Goal: Task Accomplishment & Management: Manage account settings

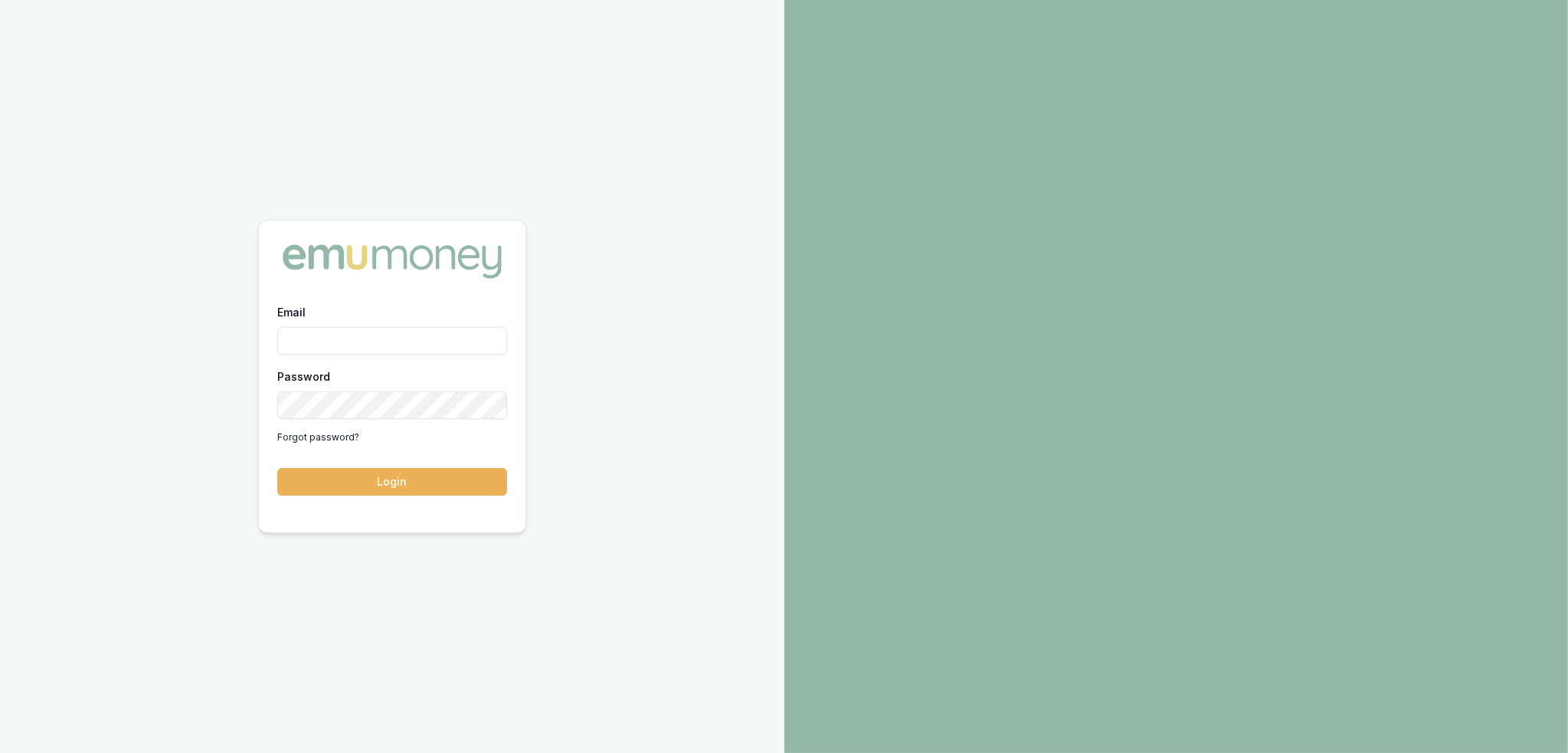
click at [413, 338] on input "Email" at bounding box center [392, 341] width 230 height 28
type input "robyn.adams@emumoney.com.au"
click at [374, 488] on button "Login" at bounding box center [392, 482] width 230 height 28
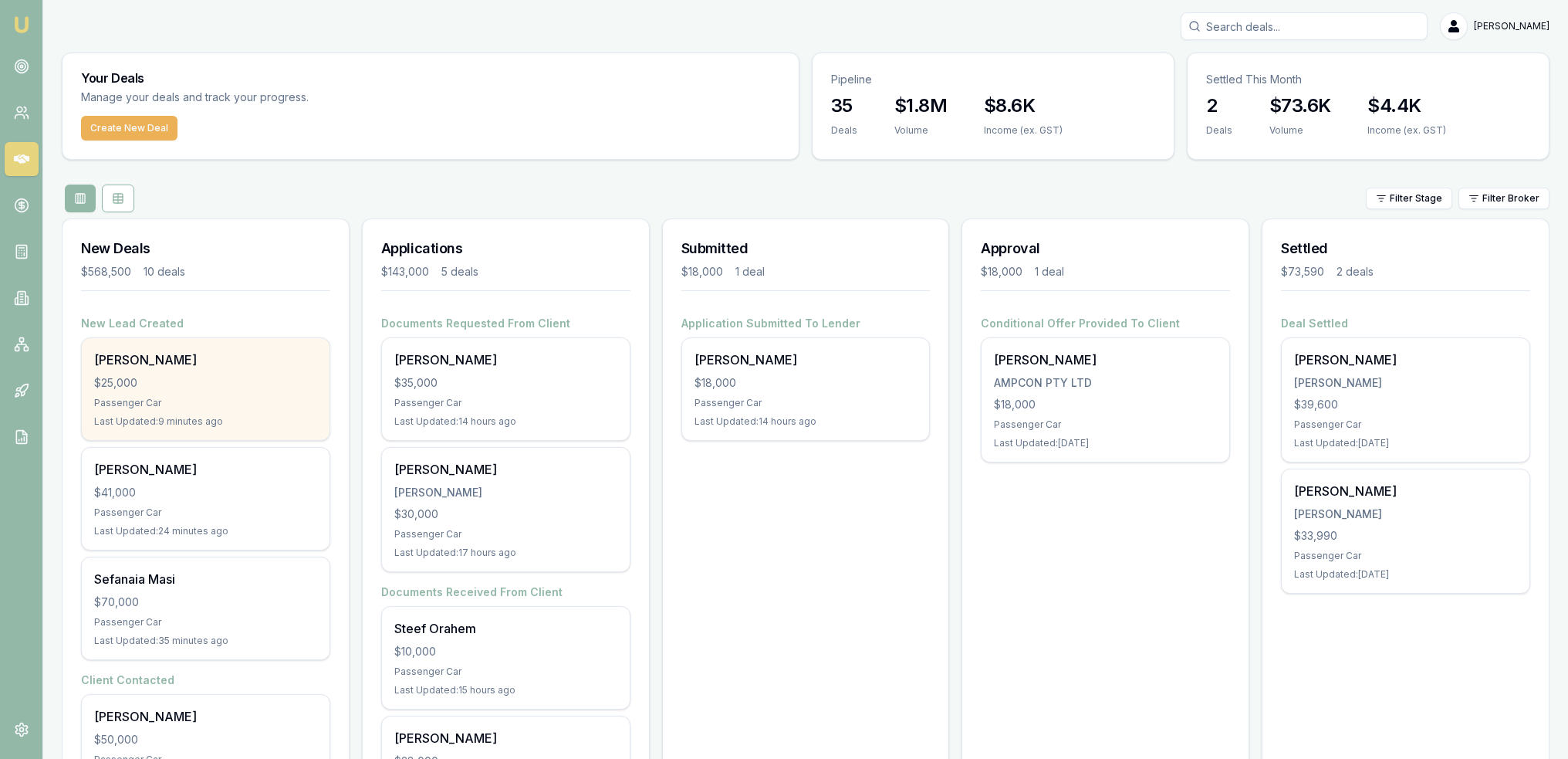
click at [231, 397] on div "Passenger Car" at bounding box center [206, 402] width 223 height 12
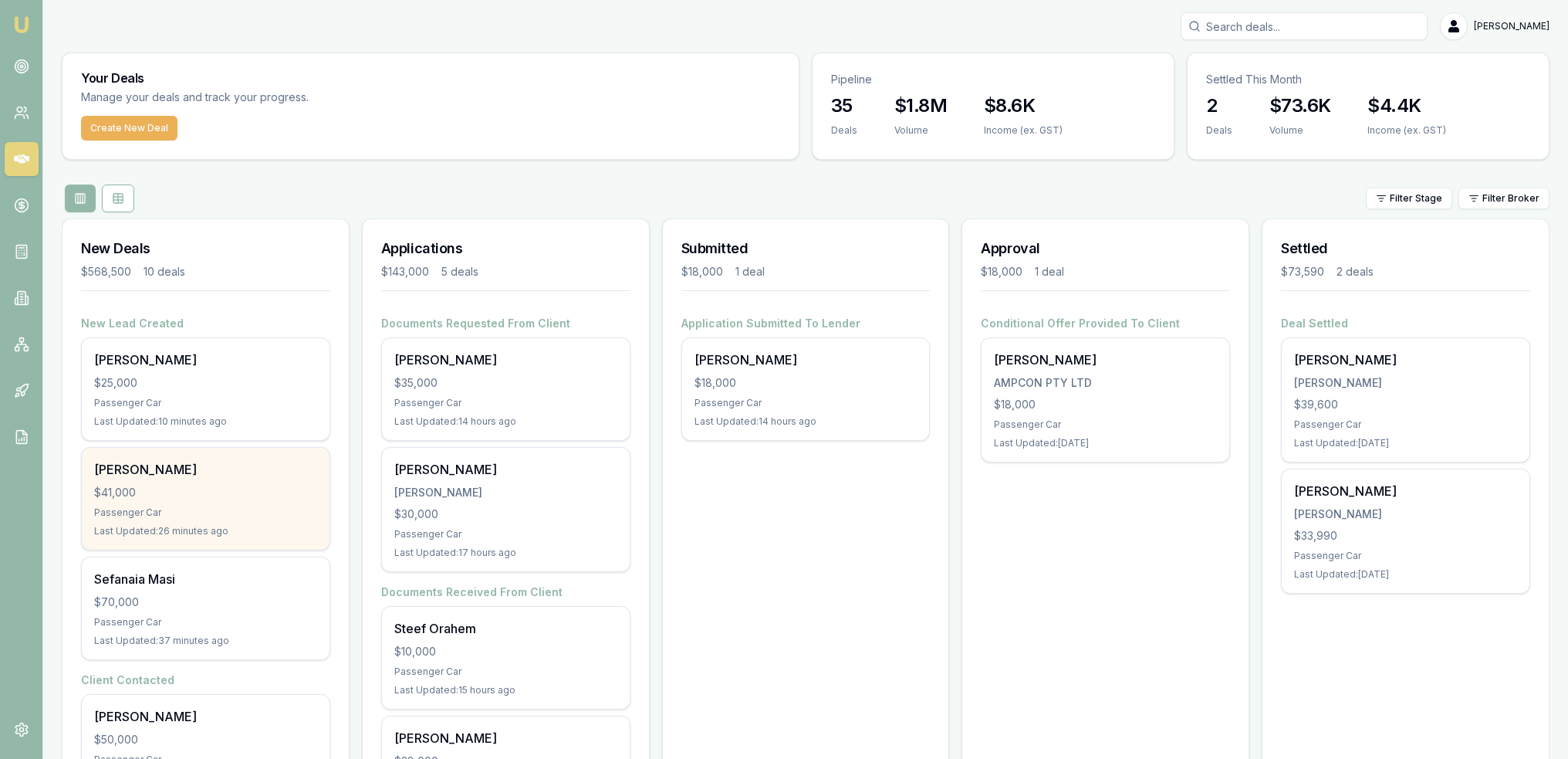
click at [133, 462] on div "[PERSON_NAME]" at bounding box center [206, 469] width 223 height 19
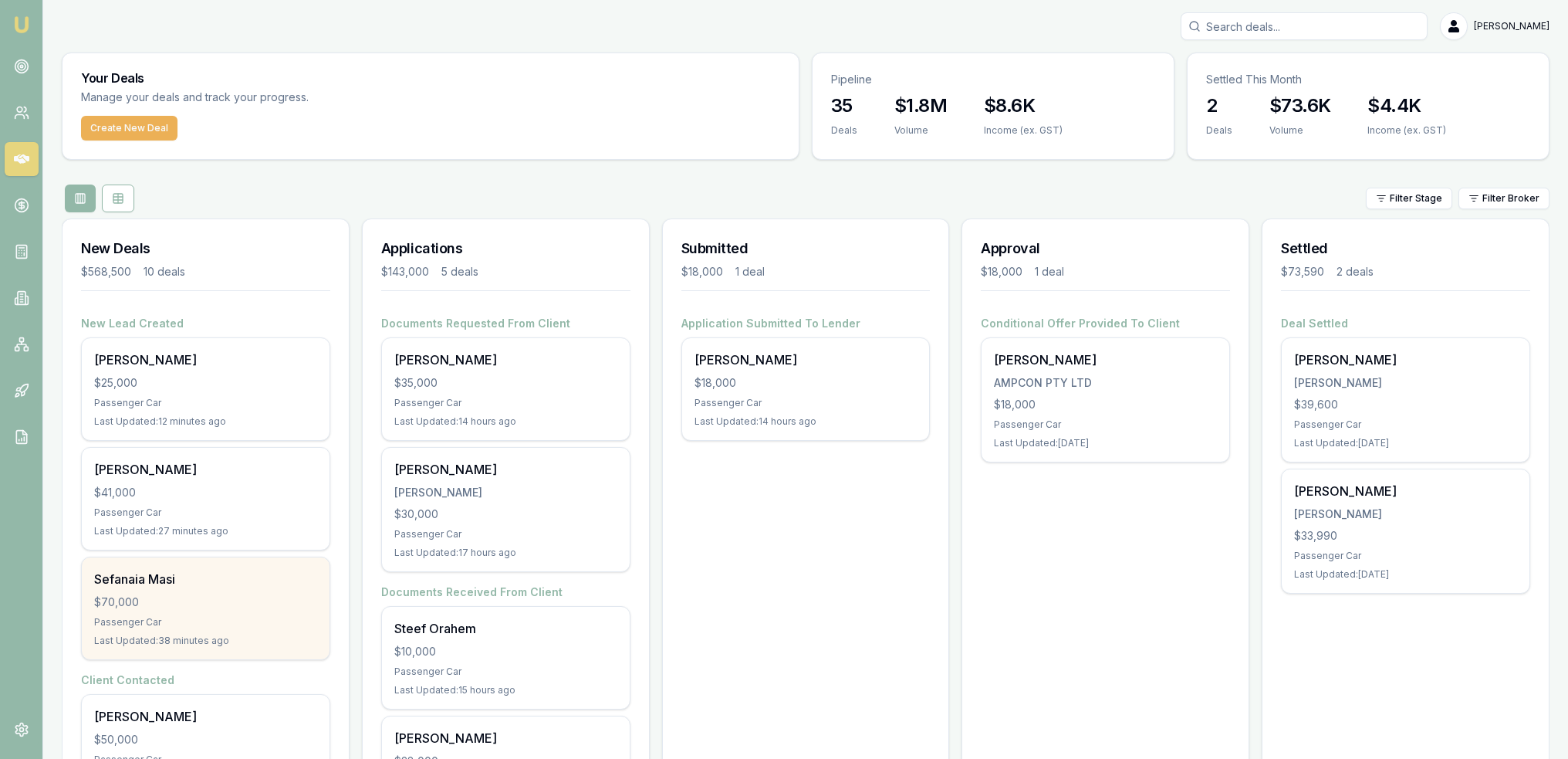
click at [212, 580] on div "Sefanaia Masi" at bounding box center [206, 578] width 223 height 19
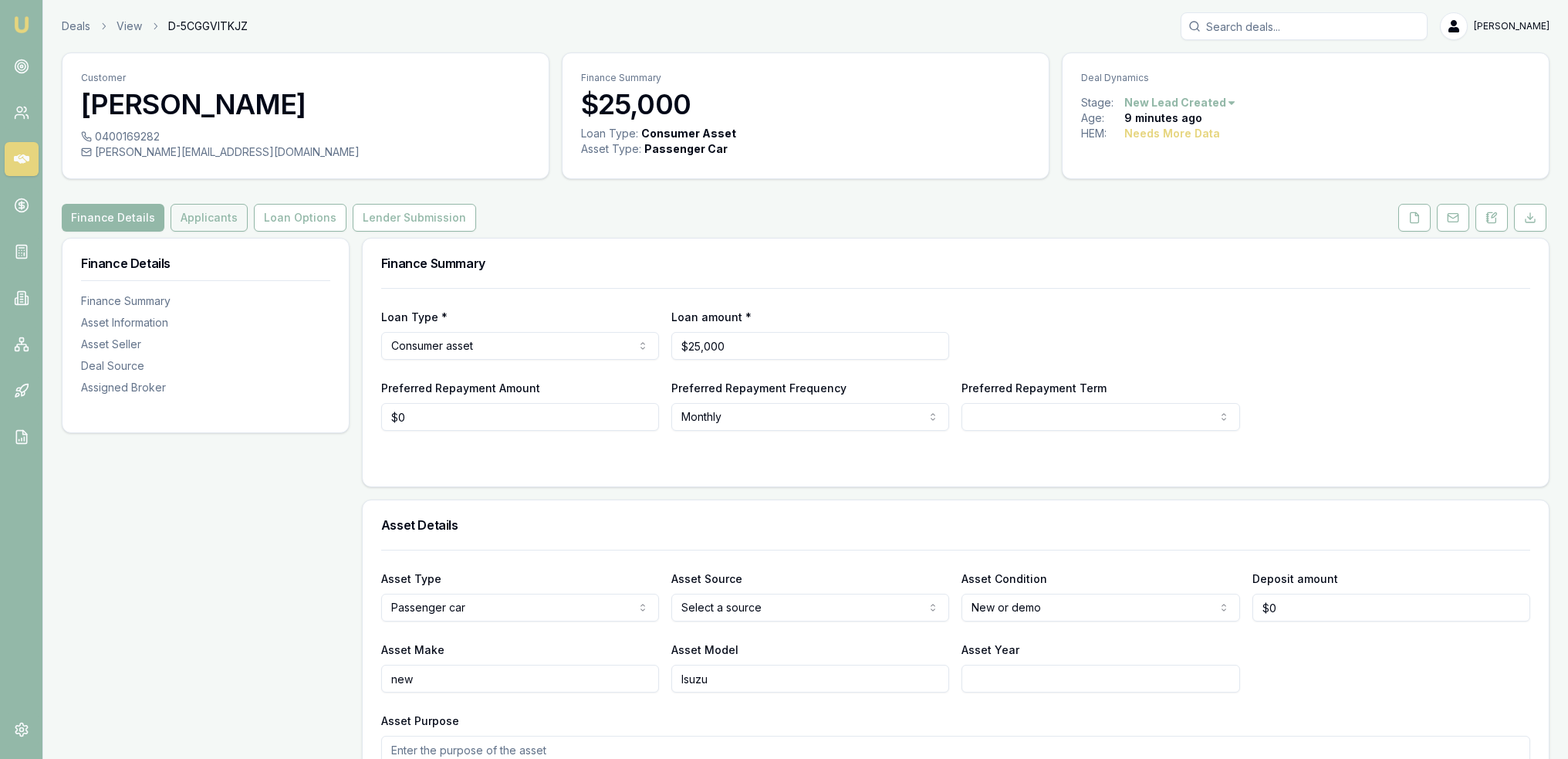
click at [207, 223] on button "Applicants" at bounding box center [210, 218] width 77 height 28
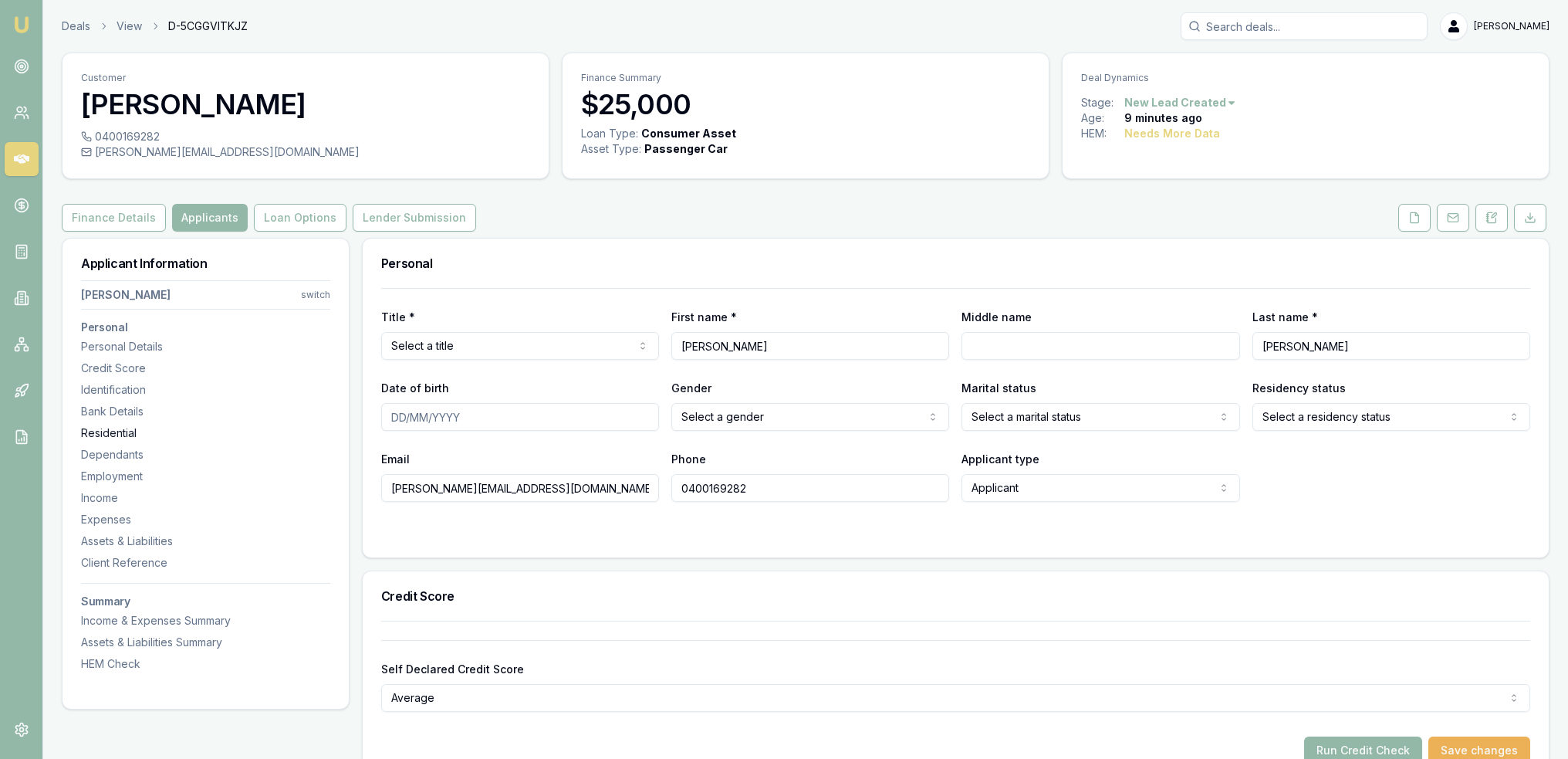
click at [109, 430] on div "Residential" at bounding box center [206, 433] width 249 height 16
click at [1487, 215] on icon at bounding box center [1487, 215] width 2 height 0
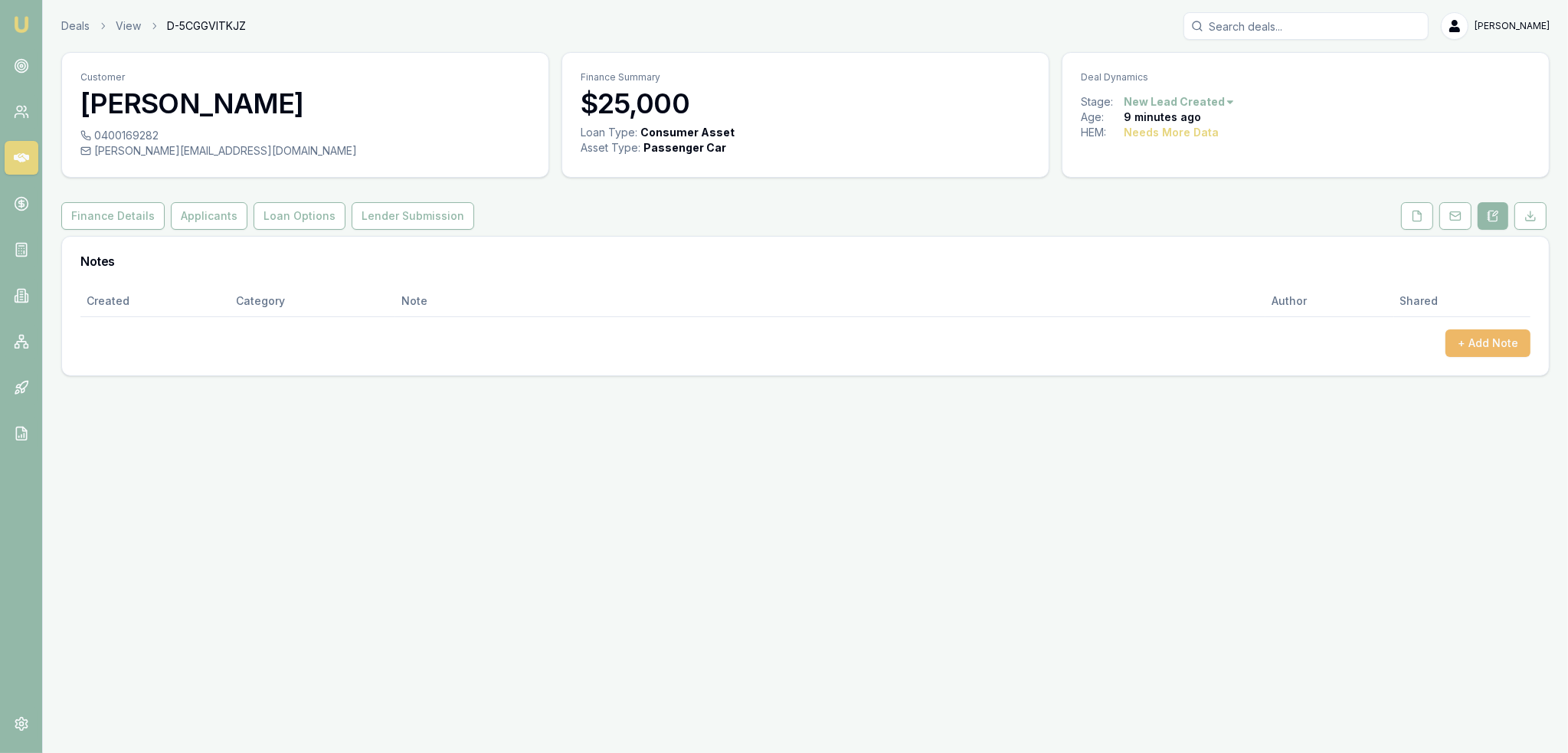
click at [1471, 331] on button "+ Add Note" at bounding box center [1488, 343] width 85 height 28
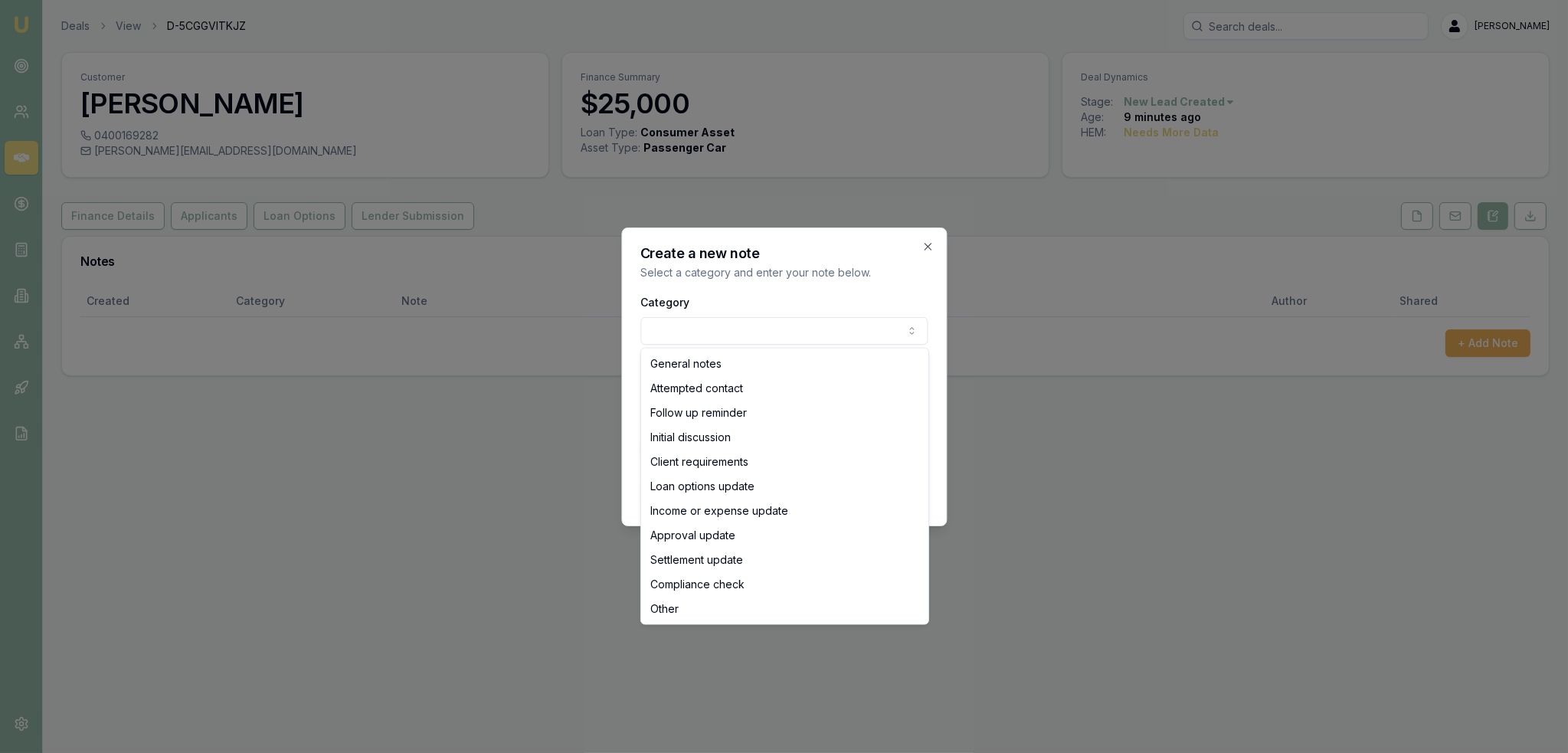
click at [724, 341] on body "Emu Broker Deals View D-5CGGVITKJZ Robyn Adams Toggle Menu Customer Jay Rankin …" at bounding box center [784, 376] width 1568 height 753
drag, startPoint x: 698, startPoint y: 363, endPoint x: 686, endPoint y: 398, distance: 37.0
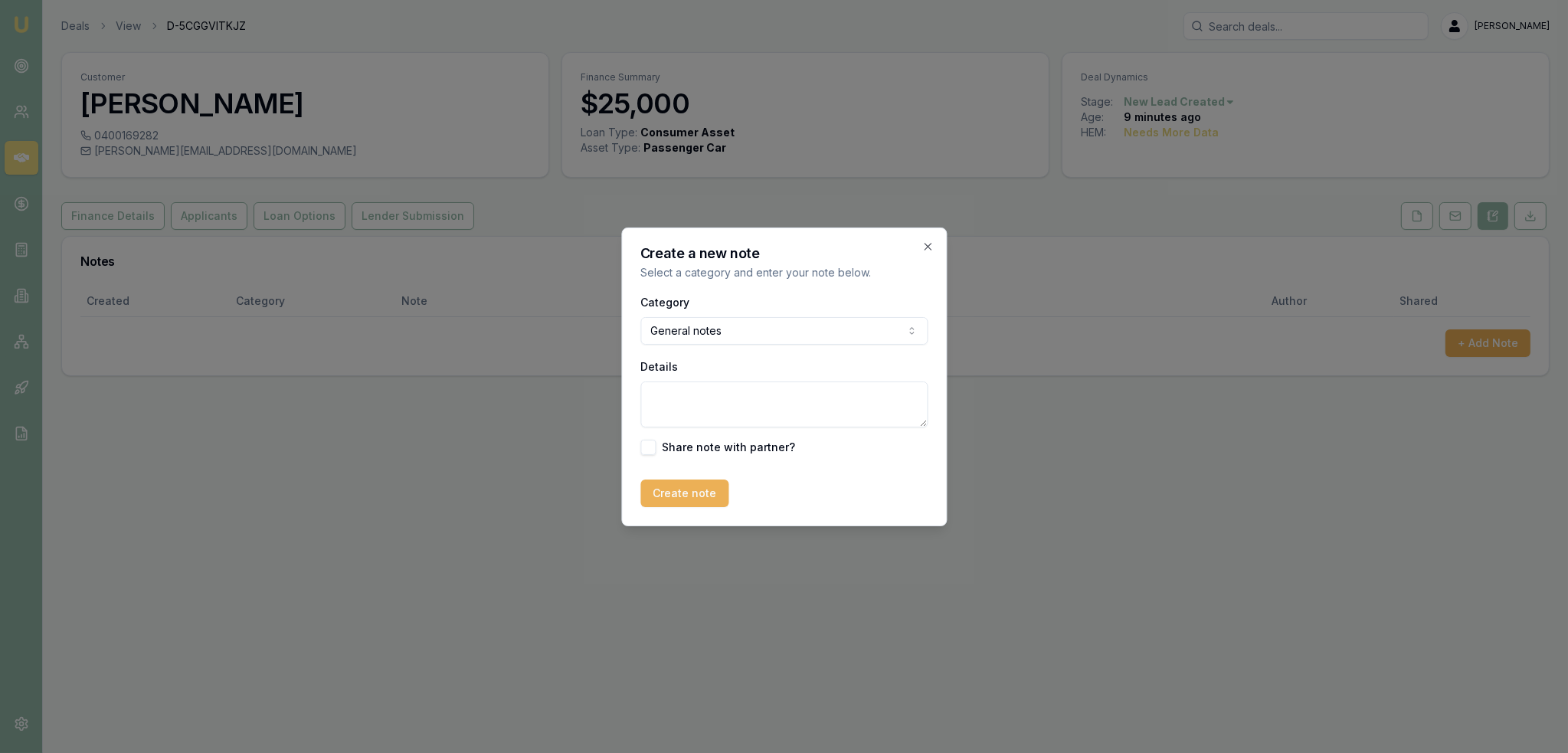
drag, startPoint x: 686, startPoint y: 406, endPoint x: 689, endPoint y: 385, distance: 21.2
click at [686, 403] on textarea "Details" at bounding box center [783, 404] width 287 height 46
type textarea "AUTOBUDDY - Vic"
click at [681, 494] on button "Create note" at bounding box center [683, 493] width 88 height 28
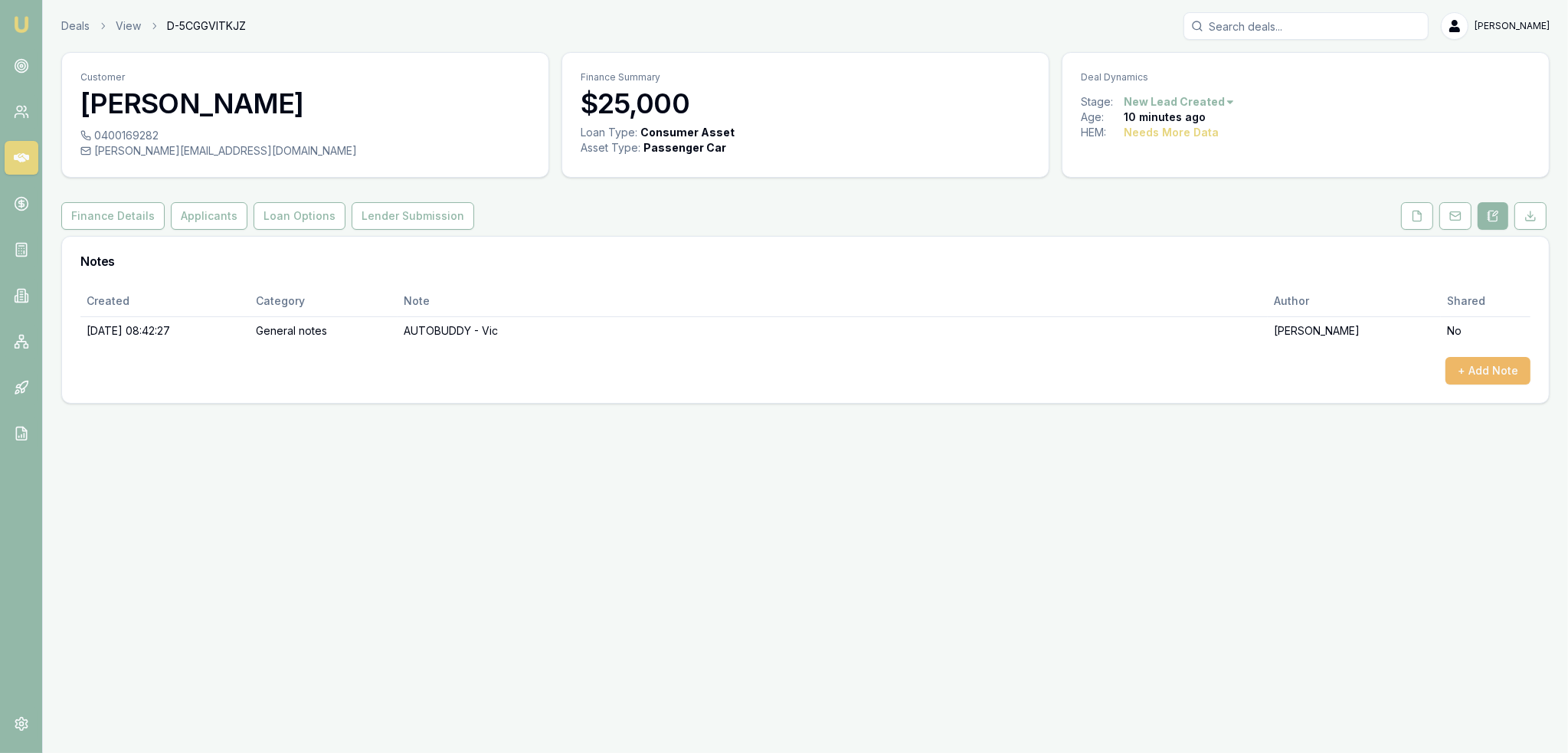
click at [1502, 379] on button "+ Add Note" at bounding box center [1488, 371] width 85 height 28
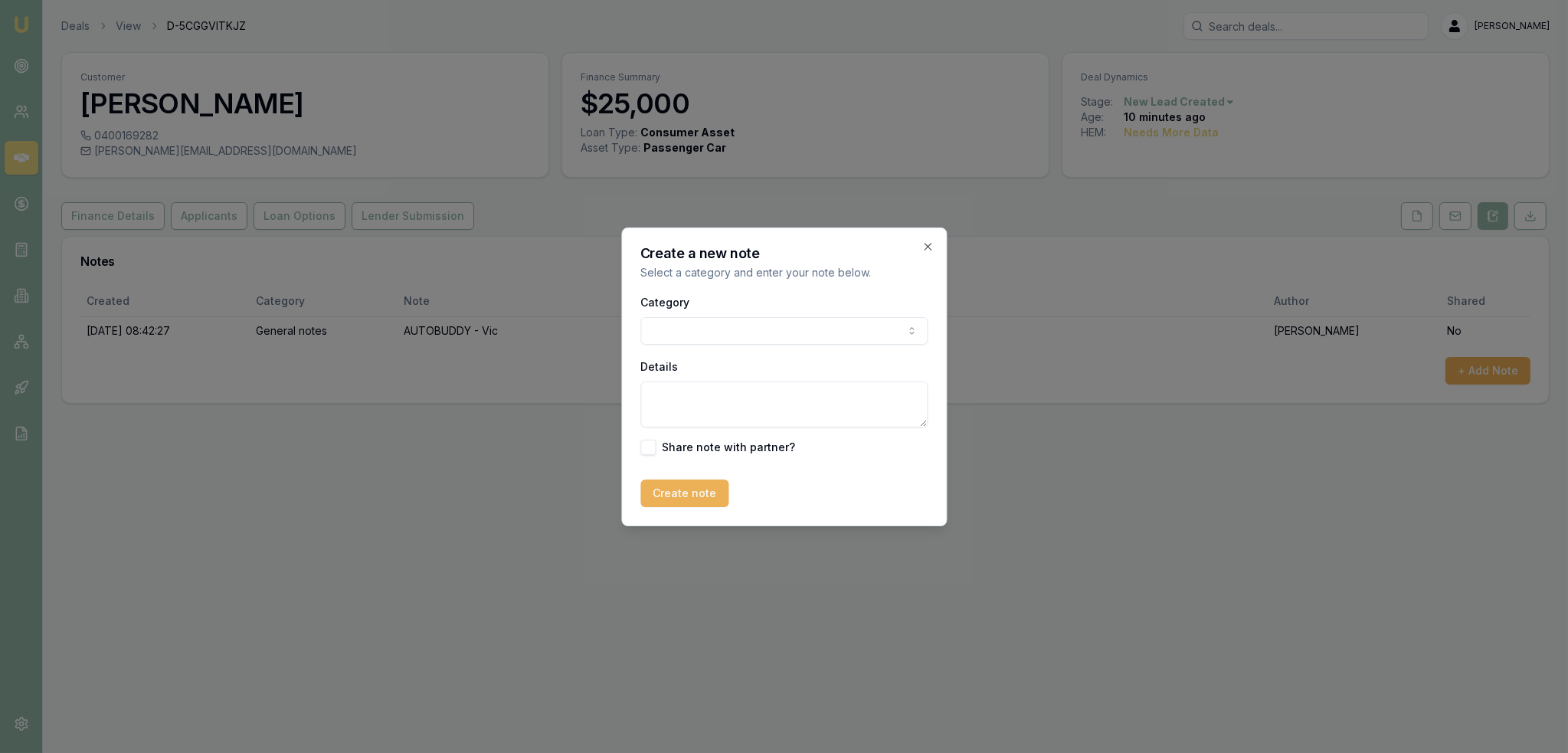
click at [758, 330] on body "Emu Broker Deals View D-5CGGVITKJZ Robyn Adams Toggle Menu Customer Jay Rankin …" at bounding box center [784, 376] width 1568 height 753
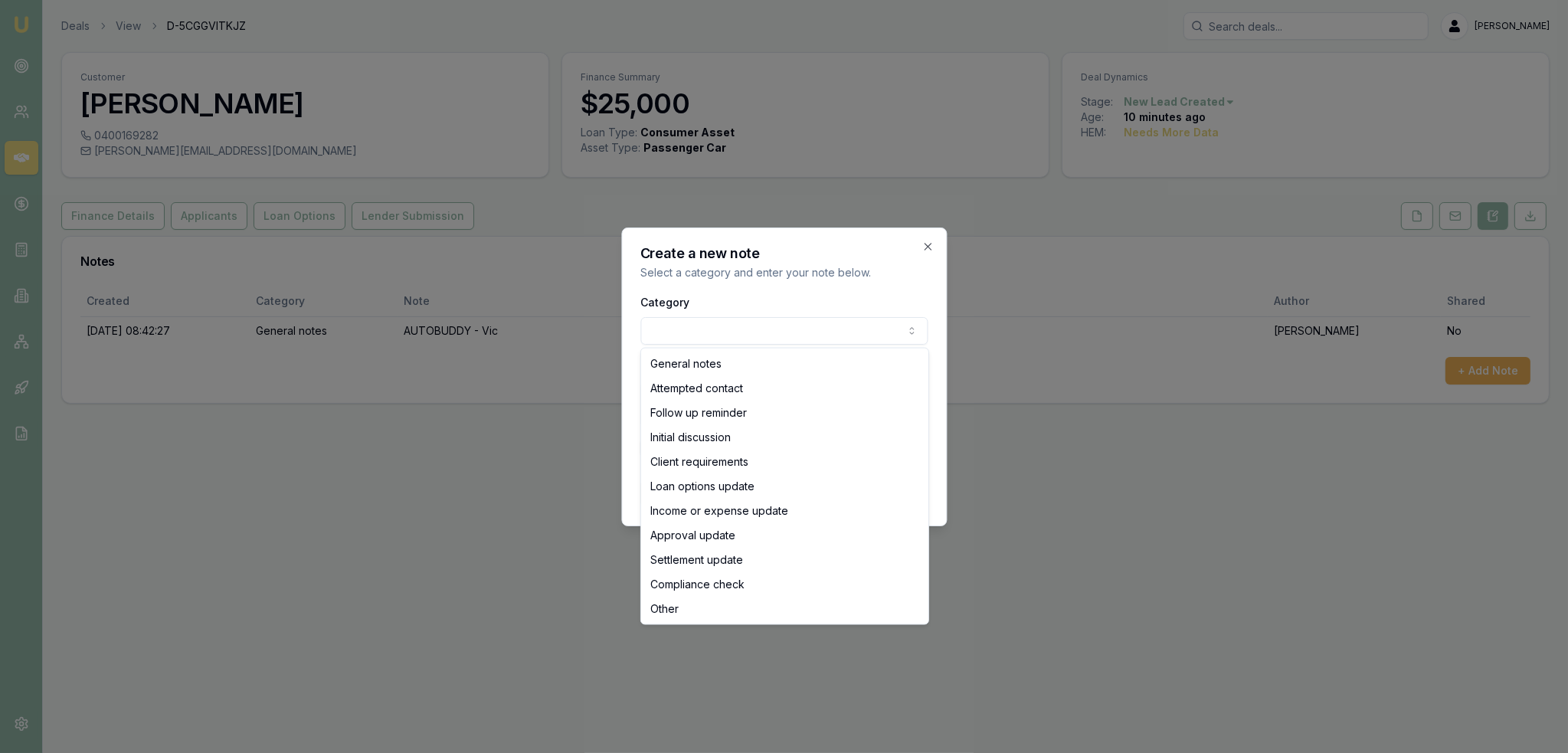
select select "ATTEMPTED_CONTACT"
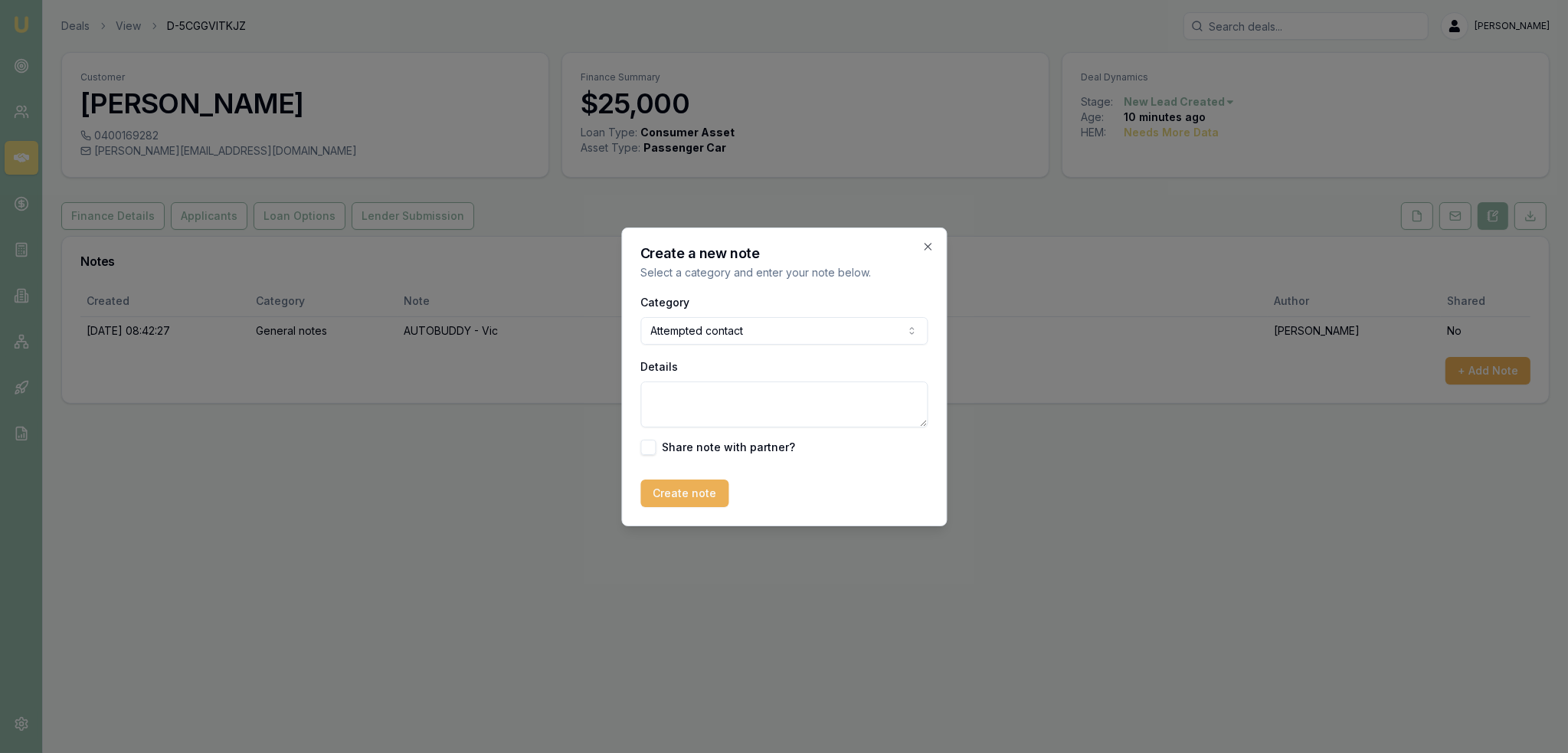
click at [705, 400] on textarea "Details" at bounding box center [783, 404] width 287 height 46
type textarea "Intro text sent"
click at [709, 485] on button "Create note" at bounding box center [683, 493] width 88 height 28
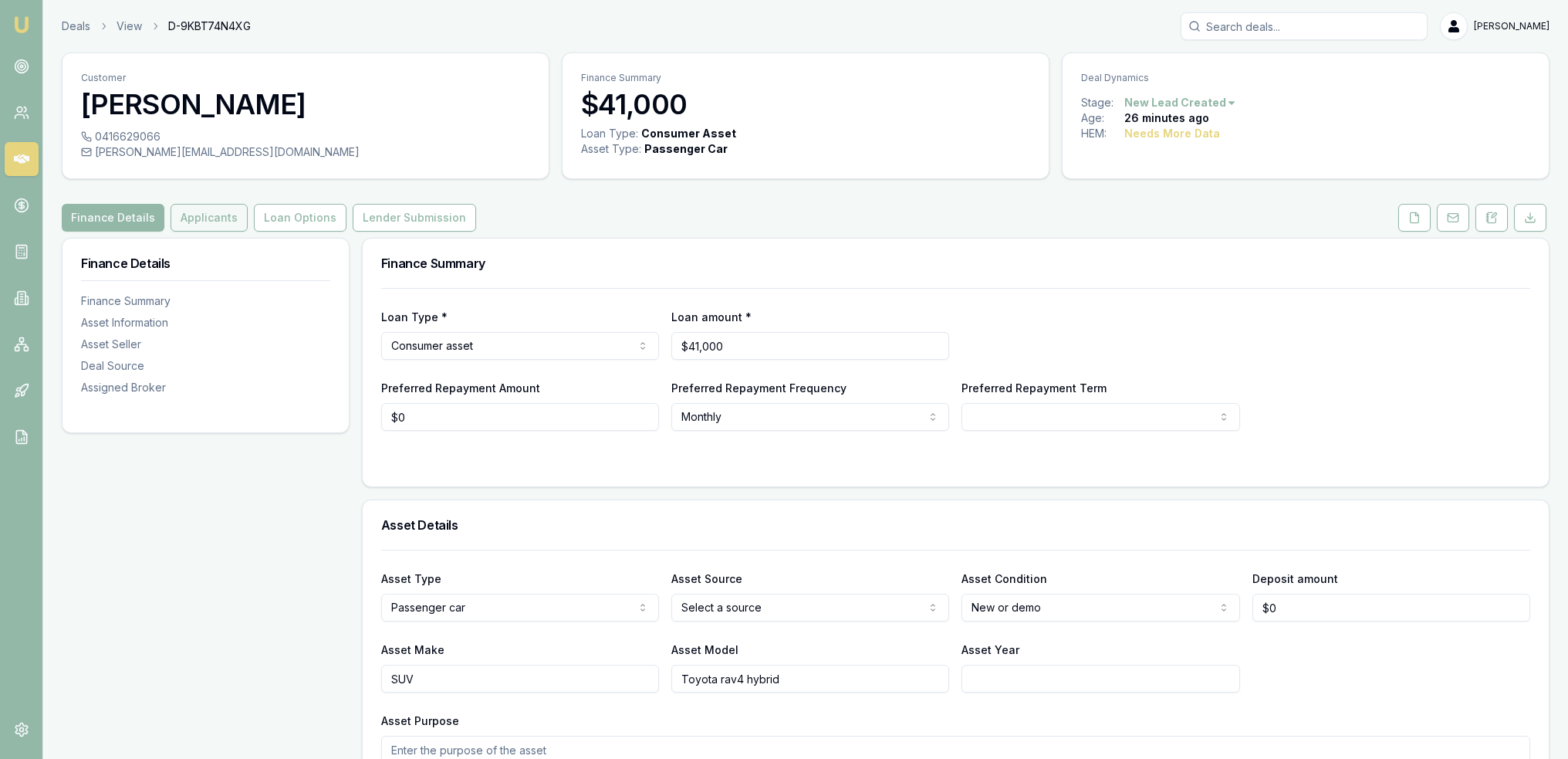
drag, startPoint x: 214, startPoint y: 207, endPoint x: 206, endPoint y: 213, distance: 10.0
click at [213, 207] on button "Applicants" at bounding box center [210, 218] width 77 height 28
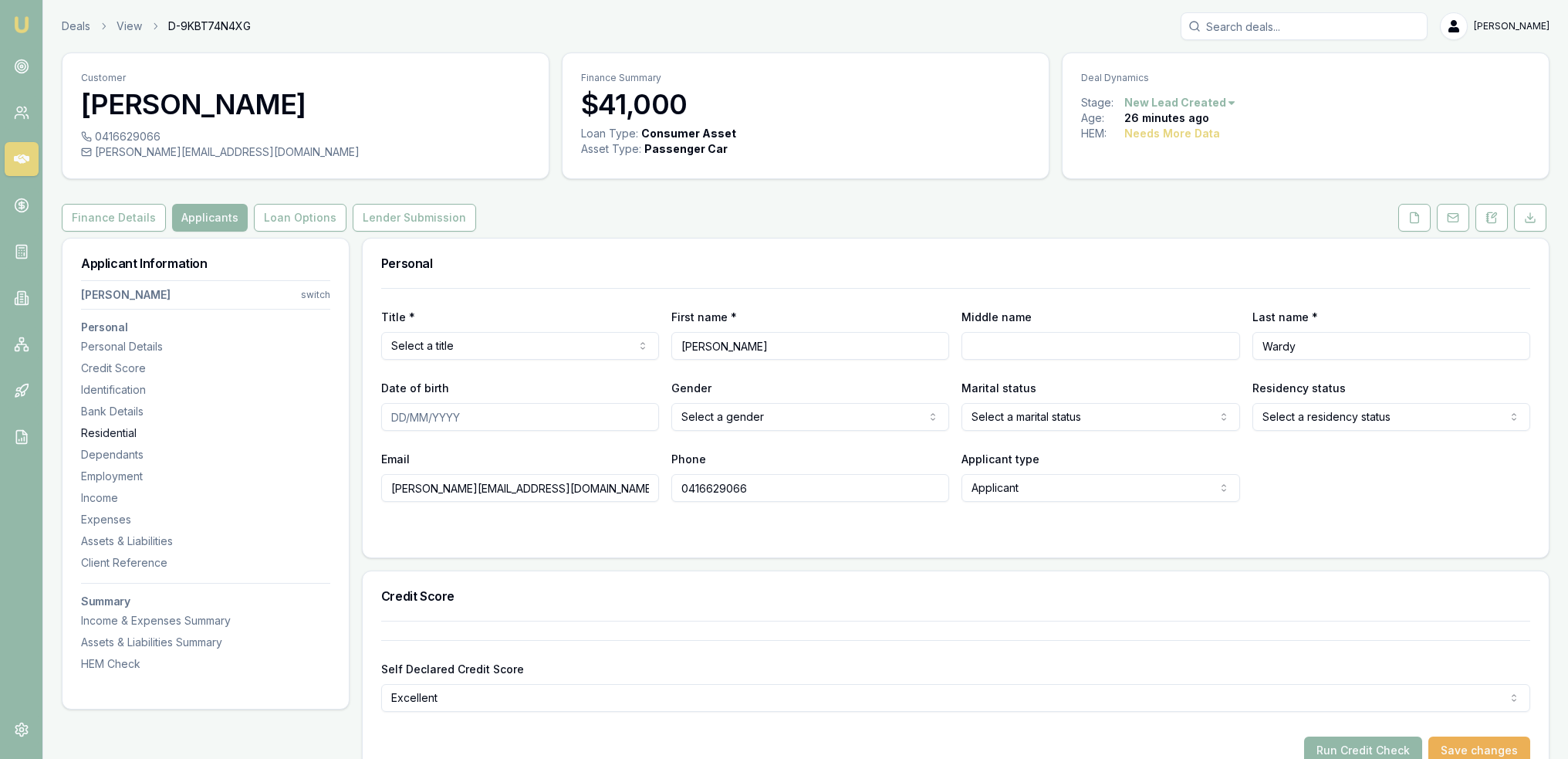
click at [102, 425] on div "Residential" at bounding box center [206, 433] width 249 height 16
click at [1489, 216] on icon at bounding box center [1491, 218] width 12 height 12
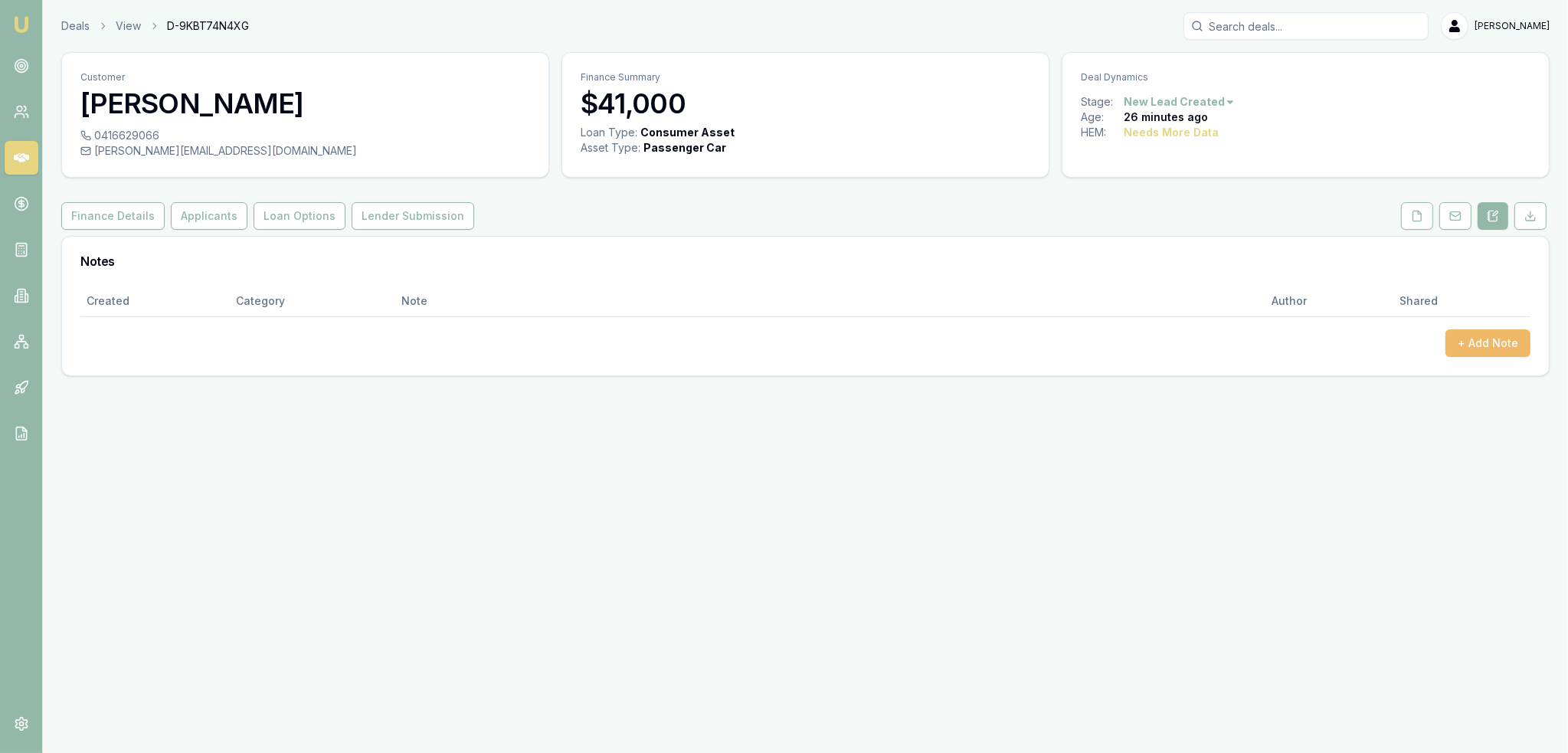
click at [1478, 338] on button "+ Add Note" at bounding box center [1488, 343] width 85 height 28
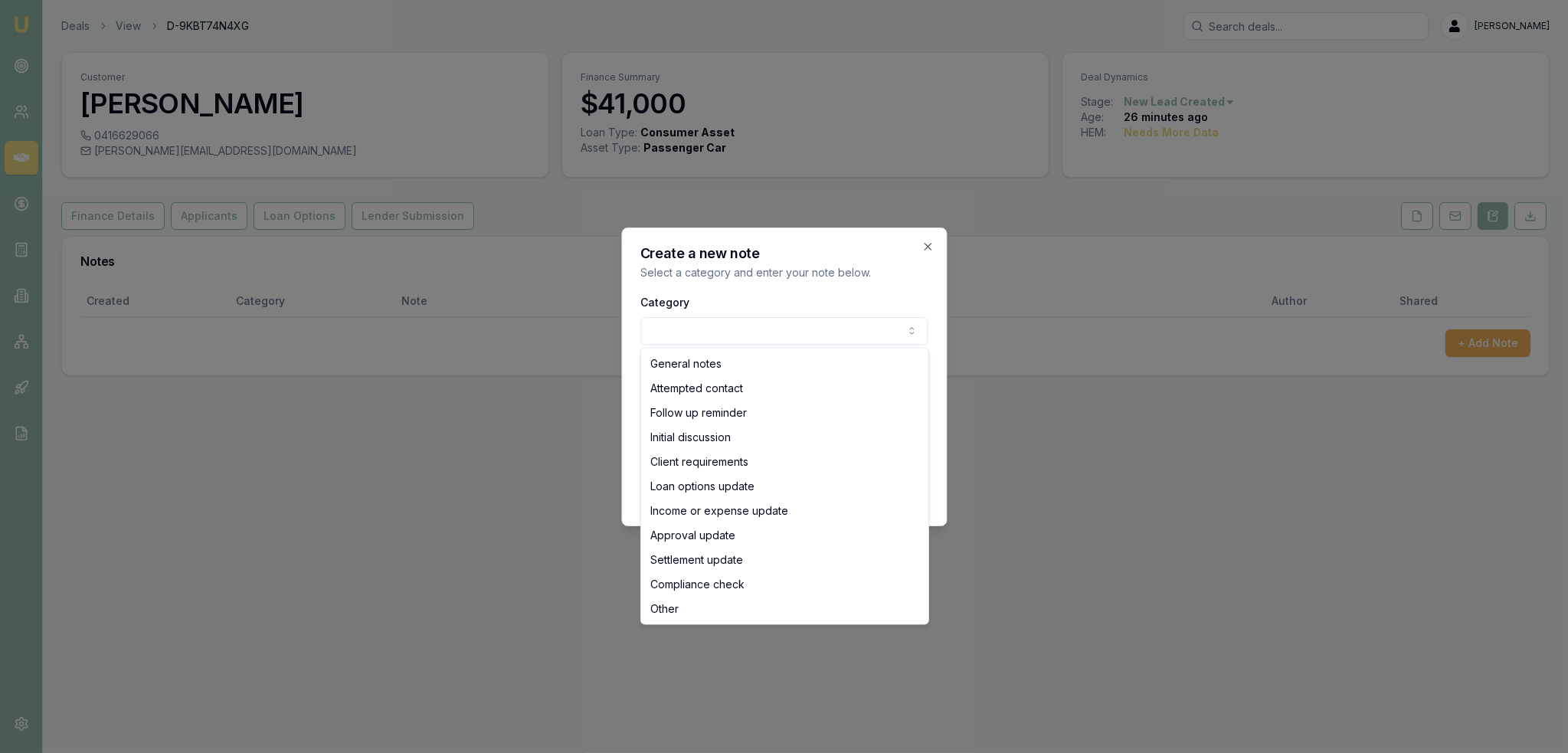
click at [780, 337] on body "Emu Broker Deals View D-9KBT74N4XG Robyn Adams Toggle Menu Customer Anthony War…" at bounding box center [784, 376] width 1568 height 753
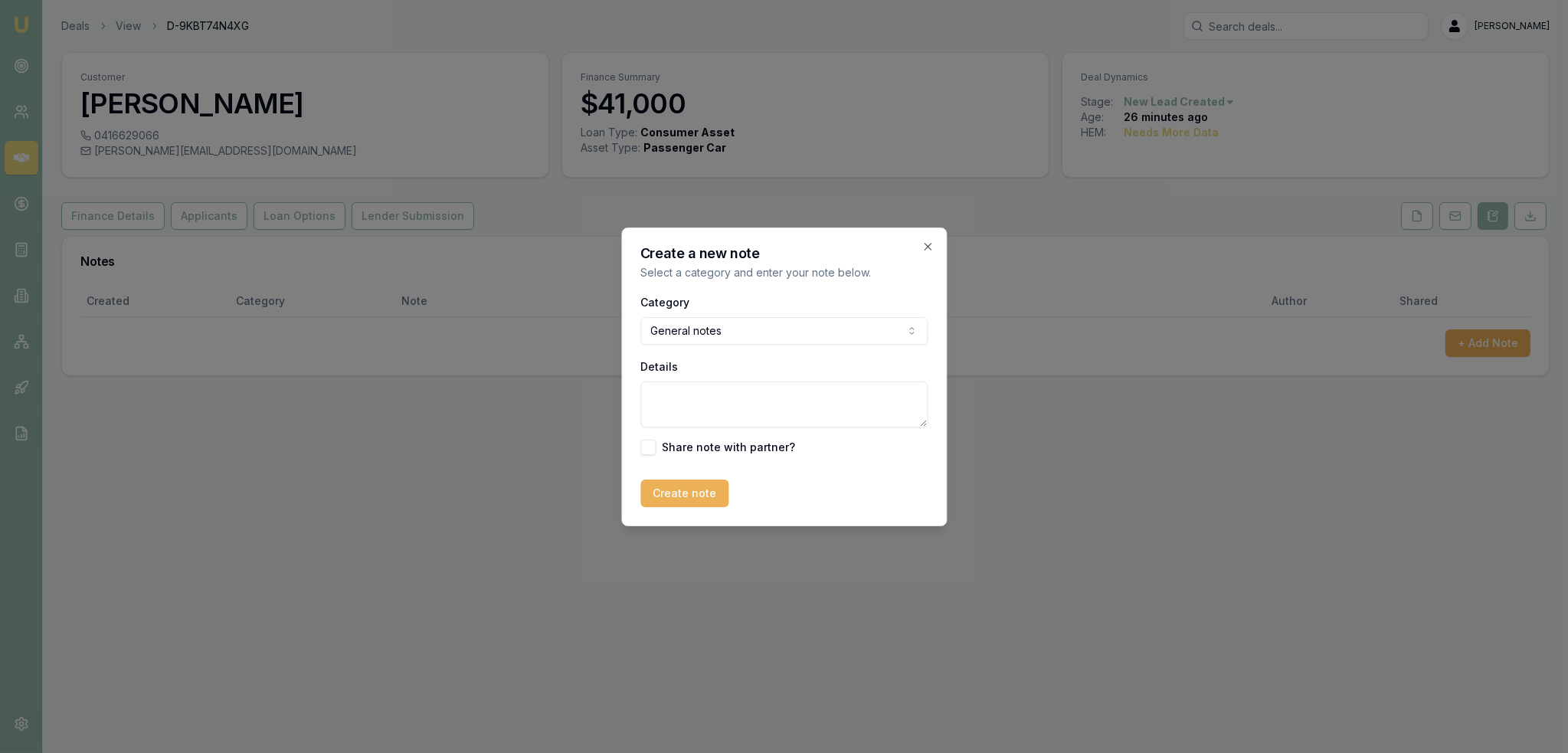
drag, startPoint x: 729, startPoint y: 403, endPoint x: 734, endPoint y: 393, distance: 11.2
click at [729, 402] on textarea "Details" at bounding box center [783, 404] width 287 height 46
type textarea "AUTOBUDDY - [GEOGRAPHIC_DATA]"
click at [709, 493] on button "Create note" at bounding box center [683, 493] width 88 height 28
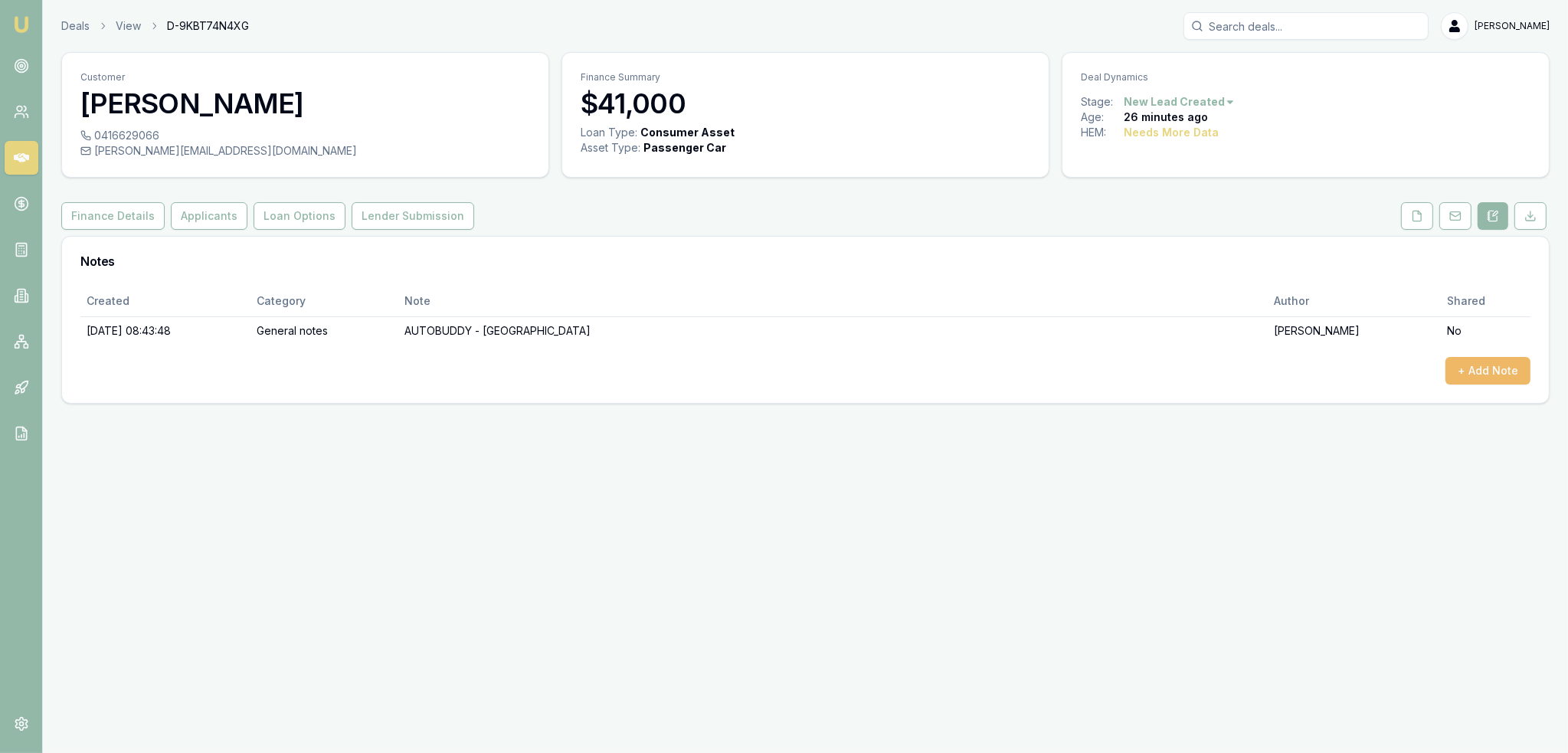
click at [1495, 373] on button "+ Add Note" at bounding box center [1488, 371] width 85 height 28
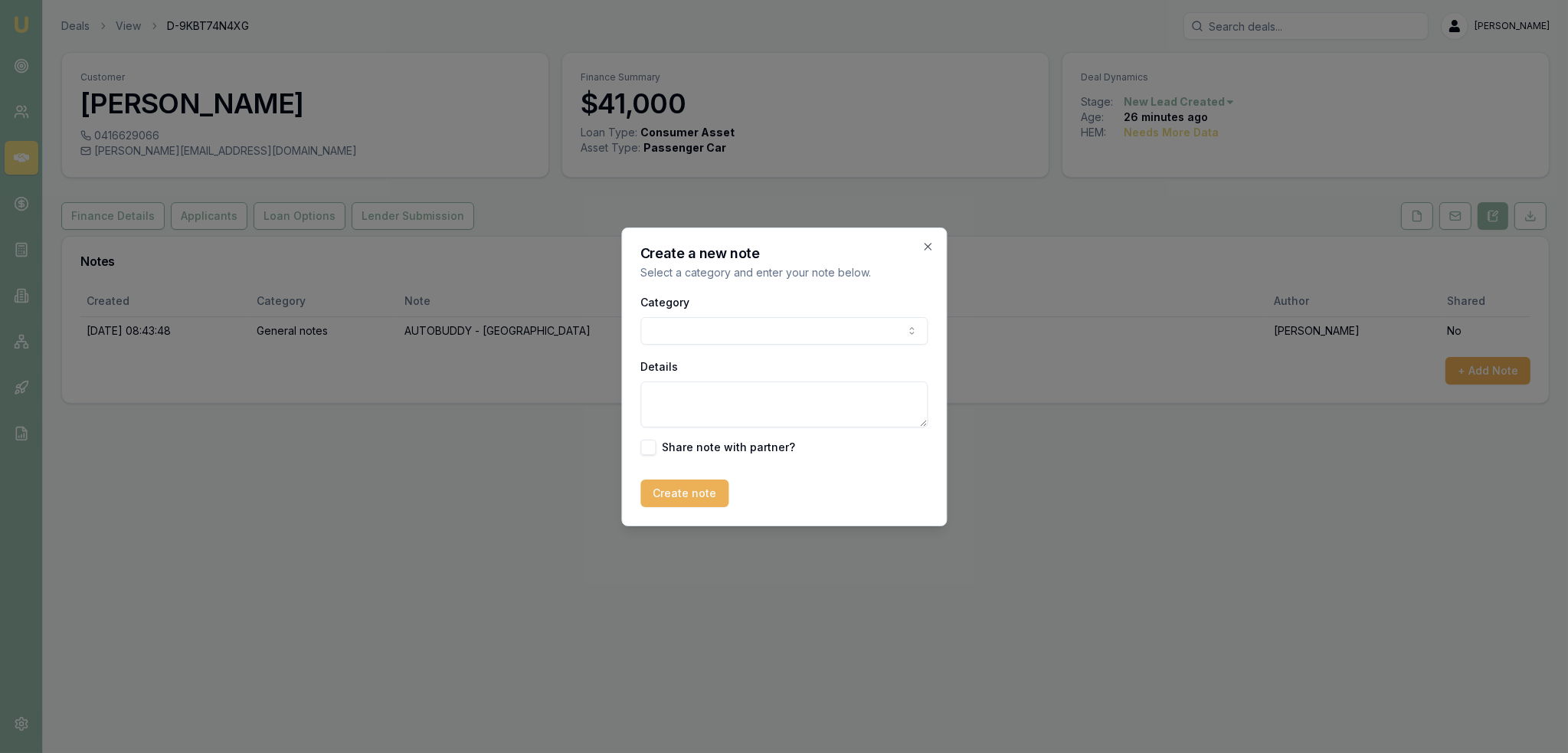
click at [824, 333] on body "Emu Broker Deals View D-9KBT74N4XG Robyn Adams Toggle Menu Customer Anthony War…" at bounding box center [784, 376] width 1568 height 753
click at [733, 333] on body "Emu Broker Deals View D-9KBT74N4XG Robyn Adams Toggle Menu Customer Anthony War…" at bounding box center [784, 376] width 1568 height 753
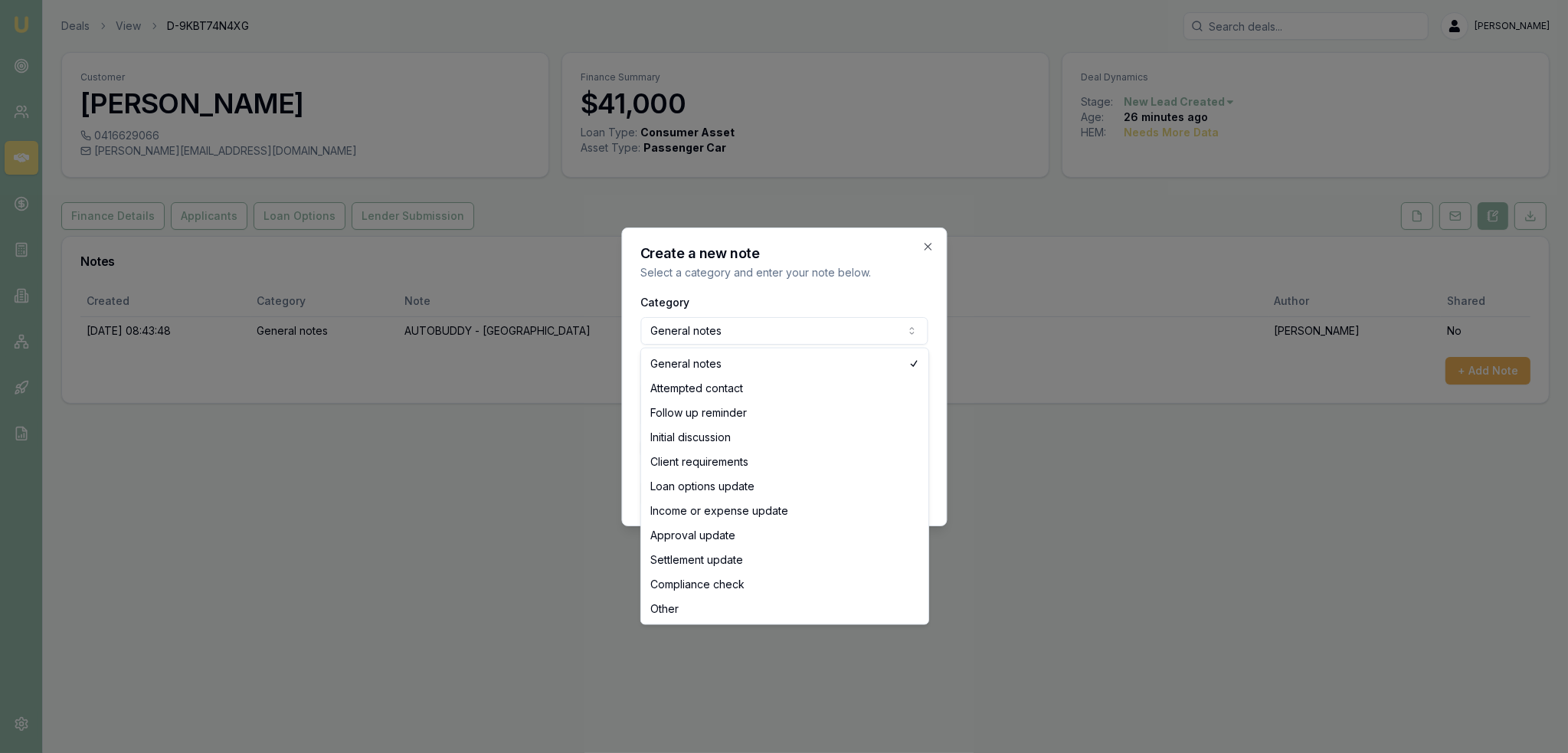
select select "ATTEMPTED_CONTACT"
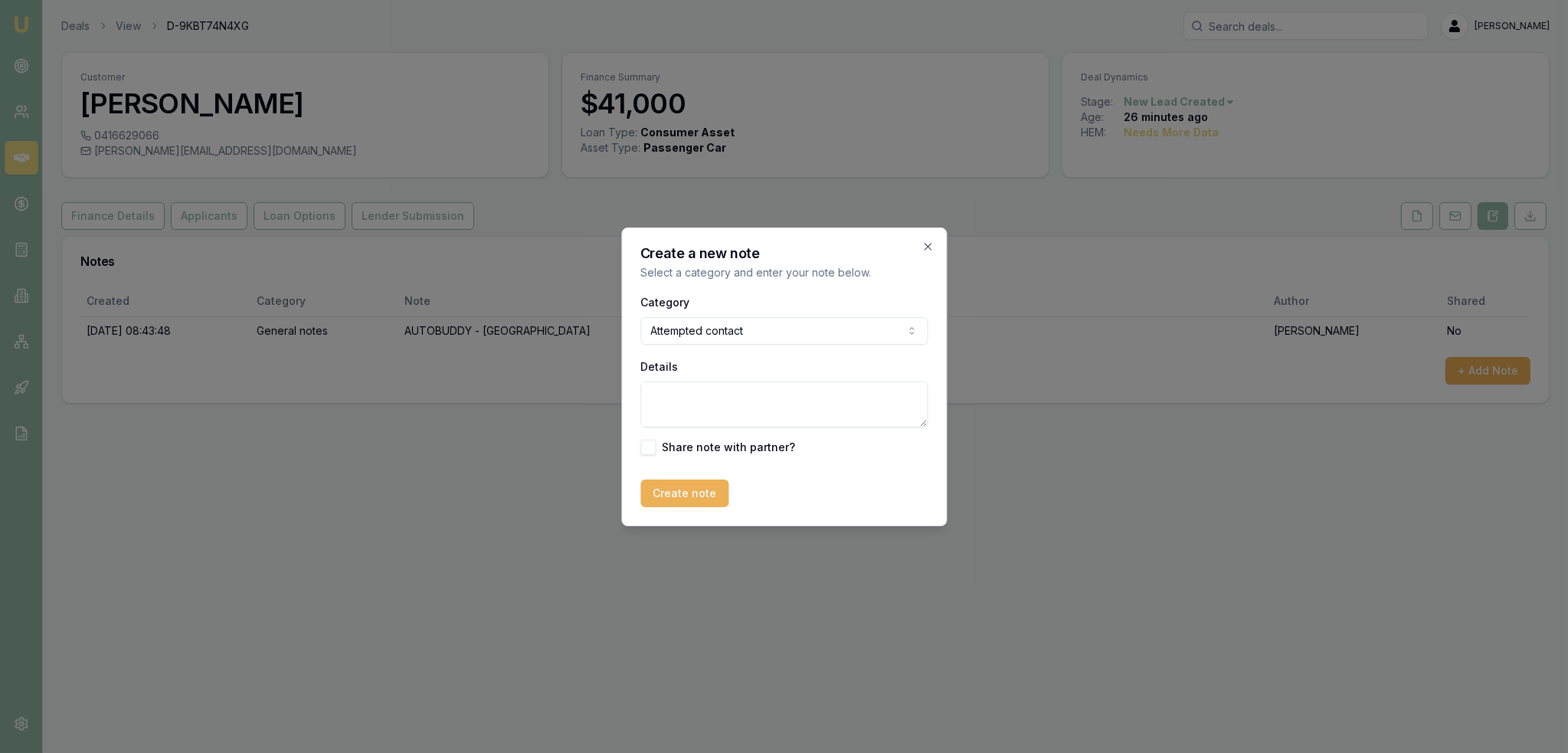
click at [702, 401] on textarea "Details" at bounding box center [783, 404] width 287 height 46
type textarea "Intro text sent"
click at [675, 505] on button "Create note" at bounding box center [683, 493] width 88 height 28
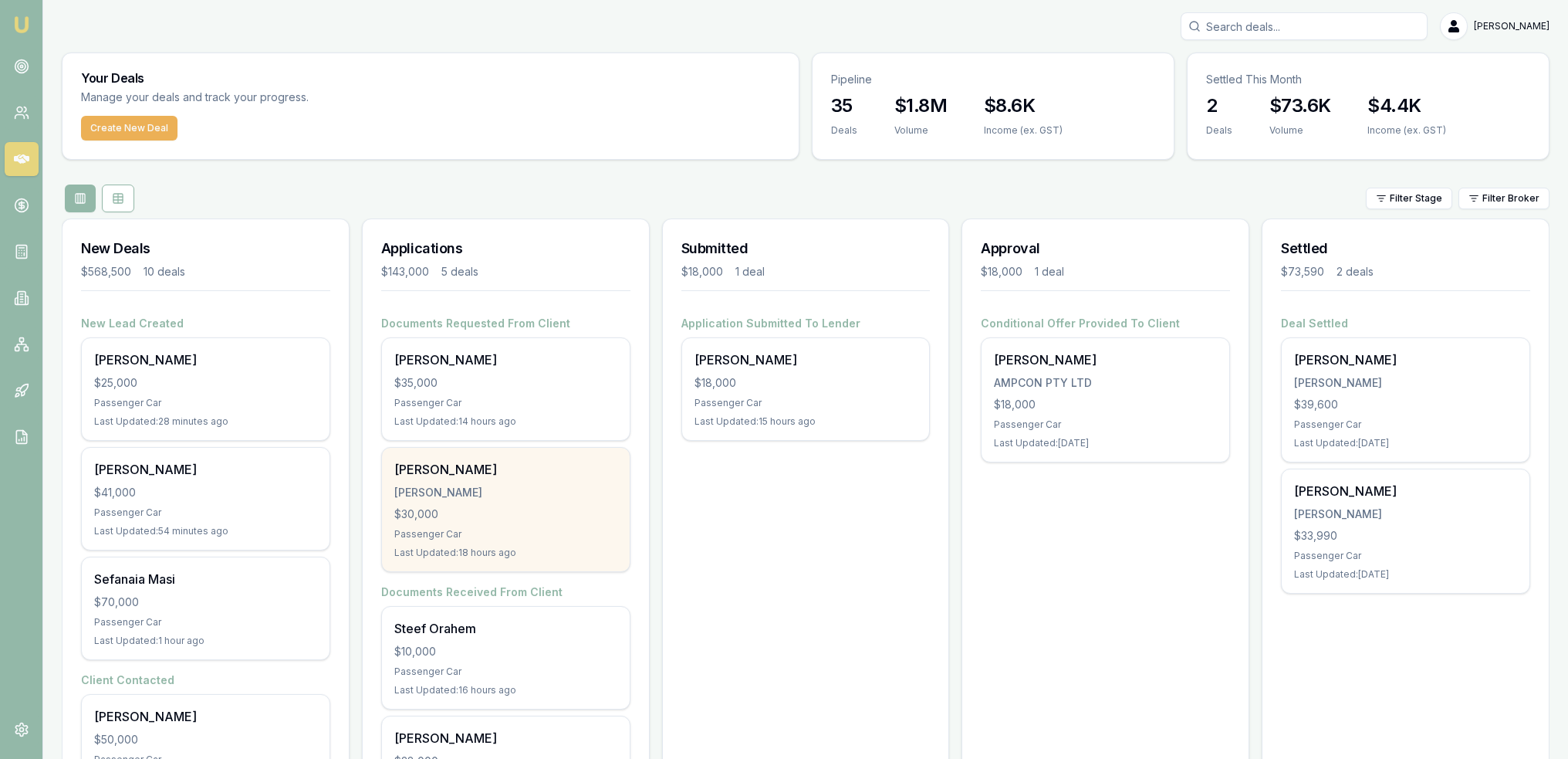
click at [508, 498] on div "[PERSON_NAME]" at bounding box center [505, 493] width 223 height 16
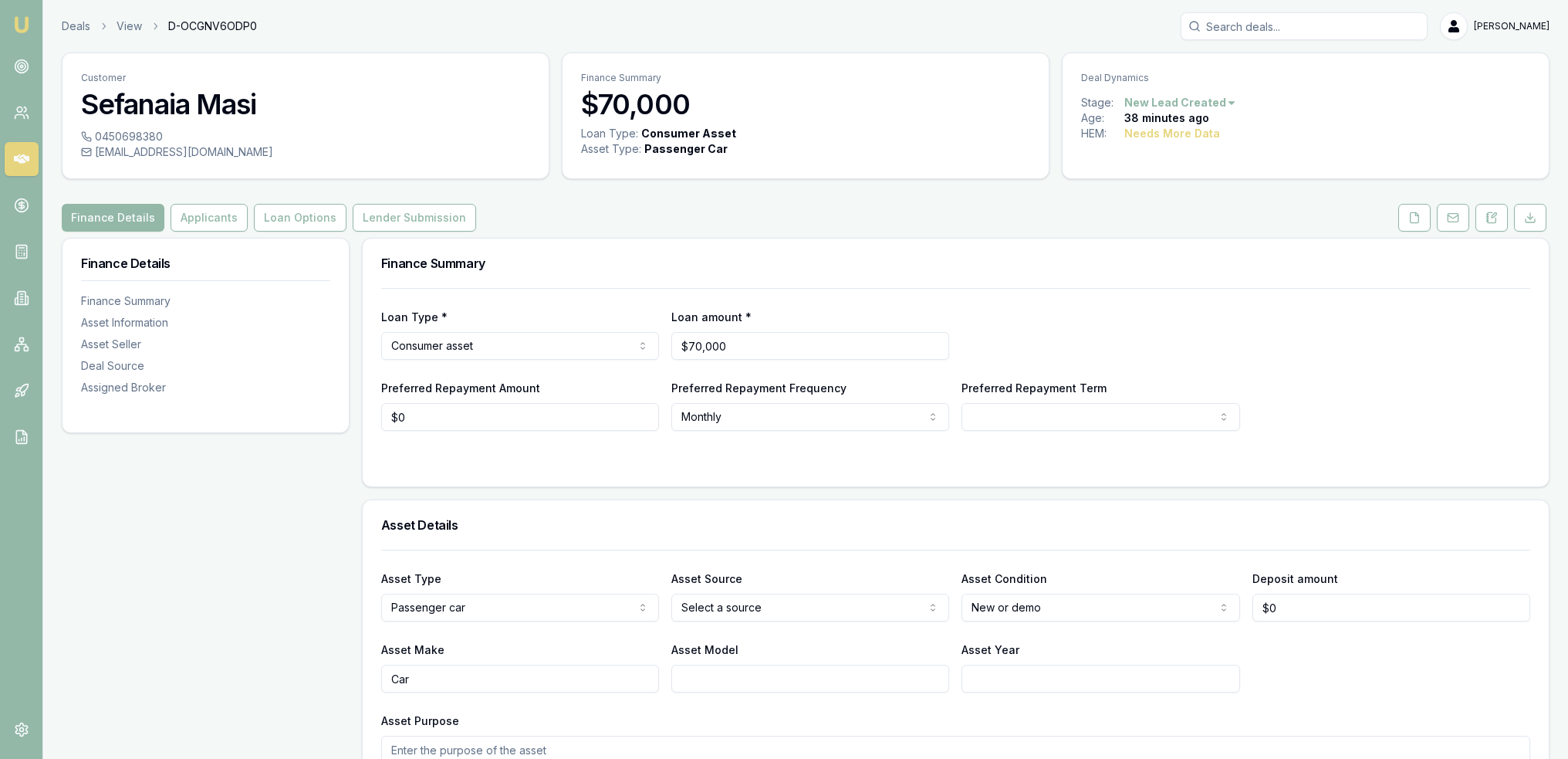
drag, startPoint x: 95, startPoint y: 137, endPoint x: 162, endPoint y: 137, distance: 67.0
click at [162, 137] on div "0450698380" at bounding box center [306, 137] width 449 height 16
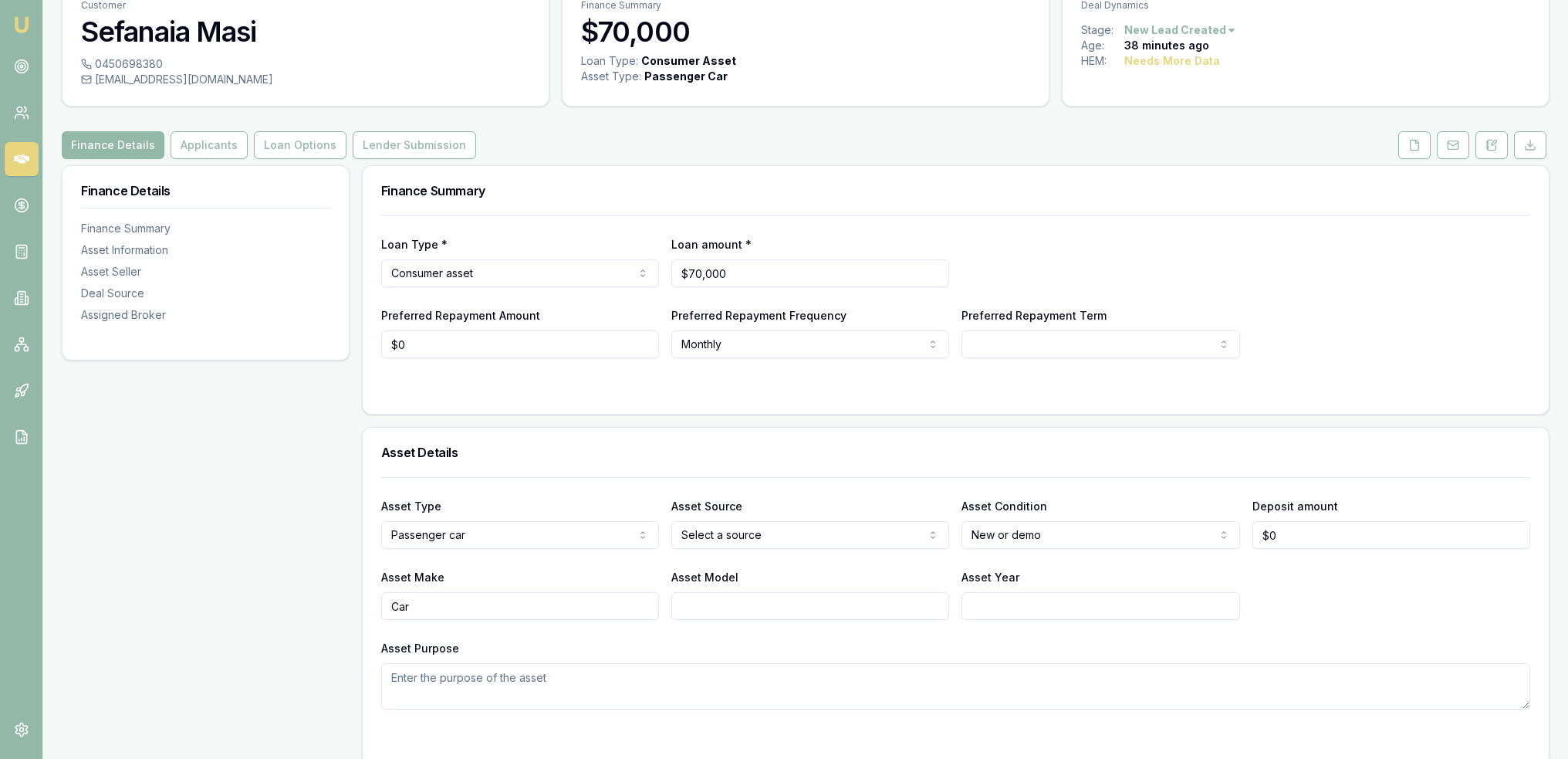
scroll to position [68, 0]
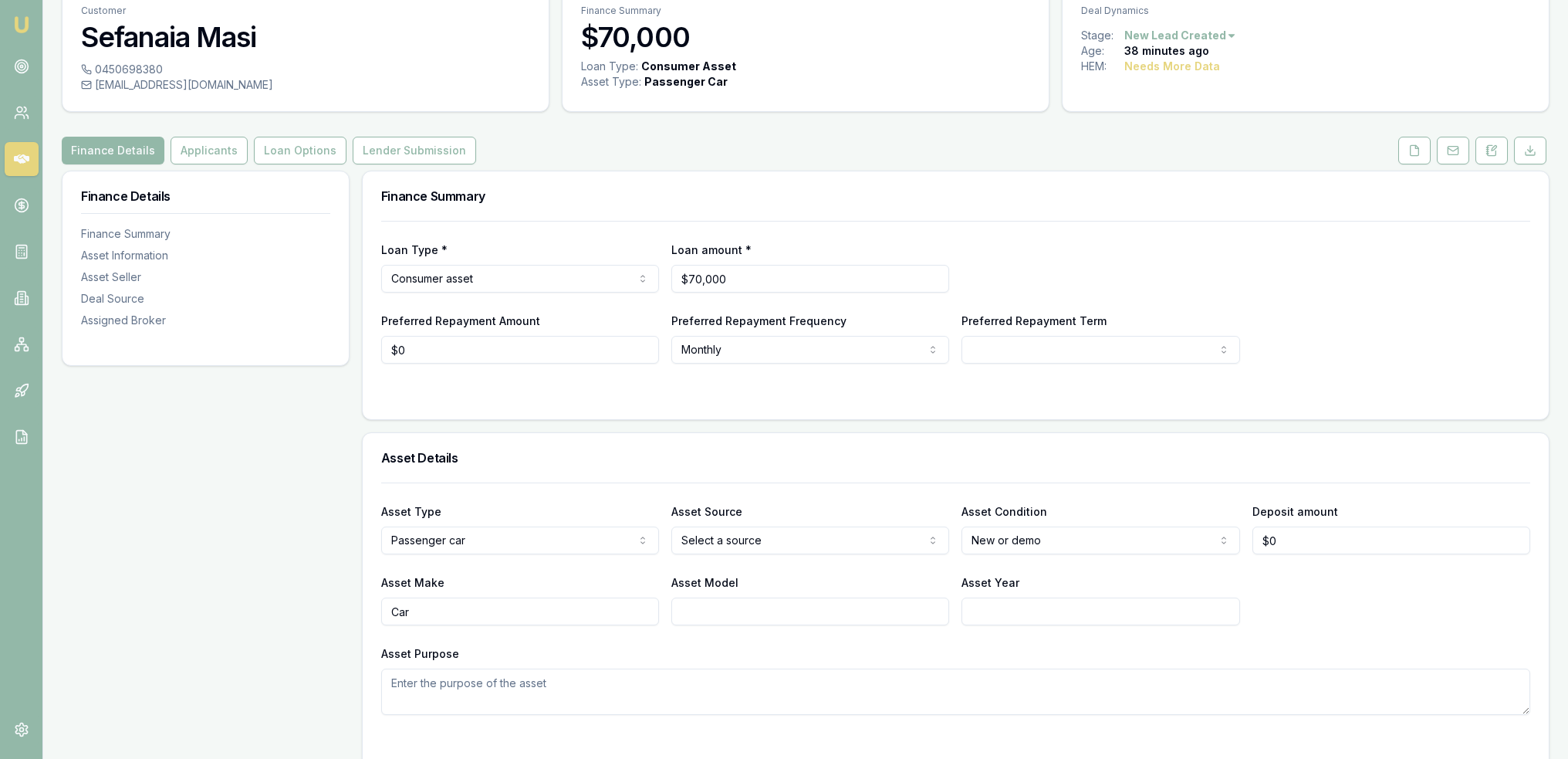
click at [517, 268] on html "Emu Broker Deals View D-OCGNV6ODP0 Robyn Adams Toggle Menu Customer Sefanaia Ma…" at bounding box center [784, 312] width 1568 height 759
select select "COMMERCIAL_ASSET"
select select "60"
click at [1416, 154] on icon at bounding box center [1414, 150] width 12 height 12
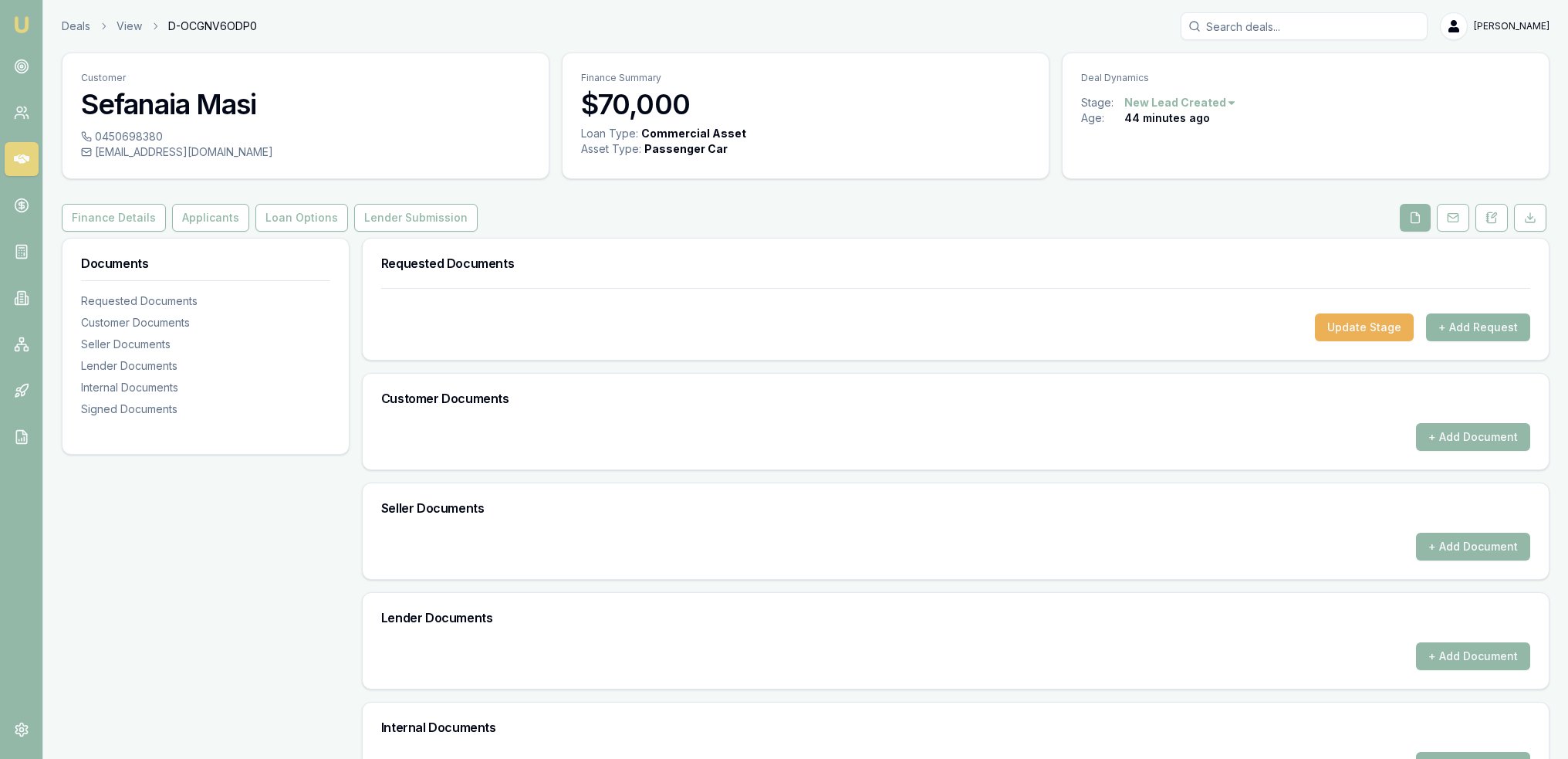
click at [1501, 322] on button "+ Add Request" at bounding box center [1478, 327] width 104 height 28
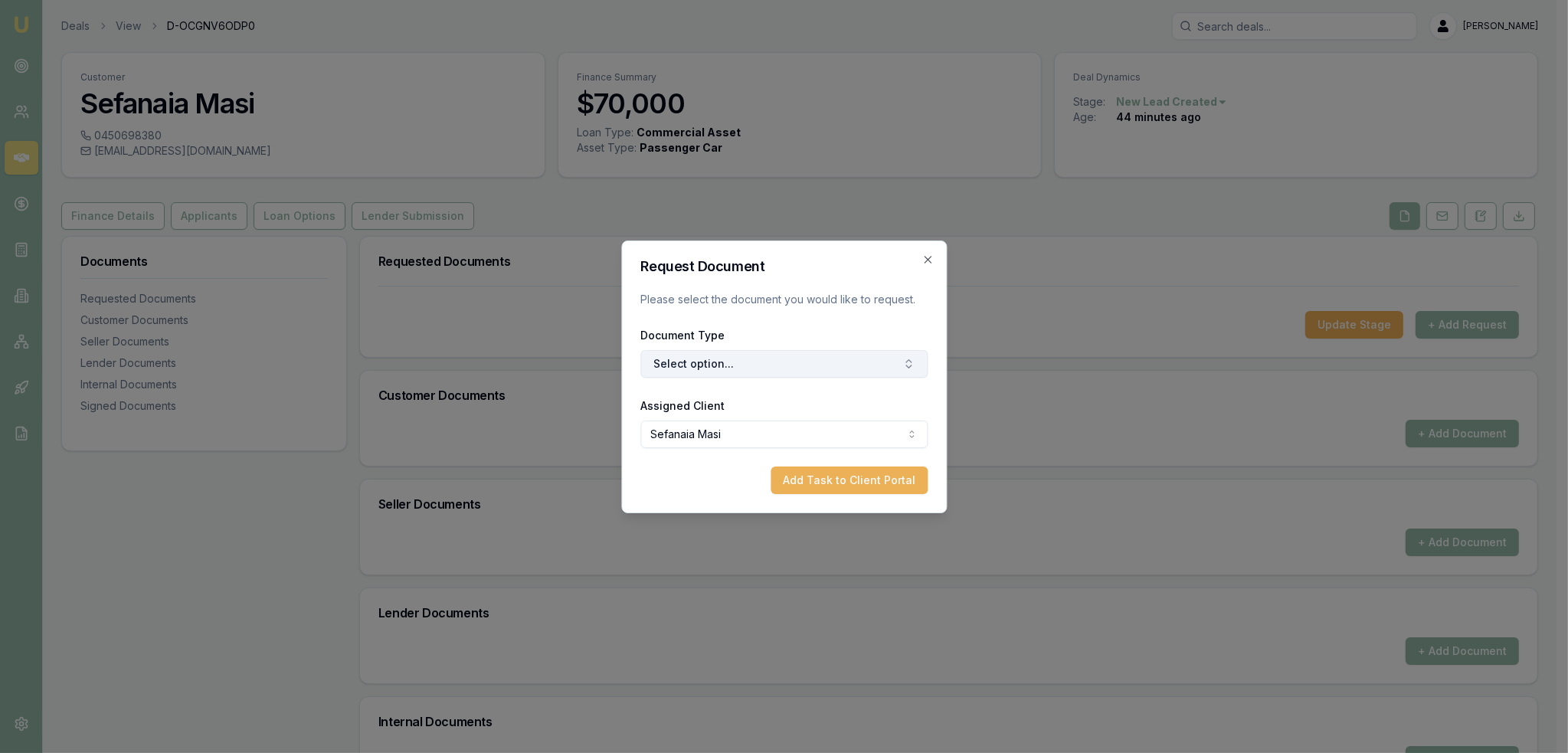
click at [796, 360] on button "Select option..." at bounding box center [783, 364] width 287 height 28
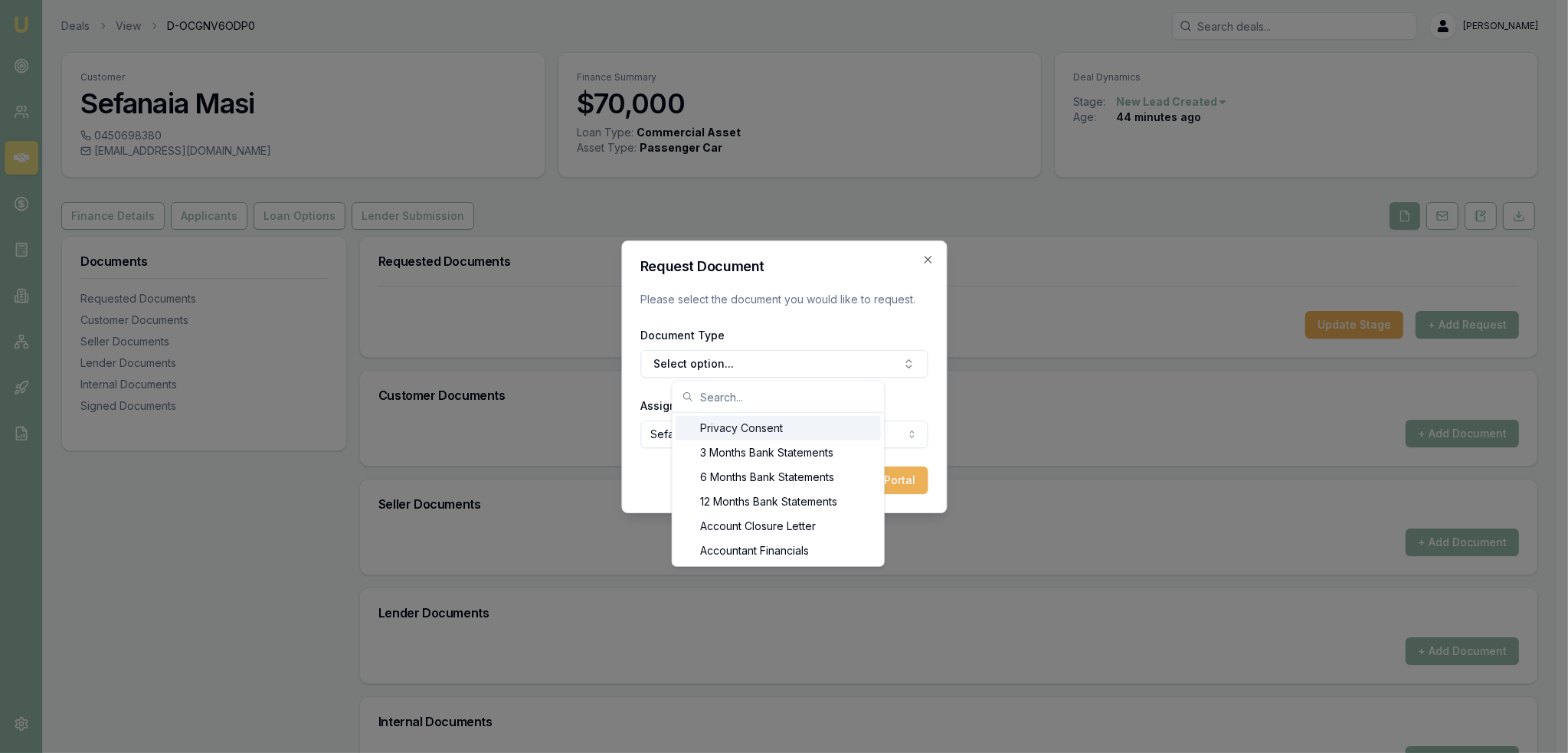
click at [768, 429] on div "Privacy Consent" at bounding box center [778, 428] width 205 height 25
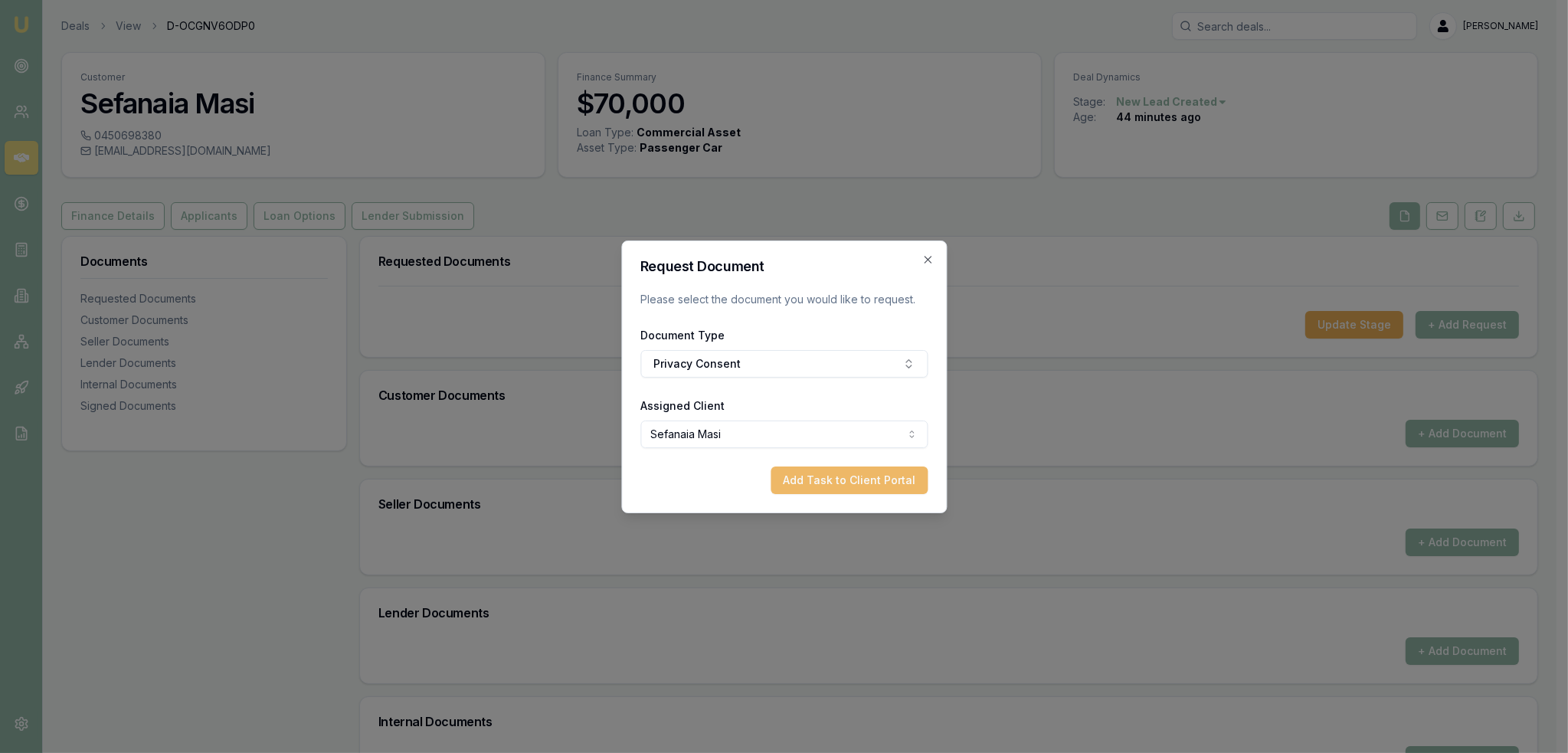
click at [848, 484] on button "Add Task to Client Portal" at bounding box center [849, 480] width 157 height 28
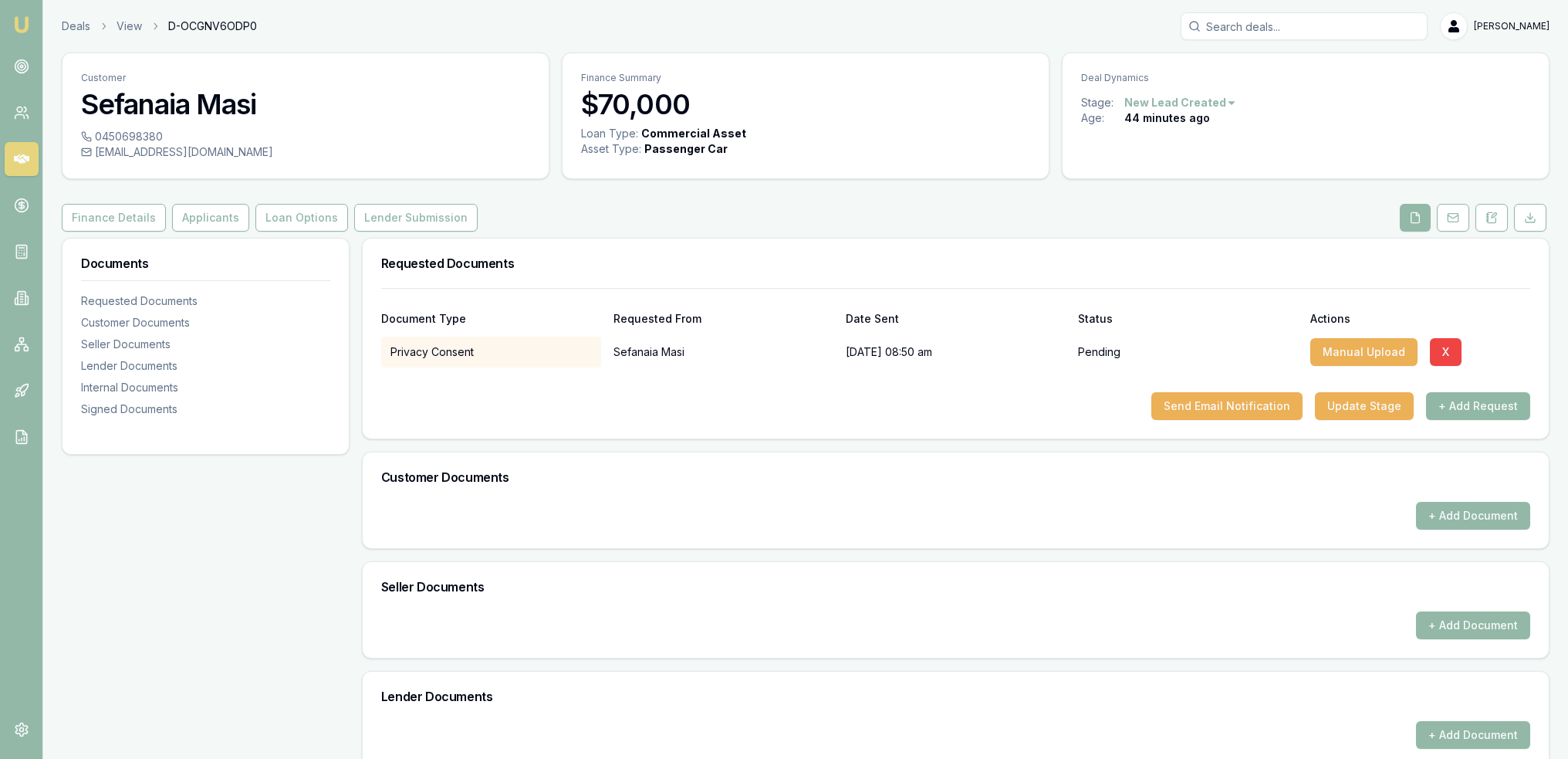
click at [1488, 399] on button "+ Add Request" at bounding box center [1478, 406] width 104 height 28
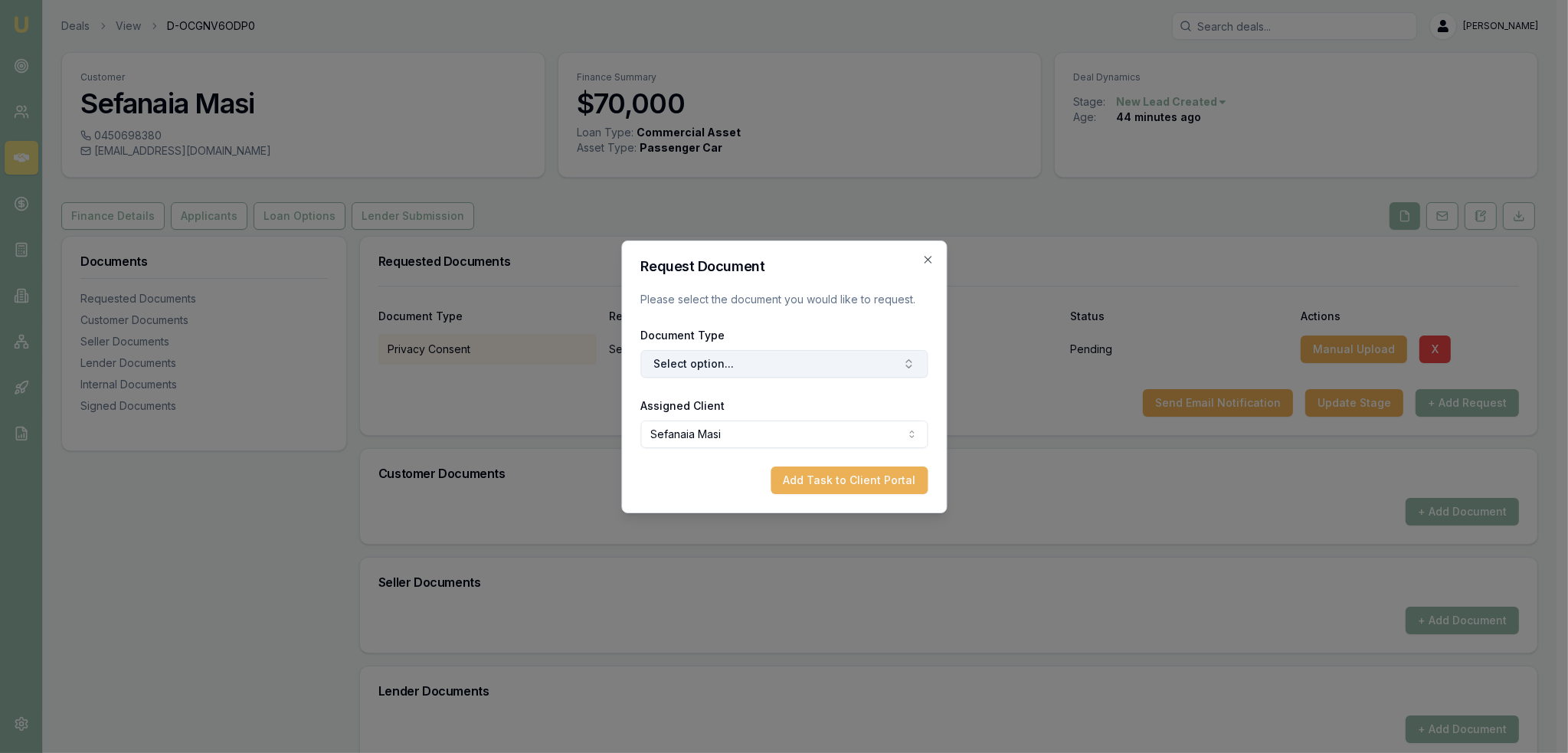
click at [820, 359] on button "Select option..." at bounding box center [783, 364] width 287 height 28
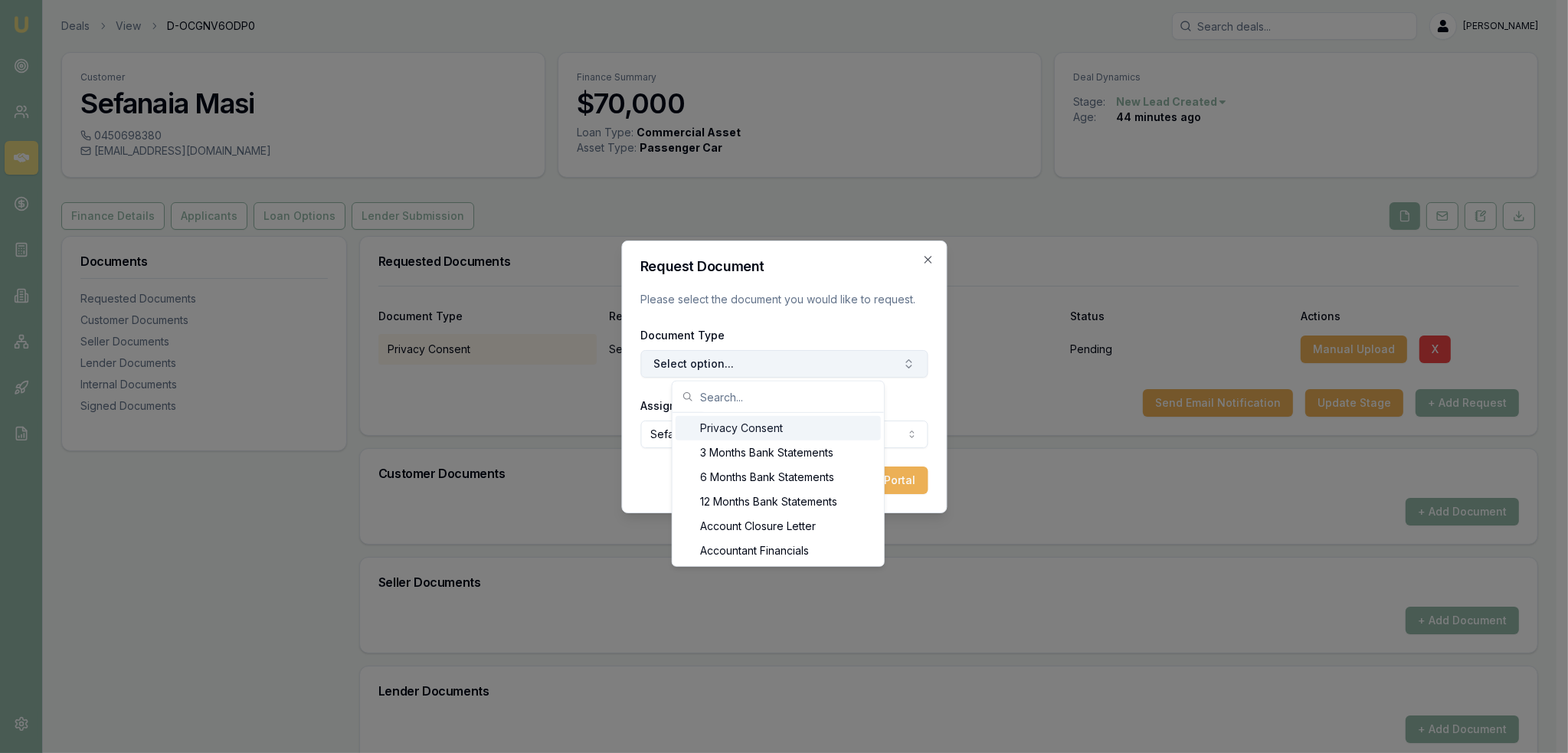
click at [820, 359] on button "Select option..." at bounding box center [783, 364] width 287 height 28
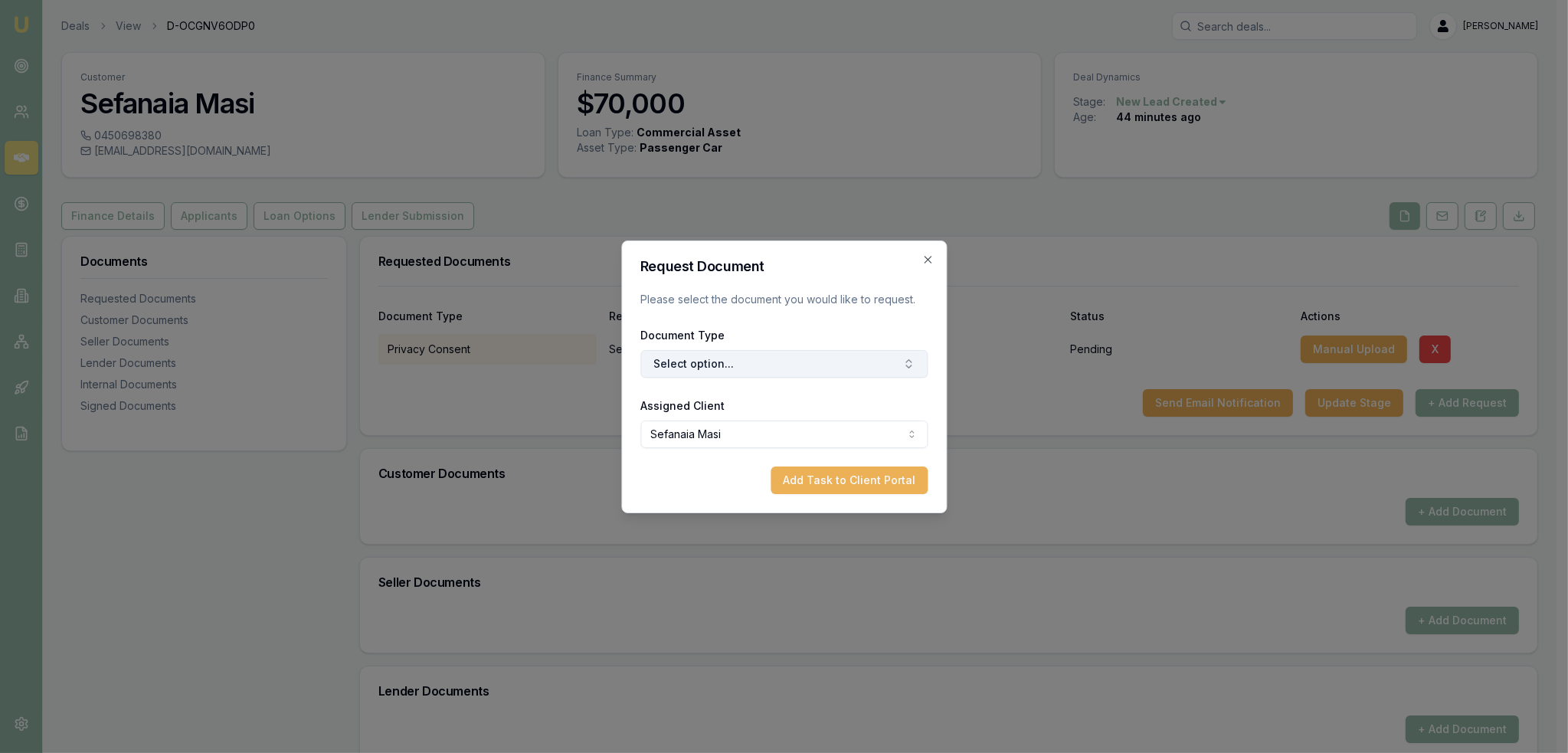
click at [820, 359] on button "Select option..." at bounding box center [783, 364] width 287 height 28
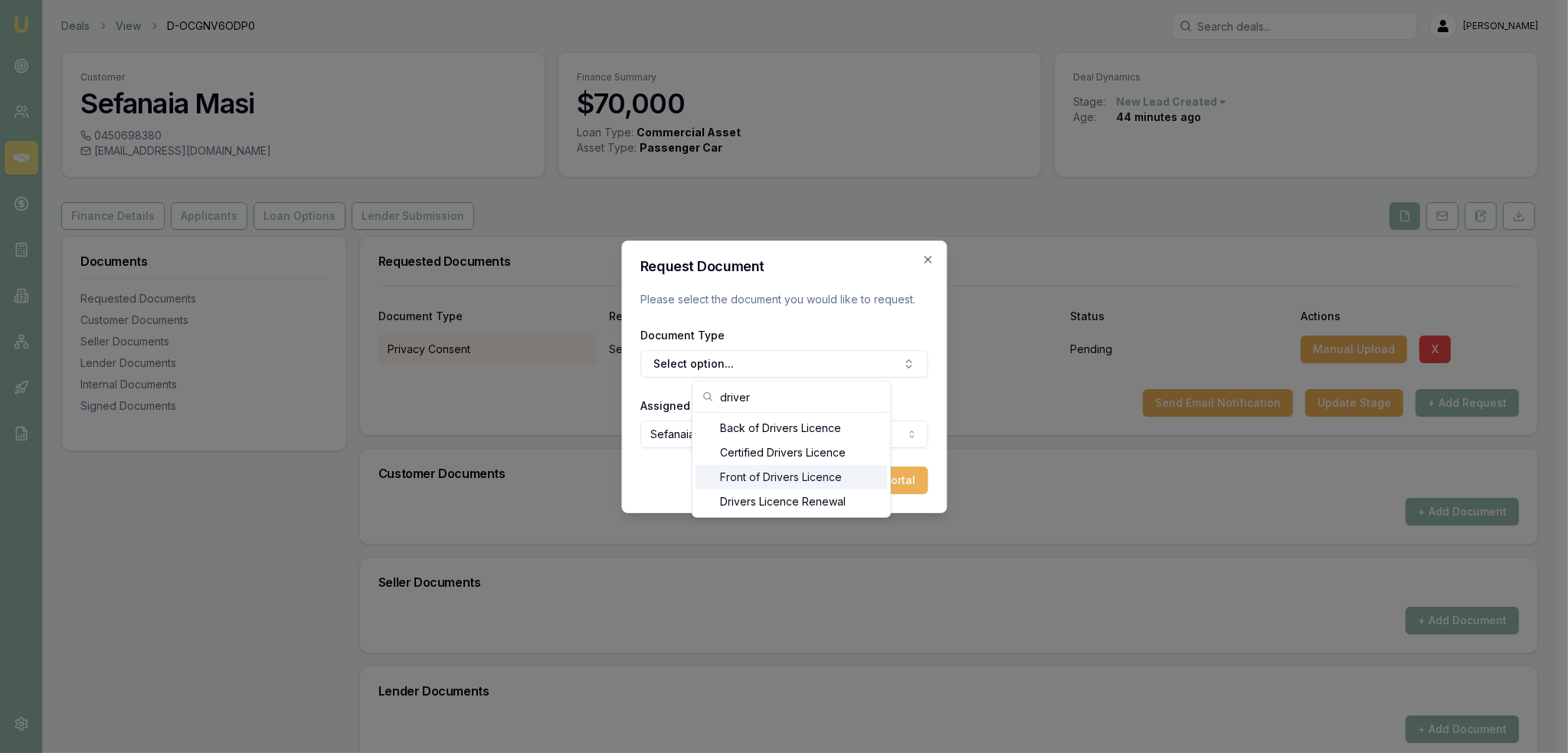
type input "driver"
click at [766, 472] on div "Front of Drivers Licence" at bounding box center [791, 477] width 191 height 25
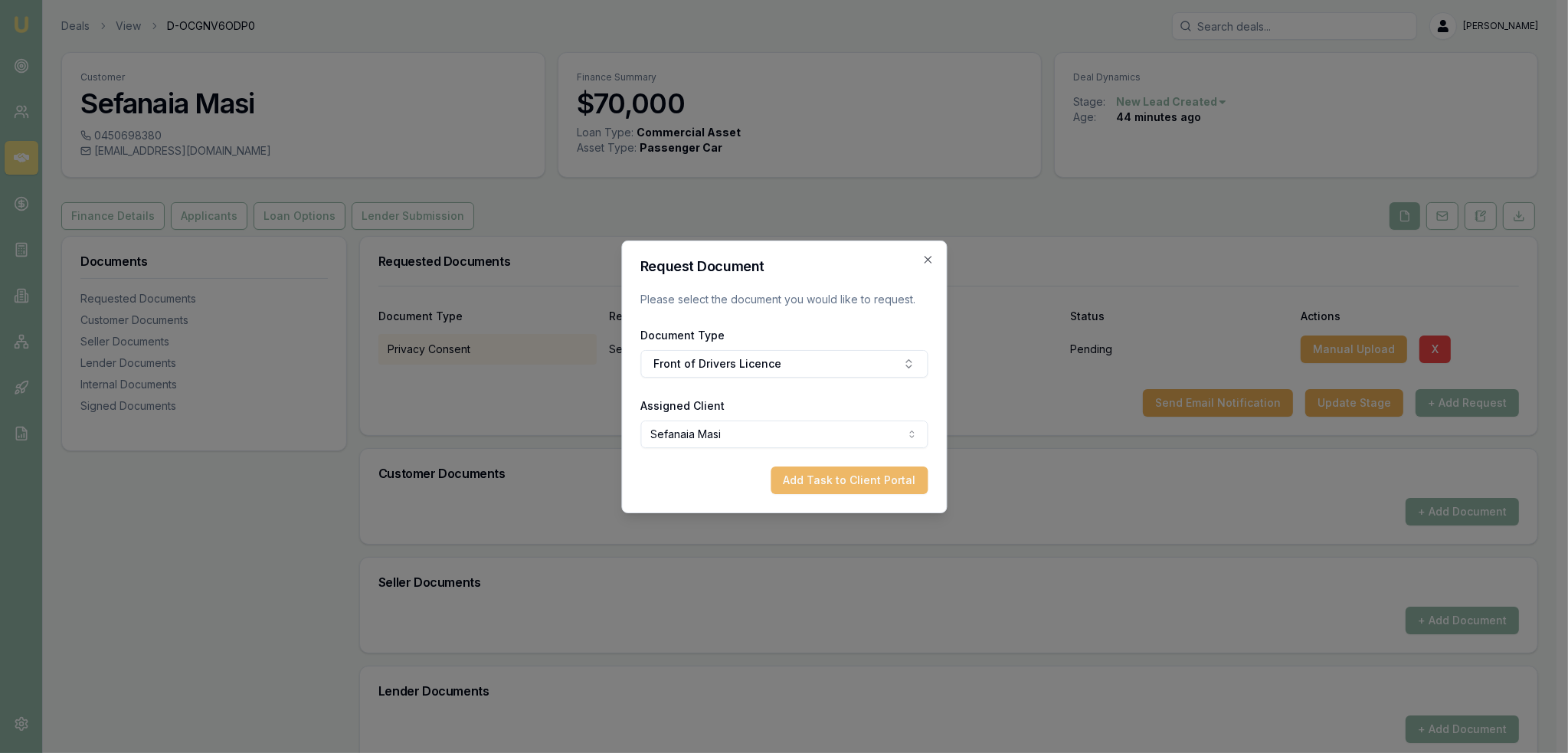
click at [846, 475] on button "Add Task to Client Portal" at bounding box center [849, 480] width 157 height 28
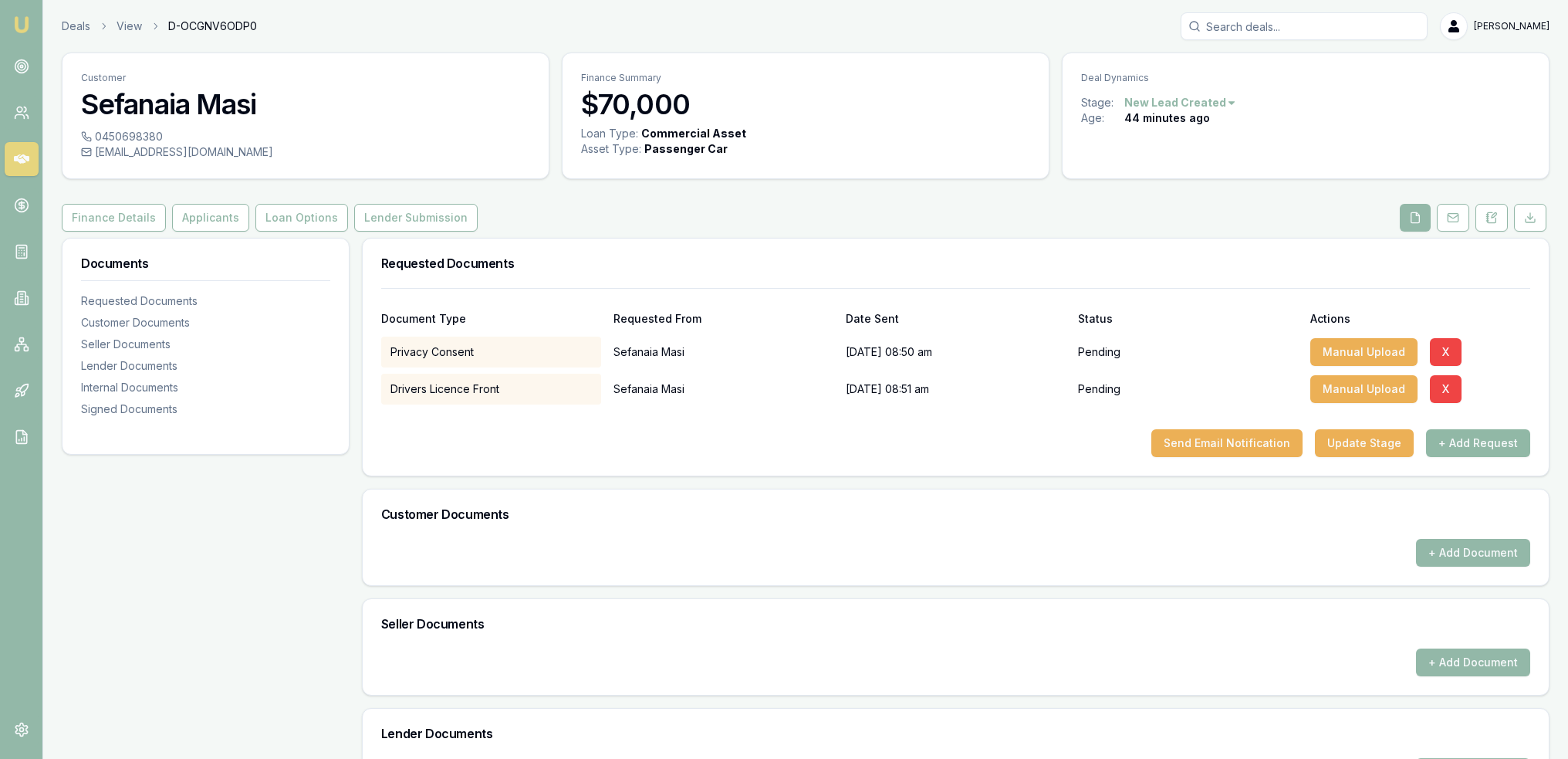
click at [1474, 447] on button "+ Add Request" at bounding box center [1478, 443] width 104 height 28
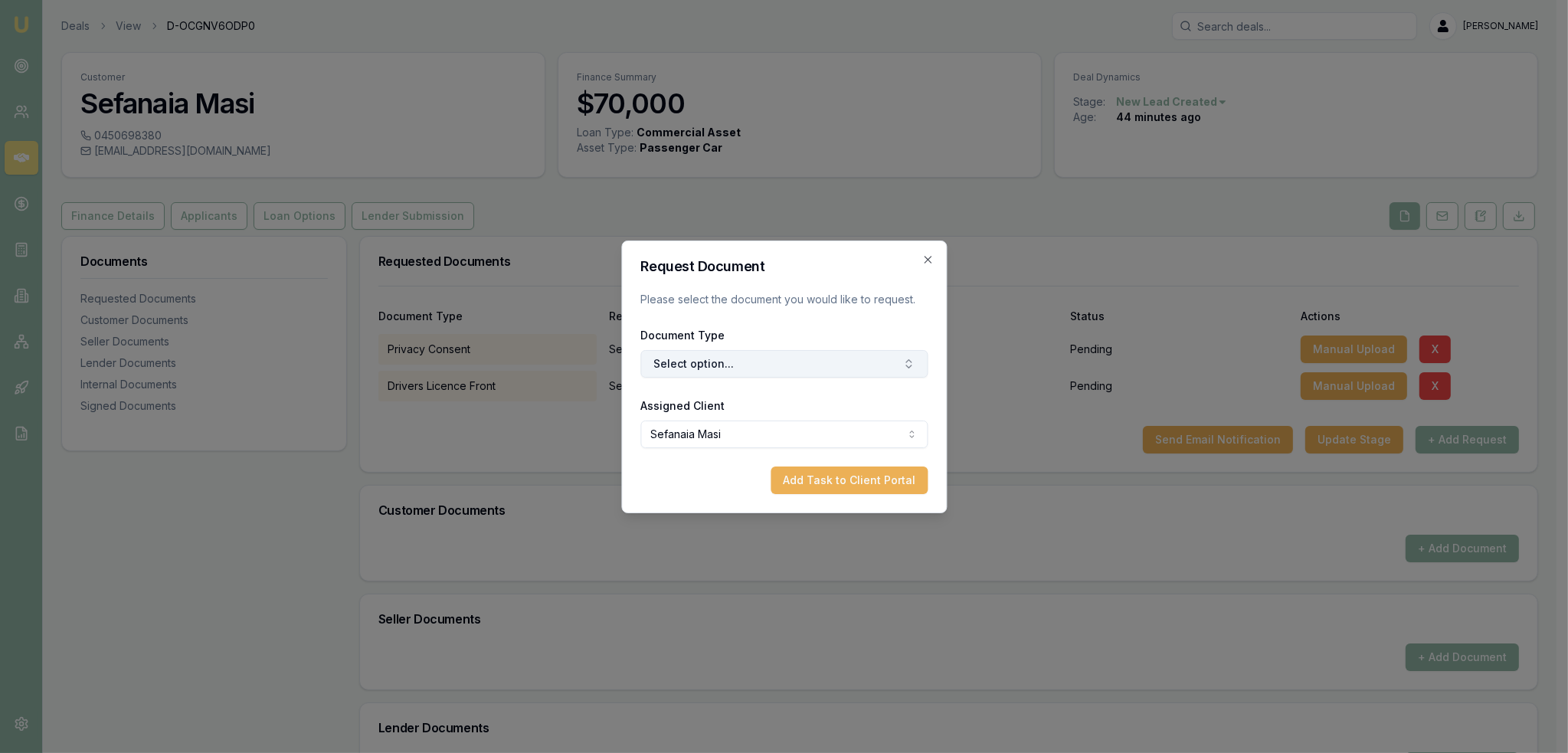
click at [708, 370] on button "Select option..." at bounding box center [783, 364] width 287 height 28
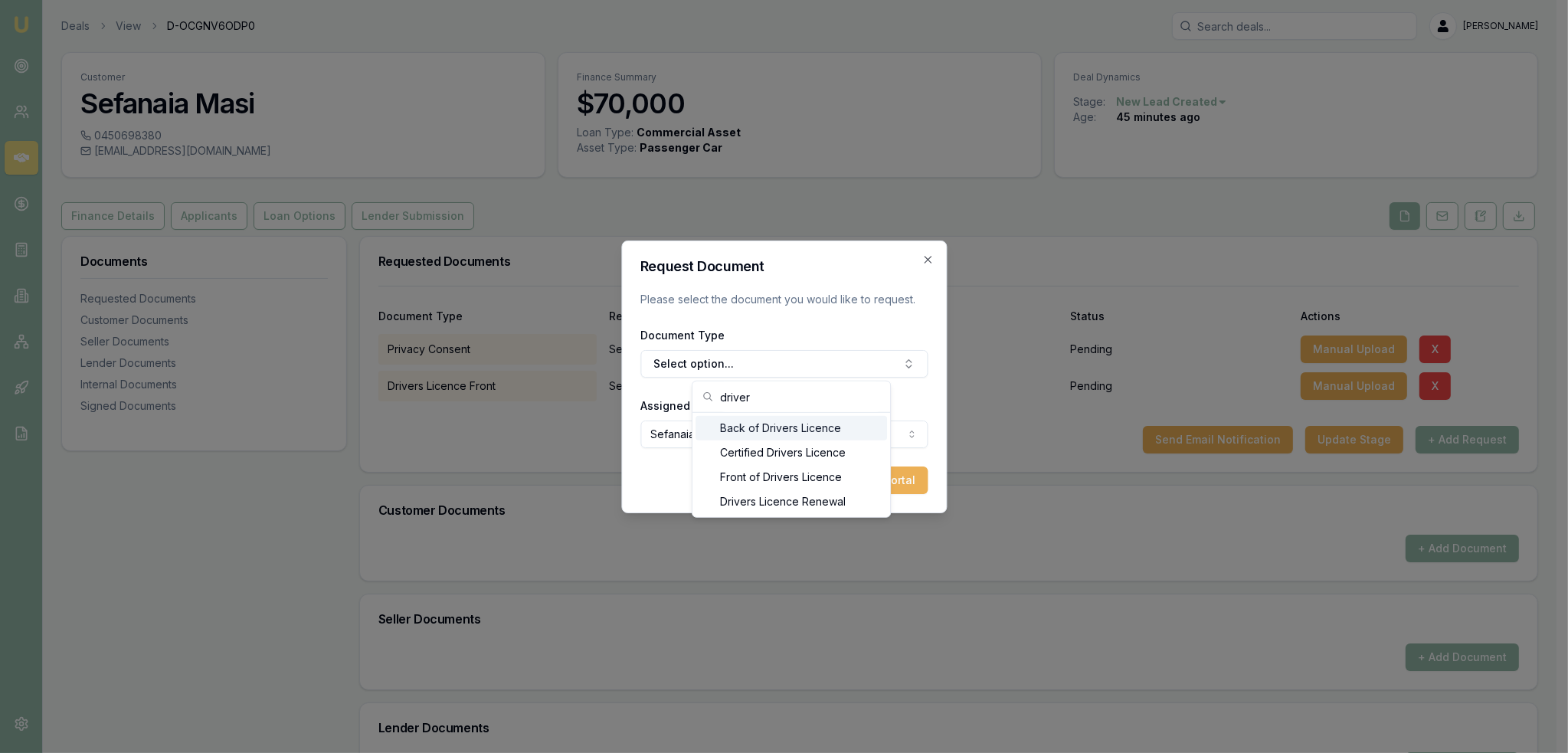
type input "driver"
click at [744, 431] on div "Back of Drivers Licence" at bounding box center [791, 428] width 191 height 25
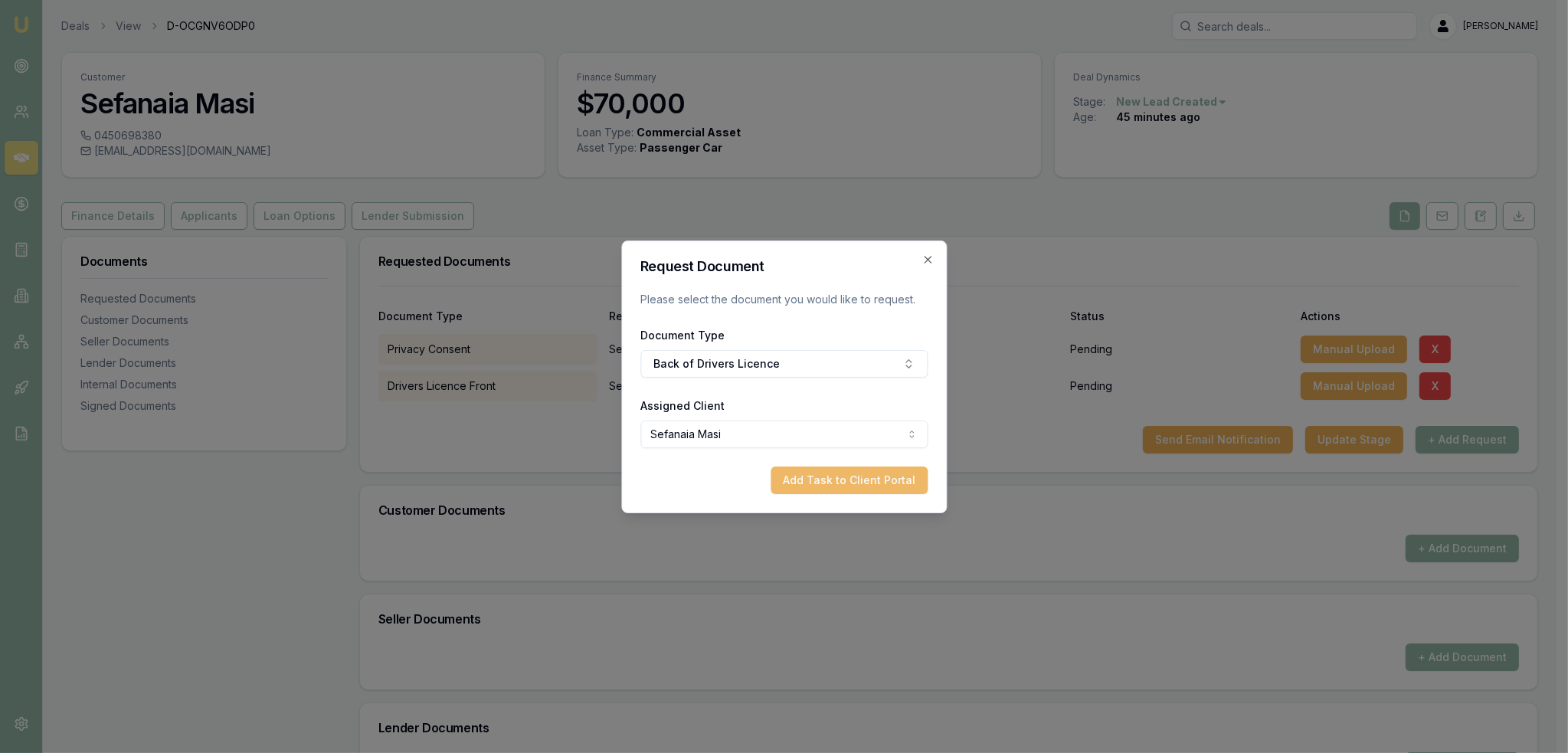
click at [824, 475] on button "Add Task to Client Portal" at bounding box center [849, 480] width 157 height 28
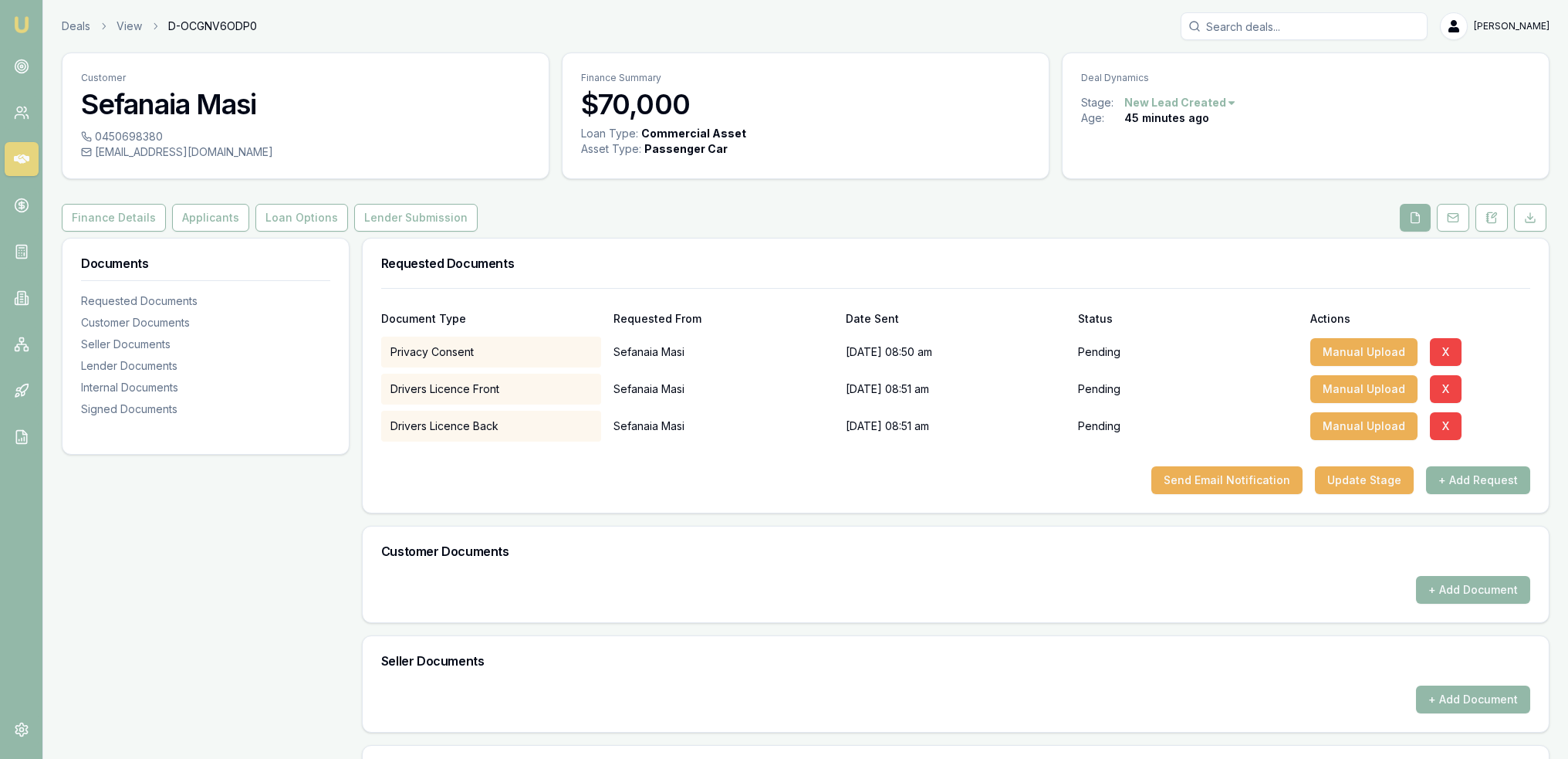
click at [1463, 482] on button "+ Add Request" at bounding box center [1478, 480] width 104 height 28
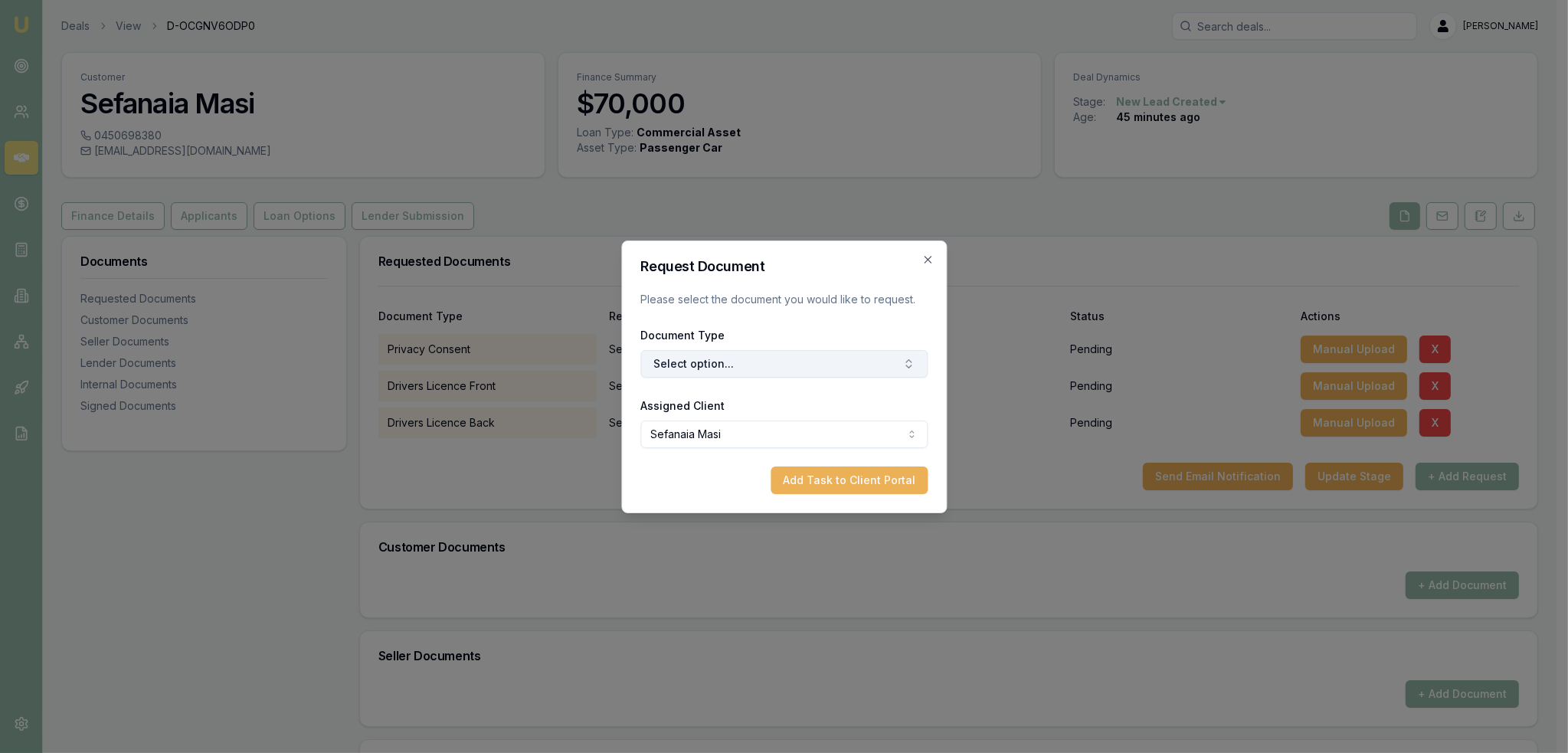
click at [802, 366] on button "Select option..." at bounding box center [783, 364] width 287 height 28
type input "medi"
click at [788, 428] on div "Medicare Card" at bounding box center [791, 428] width 191 height 25
click at [843, 483] on button "Add Task to Client Portal" at bounding box center [849, 480] width 157 height 28
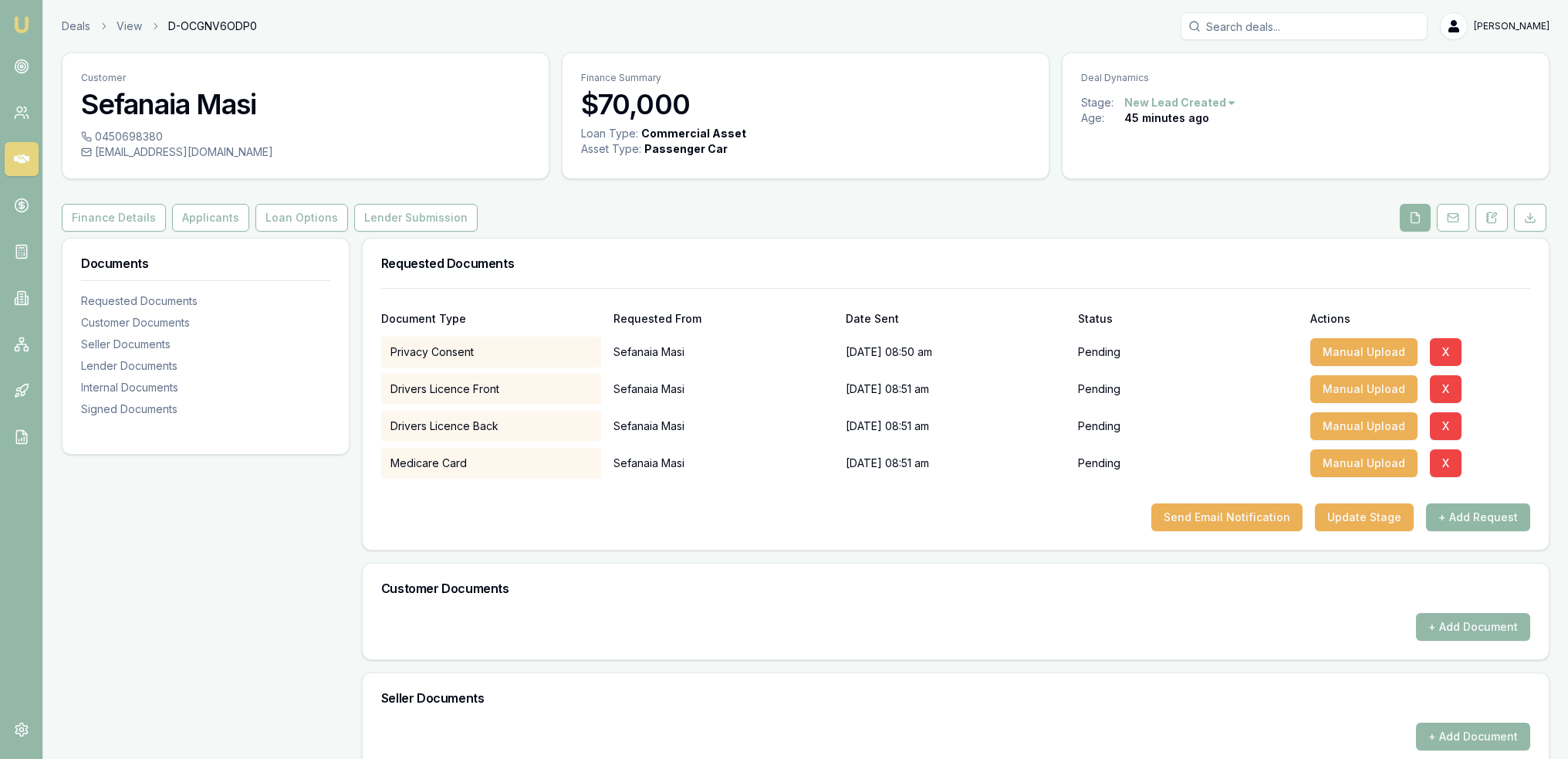
click at [1490, 515] on button "+ Add Request" at bounding box center [1478, 518] width 104 height 28
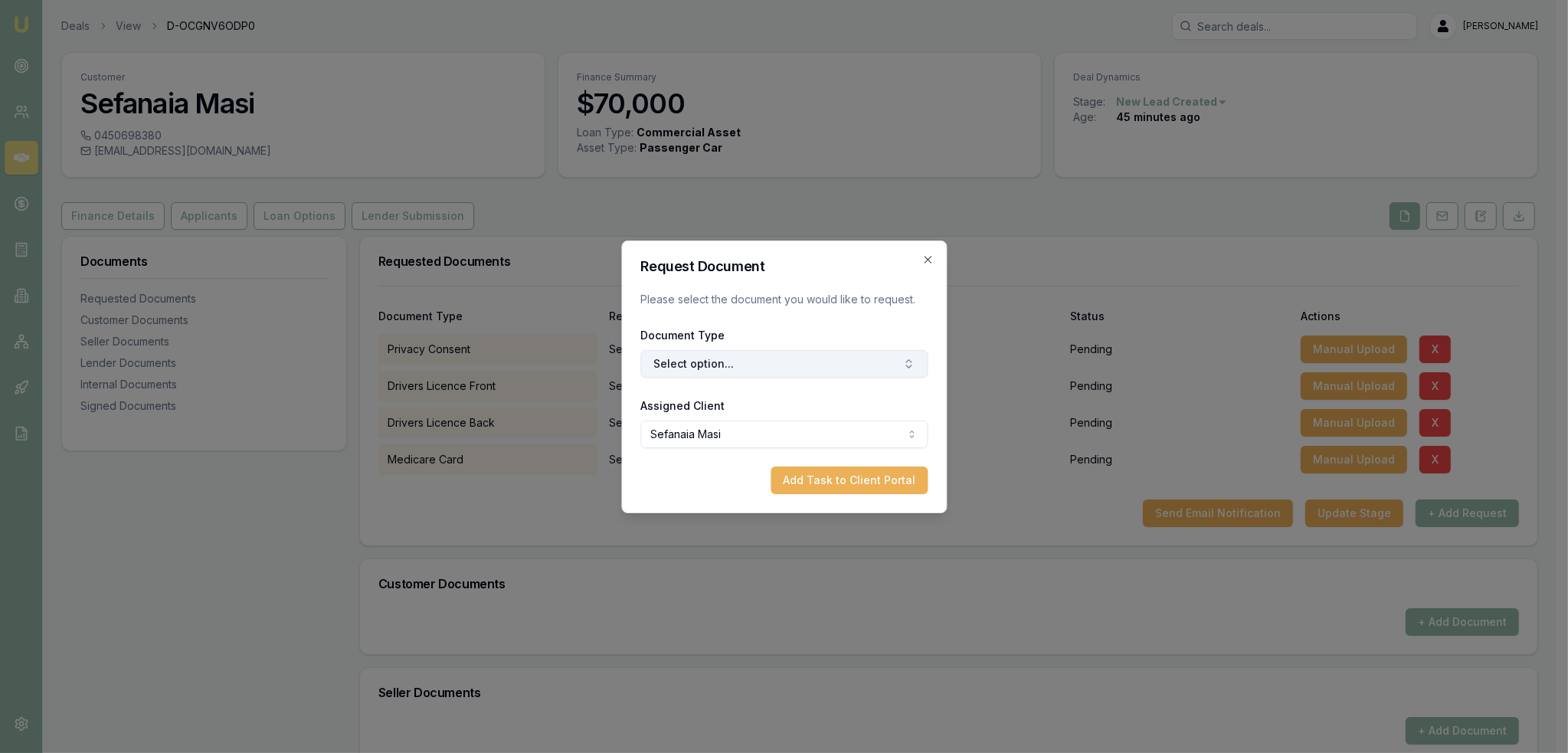
click at [806, 363] on button "Select option..." at bounding box center [783, 364] width 287 height 28
type input "selfi"
click at [776, 421] on div "Selfie with Licence" at bounding box center [791, 428] width 191 height 25
click at [812, 480] on button "Add Task to Client Portal" at bounding box center [849, 480] width 157 height 28
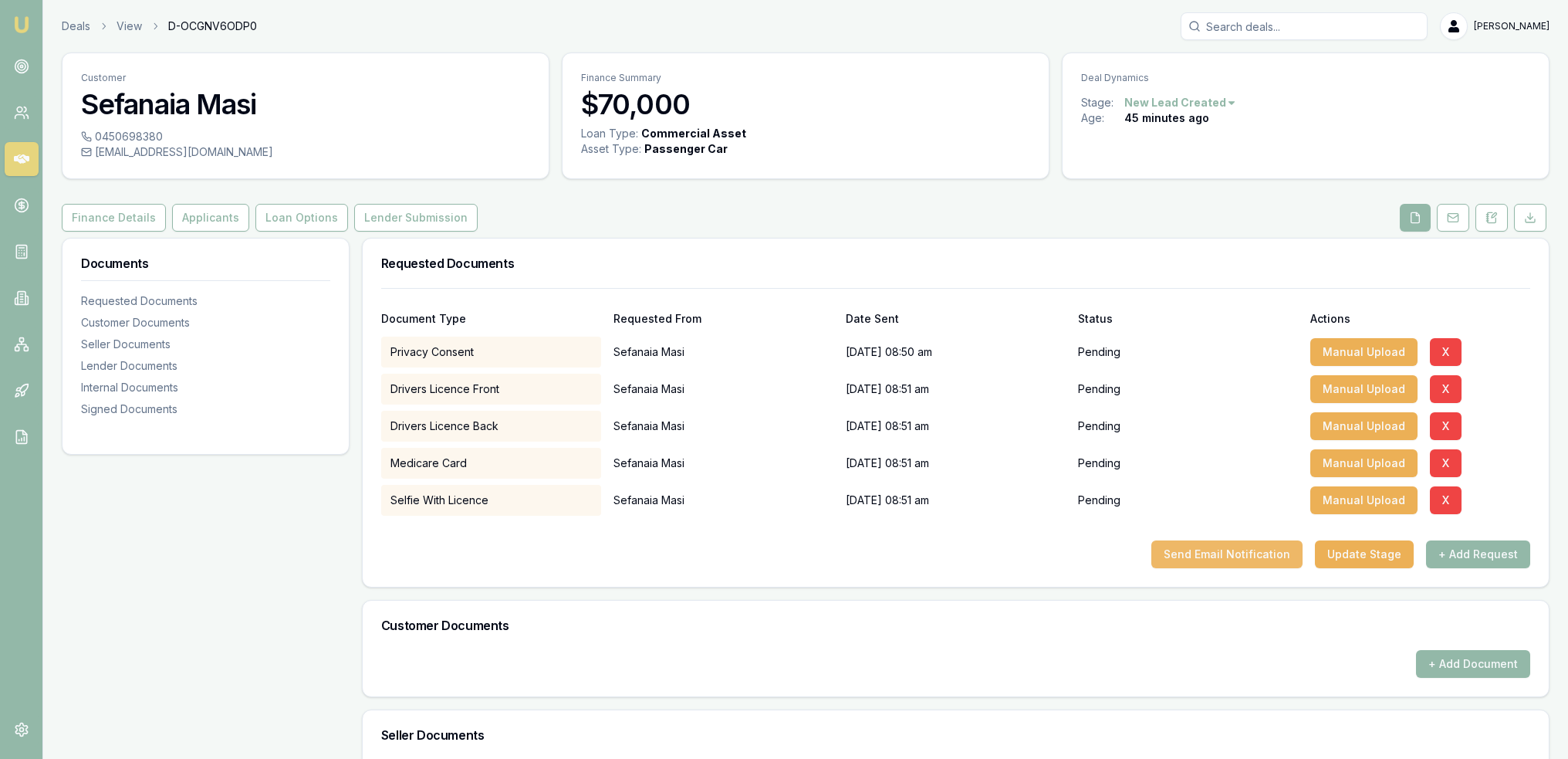
click at [1237, 552] on button "Send Email Notification" at bounding box center [1226, 554] width 151 height 28
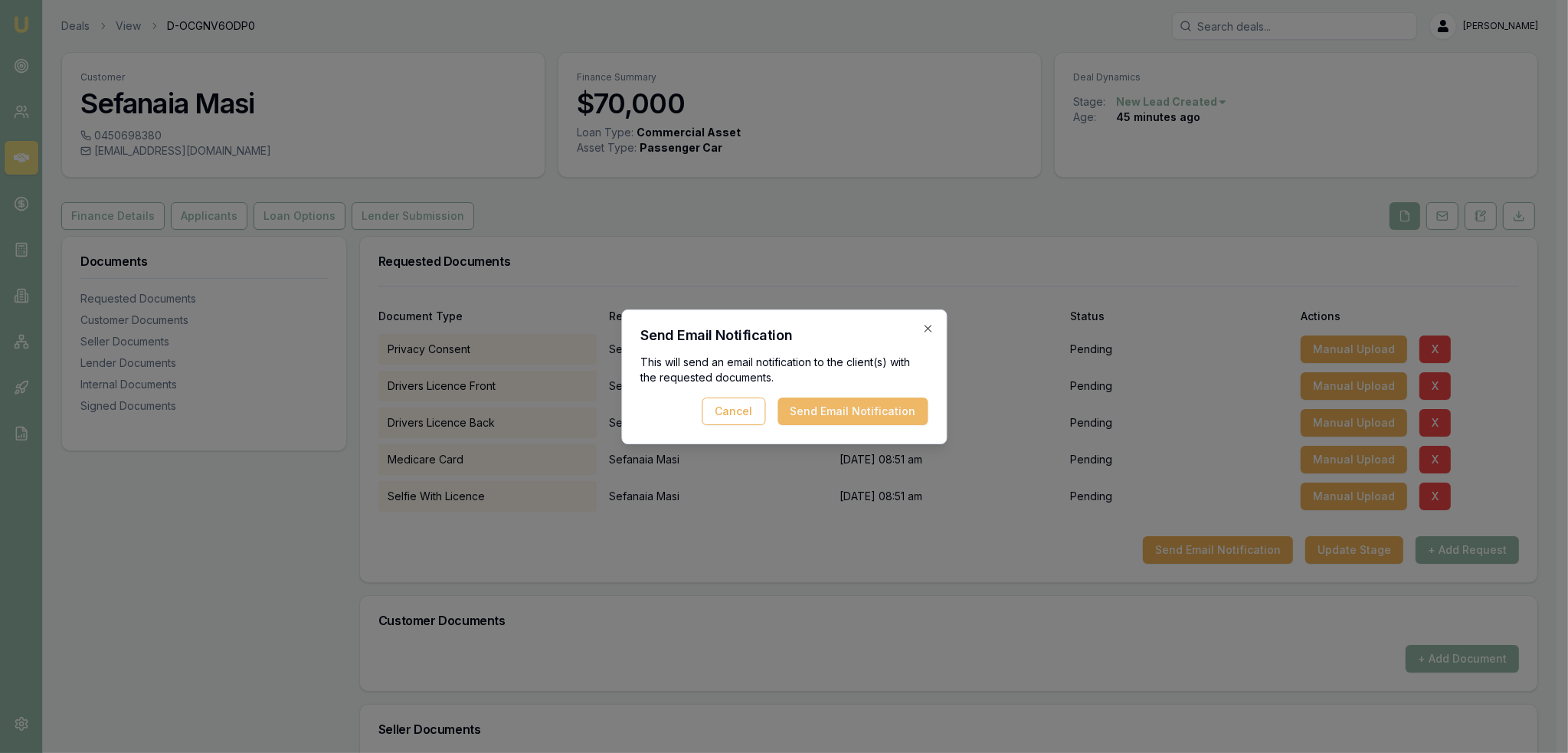
click at [867, 410] on button "Send Email Notification" at bounding box center [853, 411] width 150 height 28
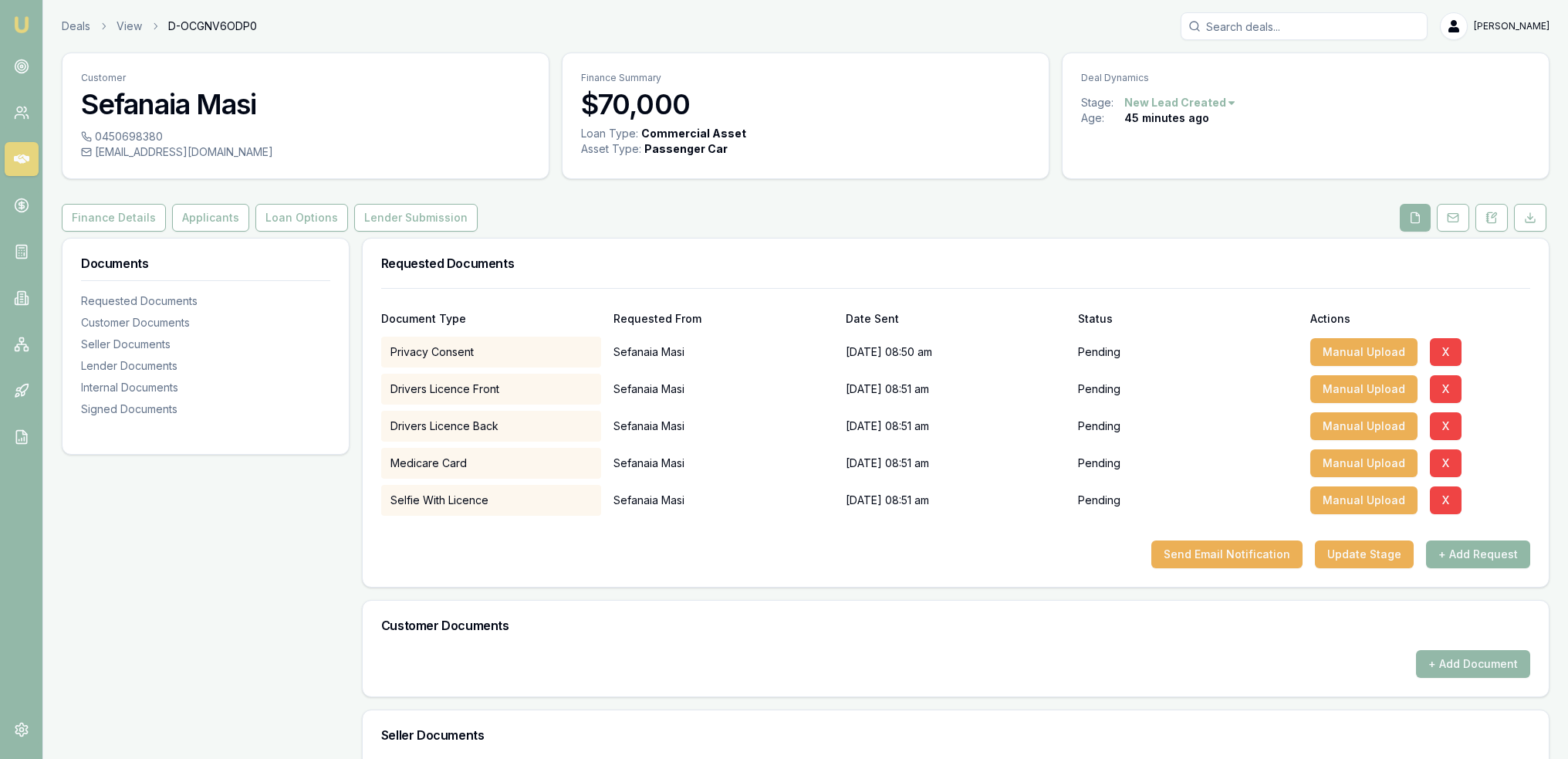
click at [1472, 552] on button "+ Add Request" at bounding box center [1478, 554] width 104 height 28
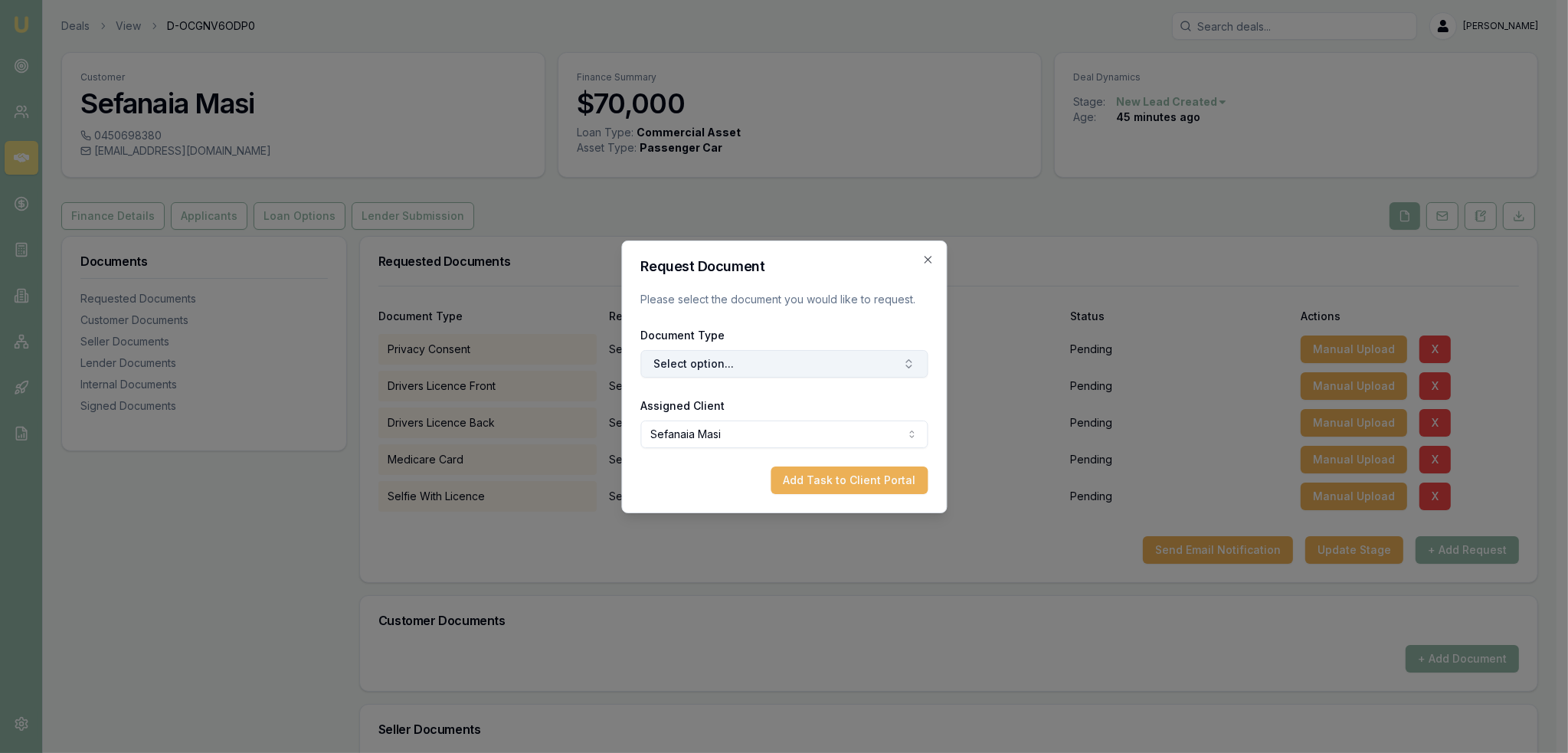
click at [777, 360] on button "Select option..." at bounding box center [783, 364] width 287 height 28
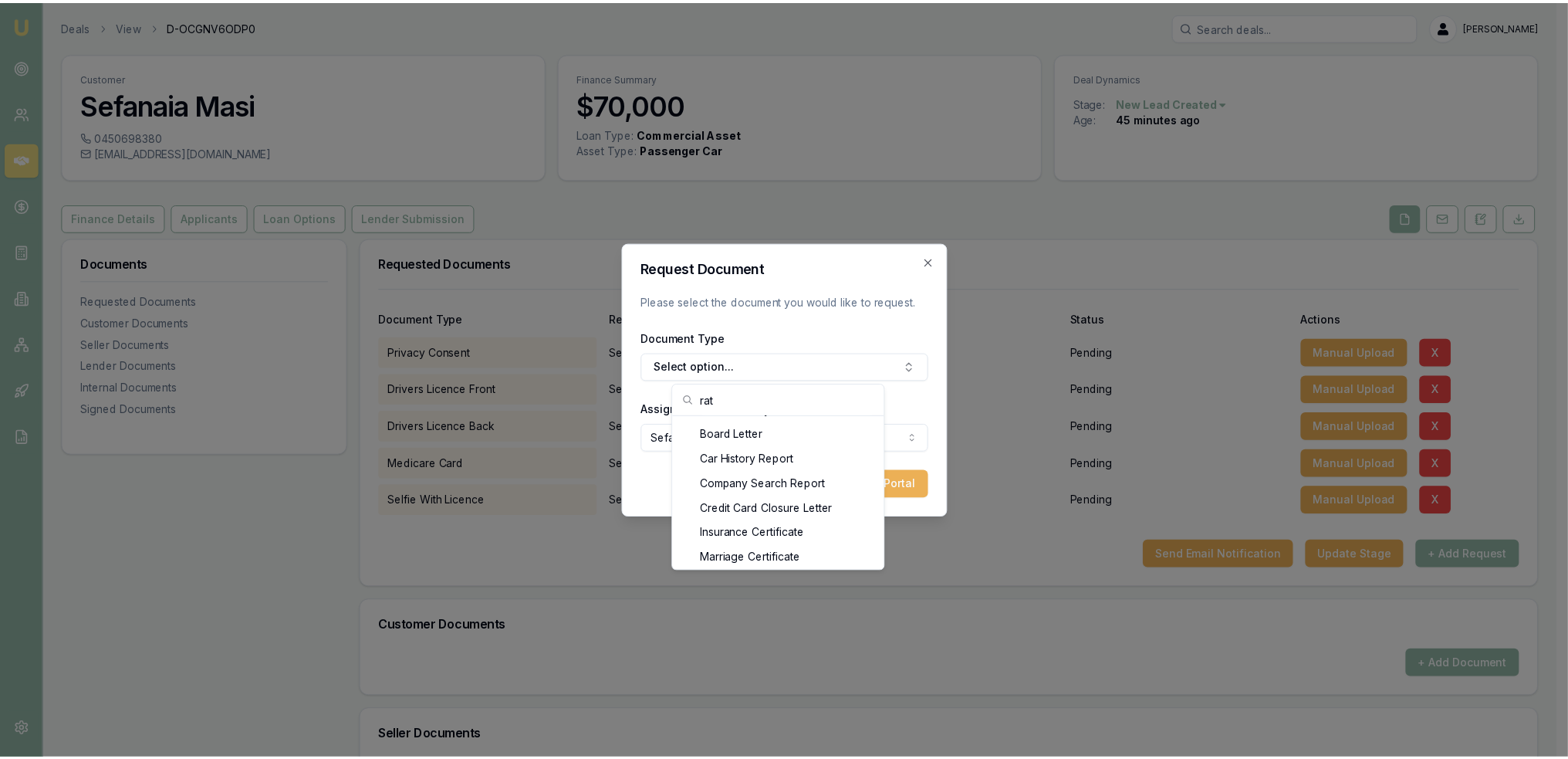
scroll to position [28, 0]
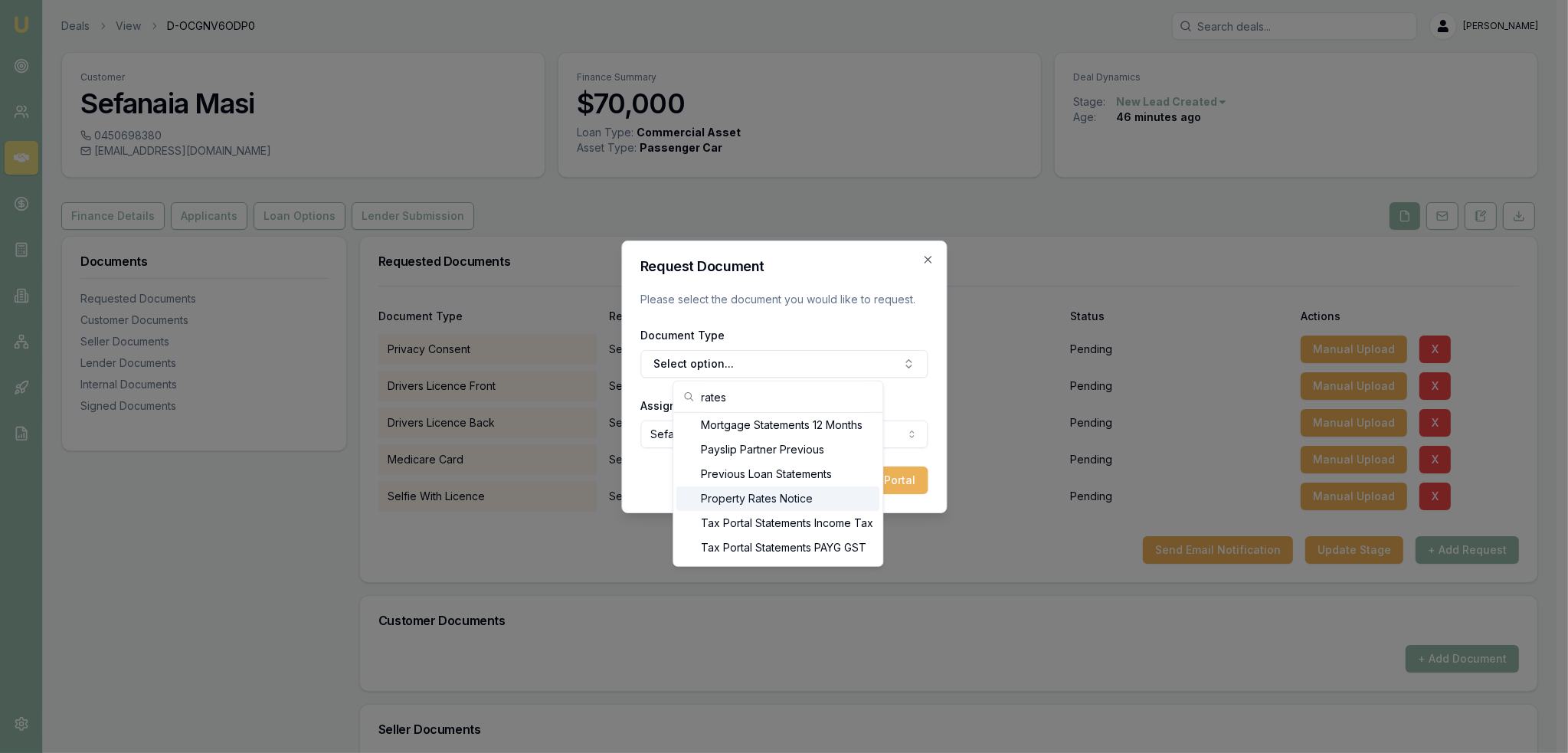
type input "rates"
click at [762, 491] on div "Property Rates Notice" at bounding box center [778, 498] width 203 height 25
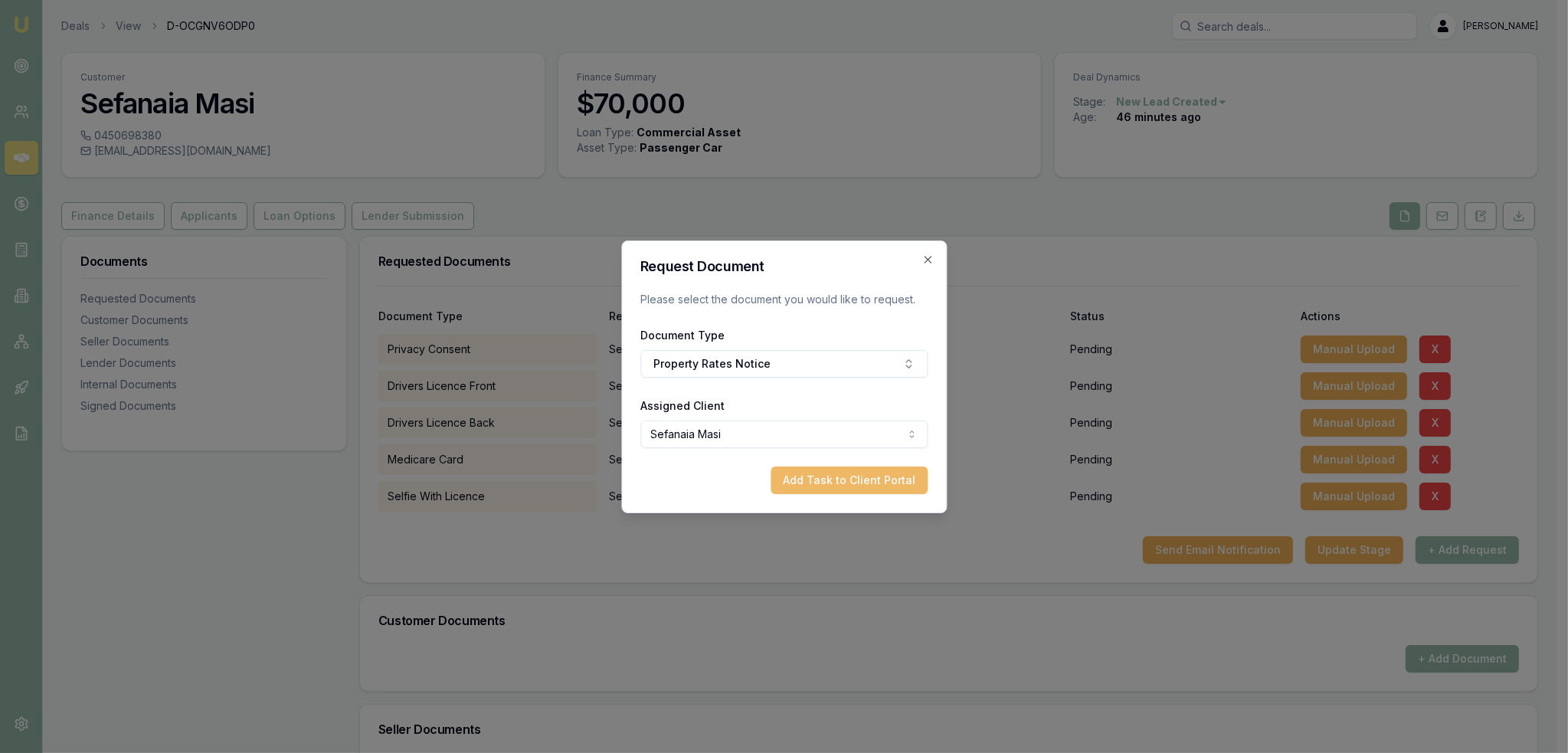
click at [803, 474] on button "Add Task to Client Portal" at bounding box center [849, 480] width 157 height 28
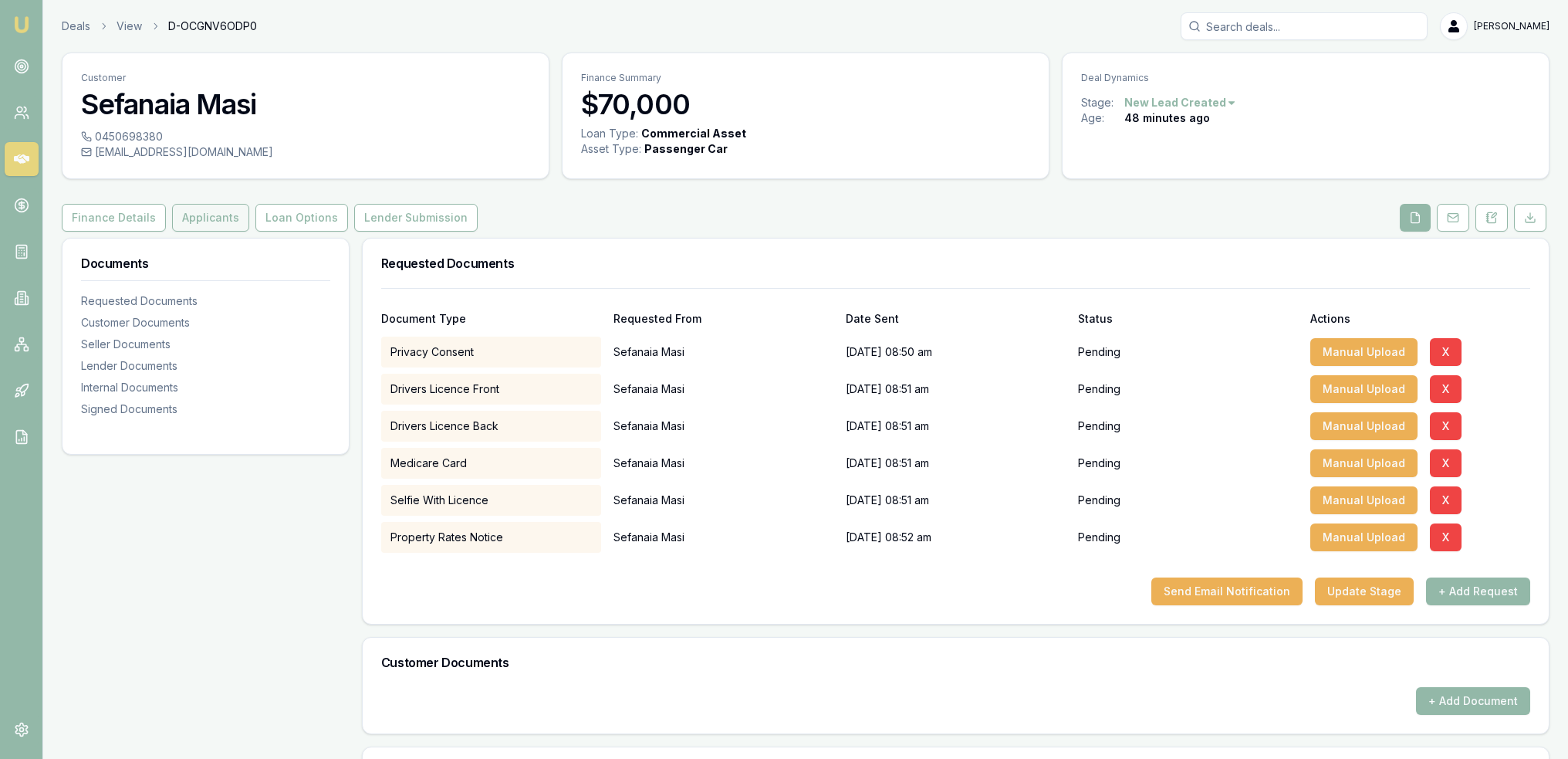
click at [192, 216] on button "Applicants" at bounding box center [211, 218] width 77 height 28
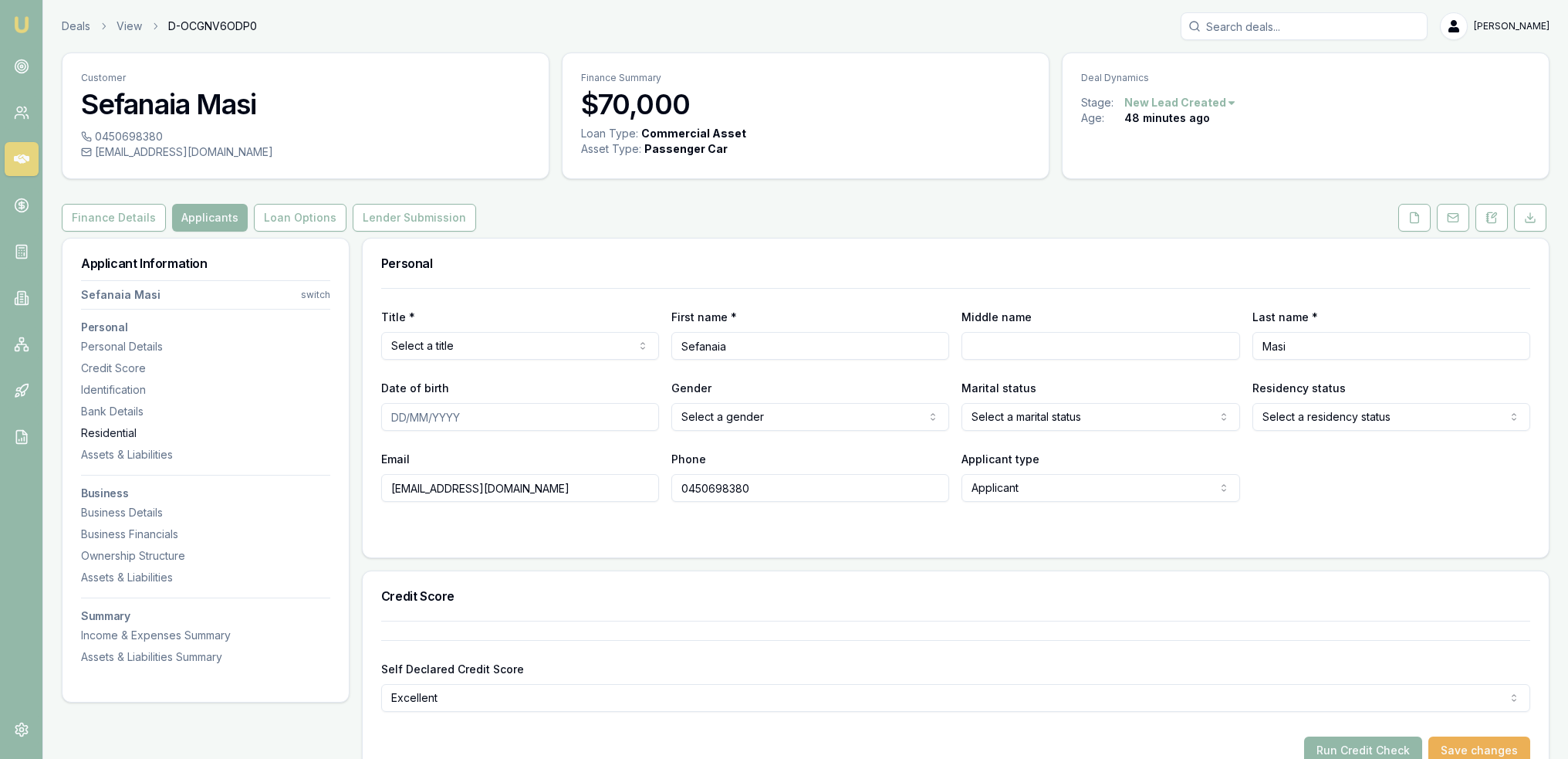
click at [102, 430] on div "Residential" at bounding box center [206, 433] width 249 height 16
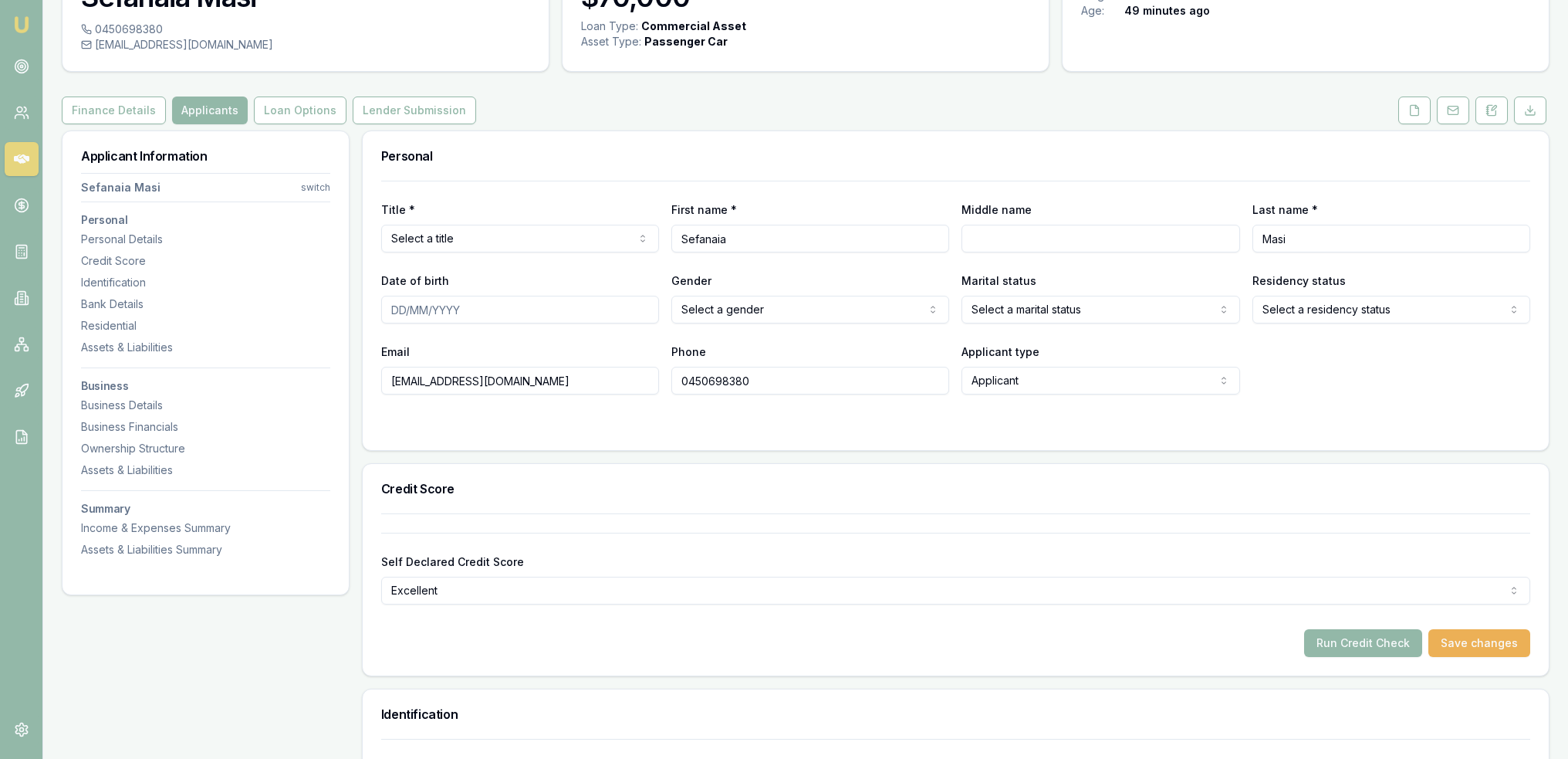
scroll to position [26, 0]
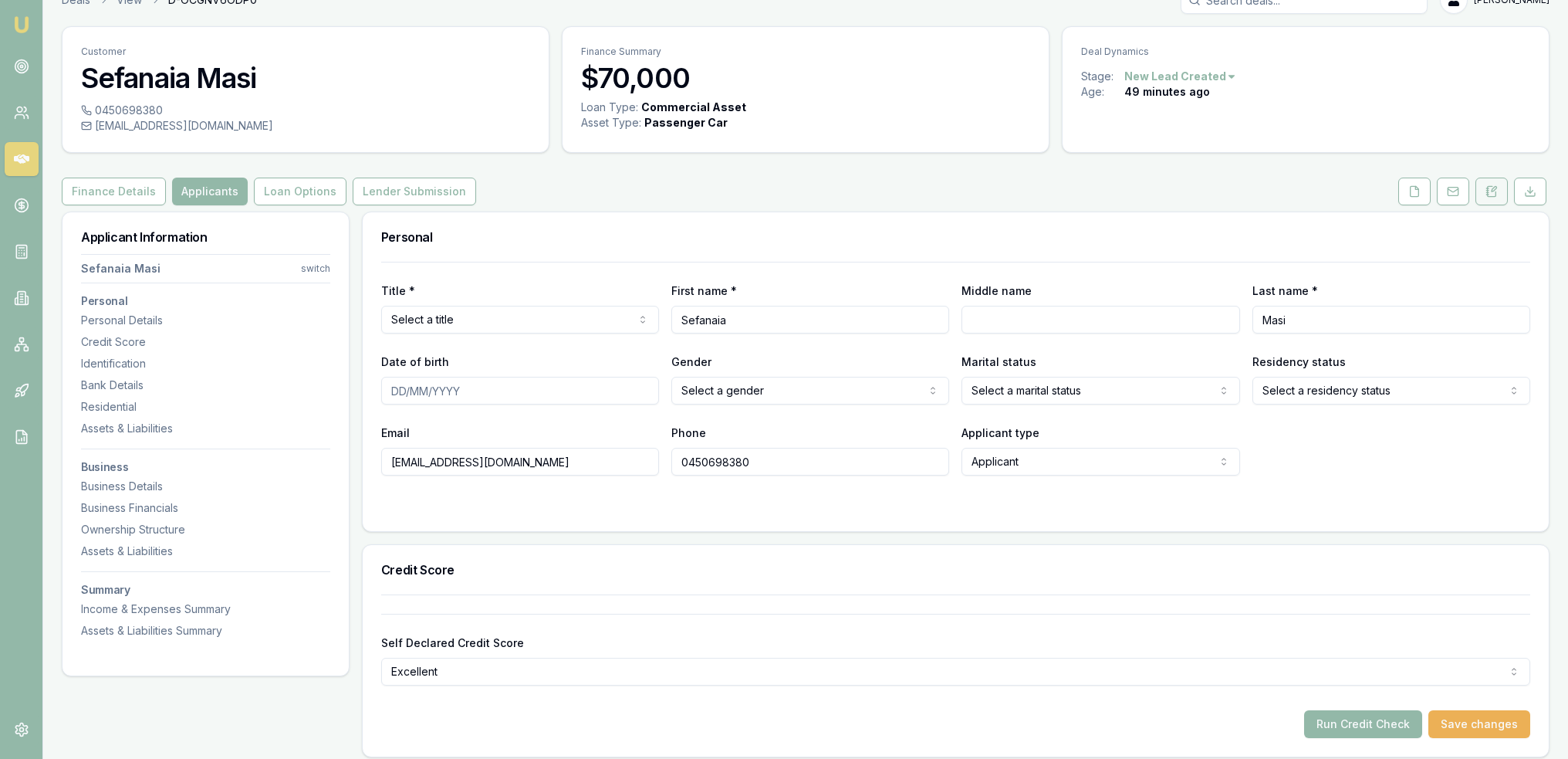
click at [1490, 185] on icon at bounding box center [1491, 191] width 12 height 12
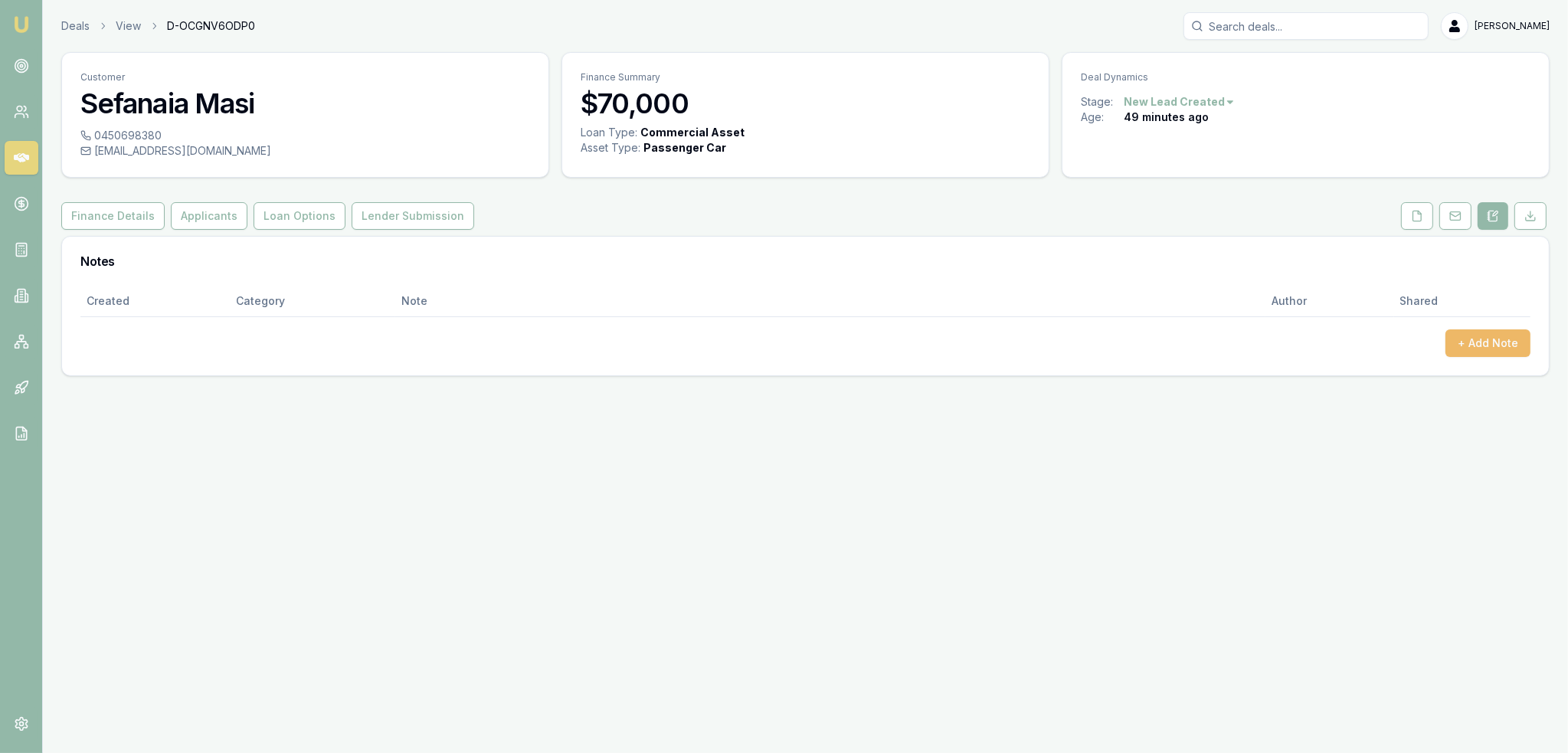
click at [1485, 340] on button "+ Add Note" at bounding box center [1488, 343] width 85 height 28
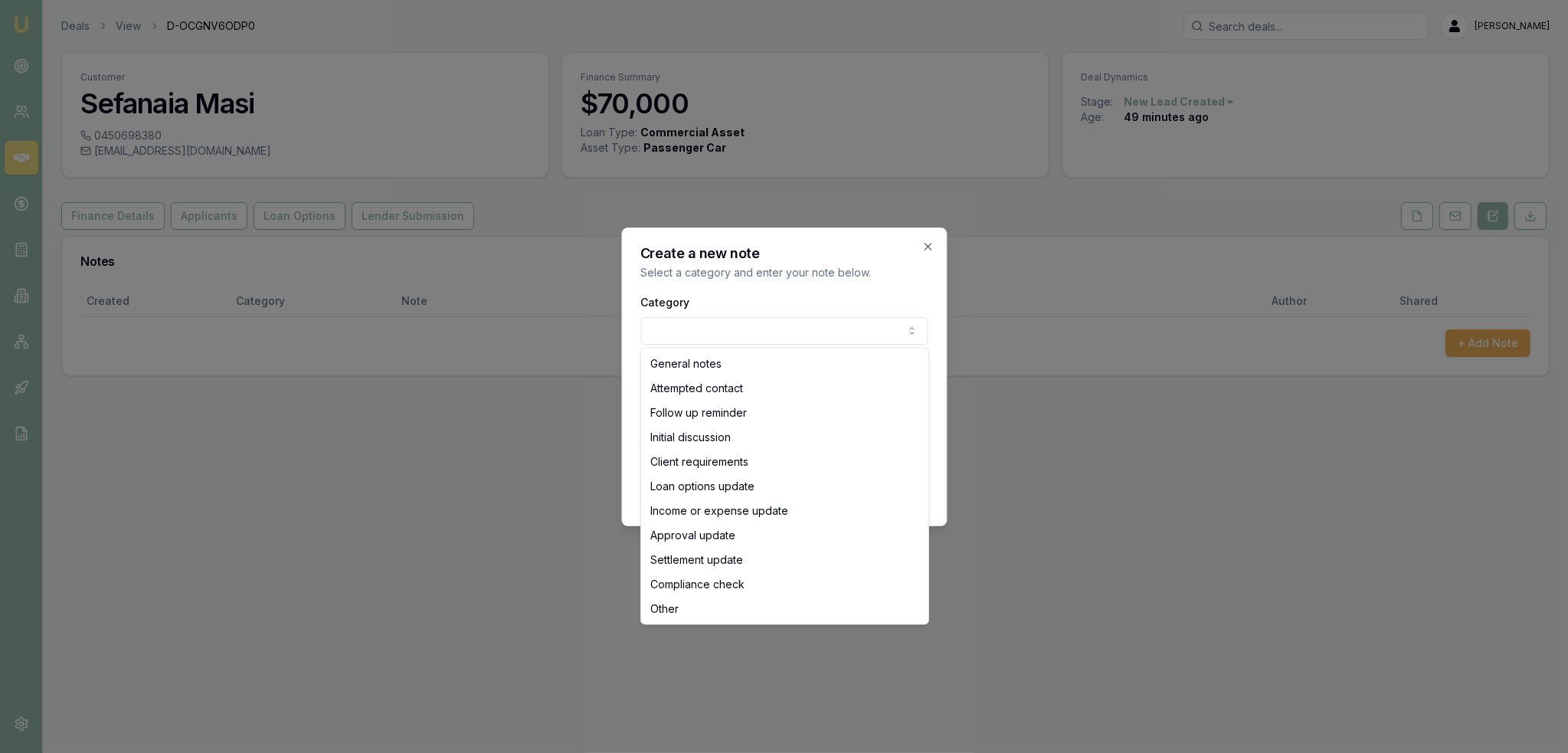
click at [677, 327] on body "Emu Broker Deals View D-OCGNV6ODP0 Robyn Adams Toggle Menu Customer Sefanaia Ma…" at bounding box center [784, 376] width 1568 height 753
click at [698, 334] on body "Emu Broker Deals View D-OCGNV6ODP0 Robyn Adams Toggle Menu Customer Sefanaia Ma…" at bounding box center [784, 376] width 1568 height 753
select select "GENERAL_NOTES"
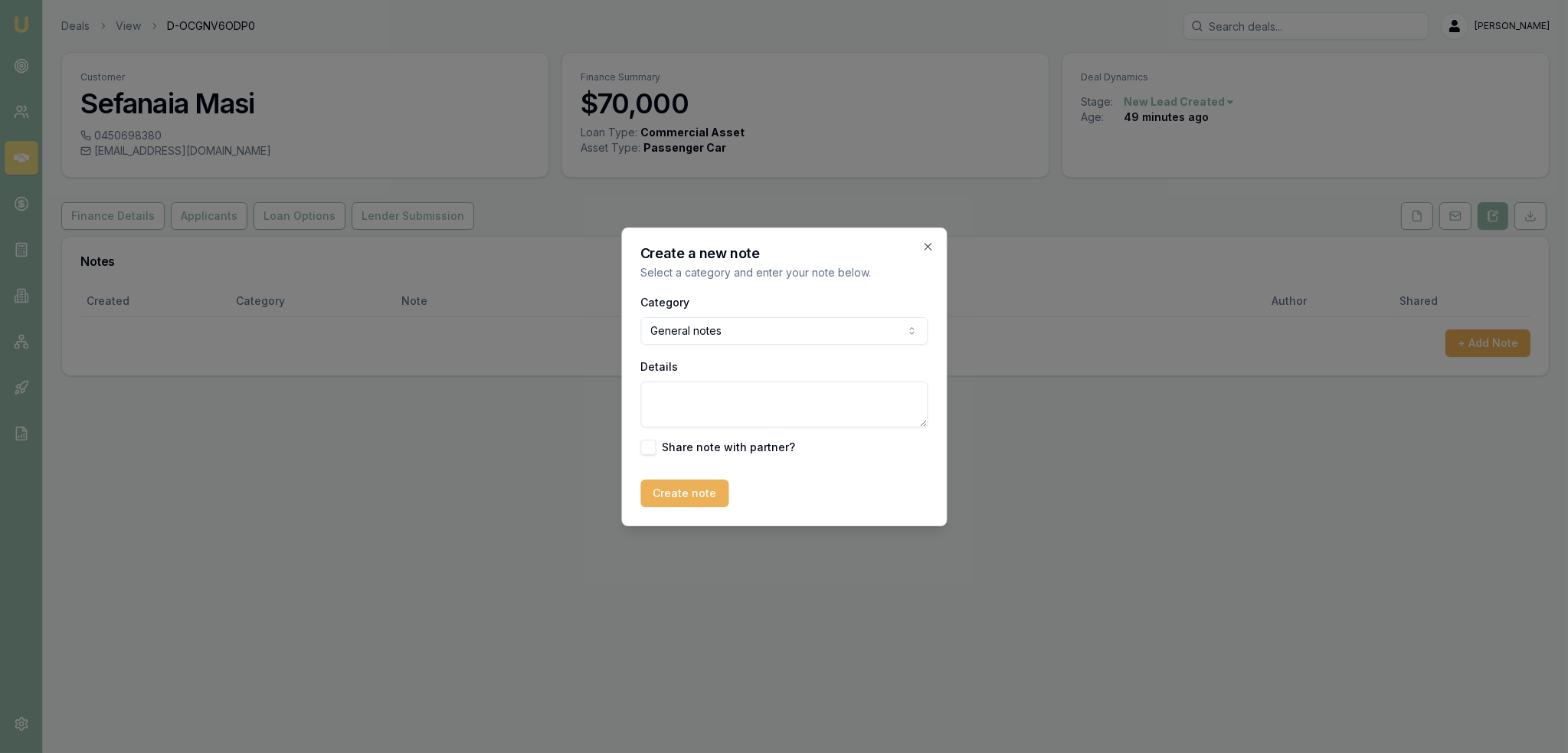
click at [681, 393] on textarea "Details" at bounding box center [783, 404] width 287 height 46
type textarea "AUTOBUDDY - Qld"
click at [702, 494] on button "Create note" at bounding box center [683, 493] width 88 height 28
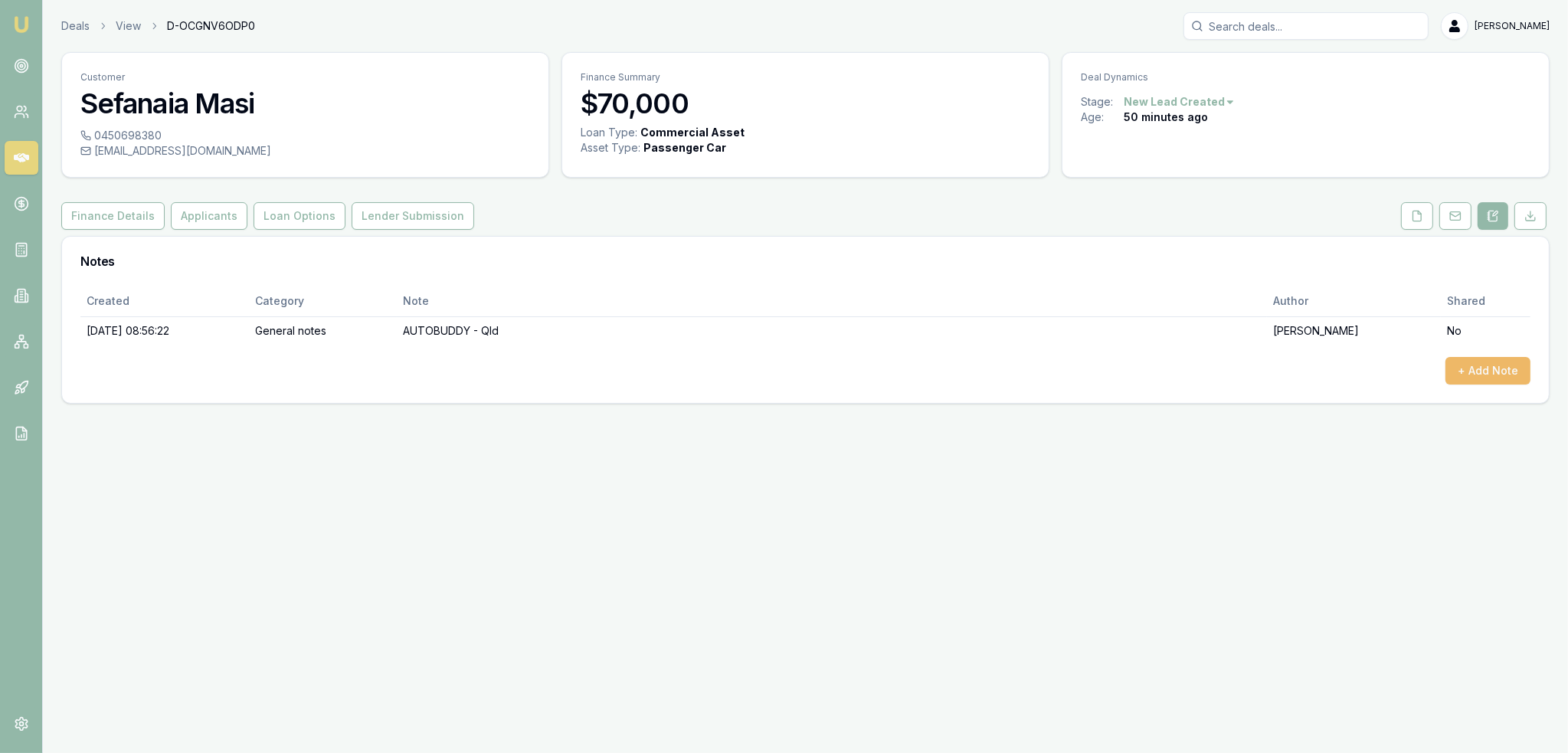
click at [1451, 376] on button "+ Add Note" at bounding box center [1488, 371] width 85 height 28
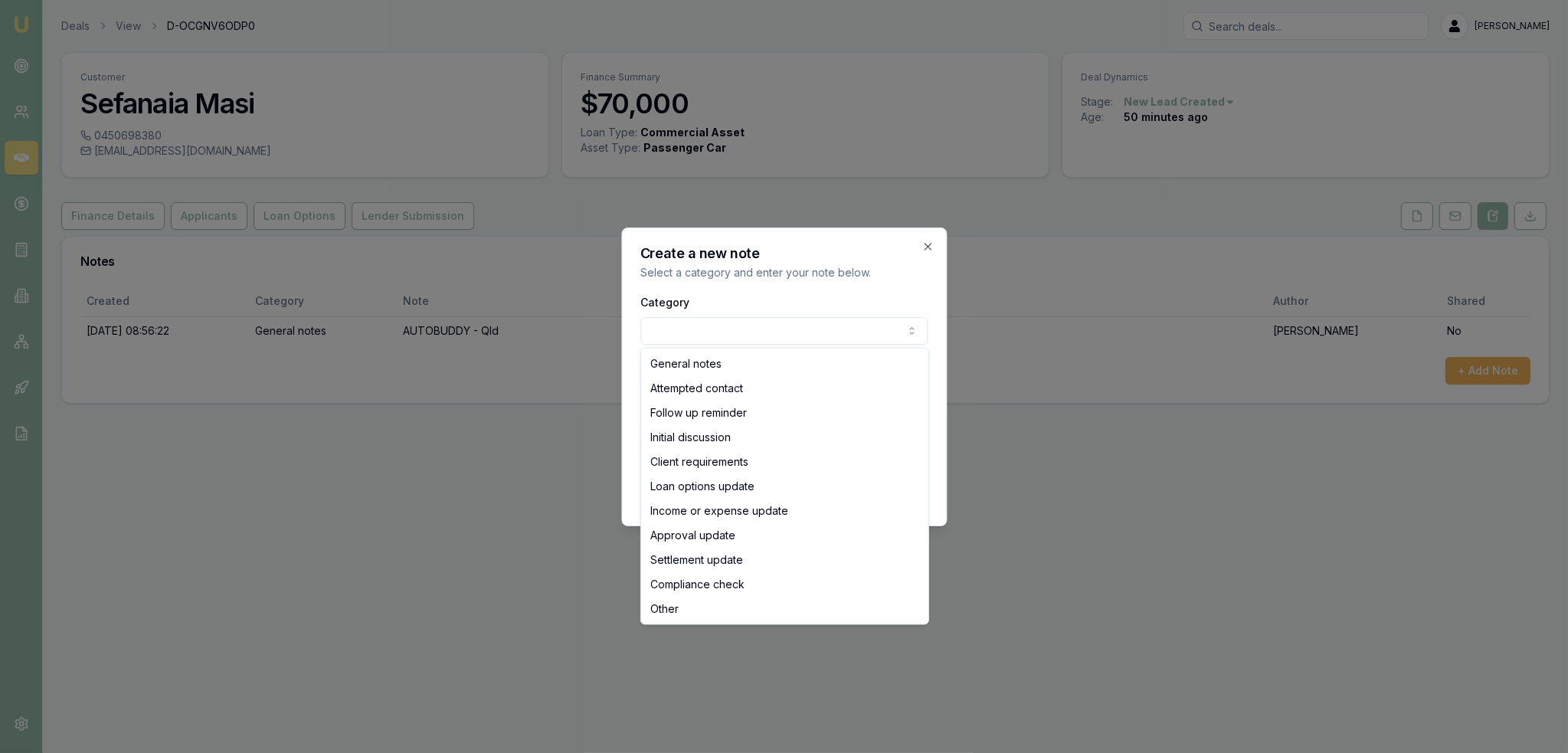
click at [777, 320] on body "Emu Broker Deals View D-OCGNV6ODP0 Robyn Adams Toggle Menu Customer Sefanaia Ma…" at bounding box center [784, 376] width 1568 height 753
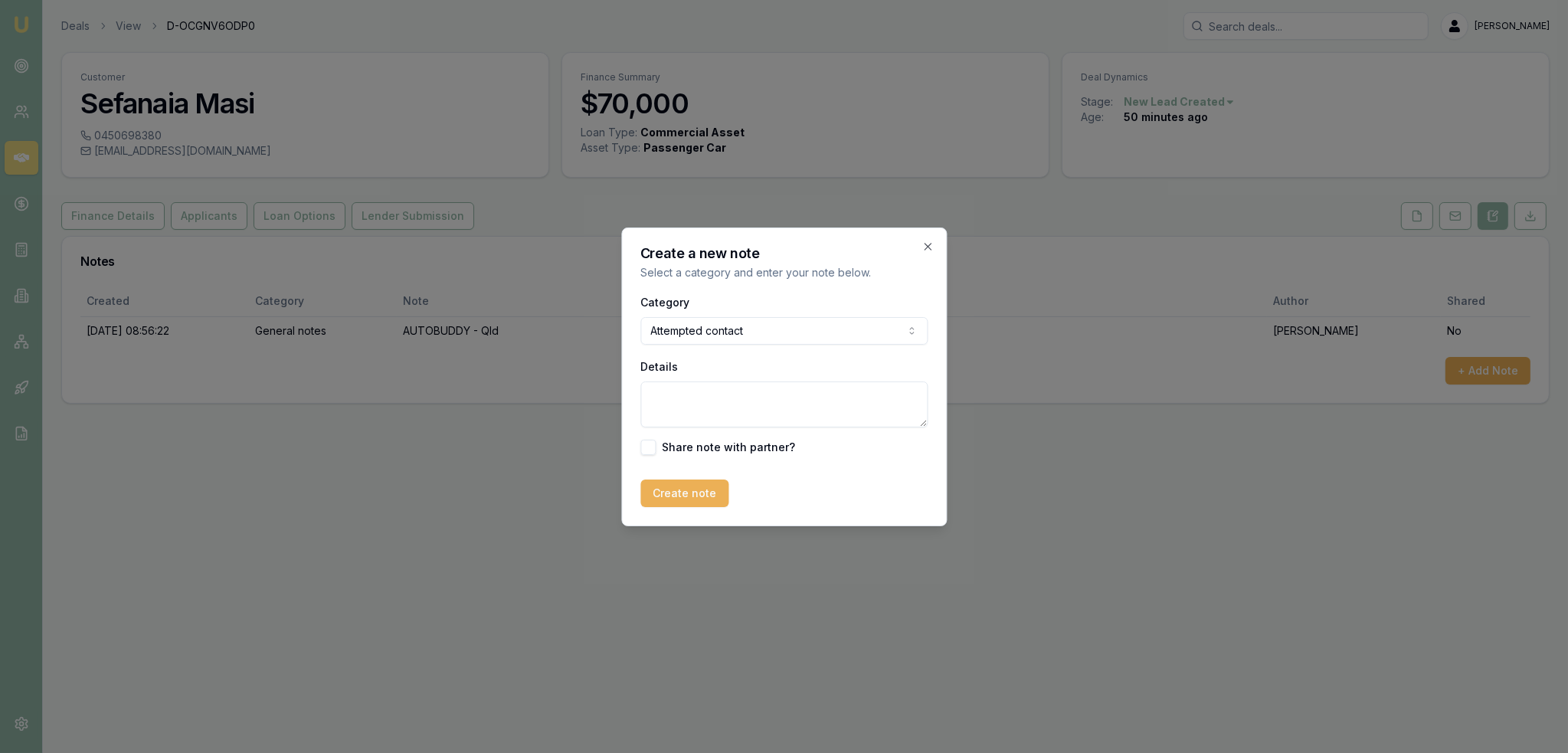
click at [736, 410] on textarea "Details" at bounding box center [783, 404] width 287 height 46
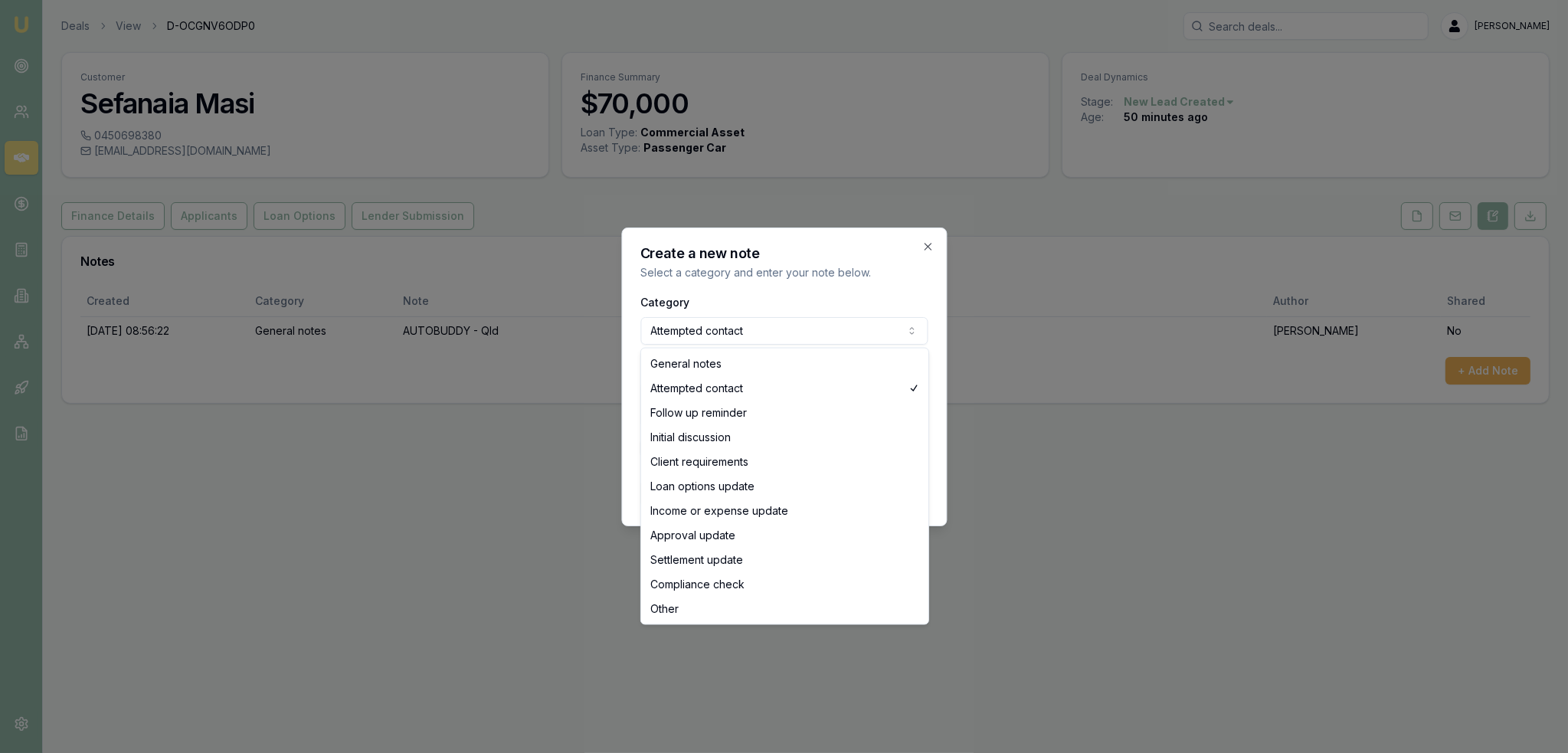
click at [732, 329] on body "Emu Broker Deals View D-OCGNV6ODP0 Robyn Adams Toggle Menu Customer Sefanaia Ma…" at bounding box center [784, 376] width 1568 height 753
select select "INITIAL_DISCUSSION"
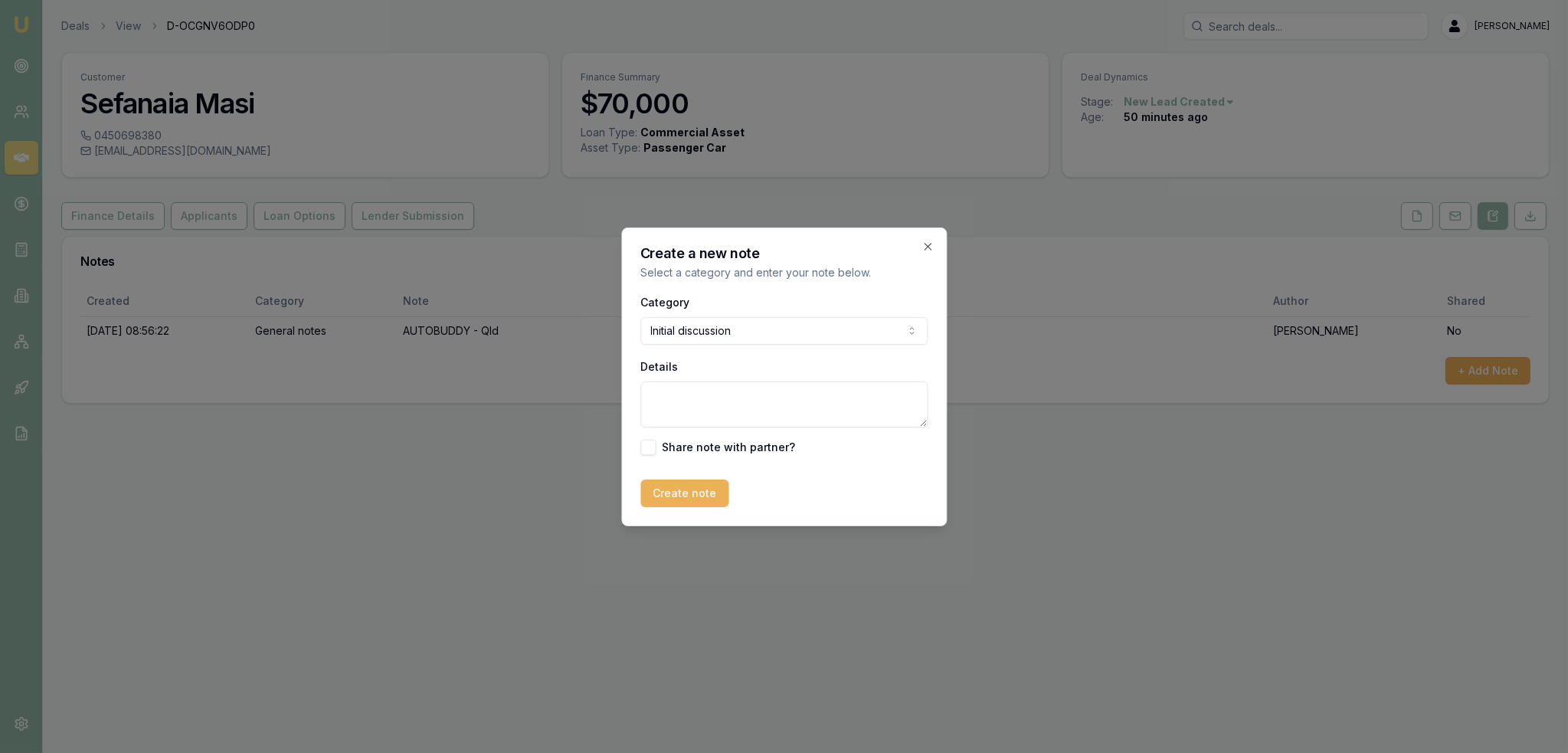
click at [705, 410] on textarea "Details" at bounding box center [783, 404] width 287 height 46
paste textarea "Has a car at home but wants to refinance the loan or maybe buy a new car. Wants…"
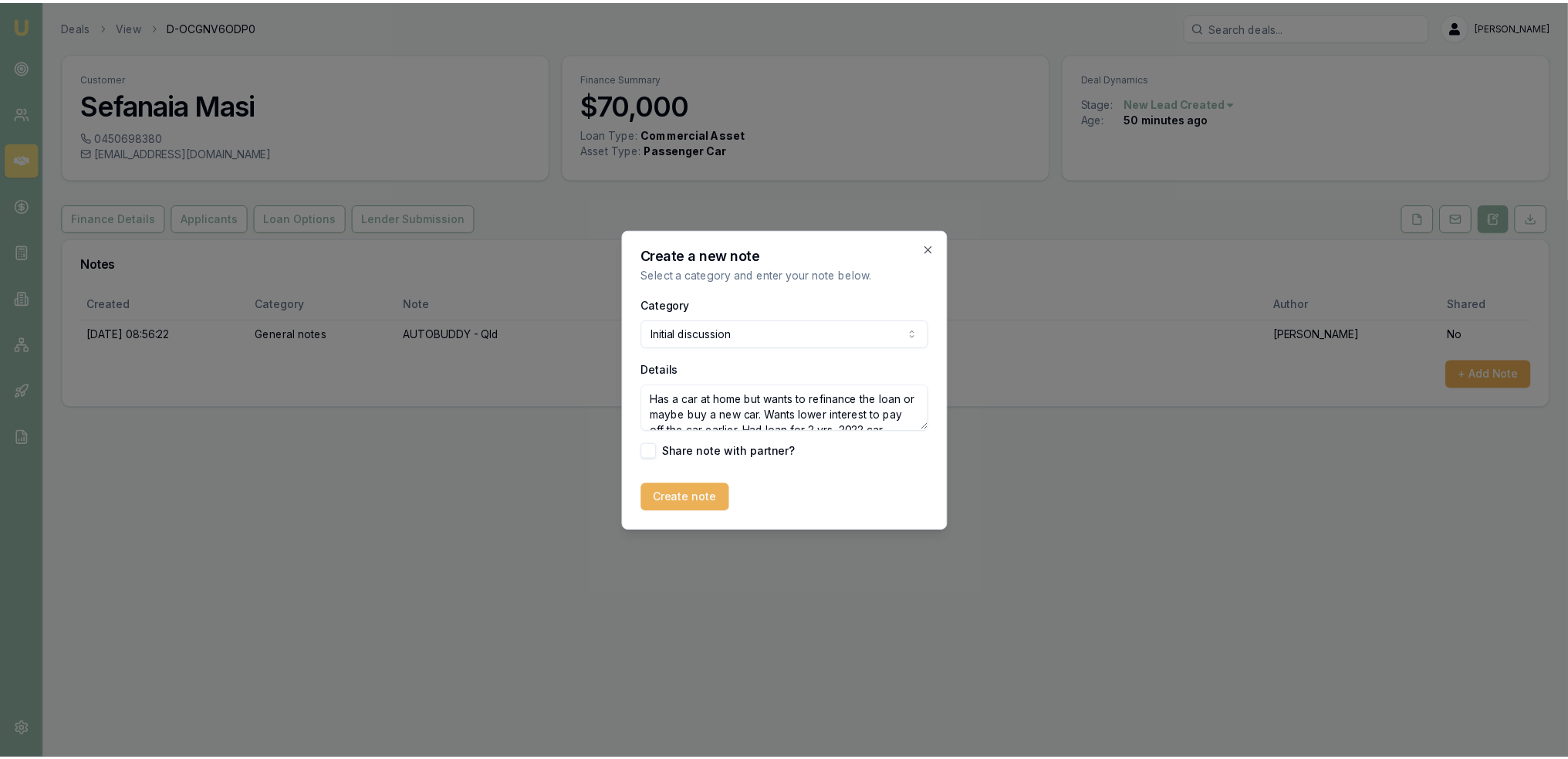
scroll to position [114, 0]
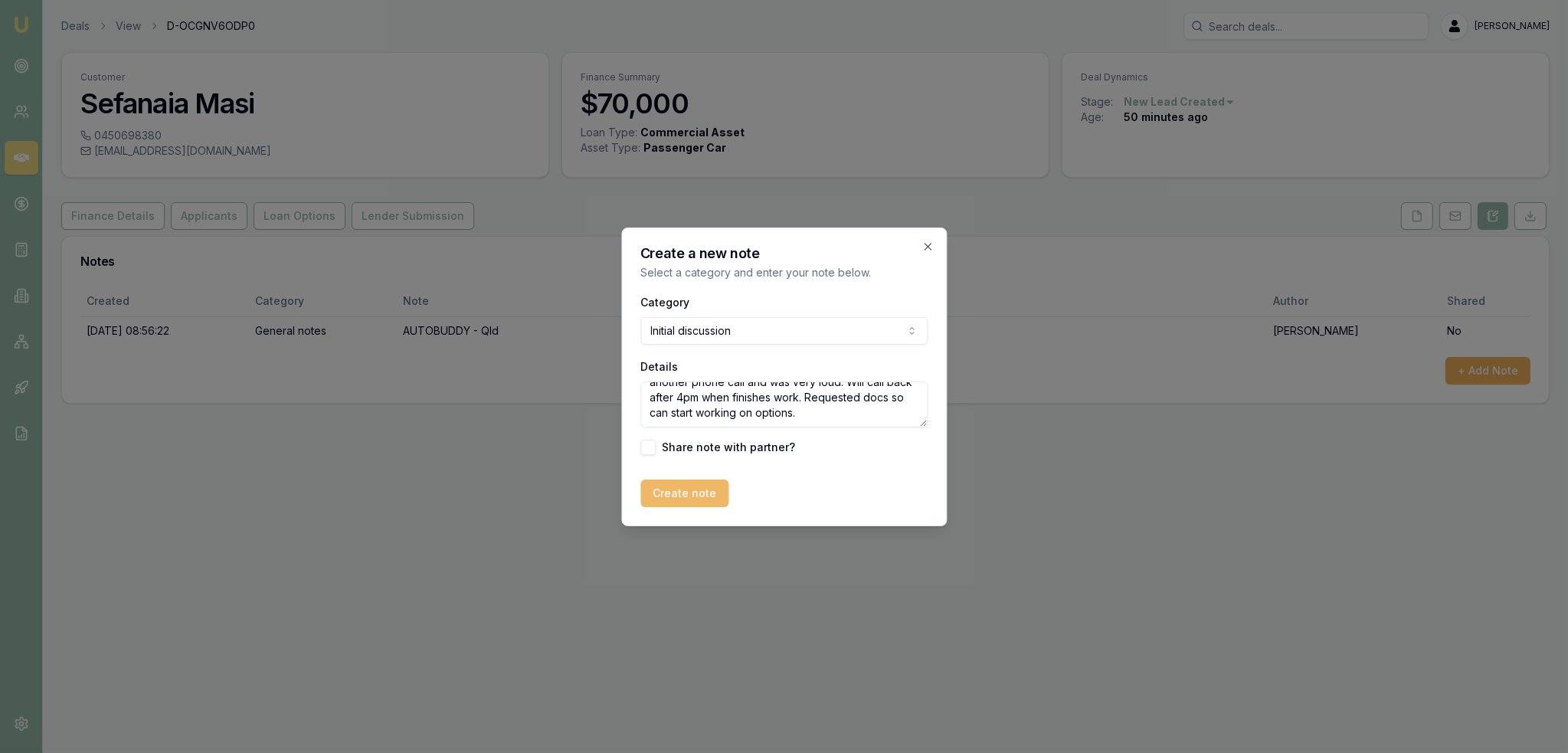
type textarea "Has a car at home but wants to refinance the loan or maybe buy a new car. Wants…"
click at [662, 502] on button "Create note" at bounding box center [683, 493] width 88 height 28
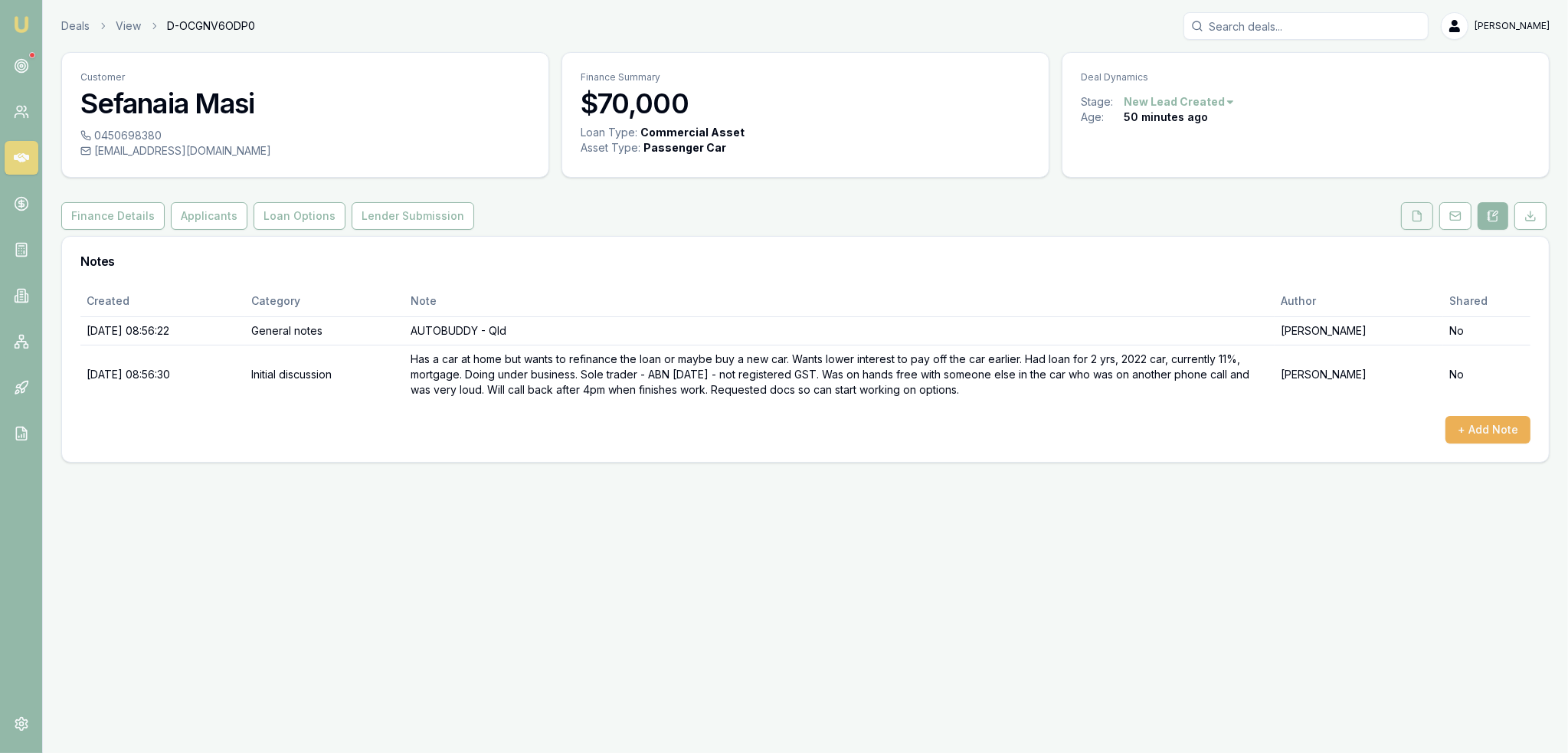
click at [1416, 211] on icon at bounding box center [1417, 216] width 12 height 12
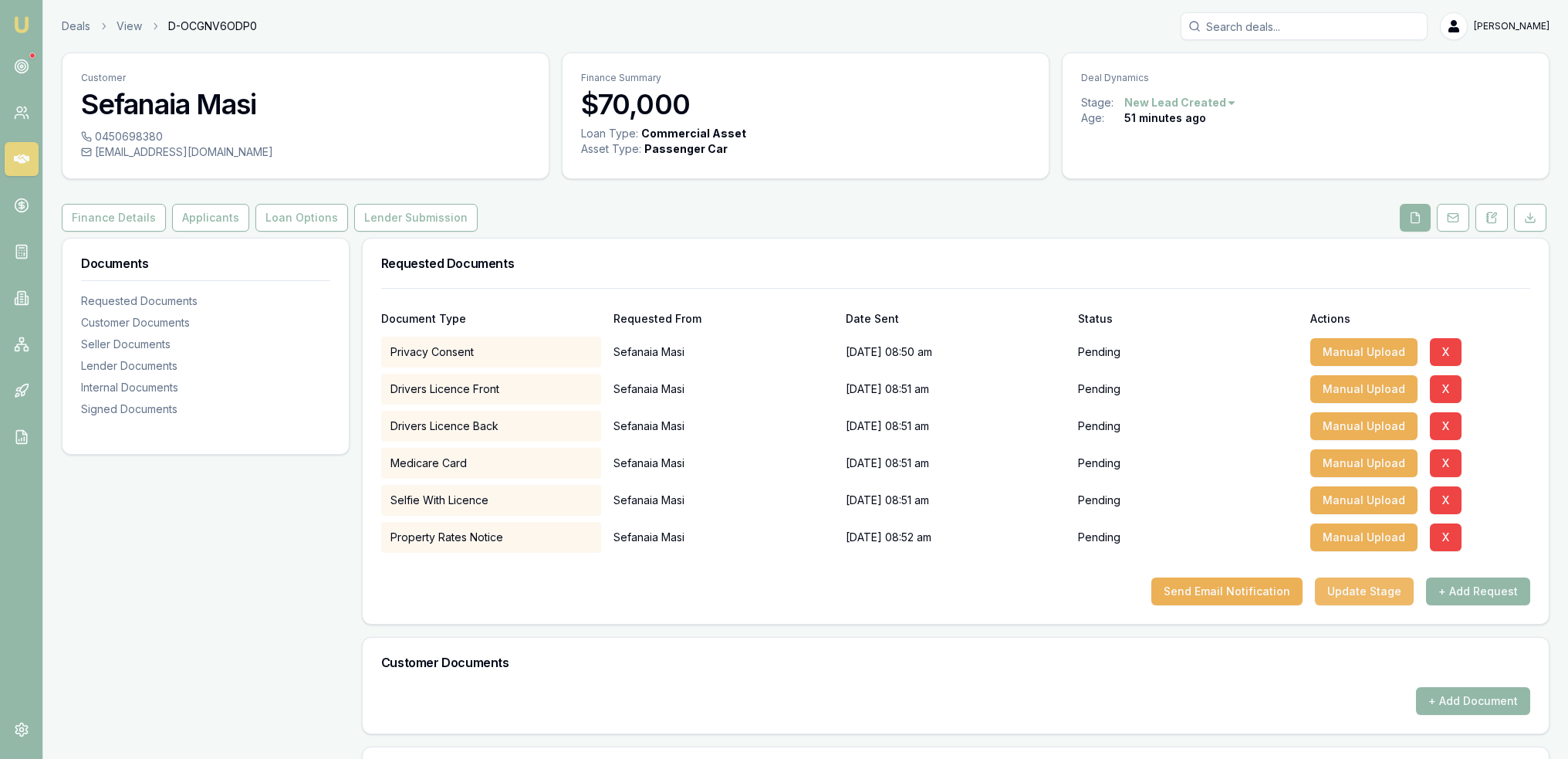
click at [1354, 590] on button "Update Stage" at bounding box center [1363, 591] width 98 height 28
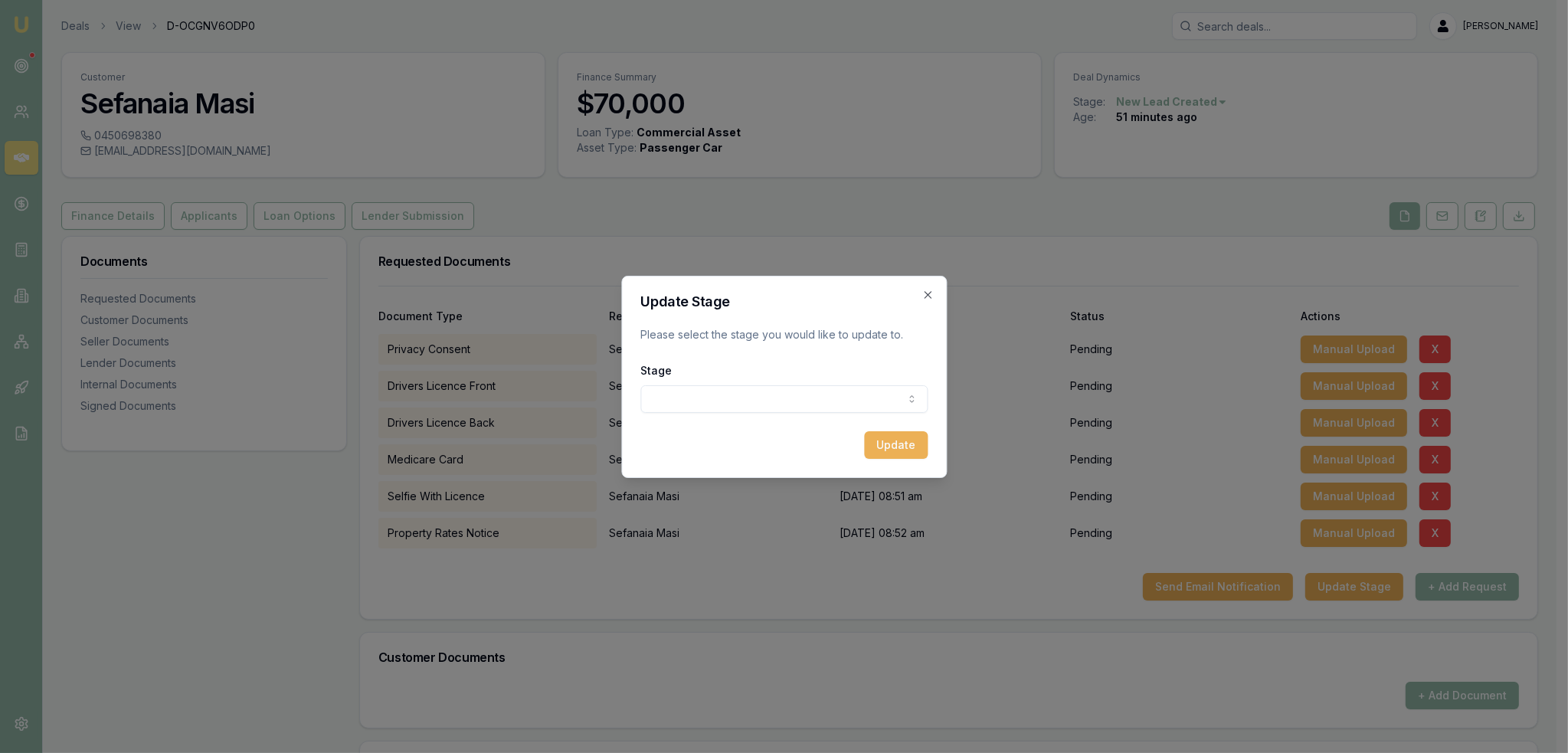
click at [812, 393] on body "Emu Broker Deals View D-OCGNV6ODP0 Robyn Adams Toggle Menu Customer Sefanaia Ma…" at bounding box center [778, 376] width 1557 height 753
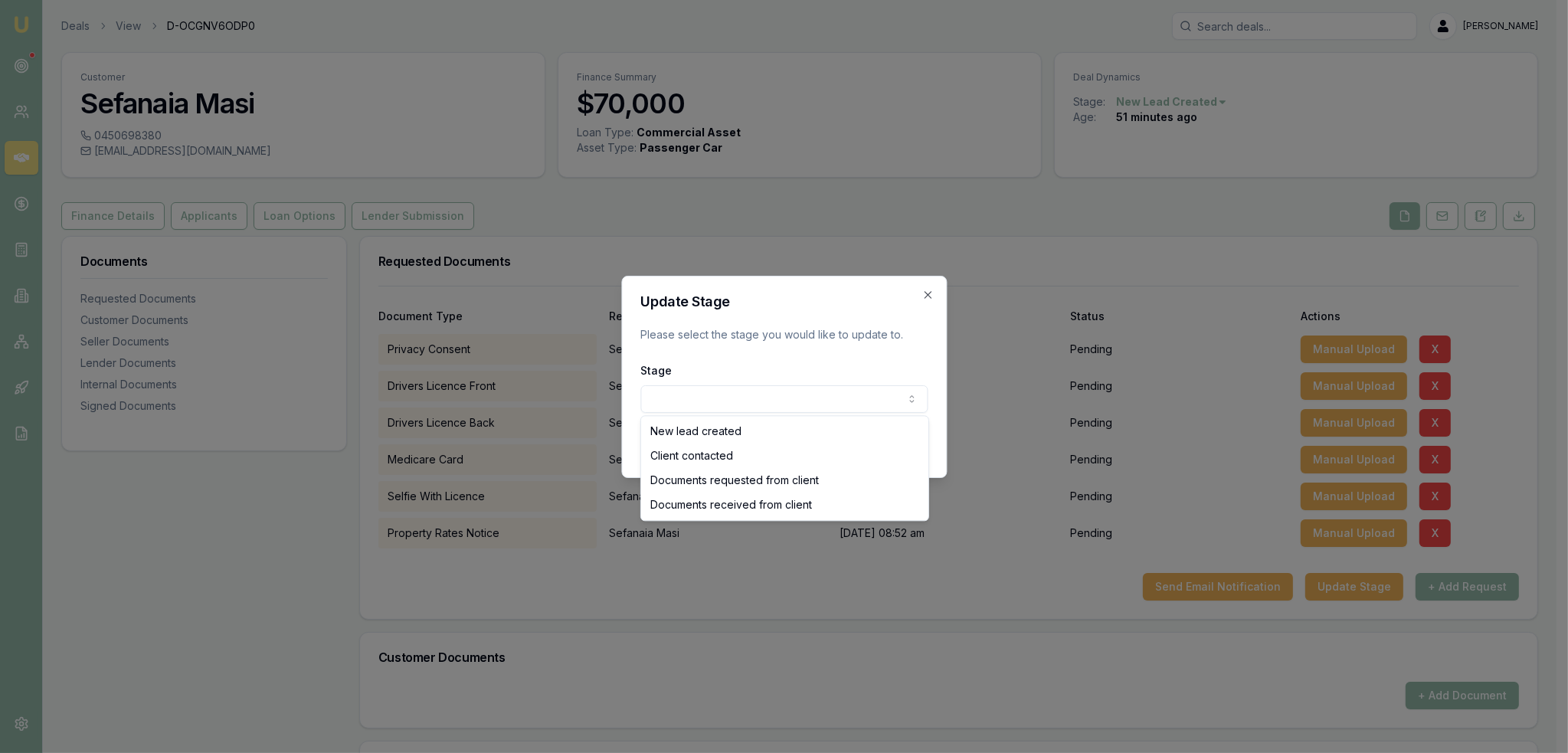
select select "DOCUMENTS_REQUESTED_FROM_CLIENT"
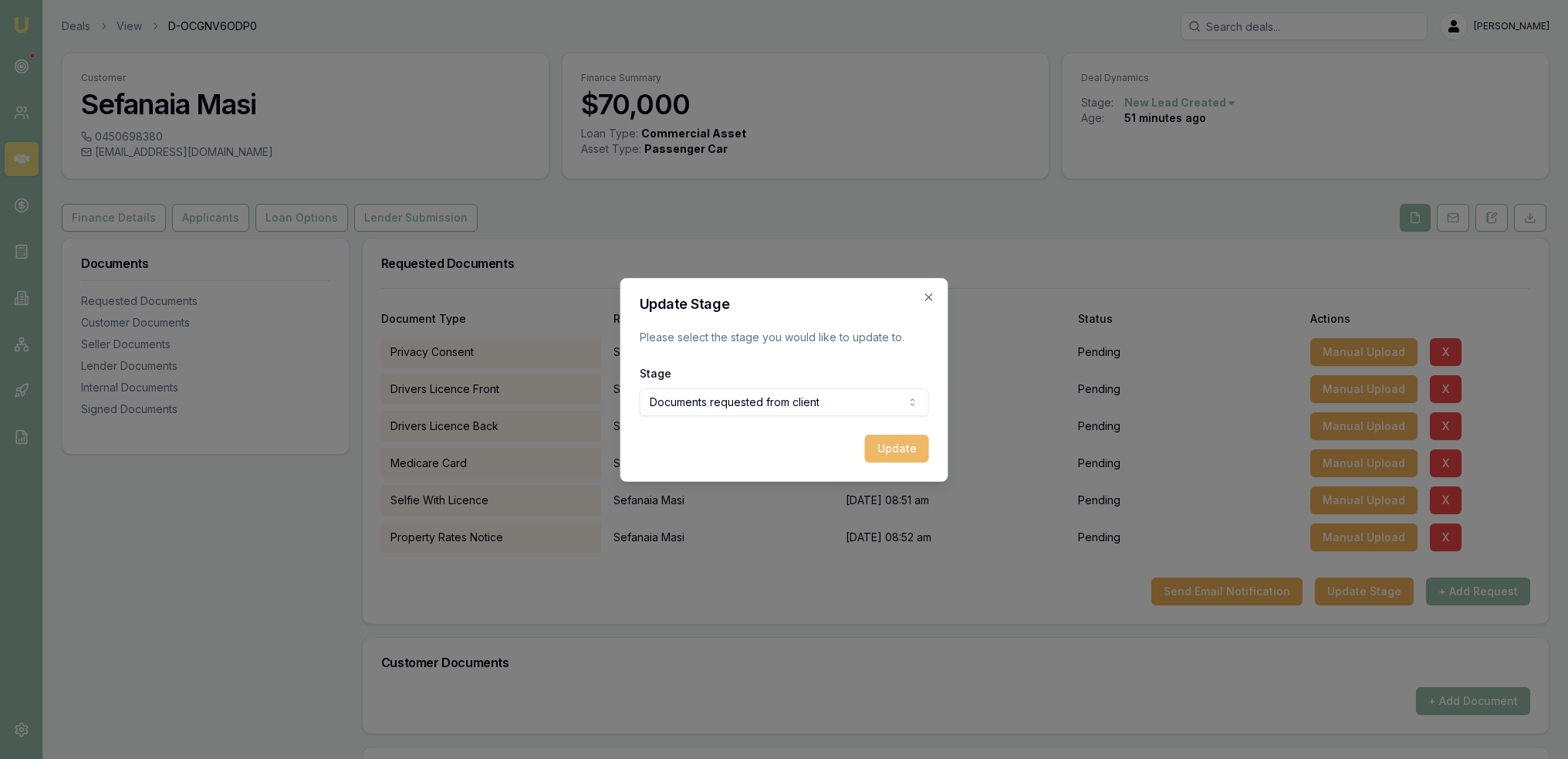
click at [906, 444] on button "Update" at bounding box center [897, 448] width 64 height 28
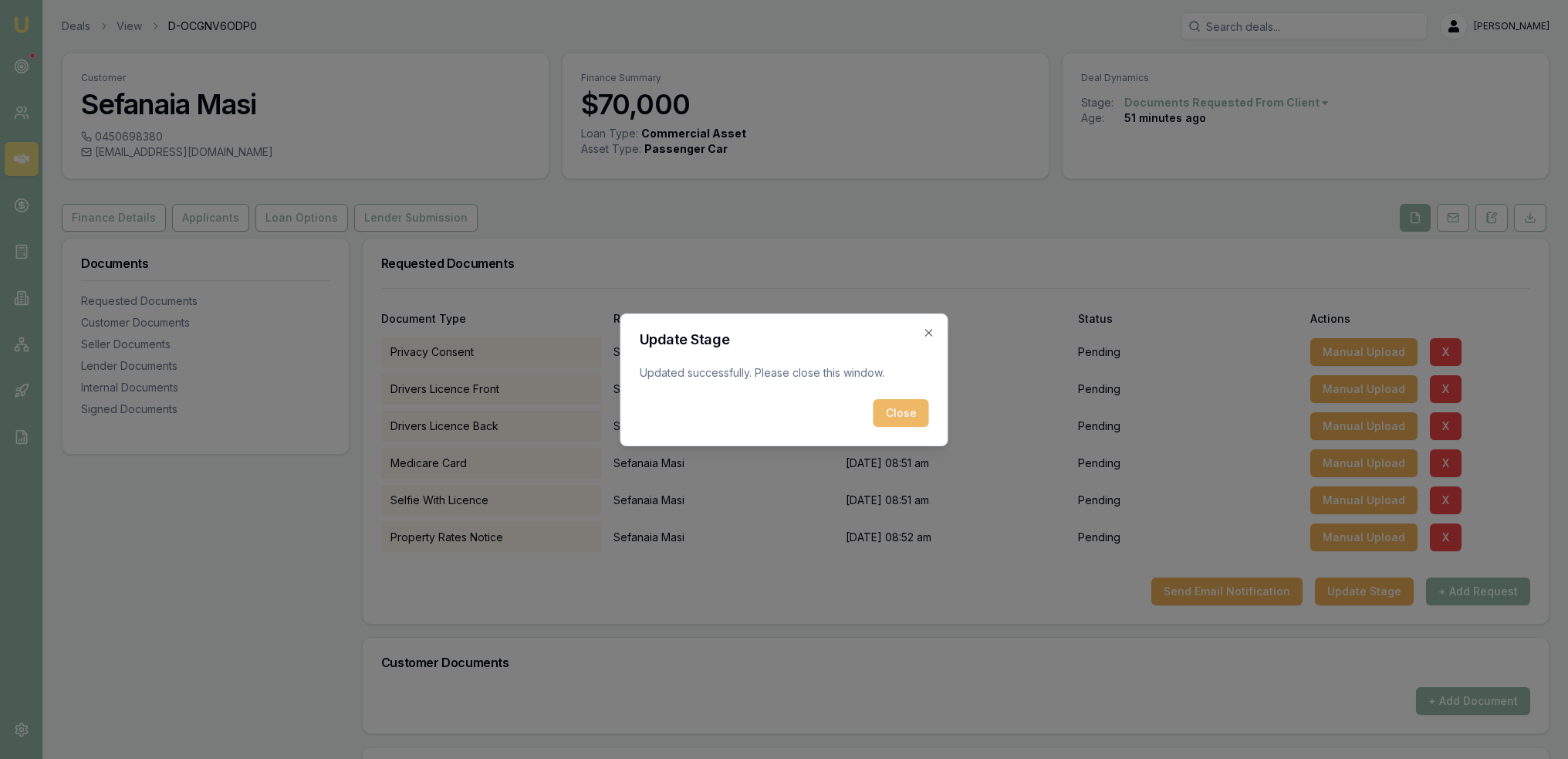
click at [896, 417] on button "Close" at bounding box center [901, 413] width 56 height 28
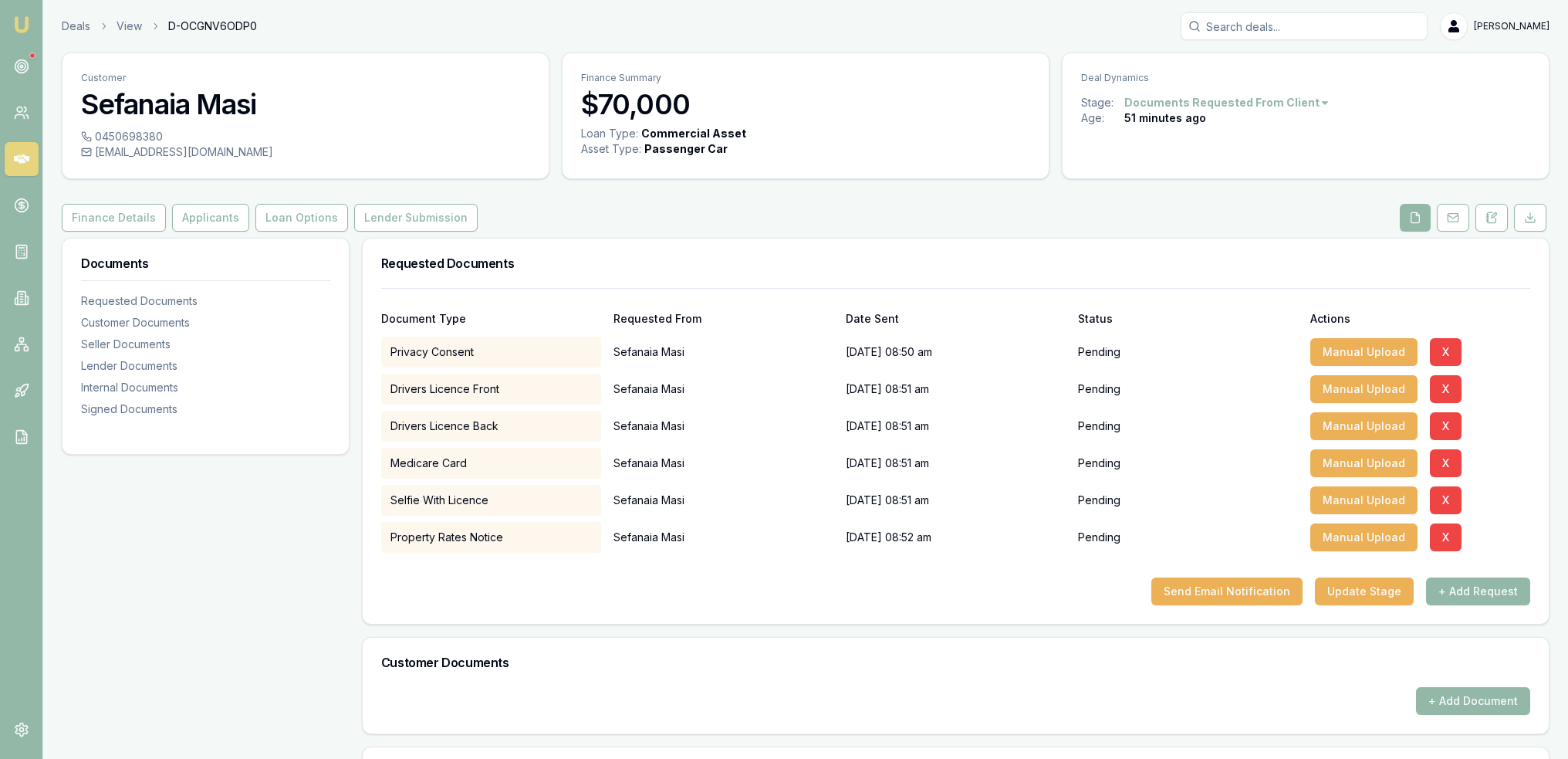
click at [17, 21] on img at bounding box center [21, 25] width 19 height 19
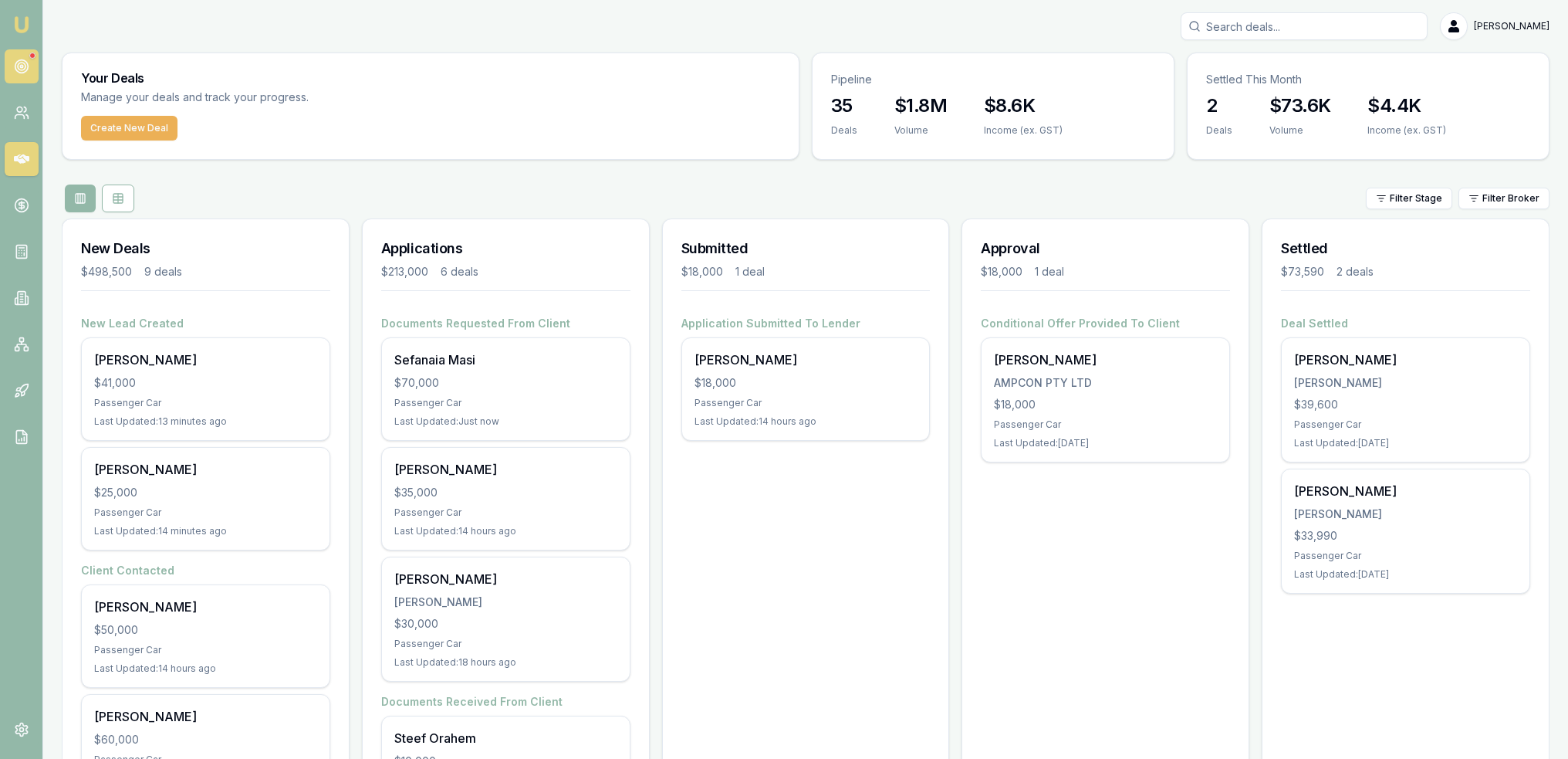
click at [22, 71] on icon at bounding box center [22, 67] width 16 height 16
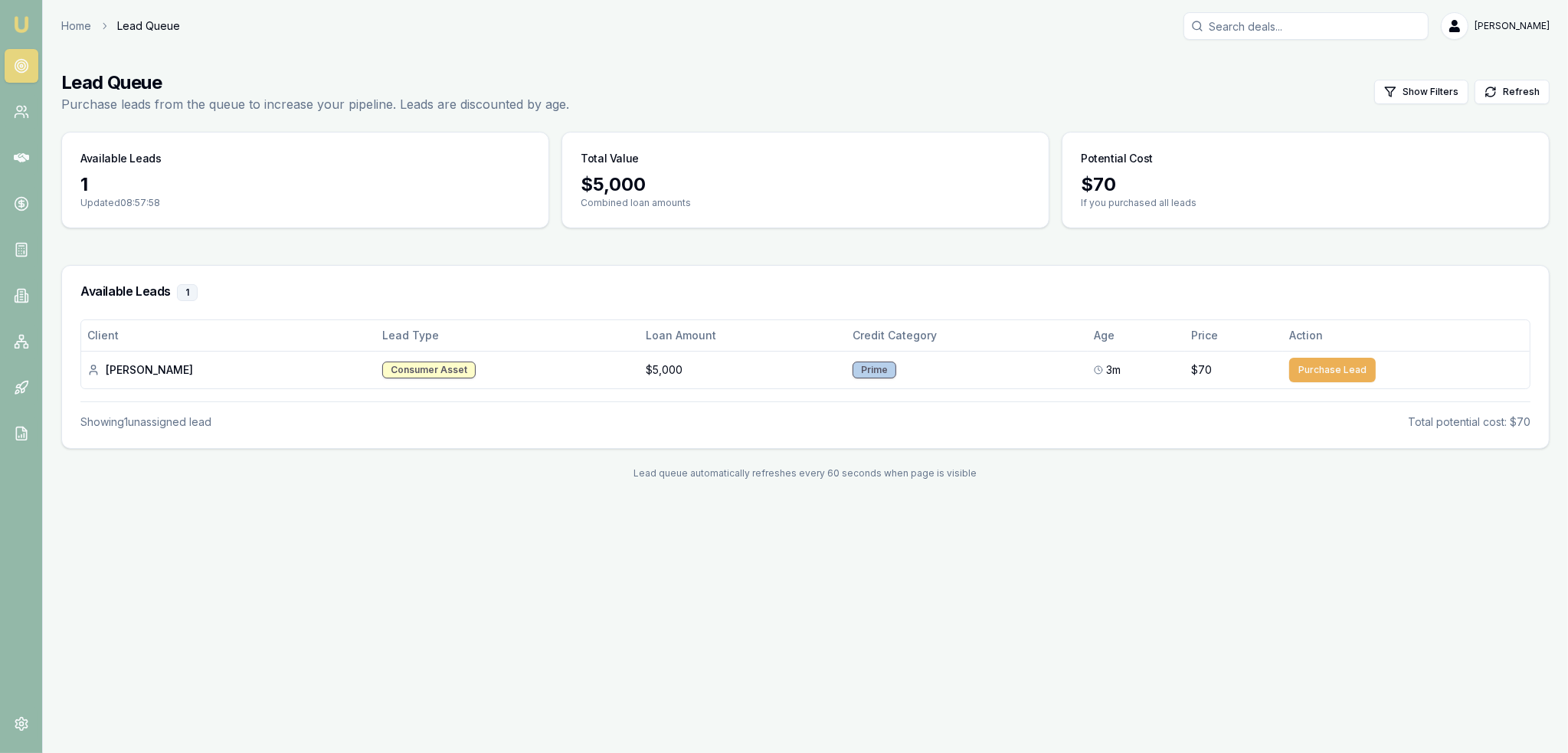
click at [19, 27] on img at bounding box center [21, 25] width 19 height 19
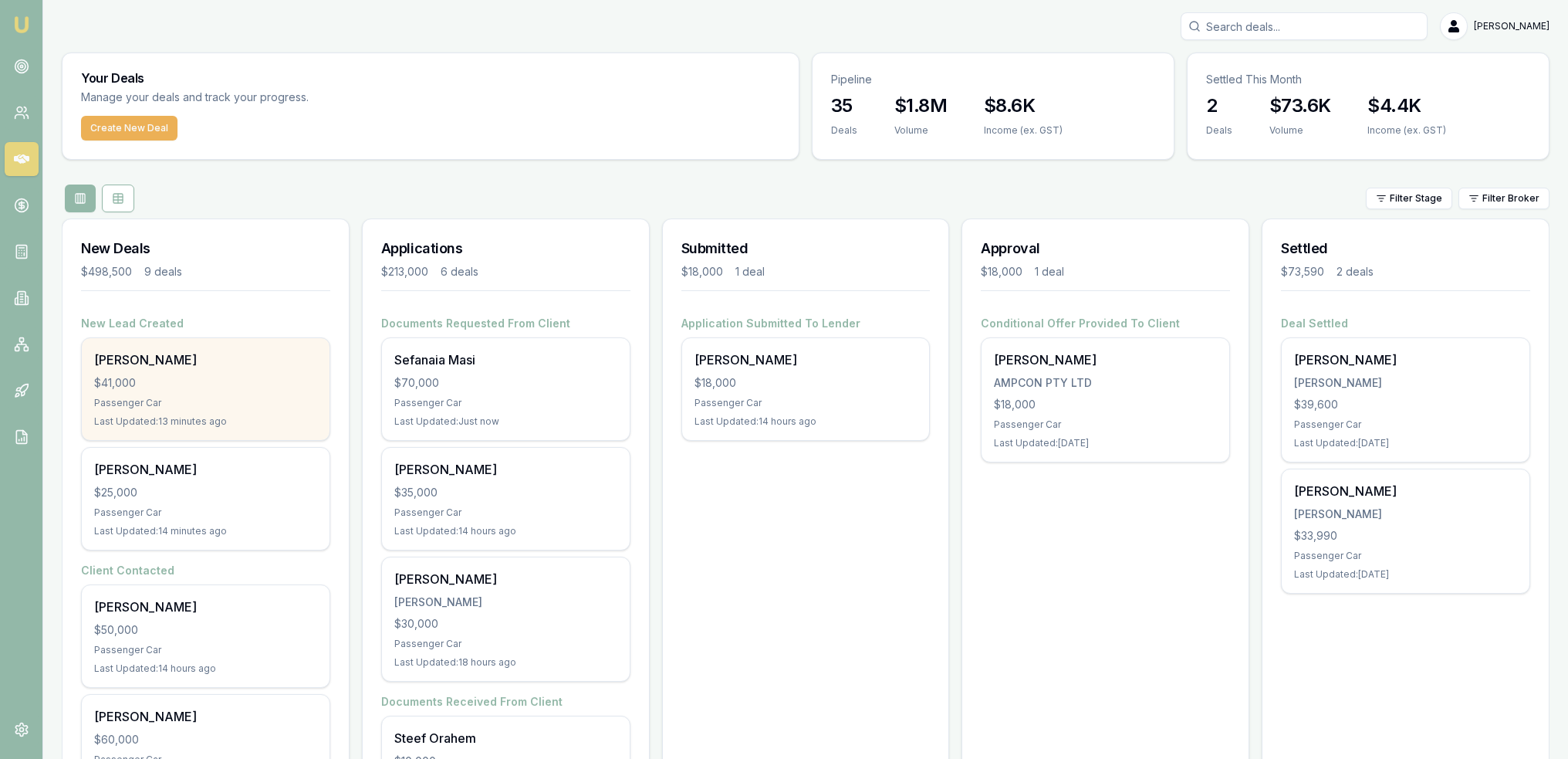
click at [198, 399] on div "Passenger Car" at bounding box center [206, 402] width 223 height 12
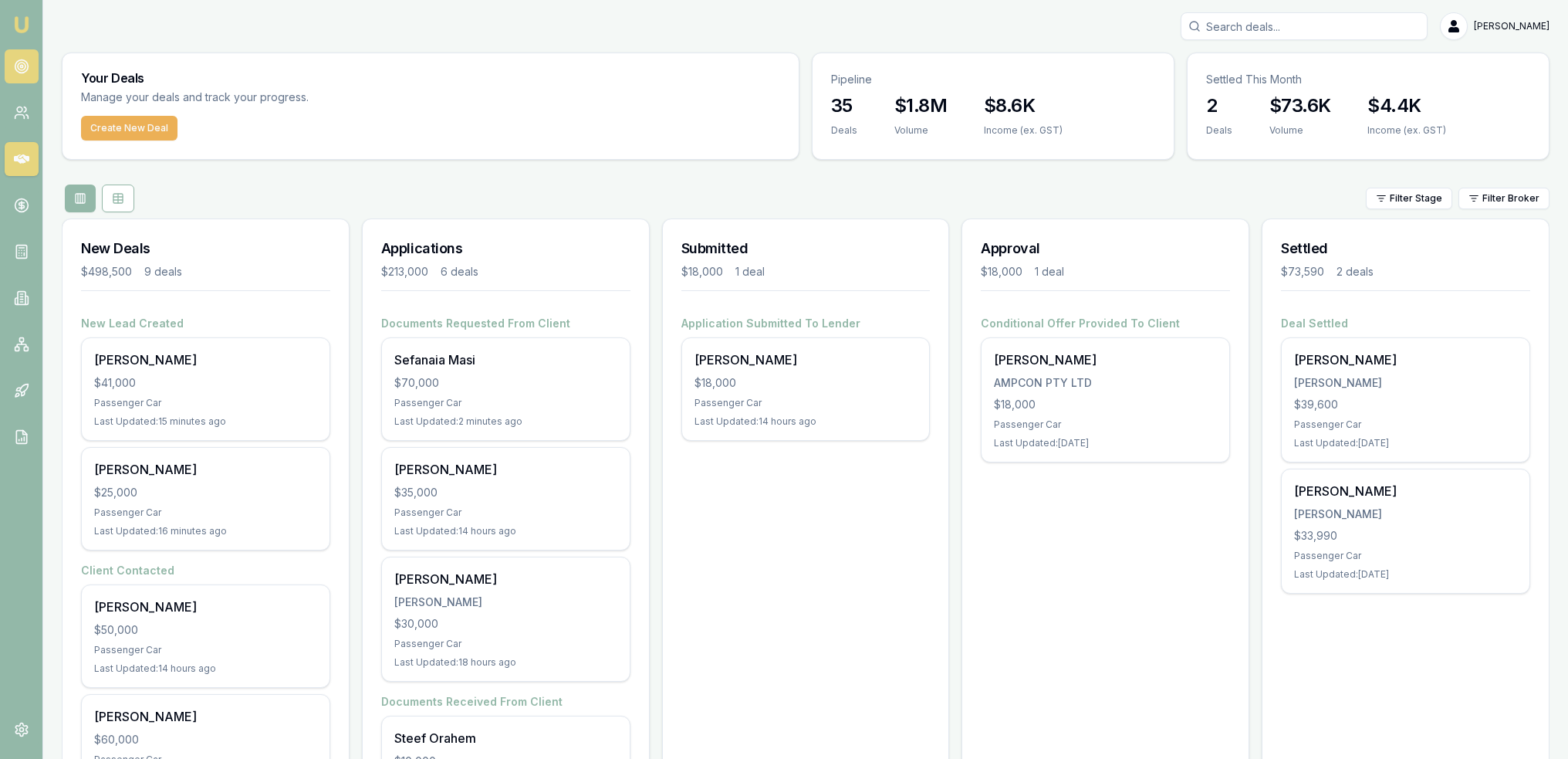
click at [21, 64] on icon at bounding box center [22, 67] width 16 height 16
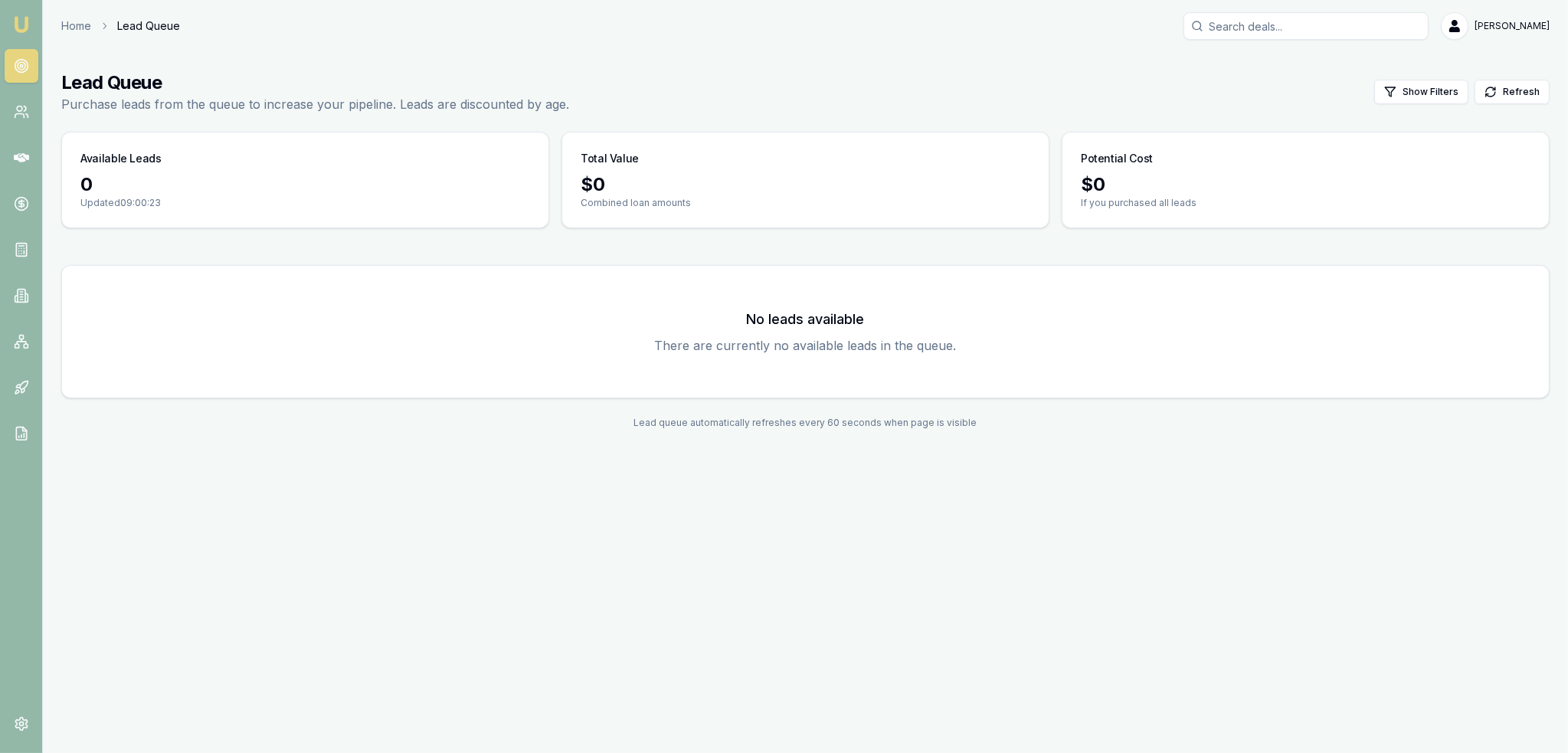
click at [15, 23] on img at bounding box center [21, 25] width 19 height 19
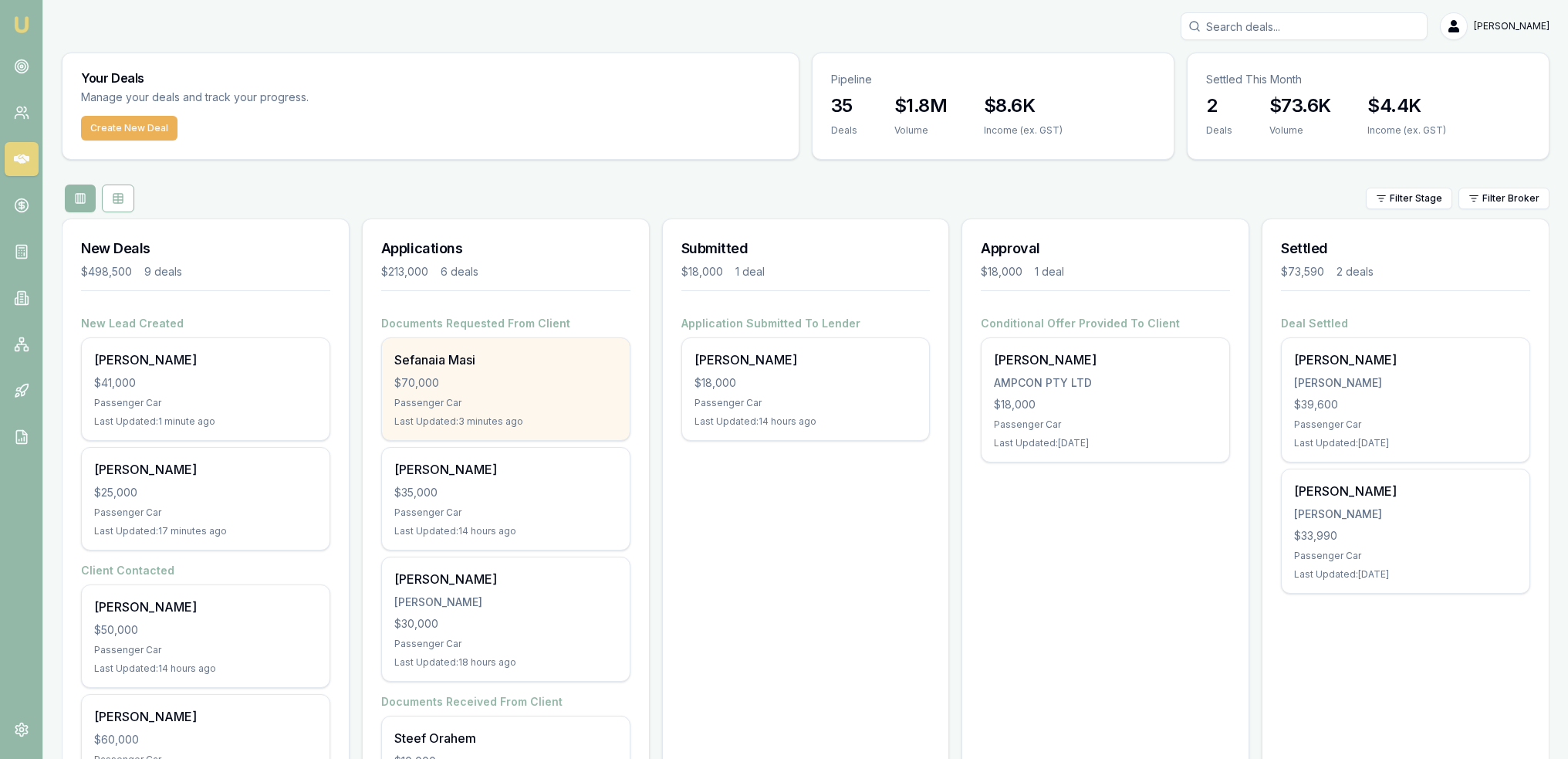
click at [457, 372] on div "Sefanaia Masi $70,000 Passenger Car Last Updated: 3 minutes ago" at bounding box center [505, 388] width 247 height 102
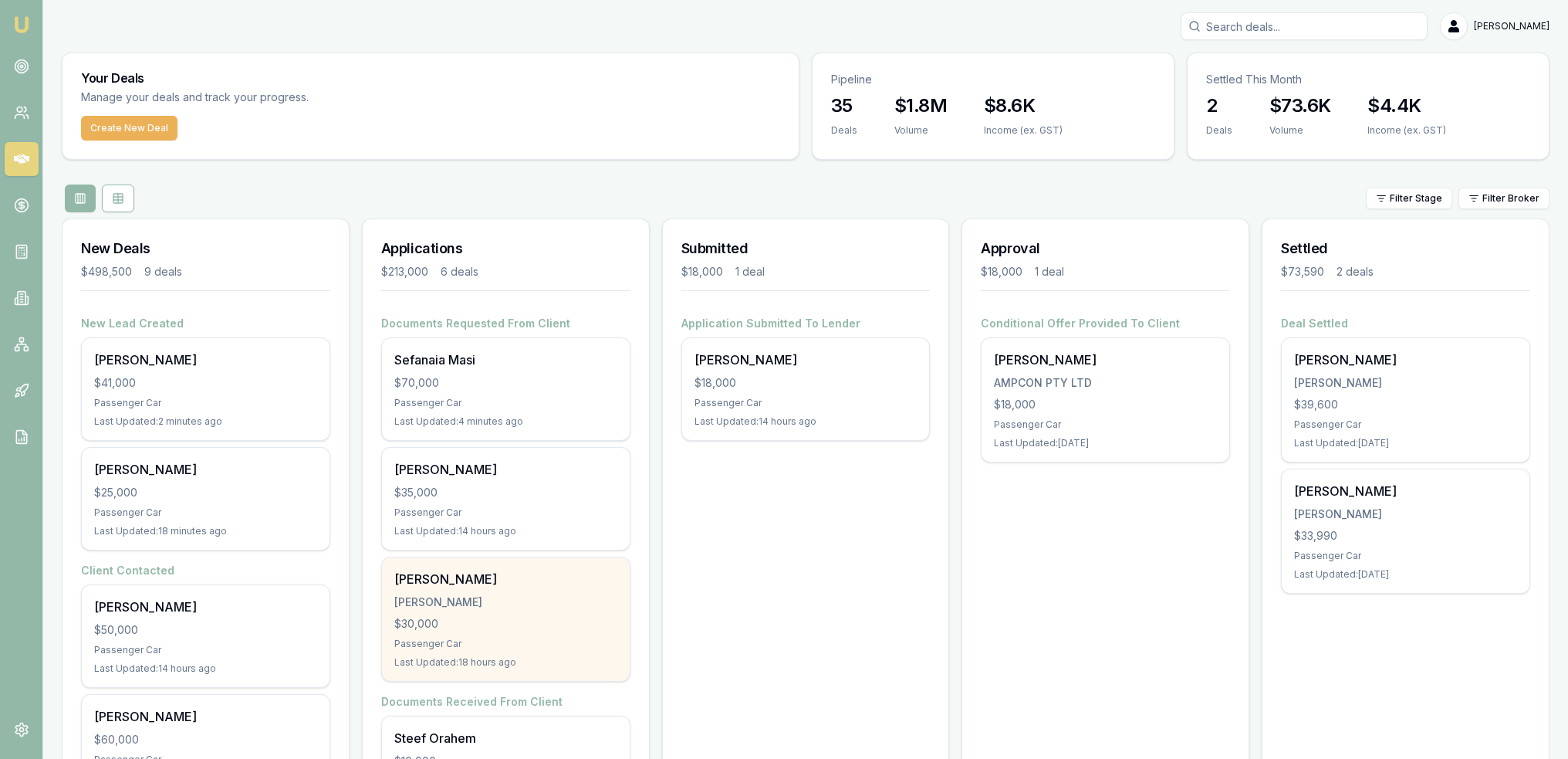
click at [463, 623] on div "$30,000" at bounding box center [505, 624] width 223 height 16
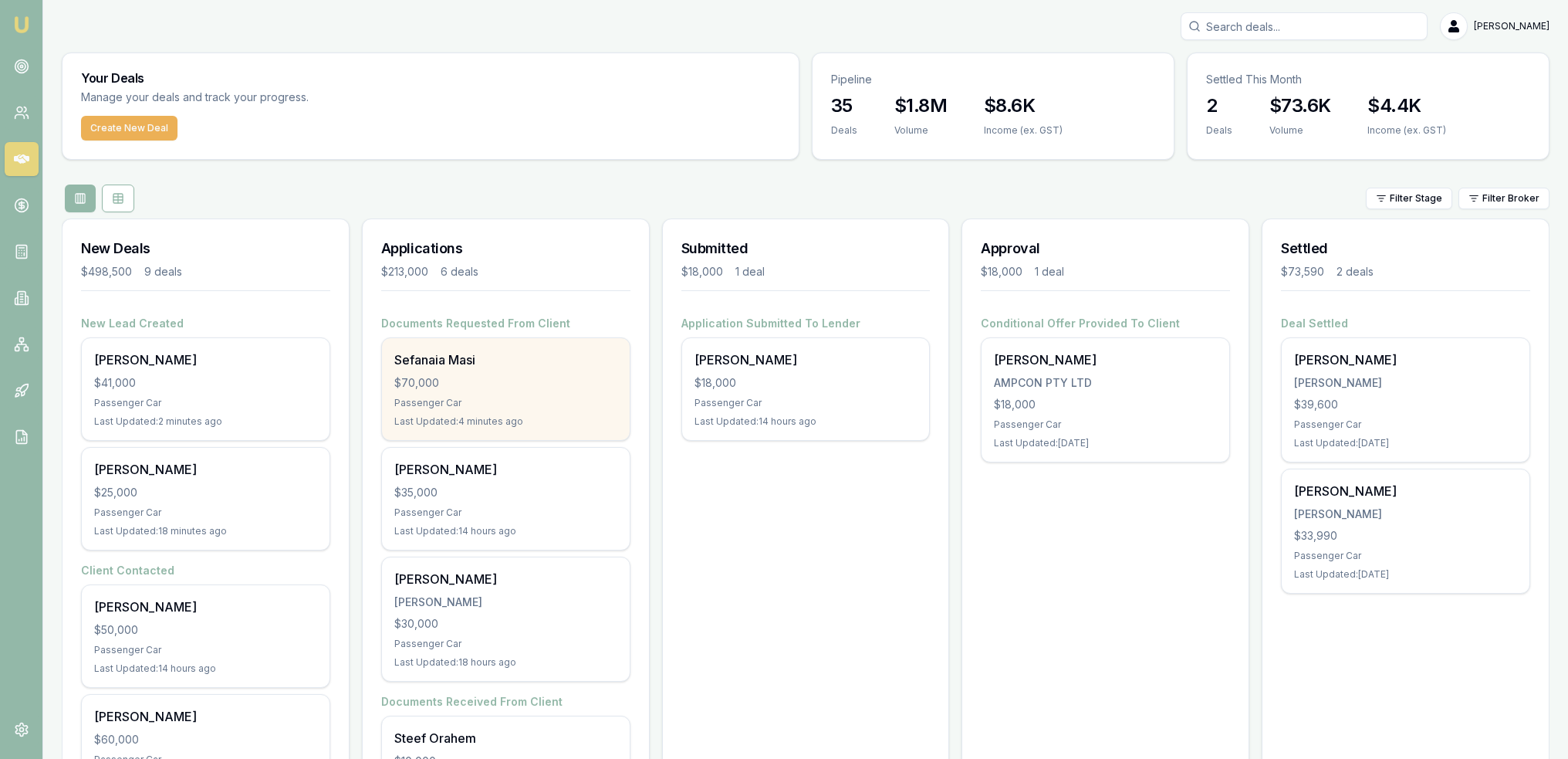
click at [536, 376] on div "$70,000" at bounding box center [505, 383] width 223 height 16
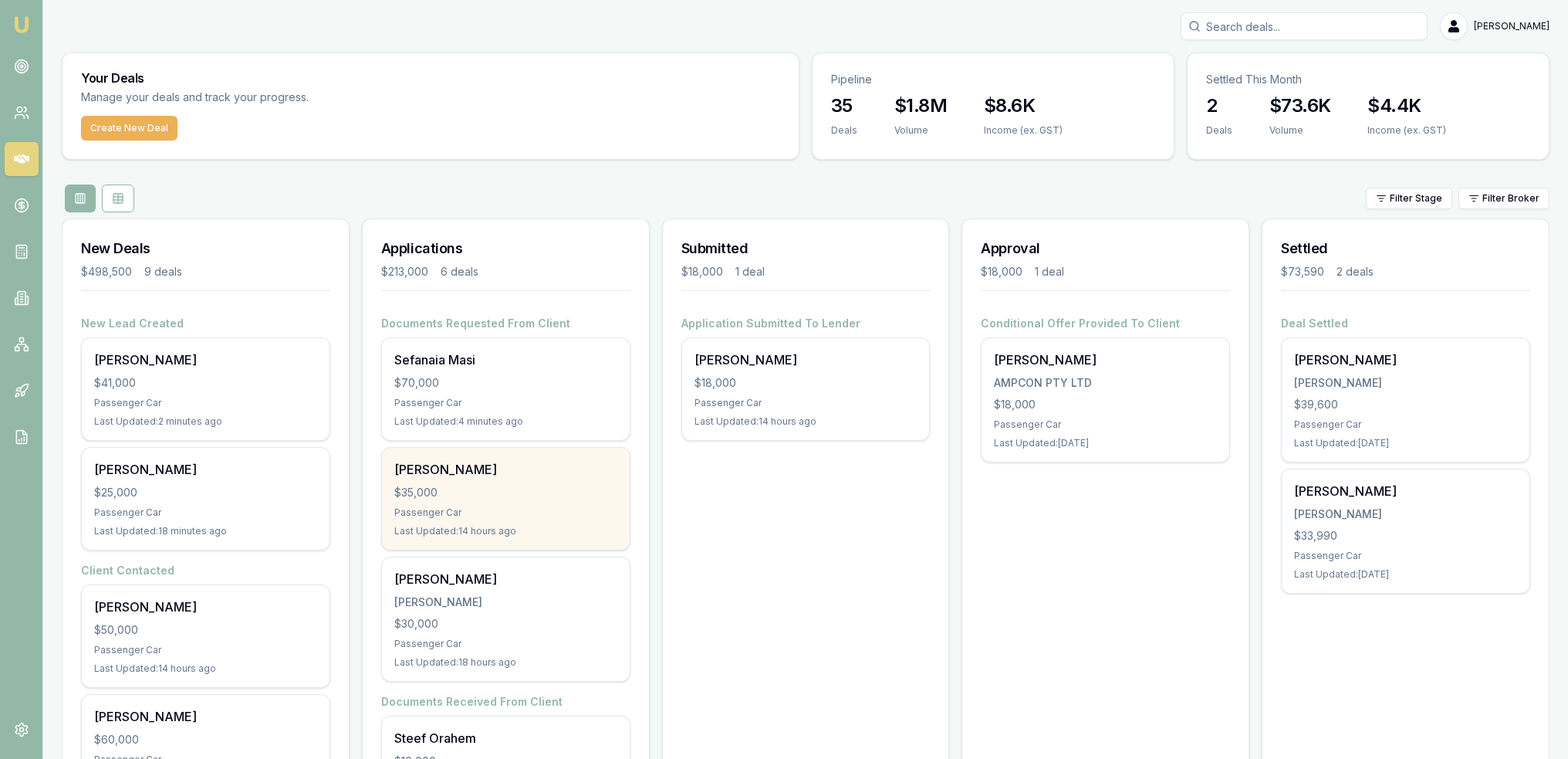
click at [486, 476] on div "Mervyn Cullen" at bounding box center [505, 469] width 223 height 19
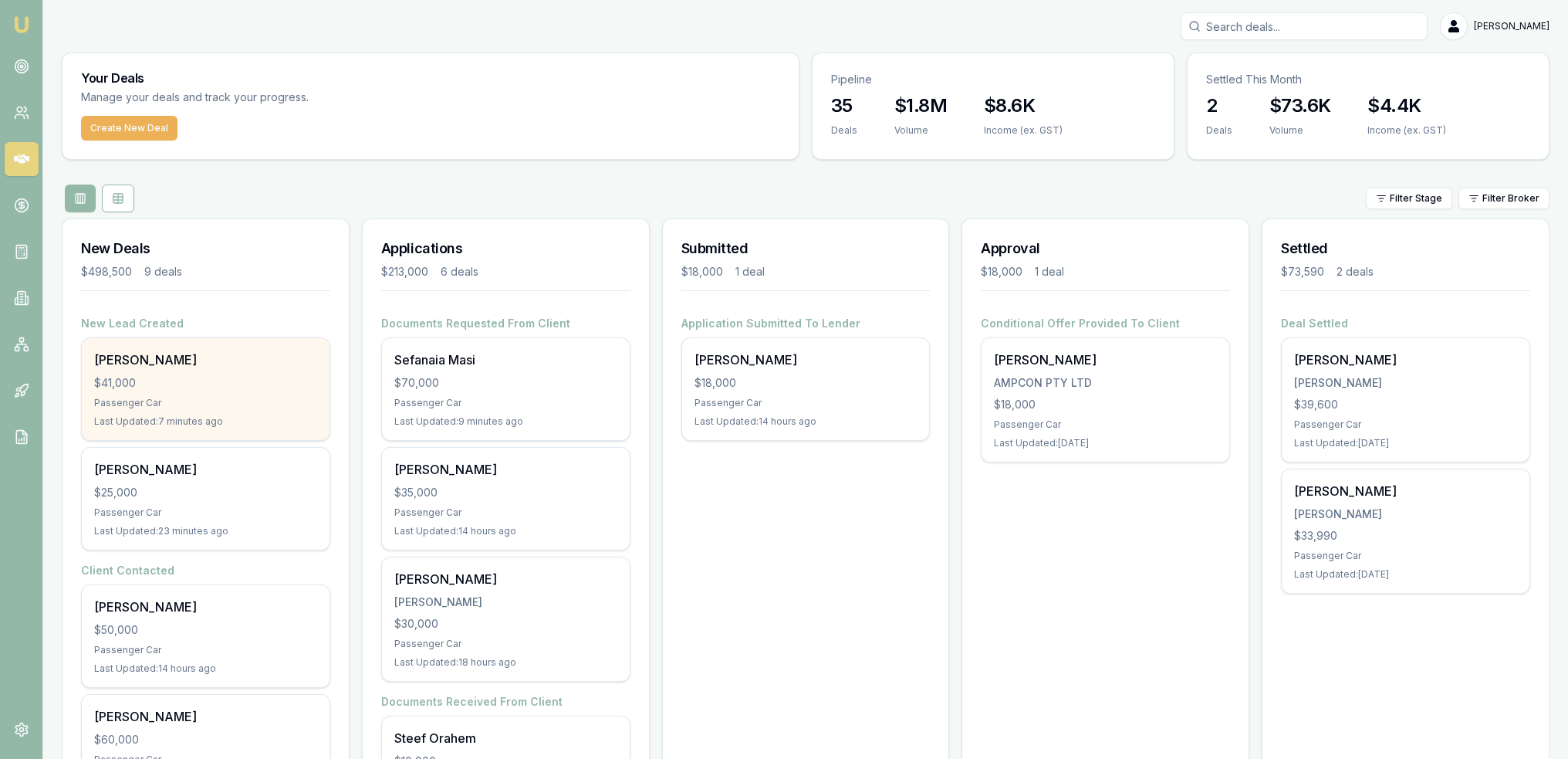
click at [192, 392] on div "Anthony Wardy $41,000 Passenger Car Last Updated: 7 minutes ago" at bounding box center [205, 388] width 247 height 102
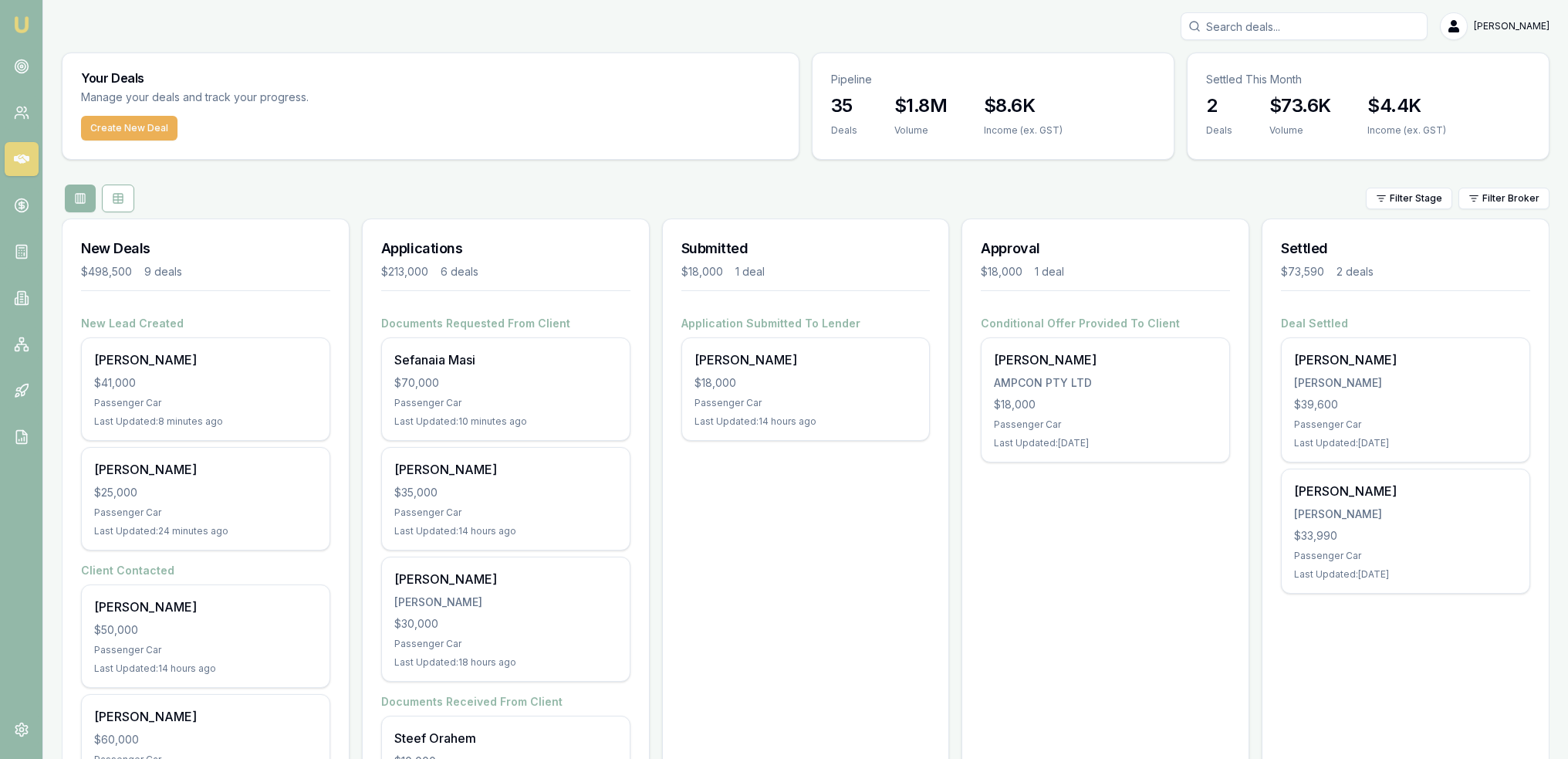
click at [19, 23] on img at bounding box center [21, 25] width 19 height 19
click at [19, 68] on icon at bounding box center [22, 67] width 16 height 16
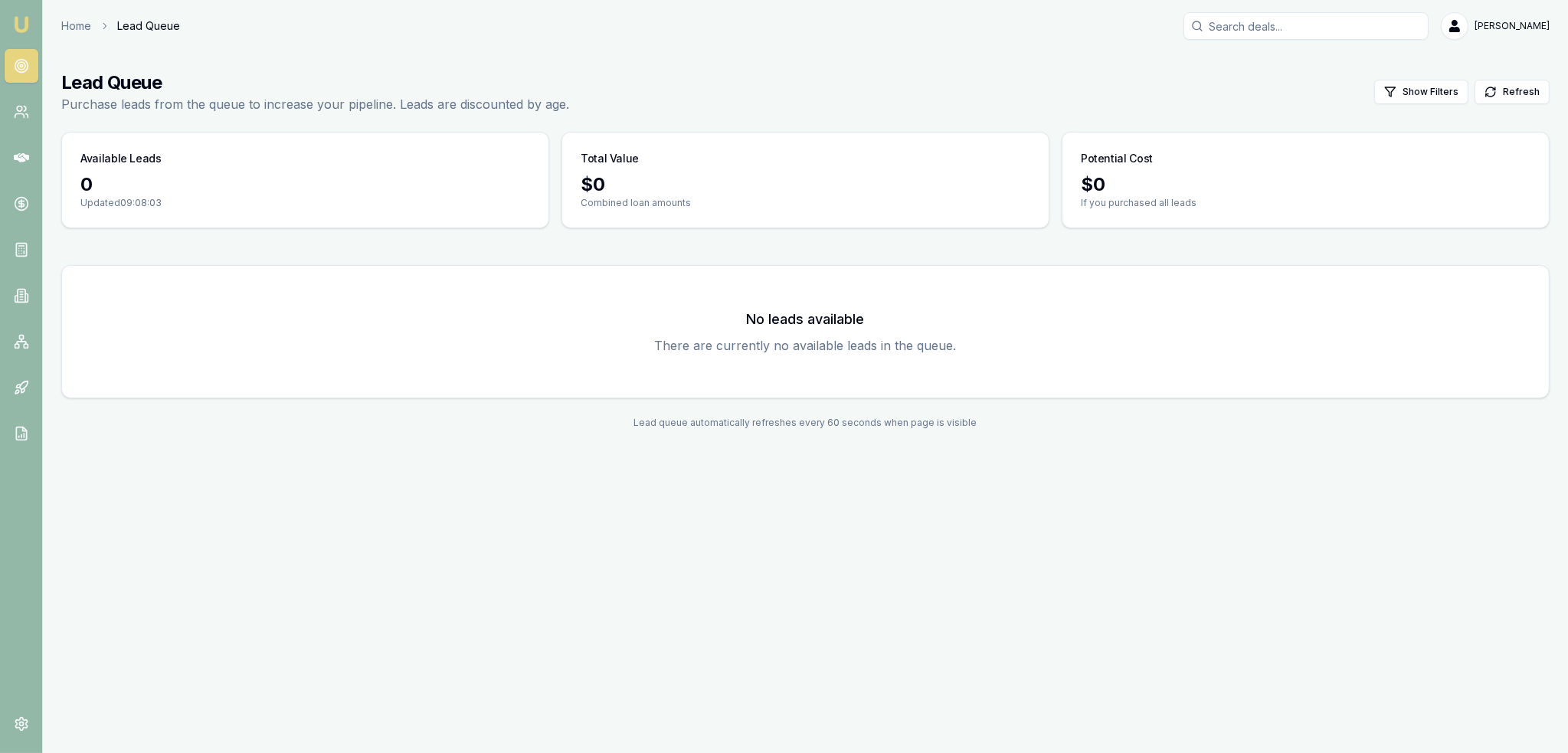
click at [25, 23] on img at bounding box center [21, 25] width 19 height 19
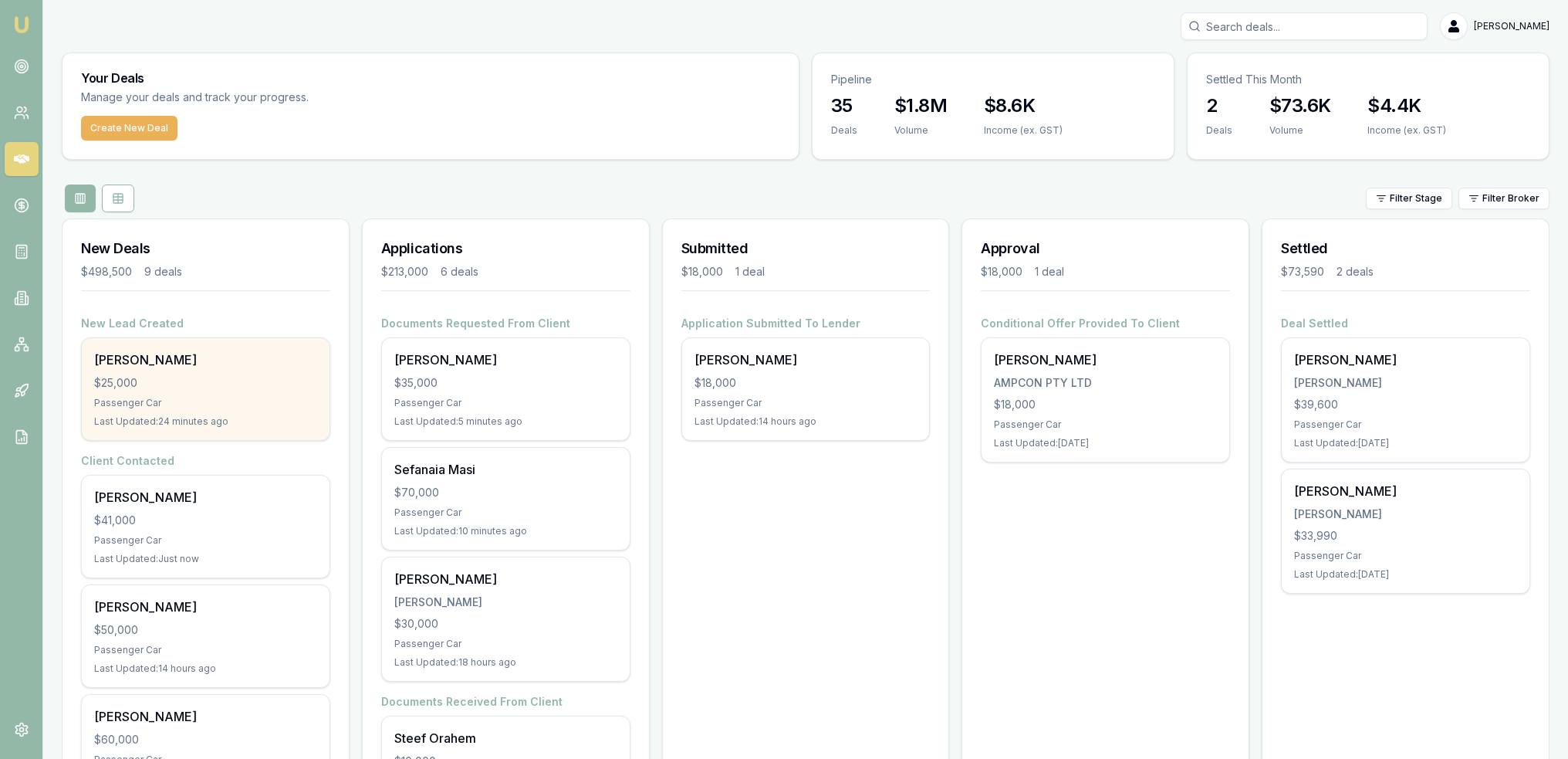
click at [144, 378] on div "$25,000" at bounding box center [206, 383] width 223 height 16
click at [133, 378] on div "$25,000" at bounding box center [206, 383] width 223 height 16
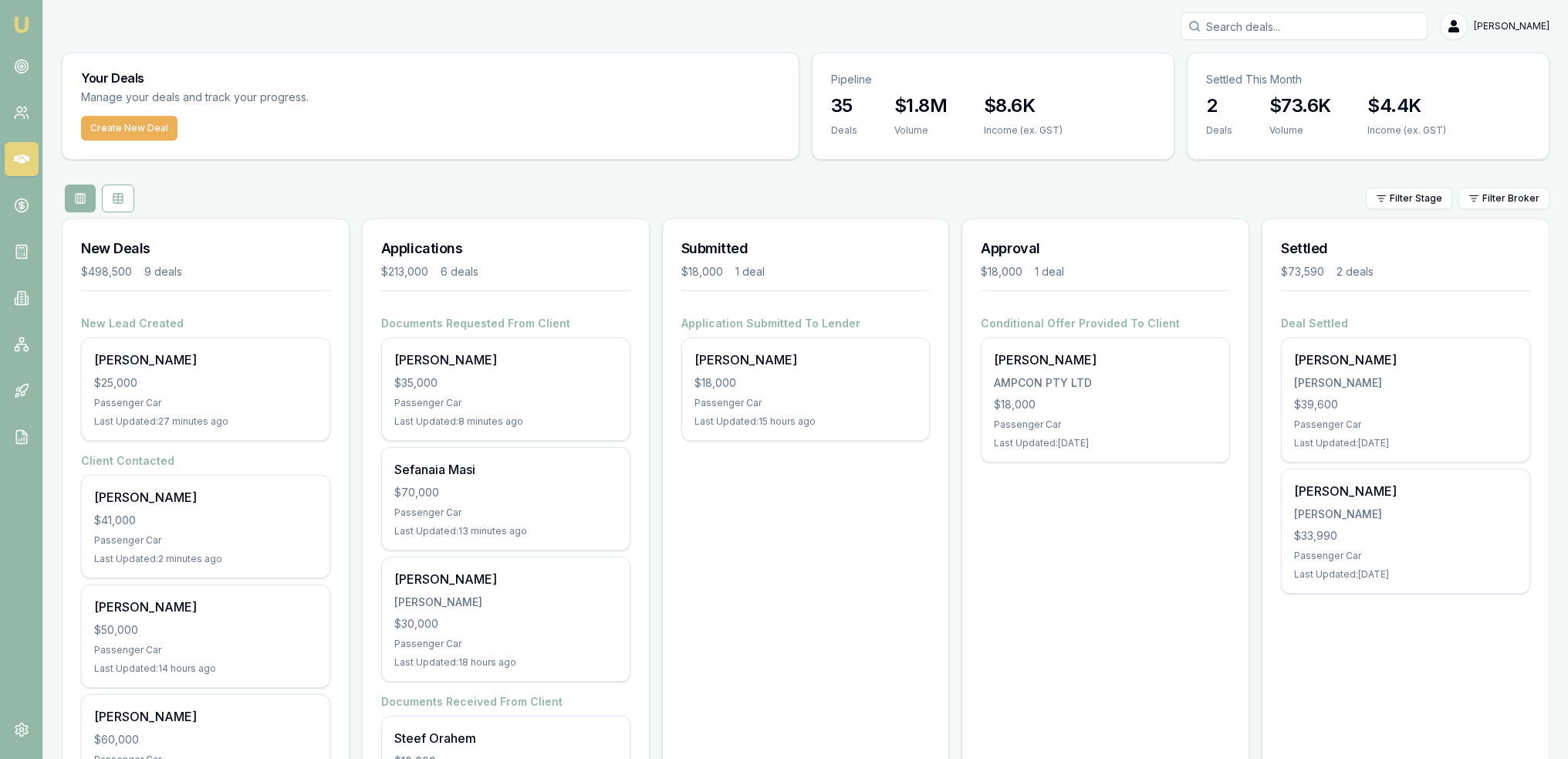
click at [19, 12] on link "Emu Broker" at bounding box center [21, 24] width 25 height 25
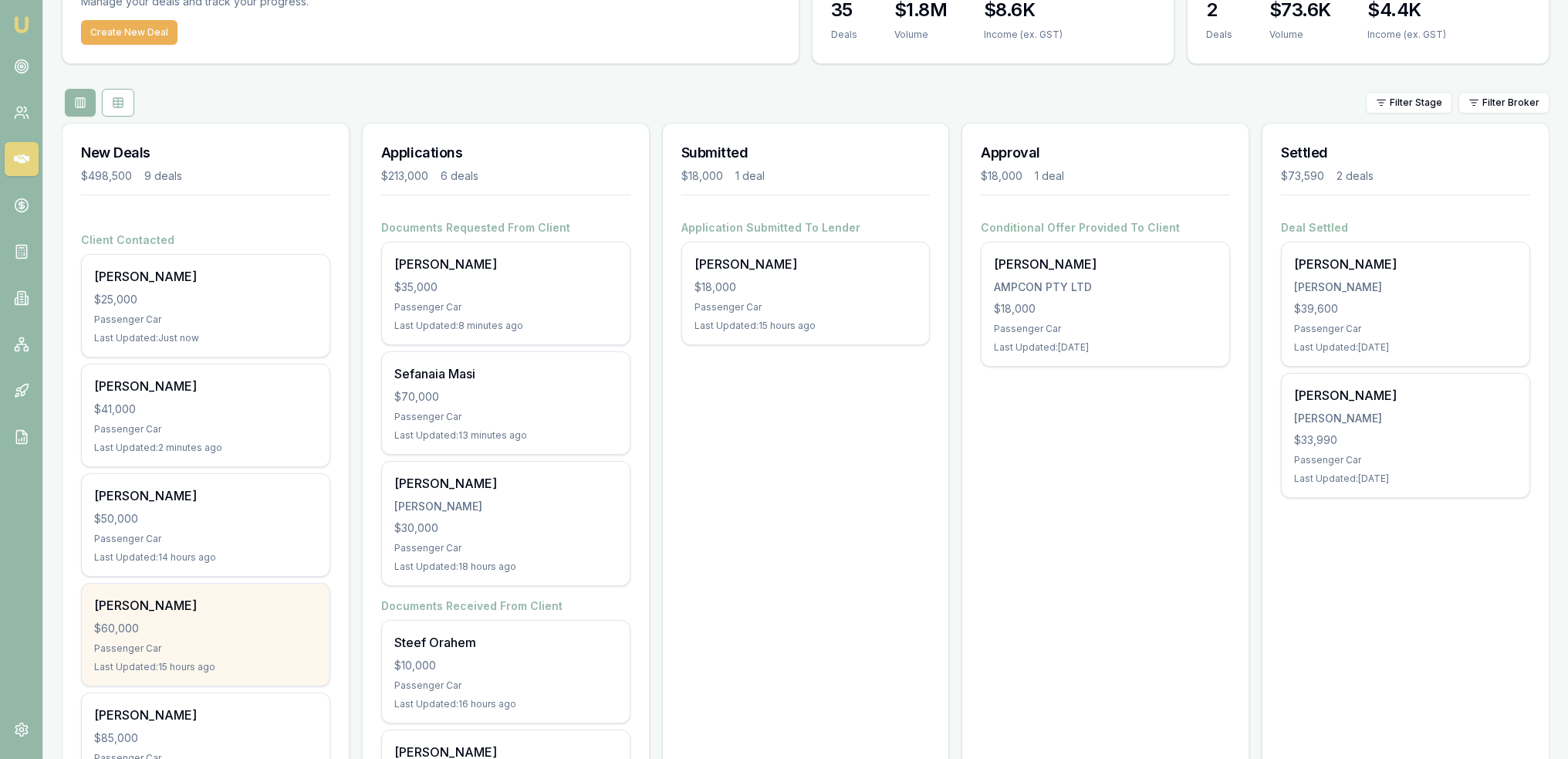
scroll to position [71, 0]
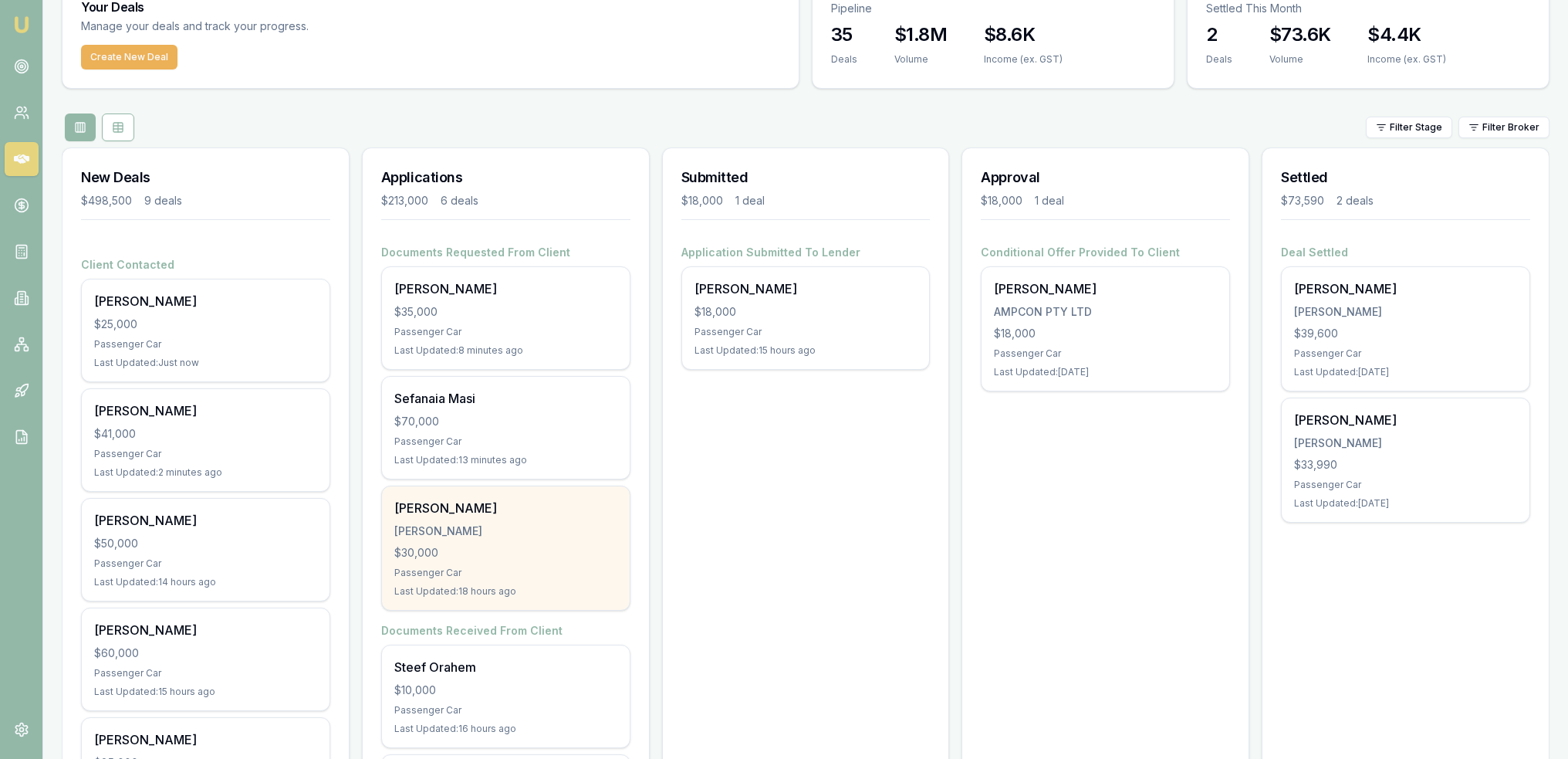
click at [565, 551] on div "$30,000" at bounding box center [505, 552] width 223 height 16
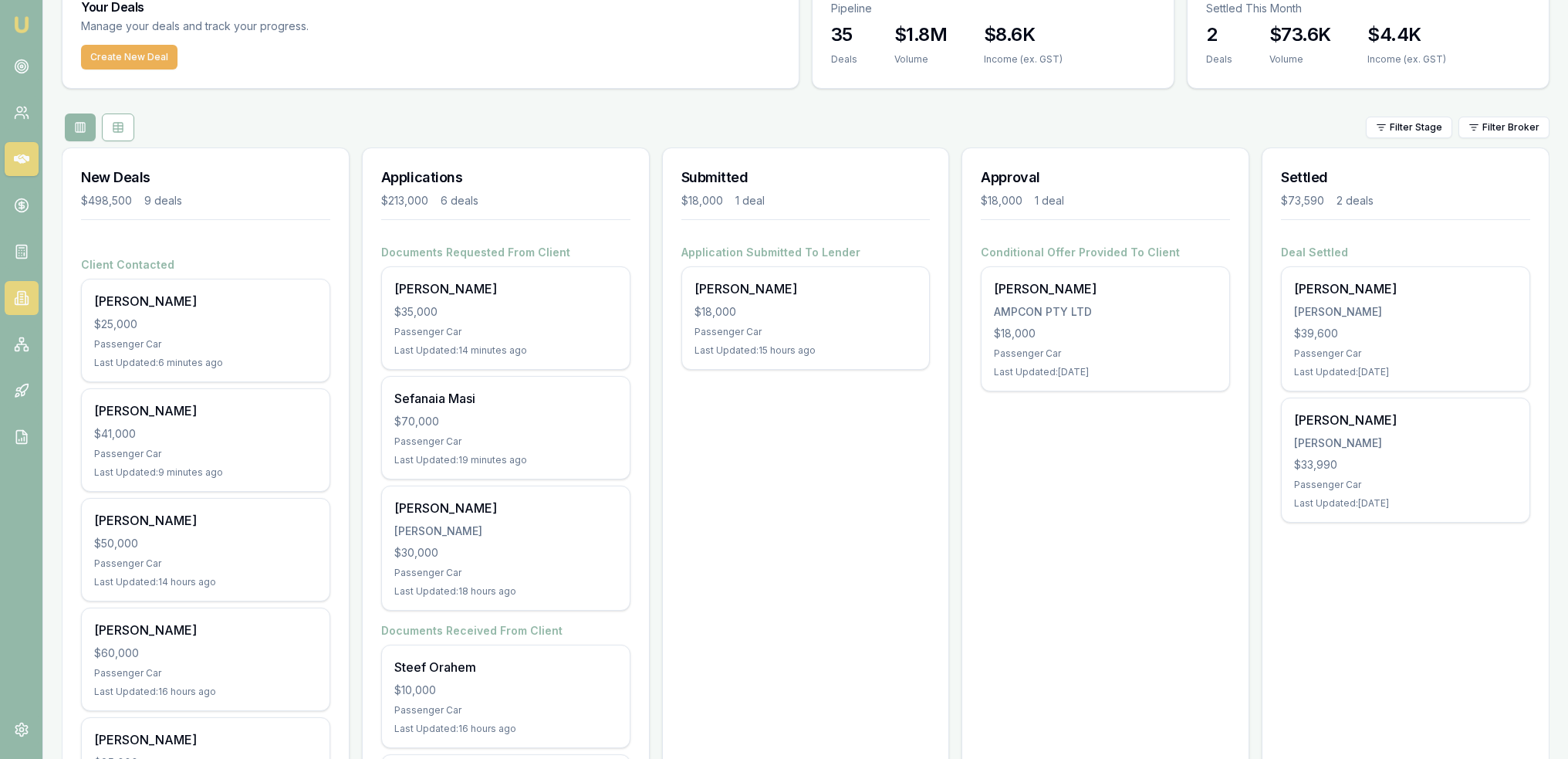
click at [25, 285] on link at bounding box center [22, 298] width 34 height 34
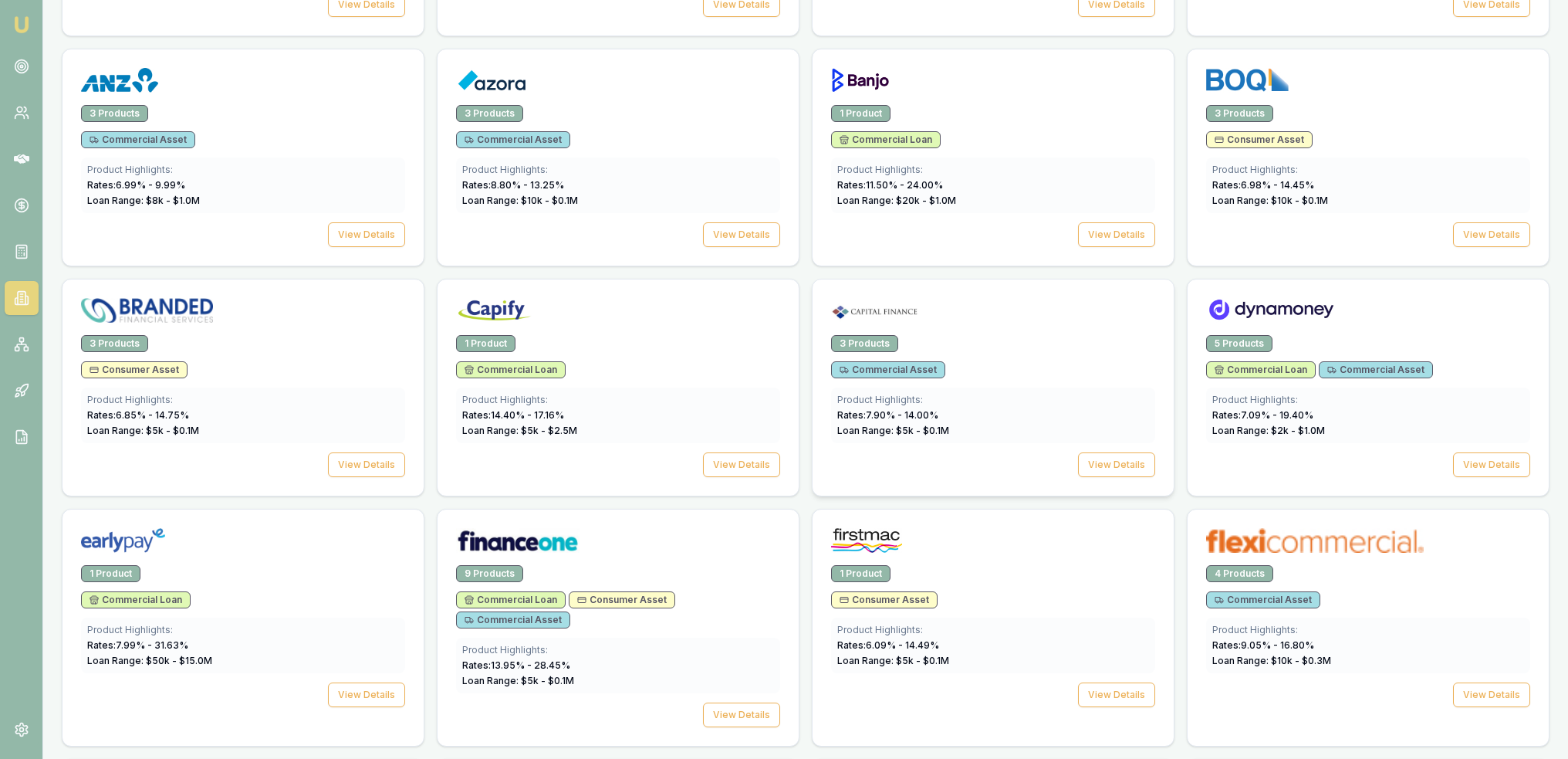
scroll to position [748, 0]
click at [378, 453] on button "View Details" at bounding box center [366, 463] width 77 height 25
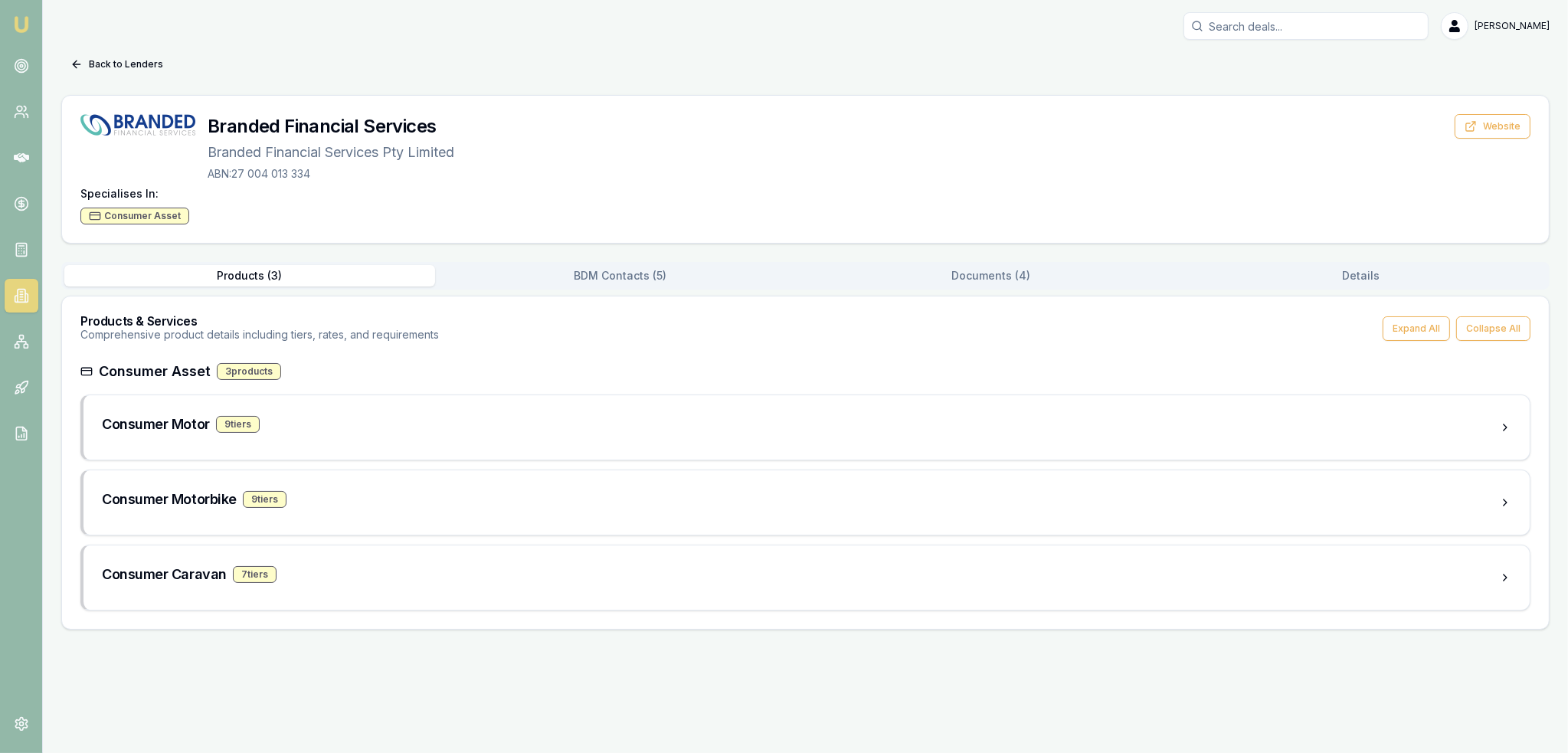
click at [1018, 289] on div "Products ( 3 ) BDM Contacts ( 5 ) Documents ( 4 ) Details Products & Services C…" at bounding box center [805, 445] width 1488 height 368
click at [1001, 272] on button "Documents ( 4 )" at bounding box center [991, 276] width 371 height 22
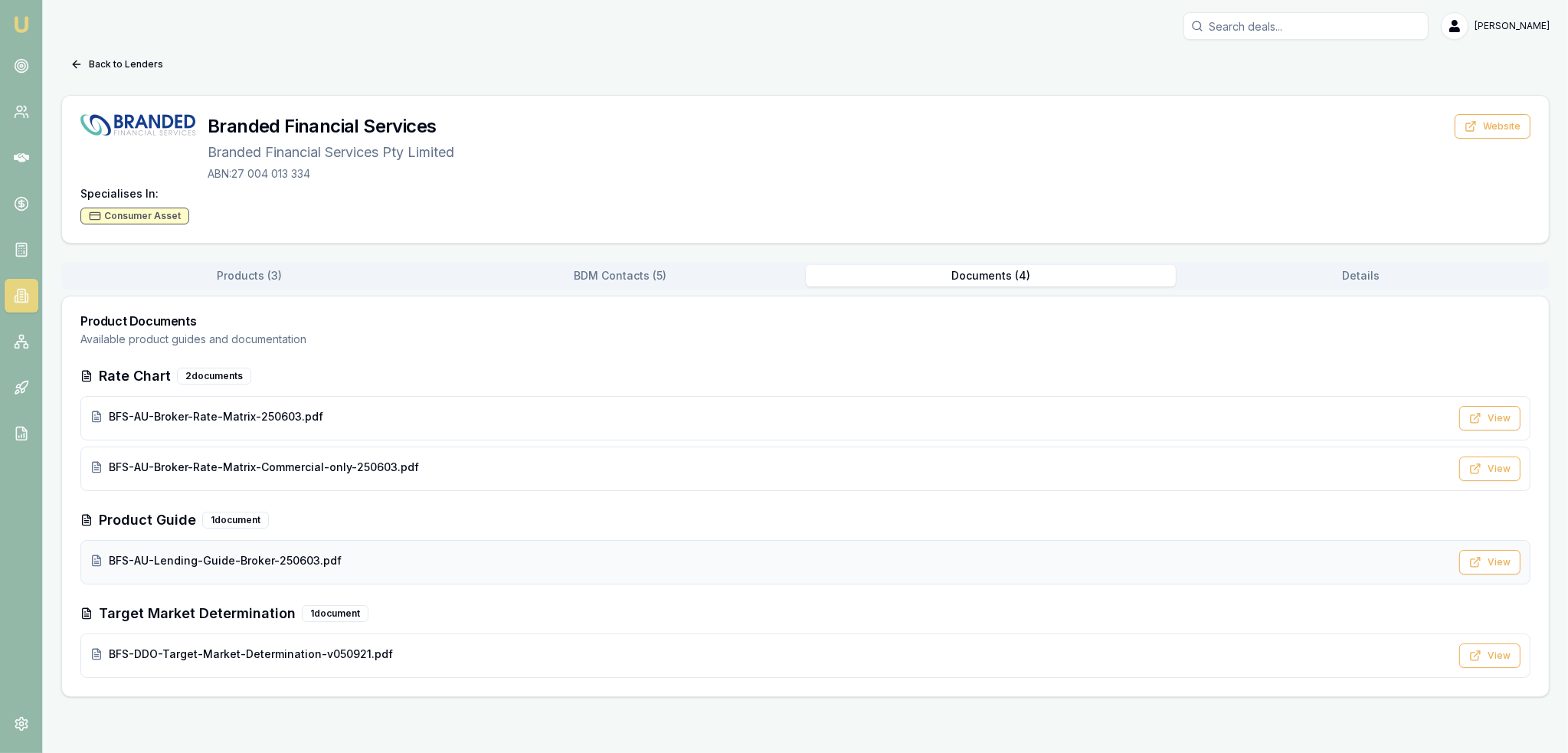
click at [227, 565] on span "BFS-AU-Lending-Guide-Broker-250603.pdf" at bounding box center [225, 561] width 233 height 16
click at [108, 57] on button "Back to Lenders" at bounding box center [116, 64] width 111 height 25
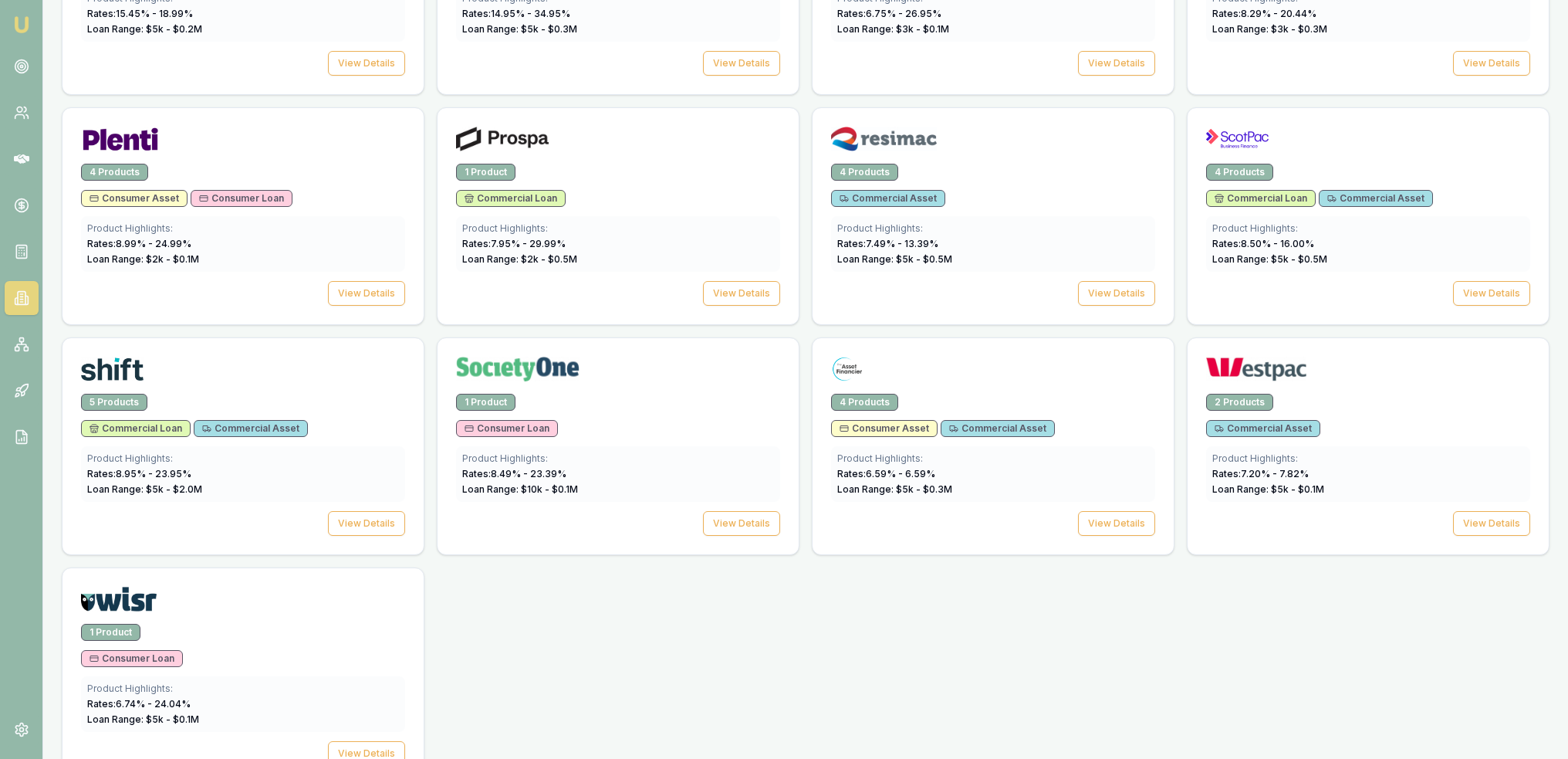
scroll to position [2090, 0]
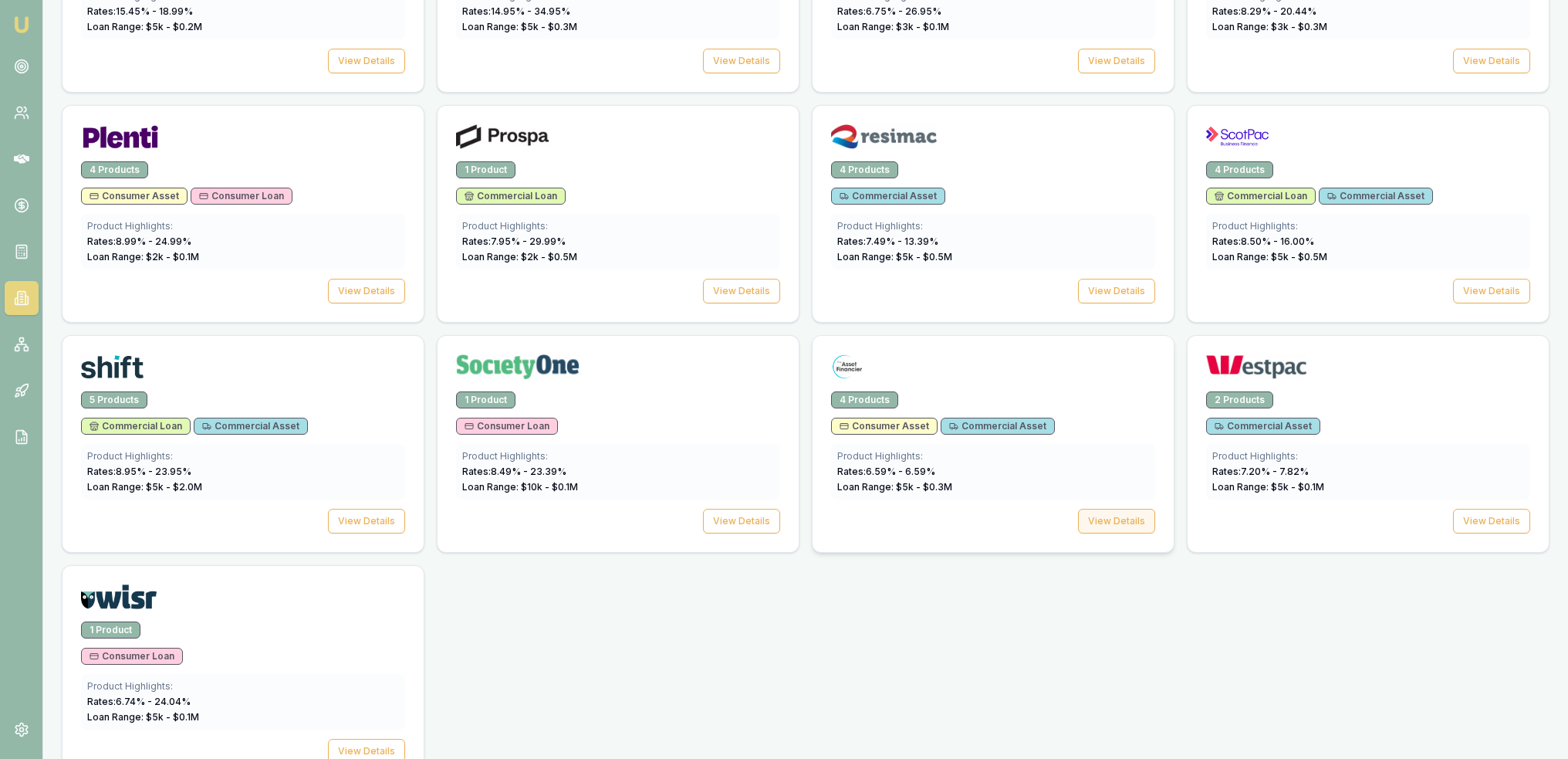
click at [1111, 512] on button "View Details" at bounding box center [1116, 521] width 77 height 25
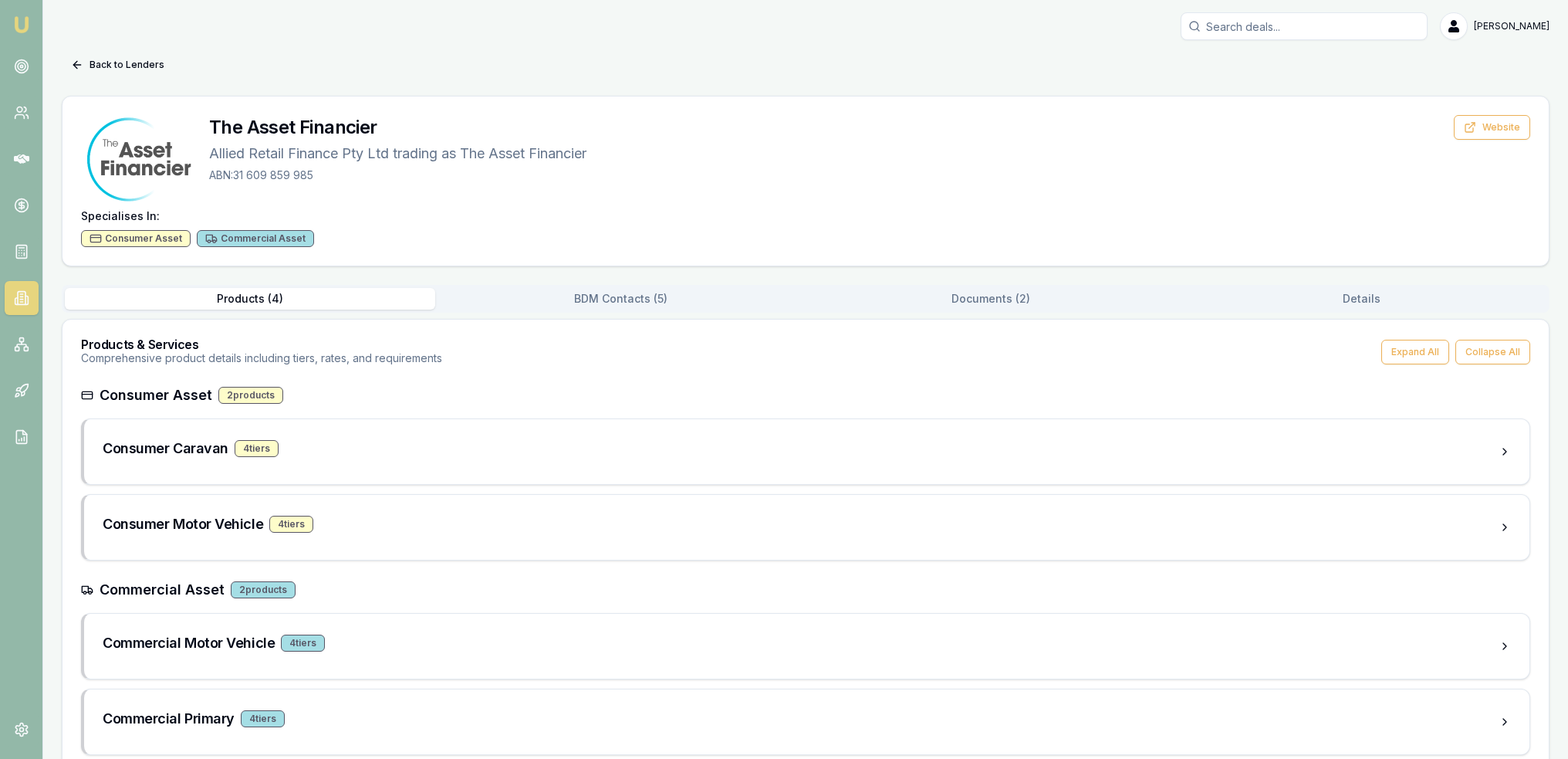
click at [994, 301] on button "Documents ( 2 )" at bounding box center [990, 299] width 370 height 22
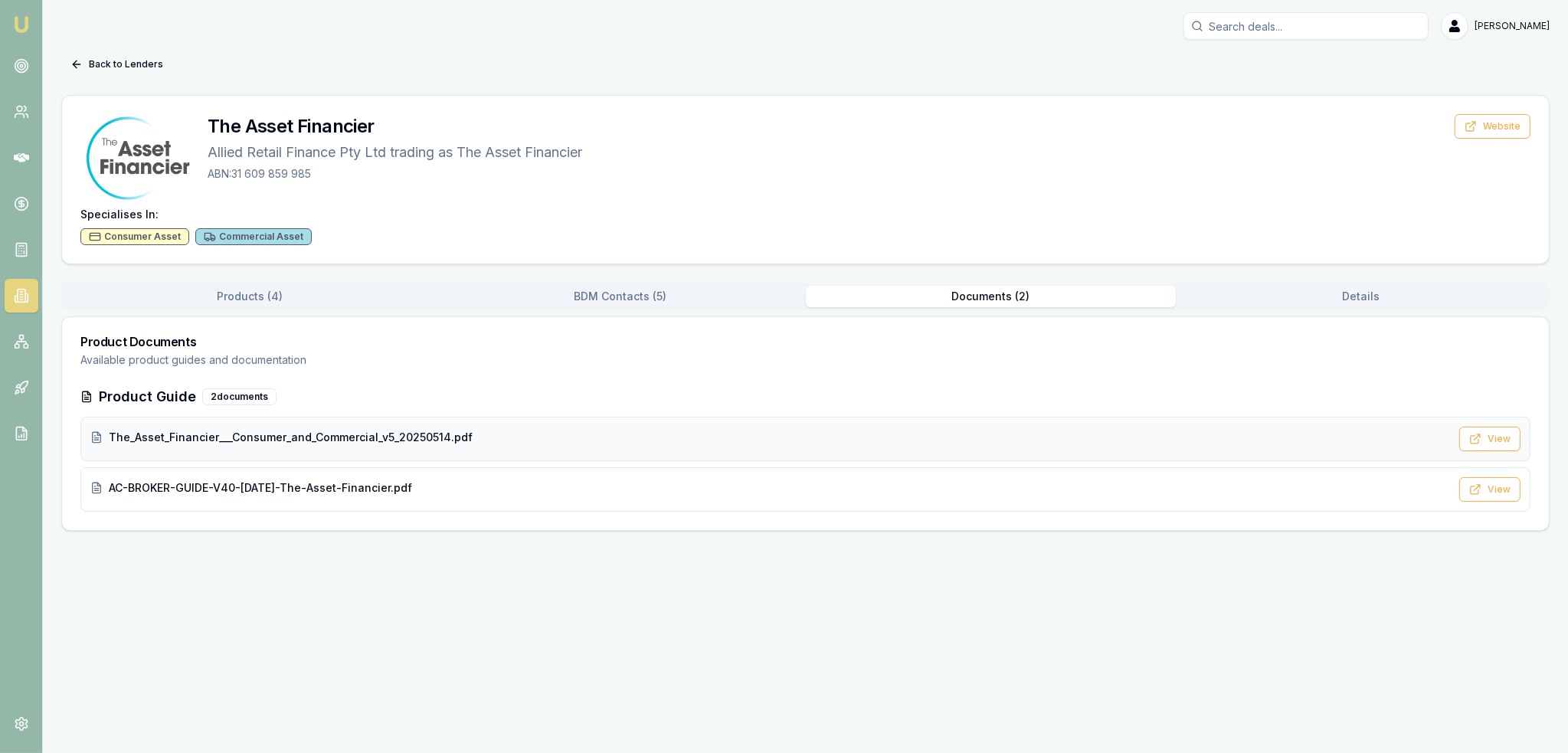
click at [304, 442] on span "The_Asset_Financier___Consumer_and_Commercial_v5_20250514.pdf" at bounding box center [290, 438] width 364 height 16
click at [120, 65] on button "Back to Lenders" at bounding box center [116, 64] width 111 height 25
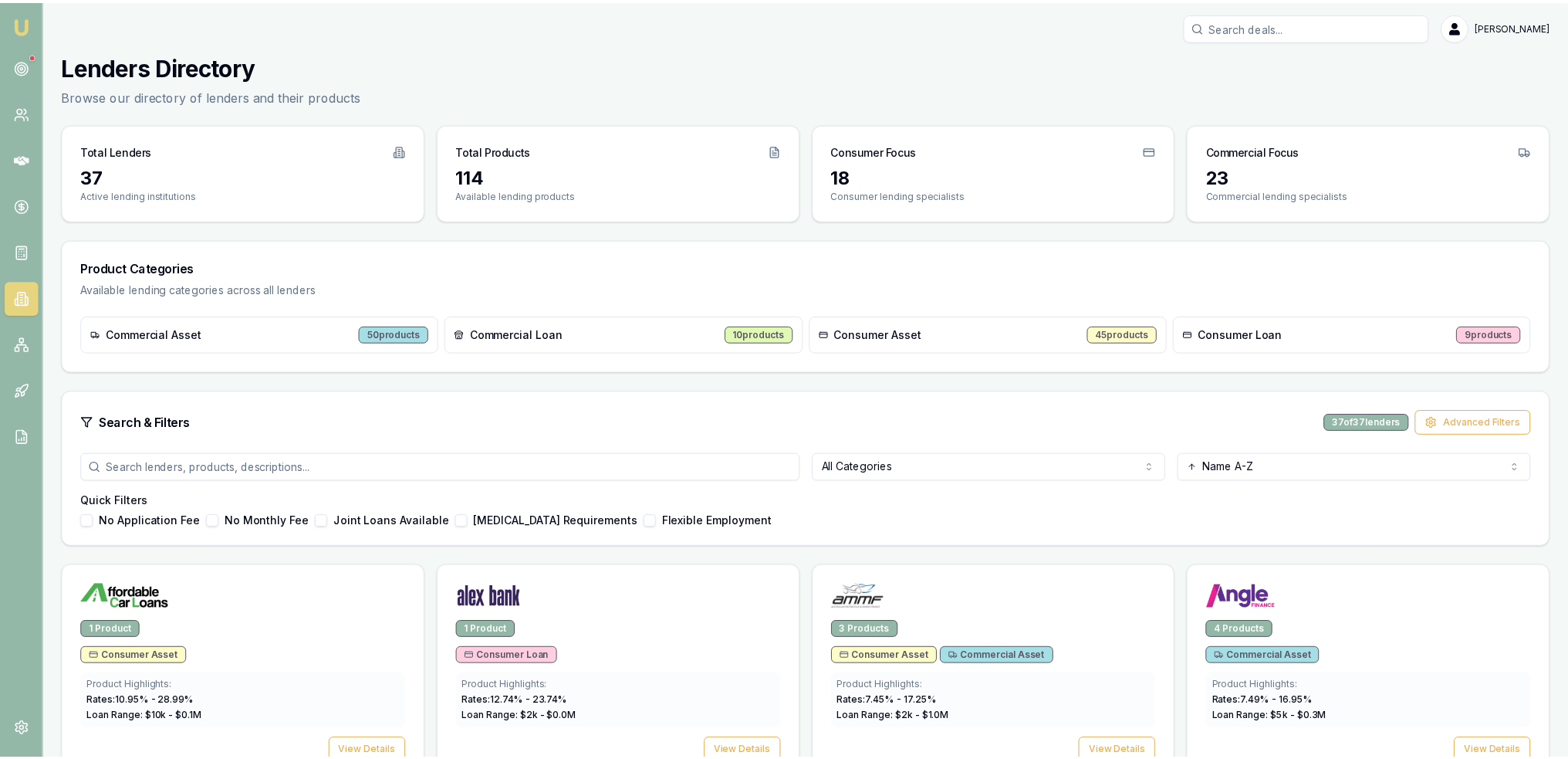
scroll to position [2090, 0]
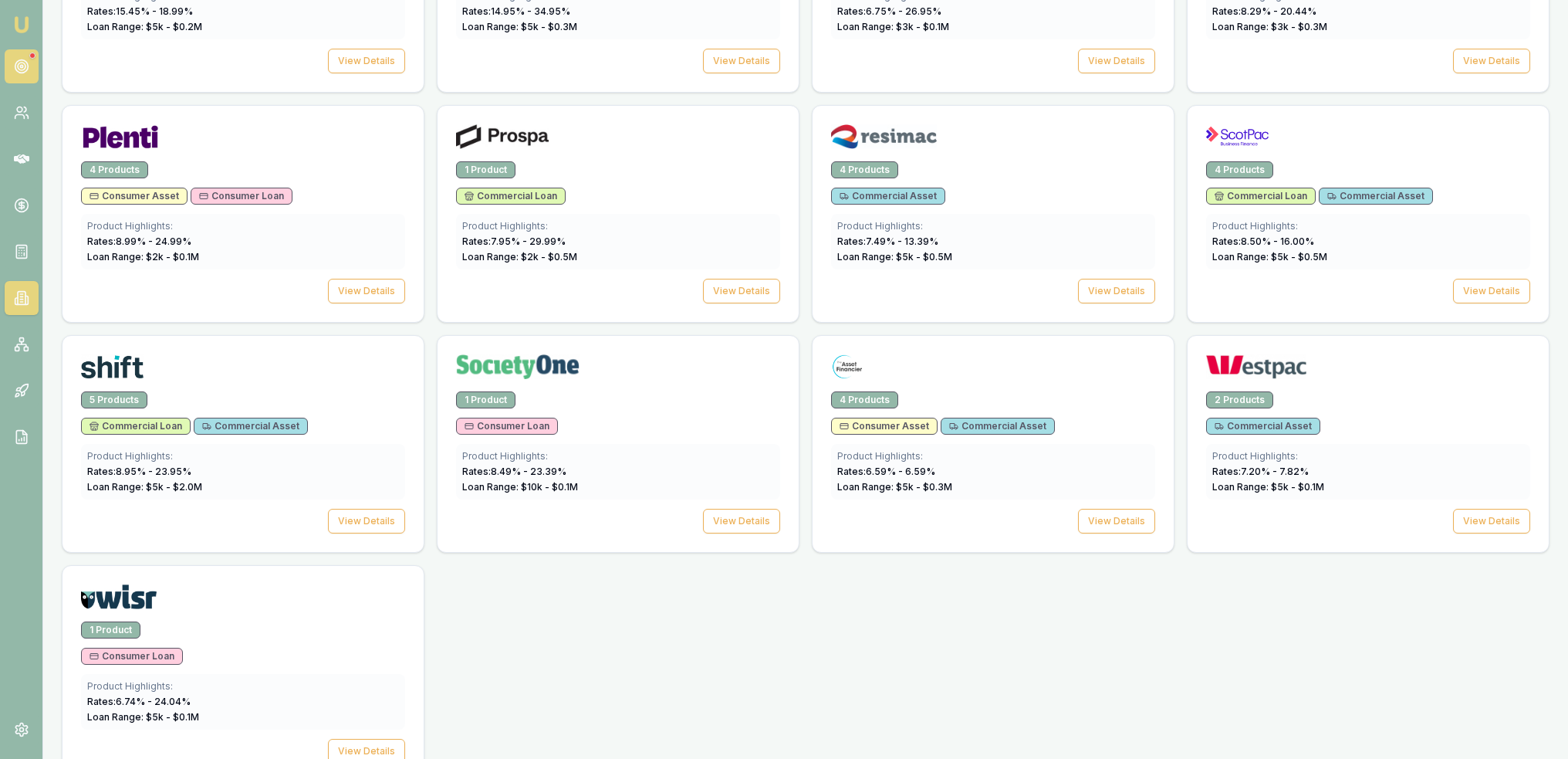
click at [31, 64] on link at bounding box center [22, 67] width 34 height 34
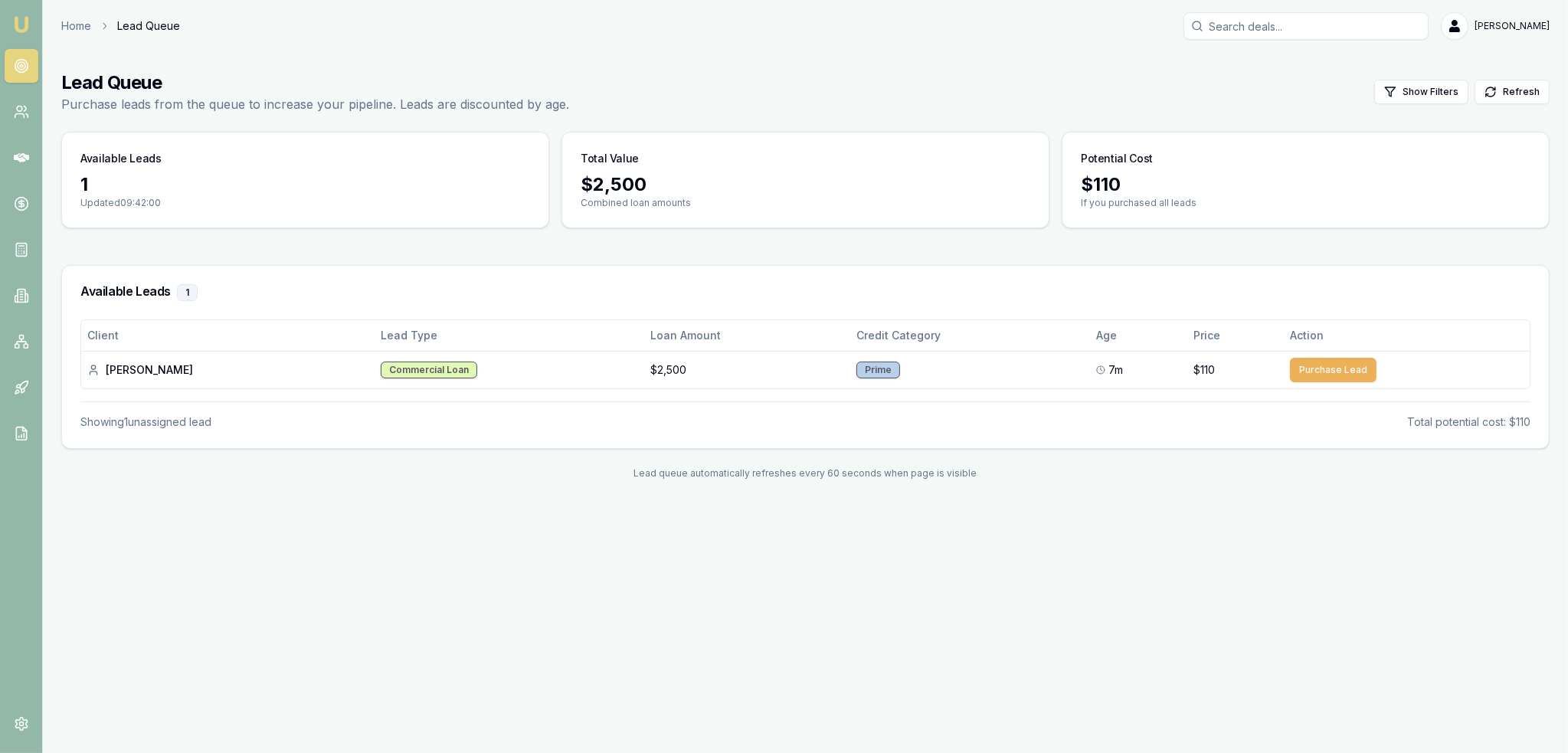
click at [27, 30] on img at bounding box center [21, 25] width 19 height 19
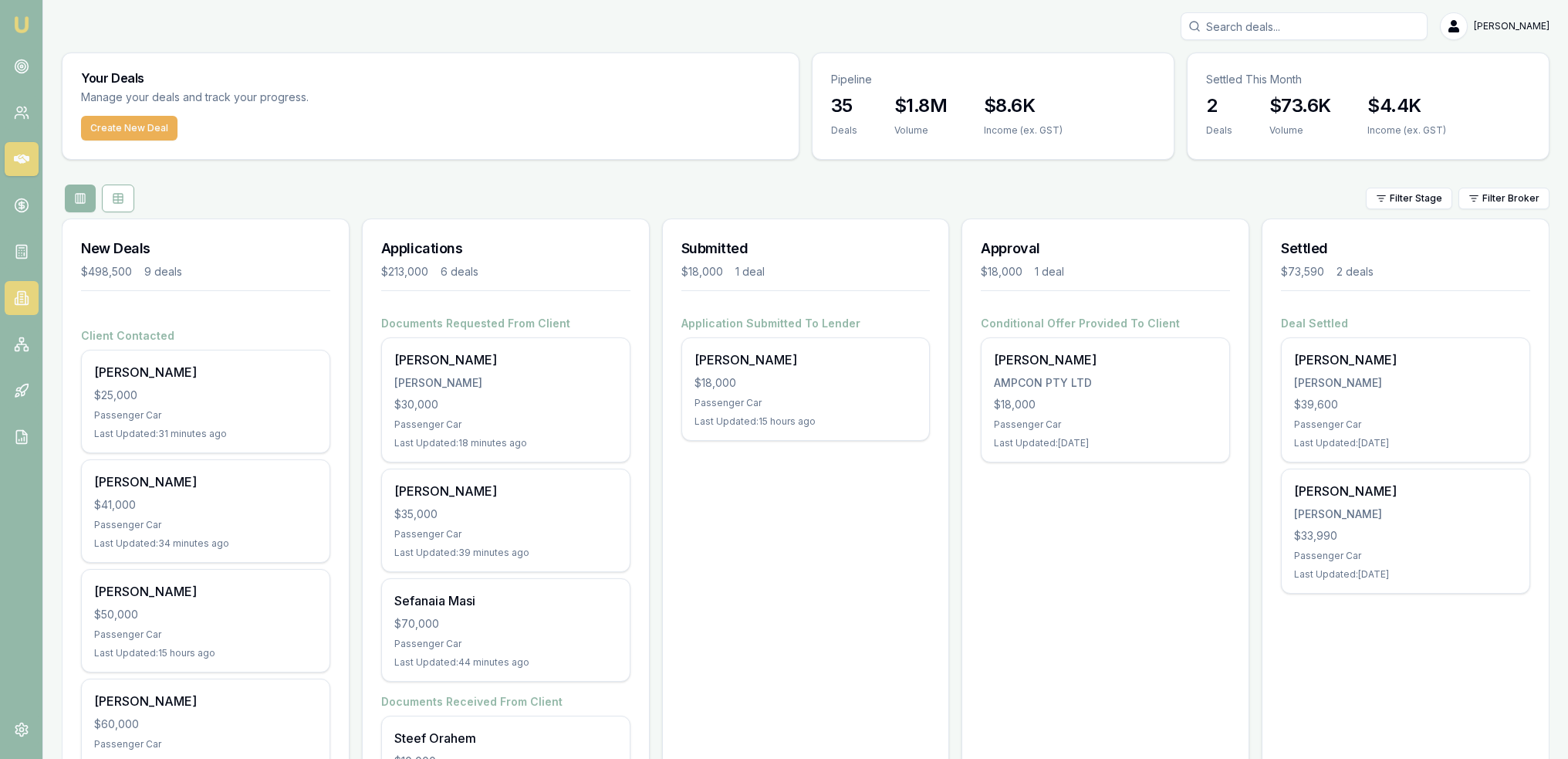
click at [10, 293] on link at bounding box center [22, 298] width 34 height 34
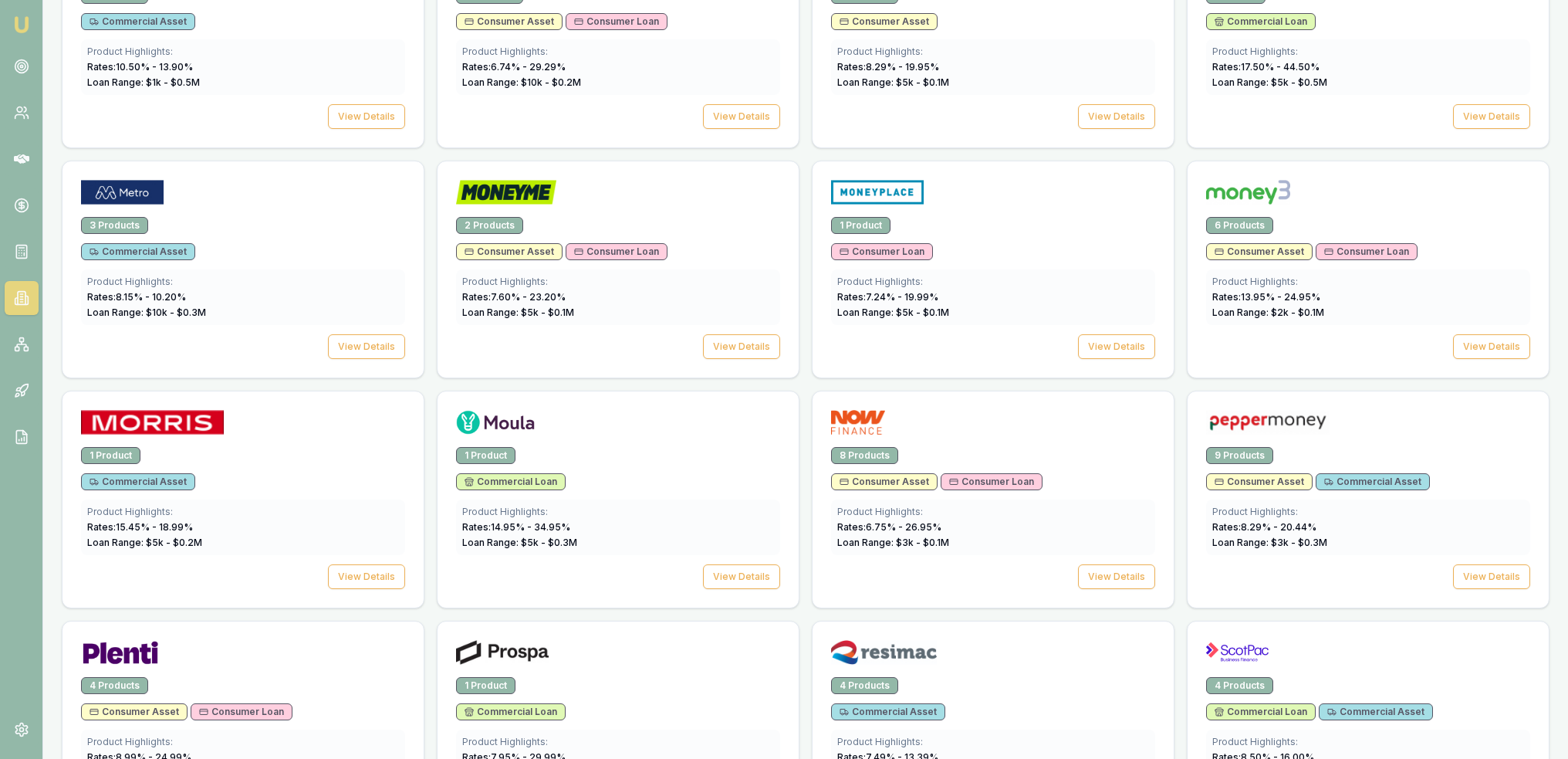
scroll to position [1579, 0]
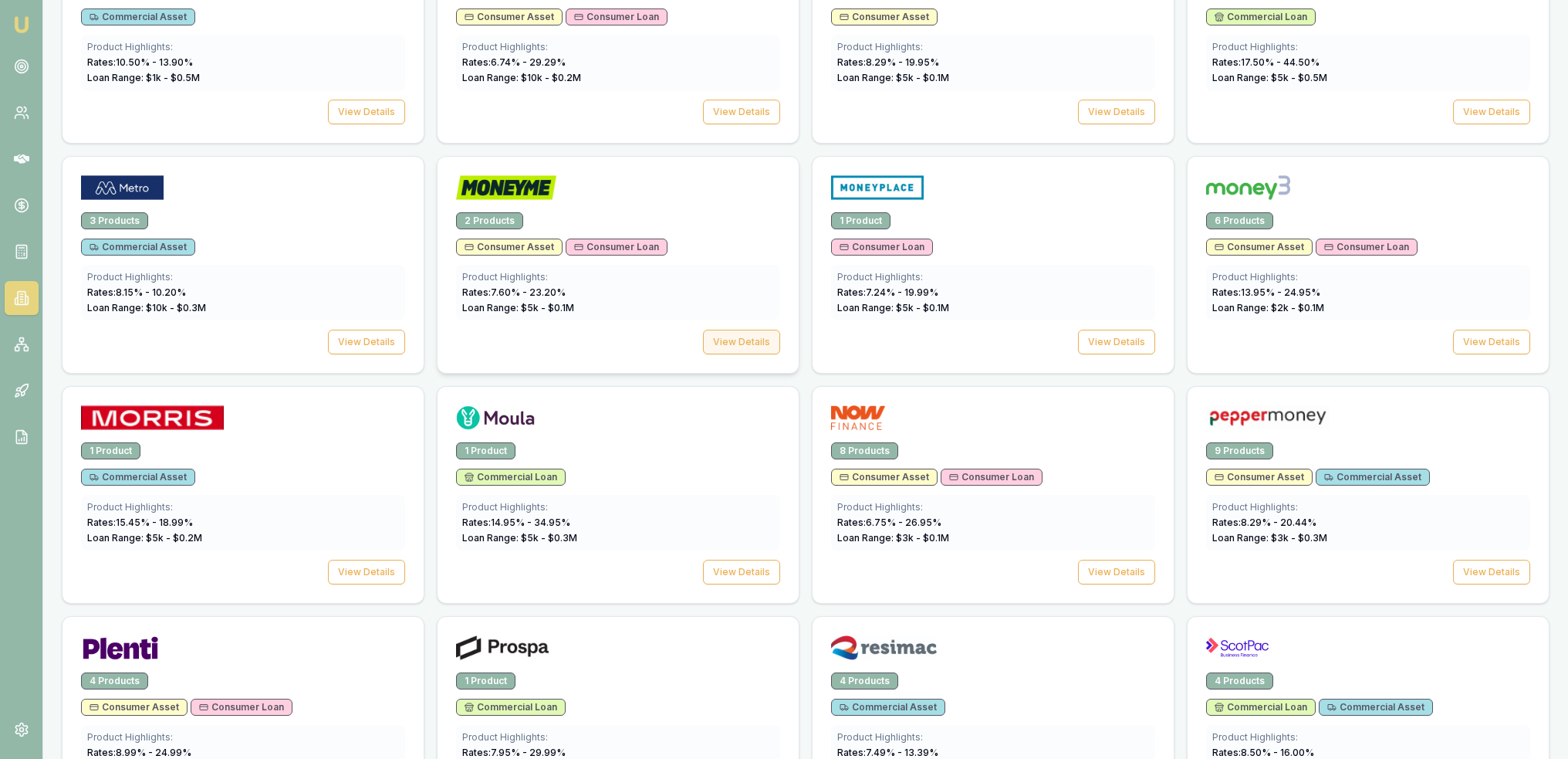
click at [764, 332] on button "View Details" at bounding box center [742, 342] width 77 height 25
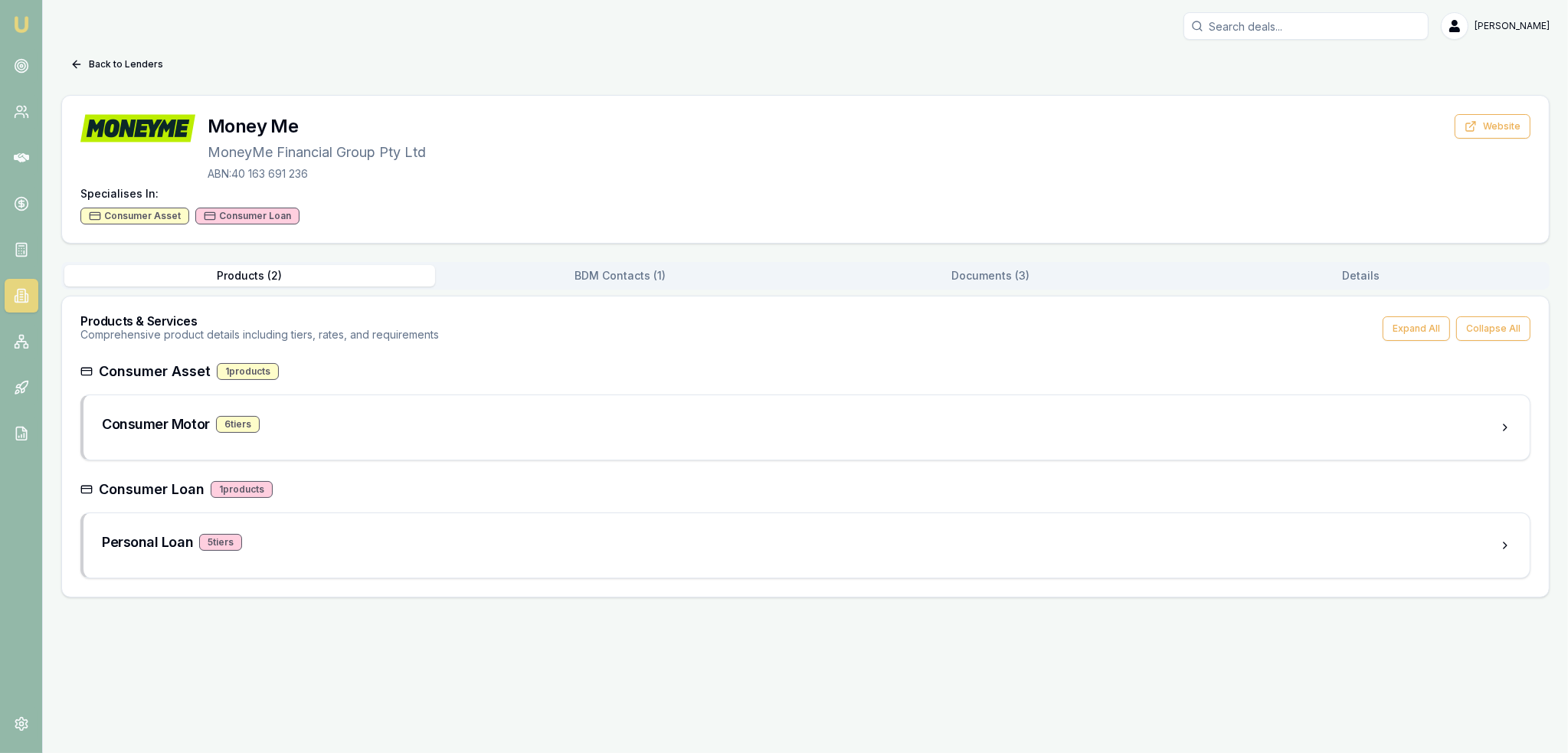
click at [993, 277] on button "Documents ( 3 )" at bounding box center [991, 276] width 371 height 22
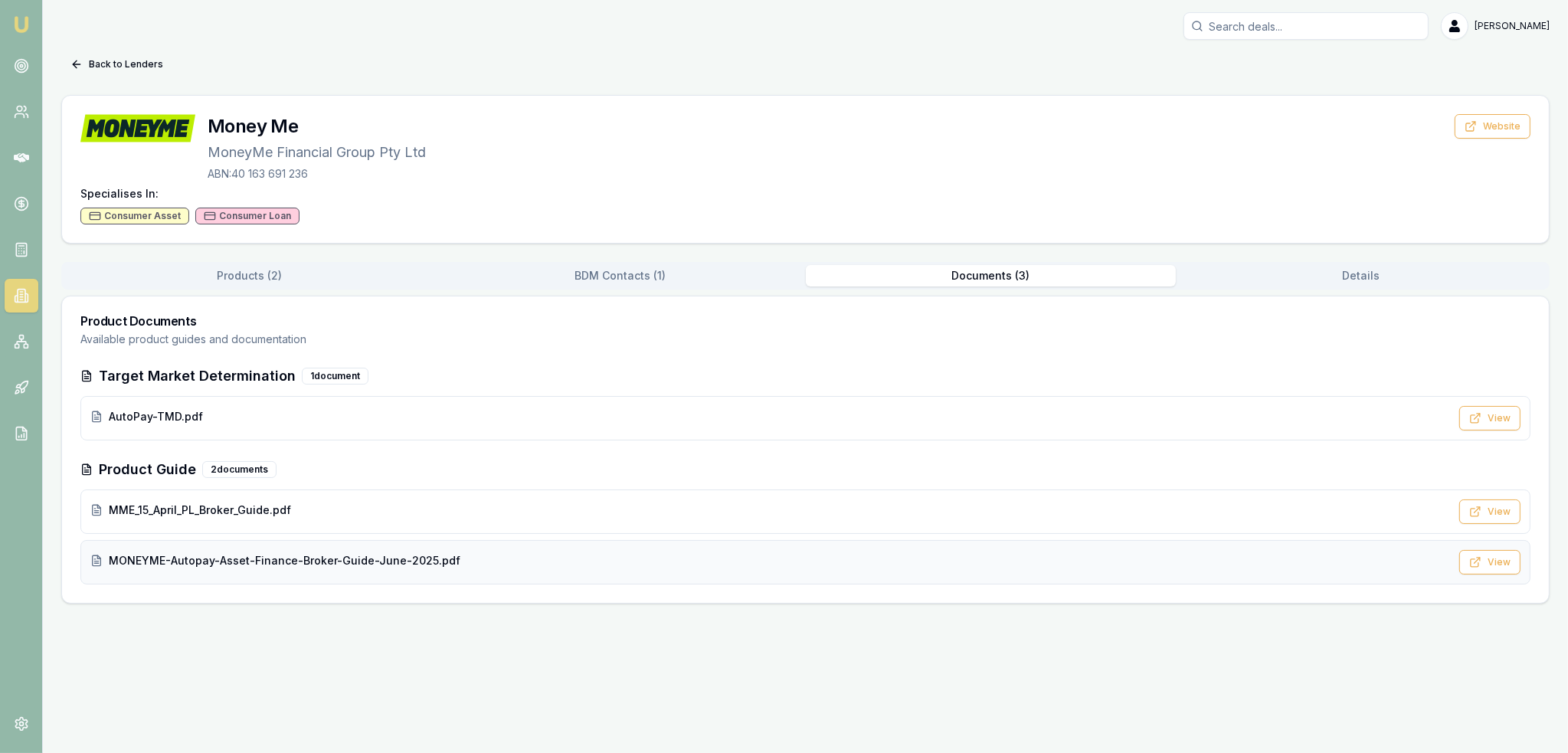
click at [169, 560] on span "MONEYME-Autopay-Asset-Finance-Broker-Guide-June-2025.pdf" at bounding box center [284, 561] width 352 height 16
click at [16, 24] on img at bounding box center [21, 25] width 19 height 19
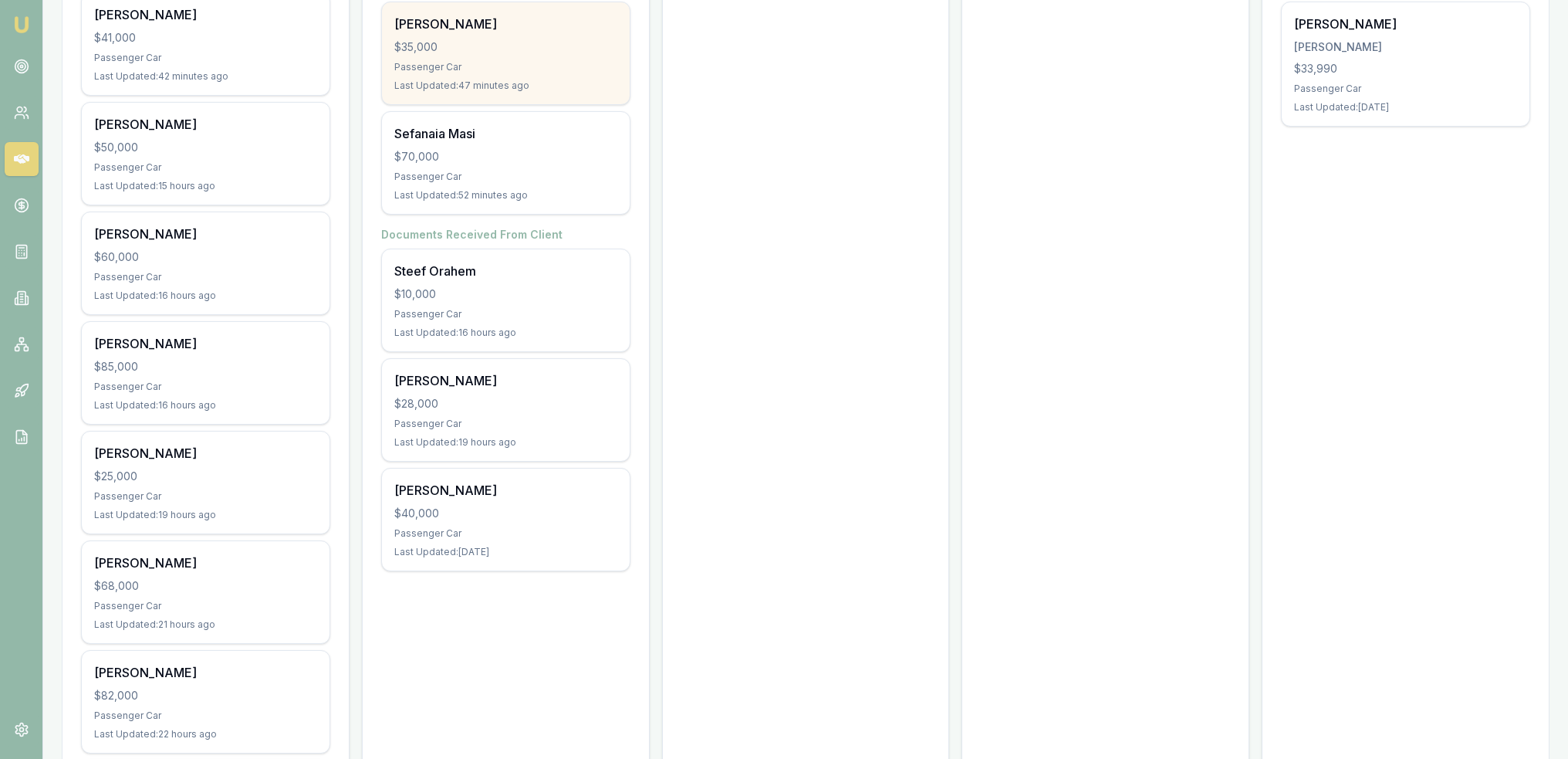
scroll to position [540, 0]
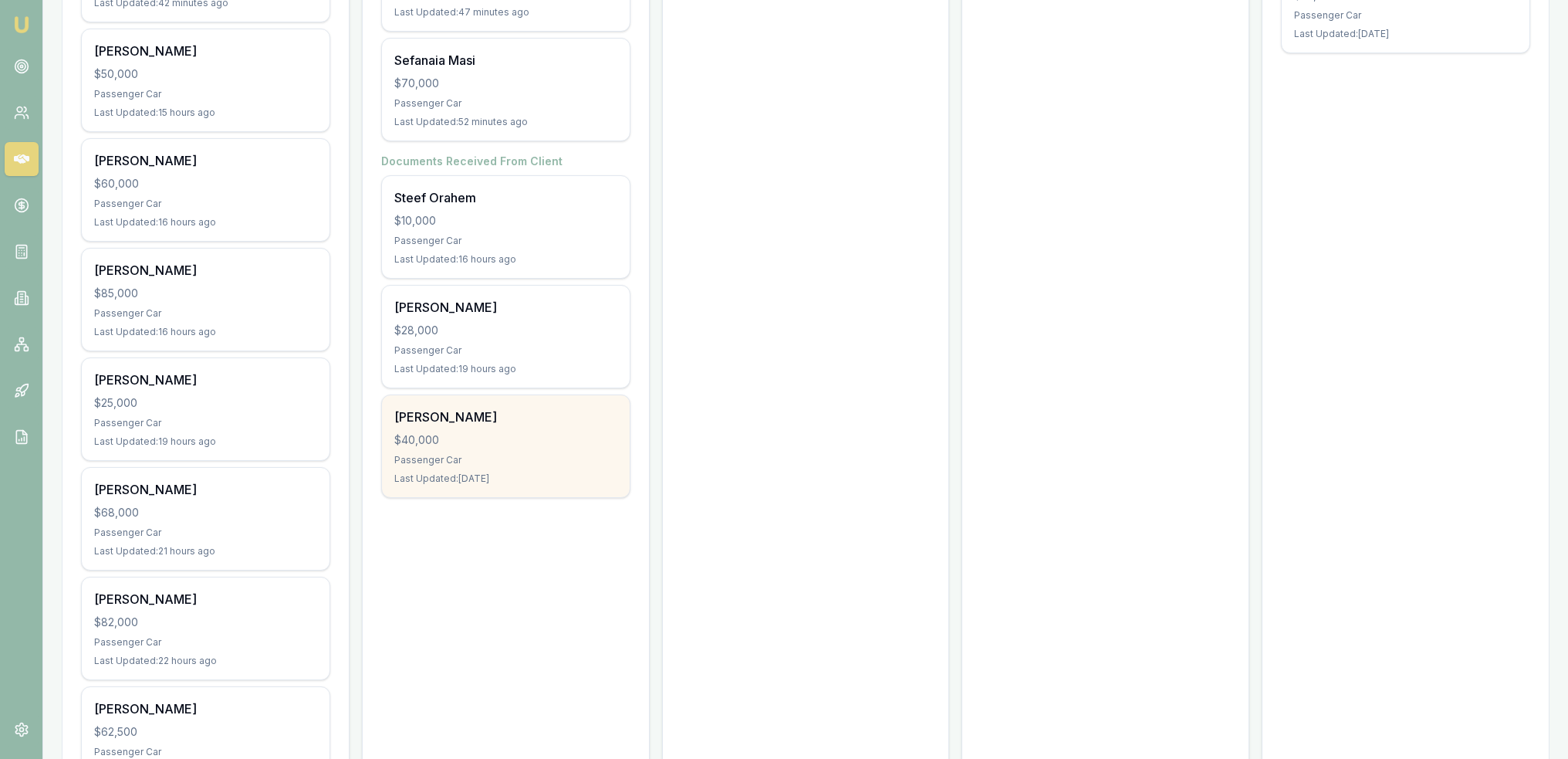
click at [512, 460] on div "Passenger Car" at bounding box center [505, 460] width 223 height 12
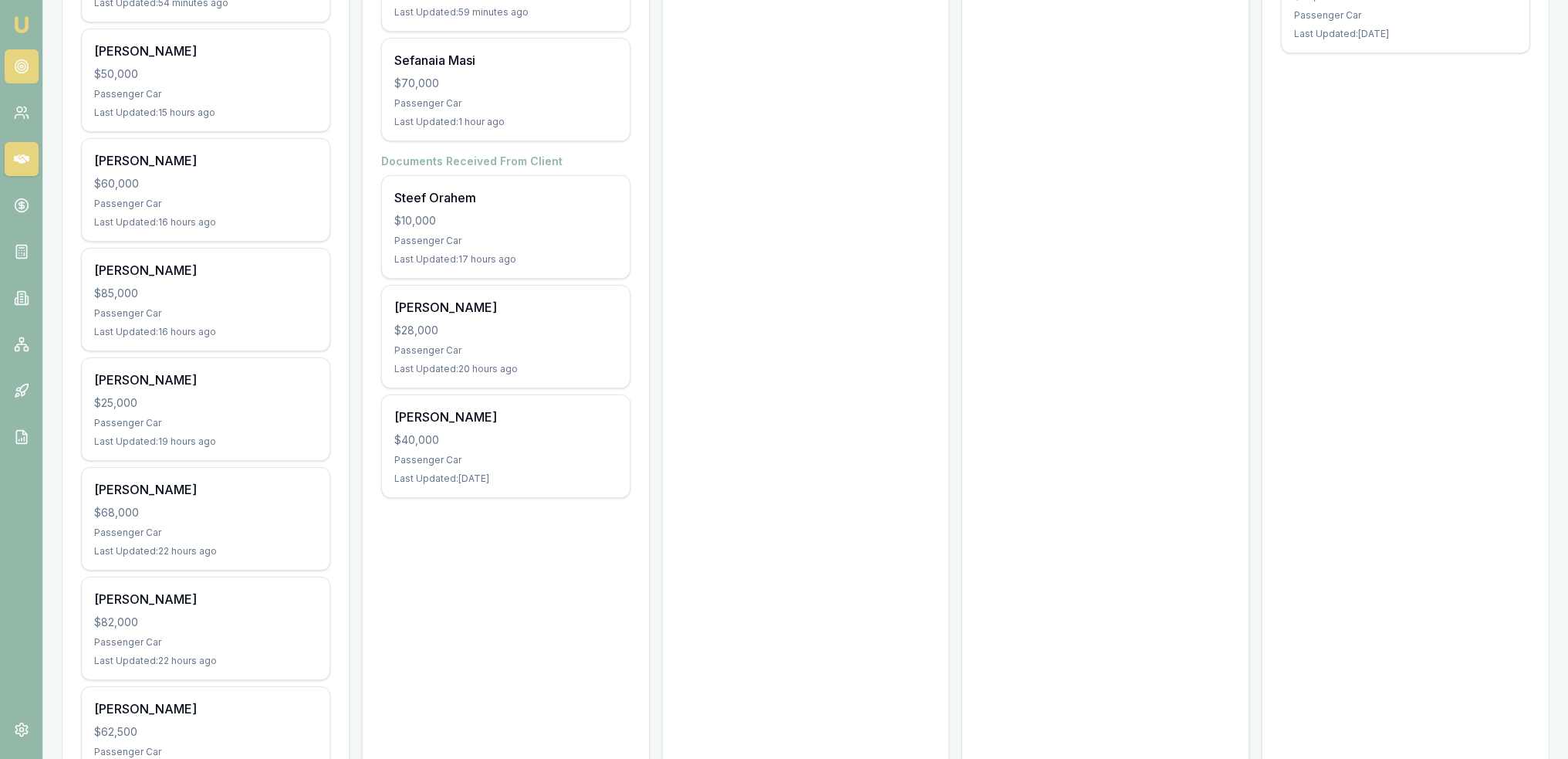
click at [12, 61] on link at bounding box center [22, 67] width 34 height 34
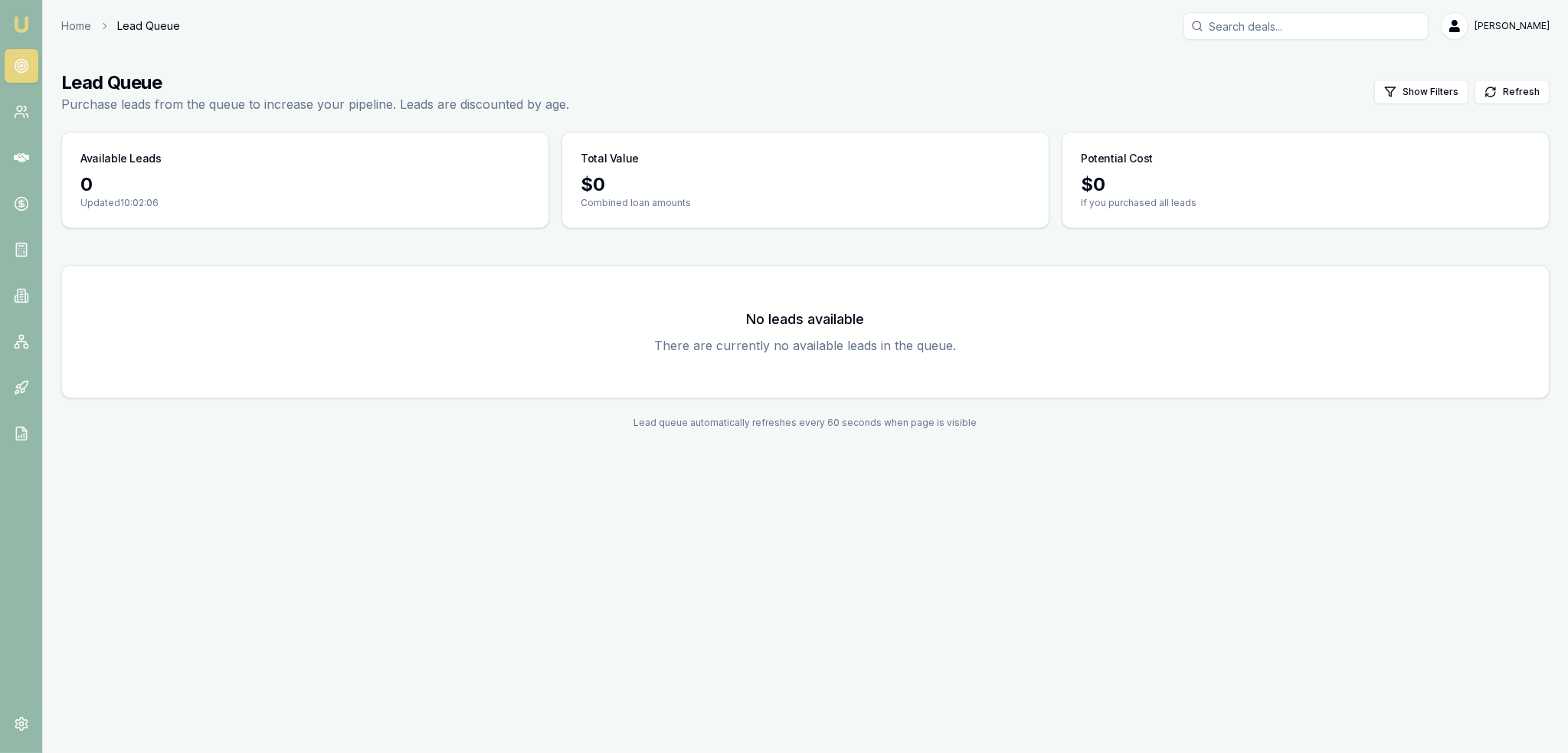
click at [19, 20] on img at bounding box center [21, 25] width 19 height 19
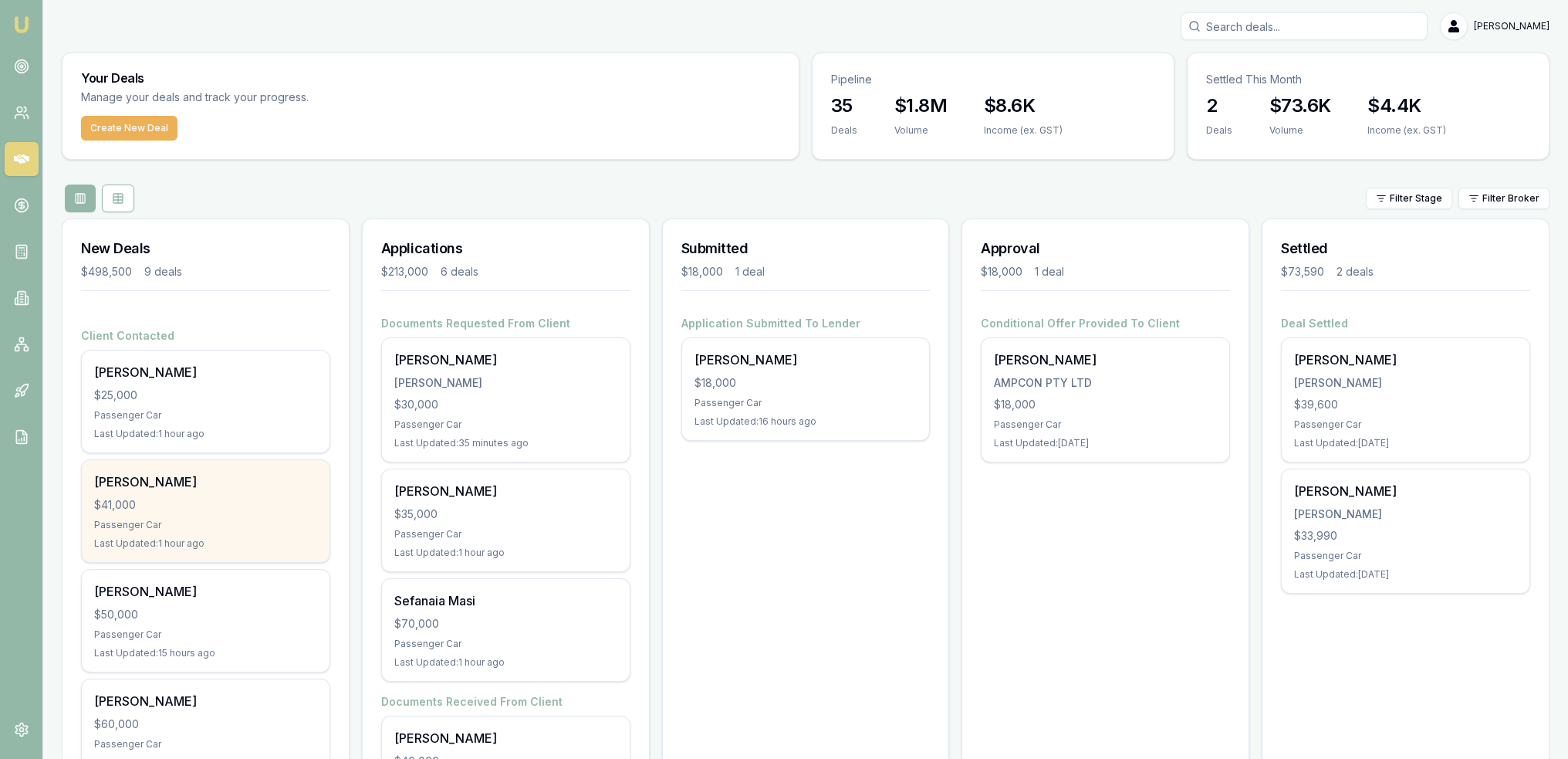
click at [175, 507] on div "$41,000" at bounding box center [206, 505] width 223 height 16
click at [126, 503] on div "$41,000" at bounding box center [206, 505] width 223 height 16
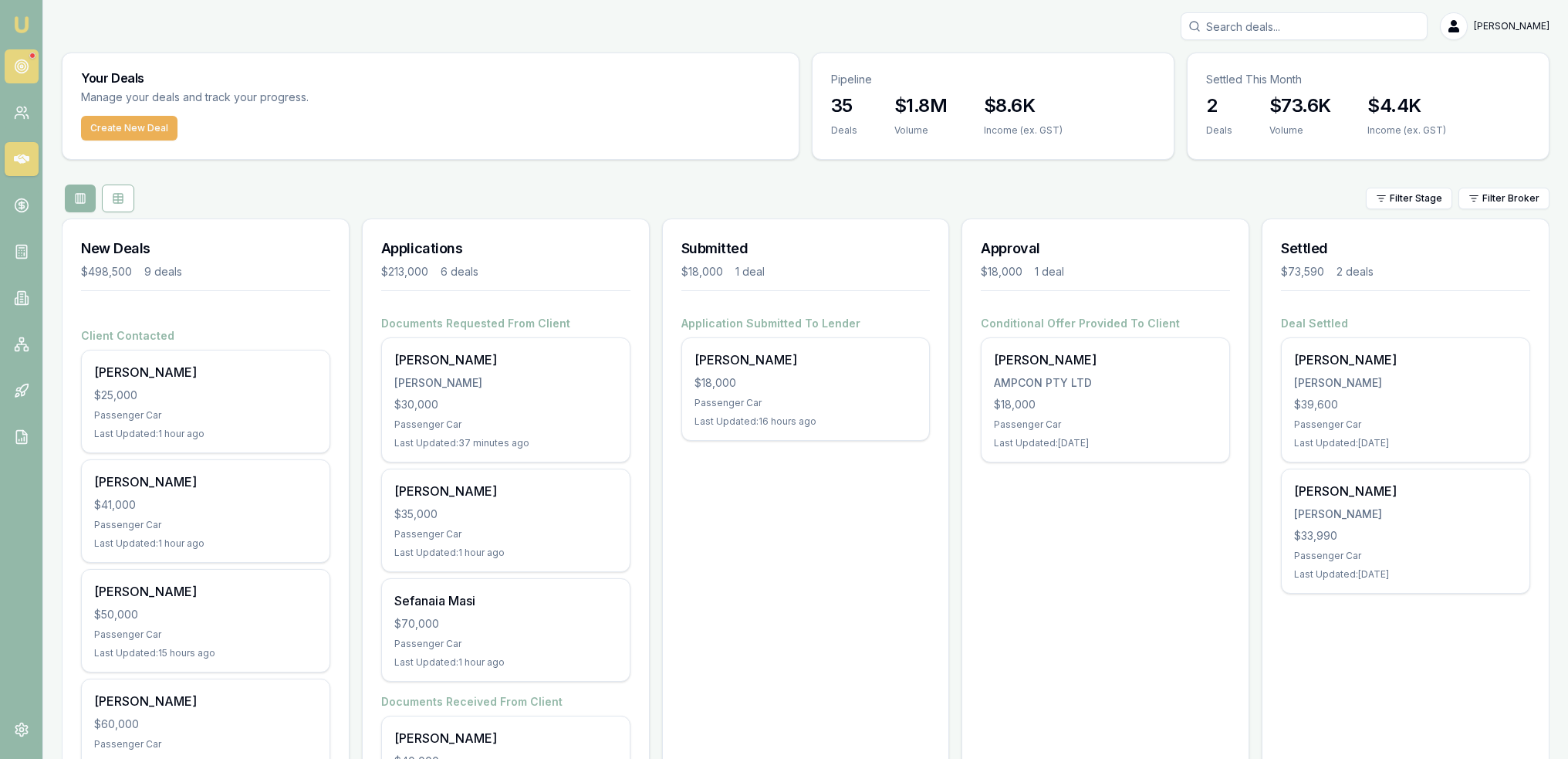
click at [14, 64] on icon at bounding box center [22, 67] width 16 height 16
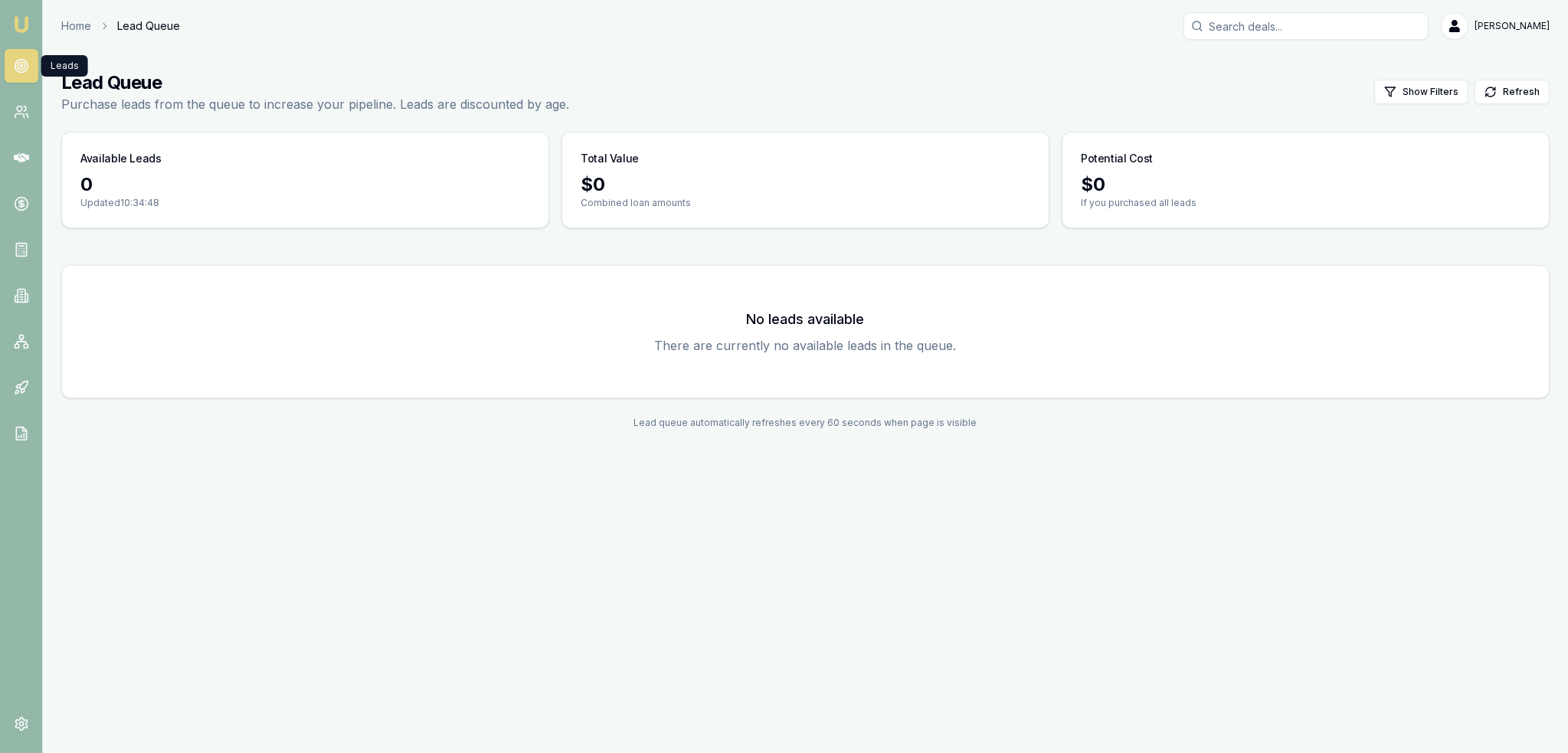
click at [28, 22] on img at bounding box center [21, 25] width 19 height 19
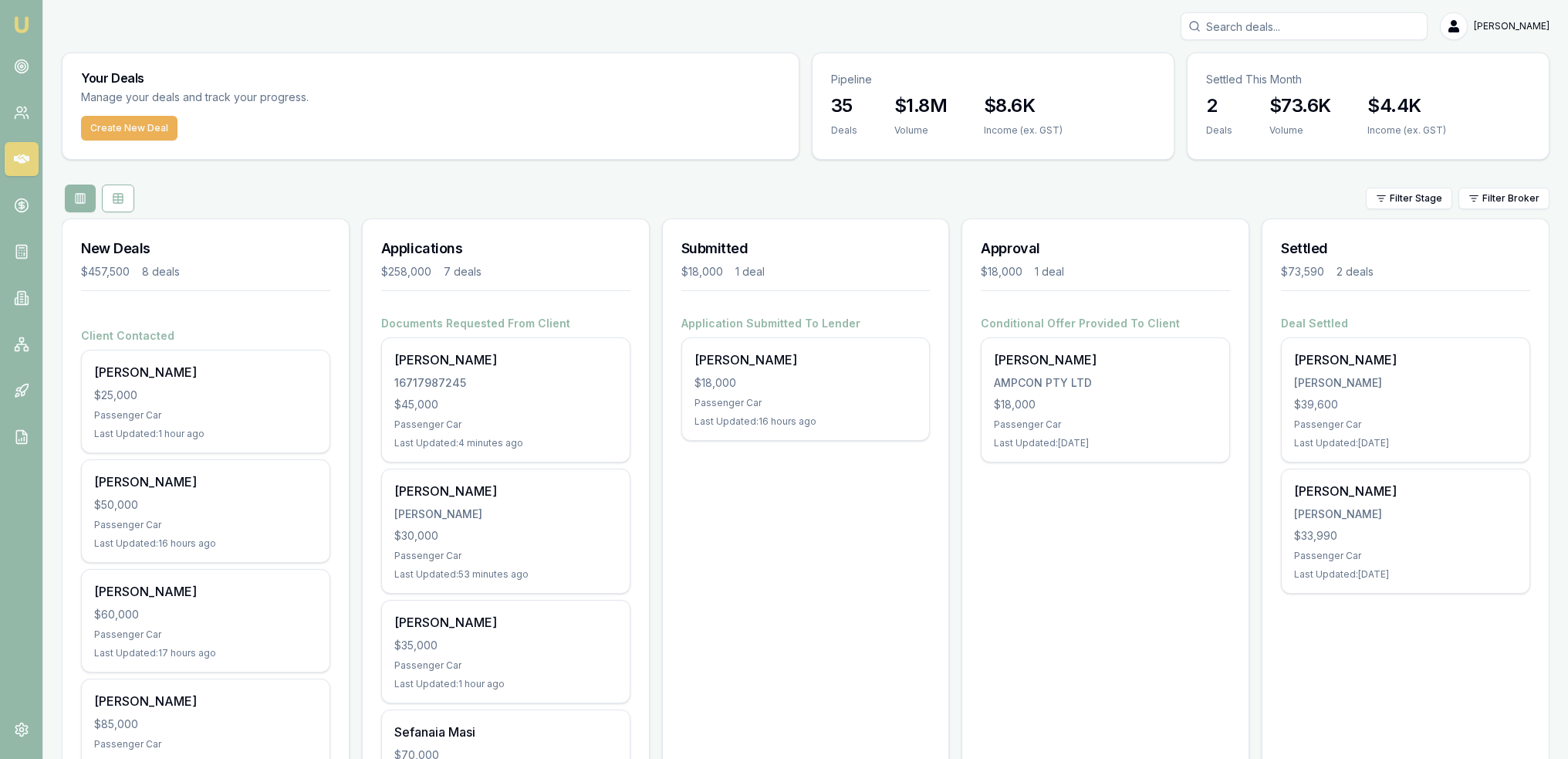
click at [22, 25] on img at bounding box center [21, 25] width 19 height 19
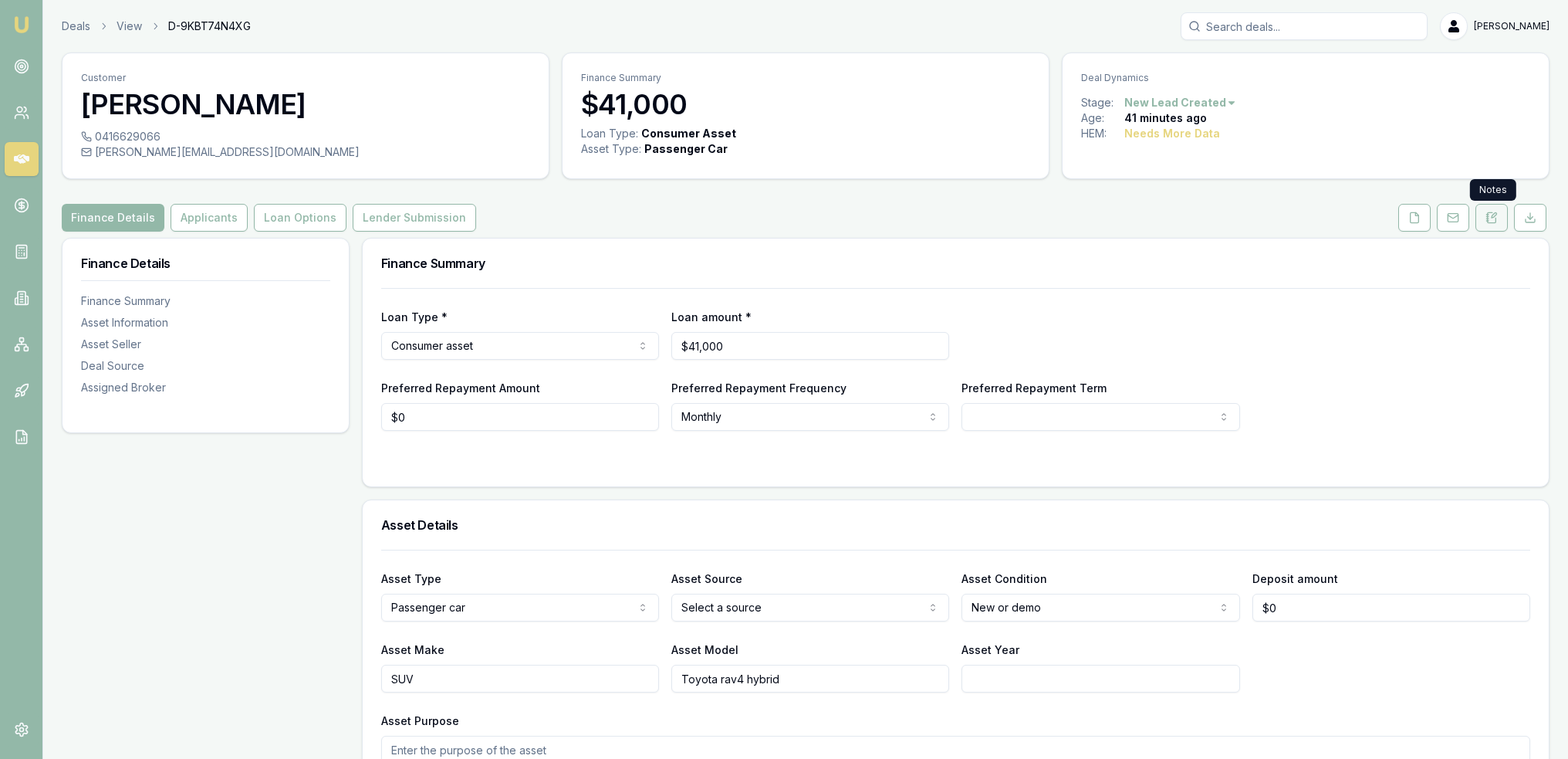
click at [1496, 216] on icon at bounding box center [1494, 215] width 5 height 5
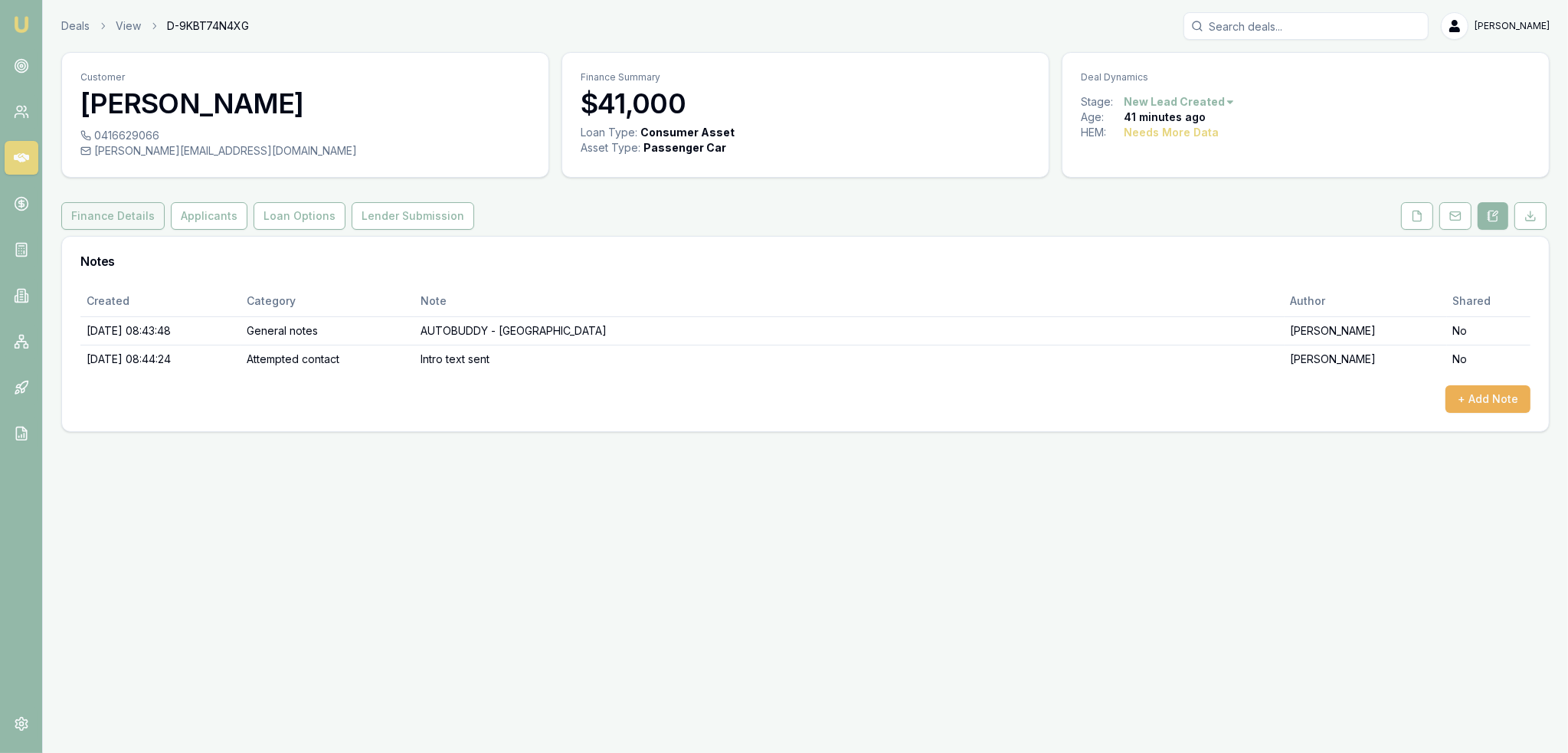
click at [112, 220] on button "Finance Details" at bounding box center [112, 216] width 104 height 28
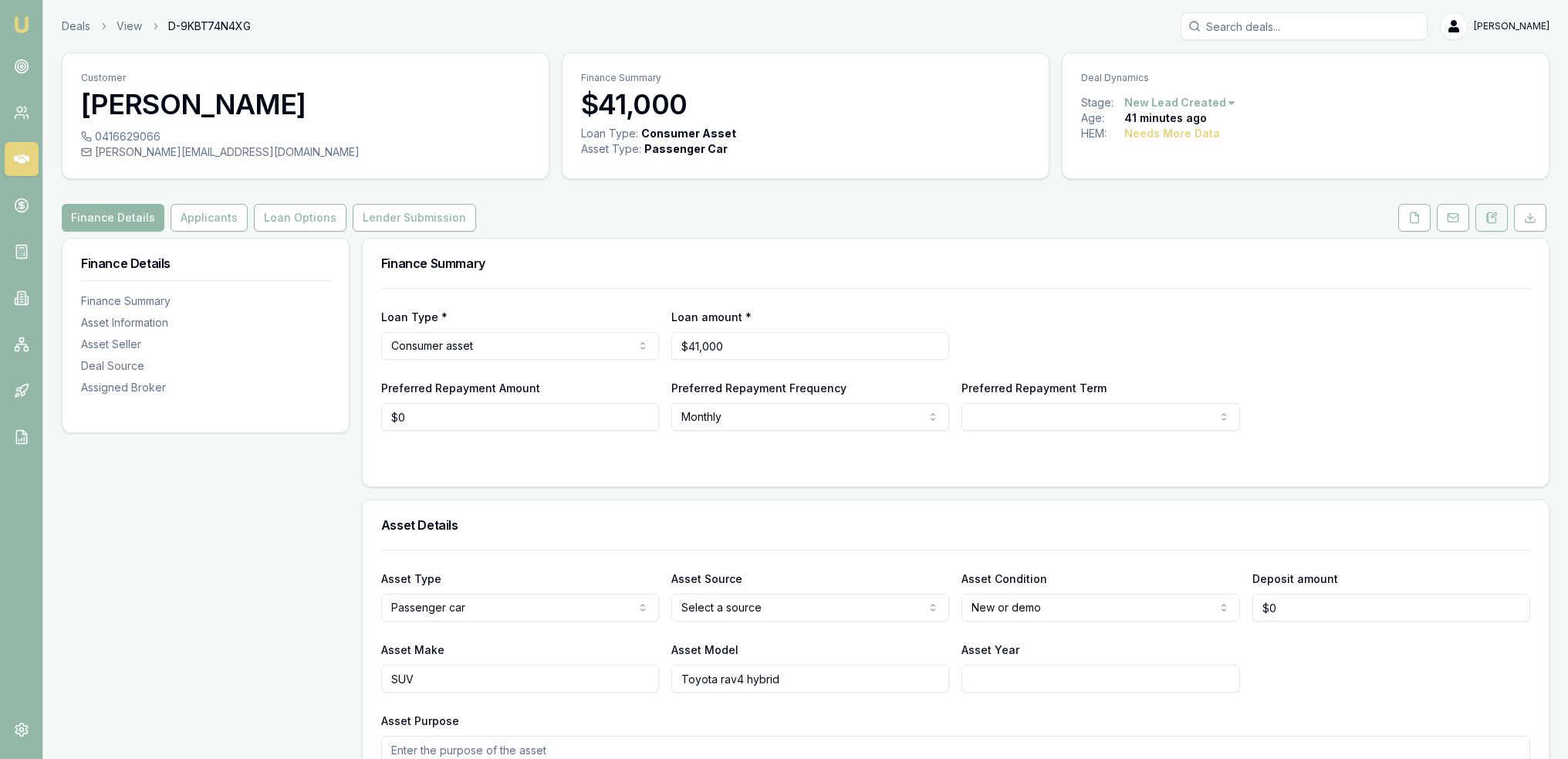
click at [1490, 213] on icon at bounding box center [1491, 218] width 12 height 12
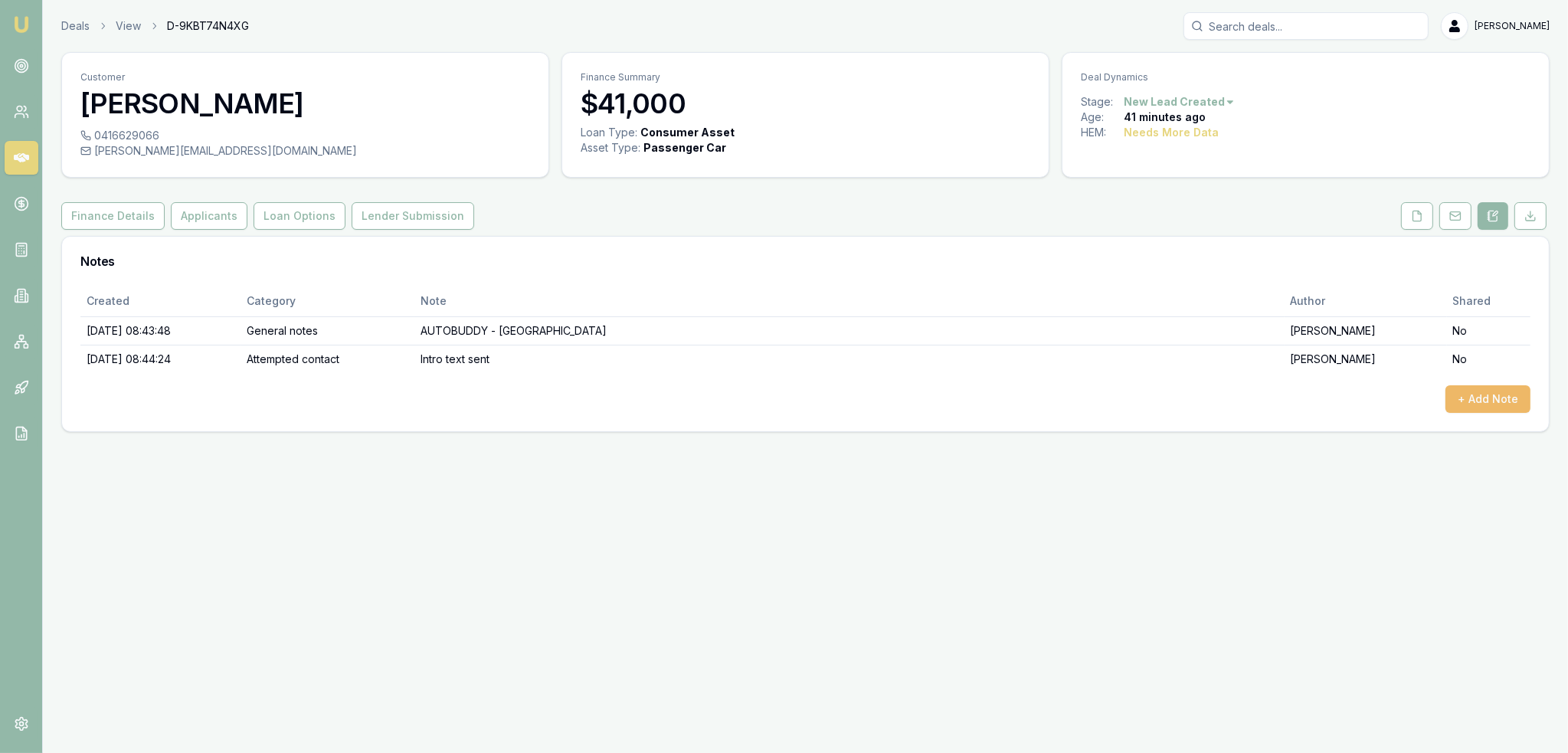
click at [1499, 398] on button "+ Add Note" at bounding box center [1488, 399] width 85 height 28
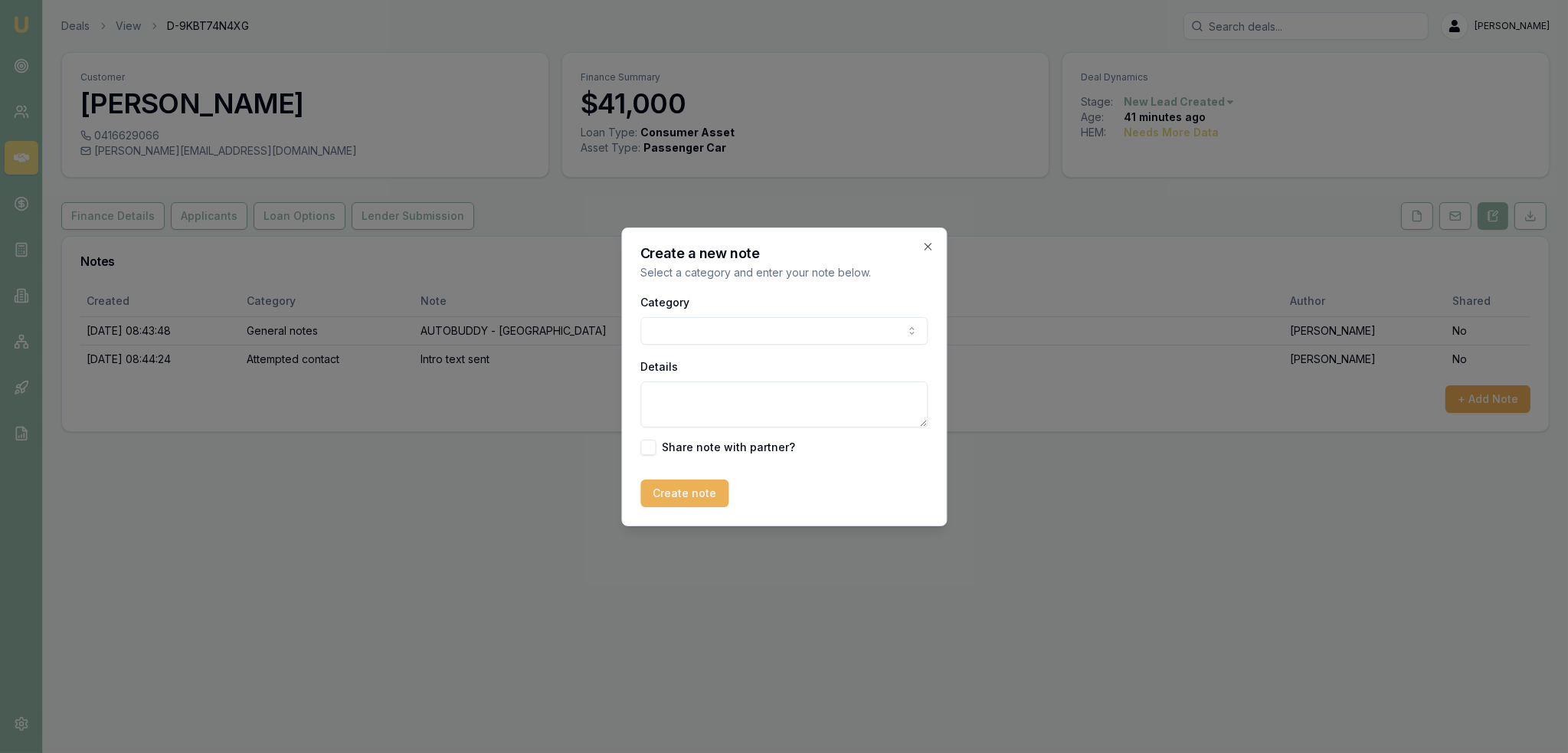
click at [800, 321] on body "Emu Broker Deals View D-9KBT74N4XG [PERSON_NAME] Toggle Menu Customer [PERSON_N…" at bounding box center [784, 376] width 1568 height 753
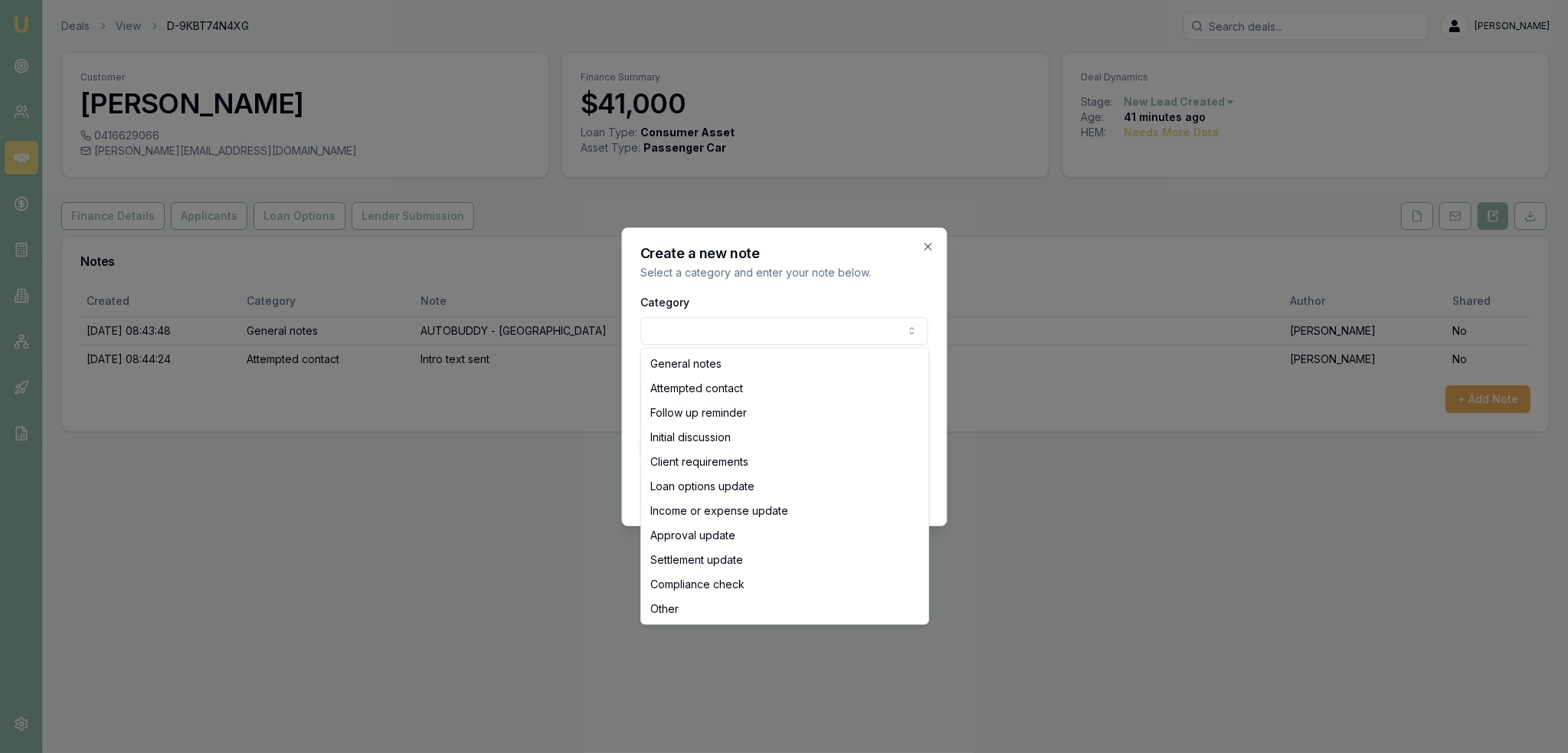
select select "ATTEMPTED_CONTACT"
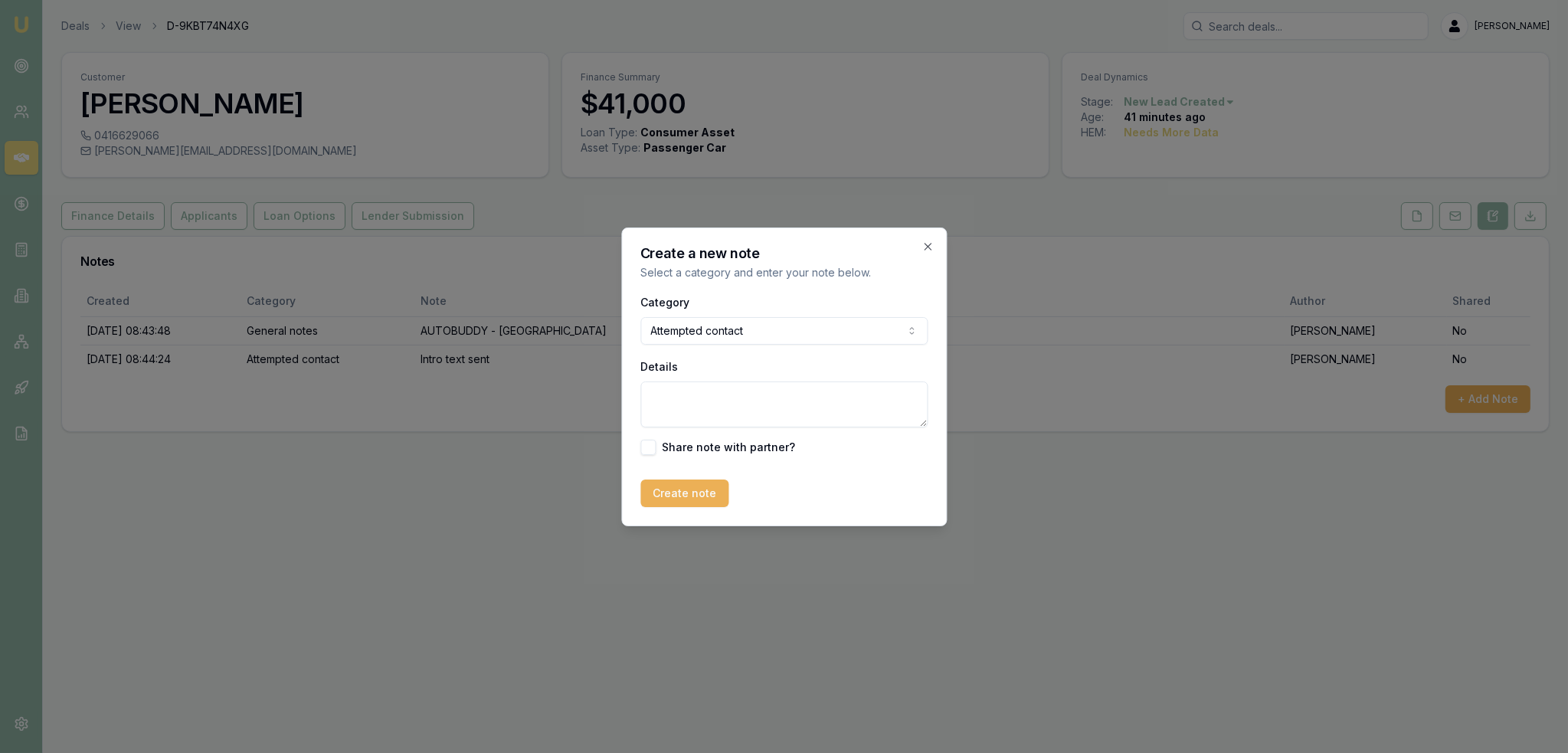
click at [686, 396] on textarea "Details" at bounding box center [783, 404] width 287 height 46
click at [724, 401] on textarea "D1C1 -" at bounding box center [783, 404] width 287 height 46
type textarea "D1C1 - [PERSON_NAME]"
click at [689, 496] on button "Create note" at bounding box center [683, 493] width 88 height 28
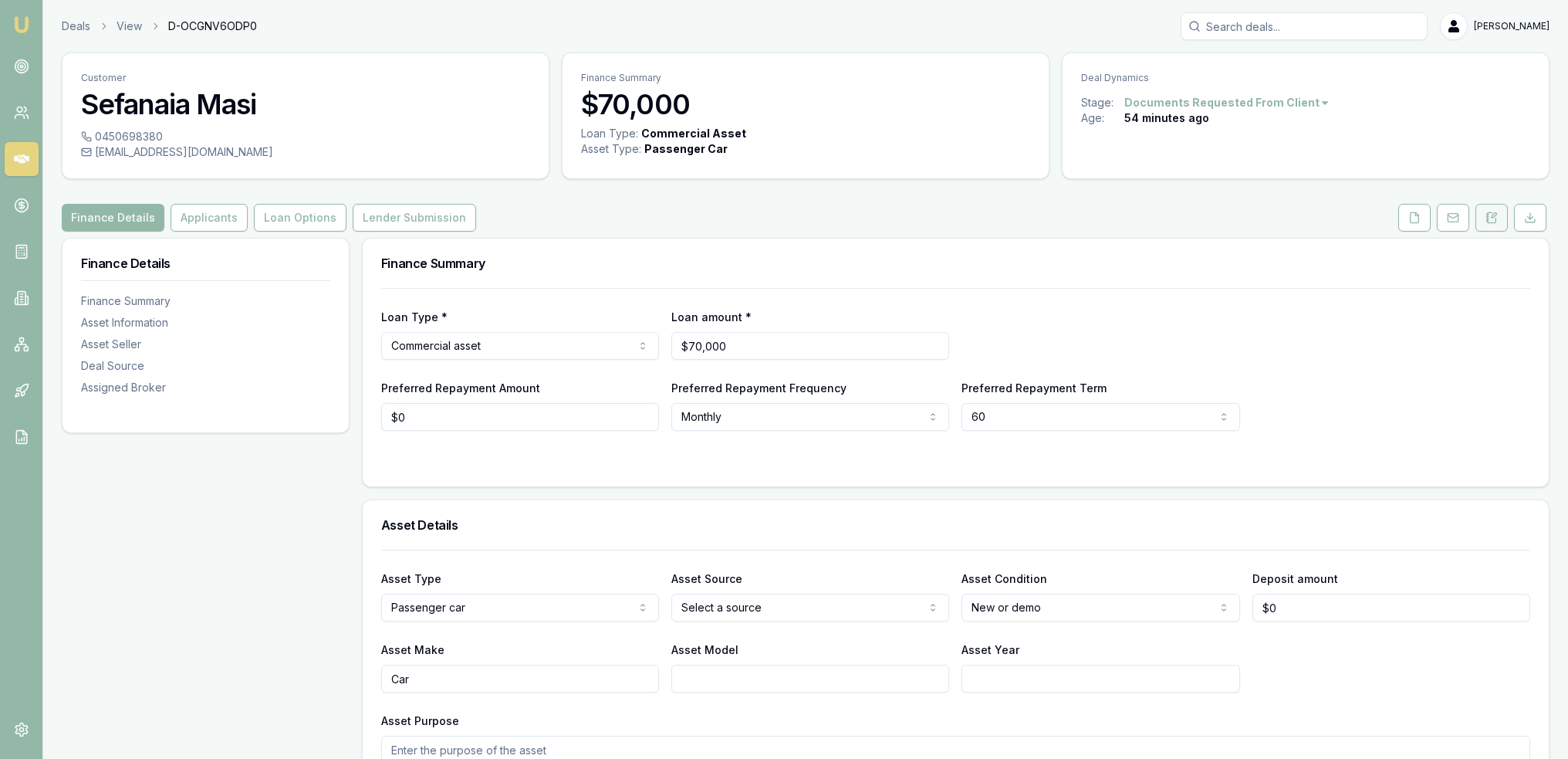
click at [1488, 217] on icon at bounding box center [1487, 217] width 2 height 0
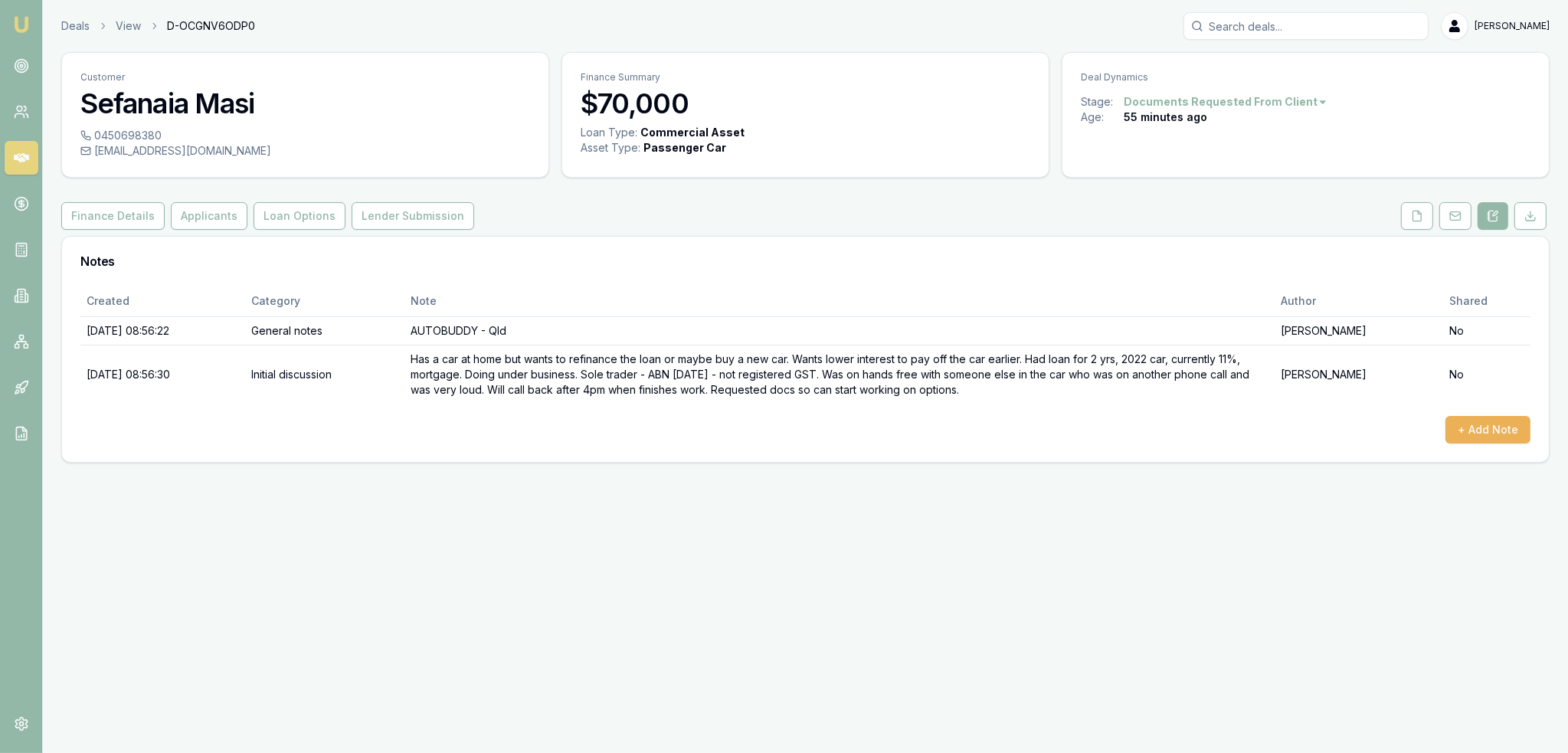
click at [745, 508] on div "Emu Broker Deals View D-OCGNV6ODP0 Robyn Adams Toggle Menu Customer Sefanaia Ma…" at bounding box center [784, 376] width 1568 height 753
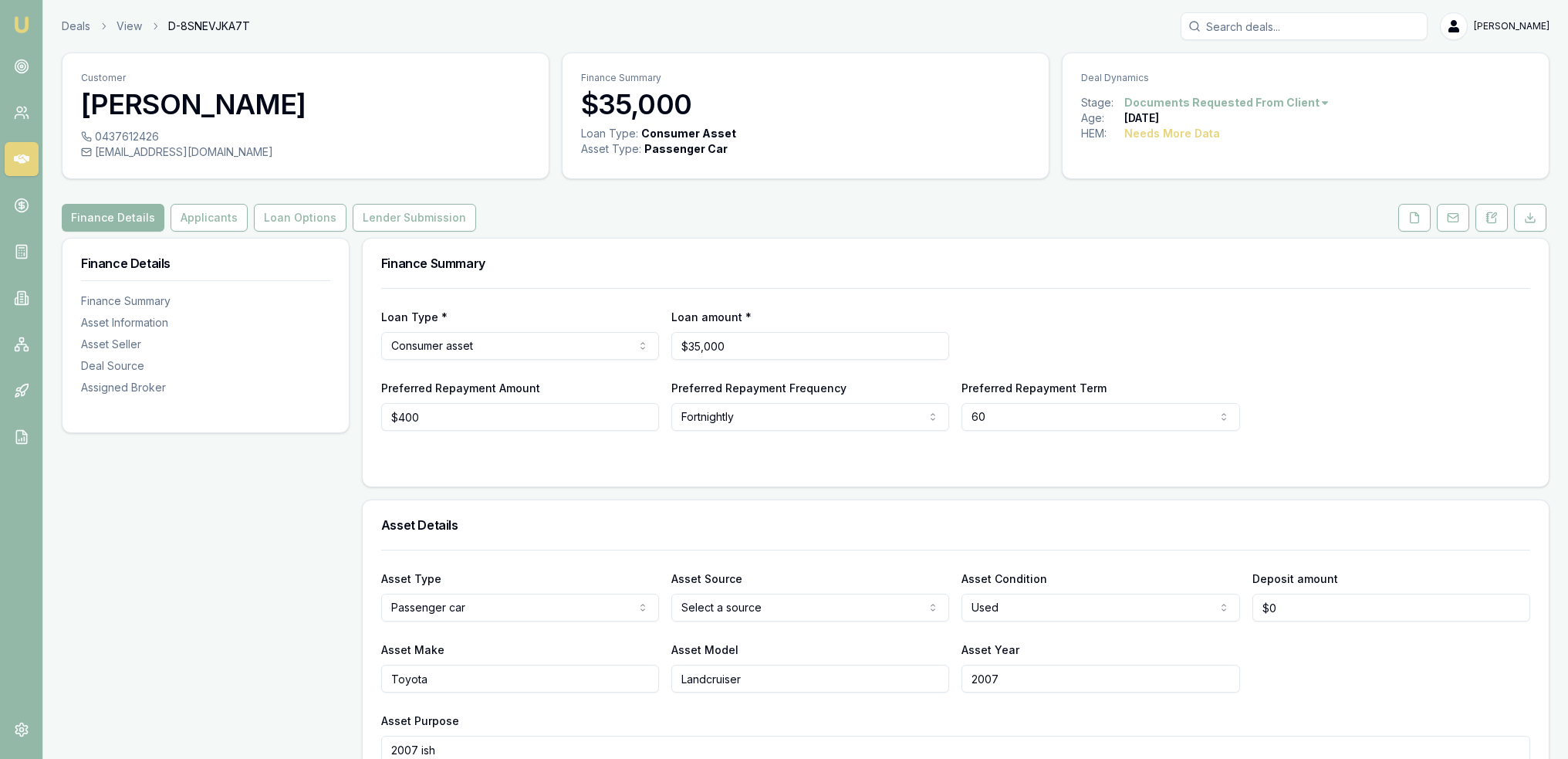
scroll to position [56, 0]
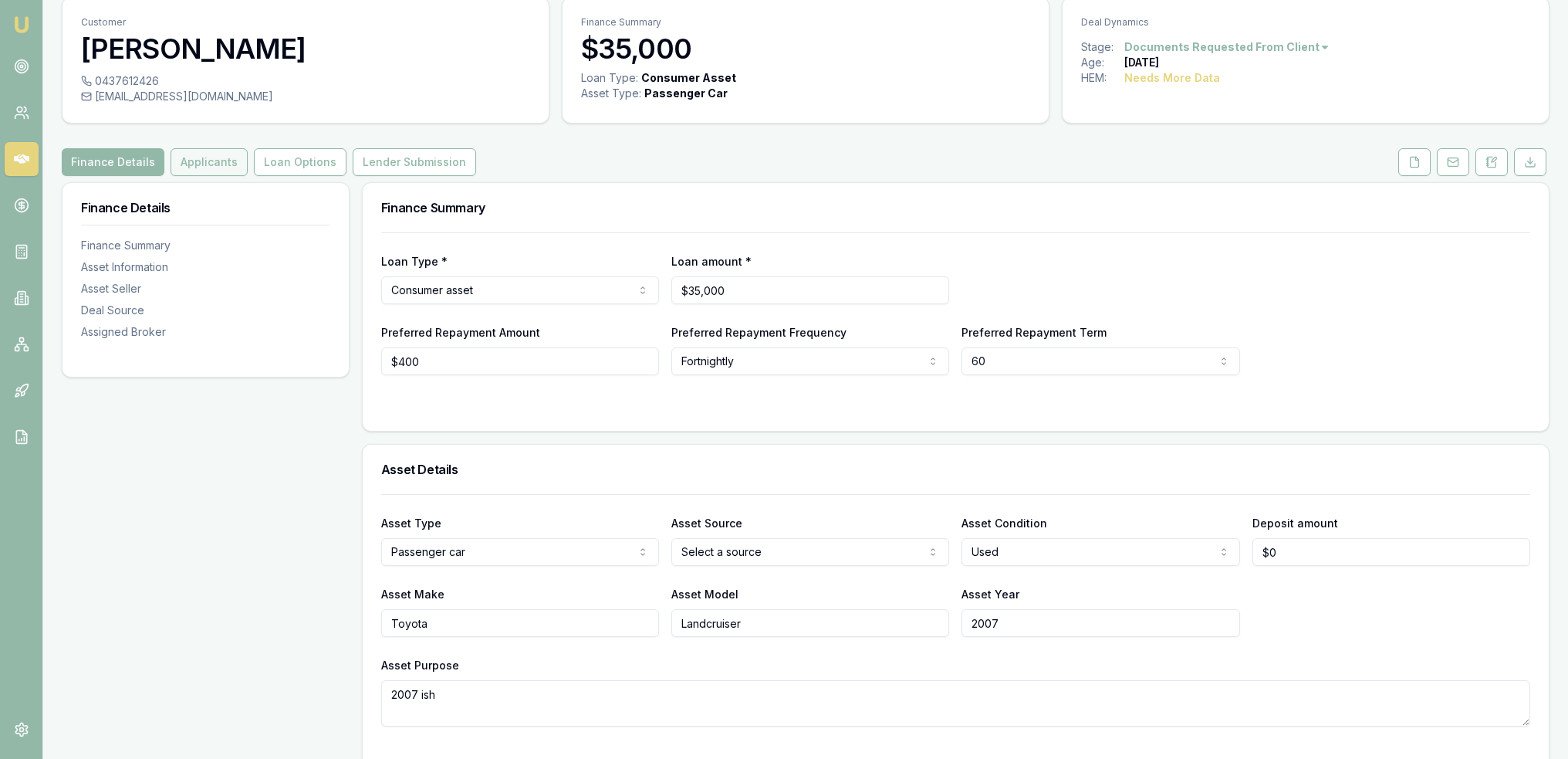
click at [211, 163] on button "Applicants" at bounding box center [210, 162] width 77 height 28
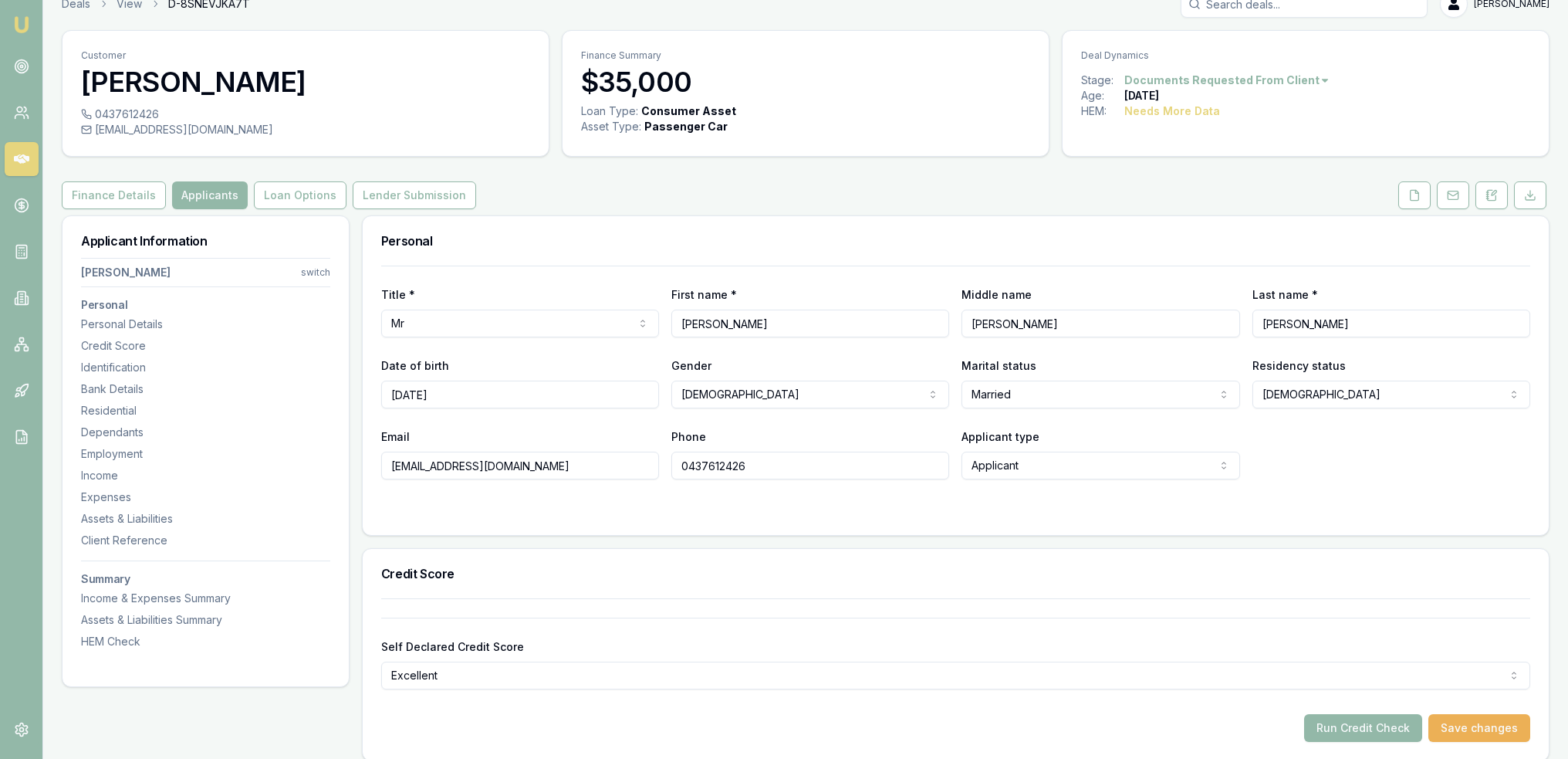
scroll to position [18, 0]
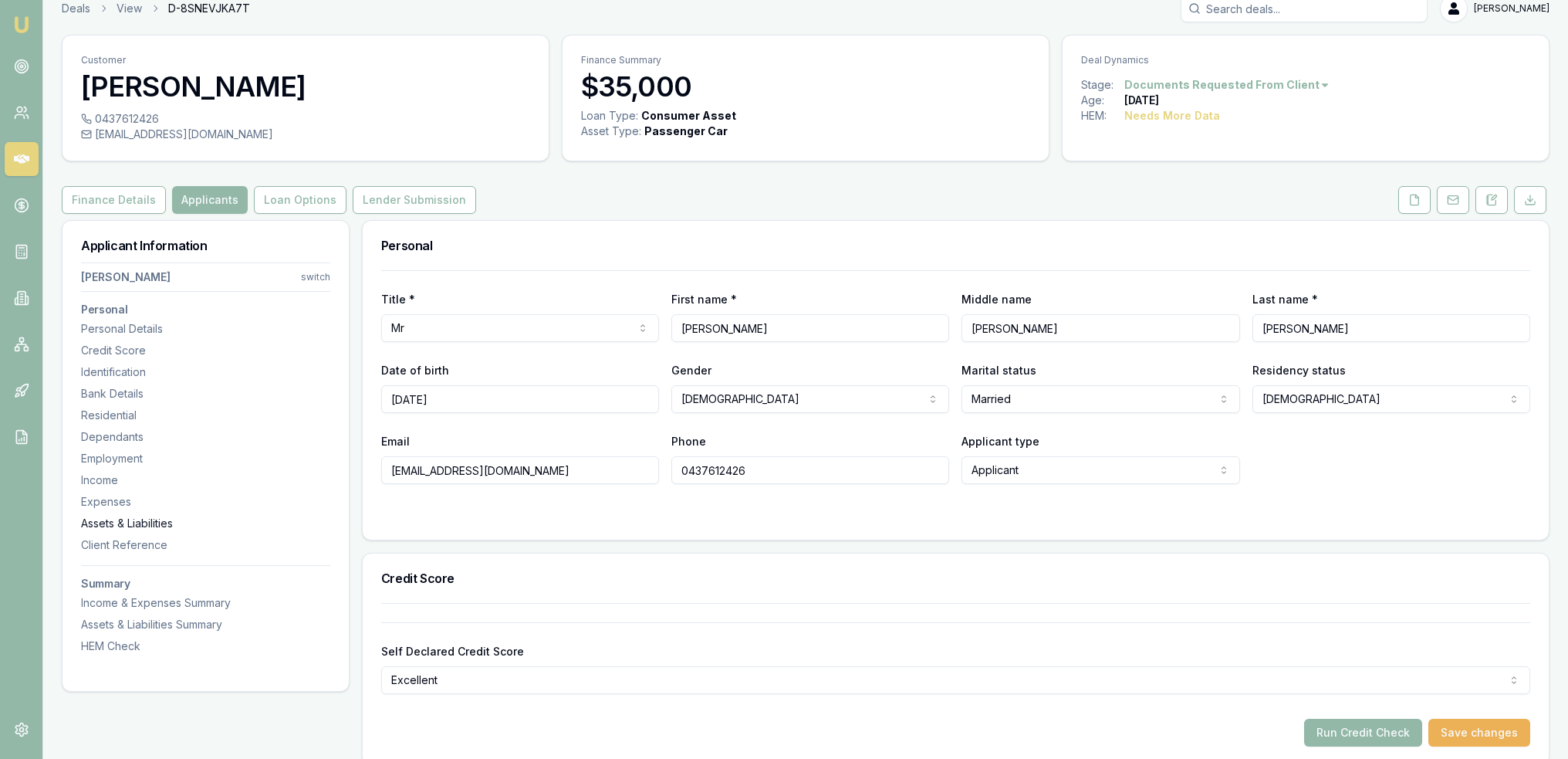
click at [129, 521] on div "Assets & Liabilities" at bounding box center [206, 524] width 249 height 16
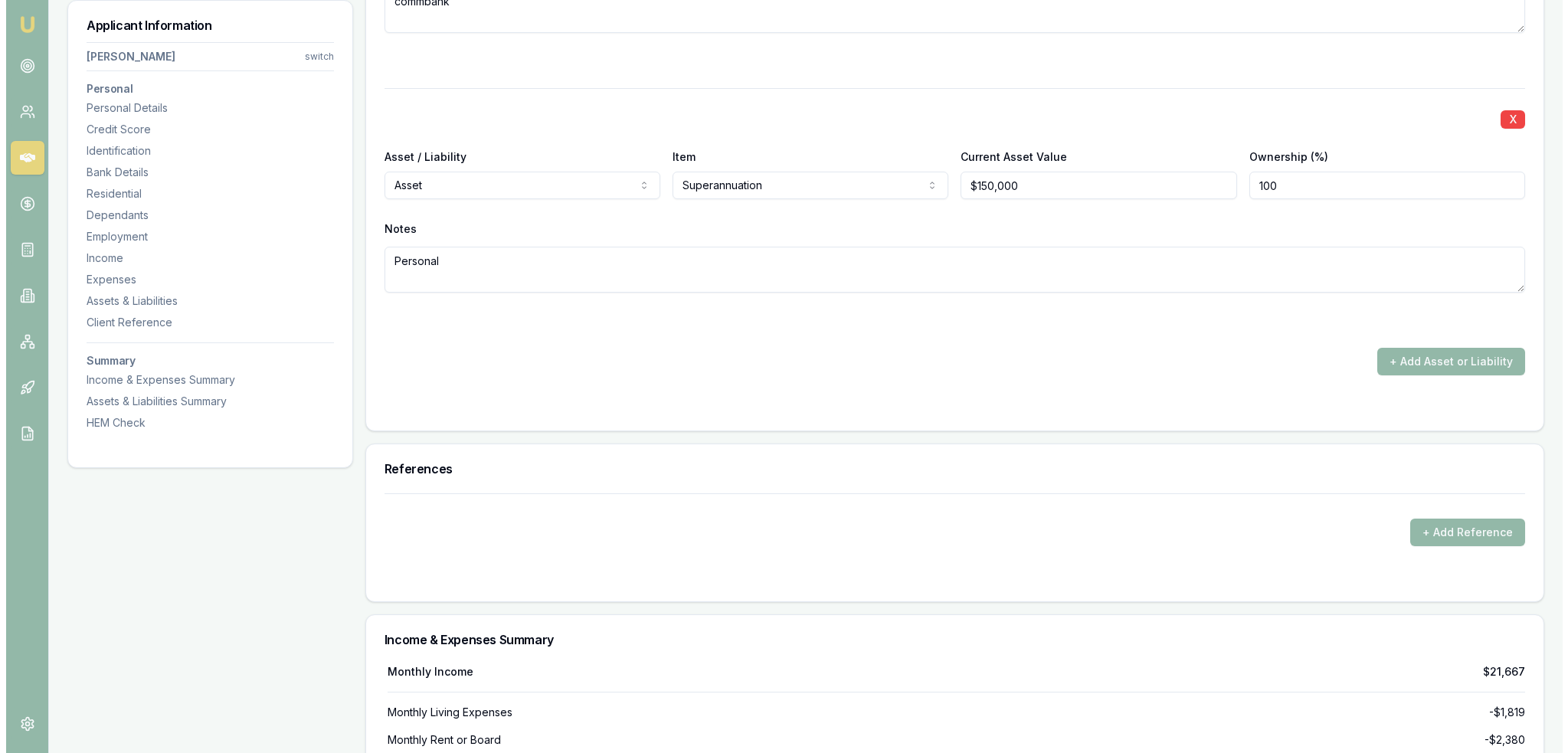
scroll to position [4670, 0]
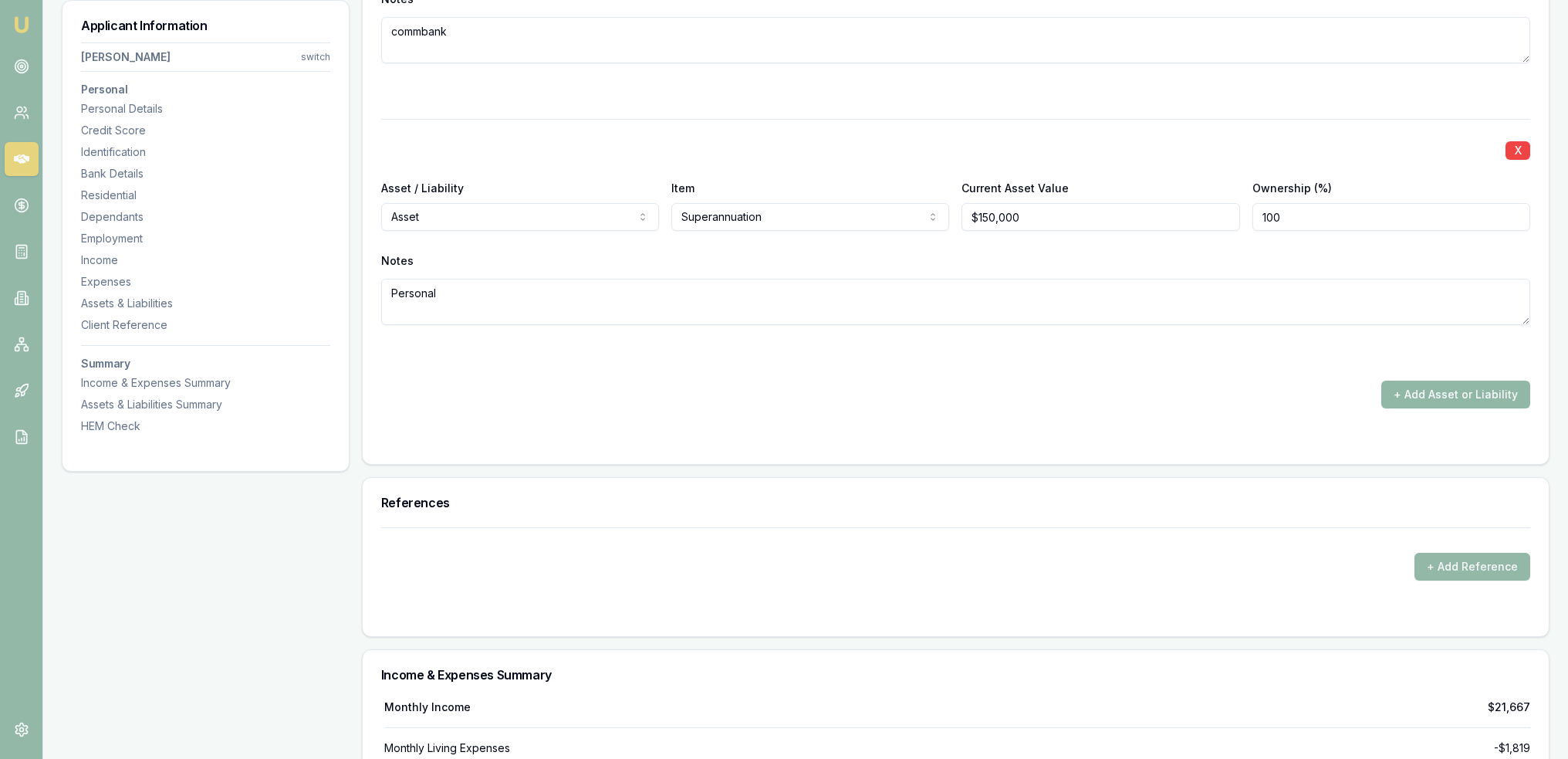
click at [1461, 385] on button "+ Add Asset or Liability" at bounding box center [1456, 394] width 149 height 28
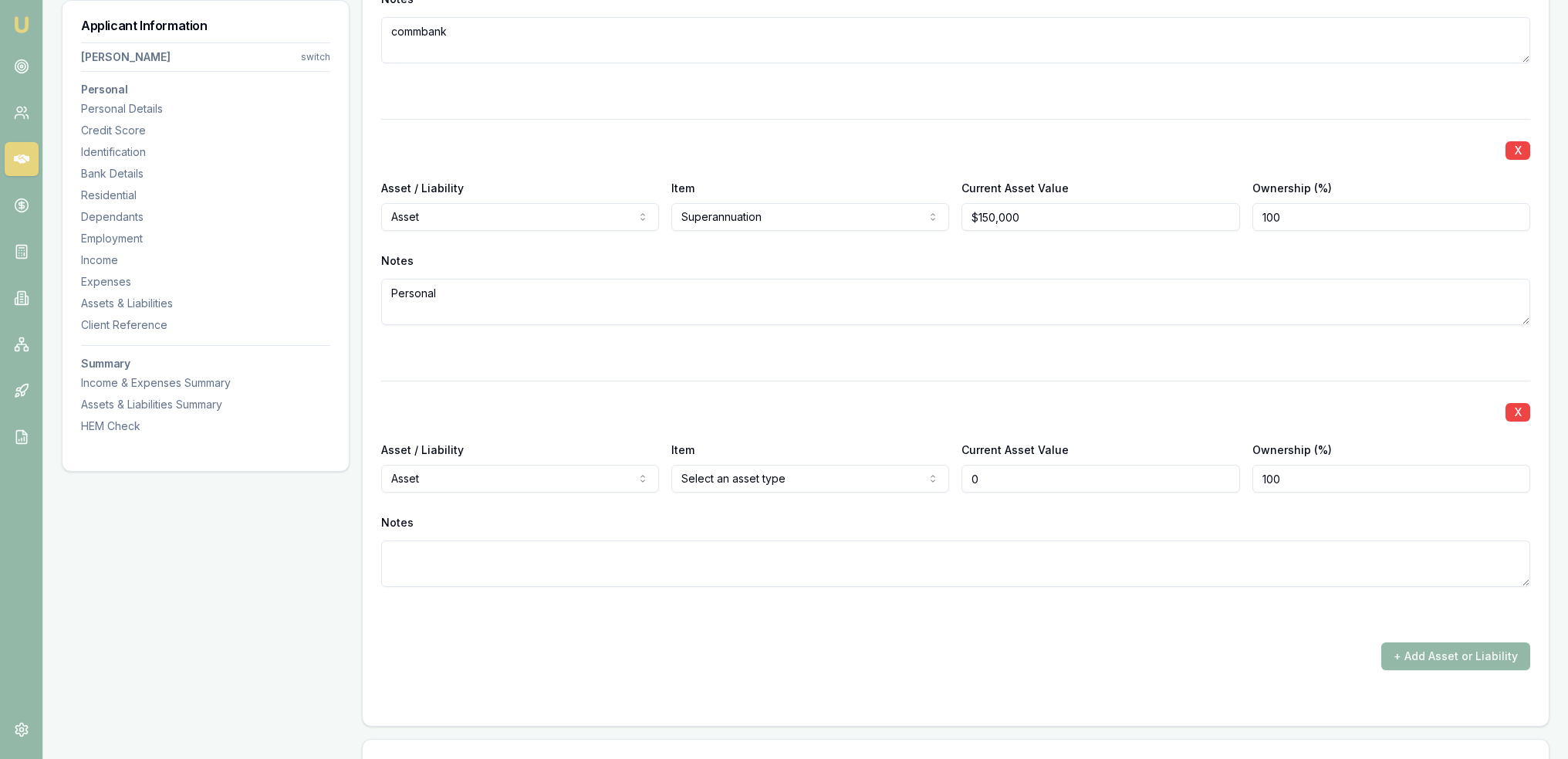
type input "$0"
select select "LIABILITY"
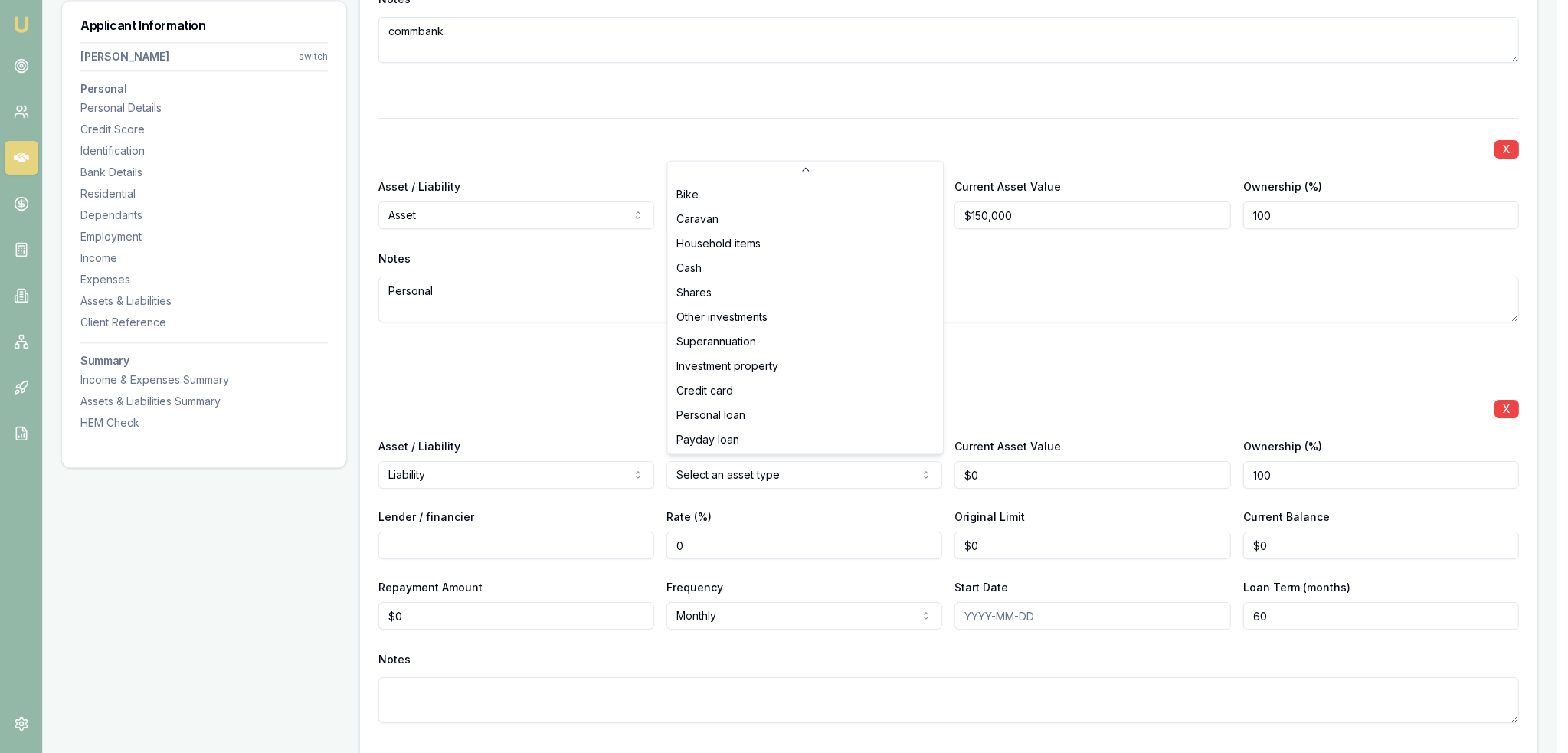
scroll to position [98, 0]
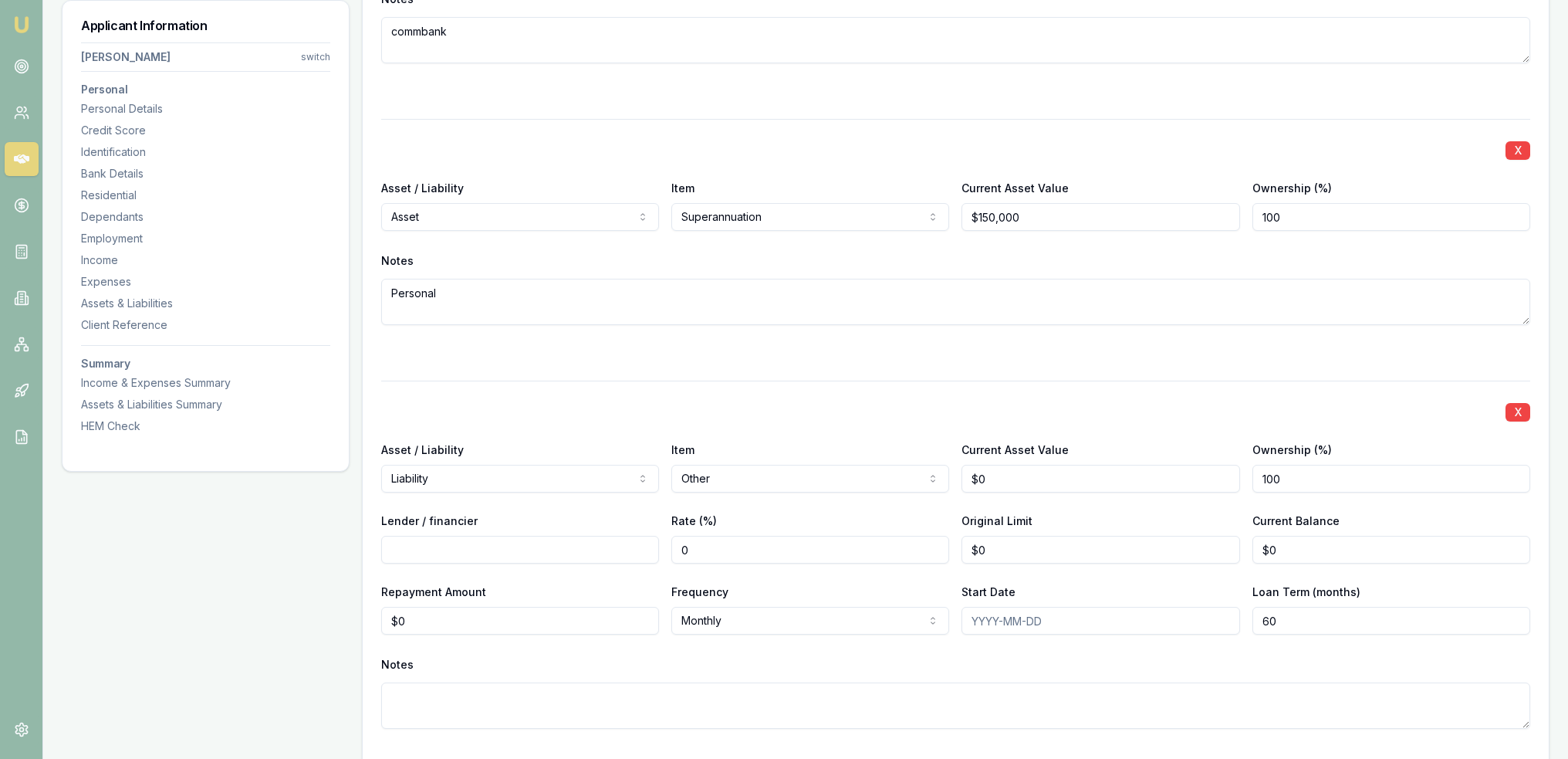
click at [518, 545] on div "Asset Liability" at bounding box center [521, 521] width 278 height 56
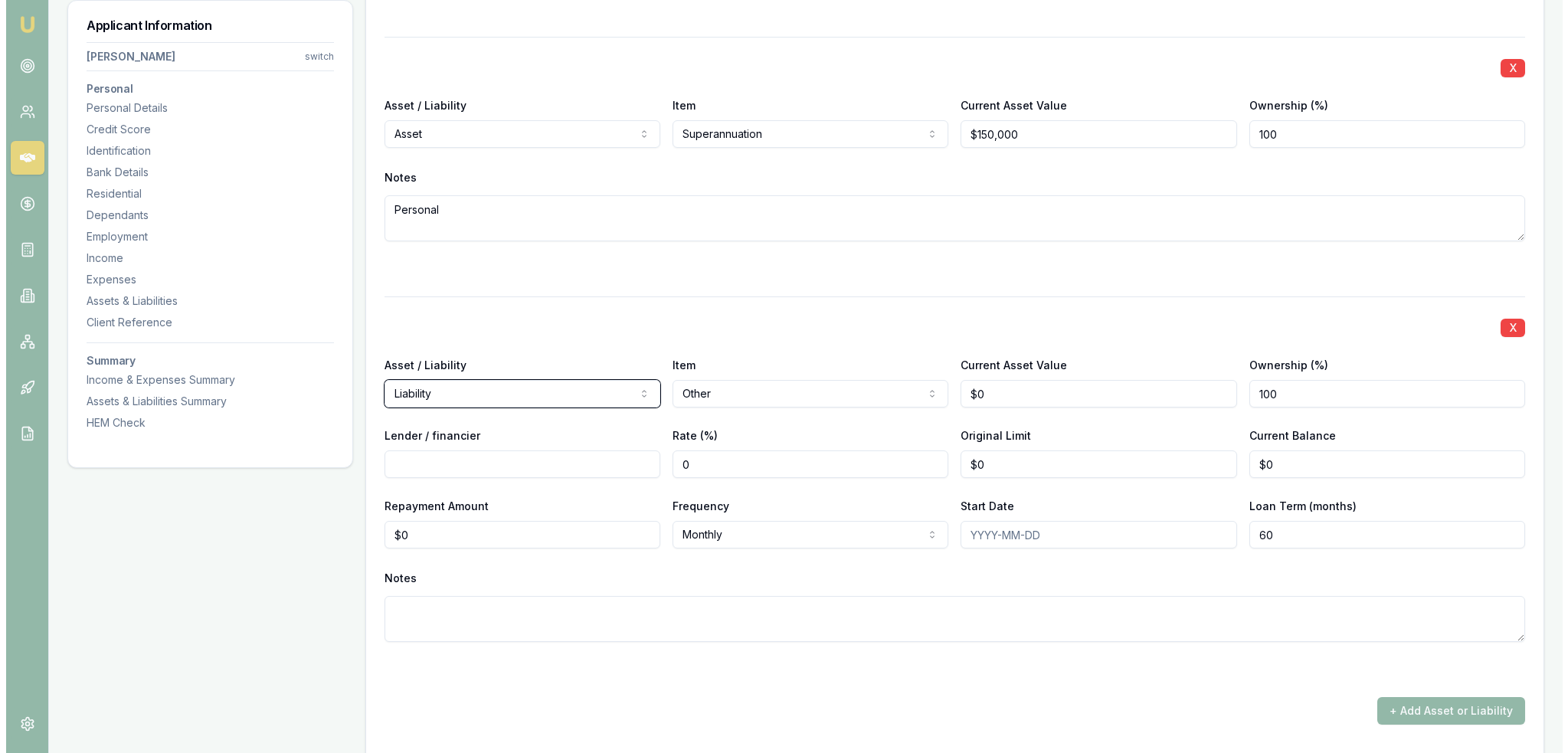
scroll to position [4772, 0]
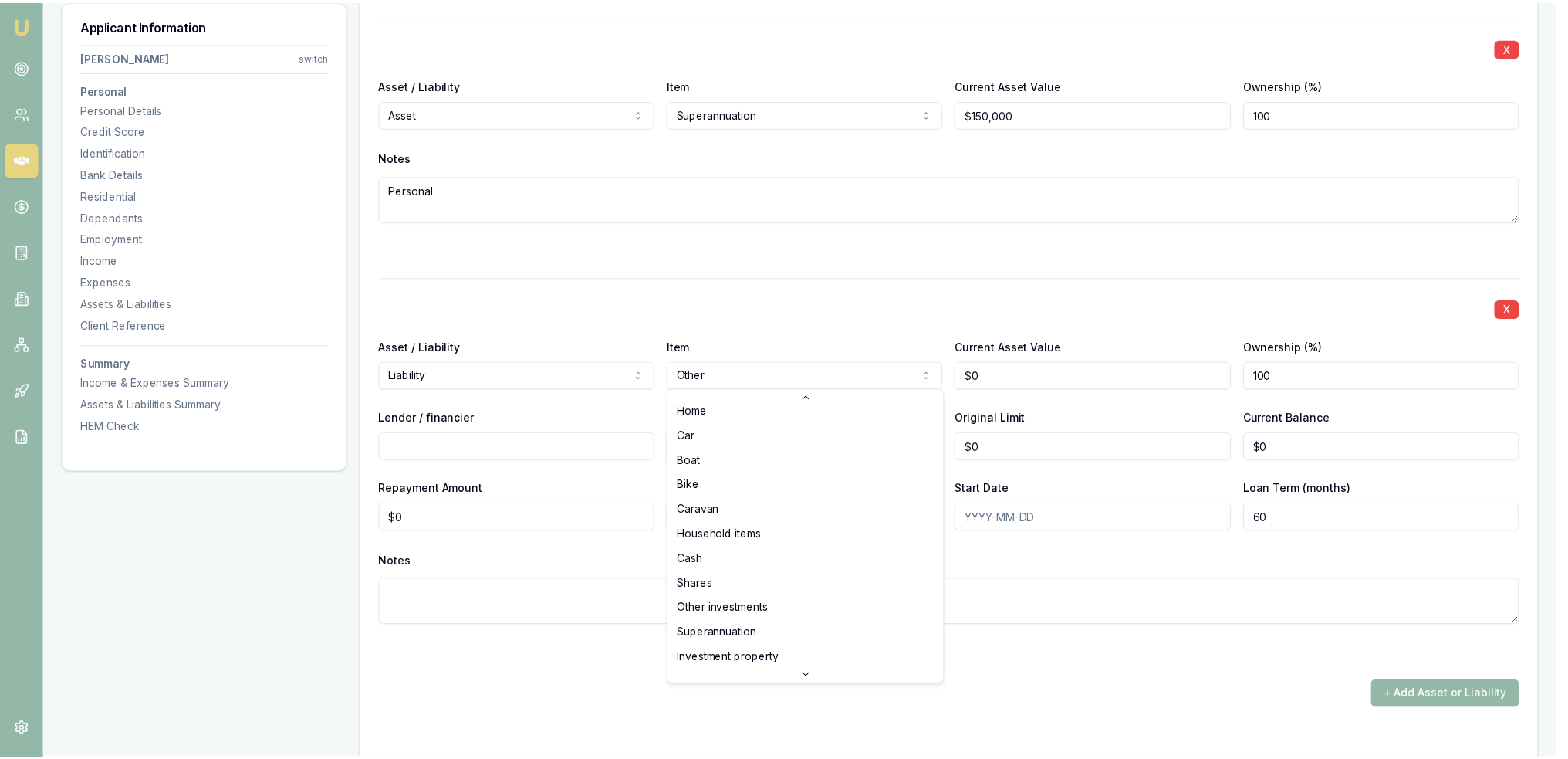
scroll to position [0, 0]
select select "HOME"
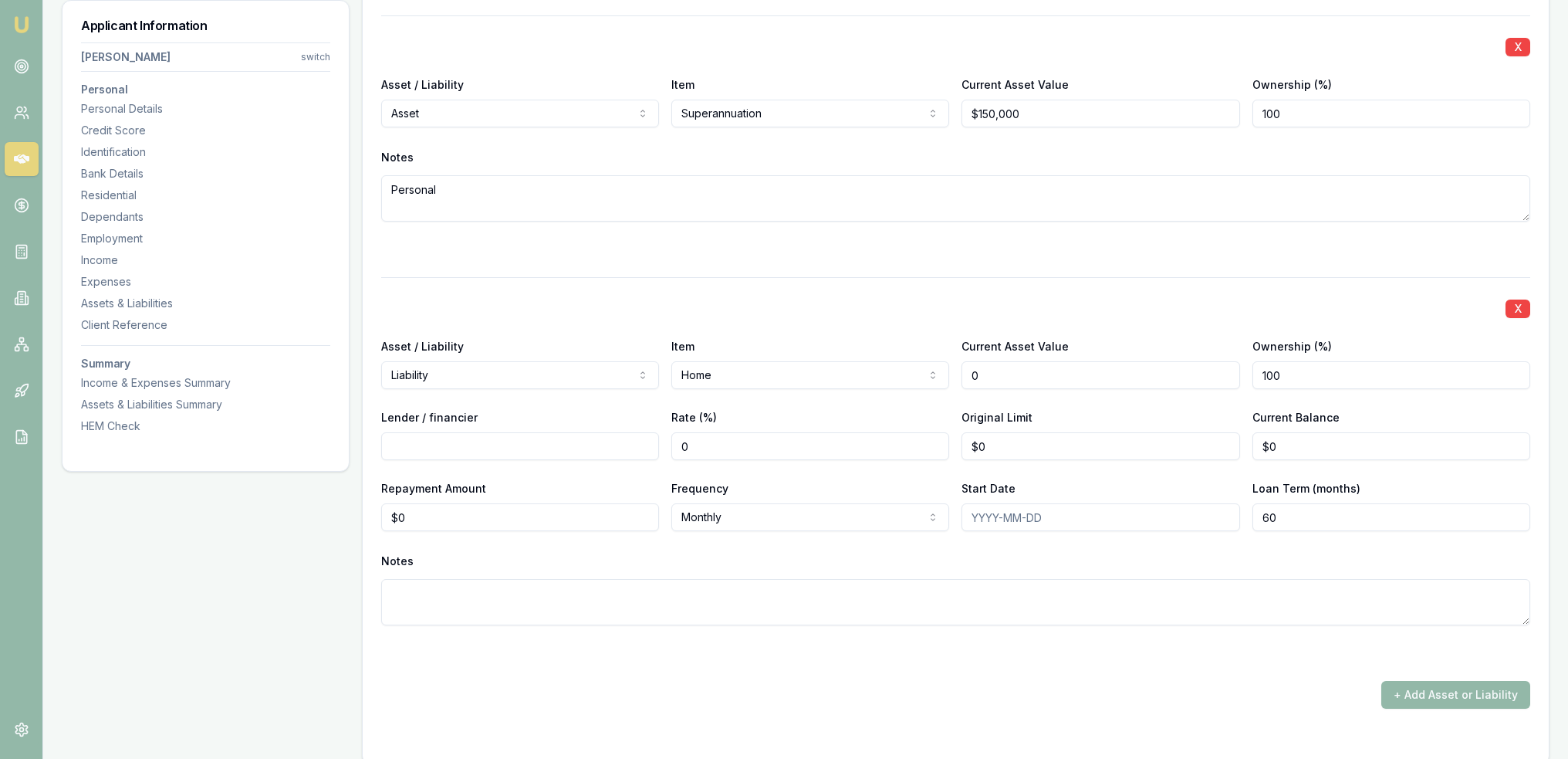
click at [1101, 374] on input "0" at bounding box center [1100, 376] width 278 height 28
type input "$0"
click at [1326, 377] on input "100" at bounding box center [1391, 376] width 278 height 28
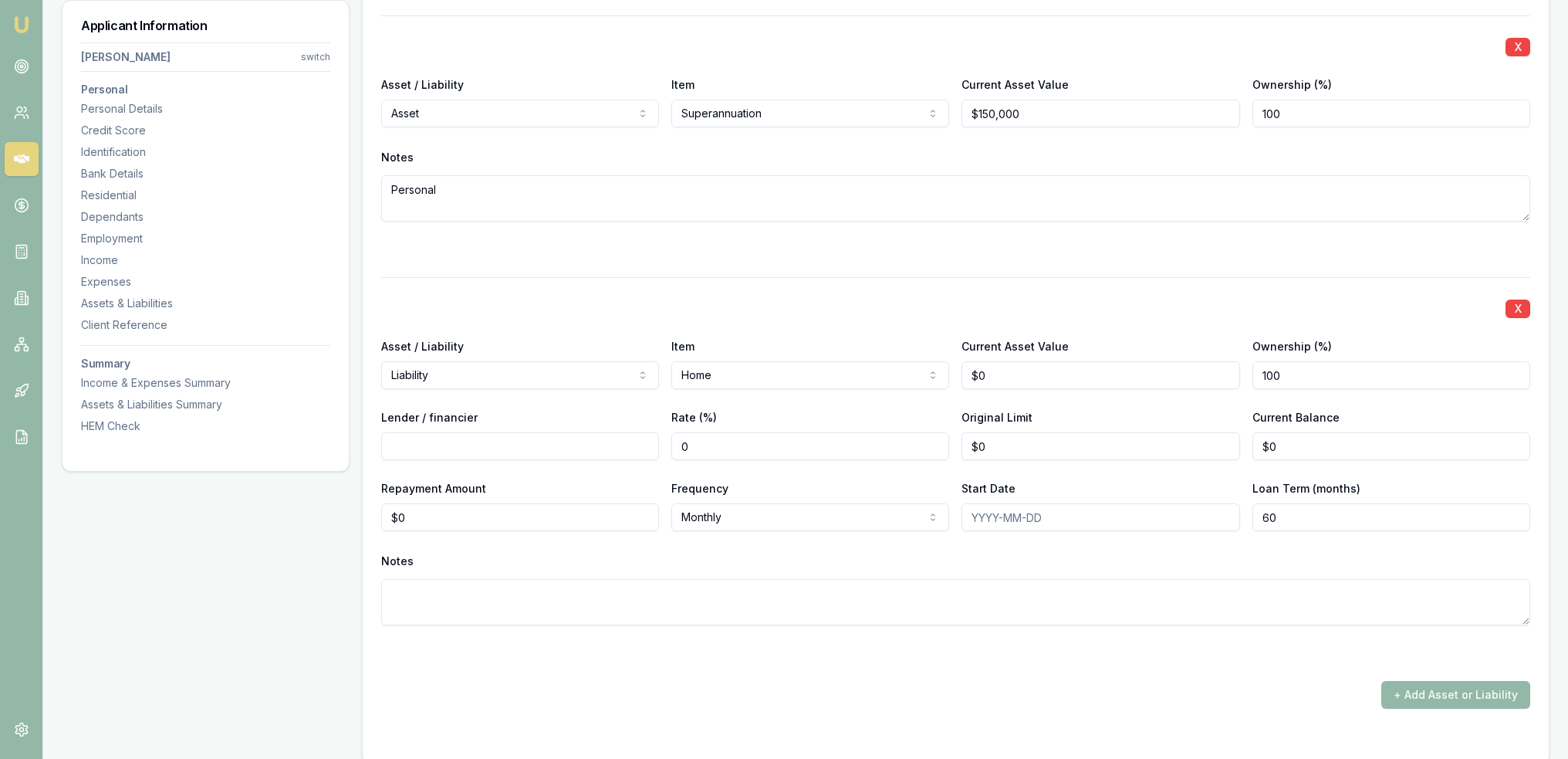
click at [1519, 308] on button "X" at bounding box center [1517, 308] width 25 height 19
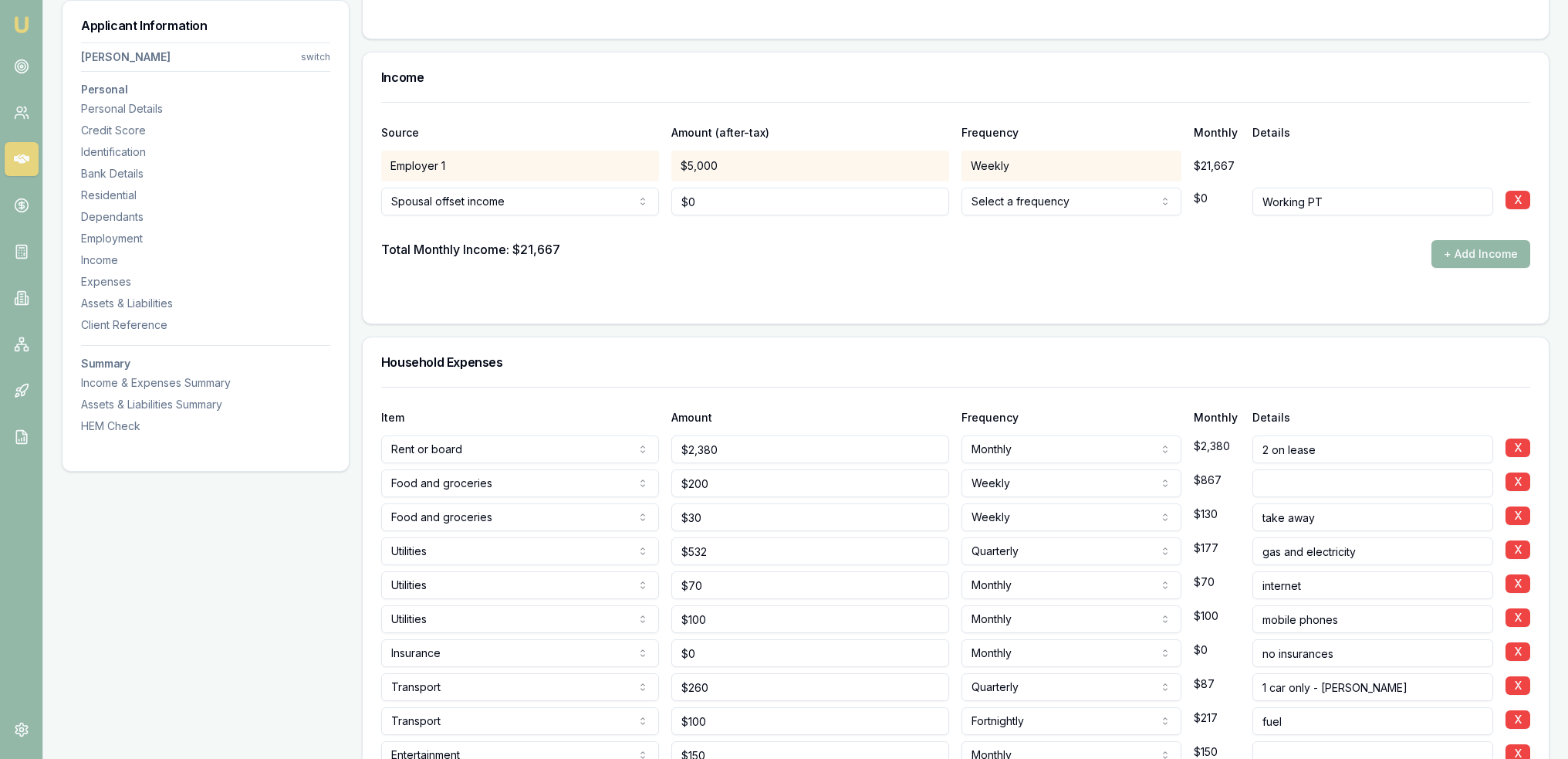
scroll to position [3022, 0]
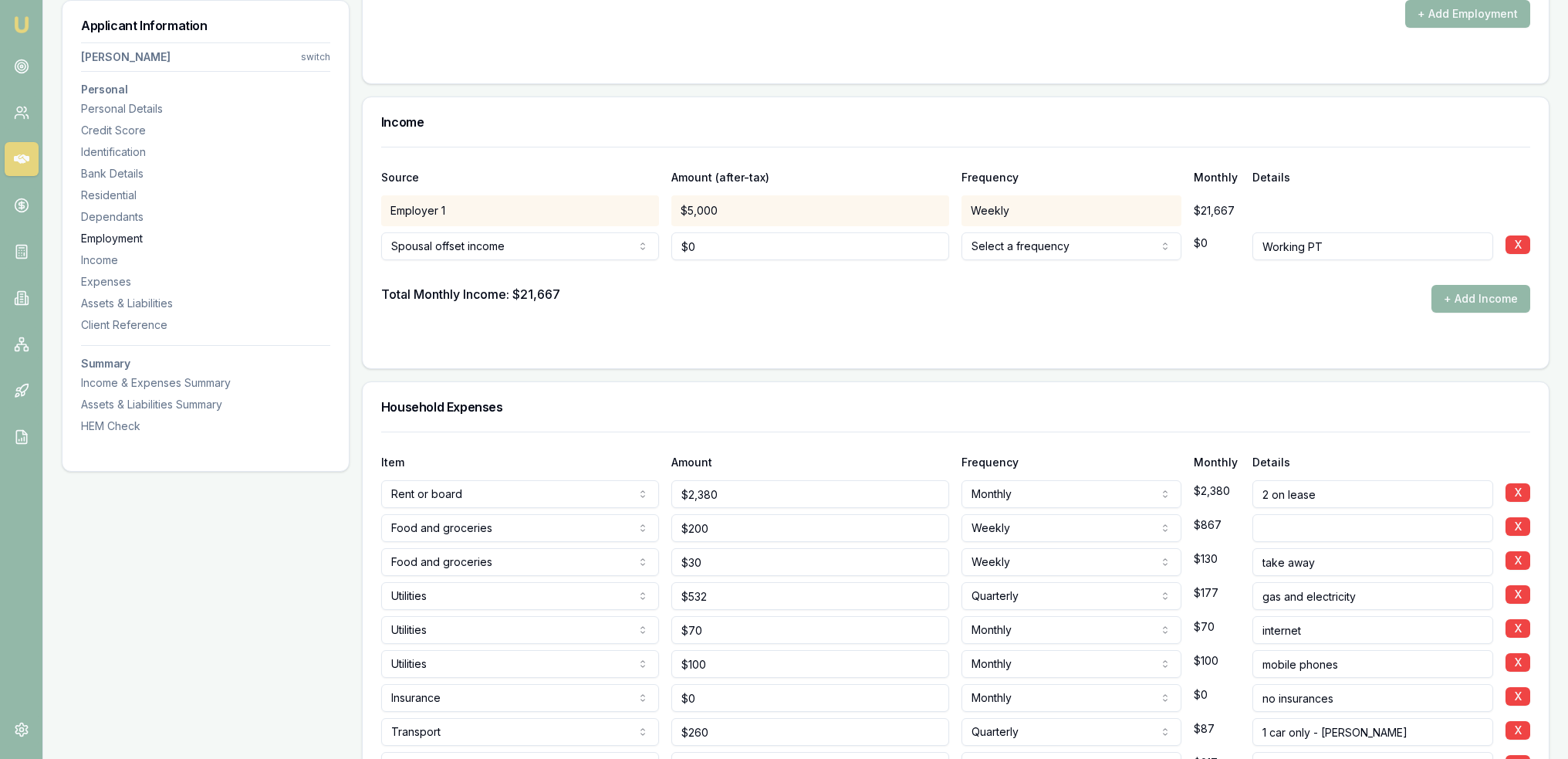
click at [97, 240] on div "Employment" at bounding box center [206, 238] width 249 height 16
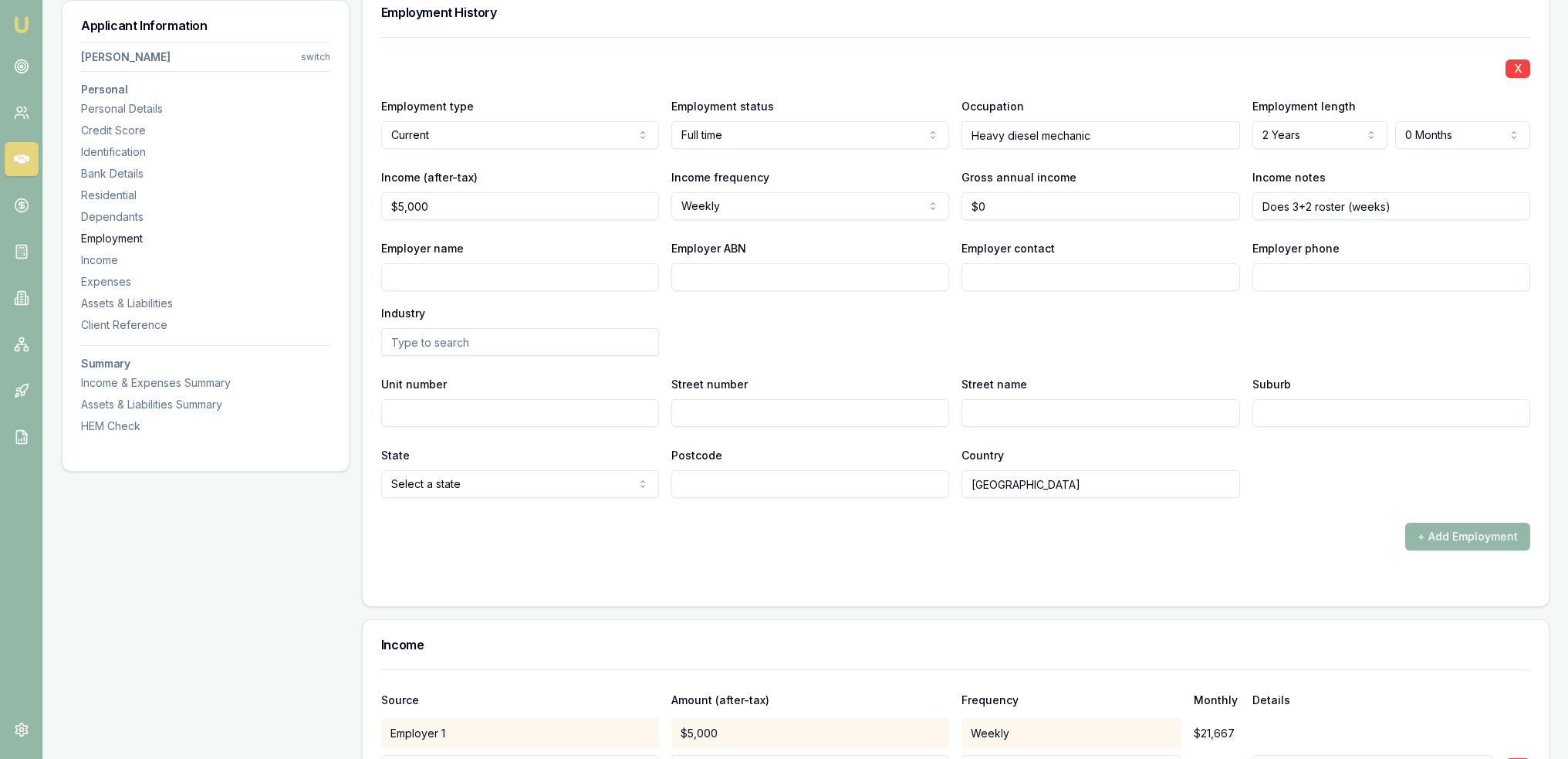
scroll to position [2485, 0]
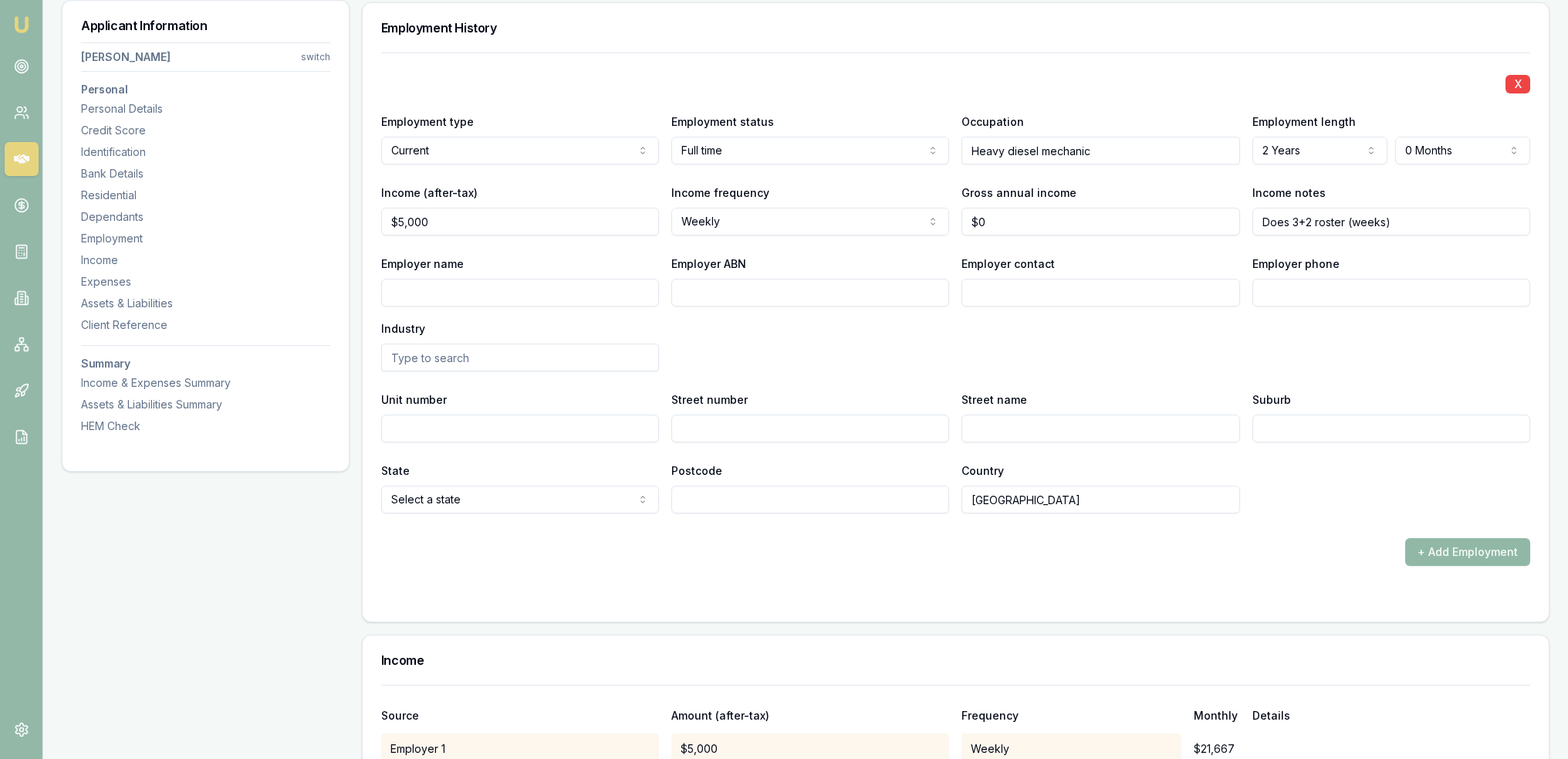
click at [1474, 548] on button "+ Add Employment" at bounding box center [1468, 551] width 125 height 28
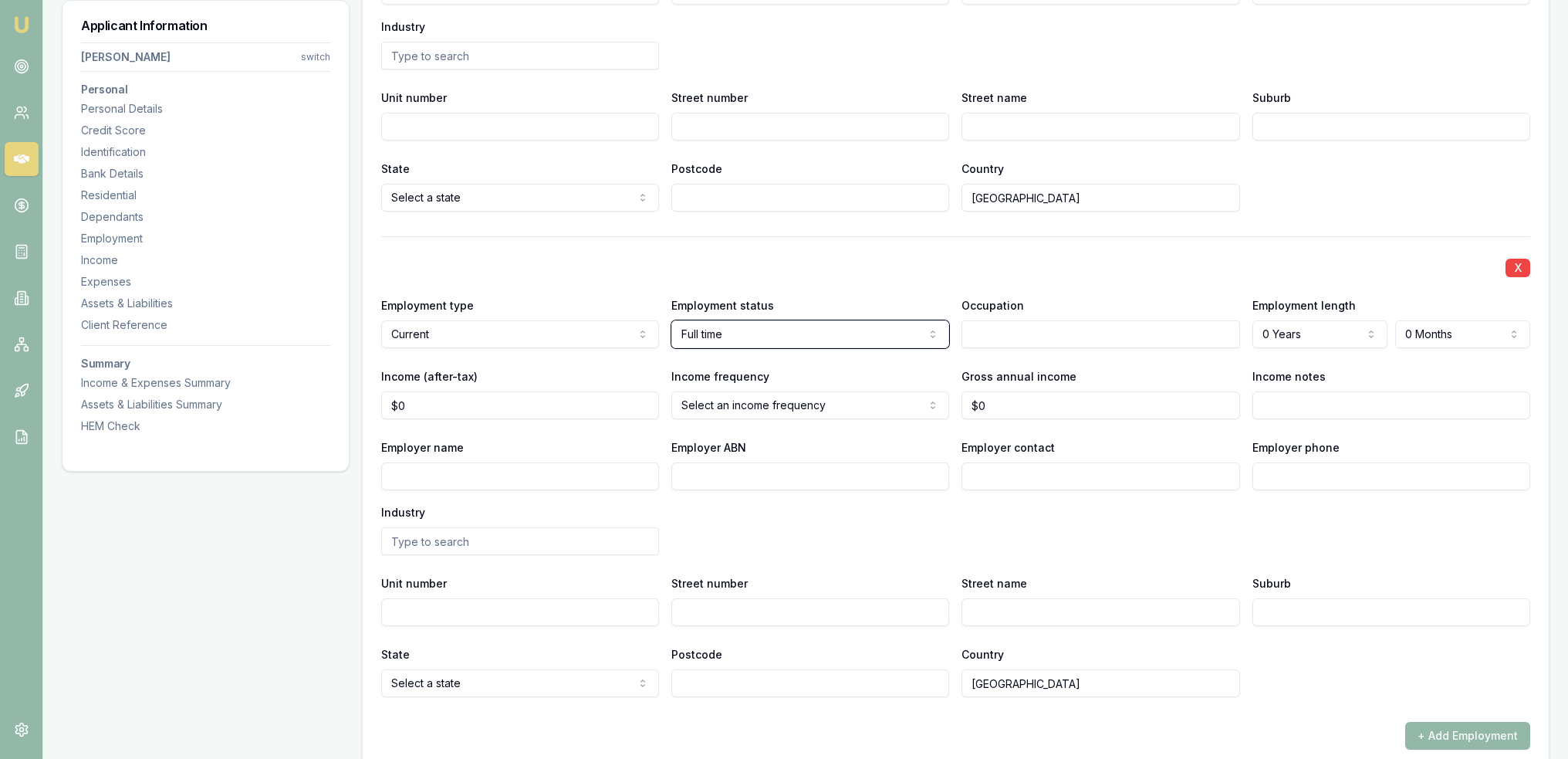
scroll to position [2793, 0]
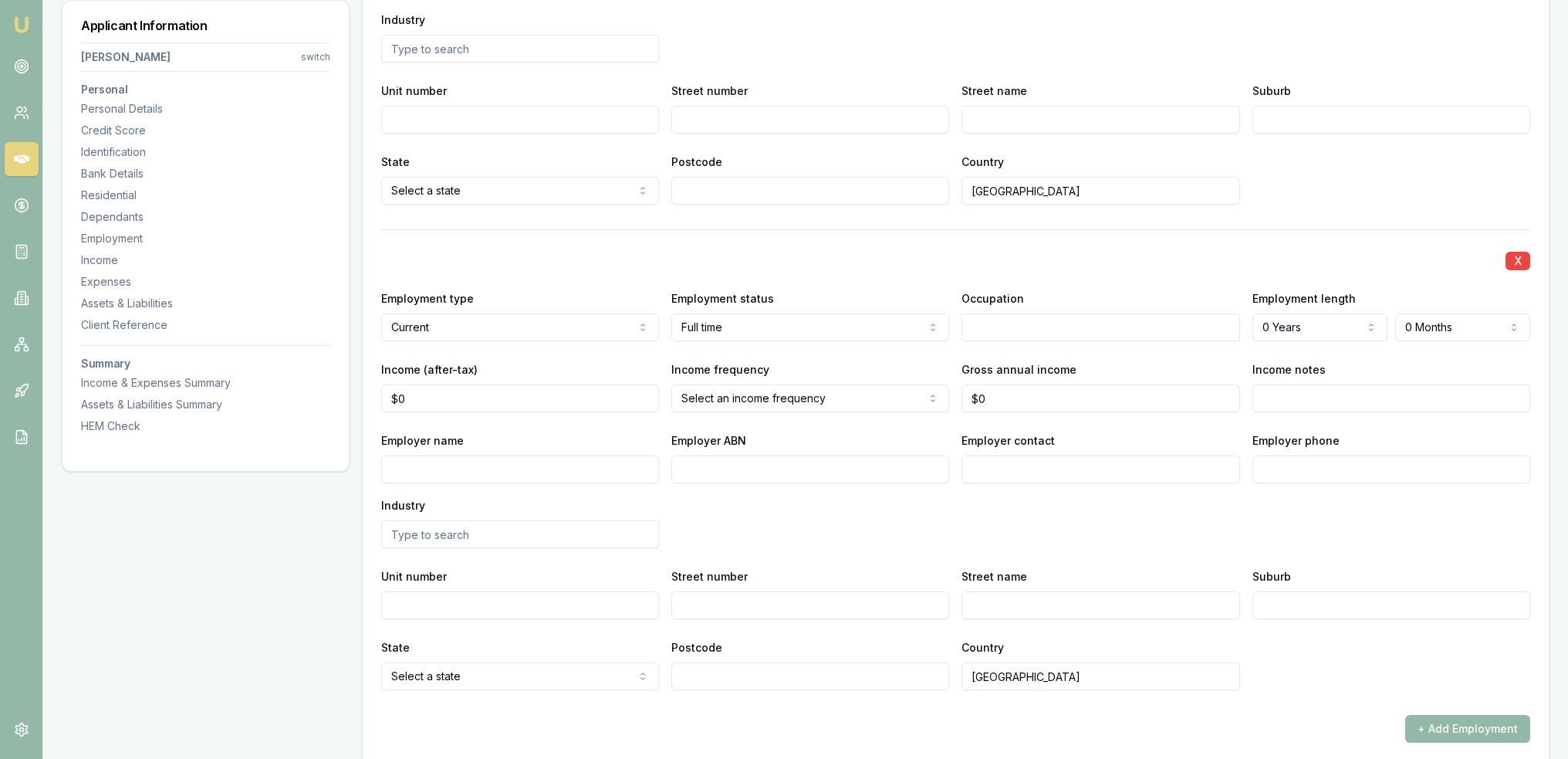
click at [1108, 324] on input "text" at bounding box center [1100, 327] width 278 height 28
type input "KJHDKLJSHKLUHkulhdf"
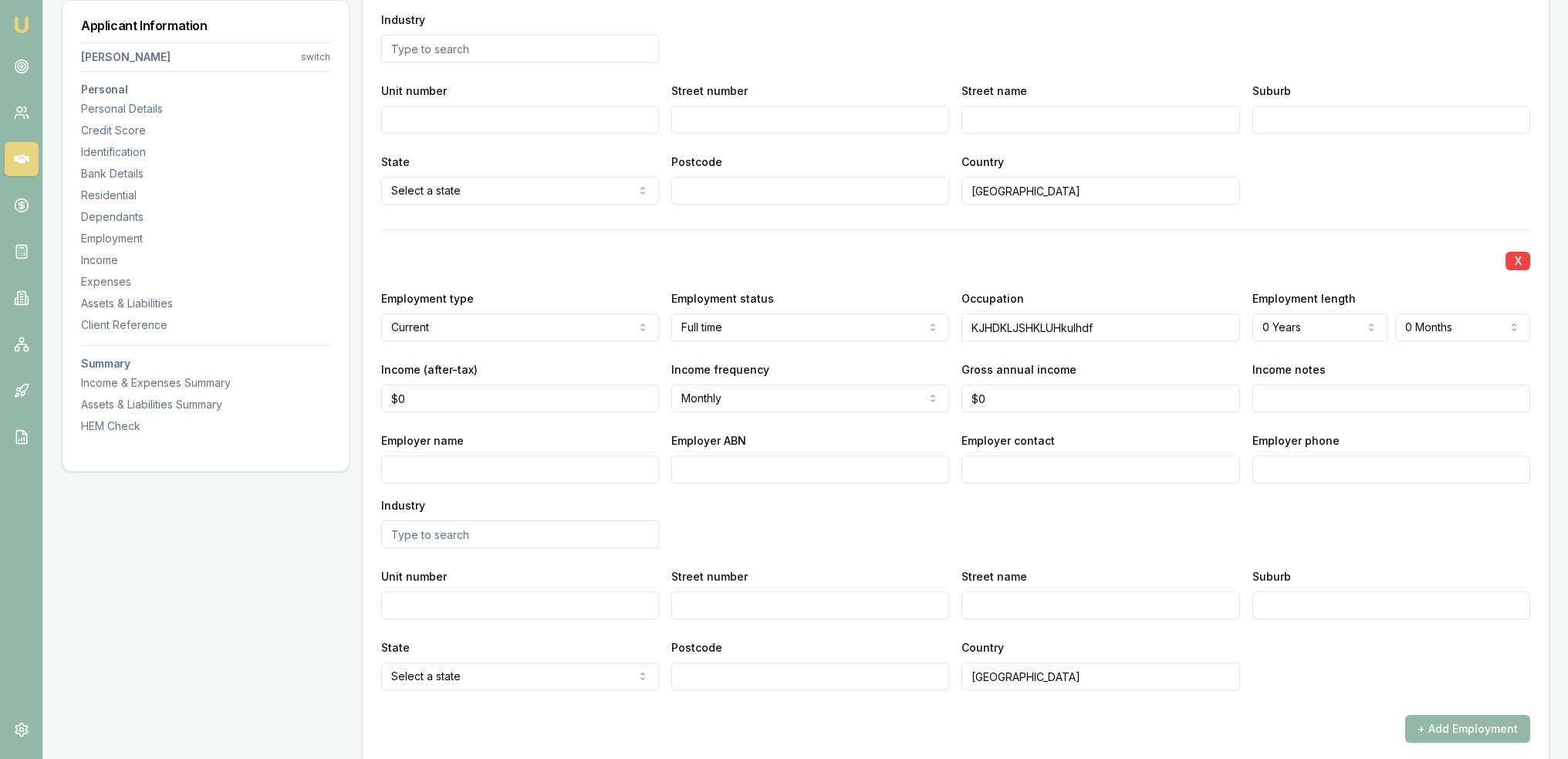
click at [1112, 319] on input "KJHDKLJSHKLUHkulhdf" at bounding box center [1100, 327] width 278 height 28
drag, startPoint x: 1105, startPoint y: 313, endPoint x: 657, endPoint y: 285, distance: 448.9
click at [657, 285] on div "X Employment type Current Current Previous Employment status Full time Full tim…" at bounding box center [955, 460] width 1149 height 461
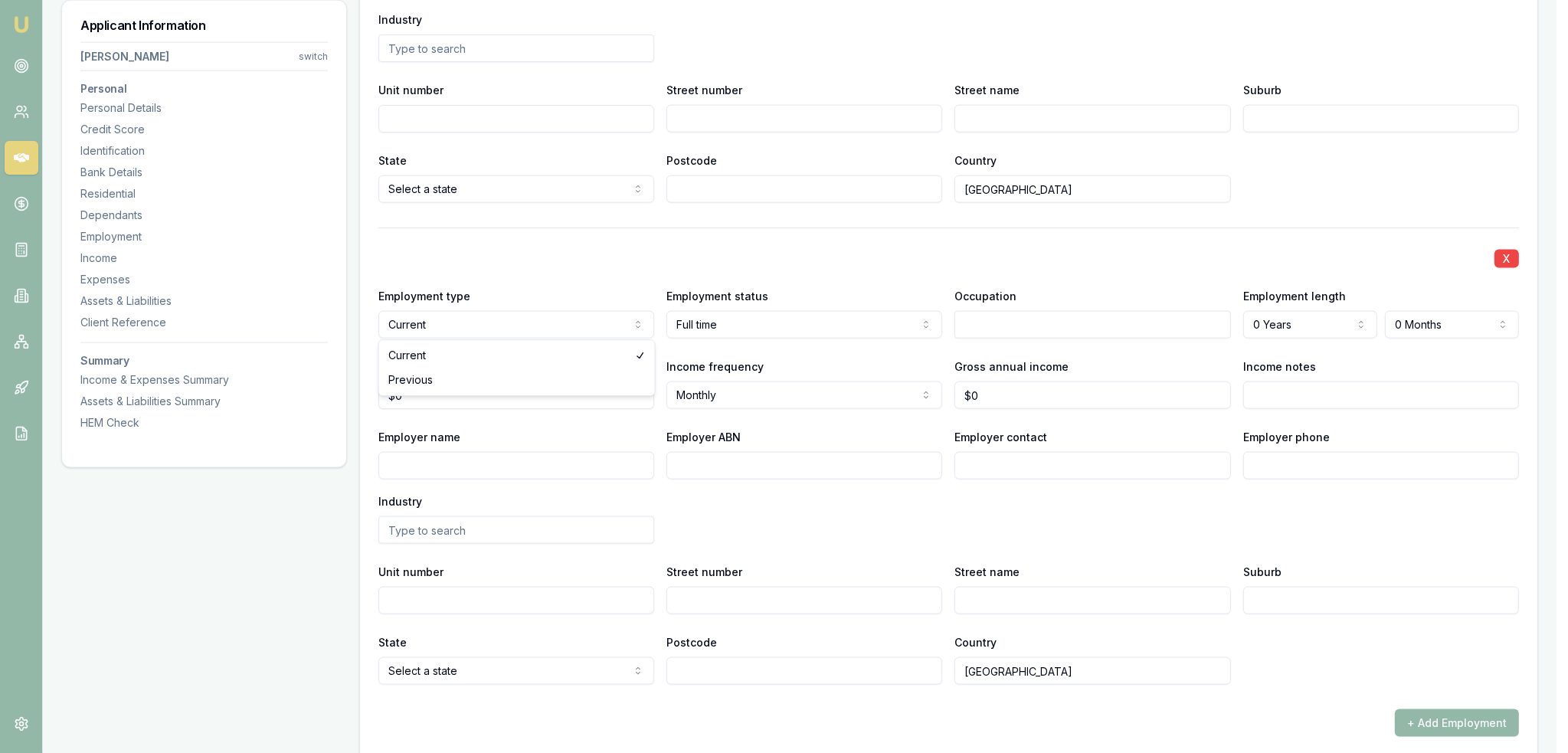
select select "PREVIOUS"
select select "PART_TIME"
drag, startPoint x: 739, startPoint y: 370, endPoint x: 775, endPoint y: 366, distance: 36.2
click at [991, 326] on input "text" at bounding box center [1093, 324] width 276 height 28
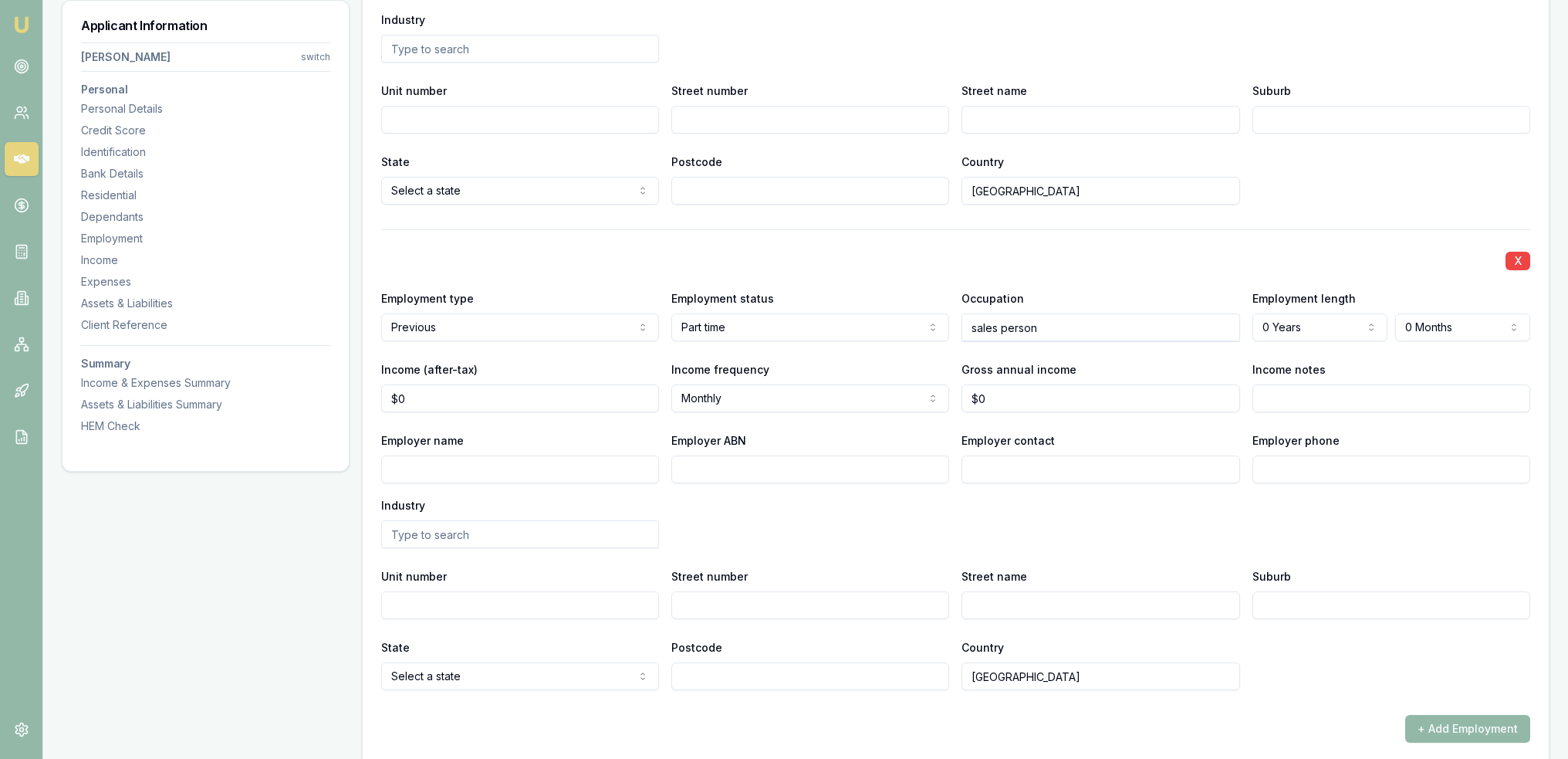
type input "sales person"
select select "CURRENT"
drag, startPoint x: 473, startPoint y: 352, endPoint x: 738, endPoint y: 327, distance: 266.2
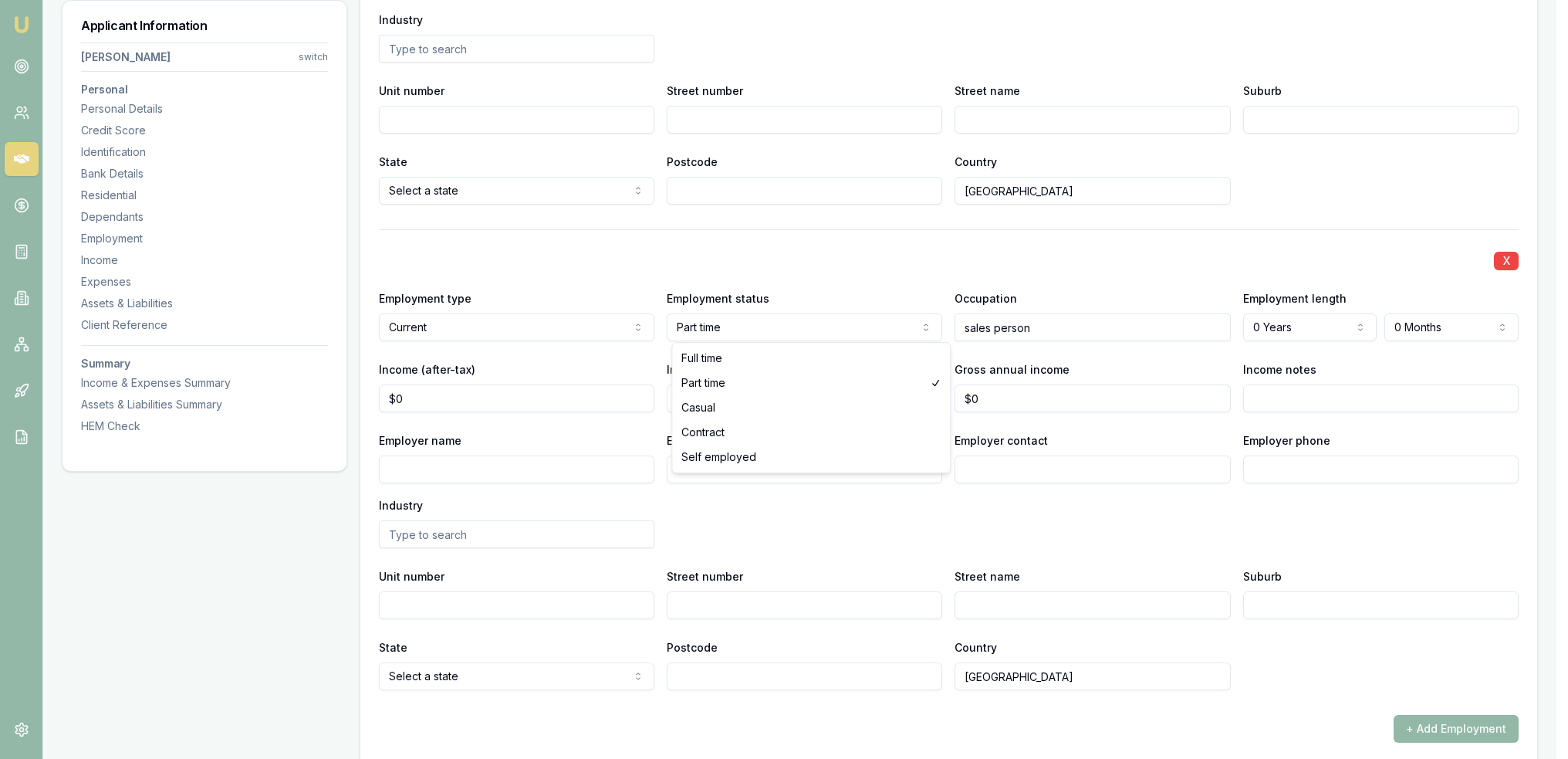
select select "FULL_TIME"
drag, startPoint x: 734, startPoint y: 365, endPoint x: 881, endPoint y: 345, distance: 148.4
drag, startPoint x: 1070, startPoint y: 327, endPoint x: 932, endPoint y: 327, distance: 138.0
click at [932, 327] on div "Employment type Current Current Previous Employment status Full time Full time …" at bounding box center [955, 315] width 1149 height 53
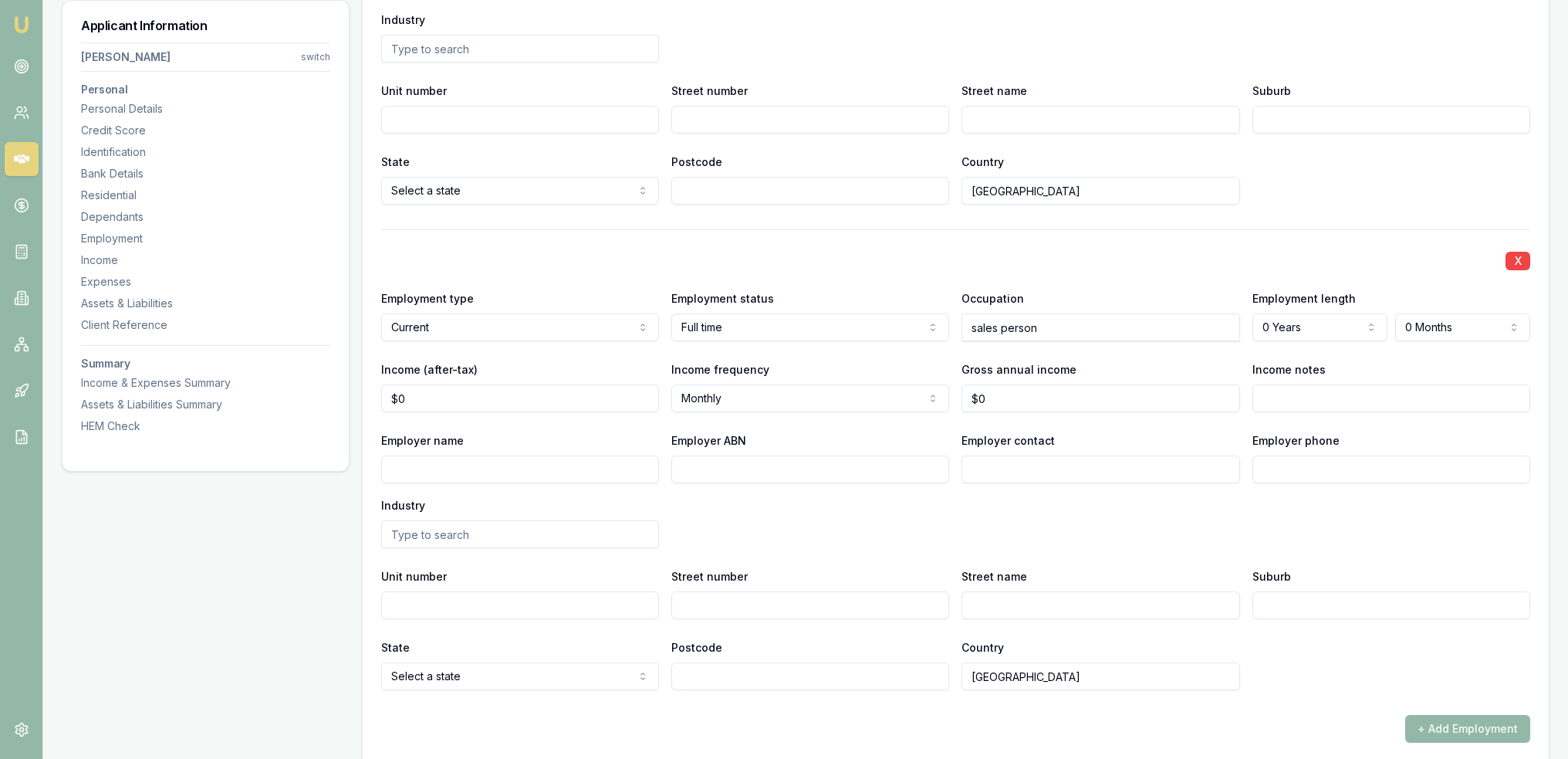
click at [1188, 323] on input "sales person" at bounding box center [1100, 327] width 278 height 28
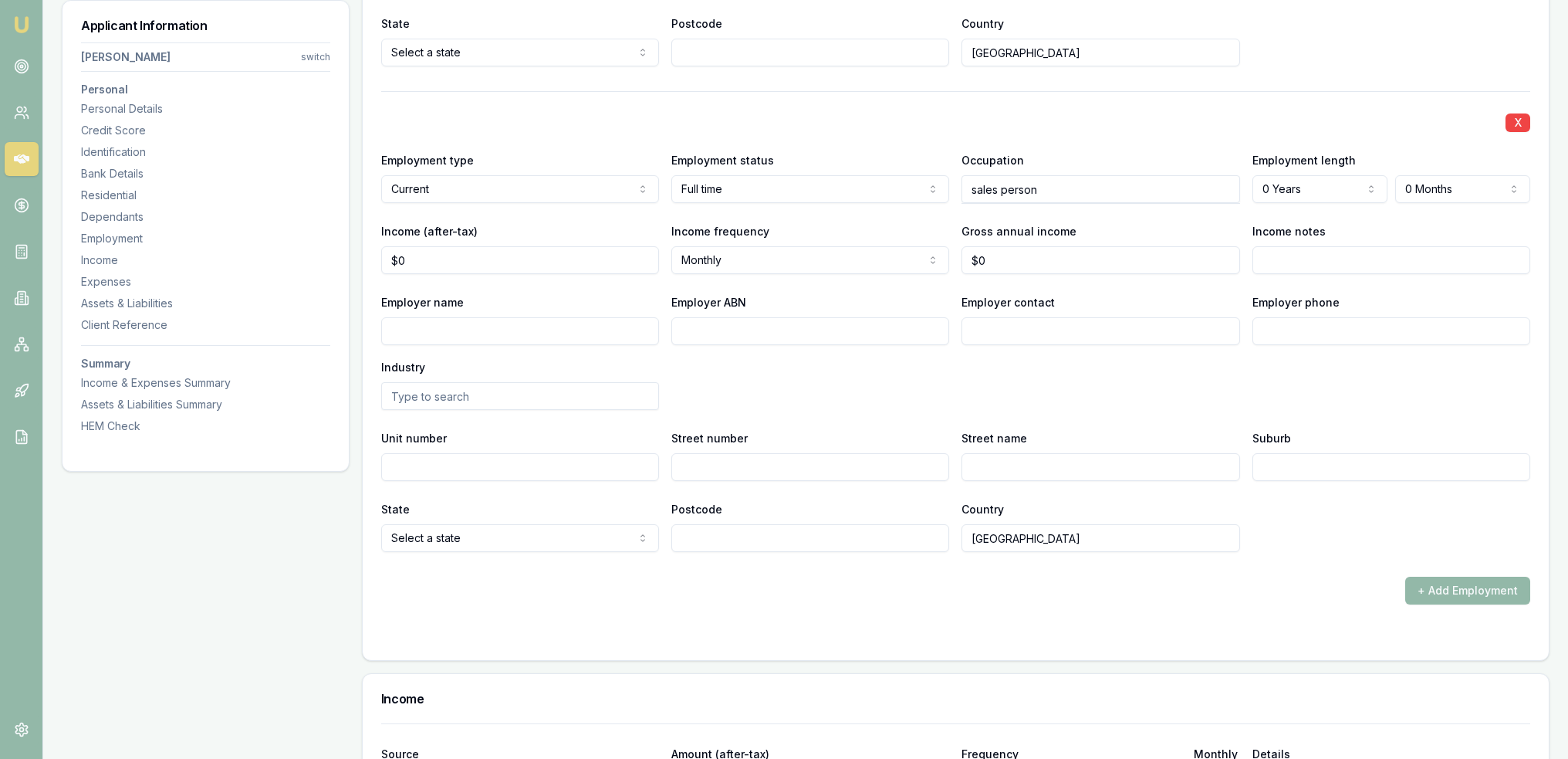
scroll to position [2926, 0]
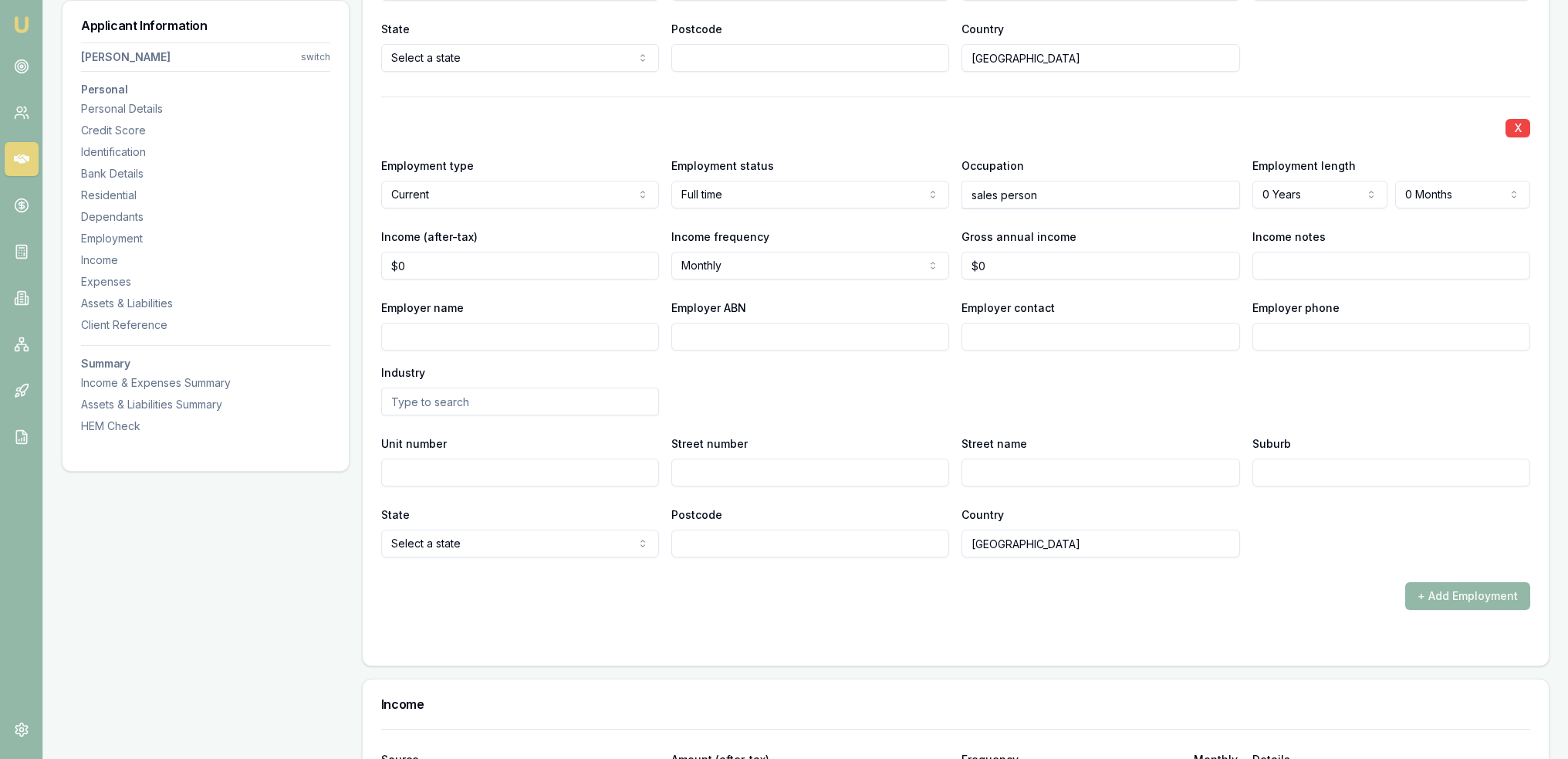
click at [1120, 203] on input "sales person" at bounding box center [1100, 195] width 278 height 28
drag, startPoint x: 789, startPoint y: 230, endPoint x: 763, endPoint y: 227, distance: 26.2
click at [1063, 194] on input "sales person" at bounding box center [1100, 195] width 278 height 28
click at [1063, 192] on input "sales person" at bounding box center [1100, 195] width 278 height 28
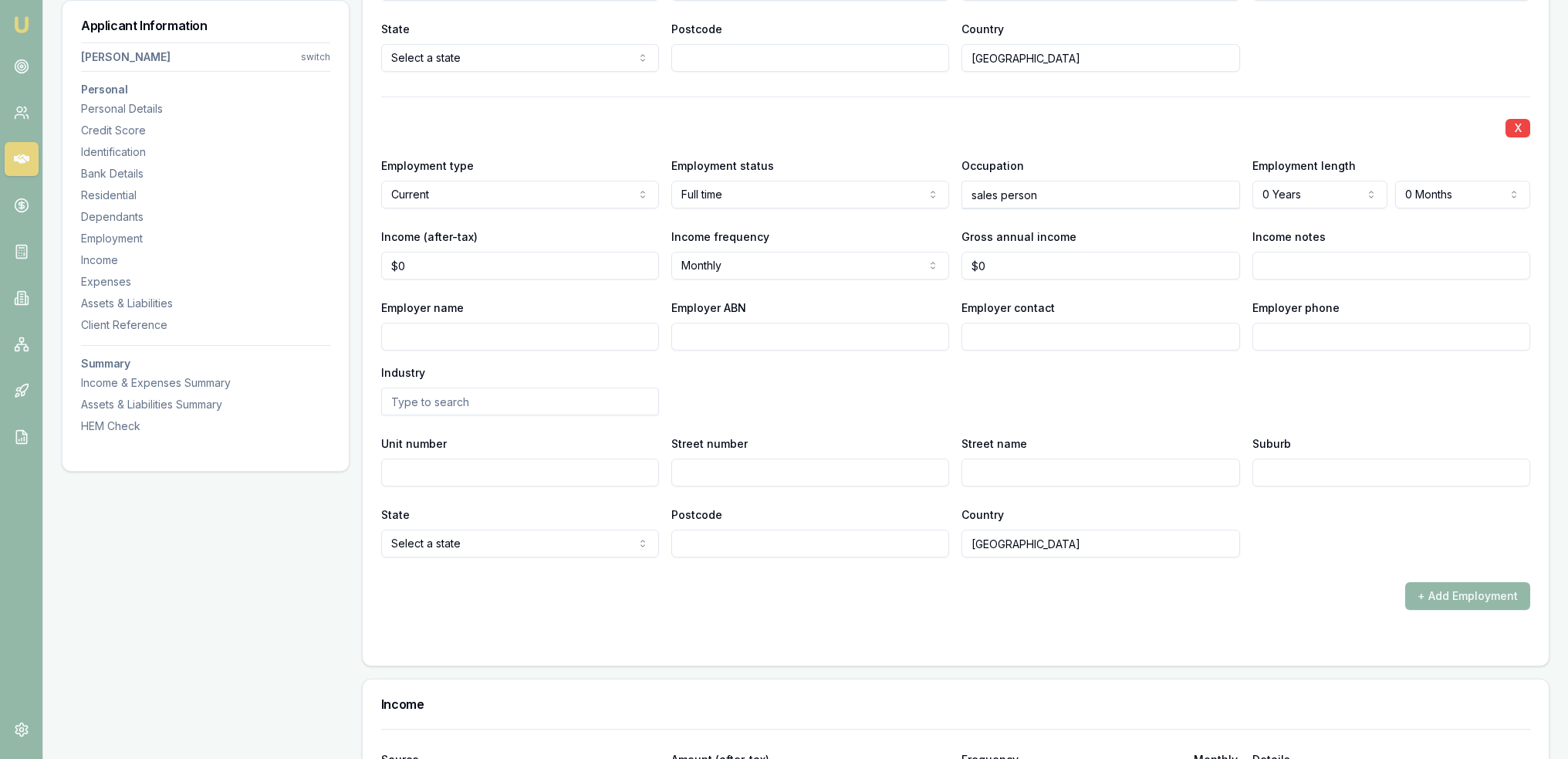
click at [1064, 191] on input "sales person" at bounding box center [1100, 195] width 278 height 28
drag, startPoint x: 1064, startPoint y: 191, endPoint x: 945, endPoint y: 188, distance: 119.0
click at [945, 188] on div "Employment type Current Current Previous Employment status Full time Full time …" at bounding box center [955, 182] width 1149 height 53
click at [1177, 193] on input "sales person" at bounding box center [1100, 195] width 278 height 28
click at [1081, 194] on input "sales person" at bounding box center [1100, 195] width 278 height 28
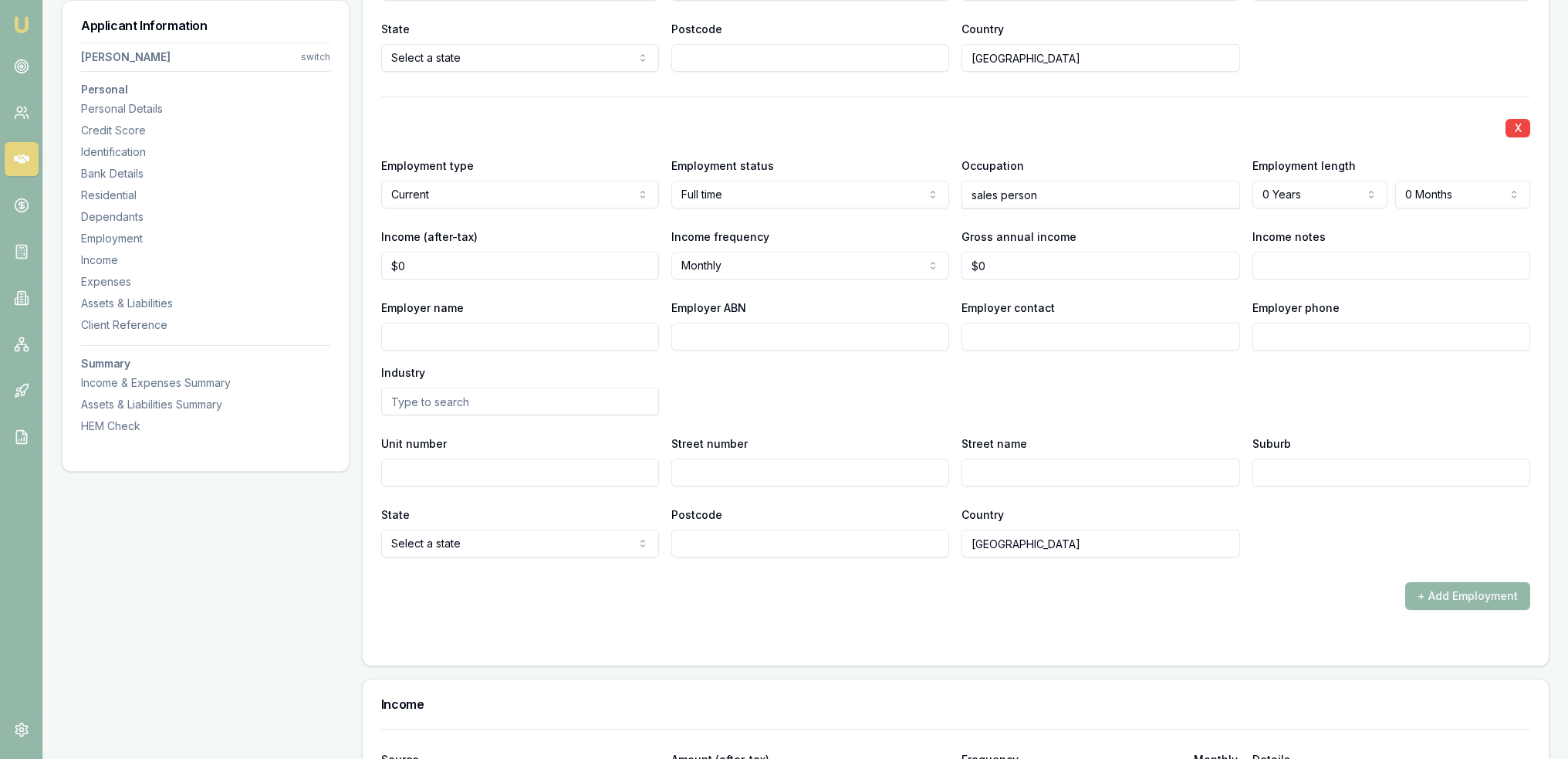
drag, startPoint x: 1056, startPoint y: 194, endPoint x: 934, endPoint y: 196, distance: 122.0
click at [934, 196] on div "Employment type Current Current Previous Employment status Full time Full time …" at bounding box center [955, 182] width 1149 height 53
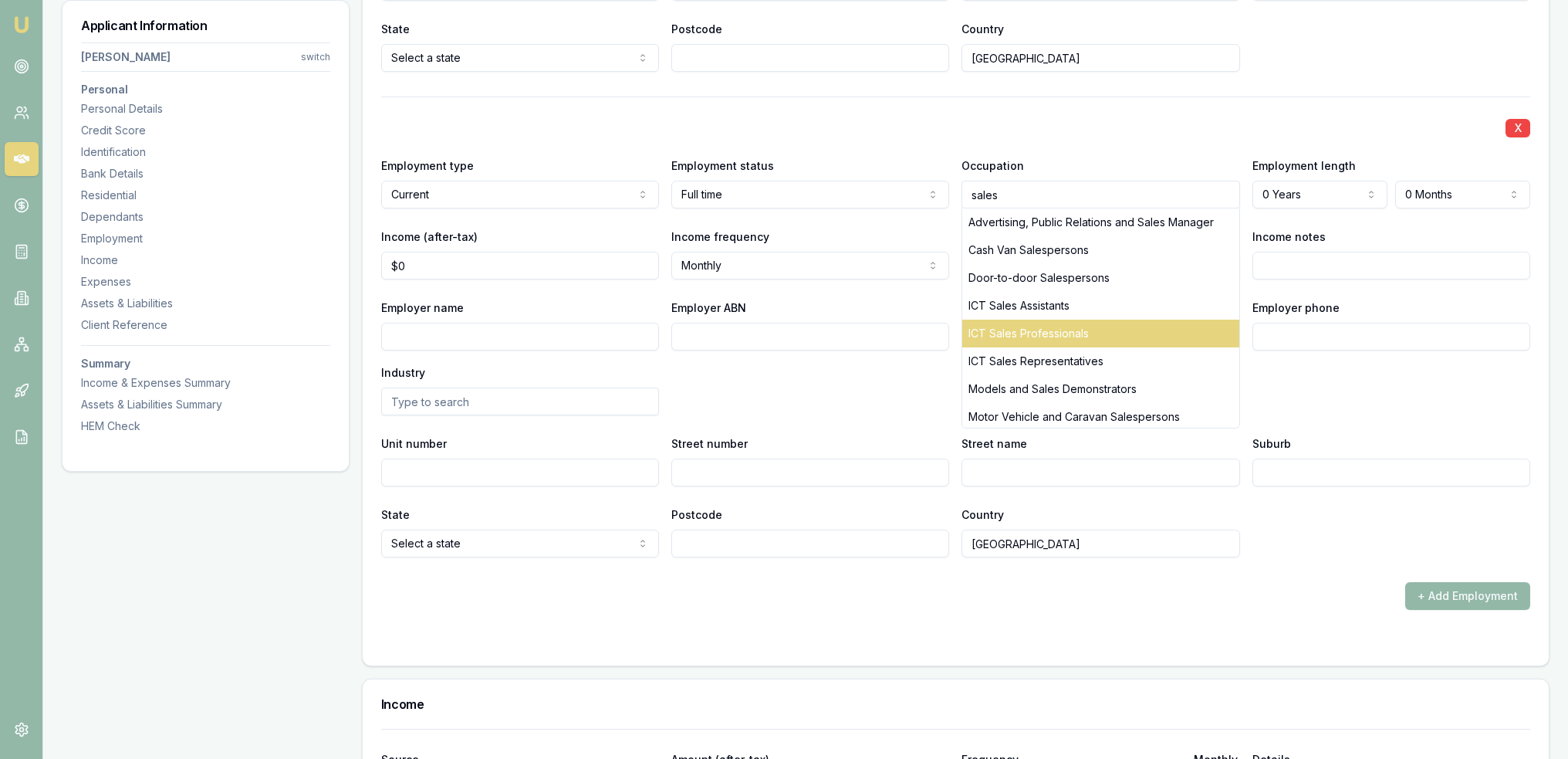
click at [1015, 325] on div "ICT Sales Professionals" at bounding box center [1100, 334] width 276 height 28
type input "ICT Sales Professionals"
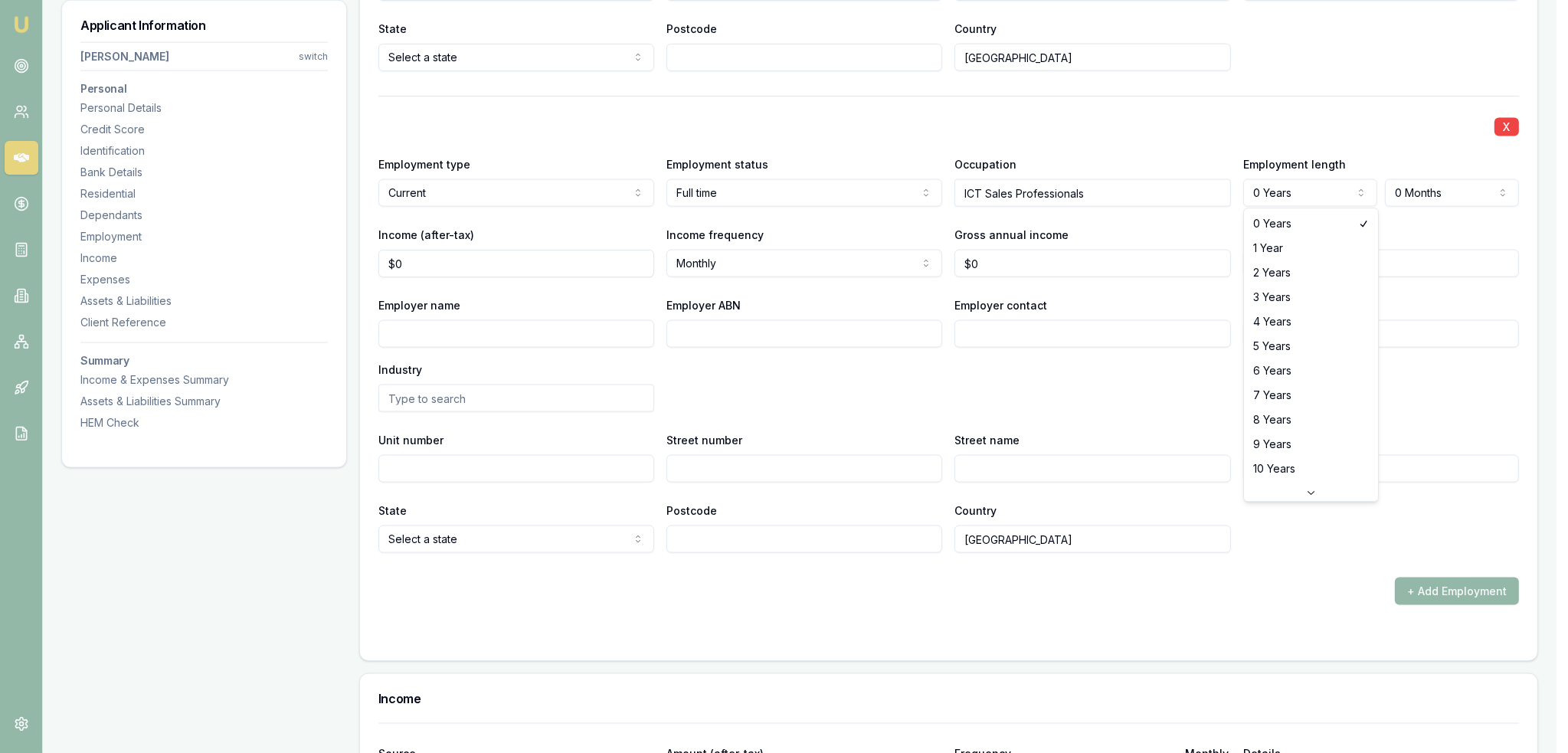
select select "1"
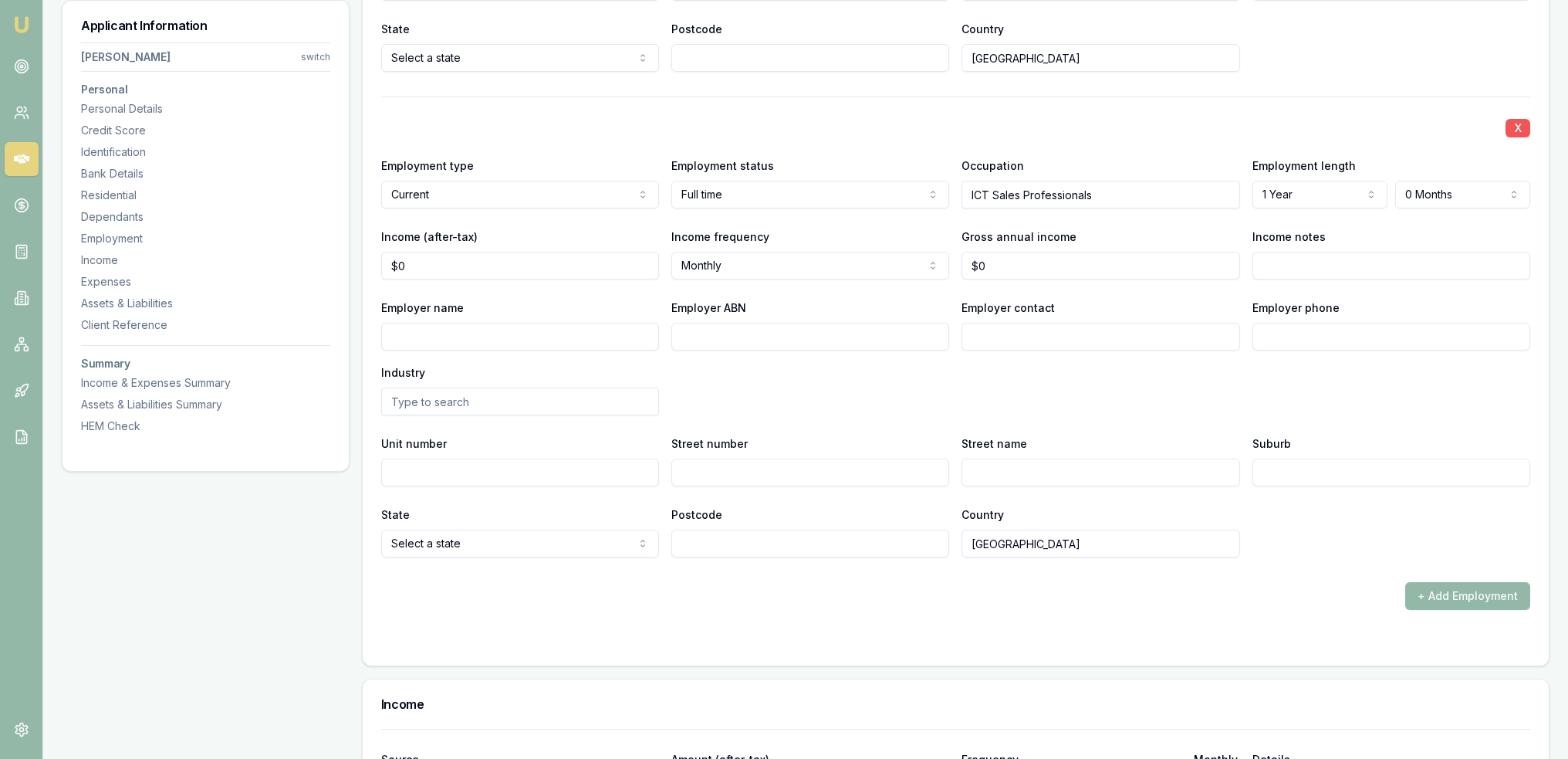
click at [1519, 122] on button "X" at bounding box center [1517, 128] width 25 height 19
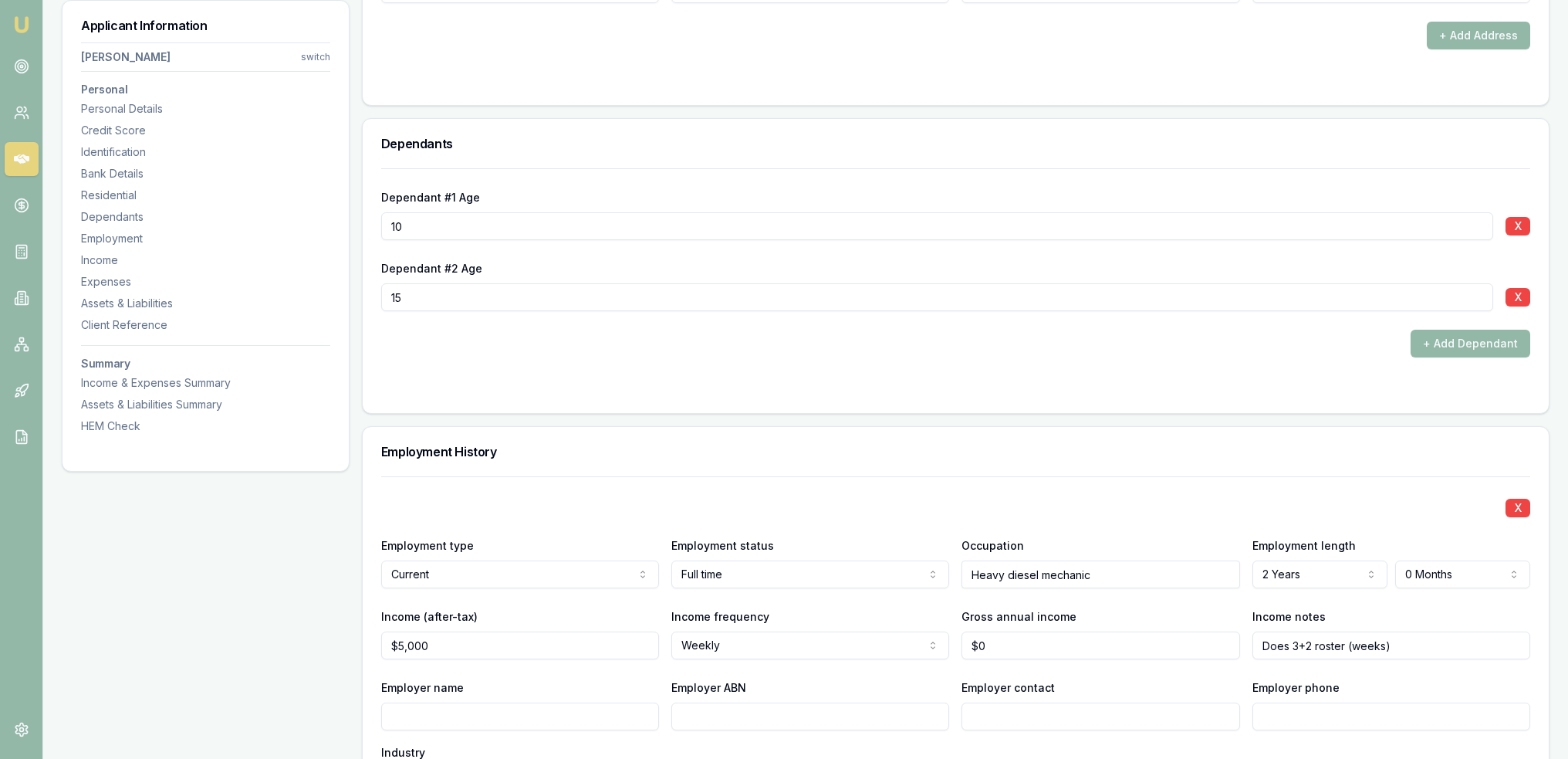
scroll to position [2132, 0]
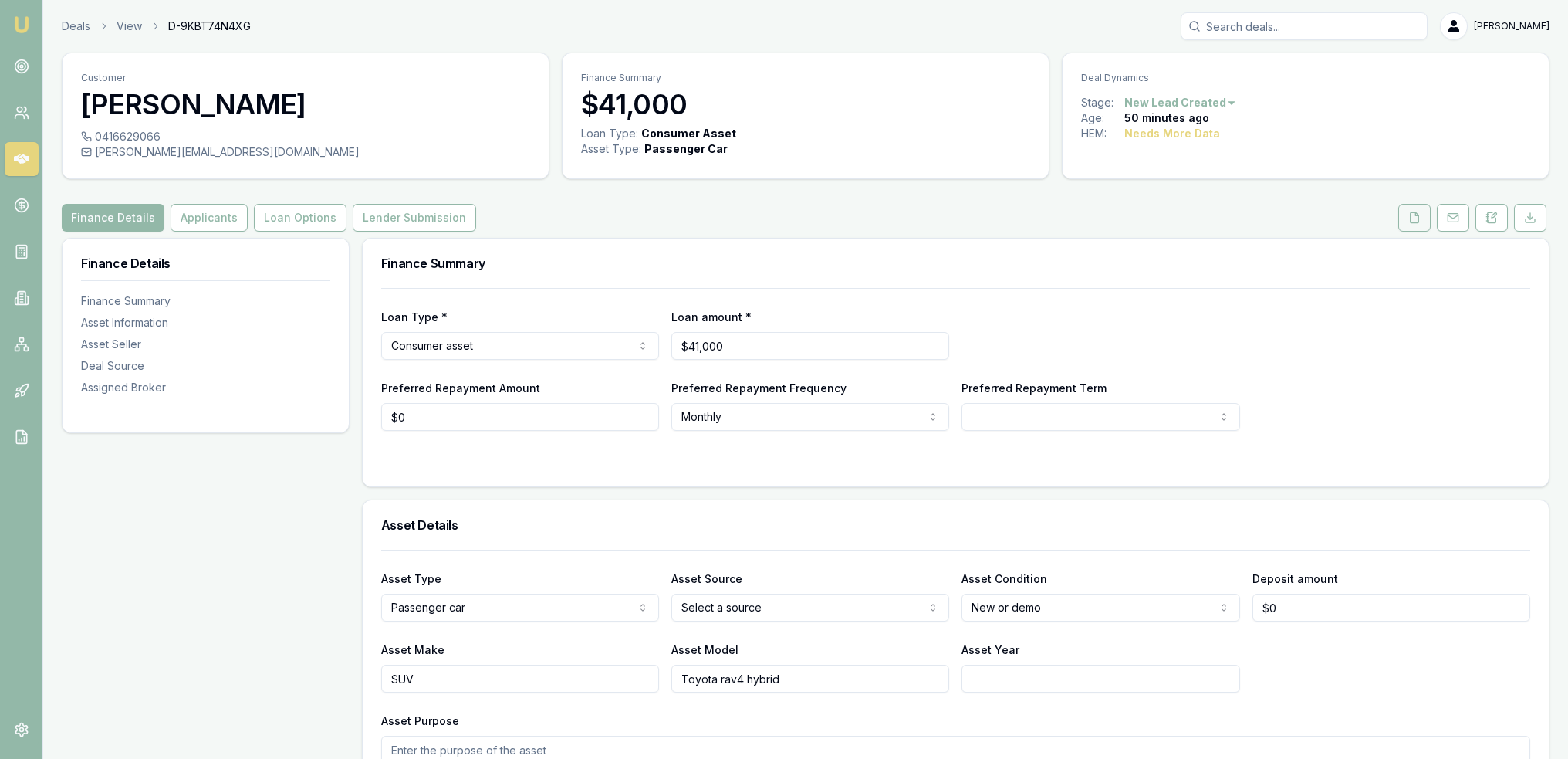
click at [1411, 213] on icon at bounding box center [1414, 218] width 9 height 10
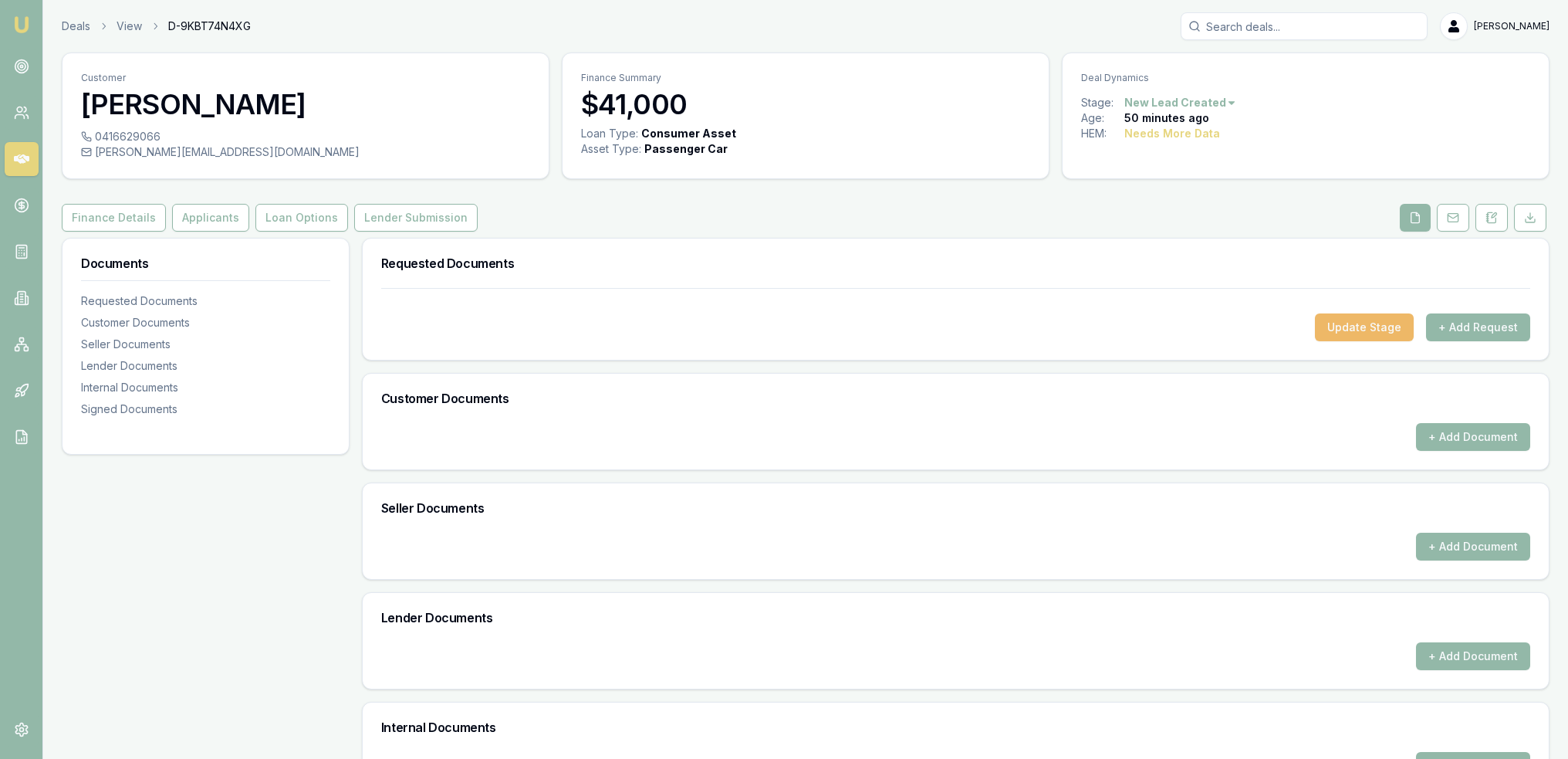
click at [1364, 324] on button "Update Stage" at bounding box center [1363, 327] width 98 height 28
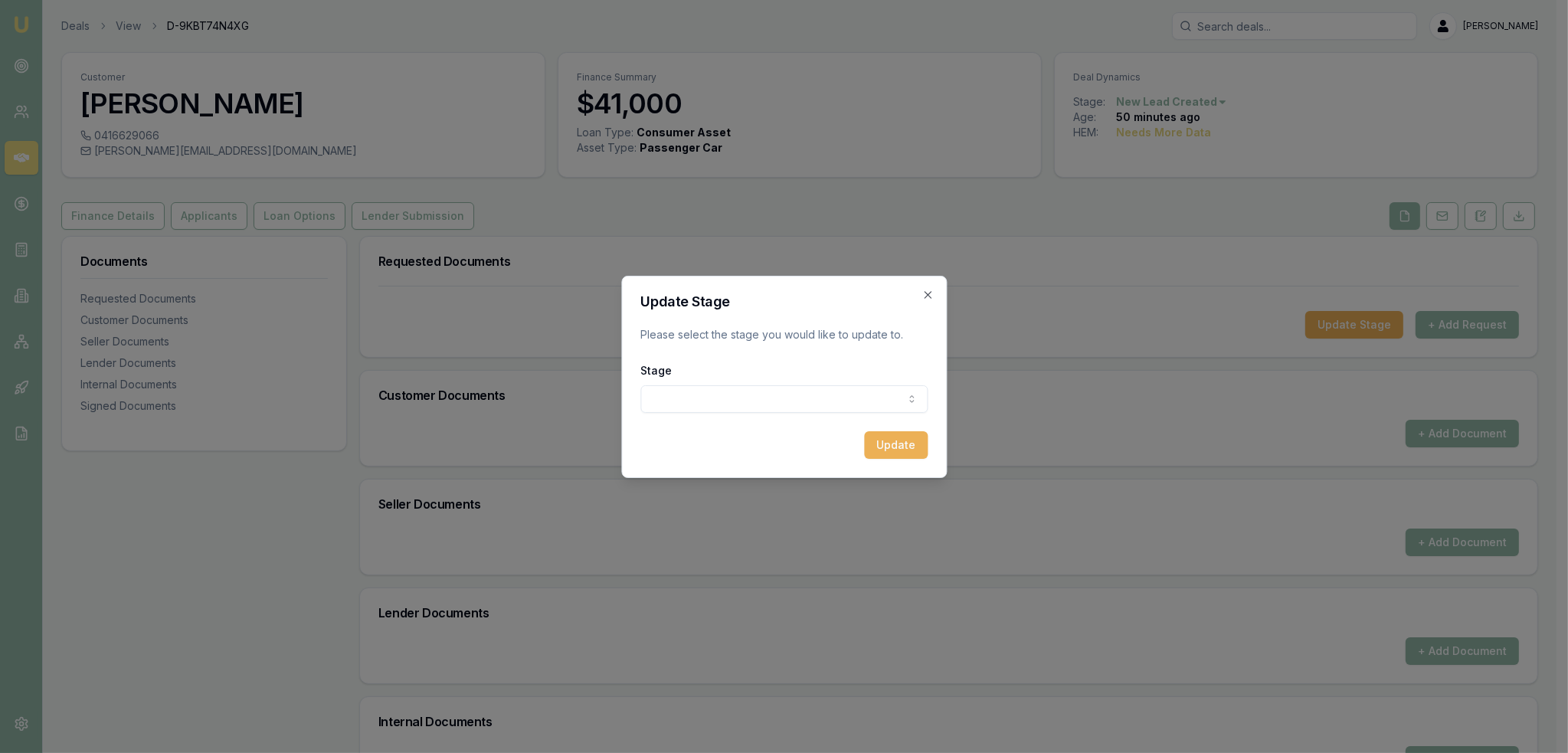
click at [740, 389] on body "Emu Broker Deals View D-9KBT74N4XG Robyn Adams Toggle Menu Customer Anthony War…" at bounding box center [778, 376] width 1557 height 753
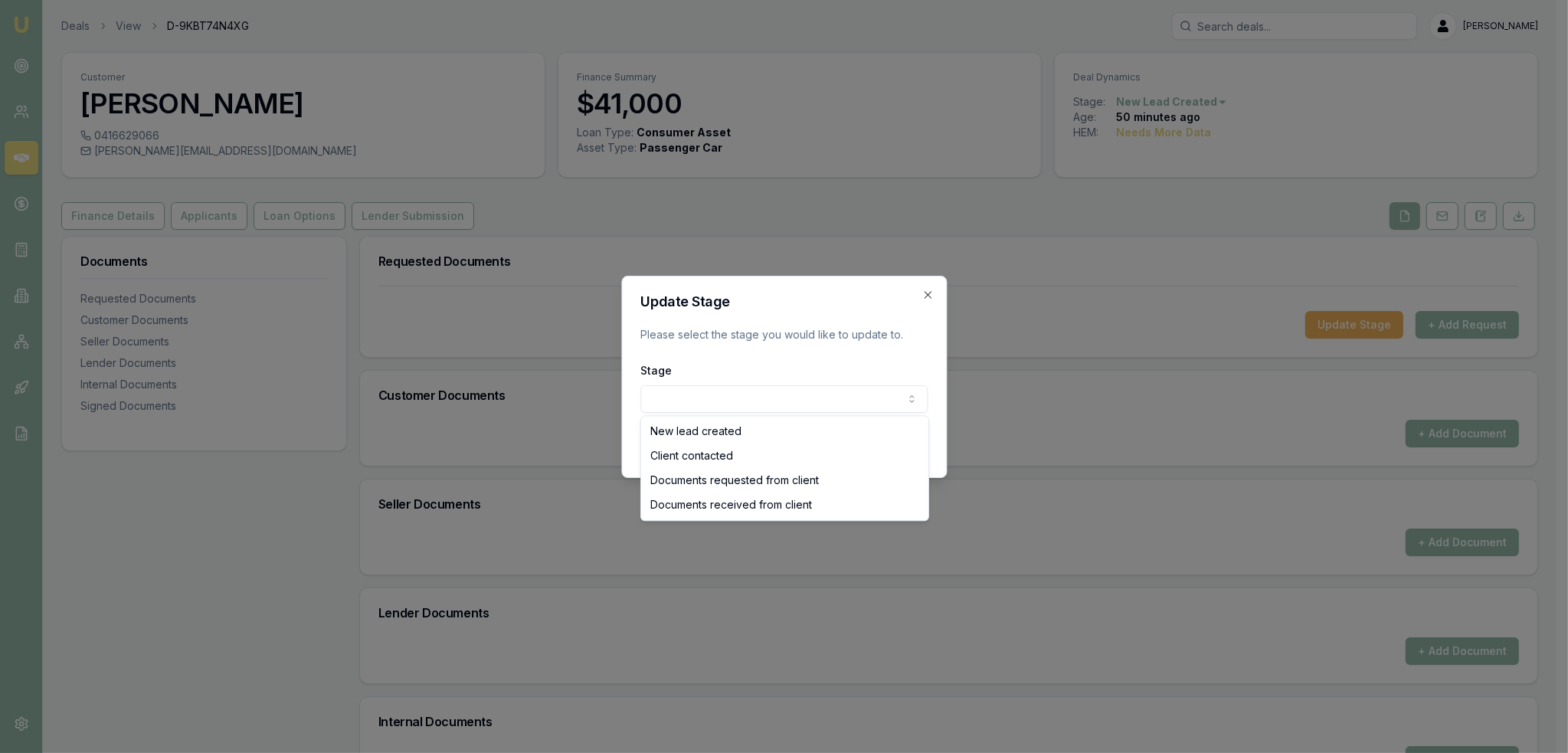
select select "CLIENT_CONTACTED"
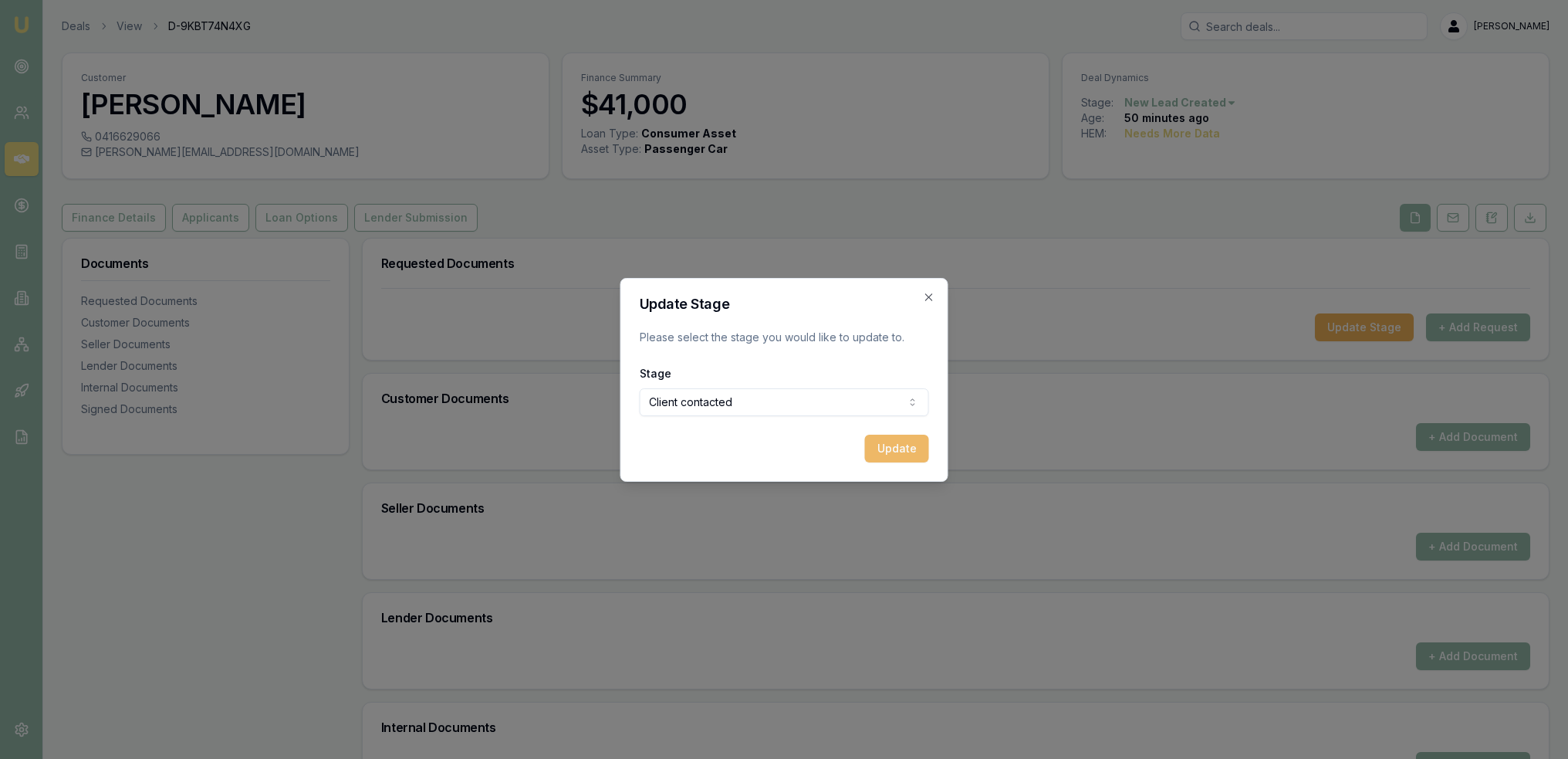
click at [904, 455] on button "Update" at bounding box center [897, 448] width 64 height 28
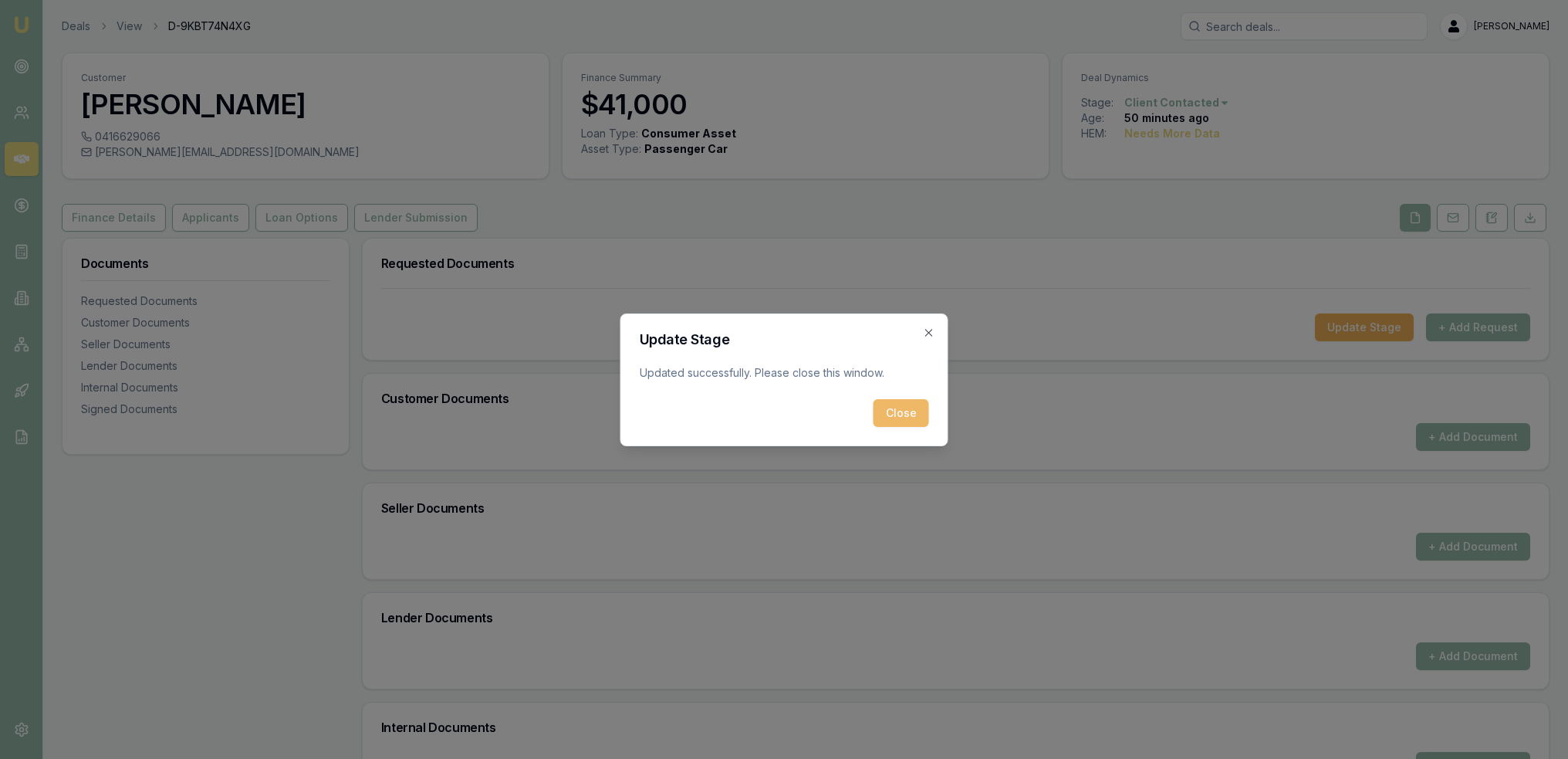
click at [900, 420] on button "Close" at bounding box center [901, 413] width 56 height 28
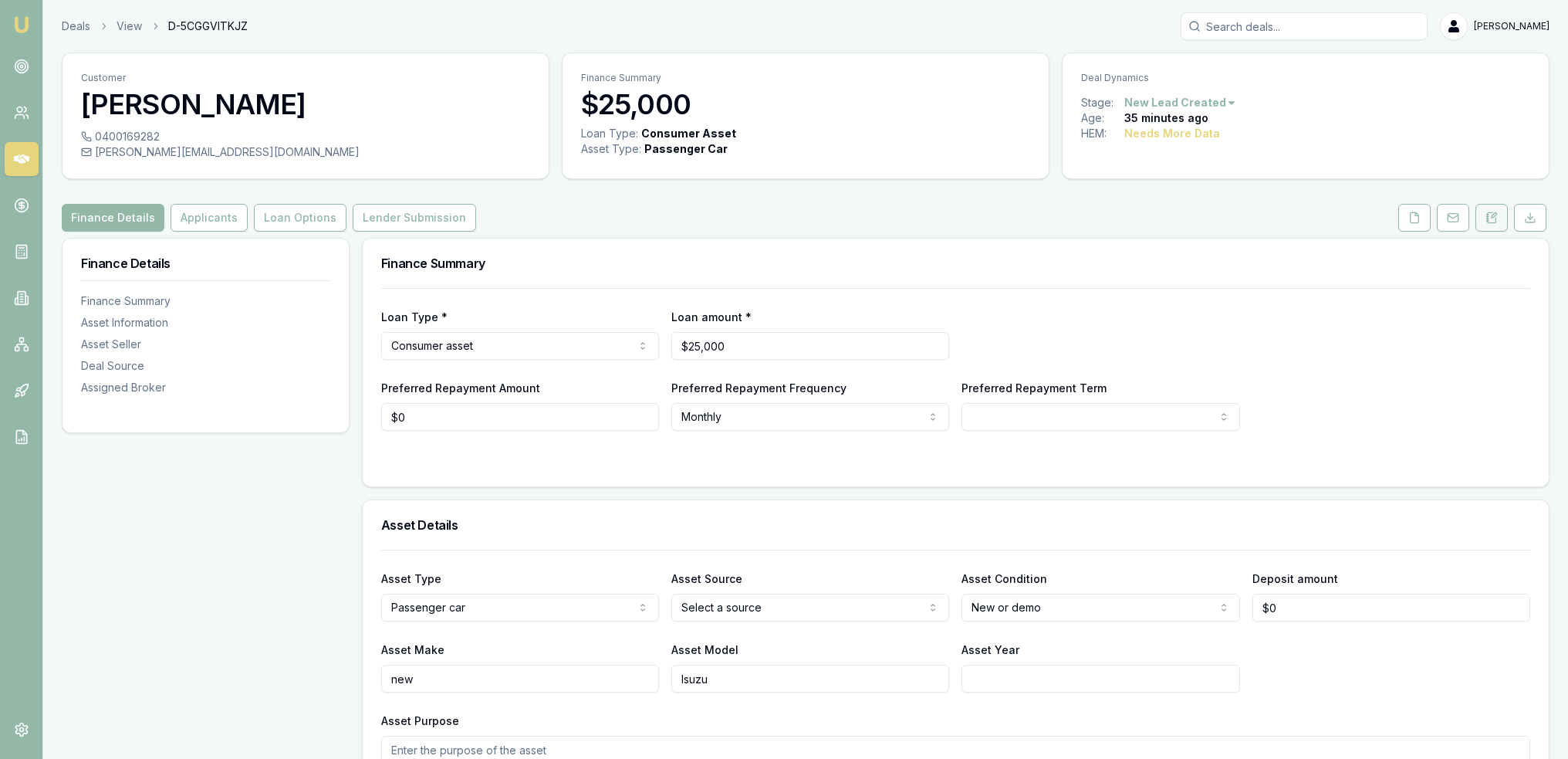
click at [1492, 222] on icon at bounding box center [1491, 218] width 12 height 12
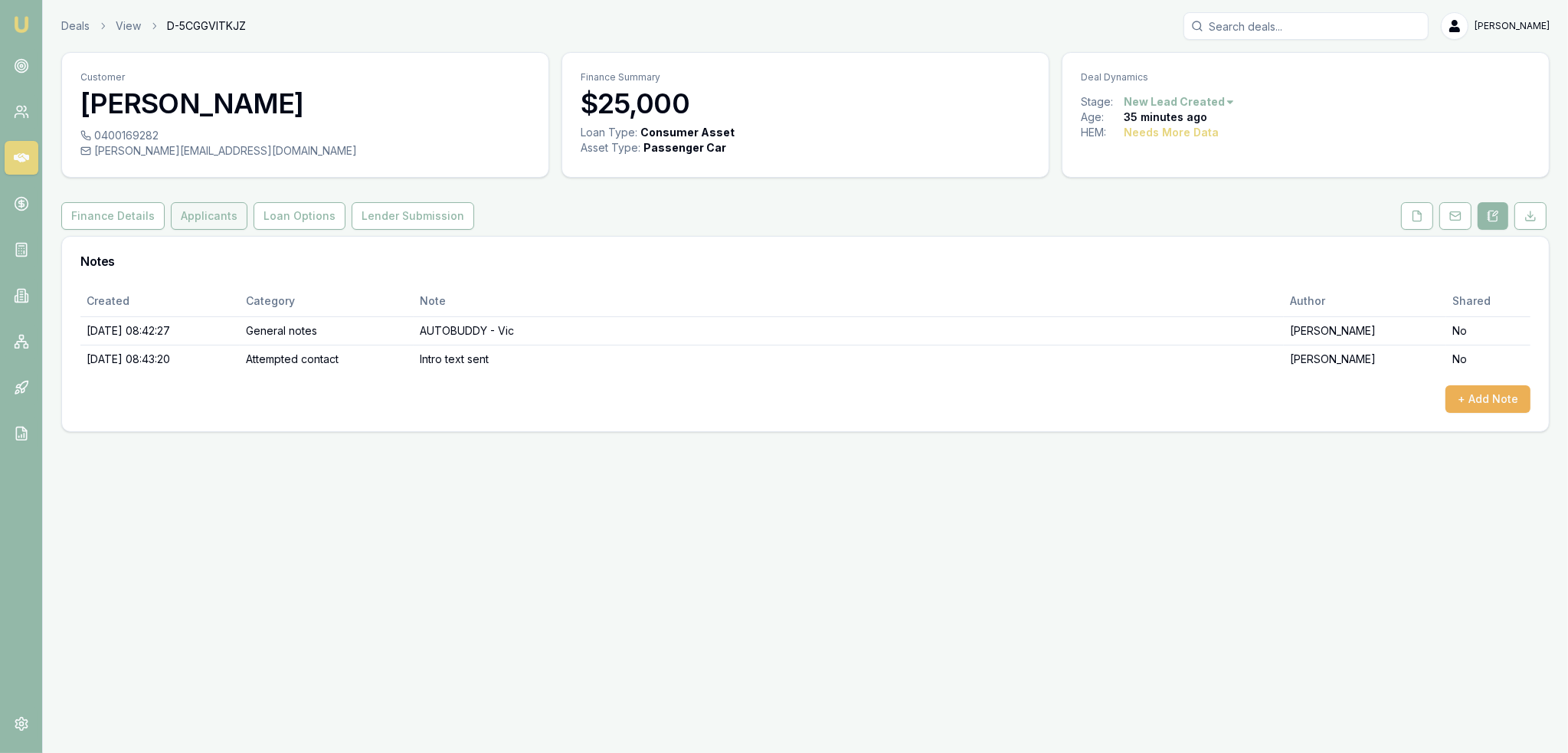
click at [186, 211] on button "Applicants" at bounding box center [209, 216] width 77 height 28
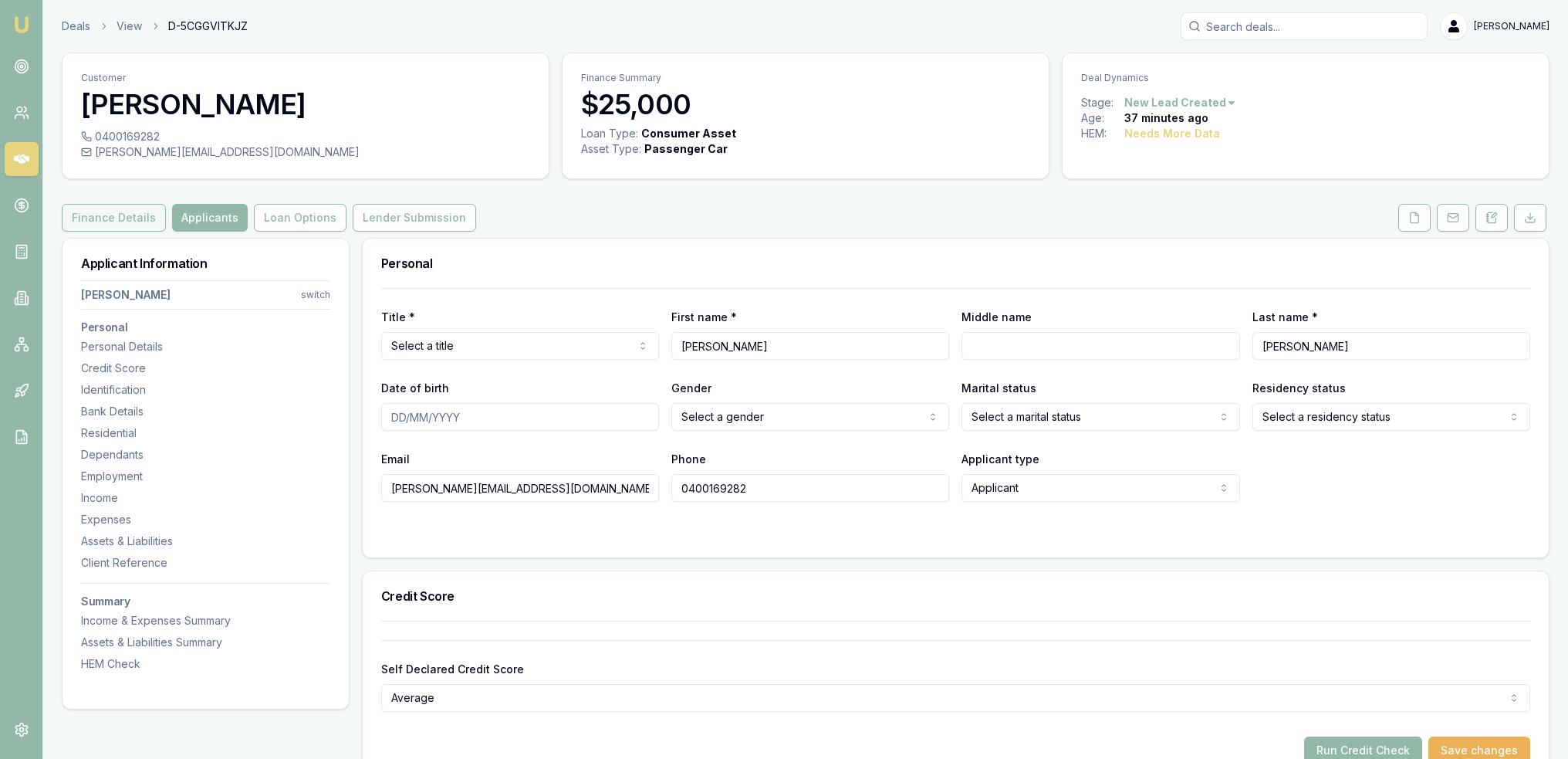
click at [89, 228] on button "Finance Details" at bounding box center [113, 218] width 104 height 28
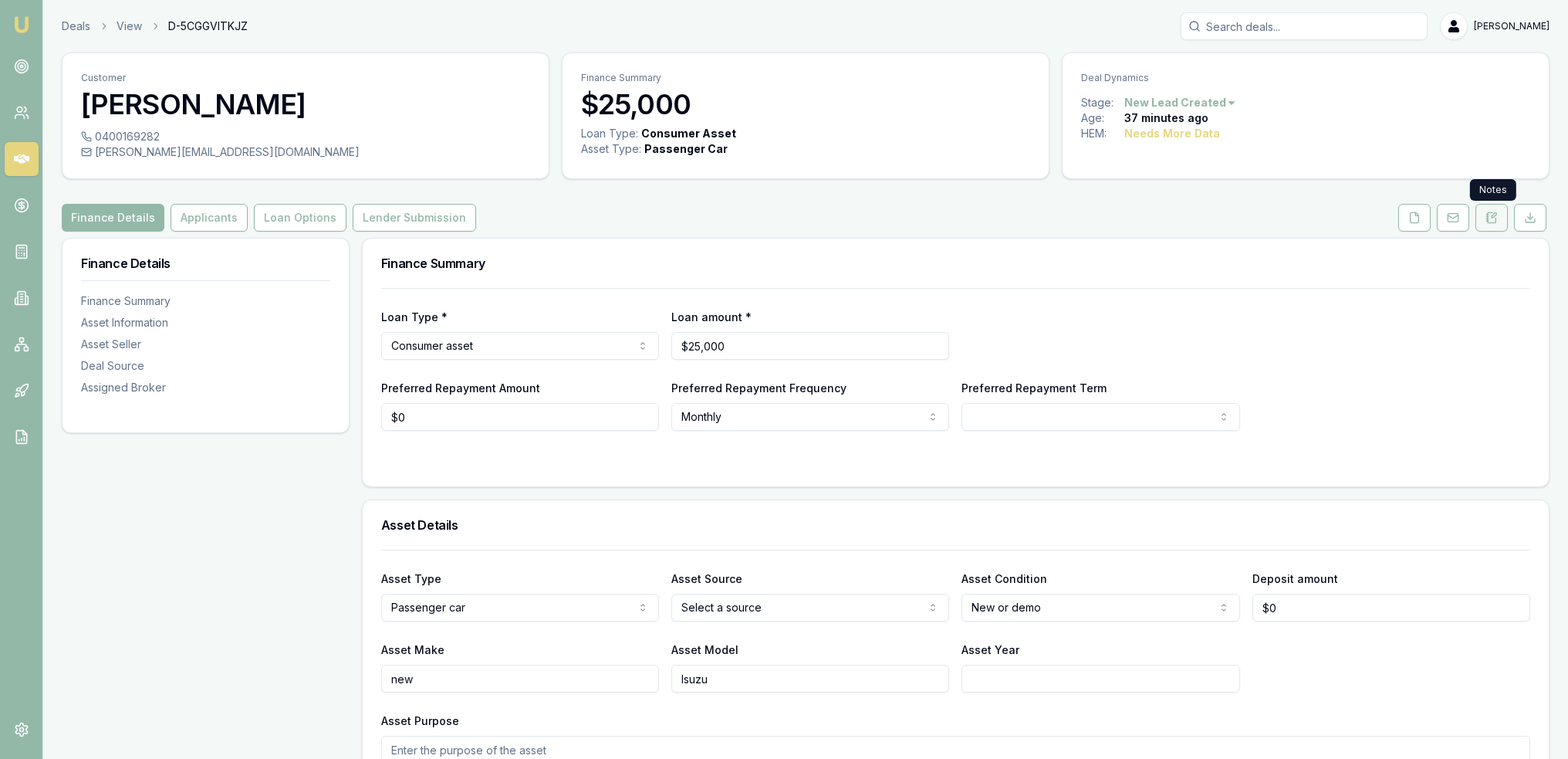
click at [1497, 215] on button at bounding box center [1491, 218] width 33 height 28
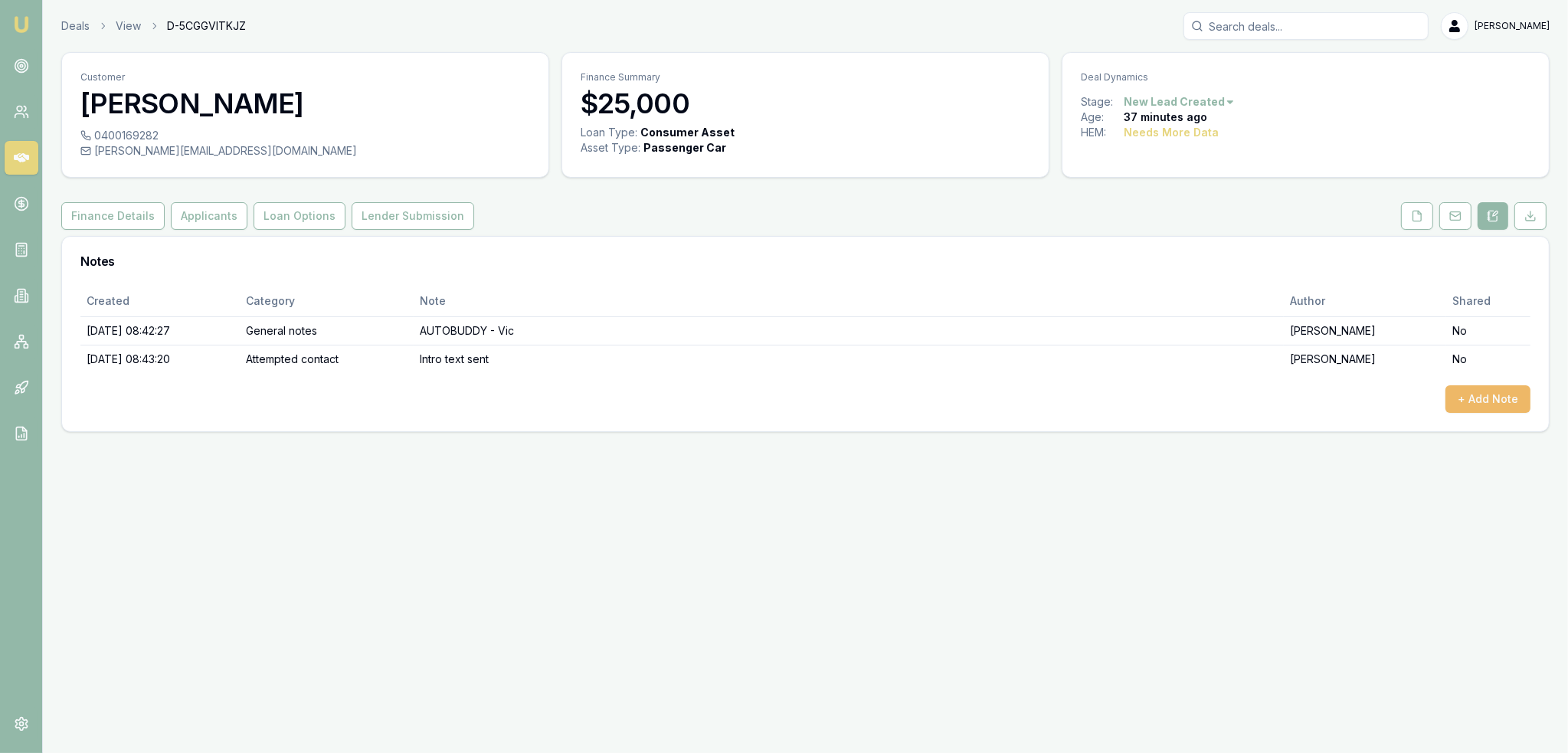
click at [1486, 396] on button "+ Add Note" at bounding box center [1488, 399] width 85 height 28
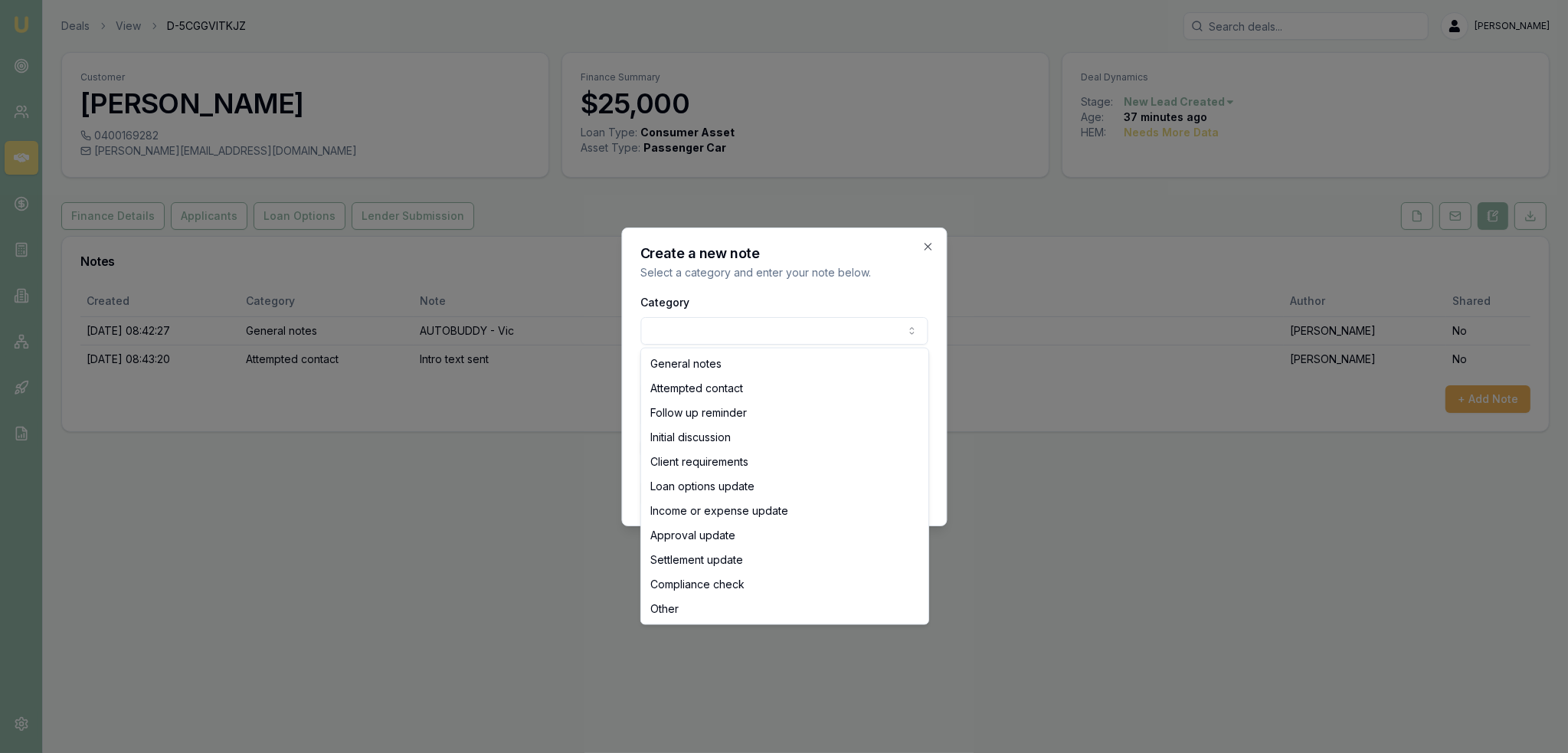
click at [784, 329] on body "Emu Broker Deals View D-5CGGVITKJZ Robyn Adams Toggle Menu Customer Jay Rankin …" at bounding box center [784, 376] width 1568 height 753
select select "ATTEMPTED_CONTACT"
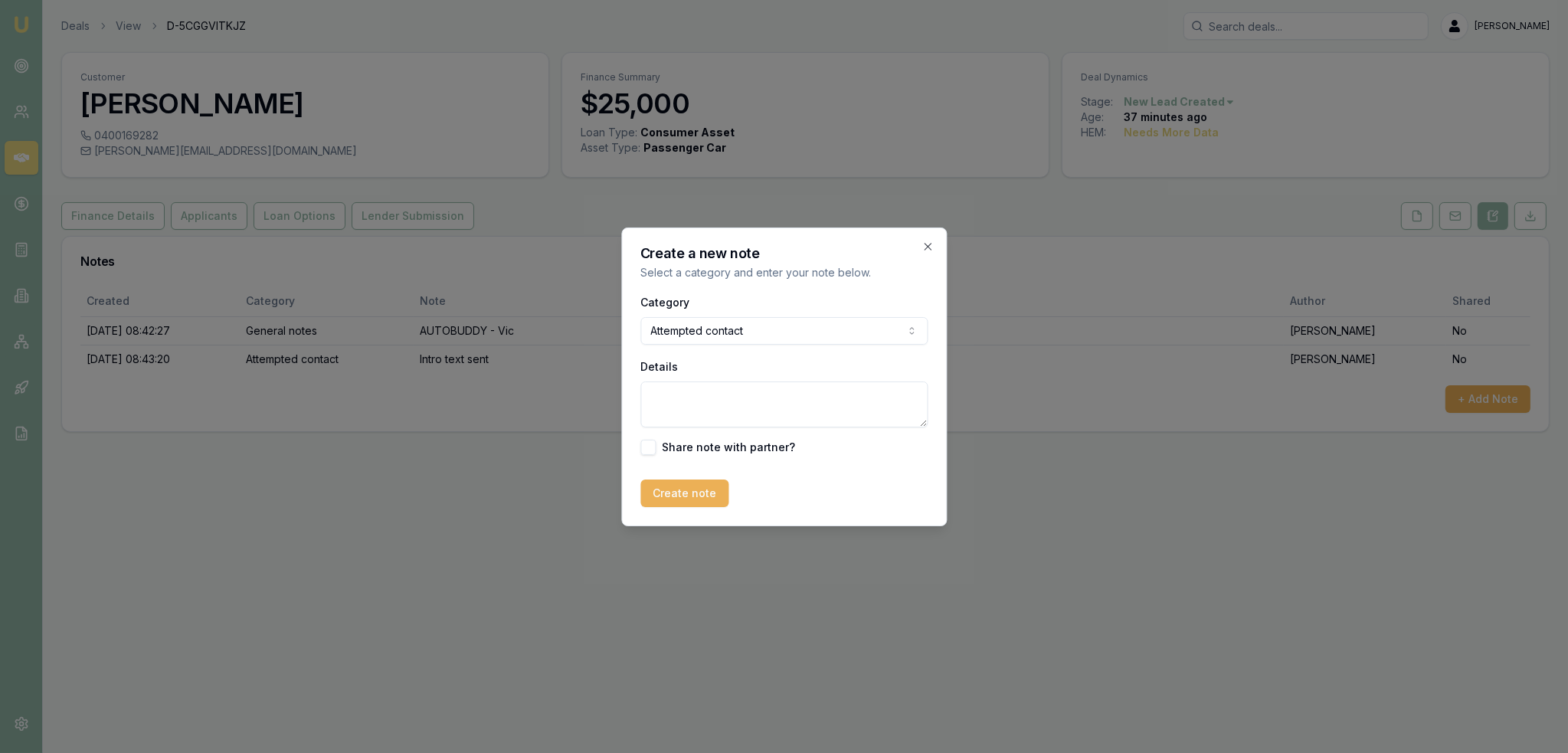
click at [737, 387] on textarea "Details" at bounding box center [783, 404] width 287 height 46
type textarea "D1C1 - LM"
click at [688, 492] on button "Create note" at bounding box center [683, 493] width 88 height 28
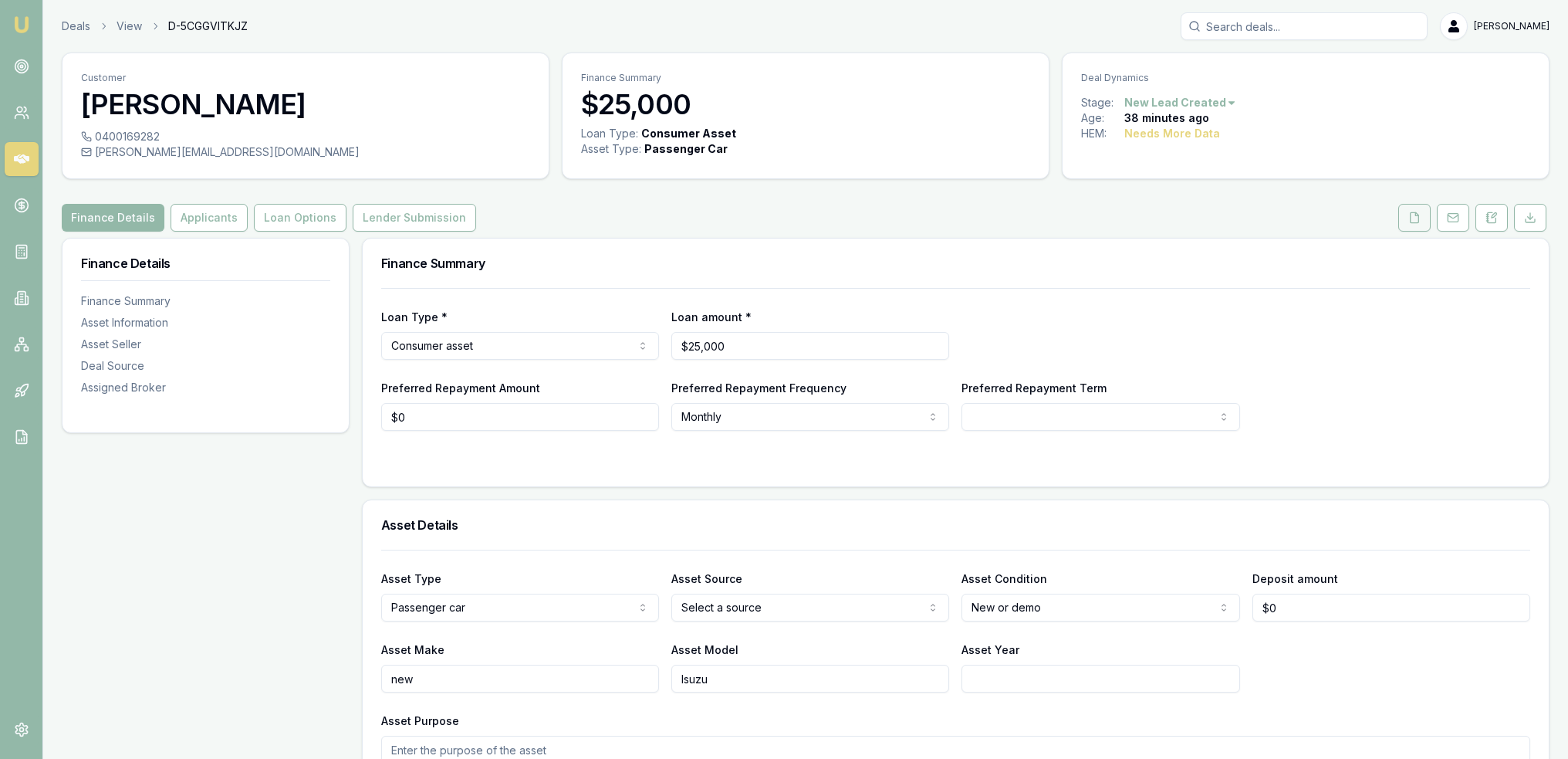
click at [1422, 221] on button at bounding box center [1414, 218] width 33 height 28
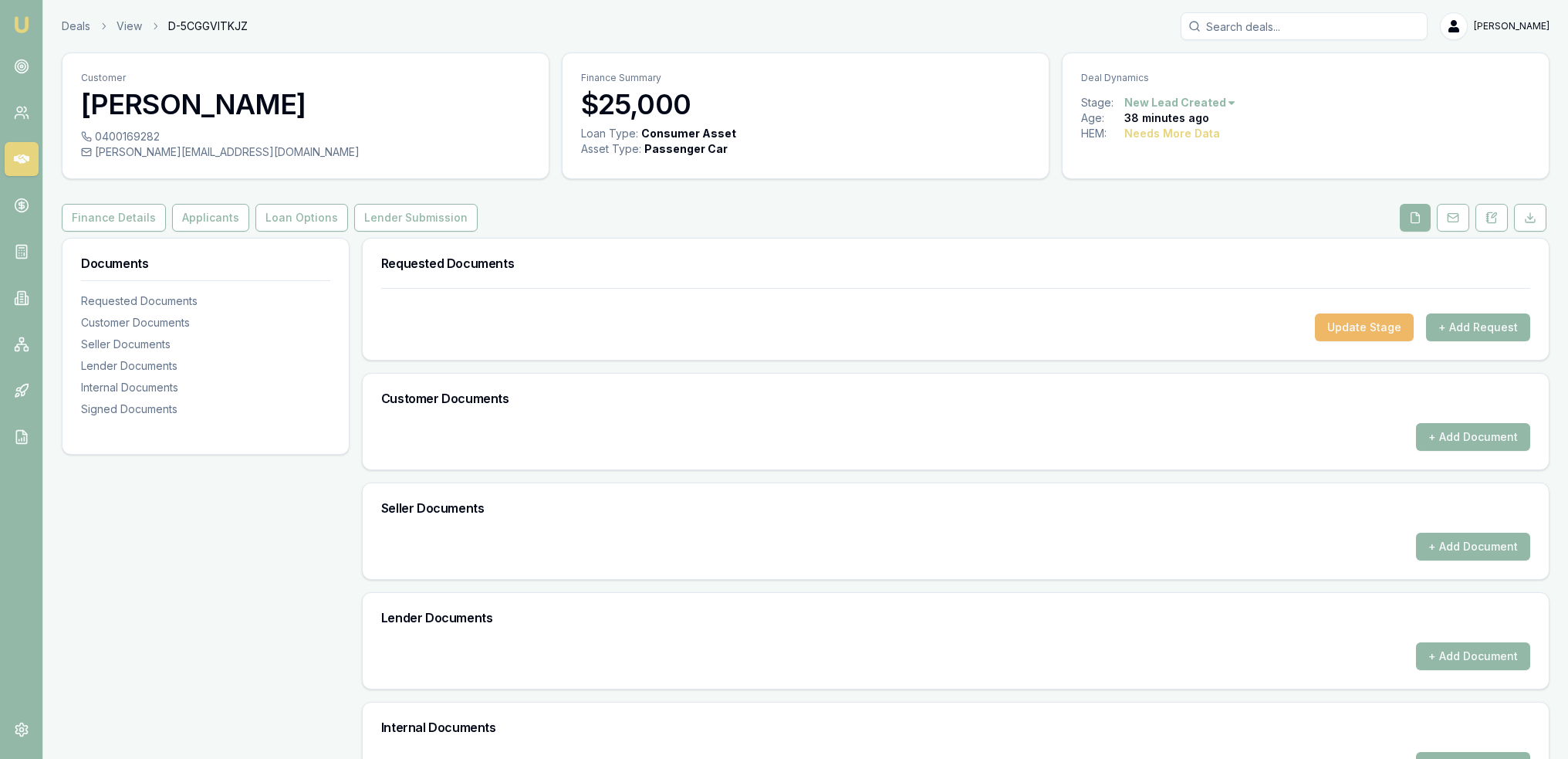
click at [1360, 324] on button "Update Stage" at bounding box center [1363, 327] width 98 height 28
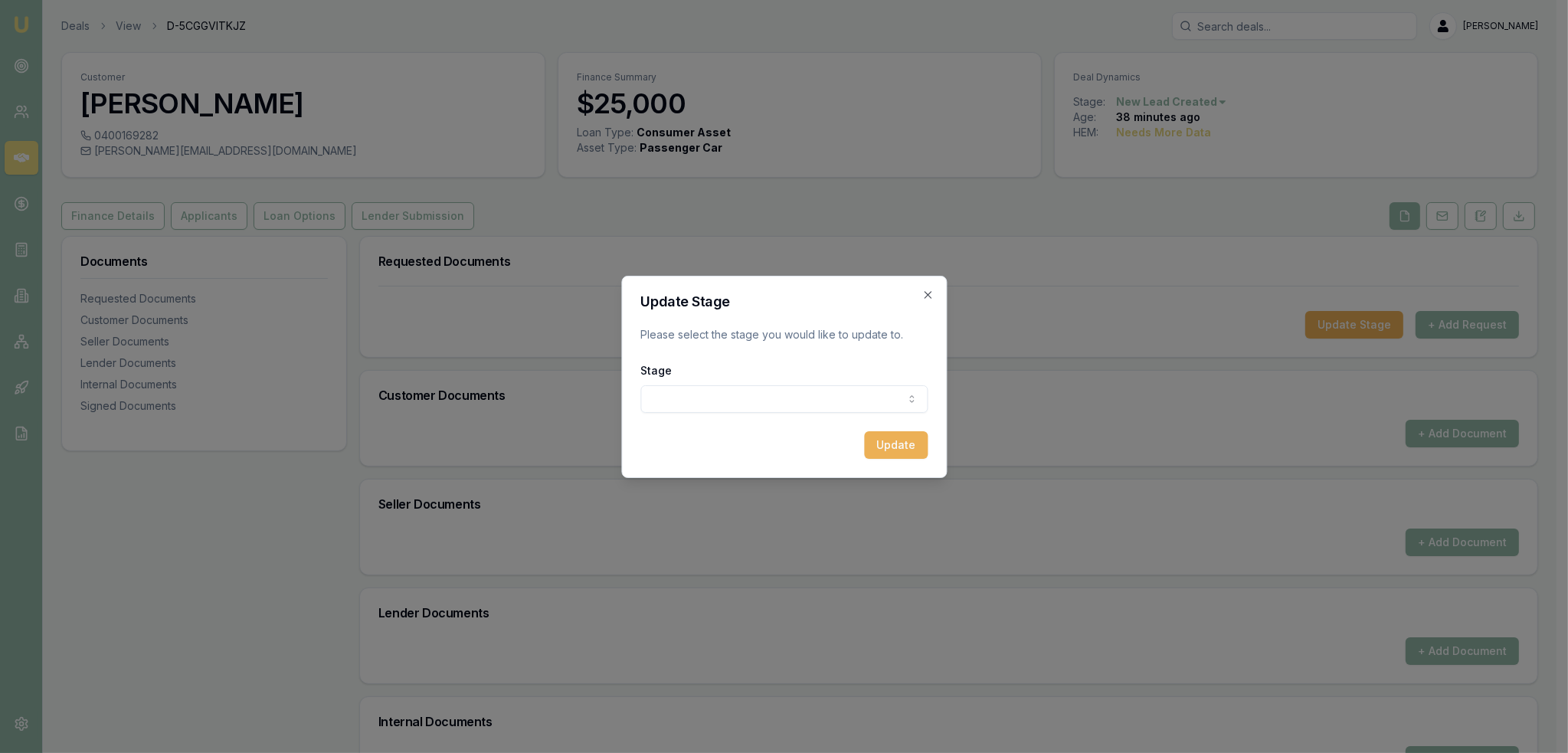
click at [816, 383] on div "Stage New lead created Client contacted Documents requested from client Documen…" at bounding box center [783, 386] width 287 height 52
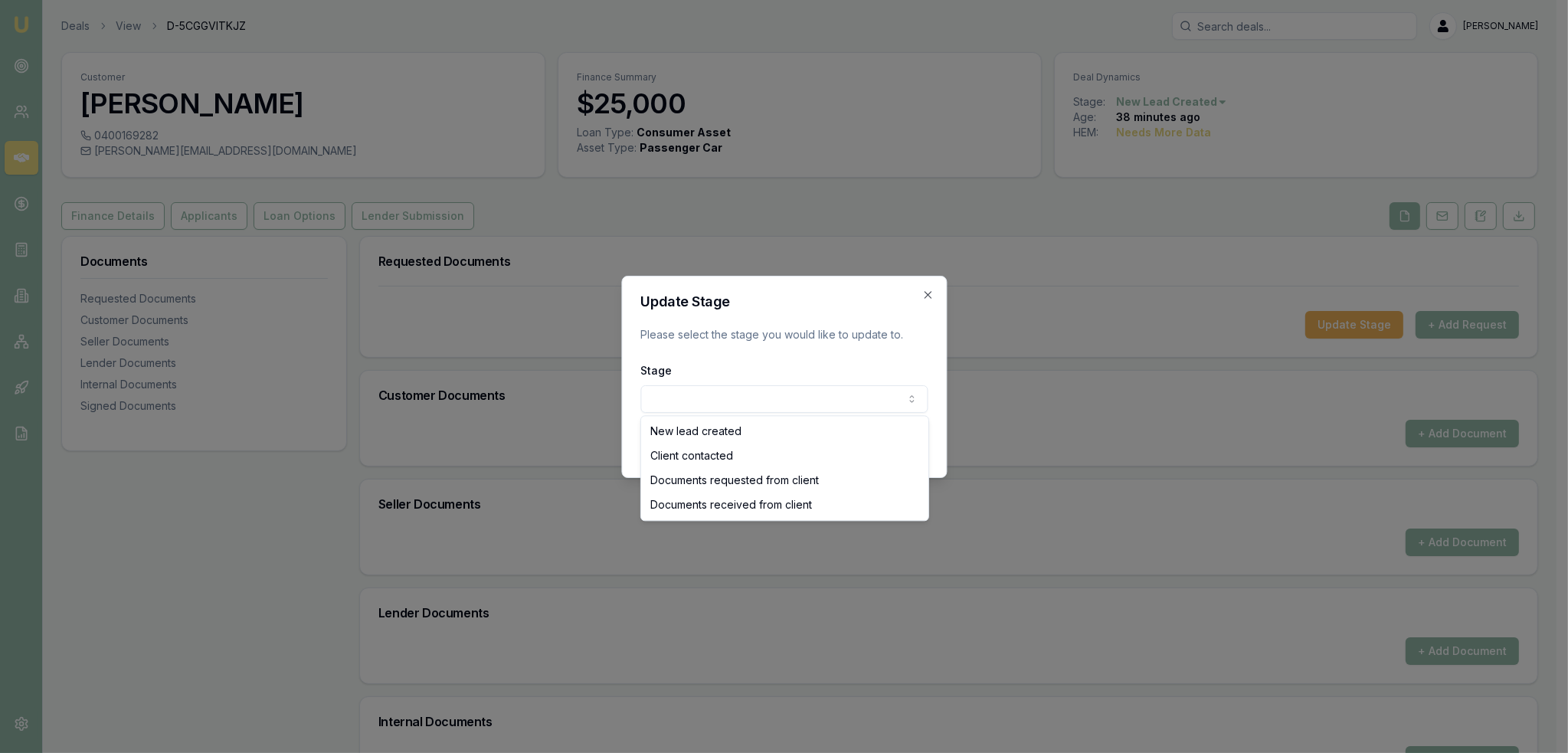
click at [805, 394] on body "Emu Broker Deals View D-5CGGVITKJZ [PERSON_NAME] Toggle Menu Customer [PERSON_N…" at bounding box center [778, 376] width 1557 height 753
select select "CLIENT_CONTACTED"
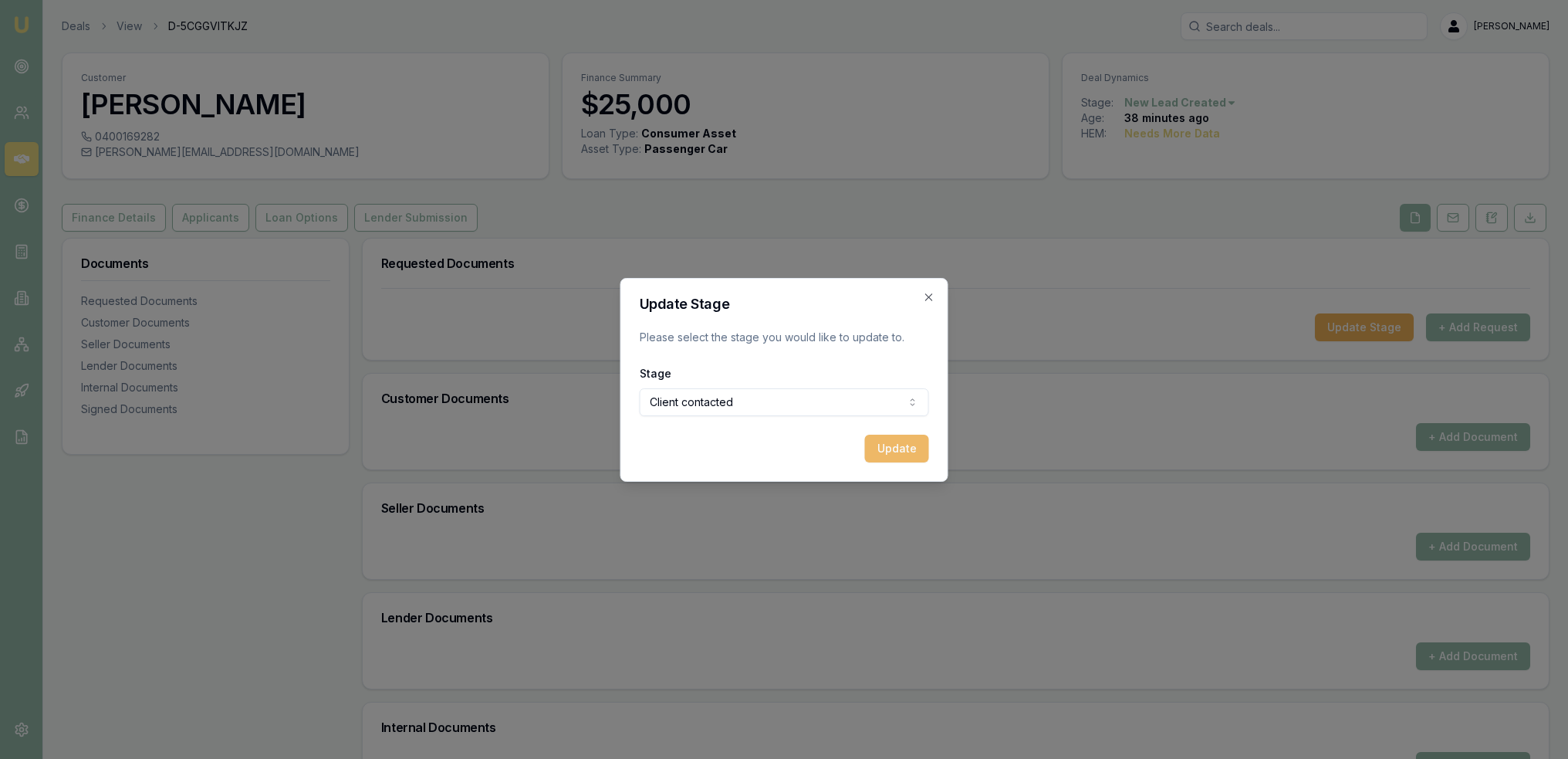
click at [894, 453] on button "Update" at bounding box center [897, 448] width 64 height 28
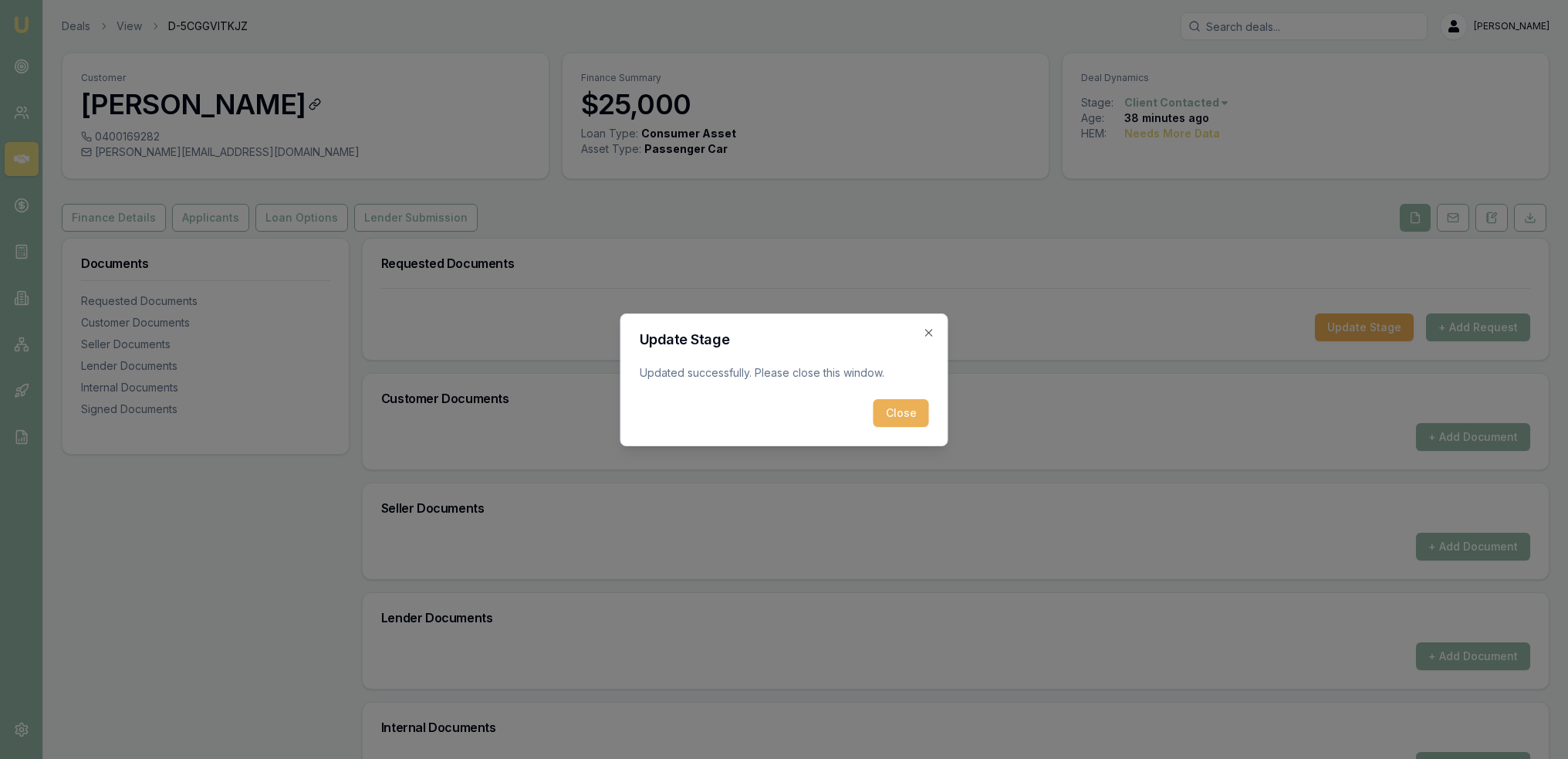
drag, startPoint x: 894, startPoint y: 413, endPoint x: 460, endPoint y: 88, distance: 542.2
click at [892, 411] on button "Close" at bounding box center [901, 413] width 56 height 28
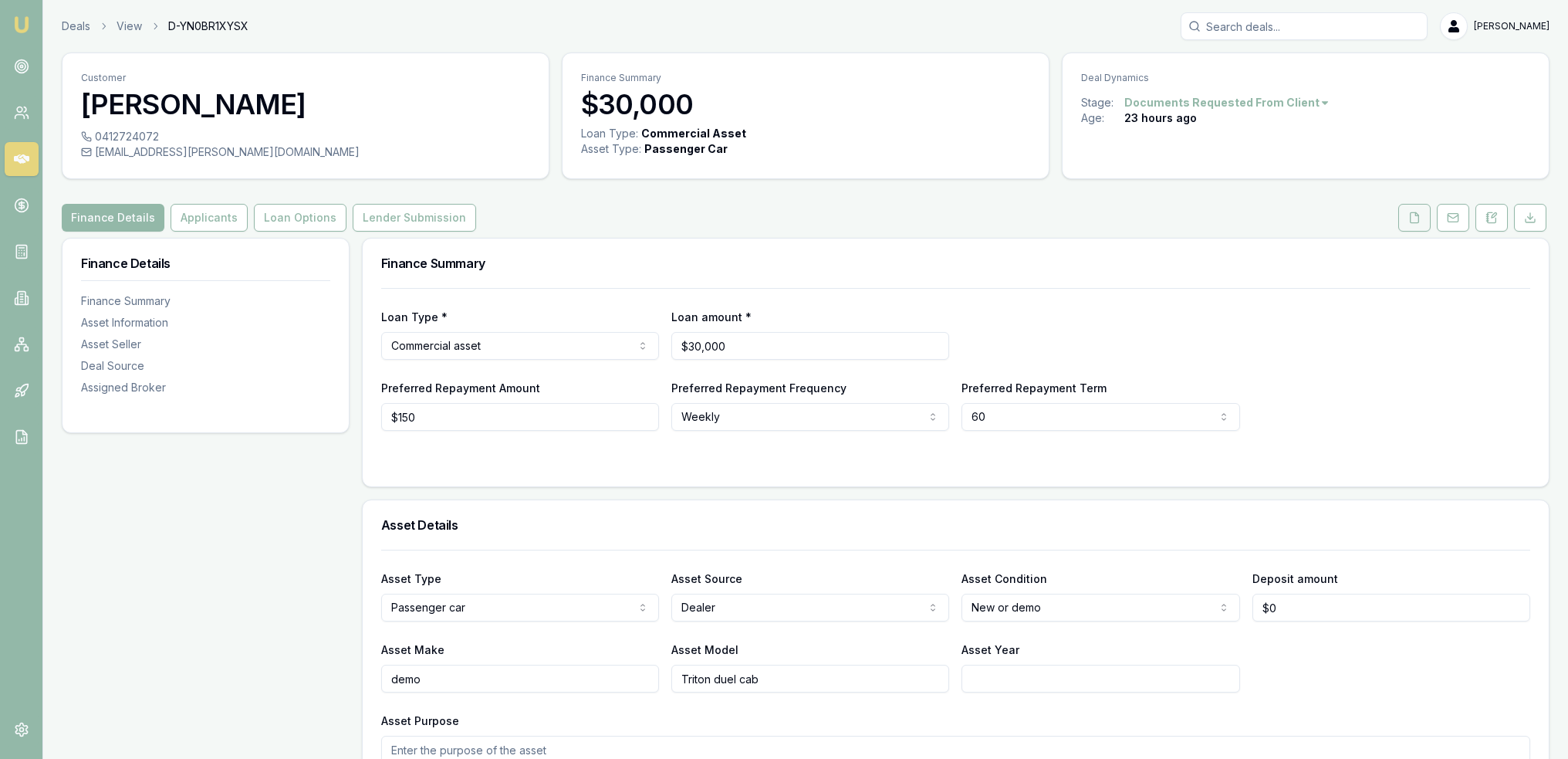
click at [1416, 215] on polyline at bounding box center [1416, 214] width 3 height 3
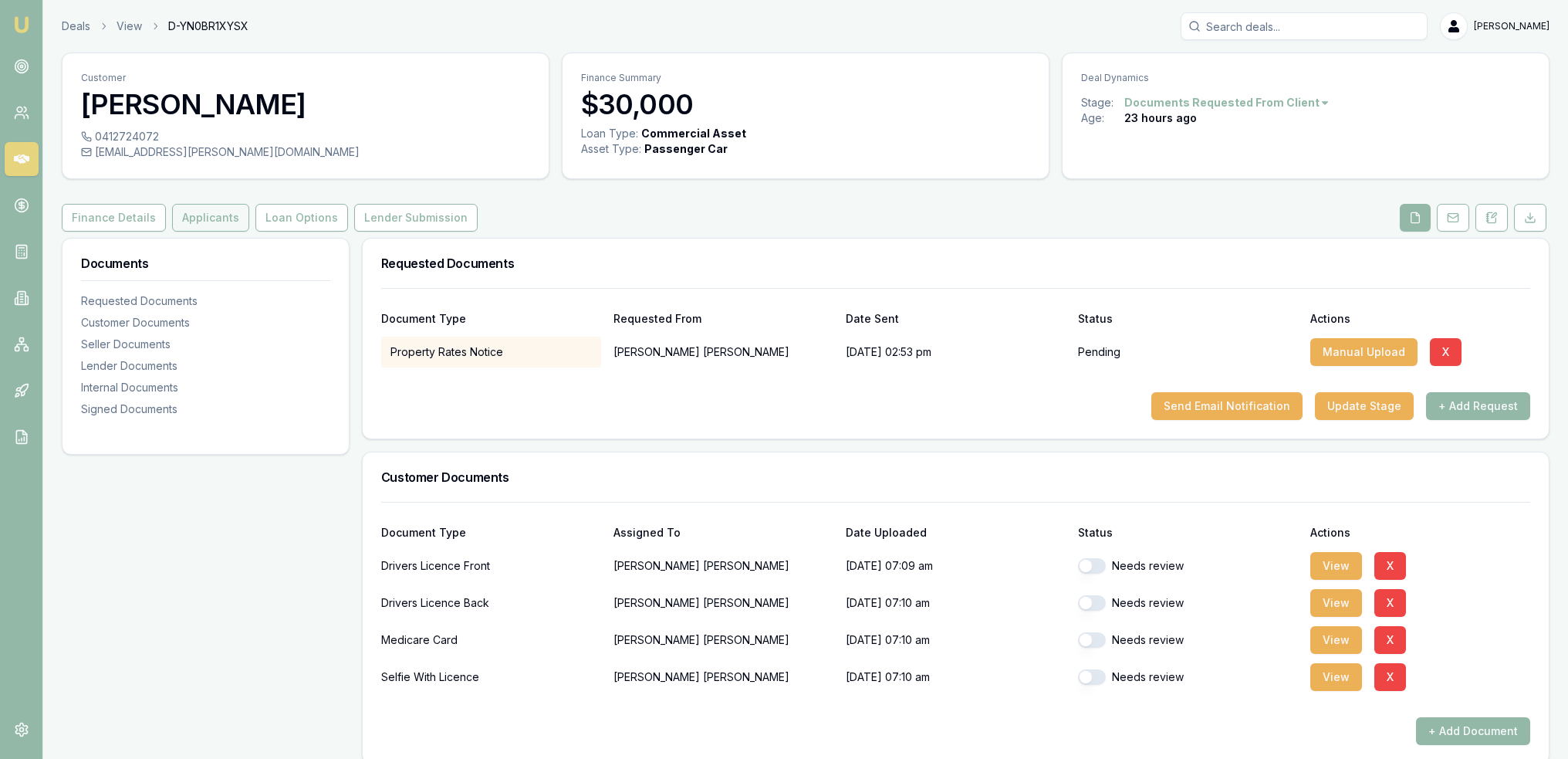
click at [191, 222] on button "Applicants" at bounding box center [211, 218] width 77 height 28
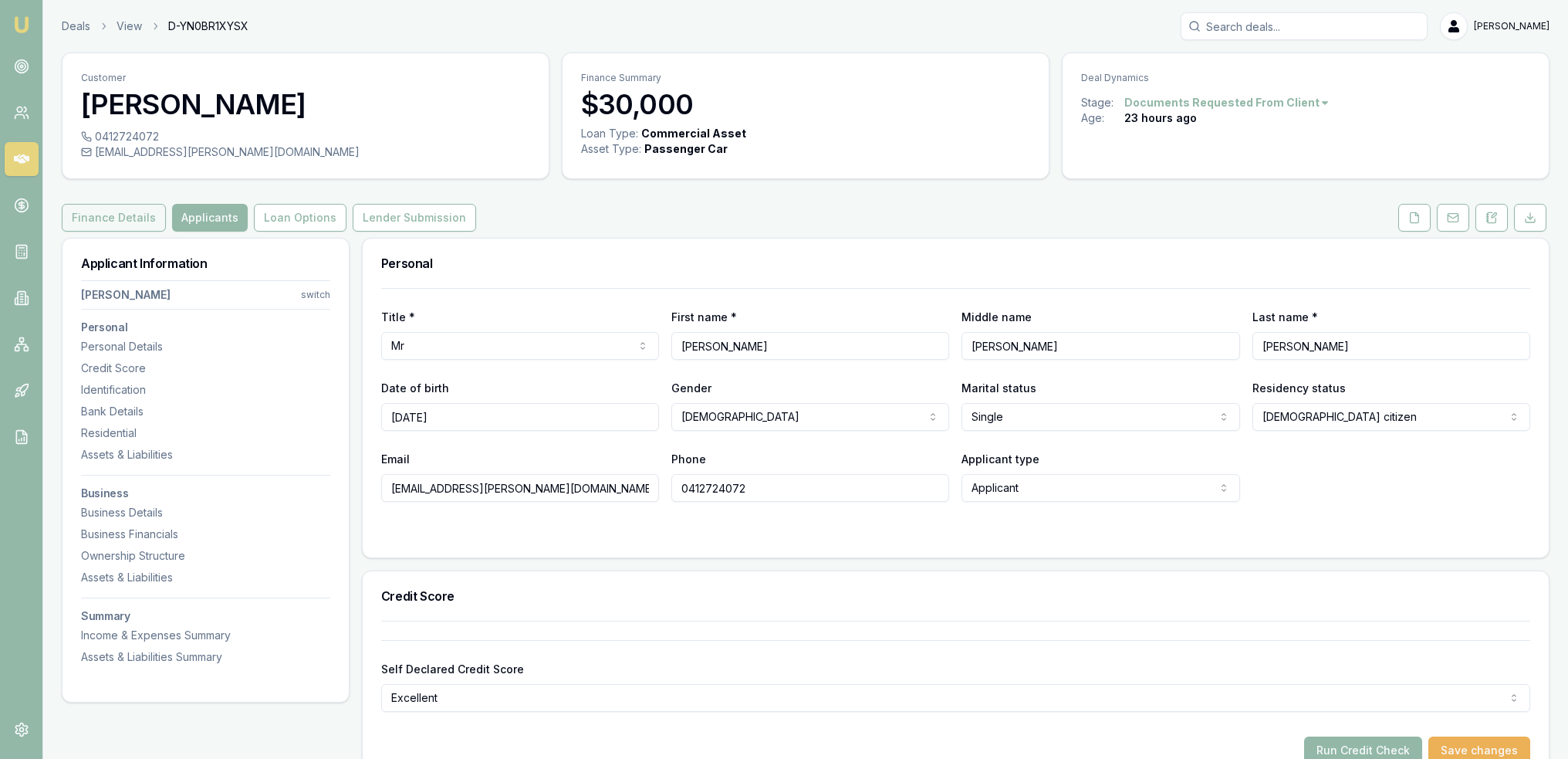
click at [125, 214] on button "Finance Details" at bounding box center [113, 218] width 104 height 28
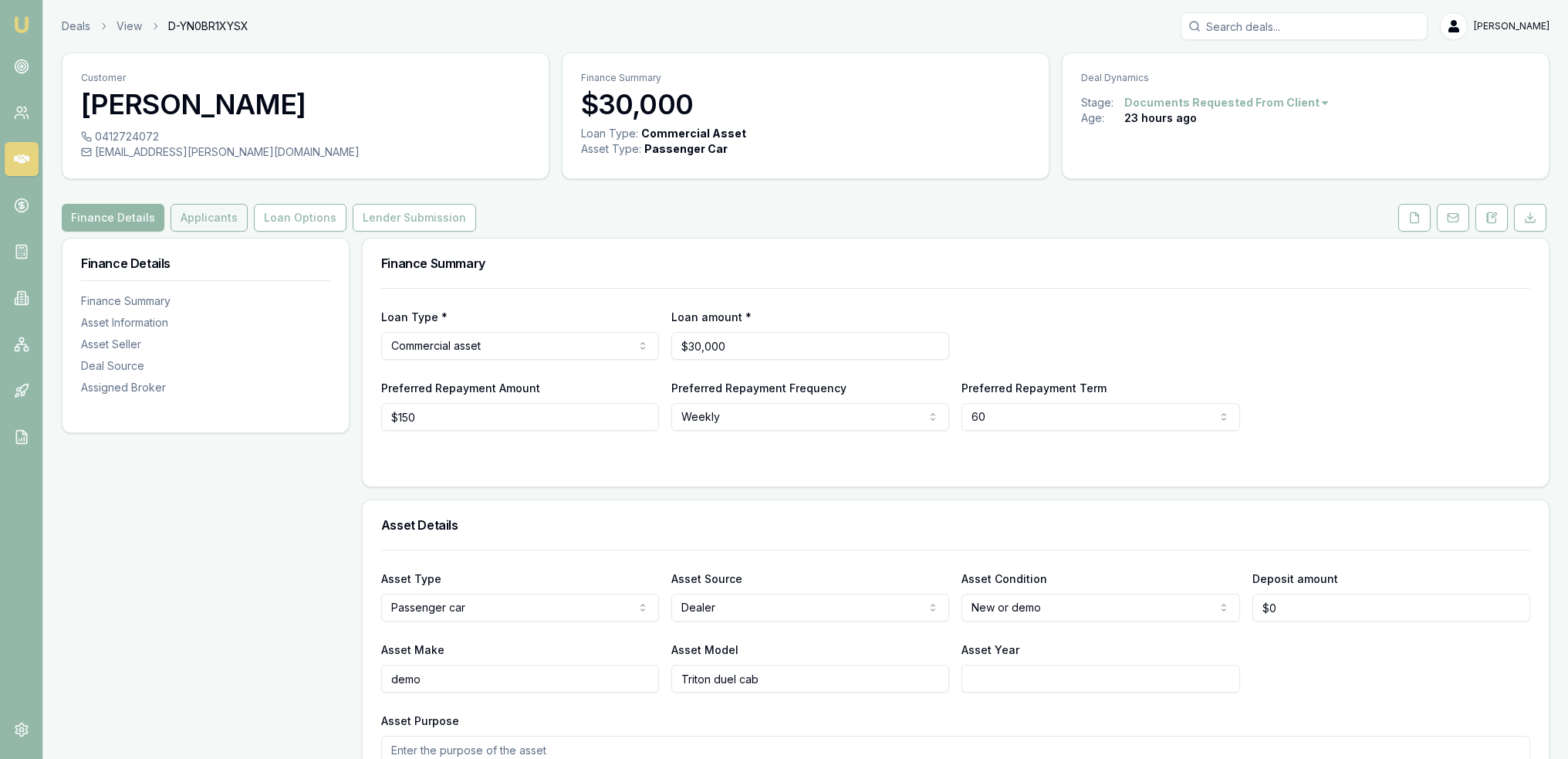
click at [189, 214] on button "Applicants" at bounding box center [210, 218] width 77 height 28
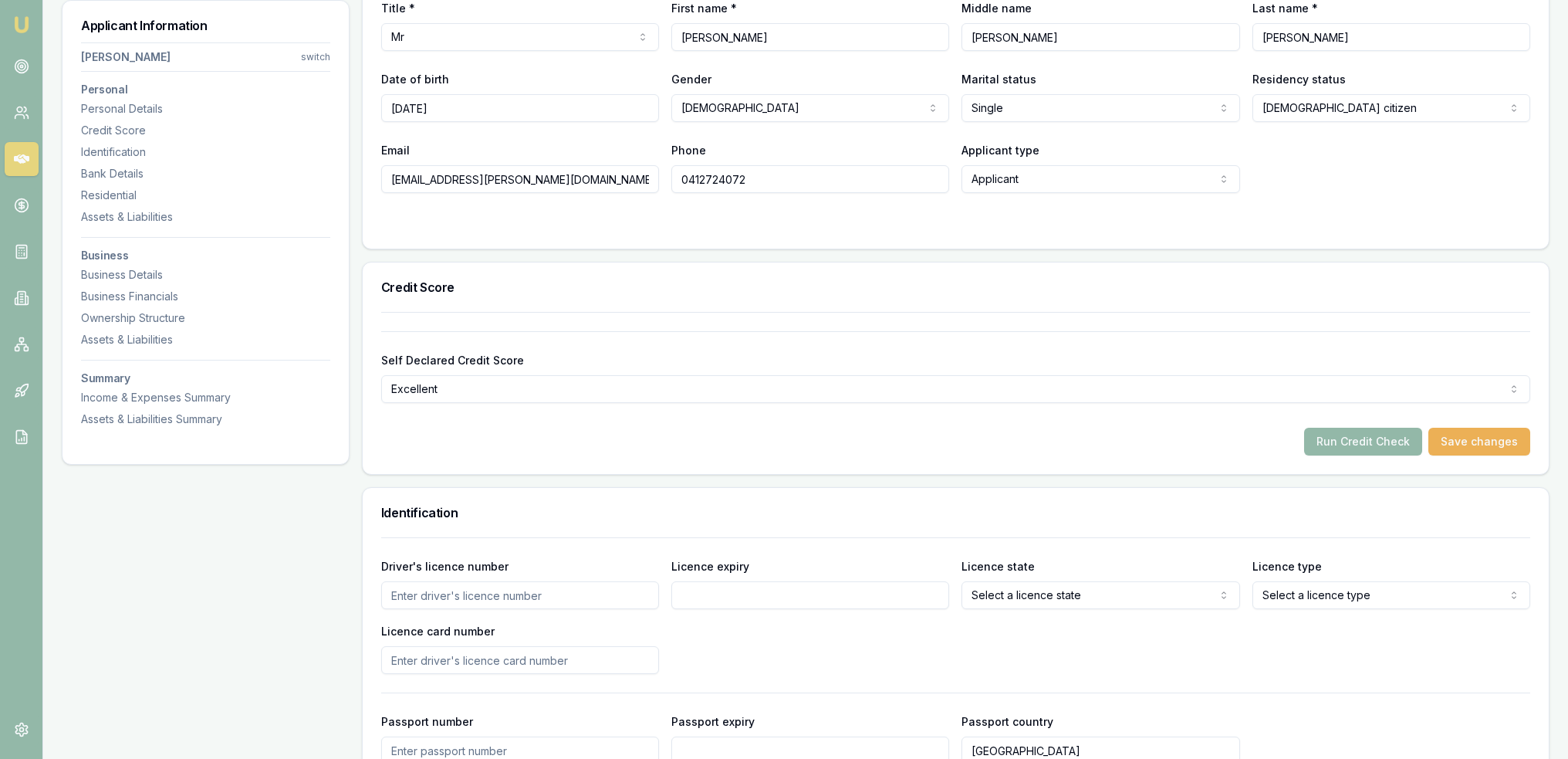
scroll to position [463, 0]
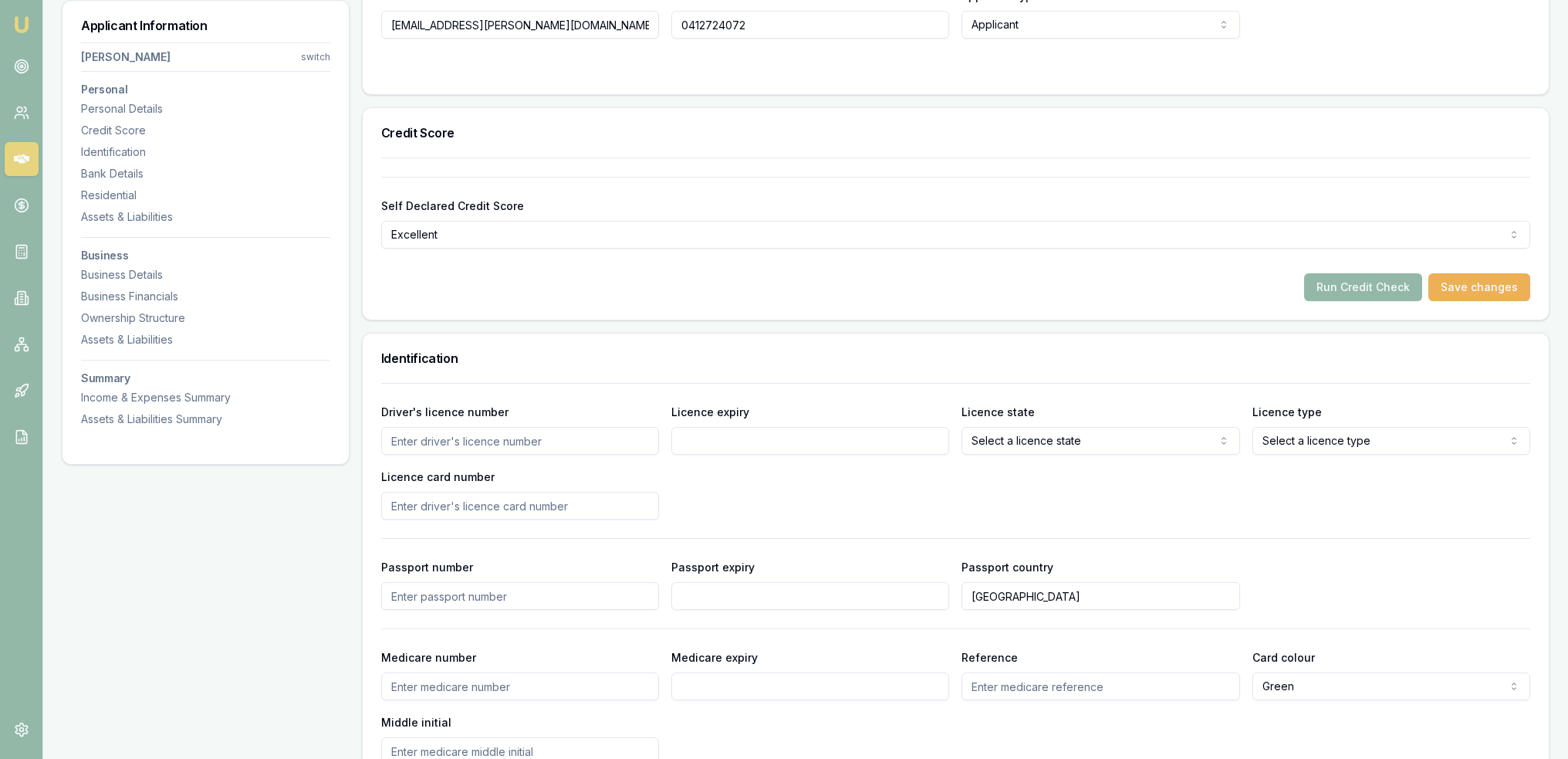
click at [504, 435] on input "Driver's licence number" at bounding box center [520, 441] width 278 height 28
type input "7342EX"
type input "[DATE]"
select select "OPEN_LICENCE"
type input "2060480143"
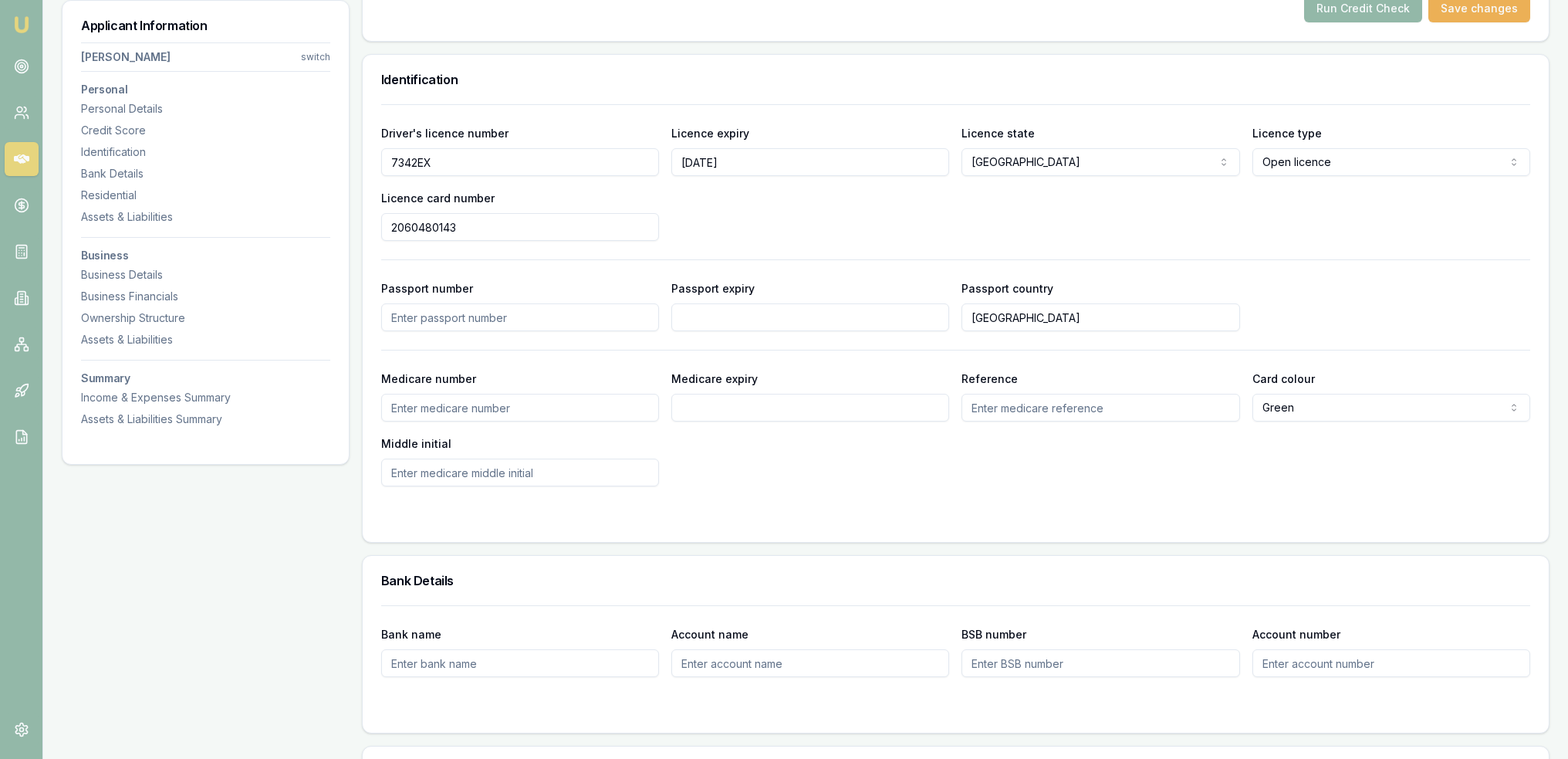
scroll to position [849, 0]
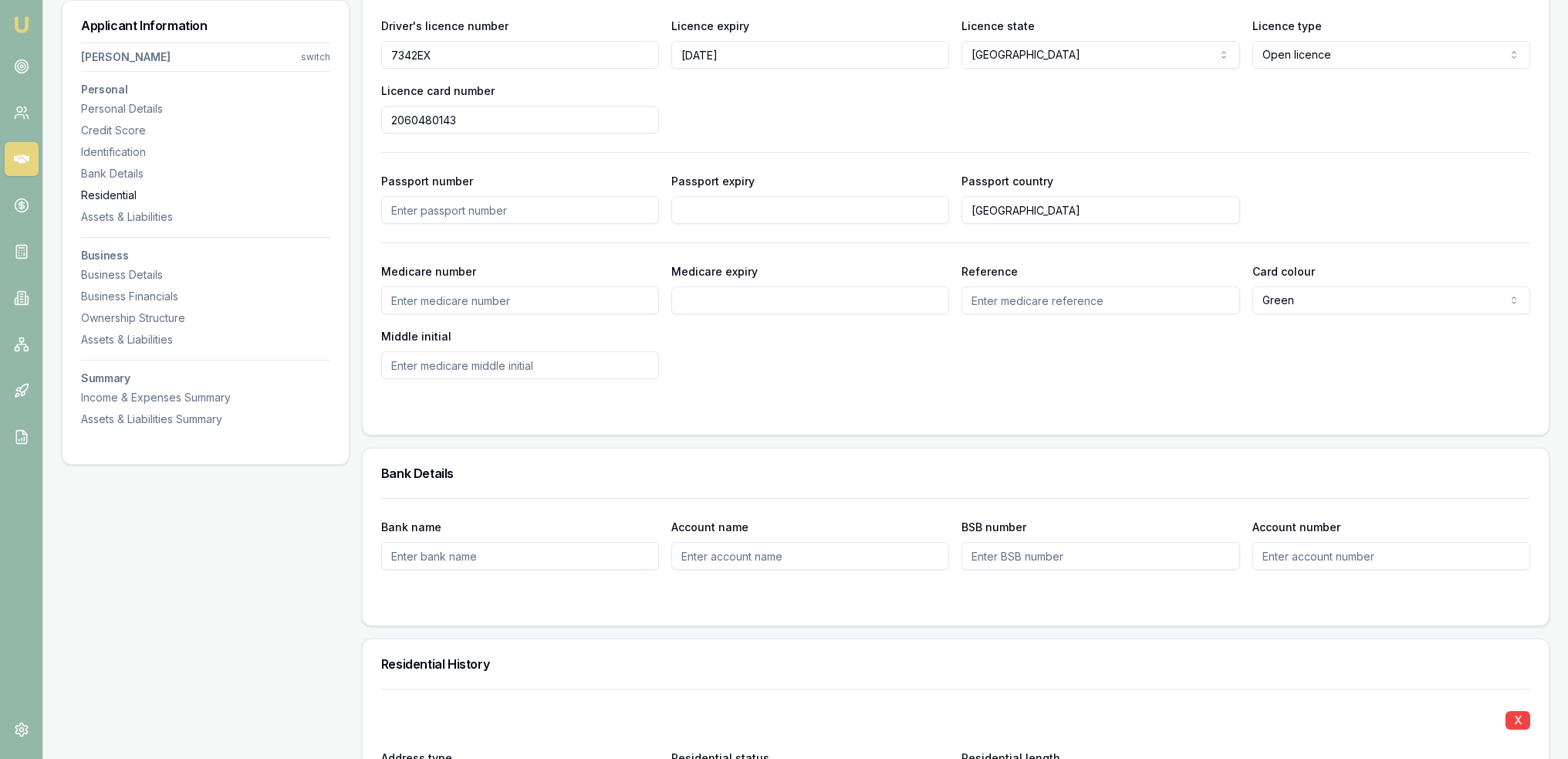
click at [95, 190] on div "Residential" at bounding box center [206, 196] width 249 height 16
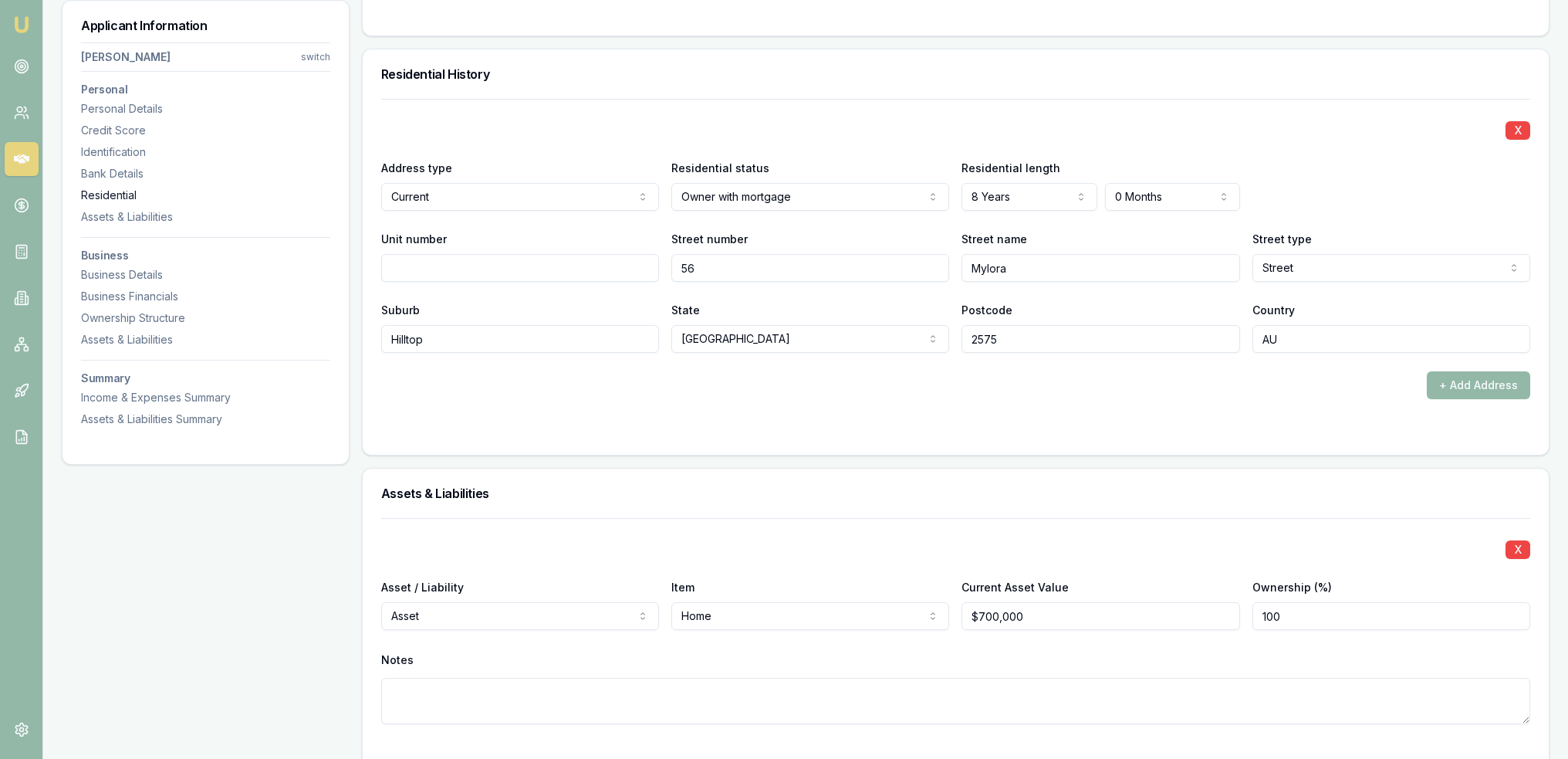
scroll to position [1485, 0]
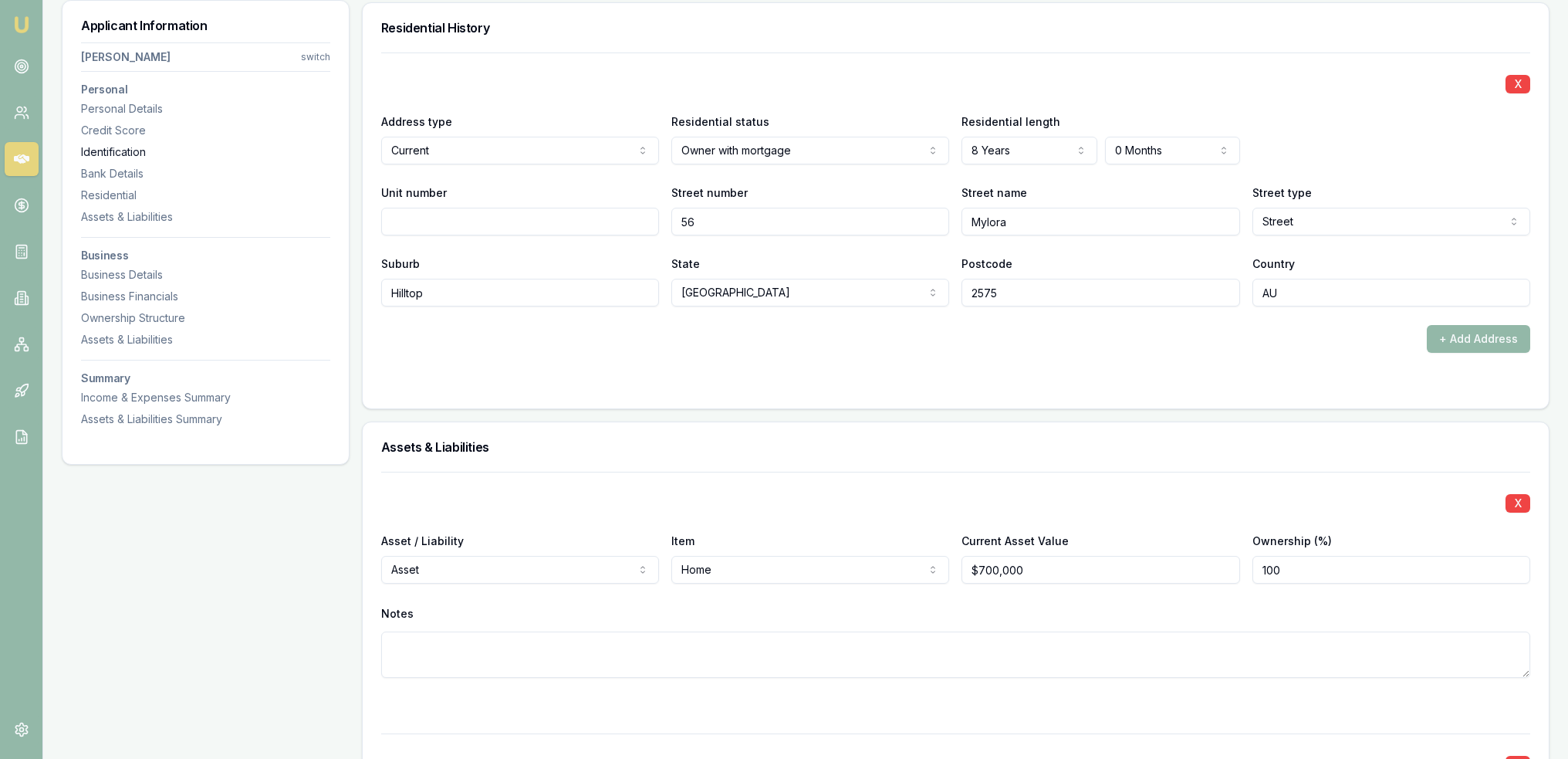
click at [120, 153] on div "Identification" at bounding box center [206, 152] width 249 height 16
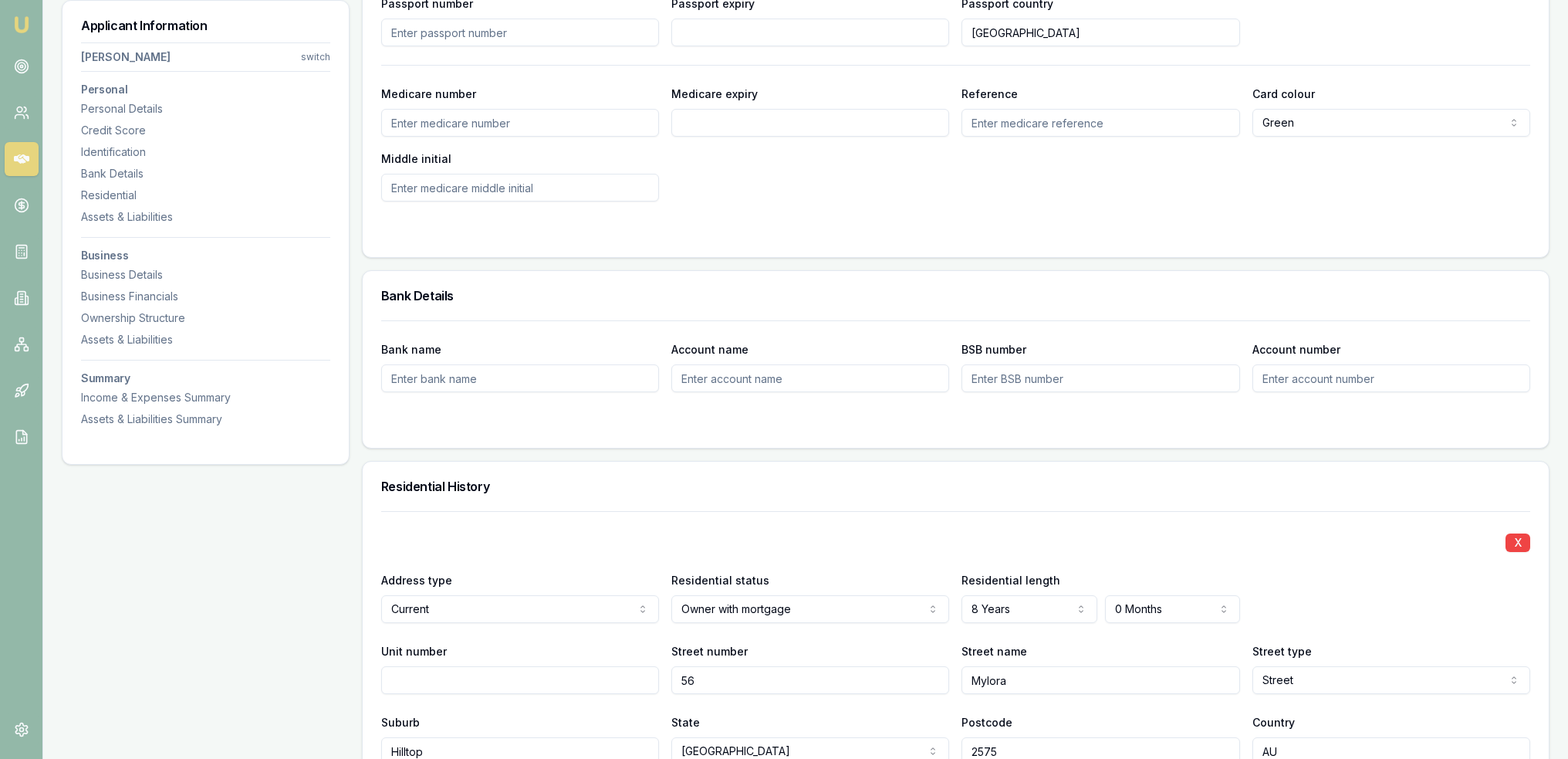
scroll to position [794, 0]
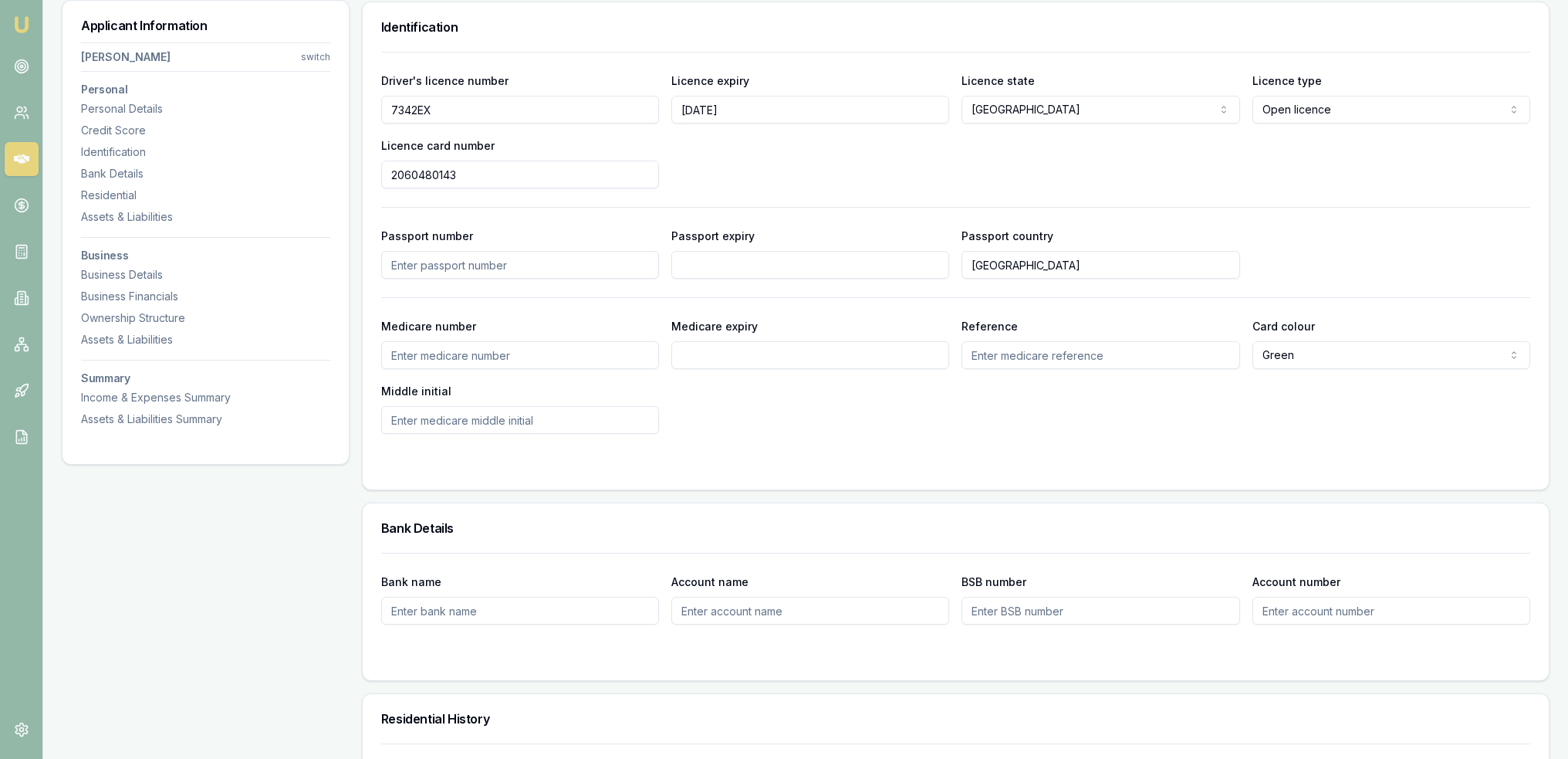
click at [460, 358] on input "Medicare number" at bounding box center [520, 355] width 278 height 28
type input "2842957412"
type input "10/2029"
type input "1"
type input "J"
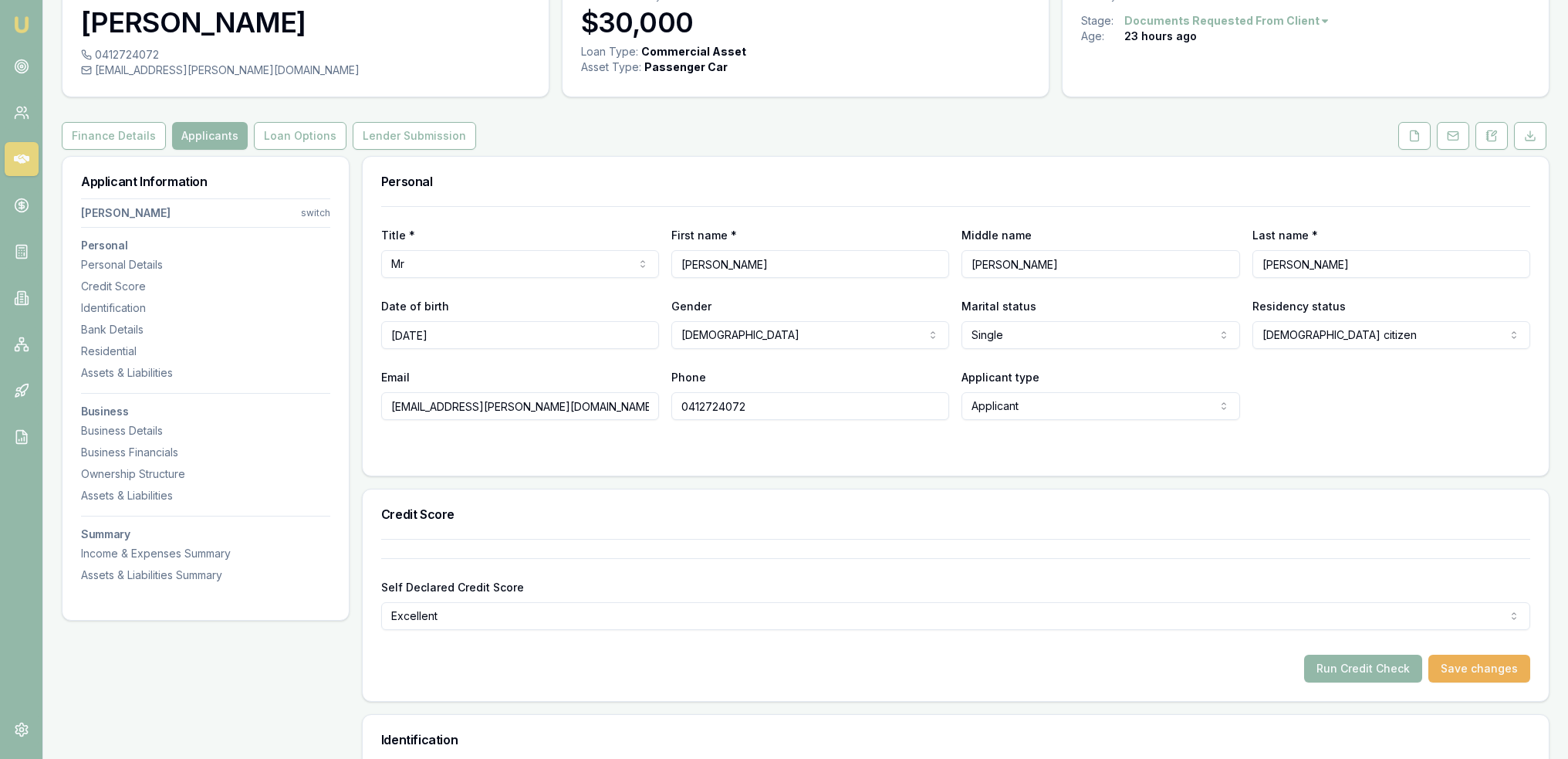
scroll to position [0, 0]
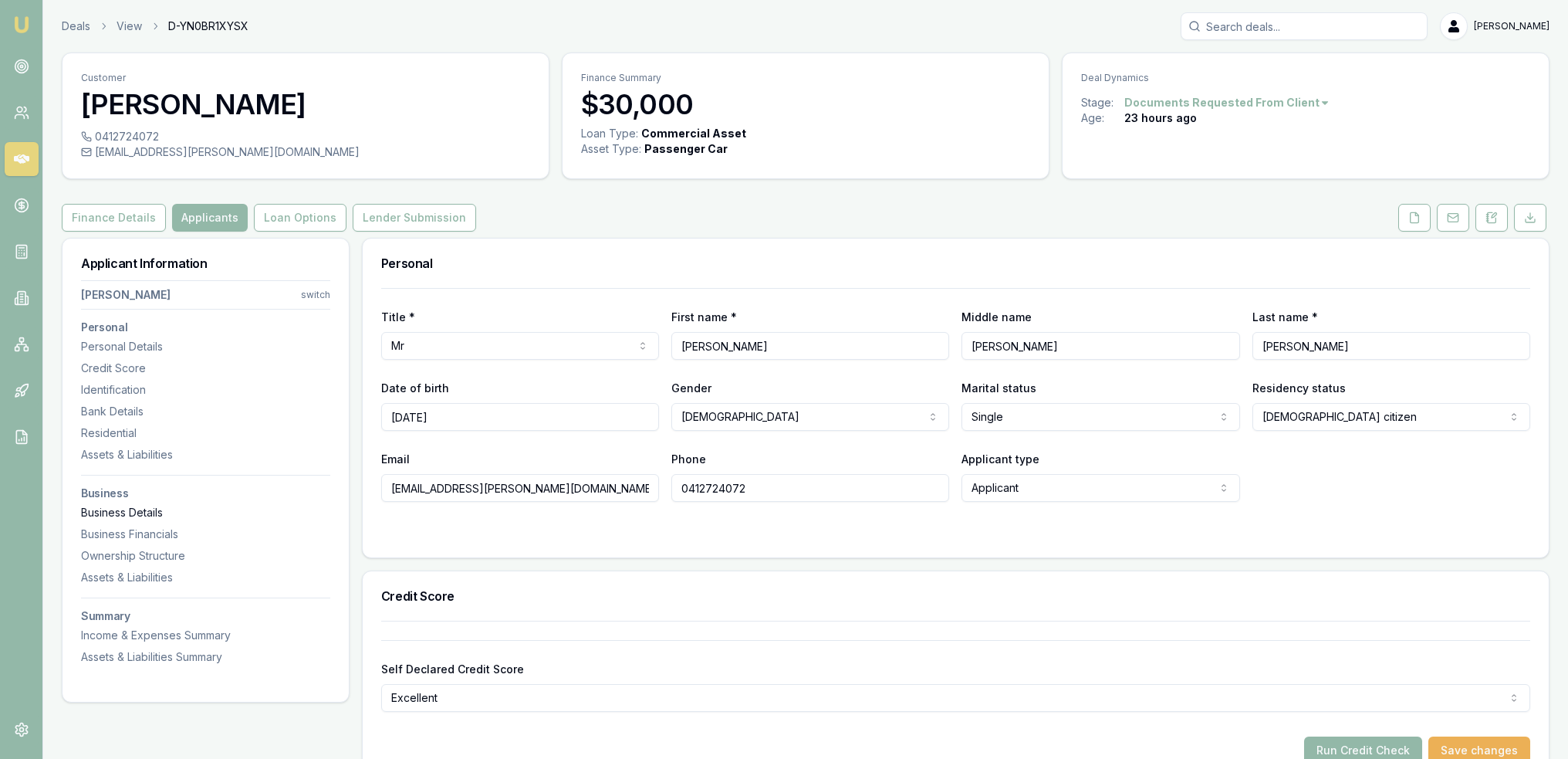
click at [154, 509] on div "Business Details" at bounding box center [206, 513] width 249 height 16
click at [111, 223] on button "Finance Details" at bounding box center [113, 218] width 104 height 28
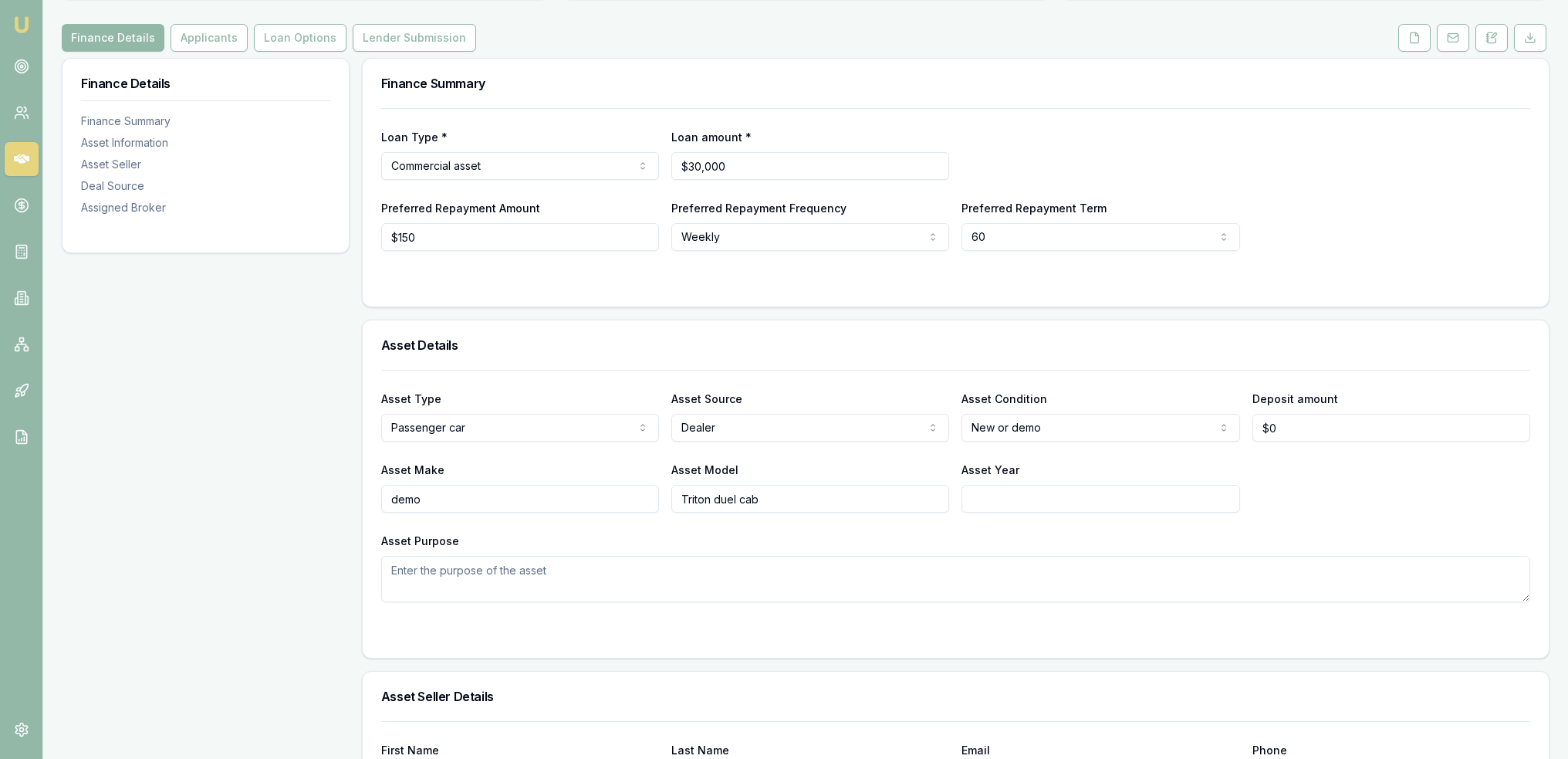
scroll to position [309, 0]
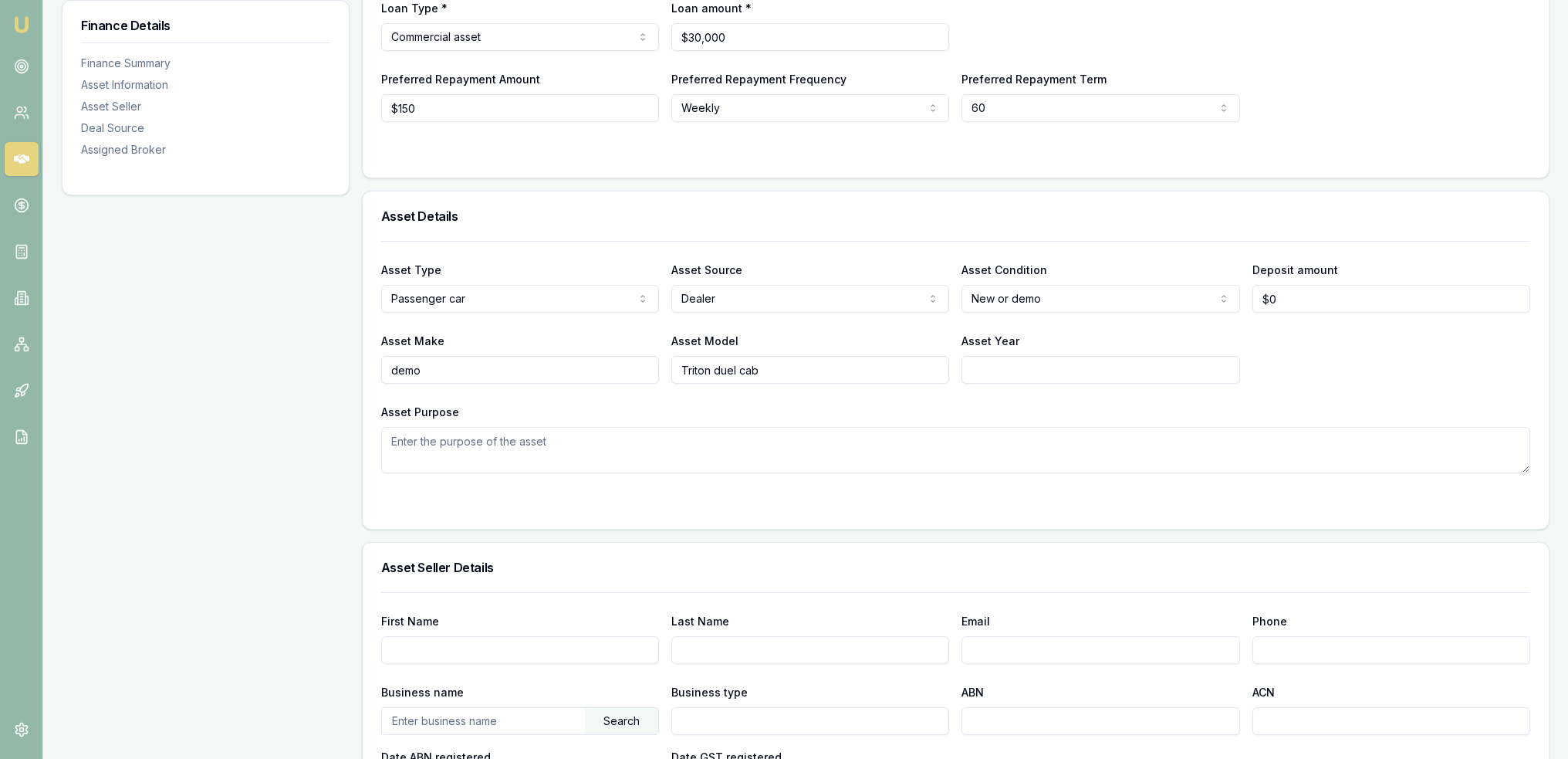
drag, startPoint x: 318, startPoint y: 358, endPoint x: 254, endPoint y: 358, distance: 64.0
click at [254, 358] on div "Finance Details Finance Summary Asset Information Asset Seller Deal Source Assi…" at bounding box center [805, 645] width 1488 height 1431
type input "Mitsubishi"
type input "Triton"
type input "2025"
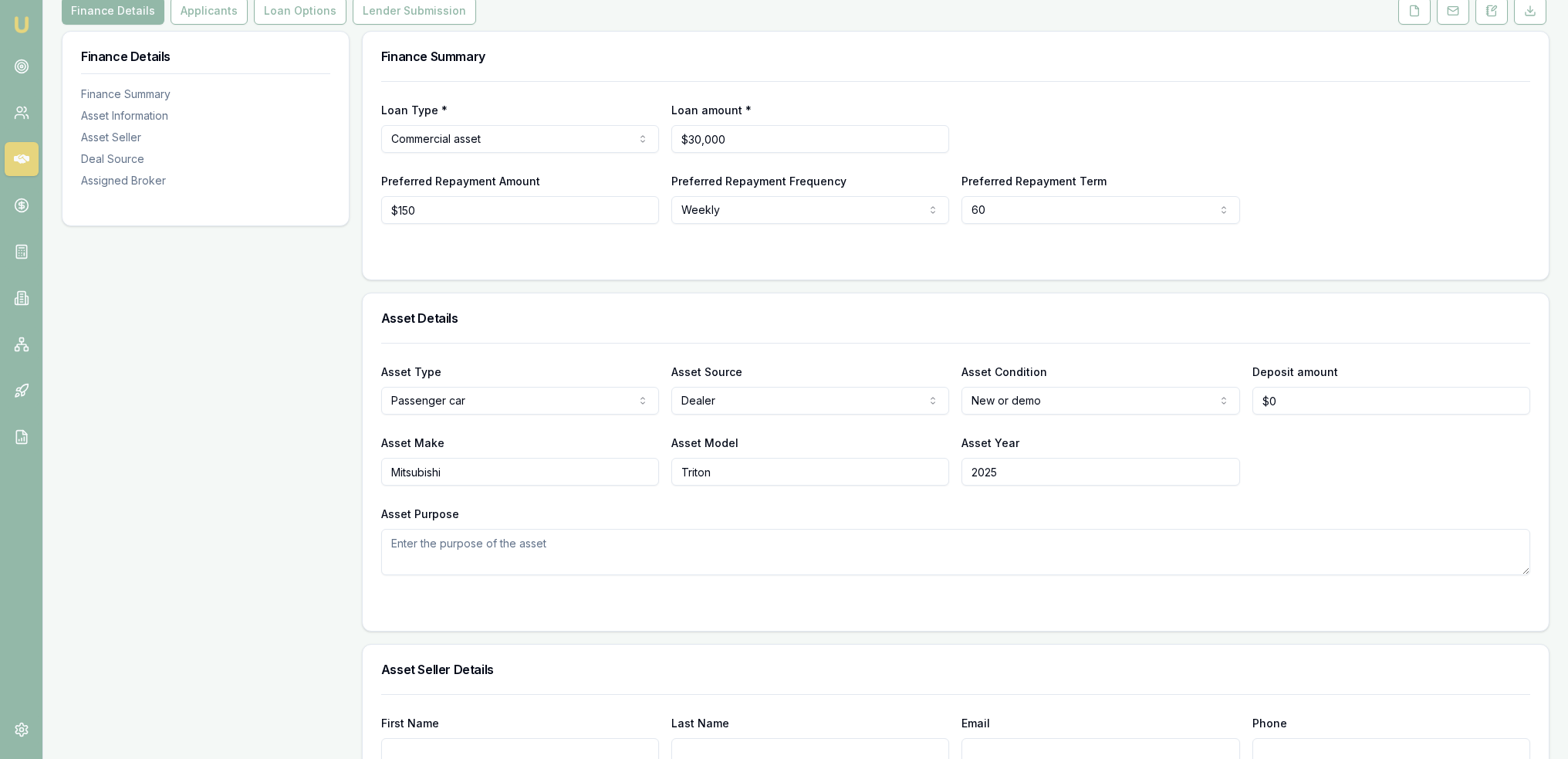
scroll to position [0, 0]
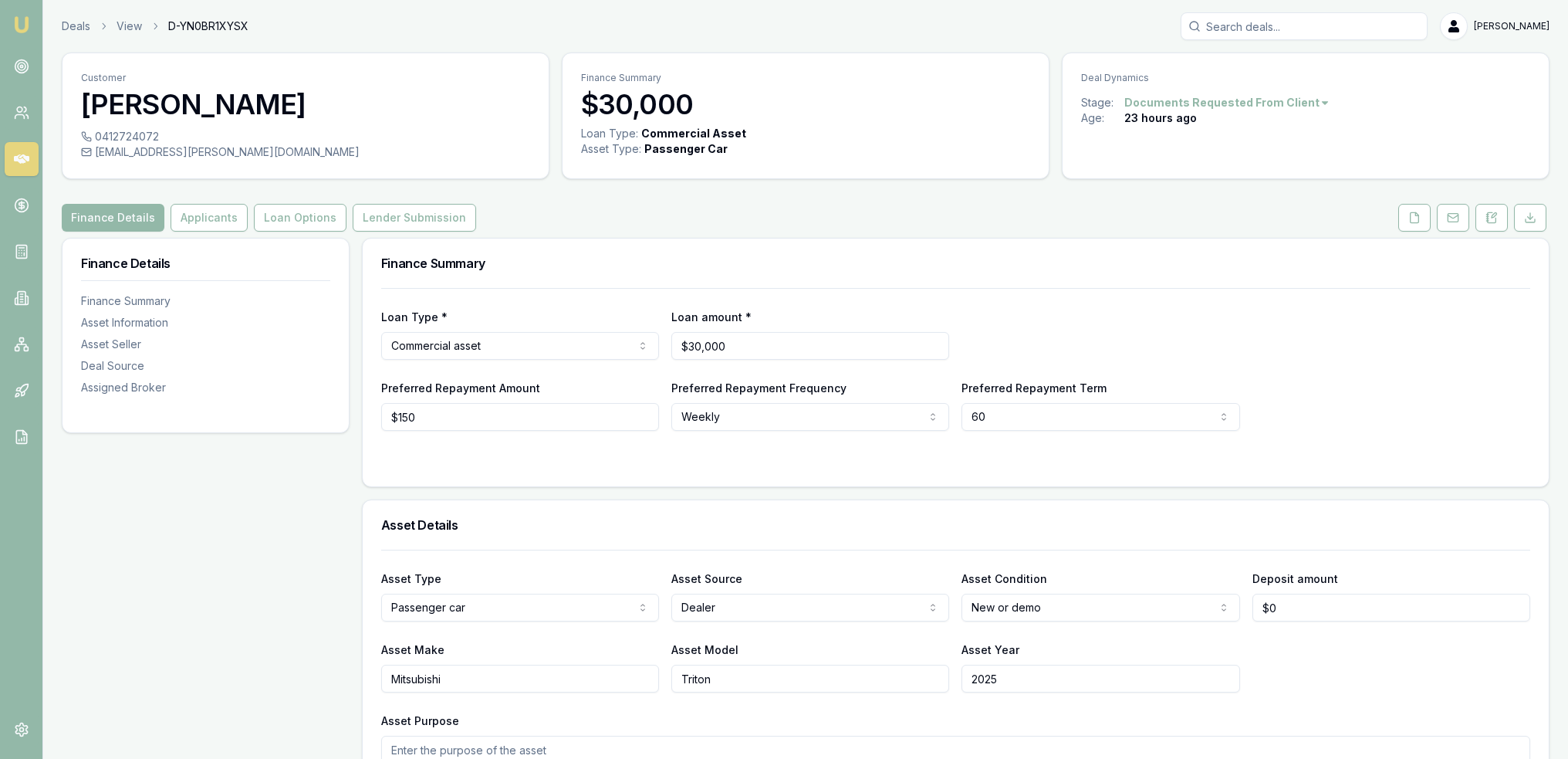
click at [216, 213] on button "Applicants" at bounding box center [210, 218] width 77 height 28
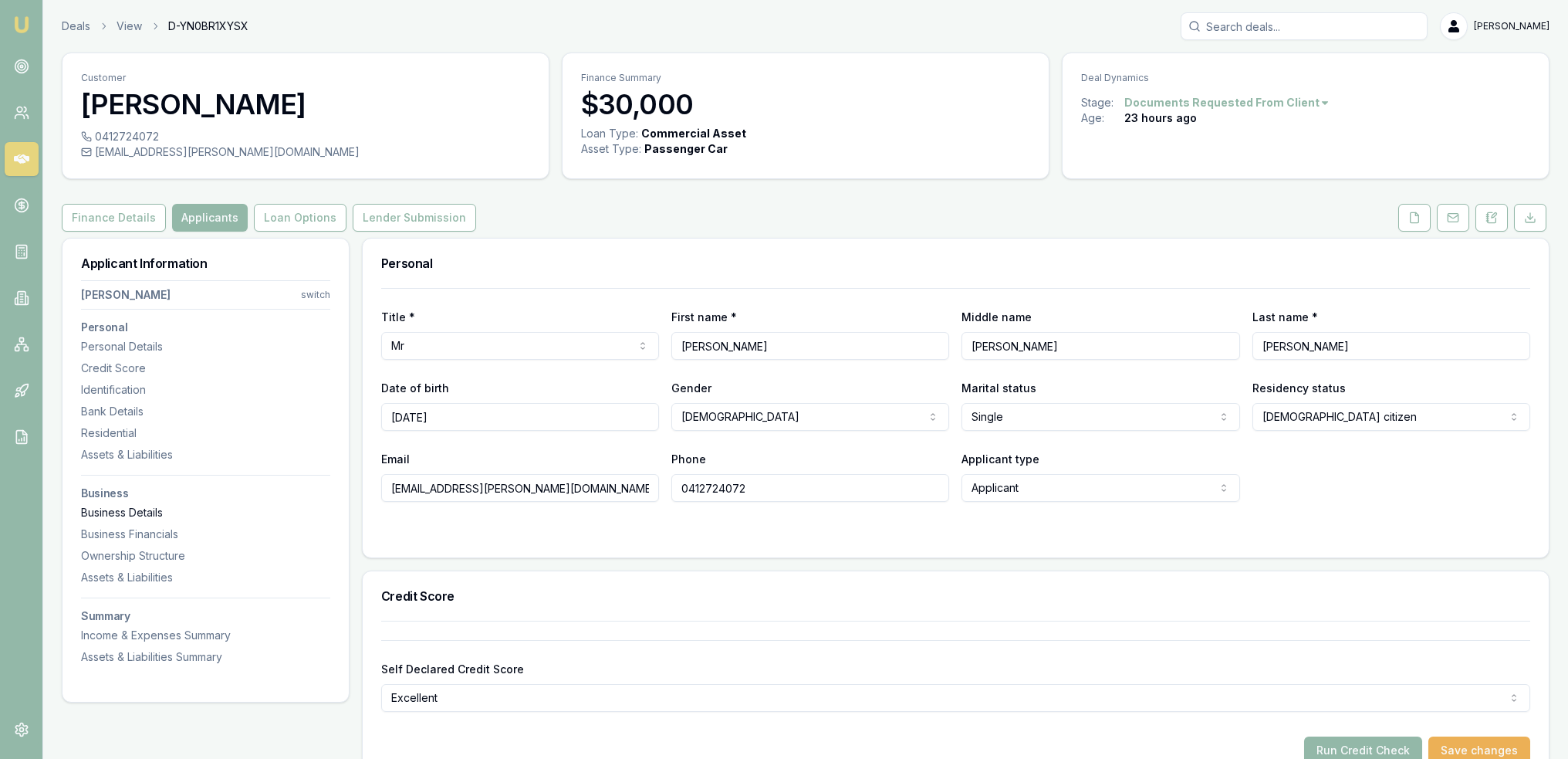
click at [146, 518] on div "Business Details" at bounding box center [206, 513] width 249 height 16
click at [124, 220] on button "Finance Details" at bounding box center [113, 218] width 104 height 28
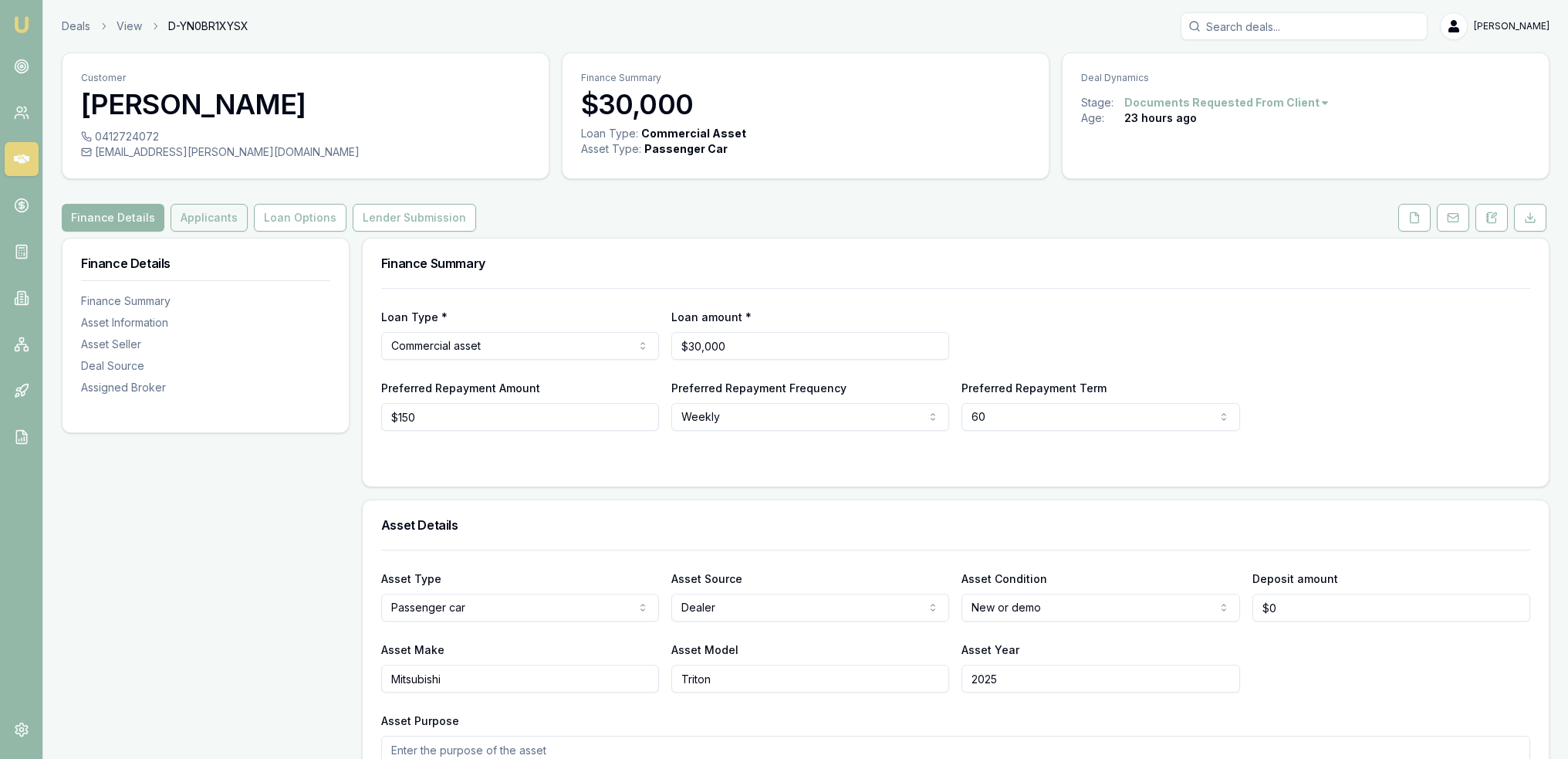
click at [201, 210] on button "Applicants" at bounding box center [210, 218] width 77 height 28
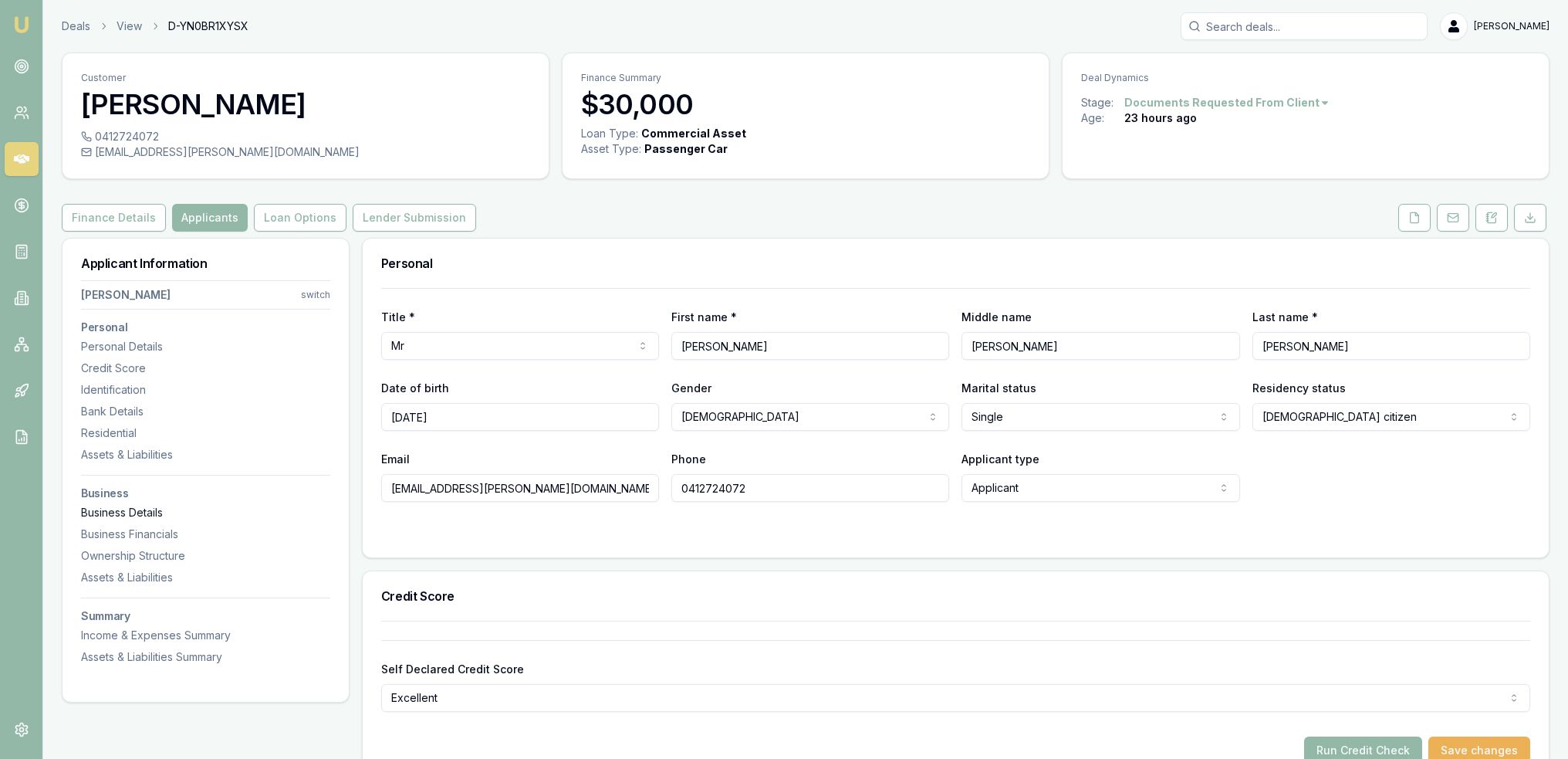
click at [116, 510] on div "Business Details" at bounding box center [206, 513] width 249 height 16
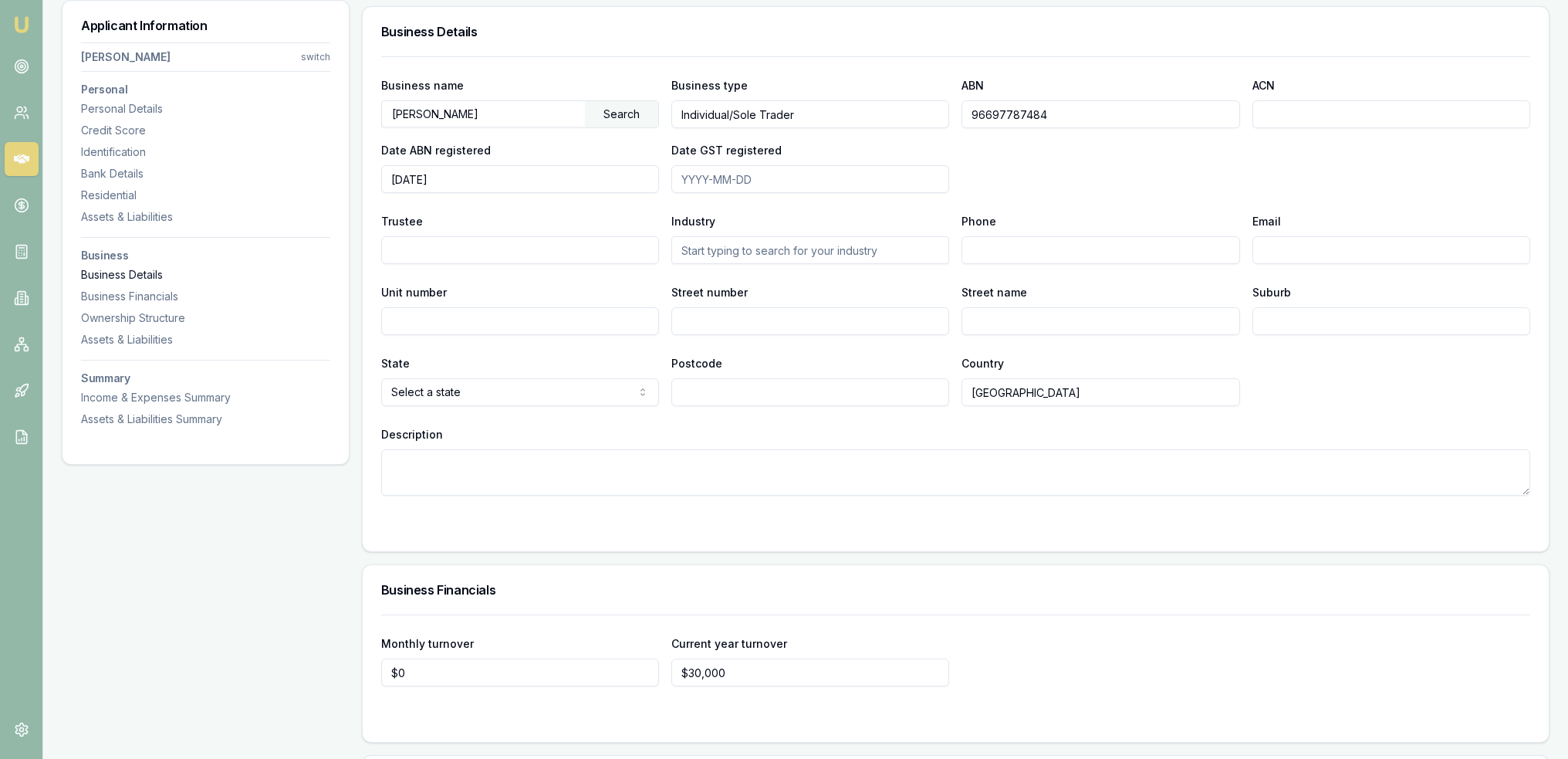
scroll to position [3239, 0]
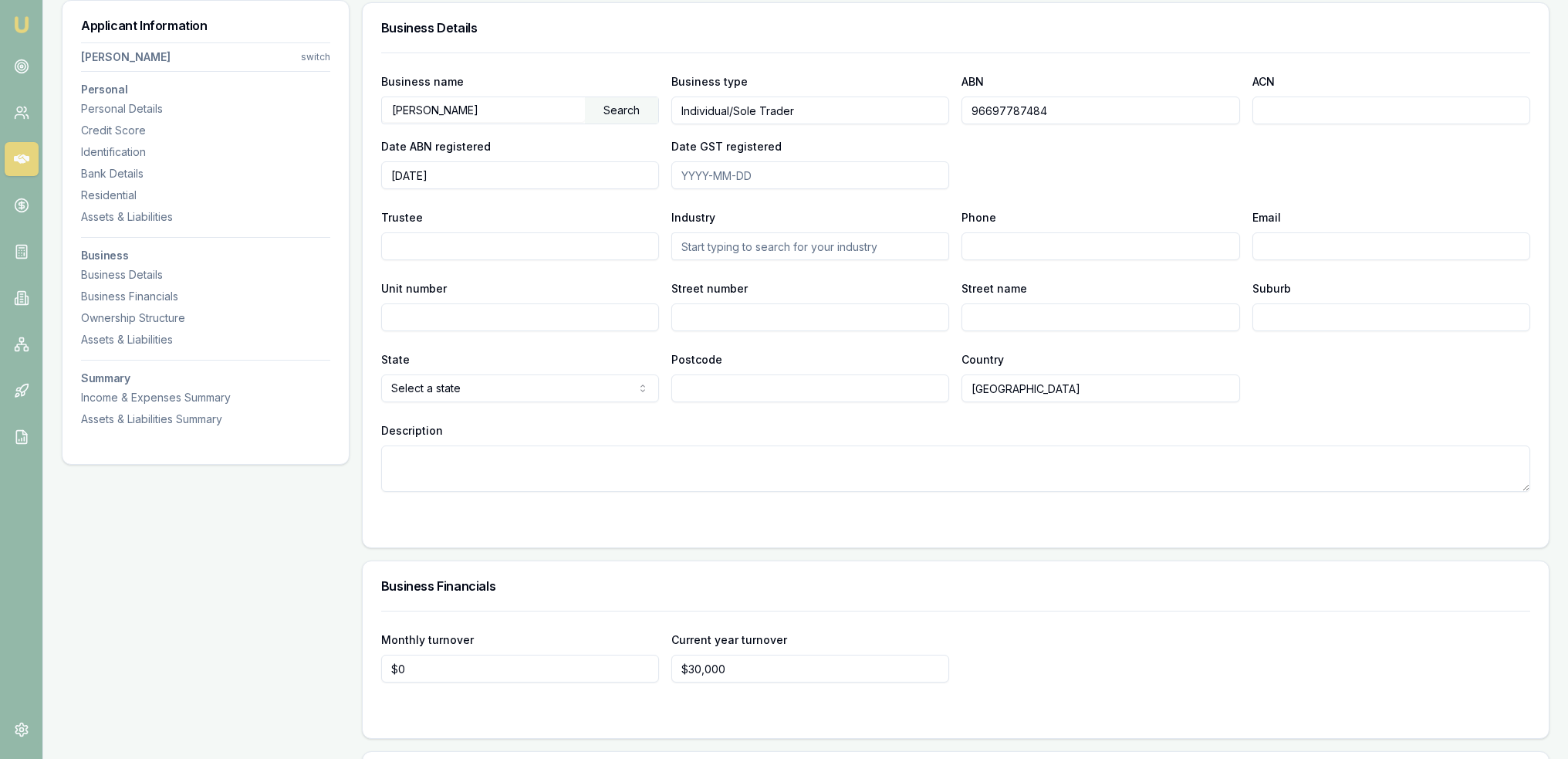
drag, startPoint x: 1101, startPoint y: 112, endPoint x: 933, endPoint y: 112, distance: 168.0
click at [933, 112] on div "Business name GALVIN, MICHAEL JAMES Search Business type Individual/Sole Trader…" at bounding box center [955, 130] width 1149 height 117
drag, startPoint x: 106, startPoint y: 192, endPoint x: 292, endPoint y: 210, distance: 186.9
click at [106, 192] on div "Residential" at bounding box center [206, 196] width 249 height 16
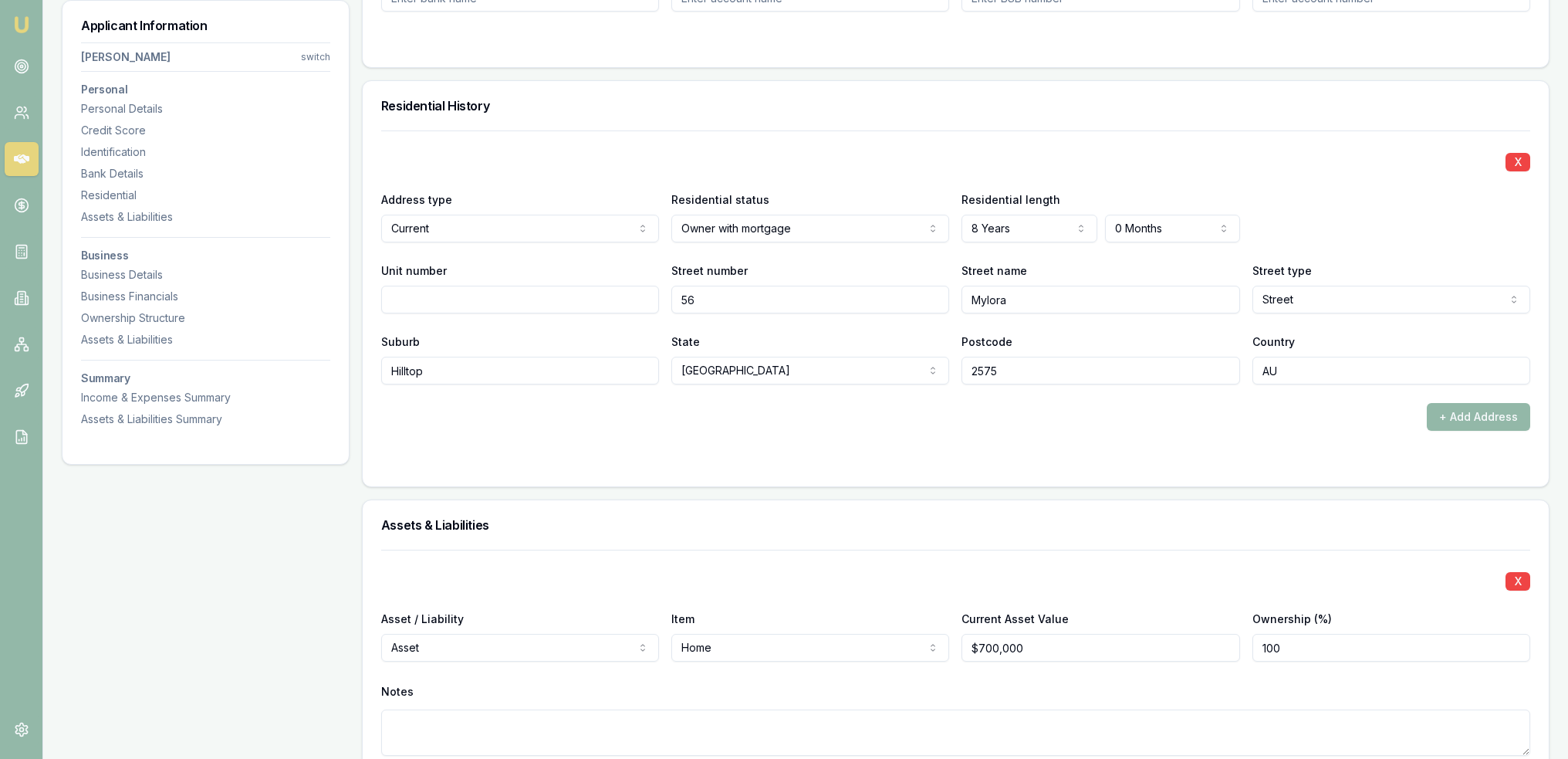
scroll to position [1408, 0]
click at [108, 85] on h3 "Personal" at bounding box center [206, 89] width 249 height 11
click at [92, 114] on div "Personal Details" at bounding box center [206, 109] width 249 height 16
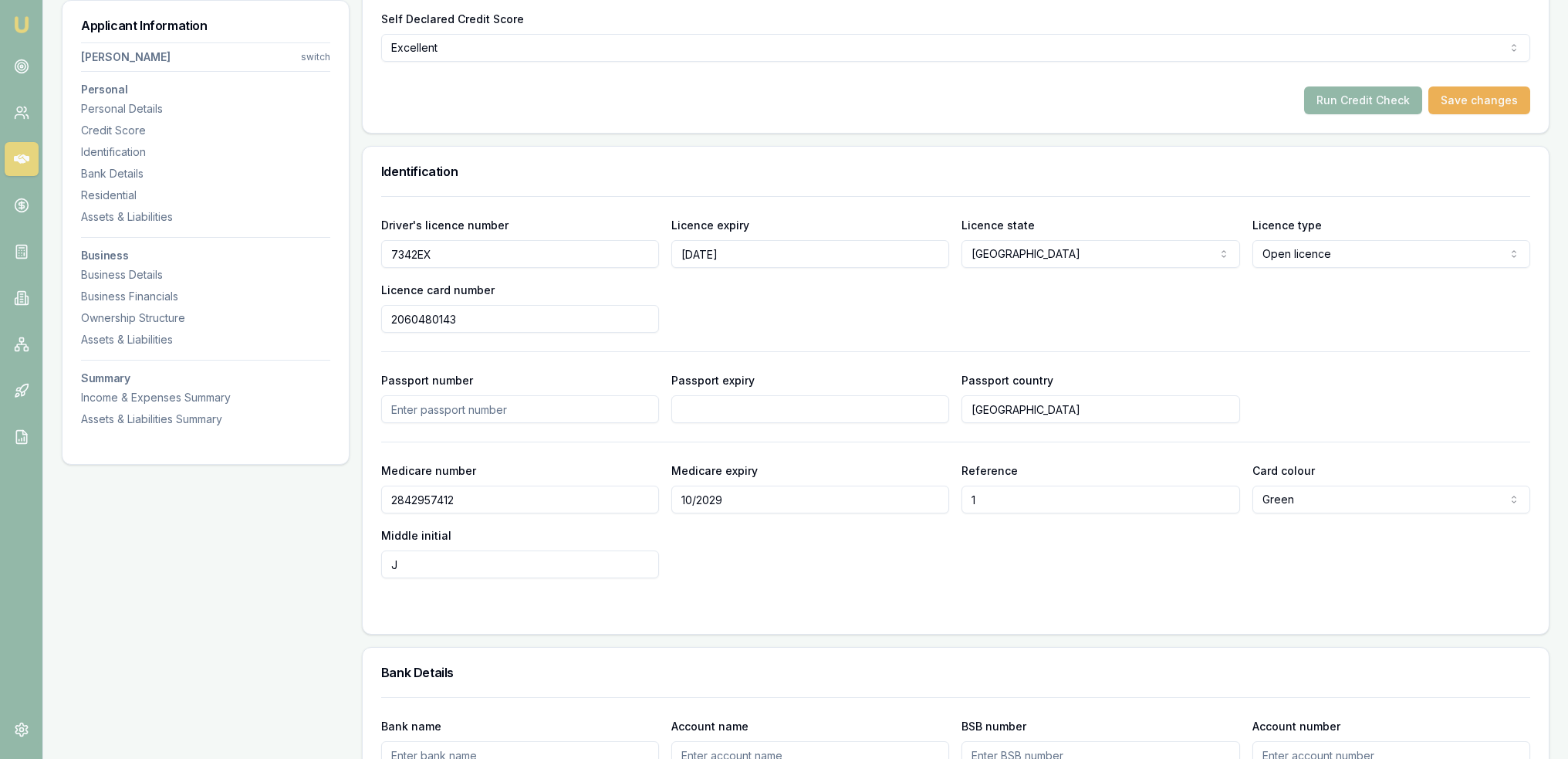
scroll to position [624, 0]
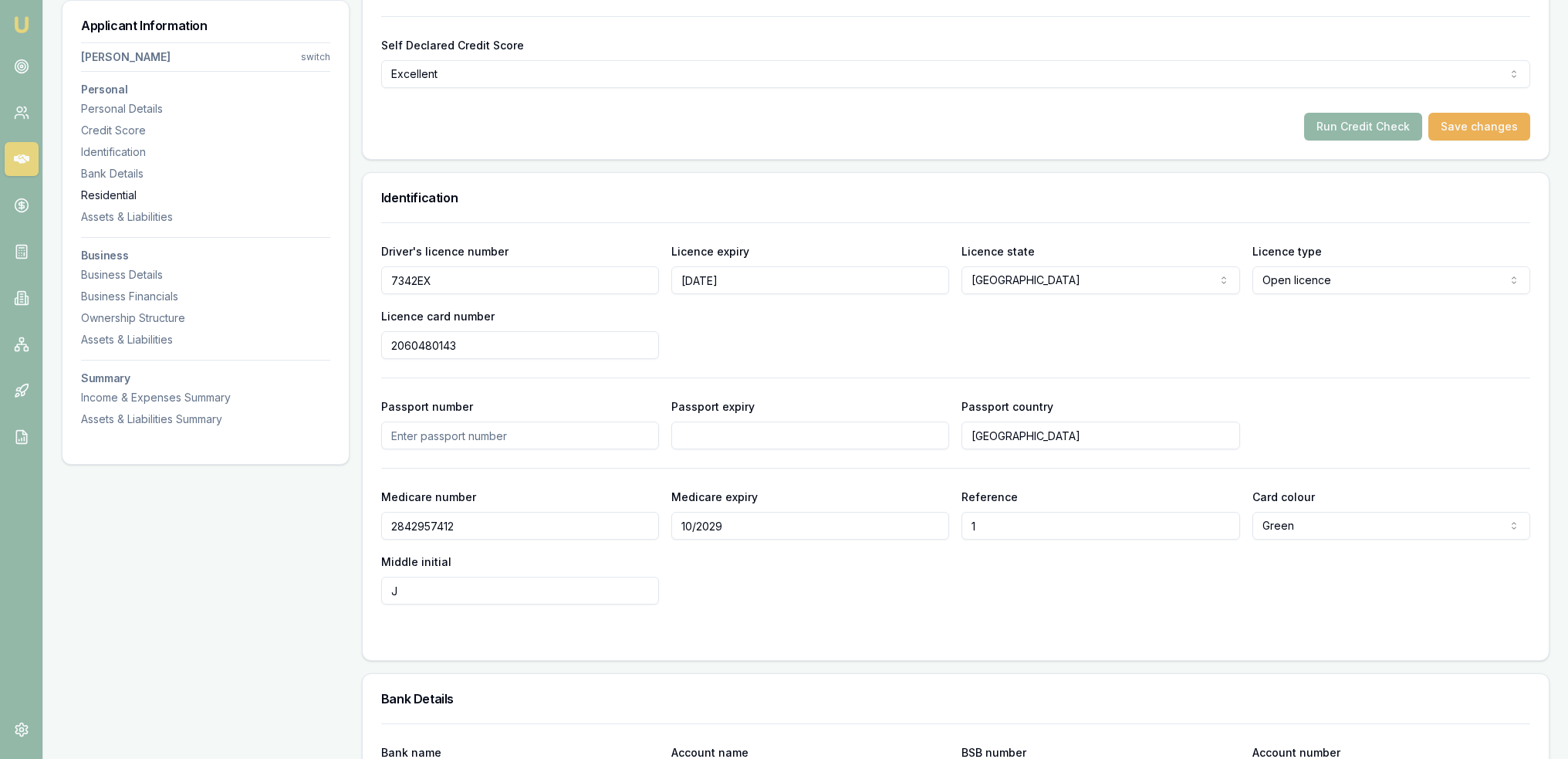
click at [111, 194] on div "Residential" at bounding box center [206, 196] width 249 height 16
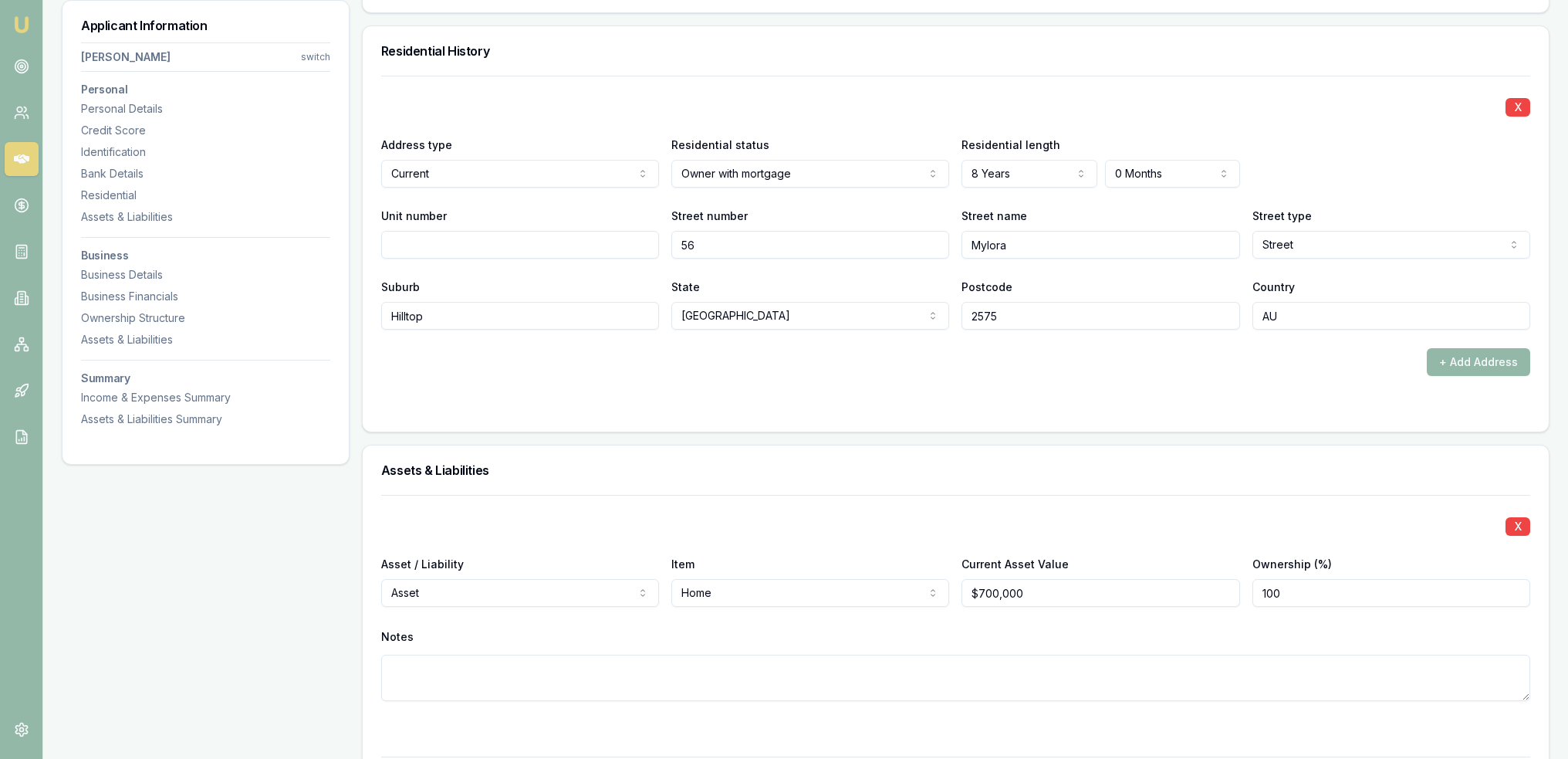
scroll to position [1485, 0]
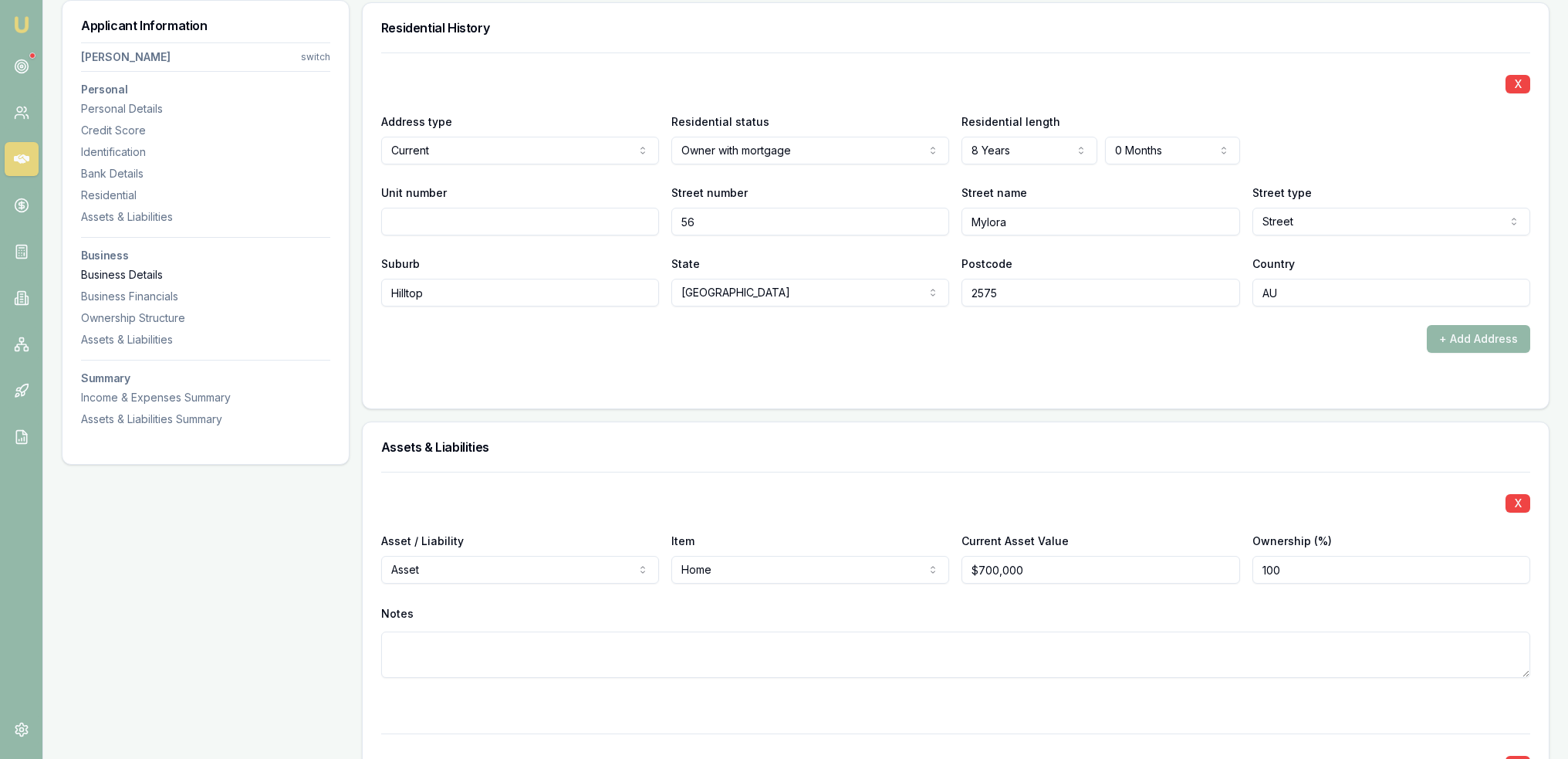
click at [164, 278] on div "Business Details" at bounding box center [206, 275] width 249 height 16
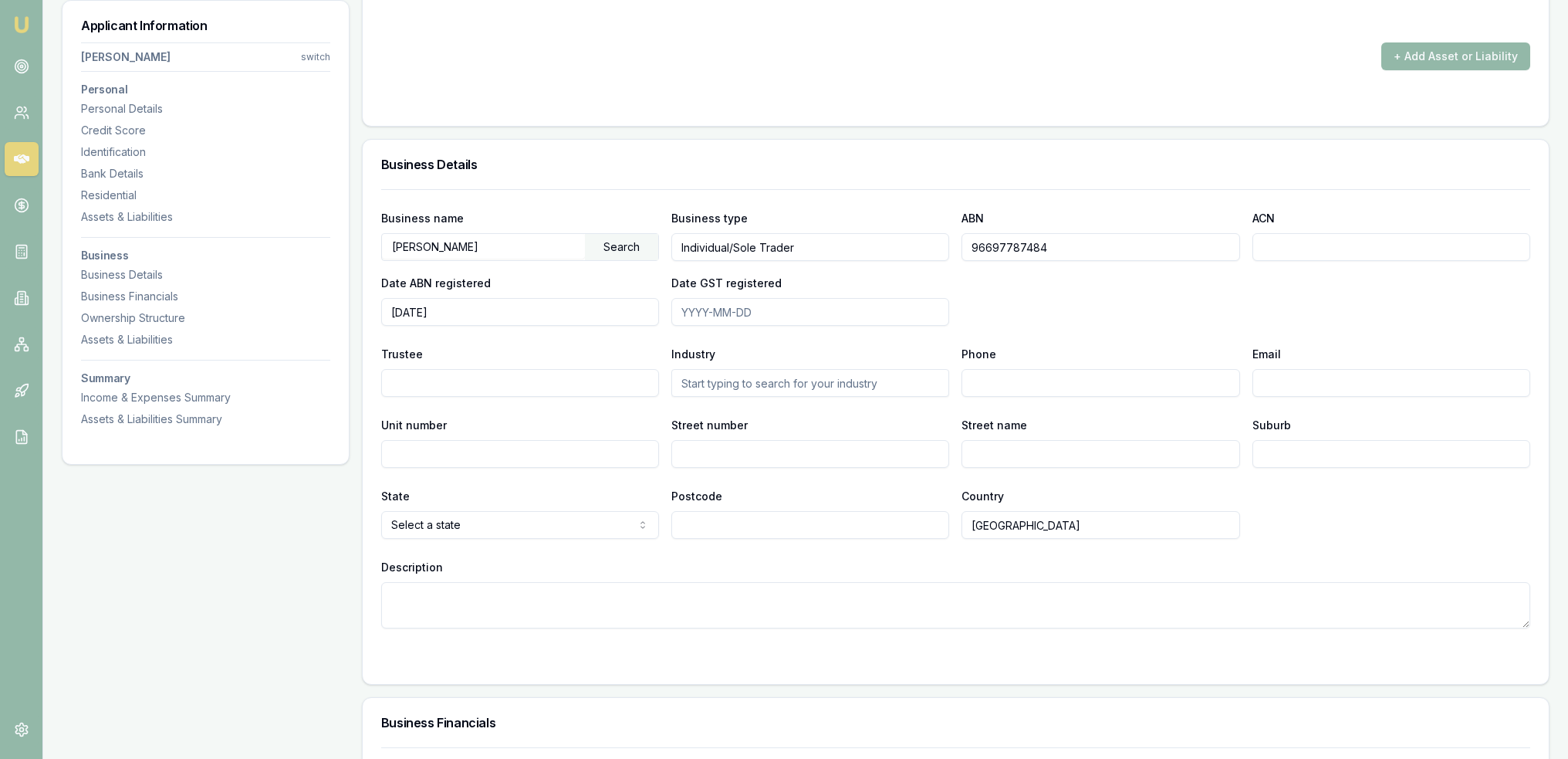
scroll to position [2776, 0]
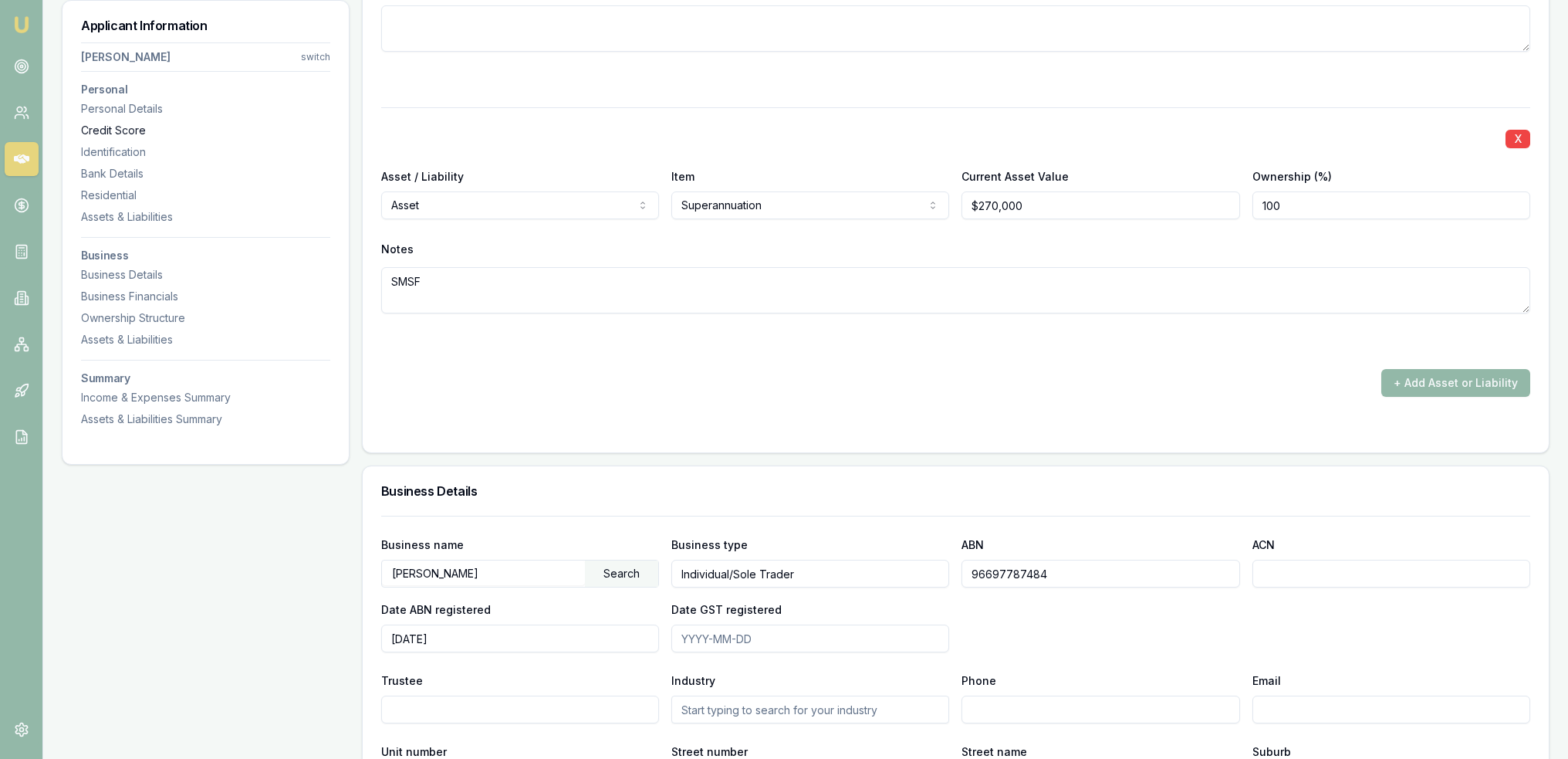
click at [130, 130] on div "Credit Score" at bounding box center [206, 131] width 249 height 16
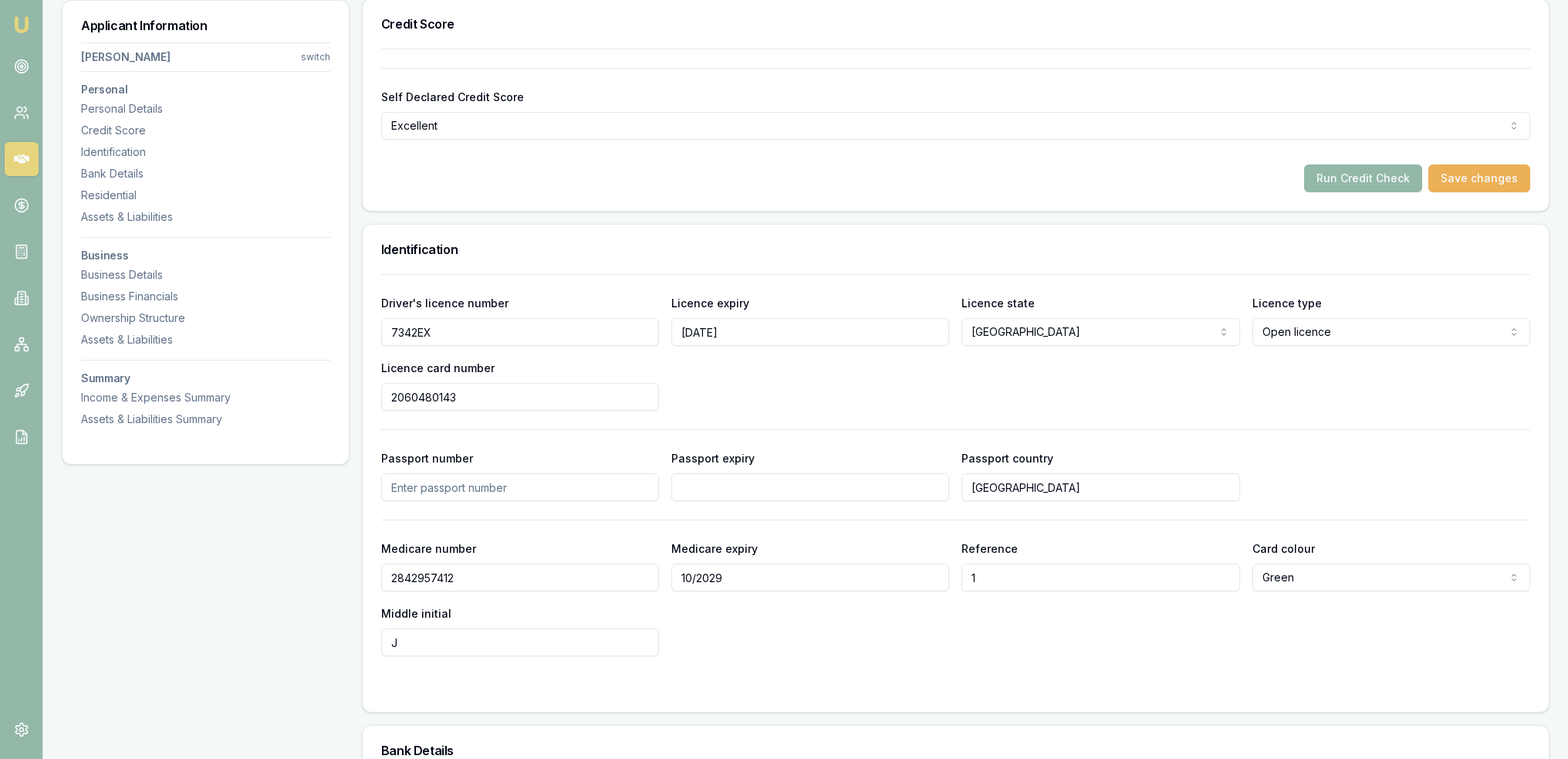
scroll to position [569, 0]
click at [1351, 178] on button "Run Credit Check" at bounding box center [1362, 181] width 118 height 28
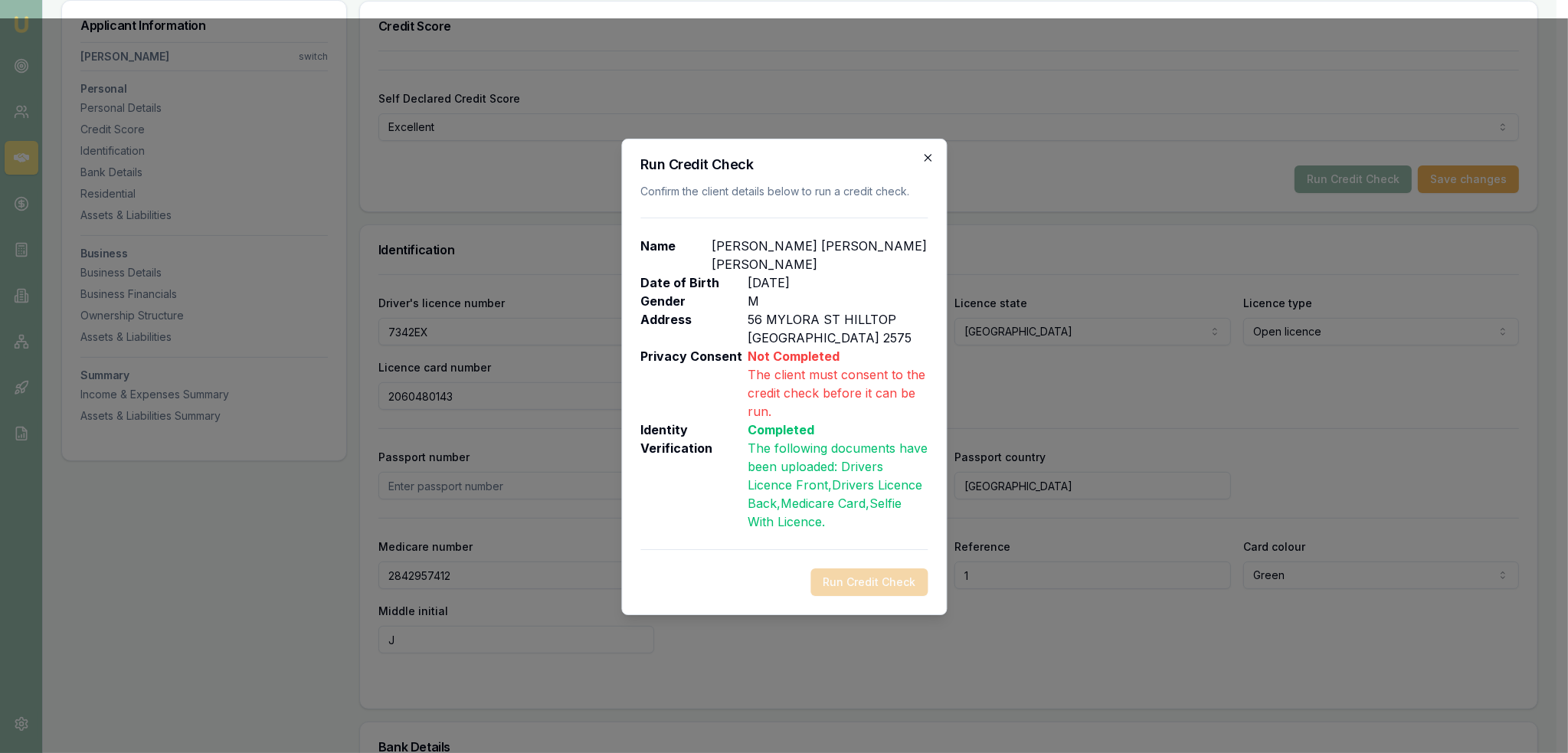
click at [927, 161] on icon "button" at bounding box center [927, 157] width 7 height 7
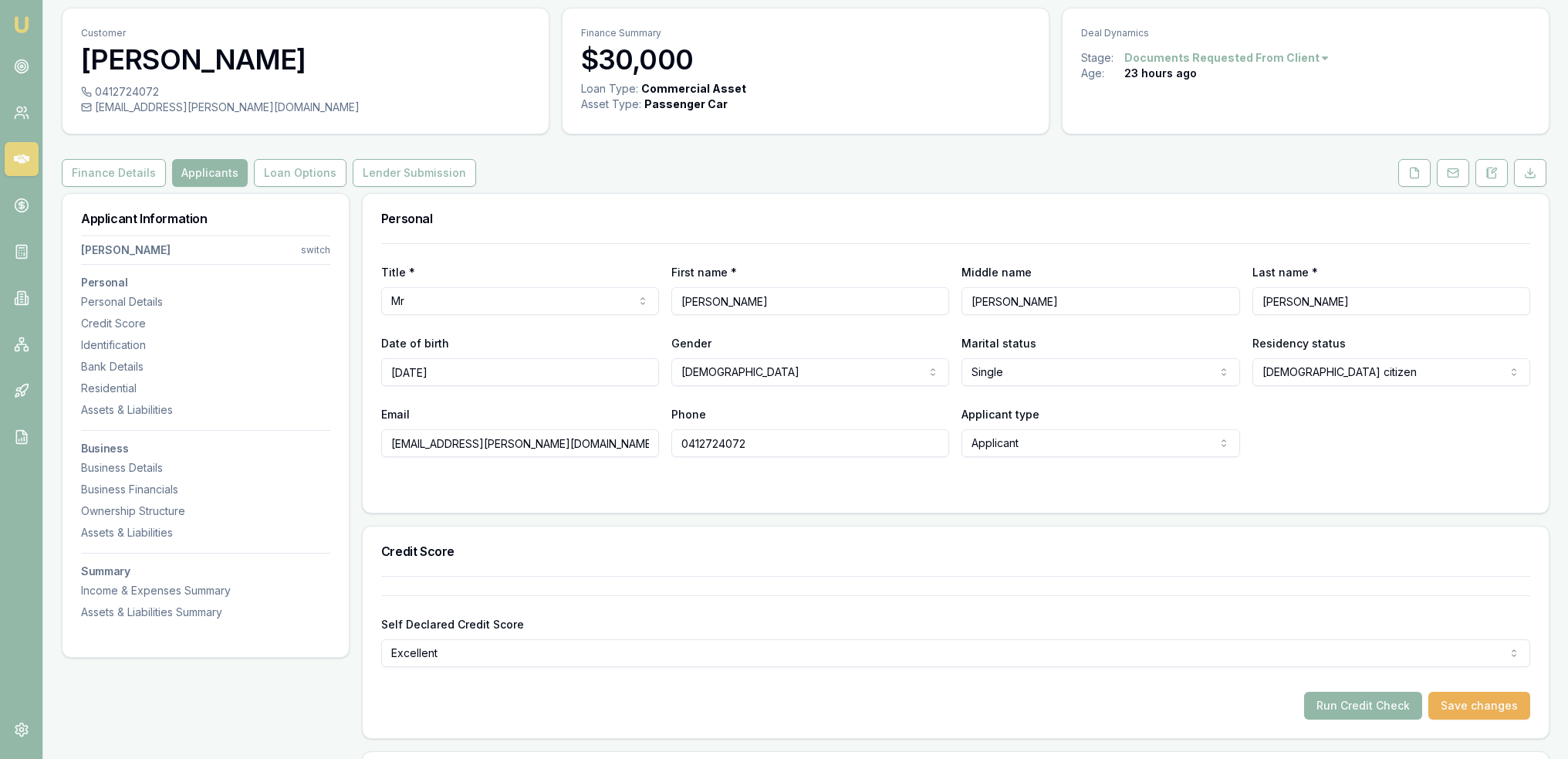
scroll to position [4, 0]
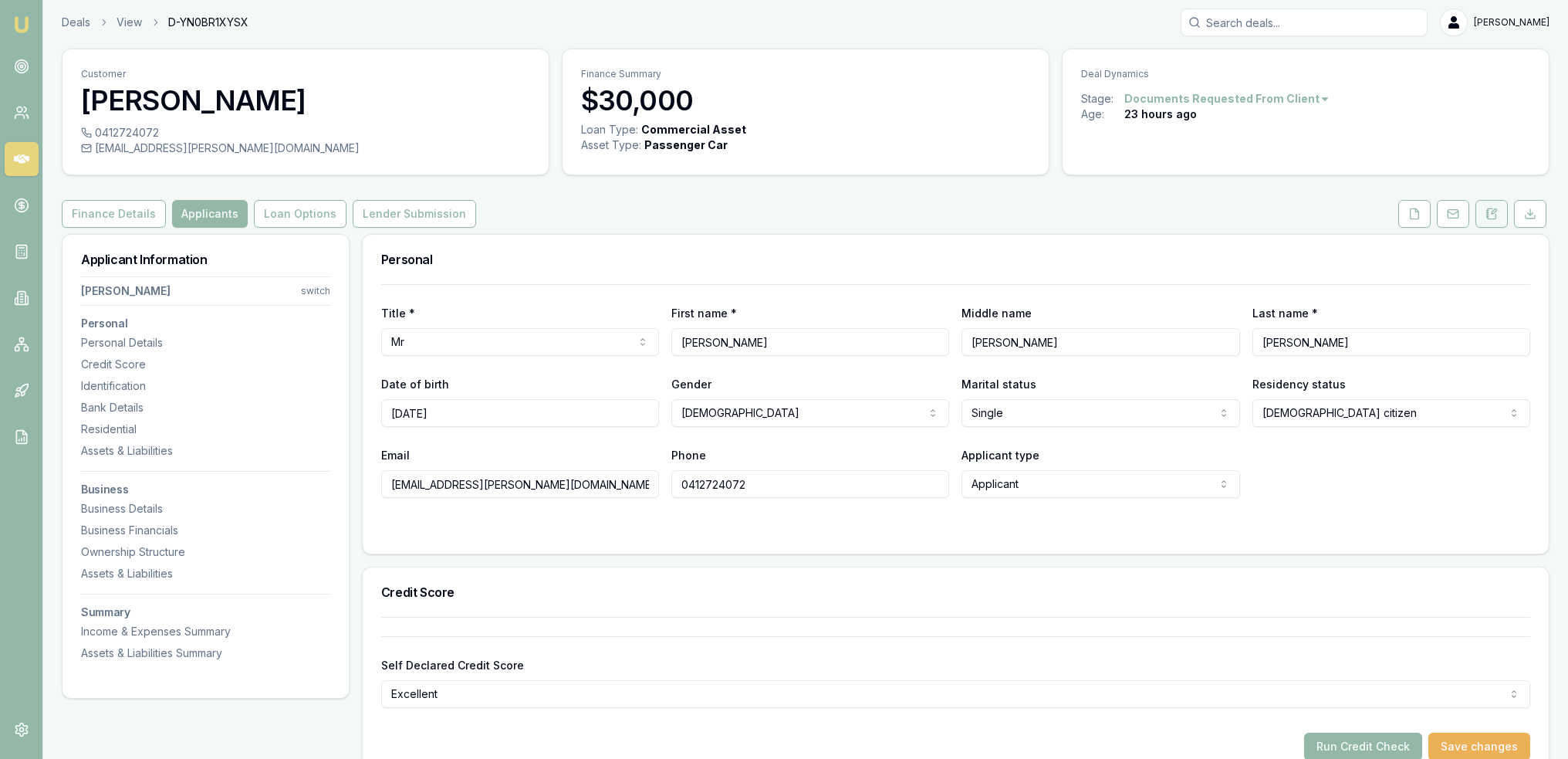
click at [1489, 215] on icon at bounding box center [1491, 214] width 12 height 12
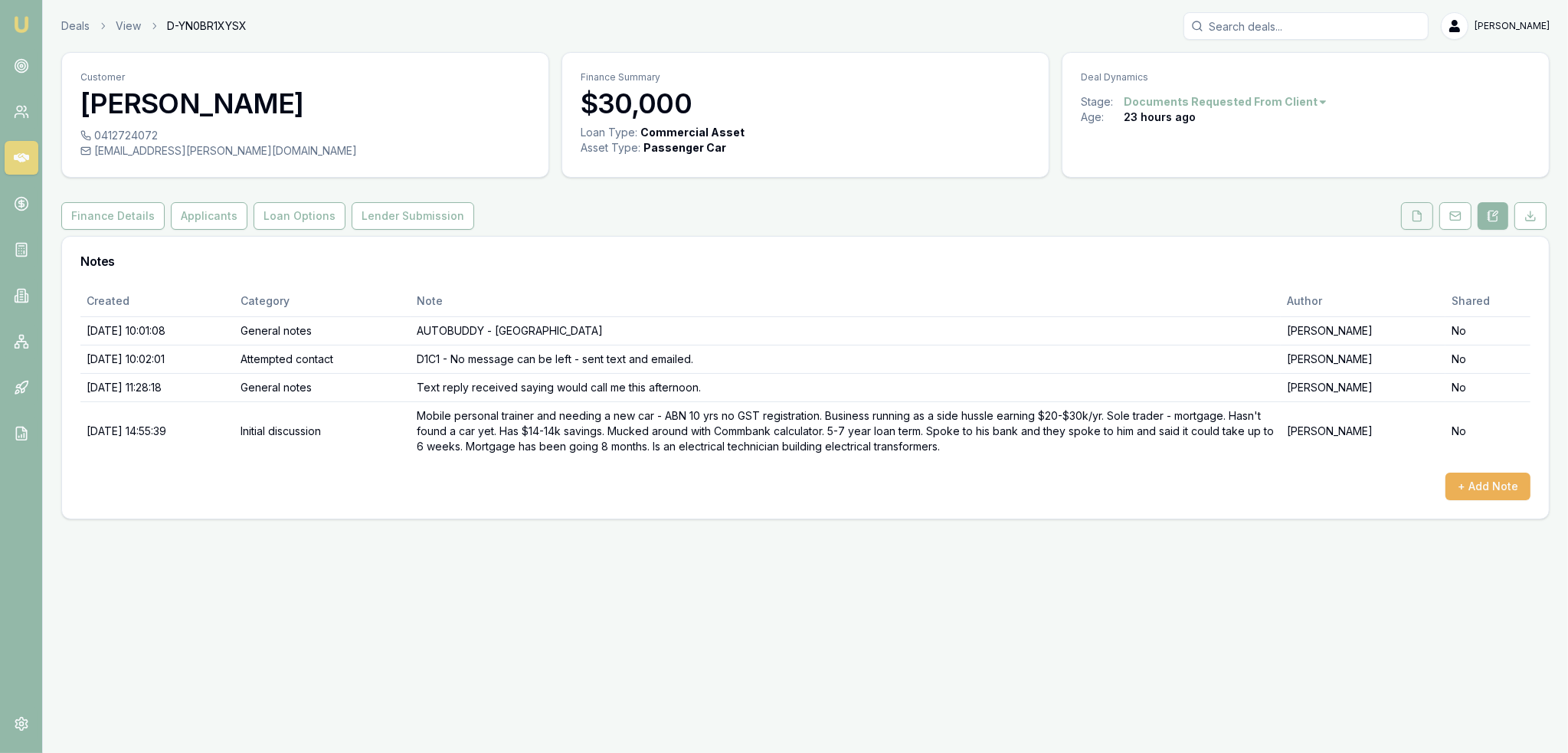
click at [1420, 220] on icon at bounding box center [1417, 216] width 9 height 10
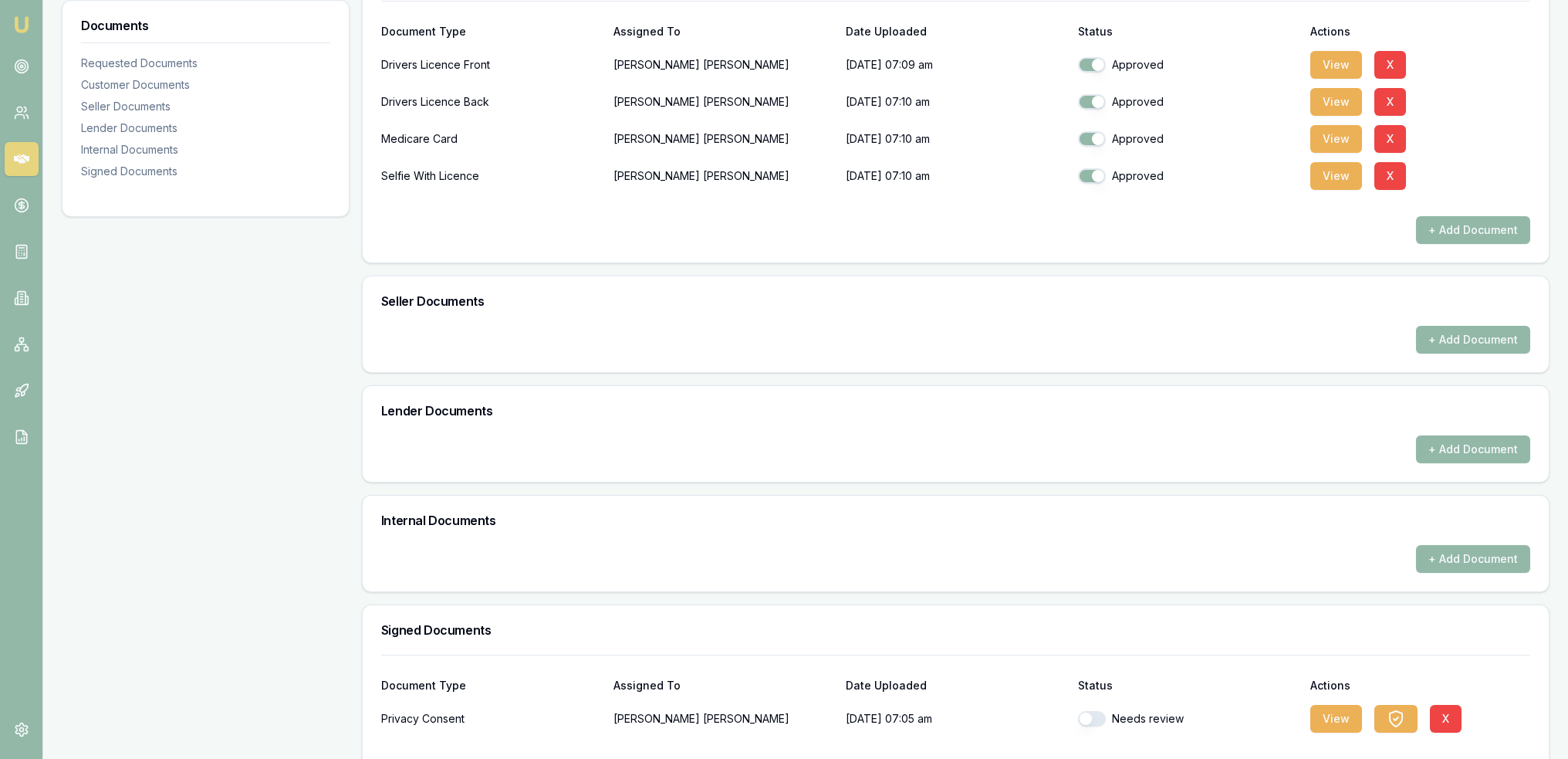
scroll to position [558, 0]
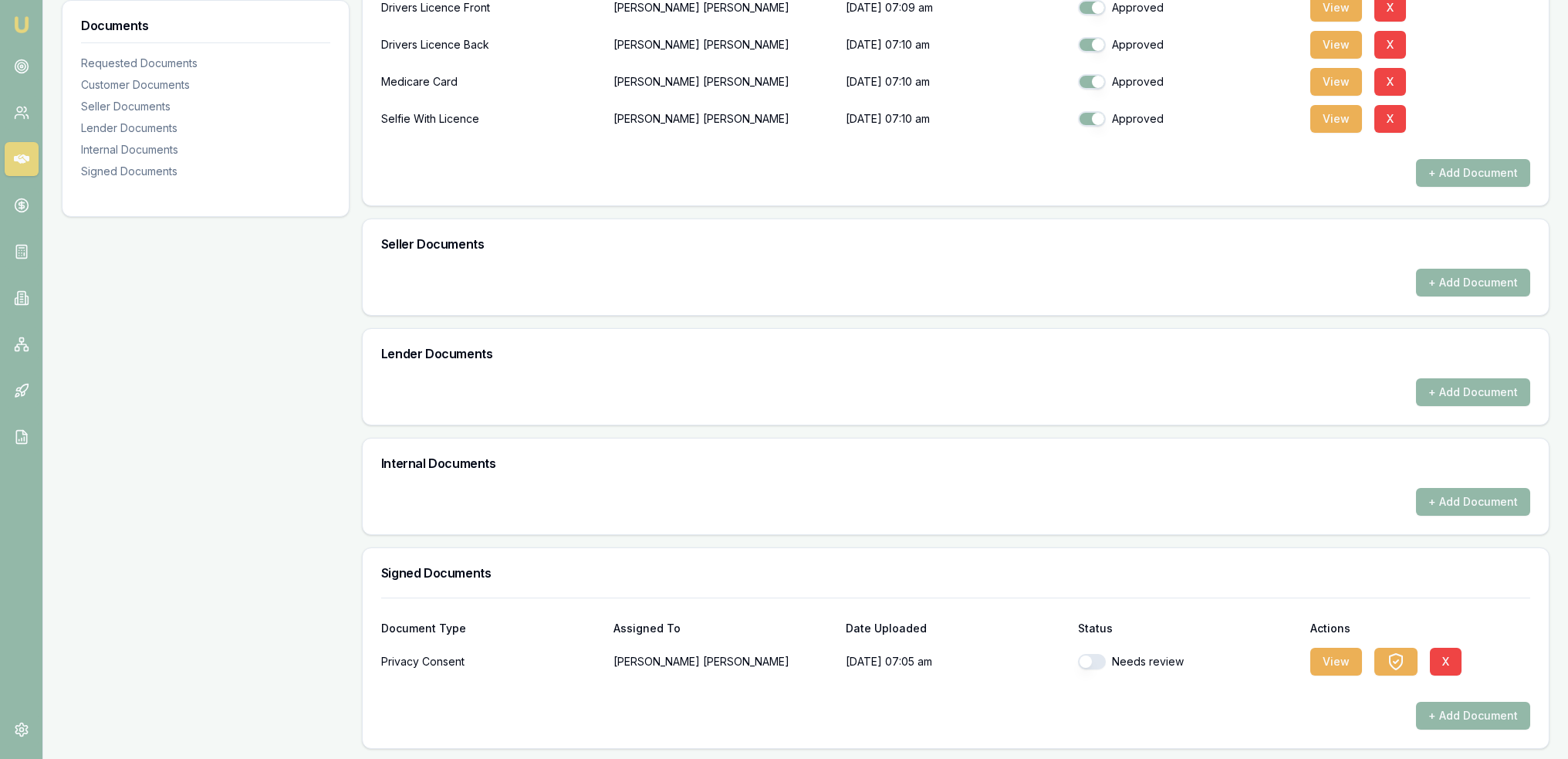
click at [1086, 661] on button "button" at bounding box center [1091, 662] width 28 height 16
checkbox input "true"
click at [1330, 652] on button "View" at bounding box center [1336, 662] width 52 height 28
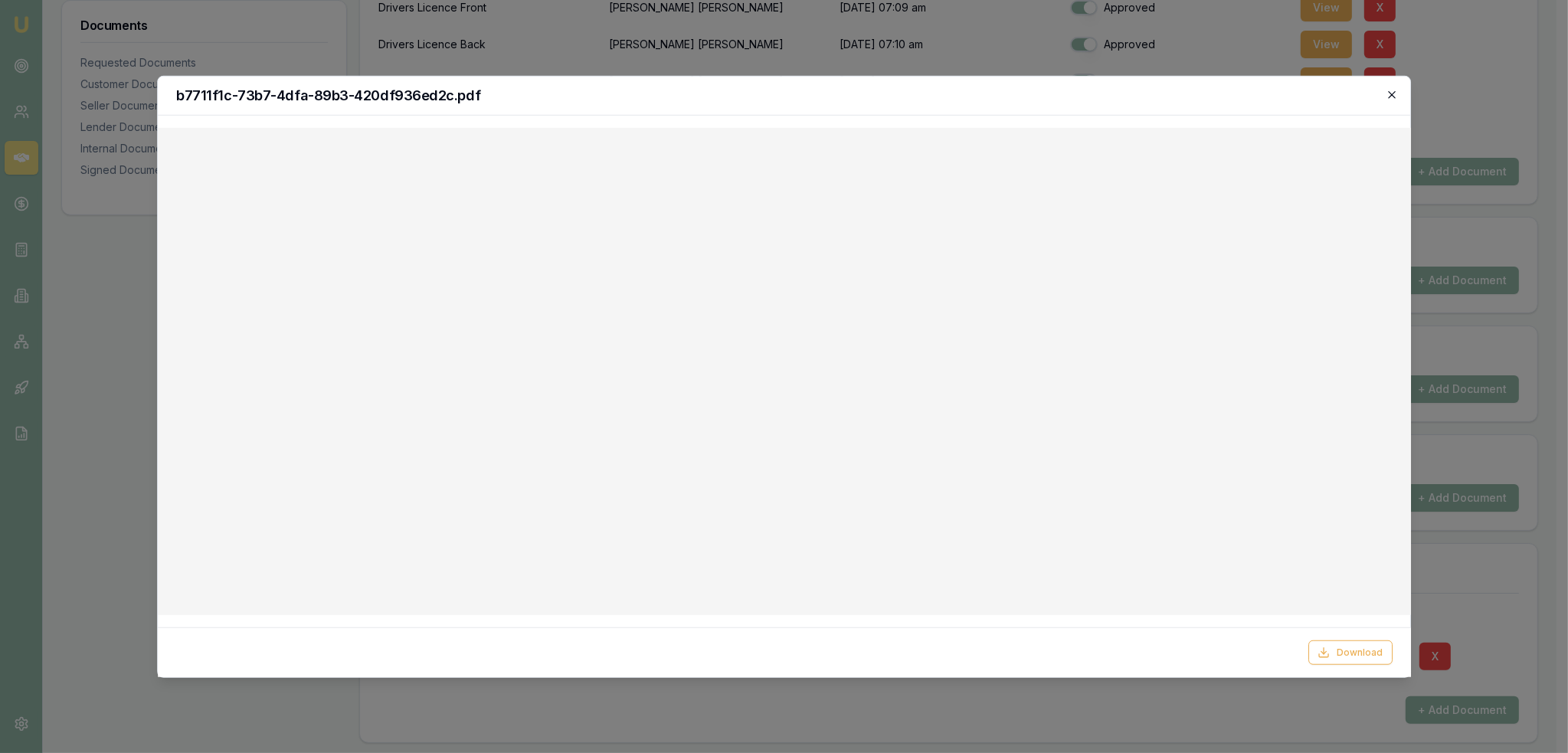
click at [1390, 96] on icon "button" at bounding box center [1391, 94] width 7 height 7
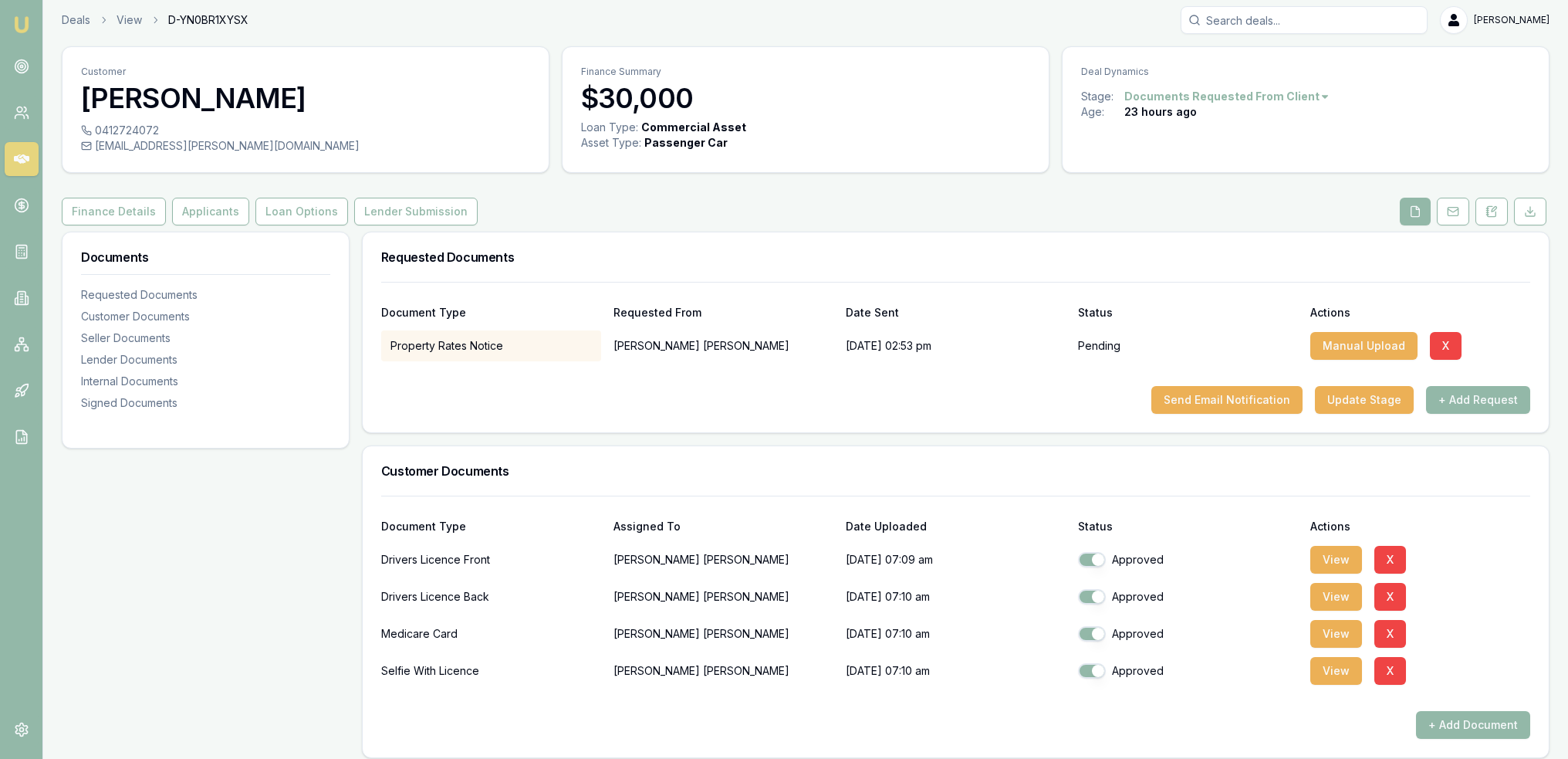
scroll to position [0, 0]
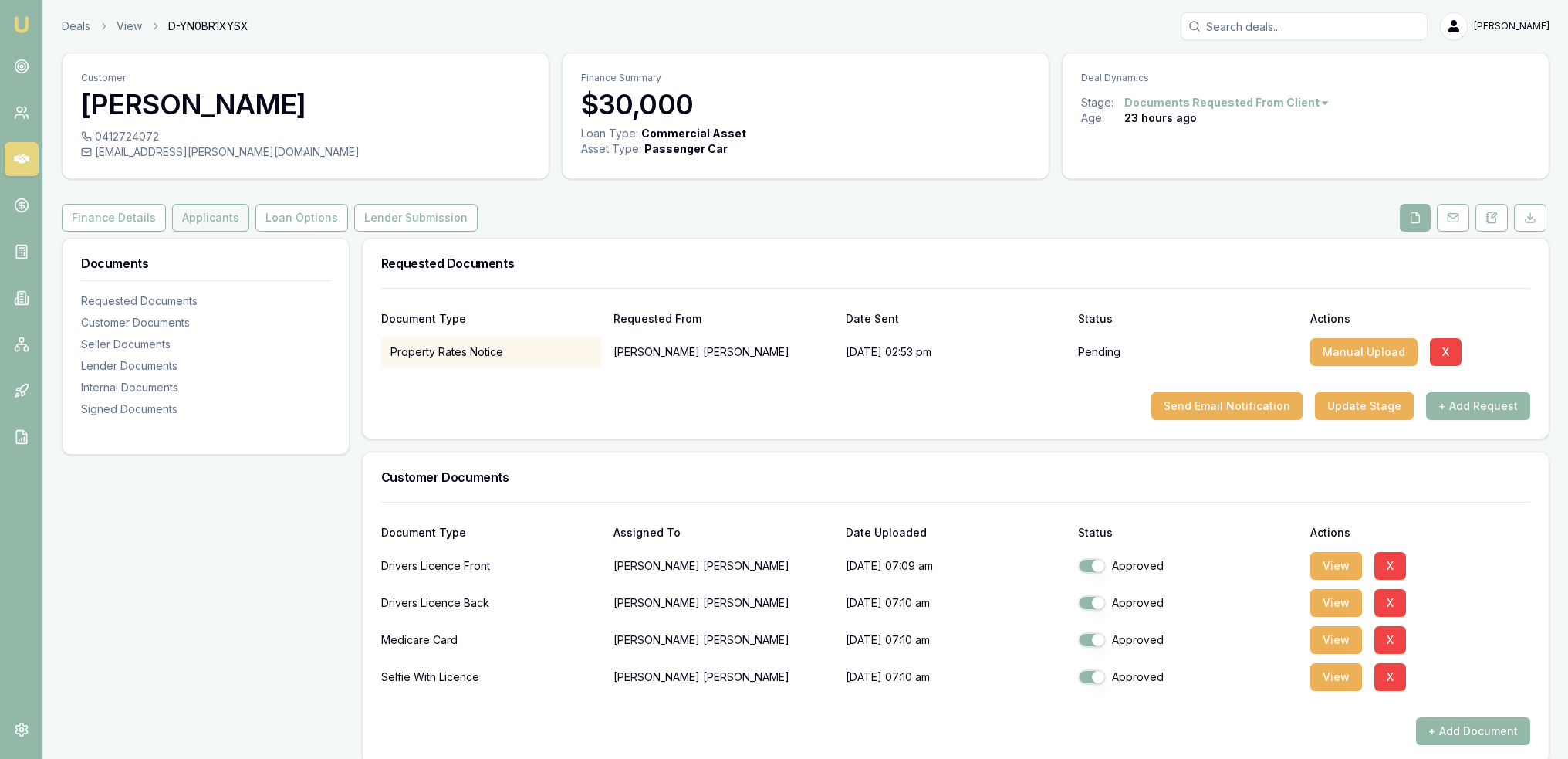
click at [185, 217] on button "Applicants" at bounding box center [211, 218] width 77 height 28
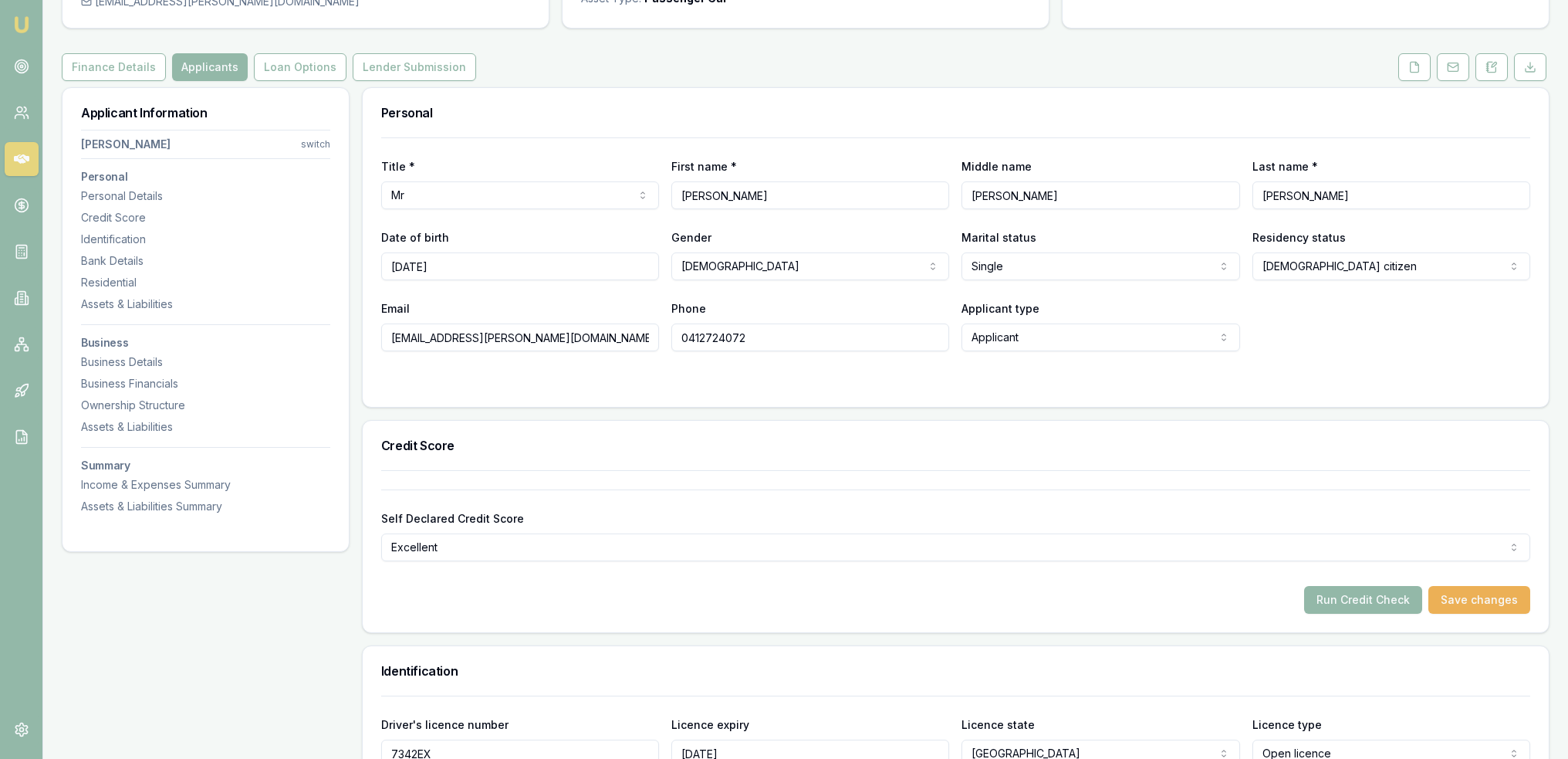
scroll to position [385, 0]
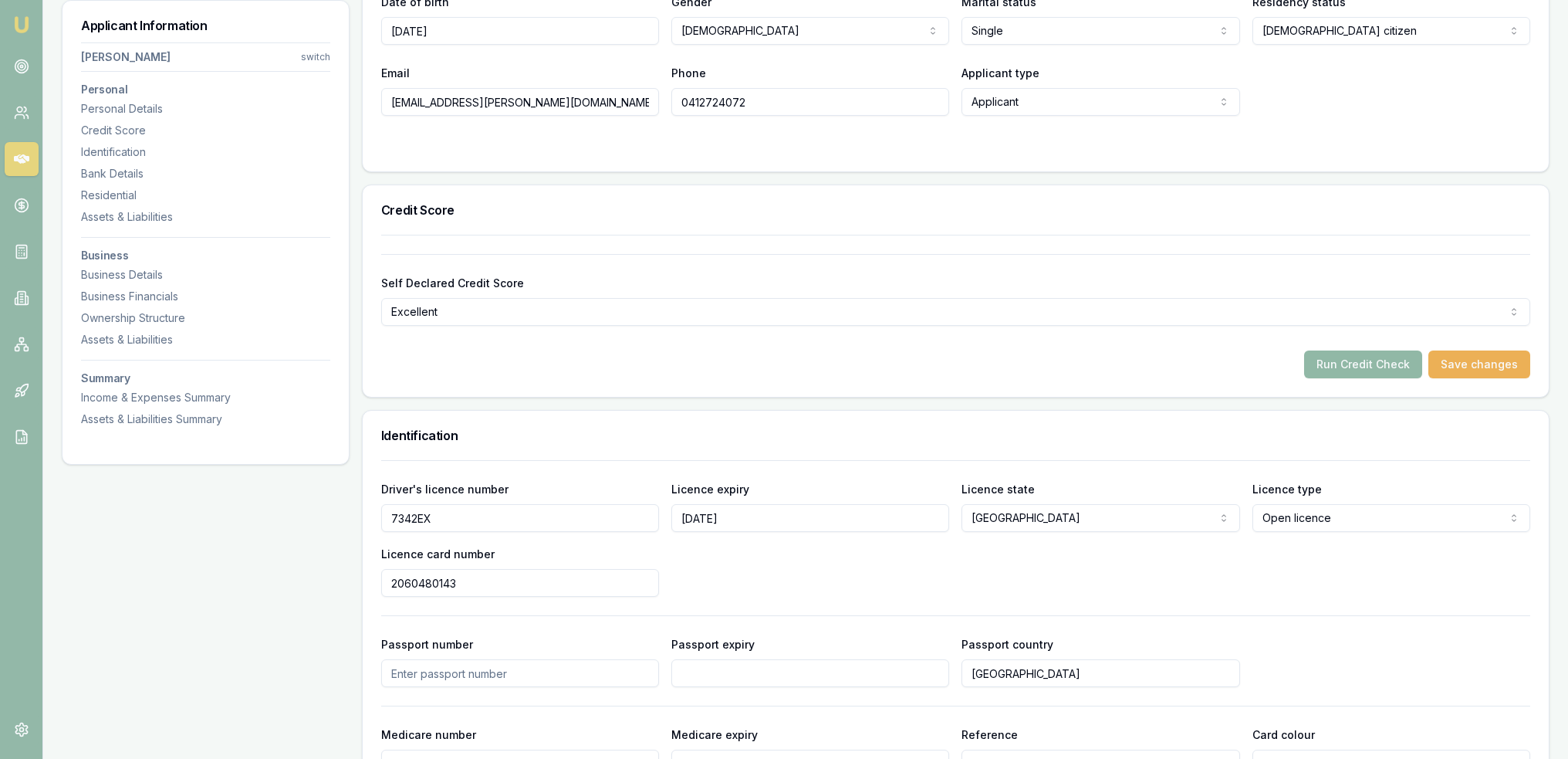
click at [1396, 364] on button "Run Credit Check" at bounding box center [1362, 365] width 118 height 28
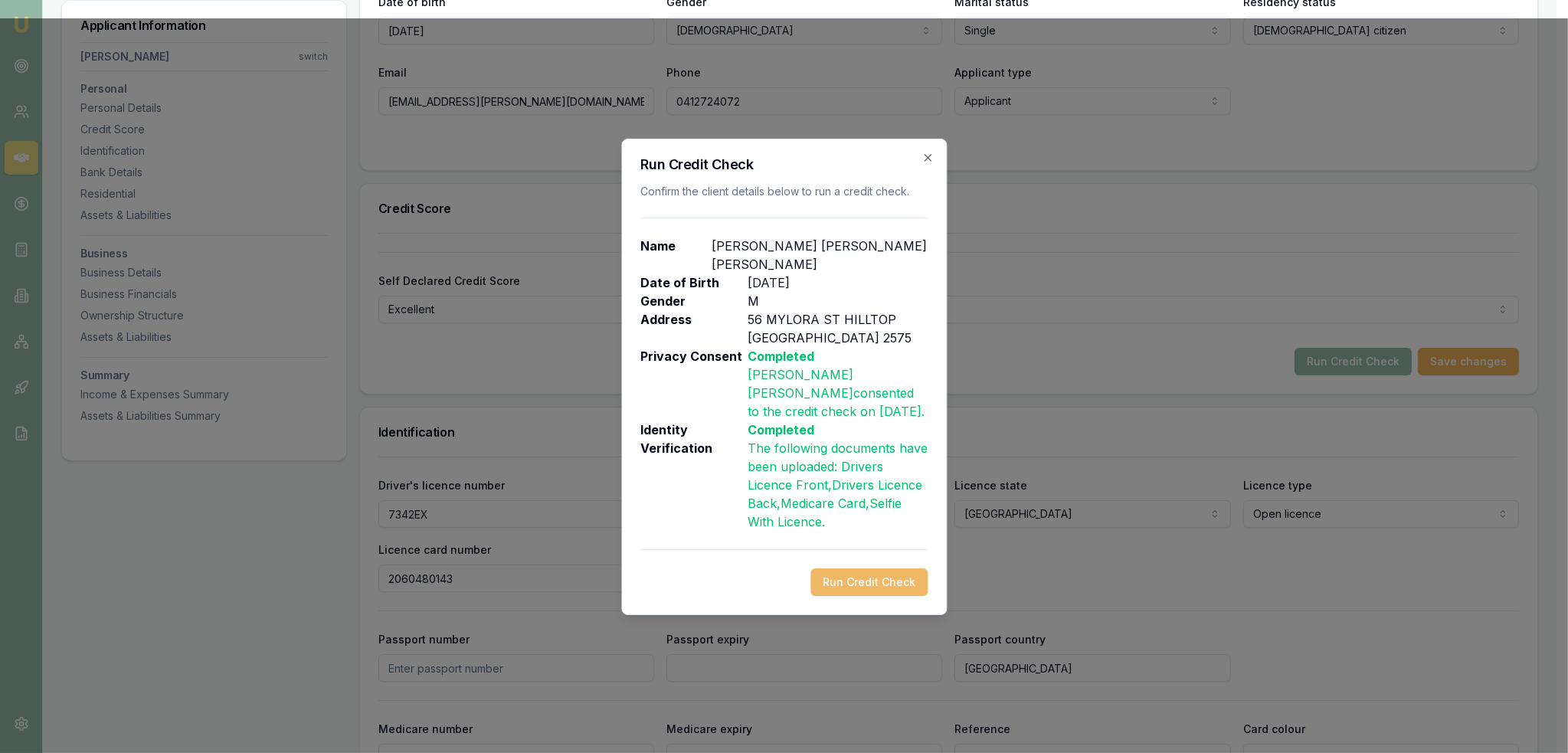
click at [863, 568] on button "Run Credit Check" at bounding box center [869, 582] width 117 height 28
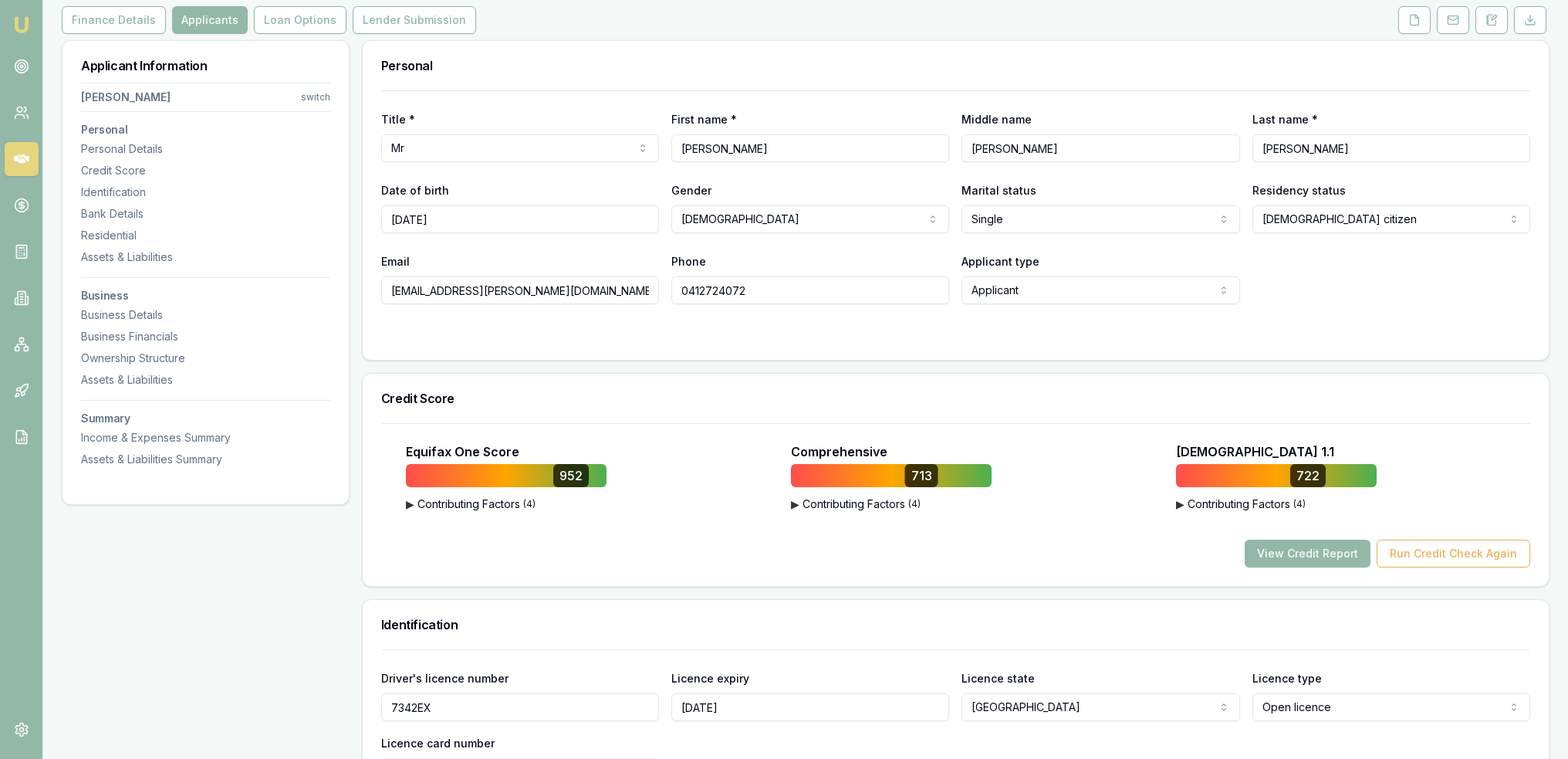
scroll to position [0, 0]
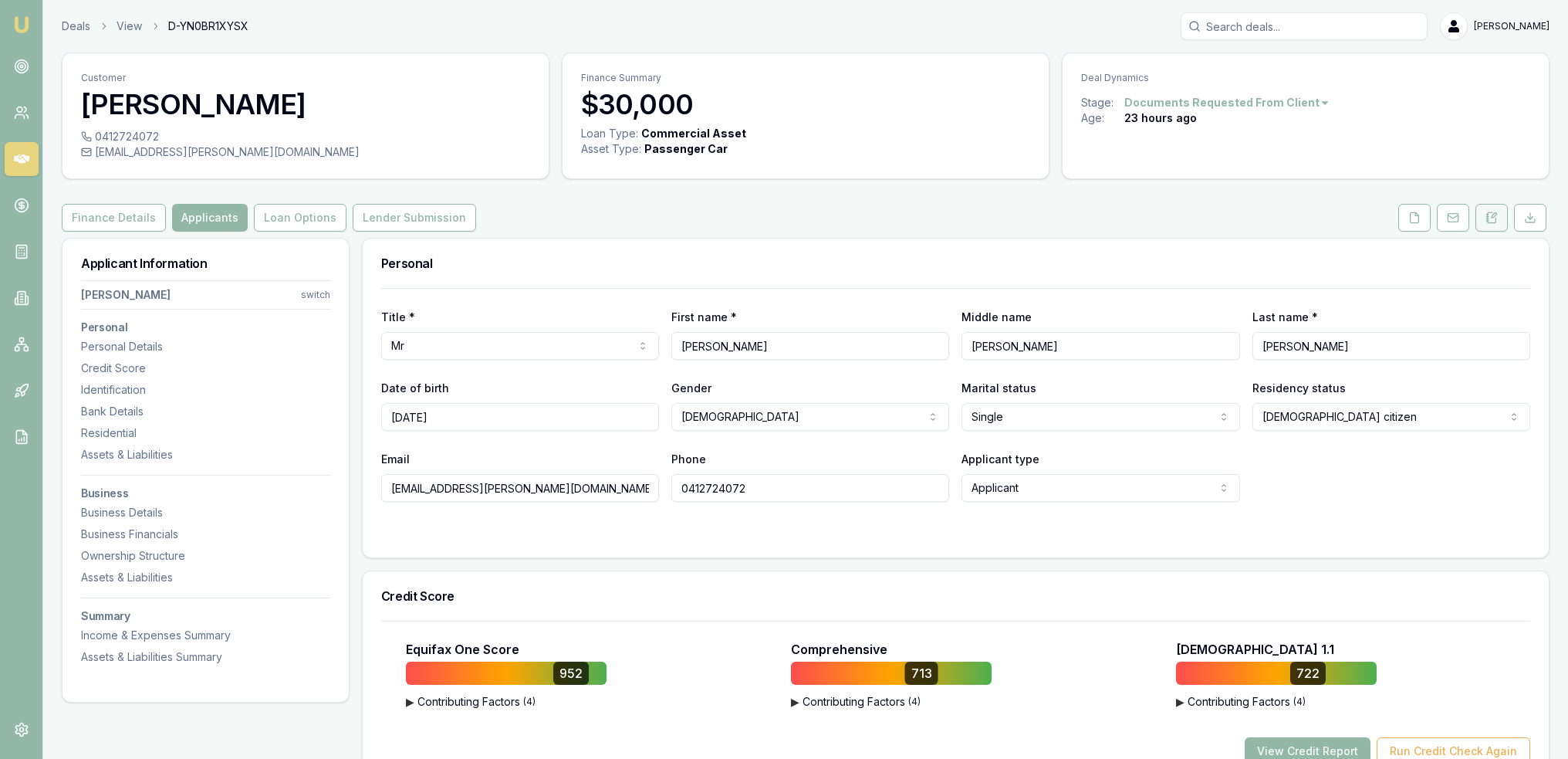
click at [1490, 210] on button at bounding box center [1491, 218] width 33 height 28
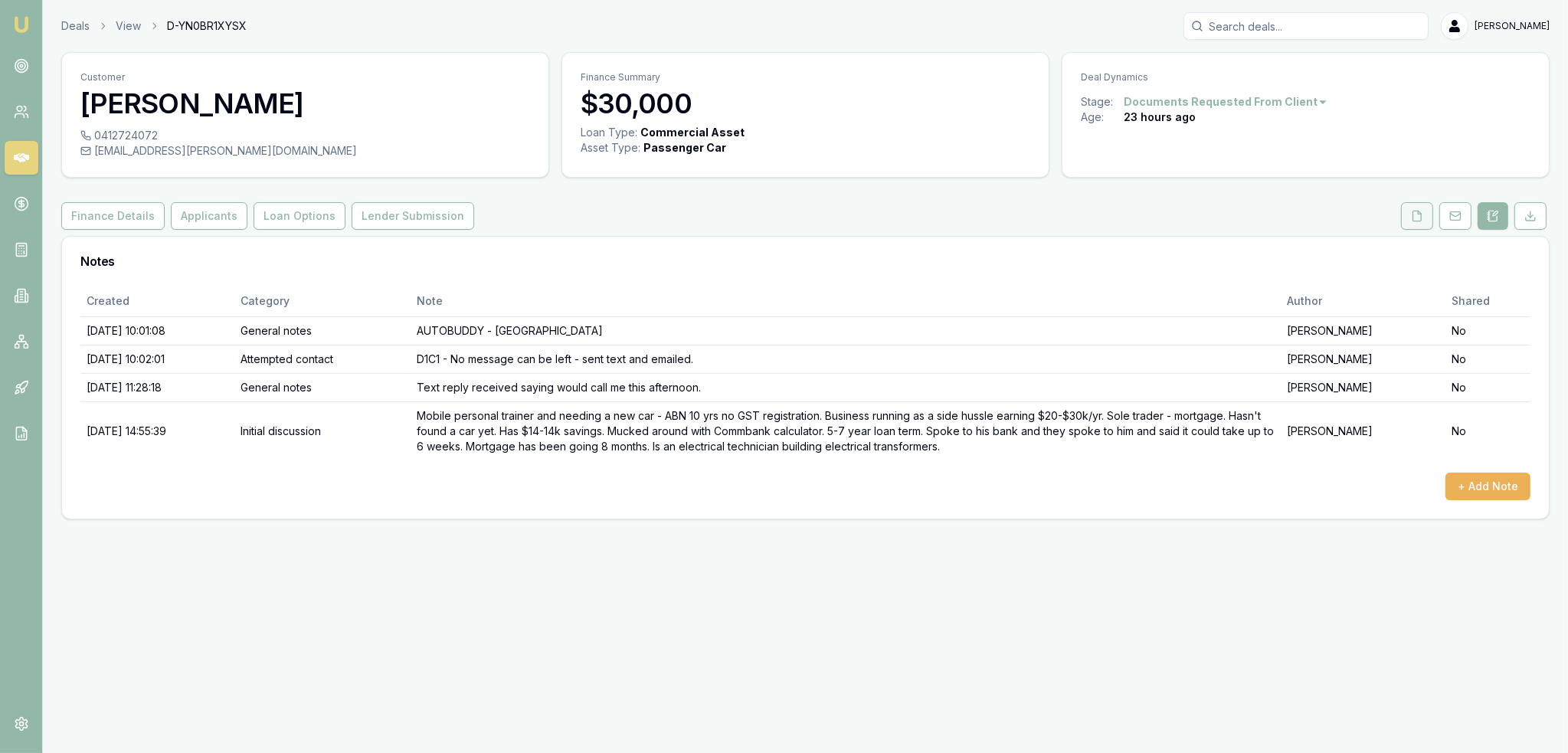
click at [1423, 210] on icon at bounding box center [1417, 216] width 12 height 12
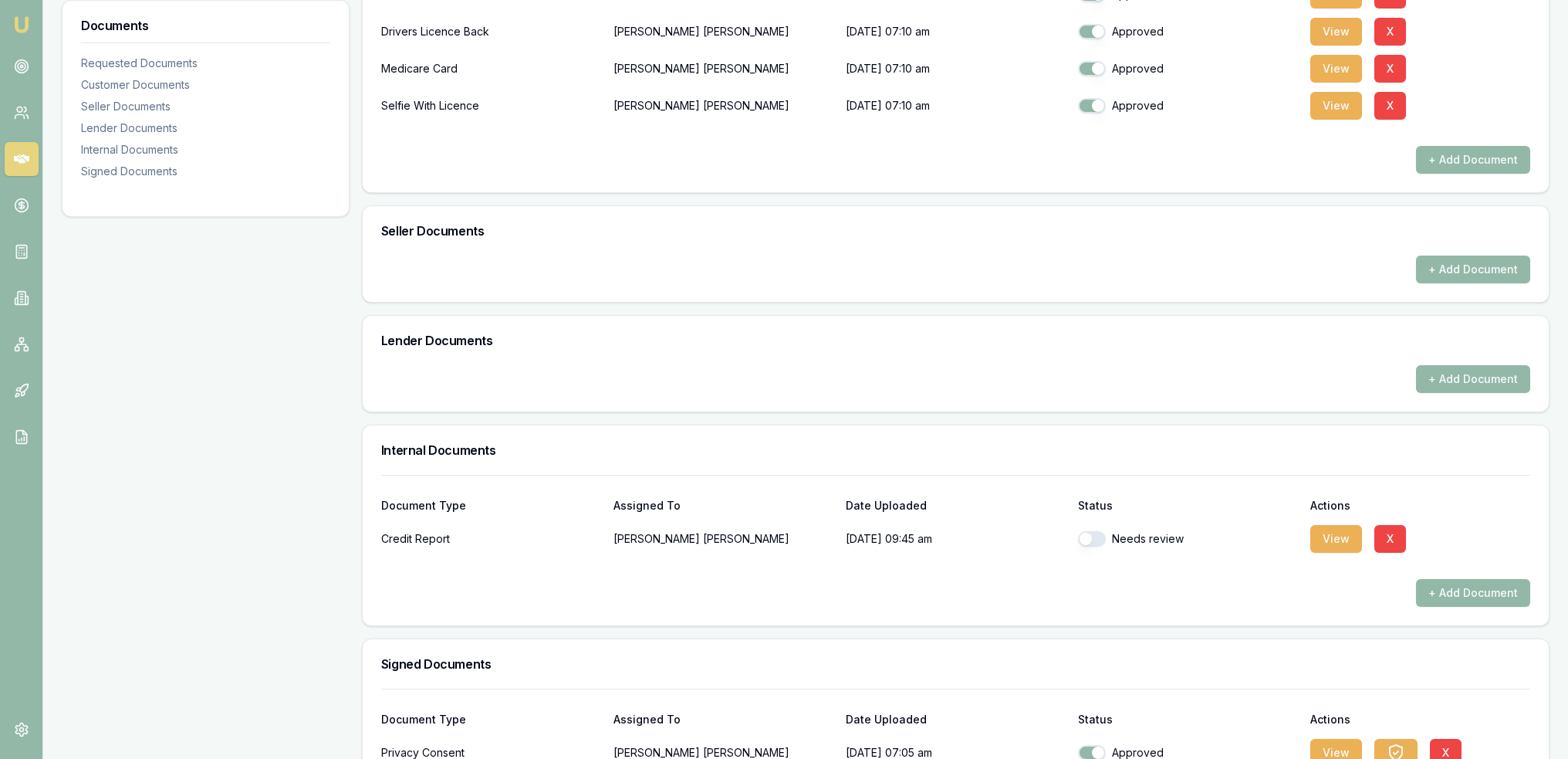
scroll to position [630, 0]
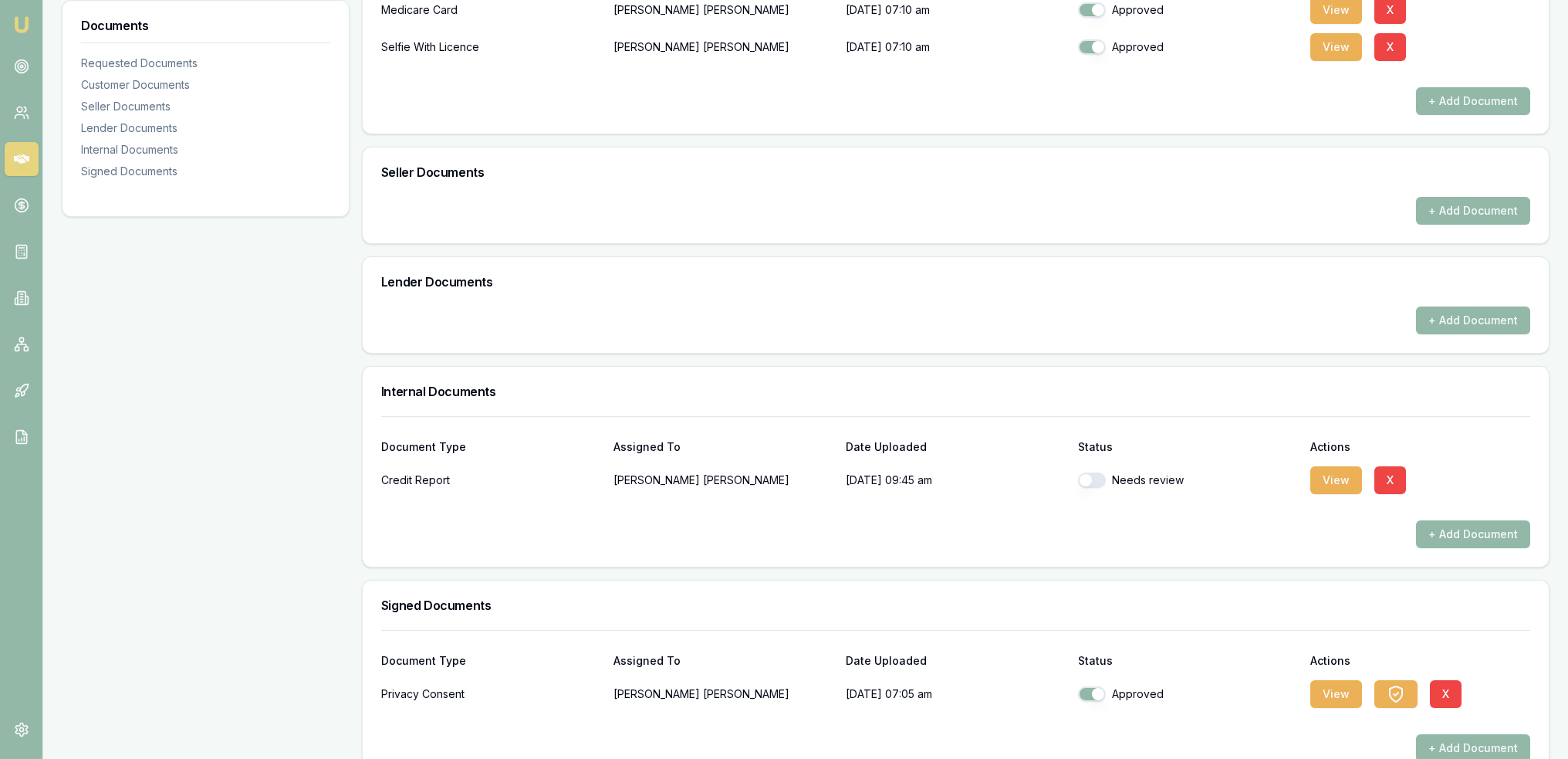
click at [1096, 480] on button "button" at bounding box center [1091, 480] width 28 height 16
checkbox input "true"
click at [1324, 479] on button "View" at bounding box center [1336, 480] width 52 height 28
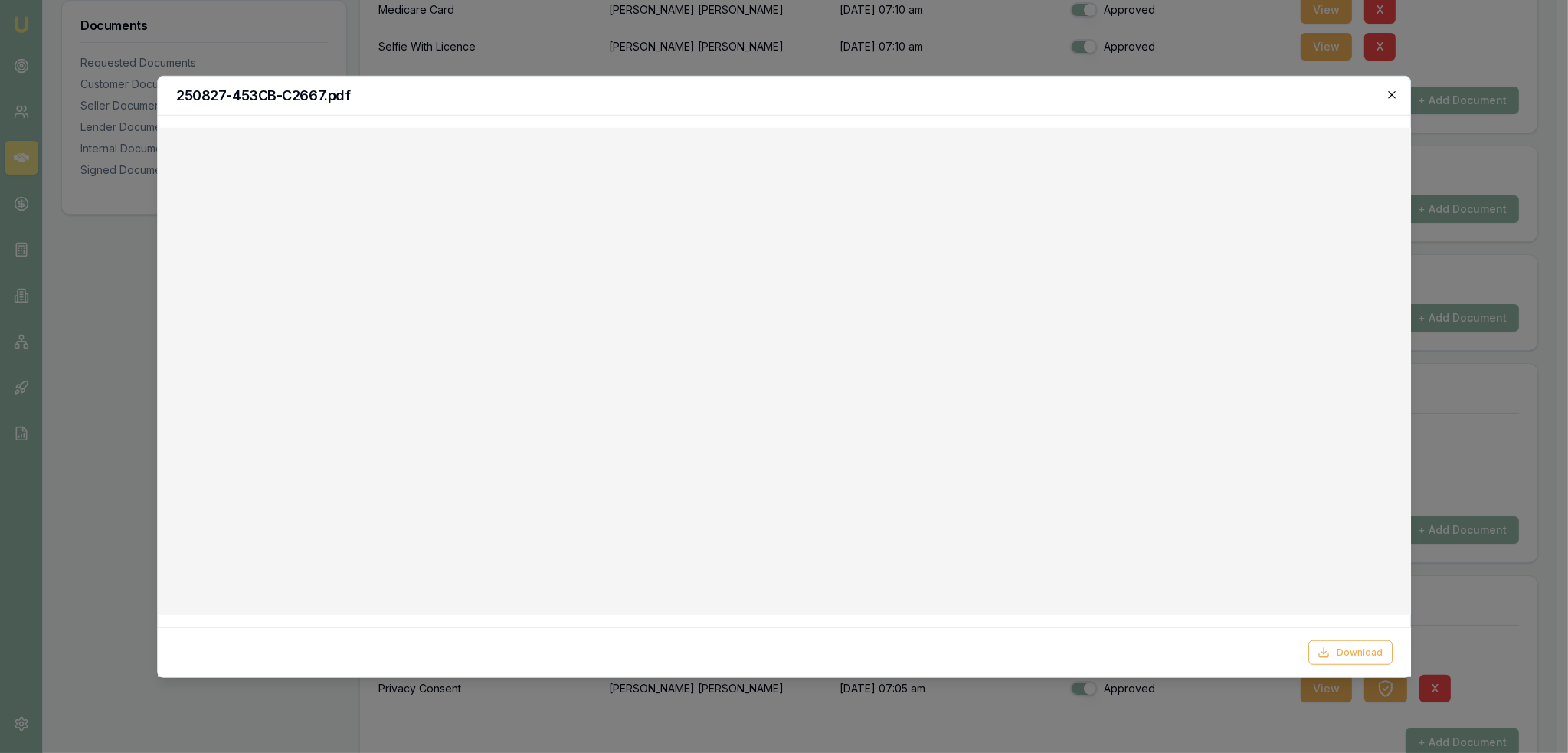
click at [1390, 91] on icon "button" at bounding box center [1391, 94] width 12 height 12
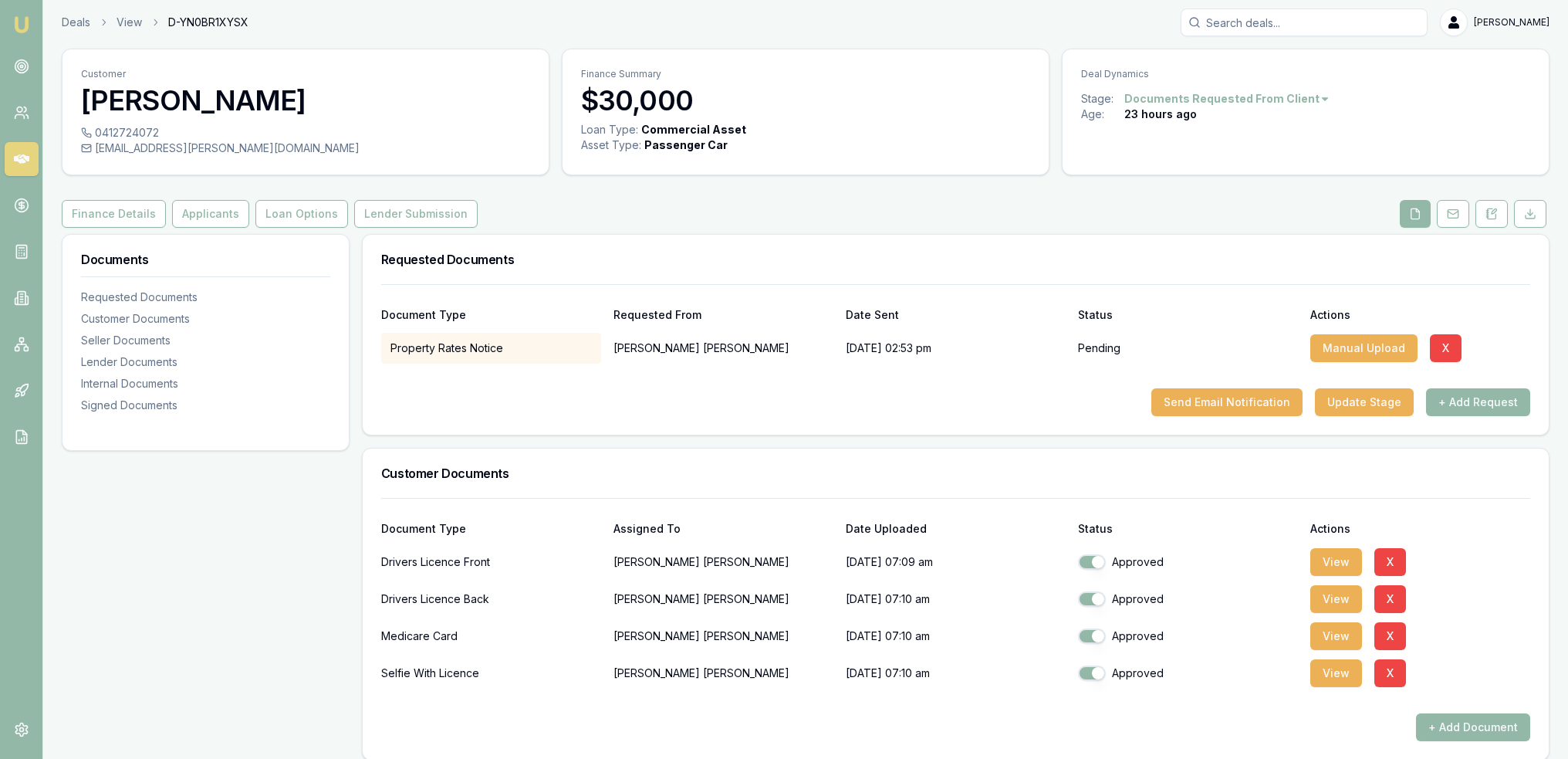
scroll to position [0, 0]
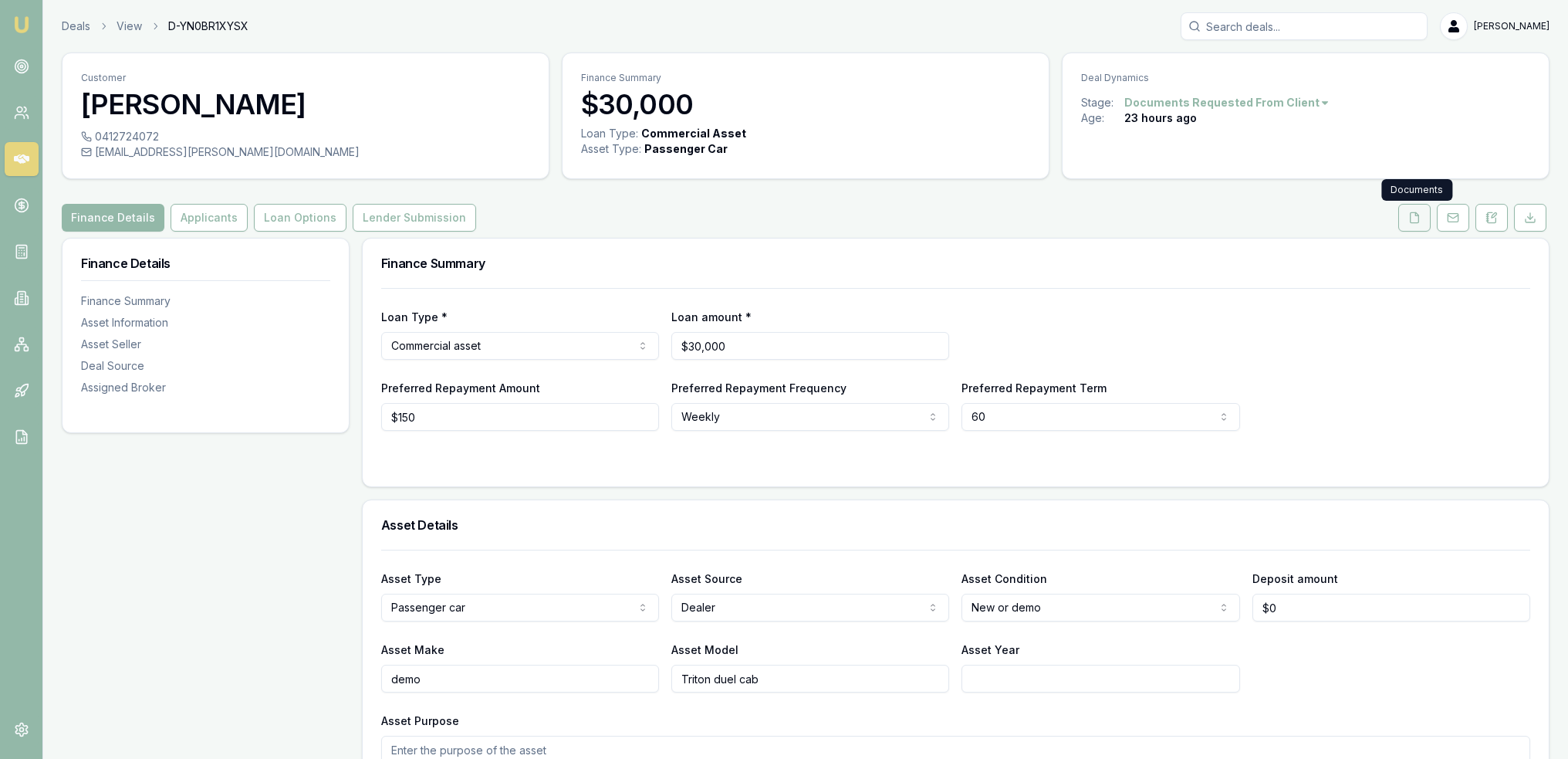
click at [1418, 216] on polyline at bounding box center [1416, 214] width 3 height 3
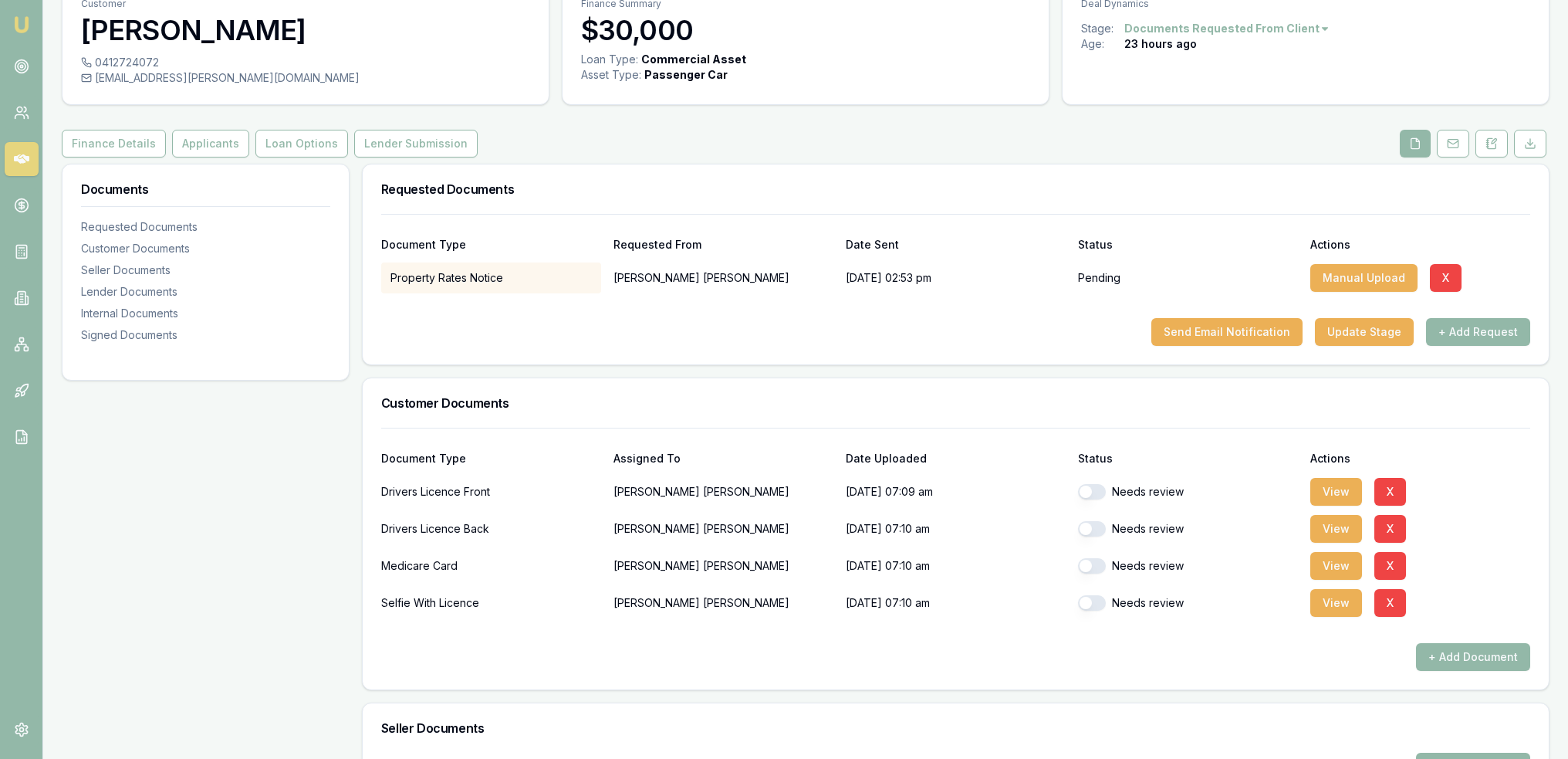
scroll to position [154, 0]
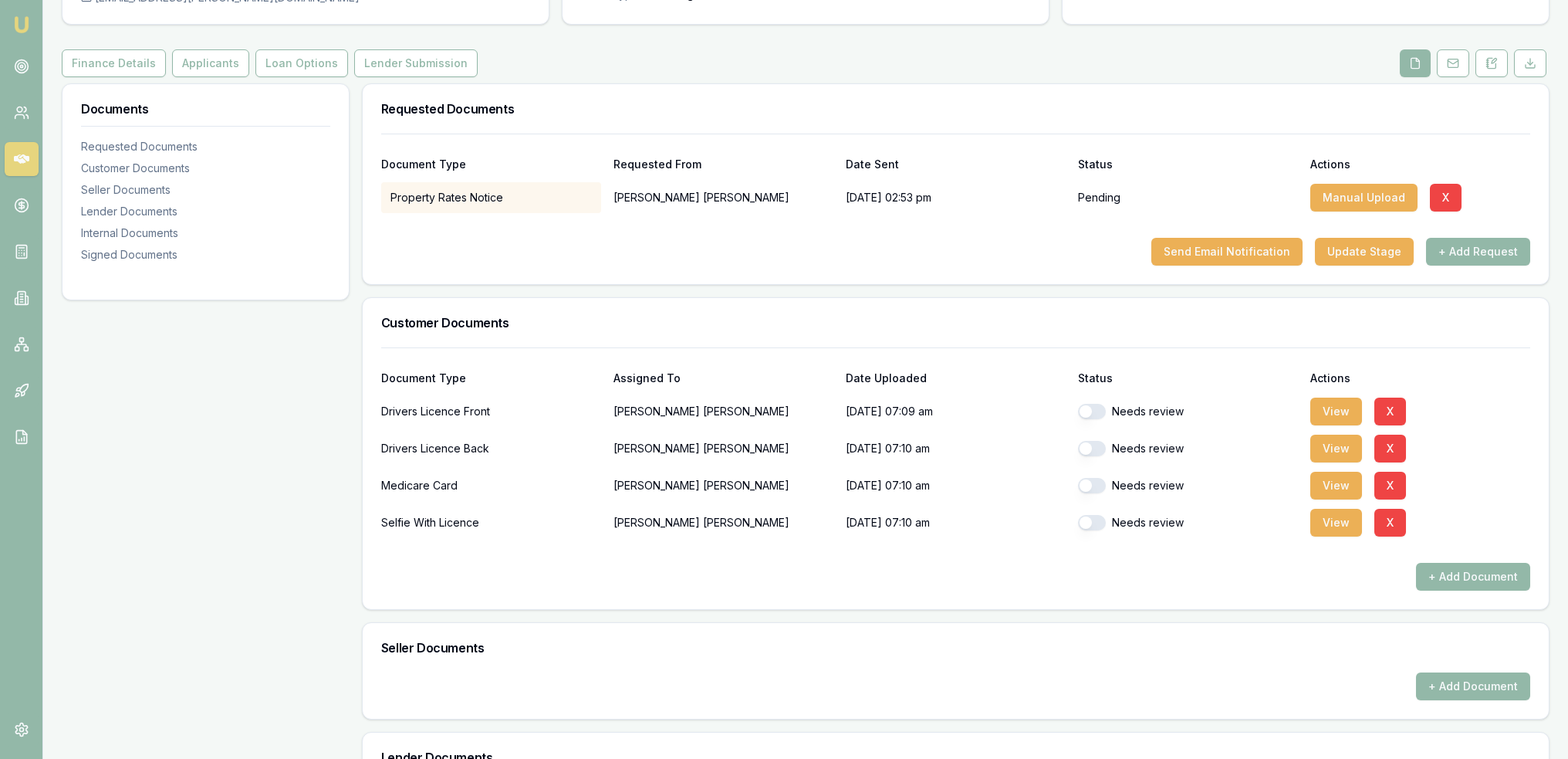
click at [1091, 416] on button "button" at bounding box center [1091, 411] width 28 height 16
checkbox input "true"
click at [1087, 447] on button "button" at bounding box center [1091, 449] width 28 height 16
checkbox input "true"
click at [1086, 490] on button "button" at bounding box center [1091, 486] width 28 height 16
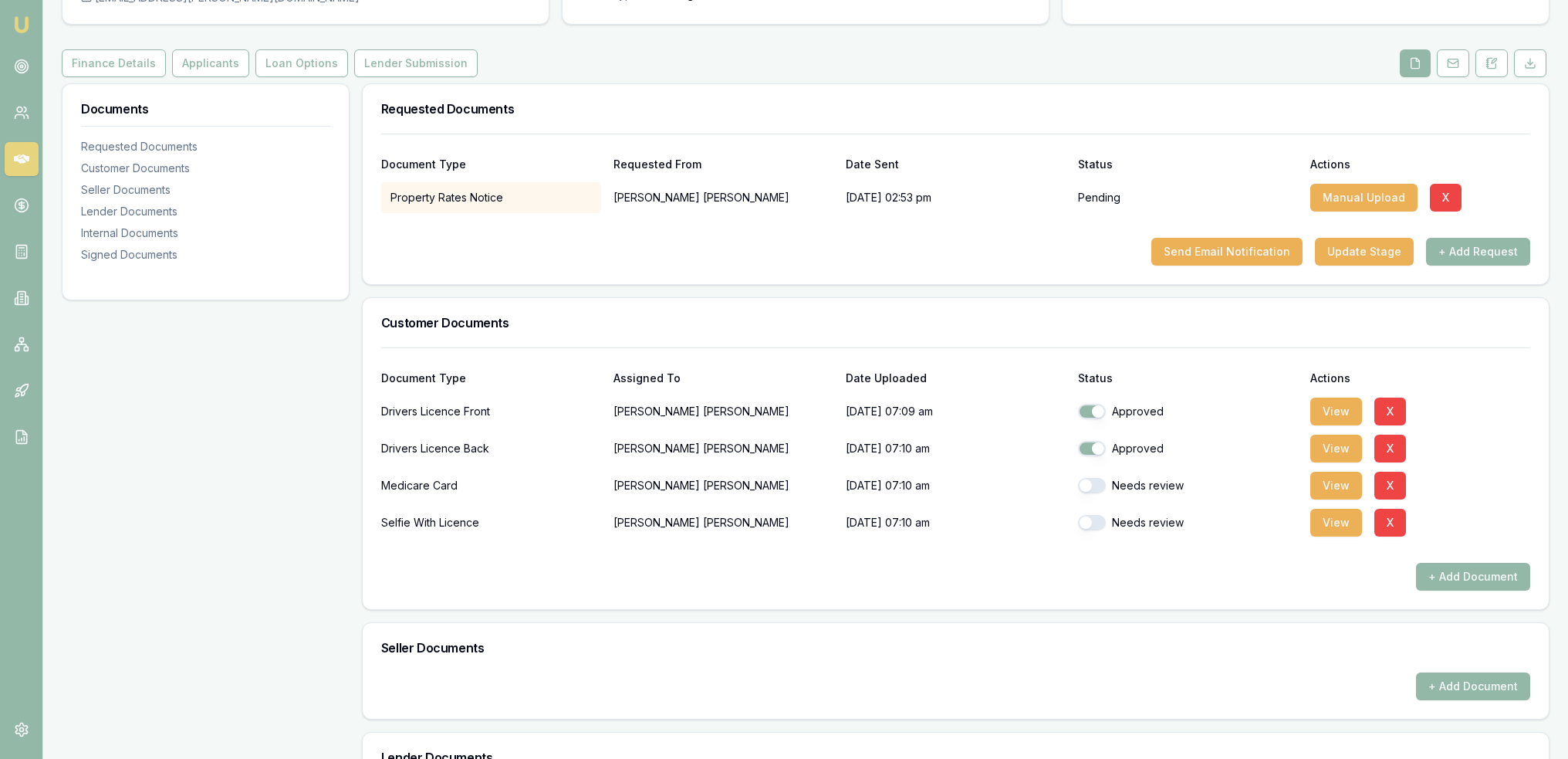
checkbox input "true"
click at [1084, 513] on div "Needs review" at bounding box center [1187, 522] width 219 height 31
click at [1095, 518] on button "button" at bounding box center [1091, 523] width 28 height 16
checkbox input "true"
click at [1343, 406] on button "View" at bounding box center [1336, 411] width 52 height 28
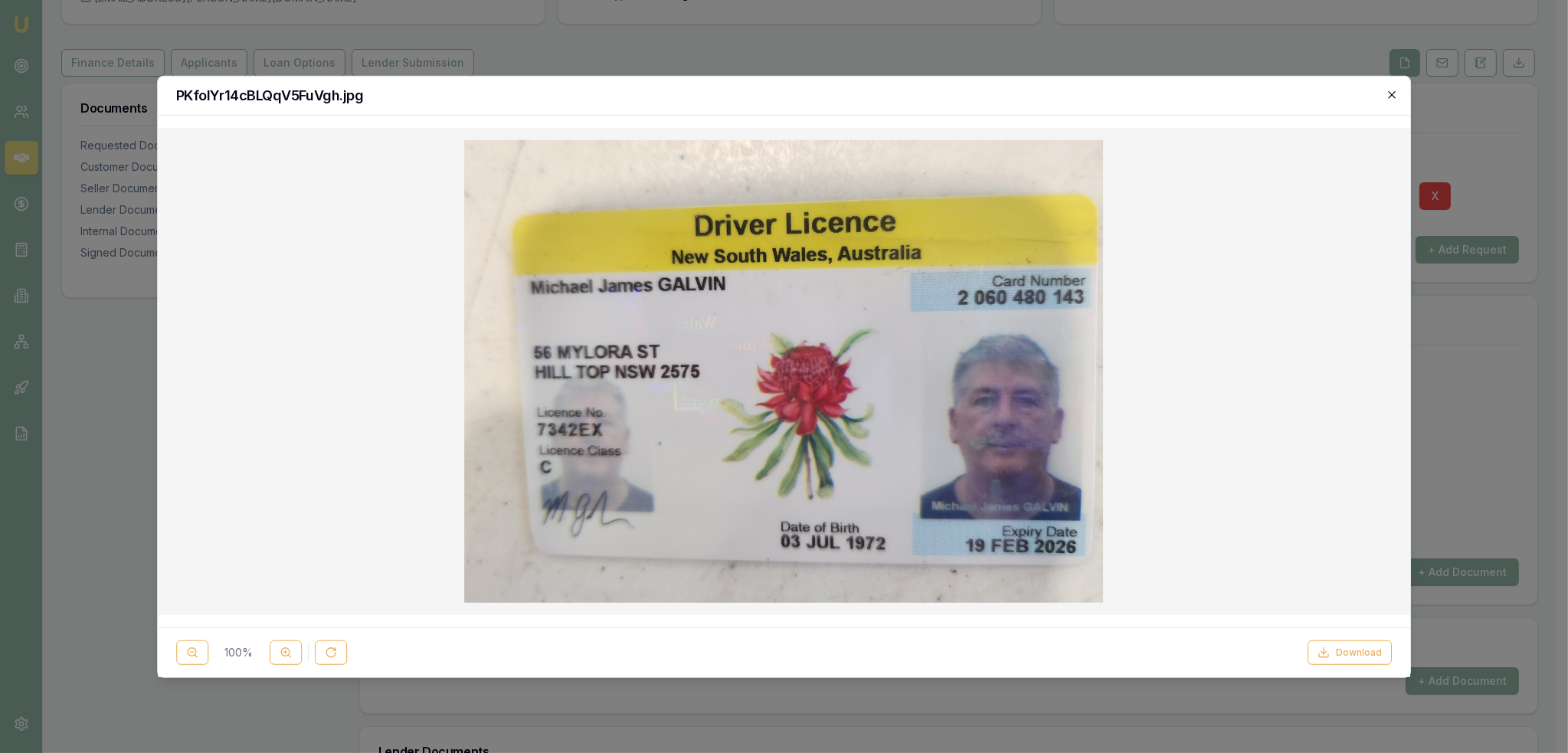
click at [1395, 95] on icon "button" at bounding box center [1391, 94] width 12 height 12
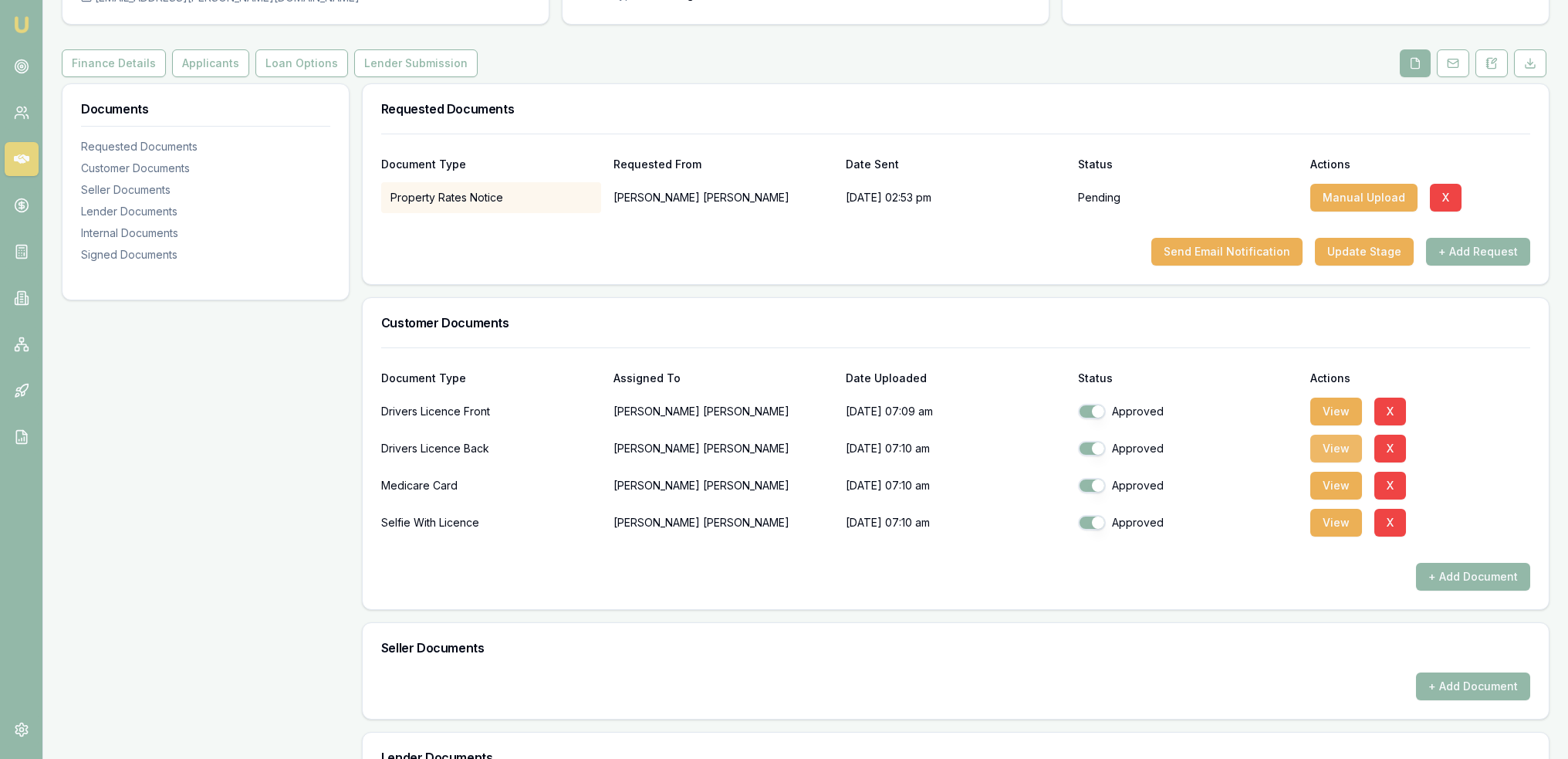
click at [1347, 450] on button "View" at bounding box center [1336, 448] width 52 height 28
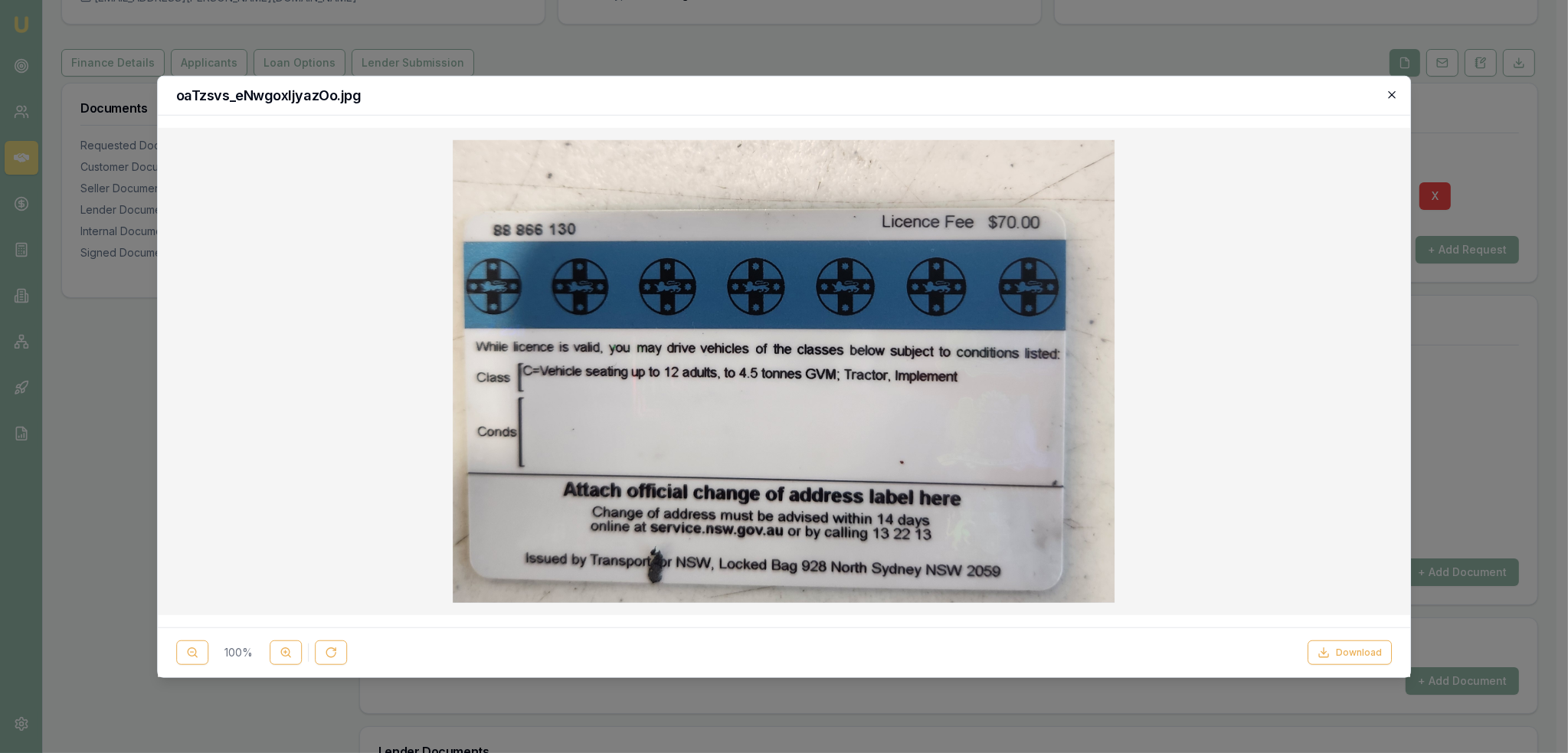
click at [1397, 95] on icon "button" at bounding box center [1391, 94] width 12 height 12
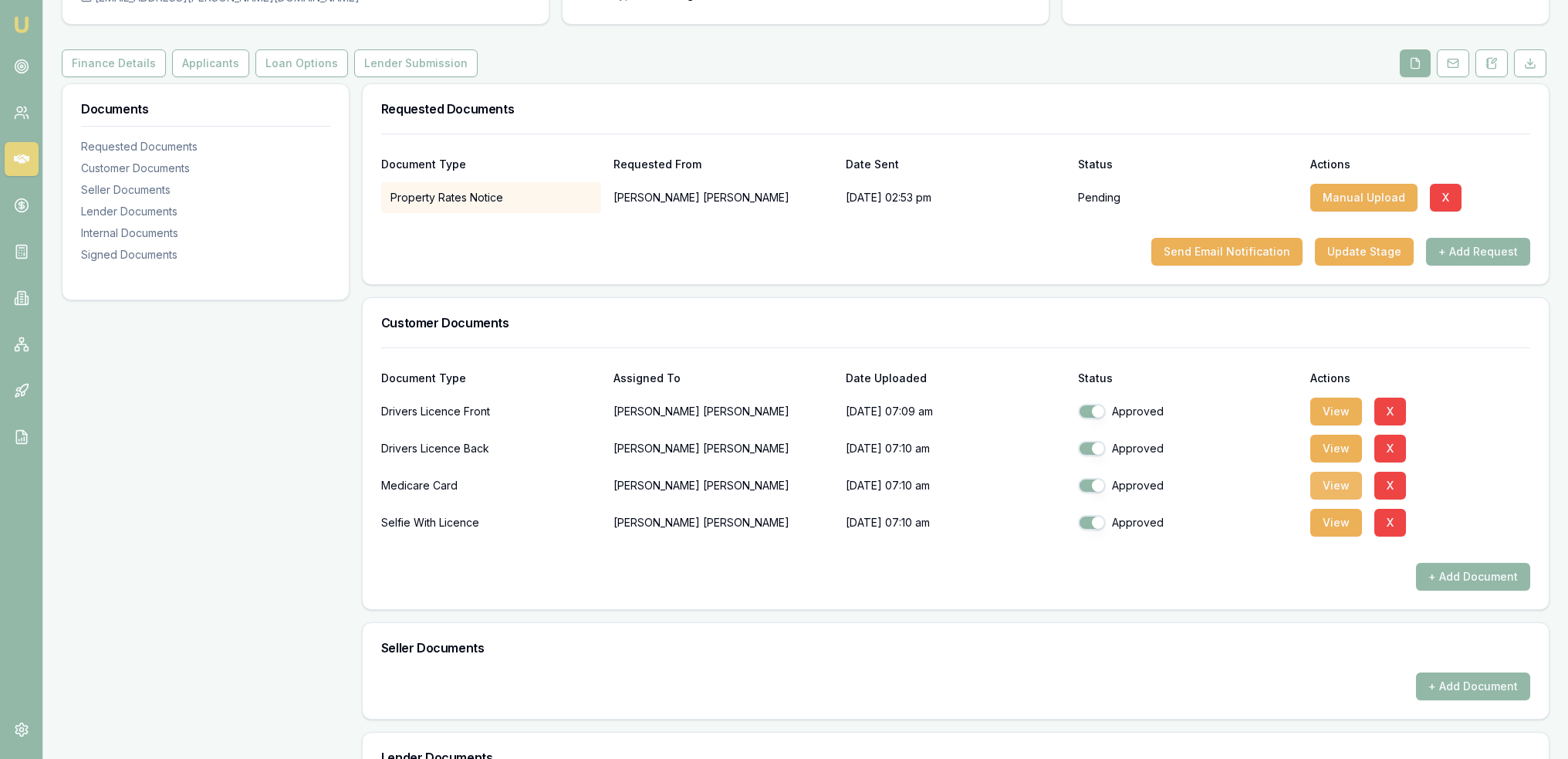
click at [1348, 487] on button "View" at bounding box center [1336, 486] width 52 height 28
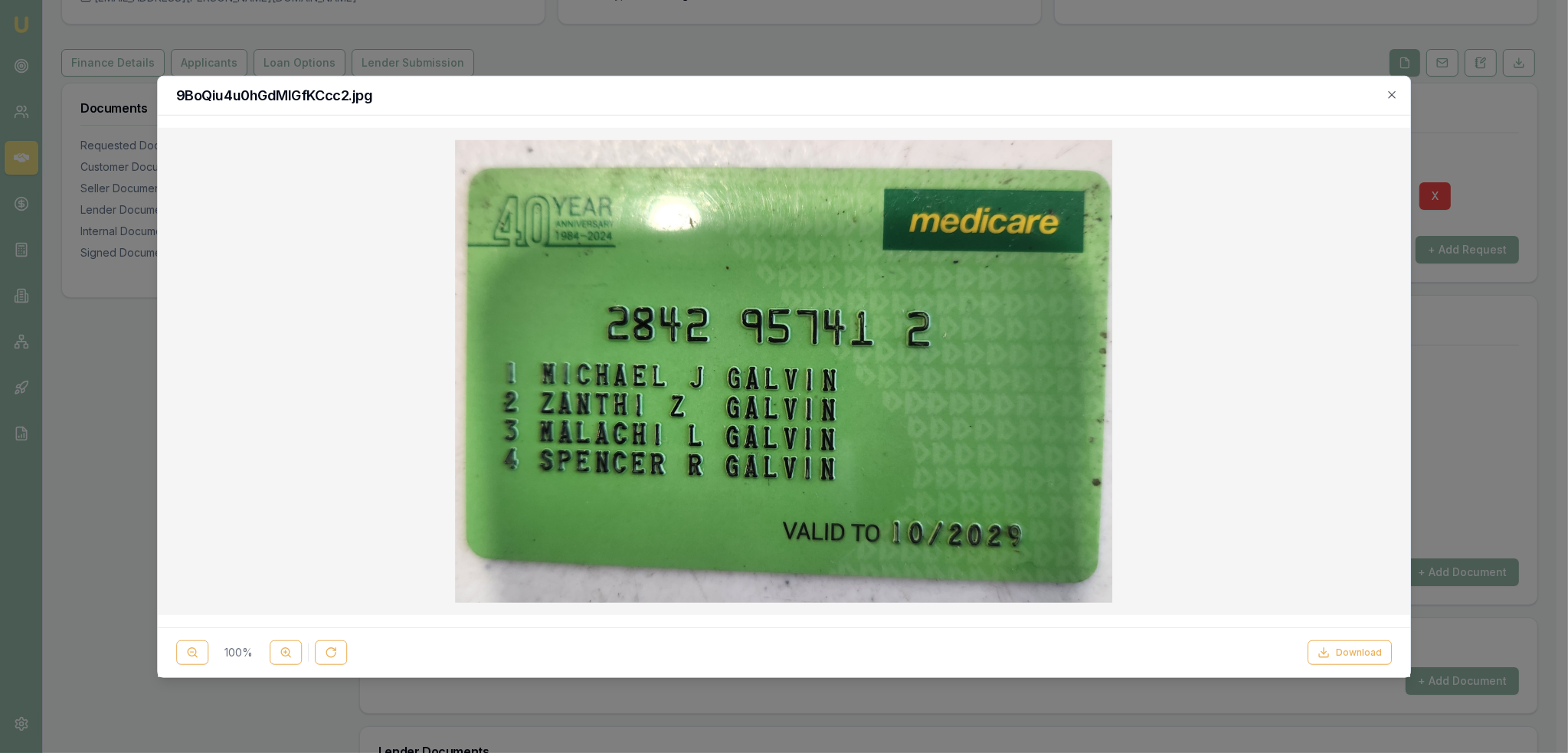
drag, startPoint x: 1393, startPoint y: 92, endPoint x: 1386, endPoint y: 104, distance: 13.9
click at [1393, 92] on icon "button" at bounding box center [1391, 94] width 12 height 12
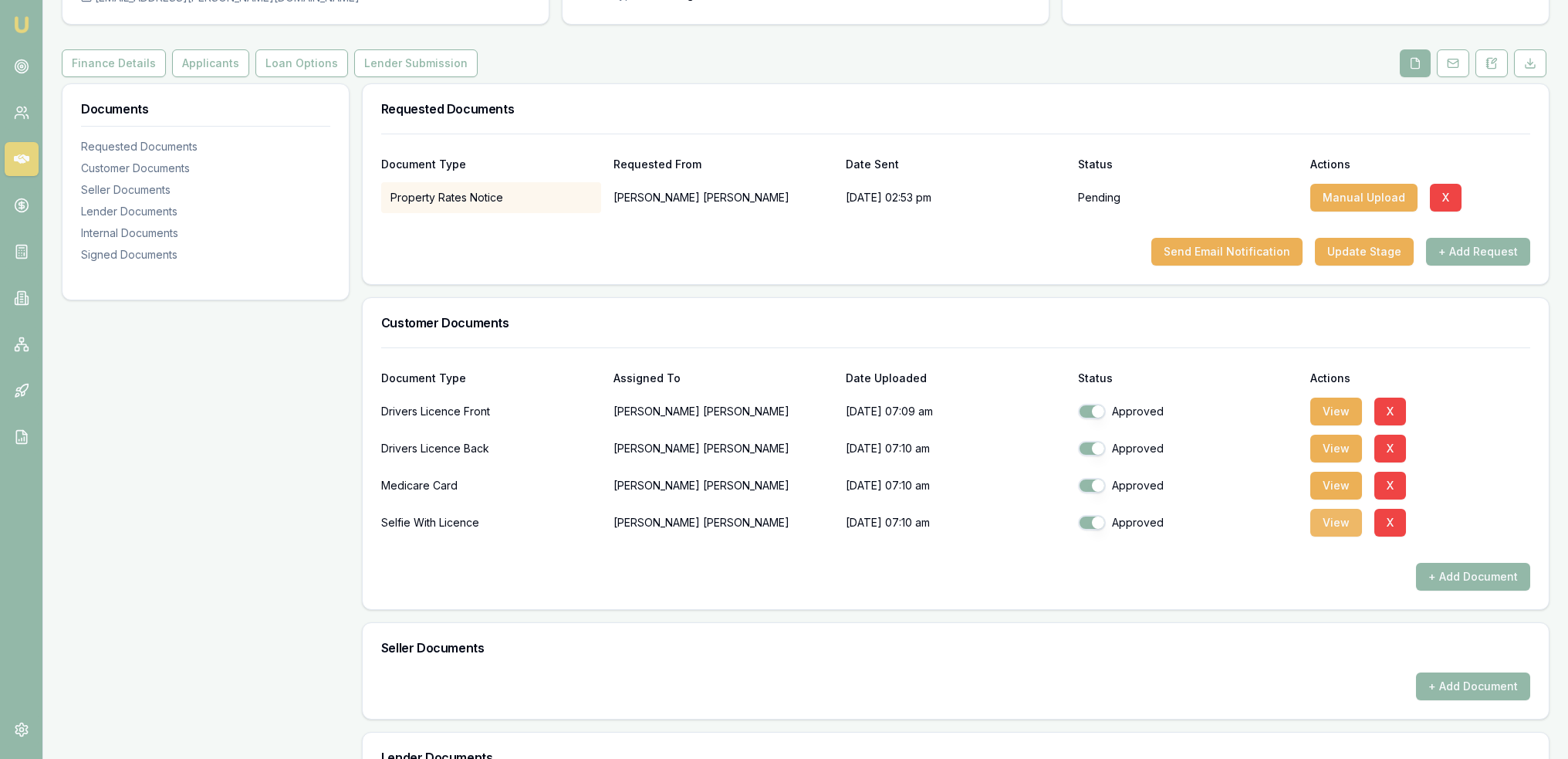
click at [1337, 525] on button "View" at bounding box center [1336, 523] width 52 height 28
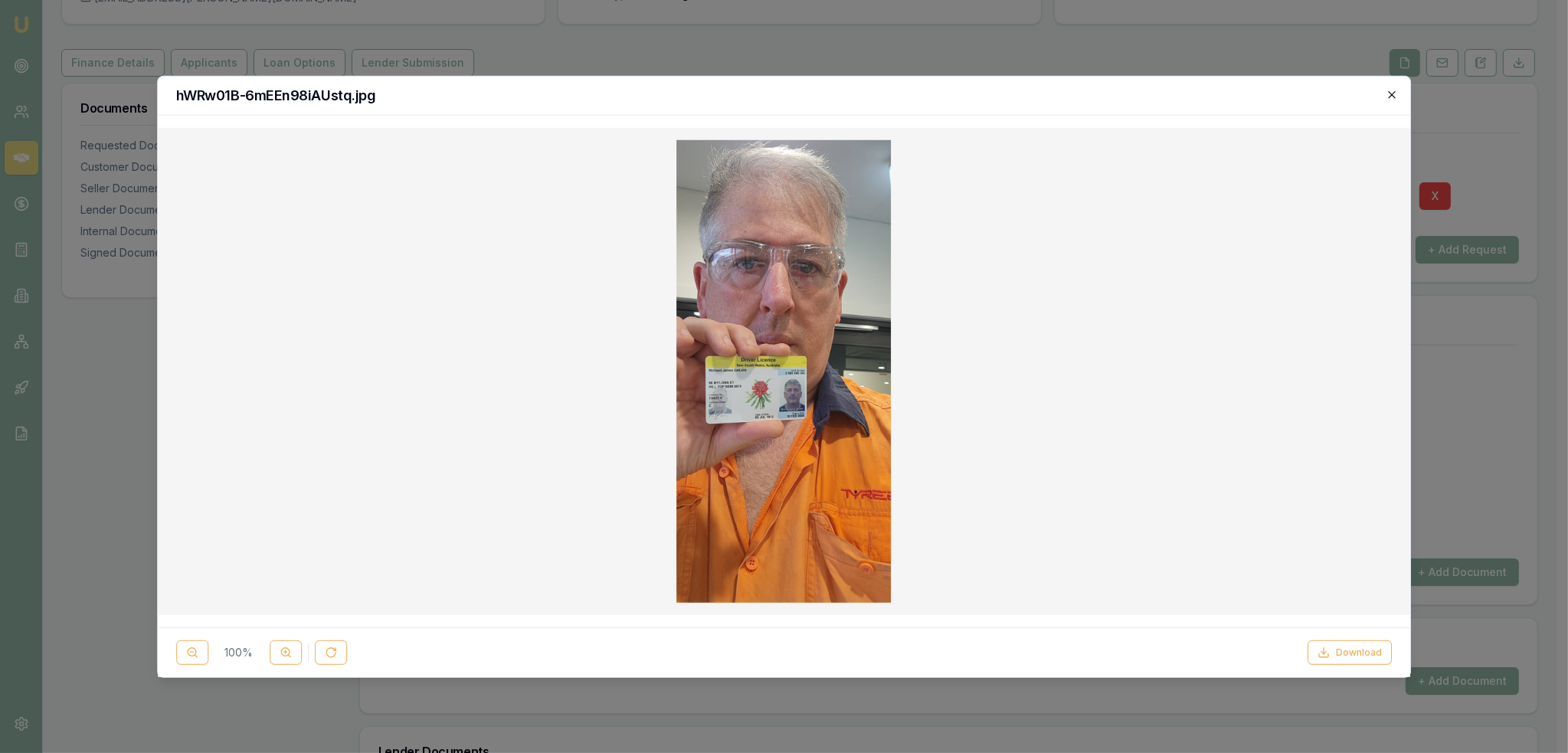
click at [1393, 98] on icon "button" at bounding box center [1391, 94] width 12 height 12
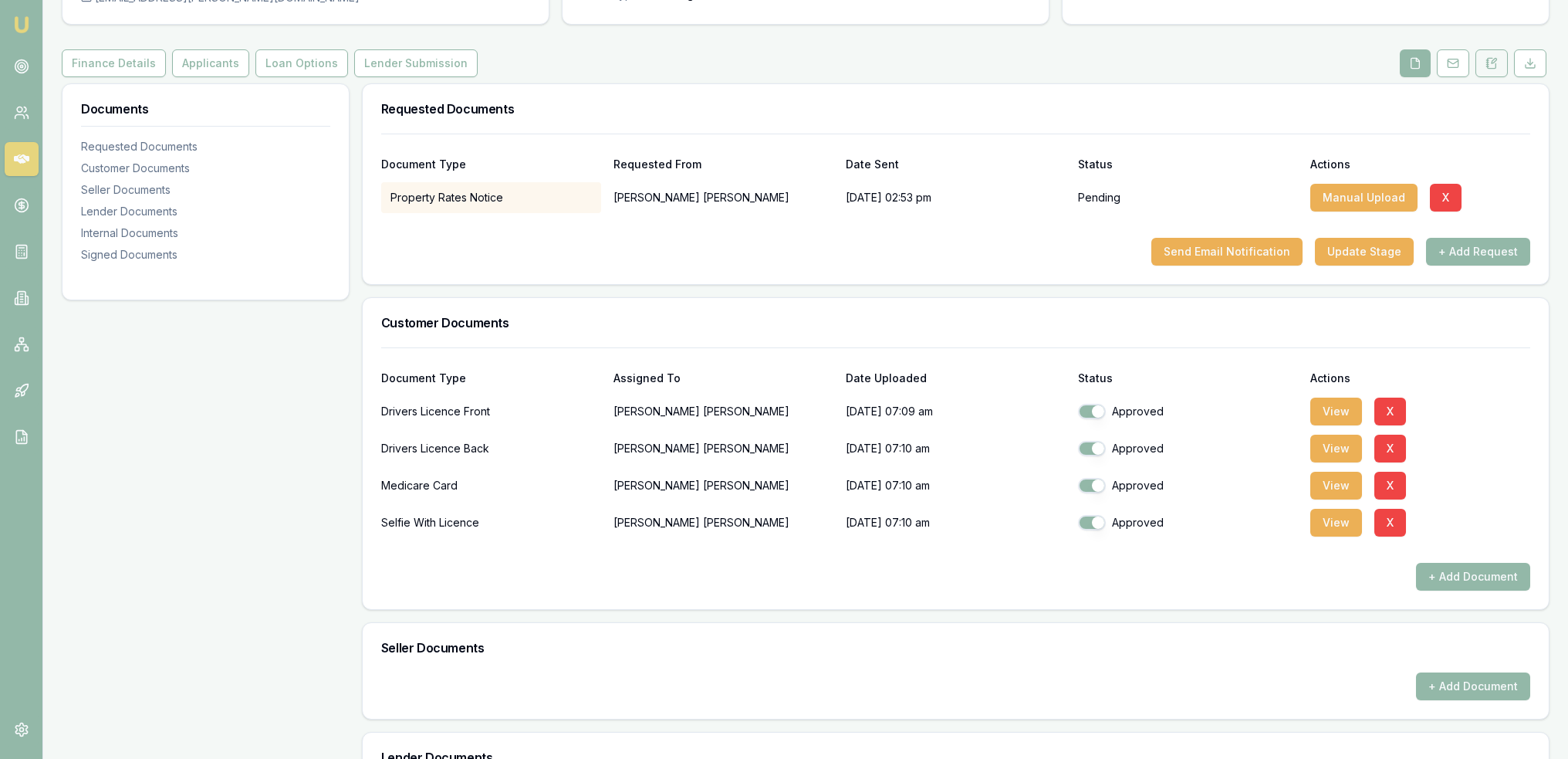
click at [1501, 64] on button at bounding box center [1491, 64] width 33 height 28
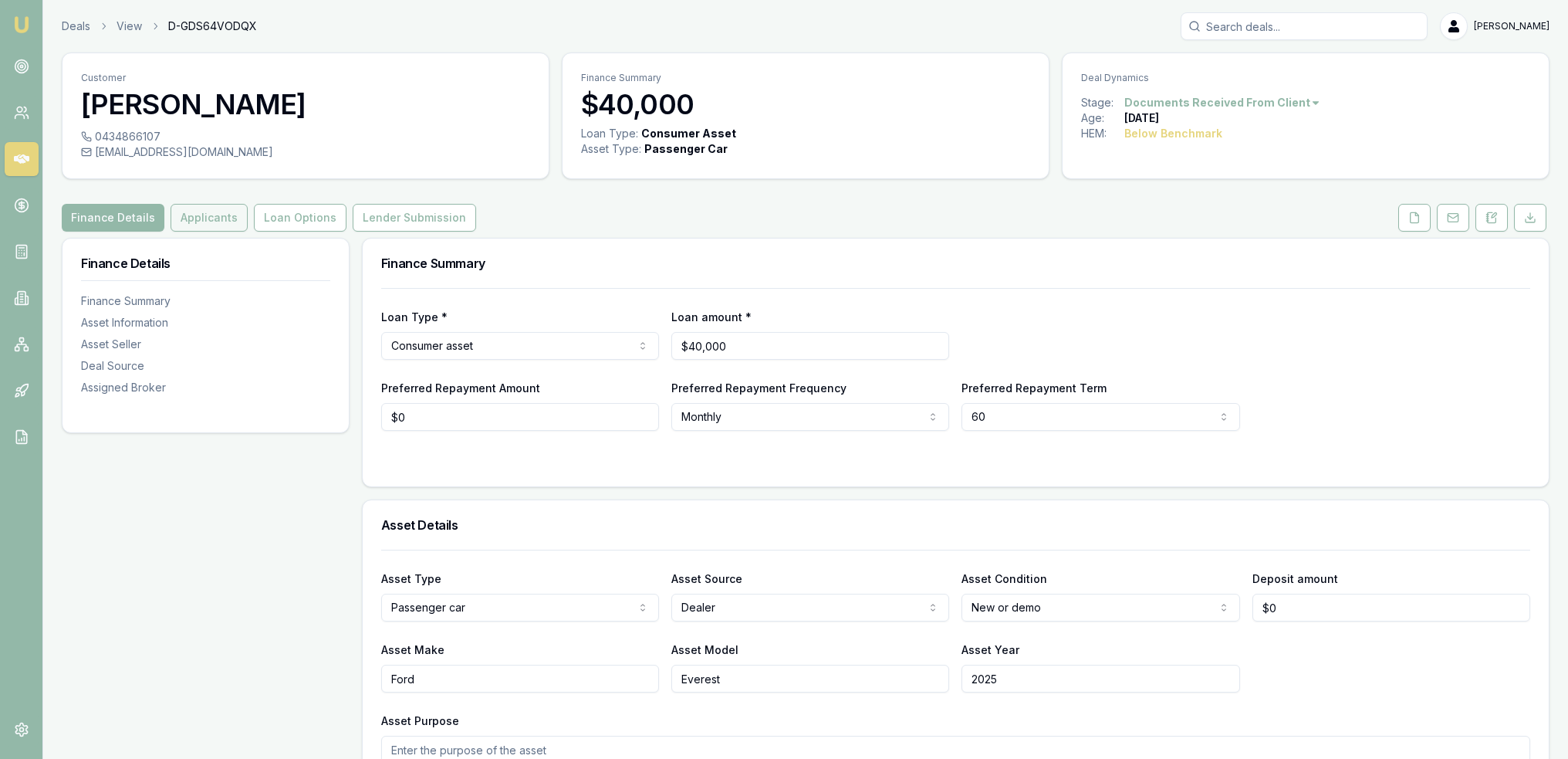
click at [199, 216] on button "Applicants" at bounding box center [210, 218] width 77 height 28
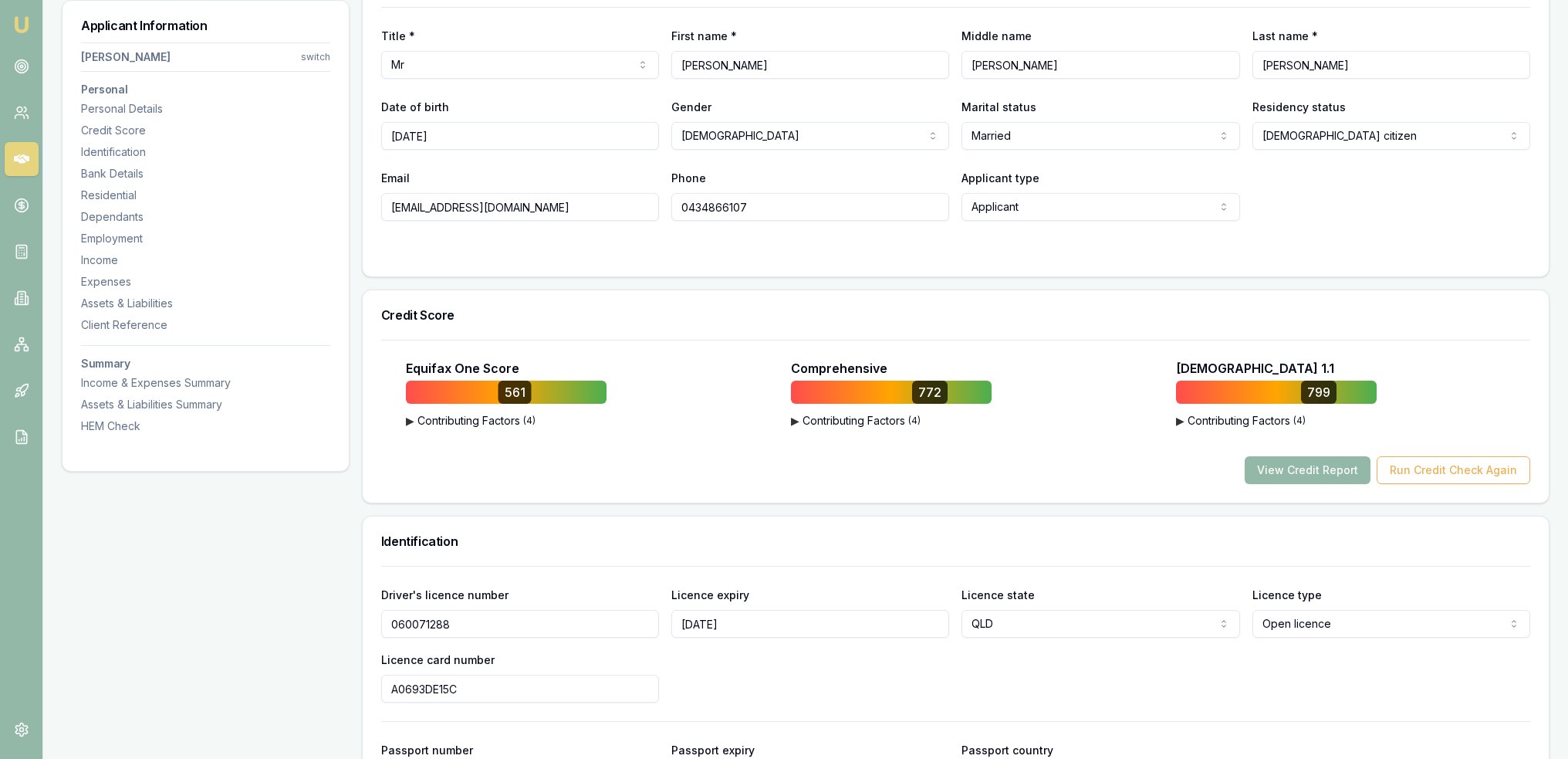
scroll to position [77, 0]
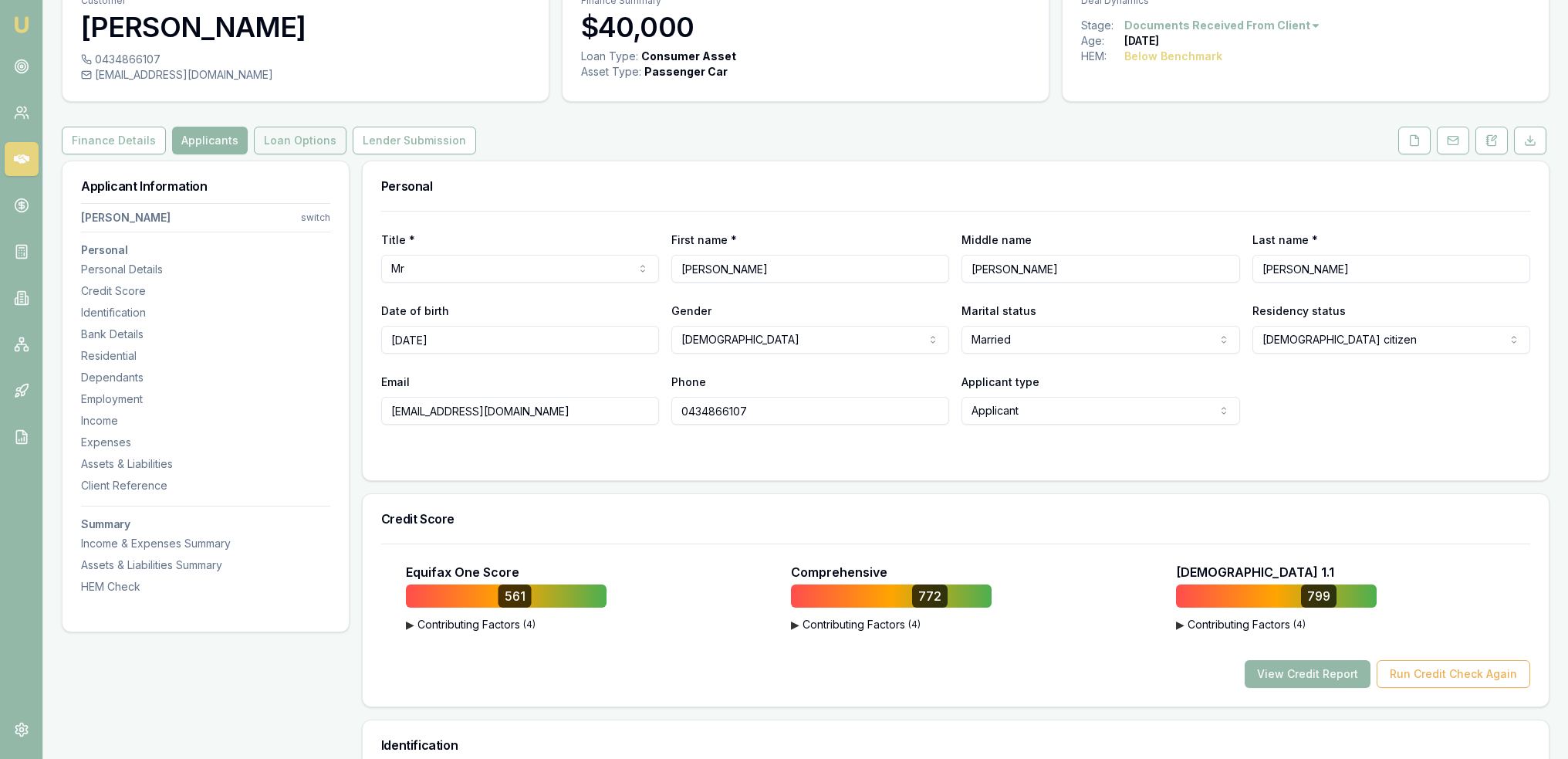
click at [285, 142] on button "Loan Options" at bounding box center [300, 140] width 92 height 28
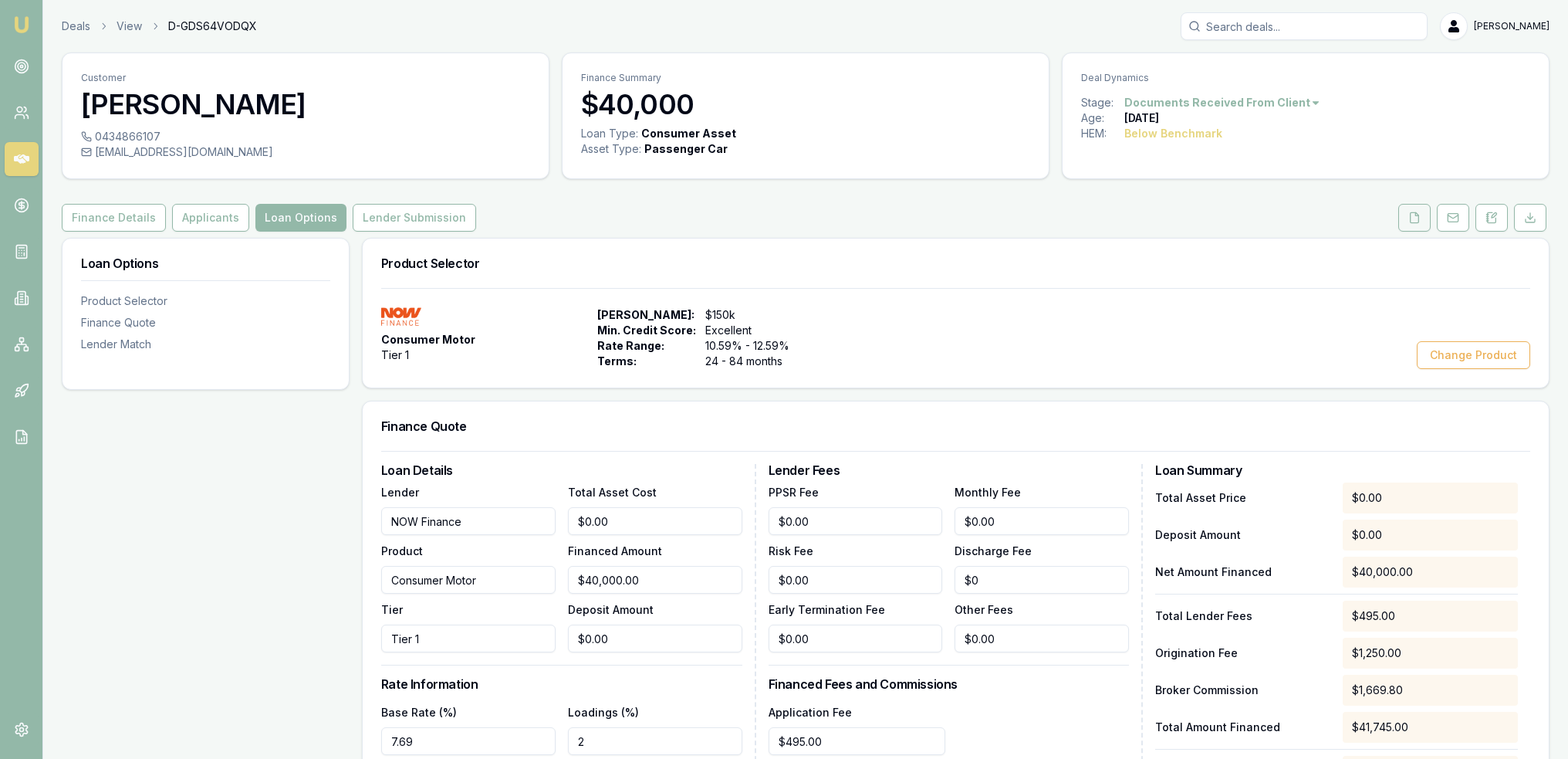
click at [1419, 224] on button at bounding box center [1414, 218] width 33 height 28
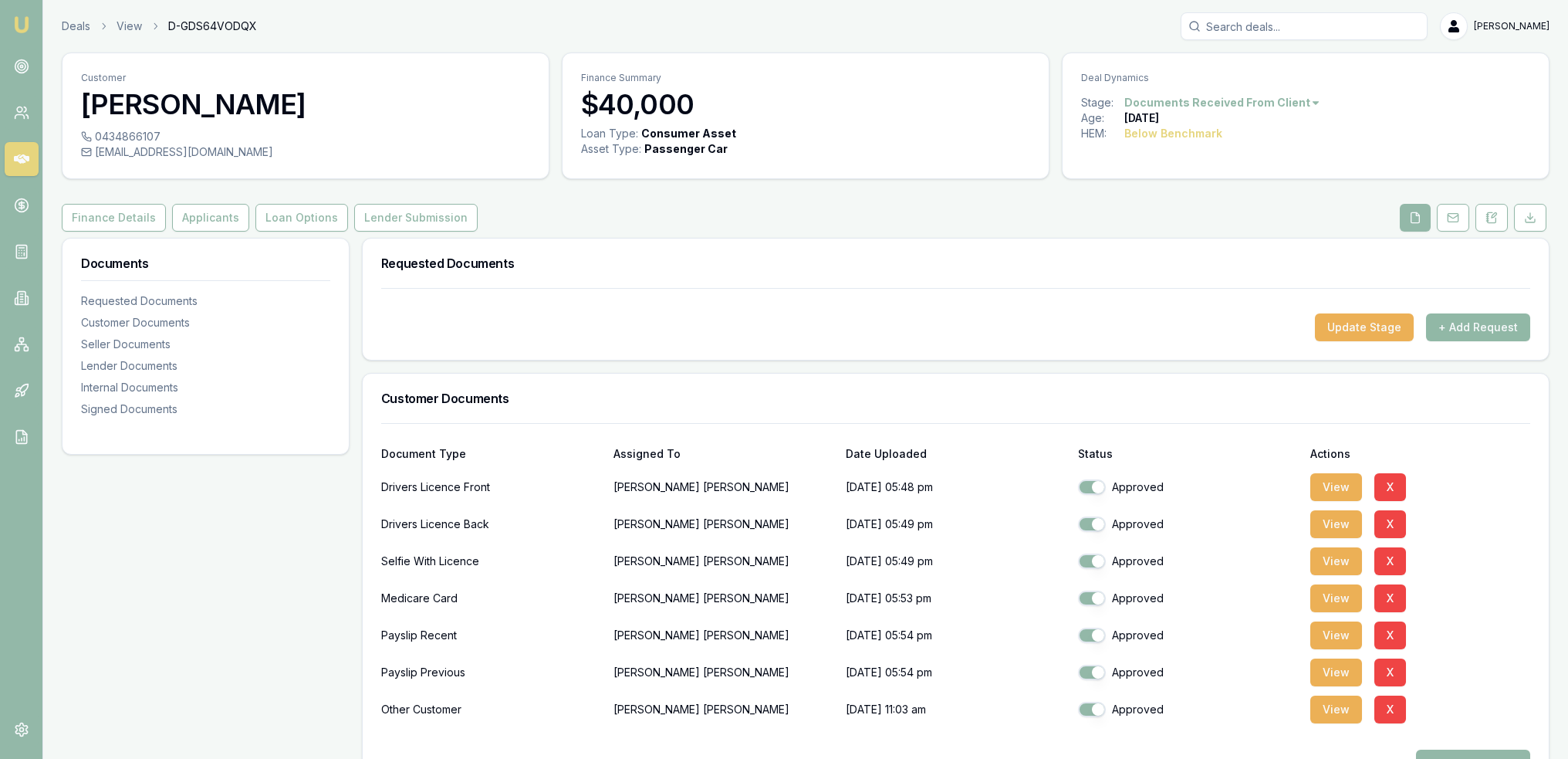
click at [1481, 330] on button "+ Add Request" at bounding box center [1478, 327] width 104 height 28
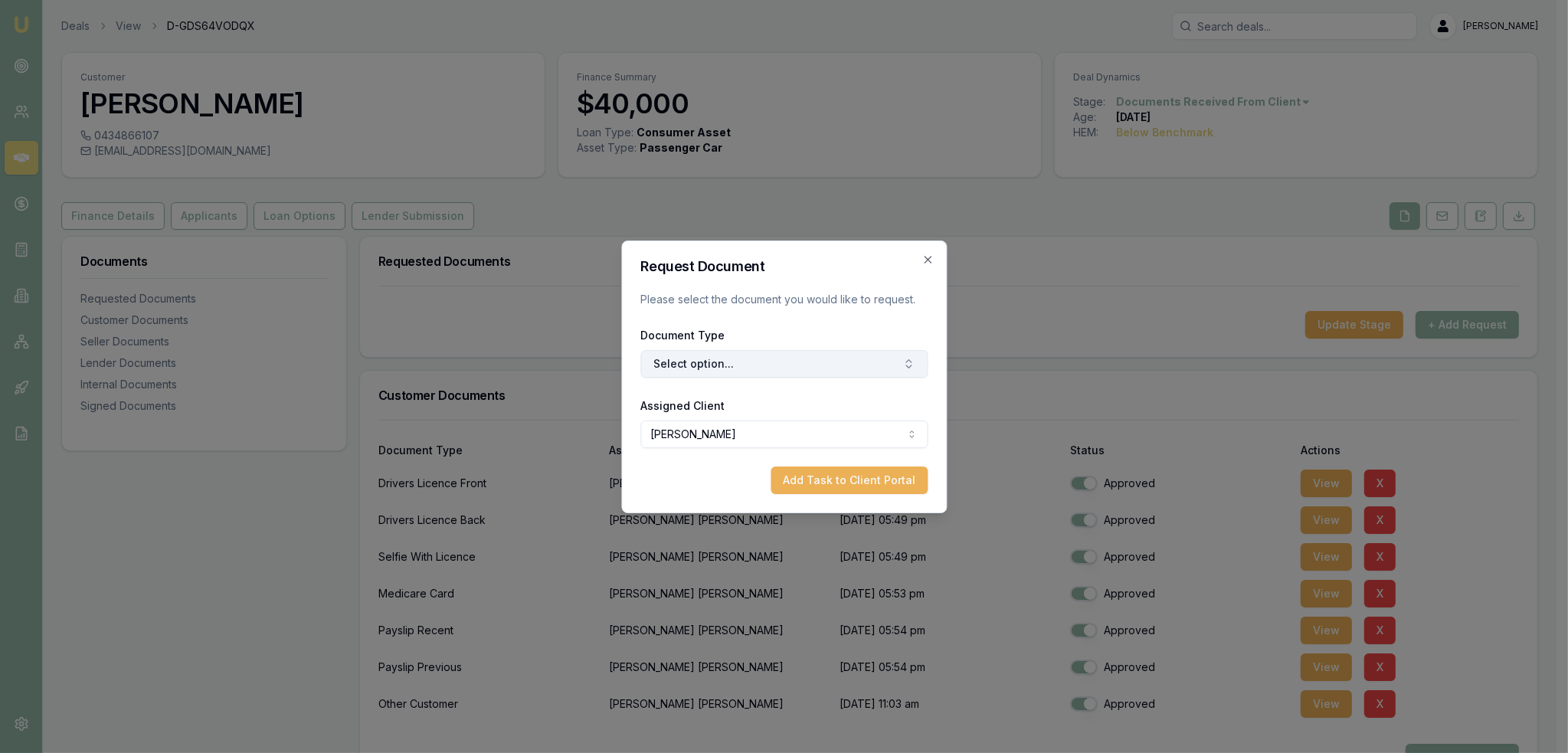
click at [735, 362] on button "Select option..." at bounding box center [783, 364] width 287 height 28
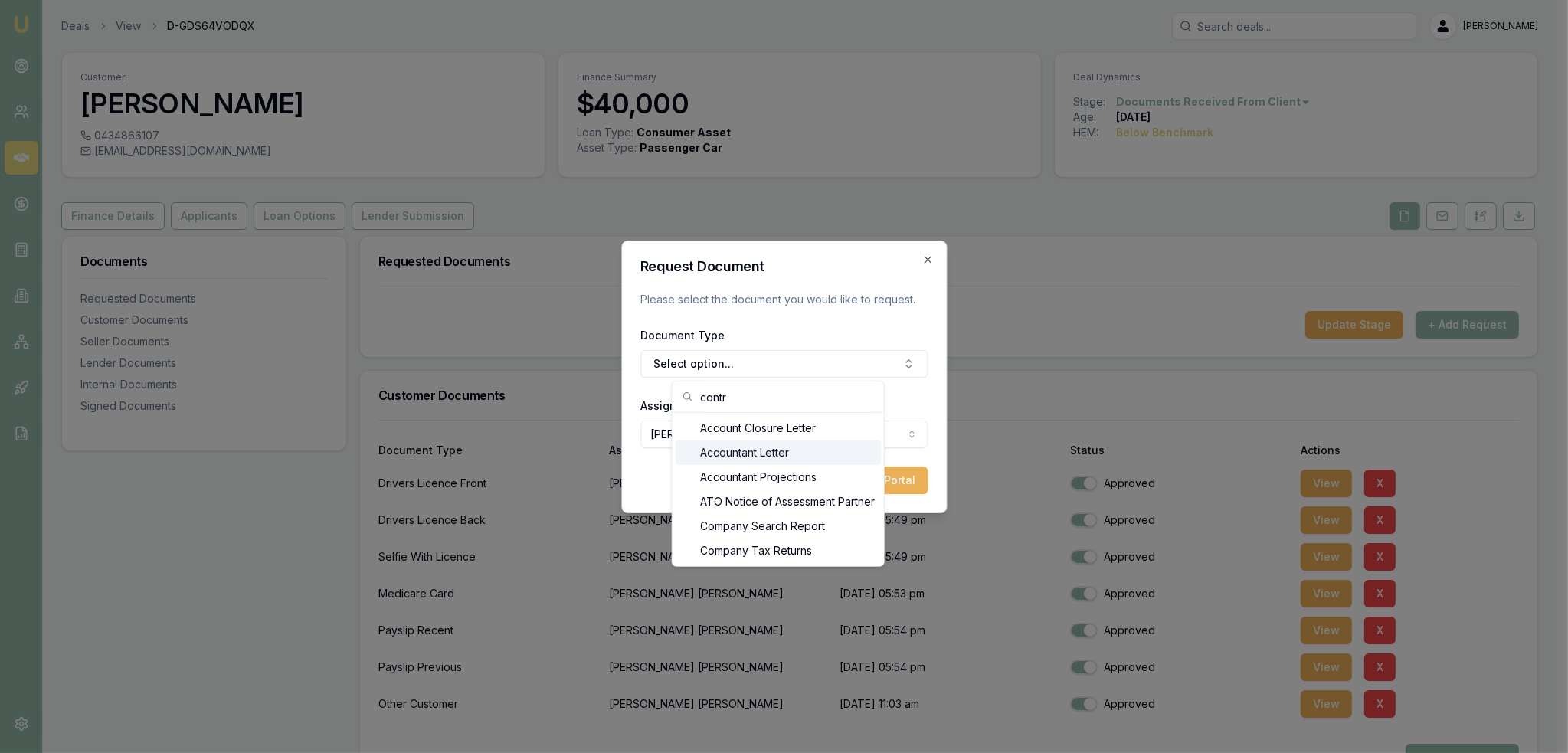
type input "contr"
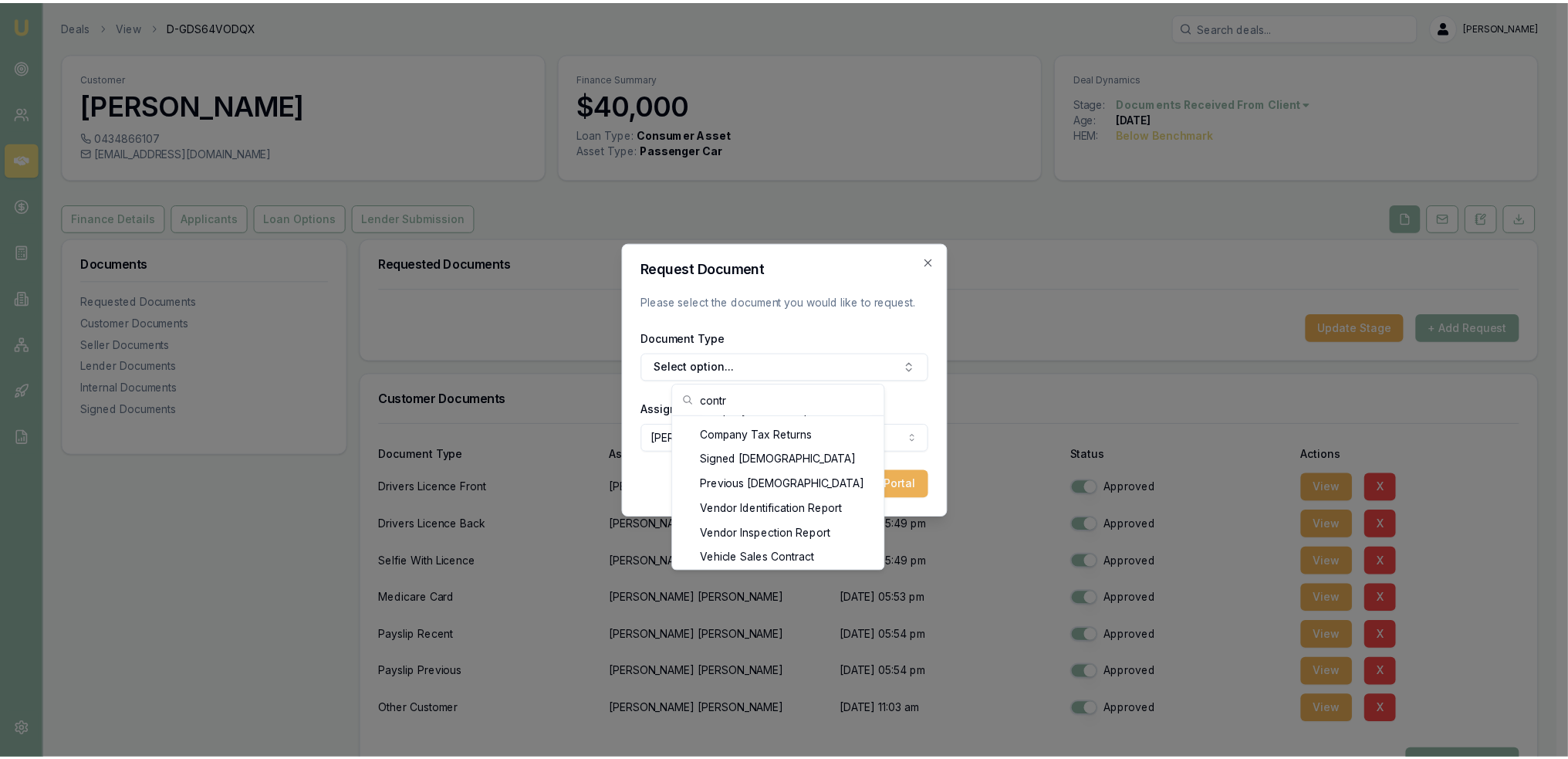
scroll to position [123, 0]
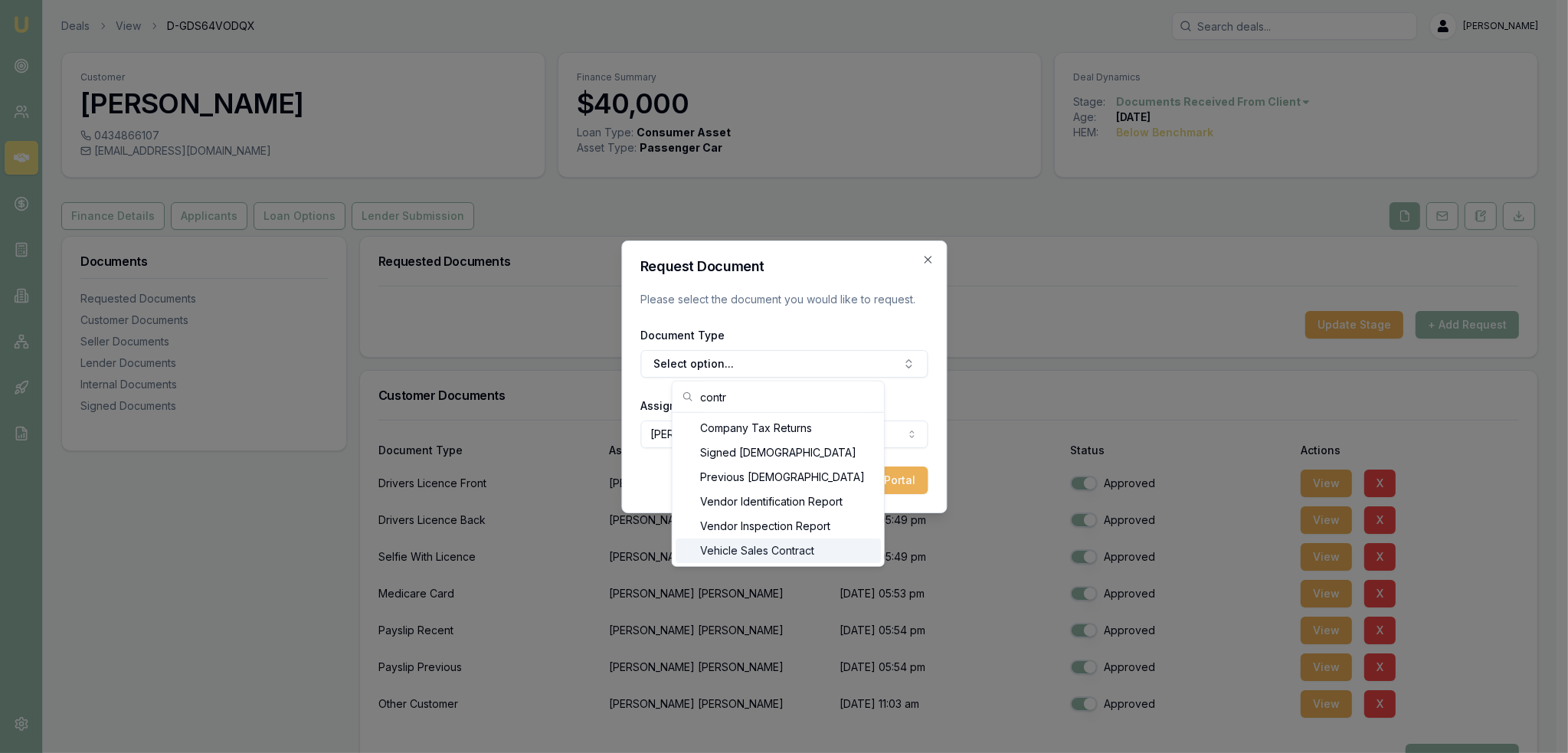
click at [773, 554] on div "Vehicle Sales Contract" at bounding box center [778, 550] width 205 height 25
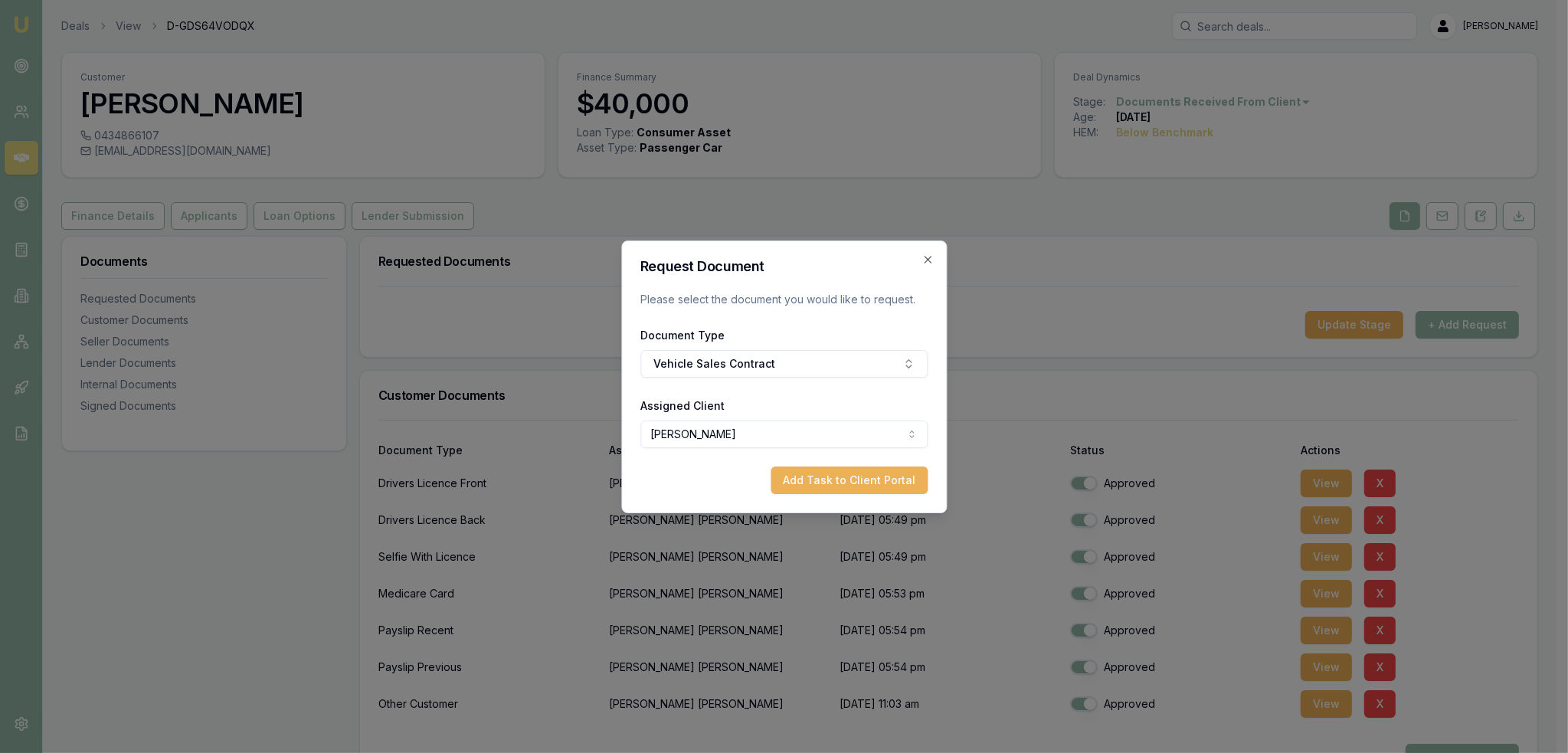
click at [853, 480] on button "Add Task to Client Portal" at bounding box center [849, 480] width 157 height 28
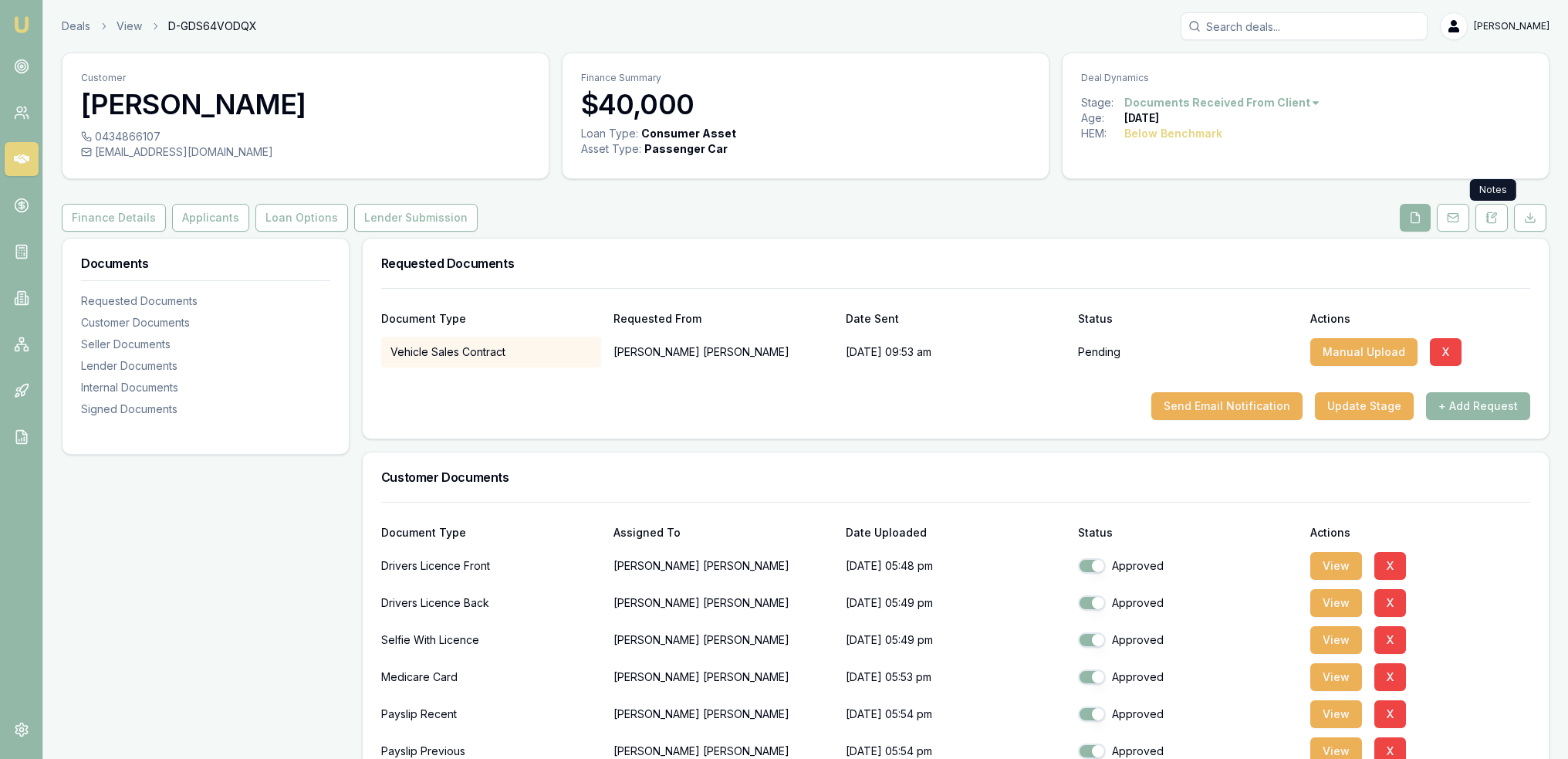
drag, startPoint x: 1486, startPoint y: 219, endPoint x: 1438, endPoint y: 280, distance: 77.6
click at [1488, 218] on icon at bounding box center [1491, 218] width 12 height 12
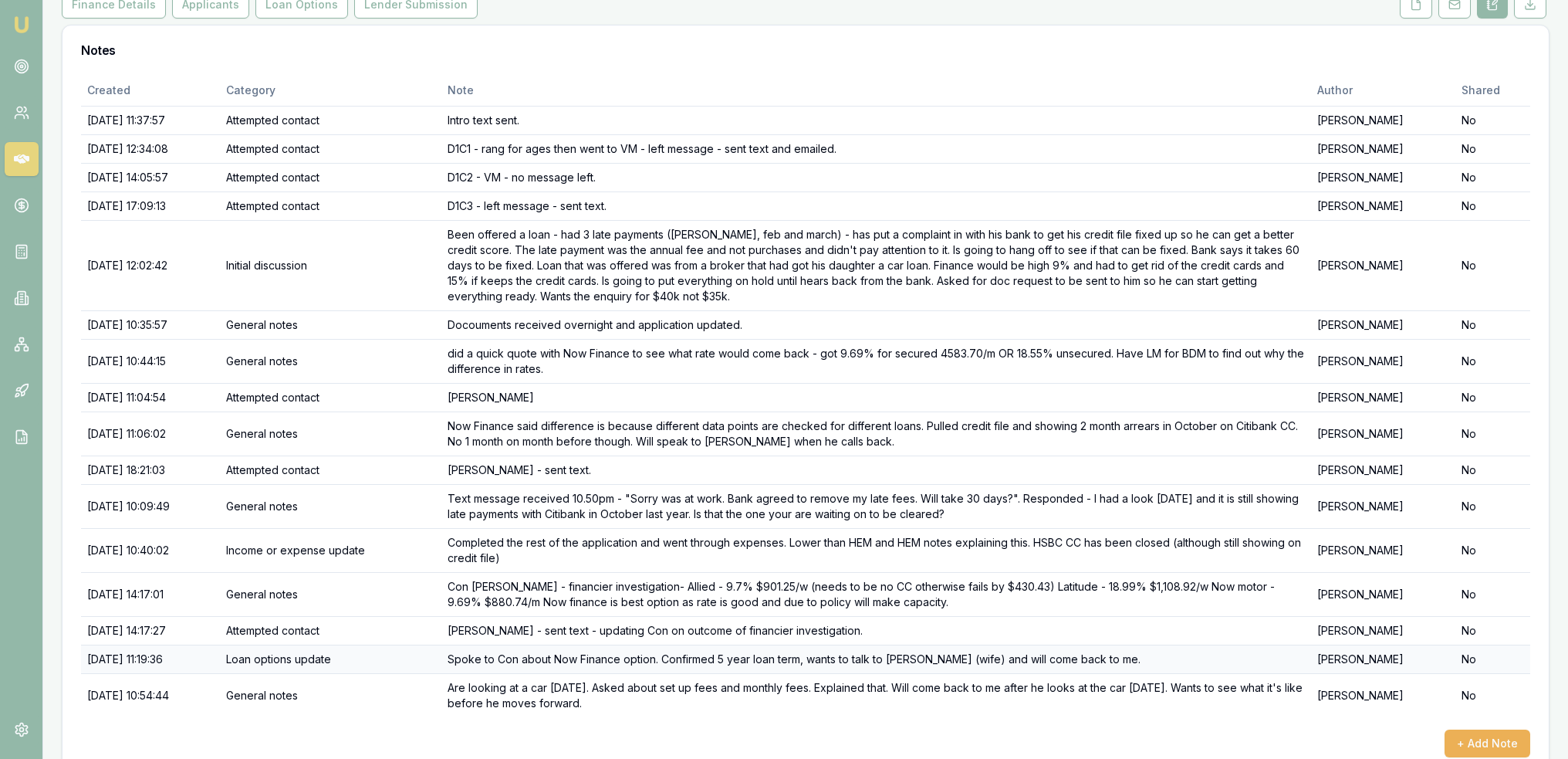
scroll to position [239, 0]
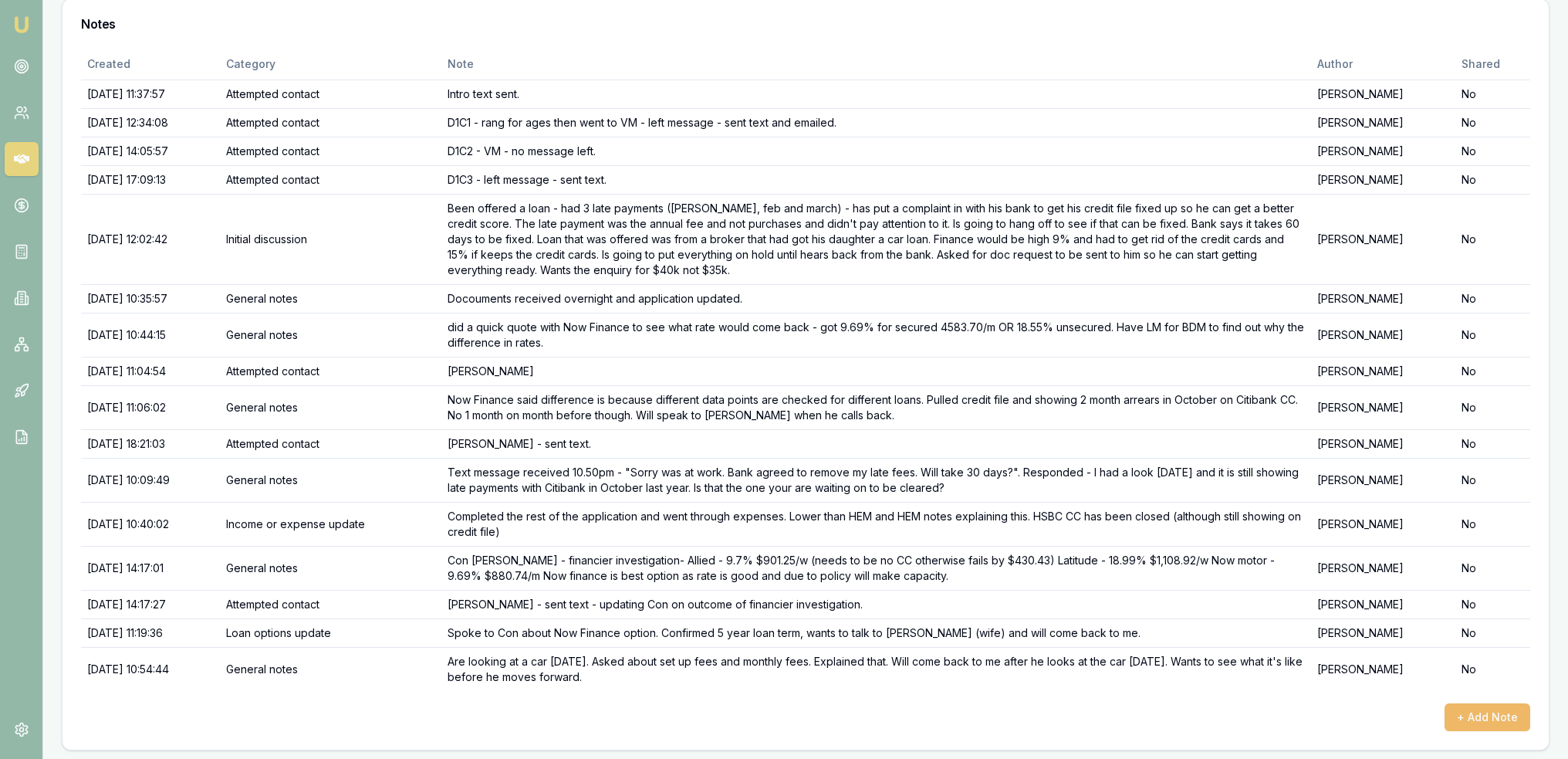
click at [1488, 706] on button "+ Add Note" at bounding box center [1487, 717] width 85 height 28
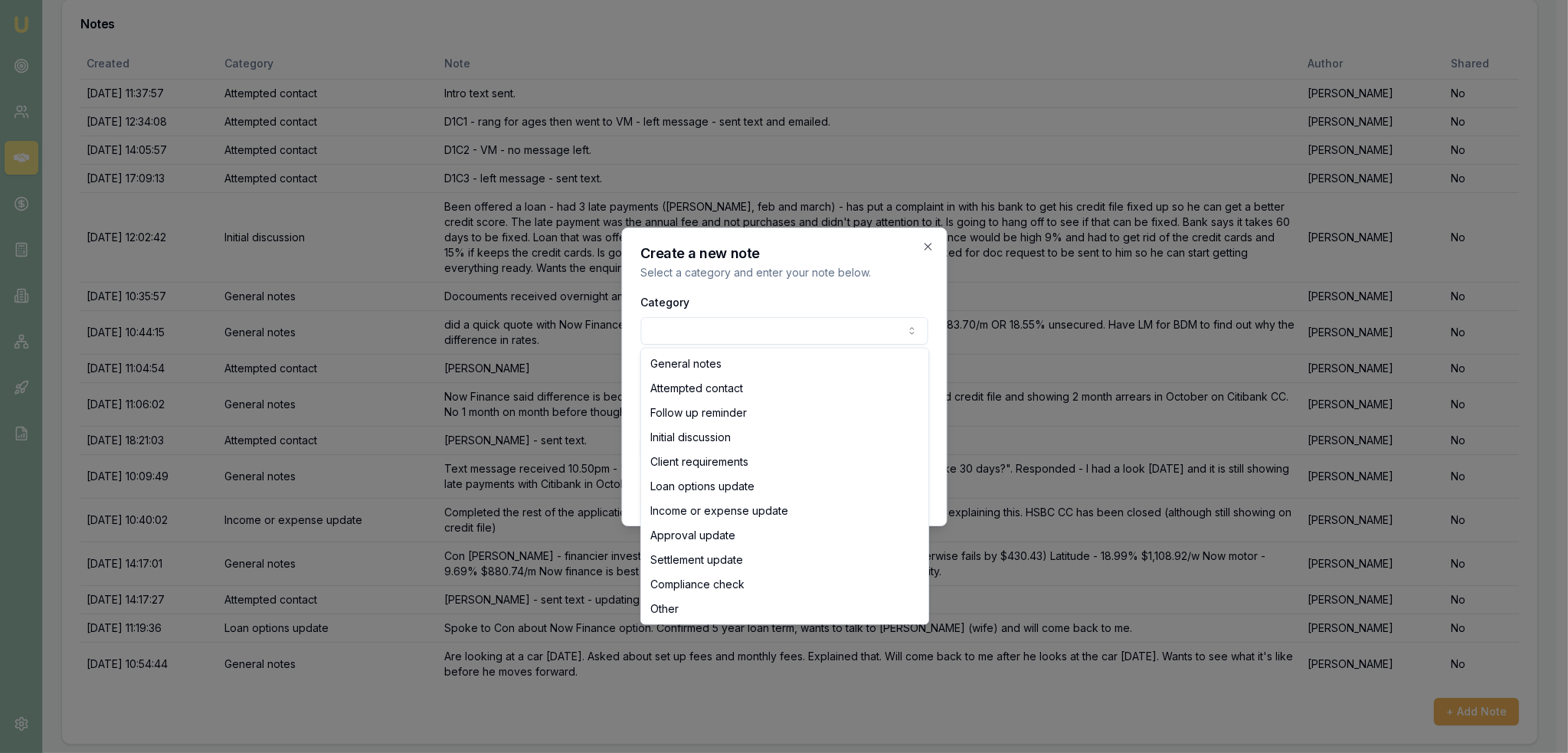
click at [695, 333] on body "Emu Broker Deals View D-GDS64VODQX [PERSON_NAME] Toggle Menu Customer [PERSON_N…" at bounding box center [778, 139] width 1557 height 753
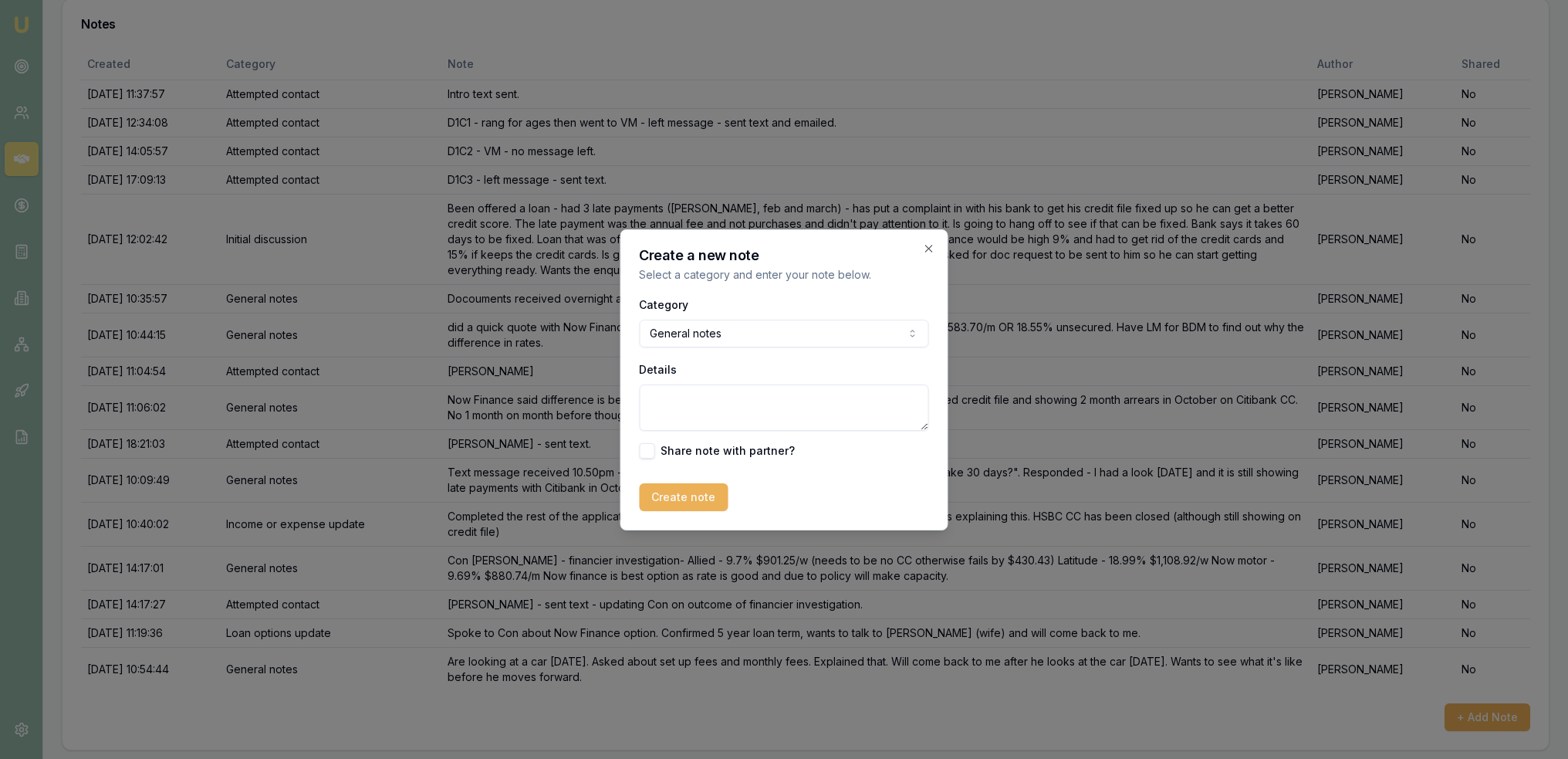
click at [711, 403] on textarea "Details" at bounding box center [784, 407] width 289 height 47
type textarea "Found a car to buy and have just signed the contract. Purchase price $82990.01 …"
click at [694, 503] on button "Create note" at bounding box center [683, 497] width 88 height 28
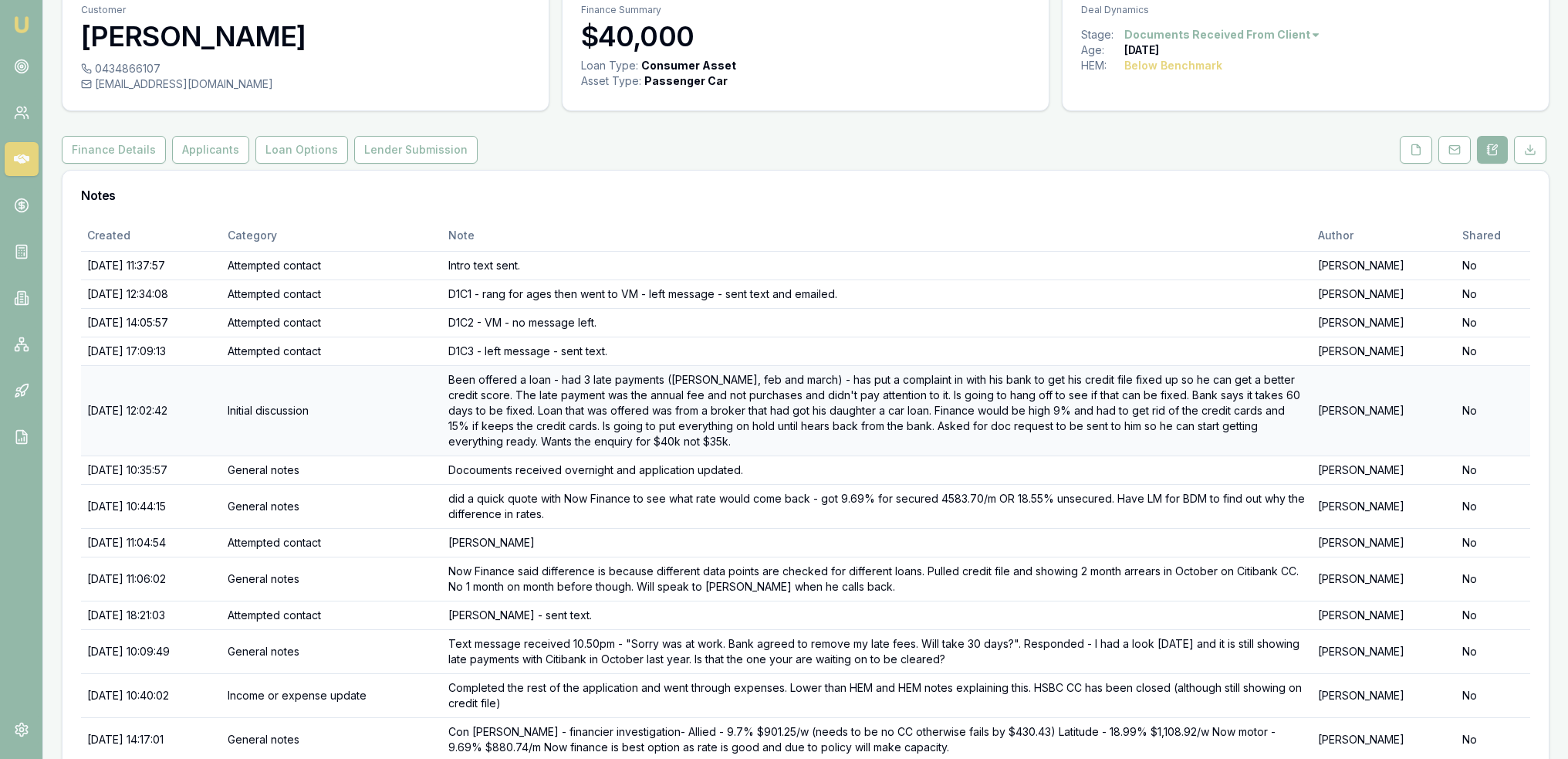
scroll to position [0, 0]
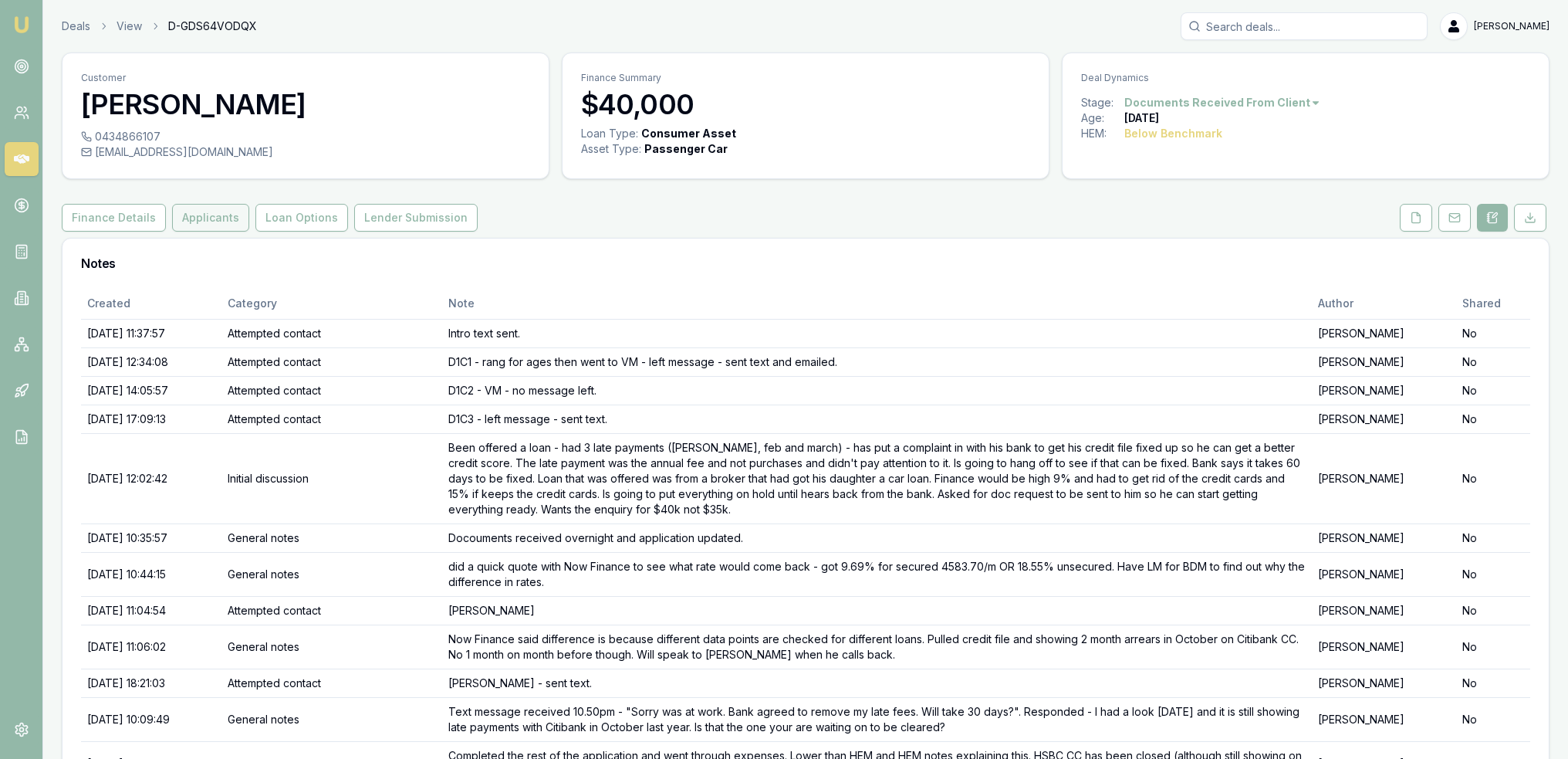
click at [210, 219] on button "Applicants" at bounding box center [211, 218] width 77 height 28
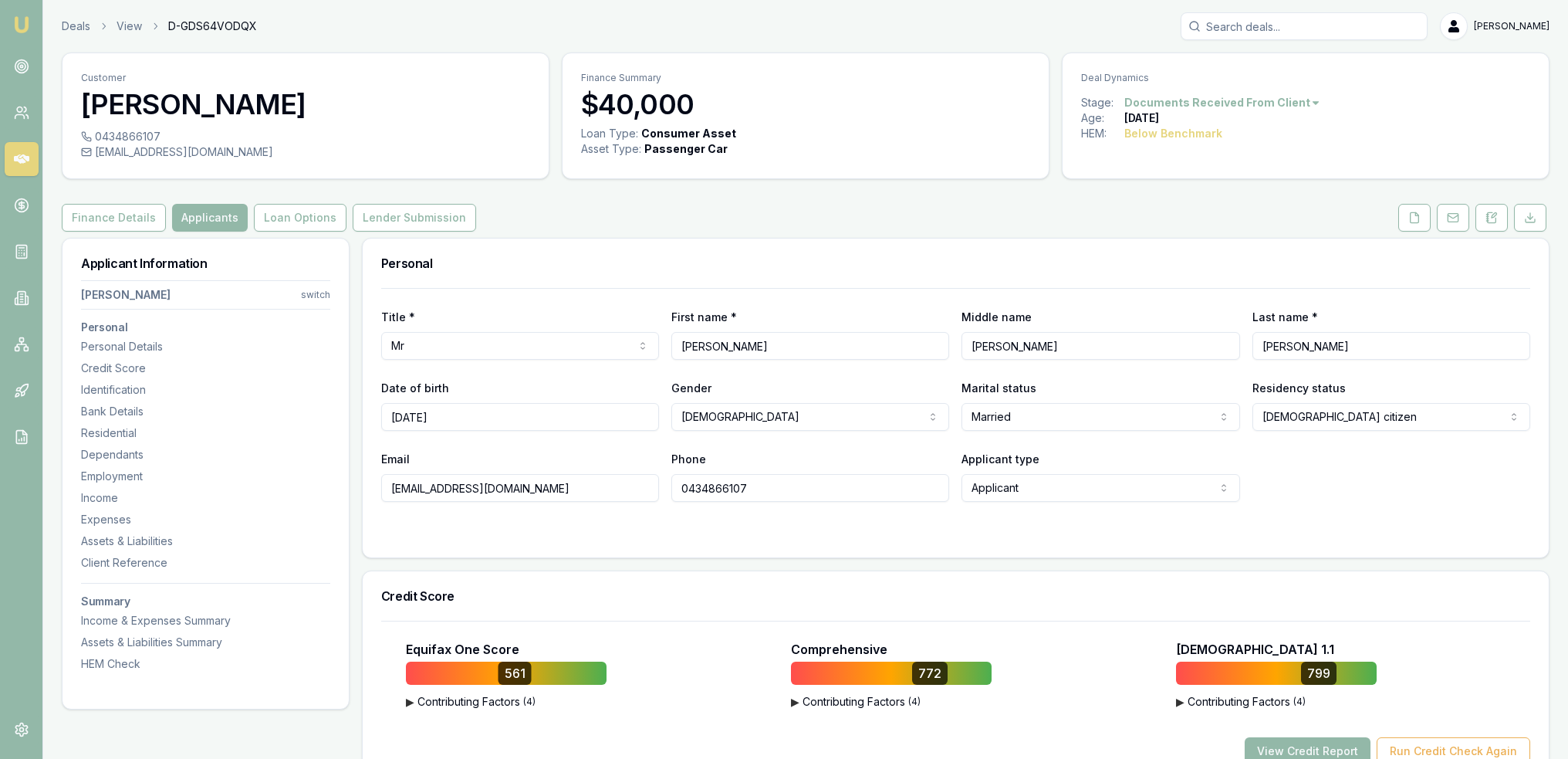
scroll to position [463, 0]
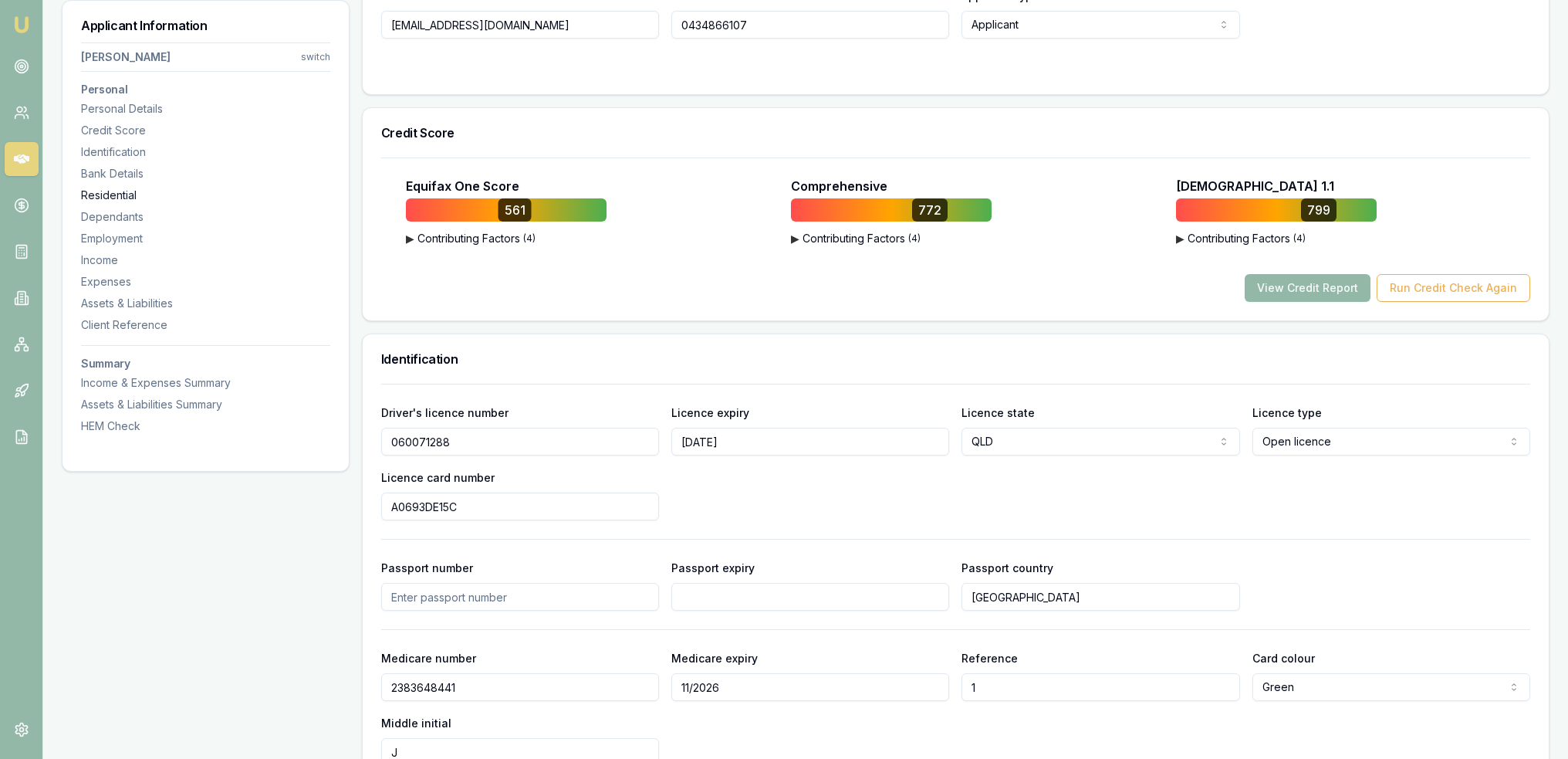
click at [126, 195] on div "Residential" at bounding box center [206, 196] width 249 height 16
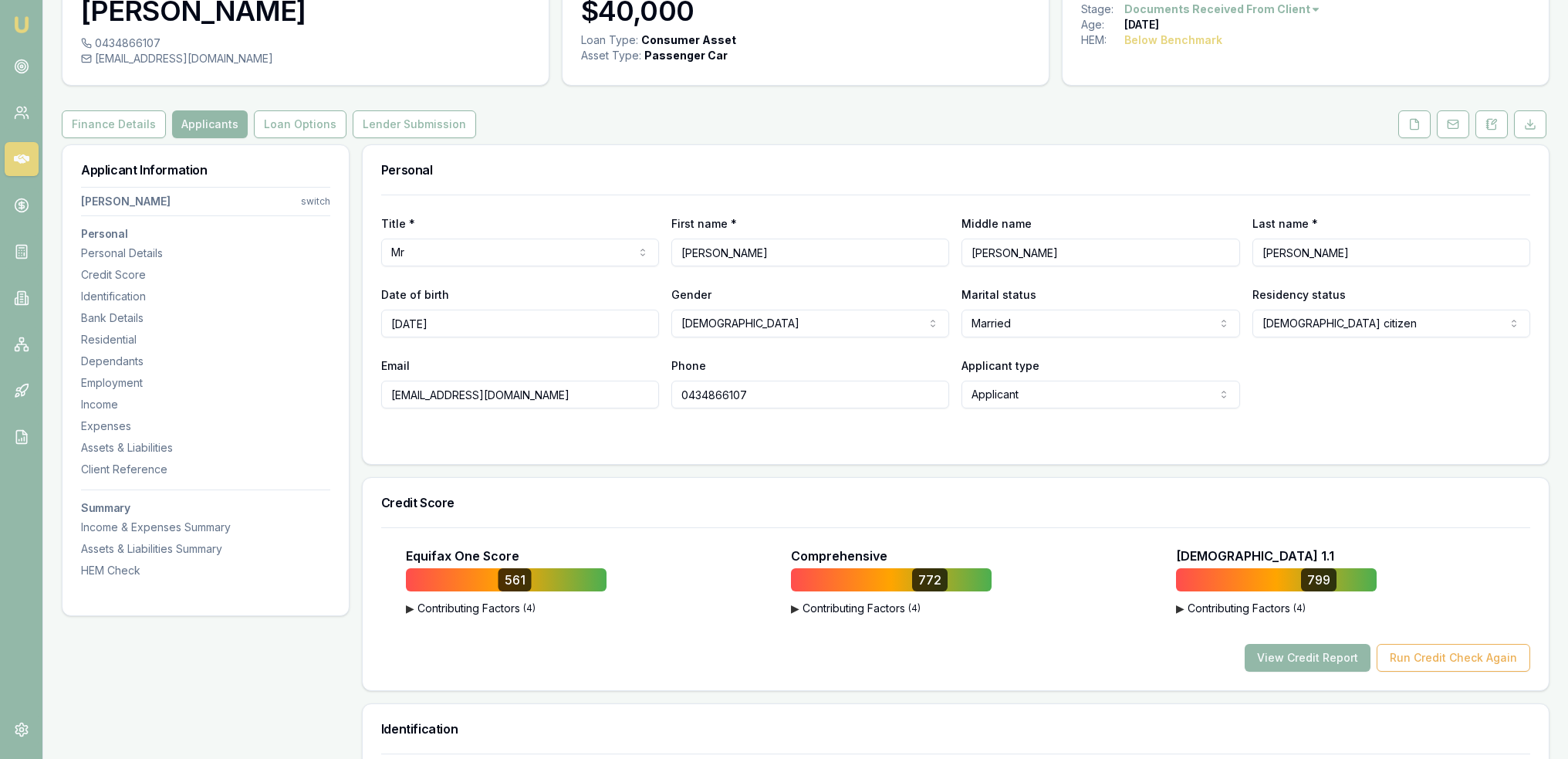
scroll to position [22, 0]
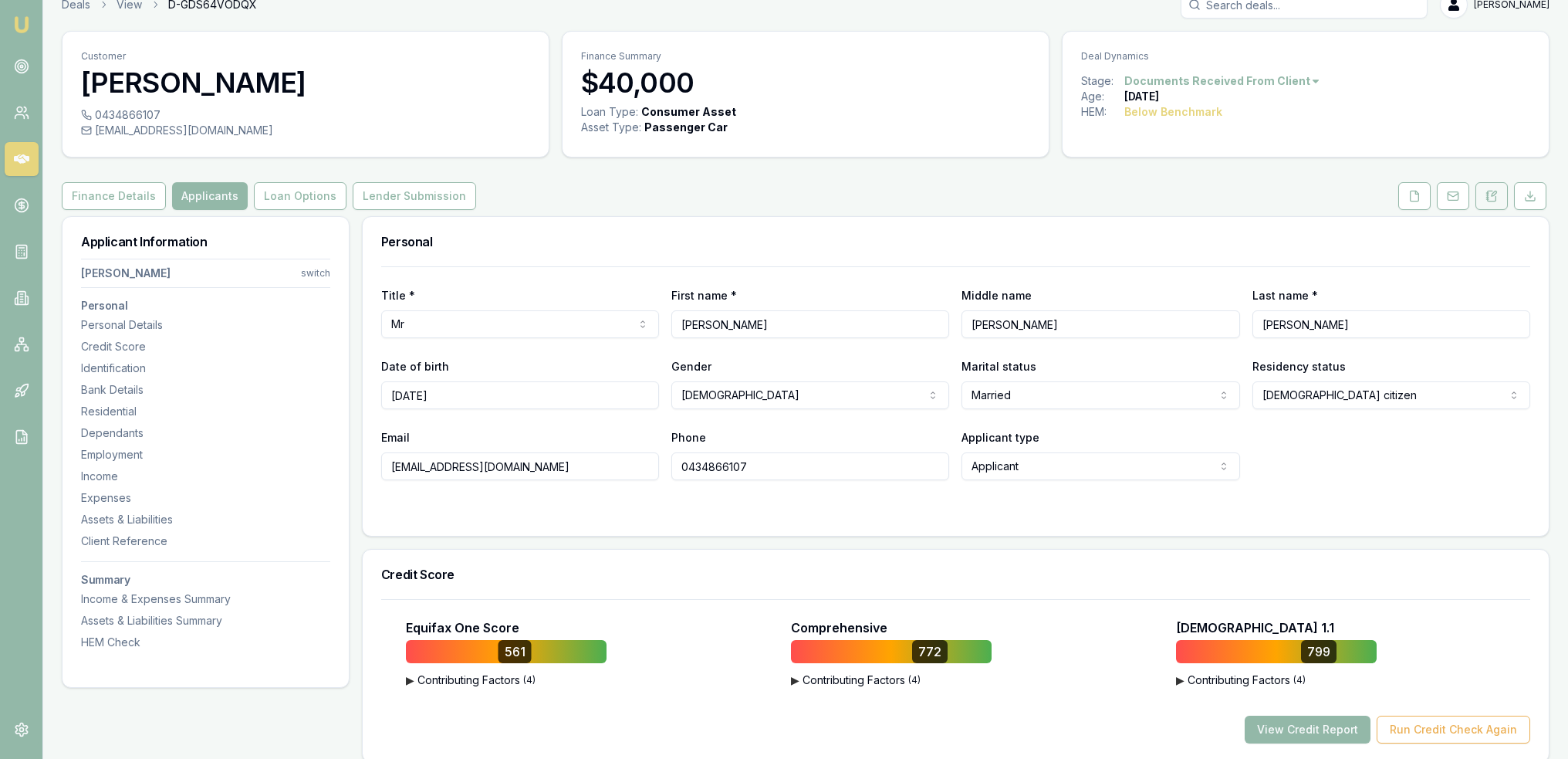
click at [1501, 193] on button at bounding box center [1491, 196] width 33 height 28
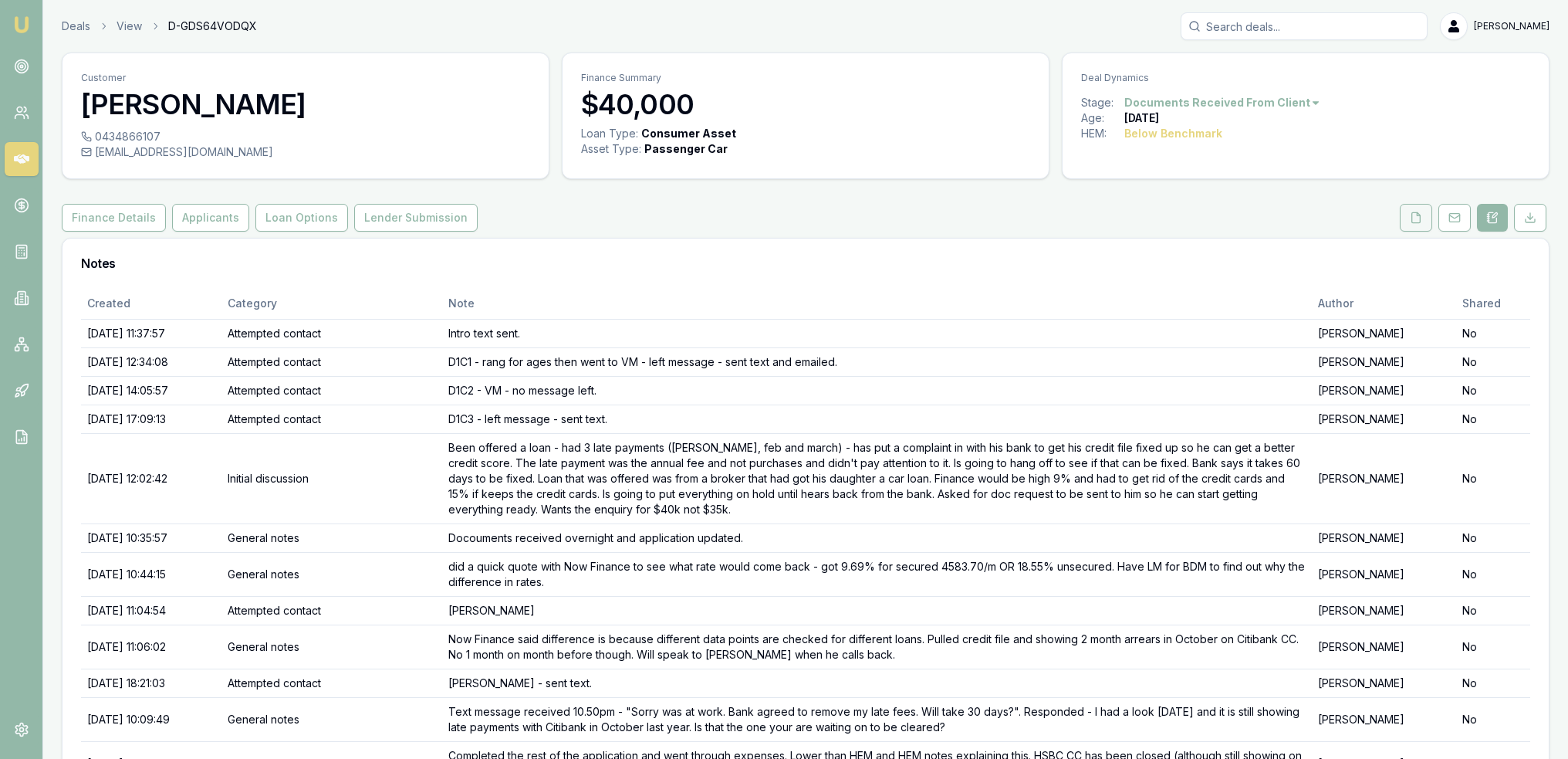
click at [1421, 210] on button at bounding box center [1415, 218] width 33 height 28
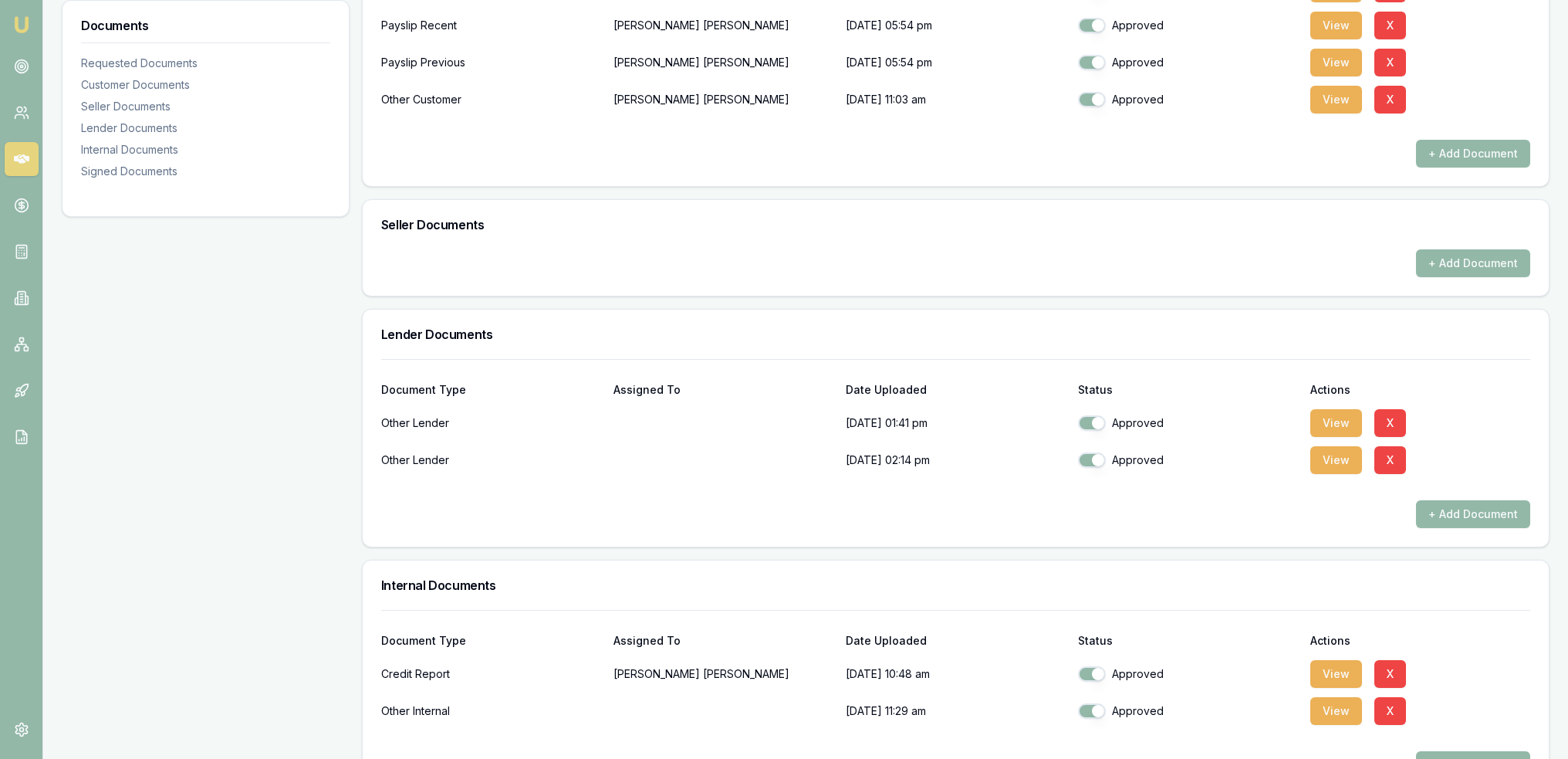
scroll to position [694, 0]
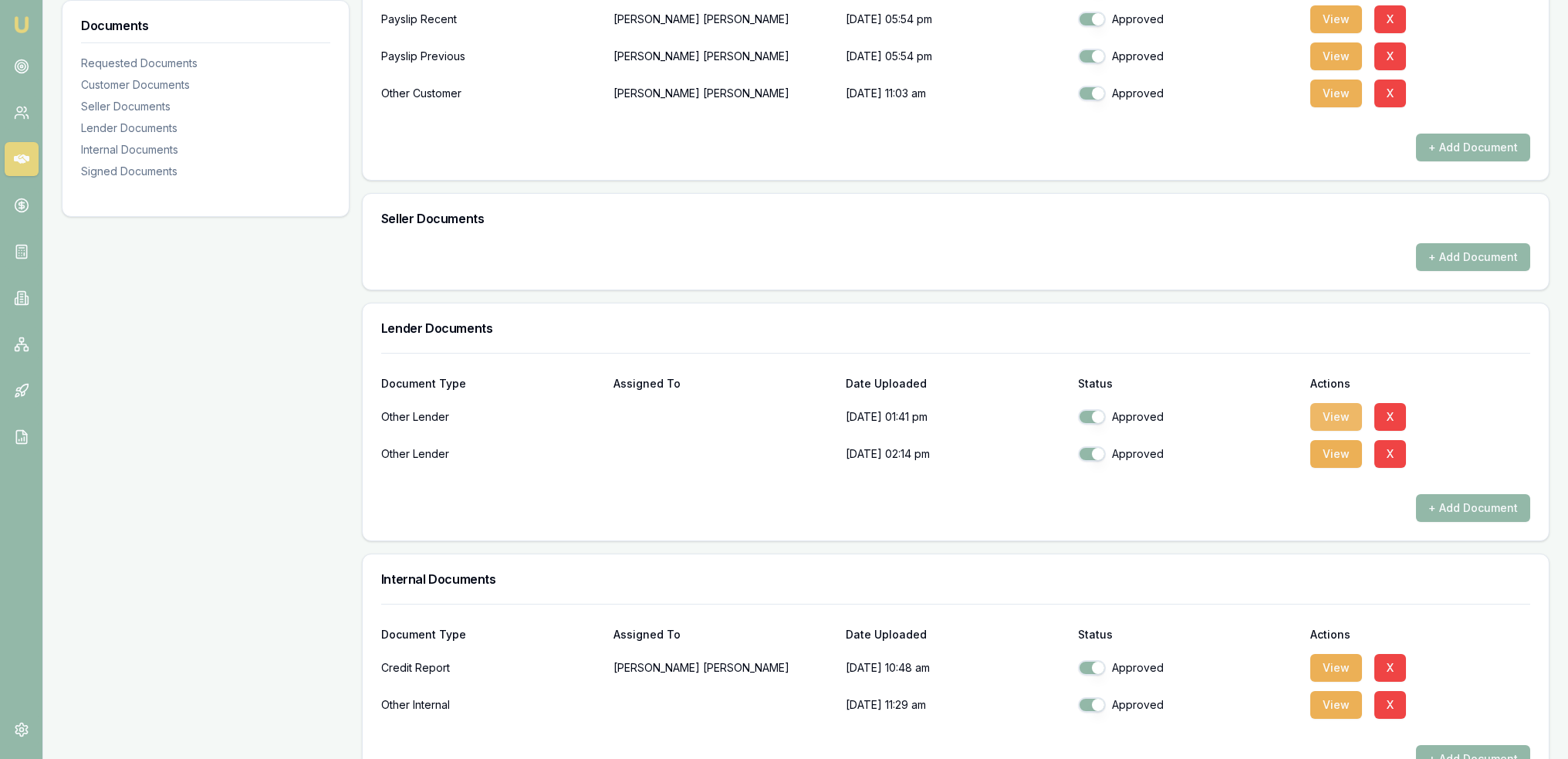
click at [1321, 415] on button "View" at bounding box center [1336, 417] width 52 height 28
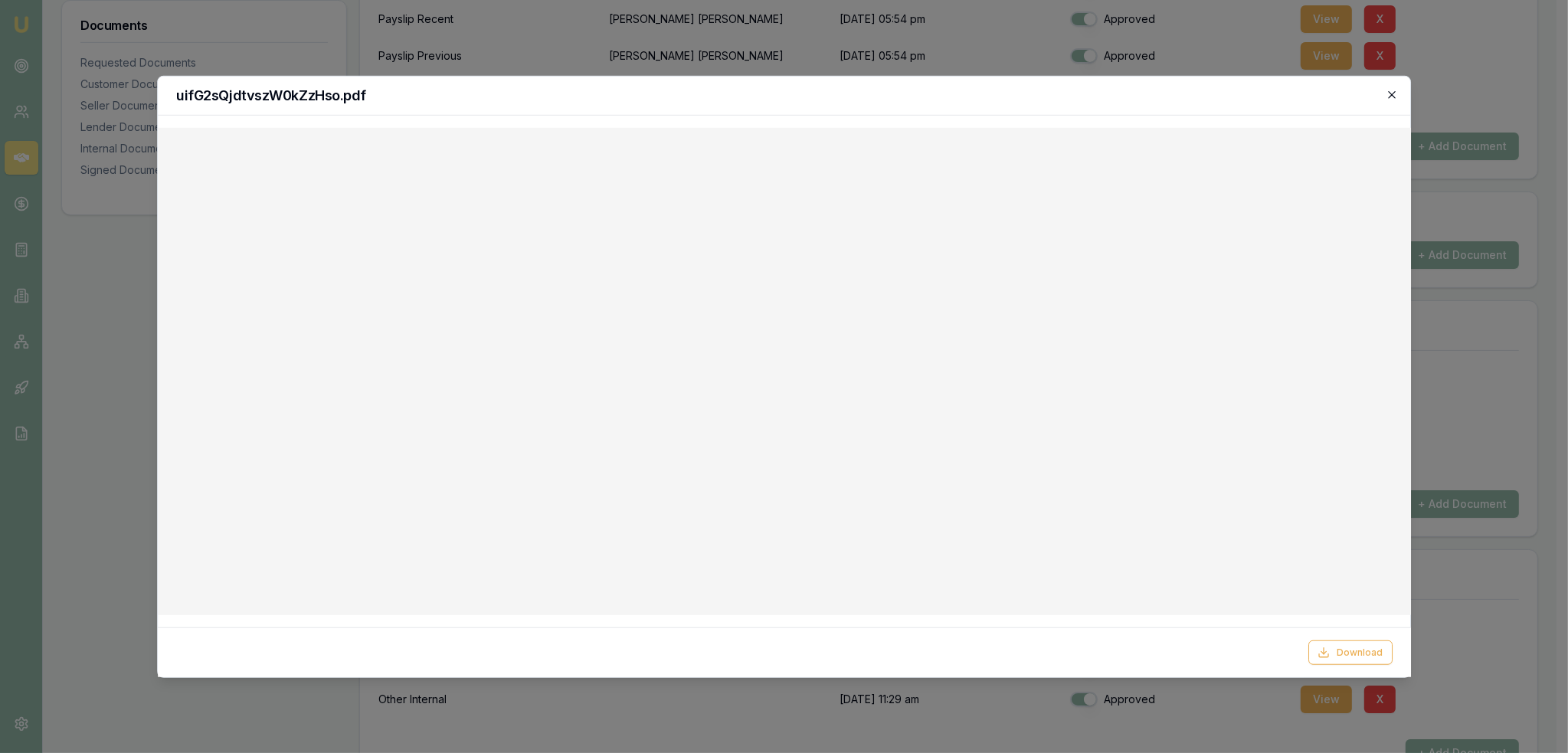
click at [1391, 92] on icon "button" at bounding box center [1391, 94] width 7 height 7
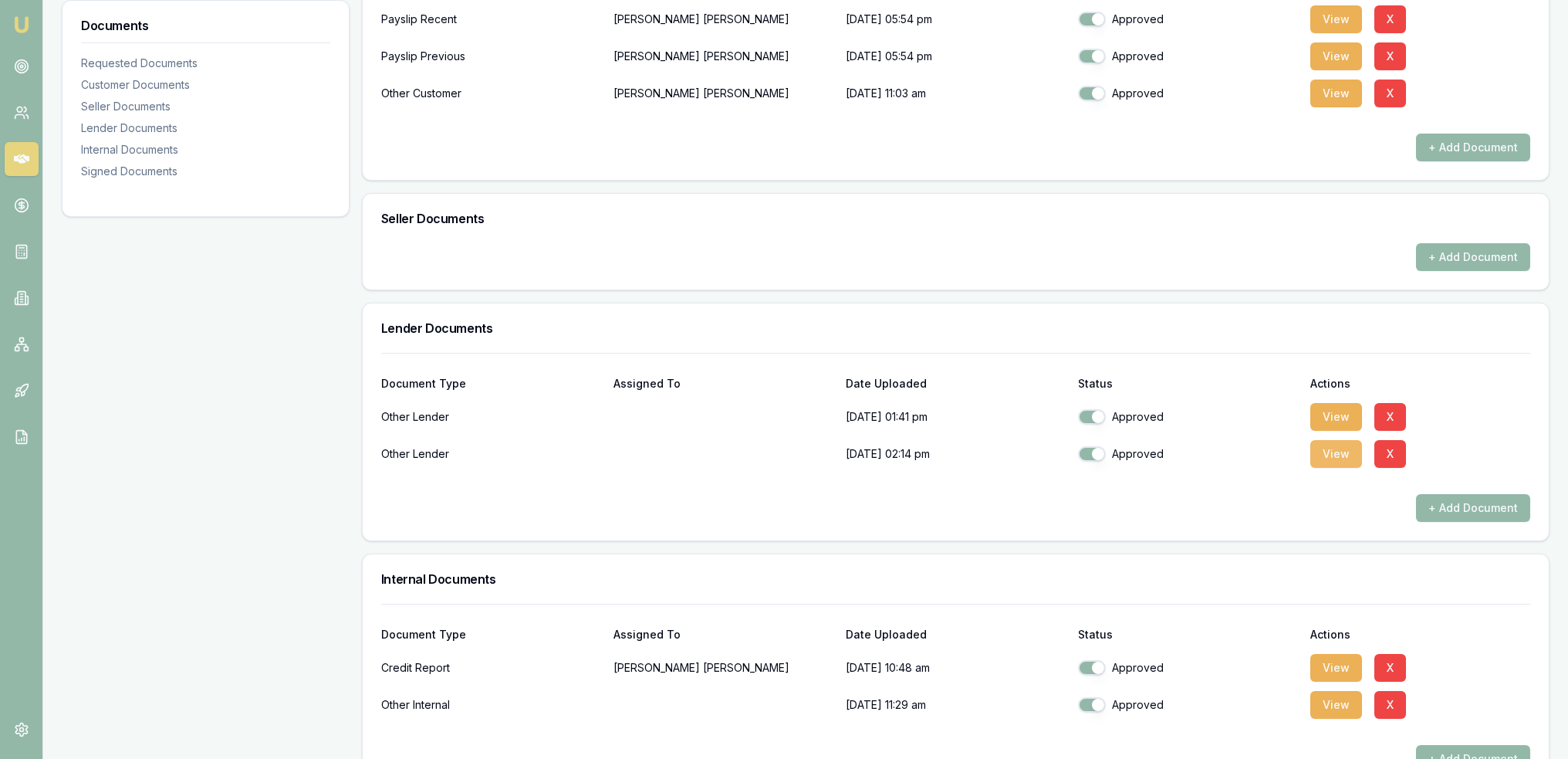
click at [1315, 451] on button "View" at bounding box center [1336, 454] width 52 height 28
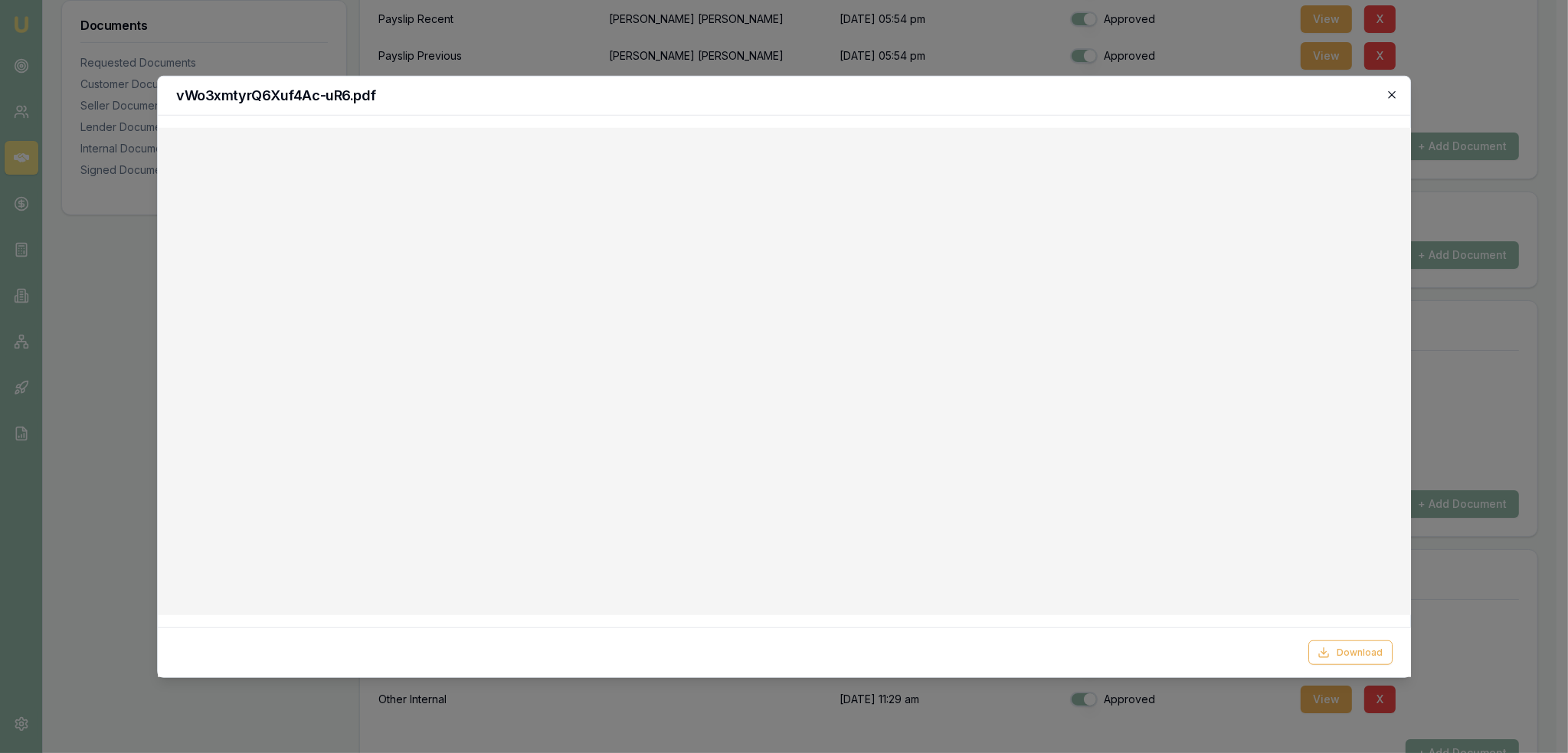
click at [1395, 95] on icon "button" at bounding box center [1391, 94] width 12 height 12
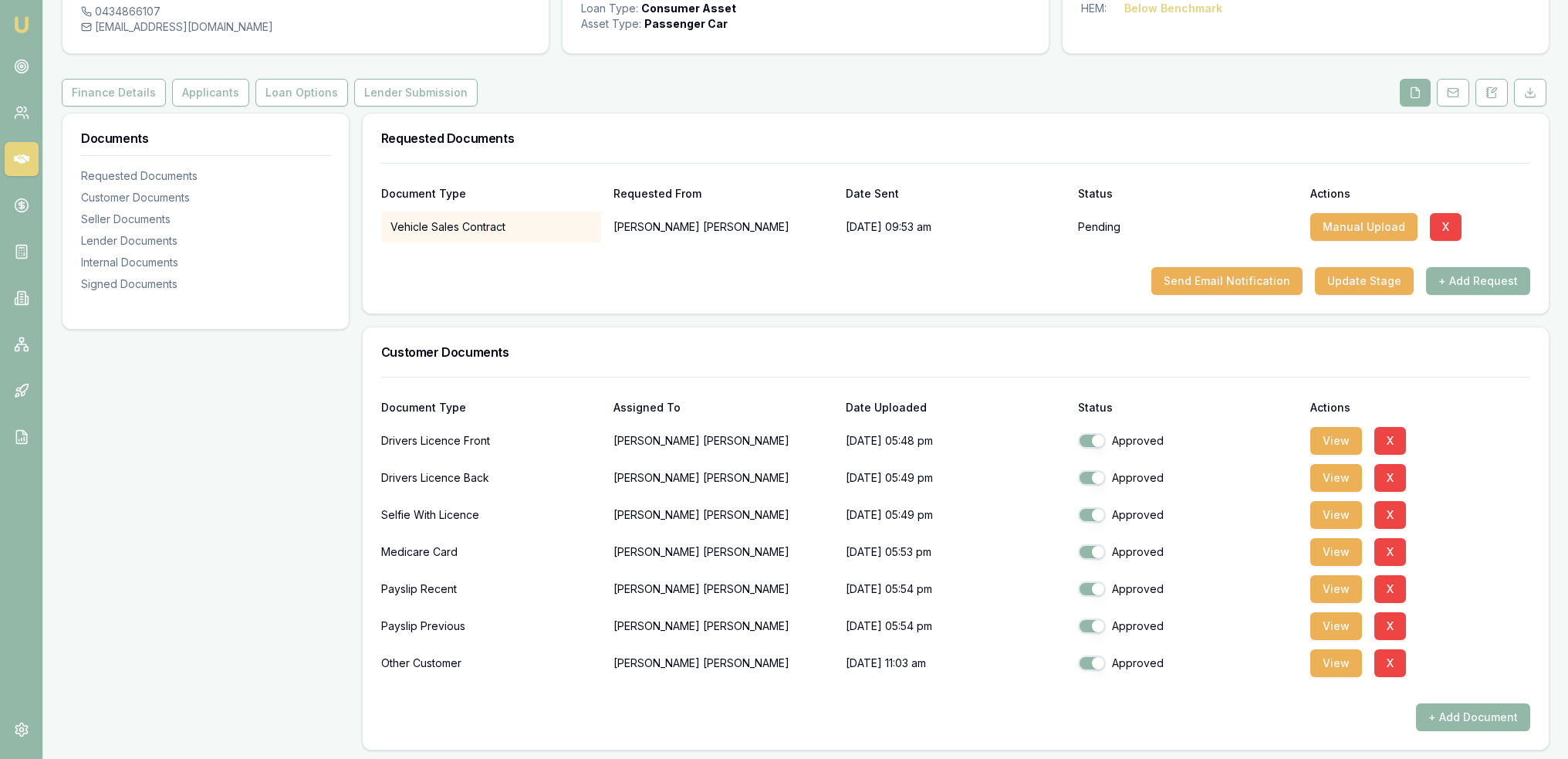
scroll to position [154, 0]
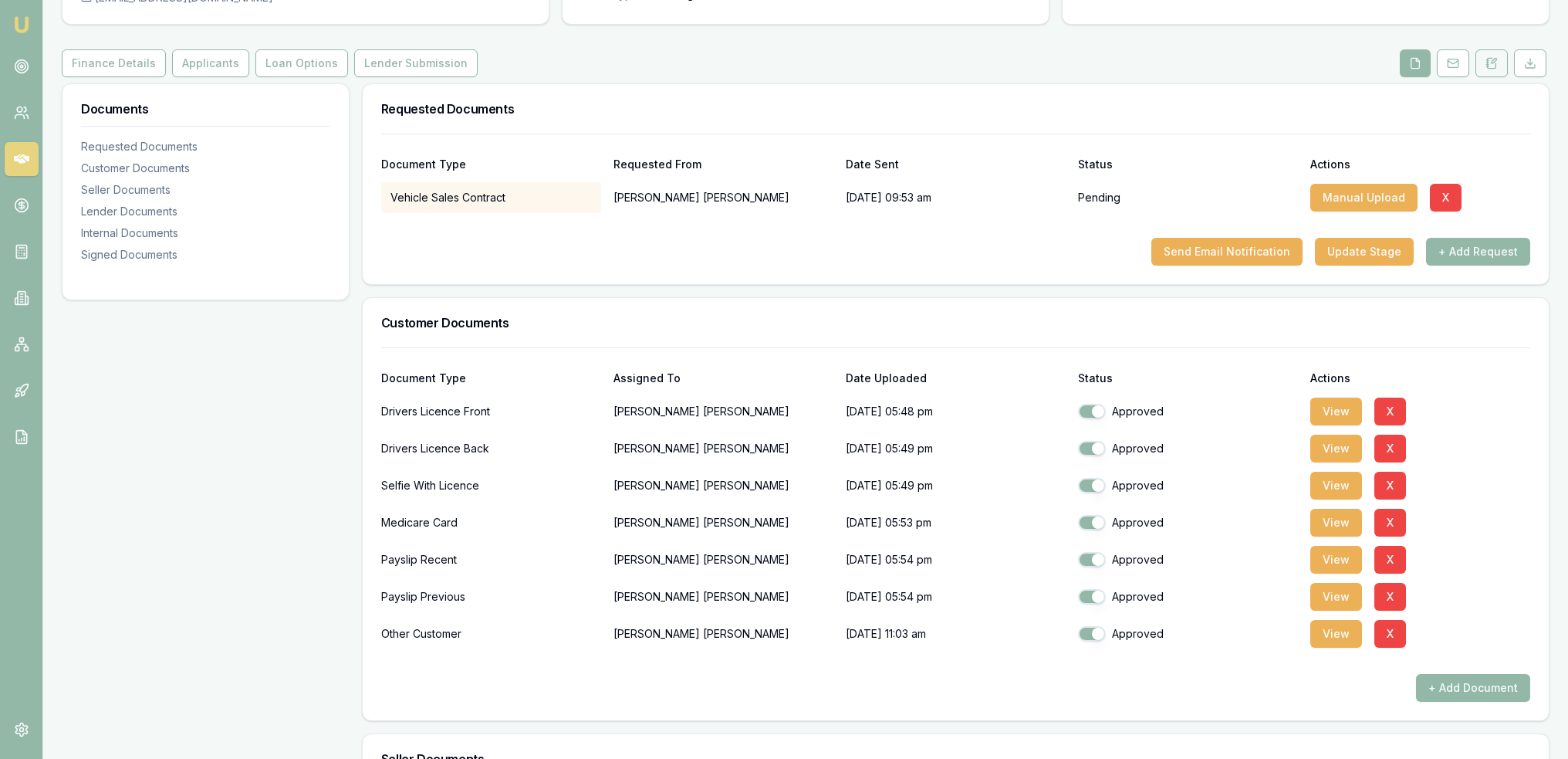
drag, startPoint x: 1496, startPoint y: 66, endPoint x: 1489, endPoint y: 75, distance: 11.4
click at [1496, 66] on icon at bounding box center [1492, 63] width 9 height 10
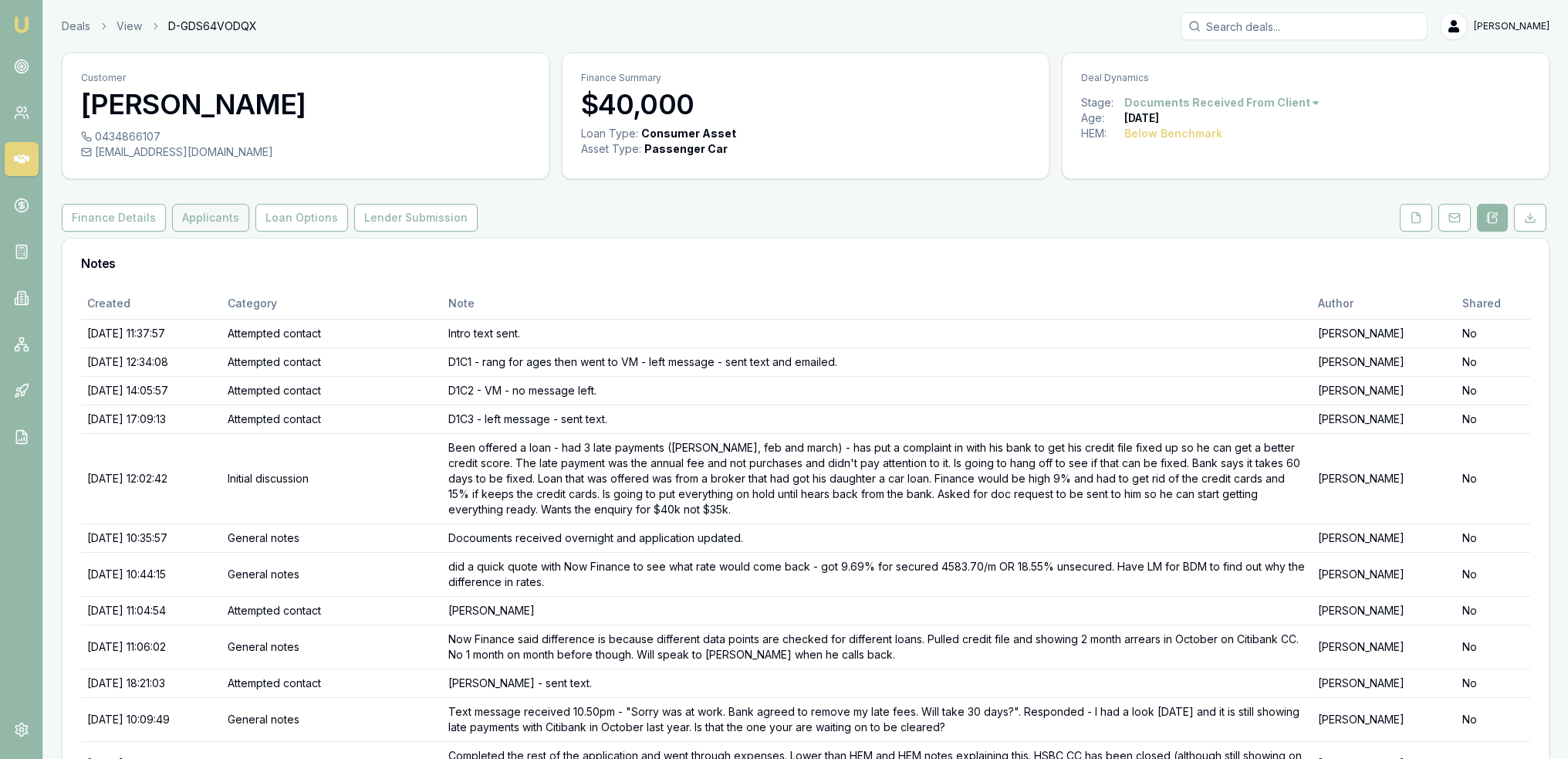
click at [187, 217] on button "Applicants" at bounding box center [211, 218] width 77 height 28
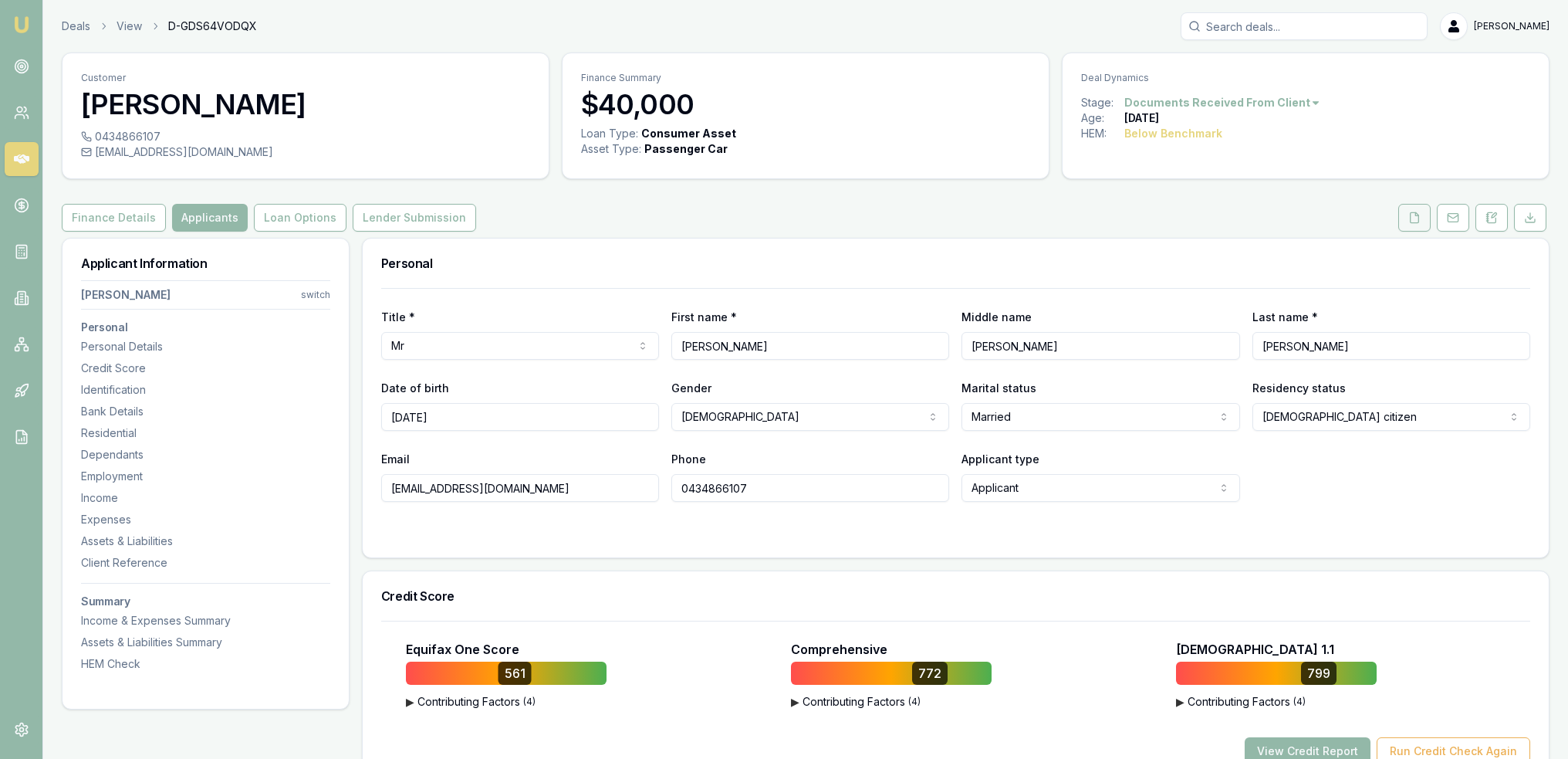
click at [1412, 216] on icon at bounding box center [1414, 218] width 12 height 12
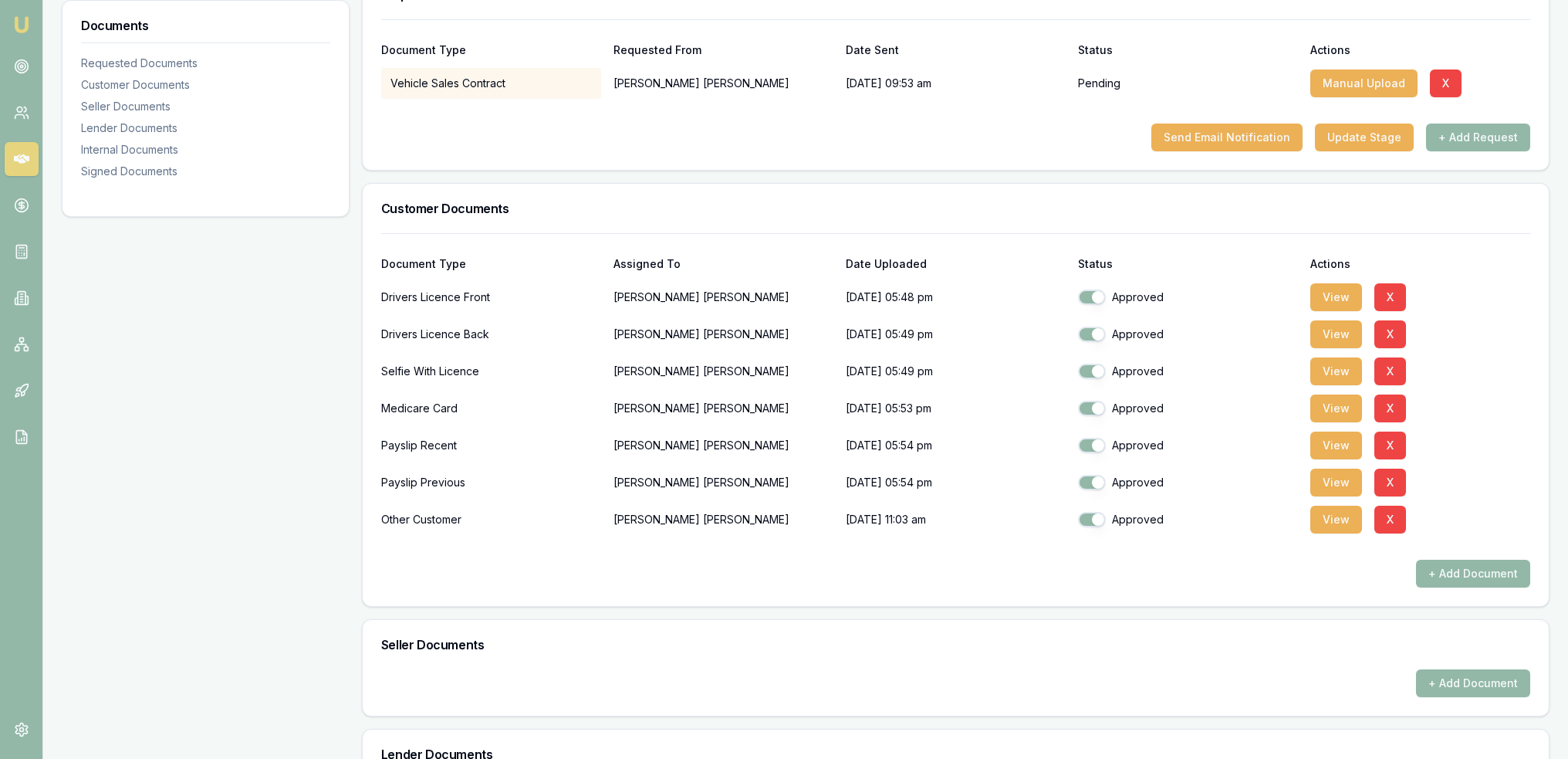
scroll to position [209, 0]
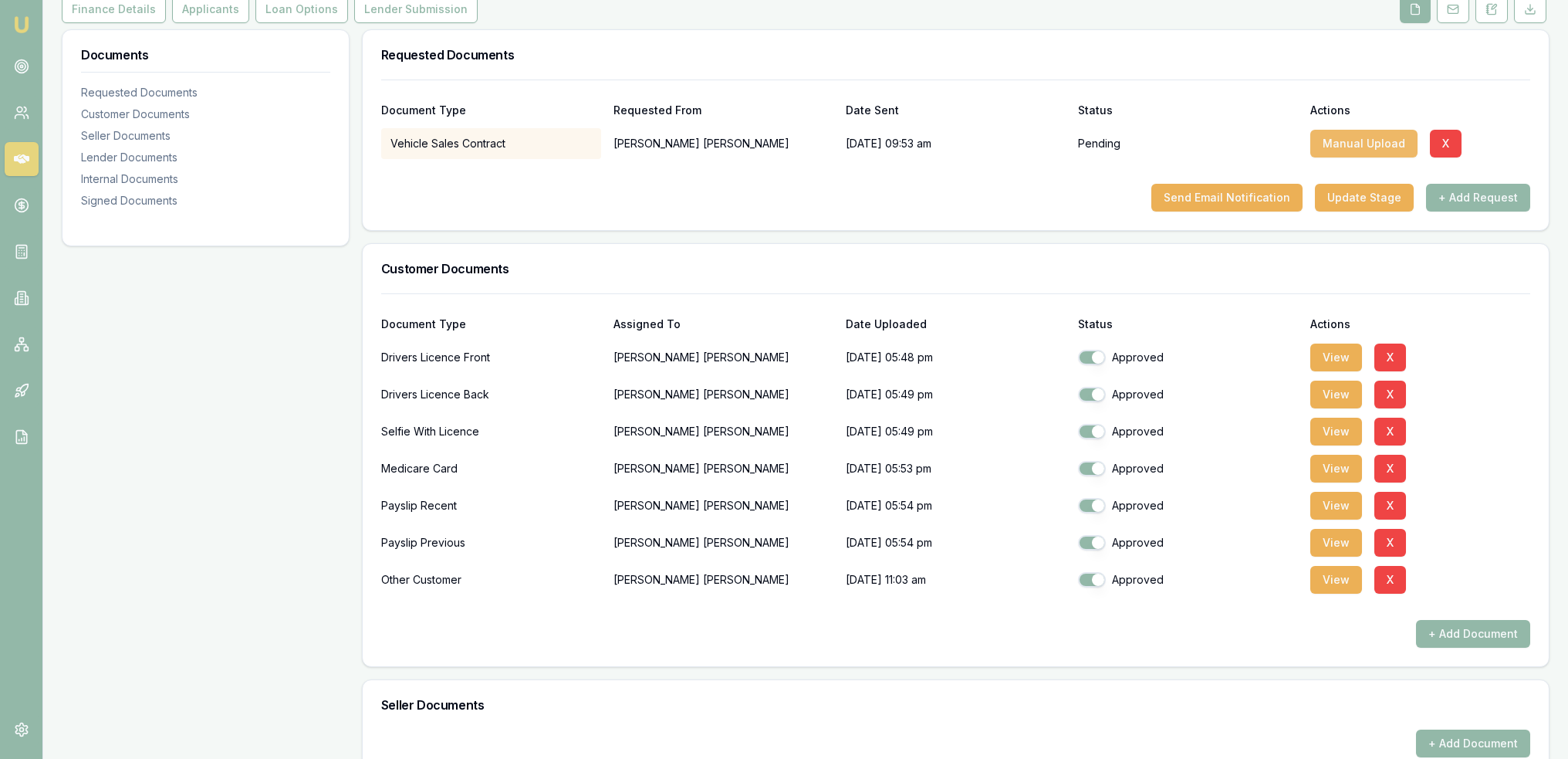
click at [1359, 143] on button "Manual Upload" at bounding box center [1363, 144] width 107 height 28
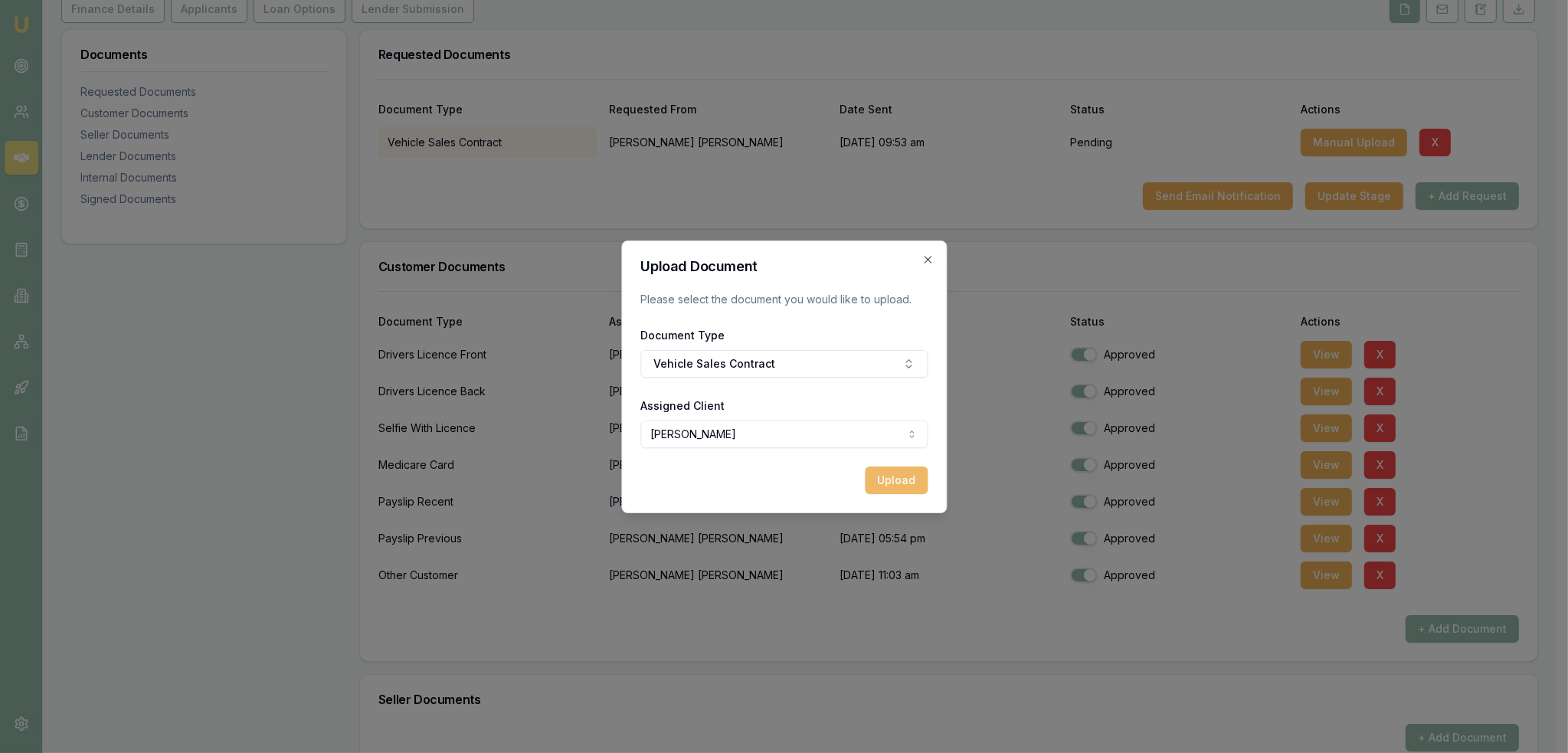
click at [881, 479] on button "Upload" at bounding box center [896, 480] width 63 height 28
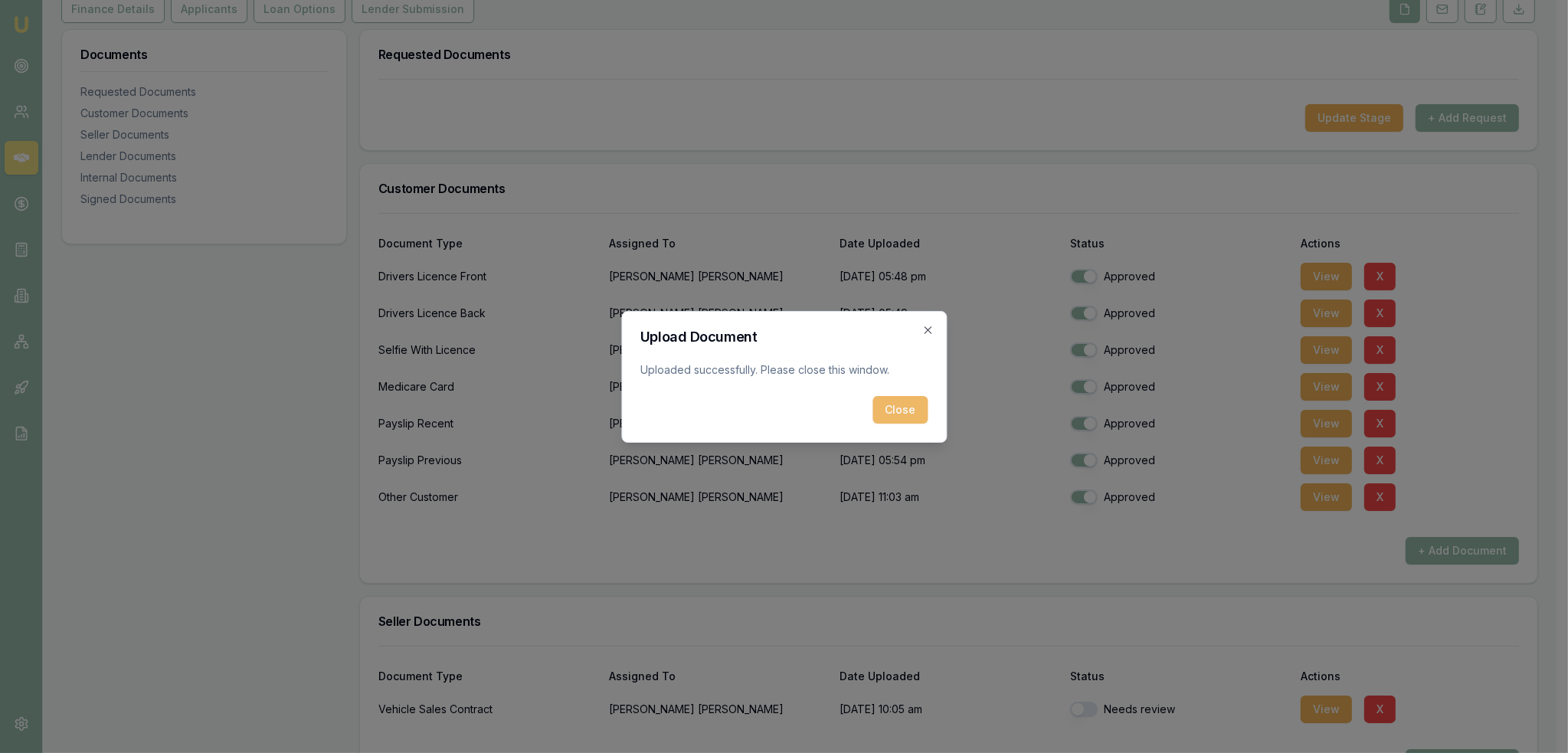
click at [903, 417] on button "Close" at bounding box center [900, 410] width 55 height 28
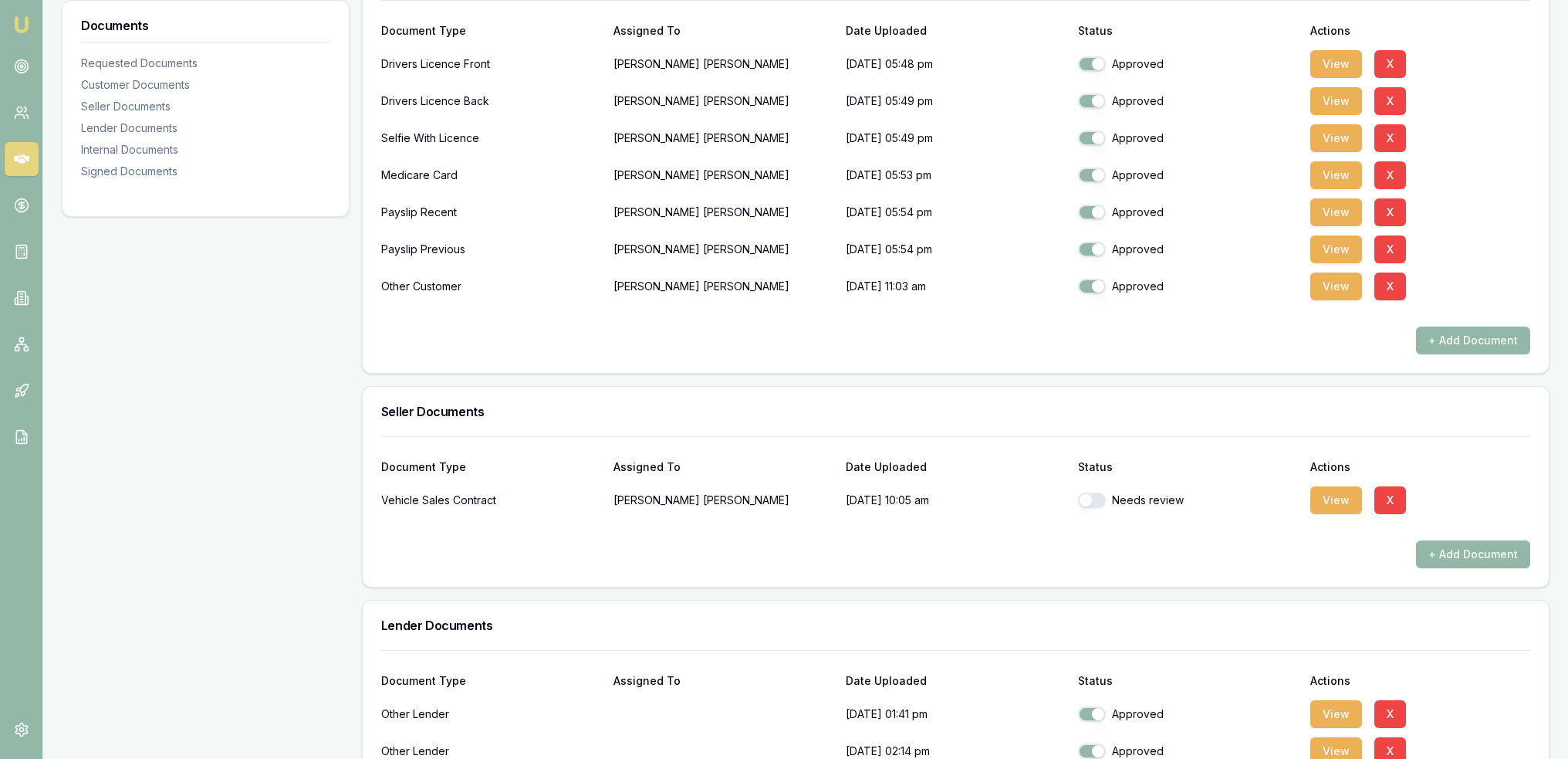
scroll to position [440, 0]
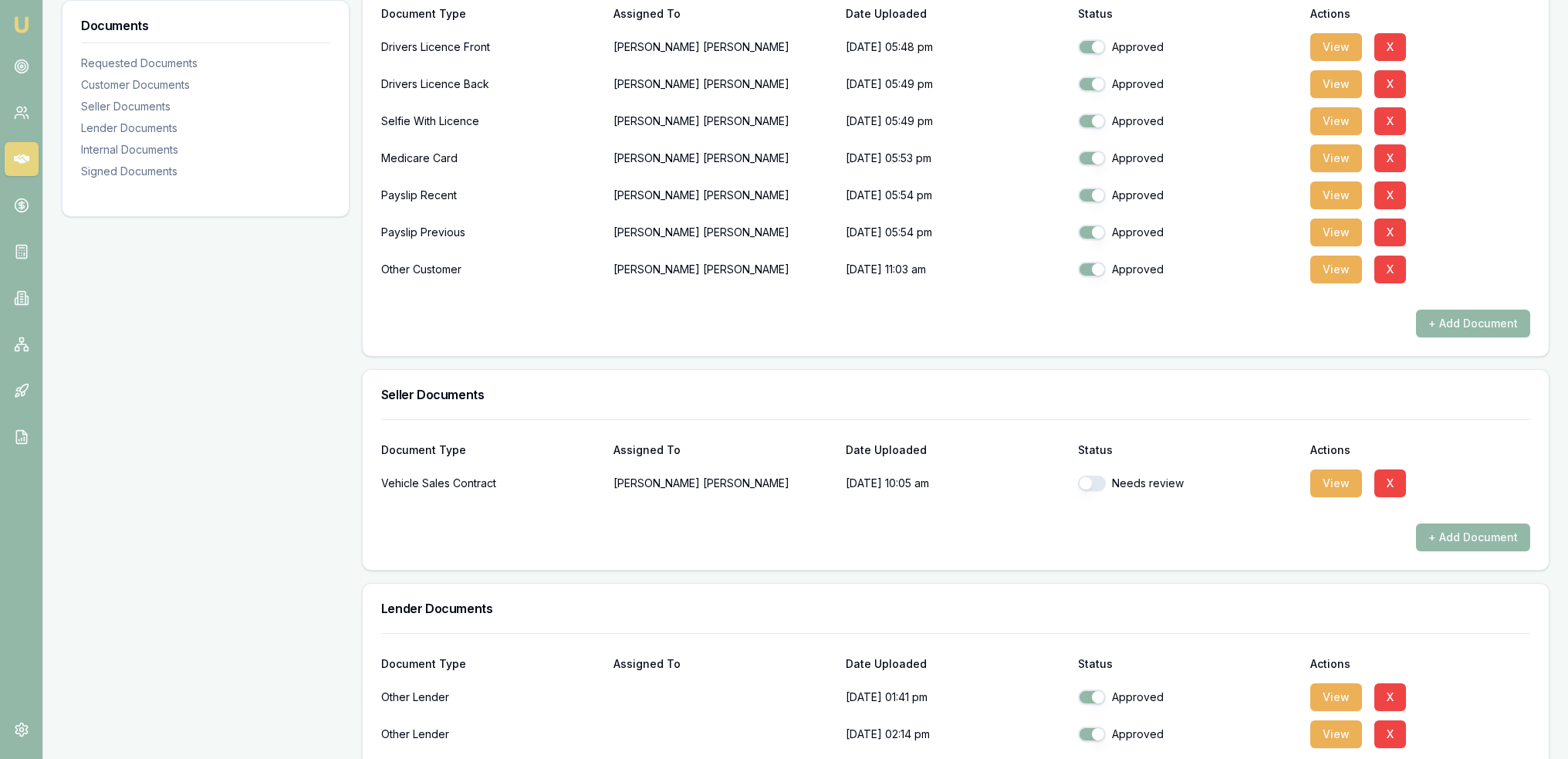
click at [1084, 482] on button "button" at bounding box center [1091, 484] width 28 height 16
checkbox input "true"
click at [713, 307] on div at bounding box center [955, 297] width 1149 height 25
click at [259, 379] on div "Documents Requested Documents Customer Documents Seller Documents Lender Docume…" at bounding box center [206, 559] width 288 height 1525
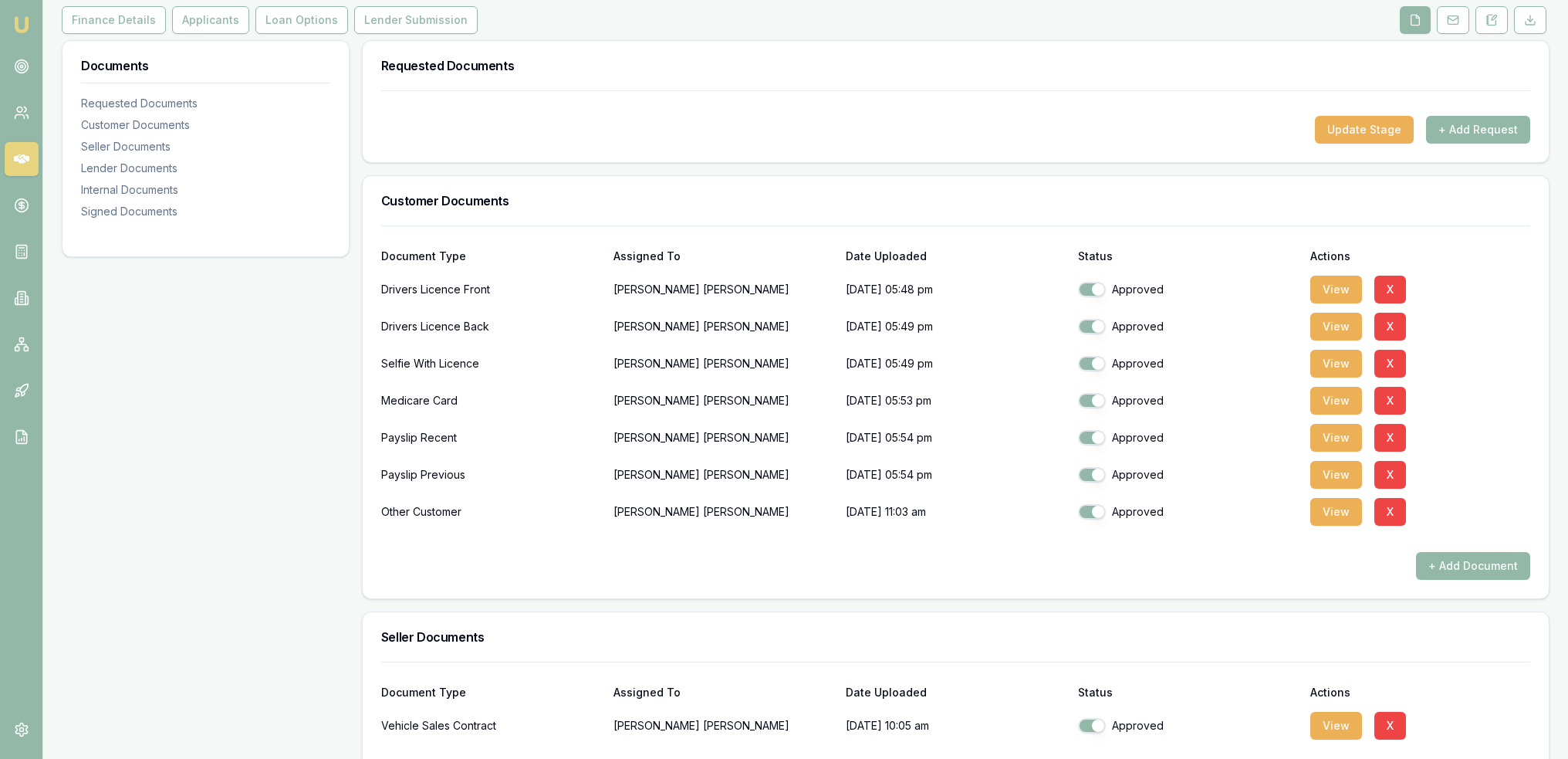
scroll to position [0, 0]
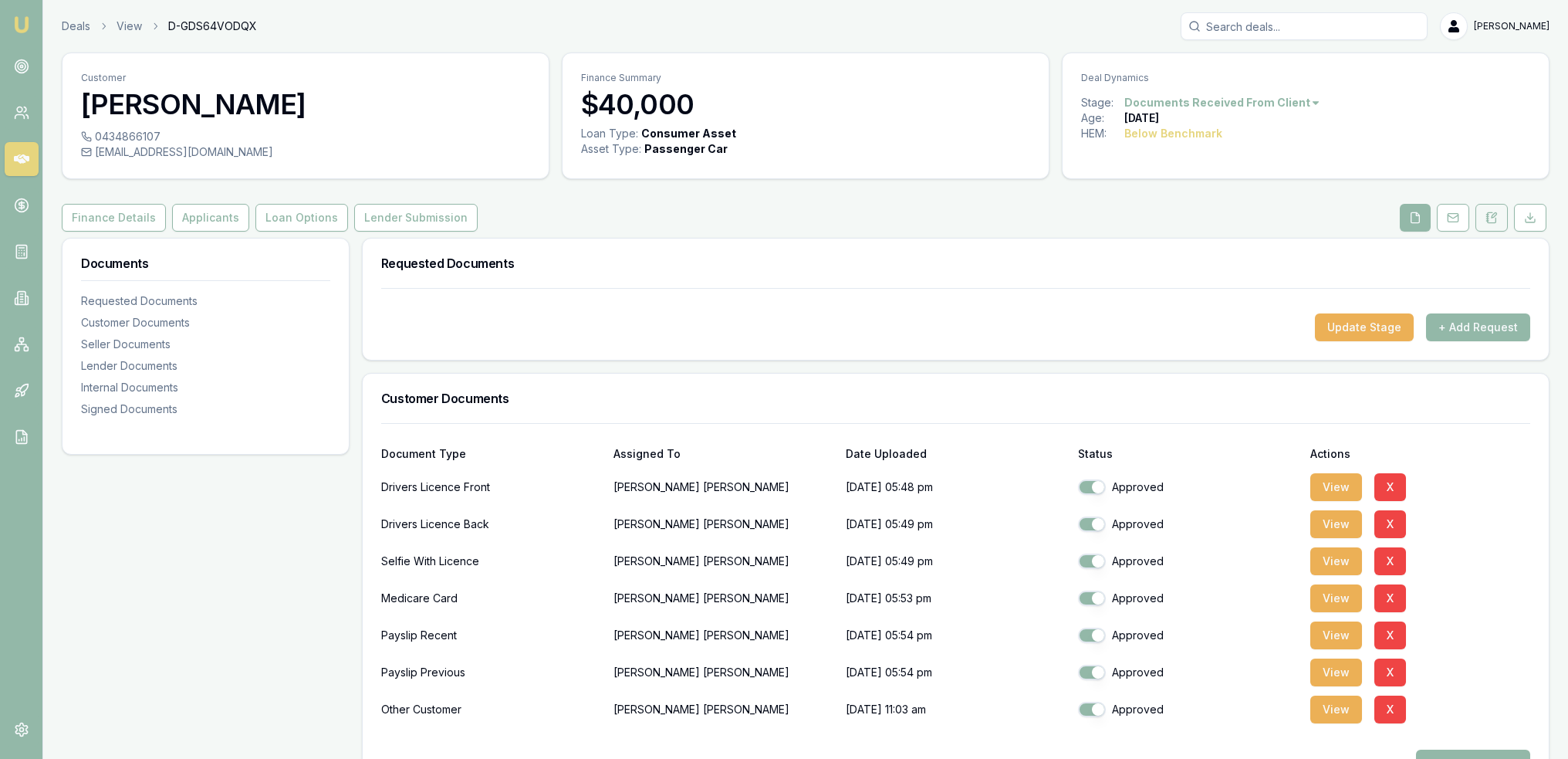
click at [1497, 215] on button at bounding box center [1491, 218] width 33 height 28
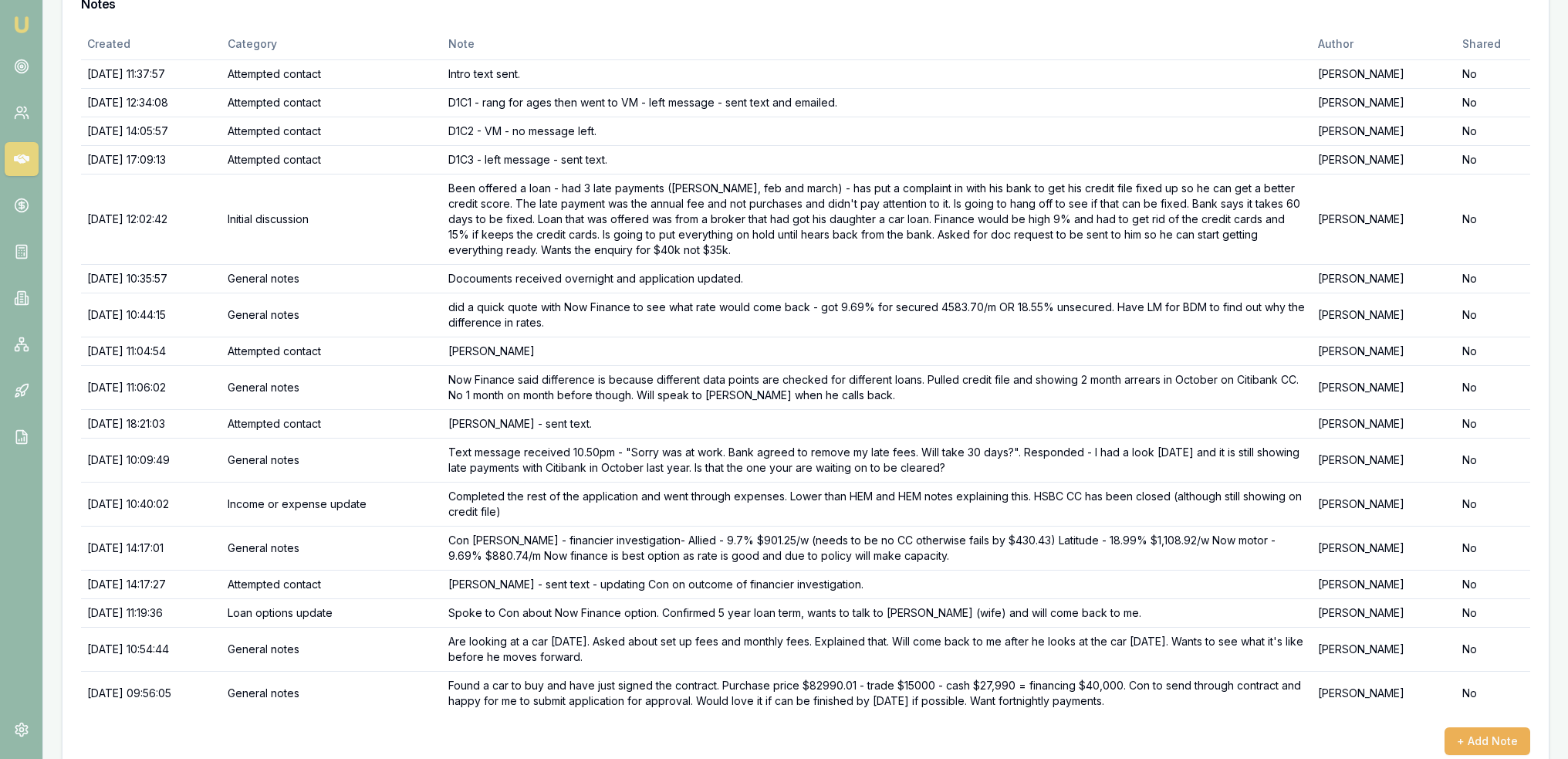
scroll to position [283, 0]
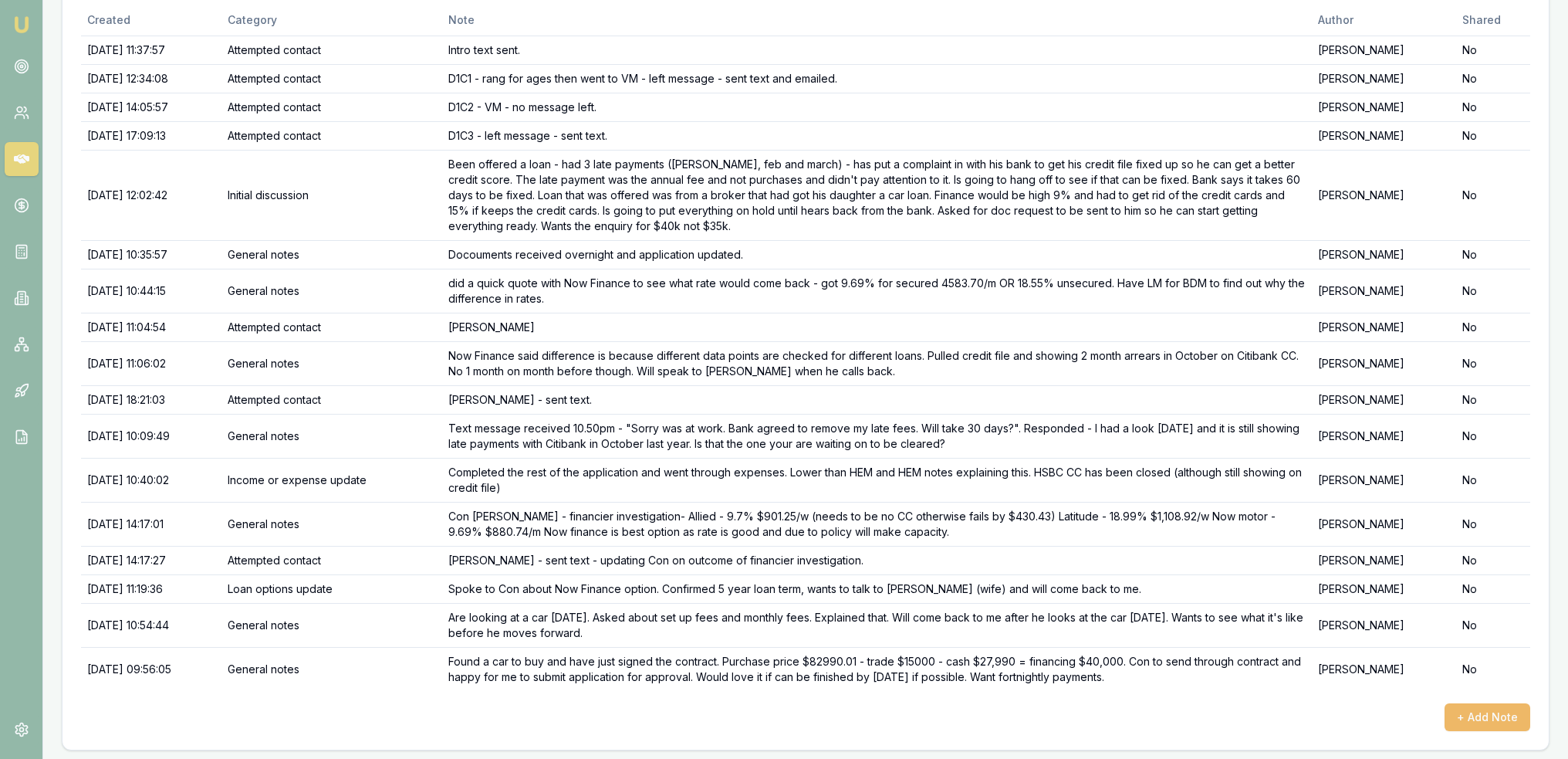
click at [1469, 708] on button "+ Add Note" at bounding box center [1487, 717] width 85 height 28
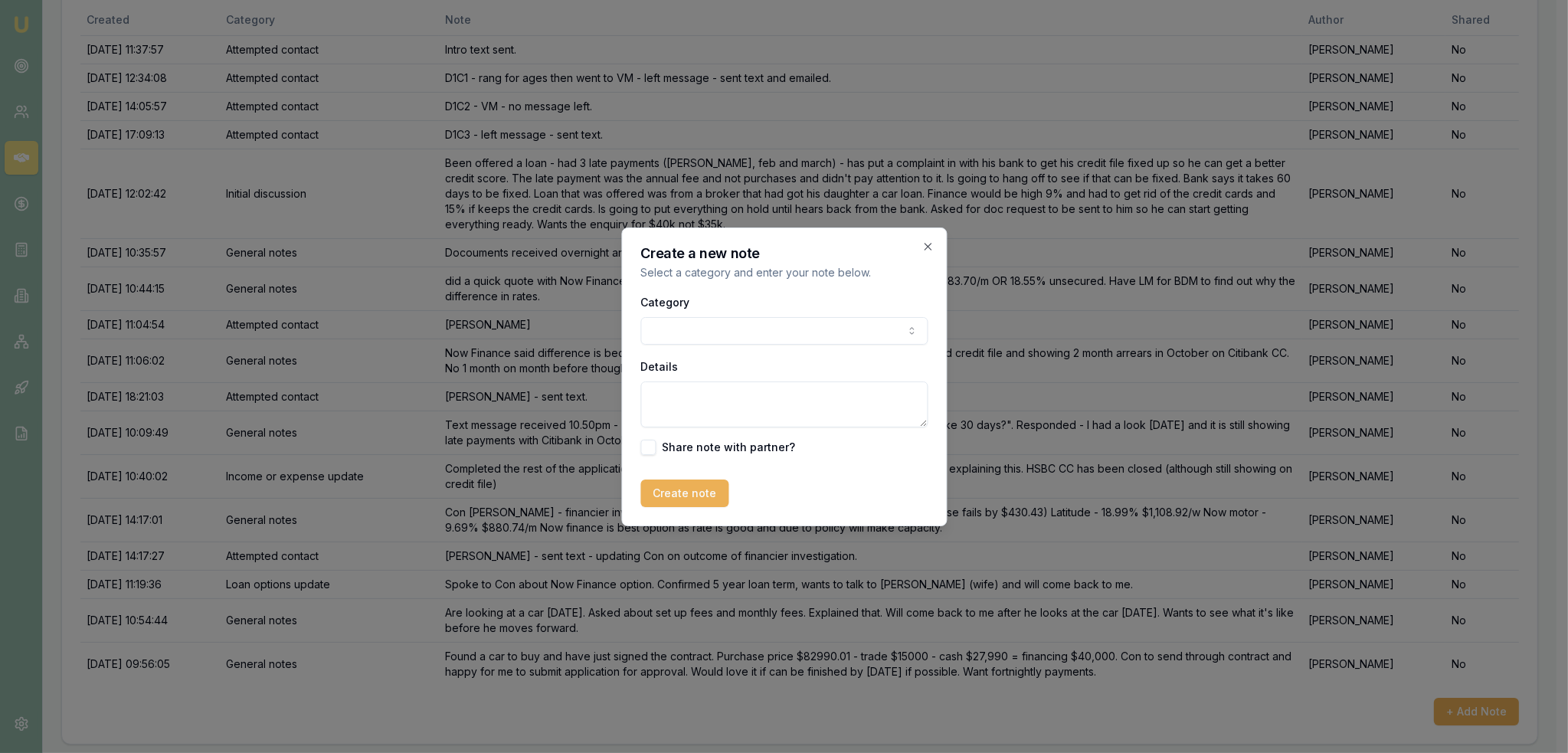
click at [705, 314] on div "Category General notes Attempted contact Follow up reminder Initial discussion …" at bounding box center [783, 318] width 287 height 52
click at [717, 327] on body "Emu Broker Deals View D-GDS64VODQX [PERSON_NAME] Toggle Menu Customer [PERSON_N…" at bounding box center [778, 96] width 1557 height 753
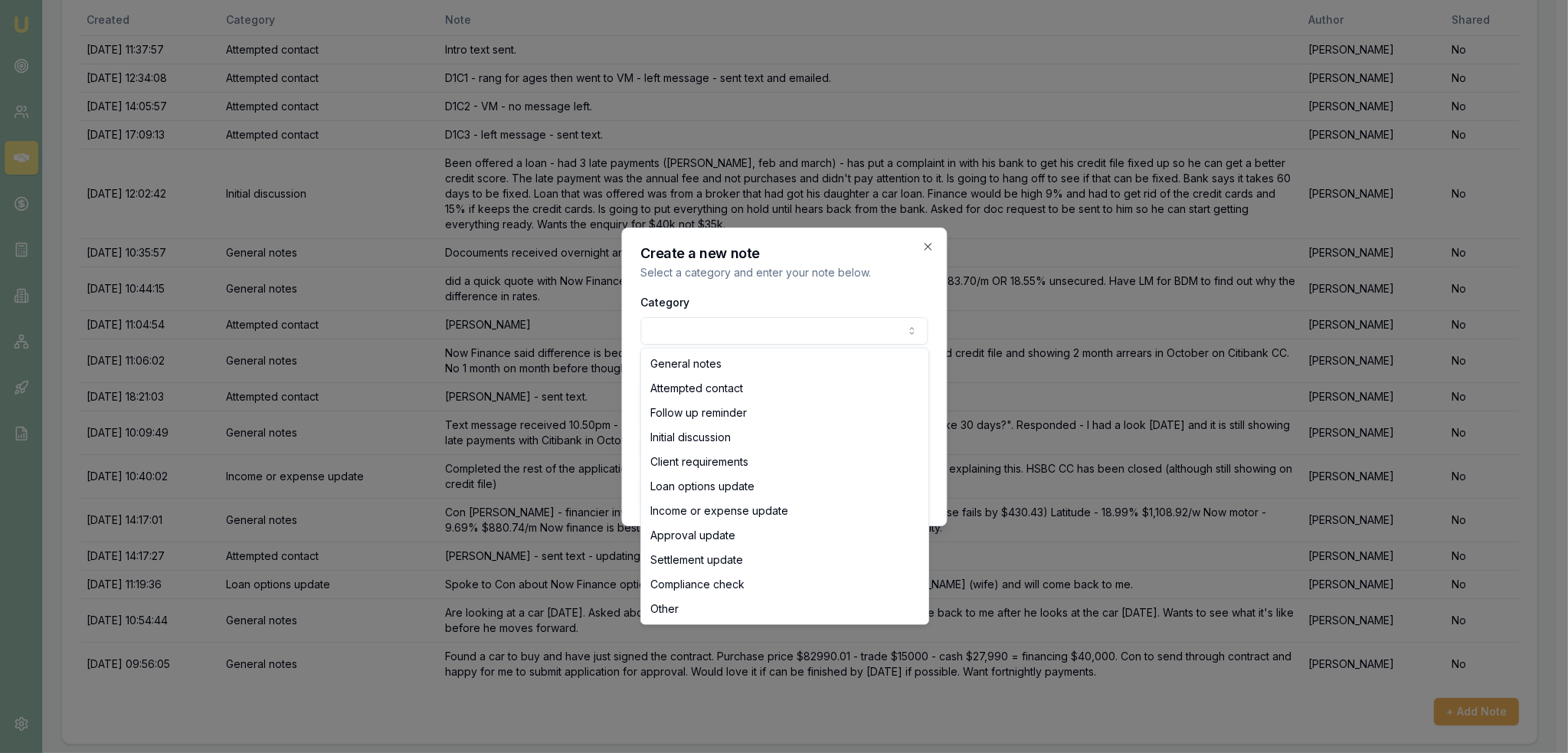
drag, startPoint x: 717, startPoint y: 360, endPoint x: 717, endPoint y: 381, distance: 21.0
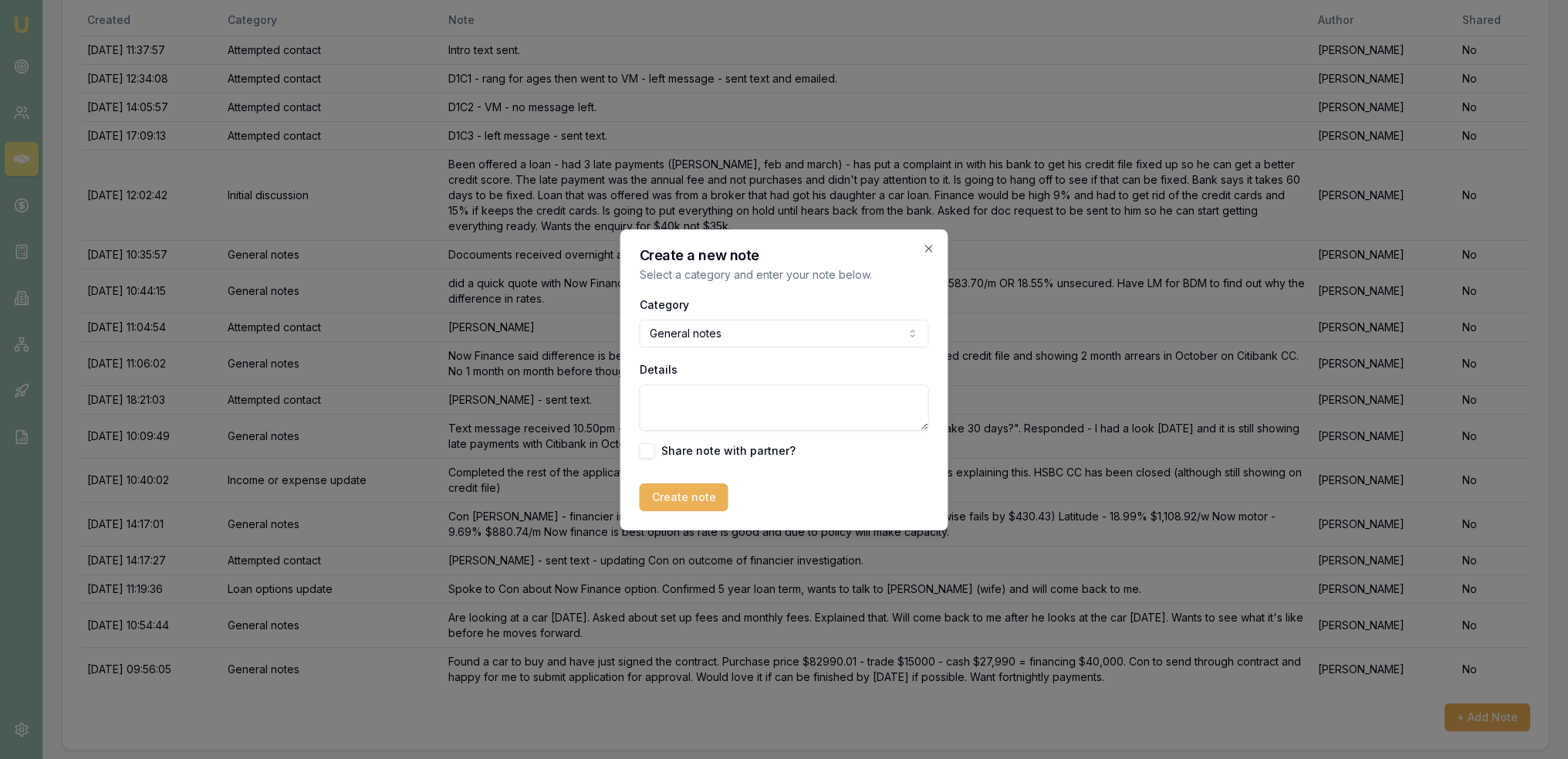
drag, startPoint x: 722, startPoint y: 418, endPoint x: 734, endPoint y: 406, distance: 17.0
click at [726, 413] on textarea "Details" at bounding box center [784, 407] width 289 height 47
click at [745, 415] on textarea "Sales contract shows the car is used 2024 Ford Everest with 14,545kms." at bounding box center [784, 407] width 289 height 47
type textarea "Sales contract shows the car is used 2024 Ford Everest with 14,545 kms."
click at [688, 500] on button "Create note" at bounding box center [683, 497] width 88 height 28
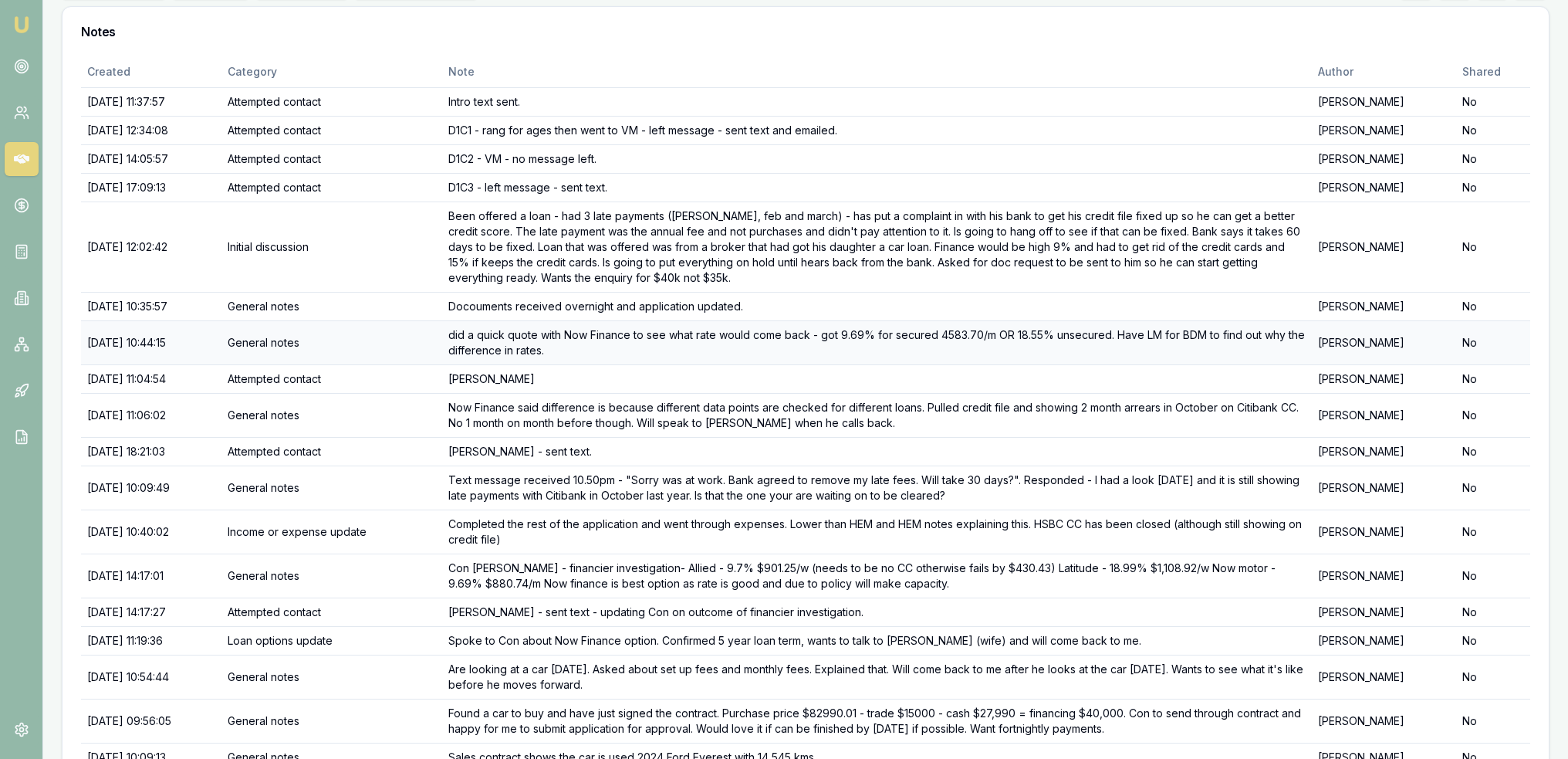
scroll to position [0, 0]
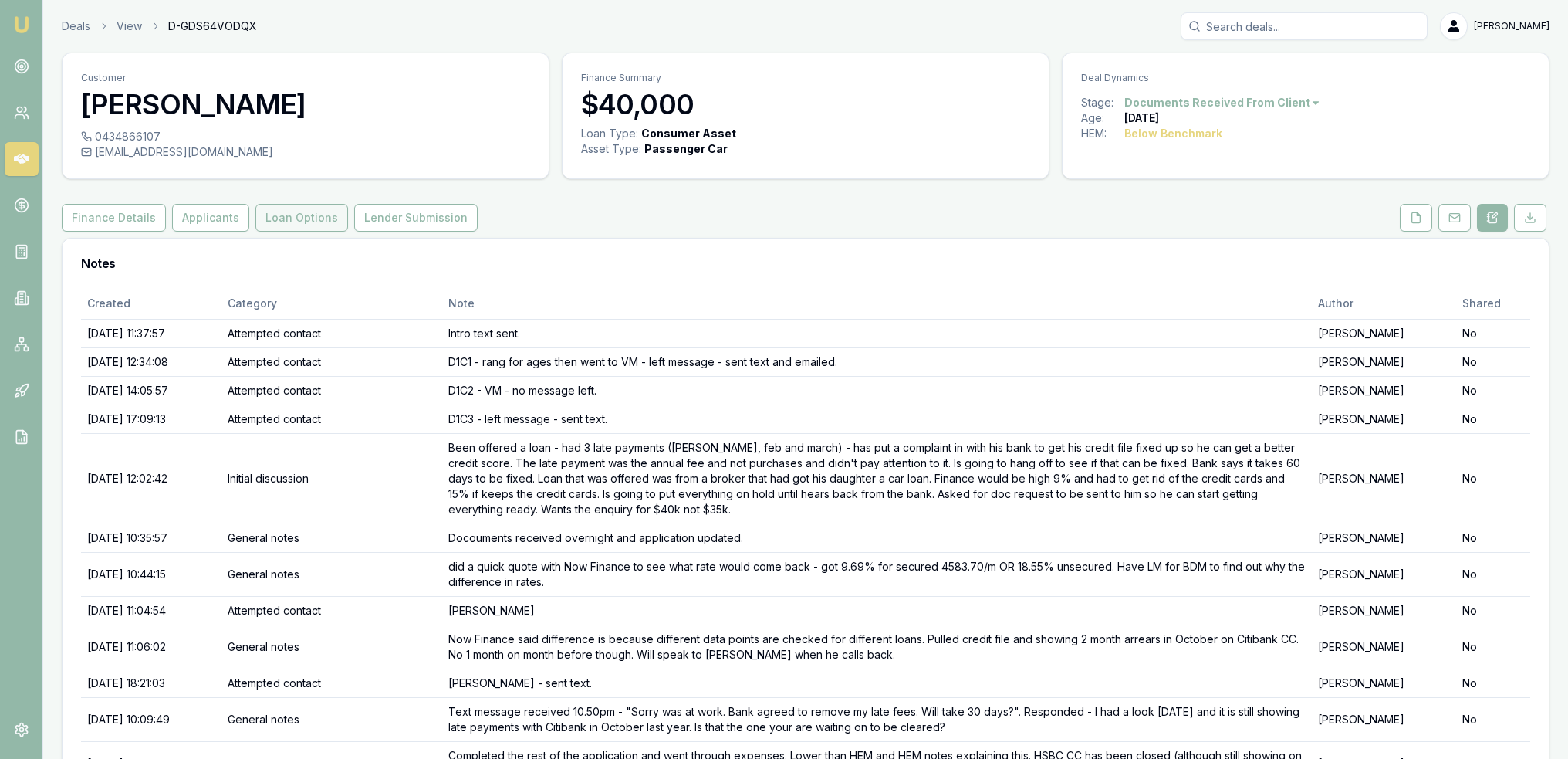
drag, startPoint x: 196, startPoint y: 220, endPoint x: 250, endPoint y: 227, distance: 54.5
click at [196, 220] on button "Applicants" at bounding box center [211, 218] width 77 height 28
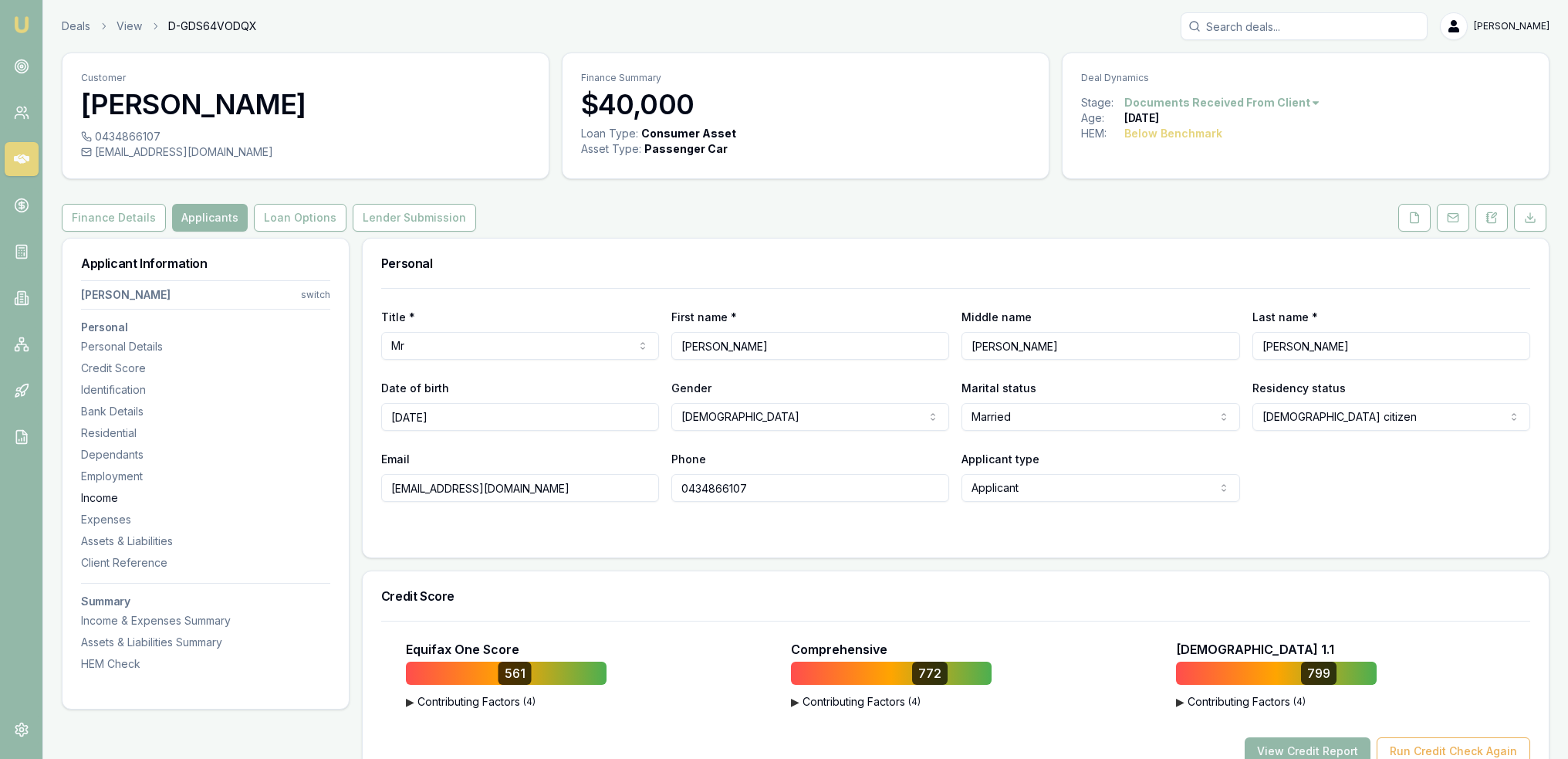
click at [98, 503] on div "Income" at bounding box center [206, 498] width 249 height 16
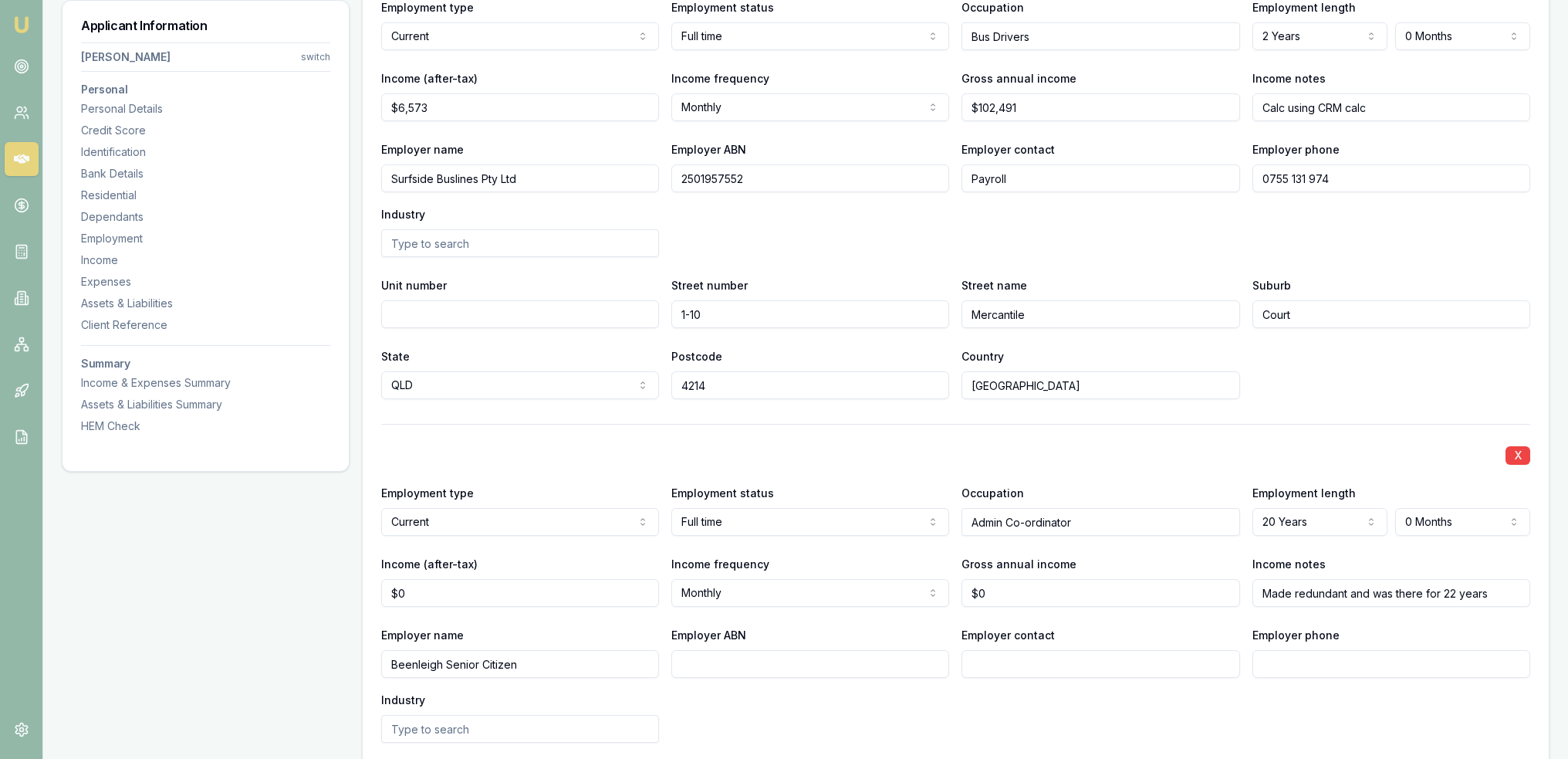
scroll to position [2108, 0]
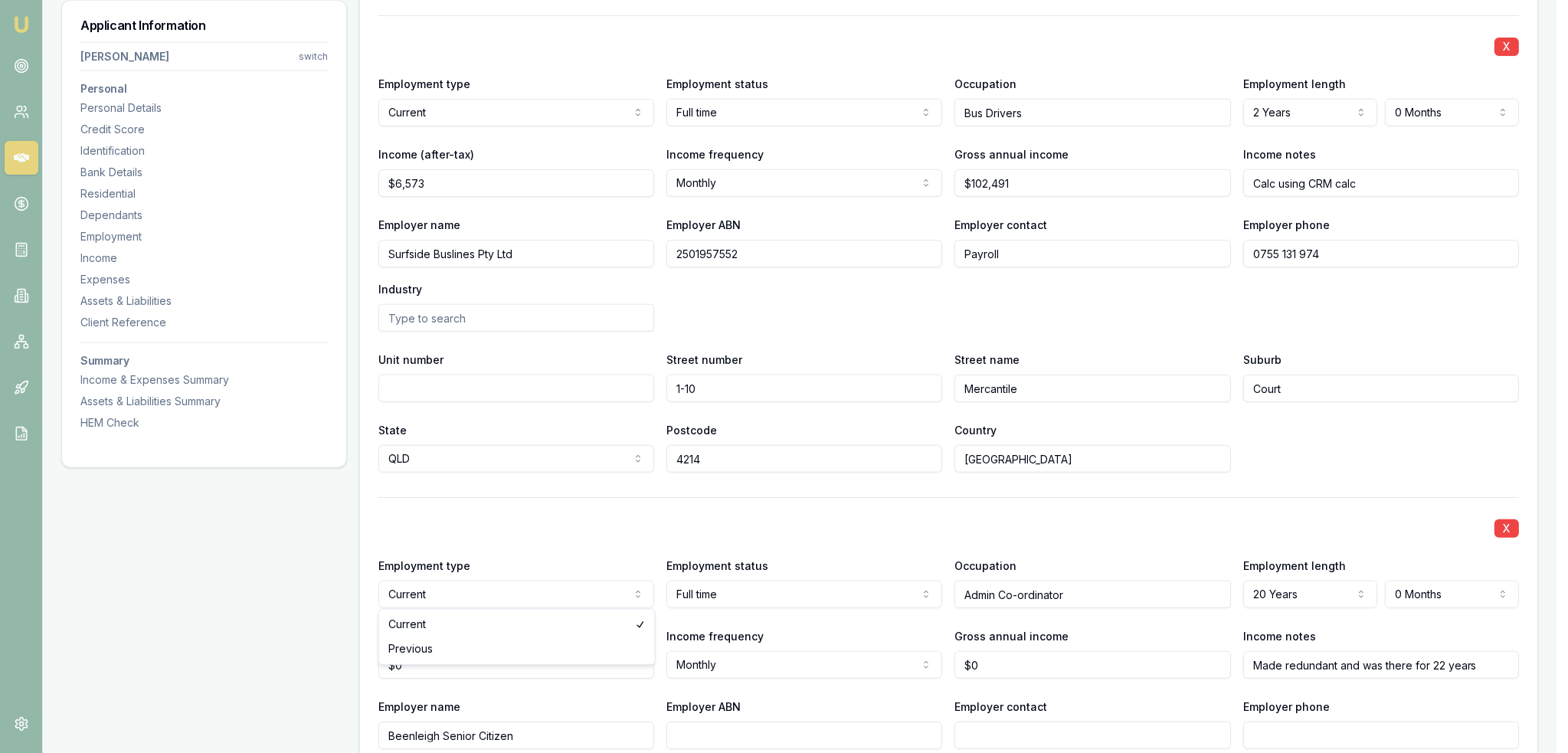
select select "PREVIOUS"
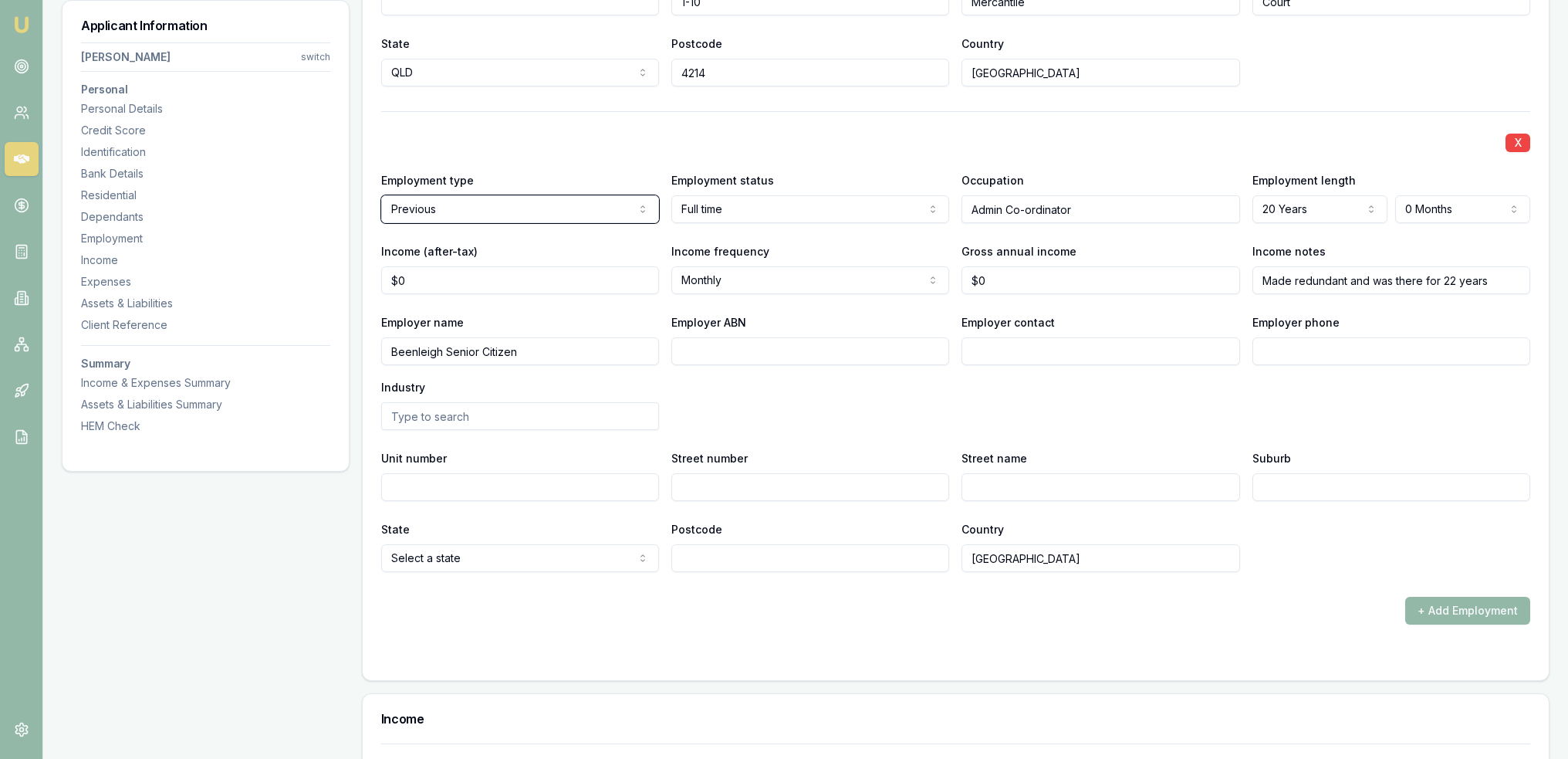
scroll to position [2494, 0]
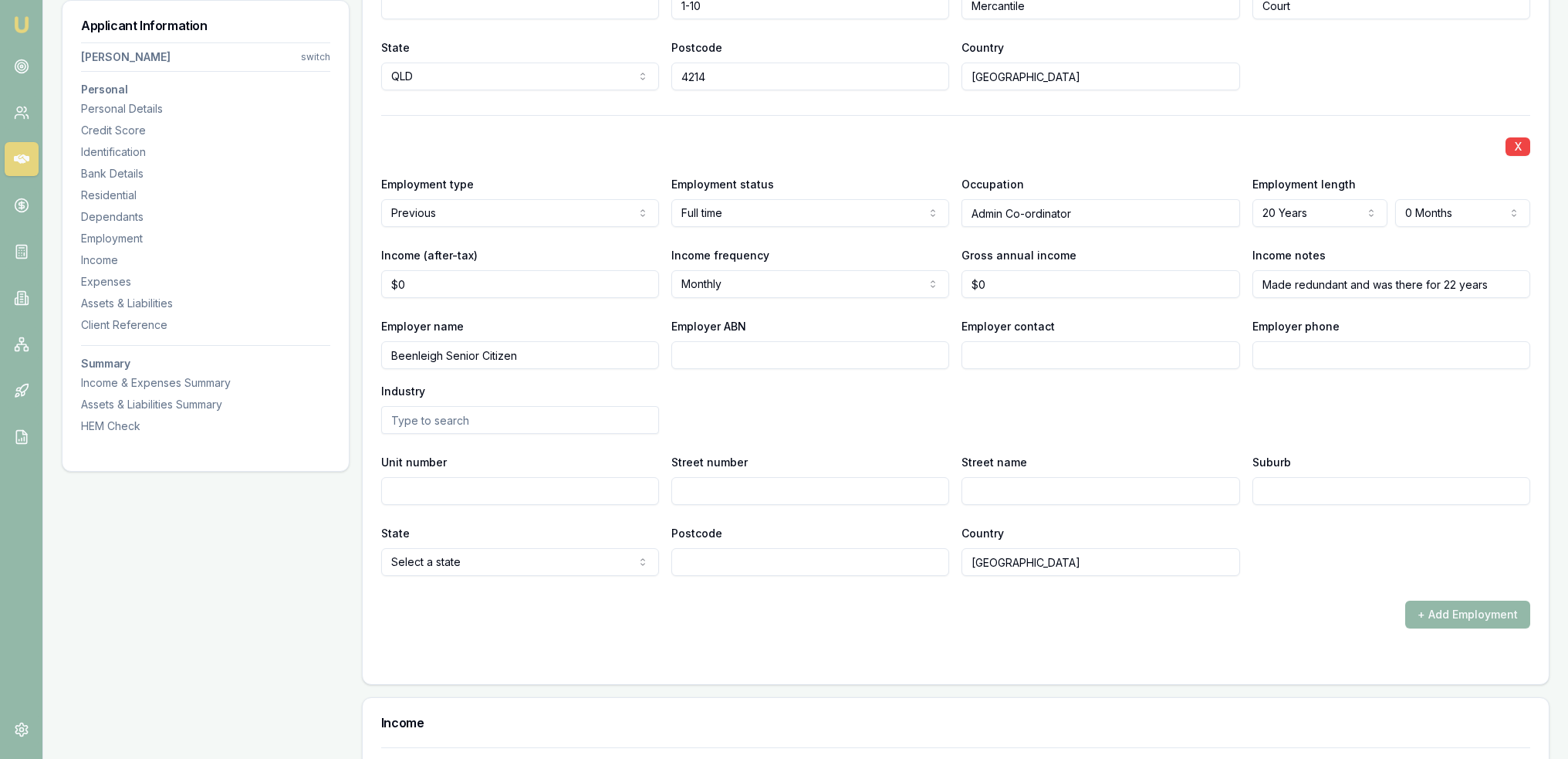
click at [1184, 245] on div "Gross annual income $0" at bounding box center [1100, 271] width 278 height 53
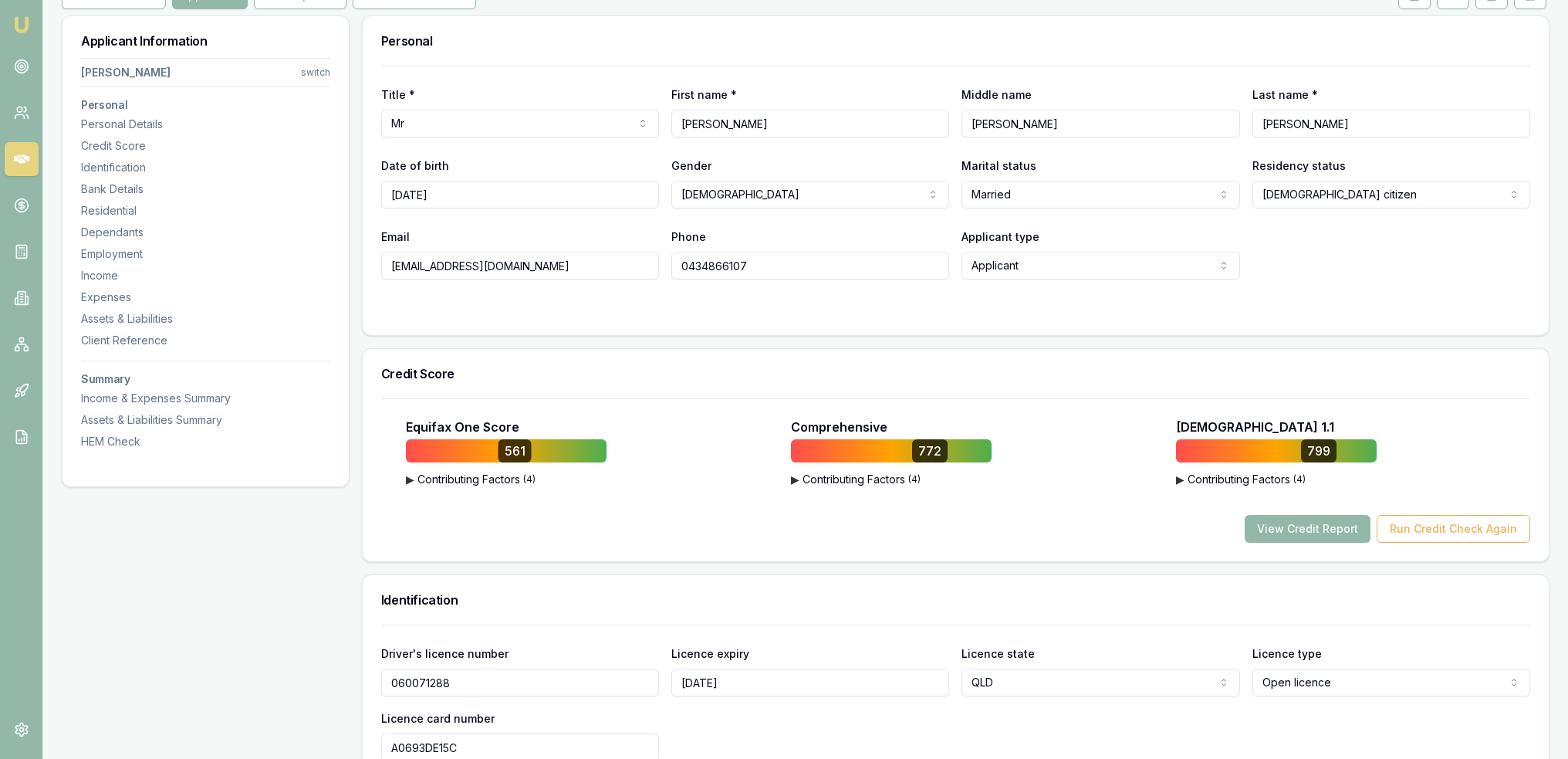
scroll to position [0, 0]
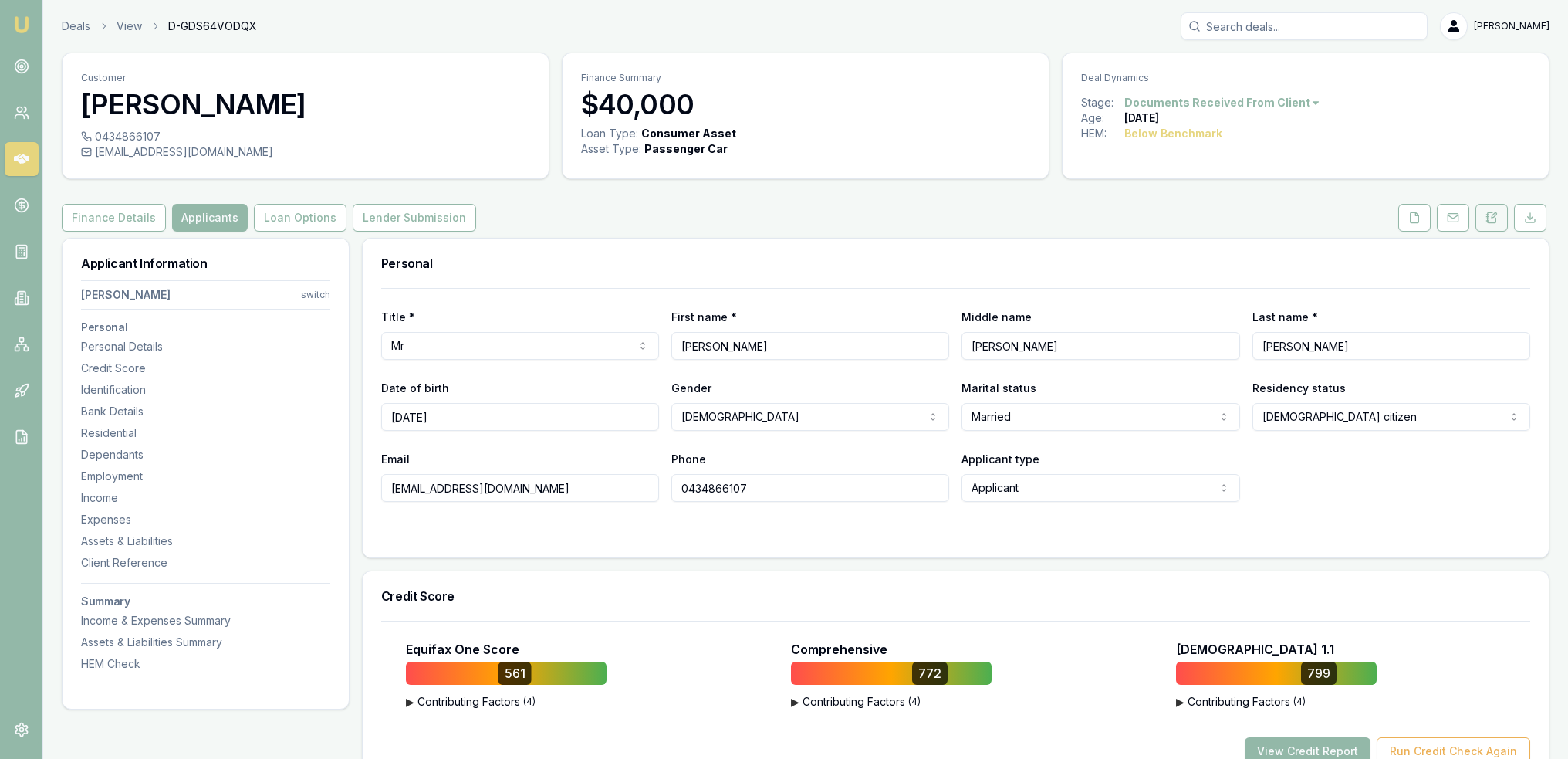
click at [1485, 220] on icon at bounding box center [1491, 218] width 12 height 12
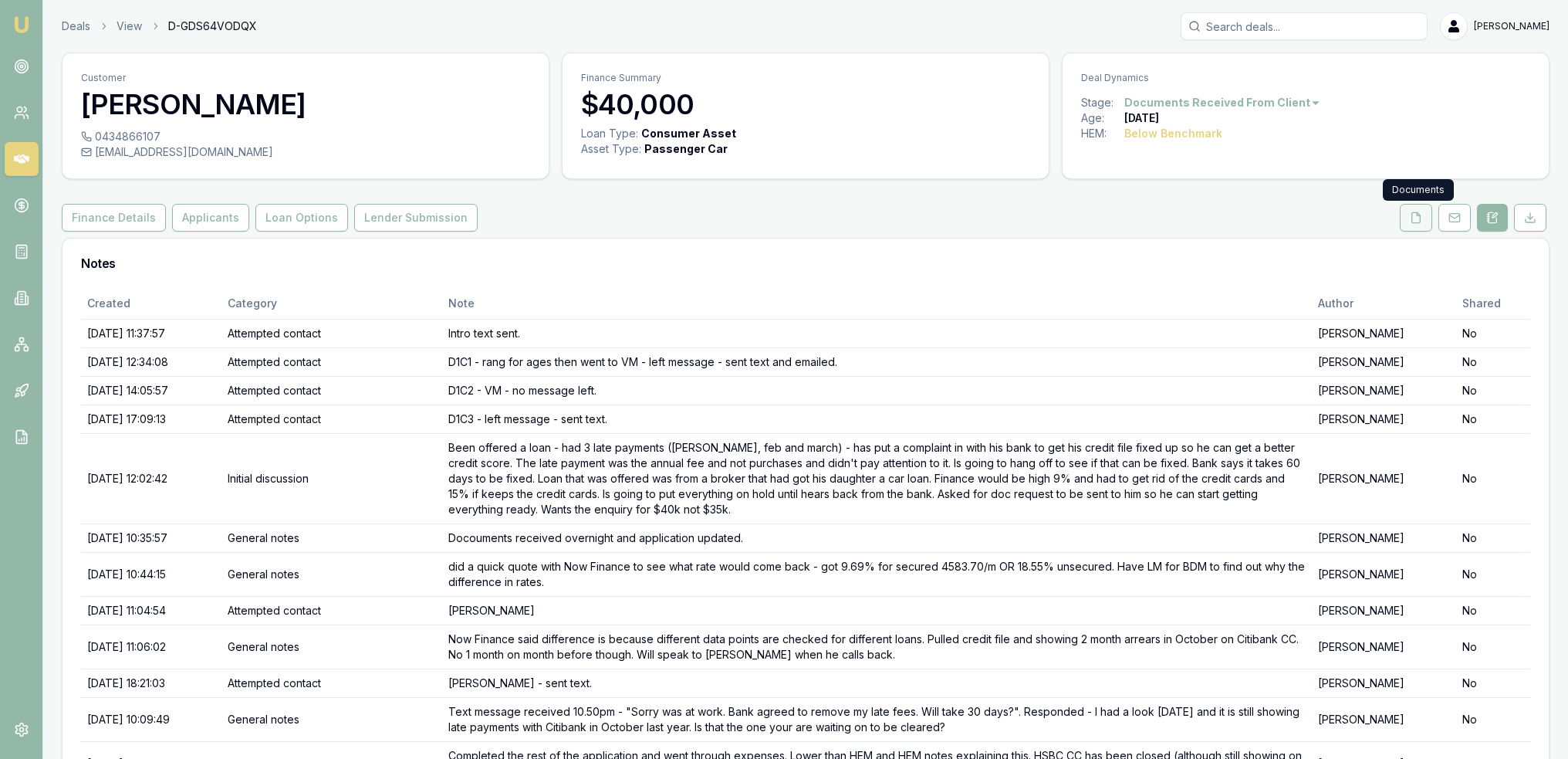
click at [1425, 221] on button at bounding box center [1415, 218] width 33 height 28
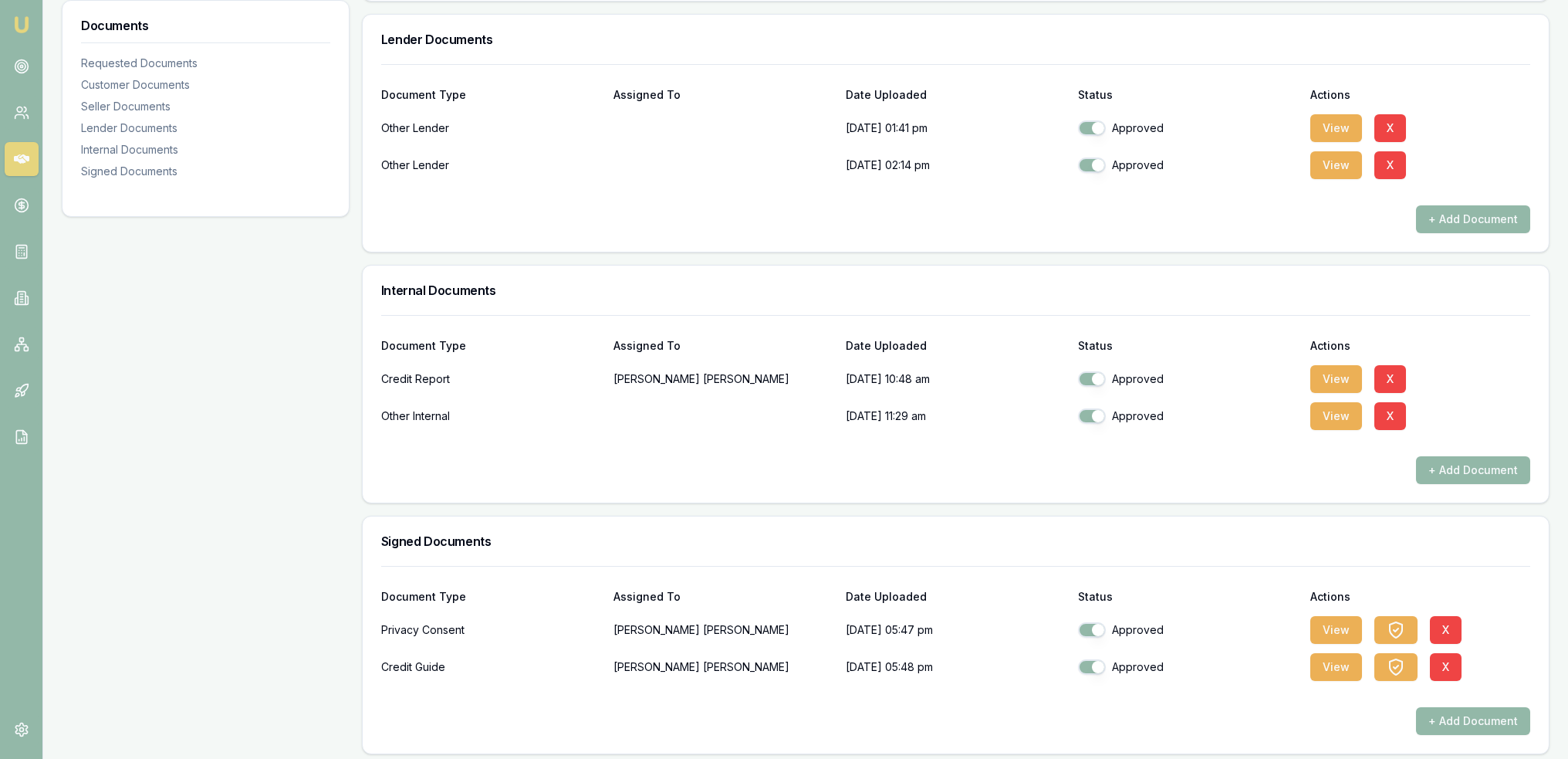
scroll to position [1014, 0]
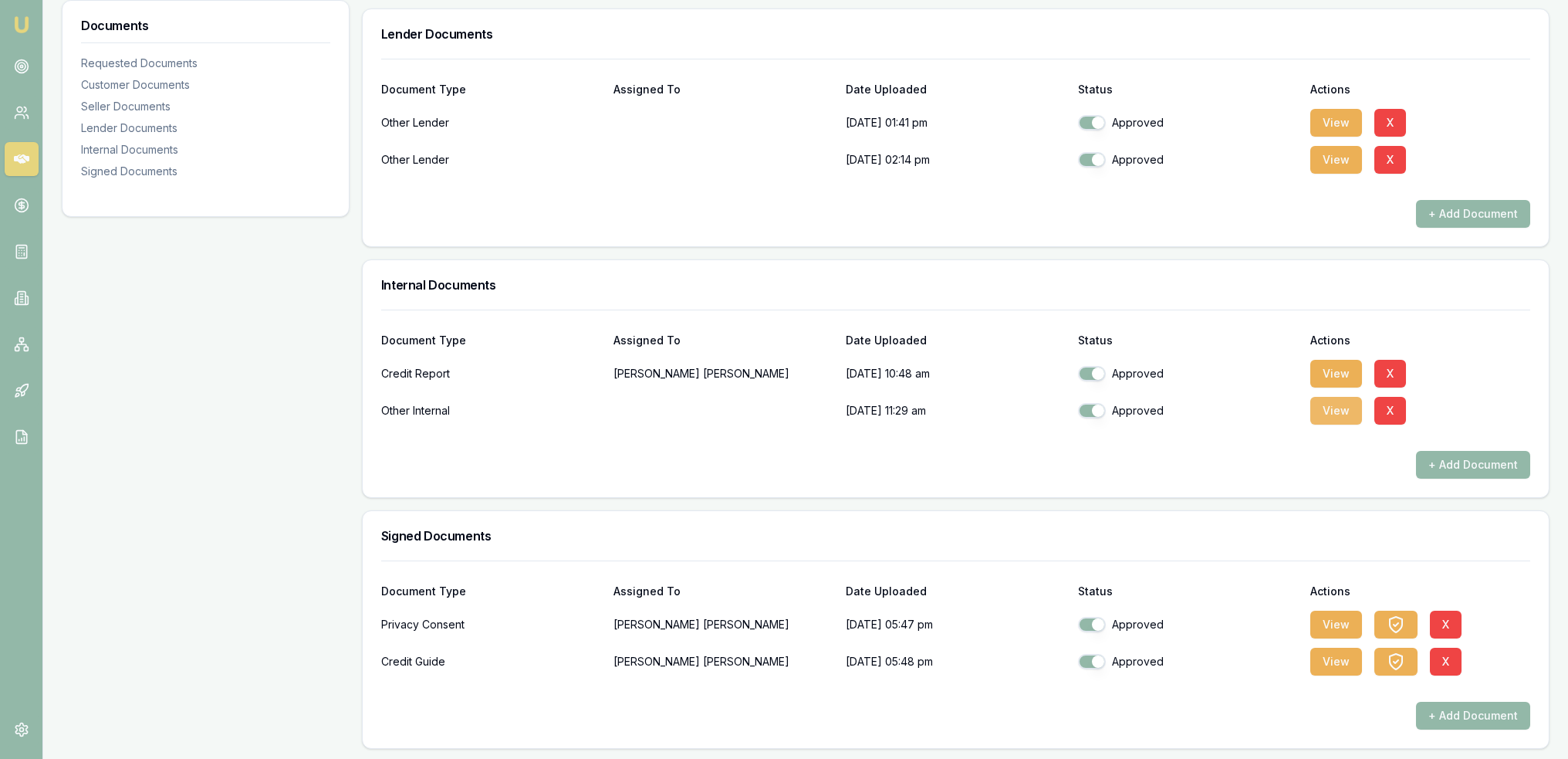
click at [1327, 413] on button "View" at bounding box center [1336, 410] width 52 height 28
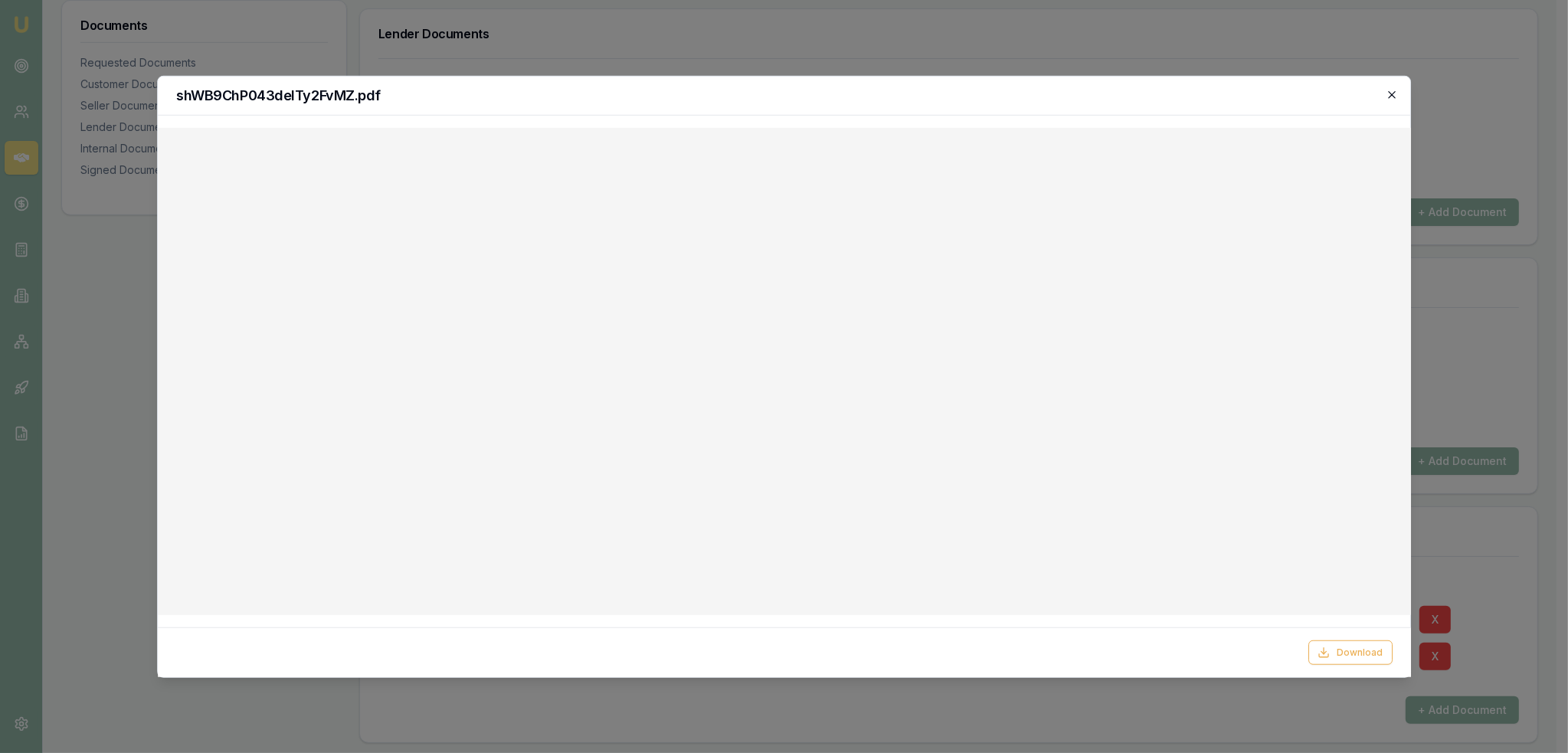
click at [1392, 94] on icon "button" at bounding box center [1391, 94] width 7 height 7
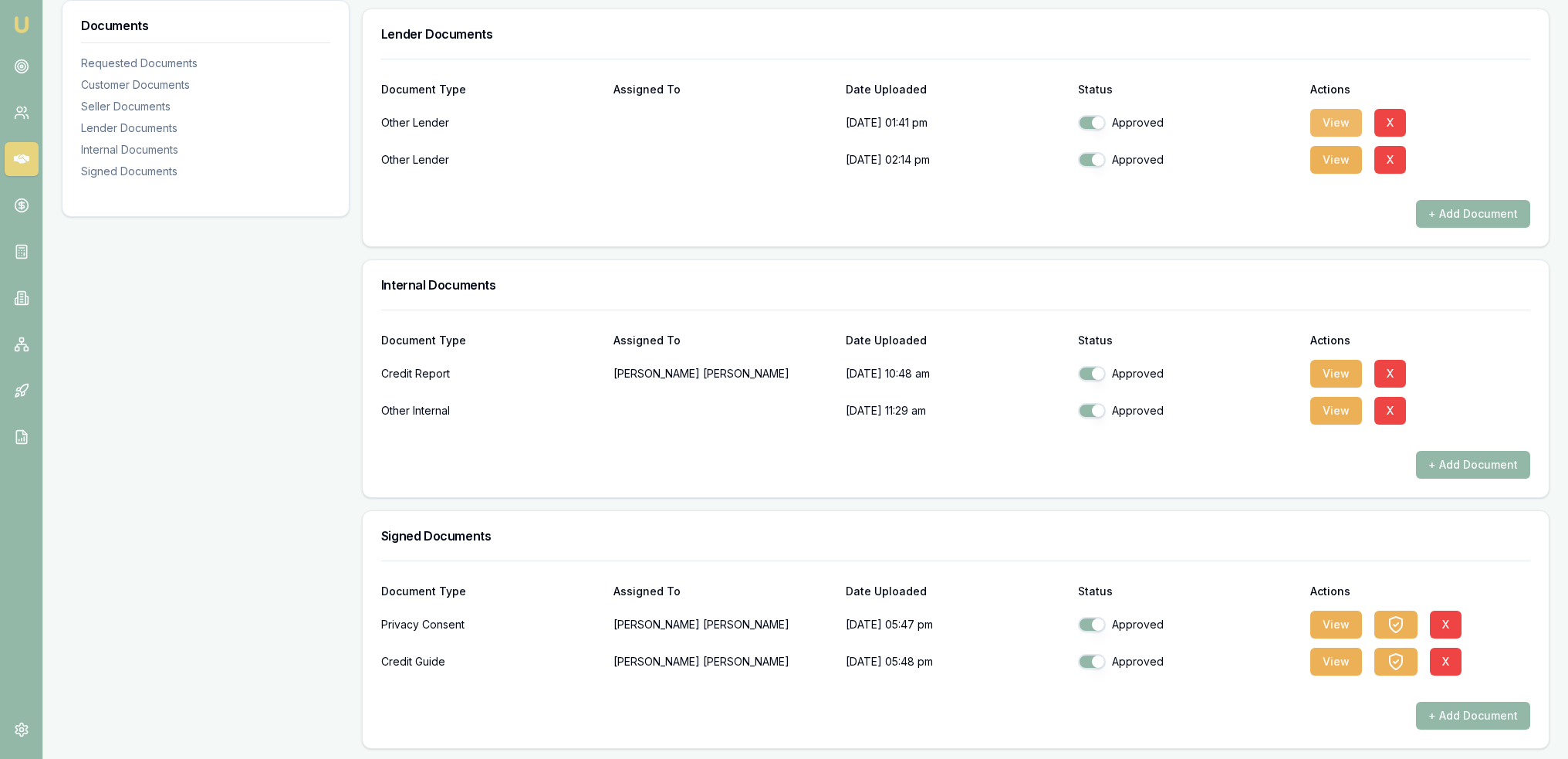
click at [1333, 121] on button "View" at bounding box center [1336, 123] width 52 height 28
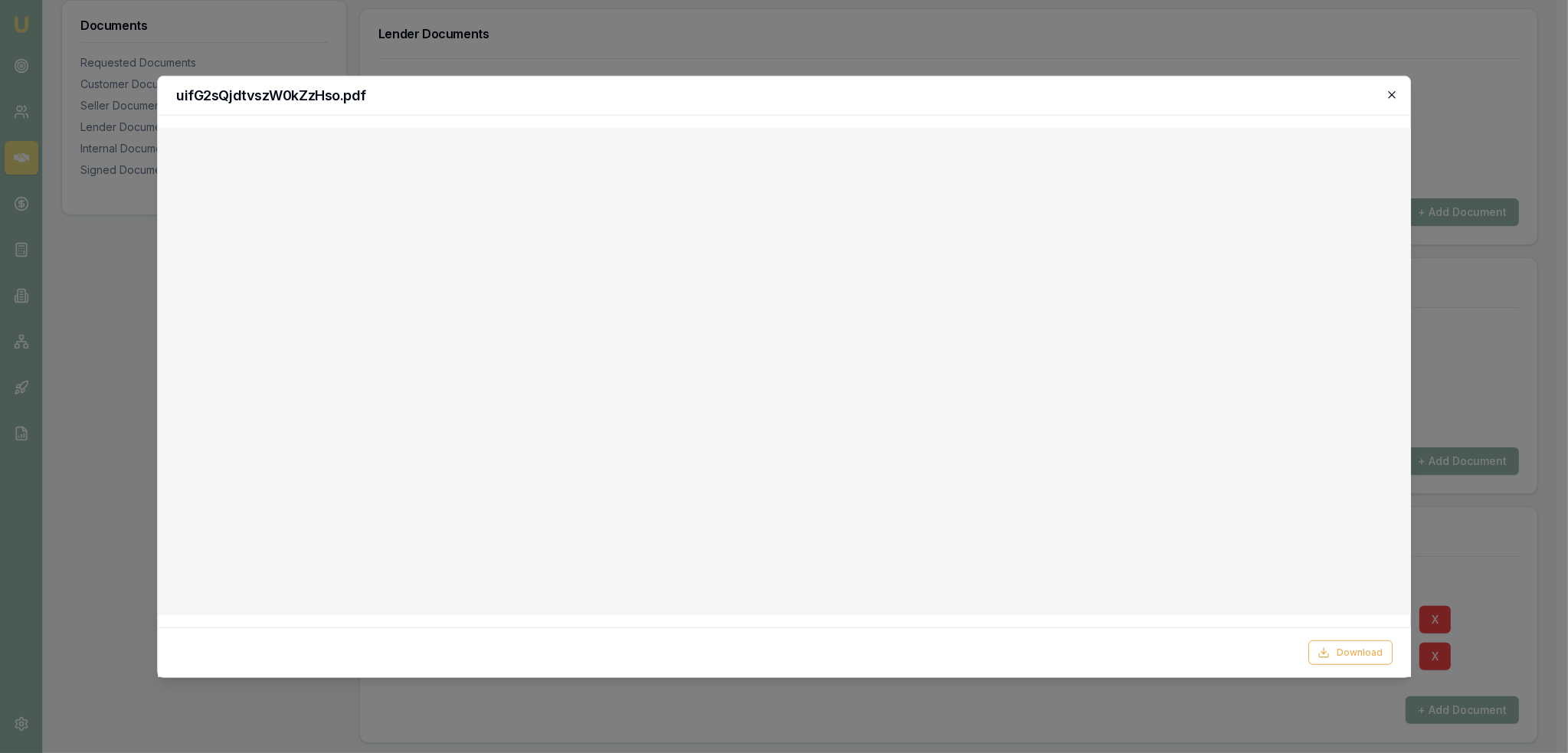
click at [1395, 89] on icon "button" at bounding box center [1391, 94] width 12 height 12
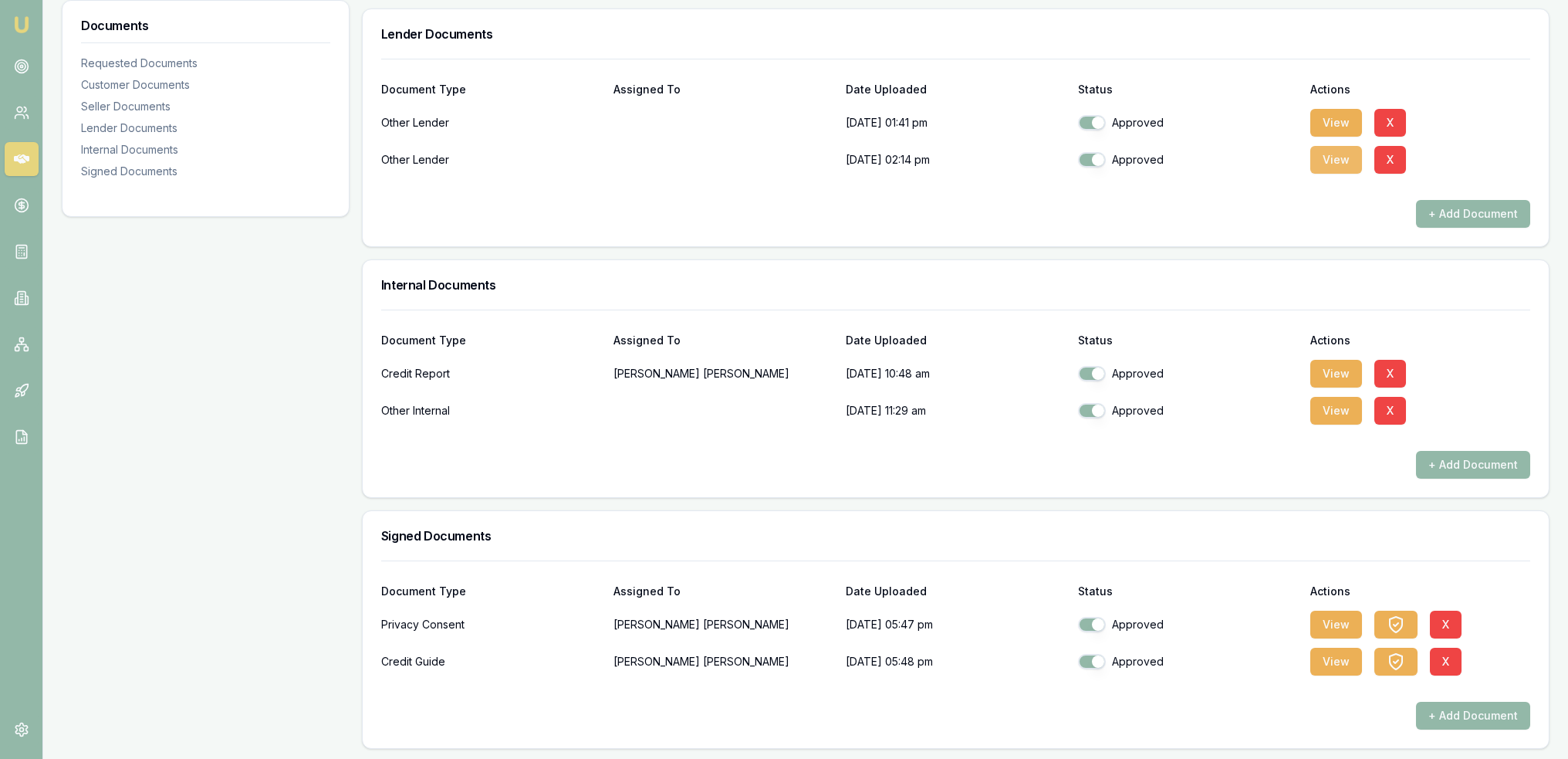
click at [1330, 163] on button "View" at bounding box center [1336, 160] width 52 height 28
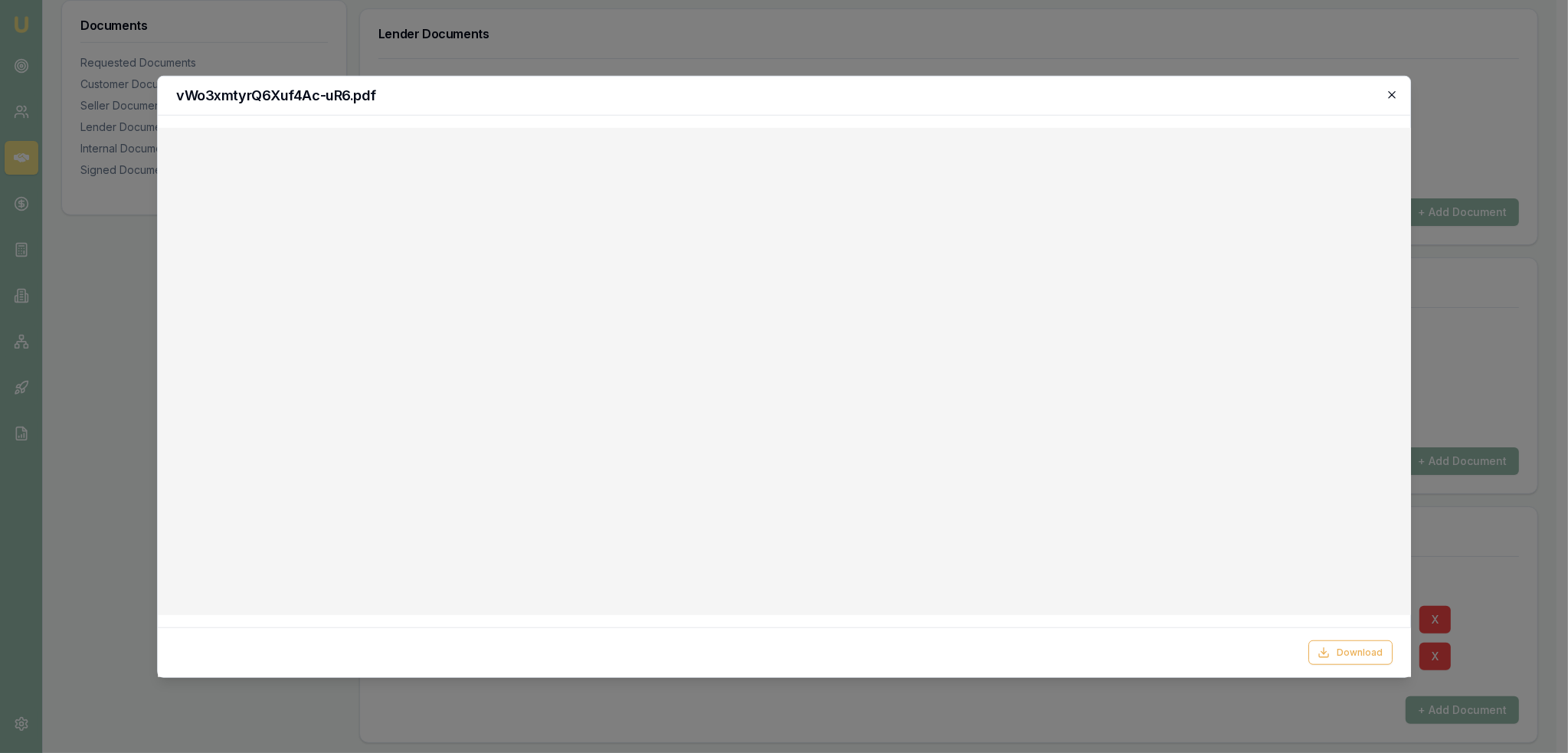
click at [1394, 90] on icon "button" at bounding box center [1391, 94] width 12 height 12
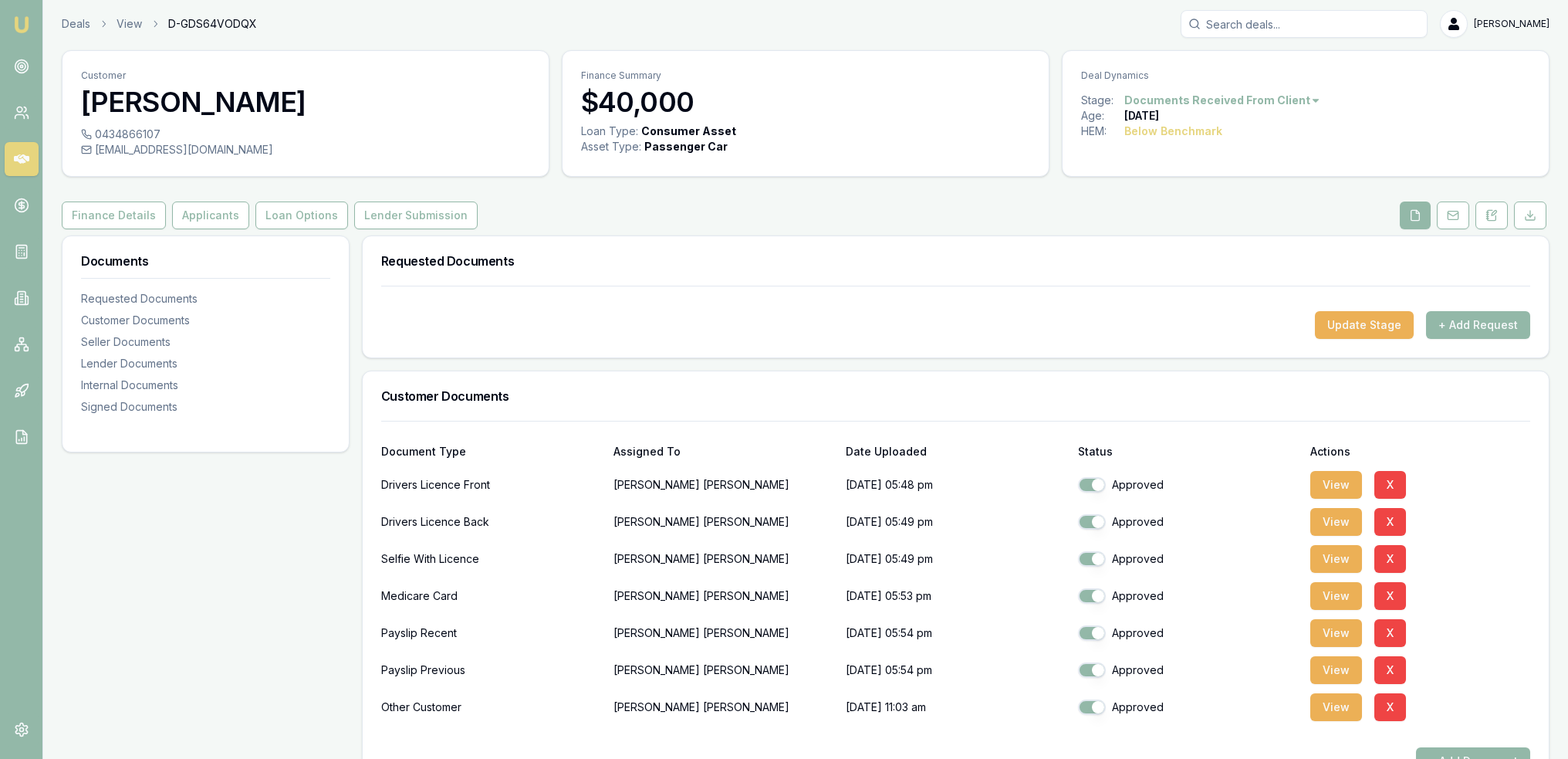
scroll to position [0, 0]
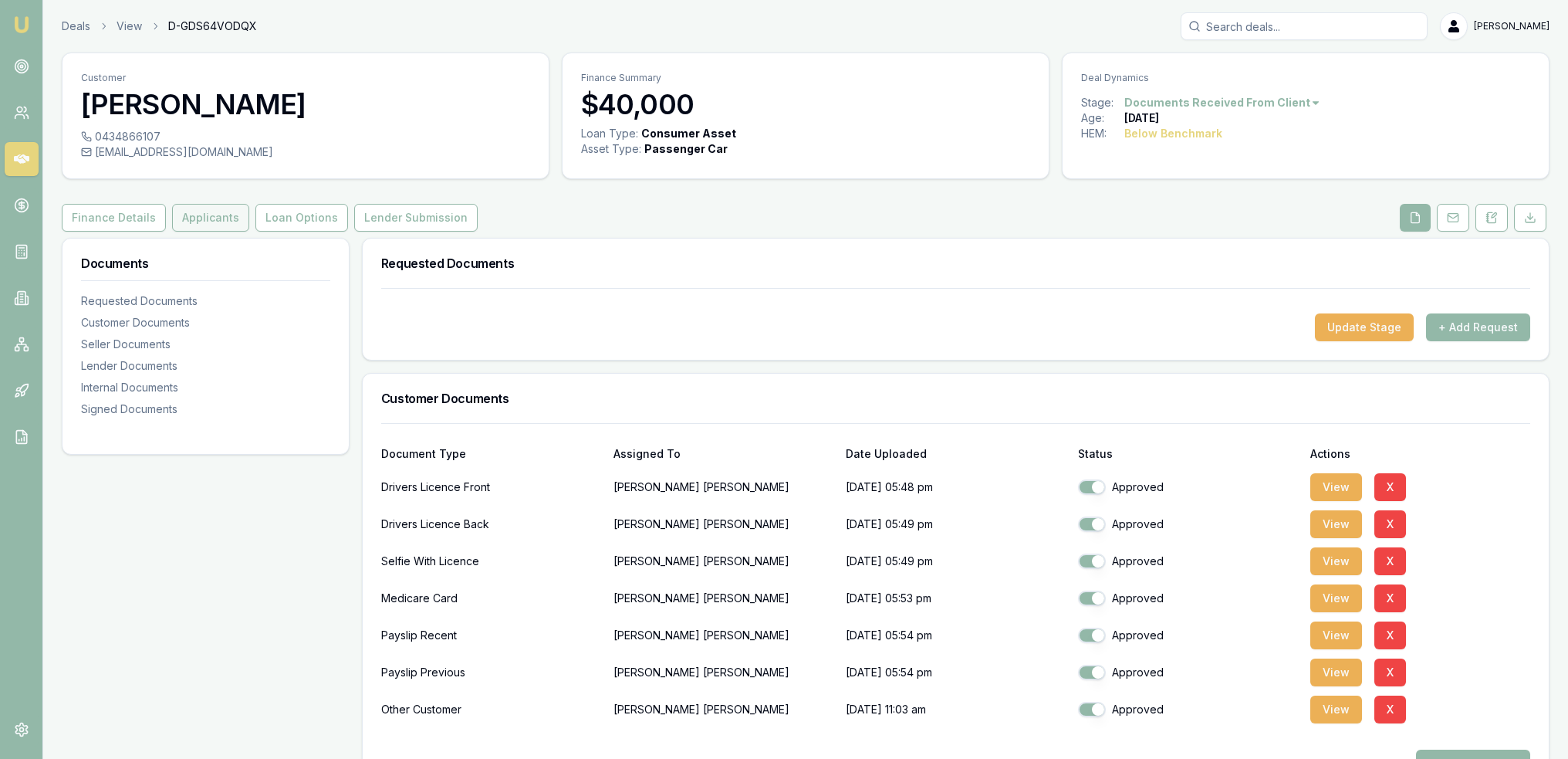
click at [204, 221] on button "Applicants" at bounding box center [211, 218] width 77 height 28
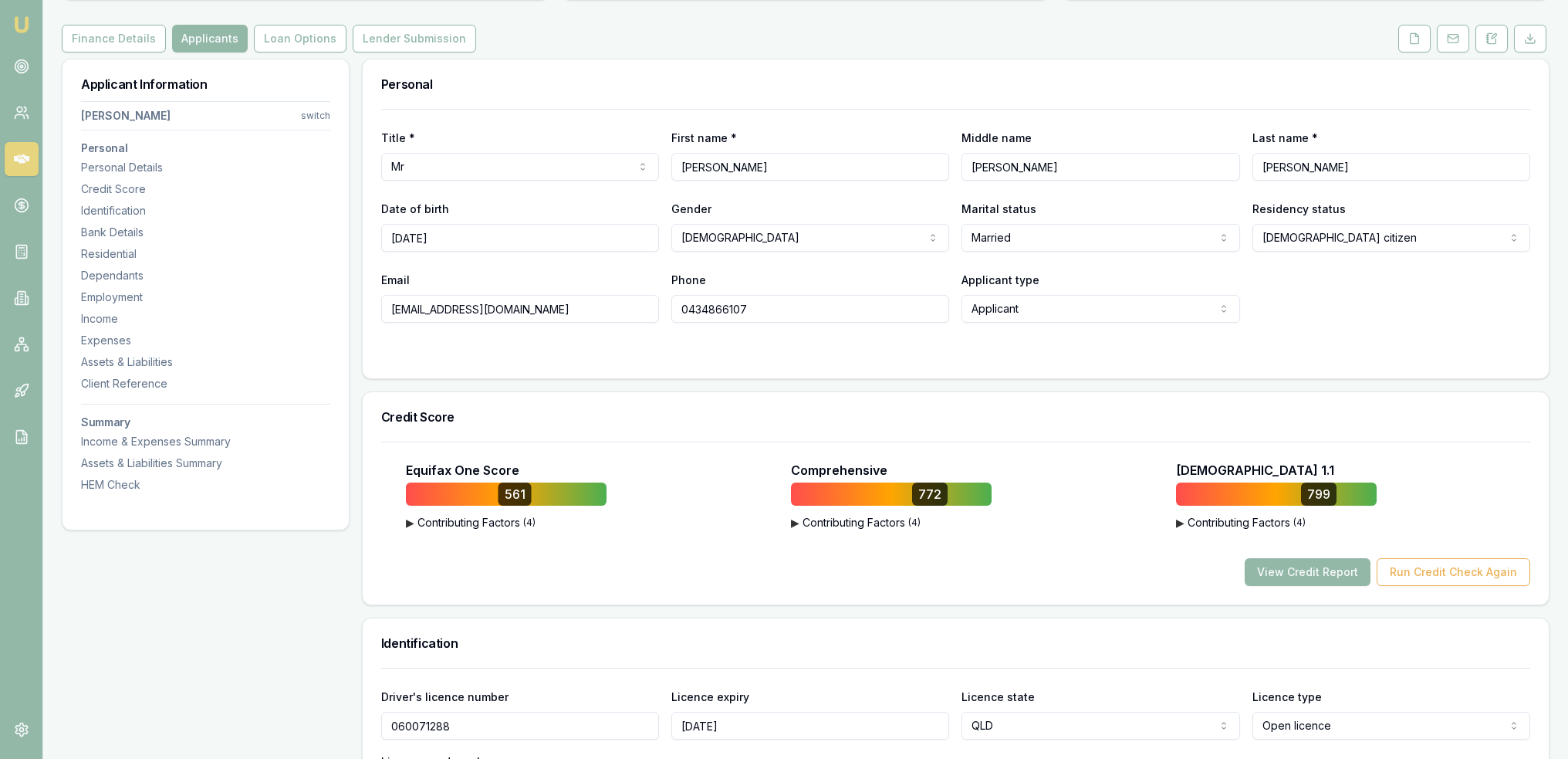
scroll to position [540, 0]
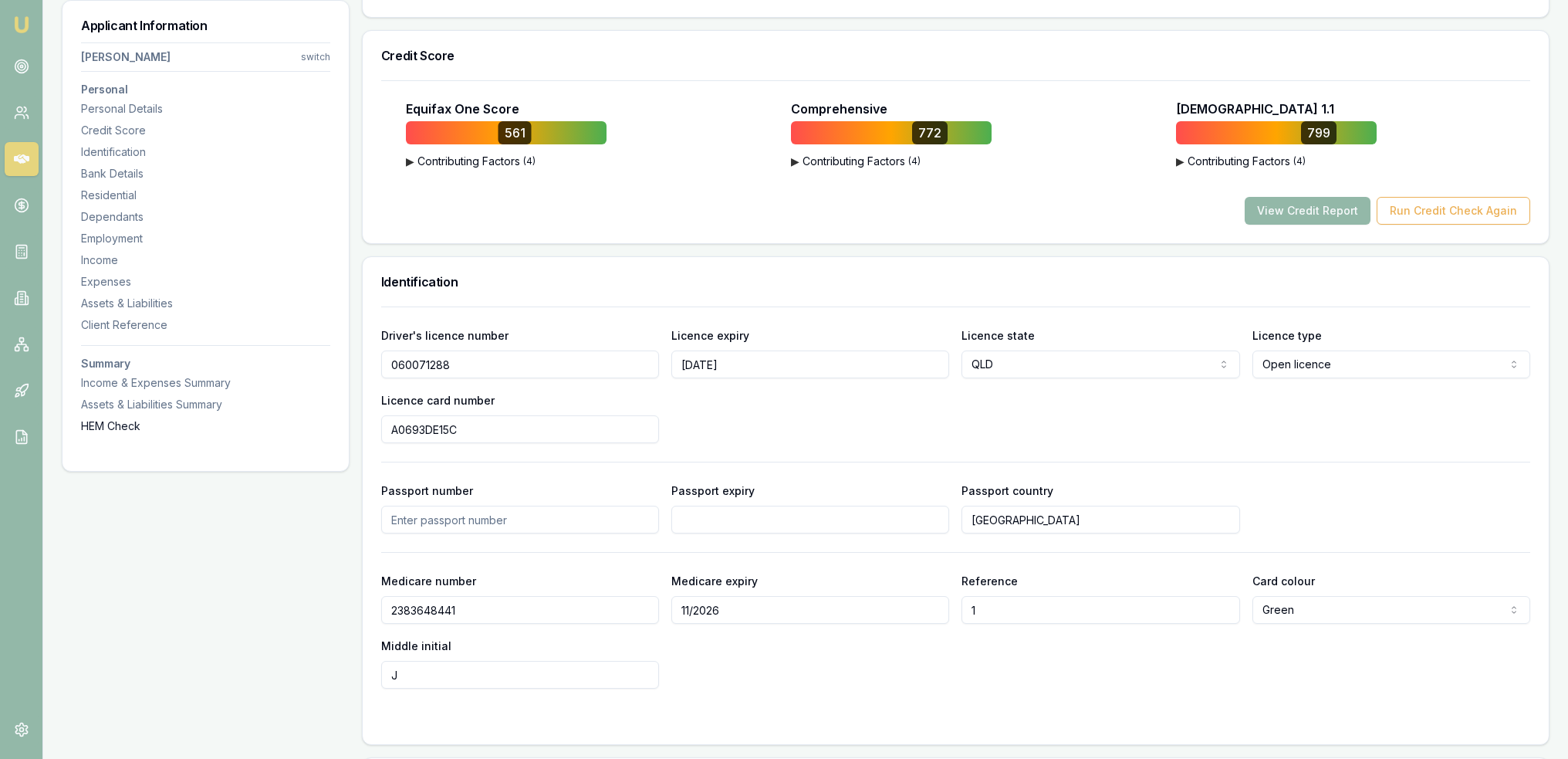
click at [109, 428] on div "HEM Check" at bounding box center [206, 426] width 249 height 16
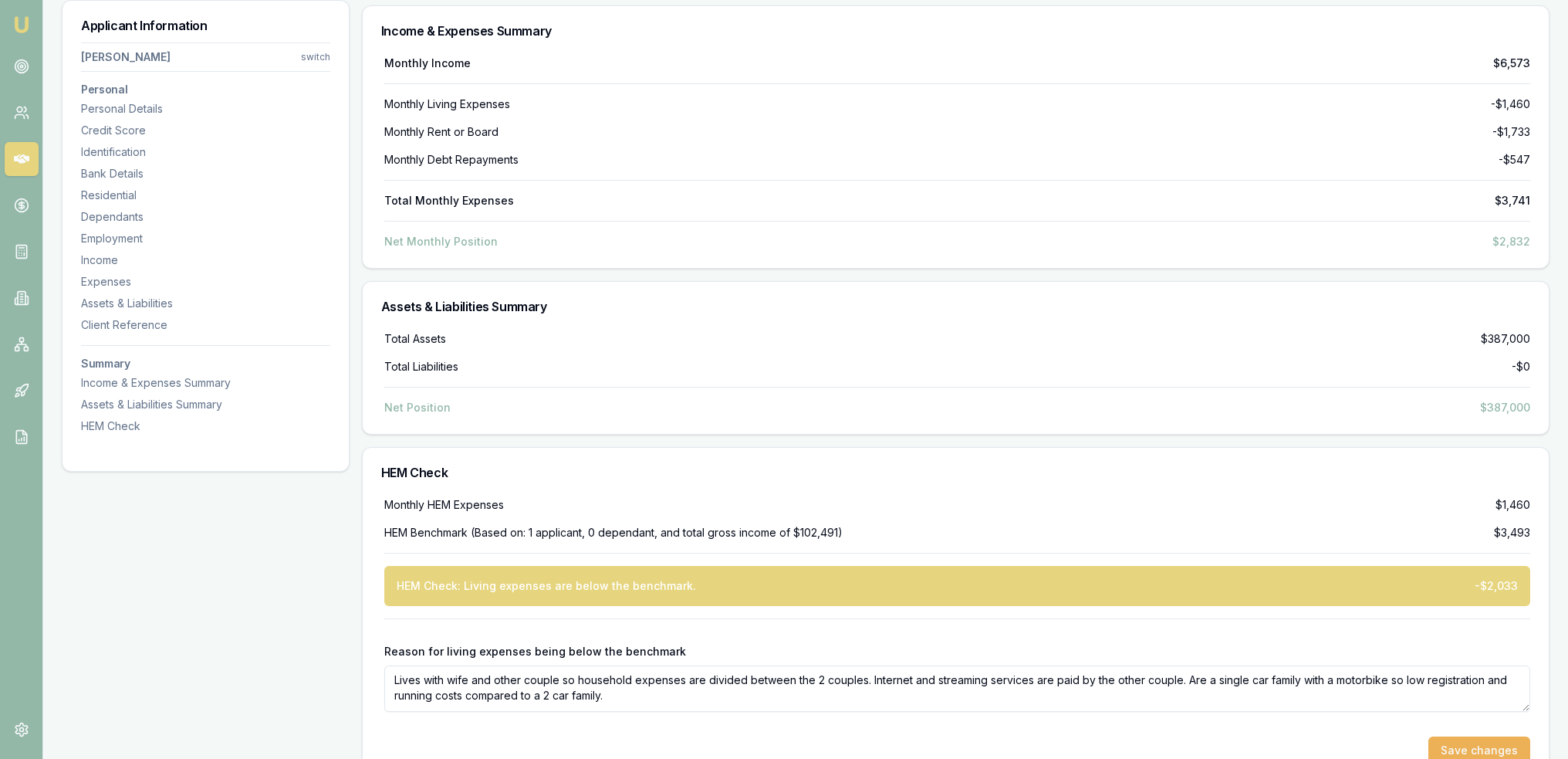
scroll to position [7639, 0]
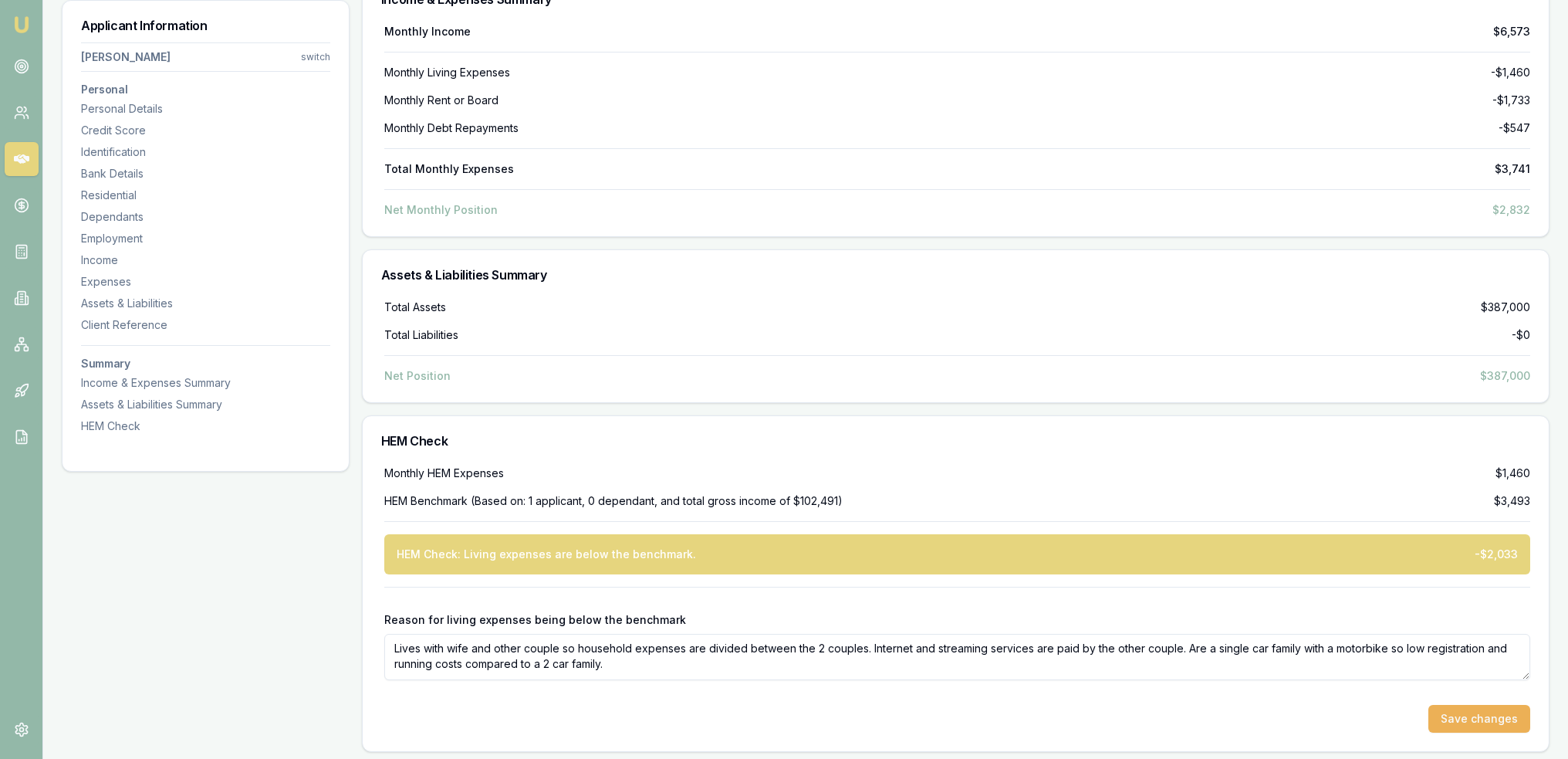
click at [649, 664] on textarea "Lives with wife and other couple so household expenses are divided between the …" at bounding box center [957, 657] width 1146 height 47
type textarea "Lives with wife and other couple so household expenses are divided between the …"
click at [1483, 707] on button "Save changes" at bounding box center [1479, 718] width 102 height 28
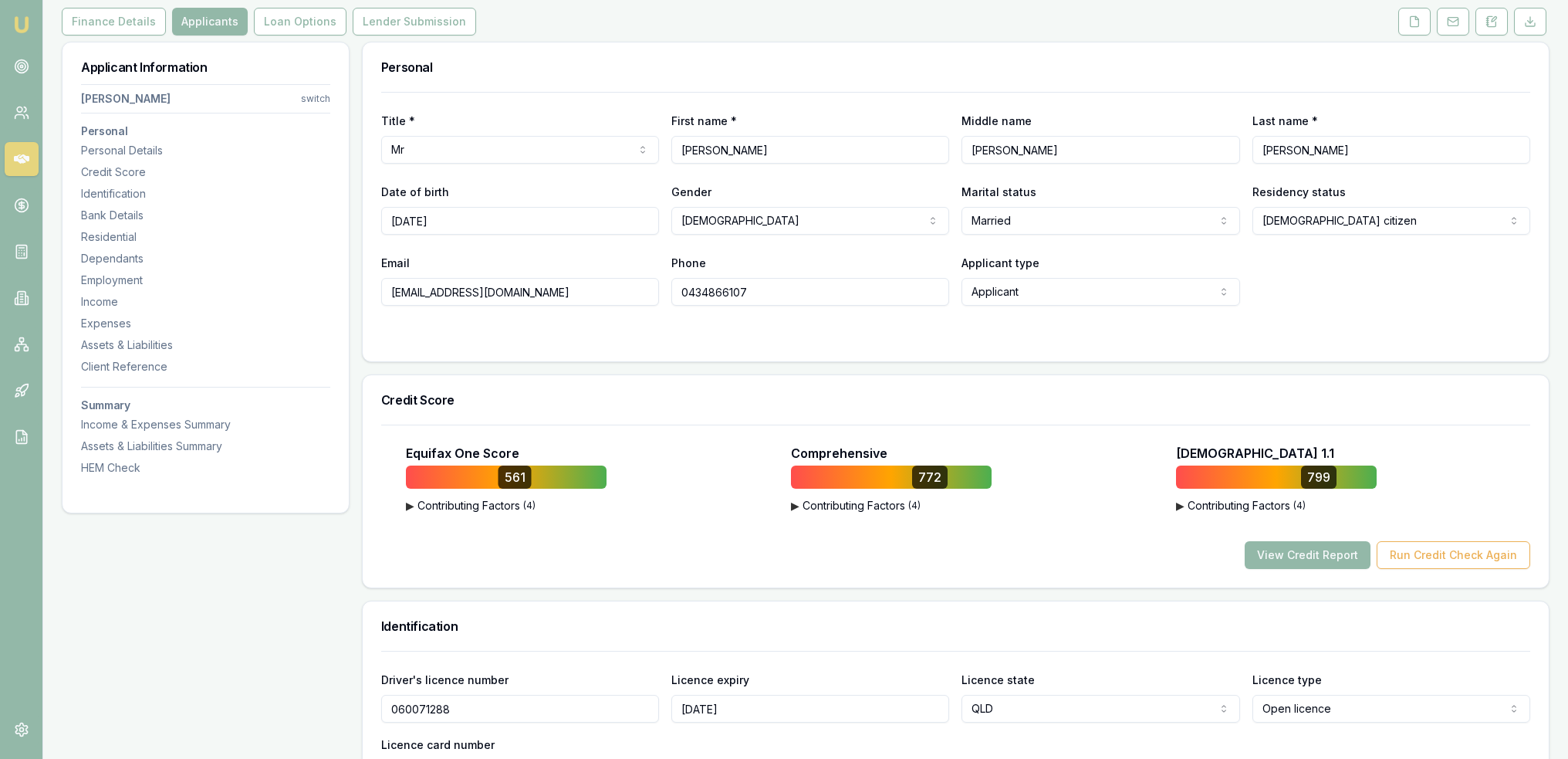
scroll to position [161, 0]
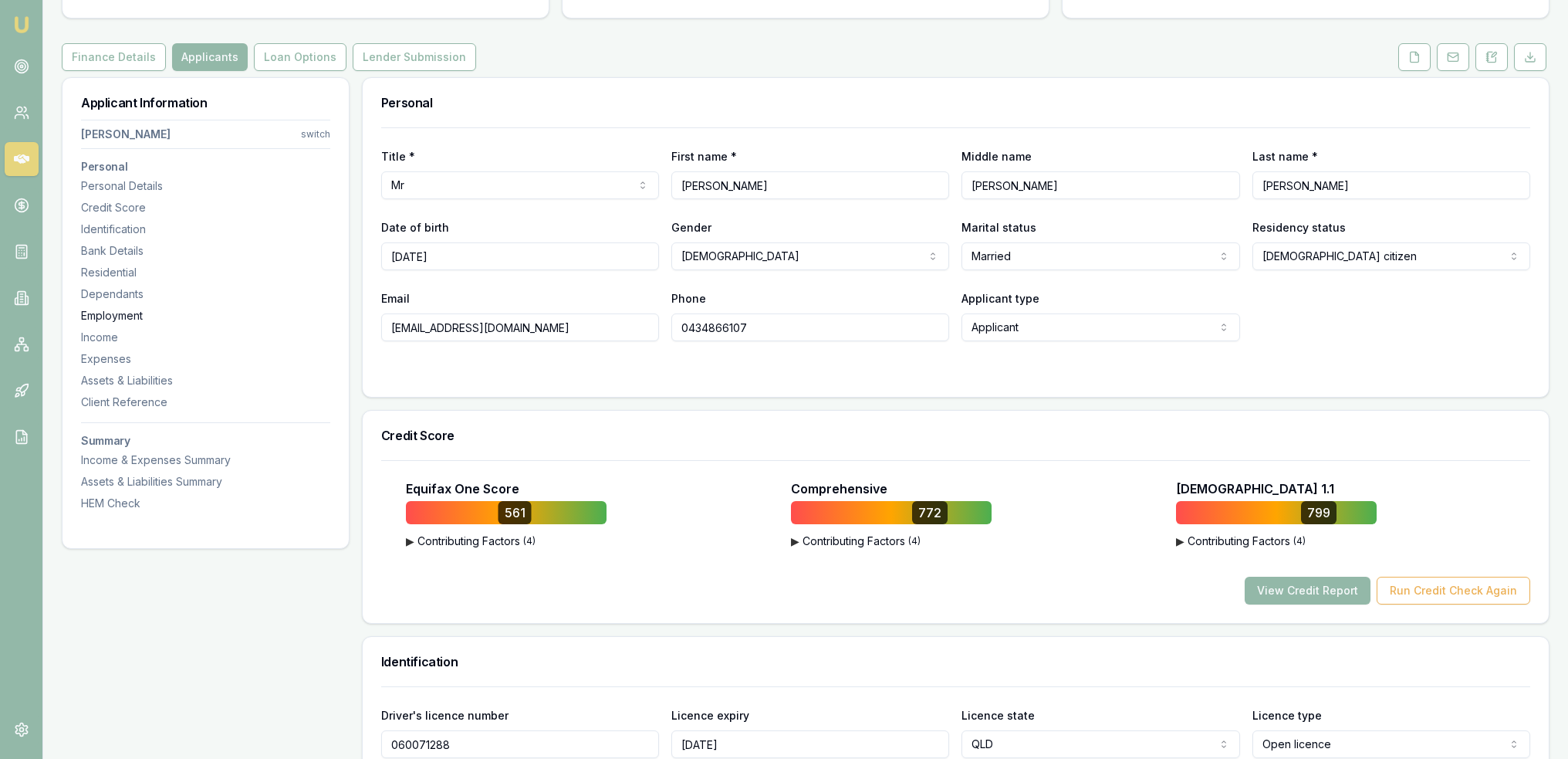
click at [130, 313] on div "Employment" at bounding box center [206, 316] width 249 height 16
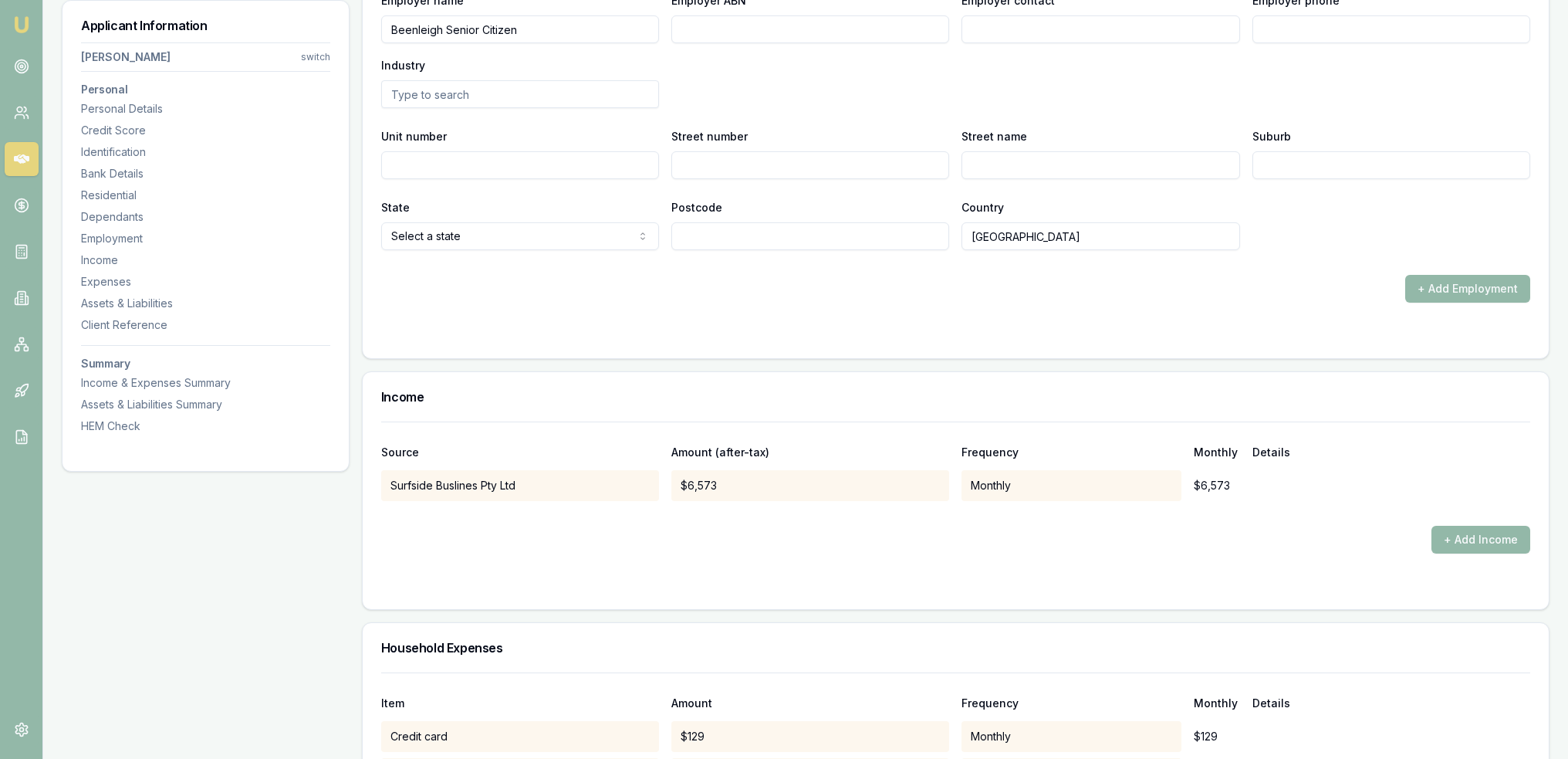
scroll to position [2842, 0]
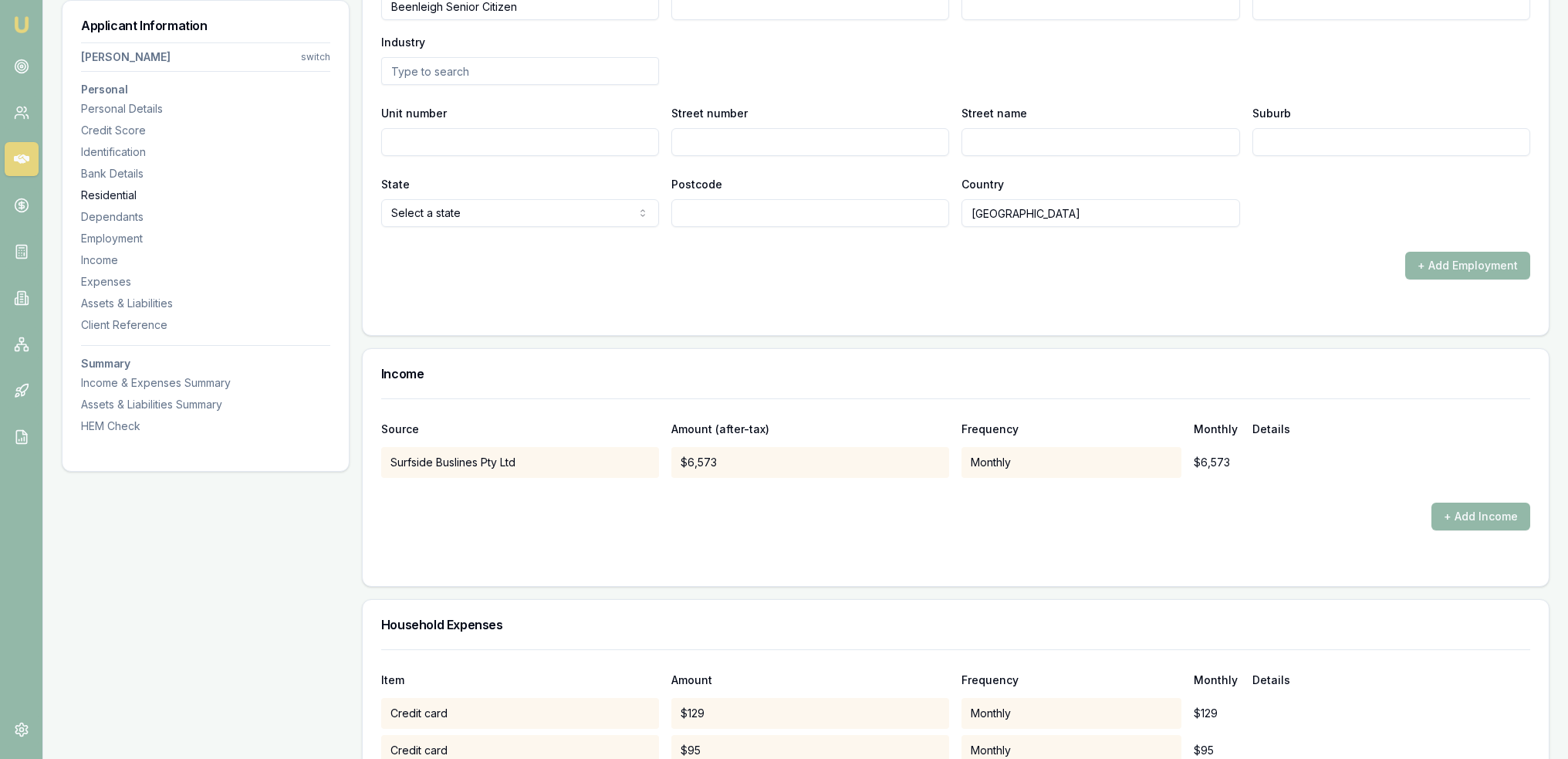
click at [93, 193] on div "Residential" at bounding box center [206, 196] width 249 height 16
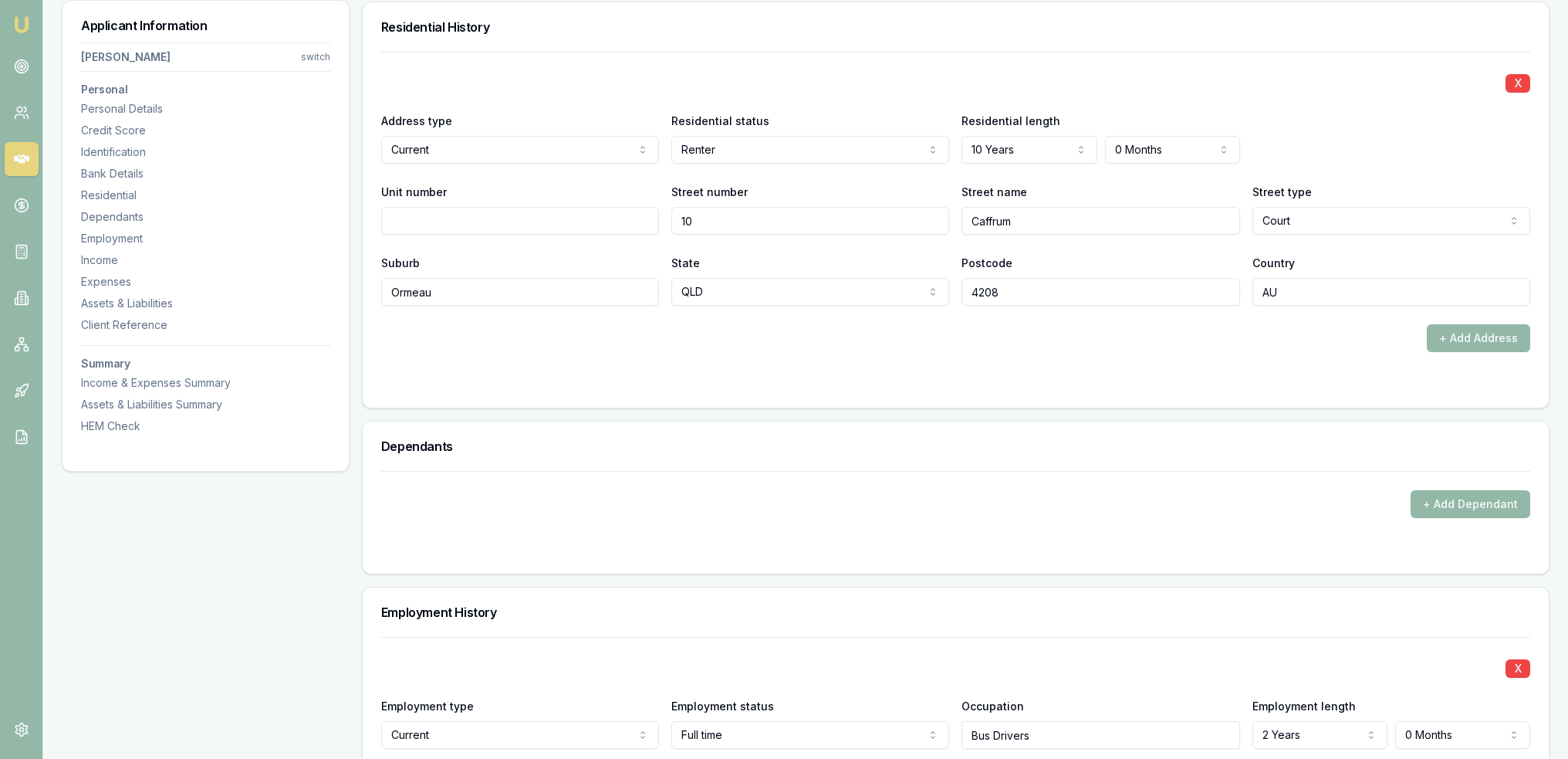
scroll to position [1177, 0]
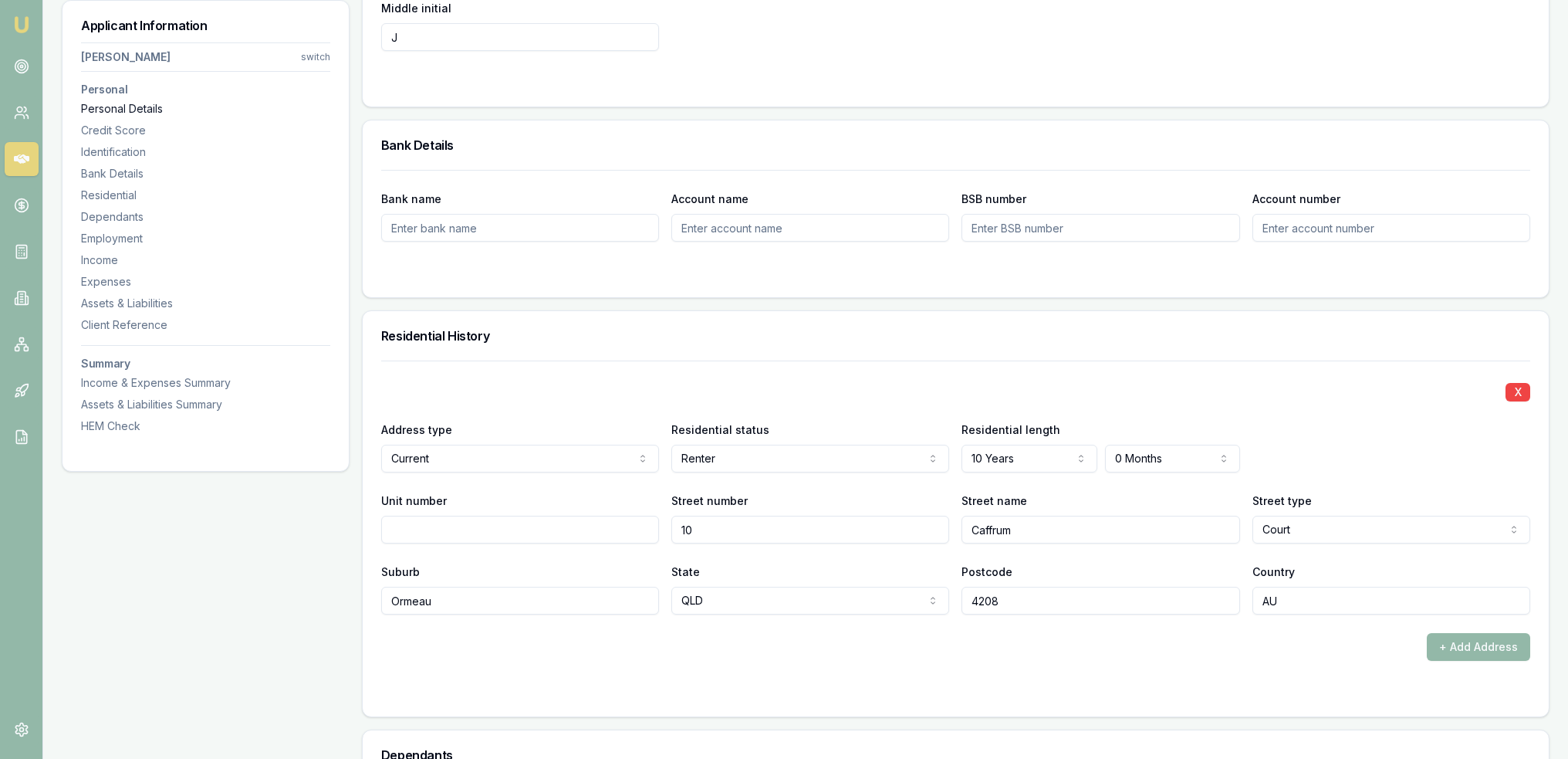
click at [148, 109] on div "Personal Details" at bounding box center [206, 109] width 249 height 16
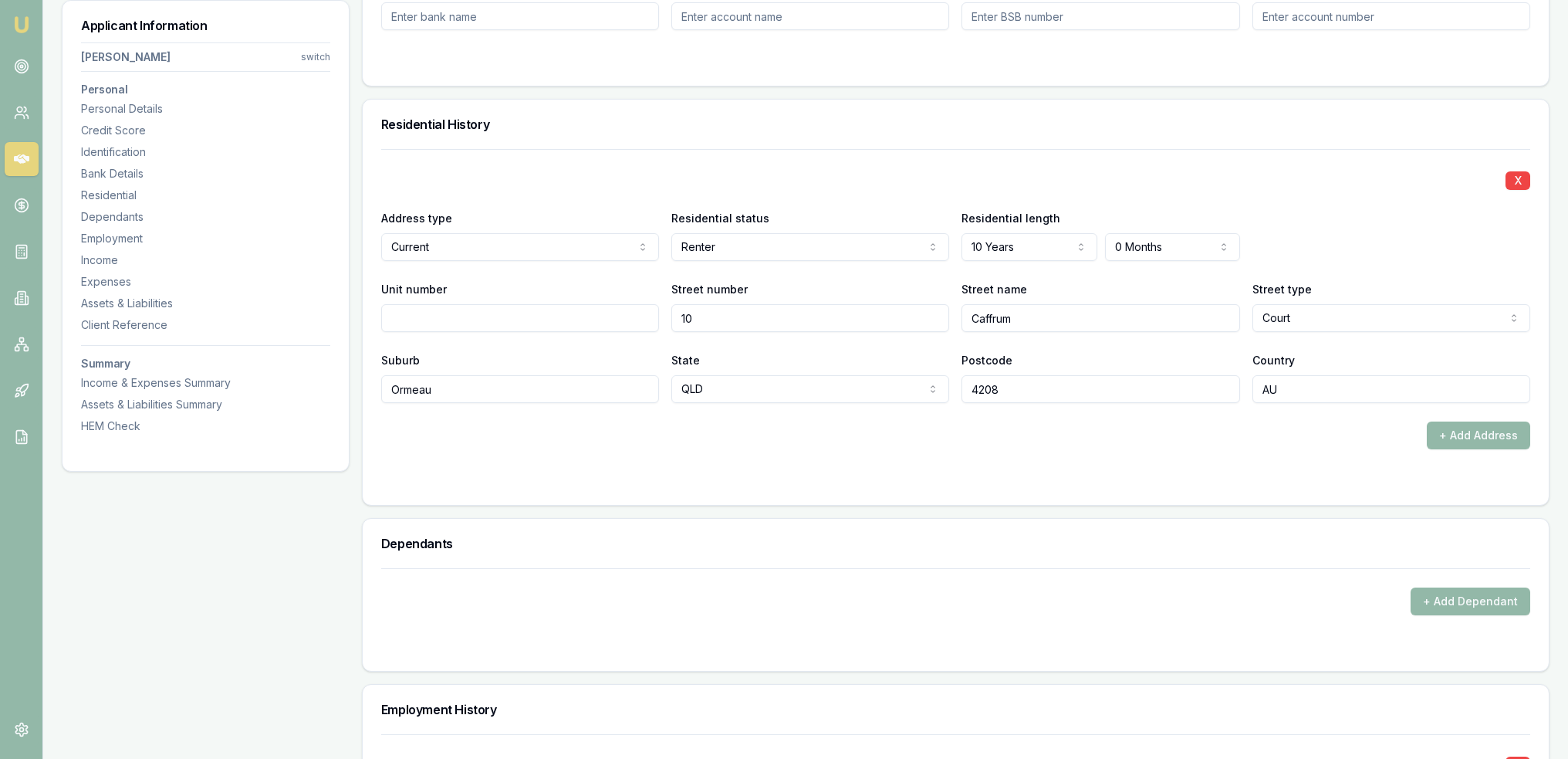
scroll to position [1396, 0]
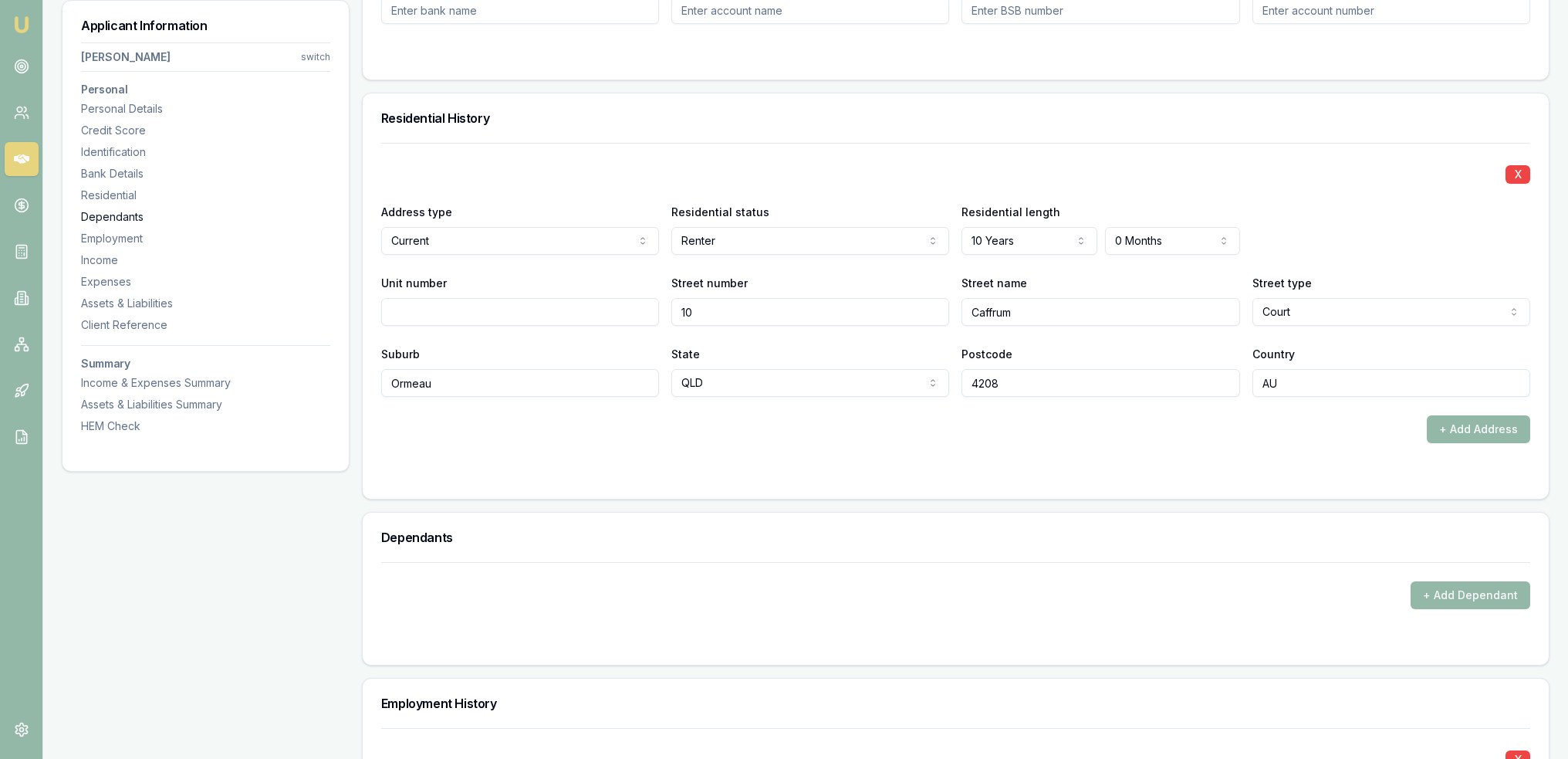
click at [114, 212] on div "Dependants" at bounding box center [206, 218] width 249 height 16
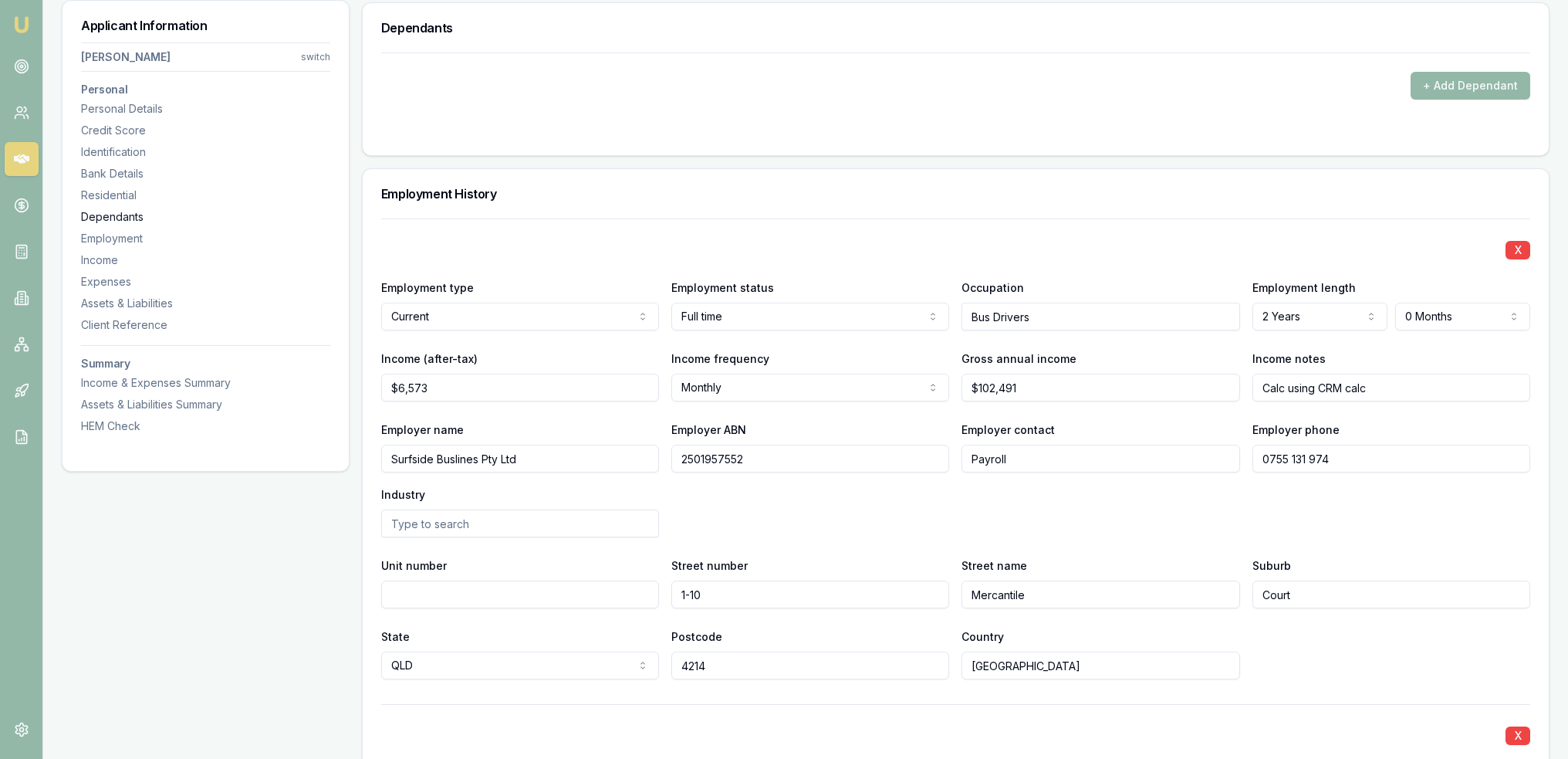
scroll to position [1904, 0]
click at [117, 106] on div "Personal Details" at bounding box center [206, 109] width 249 height 16
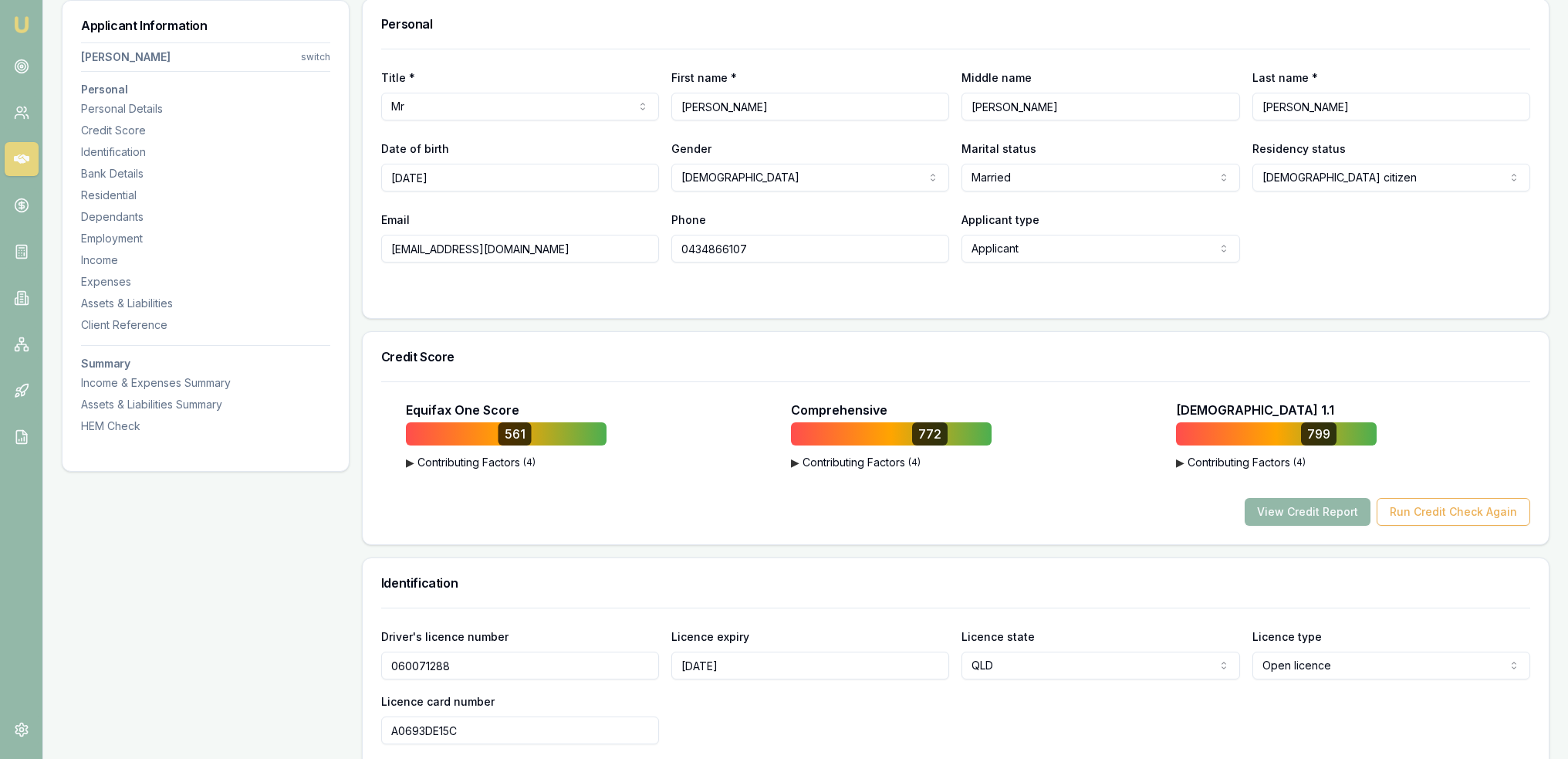
scroll to position [237, 0]
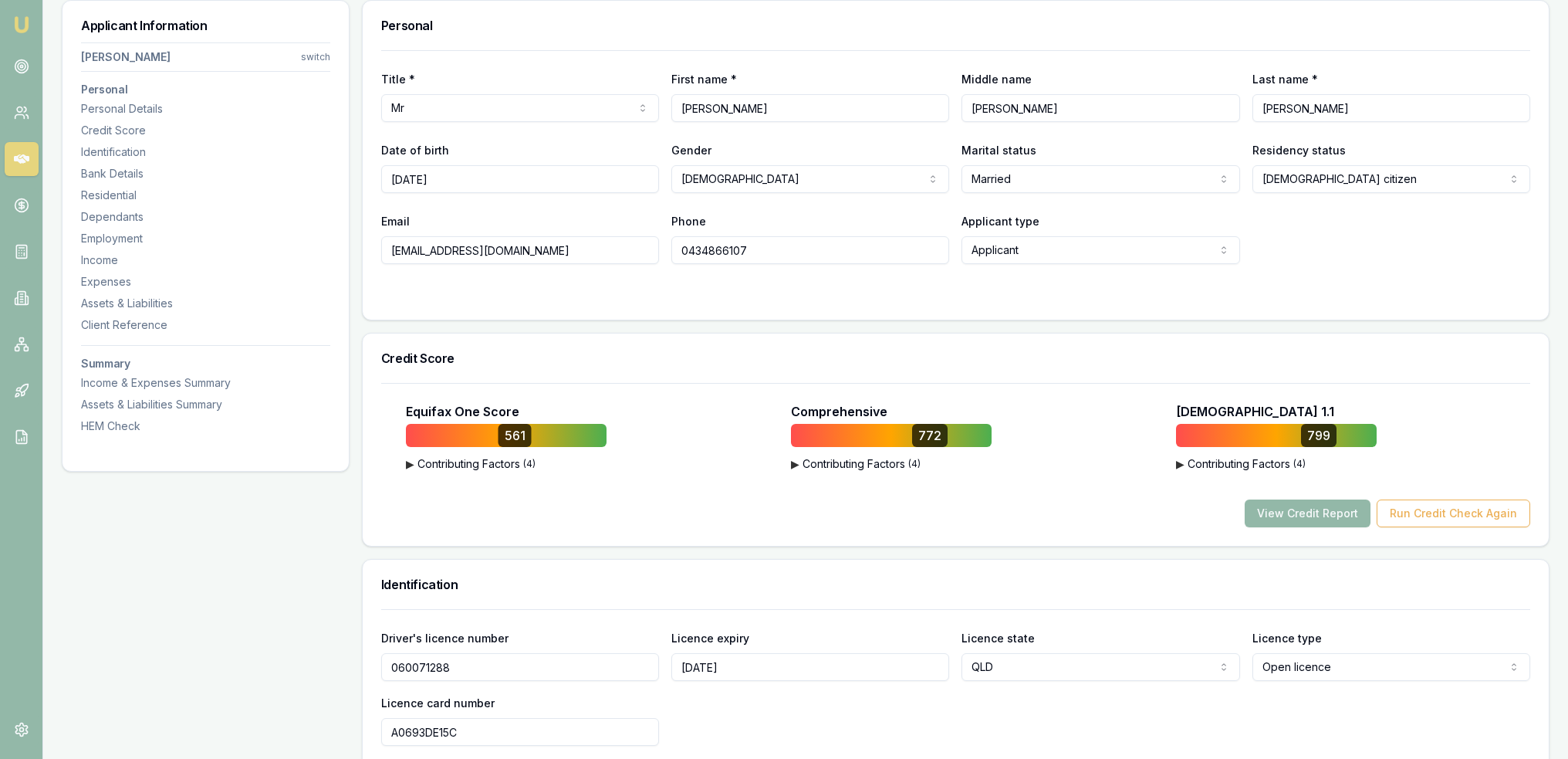
drag, startPoint x: 697, startPoint y: 252, endPoint x: 634, endPoint y: 253, distance: 63.0
click at [634, 253] on div "Email conodonnel@gmail.com Phone 0434866107 Applicant type Applicant Applicant …" at bounding box center [955, 237] width 1149 height 53
drag, startPoint x: 520, startPoint y: 243, endPoint x: 369, endPoint y: 246, distance: 151.0
click at [369, 246] on div "Title * Mr Mr Mrs Miss Ms Dr Prof First name * Cornelius Middle name John Last …" at bounding box center [955, 184] width 1186 height 269
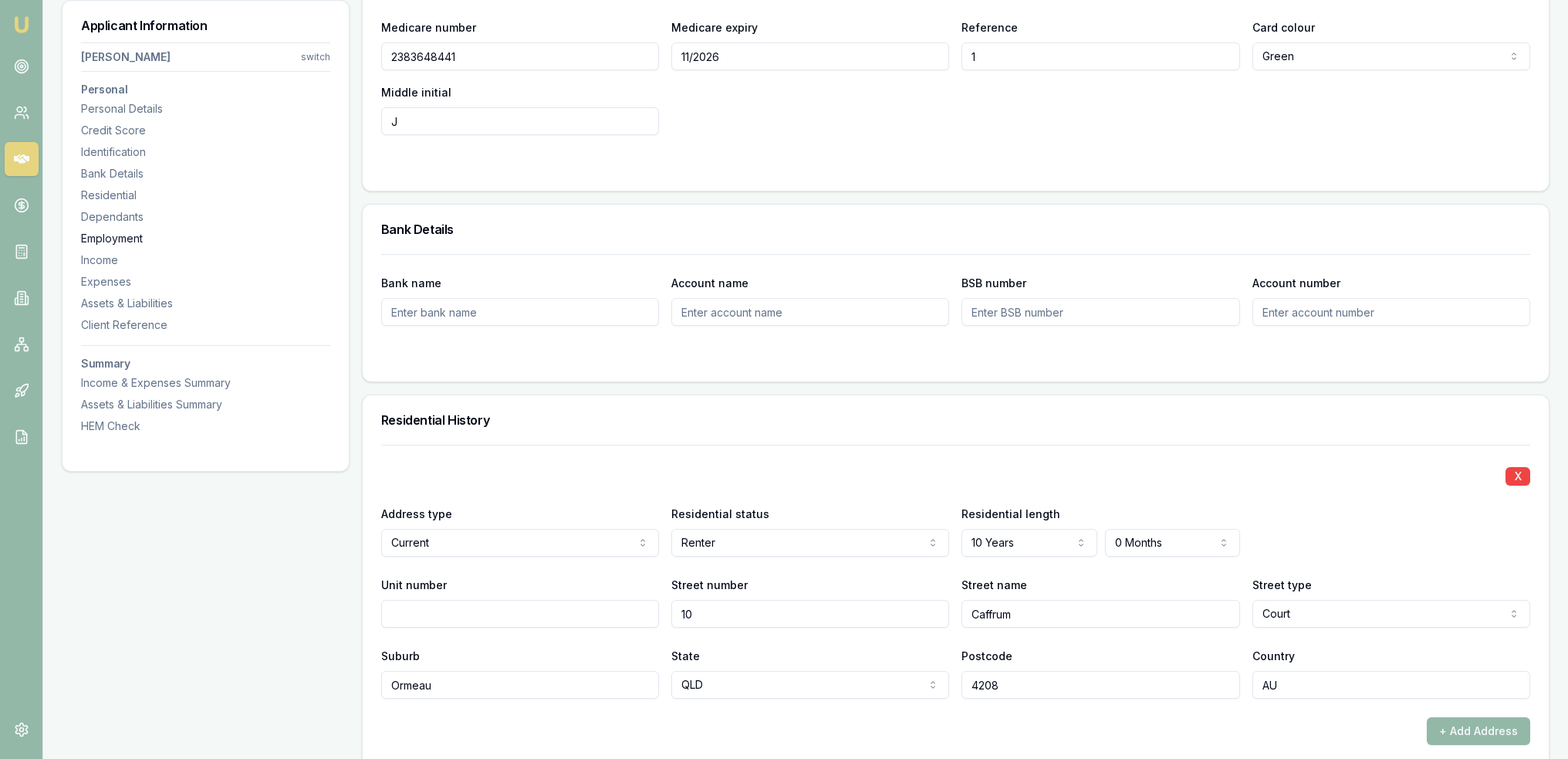
scroll to position [1087, 0]
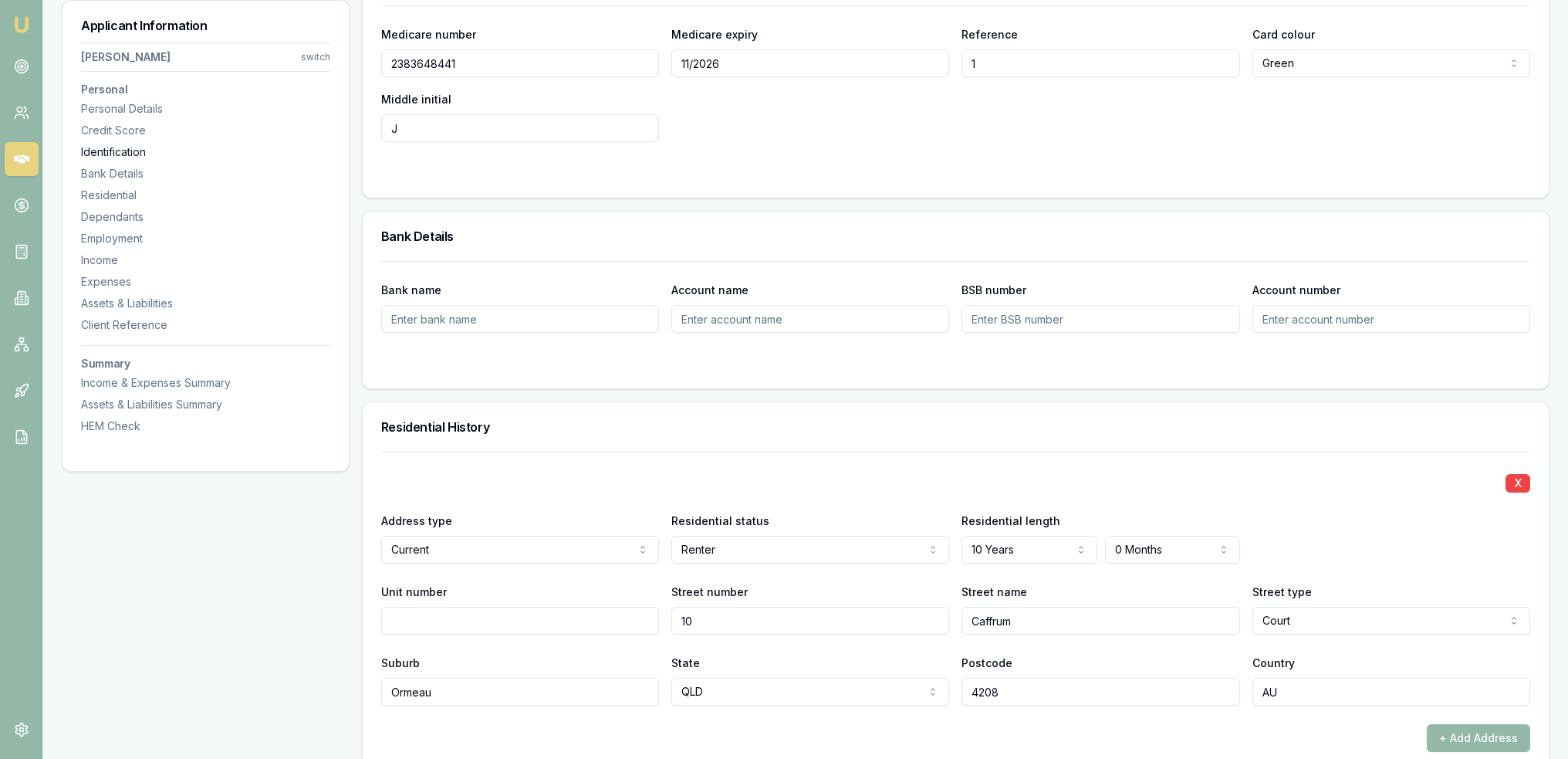
click at [102, 144] on div "Identification" at bounding box center [206, 152] width 249 height 16
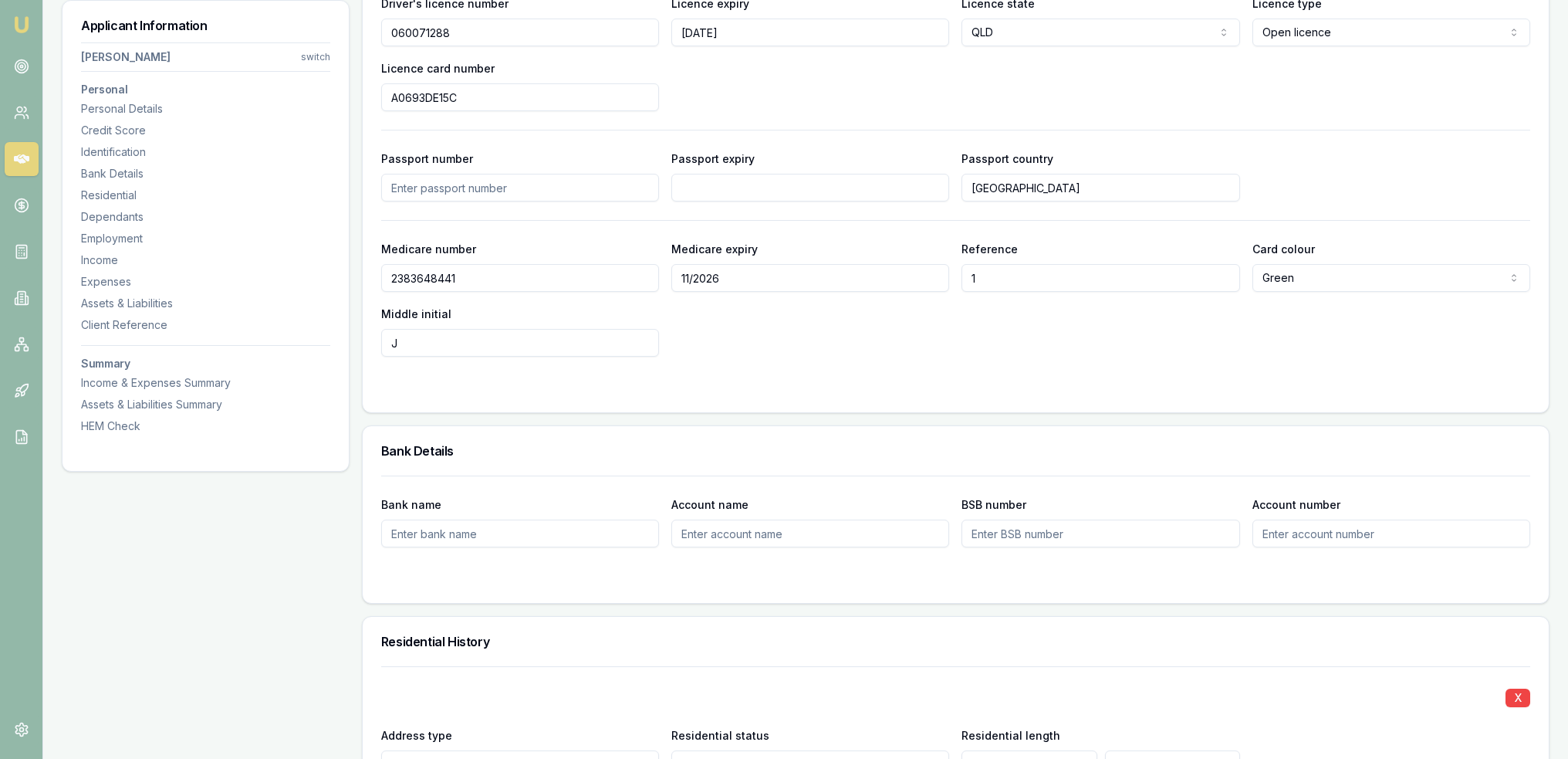
scroll to position [796, 0]
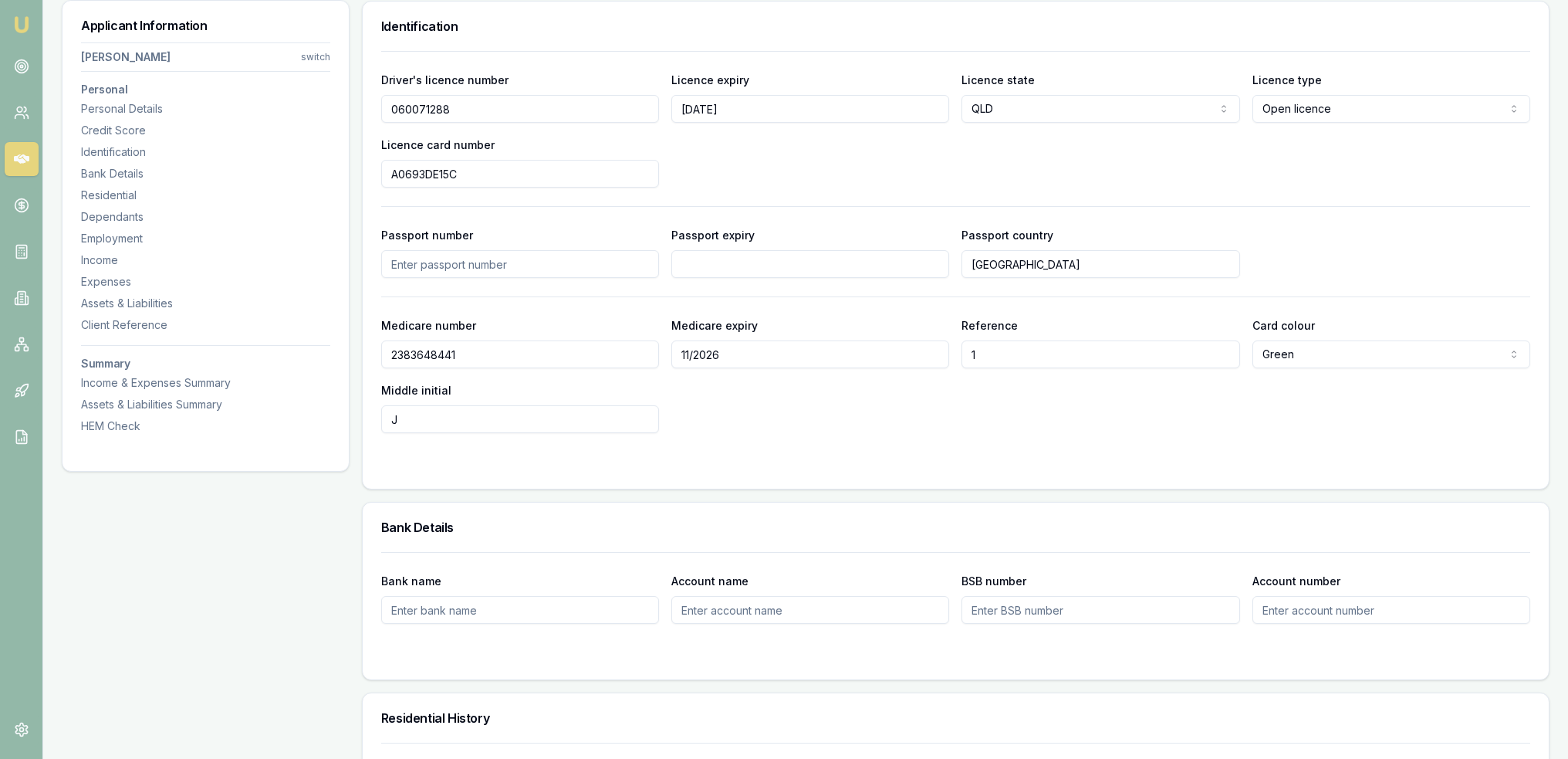
drag, startPoint x: 476, startPoint y: 102, endPoint x: 369, endPoint y: 106, distance: 107.1
click at [369, 106] on div "Driver's licence number 060071288 Licence expiry 30/03/30 Licence state QLD NSW…" at bounding box center [955, 269] width 1186 height 437
drag, startPoint x: 485, startPoint y: 176, endPoint x: 379, endPoint y: 177, distance: 106.0
click at [379, 177] on div "Driver's licence number 060071288 Licence expiry 30/03/30 Licence state QLD NSW…" at bounding box center [955, 269] width 1186 height 437
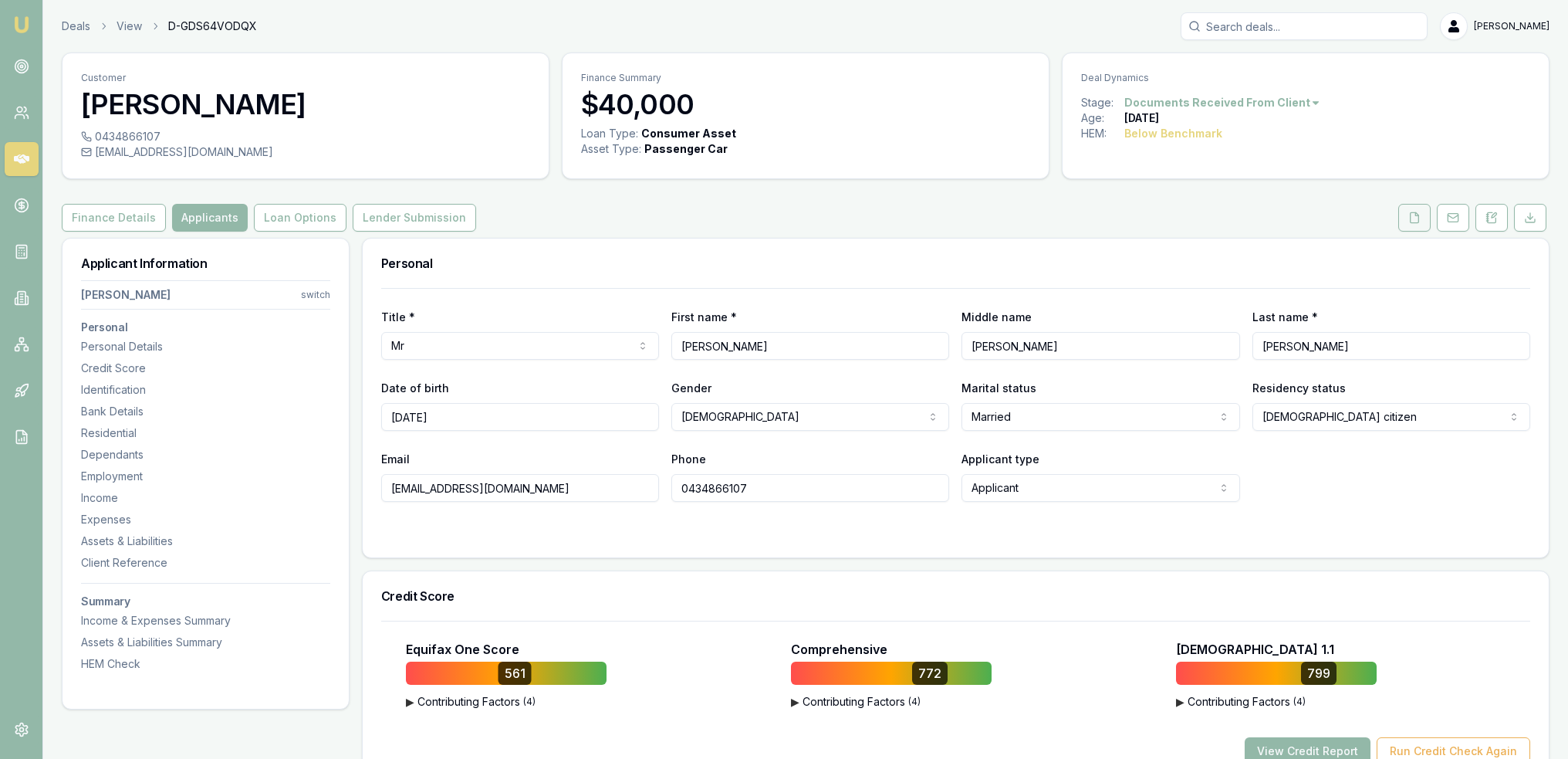
click at [1414, 207] on button at bounding box center [1414, 218] width 33 height 28
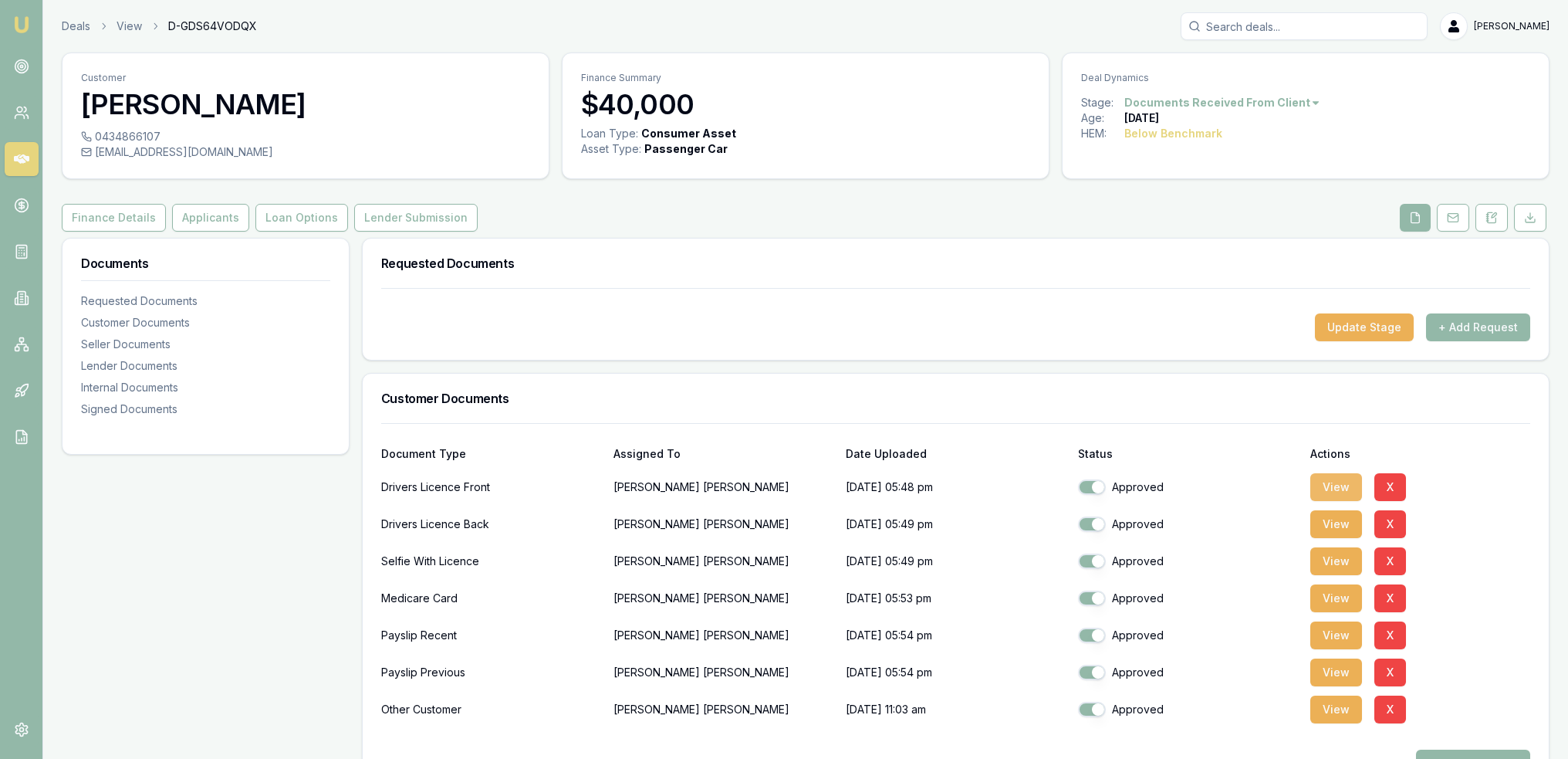
click at [1352, 492] on button "View" at bounding box center [1336, 487] width 52 height 28
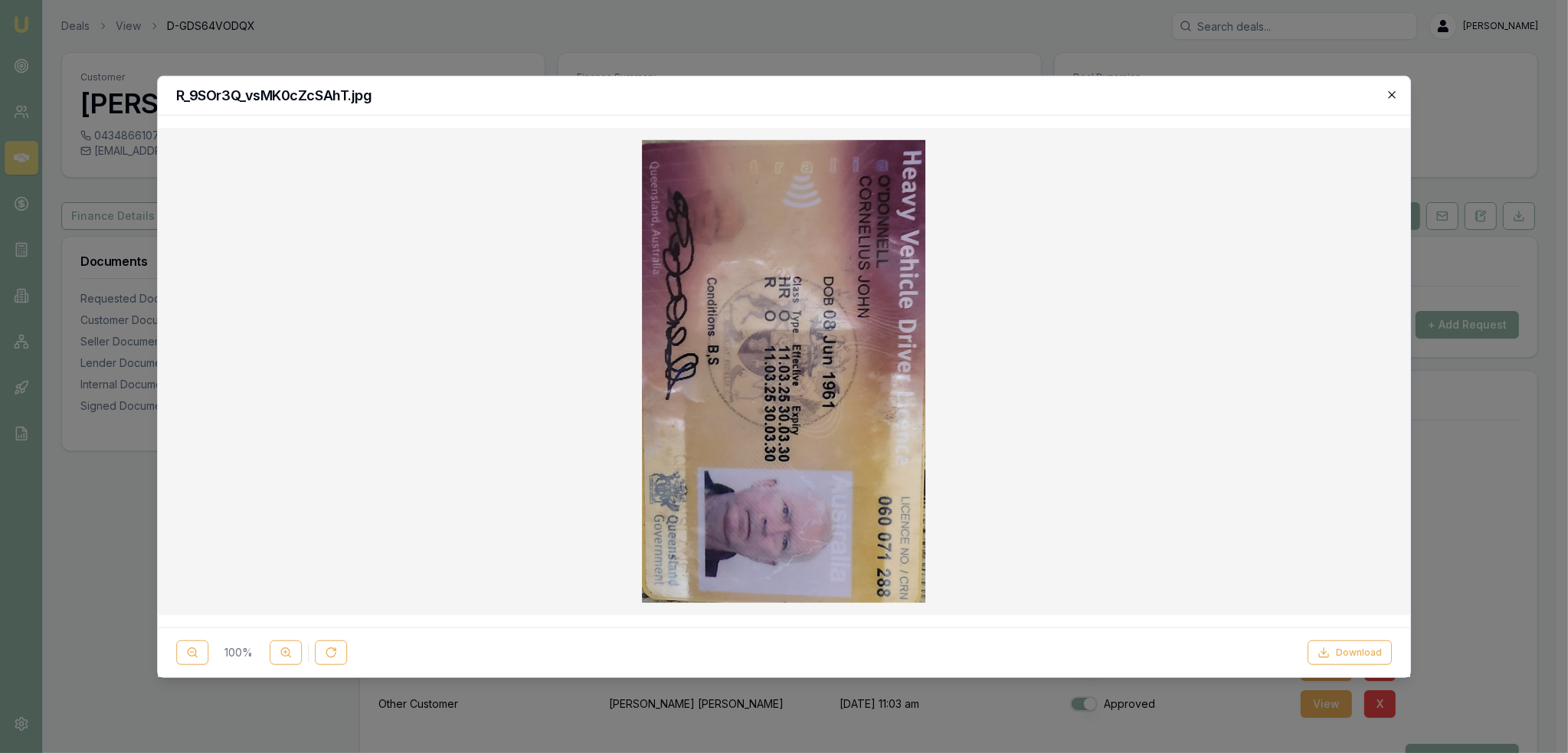
click at [1395, 89] on icon "button" at bounding box center [1391, 94] width 12 height 12
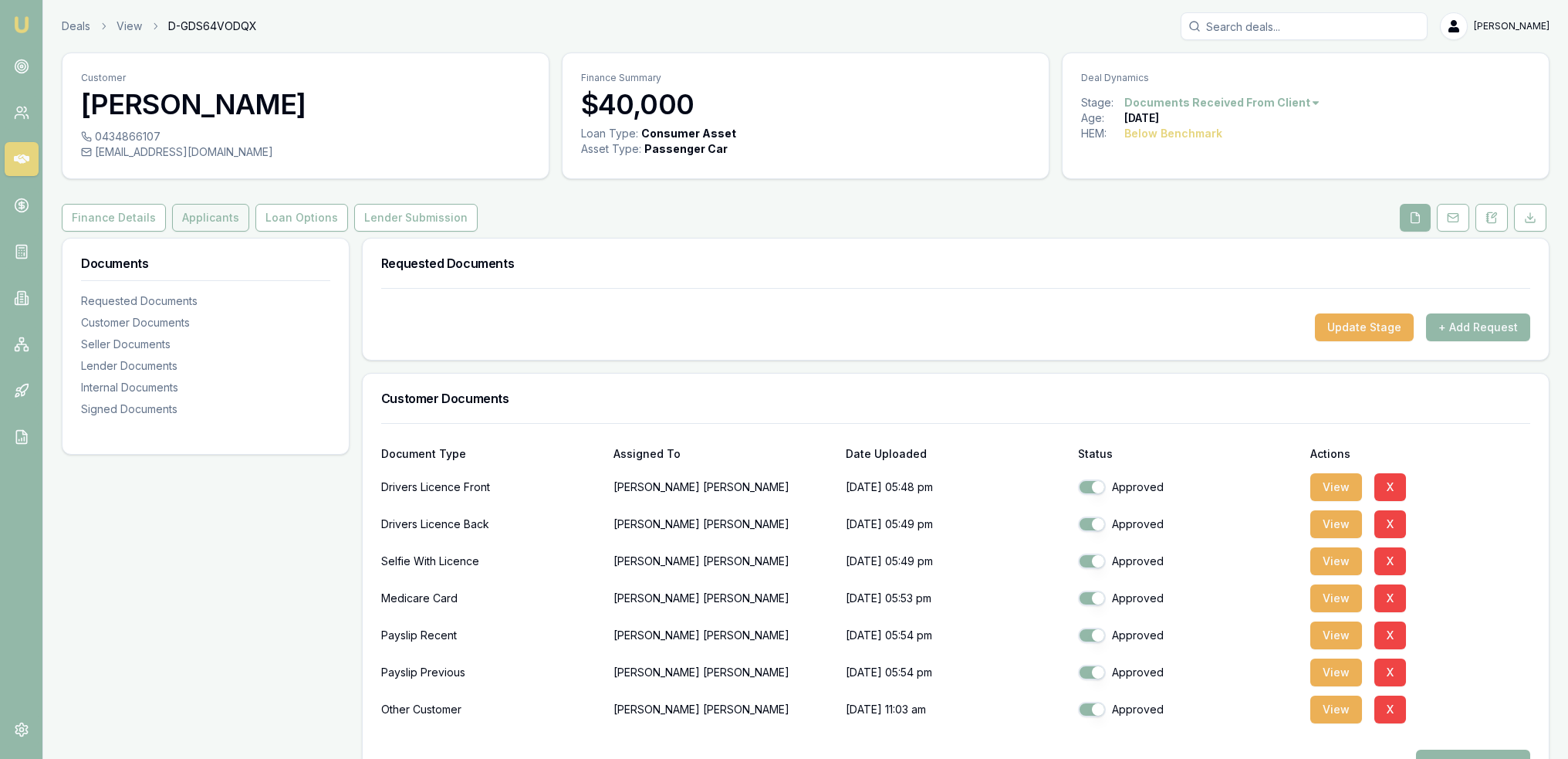
click at [197, 230] on button "Applicants" at bounding box center [211, 218] width 77 height 28
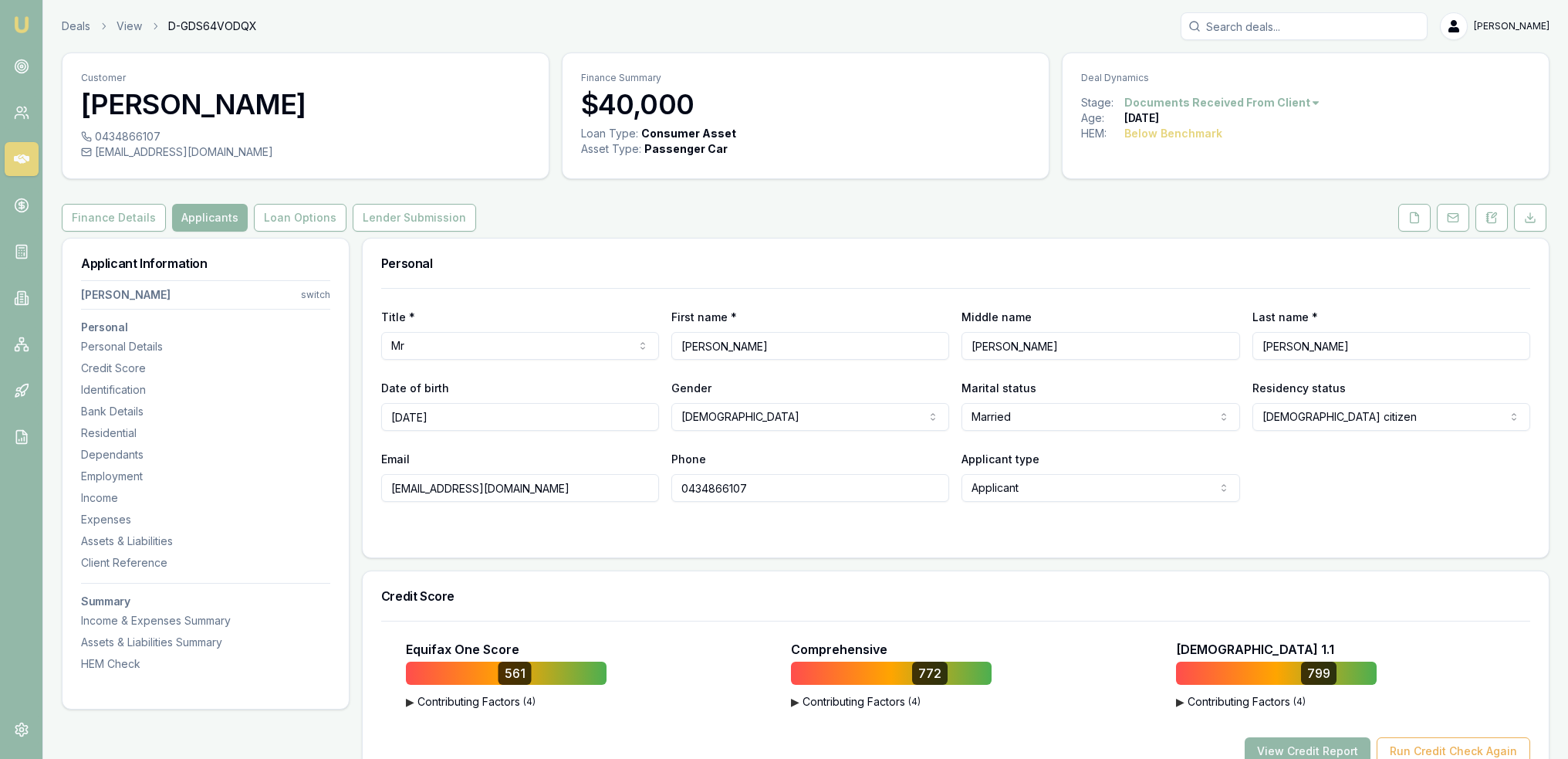
click at [204, 215] on button "Applicants" at bounding box center [210, 218] width 75 height 28
click at [103, 467] on nav "Cornelius O'Donnell switch Personal Personal Details Credit Score Identificatio…" at bounding box center [206, 473] width 249 height 397
click at [98, 472] on div "Employment" at bounding box center [206, 477] width 249 height 16
drag, startPoint x: 1492, startPoint y: 216, endPoint x: 1484, endPoint y: 216, distance: 8.0
click at [1492, 216] on icon at bounding box center [1494, 215] width 5 height 5
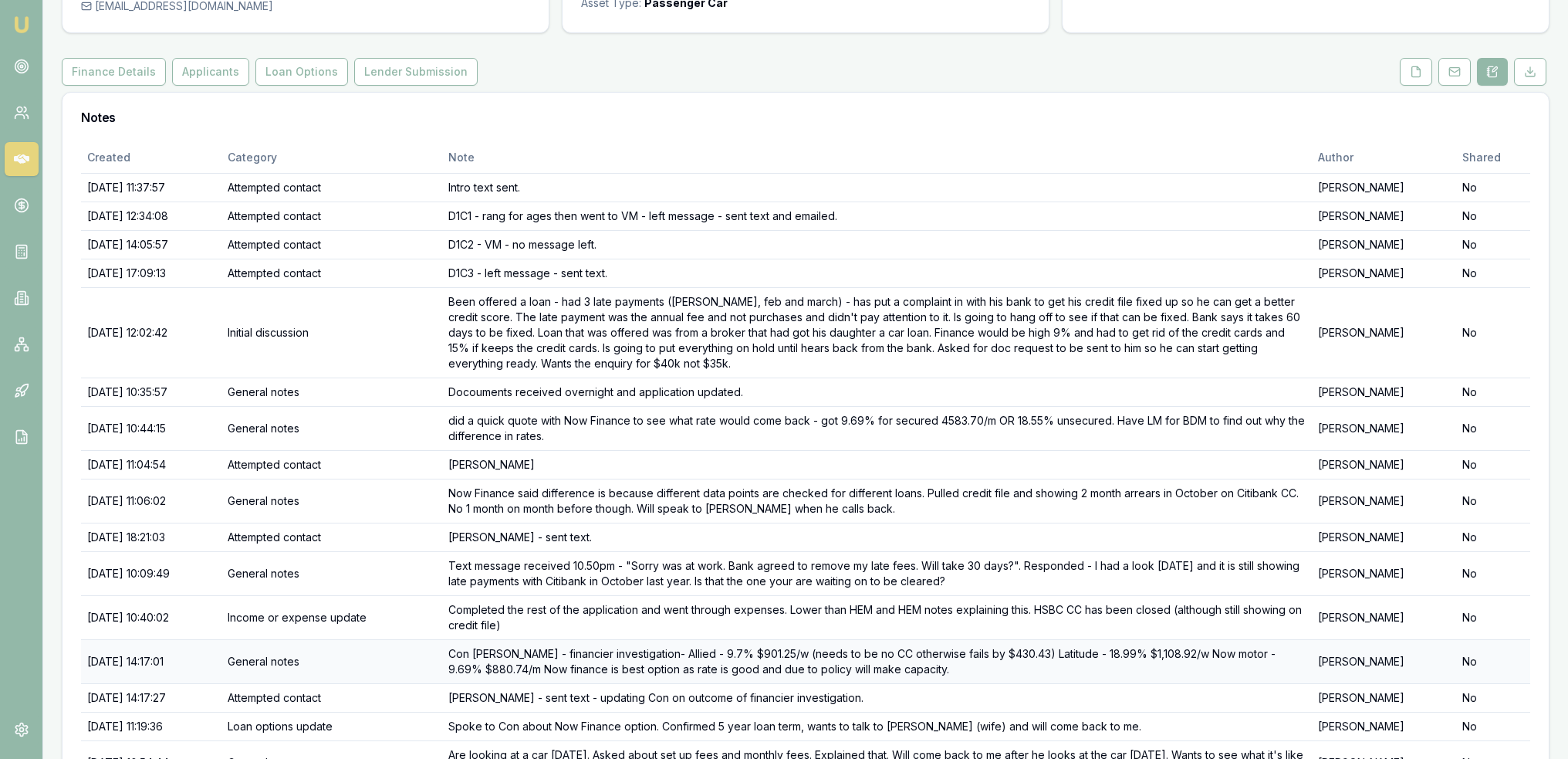
scroll to position [312, 0]
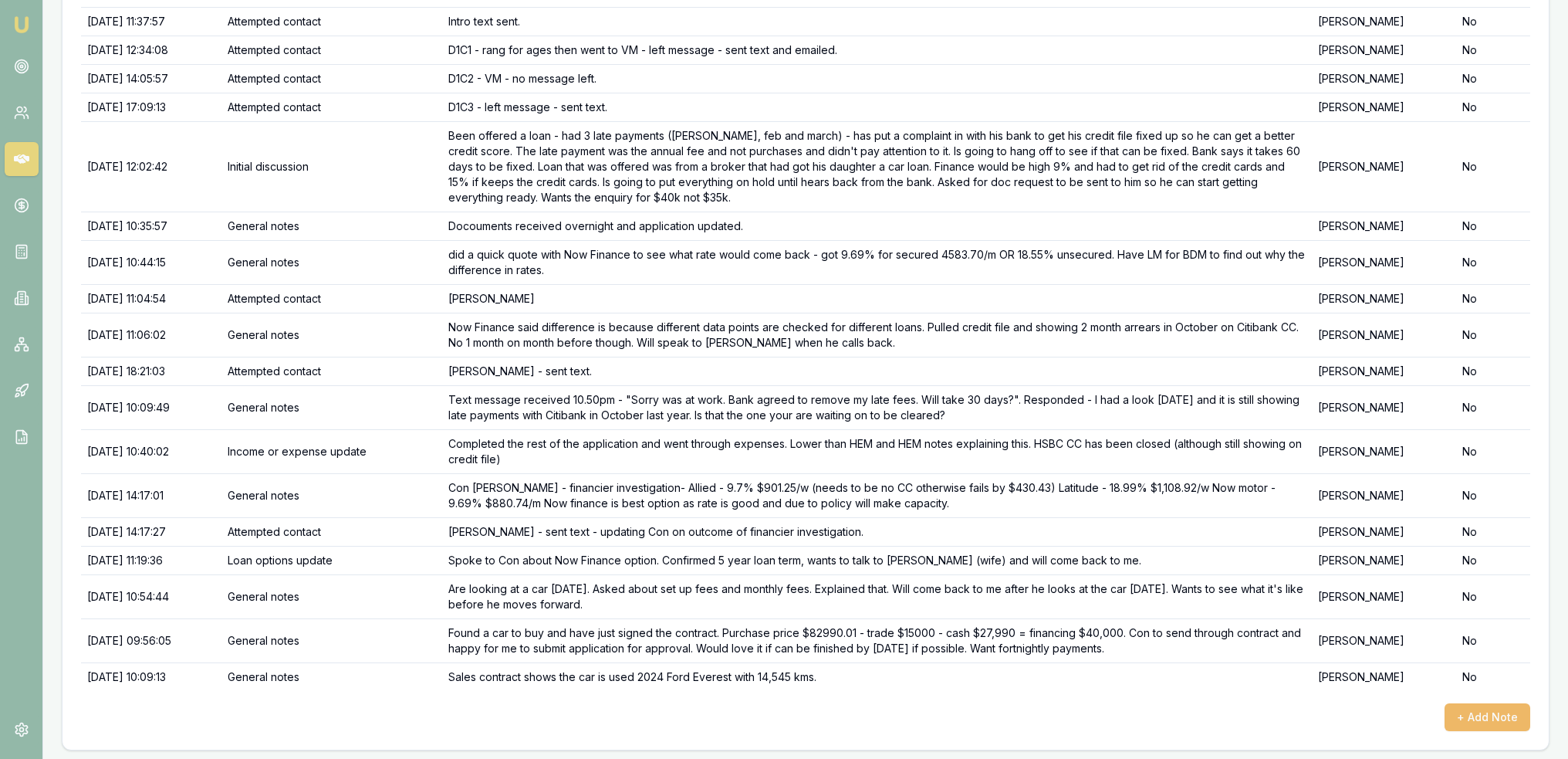
click at [1489, 710] on button "+ Add Note" at bounding box center [1487, 717] width 85 height 28
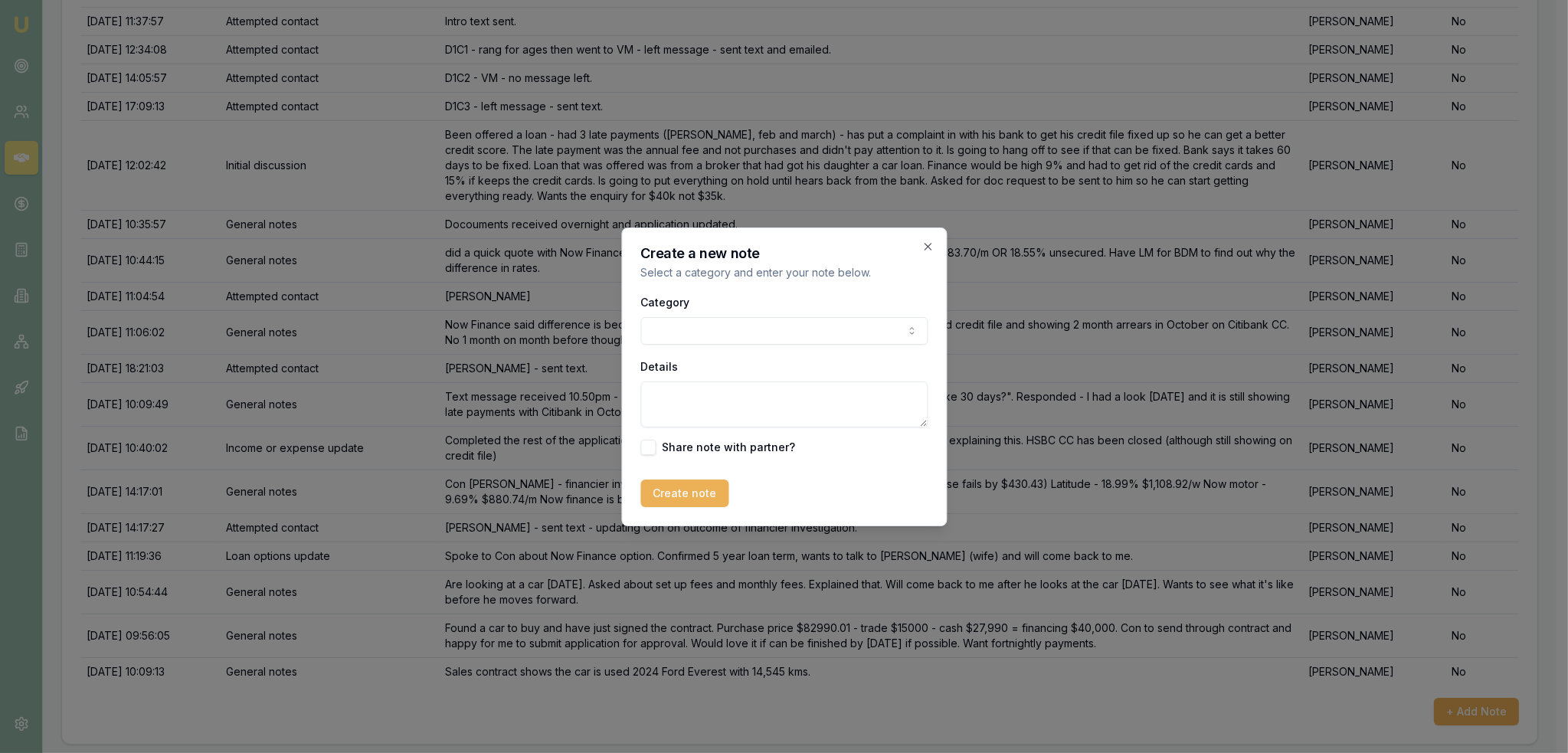
click at [777, 327] on body "Emu Broker Deals View D-GDS64VODQX Robyn Adams Toggle Menu Customer Cornelius O…" at bounding box center [778, 67] width 1557 height 753
click at [925, 241] on icon "button" at bounding box center [922, 246] width 12 height 12
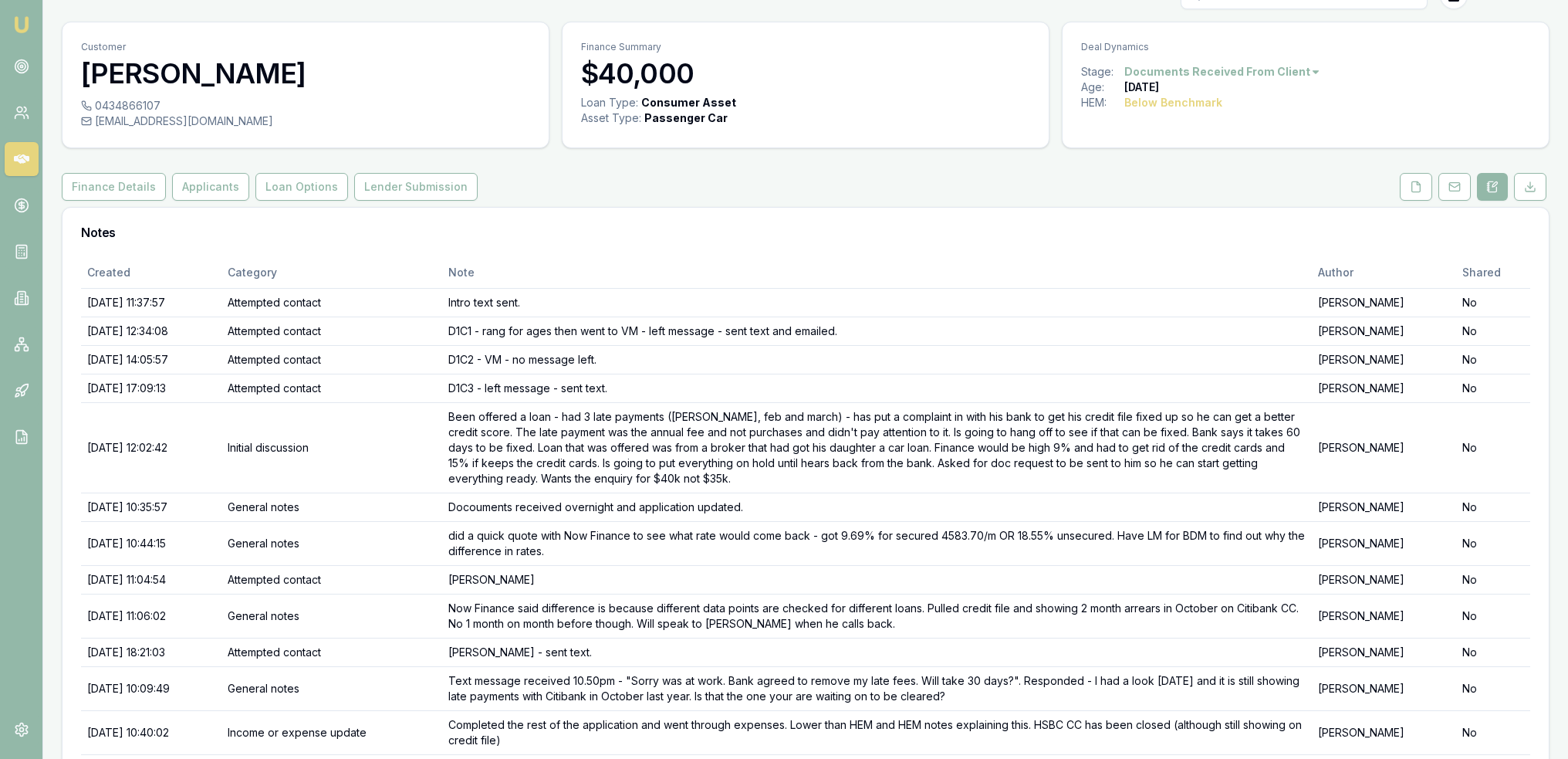
scroll to position [0, 0]
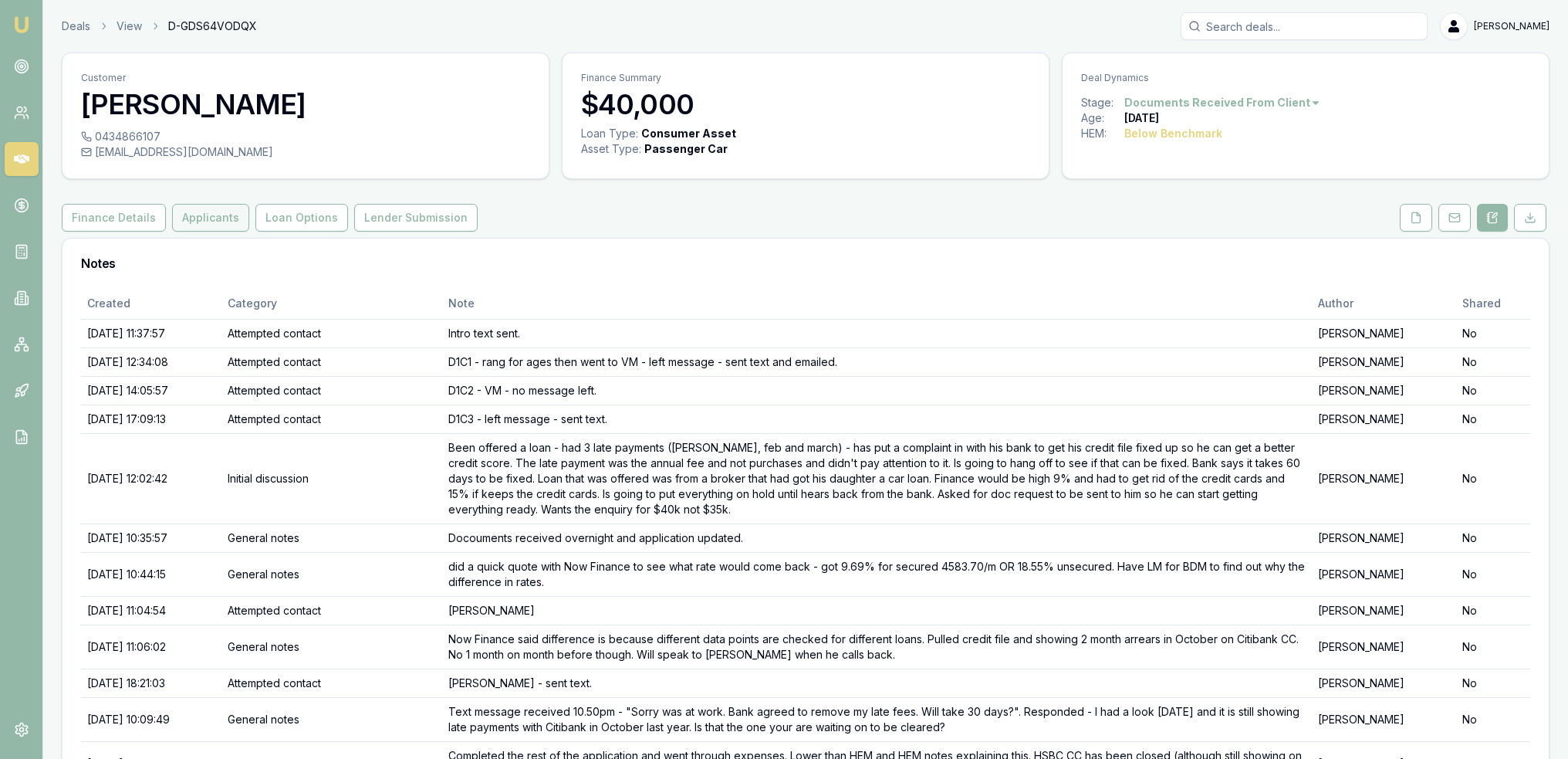
click at [207, 222] on button "Applicants" at bounding box center [211, 218] width 77 height 28
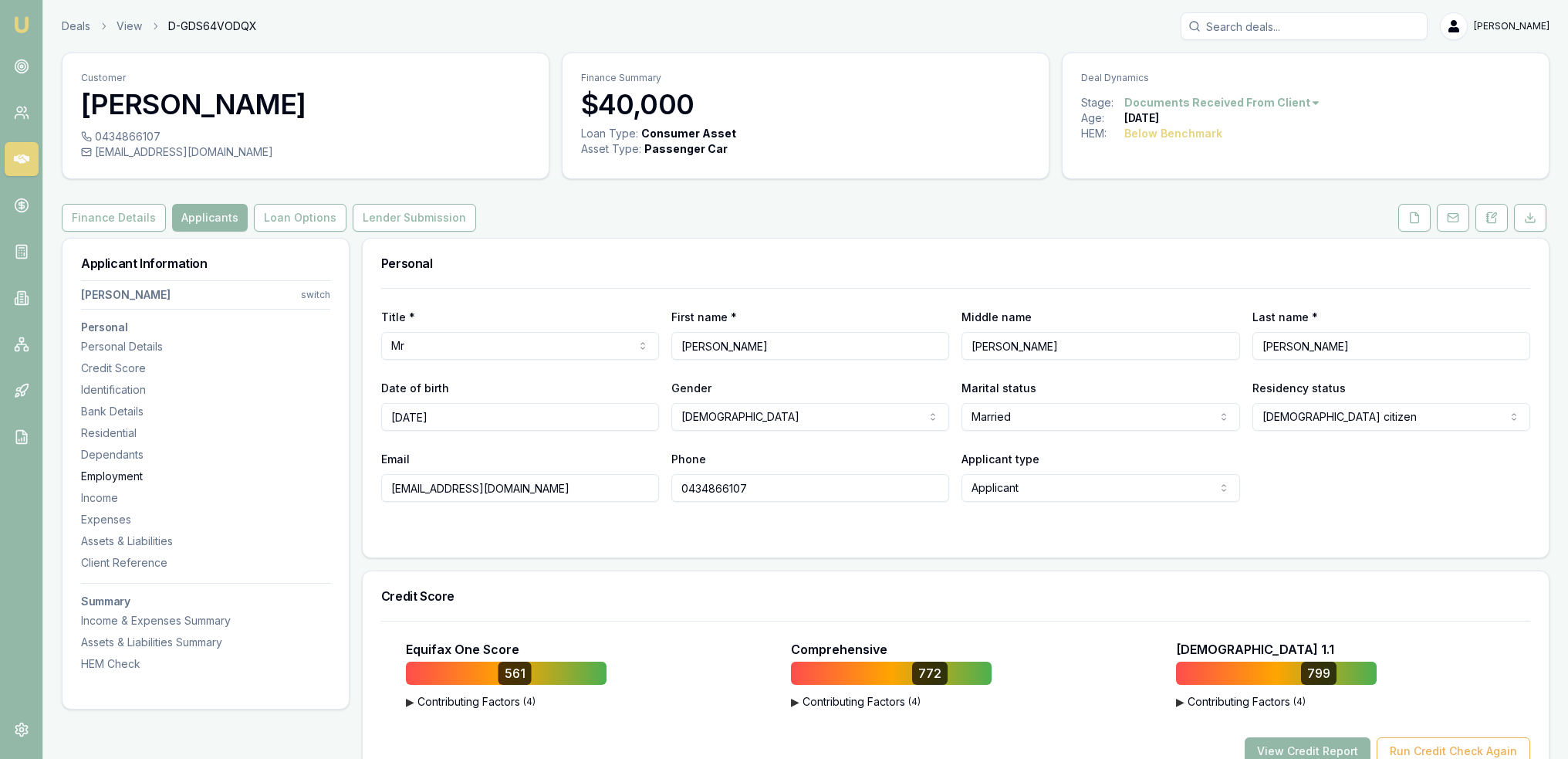
click at [102, 478] on div "Employment" at bounding box center [206, 477] width 249 height 16
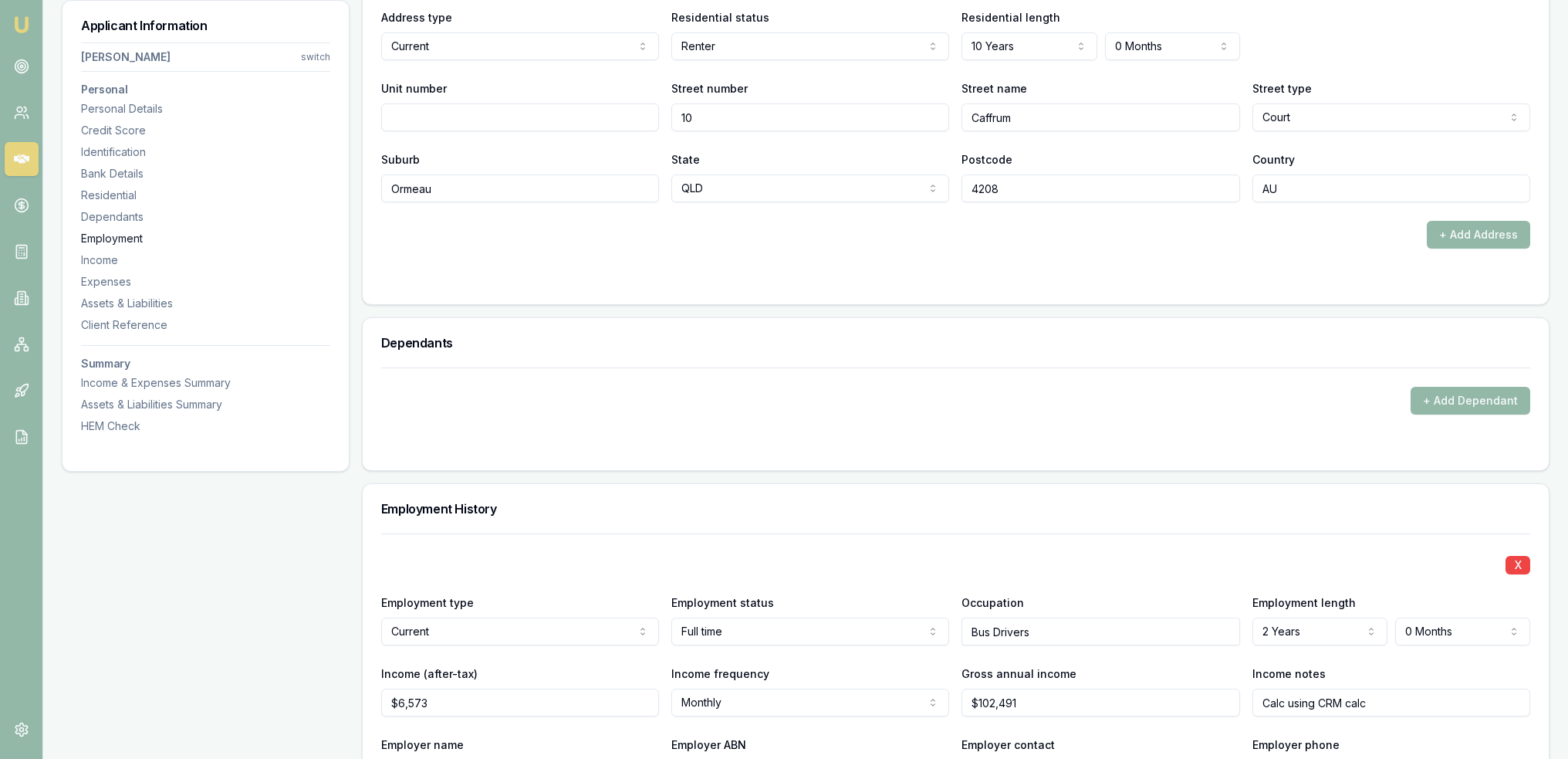
scroll to position [2070, 0]
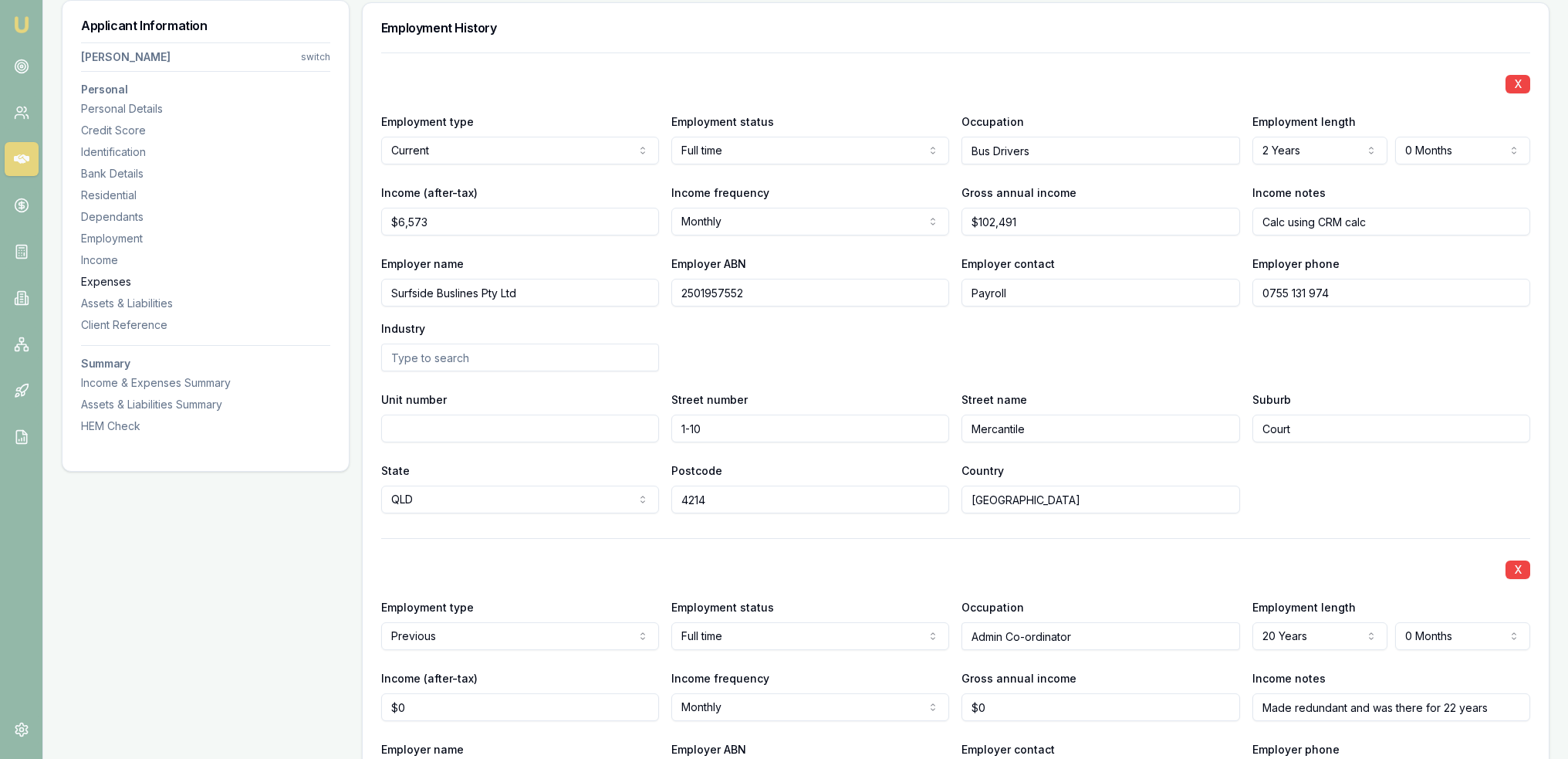
click at [88, 277] on div "Expenses" at bounding box center [206, 282] width 249 height 16
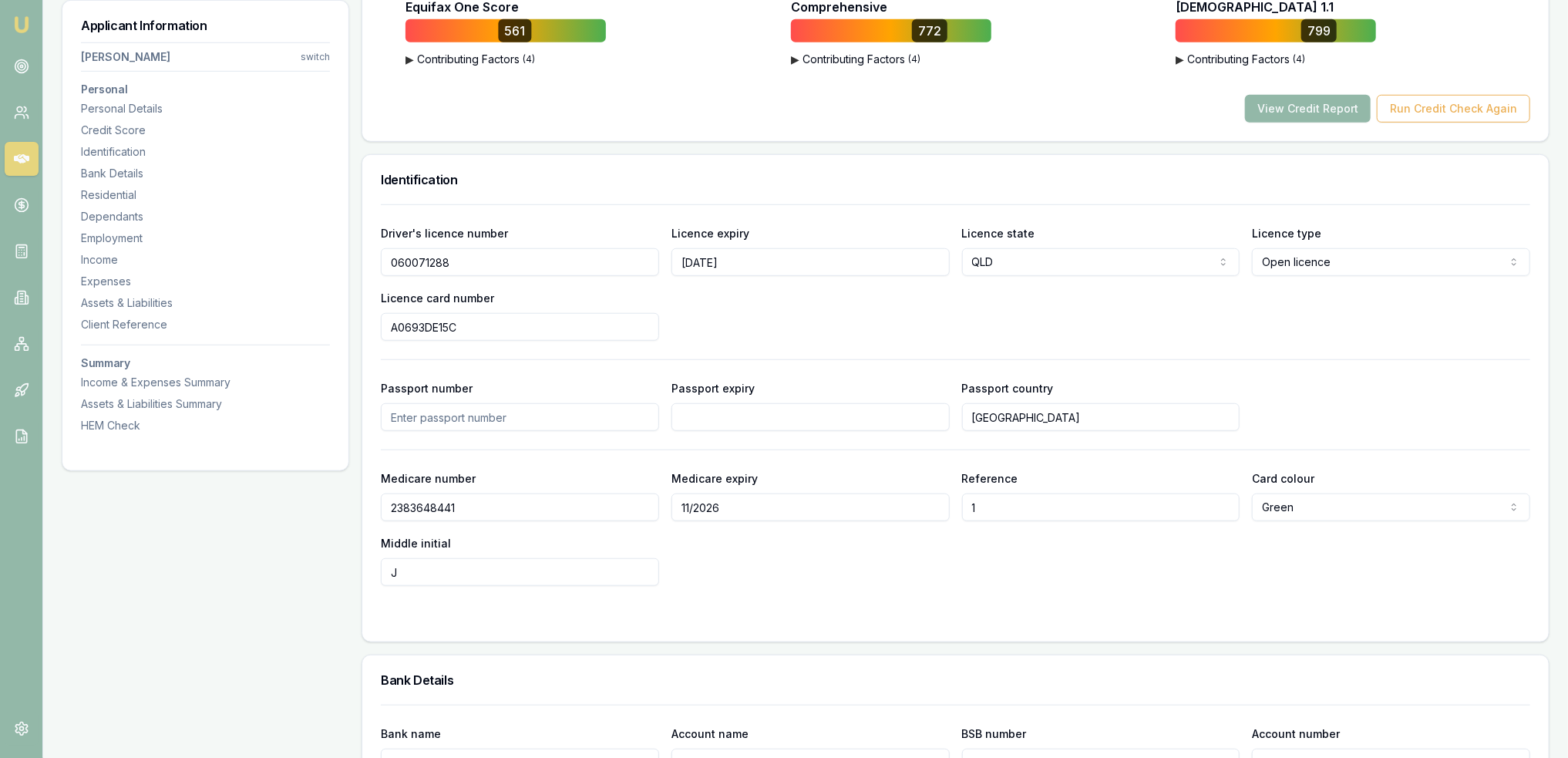
scroll to position [0, 0]
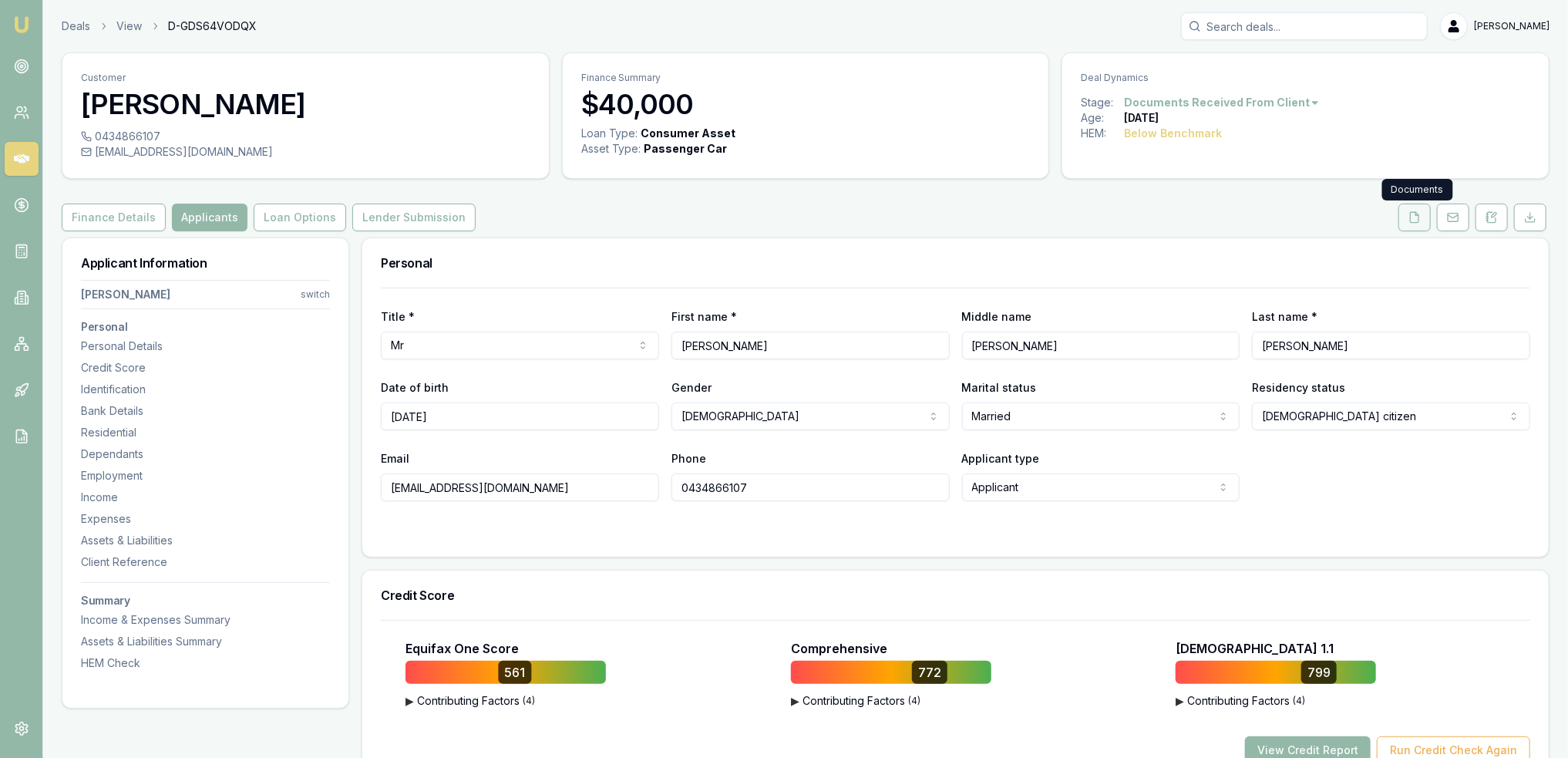
click at [1412, 215] on icon at bounding box center [1415, 217] width 9 height 10
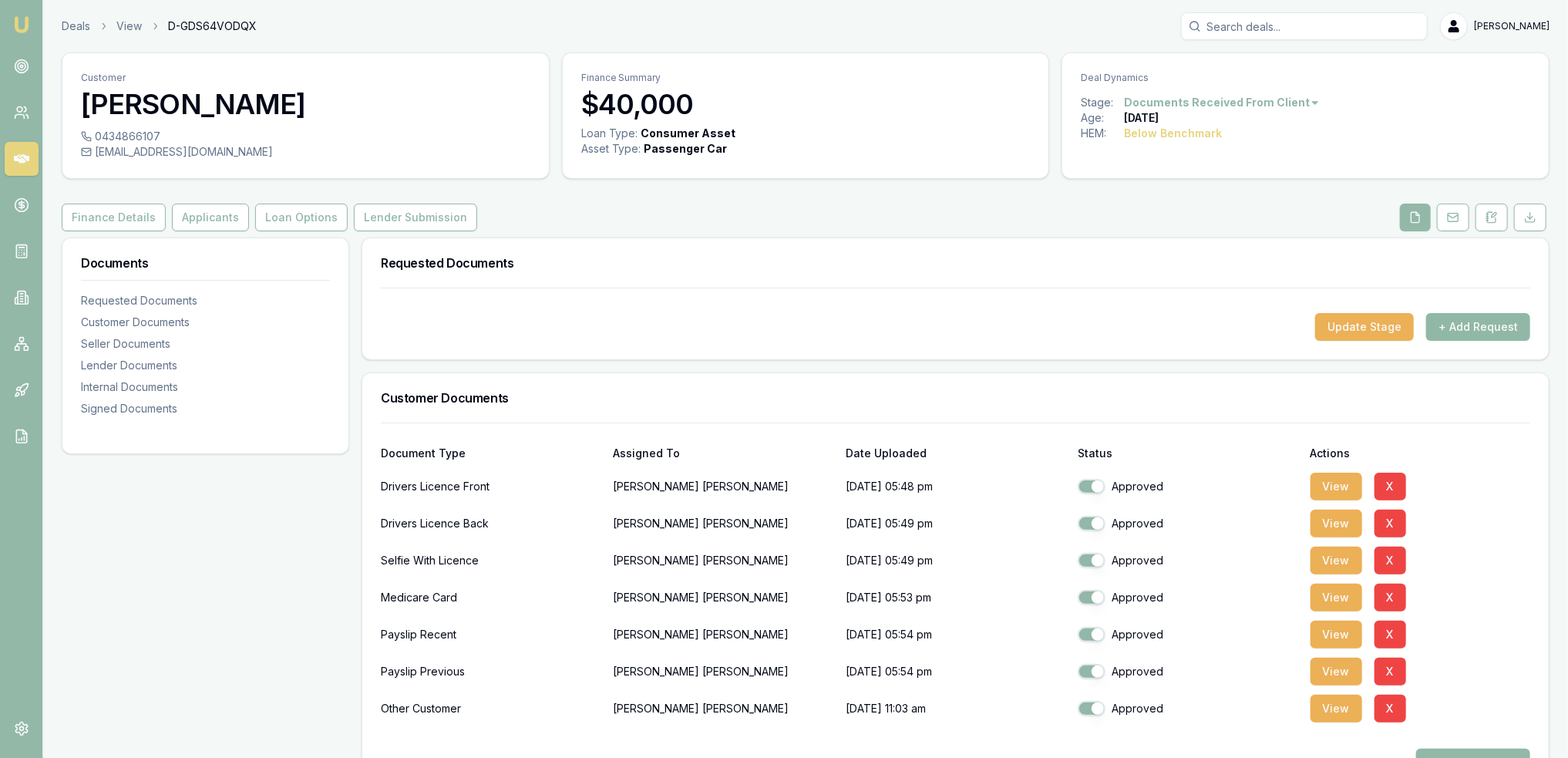
click at [1517, 318] on button "+ Add Request" at bounding box center [1478, 326] width 104 height 28
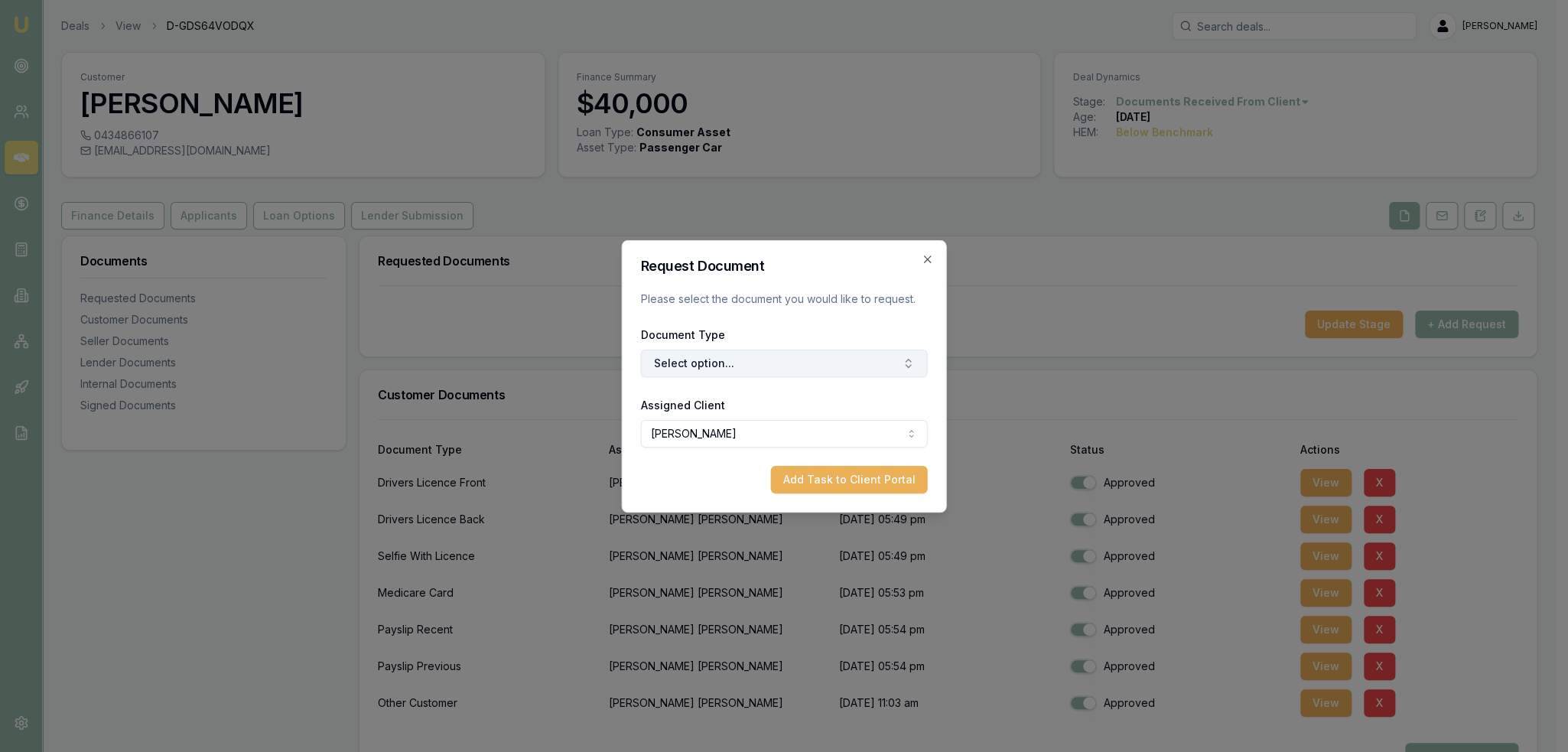
click at [745, 360] on button "Select option..." at bounding box center [784, 363] width 286 height 28
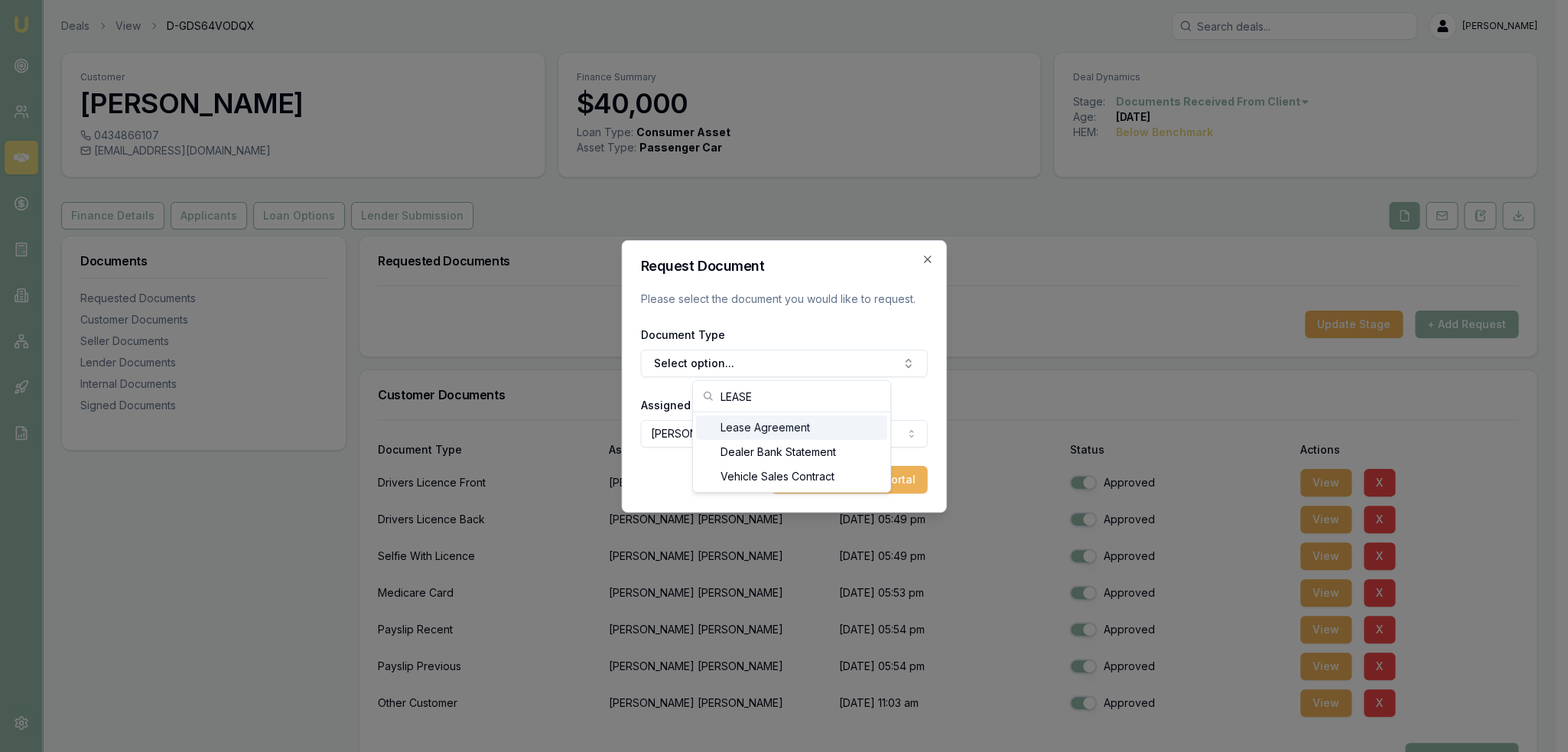
type input "LEASE"
click at [791, 427] on div "Lease Agreement" at bounding box center [791, 427] width 191 height 25
click at [840, 470] on button "Add Task to Client Portal" at bounding box center [848, 479] width 157 height 28
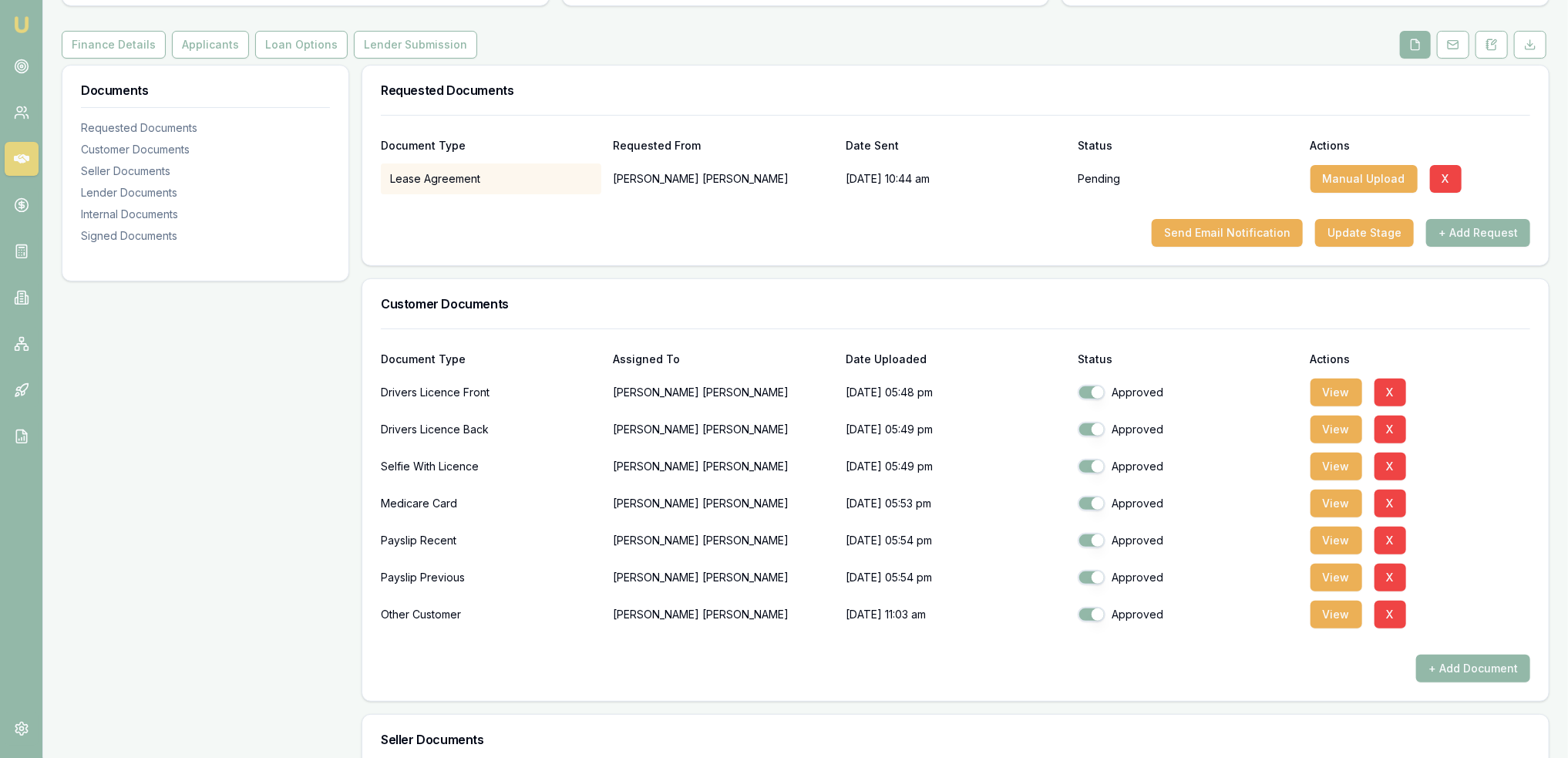
scroll to position [309, 0]
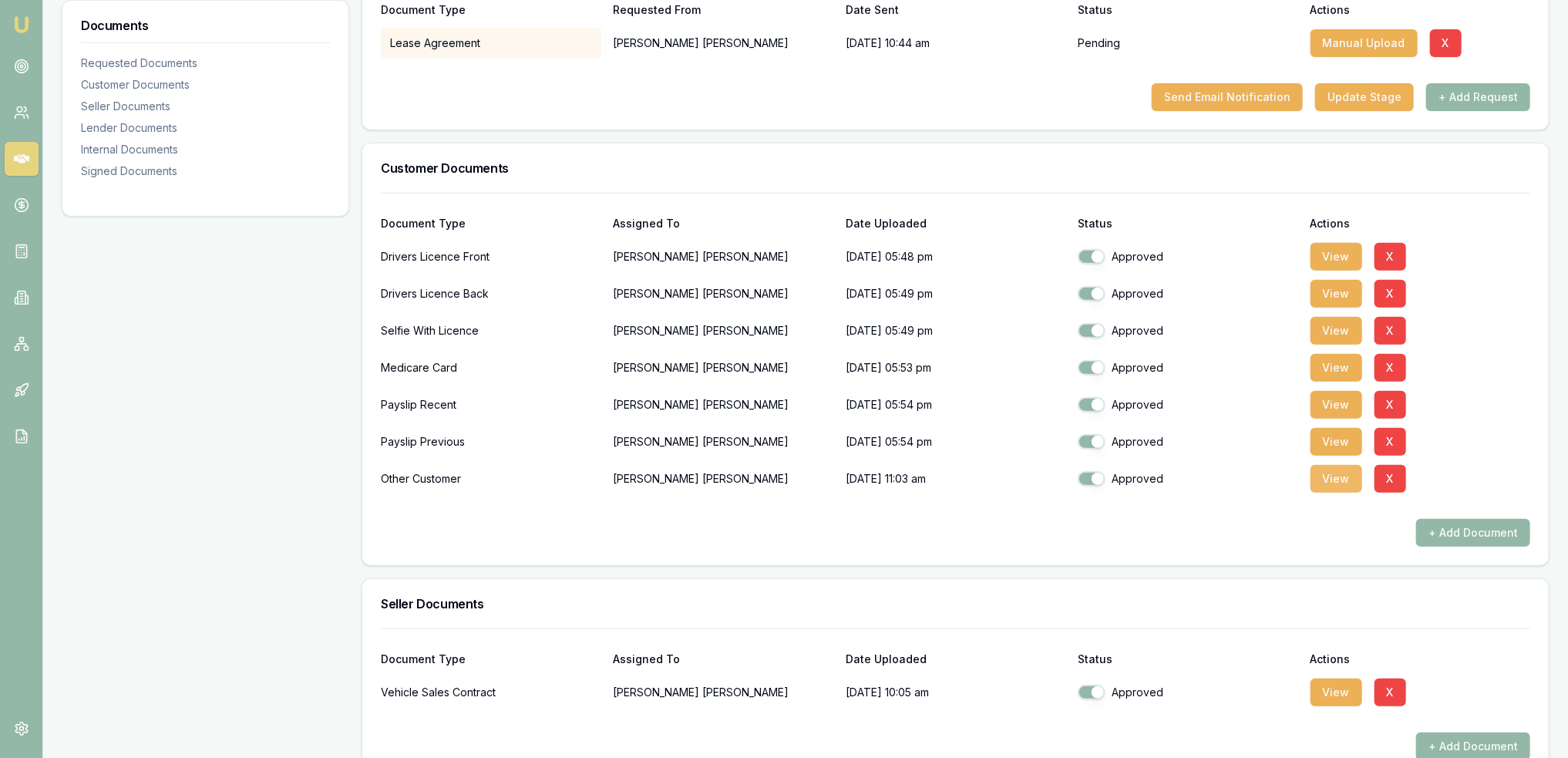
click at [1328, 478] on button "View" at bounding box center [1337, 478] width 52 height 28
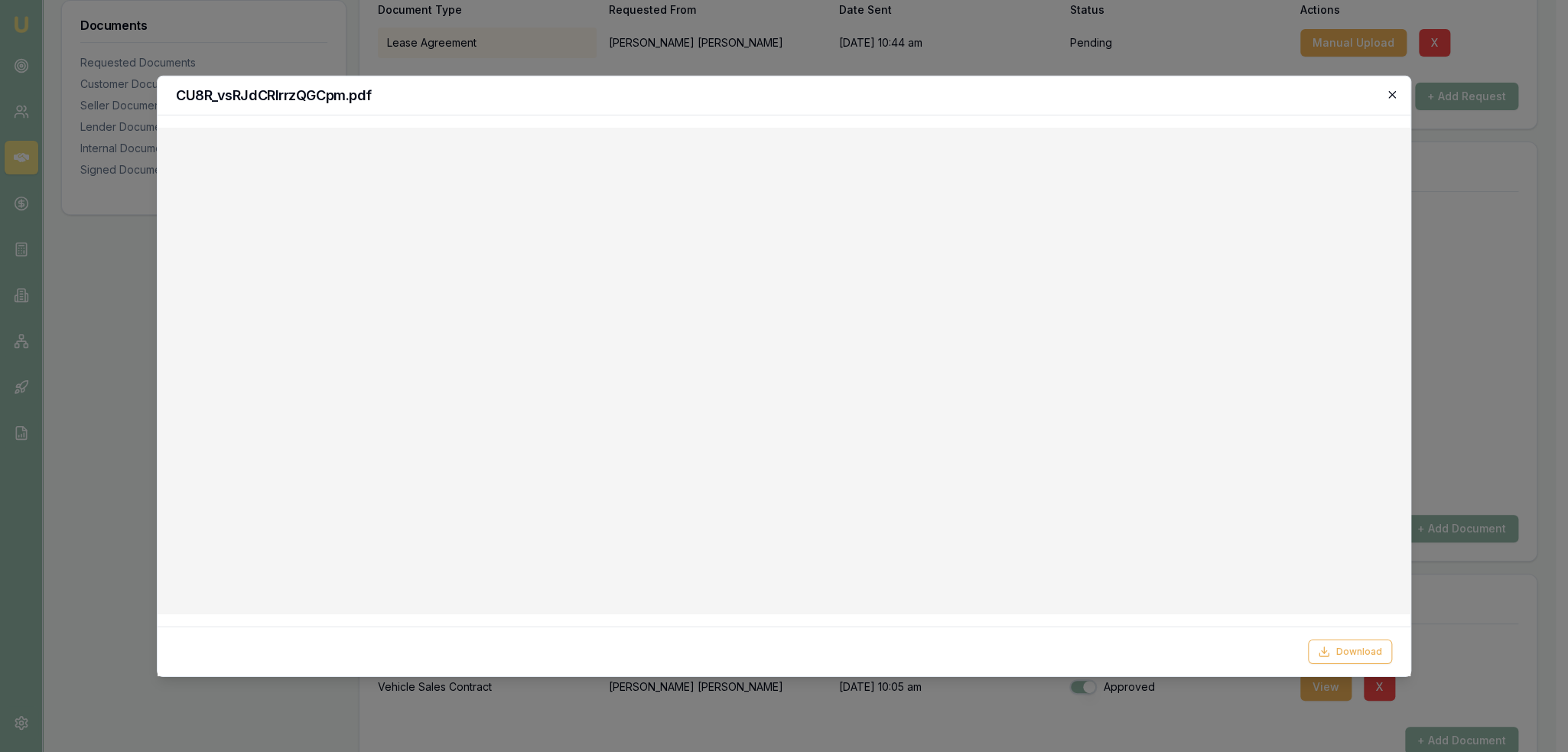
click at [1391, 97] on icon "button" at bounding box center [1392, 94] width 12 height 12
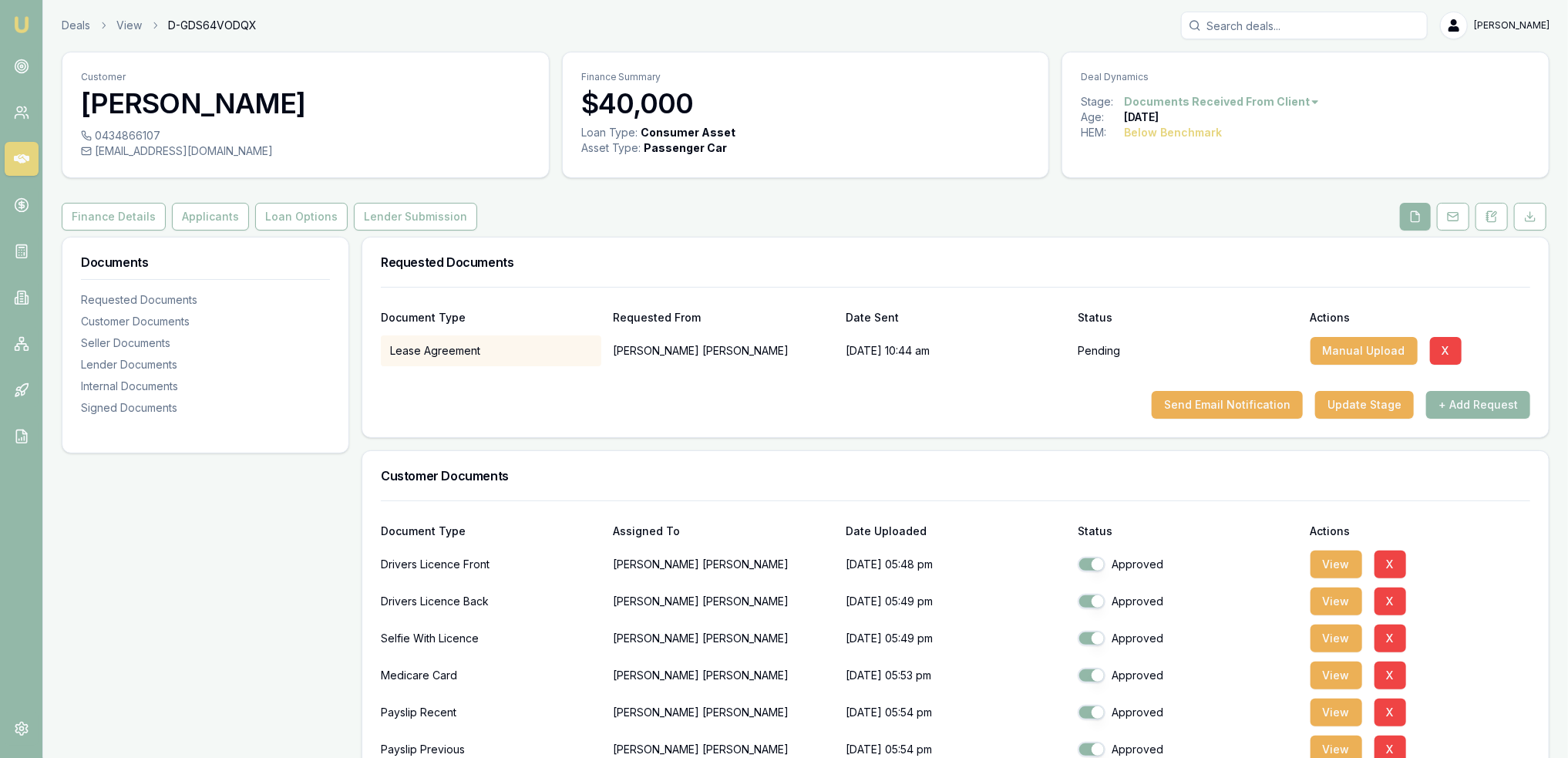
scroll to position [0, 0]
drag, startPoint x: 198, startPoint y: 213, endPoint x: 192, endPoint y: 223, distance: 11.7
click at [198, 212] on button "Applicants" at bounding box center [210, 217] width 77 height 28
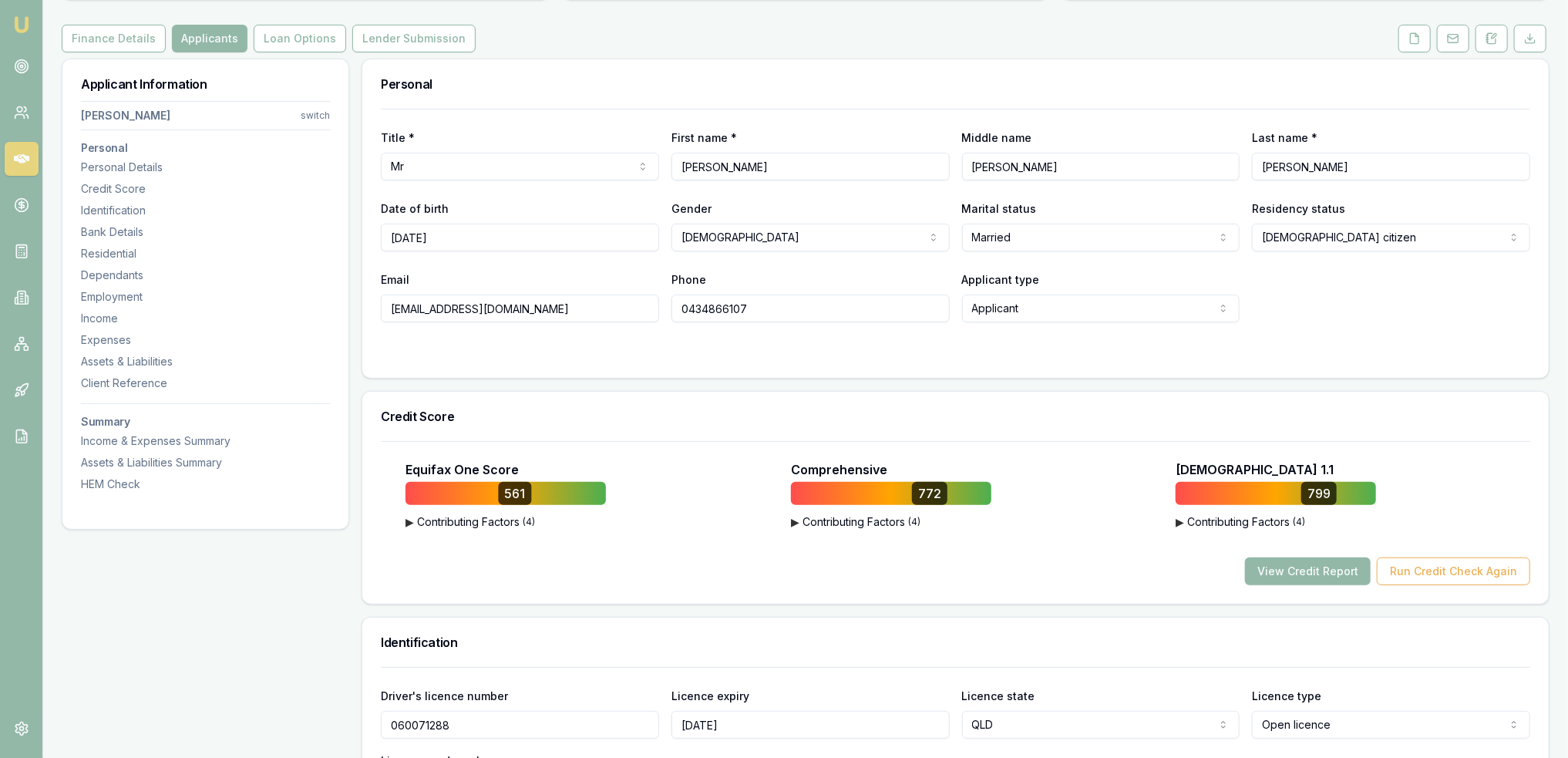
scroll to position [462, 0]
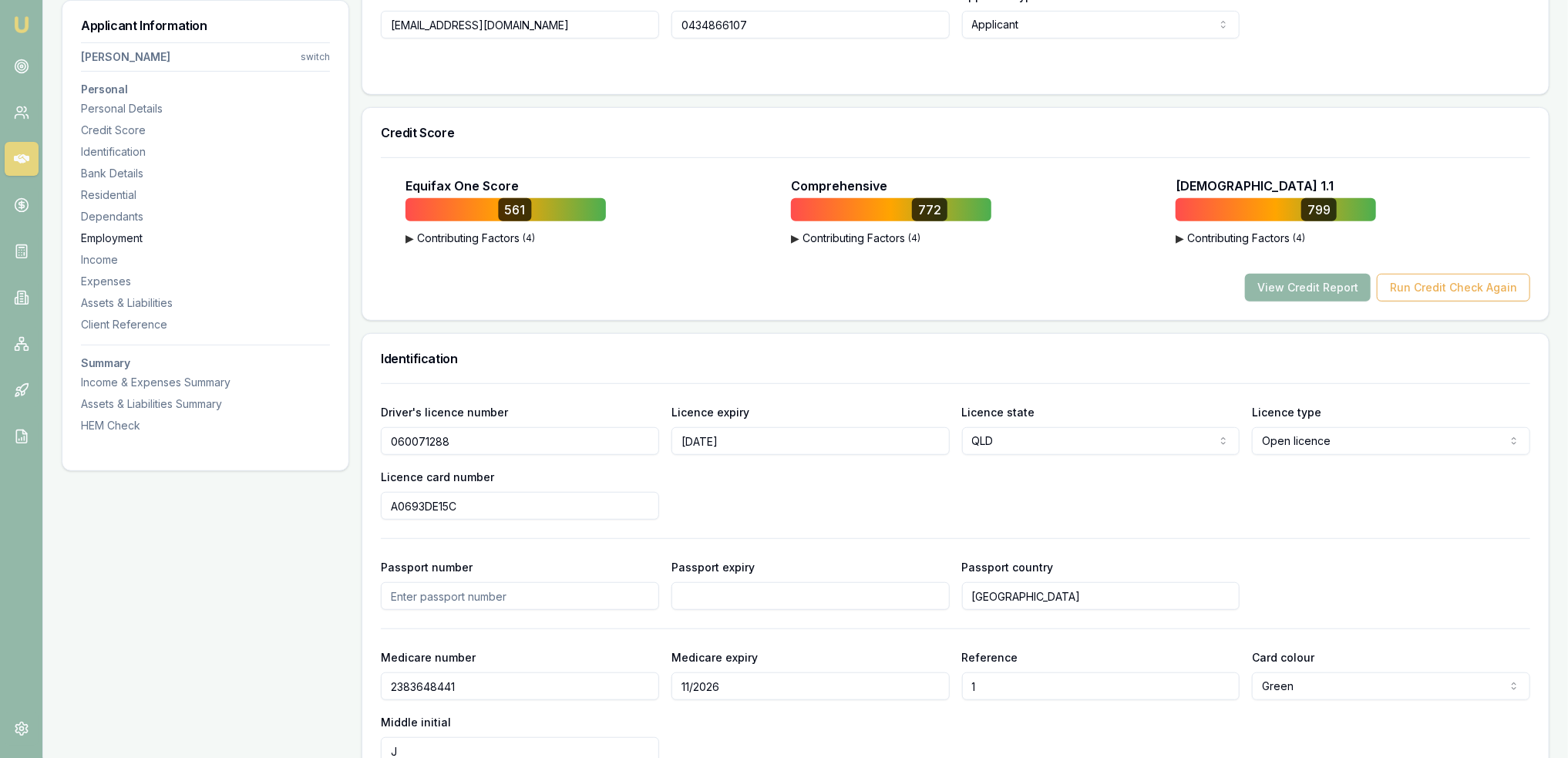
click at [112, 240] on div "Employment" at bounding box center [205, 238] width 249 height 16
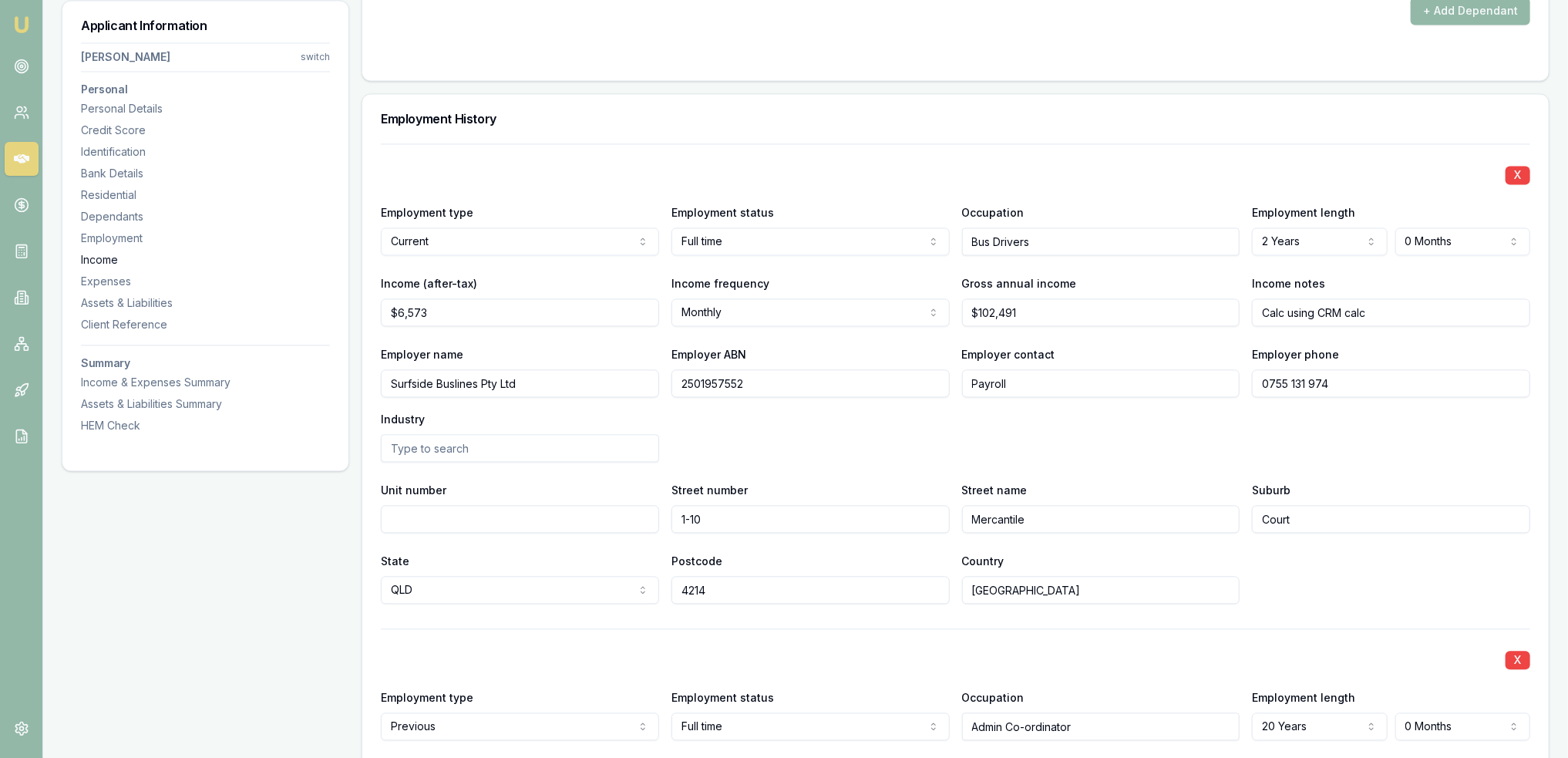
scroll to position [2068, 0]
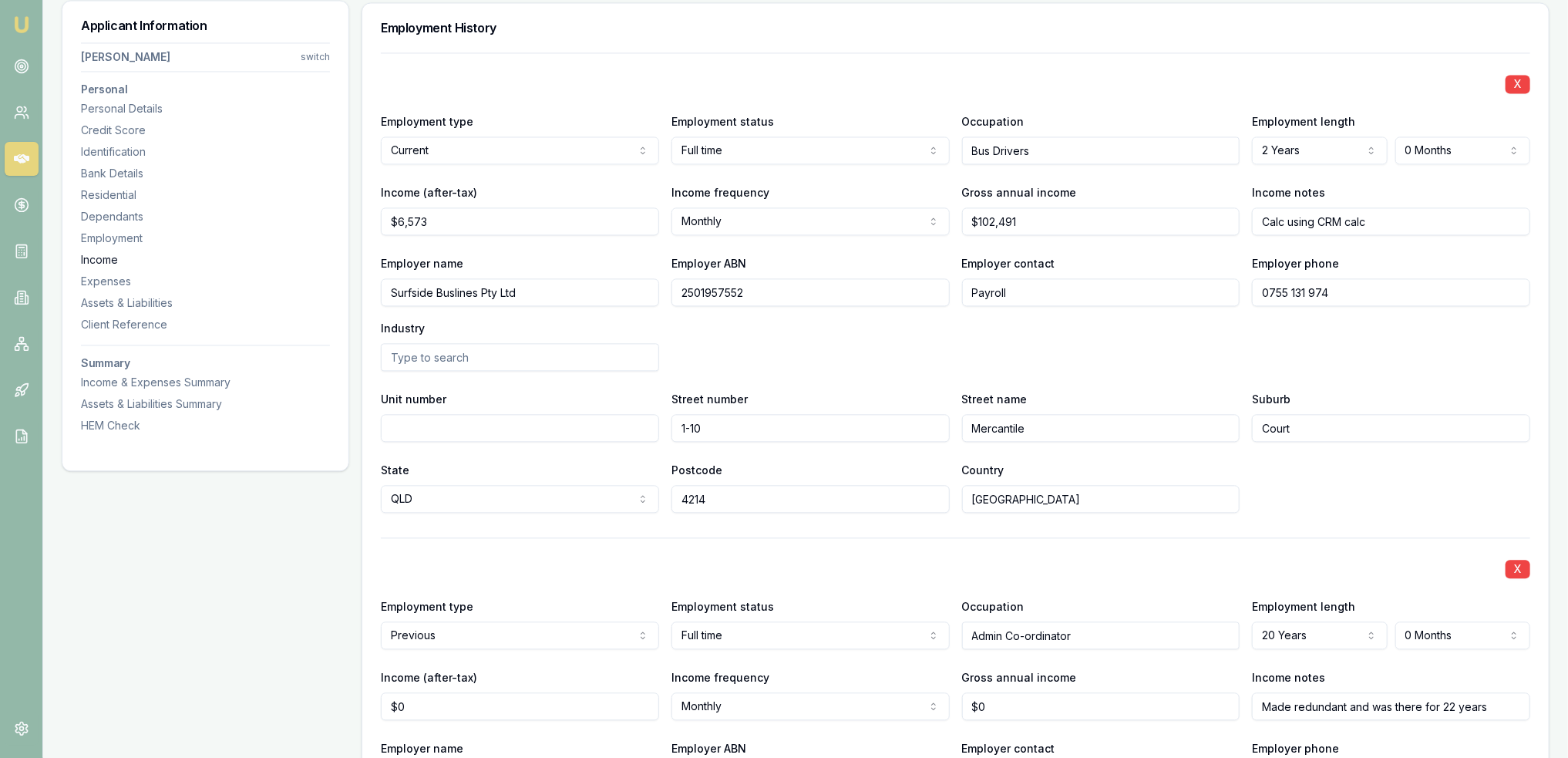
click at [96, 258] on div "Income" at bounding box center [205, 260] width 249 height 16
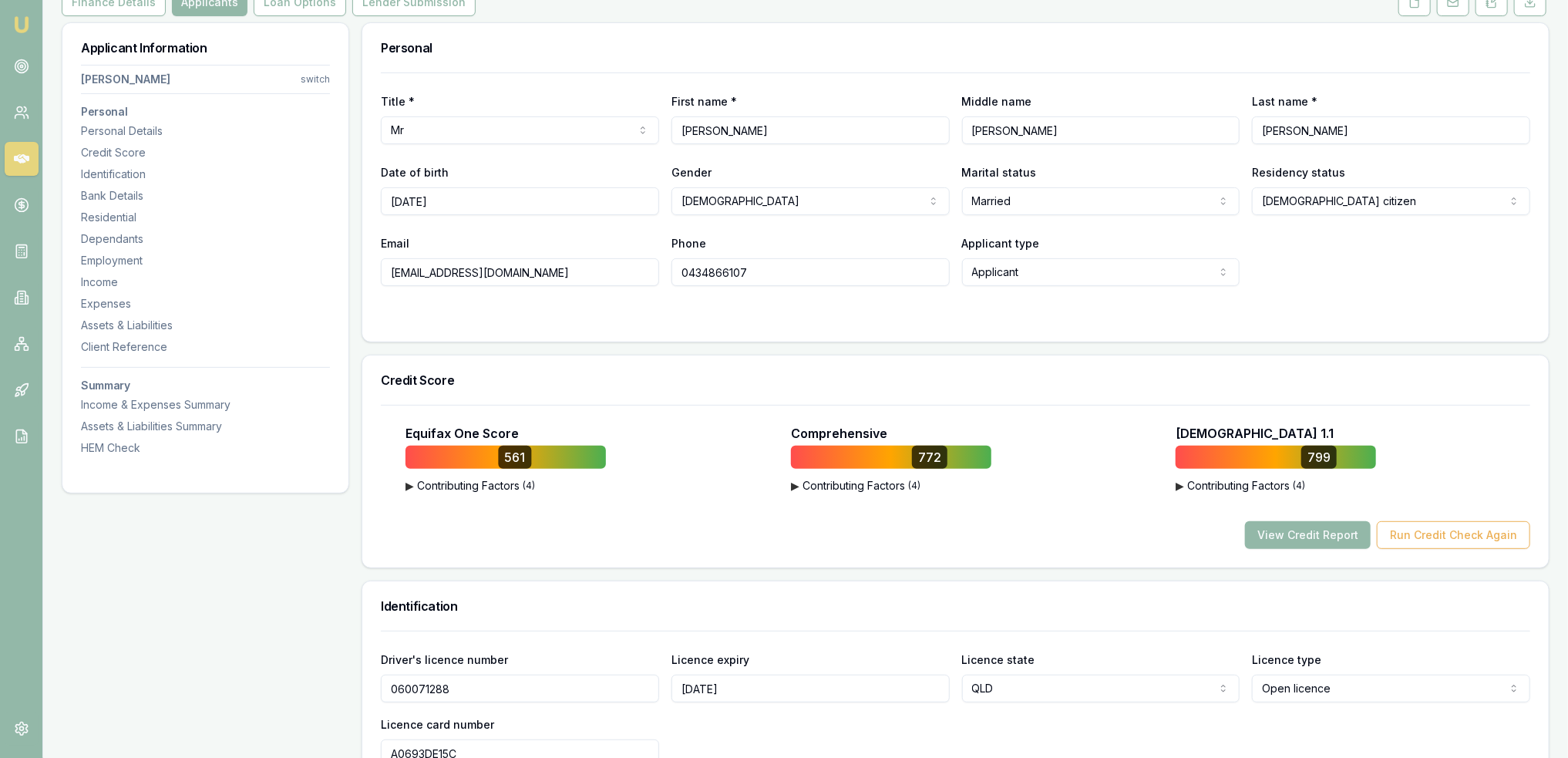
scroll to position [0, 0]
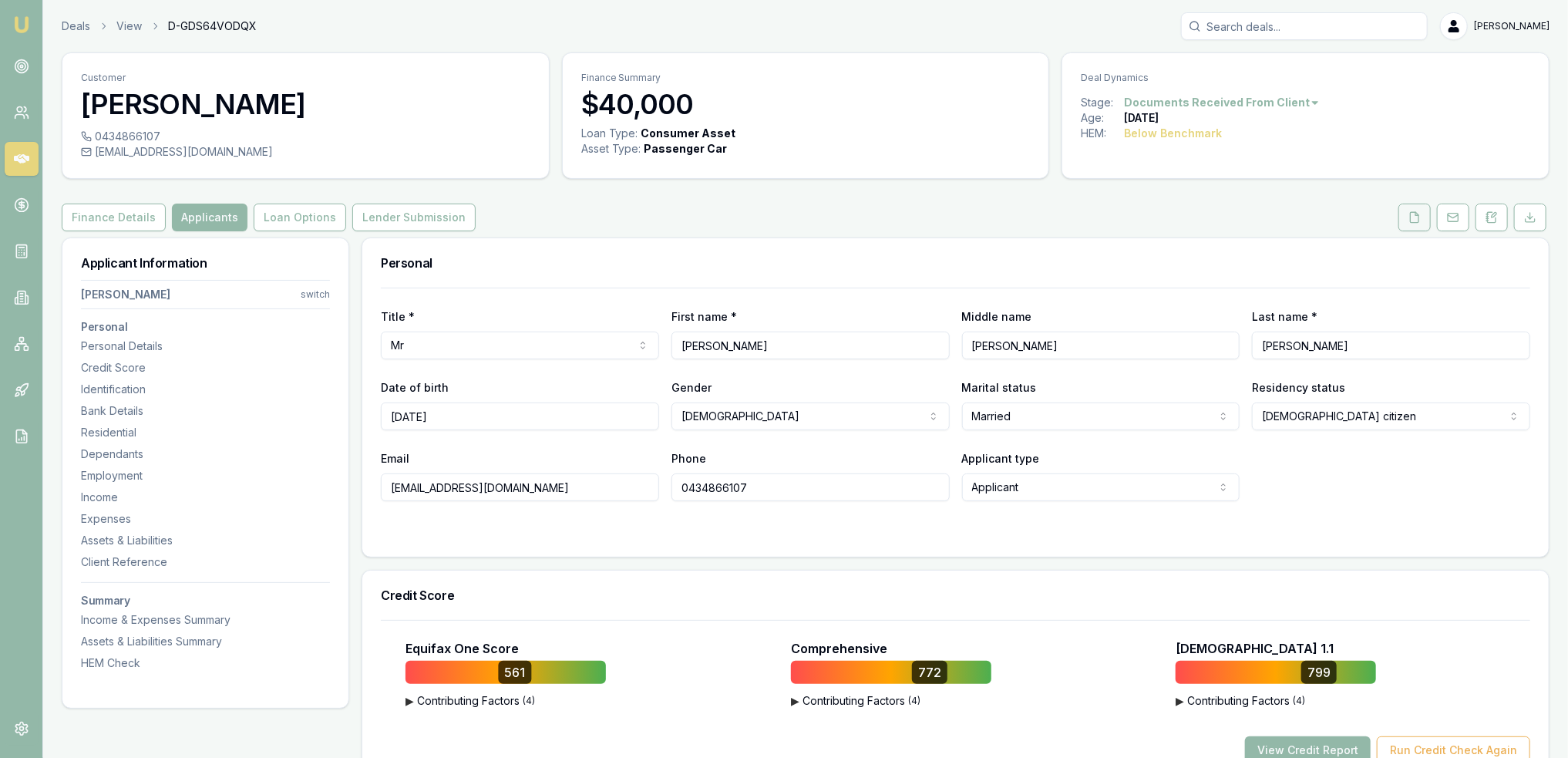
drag, startPoint x: 1415, startPoint y: 216, endPoint x: 1422, endPoint y: 210, distance: 9.2
click at [1415, 216] on icon at bounding box center [1414, 217] width 12 height 12
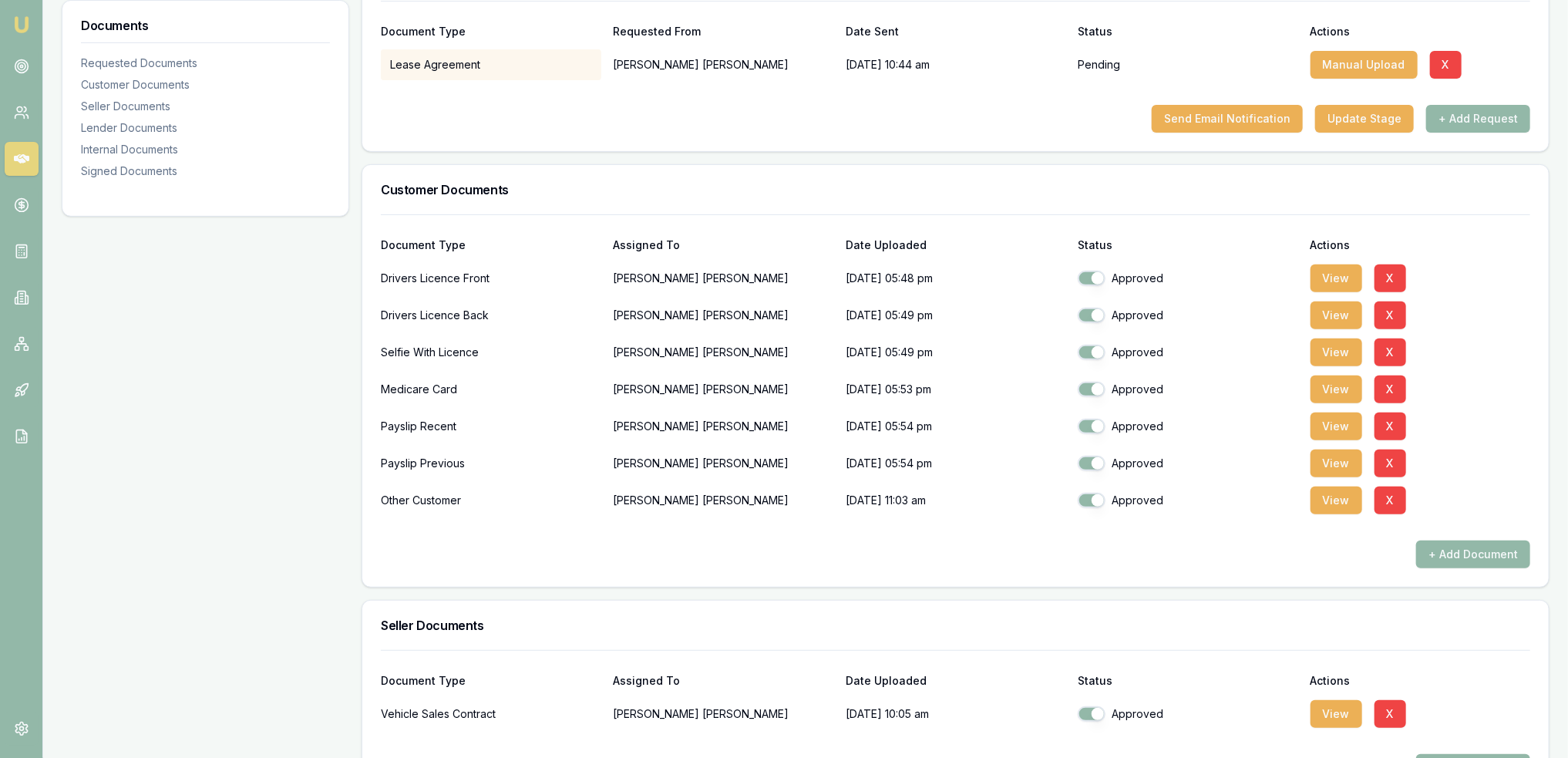
scroll to position [303, 0]
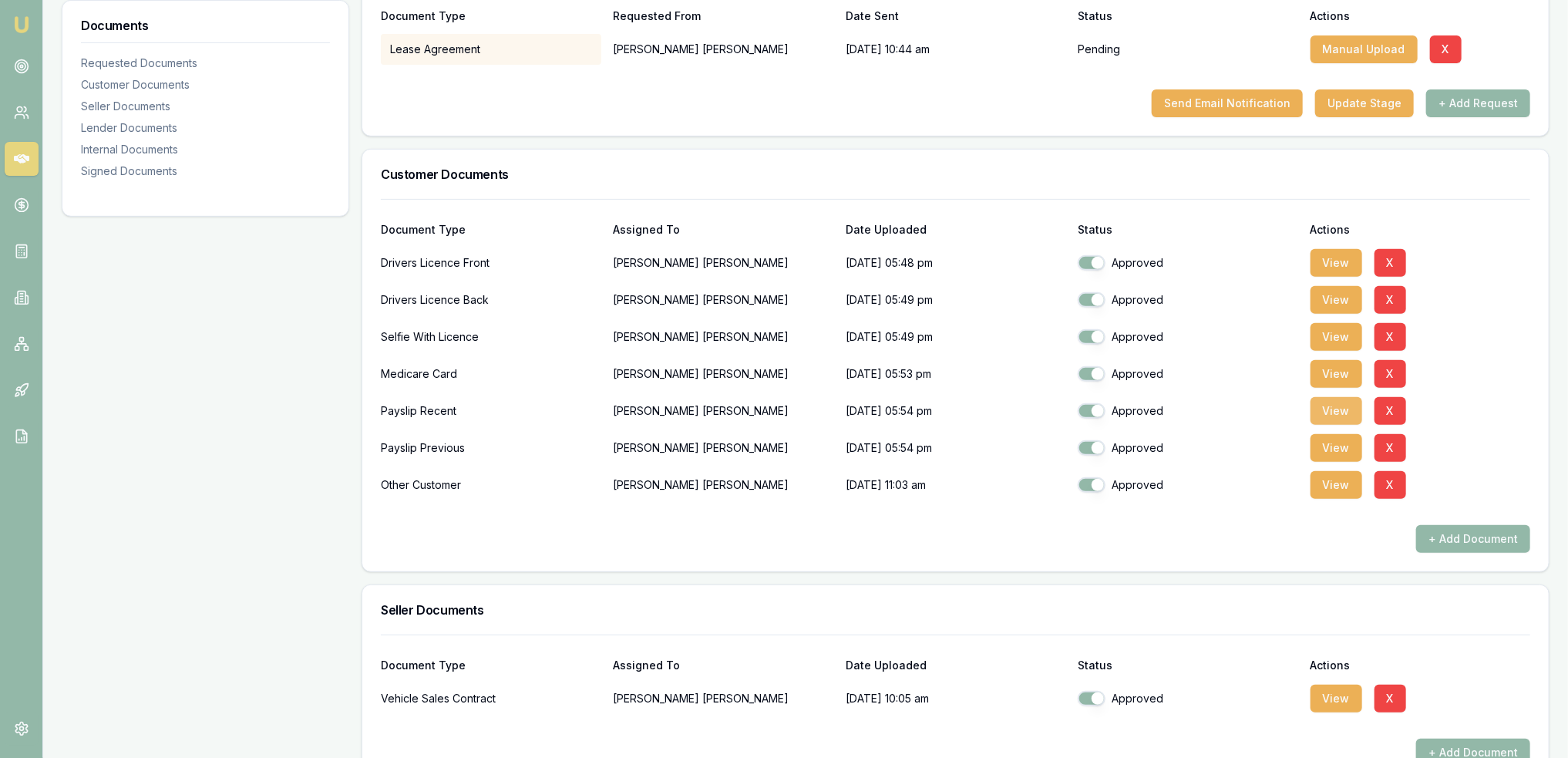
click at [1336, 408] on button "View" at bounding box center [1337, 411] width 52 height 28
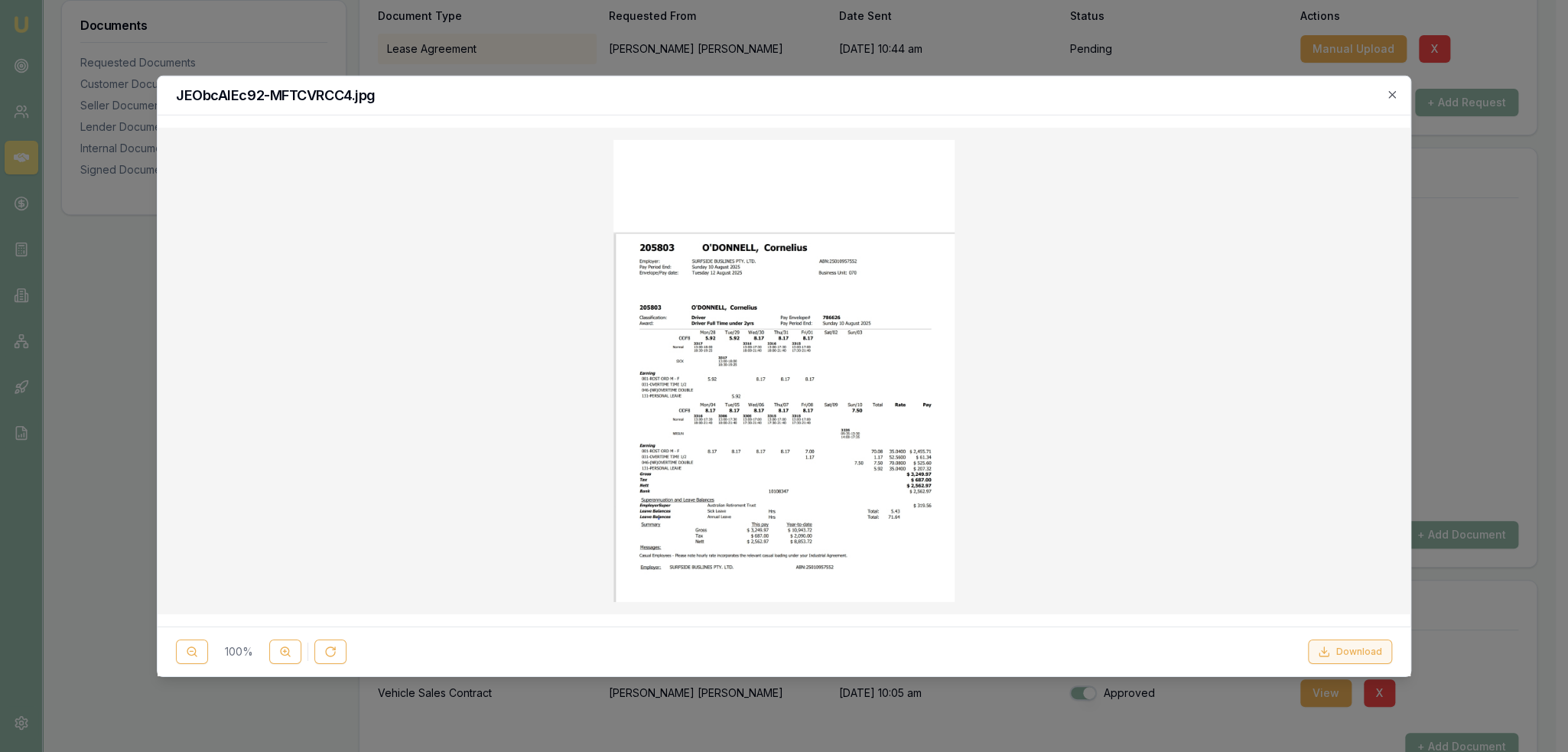
click at [1346, 652] on button "Download" at bounding box center [1348, 651] width 84 height 25
click at [1397, 91] on icon "button" at bounding box center [1392, 94] width 12 height 12
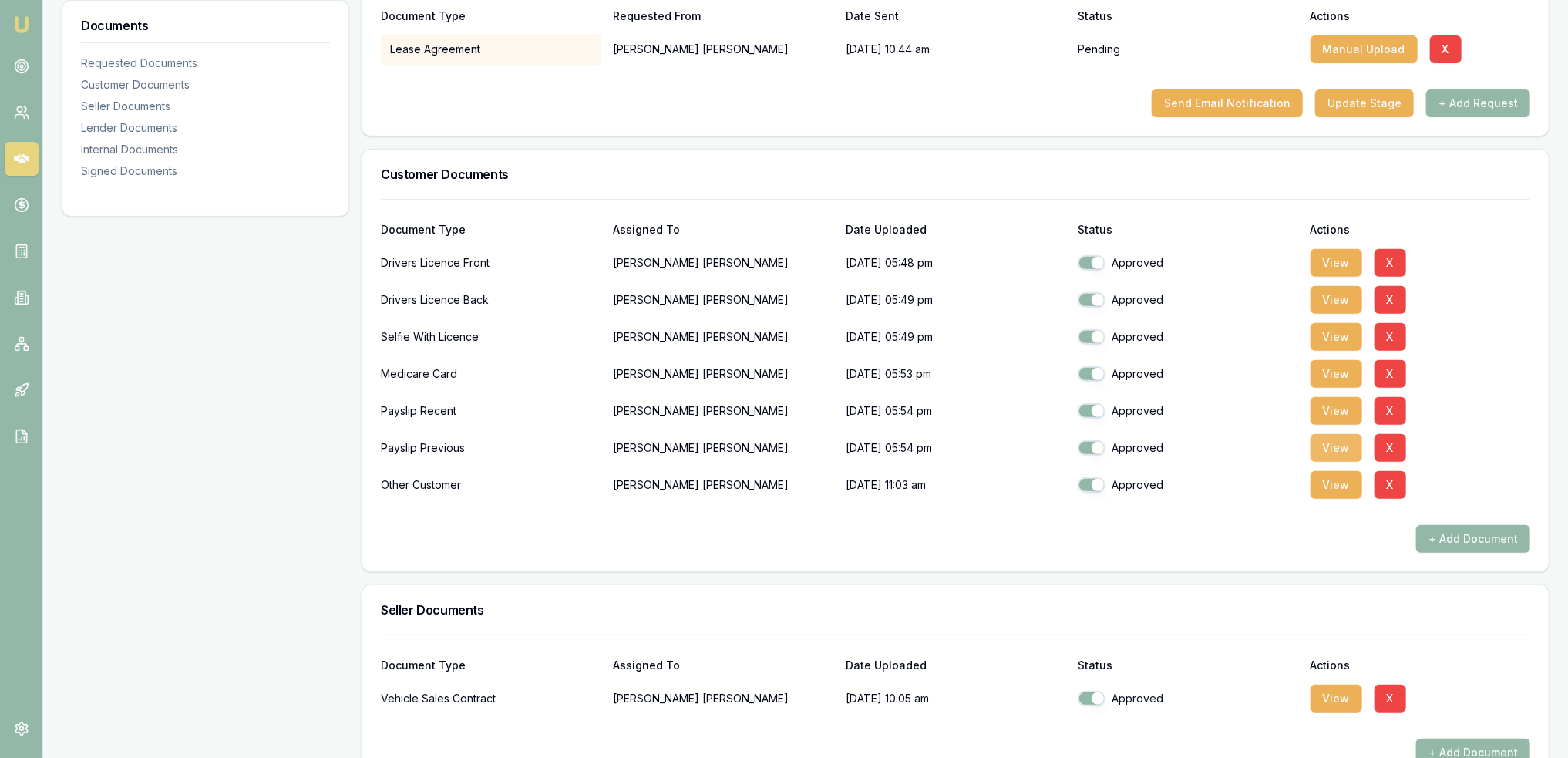
click at [1323, 449] on button "View" at bounding box center [1337, 447] width 52 height 28
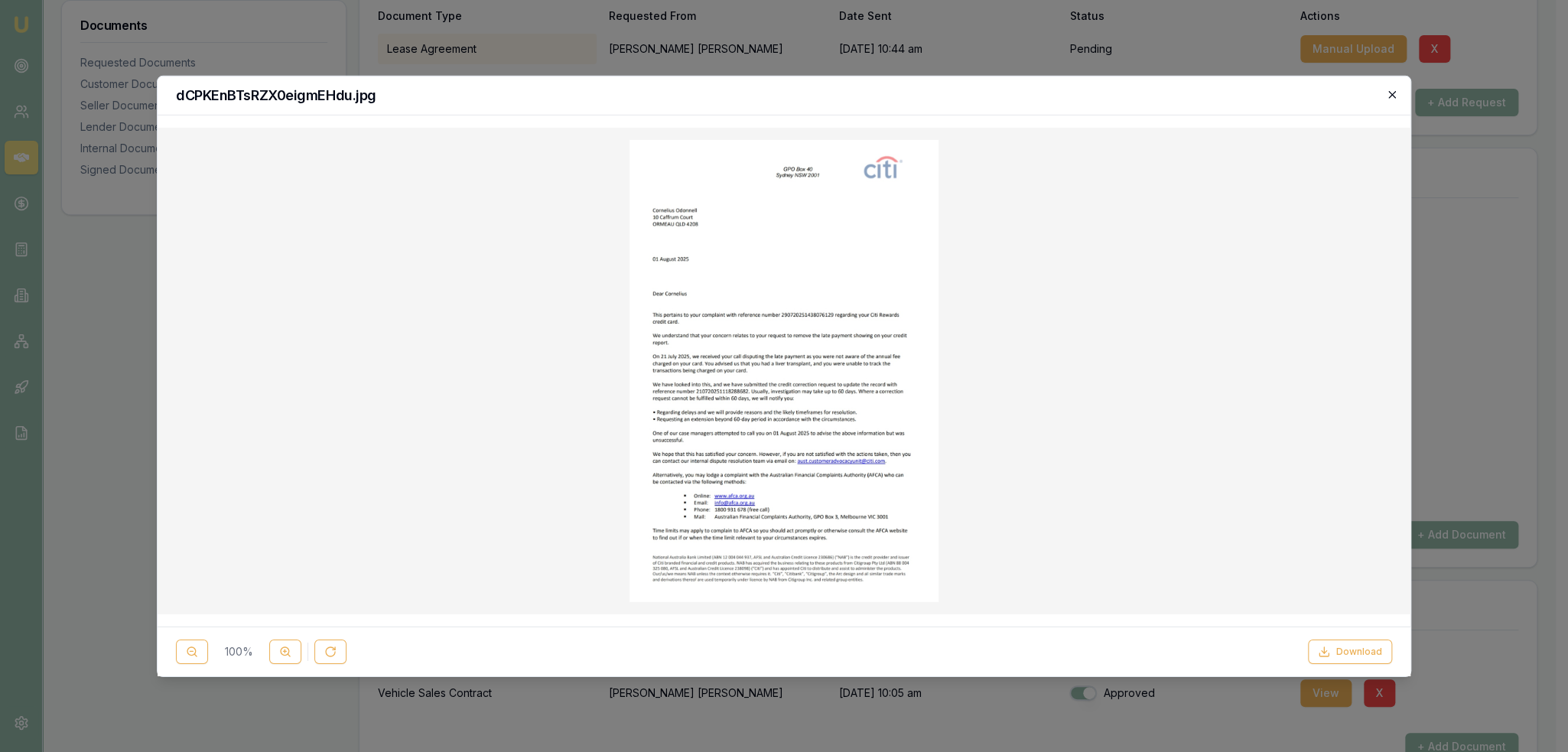
click at [1395, 94] on icon "button" at bounding box center [1392, 94] width 12 height 12
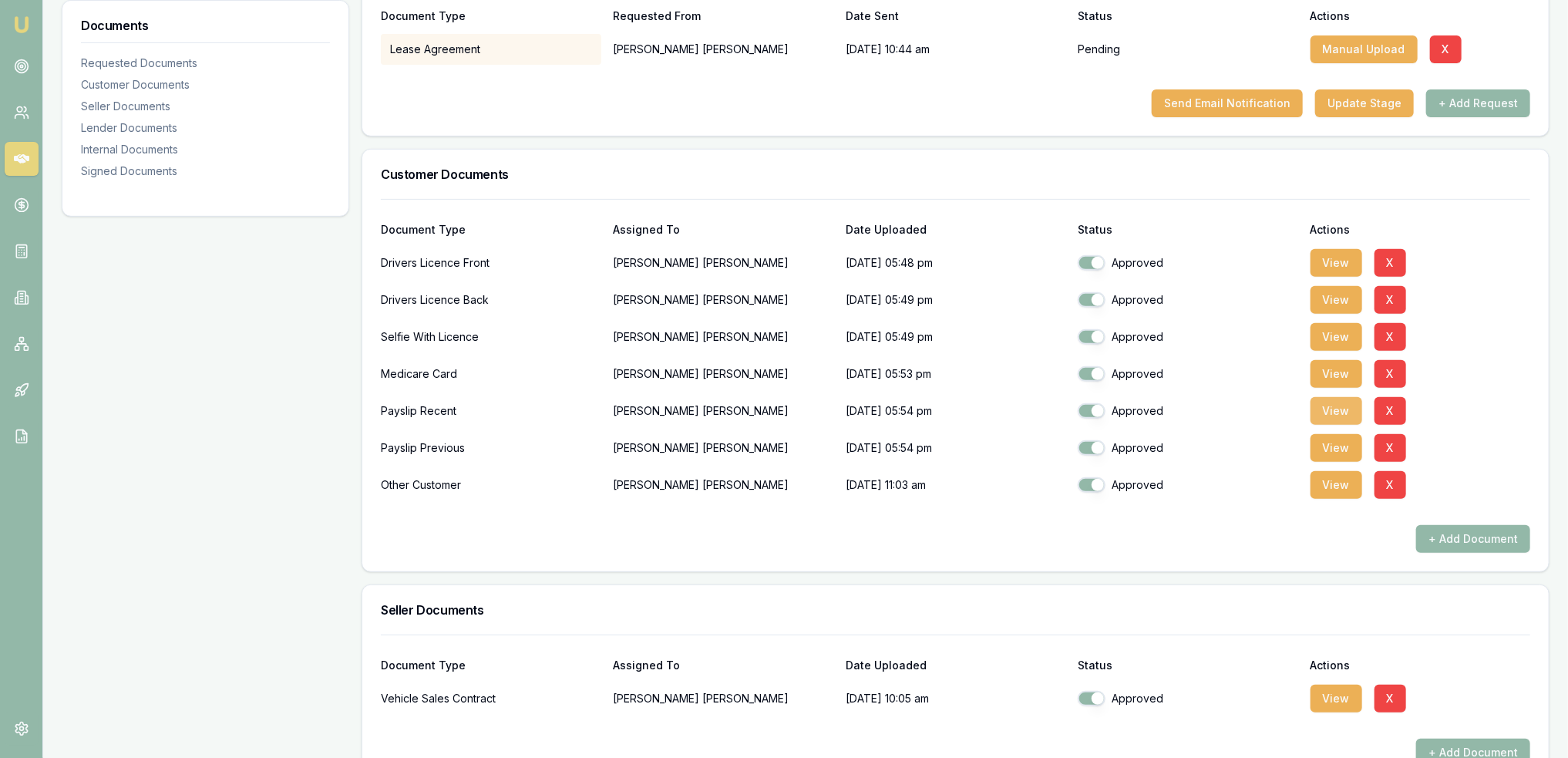
click at [1329, 408] on button "View" at bounding box center [1337, 411] width 52 height 28
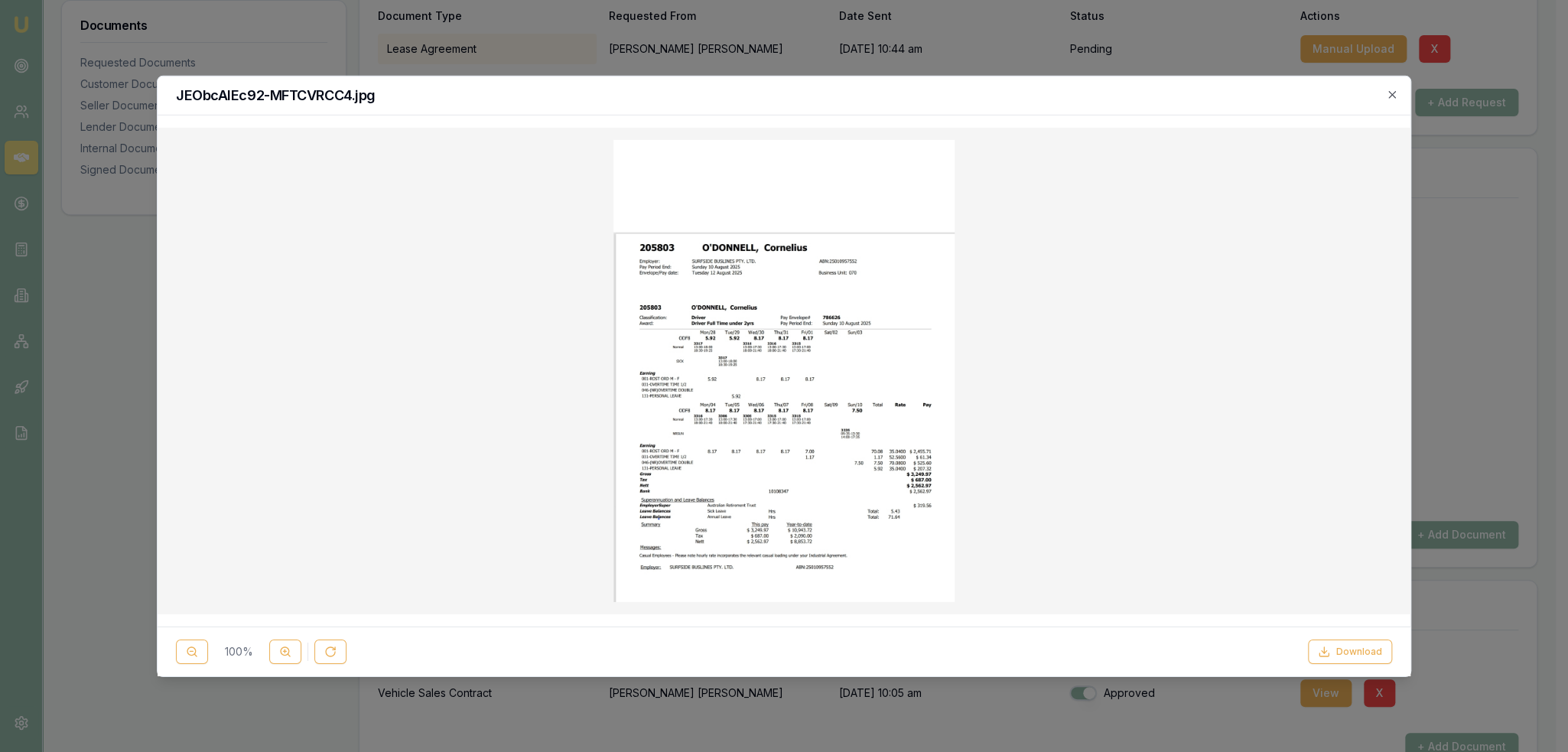
click at [1400, 92] on div "JEObcAIEc92-MFTCVRCC4.jpg" at bounding box center [784, 95] width 1252 height 39
click at [1396, 94] on icon "button" at bounding box center [1392, 94] width 12 height 12
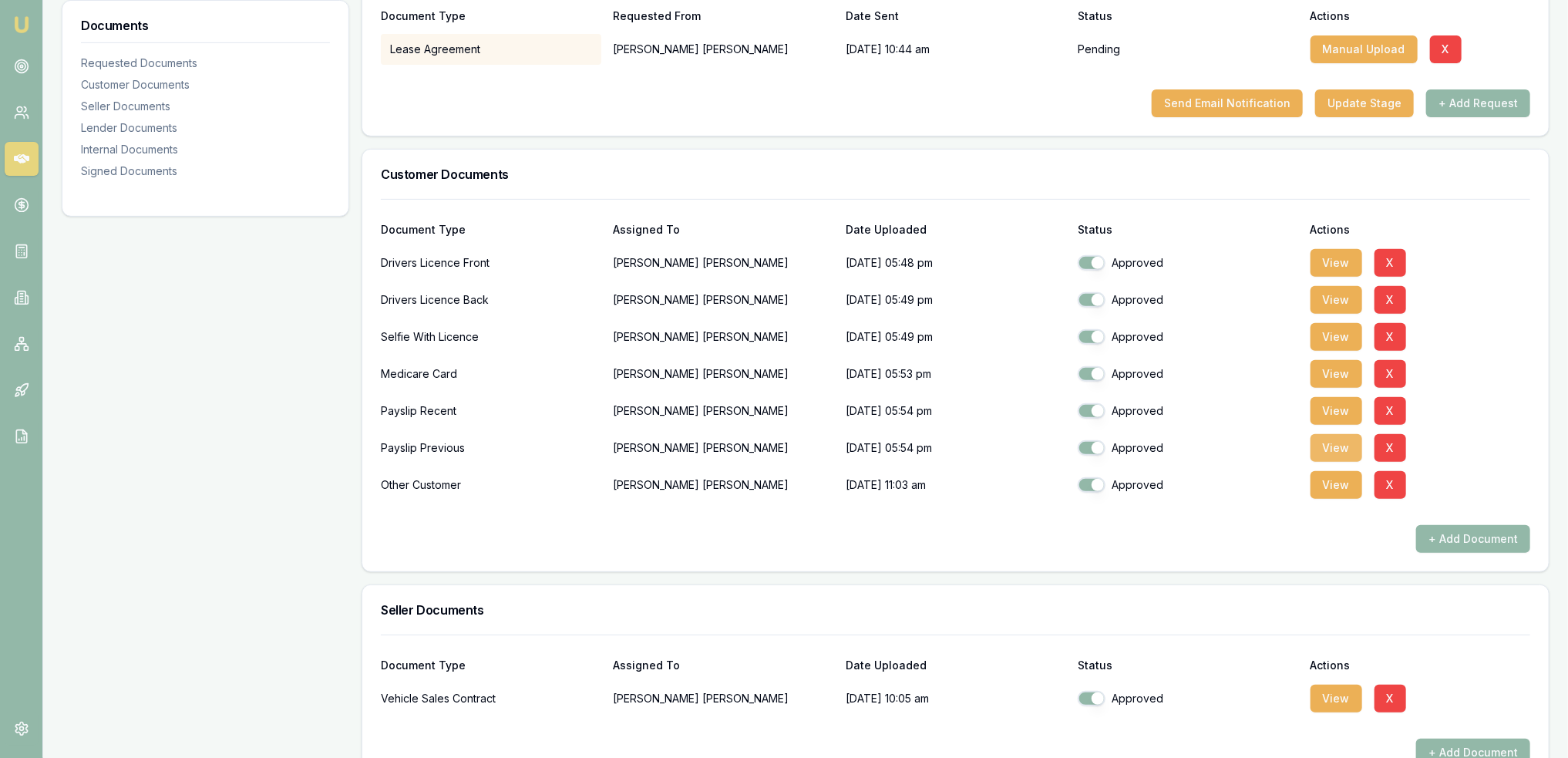
click at [1331, 448] on button "View" at bounding box center [1337, 447] width 52 height 28
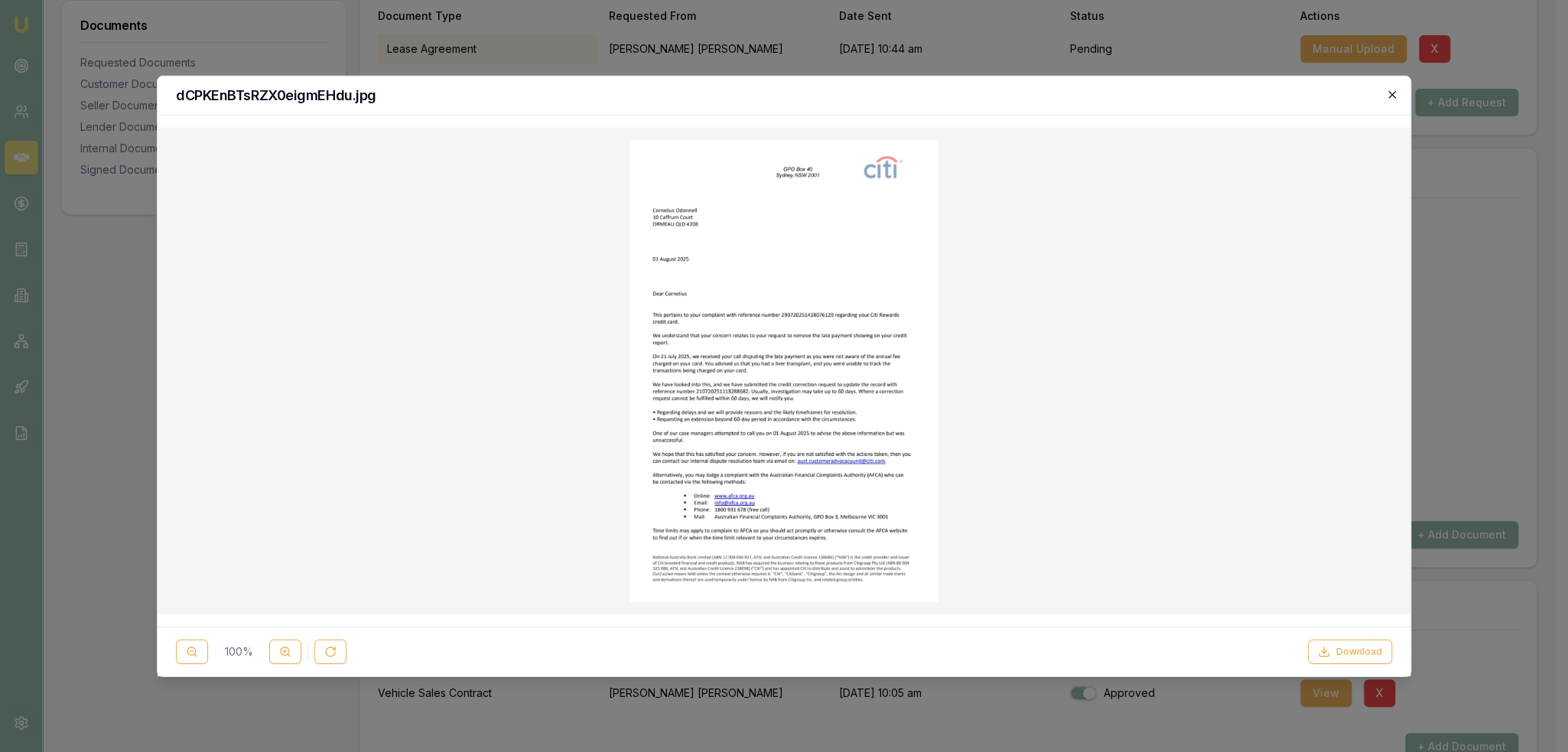
click at [1393, 91] on icon "button" at bounding box center [1392, 94] width 12 height 12
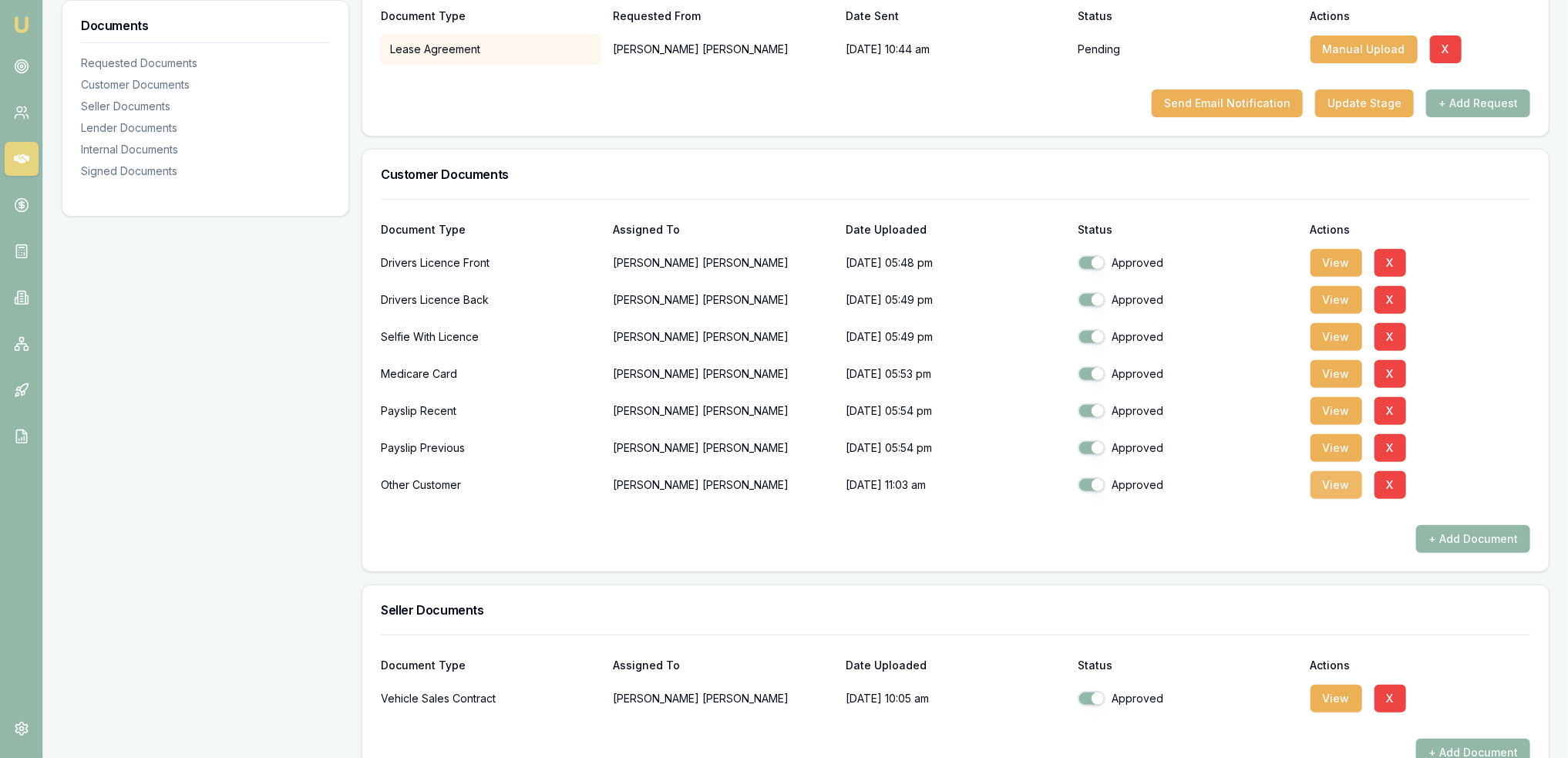
click at [1320, 489] on button "View" at bounding box center [1337, 485] width 52 height 28
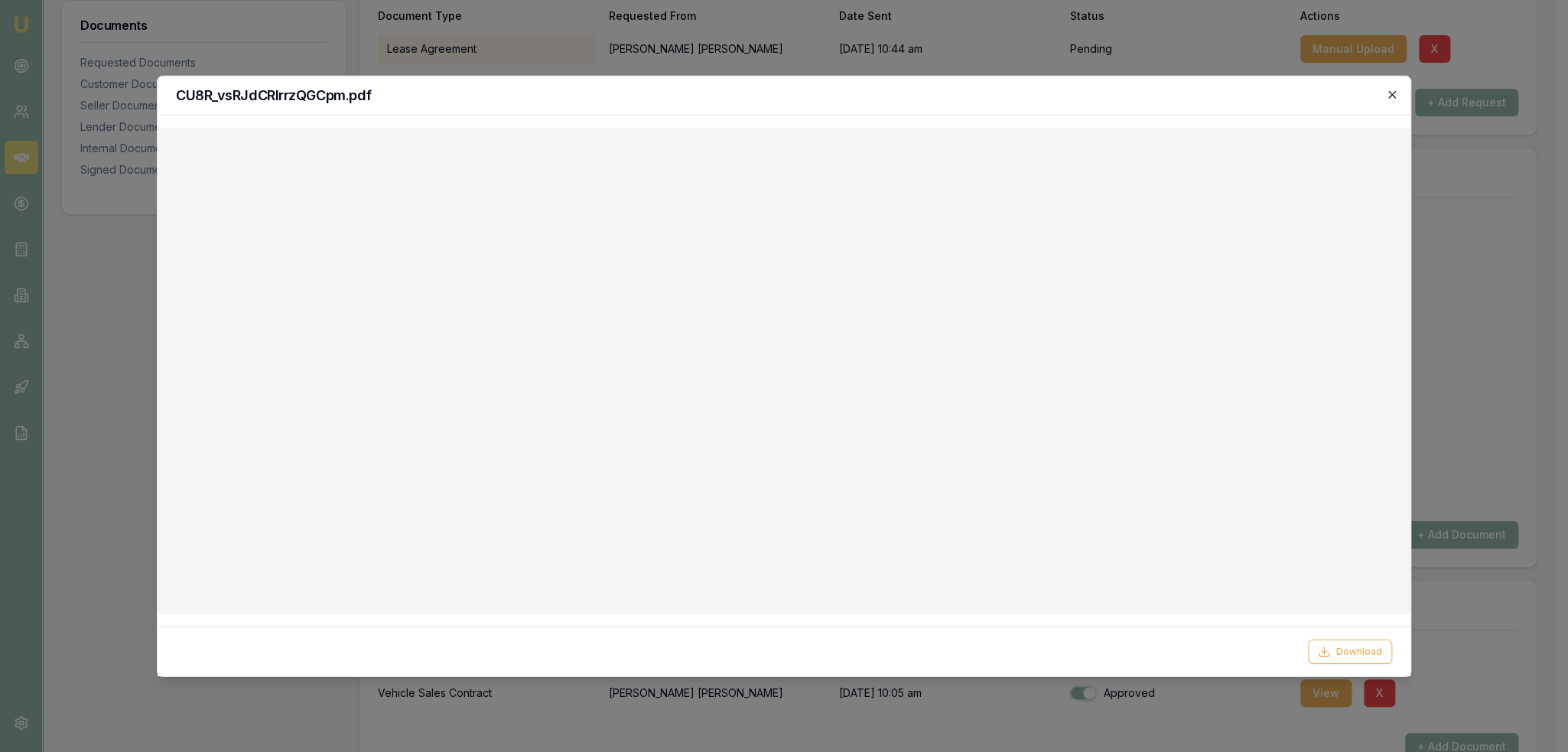
click at [1389, 91] on icon "button" at bounding box center [1391, 94] width 7 height 7
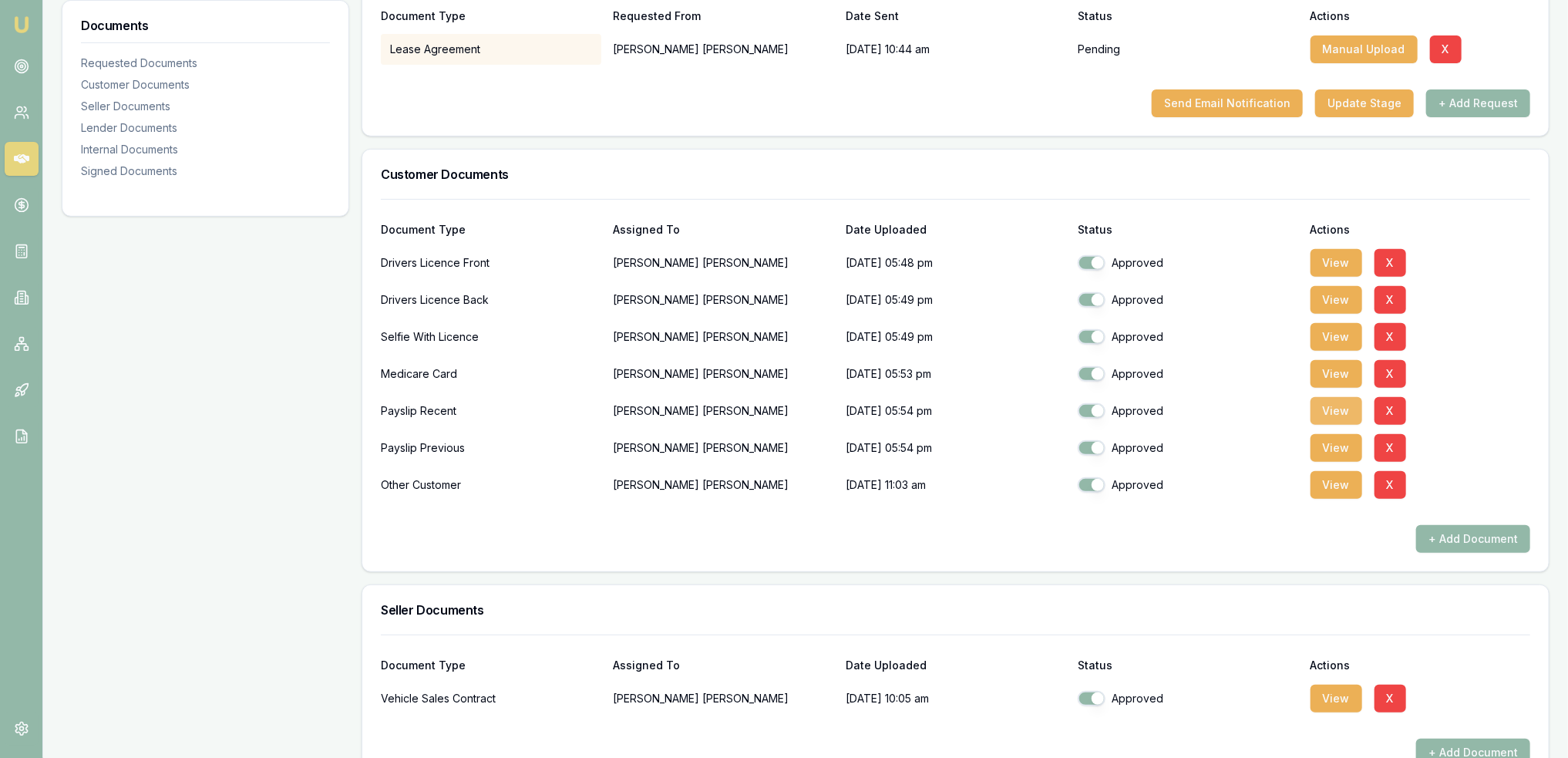
click at [1330, 406] on button "View" at bounding box center [1337, 411] width 52 height 28
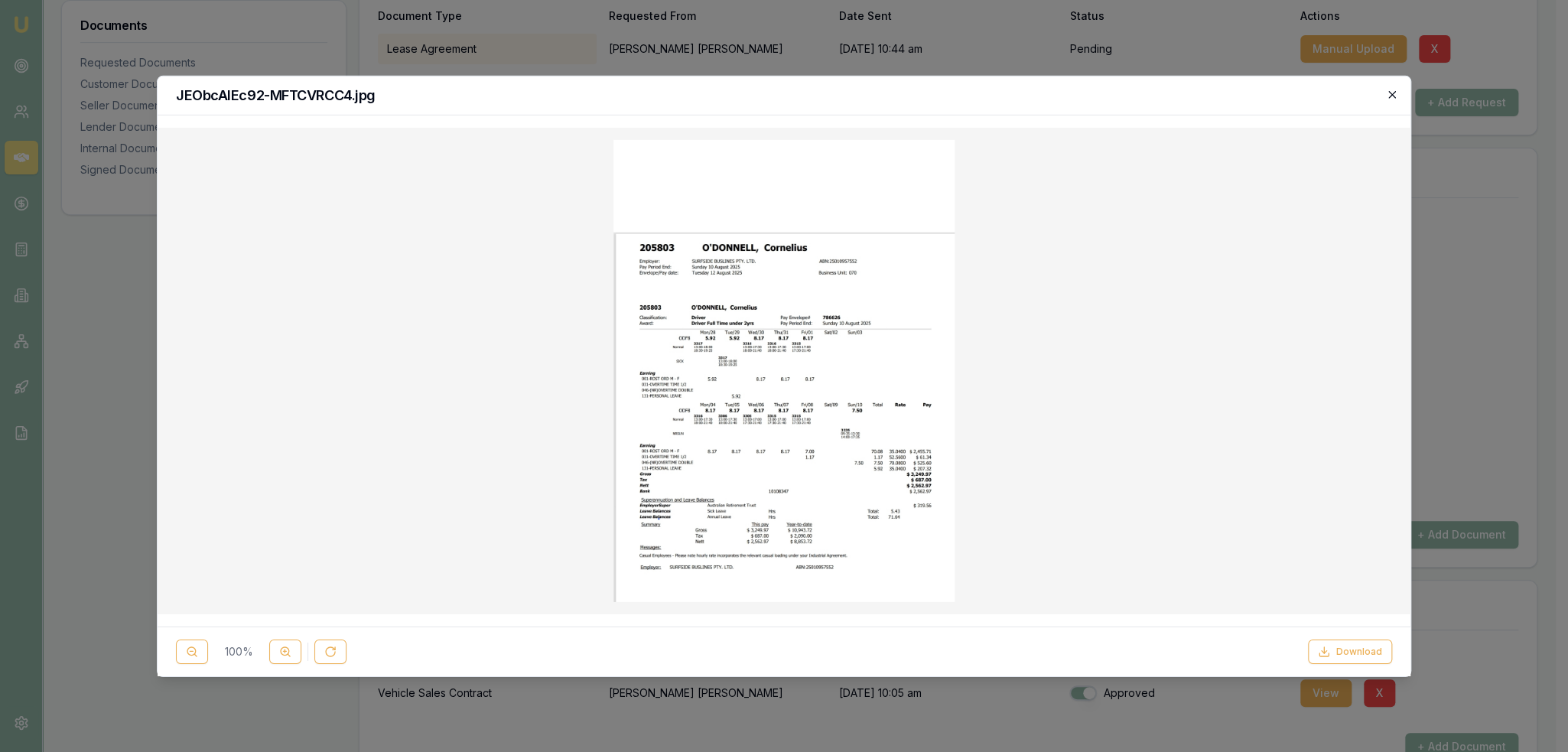
click at [1386, 91] on icon "button" at bounding box center [1392, 94] width 12 height 12
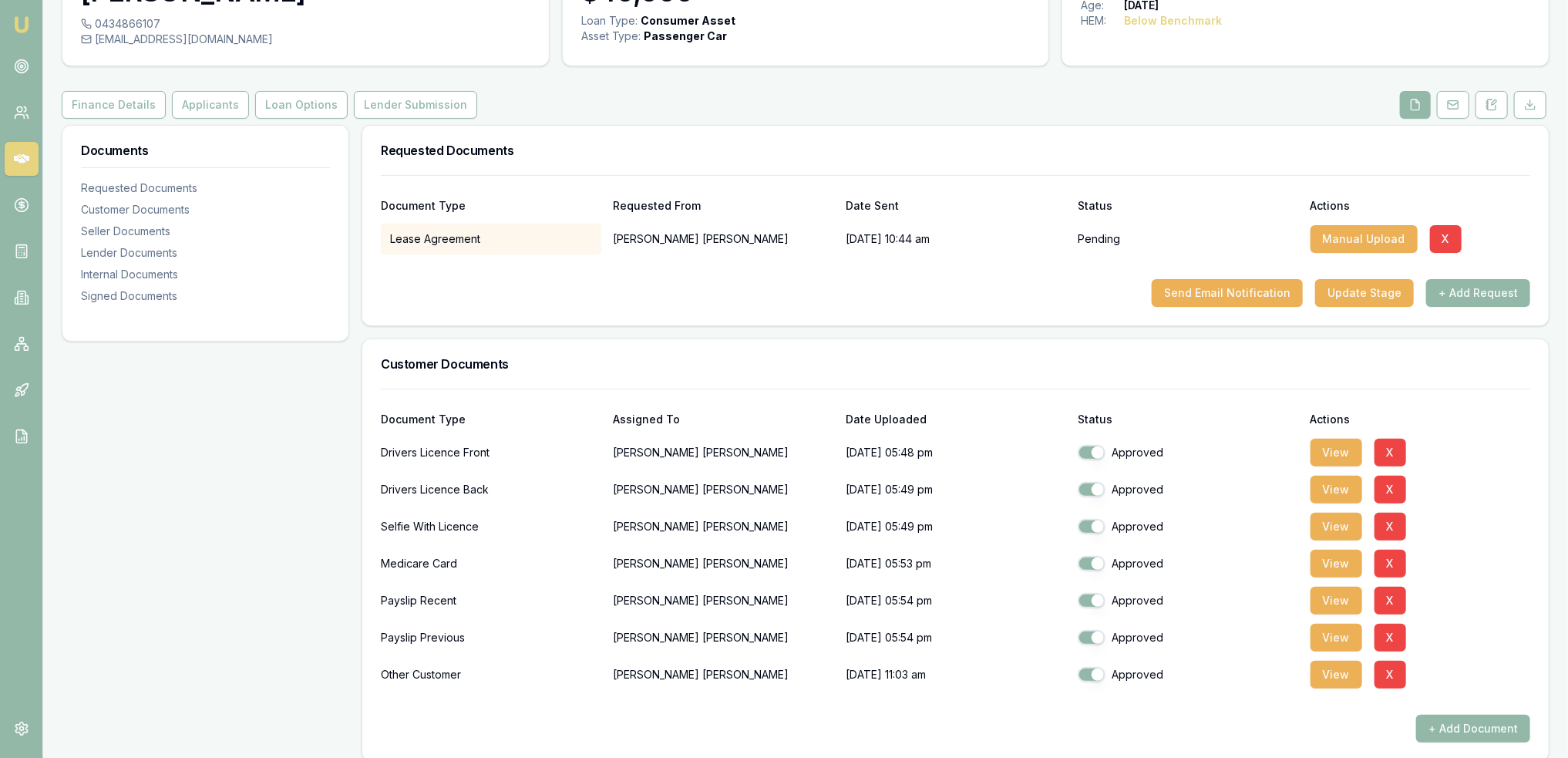
scroll to position [0, 0]
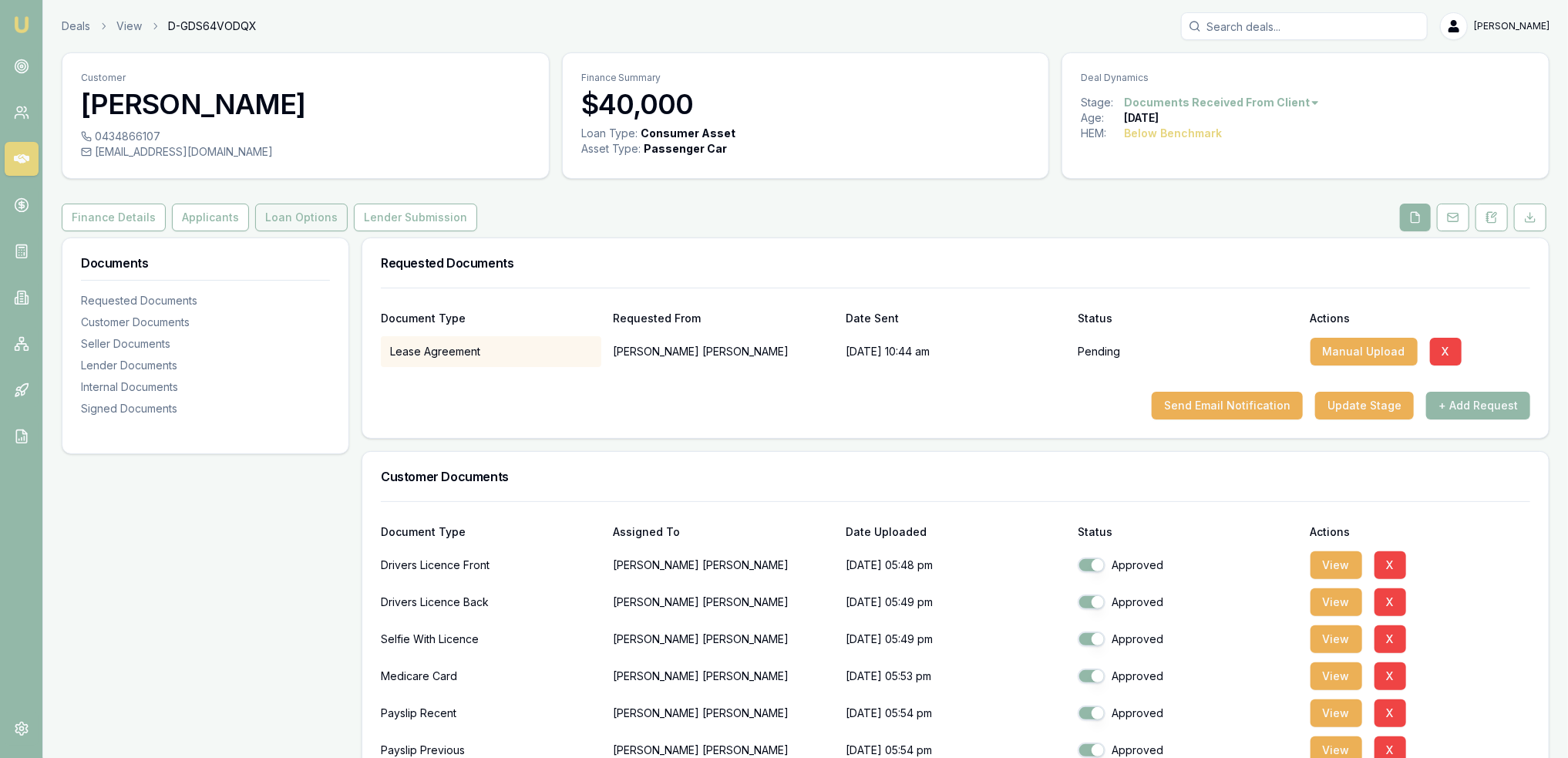
click at [279, 216] on button "Loan Options" at bounding box center [301, 217] width 92 height 28
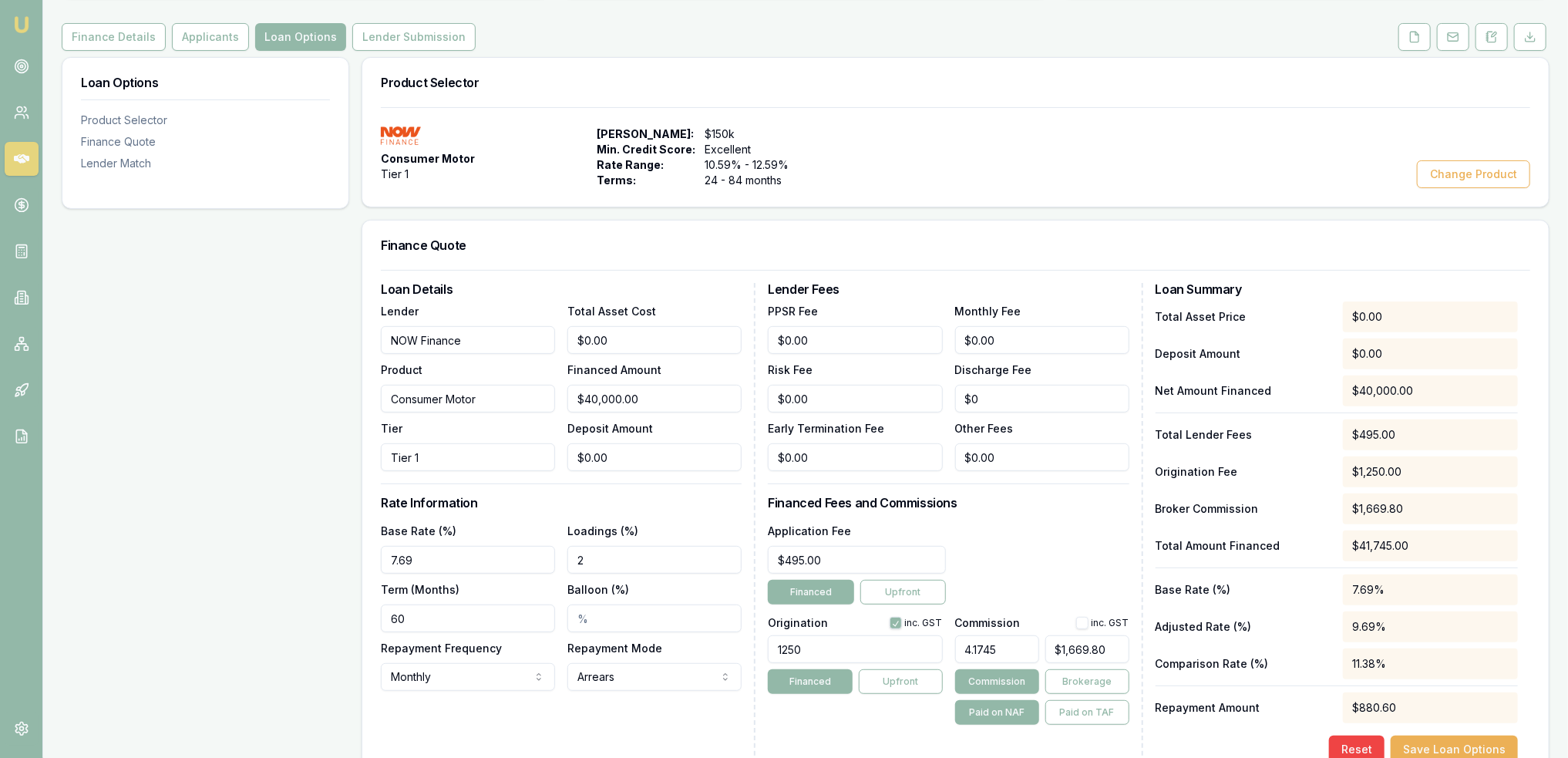
scroll to position [231, 0]
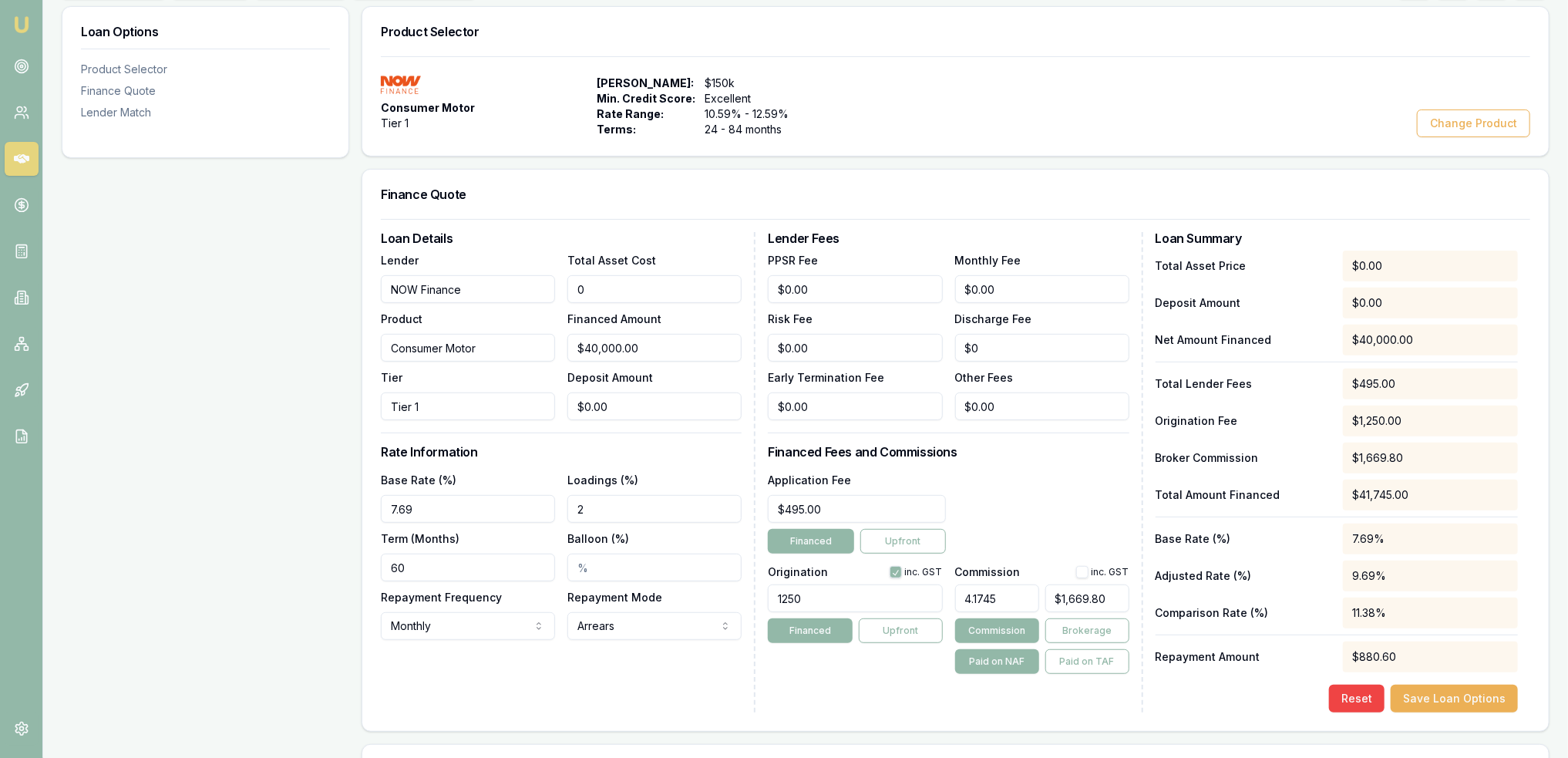
drag, startPoint x: 534, startPoint y: 288, endPoint x: 468, endPoint y: 288, distance: 66.0
click at [468, 288] on div "Lender NOW Finance Product Consumer Motor Tier Tier 1 Total Asset Cost 0 Financ…" at bounding box center [562, 334] width 361 height 170
type input "8"
type input "$8.00"
type input "$0.33"
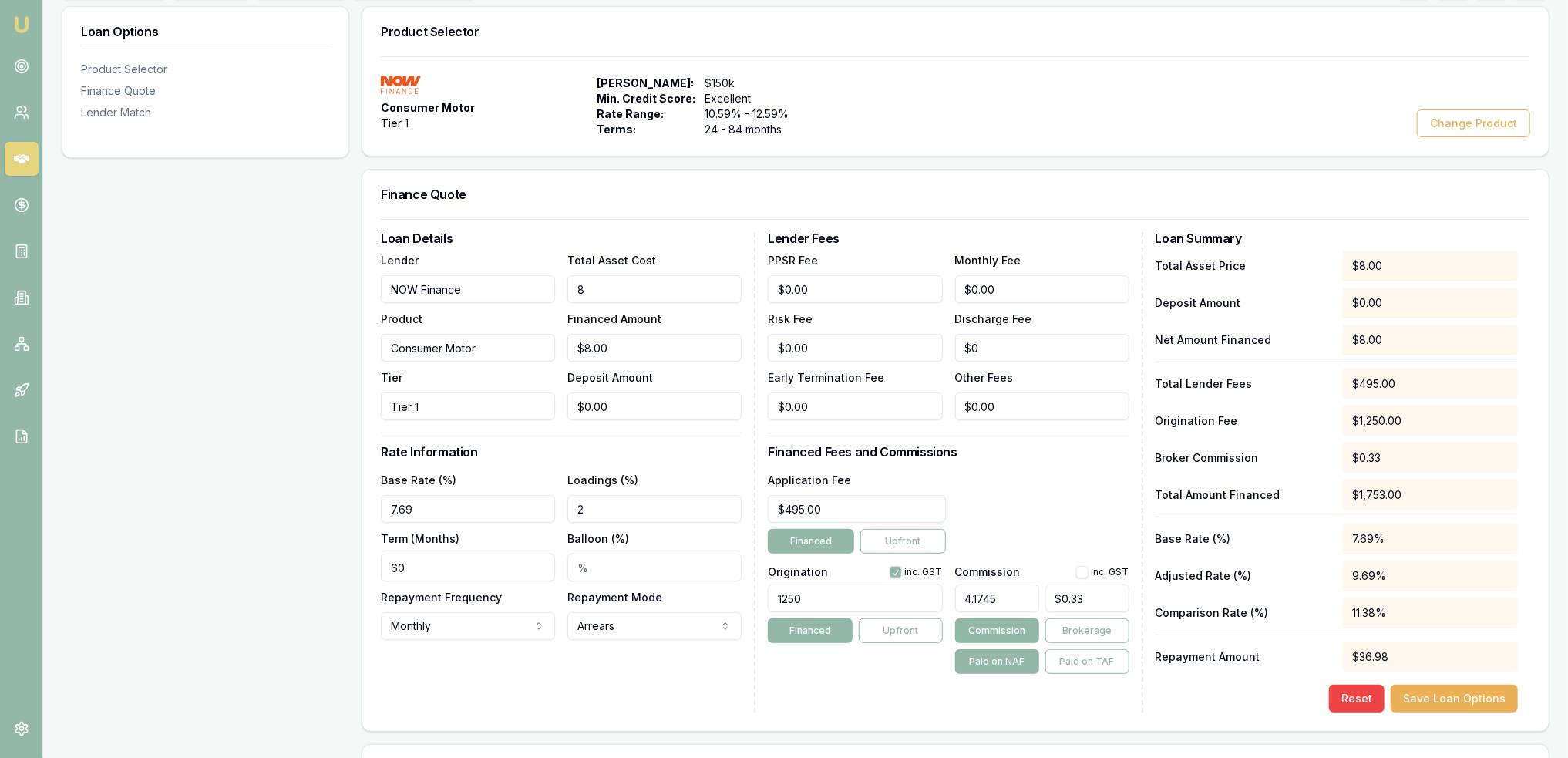
type input "82"
type input "$82.00"
type input "$3.42"
type input "829"
type input "$829.00"
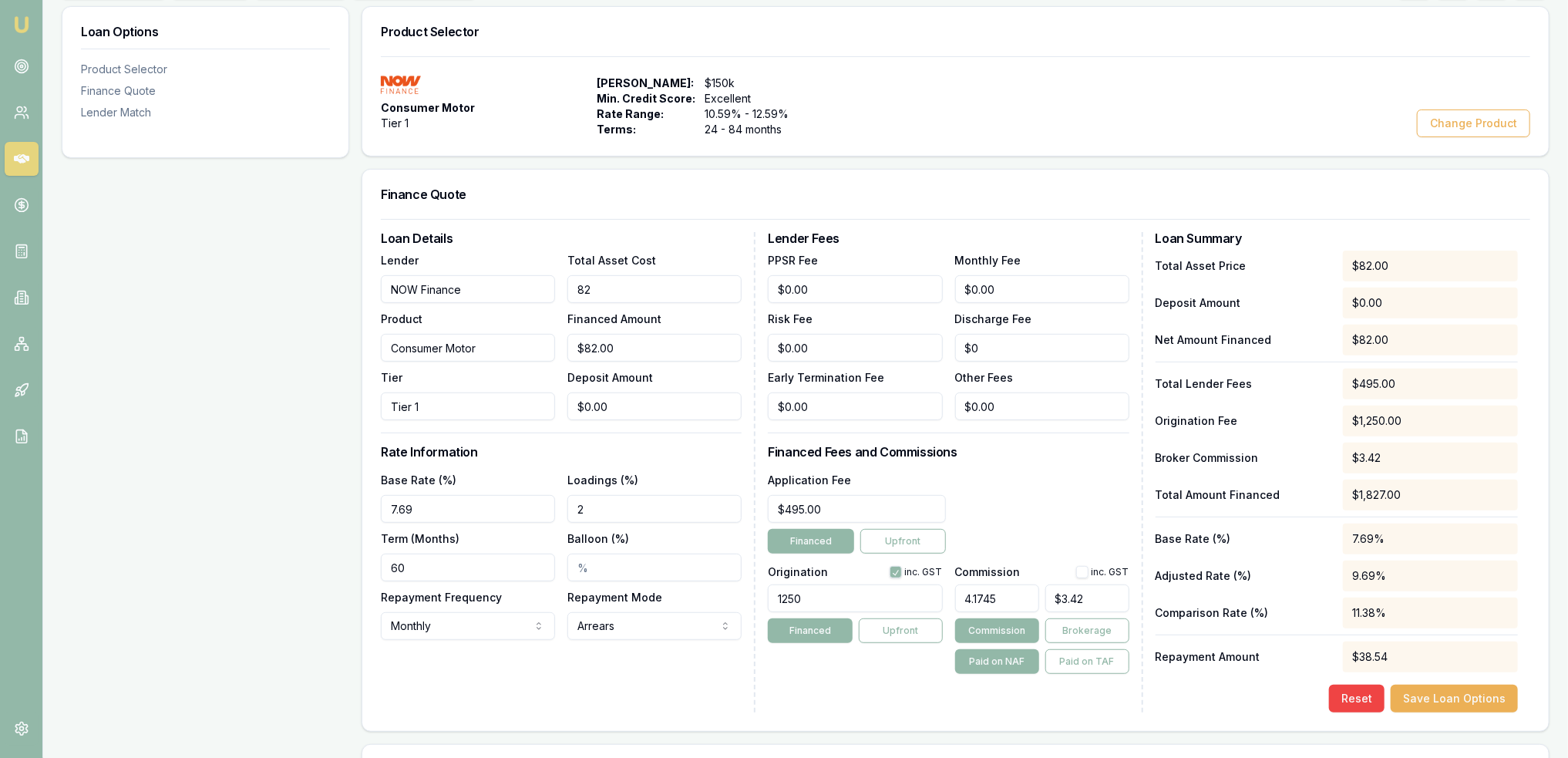
type input "$34.61"
type input "8299"
type input "$8,299.00"
type input "$346.44"
type input "82990"
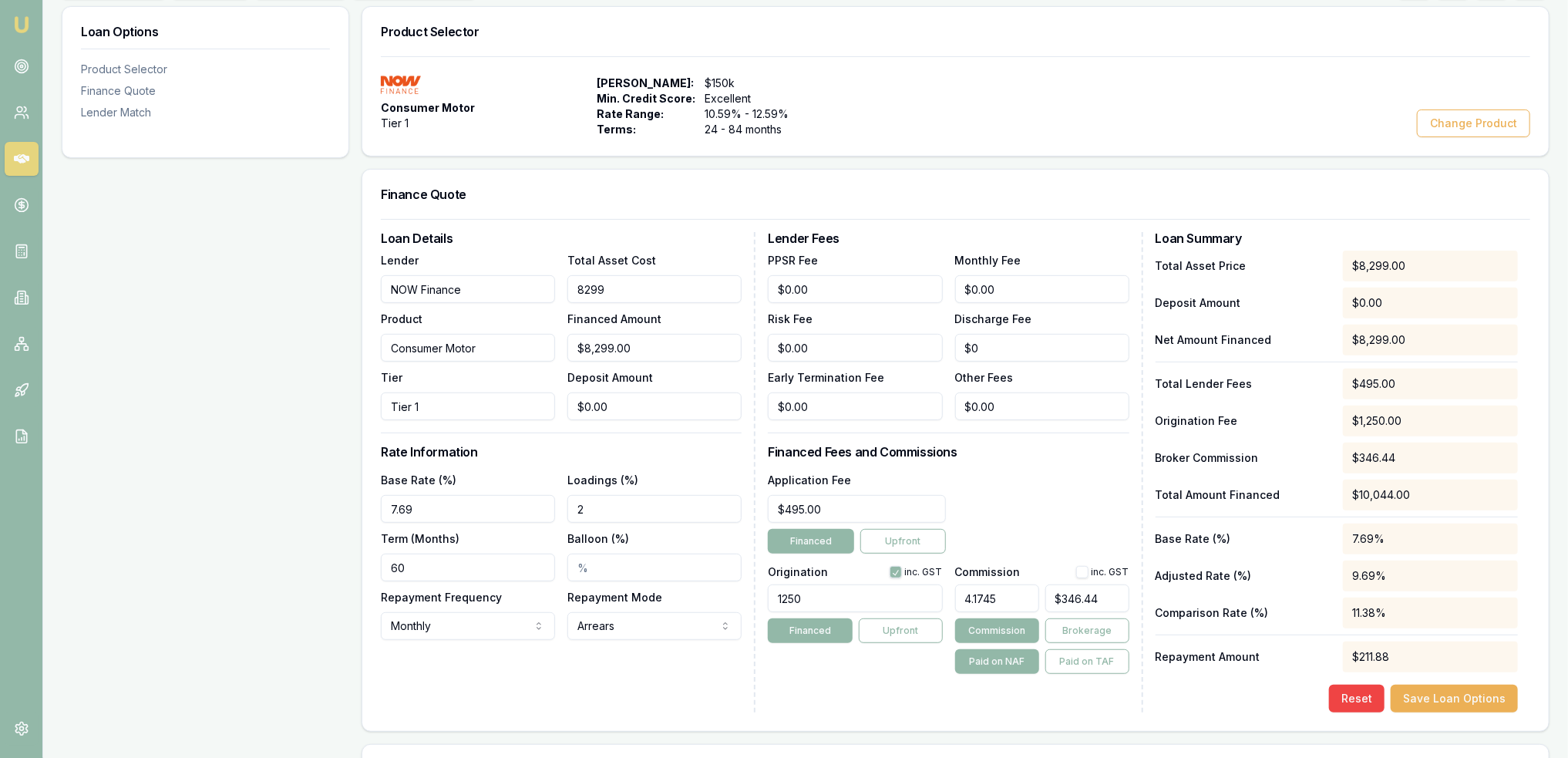
type input "$82,990.00"
type input "$3,464.42"
type input "82990.01"
type input "$82,990.01"
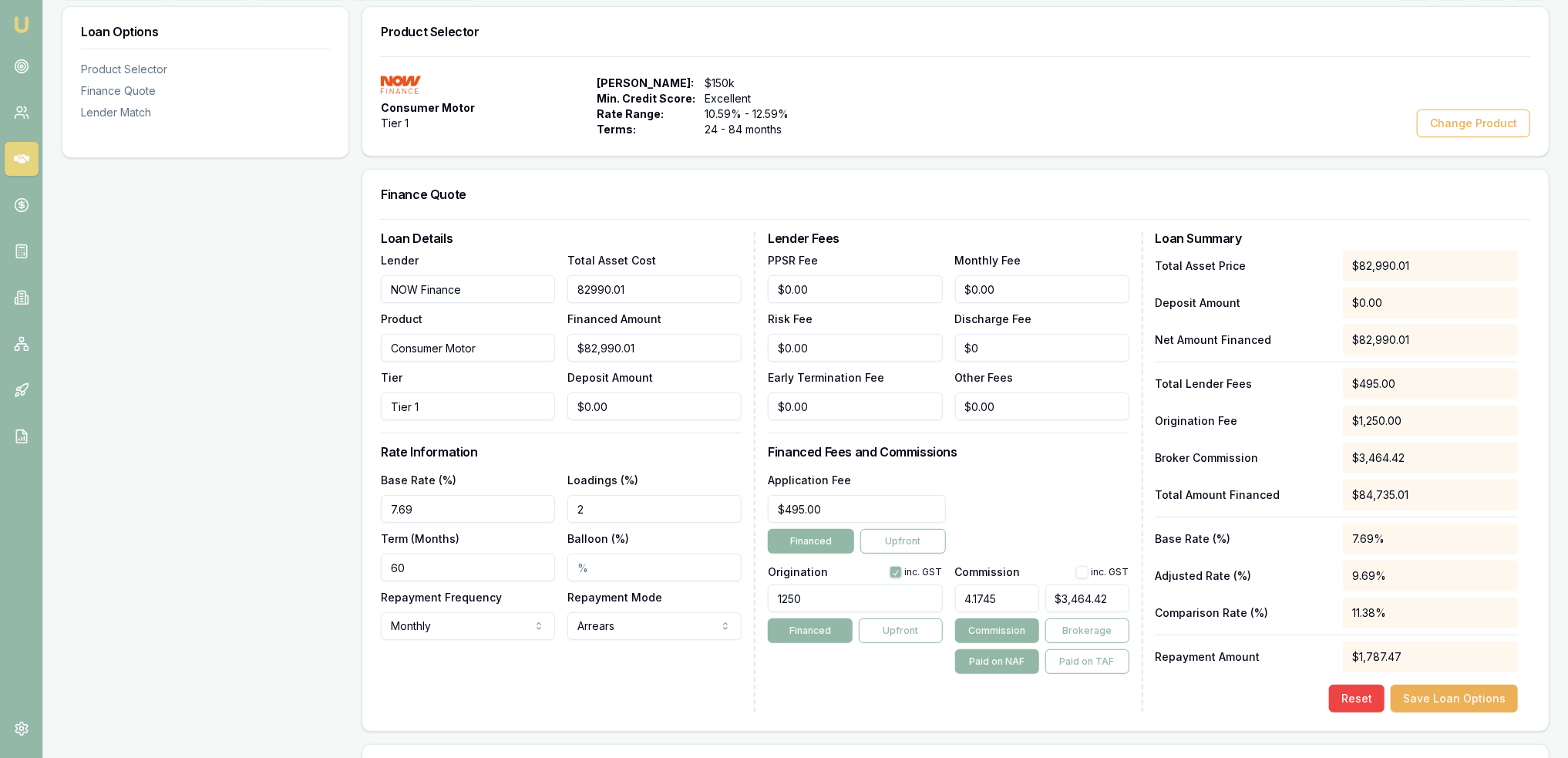
type input "0"
drag, startPoint x: 615, startPoint y: 406, endPoint x: 541, endPoint y: 403, distance: 74.1
click at [541, 403] on div "Lender NOW Finance Product Consumer Motor Tier Tier 1 Total Asset Cost $82,990.…" at bounding box center [562, 334] width 361 height 170
type input "$82,986.01"
type input "4"
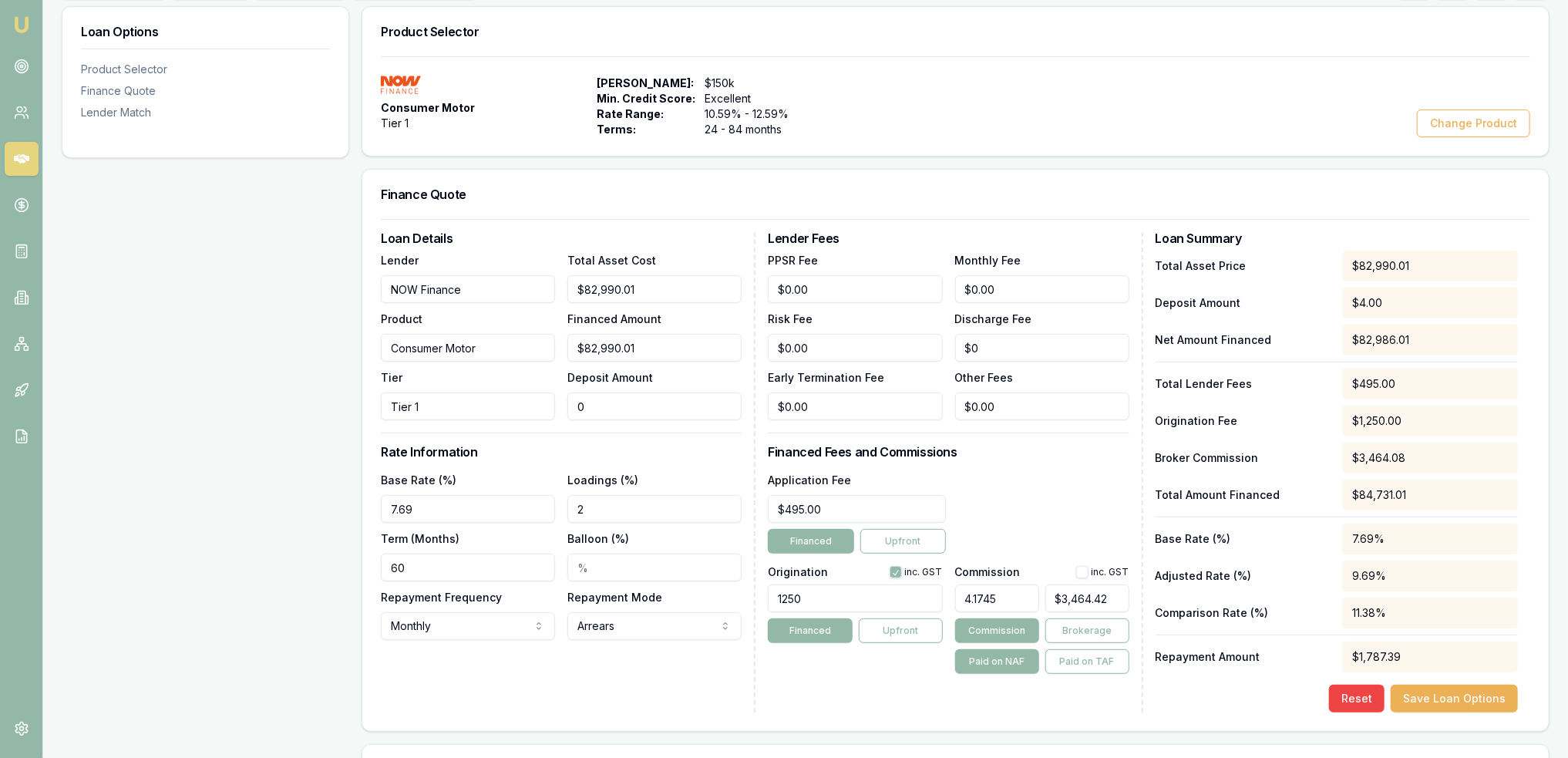
type input "$3,464.08"
type input "$82,948.01"
type input "42"
type input "$3,460.91"
type input "$82,561.01"
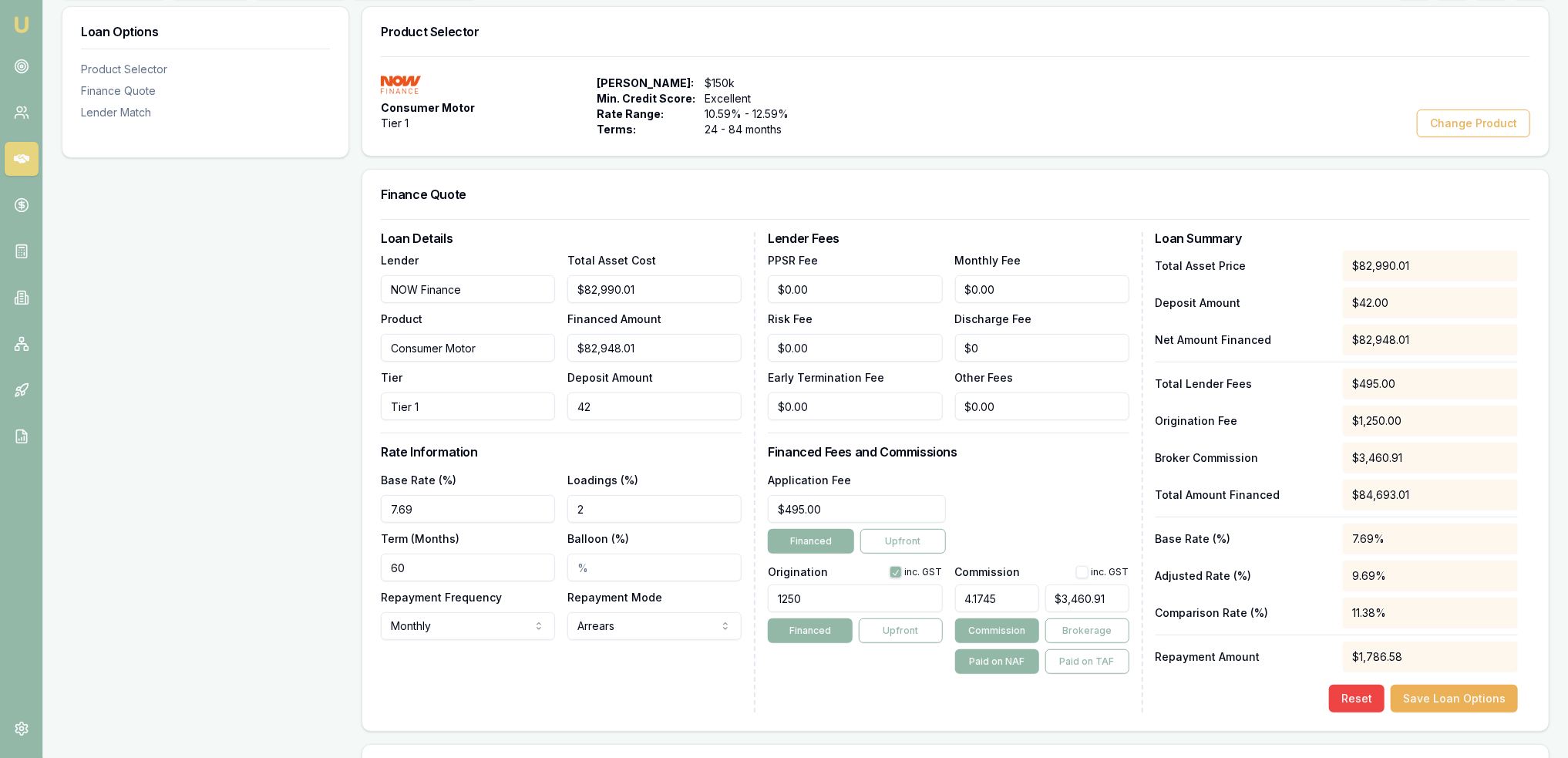
type input "429"
type input "$3,428.60"
type input "$78,691.01"
type input "4299"
type input "$3,105.49"
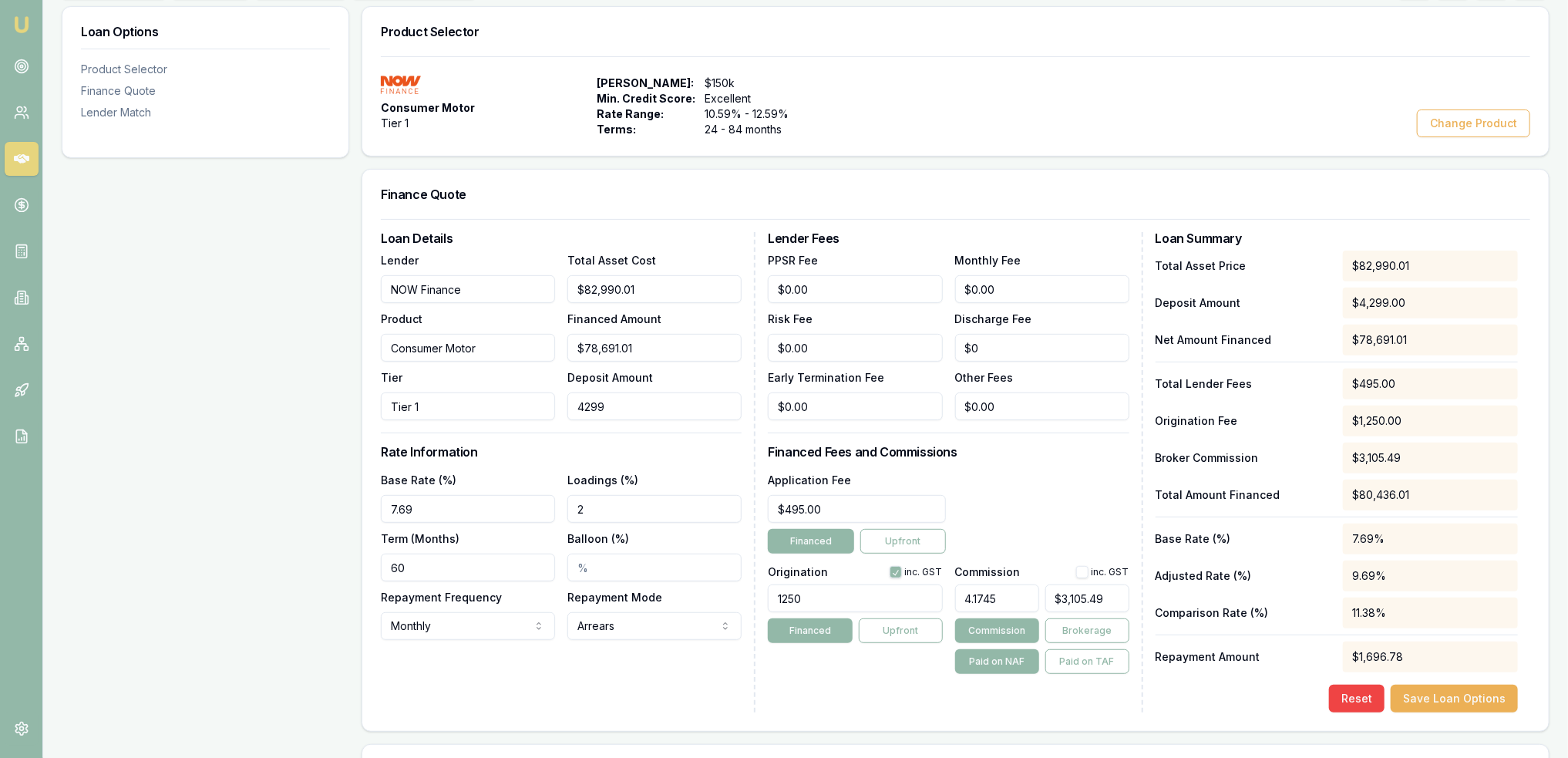
type input "$40,000.01"
type input "42990"
type input "-$124.82"
type input "42990.0"
type input "$40,000.00"
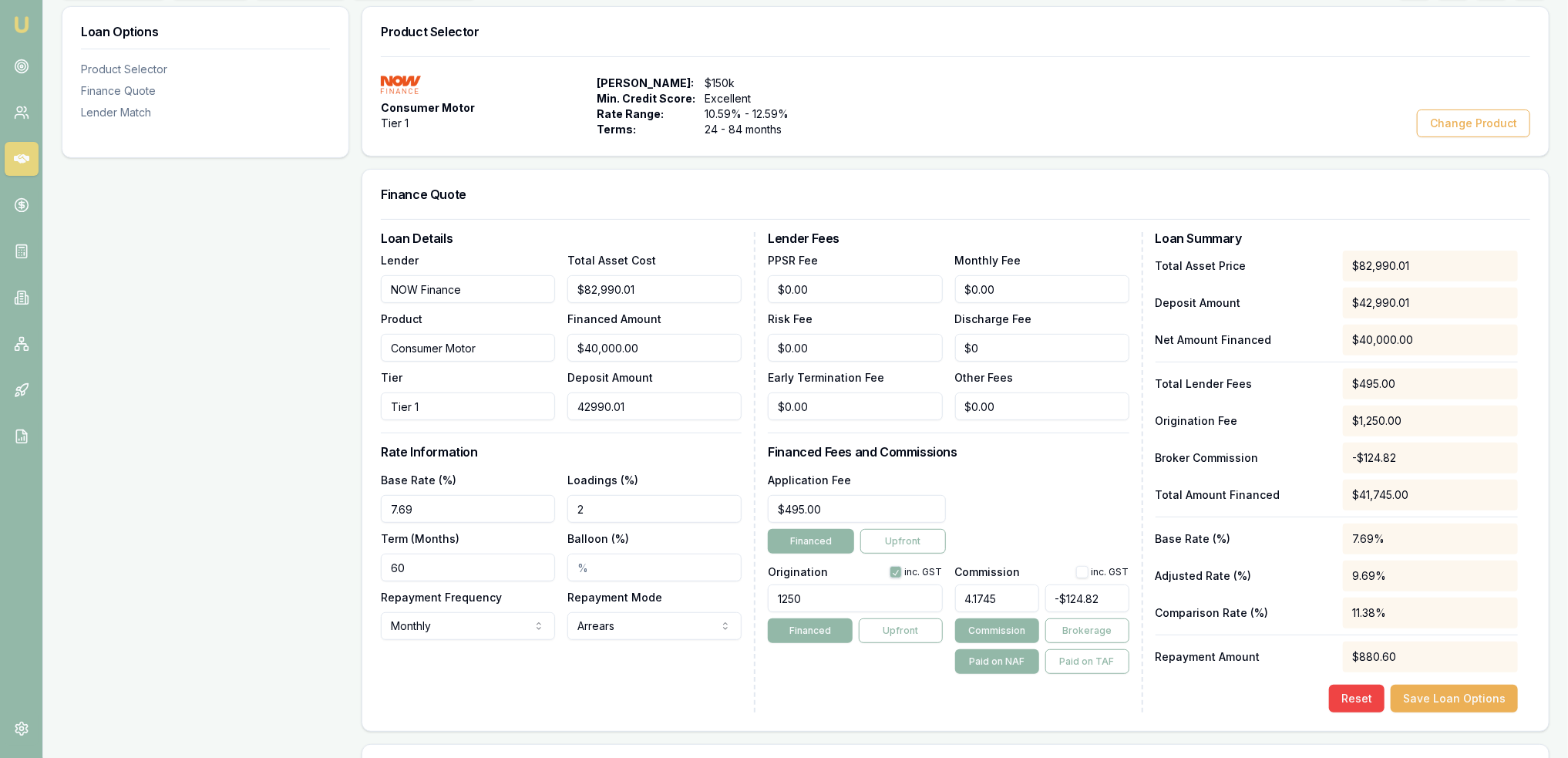
type input "$42,990.01"
click at [685, 473] on div "Loadings (%) 2" at bounding box center [655, 496] width 175 height 53
drag, startPoint x: 682, startPoint y: 287, endPoint x: 566, endPoint y: 289, distance: 116.0
click at [563, 287] on div "Lender NOW Finance Product Consumer Motor Tier Tier 1 Total Asset Cost 82990.01…" at bounding box center [562, 334] width 361 height 170
type input "4"
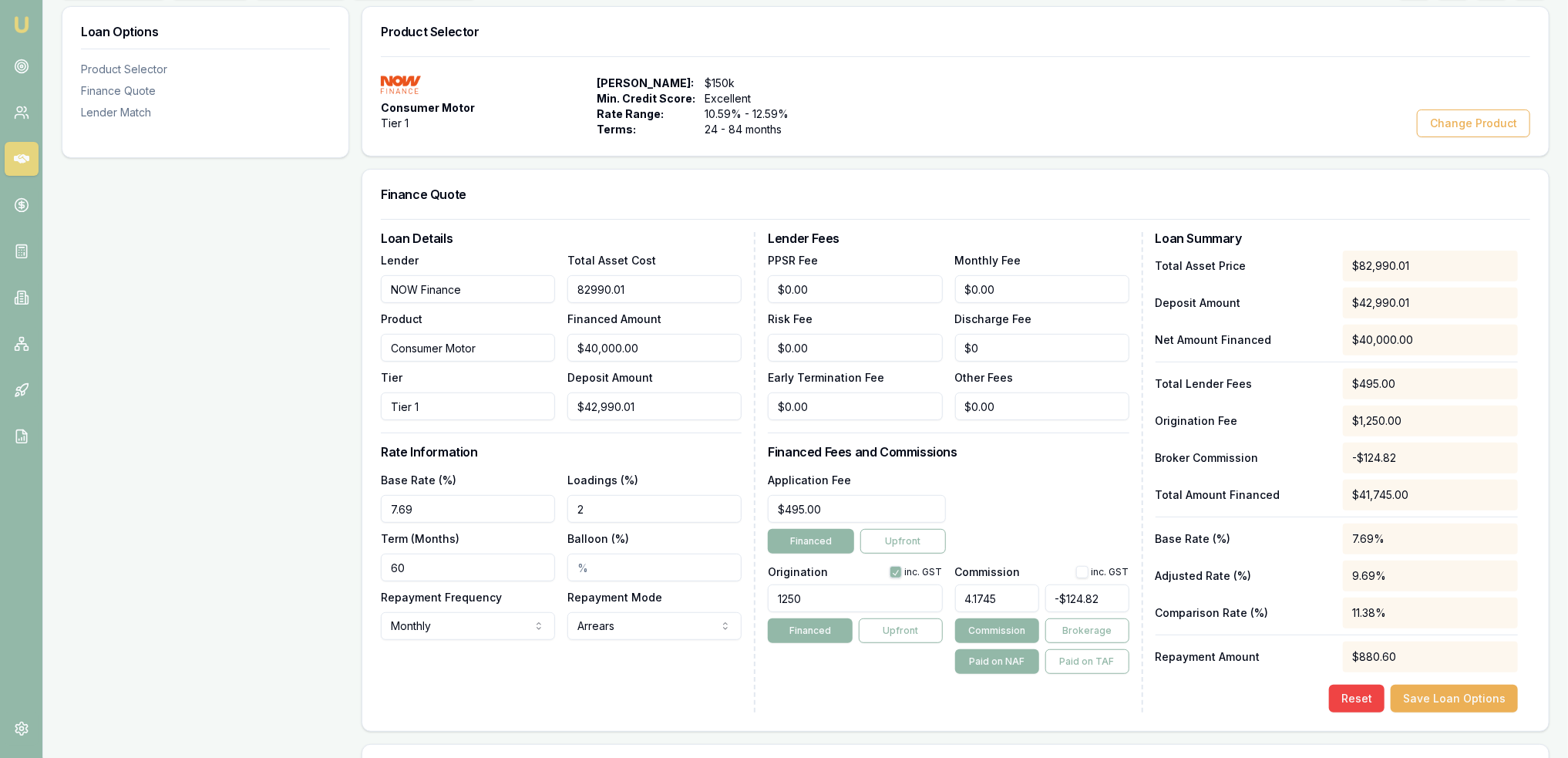
type input "$0.00"
click at [658, 669] on div "Loan Details Lender NOW Finance Product Consumer Motor Tier Tier 1 Total Asset …" at bounding box center [569, 472] width 375 height 480
click at [1025, 485] on div "Application Fee $495.00 Financed Upfront" at bounding box center [949, 512] width 361 height 83
drag, startPoint x: 670, startPoint y: 285, endPoint x: 544, endPoint y: 285, distance: 126.0
click at [544, 285] on div "Lender NOW Finance Product Consumer Motor Tier Tier 1 Total Asset Cost 40000 Fi…" at bounding box center [562, 334] width 361 height 170
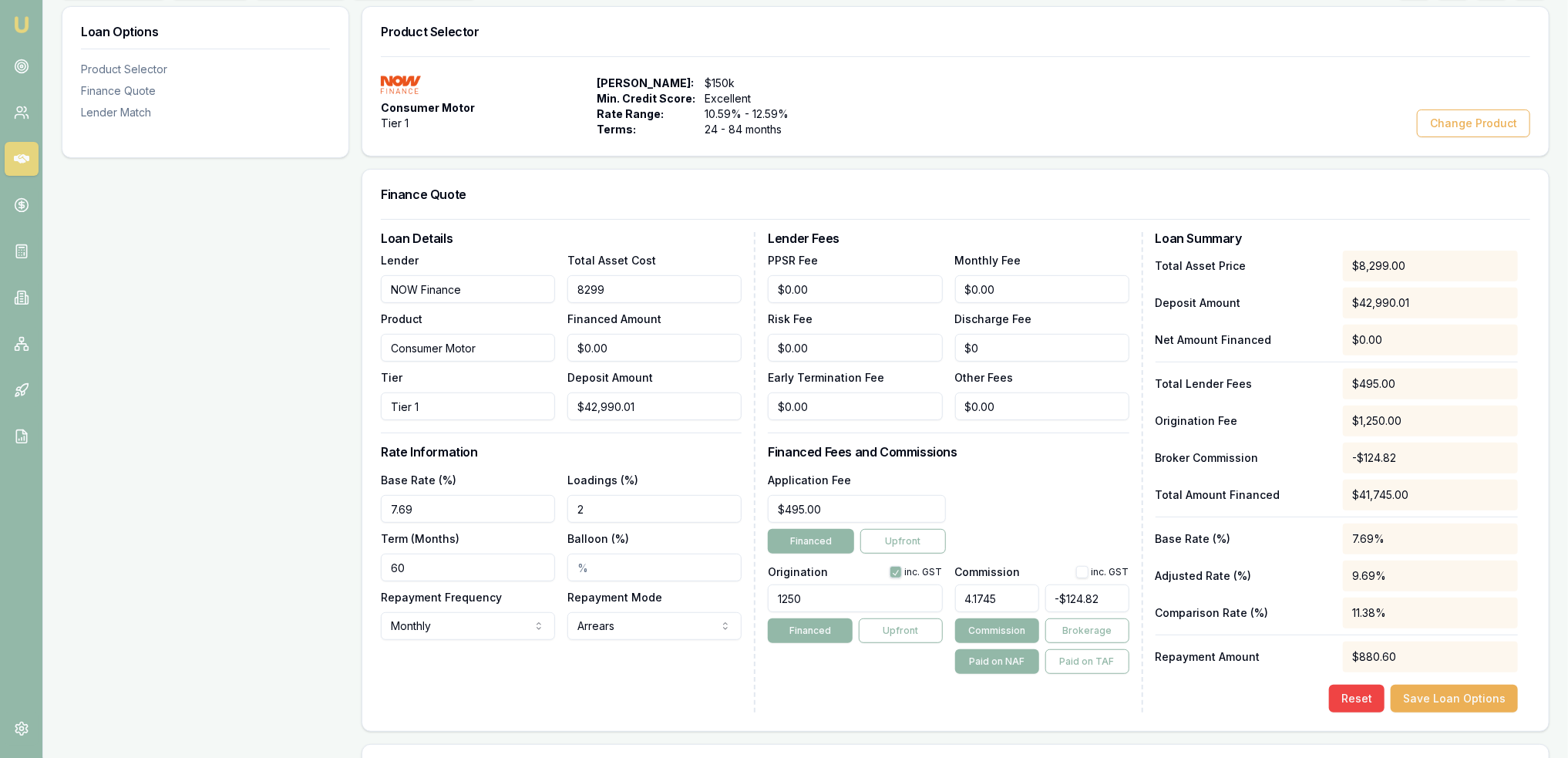
type input "82990"
type input "$39,999.99"
type input "82990.01"
type input "$40,000.00"
type input "$82,990.01"
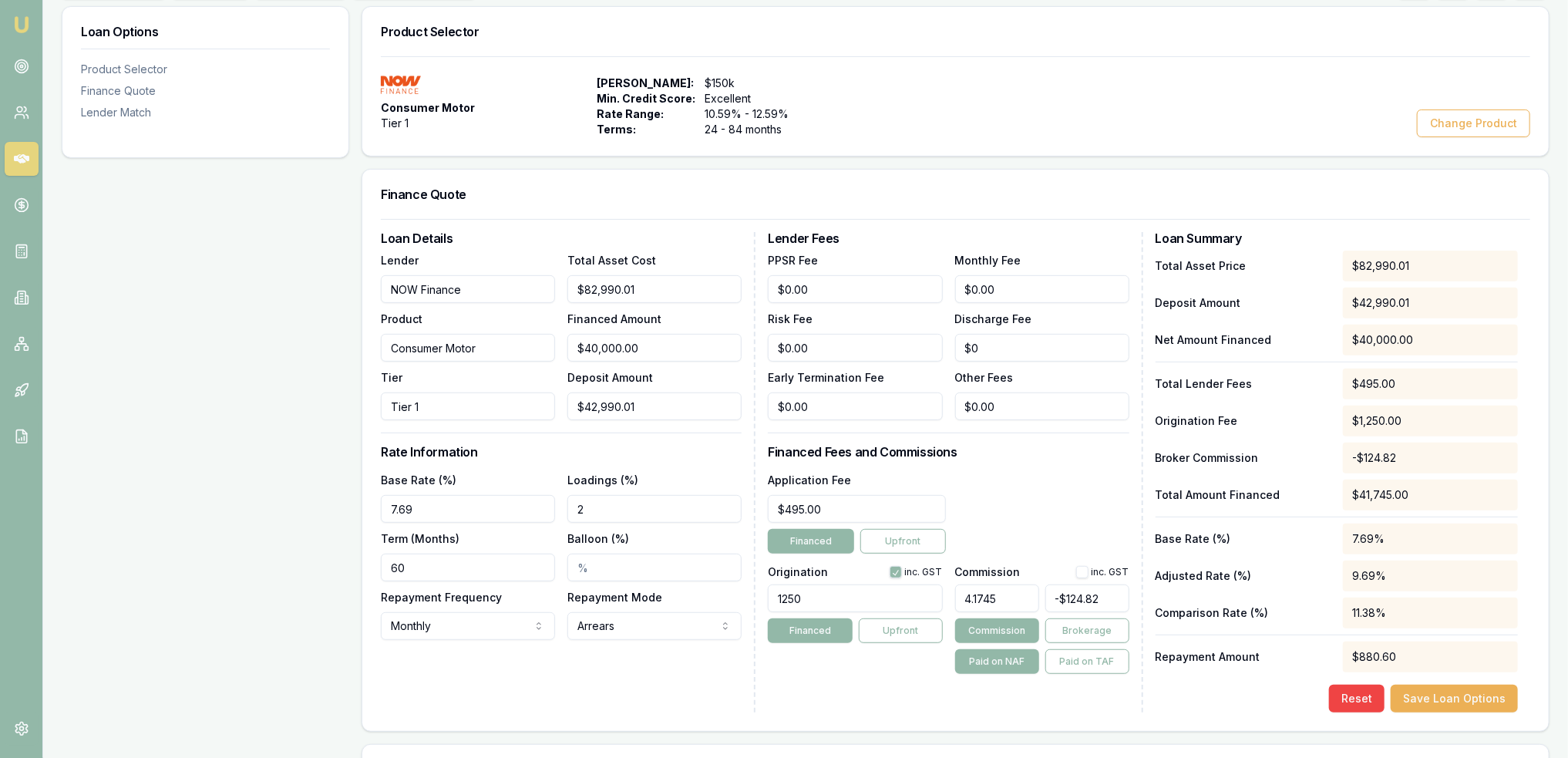
click at [693, 464] on div "Loan Details Lender NOW Finance Product Consumer Motor Tier Tier 1 Total Asset …" at bounding box center [569, 472] width 375 height 480
click at [1017, 589] on input "4.1745" at bounding box center [997, 598] width 84 height 28
type input "4.17%"
click at [1080, 572] on button "button" at bounding box center [1082, 571] width 12 height 12
checkbox input "true"
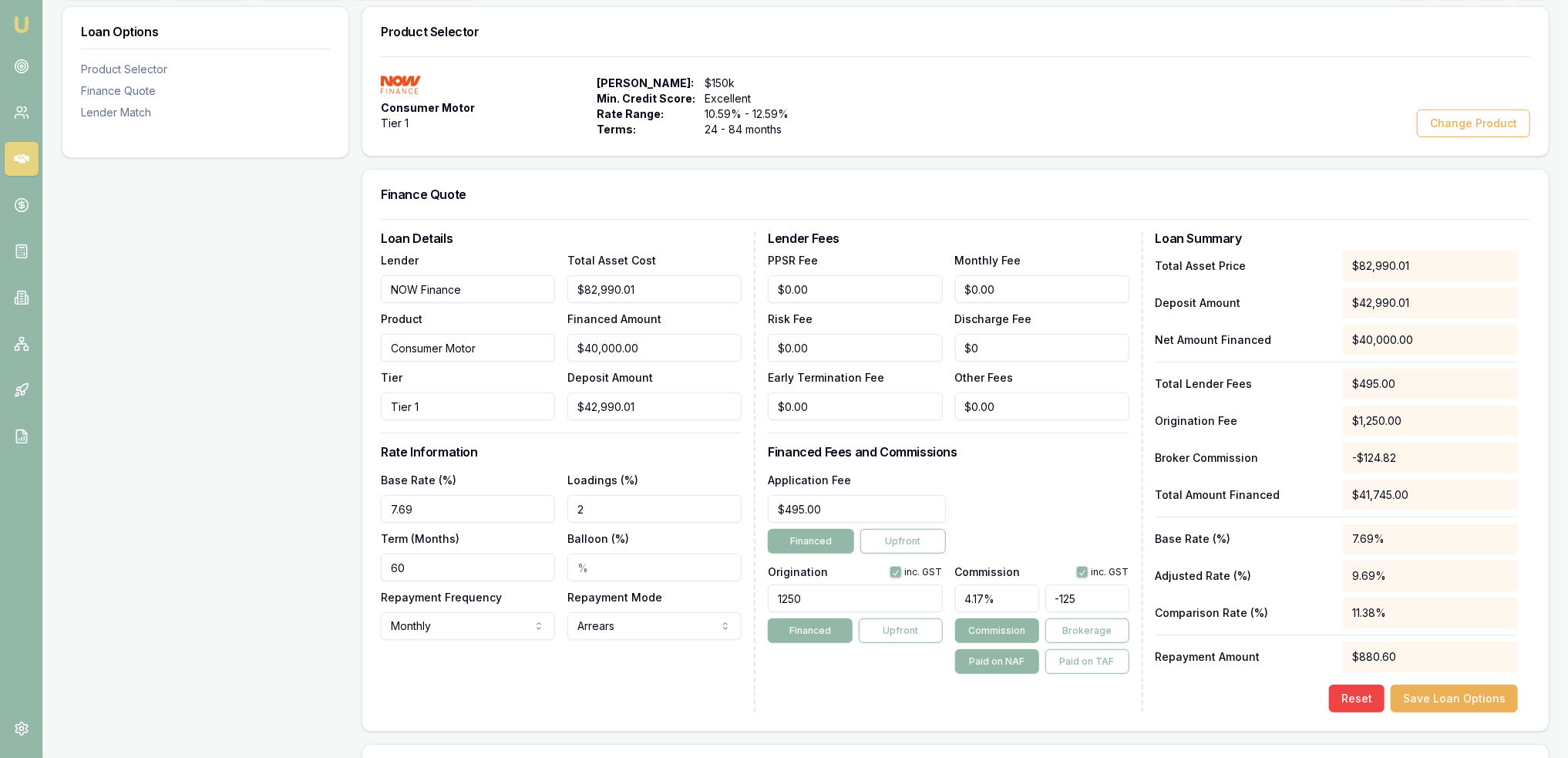
drag, startPoint x: 1121, startPoint y: 591, endPoint x: 1045, endPoint y: 603, distance: 76.9
click at [1045, 603] on input "-125" at bounding box center [1087, 598] width 84 height 28
type input "-$124.82"
click at [1084, 571] on button "button" at bounding box center [1082, 571] width 12 height 12
checkbox input "false"
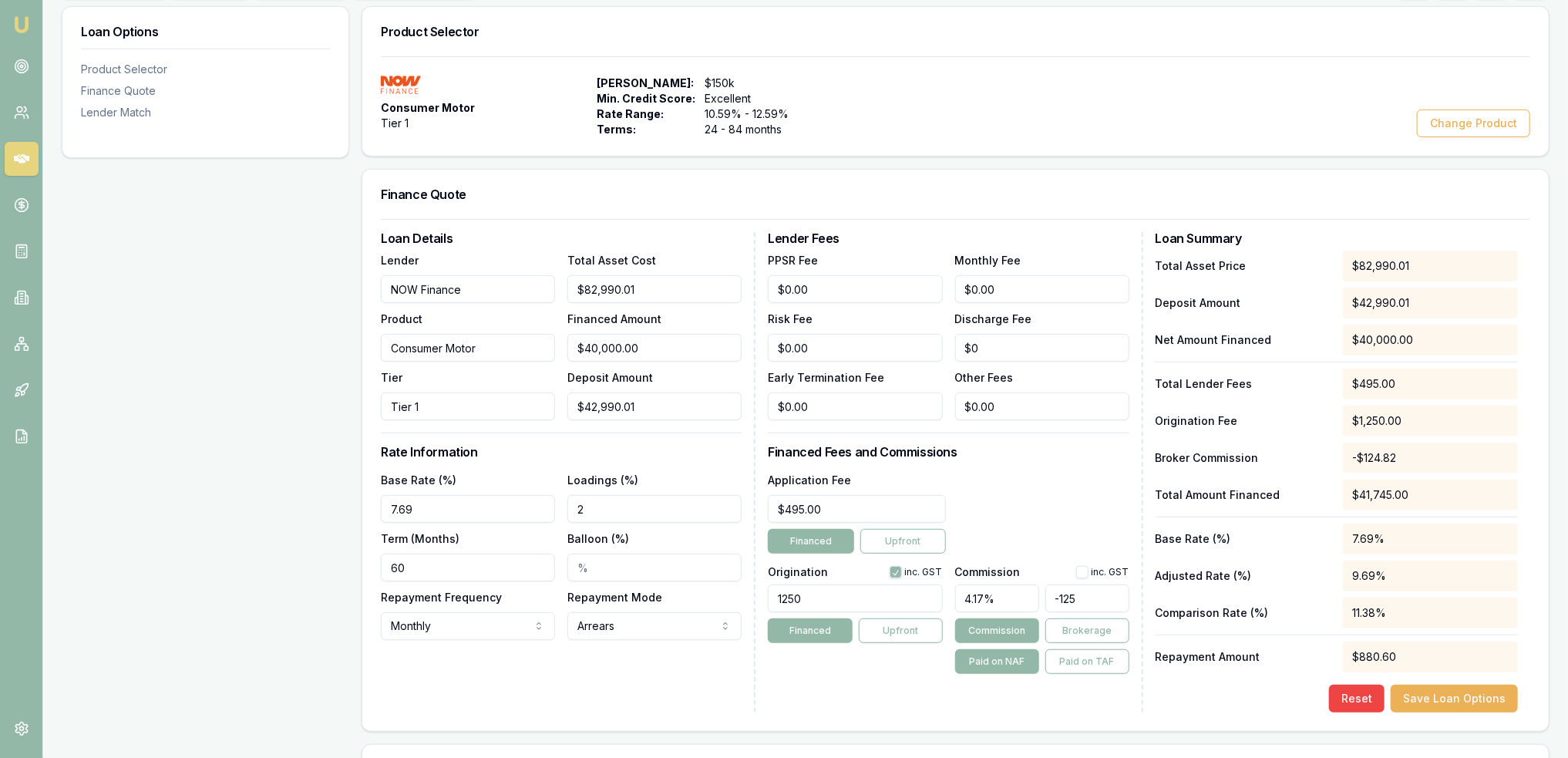
drag, startPoint x: 1102, startPoint y: 597, endPoint x: 1048, endPoint y: 604, distance: 54.5
click at [1048, 604] on input "-125" at bounding box center [1087, 598] width 84 height 28
click at [912, 675] on div "Lender Fees PPSR Fee $0.00 Monthly Fee $0.00 Risk Fee $0.00 Discharge Fee $0 Ea…" at bounding box center [956, 472] width 375 height 480
click at [1080, 625] on button "Brokerage" at bounding box center [1087, 630] width 84 height 25
drag, startPoint x: 1107, startPoint y: 598, endPoint x: 1044, endPoint y: 599, distance: 63.0
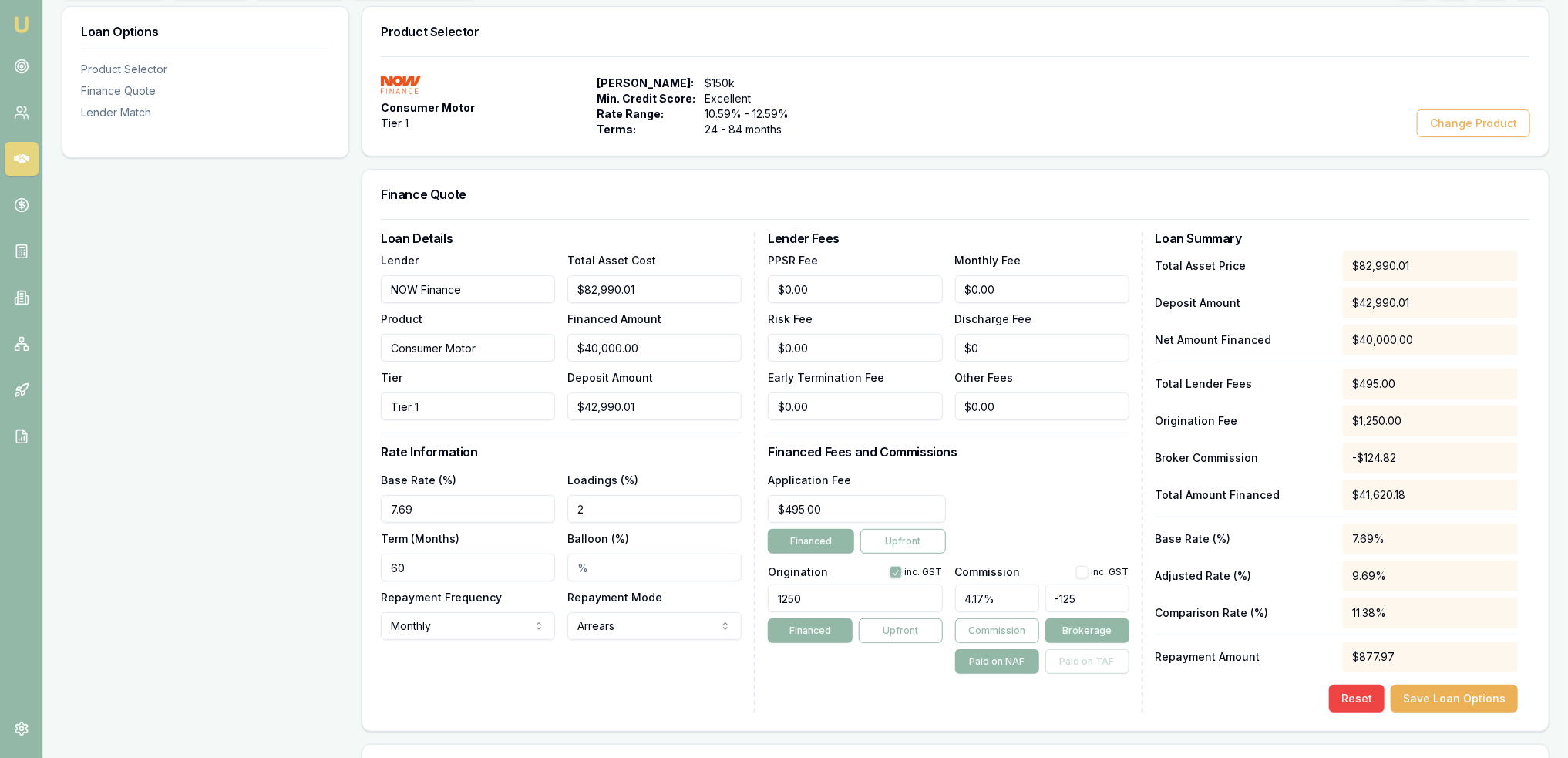
click at [1044, 599] on div "4.17% -125" at bounding box center [1043, 595] width 175 height 34
type input "-$124.82"
click at [842, 681] on div "Lender Fees PPSR Fee $0.00 Monthly Fee $0.00 Risk Fee $0.00 Discharge Fee $0 Ea…" at bounding box center [956, 472] width 375 height 480
click at [1462, 695] on button "Save Loan Options" at bounding box center [1454, 698] width 127 height 28
click at [1470, 693] on button "Save Loan Options" at bounding box center [1454, 698] width 127 height 28
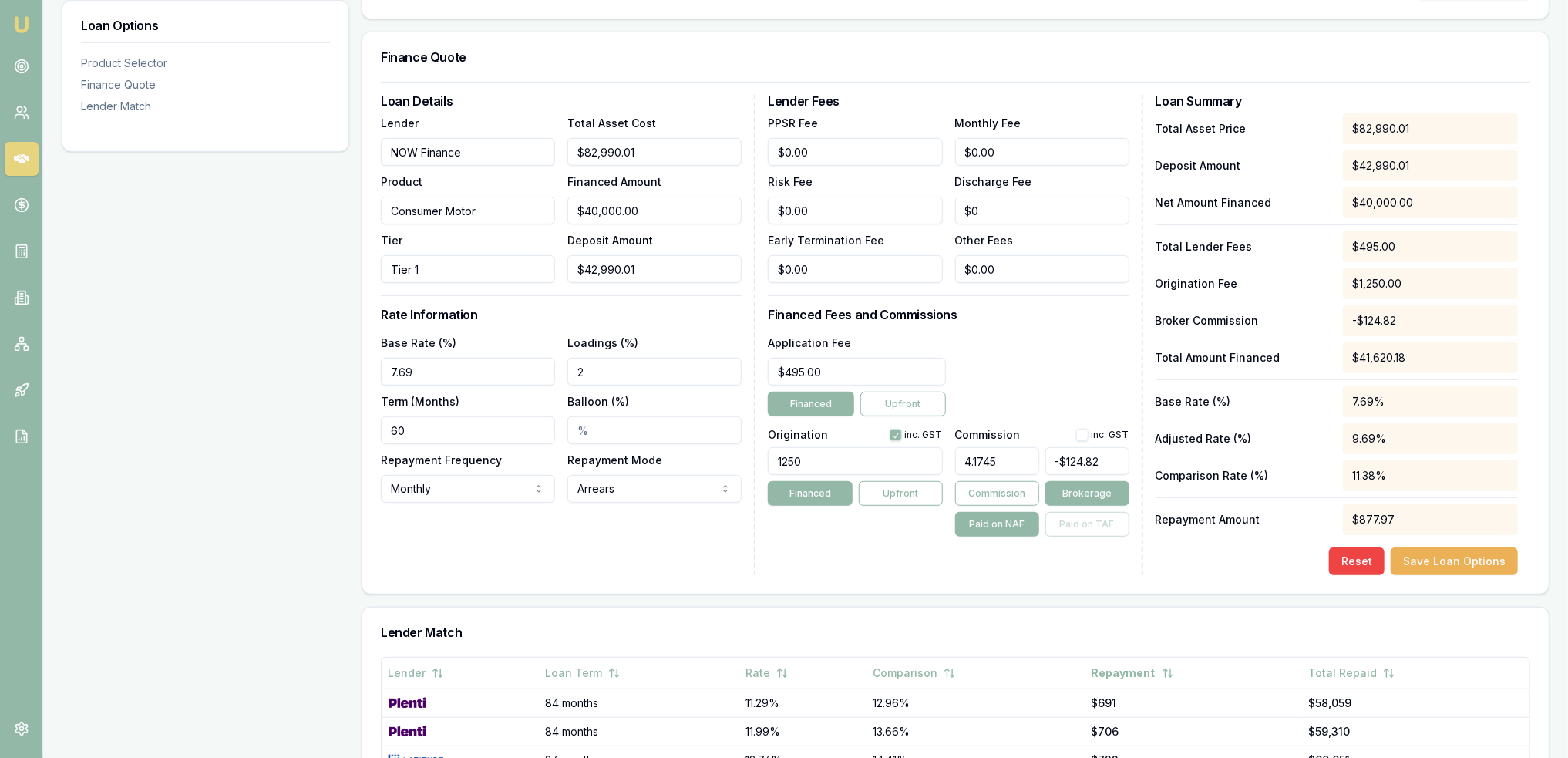
scroll to position [385, 0]
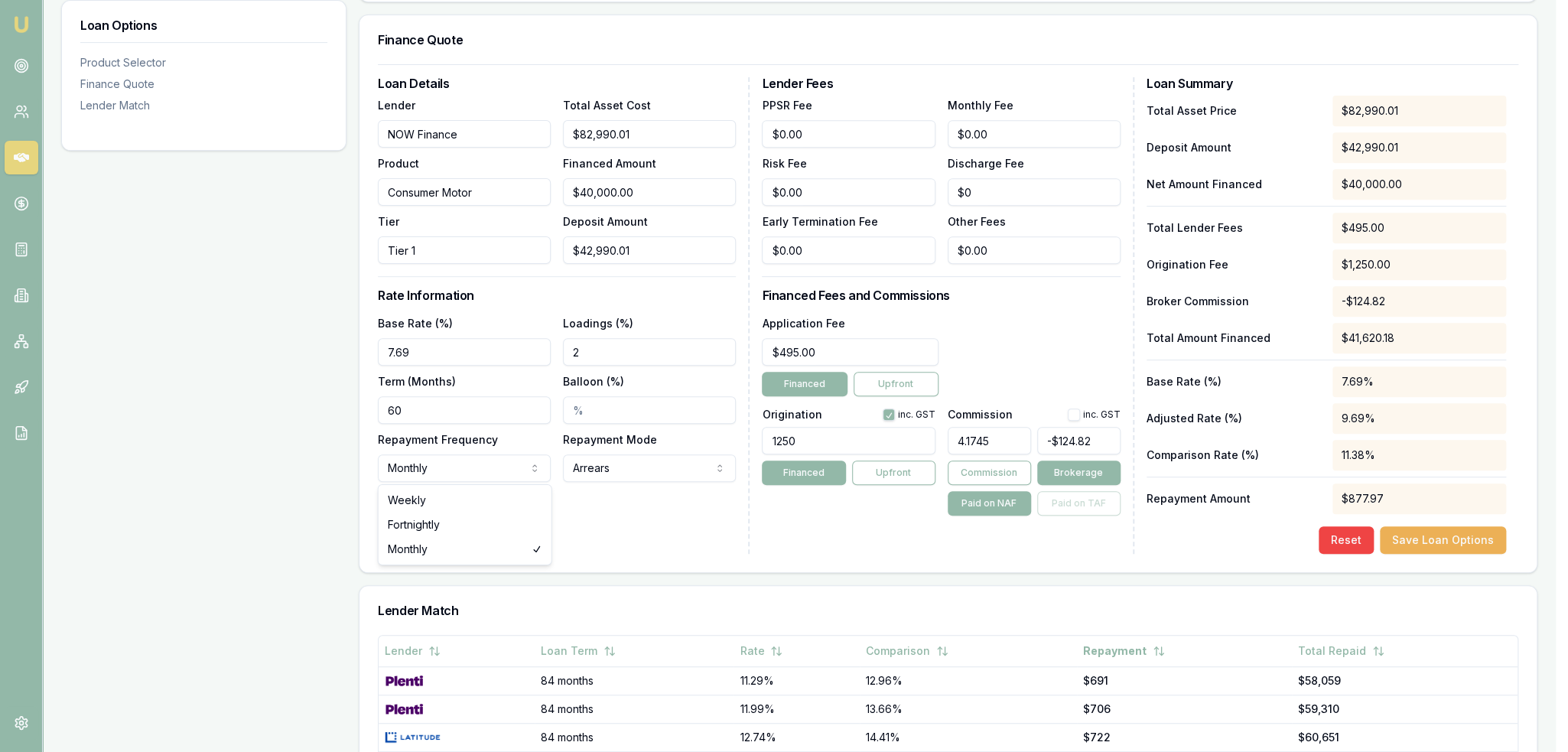
select select "FORTNIGHTLY"
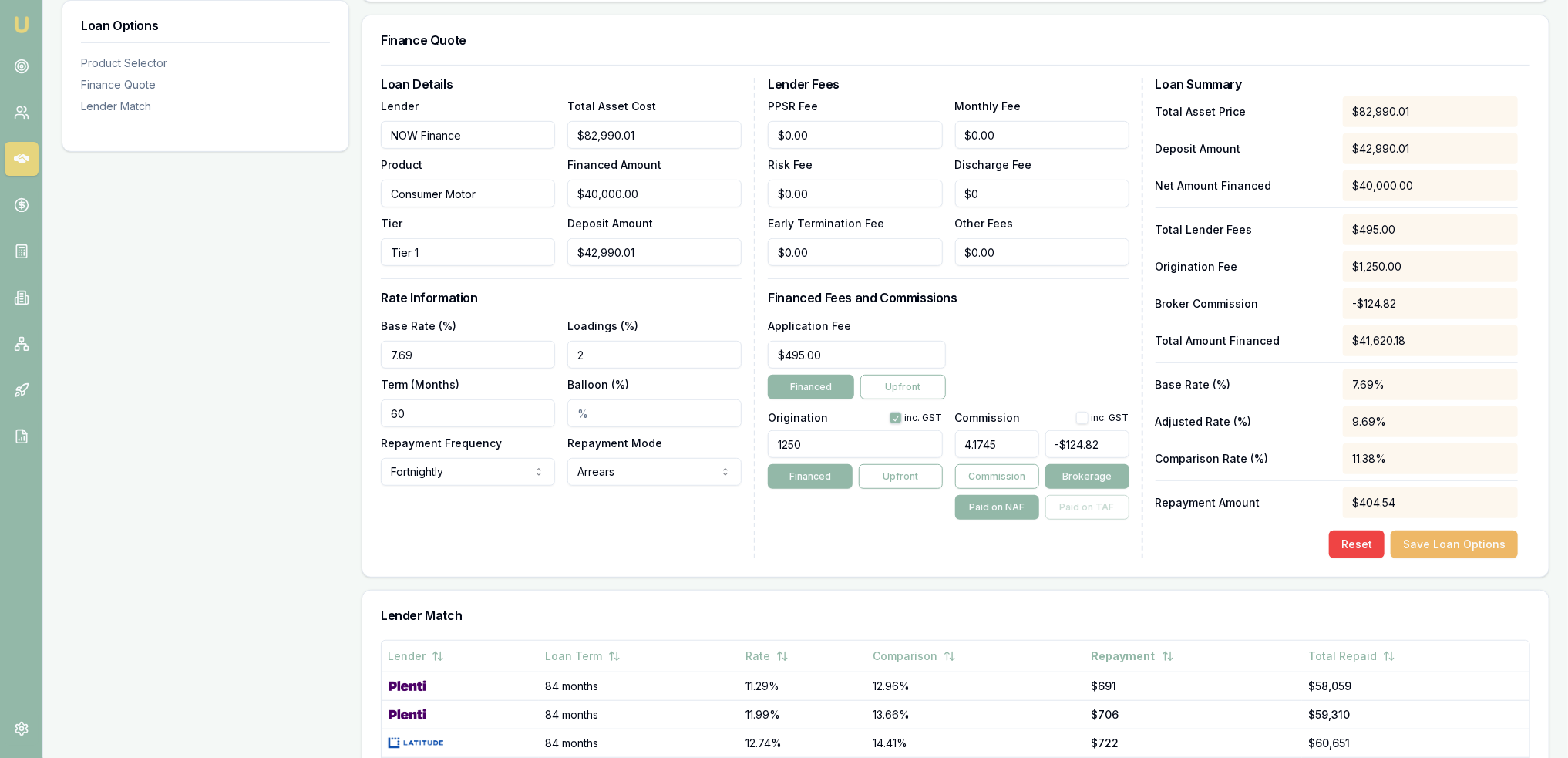
click at [1456, 544] on button "Save Loan Options" at bounding box center [1454, 544] width 127 height 28
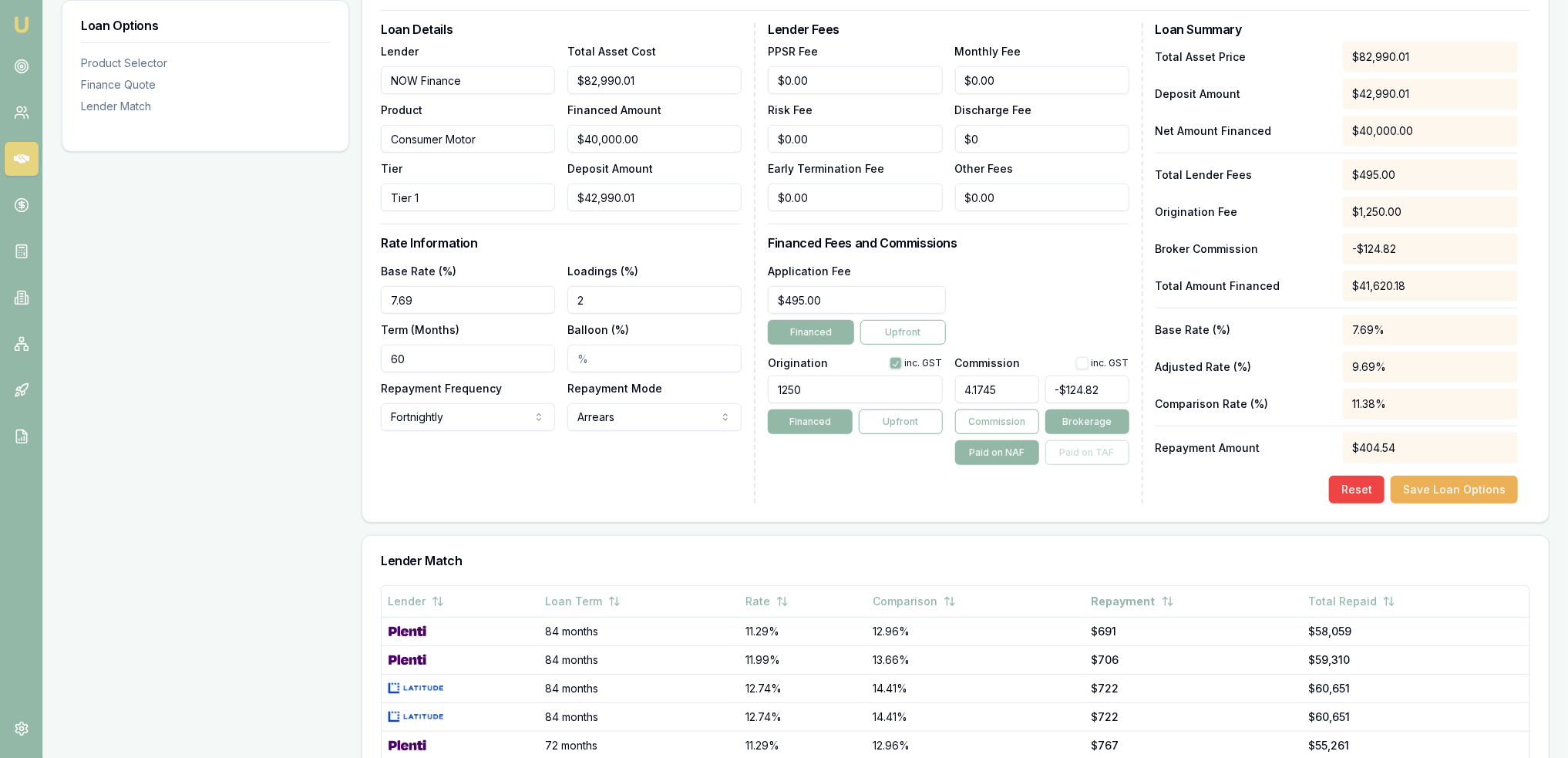
scroll to position [462, 0]
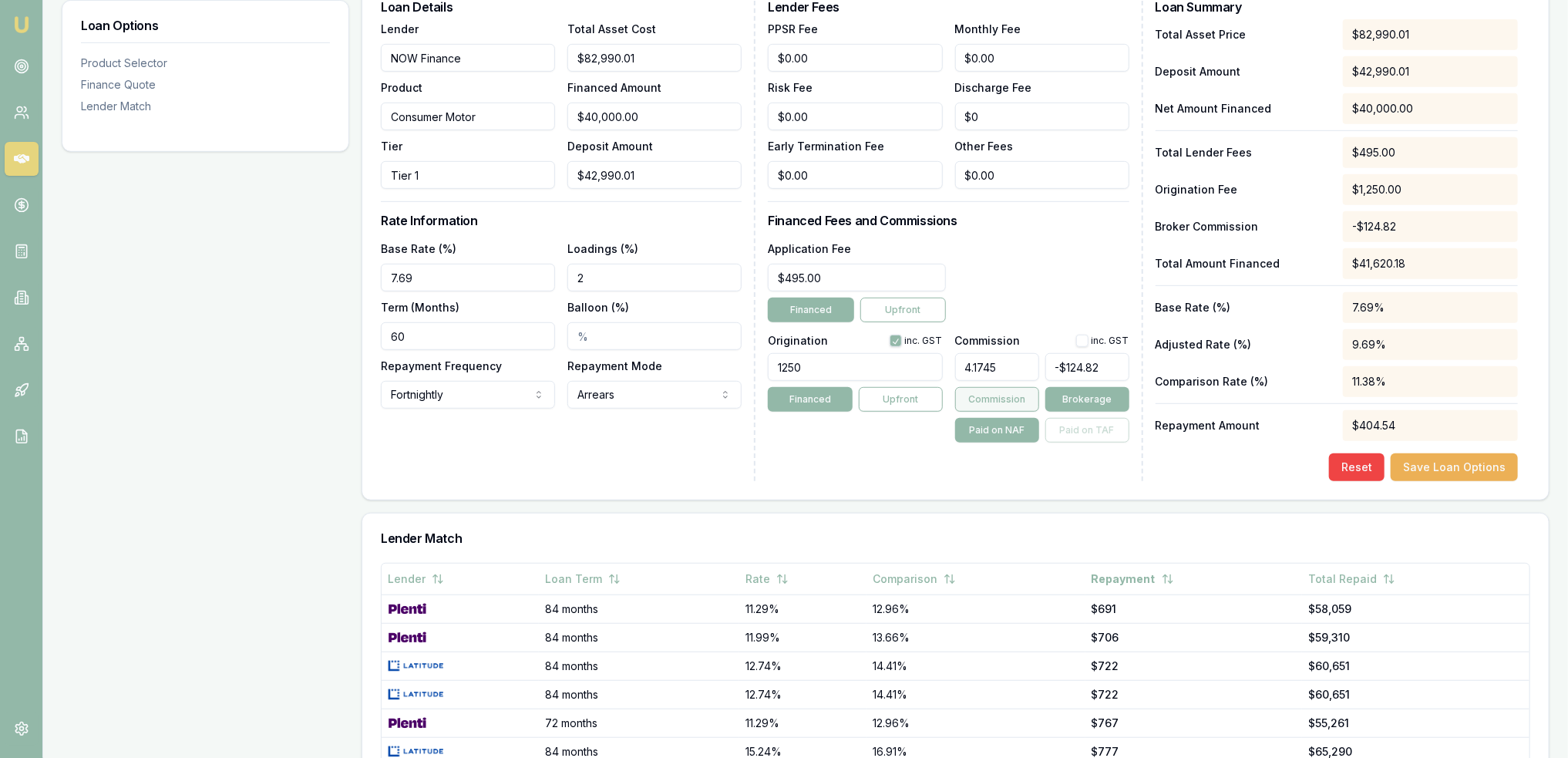
click at [1016, 402] on button "Commission" at bounding box center [997, 399] width 84 height 25
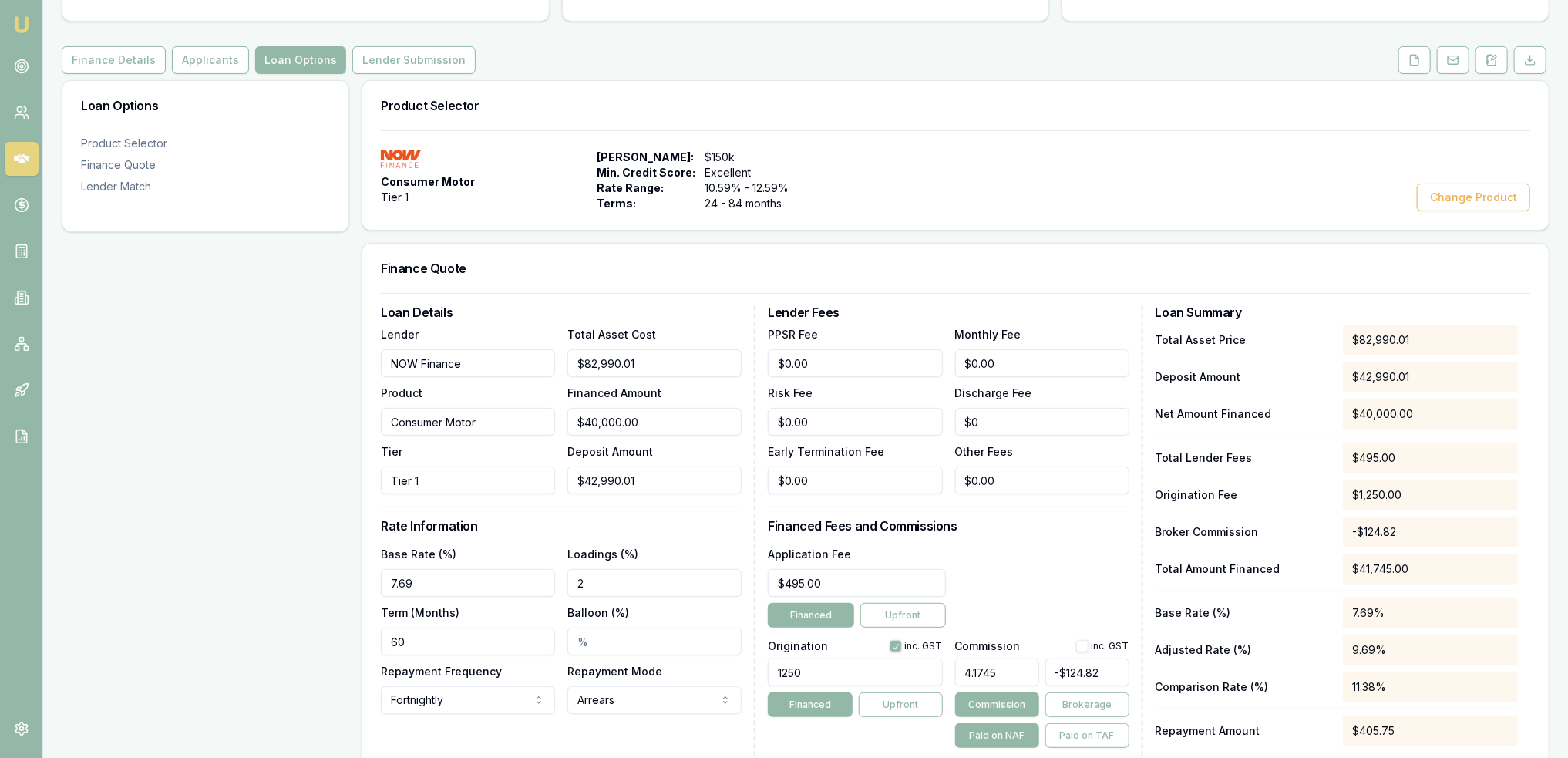
scroll to position [123, 0]
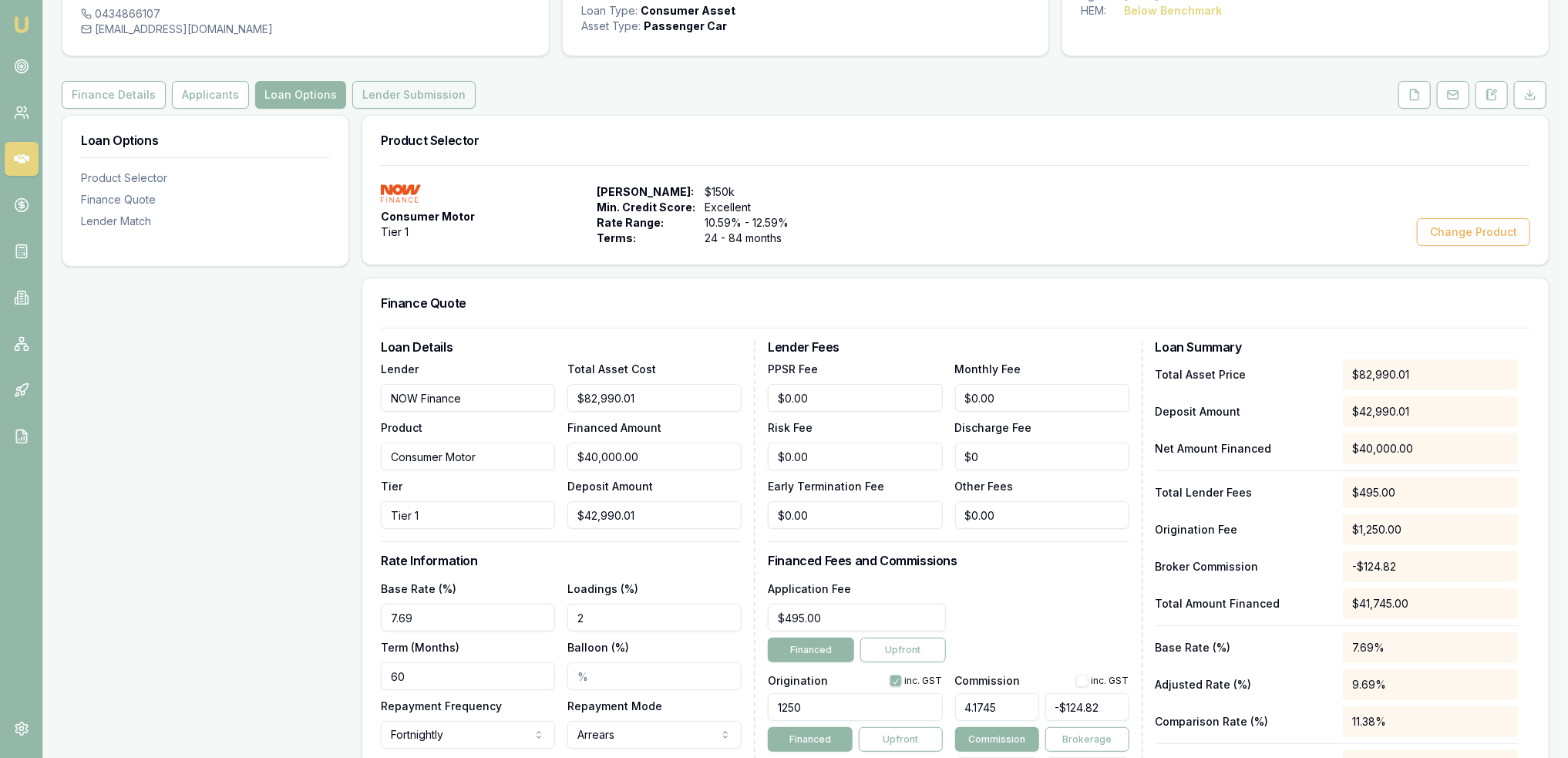
click at [400, 98] on button "Lender Submission" at bounding box center [414, 95] width 123 height 28
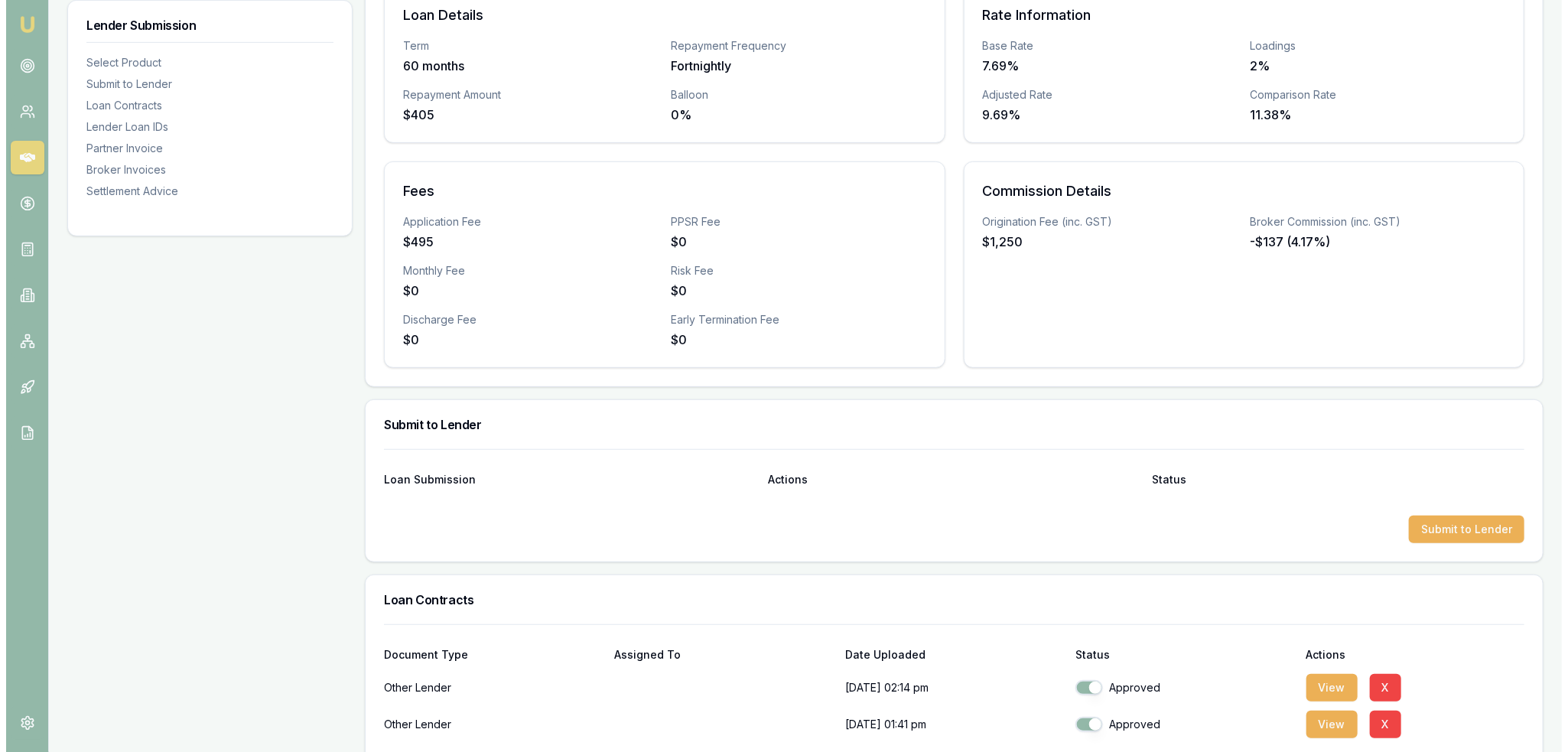
scroll to position [382, 0]
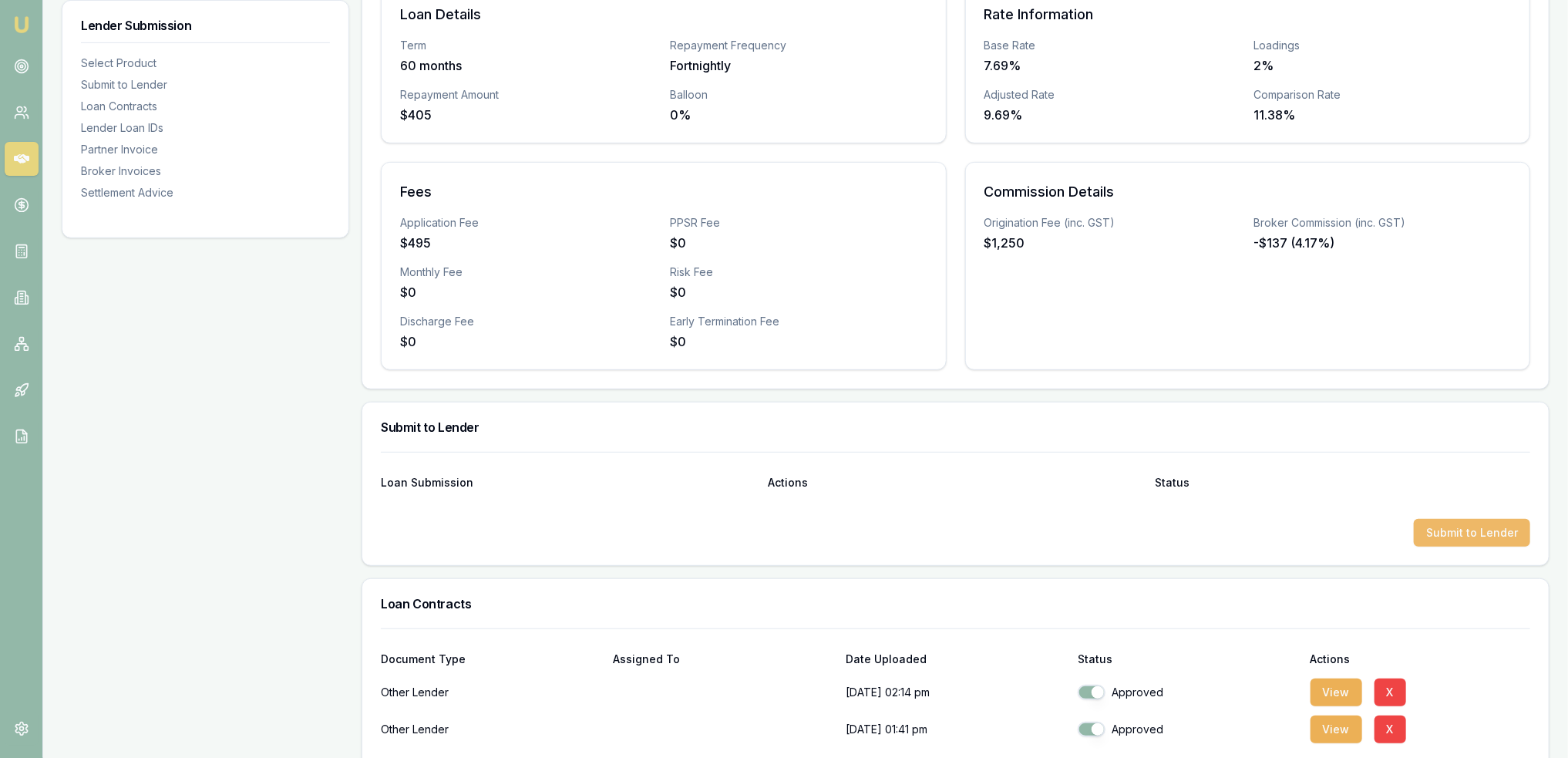
click at [1453, 524] on button "Submit to Lender" at bounding box center [1472, 533] width 116 height 28
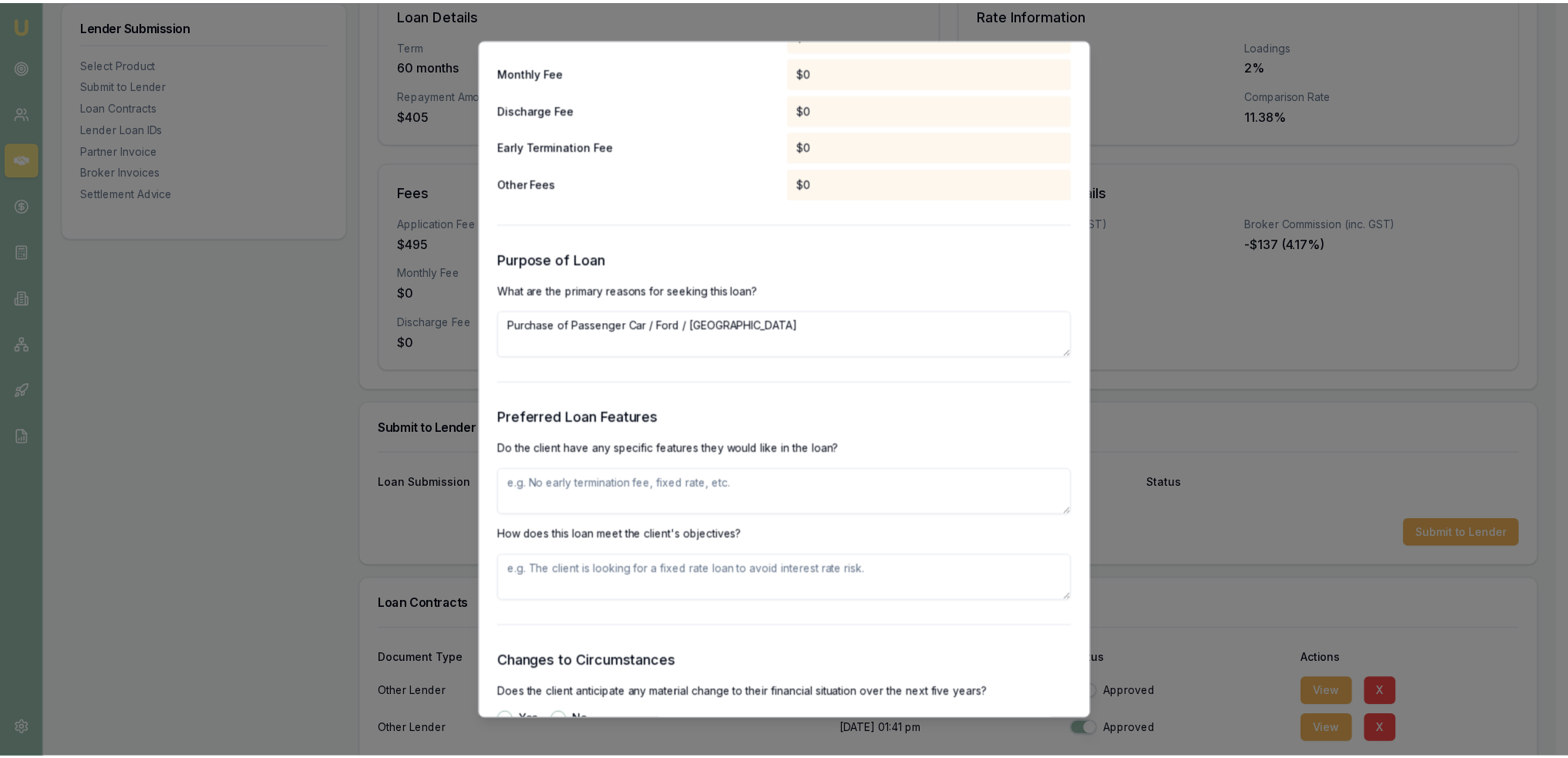
scroll to position [1542, 0]
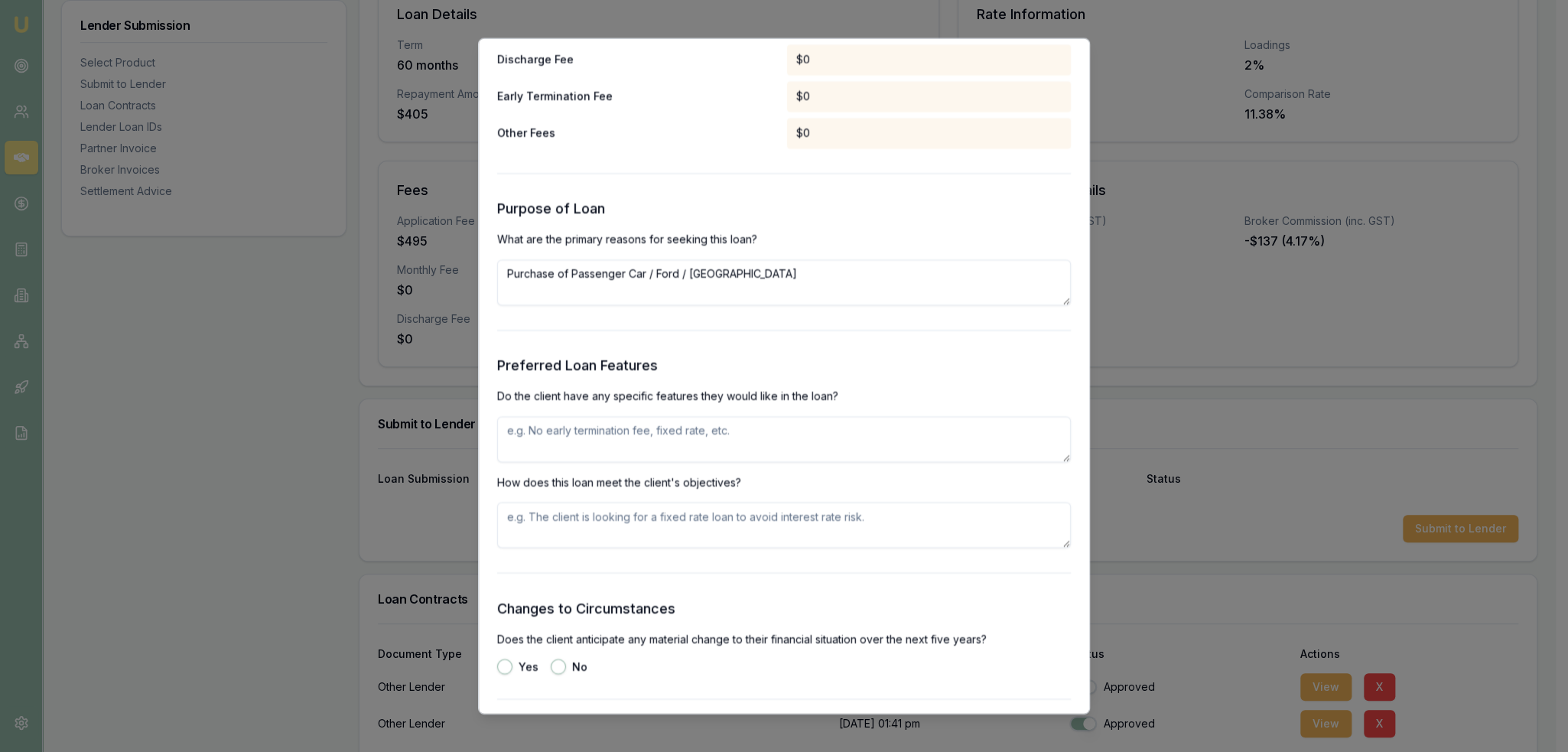
click at [743, 441] on textarea at bounding box center [784, 439] width 574 height 46
type textarea "C"
type textarea "W"
type textarea "R"
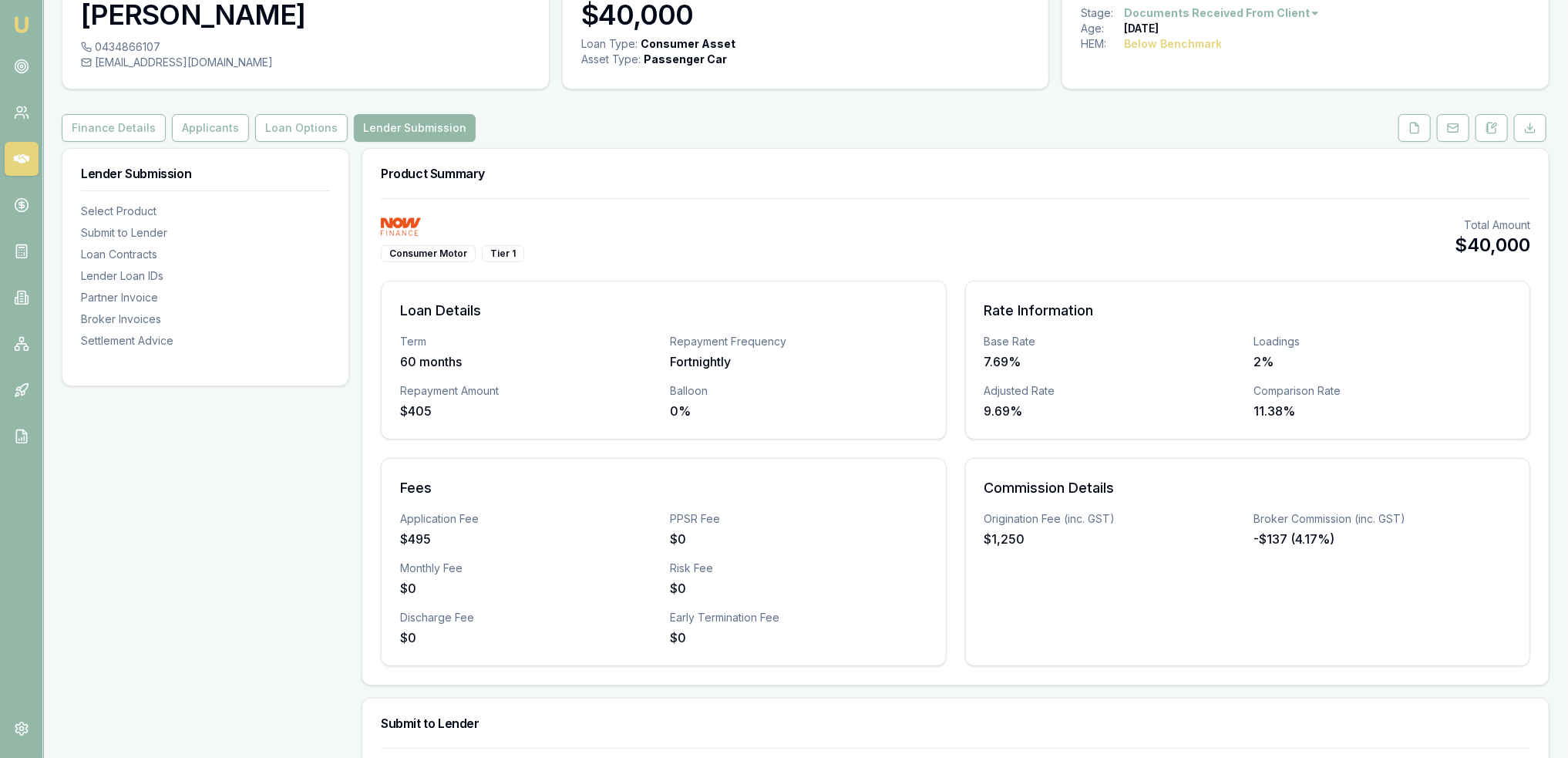
scroll to position [77, 0]
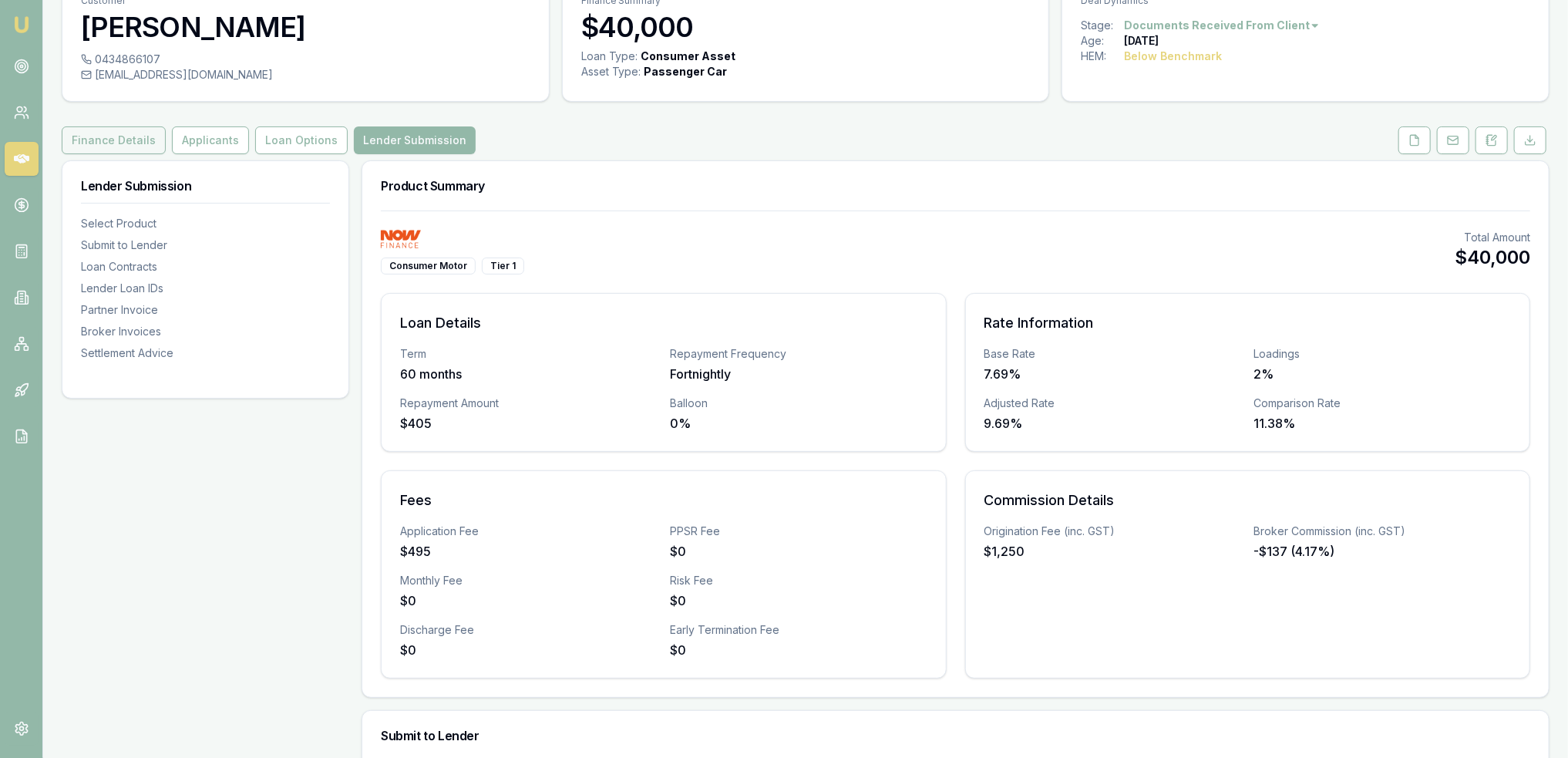
click at [121, 132] on button "Finance Details" at bounding box center [113, 140] width 104 height 28
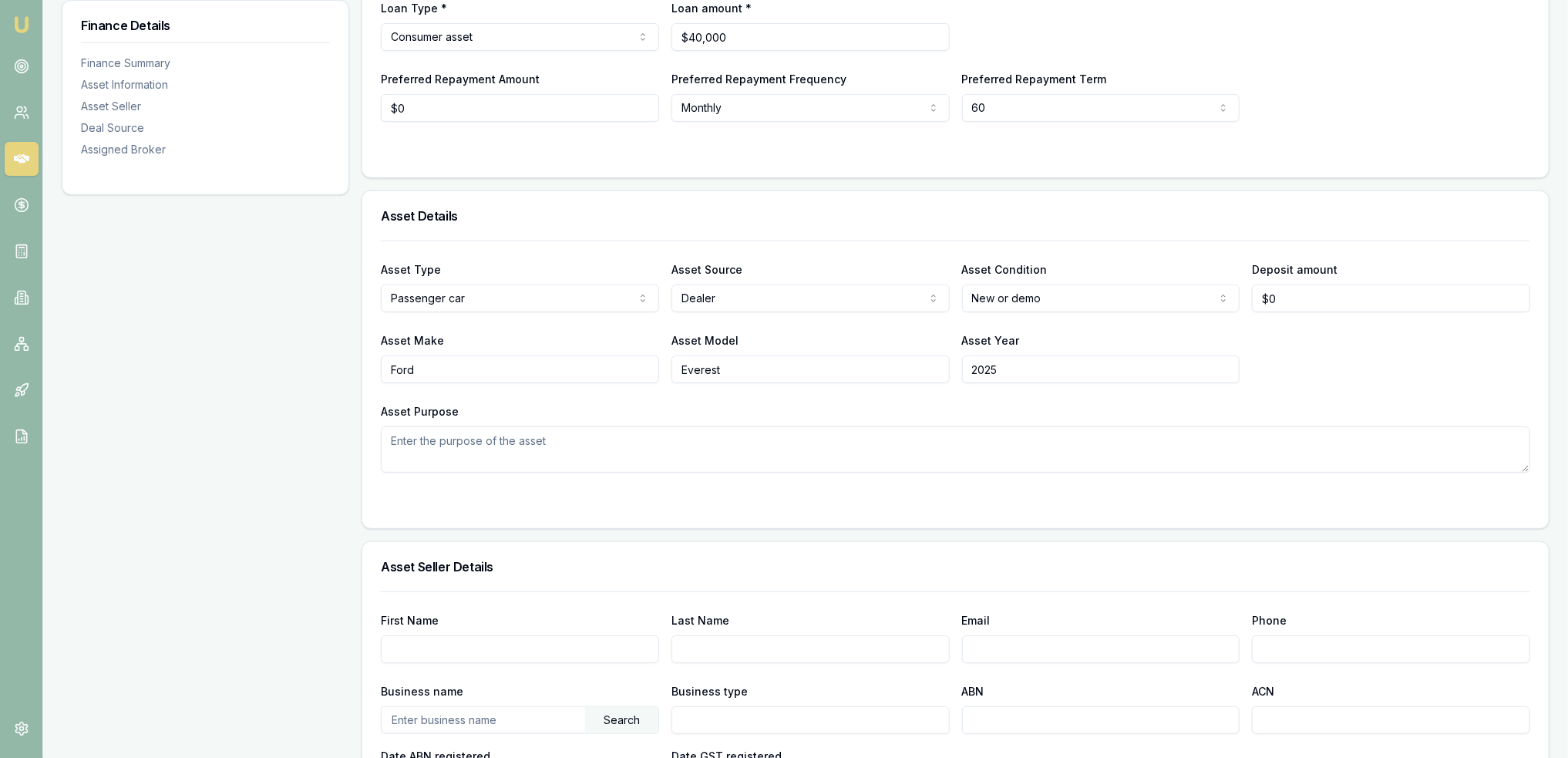
scroll to position [77, 0]
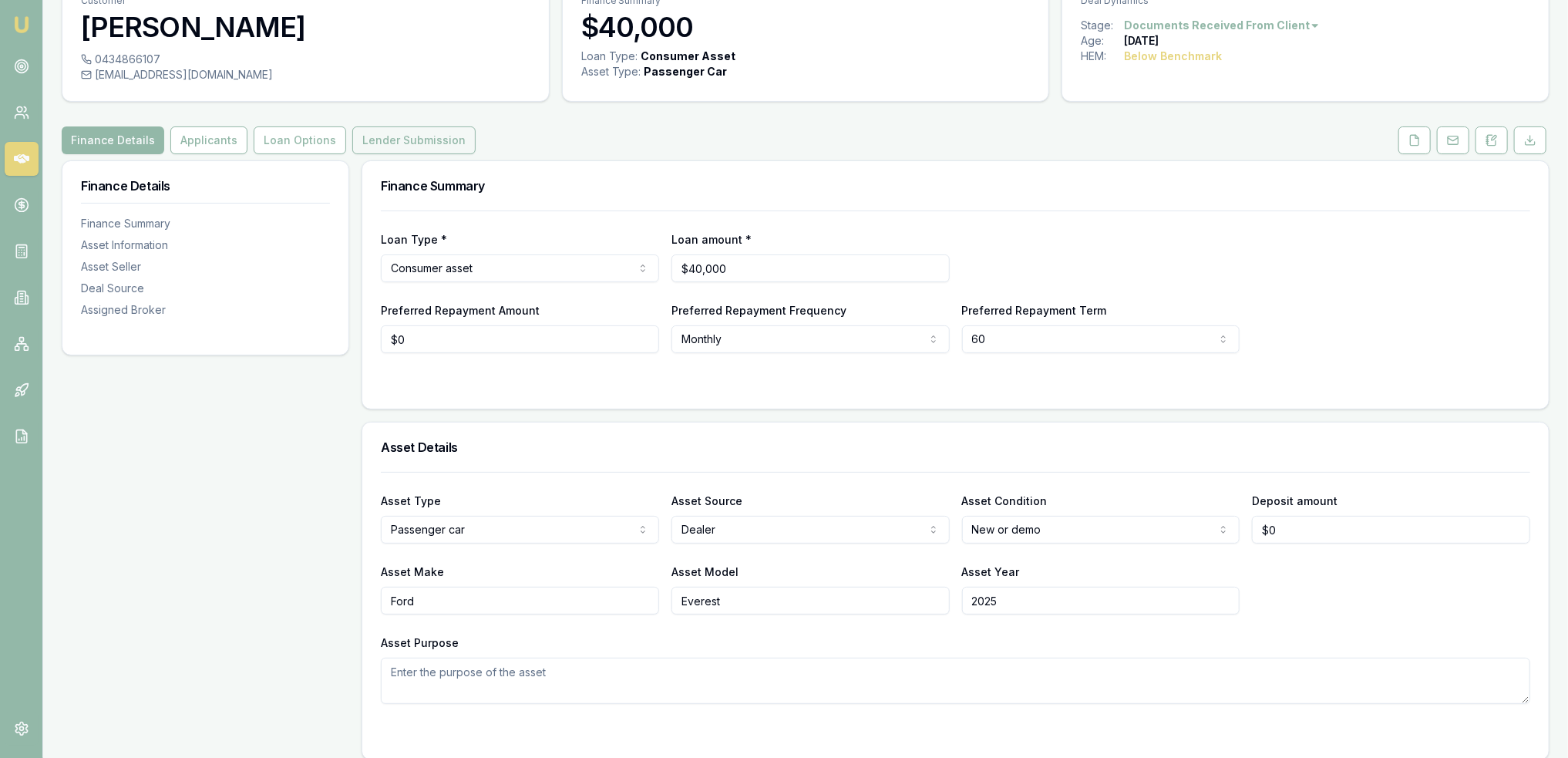
click at [376, 138] on button "Lender Submission" at bounding box center [414, 140] width 123 height 28
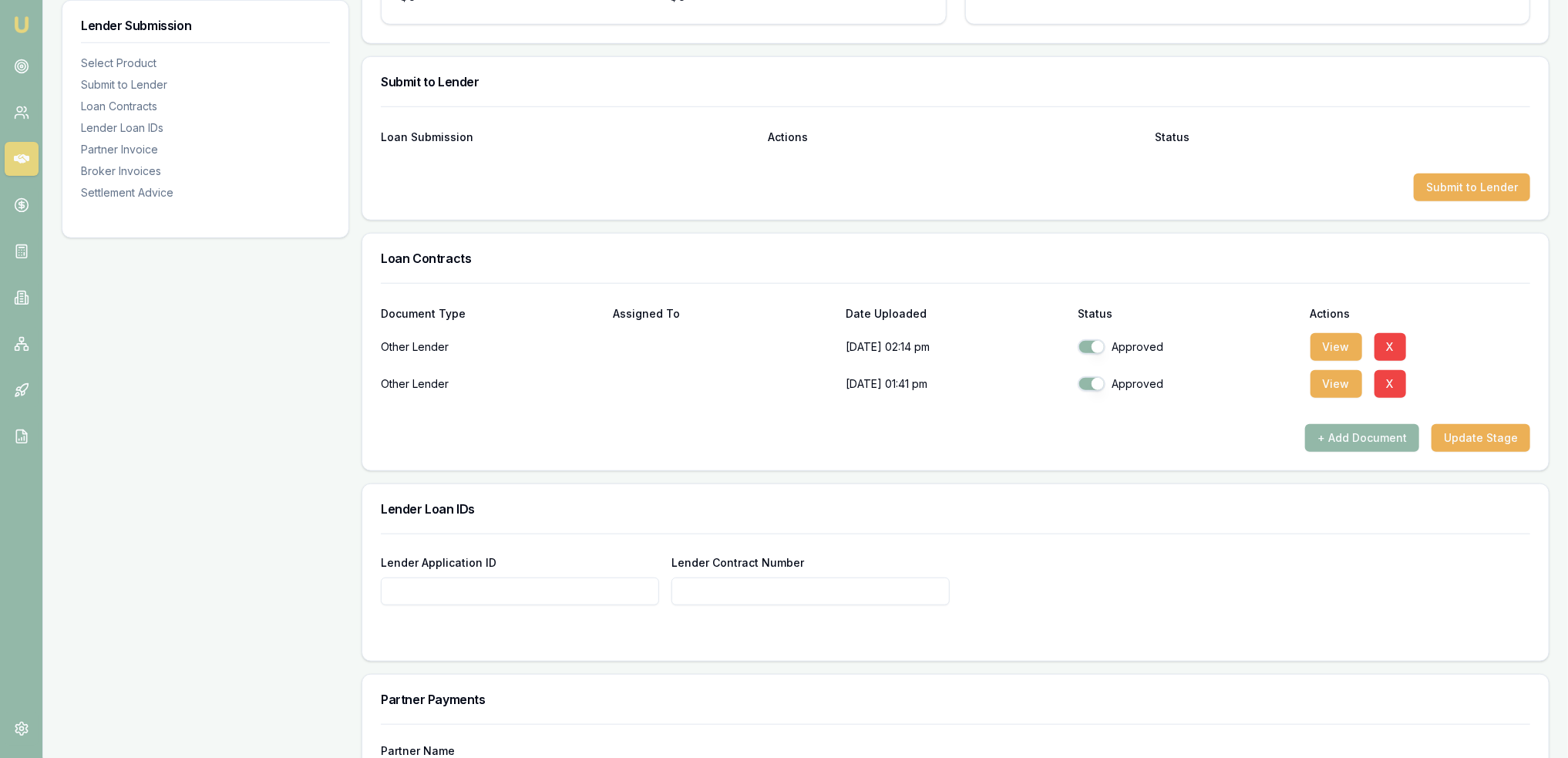
scroll to position [727, 0]
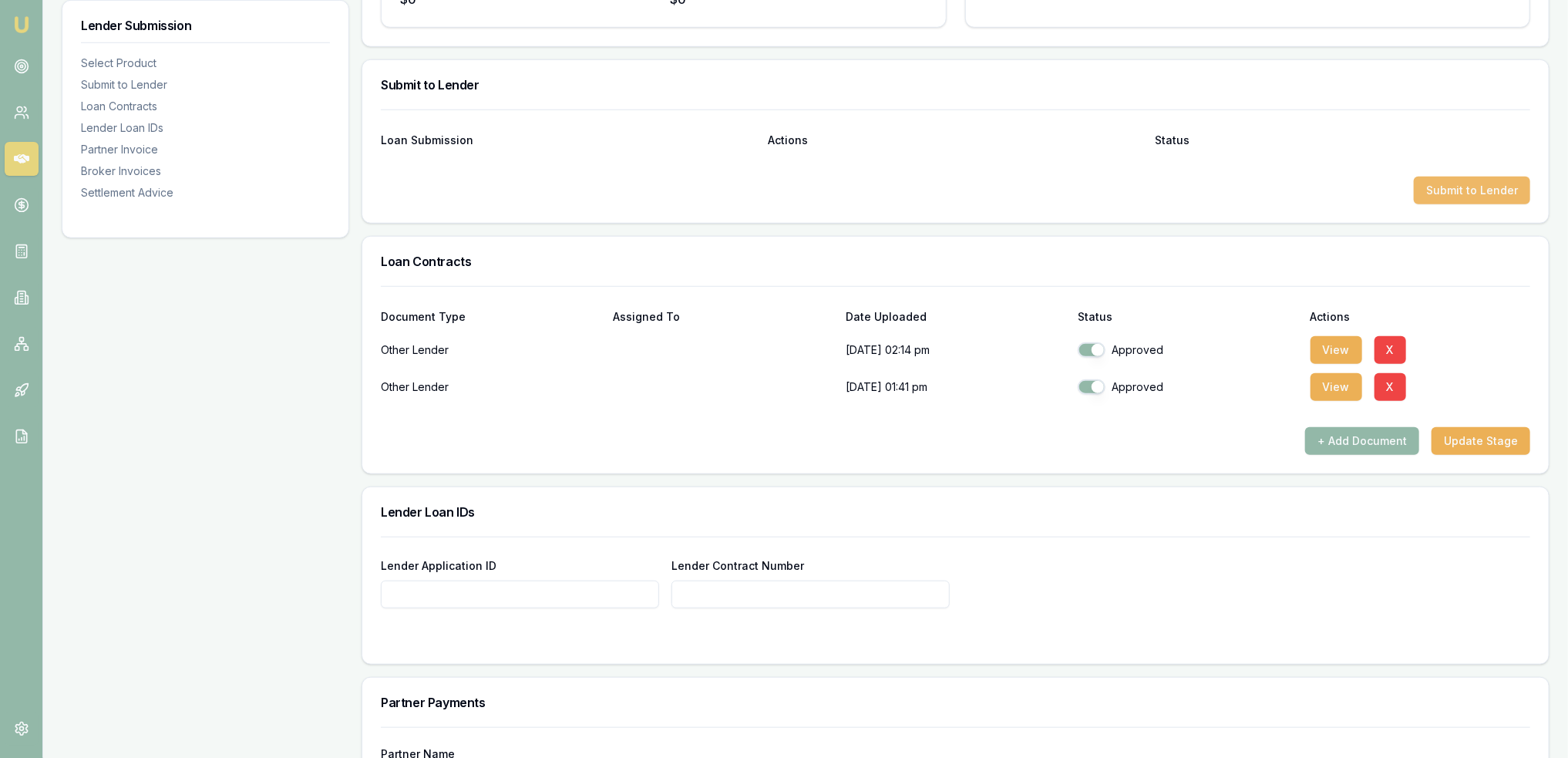
click at [1471, 193] on button "Submit to Lender" at bounding box center [1472, 190] width 116 height 28
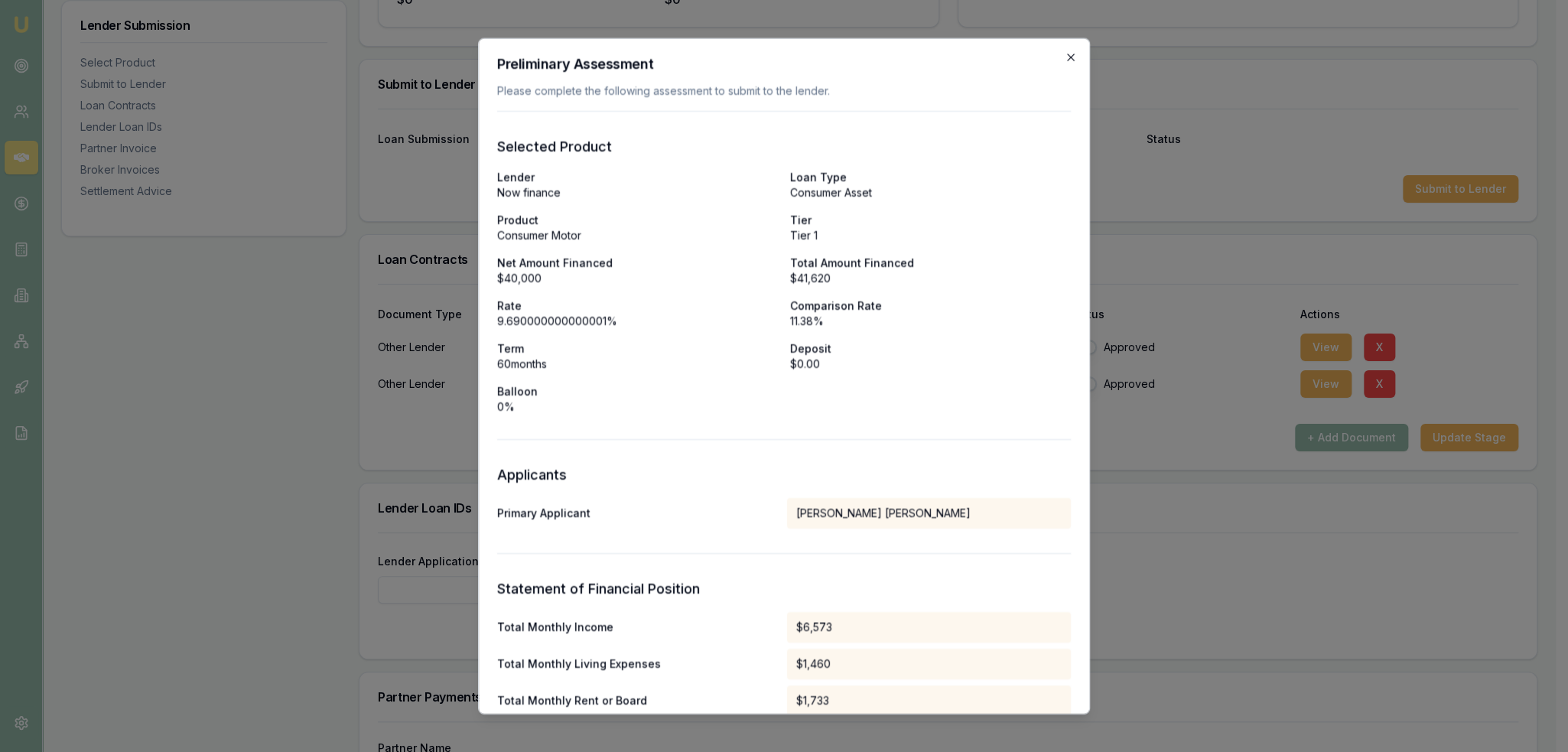
click at [1064, 56] on icon "button" at bounding box center [1070, 56] width 12 height 12
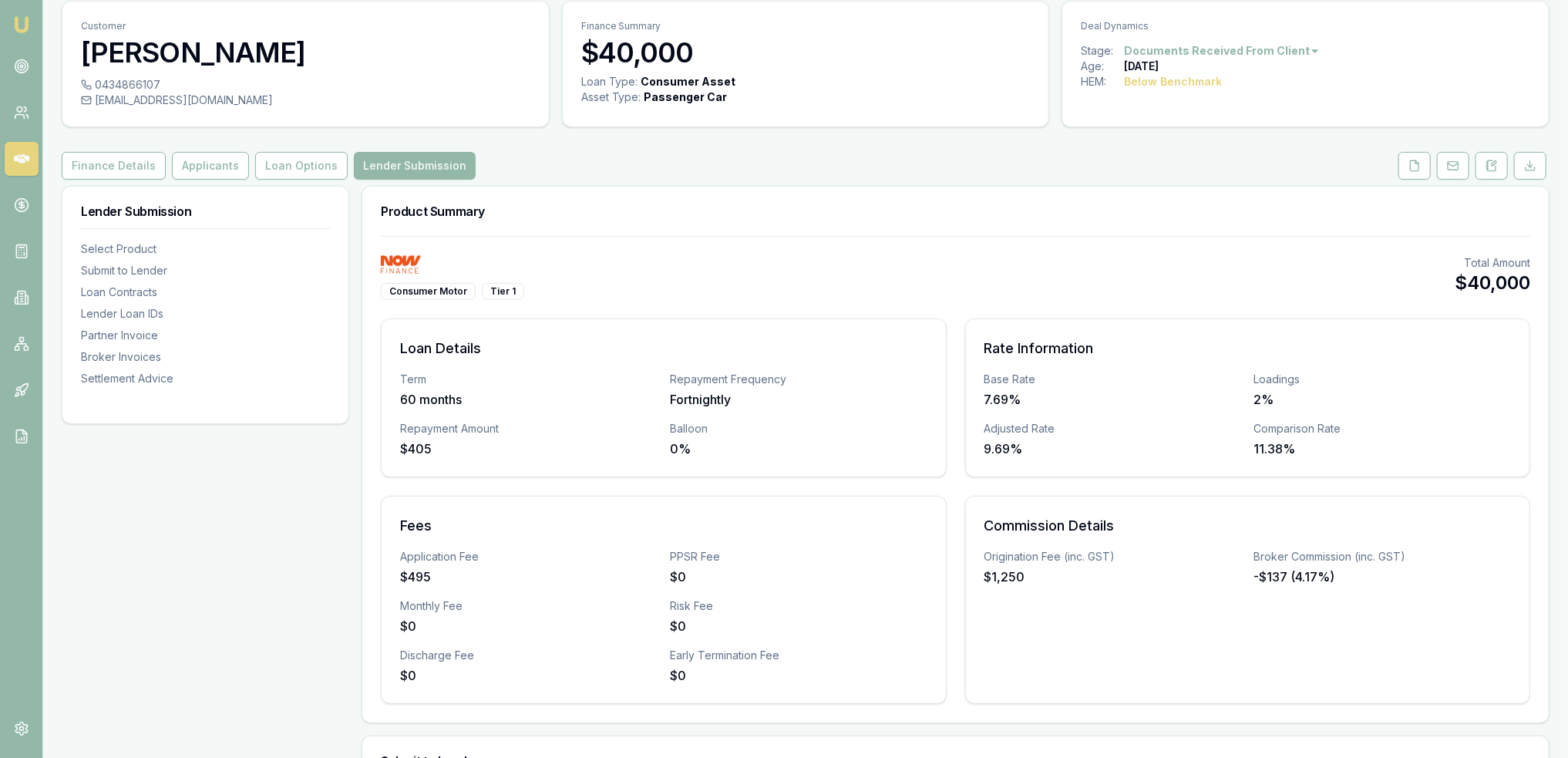
scroll to position [34, 0]
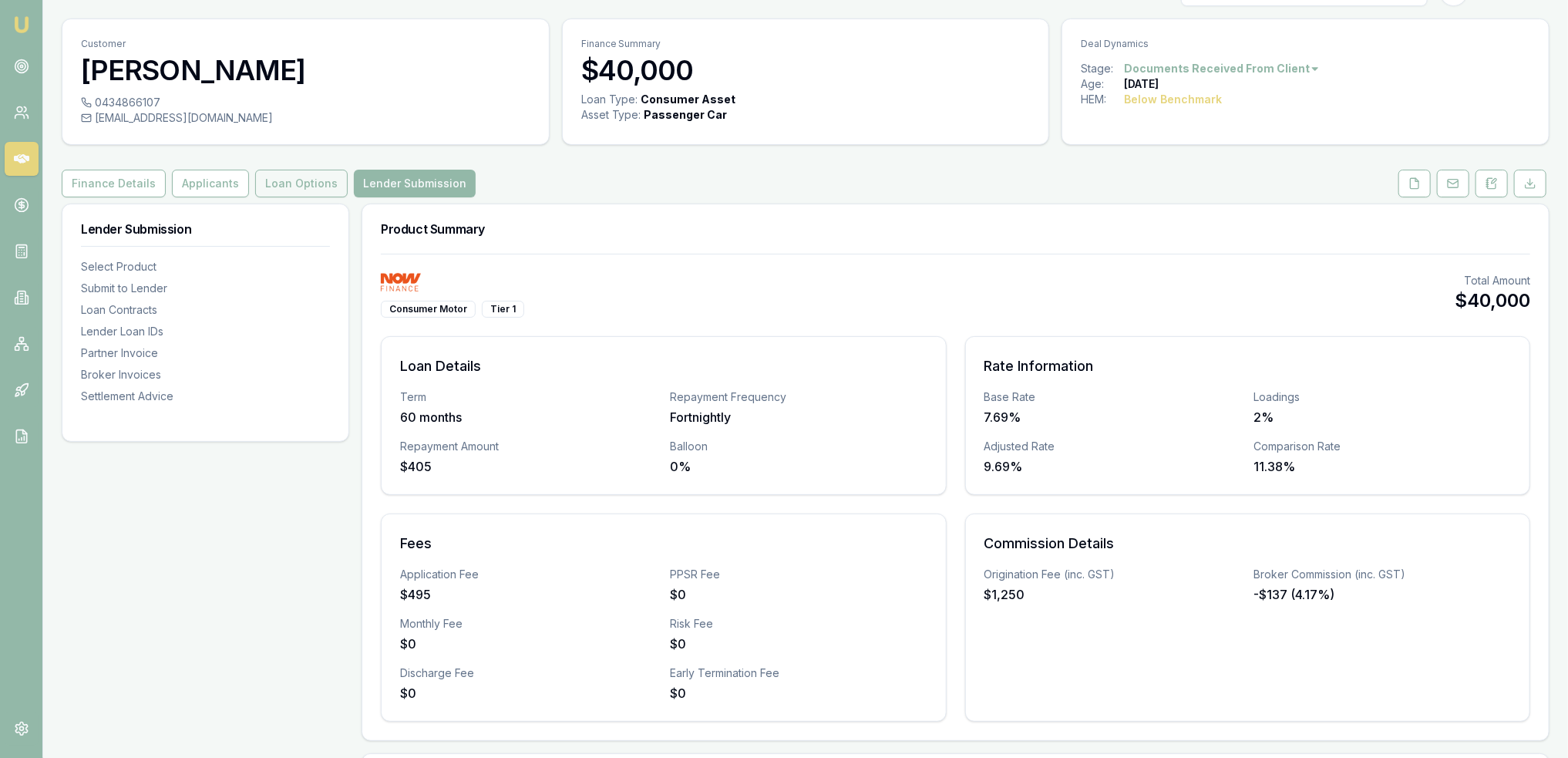
click at [291, 184] on button "Loan Options" at bounding box center [301, 184] width 92 height 28
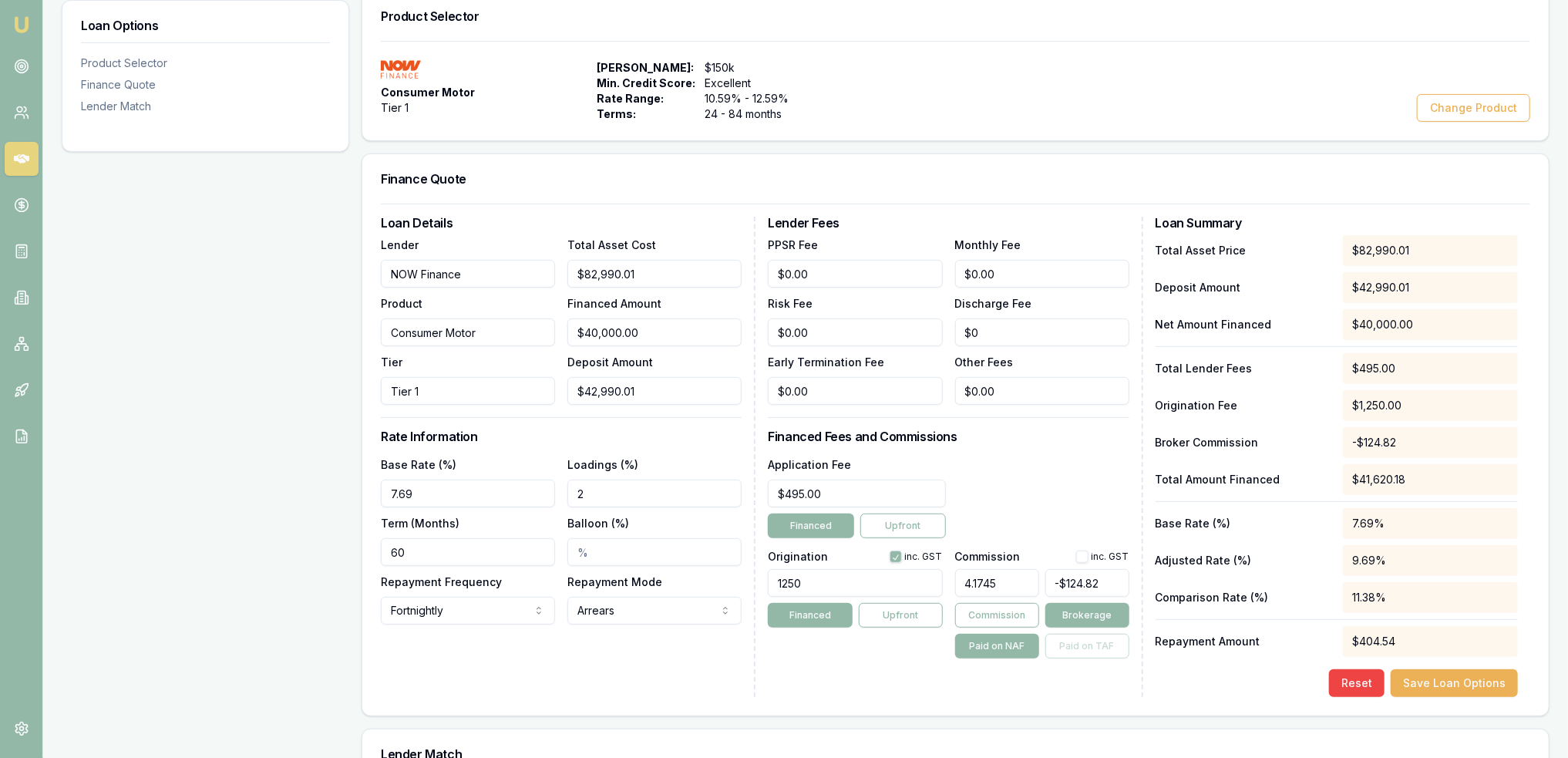
scroll to position [342, 0]
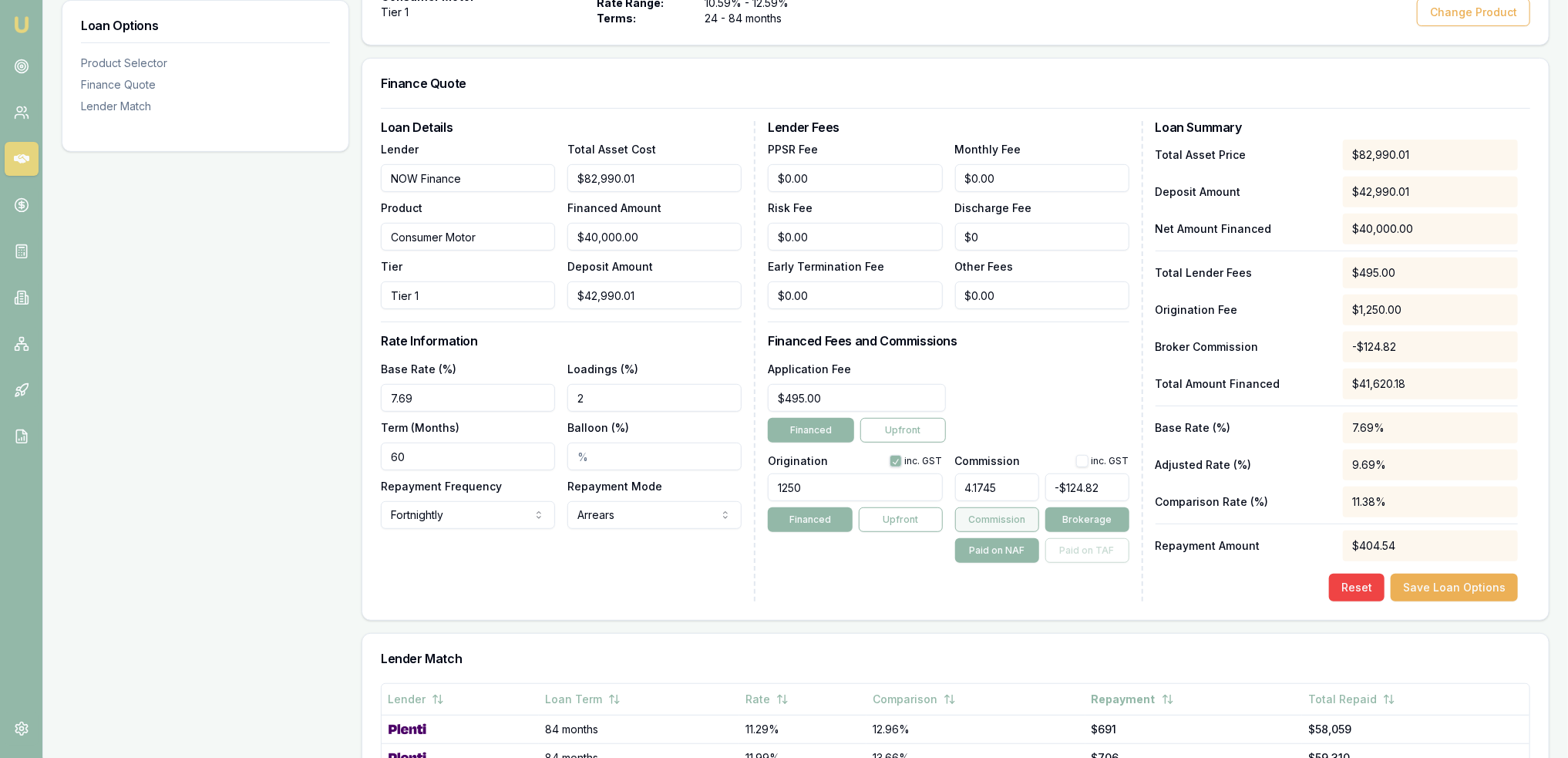
click at [972, 516] on button "Commission" at bounding box center [997, 519] width 84 height 25
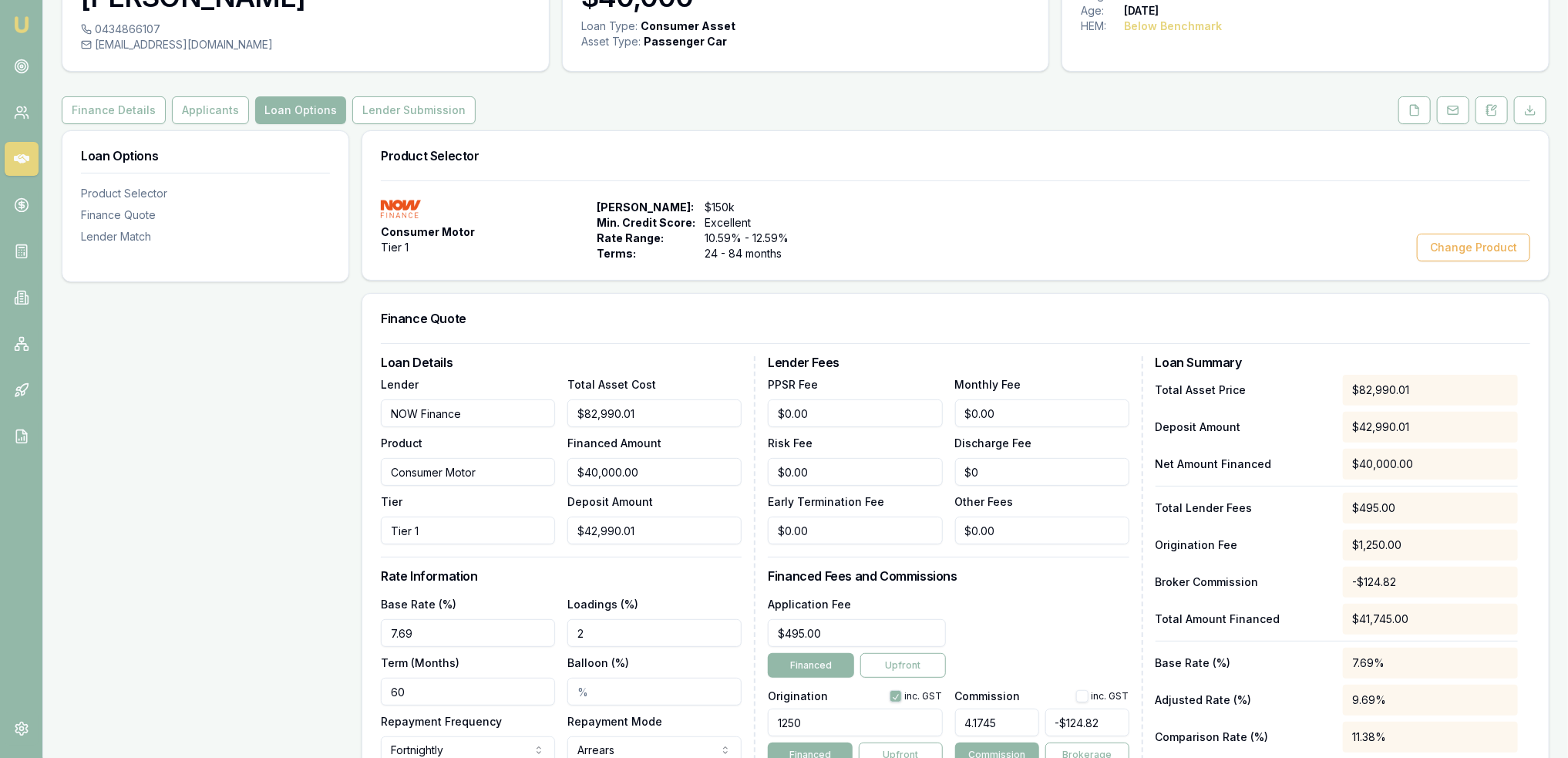
scroll to position [77, 0]
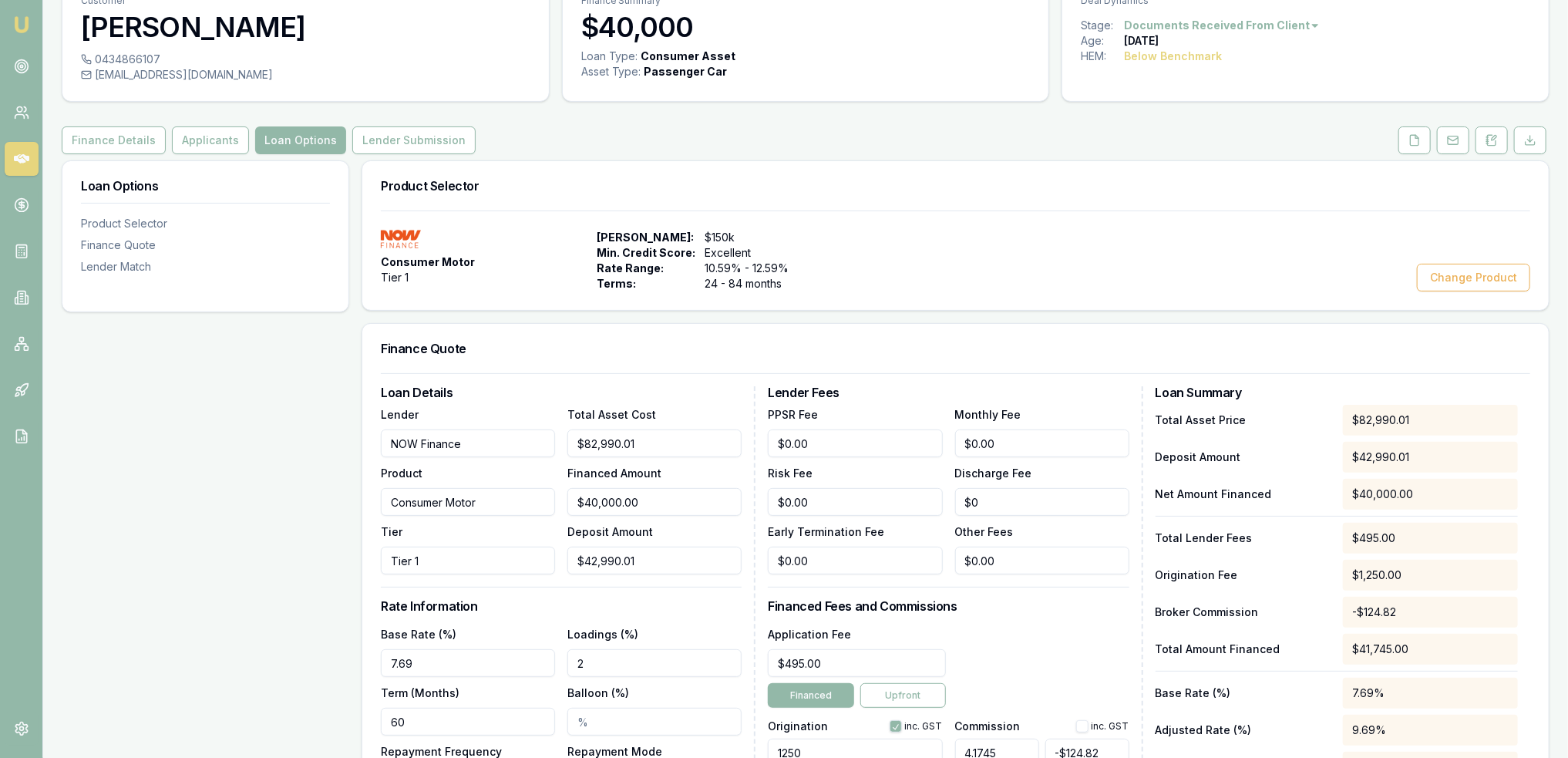
drag, startPoint x: 373, startPoint y: 140, endPoint x: 394, endPoint y: 156, distance: 26.4
click at [373, 140] on button "Lender Submission" at bounding box center [414, 140] width 123 height 28
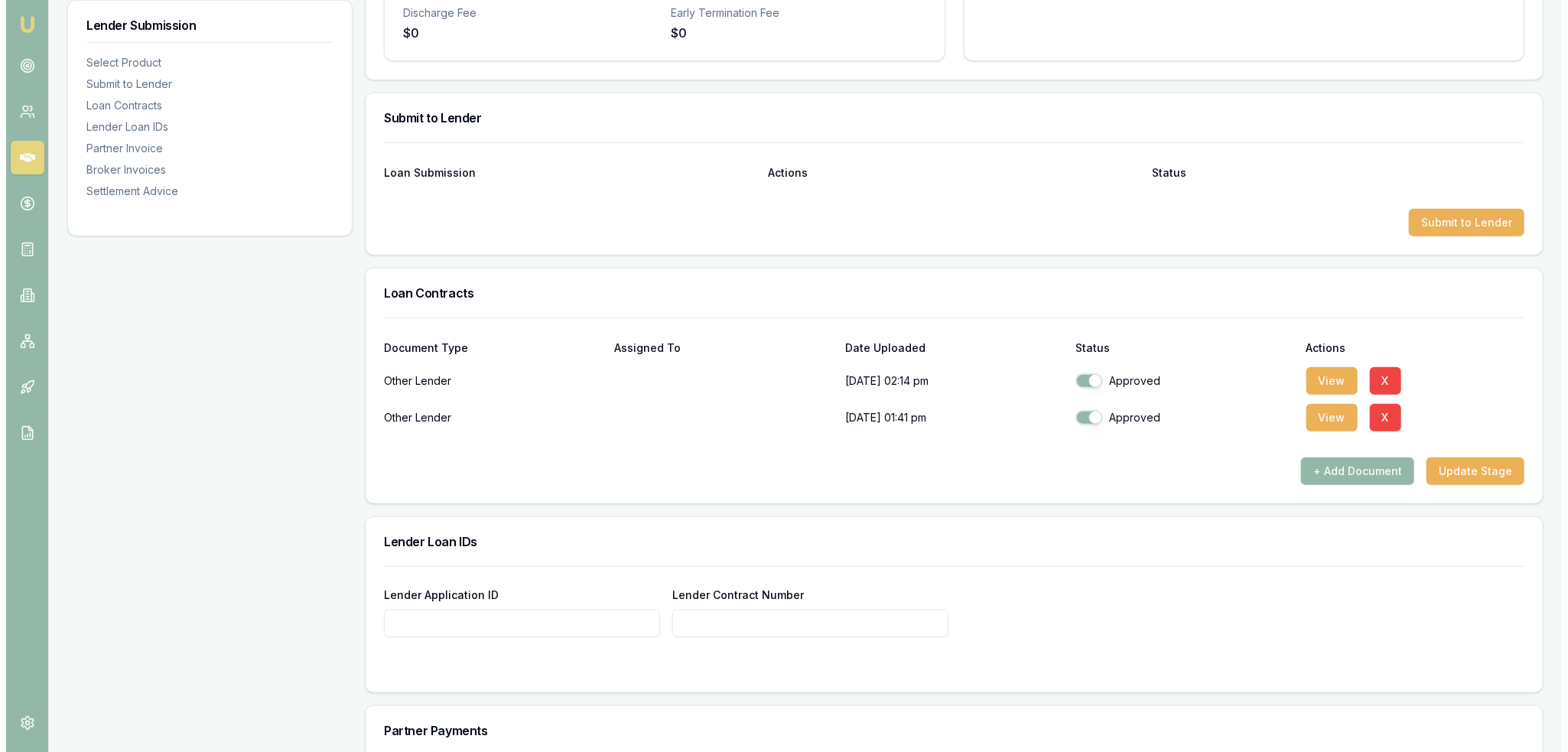
scroll to position [535, 0]
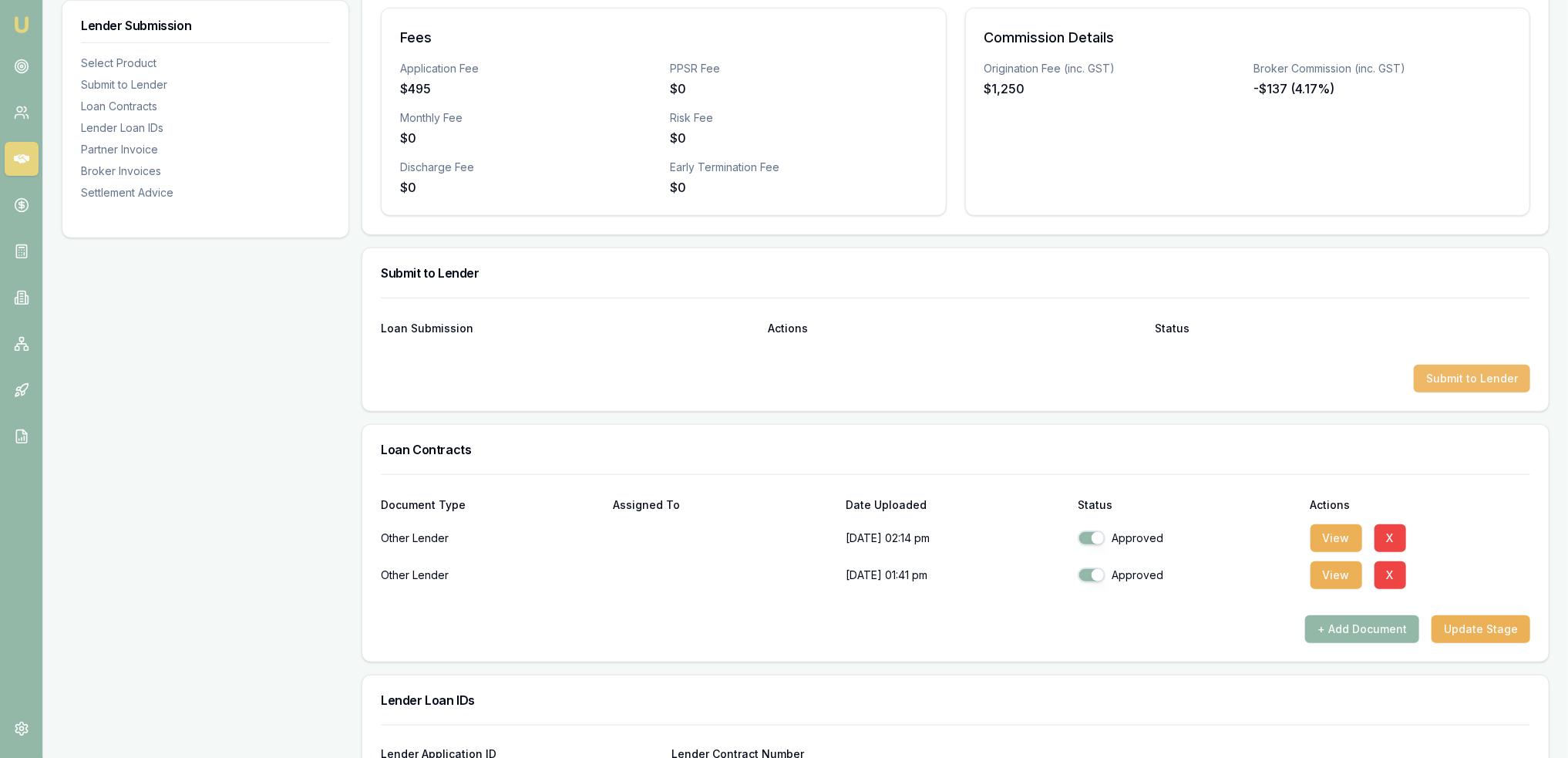
click at [1474, 377] on button "Submit to Lender" at bounding box center [1472, 378] width 116 height 28
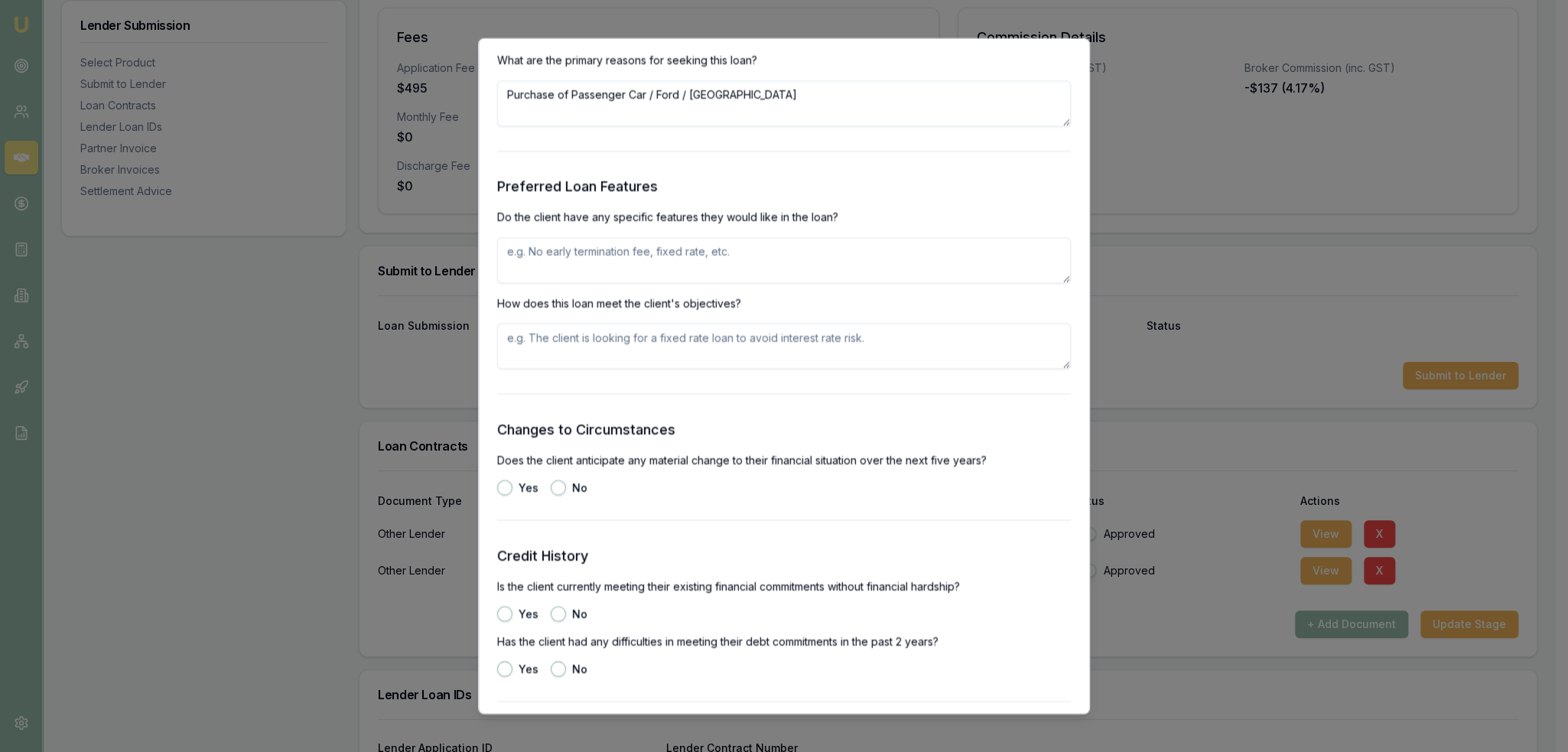
scroll to position [1715, 0]
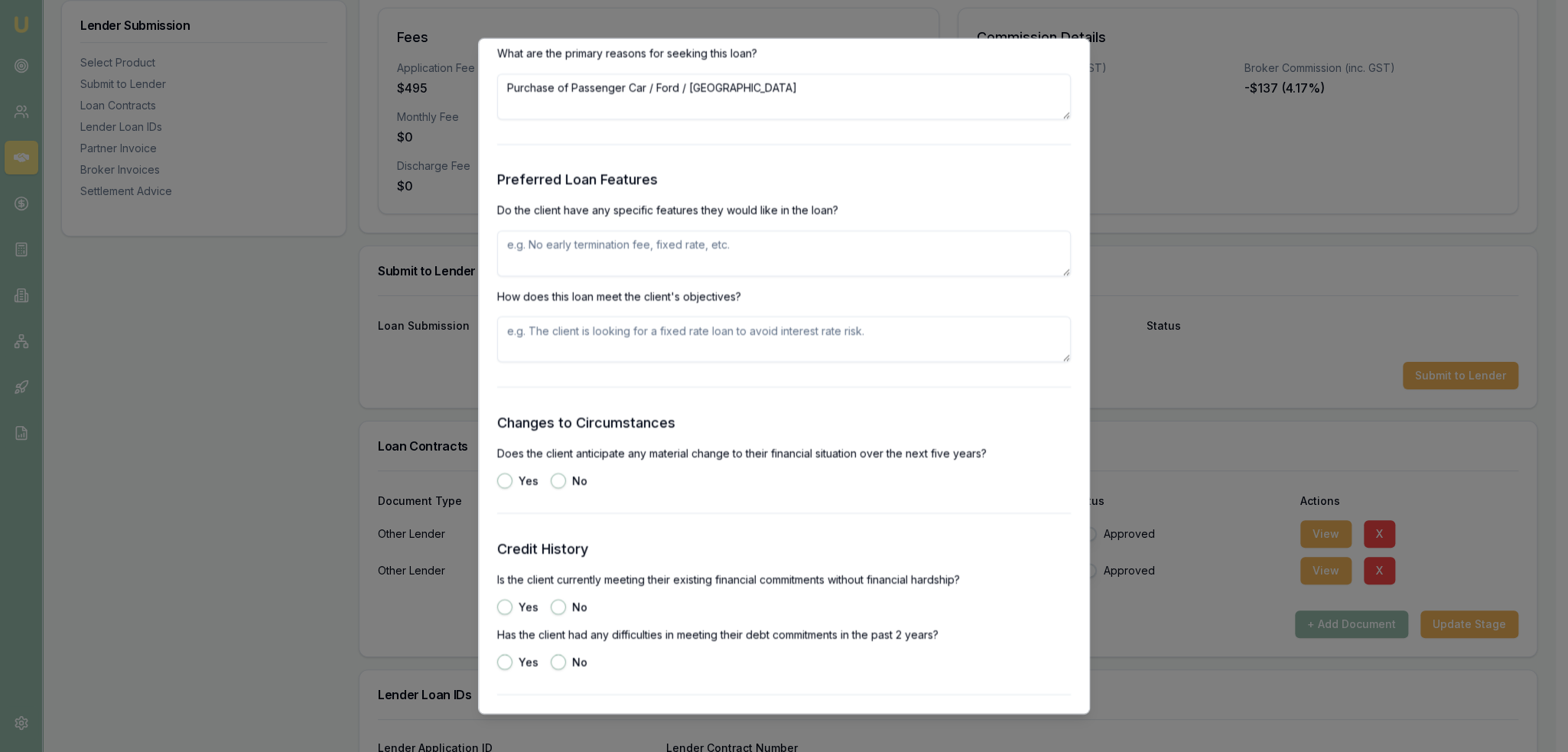
click at [676, 248] on textarea at bounding box center [784, 253] width 574 height 46
type textarea "O"
type textarea "Would like the option to pay out early and make fortnightly repayments"
type textarea "Option to pay out early with no early termination fee"
click at [713, 244] on textarea "Would like the option to pay out early and make fortnightly repayments" at bounding box center [784, 253] width 574 height 46
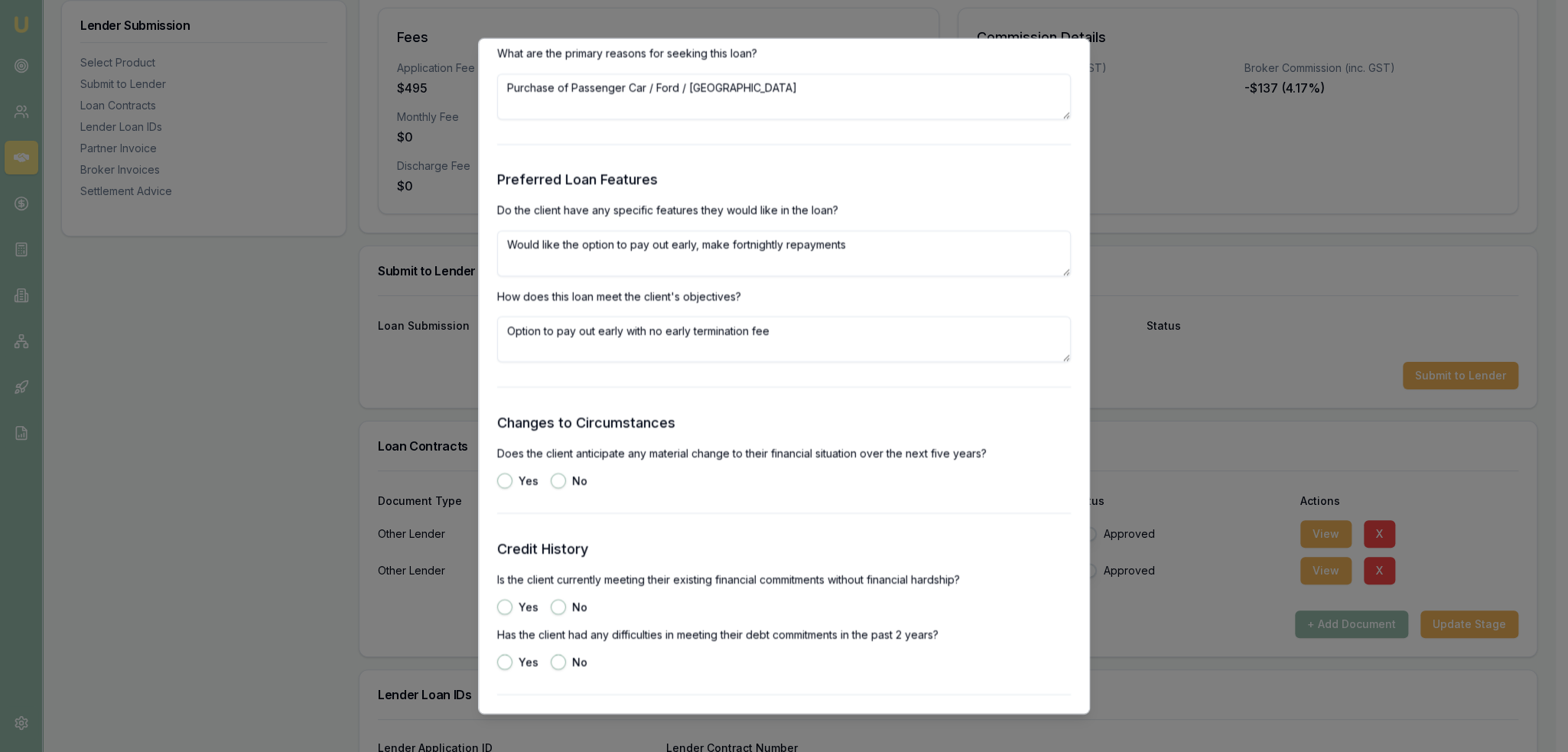
click at [851, 251] on textarea "Would like the option to pay out early, make fortnightly repayments" at bounding box center [784, 253] width 574 height 46
type textarea "Would like the option to pay out early, make fortnightly repayments and low fees"
click at [784, 333] on textarea "Option to pay out early with no early termination fee" at bounding box center [784, 339] width 574 height 46
click at [810, 325] on textarea "Option to pay out early with no early termination fee" at bounding box center [784, 339] width 574 height 46
type textarea "Option to pay out early with no early termination fee and no monthly account ke…"
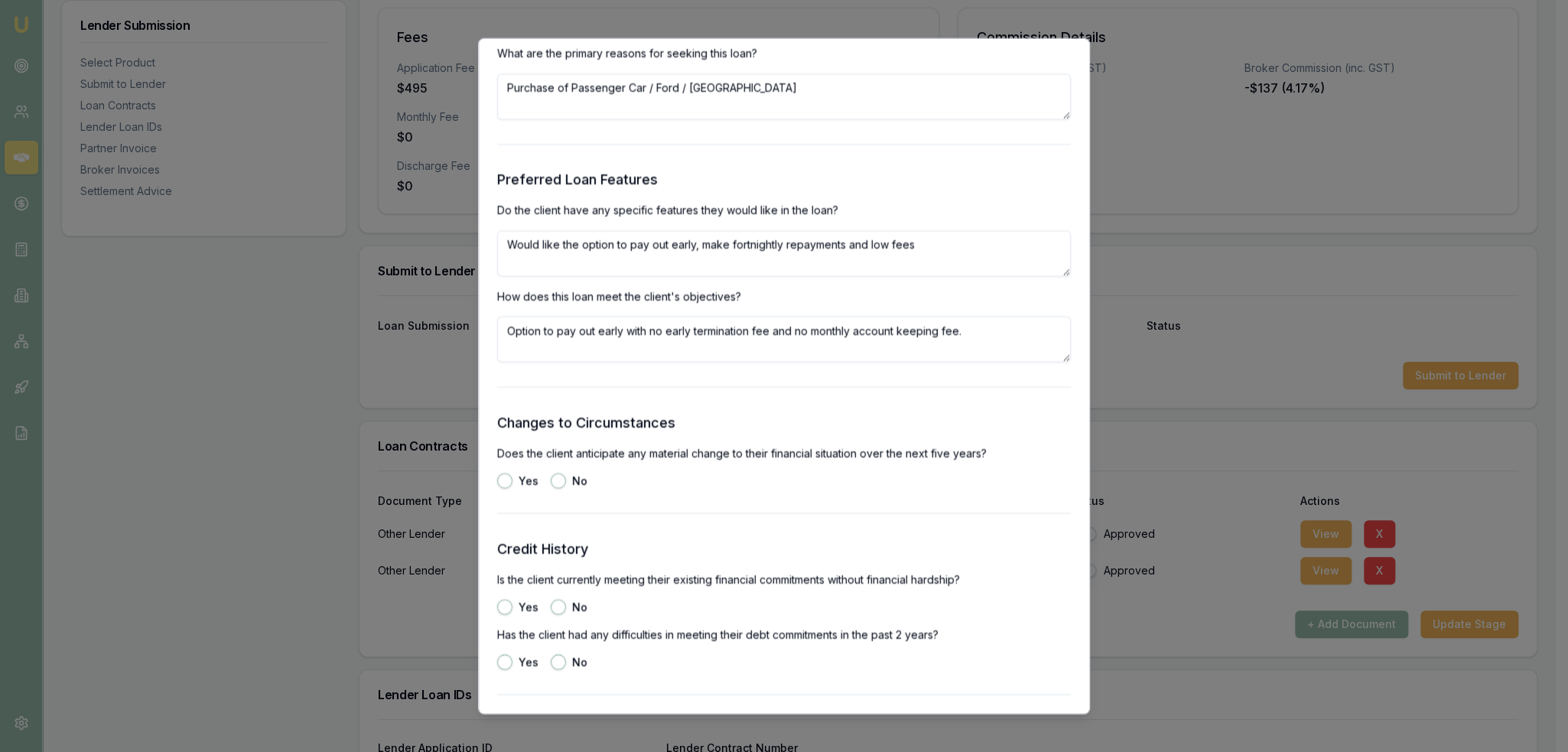
click at [550, 487] on div "No" at bounding box center [568, 480] width 36 height 16
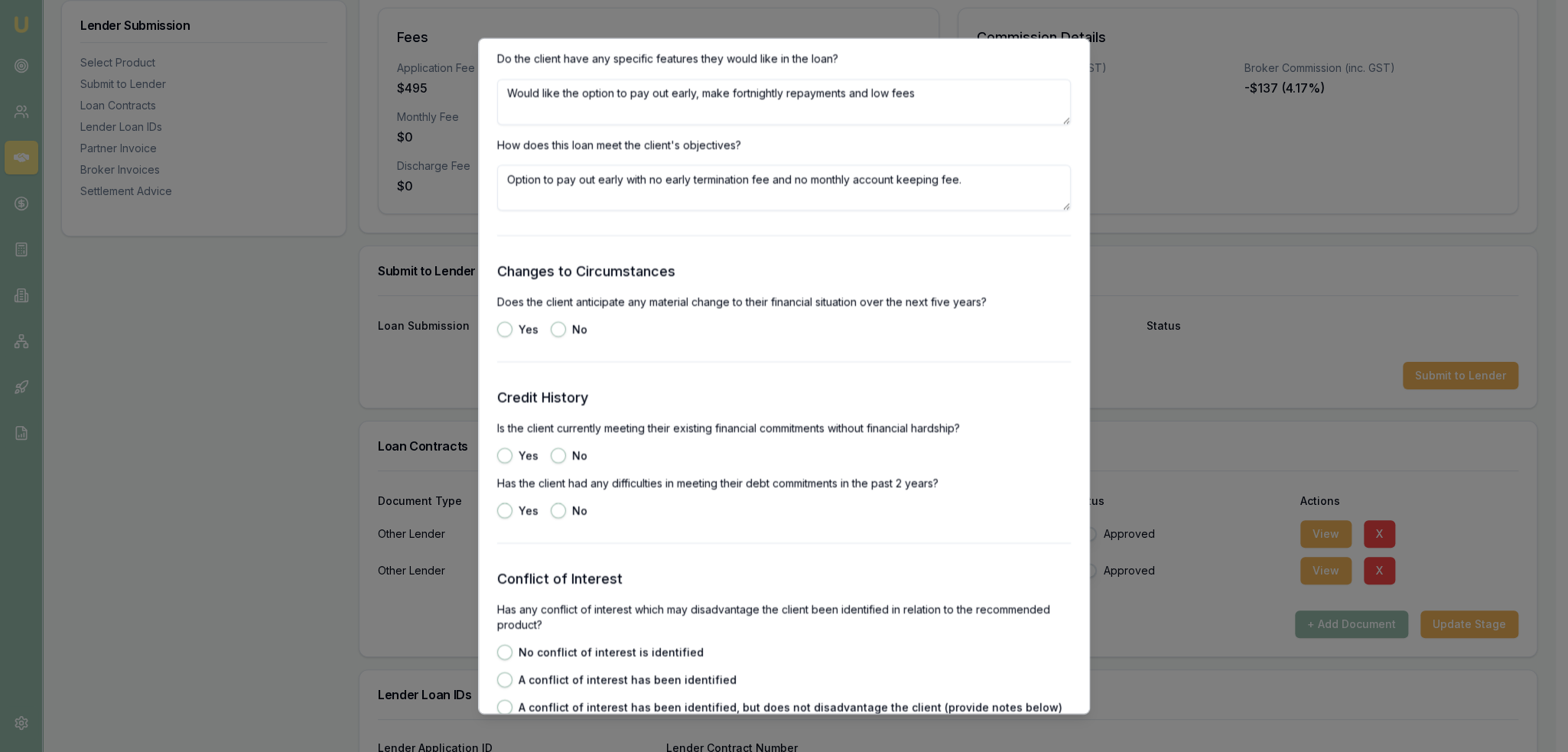
scroll to position [1945, 0]
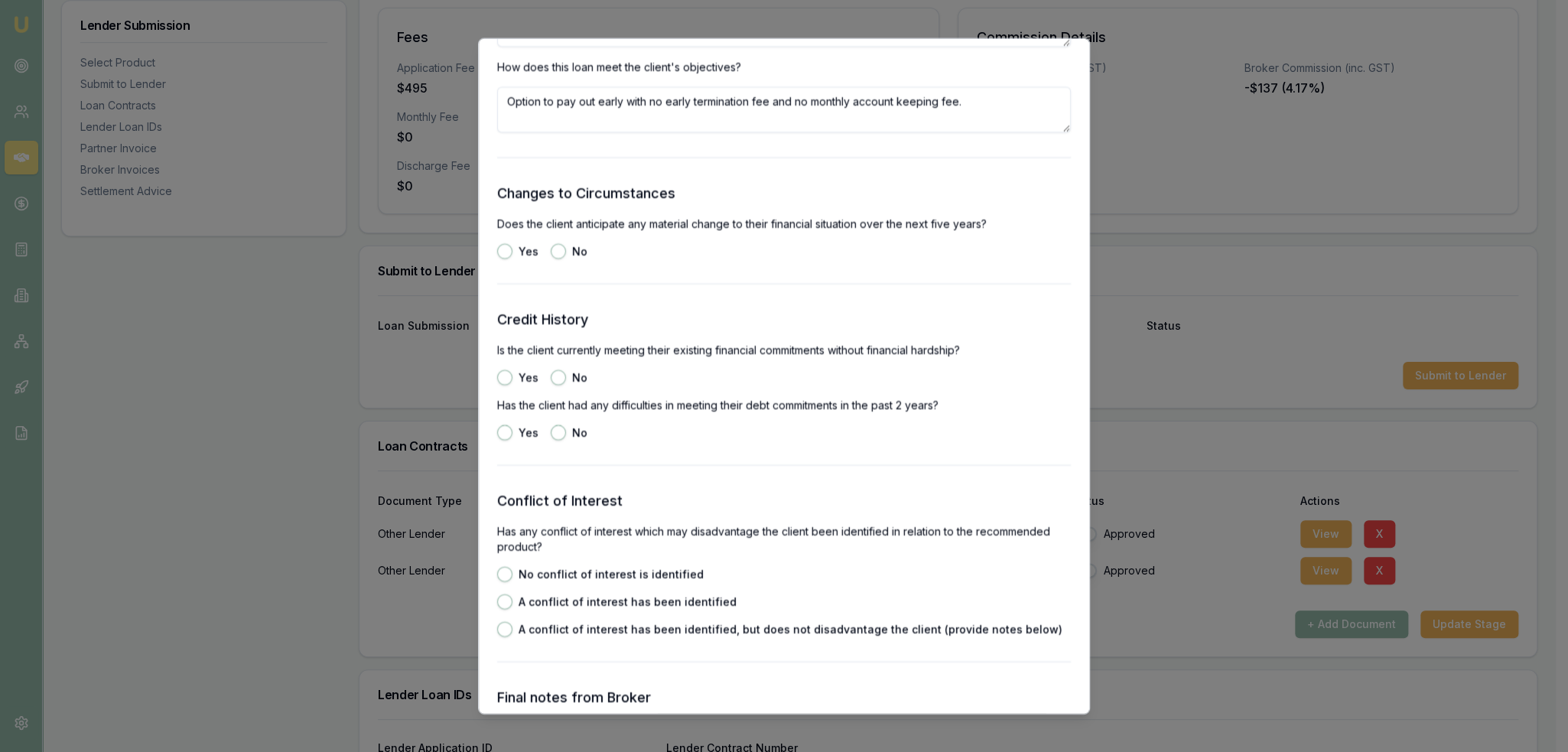
click at [552, 251] on button "No" at bounding box center [558, 251] width 16 height 16
radio input "true"
click at [499, 382] on button "Yes" at bounding box center [505, 377] width 16 height 16
radio input "true"
click at [557, 430] on button "No" at bounding box center [558, 432] width 16 height 16
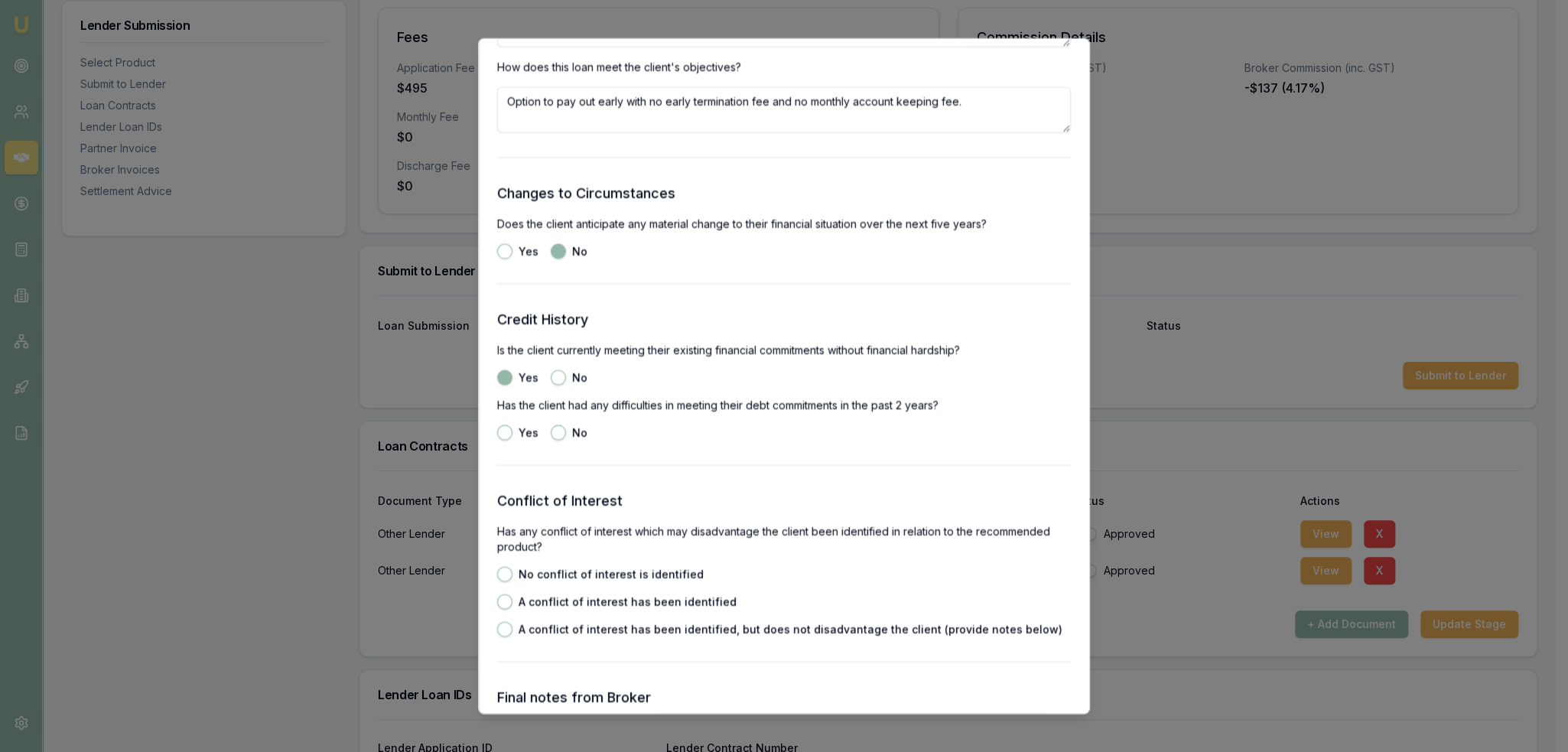
radio input "true"
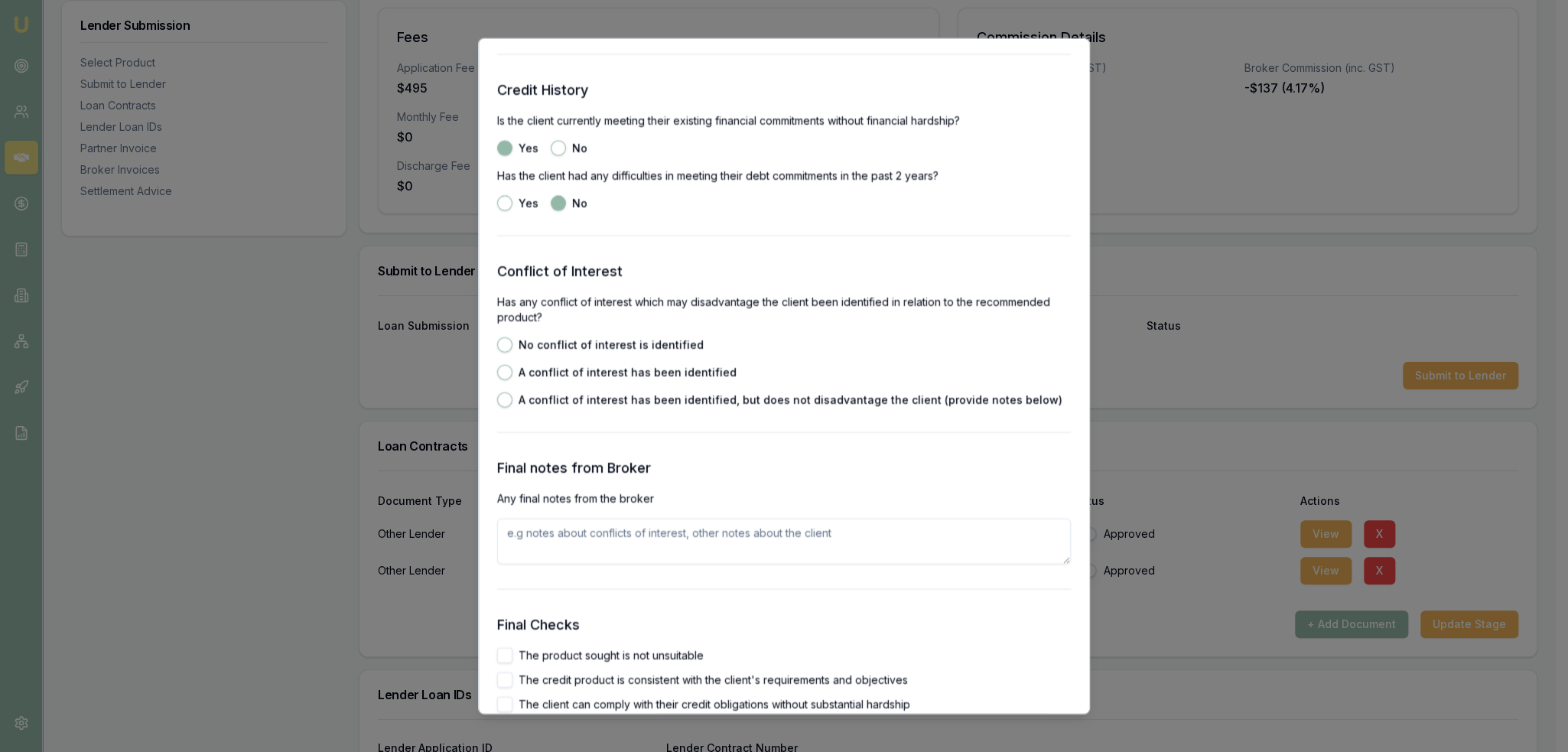
click at [503, 340] on button "No conflict of interest is identified" at bounding box center [505, 345] width 16 height 16
radio input "true"
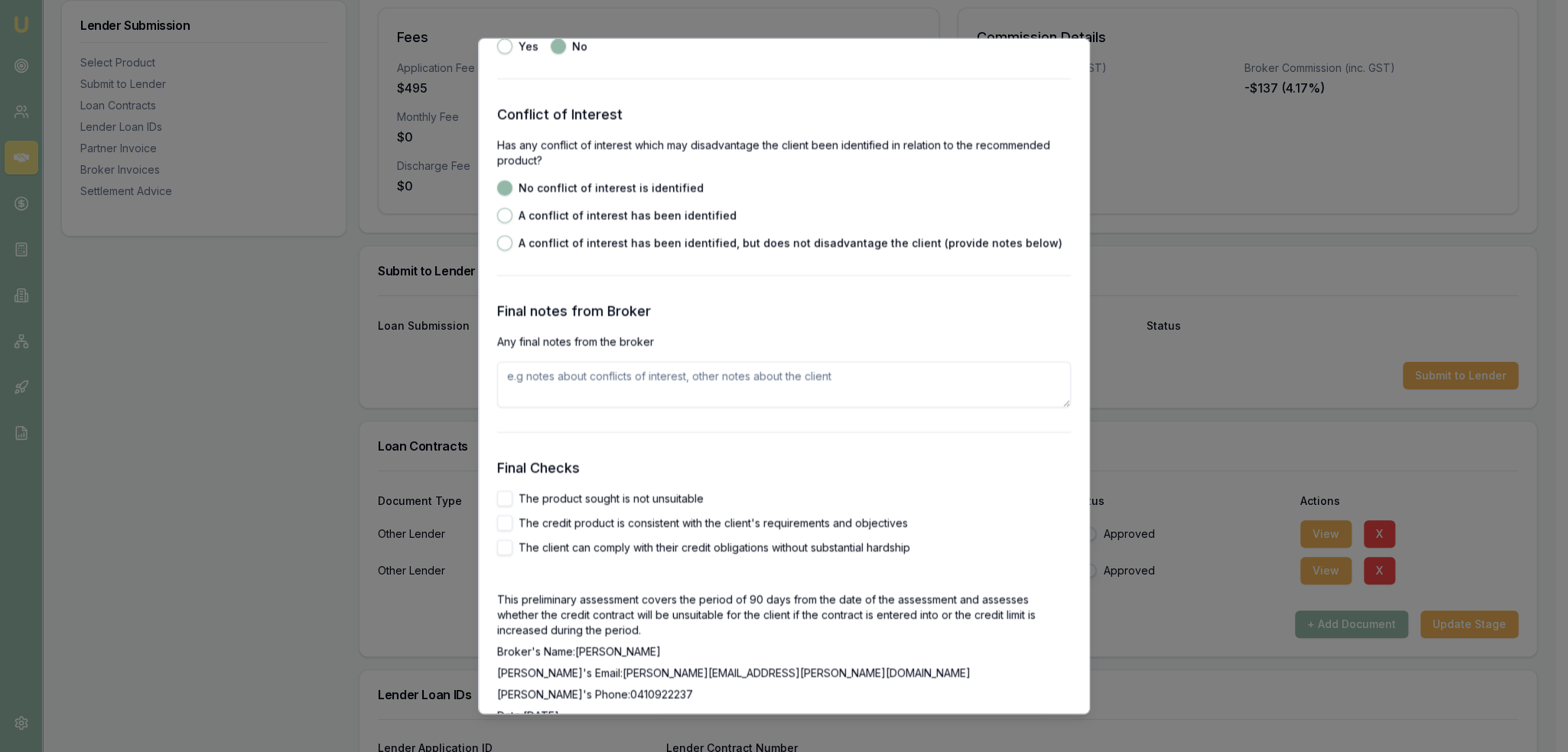
scroll to position [2404, 0]
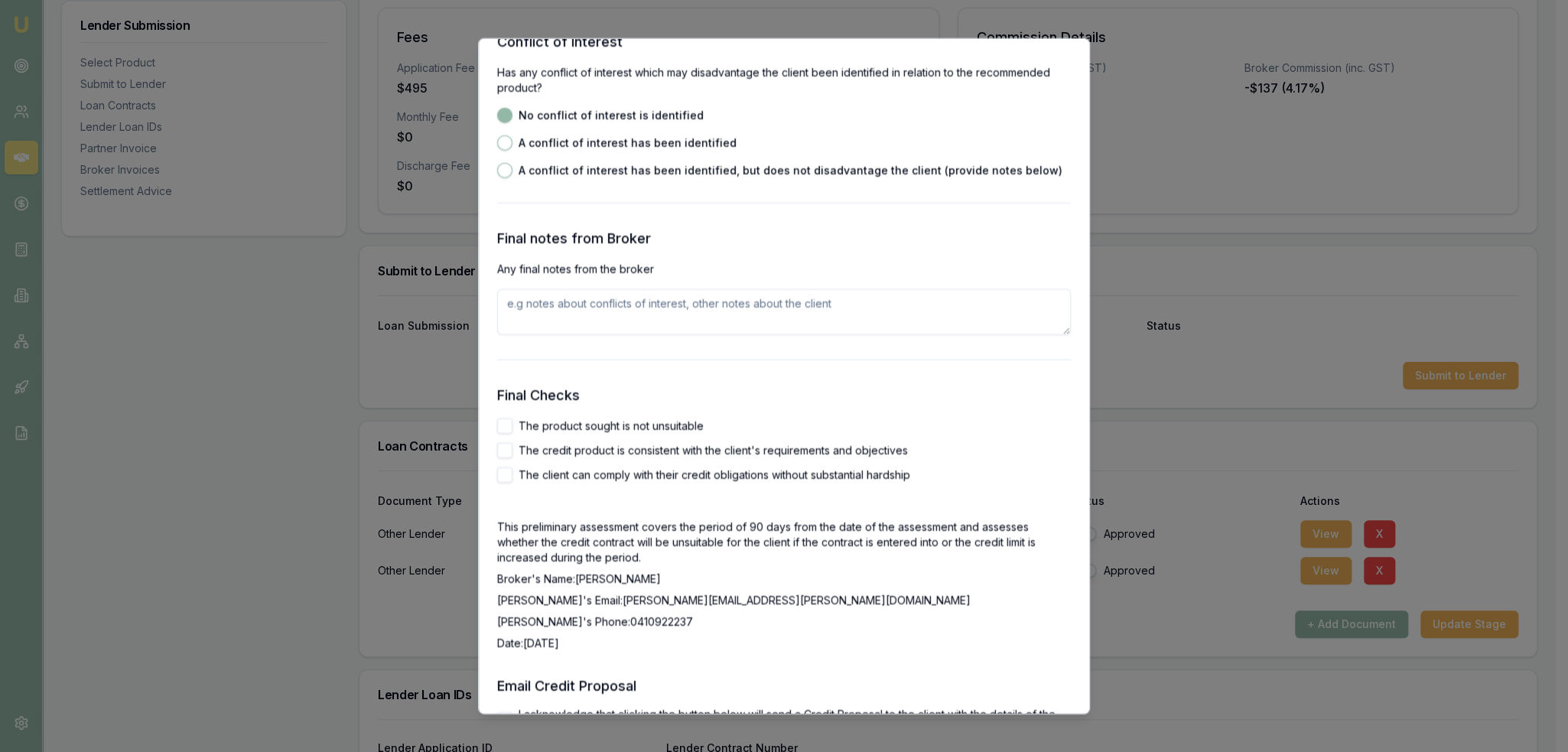
click at [505, 428] on button "The product sought is not unsuitable" at bounding box center [505, 425] width 16 height 16
checkbox input "true"
click at [505, 454] on button "The credit product is consistent with the client's requirements and objectives" at bounding box center [505, 450] width 16 height 16
checkbox input "true"
click at [505, 478] on button "The client can comply with their credit obligations without substantial hardship" at bounding box center [505, 474] width 16 height 16
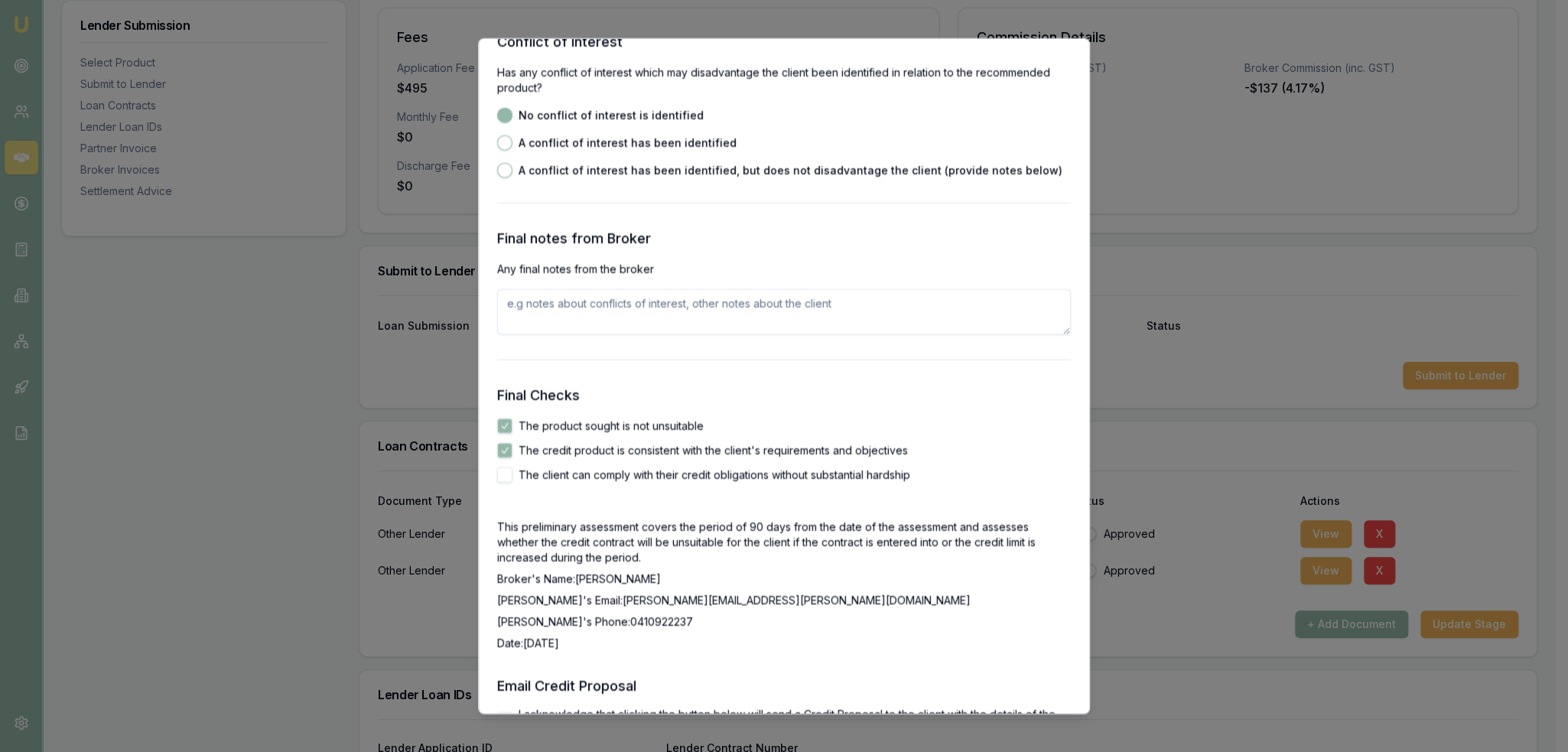
checkbox input "true"
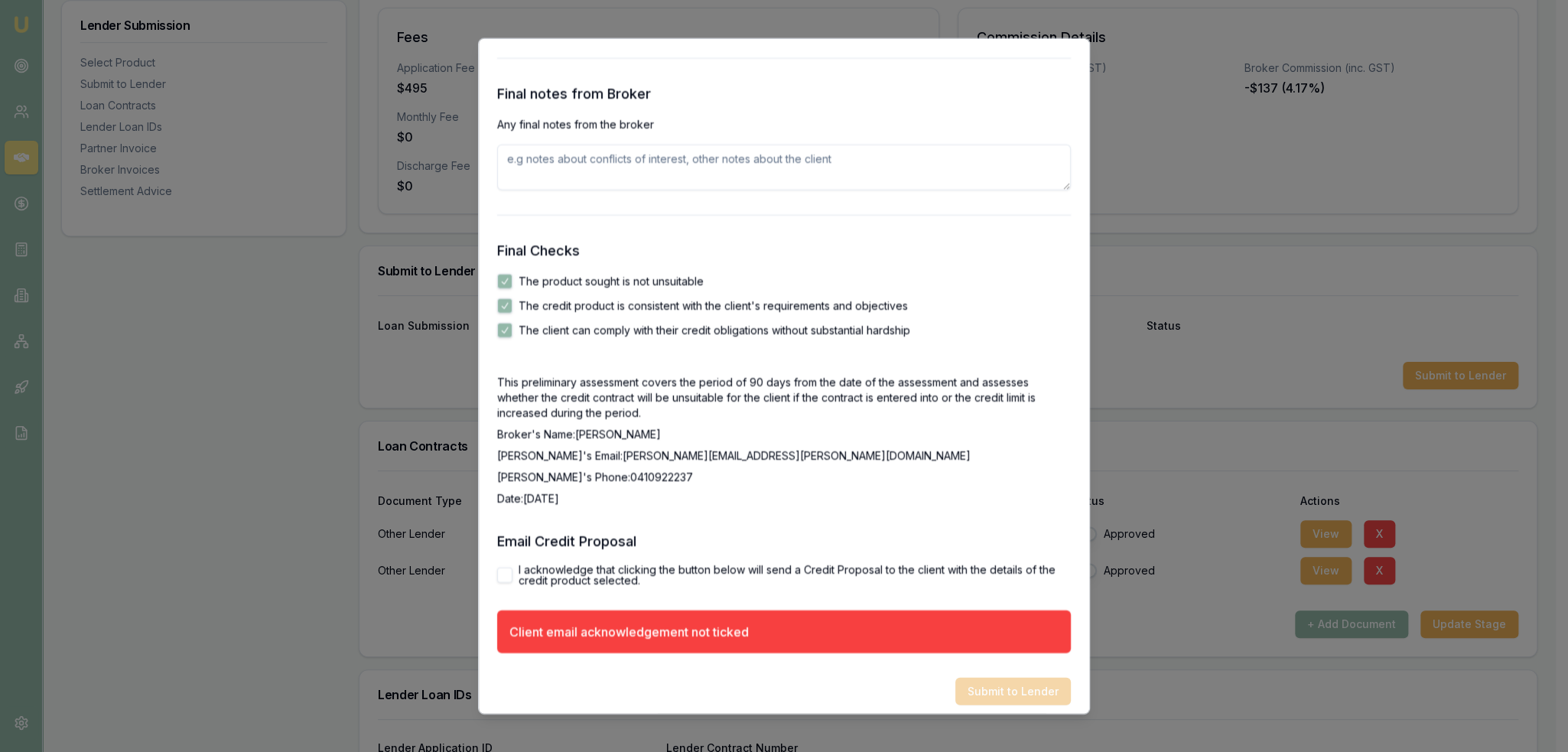
scroll to position [2557, 0]
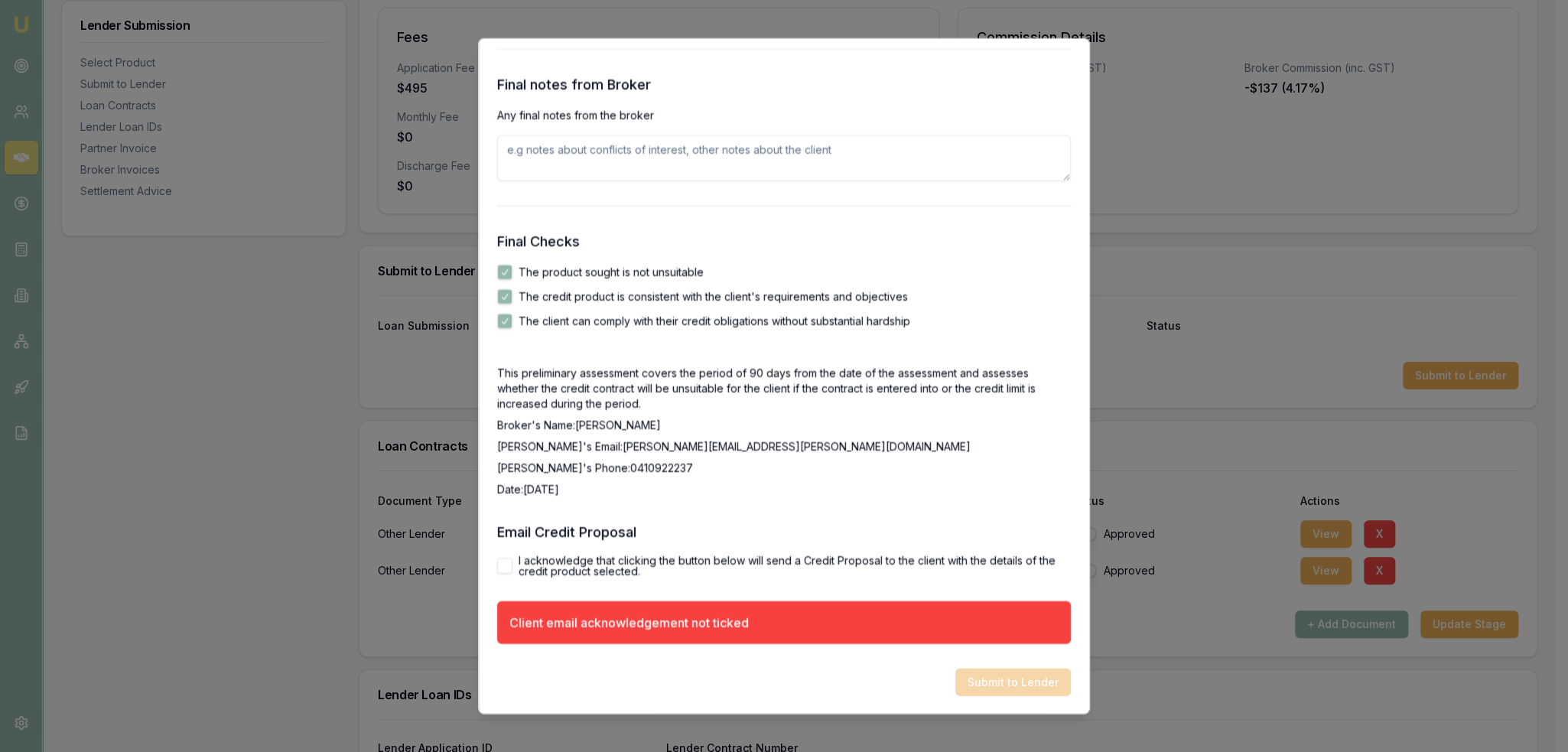
click at [500, 561] on button "I acknowledge that clicking the button below will send a Credit Proposal to the…" at bounding box center [505, 565] width 16 height 16
checkbox input "true"
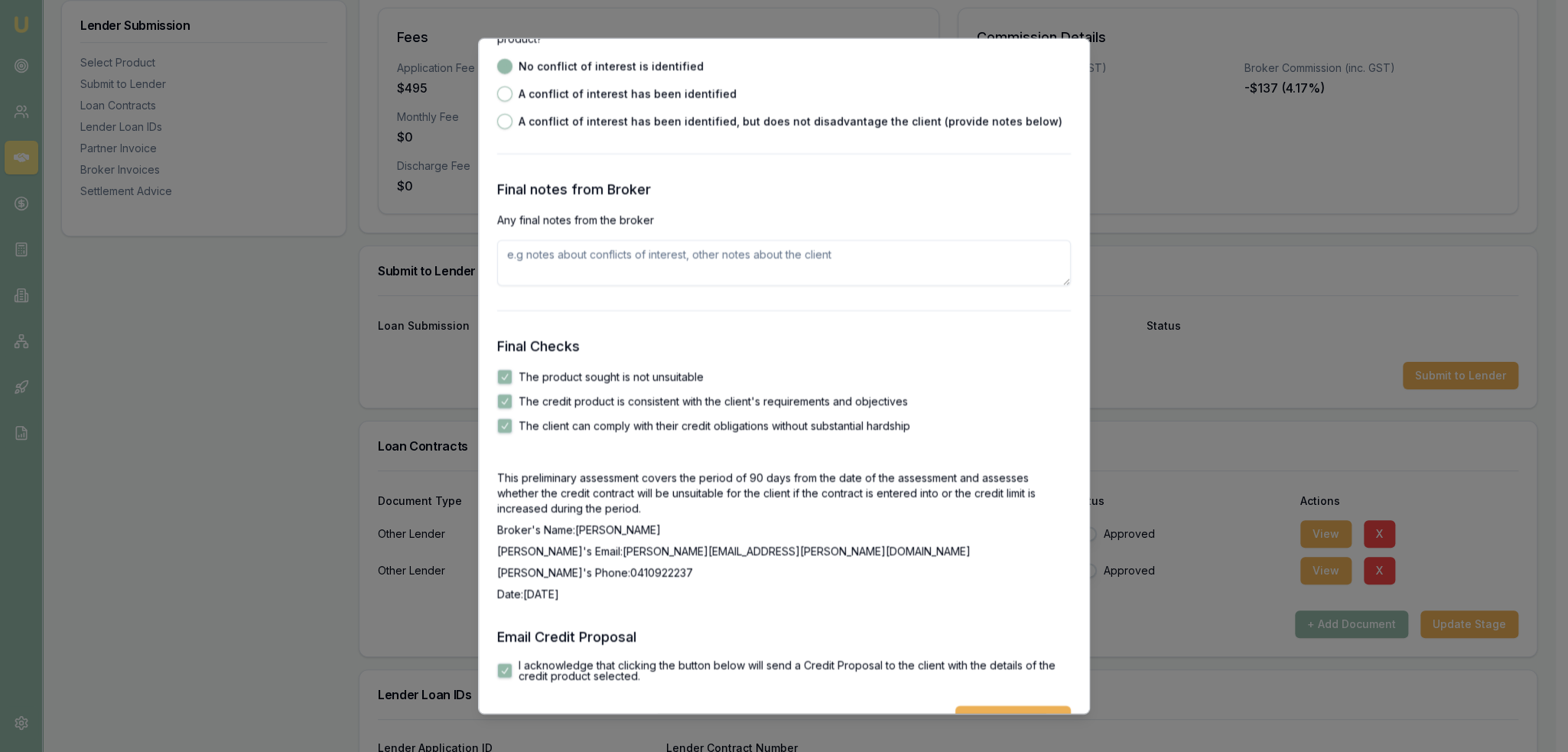
scroll to position [2489, 0]
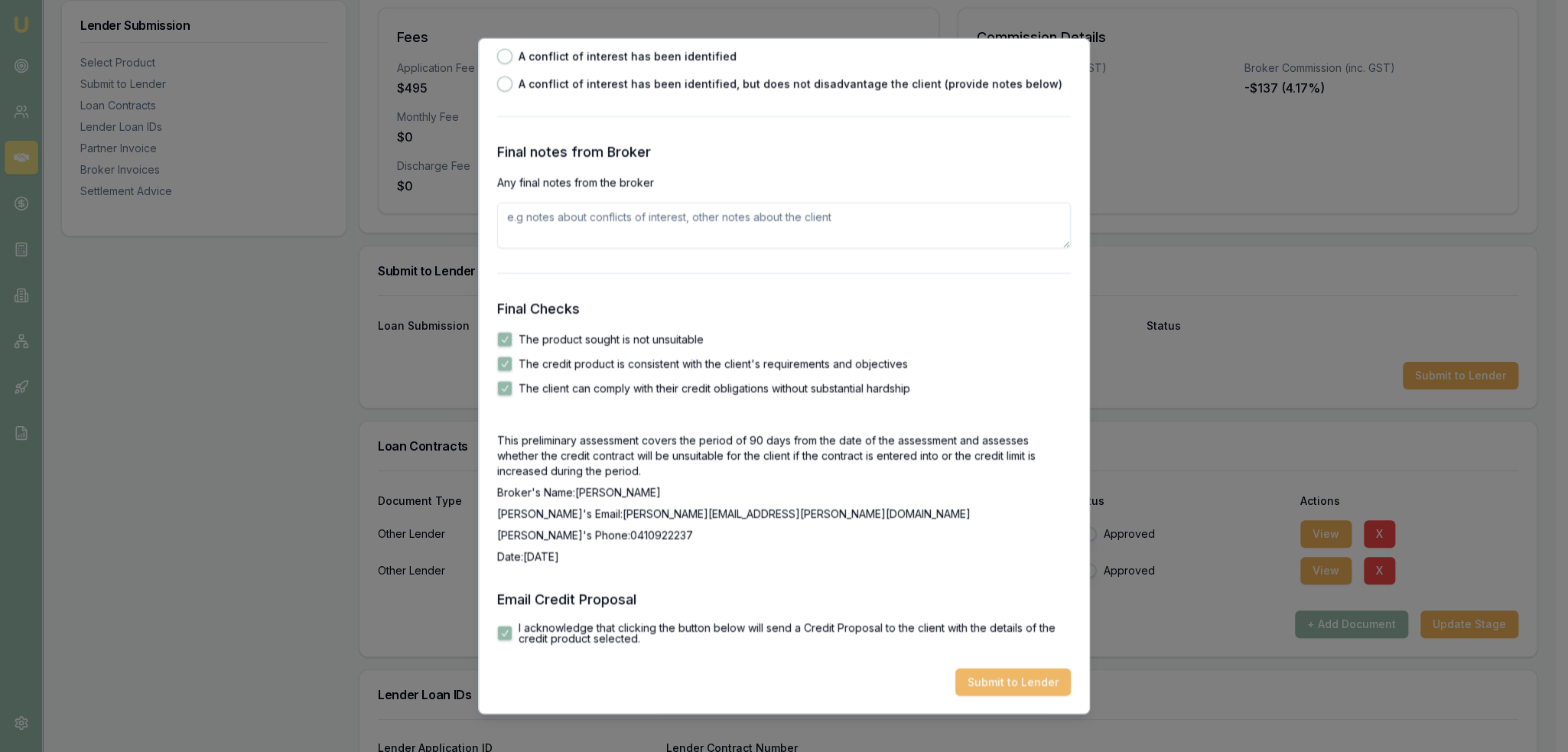
click at [1019, 676] on button "Submit to Lender" at bounding box center [1012, 681] width 115 height 28
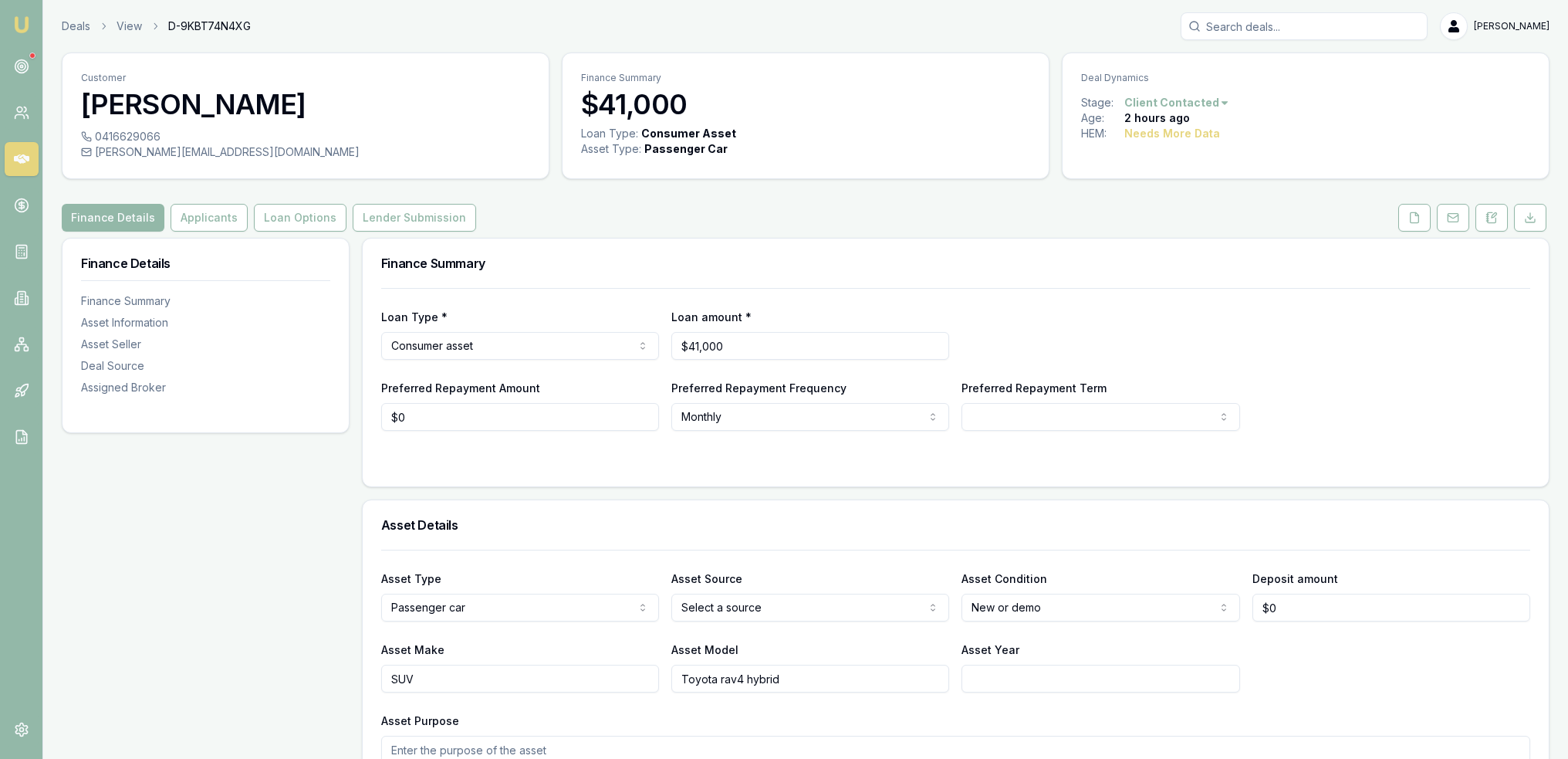
click at [1036, 605] on html "Emu Broker Deals View D-9KBT74N4XG Robyn Adams Toggle Menu Customer Anthony War…" at bounding box center [784, 380] width 1568 height 759
select select "USED"
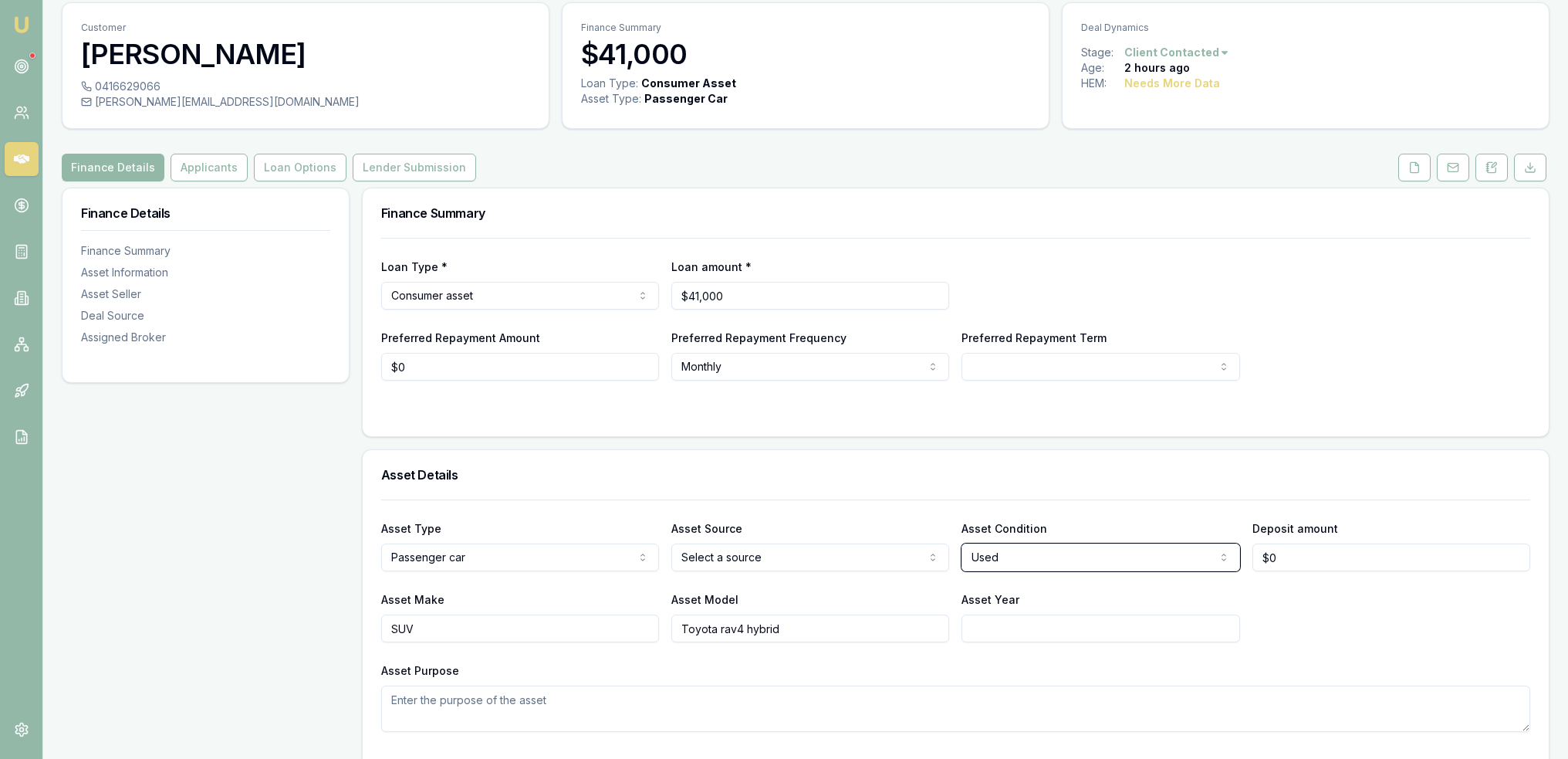
scroll to position [77, 0]
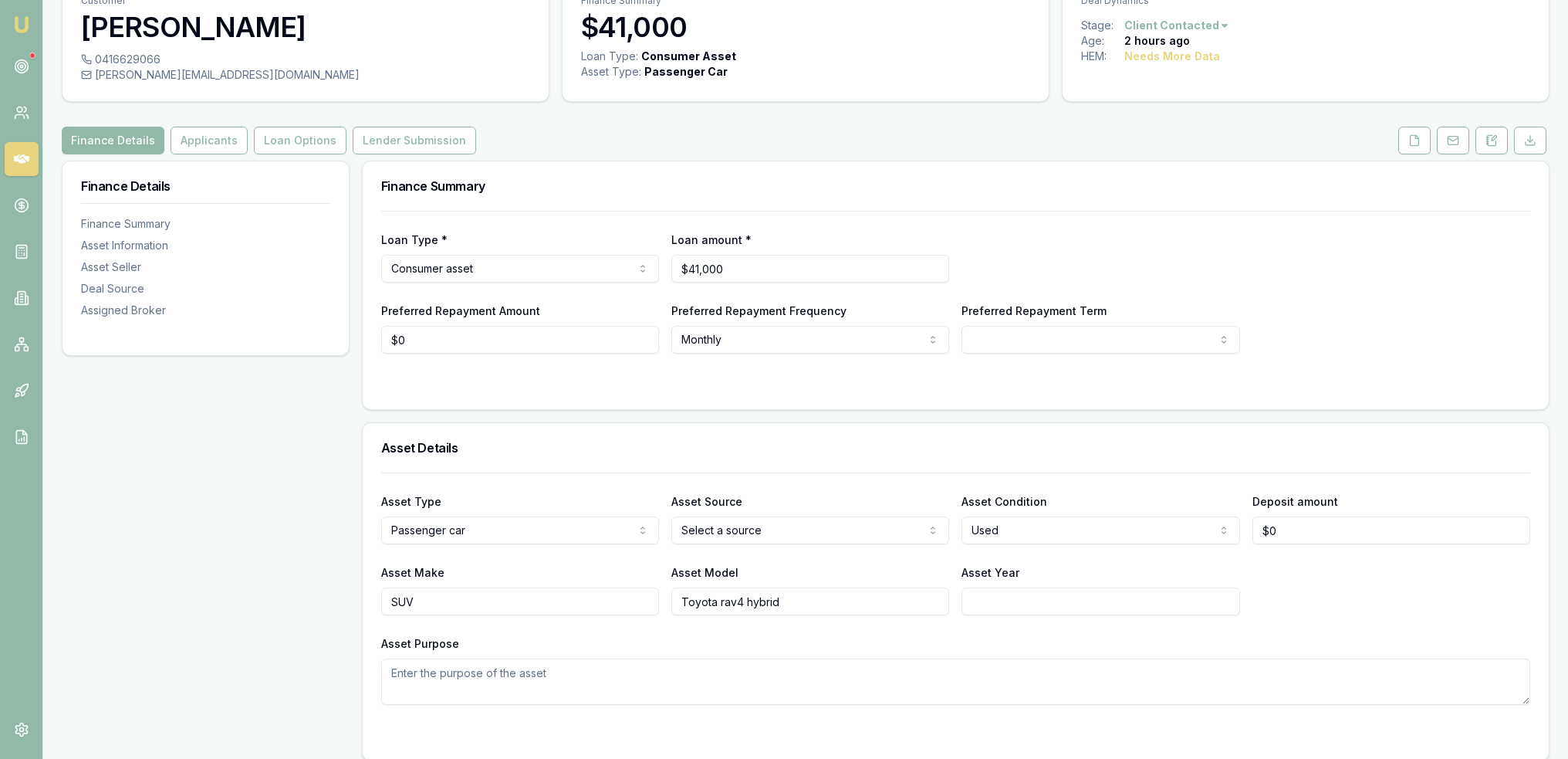
click at [1058, 606] on input "Asset Year" at bounding box center [1100, 601] width 278 height 28
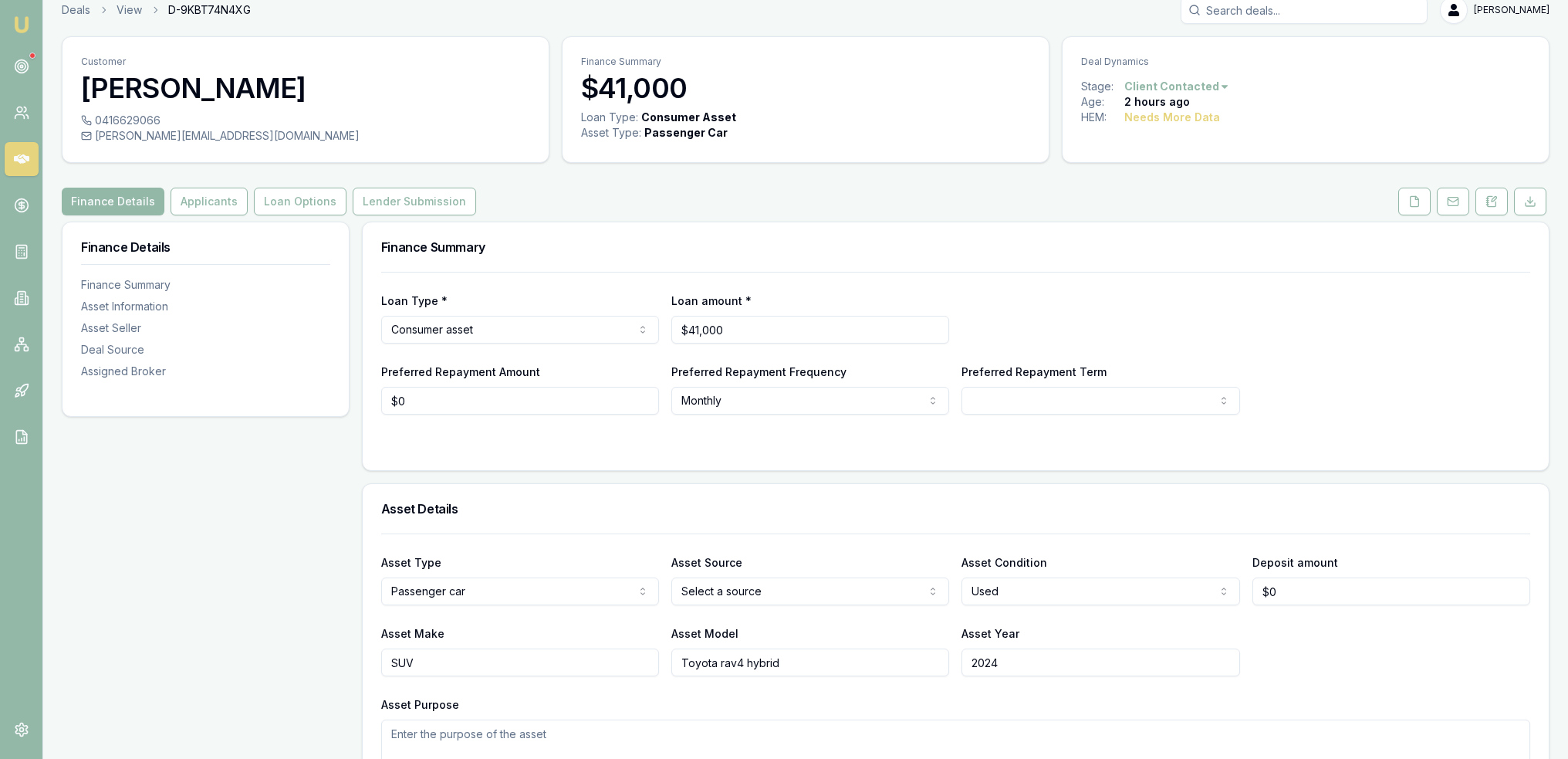
scroll to position [0, 0]
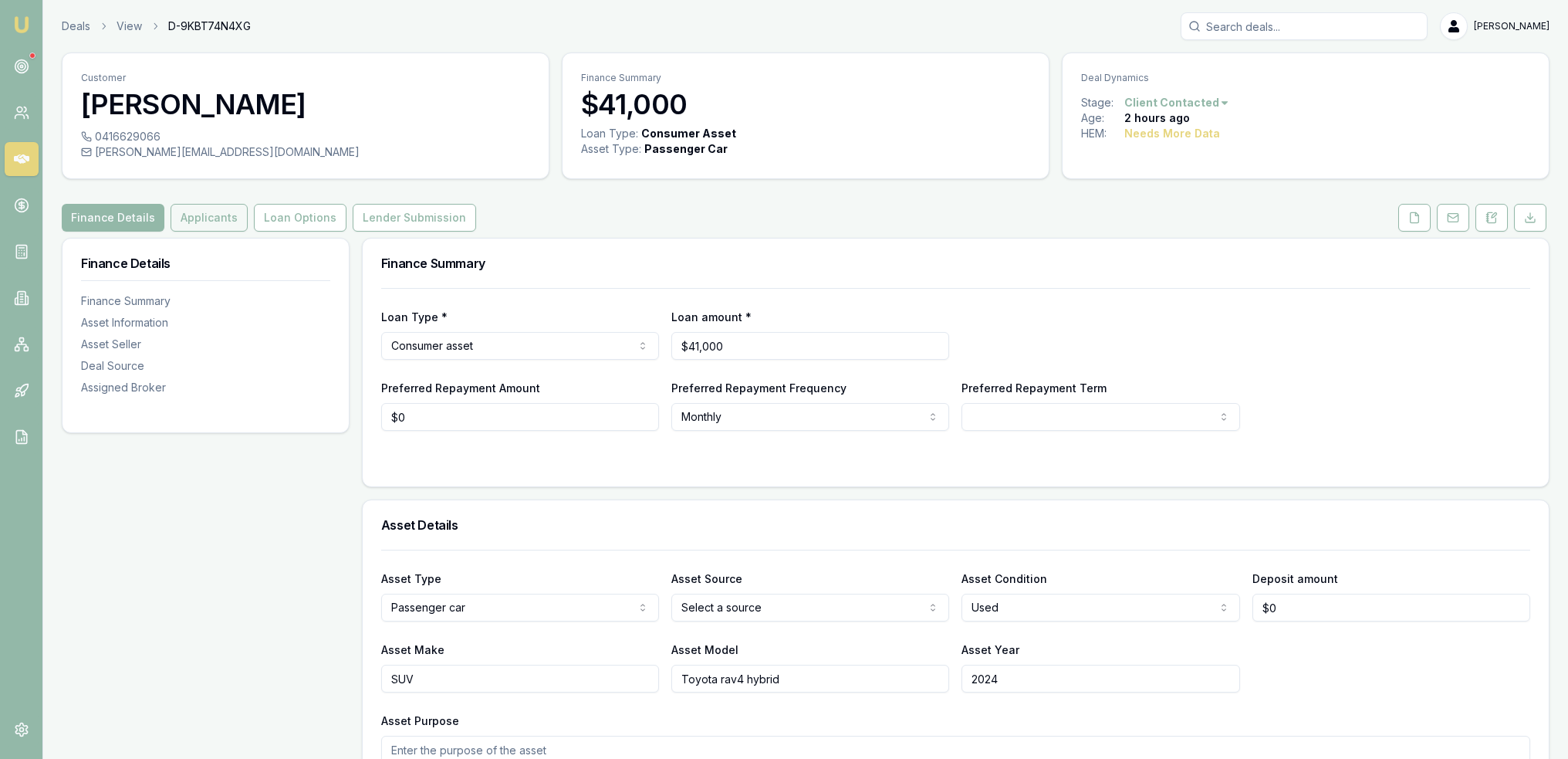
type input "2024"
click at [207, 223] on button "Applicants" at bounding box center [210, 218] width 77 height 28
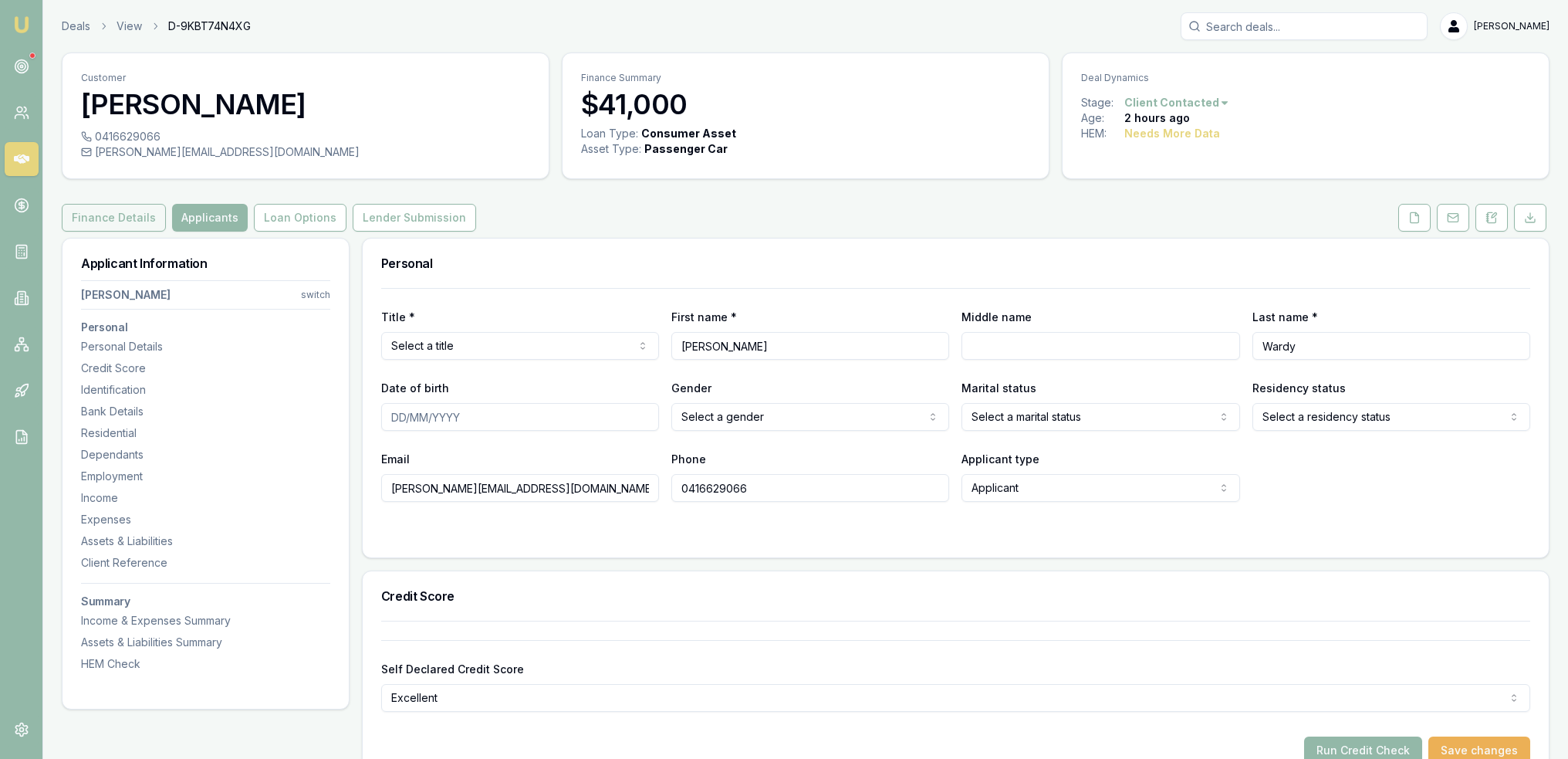
click at [94, 213] on button "Finance Details" at bounding box center [113, 218] width 104 height 28
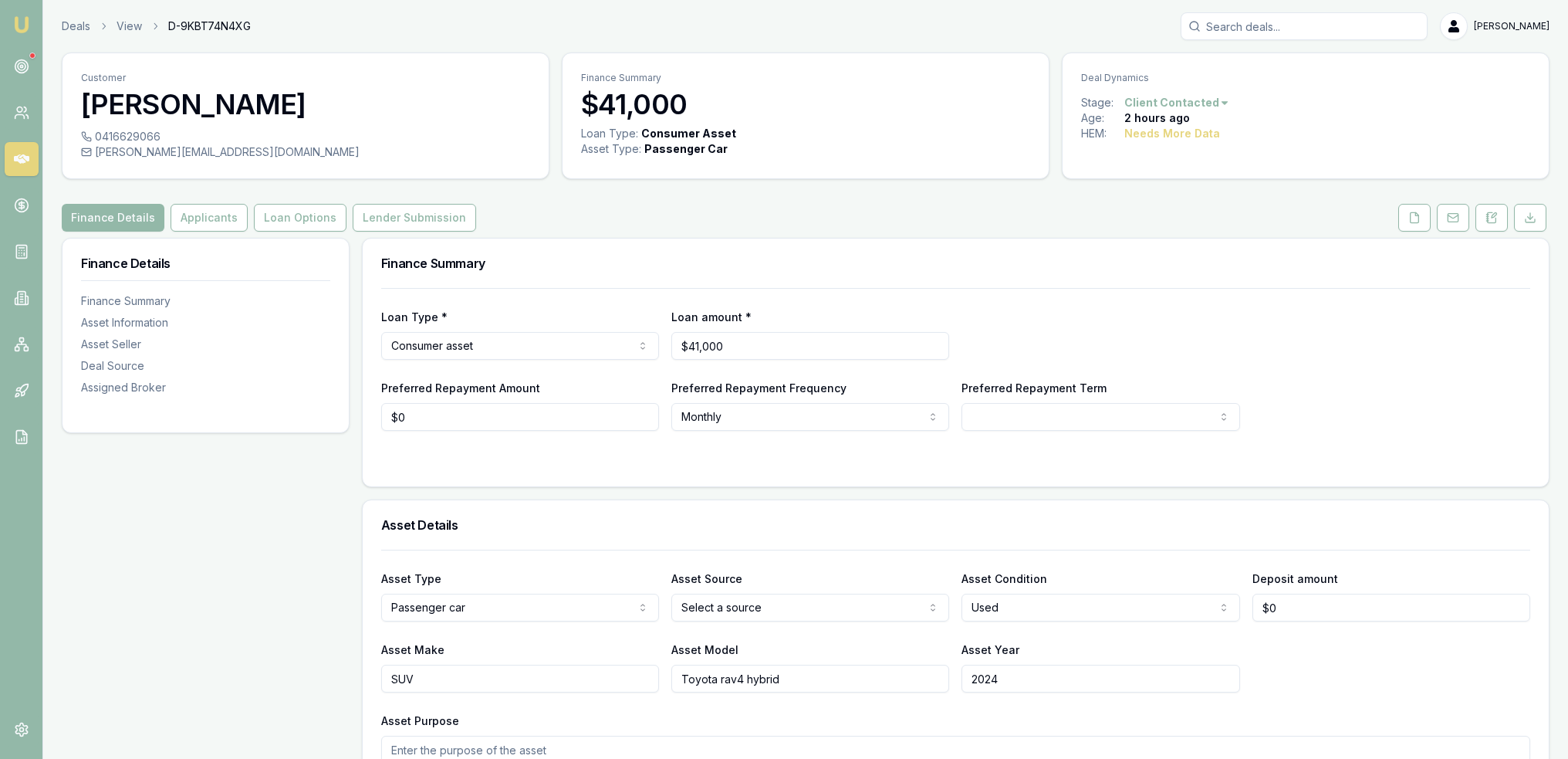
click at [469, 349] on html "Emu Broker Deals View D-9KBT74N4XG Robyn Adams Toggle Menu Customer Anthony War…" at bounding box center [784, 380] width 1568 height 759
click at [489, 346] on html "Emu Broker Deals View D-9KBT74N4XG Robyn Adams Toggle Menu Customer Anthony War…" at bounding box center [784, 380] width 1568 height 759
select select "COMMERCIAL_ASSET"
click at [796, 345] on input "41000" at bounding box center [810, 346] width 278 height 28
type input "$41,000"
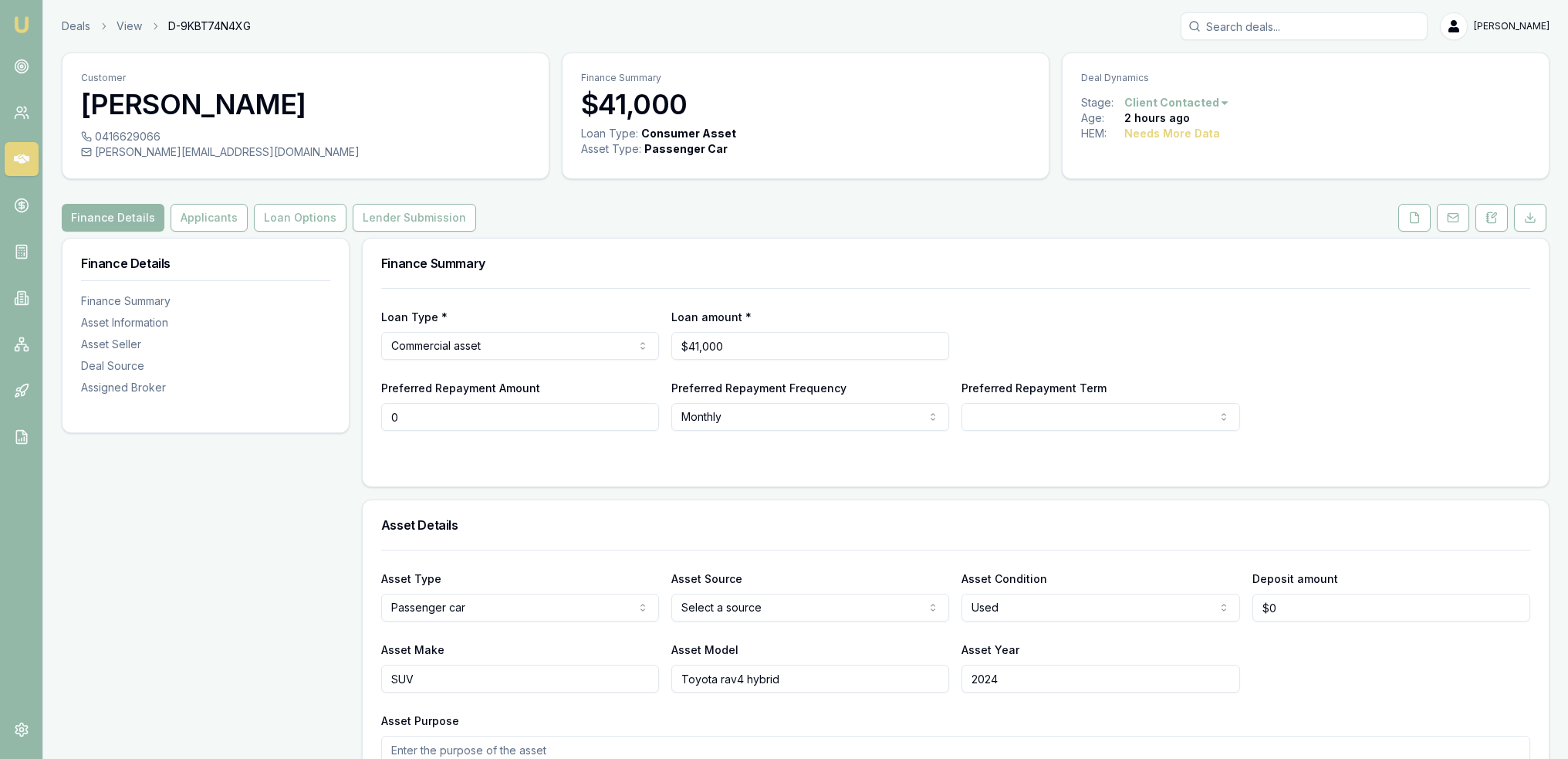
click at [491, 417] on input "0" at bounding box center [520, 417] width 278 height 28
type input "$0"
click at [675, 453] on form "Loan Type * Commercial asset Consumer loan Consumer asset Commercial loan Comme…" at bounding box center [955, 378] width 1149 height 180
select select "60"
drag, startPoint x: 759, startPoint y: 345, endPoint x: 497, endPoint y: 345, distance: 262.0
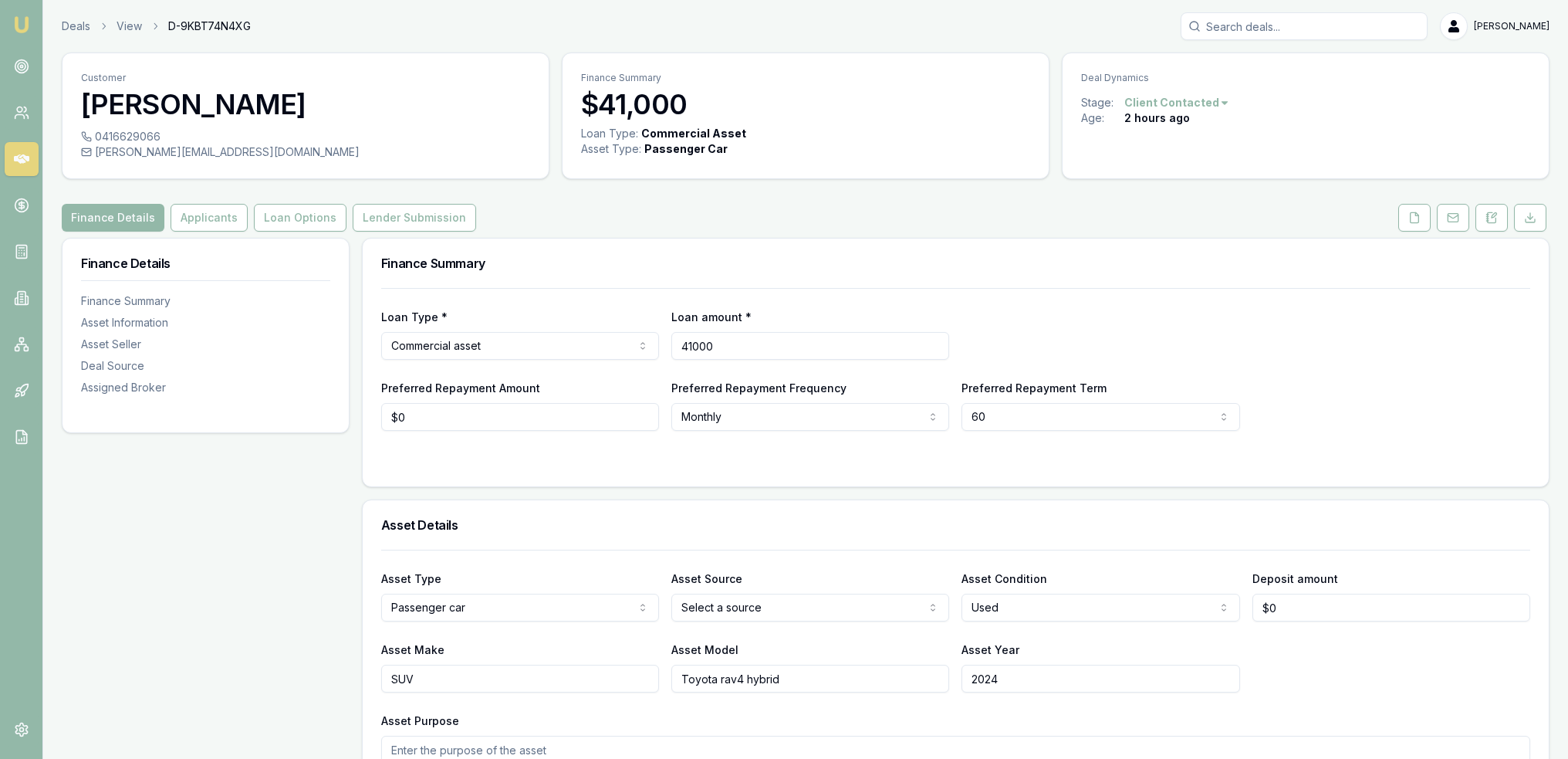
click at [497, 345] on div "Loan Type * Commercial asset Consumer loan Consumer asset Commercial loan Comme…" at bounding box center [955, 333] width 1149 height 53
type input "$45,000"
type input "0"
click at [451, 409] on input "0" at bounding box center [520, 417] width 278 height 28
click at [712, 597] on html "Emu Broker Deals View D-9KBT74N4XG Robyn Adams Toggle Menu Customer Anthony War…" at bounding box center [789, 380] width 1579 height 759
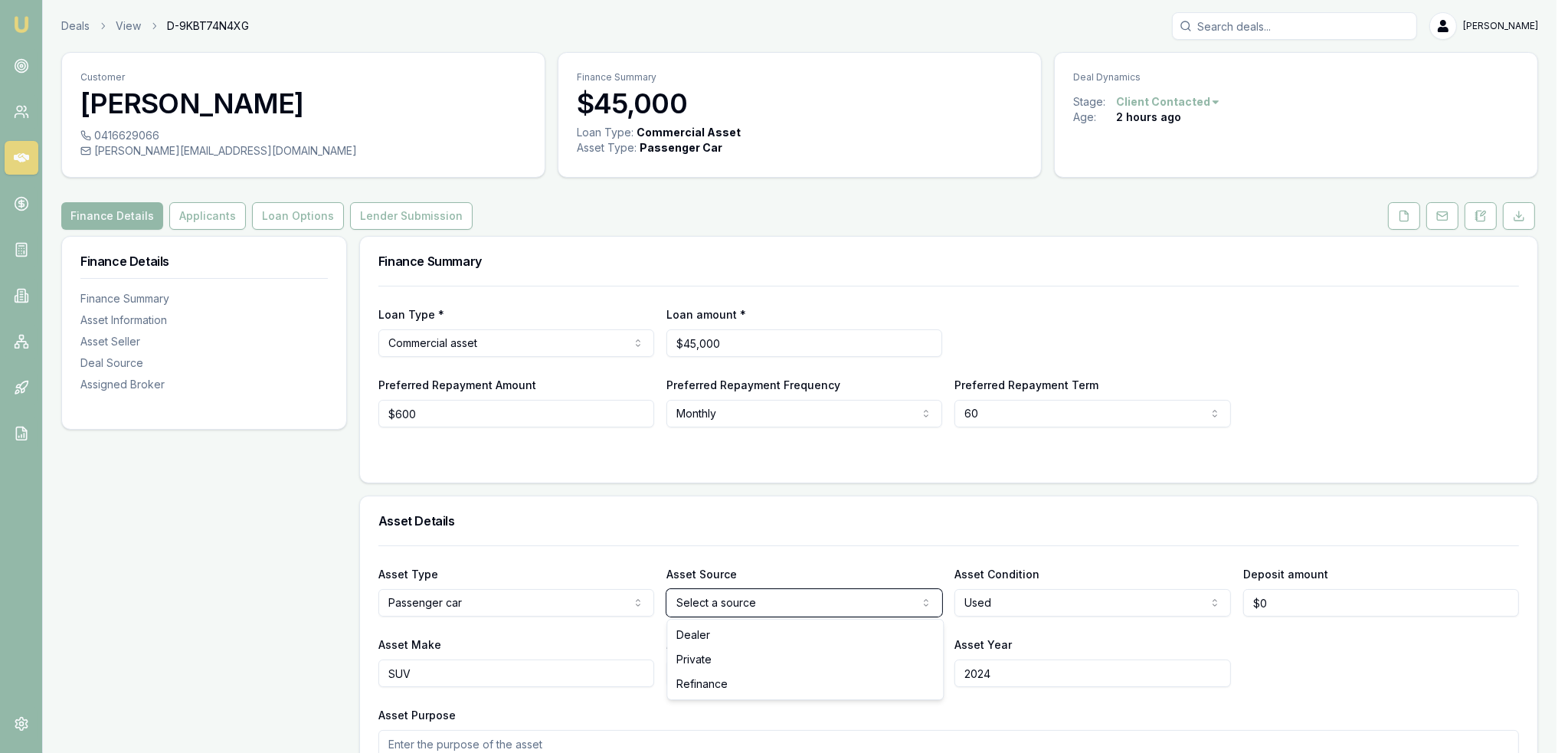
click at [425, 400] on html "Emu Broker Deals View D-9KBT74N4XG Robyn Adams Toggle Menu Customer Anthony War…" at bounding box center [784, 376] width 1568 height 753
drag, startPoint x: 429, startPoint y: 419, endPoint x: 372, endPoint y: 406, distance: 58.5
click at [372, 406] on div "Loan Type * Commercial asset Consumer loan Consumer asset Commercial loan Comme…" at bounding box center [949, 384] width 1177 height 197
click at [747, 417] on html "Emu Broker Deals View D-9KBT74N4XG Robyn Adams Toggle Menu Customer Anthony War…" at bounding box center [778, 376] width 1557 height 753
type input "$600"
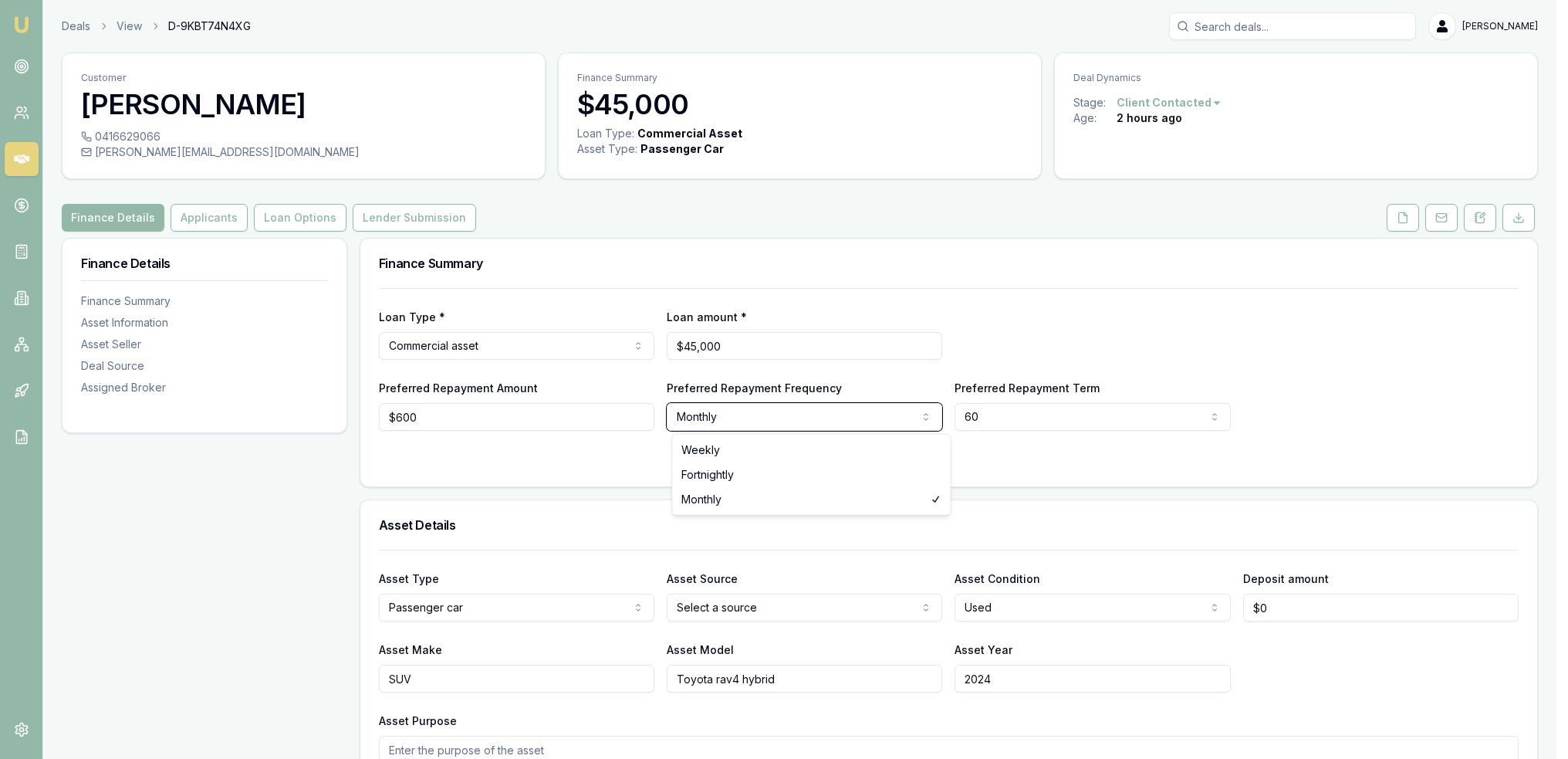
click at [752, 401] on html "Emu Broker Deals View D-9KBT74N4XG Robyn Adams Toggle Menu Customer Anthony War…" at bounding box center [784, 380] width 1568 height 759
click at [749, 403] on html "Emu Broker Deals View D-9KBT74N4XG Robyn Adams Toggle Menu Customer Anthony War…" at bounding box center [784, 380] width 1568 height 759
select select "WEEKLY"
click at [713, 609] on html "Emu Broker Deals View D-9KBT74N4XG Robyn Adams Toggle Menu Customer Anthony War…" at bounding box center [784, 380] width 1568 height 759
select select "PRIVATE"
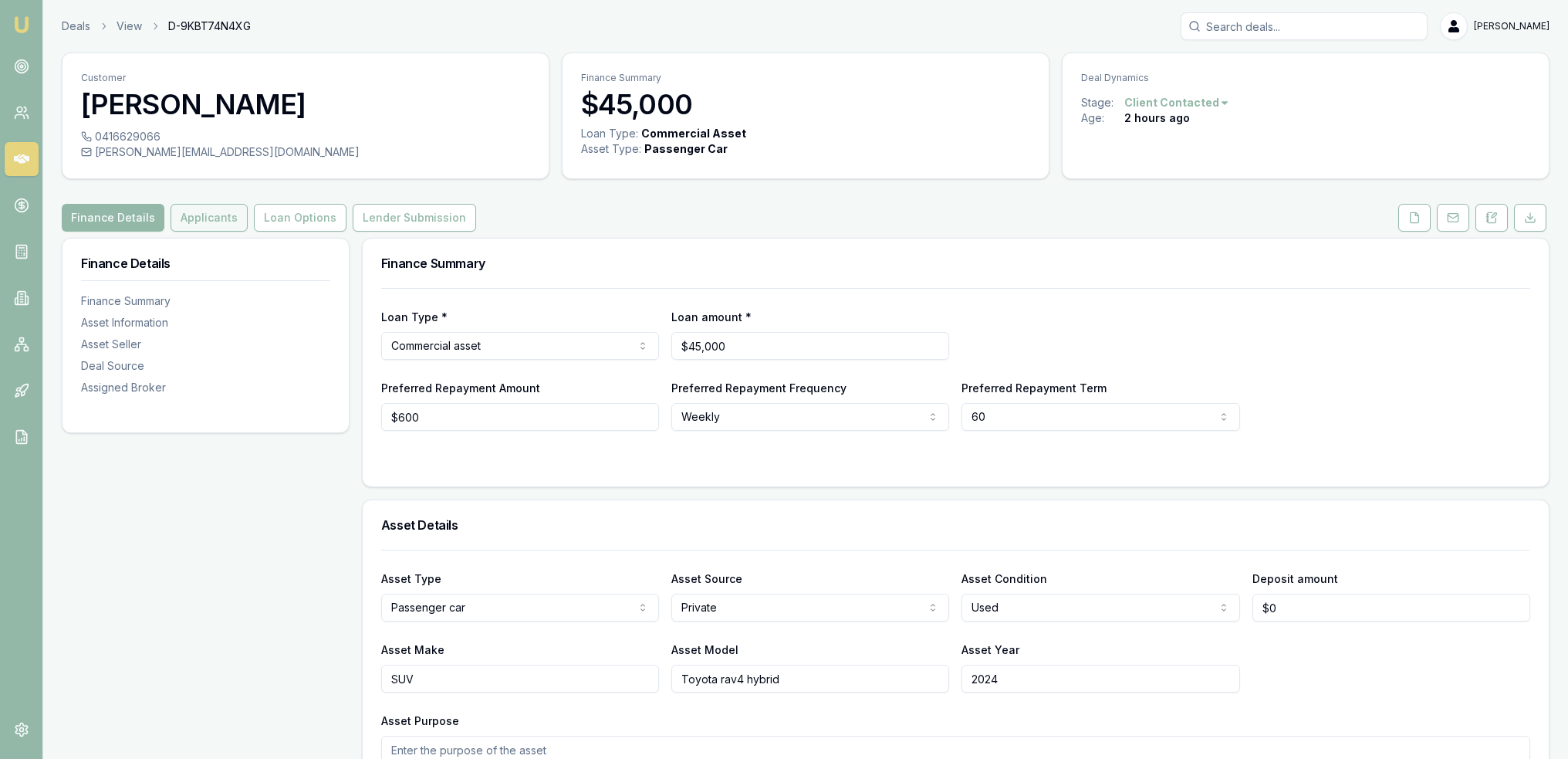
click at [209, 212] on button "Applicants" at bounding box center [210, 218] width 77 height 28
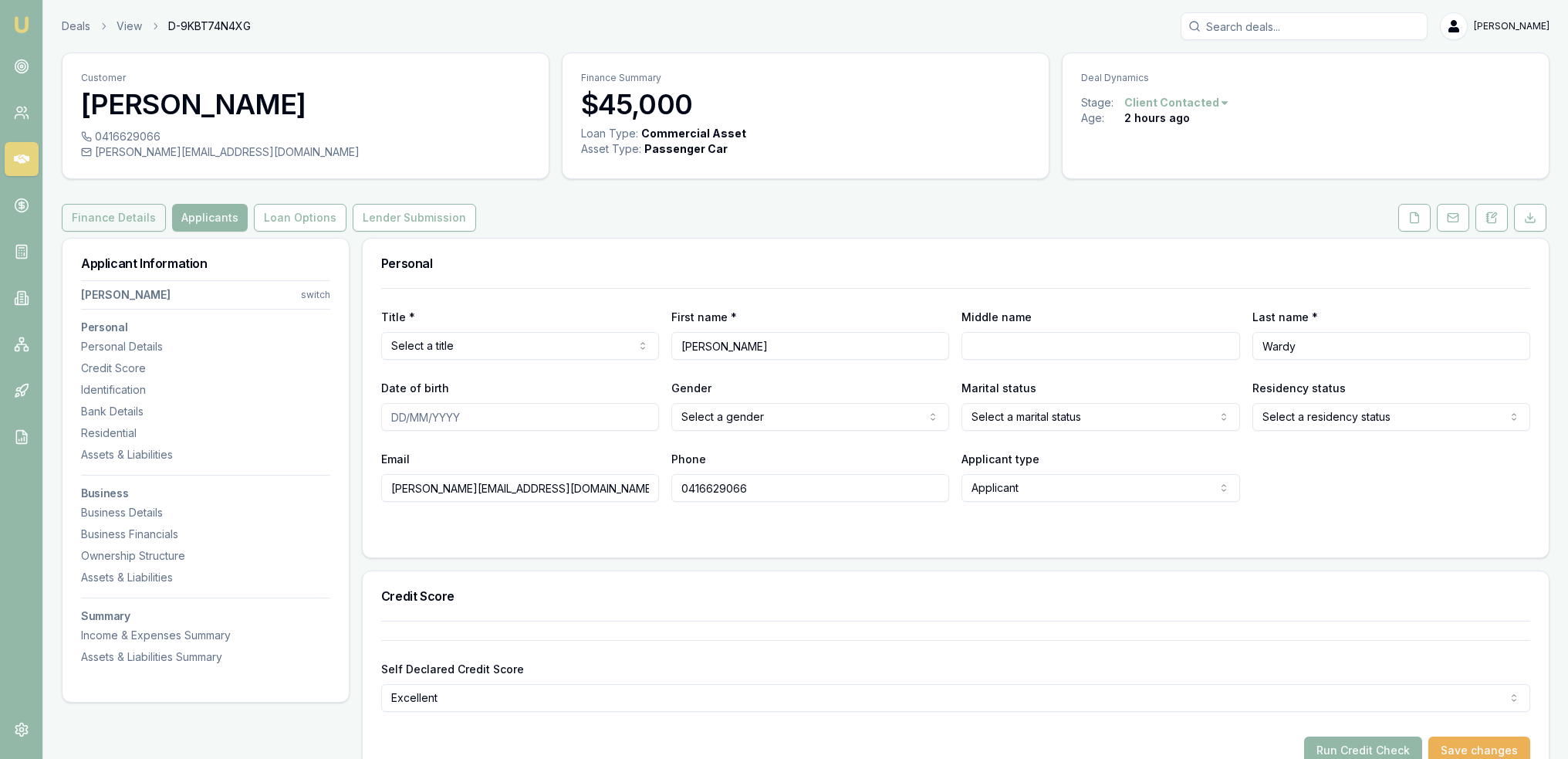
click at [120, 224] on button "Finance Details" at bounding box center [113, 218] width 104 height 28
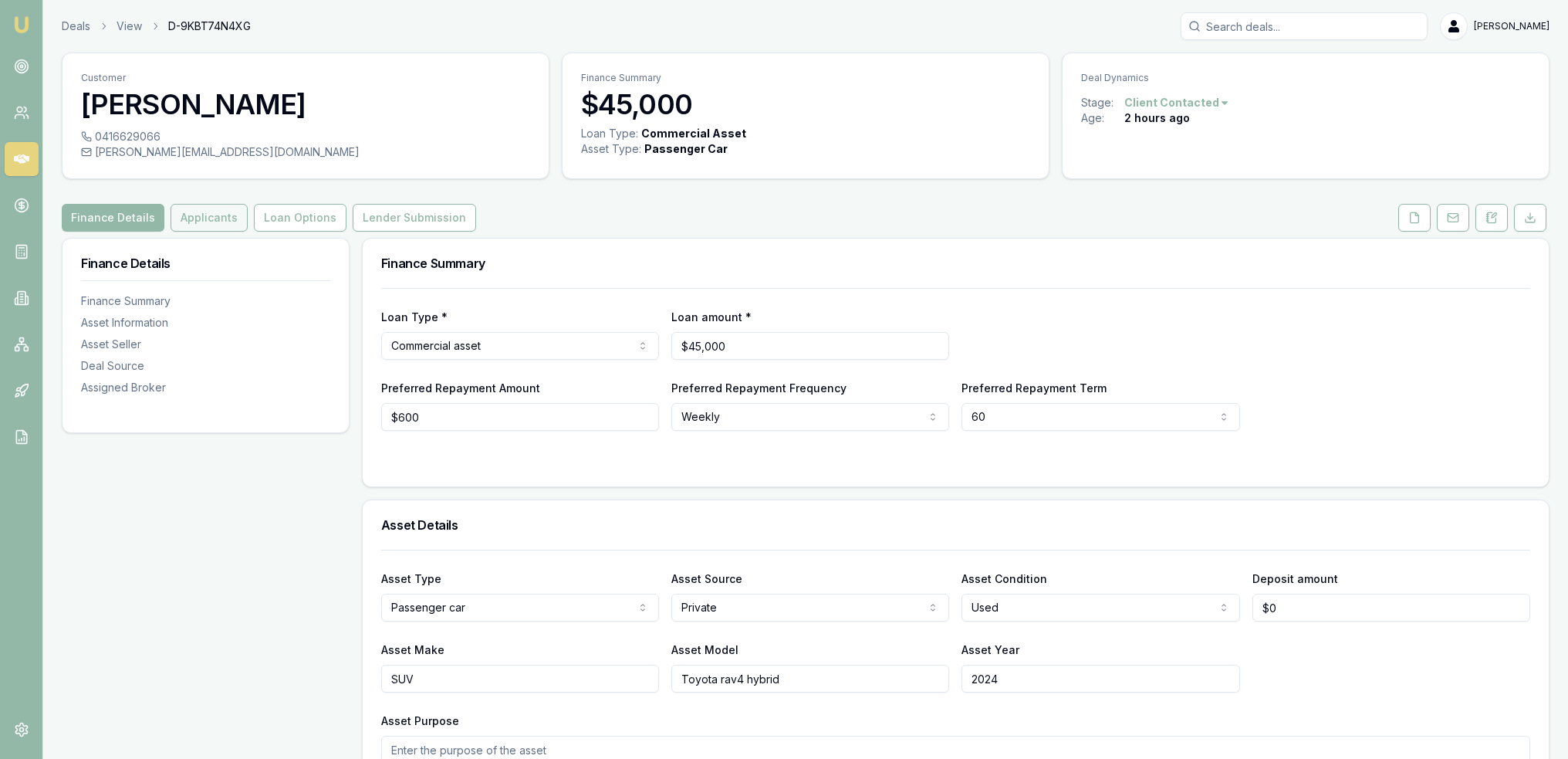
click at [199, 215] on button "Applicants" at bounding box center [210, 218] width 77 height 28
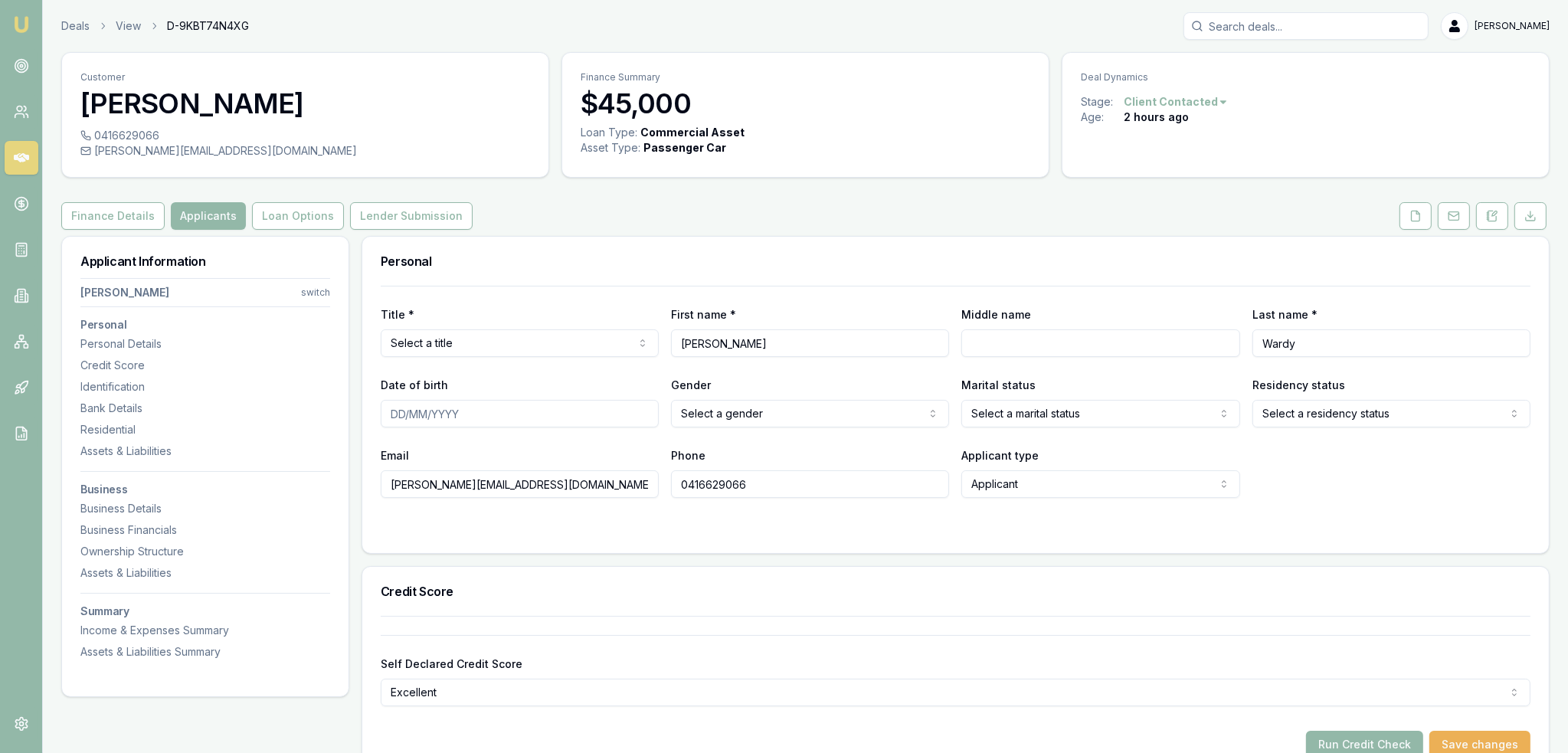
click at [534, 345] on html "Emu Broker Deals View D-9KBT74N4XG Robyn Adams Toggle Menu Customer Anthony War…" at bounding box center [784, 376] width 1568 height 753
click at [1007, 343] on input "Middle name" at bounding box center [1093, 343] width 276 height 28
click at [393, 415] on input "Date of birth" at bounding box center [517, 414] width 276 height 28
type input "11/06/1988"
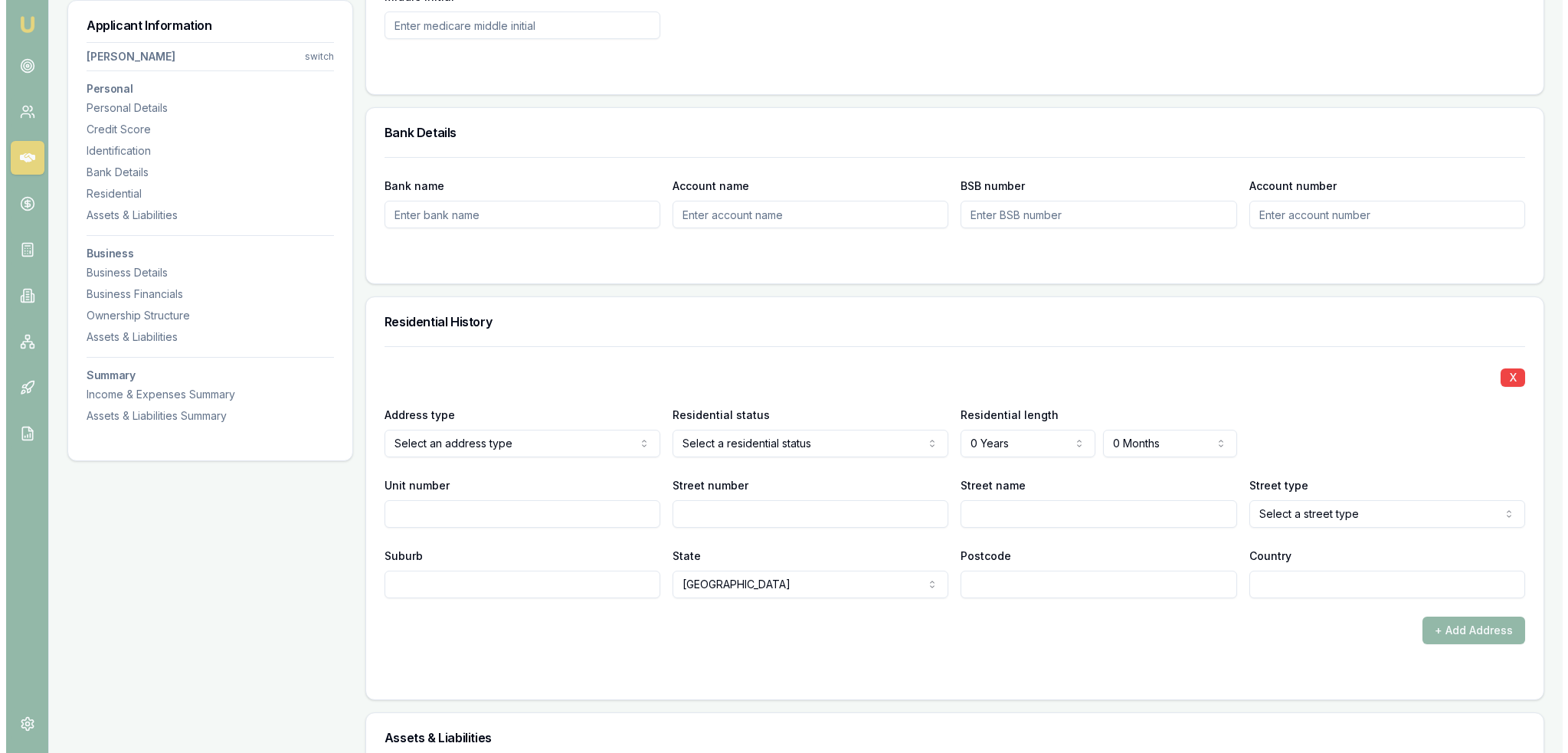
scroll to position [1225, 0]
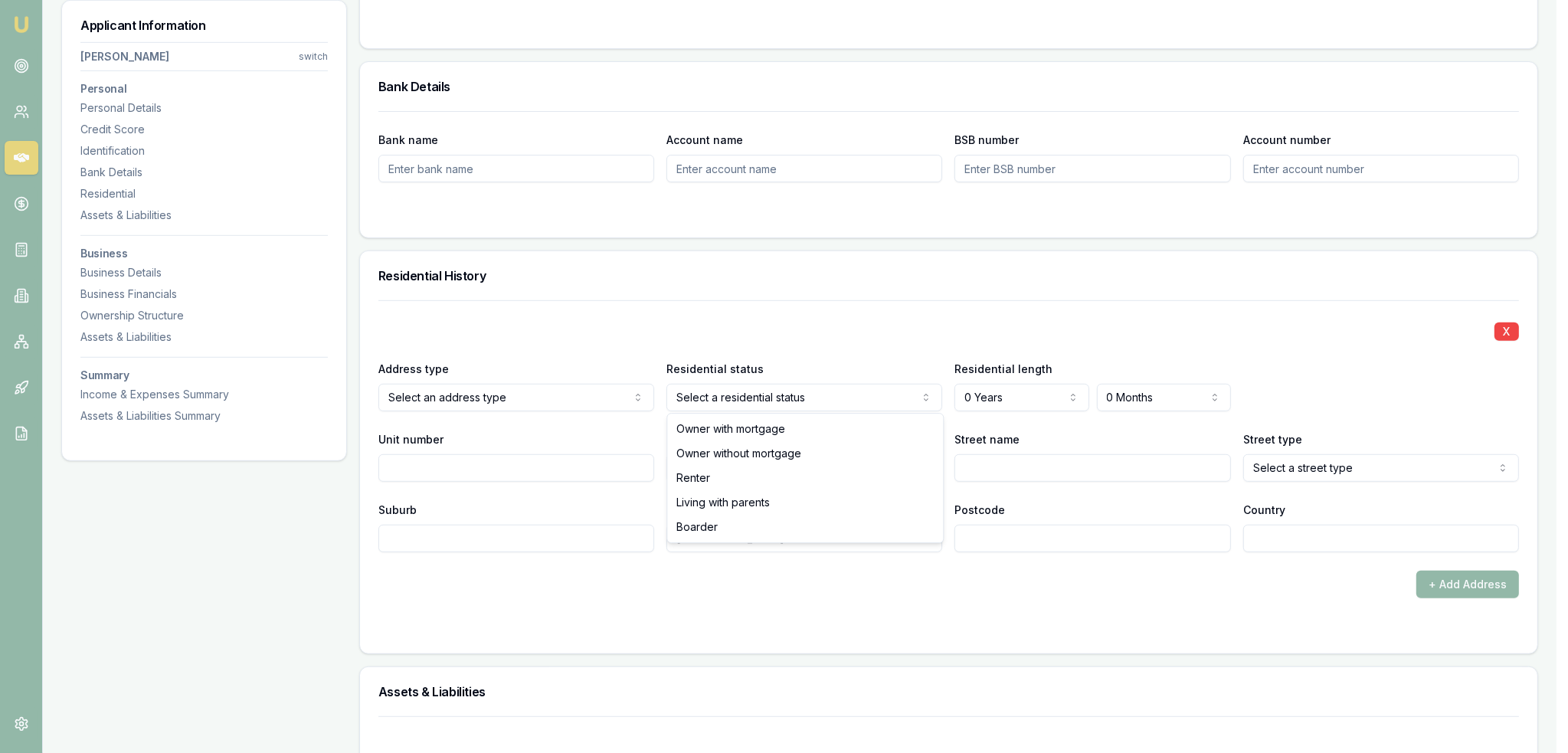
select select "LIVING_WITH_PARENTS"
drag, startPoint x: 736, startPoint y: 504, endPoint x: 958, endPoint y: 461, distance: 226.1
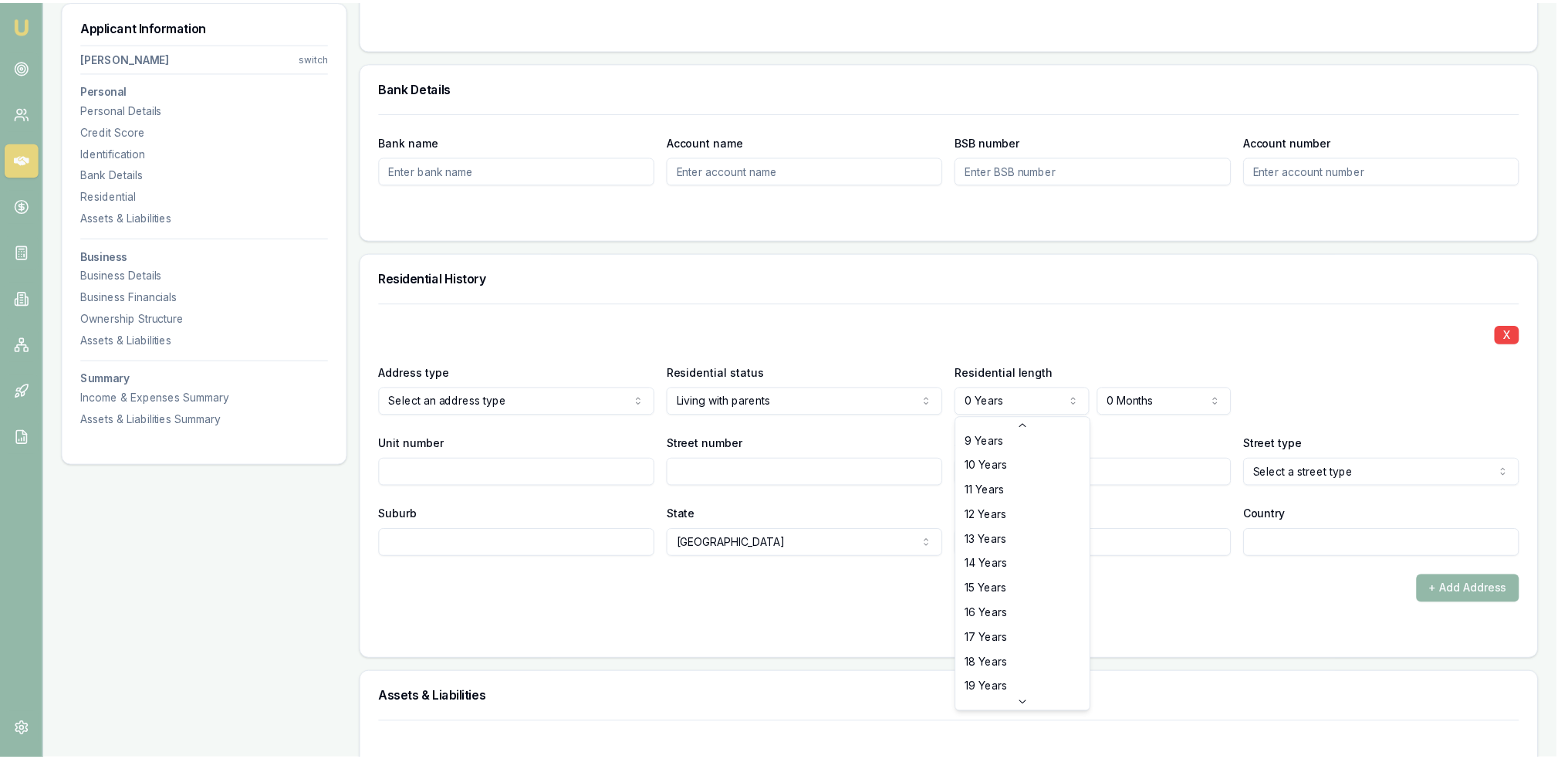
scroll to position [247, 0]
select select "20"
drag, startPoint x: 997, startPoint y: 690, endPoint x: 1012, endPoint y: 670, distance: 25.0
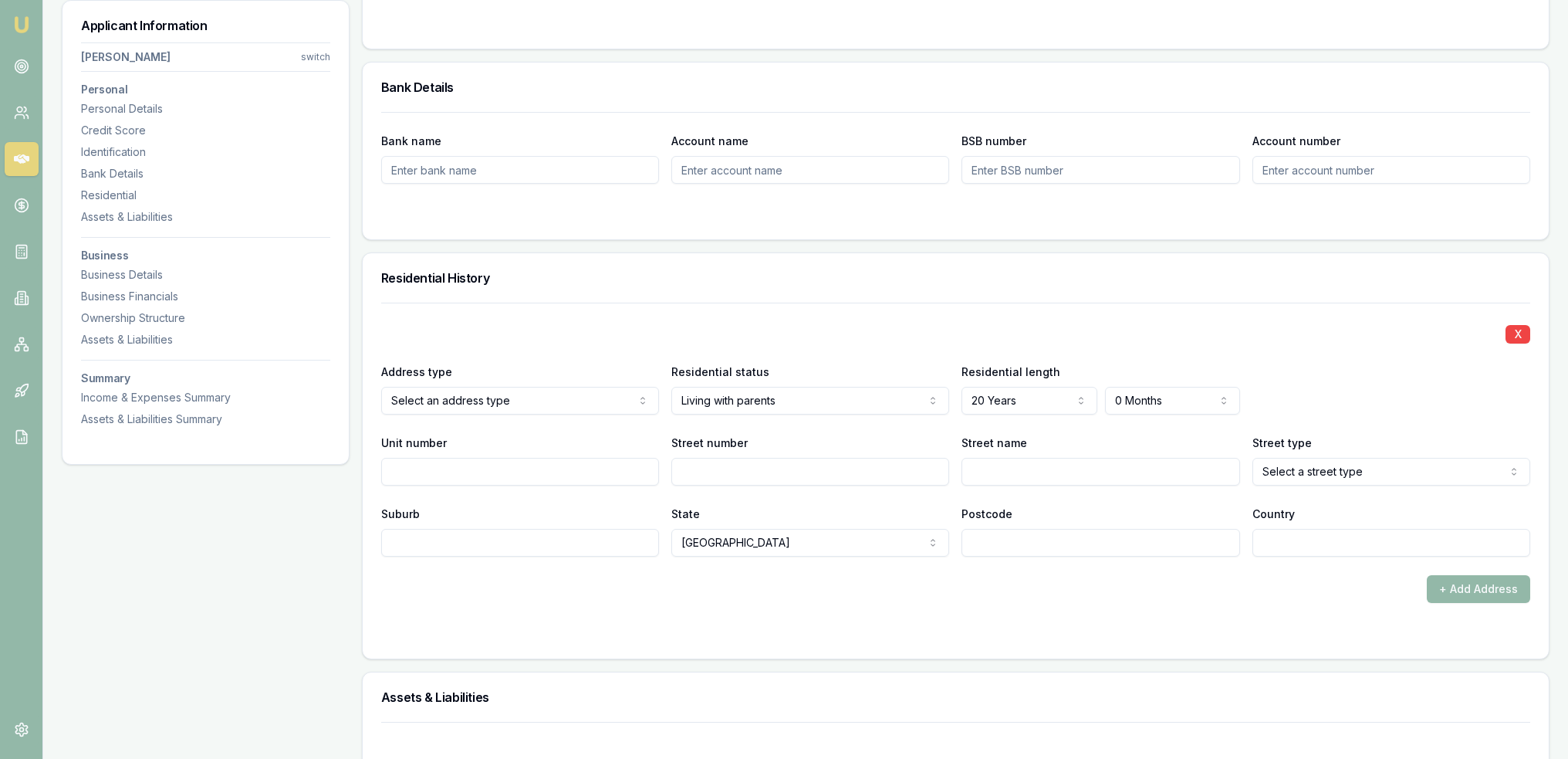
click at [717, 469] on input "Street number" at bounding box center [810, 472] width 278 height 28
type input "8"
type input "m"
type input "Milroy"
select select "Avenue"
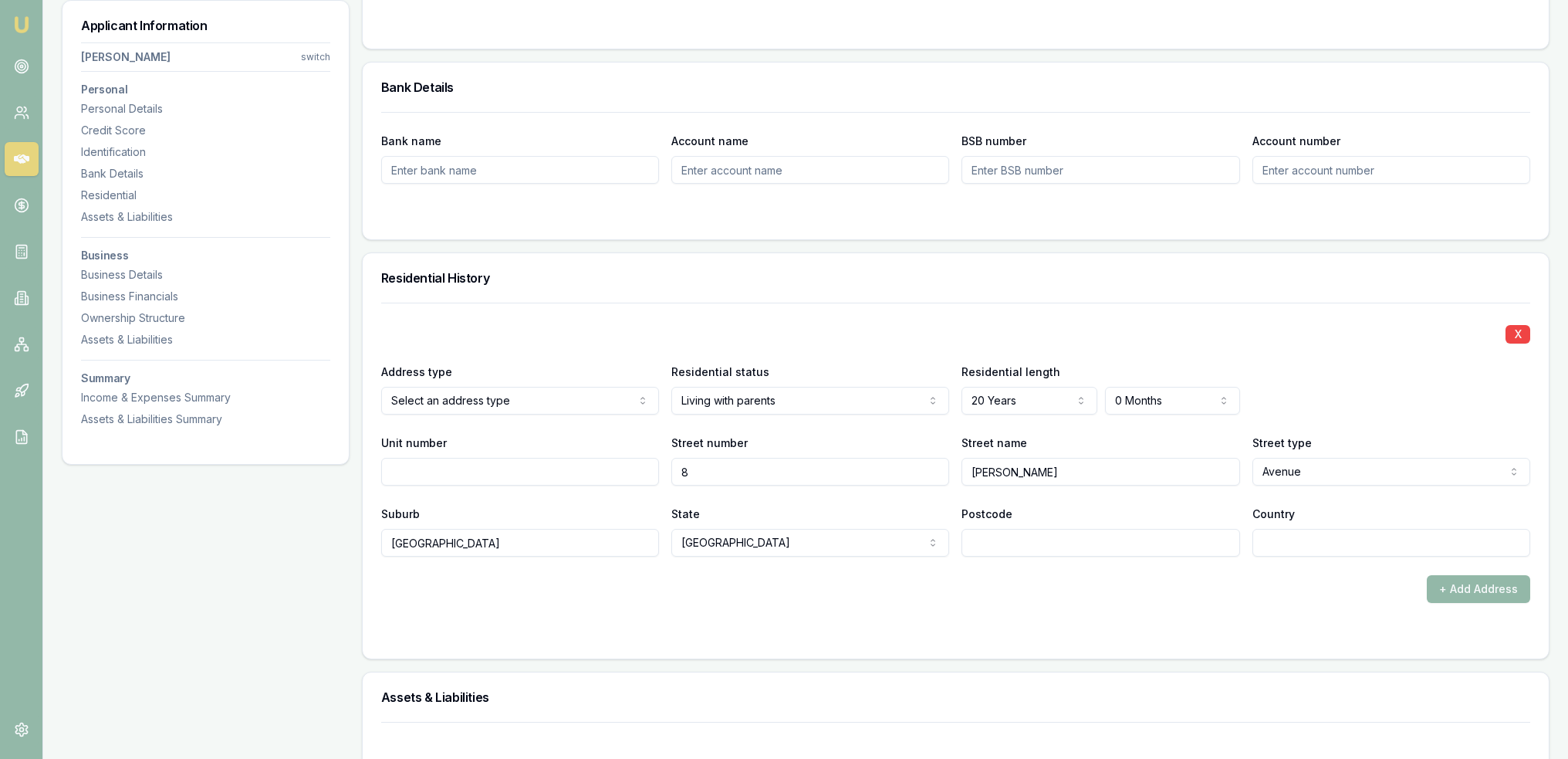
type input "Kensington"
type input "2033"
type input "AU"
click at [560, 598] on div "+ Add Address" at bounding box center [955, 589] width 1149 height 28
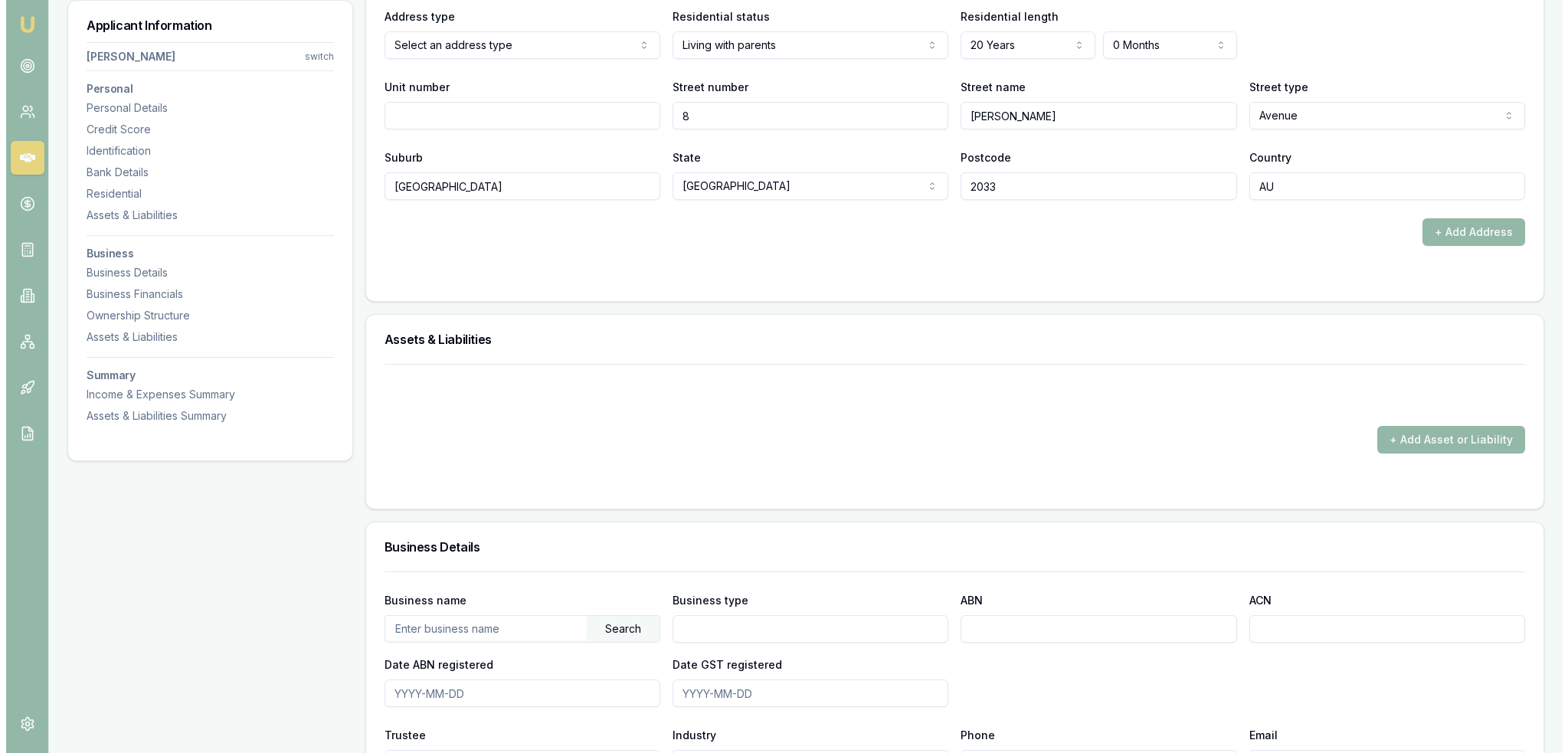
scroll to position [1608, 0]
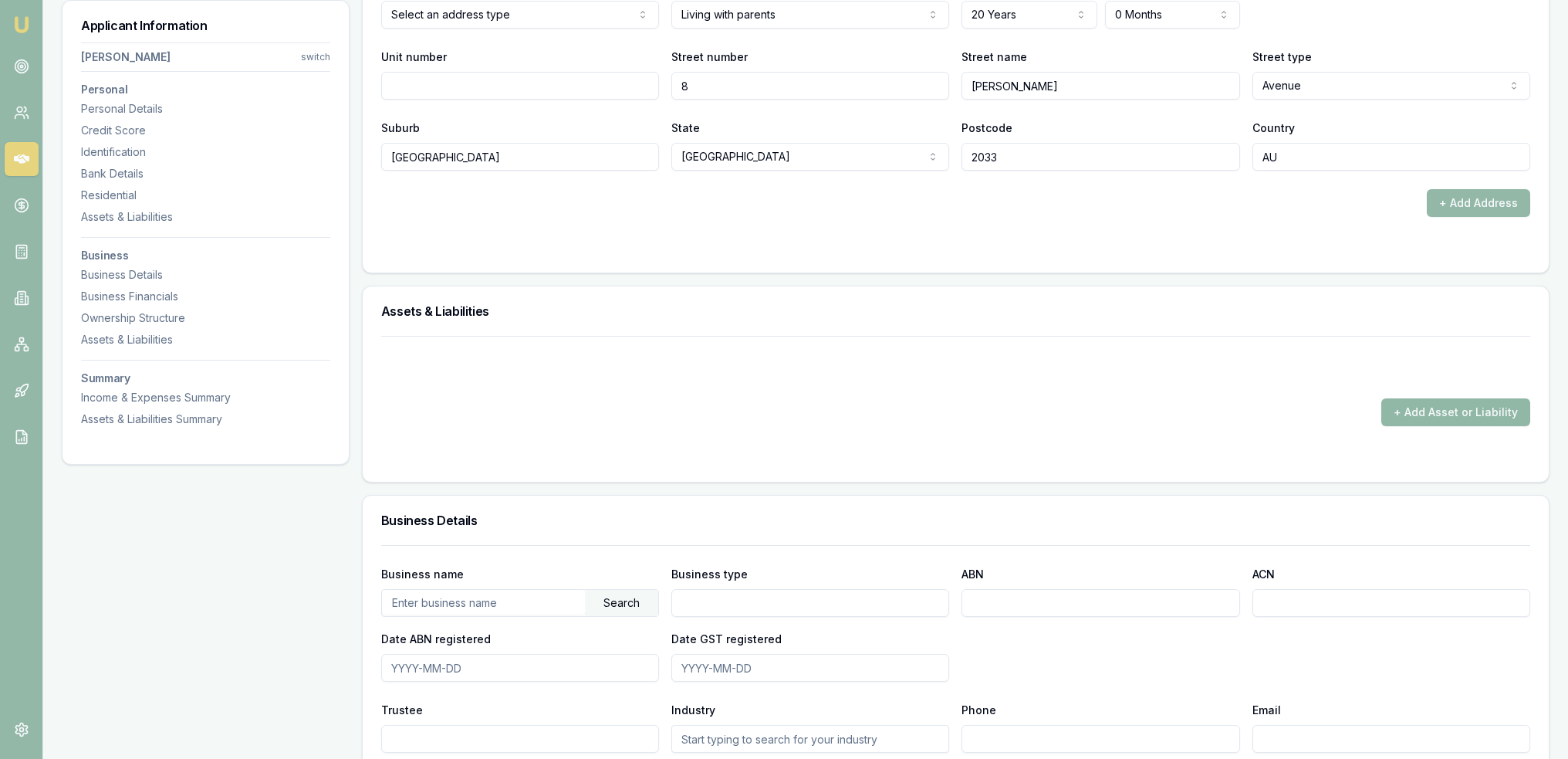
click at [1435, 413] on button "+ Add Asset or Liability" at bounding box center [1456, 412] width 149 height 28
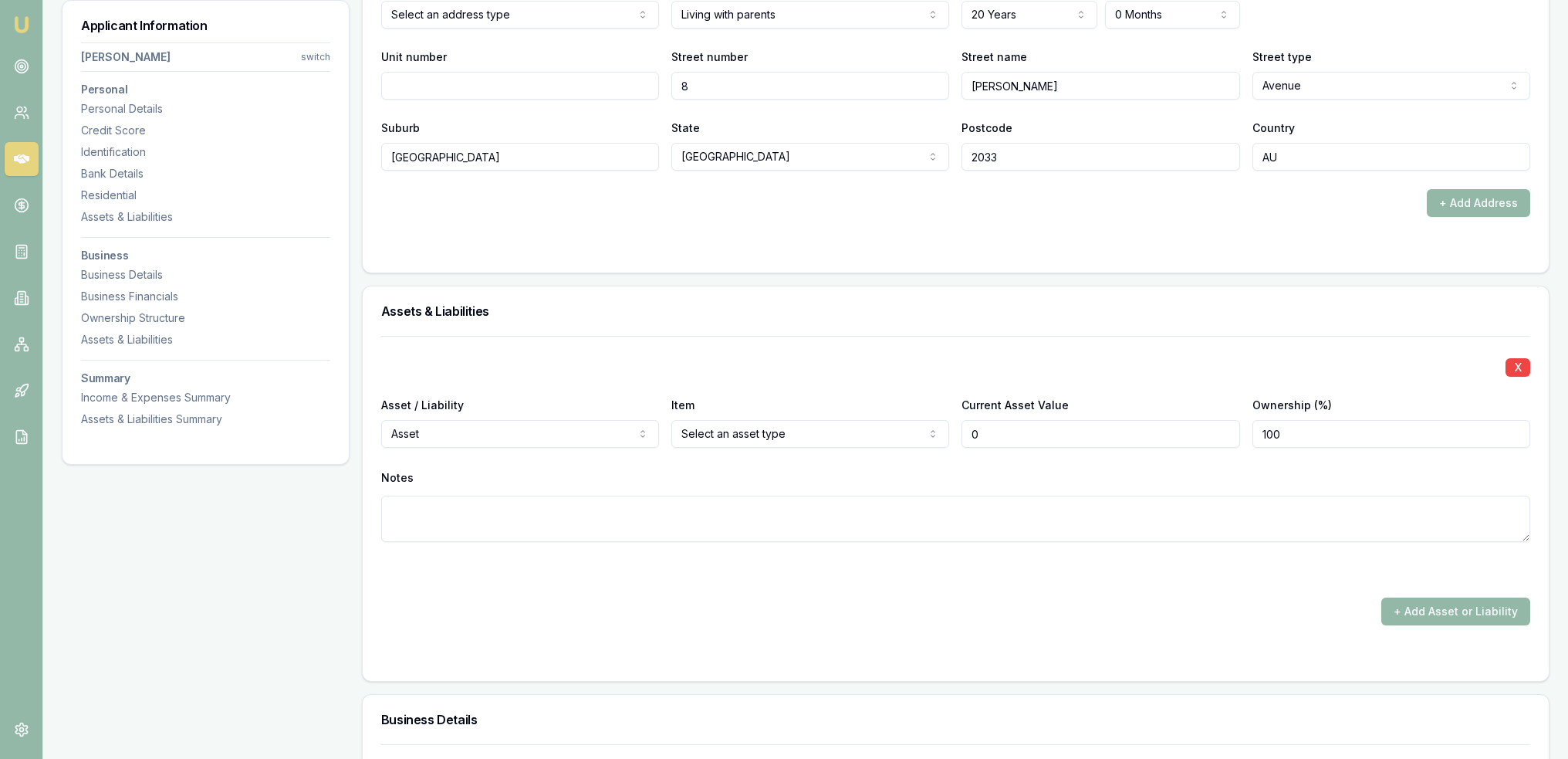
type input "$0"
select select "LIABILITY"
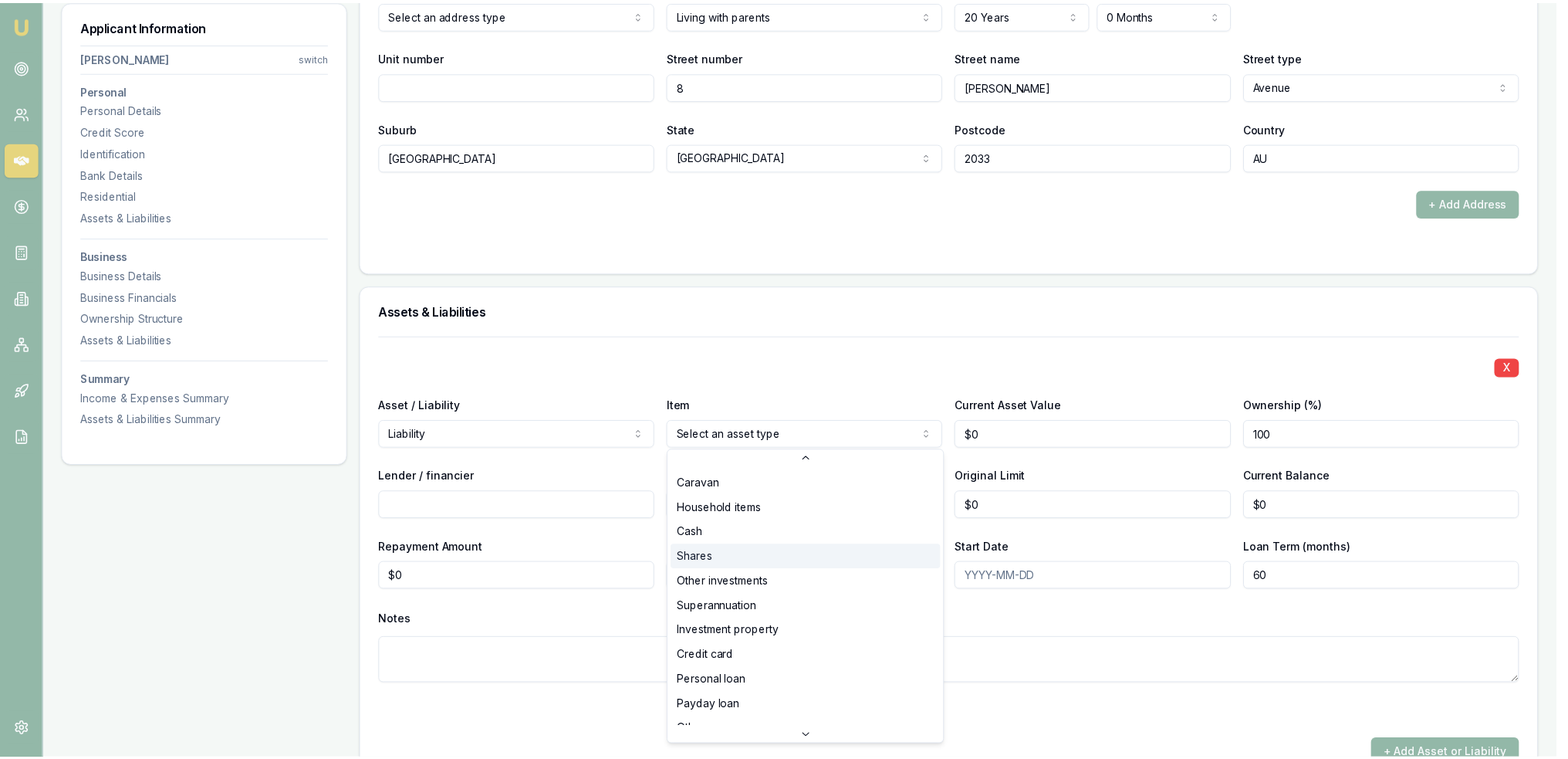
scroll to position [98, 0]
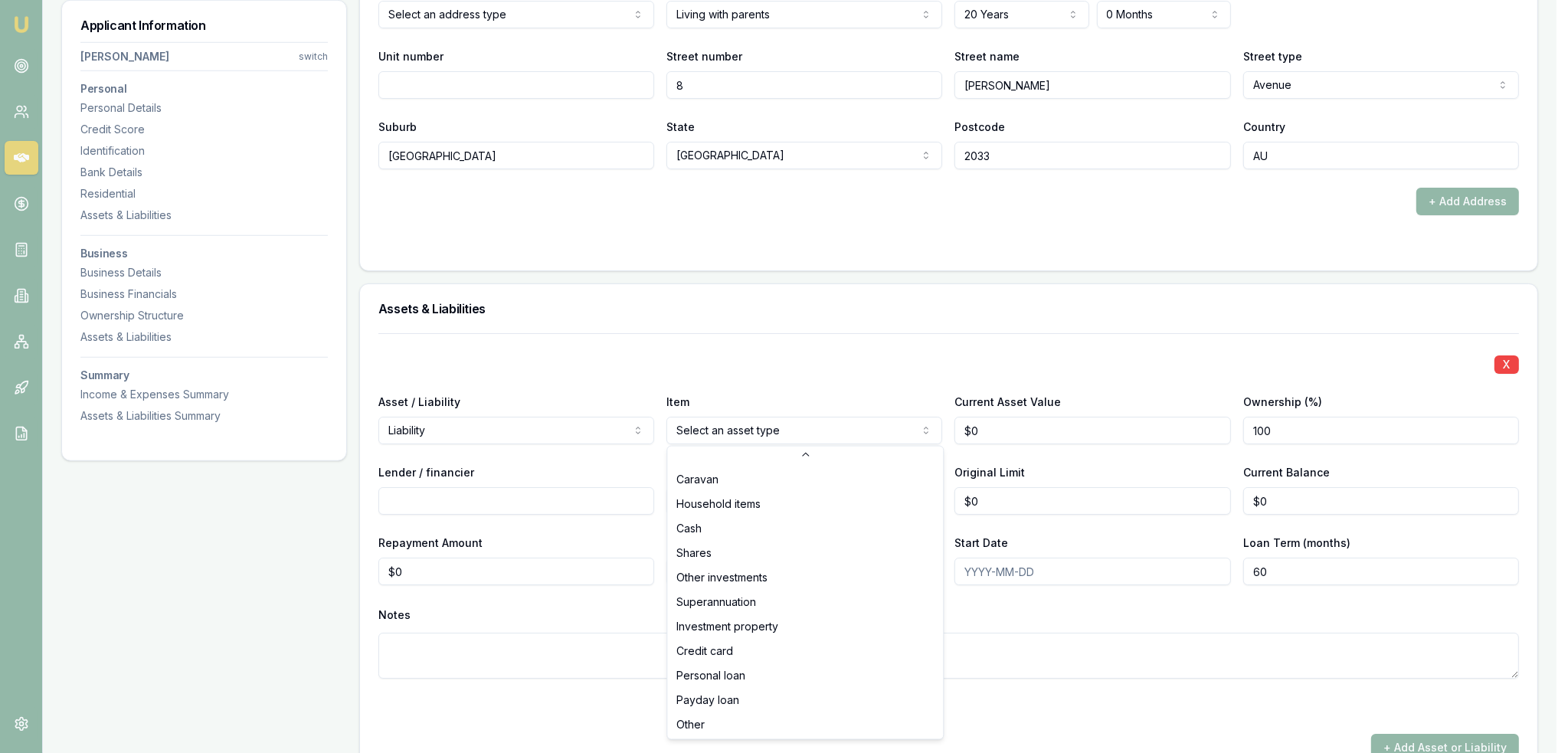
select select "CREDIT_CARD"
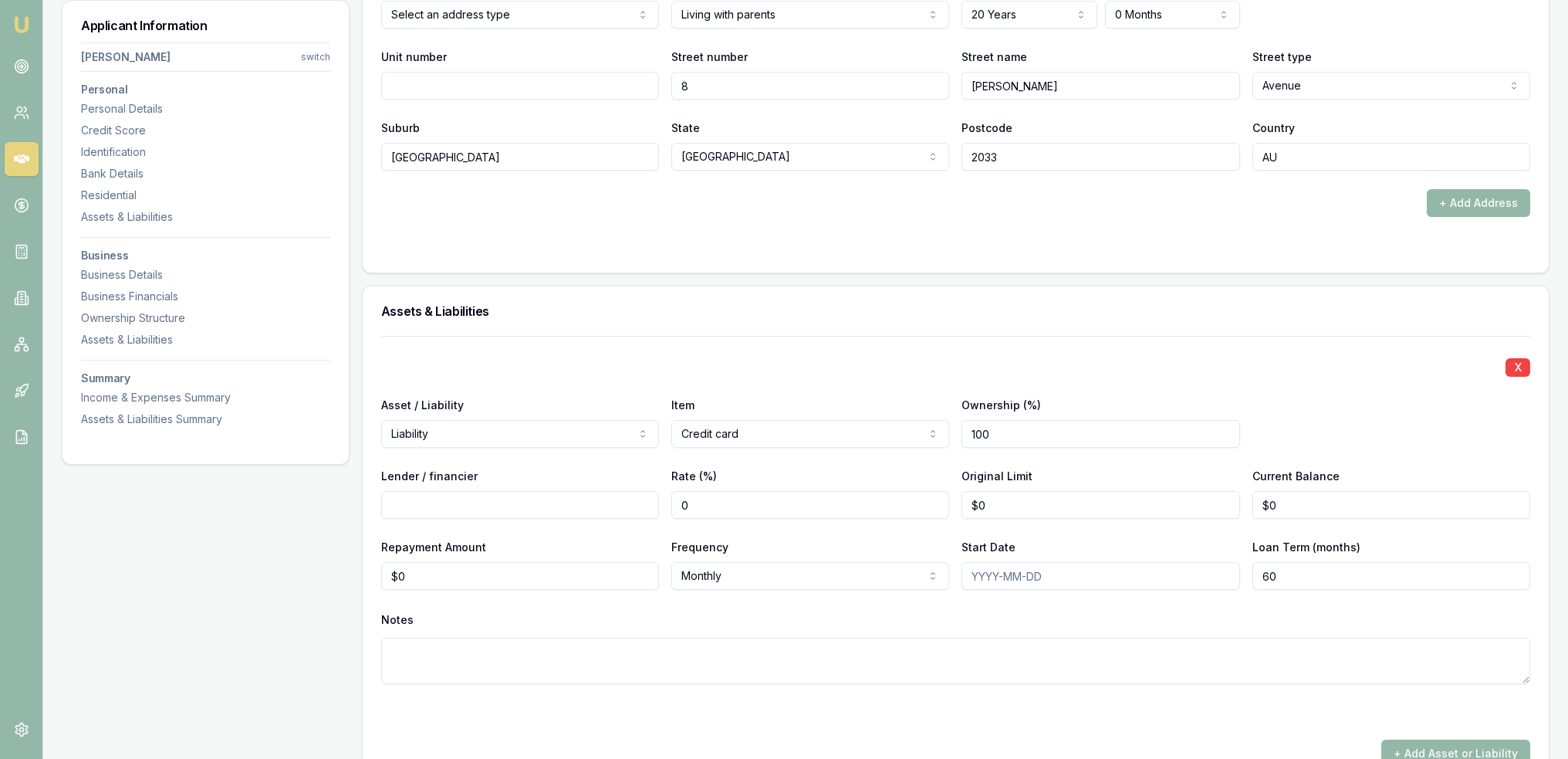
click at [537, 509] on input "Lender / financier" at bounding box center [520, 505] width 278 height 28
type input "k"
type input "Kogan"
type input "0"
type input "$9,700"
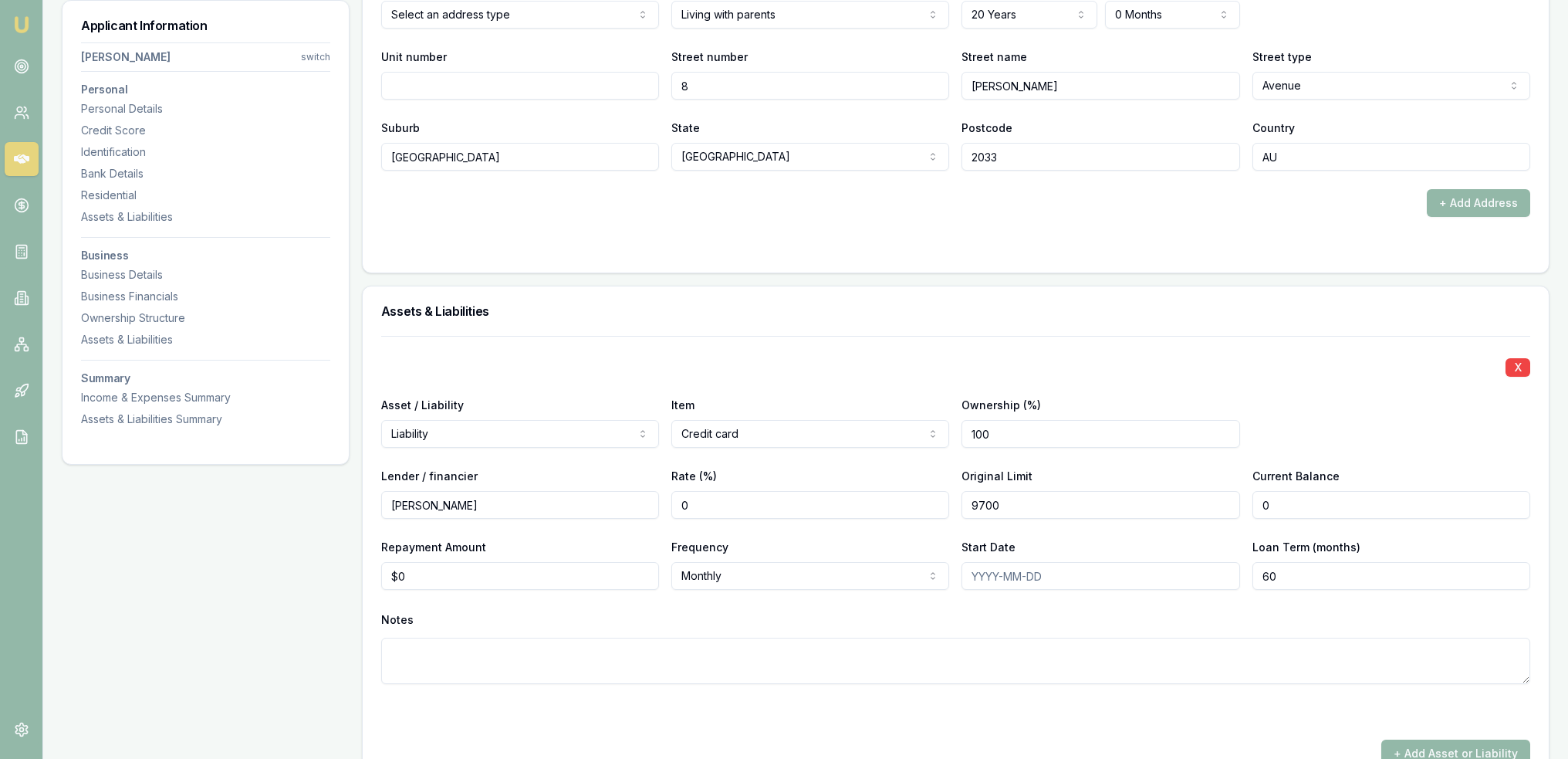
type input "0"
type input "$8,000"
click at [344, 573] on div "Applicant Information Anthony Wardy switch Personal Personal Details Credit Sco…" at bounding box center [805, 578] width 1488 height 3922
type input "$369"
click at [749, 662] on textarea at bounding box center [955, 661] width 1149 height 47
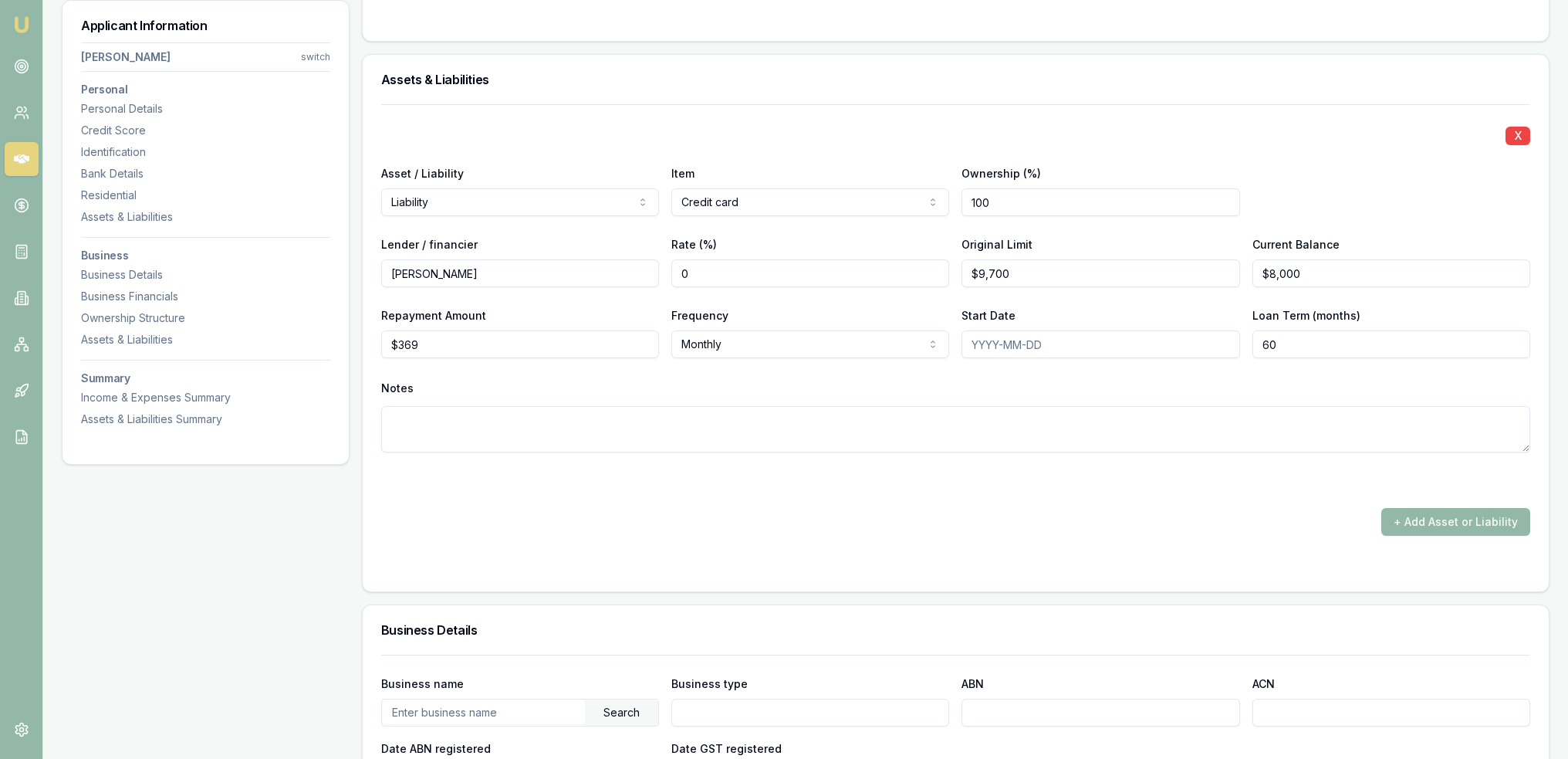
scroll to position [2007, 0]
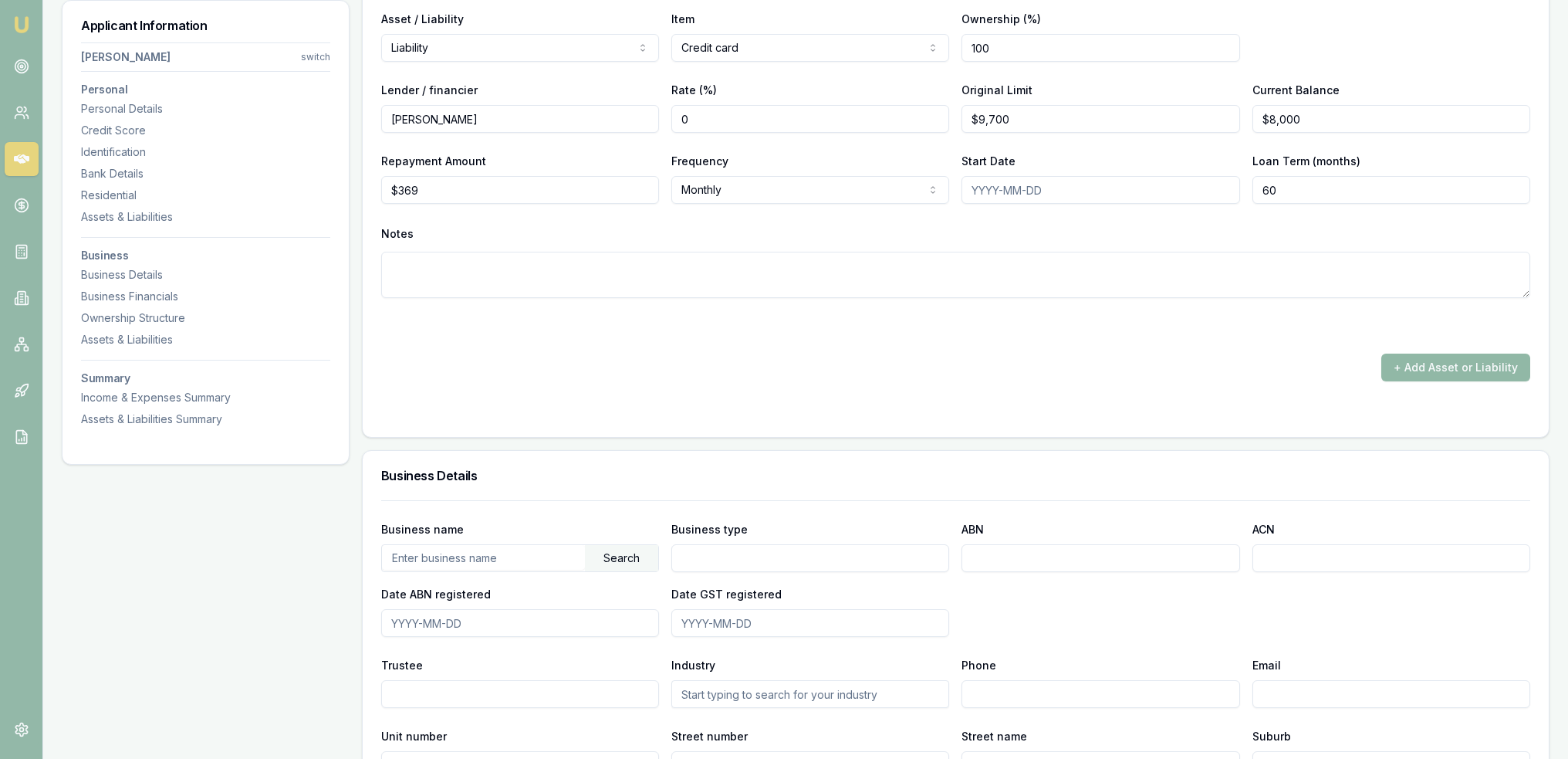
click at [1492, 369] on button "+ Add Asset or Liability" at bounding box center [1456, 368] width 149 height 28
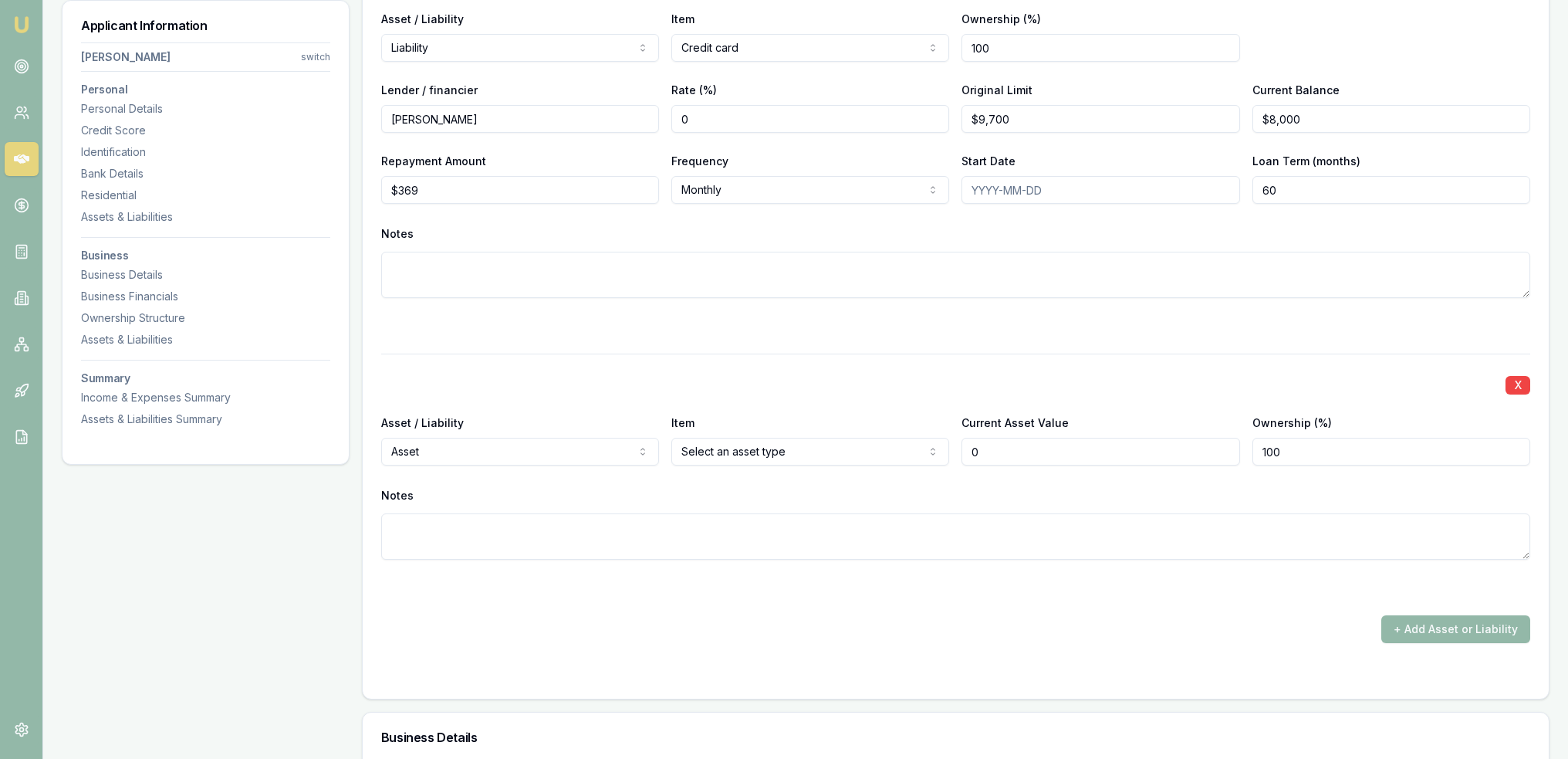
type input "$0"
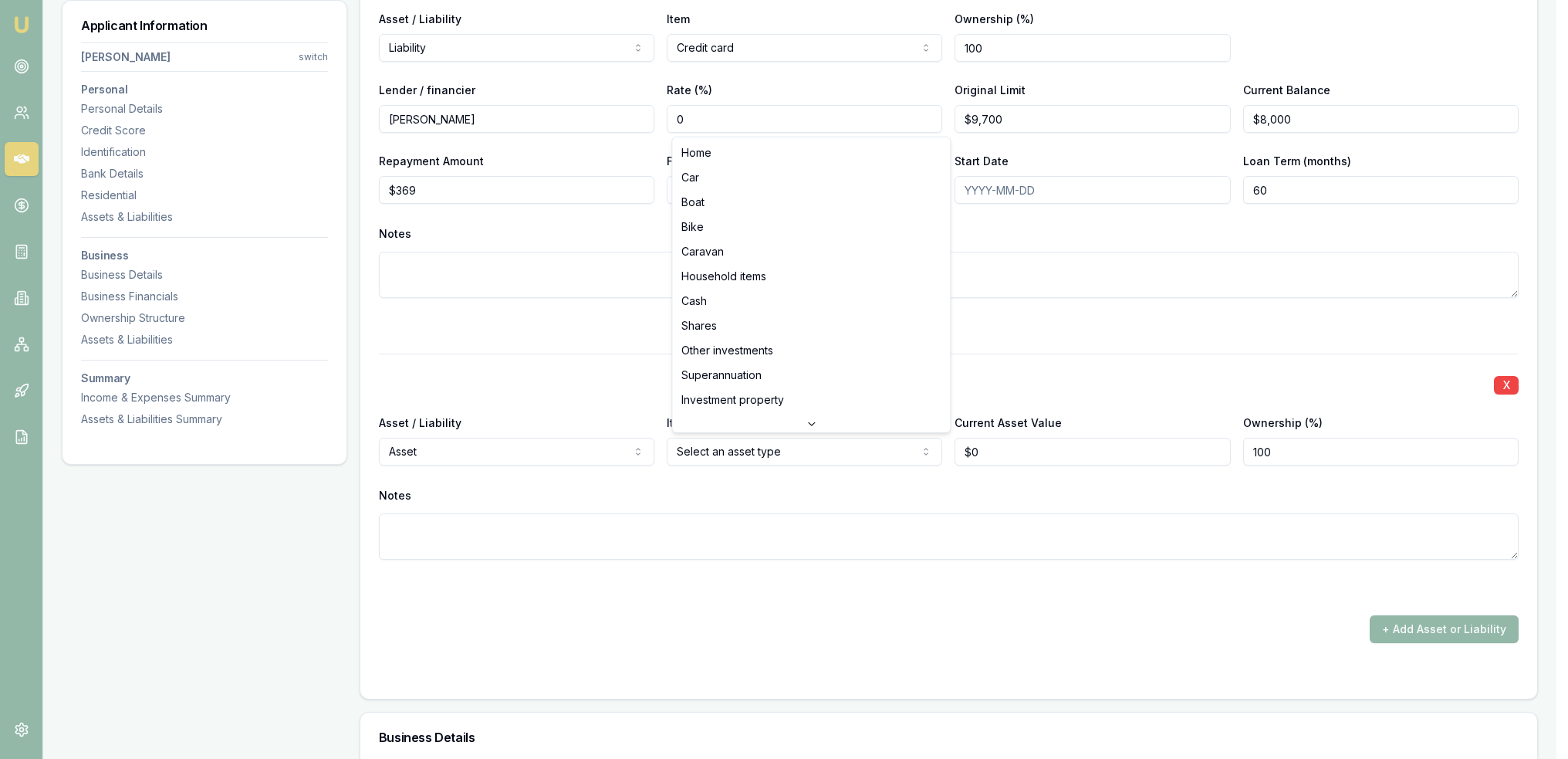
select select "CAR"
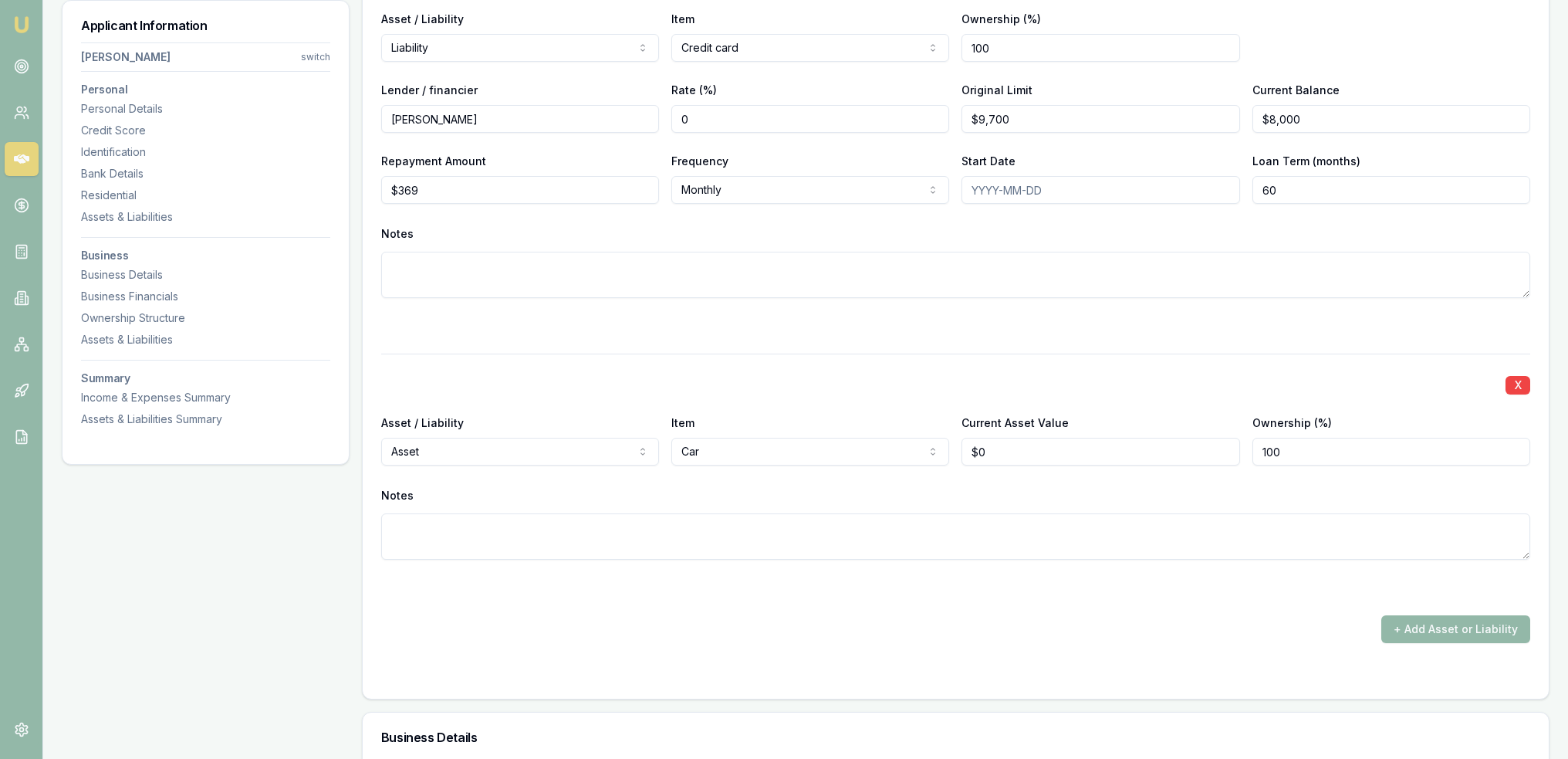
type input "0"
click at [1000, 441] on input "0" at bounding box center [1100, 451] width 278 height 28
type input "$13,965"
type textarea "2020 Kia Cerato"
click at [1419, 615] on button "+ Add Asset or Liability" at bounding box center [1456, 629] width 149 height 28
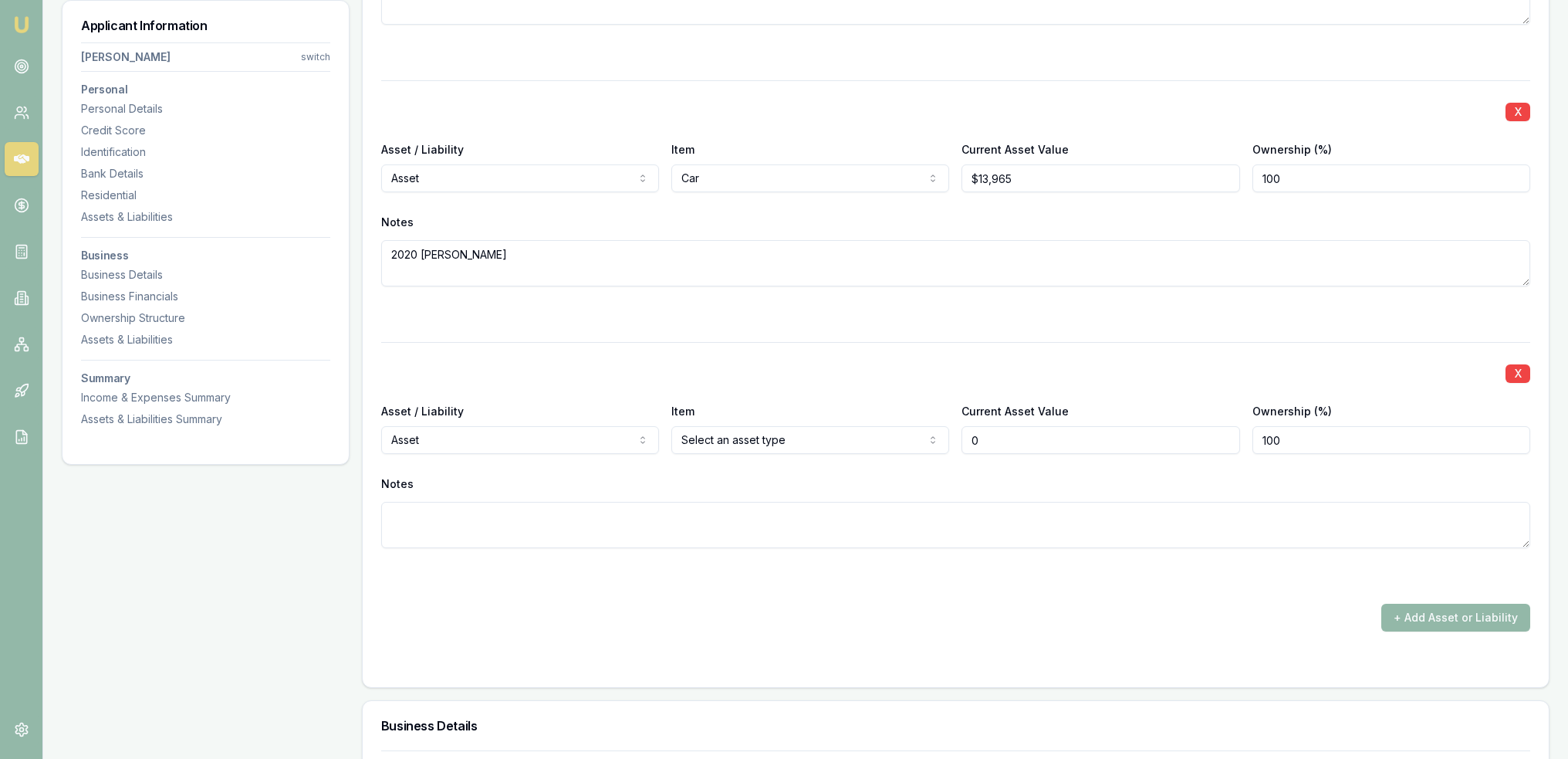
scroll to position [2316, 0]
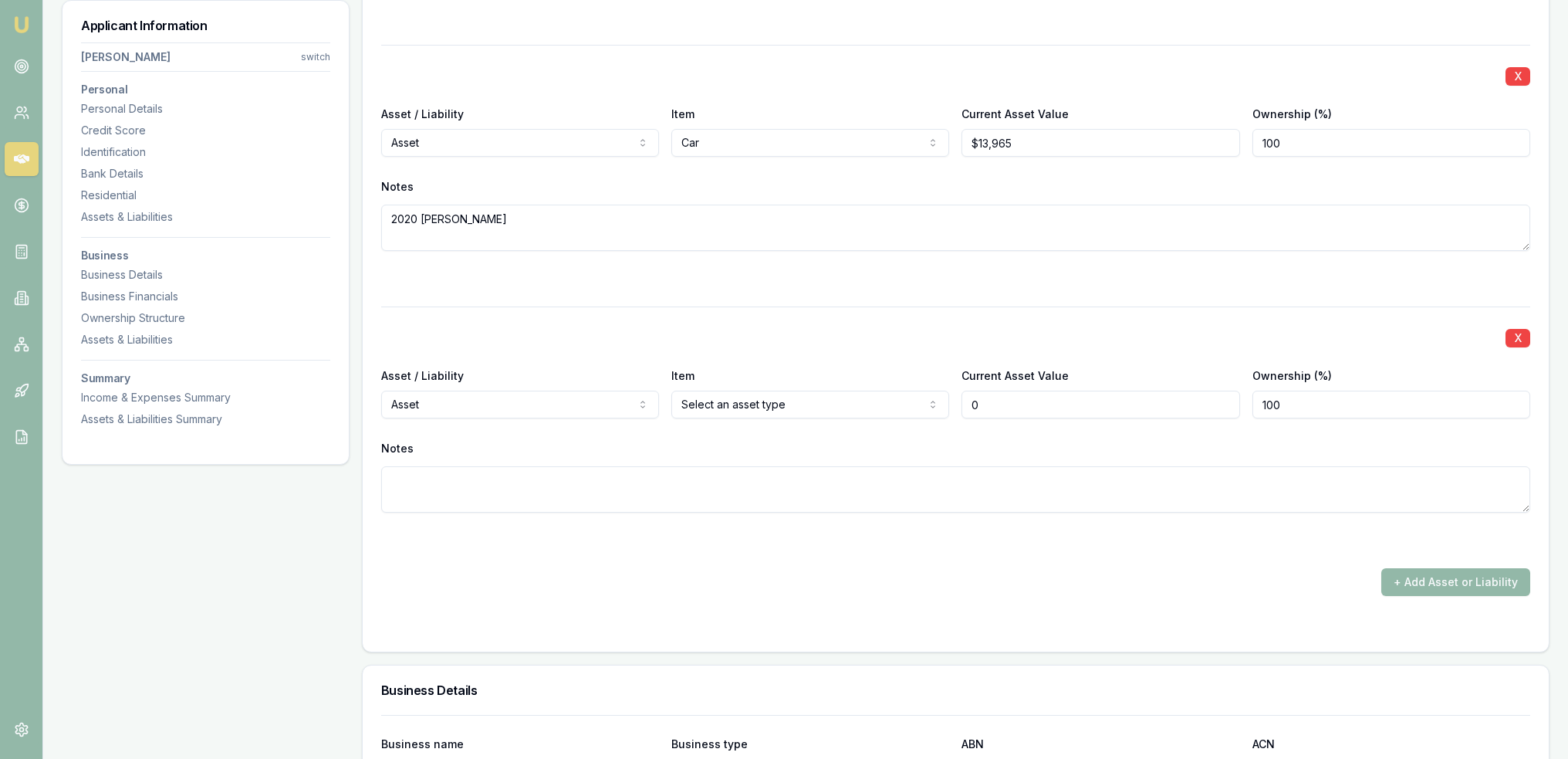
type input "$0"
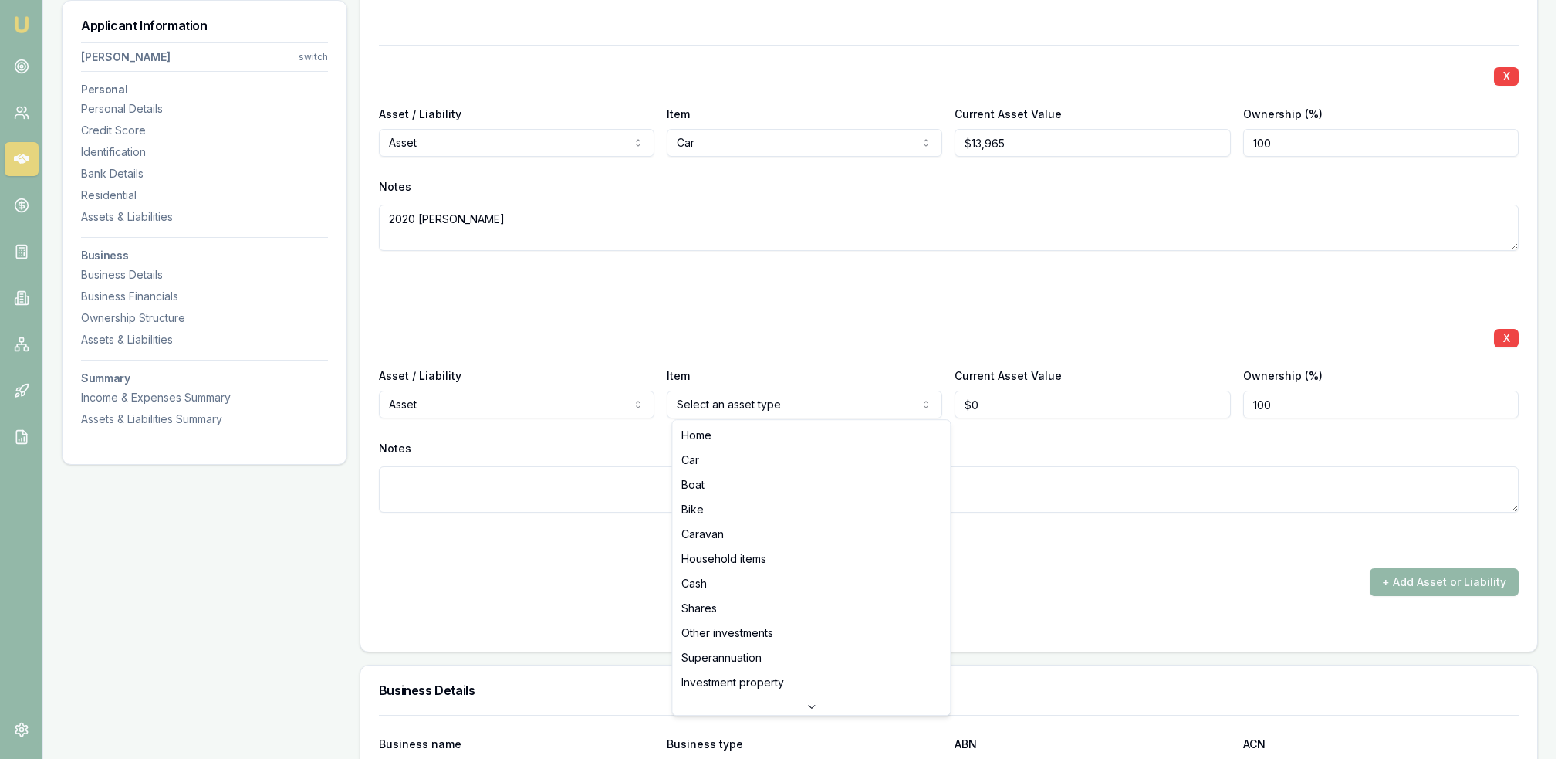
select select "HOUSEHOLD_ITEMS"
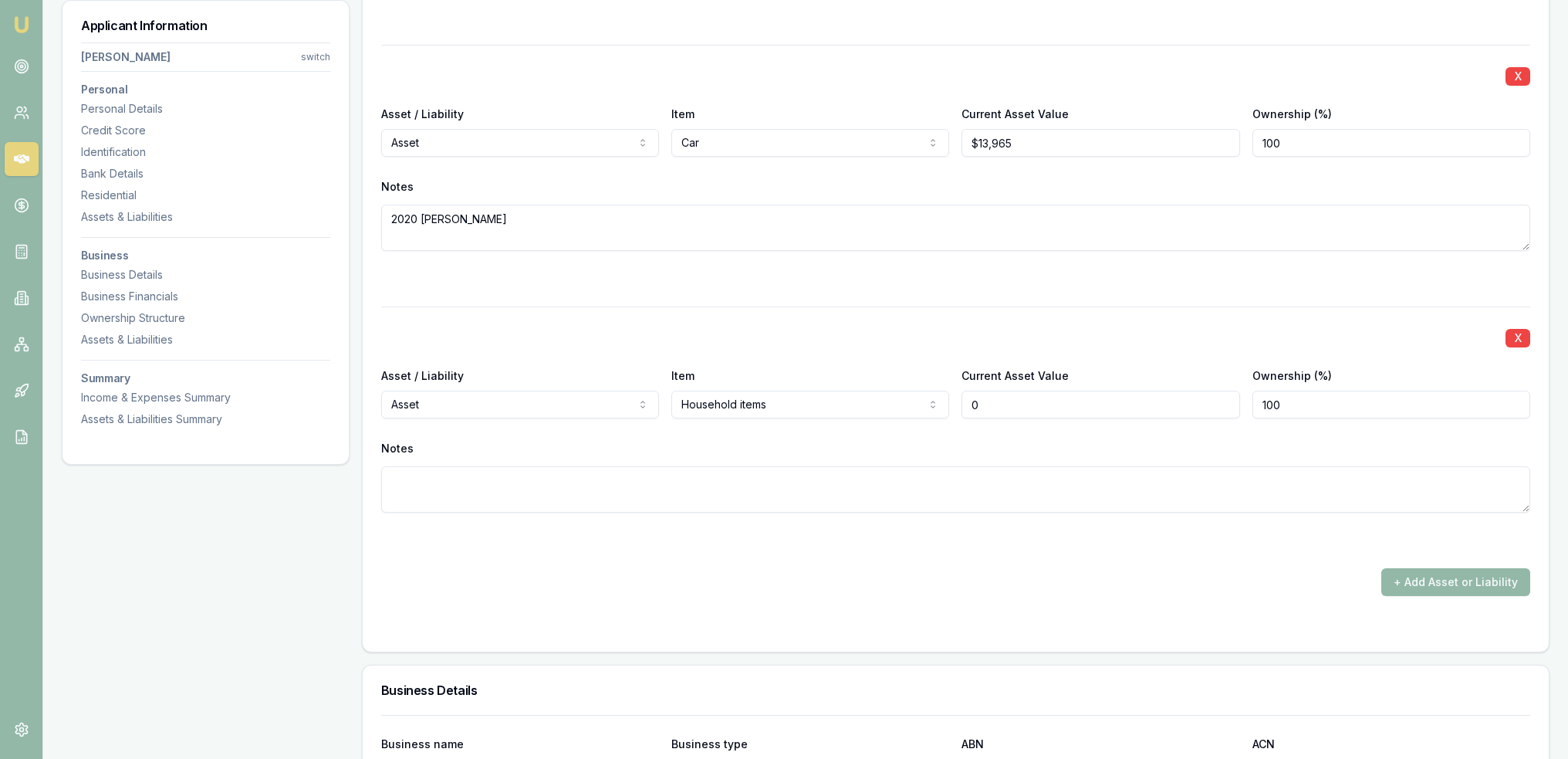
drag, startPoint x: 1009, startPoint y: 410, endPoint x: 938, endPoint y: 412, distance: 71.0
click at [938, 412] on div "Asset / Liability Asset Asset Liability Item Household items Home Car Boat Bike…" at bounding box center [955, 391] width 1149 height 53
type input "$30,000"
click at [1466, 583] on button "+ Add Asset or Liability" at bounding box center [1456, 582] width 149 height 28
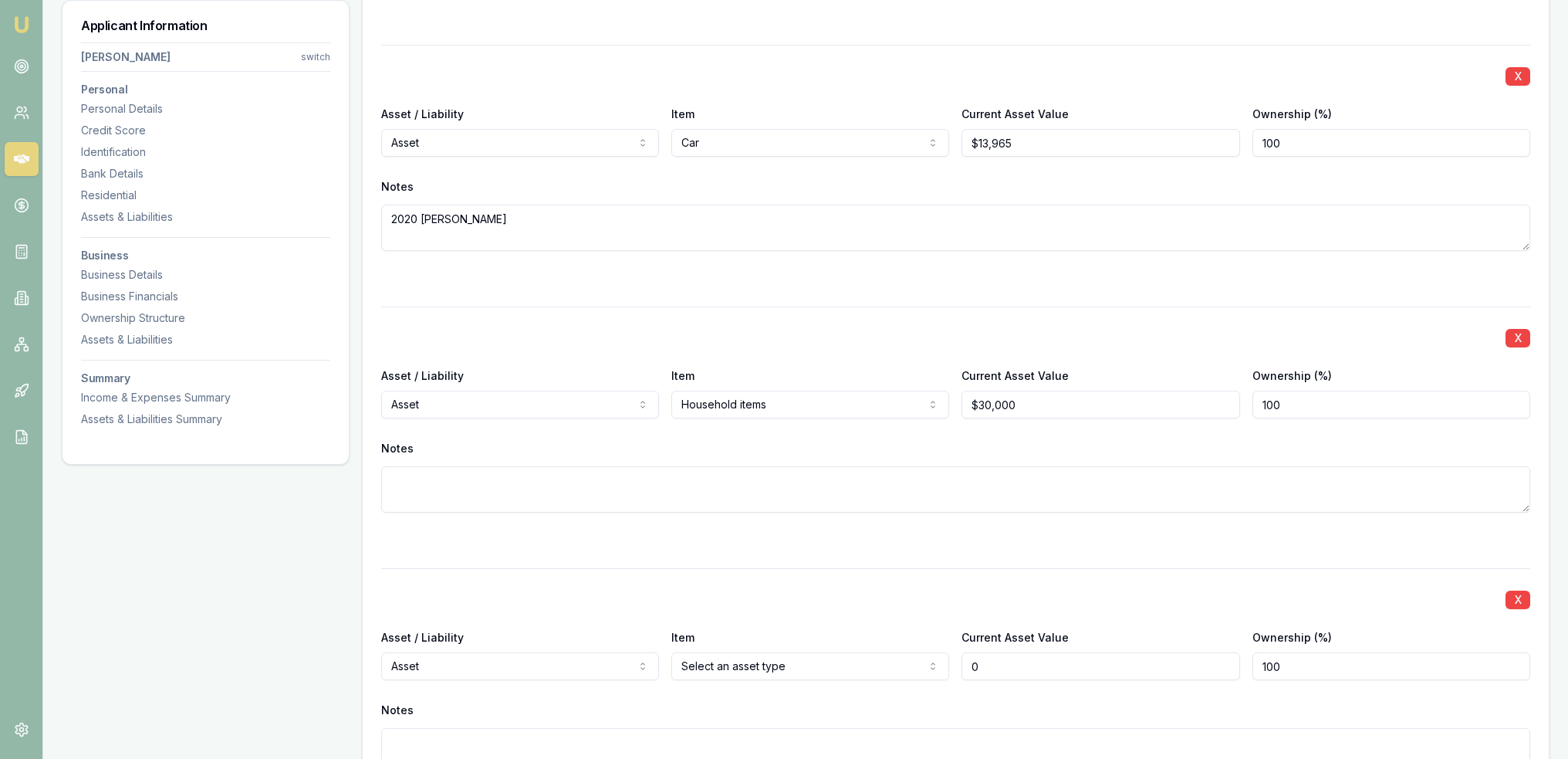
type input "$0"
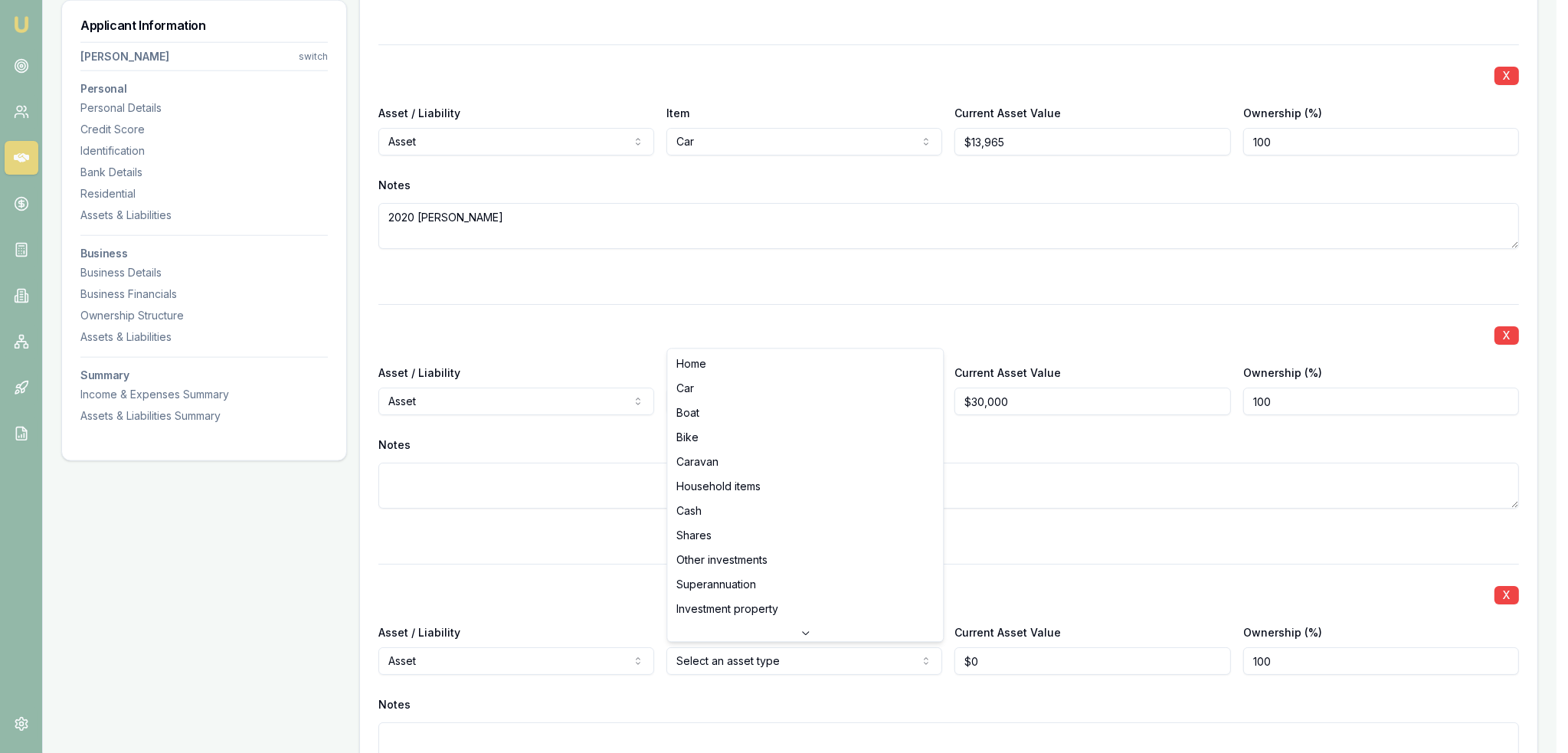
select select "CASH"
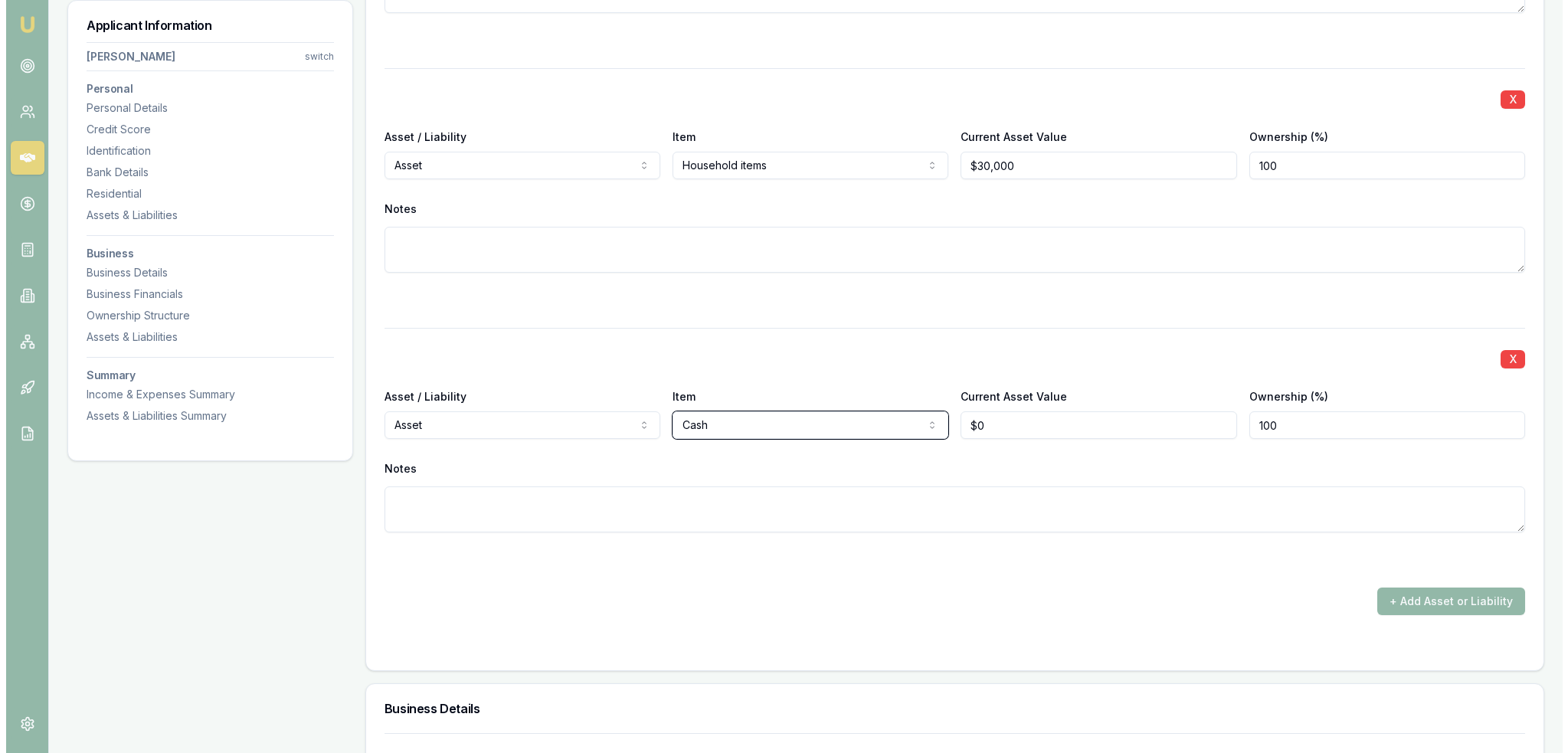
scroll to position [2680, 0]
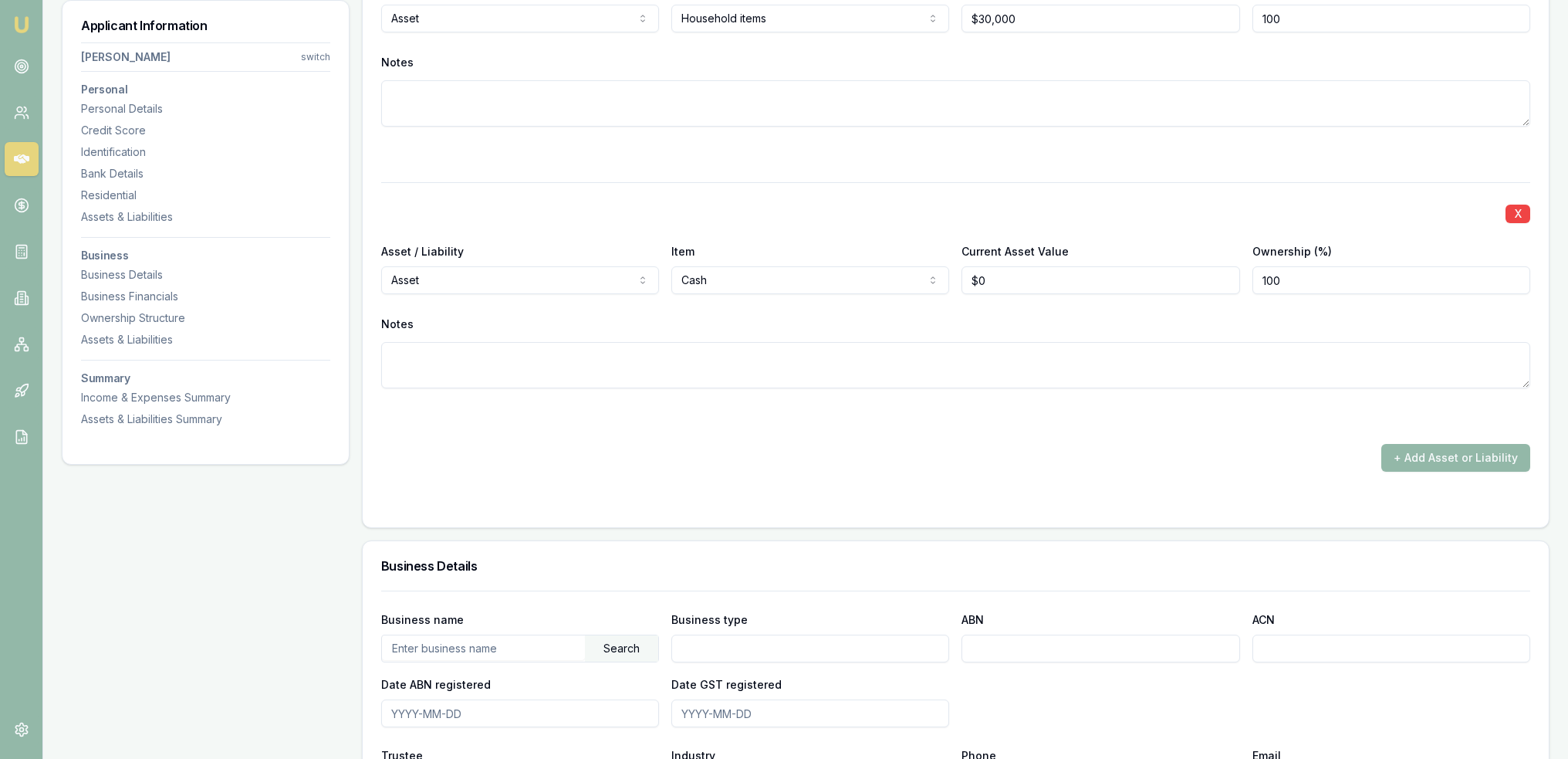
click at [705, 358] on textarea at bounding box center [955, 365] width 1149 height 47
drag, startPoint x: 990, startPoint y: 270, endPoint x: 940, endPoint y: 279, distance: 50.8
click at [940, 279] on div "Asset / Liability Asset Asset Liability Item Cash Home Car Boat Bike Caravan Ho…" at bounding box center [955, 267] width 1149 height 53
type input "$2,000"
type textarea "Commbank"
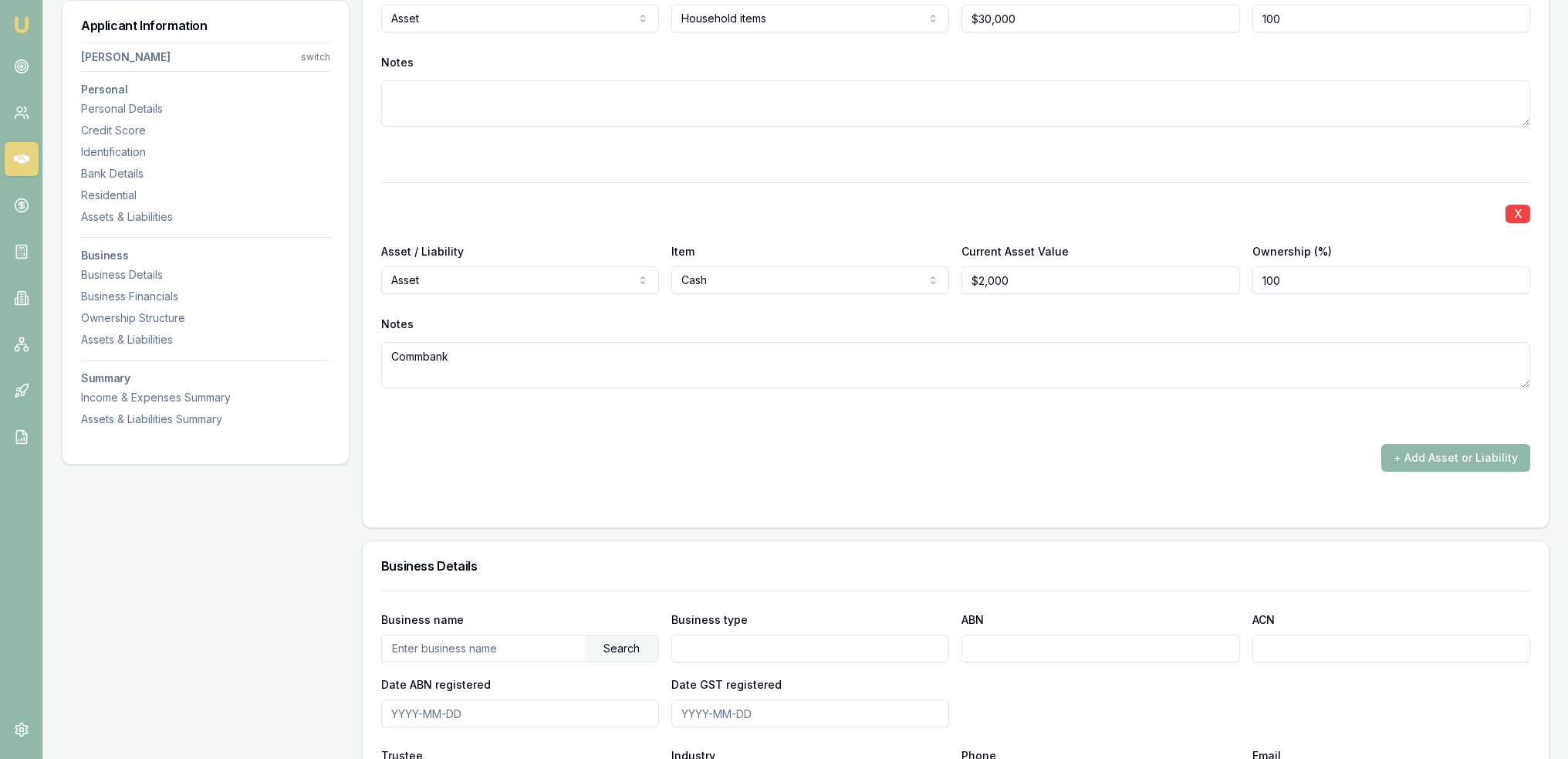
click at [1451, 453] on button "+ Add Asset or Liability" at bounding box center [1456, 458] width 149 height 28
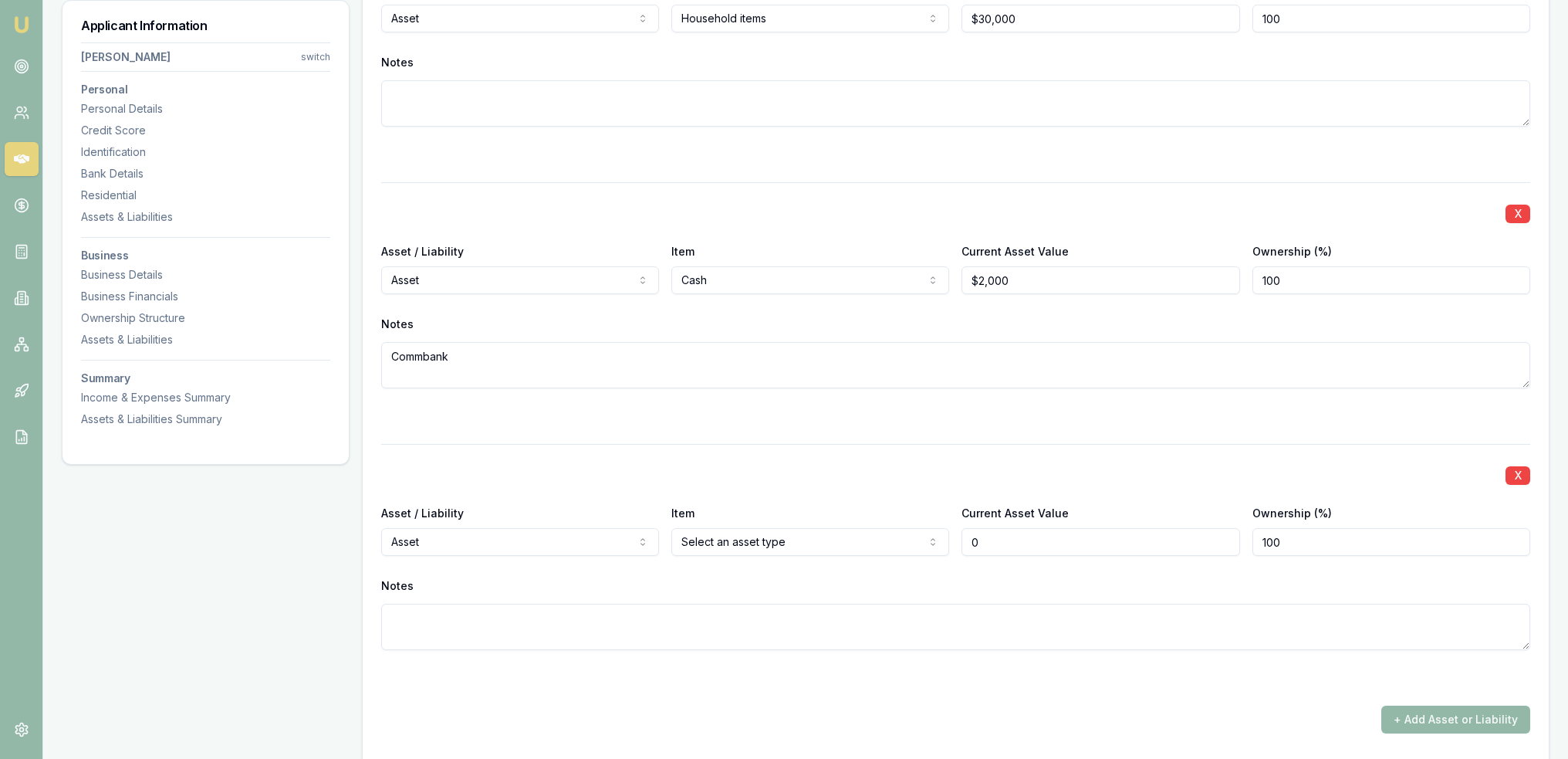
type input "$0"
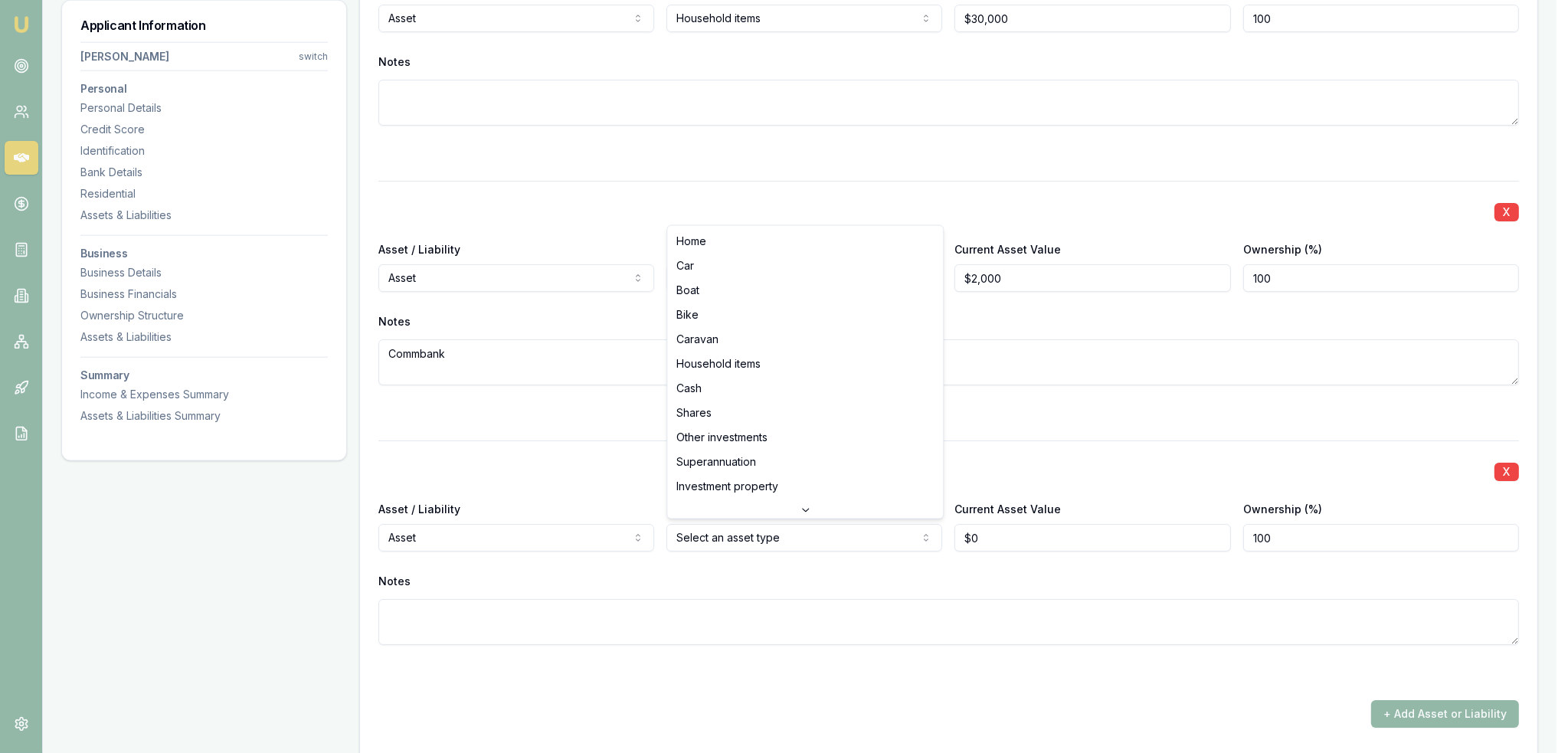
select select "SUPERANNUATION"
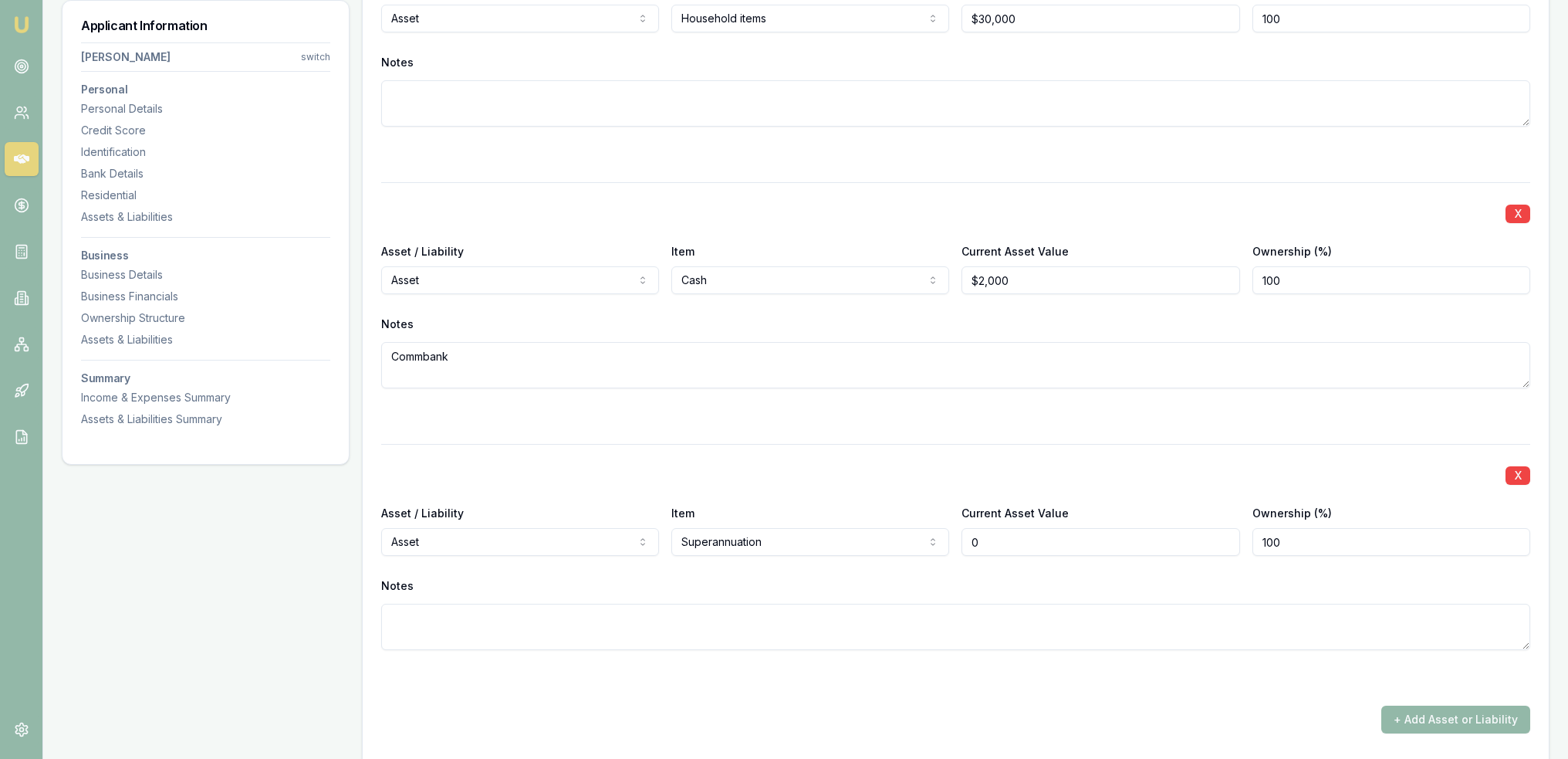
drag, startPoint x: 1022, startPoint y: 537, endPoint x: 923, endPoint y: 537, distance: 99.0
click at [927, 537] on div "Asset / Liability Asset Asset Liability Item Superannuation Home Car Boat Bike …" at bounding box center [955, 530] width 1149 height 53
type input "$6,500"
click at [1039, 675] on div at bounding box center [955, 678] width 1149 height 19
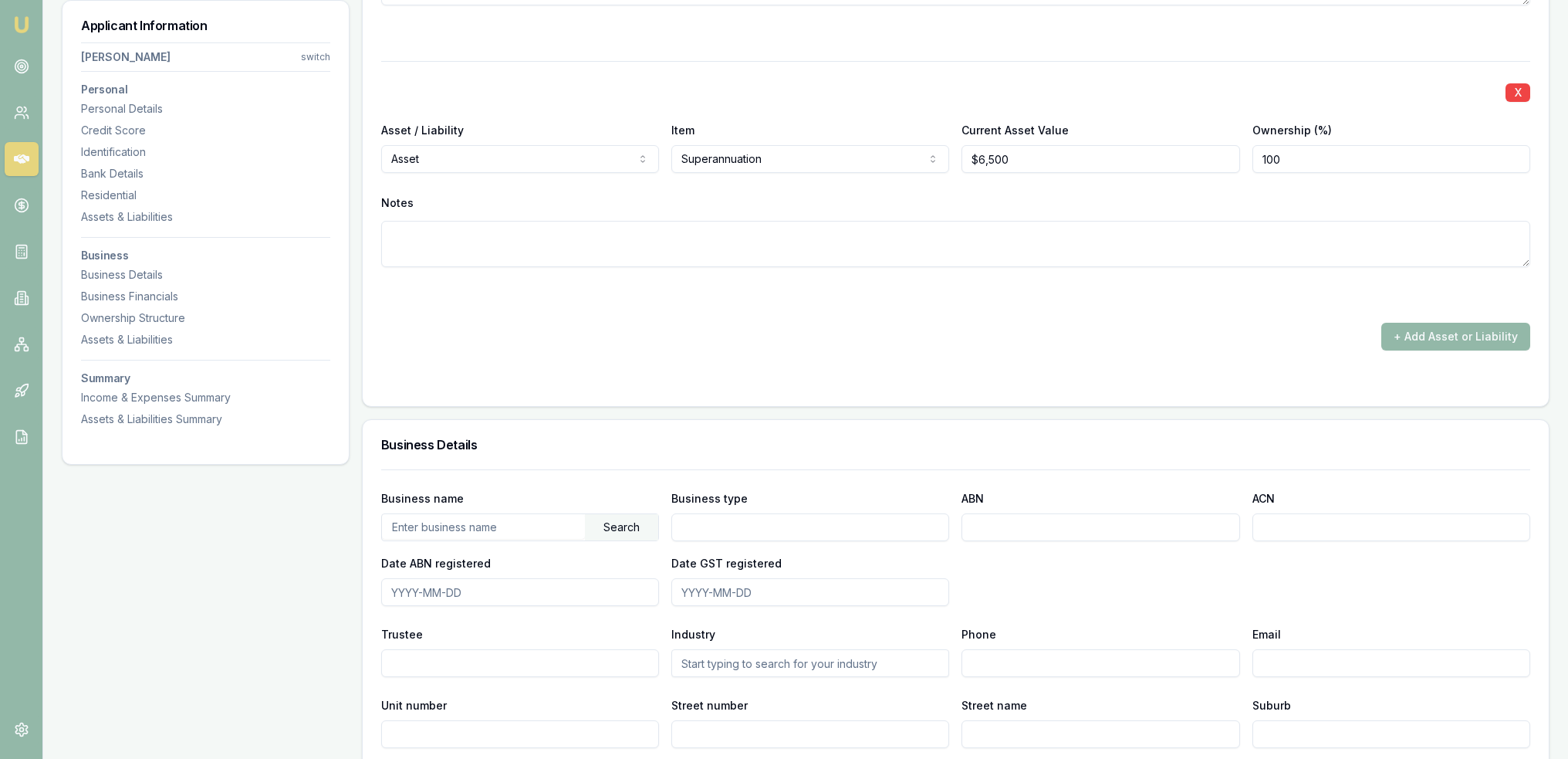
scroll to position [3087, 0]
click at [1464, 333] on button "+ Add Asset or Liability" at bounding box center [1456, 334] width 149 height 28
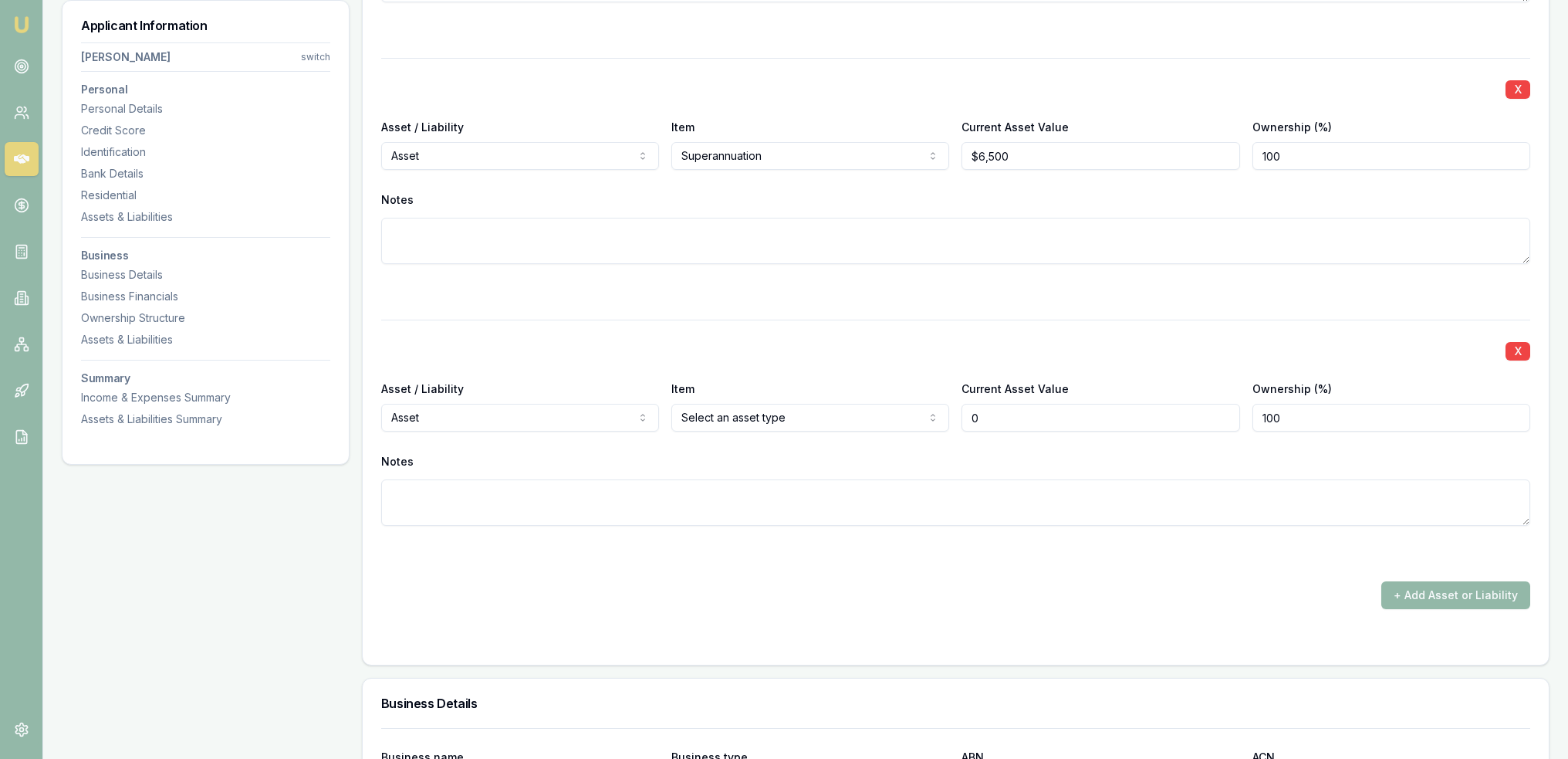
type input "$0"
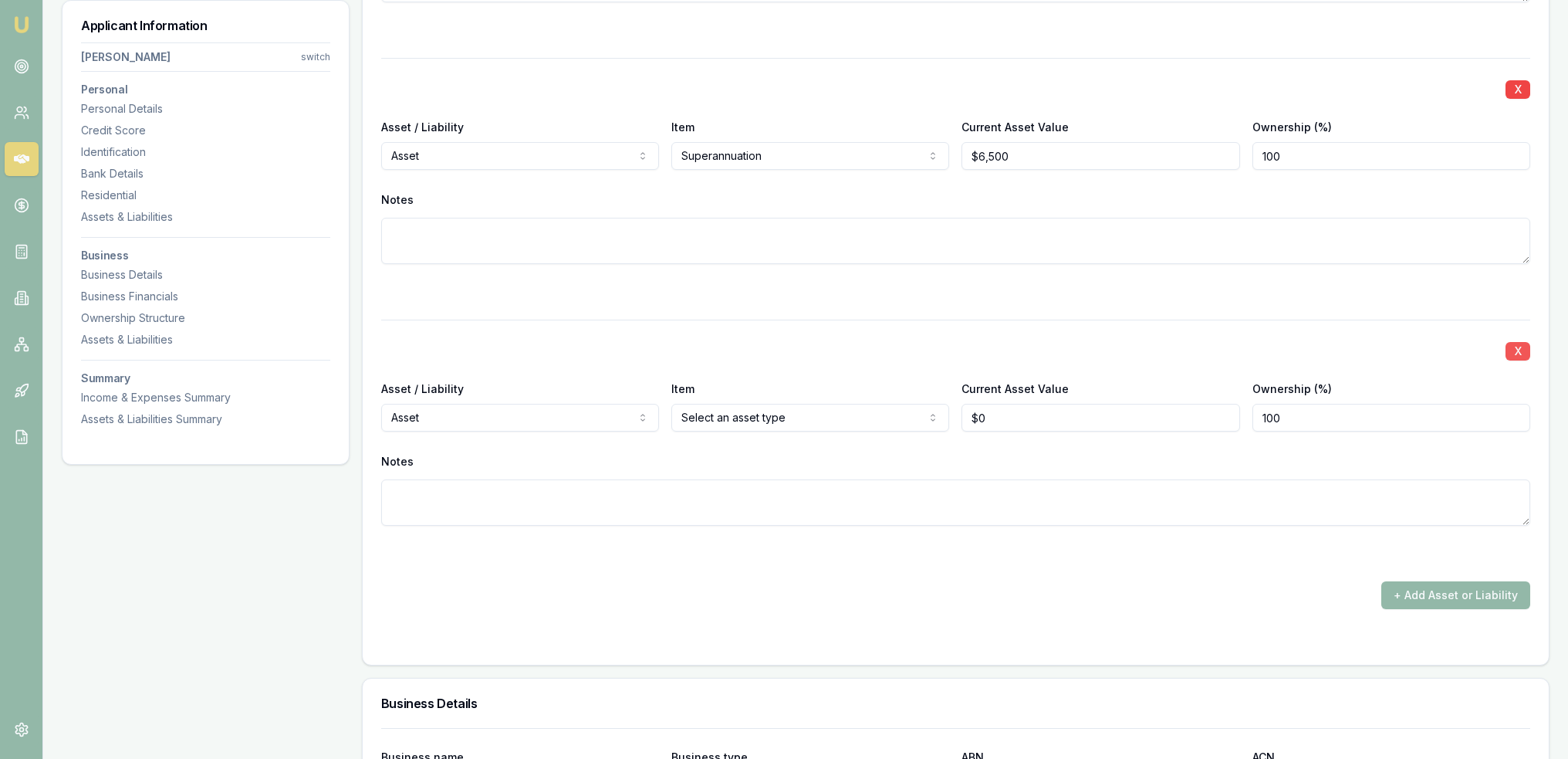
click at [1517, 350] on button "X" at bounding box center [1517, 351] width 25 height 19
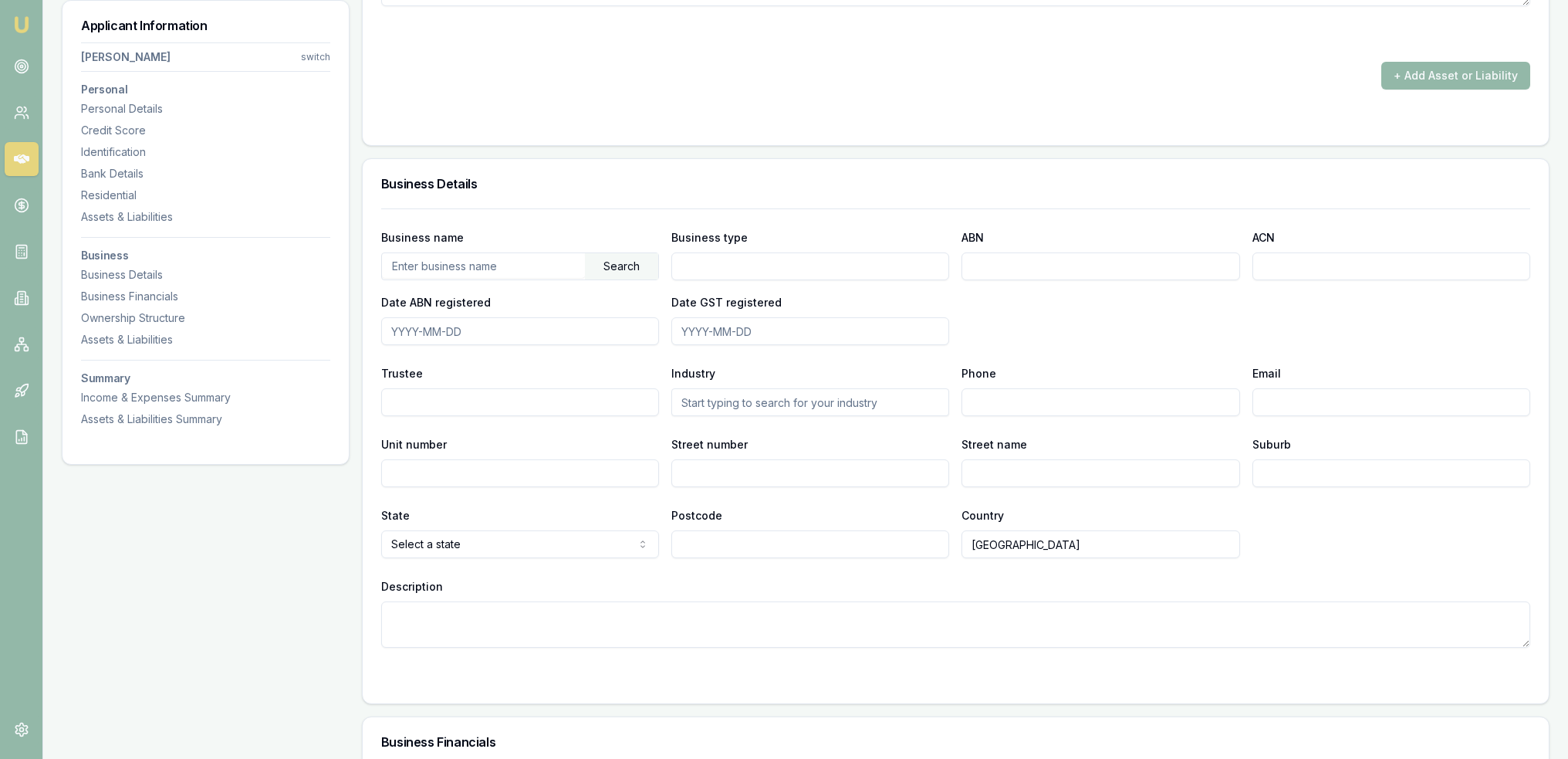
scroll to position [3318, 0]
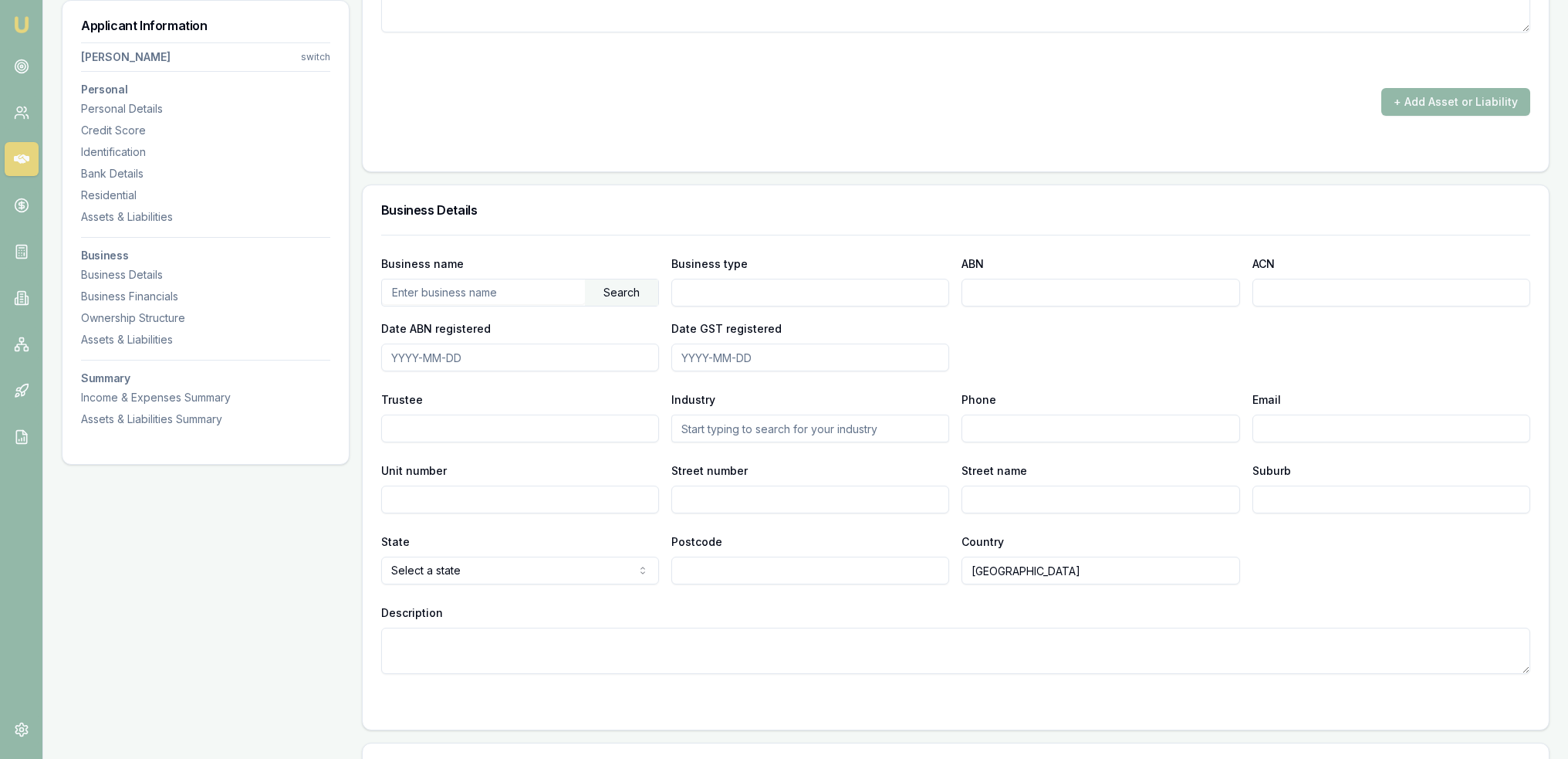
click at [620, 289] on div "Search" at bounding box center [622, 292] width 73 height 26
click at [493, 292] on input "text" at bounding box center [484, 291] width 203 height 25
type input "a"
type input "1"
type input "anthony wardy"
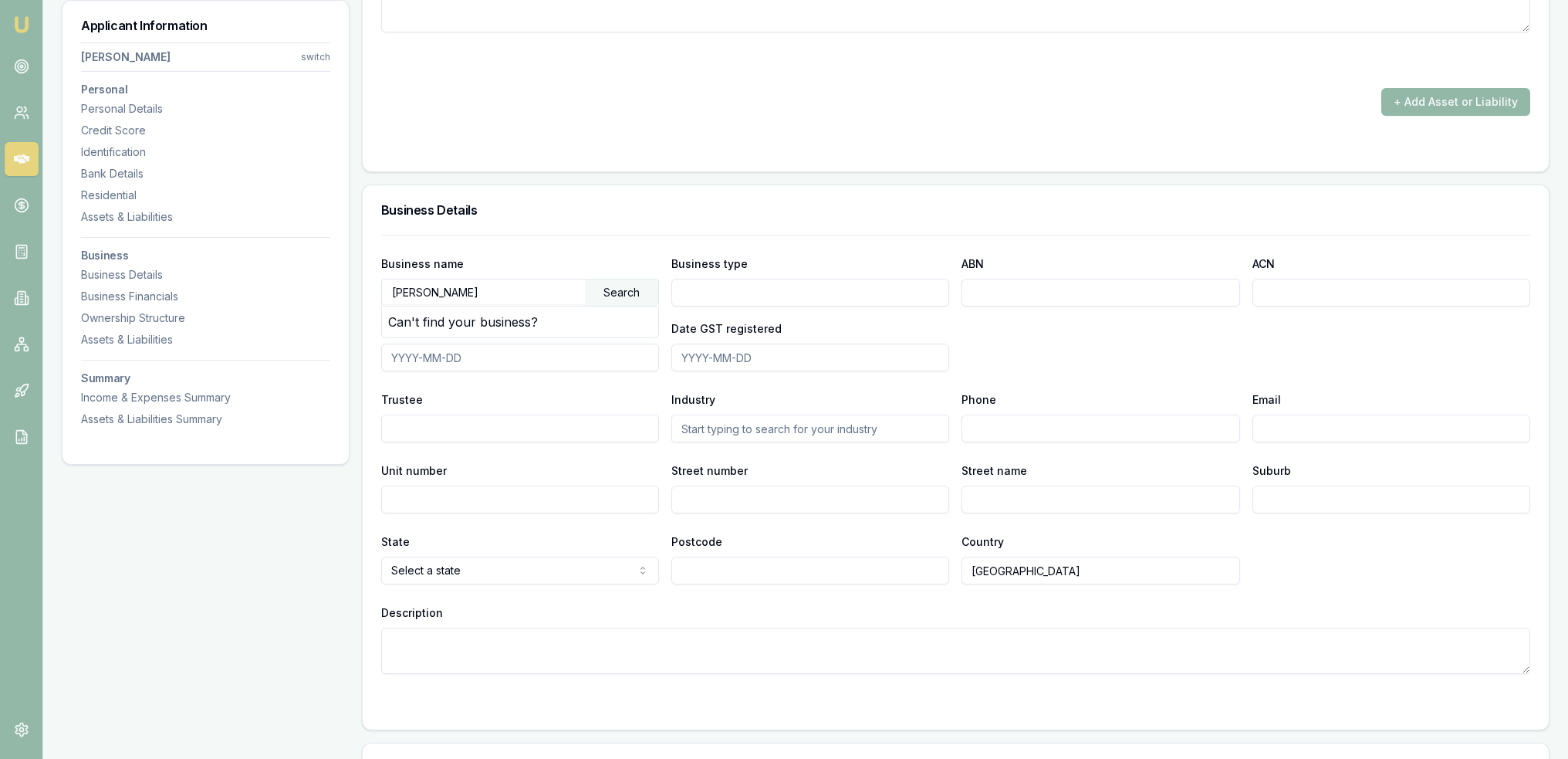
click at [622, 286] on div "Search" at bounding box center [622, 292] width 73 height 26
drag, startPoint x: 380, startPoint y: 280, endPoint x: 310, endPoint y: 281, distance: 70.0
click at [497, 287] on input "text" at bounding box center [484, 291] width 203 height 25
paste input "16 717 987 245"
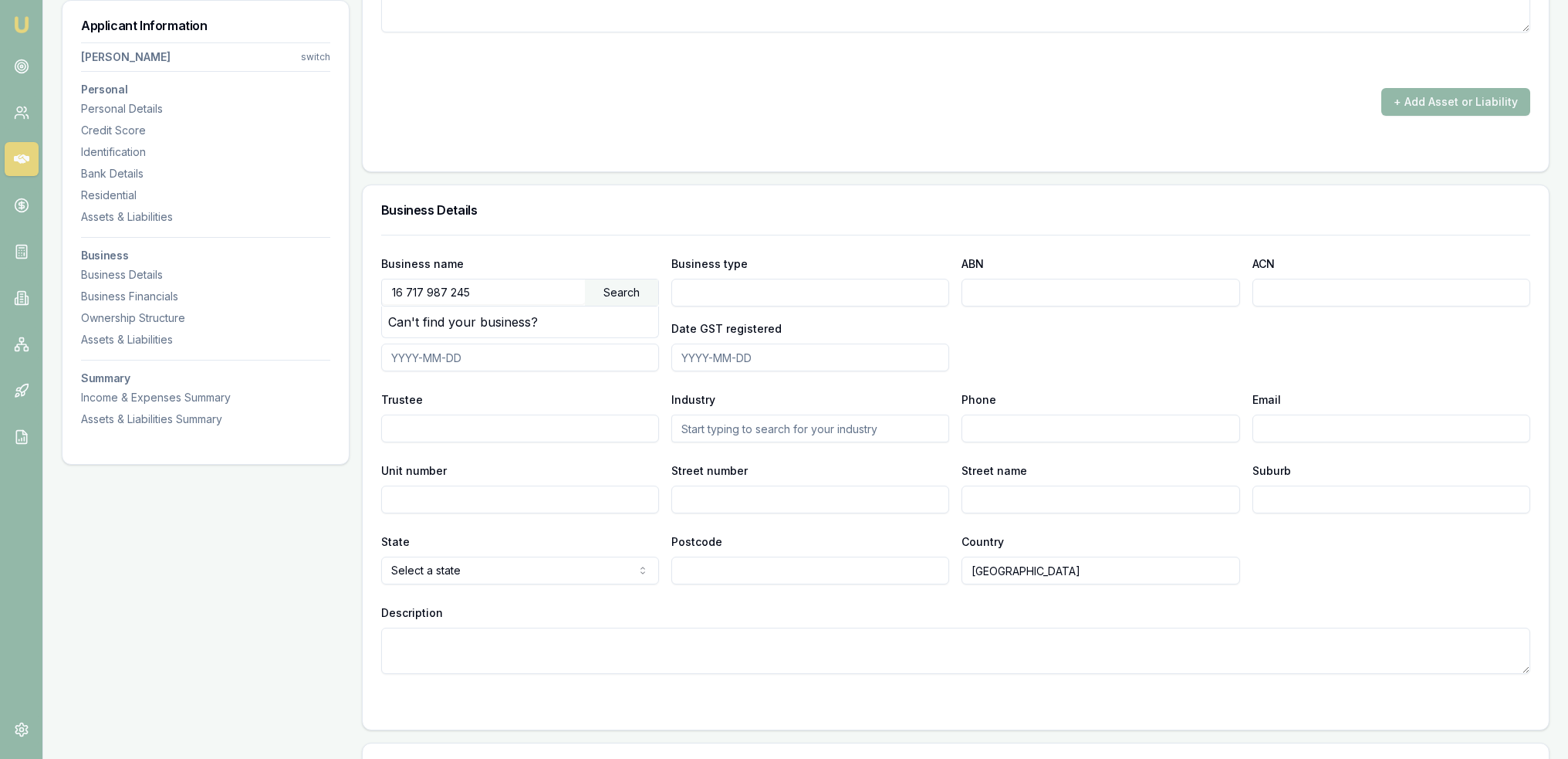
click at [624, 291] on div "Search" at bounding box center [622, 292] width 73 height 26
click at [406, 286] on input "16 717 987 245" at bounding box center [484, 291] width 203 height 25
click at [423, 286] on input "16717 987 245" at bounding box center [484, 291] width 203 height 25
click at [443, 290] on input "16717987 245" at bounding box center [484, 291] width 203 height 25
type input "16717987245"
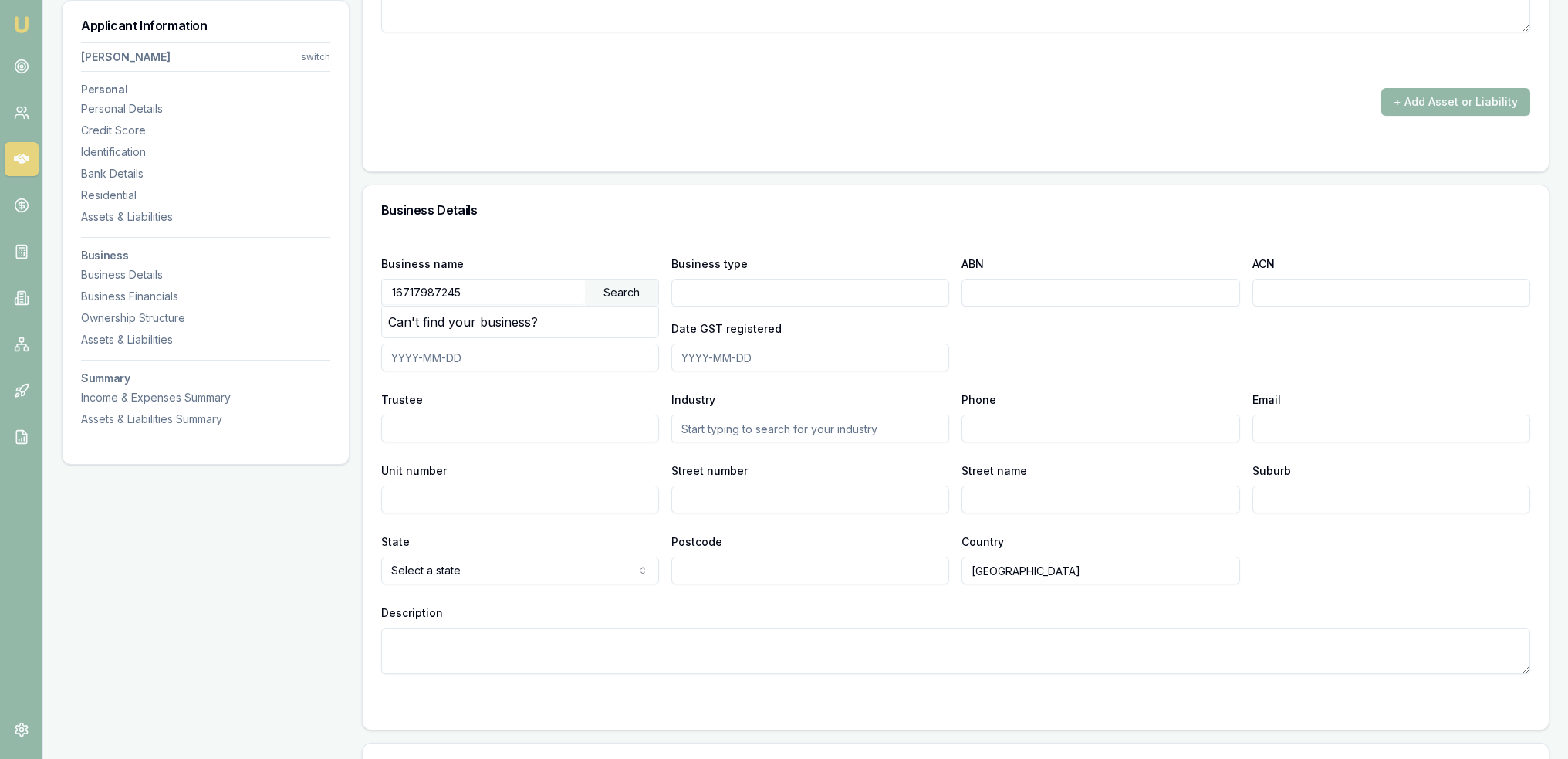
click at [636, 283] on div "Search" at bounding box center [622, 292] width 73 height 26
click at [612, 287] on div "Search" at bounding box center [622, 292] width 73 height 26
click at [509, 290] on input "16717987245" at bounding box center [484, 291] width 203 height 25
click at [390, 287] on input "16717987245" at bounding box center [484, 291] width 203 height 25
click at [498, 314] on div "Can't find your business?" at bounding box center [520, 321] width 276 height 31
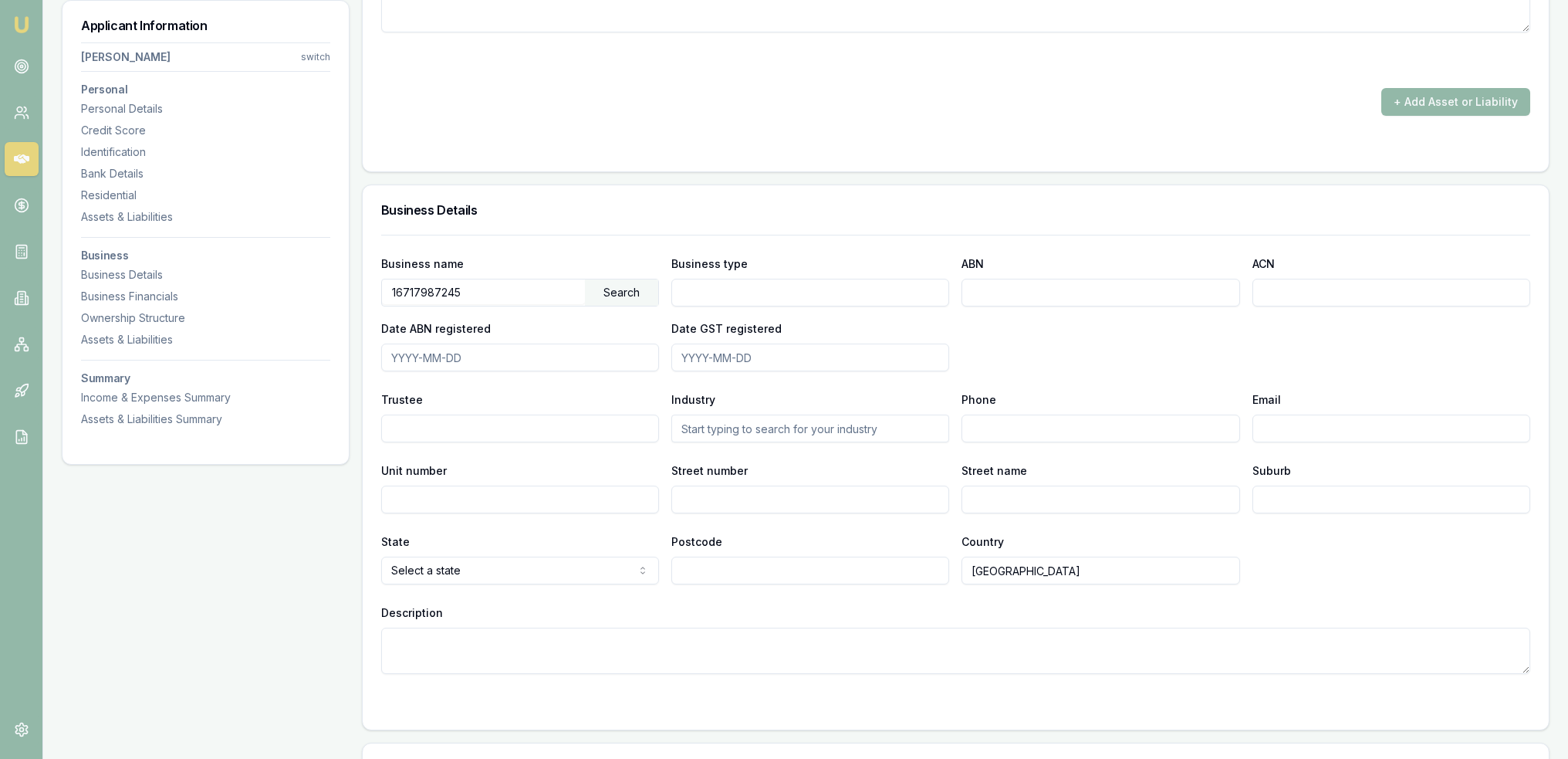
click at [750, 272] on div "Business type" at bounding box center [810, 280] width 278 height 53
click at [747, 282] on input "Business type" at bounding box center [810, 292] width 278 height 28
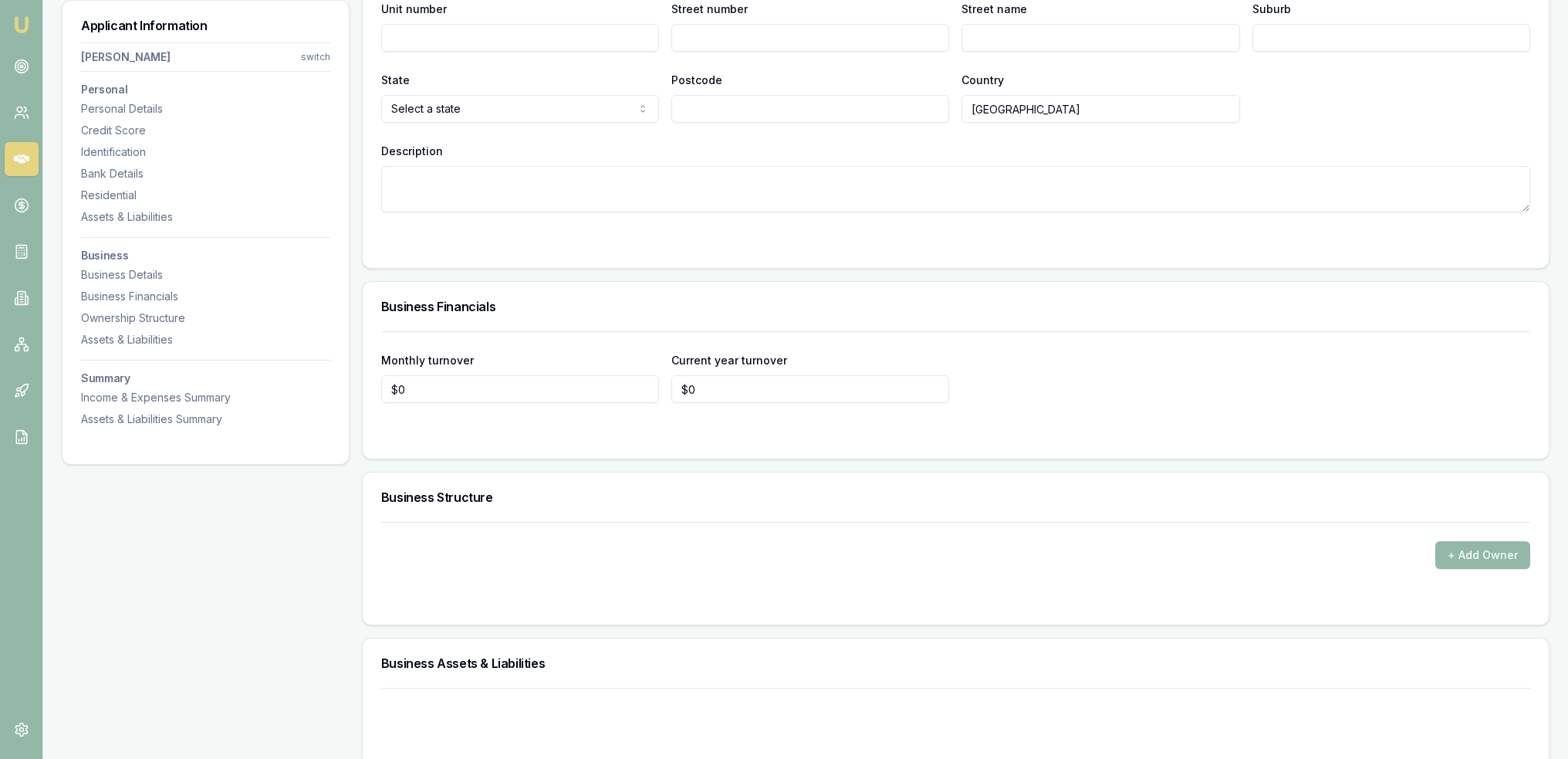
scroll to position [3782, 0]
type input "Sole trader"
drag, startPoint x: 407, startPoint y: 385, endPoint x: 368, endPoint y: 385, distance: 39.0
click at [368, 385] on div "Monthly turnover 0 Current year turnover $0" at bounding box center [955, 393] width 1186 height 127
type input "$4,000"
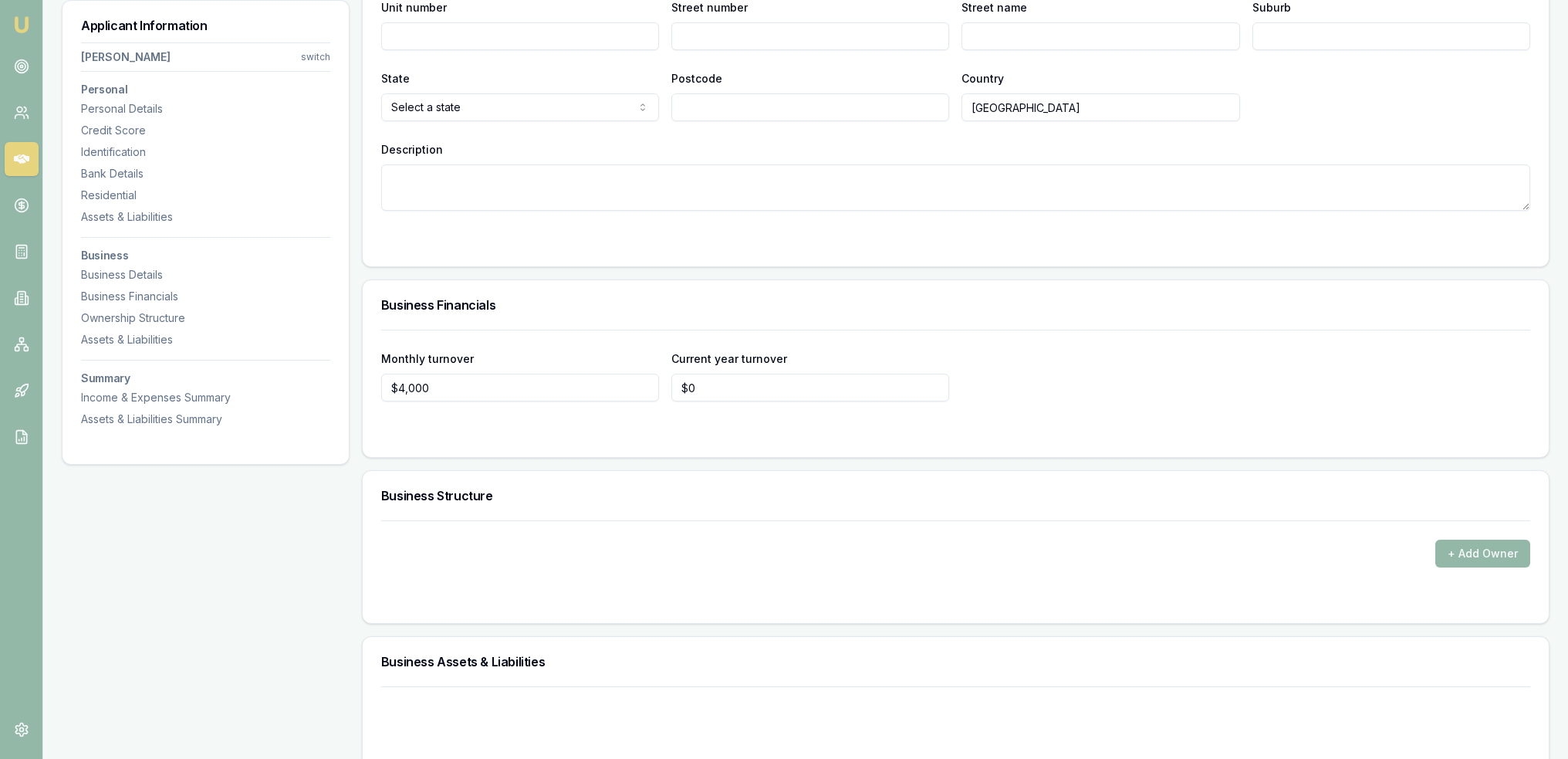
click at [814, 506] on div "Business Structure" at bounding box center [955, 496] width 1186 height 50
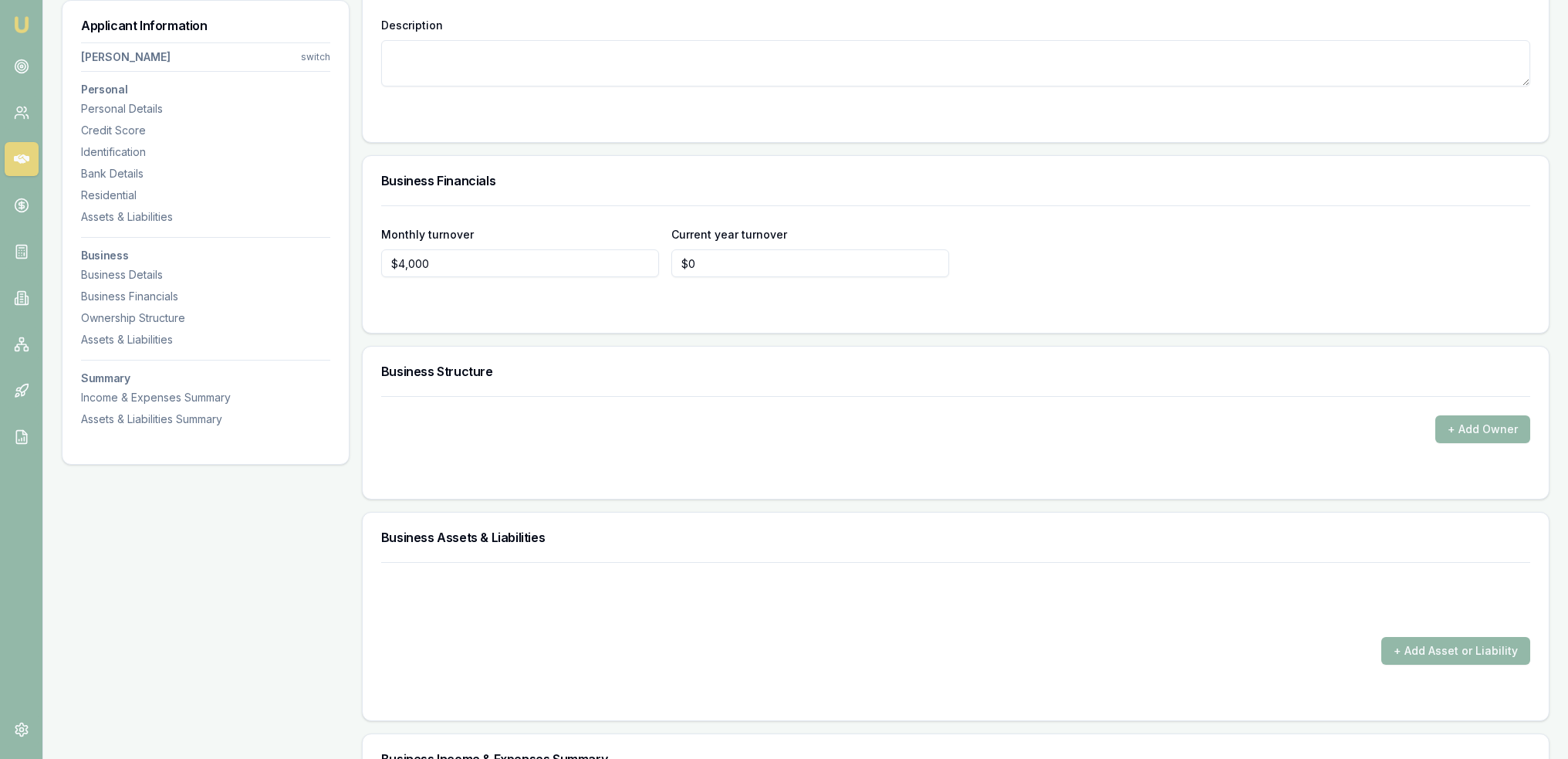
scroll to position [4014, 0]
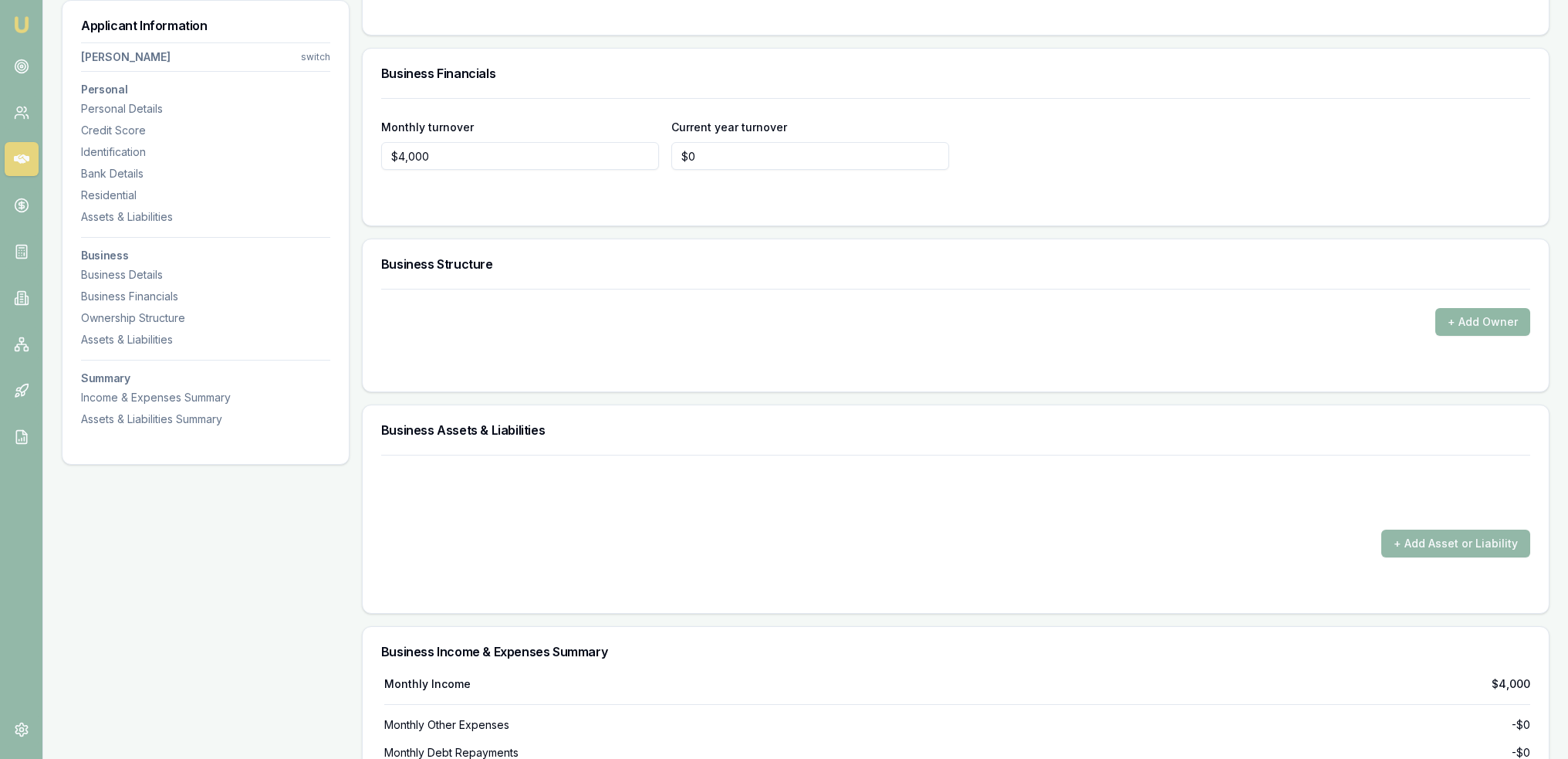
click at [1488, 317] on button "+ Add Owner" at bounding box center [1483, 322] width 95 height 28
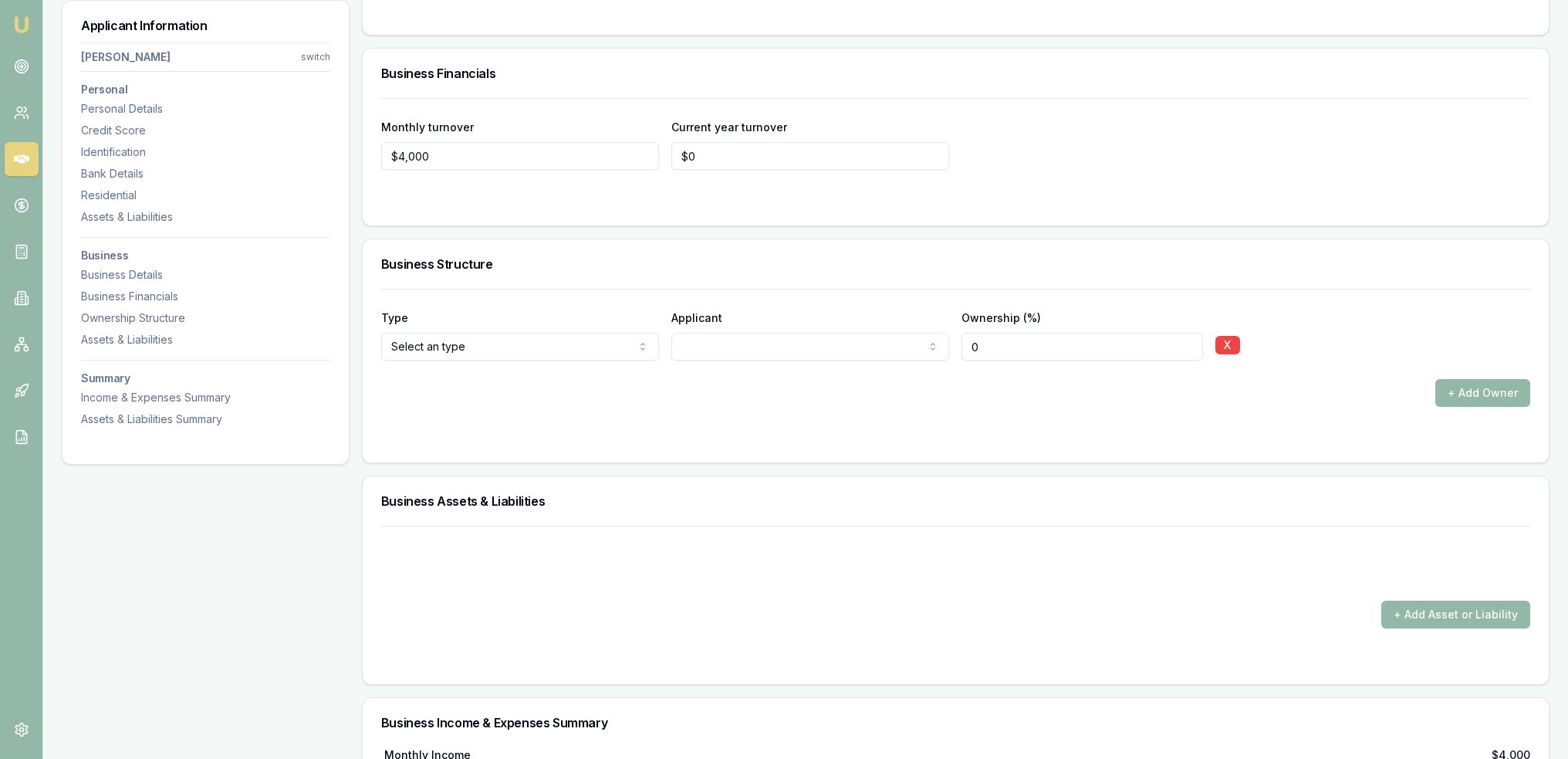
select select "OTHER"
click at [717, 371] on div "Type Other Director Shareholder Company Trust Other Applicant Anthony Wardy Own…" at bounding box center [955, 348] width 1149 height 118
drag, startPoint x: 988, startPoint y: 344, endPoint x: 877, endPoint y: 346, distance: 111.0
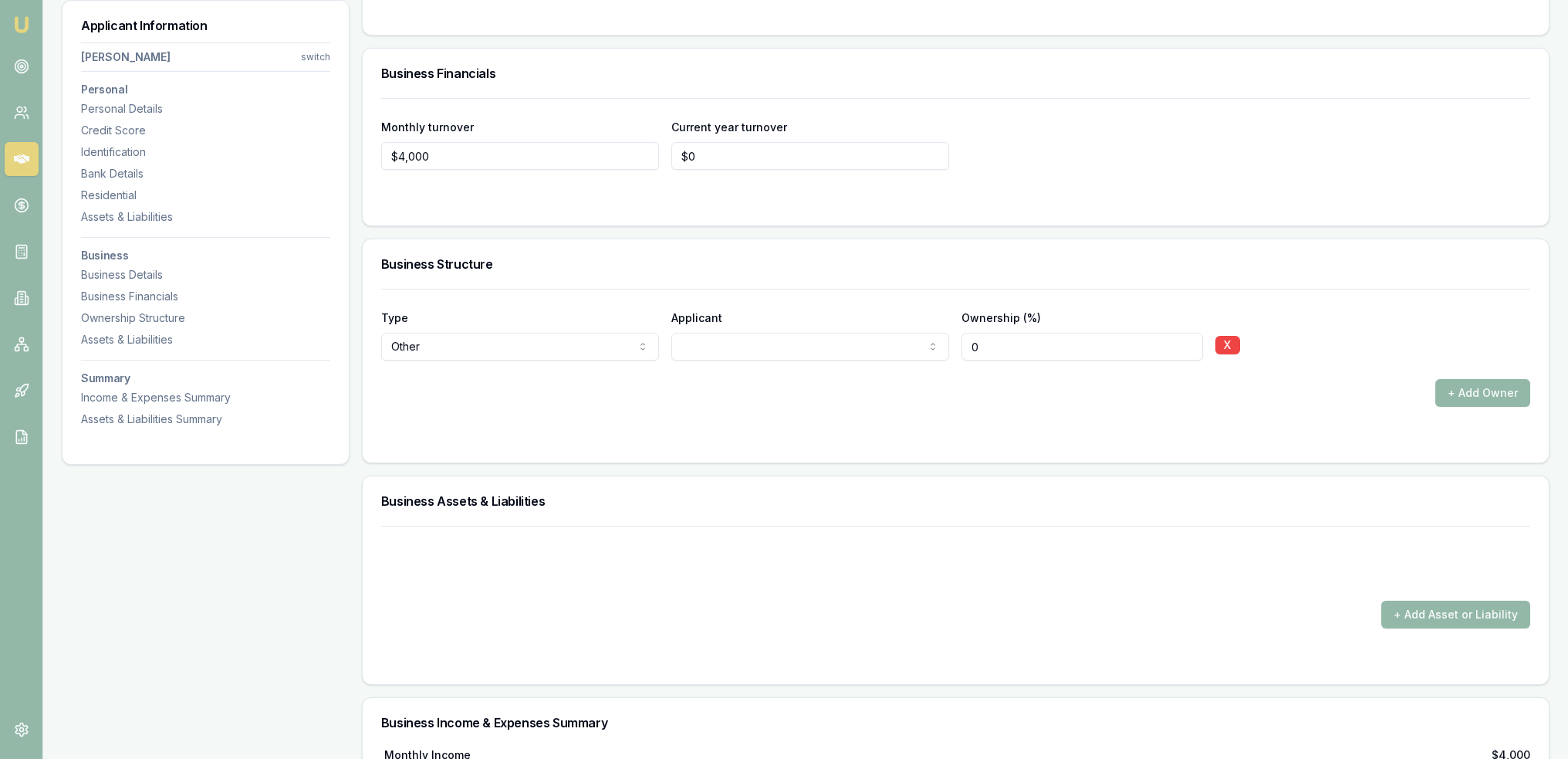
click at [904, 346] on div "Type Other Director Shareholder Company Trust Other Applicant Anthony Wardy Own…" at bounding box center [955, 334] width 1149 height 53
type input "100"
click at [827, 410] on form "Type Other Director Shareholder Company Trust Other Applicant Anthony Wardy Own…" at bounding box center [955, 367] width 1149 height 155
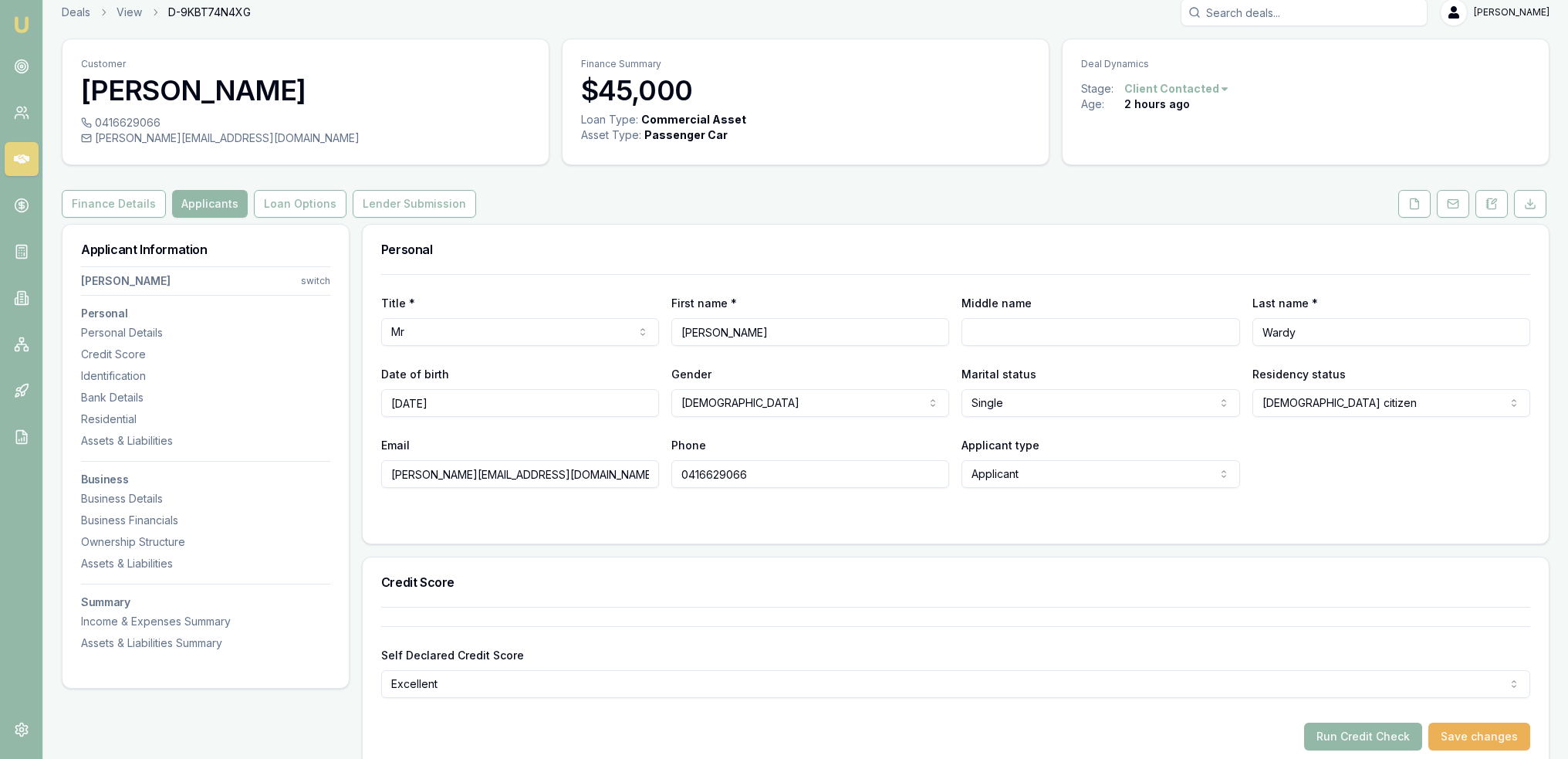
scroll to position [0, 0]
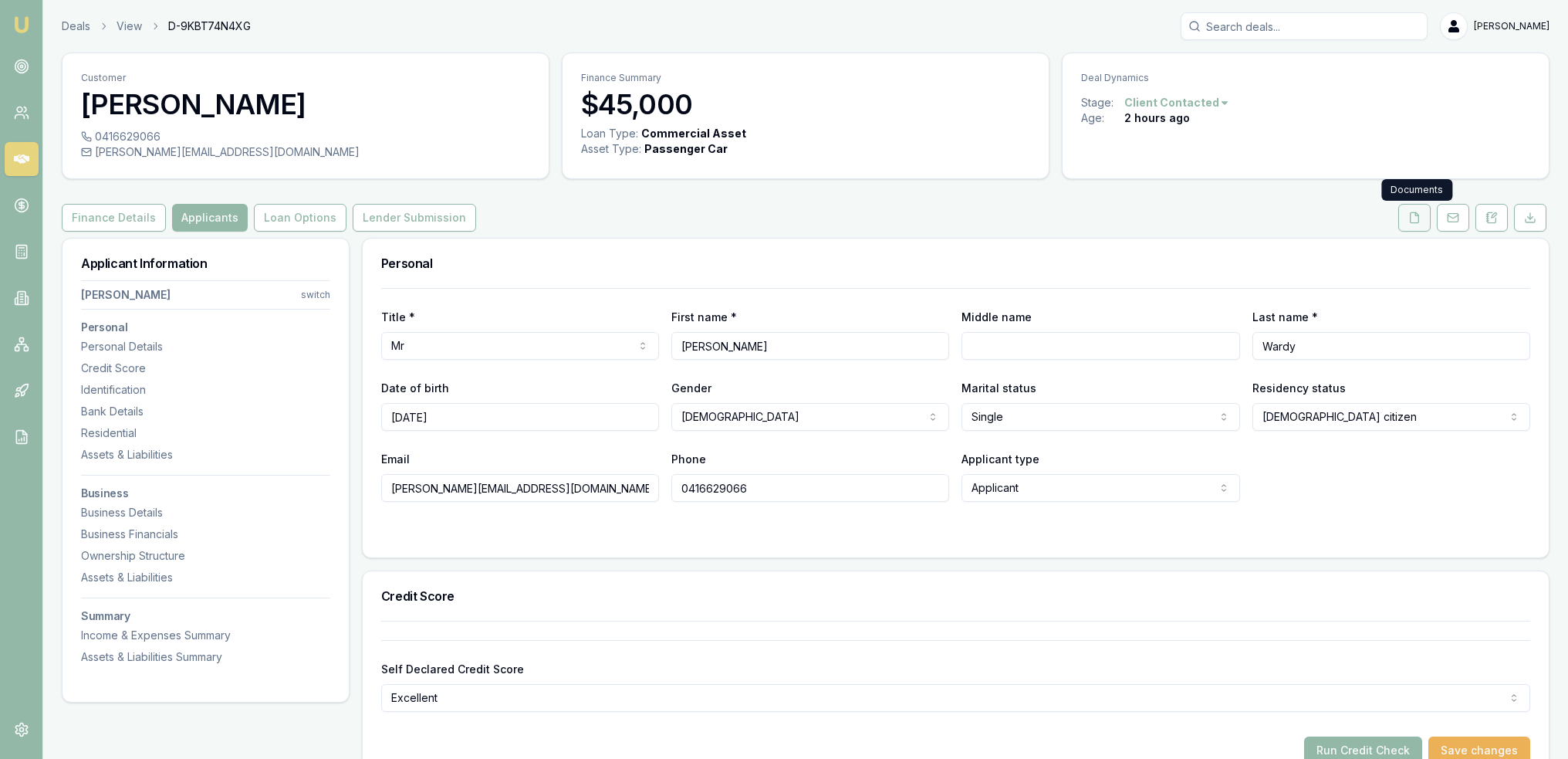
click at [1417, 215] on icon at bounding box center [1414, 218] width 12 height 12
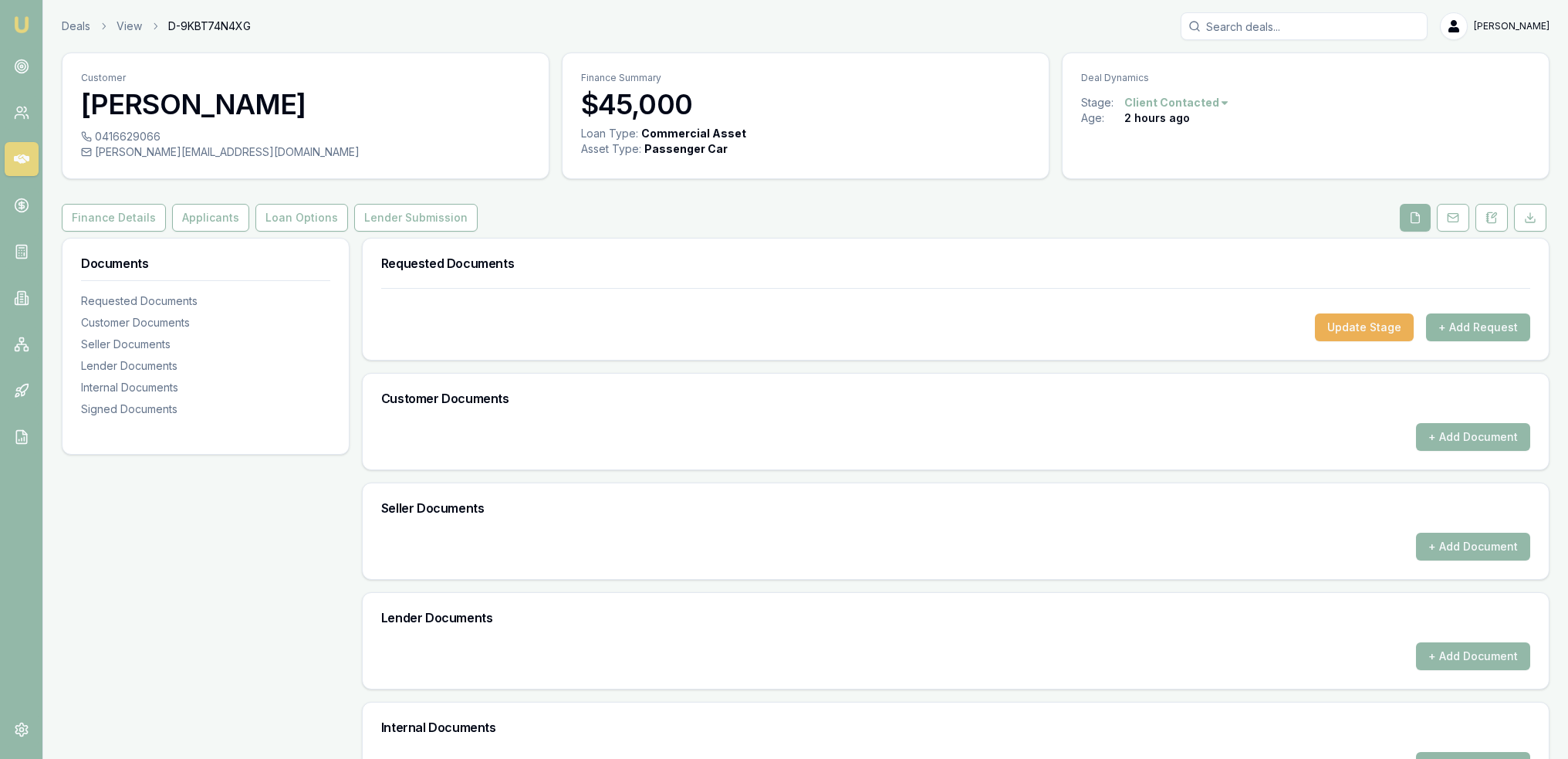
click at [1475, 328] on button "+ Add Request" at bounding box center [1478, 327] width 104 height 28
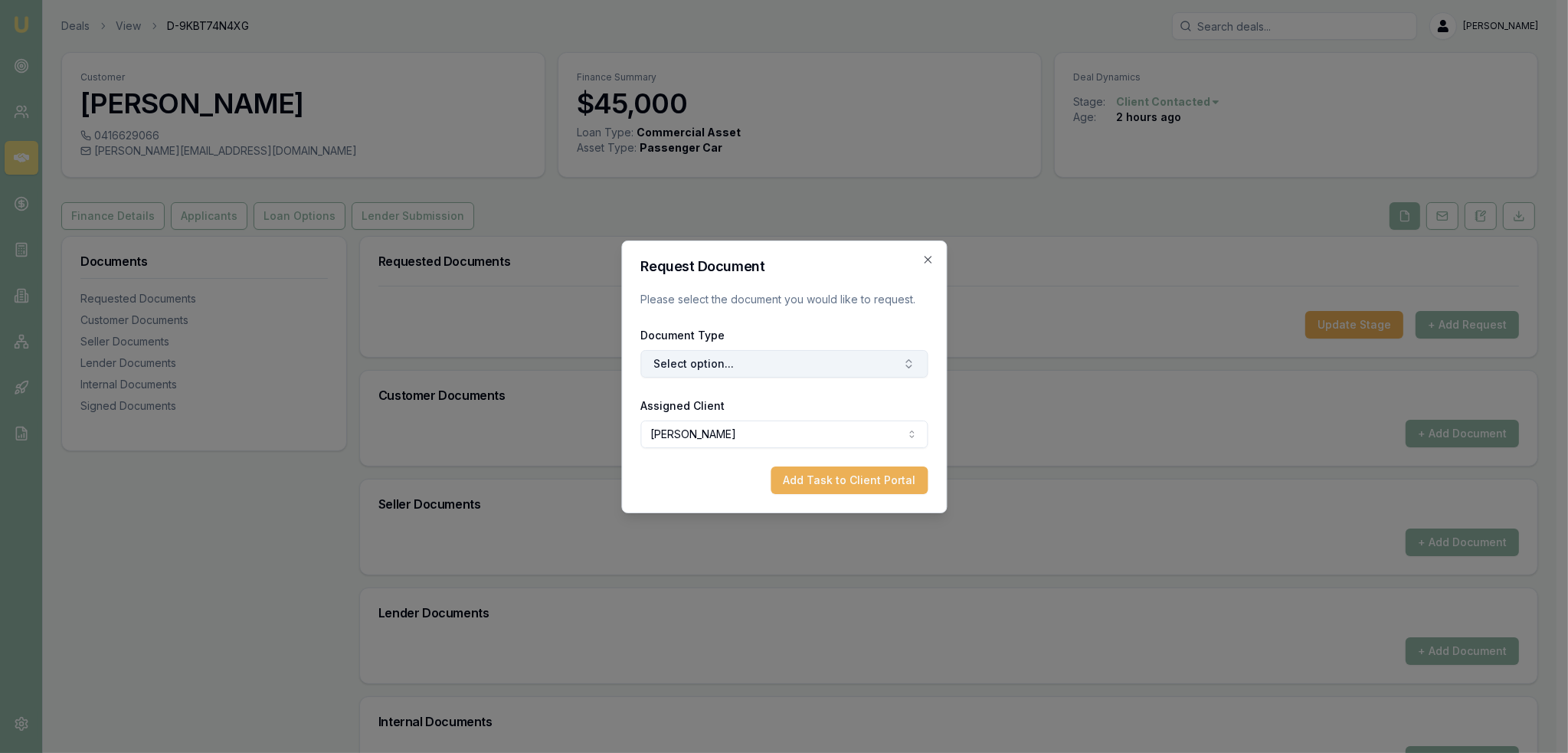
click at [700, 362] on button "Select option..." at bounding box center [783, 364] width 287 height 28
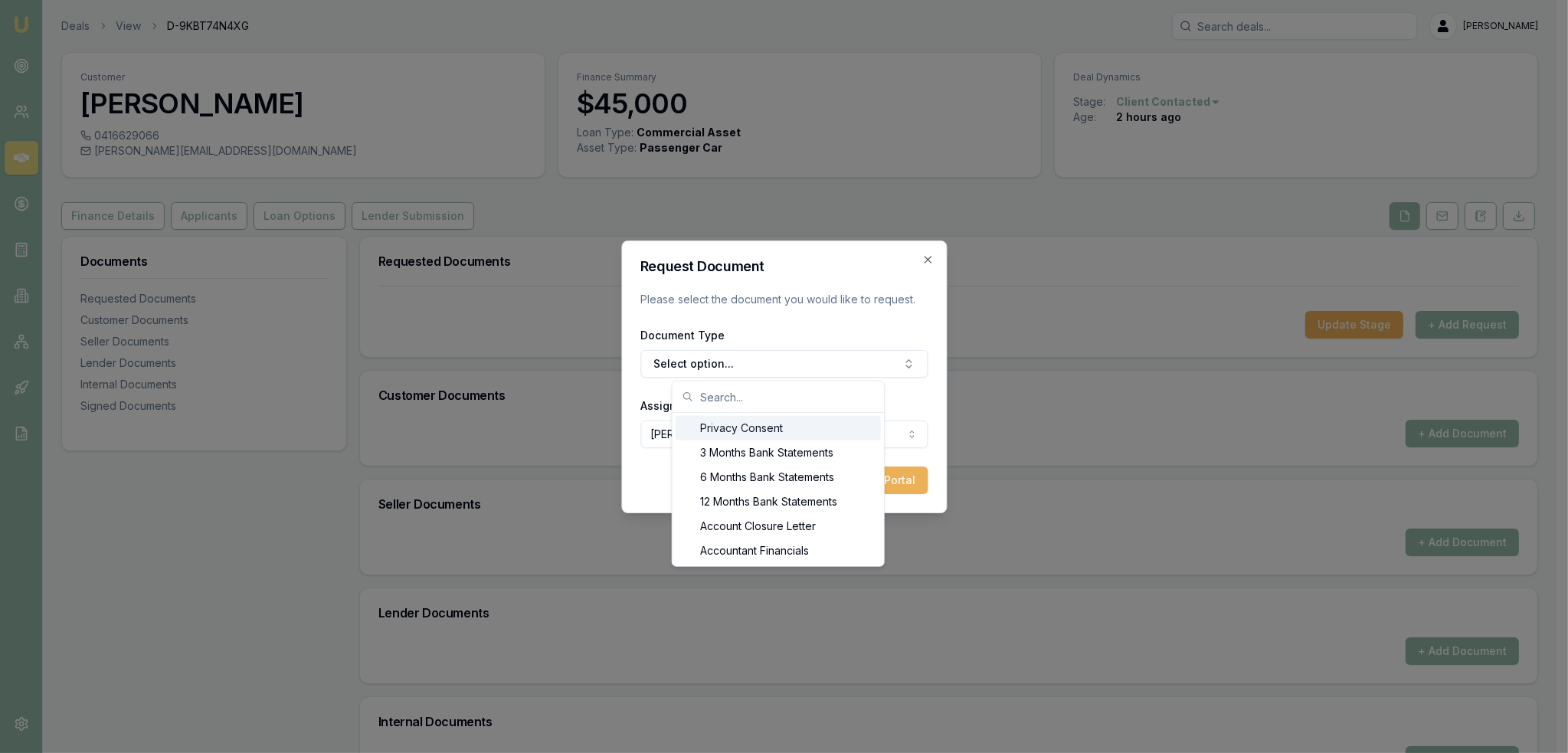
click at [746, 410] on input "text" at bounding box center [787, 396] width 175 height 31
click at [739, 420] on div "Privacy Consent" at bounding box center [778, 428] width 205 height 25
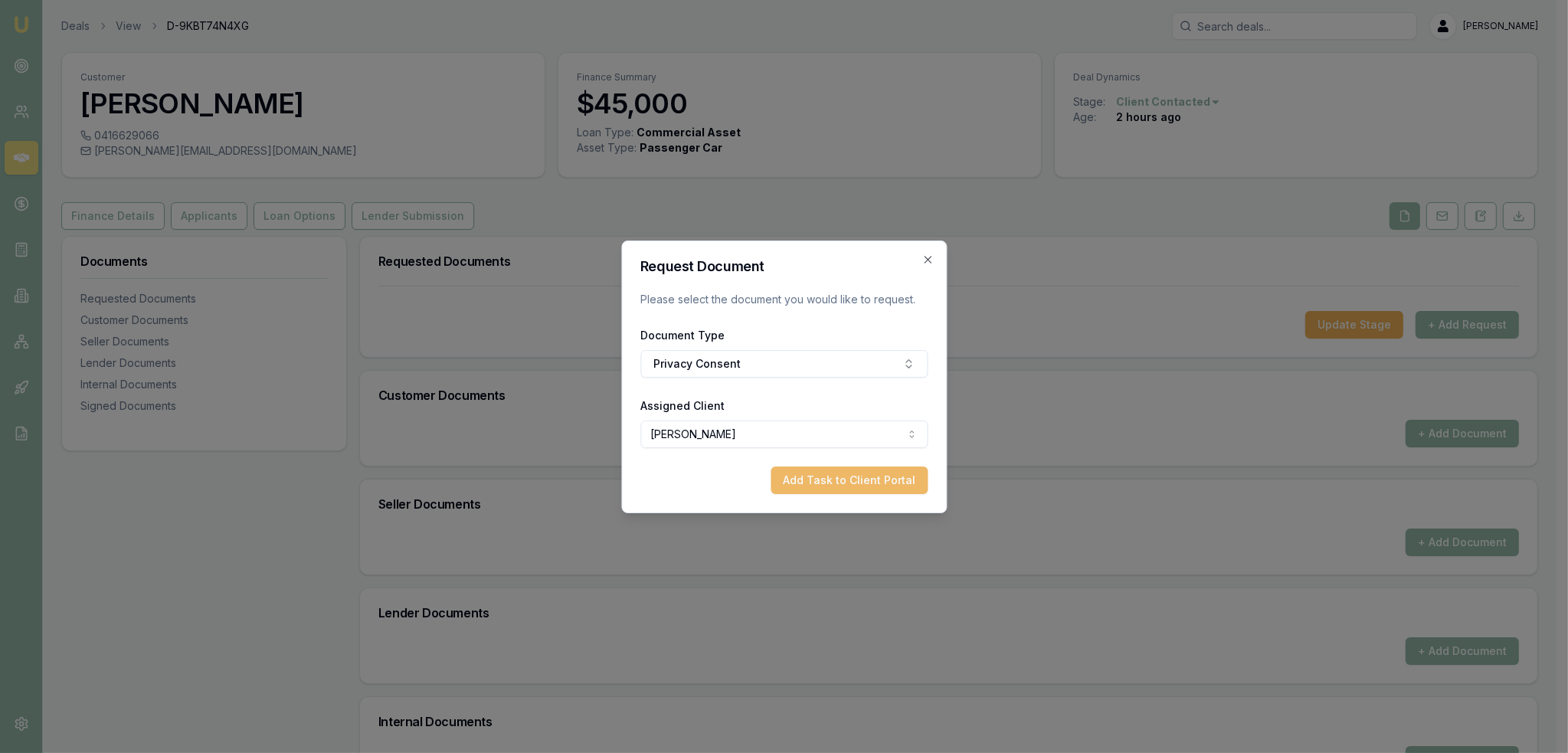
click at [828, 482] on button "Add Task to Client Portal" at bounding box center [849, 480] width 157 height 28
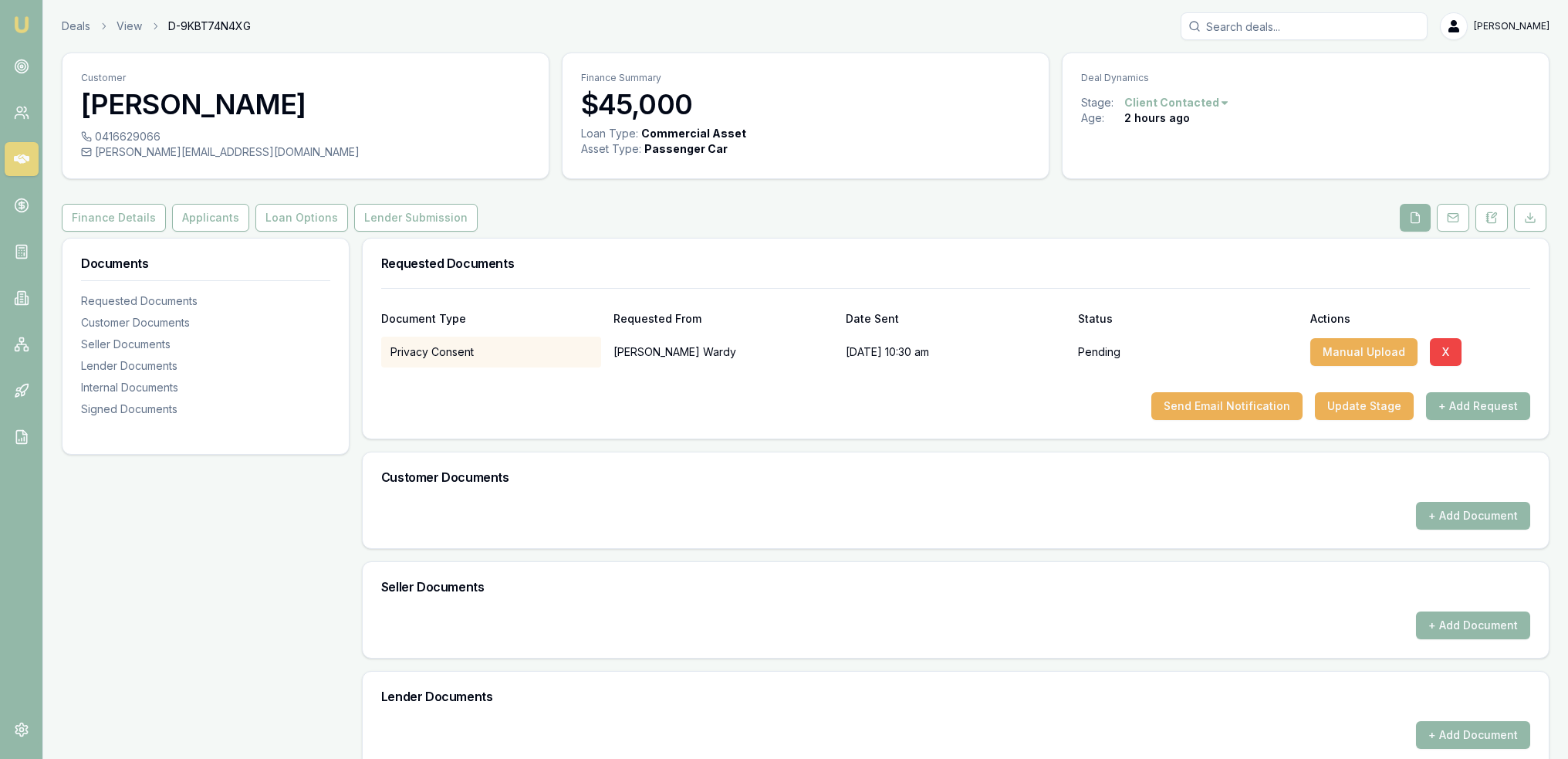
click at [1489, 405] on button "+ Add Request" at bounding box center [1478, 406] width 104 height 28
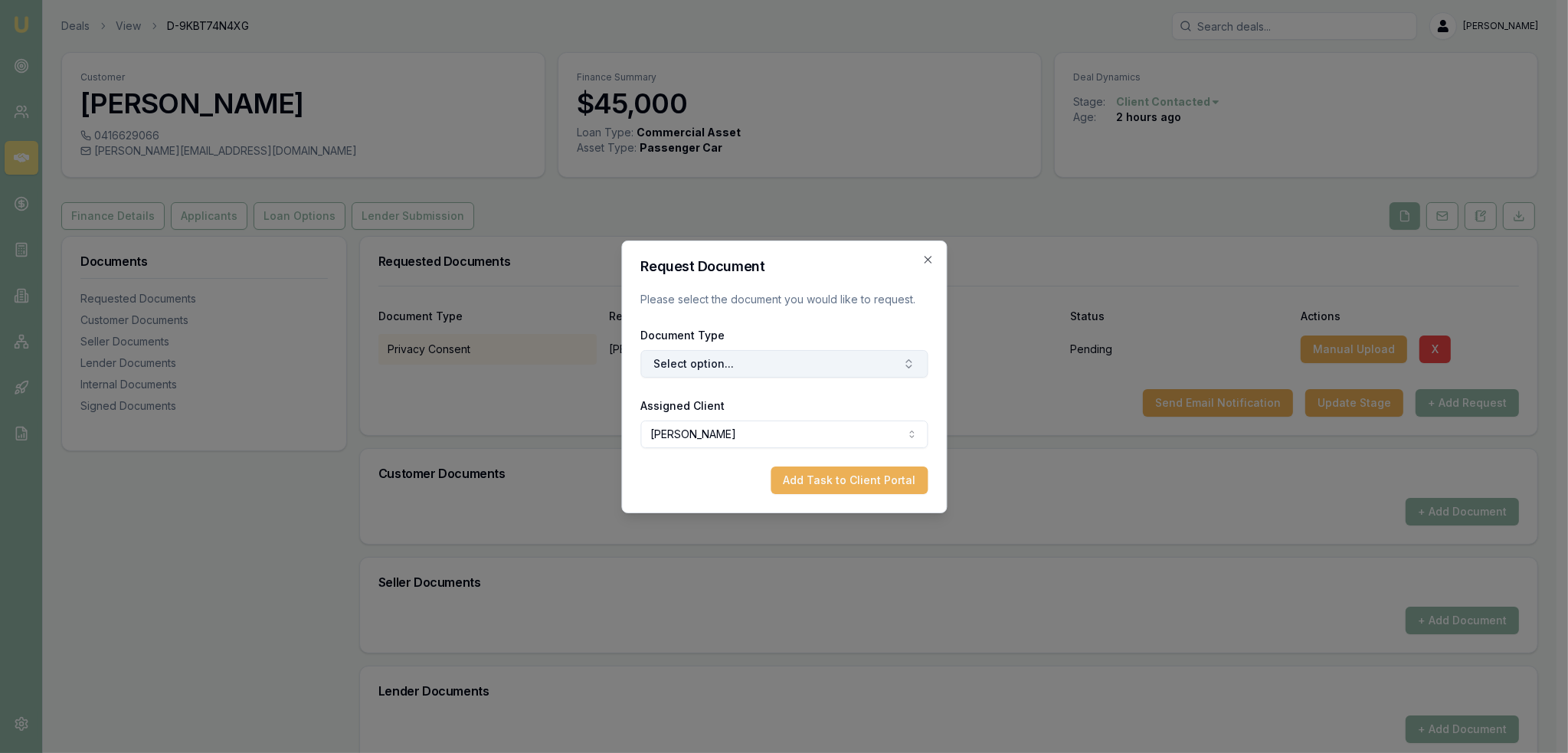
click at [772, 362] on button "Select option..." at bounding box center [783, 364] width 287 height 28
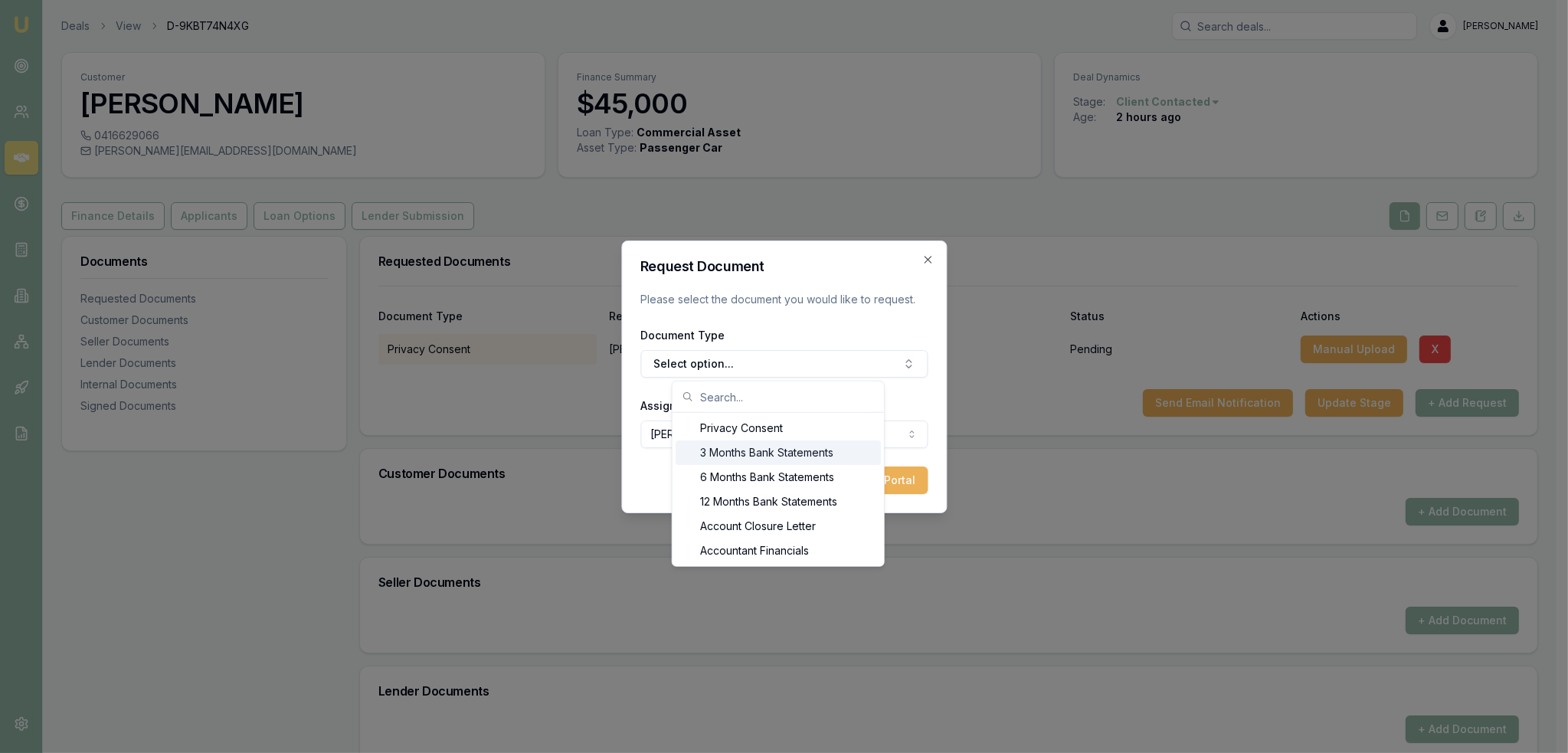
click at [759, 451] on div "3 Months Bank Statements" at bounding box center [778, 452] width 205 height 25
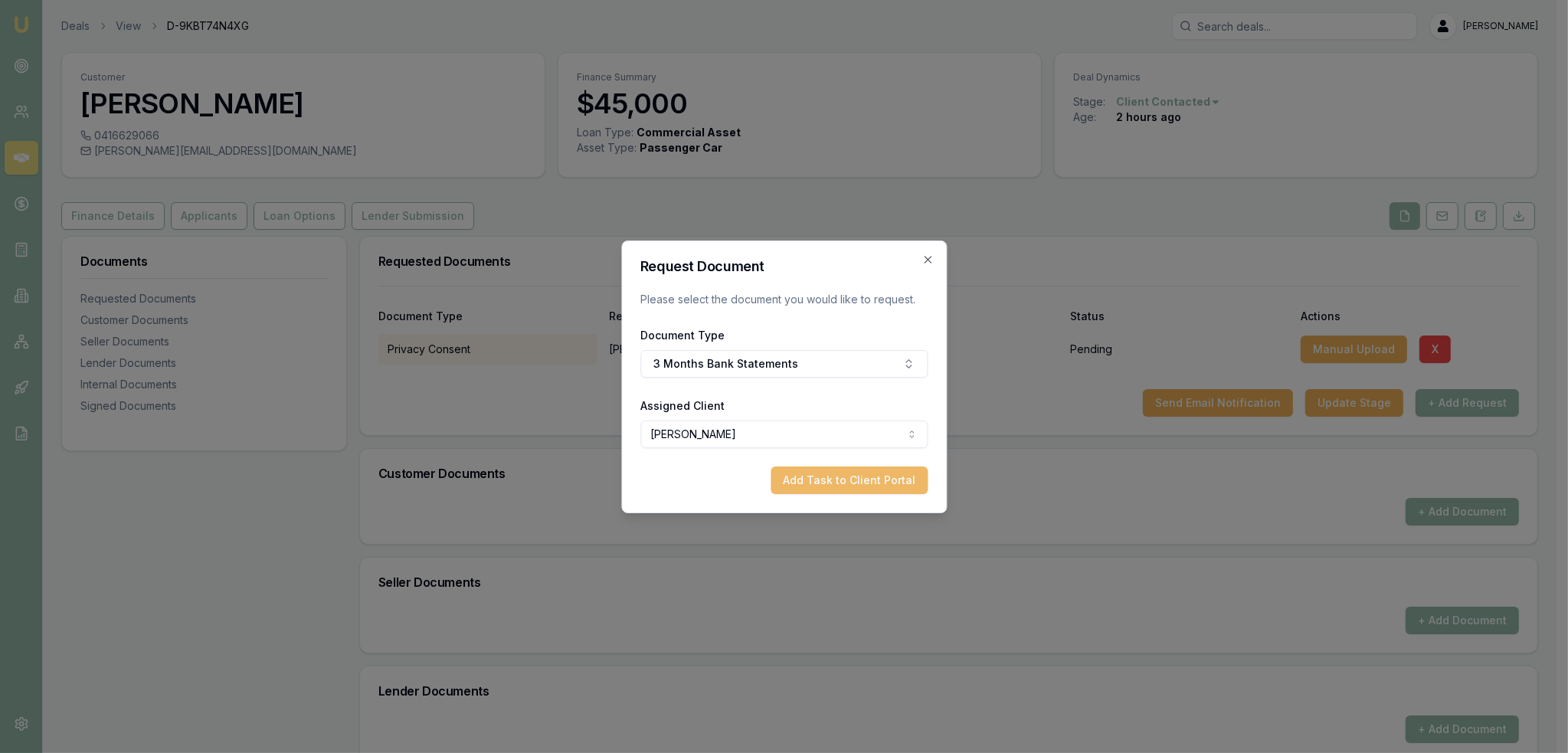
click at [822, 476] on button "Add Task to Client Portal" at bounding box center [849, 480] width 157 height 28
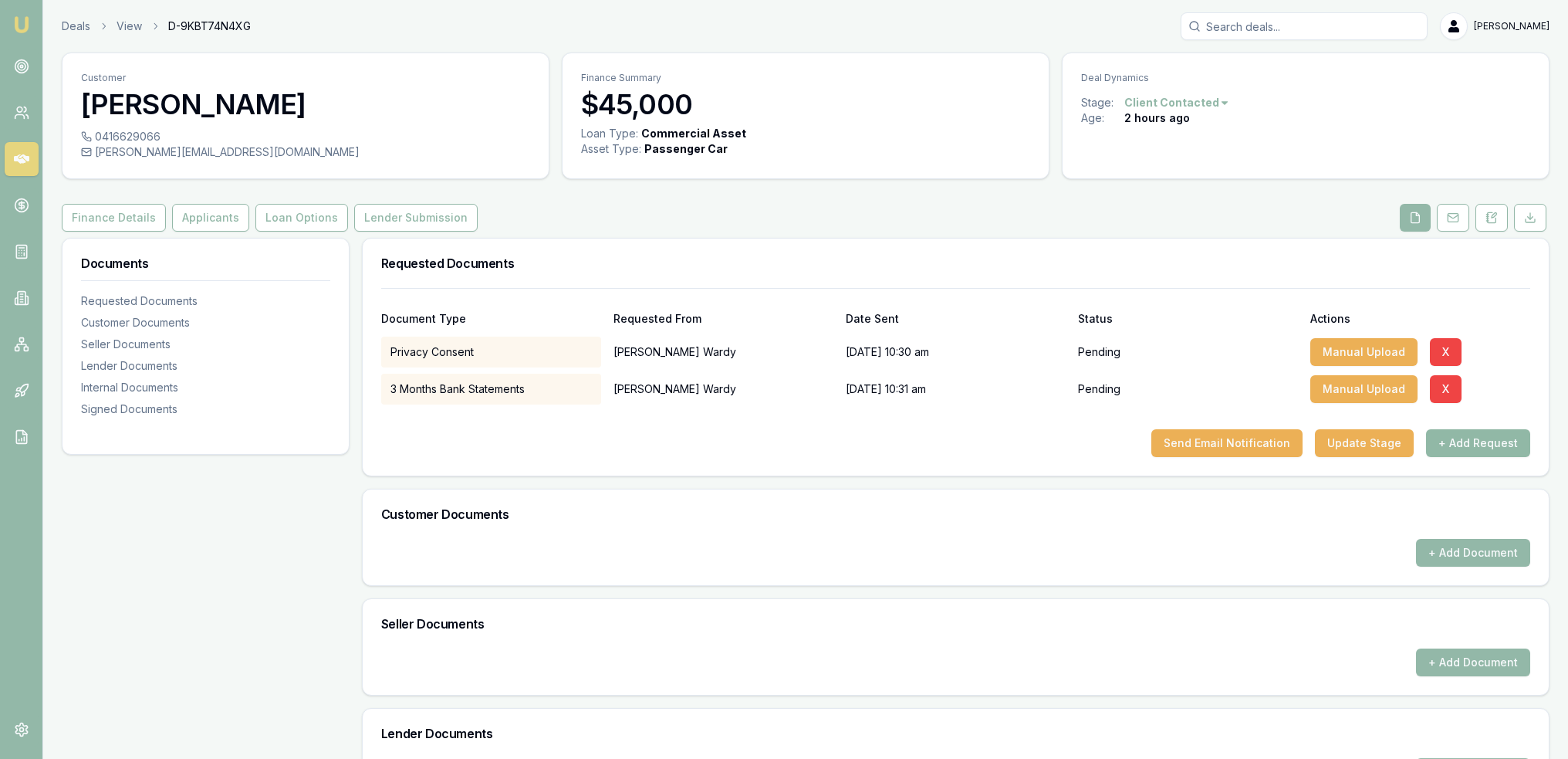
click at [1456, 450] on button "+ Add Request" at bounding box center [1478, 443] width 104 height 28
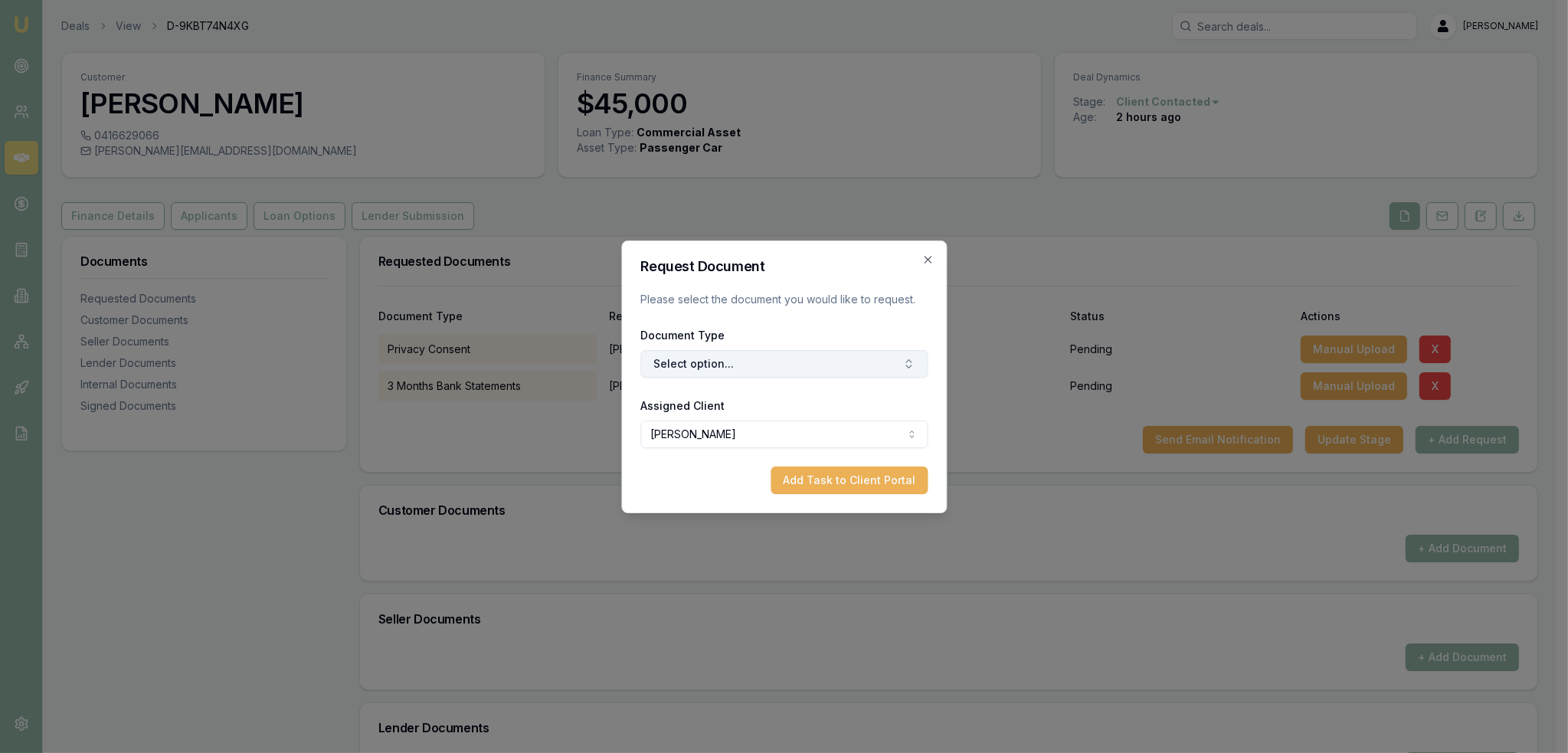
click at [776, 373] on button "Select option..." at bounding box center [783, 364] width 287 height 28
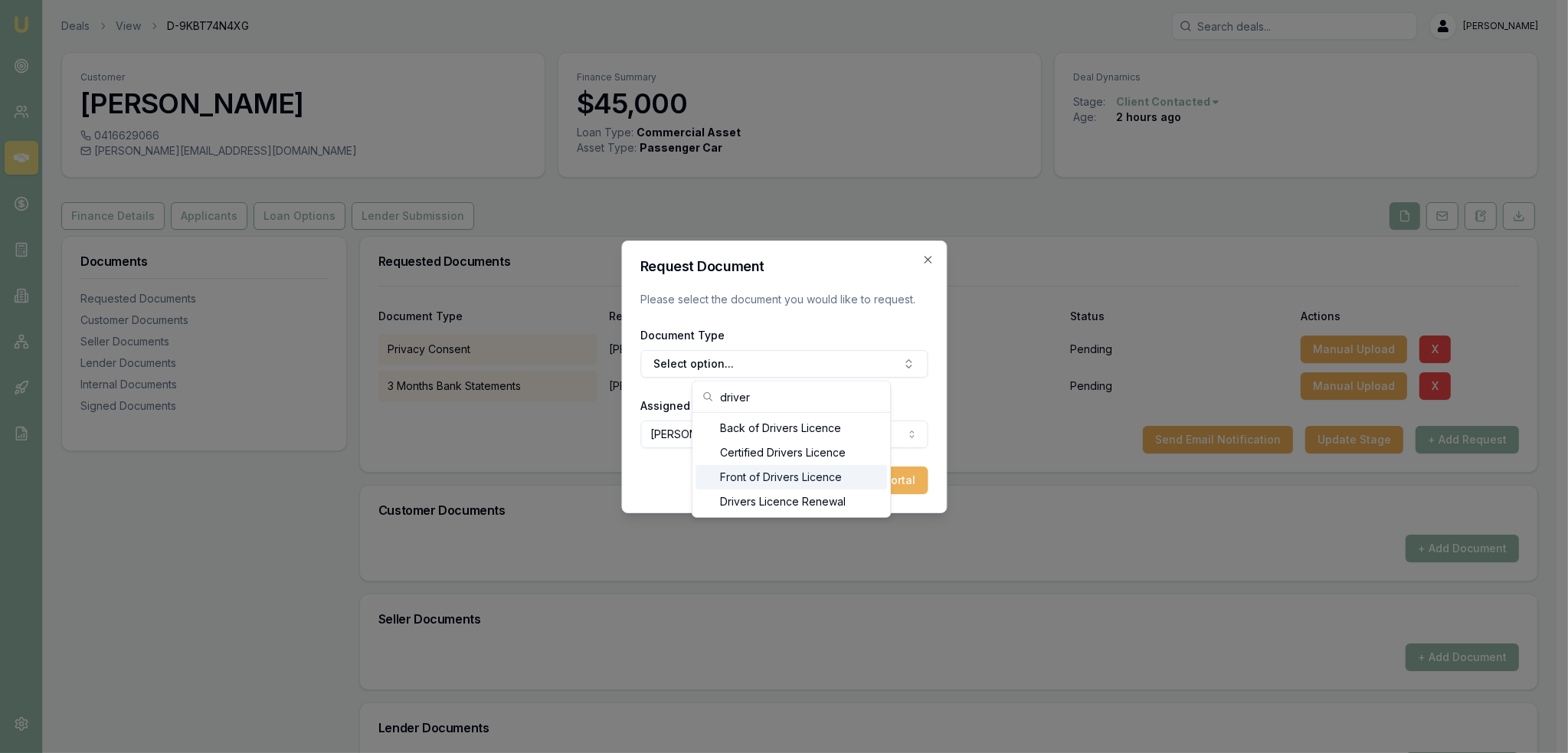
type input "driver"
click at [773, 467] on div "Front of Drivers Licence" at bounding box center [791, 477] width 191 height 25
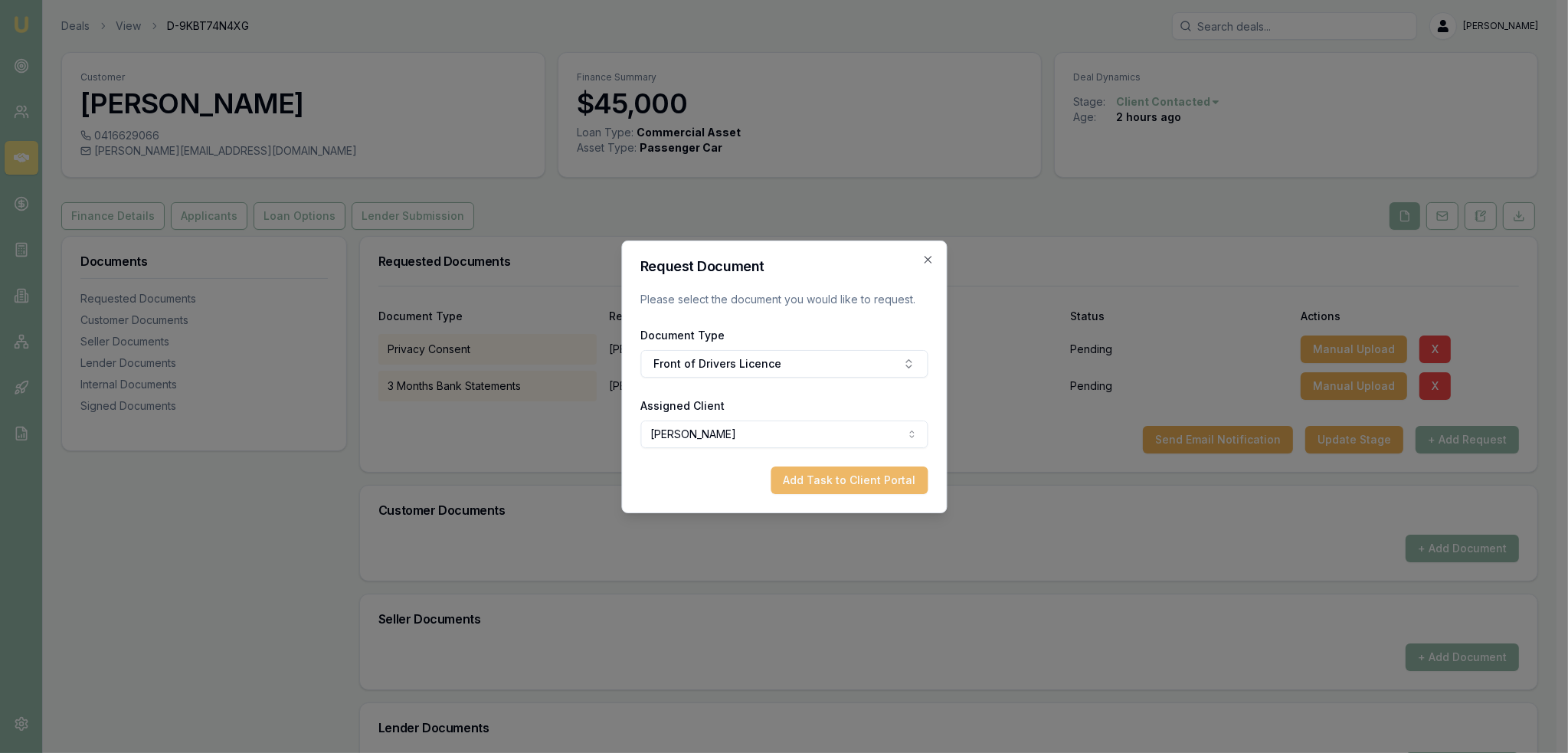
click at [883, 482] on button "Add Task to Client Portal" at bounding box center [849, 480] width 157 height 28
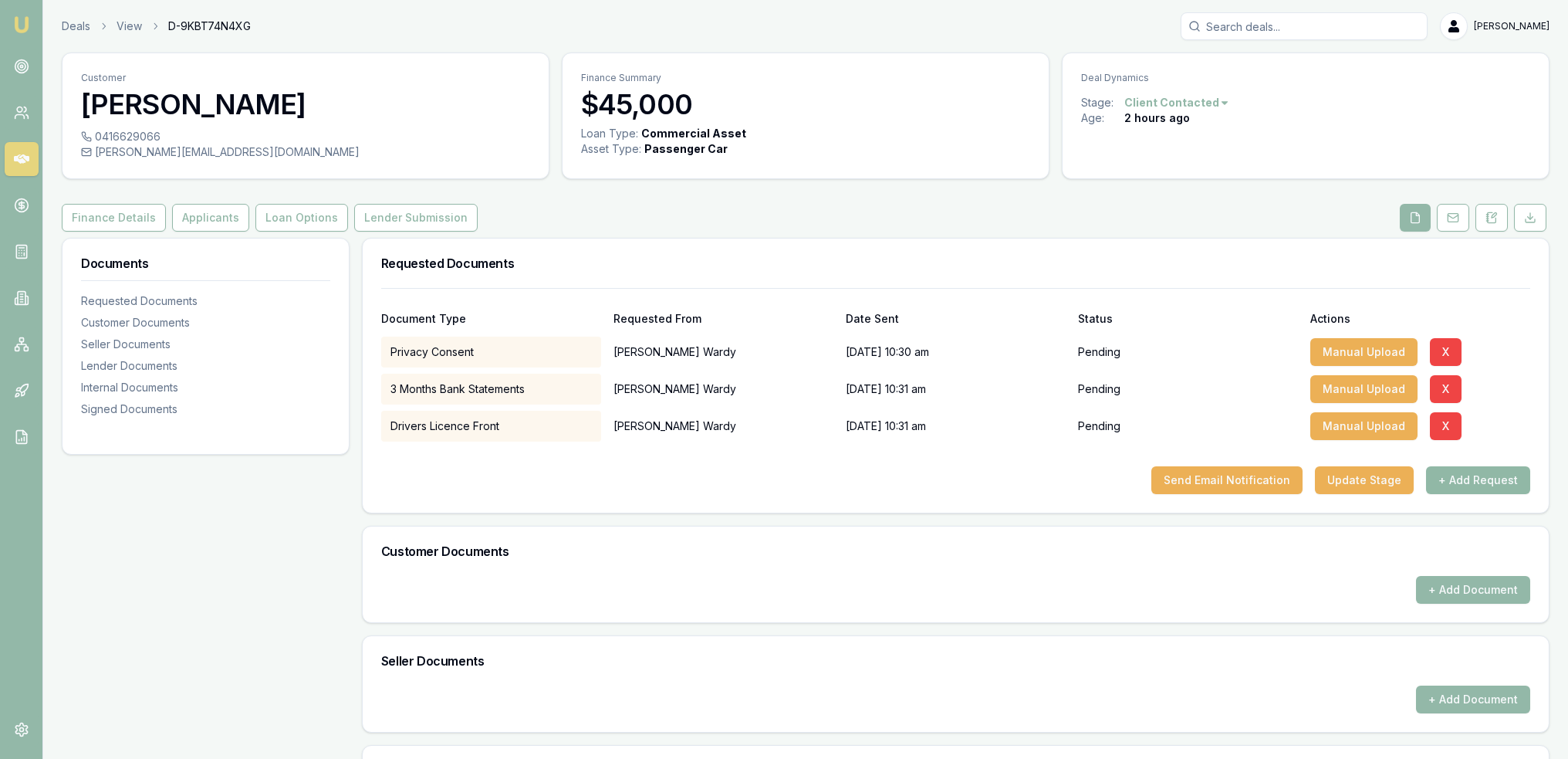
click at [1477, 477] on button "+ Add Request" at bounding box center [1478, 480] width 104 height 28
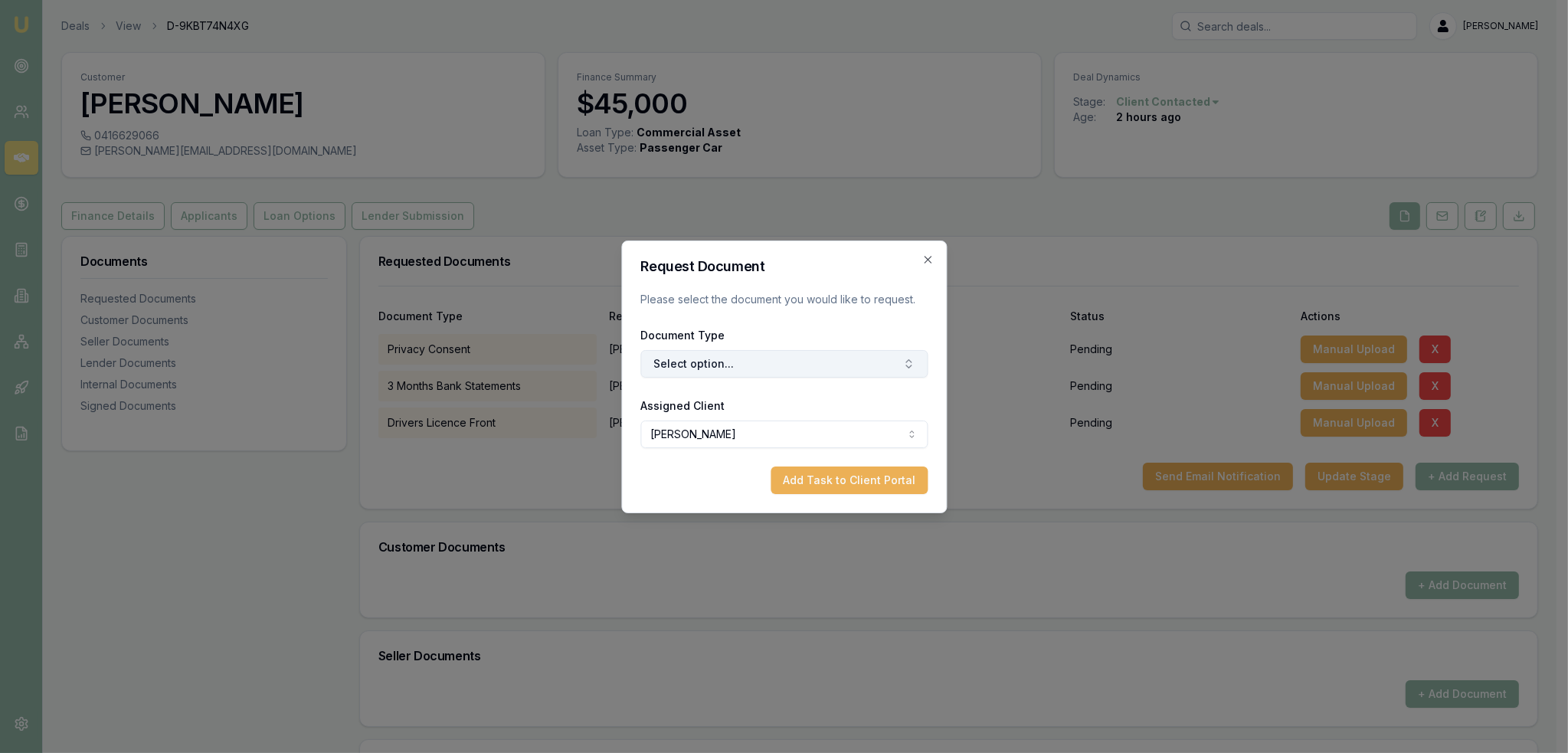
click at [723, 359] on button "Select option..." at bounding box center [783, 364] width 287 height 28
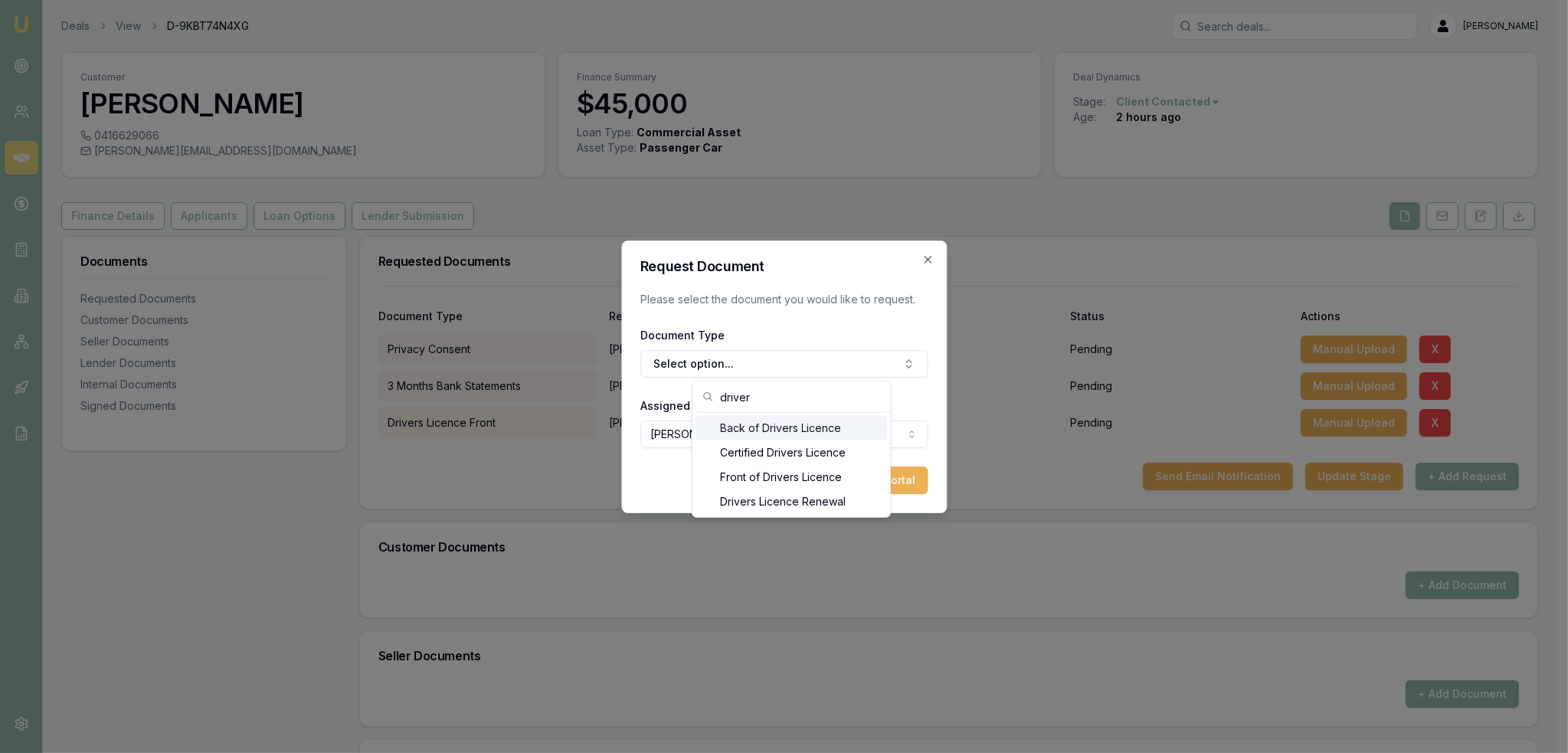
type input "driver"
click at [760, 429] on div "Back of Drivers Licence" at bounding box center [791, 428] width 191 height 25
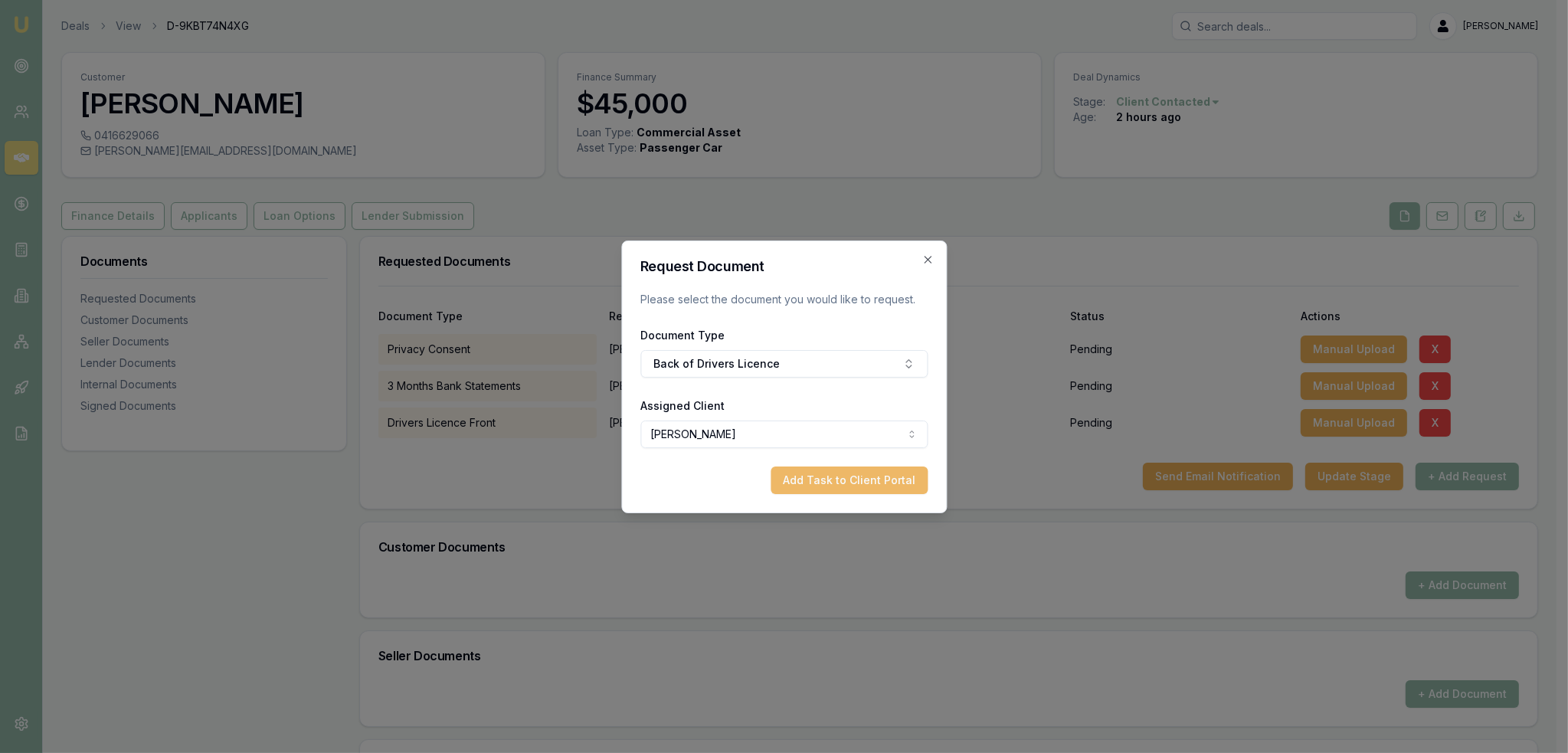
click at [869, 480] on button "Add Task to Client Portal" at bounding box center [849, 480] width 157 height 28
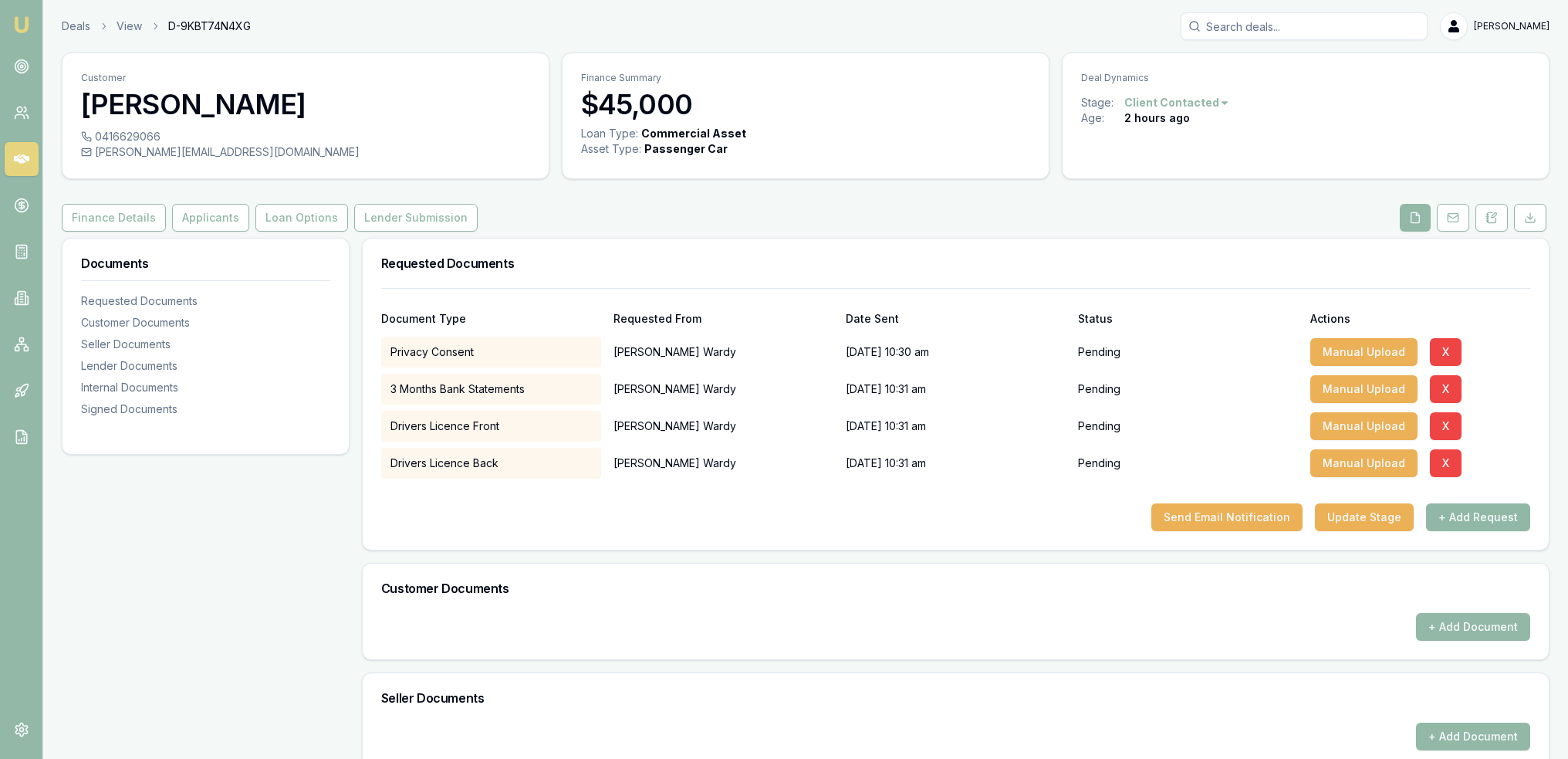
click at [1462, 511] on button "+ Add Request" at bounding box center [1478, 518] width 104 height 28
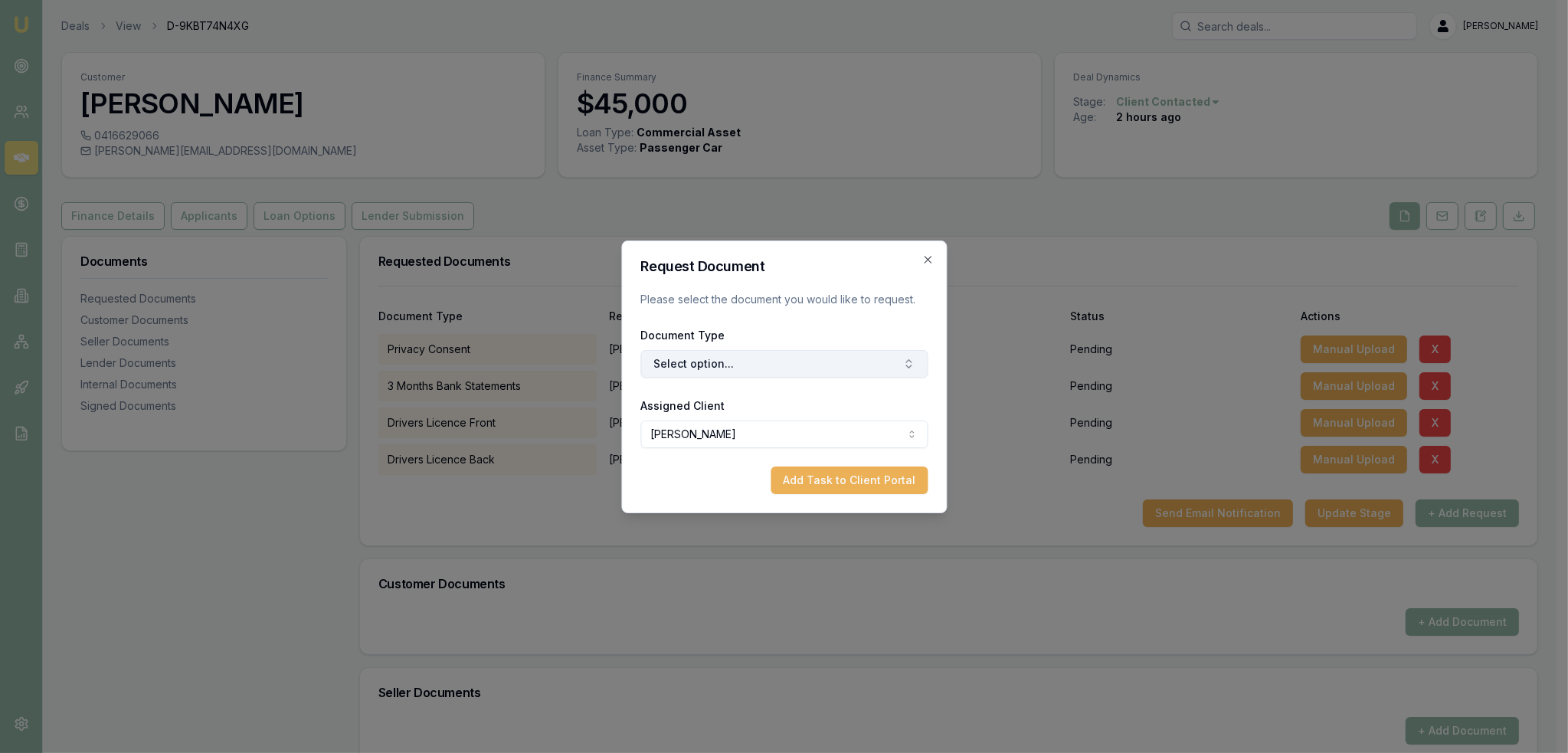
click at [693, 367] on button "Select option..." at bounding box center [783, 364] width 287 height 28
type input "medic"
click at [772, 431] on div "Medicare Card" at bounding box center [791, 428] width 191 height 25
click at [870, 474] on button "Add Task to Client Portal" at bounding box center [849, 480] width 157 height 28
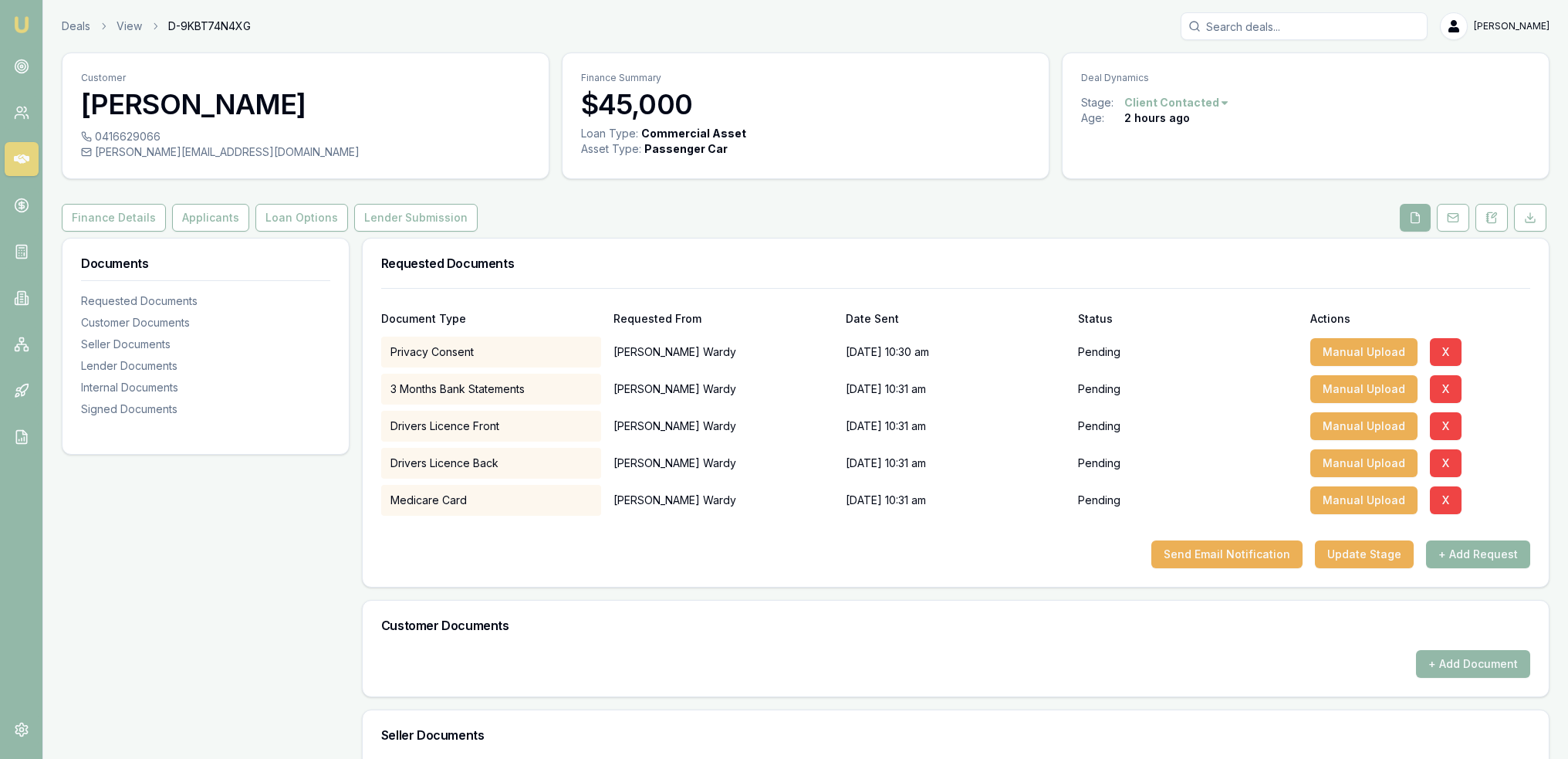
click at [1475, 555] on button "+ Add Request" at bounding box center [1478, 554] width 104 height 28
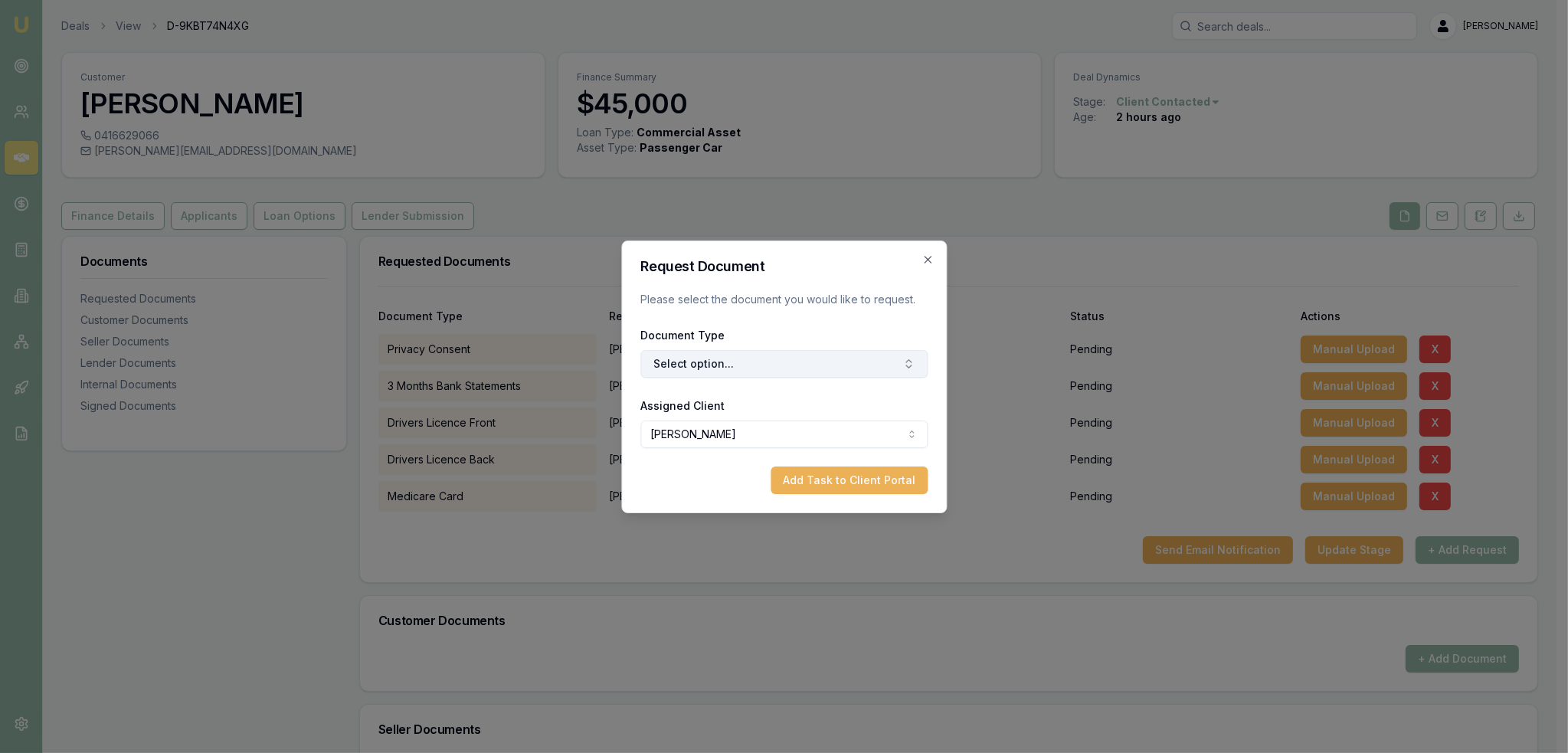
click at [787, 372] on button "Select option..." at bounding box center [783, 364] width 287 height 28
type input "selfi"
click at [794, 425] on div "Selfie with Licence" at bounding box center [791, 428] width 191 height 25
click at [864, 480] on button "Add Task to Client Portal" at bounding box center [849, 480] width 157 height 28
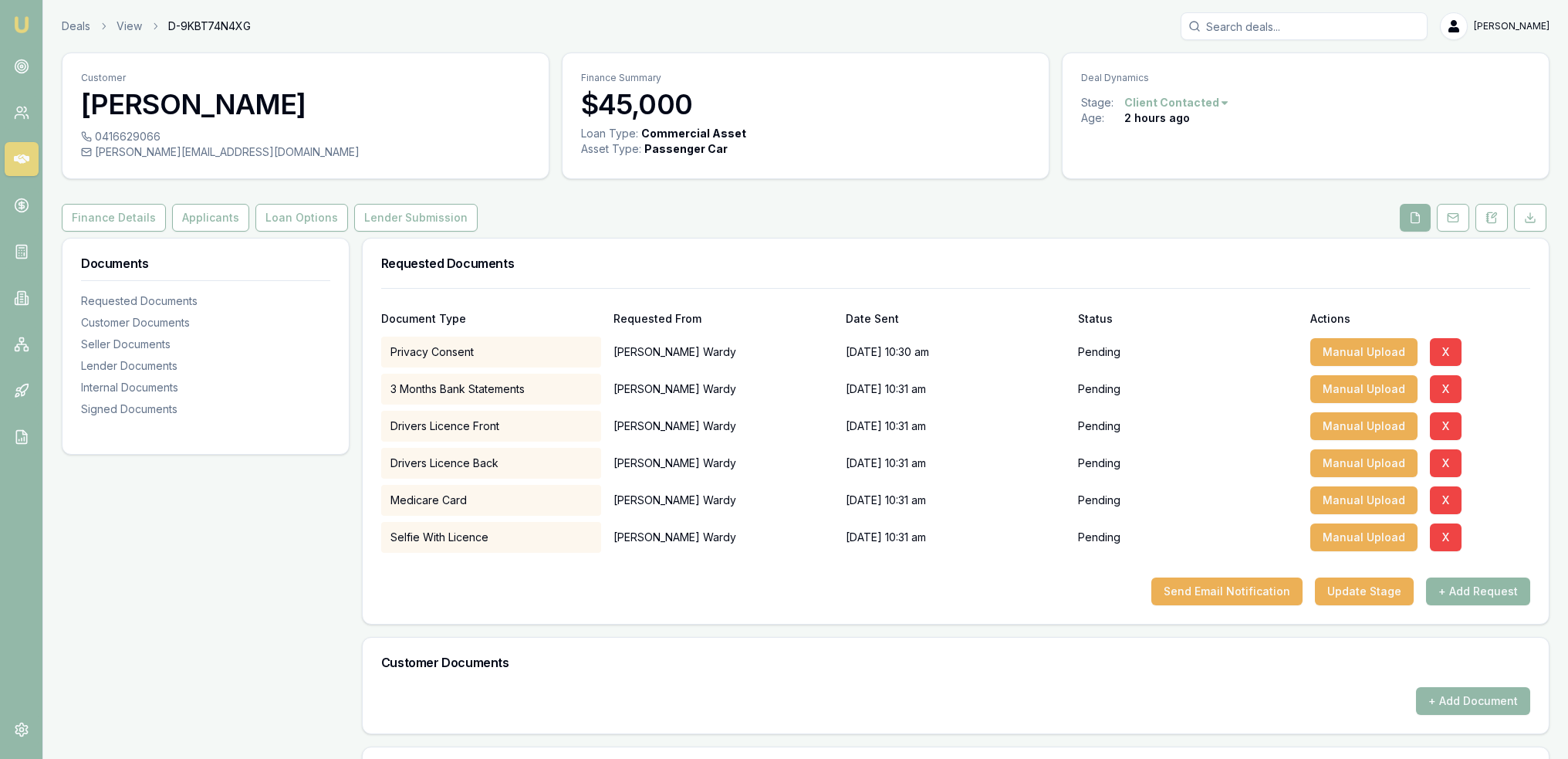
click at [1490, 593] on button "+ Add Request" at bounding box center [1478, 591] width 104 height 28
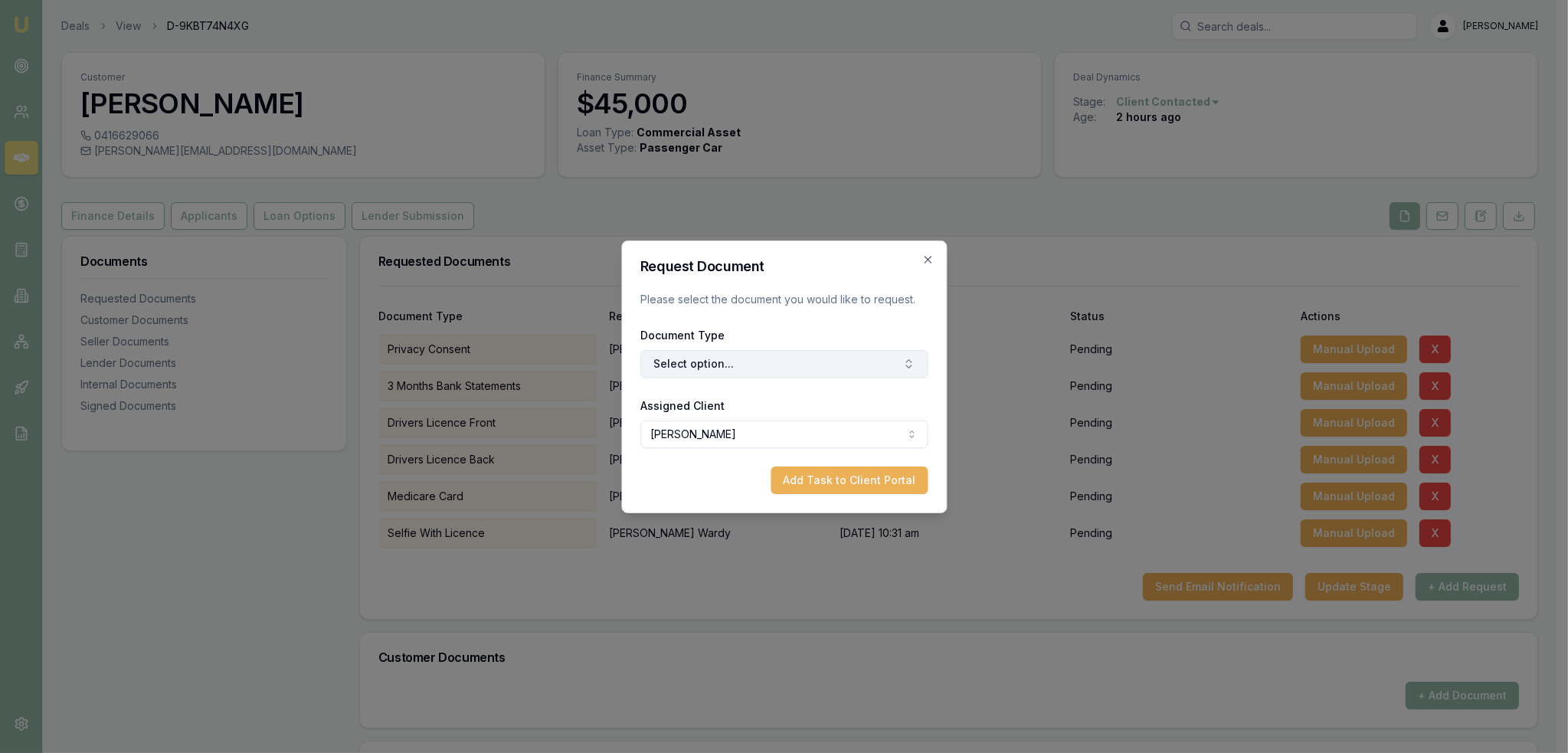
click at [760, 372] on button "Select option..." at bounding box center [783, 364] width 287 height 28
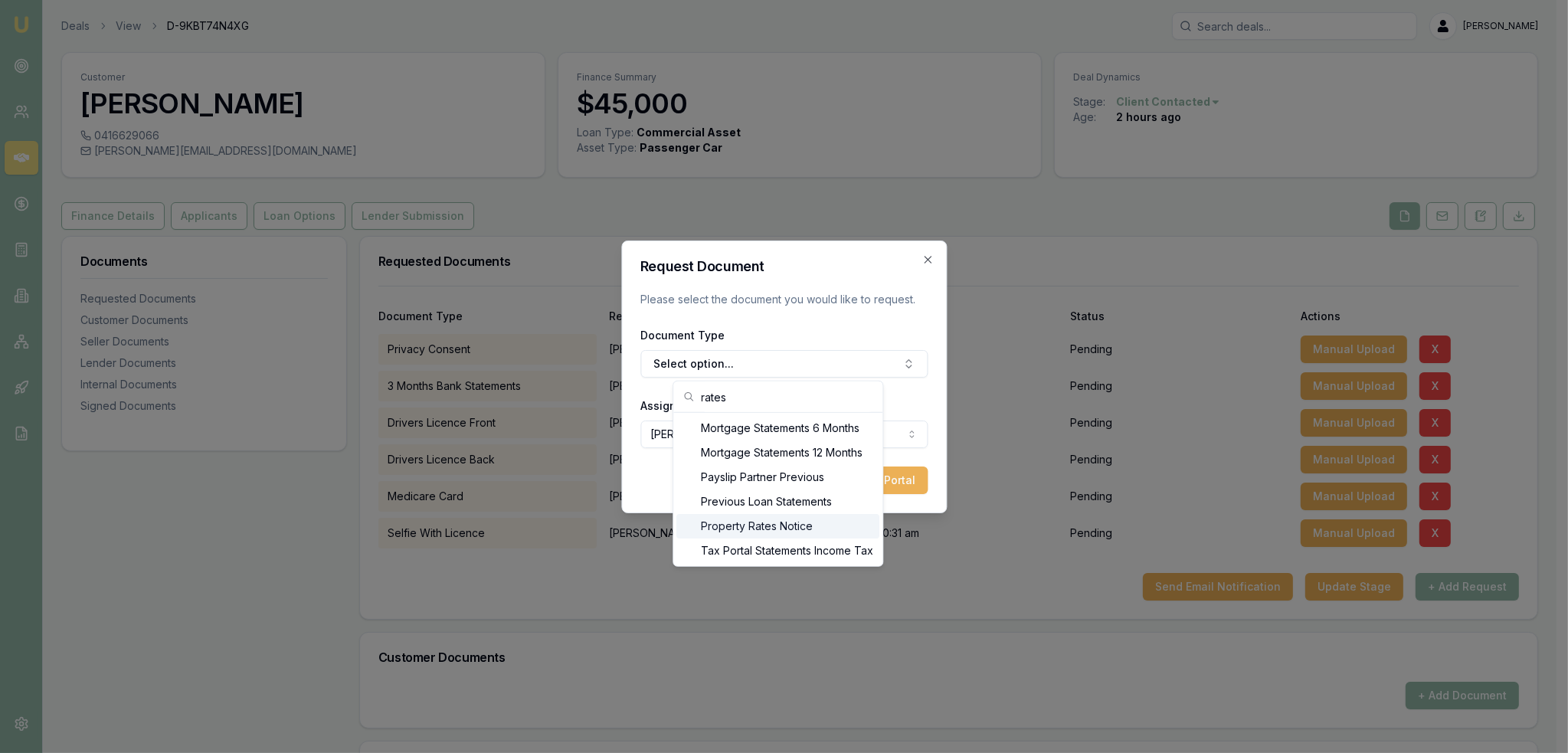
type input "rates"
click at [760, 526] on div "Property Rates Notice" at bounding box center [778, 525] width 203 height 25
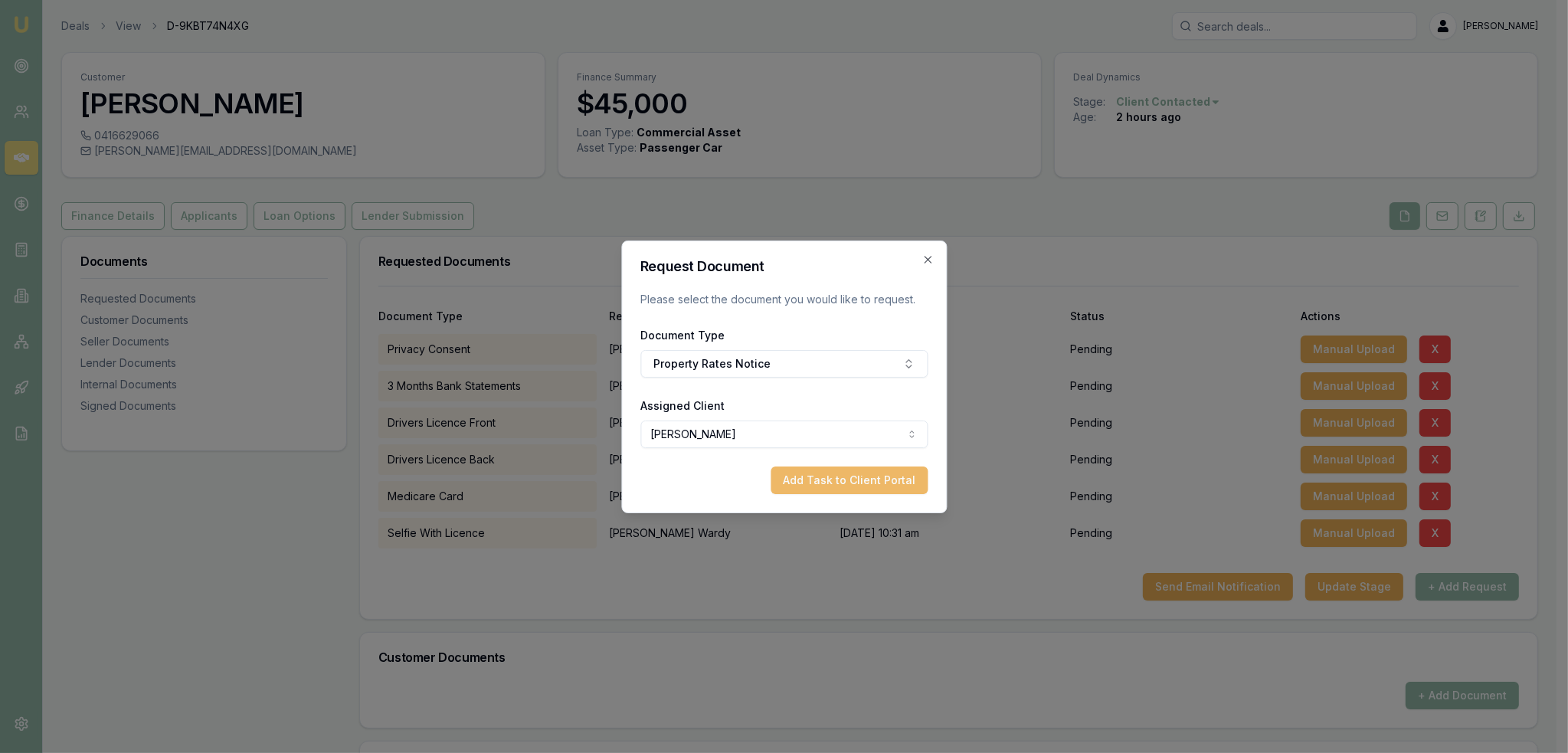
click at [843, 483] on button "Add Task to Client Portal" at bounding box center [849, 480] width 157 height 28
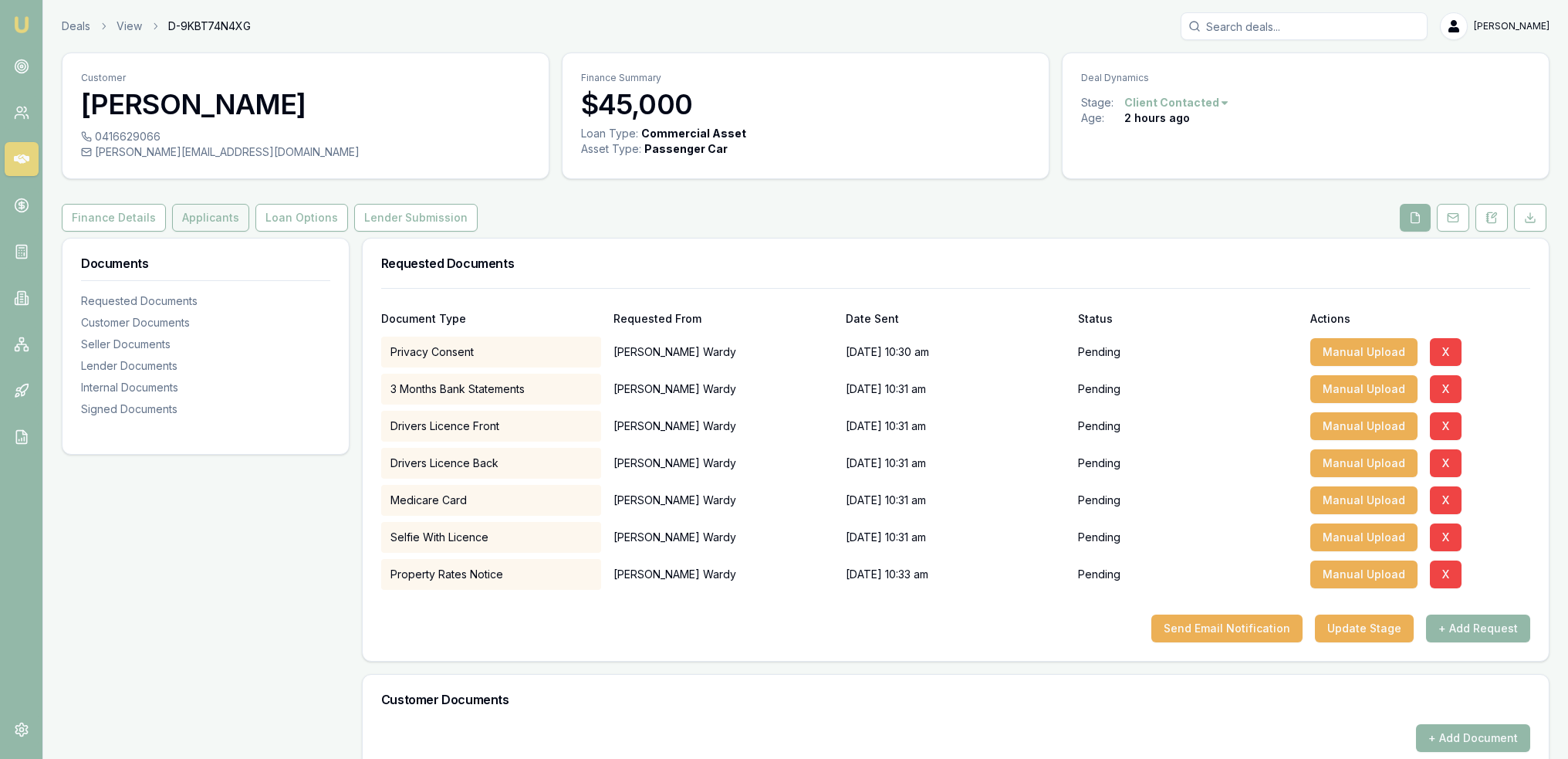
click at [214, 218] on button "Applicants" at bounding box center [211, 218] width 77 height 28
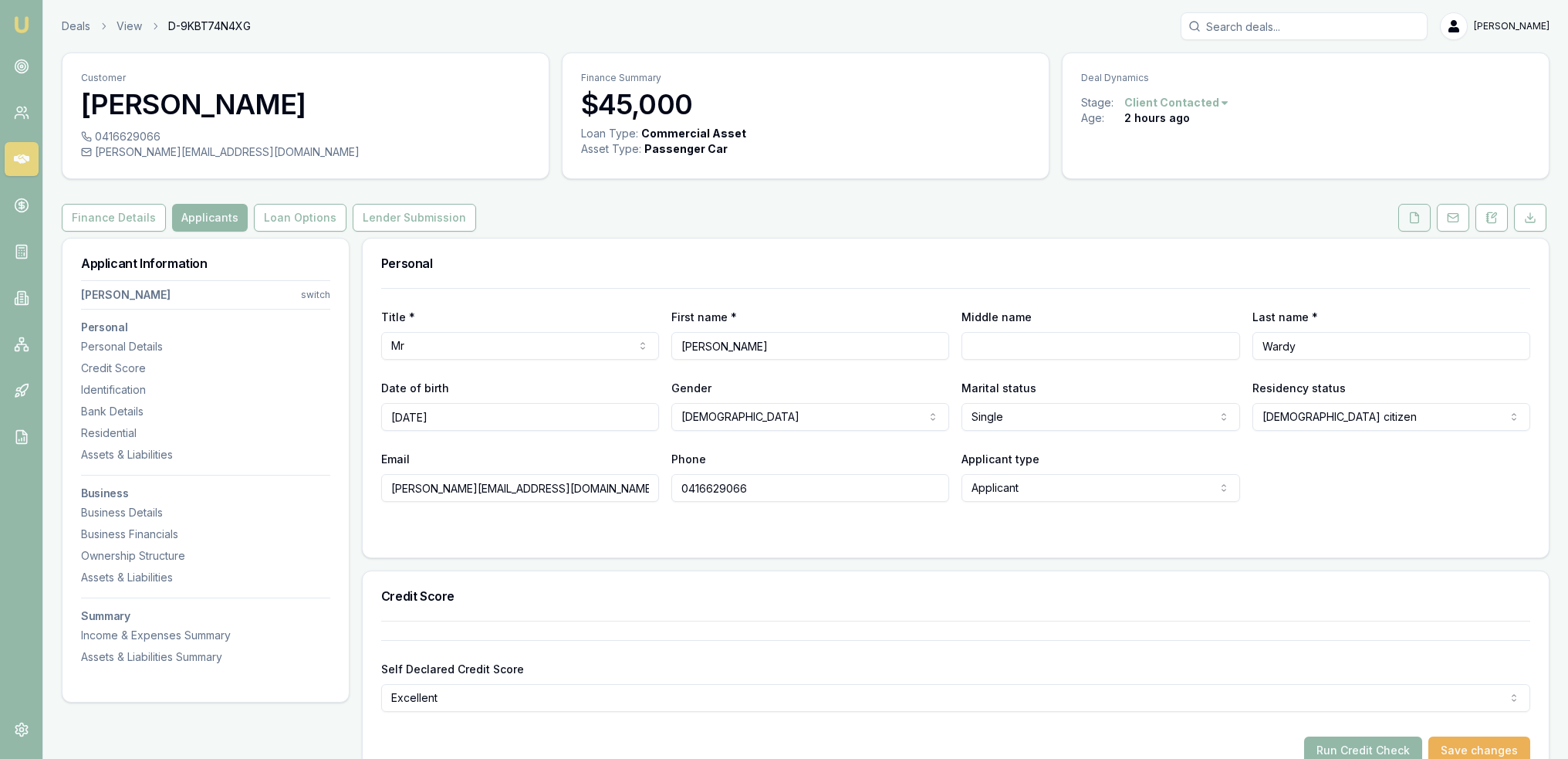
click at [1408, 214] on button at bounding box center [1414, 218] width 33 height 28
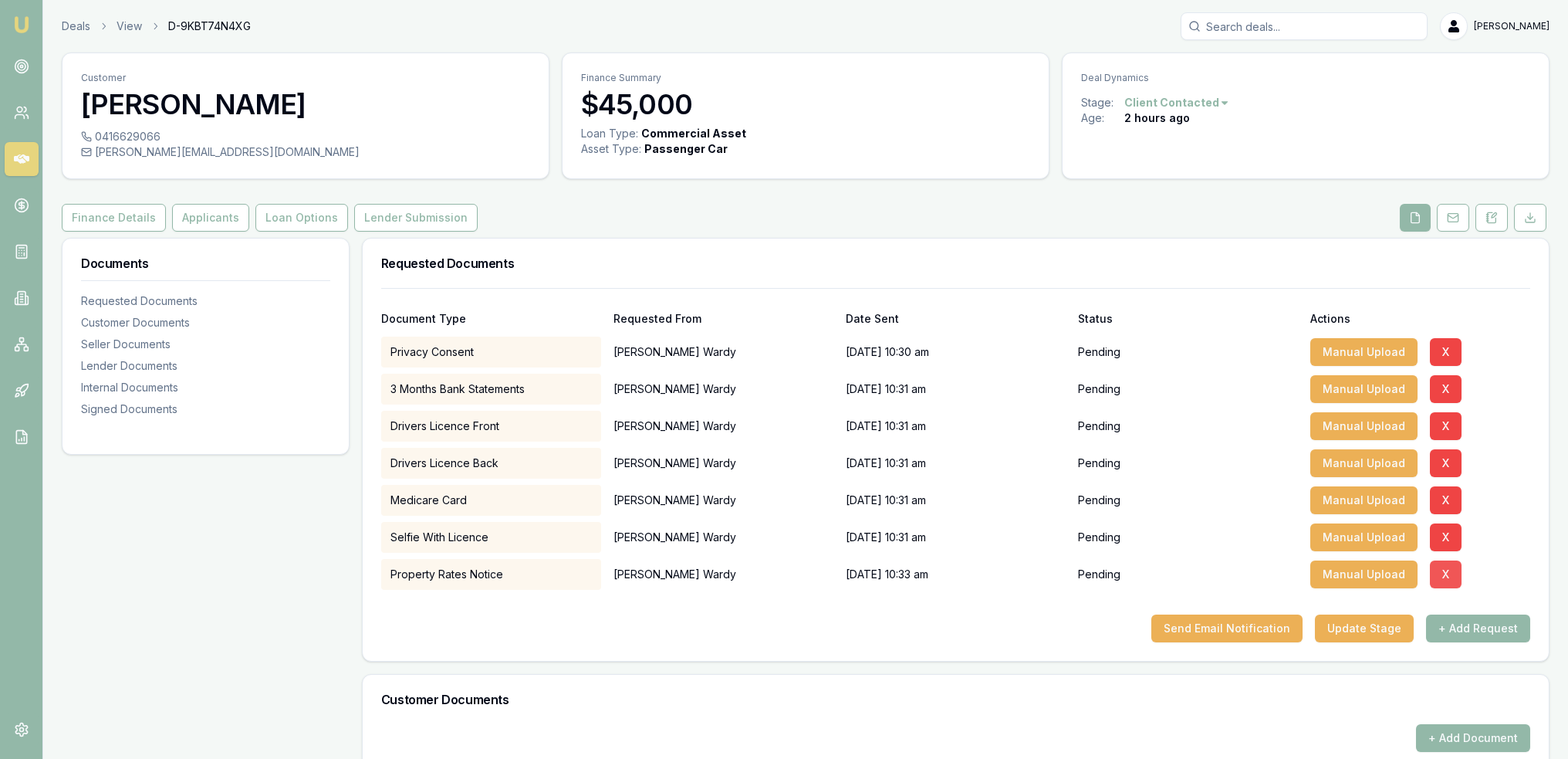
click at [1445, 573] on button "X" at bounding box center [1446, 574] width 32 height 28
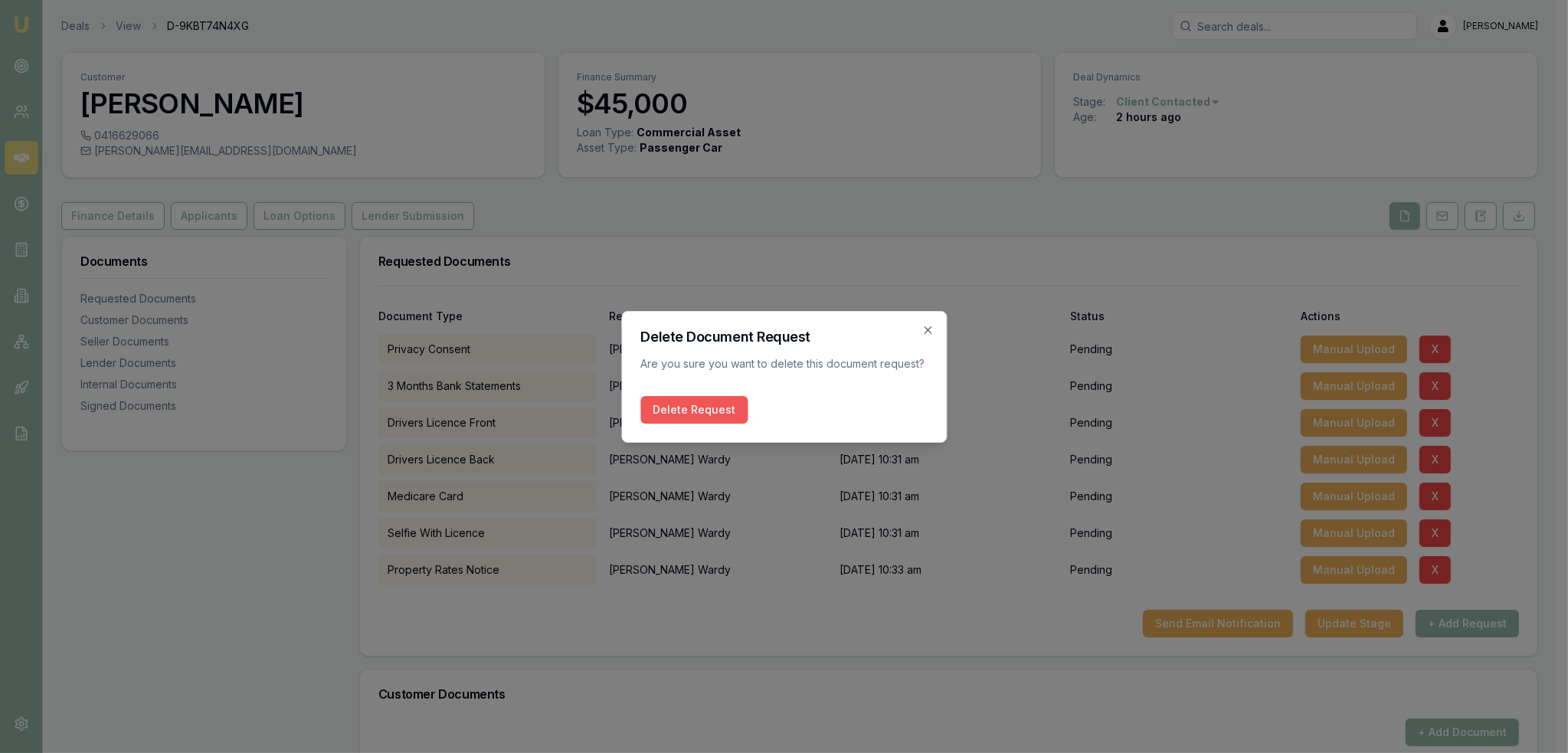
click at [693, 418] on button "Delete Request" at bounding box center [693, 410] width 107 height 28
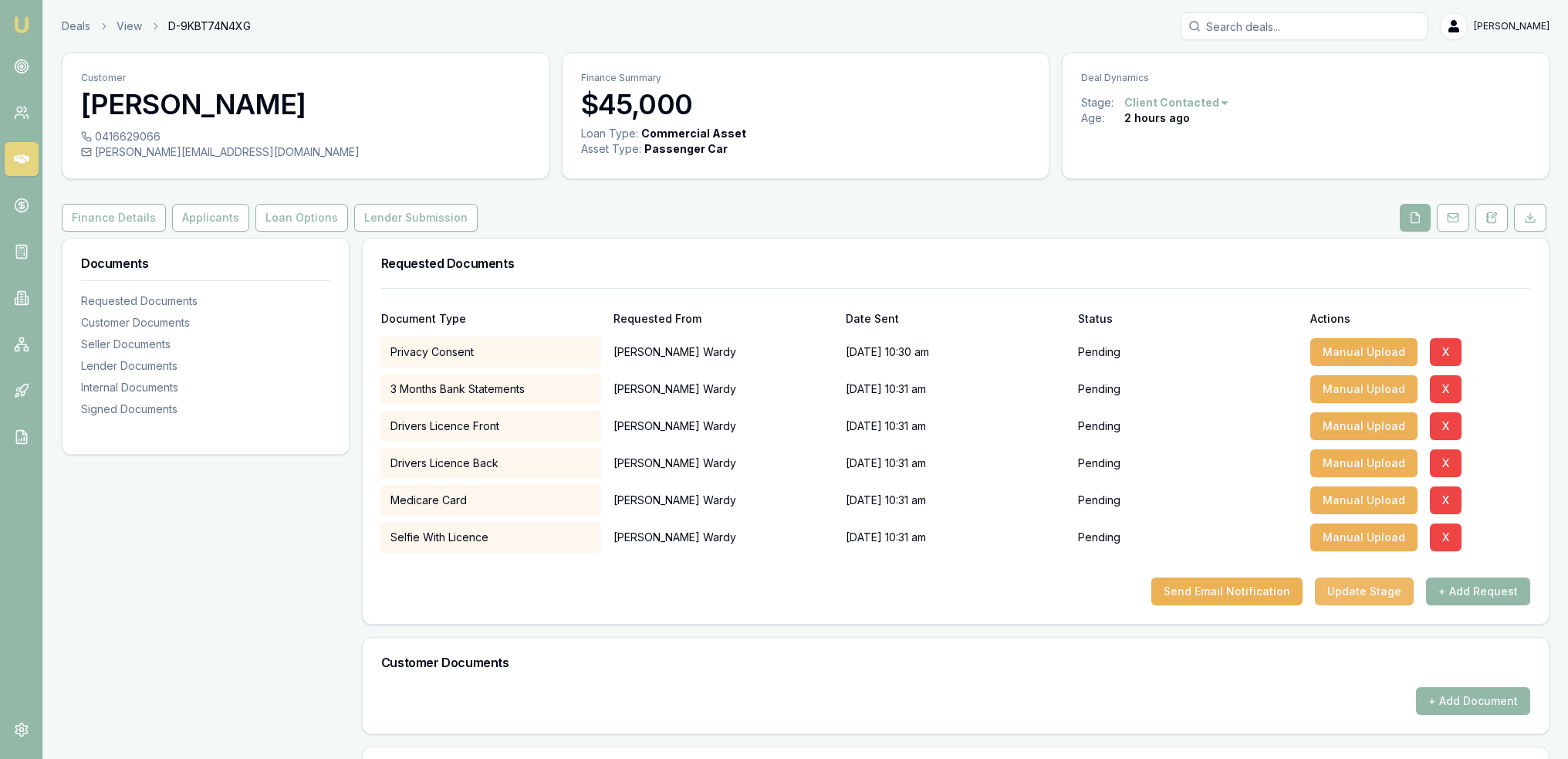
click at [1374, 594] on button "Update Stage" at bounding box center [1363, 591] width 98 height 28
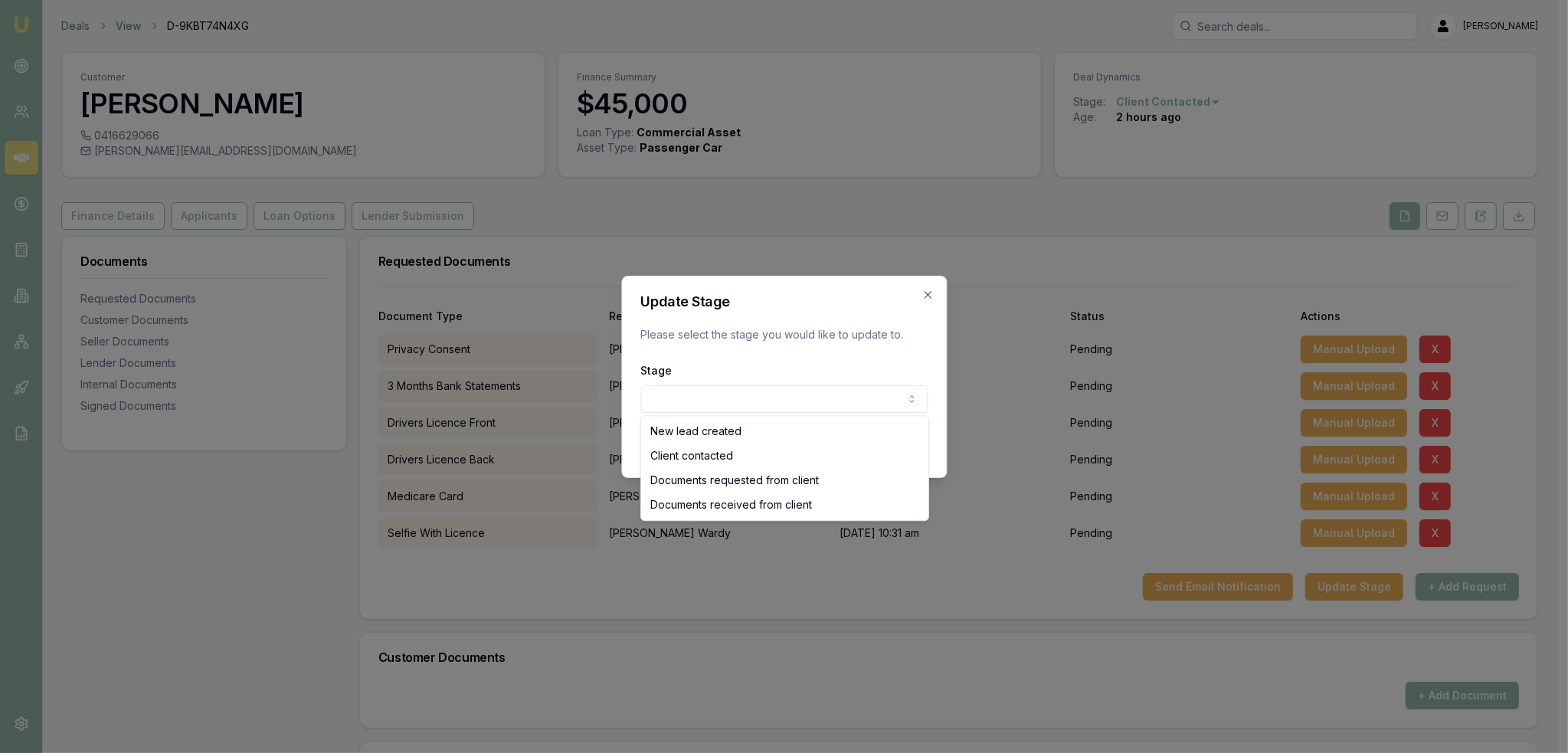
click at [744, 391] on body "Emu Broker Deals View D-9KBT74N4XG Robyn Adams Toggle Menu Customer Anthony War…" at bounding box center [778, 376] width 1557 height 753
select select "DOCUMENTS_REQUESTED_FROM_CLIENT"
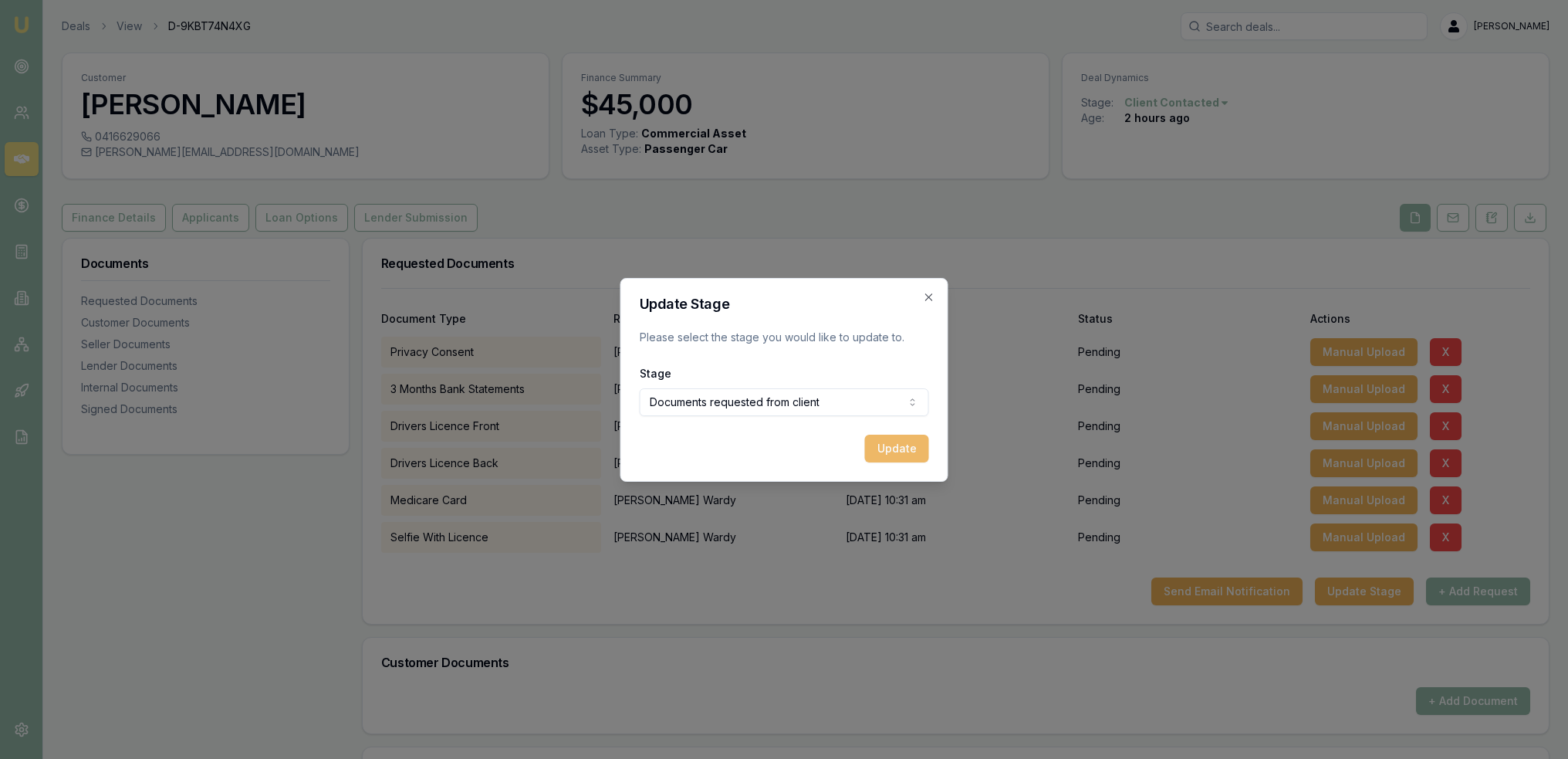
click at [901, 453] on button "Update" at bounding box center [897, 448] width 64 height 28
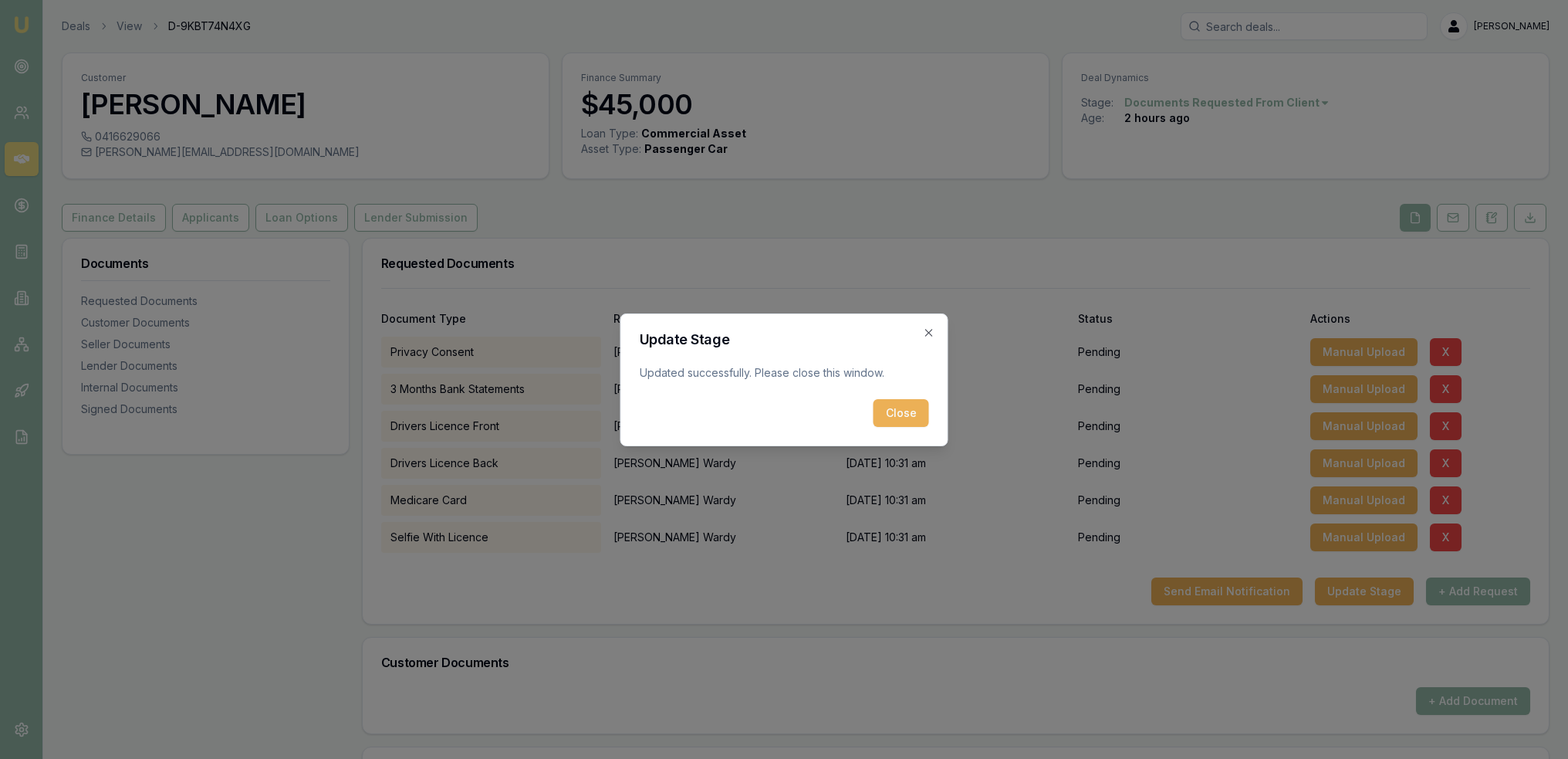
click at [905, 414] on button "Close" at bounding box center [901, 413] width 56 height 28
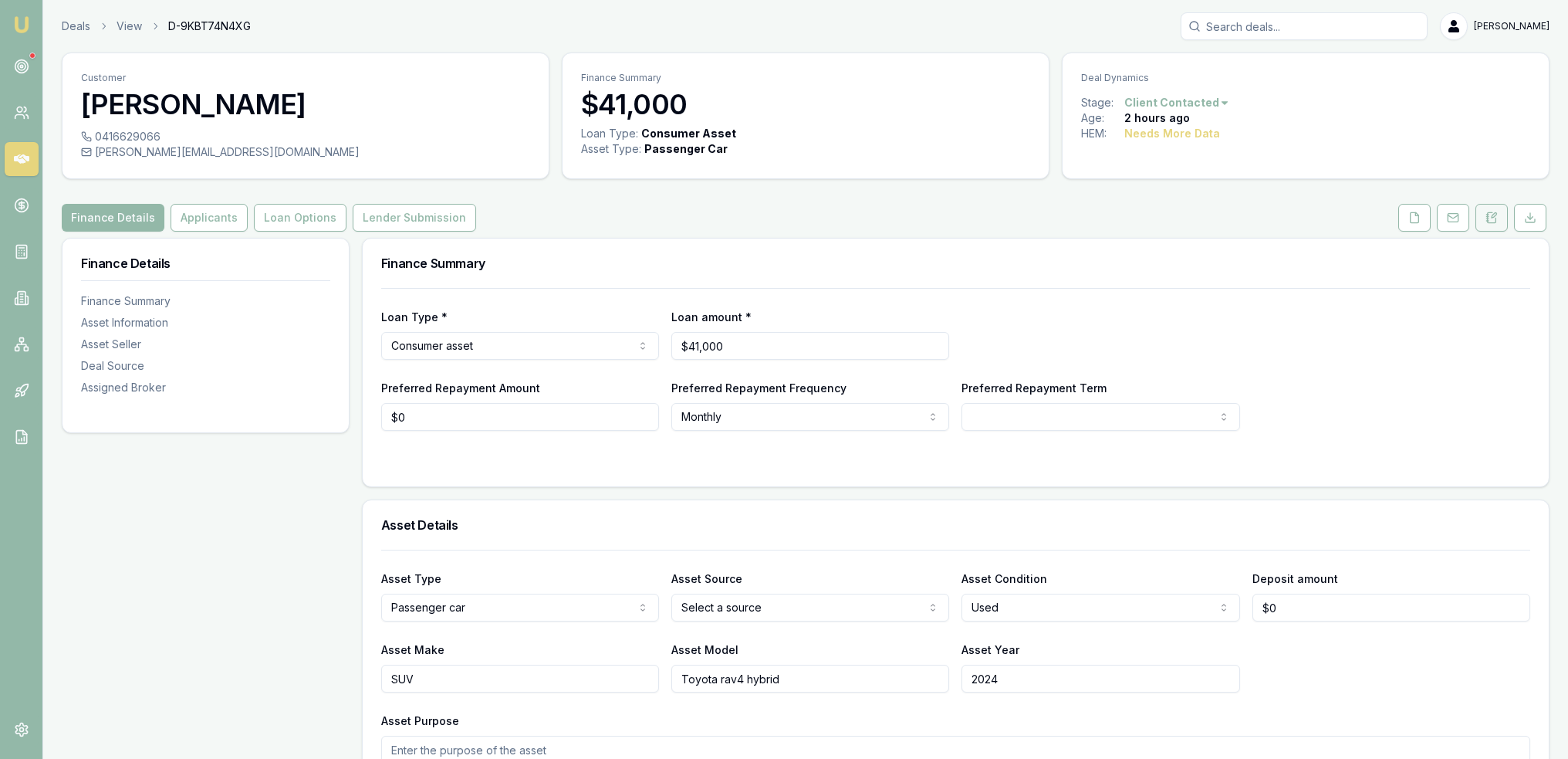
click at [1494, 212] on icon at bounding box center [1491, 218] width 12 height 12
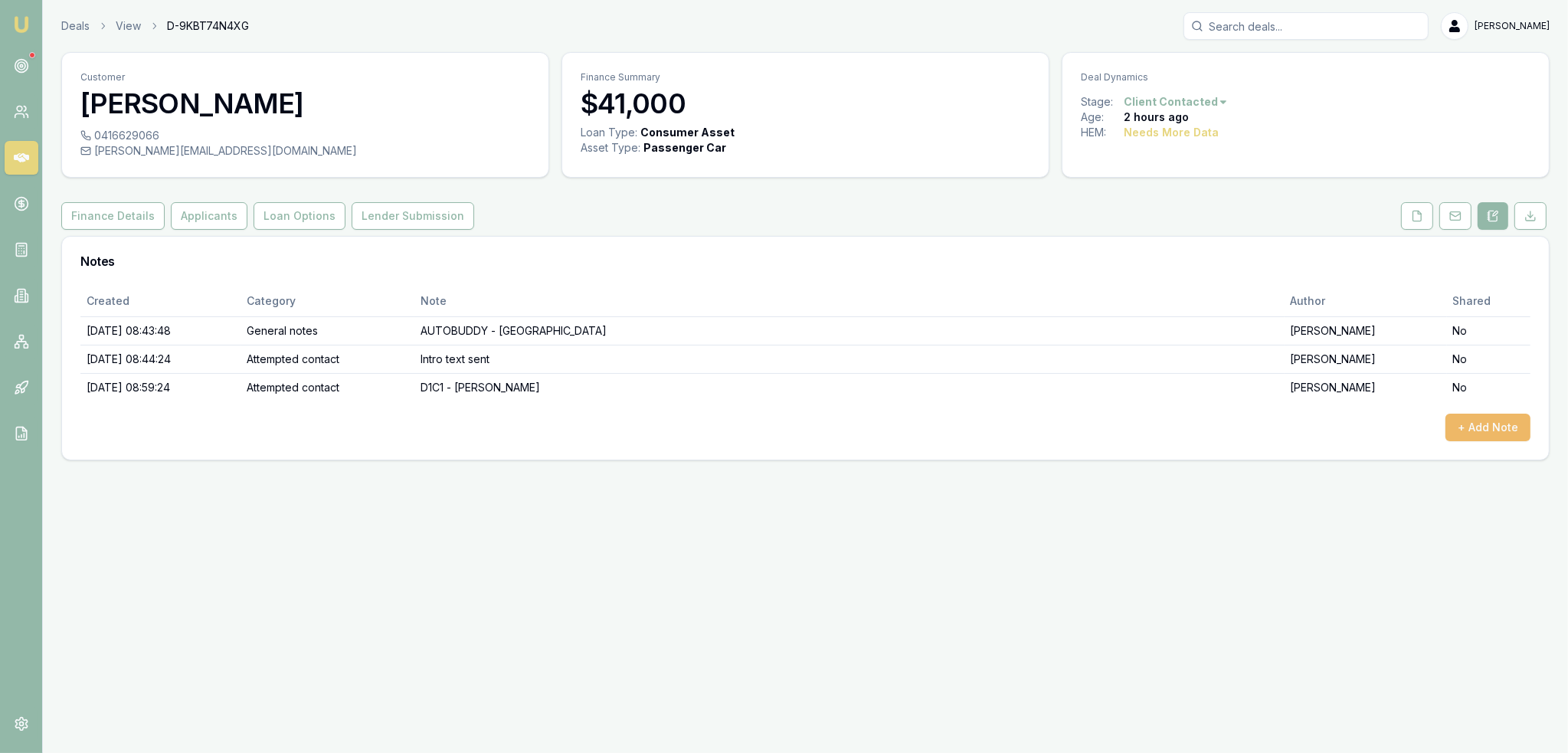
click at [1518, 425] on button "+ Add Note" at bounding box center [1488, 428] width 85 height 28
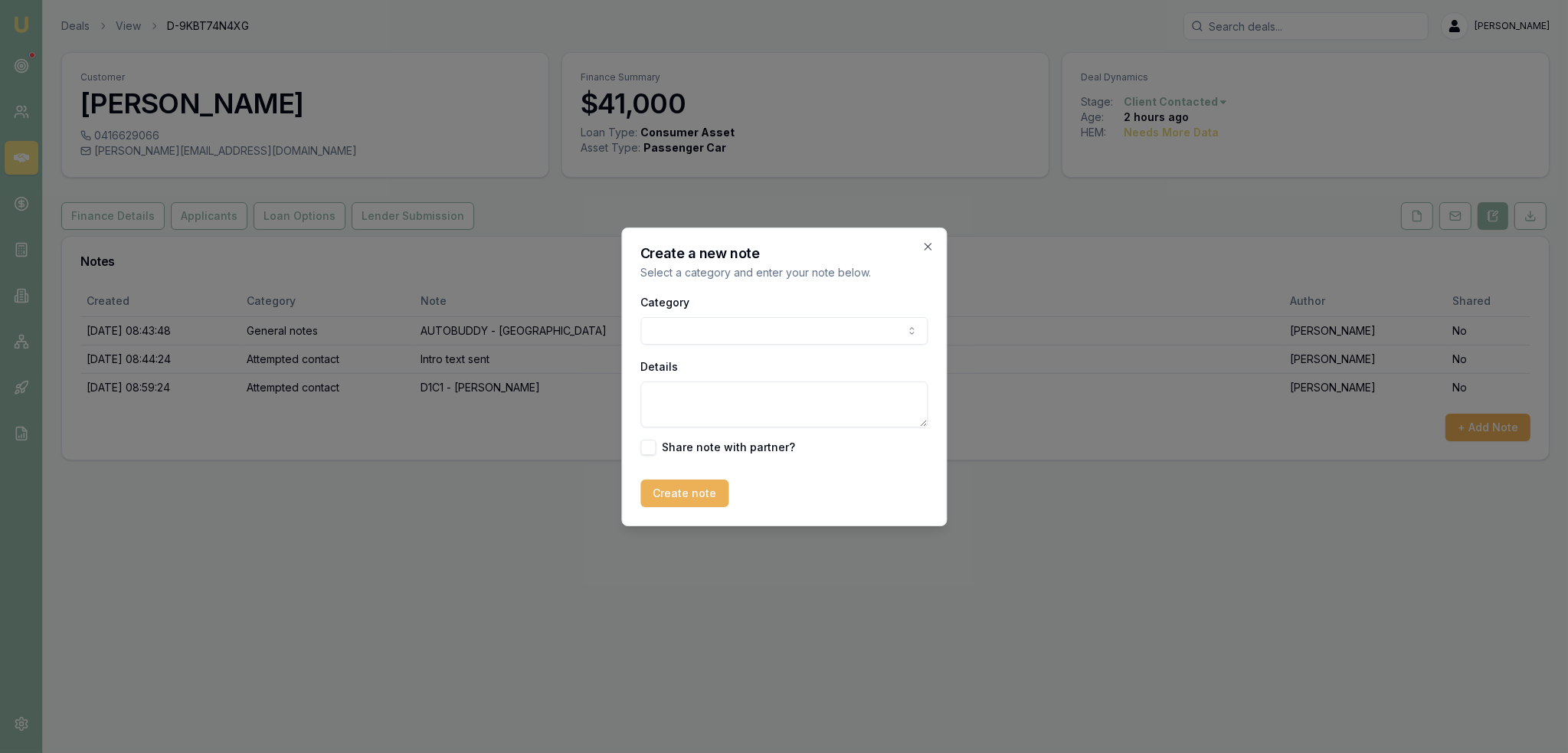
click at [748, 334] on body "Emu Broker Deals View D-9KBT74N4XG [PERSON_NAME] Toggle Menu Customer [PERSON_N…" at bounding box center [784, 376] width 1568 height 753
drag, startPoint x: 726, startPoint y: 397, endPoint x: 749, endPoint y: 353, distance: 49.6
click at [730, 390] on textarea "Details" at bounding box center [783, 404] width 287 height 46
click at [807, 396] on textarea "Doing Uber - ABN + GST" at bounding box center [783, 404] width 287 height 46
drag, startPoint x: 709, startPoint y: 393, endPoint x: 718, endPoint y: 399, distance: 10.8
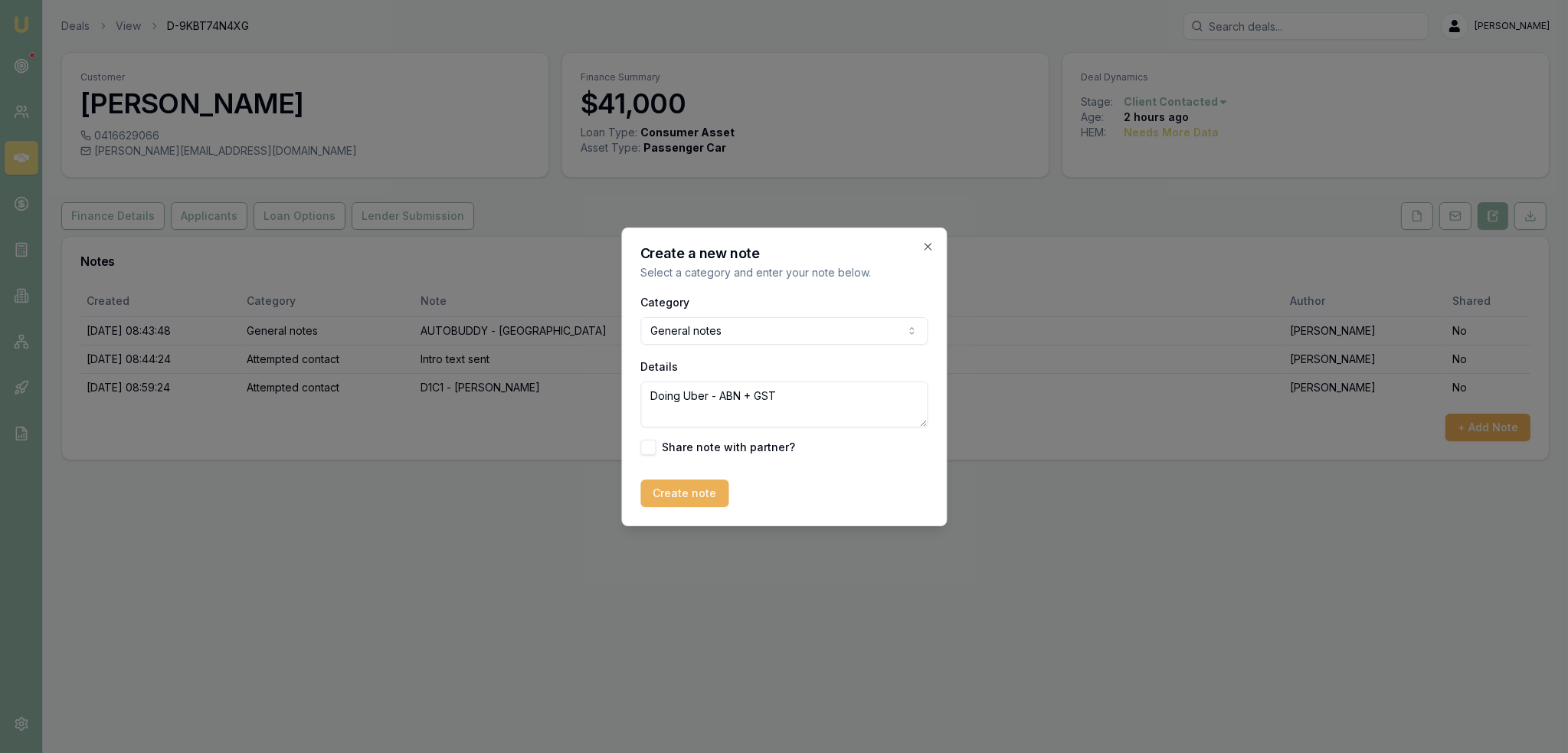
click at [709, 393] on textarea "Doing Uber - ABN + GST" at bounding box center [783, 404] width 287 height 46
click at [895, 397] on textarea "Doing Uber and other ride share - ABN + GST" at bounding box center [783, 404] width 287 height 46
click at [726, 410] on textarea "Doing Uber and other ride share - ABN + GST - LWP." at bounding box center [783, 404] width 287 height 46
click at [872, 422] on textarea "Doing Uber and other ride share - ABN + GST - LWP. Has been reinvesting money a…" at bounding box center [783, 404] width 287 height 46
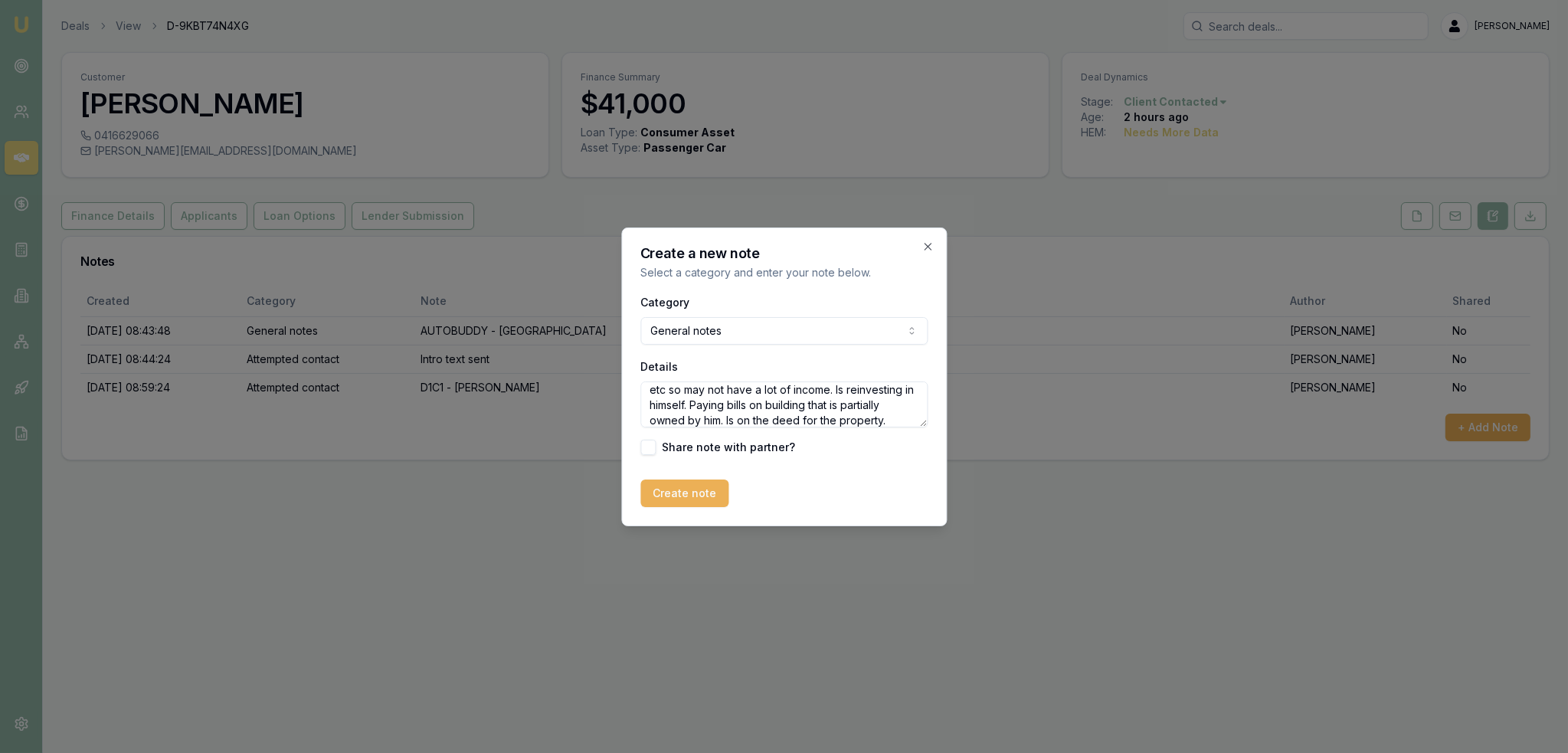
click at [900, 415] on textarea "Doing Uber and other ride share - ABN + GST - LWP. Has been reinvesting money a…" at bounding box center [783, 404] width 287 height 46
type textarea "Doing Uber and other ride share - ABN + GST - LWP. Has been reinvesting money a…"
drag, startPoint x: 687, startPoint y: 493, endPoint x: 493, endPoint y: 560, distance: 205.2
click at [687, 493] on button "Create note" at bounding box center [683, 493] width 88 height 28
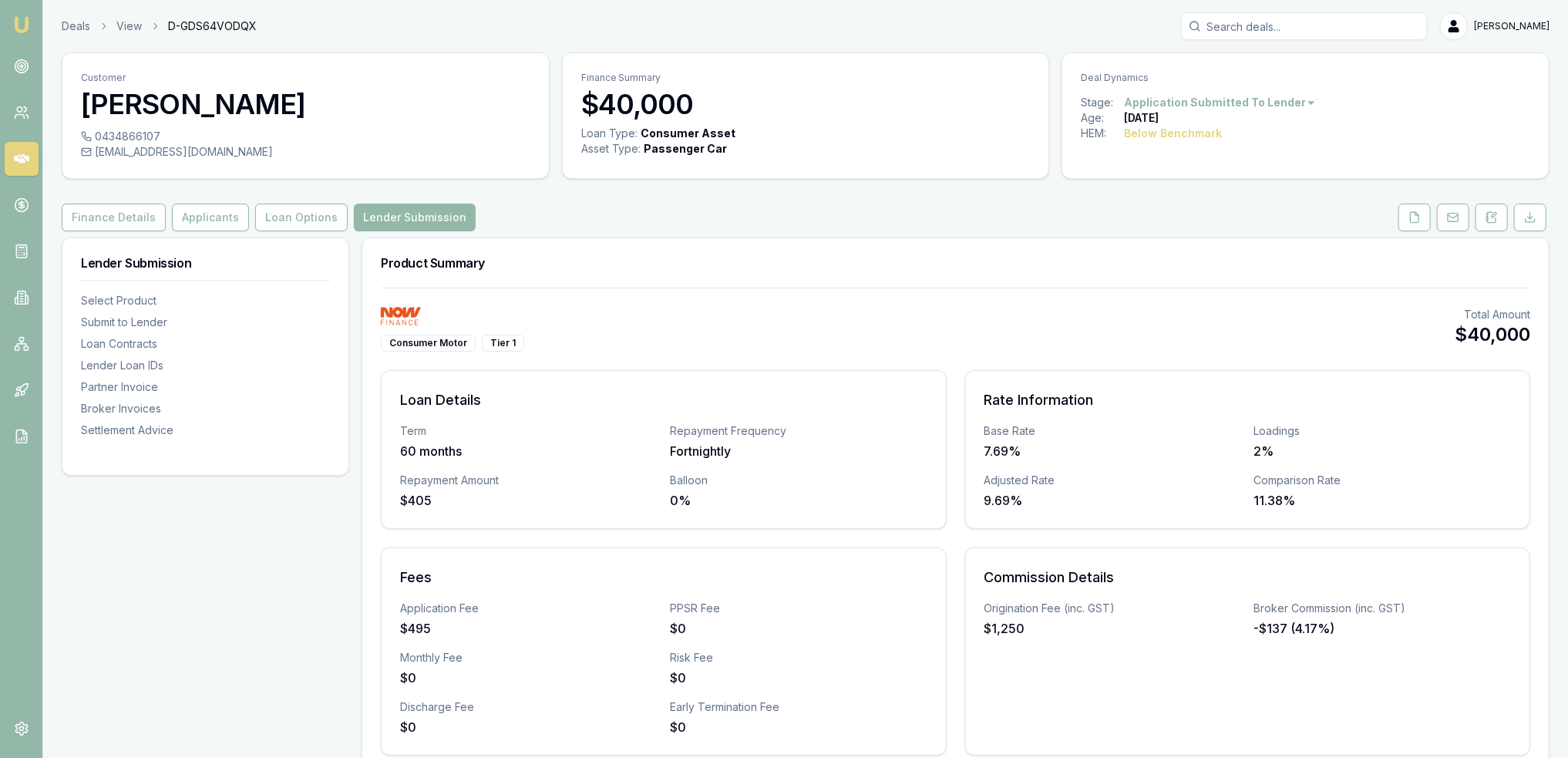
drag, startPoint x: 1499, startPoint y: 222, endPoint x: 1453, endPoint y: 237, distance: 48.4
click at [1499, 222] on button at bounding box center [1492, 217] width 33 height 28
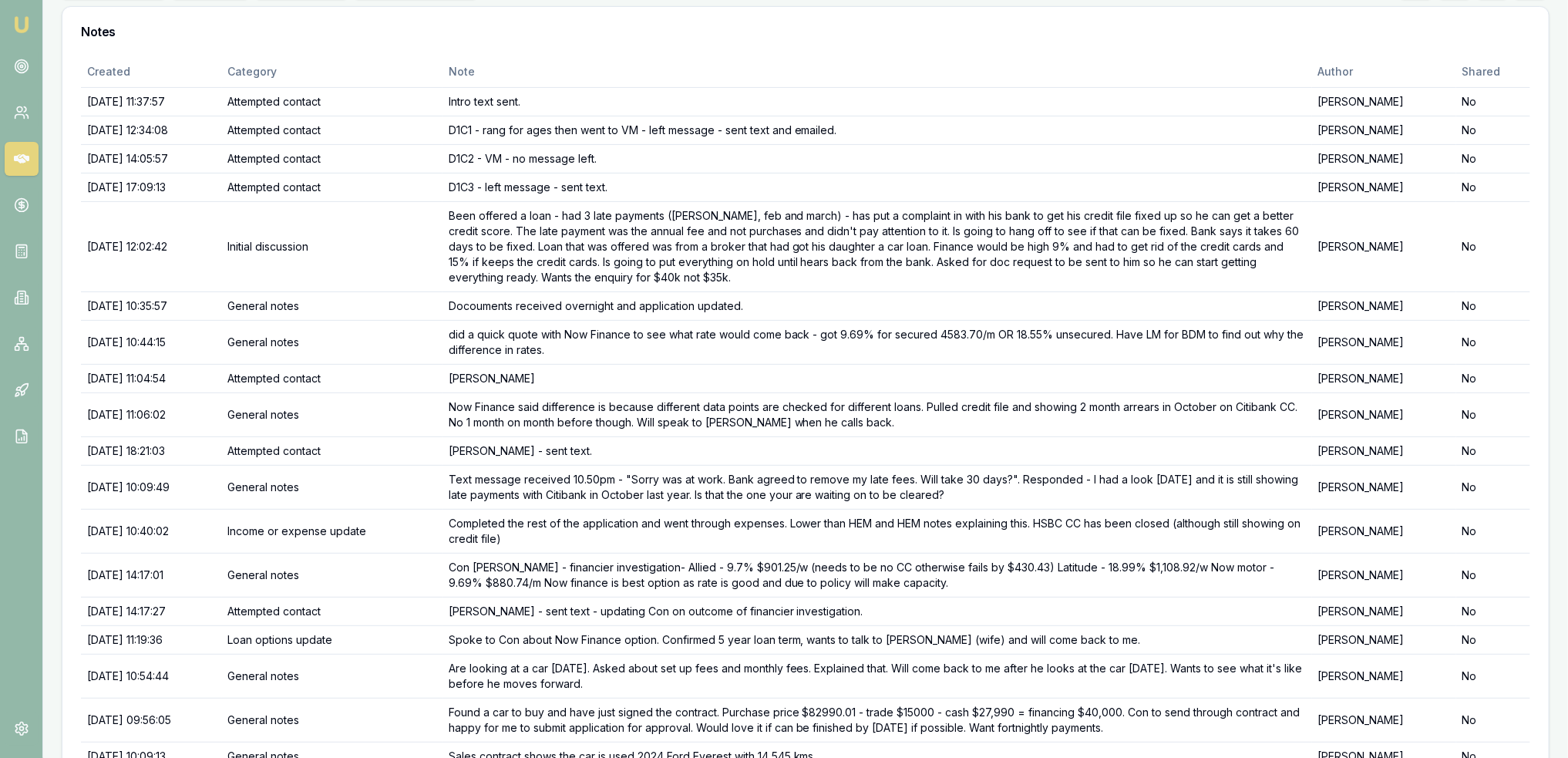
scroll to position [312, 0]
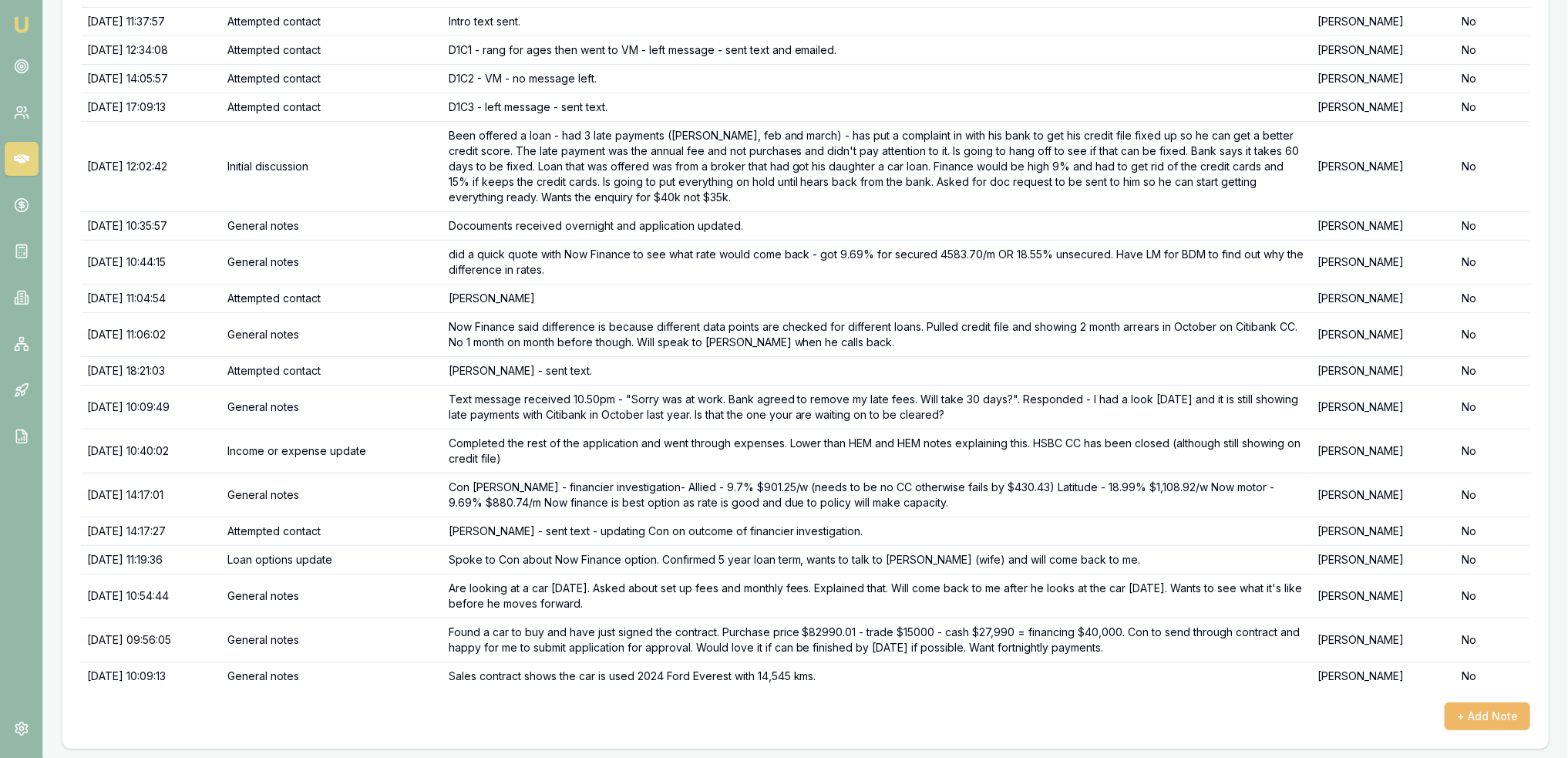
click at [1506, 713] on button "+ Add Note" at bounding box center [1488, 716] width 85 height 28
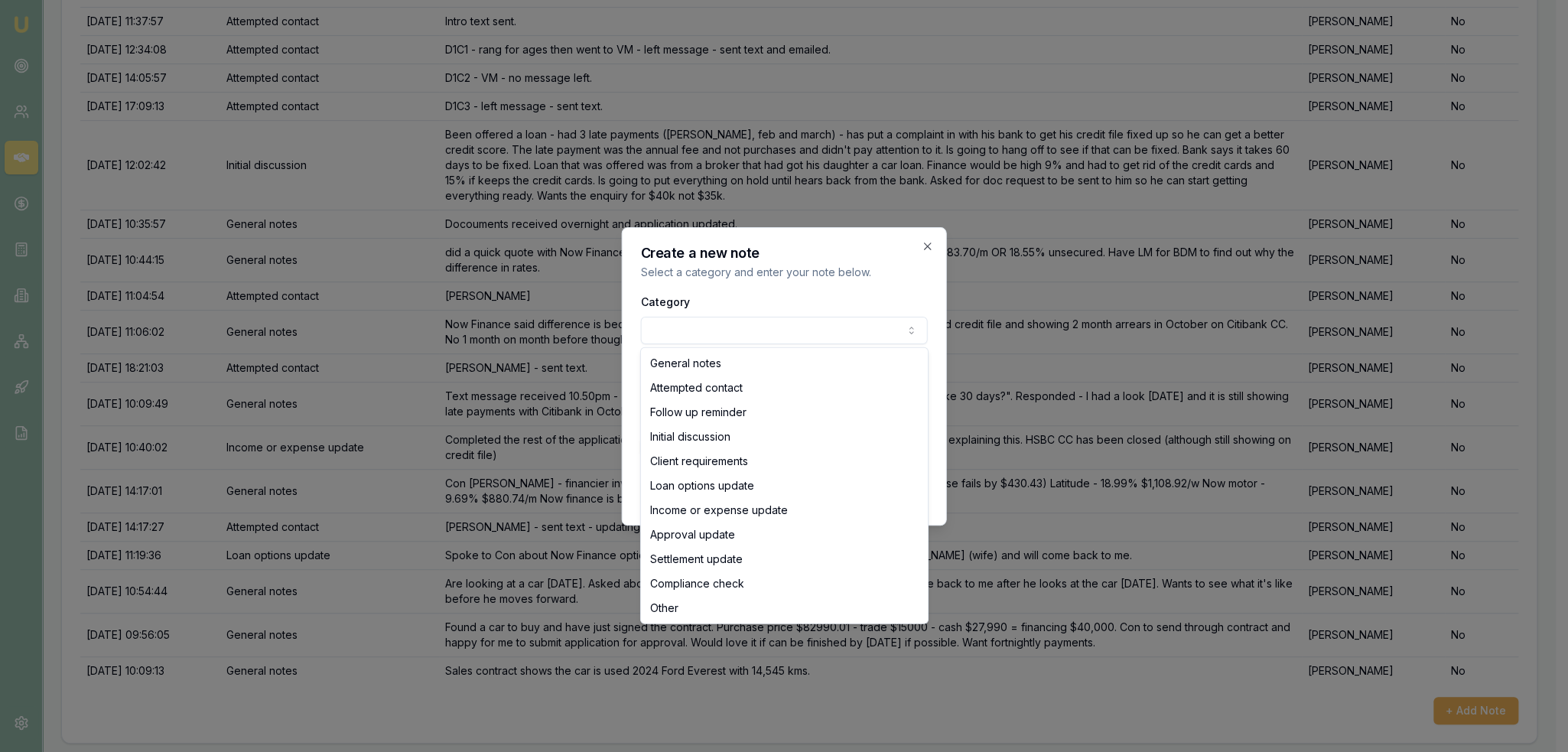
click at [763, 327] on body "Emu Broker Deals View D-GDS64VODQX Robyn Adams Toggle Menu Customer Cornelius O…" at bounding box center [778, 67] width 1555 height 752
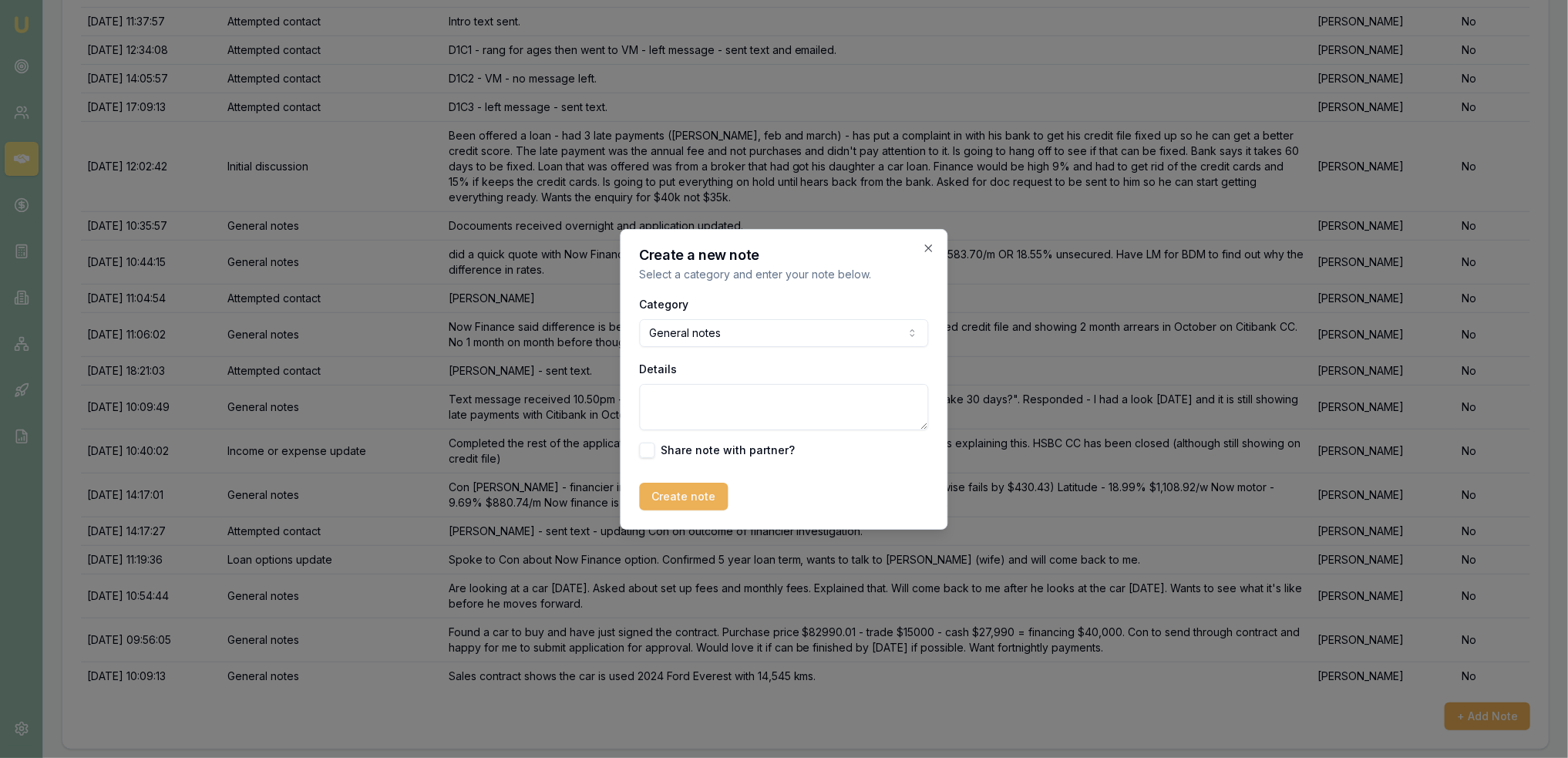
click at [728, 407] on textarea "Details" at bounding box center [784, 407] width 289 height 47
type textarea "Submitted to lender. SLA at Now is currently 2 hours."
click at [673, 488] on button "Create note" at bounding box center [684, 496] width 88 height 28
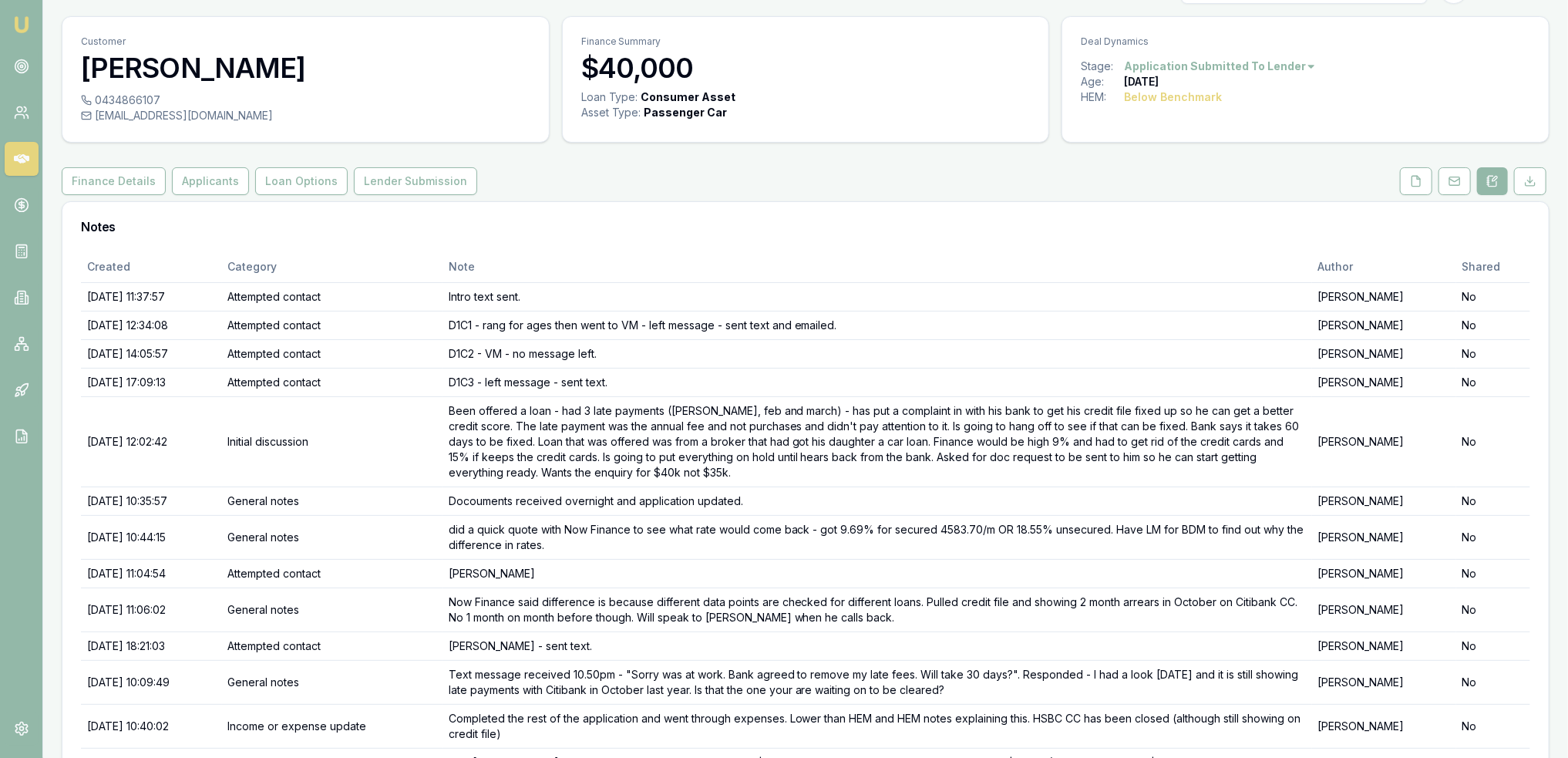
scroll to position [0, 0]
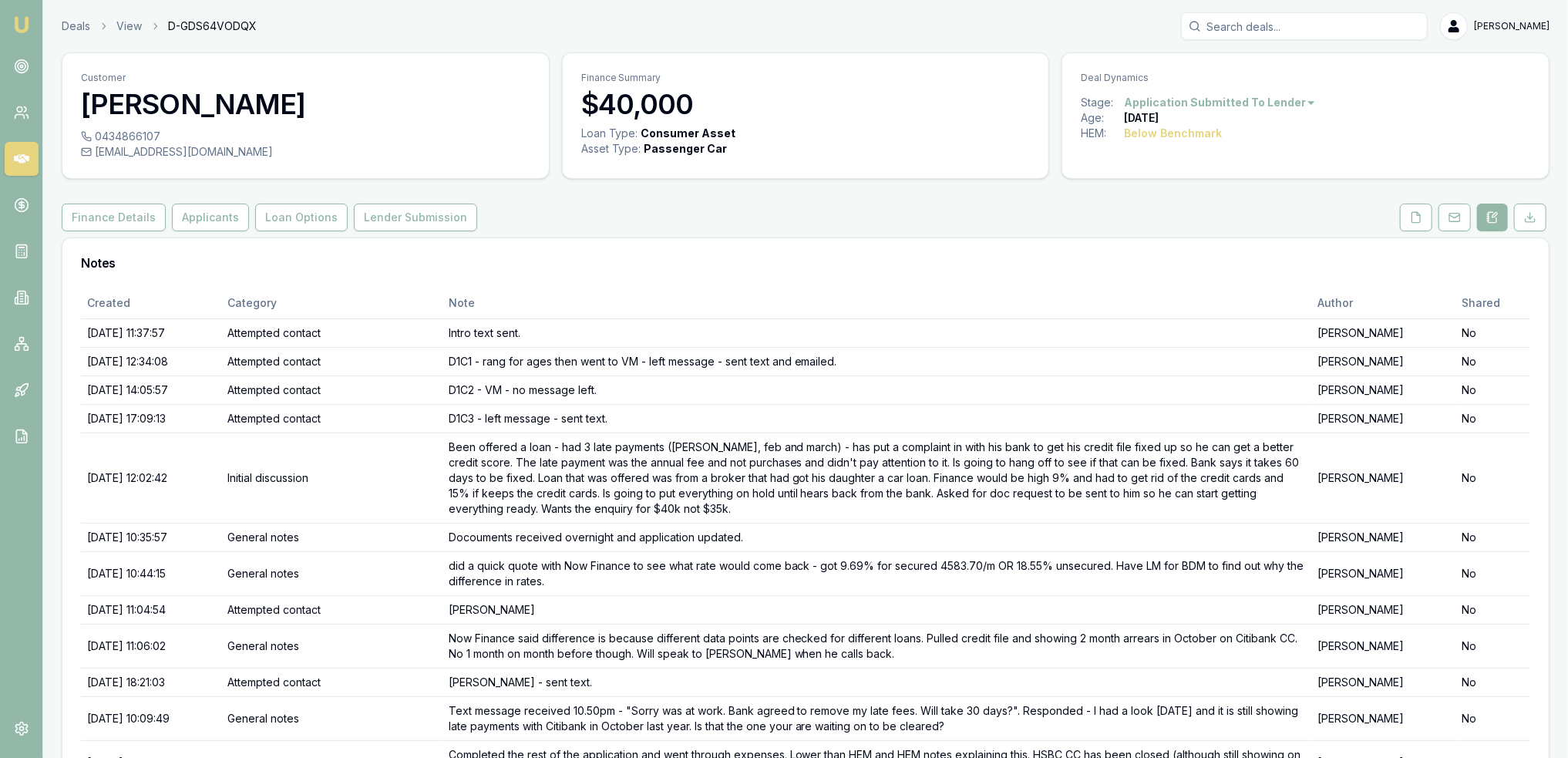
drag, startPoint x: 19, startPoint y: 25, endPoint x: 54, endPoint y: 2, distance: 41.9
click at [19, 25] on img at bounding box center [21, 25] width 19 height 19
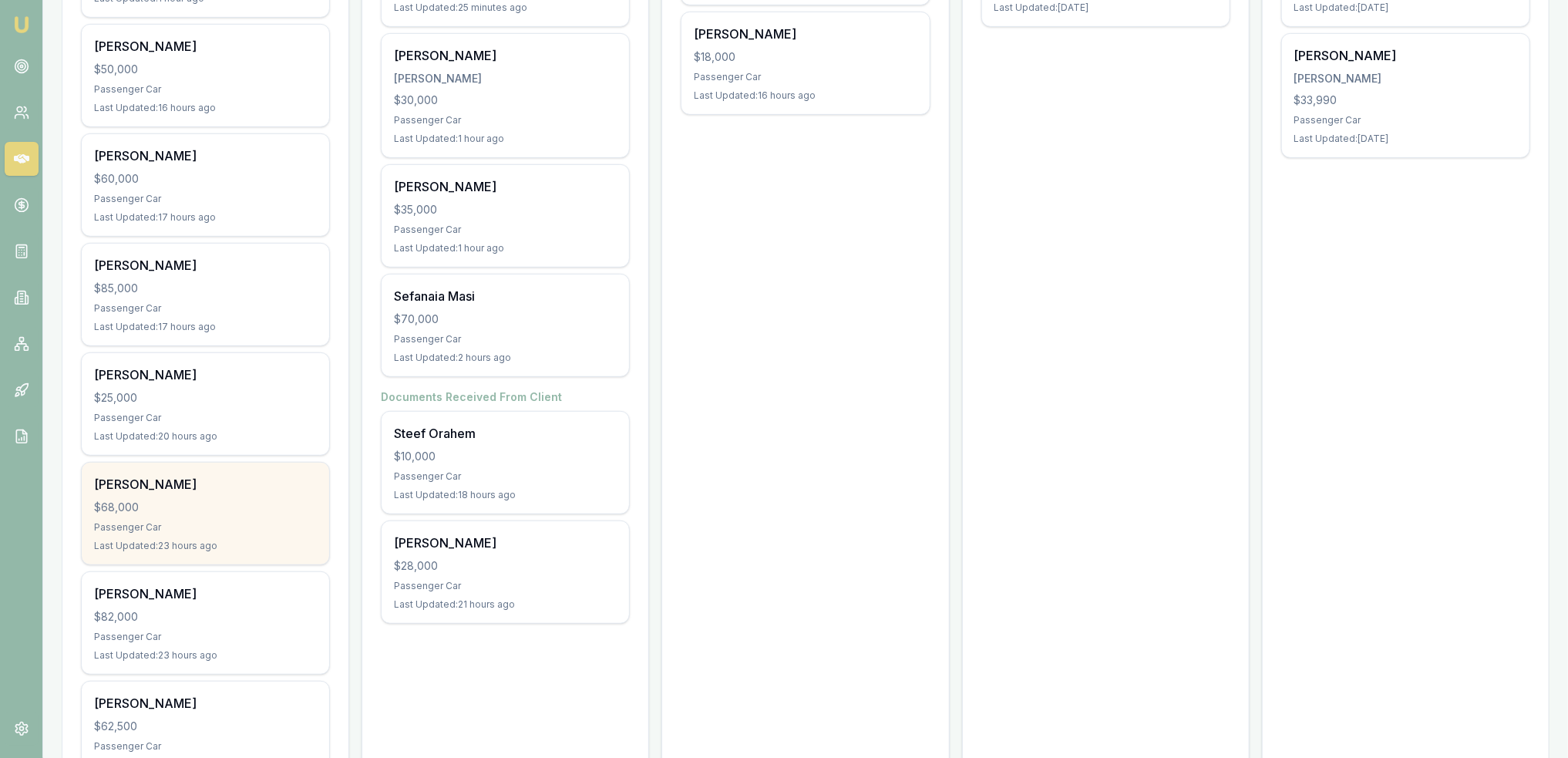
scroll to position [462, 0]
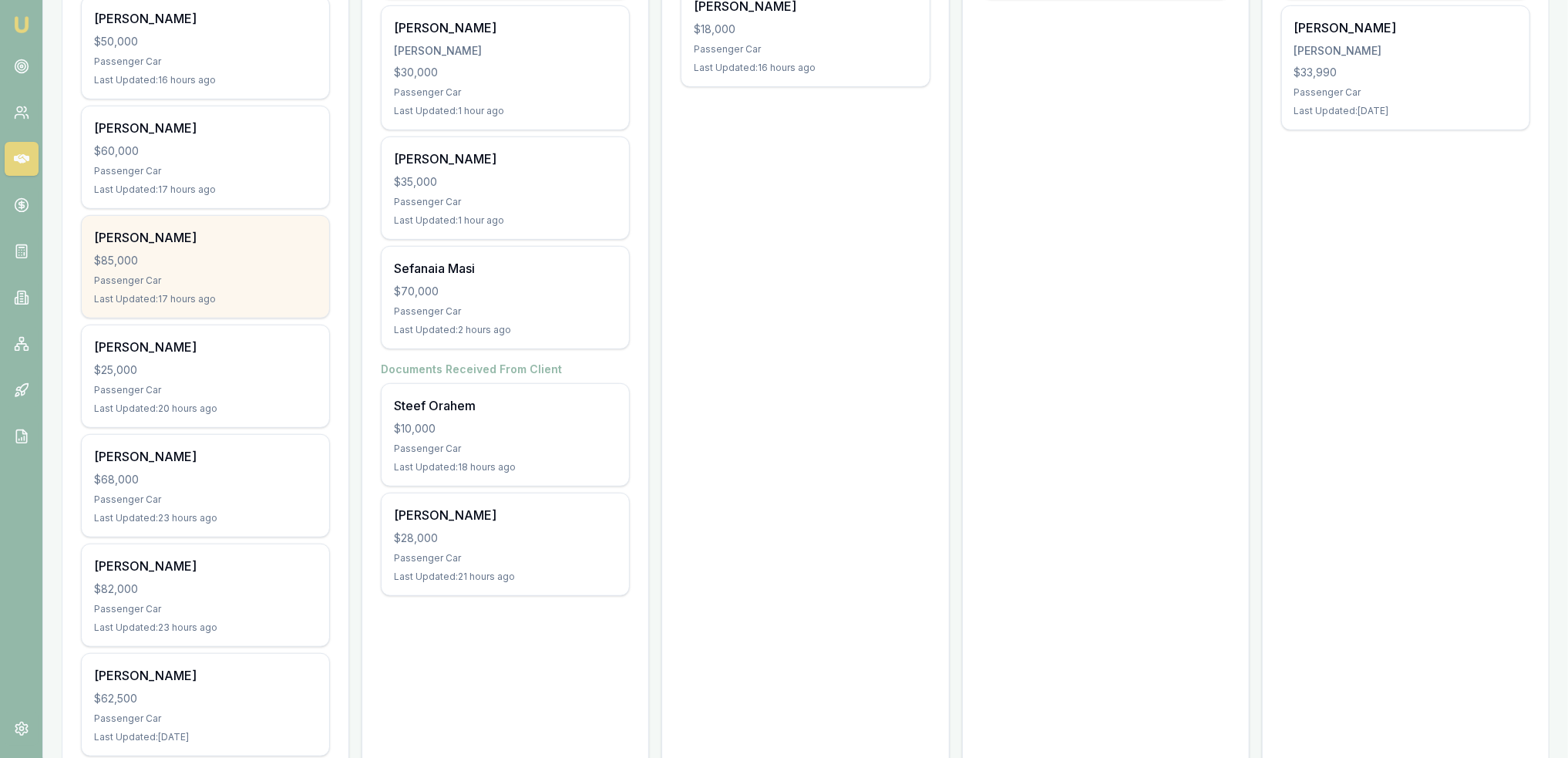
click at [198, 267] on div "David Grubb $85,000 Passenger Car Last Updated: 17 hours ago" at bounding box center [204, 267] width 247 height 102
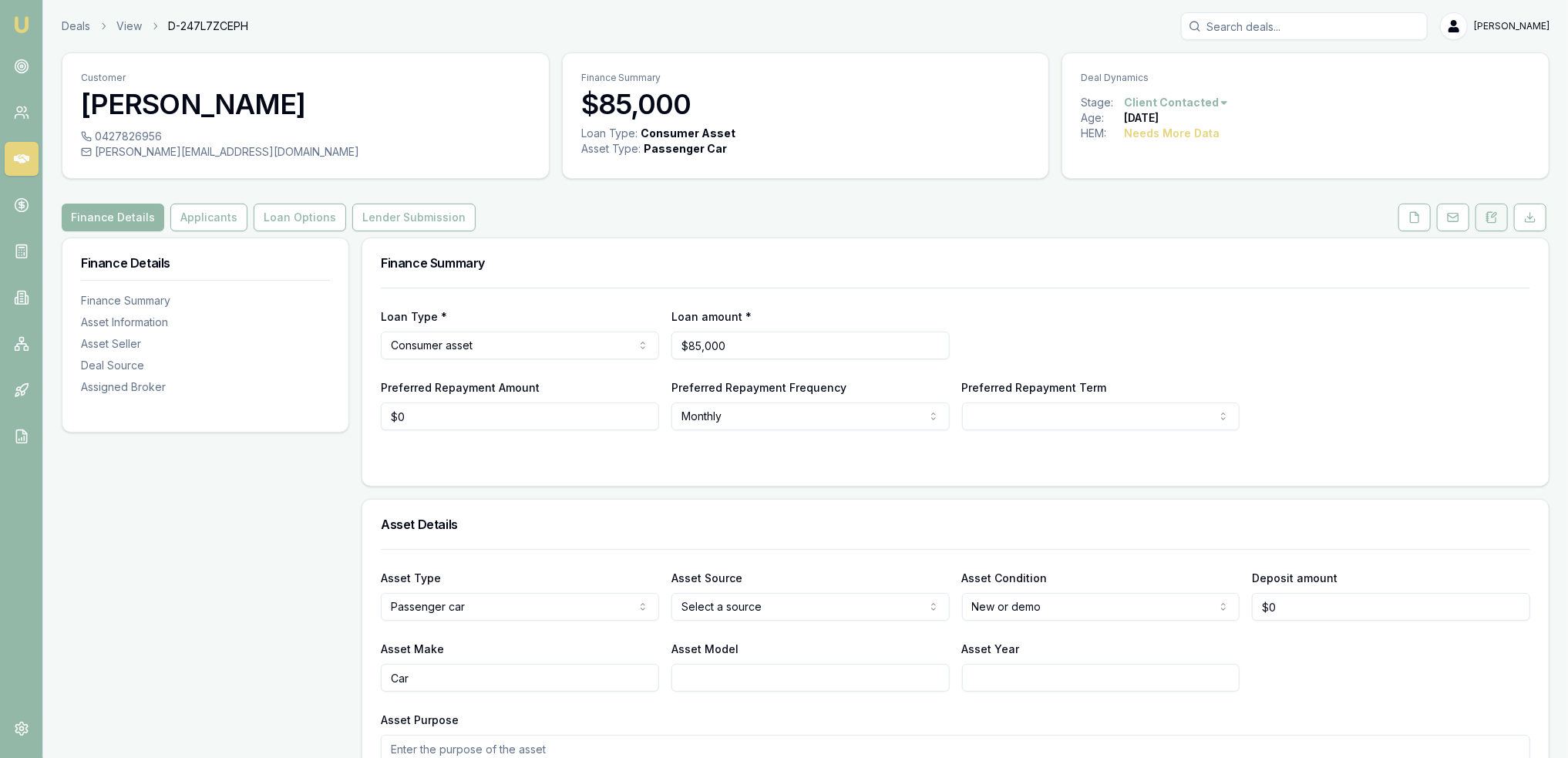
click at [1498, 219] on icon at bounding box center [1492, 217] width 12 height 12
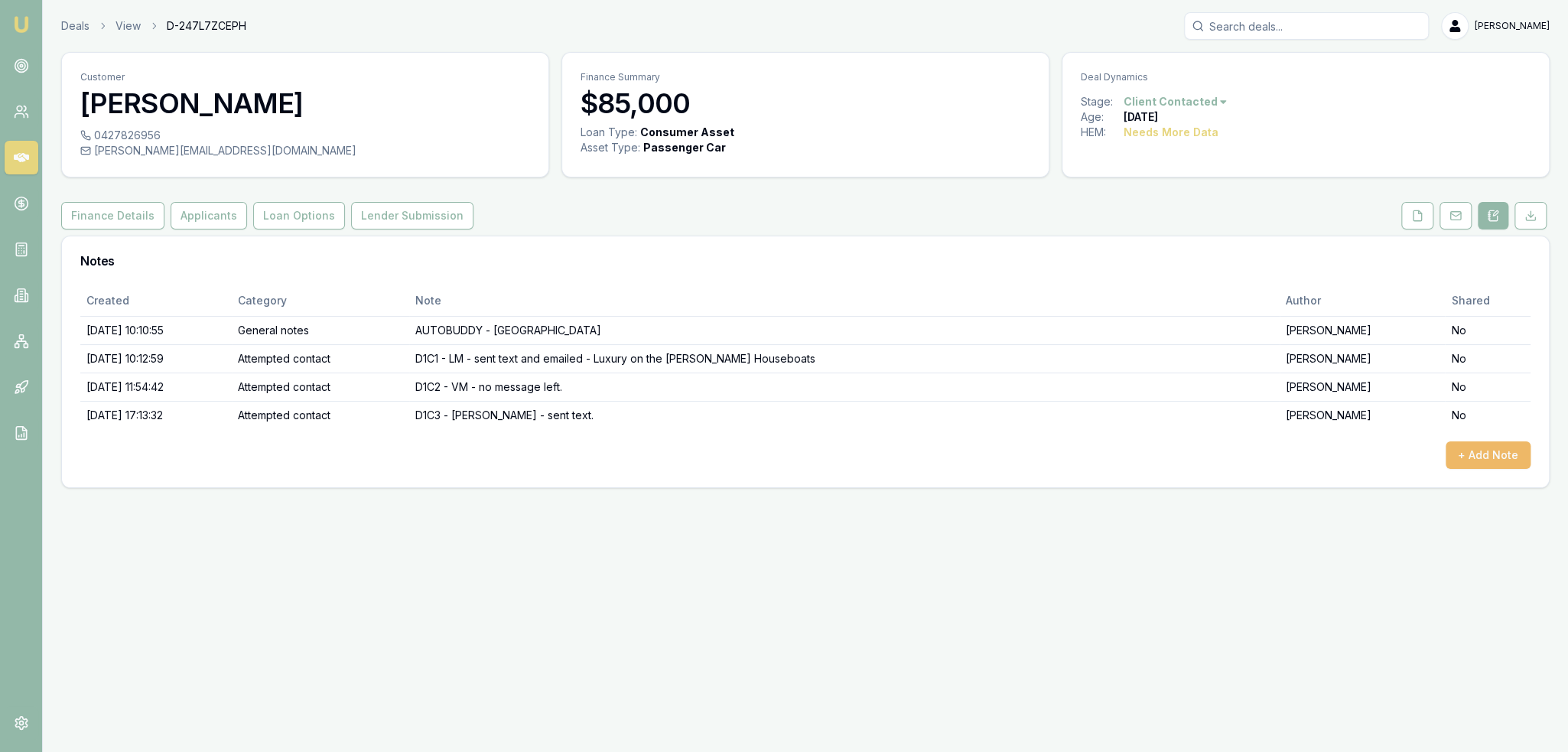
click at [1475, 451] on button "+ Add Note" at bounding box center [1487, 455] width 85 height 28
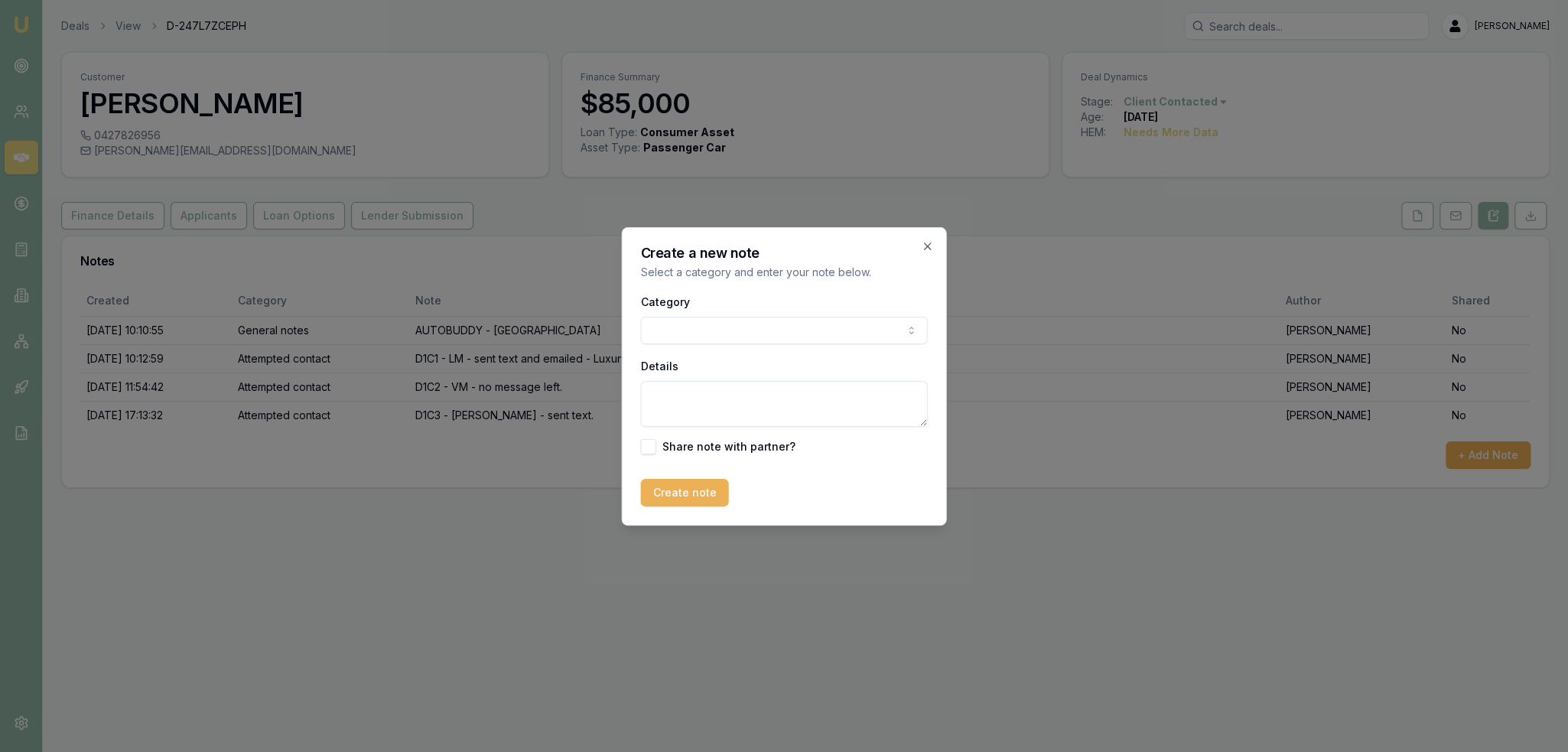
click at [749, 340] on body "Emu Broker Deals View D-247L7ZCEPH [PERSON_NAME] Toggle Menu Customer [PERSON_N…" at bounding box center [784, 376] width 1568 height 752
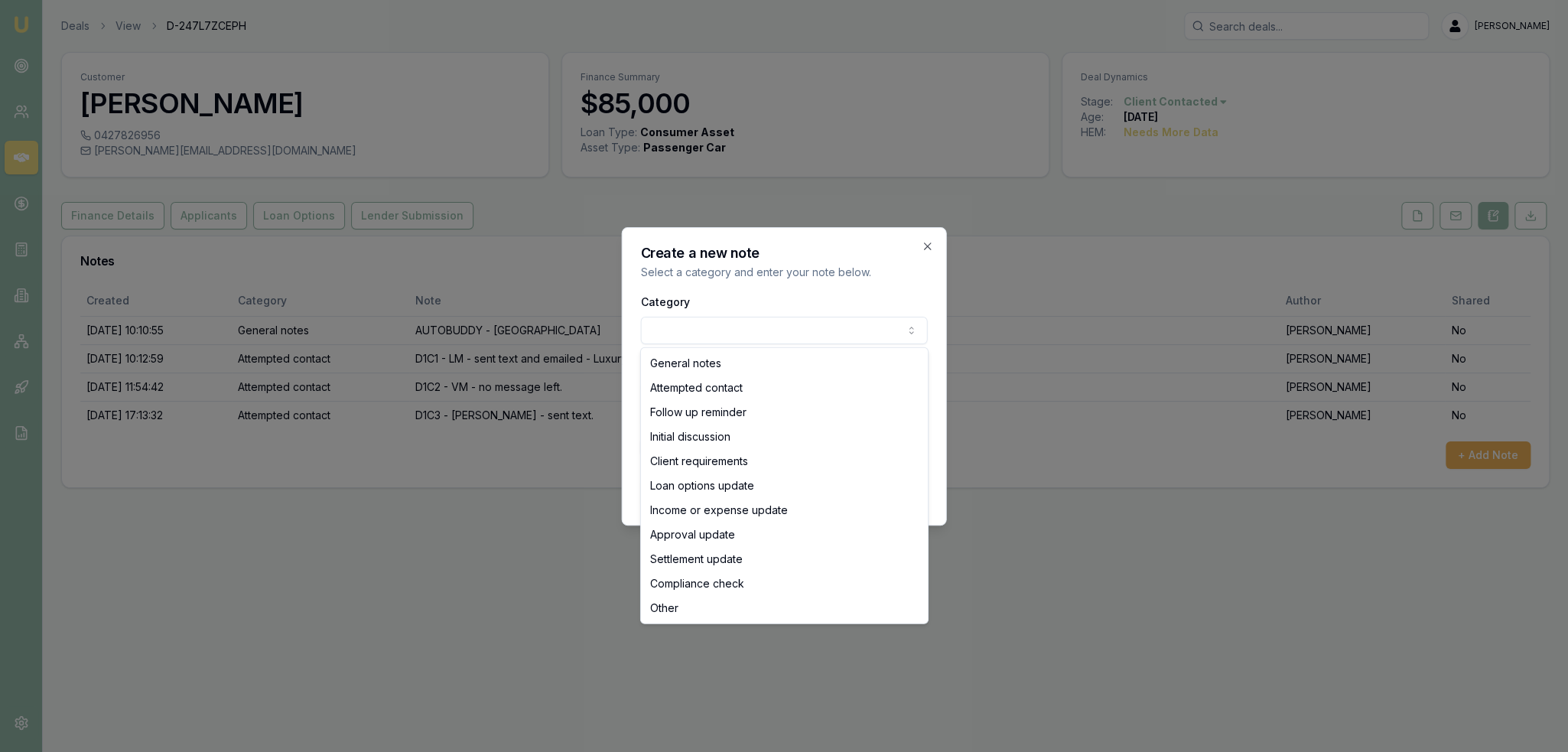
select select "ATTEMPTED_CONTACT"
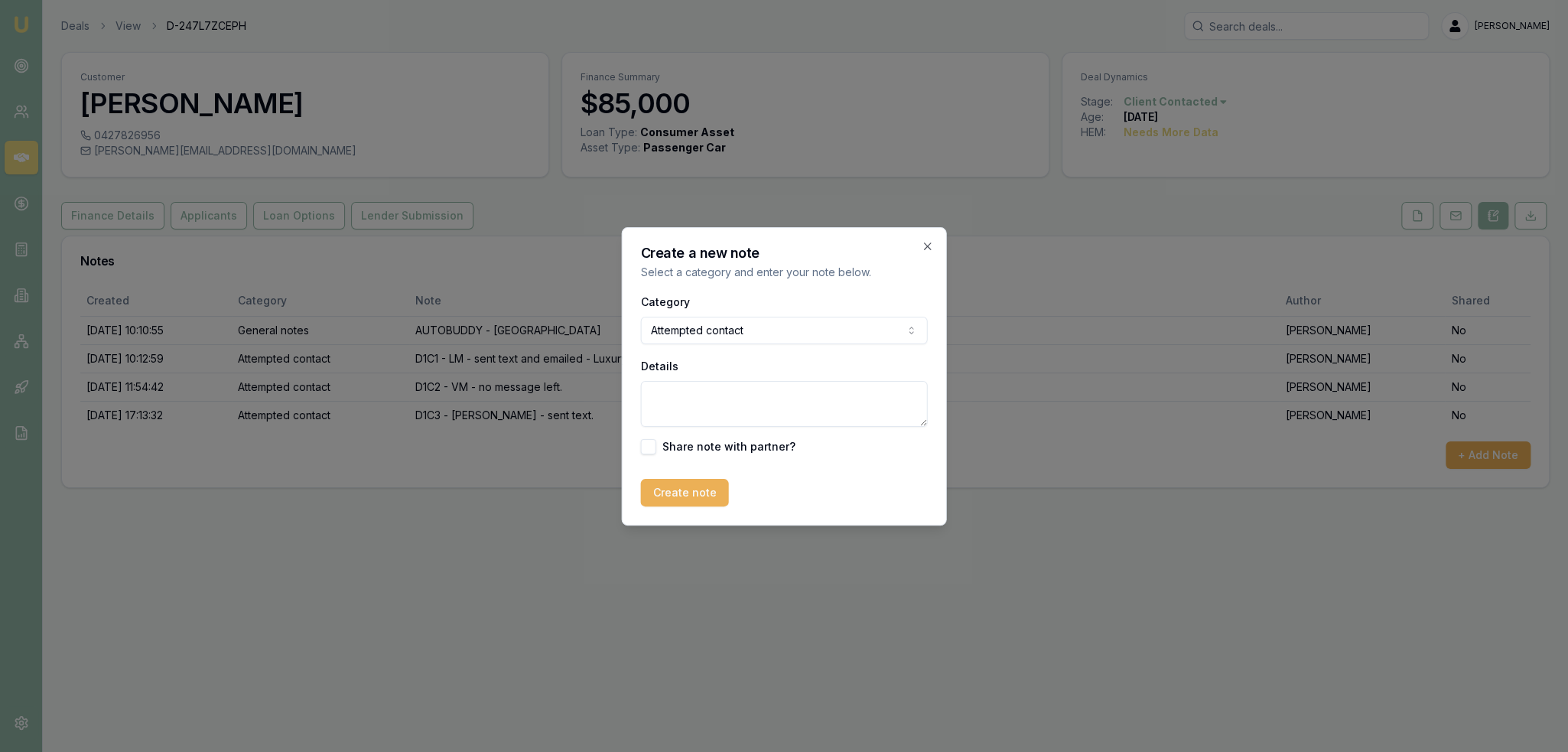
click at [741, 412] on textarea "Details" at bounding box center [784, 404] width 286 height 46
type textarea "D2C1 - LM - sent text and emailed."
click at [707, 497] on button "Create note" at bounding box center [684, 492] width 88 height 28
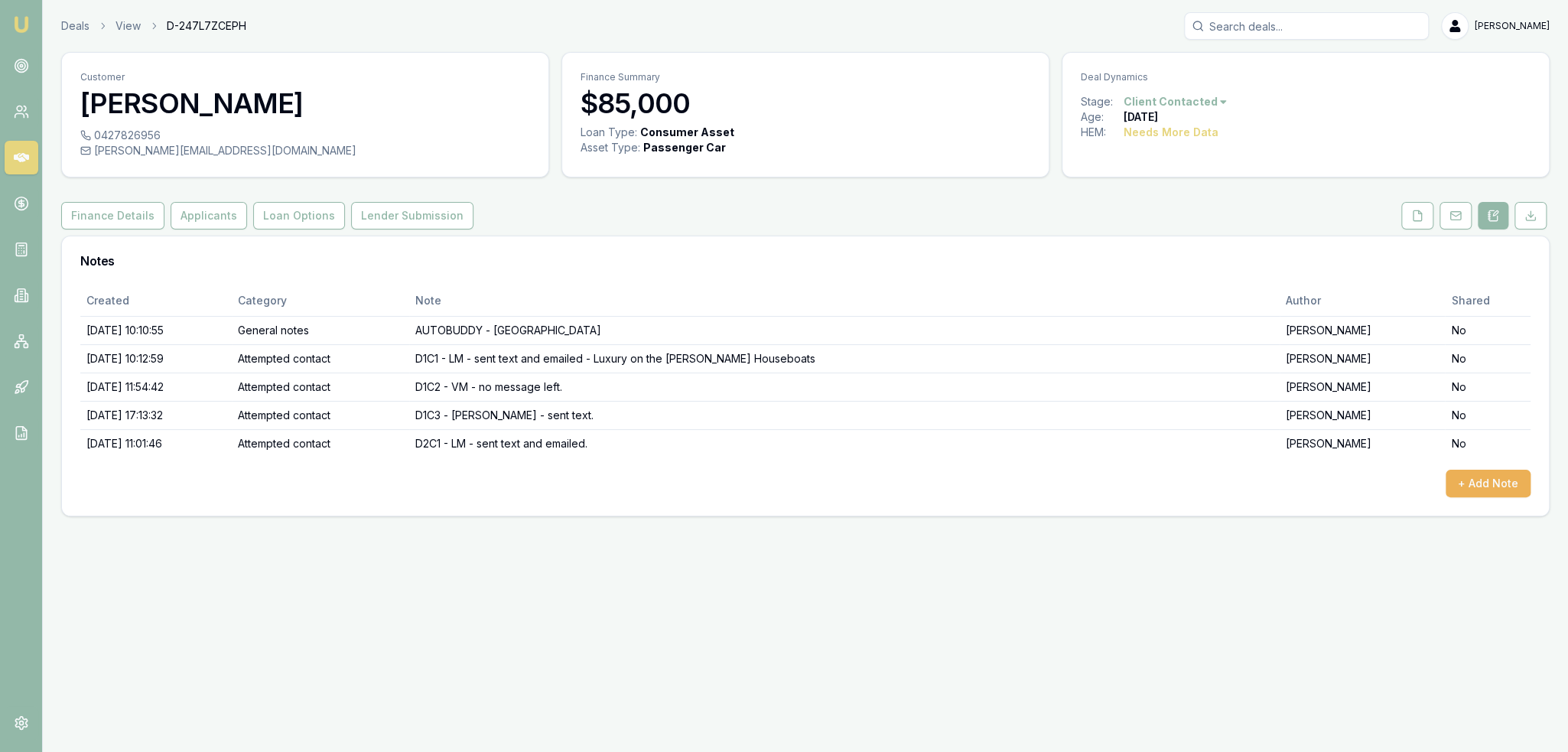
click at [23, 19] on img at bounding box center [21, 25] width 19 height 19
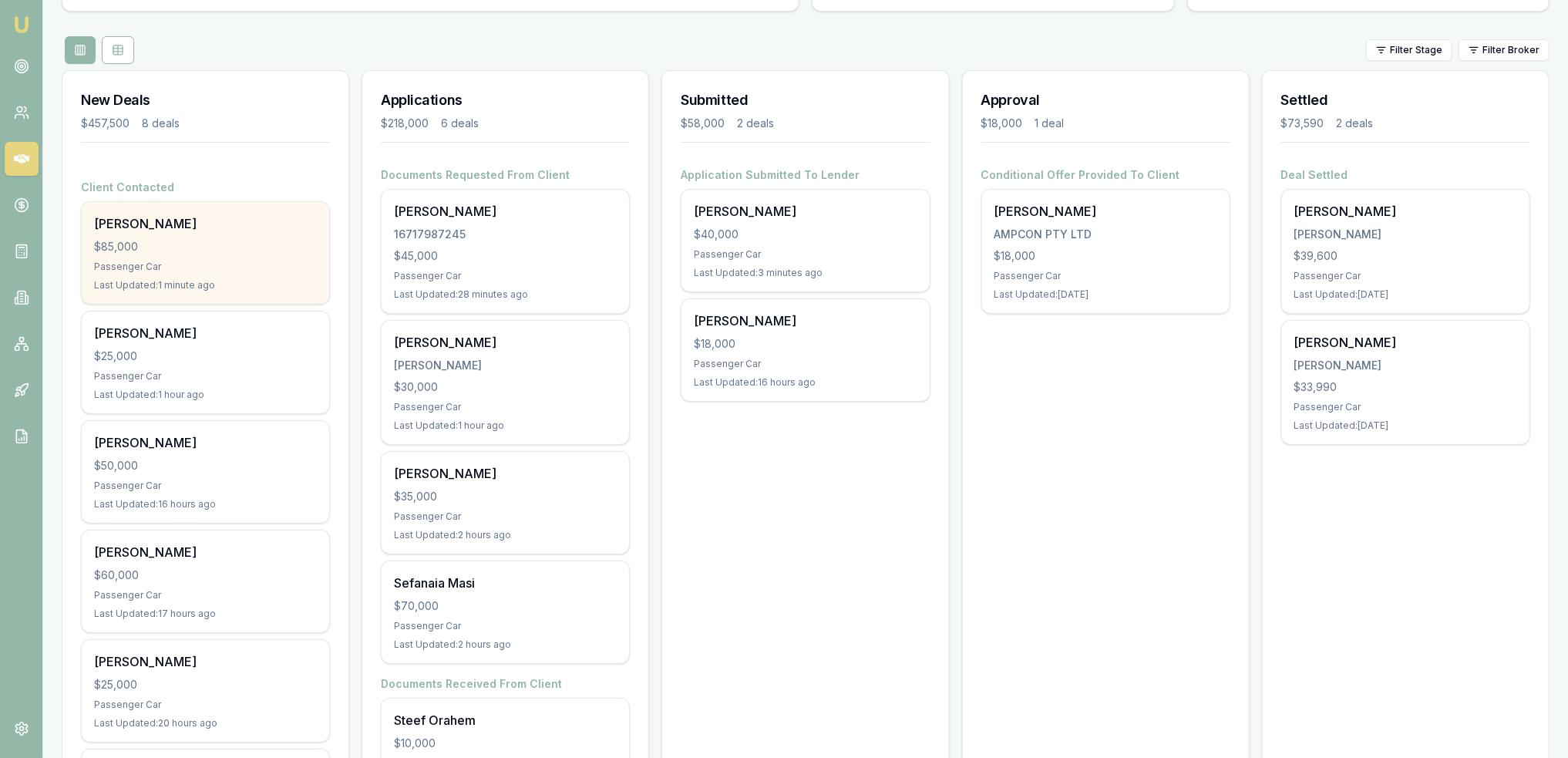
scroll to position [462, 0]
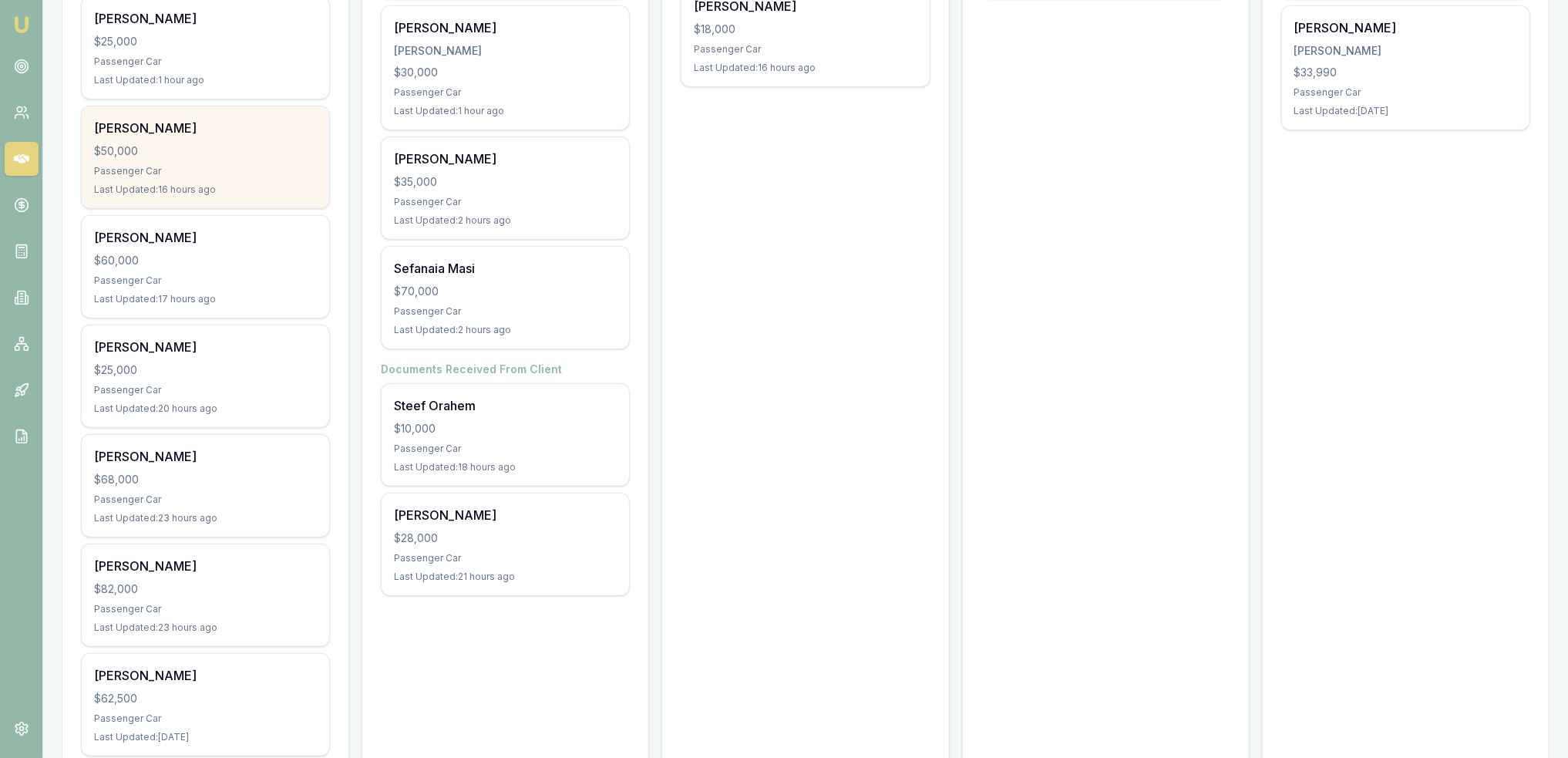
click at [197, 166] on div "Passenger Car" at bounding box center [205, 171] width 223 height 12
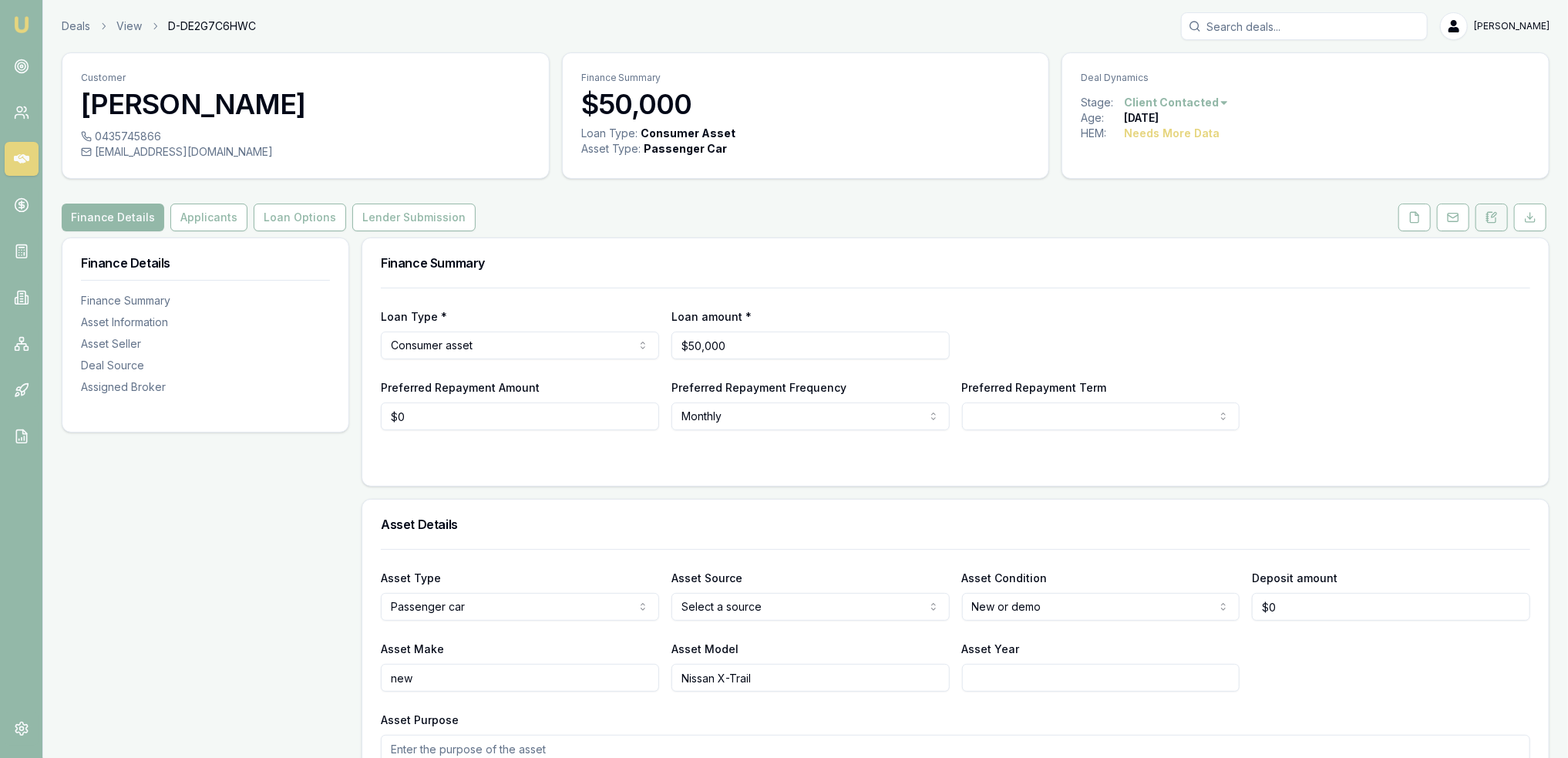
drag, startPoint x: 1493, startPoint y: 213, endPoint x: 1484, endPoint y: 220, distance: 11.4
click at [1493, 213] on icon at bounding box center [1492, 217] width 12 height 12
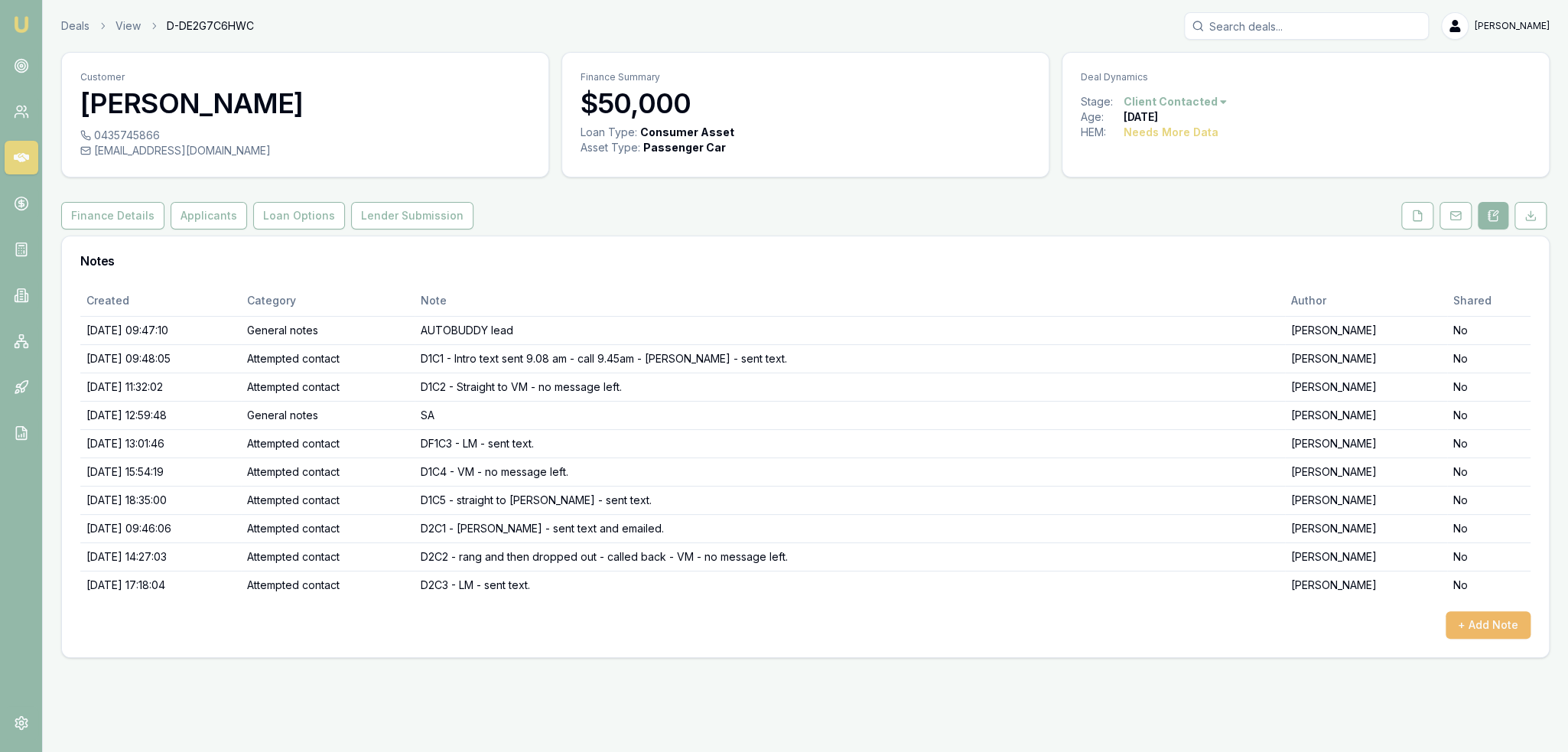
click at [1483, 623] on button "+ Add Note" at bounding box center [1487, 625] width 85 height 28
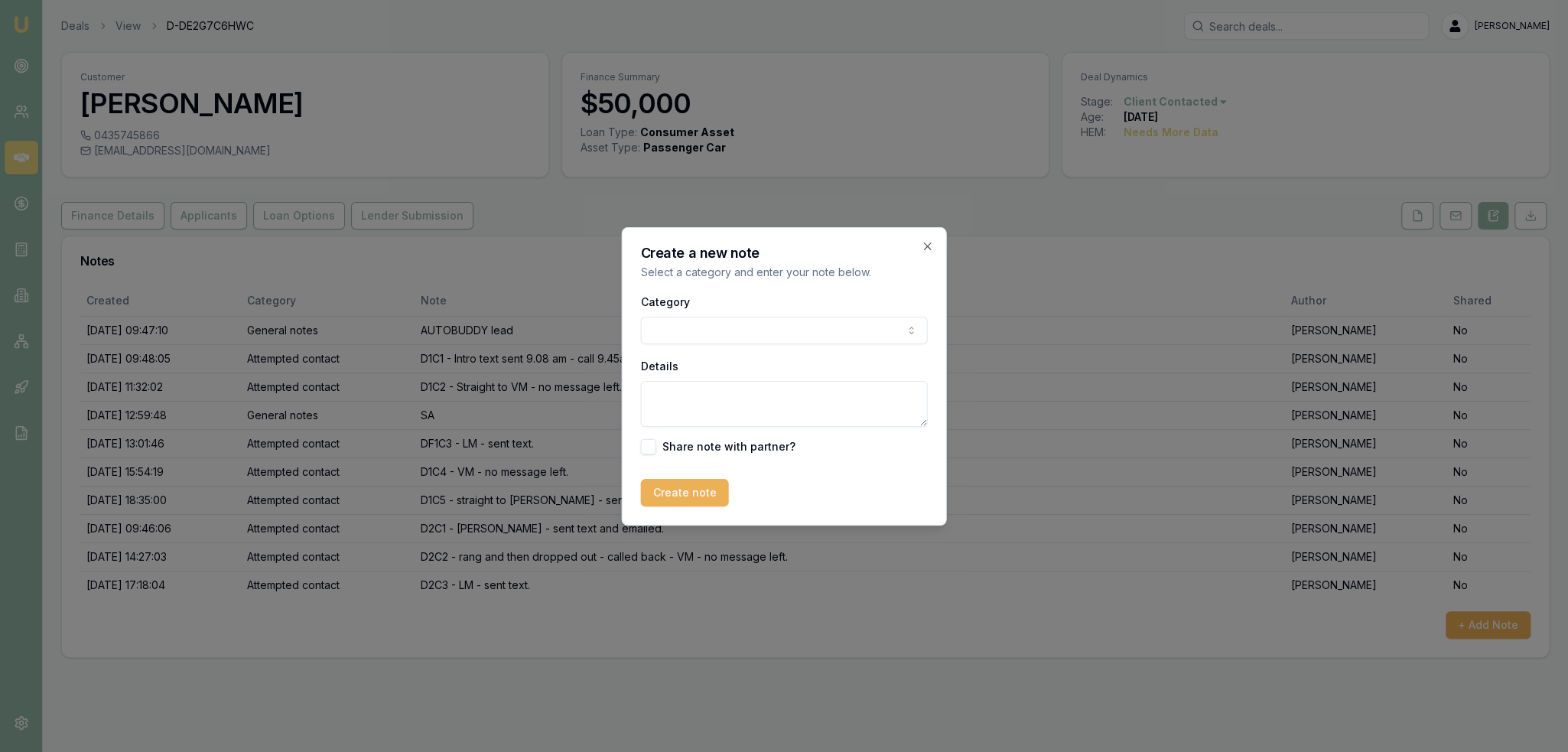
click at [759, 327] on body "Emu Broker Deals View D-DE2G7C6HWC Robyn Adams Toggle Menu Customer Danni Bella…" at bounding box center [784, 376] width 1568 height 752
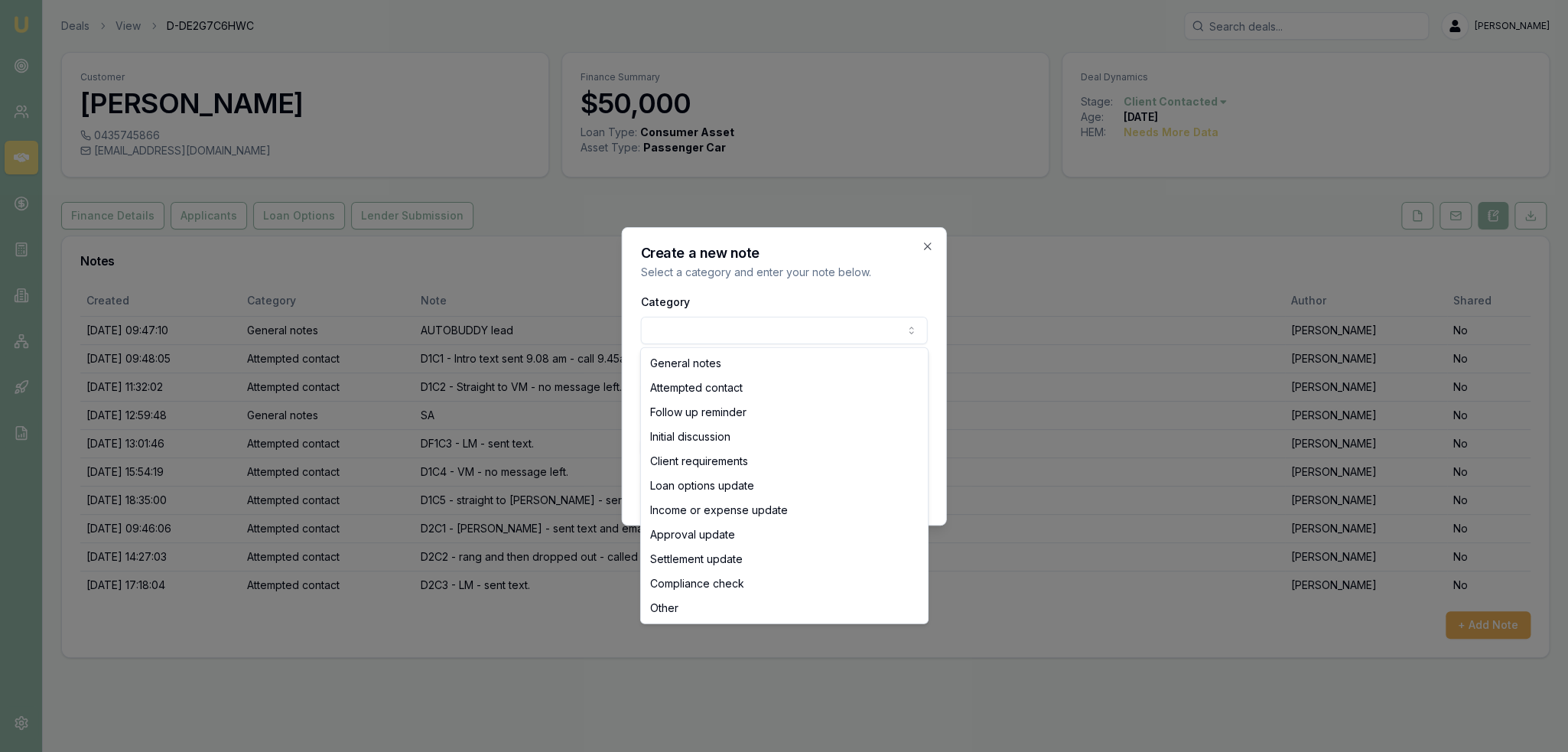
select select "ATTEMPTED_CONTACT"
drag, startPoint x: 742, startPoint y: 375, endPoint x: 742, endPoint y: 391, distance: 16.0
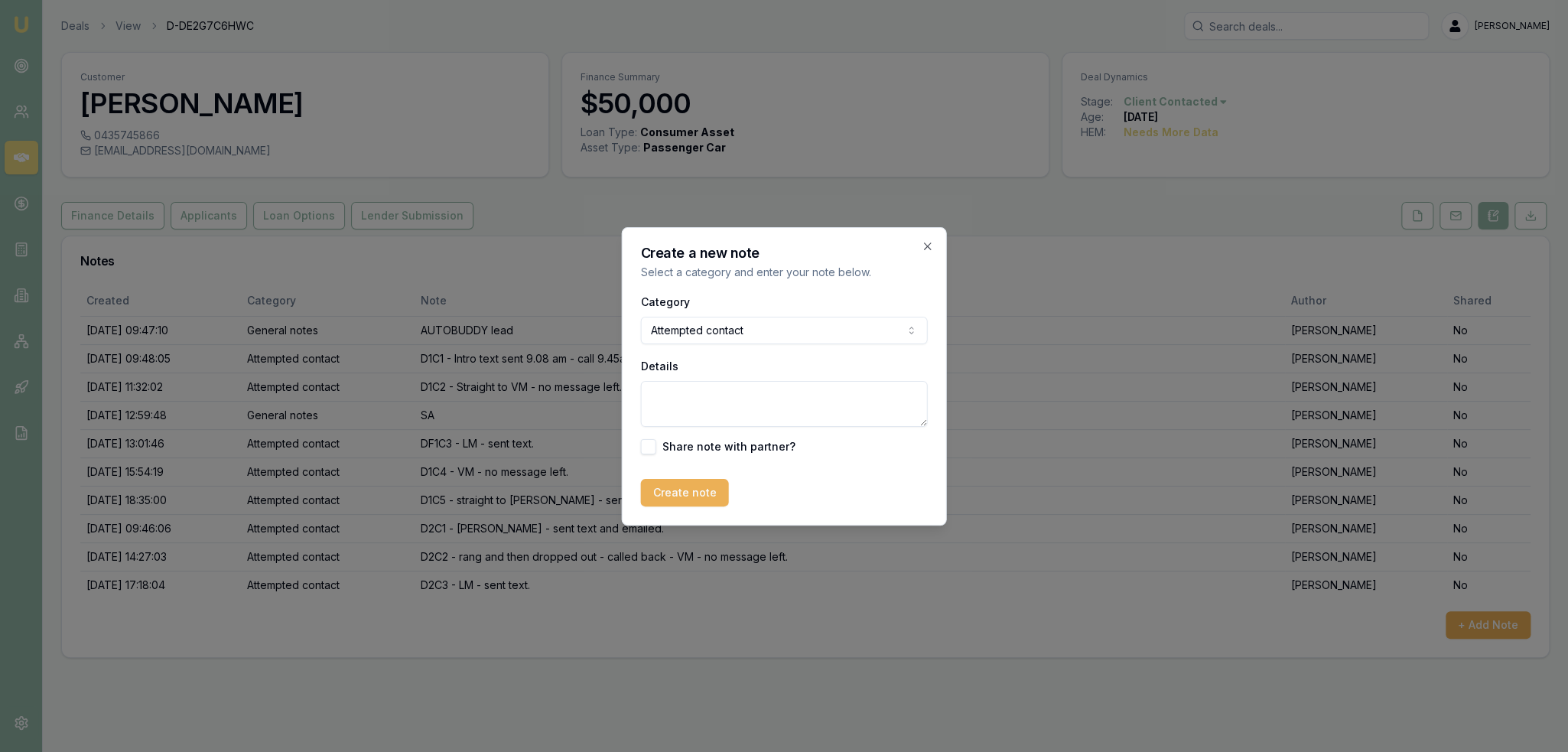
click at [738, 392] on textarea "Details" at bounding box center [784, 404] width 286 height 46
type textarea "D3C1 - LM - sent text."
click at [694, 476] on form "Category Attempted contact General notes Attempted contact Follow up reminder I…" at bounding box center [784, 400] width 286 height 215
click at [694, 499] on button "Create note" at bounding box center [684, 492] width 88 height 28
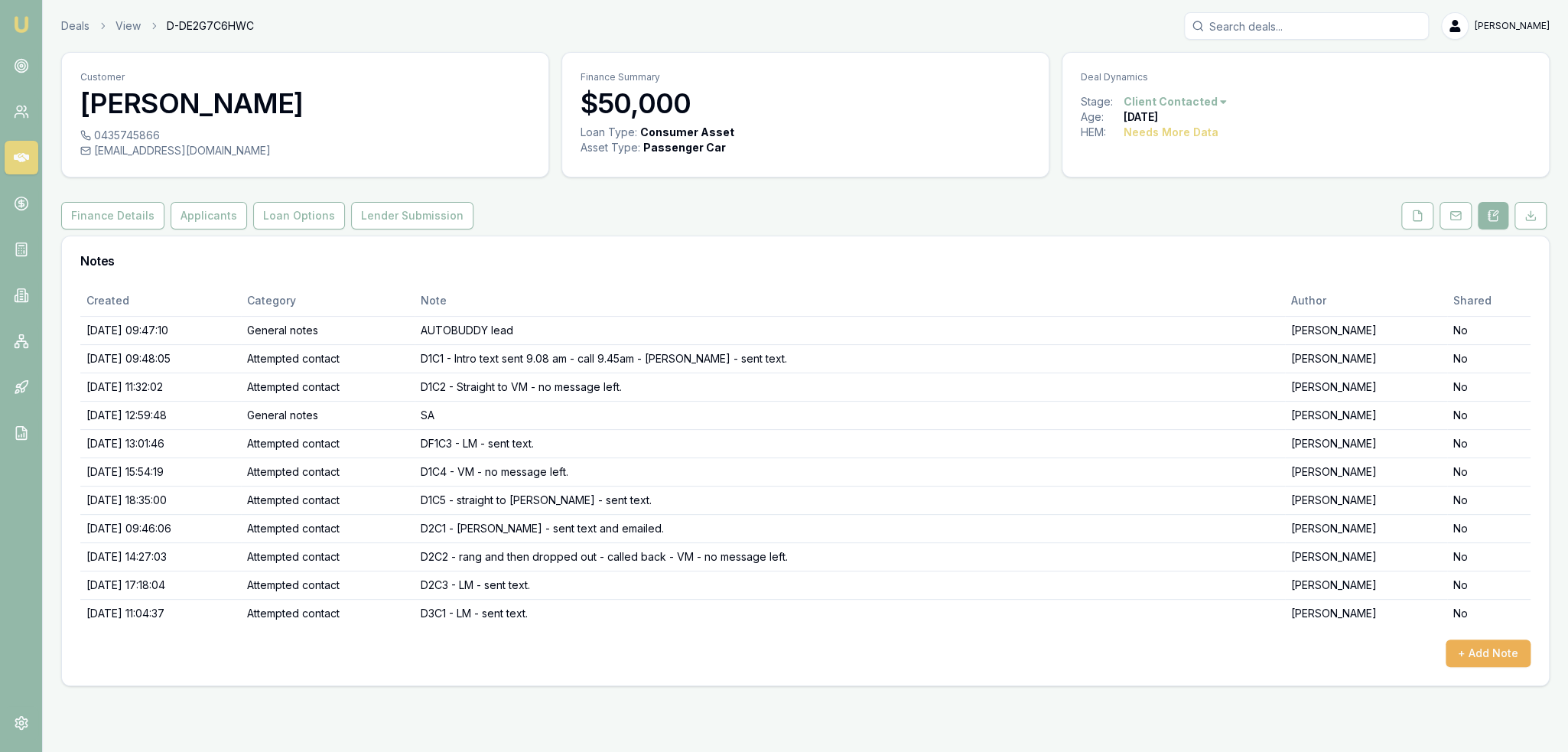
drag, startPoint x: 19, startPoint y: 21, endPoint x: 60, endPoint y: 53, distance: 52.0
click at [19, 21] on img at bounding box center [21, 25] width 19 height 19
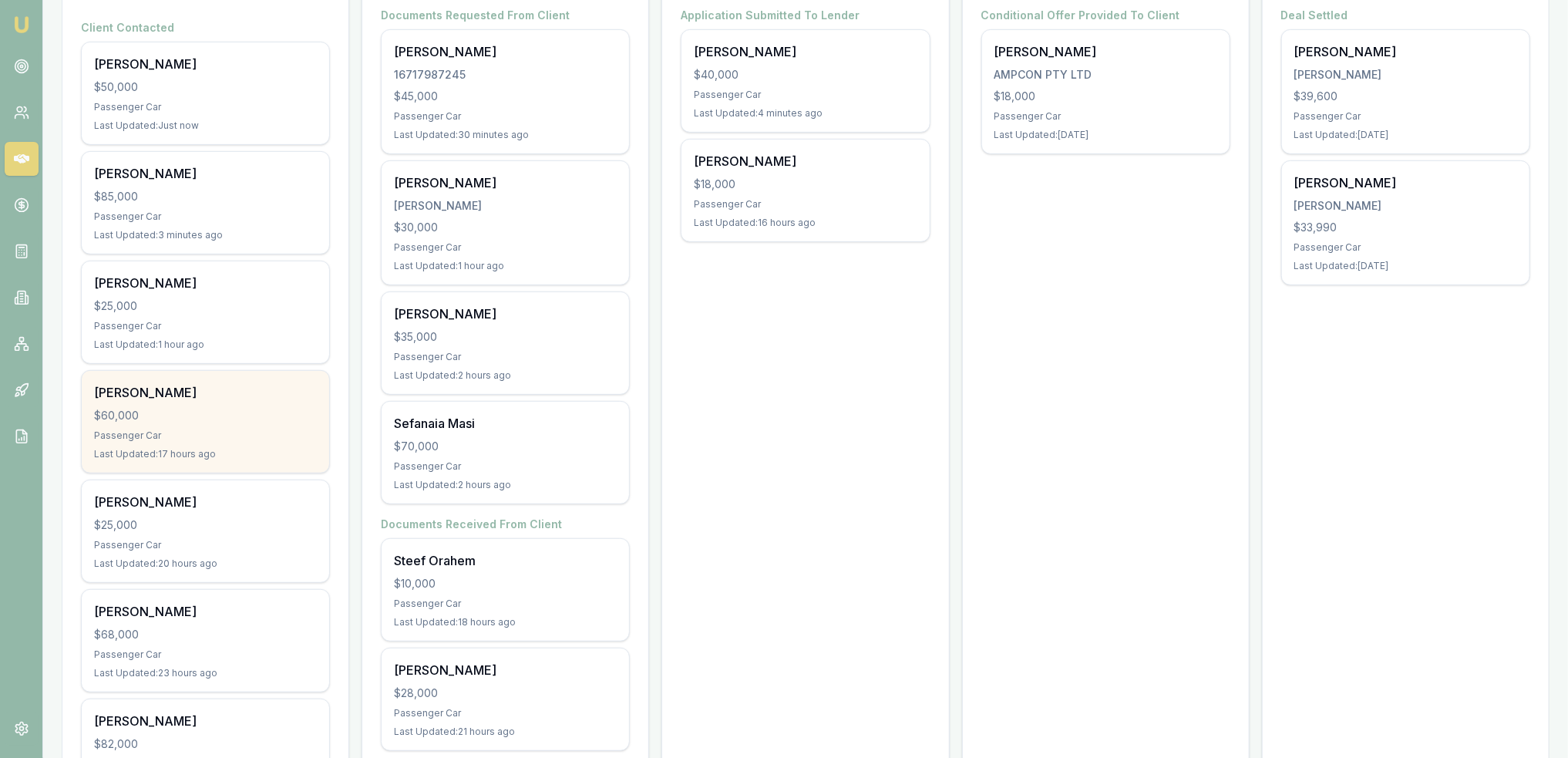
scroll to position [309, 0]
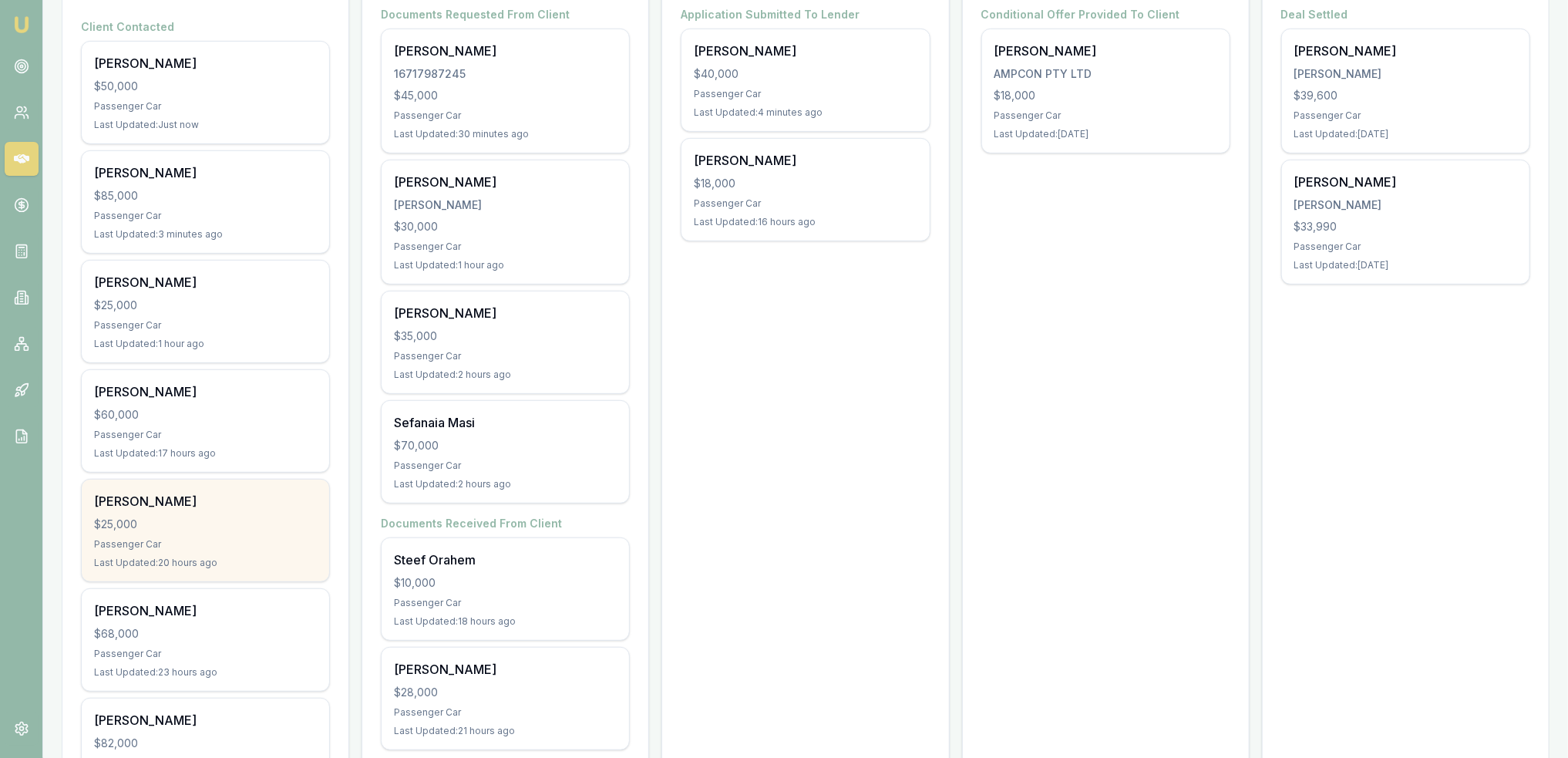
click at [176, 516] on div "$25,000" at bounding box center [205, 524] width 223 height 16
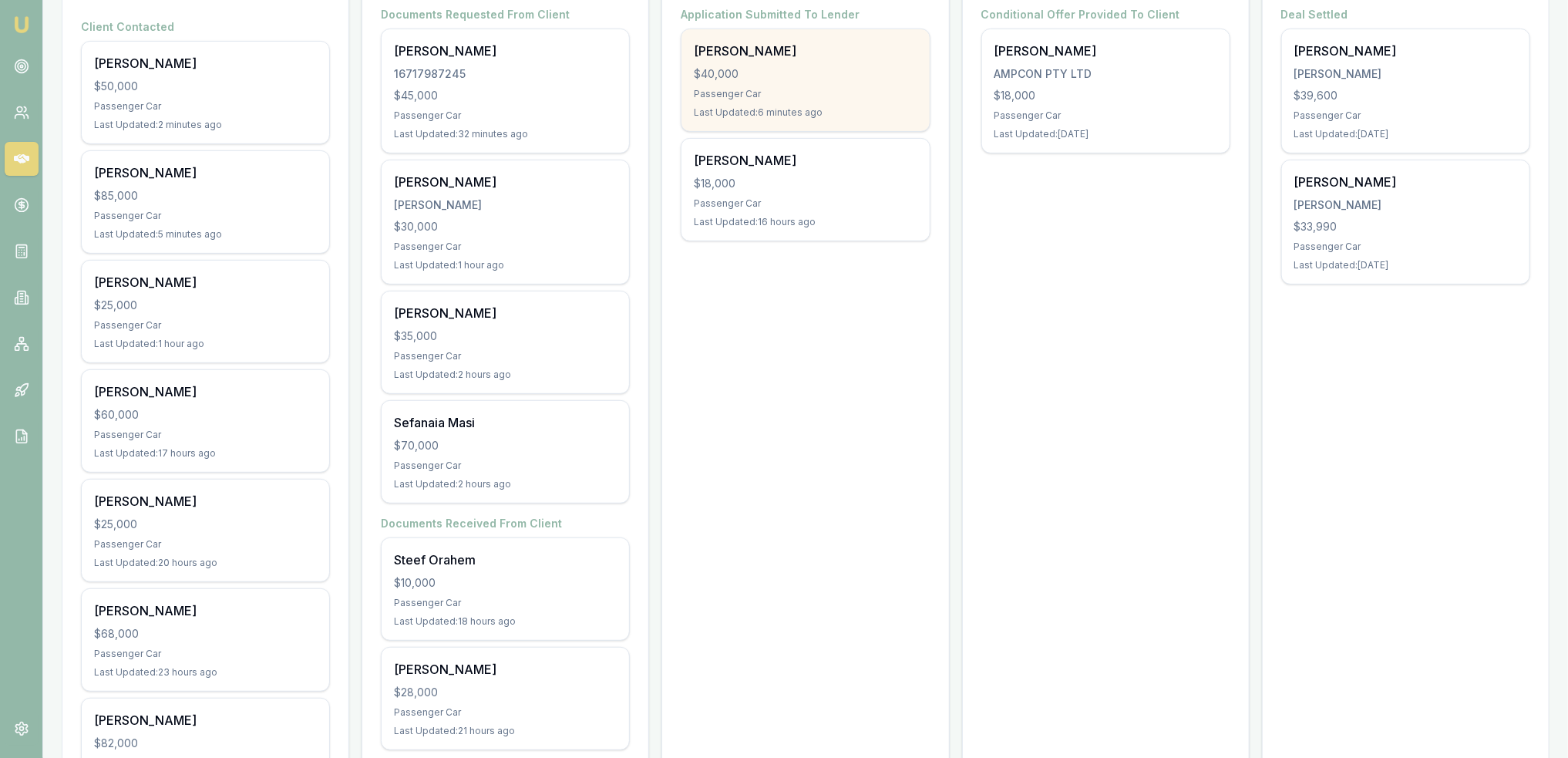
click at [779, 67] on div "$40,000" at bounding box center [805, 74] width 223 height 16
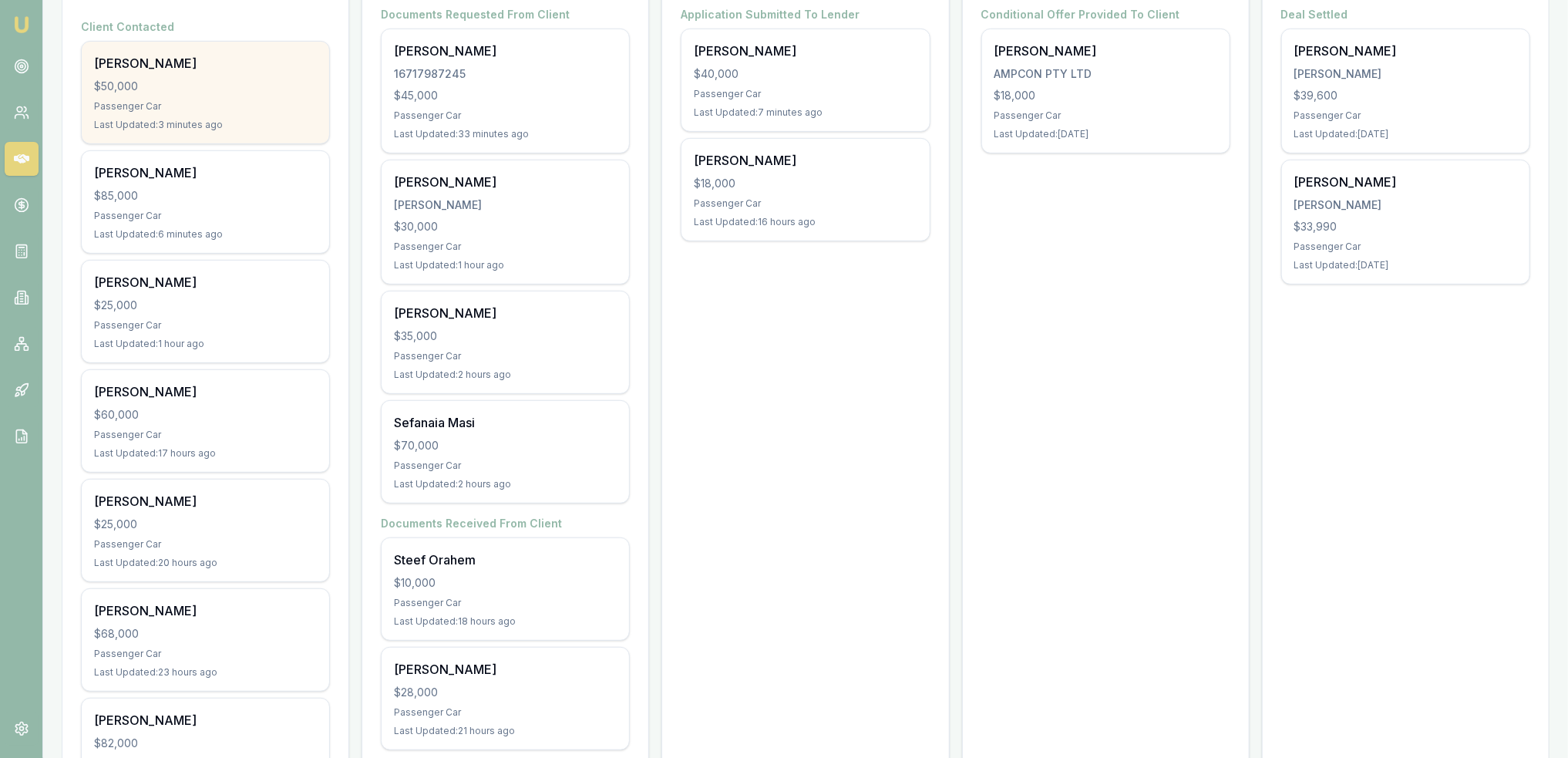
drag, startPoint x: 26, startPoint y: 21, endPoint x: 84, endPoint y: 43, distance: 62.0
click at [26, 21] on img at bounding box center [21, 25] width 19 height 19
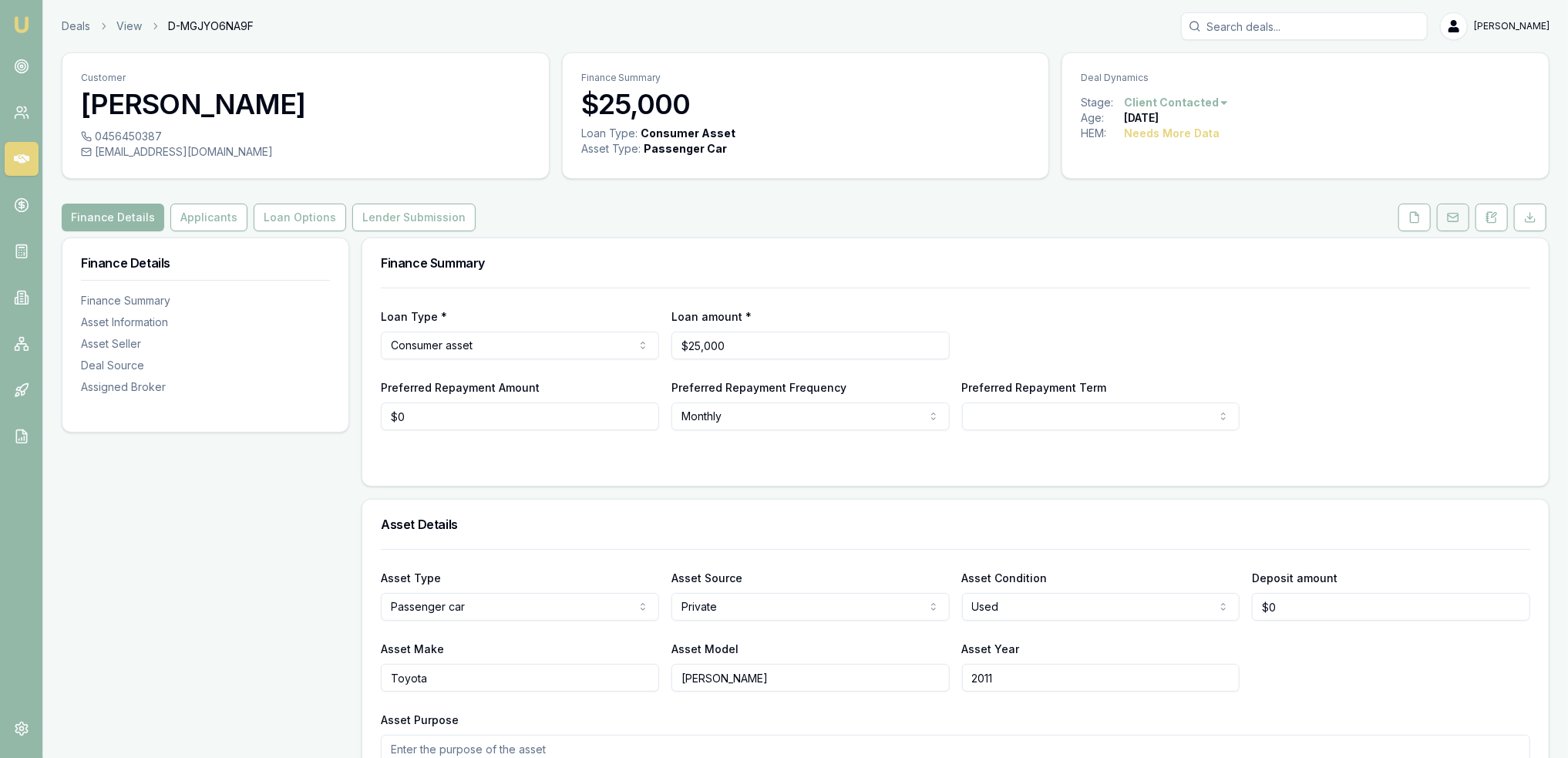
drag, startPoint x: 1492, startPoint y: 209, endPoint x: 1468, endPoint y: 221, distance: 26.8
click at [1492, 209] on button at bounding box center [1492, 217] width 33 height 28
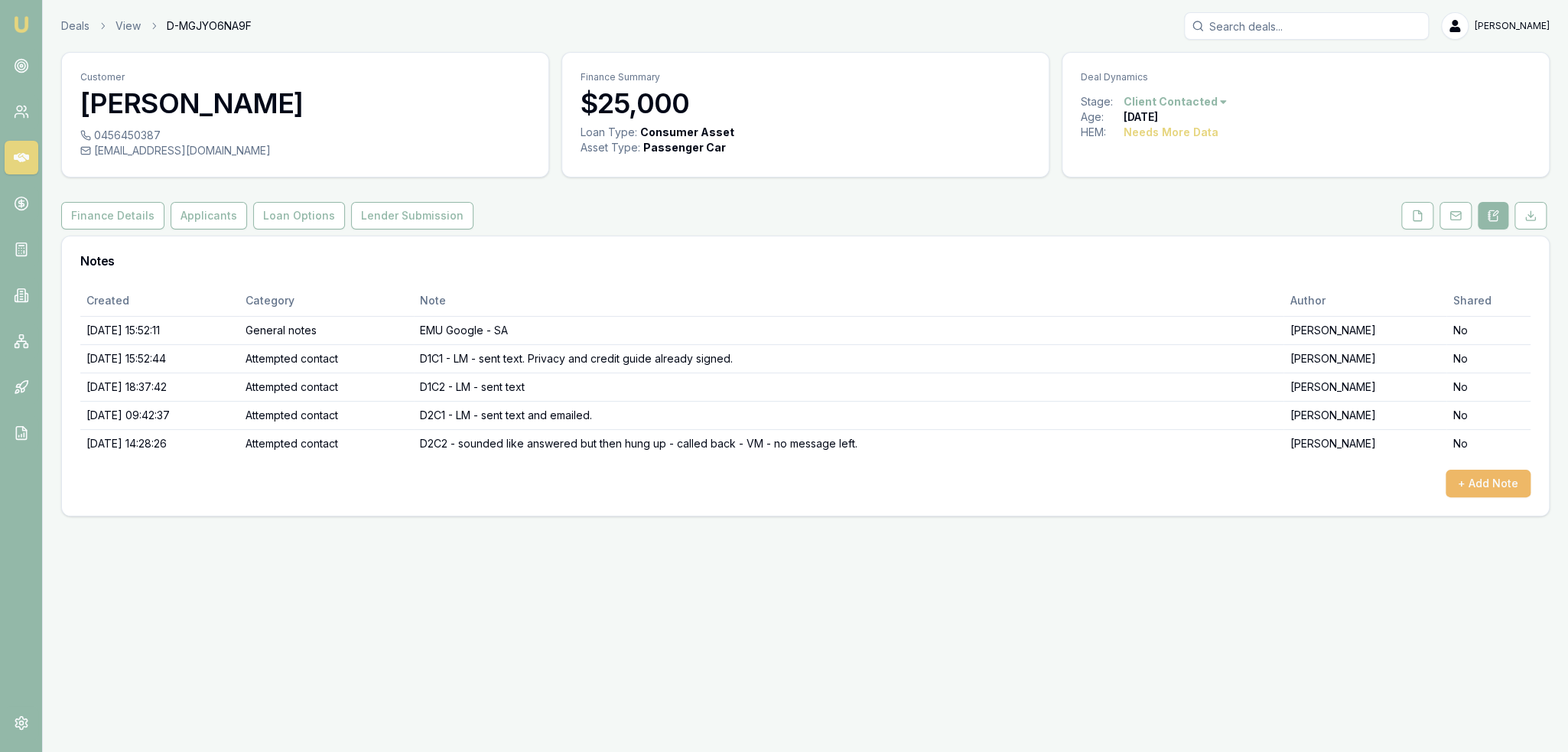
click at [1488, 479] on button "+ Add Note" at bounding box center [1487, 483] width 85 height 28
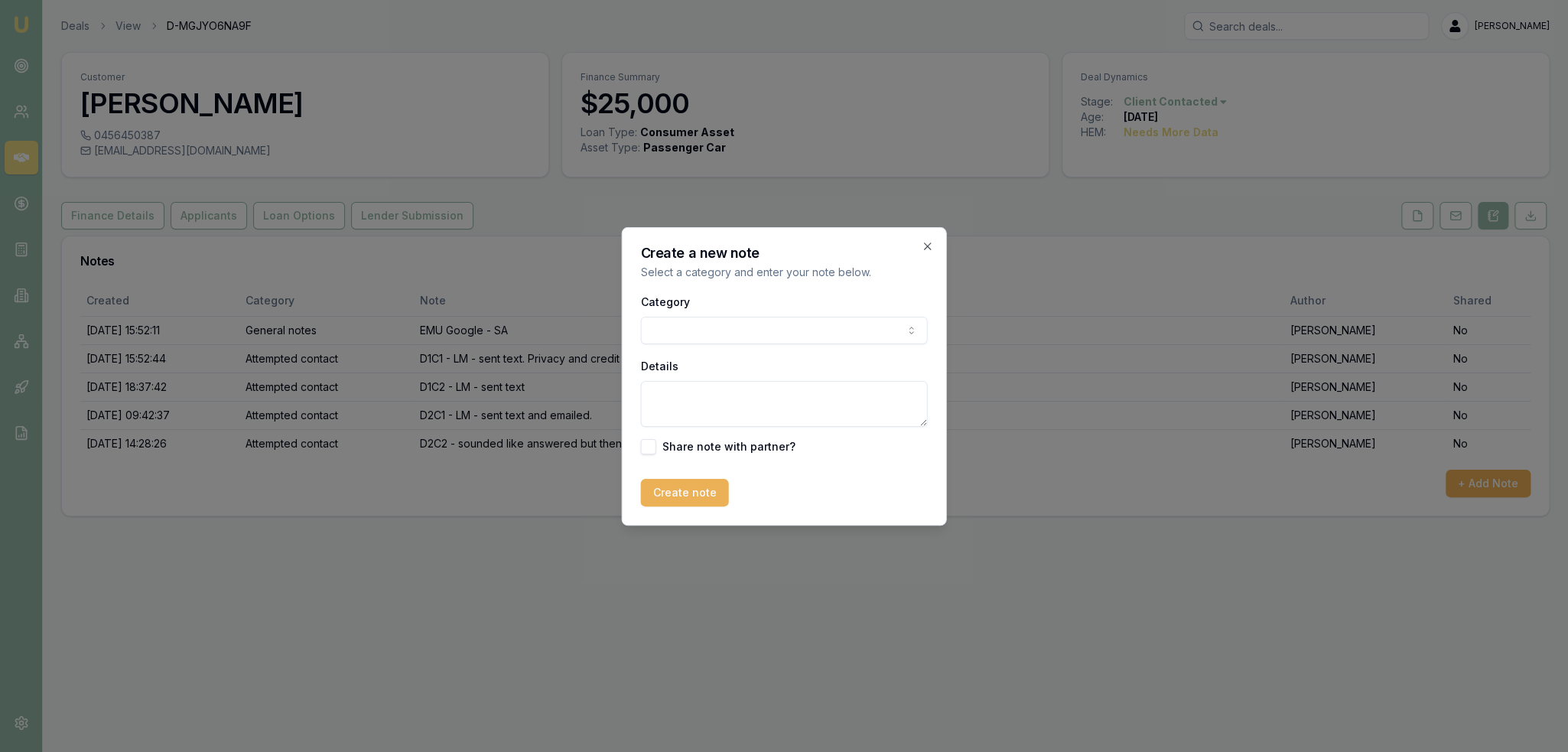
click at [812, 331] on body "Emu Broker Deals View D-MGJYO6NA9F [PERSON_NAME] Toggle Menu Customer [PERSON_N…" at bounding box center [784, 376] width 1568 height 752
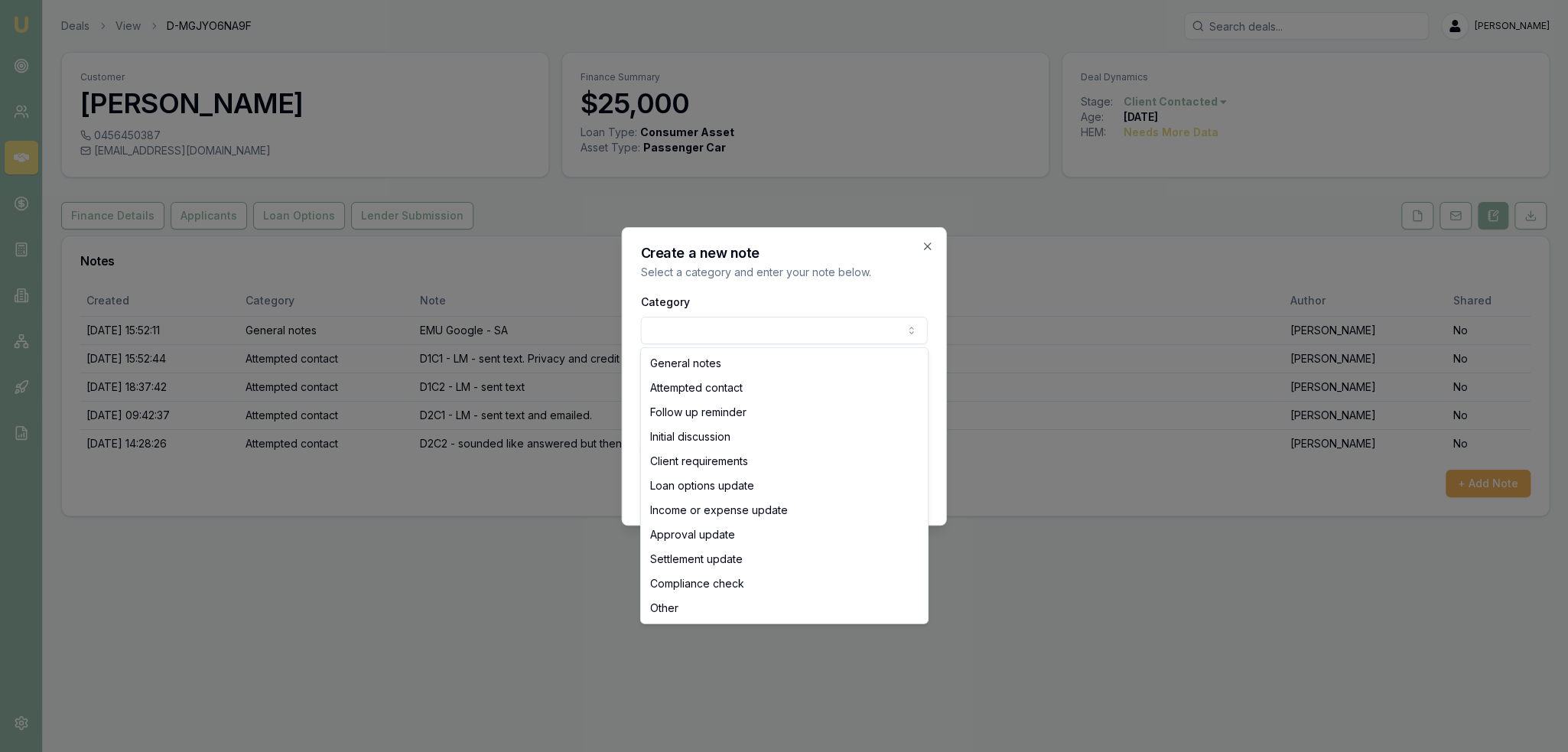
select select "ATTEMPTED_CONTACT"
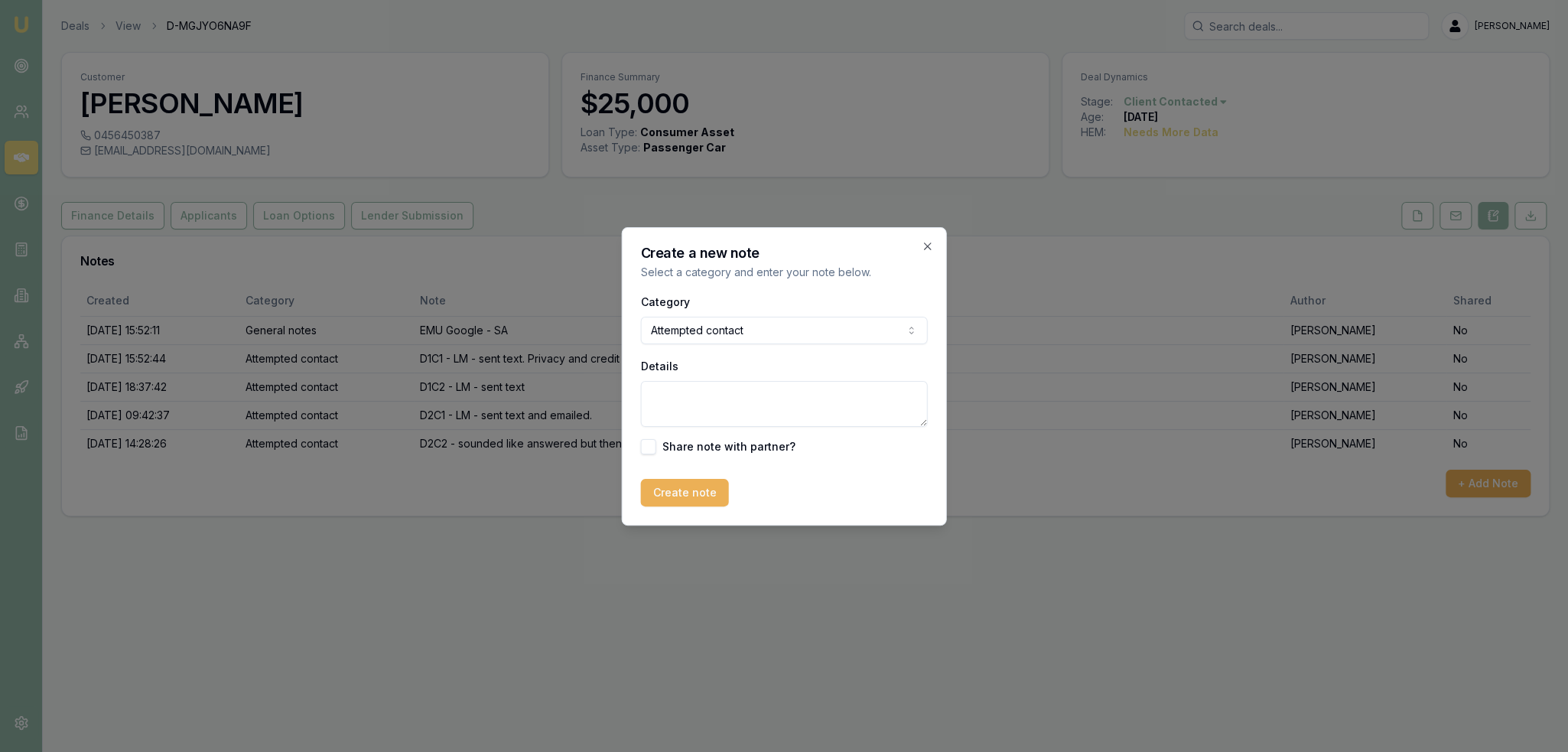
click at [743, 403] on textarea "Details" at bounding box center [784, 404] width 286 height 46
type textarea "D3C1 - LM - sent text"
click at [687, 487] on button "Create note" at bounding box center [684, 492] width 88 height 28
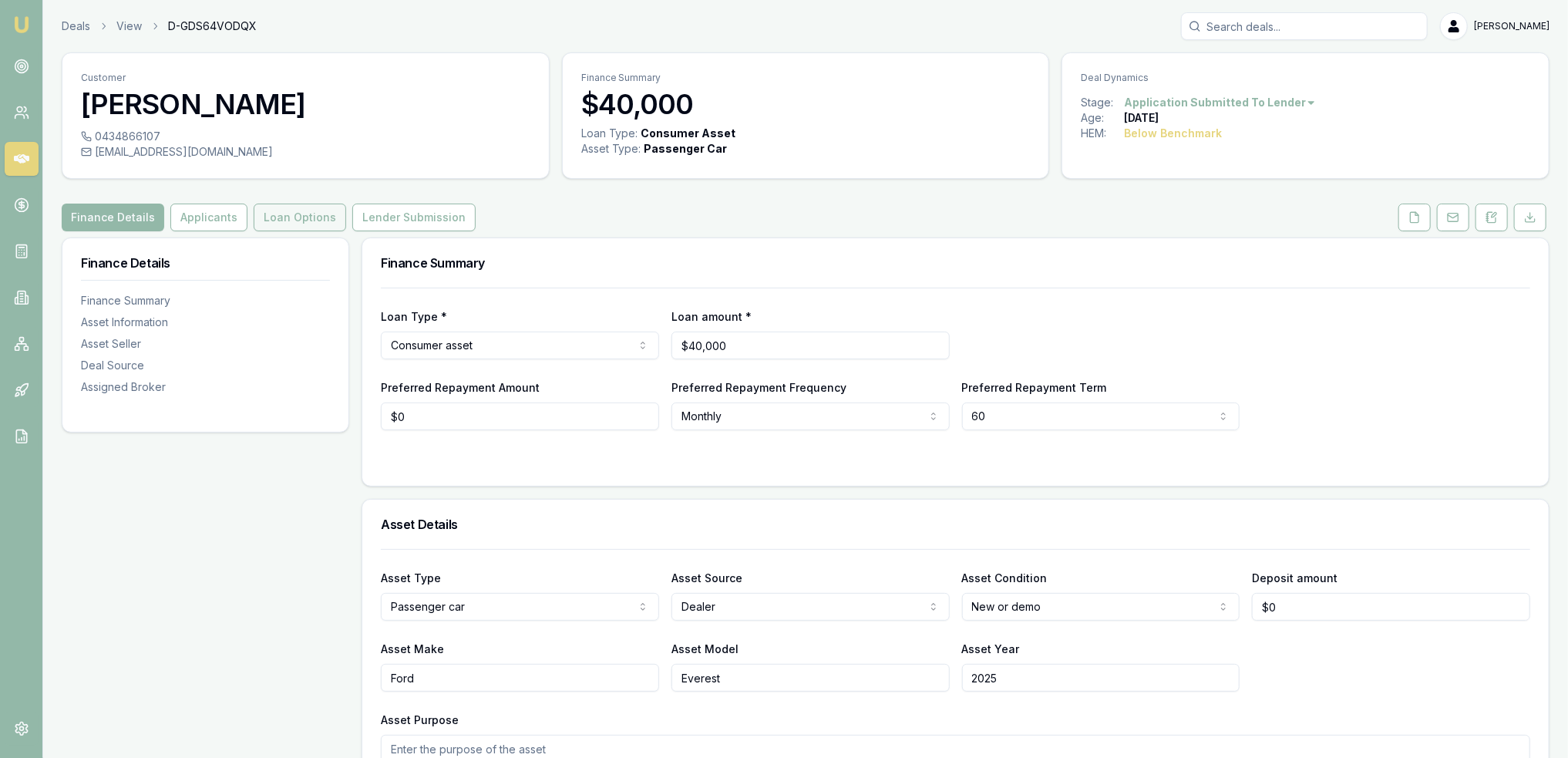
click at [284, 215] on button "Loan Options" at bounding box center [300, 217] width 92 height 28
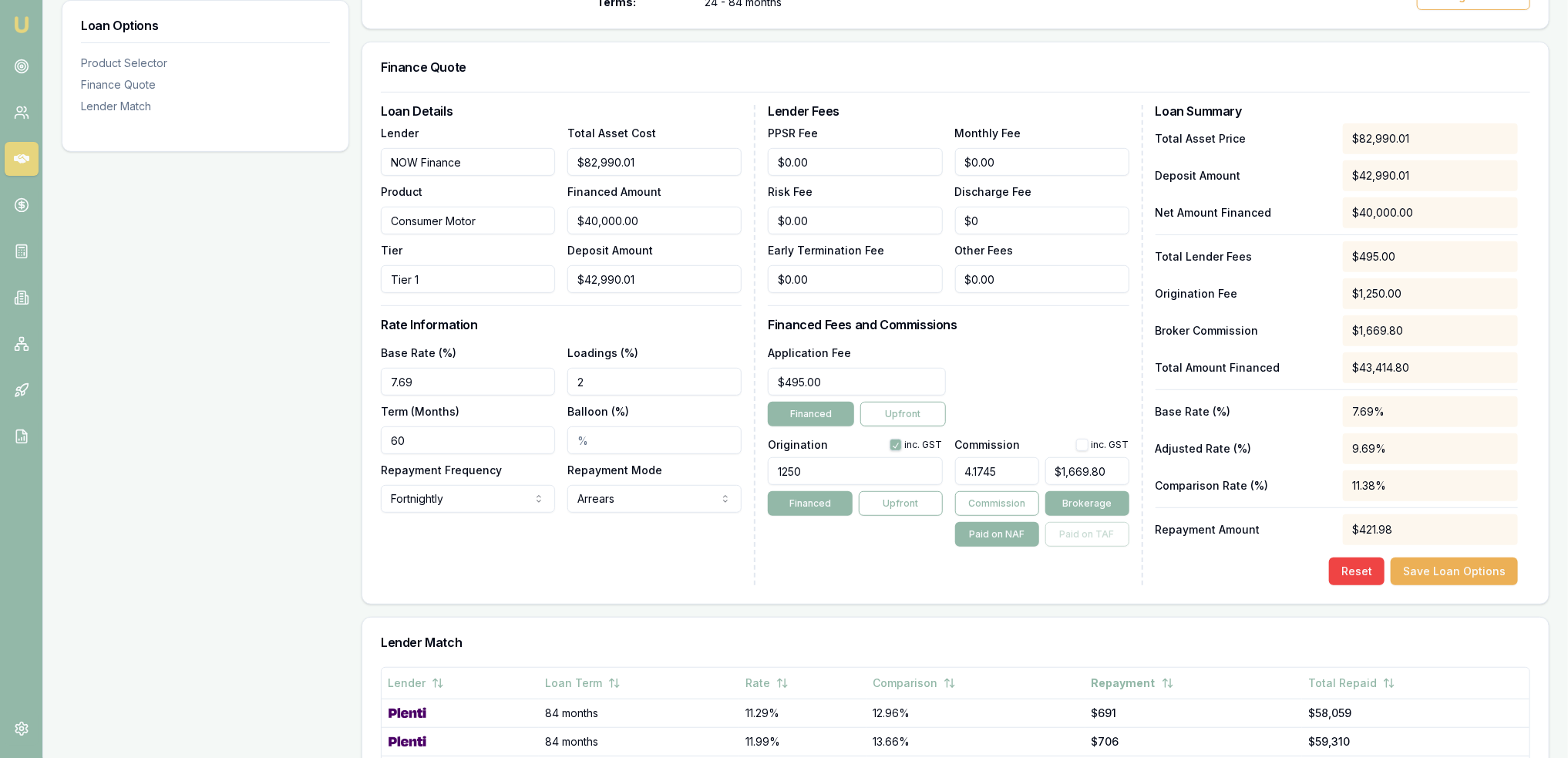
scroll to position [364, 0]
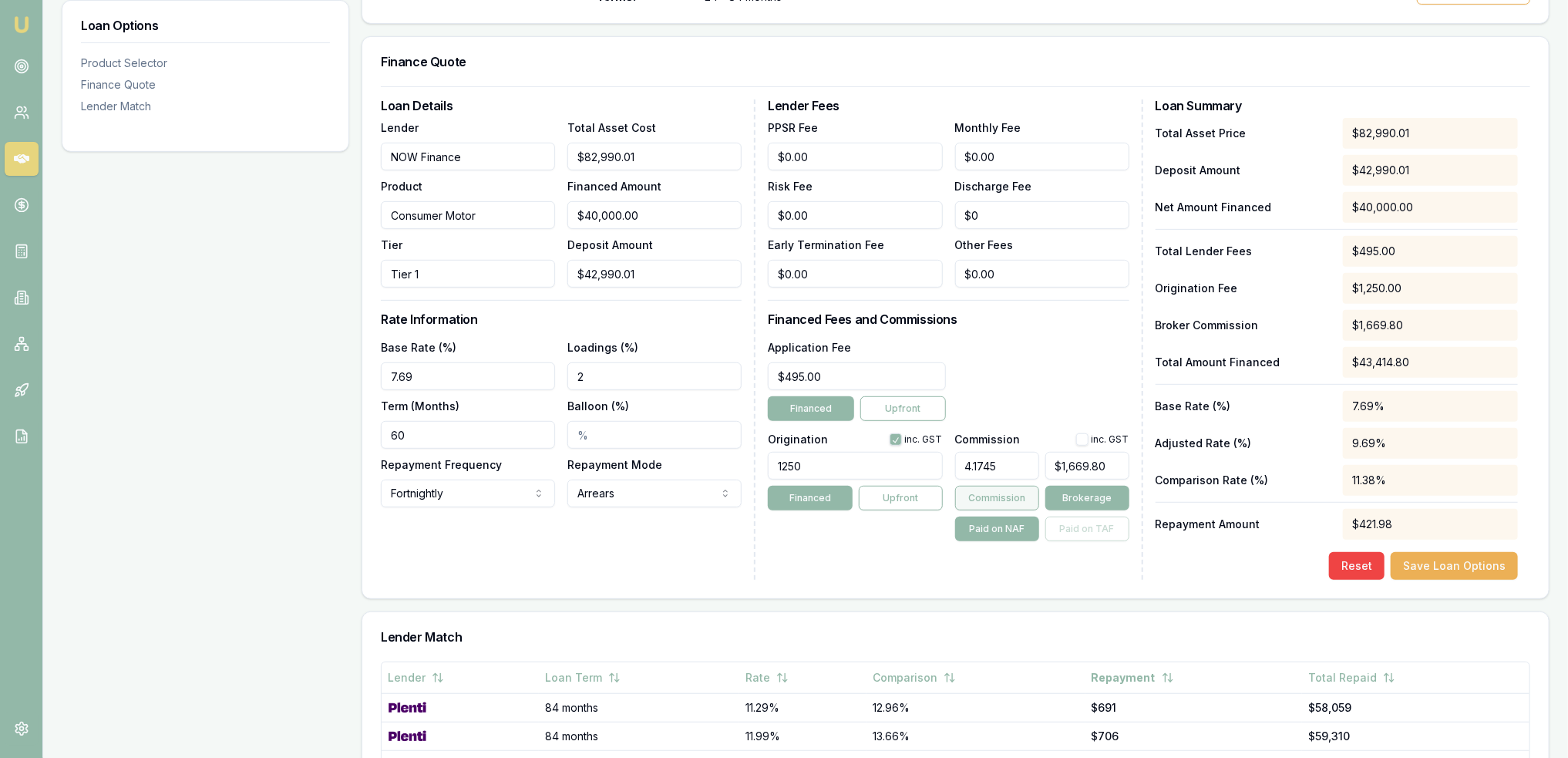
click at [993, 492] on button "Commission" at bounding box center [997, 497] width 84 height 25
drag, startPoint x: 1436, startPoint y: 564, endPoint x: 1398, endPoint y: 582, distance: 42.0
click at [1436, 563] on button "Save Loan Options" at bounding box center [1454, 566] width 127 height 28
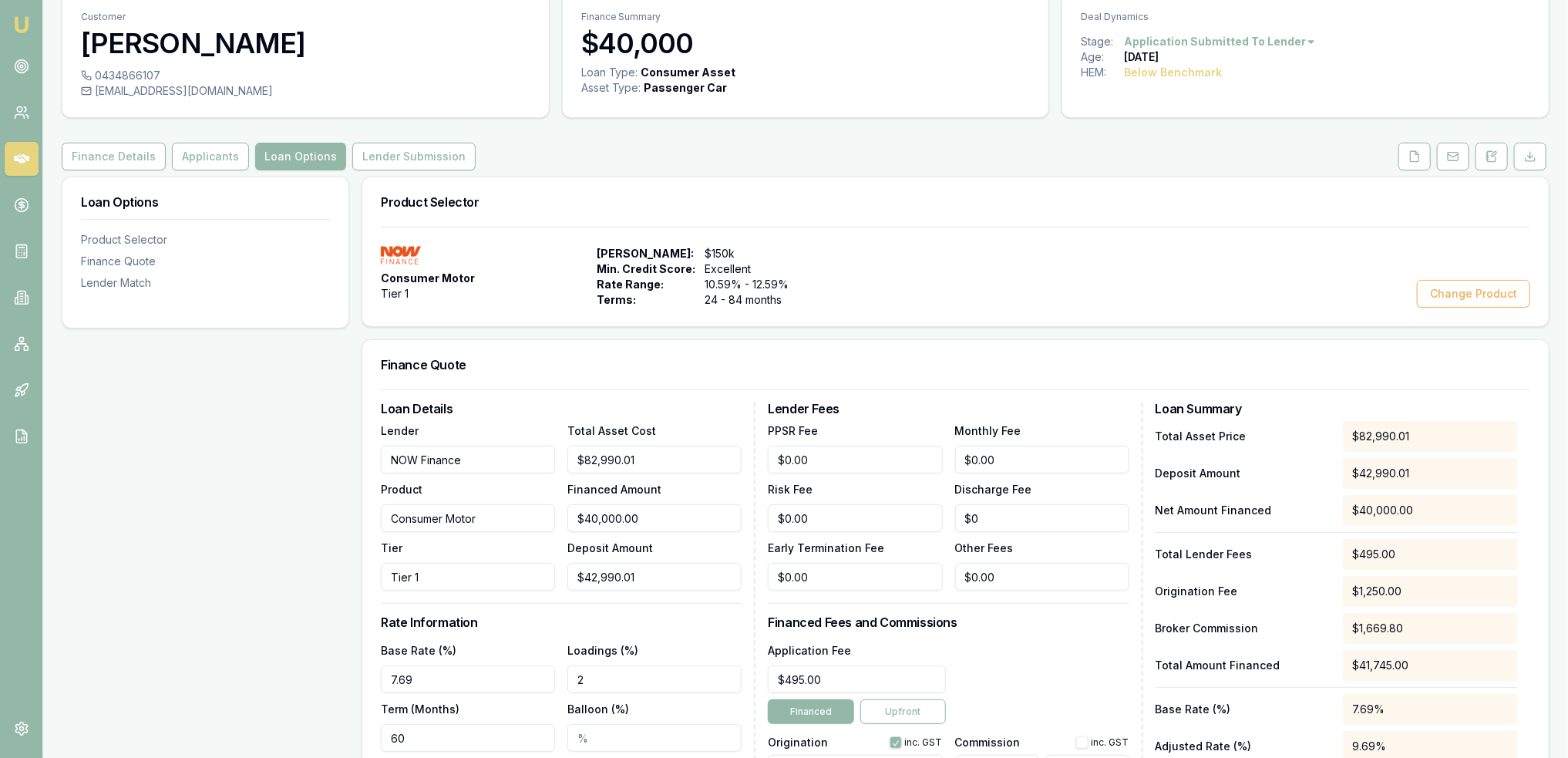
scroll to position [56, 0]
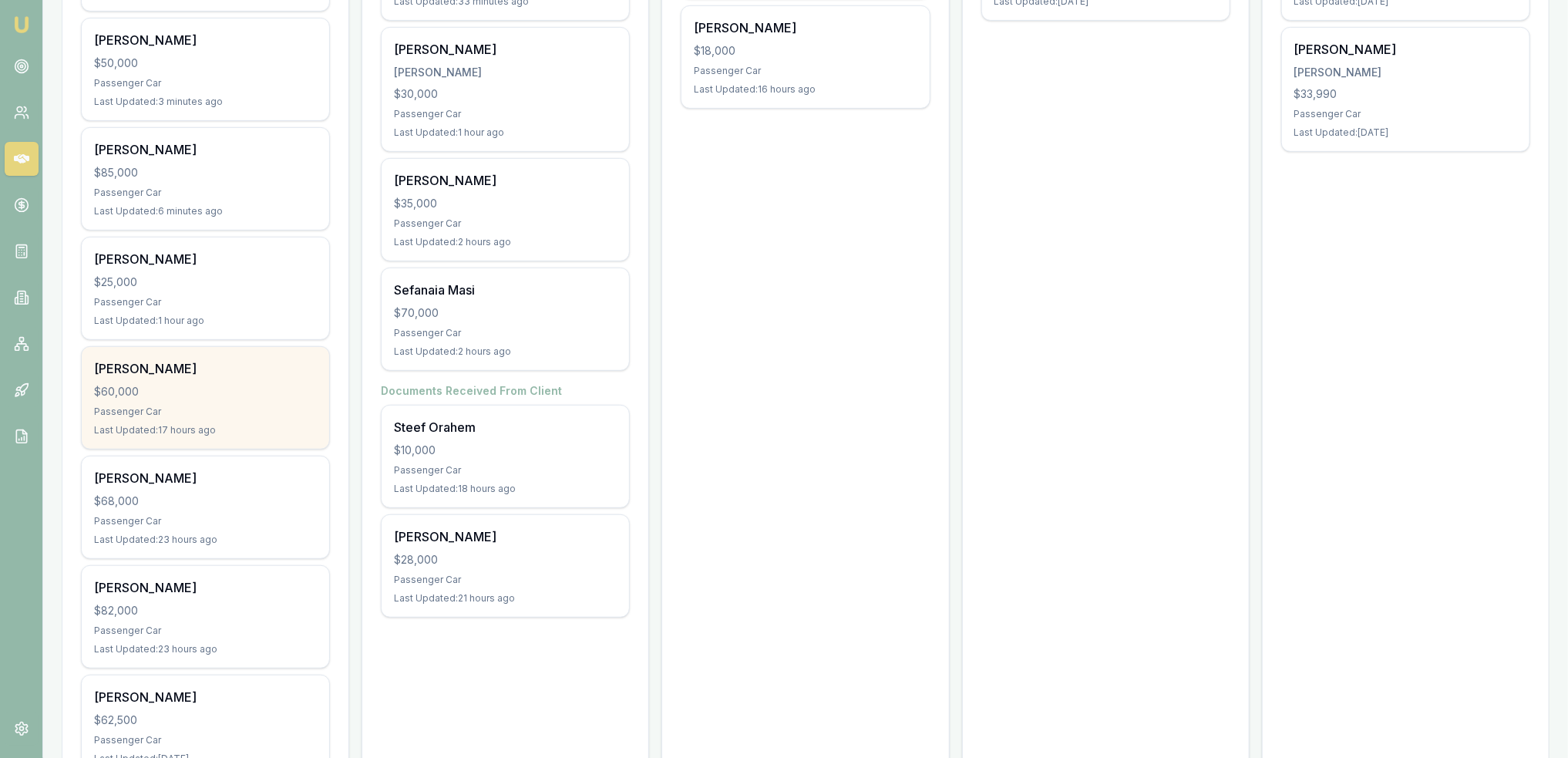
scroll to position [462, 0]
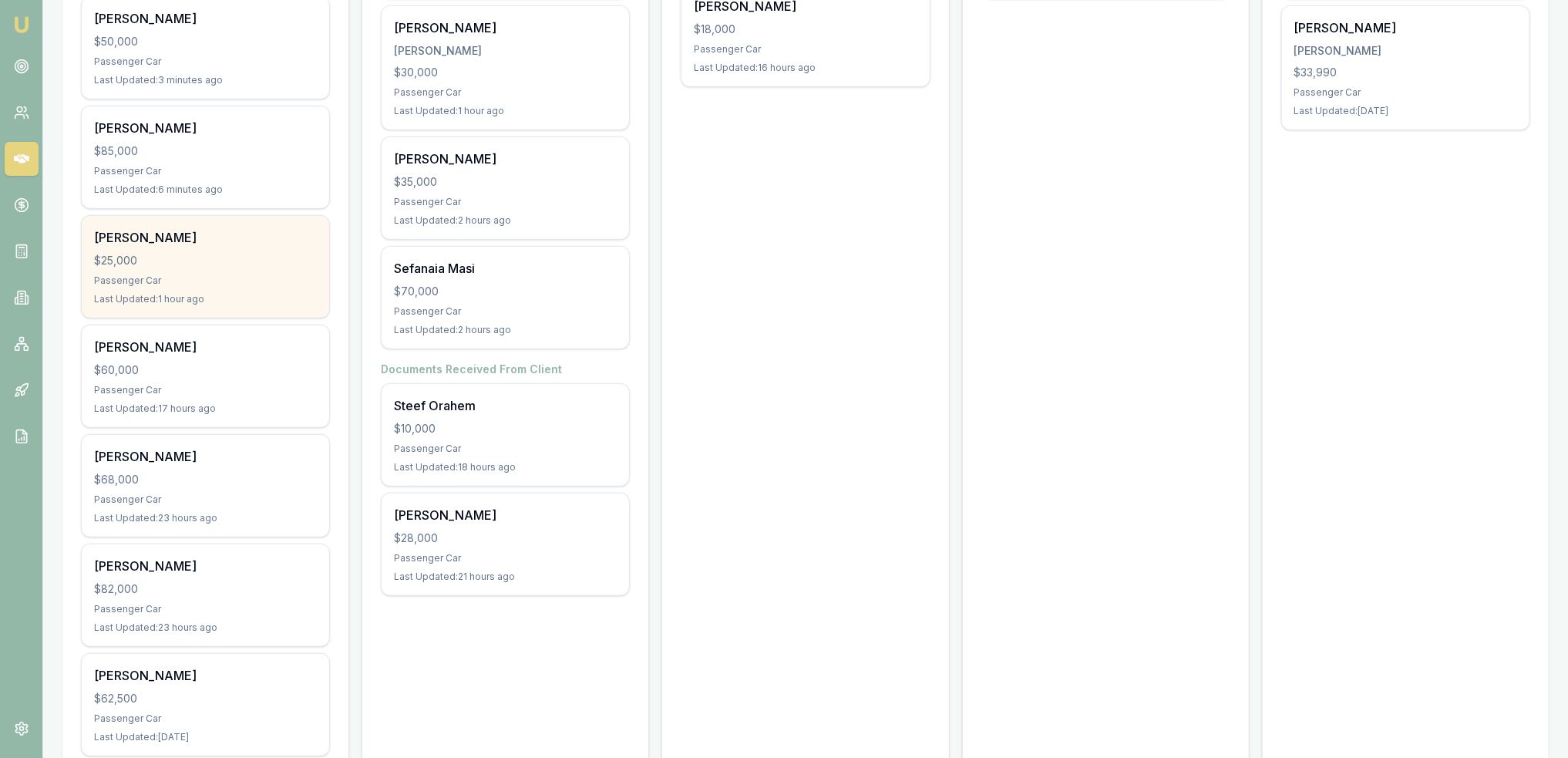
click at [155, 275] on div "Passenger Car" at bounding box center [205, 281] width 223 height 12
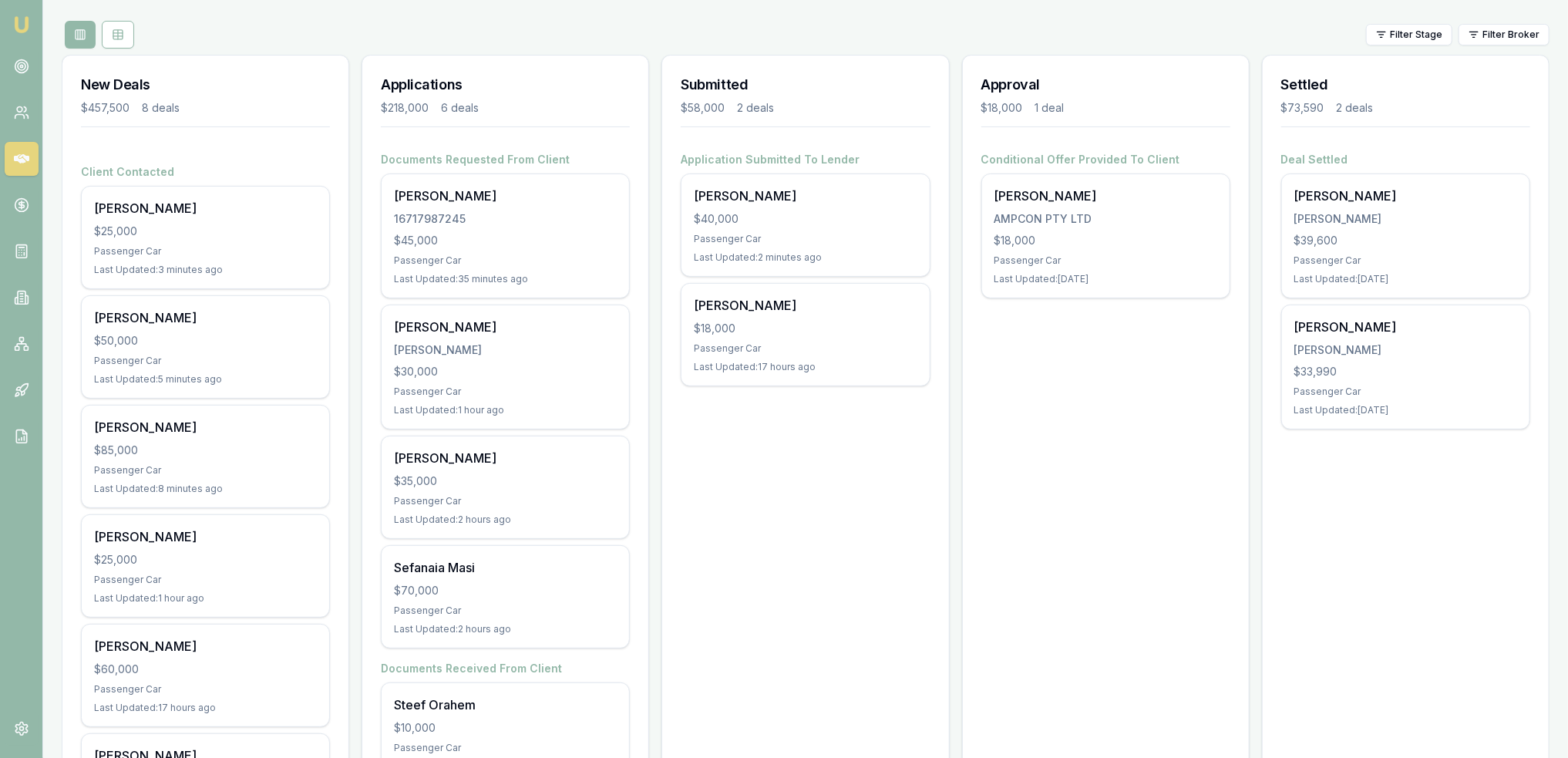
scroll to position [154, 0]
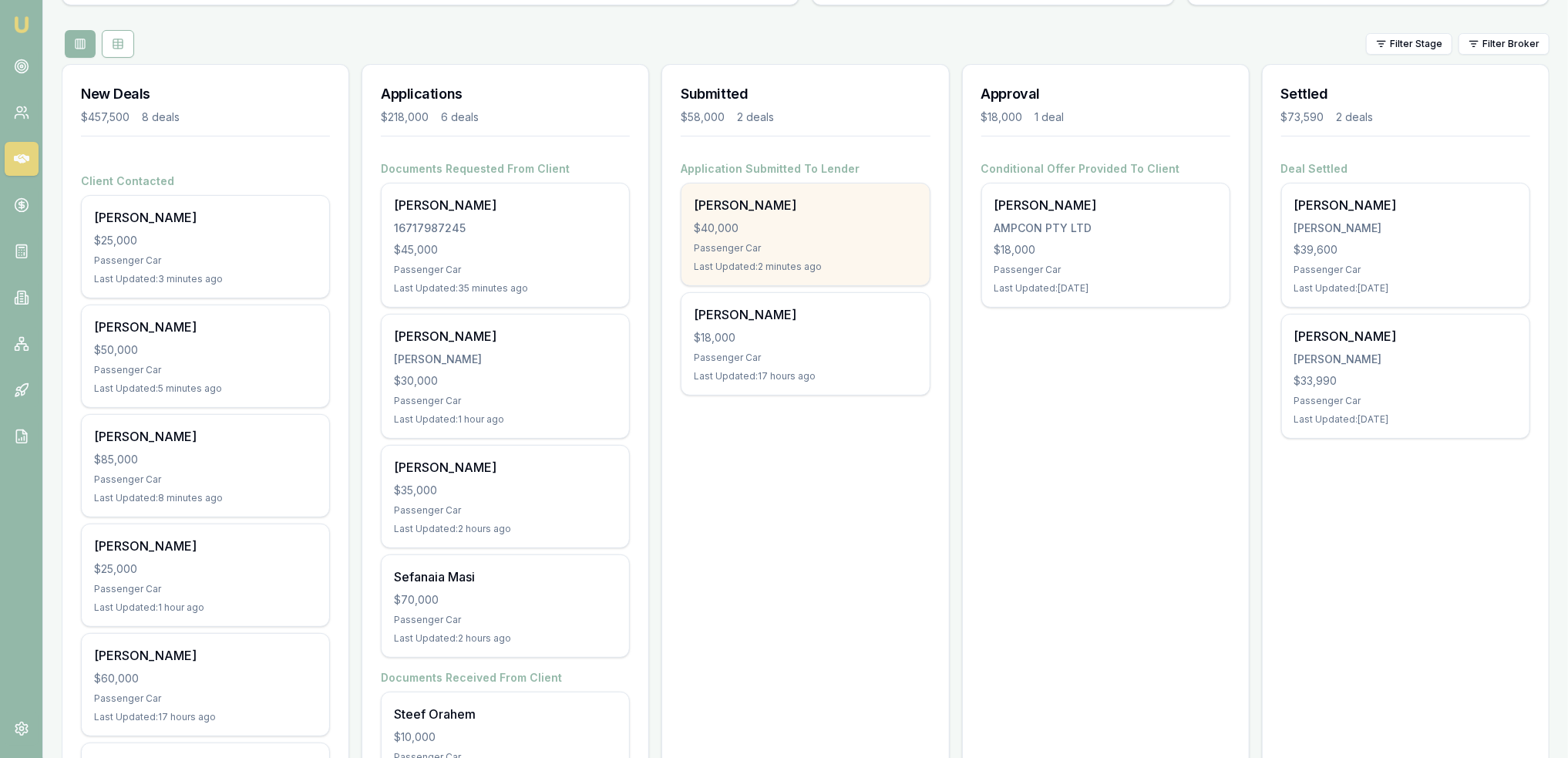
click at [832, 231] on div "$40,000" at bounding box center [805, 228] width 223 height 16
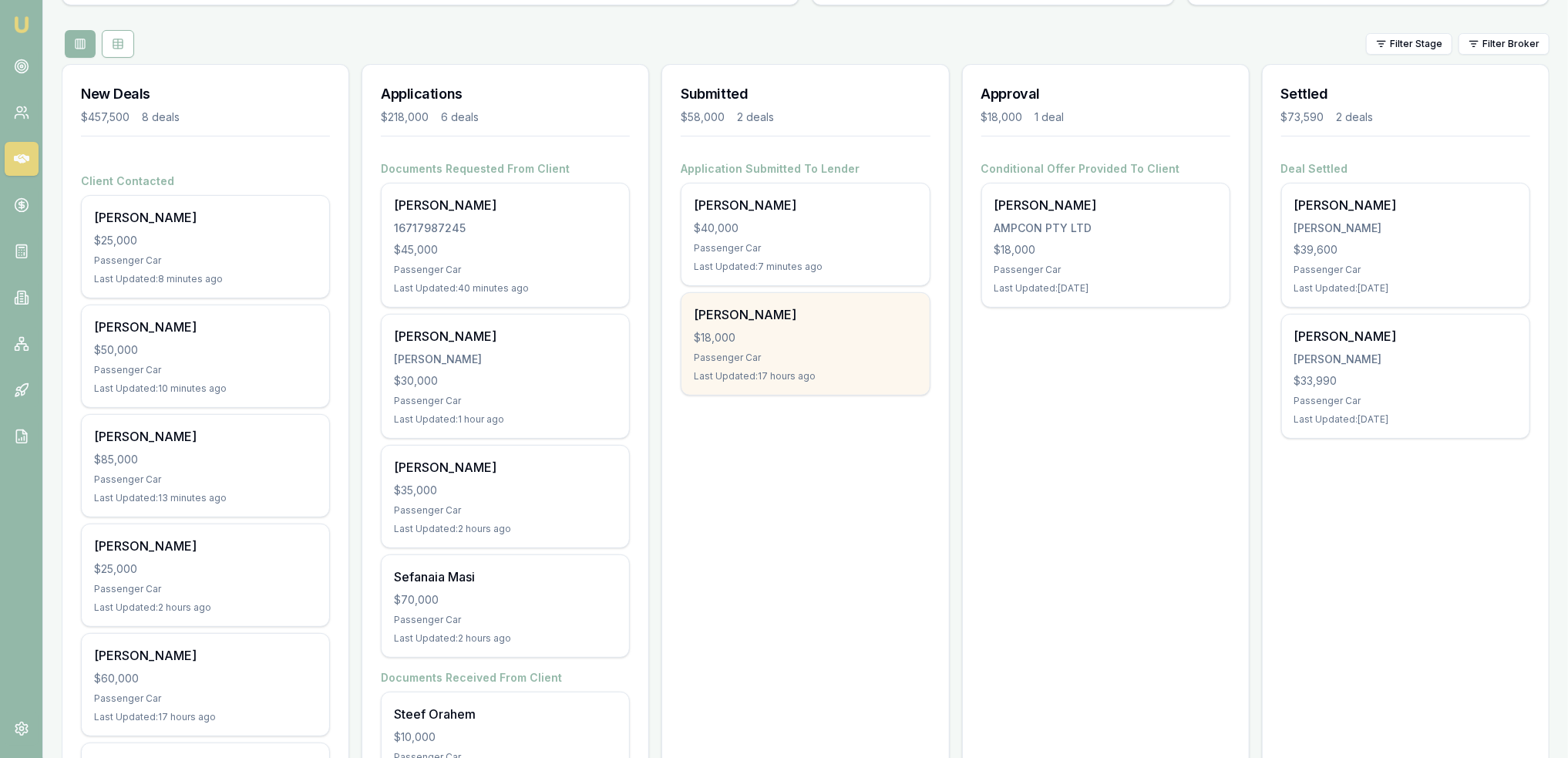
click at [777, 318] on div "Stephen Gawler" at bounding box center [805, 315] width 223 height 19
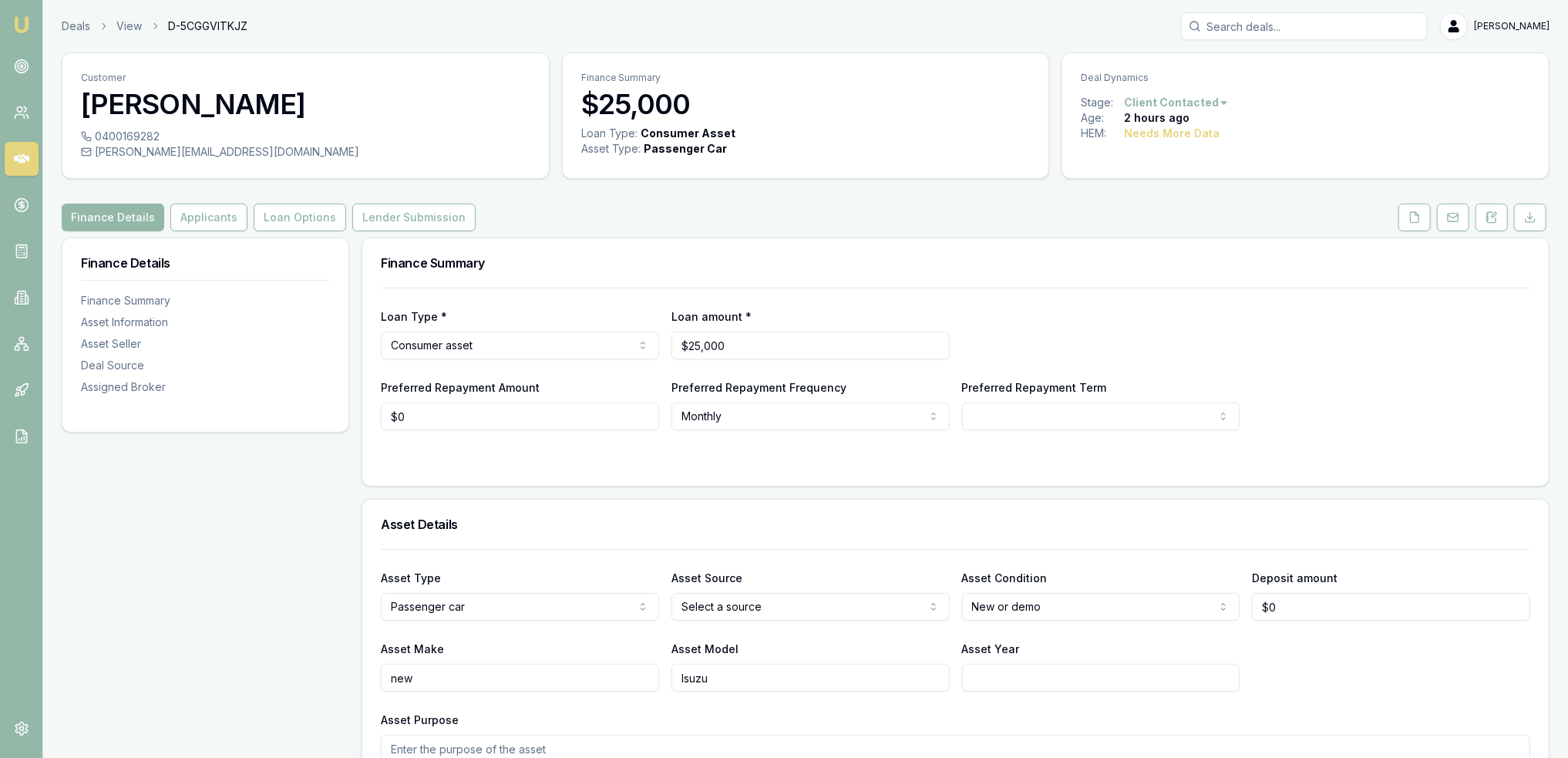
drag, startPoint x: 1496, startPoint y: 218, endPoint x: 1437, endPoint y: 260, distance: 72.4
click at [1496, 218] on icon at bounding box center [1492, 217] width 12 height 12
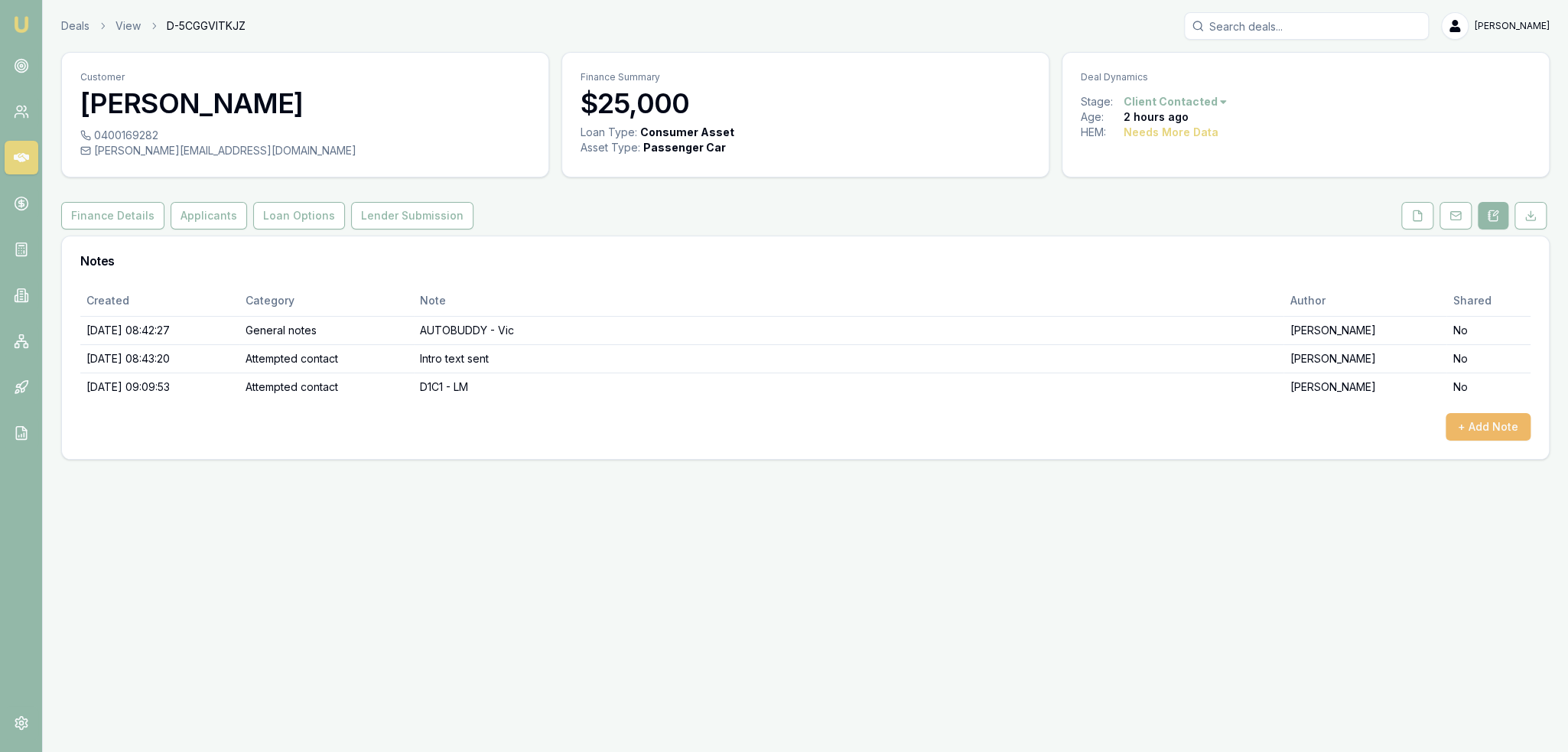
click at [1511, 425] on button "+ Add Note" at bounding box center [1487, 427] width 85 height 28
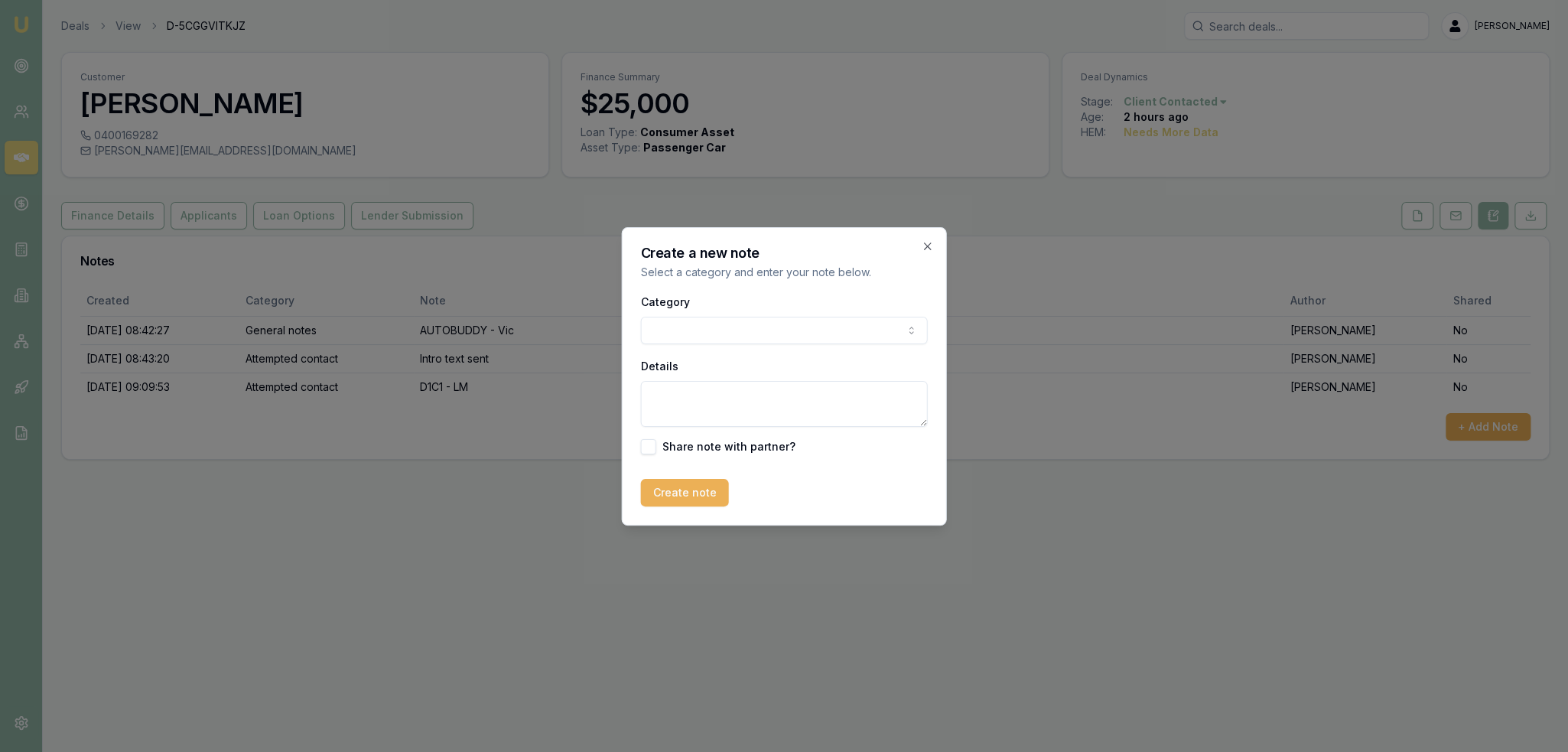
click at [786, 345] on div "Category General notes Attempted contact Follow up reminder Initial discussion …" at bounding box center [784, 373] width 286 height 162
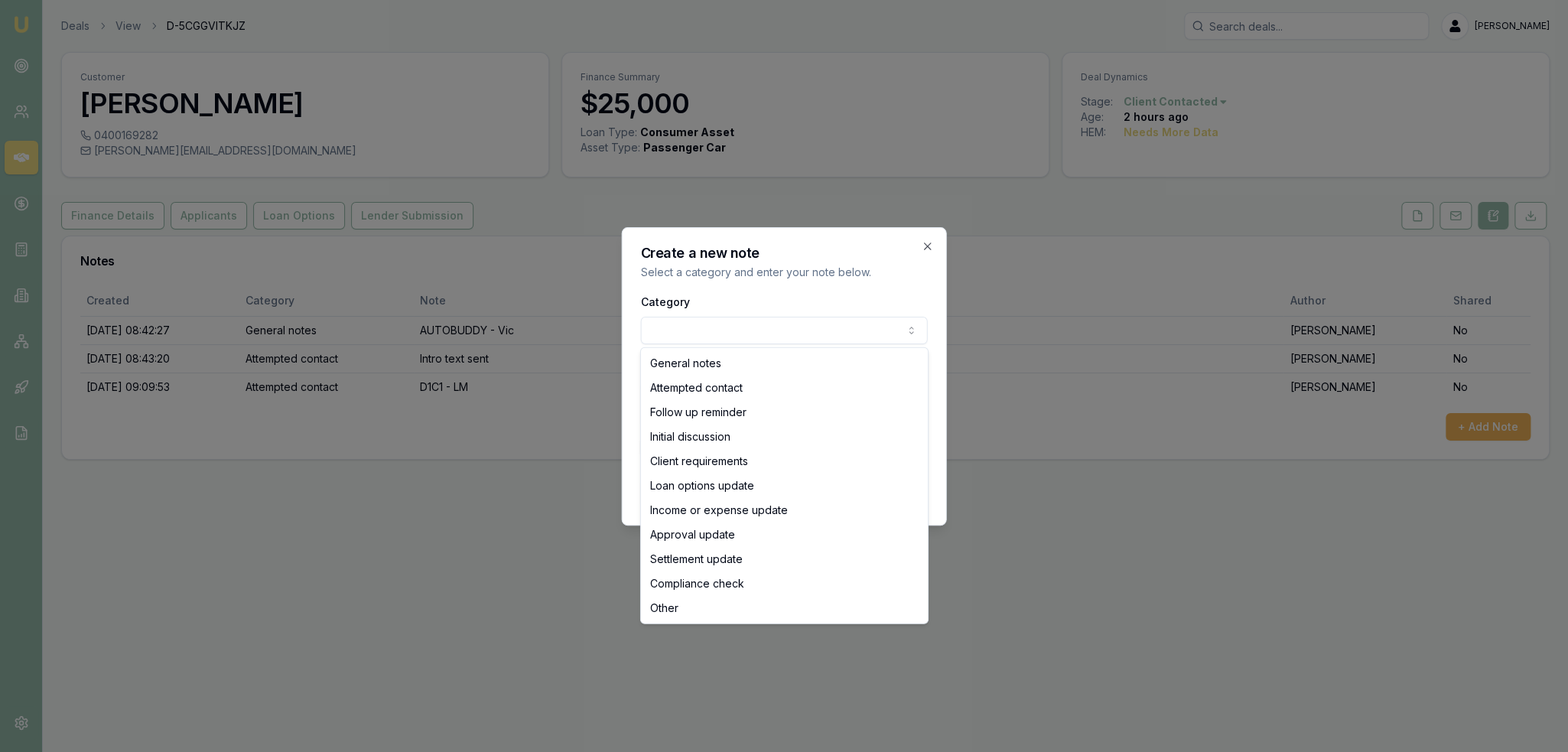
click at [770, 321] on body "Emu Broker Deals View D-5CGGVITKJZ Robyn Adams Toggle Menu Customer Jay Rankin …" at bounding box center [784, 376] width 1568 height 752
select select "ATTEMPTED_CONTACT"
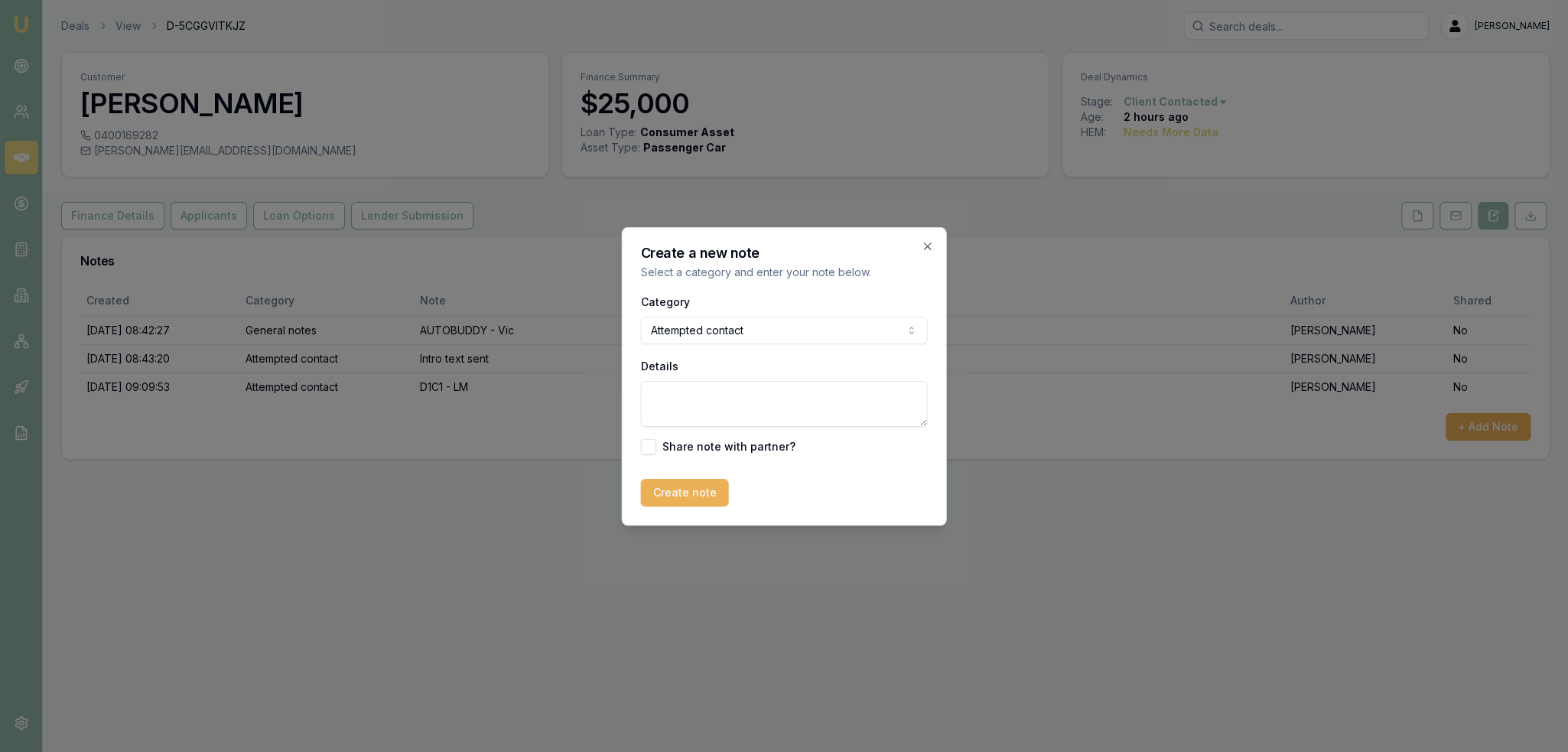
click at [742, 394] on textarea "Details" at bounding box center [784, 404] width 286 height 46
type textarea "D1C2 - VM - no message left."
click at [719, 499] on button "Create note" at bounding box center [684, 492] width 88 height 28
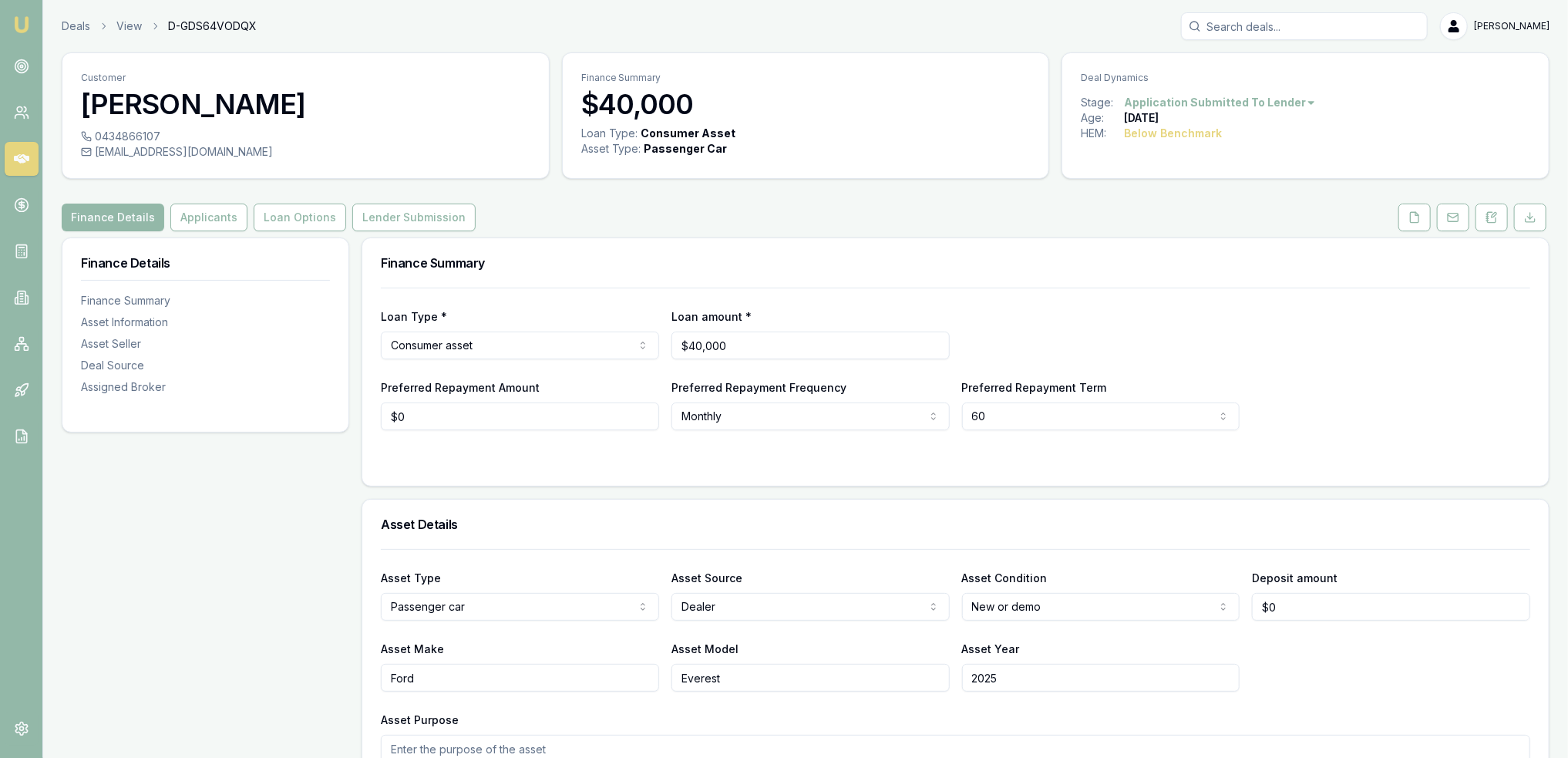
drag, startPoint x: 1412, startPoint y: 212, endPoint x: 1383, endPoint y: 296, distance: 88.9
click at [1412, 212] on icon at bounding box center [1415, 217] width 9 height 10
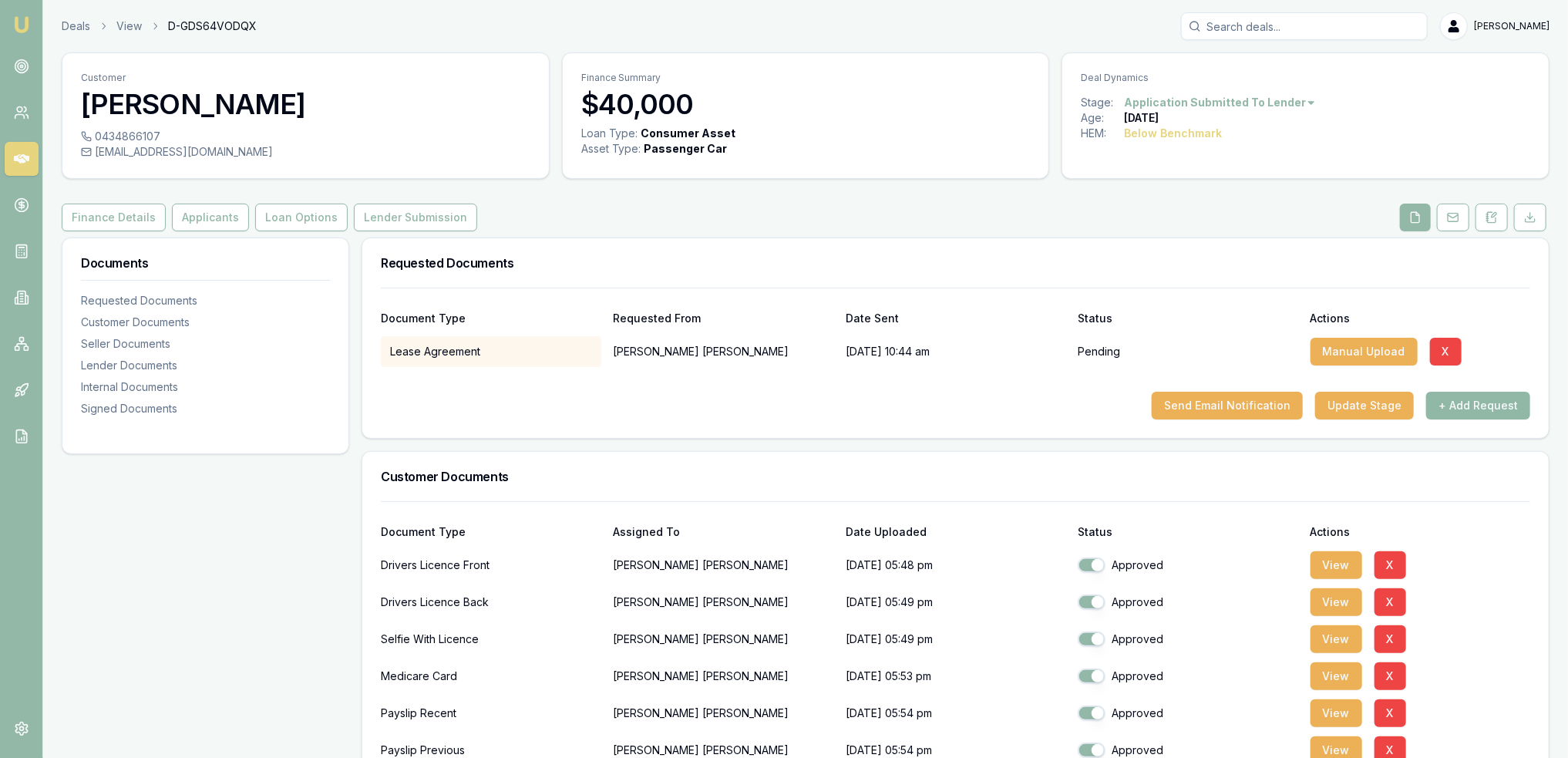
click at [1462, 409] on button "+ Add Request" at bounding box center [1478, 406] width 104 height 28
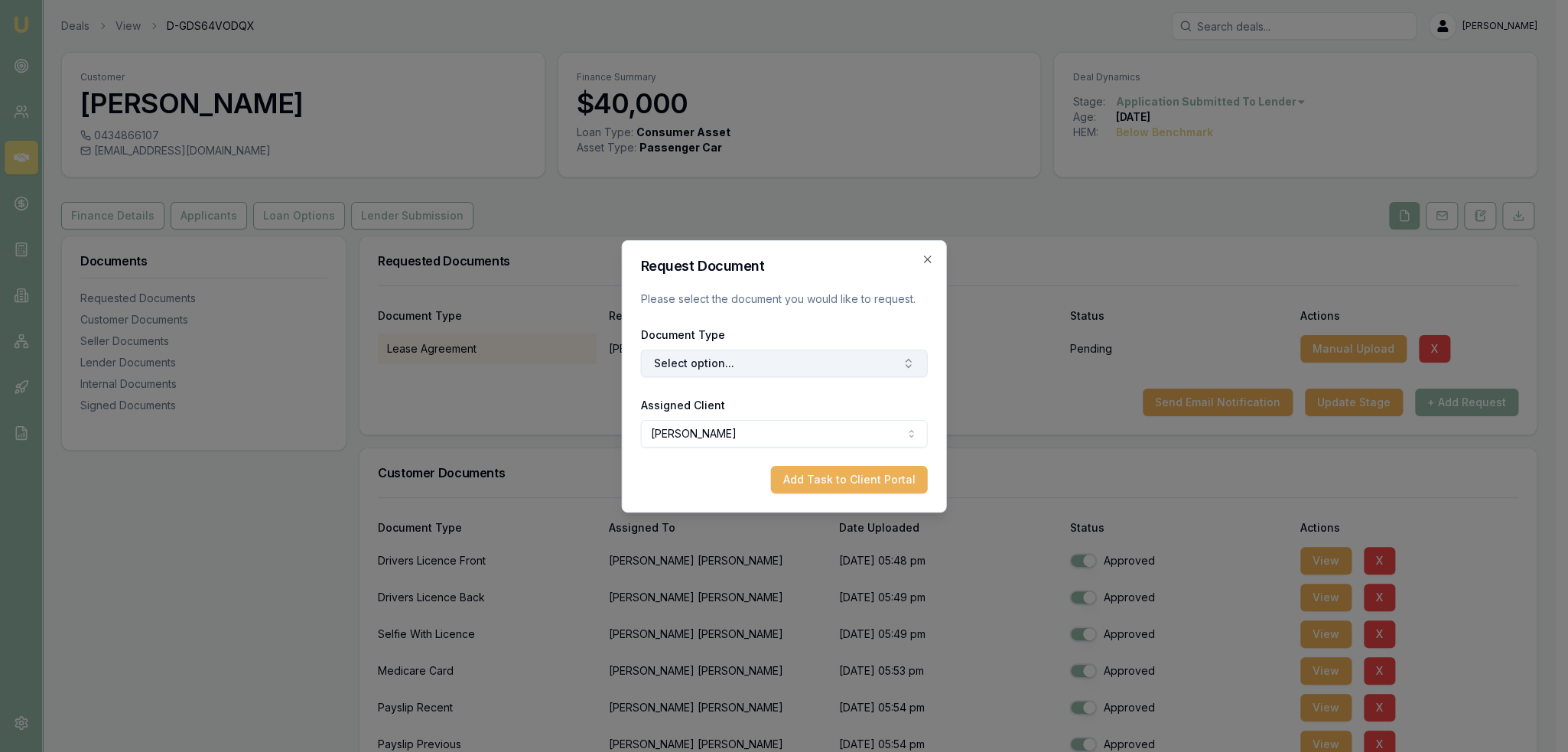
click at [734, 360] on button "Select option..." at bounding box center [784, 363] width 286 height 28
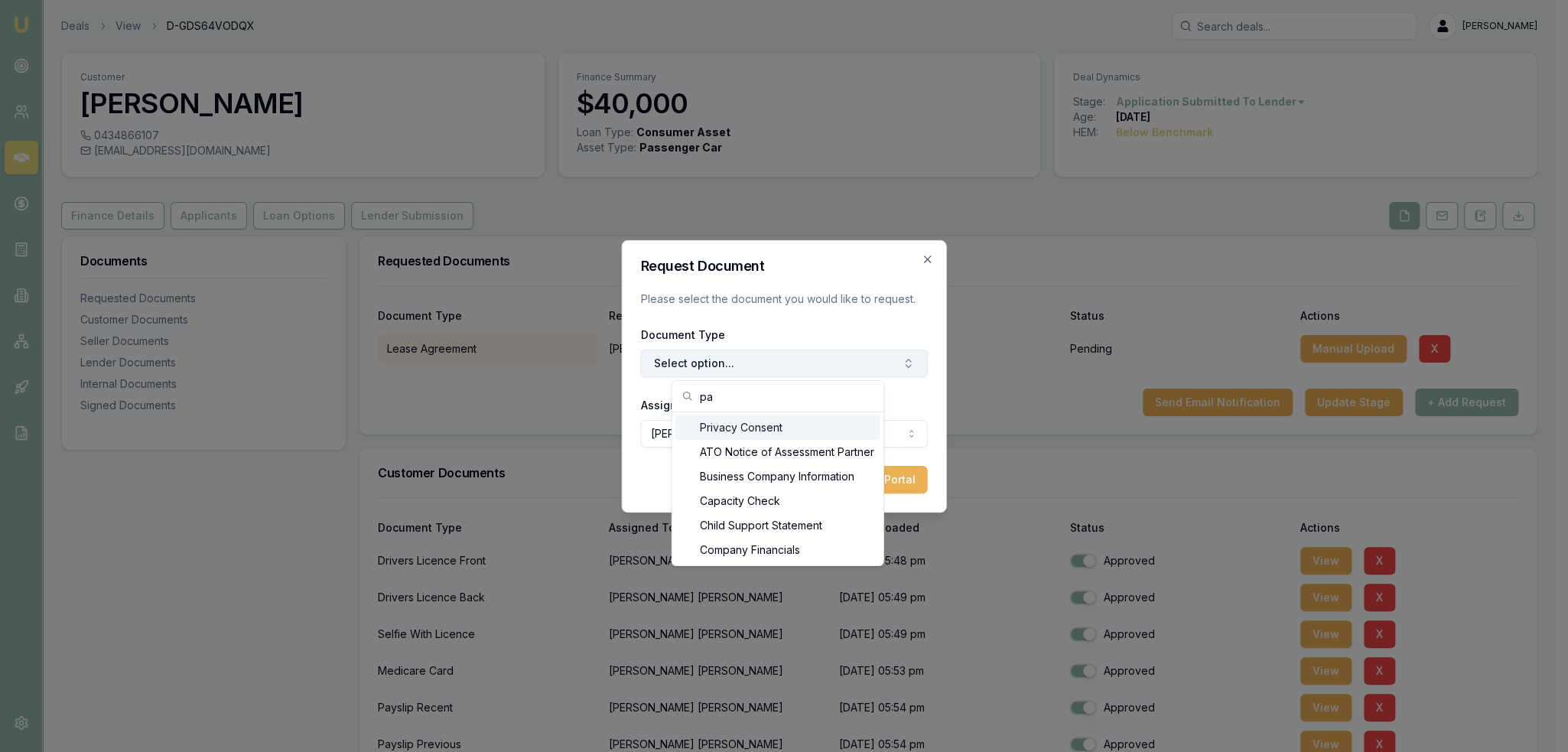
type input "p"
type input "c"
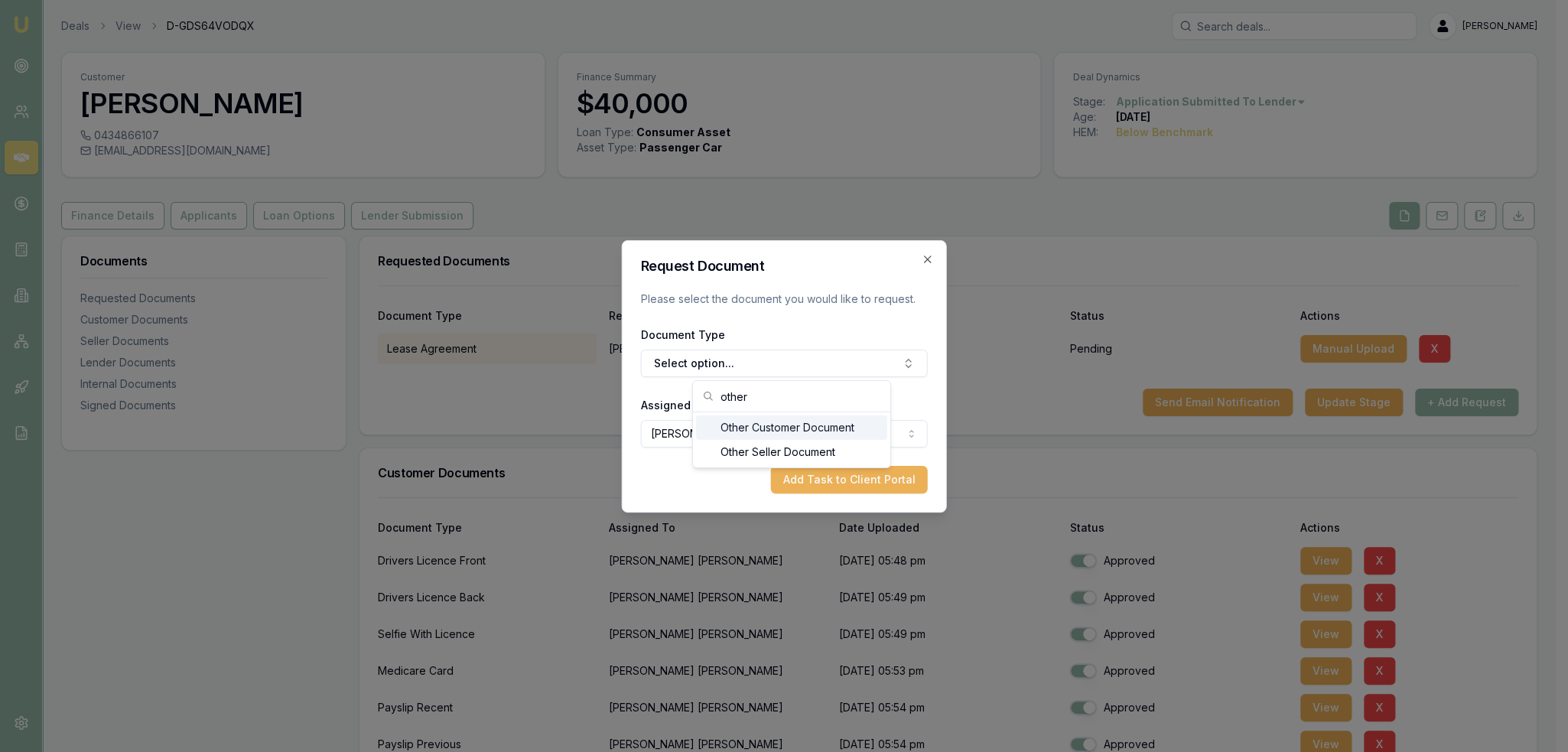
type input "other"
click at [766, 425] on div "Other Customer Document" at bounding box center [791, 427] width 191 height 25
click at [838, 471] on button "Add Task to Client Portal" at bounding box center [848, 479] width 157 height 28
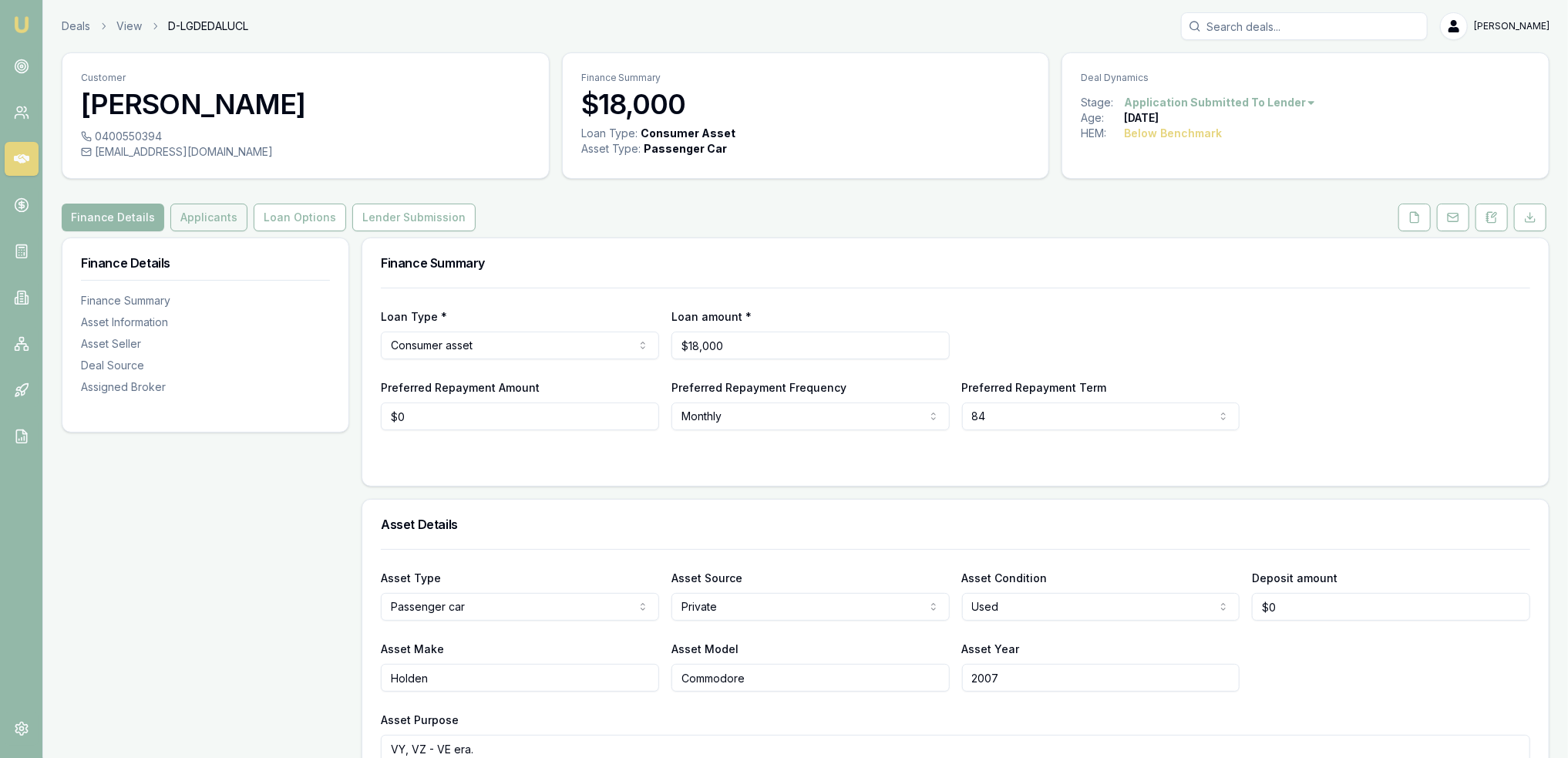
click at [200, 209] on button "Applicants" at bounding box center [209, 217] width 77 height 28
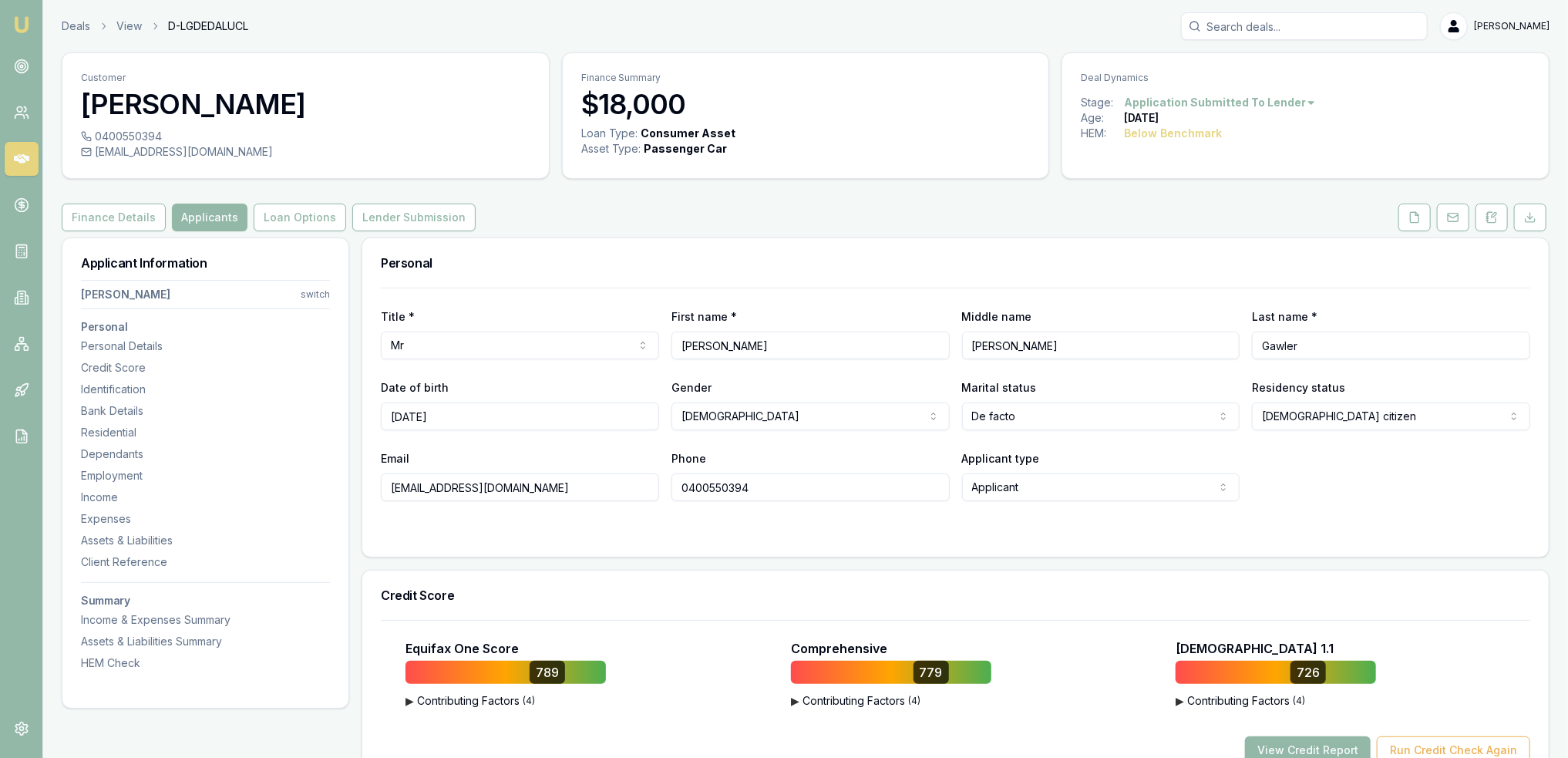
click at [310, 291] on html "Emu Broker Deals View D-LGDEDALUCL Robyn Adams Toggle Menu Customer Stephen Gaw…" at bounding box center [784, 379] width 1568 height 758
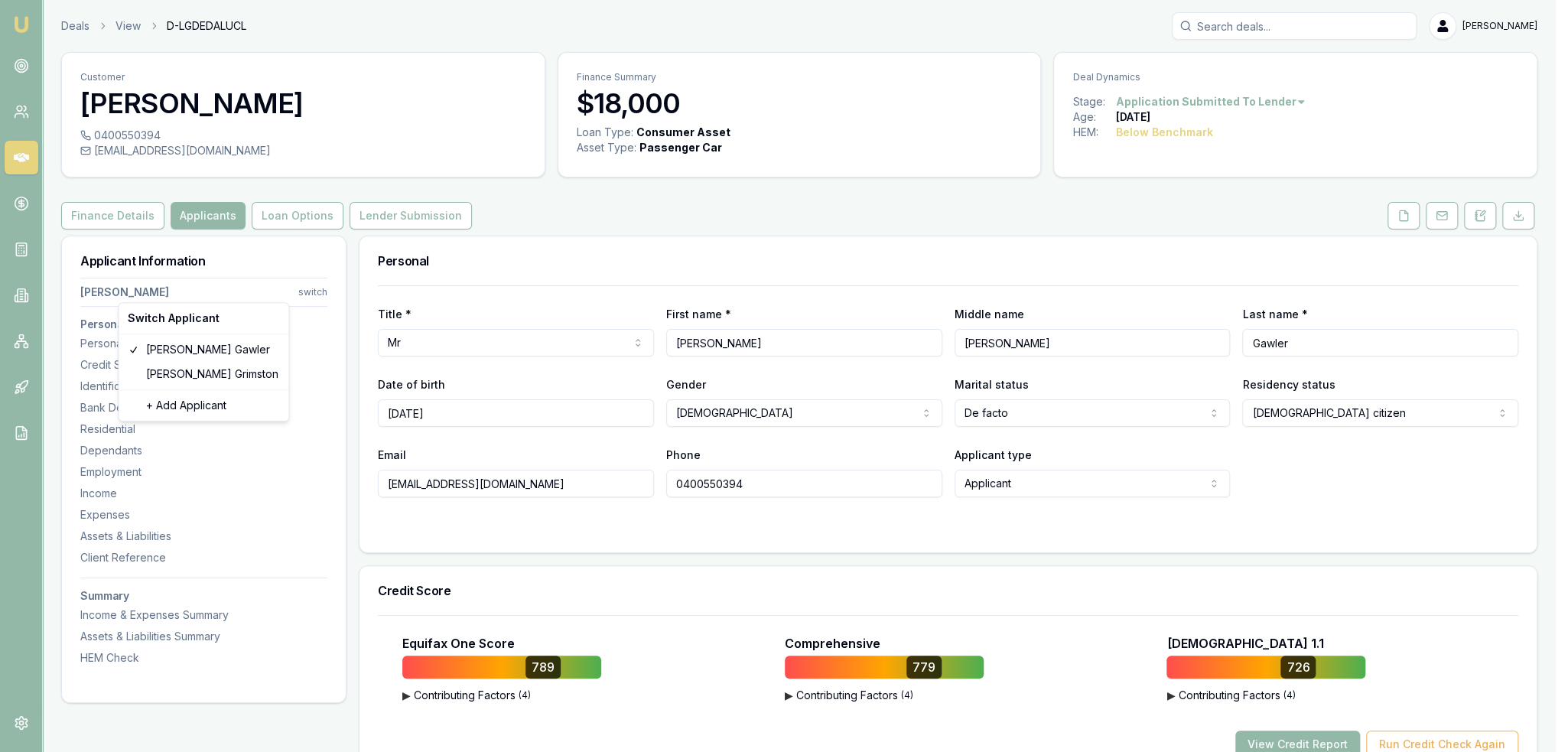
click at [307, 288] on html "Emu Broker Deals View D-LGDEDALUCL Robyn Adams Toggle Menu Customer Stephen Gaw…" at bounding box center [784, 376] width 1568 height 752
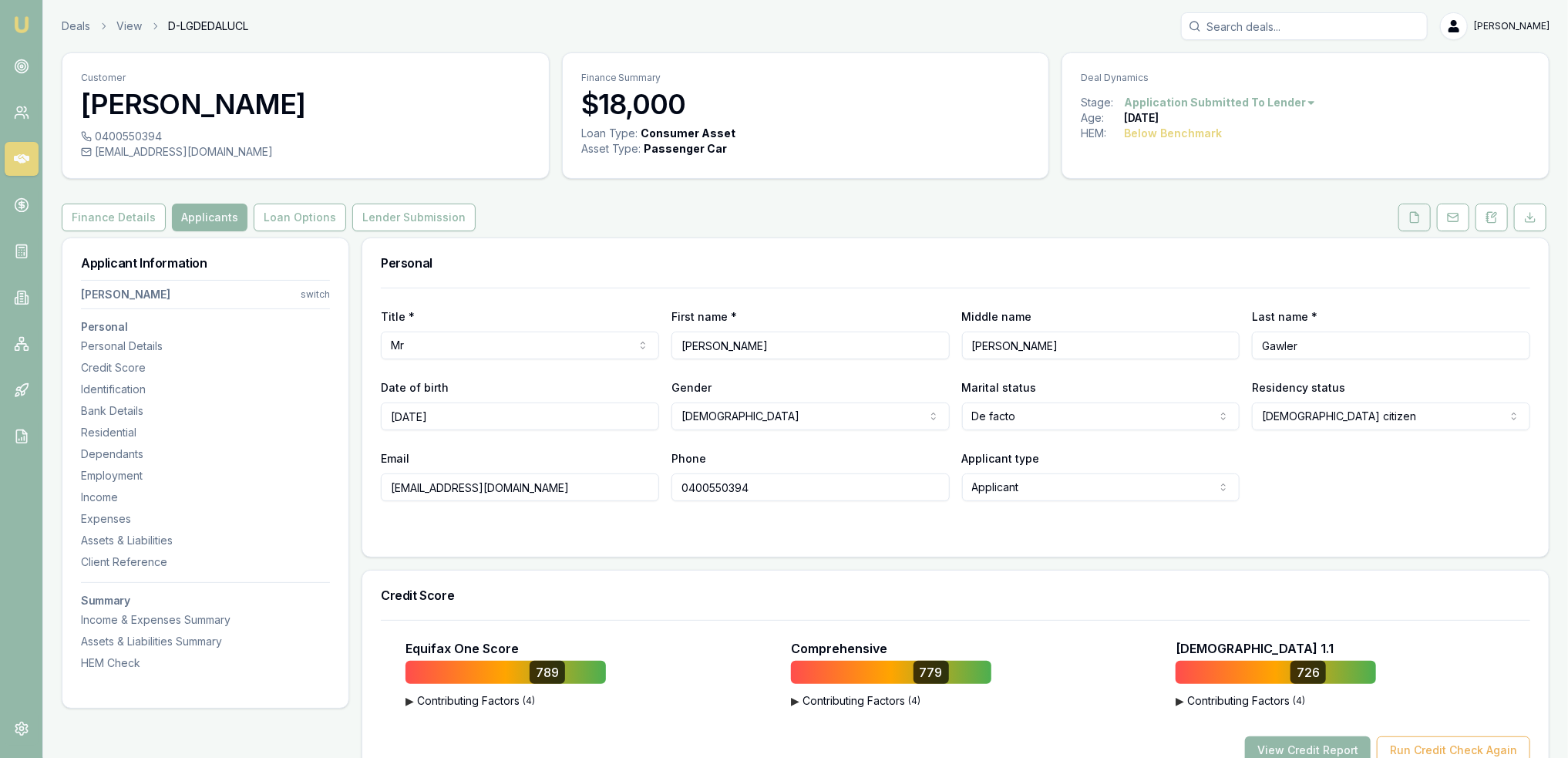
click at [1406, 222] on button at bounding box center [1414, 217] width 33 height 28
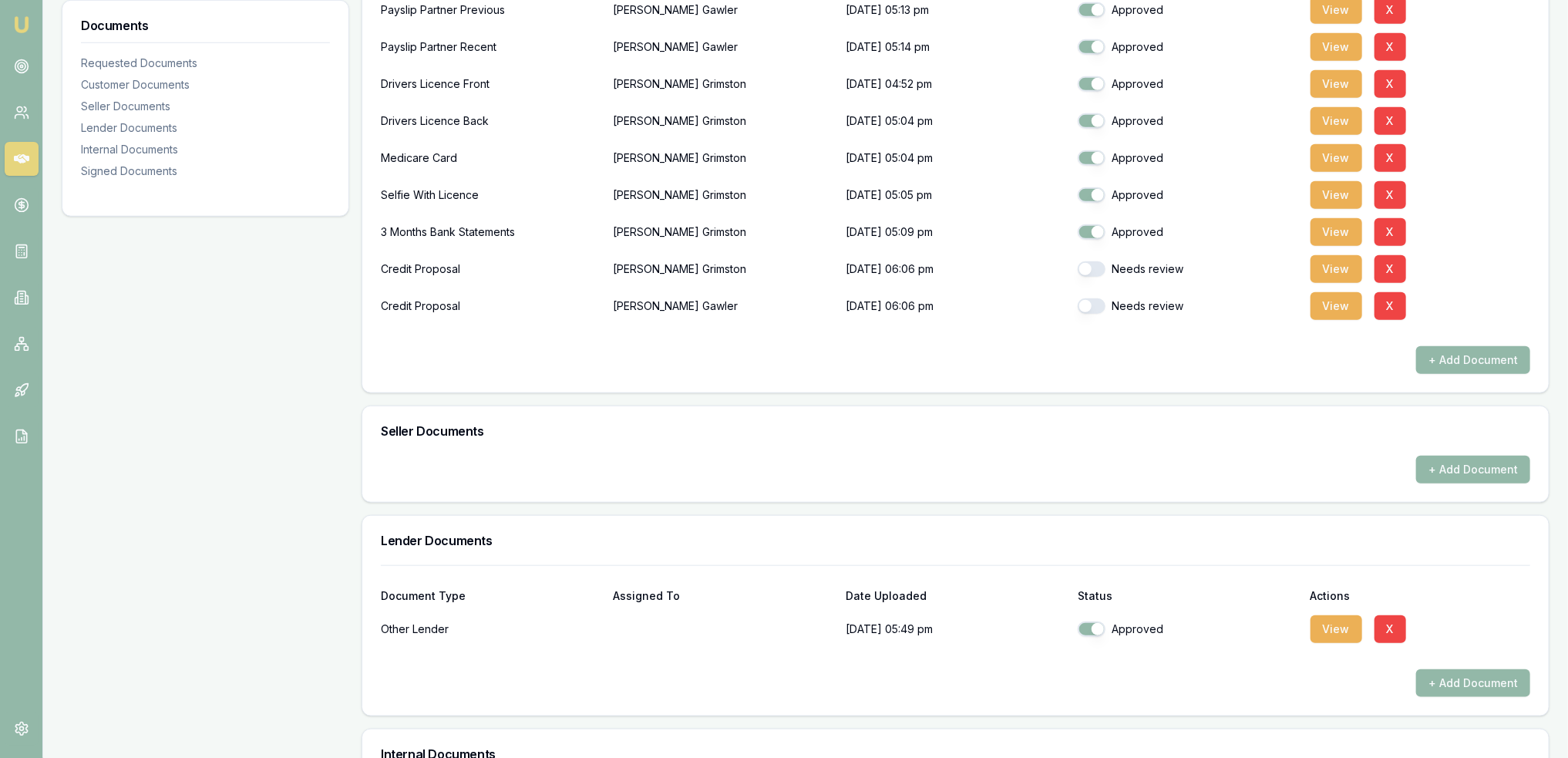
scroll to position [699, 0]
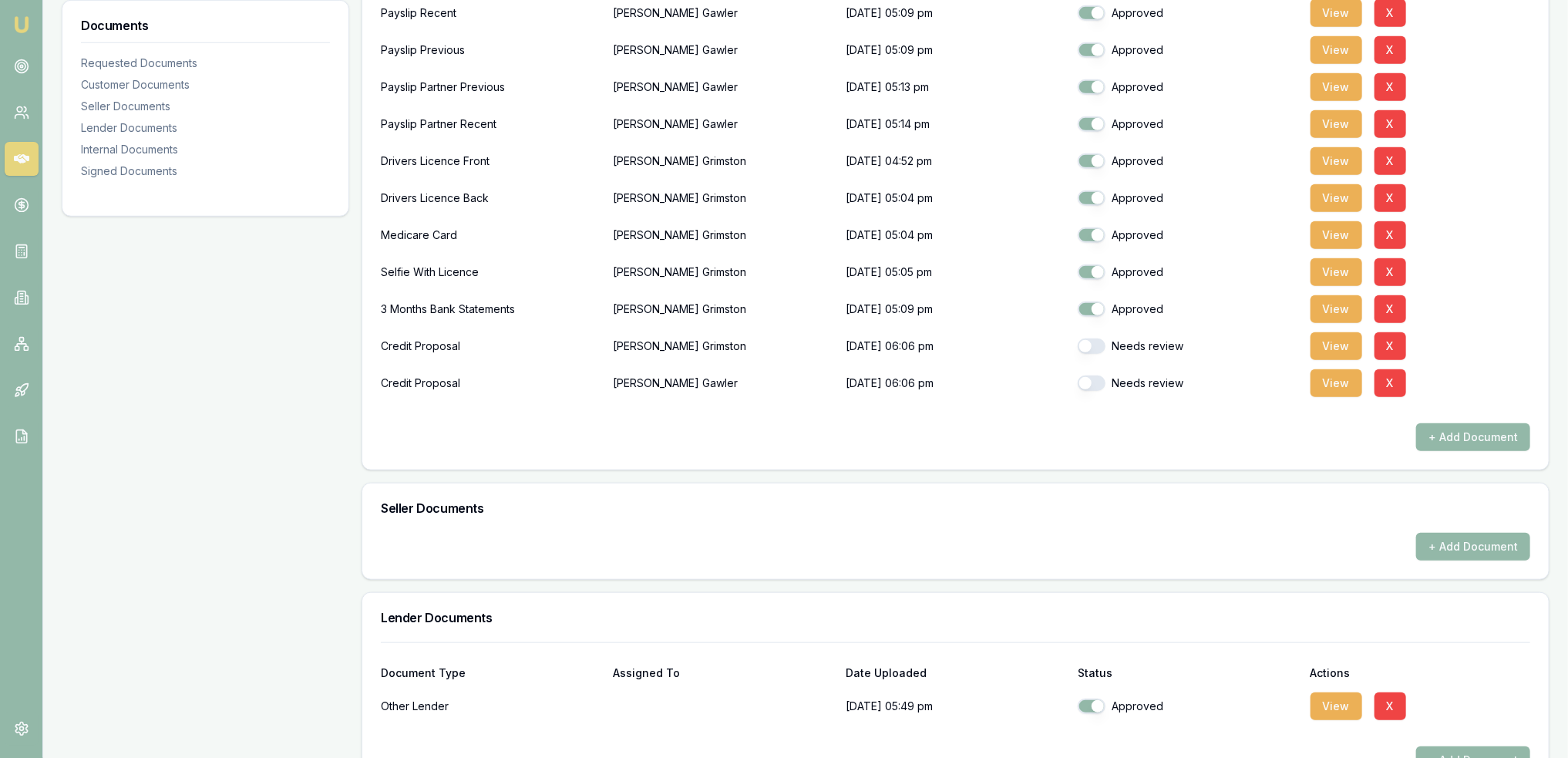
click at [1091, 347] on button "button" at bounding box center [1092, 346] width 28 height 16
checkbox input "true"
drag, startPoint x: 1091, startPoint y: 385, endPoint x: 1252, endPoint y: 354, distance: 164.0
click at [1092, 385] on button "button" at bounding box center [1092, 383] width 28 height 16
checkbox input "true"
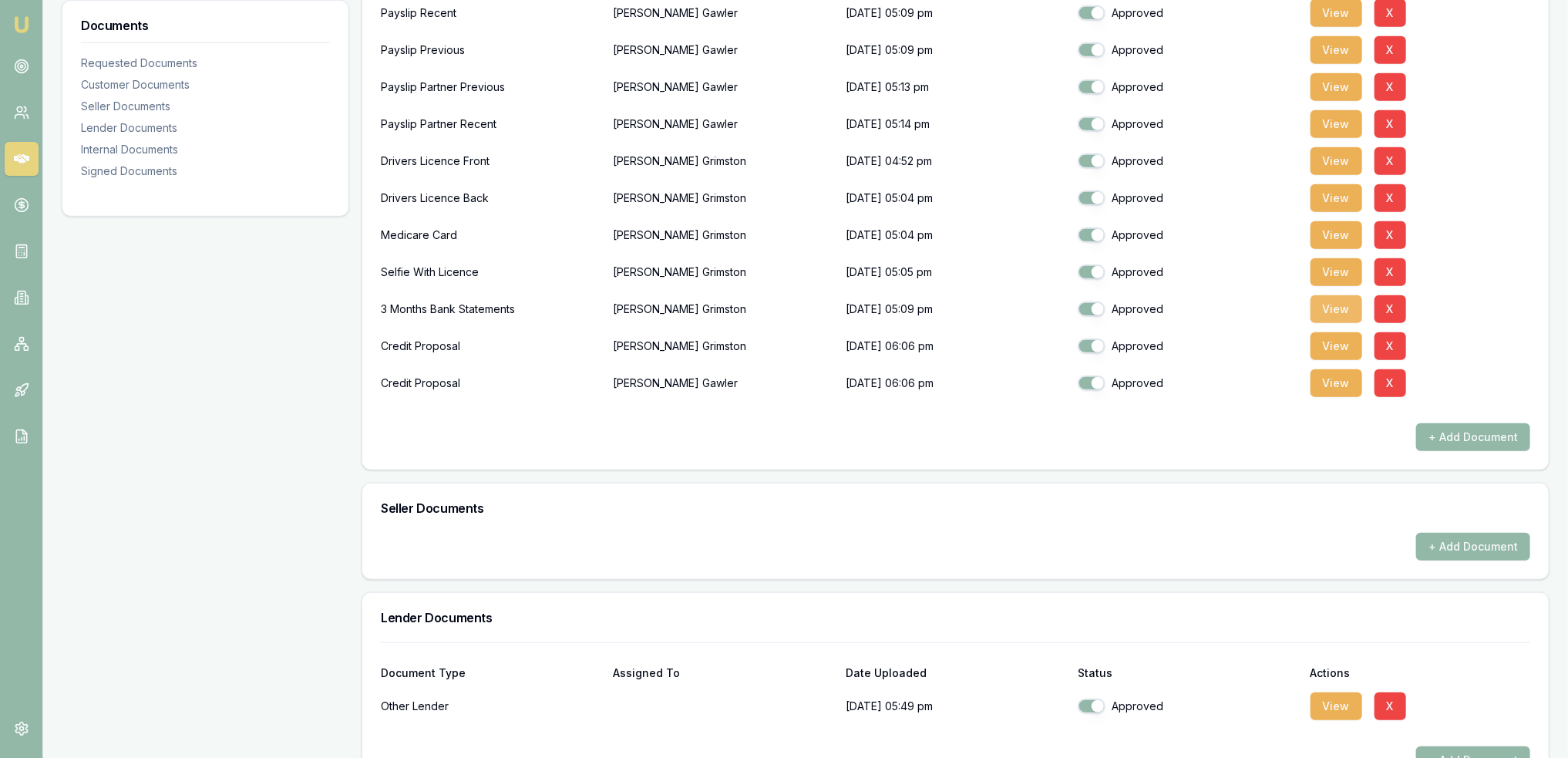
click at [1333, 306] on button "View" at bounding box center [1337, 310] width 52 height 28
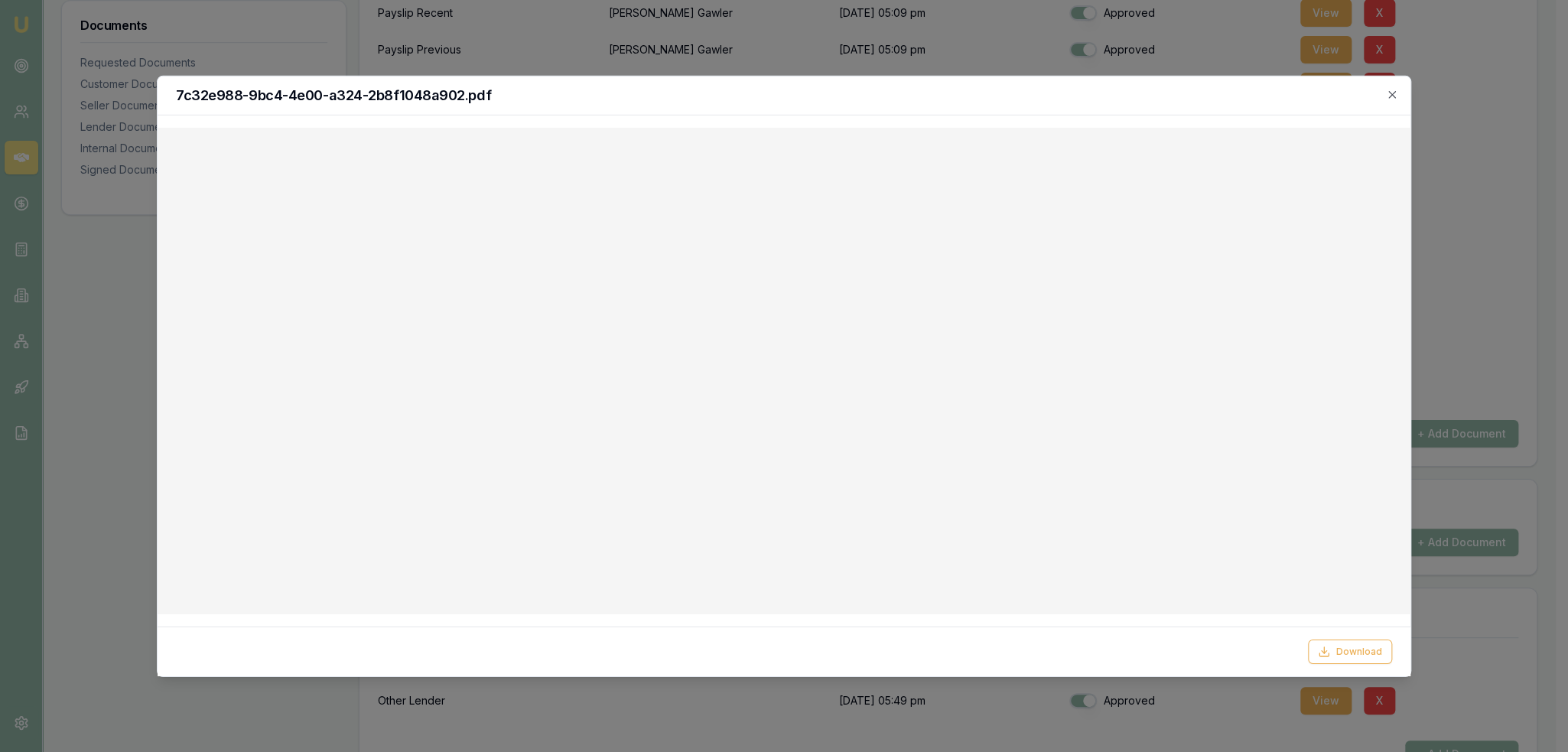
drag, startPoint x: 1336, startPoint y: 646, endPoint x: 1364, endPoint y: 620, distance: 38.2
click at [1336, 646] on button "Download" at bounding box center [1348, 651] width 84 height 25
click at [1393, 90] on icon "button" at bounding box center [1392, 94] width 12 height 12
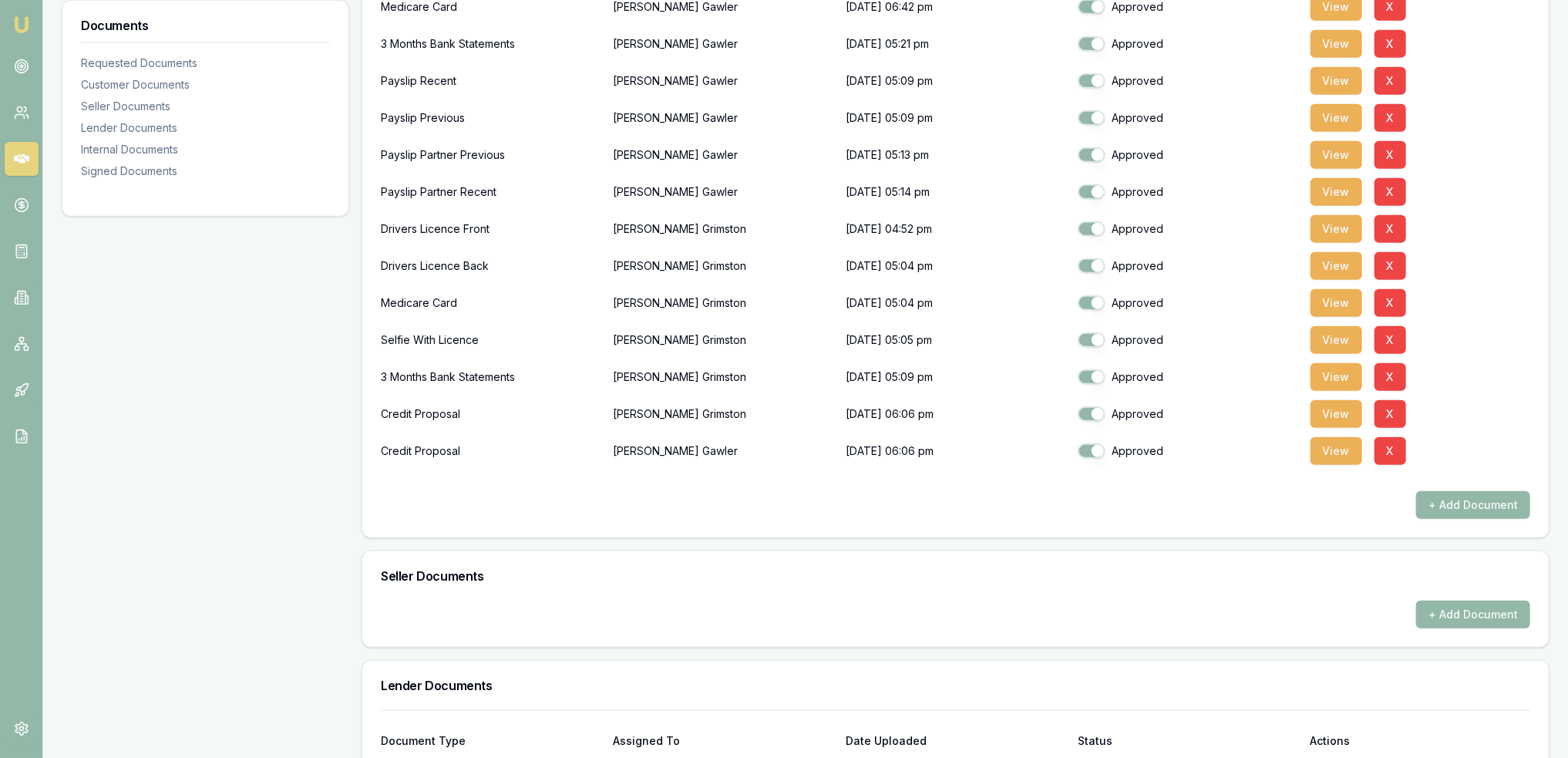
scroll to position [546, 0]
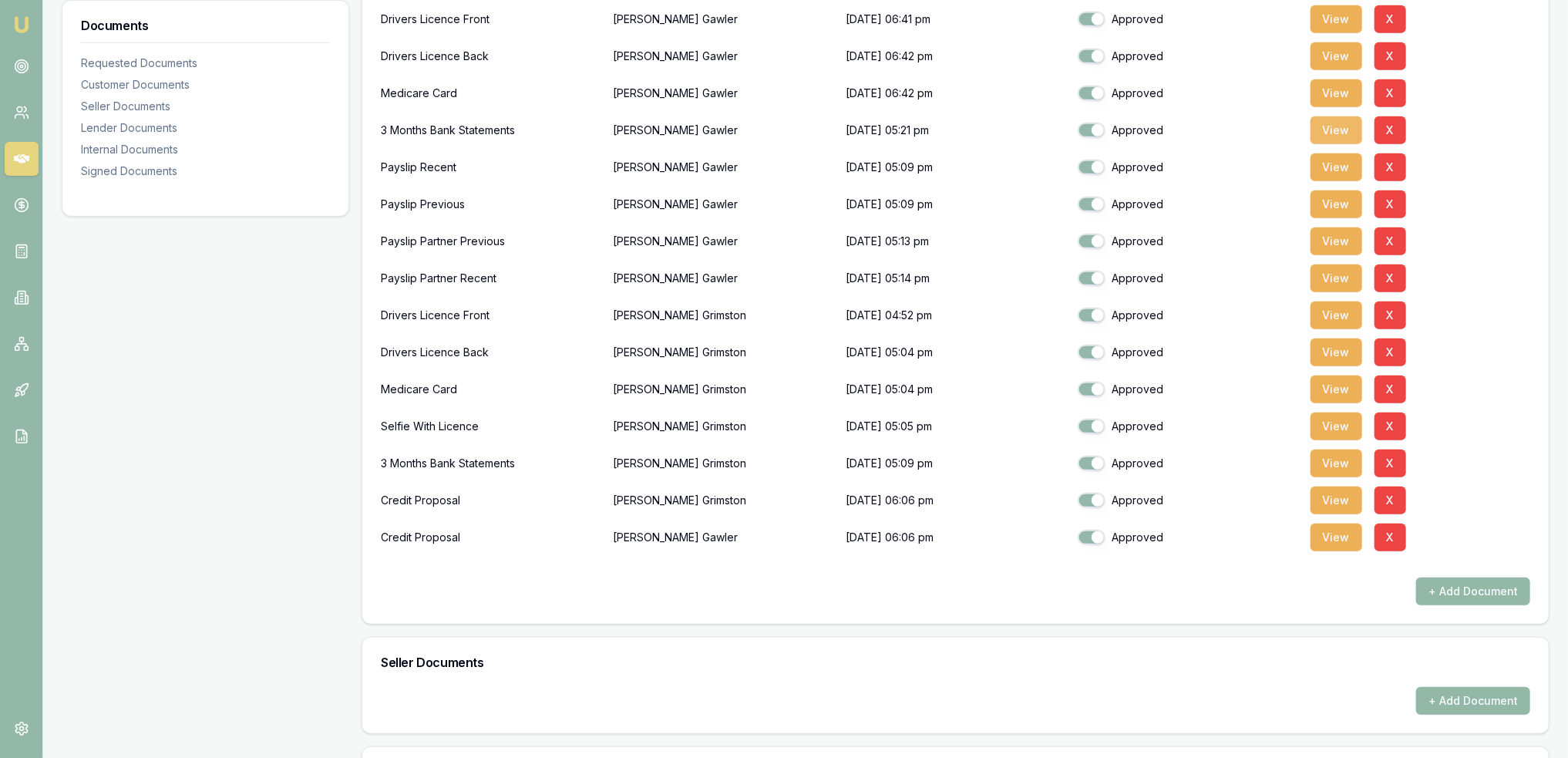
click at [1339, 126] on button "View" at bounding box center [1337, 130] width 52 height 28
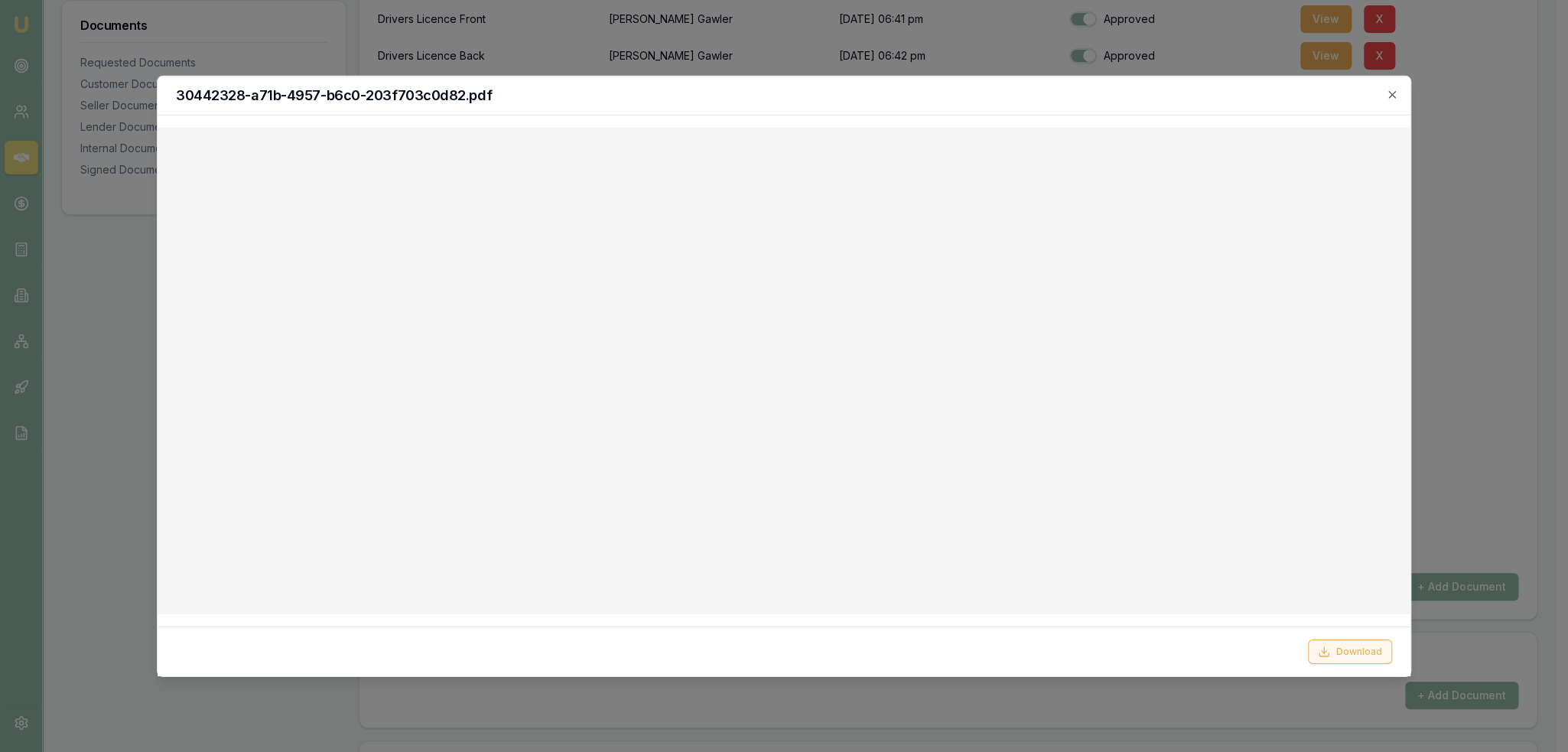
click at [1360, 654] on button "Download" at bounding box center [1348, 651] width 84 height 25
click at [1393, 97] on icon "button" at bounding box center [1392, 94] width 12 height 12
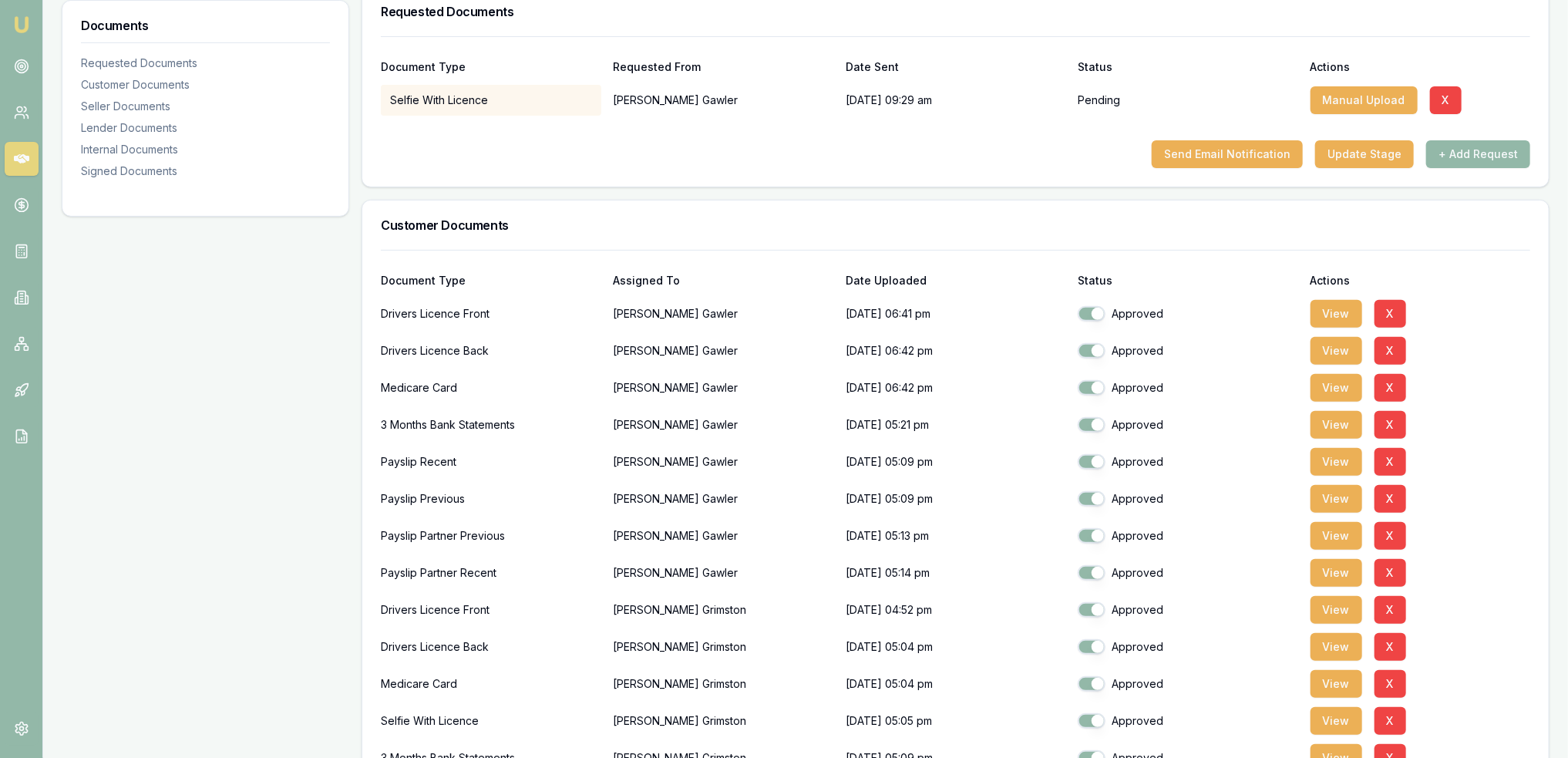
scroll to position [237, 0]
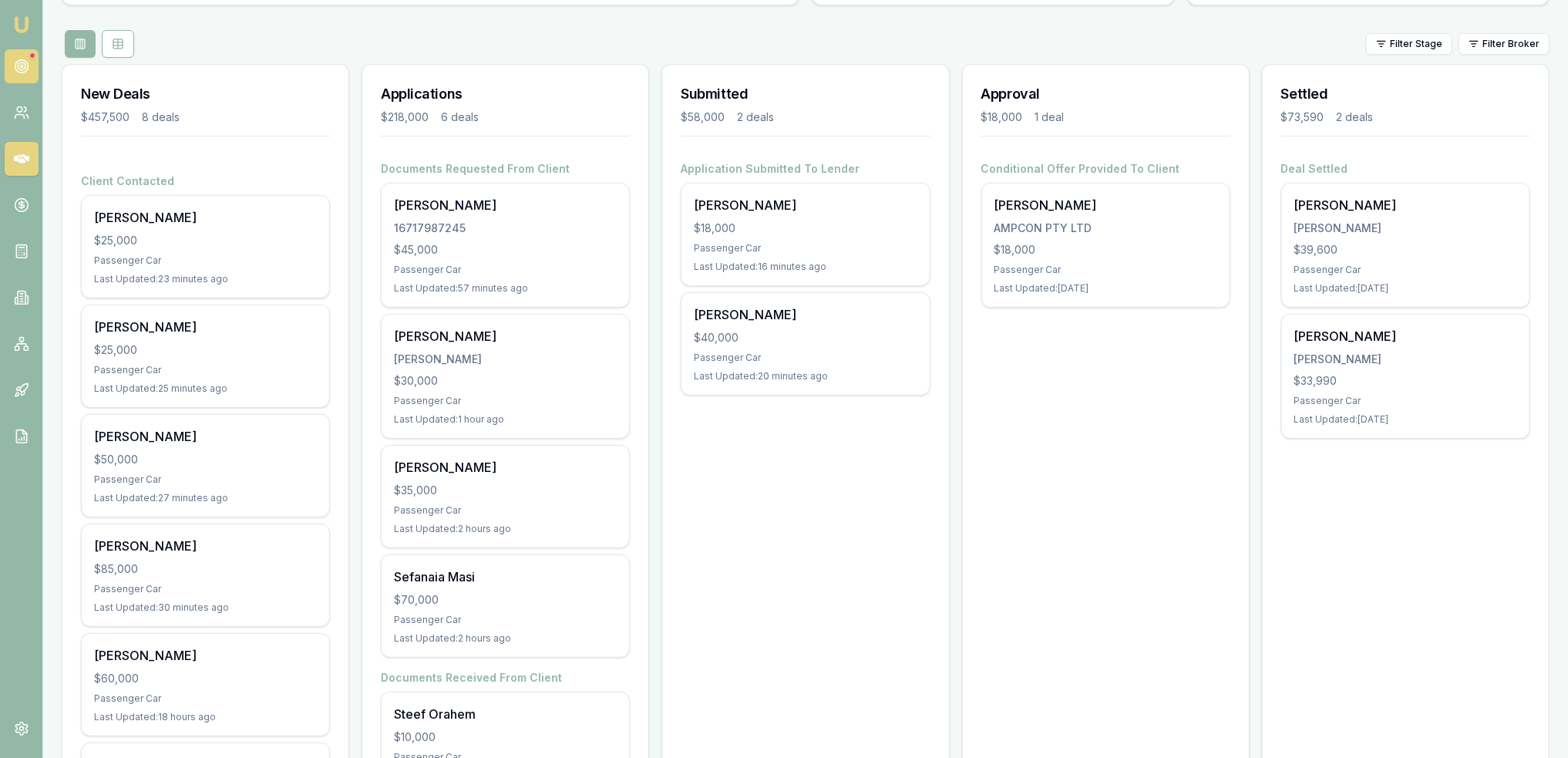
click at [24, 57] on link at bounding box center [22, 66] width 34 height 34
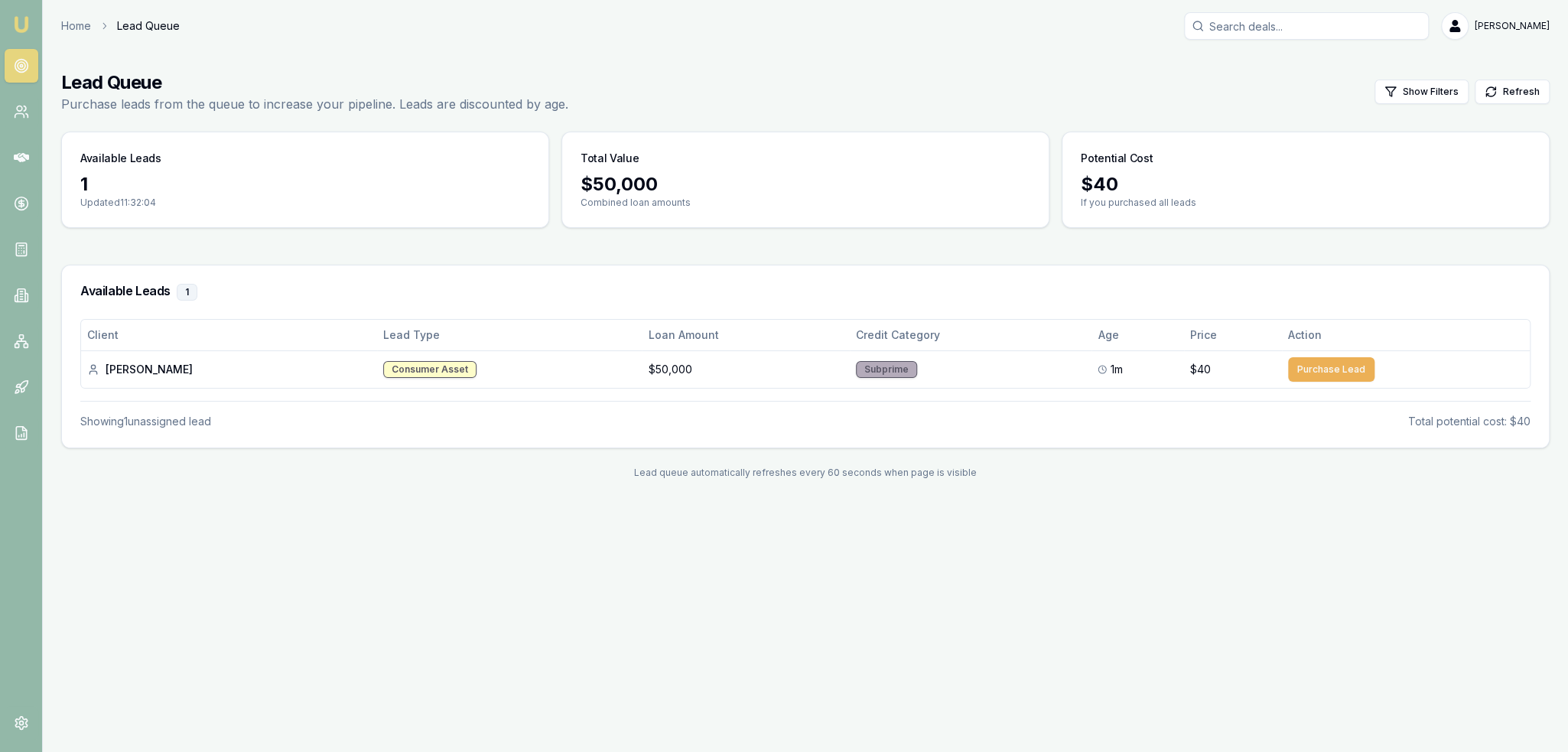
click at [17, 21] on img at bounding box center [21, 25] width 19 height 19
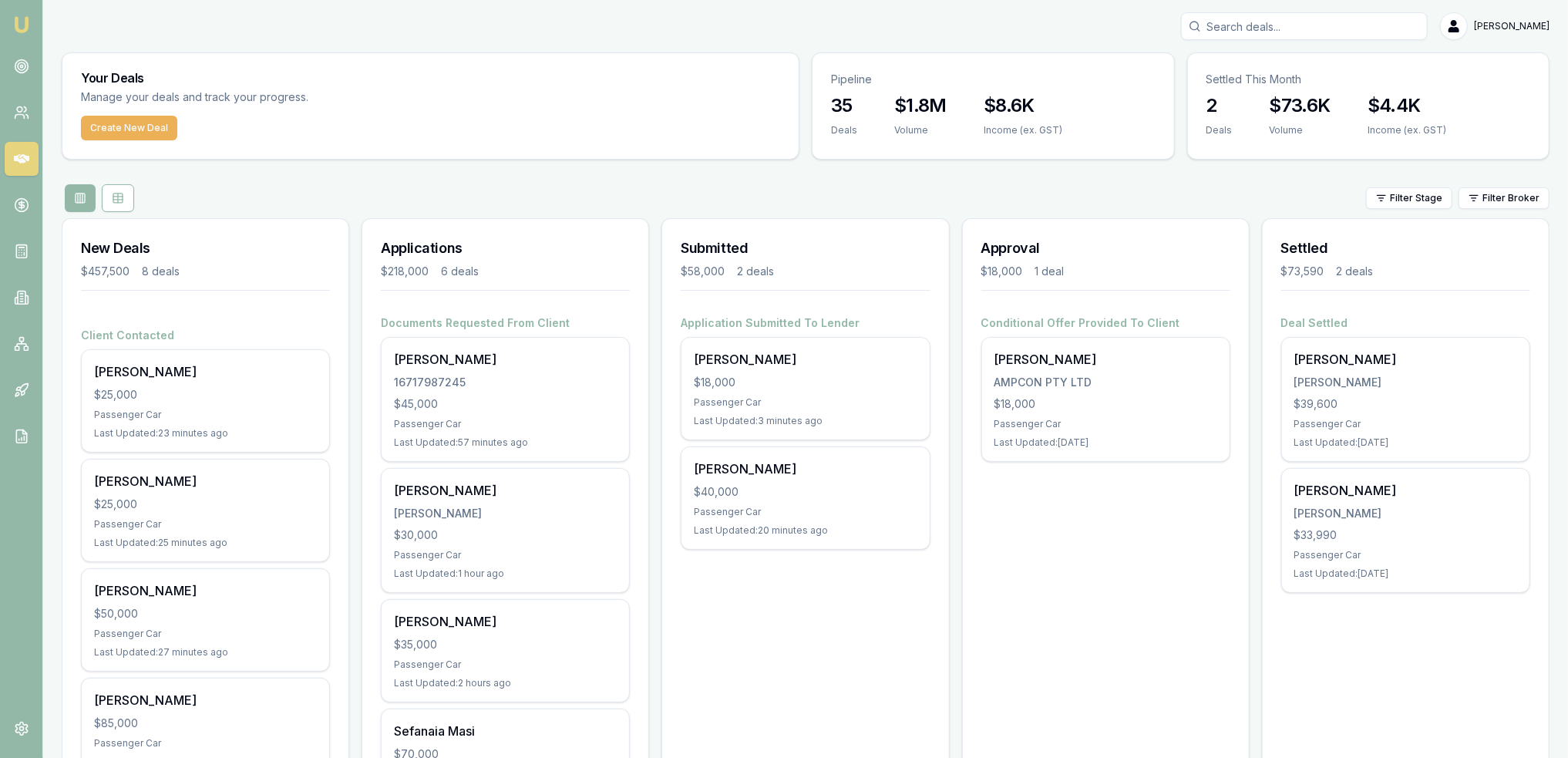
click at [26, 30] on img at bounding box center [21, 25] width 19 height 19
click at [16, 57] on link at bounding box center [22, 66] width 34 height 34
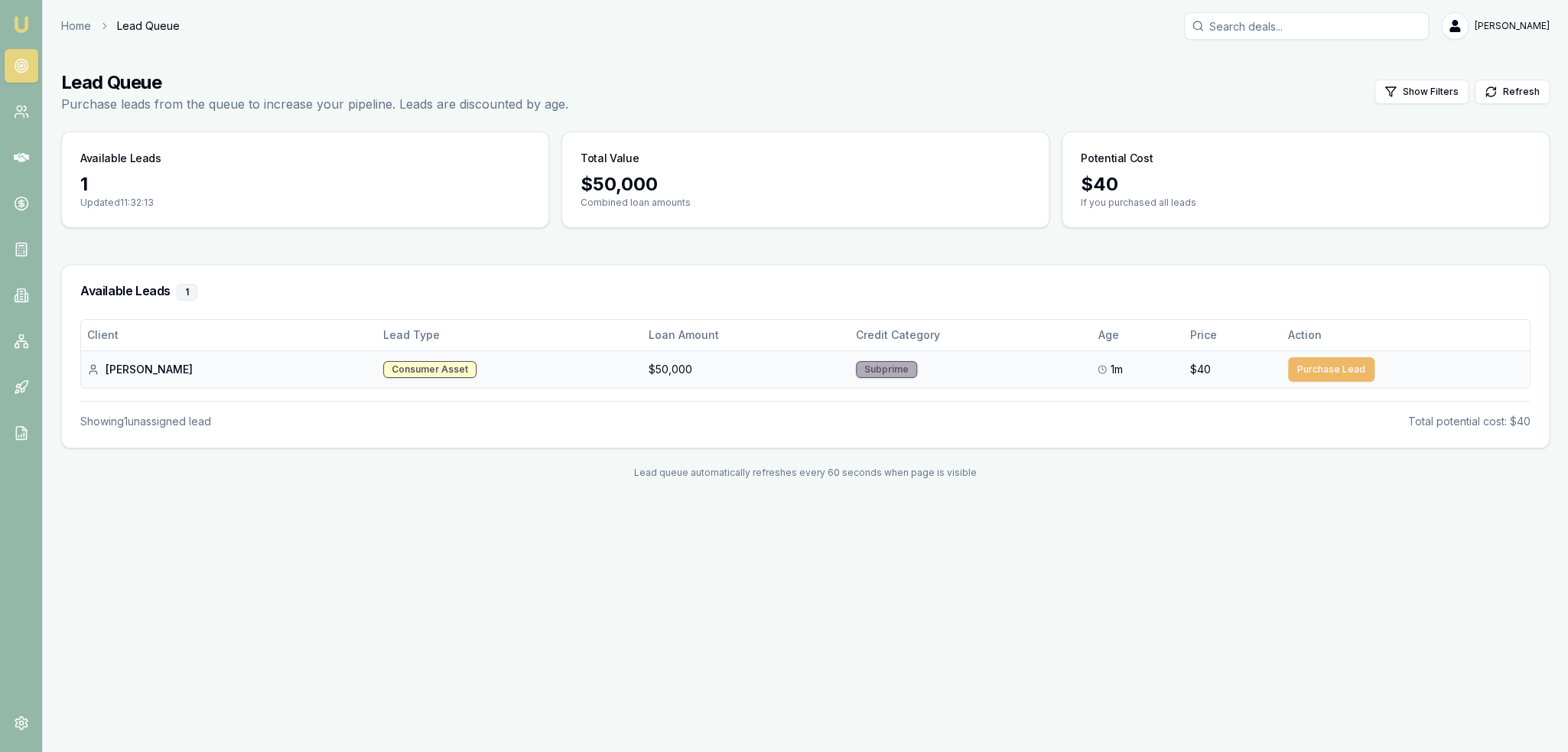
click at [1319, 362] on button "Purchase Lead" at bounding box center [1331, 369] width 87 height 25
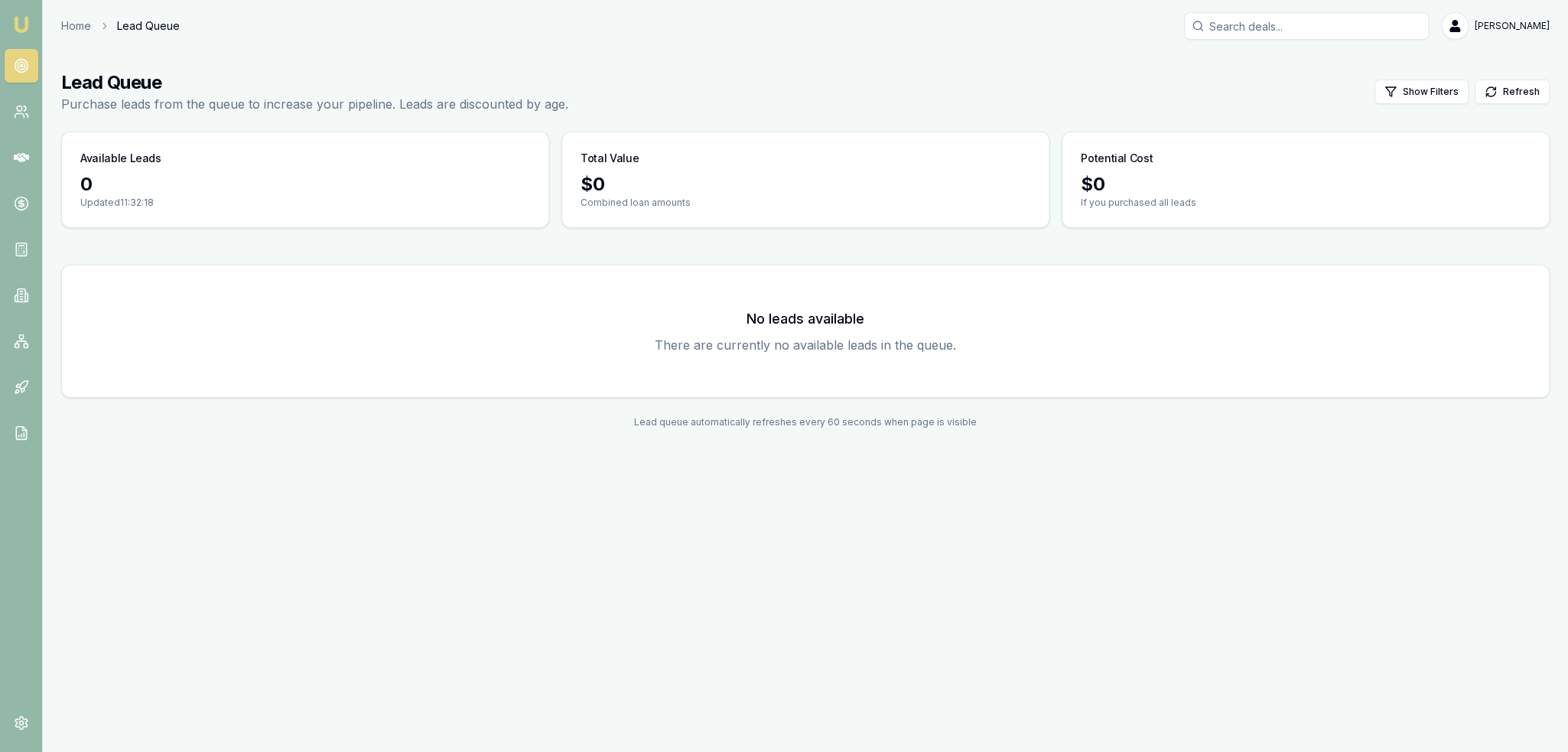
click at [25, 24] on img at bounding box center [21, 25] width 19 height 19
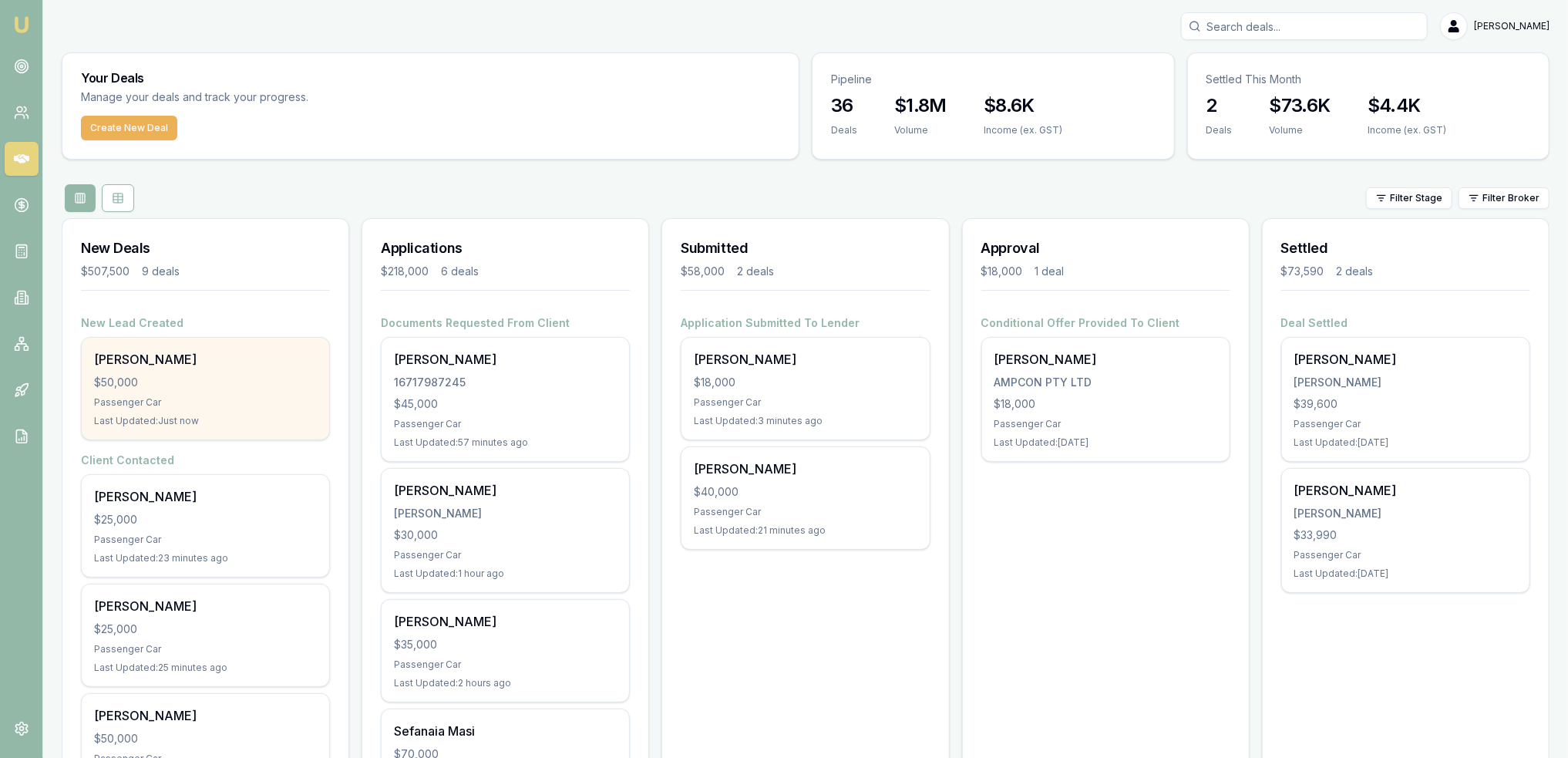
click at [196, 389] on div "$50,000" at bounding box center [205, 383] width 223 height 16
click at [163, 354] on div "[PERSON_NAME]" at bounding box center [205, 359] width 223 height 19
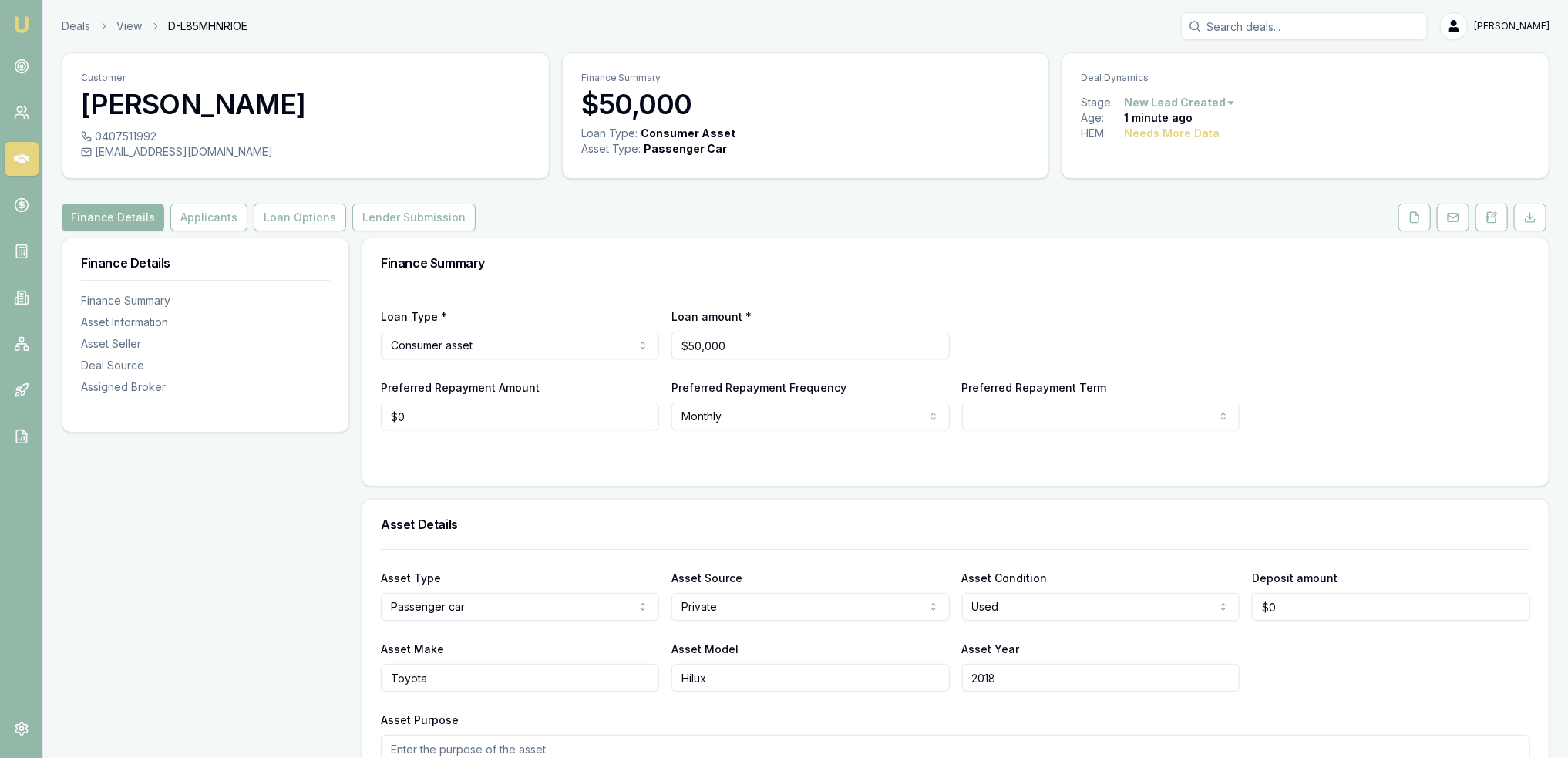
drag, startPoint x: 95, startPoint y: 132, endPoint x: 157, endPoint y: 134, distance: 62.0
click at [157, 134] on div "0407511992" at bounding box center [306, 137] width 450 height 16
drag, startPoint x: 95, startPoint y: 138, endPoint x: 155, endPoint y: 131, distance: 60.4
click at [155, 131] on div "0407511992" at bounding box center [306, 137] width 450 height 16
copy div "0407511992"
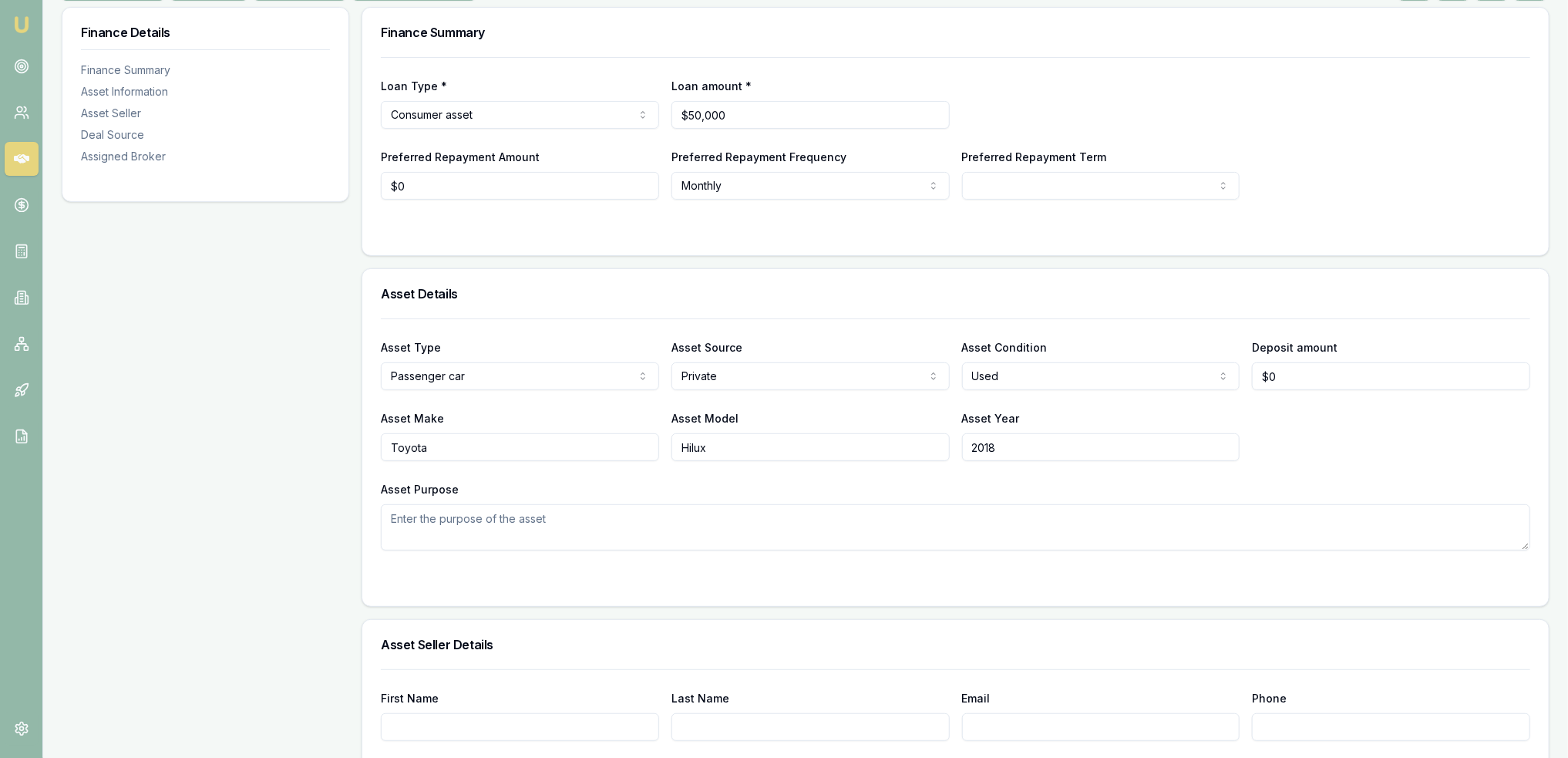
scroll to position [77, 0]
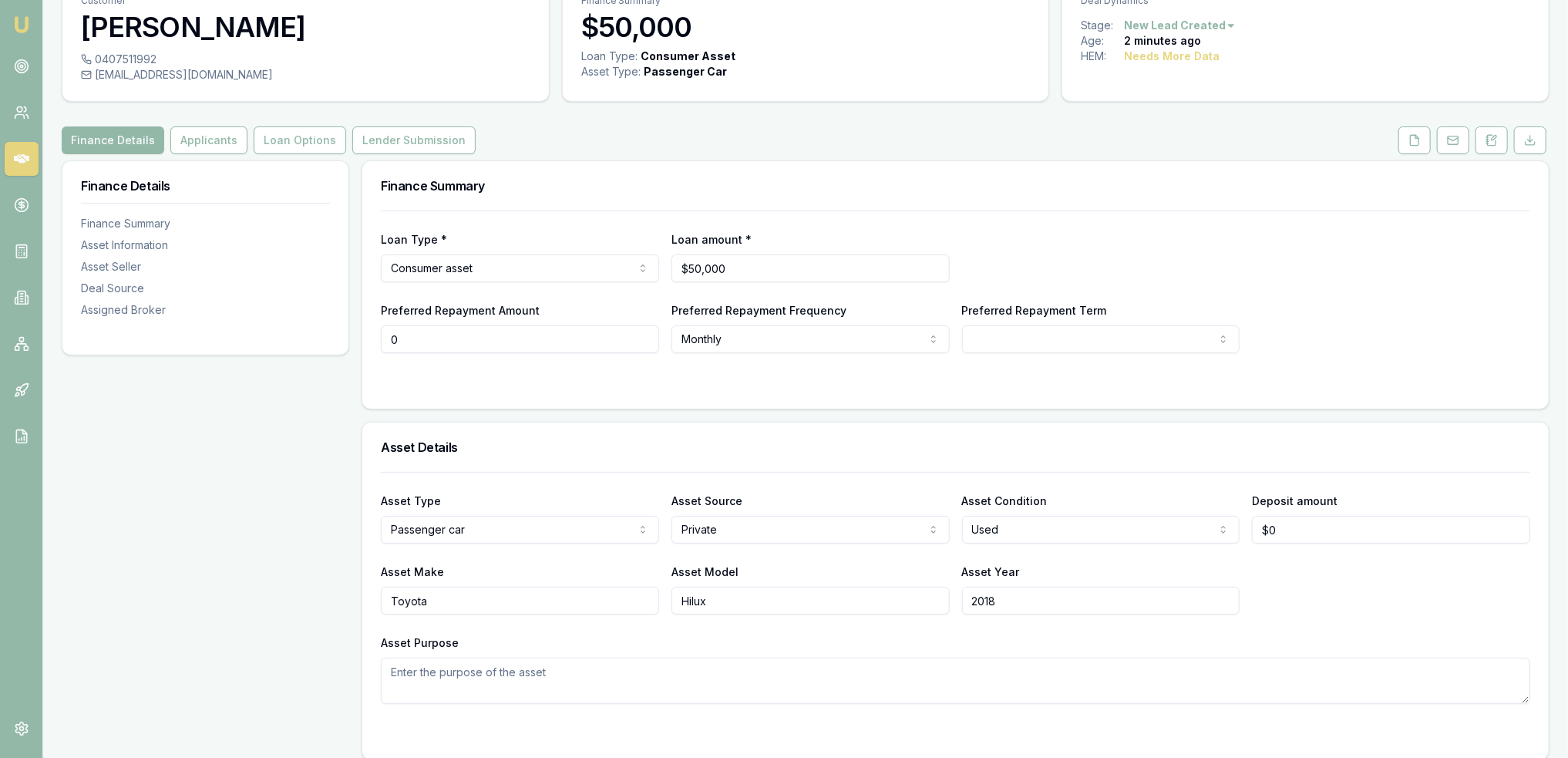
drag, startPoint x: 432, startPoint y: 329, endPoint x: 327, endPoint y: 329, distance: 105.0
type input "$0"
click at [1003, 322] on div "Preferred Repayment Term 12 24 36 48 60 72 84" at bounding box center [1102, 326] width 278 height 53
click at [1001, 335] on html "Emu Broker Deals View D-L85MHNRIOE [PERSON_NAME] Toggle Menu Customer Charlotte…" at bounding box center [784, 302] width 1568 height 758
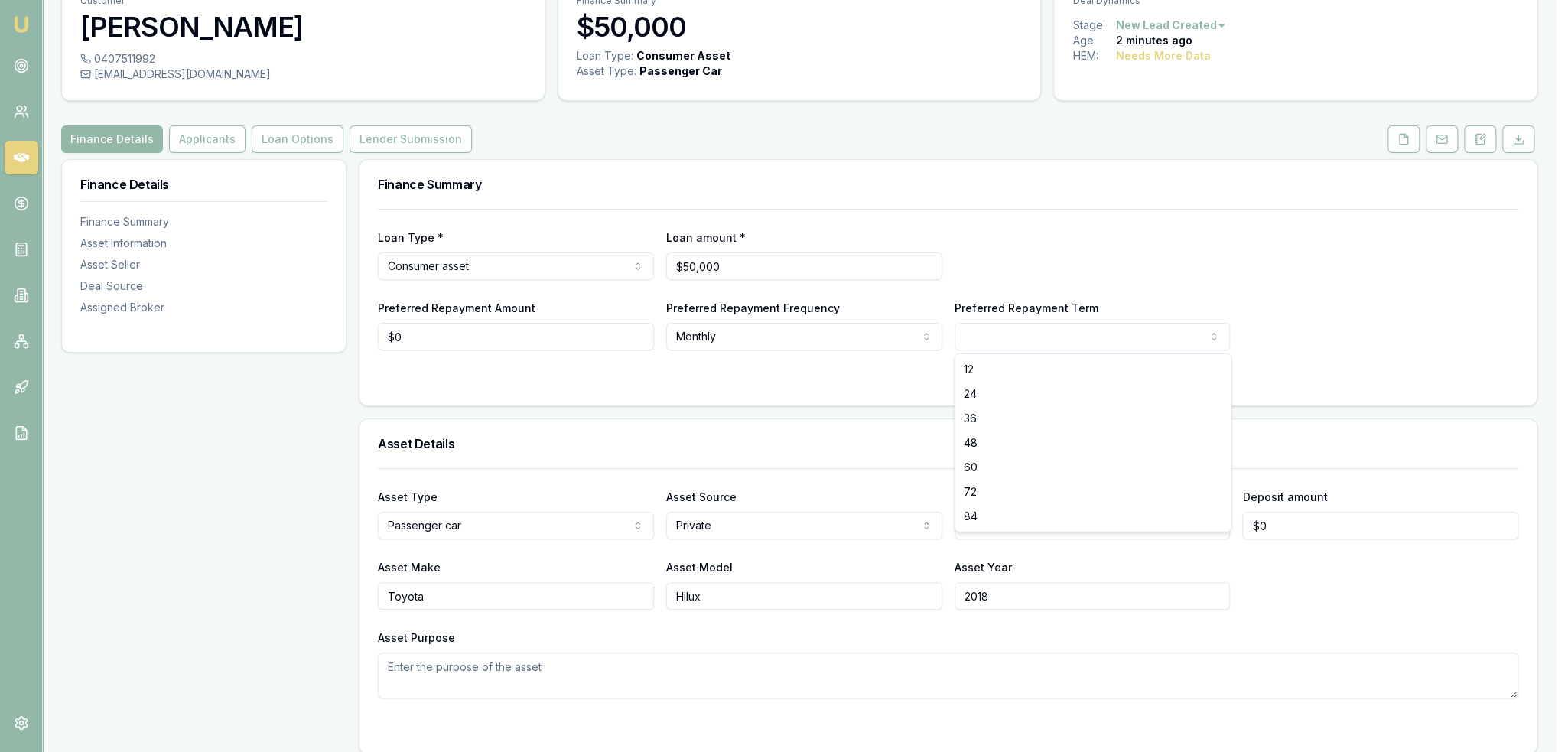
select select "84"
click at [745, 338] on html "Emu Broker Deals View D-L85MHNRIOE Robyn Adams Toggle Menu Customer Charlotte M…" at bounding box center [778, 299] width 1555 height 752
select select "FORTNIGHTLY"
drag, startPoint x: 445, startPoint y: 346, endPoint x: 290, endPoint y: 348, distance: 155.0
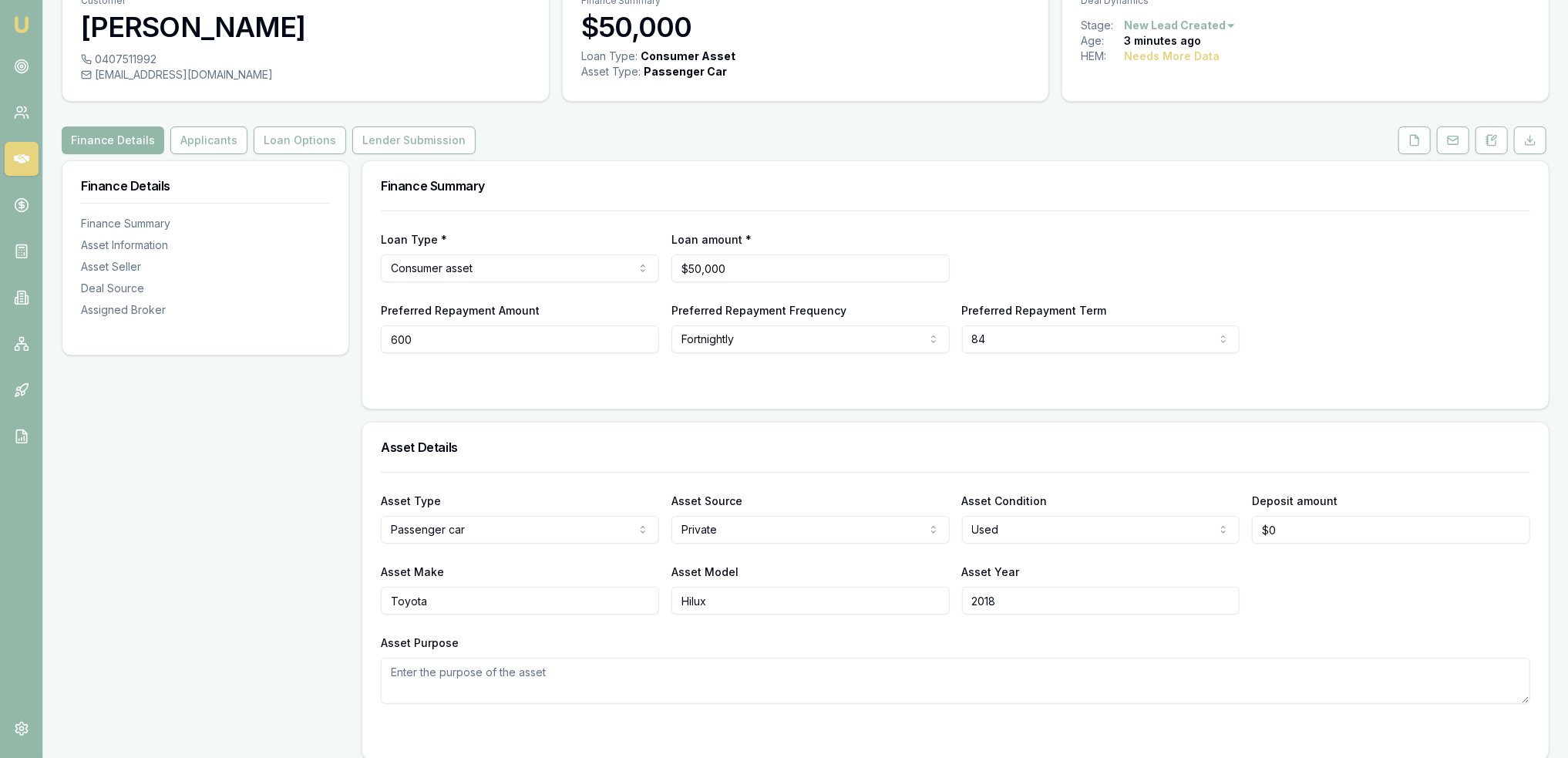
type input "$600"
click at [1367, 315] on div "Preferred Repayment Amount $600 Preferred Repayment Frequency Fortnightly Weekl…" at bounding box center [956, 326] width 1149 height 53
click at [203, 137] on button "Applicants" at bounding box center [209, 140] width 77 height 28
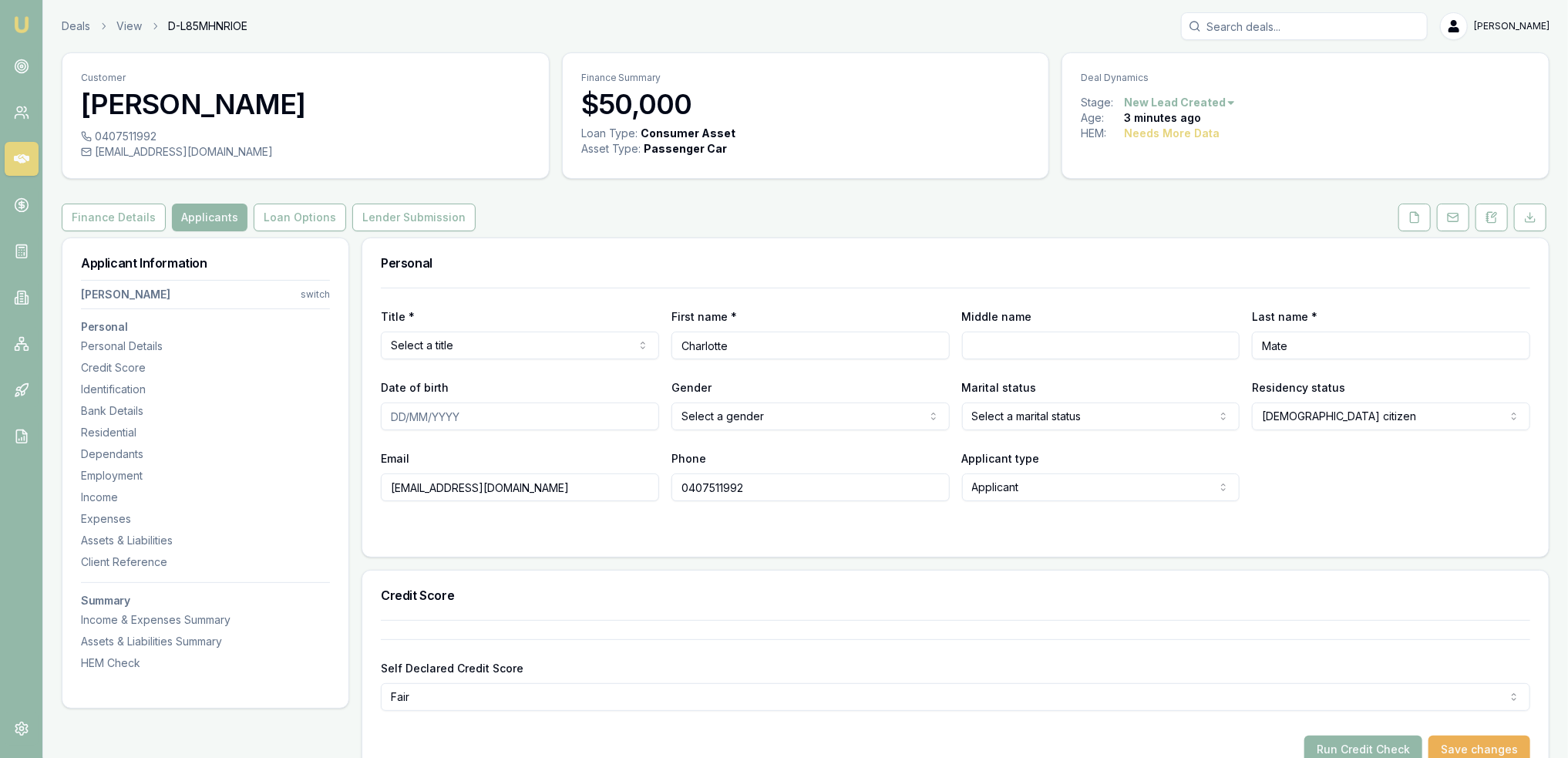
click at [471, 348] on html "Emu Broker Deals View D-L85MHNRIOE Robyn Adams Toggle Menu Customer Charlotte M…" at bounding box center [784, 379] width 1568 height 758
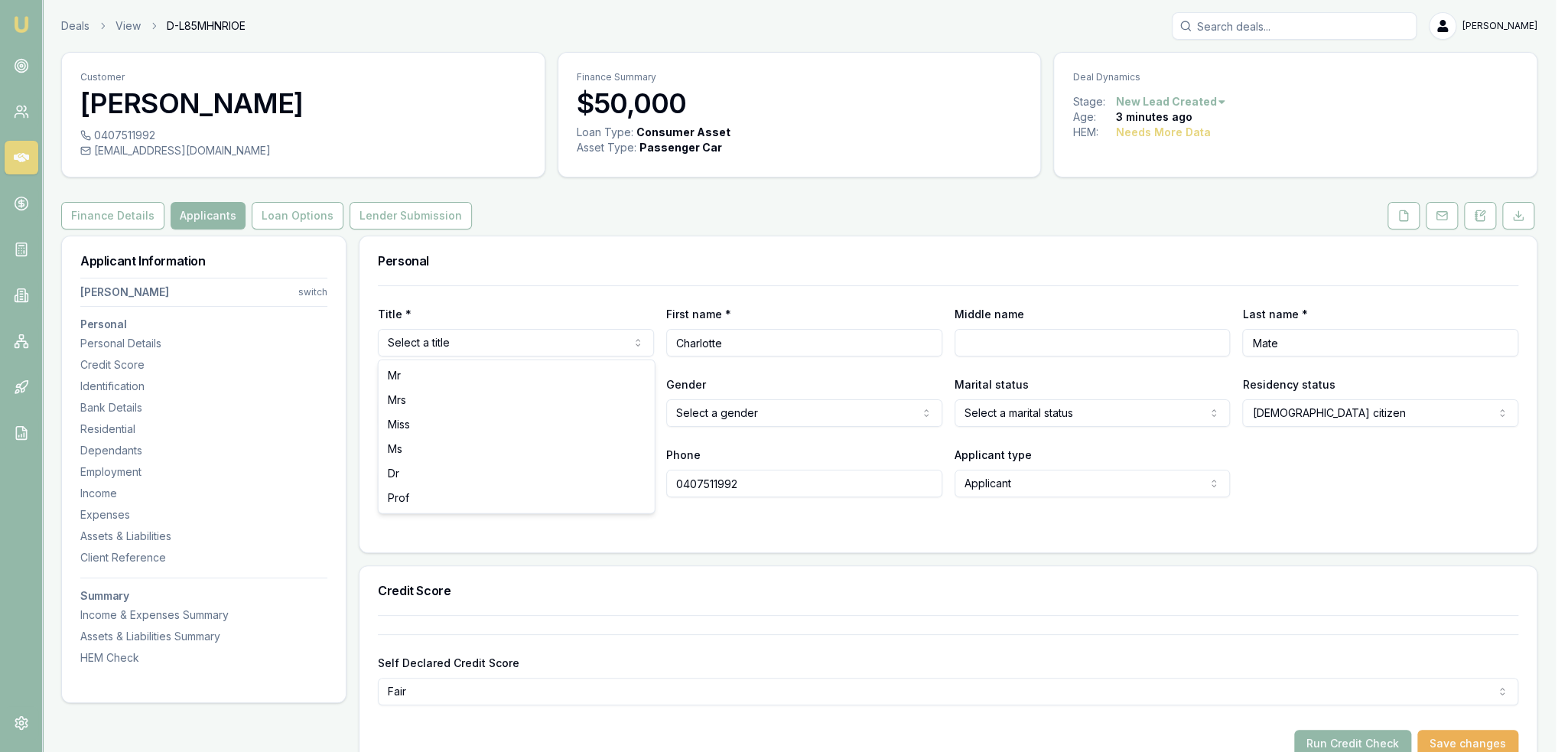
select select "Miss"
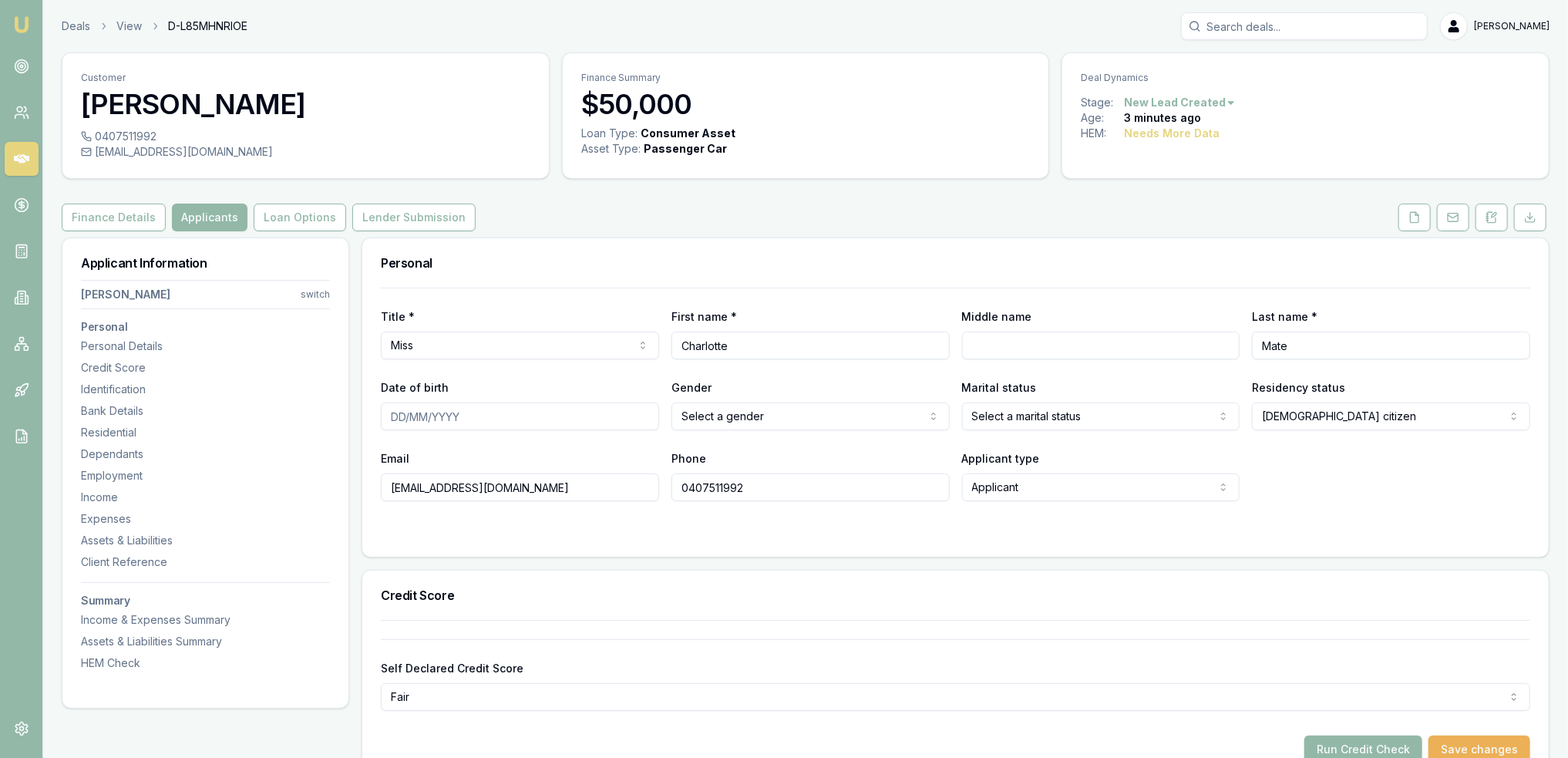
click at [966, 348] on input "Middle name" at bounding box center [1102, 345] width 278 height 28
type input "Louise"
type input "10/06/2003"
click at [694, 422] on html "Emu Broker Deals View D-L85MHNRIOE Robyn Adams Toggle Menu Customer Charlotte M…" at bounding box center [790, 379] width 1581 height 758
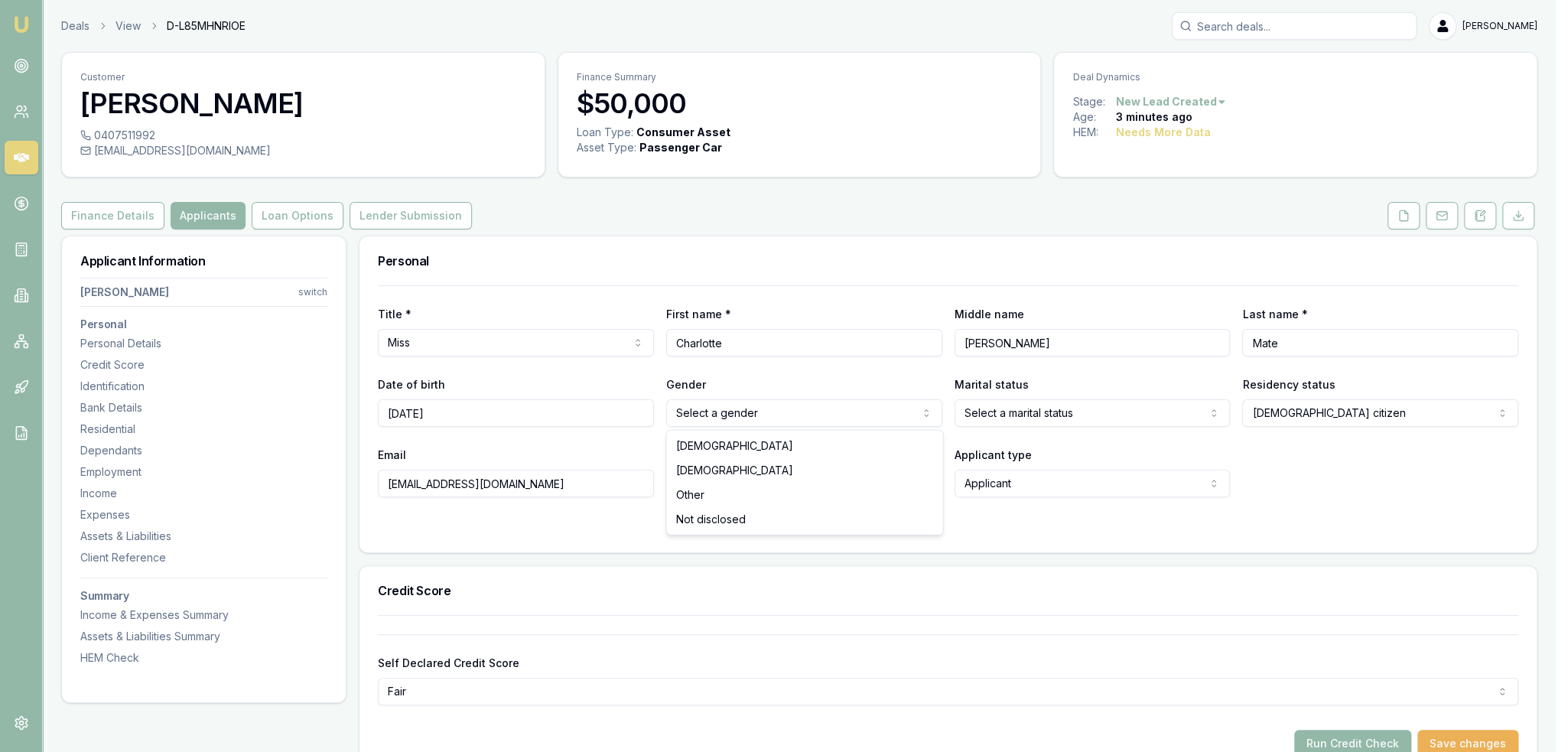
select select "FEMALE"
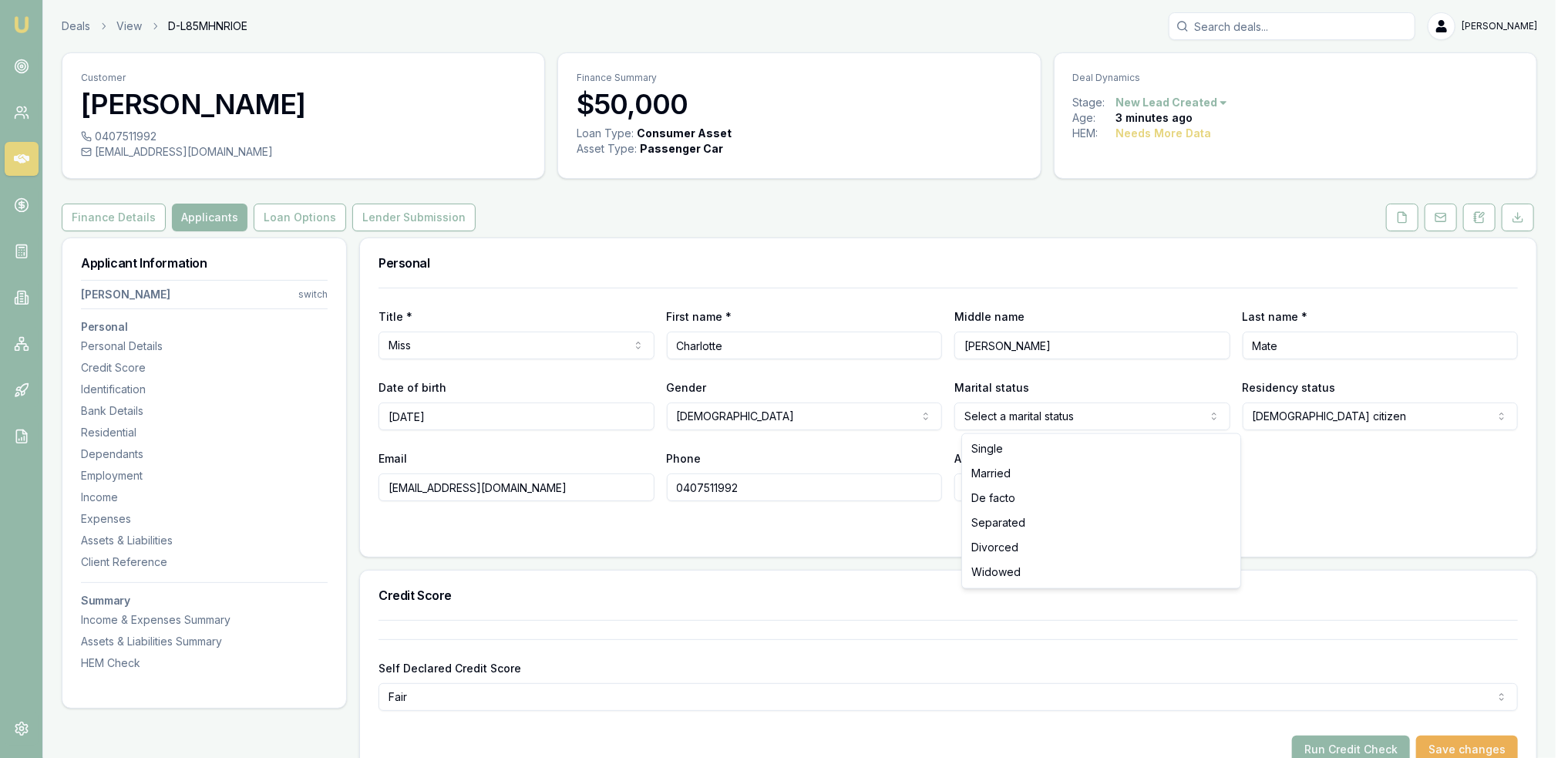
click at [1027, 416] on html "Emu Broker Deals View D-L85MHNRIOE Robyn Adams Toggle Menu Customer Charlotte M…" at bounding box center [784, 379] width 1568 height 758
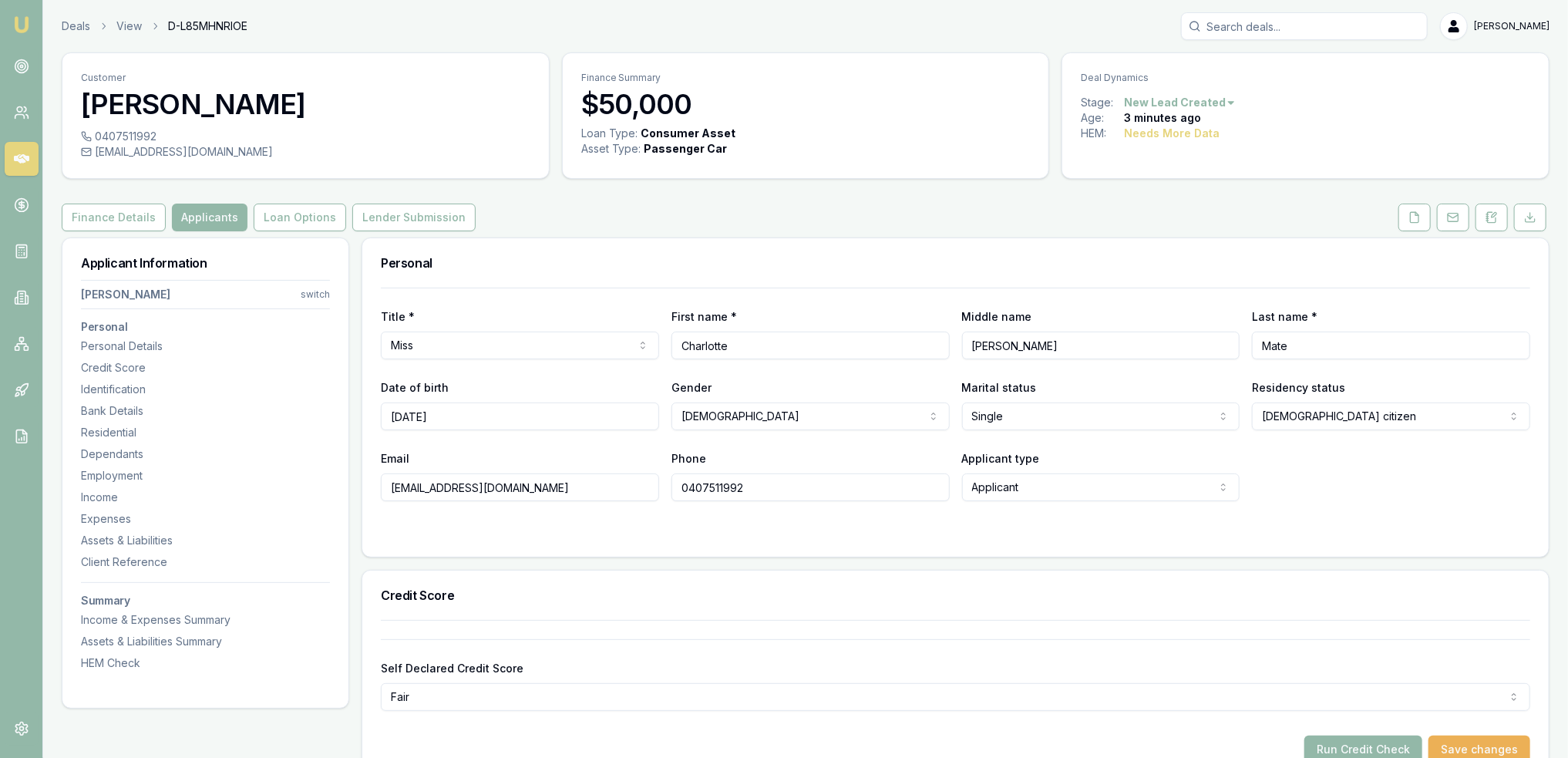
click at [1030, 416] on html "Emu Broker Deals View D-L85MHNRIOE Robyn Adams Toggle Menu Customer Charlotte M…" at bounding box center [784, 379] width 1568 height 758
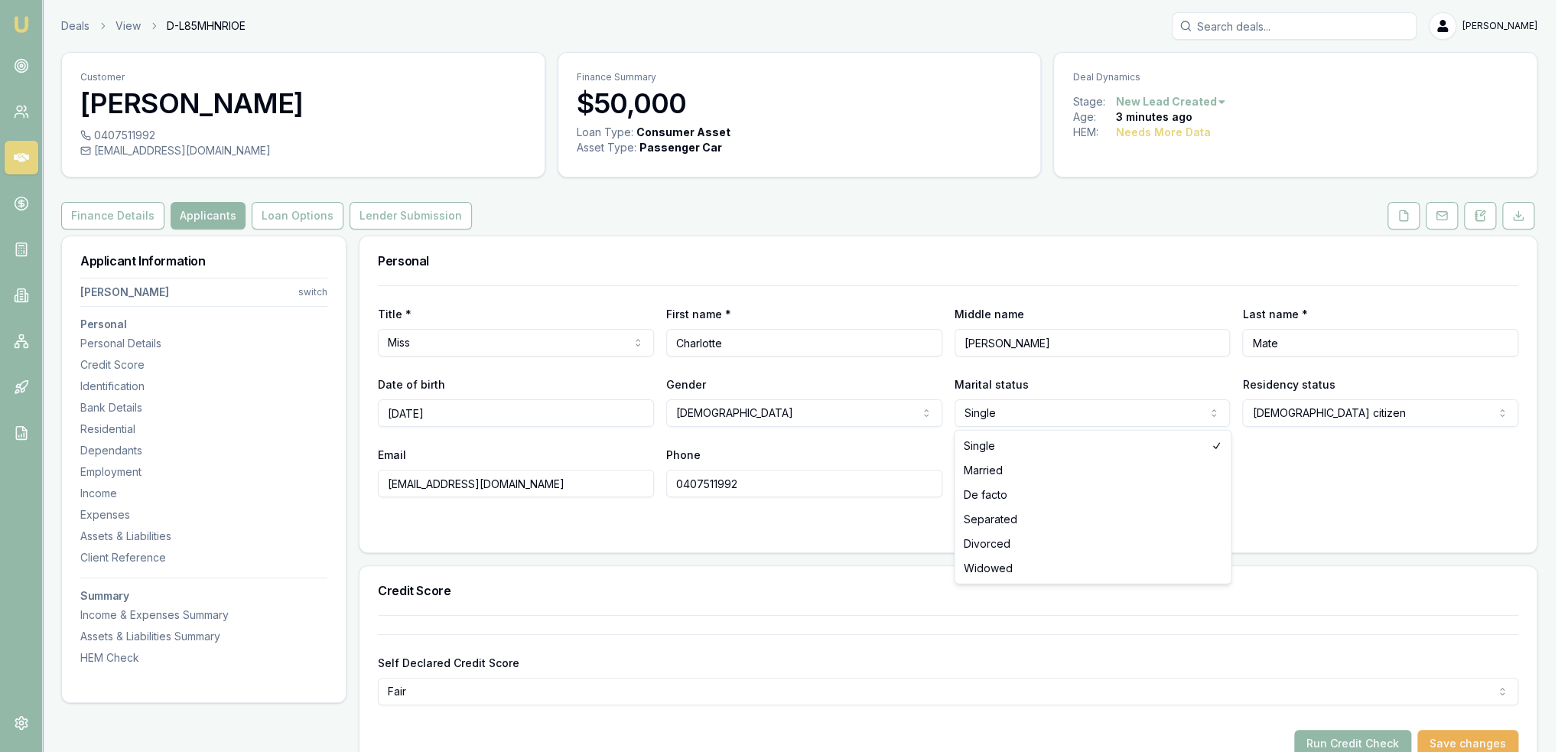
select select "DE_FACTO"
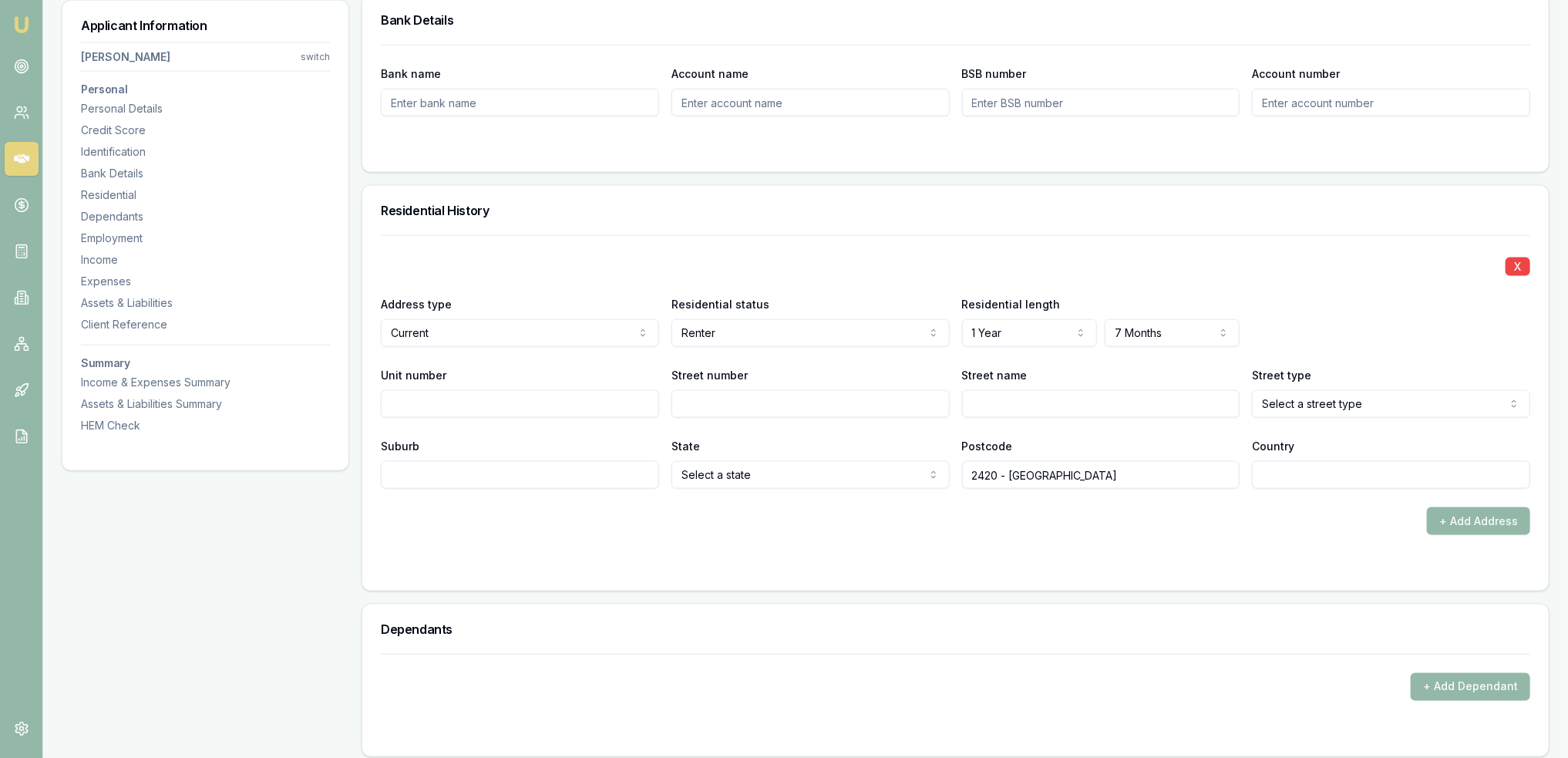
scroll to position [1311, 0]
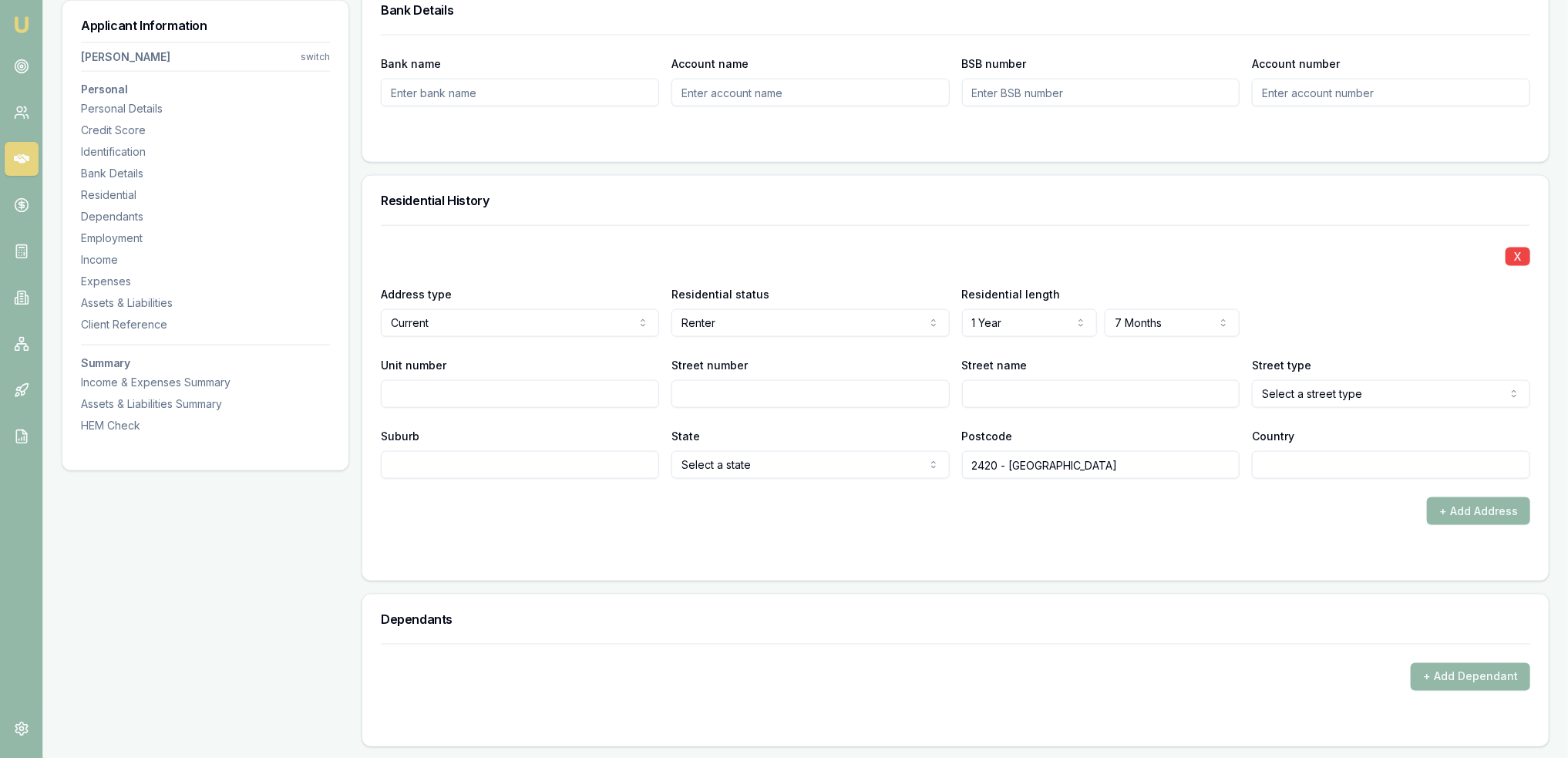
click at [738, 388] on input "Street number" at bounding box center [811, 394] width 278 height 28
type input "149"
type input "a"
type input "Main Creek"
select select "Road"
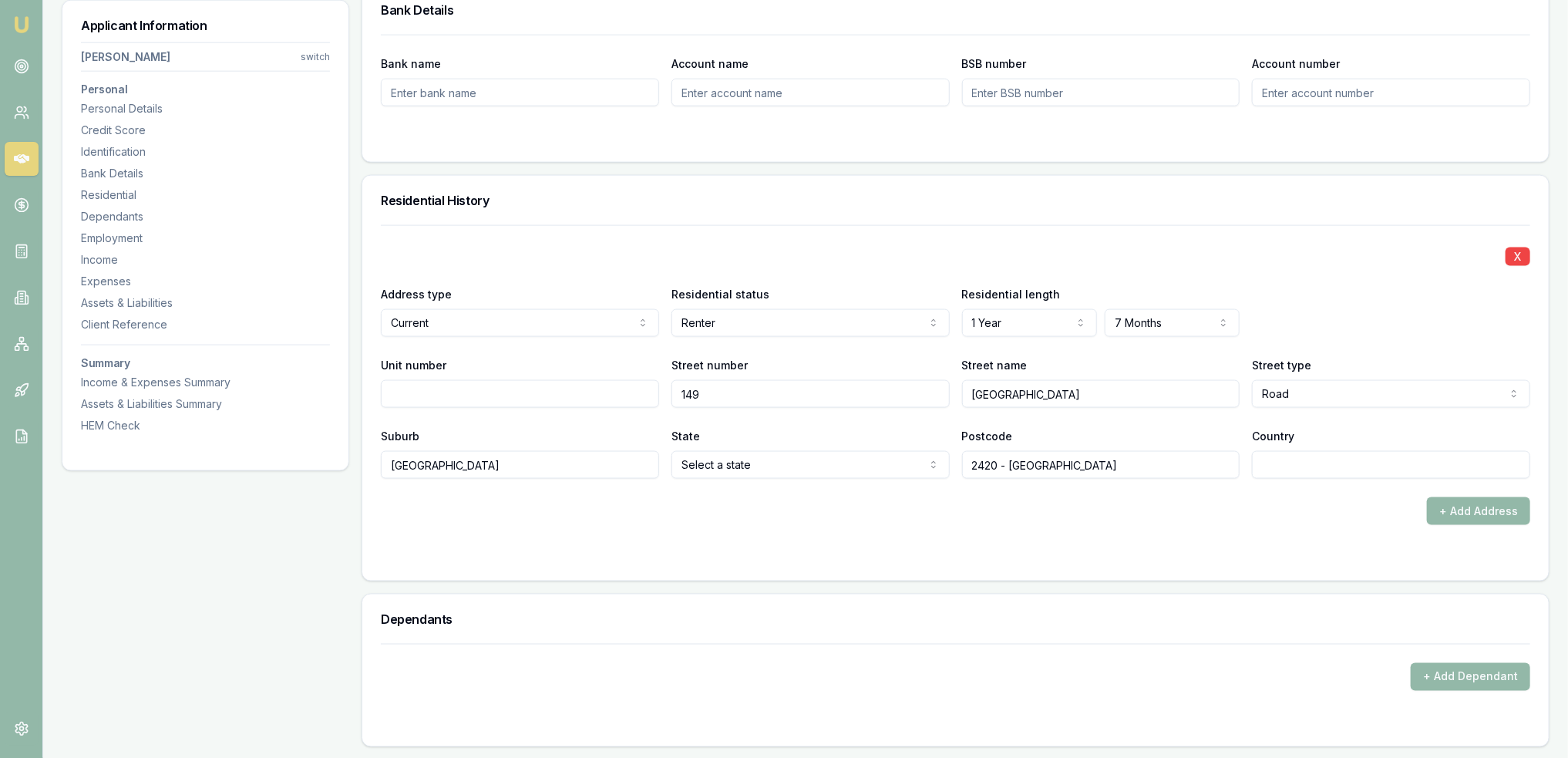
type input "Main Creek"
type input "2420"
type input "AU"
click at [1466, 510] on button "+ Add Address" at bounding box center [1479, 511] width 103 height 28
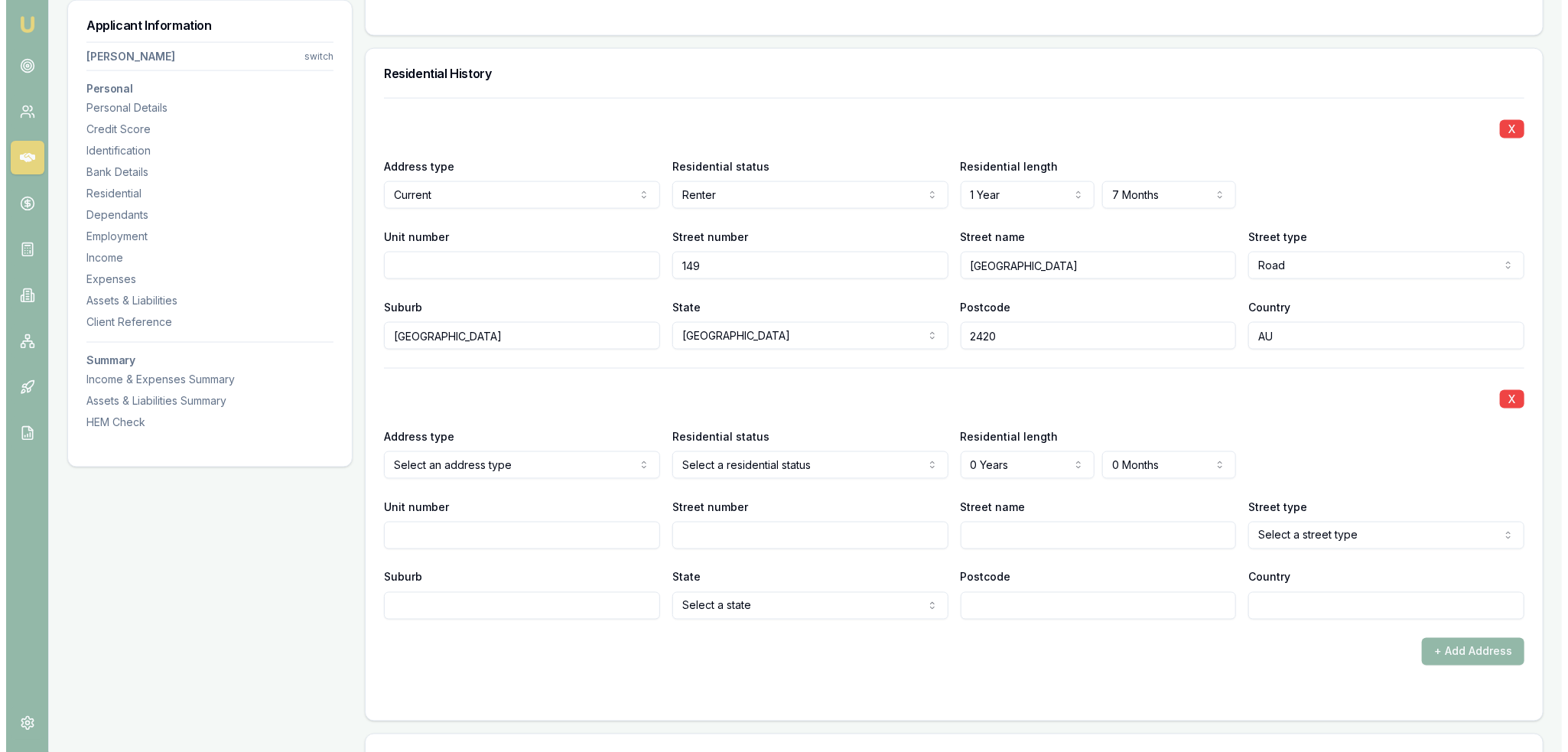
scroll to position [1453, 0]
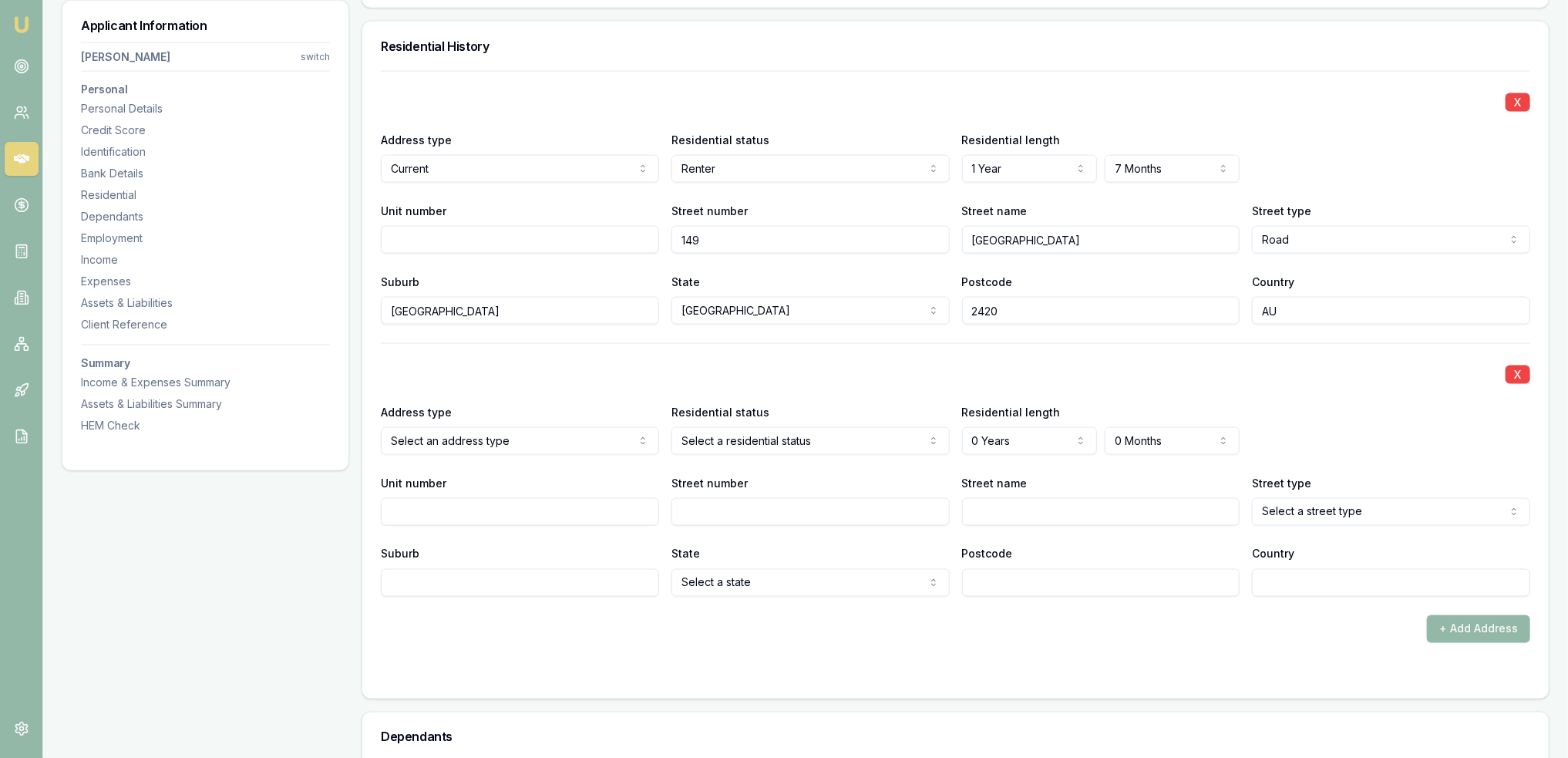
select select "PREVIOUS"
drag, startPoint x: 461, startPoint y: 497, endPoint x: 492, endPoint y: 492, distance: 31.4
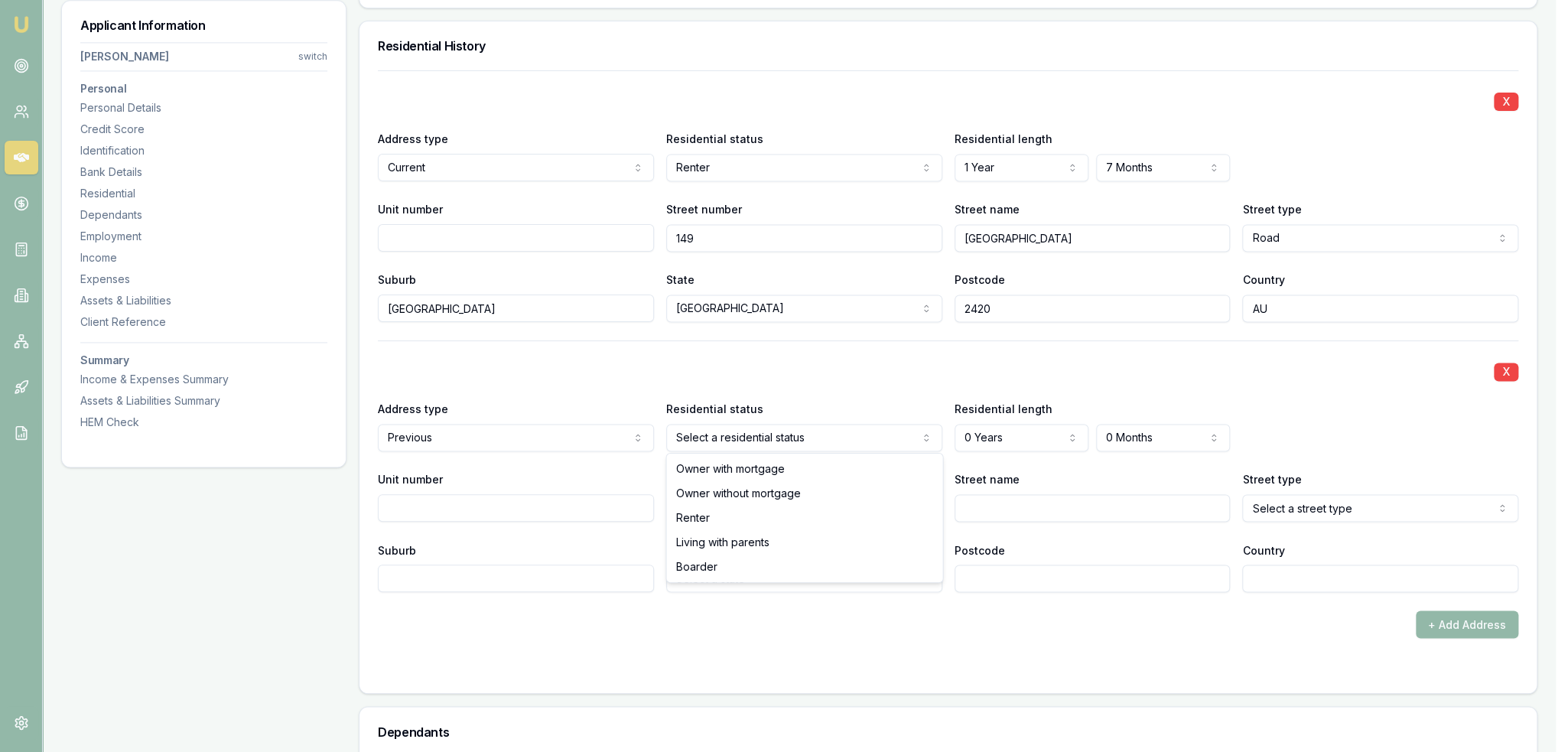
select select "LIVING_WITH_PARENTS"
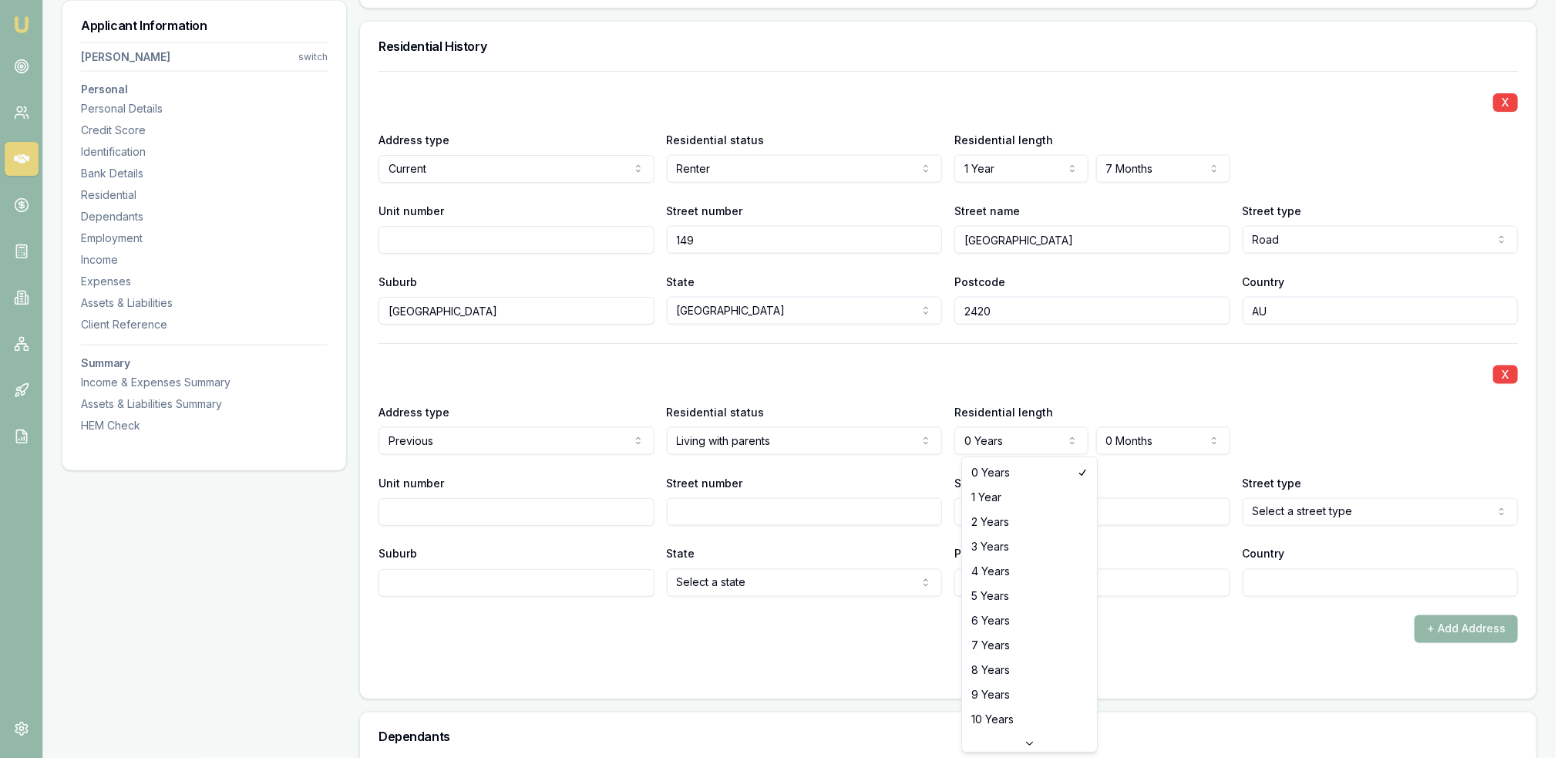
select select "10"
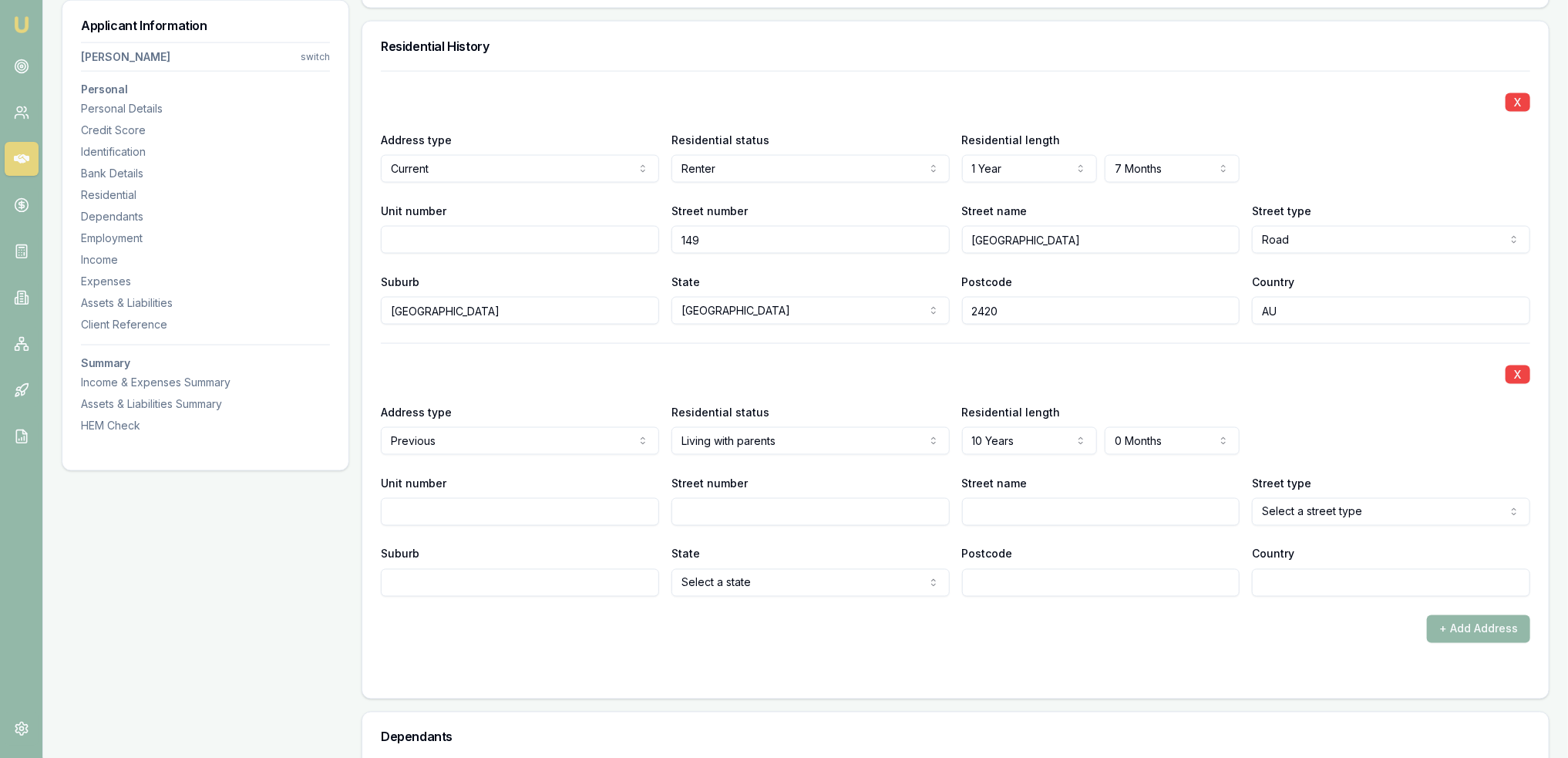
click at [728, 510] on input "Street number" at bounding box center [811, 512] width 278 height 28
type input "780"
type input "t"
type input "The Buckets"
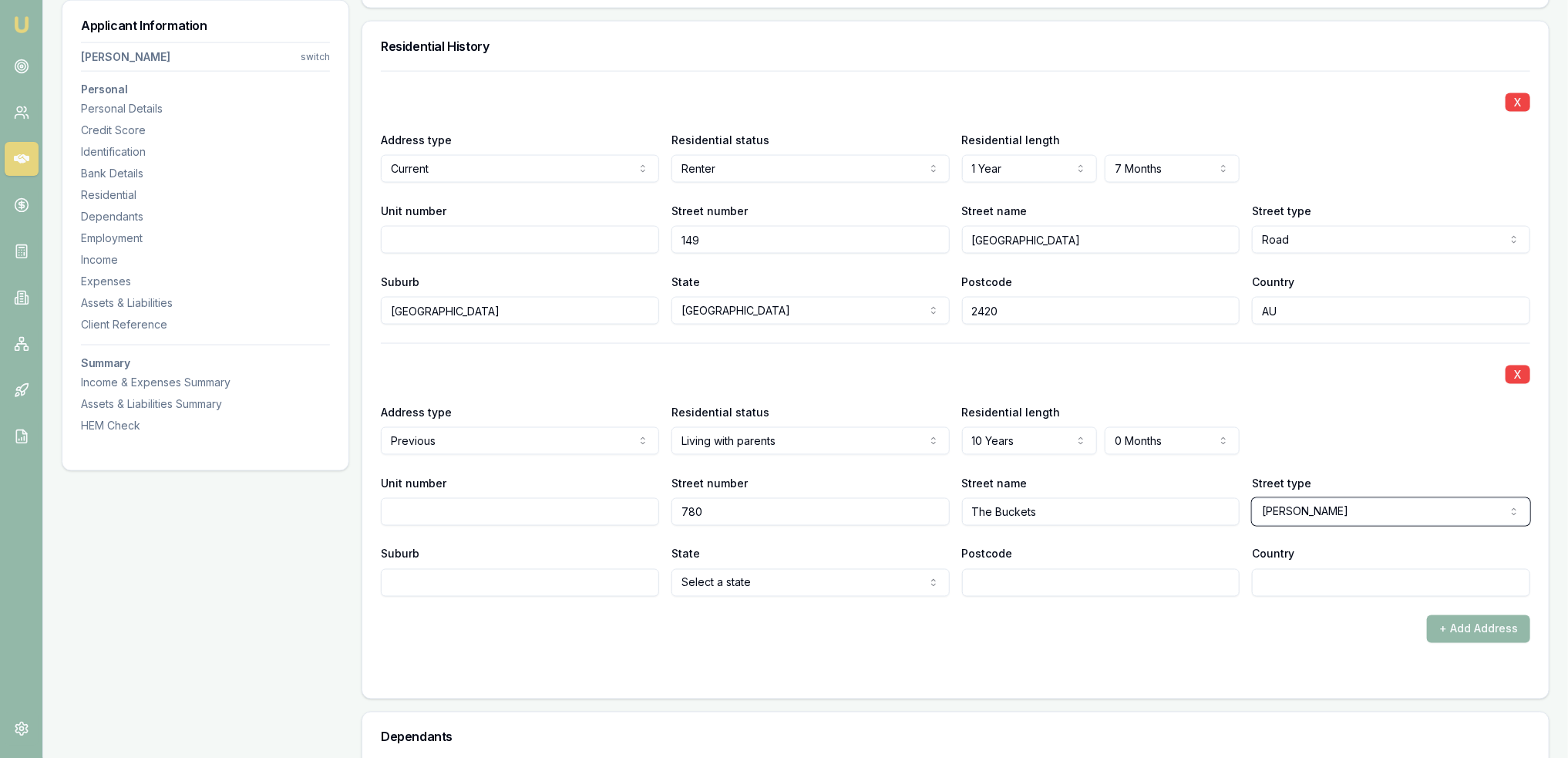
select select "Way"
type input "Limeburners Creek"
type input "2324"
type input "AU"
click at [708, 655] on form "X Address type Current Current Previous Residential status Renter Owner with mo…" at bounding box center [956, 375] width 1149 height 609
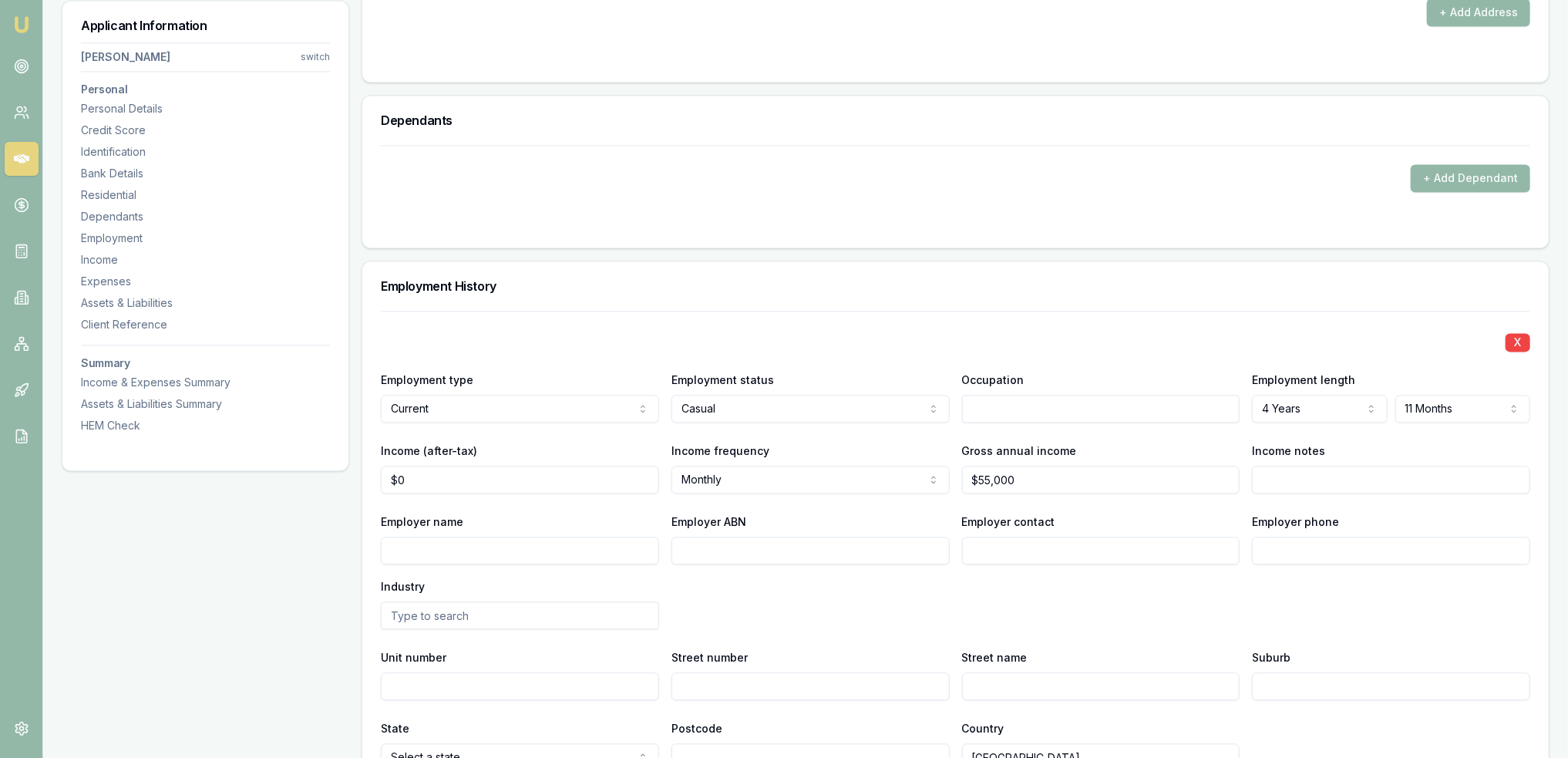
scroll to position [2158, 0]
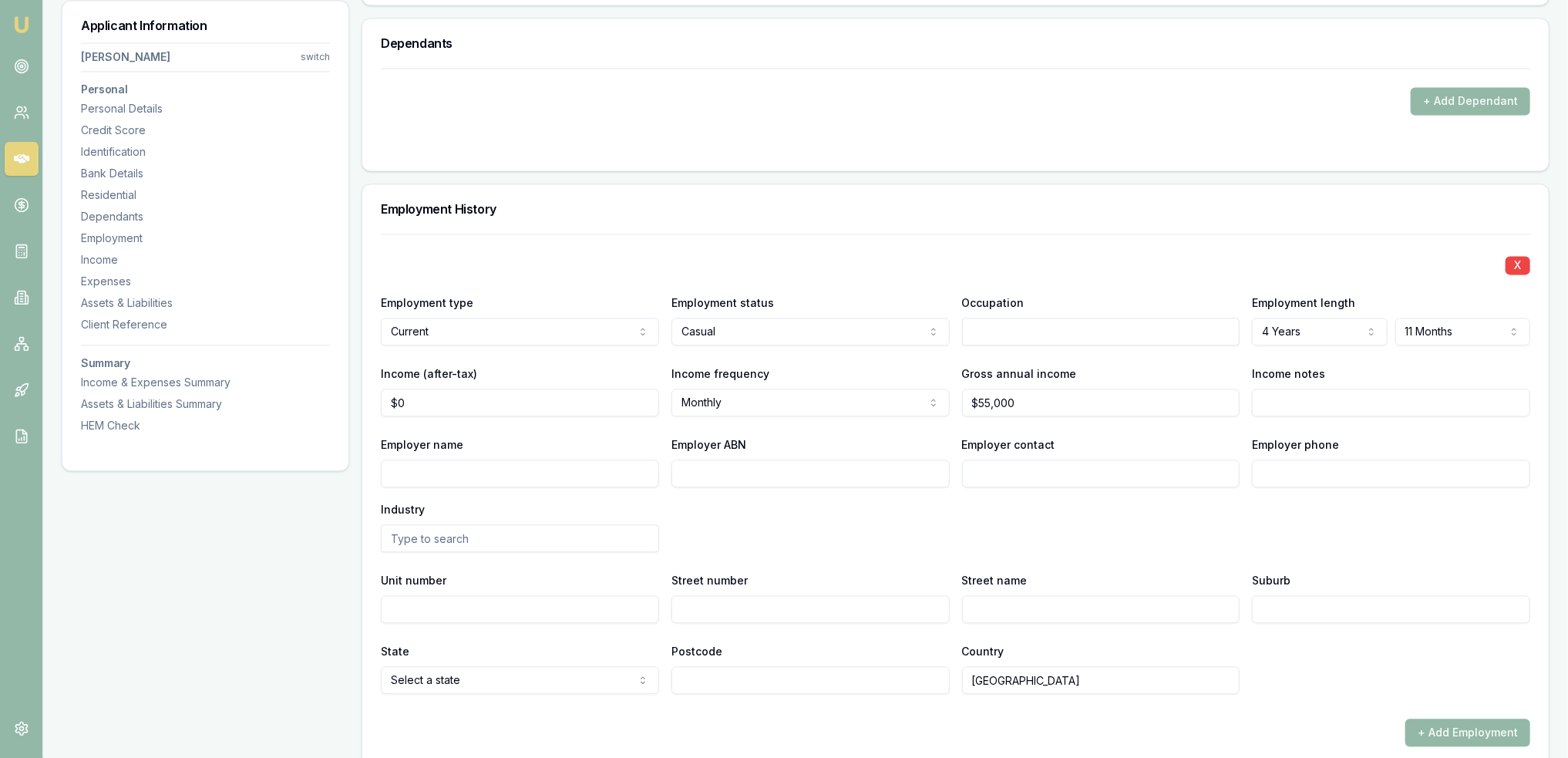
click at [1028, 339] on input "text" at bounding box center [1102, 331] width 278 height 28
type input "c"
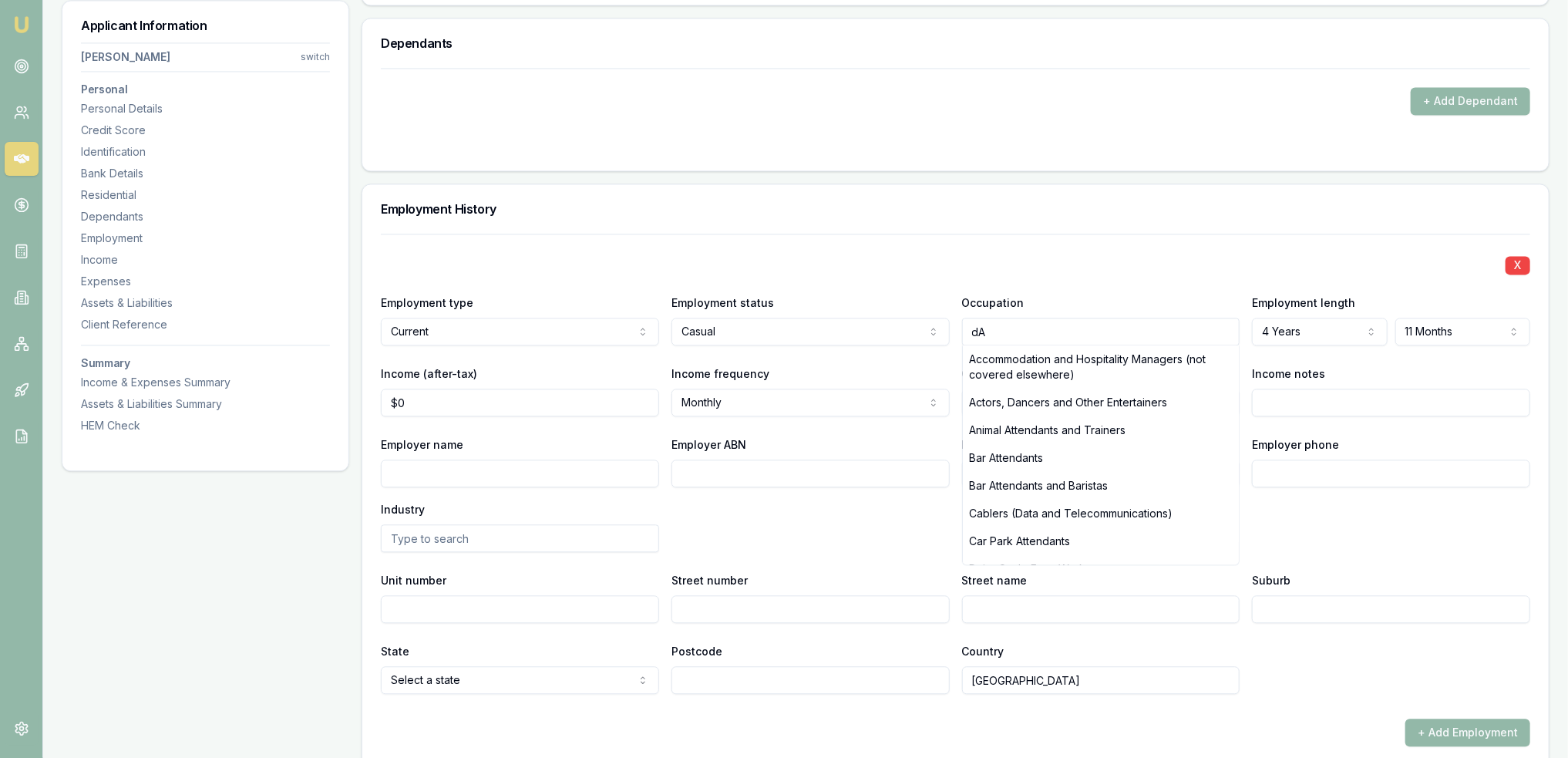
type input "d"
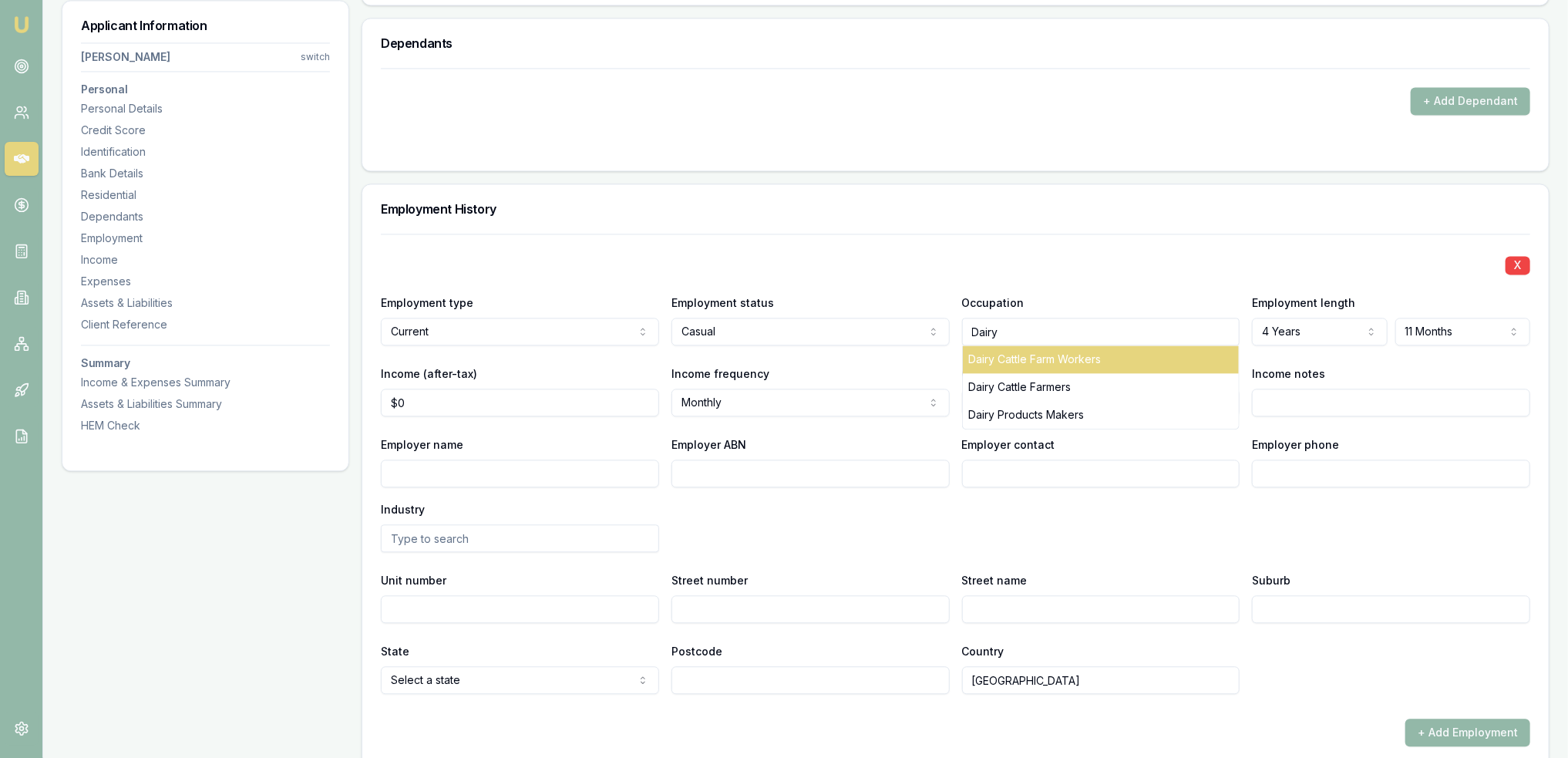
click at [1027, 351] on div "Dairy Cattle Farm Workers" at bounding box center [1101, 359] width 277 height 28
type input "Dairy Cattle Farm Workers"
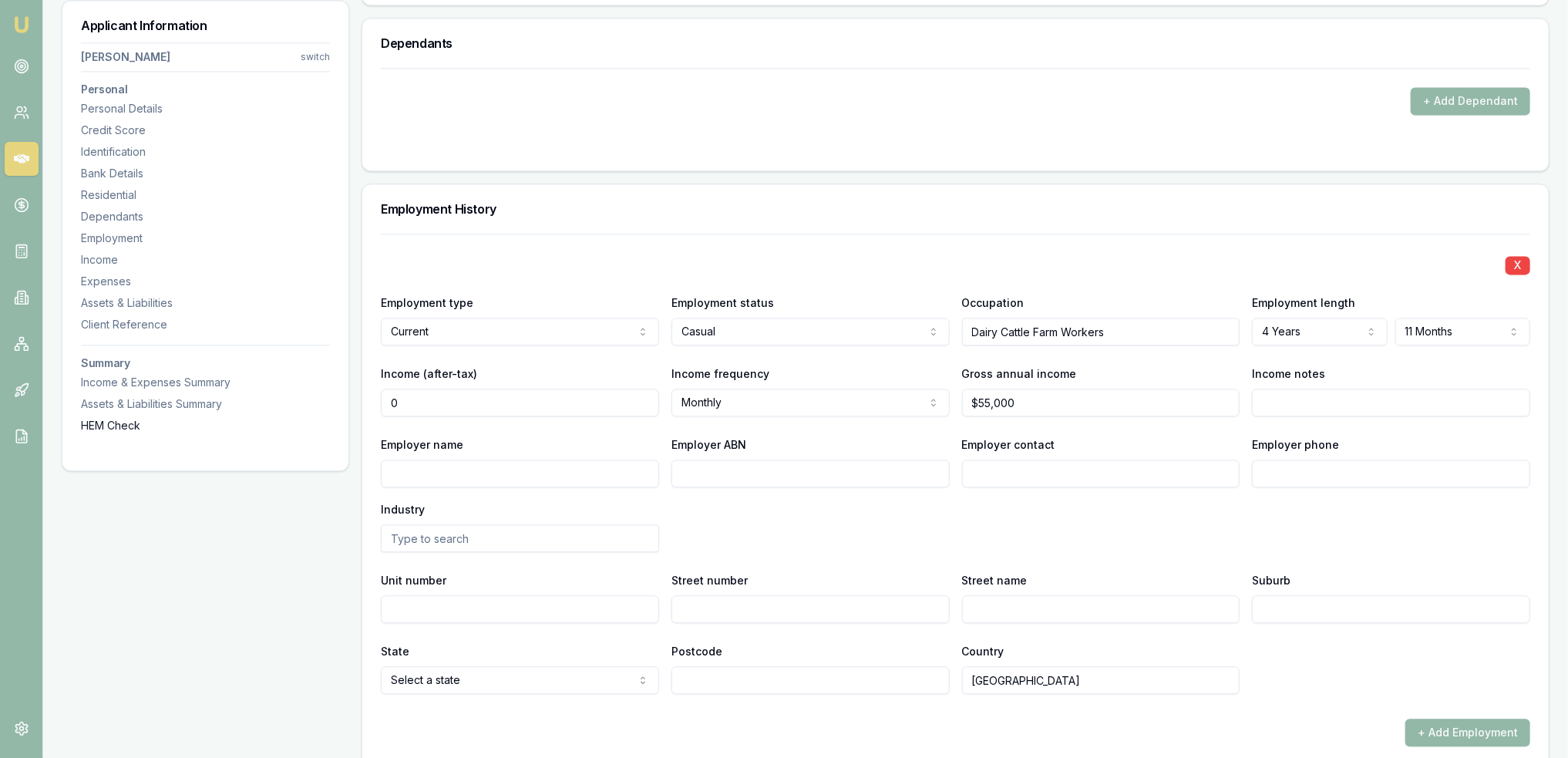
drag, startPoint x: 452, startPoint y: 397, endPoint x: 311, endPoint y: 418, distance: 142.6
click at [311, 418] on div "Applicant Information Charlotte Mate switch Personal Personal Details Credit Sc…" at bounding box center [805, 237] width 1488 height 4316
type input "$1,900"
select select "FORTNIGHTLY"
type input "$55,000"
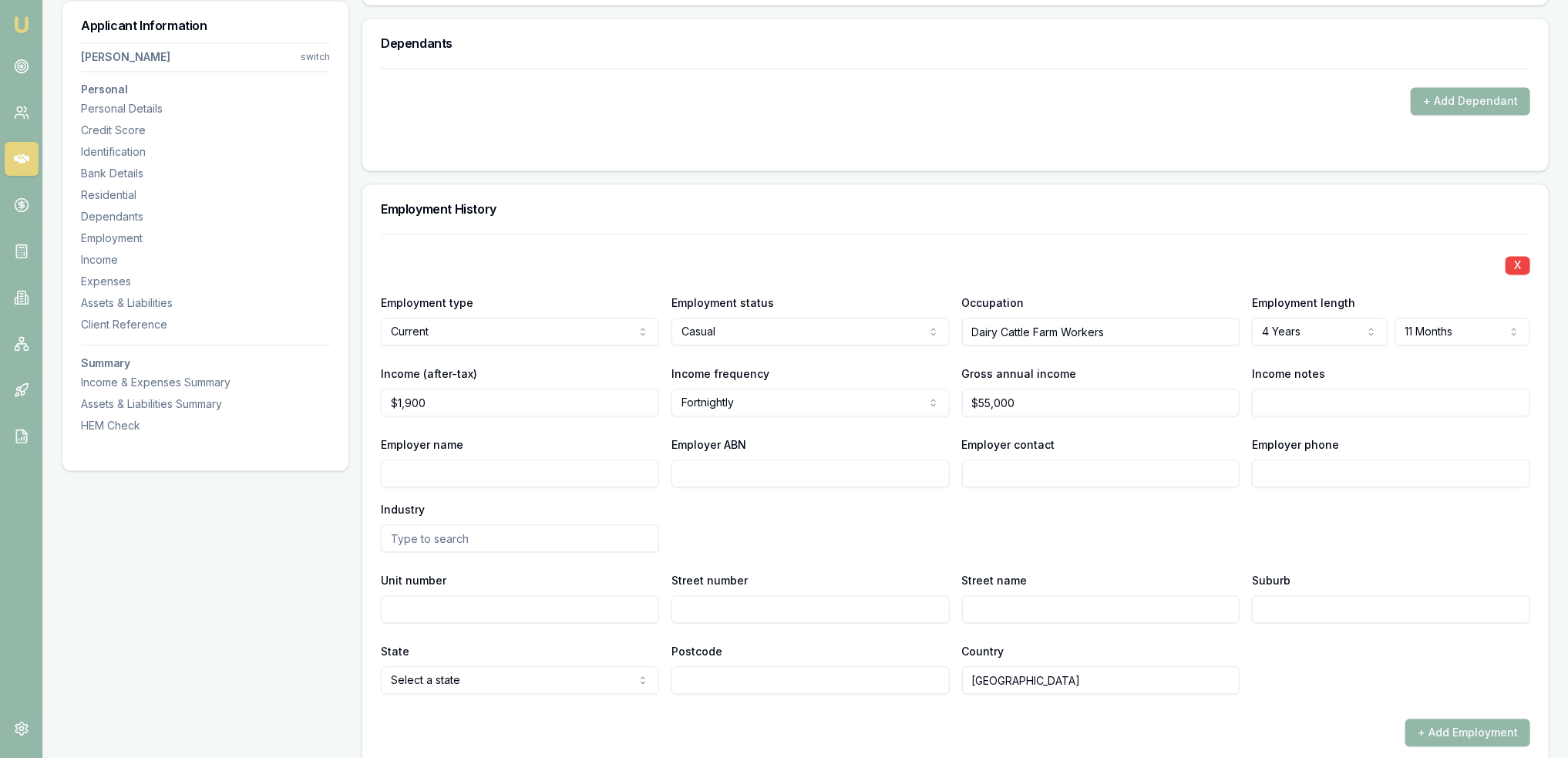
click at [1353, 466] on input "Employer phone" at bounding box center [1391, 473] width 278 height 28
type input "0428 956 046"
click at [1111, 474] on input "Employer contact" at bounding box center [1102, 473] width 278 height 28
type input "Jamie"
click at [1065, 527] on div "Employer name Employer ABN Employer contact Jamie Employer phone 0428 956 046 I…" at bounding box center [956, 493] width 1149 height 117
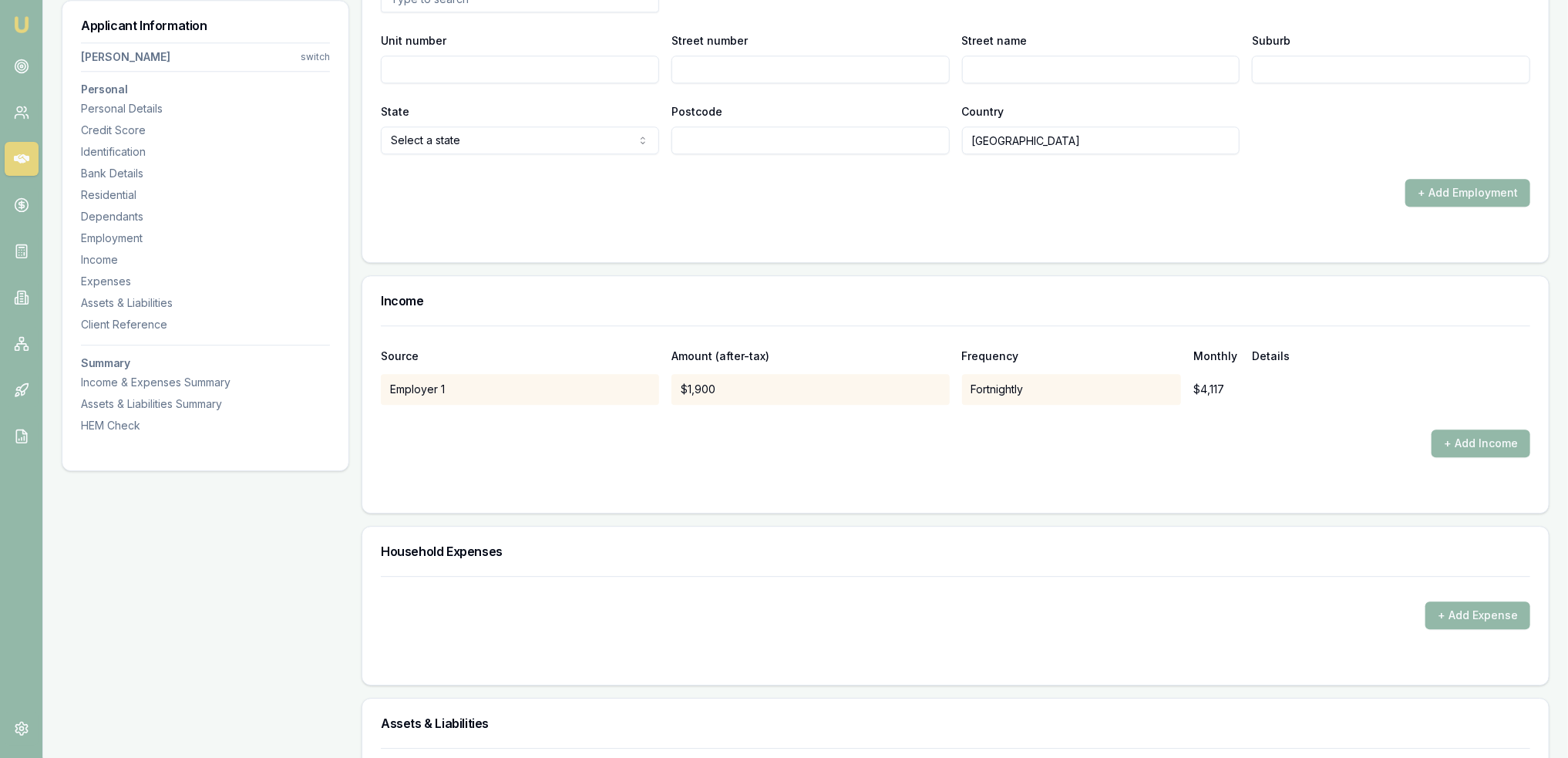
scroll to position [2929, 0]
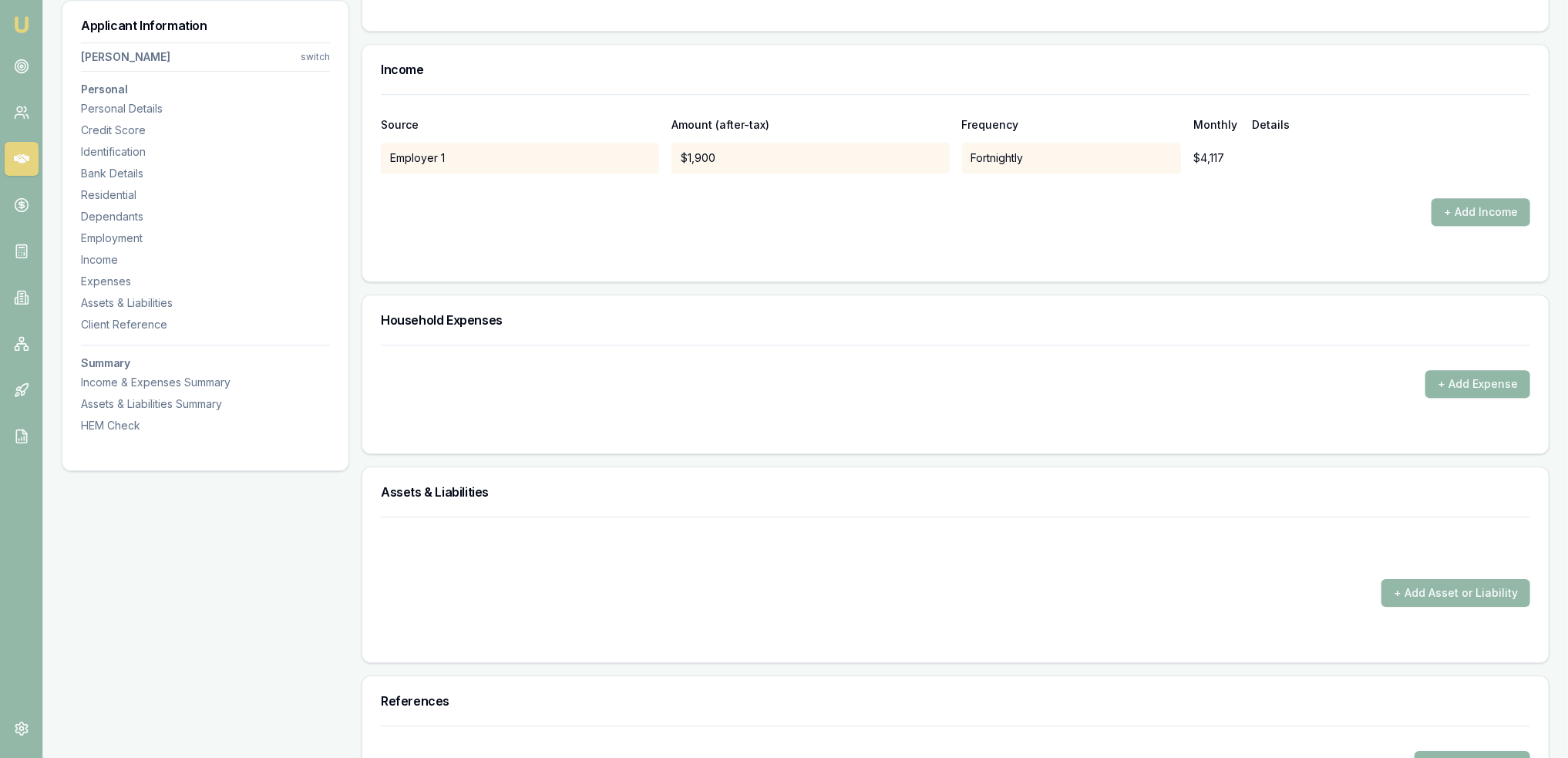
click at [1462, 387] on button "+ Add Expense" at bounding box center [1478, 384] width 105 height 28
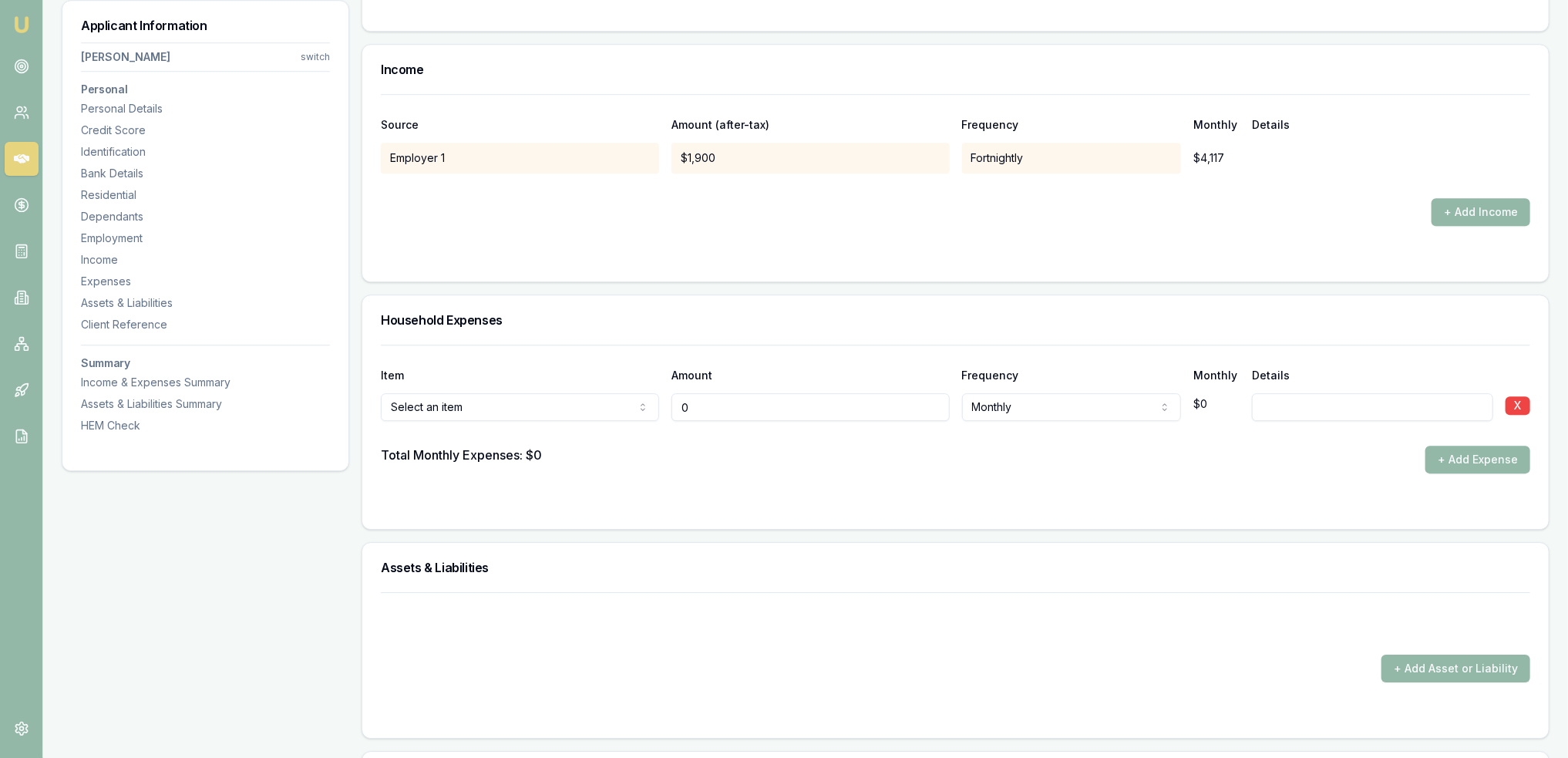
type input "$0"
click at [540, 387] on div "Select an item Rent or board Food and groceries Utilities Insurance Transport H…" at bounding box center [520, 404] width 278 height 34
type input "0"
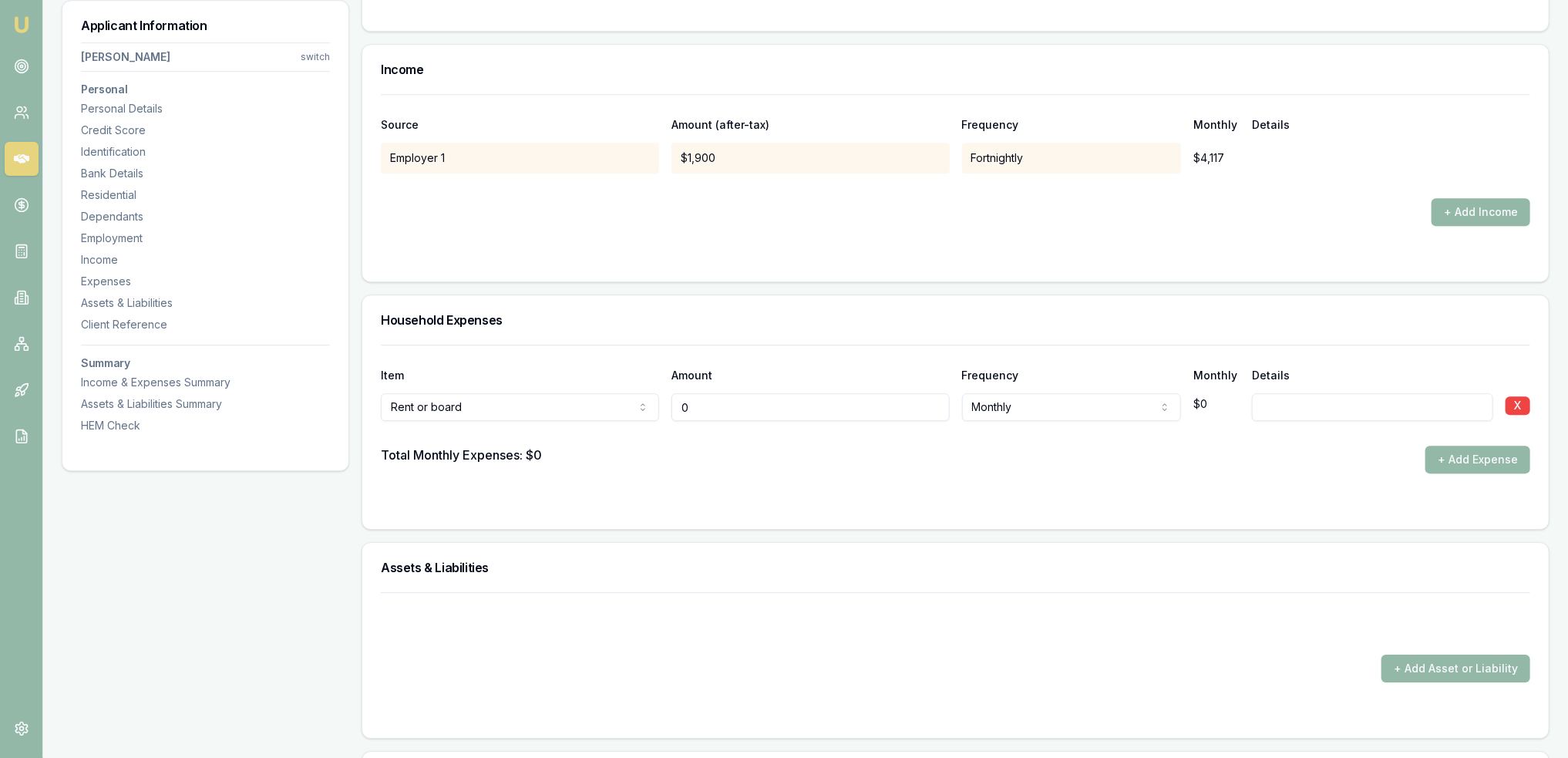
click at [716, 413] on input "0" at bounding box center [811, 407] width 278 height 28
type input "$460"
select select "WEEKLY"
type input "2 on lease agreement"
click at [1465, 446] on button "+ Add Expense" at bounding box center [1478, 459] width 105 height 28
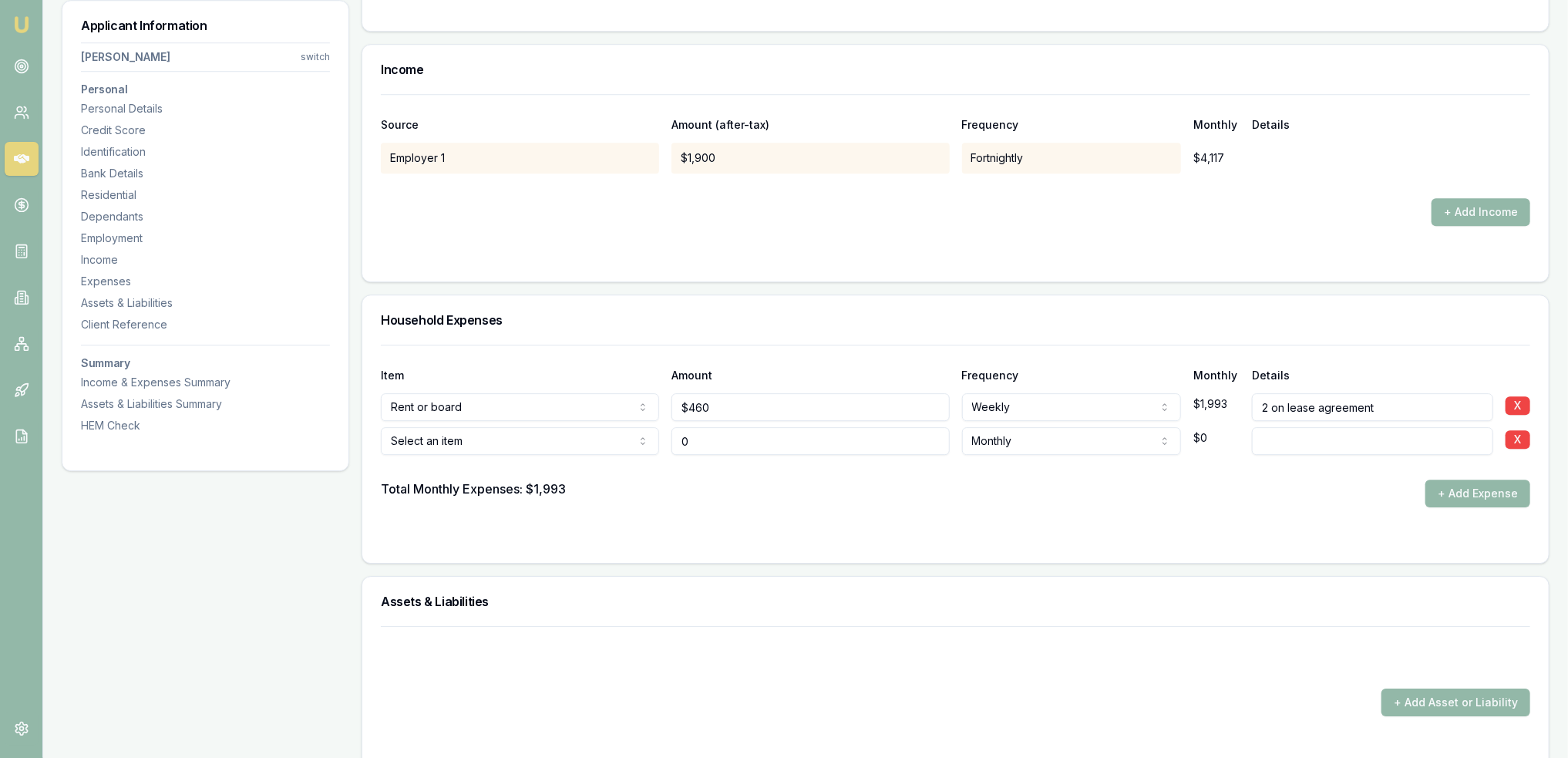
type input "$0"
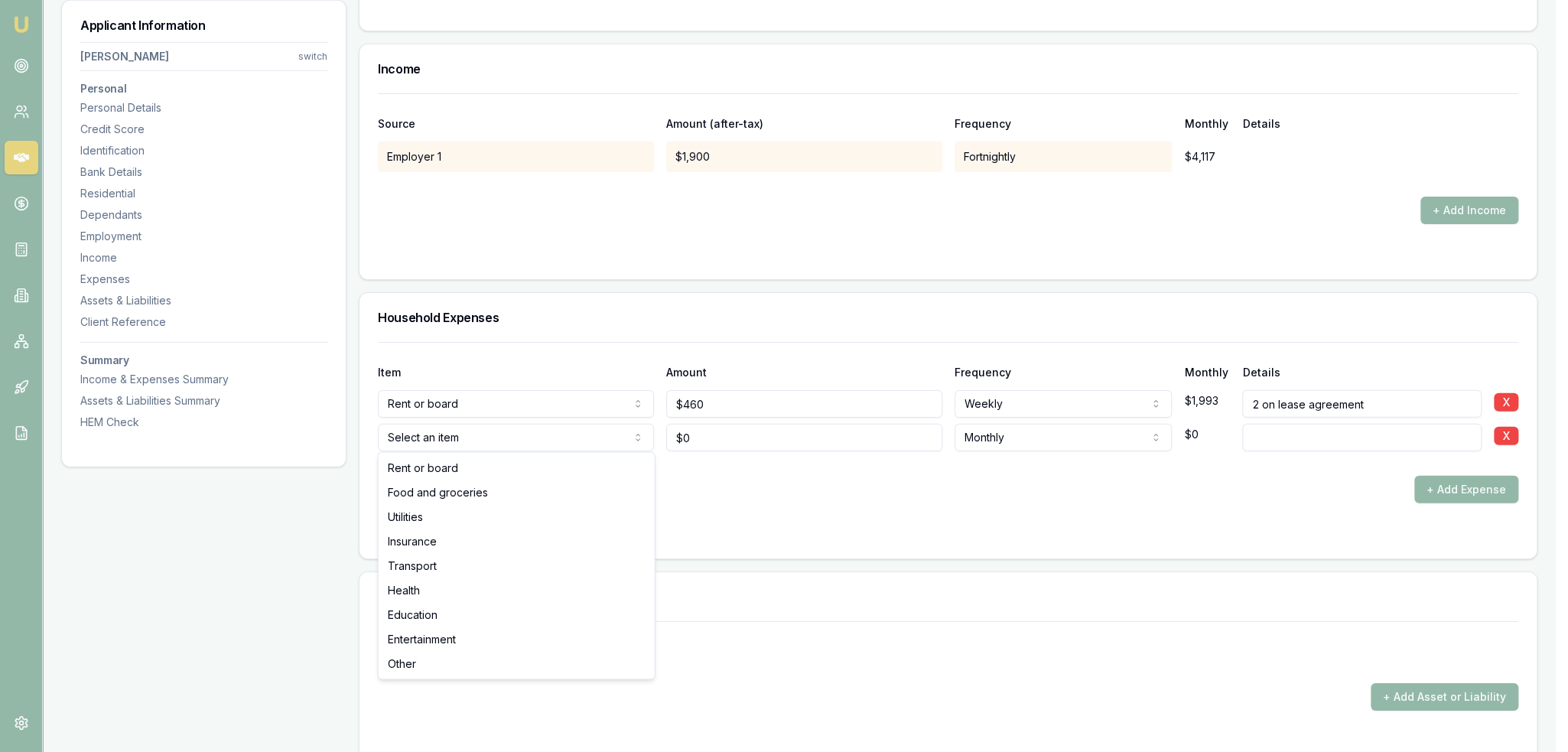
select select "FOOD_AND_GROCERIES"
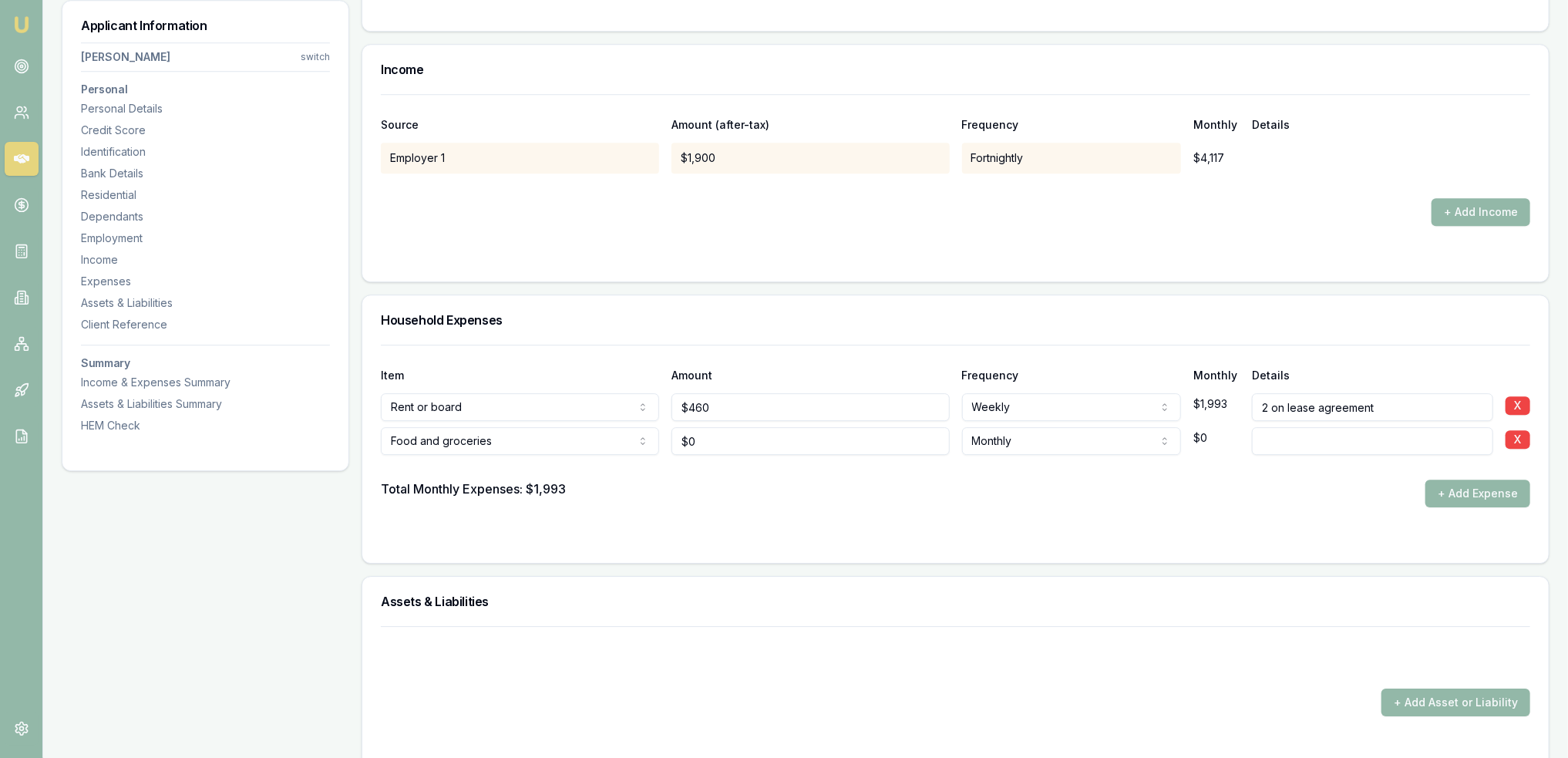
type input "0"
type input "$150"
select select "FORTNIGHTLY"
drag, startPoint x: 743, startPoint y: 436, endPoint x: 609, endPoint y: 454, distance: 135.2
click at [610, 454] on div "Item Amount Frequency Monthly Details Rent or board Rent or board Food and groc…" at bounding box center [956, 426] width 1149 height 163
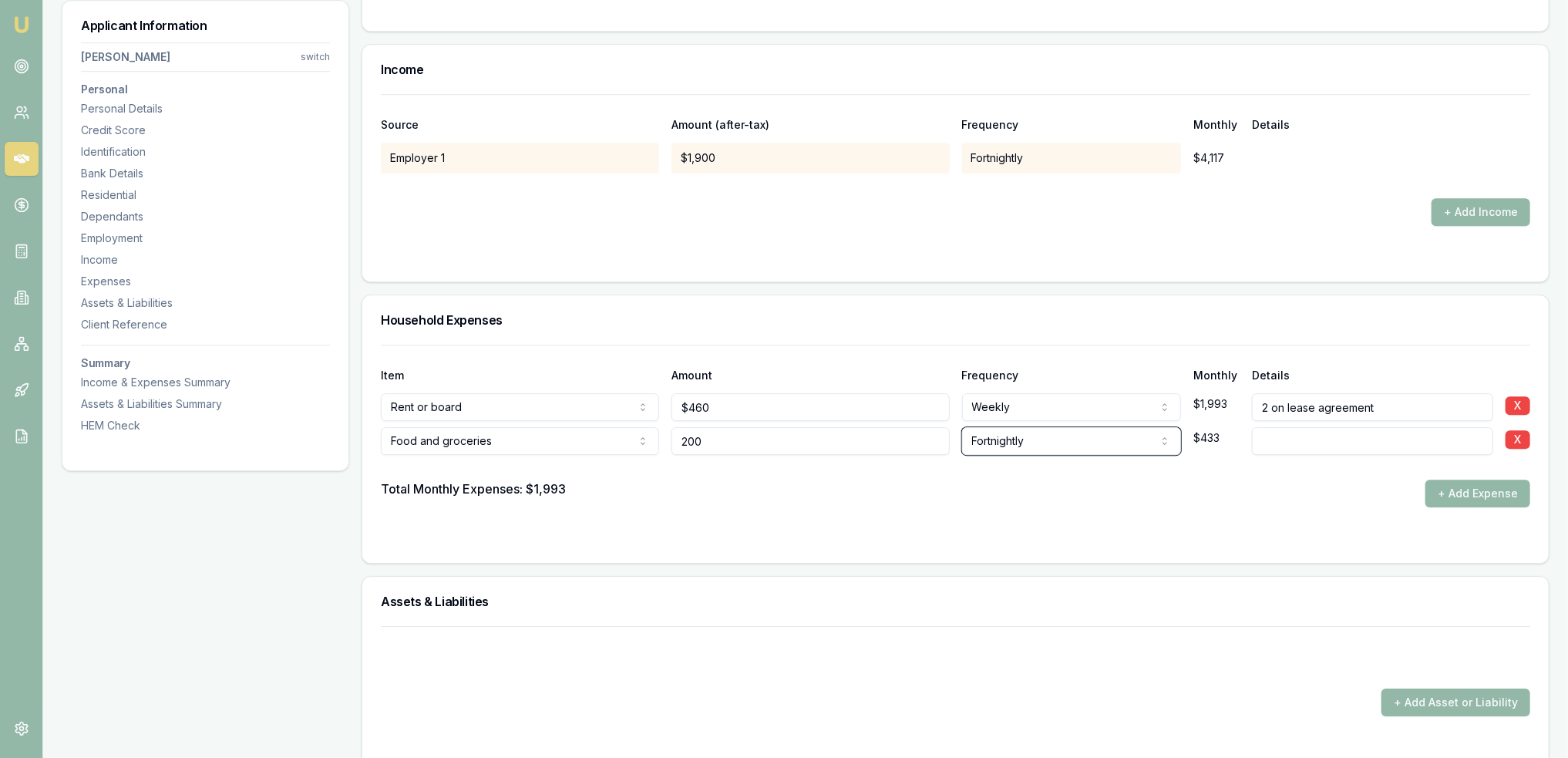
type input "$200"
click at [1505, 205] on button "+ Add Income" at bounding box center [1481, 212] width 98 height 28
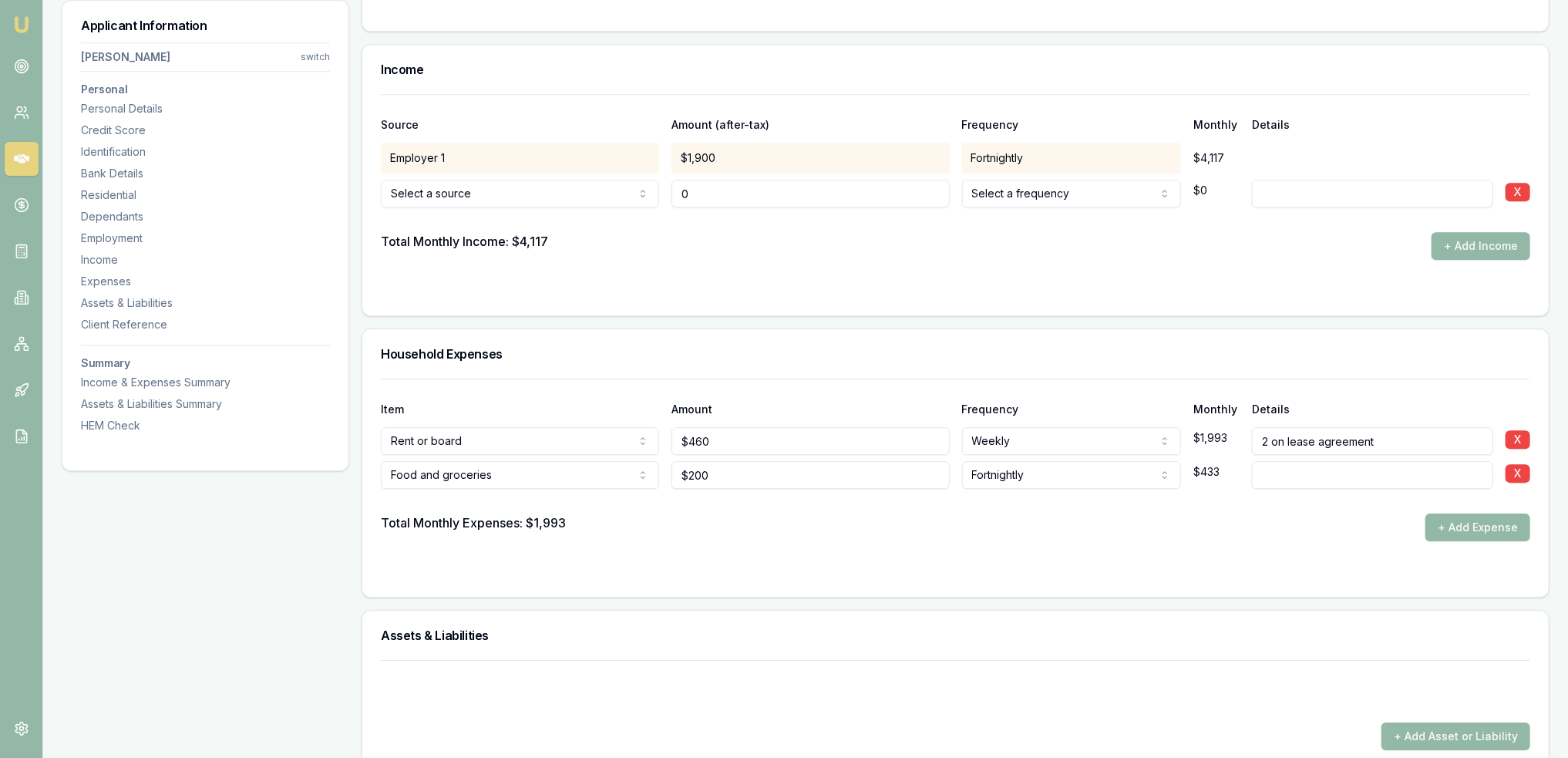
type input "$0"
click at [1304, 184] on input at bounding box center [1372, 193] width 241 height 28
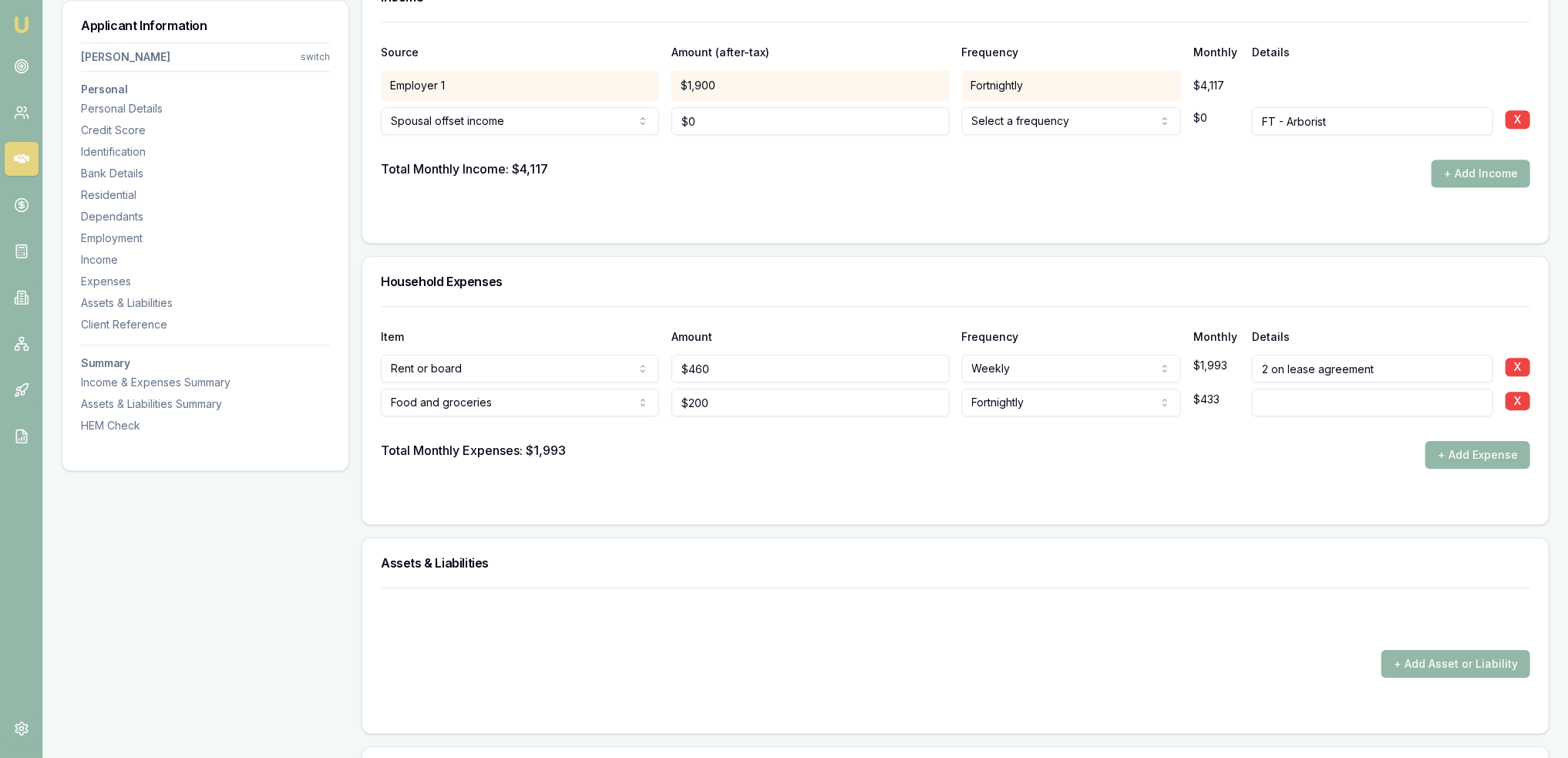
scroll to position [3083, 0]
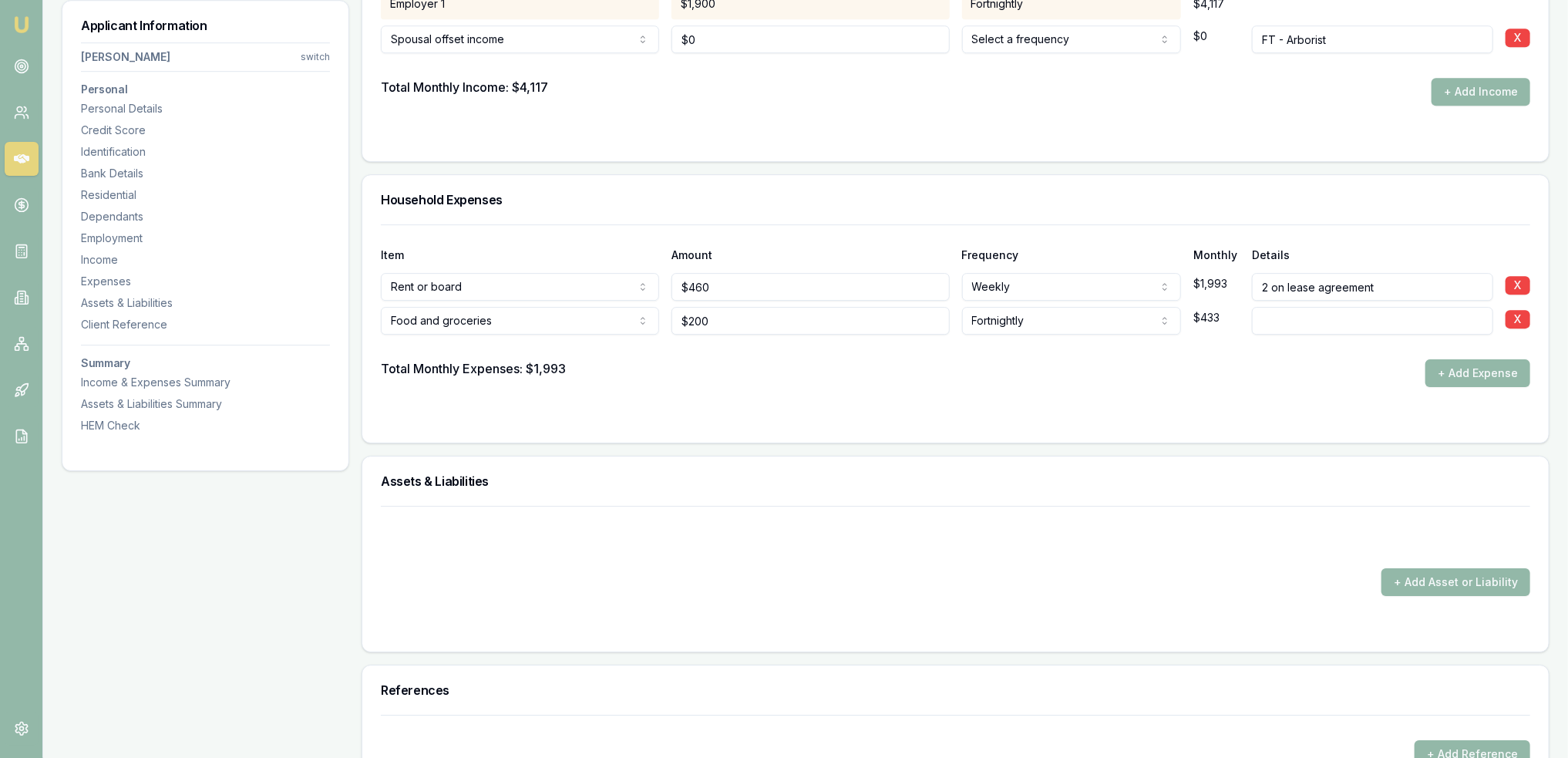
type input "FT - Arborist"
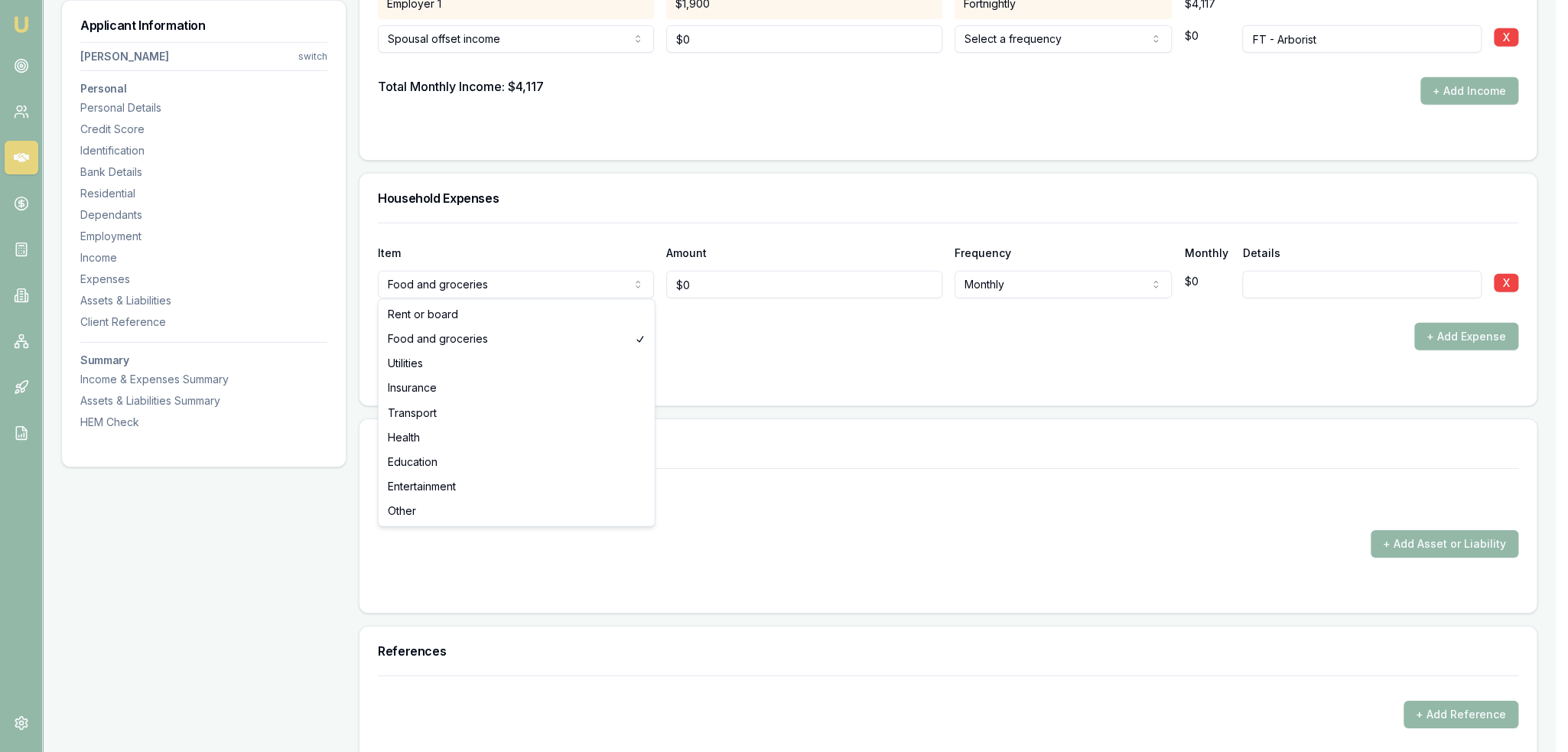
select select "RENT_OR_BOARD"
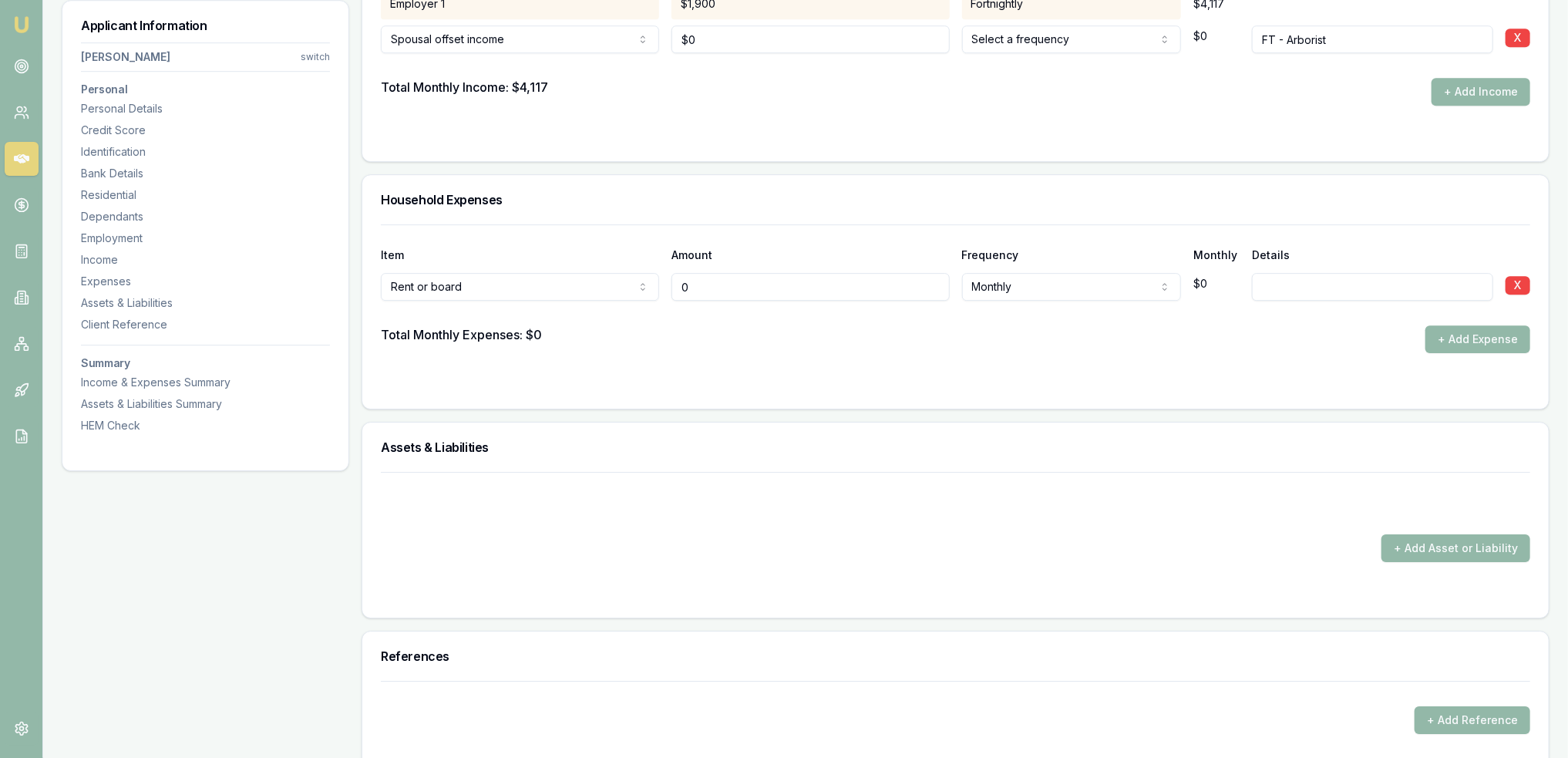
drag, startPoint x: 723, startPoint y: 285, endPoint x: 608, endPoint y: 285, distance: 115.0
click at [608, 285] on div "Rent or board Rent or board Food and groceries Utilities Insurance Transport He…" at bounding box center [956, 284] width 1149 height 34
type input "$460"
select select "WEEKLY"
type input "2 on lease"
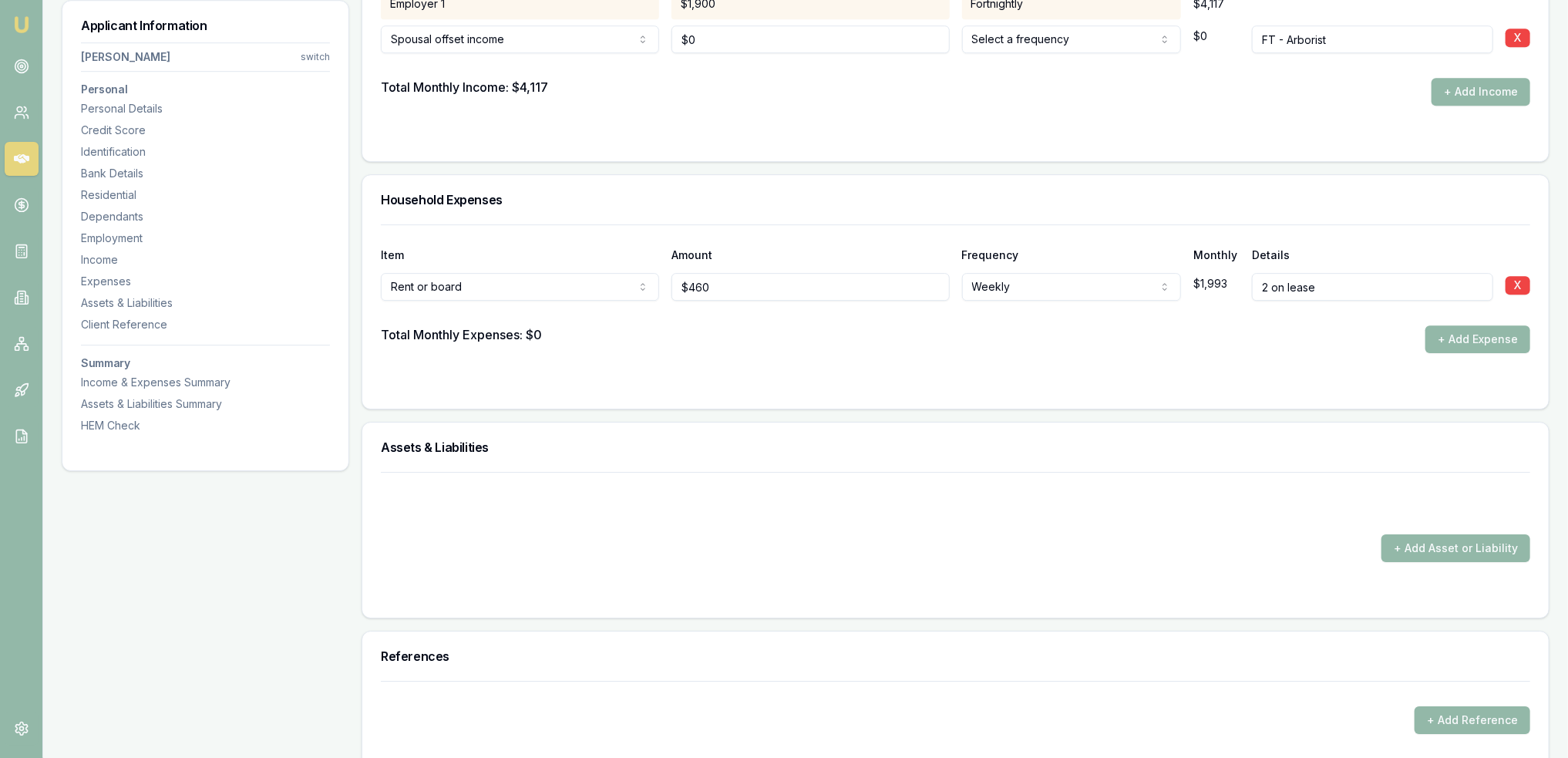
drag, startPoint x: 1477, startPoint y: 340, endPoint x: 1234, endPoint y: 347, distance: 243.1
click at [1477, 340] on button "+ Add Expense" at bounding box center [1478, 339] width 105 height 28
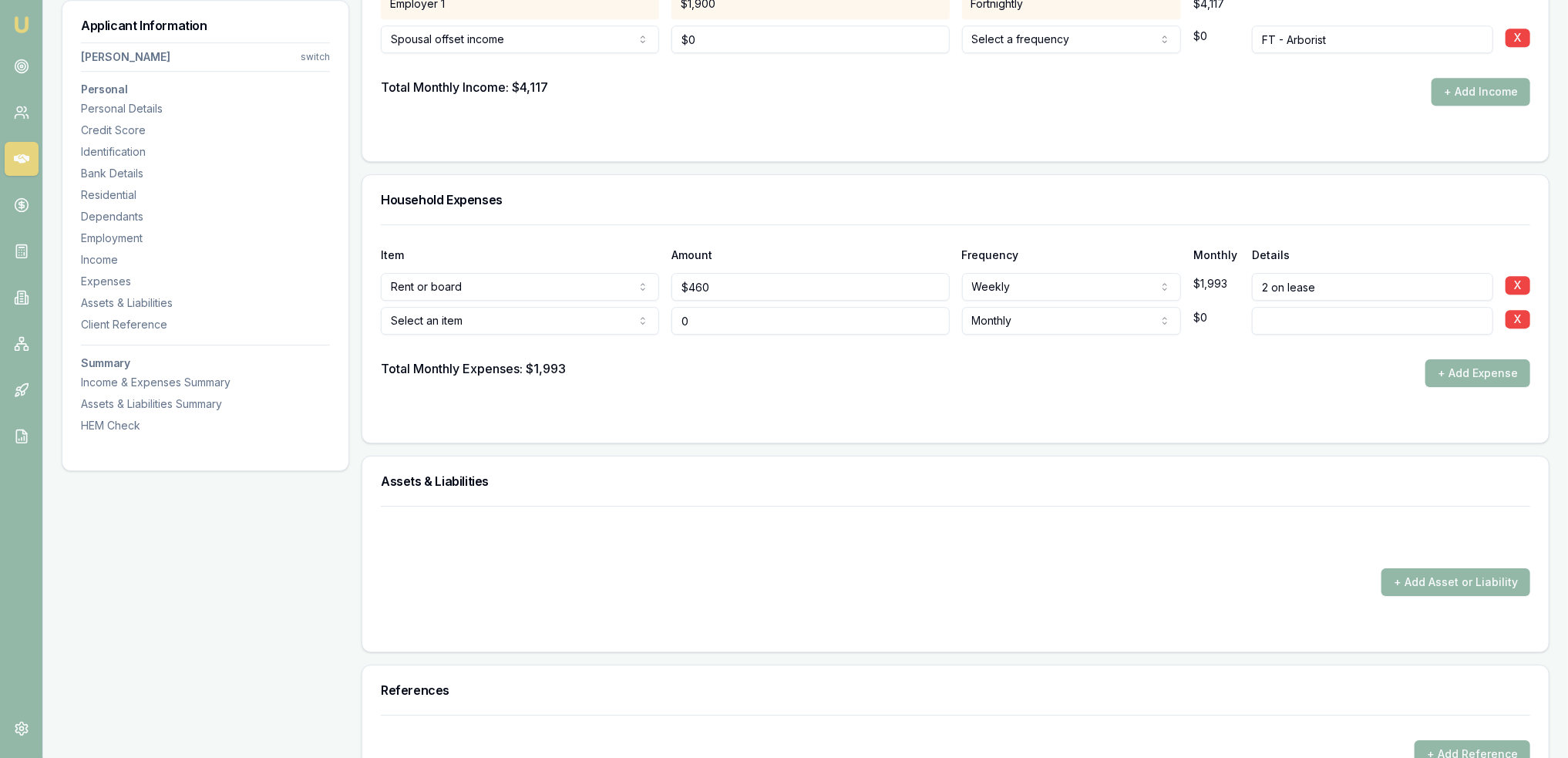
type input "$0"
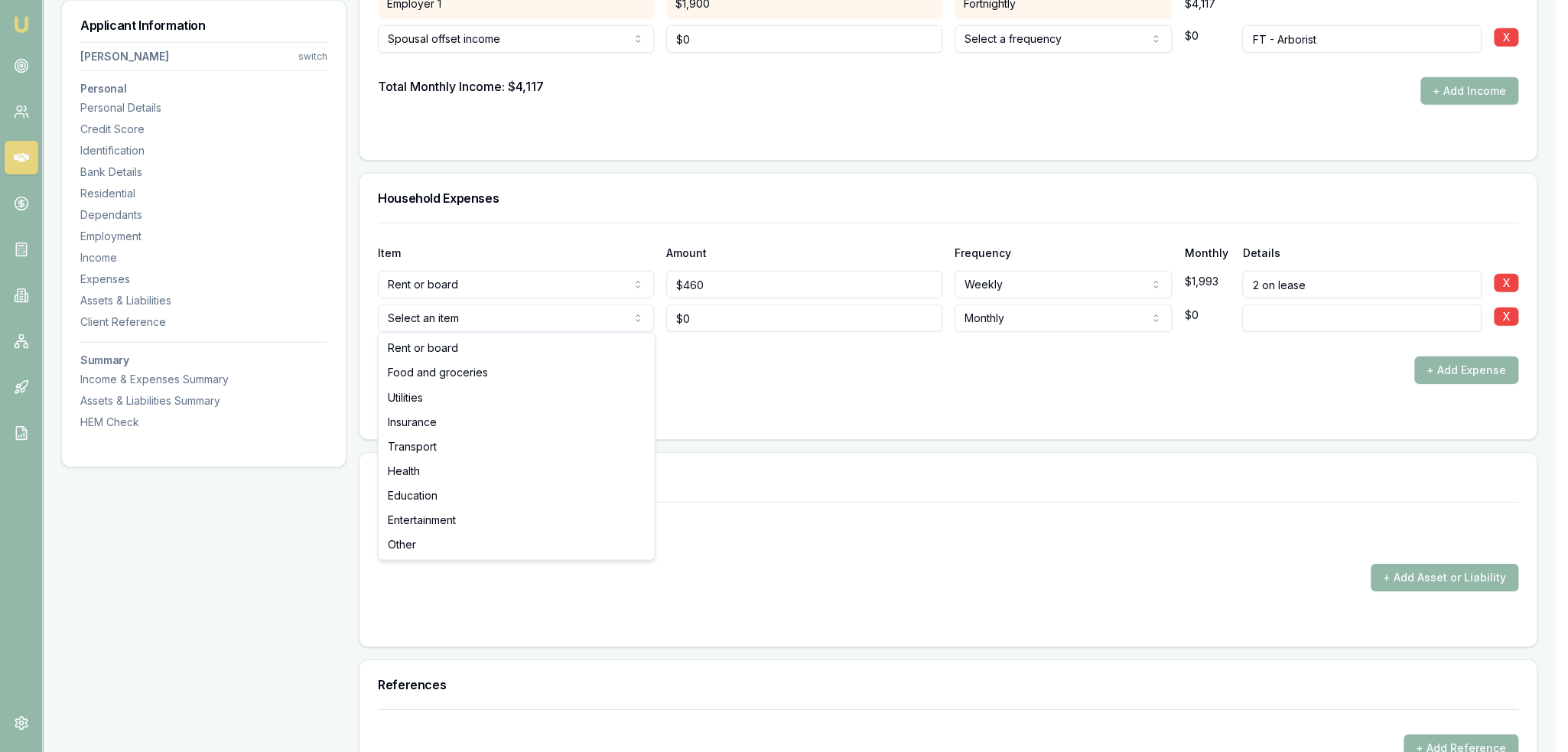
select select "FOOD_AND_GROCERIES"
drag, startPoint x: 458, startPoint y: 372, endPoint x: 602, endPoint y: 345, distance: 146.5
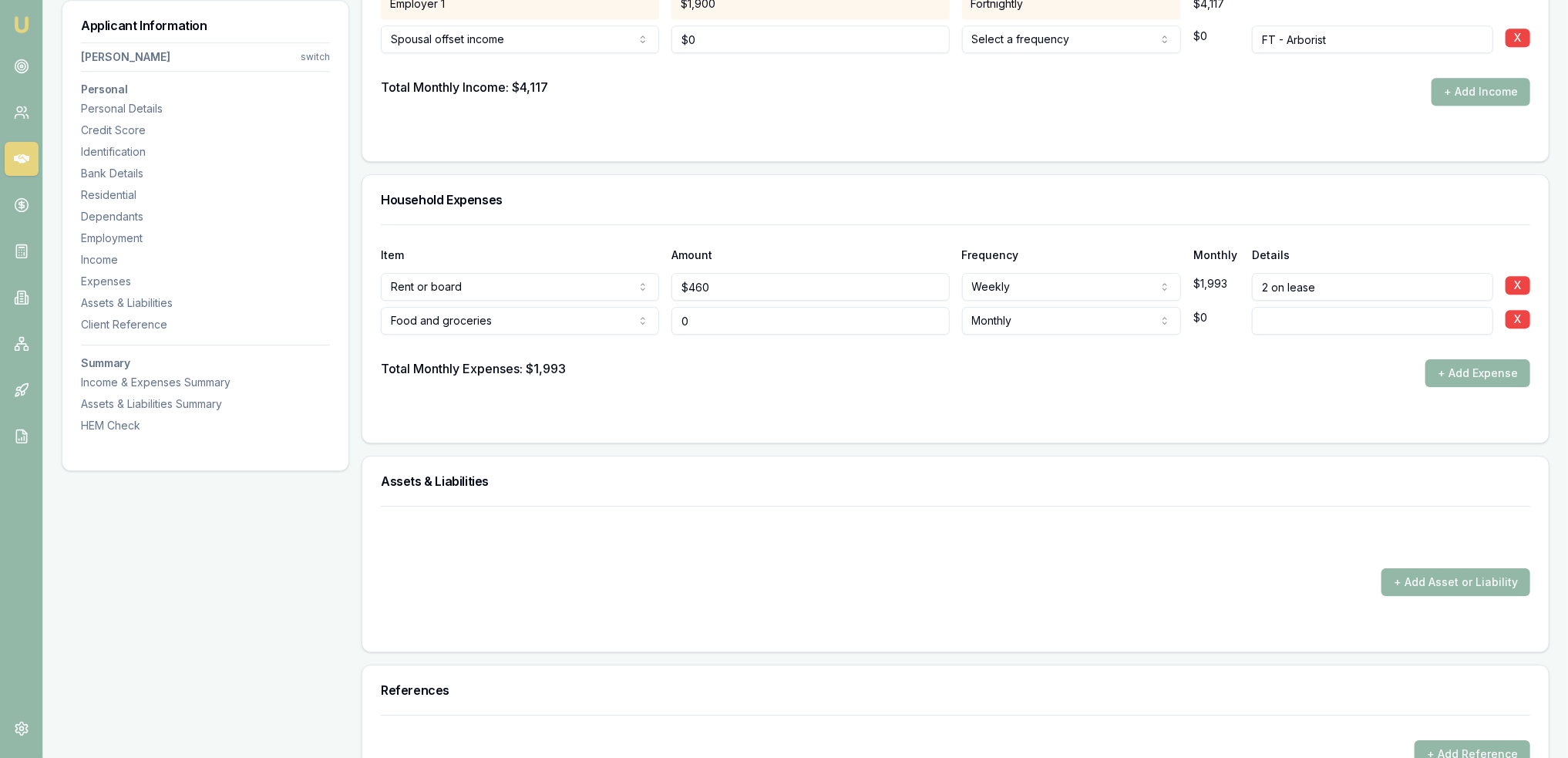
drag, startPoint x: 713, startPoint y: 324, endPoint x: 645, endPoint y: 314, distance: 68.7
click at [645, 314] on div "Food and groceries Rent or board Food and groceries Utilities Insurance Transpo…" at bounding box center [956, 317] width 1149 height 34
type input "$200"
select select "FORTNIGHTLY"
drag, startPoint x: 1471, startPoint y: 375, endPoint x: 1010, endPoint y: 408, distance: 462.2
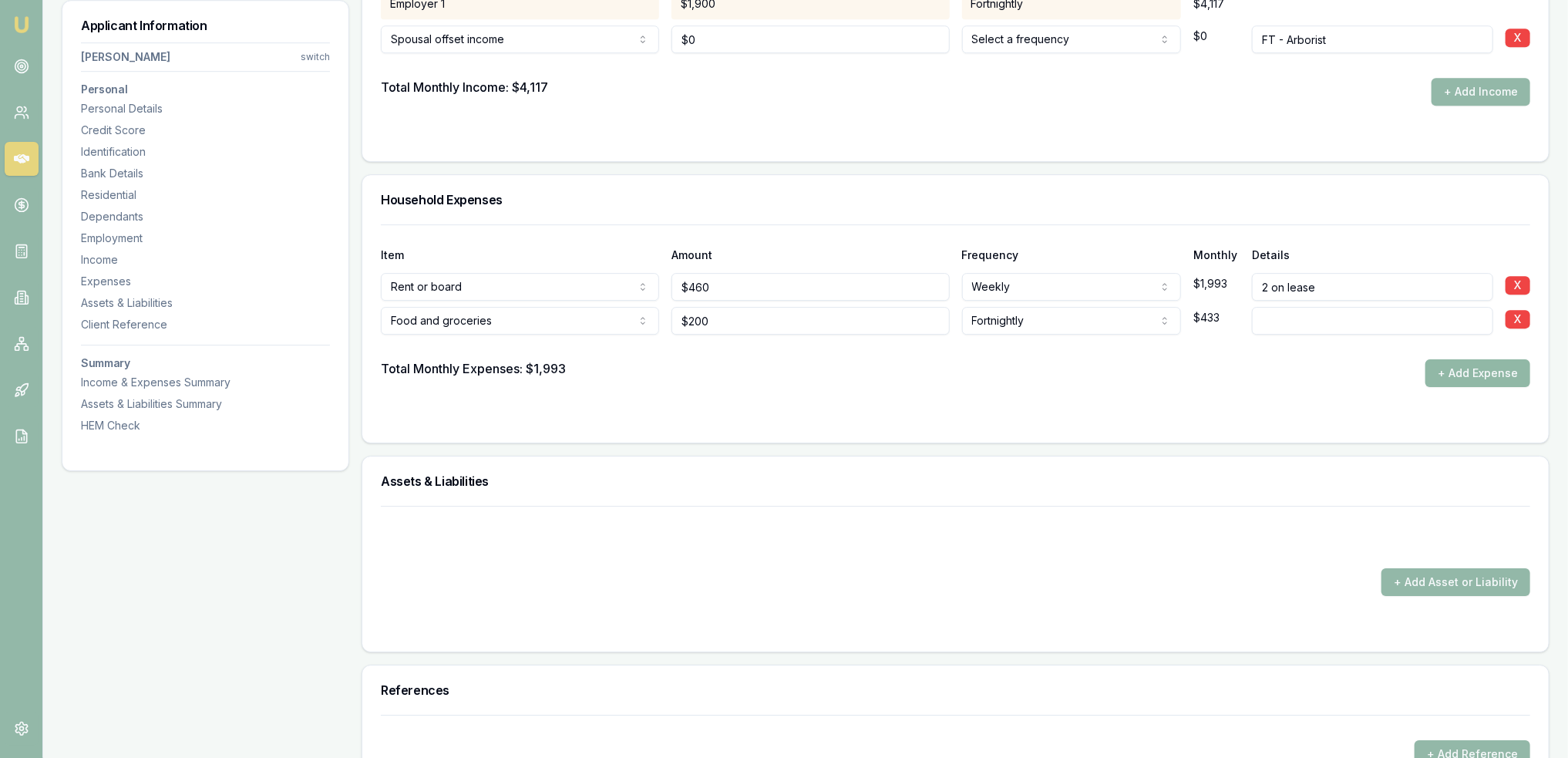
click at [1471, 375] on button "+ Add Expense" at bounding box center [1478, 373] width 105 height 28
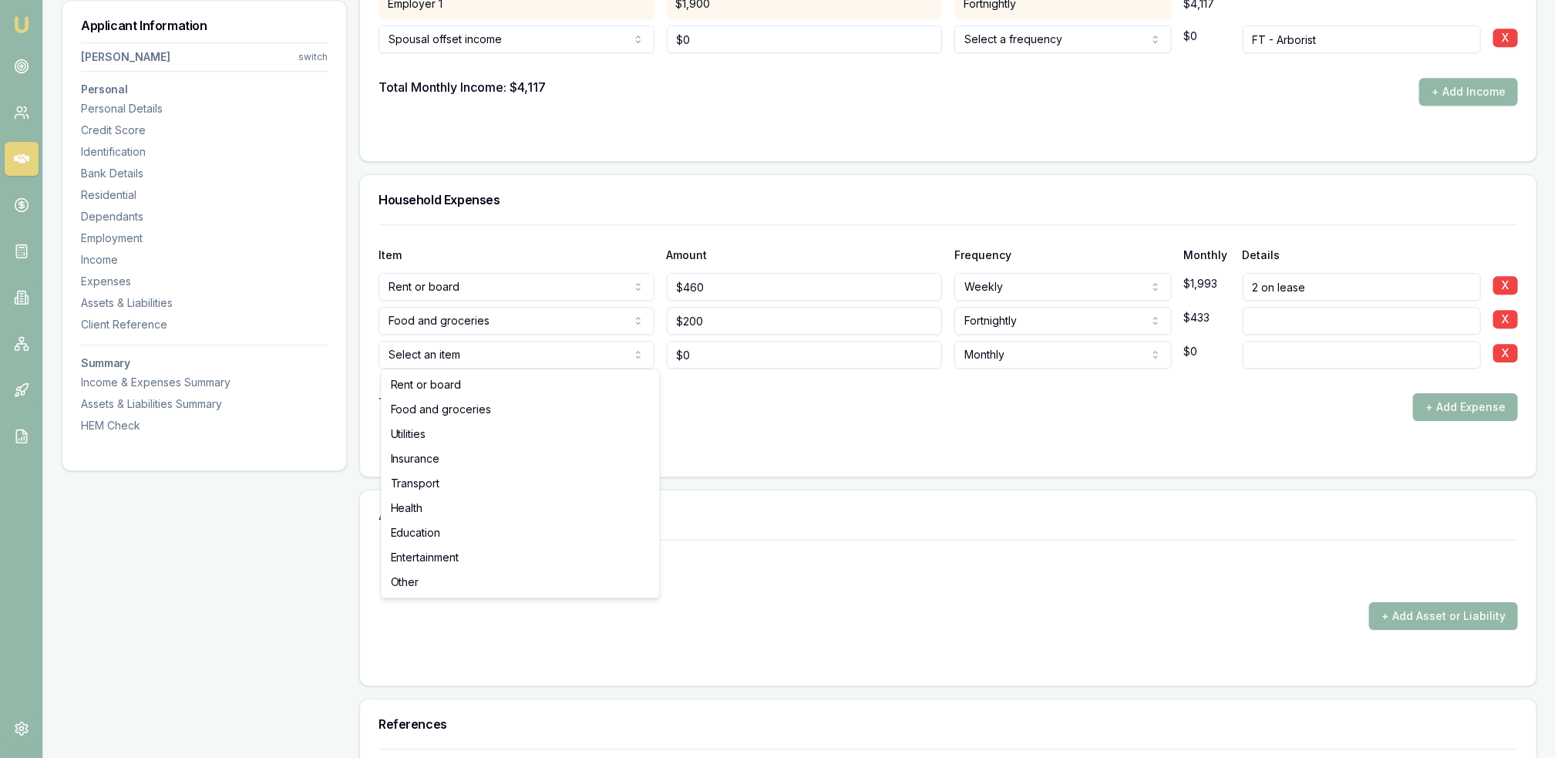
type input "$0"
select select "FOOD_AND_GROCERIES"
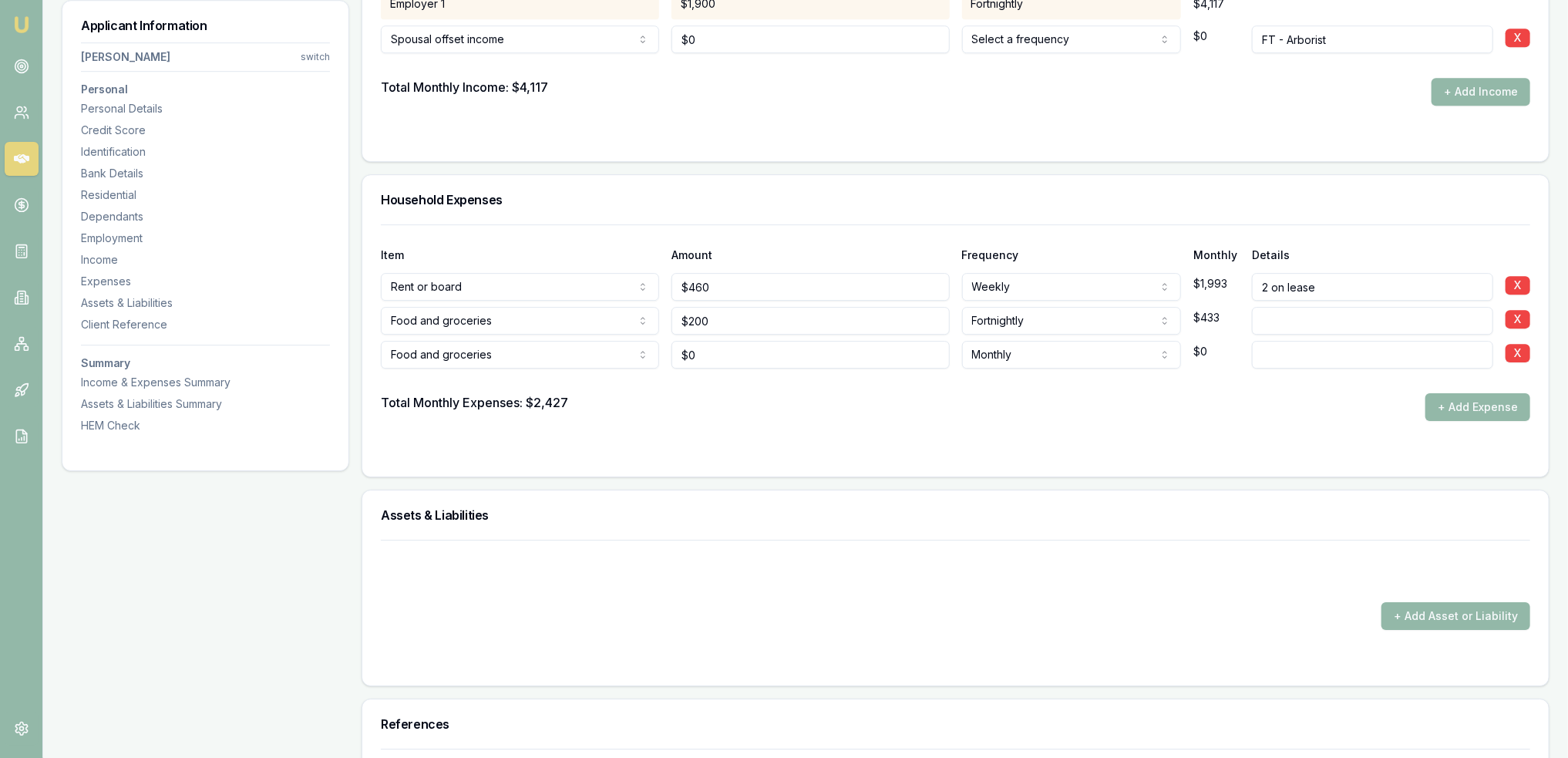
type input "0"
type input "$50"
type input "take away"
drag, startPoint x: 678, startPoint y: 361, endPoint x: 657, endPoint y: 361, distance: 21.0
click at [657, 361] on div "Food and groceries Rent or board Food and groceries Utilities Insurance Transpo…" at bounding box center [956, 351] width 1149 height 34
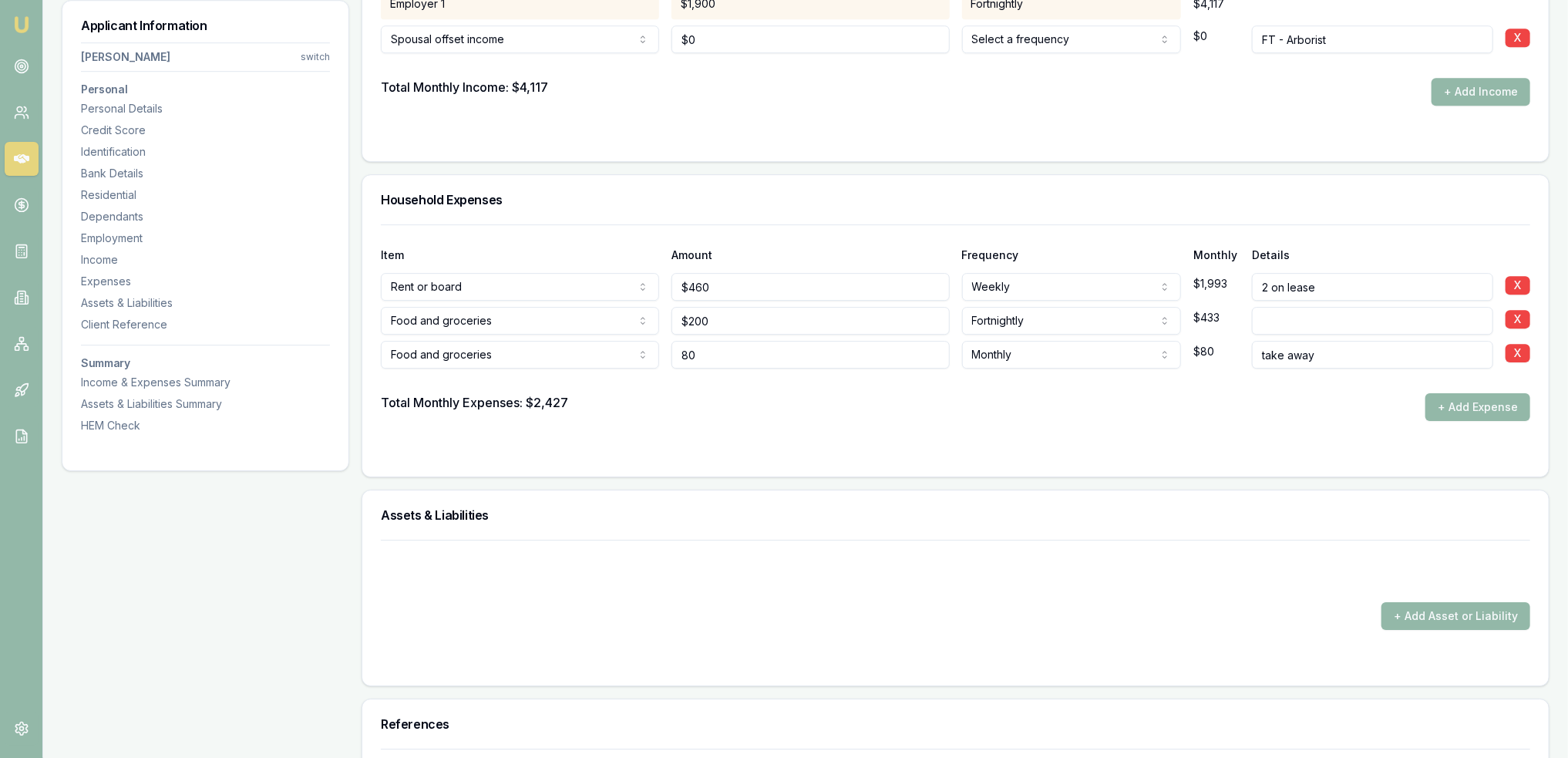
type input "$80"
drag, startPoint x: 1058, startPoint y: 416, endPoint x: 1081, endPoint y: 413, distance: 23.2
click at [1064, 413] on div "Total Monthly Expenses: $2,427 + Add Expense" at bounding box center [956, 407] width 1149 height 28
click at [1456, 397] on button "+ Add Expense" at bounding box center [1478, 407] width 105 height 28
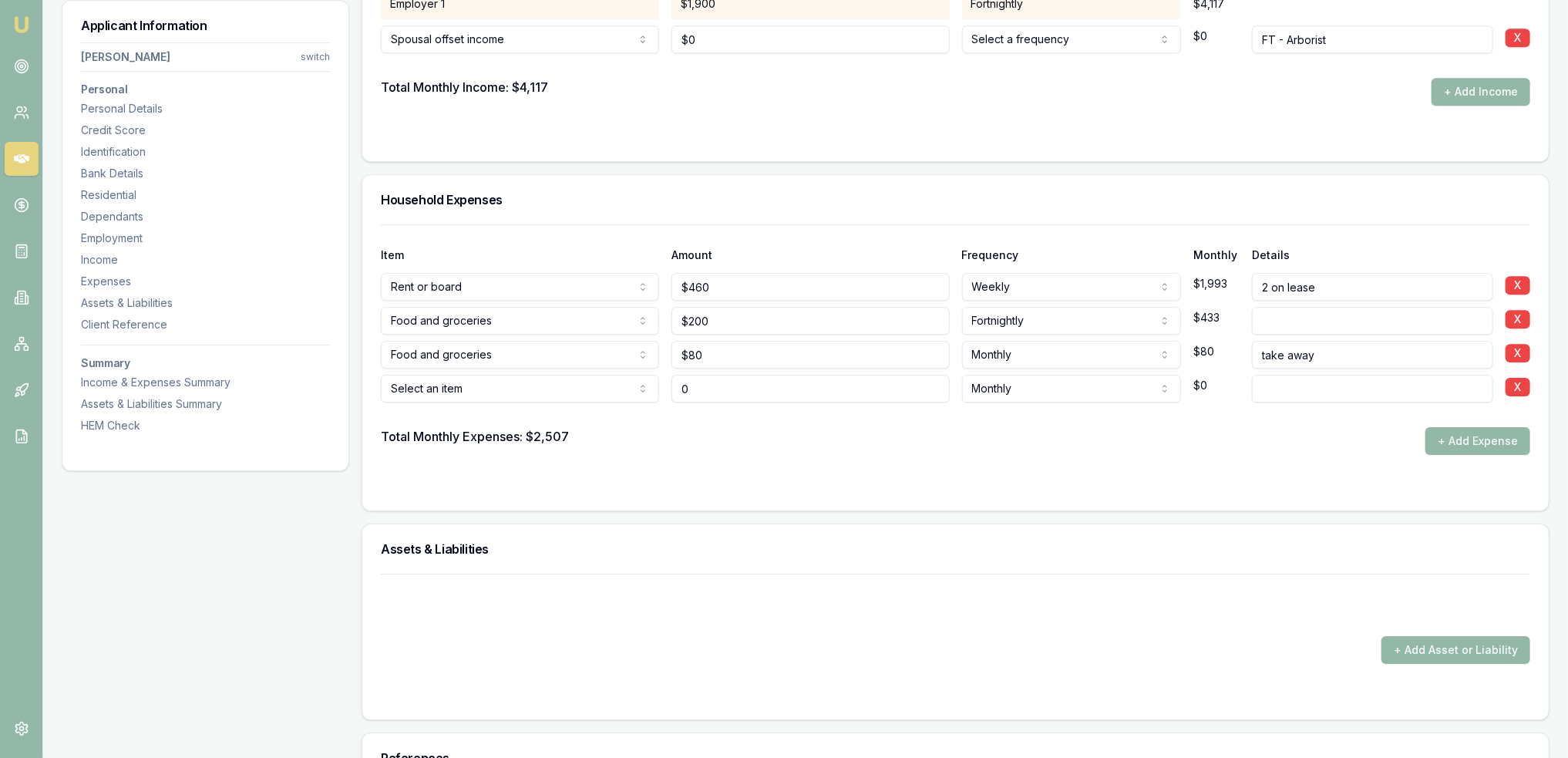
type input "$0"
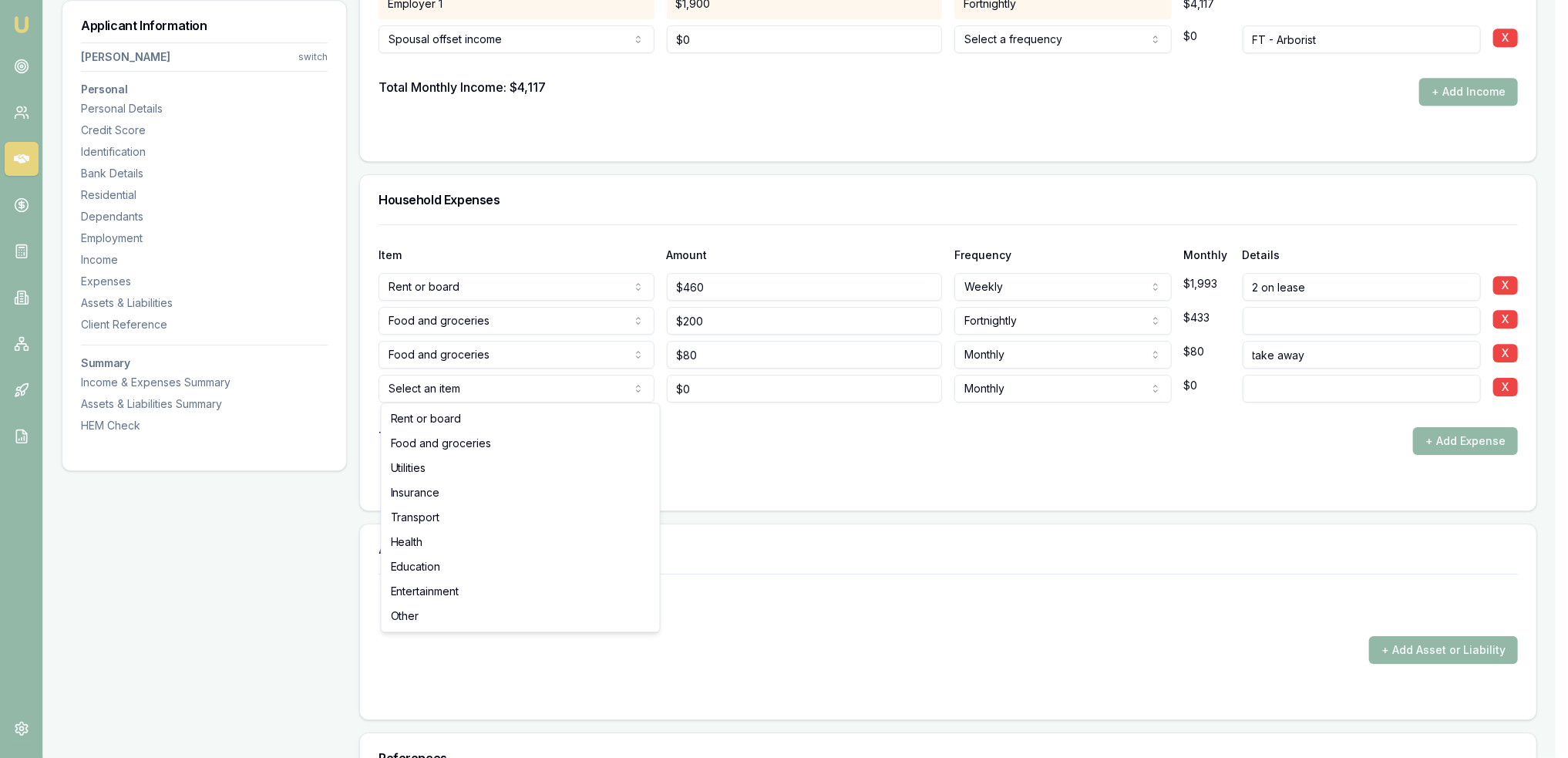
select select "UTILITIES"
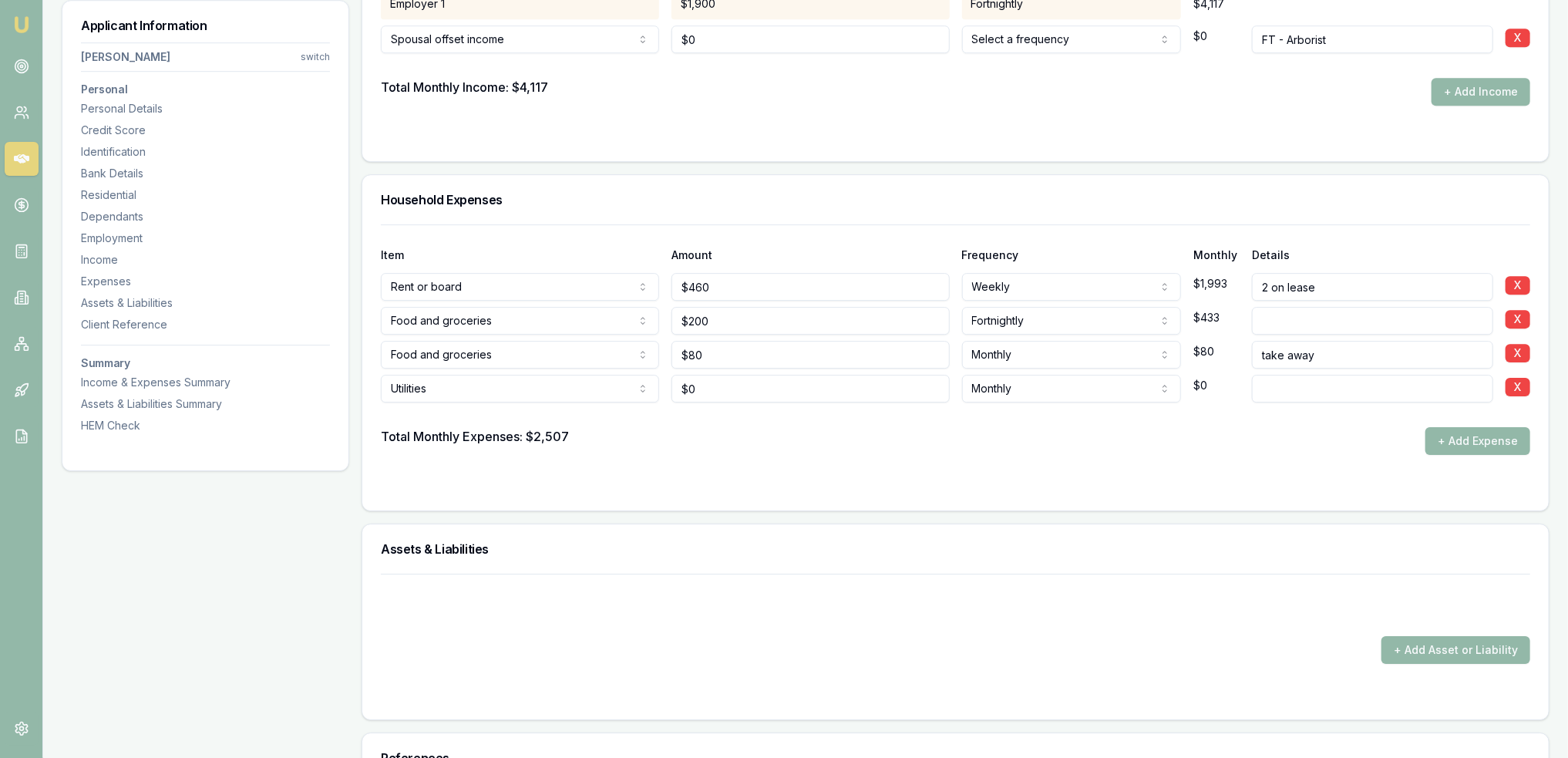
type input "0"
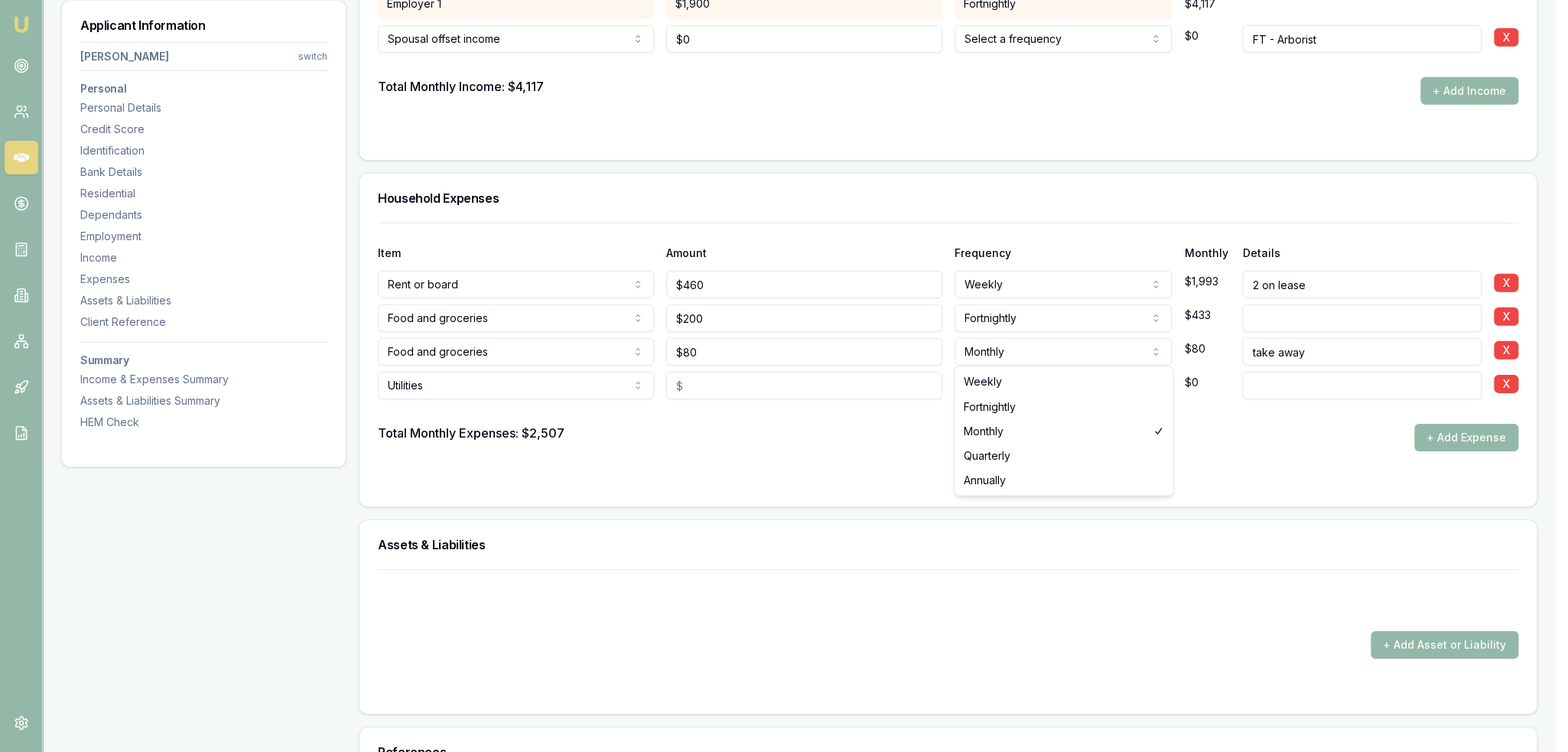
select select "FORTNIGHTLY"
drag, startPoint x: 998, startPoint y: 403, endPoint x: 949, endPoint y: 403, distance: 49.0
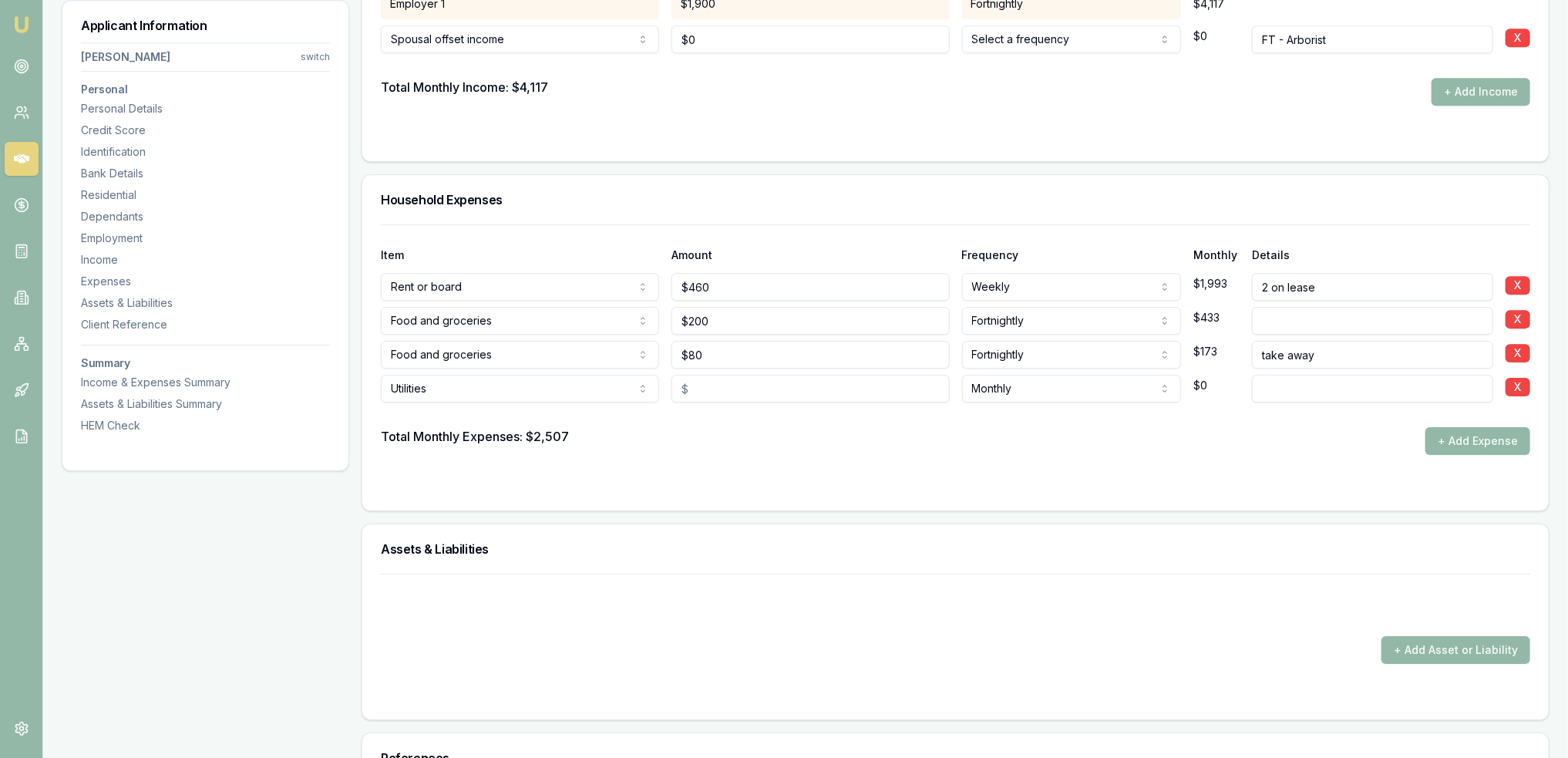
click at [679, 388] on input "text" at bounding box center [811, 389] width 278 height 28
type input "$200"
click at [1453, 444] on button "+ Add Expense" at bounding box center [1478, 441] width 105 height 28
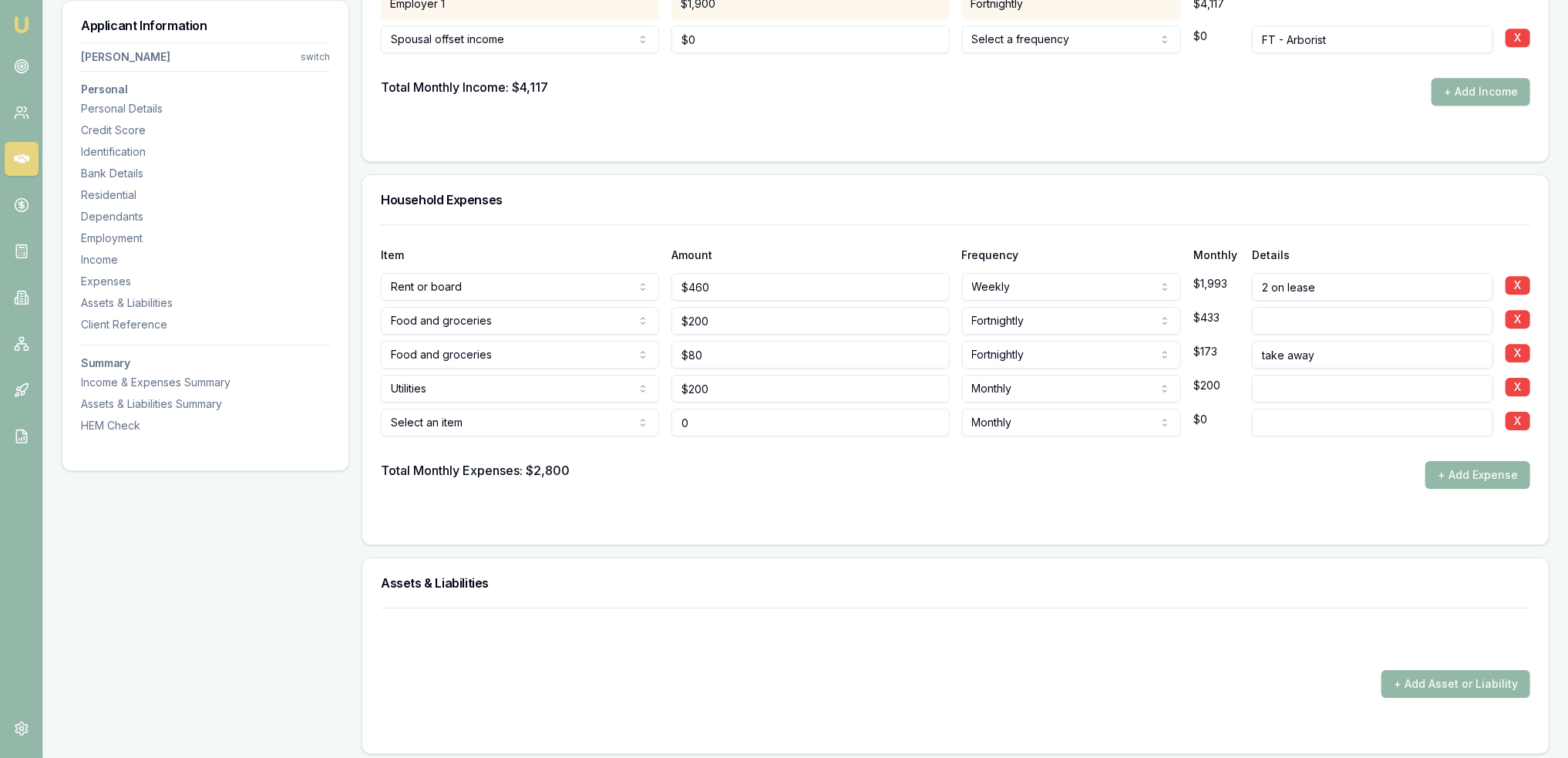
type input "$0"
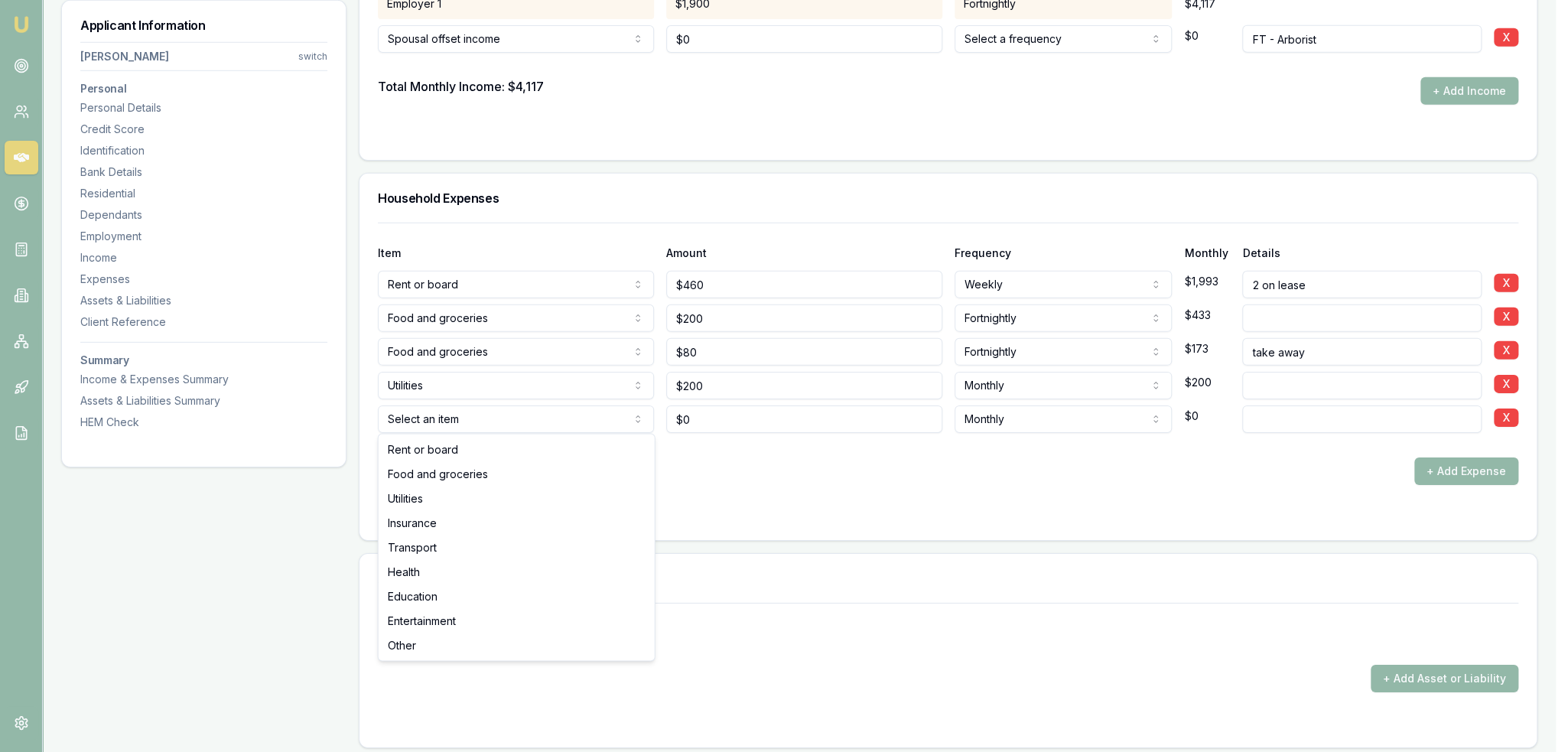
select select "UTILITIES"
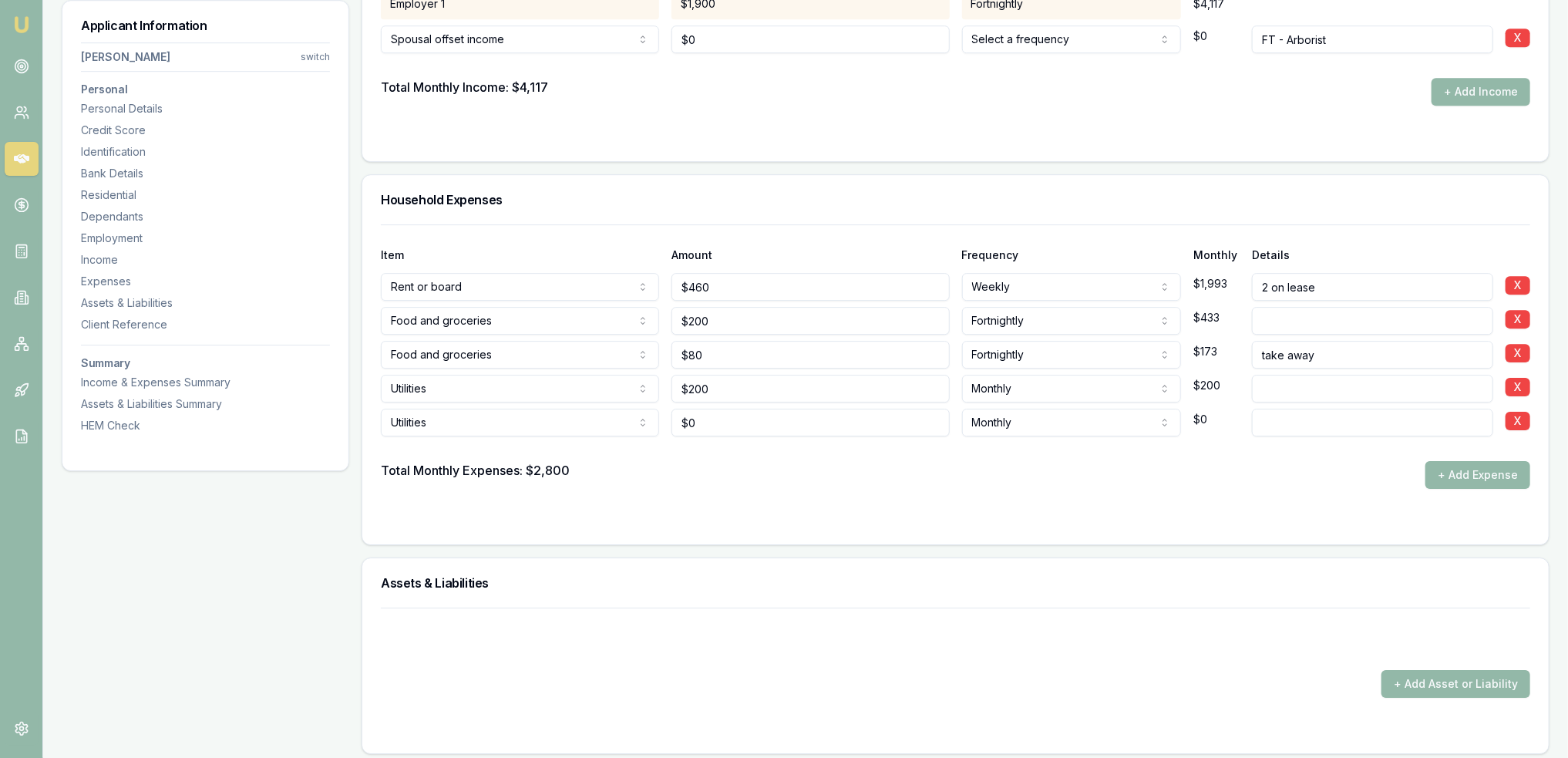
type input "0"
type input "$80"
click at [1507, 482] on button "+ Add Expense" at bounding box center [1478, 475] width 105 height 28
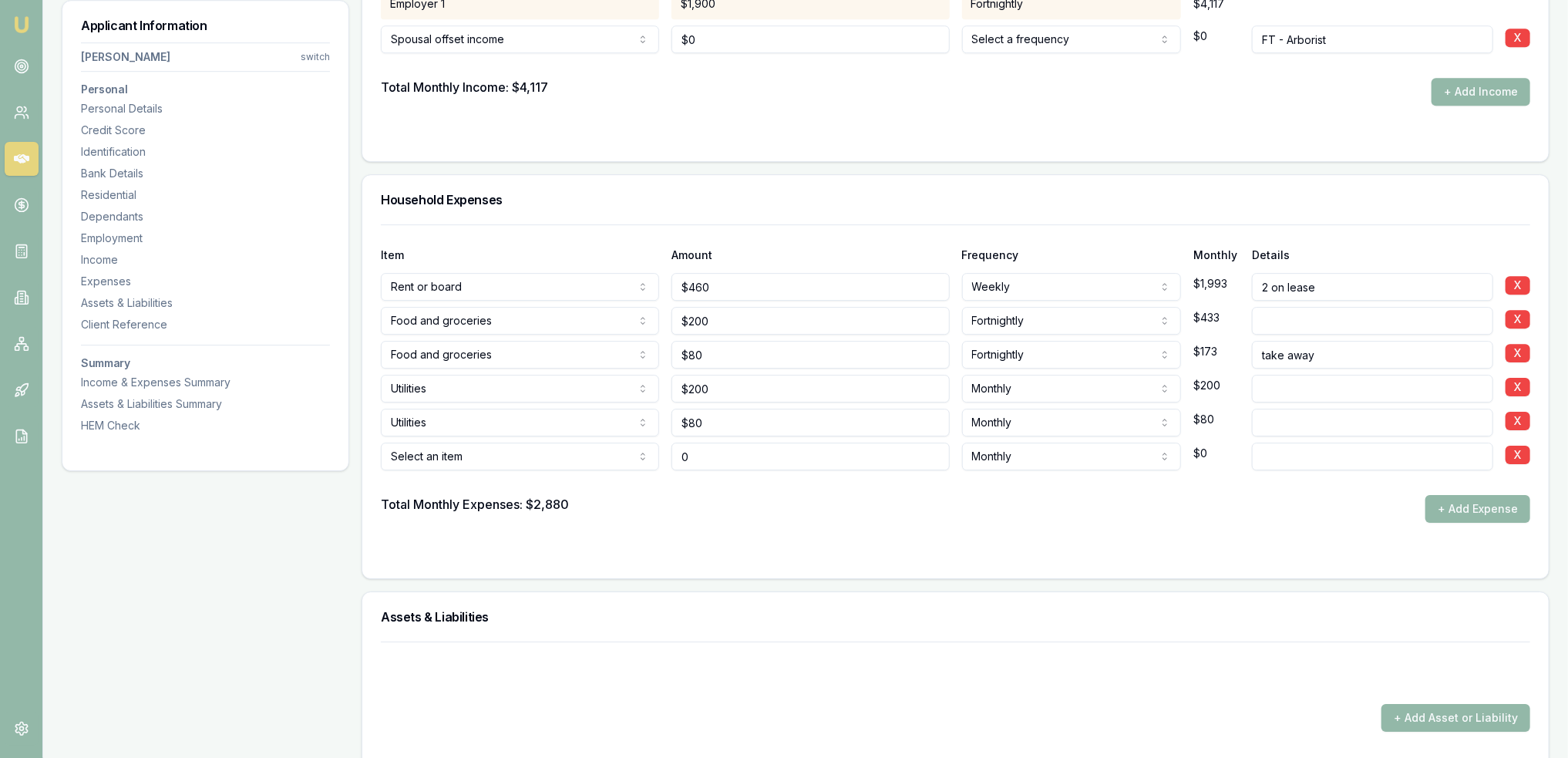
type input "$0"
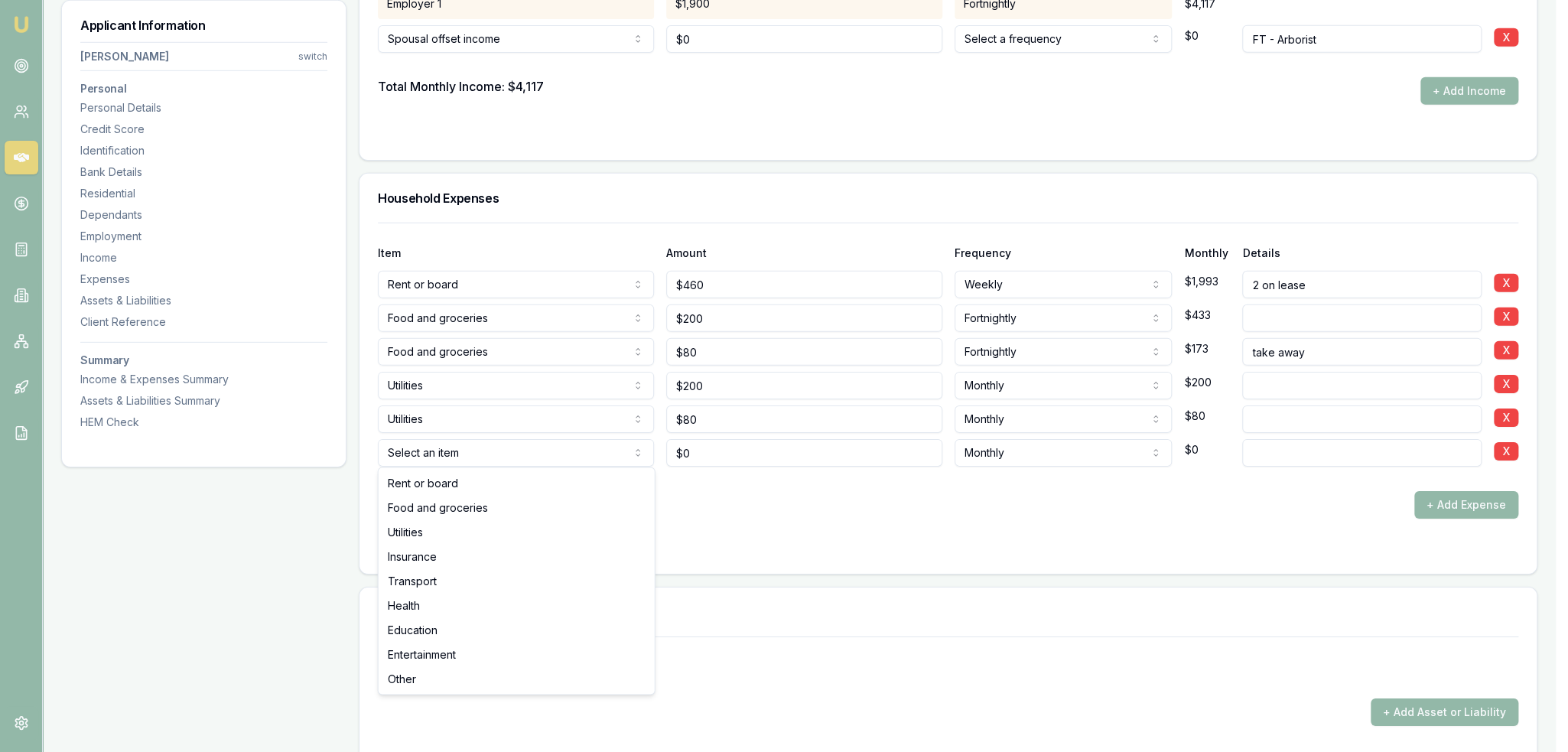
select select "UTILITIES"
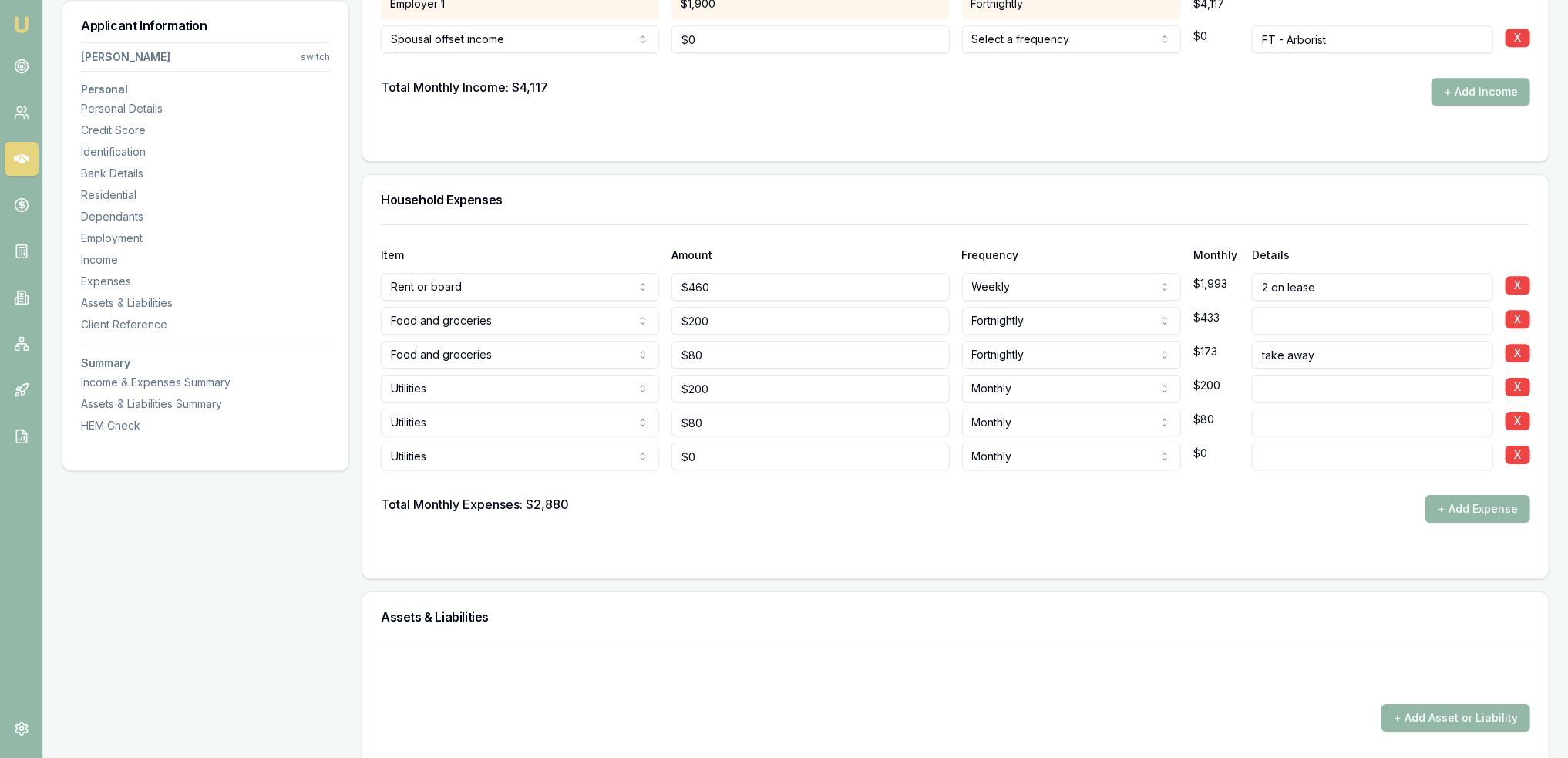
click at [1289, 442] on input at bounding box center [1372, 456] width 241 height 28
type input "Mobile phones"
type input "0"
click at [700, 452] on input "0" at bounding box center [811, 456] width 278 height 28
click at [1368, 448] on input "Mobile phones" at bounding box center [1372, 456] width 241 height 28
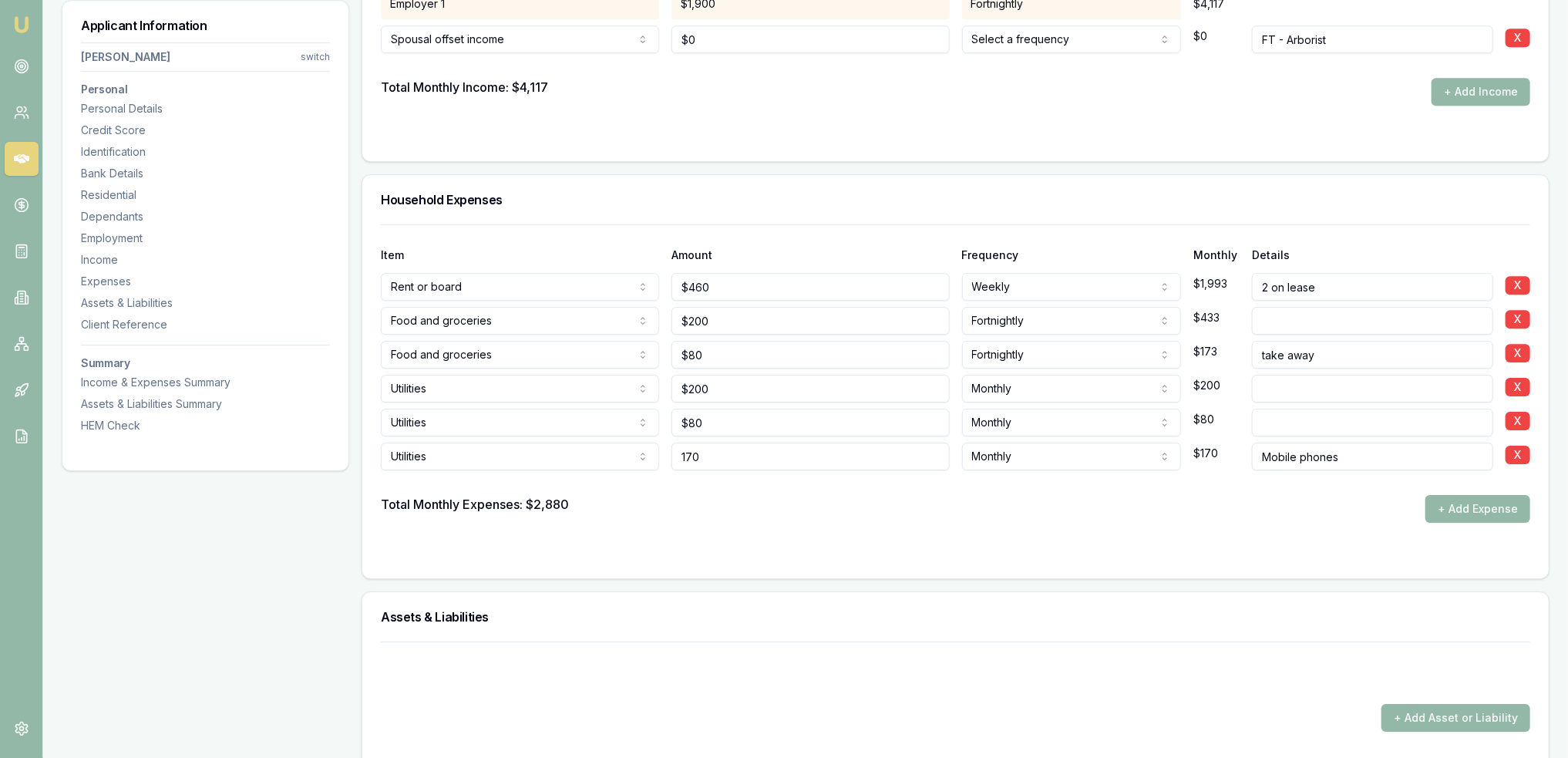
drag, startPoint x: 774, startPoint y: 452, endPoint x: 579, endPoint y: 450, distance: 195.0
click at [588, 452] on div "Utilities Rent or board Food and groceries Utilities Insurance Transport Health…" at bounding box center [956, 453] width 1149 height 34
type input "$200"
click at [1468, 511] on button "+ Add Expense" at bounding box center [1478, 509] width 105 height 28
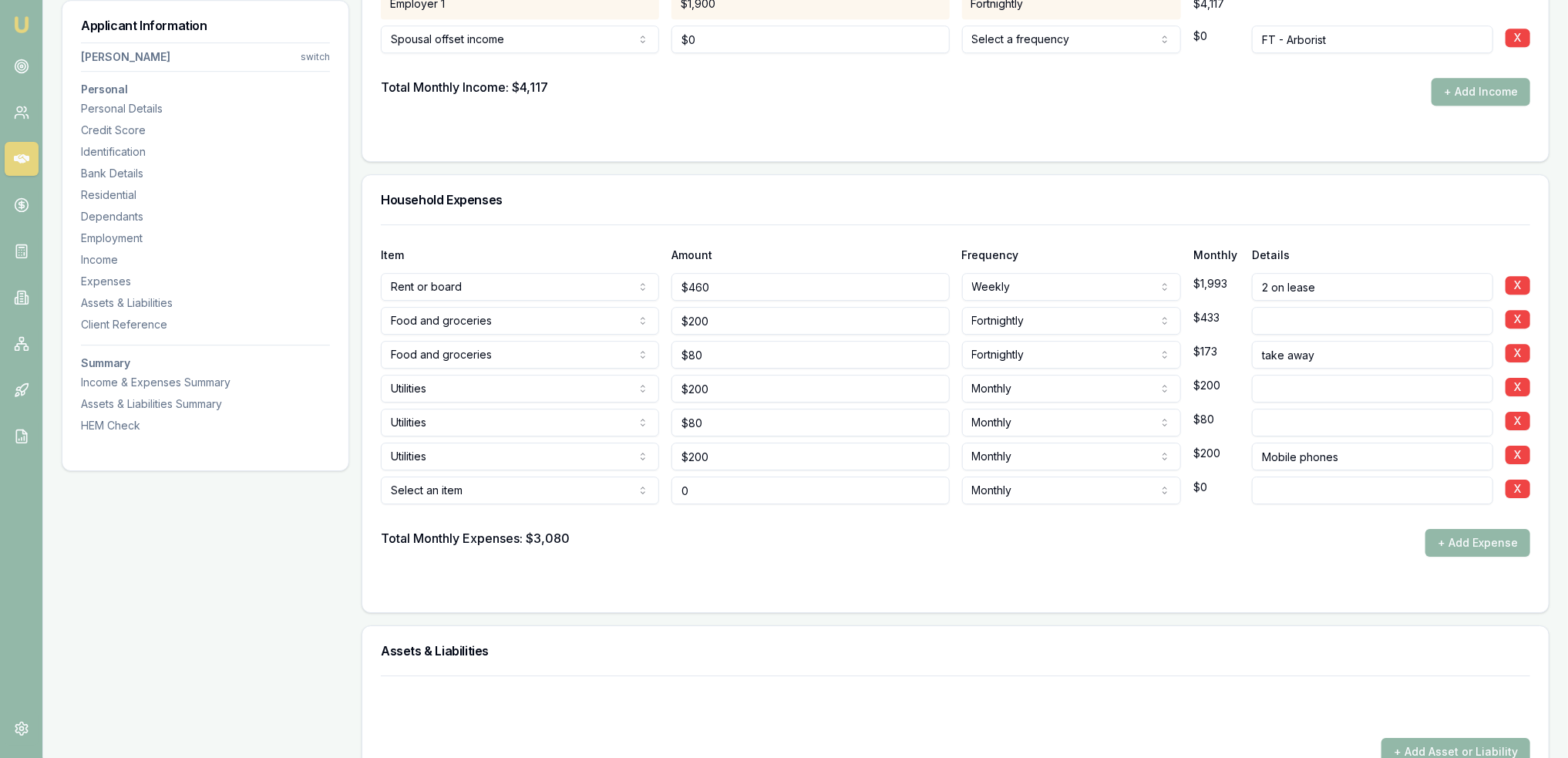
type input "$0"
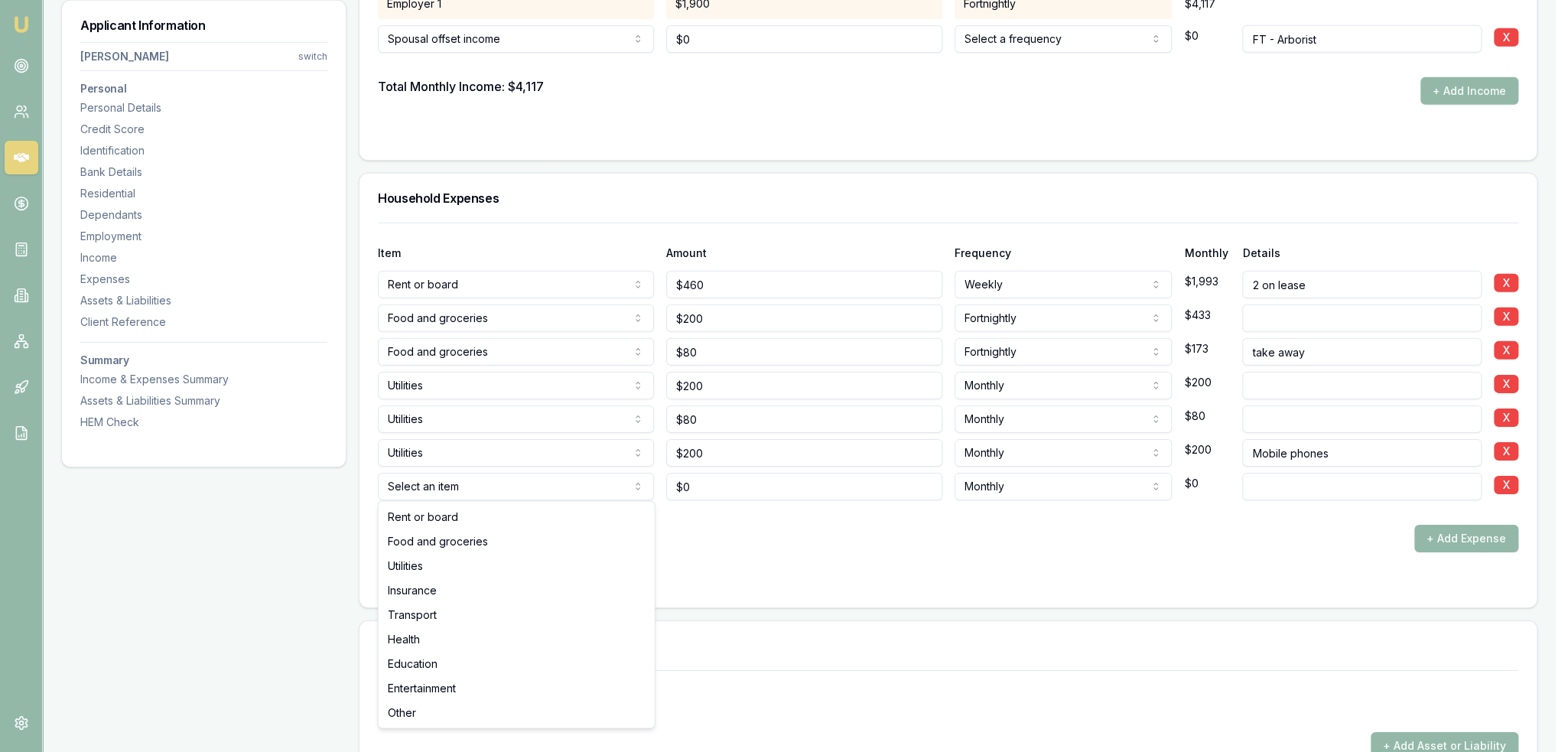
select select "INSURANCE"
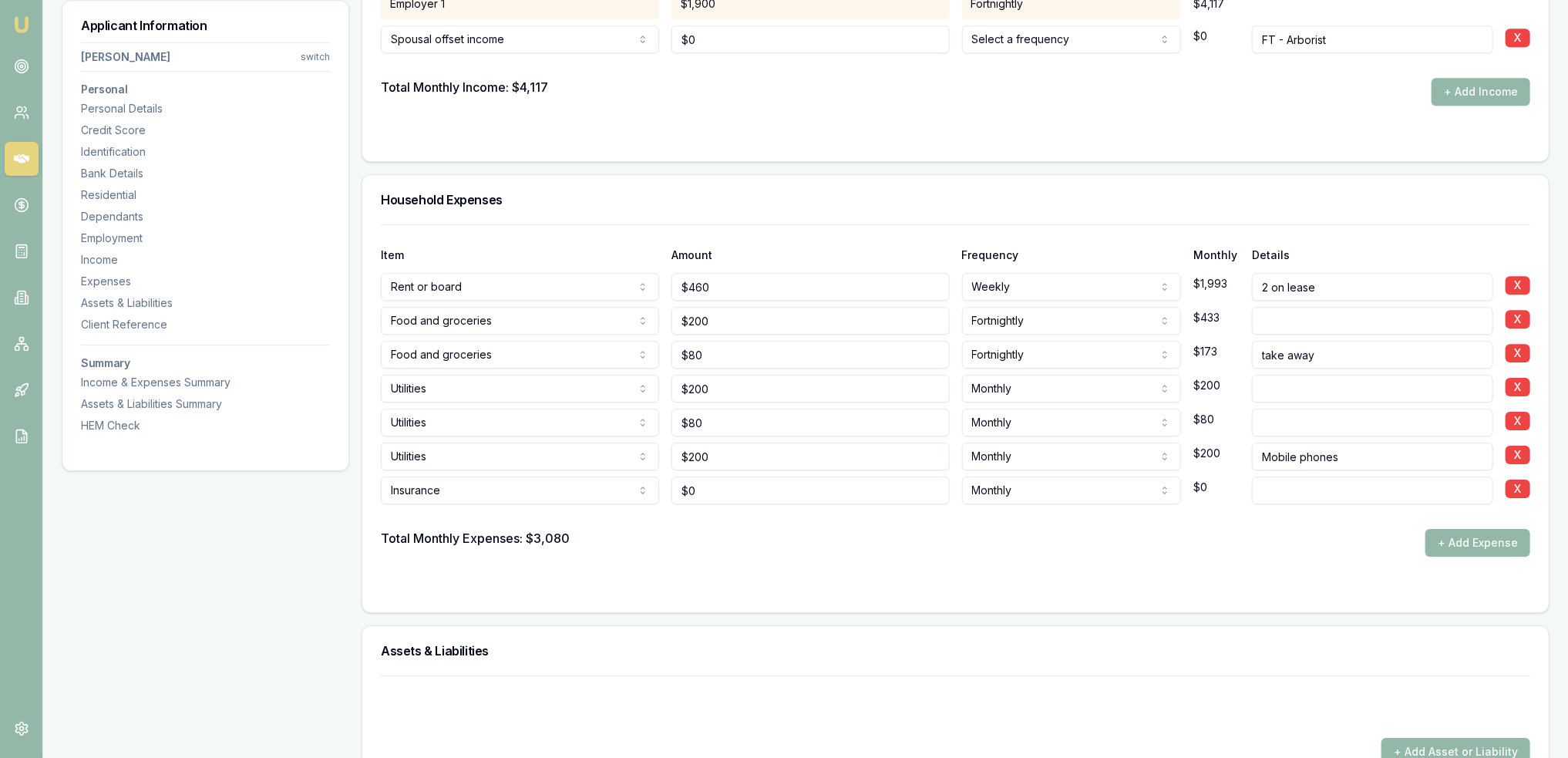
click at [1311, 490] on input at bounding box center [1372, 490] width 241 height 28
type input "o"
type input "no insurances"
click at [1451, 546] on button "+ Add Expense" at bounding box center [1478, 543] width 105 height 28
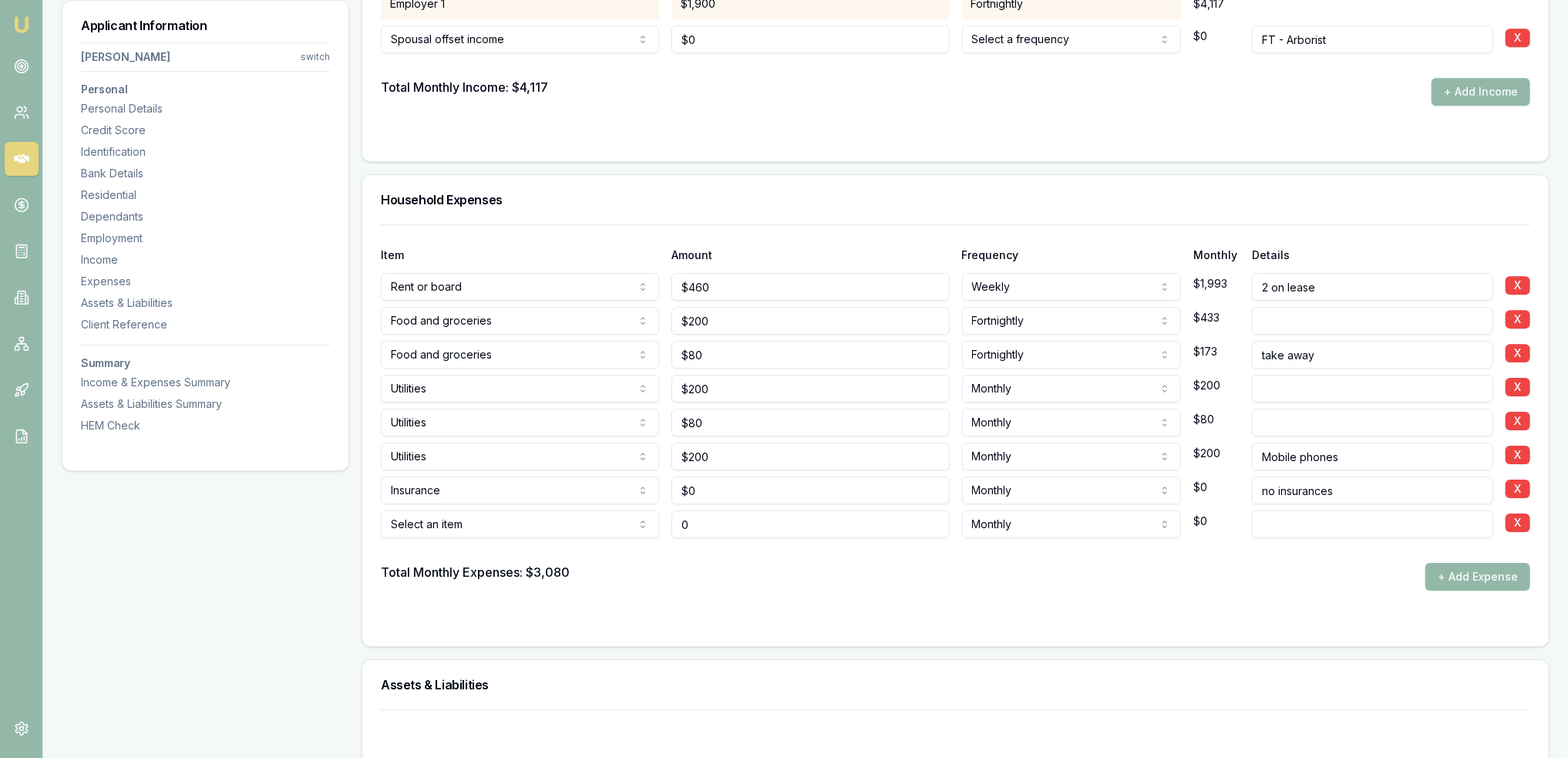
type input "$0"
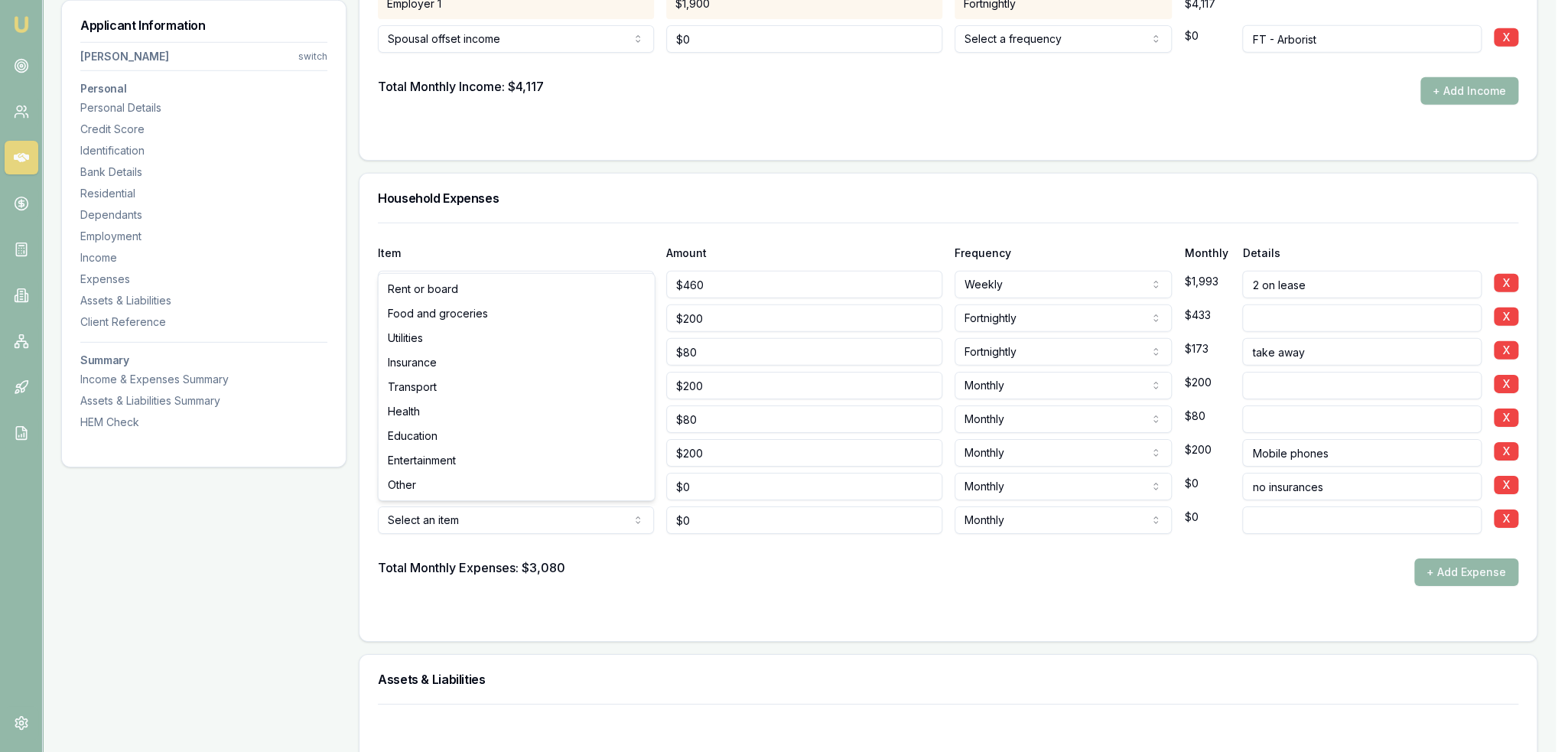
select select "TRANSPORT"
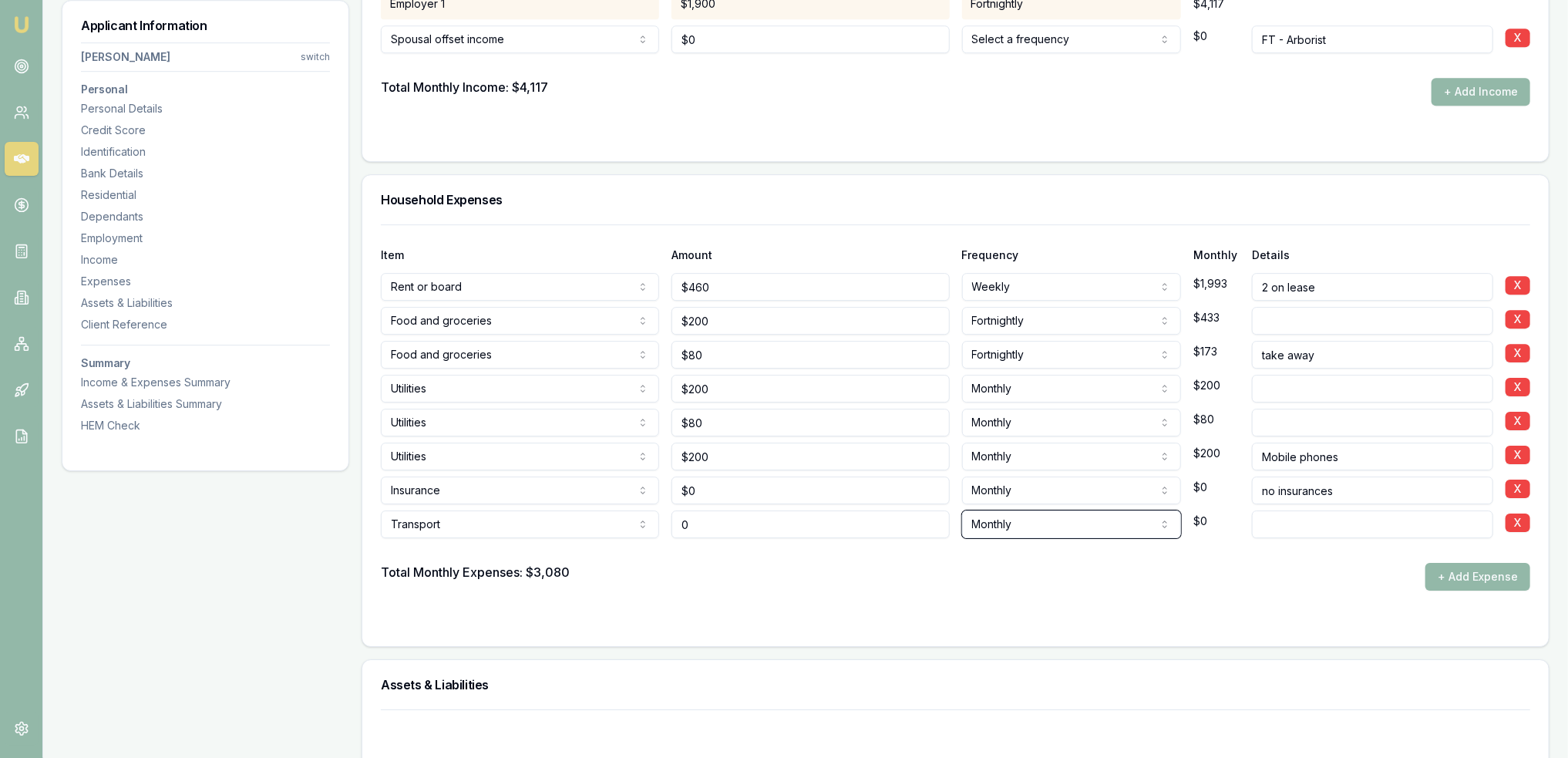
type input "$0"
type input "Fuel"
type input "0"
click at [727, 511] on input "0" at bounding box center [811, 524] width 278 height 28
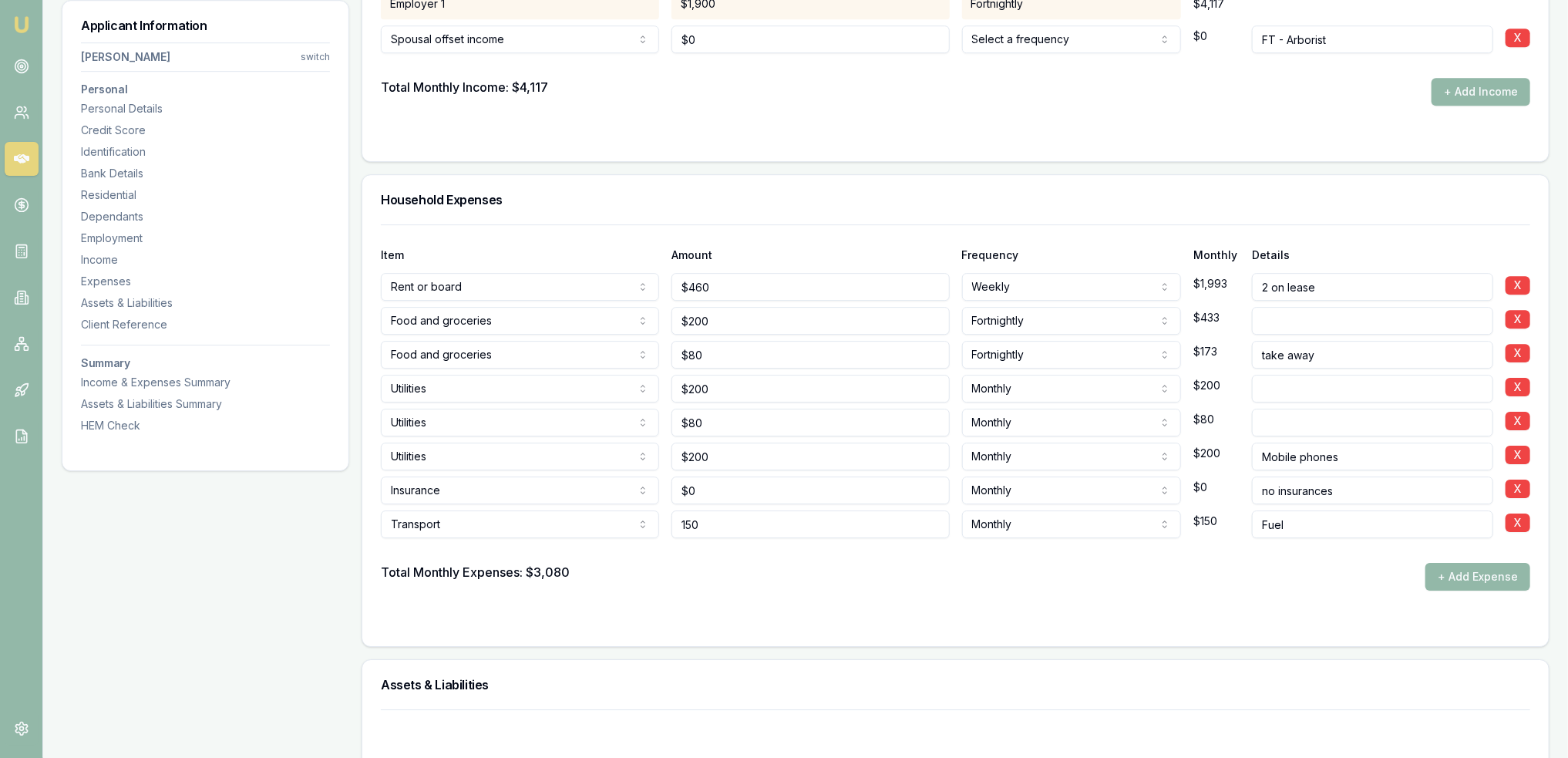
type input "$150"
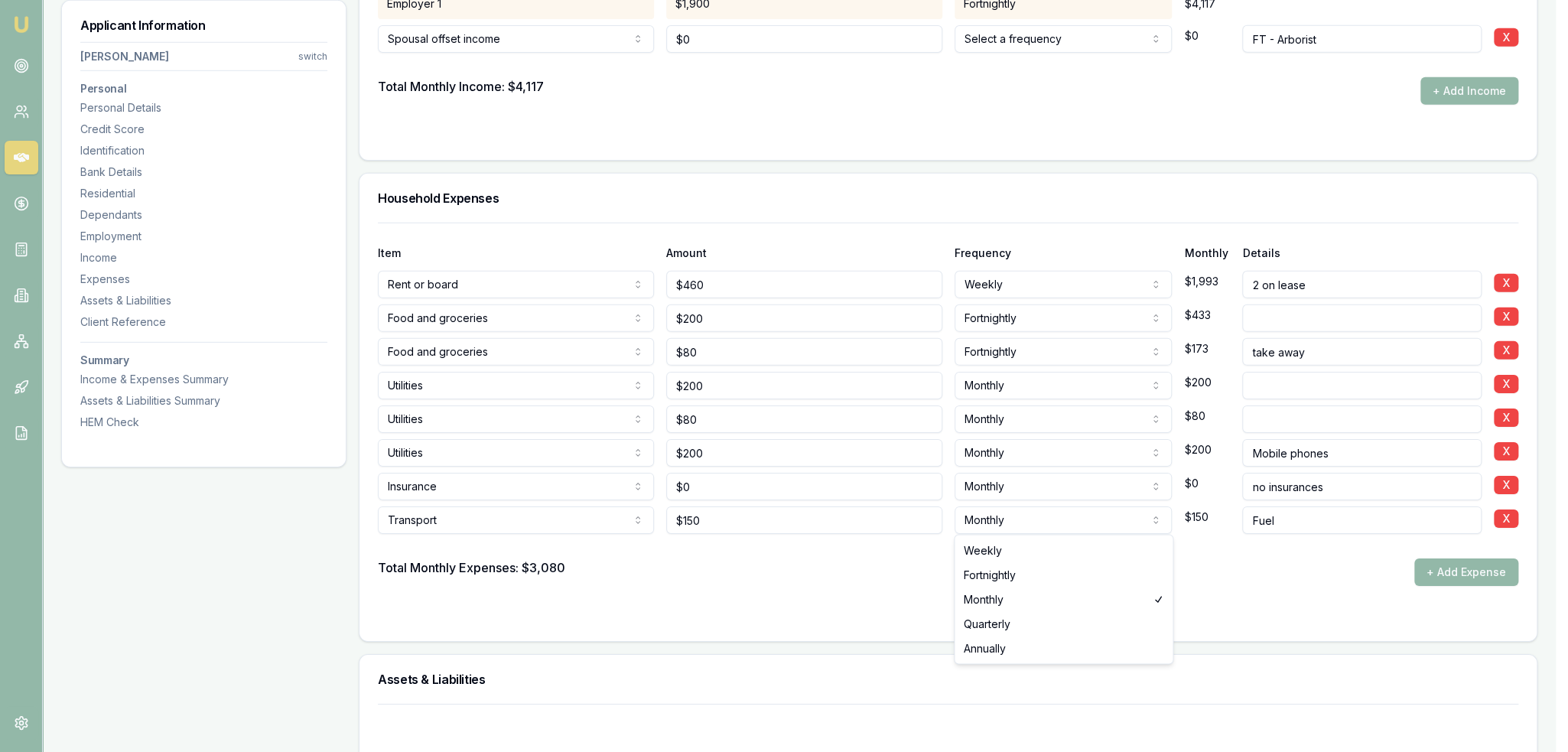
select select "FORTNIGHTLY"
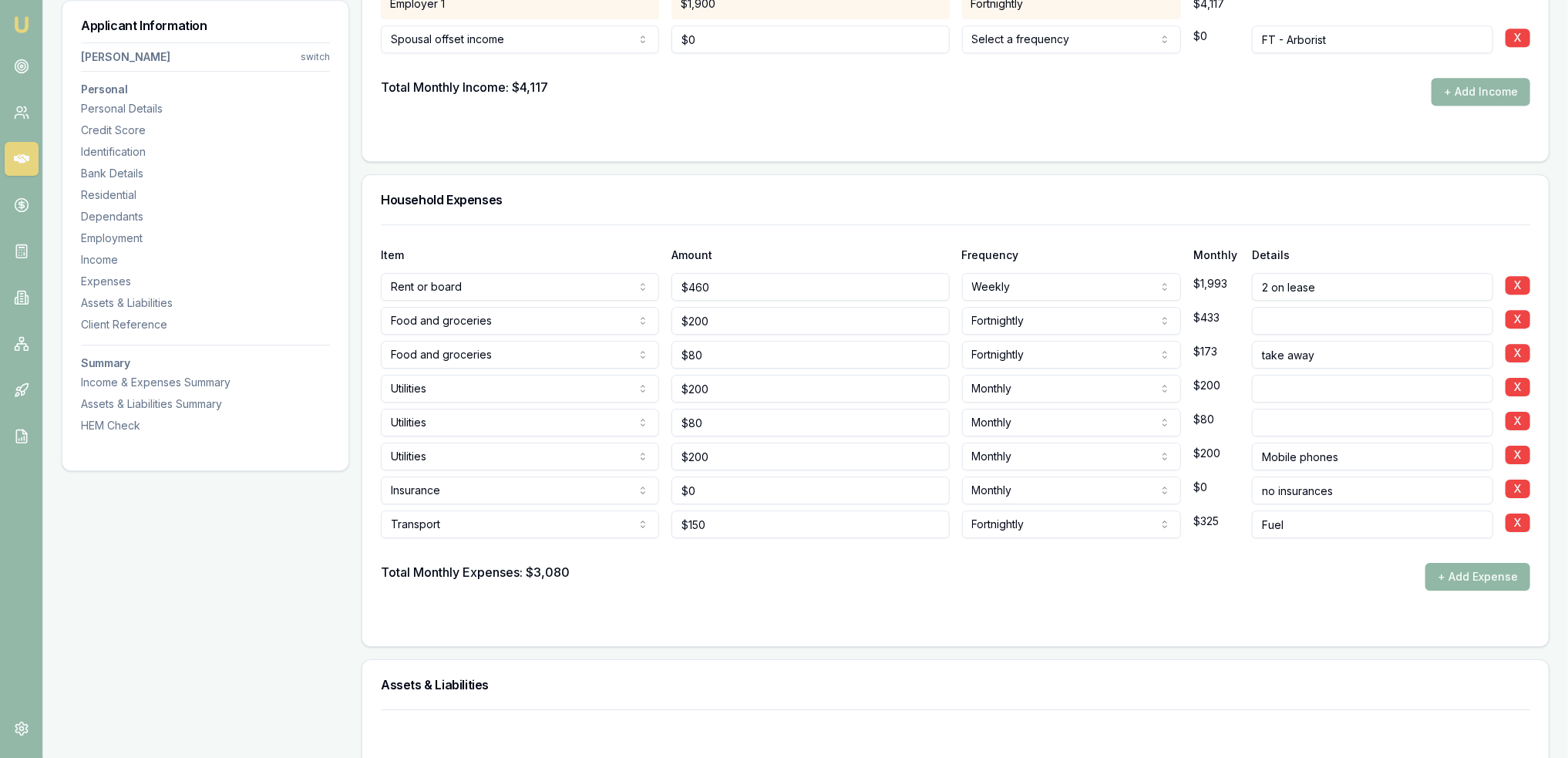
click at [1459, 583] on button "+ Add Expense" at bounding box center [1478, 576] width 105 height 28
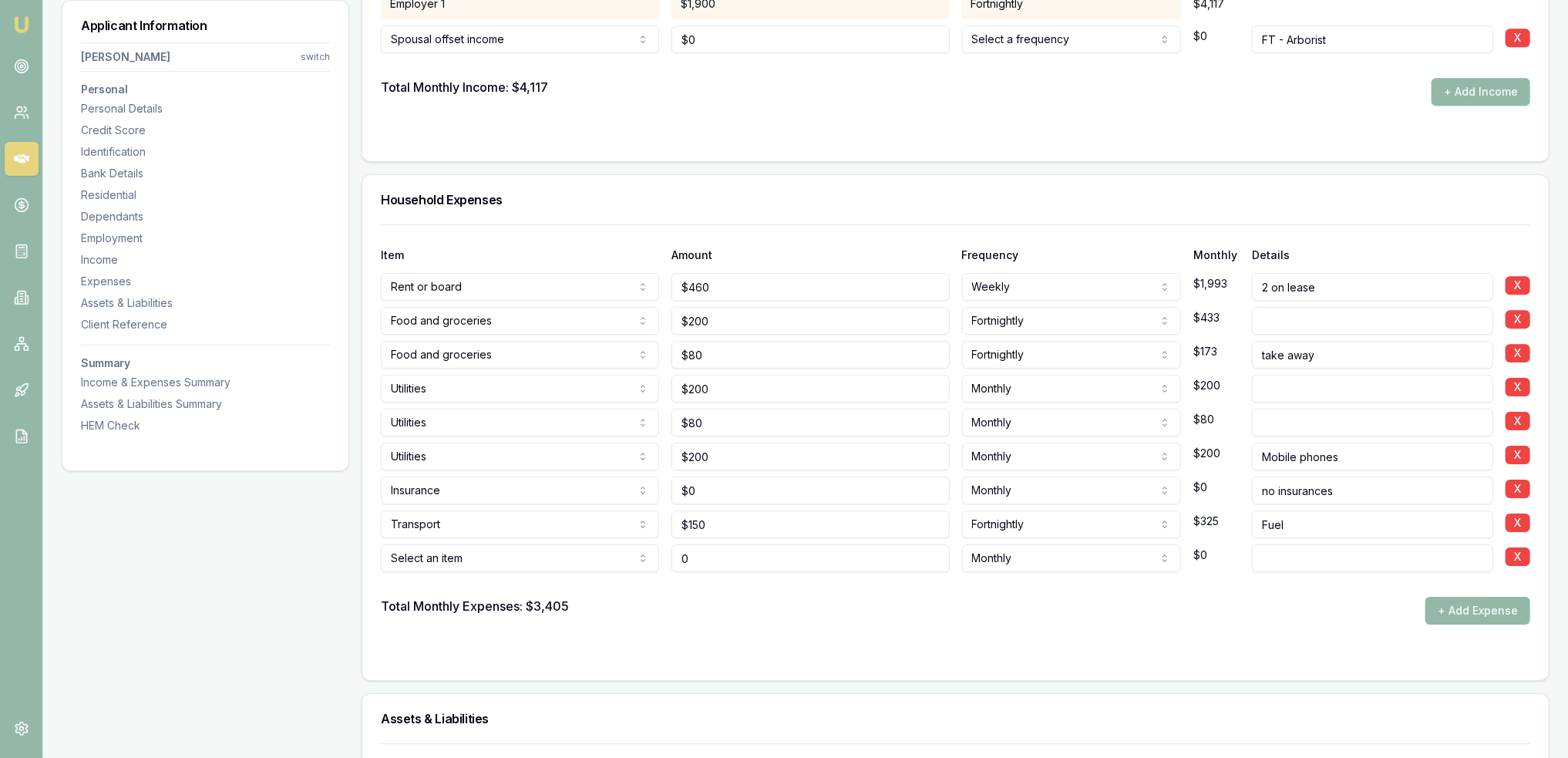
type input "$0"
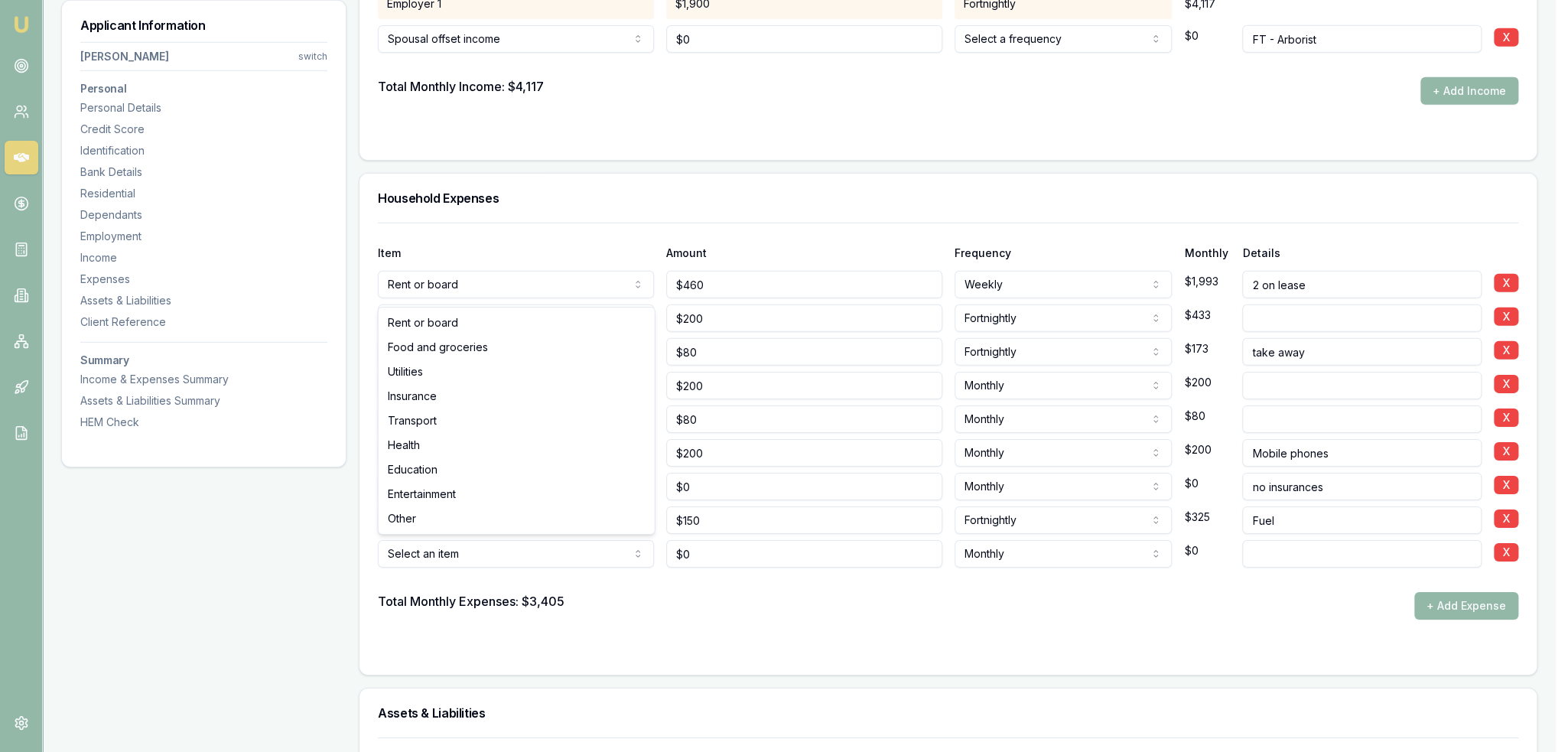
select select "TRANSPORT"
drag, startPoint x: 423, startPoint y: 415, endPoint x: 459, endPoint y: 429, distance: 38.6
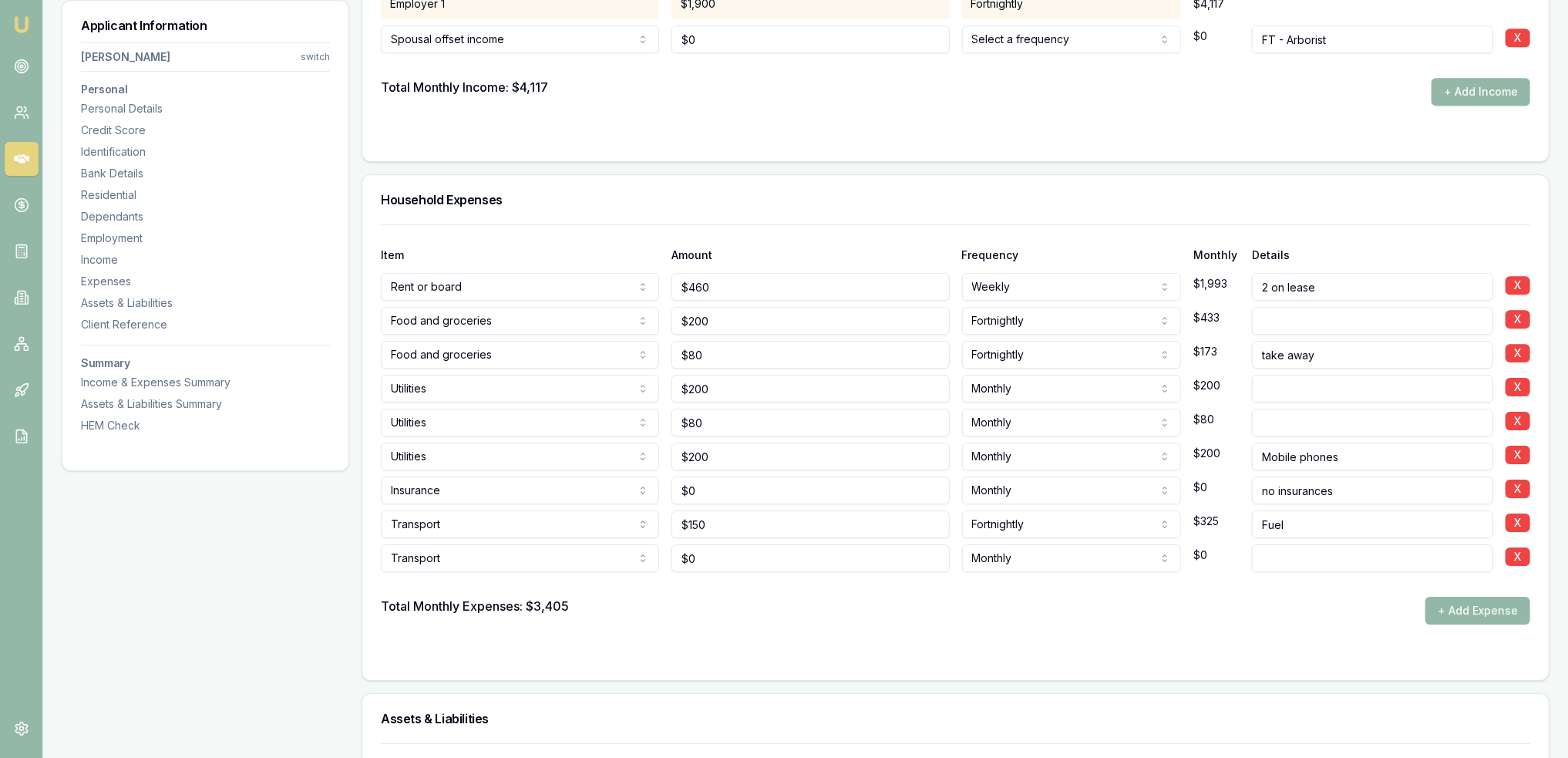
type input "0"
type input "$1,600"
select select "ANNUALLY"
type input "Rego"
click at [1495, 613] on button "+ Add Expense" at bounding box center [1478, 610] width 105 height 28
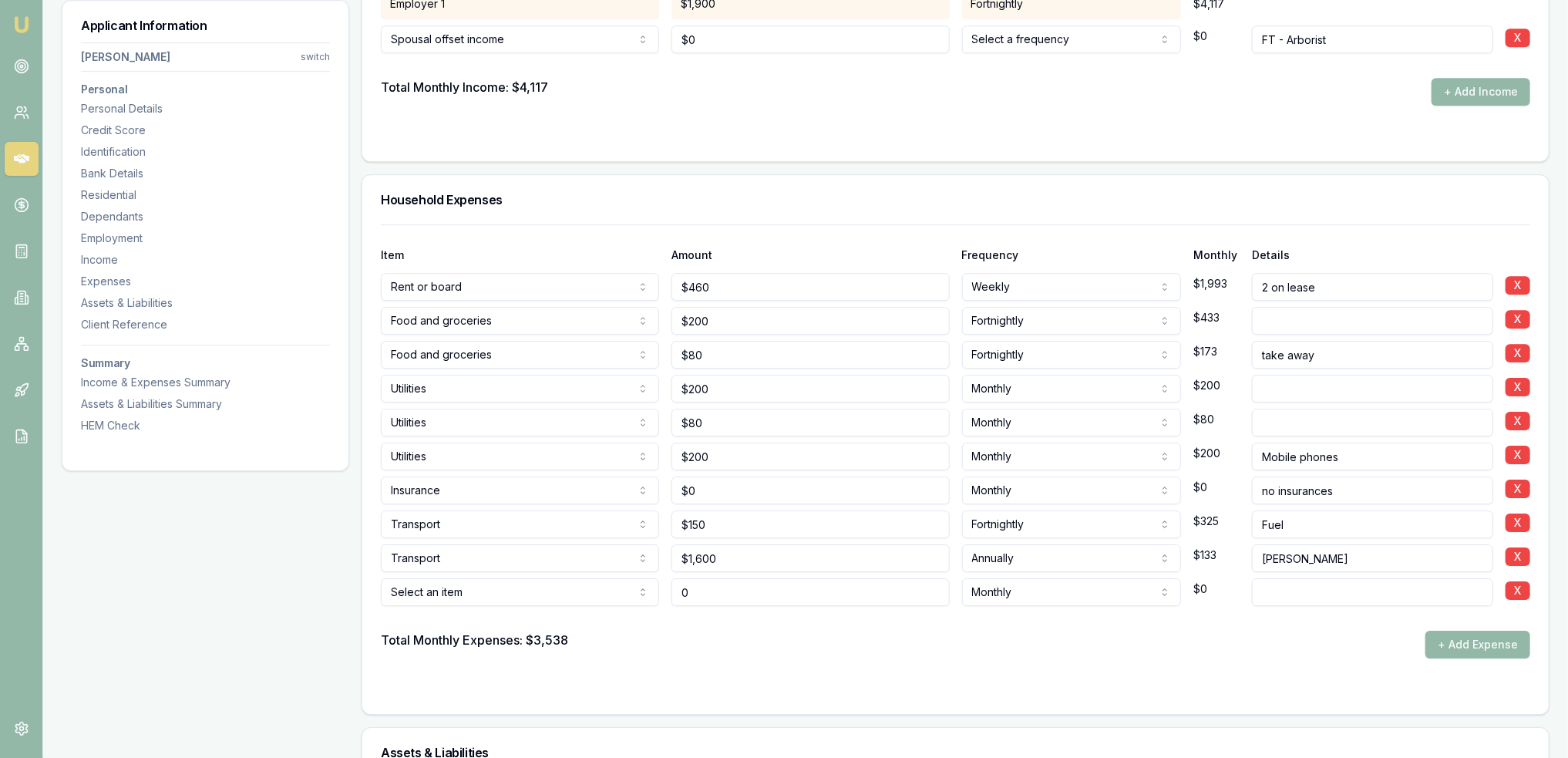
type input "$0"
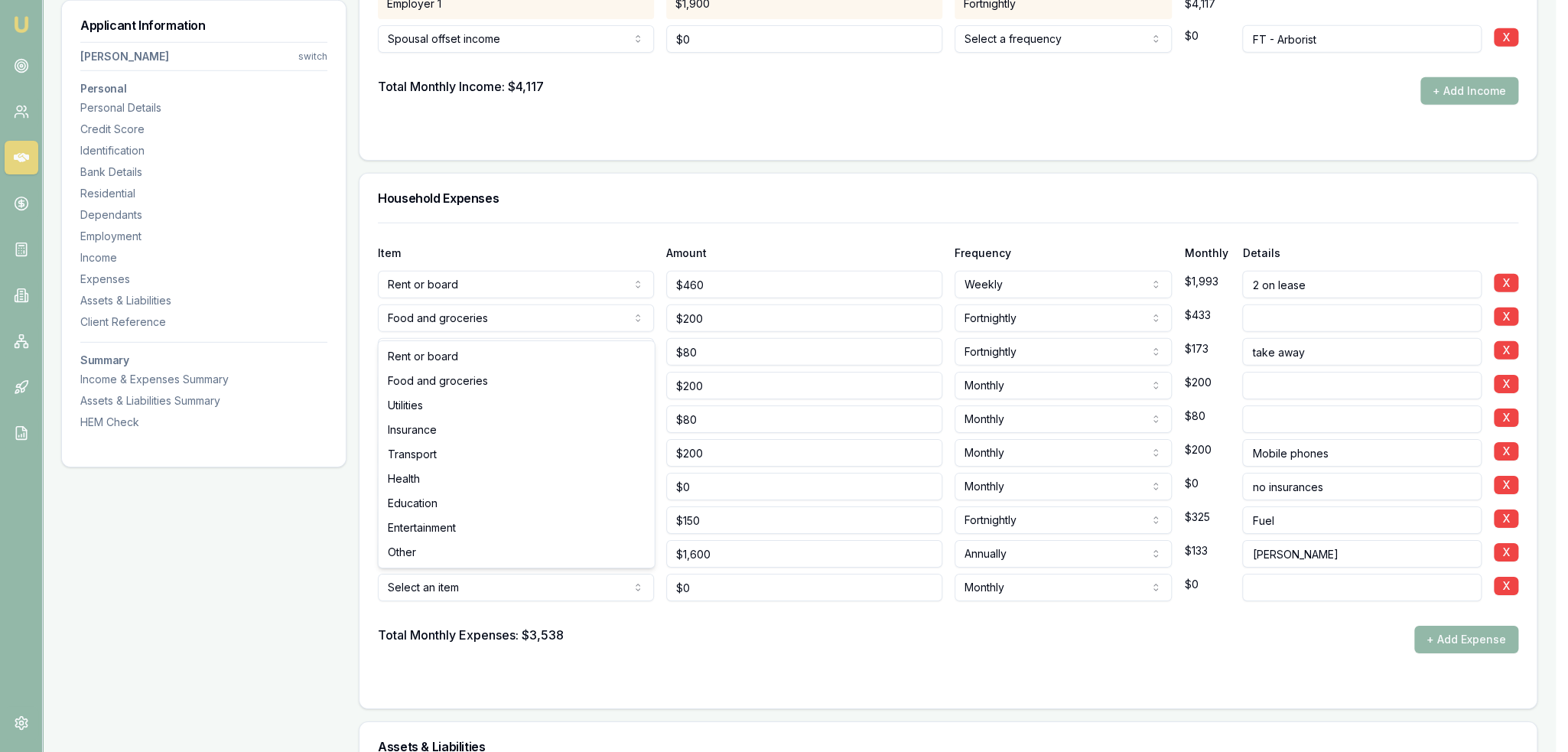
select select "ENTERTAINMENT"
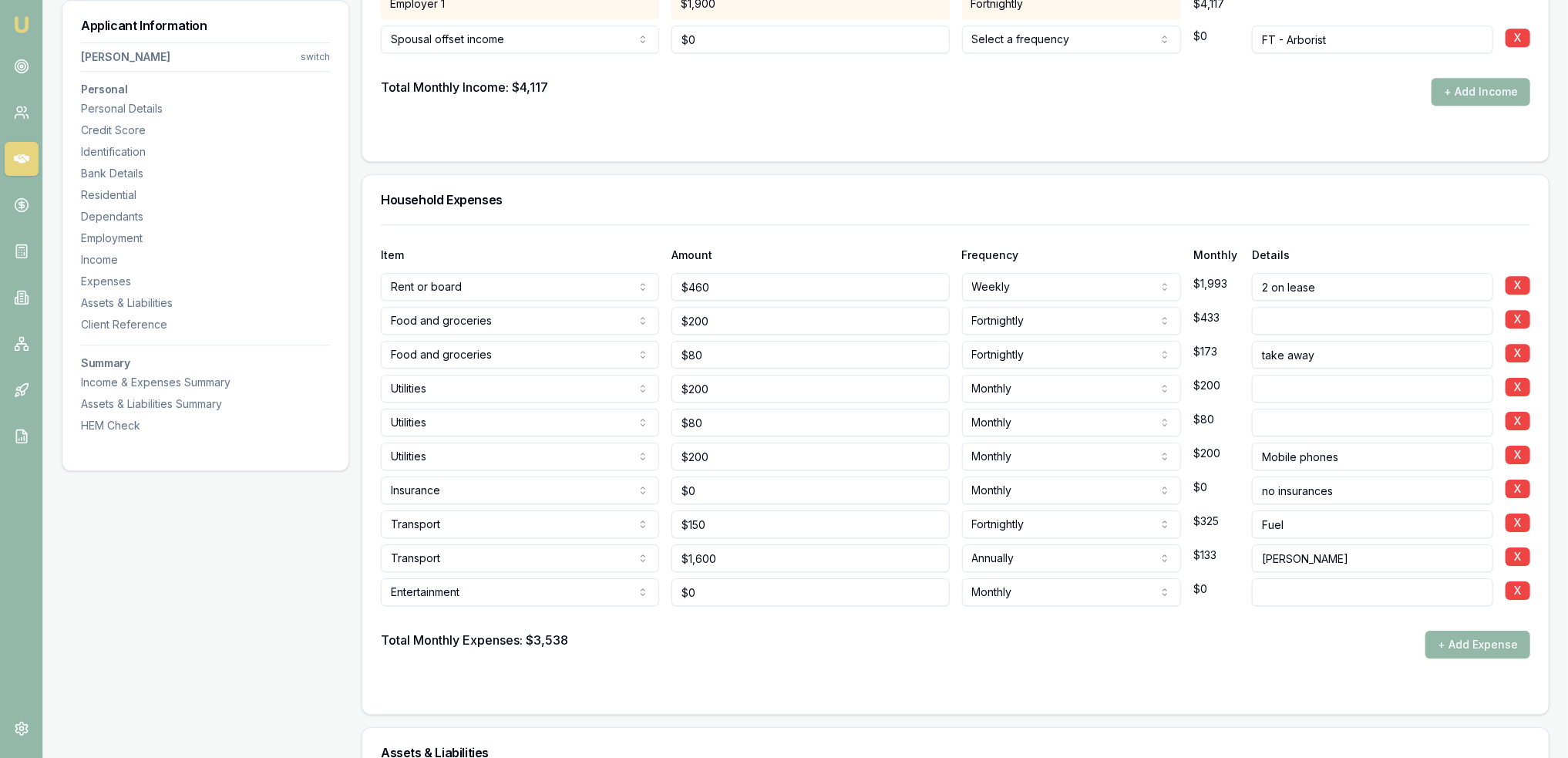
type input "0"
type input "$25"
type input "Streaming"
drag, startPoint x: 1487, startPoint y: 640, endPoint x: 1111, endPoint y: 678, distance: 377.9
click at [1487, 639] on button "+ Add Expense" at bounding box center [1478, 644] width 105 height 28
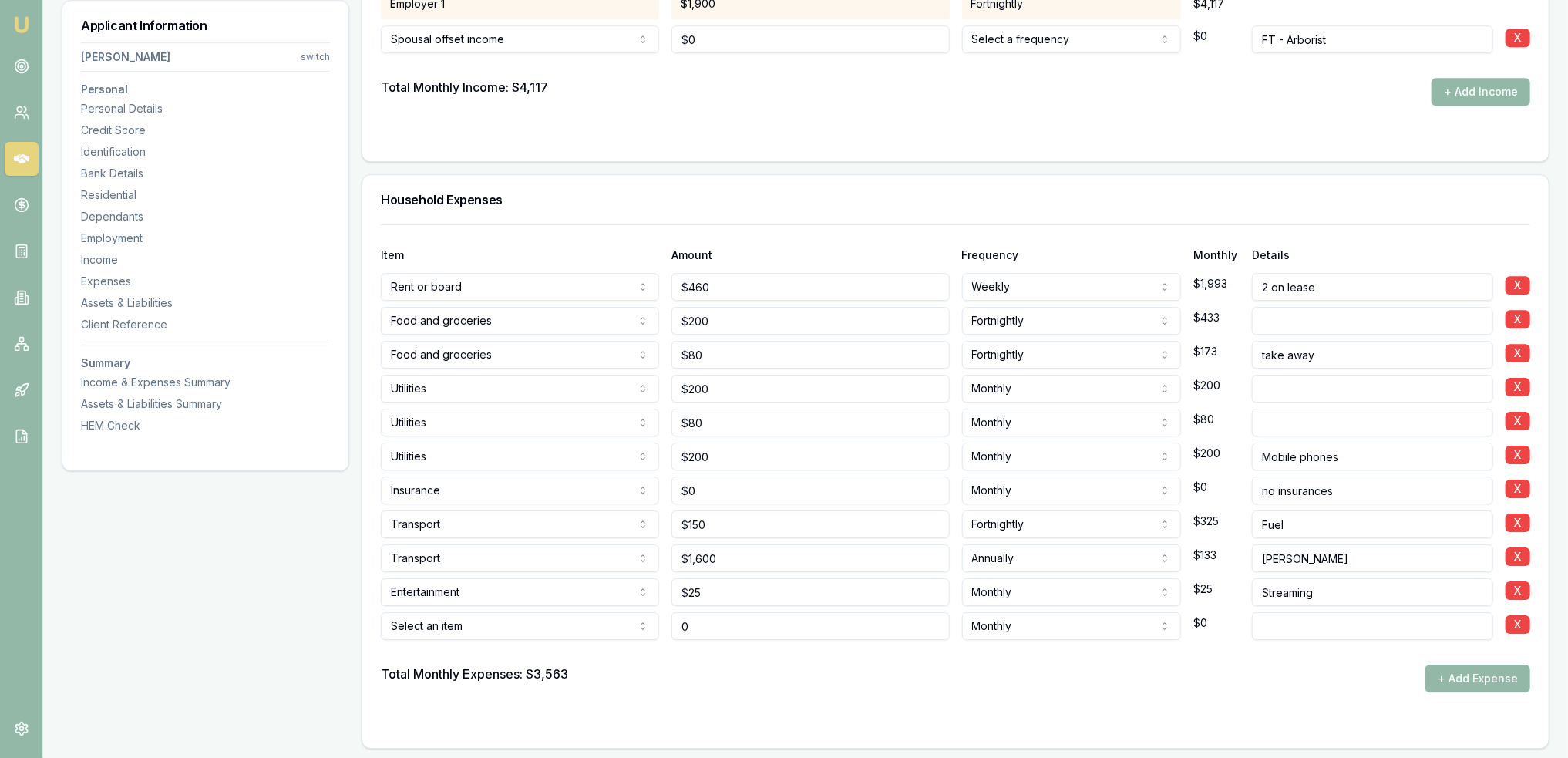
type input "$0"
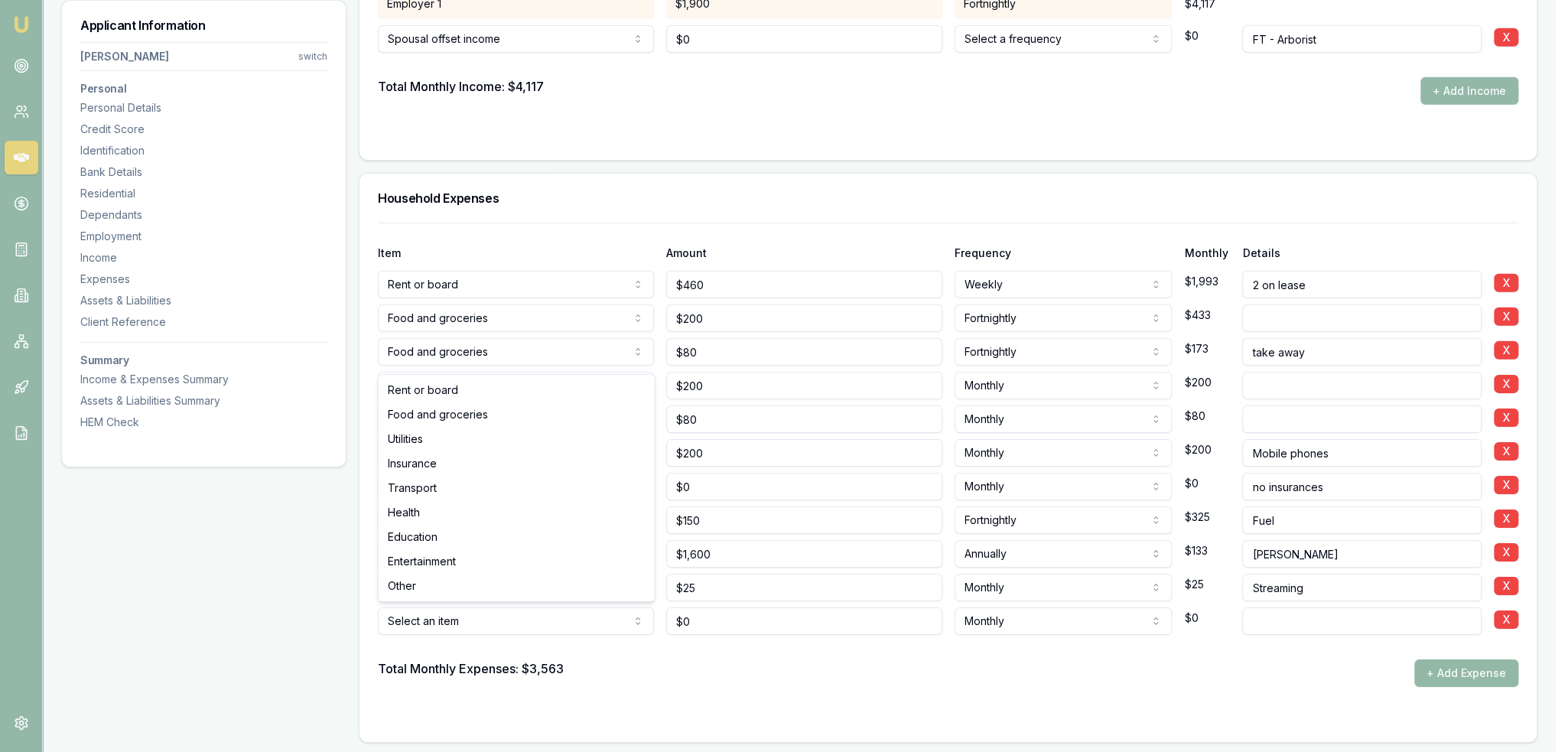
select select "ENTERTAINMENT"
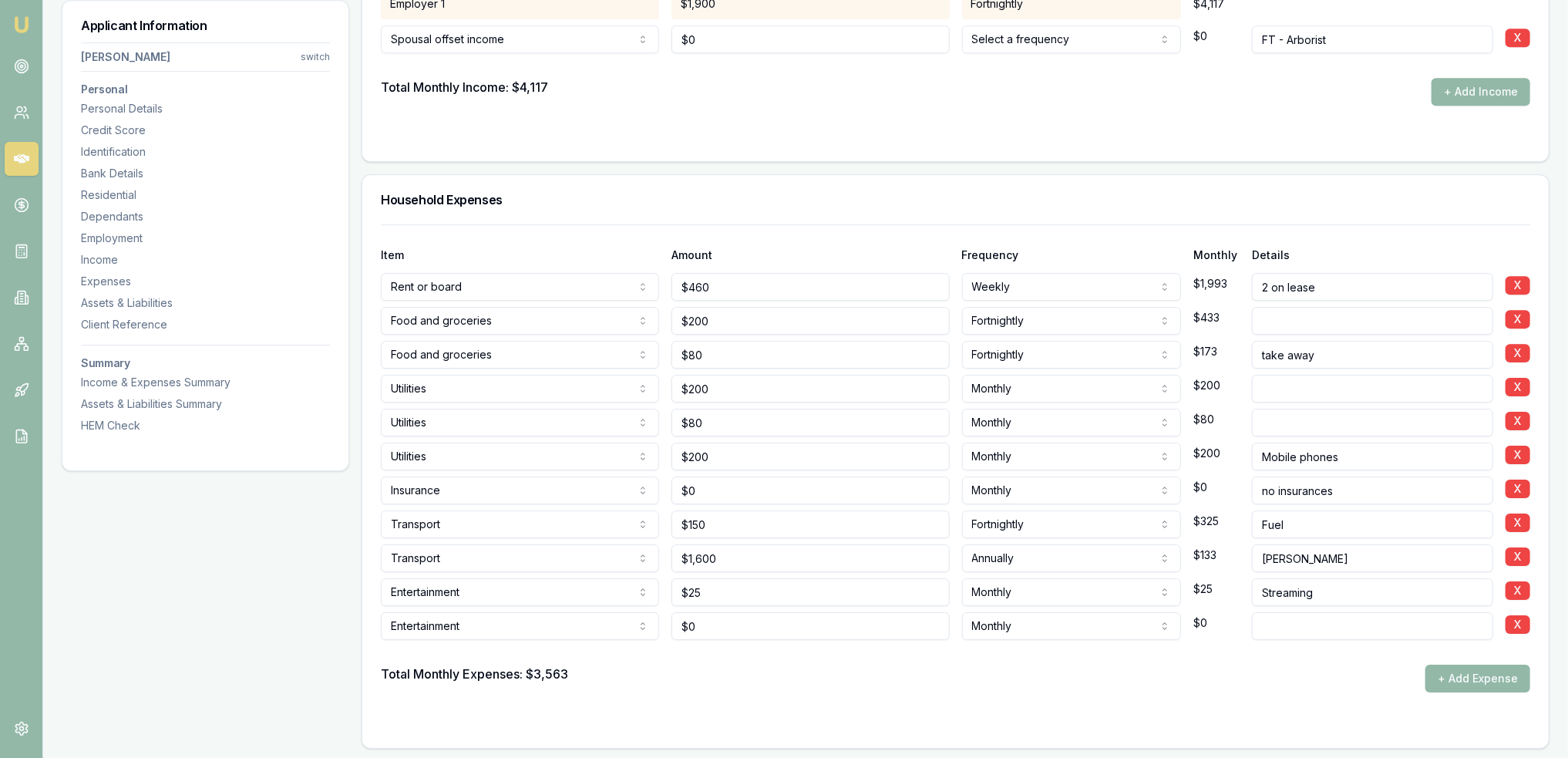
click at [1326, 615] on input at bounding box center [1372, 626] width 241 height 28
type input "A"
type input "G"
drag, startPoint x: 713, startPoint y: 625, endPoint x: 633, endPoint y: 623, distance: 80.0
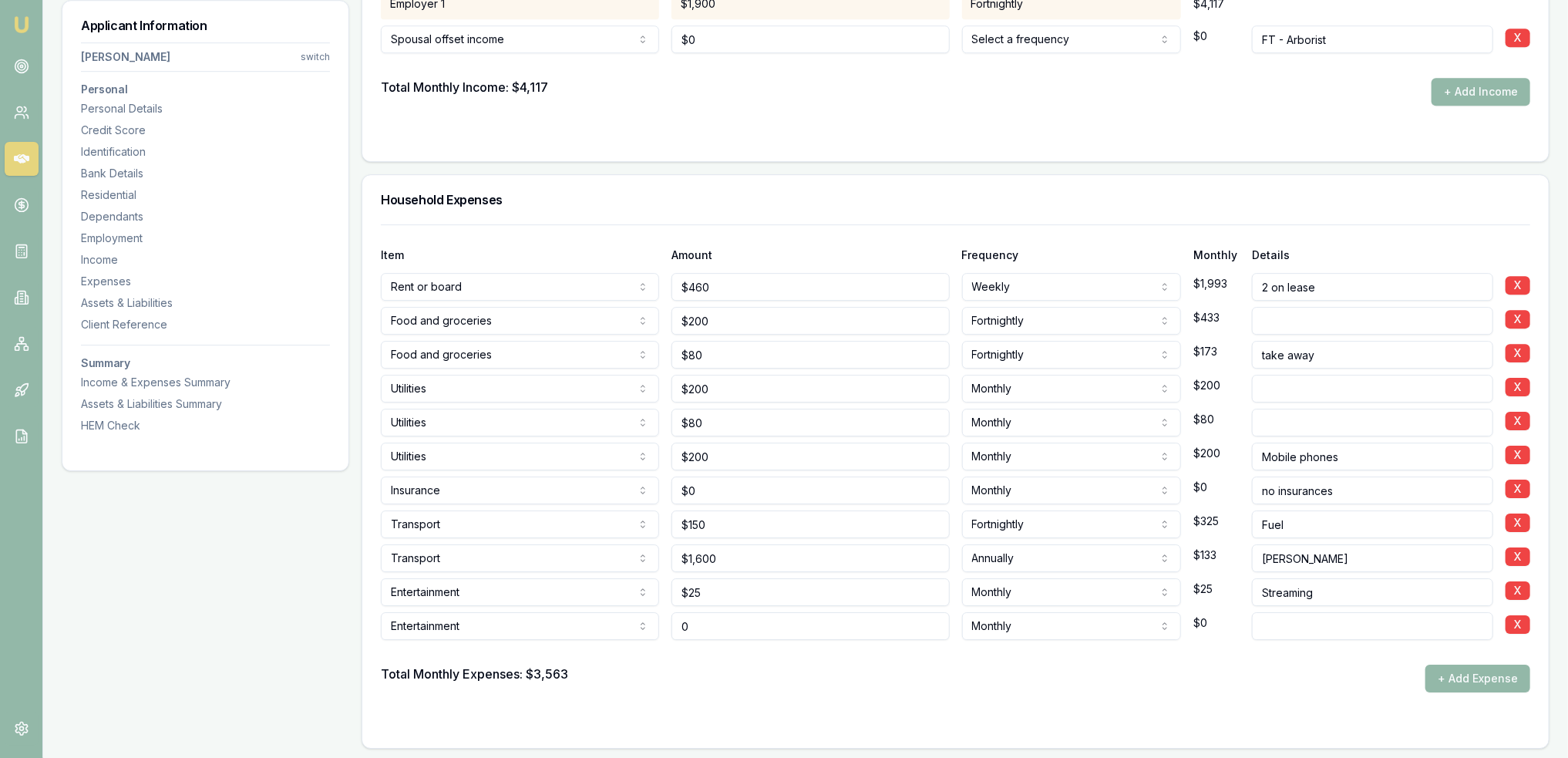
click at [633, 623] on div "Entertainment Rent or board Food and groceries Utilities Insurance Transport He…" at bounding box center [956, 623] width 1149 height 34
type input "$50"
select select "WEEKLY"
drag, startPoint x: 1304, startPoint y: 625, endPoint x: 1316, endPoint y: 625, distance: 12.0
click at [1316, 625] on input "weekend actitivies" at bounding box center [1372, 626] width 241 height 28
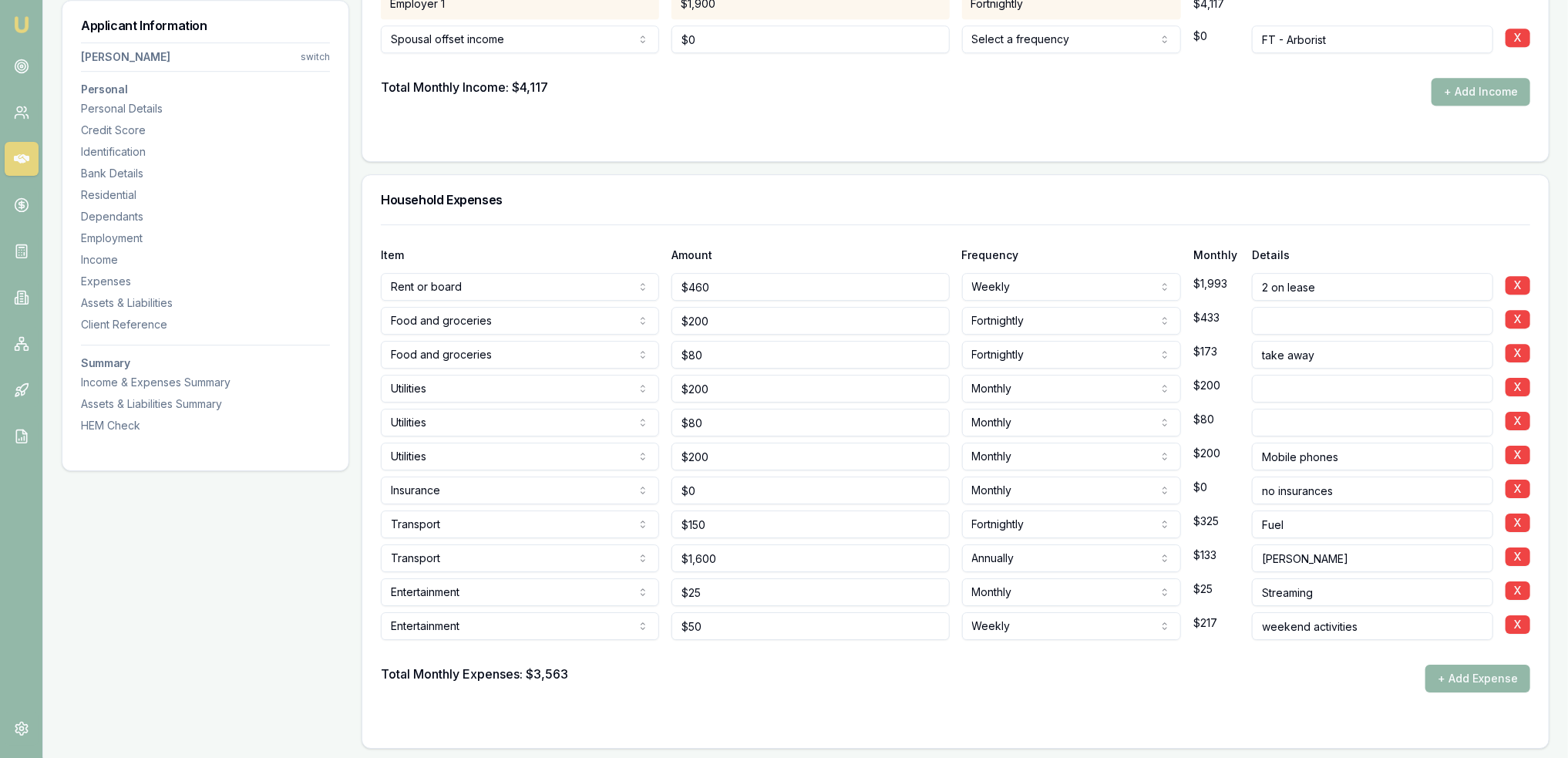
type input "weekend activities"
click at [1323, 696] on form "Item Amount Frequency Monthly Details Rent or board Rent or board Food and groc…" at bounding box center [956, 476] width 1149 height 505
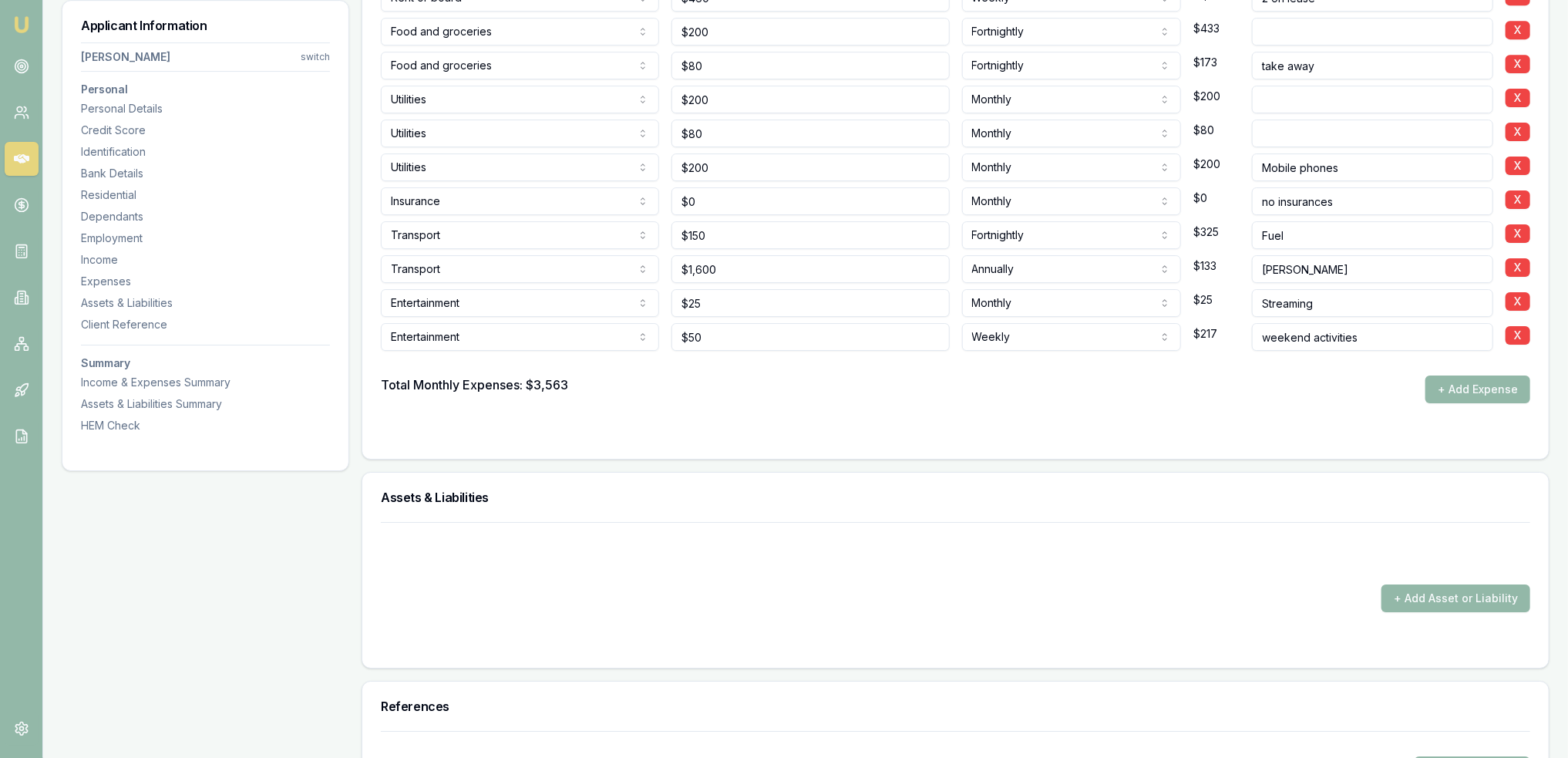
scroll to position [3541, 0]
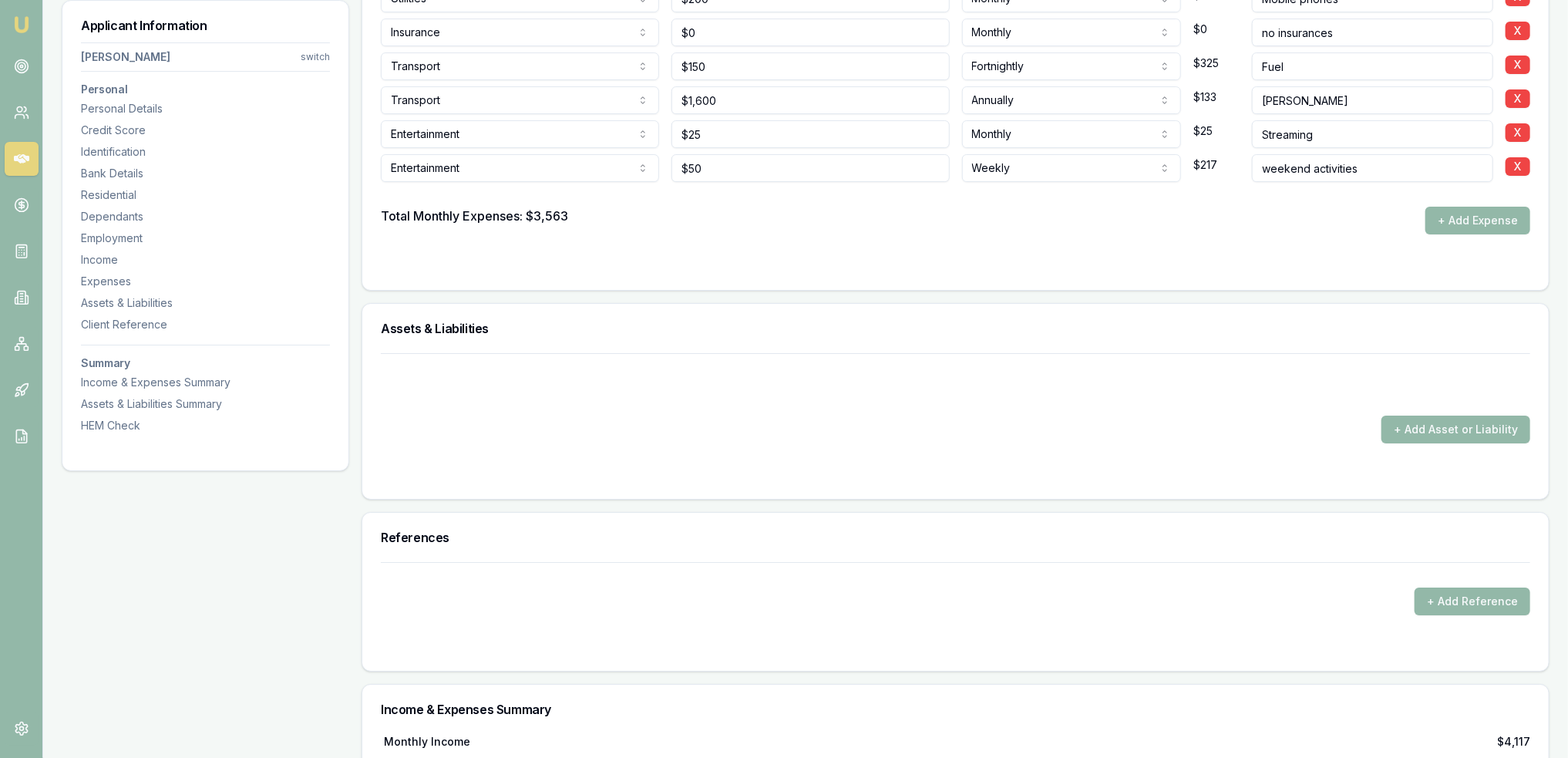
click at [1147, 446] on form "+ Add Asset or Liability" at bounding box center [956, 417] width 1149 height 127
click at [1434, 428] on button "+ Add Asset or Liability" at bounding box center [1456, 430] width 149 height 28
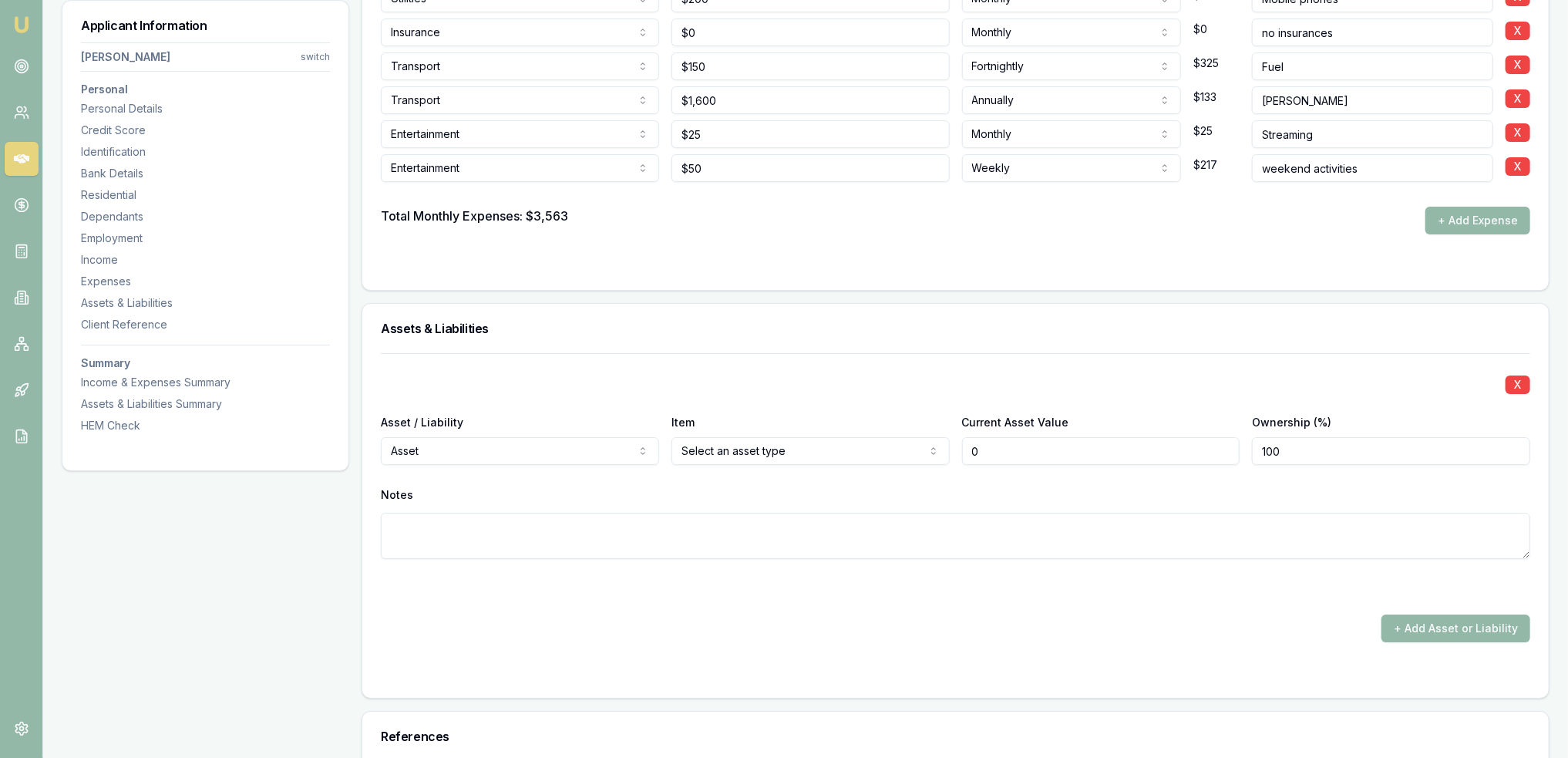
type input "$0"
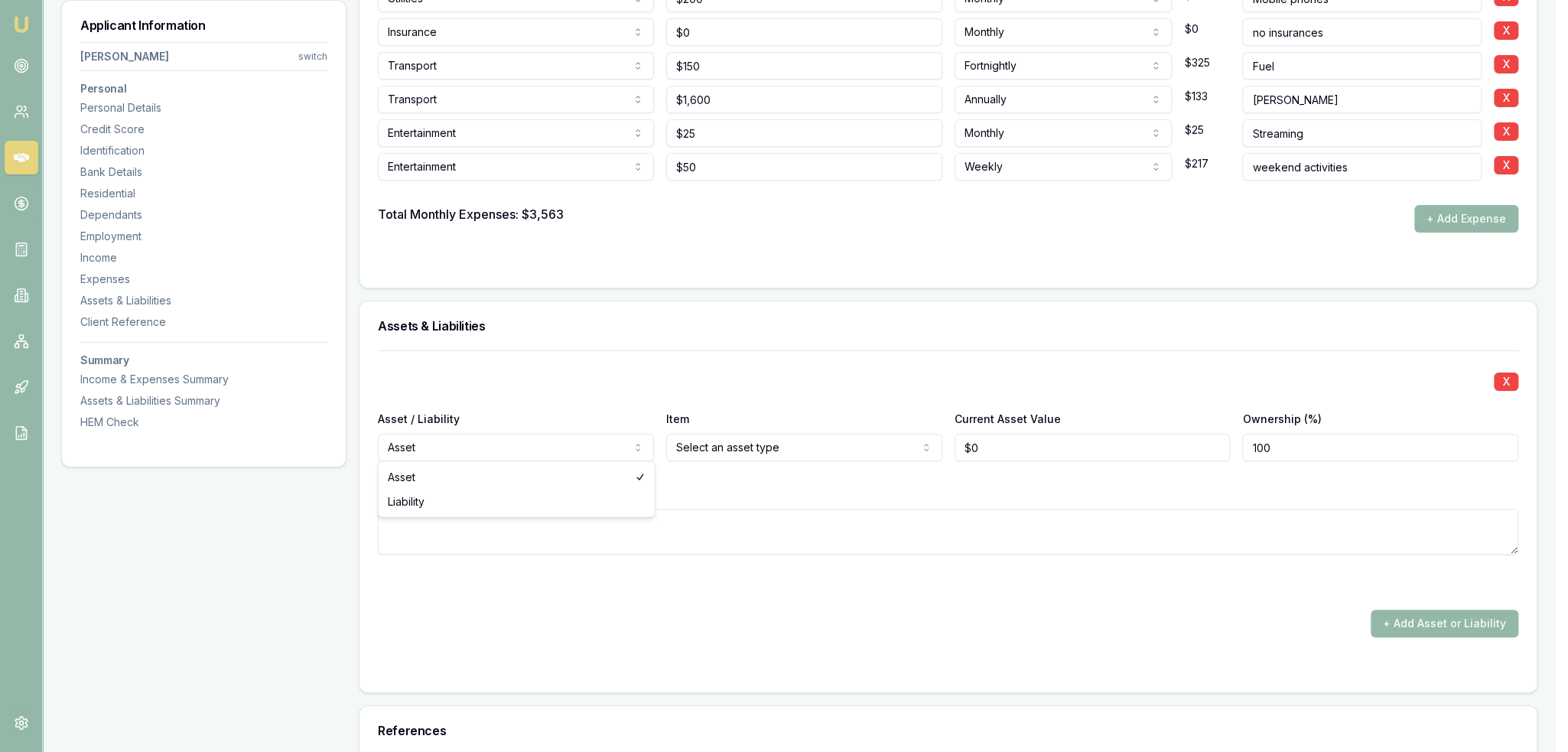
select select "LIABILITY"
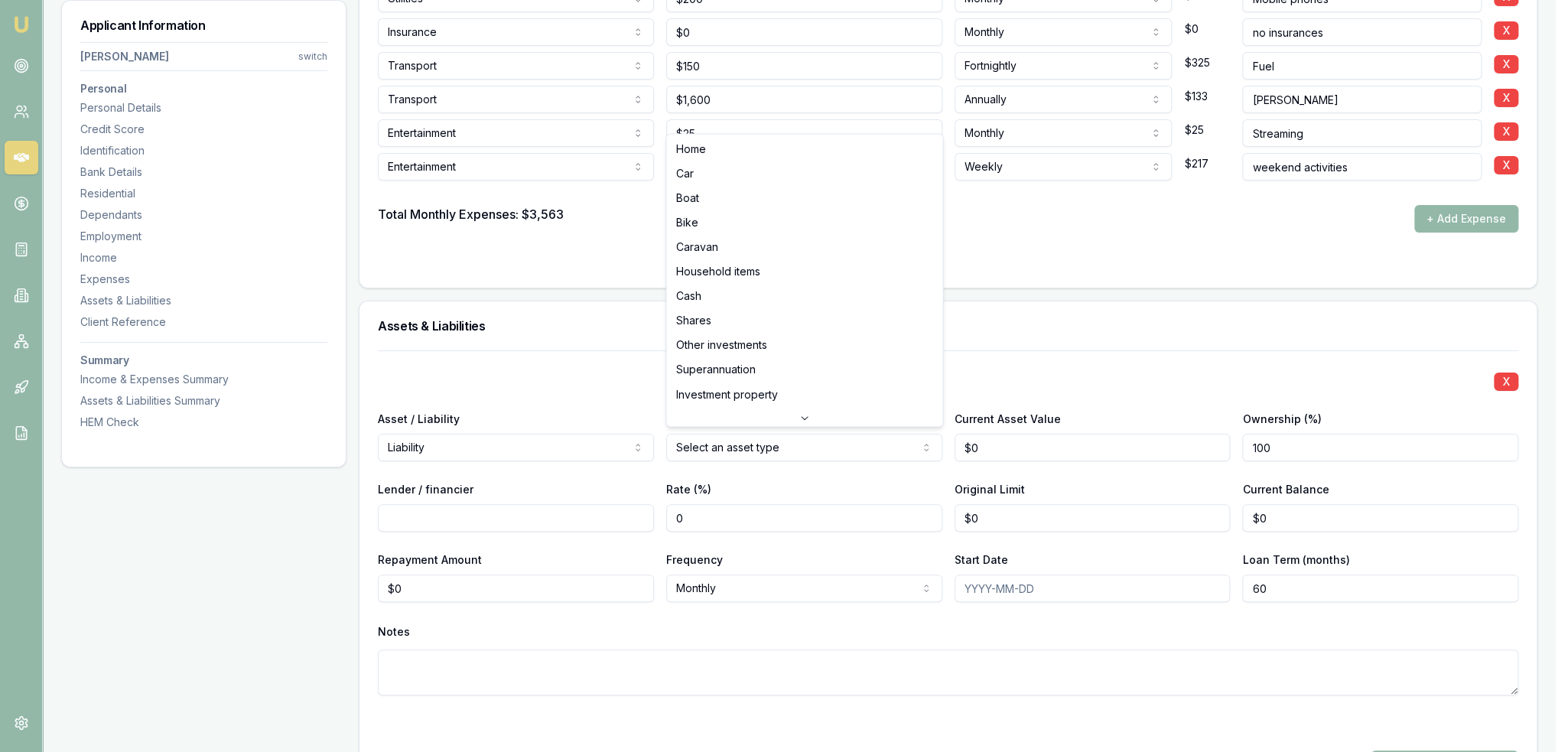
select select "CAR"
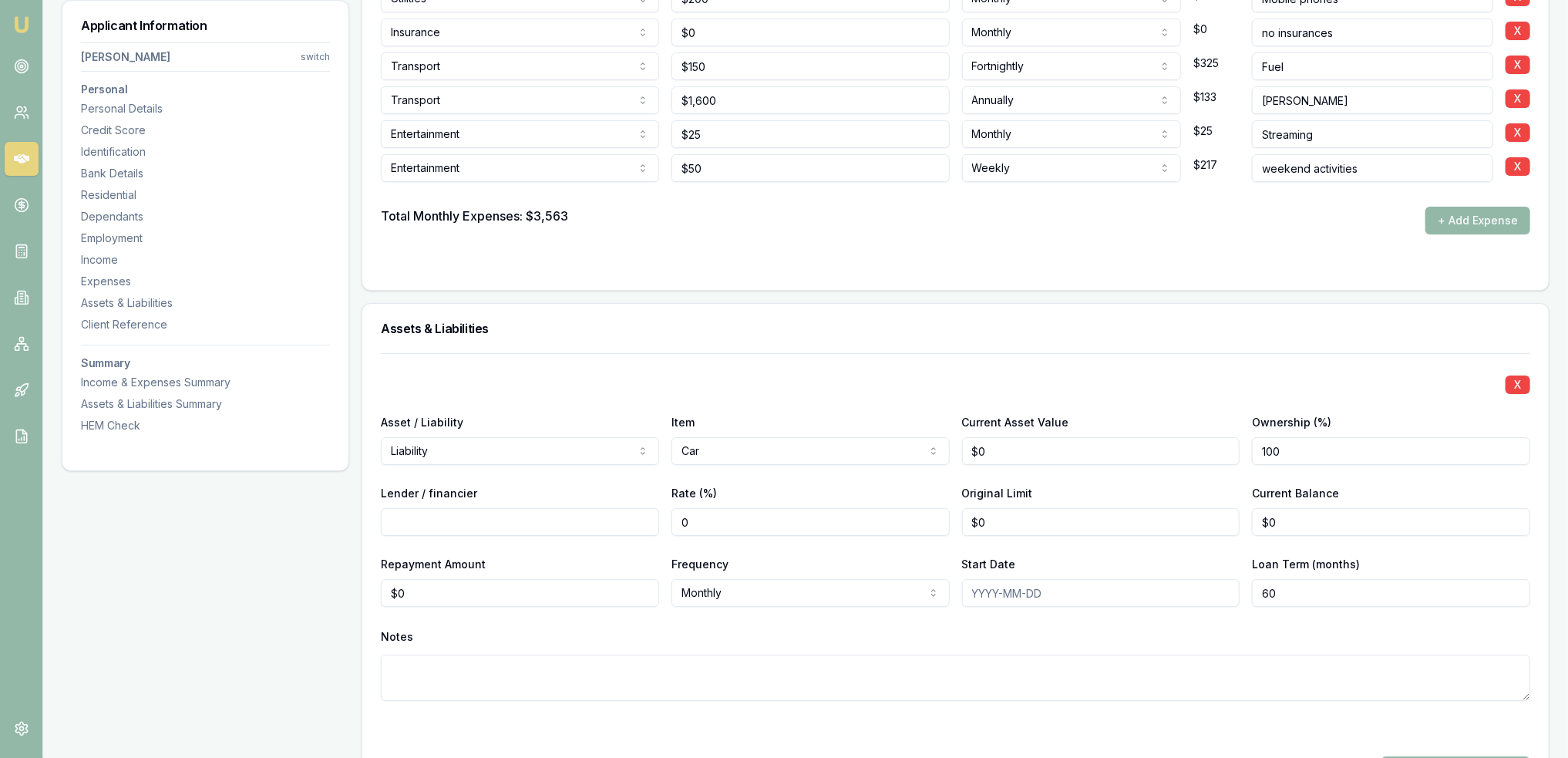
click at [467, 521] on input "Lender / financier" at bounding box center [520, 522] width 278 height 28
type input "Pepper"
type input "0"
type input "$24,500"
type input "0"
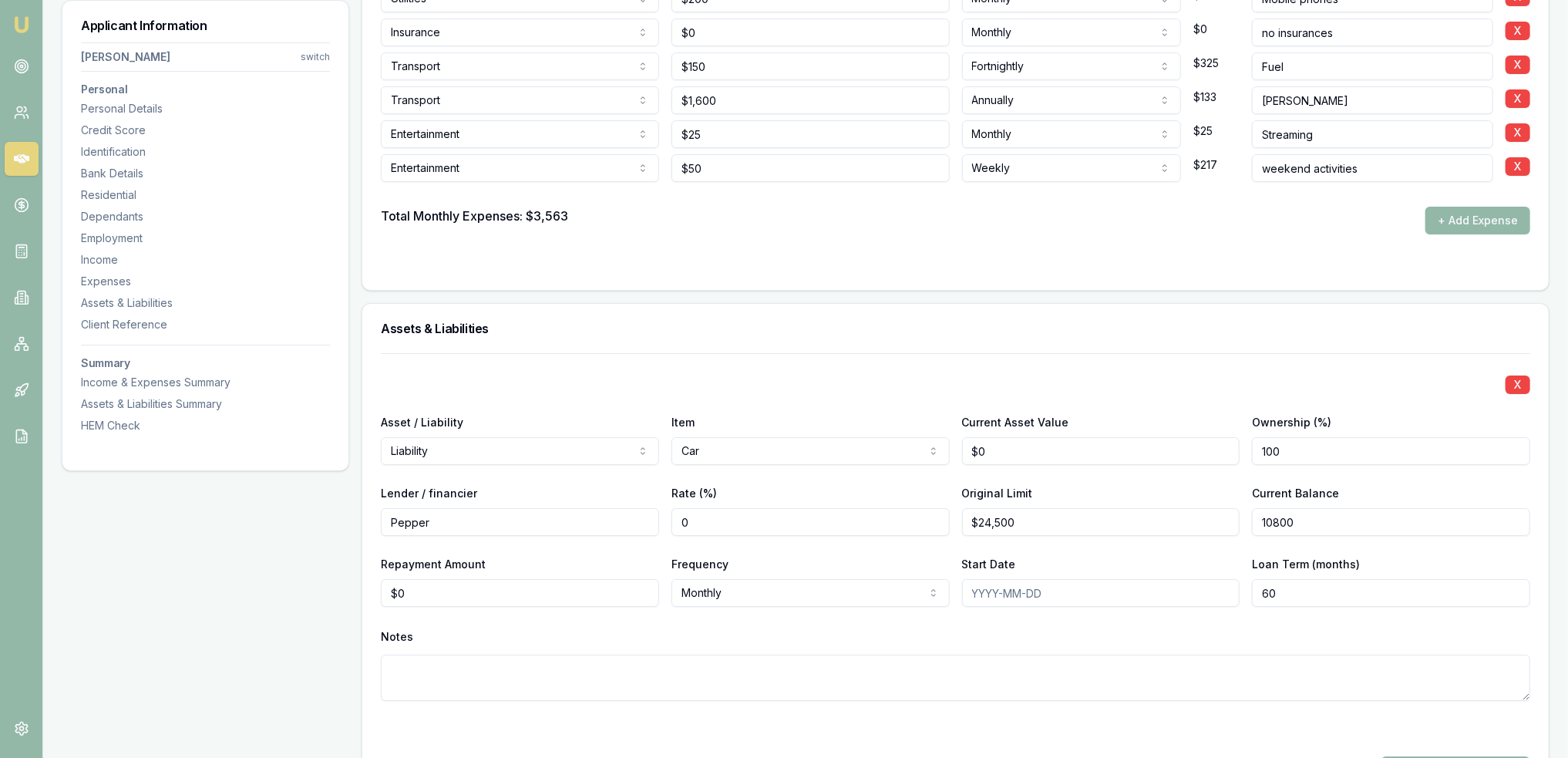
type input "$10,800"
type input "0"
type input "$285"
select select "FORTNIGHTLY"
click at [949, 447] on div "Asset / Liability Liability Asset Liability Item Car Home Car Boat Bike Caravan…" at bounding box center [956, 439] width 1149 height 53
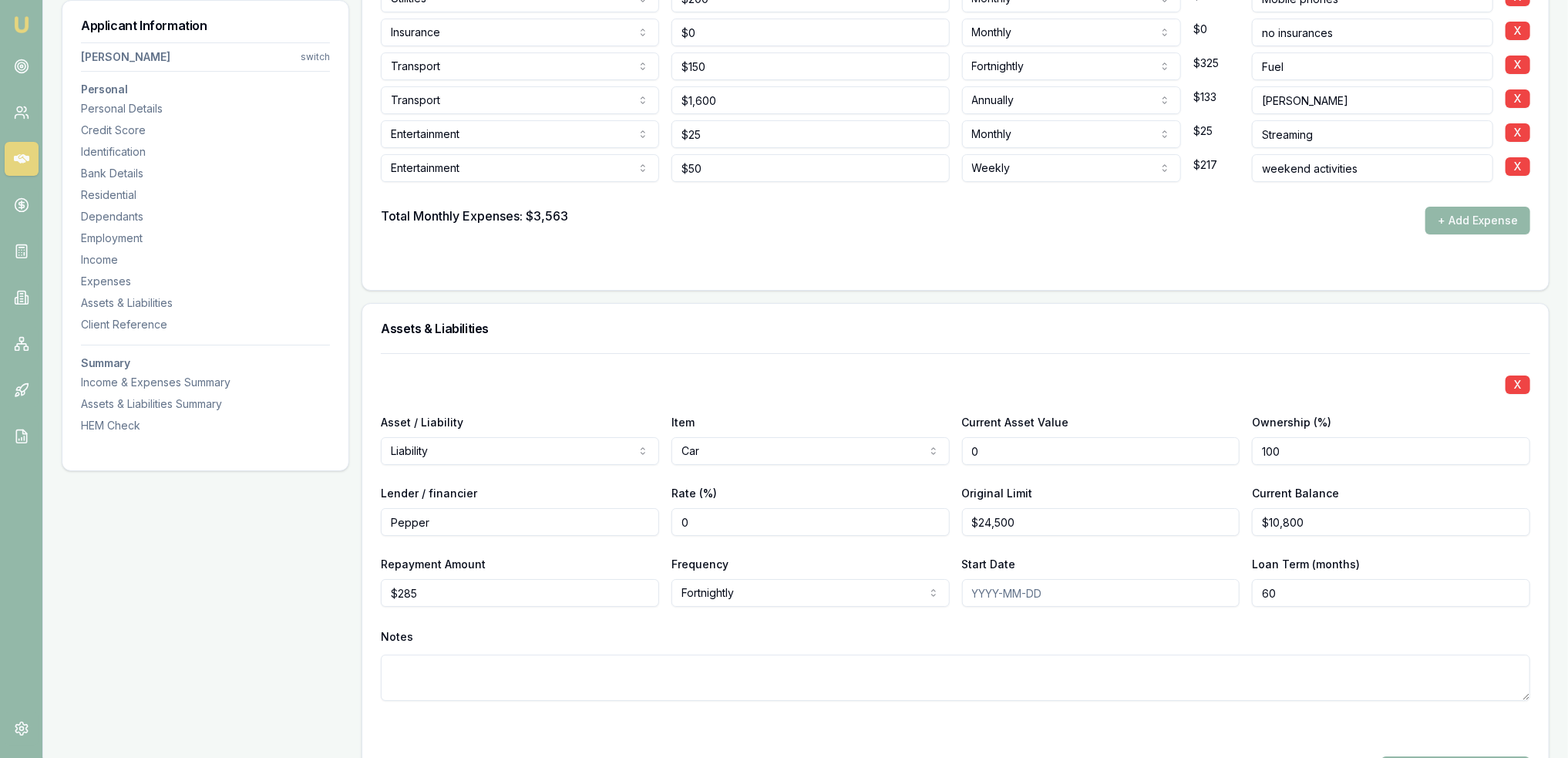
type input "4"
type input "$14,000"
click at [845, 670] on textarea at bounding box center [956, 678] width 1149 height 47
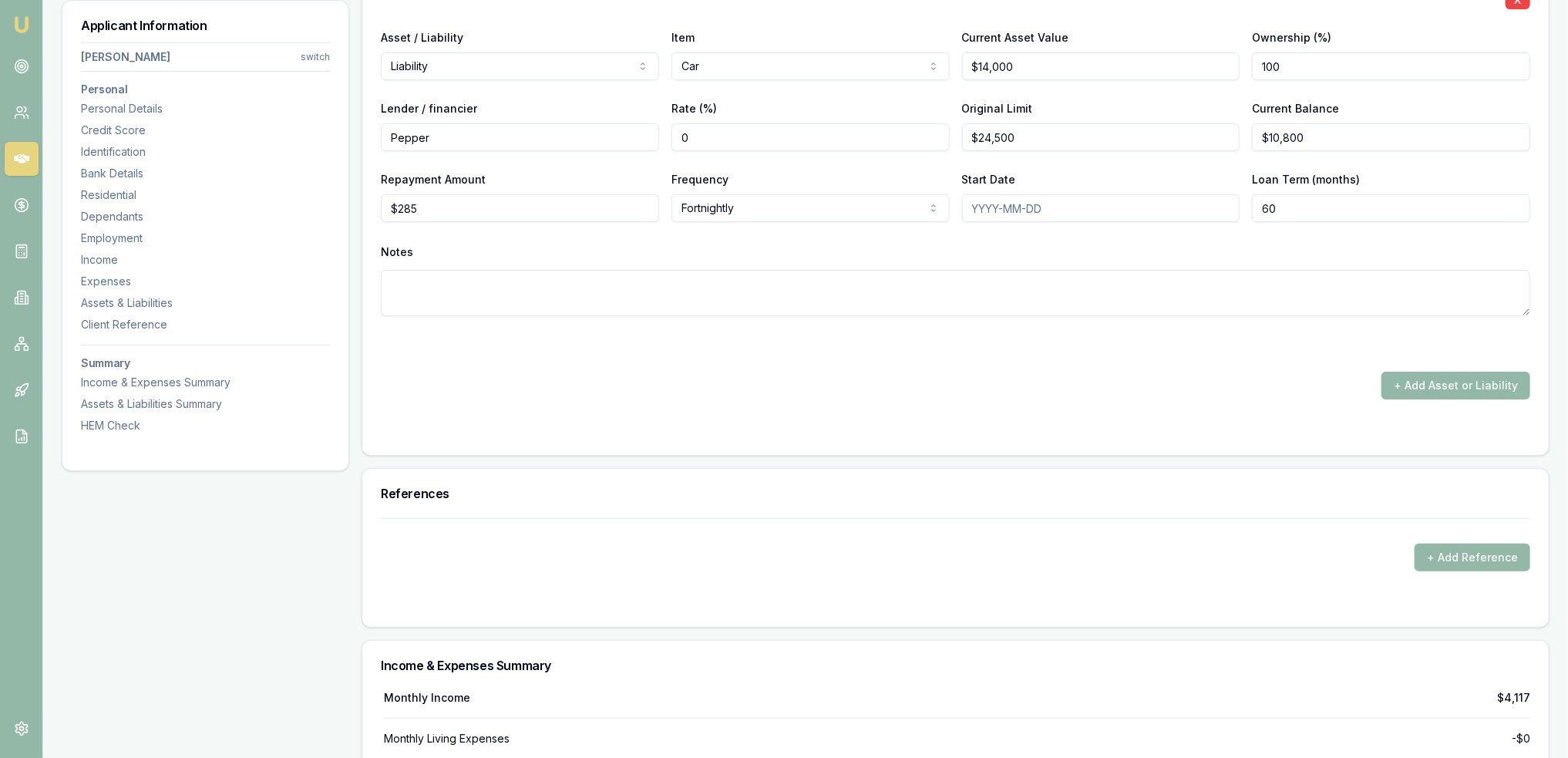
scroll to position [3926, 0]
click at [1444, 389] on button "+ Add Asset or Liability" at bounding box center [1456, 385] width 149 height 28
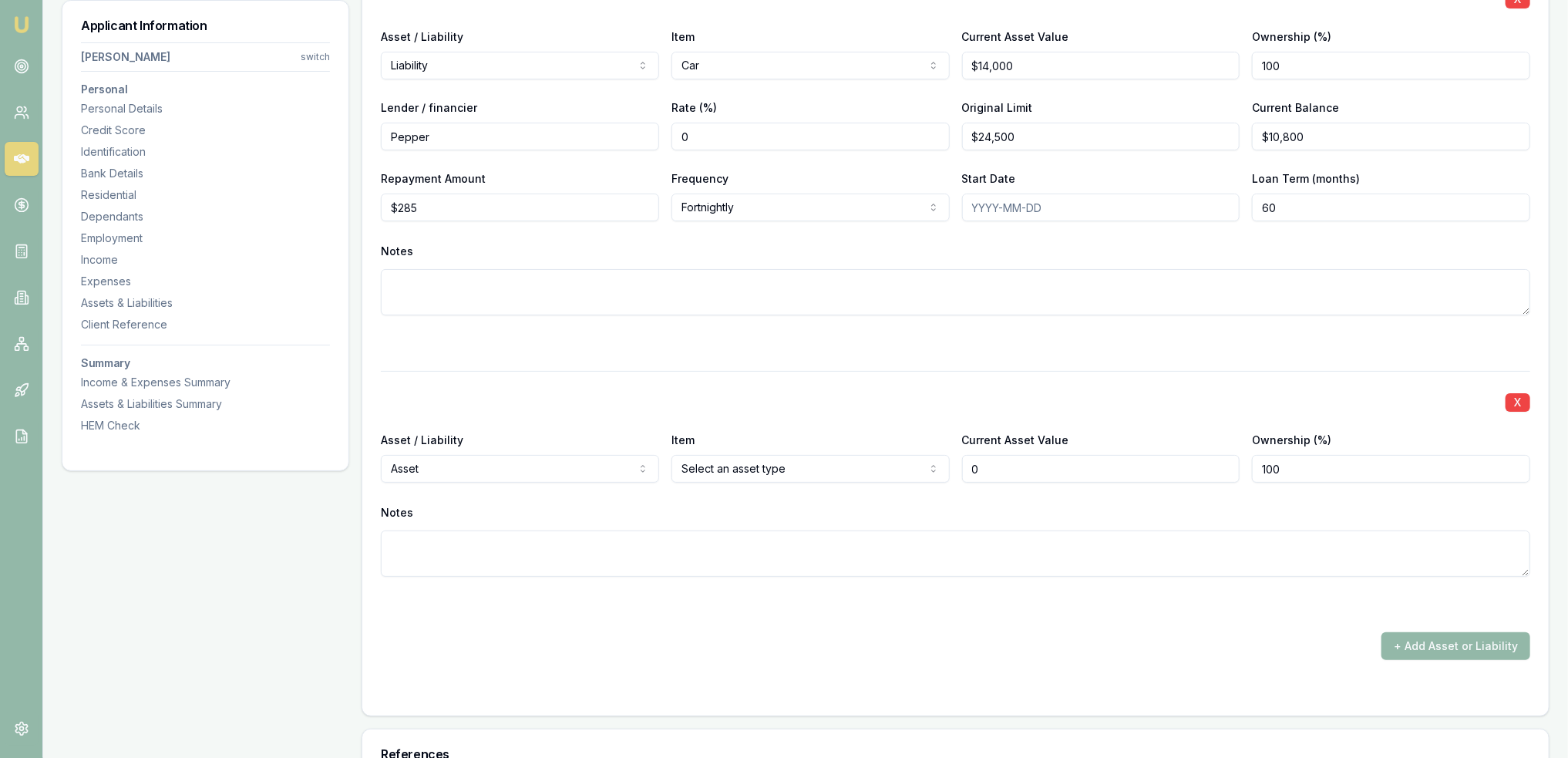
type input "$0"
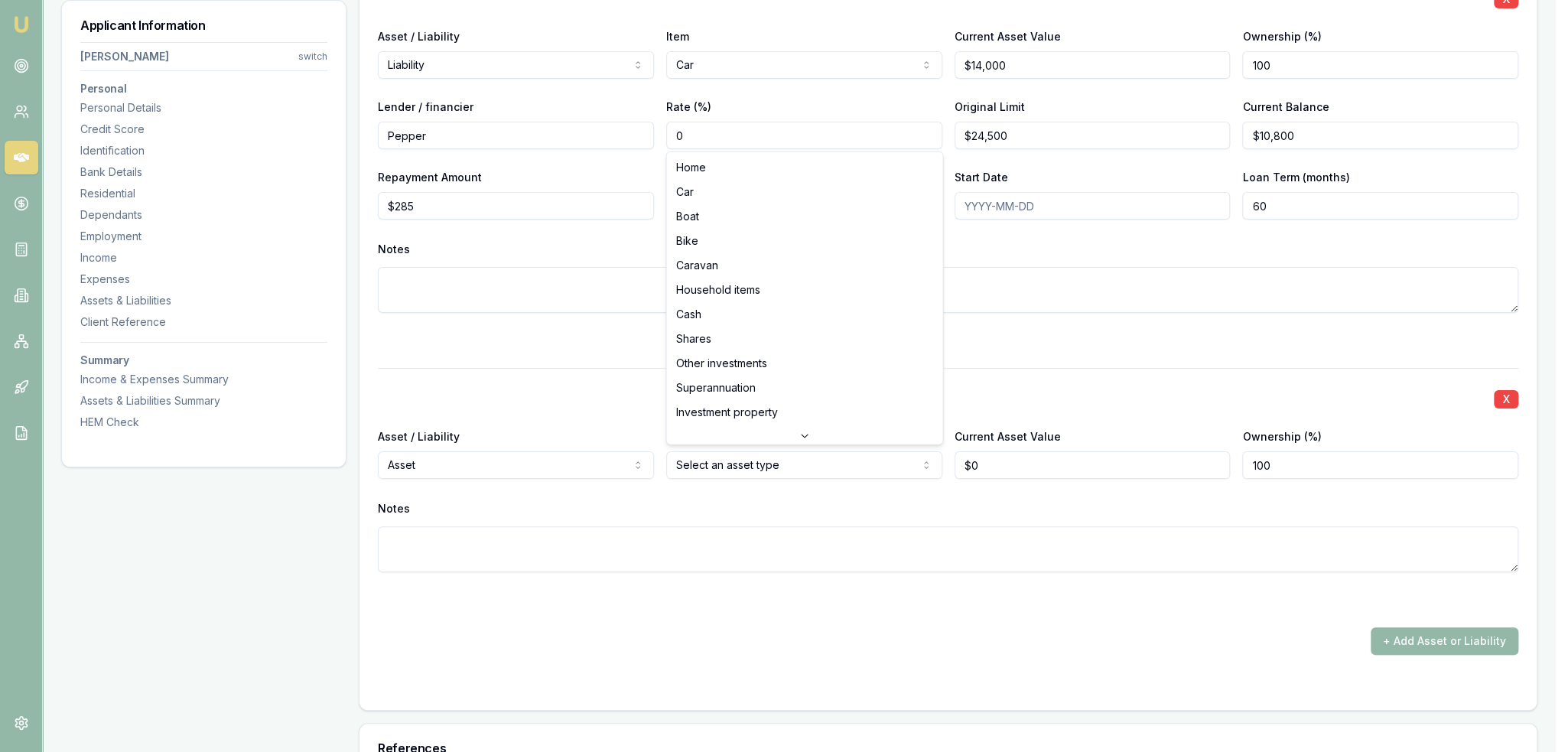
select select "CAR"
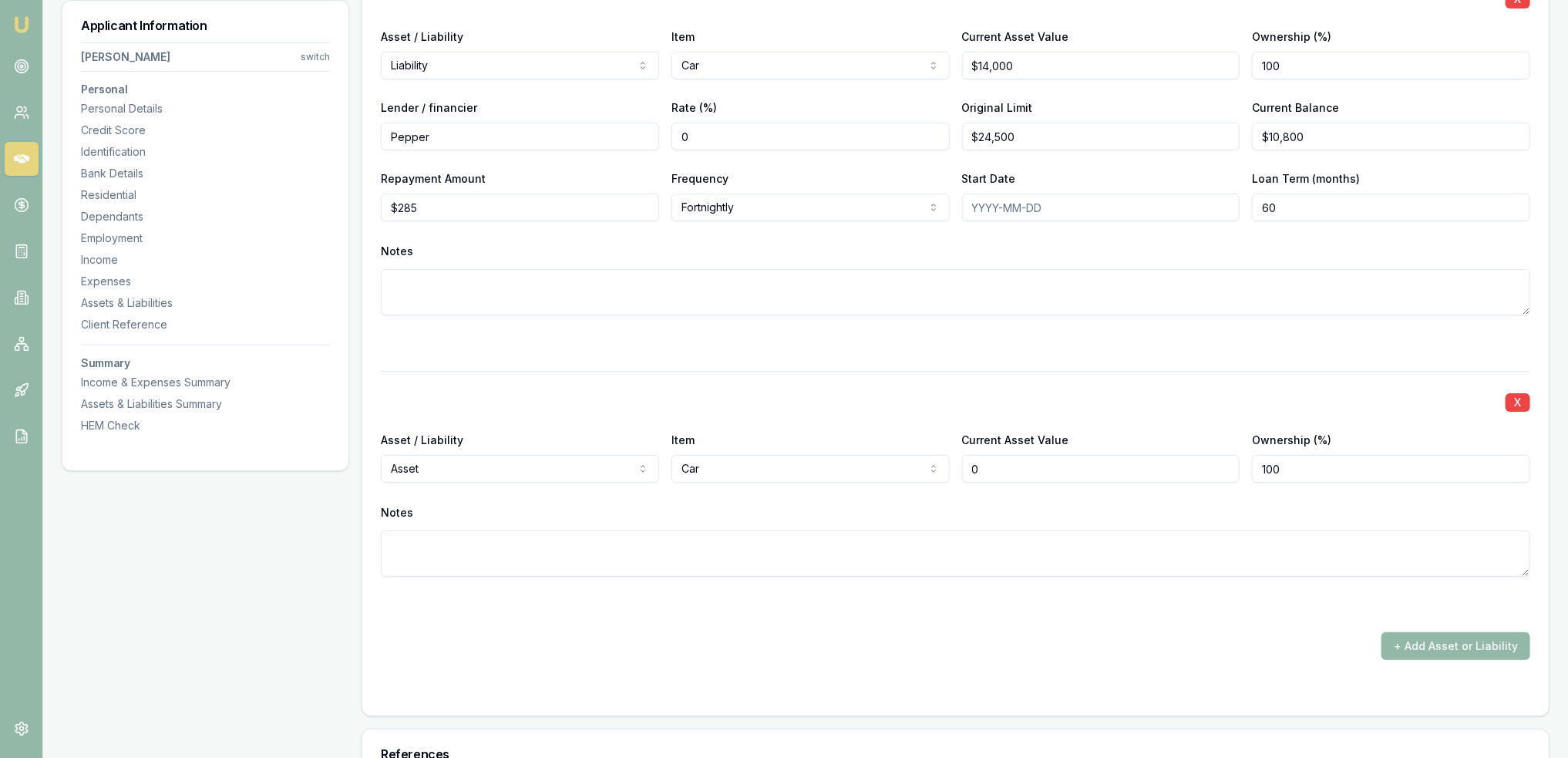
drag, startPoint x: 945, startPoint y: 459, endPoint x: 924, endPoint y: 461, distance: 21.1
click at [924, 461] on div "Asset / Liability Asset Asset Liability Item Car Home Car Boat Bike Caravan Hou…" at bounding box center [956, 455] width 1149 height 53
type input "$14,000"
type textarea "2010 Toyota Hilux"
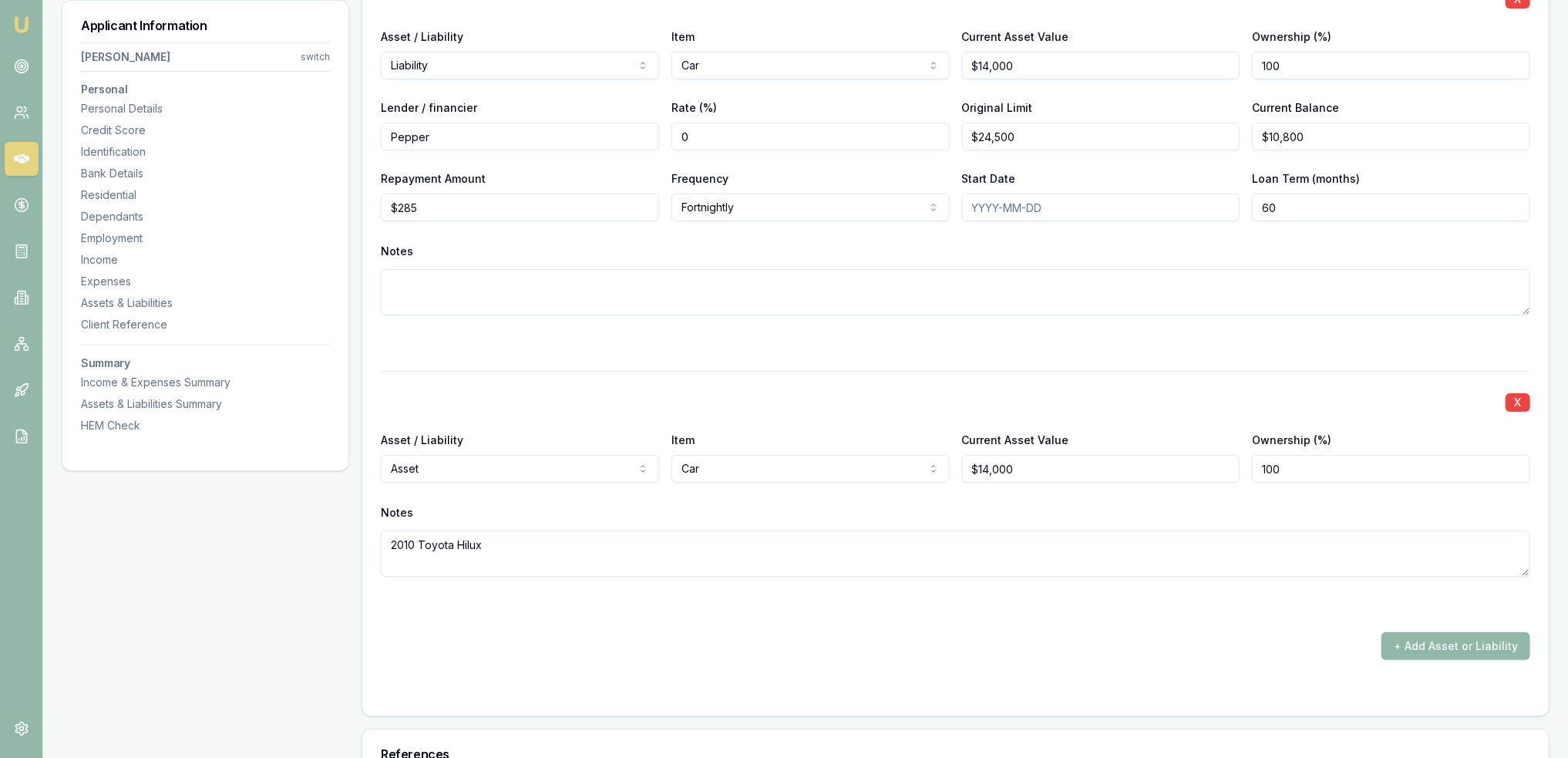
click at [1447, 644] on button "+ Add Asset or Liability" at bounding box center [1456, 646] width 149 height 28
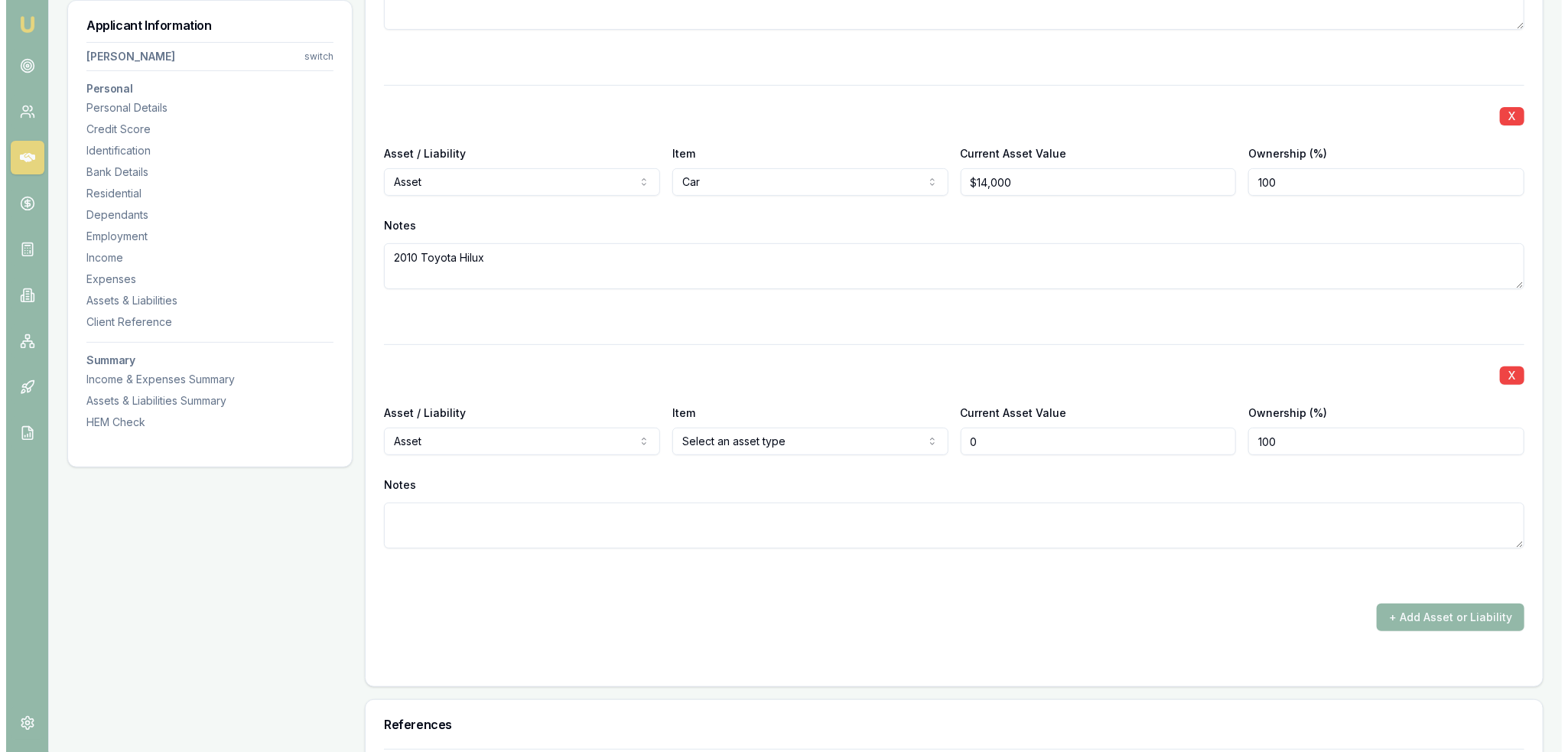
scroll to position [4201, 0]
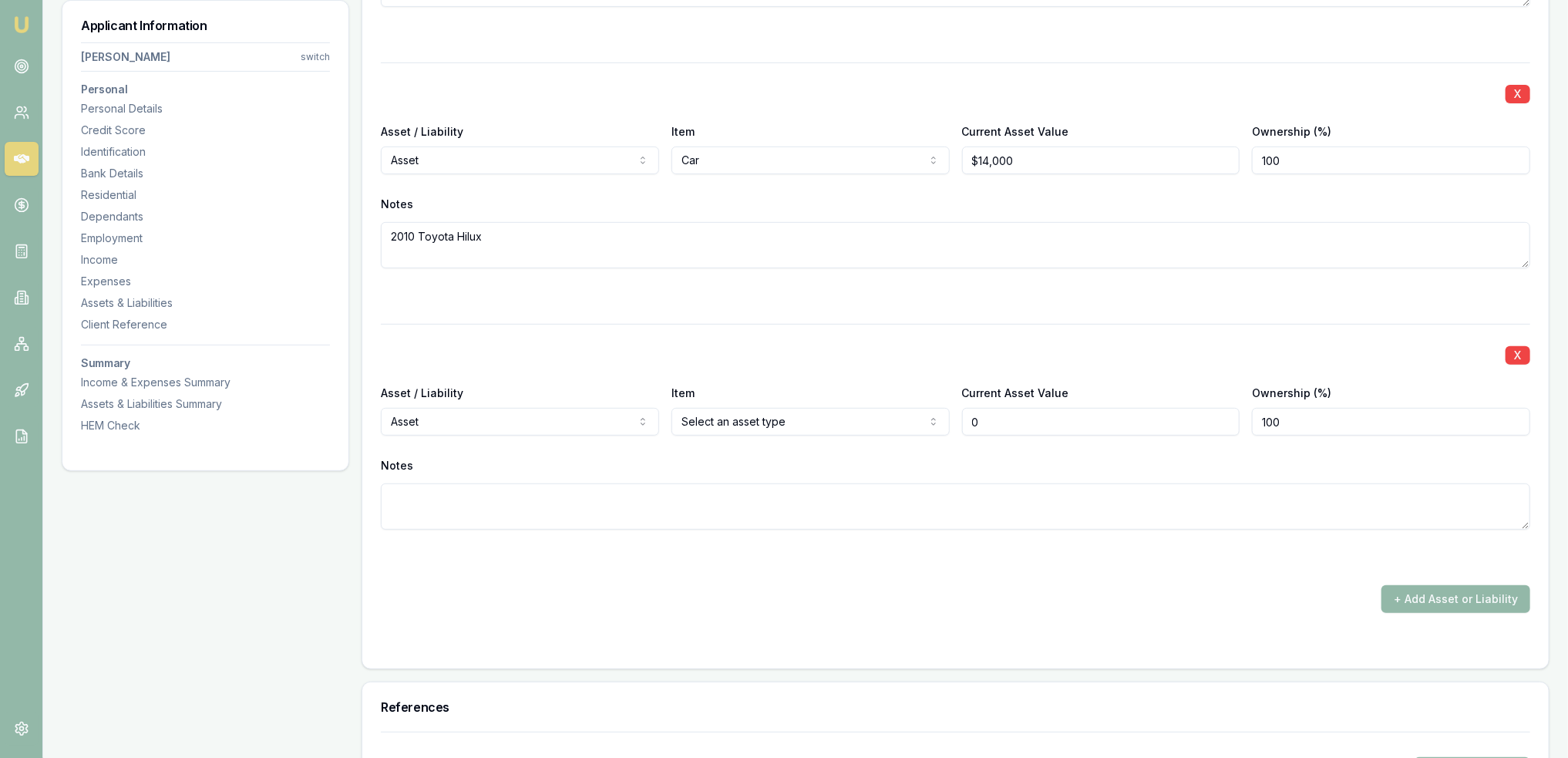
type input "$0"
select select "LIABILITY"
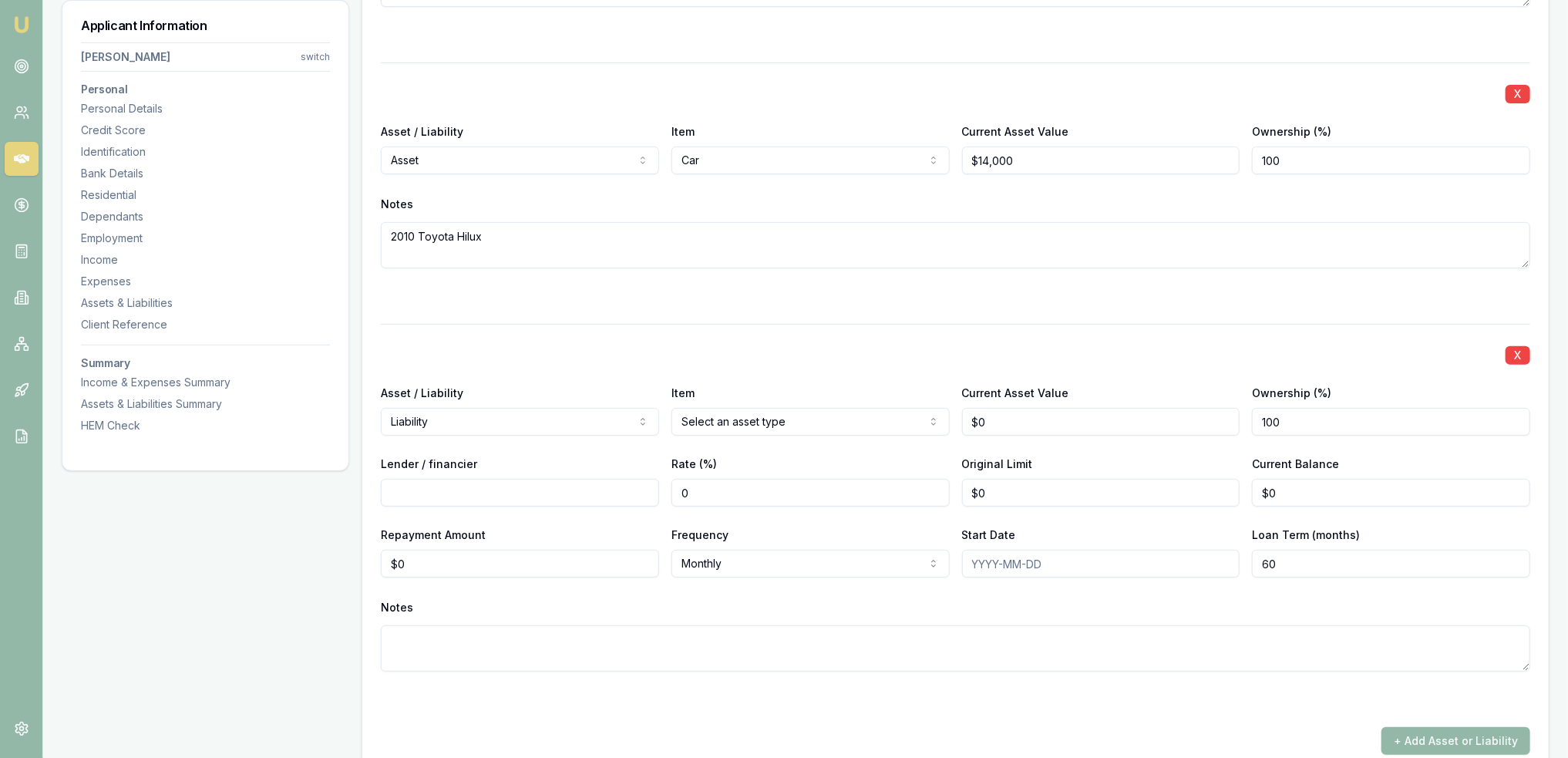
click at [569, 483] on input "Lender / financier" at bounding box center [520, 492] width 278 height 28
type input "P"
type input "Wallet Wizard"
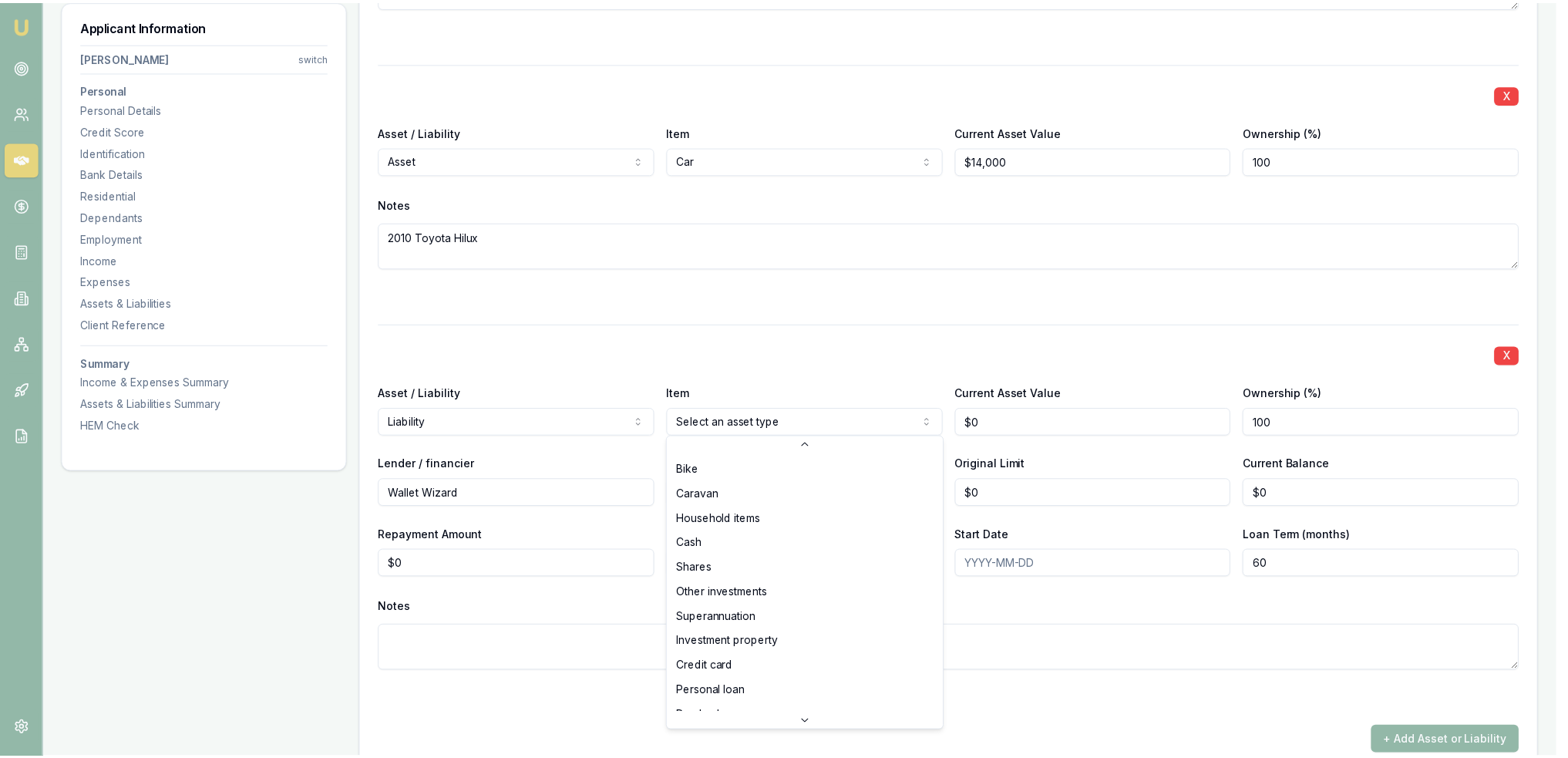
scroll to position [98, 0]
select select "PAYDAY_LOAN"
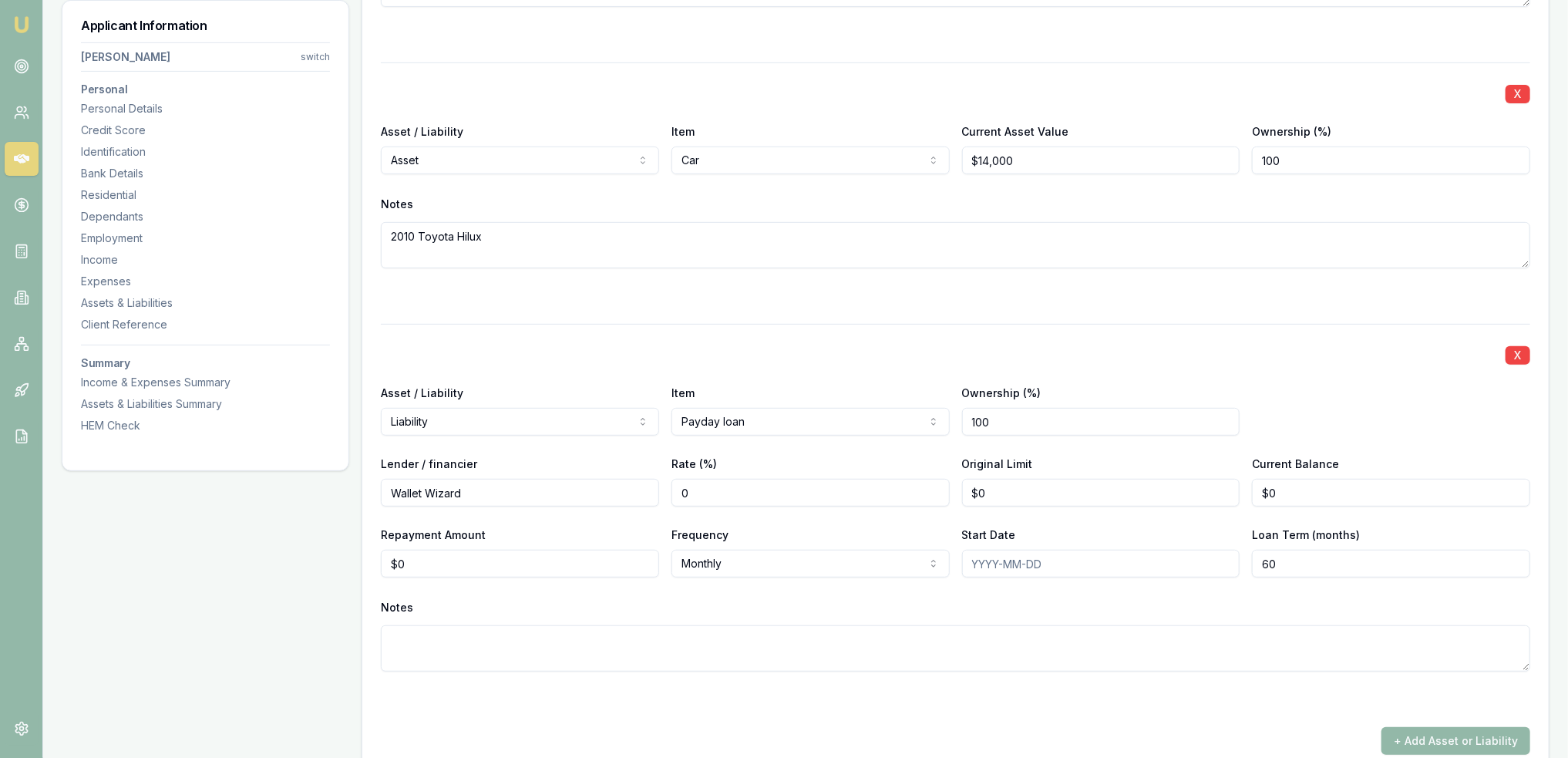
click at [975, 563] on input "Start Date" at bounding box center [1102, 564] width 278 height 28
type input "08/2024"
drag, startPoint x: 894, startPoint y: 492, endPoint x: 851, endPoint y: 492, distance: 43.0
click at [851, 492] on div "Lender / financier Wallet Wizard Rate (%) 0 Original Limit 0 Current Balance $0" at bounding box center [956, 480] width 1149 height 53
type input "$2,000"
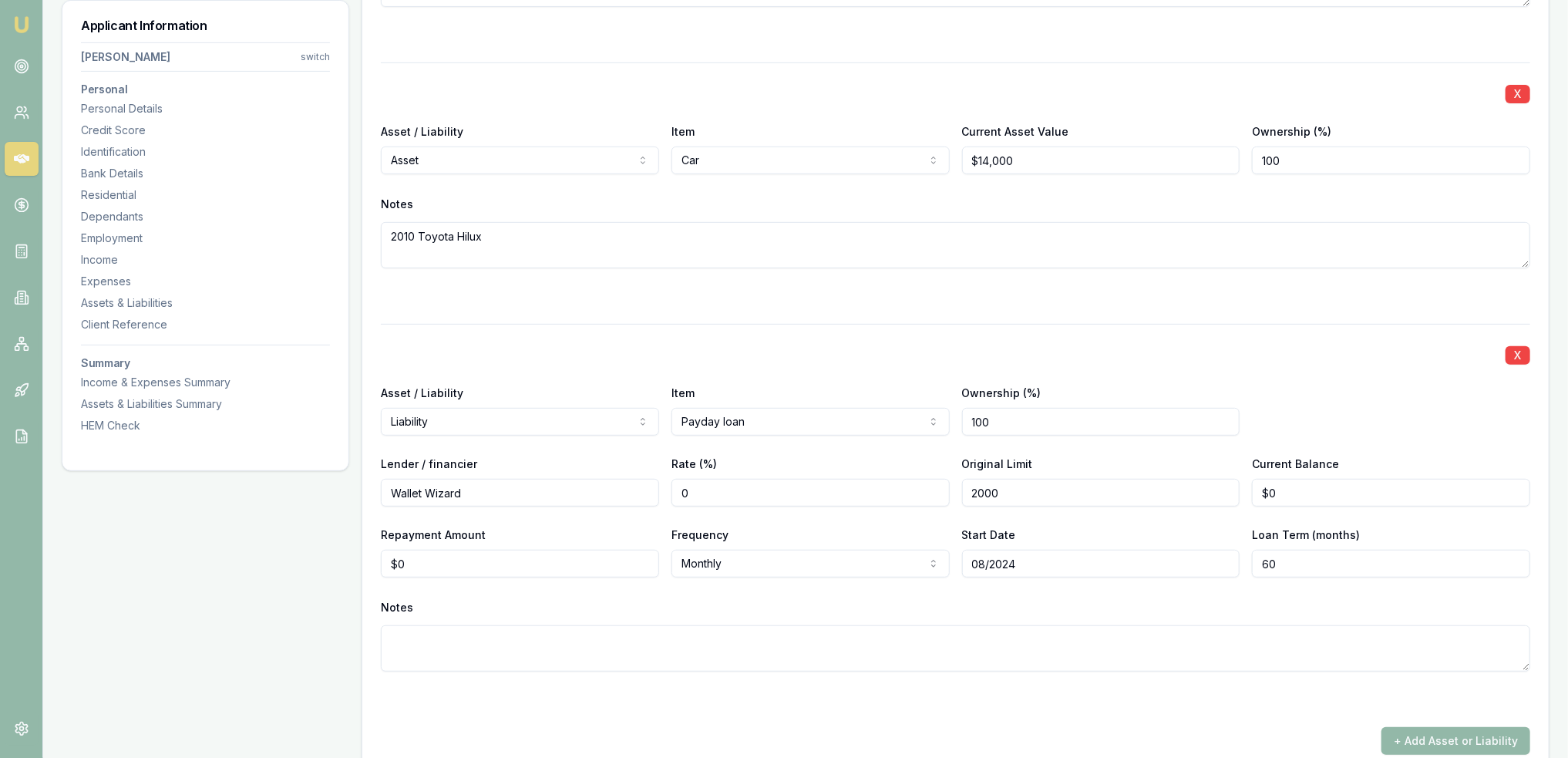
type input "0"
type input "$1,400"
type input "0"
type input "$90"
select select "FORTNIGHTLY"
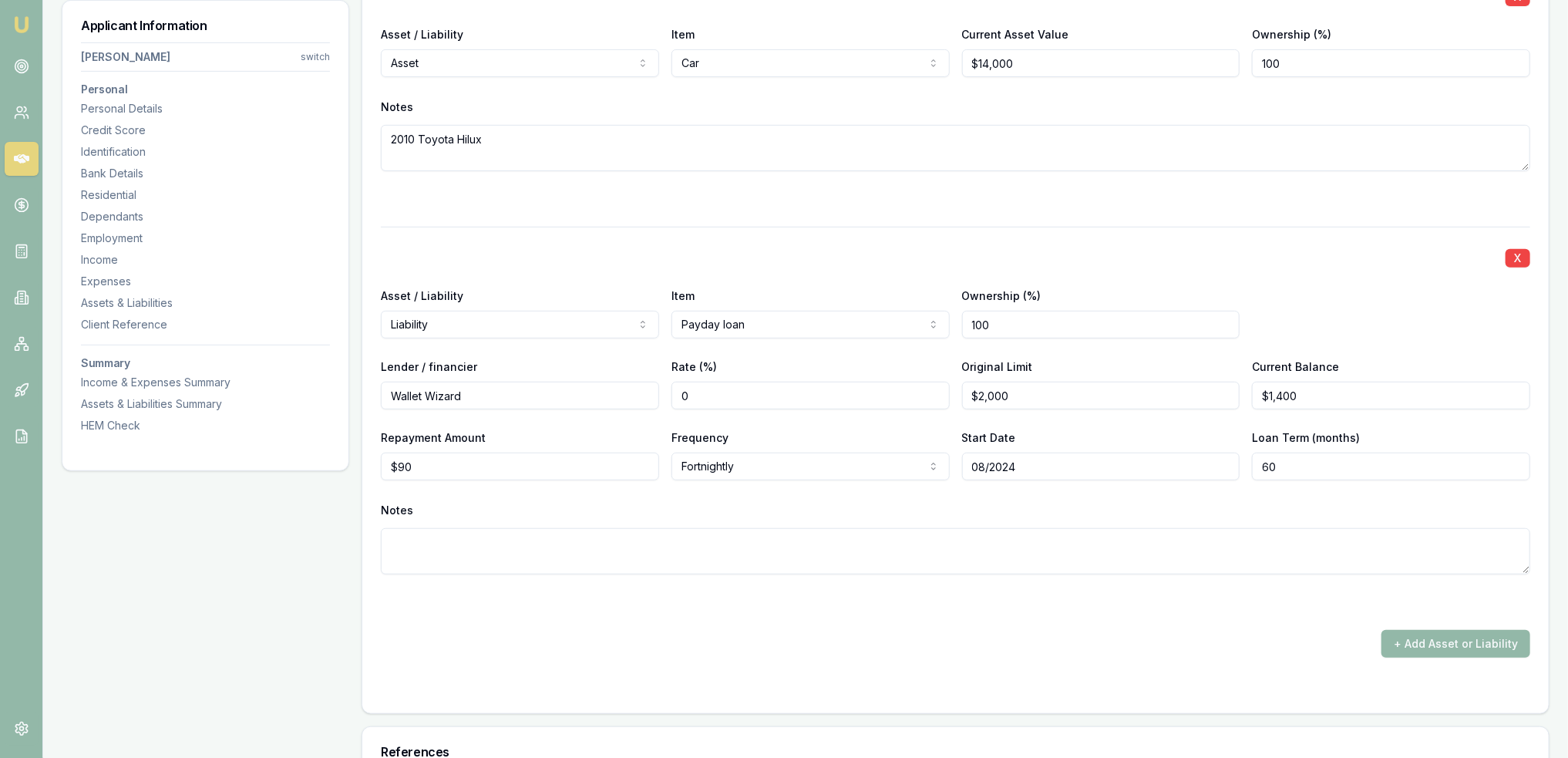
scroll to position [4388, 0]
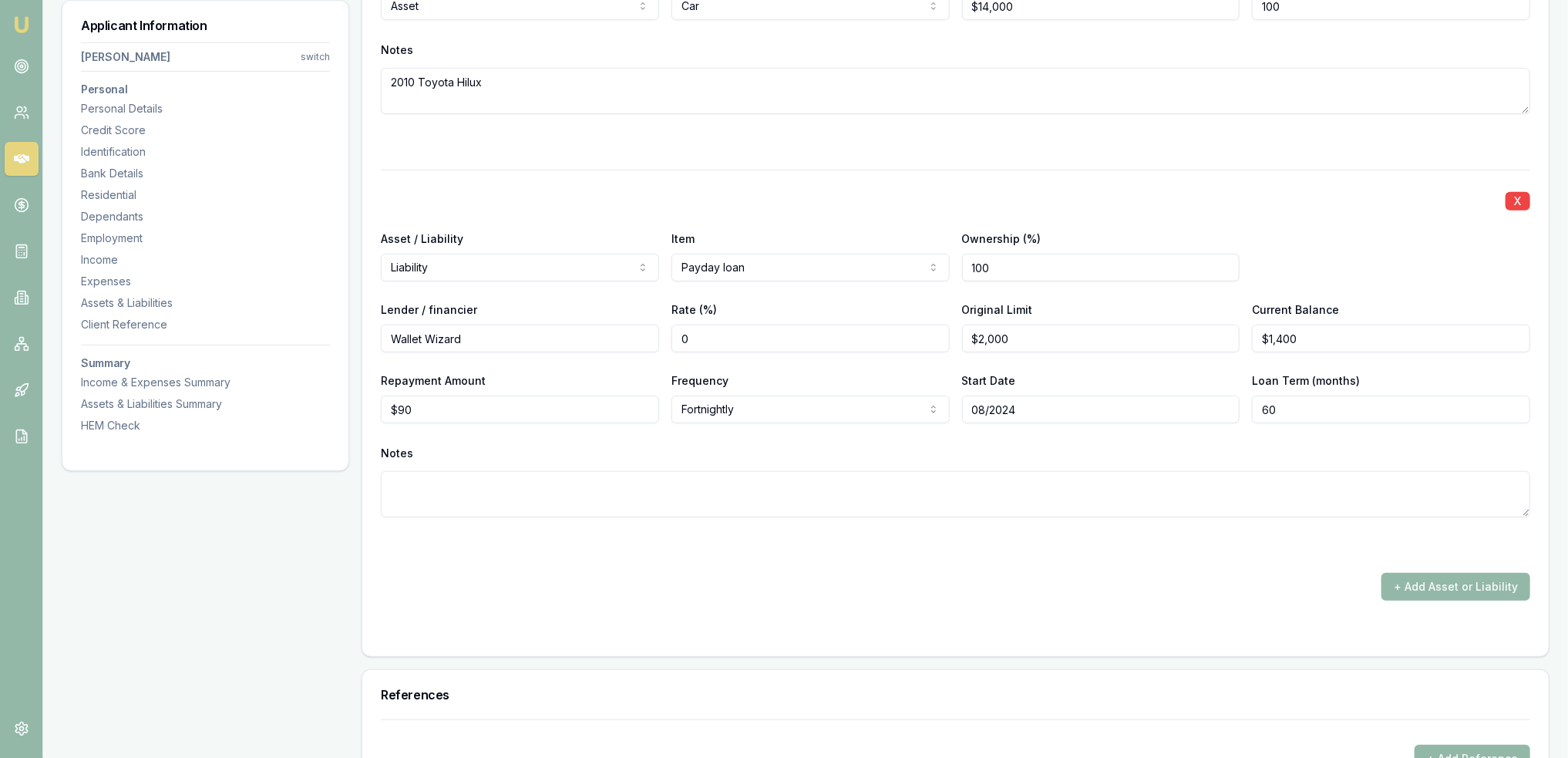
click at [749, 495] on textarea at bounding box center [956, 494] width 1149 height 47
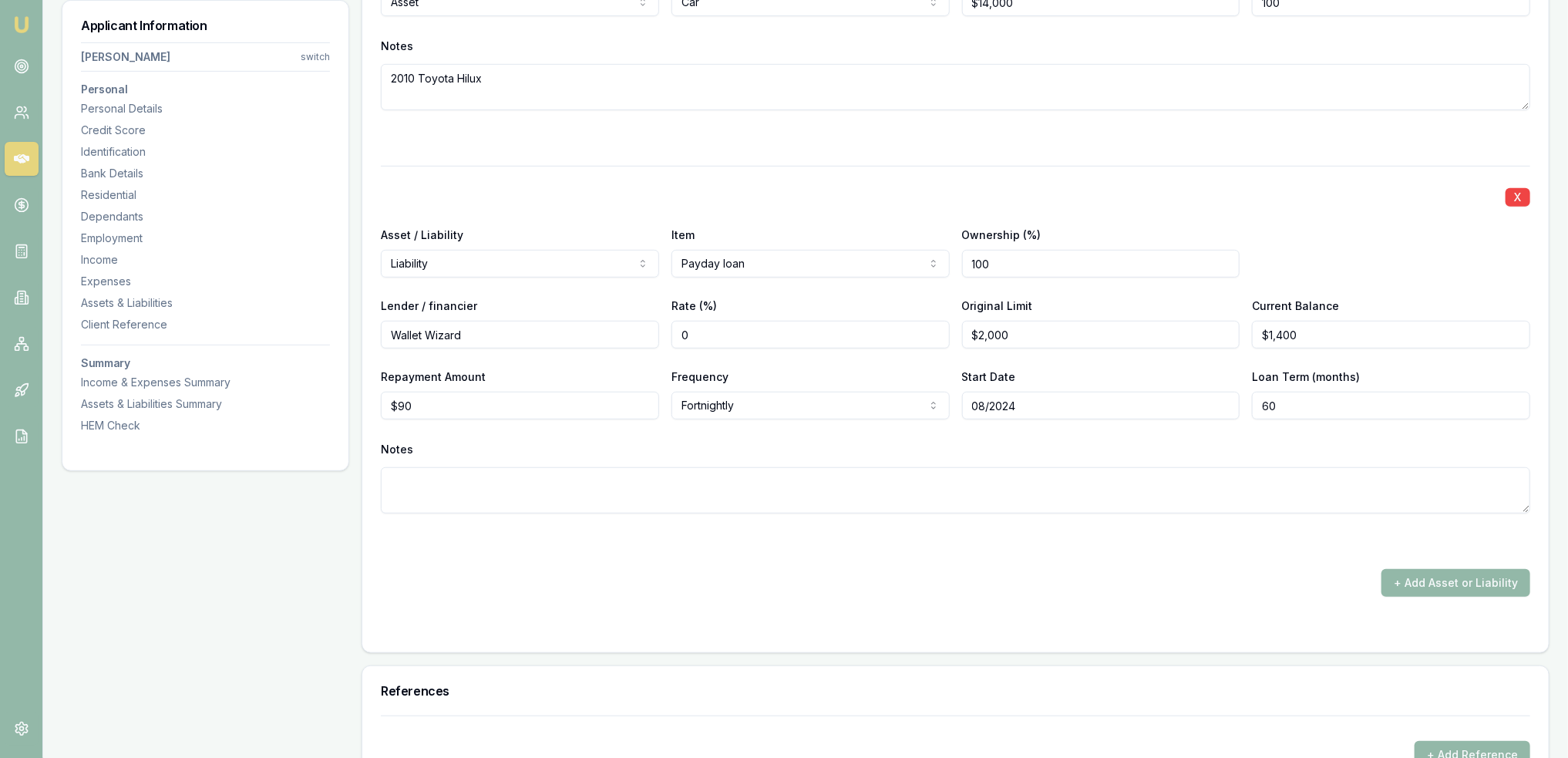
scroll to position [4466, 0]
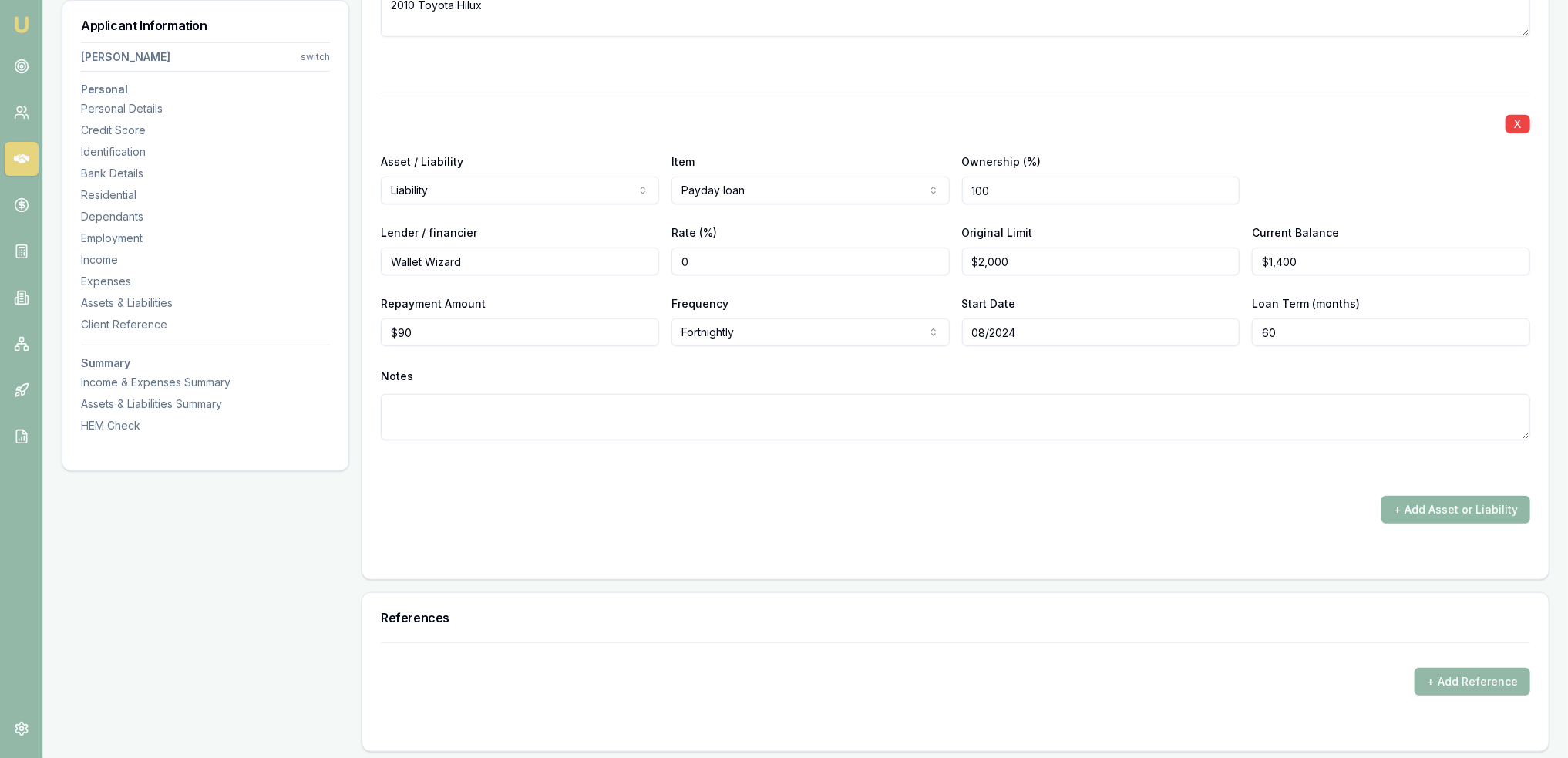
click at [1418, 502] on button "+ Add Asset or Liability" at bounding box center [1456, 510] width 149 height 28
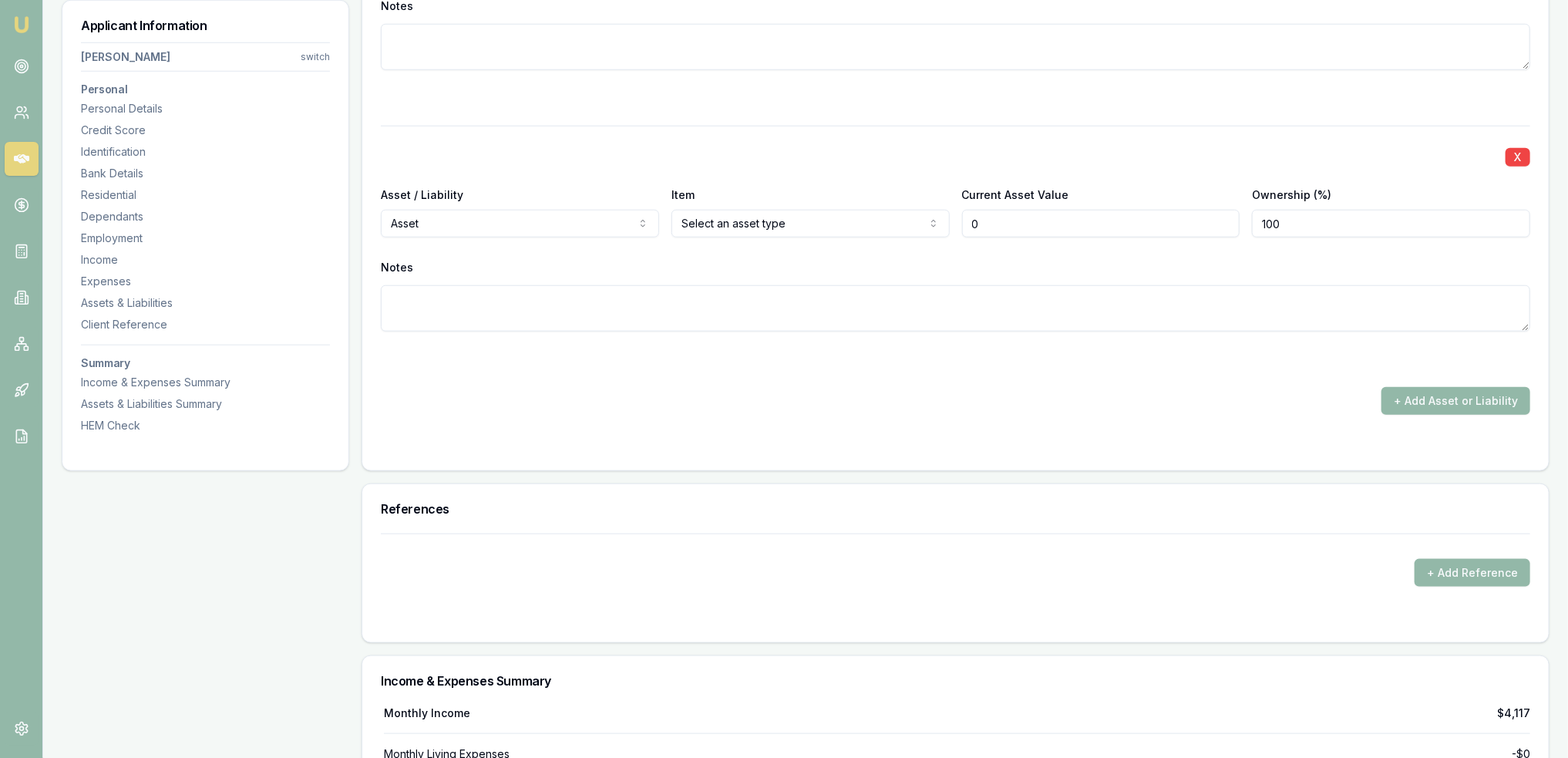
scroll to position [4852, 0]
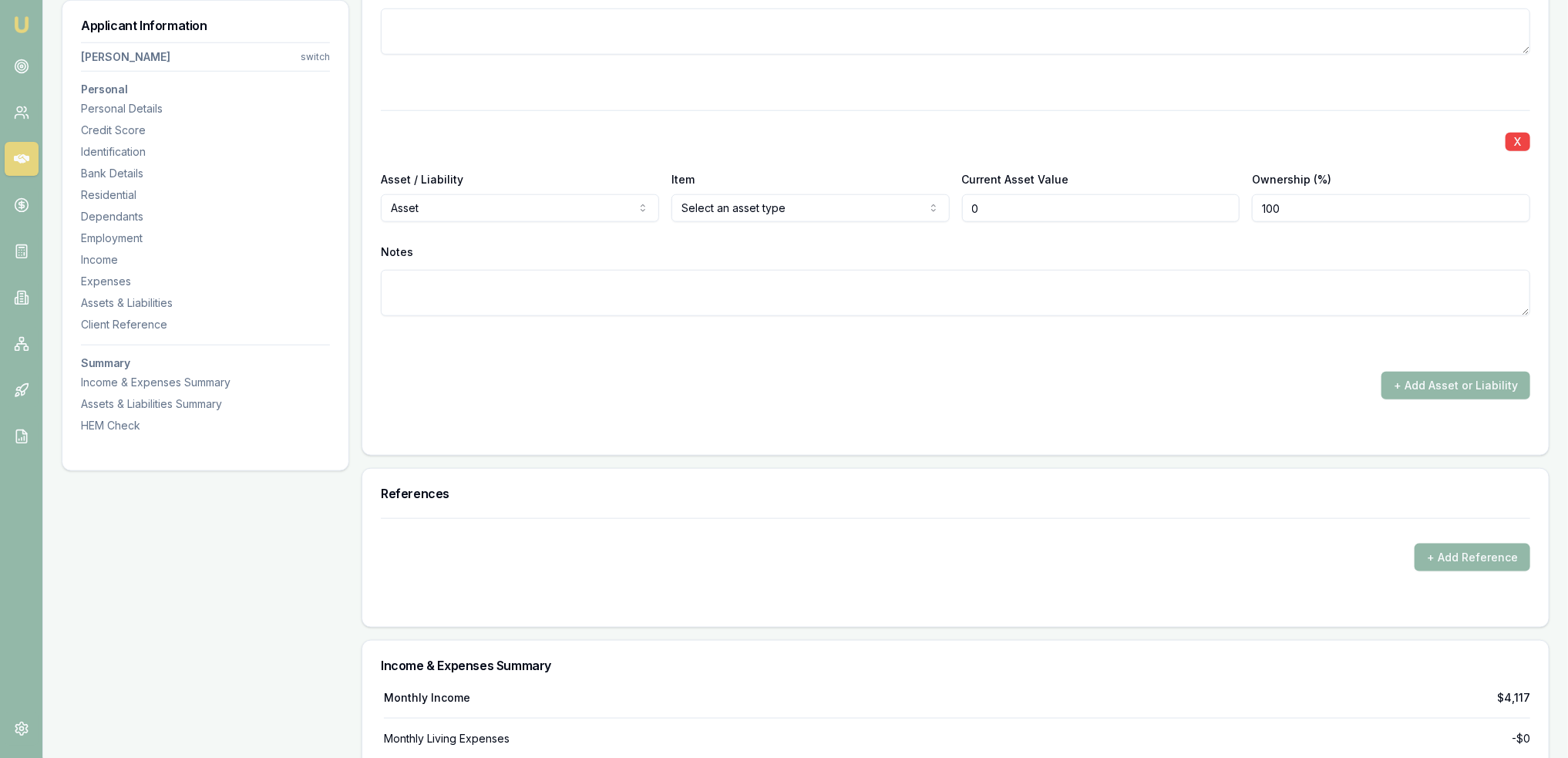
type input "$0"
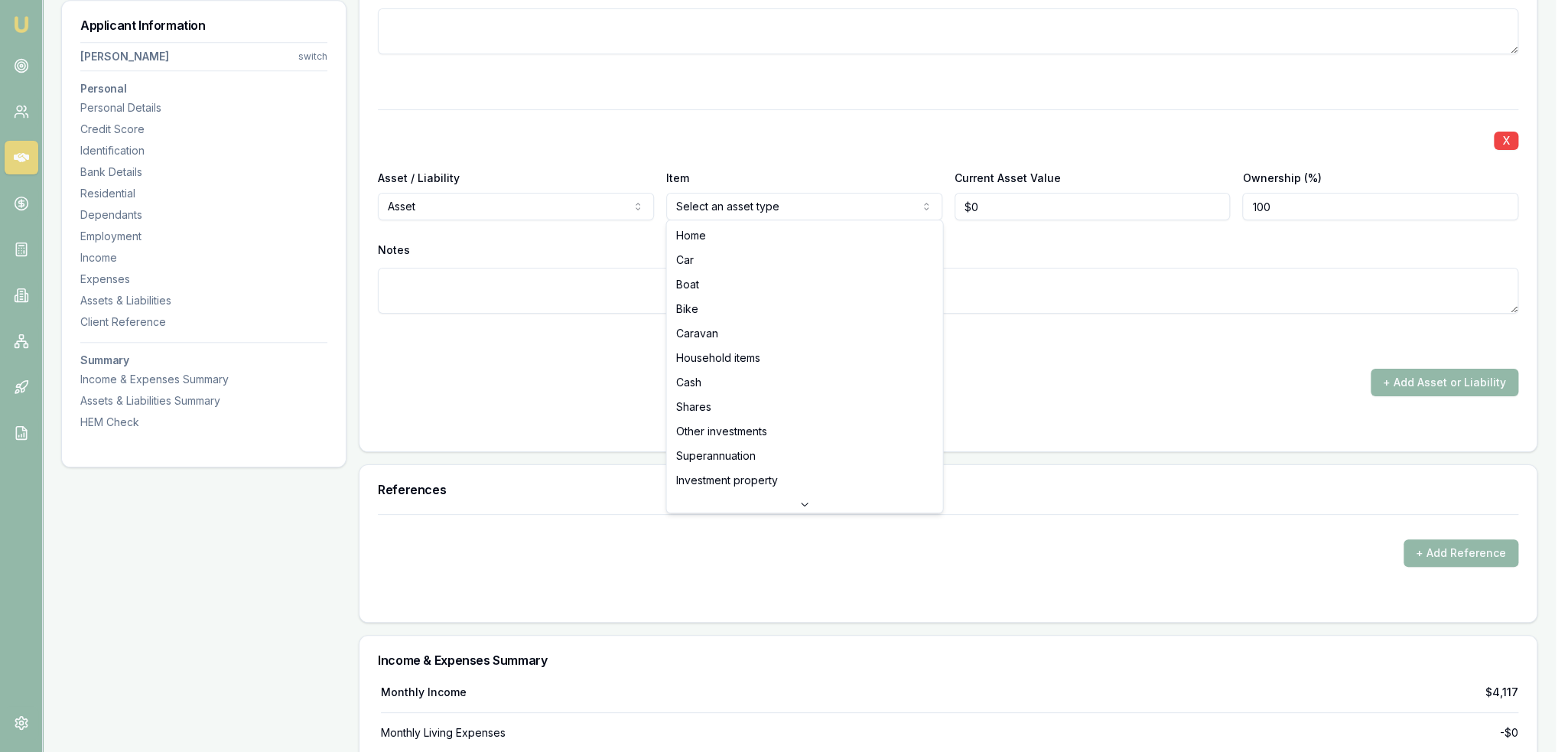
select select "CAR"
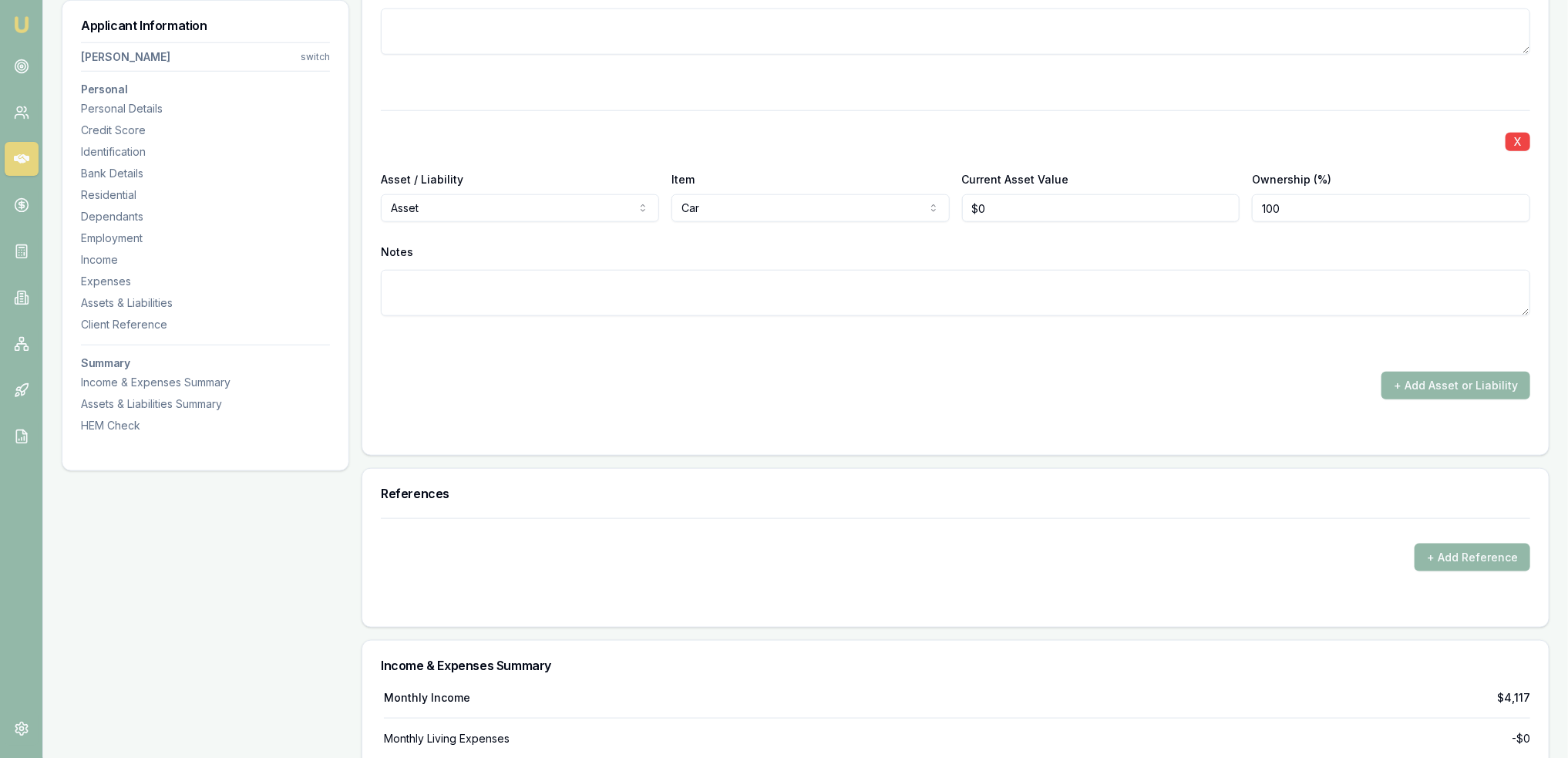
type input "0"
click at [1061, 211] on input "1000" at bounding box center [1102, 208] width 278 height 28
type input "$10,000"
click at [872, 277] on textarea at bounding box center [956, 293] width 1149 height 47
type textarea "1988 Toyota Landcruiser (partner)"
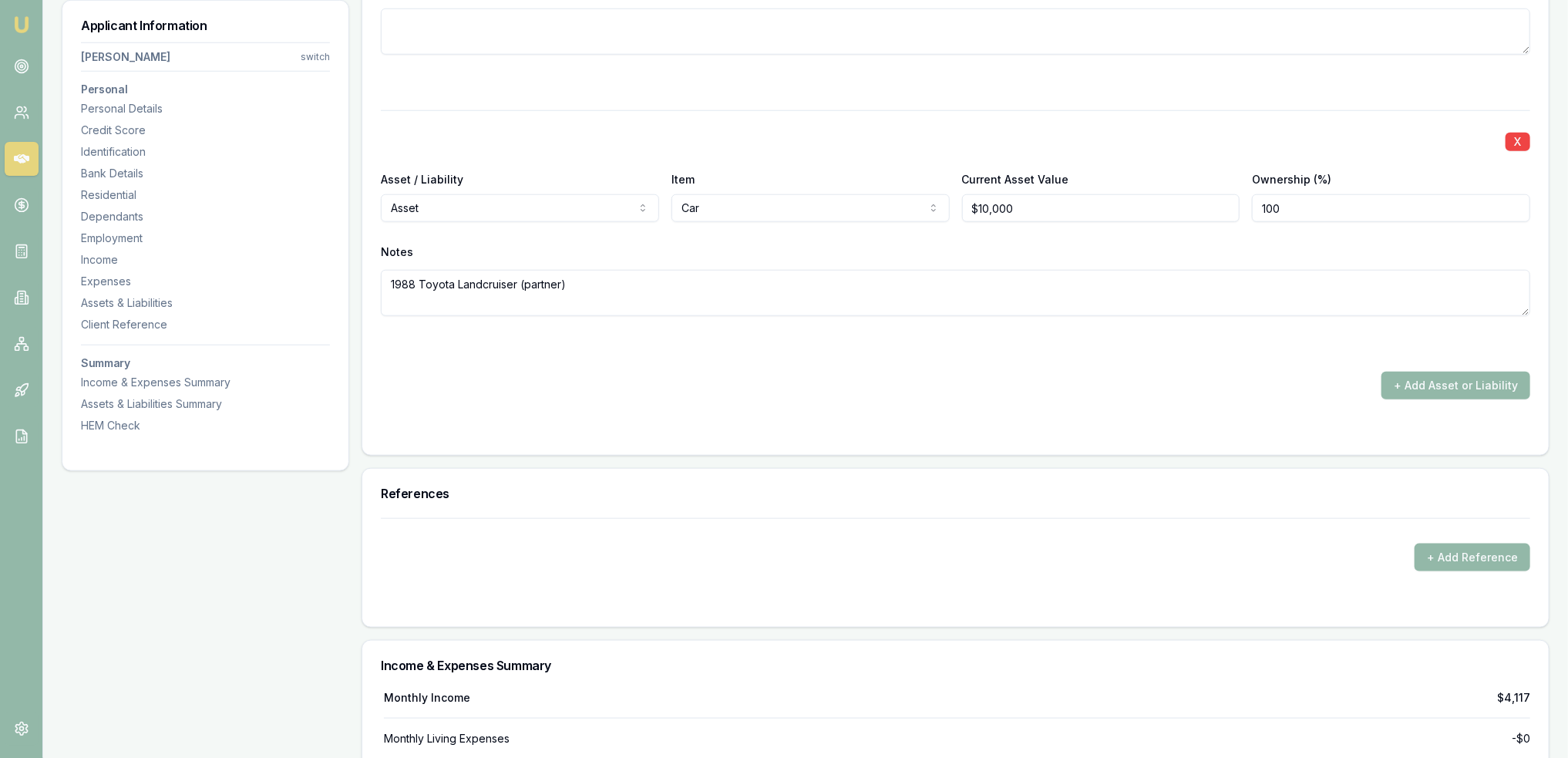
drag, startPoint x: 1194, startPoint y: 210, endPoint x: 1177, endPoint y: 212, distance: 17.1
click at [1177, 212] on div "Asset / Liability Asset Asset Liability Item Car Home Car Boat Bike Caravan Hou…" at bounding box center [956, 195] width 1149 height 53
type input "50"
click at [1425, 385] on button "+ Add Asset or Liability" at bounding box center [1456, 385] width 149 height 28
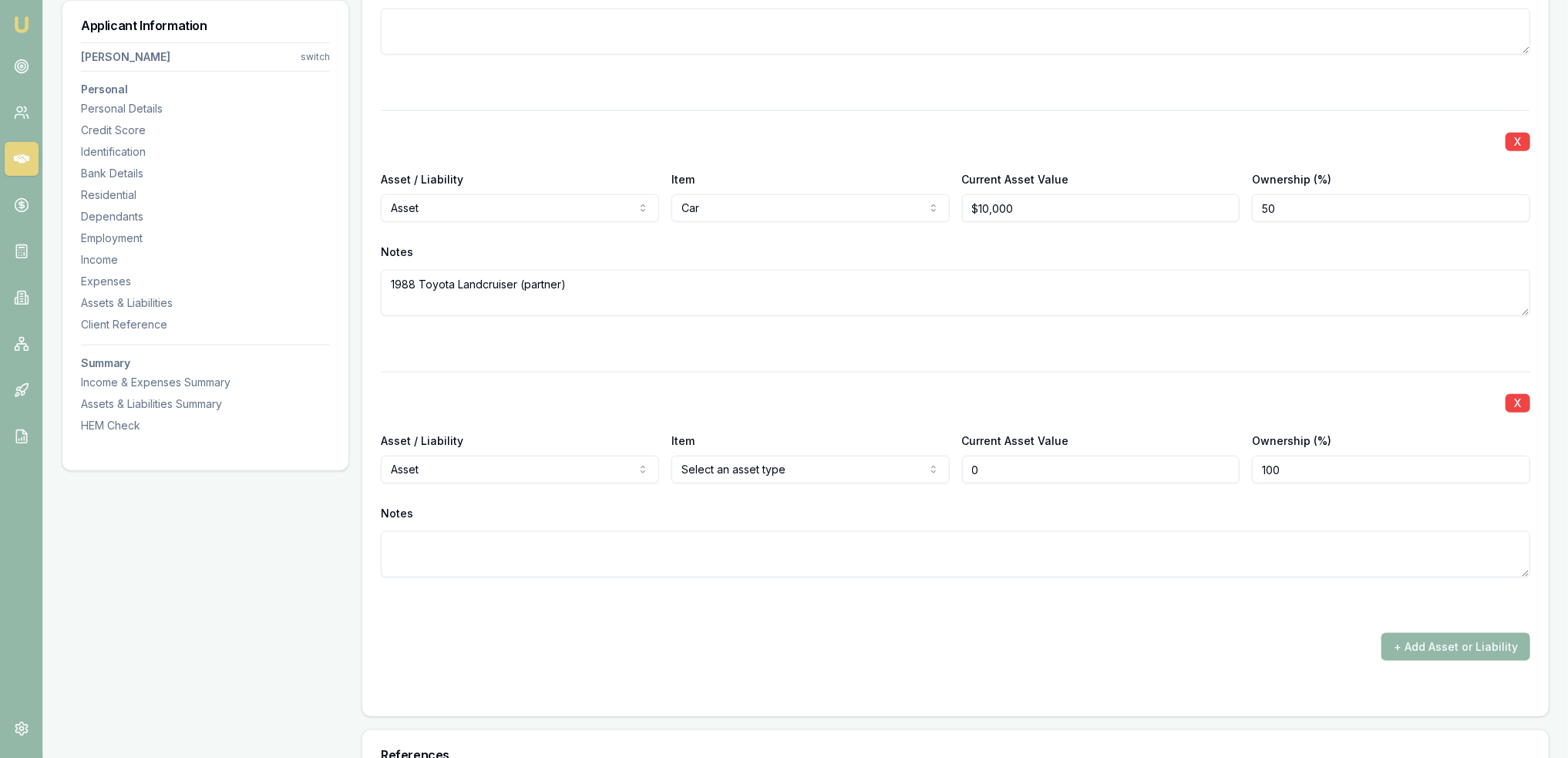
type input "$0"
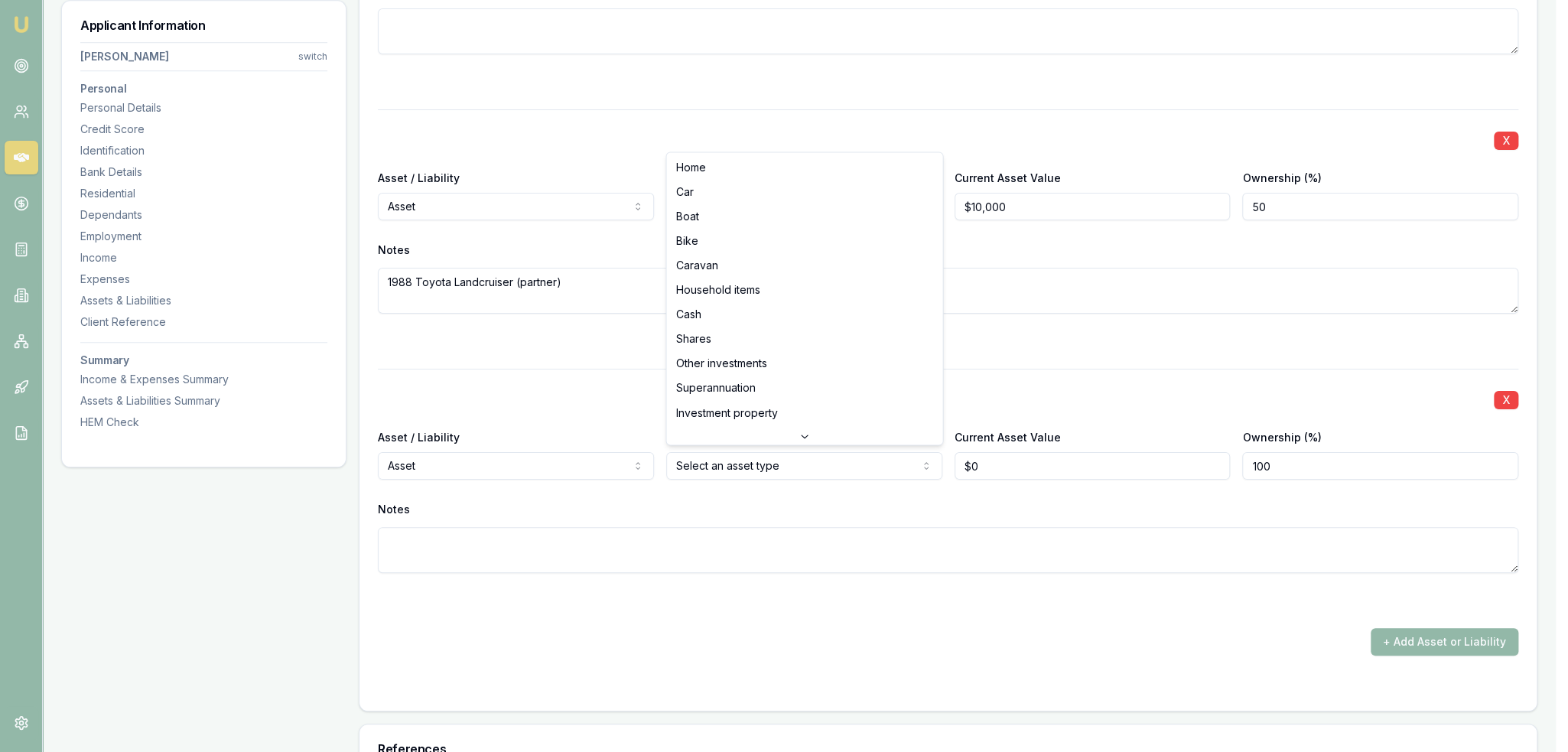
select select "BIKE"
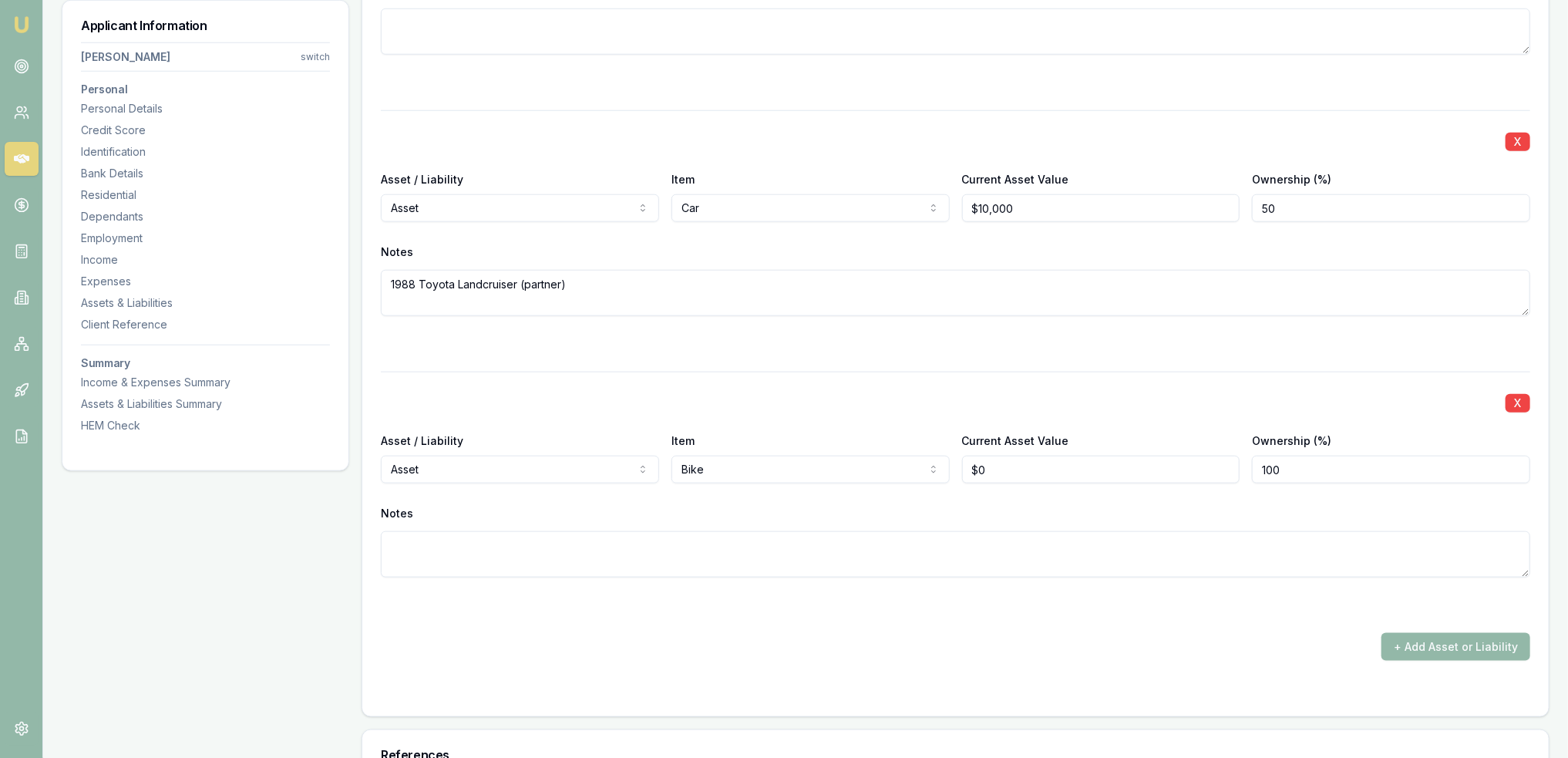
click at [765, 538] on textarea at bounding box center [956, 554] width 1149 height 47
type textarea "Various dirt bikes"
click at [989, 463] on input "0" at bounding box center [1102, 469] width 278 height 28
type input "$0"
click at [1225, 464] on div "Asset / Liability Asset Asset Liability Item Bike Home Car Boat Bike Caravan Ho…" at bounding box center [956, 456] width 1149 height 53
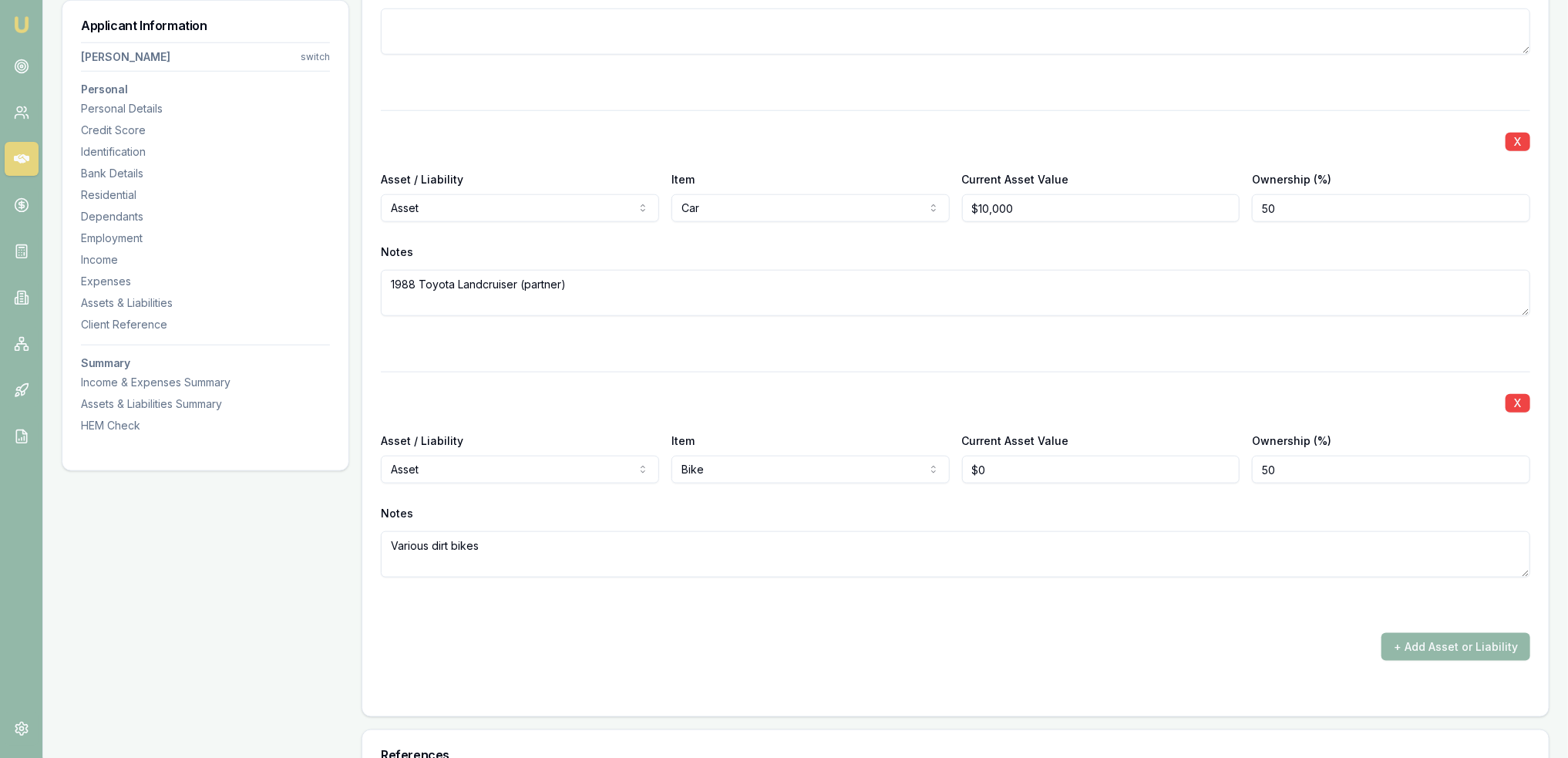
type input "50"
click at [892, 477] on div "Asset / Liability Asset Asset Liability Item Bike Home Car Boat Bike Caravan Ho…" at bounding box center [956, 456] width 1149 height 53
type input "$0"
click at [524, 545] on textarea "Various dirt bikes" at bounding box center [956, 554] width 1149 height 47
type textarea "Various dirt bikes and 1 road registered"
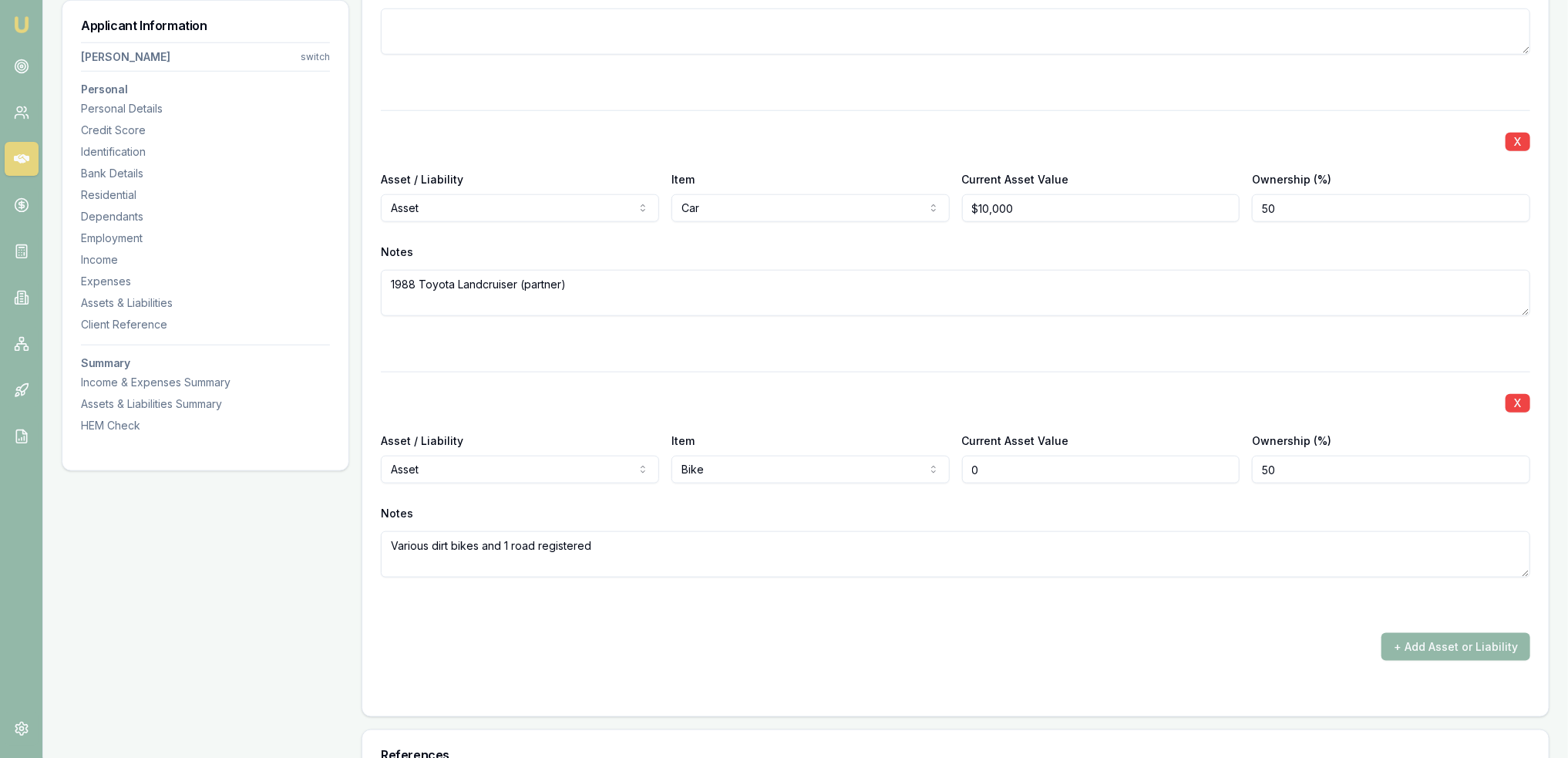
click at [858, 476] on div "Asset / Liability Asset Asset Liability Item Bike Home Car Boat Bike Caravan Ho…" at bounding box center [956, 456] width 1149 height 53
type input "$20,000"
click at [656, 541] on textarea "Various dirt bikes and 1 road registered" at bounding box center [956, 554] width 1149 height 47
click at [593, 541] on textarea "Various dirt bikes and 1 road registered Honda XR400 $5000" at bounding box center [956, 554] width 1149 height 47
type textarea "Various dirt bikes and 1 road registered Honda XR400 $5000"
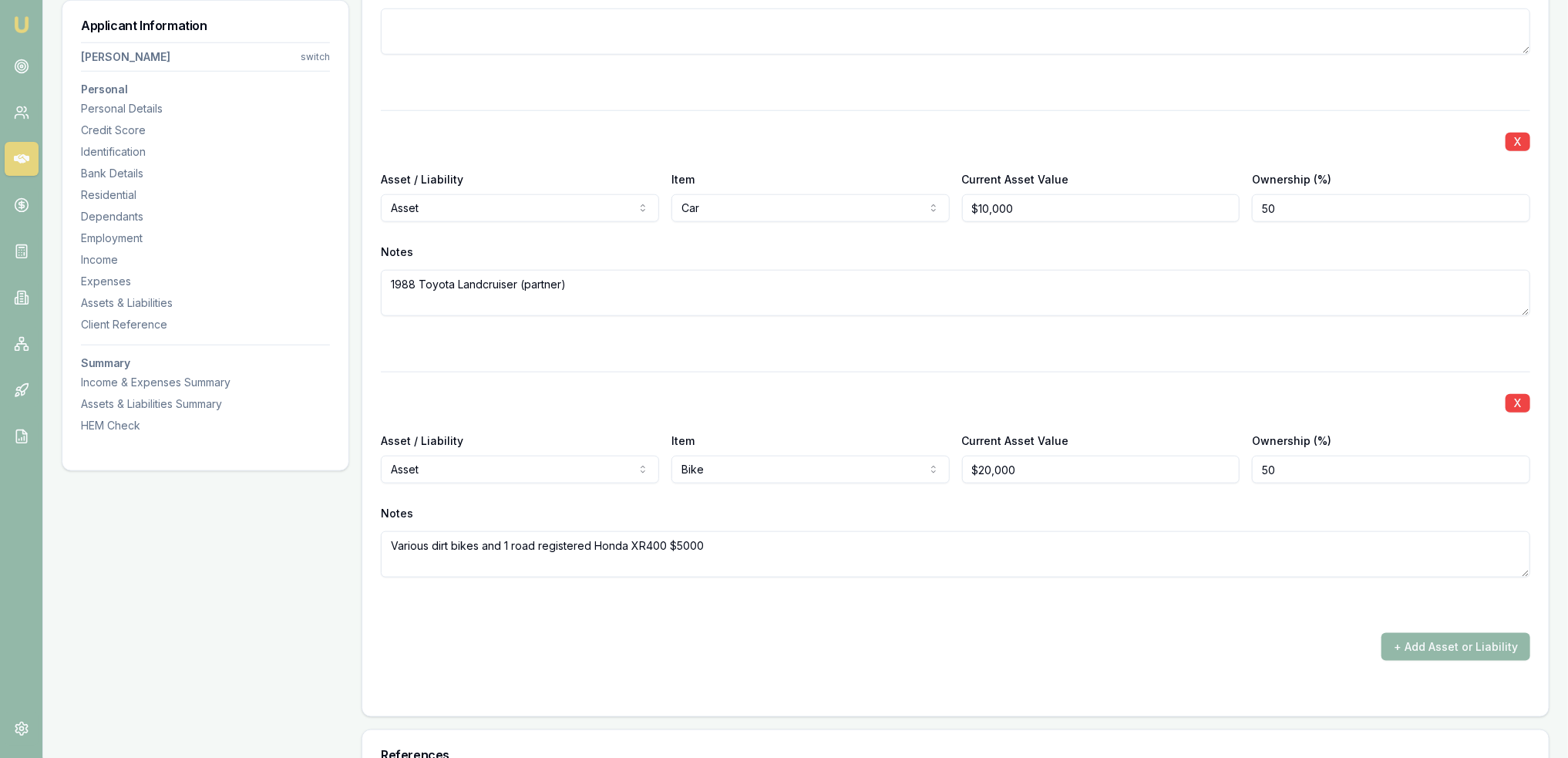
click at [730, 651] on div "+ Add Asset or Liability" at bounding box center [956, 647] width 1149 height 28
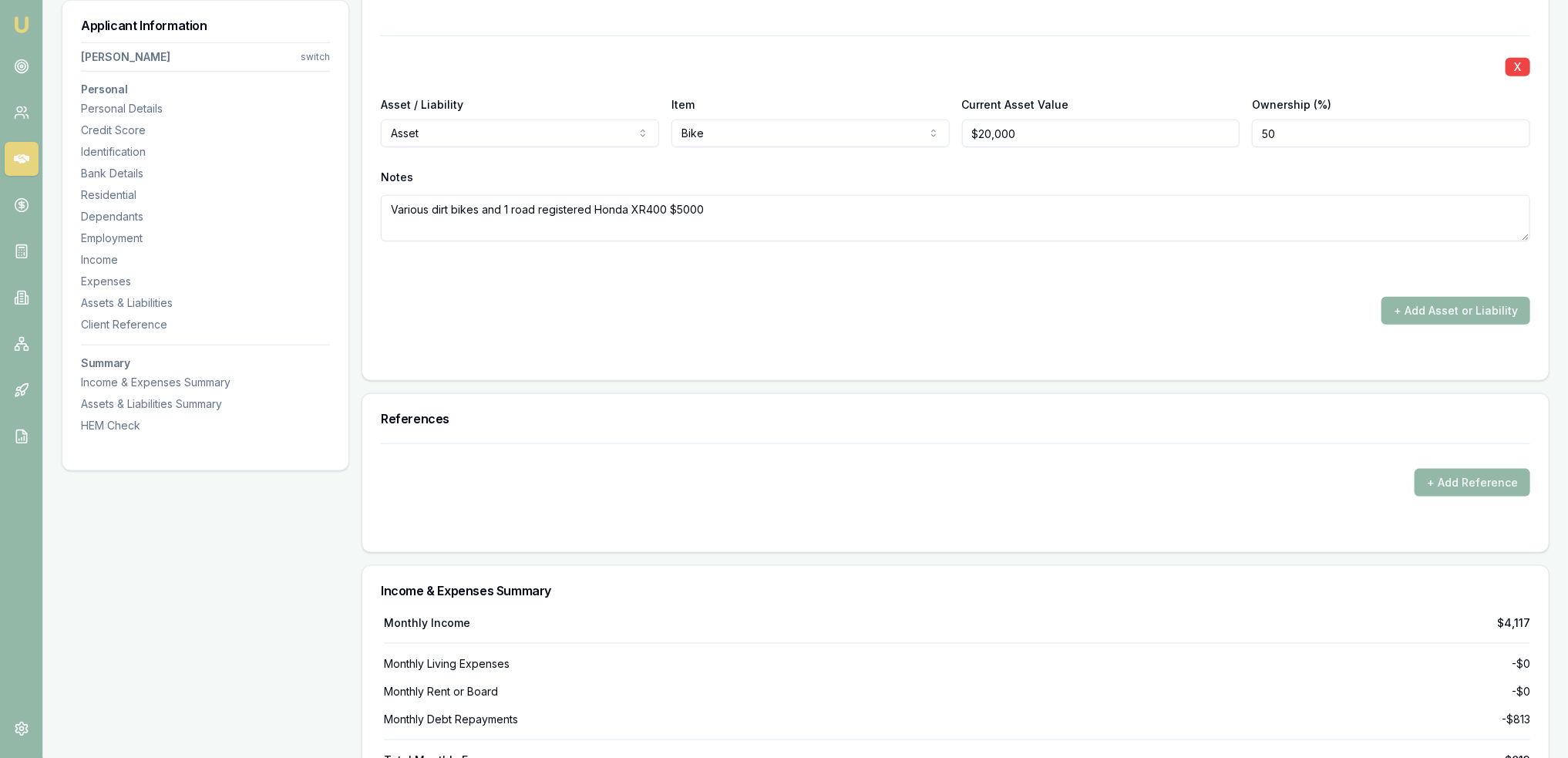
scroll to position [4941, 0]
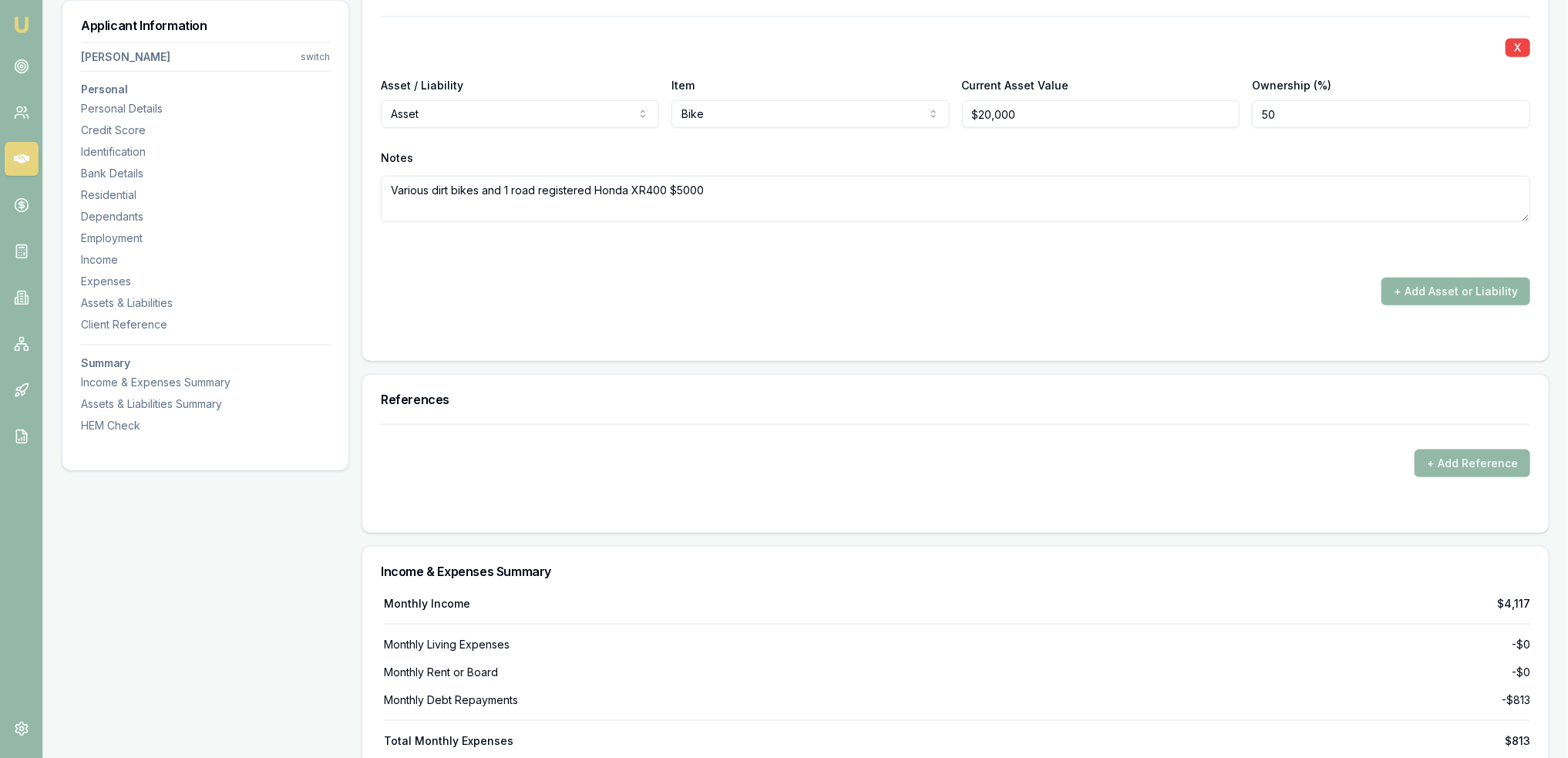
click at [1451, 290] on button "+ Add Asset or Liability" at bounding box center [1456, 292] width 149 height 28
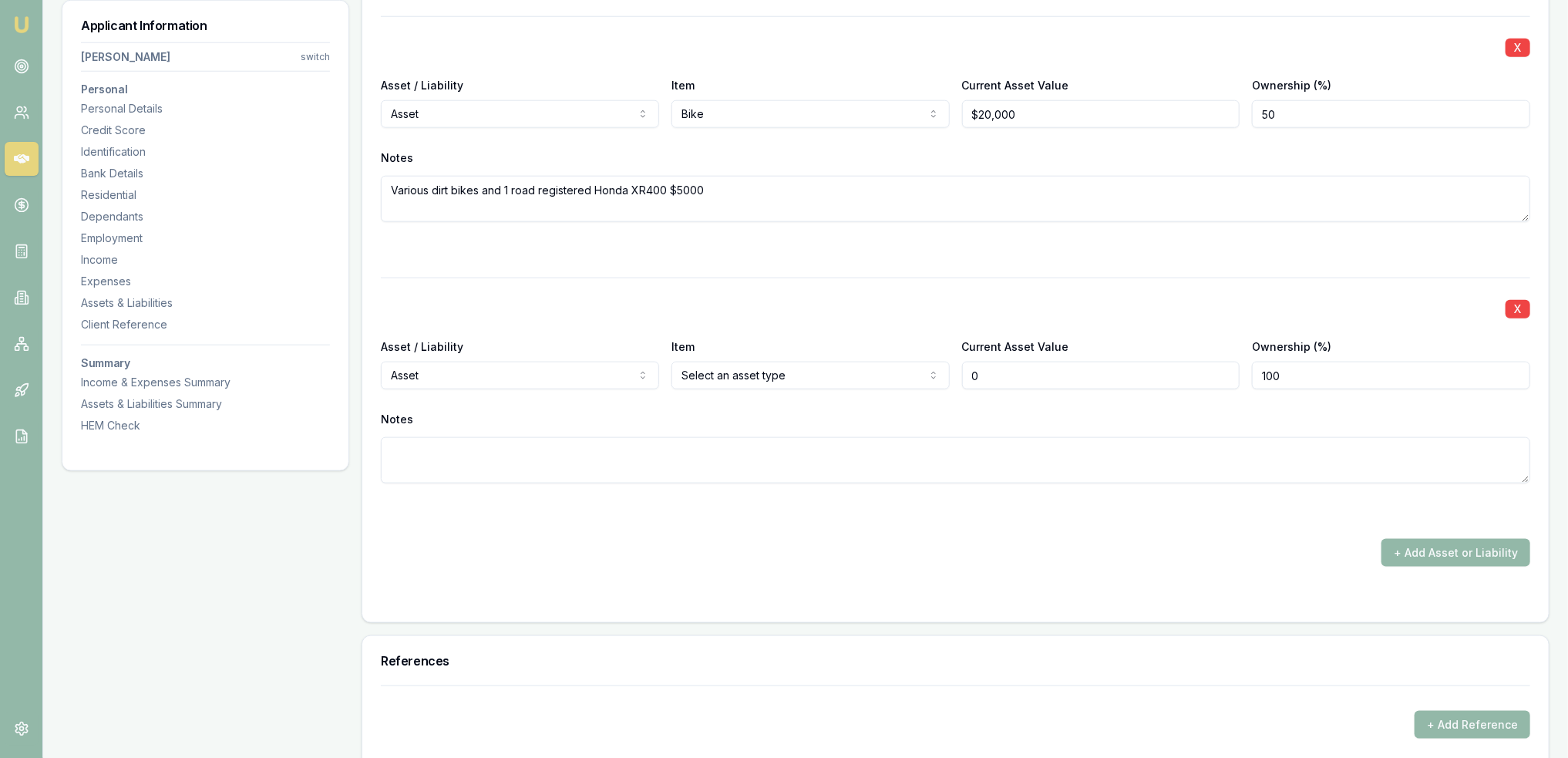
type input "$0"
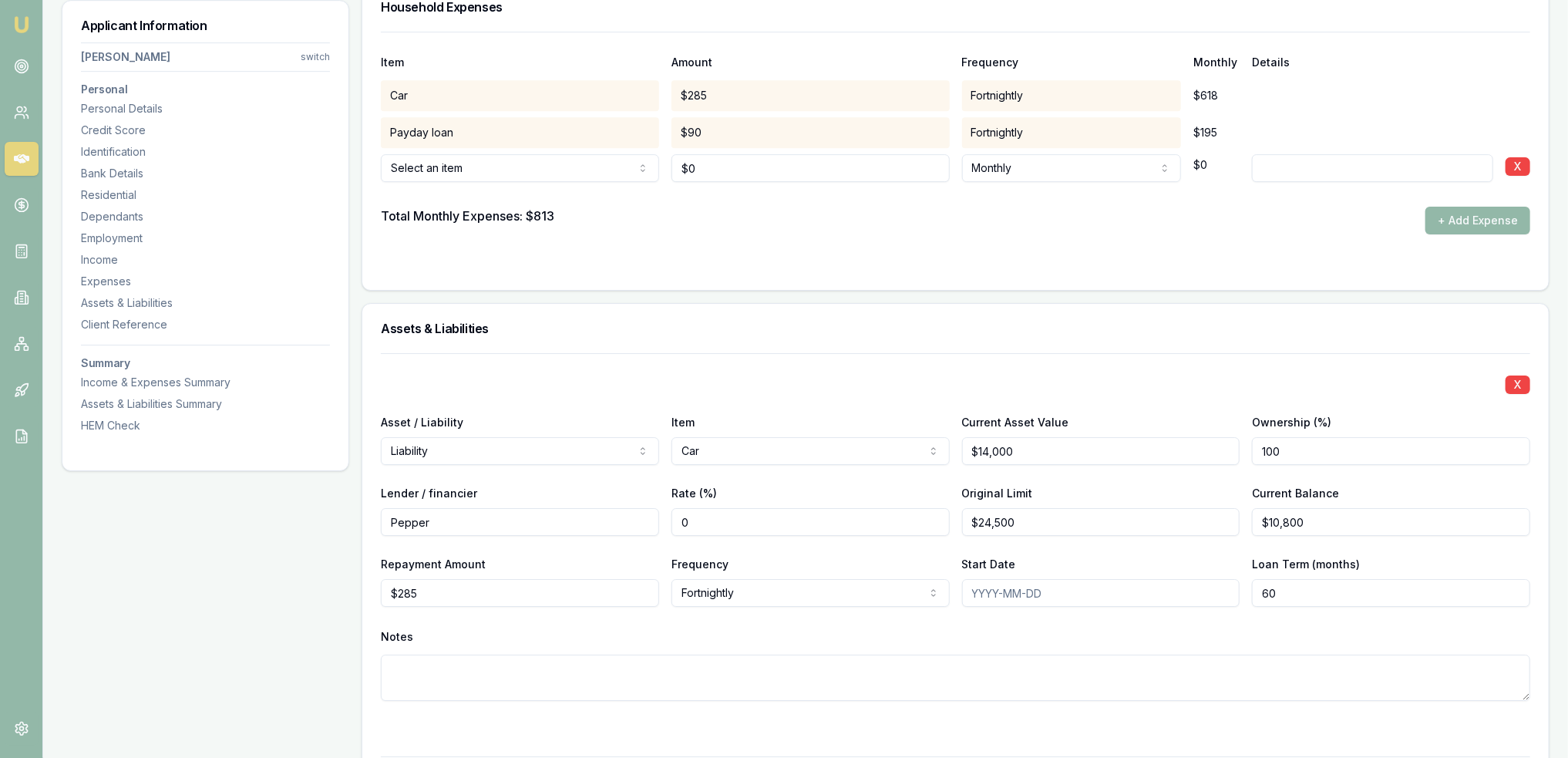
scroll to position [3092, 0]
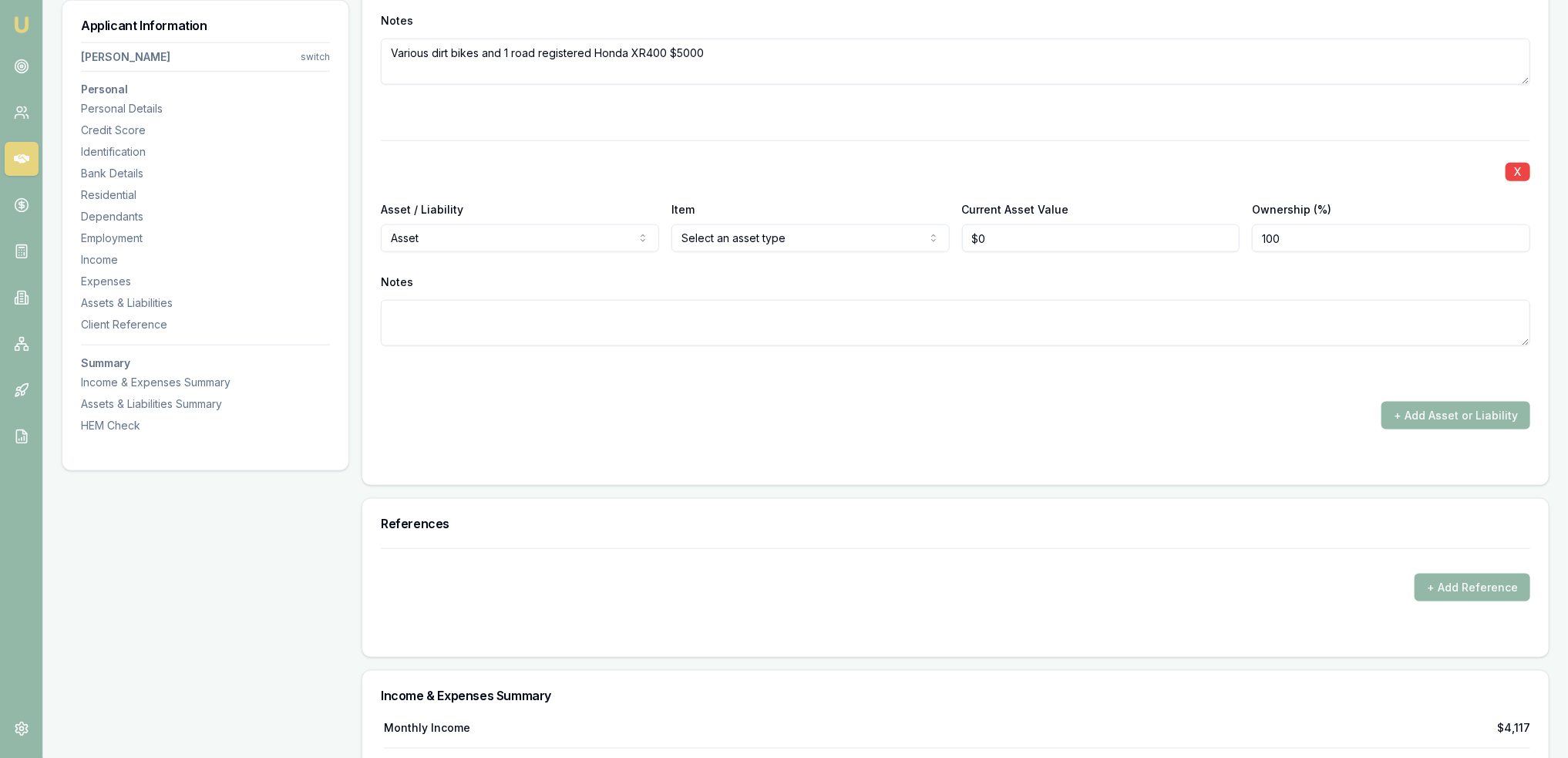
scroll to position [5096, 0]
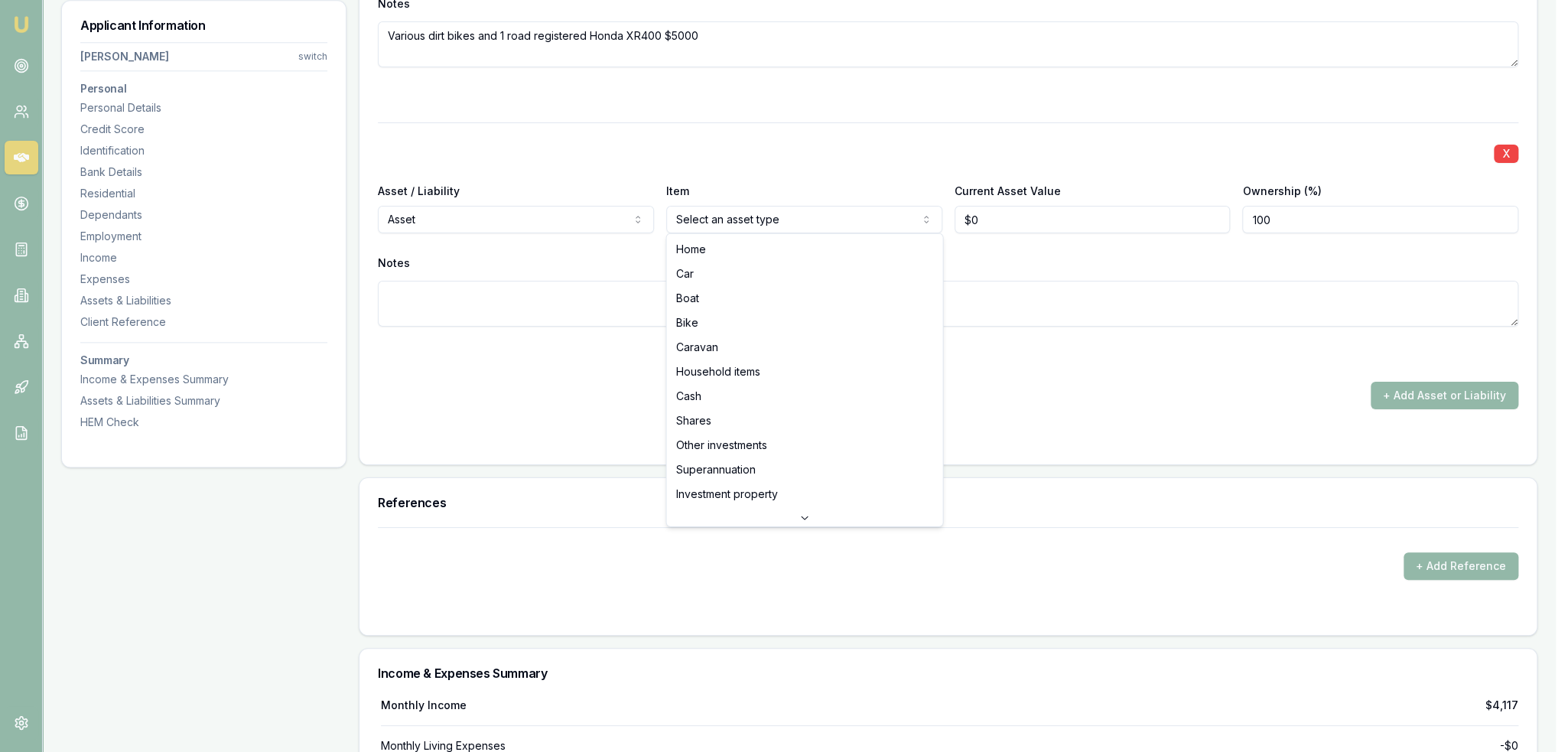
select select "HOUSEHOLD_ITEMS"
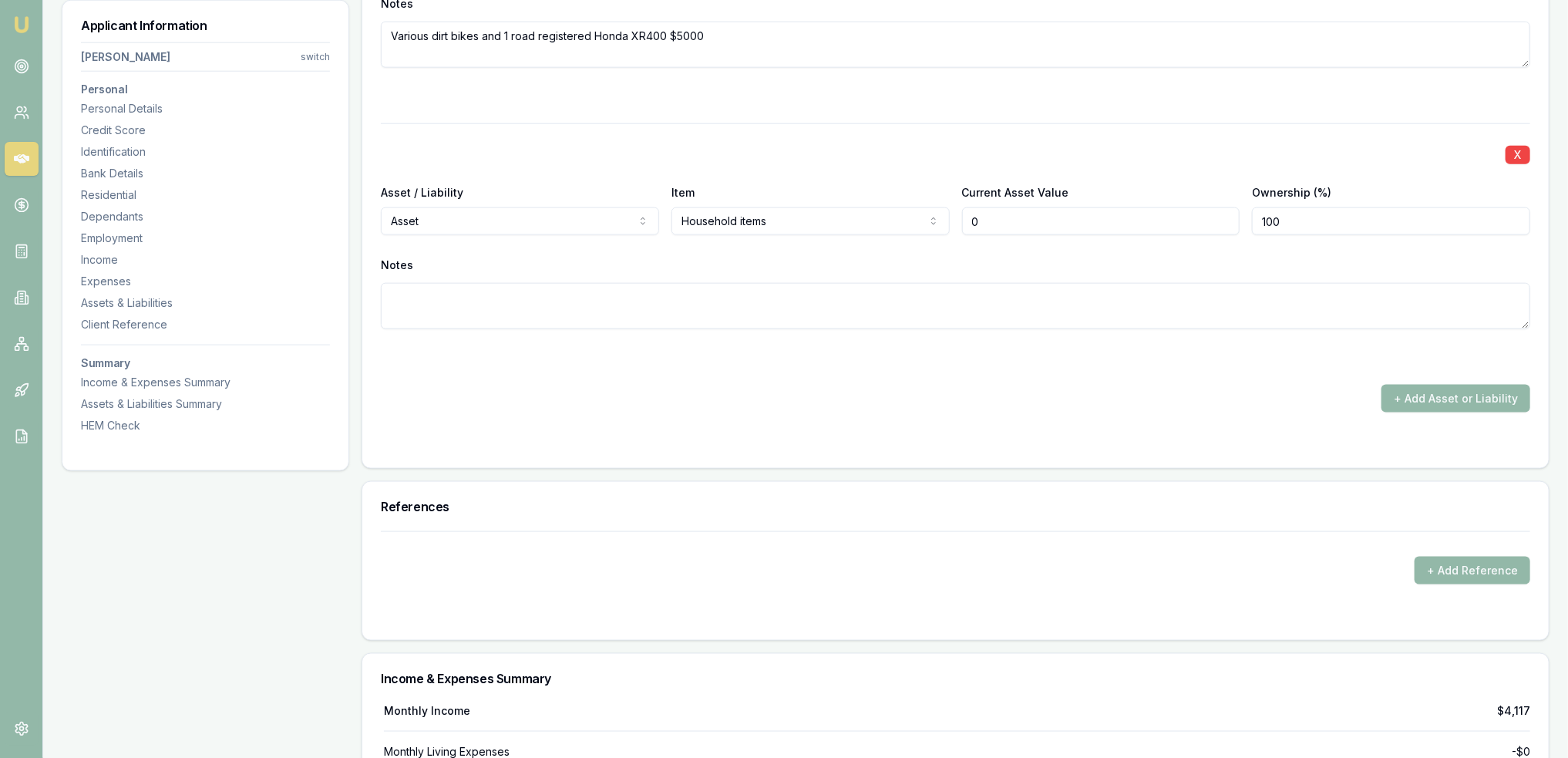
drag, startPoint x: 1045, startPoint y: 230, endPoint x: 931, endPoint y: 224, distance: 114.2
click at [934, 224] on div "Asset / Liability Asset Asset Liability Item Household items Home Car Boat Bike…" at bounding box center [956, 208] width 1149 height 53
type input "5"
type input "$30,000"
click at [903, 385] on div "+ Add Asset or Liability" at bounding box center [956, 399] width 1149 height 28
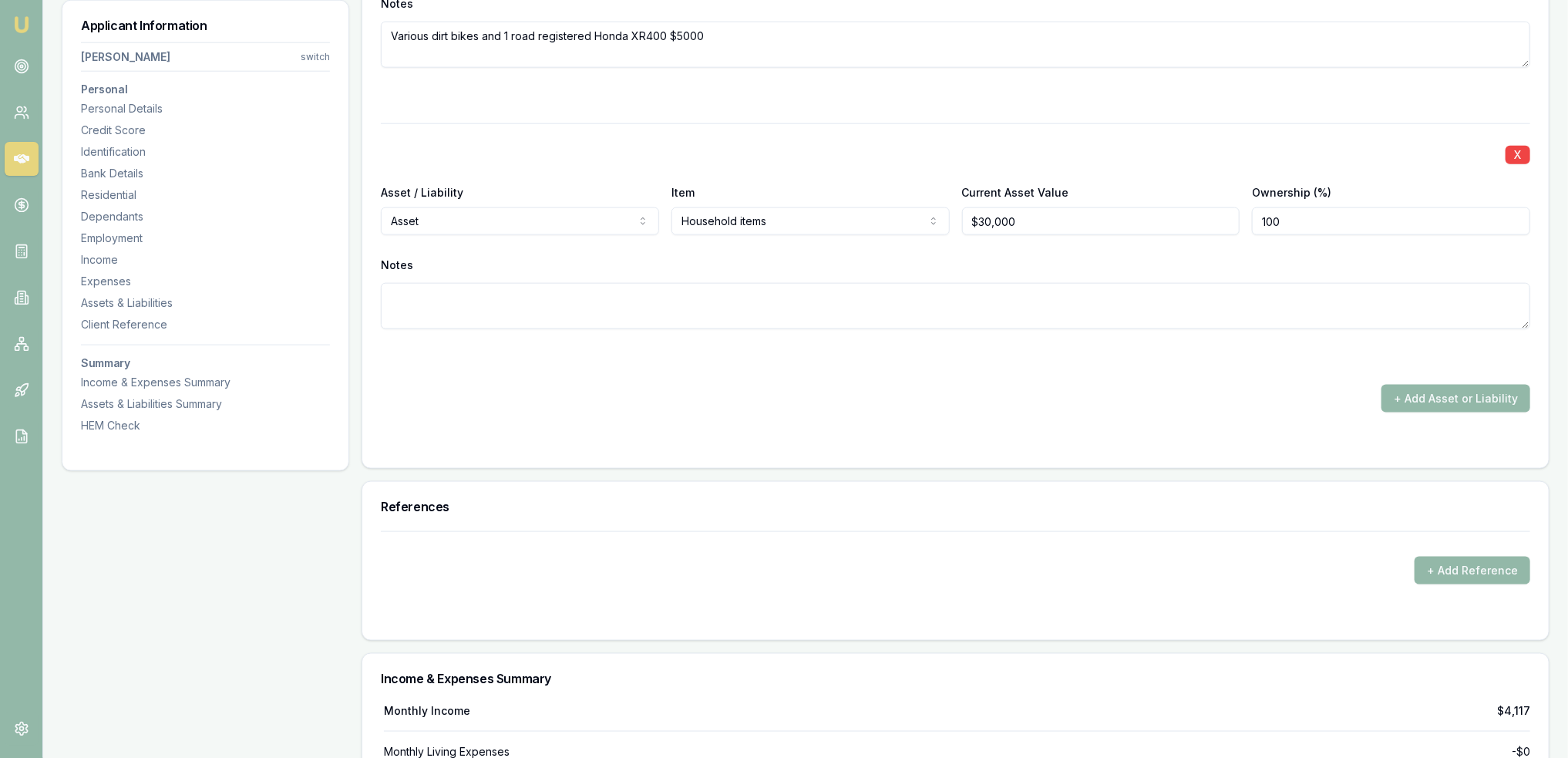
scroll to position [5173, 0]
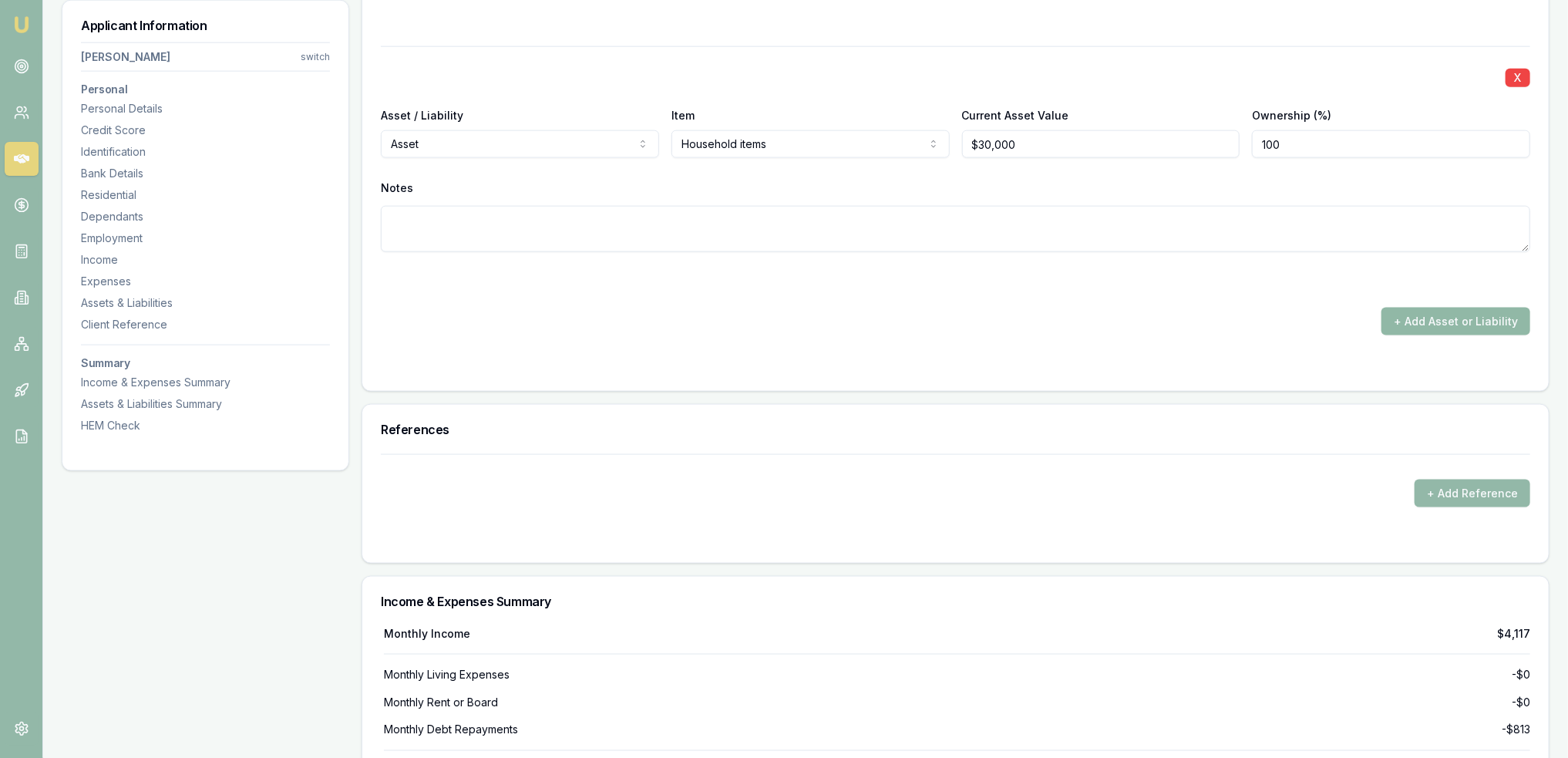
click at [1488, 319] on button "+ Add Asset or Liability" at bounding box center [1456, 321] width 149 height 28
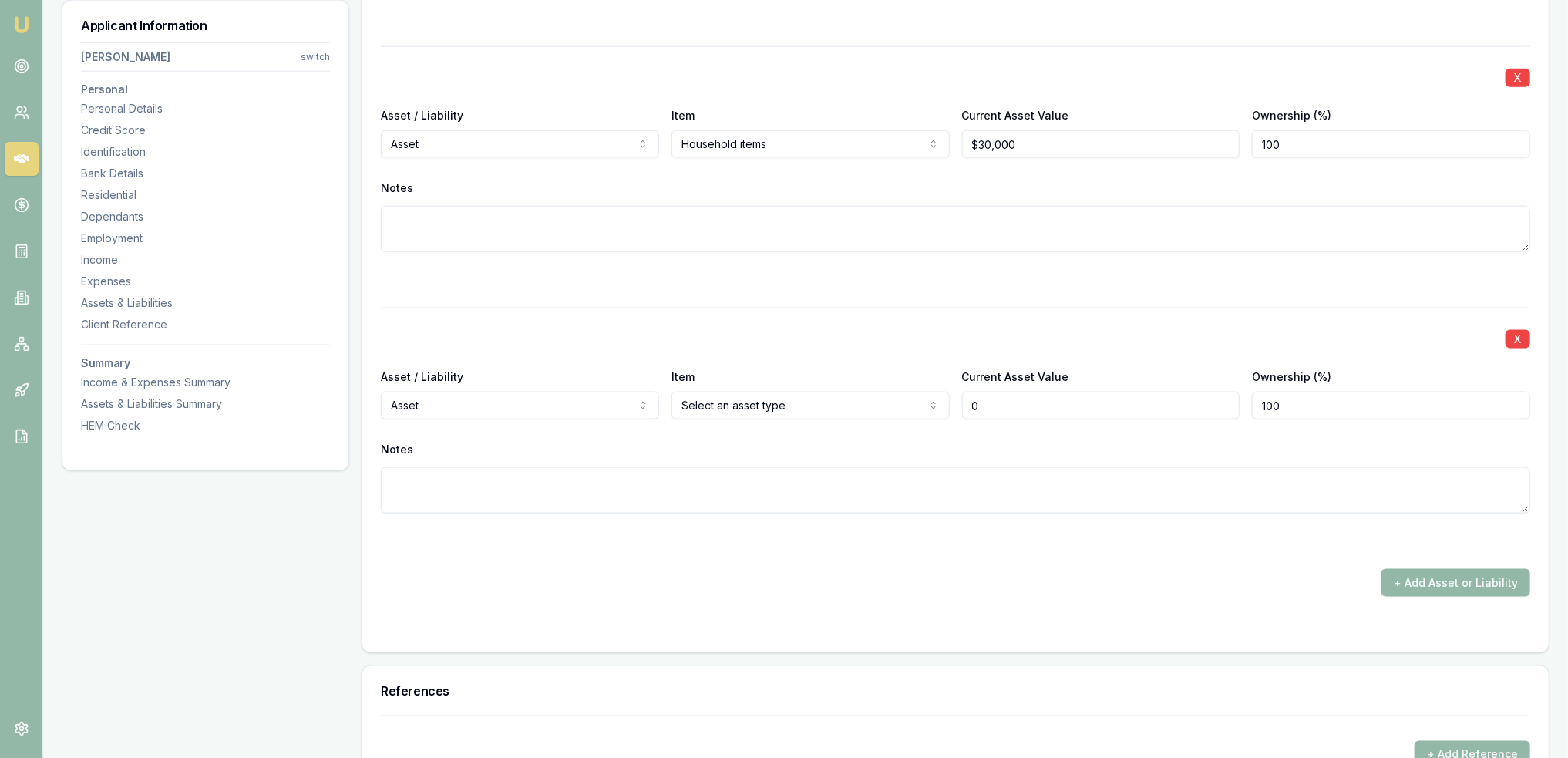
type input "$0"
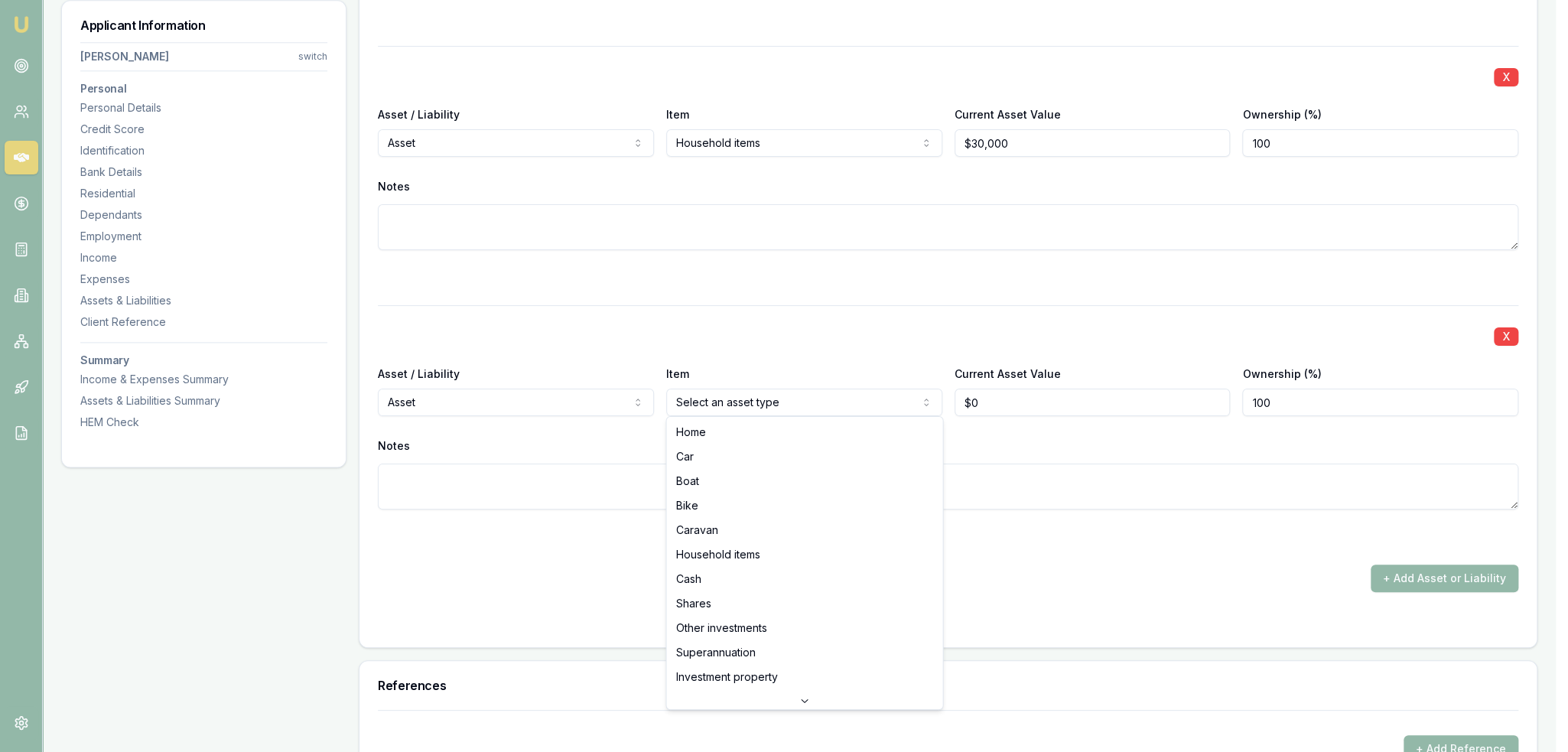
select select "CASH"
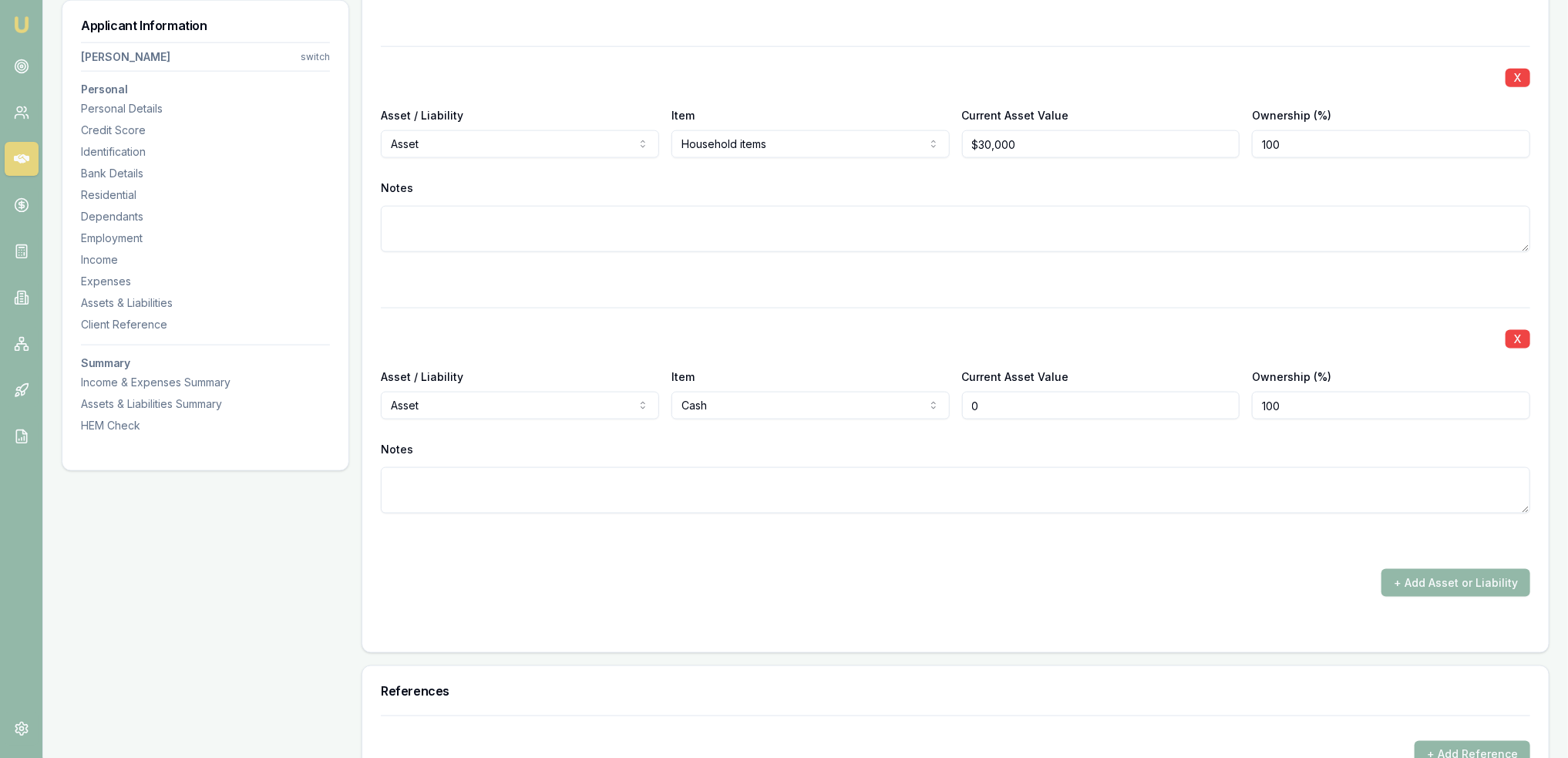
drag, startPoint x: 1011, startPoint y: 399, endPoint x: 953, endPoint y: 402, distance: 58.1
click at [953, 402] on div "Asset / Liability Asset Asset Liability Item Cash Home Car Boat Bike Caravan Ho…" at bounding box center [956, 393] width 1149 height 53
type input "$1,500"
click at [897, 500] on textarea at bounding box center [956, 490] width 1149 height 47
type textarea "Cash on hand"
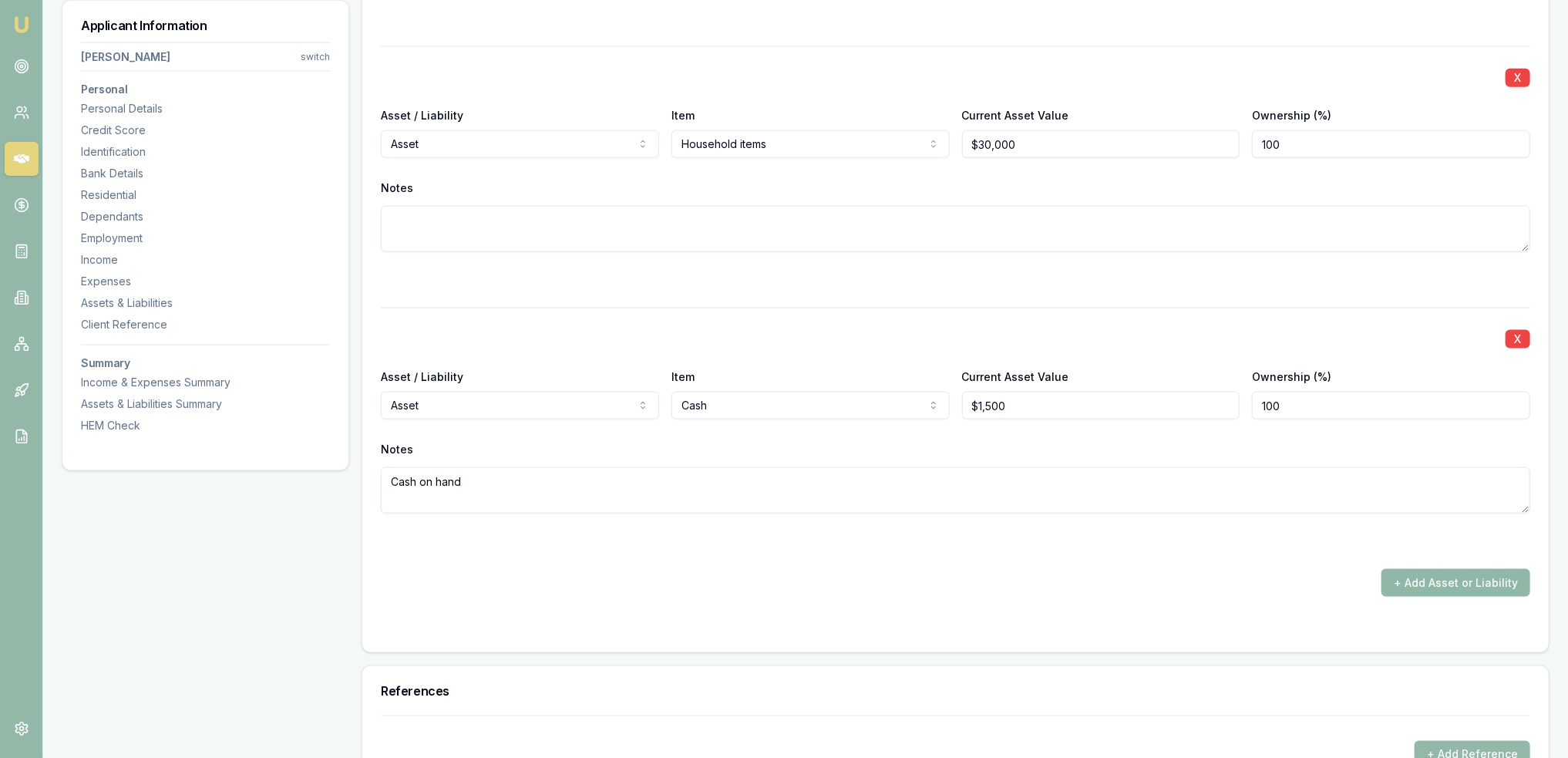
click at [1461, 575] on button "+ Add Asset or Liability" at bounding box center [1456, 582] width 149 height 28
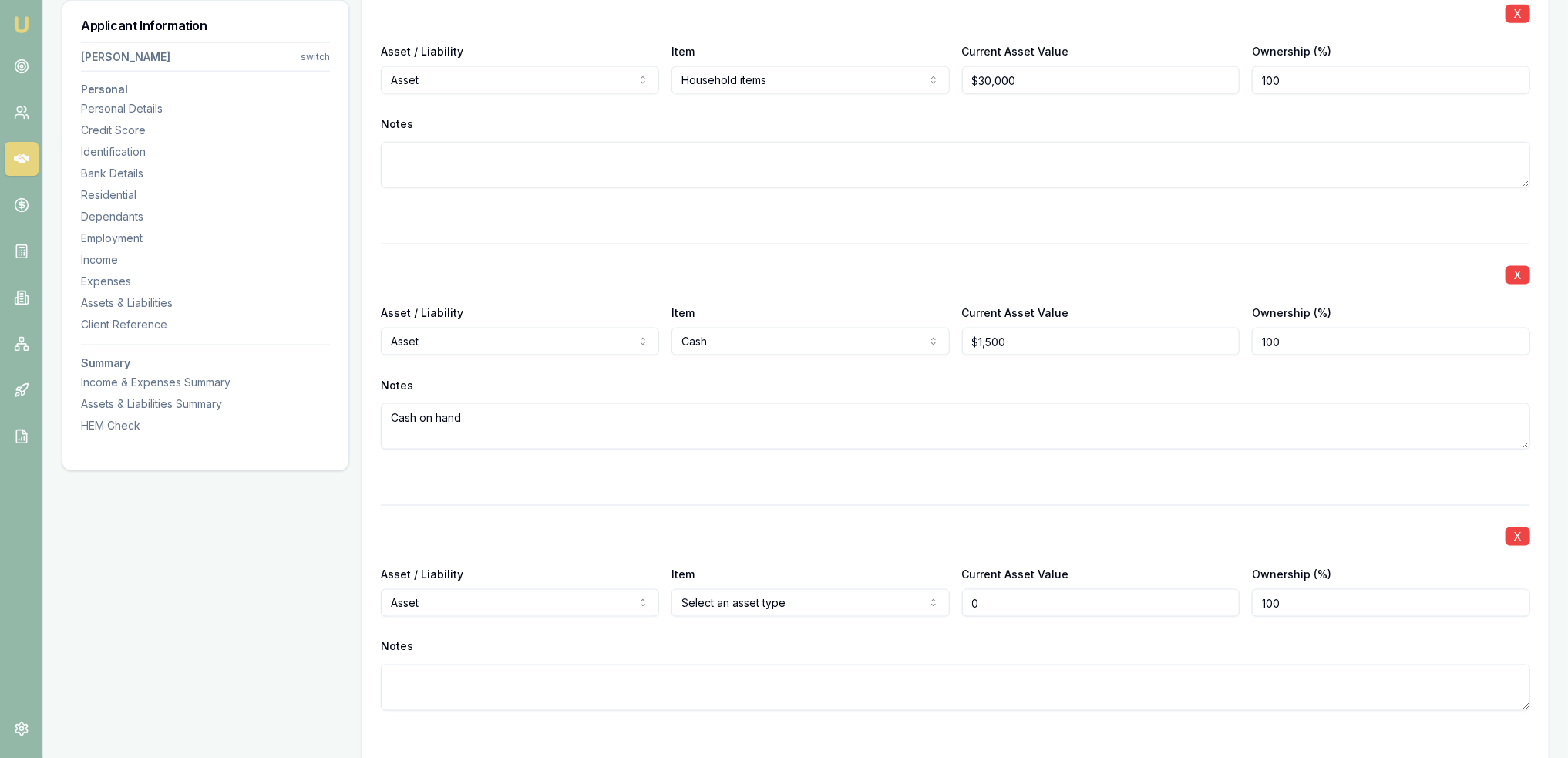
scroll to position [5327, 0]
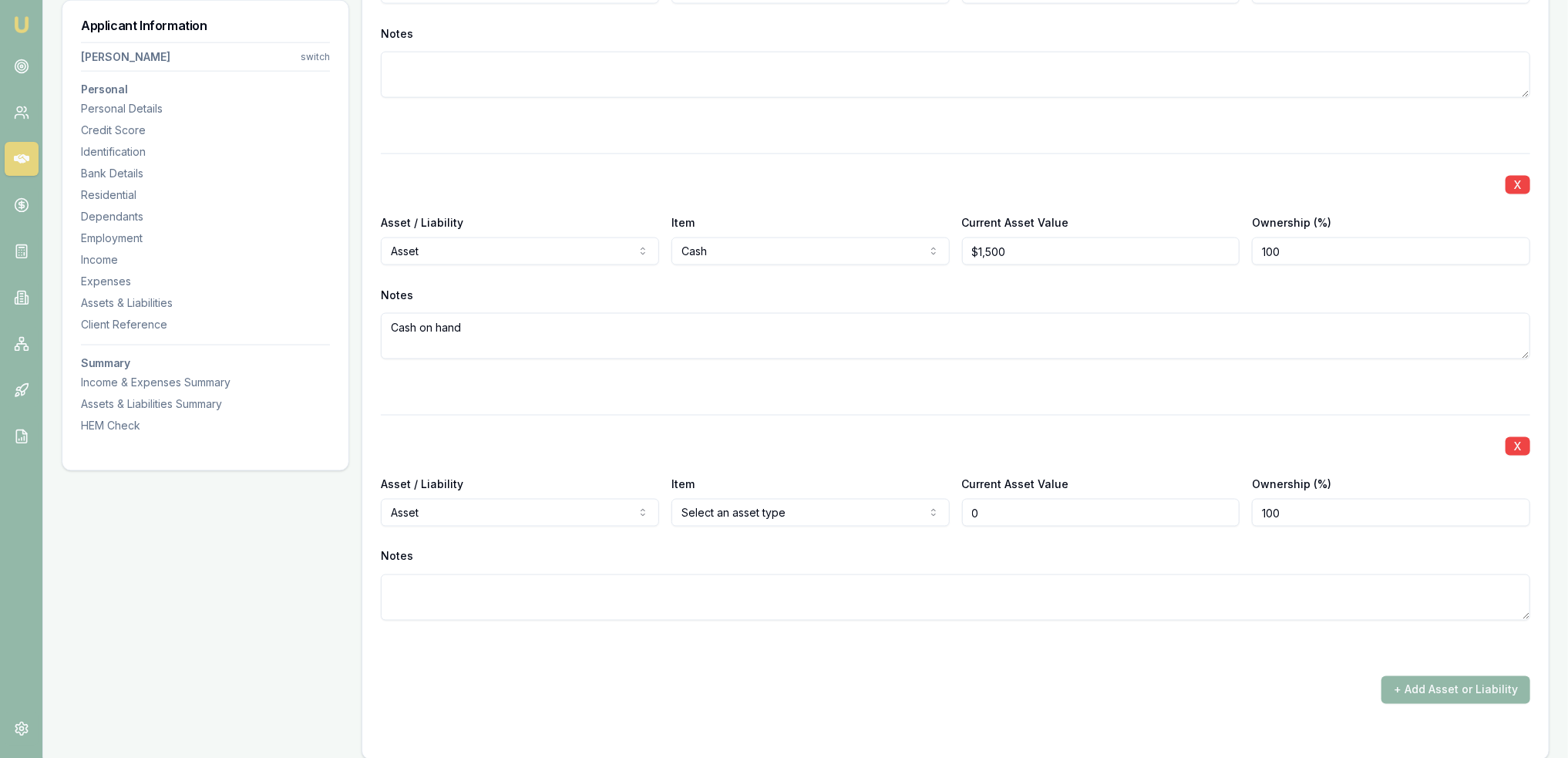
type input "$0"
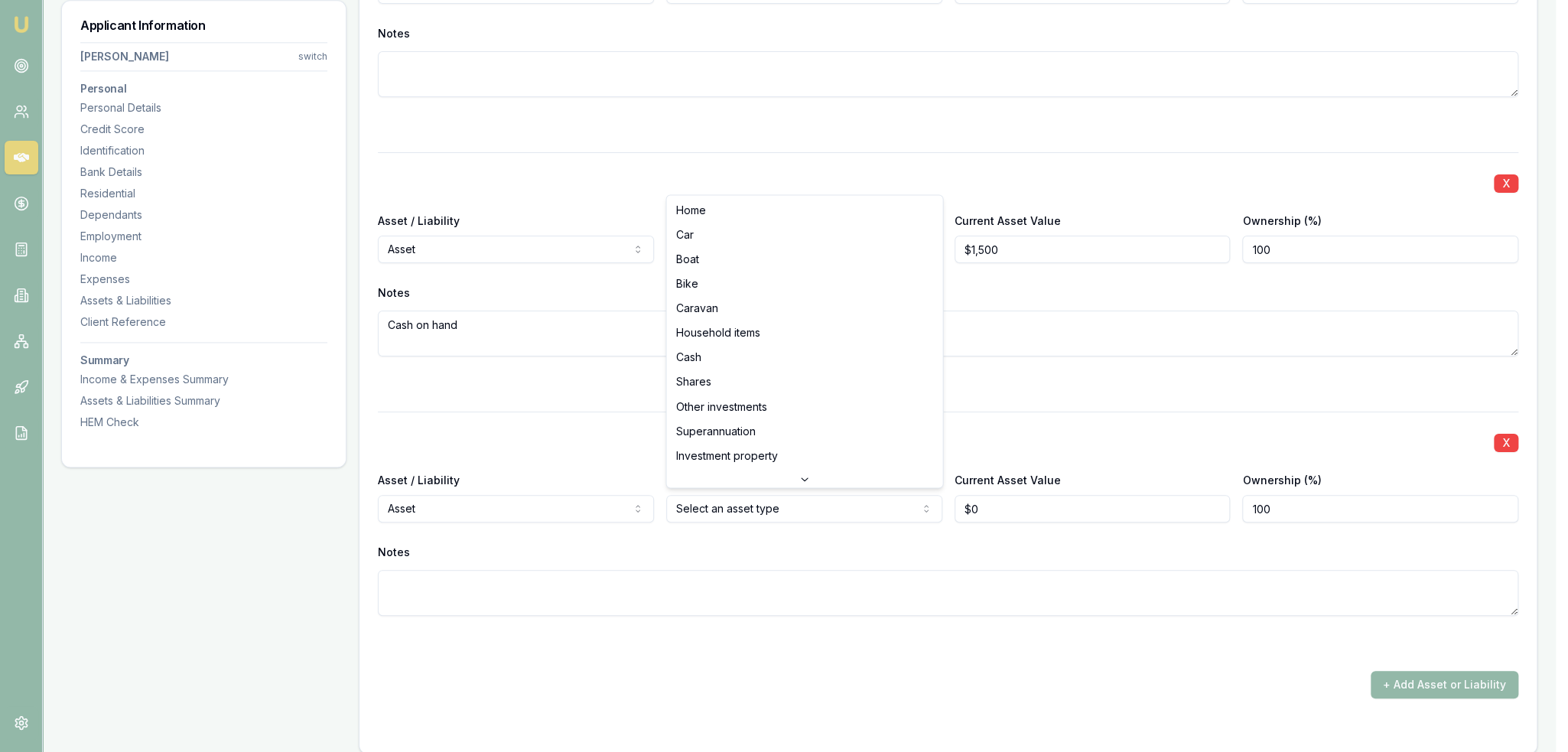
select select "SUPERANNUATION"
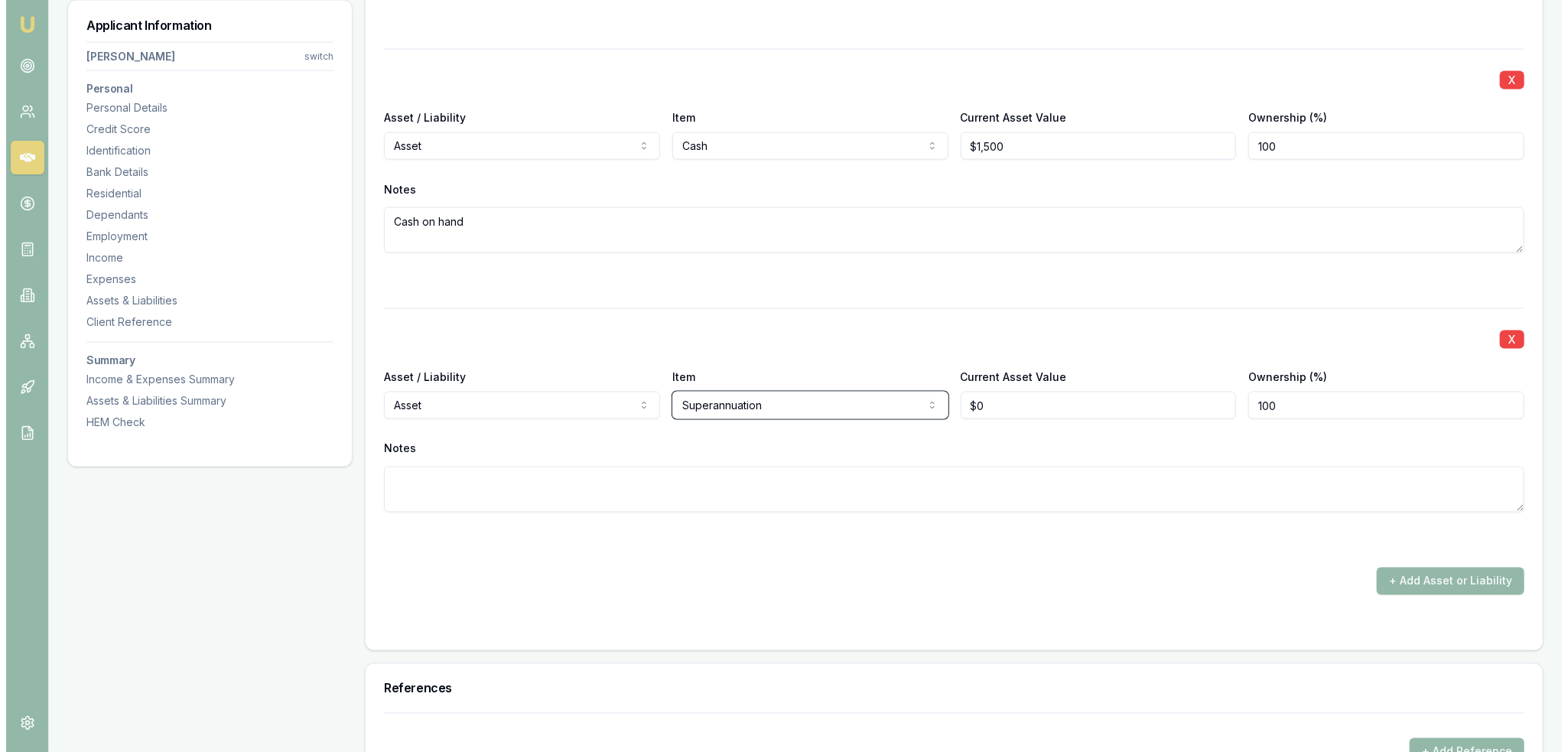
scroll to position [5514, 0]
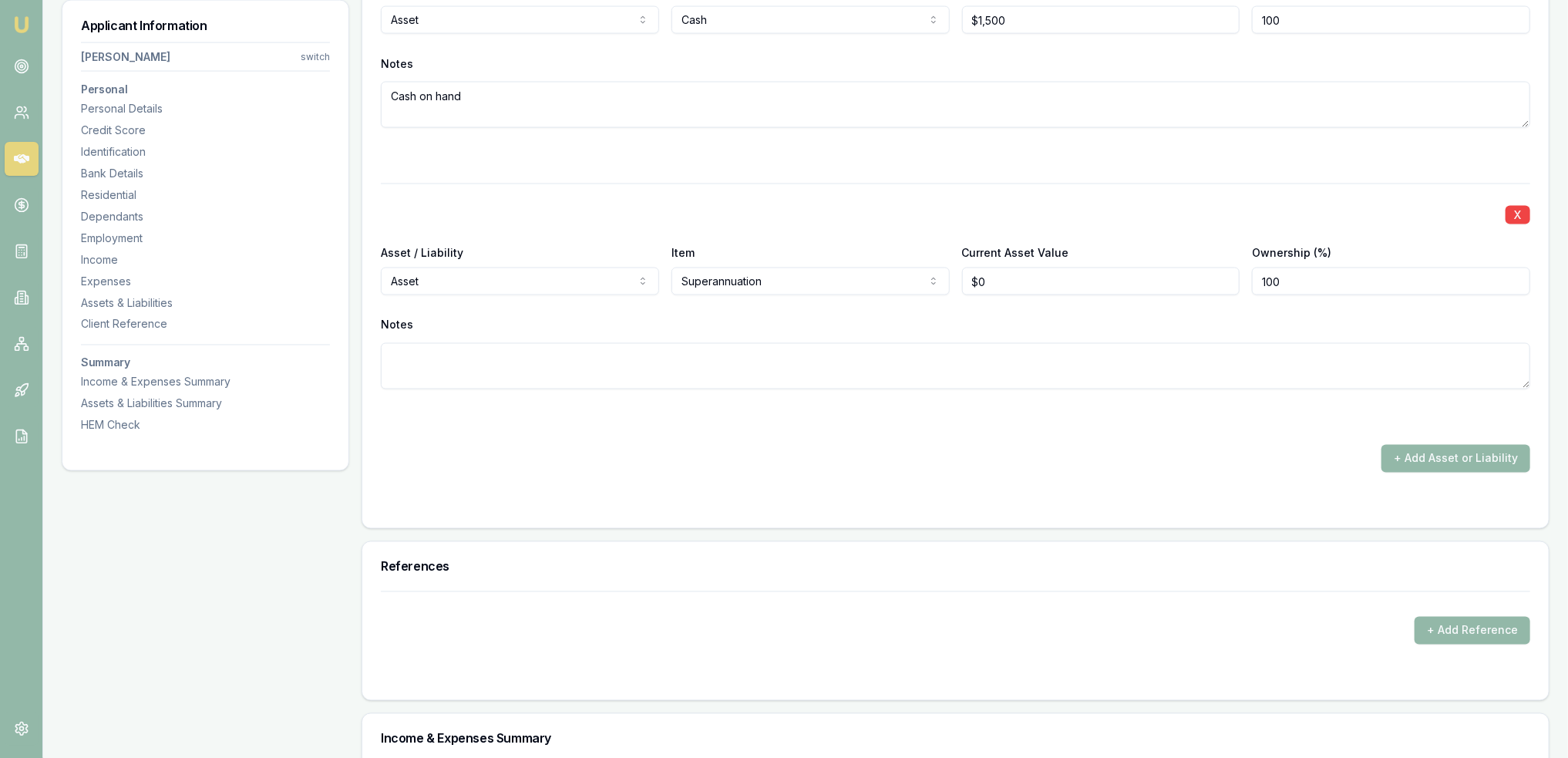
type input "0"
type input "$14,000"
click at [1446, 450] on button "+ Add Asset or Liability" at bounding box center [1456, 458] width 149 height 28
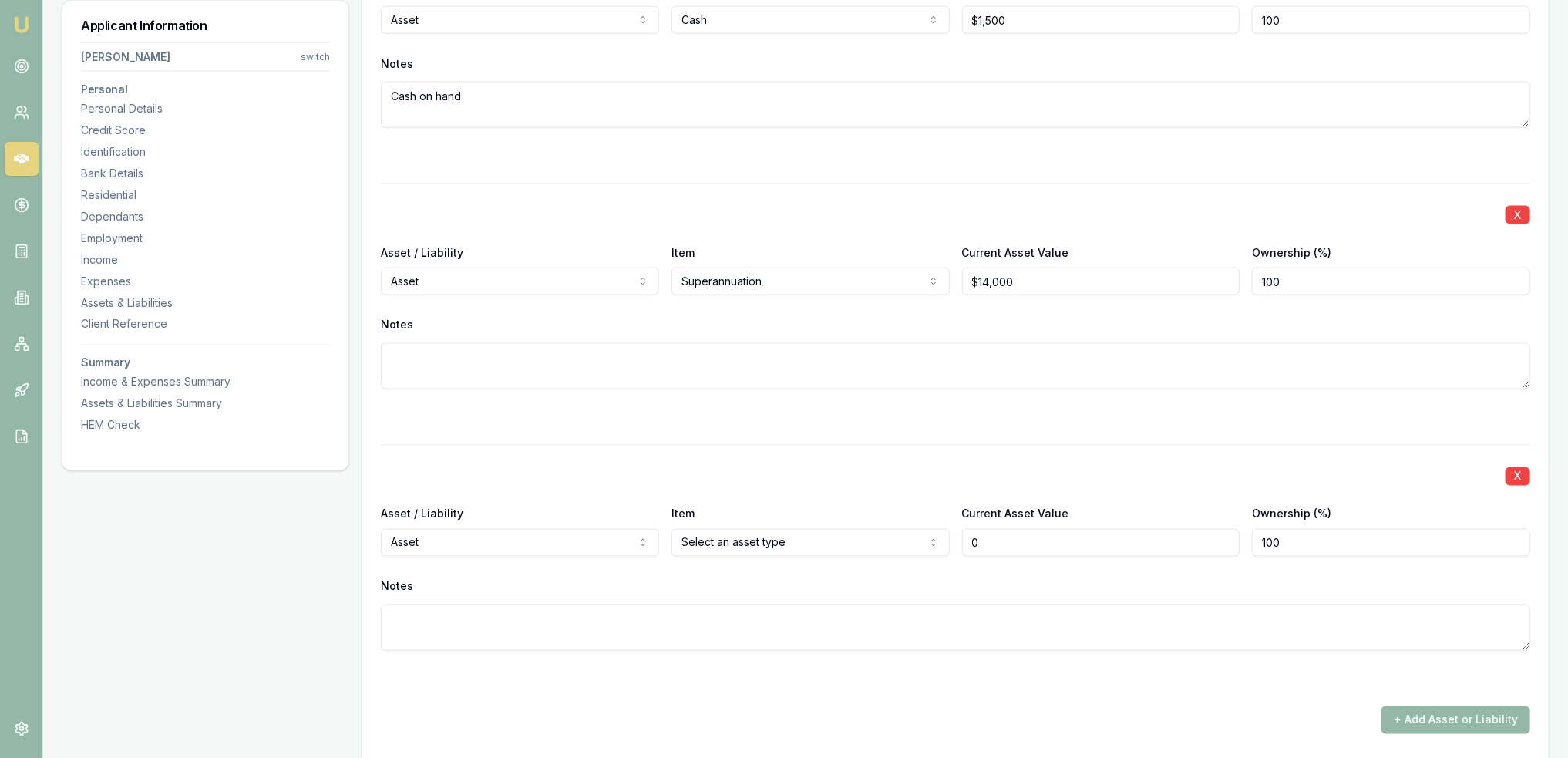
type input "$0"
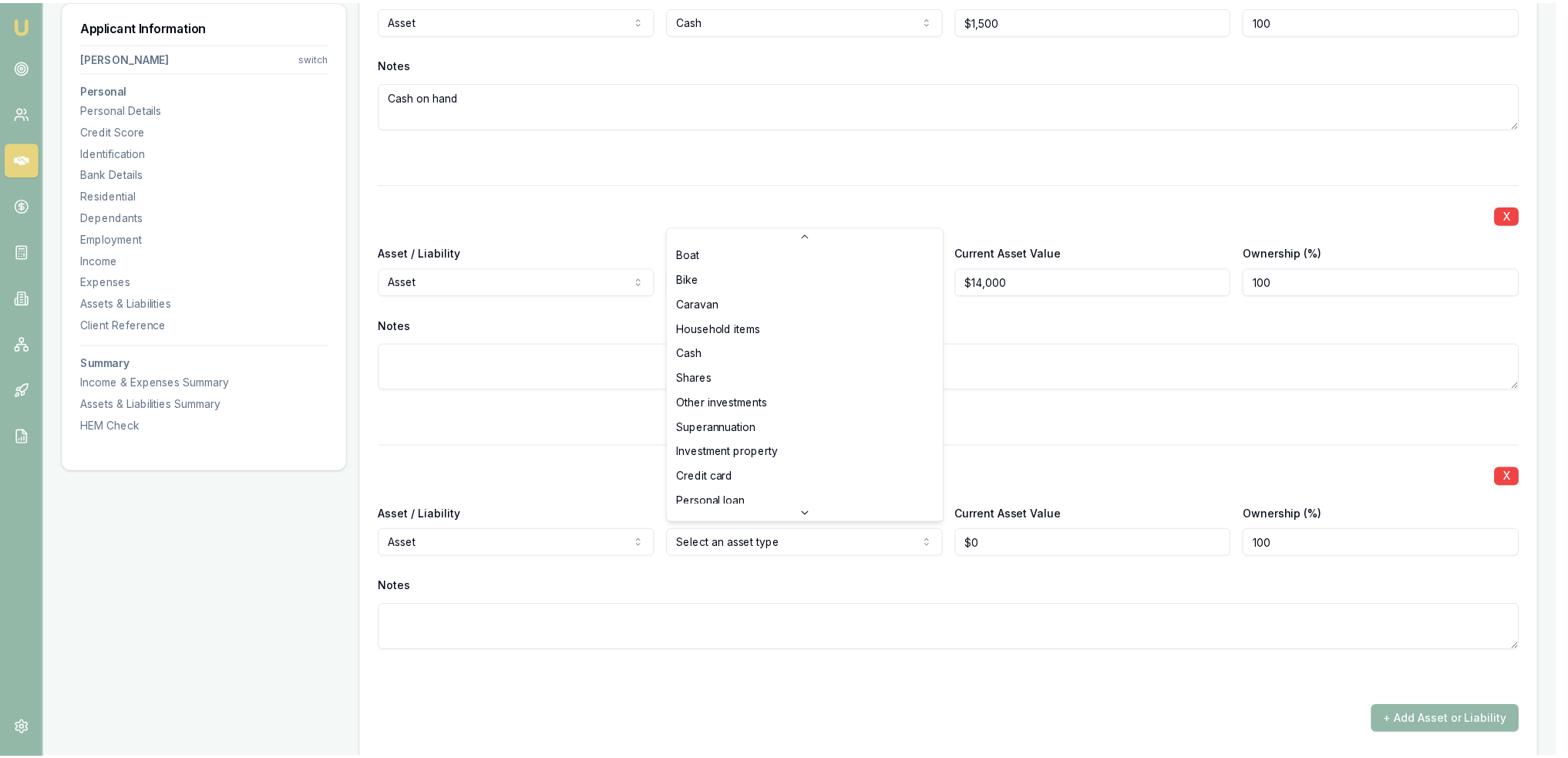
scroll to position [98, 0]
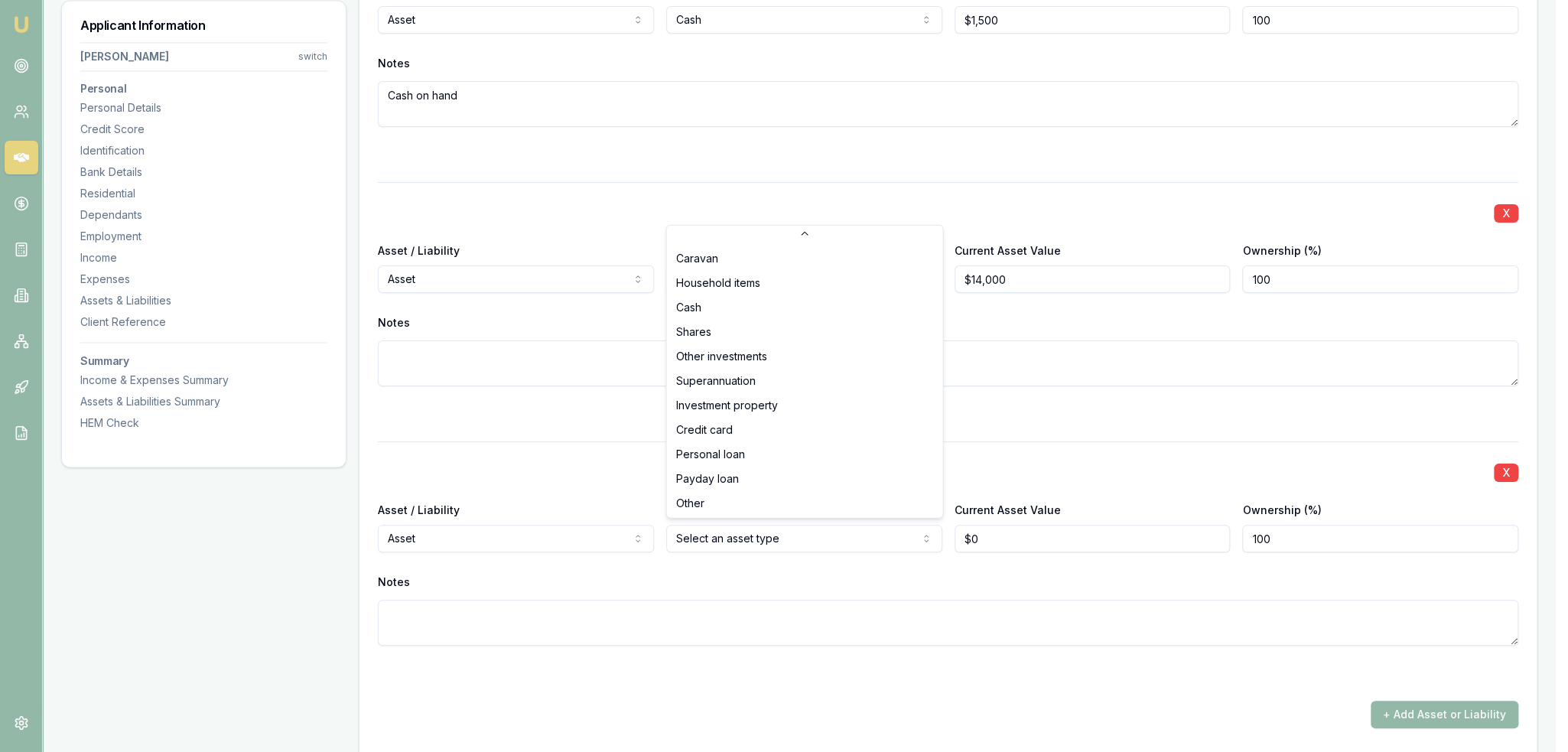
select select "OTHER"
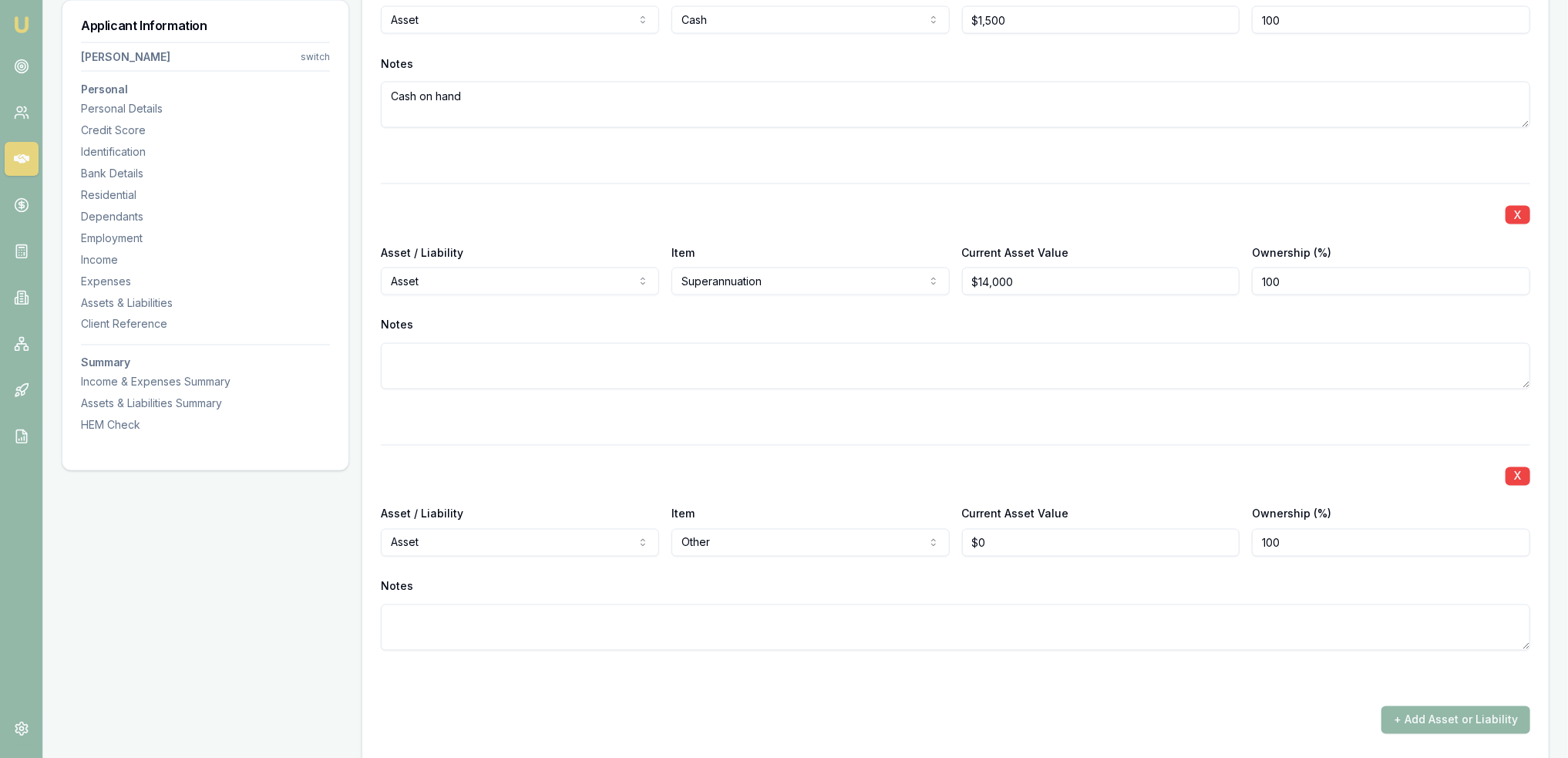
click at [863, 632] on textarea at bounding box center [956, 627] width 1149 height 47
type textarea "Camp canopy for back of Ute"
drag, startPoint x: 888, startPoint y: 532, endPoint x: 844, endPoint y: 534, distance: 44.0
click at [866, 532] on div "Asset / Liability Asset Asset Liability Item Other Home Car Boat Bike Caravan H…" at bounding box center [956, 530] width 1149 height 53
type input "$8,000"
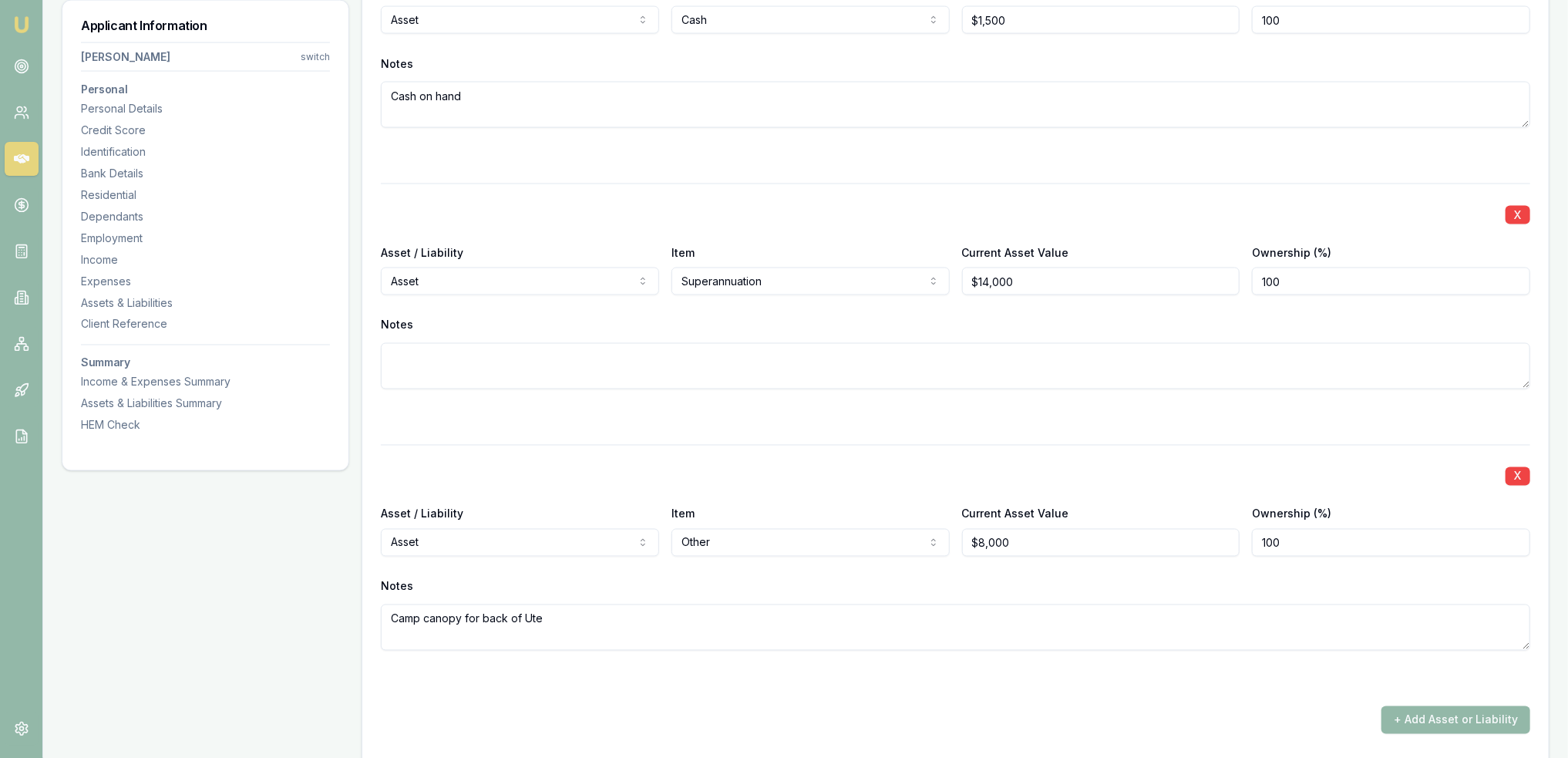
click at [838, 568] on div "X Asset / Liability Asset Asset Liability Item Other Home Car Boat Bike Caravan…" at bounding box center [956, 566] width 1149 height 243
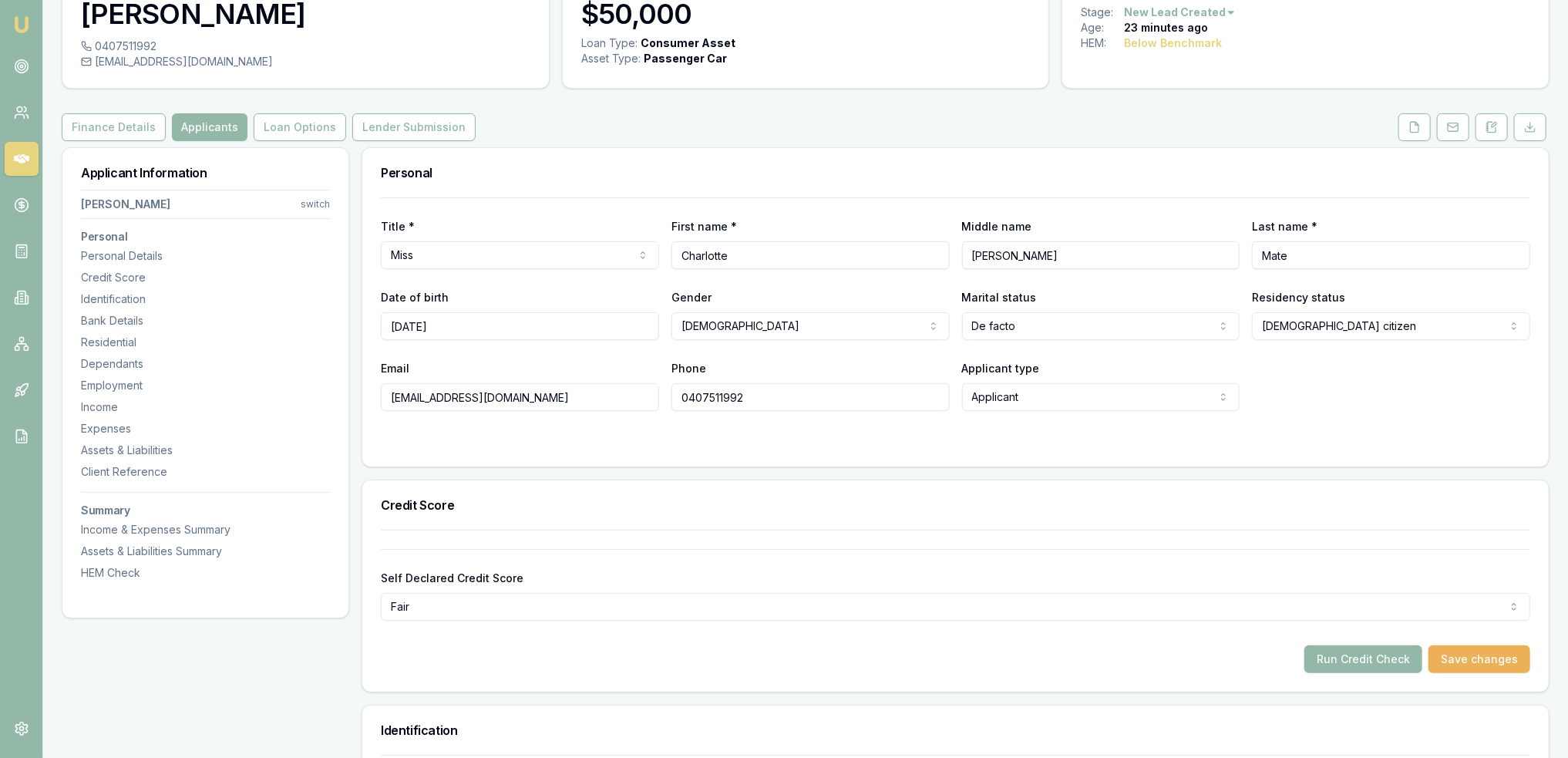
scroll to position [0, 0]
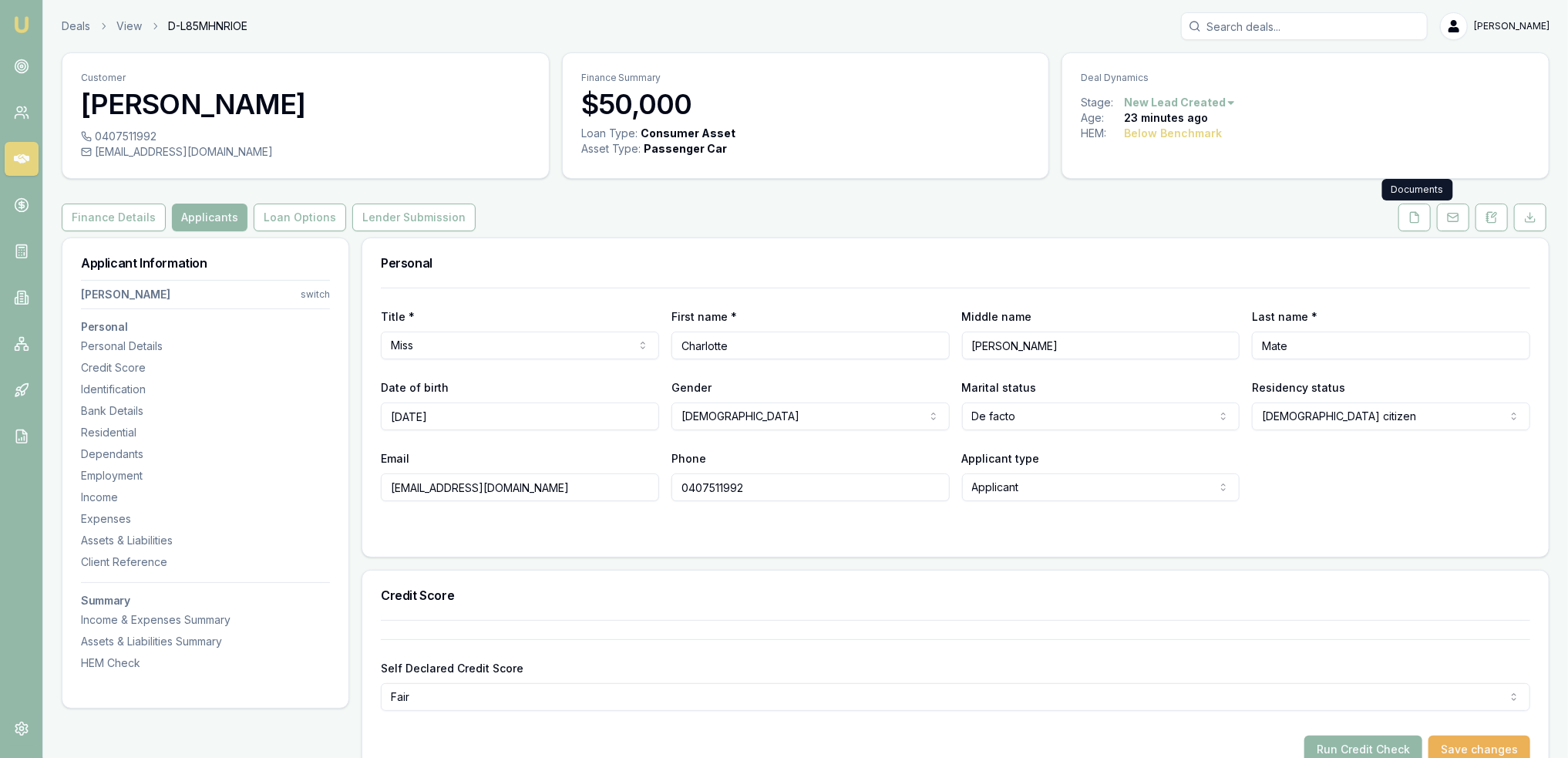
drag, startPoint x: 1407, startPoint y: 216, endPoint x: 1387, endPoint y: 222, distance: 20.9
click at [1407, 216] on button at bounding box center [1414, 217] width 33 height 28
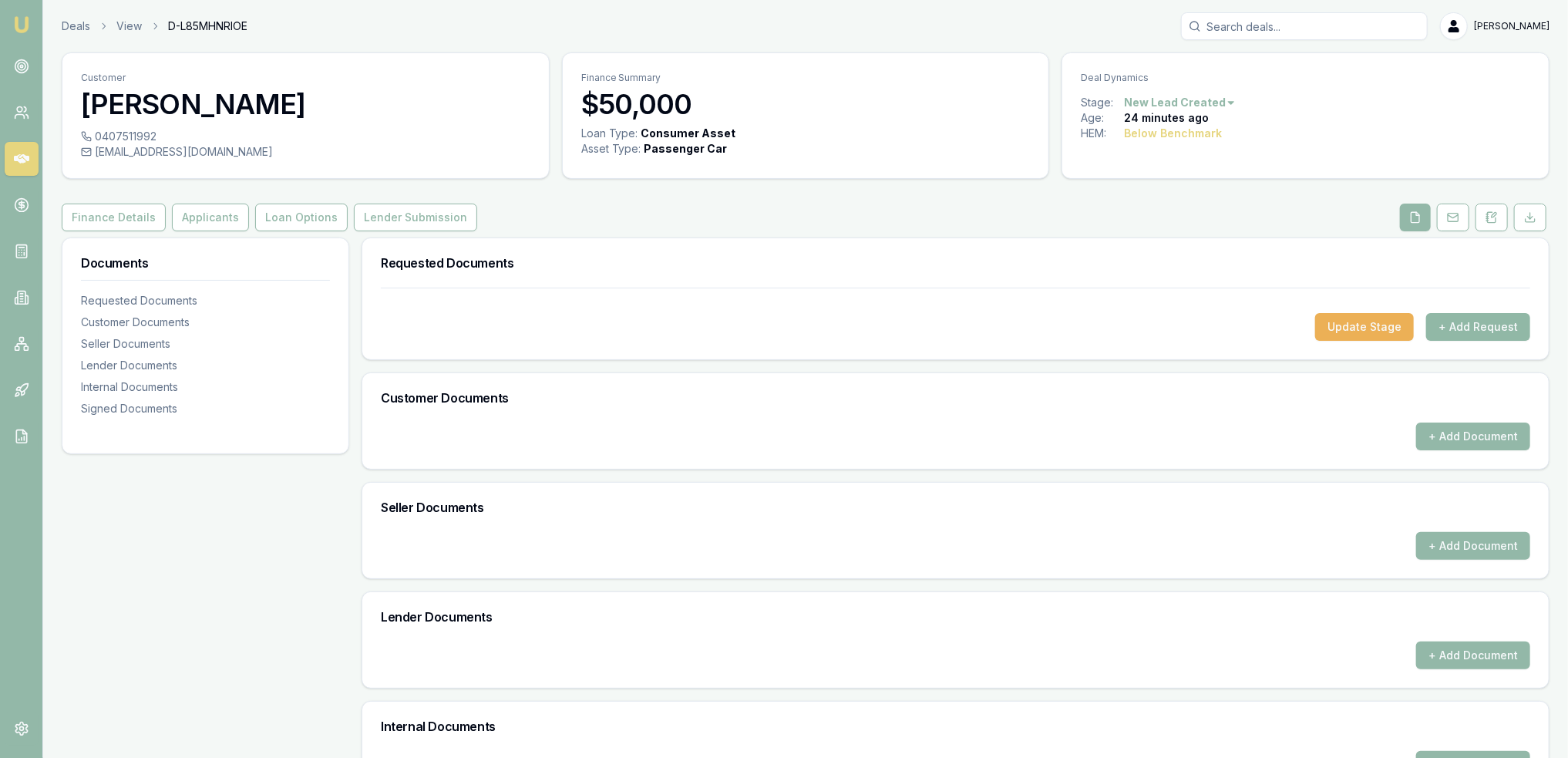
click at [1474, 326] on button "+ Add Request" at bounding box center [1478, 326] width 104 height 28
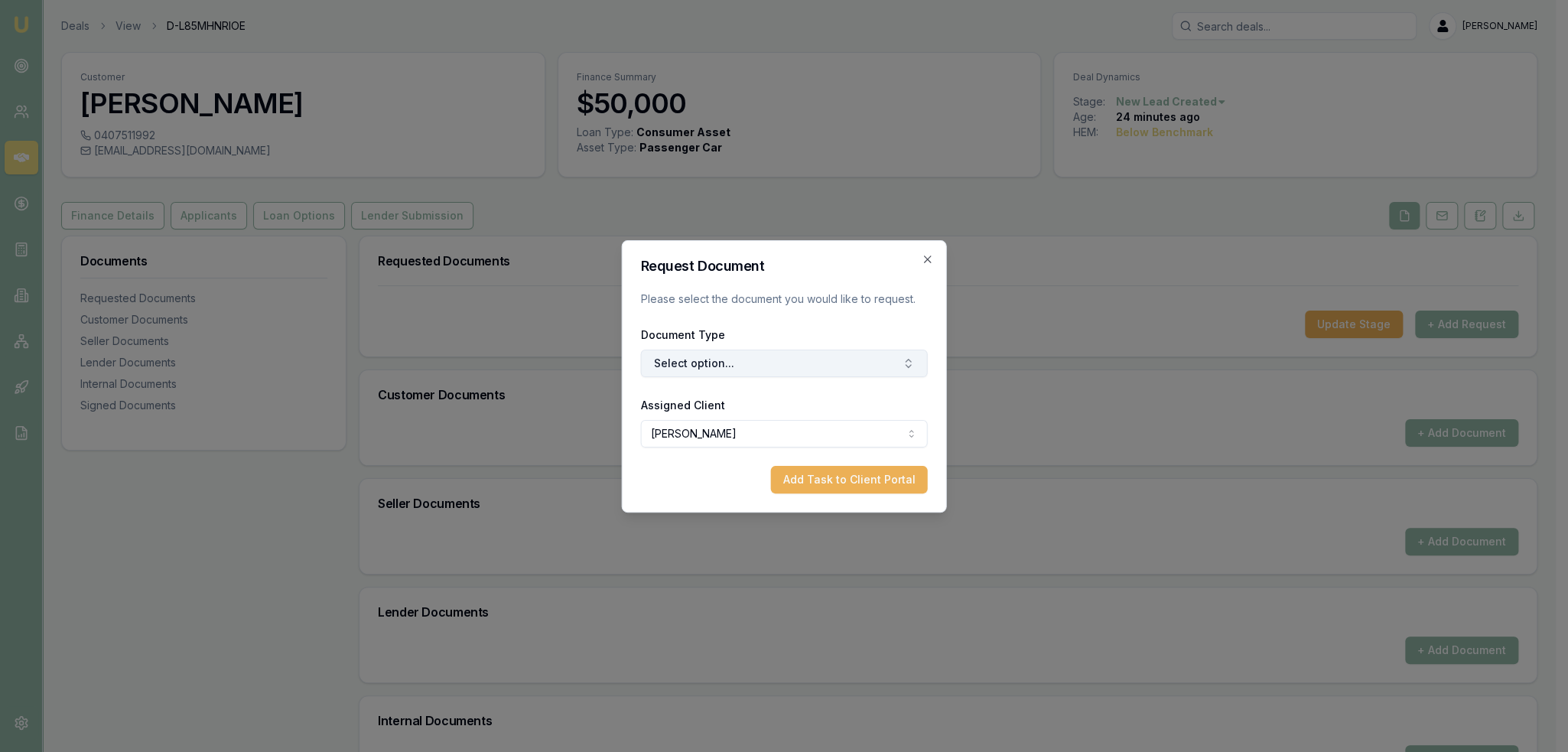
click at [705, 358] on button "Select option..." at bounding box center [784, 363] width 286 height 28
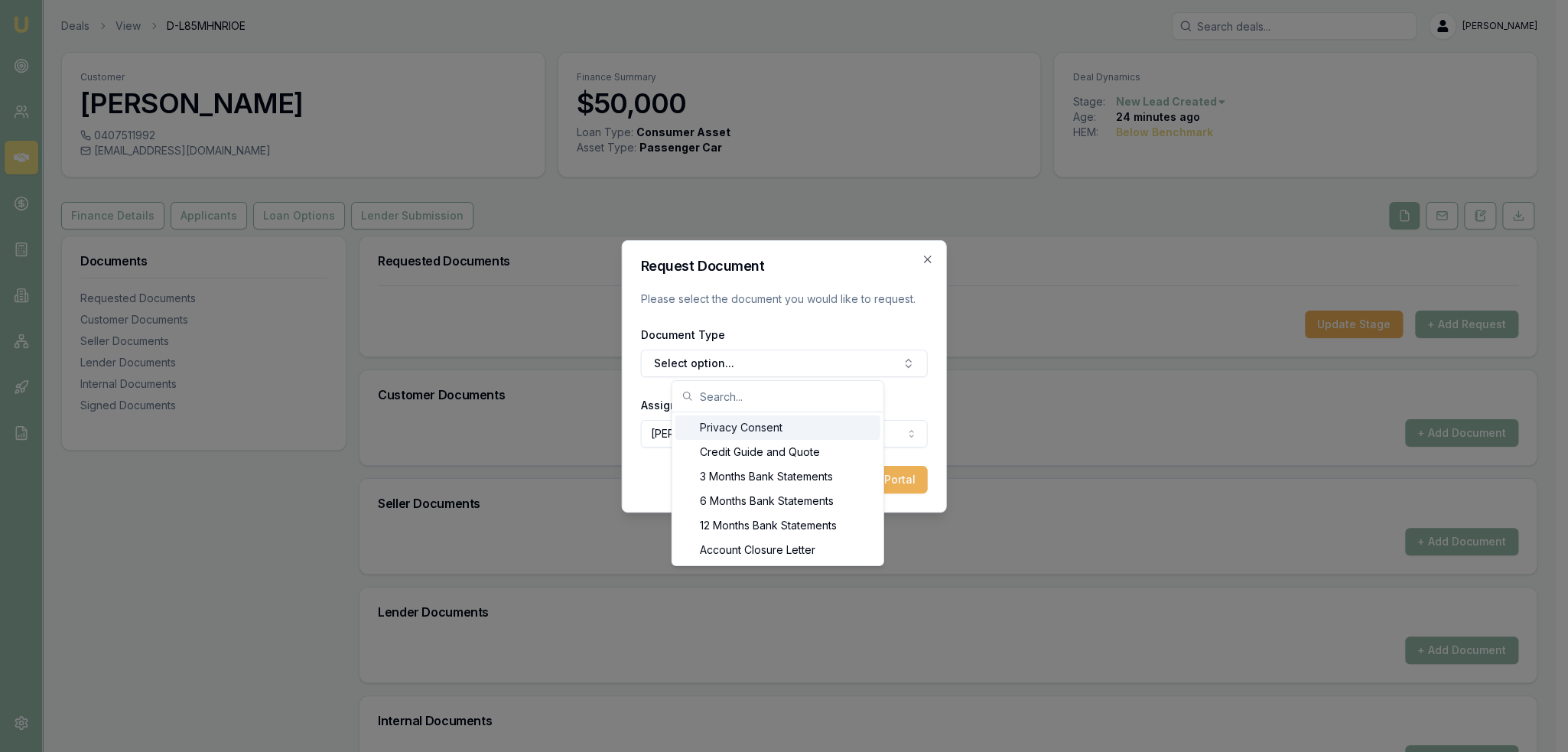
click at [704, 425] on div "Privacy Consent" at bounding box center [778, 427] width 205 height 25
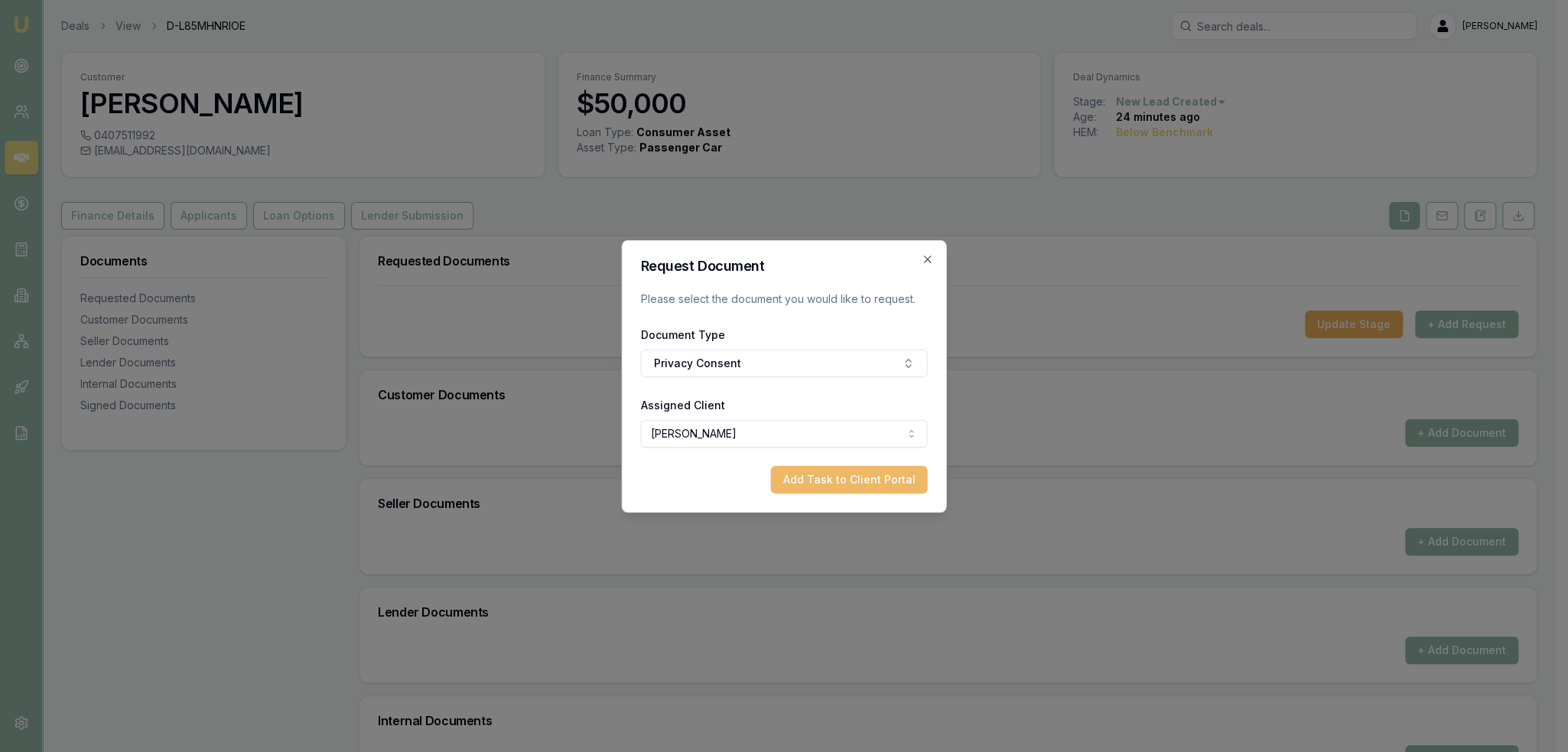
click at [855, 476] on button "Add Task to Client Portal" at bounding box center [848, 479] width 157 height 28
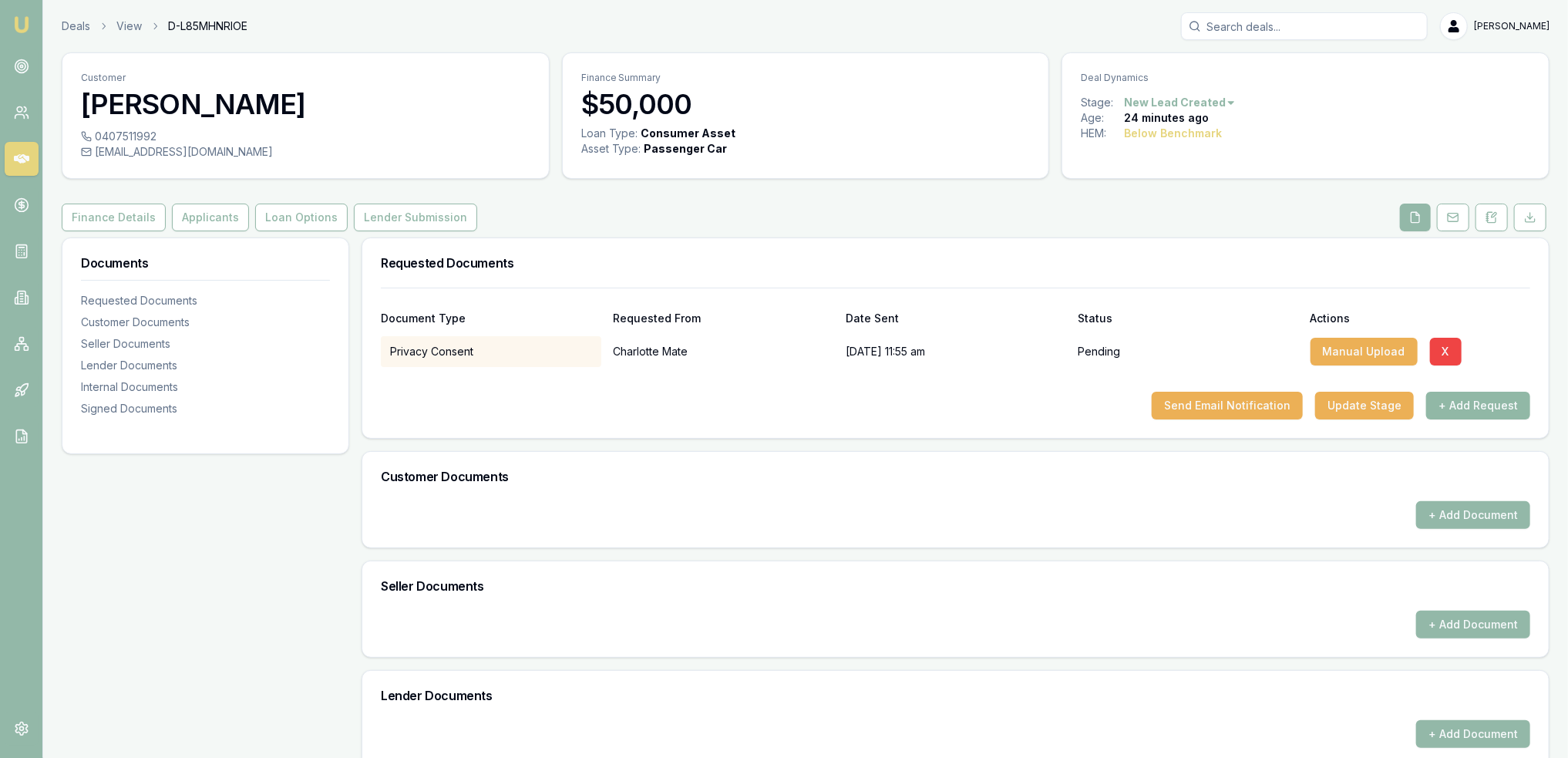
click at [1477, 408] on button "+ Add Request" at bounding box center [1478, 406] width 104 height 28
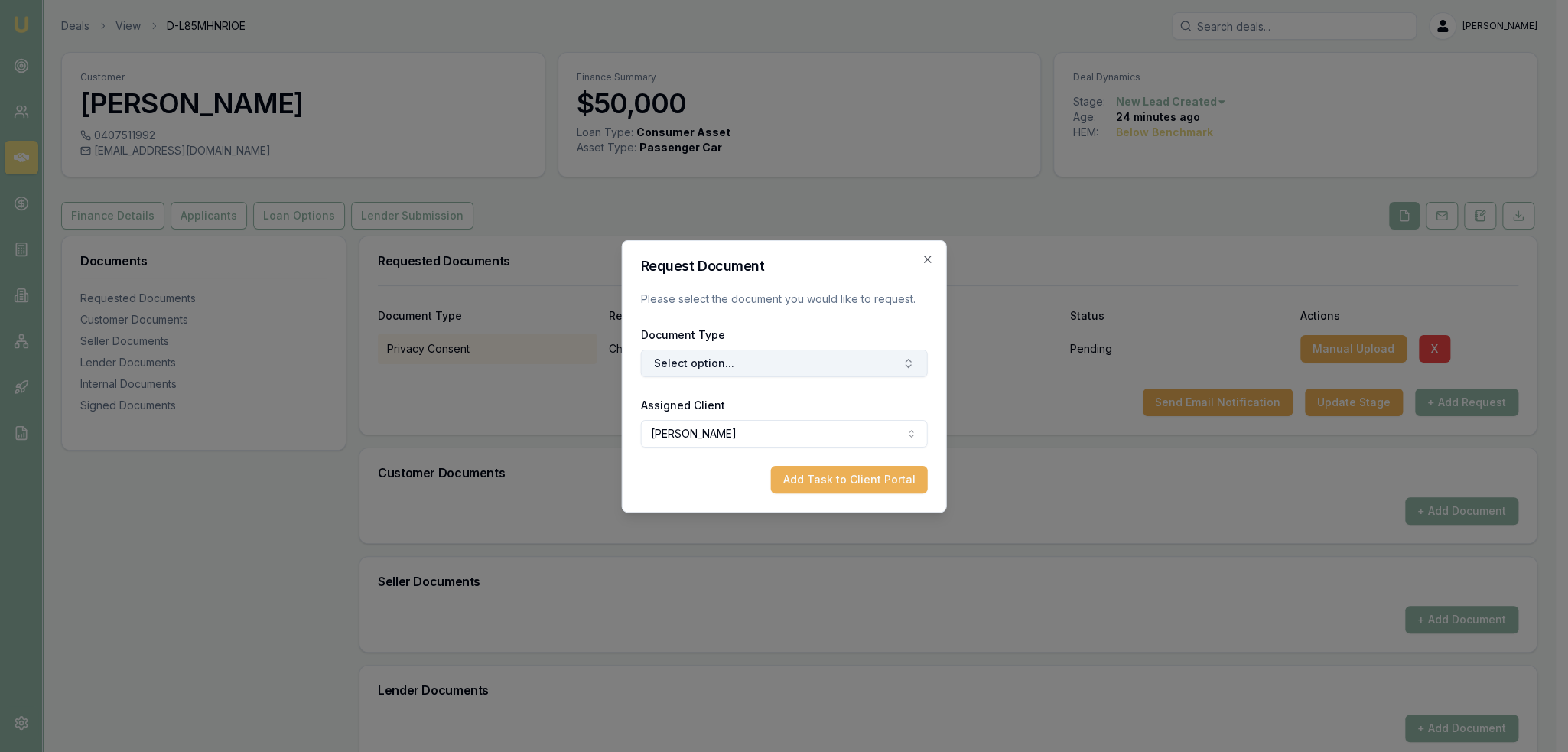
click at [693, 363] on button "Select option..." at bounding box center [784, 363] width 286 height 28
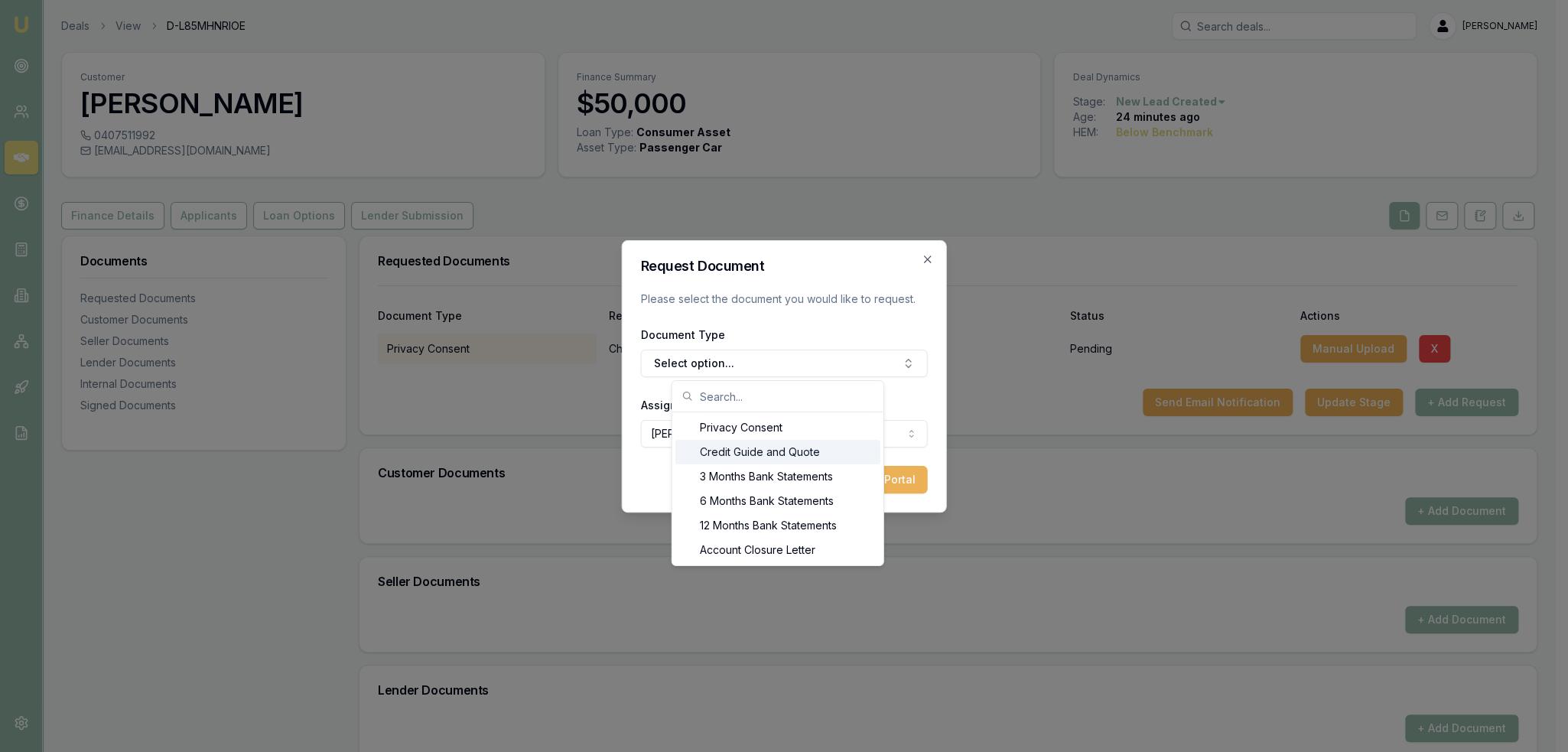
click at [701, 440] on div "Credit Guide and Quote" at bounding box center [778, 452] width 205 height 25
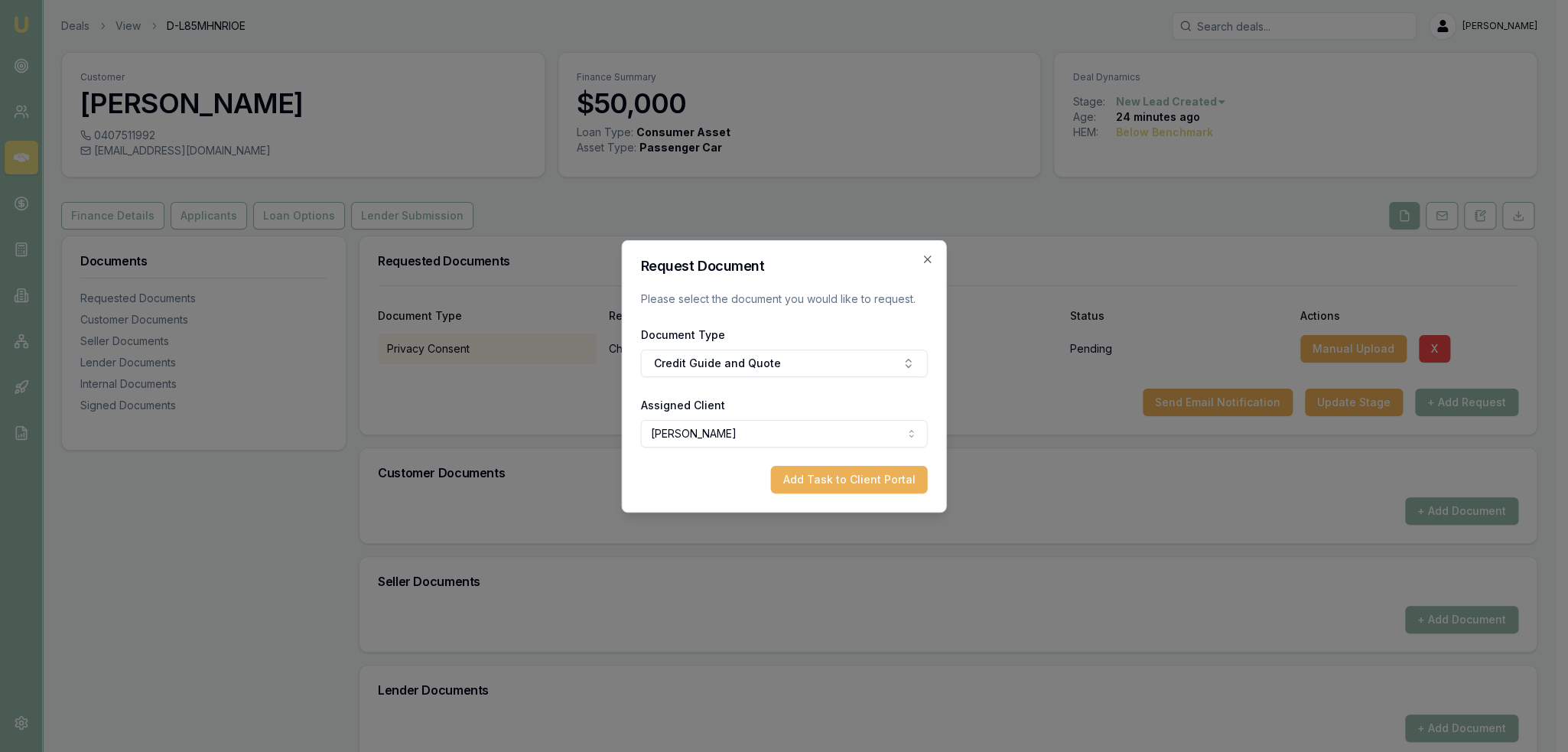
drag, startPoint x: 843, startPoint y: 475, endPoint x: 975, endPoint y: 481, distance: 132.1
click at [845, 474] on button "Add Task to Client Portal" at bounding box center [848, 479] width 157 height 28
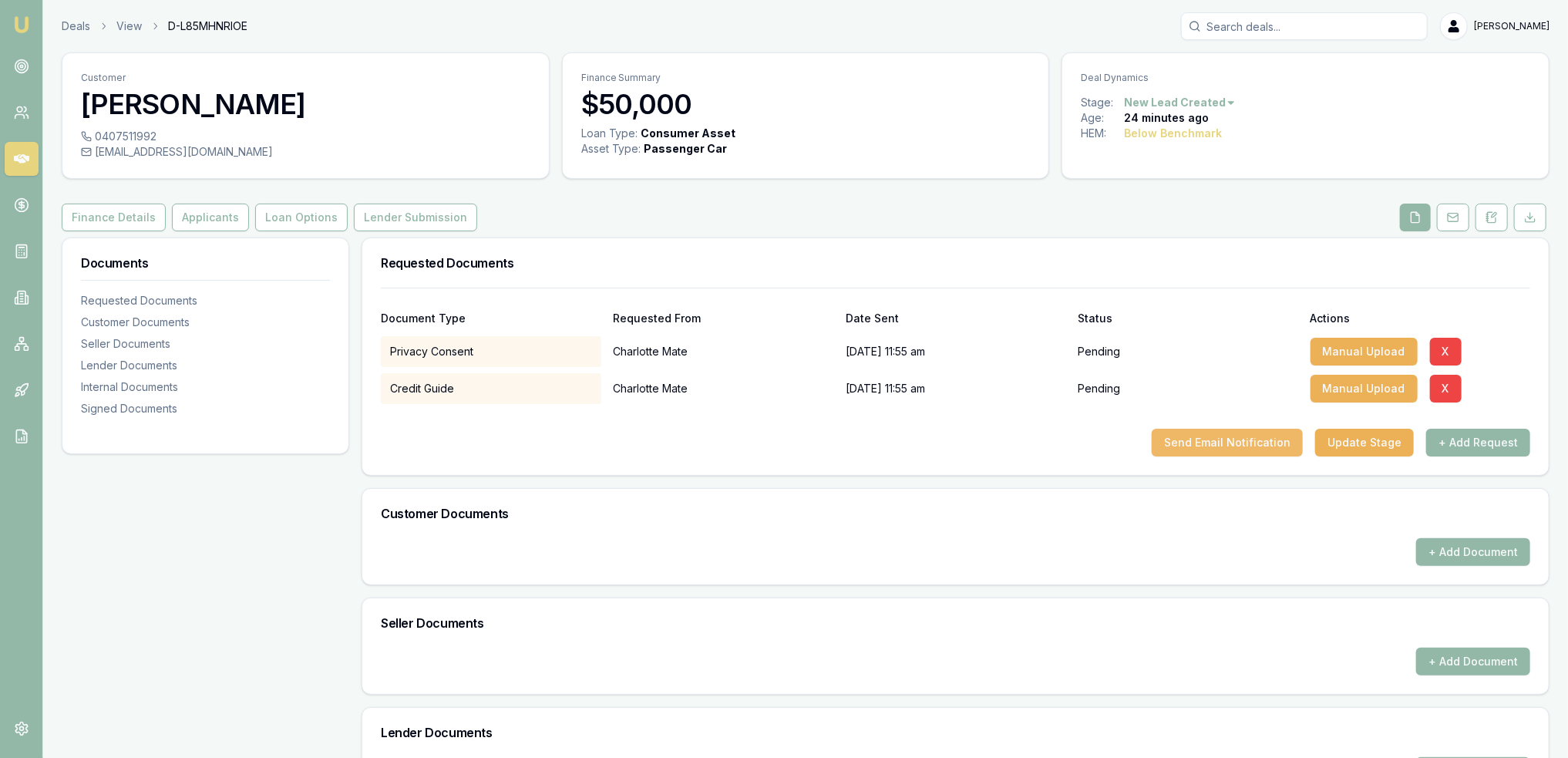
click at [1247, 441] on button "Send Email Notification" at bounding box center [1228, 442] width 151 height 28
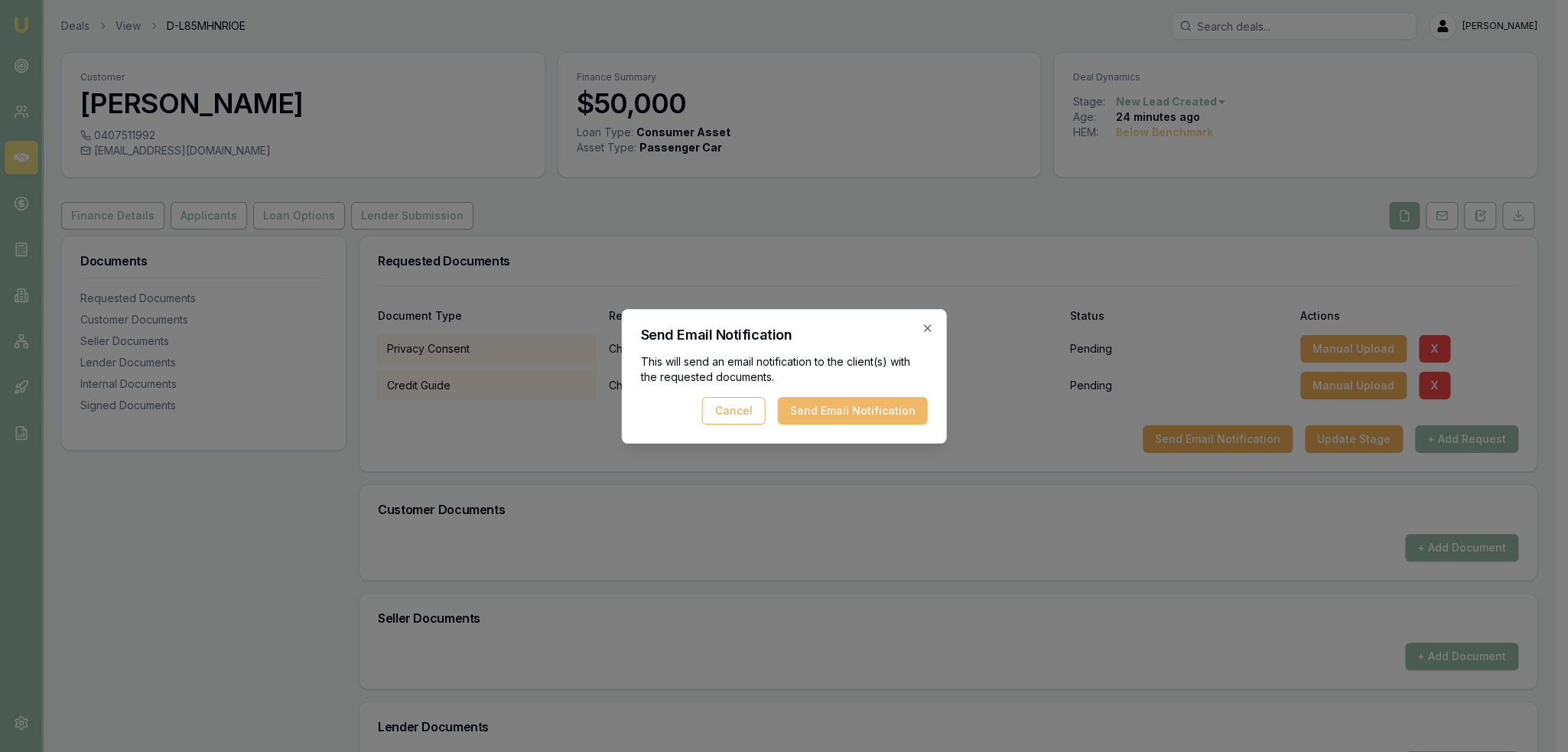
click at [845, 409] on button "Send Email Notification" at bounding box center [852, 410] width 150 height 28
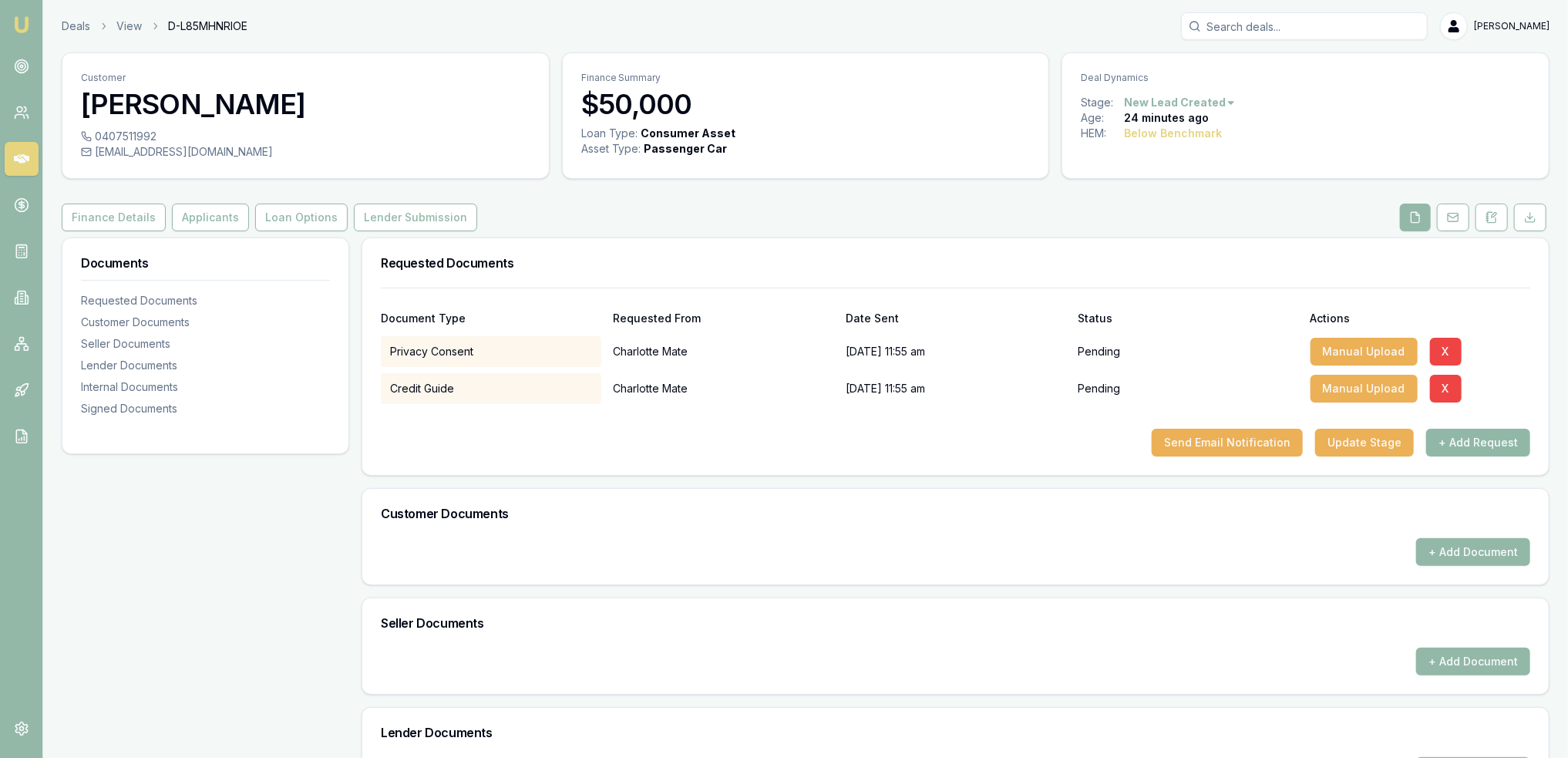
click at [1462, 440] on button "+ Add Request" at bounding box center [1478, 442] width 104 height 28
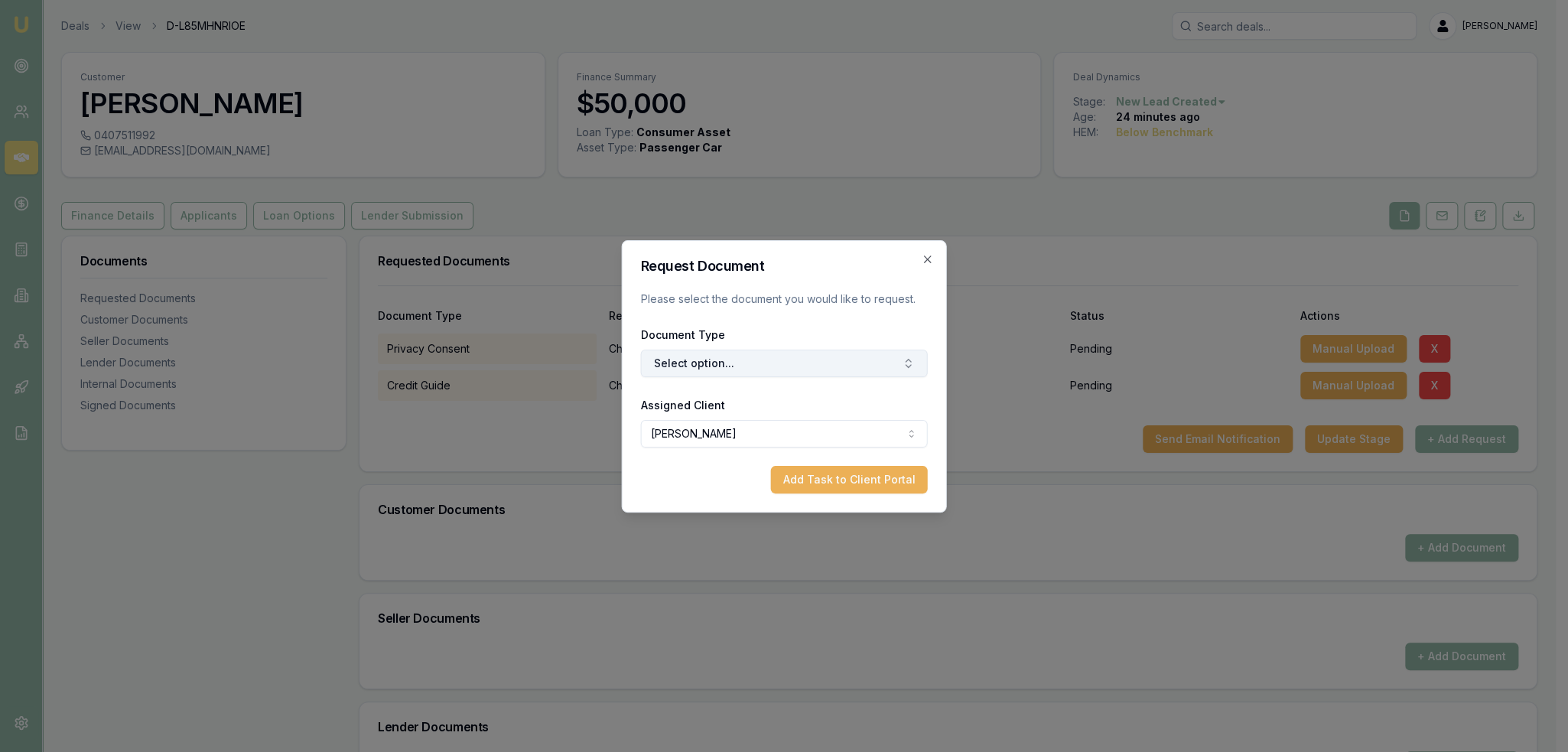
click at [708, 357] on button "Select option..." at bounding box center [784, 363] width 286 height 28
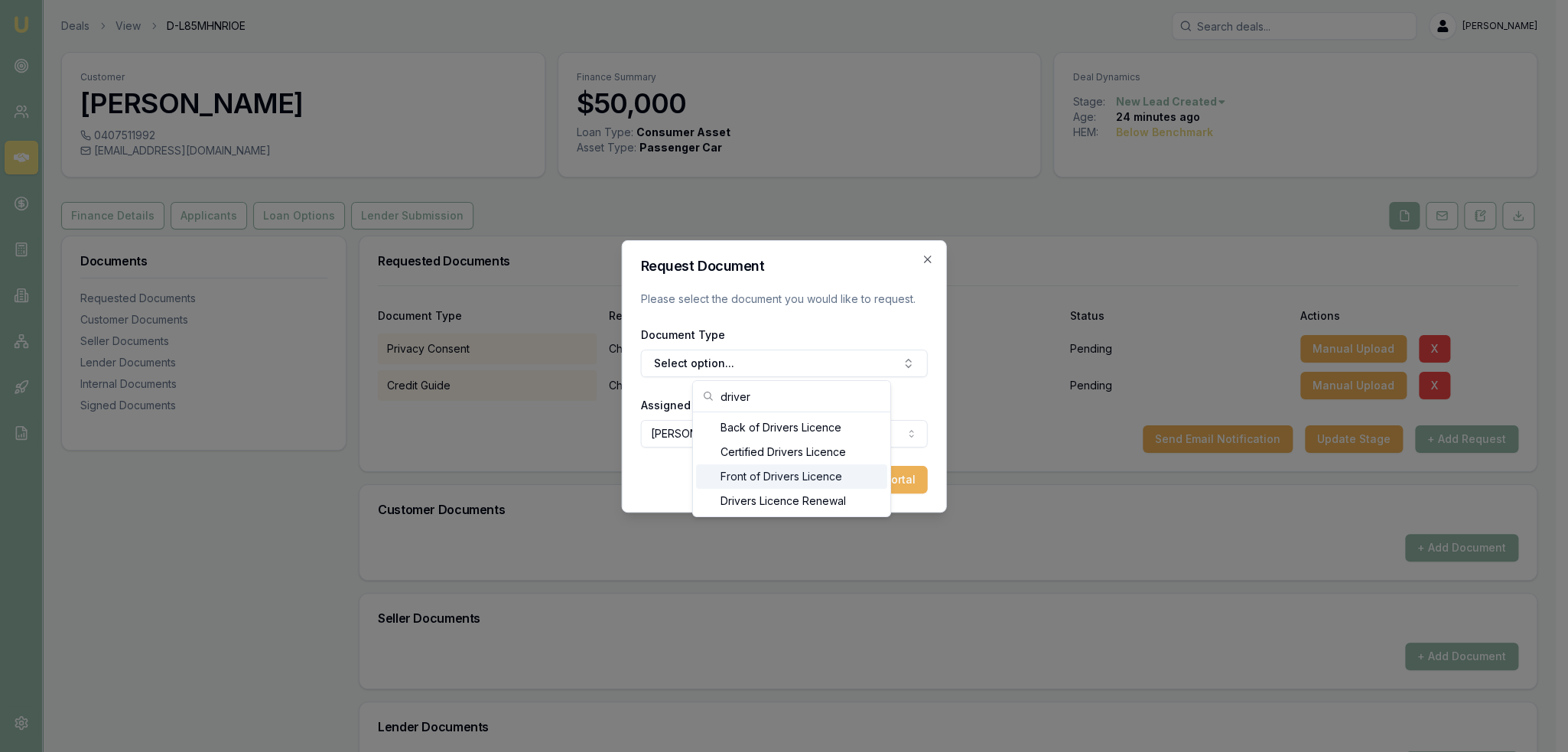
type input "driver"
click at [743, 481] on div "Front of Drivers Licence" at bounding box center [791, 476] width 191 height 25
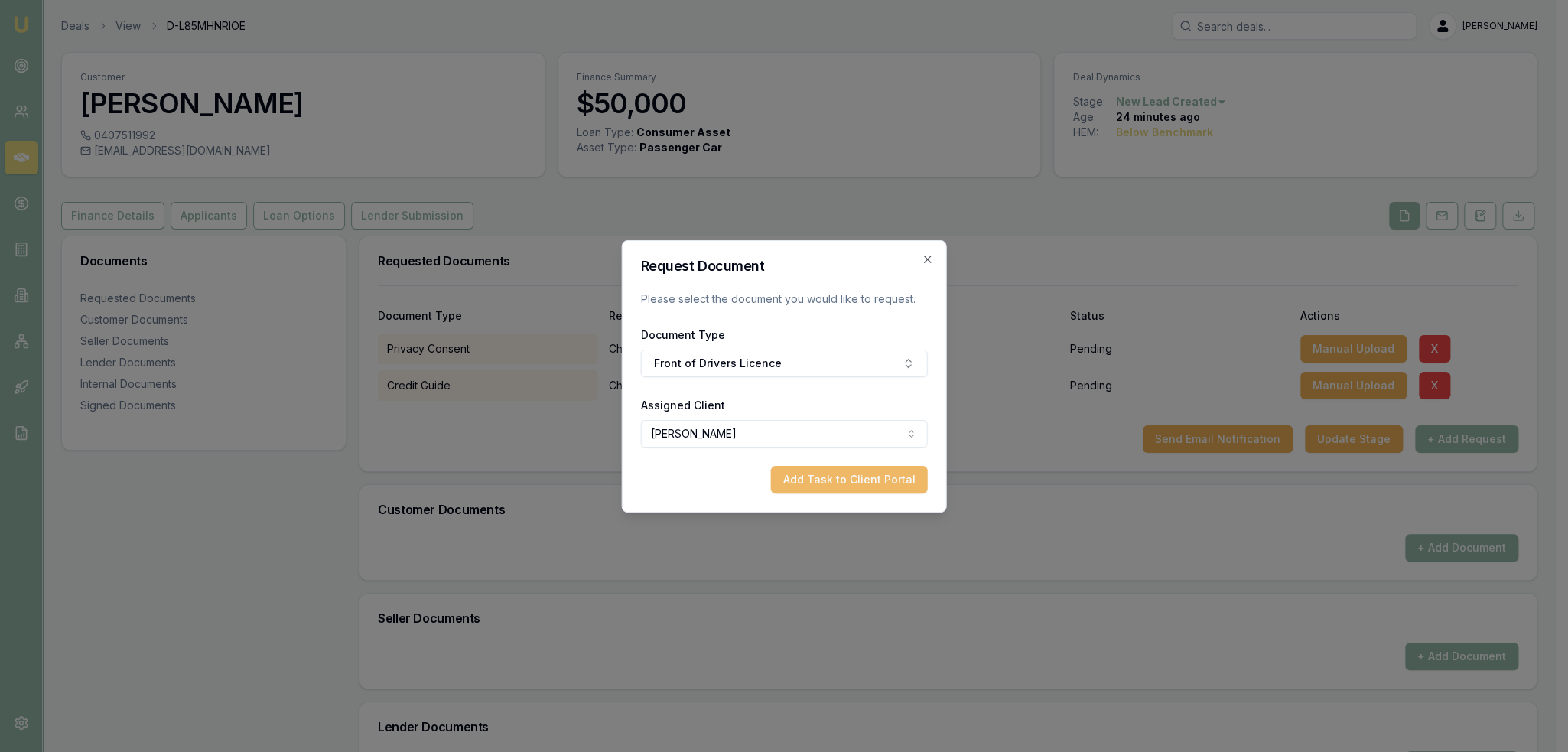
click at [876, 480] on button "Add Task to Client Portal" at bounding box center [848, 479] width 157 height 28
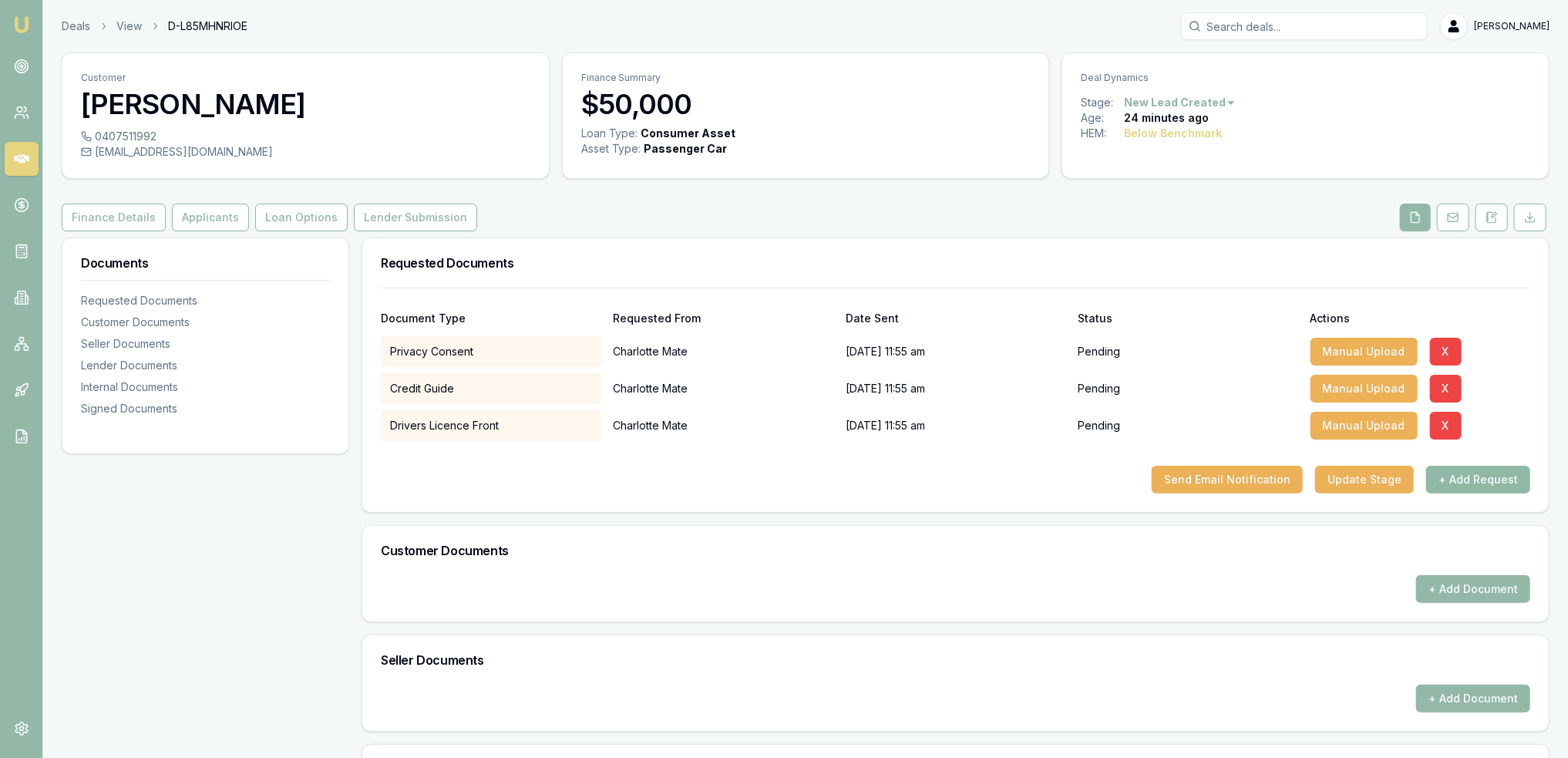
click at [1468, 469] on button "+ Add Request" at bounding box center [1478, 479] width 104 height 28
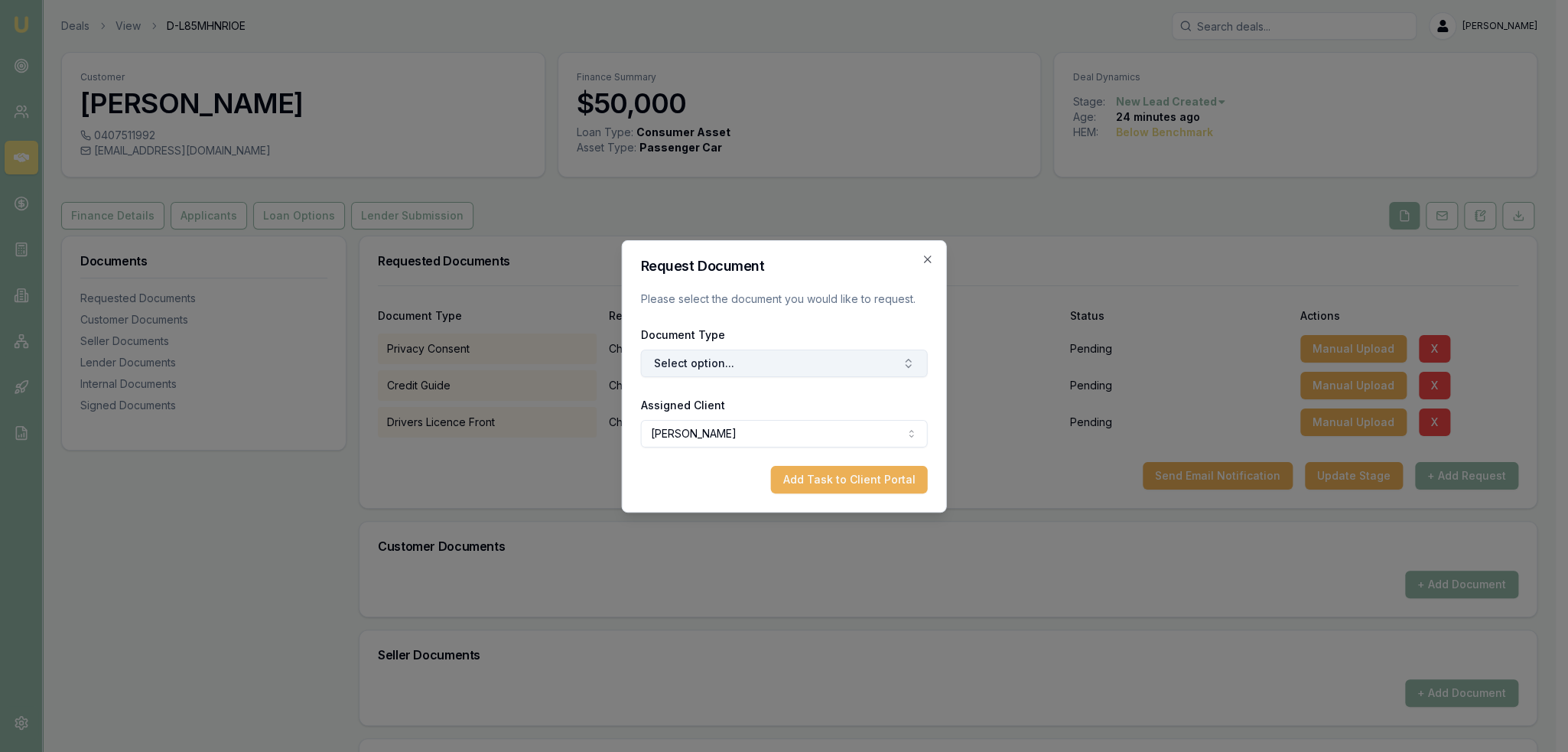
click at [737, 363] on button "Select option..." at bounding box center [784, 363] width 286 height 28
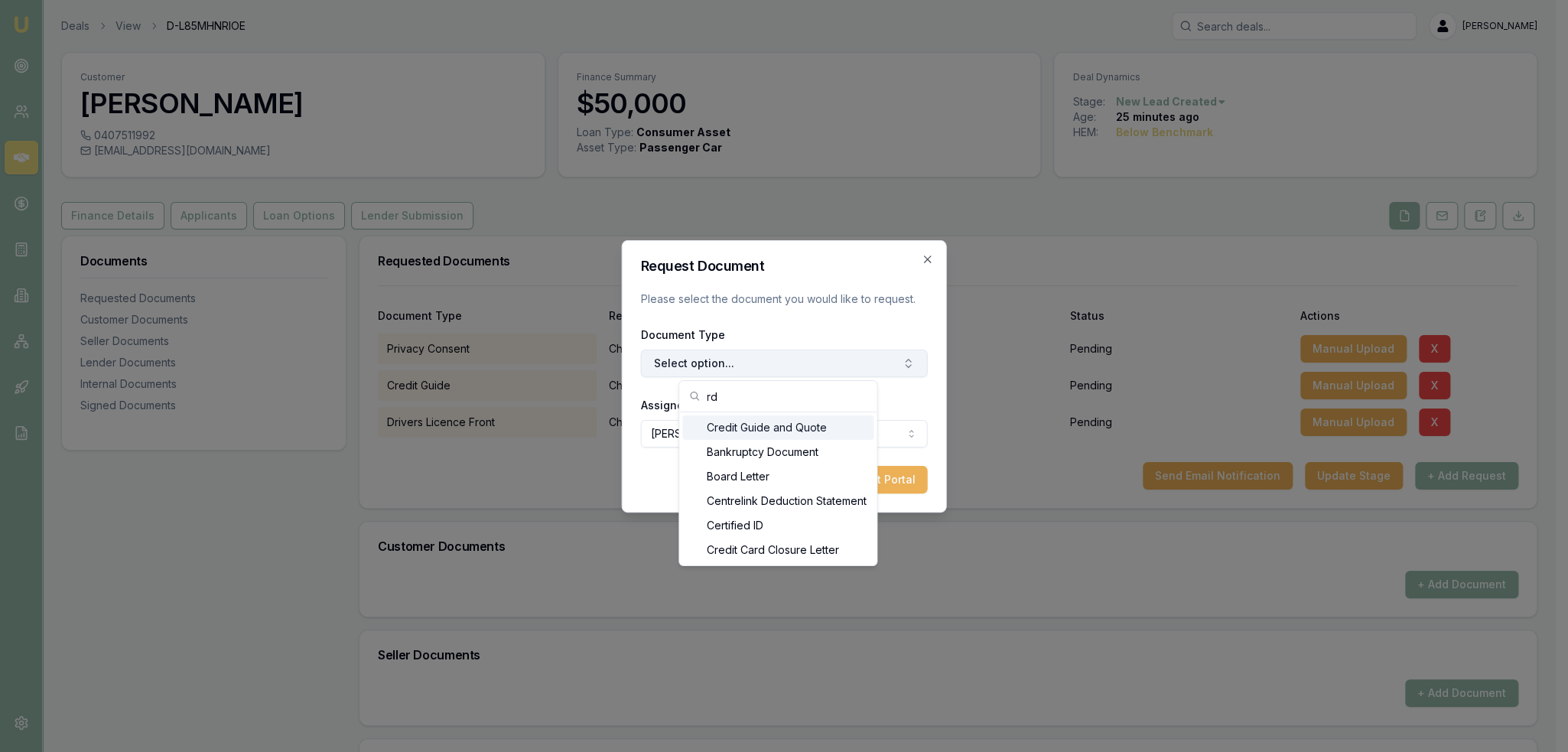
type input "r"
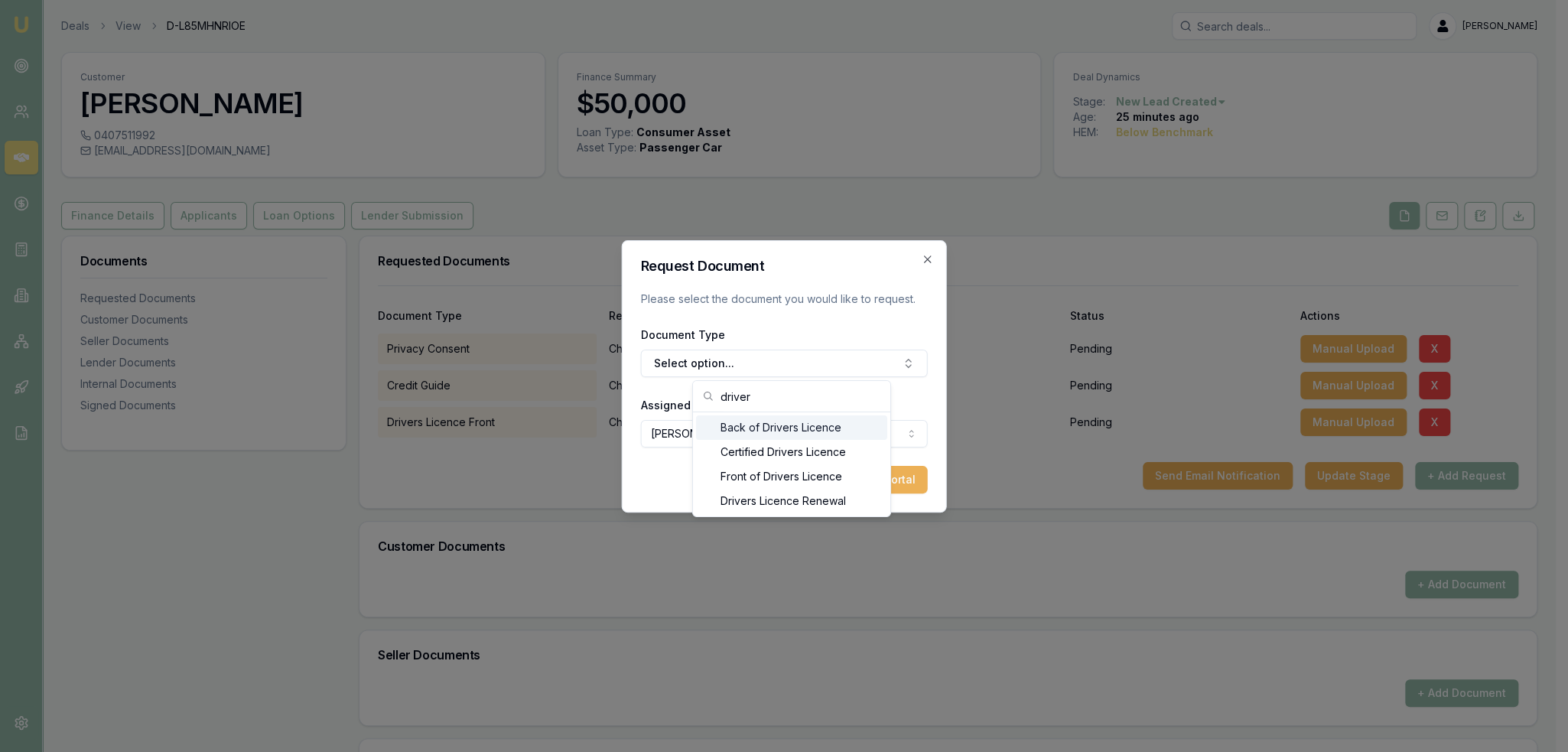
type input "driver"
click at [749, 423] on div "Back of Drivers Licence" at bounding box center [791, 427] width 191 height 25
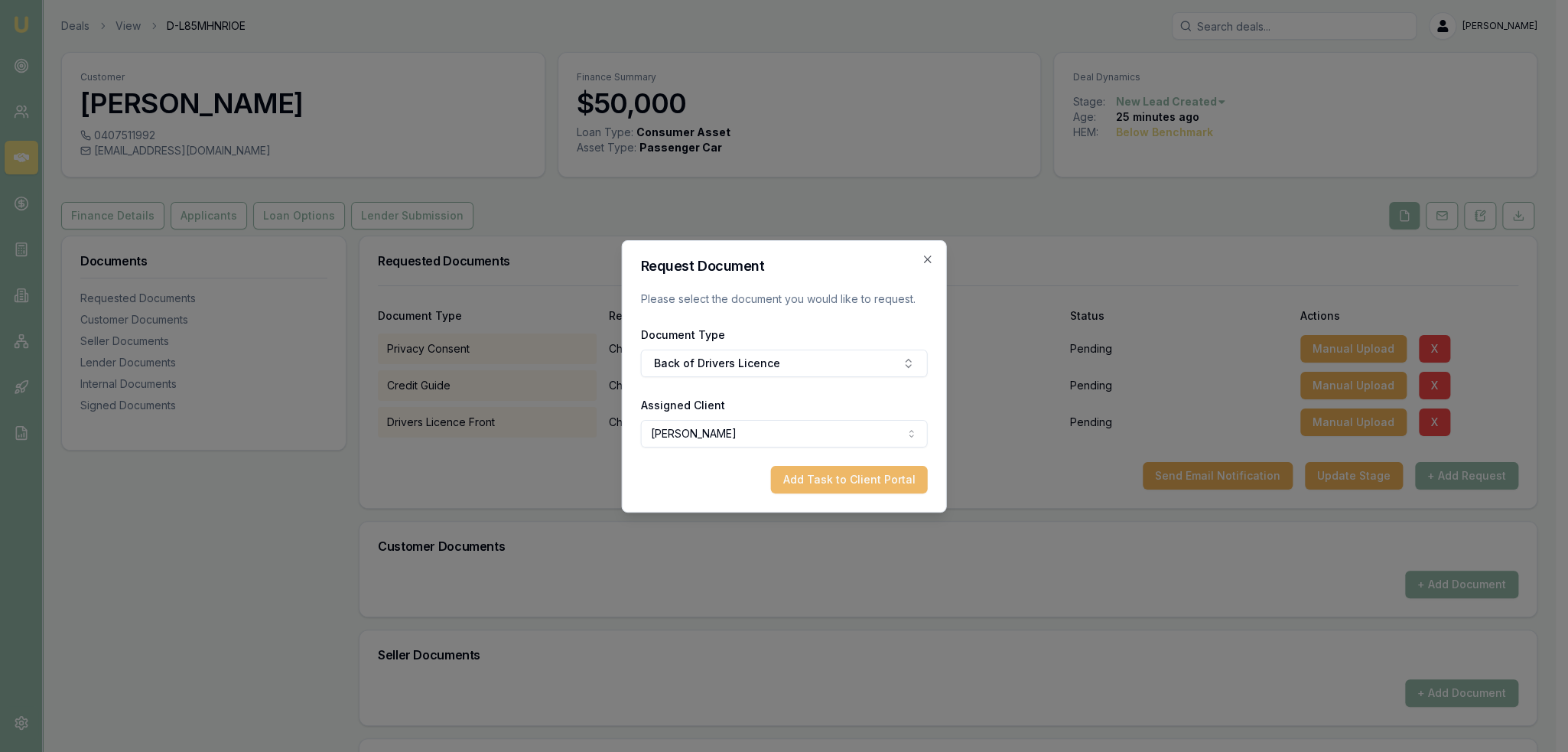
click at [900, 478] on button "Add Task to Client Portal" at bounding box center [848, 479] width 157 height 28
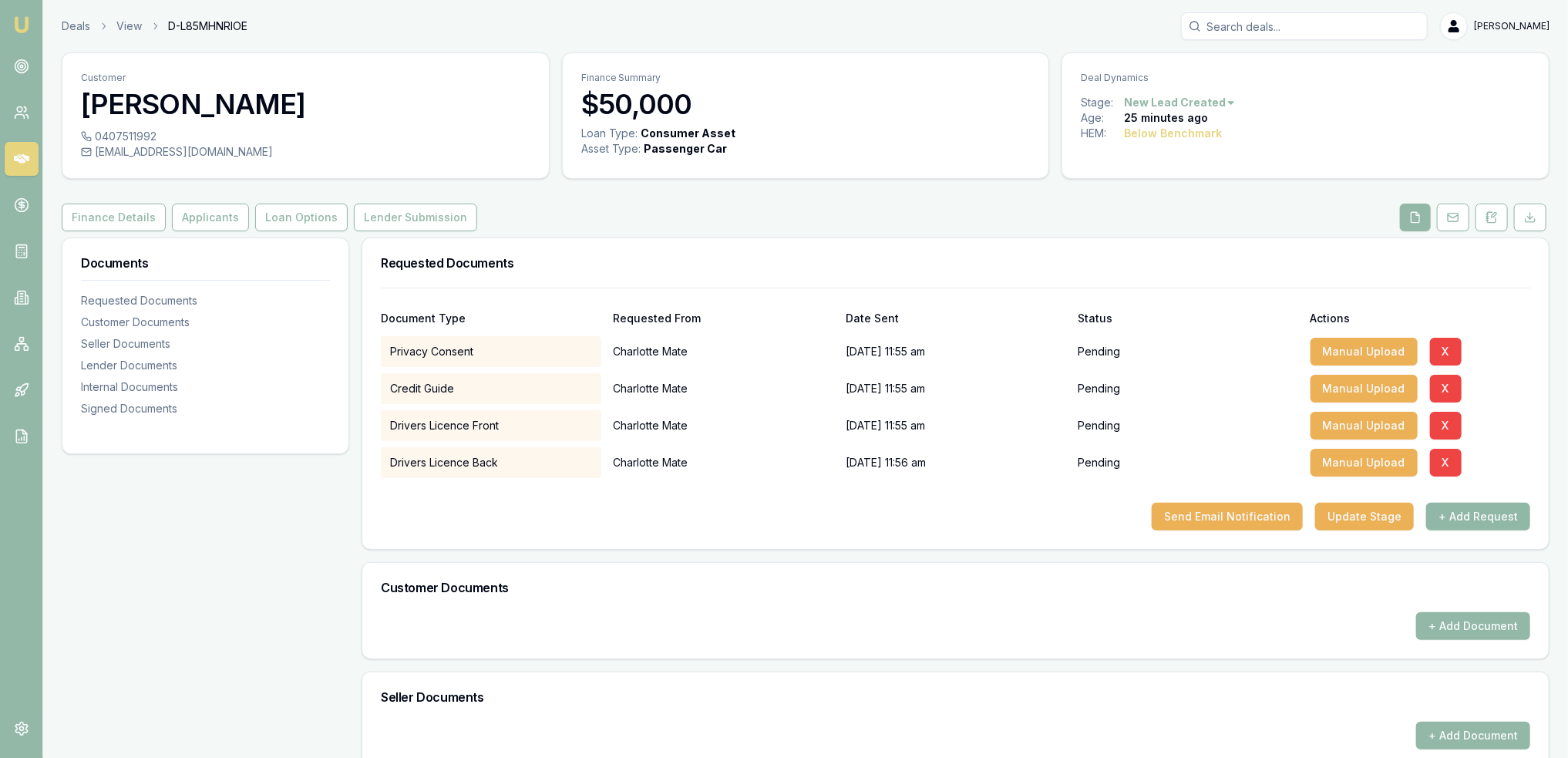
click at [1457, 517] on button "+ Add Request" at bounding box center [1478, 517] width 104 height 28
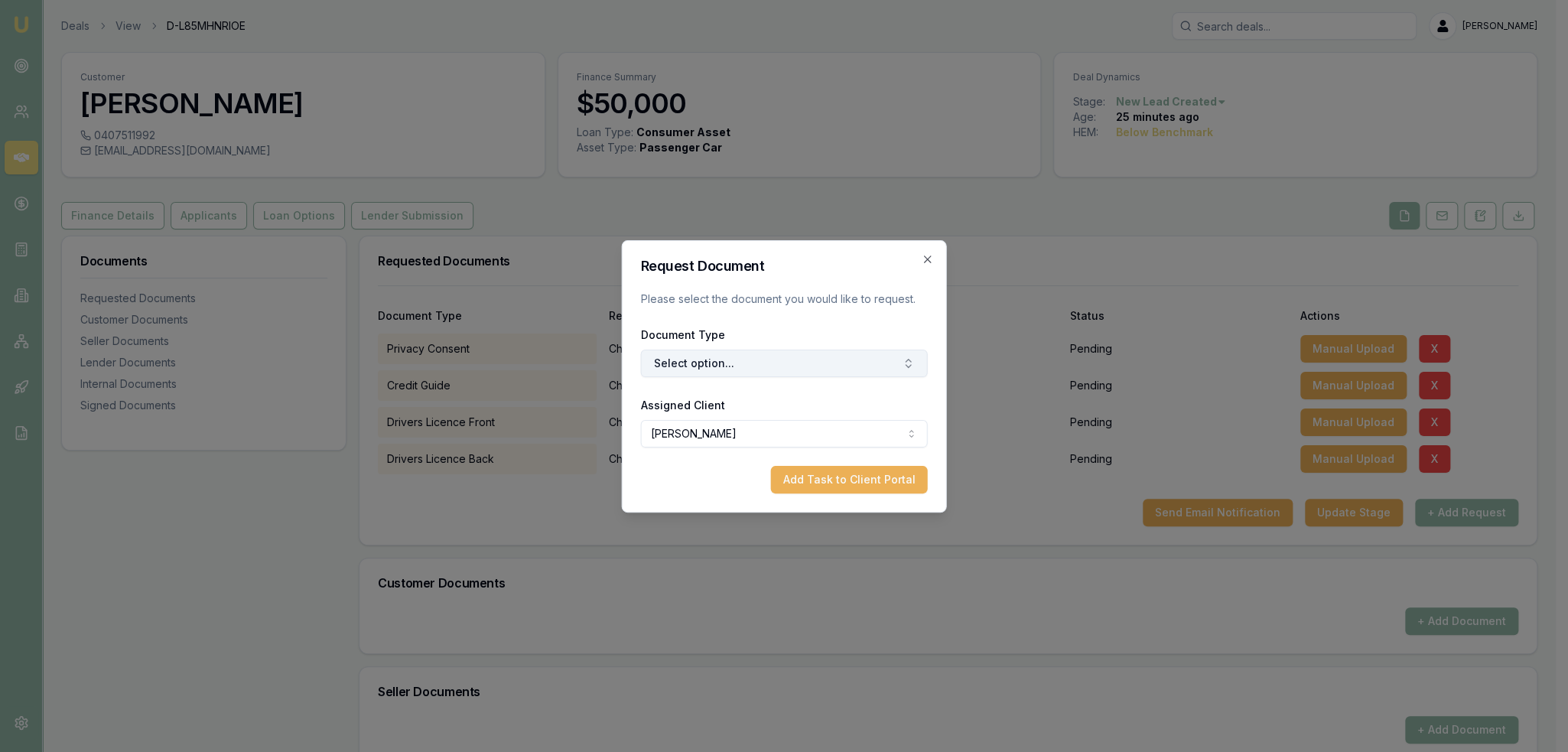
click at [761, 358] on button "Select option..." at bounding box center [784, 363] width 286 height 28
type input "medi"
click at [752, 423] on div "Medicare Card" at bounding box center [791, 427] width 191 height 25
click at [823, 472] on button "Add Task to Client Portal" at bounding box center [848, 479] width 157 height 28
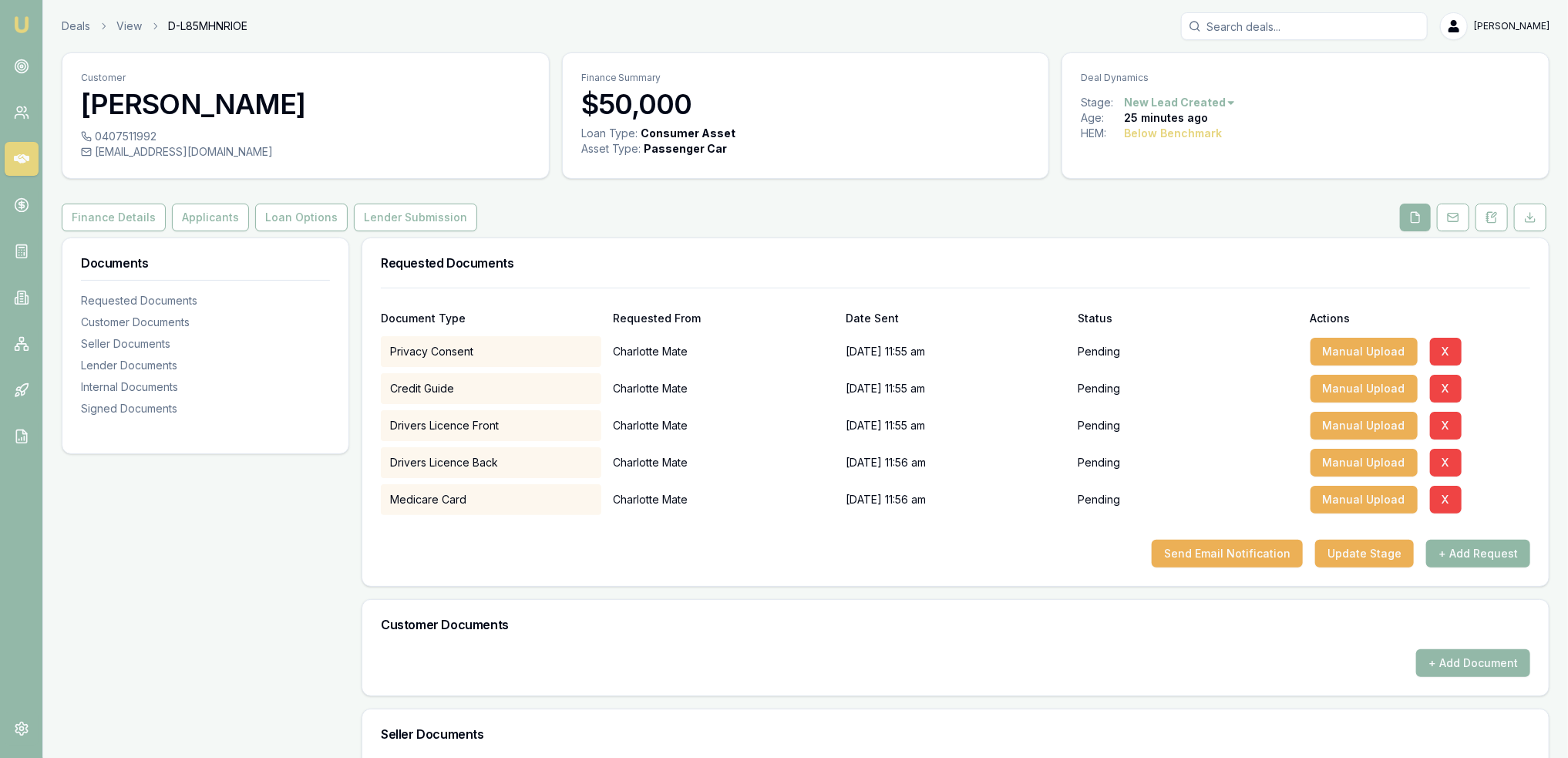
click at [1466, 551] on button "+ Add Request" at bounding box center [1478, 554] width 104 height 28
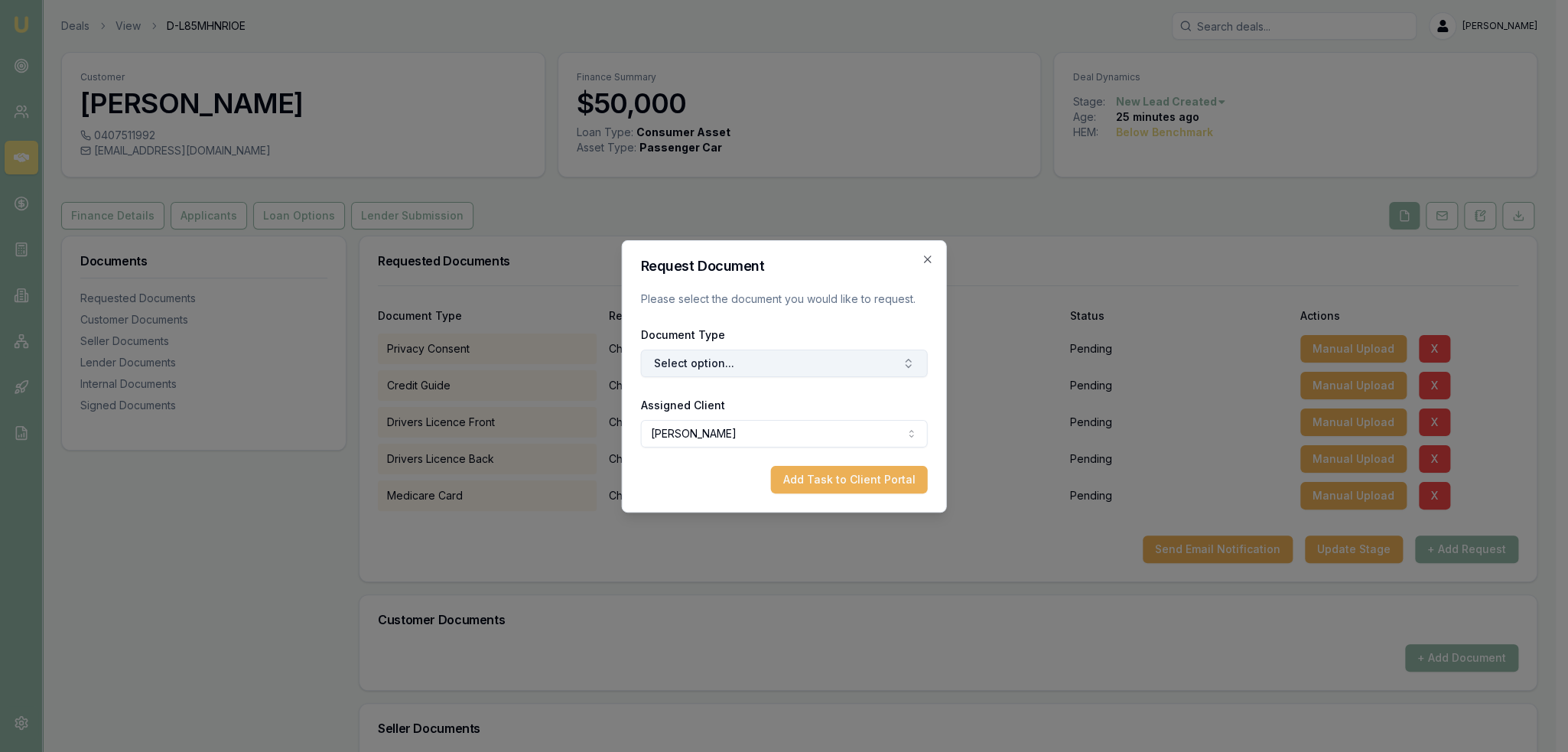
click at [698, 359] on button "Select option..." at bounding box center [784, 363] width 286 height 28
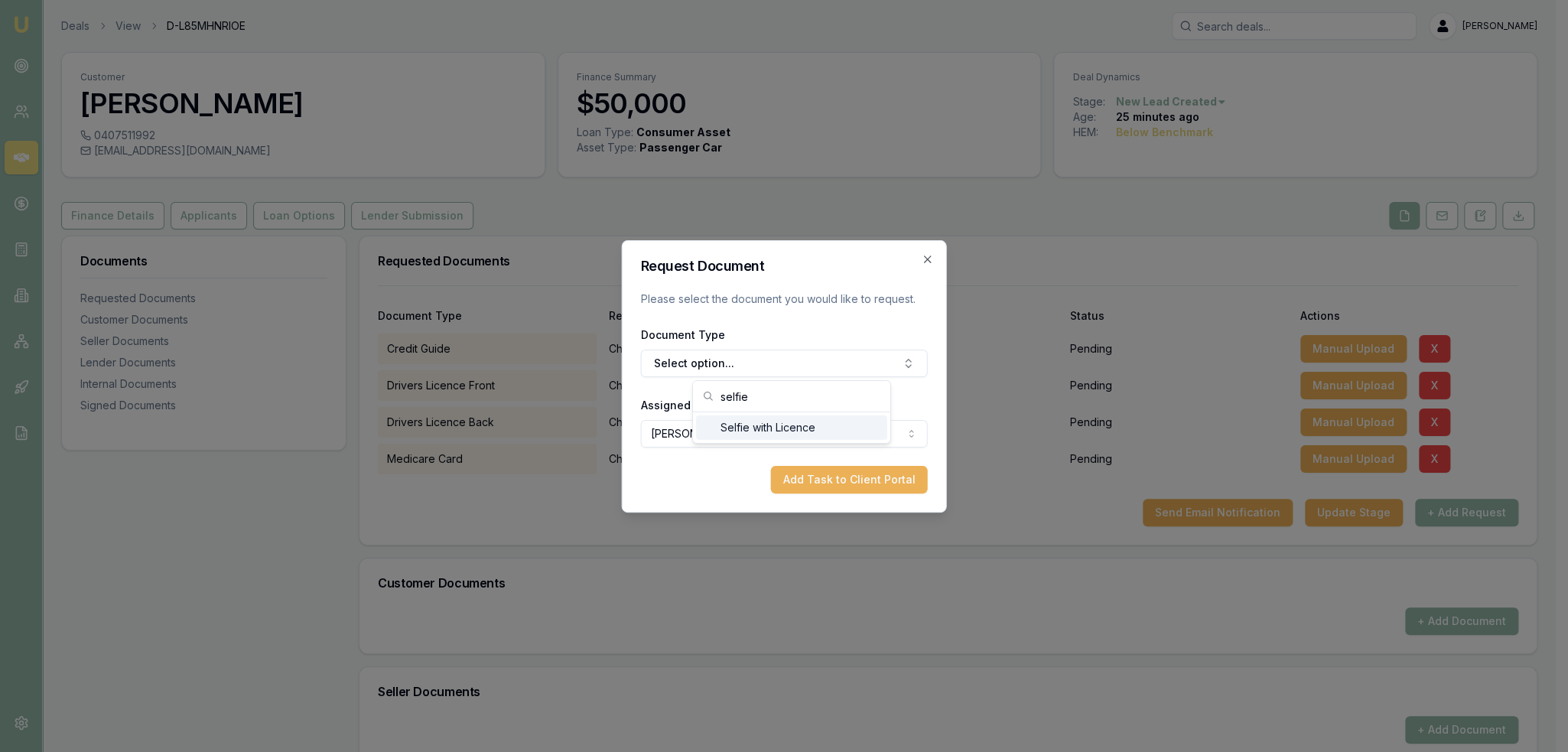
click at [776, 420] on div "Selfie with Licence" at bounding box center [791, 427] width 191 height 25
click at [823, 475] on button "Add Task to Client Portal" at bounding box center [848, 479] width 157 height 28
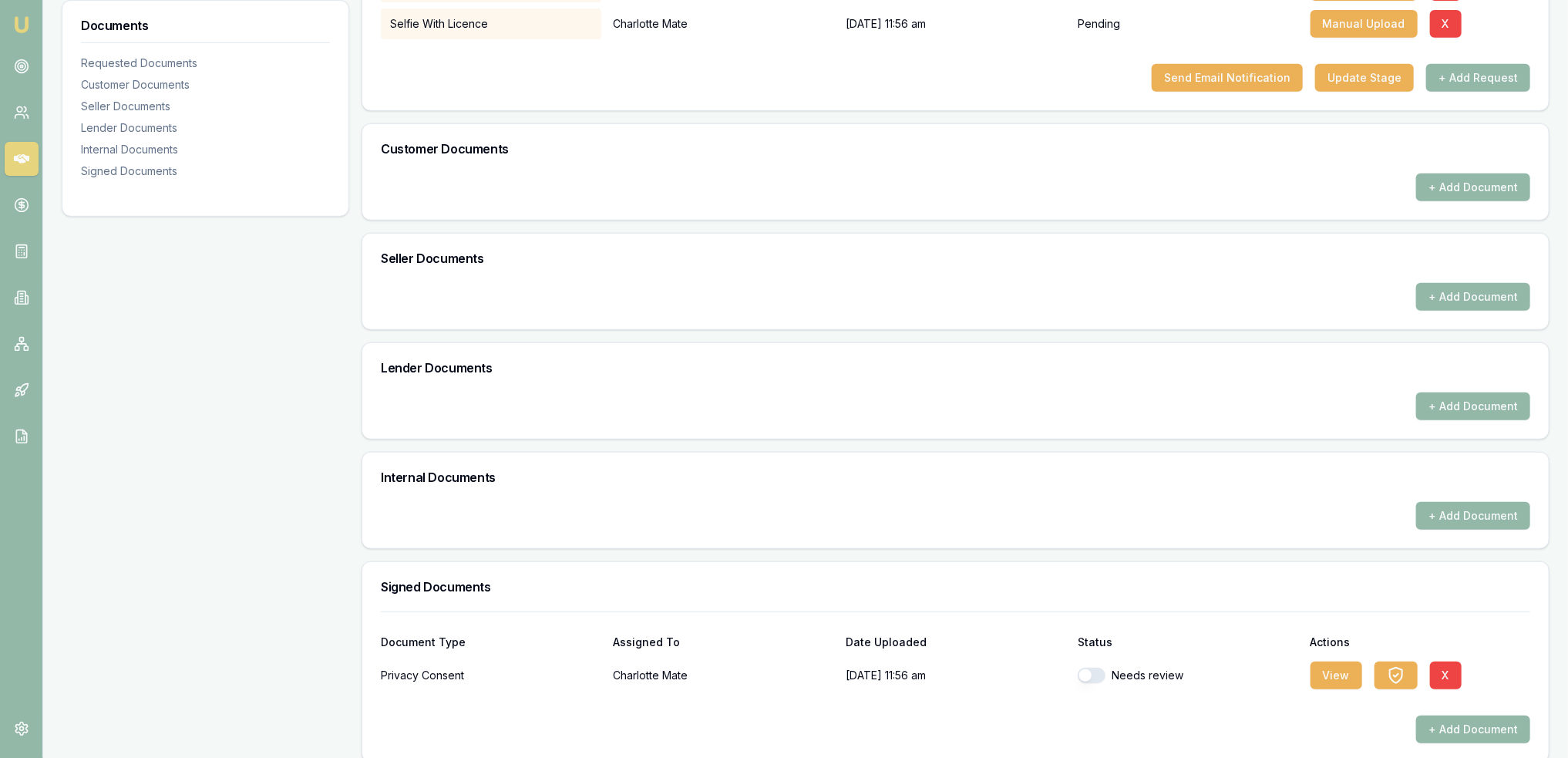
scroll to position [490, 0]
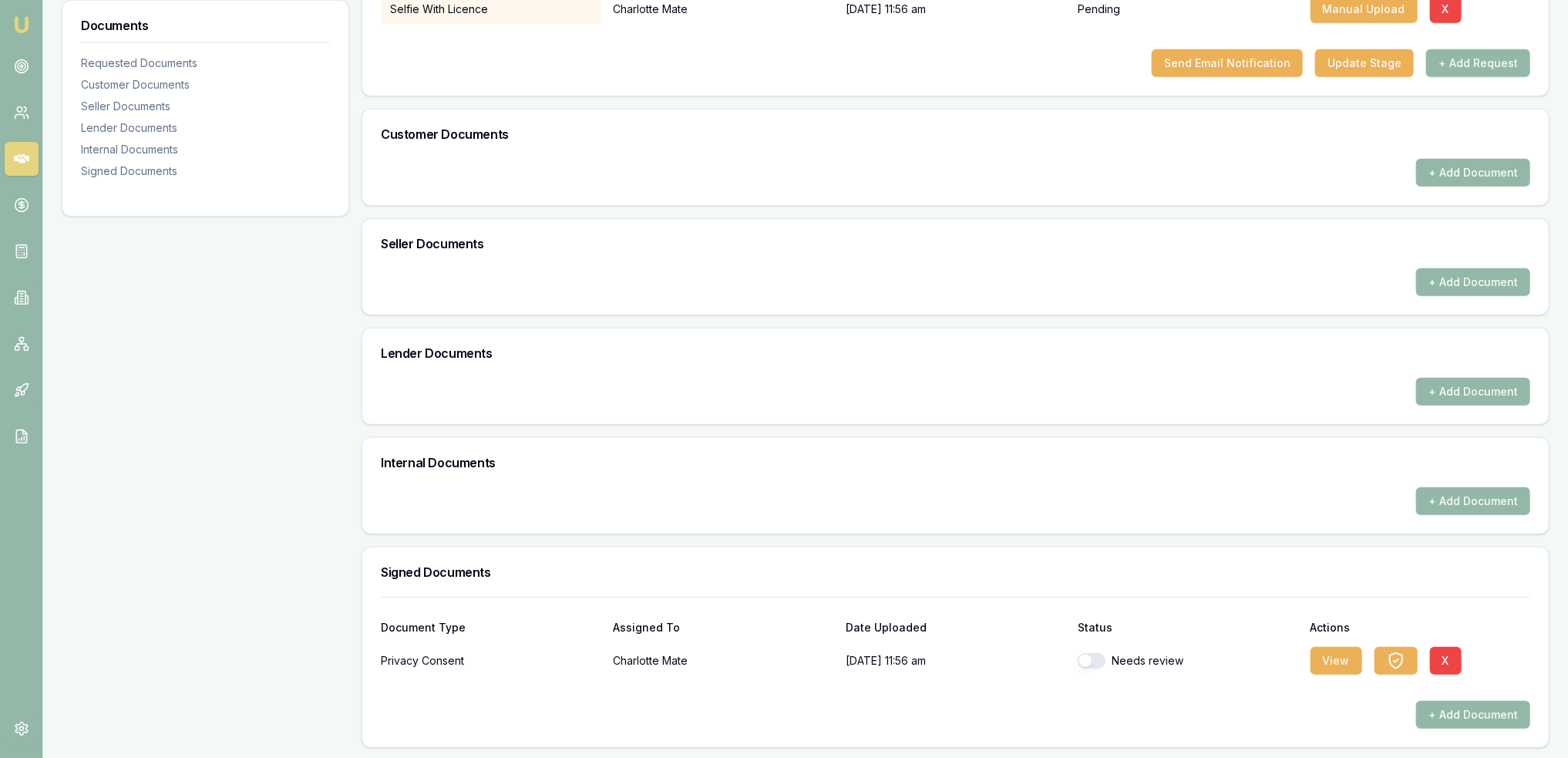
drag, startPoint x: 1079, startPoint y: 656, endPoint x: 1089, endPoint y: 660, distance: 10.8
click at [1080, 656] on button "button" at bounding box center [1092, 661] width 28 height 16
click at [1329, 657] on button "View" at bounding box center [1337, 661] width 52 height 28
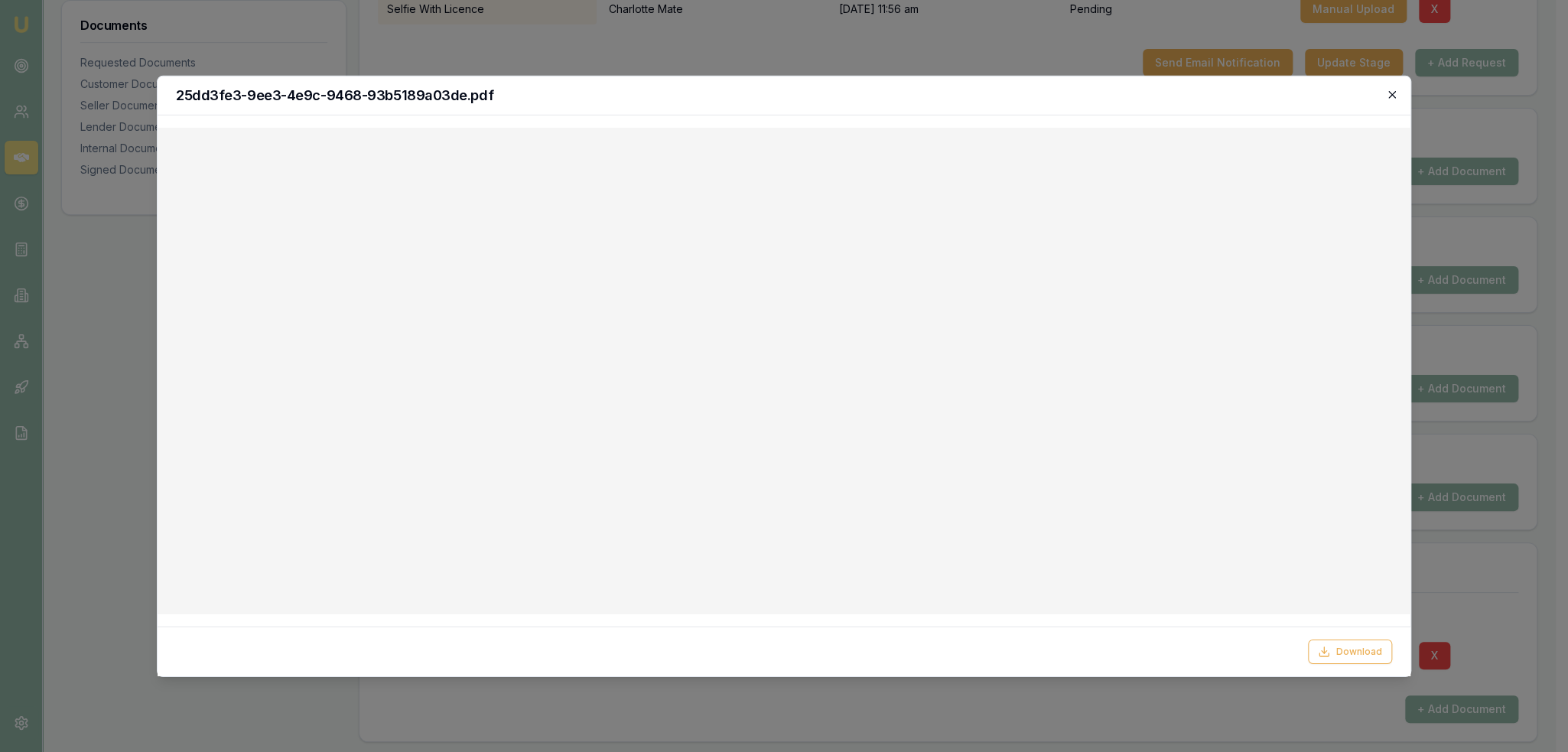
click at [1390, 95] on icon "button" at bounding box center [1391, 94] width 7 height 7
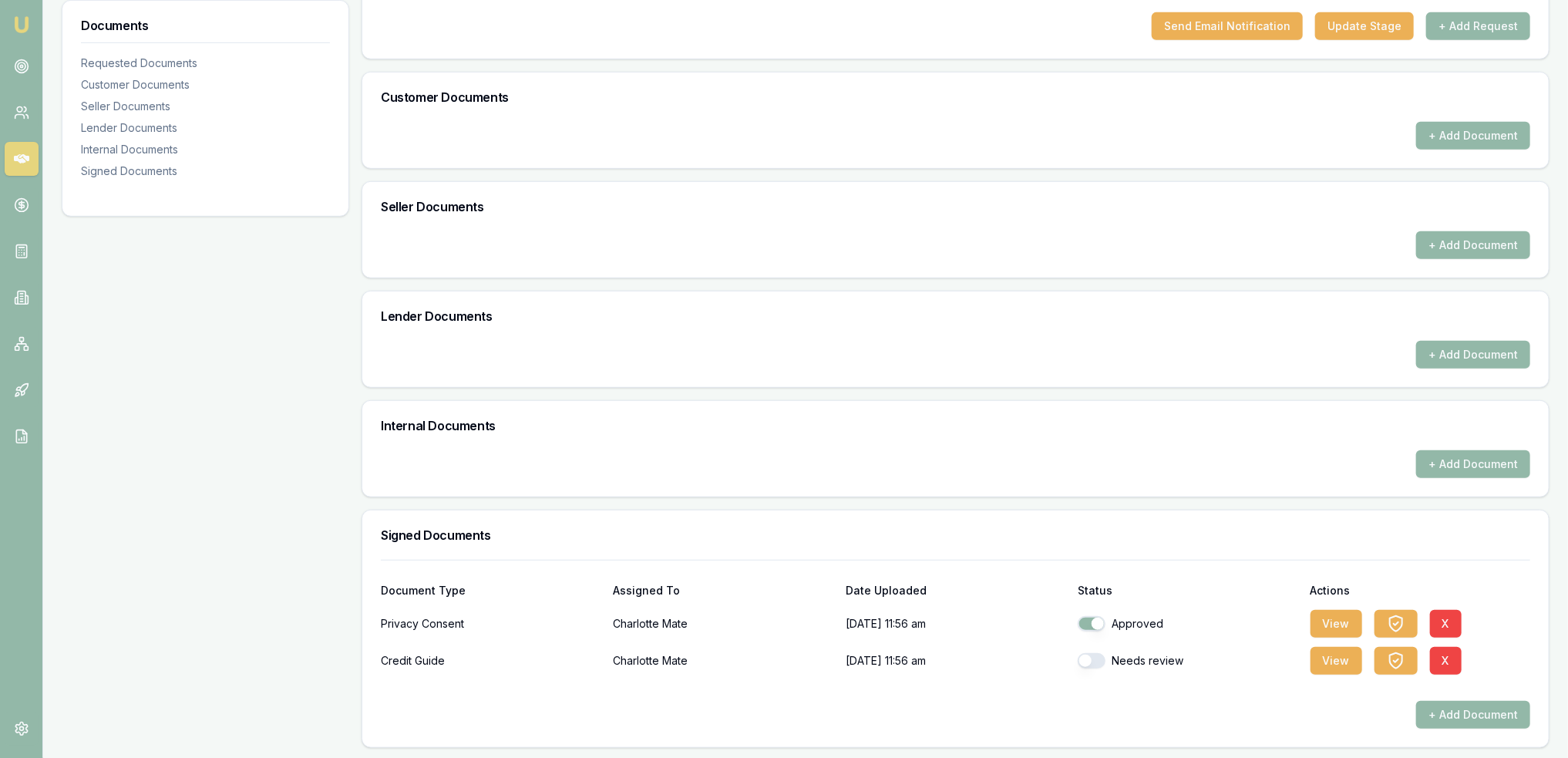
click at [1083, 657] on button "button" at bounding box center [1092, 661] width 28 height 16
click at [1341, 658] on button "View" at bounding box center [1337, 661] width 52 height 28
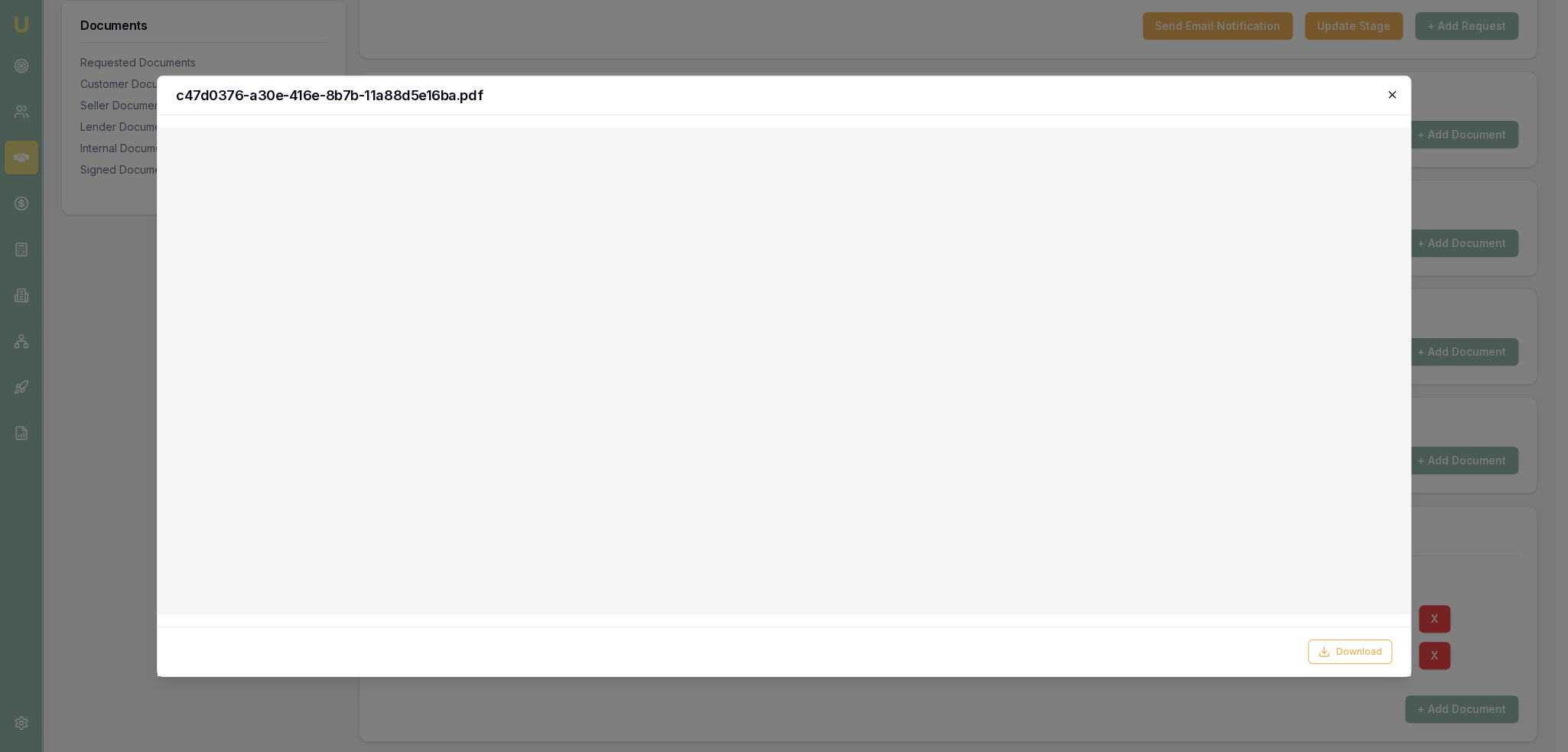
click at [1393, 92] on icon "button" at bounding box center [1391, 94] width 7 height 7
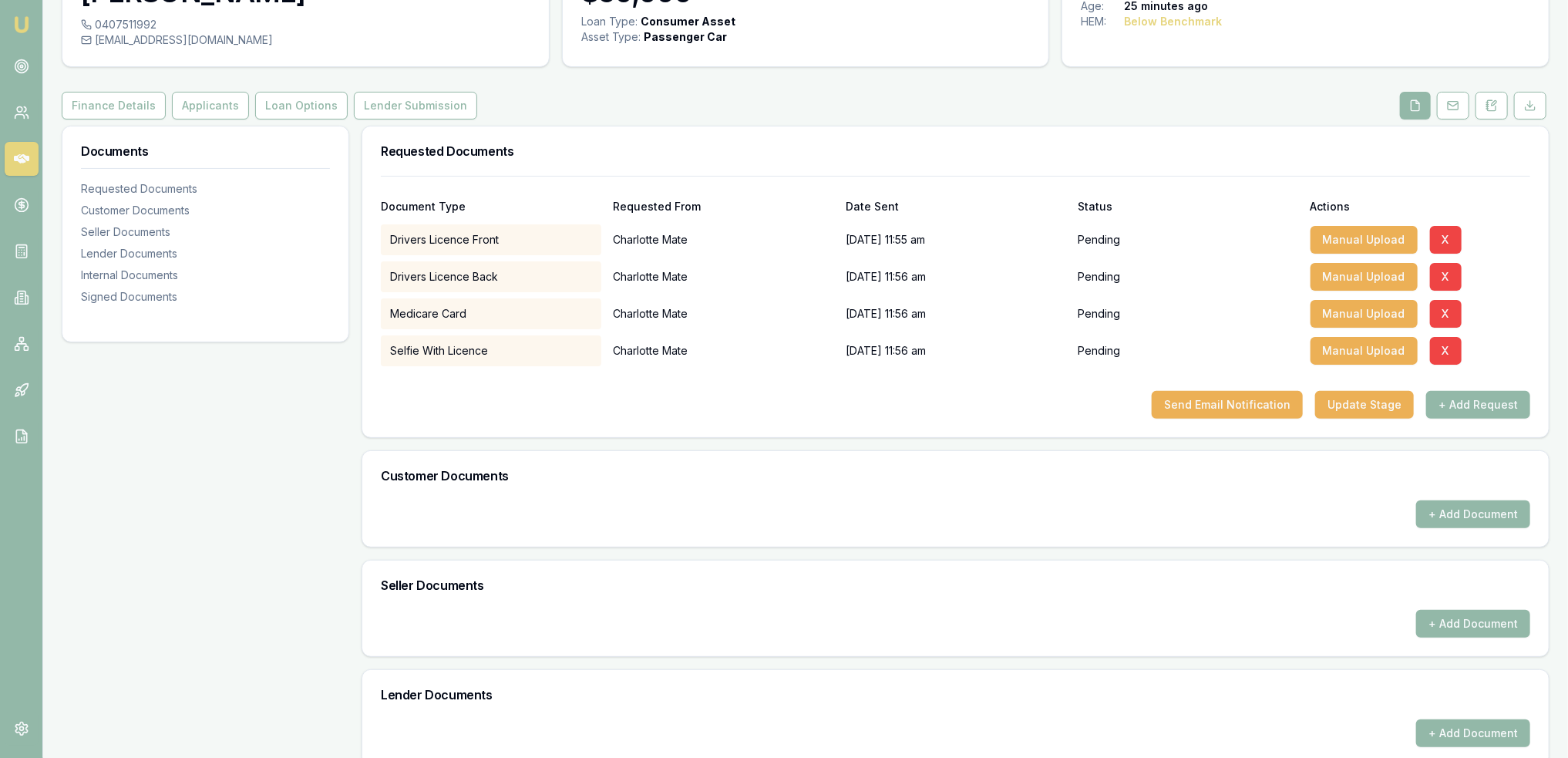
scroll to position [0, 0]
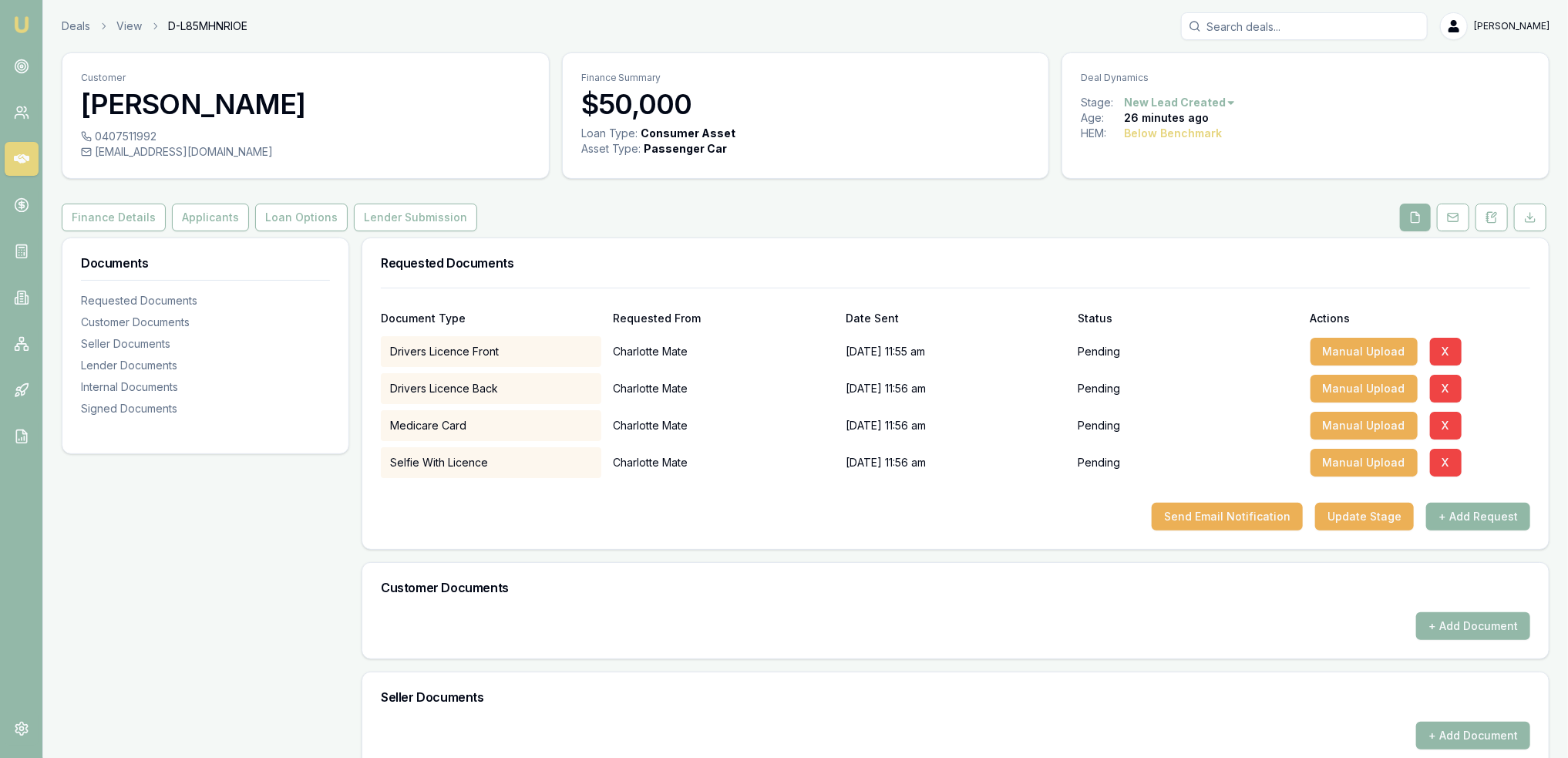
click at [1492, 516] on button "+ Add Request" at bounding box center [1478, 517] width 104 height 28
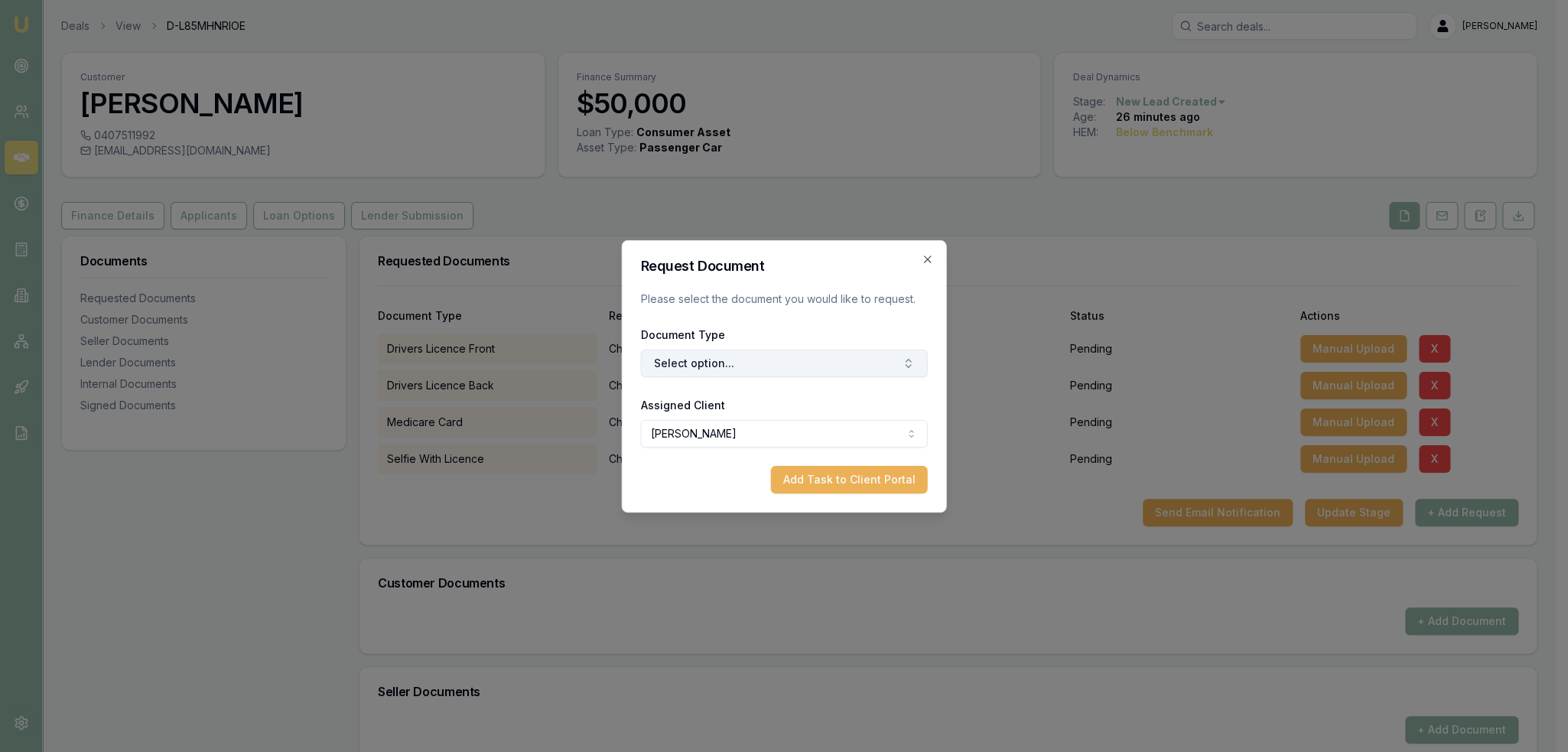
click at [691, 363] on button "Select option..." at bounding box center [784, 363] width 286 height 28
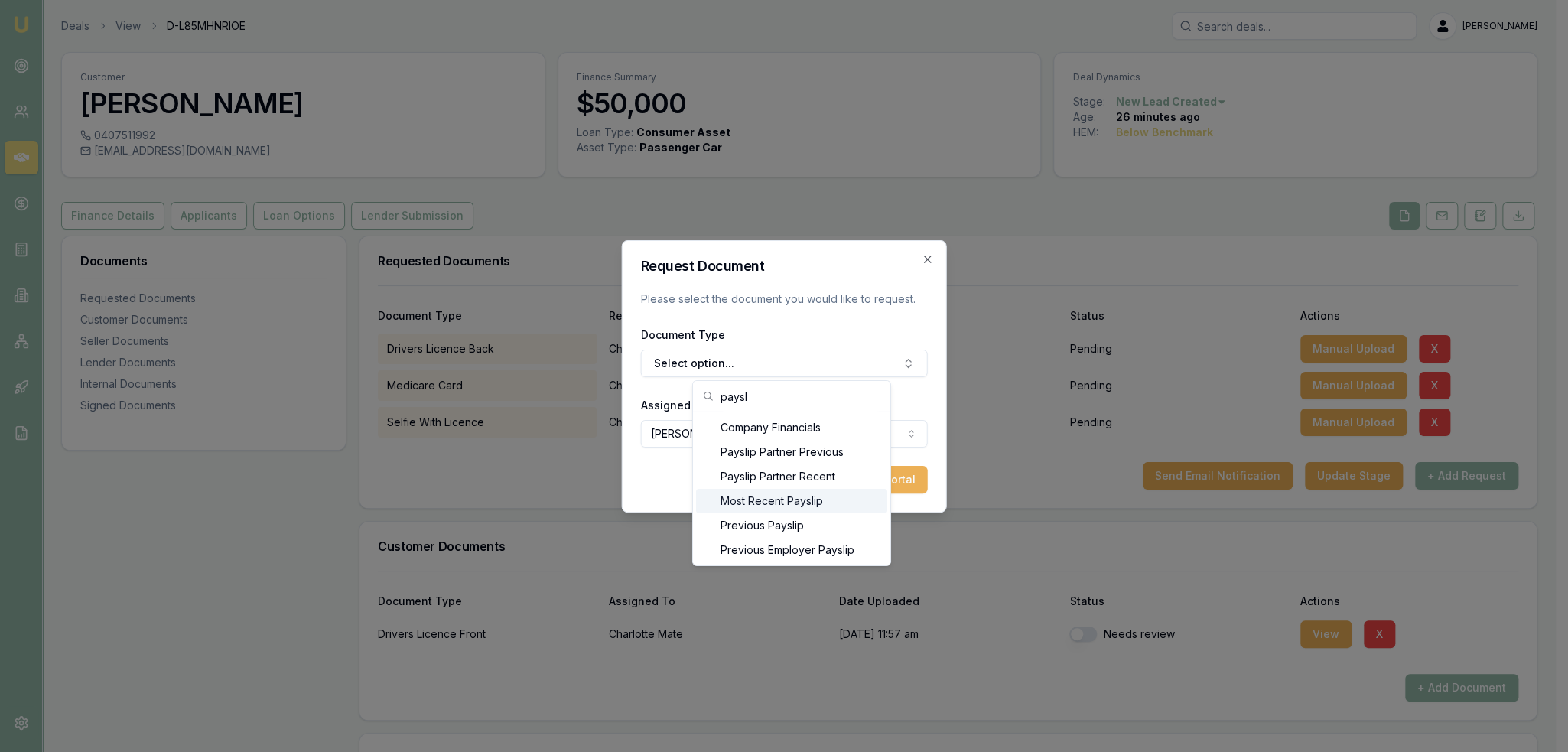
click at [751, 502] on div "Most Recent Payslip" at bounding box center [791, 500] width 191 height 25
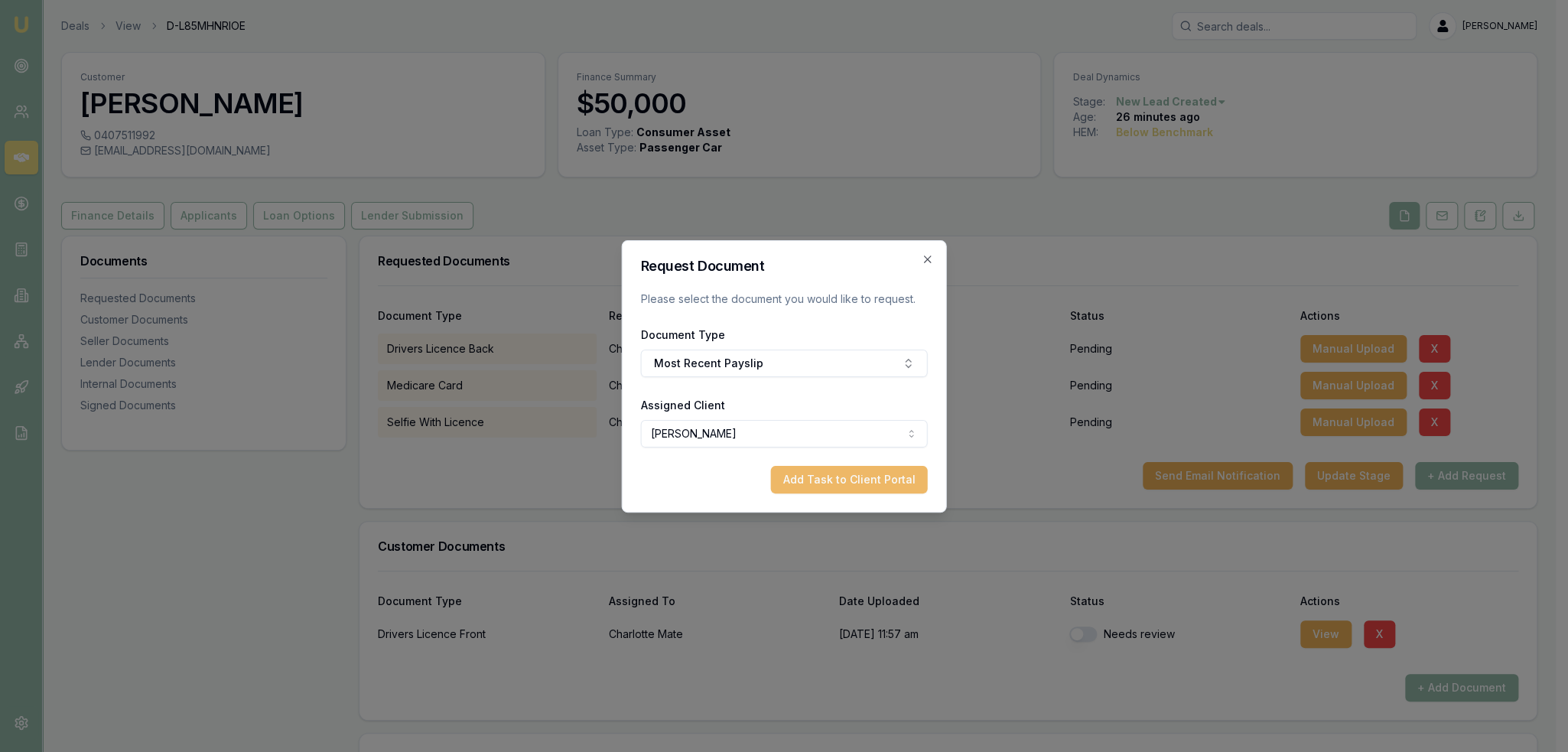
click at [867, 484] on button "Add Task to Client Portal" at bounding box center [848, 479] width 157 height 28
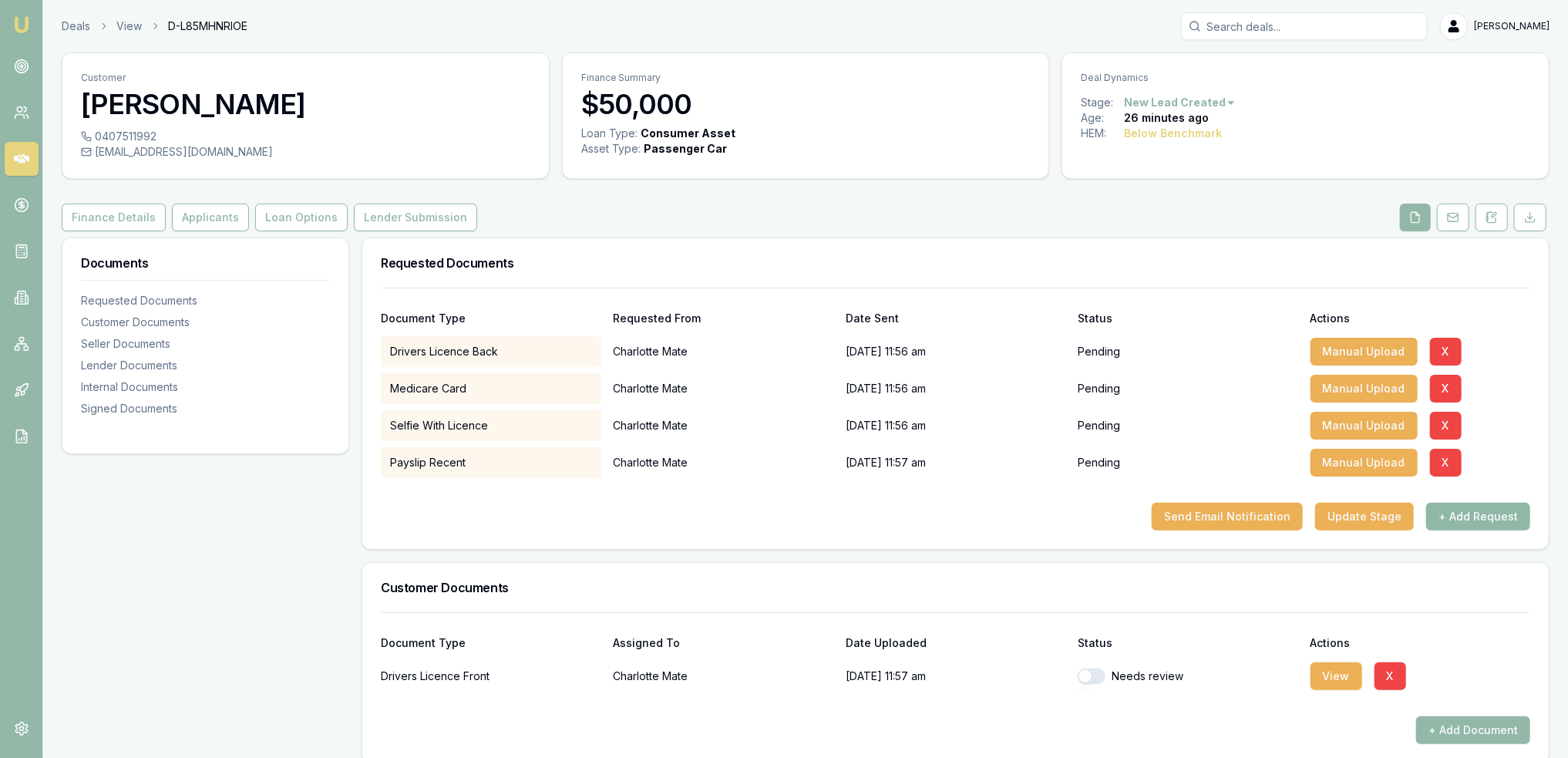
click at [1462, 514] on button "+ Add Request" at bounding box center [1478, 517] width 104 height 28
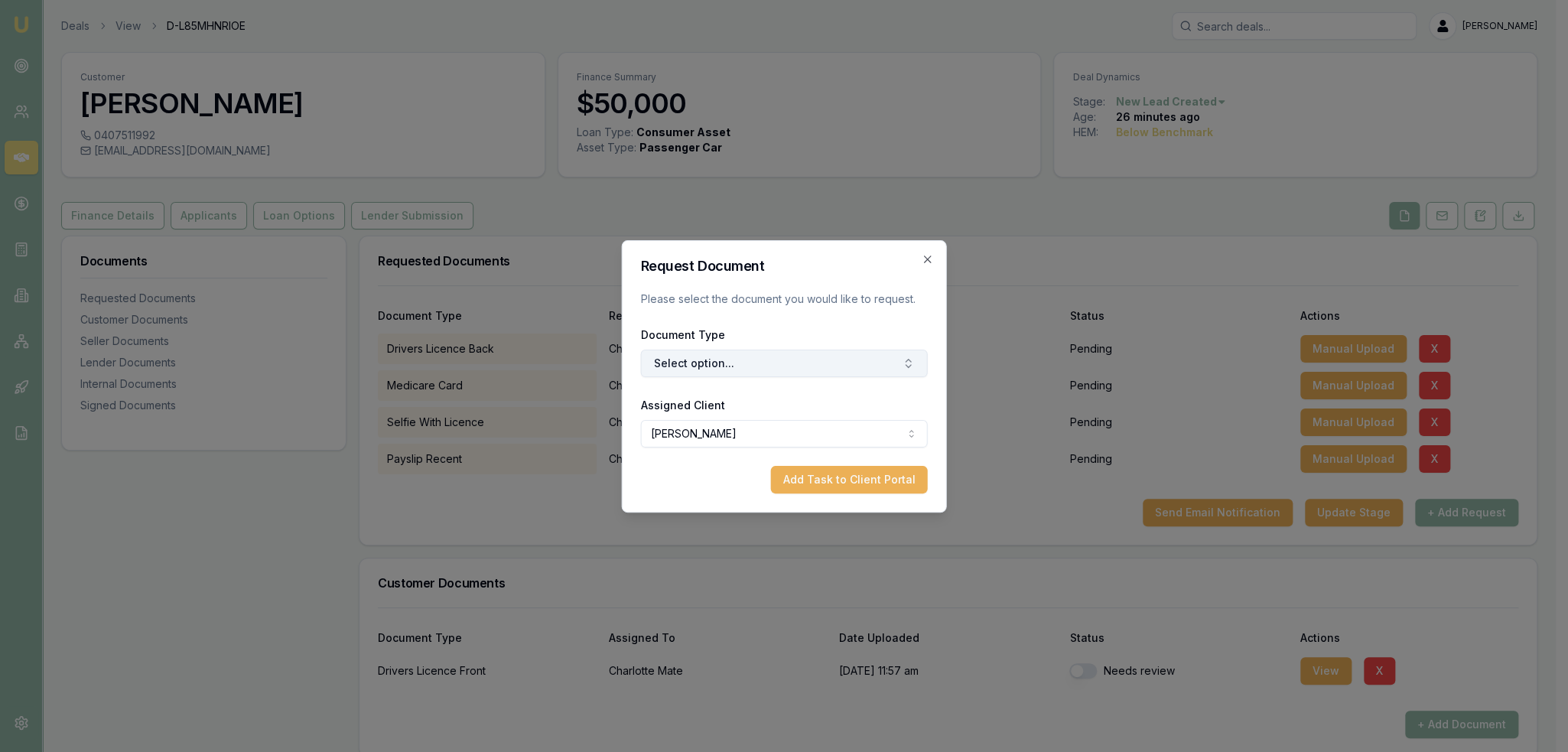
click at [701, 372] on button "Select option..." at bounding box center [784, 363] width 286 height 28
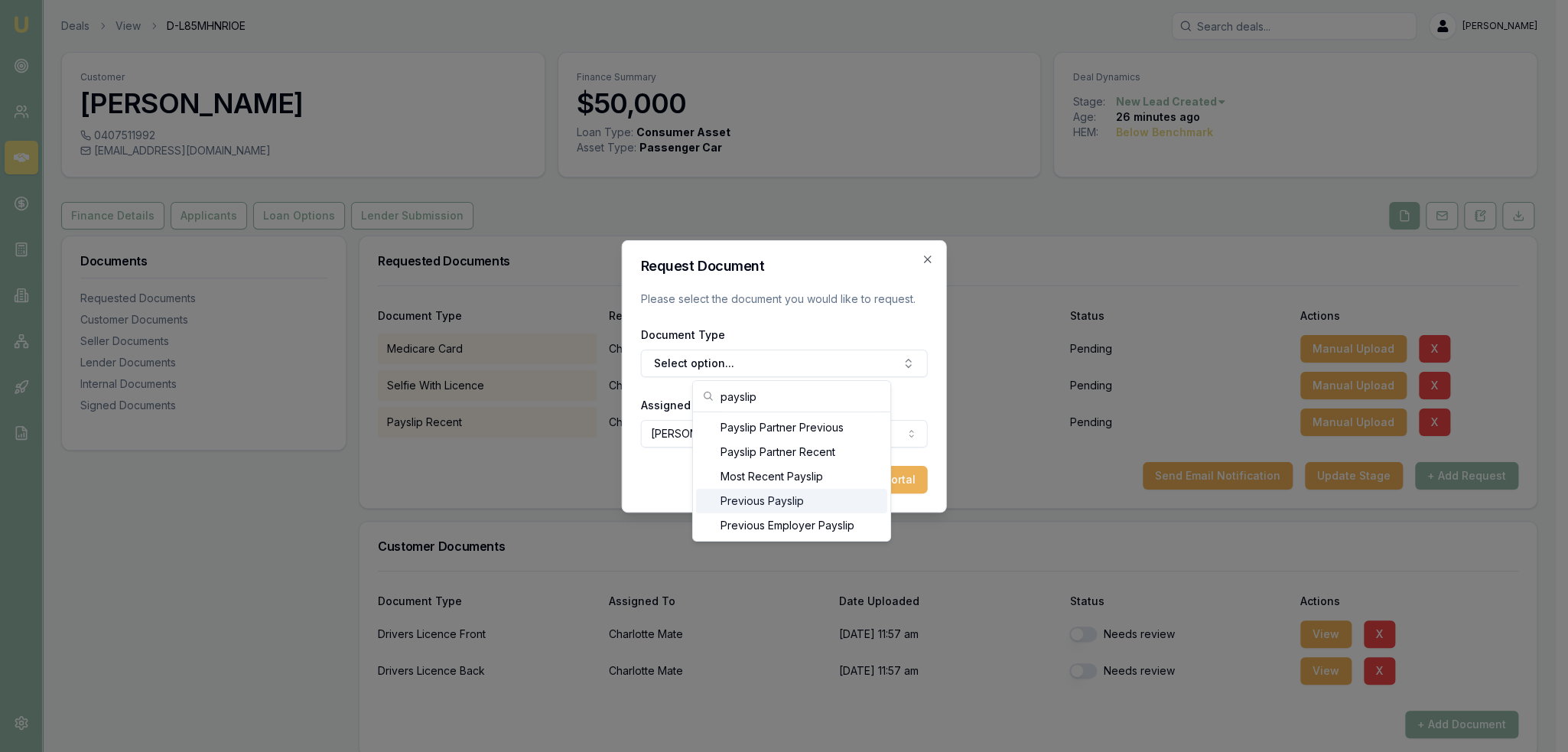
click at [777, 502] on div "Previous Payslip" at bounding box center [791, 500] width 191 height 25
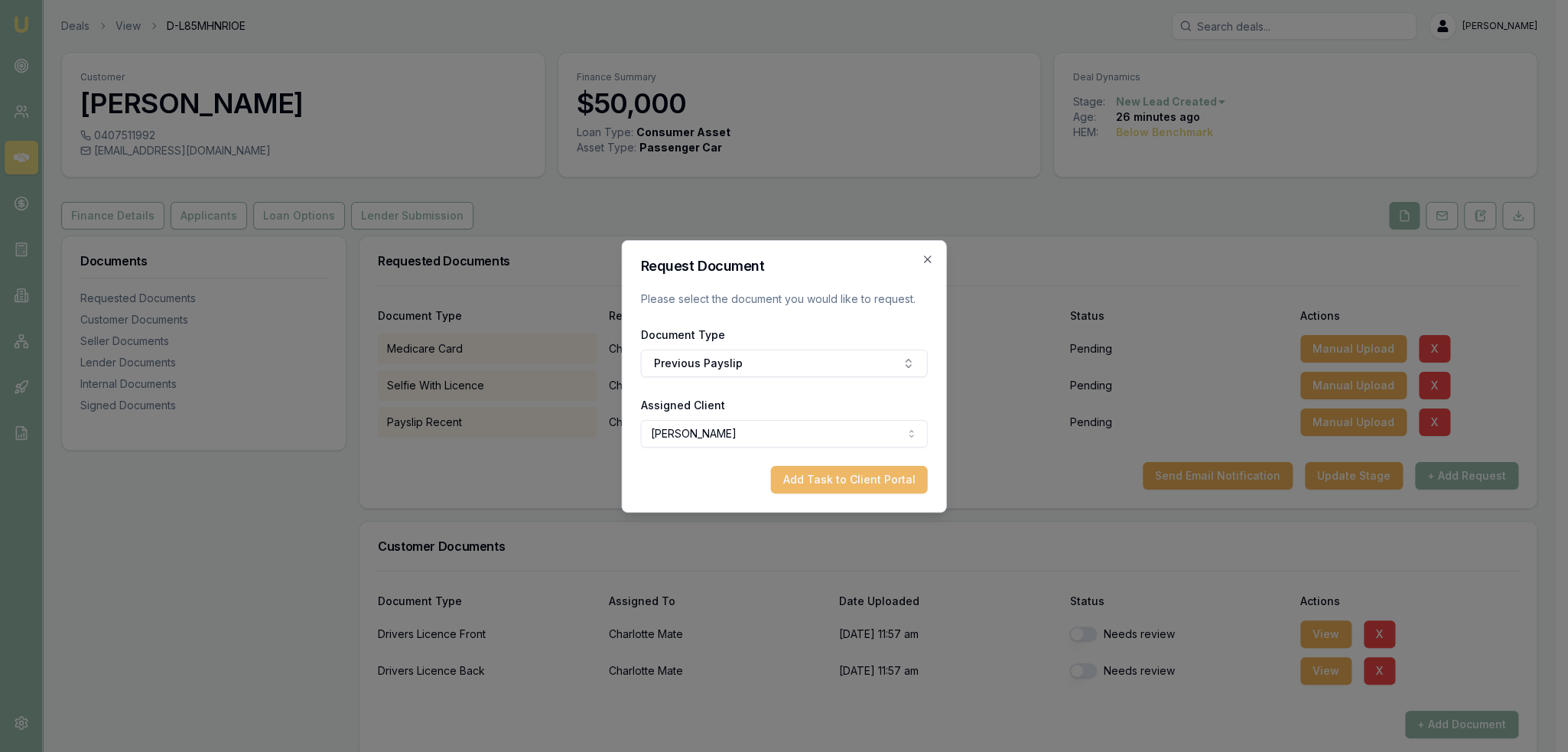
click at [870, 474] on button "Add Task to Client Portal" at bounding box center [848, 479] width 157 height 28
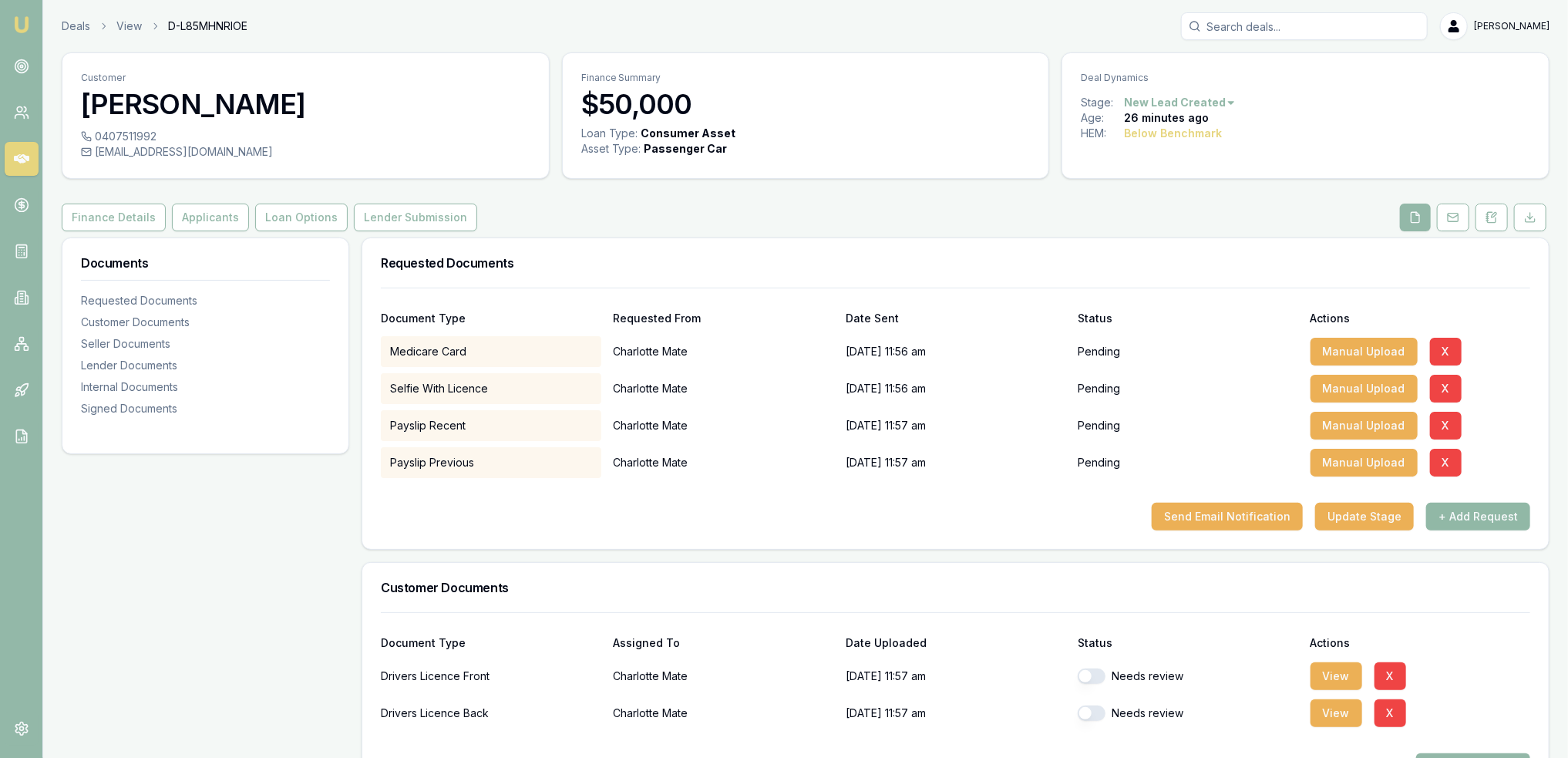
click at [1471, 510] on button "+ Add Request" at bounding box center [1478, 517] width 104 height 28
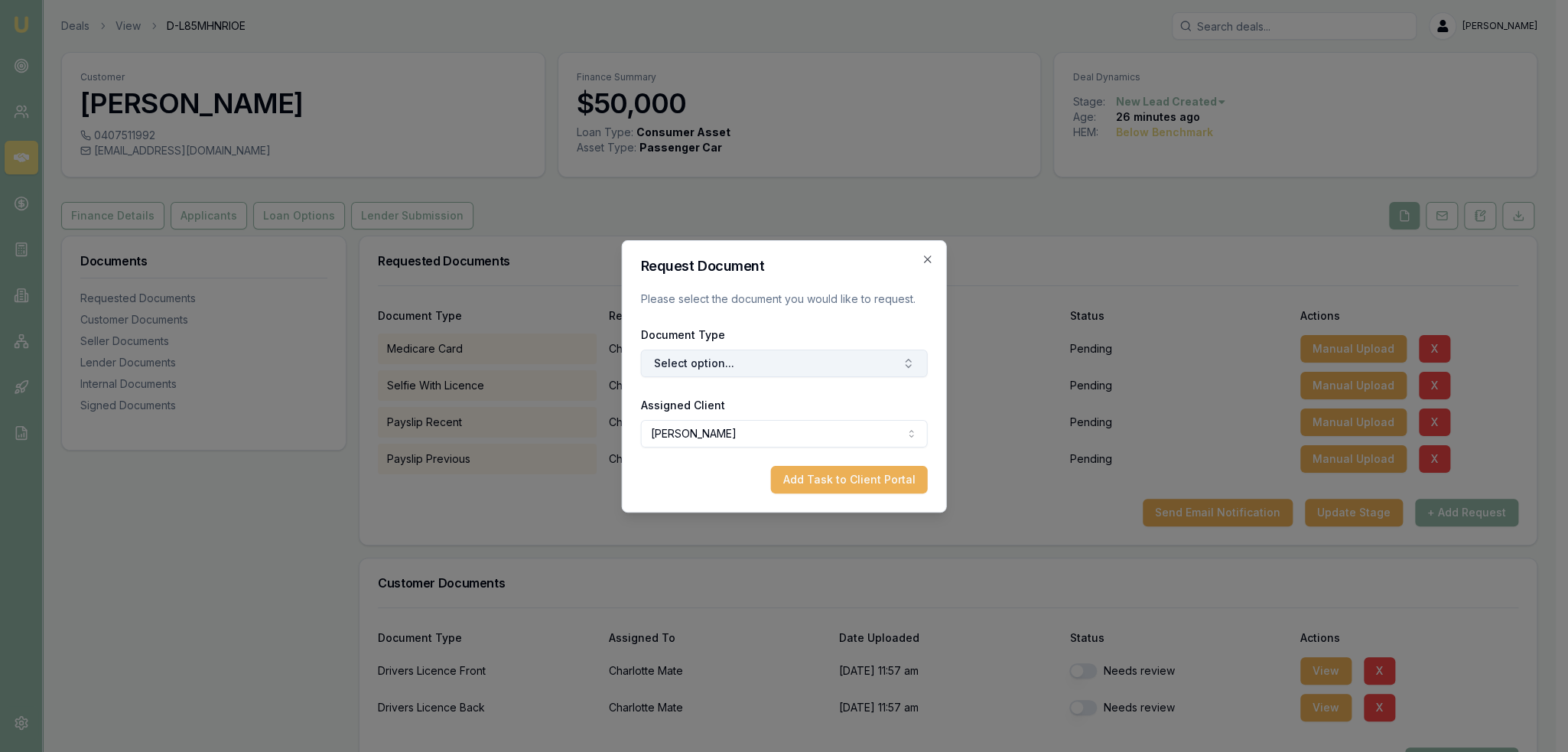
click at [721, 365] on button "Select option..." at bounding box center [784, 363] width 286 height 28
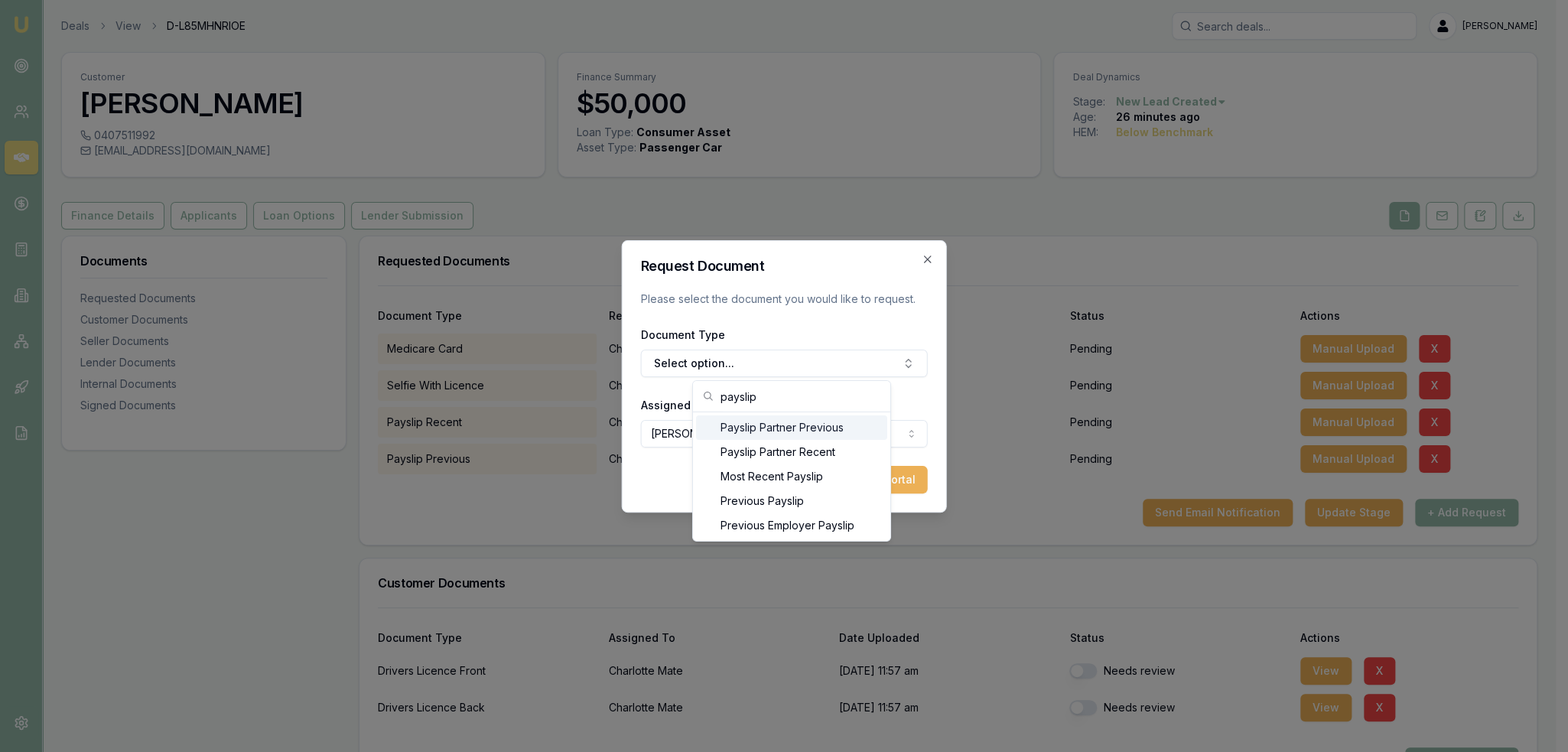
drag, startPoint x: 784, startPoint y: 390, endPoint x: 655, endPoint y: 416, distance: 131.6
click at [655, 416] on body "Emu Broker Deals View D-L85MHNRIOE Robyn Adams Toggle Menu Customer Charlotte M…" at bounding box center [778, 376] width 1555 height 752
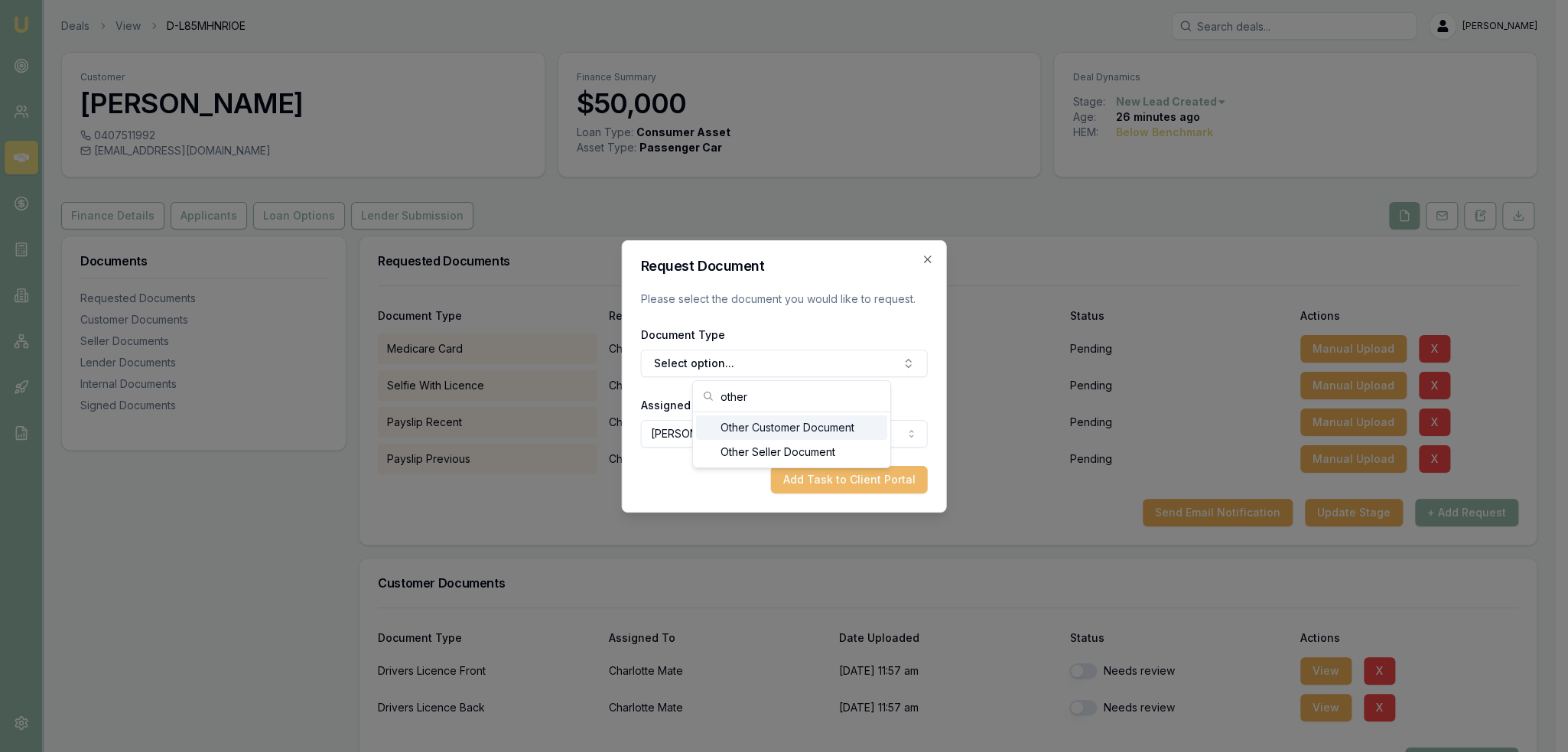
drag, startPoint x: 774, startPoint y: 424, endPoint x: 862, endPoint y: 469, distance: 98.8
click at [776, 424] on div "Other Customer Document" at bounding box center [791, 427] width 191 height 25
click at [879, 484] on button "Add Task to Client Portal" at bounding box center [848, 479] width 157 height 28
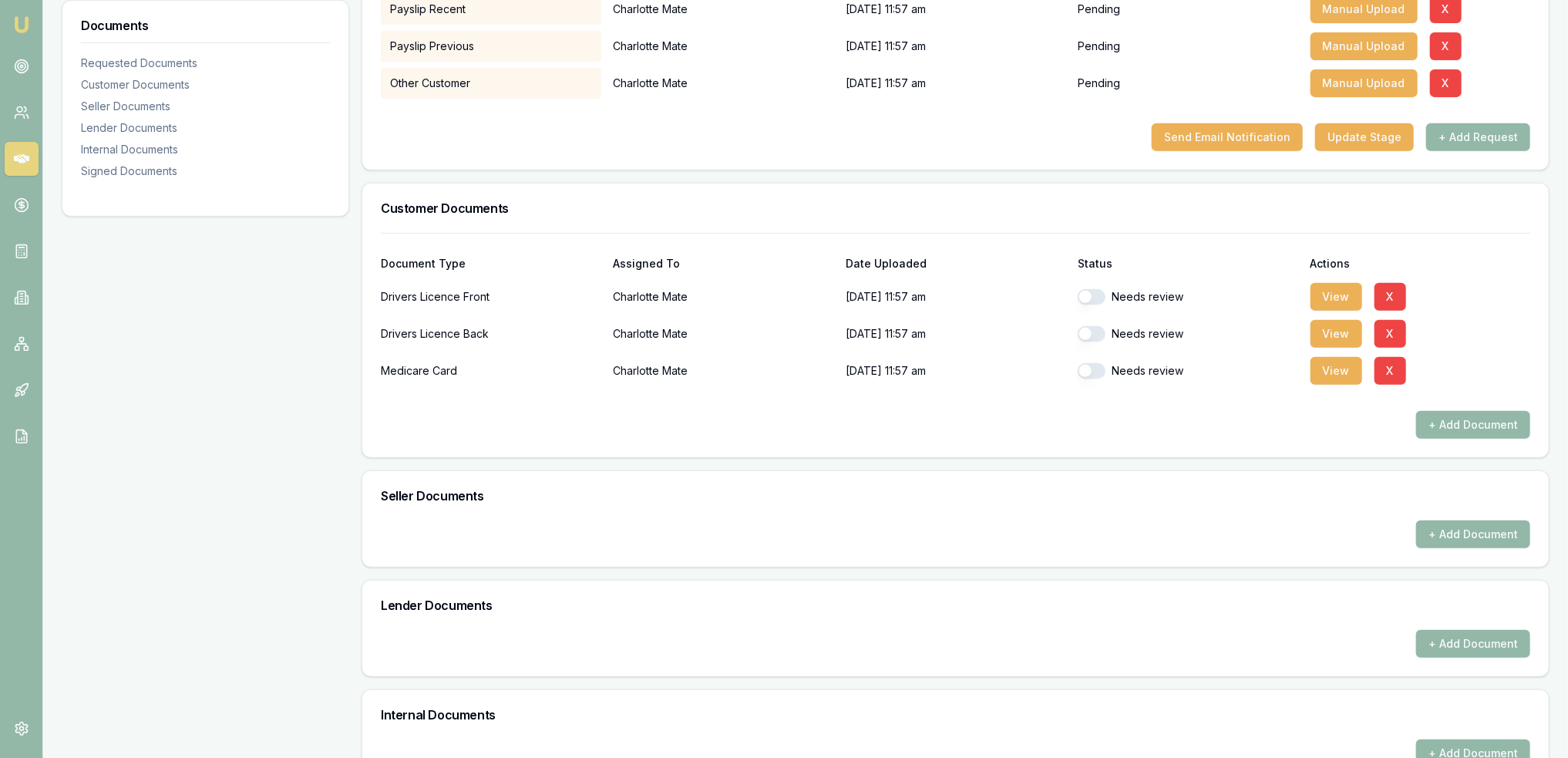
scroll to position [154, 0]
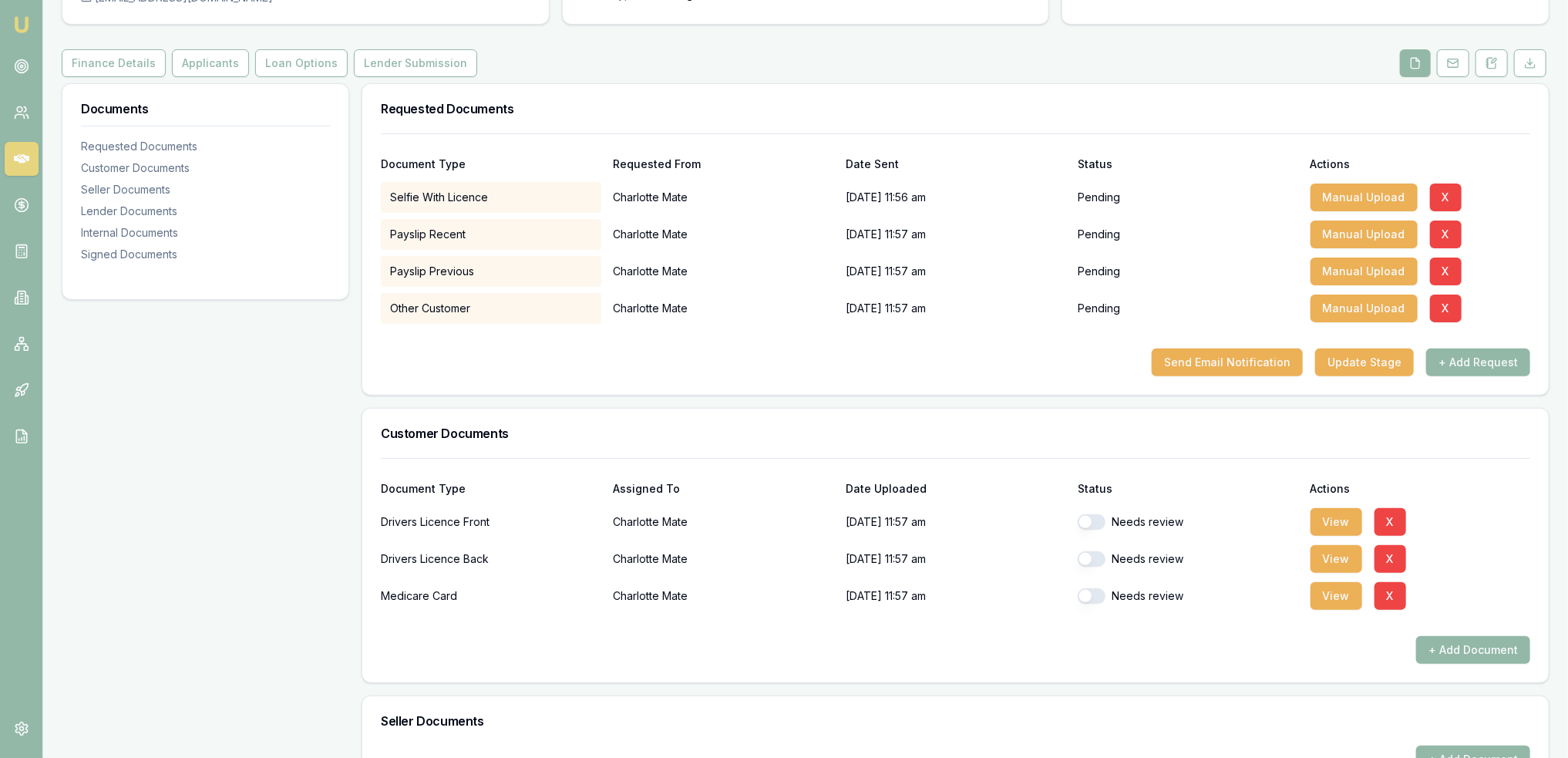
drag, startPoint x: 1084, startPoint y: 518, endPoint x: 1086, endPoint y: 541, distance: 23.1
click at [1086, 520] on button "button" at bounding box center [1092, 522] width 28 height 16
click at [1080, 560] on button "button" at bounding box center [1092, 559] width 28 height 16
click at [1093, 594] on button "button" at bounding box center [1092, 596] width 28 height 16
click at [1346, 516] on button "View" at bounding box center [1337, 522] width 52 height 28
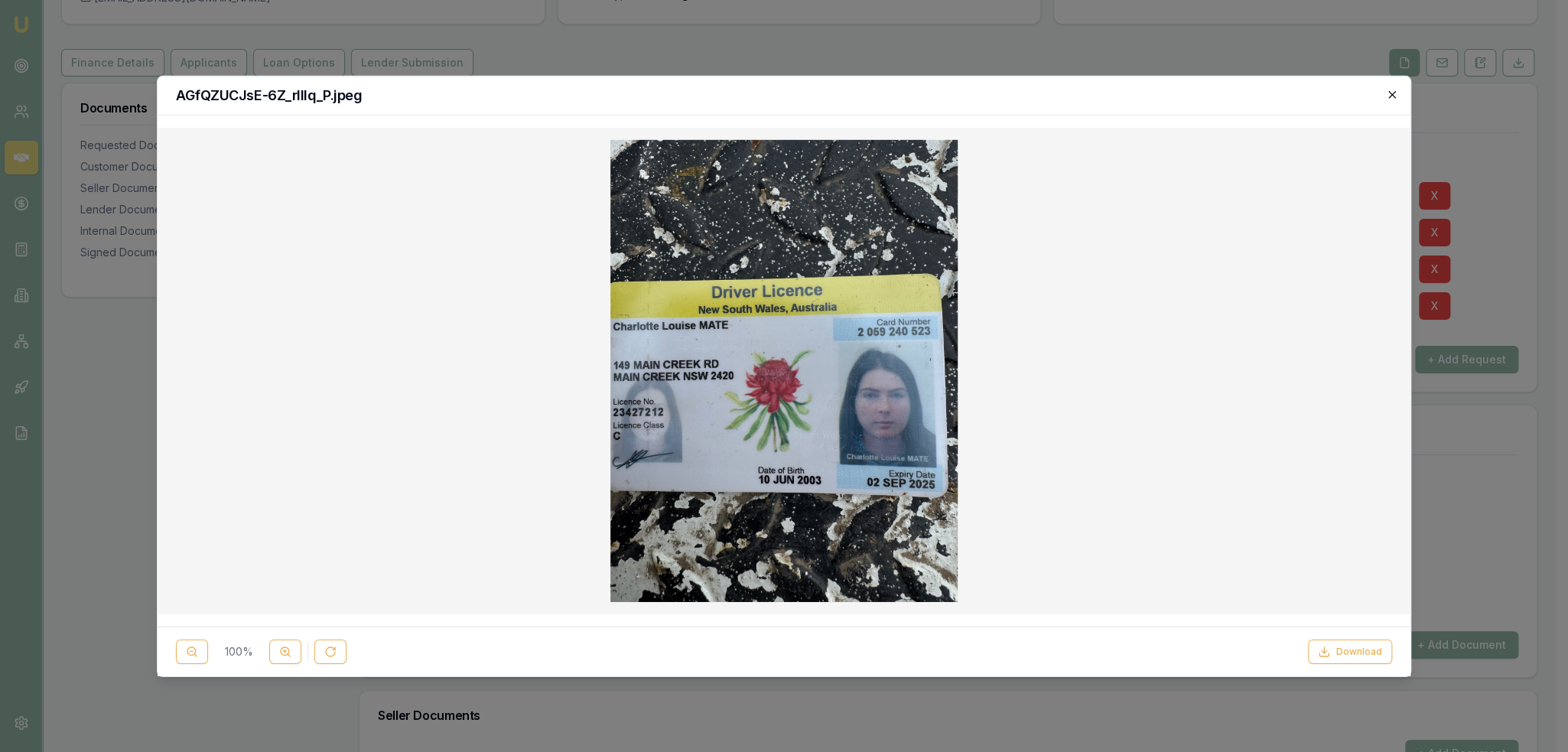
click at [1392, 94] on icon "button" at bounding box center [1391, 94] width 7 height 7
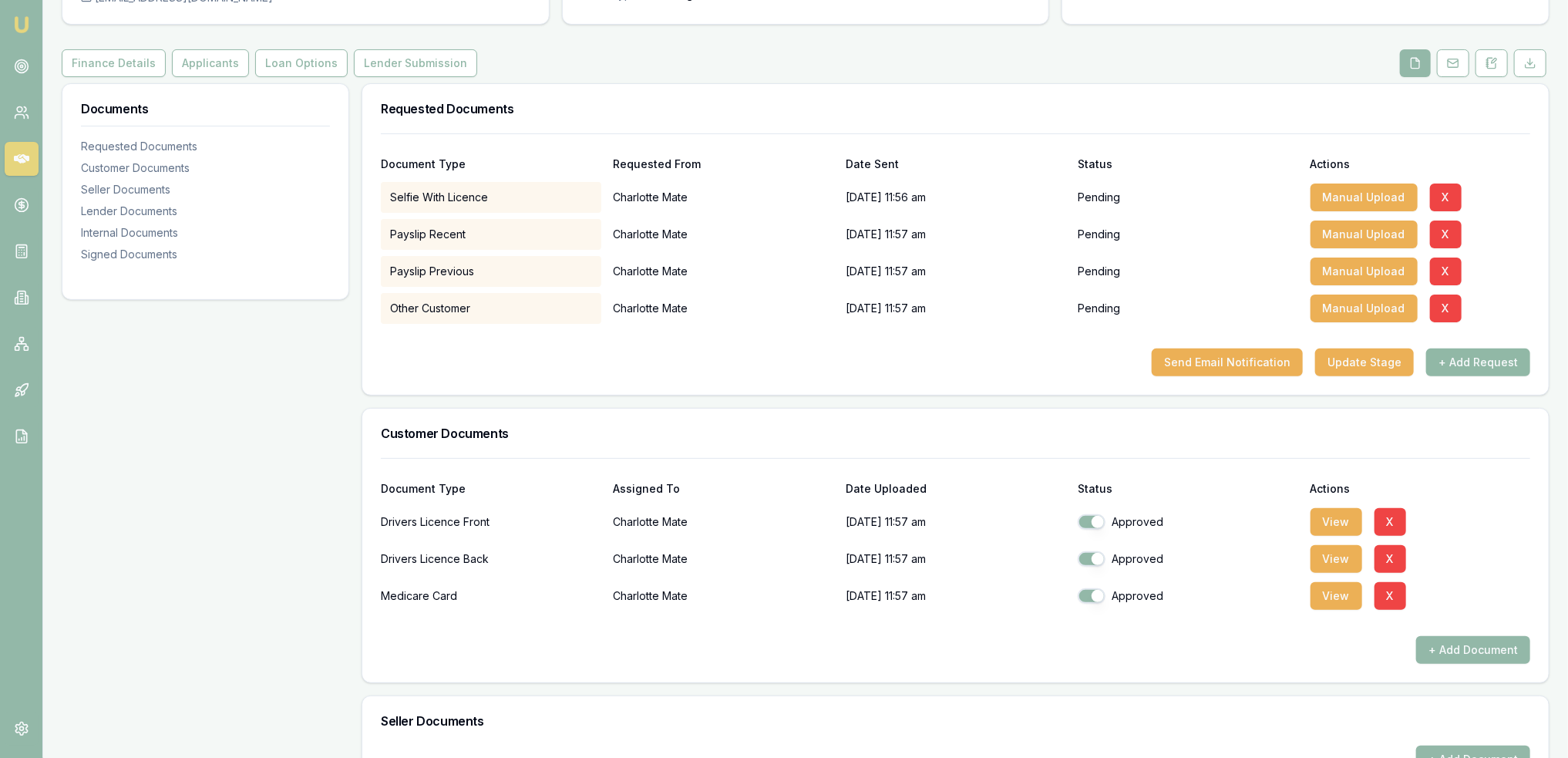
click at [1478, 363] on button "+ Add Request" at bounding box center [1478, 362] width 104 height 28
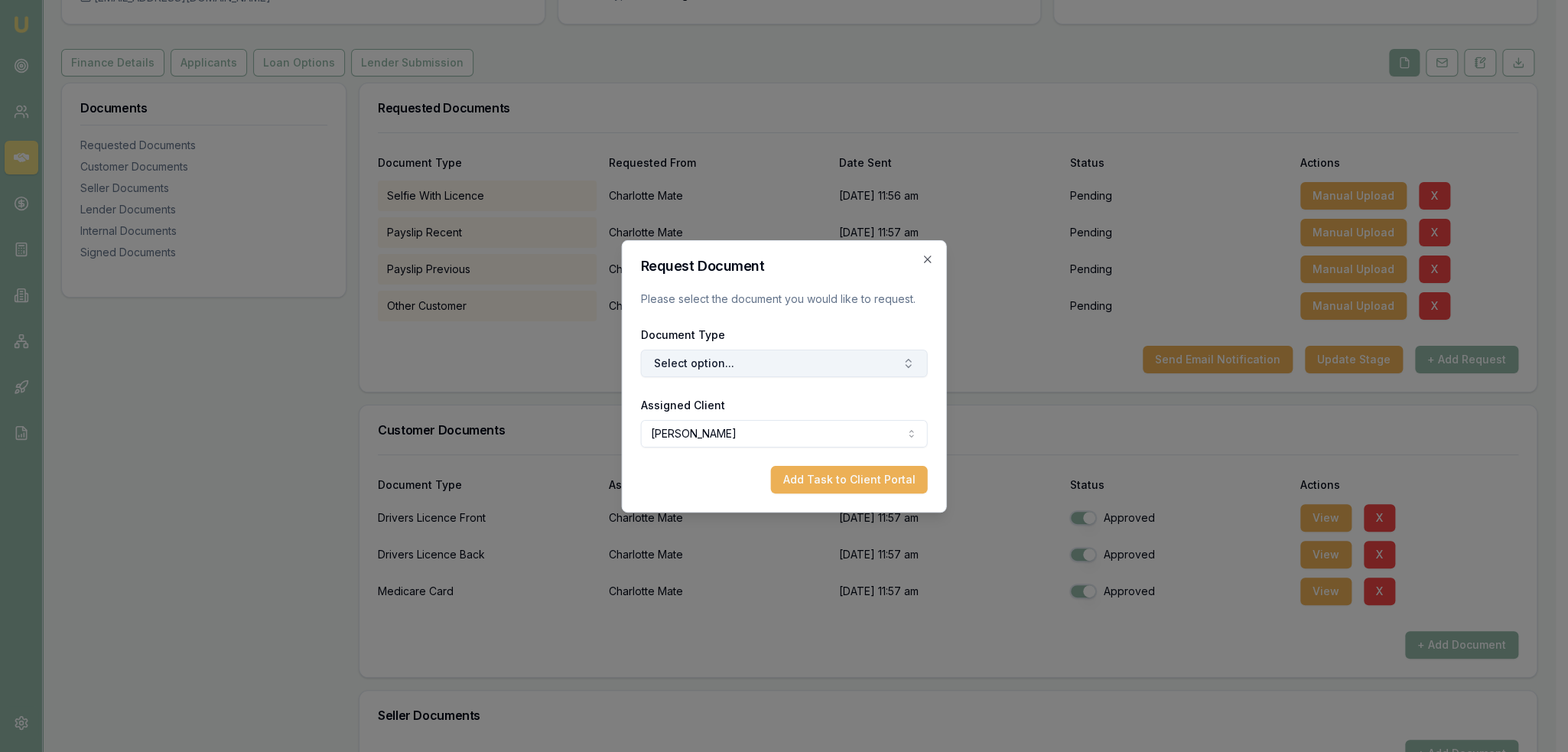
click at [737, 354] on button "Select option..." at bounding box center [784, 363] width 286 height 28
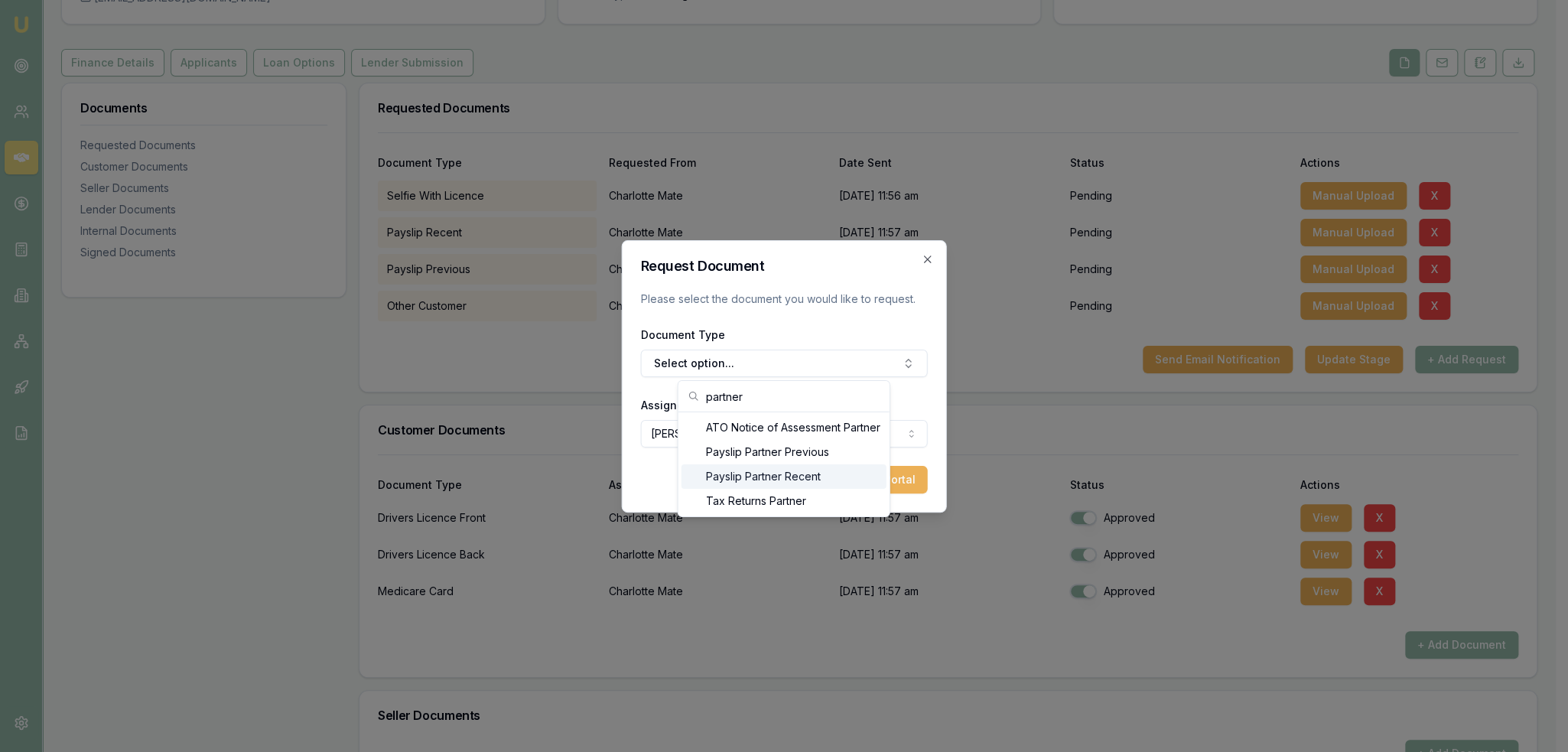
click at [764, 478] on div "Payslip Partner Recent" at bounding box center [784, 476] width 205 height 25
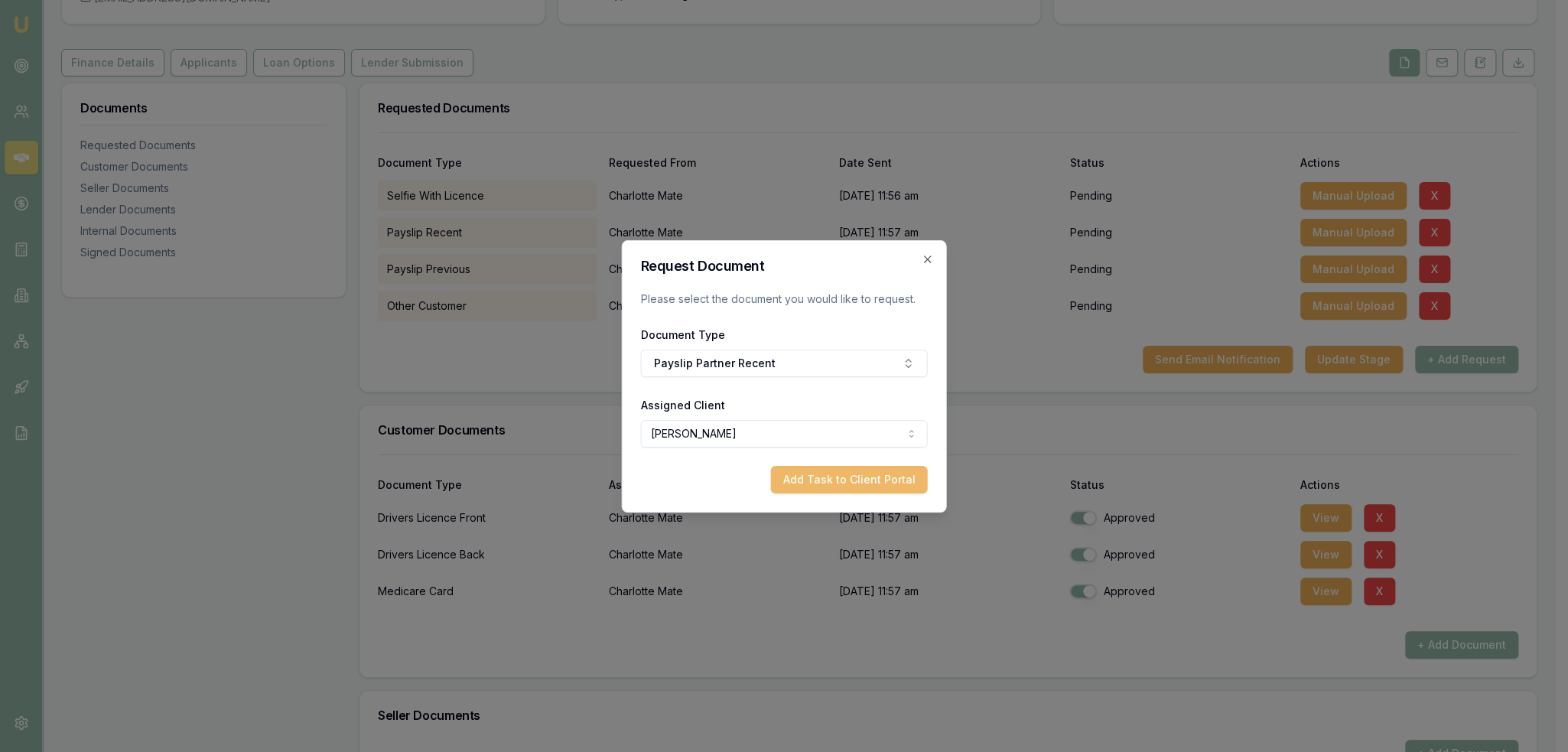
click at [879, 472] on button "Add Task to Client Portal" at bounding box center [848, 479] width 157 height 28
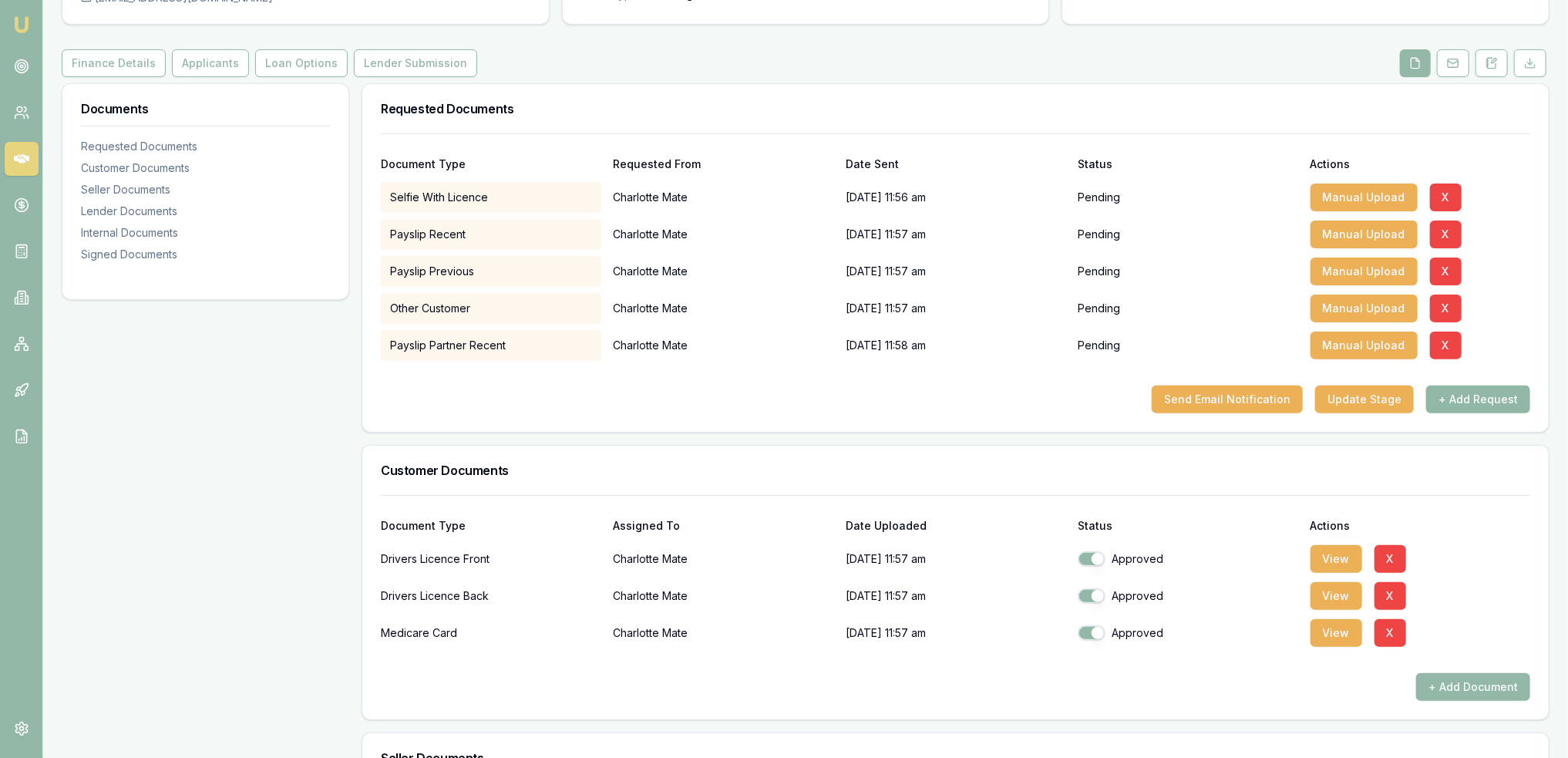
click at [1501, 401] on button "+ Add Request" at bounding box center [1478, 399] width 104 height 28
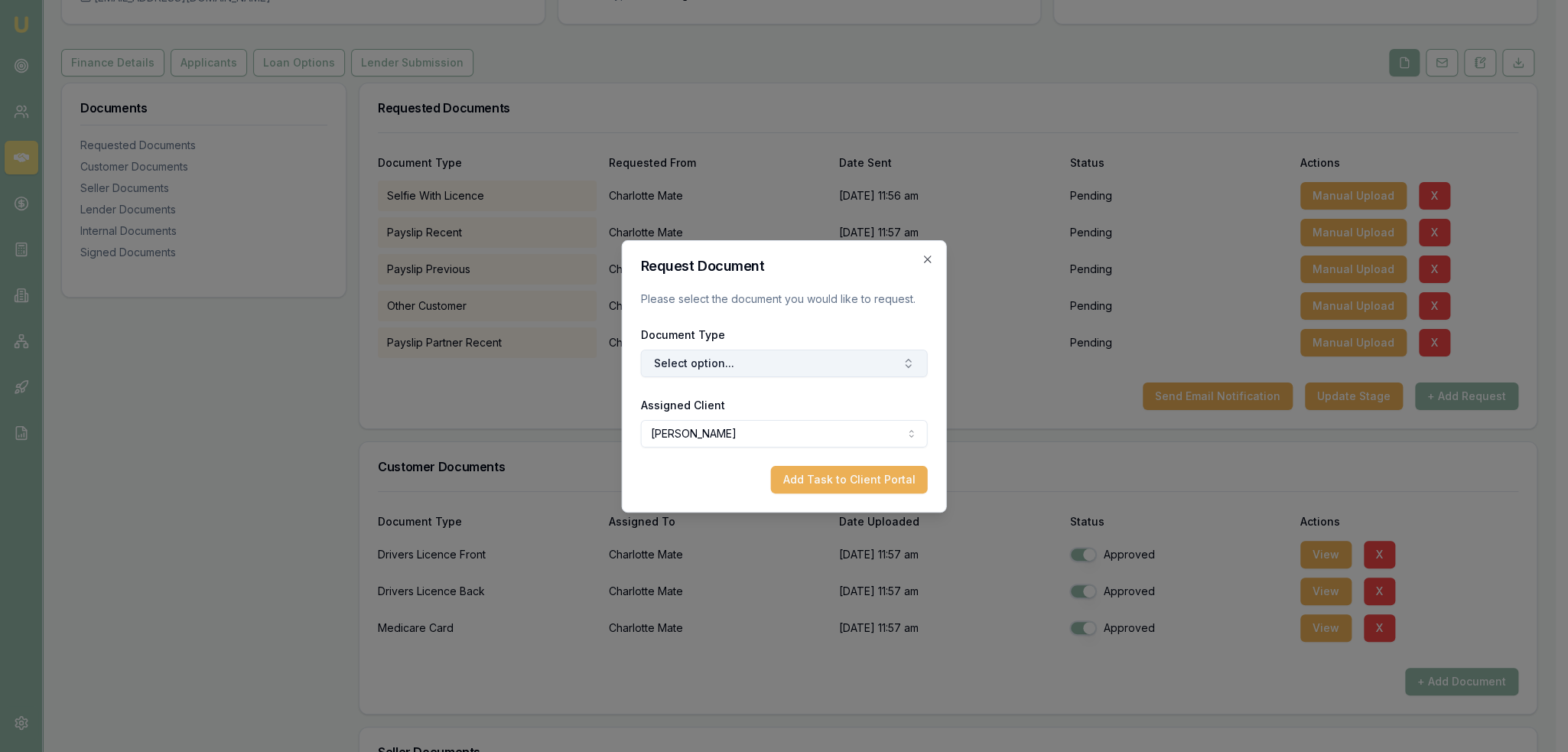
click at [725, 351] on button "Select option..." at bounding box center [784, 363] width 286 height 28
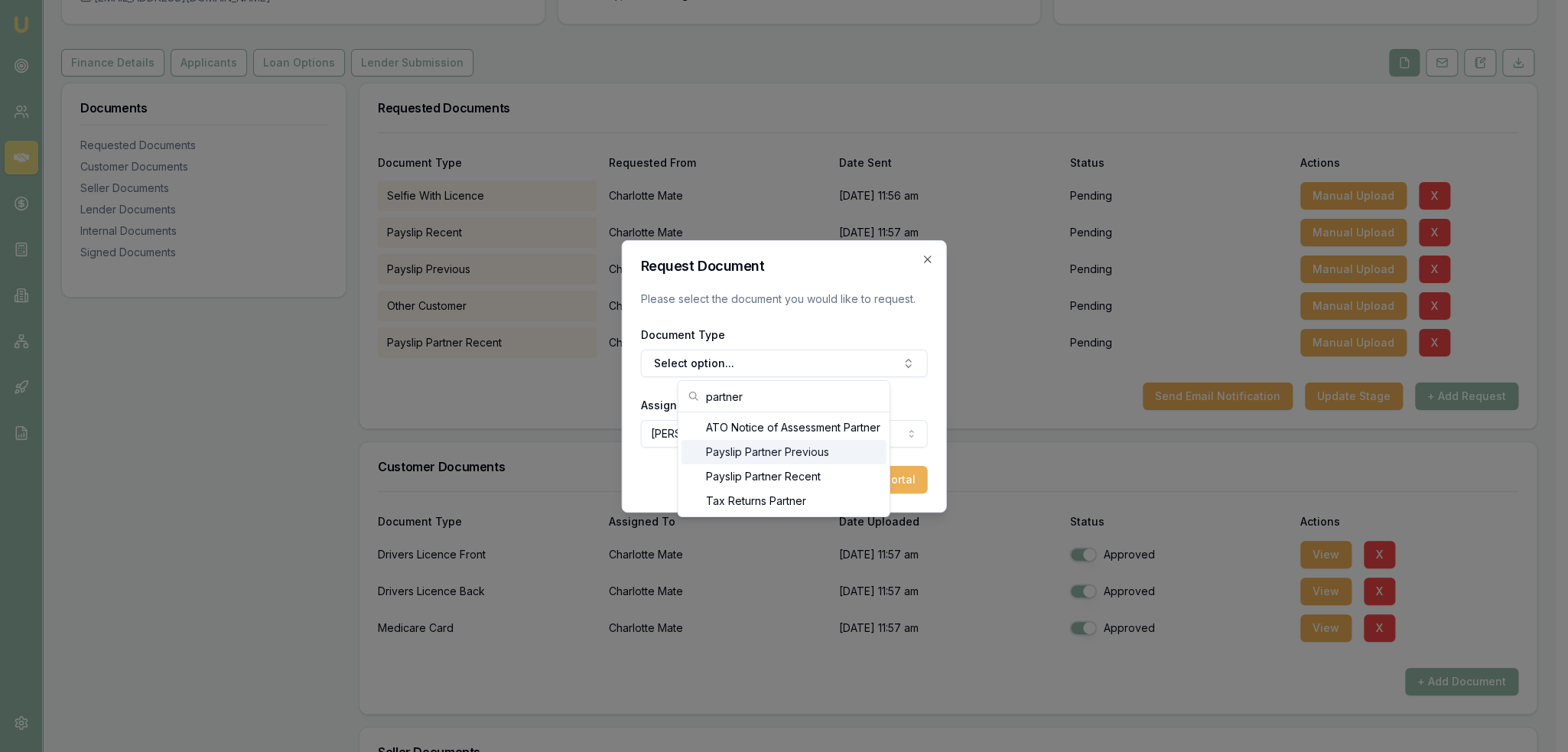
click at [759, 447] on div "Payslip Partner Previous" at bounding box center [784, 452] width 205 height 25
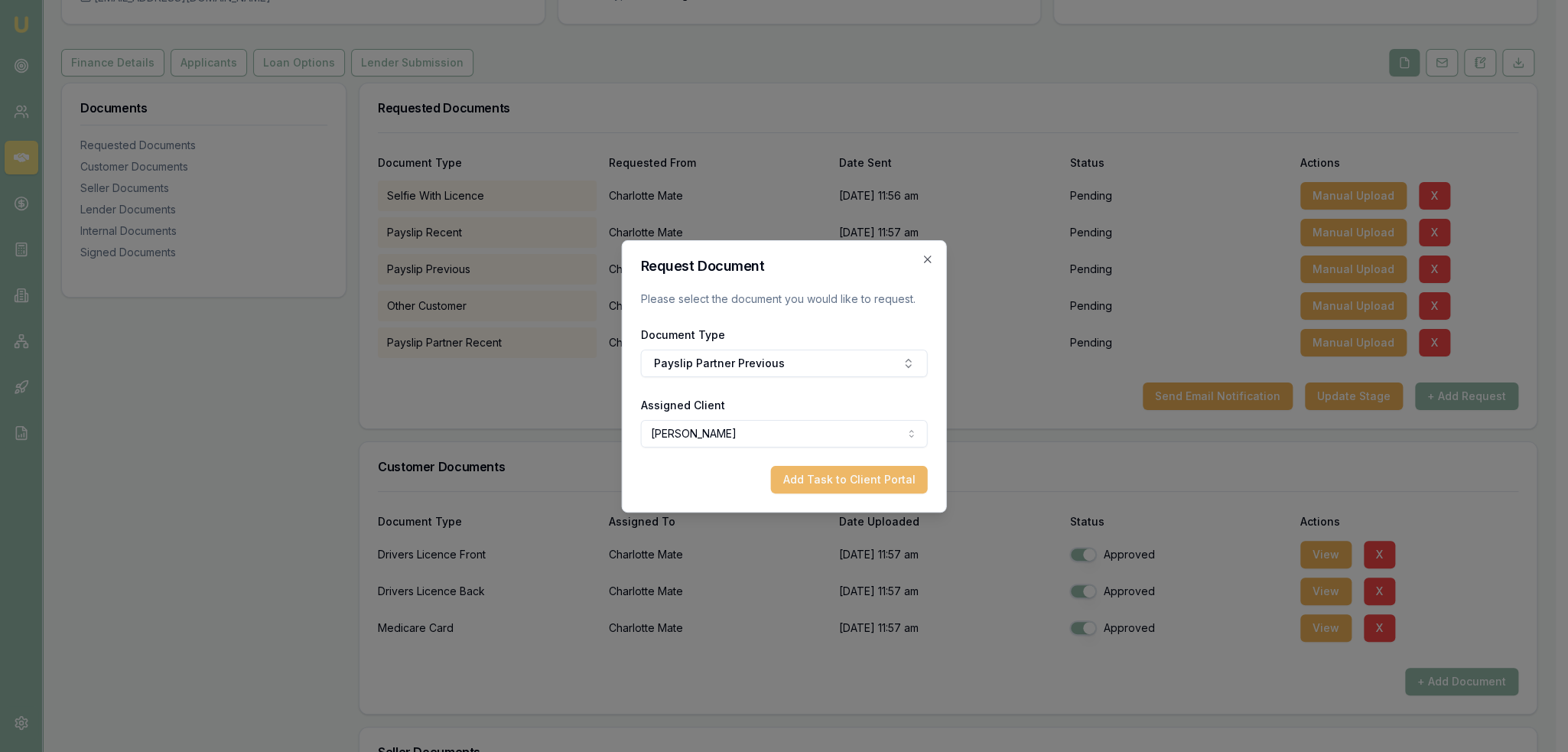
click at [862, 474] on button "Add Task to Client Portal" at bounding box center [848, 479] width 157 height 28
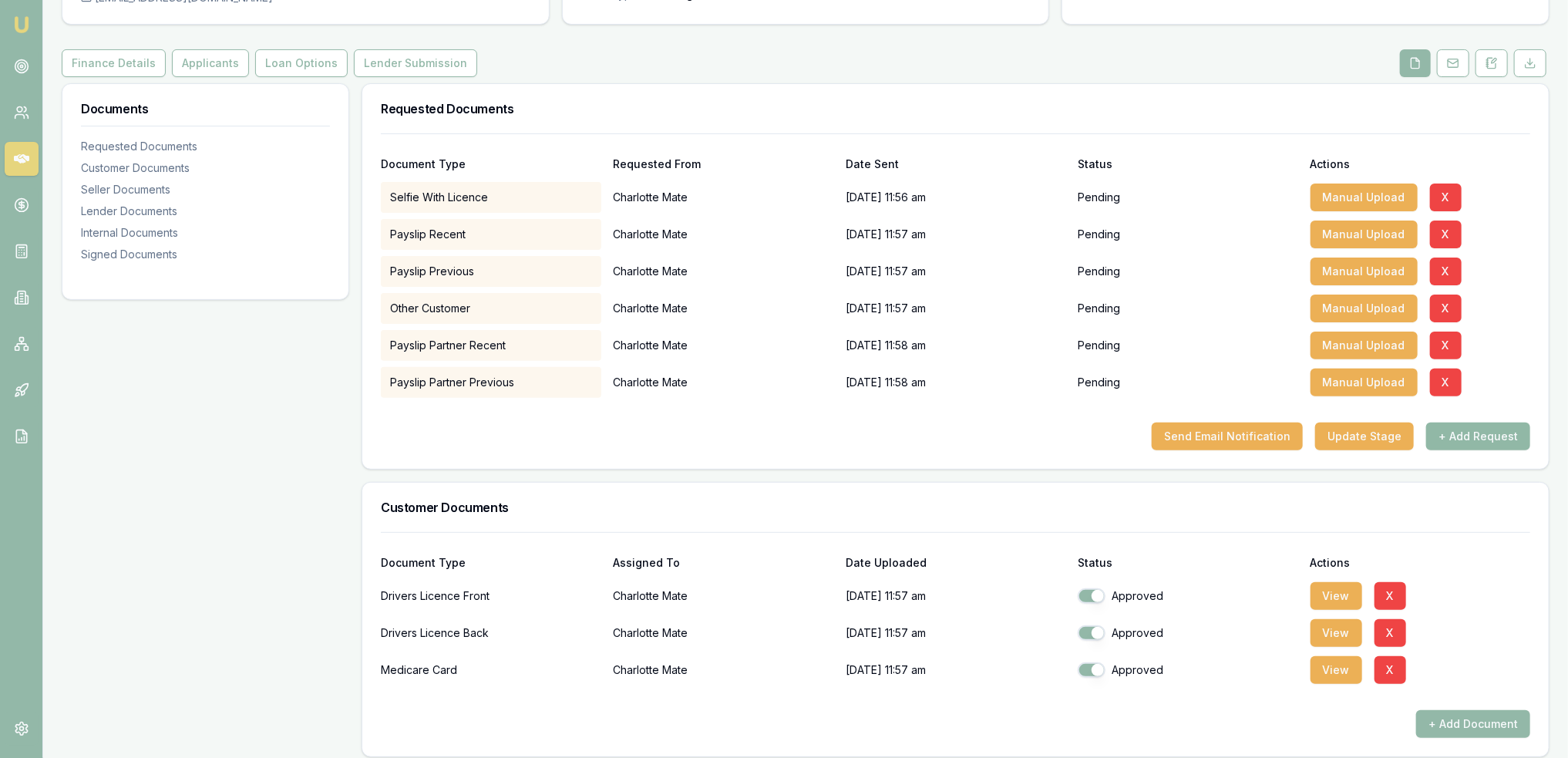
click at [1471, 442] on button "+ Add Request" at bounding box center [1478, 437] width 104 height 28
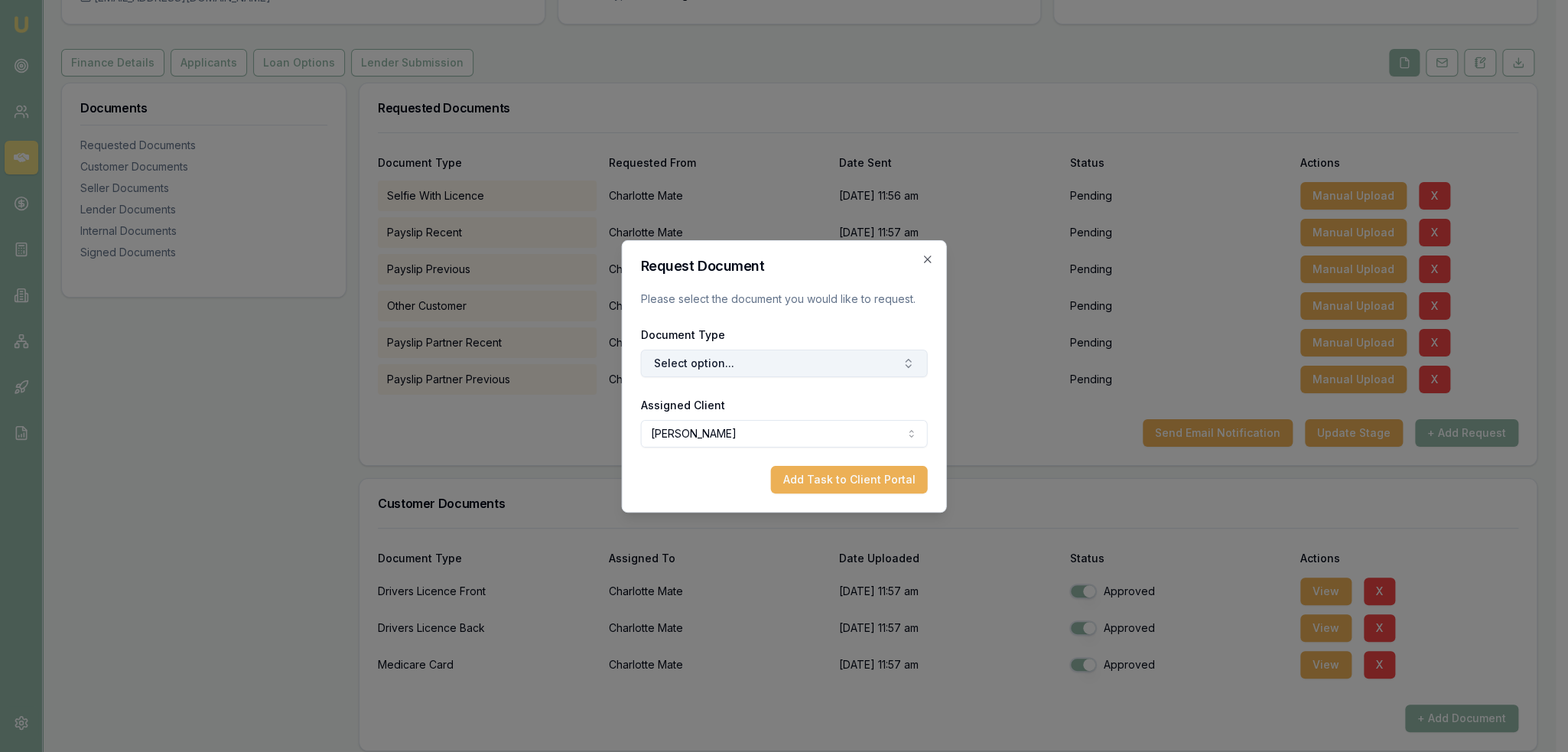
click at [741, 359] on button "Select option..." at bounding box center [784, 363] width 286 height 28
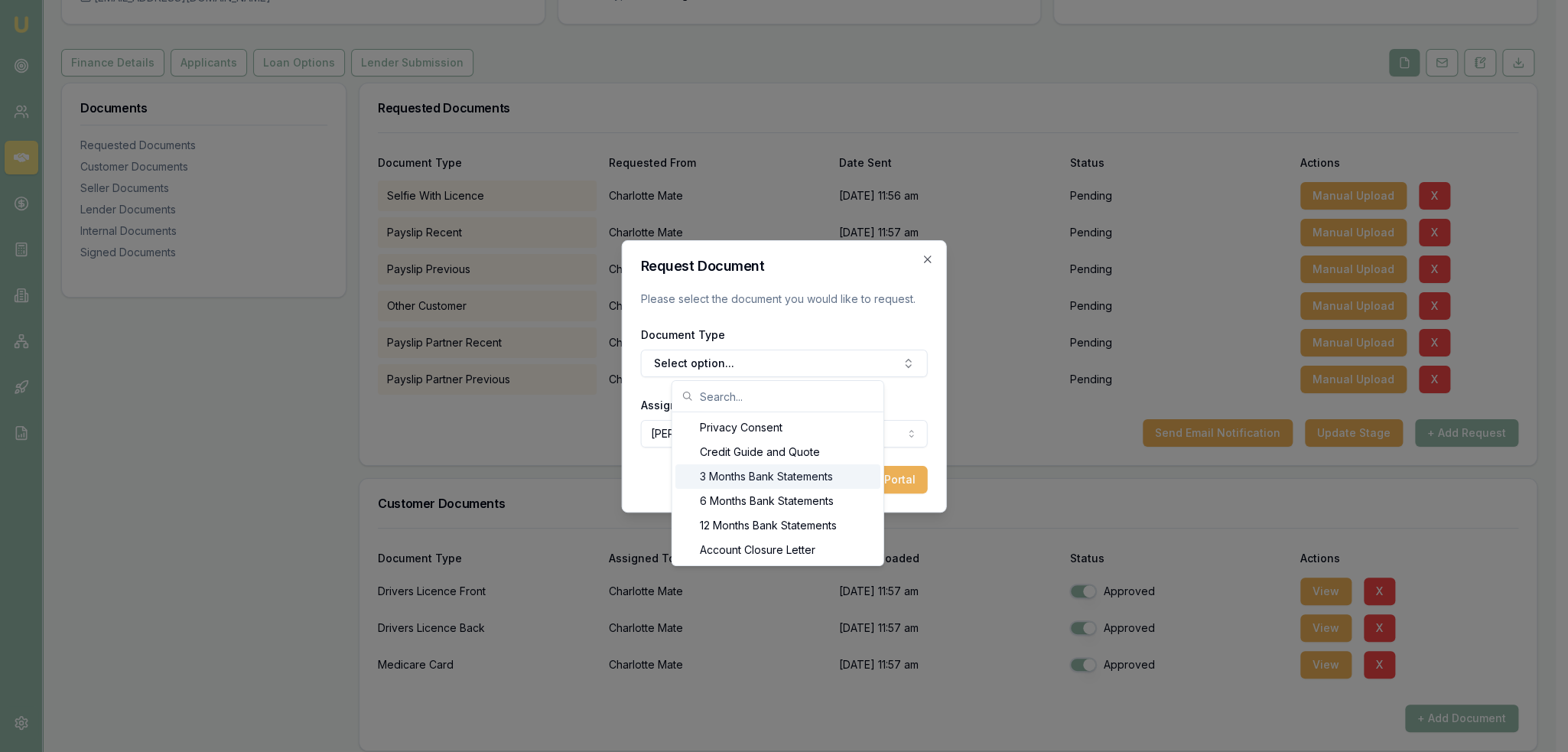
click at [755, 474] on div "3 Months Bank Statements" at bounding box center [778, 476] width 205 height 25
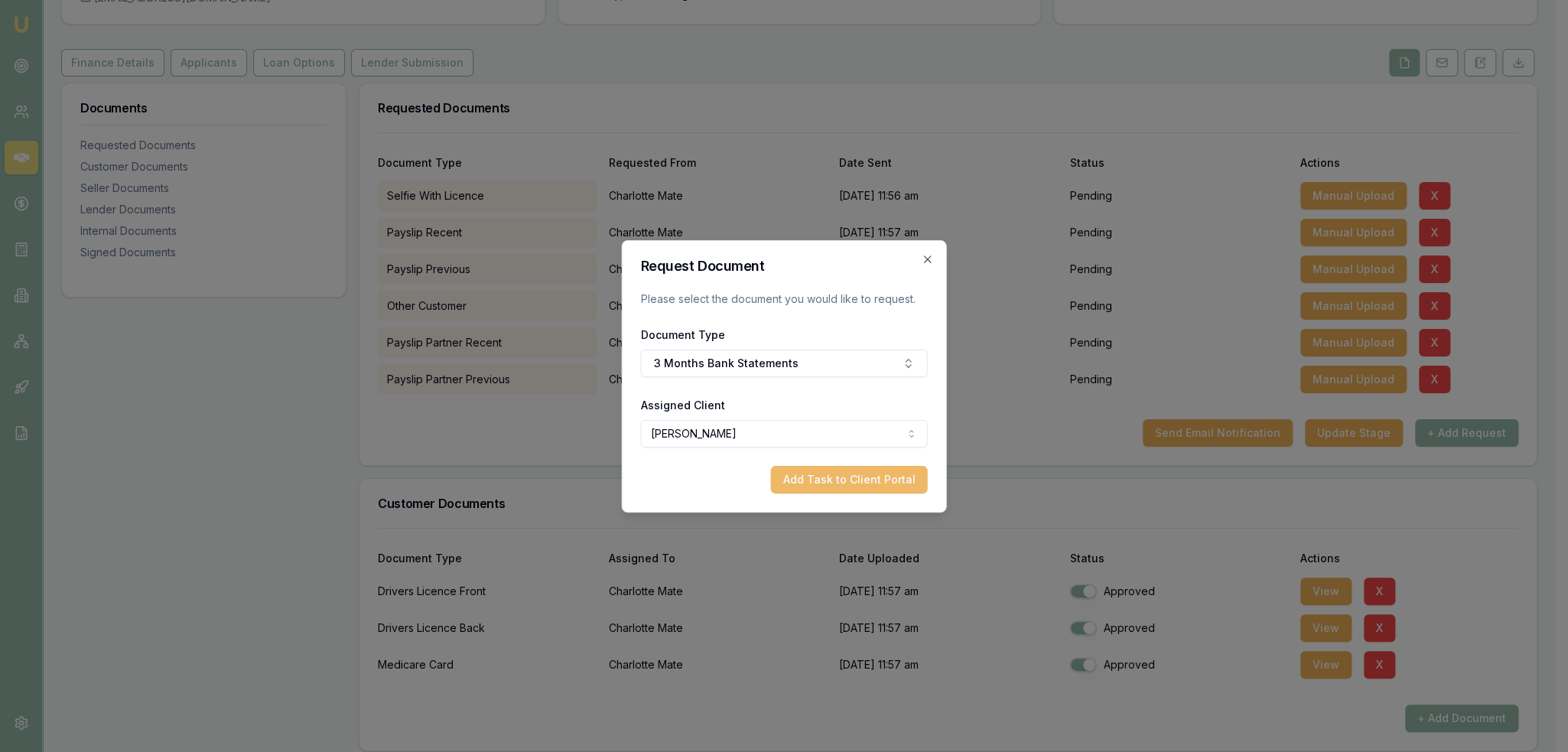
click at [872, 485] on button "Add Task to Client Portal" at bounding box center [848, 479] width 157 height 28
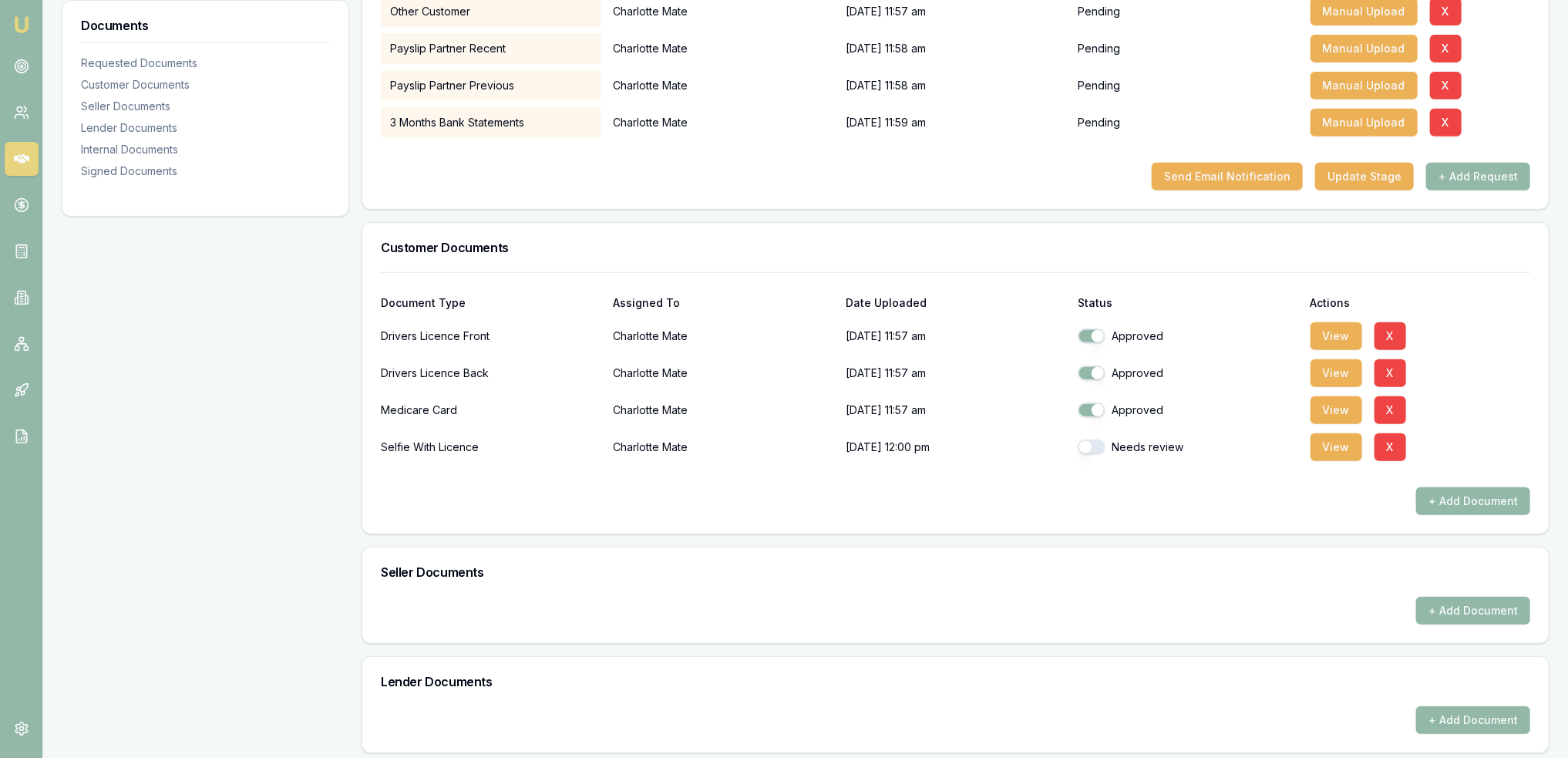
scroll to position [462, 0]
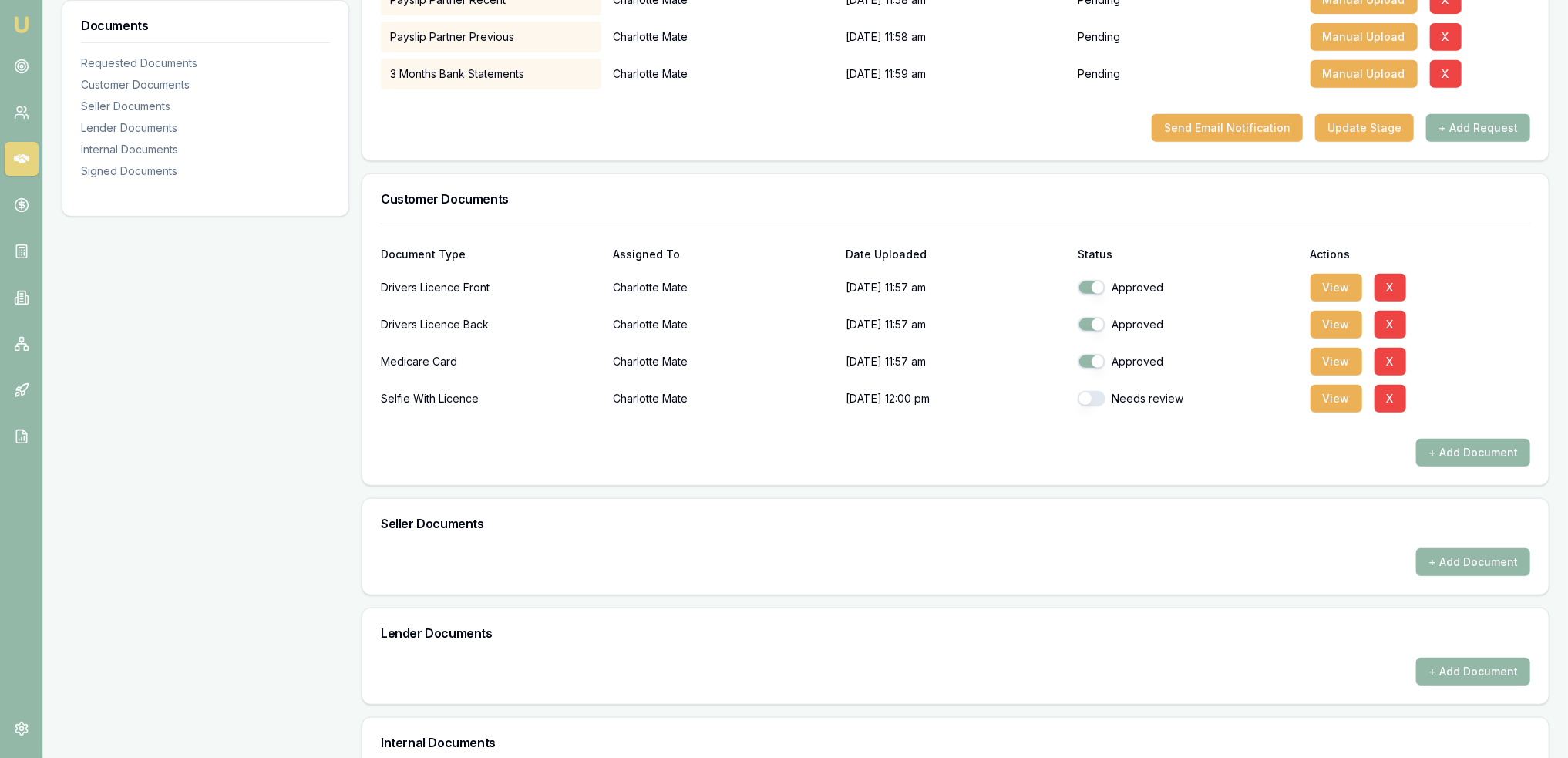
drag, startPoint x: 1086, startPoint y: 396, endPoint x: 1152, endPoint y: 403, distance: 66.4
click at [1090, 396] on button "button" at bounding box center [1092, 399] width 28 height 16
click at [1340, 397] on button "View" at bounding box center [1337, 399] width 52 height 28
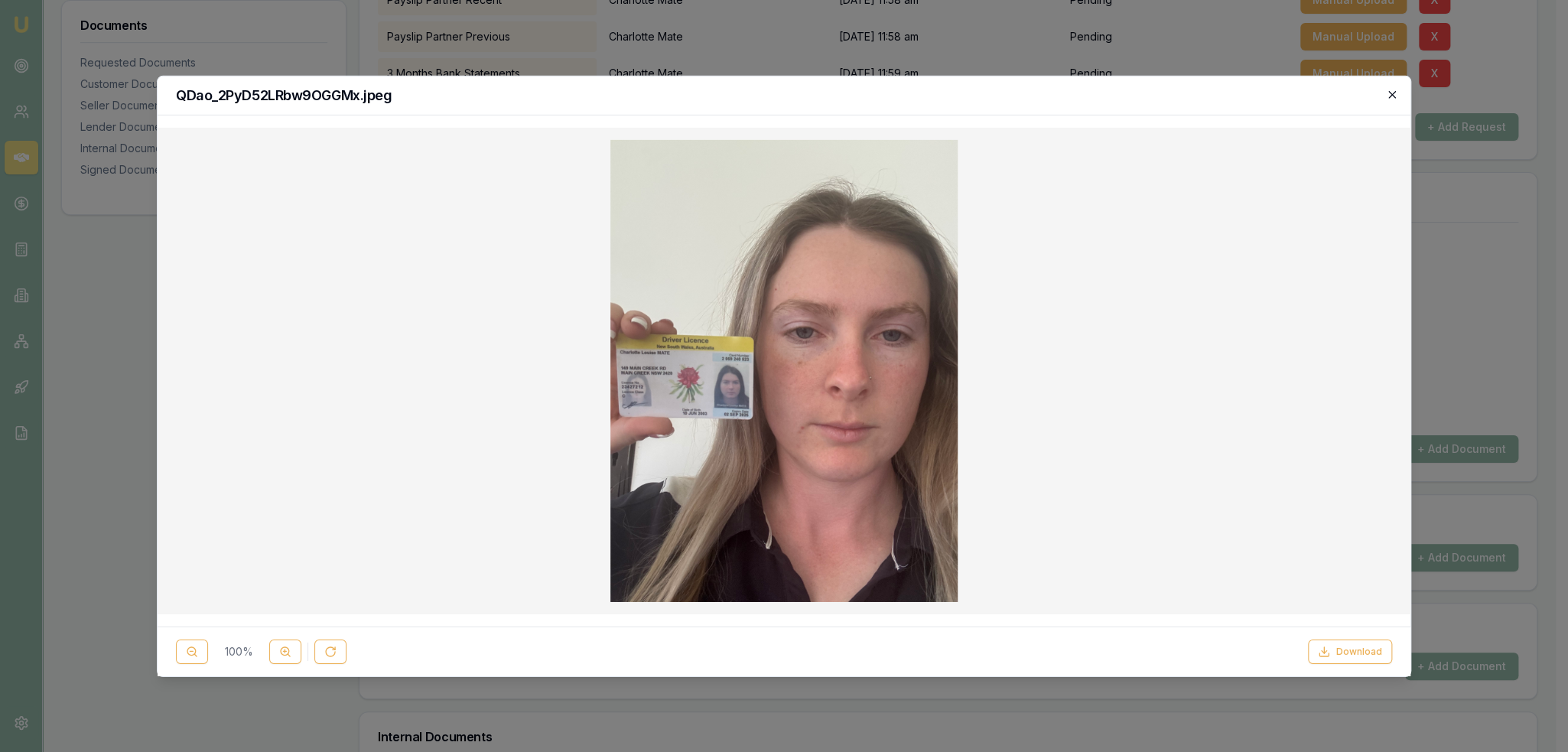
click at [1390, 92] on icon "button" at bounding box center [1392, 94] width 12 height 12
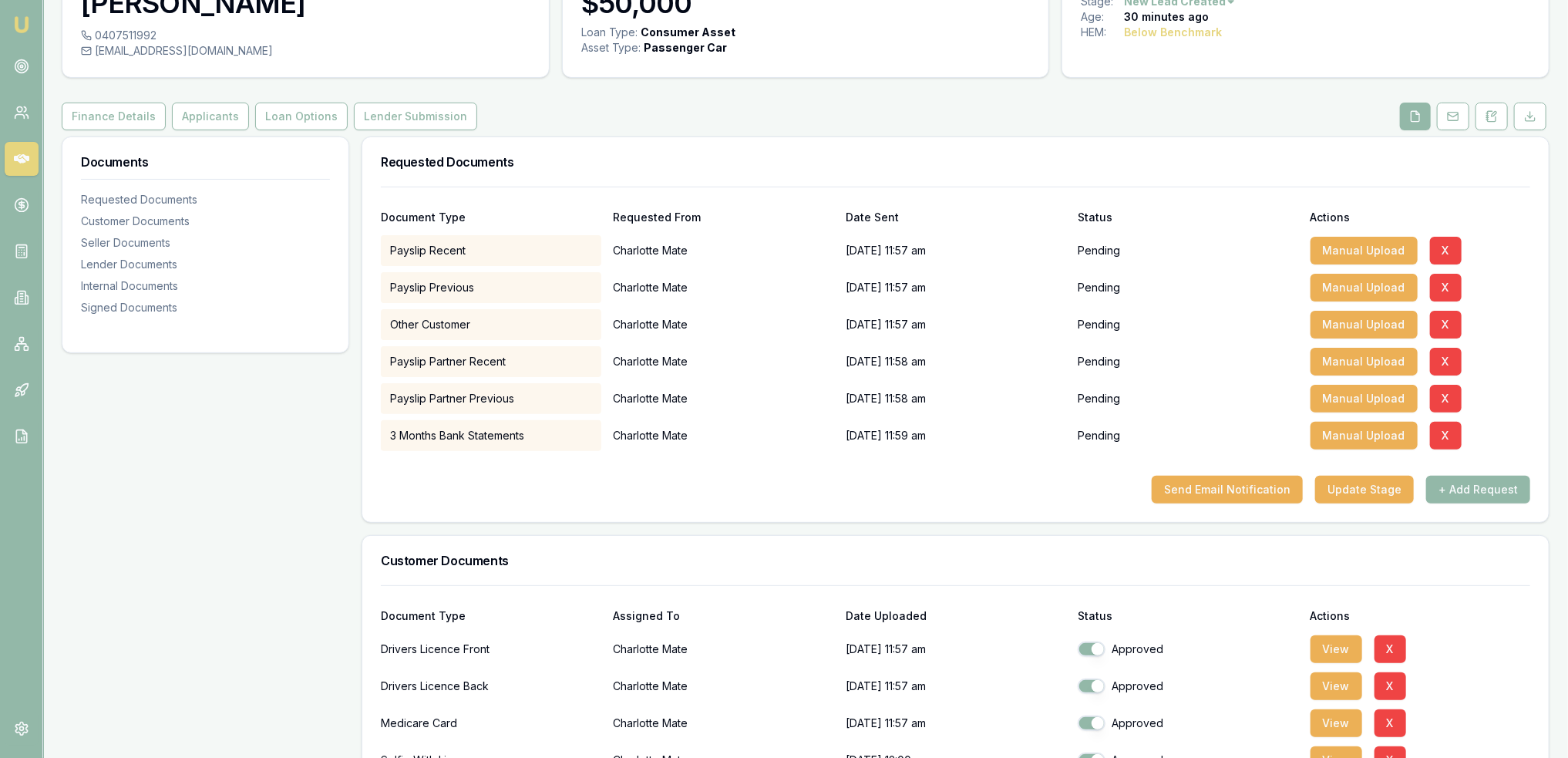
scroll to position [154, 0]
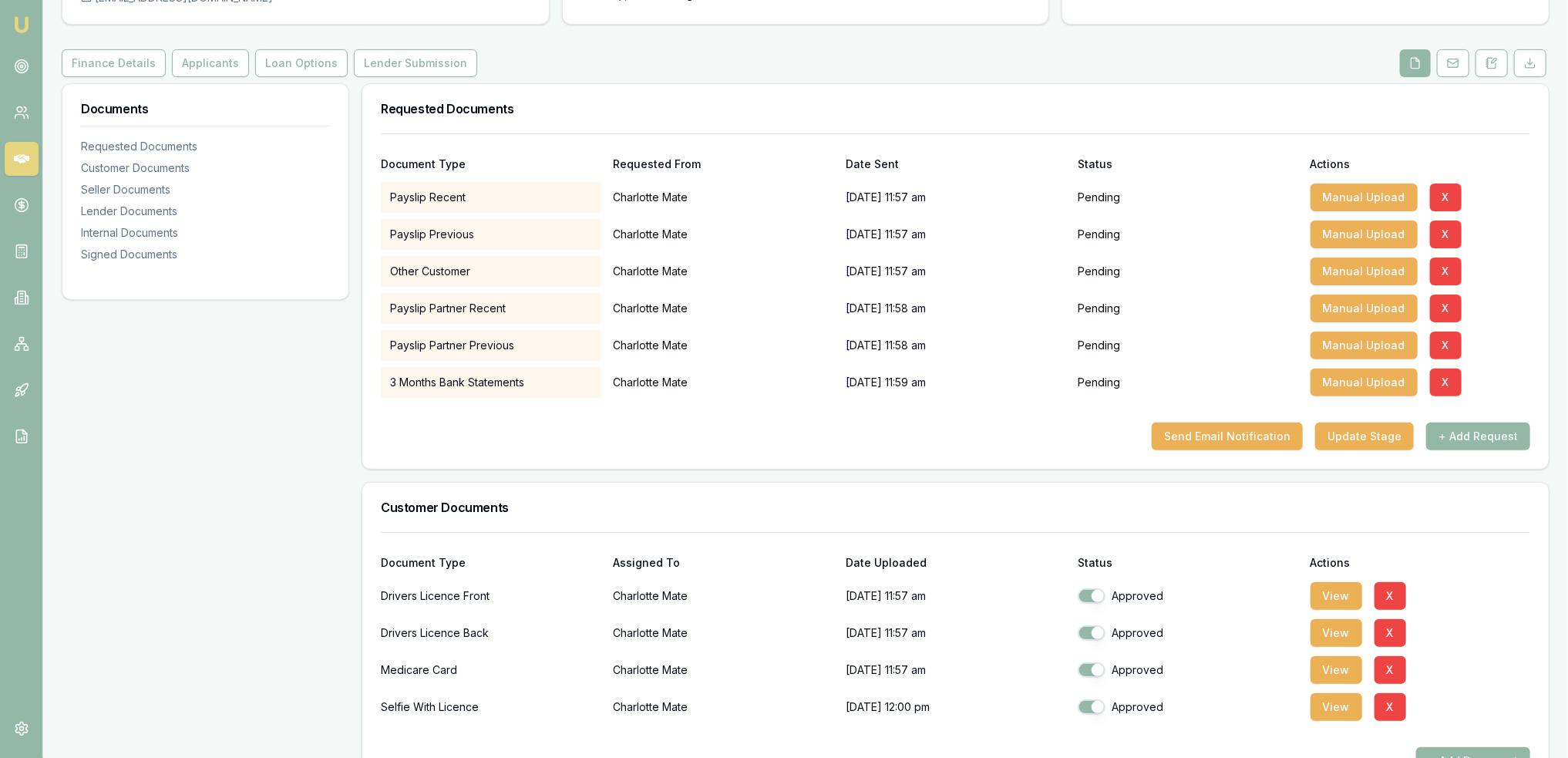
click at [485, 272] on div "Other Customer" at bounding box center [490, 271] width 219 height 31
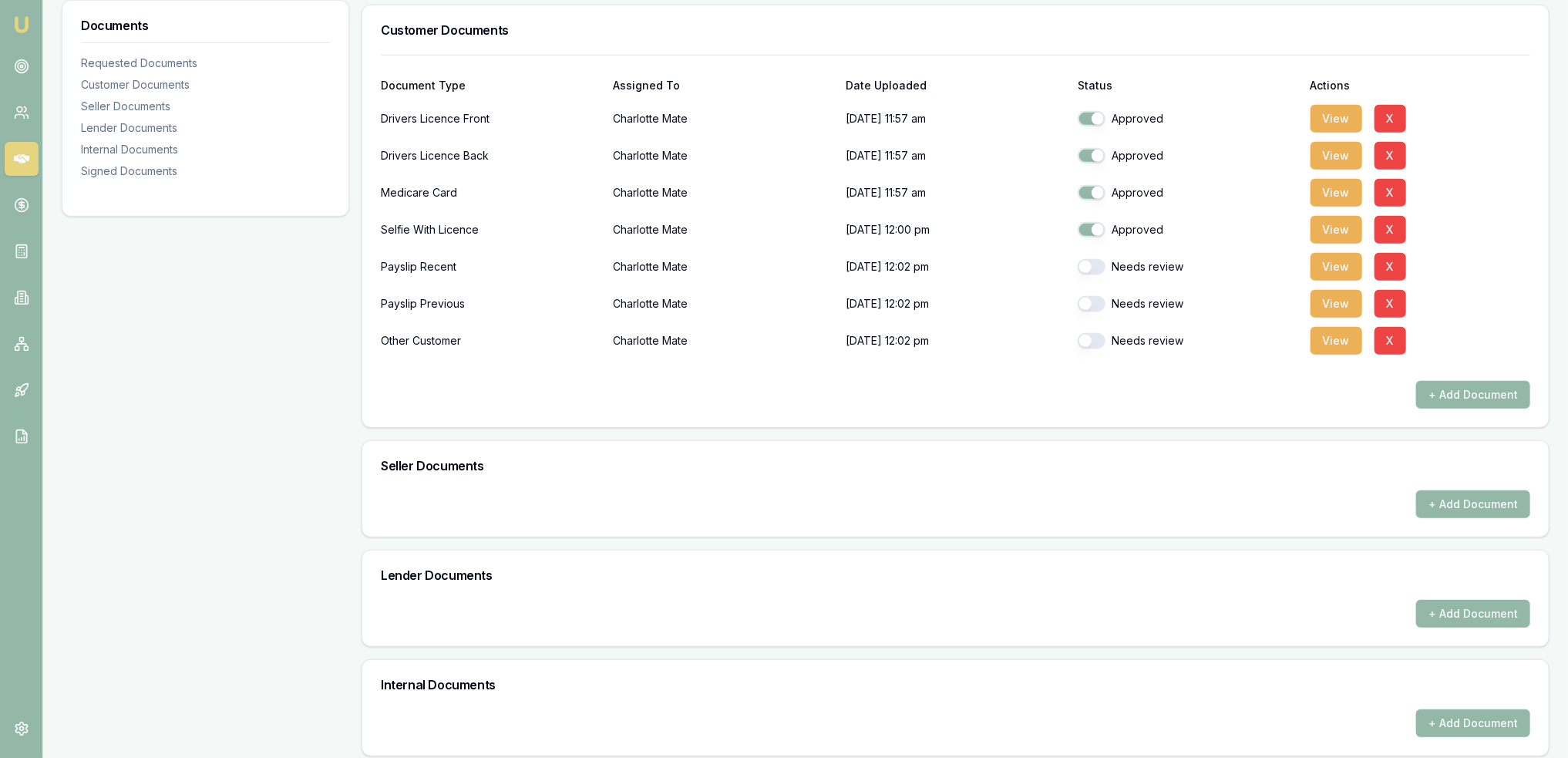
scroll to position [540, 0]
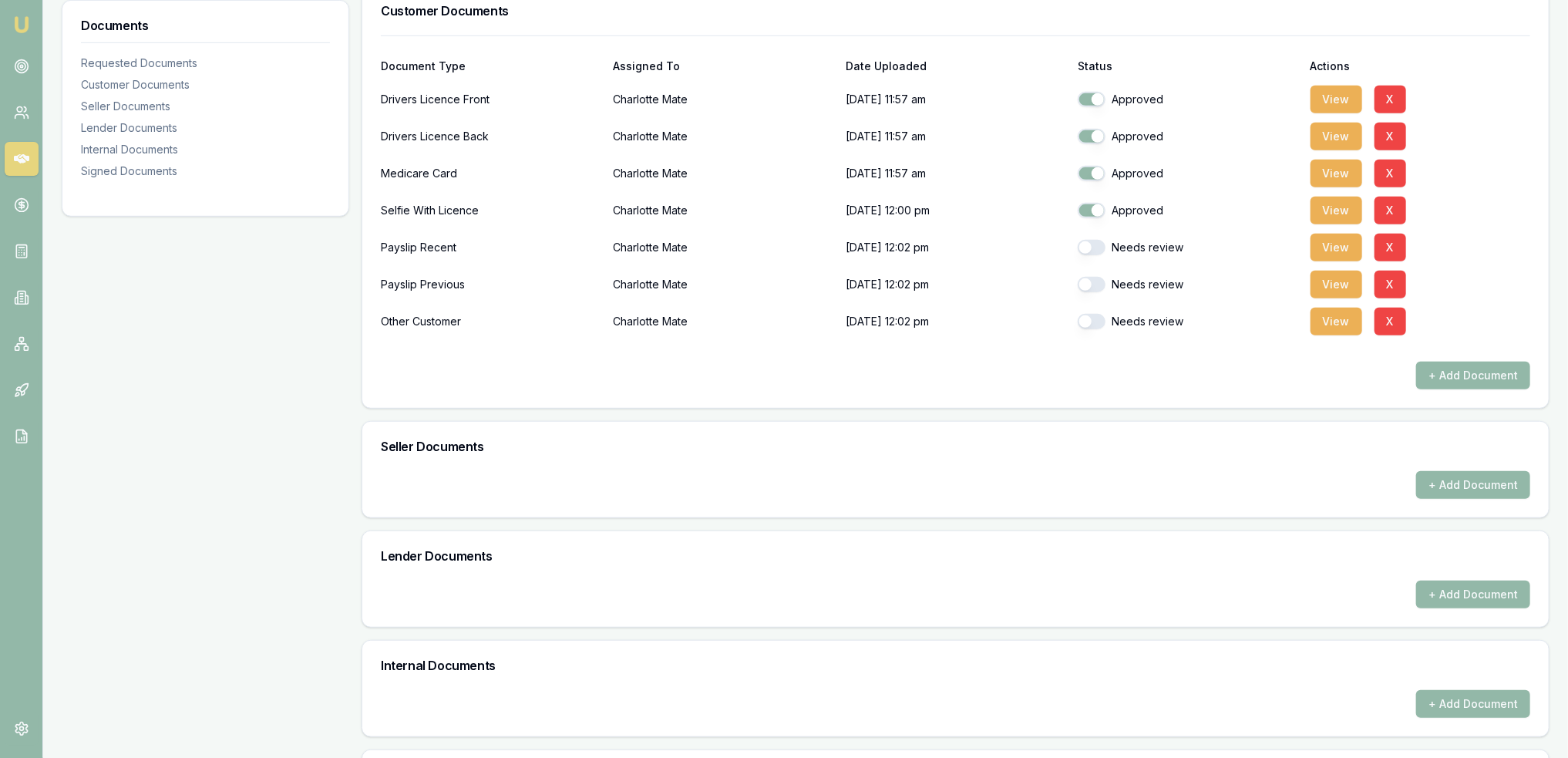
drag, startPoint x: 1092, startPoint y: 323, endPoint x: 1076, endPoint y: 301, distance: 27.2
click at [1092, 323] on button "button" at bounding box center [1092, 321] width 28 height 16
click at [1084, 278] on button "button" at bounding box center [1092, 285] width 28 height 16
click at [1092, 247] on button "button" at bounding box center [1092, 248] width 28 height 16
click at [1345, 316] on button "View" at bounding box center [1337, 321] width 52 height 28
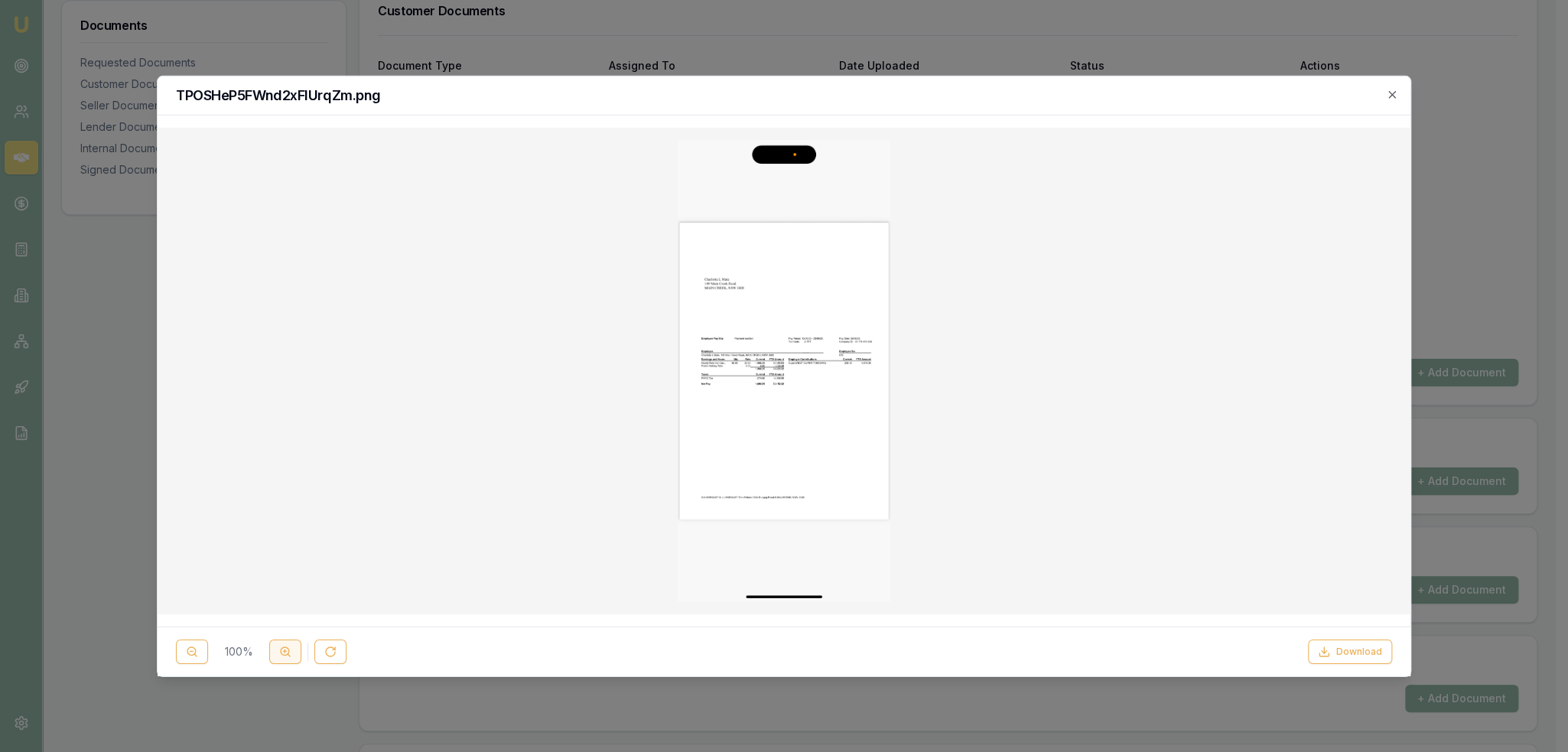
click at [286, 643] on button at bounding box center [284, 651] width 32 height 25
click at [286, 644] on button at bounding box center [284, 651] width 32 height 25
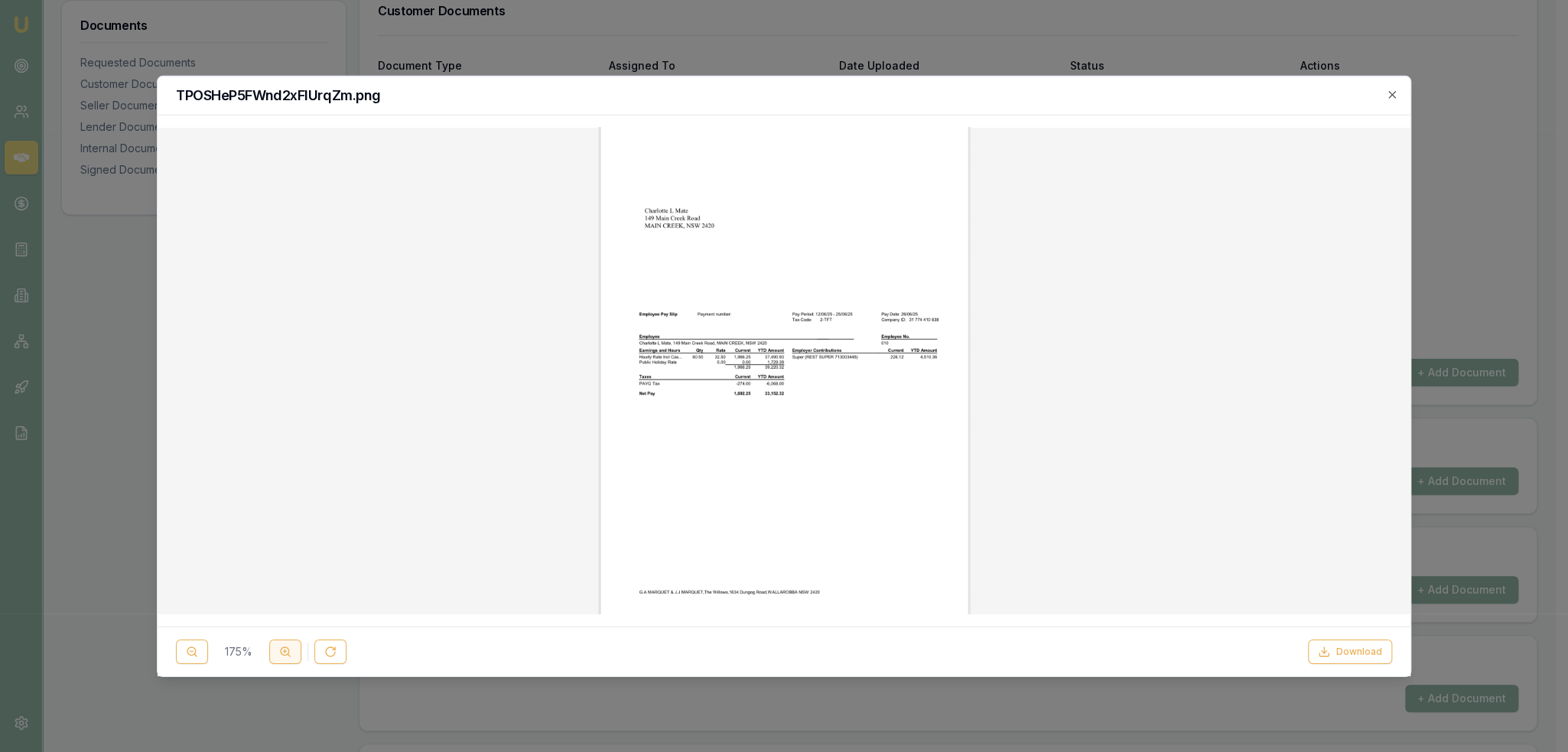
click at [286, 644] on button at bounding box center [284, 651] width 32 height 25
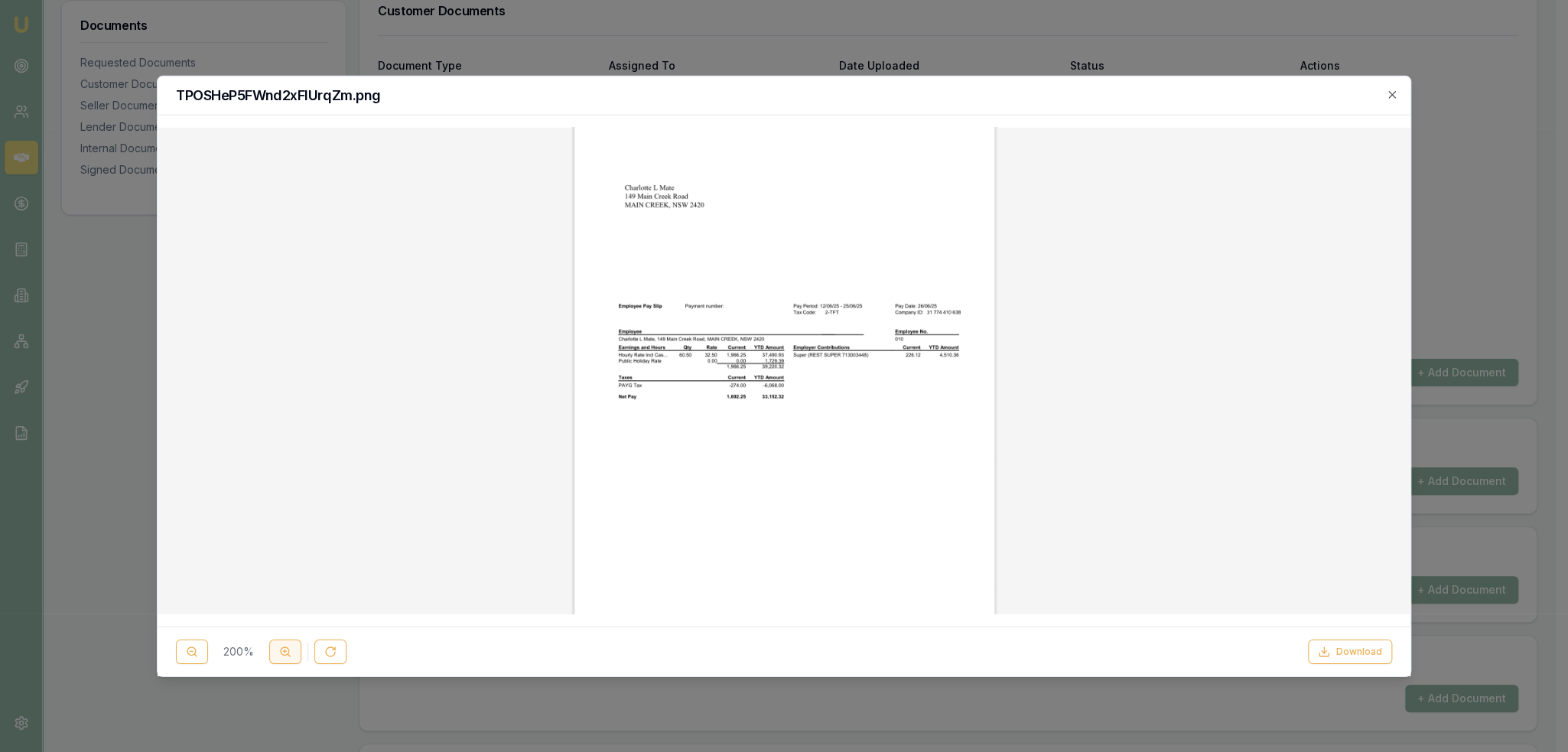
click at [286, 644] on button at bounding box center [284, 651] width 32 height 25
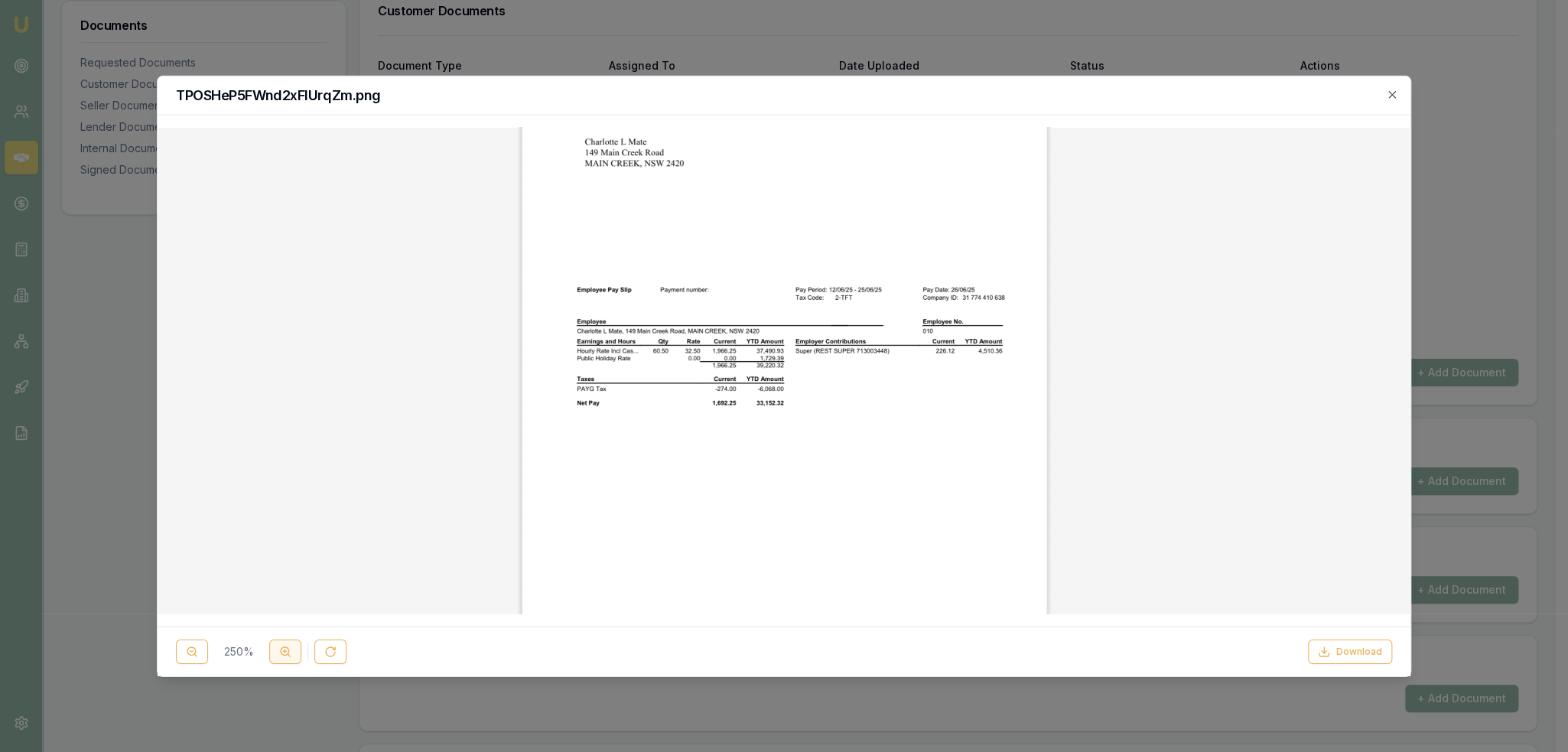
click at [286, 644] on button at bounding box center [284, 651] width 32 height 25
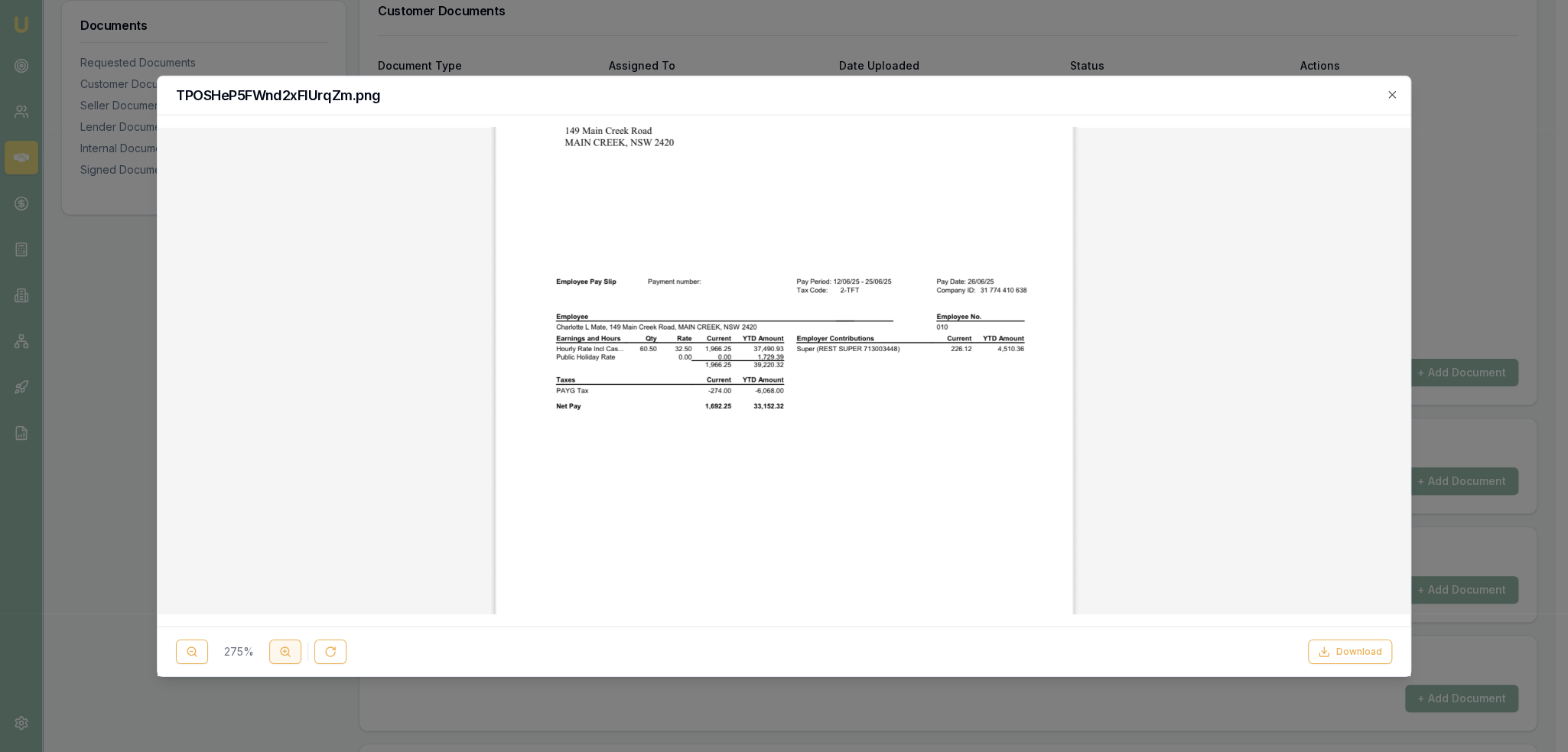
click at [286, 644] on button at bounding box center [284, 651] width 32 height 25
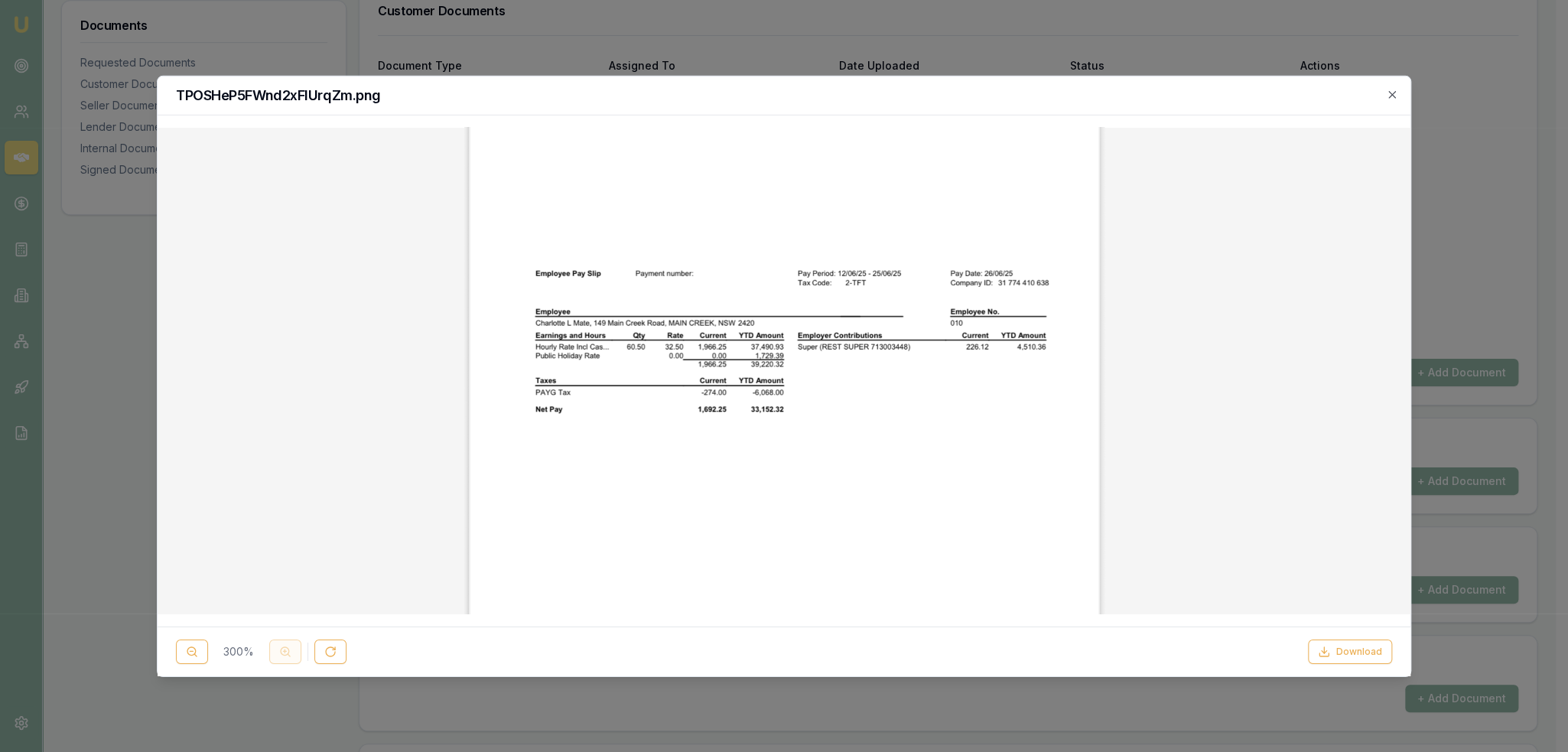
click at [286, 644] on div "300 %" at bounding box center [261, 651] width 170 height 25
click at [1395, 91] on icon "button" at bounding box center [1392, 94] width 12 height 12
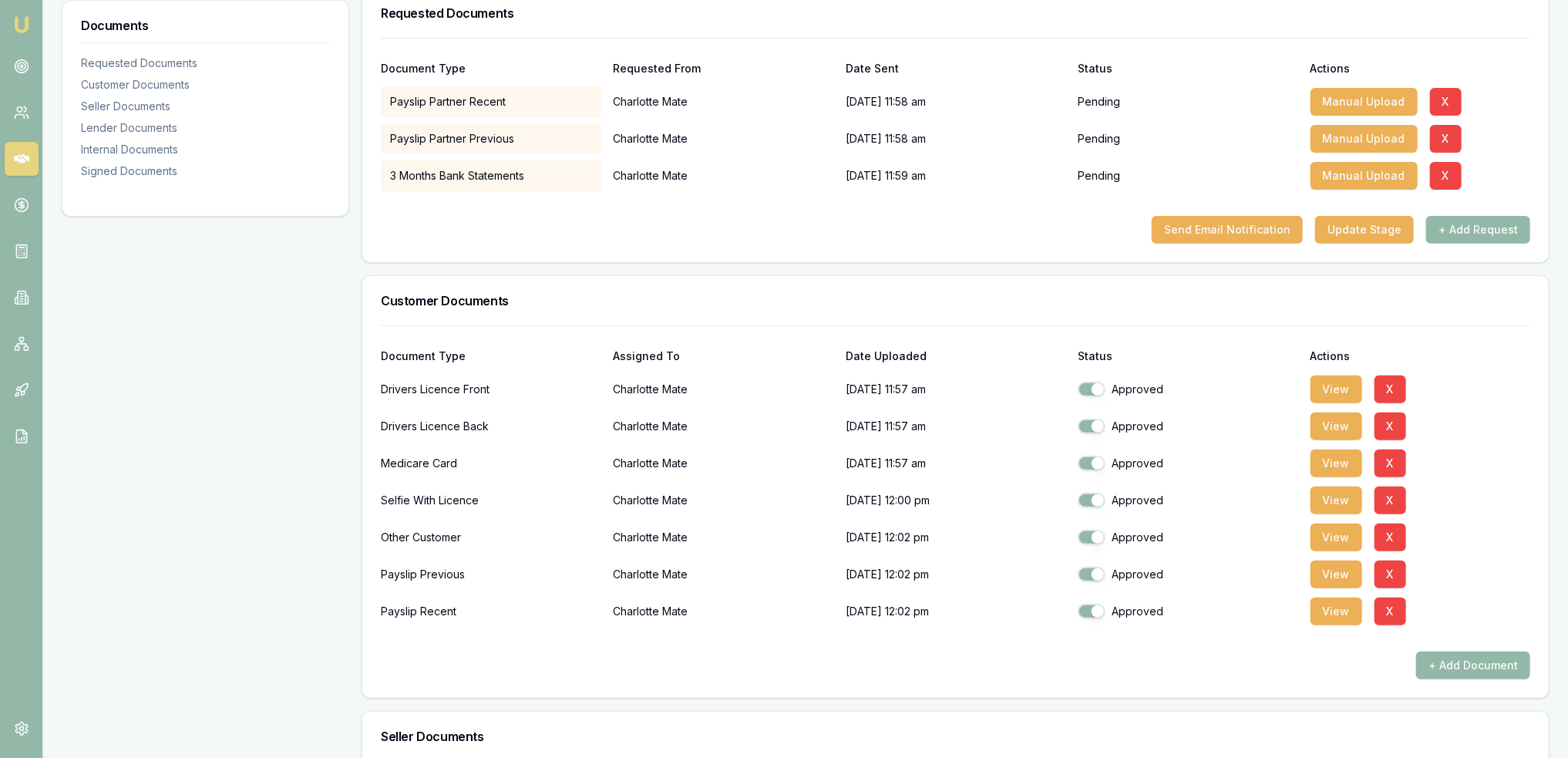
scroll to position [231, 0]
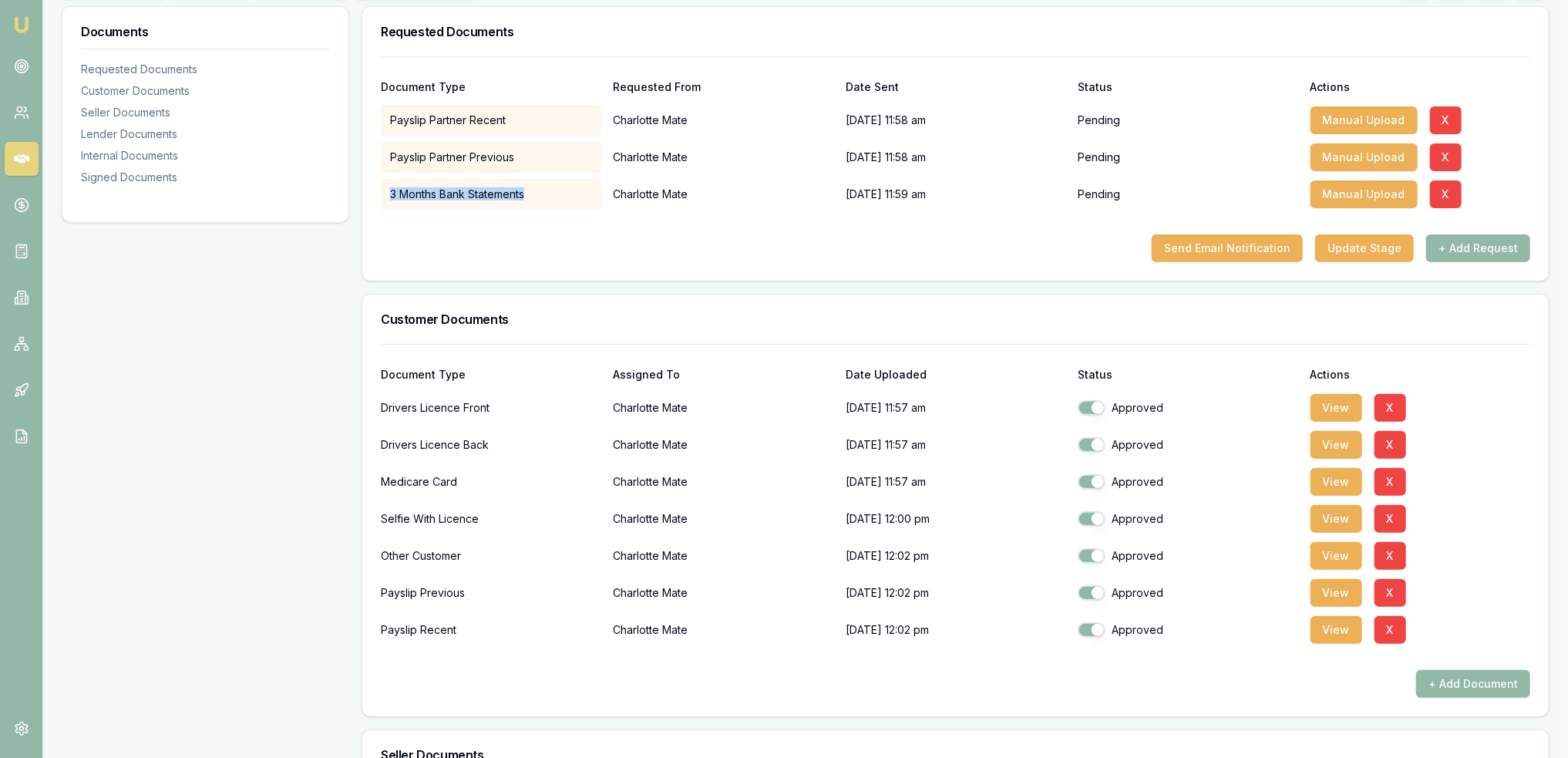
drag, startPoint x: 527, startPoint y: 192, endPoint x: 391, endPoint y: 201, distance: 136.3
click at [391, 201] on div "3 Months Bank Statements" at bounding box center [490, 193] width 219 height 31
click at [1014, 219] on div at bounding box center [956, 221] width 1149 height 25
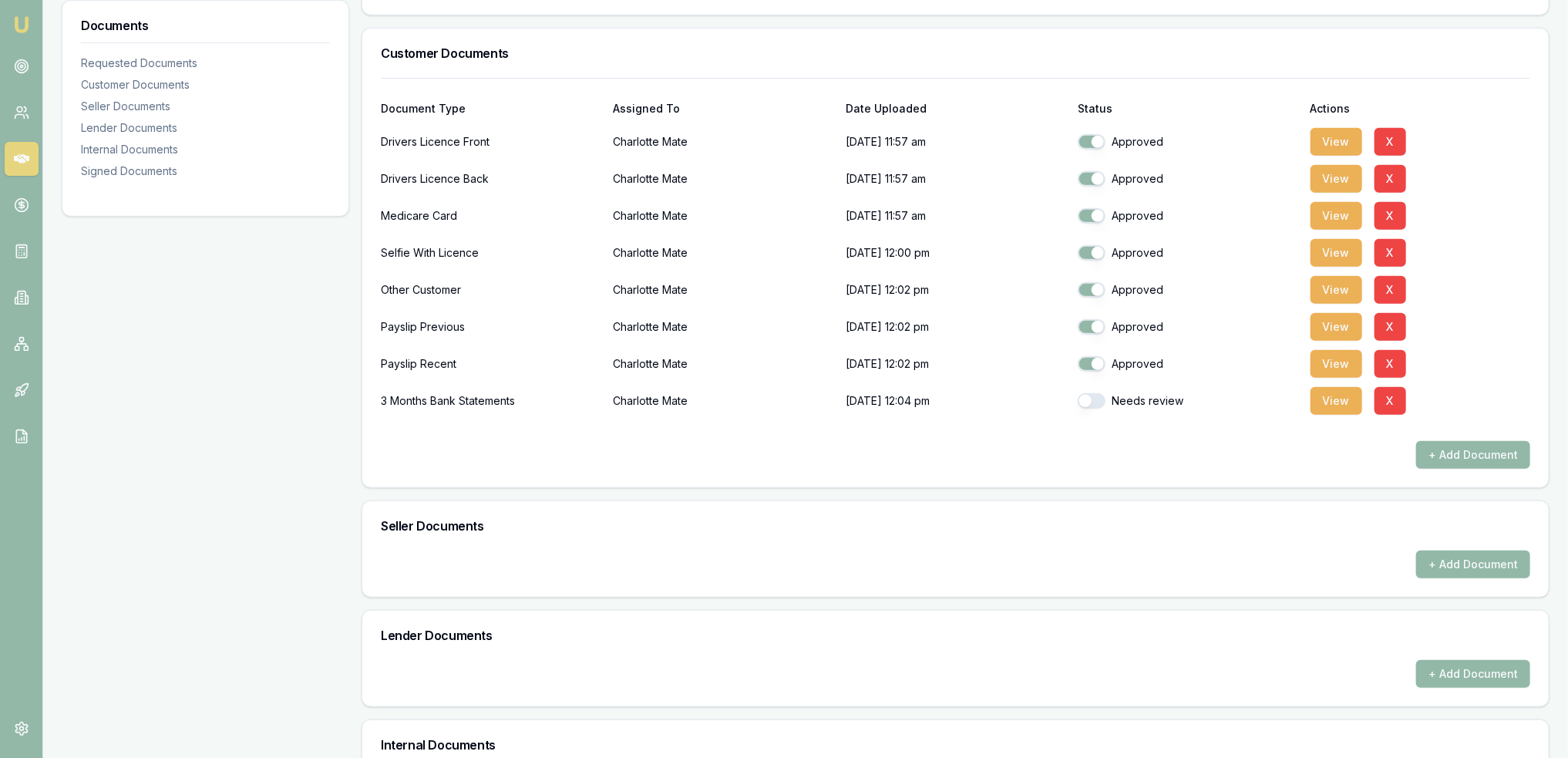
scroll to position [462, 0]
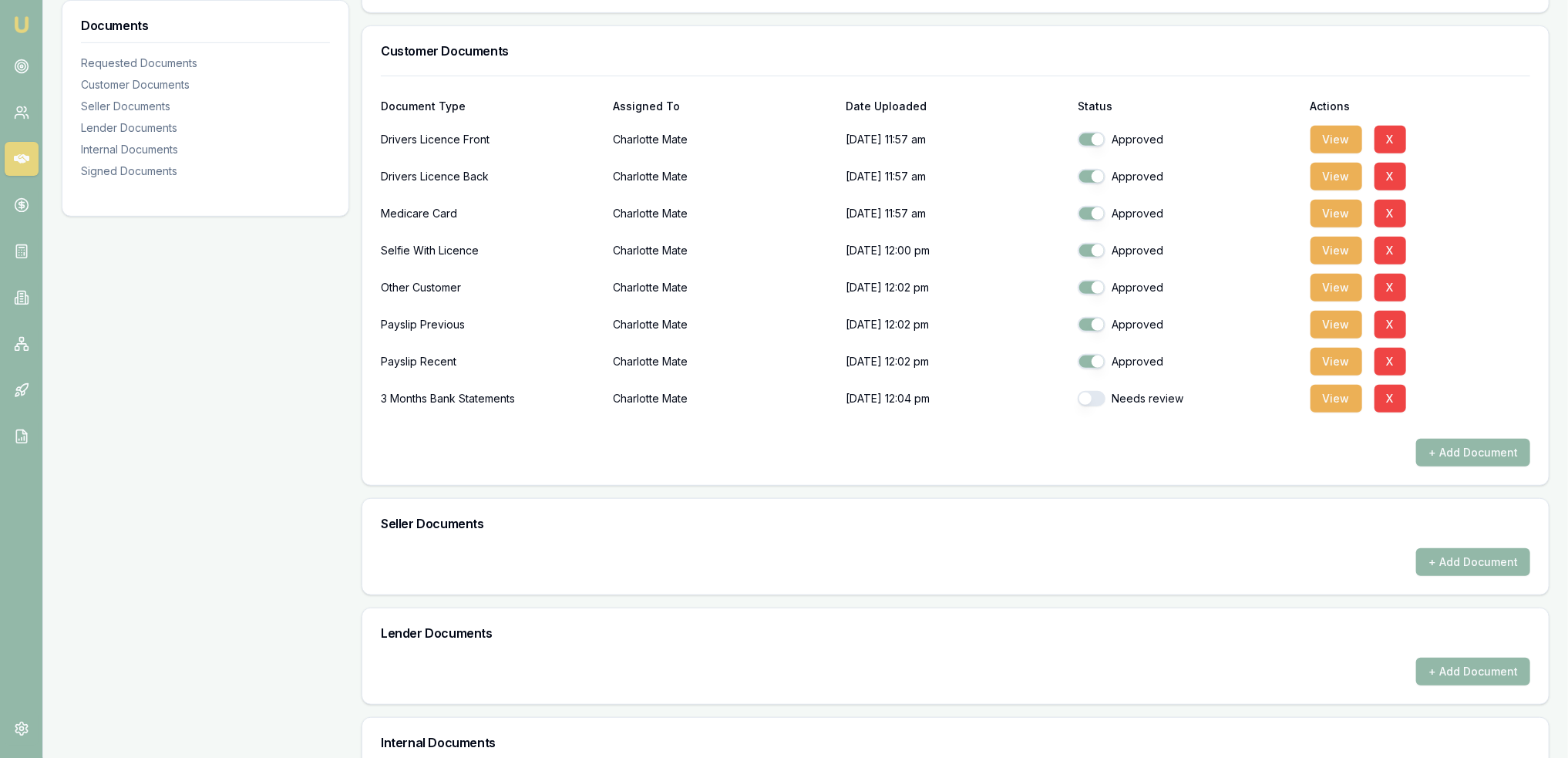
drag, startPoint x: 1101, startPoint y: 400, endPoint x: 1086, endPoint y: 413, distance: 19.8
click at [1101, 400] on button "button" at bounding box center [1092, 399] width 28 height 16
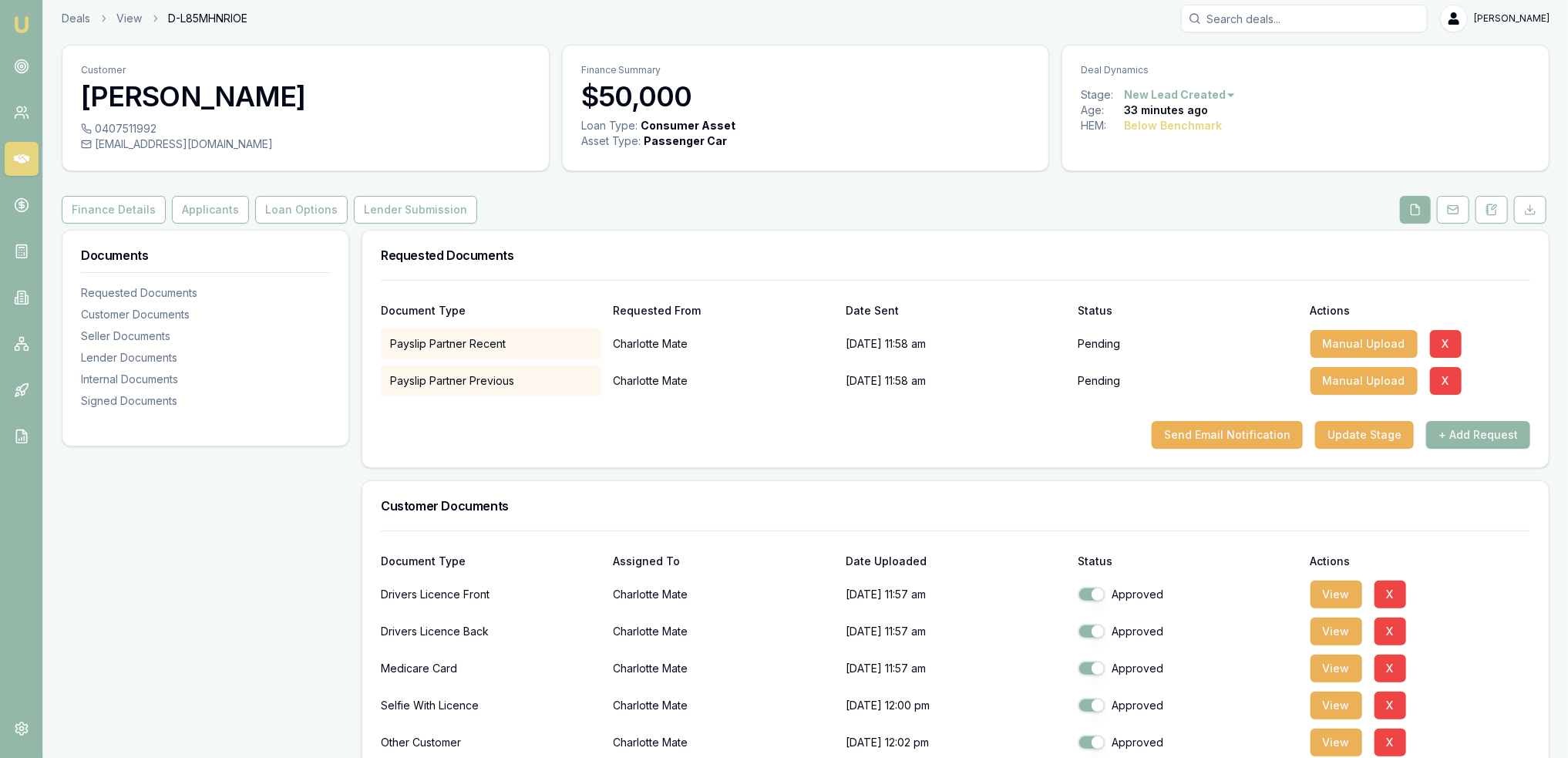
scroll to position [0, 0]
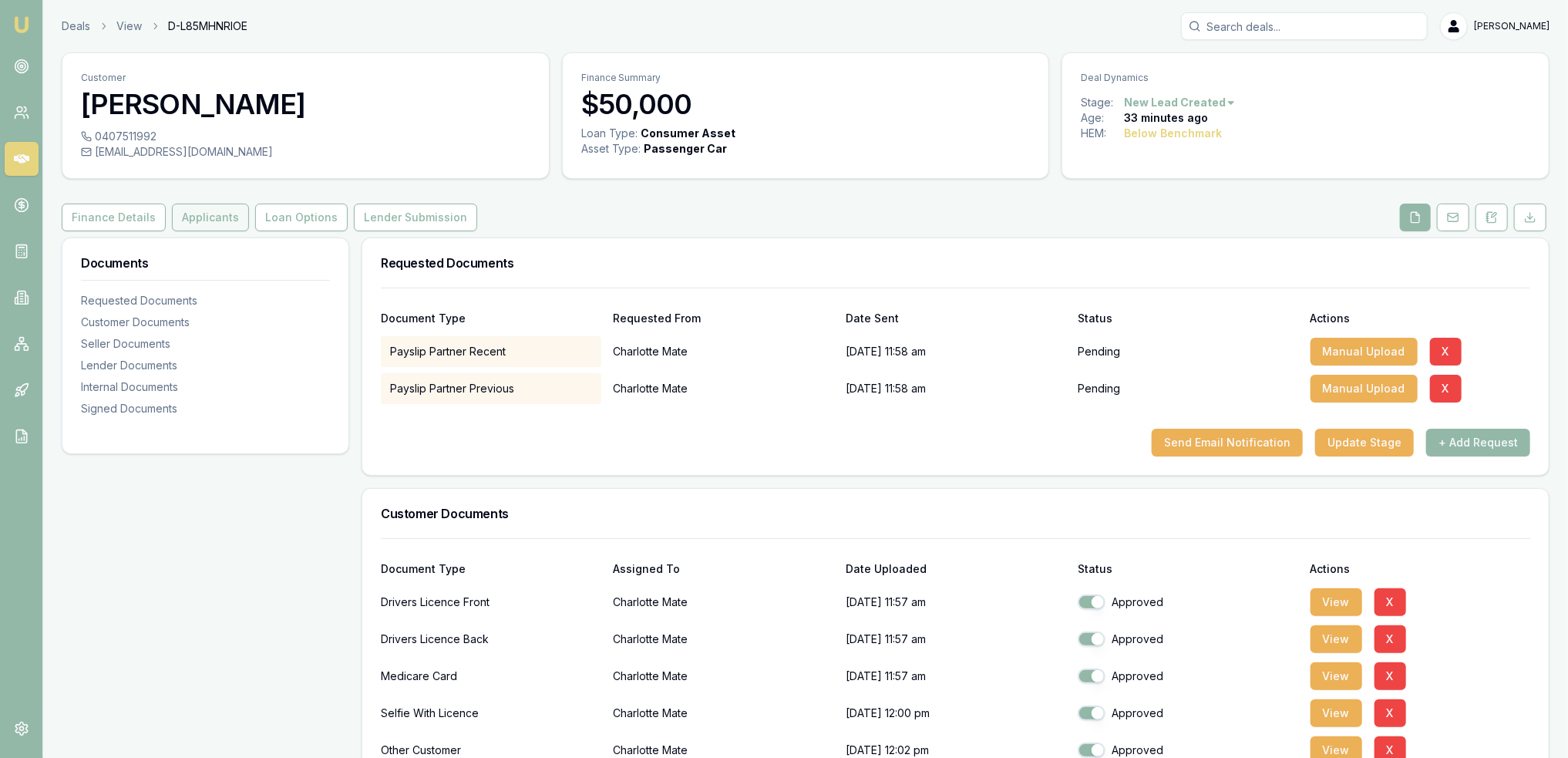
click at [199, 212] on button "Applicants" at bounding box center [210, 217] width 77 height 28
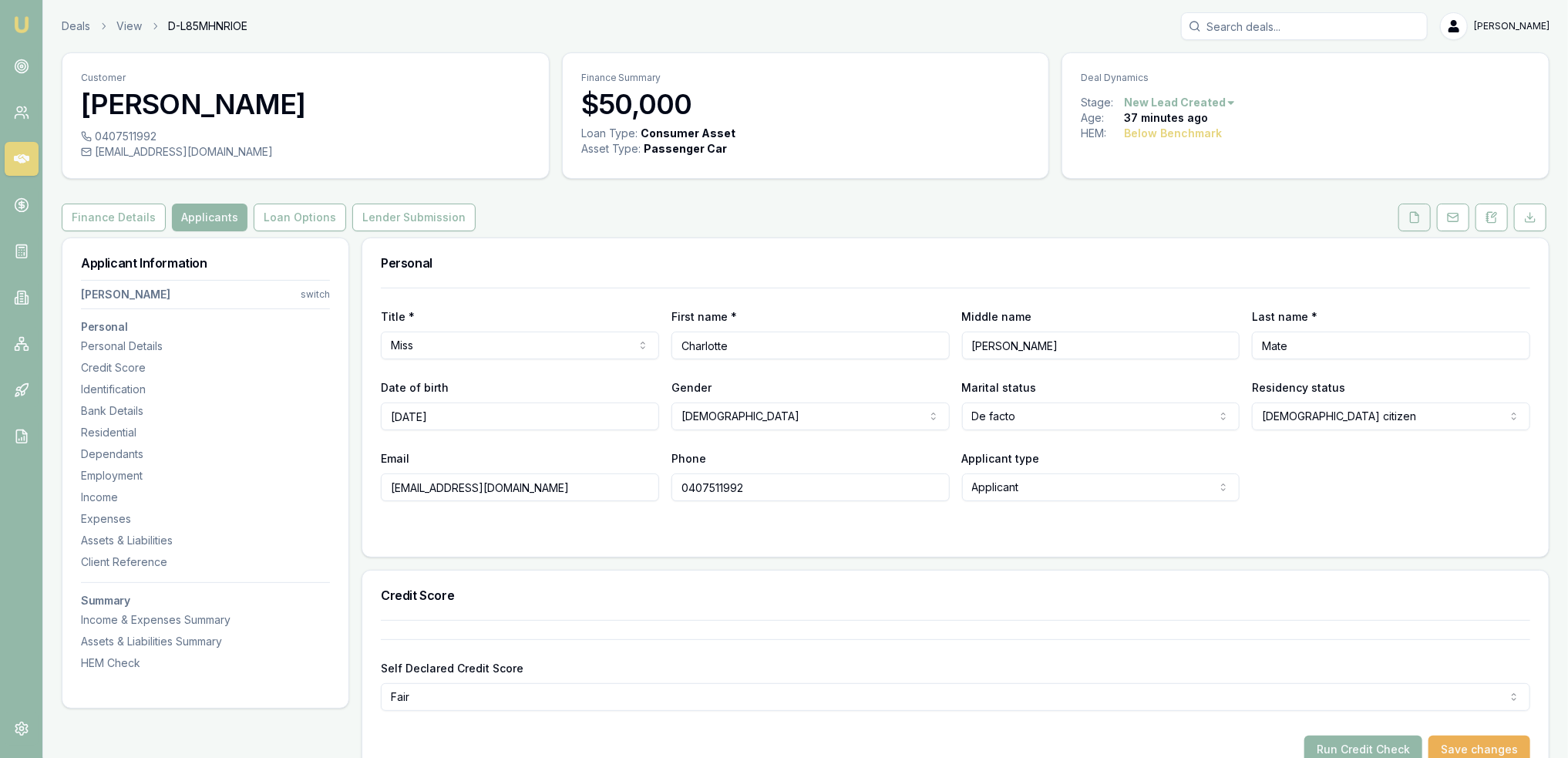
click at [1419, 218] on icon at bounding box center [1415, 217] width 9 height 10
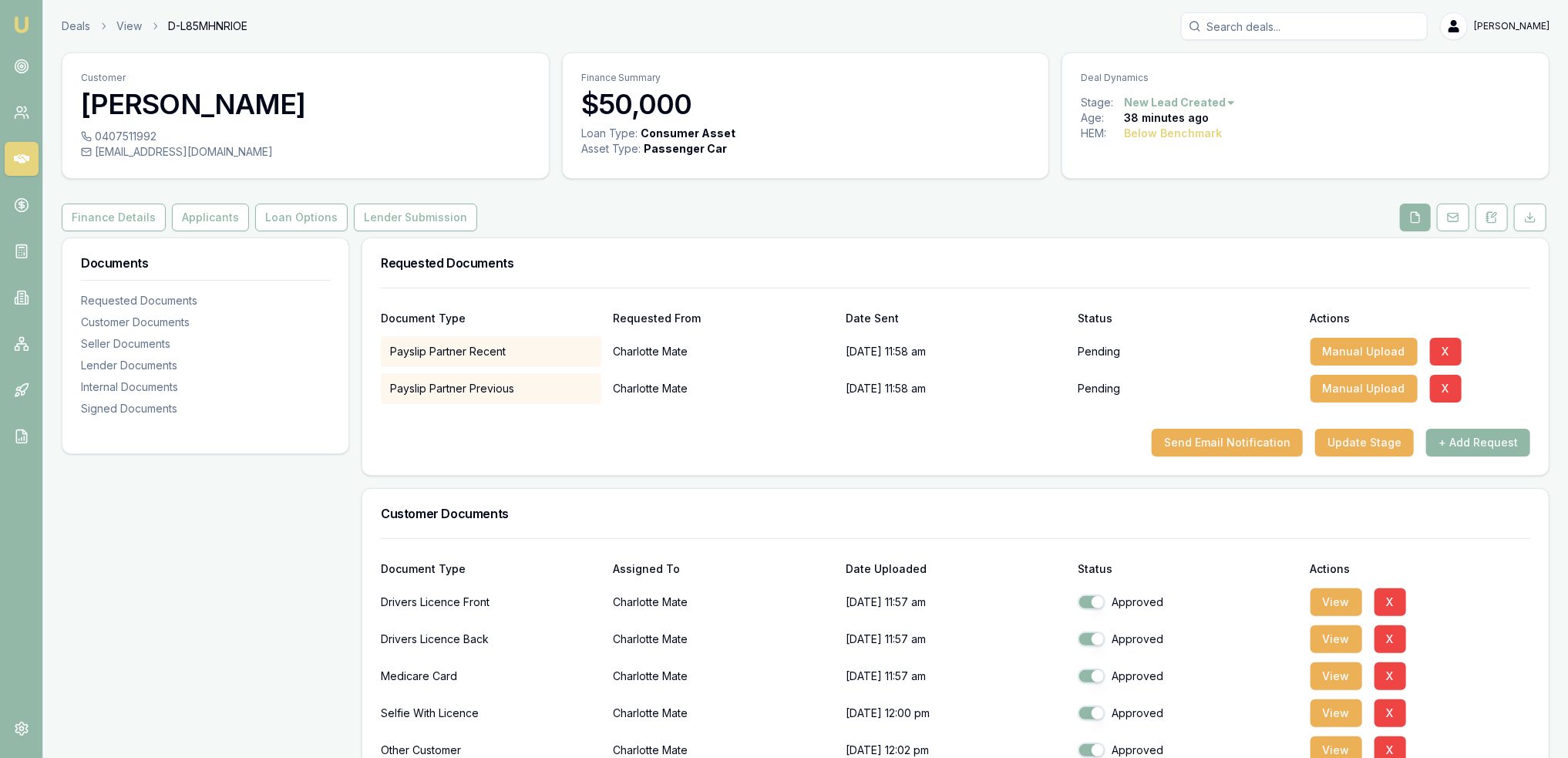
click at [1461, 443] on button "+ Add Request" at bounding box center [1478, 442] width 104 height 28
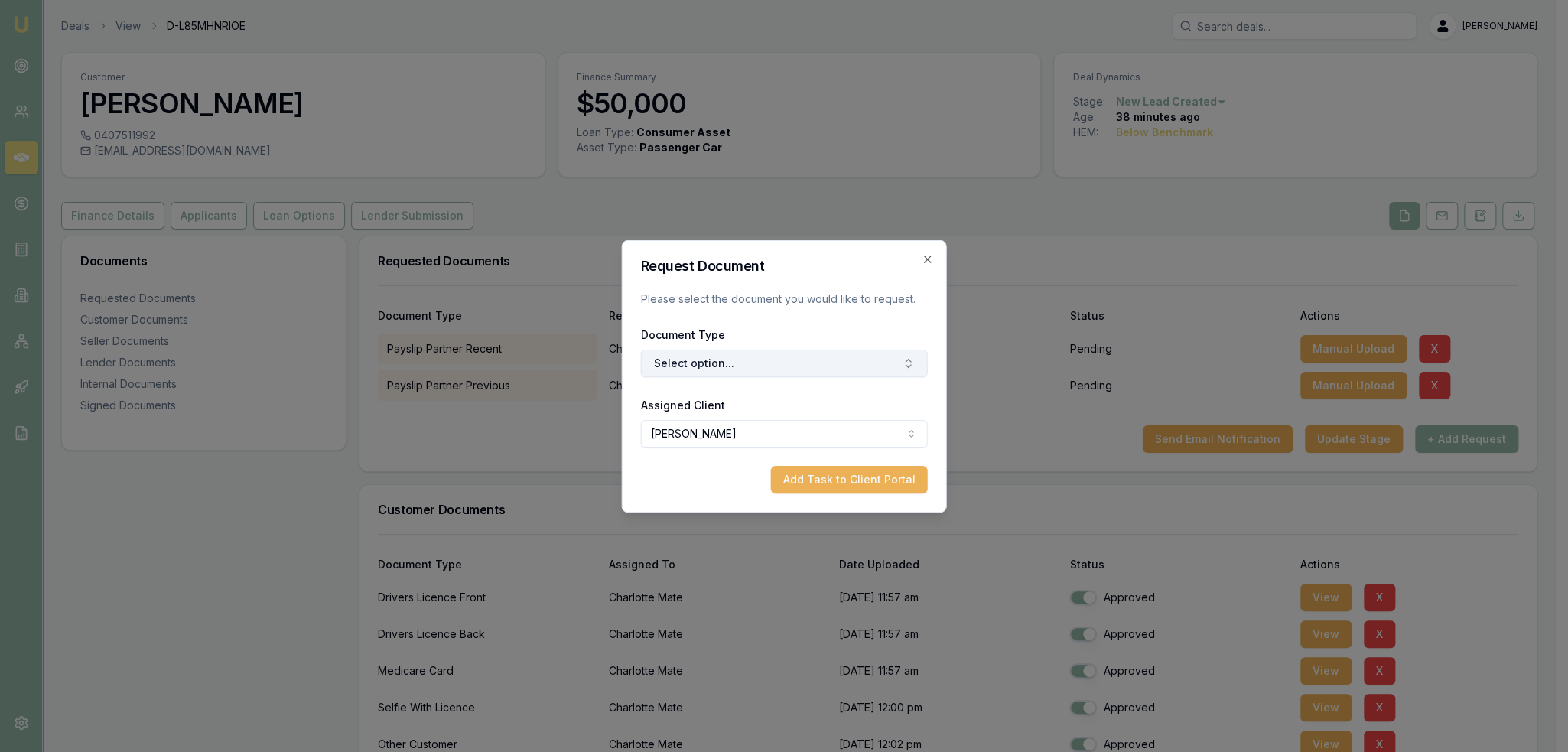
click at [786, 361] on button "Select option..." at bounding box center [784, 363] width 286 height 28
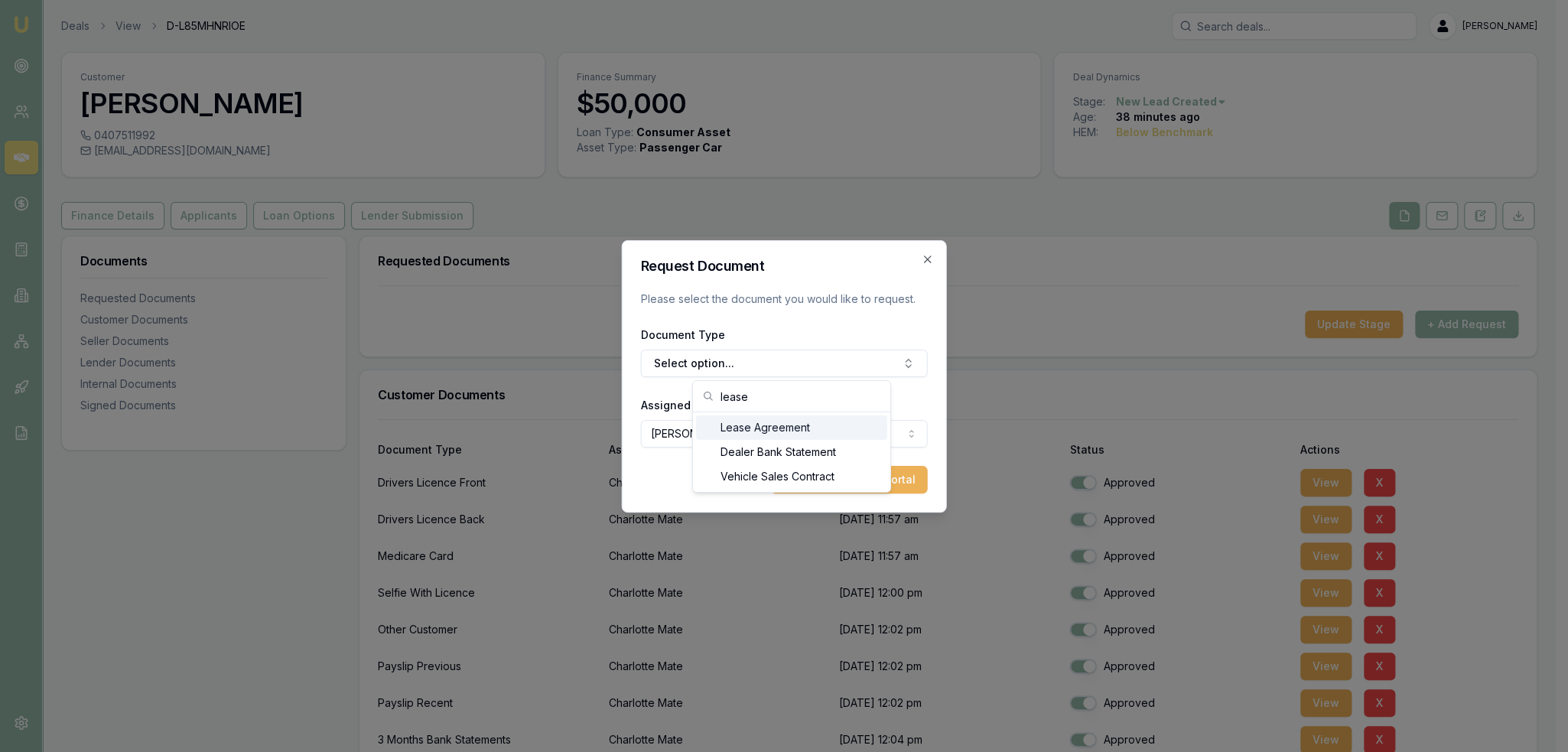
click at [795, 427] on div "Lease Agreement" at bounding box center [791, 427] width 191 height 25
click at [856, 474] on button "Add Task to Client Portal" at bounding box center [848, 479] width 157 height 28
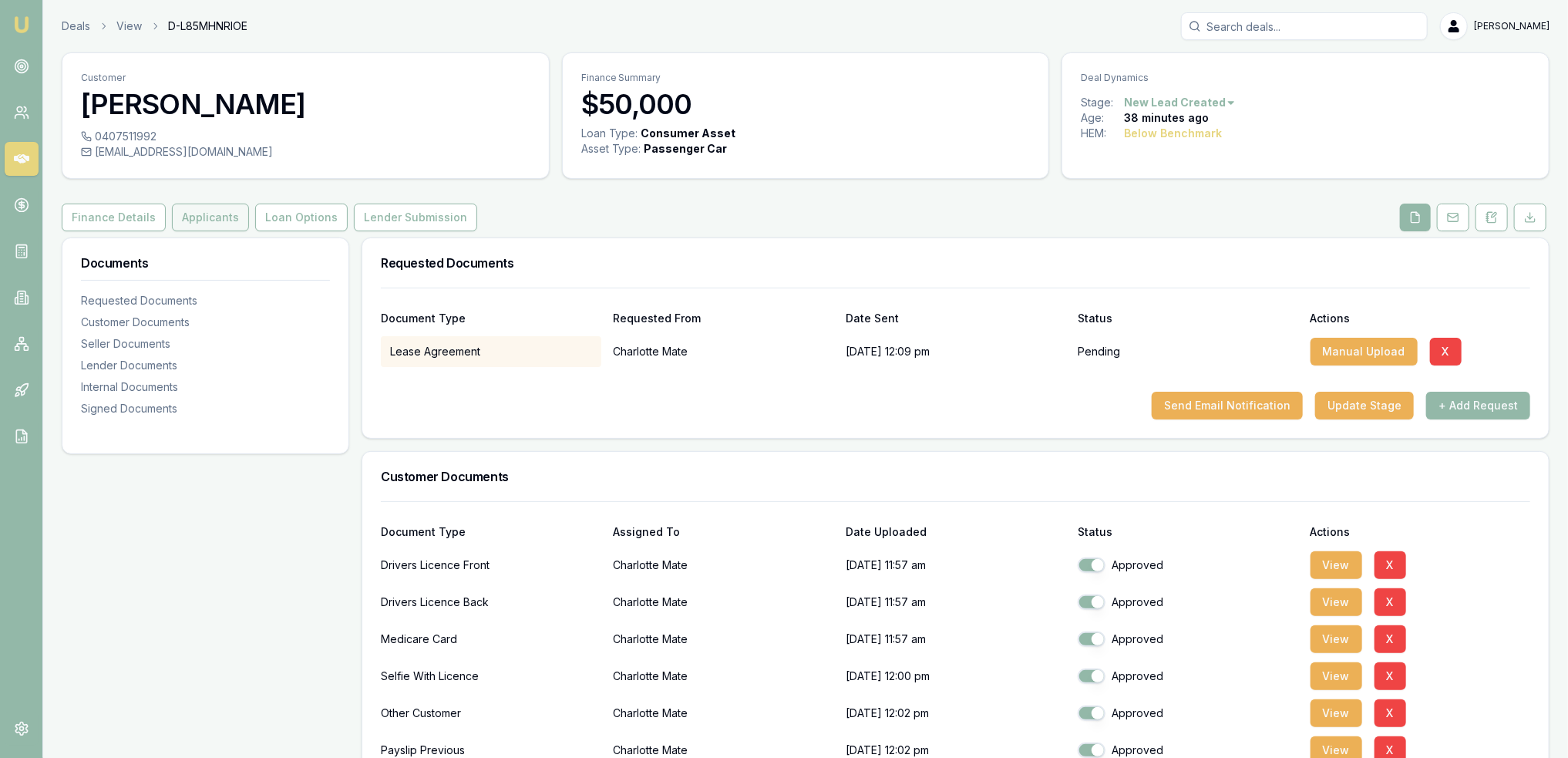
click at [194, 223] on button "Applicants" at bounding box center [210, 217] width 77 height 28
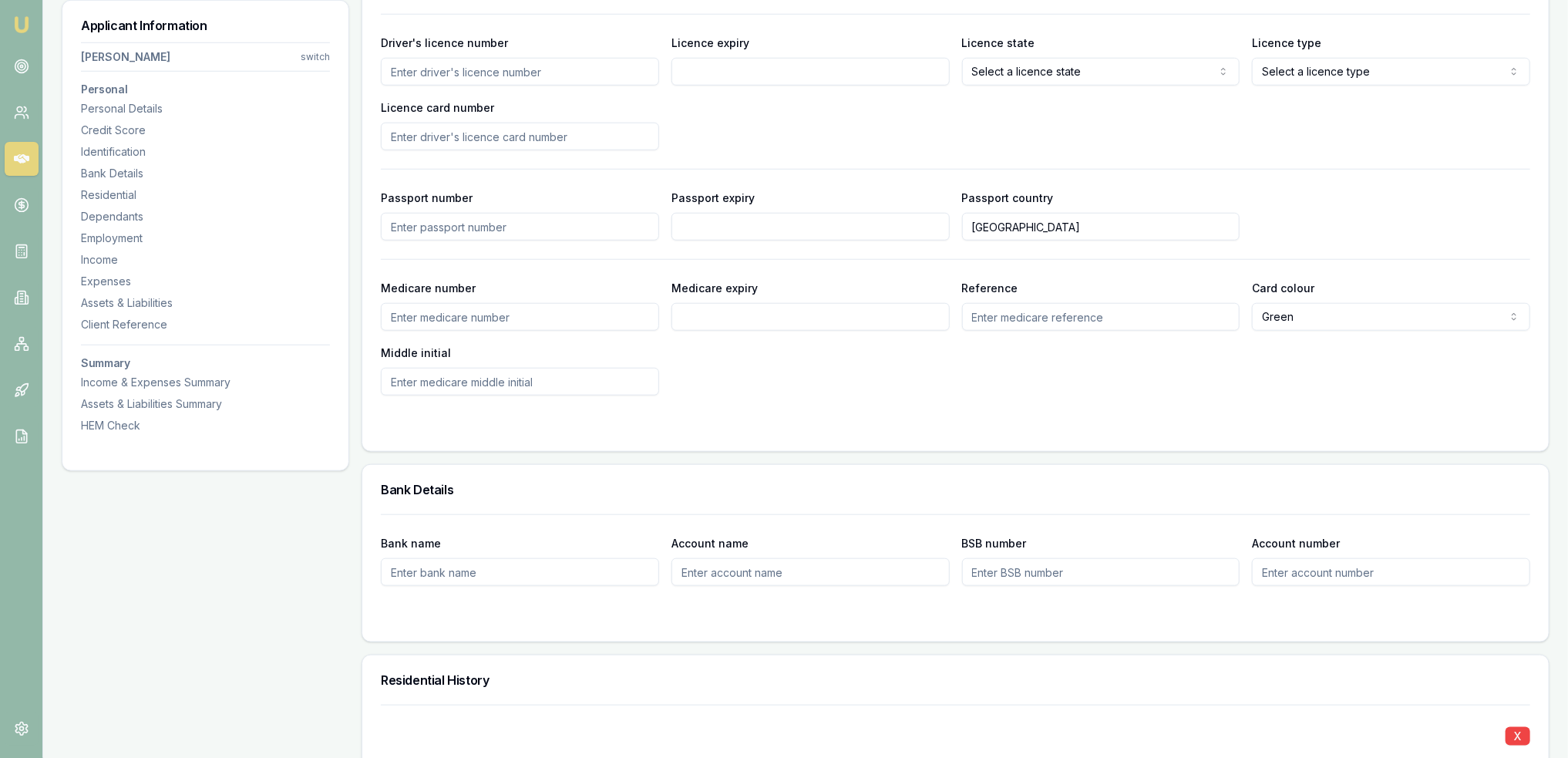
scroll to position [848, 0]
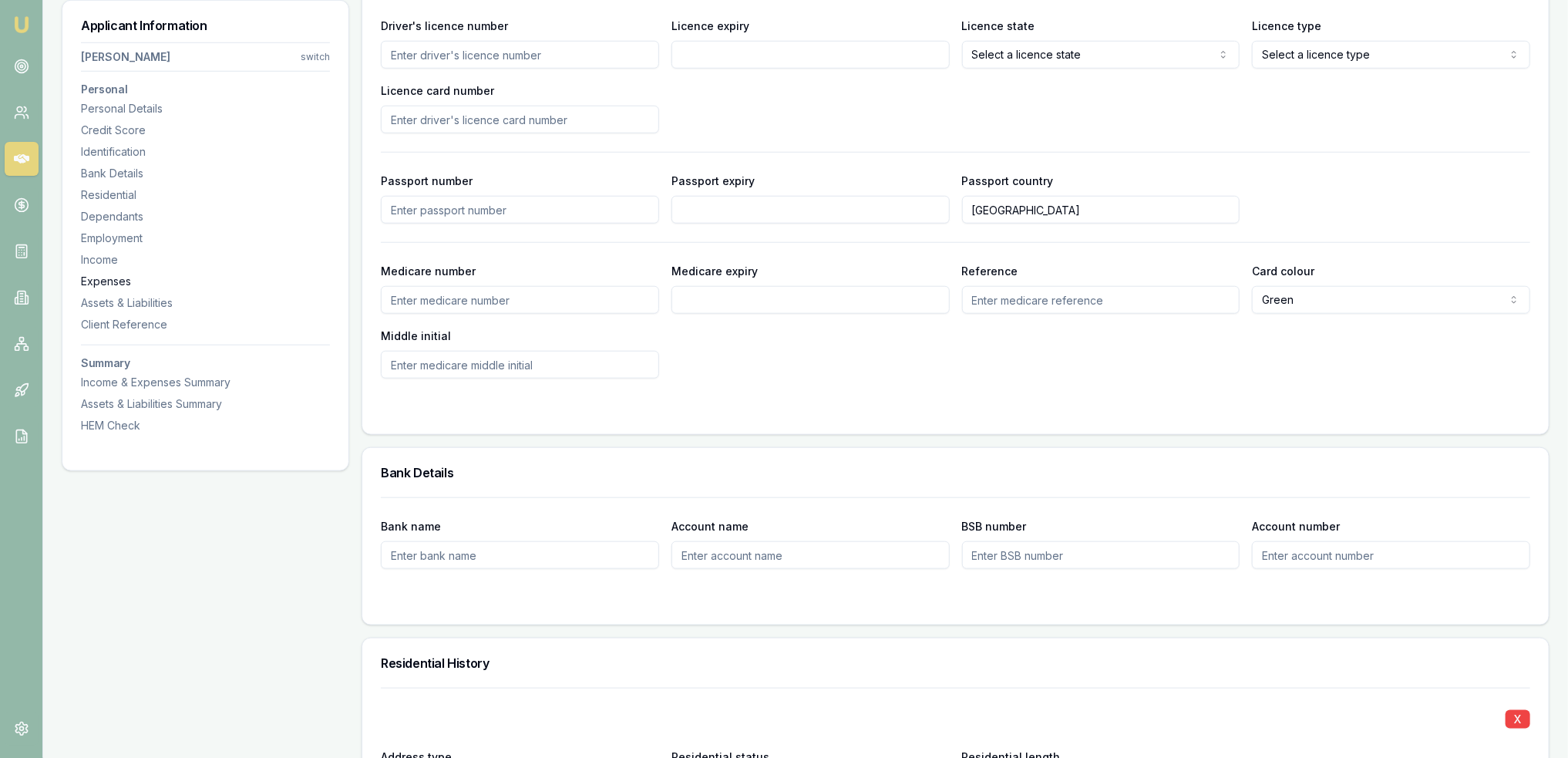
click at [103, 280] on div "Expenses" at bounding box center [205, 282] width 249 height 16
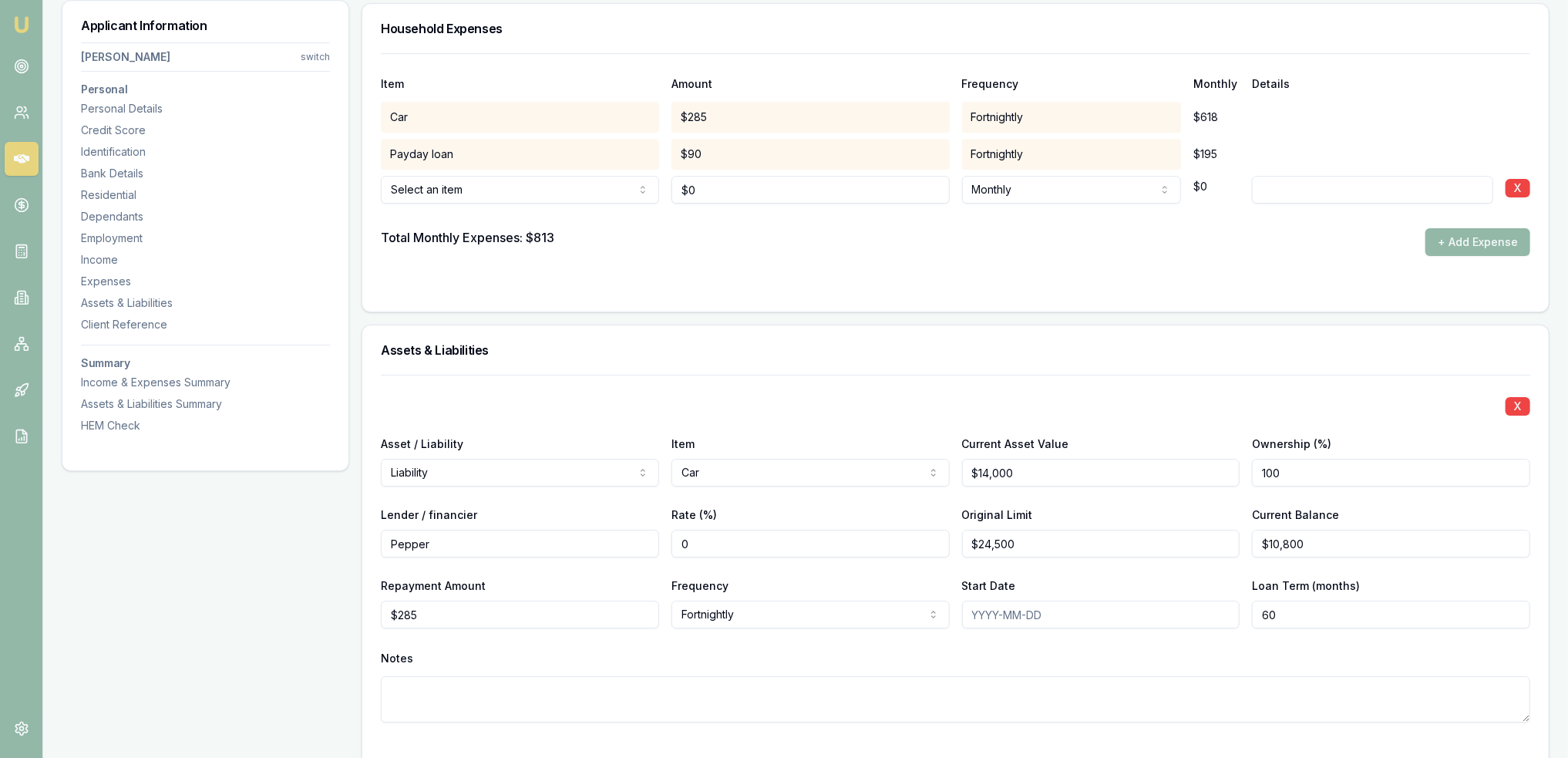
scroll to position [3177, 0]
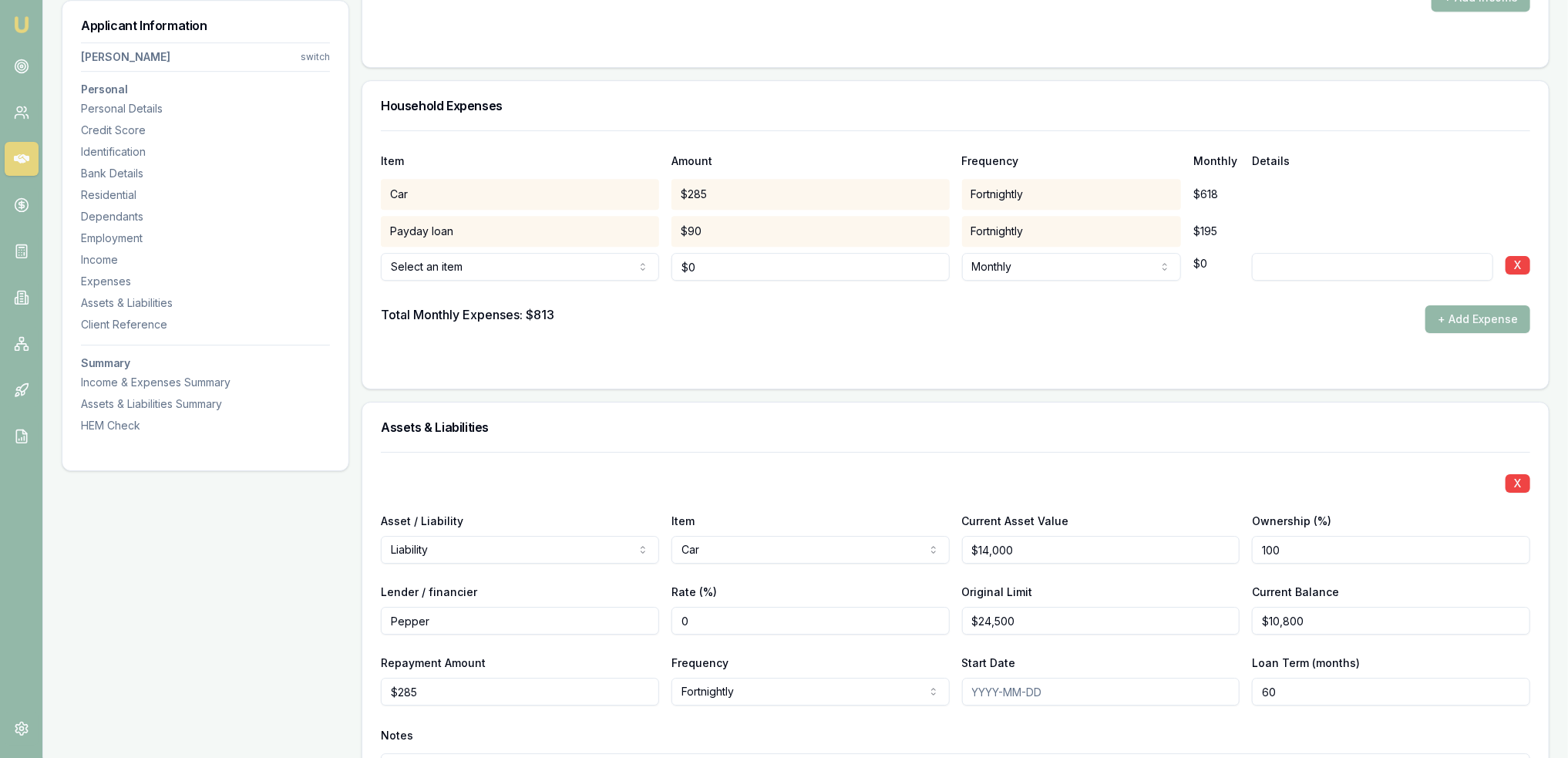
click at [716, 265] on input "0" at bounding box center [811, 267] width 278 height 28
click at [920, 313] on div "Total Monthly Expenses: $813 + Add Expense" at bounding box center [956, 319] width 1149 height 28
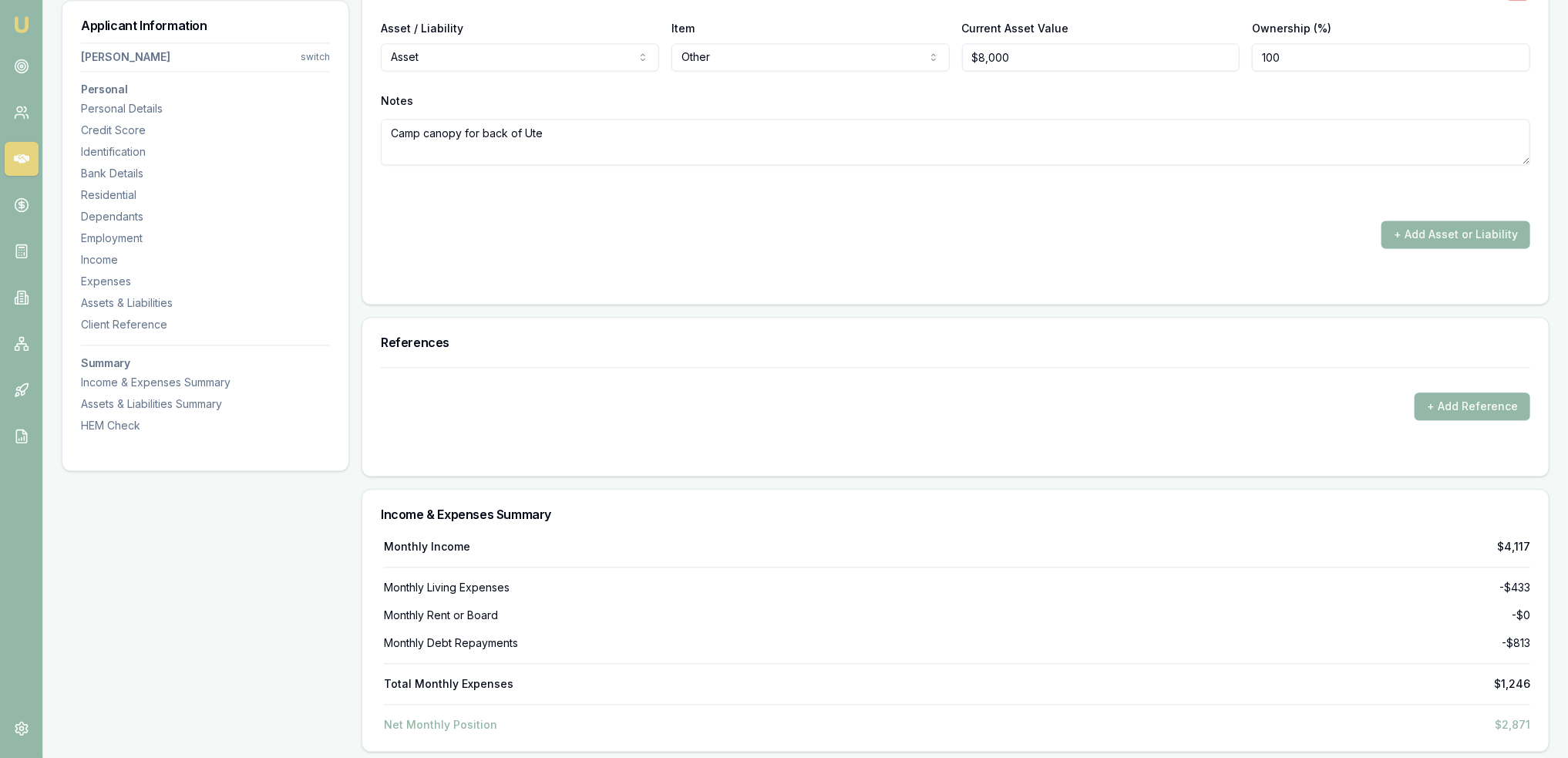
scroll to position [5952, 0]
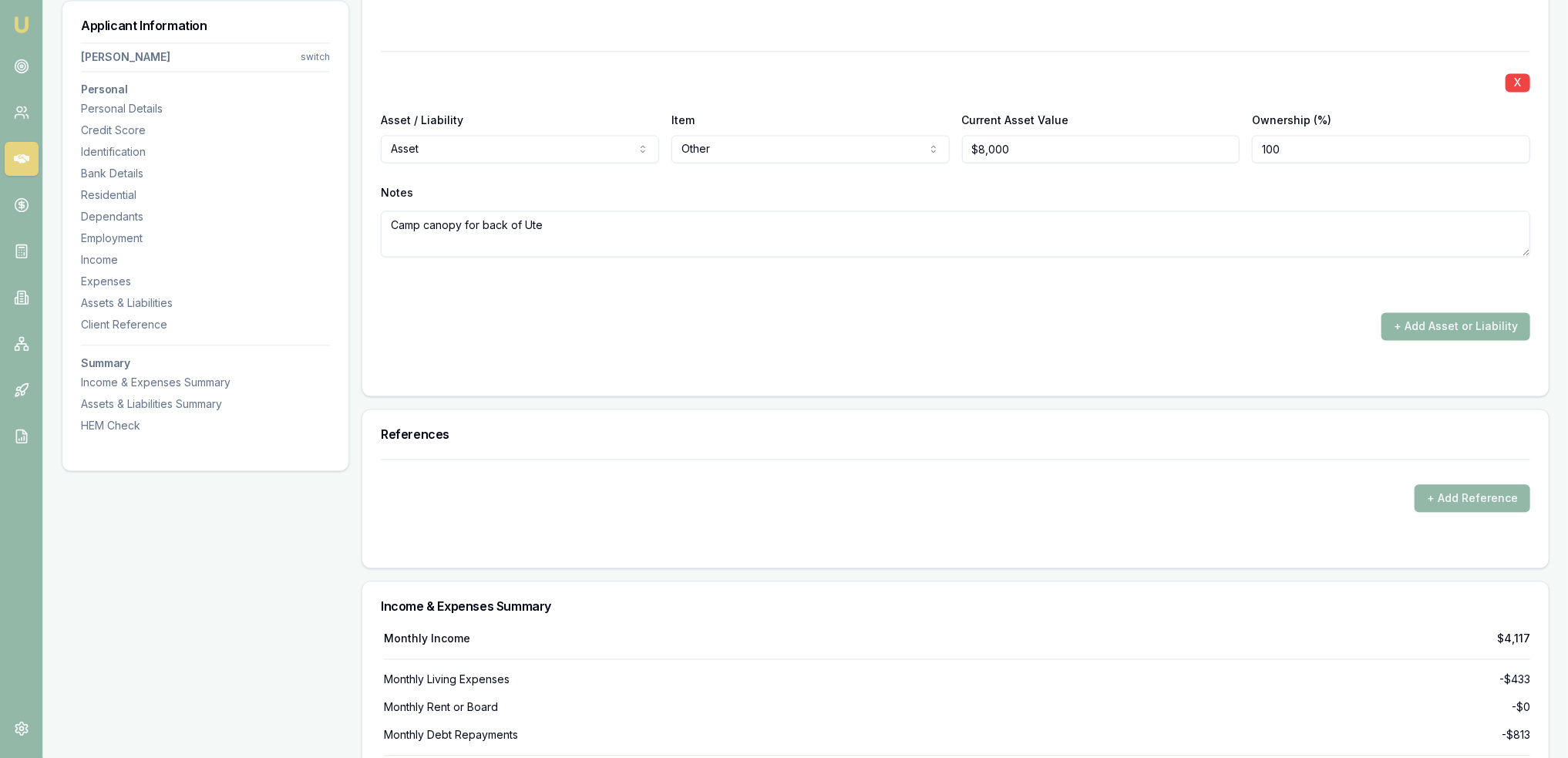
click at [1451, 314] on button "+ Add Asset or Liability" at bounding box center [1456, 326] width 149 height 28
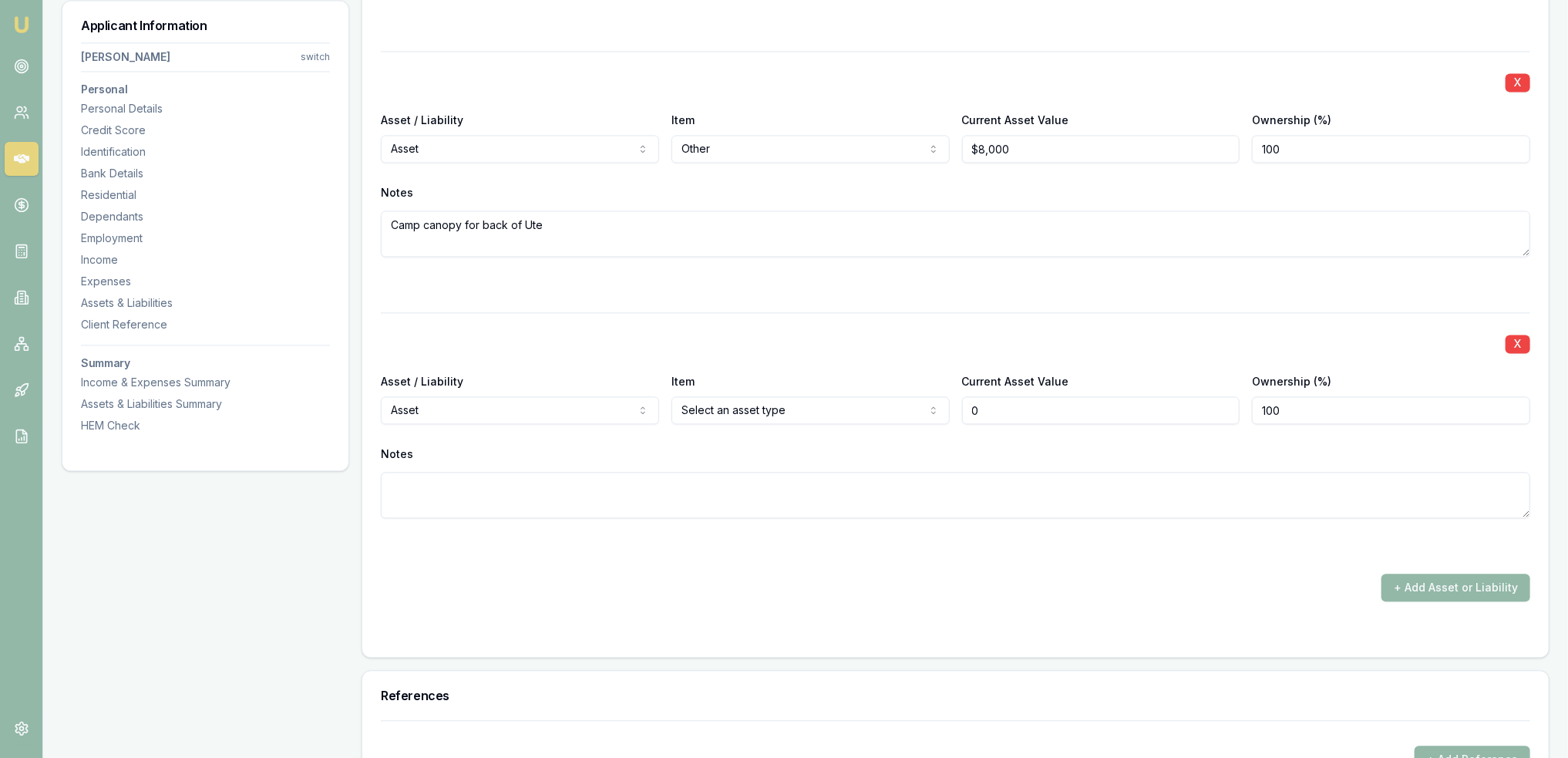
drag, startPoint x: 1002, startPoint y: 406, endPoint x: 869, endPoint y: 406, distance: 133.0
click at [869, 406] on div "Asset / Liability Asset Asset Liability Item Car Home Car Boat Bike Caravan Hou…" at bounding box center [956, 397] width 1149 height 53
click at [919, 446] on div "Notes" at bounding box center [956, 453] width 1149 height 23
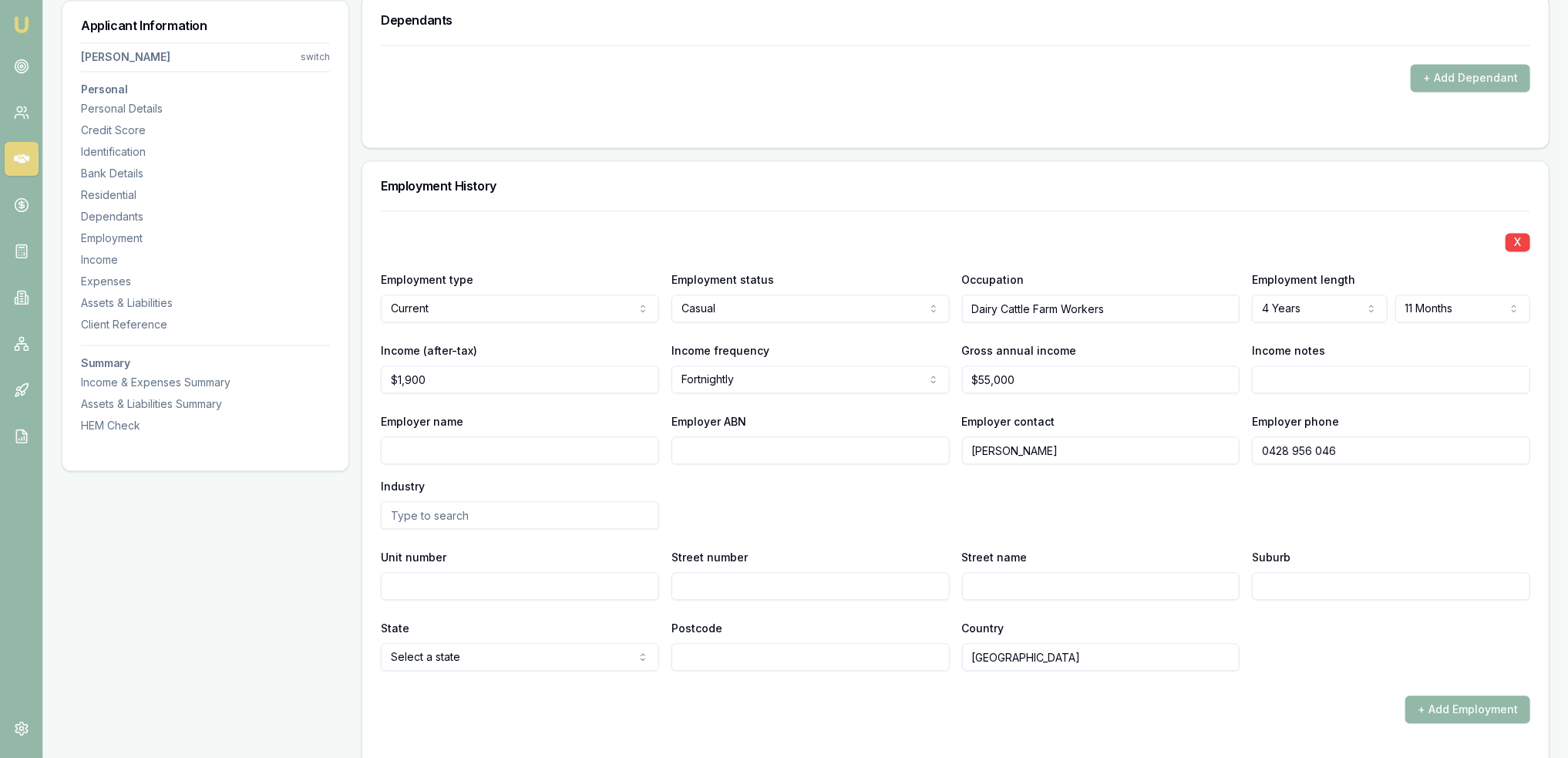
scroll to position [2195, 0]
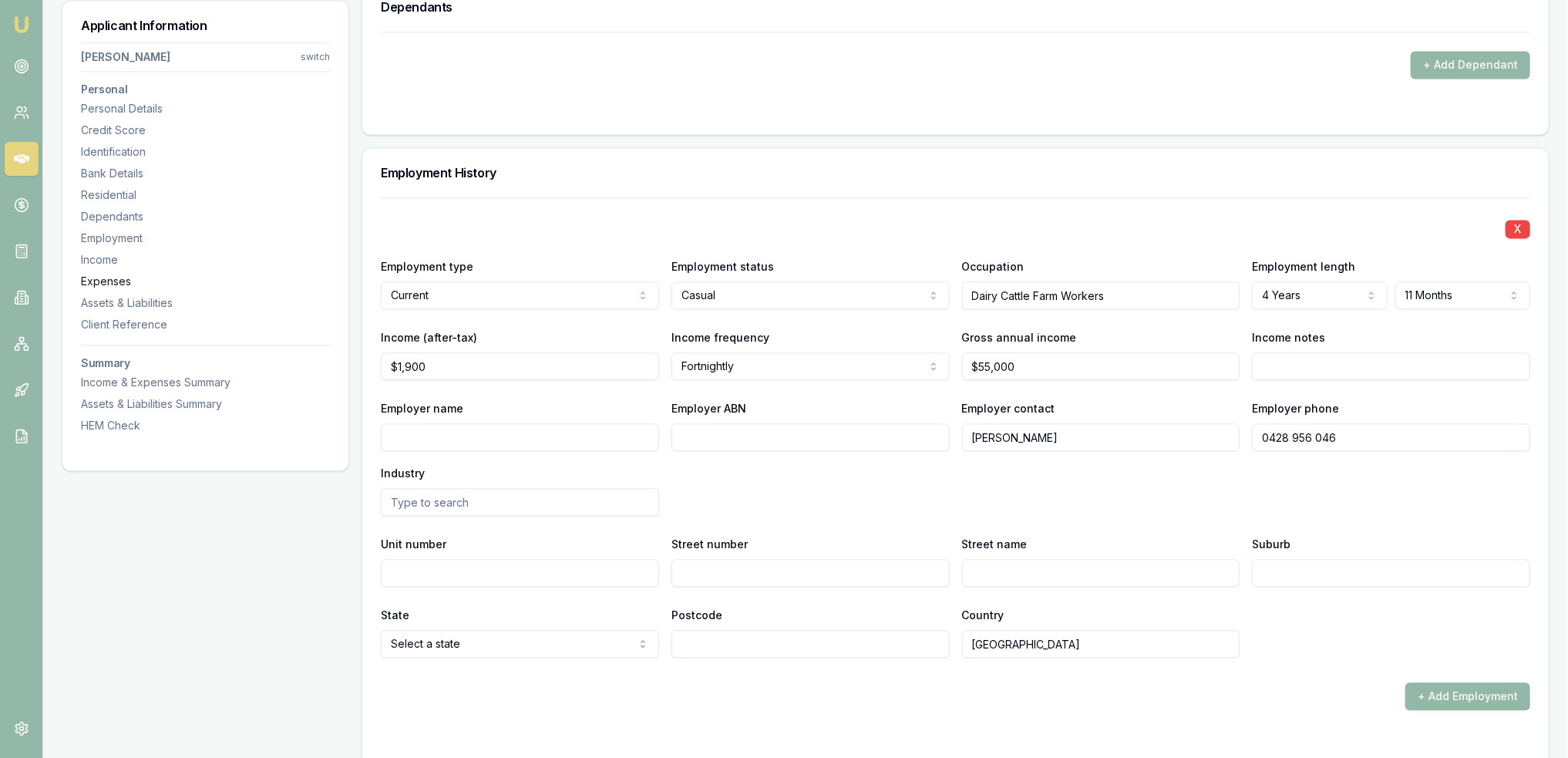
click at [91, 284] on div "Expenses" at bounding box center [205, 282] width 249 height 16
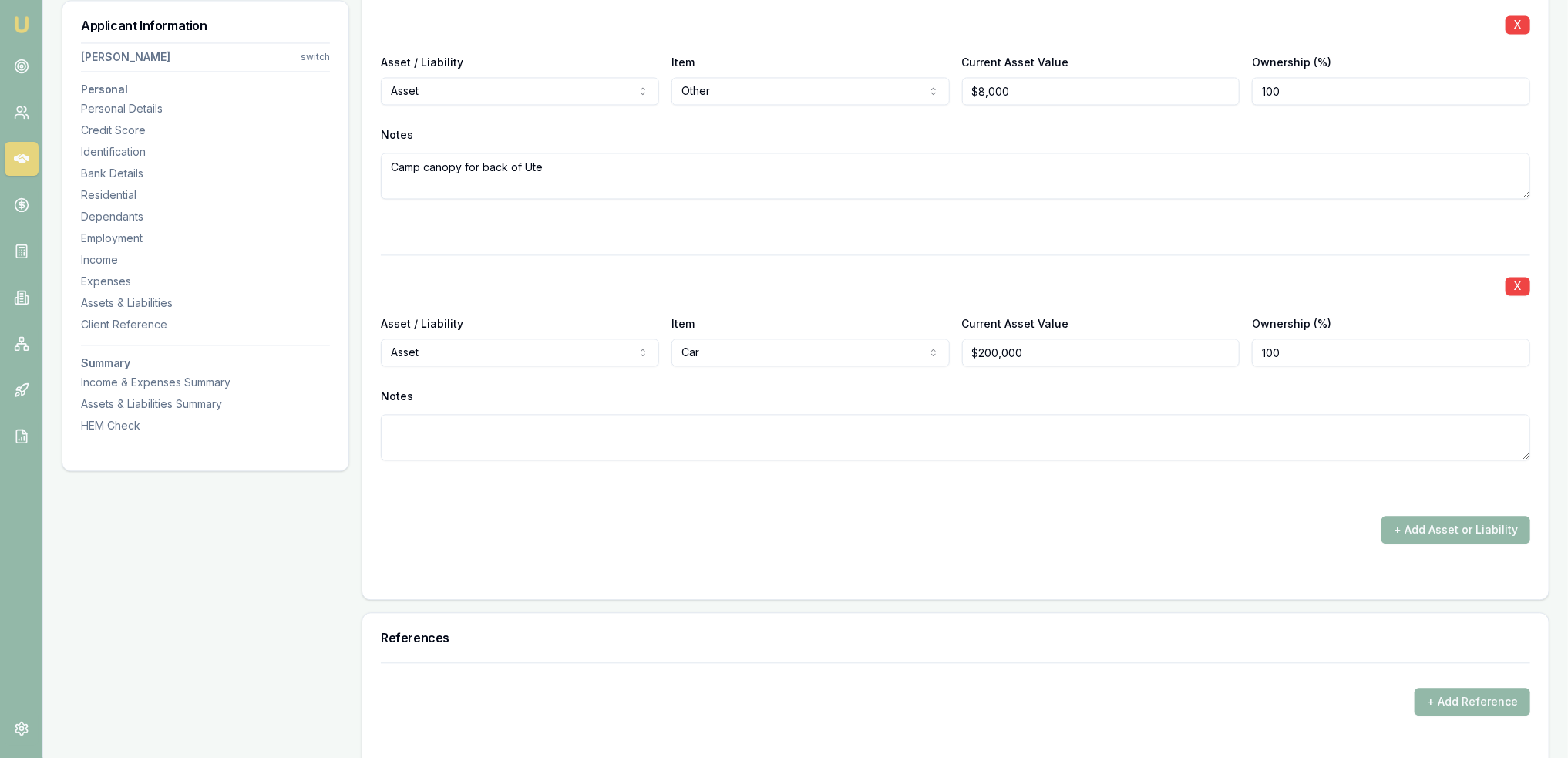
scroll to position [6112, 0]
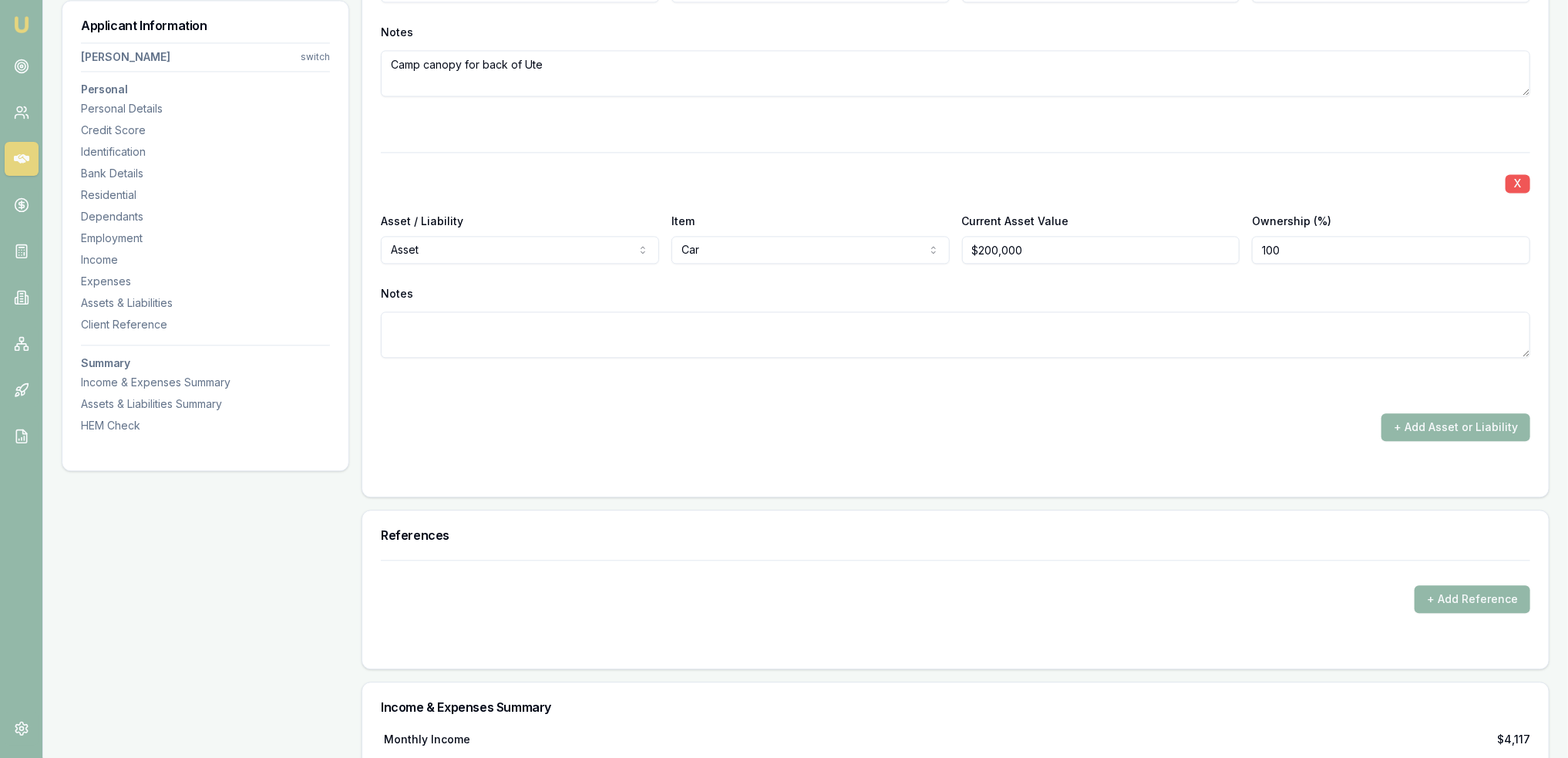
click at [1514, 175] on button "X" at bounding box center [1517, 184] width 25 height 19
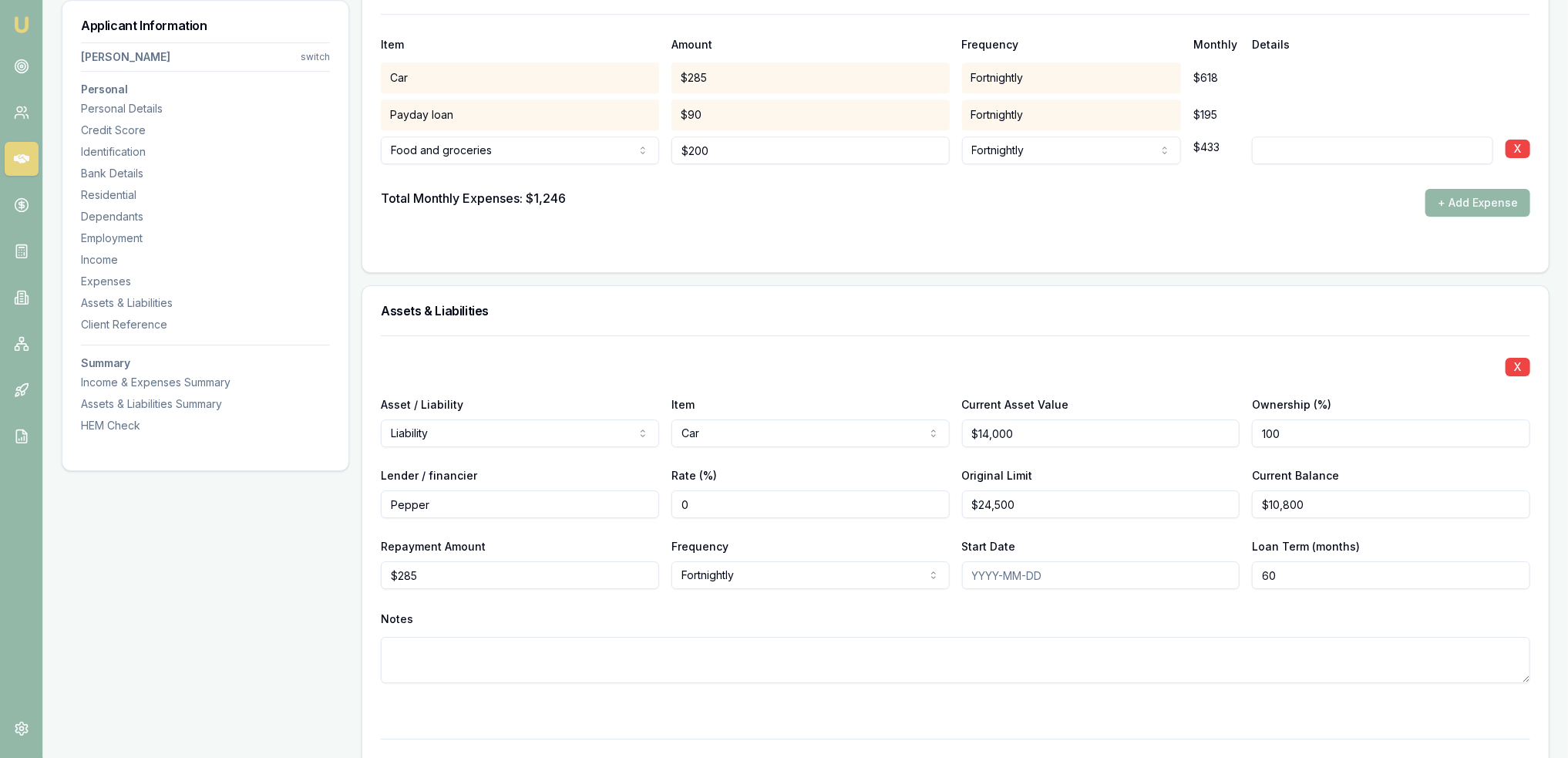
scroll to position [2985, 0]
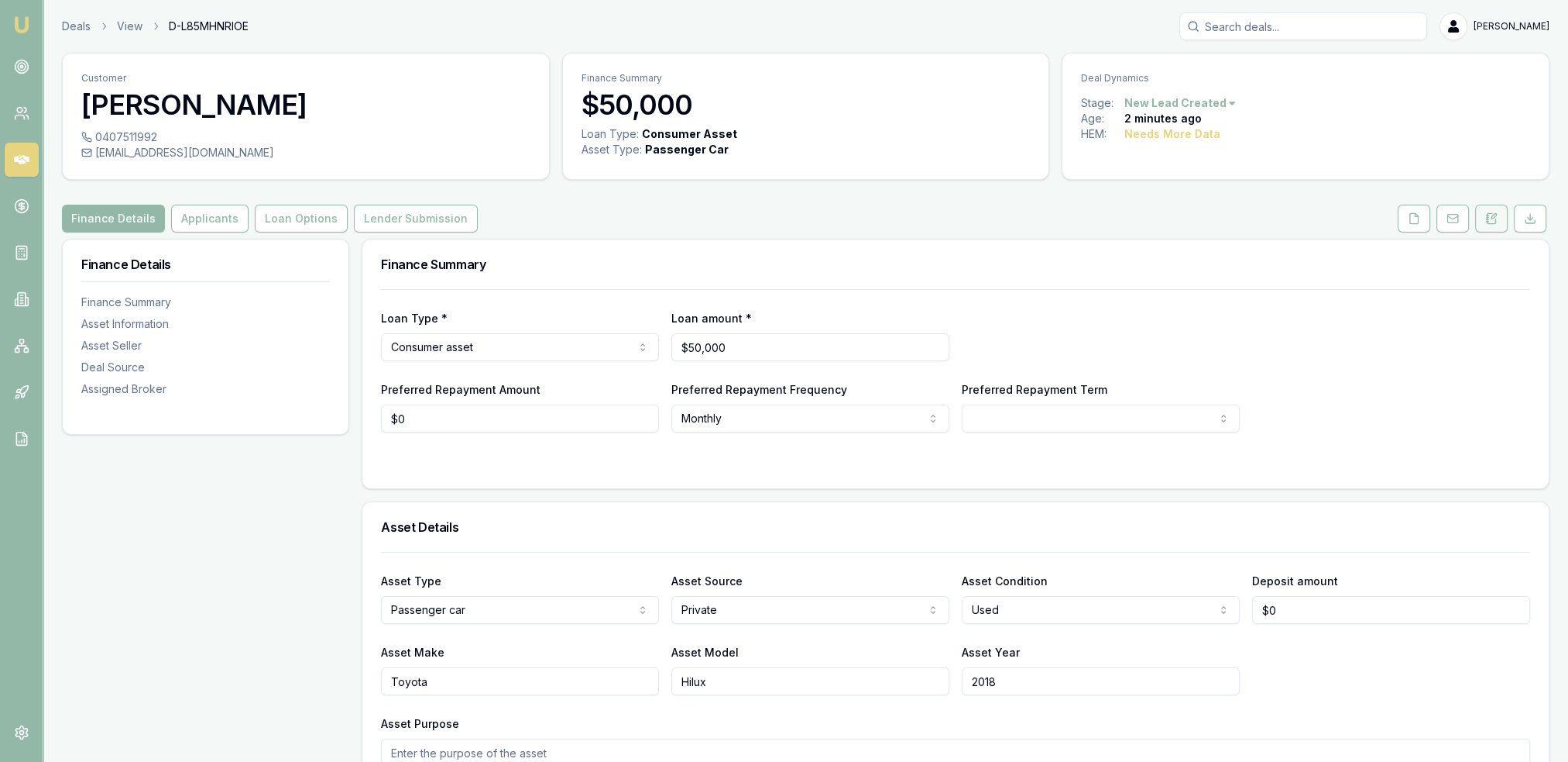
click at [1497, 225] on button at bounding box center [1491, 218] width 33 height 28
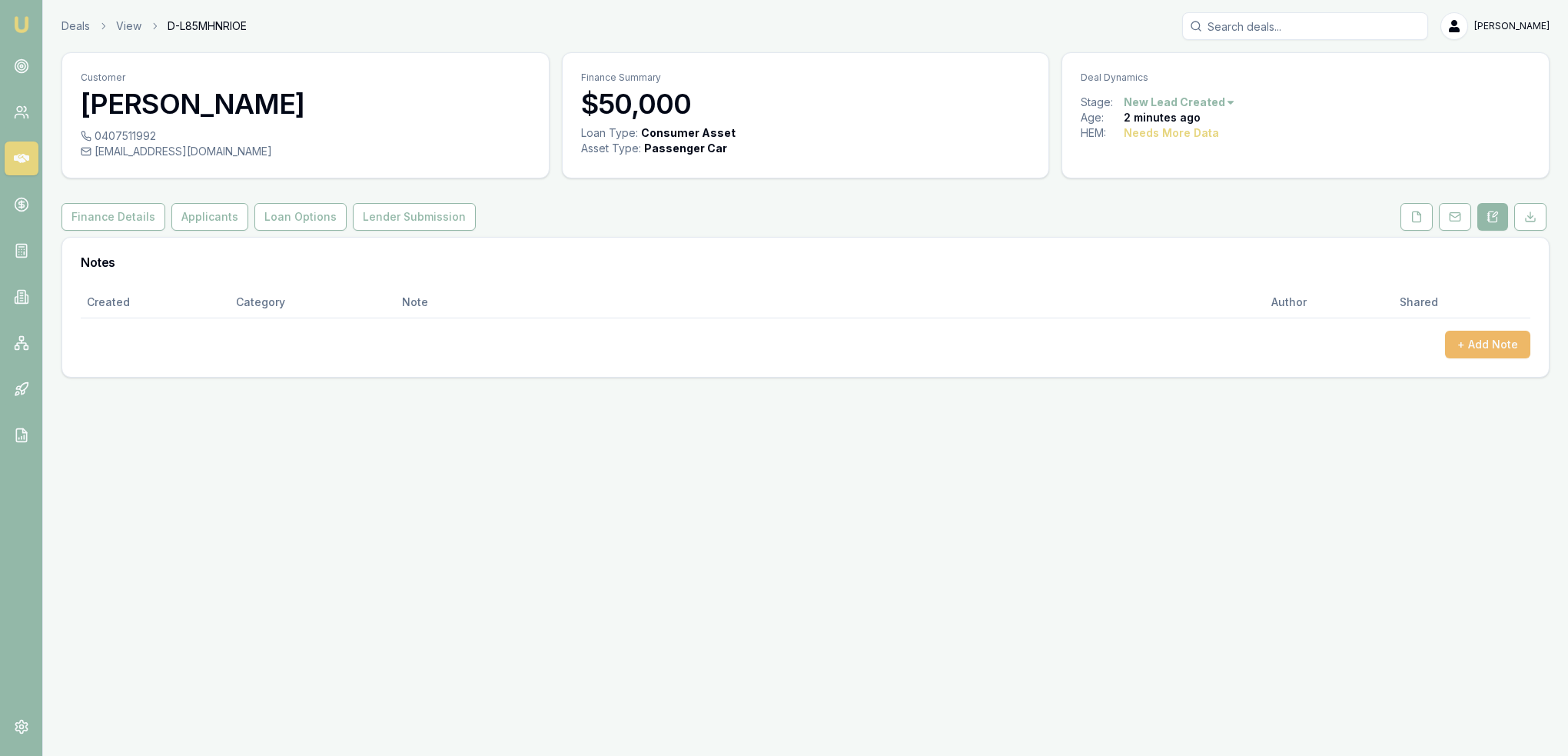
click at [1485, 336] on button "+ Add Note" at bounding box center [1487, 344] width 85 height 28
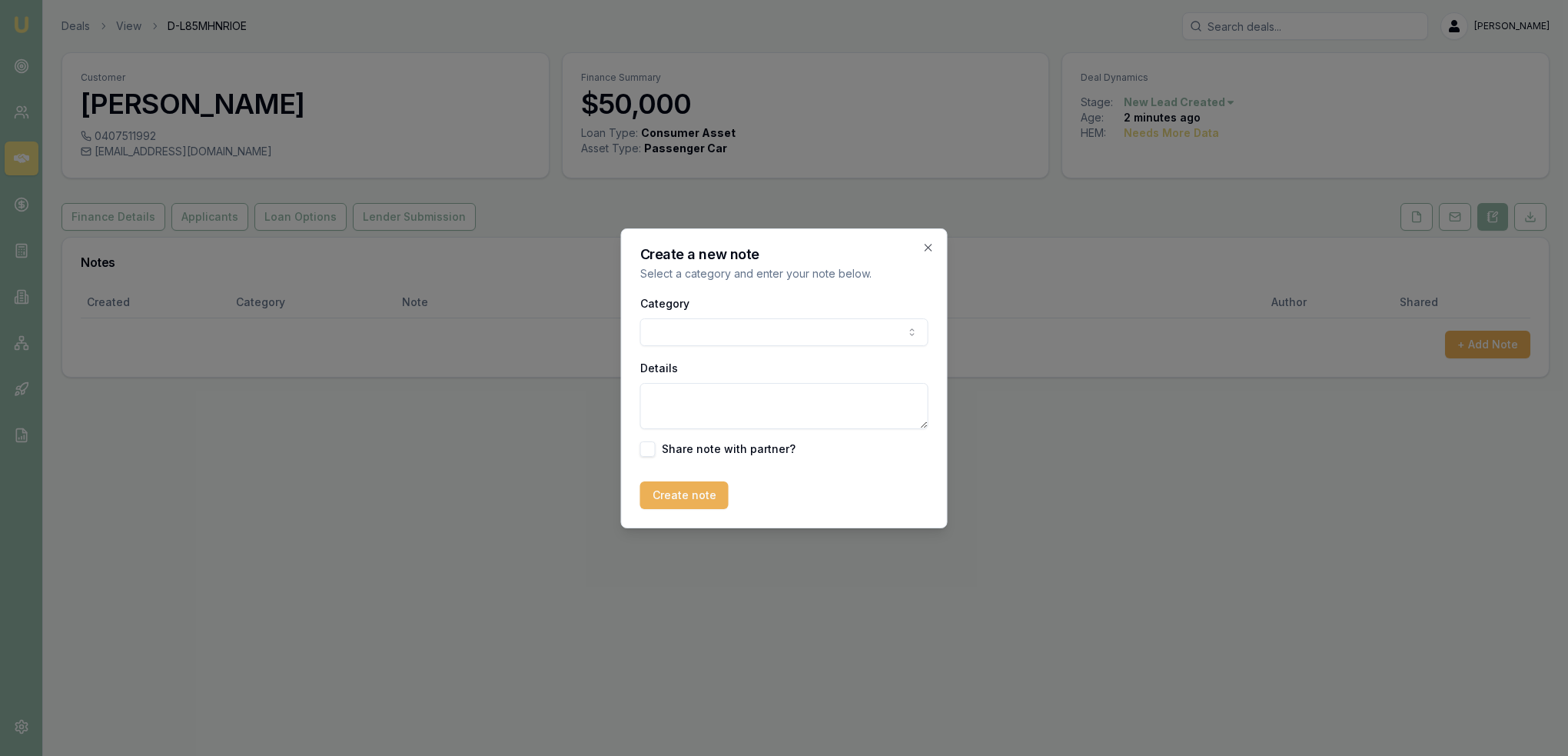
click at [829, 336] on body "Emu Broker Deals View D-L85MHNRIOE [PERSON_NAME] Toggle Menu Customer Charlotte…" at bounding box center [784, 378] width 1568 height 756
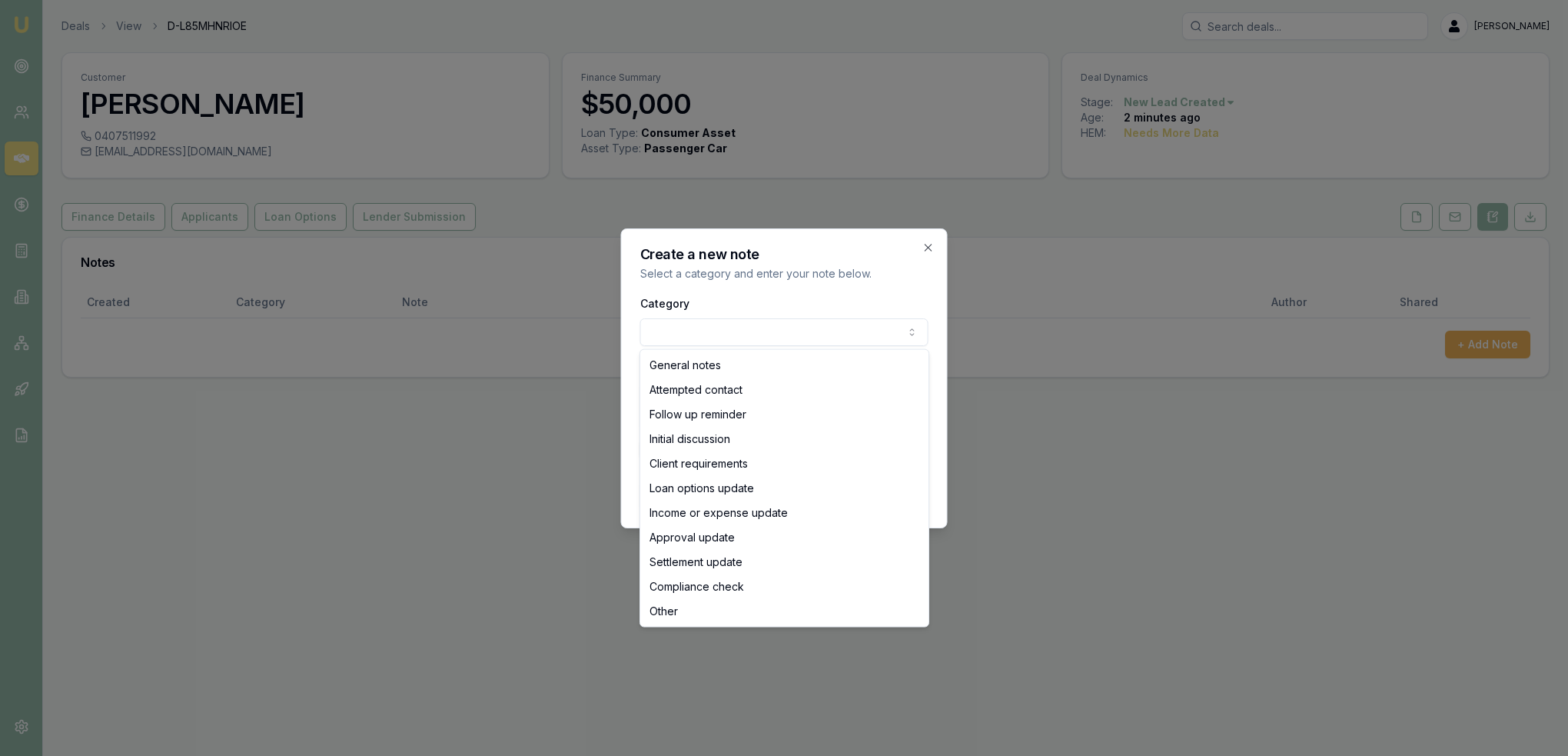
select select "INITIAL_DISCUSSION"
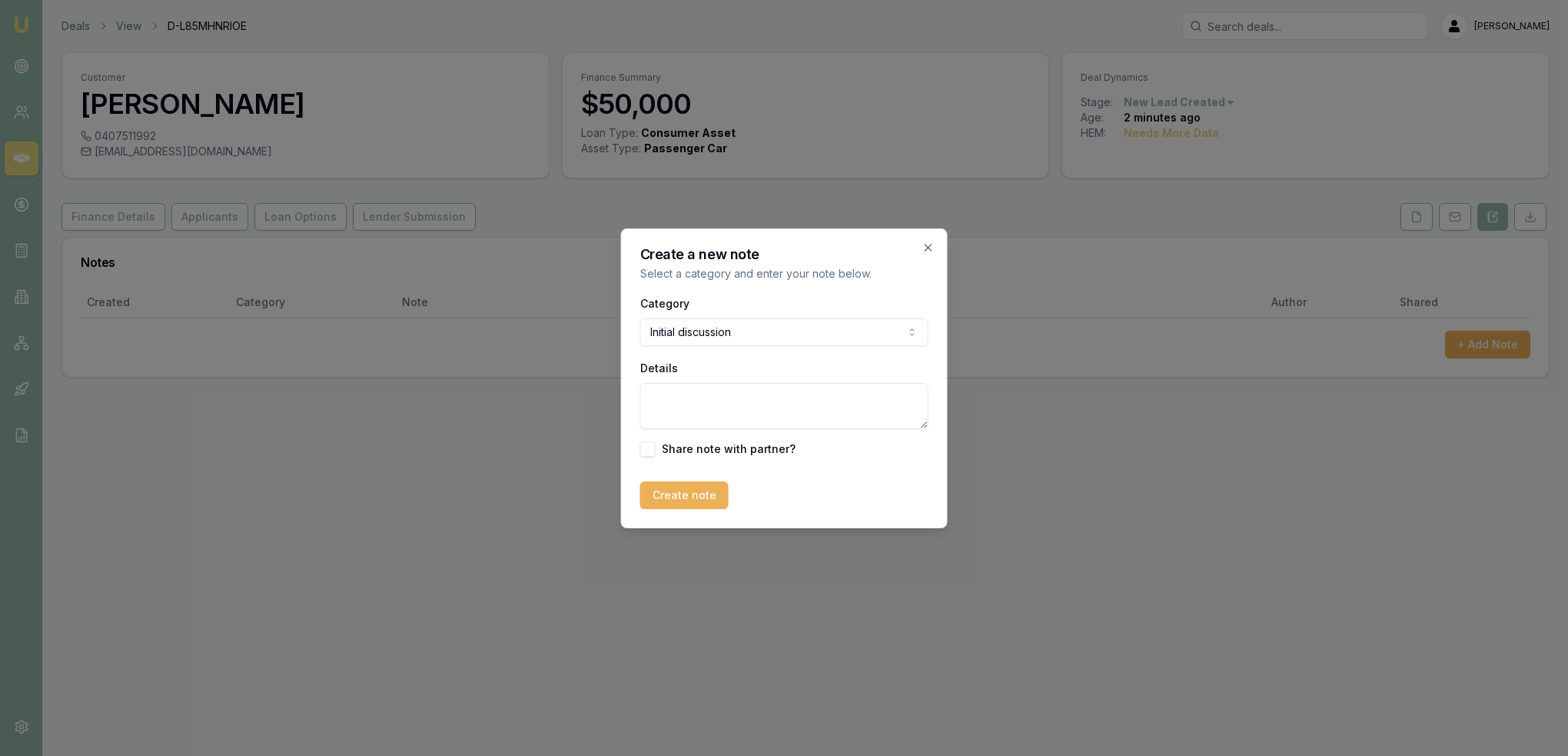
drag, startPoint x: 746, startPoint y: 408, endPoint x: 626, endPoint y: 416, distance: 120.3
click at [746, 407] on textarea "Details" at bounding box center [784, 406] width 288 height 47
click at [697, 404] on textarea "Details" at bounding box center [784, 406] width 288 height 47
click at [756, 381] on div "Details 5-7 yr loan term" at bounding box center [784, 393] width 288 height 70
click at [763, 405] on textarea "5-7 yr loan term" at bounding box center [784, 406] width 288 height 47
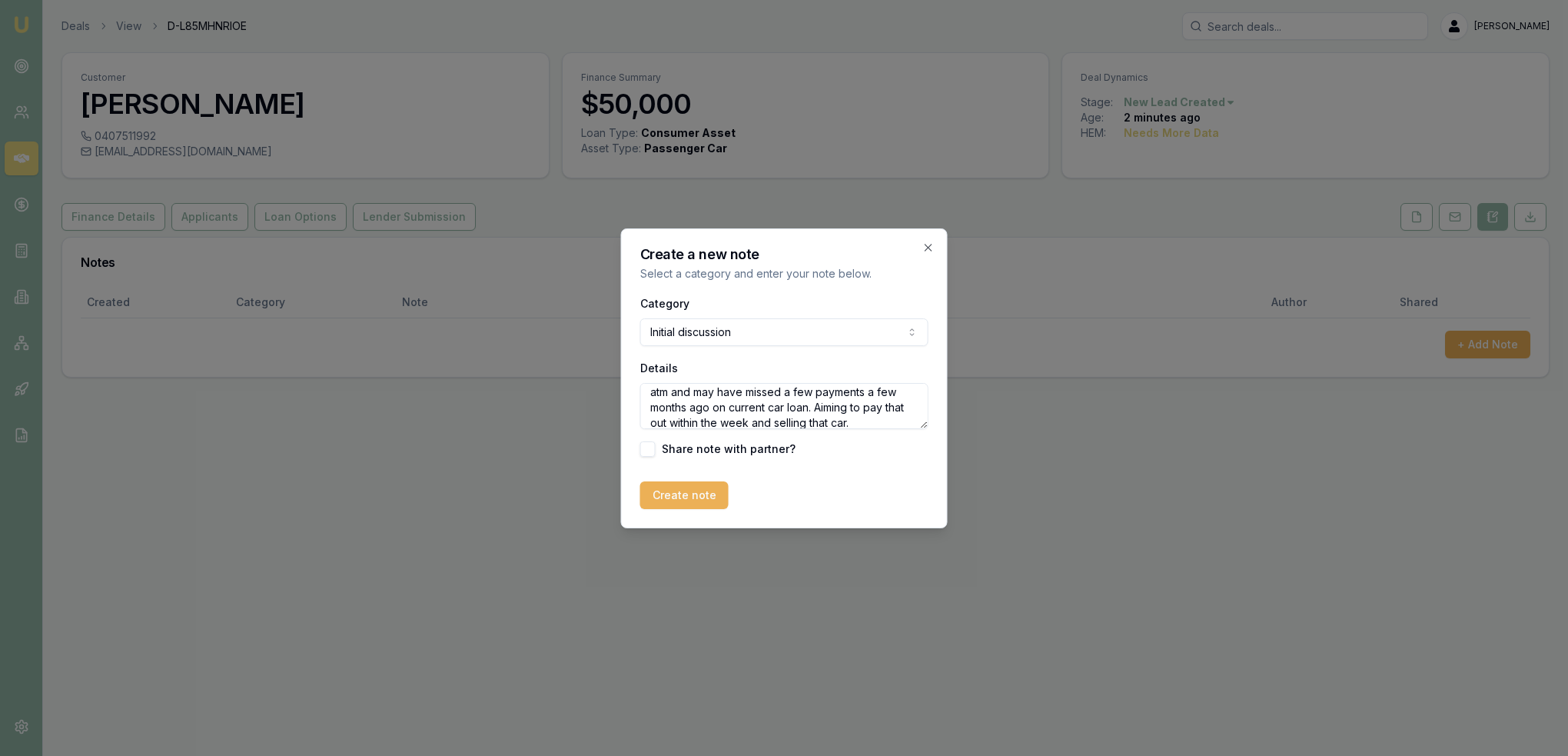
scroll to position [29, 0]
click at [897, 413] on textarea "5-7 yr loan term - doesn't have the best credit score atm and may have missed a…" at bounding box center [784, 406] width 288 height 47
click at [732, 422] on textarea "5-7 yr loan term - doesn't have the best credit score atm and may have missed a…" at bounding box center [784, 406] width 288 height 47
type textarea "5-7 yr loan term - doesn't have the best credit score atm and may have missed a…"
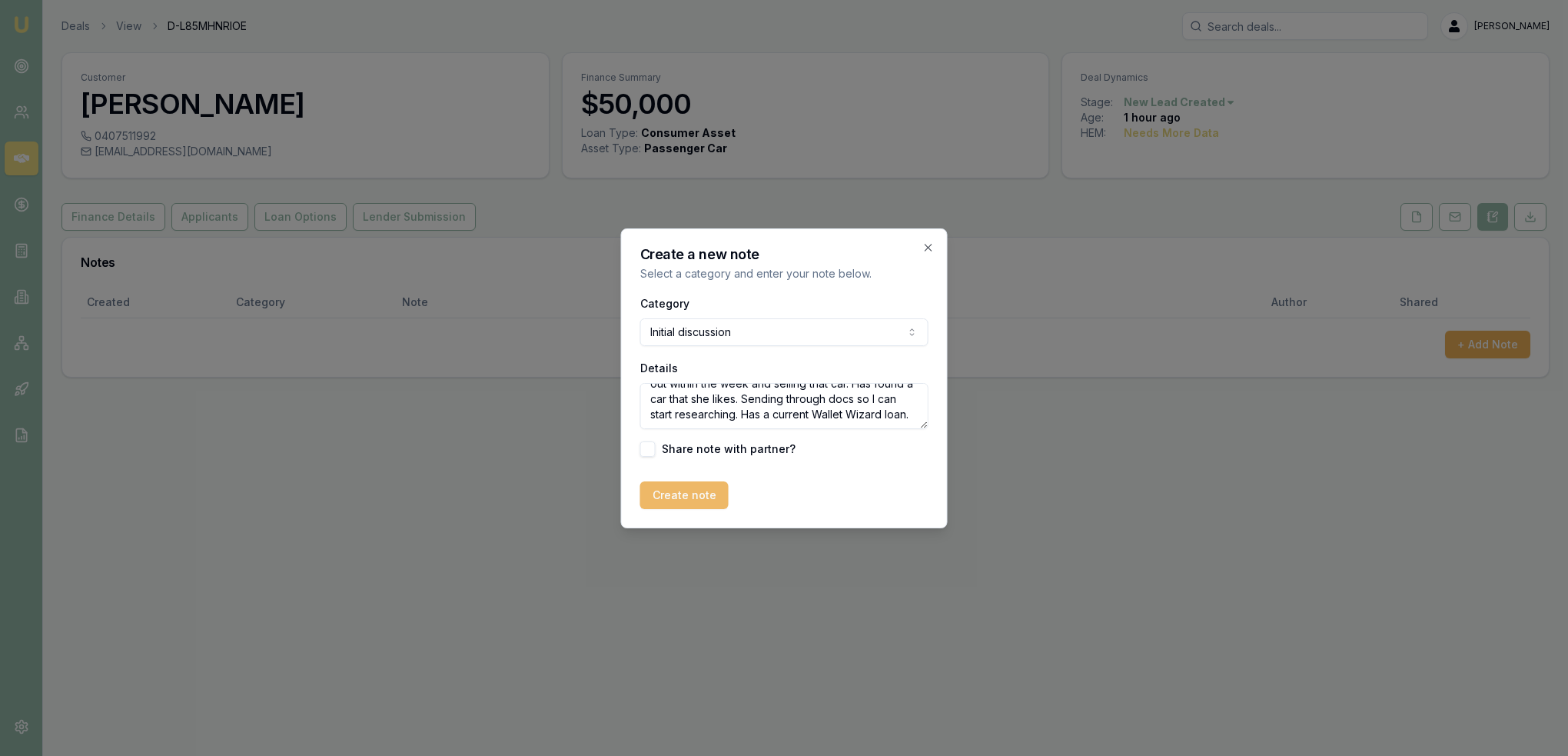
click at [700, 491] on button "Create note" at bounding box center [684, 495] width 88 height 28
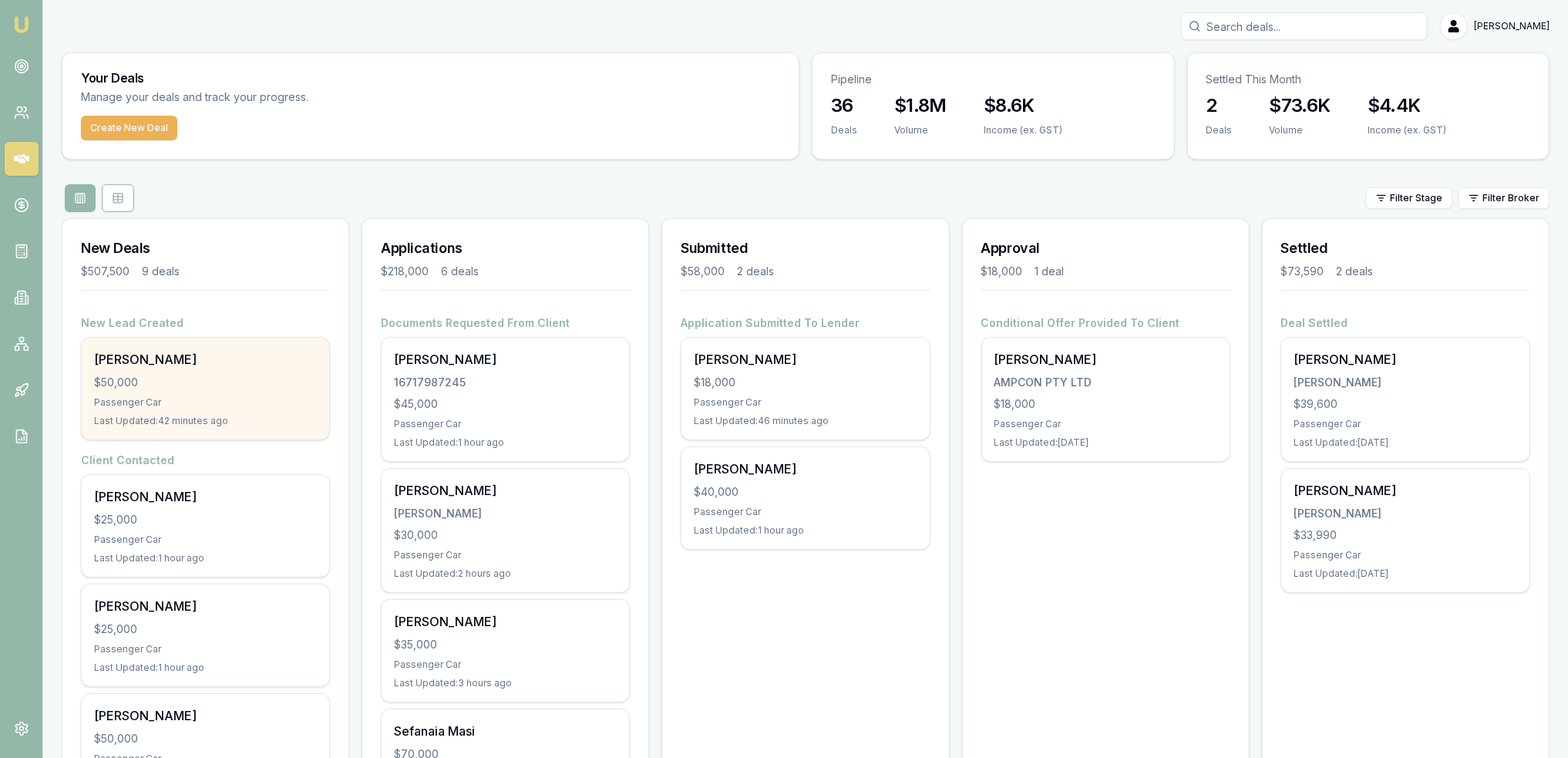
click at [167, 400] on div "Passenger Car" at bounding box center [205, 402] width 223 height 12
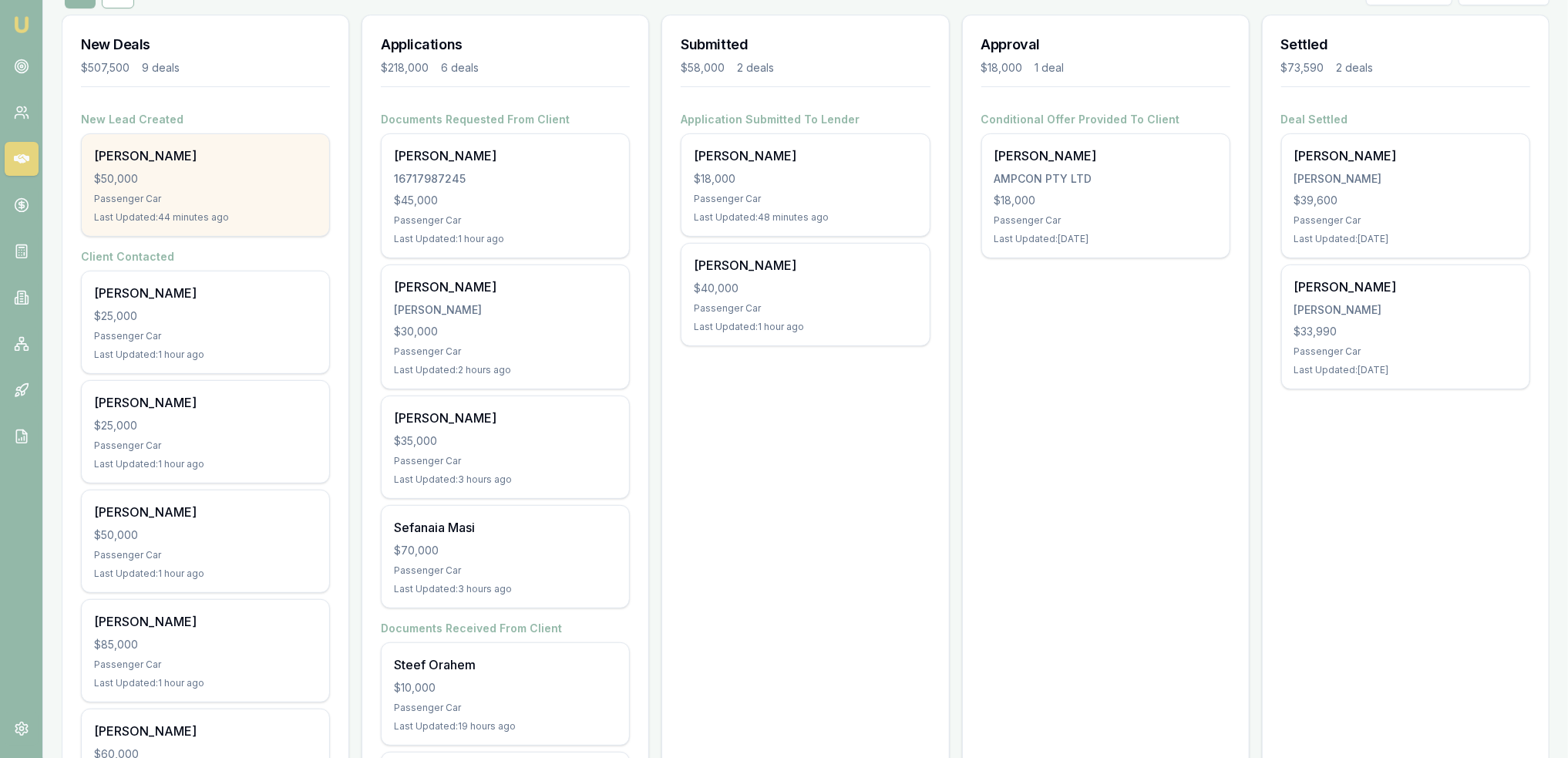
scroll to position [231, 0]
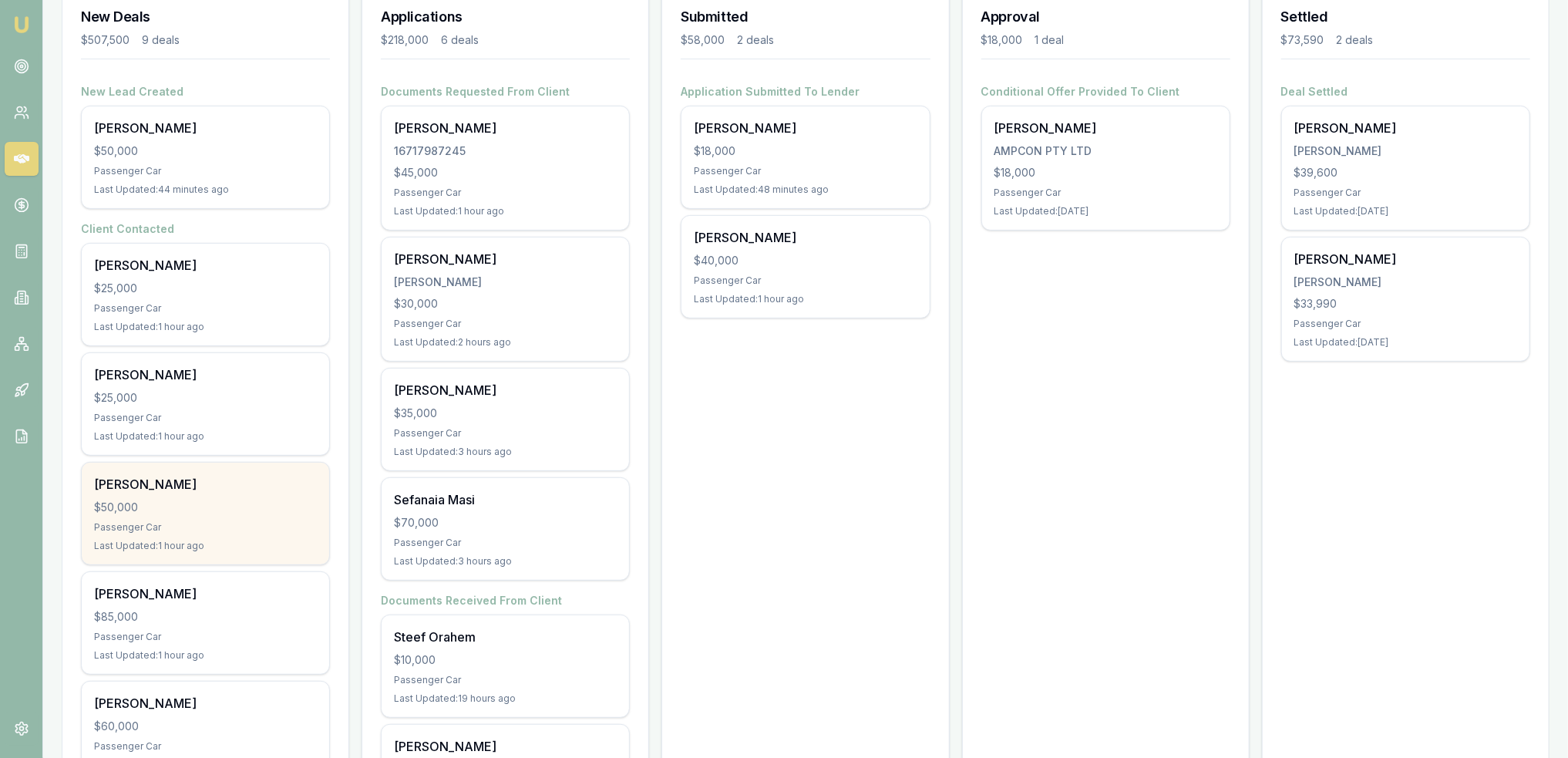
click at [179, 482] on div "[PERSON_NAME]" at bounding box center [205, 484] width 223 height 19
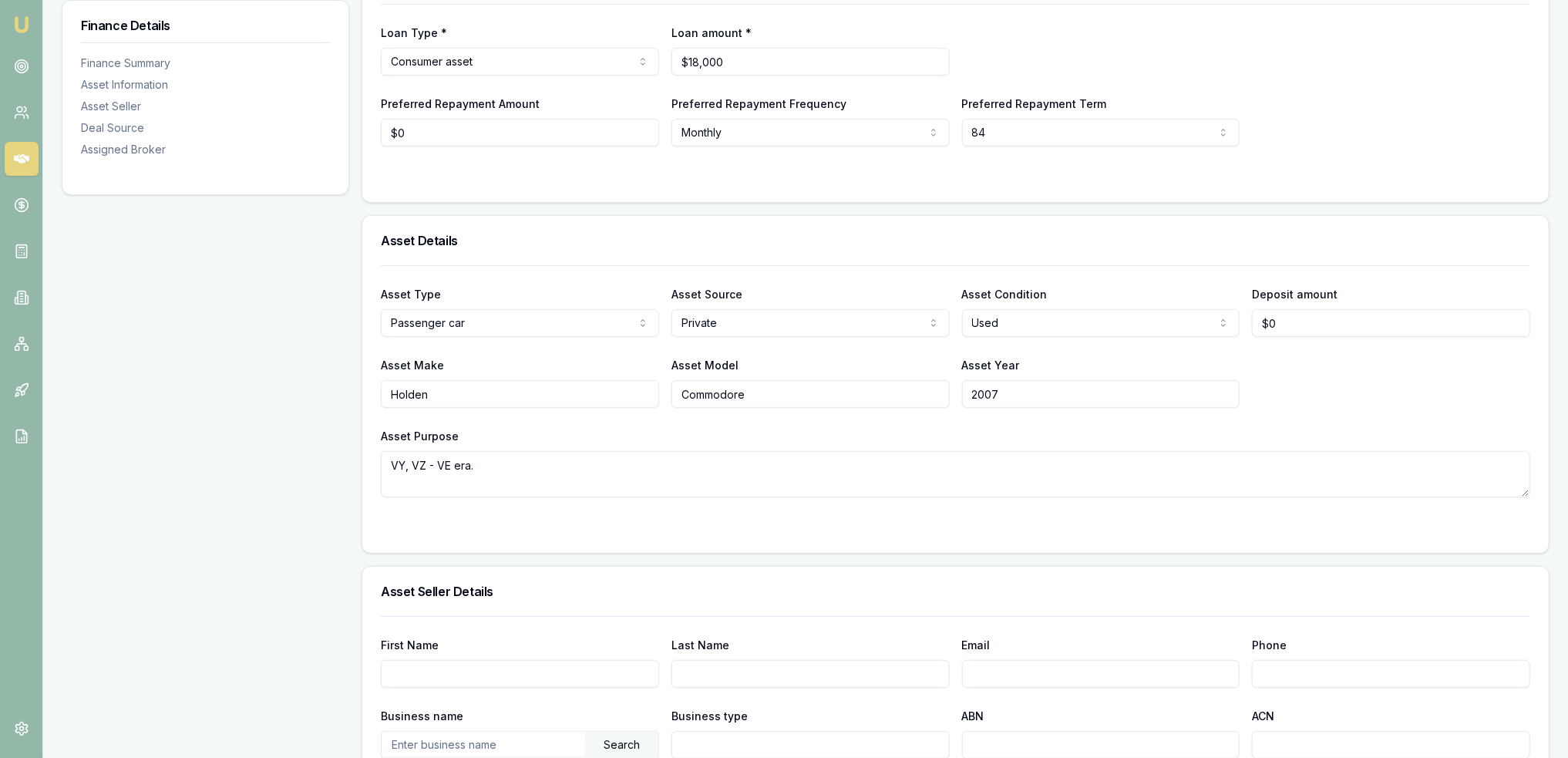
scroll to position [77, 0]
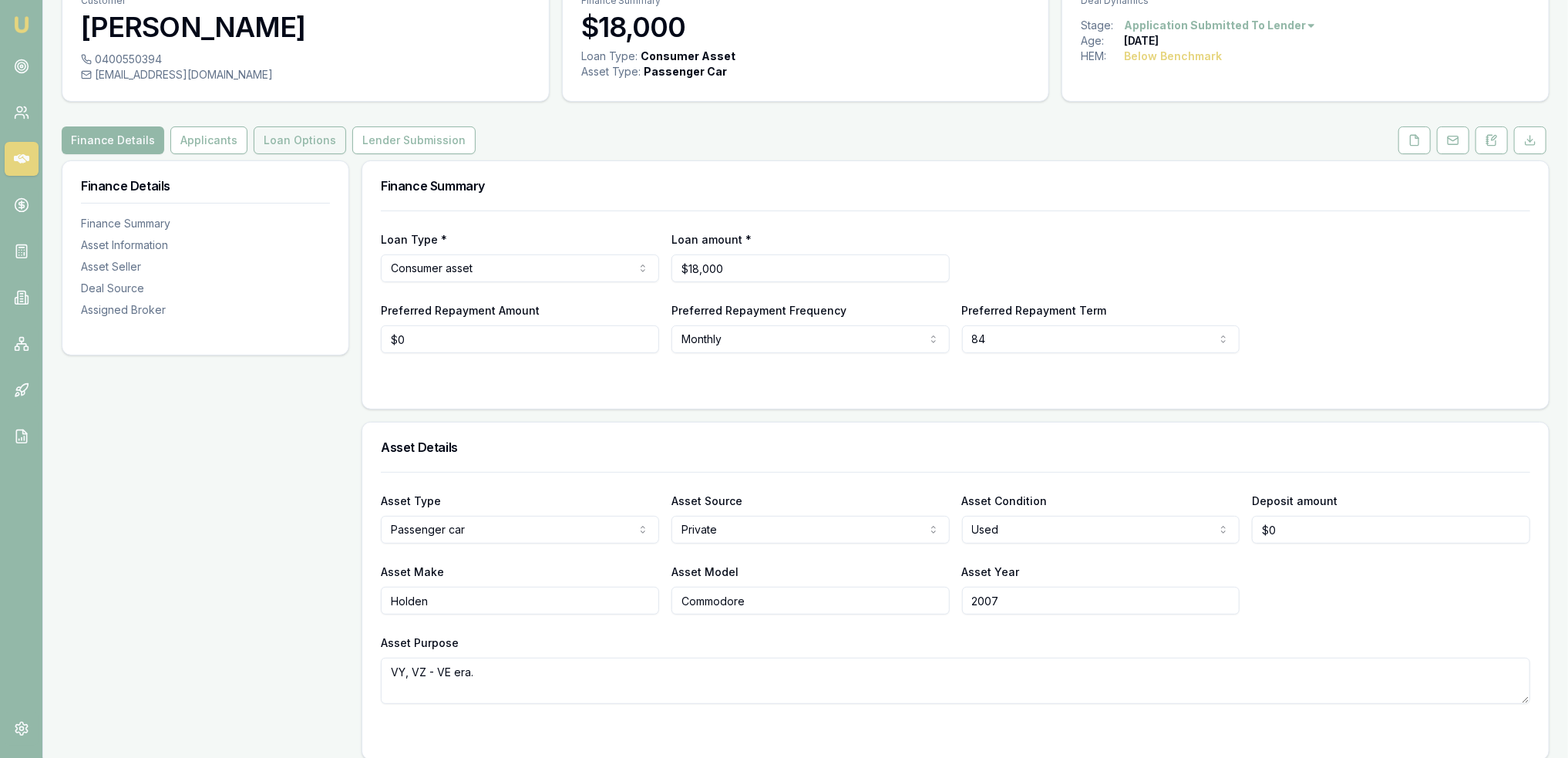
click at [287, 143] on button "Loan Options" at bounding box center [300, 140] width 92 height 28
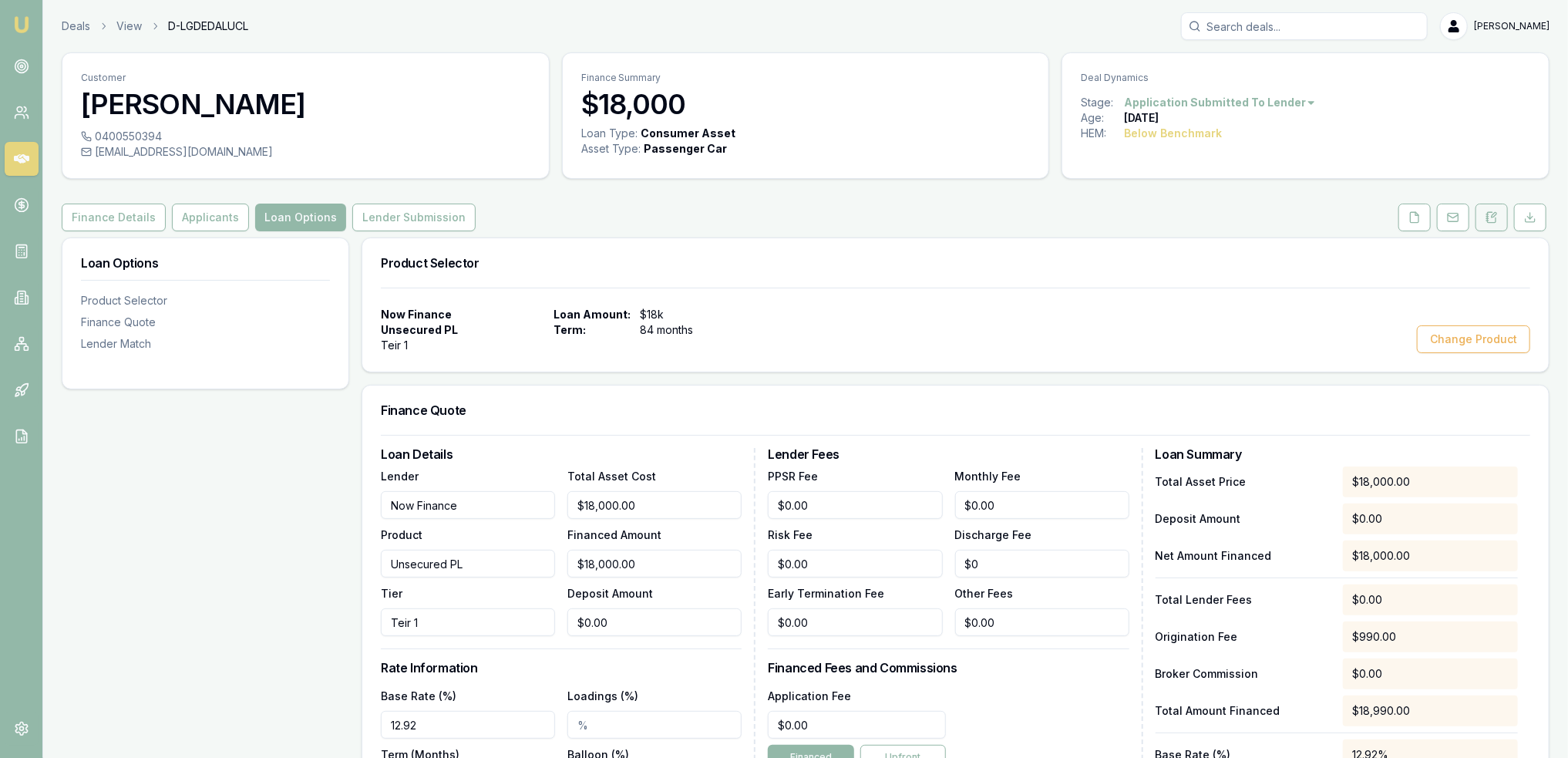
click at [1497, 217] on icon at bounding box center [1492, 217] width 9 height 10
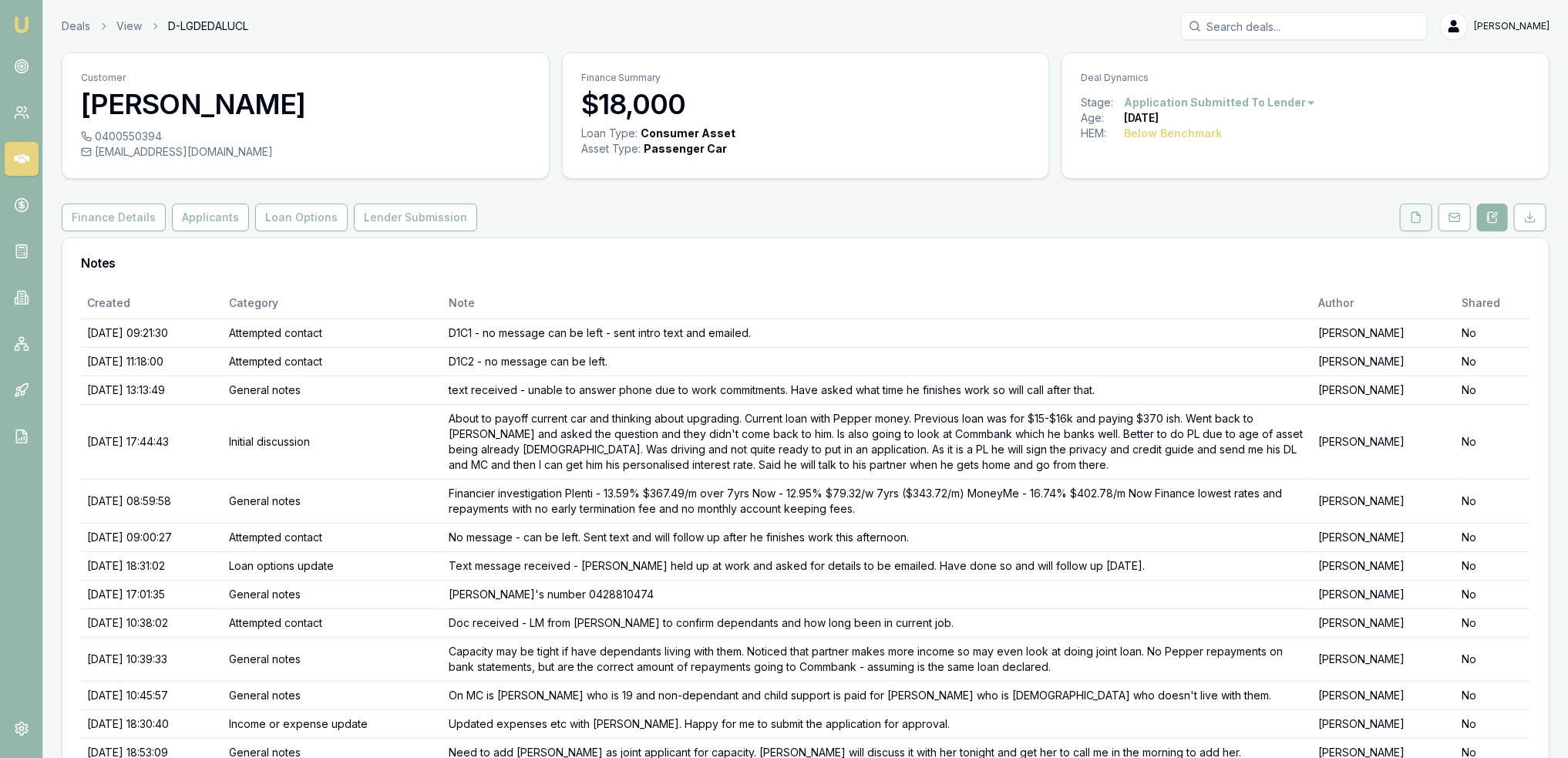
click at [1422, 213] on icon at bounding box center [1416, 217] width 12 height 12
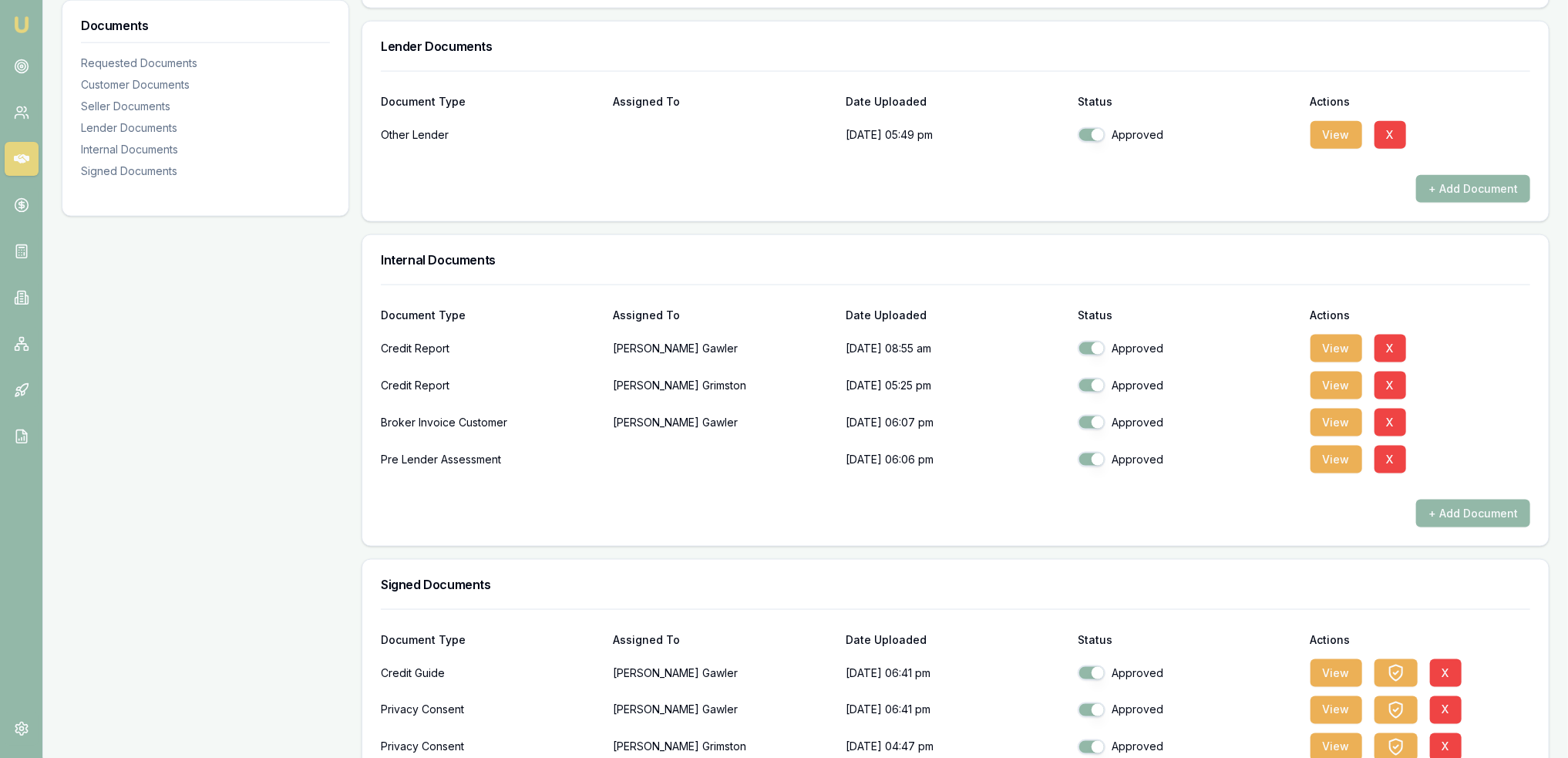
scroll to position [1233, 0]
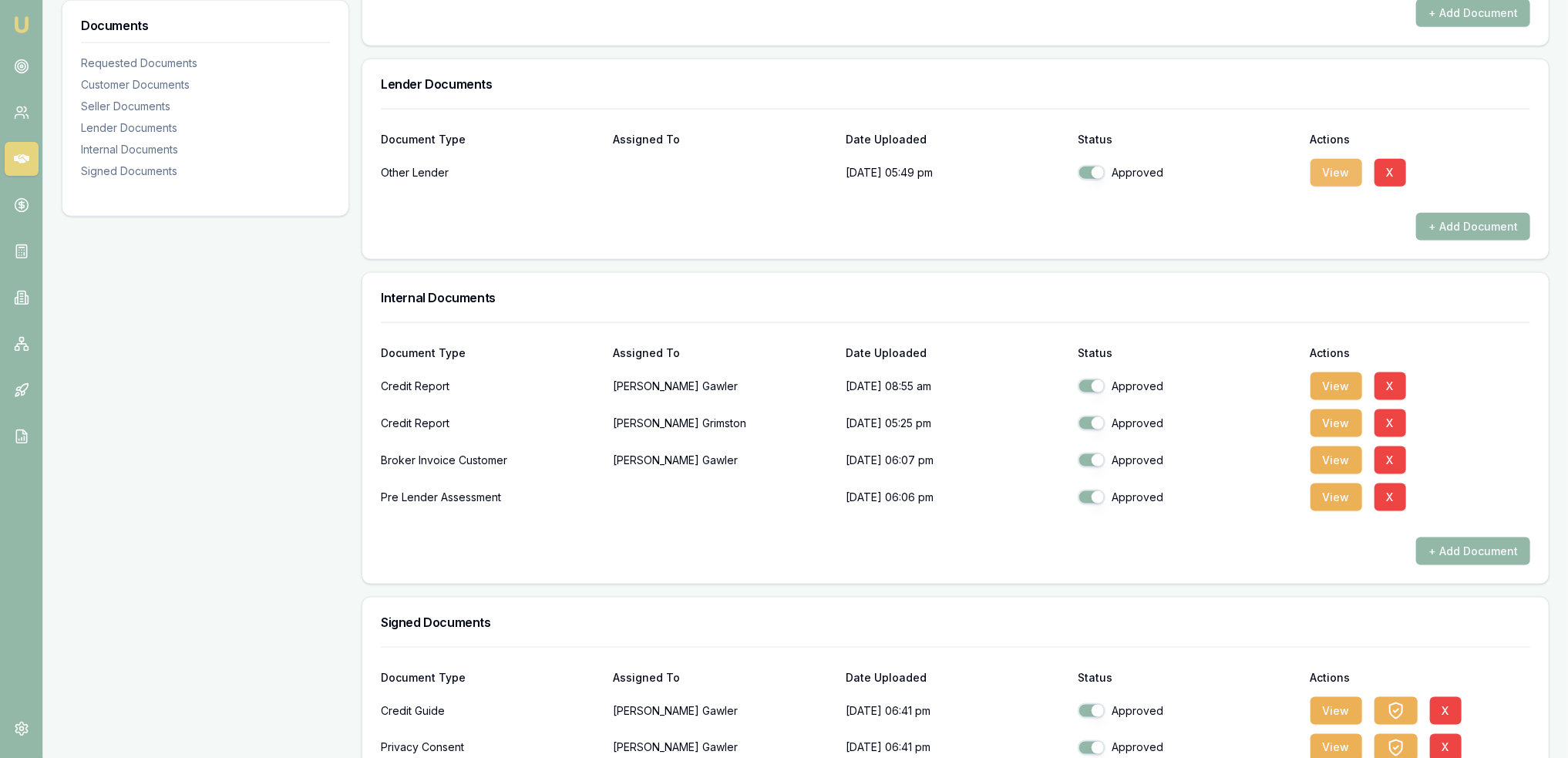
click at [1340, 164] on button "View" at bounding box center [1337, 173] width 52 height 28
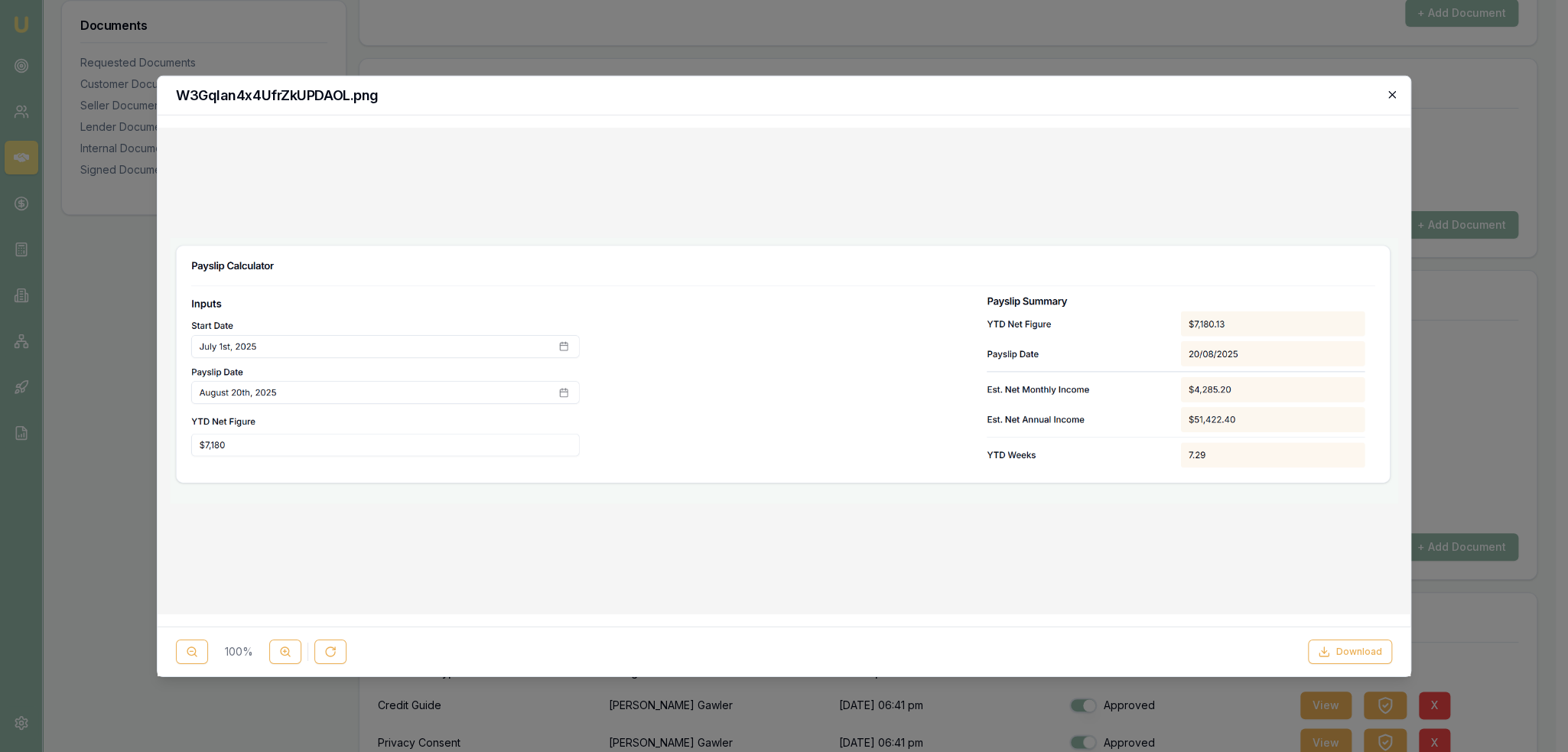
click at [1392, 92] on icon "button" at bounding box center [1392, 94] width 12 height 12
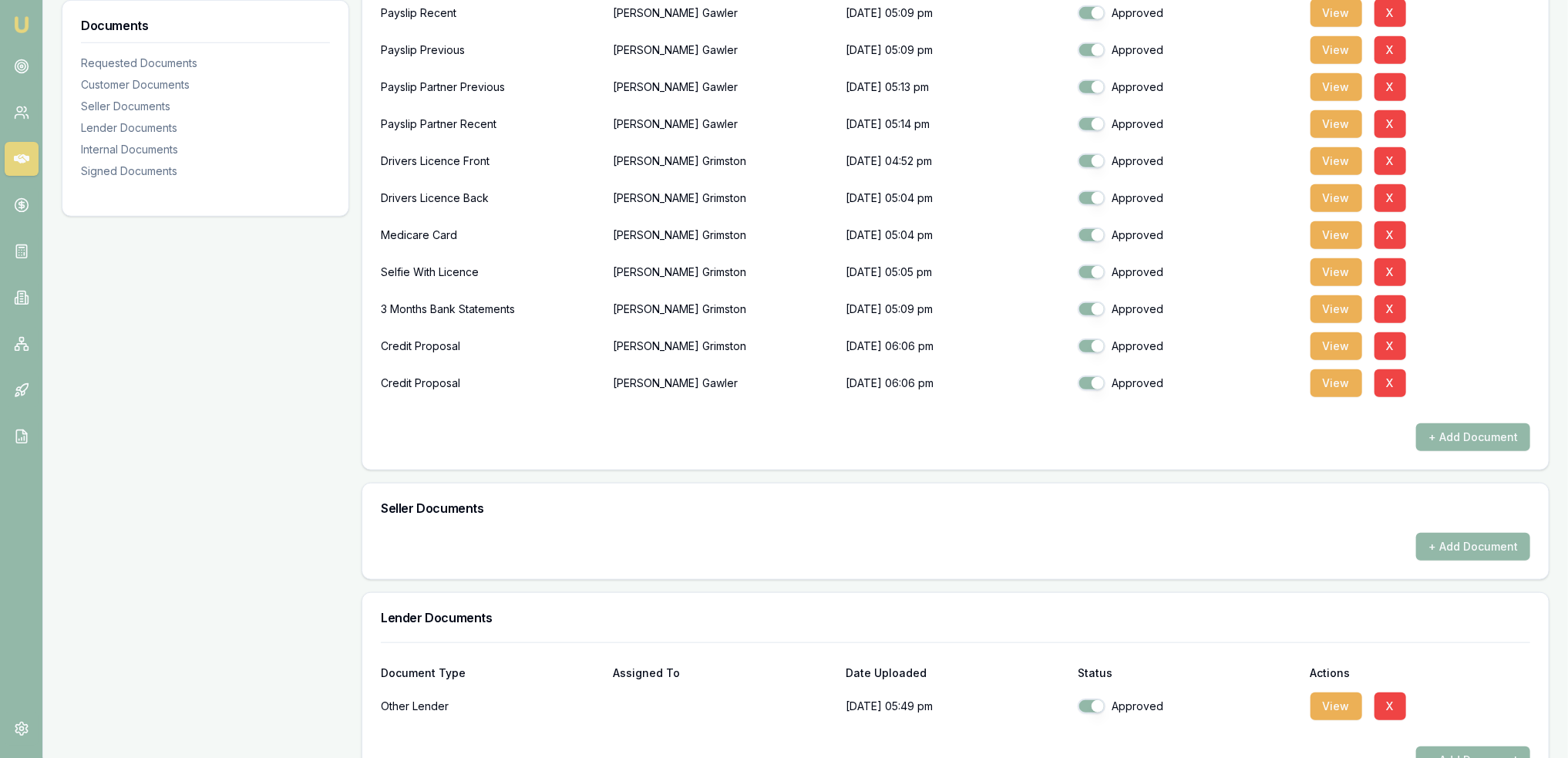
scroll to position [1085, 0]
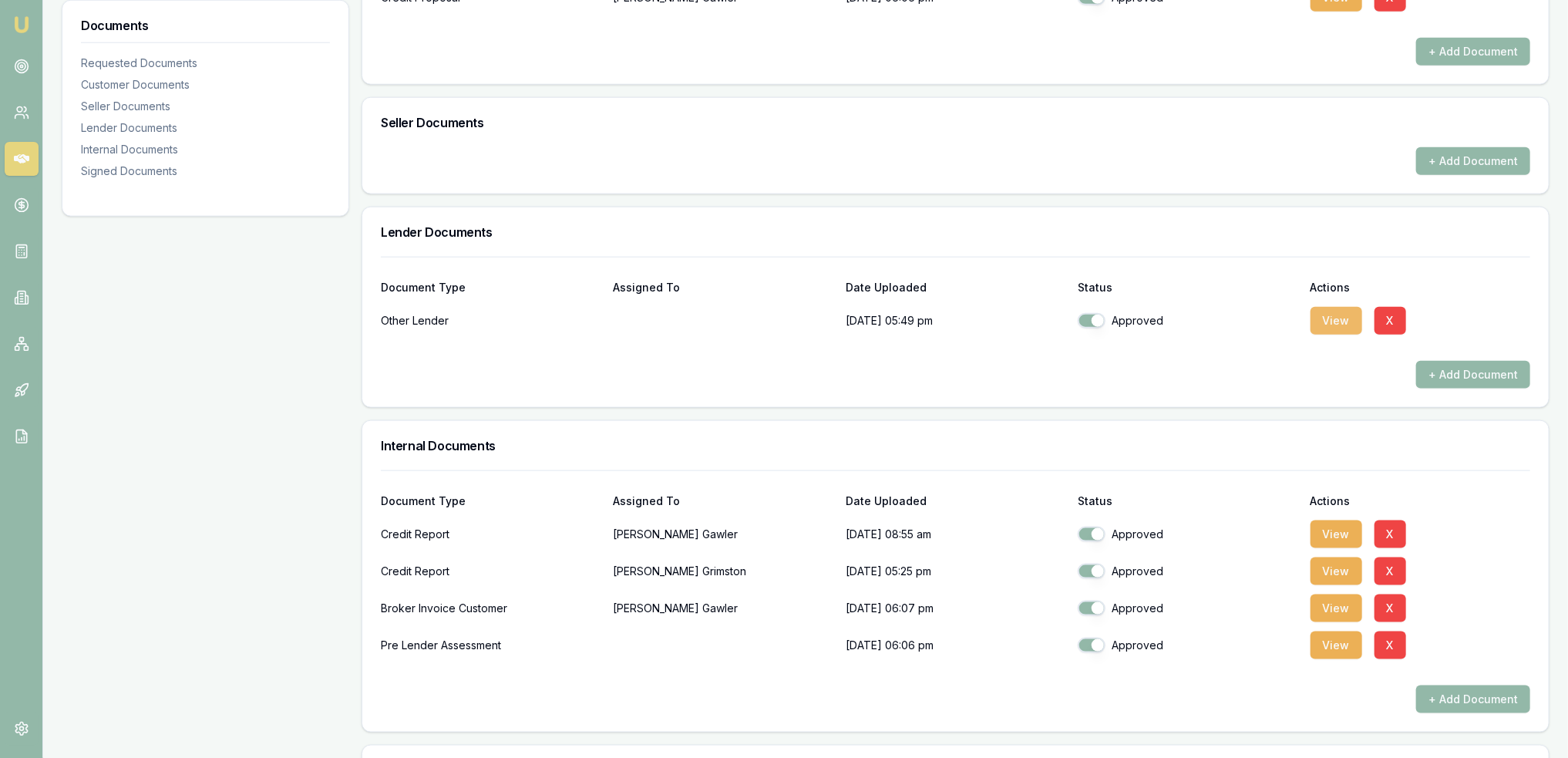
click at [1336, 321] on button "View" at bounding box center [1337, 320] width 52 height 28
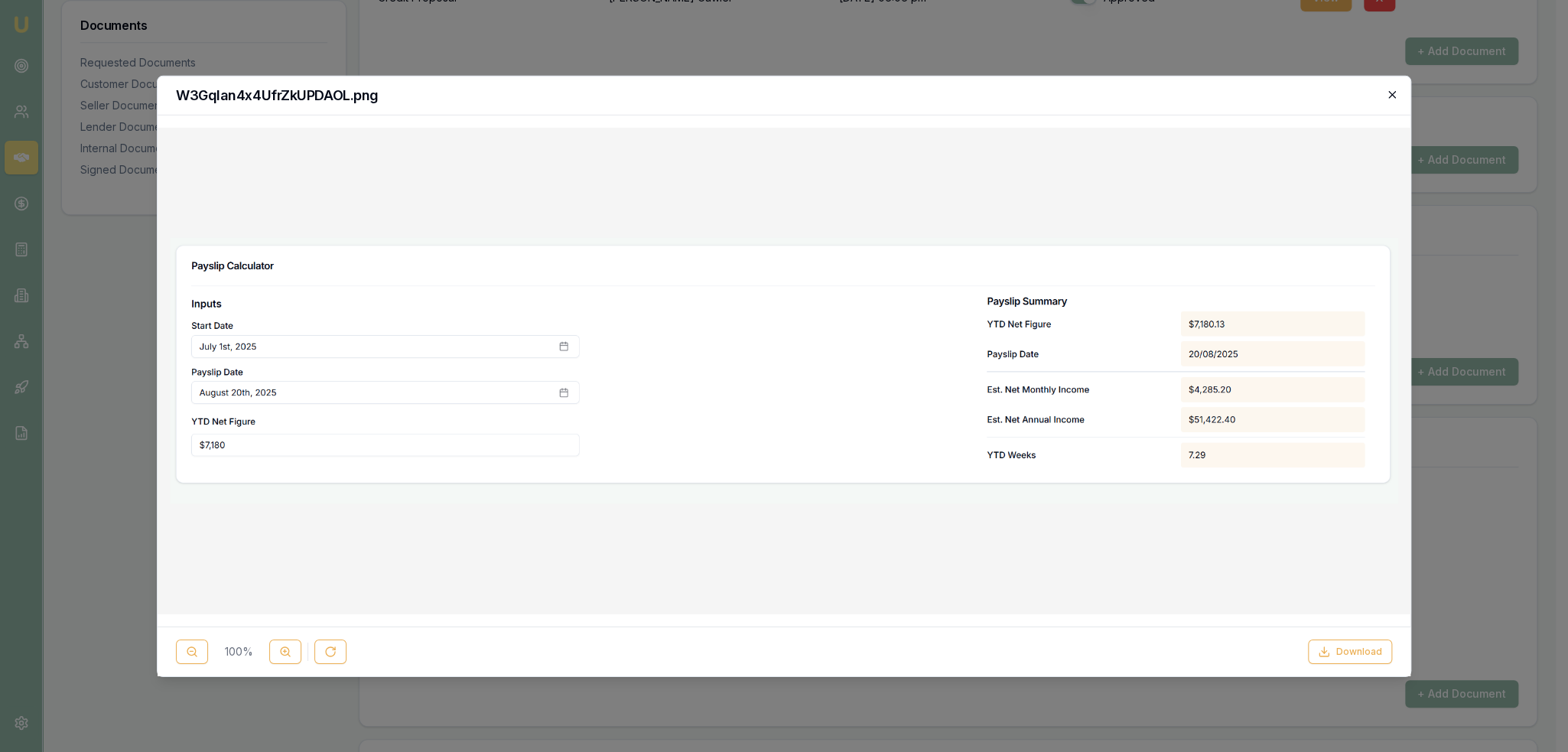
click at [1390, 98] on icon "button" at bounding box center [1392, 94] width 12 height 12
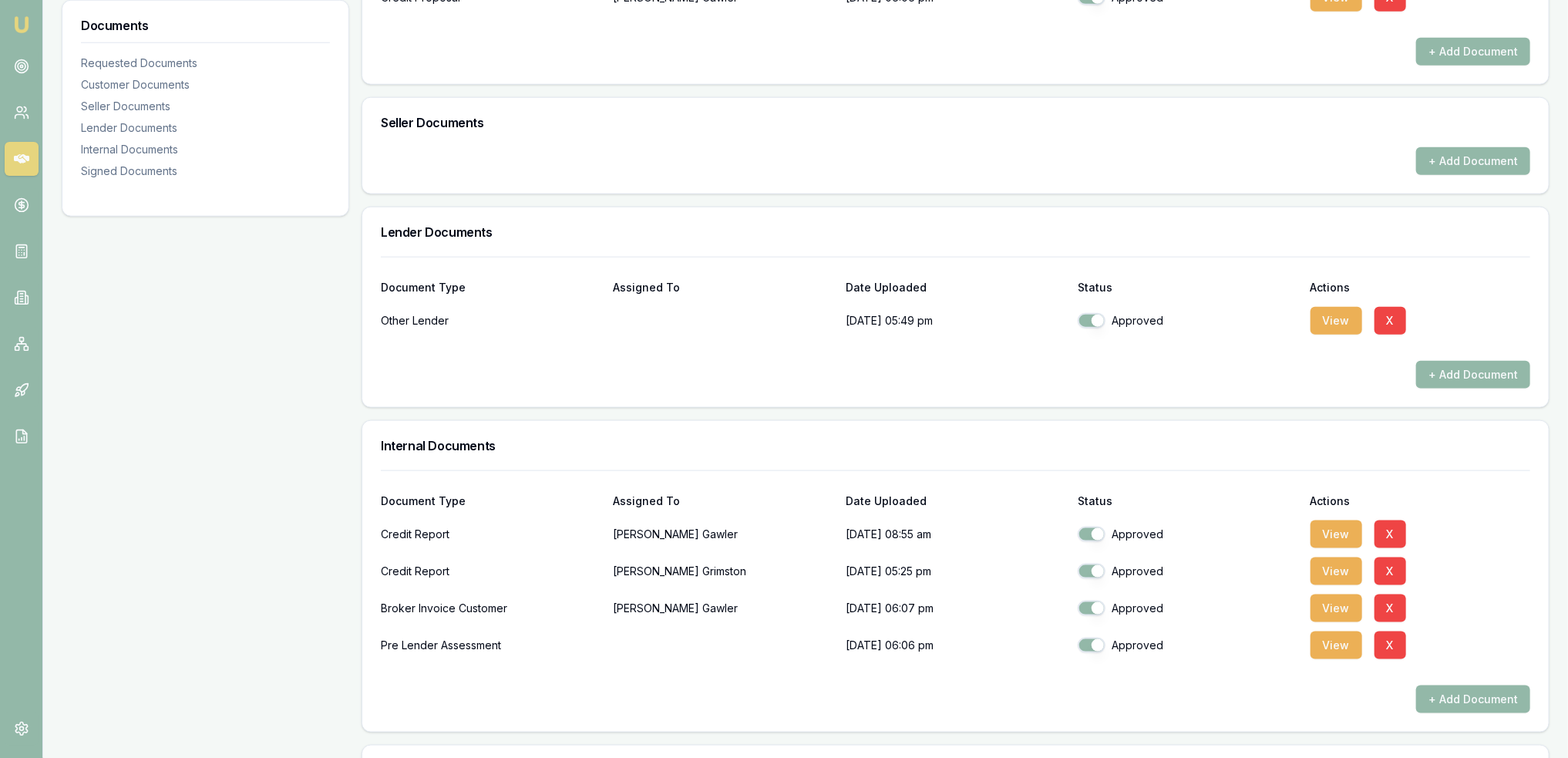
click at [287, 311] on div "Documents Requested Documents Customer Documents Seller Documents Lender Docume…" at bounding box center [205, 104] width 288 height 1905
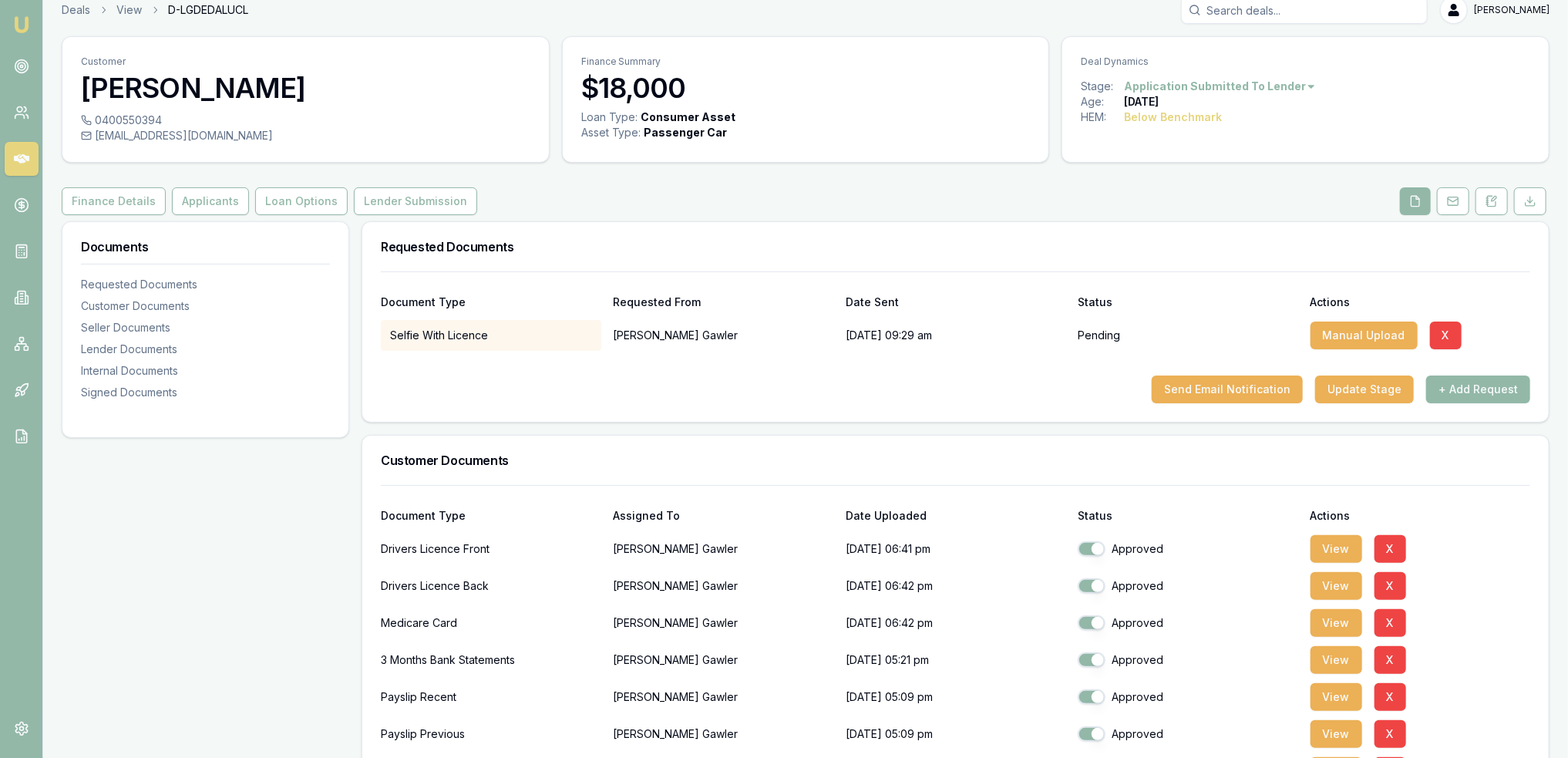
scroll to position [0, 0]
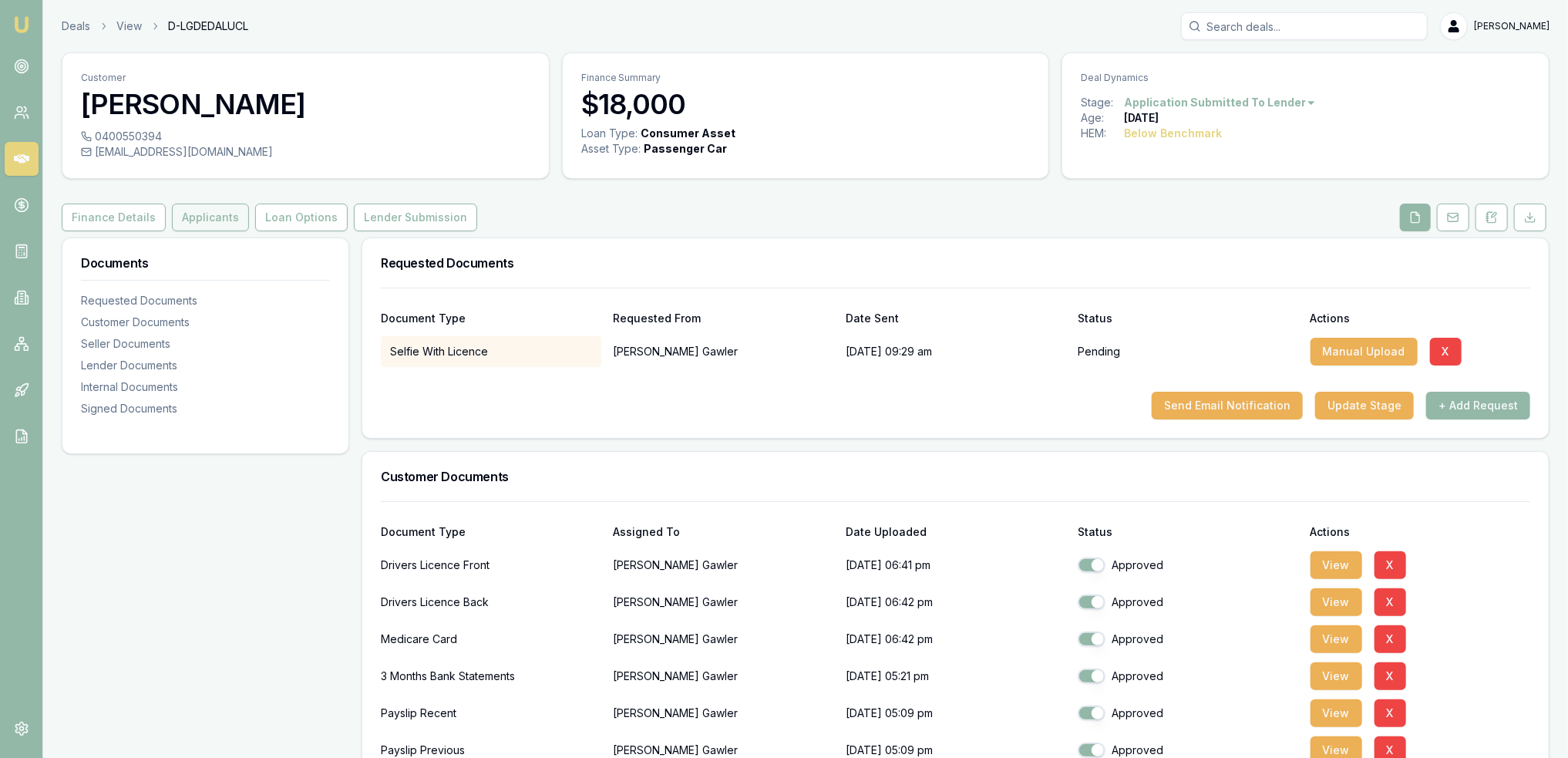
click at [197, 219] on button "Applicants" at bounding box center [210, 217] width 77 height 28
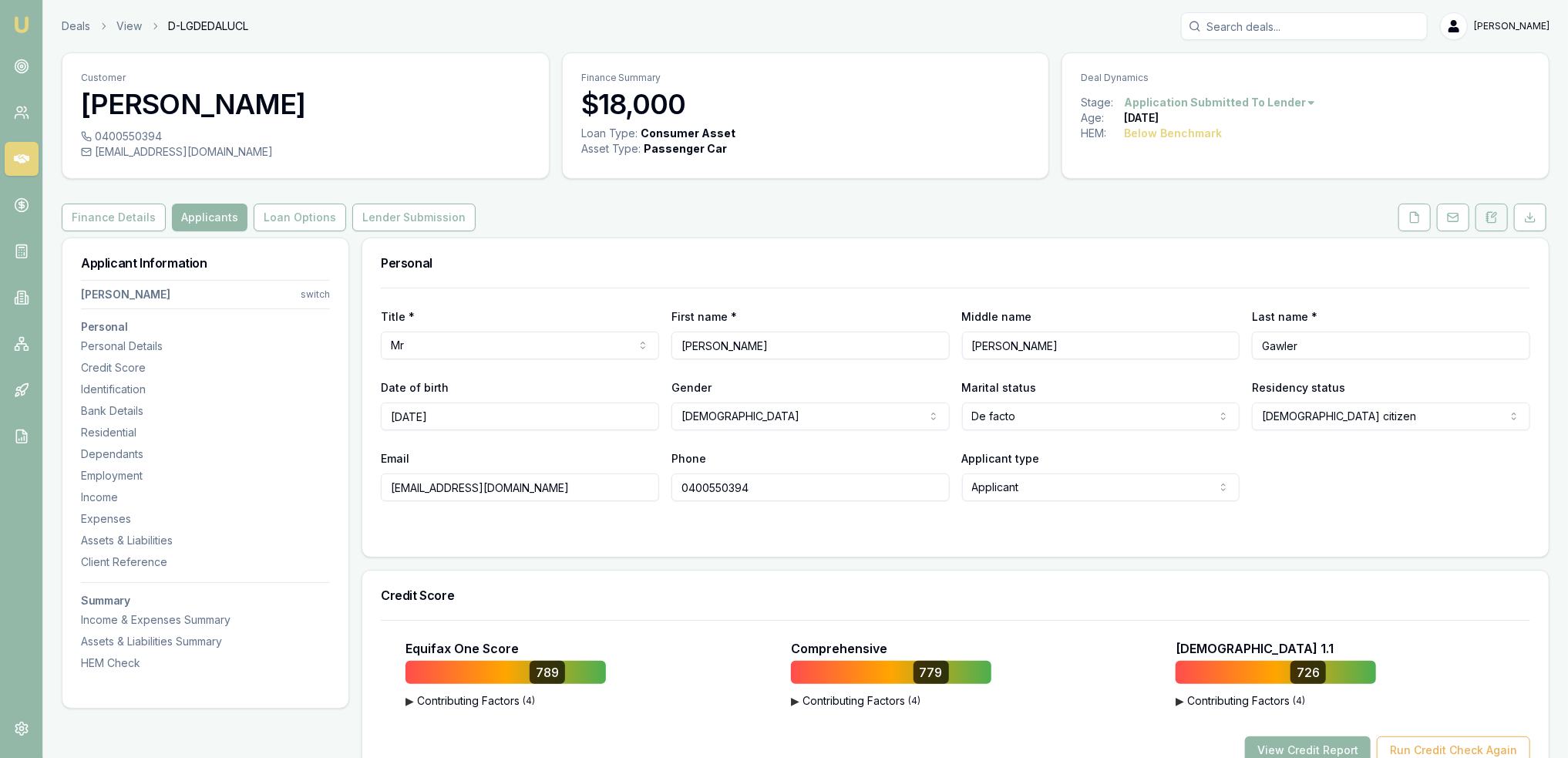
click at [1490, 221] on icon at bounding box center [1492, 217] width 12 height 12
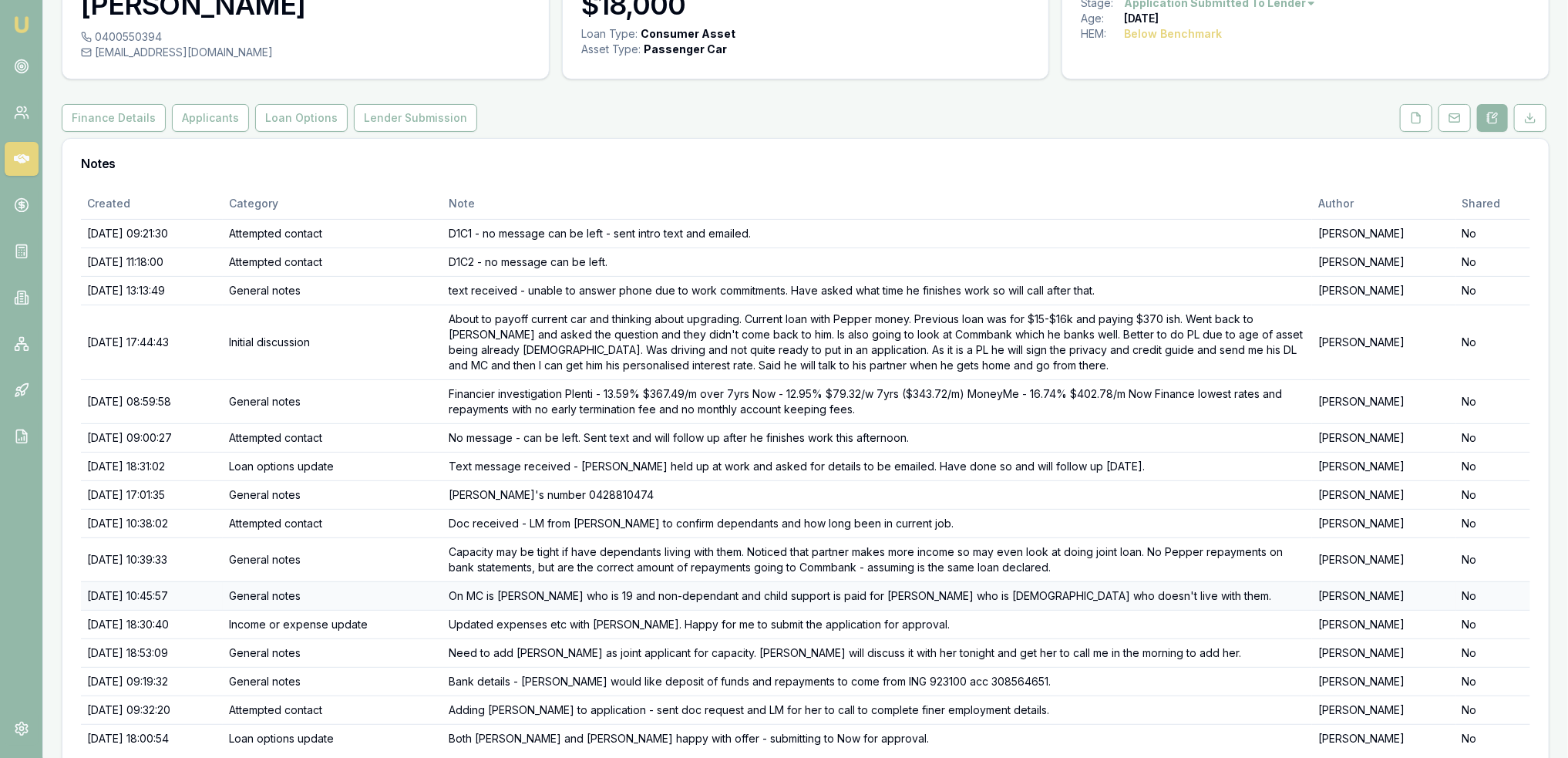
scroll to position [162, 0]
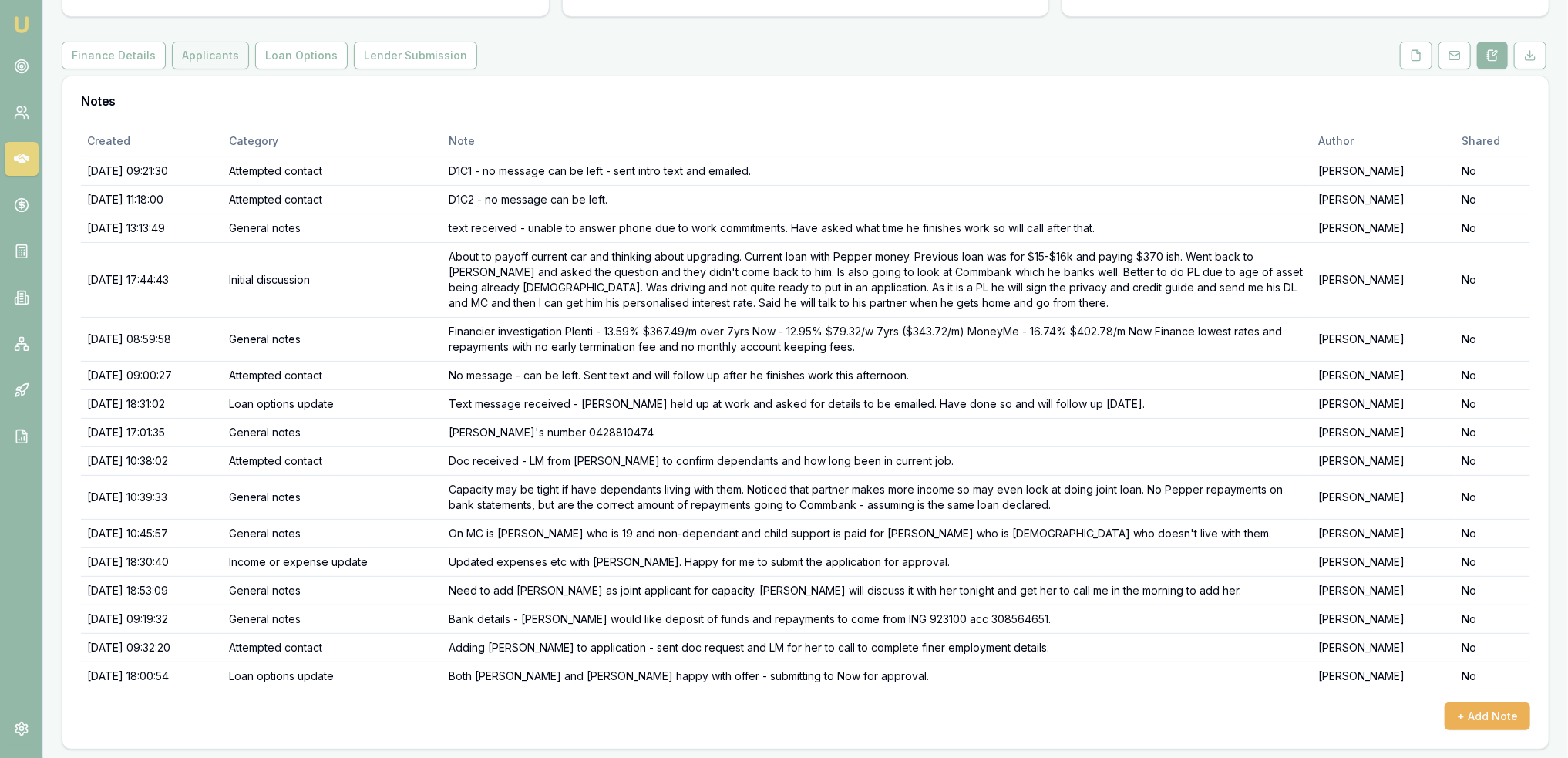
click at [198, 47] on button "Applicants" at bounding box center [210, 56] width 77 height 28
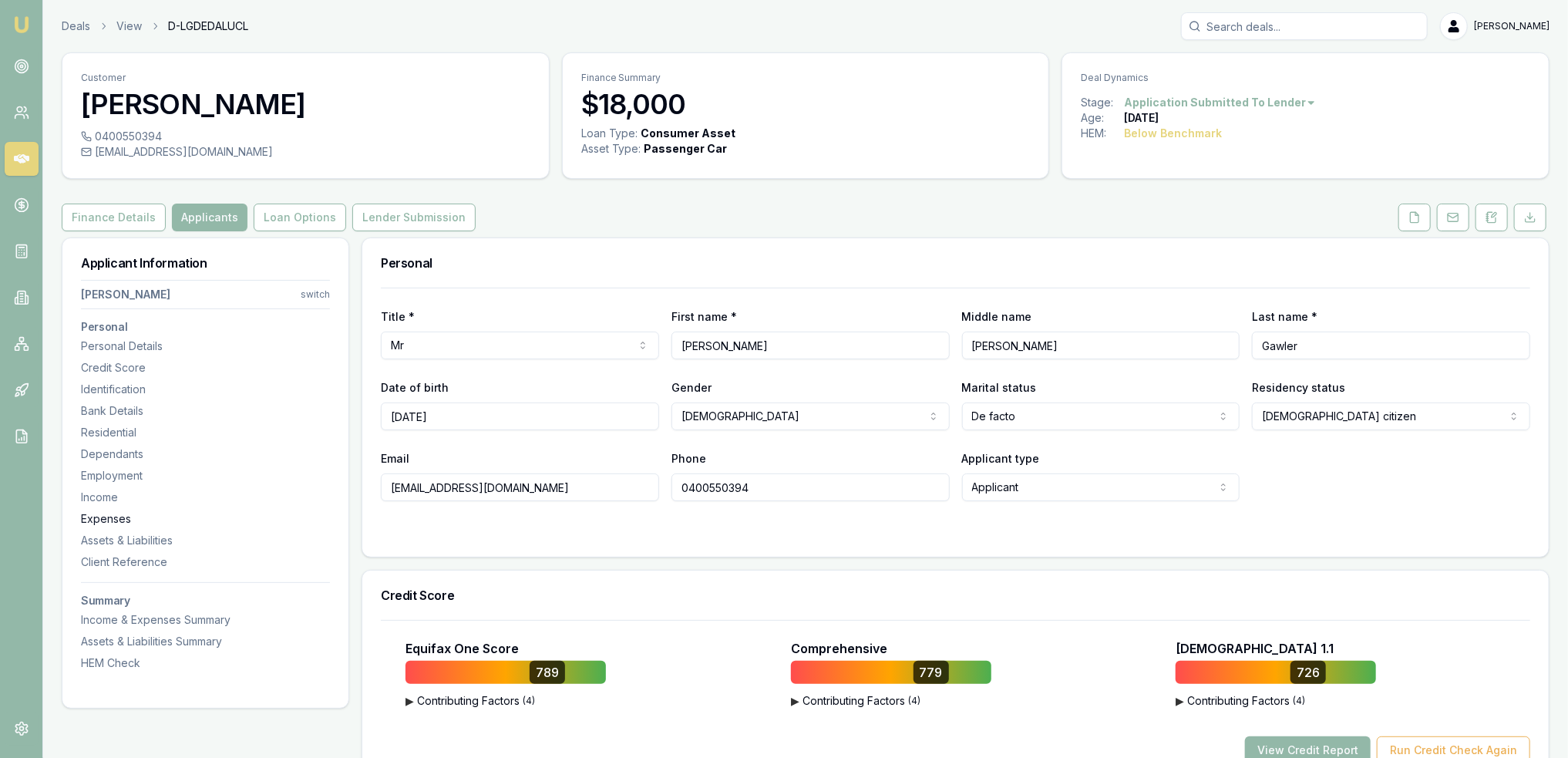
click at [109, 514] on div "Expenses" at bounding box center [205, 519] width 249 height 16
click at [1495, 216] on icon at bounding box center [1494, 214] width 5 height 5
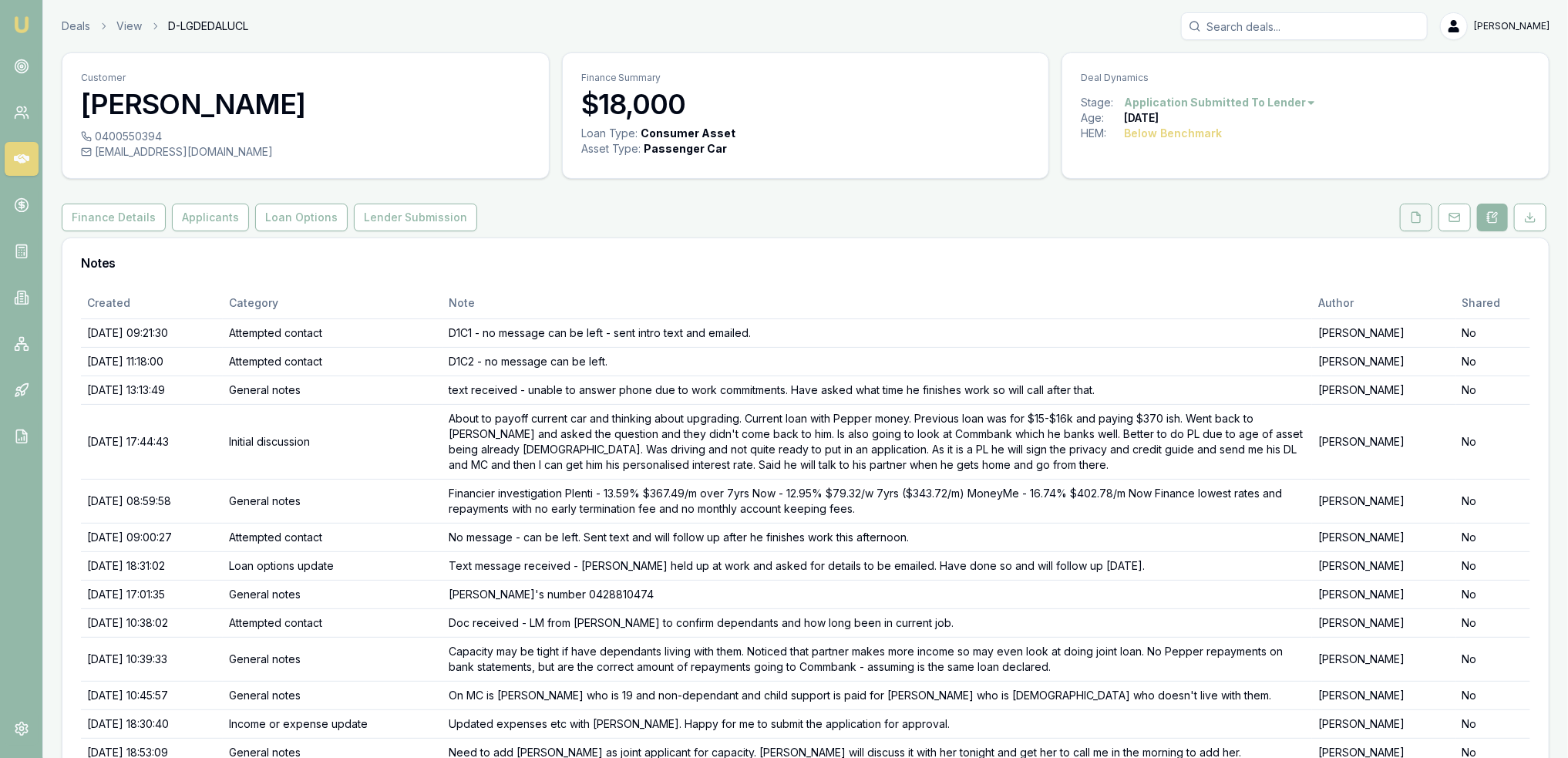
click at [1422, 218] on icon at bounding box center [1416, 217] width 12 height 12
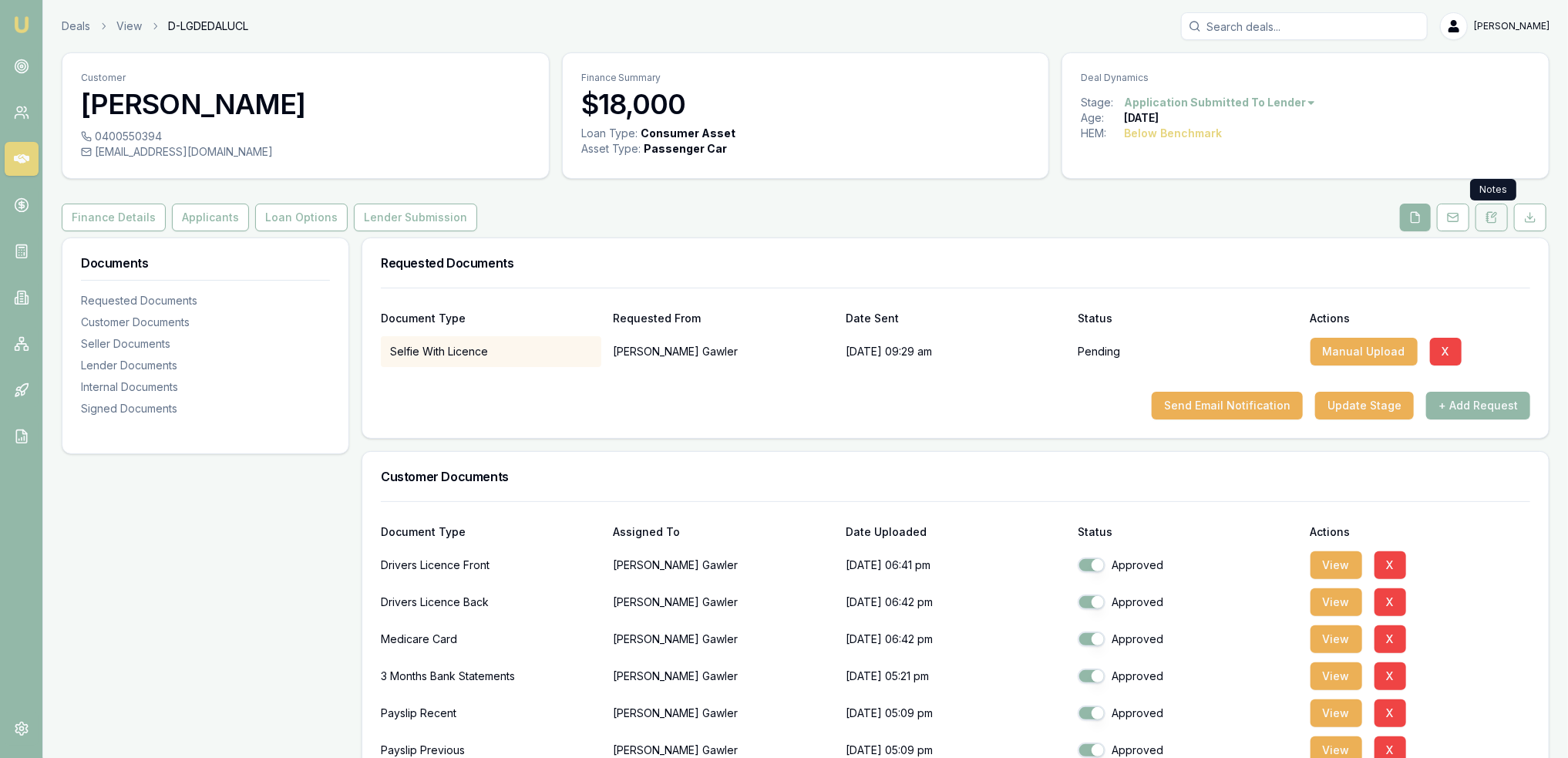
click at [1488, 220] on icon at bounding box center [1488, 220] width 2 height 0
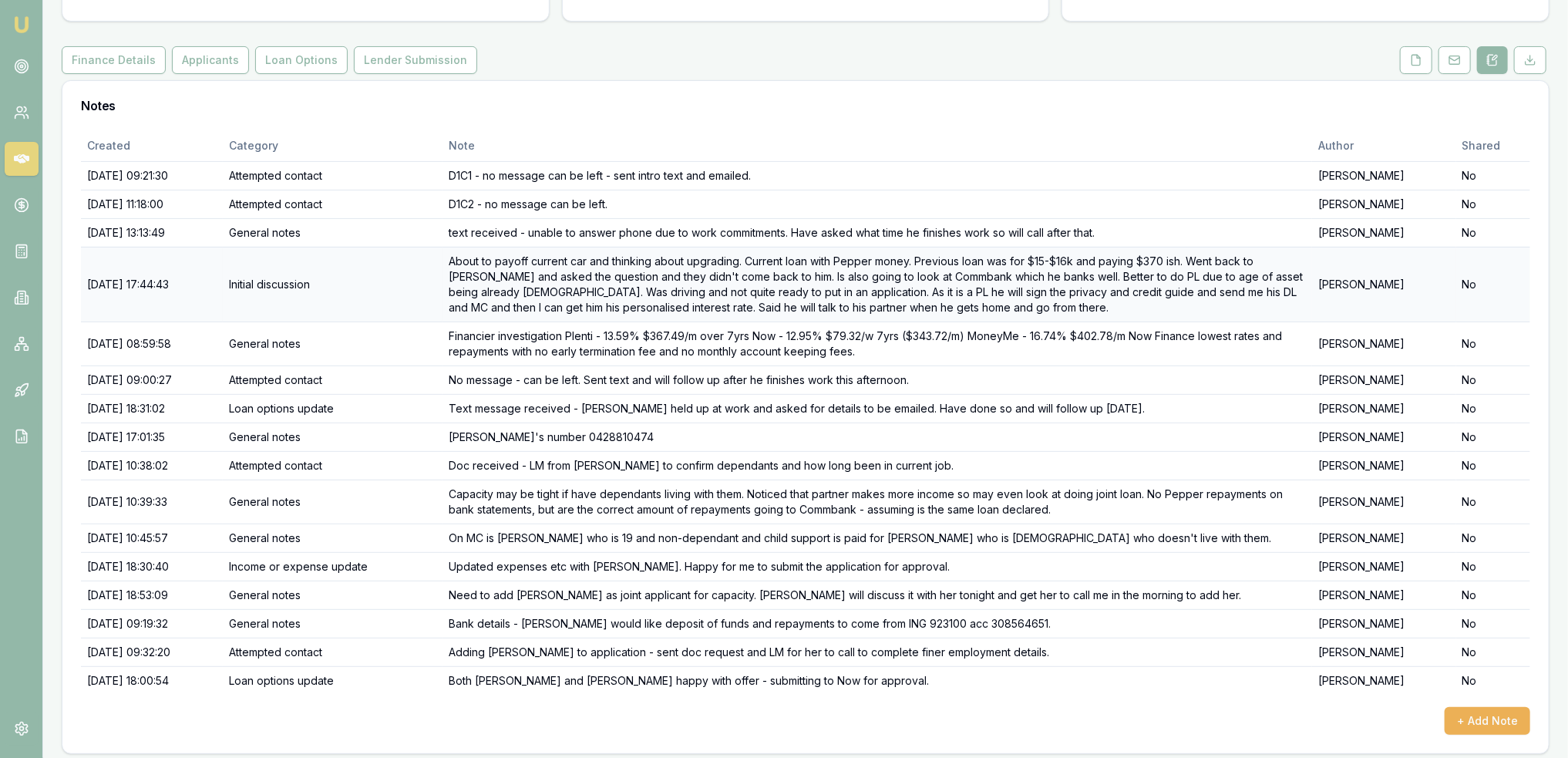
scroll to position [162, 0]
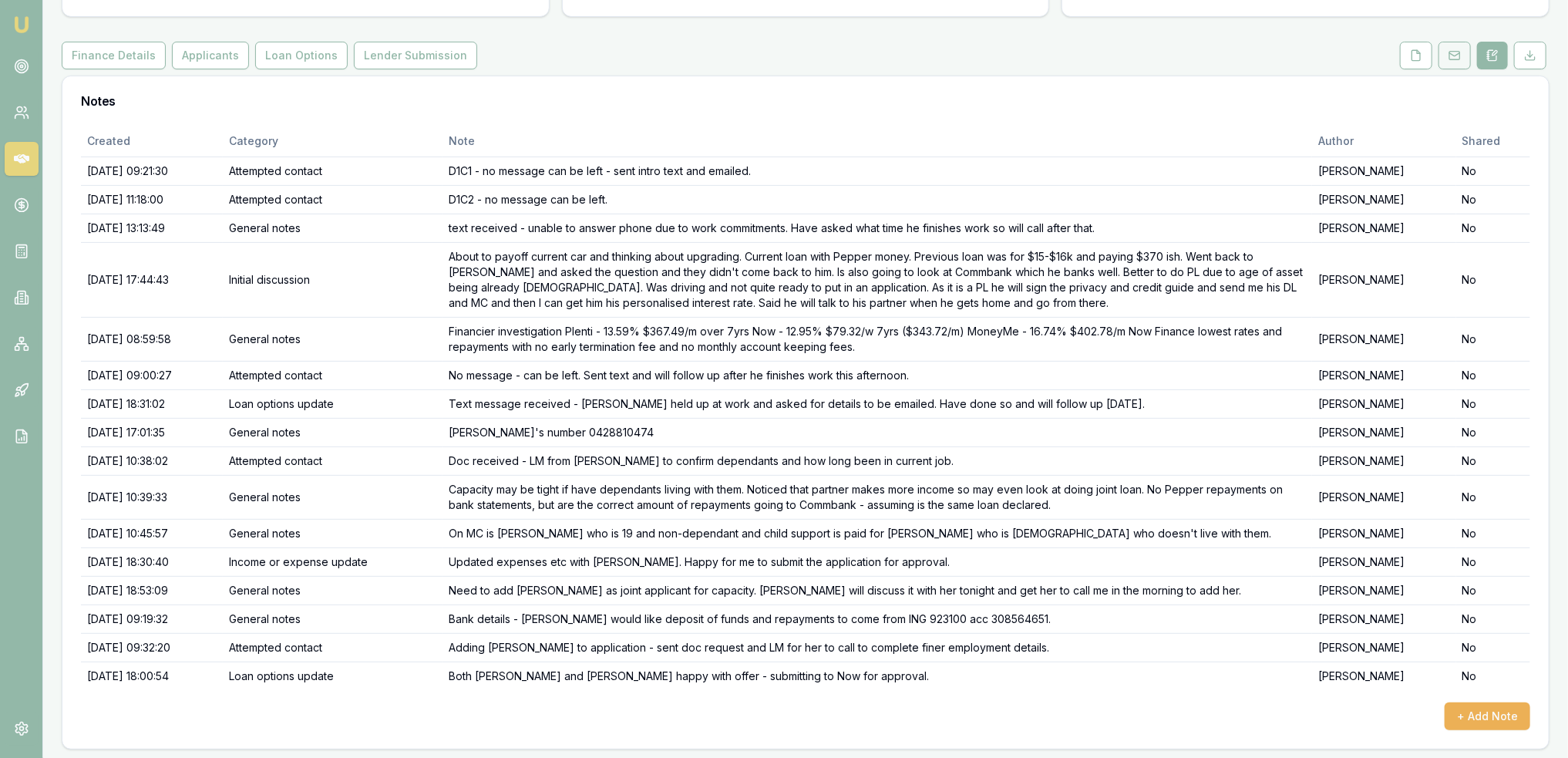
click at [1453, 59] on rect at bounding box center [1454, 56] width 10 height 9
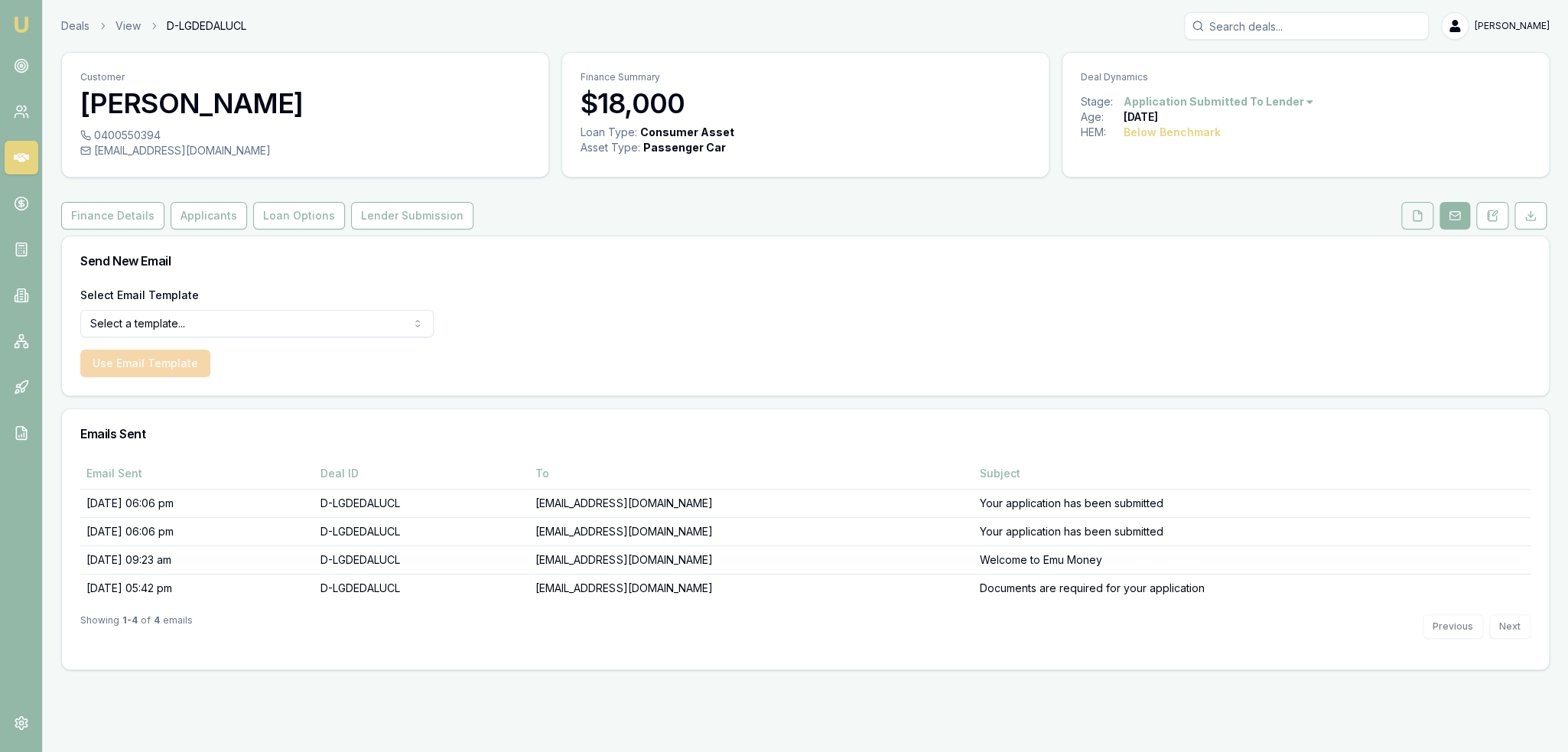
click at [1422, 217] on icon at bounding box center [1416, 216] width 12 height 12
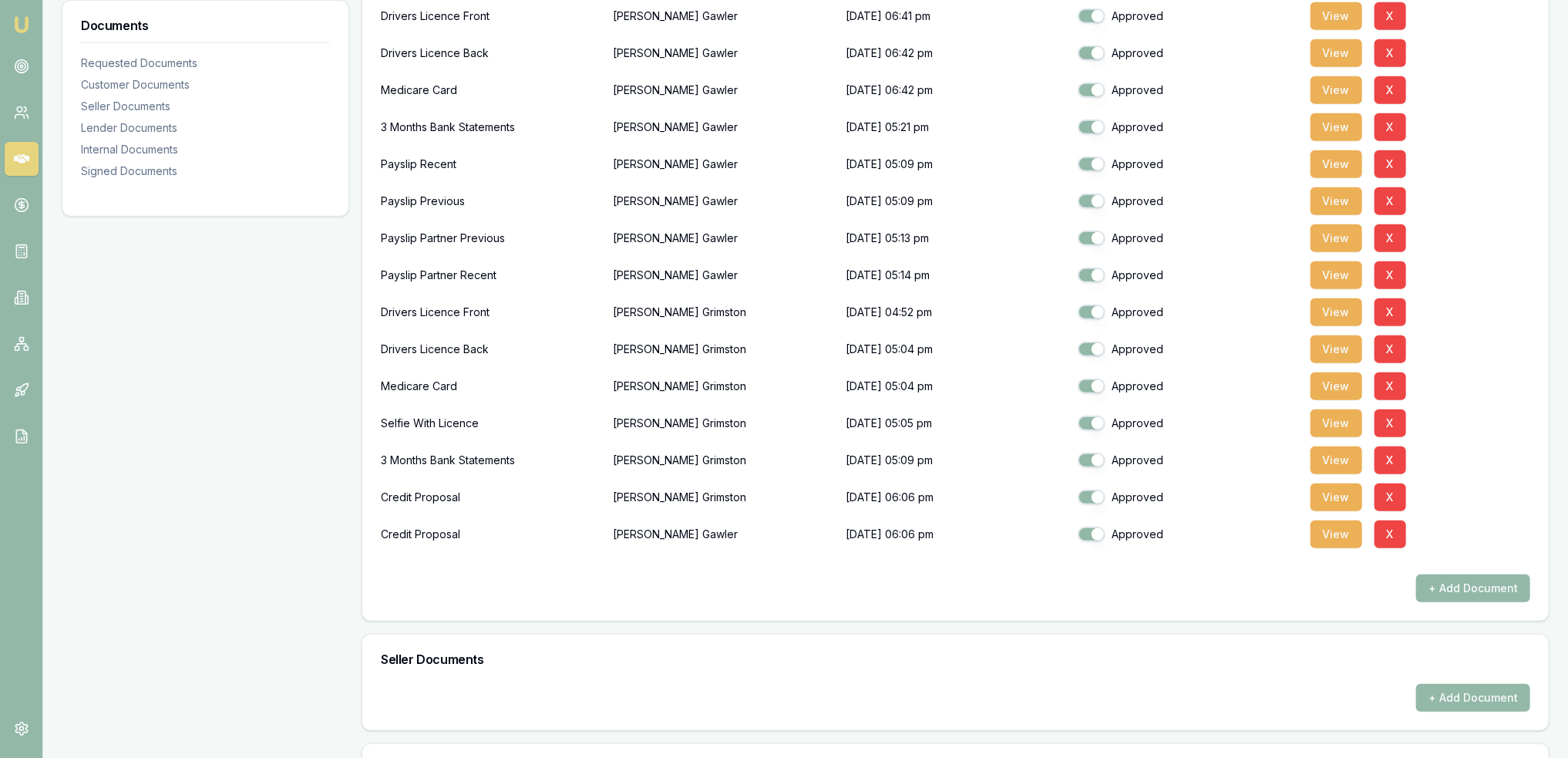
scroll to position [462, 0]
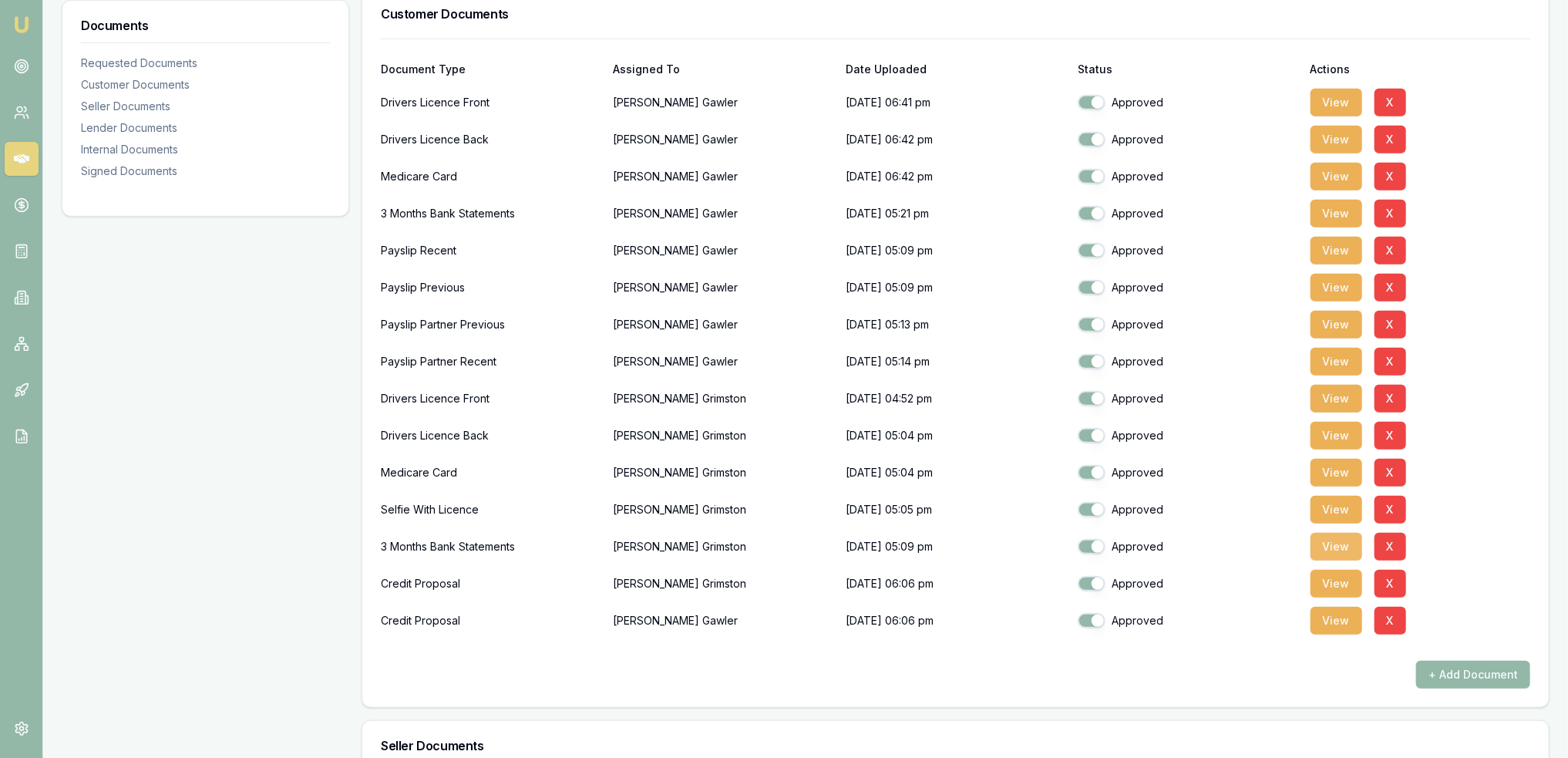
click at [1339, 537] on button "View" at bounding box center [1337, 547] width 52 height 28
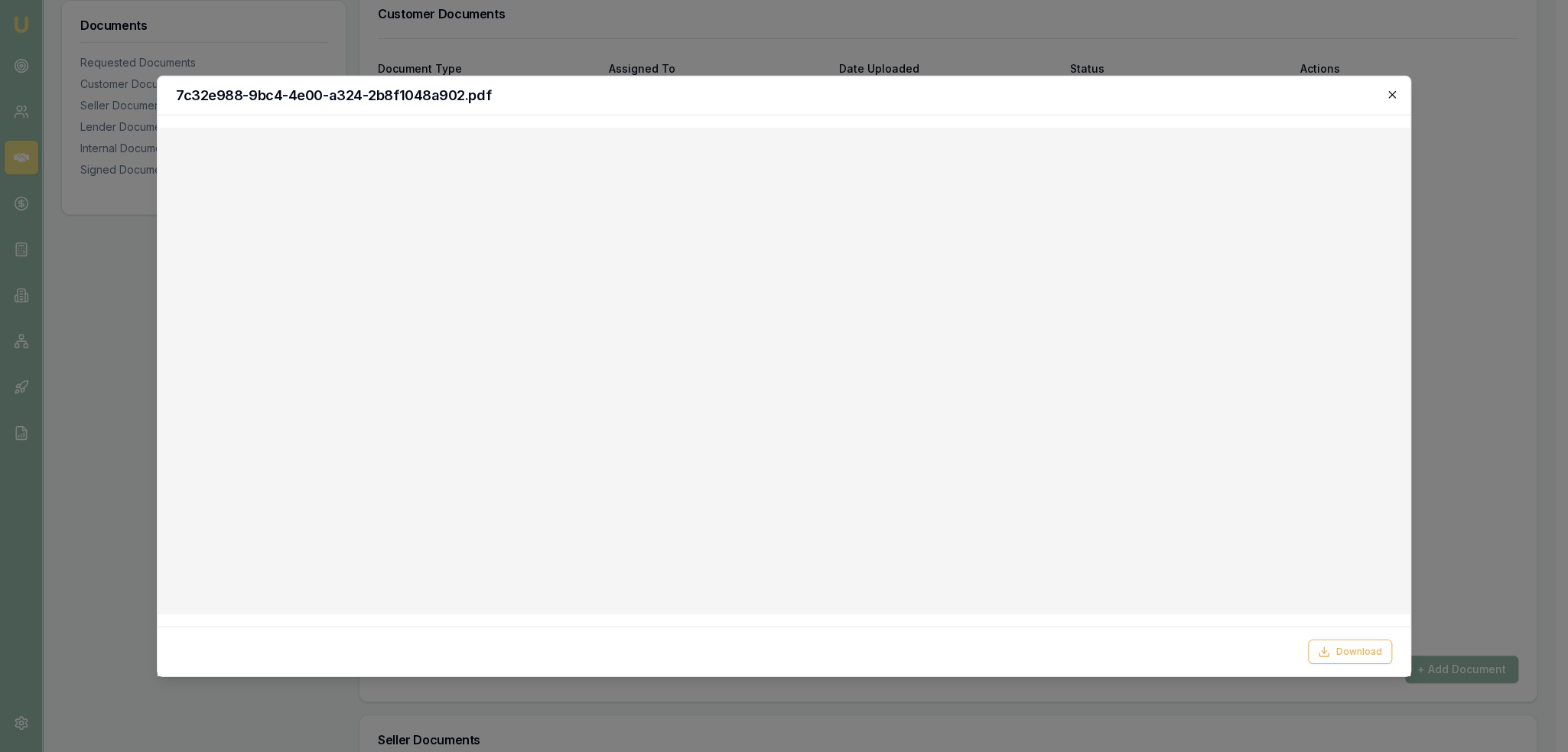
click at [1392, 94] on icon "button" at bounding box center [1391, 94] width 7 height 7
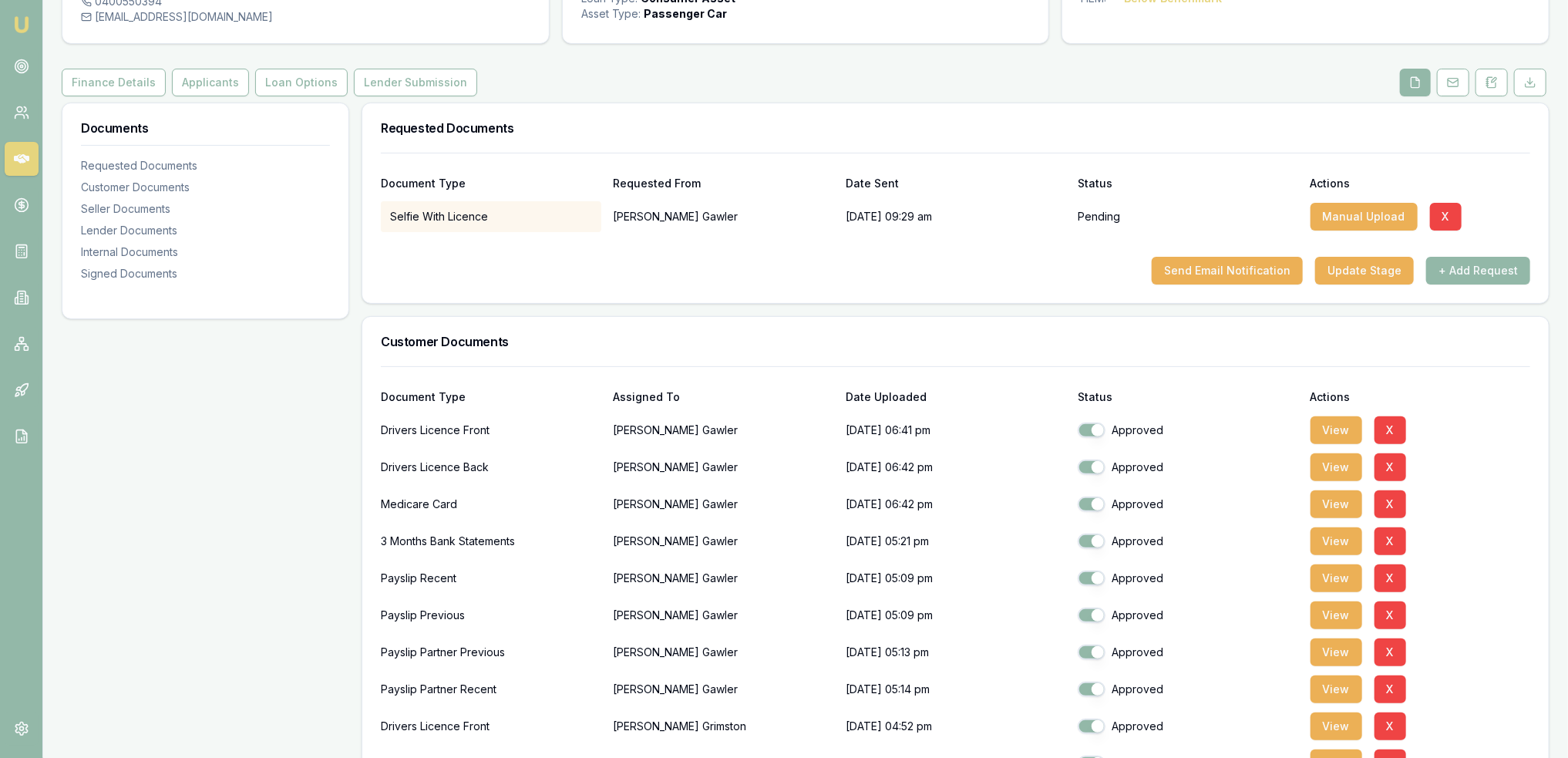
scroll to position [170, 0]
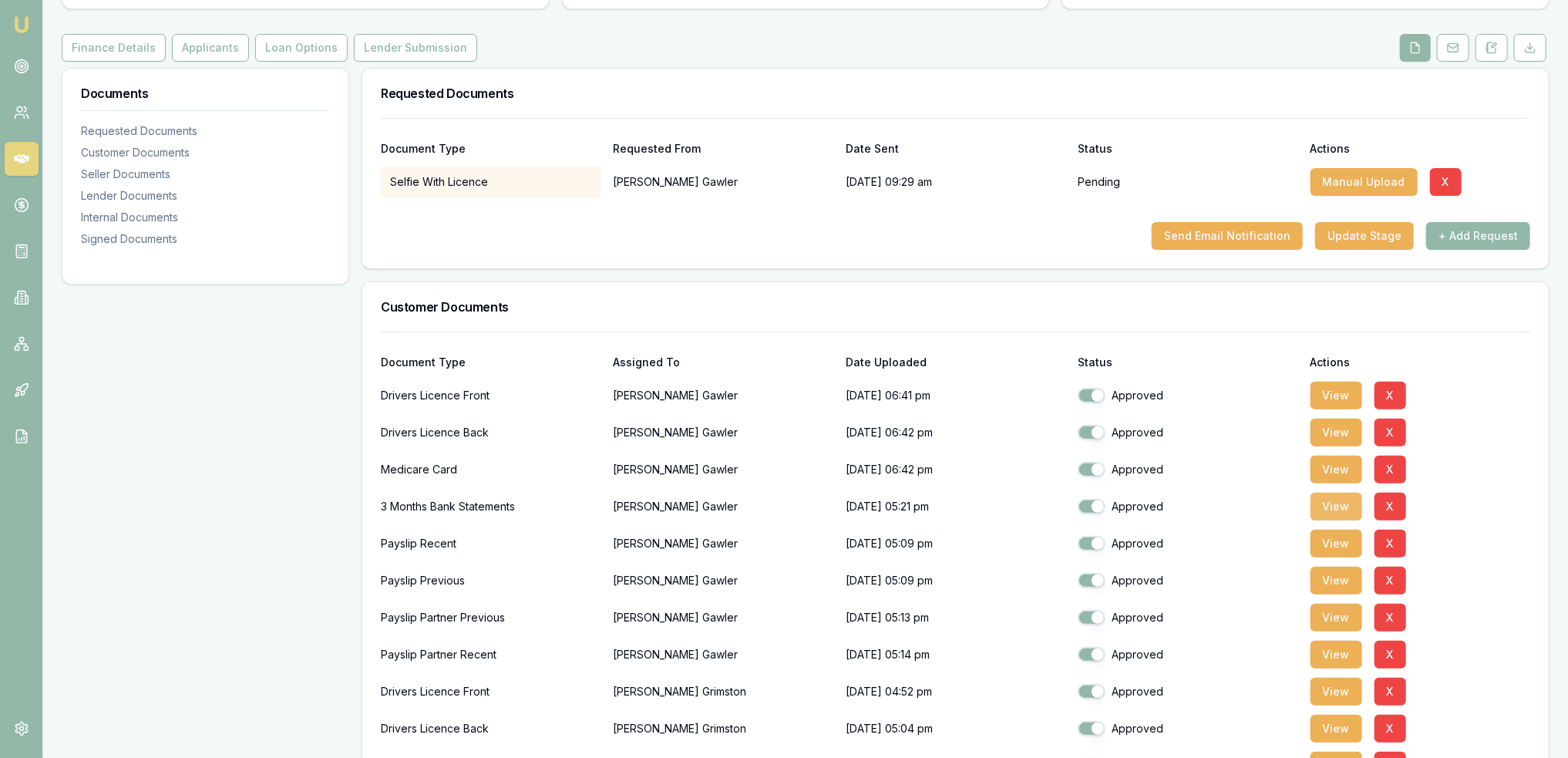
click at [1335, 511] on button "View" at bounding box center [1337, 506] width 52 height 28
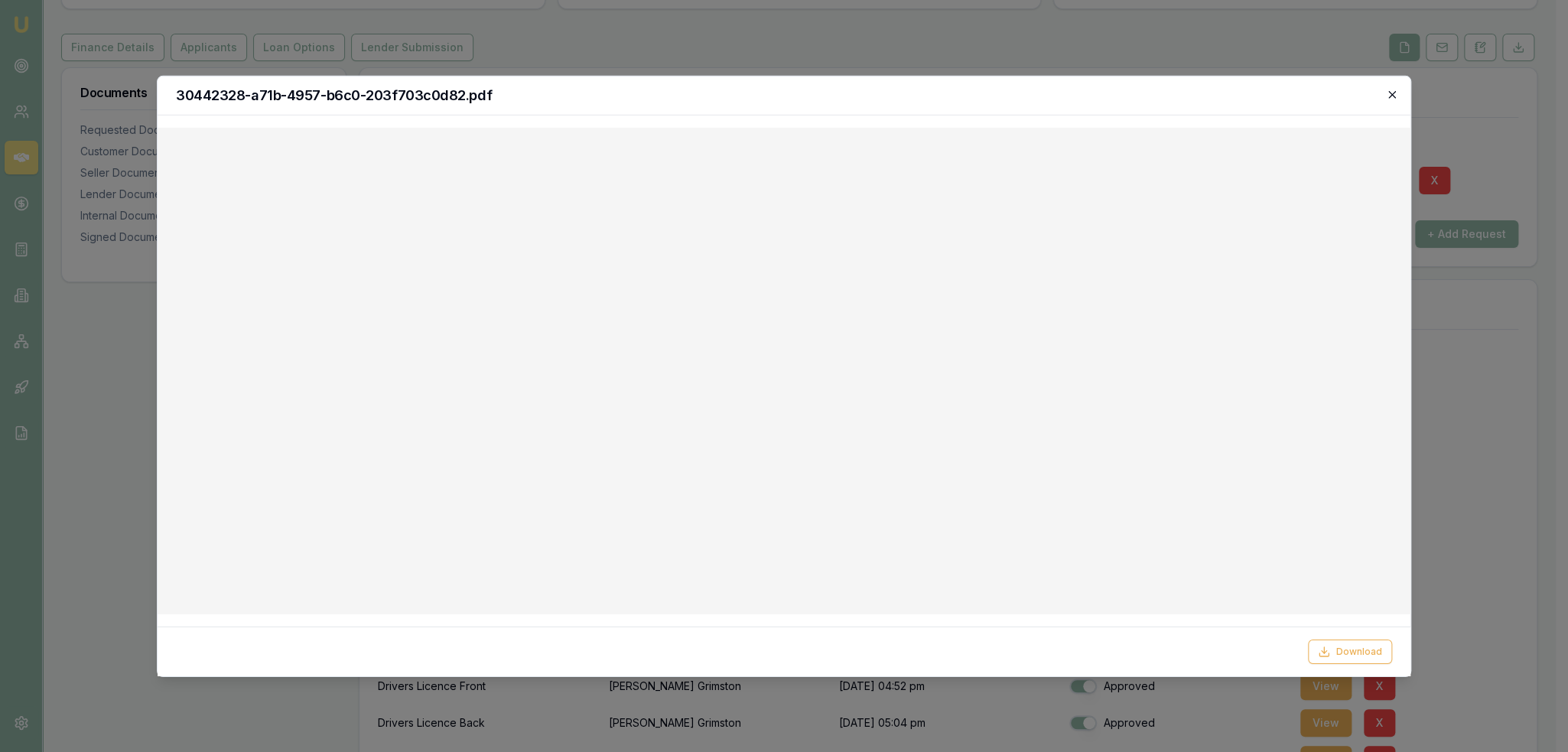
click at [1388, 95] on icon "button" at bounding box center [1392, 94] width 12 height 12
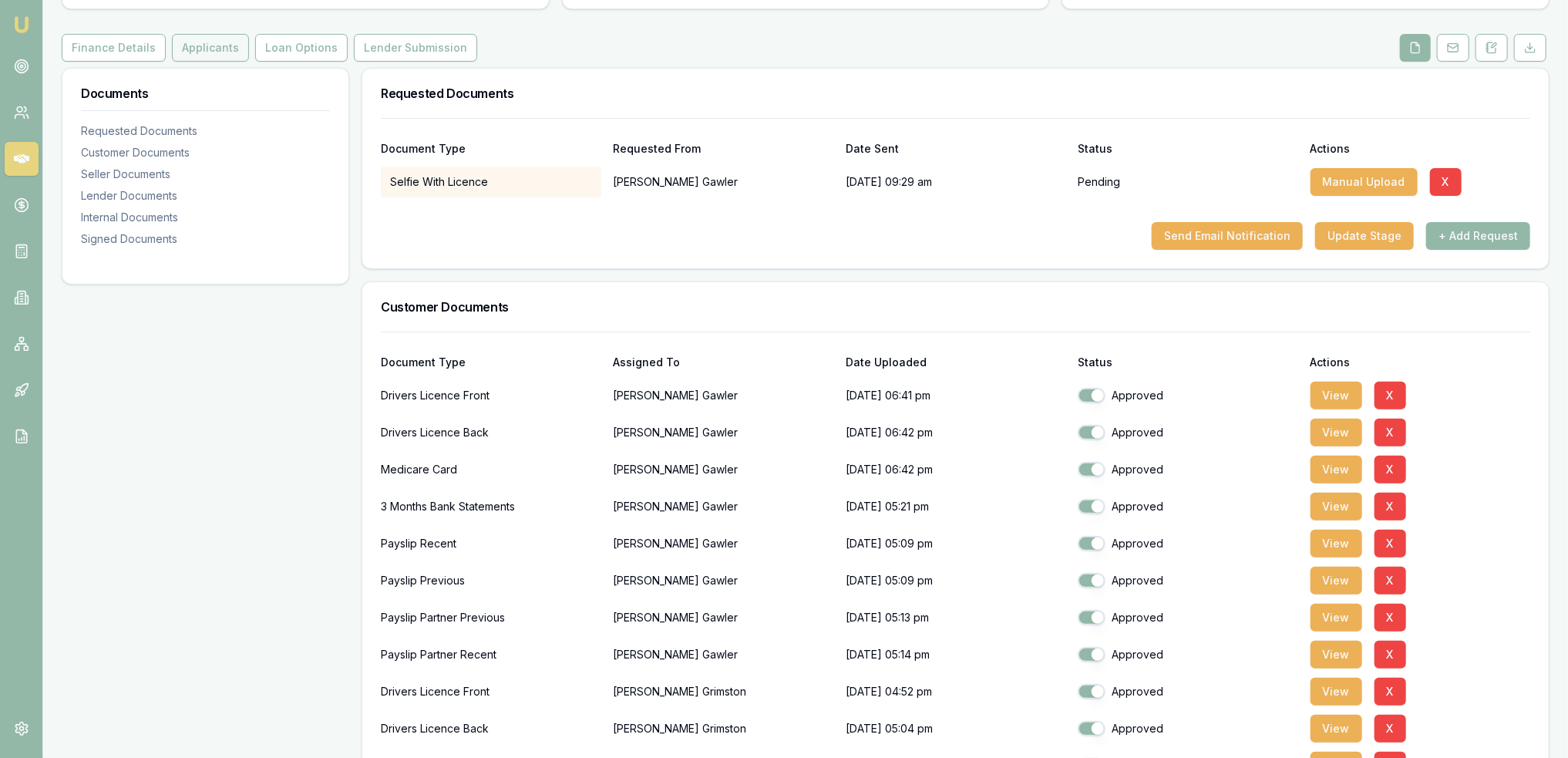
click at [206, 46] on button "Applicants" at bounding box center [210, 48] width 77 height 28
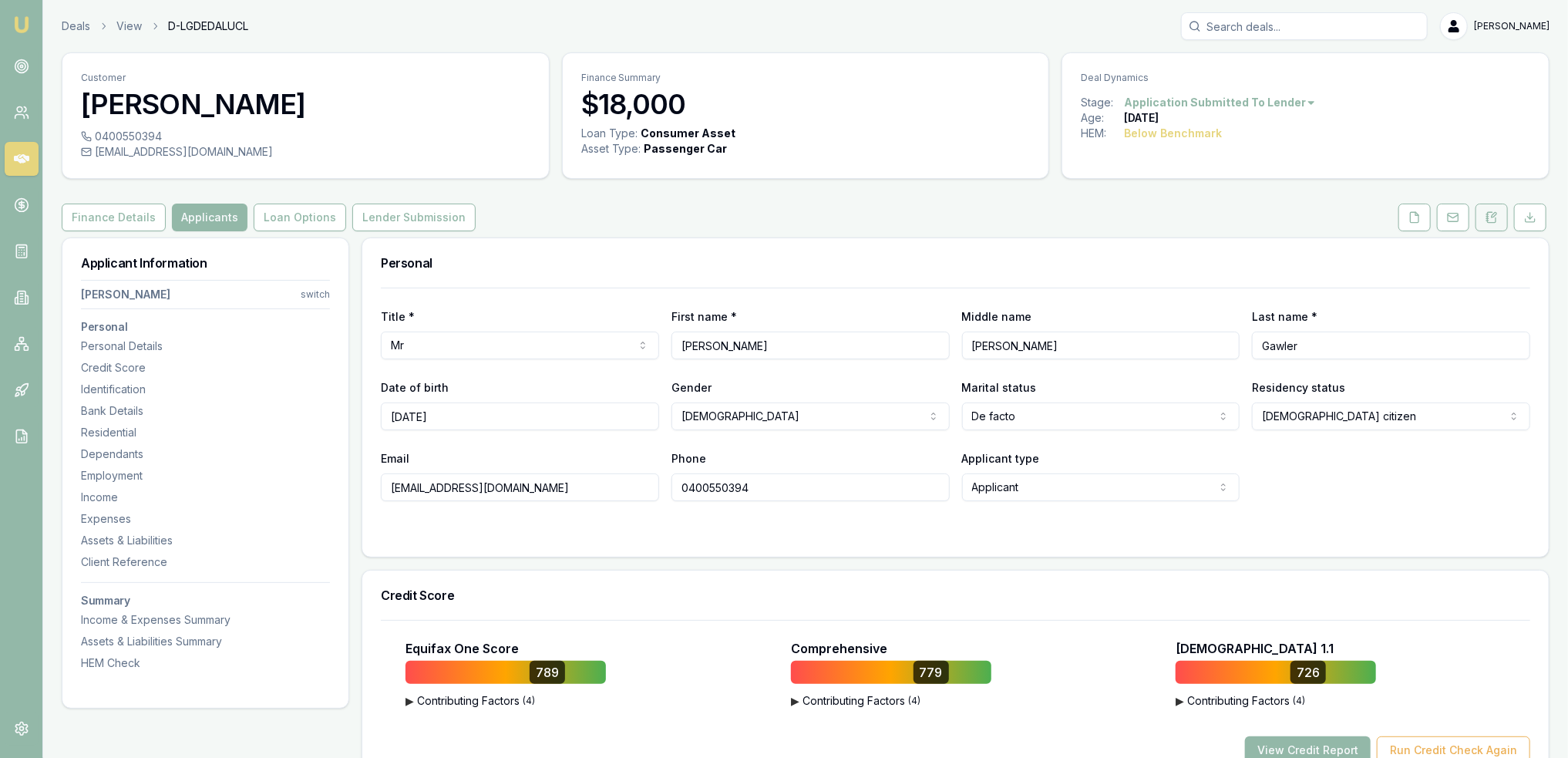
click at [1496, 218] on icon at bounding box center [1492, 217] width 12 height 12
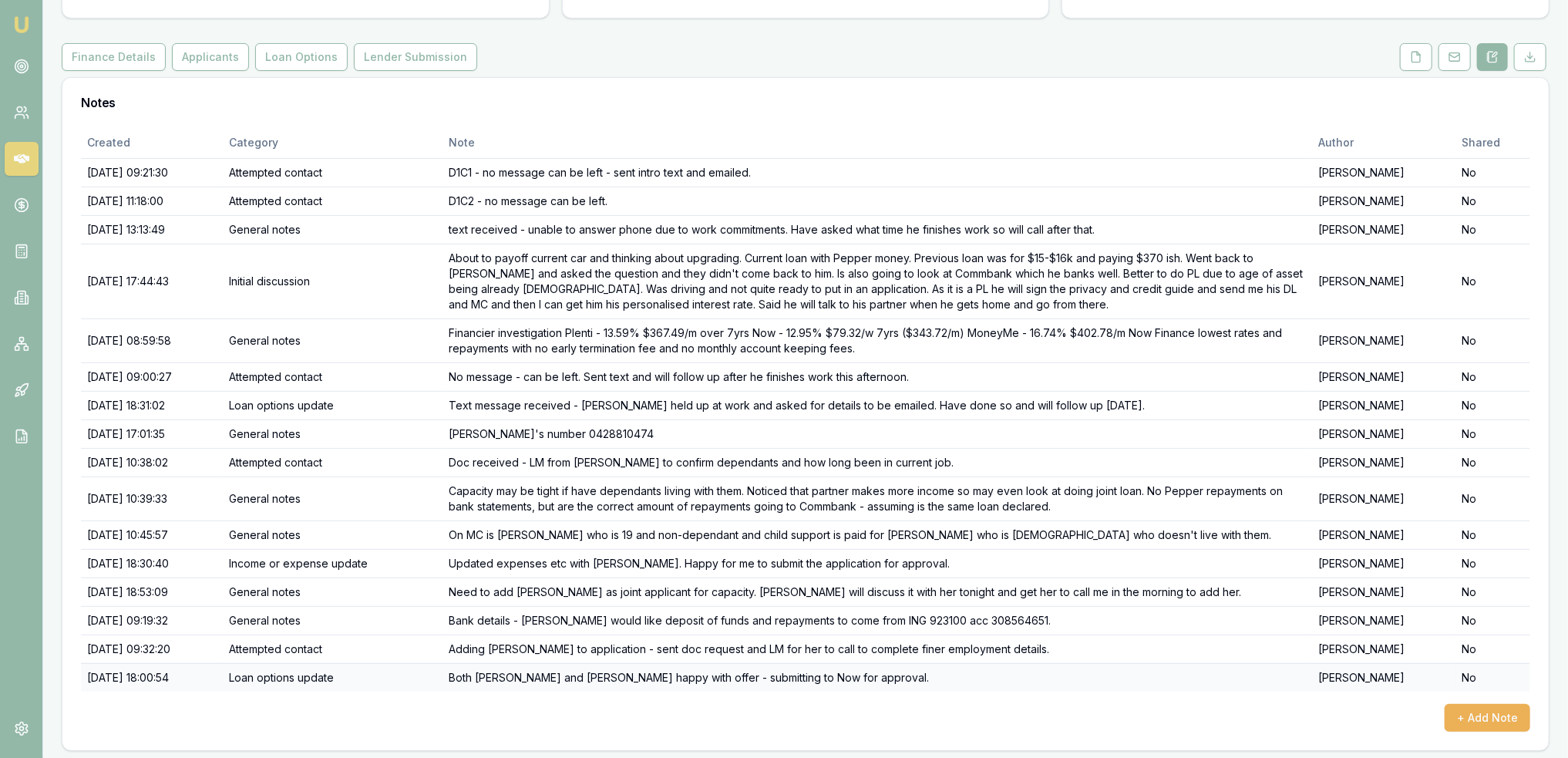
scroll to position [162, 0]
click at [1484, 705] on button "+ Add Note" at bounding box center [1488, 716] width 85 height 28
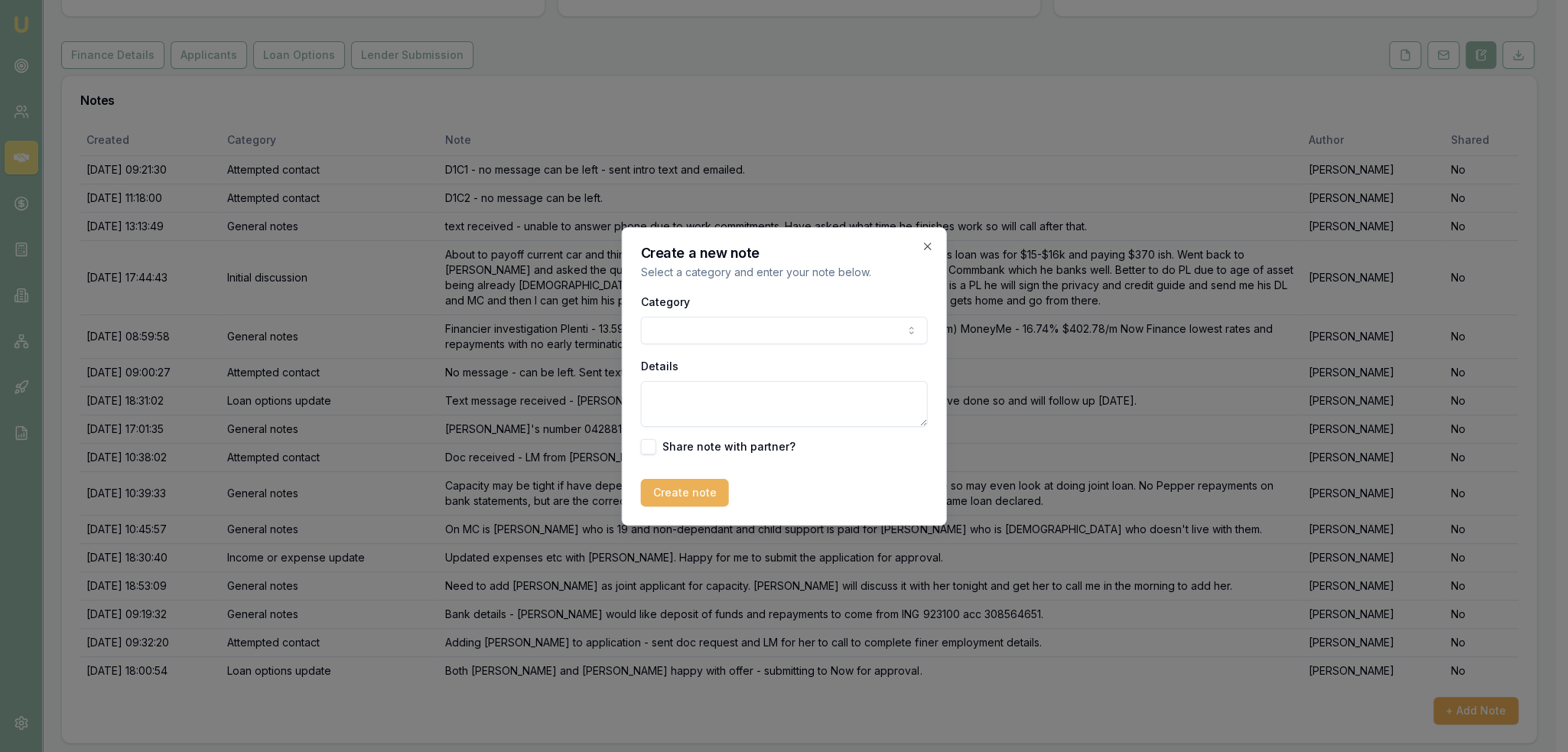
click at [838, 327] on body "Emu Broker Deals View D-LGDEDALUCL [PERSON_NAME] Toggle Menu Customer [PERSON_N…" at bounding box center [778, 216] width 1555 height 752
click at [717, 407] on textarea "Details" at bounding box center [778, 404] width 286 height 46
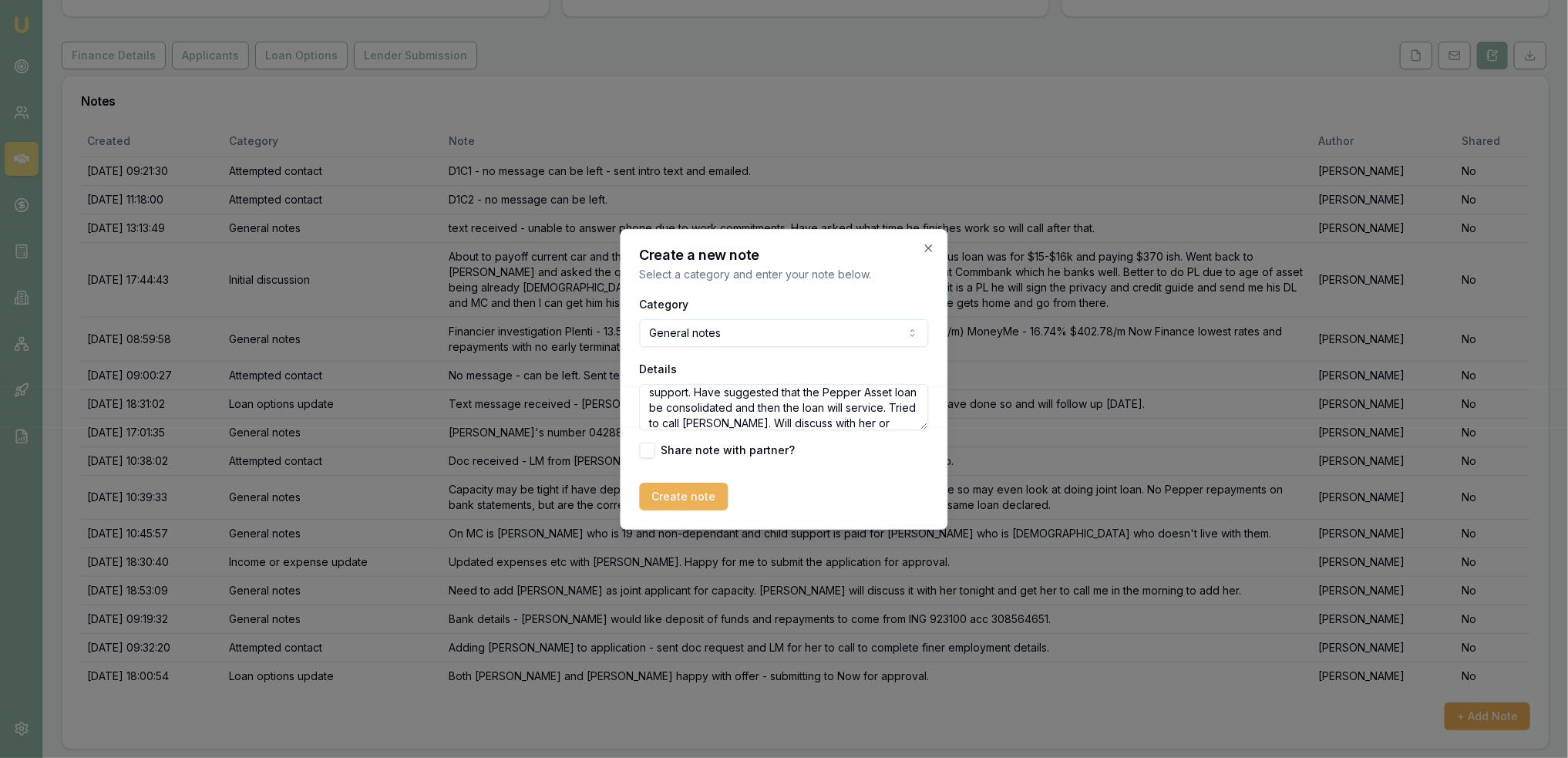
scroll to position [53, 0]
type textarea "Now Finance have said that loan doesn't service currently with adding current l…"
click at [688, 491] on button "Create note" at bounding box center [684, 496] width 88 height 28
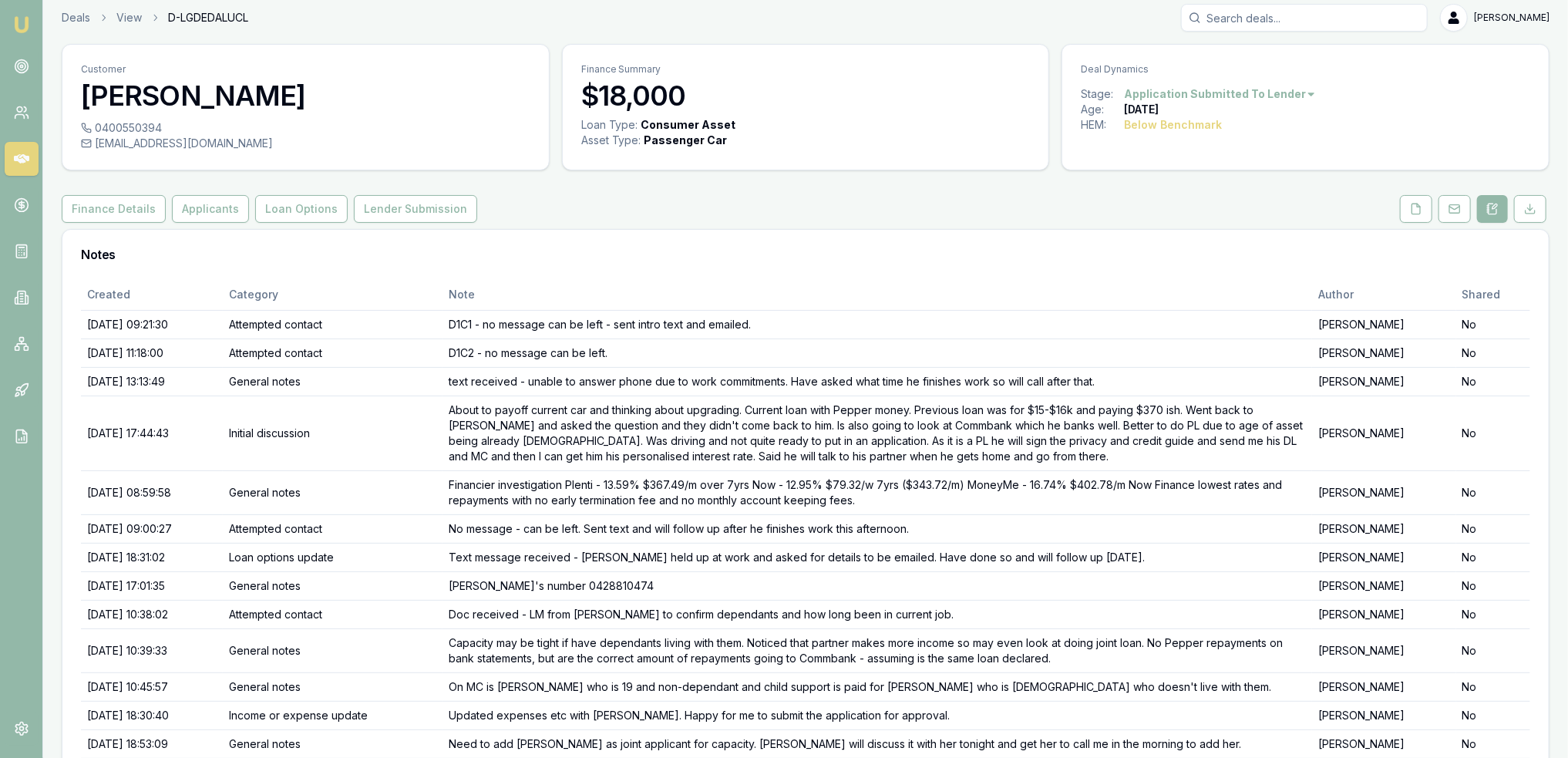
scroll to position [0, 0]
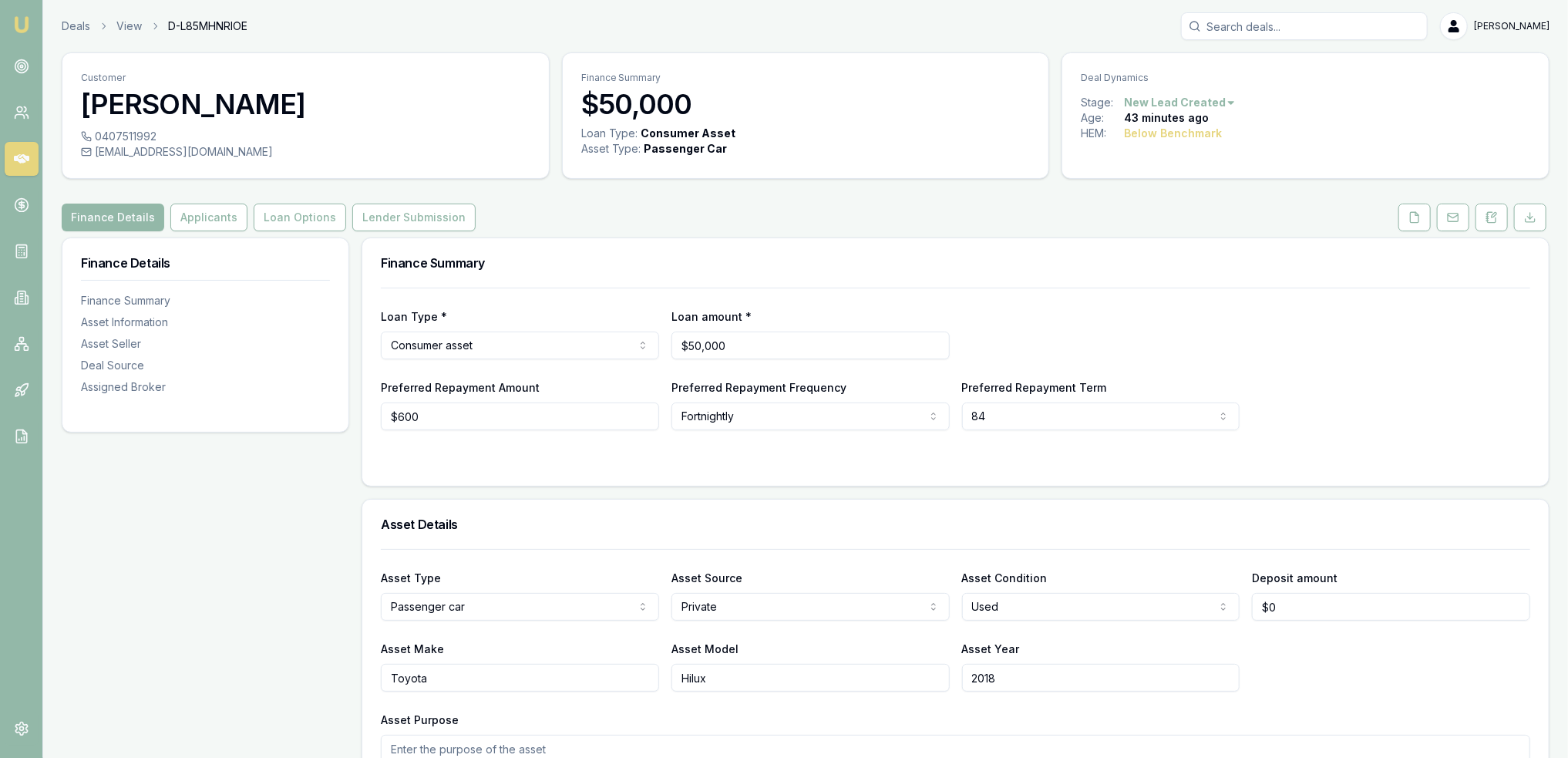
click at [501, 342] on html "Emu Broker Deals View D-L85MHNRIOE [PERSON_NAME] Toggle Menu Customer Charlotte…" at bounding box center [784, 379] width 1568 height 758
click at [481, 336] on html "Emu Broker Deals View D-L85MHNRIOE [PERSON_NAME] Toggle Menu Customer Charlotte…" at bounding box center [784, 379] width 1568 height 758
click at [503, 344] on html "Emu Broker Deals View D-L85MHNRIOE [PERSON_NAME] Toggle Menu Customer Charlotte…" at bounding box center [784, 379] width 1568 height 758
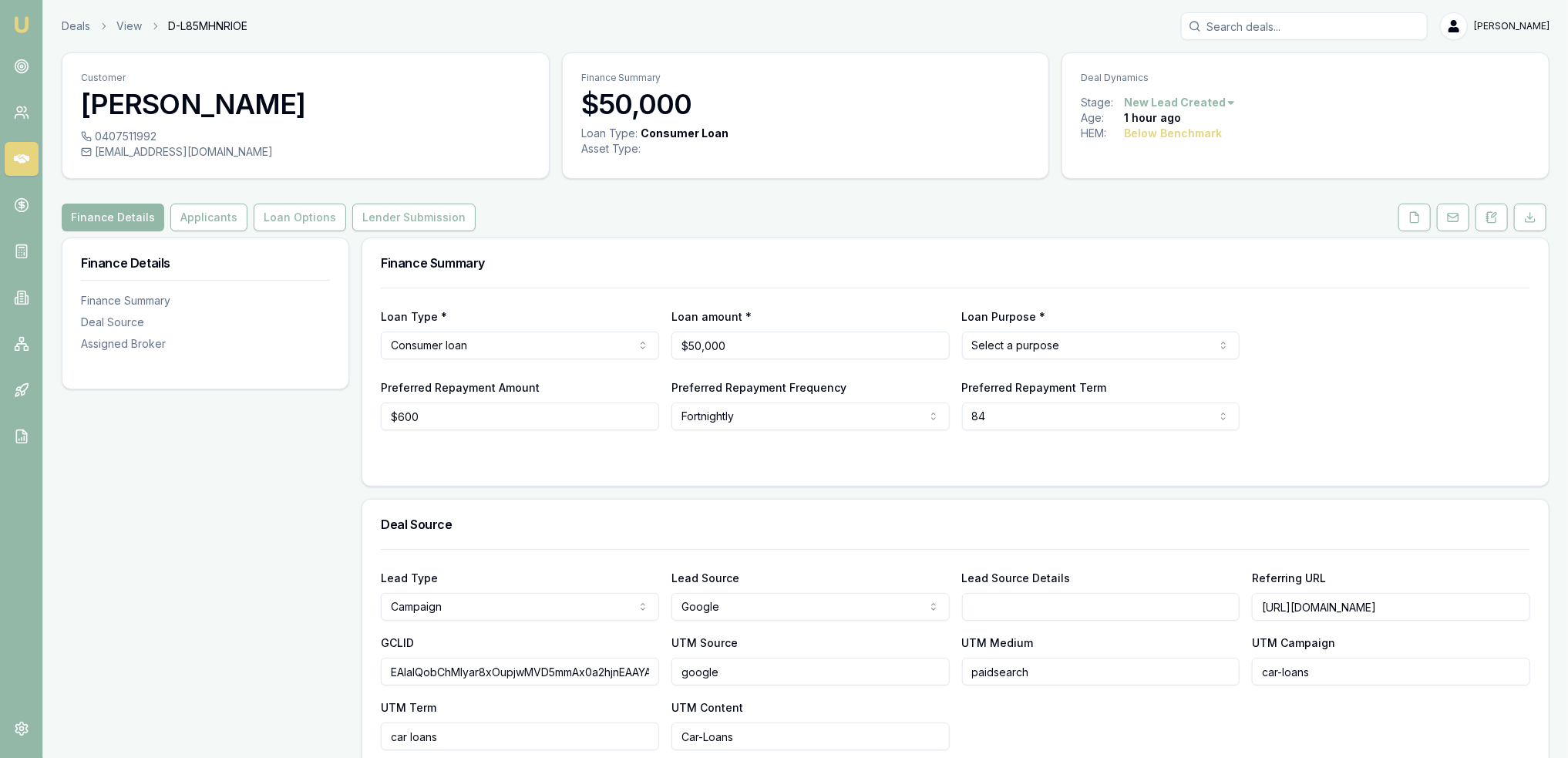
click at [1054, 350] on html "Emu Broker Deals View D-L85MHNRIOE [PERSON_NAME] Toggle Menu Customer Charlotte…" at bounding box center [784, 379] width 1568 height 758
click at [518, 350] on html "Emu Broker Deals View D-L85MHNRIOE [PERSON_NAME] Toggle Menu Customer Charlotte…" at bounding box center [784, 379] width 1568 height 758
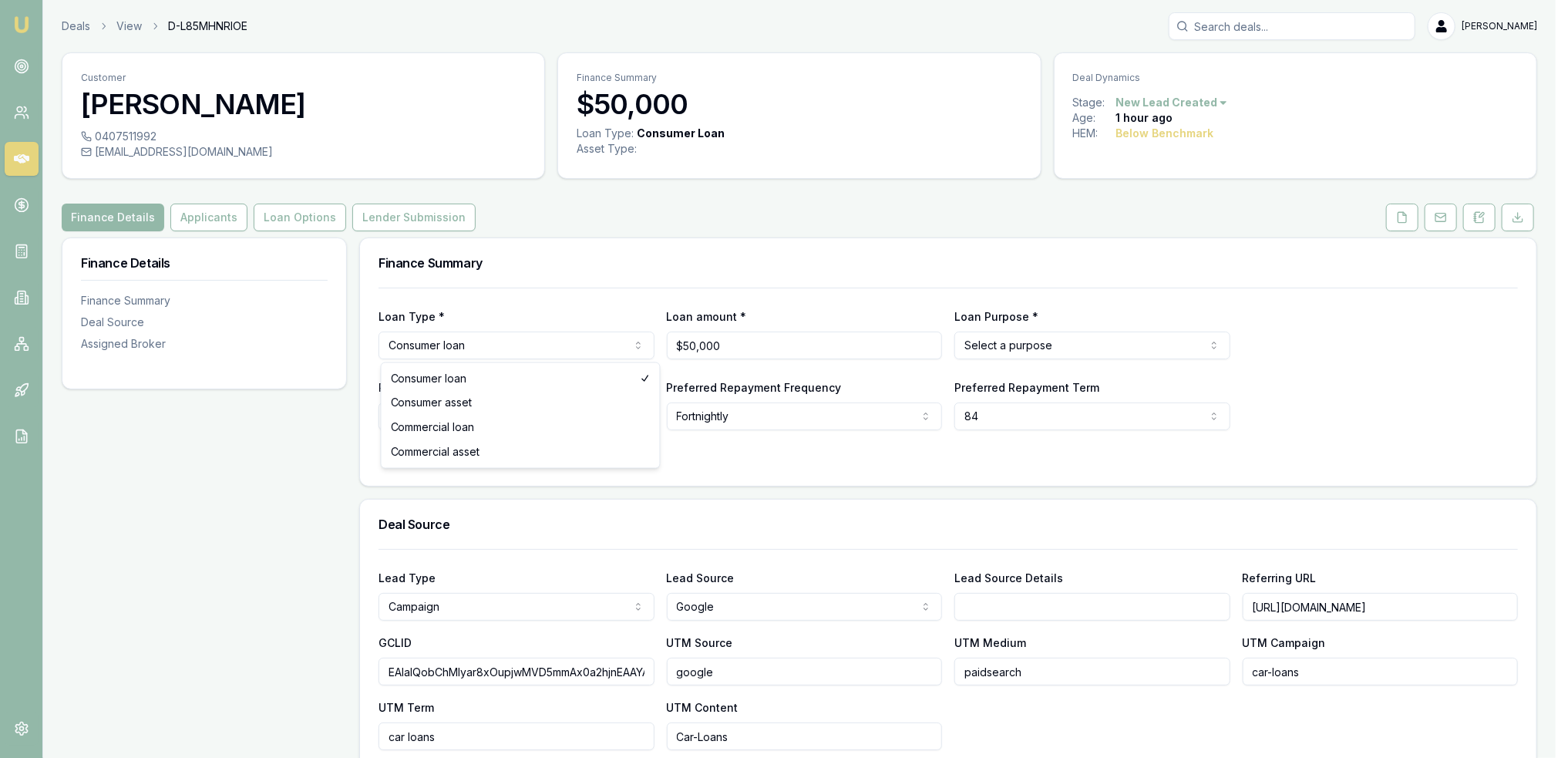
click at [516, 350] on html "Emu Broker Deals View D-L85MHNRIOE [PERSON_NAME] Toggle Menu Customer Charlotte…" at bounding box center [784, 379] width 1568 height 758
select select "CONSUMER_ASSET"
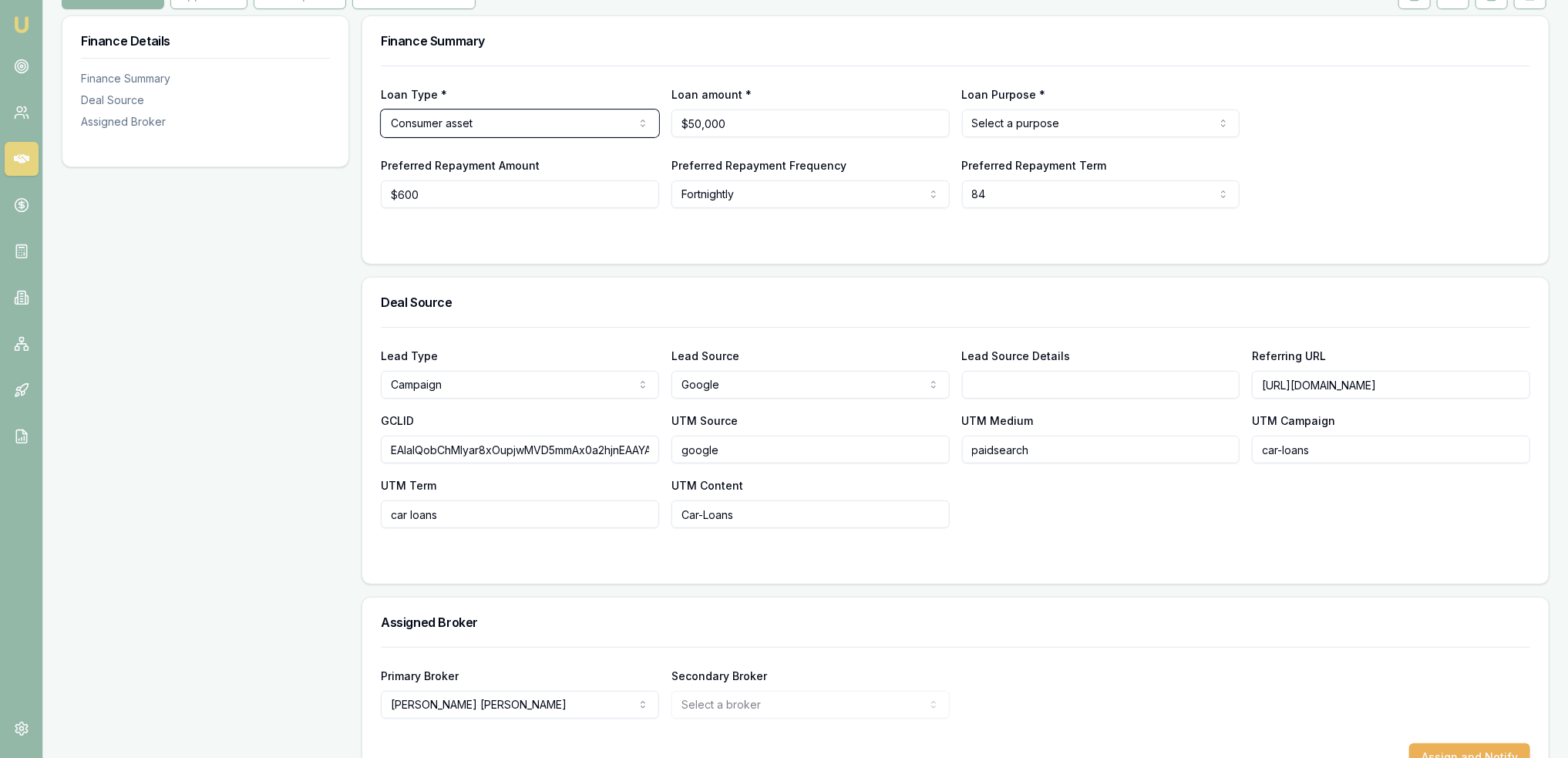
scroll to position [265, 0]
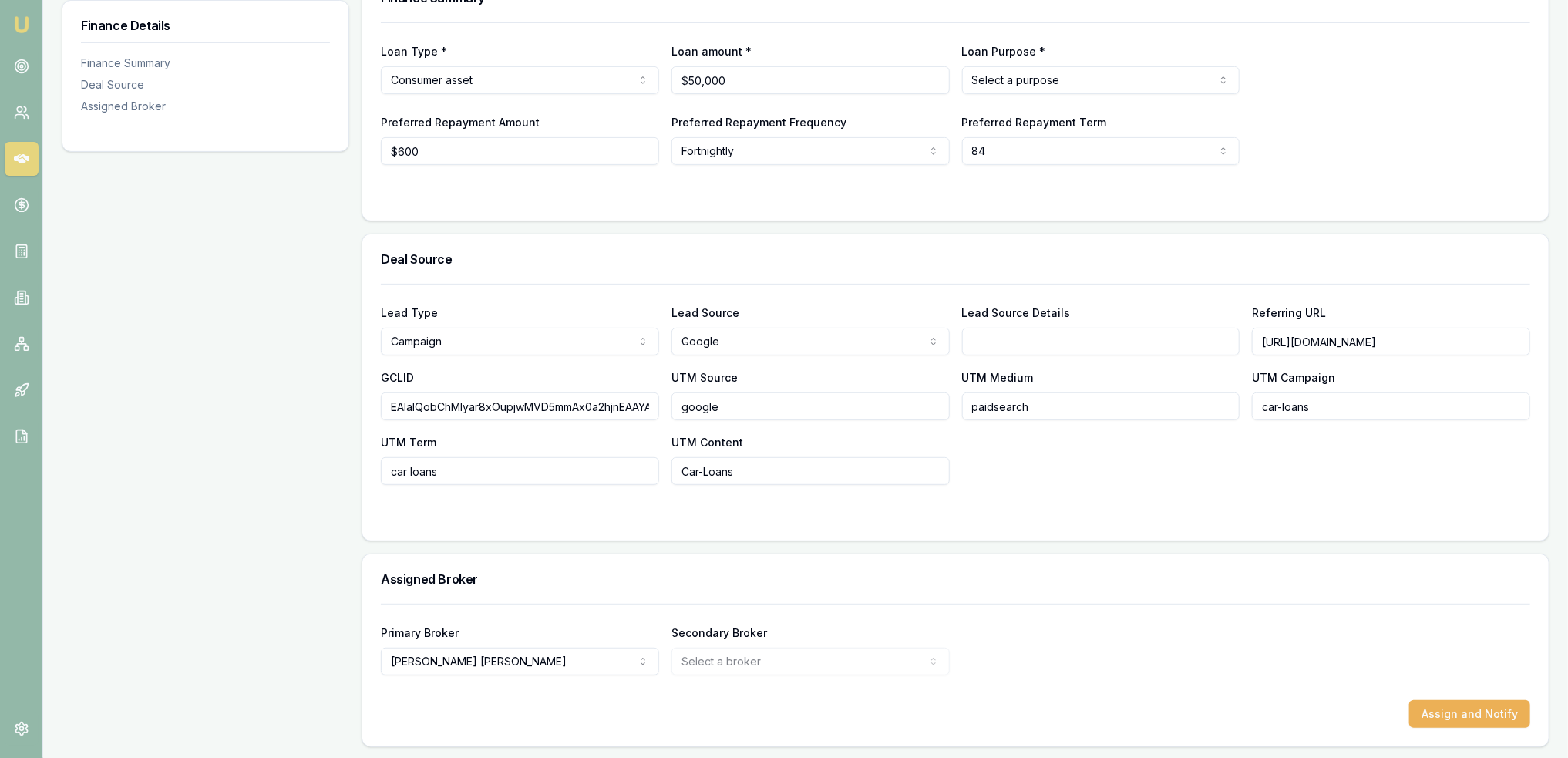
click at [1336, 96] on div "Loan Type * Consumer asset Consumer loan Consumer asset Commercial loan Commerc…" at bounding box center [956, 94] width 1149 height 143
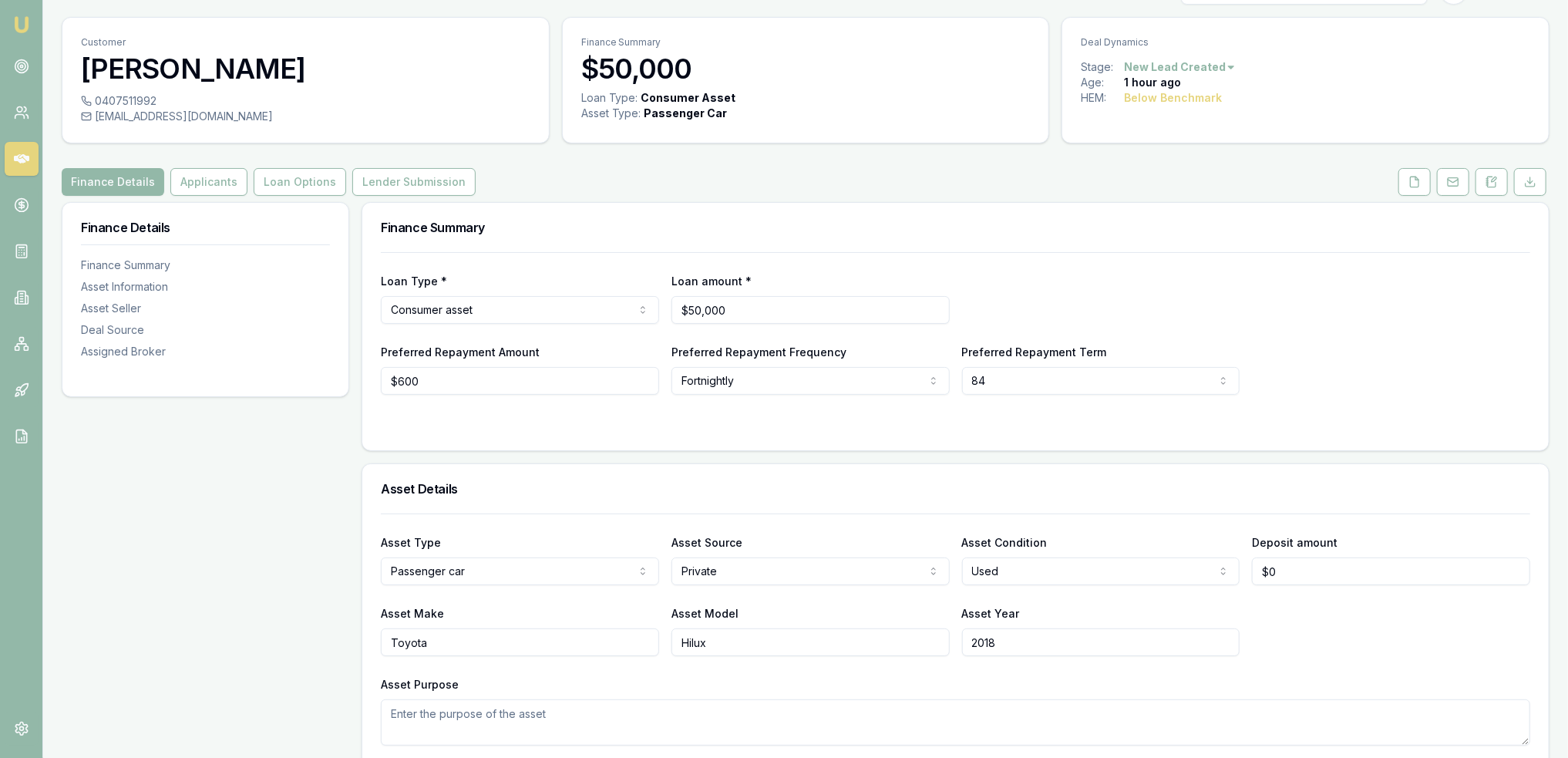
scroll to position [0, 0]
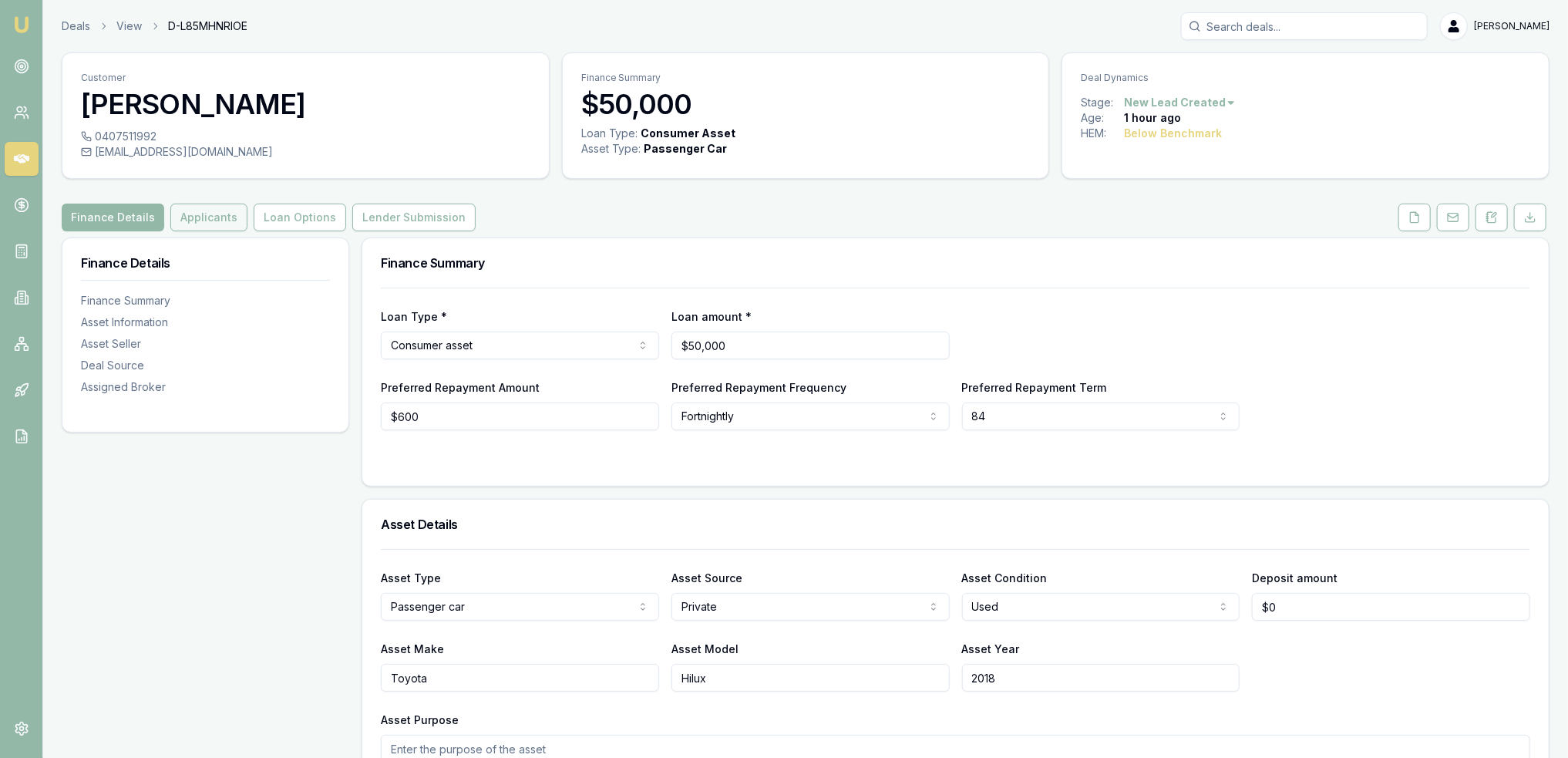
click at [196, 217] on button "Applicants" at bounding box center [209, 217] width 77 height 28
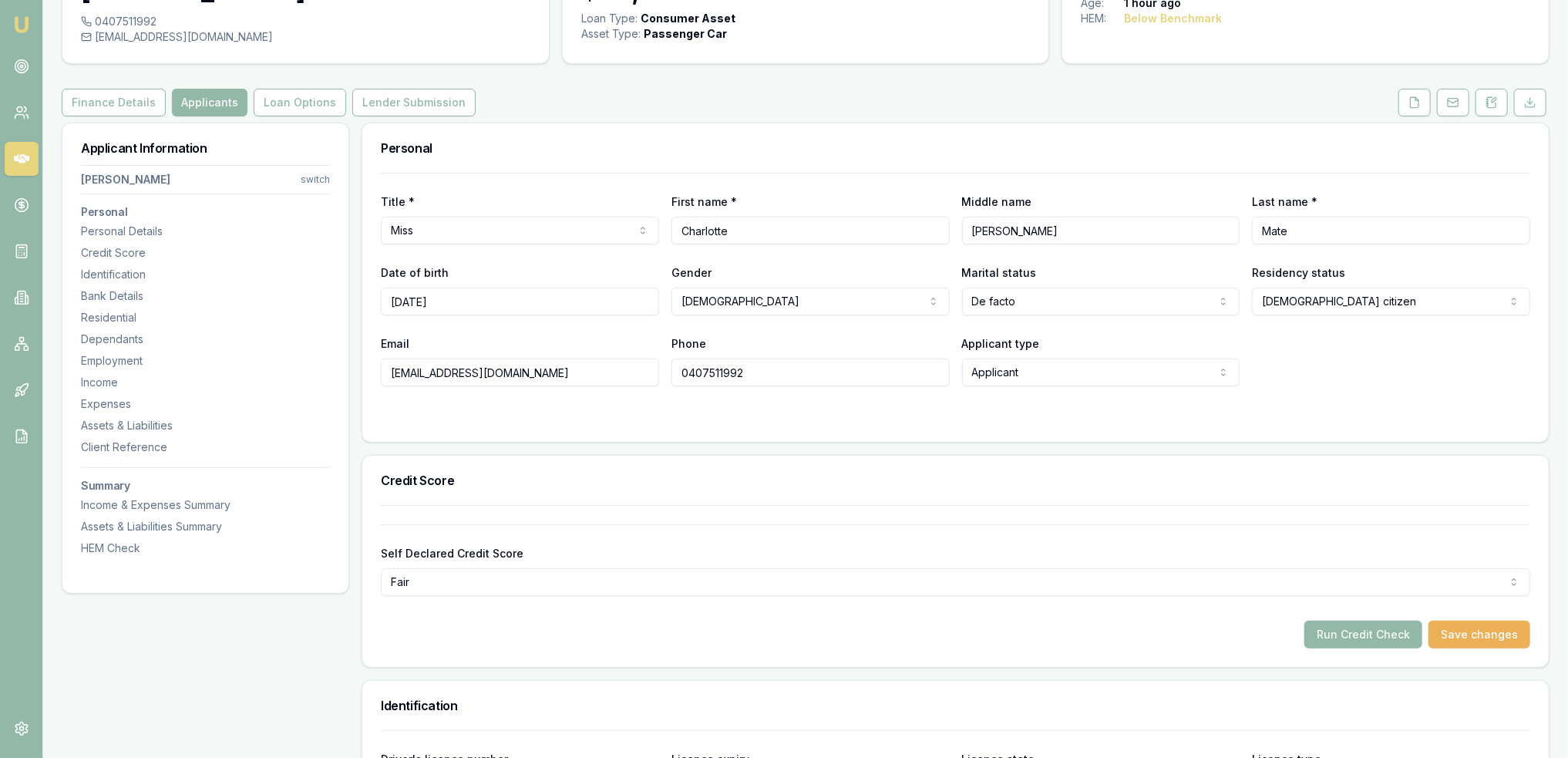
scroll to position [8, 0]
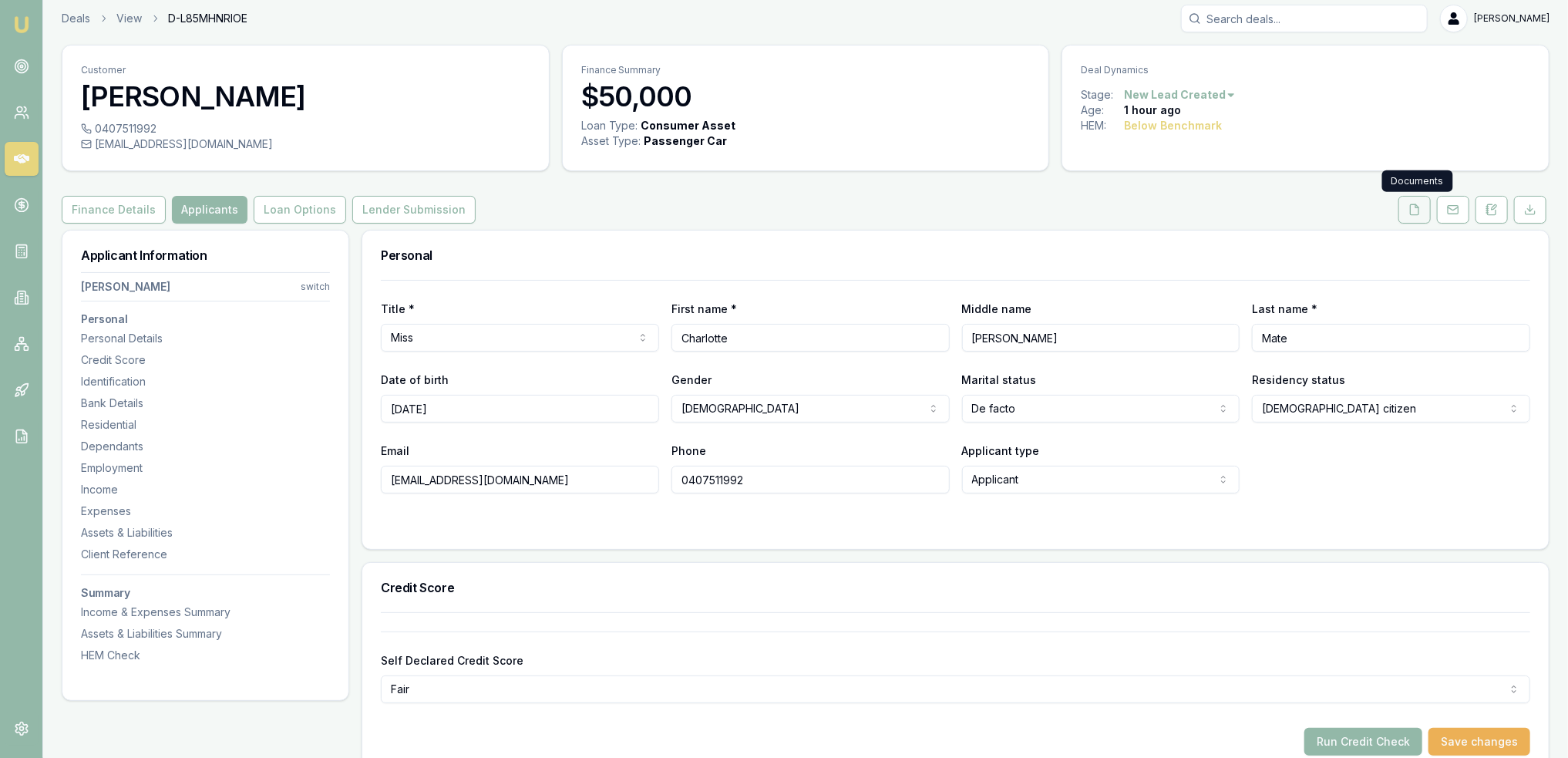
click at [1421, 211] on icon at bounding box center [1414, 209] width 12 height 12
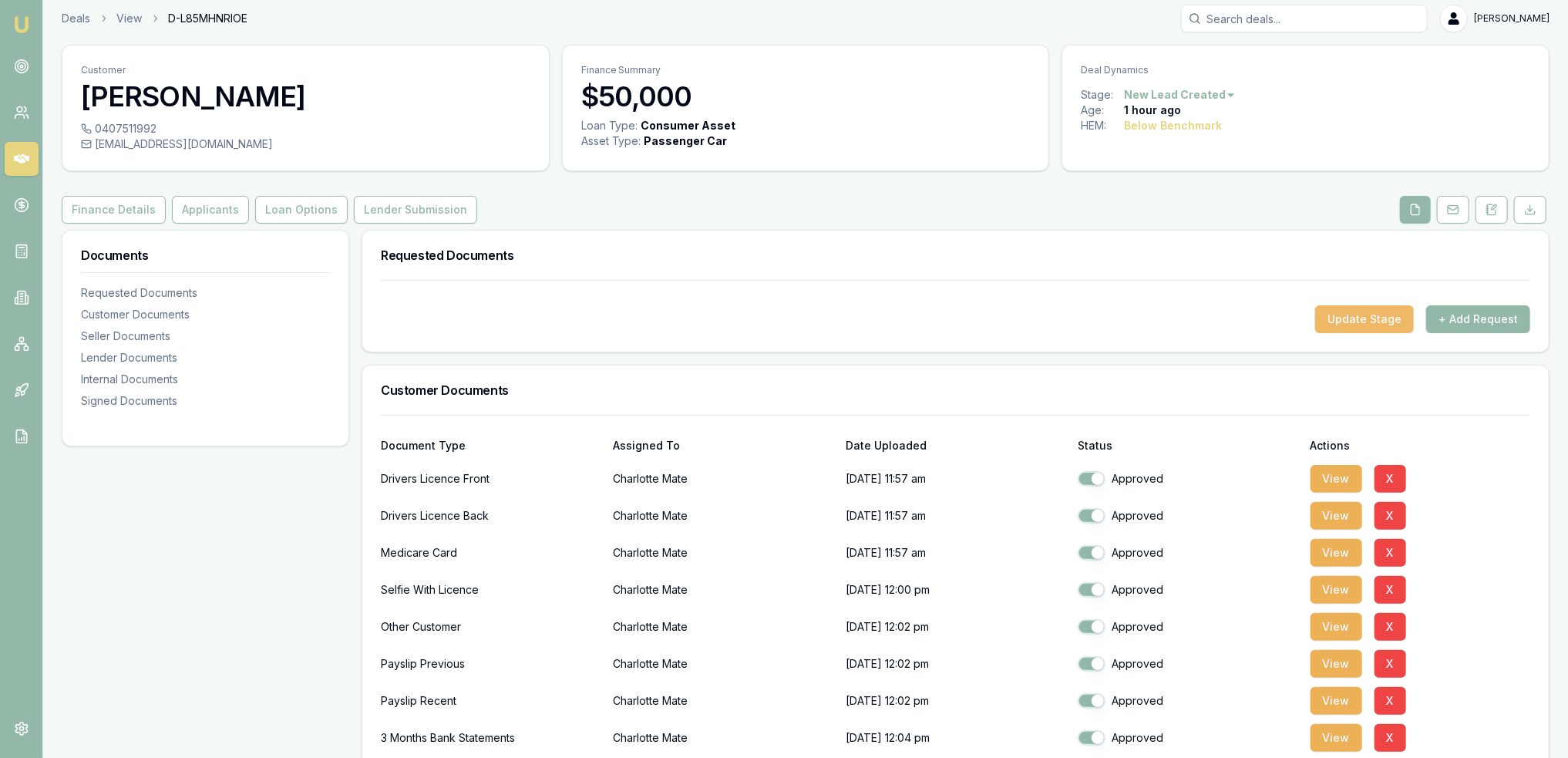
click at [1364, 313] on button "Update Stage" at bounding box center [1364, 319] width 98 height 28
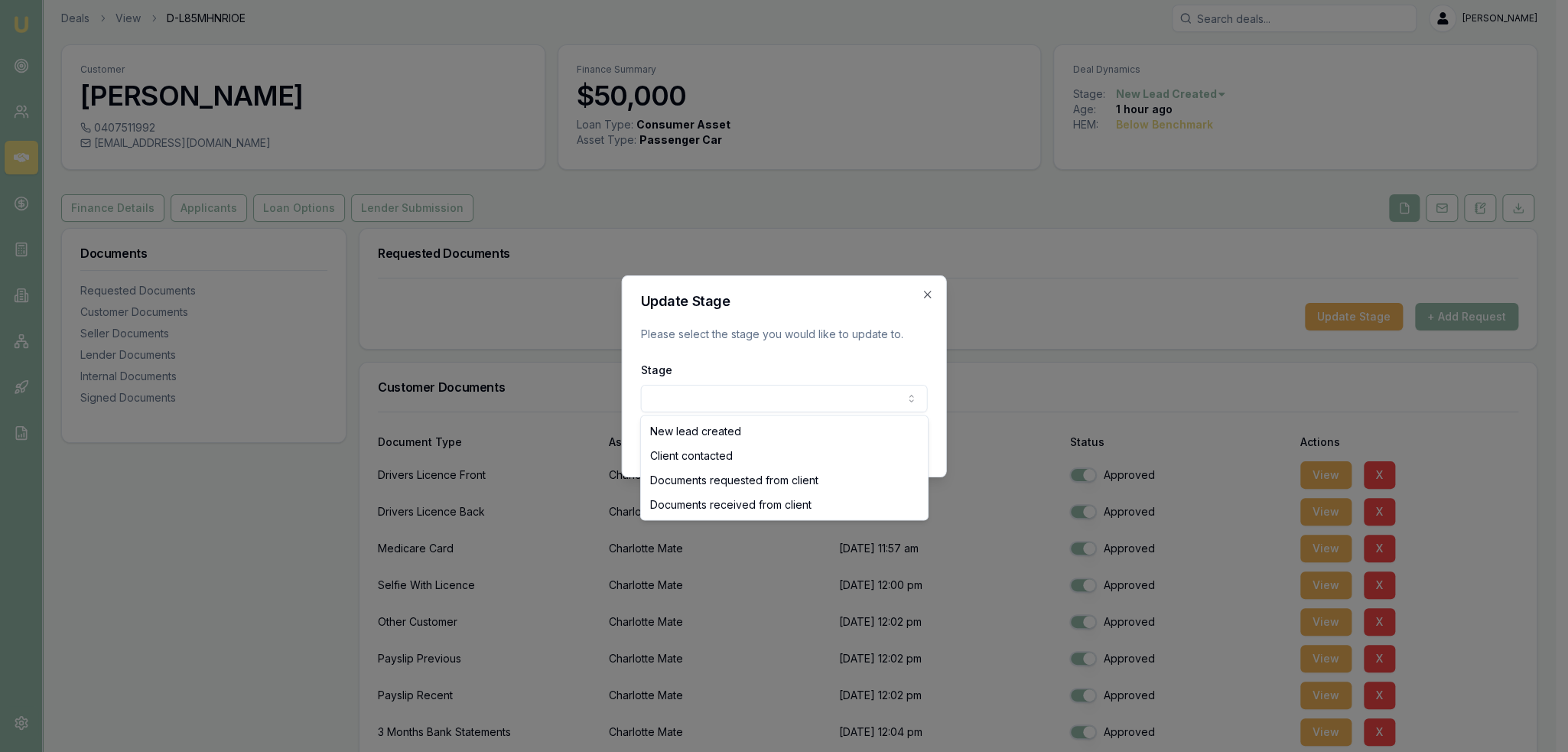
click at [729, 391] on body "Emu Broker Deals View D-L85MHNRIOE Robyn Adams Toggle Menu Customer Charlotte M…" at bounding box center [778, 368] width 1555 height 752
select select "DOCUMENTS_RECEIVED_FROM_CLIENT"
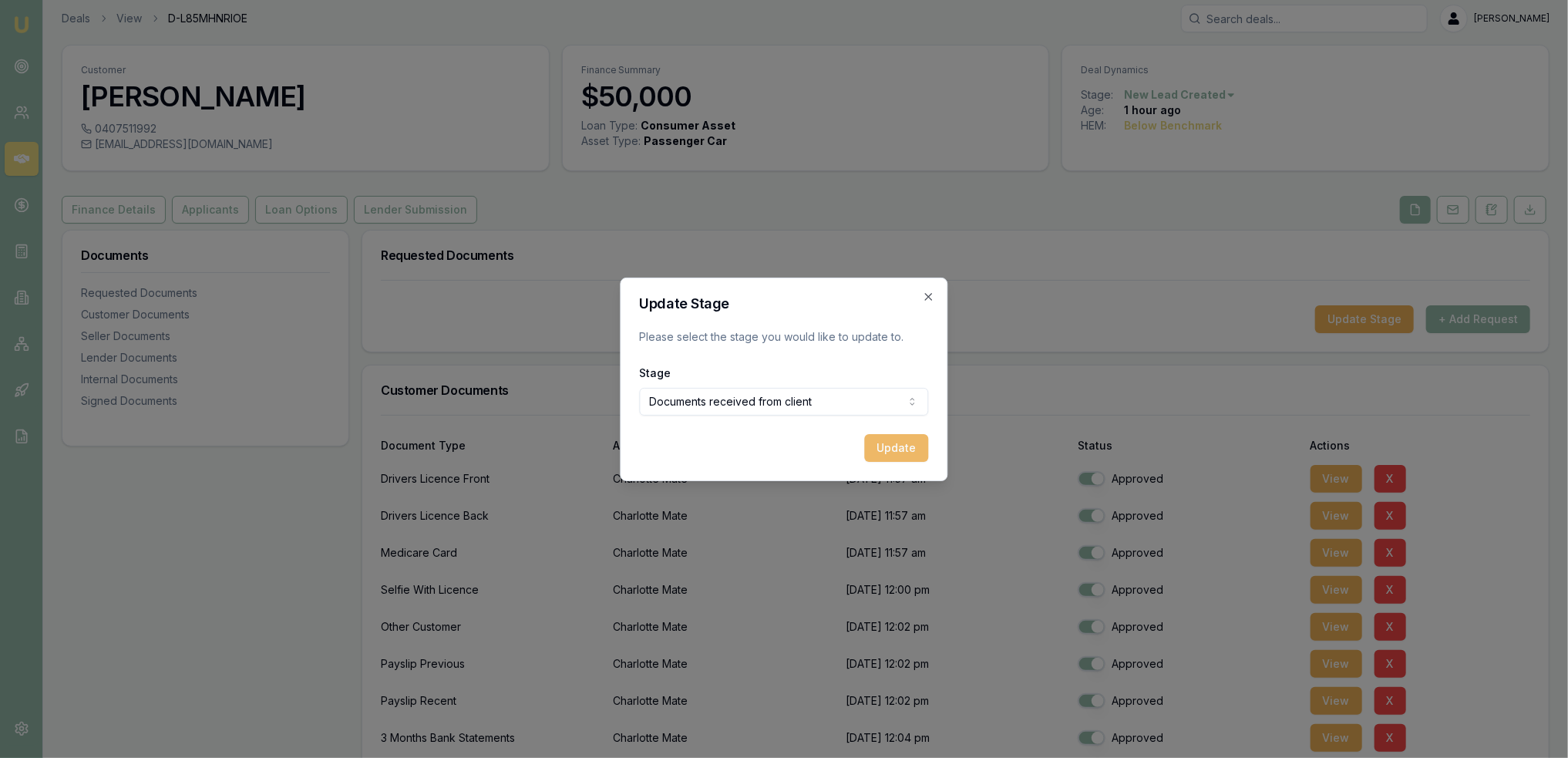
click at [887, 443] on button "Update" at bounding box center [897, 447] width 64 height 28
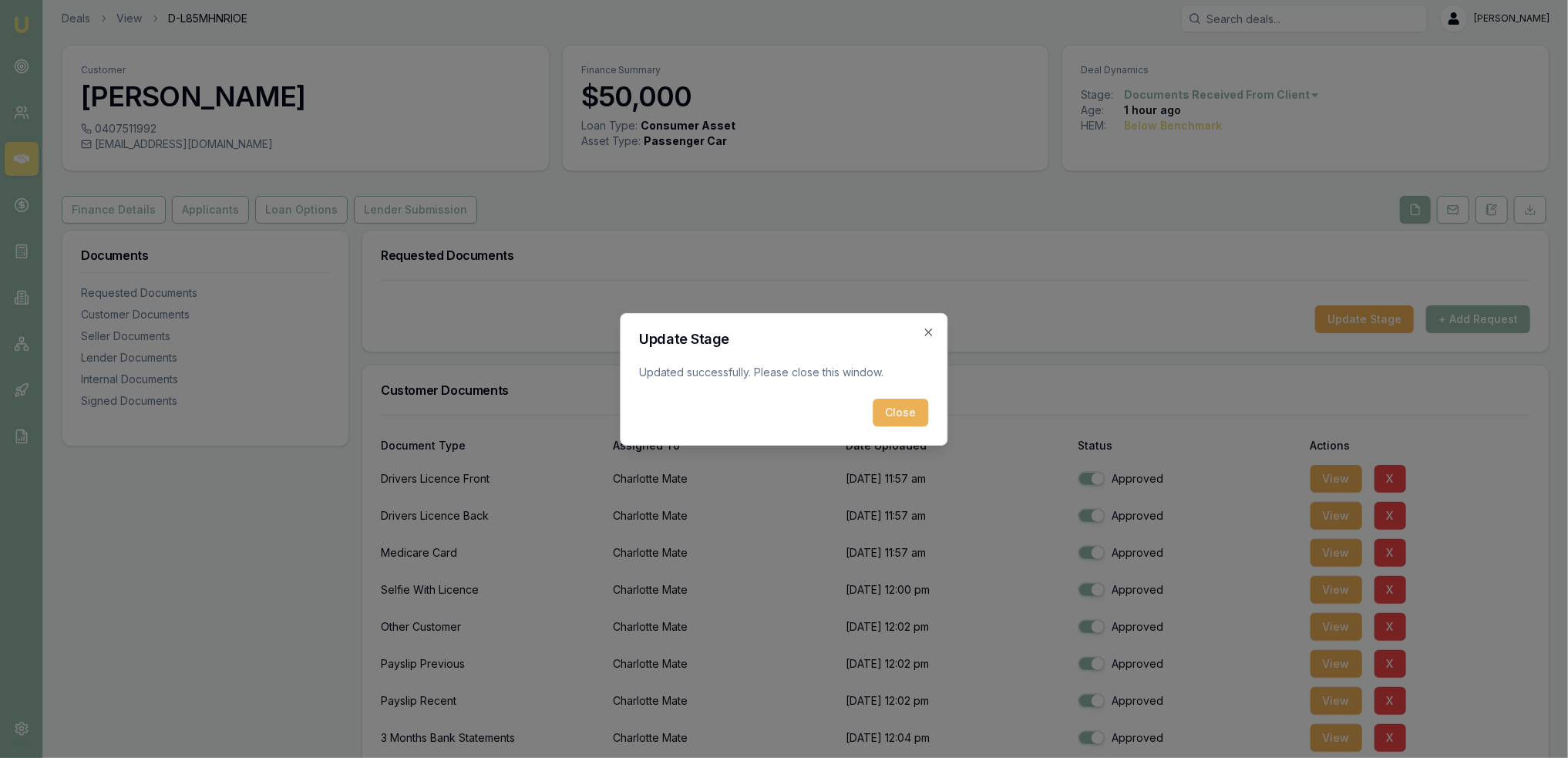
drag, startPoint x: 914, startPoint y: 413, endPoint x: 898, endPoint y: 132, distance: 281.5
click at [914, 413] on button "Close" at bounding box center [901, 413] width 56 height 28
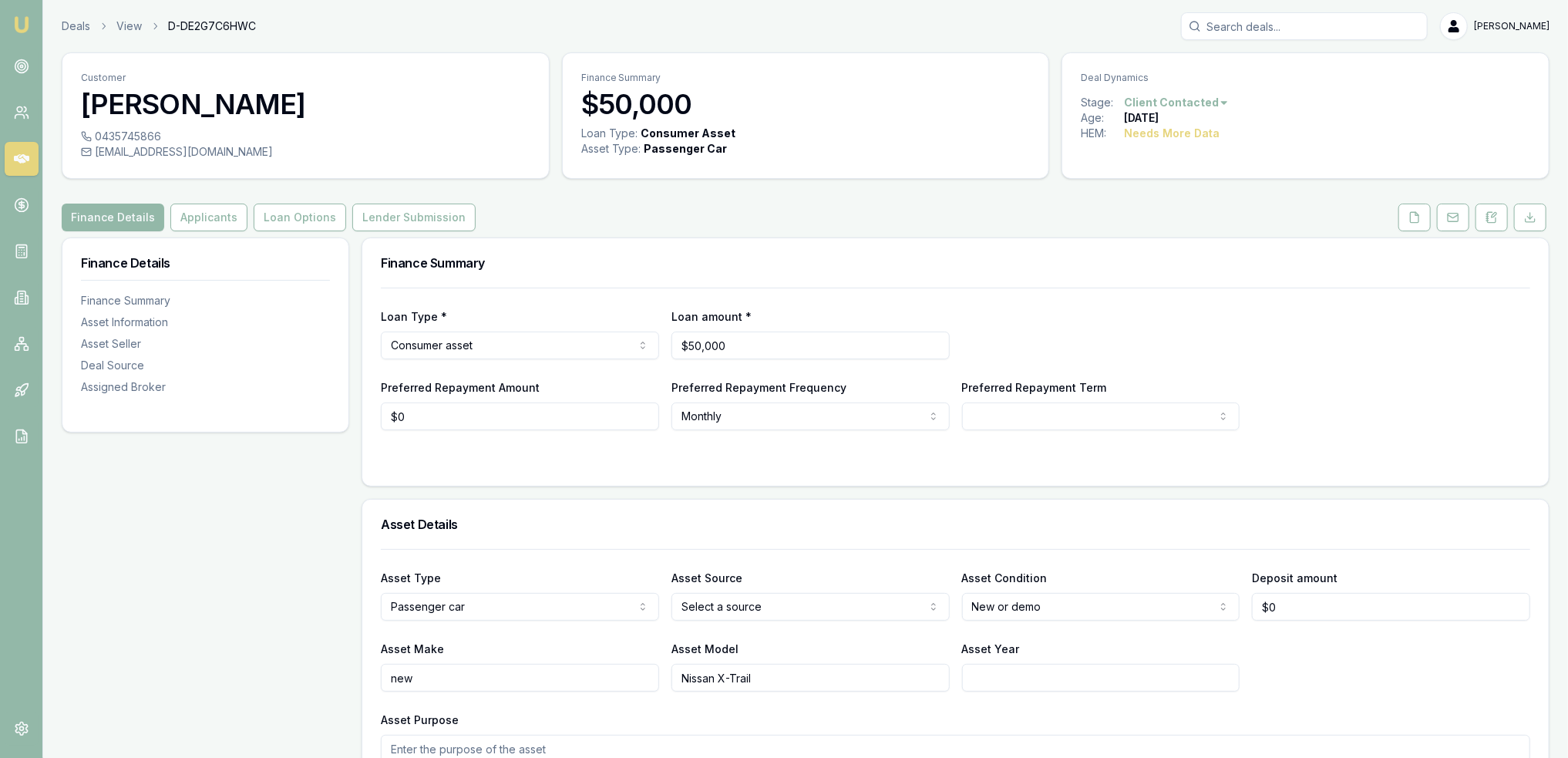
click at [518, 338] on html "Emu Broker Deals View D-DE2G7C6HWC [PERSON_NAME] Toggle Menu Customer [PERSON_N…" at bounding box center [784, 379] width 1568 height 758
select select "COMMERCIAL_ASSET"
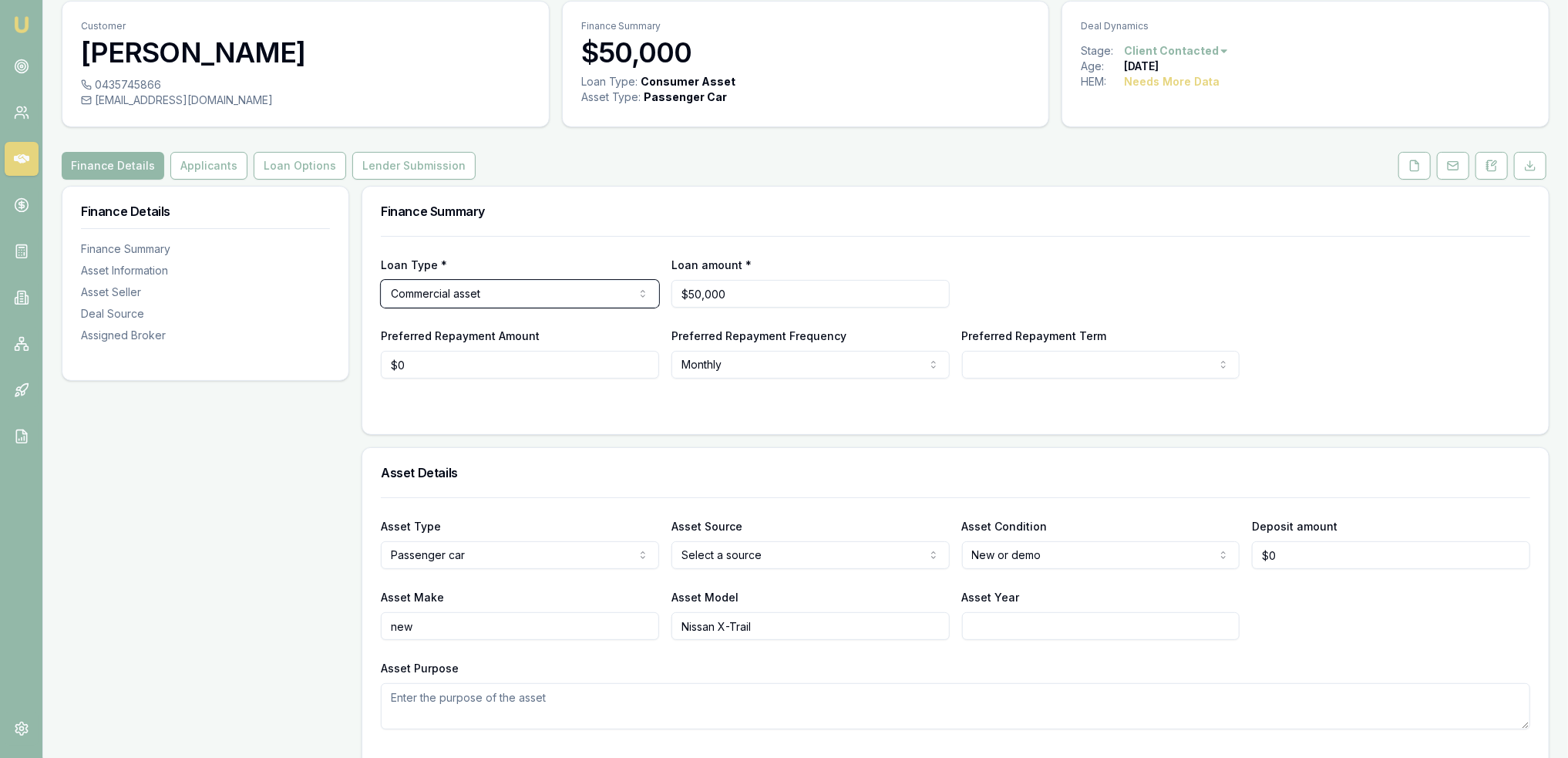
scroll to position [77, 0]
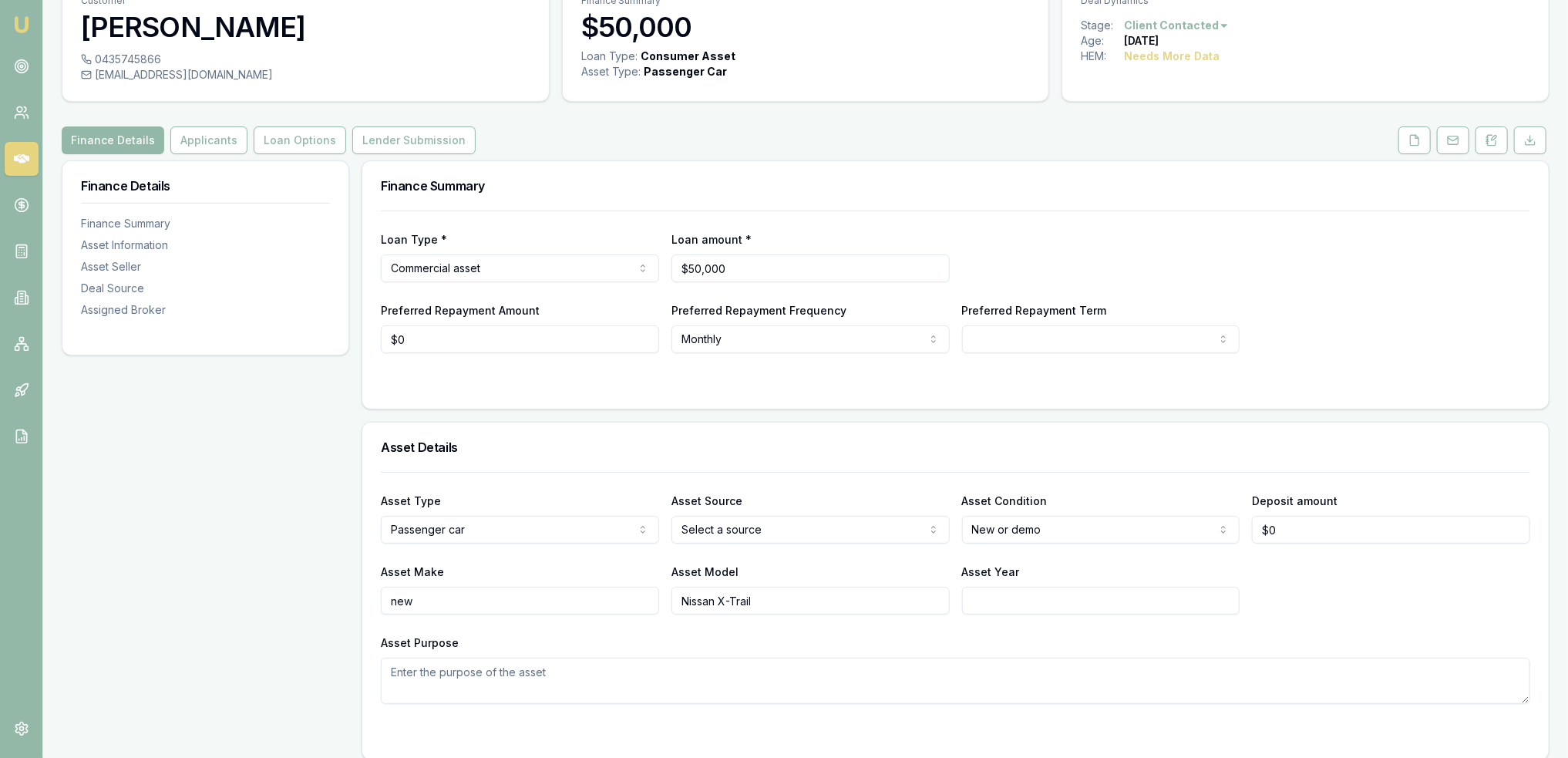
click at [1030, 338] on html "Emu Broker Deals View D-DE2G7C6HWC [PERSON_NAME] Toggle Menu Customer [PERSON_N…" at bounding box center [784, 302] width 1568 height 758
select select "60"
click at [998, 338] on html "Emu Broker Deals View D-DE2G7C6HWC [PERSON_NAME] Toggle Menu Customer [PERSON_N…" at bounding box center [784, 302] width 1568 height 758
drag, startPoint x: 438, startPoint y: 340, endPoint x: 421, endPoint y: 333, distance: 18.4
click at [436, 340] on input "0" at bounding box center [520, 339] width 278 height 28
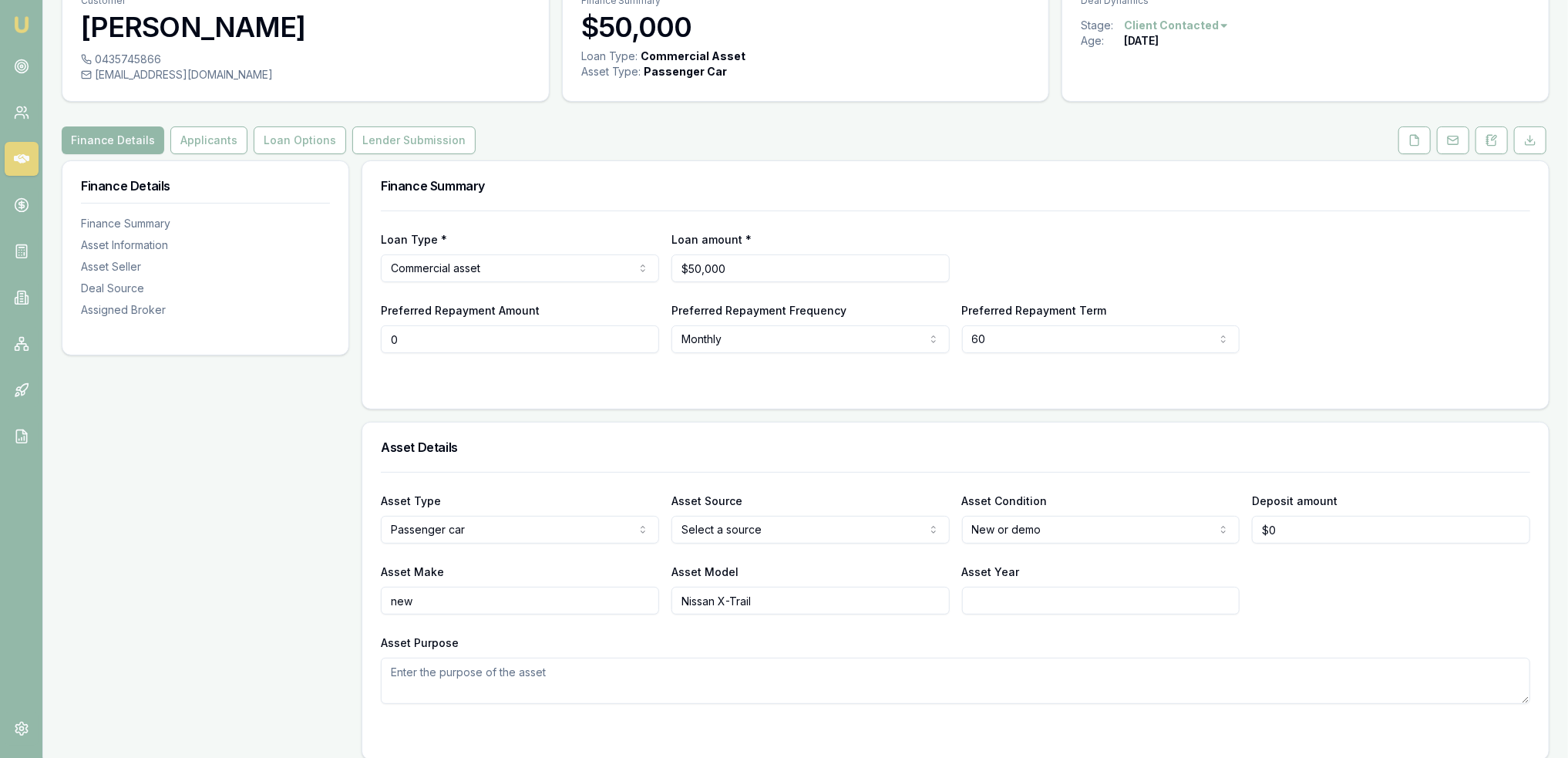
drag, startPoint x: 407, startPoint y: 334, endPoint x: 361, endPoint y: 336, distance: 46.0
click at [361, 336] on div "Finance Summary Loan Type * Commercial asset Consumer loan Consumer asset Comme…" at bounding box center [955, 285] width 1188 height 249
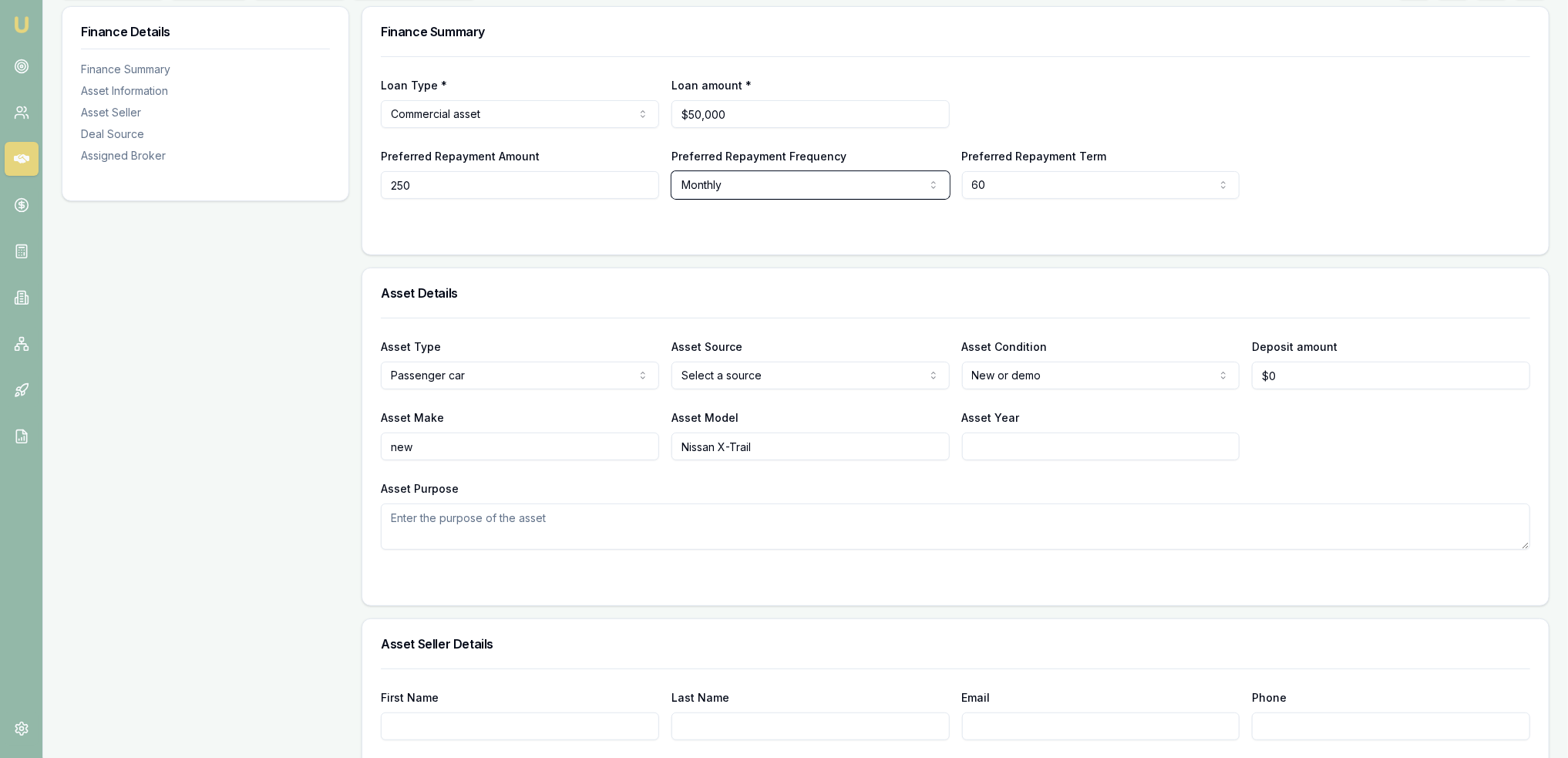
type input "$250"
select select "WEEKLY"
click at [1075, 206] on form "Loan Type * Commercial asset Consumer loan Consumer asset Commercial loan Comme…" at bounding box center [956, 146] width 1149 height 180
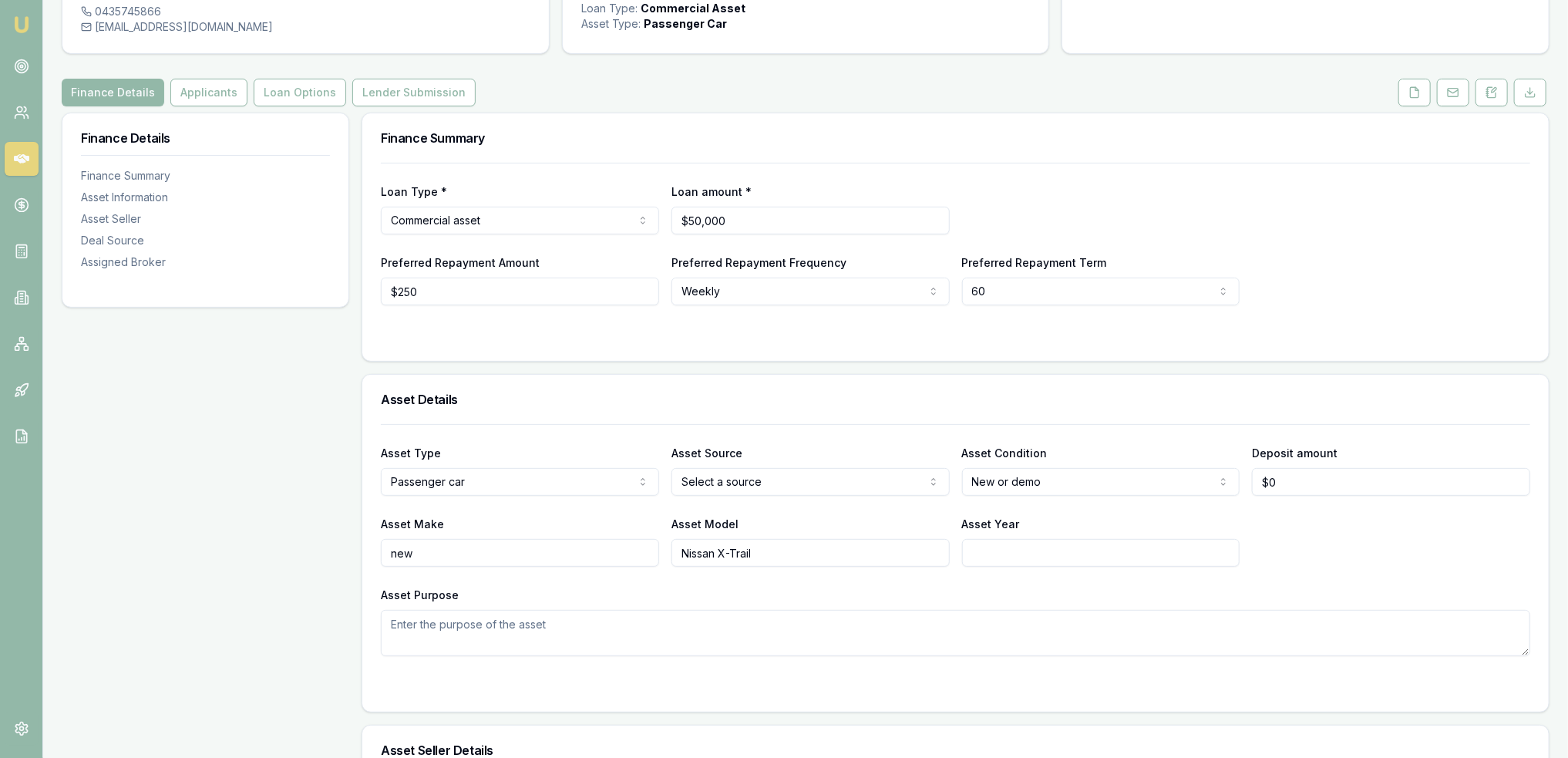
scroll to position [0, 0]
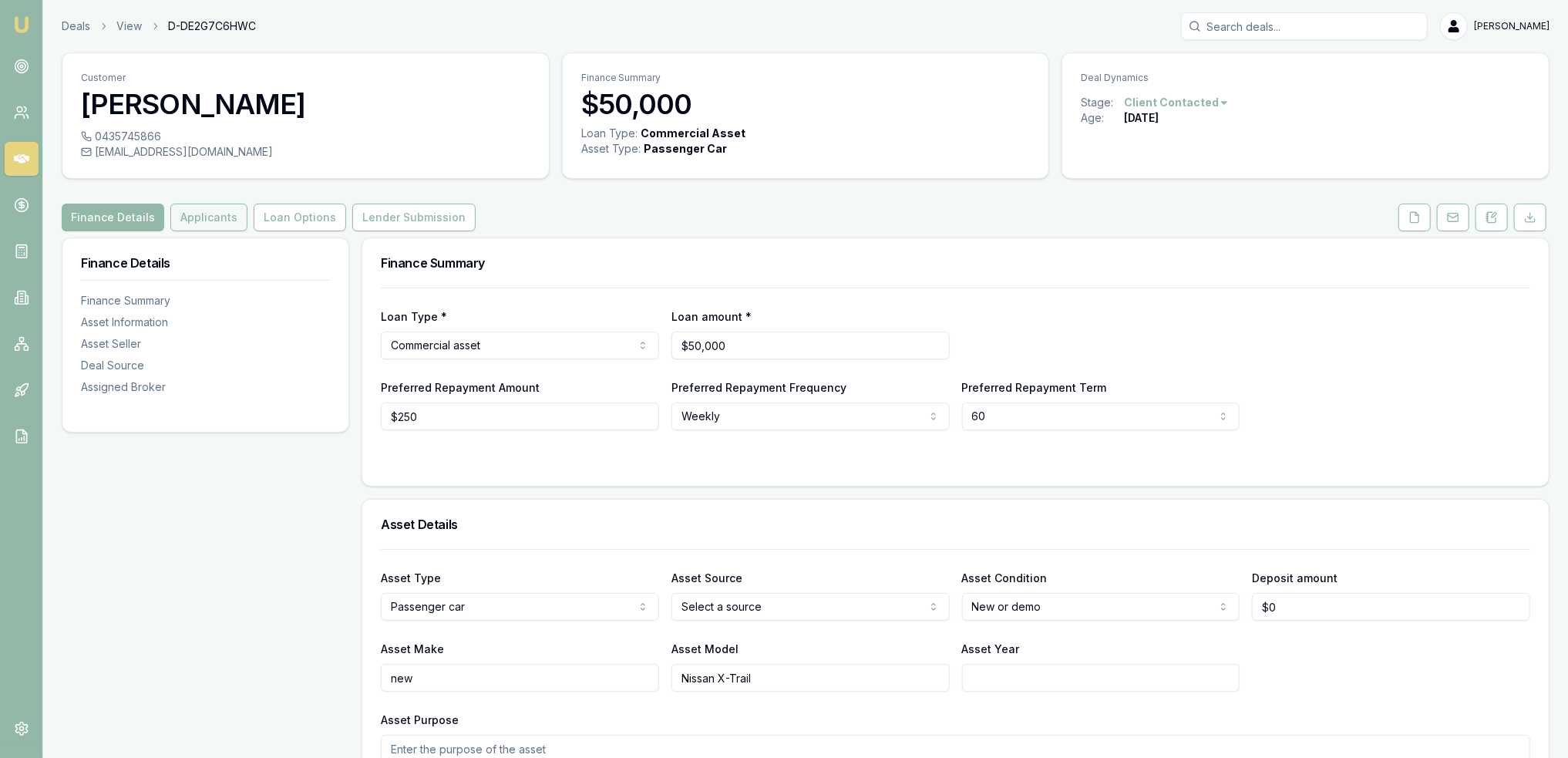
click at [205, 216] on button "Applicants" at bounding box center [209, 217] width 77 height 28
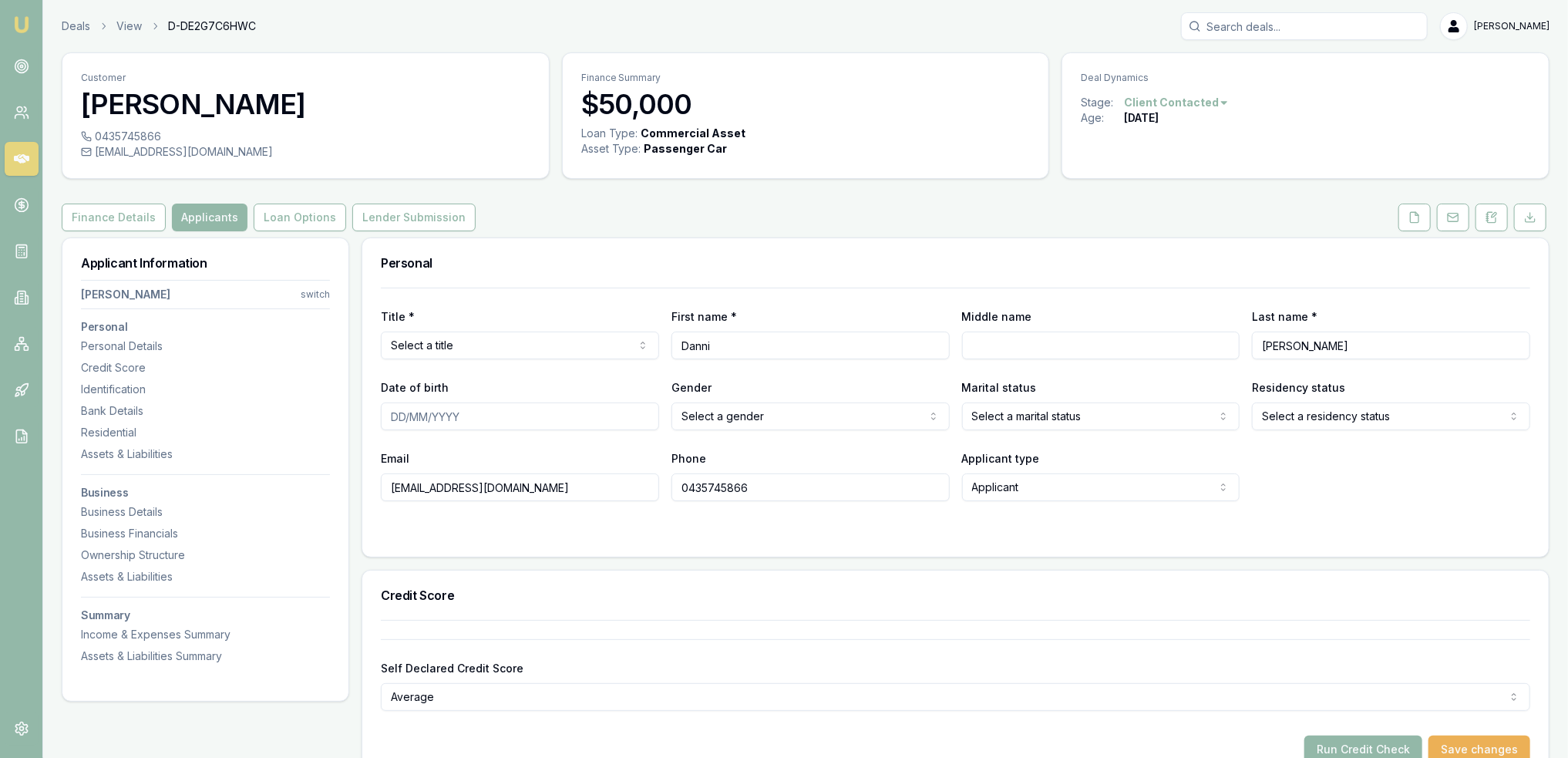
click at [459, 346] on html "Emu Broker Deals View D-DE2G7C6HWC [PERSON_NAME] Toggle Menu Customer [PERSON_N…" at bounding box center [784, 379] width 1568 height 758
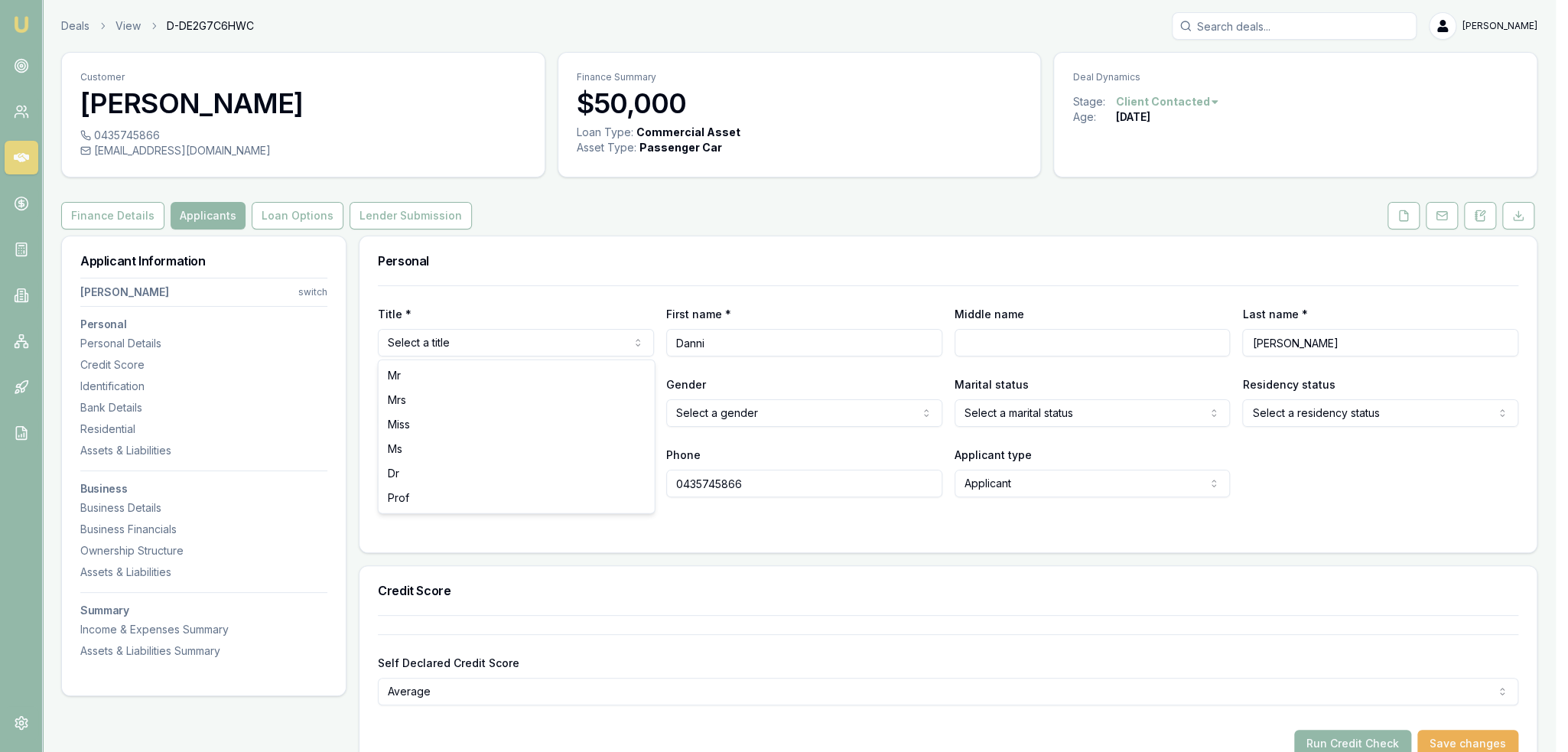
select select "Ms"
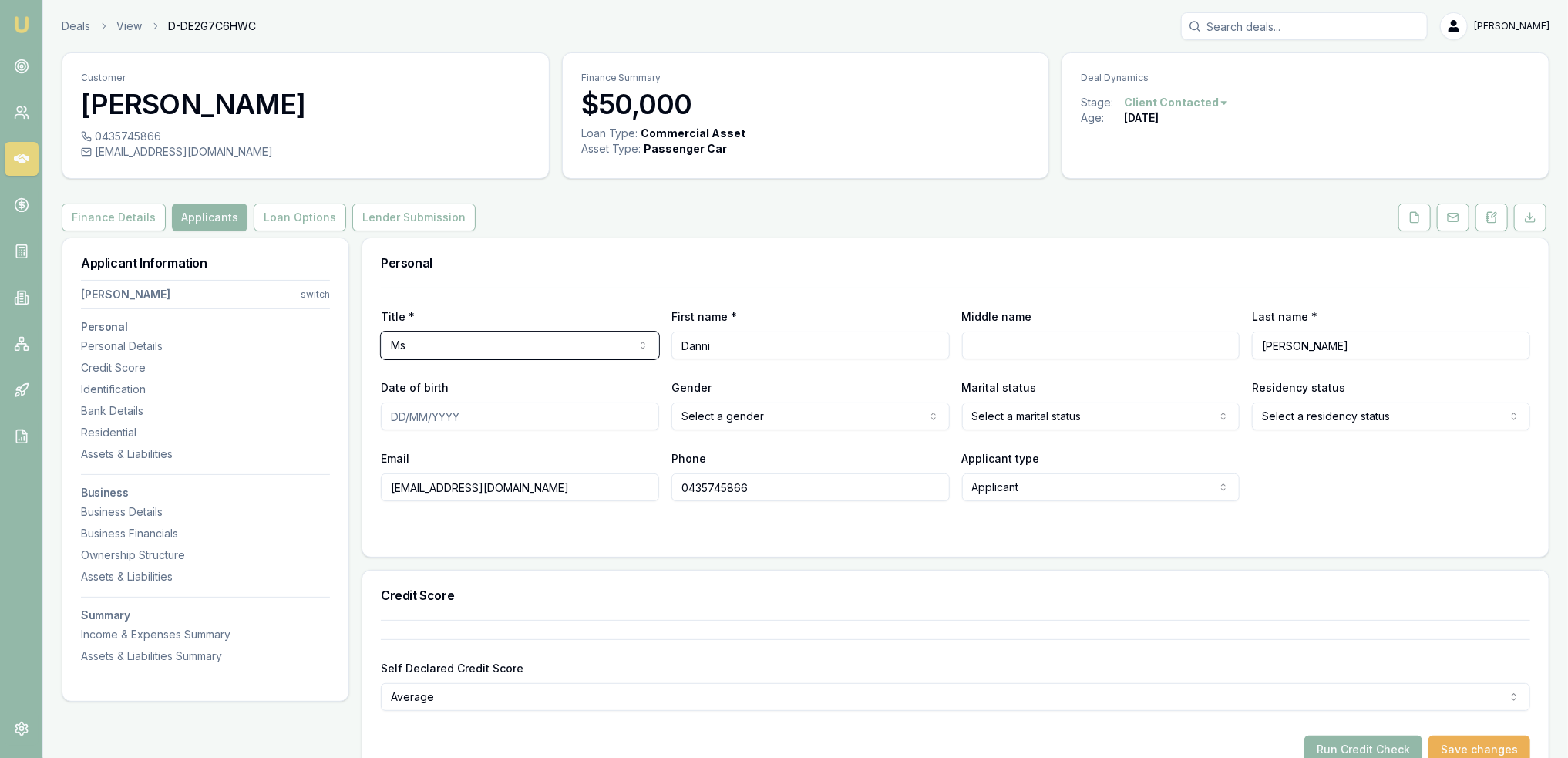
scroll to position [154, 0]
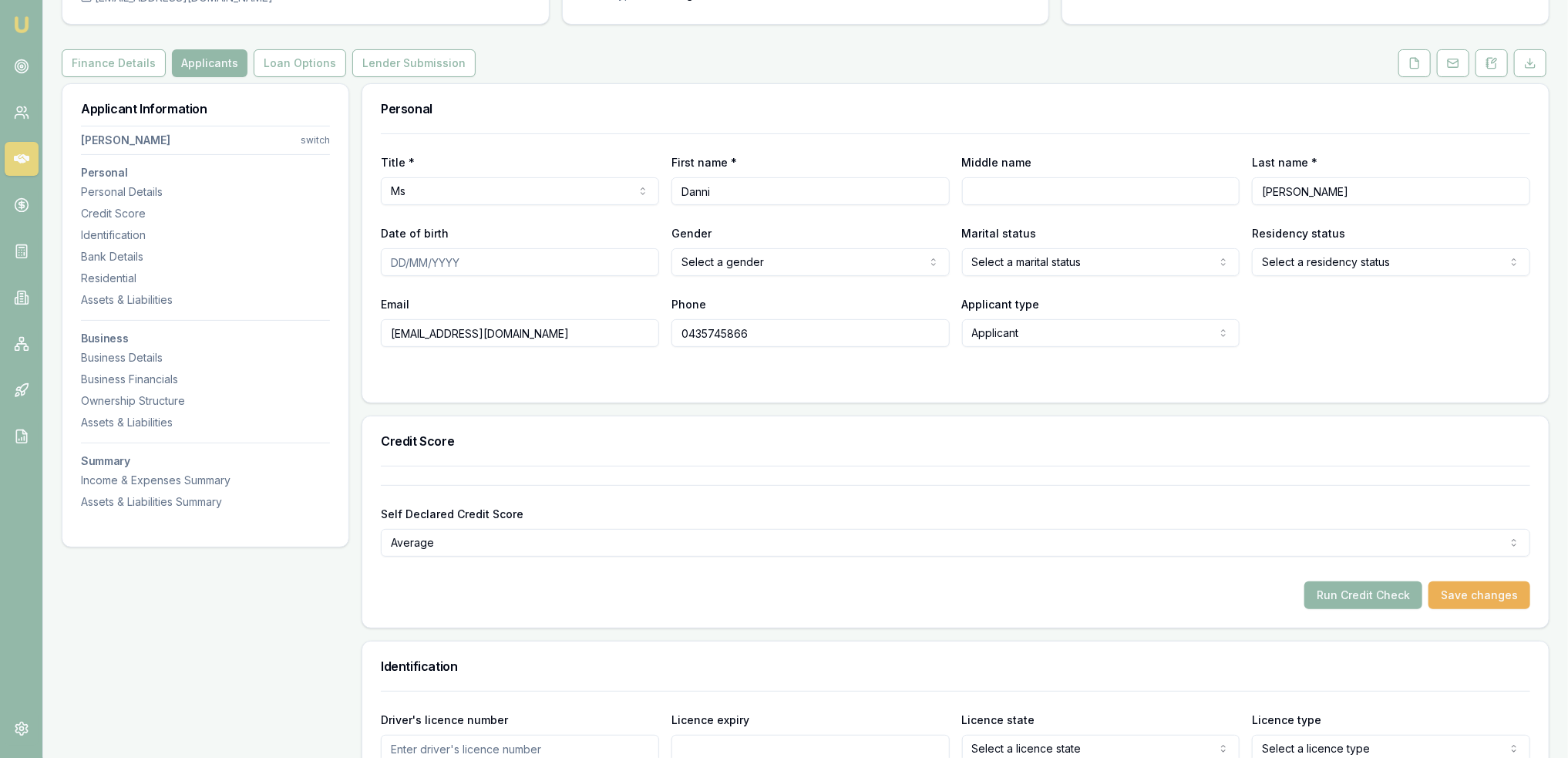
click at [1010, 190] on input "Middle name" at bounding box center [1102, 191] width 278 height 28
type input "[PERSON_NAME]"
type input "2"
type input "02/07/1992"
select select "FEMALE"
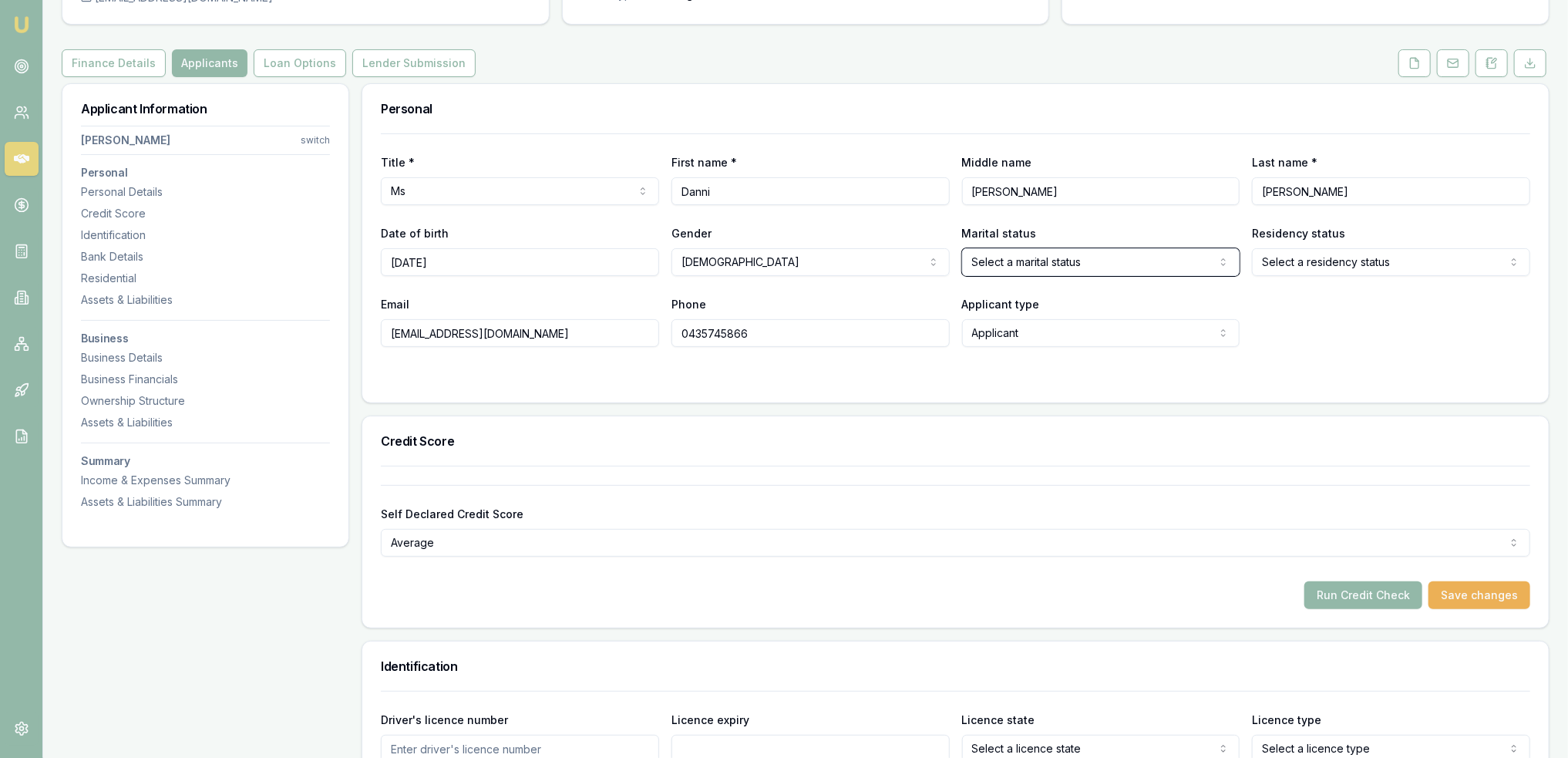
select select "MARRIED"
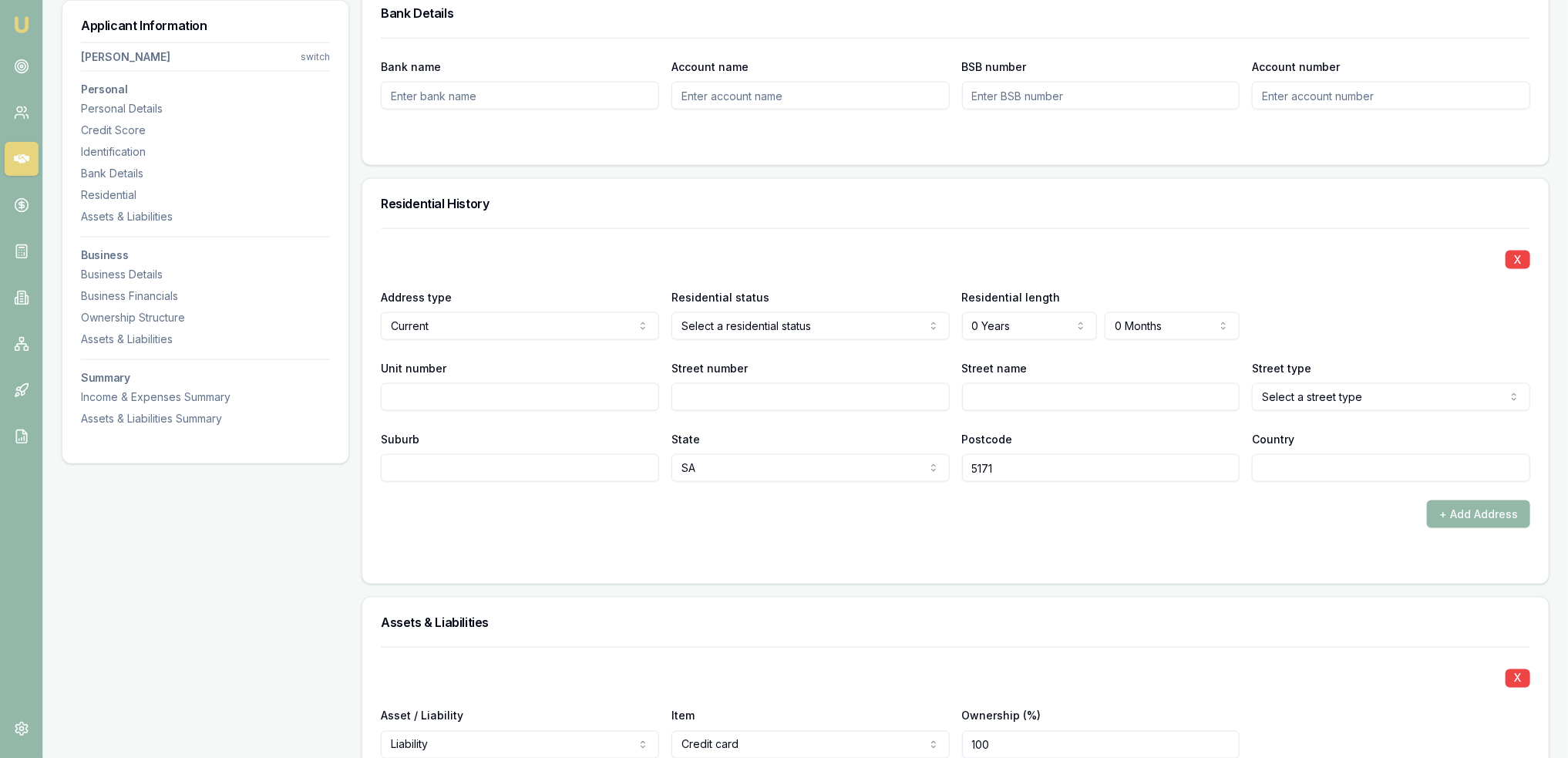
scroll to position [1311, 0]
click at [776, 431] on div "State SA NSW VIC QLD SA WA TAS NT ACT" at bounding box center [811, 452] width 278 height 53
click at [799, 390] on input "Street number" at bounding box center [811, 394] width 278 height 28
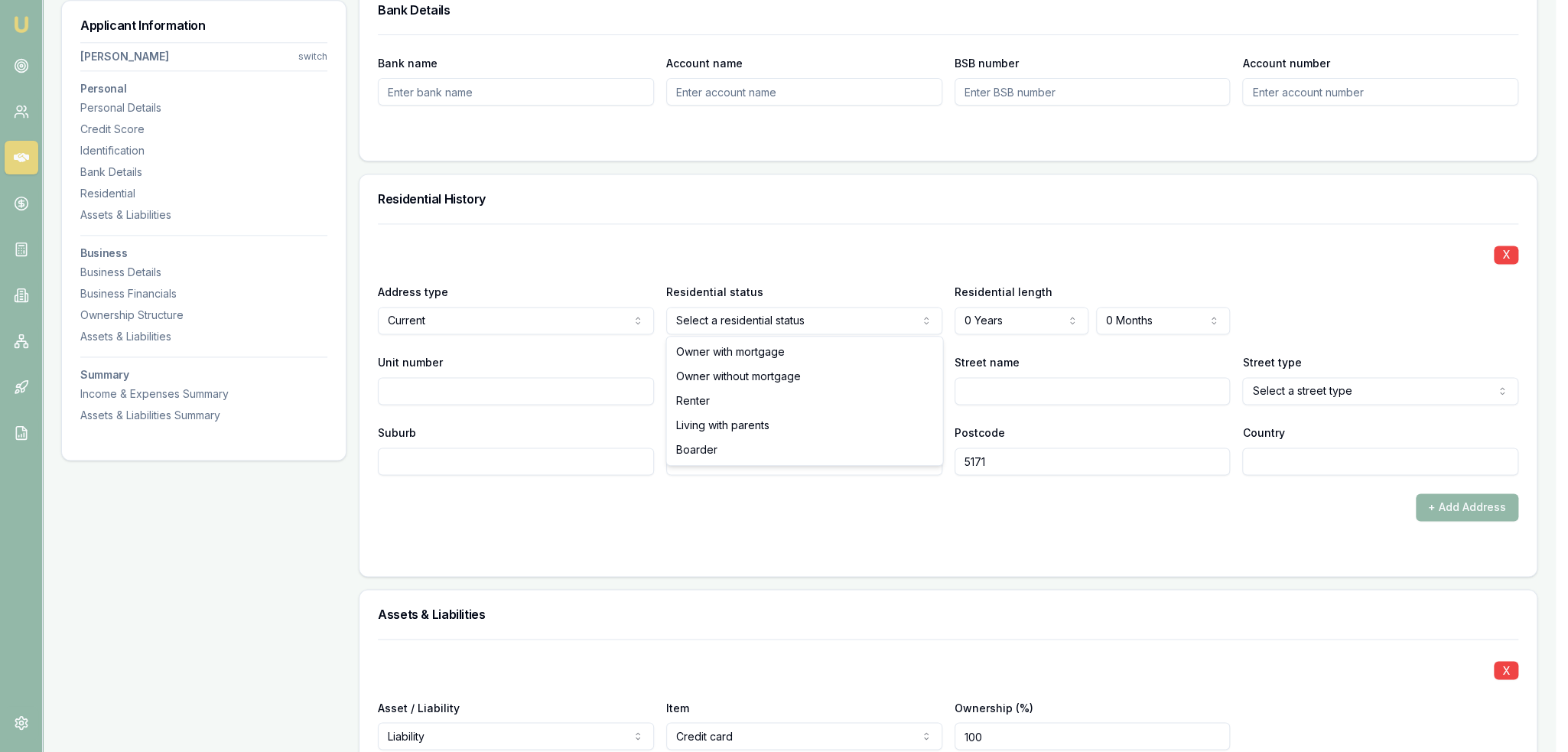
select select "LIVING_WITH_PARENTS"
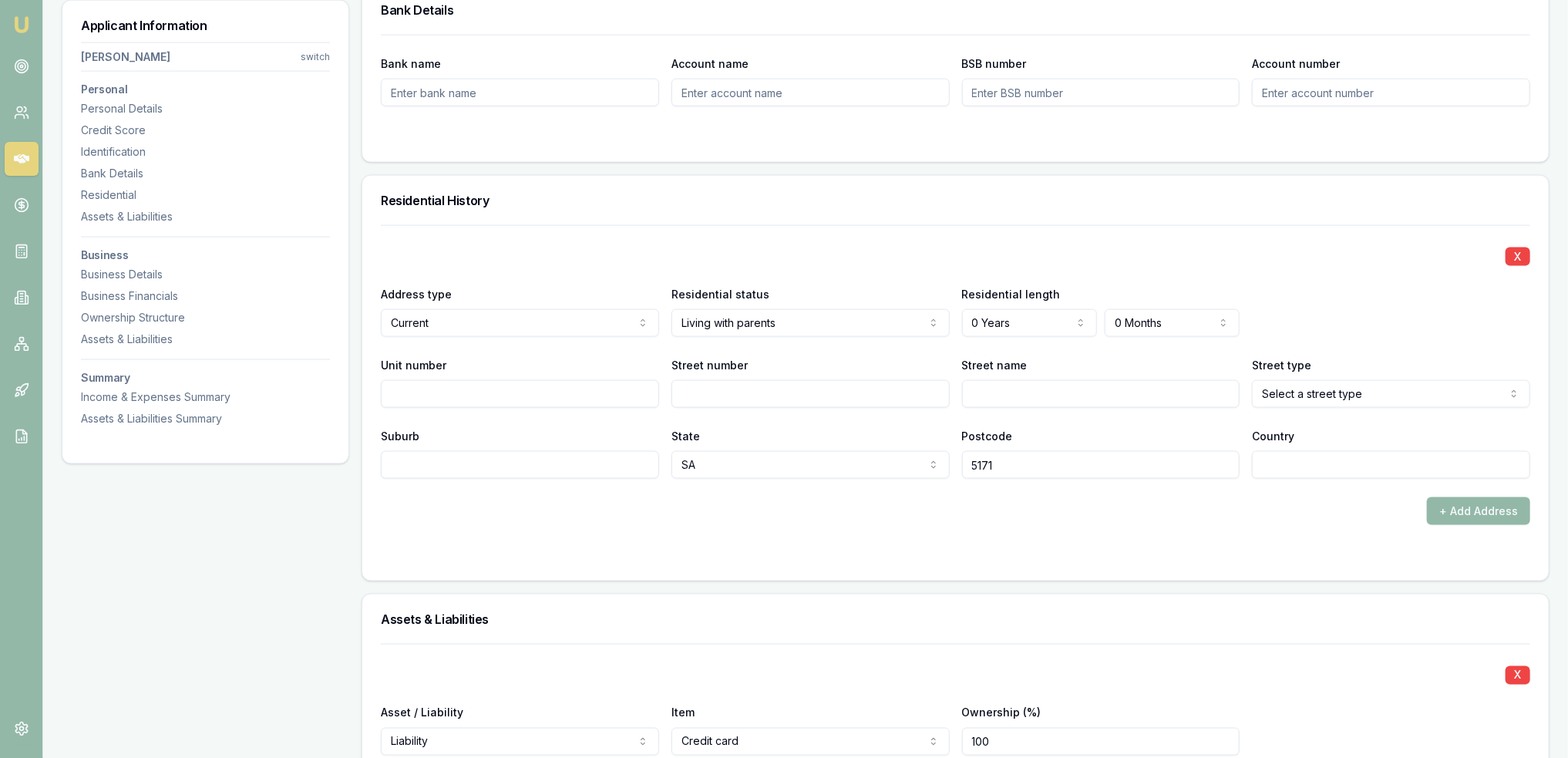
click at [781, 393] on input "Street number" at bounding box center [811, 394] width 278 height 28
type input "219"
type input "Schuller"
select select "Road"
drag, startPoint x: 588, startPoint y: 451, endPoint x: 596, endPoint y: 446, distance: 9.4
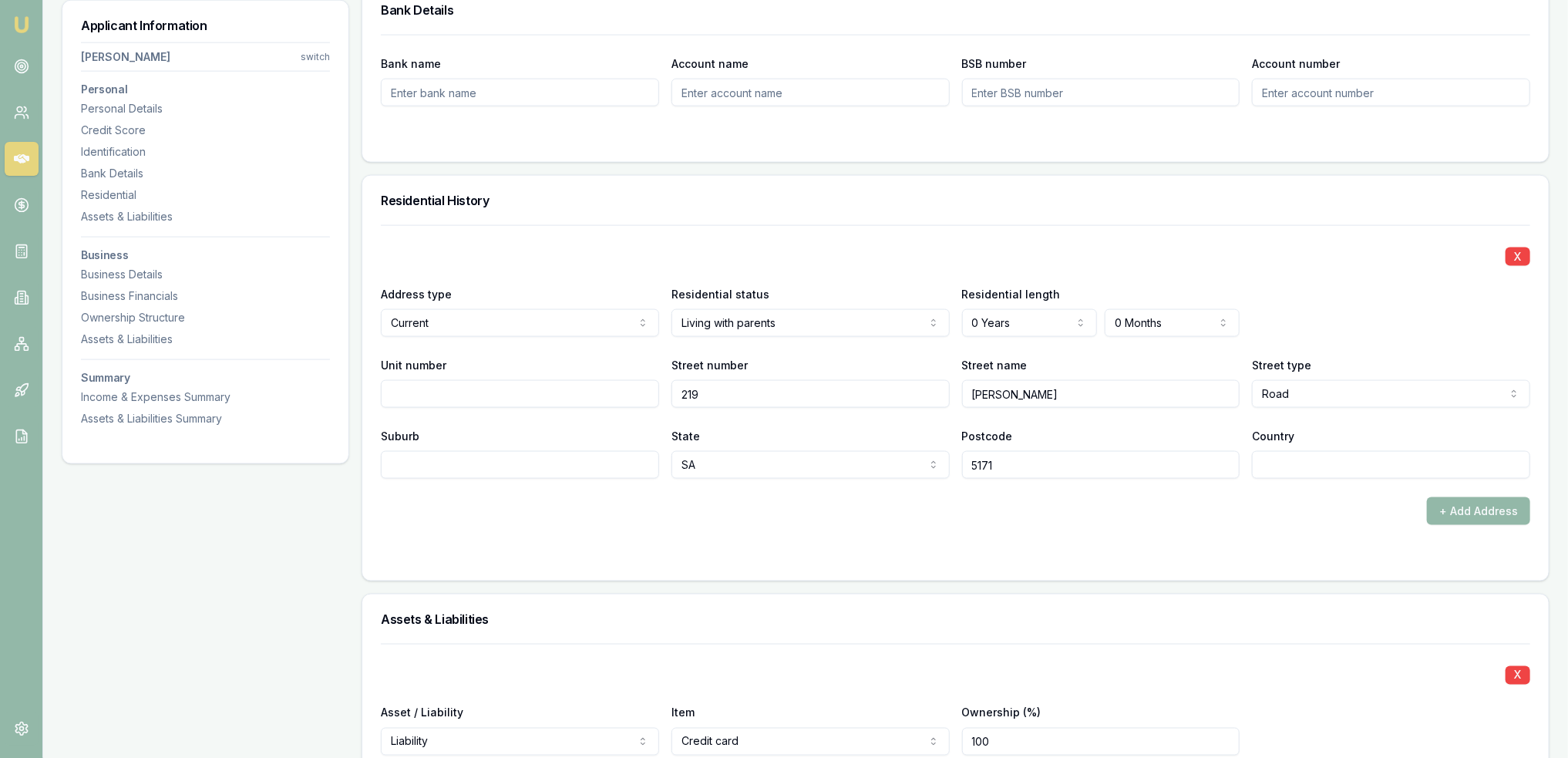
click at [592, 450] on input "Suburb" at bounding box center [520, 464] width 278 height 28
type input "Blewitt Springs"
type input "AU"
drag, startPoint x: 842, startPoint y: 493, endPoint x: 872, endPoint y: 490, distance: 30.1
click at [843, 493] on div "X Address type Current Current Previous Residential status Living with parents …" at bounding box center [956, 375] width 1149 height 300
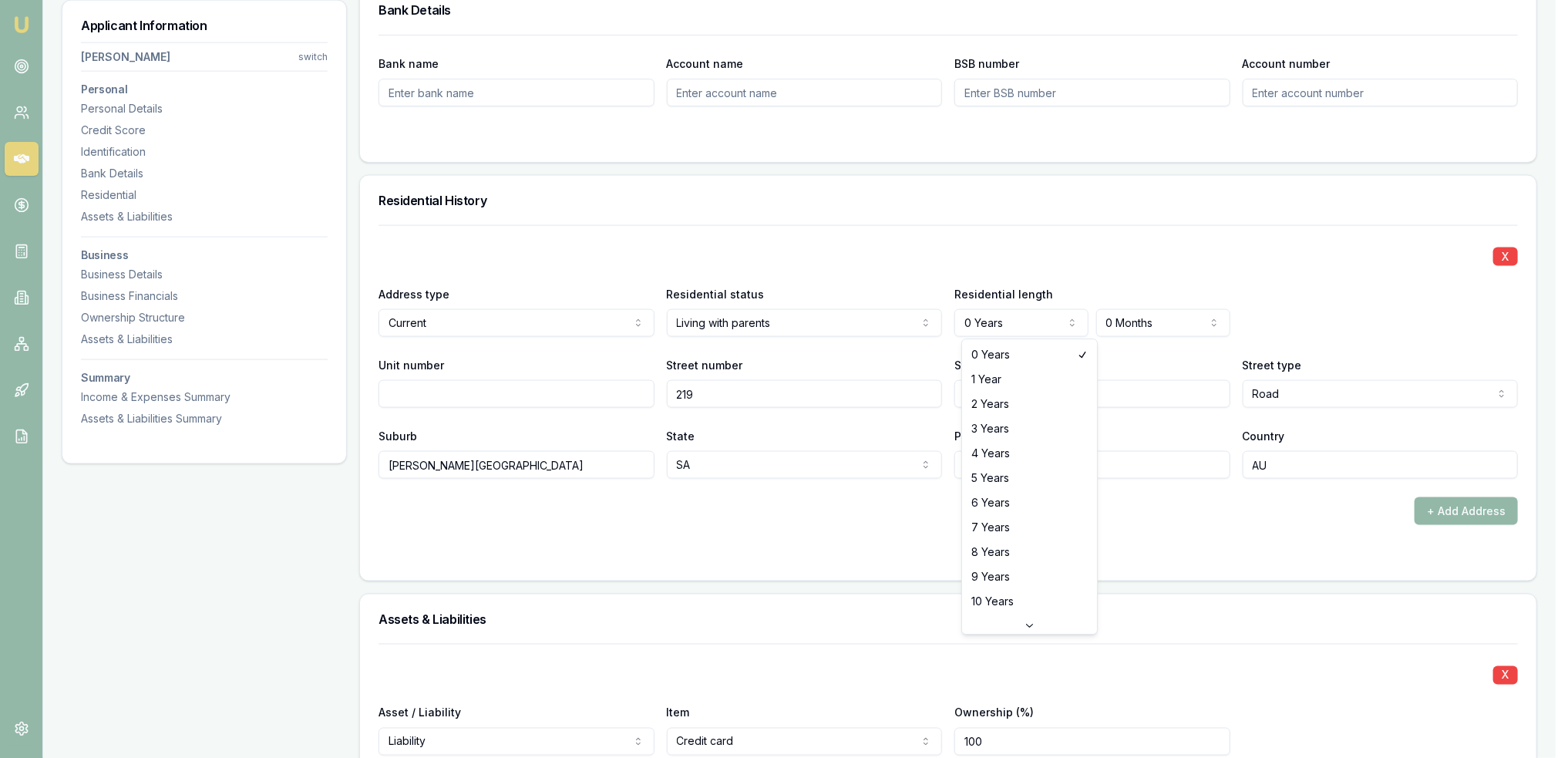
select select "3"
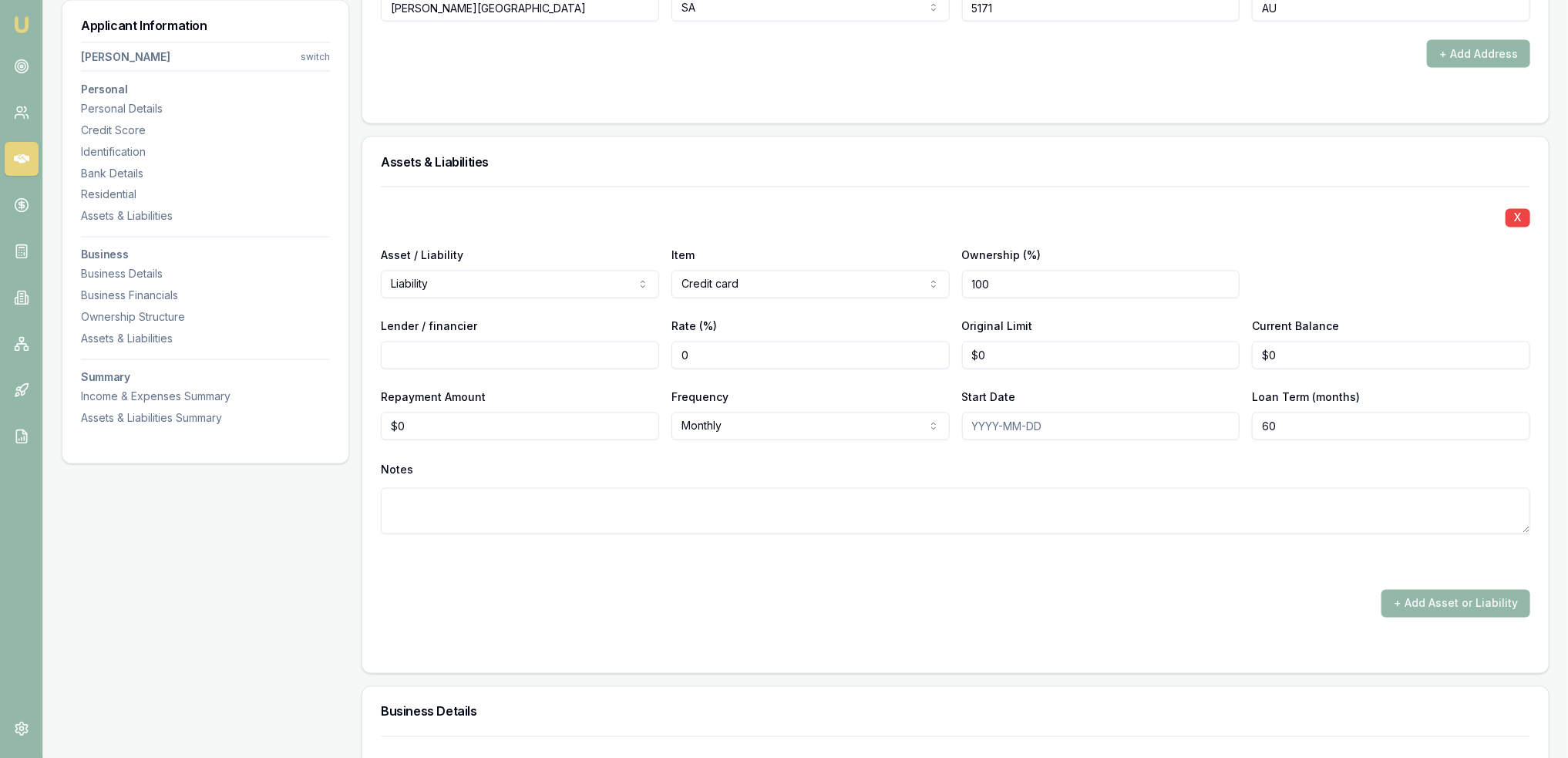
scroll to position [1773, 0]
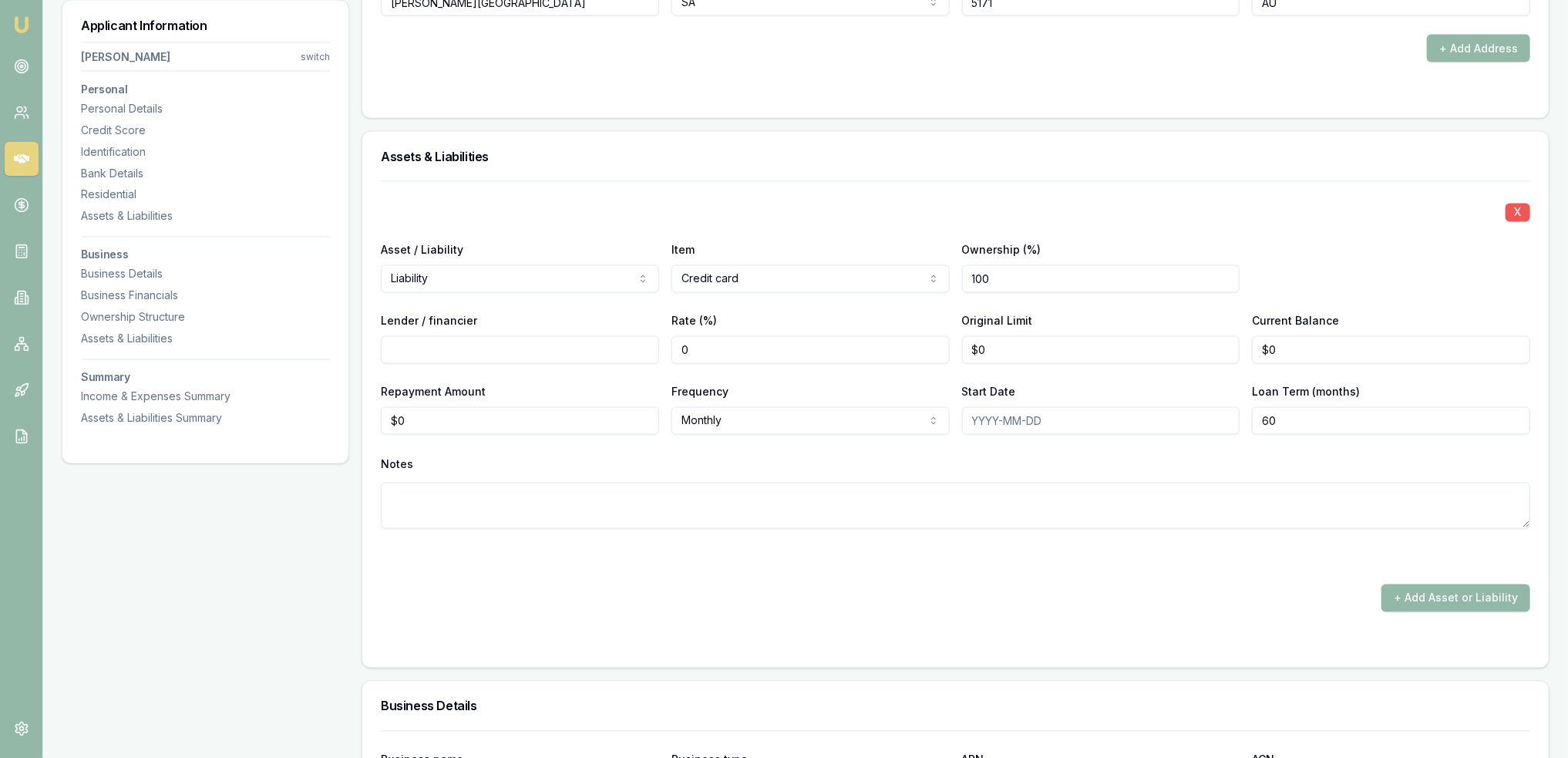
drag, startPoint x: 1523, startPoint y: 212, endPoint x: 1105, endPoint y: 301, distance: 427.4
click at [1522, 212] on button "X" at bounding box center [1517, 212] width 25 height 19
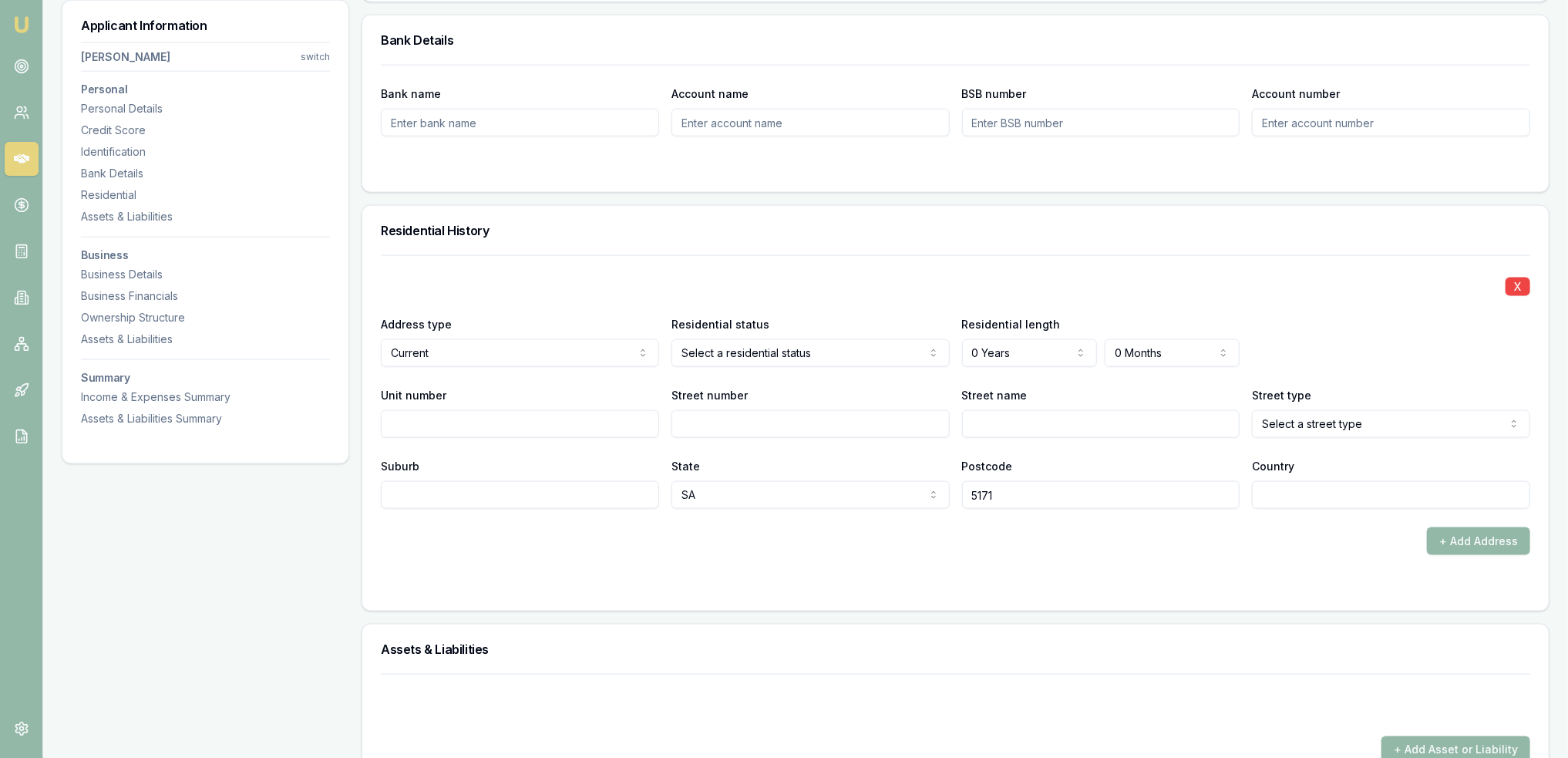
scroll to position [1311, 0]
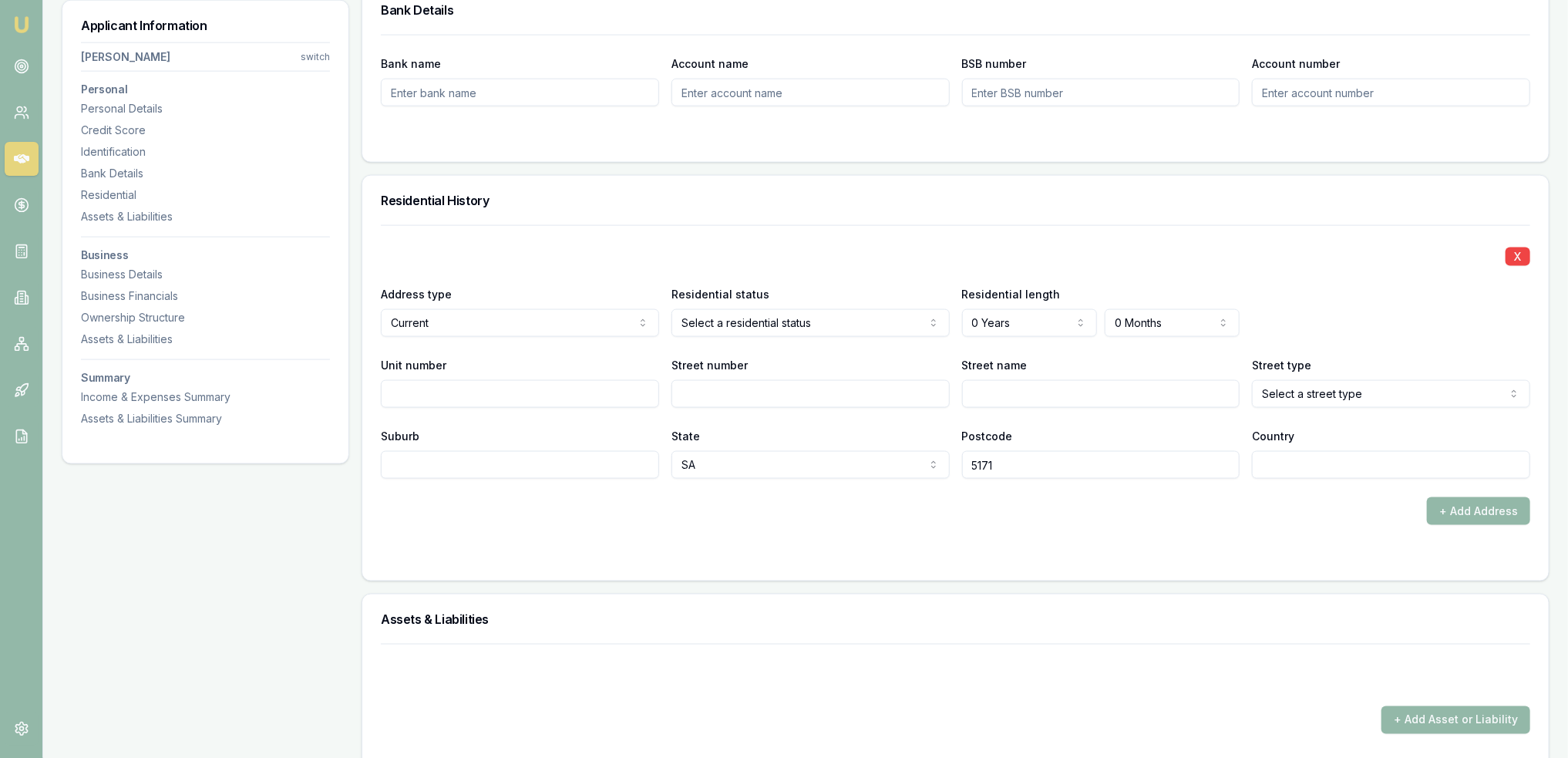
click at [833, 403] on input "Street number" at bounding box center [811, 394] width 278 height 28
type input "200"
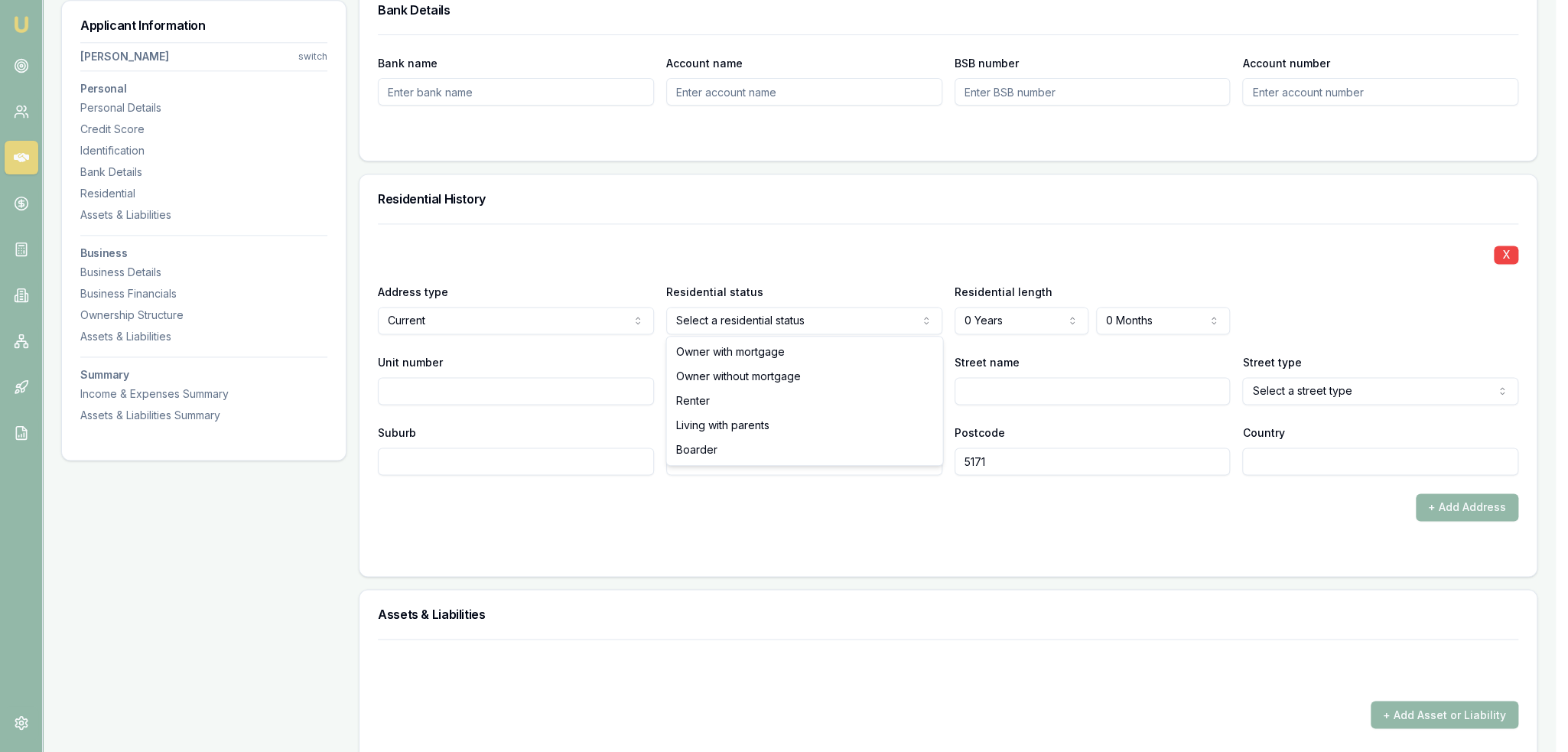
select select "LIVING_WITH_PARENTS"
drag, startPoint x: 718, startPoint y: 421, endPoint x: 823, endPoint y: 368, distance: 117.6
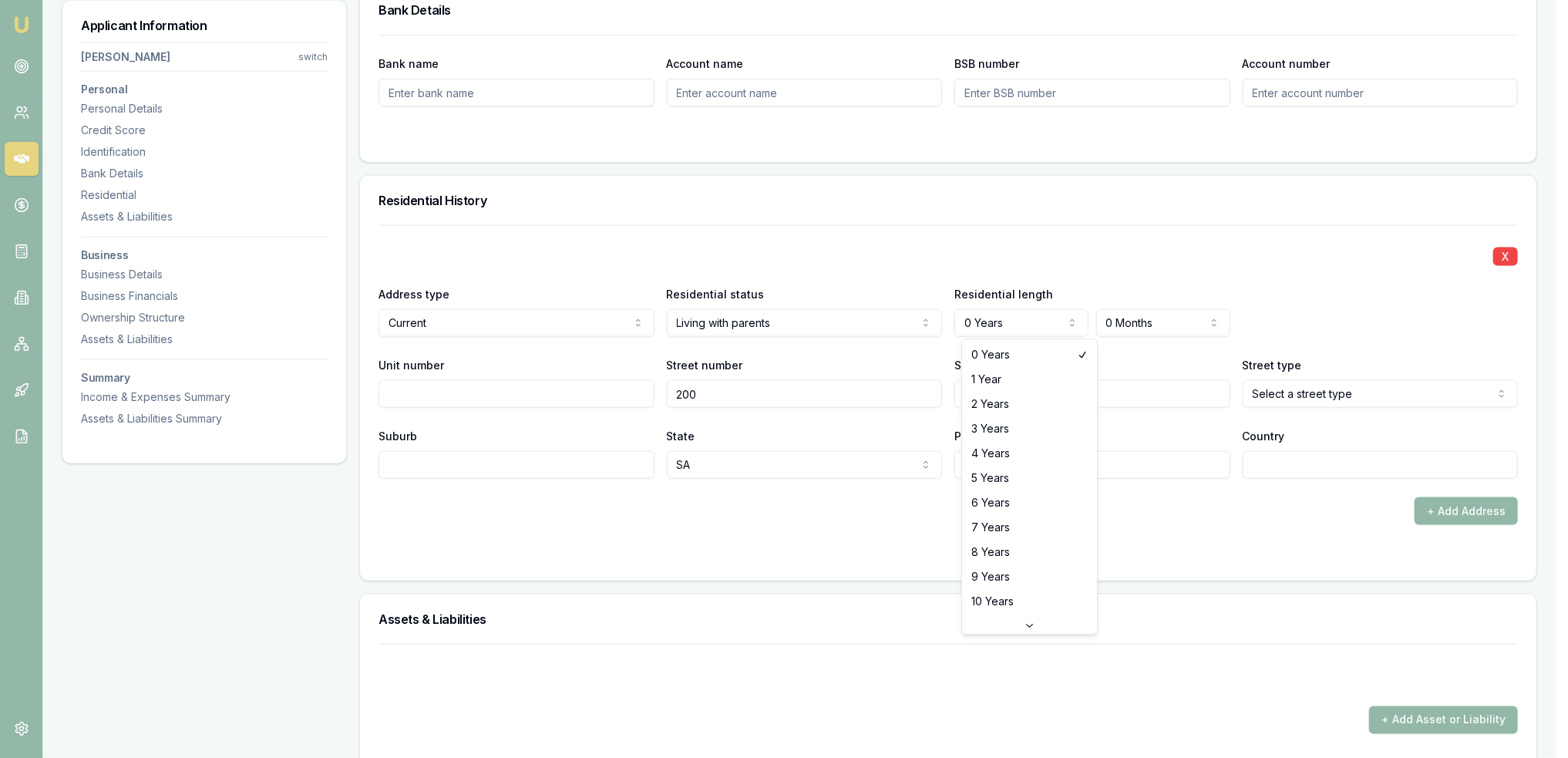
select select "3"
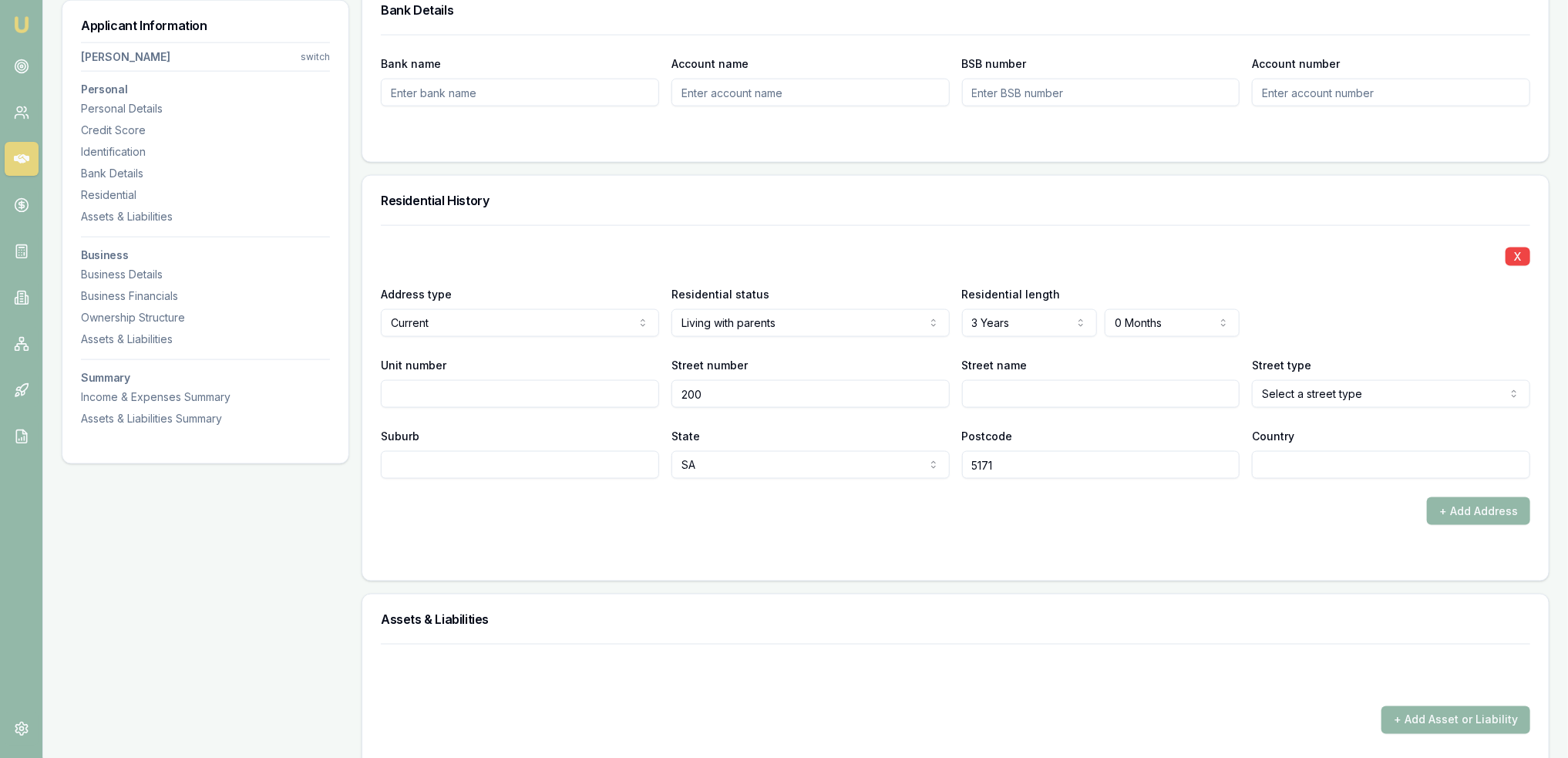
click at [1029, 396] on input "Street name" at bounding box center [1102, 394] width 278 height 28
type input "b"
type input "s"
type input "Schuller"
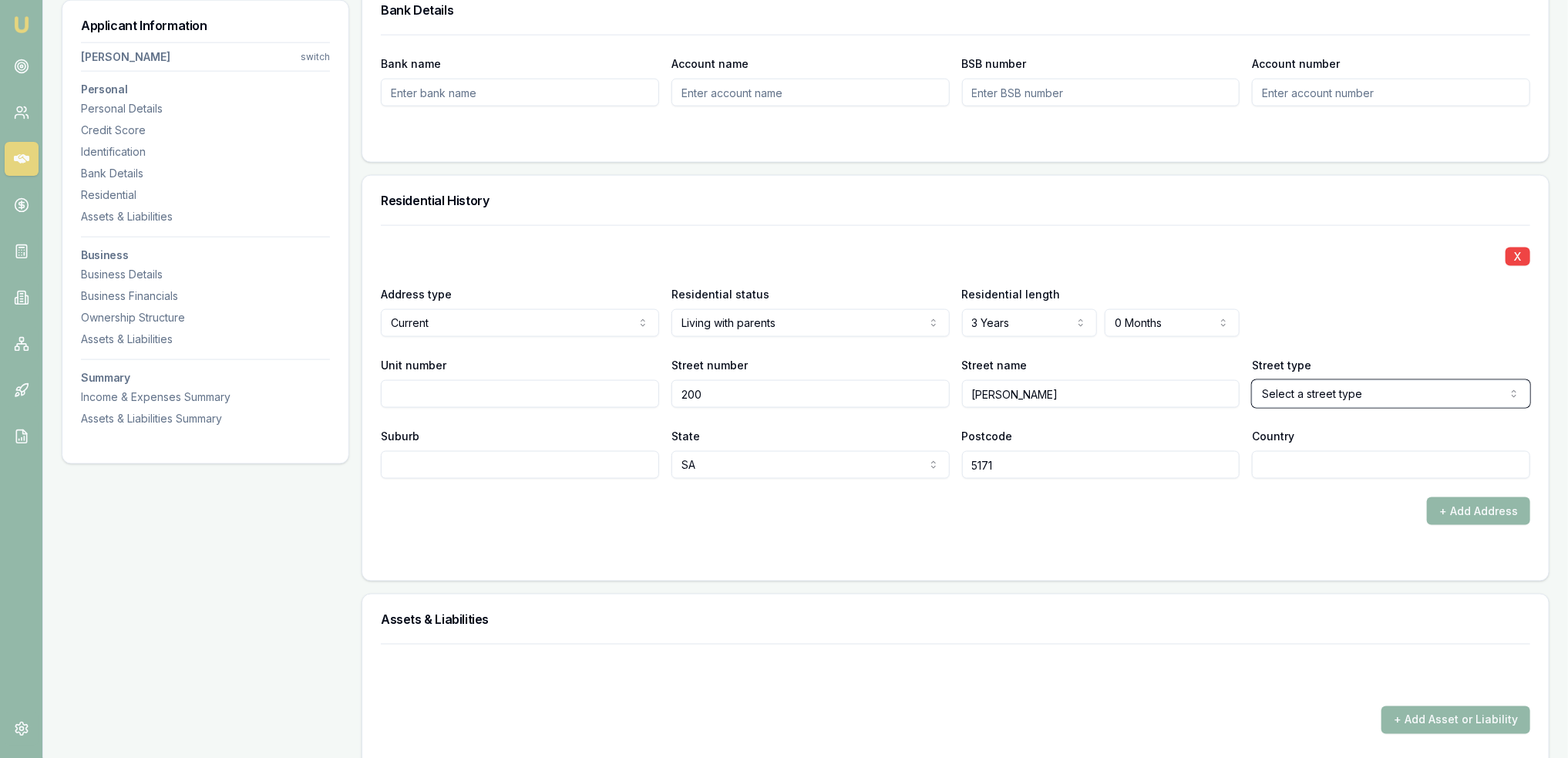
select select "Road"
type input "Blewitt Springs"
type input "AU"
click at [1027, 520] on div "+ Add Address" at bounding box center [956, 511] width 1149 height 28
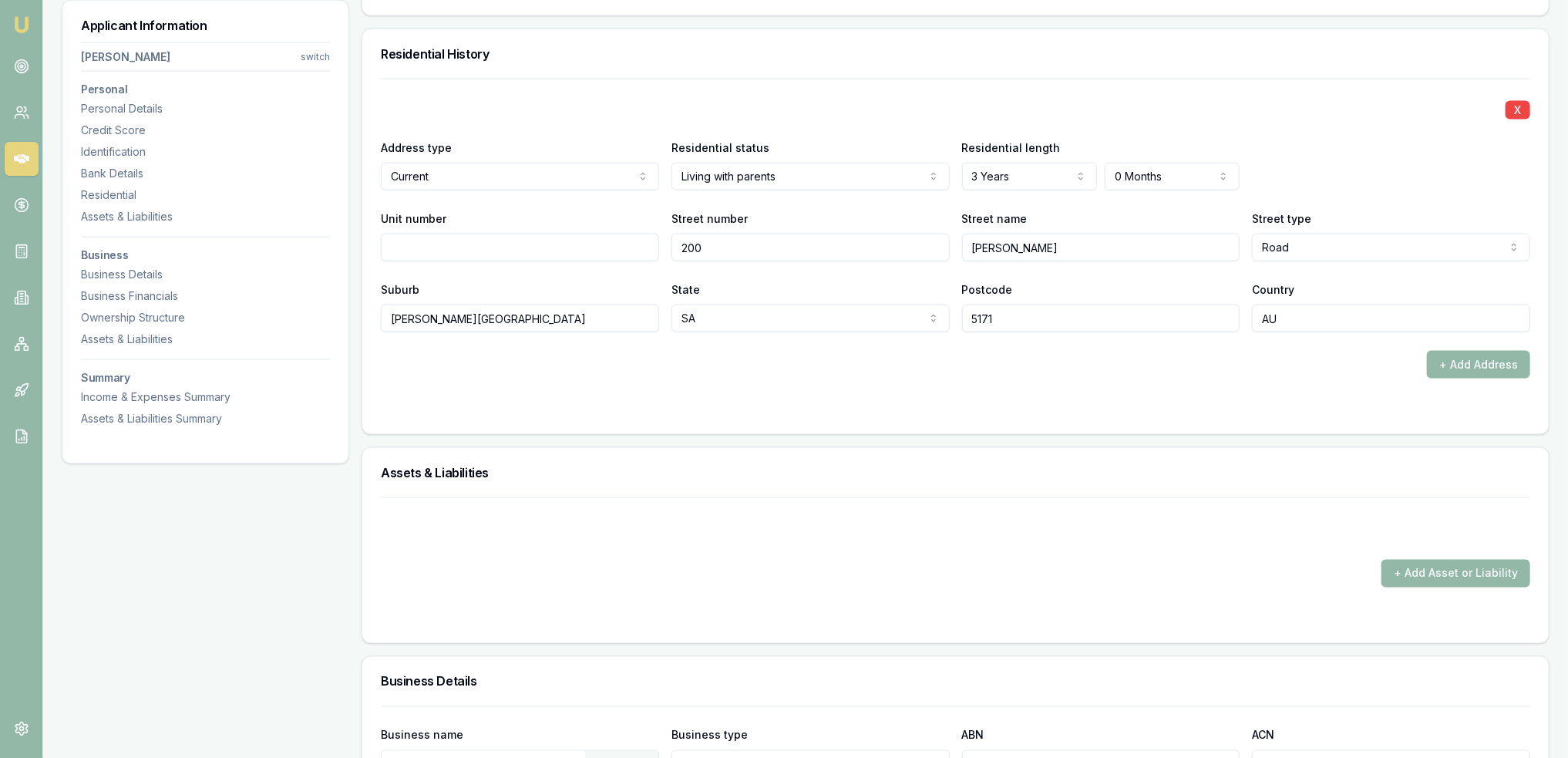
scroll to position [1464, 0]
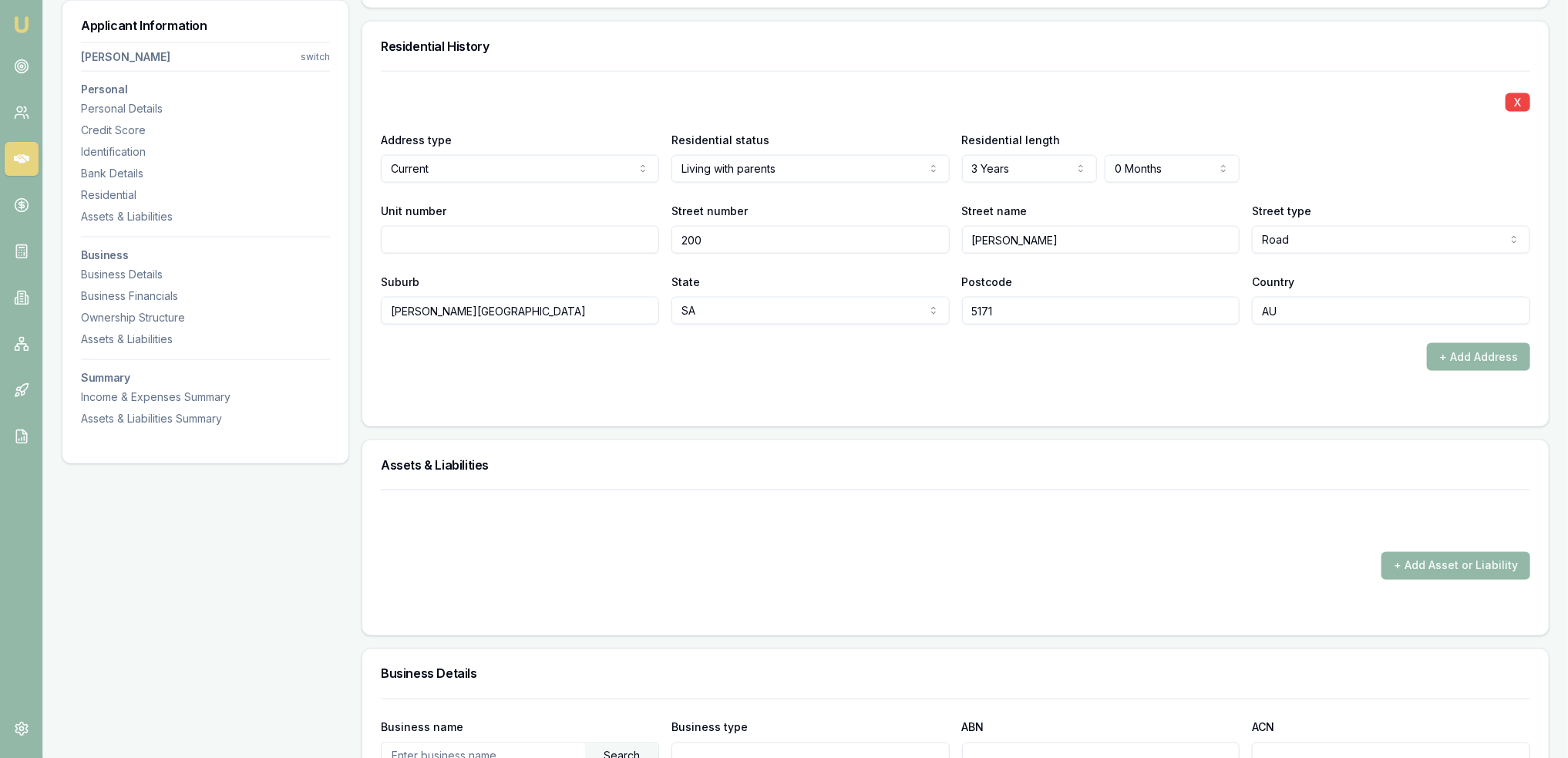
click at [971, 542] on div "+ Add Asset or Liability" at bounding box center [956, 534] width 1149 height 90
click at [1447, 557] on button "+ Add Asset or Liability" at bounding box center [1456, 566] width 149 height 28
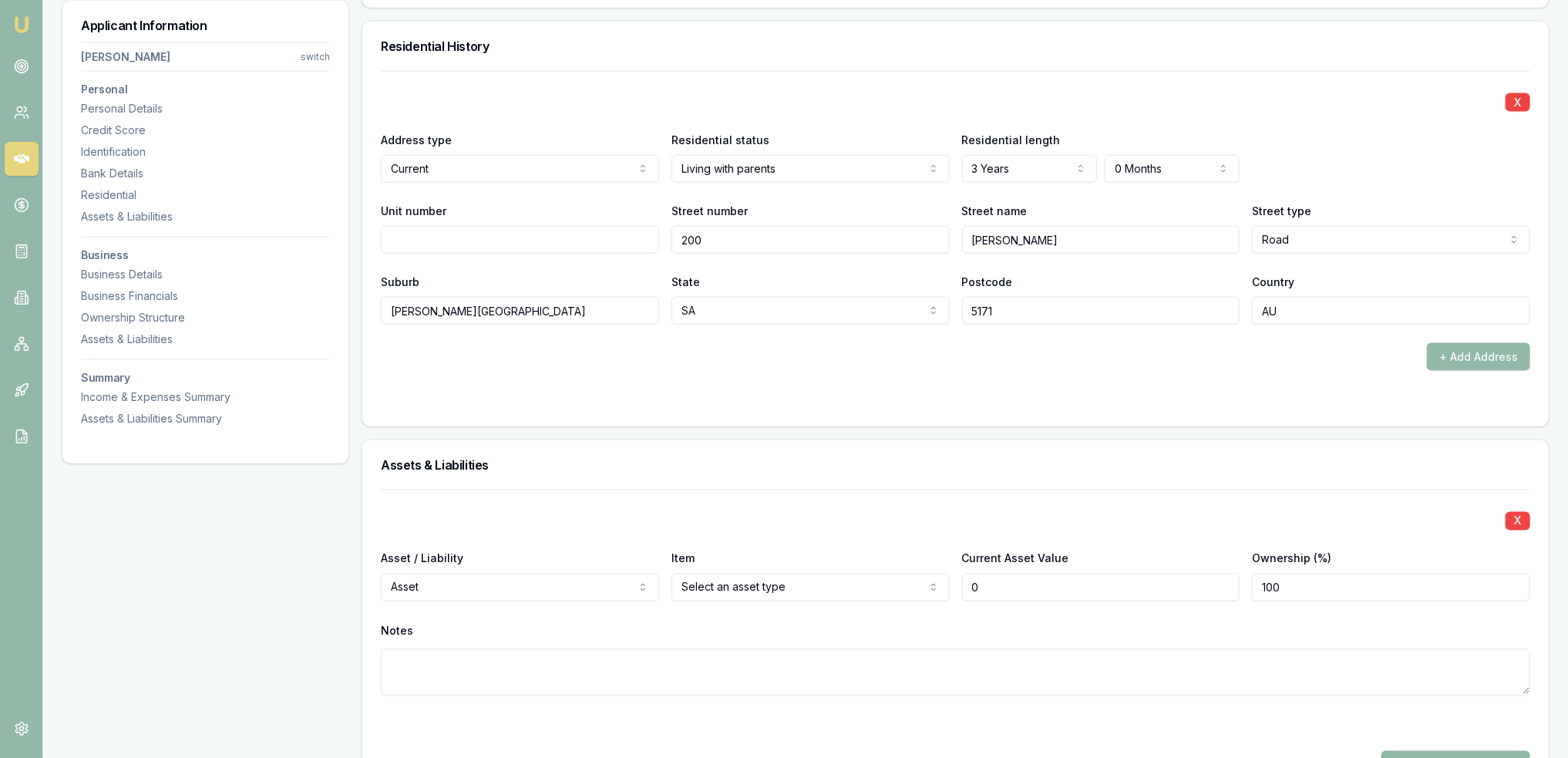
scroll to position [1542, 0]
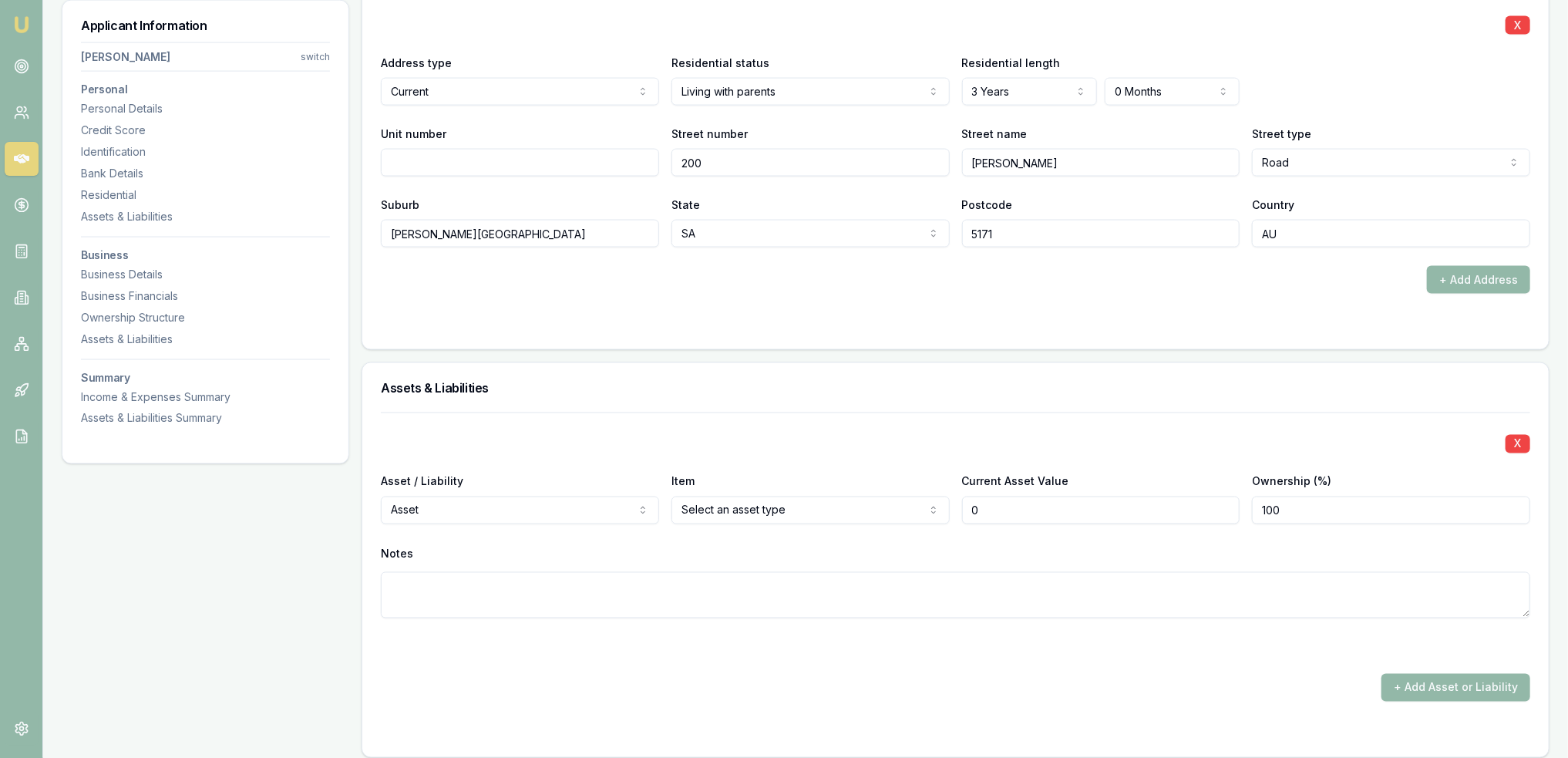
type input "$0"
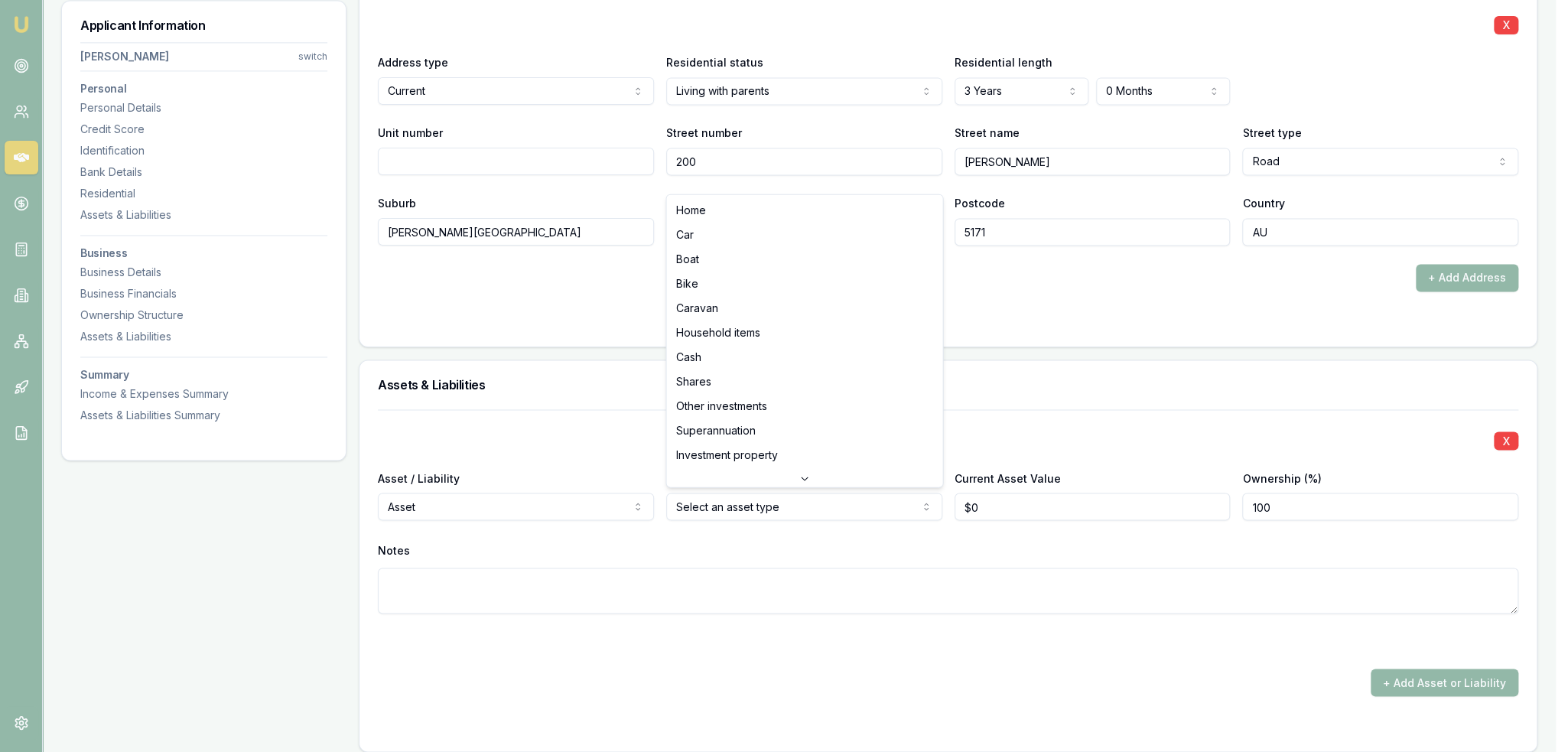
select select "CAR"
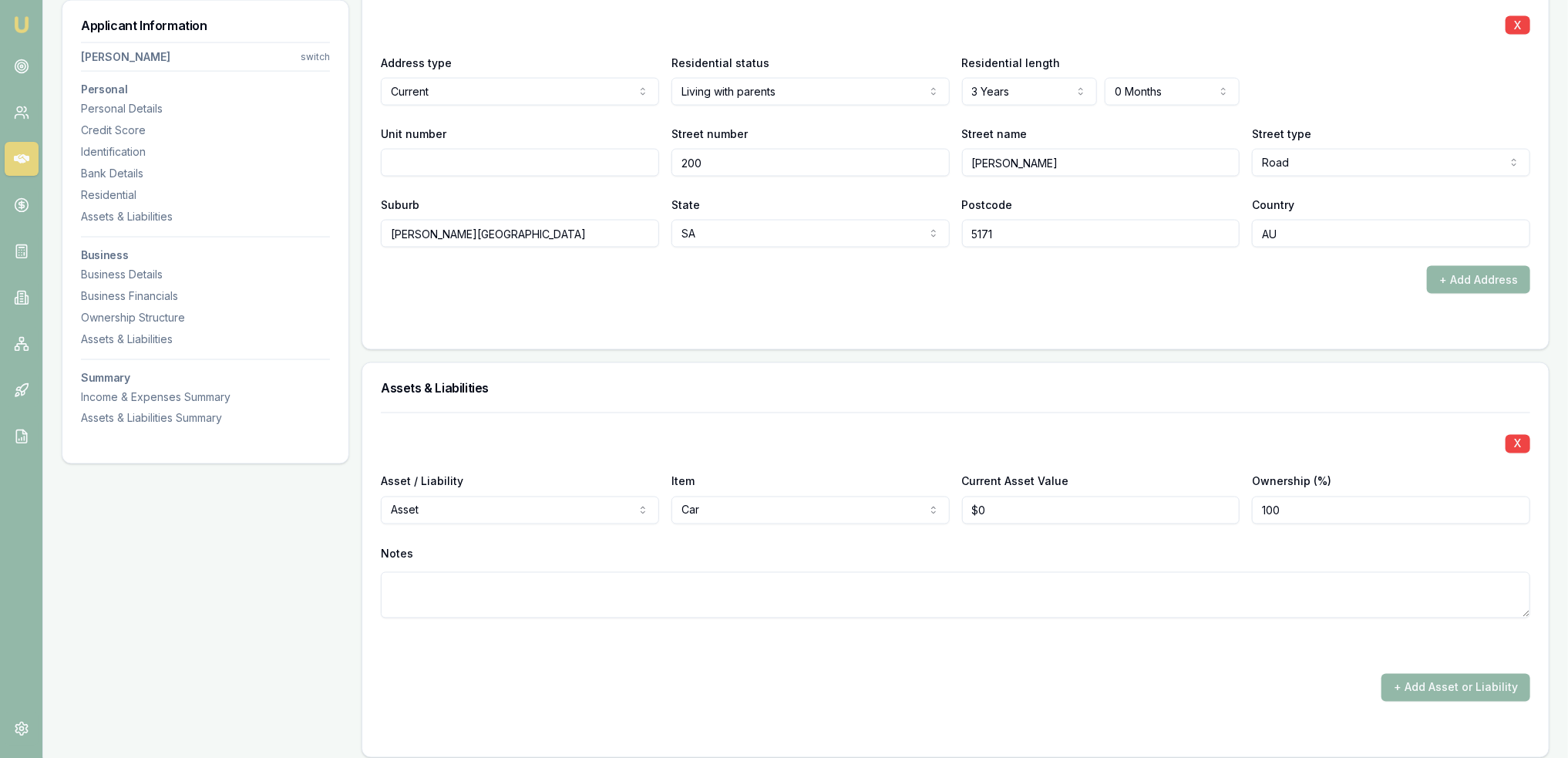
type input "0"
type input "$4,000"
type textarea "2016 Holden Captiva"
click at [1476, 679] on button "+ Add Asset or Liability" at bounding box center [1456, 688] width 149 height 28
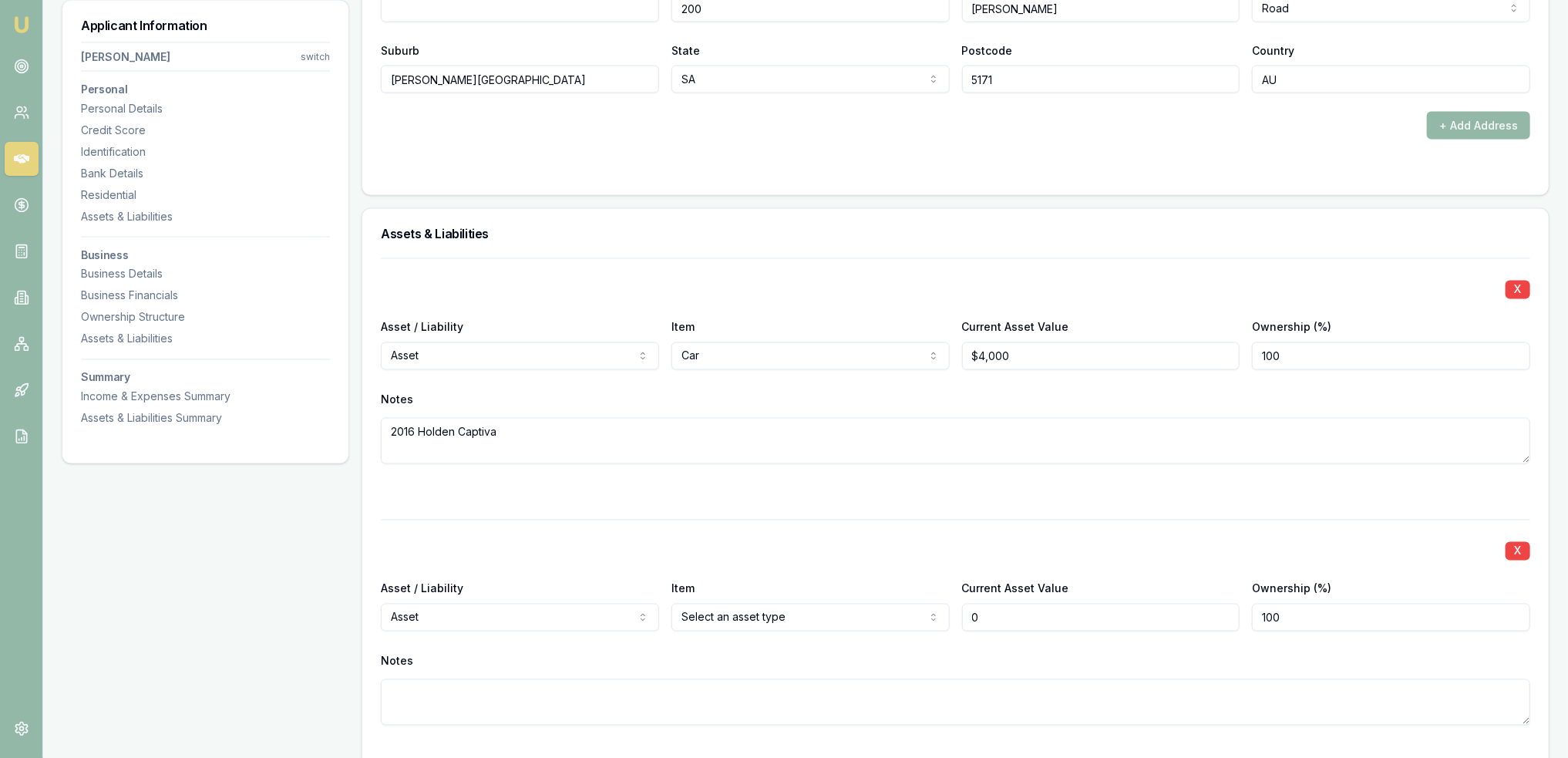
scroll to position [1721, 0]
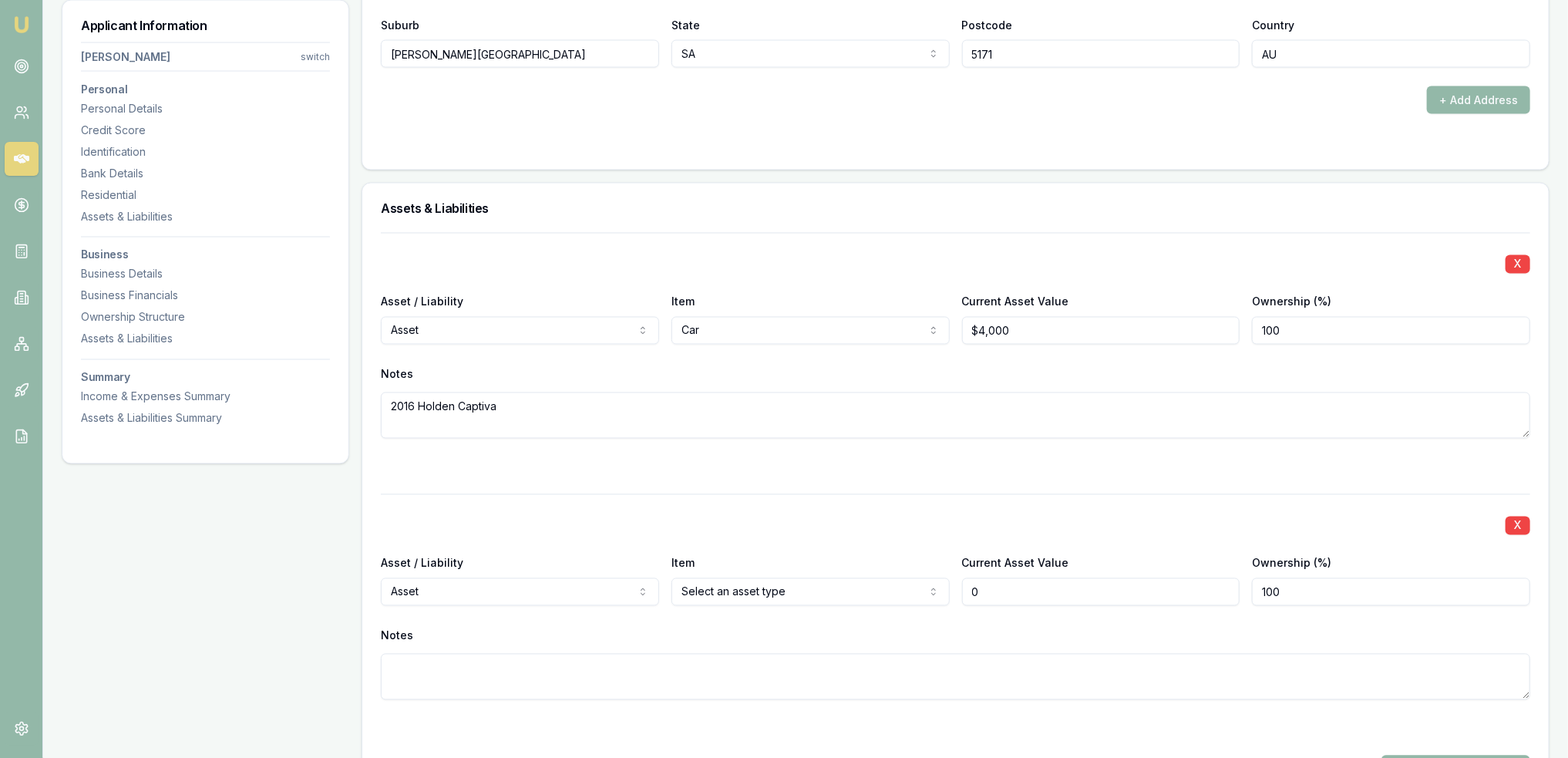
type input "$0"
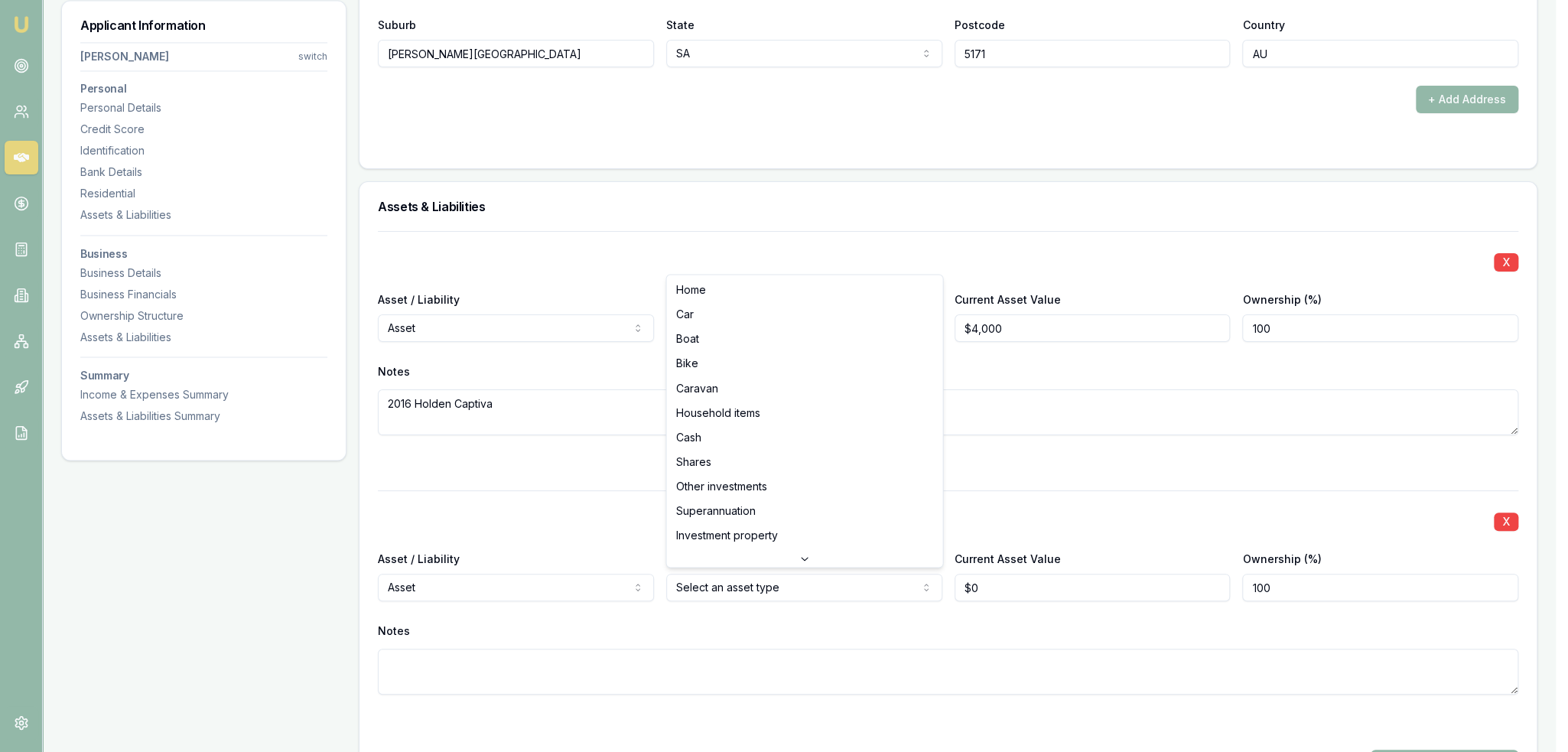
select select "HOUSEHOLD_ITEMS"
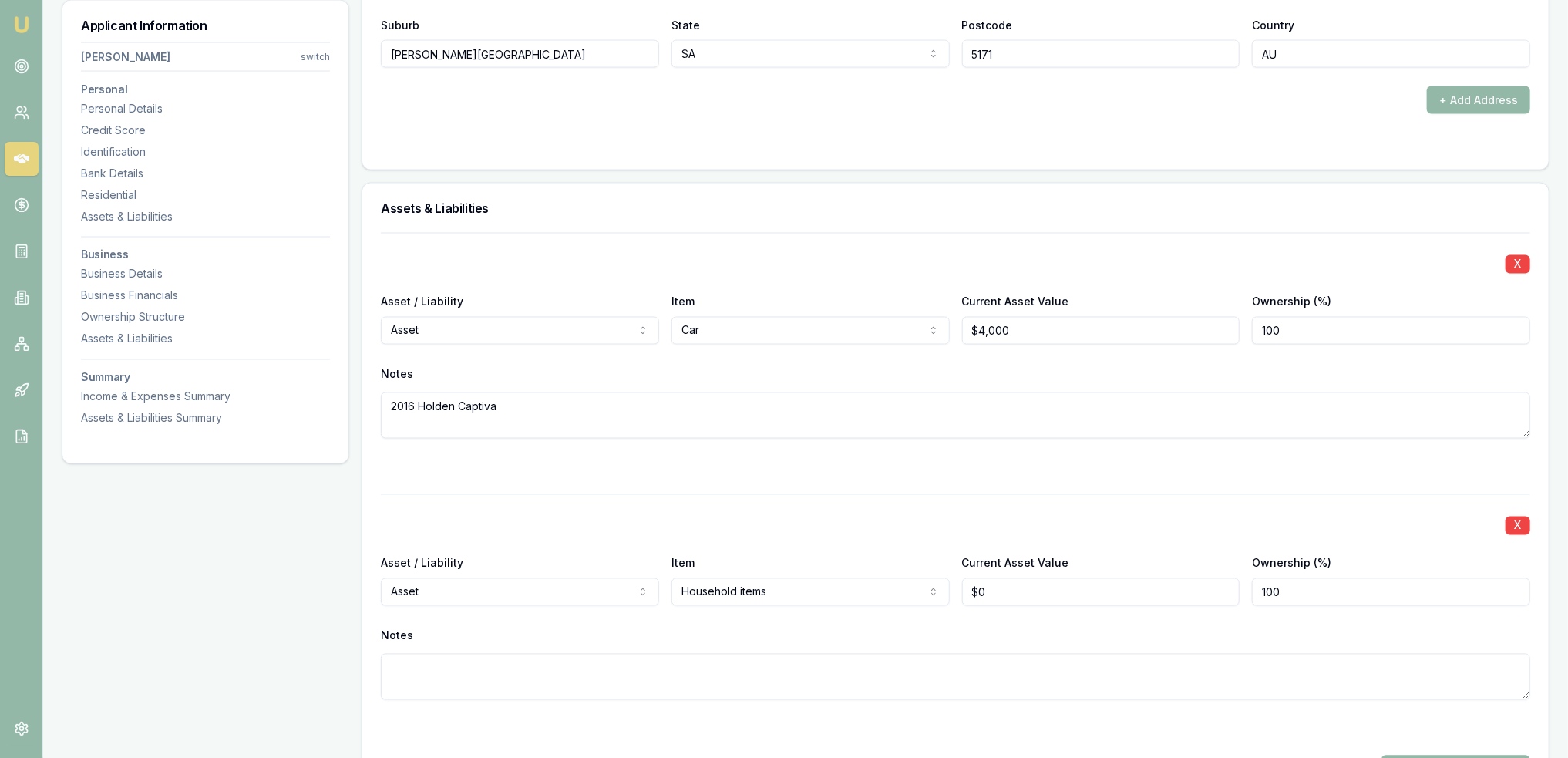
click at [700, 682] on textarea at bounding box center [956, 677] width 1149 height 47
type input "0"
drag, startPoint x: 999, startPoint y: 591, endPoint x: 966, endPoint y: 586, distance: 33.4
click at [966, 586] on input "0" at bounding box center [1102, 592] width 278 height 28
type input "$20,000"
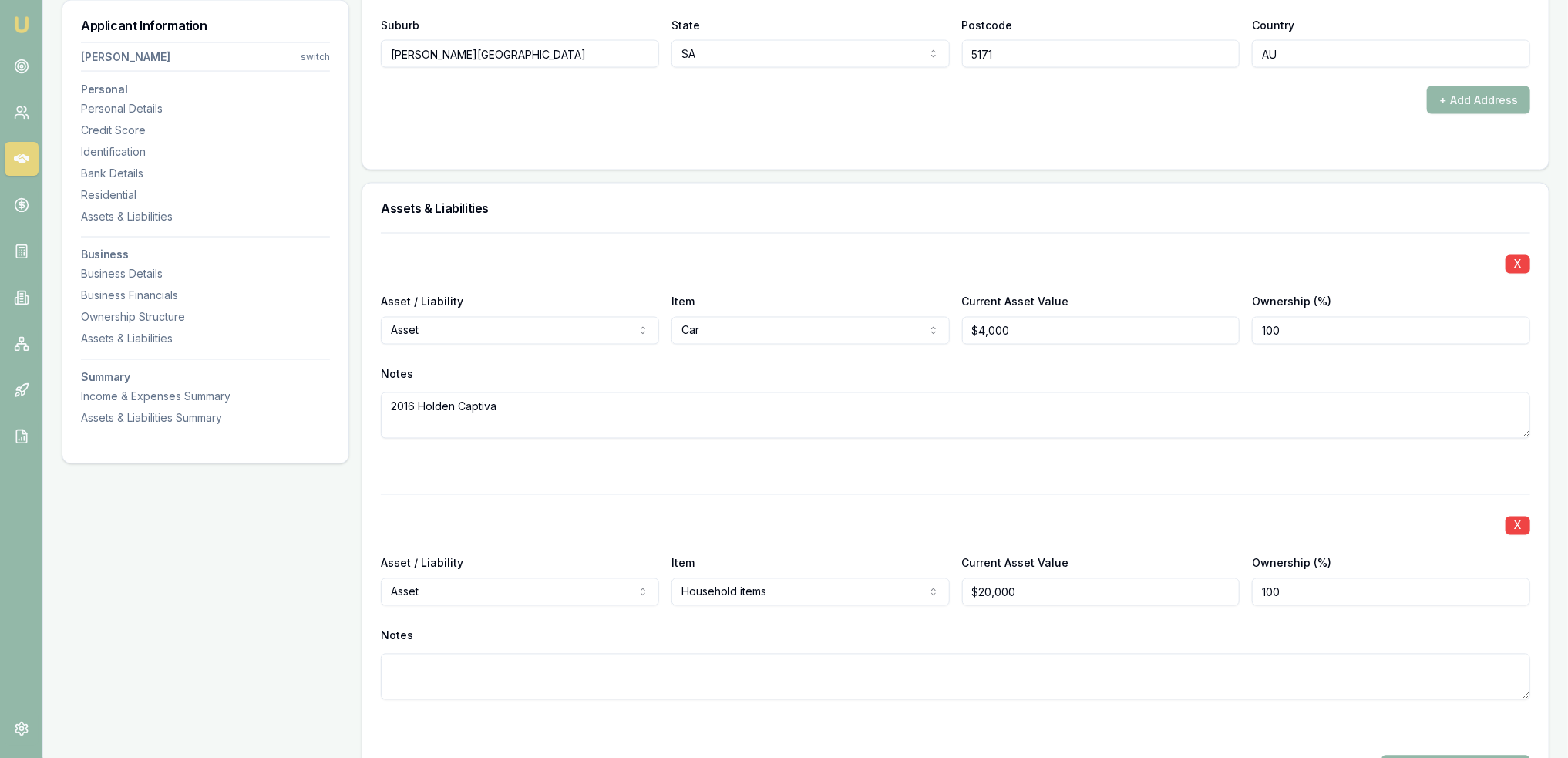
click at [1137, 672] on textarea at bounding box center [956, 677] width 1149 height 47
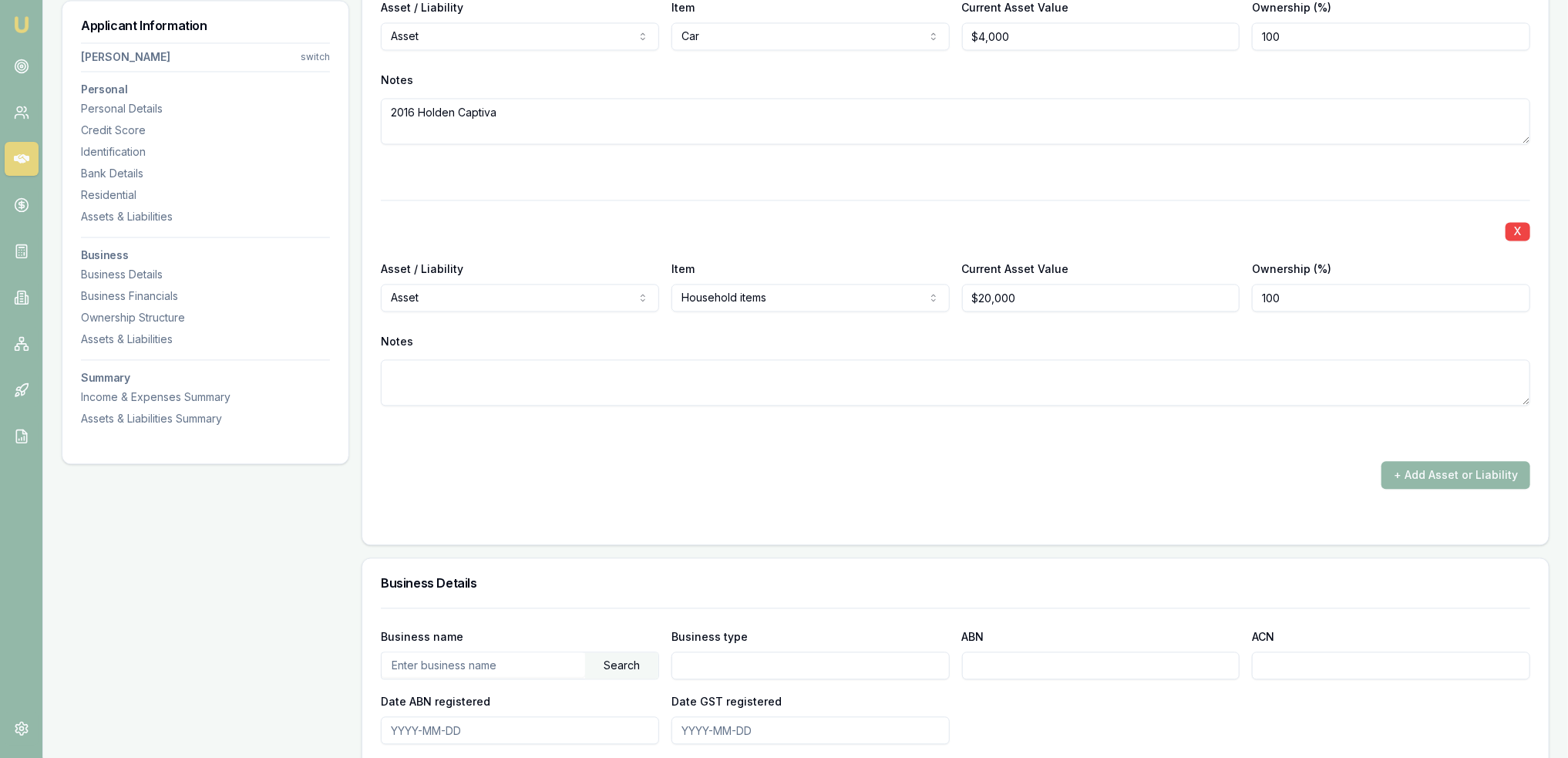
scroll to position [2106, 0]
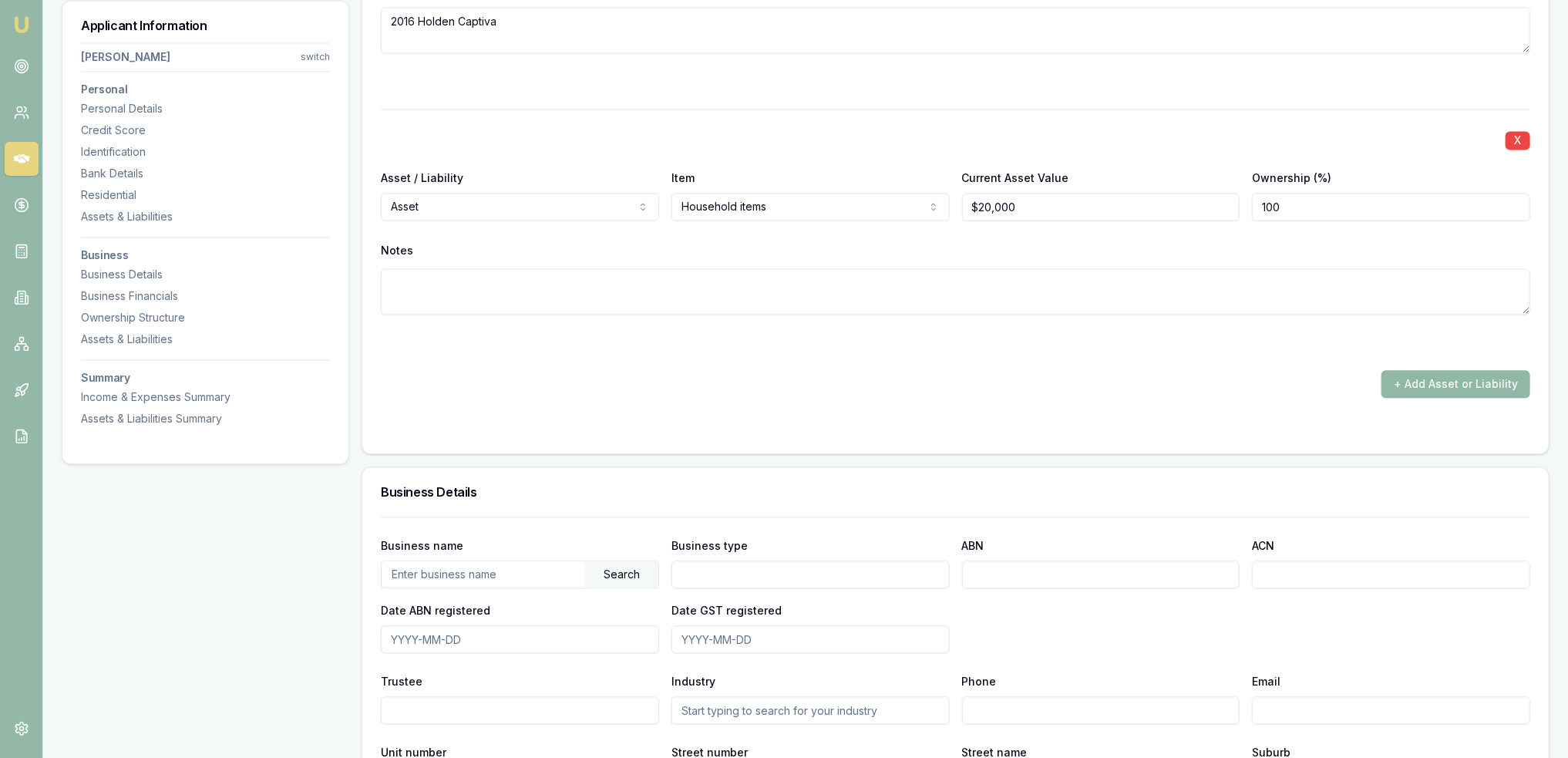
click at [1464, 385] on button "+ Add Asset or Liability" at bounding box center [1456, 384] width 149 height 28
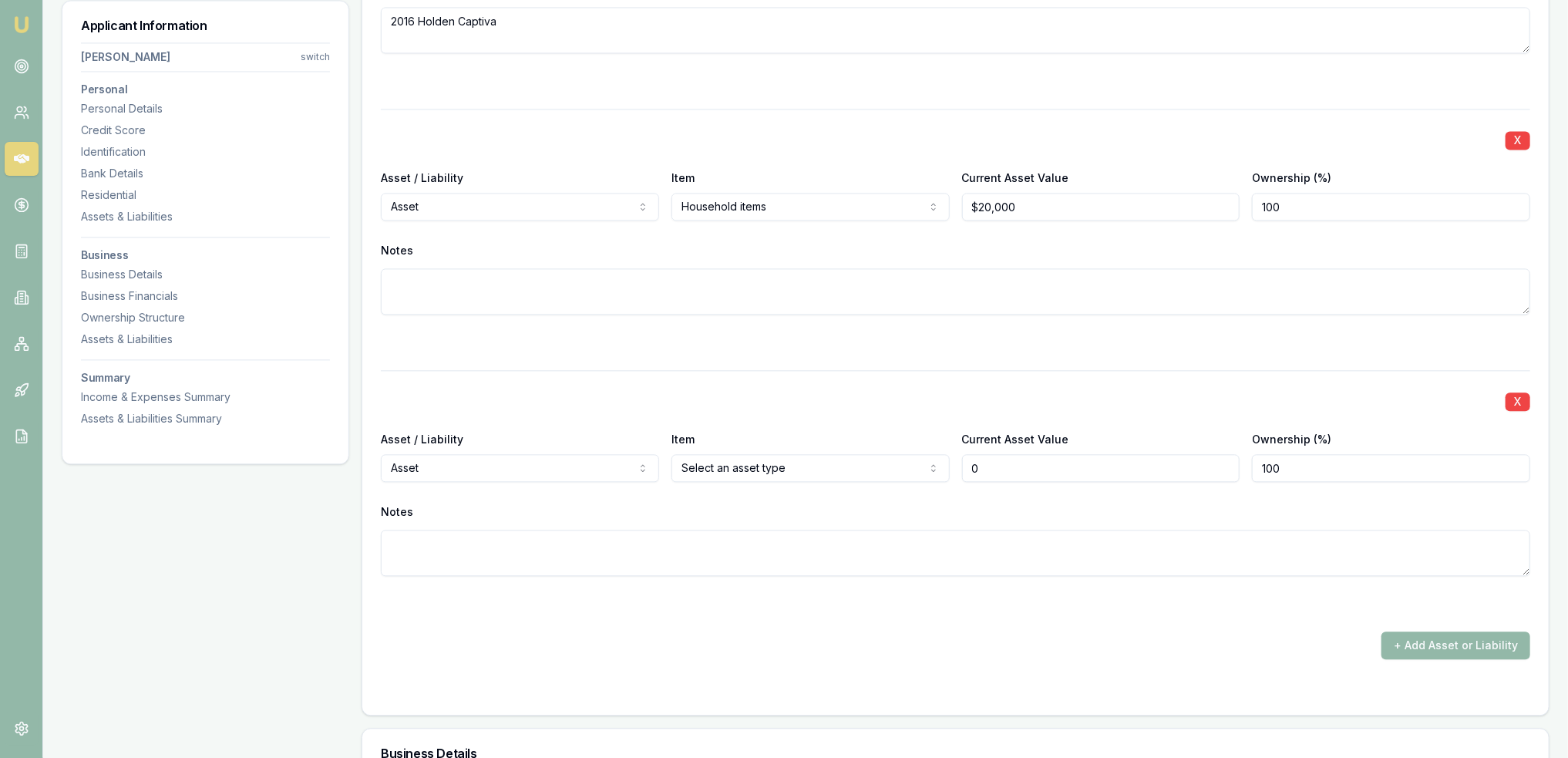
type input "$0"
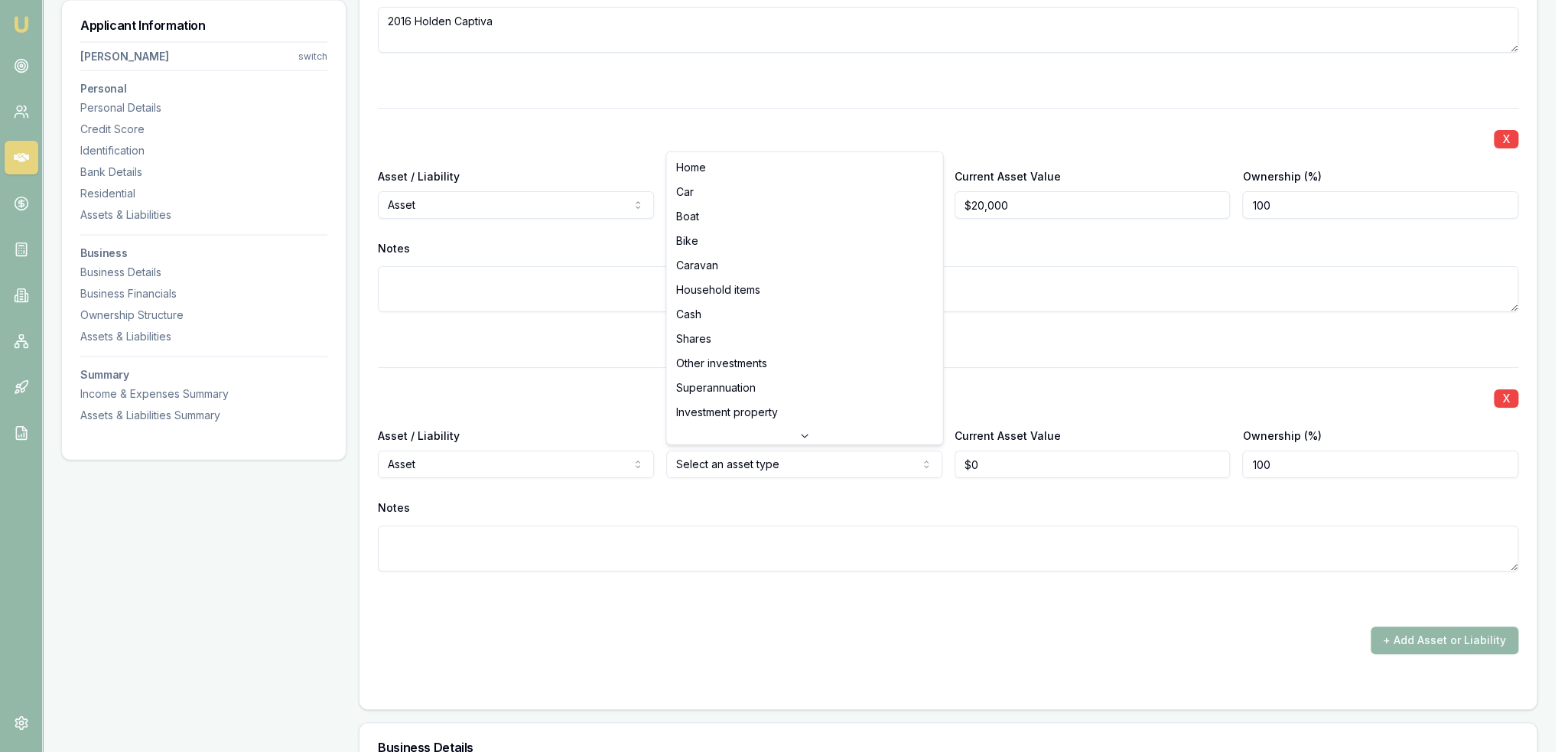
select select "CASH"
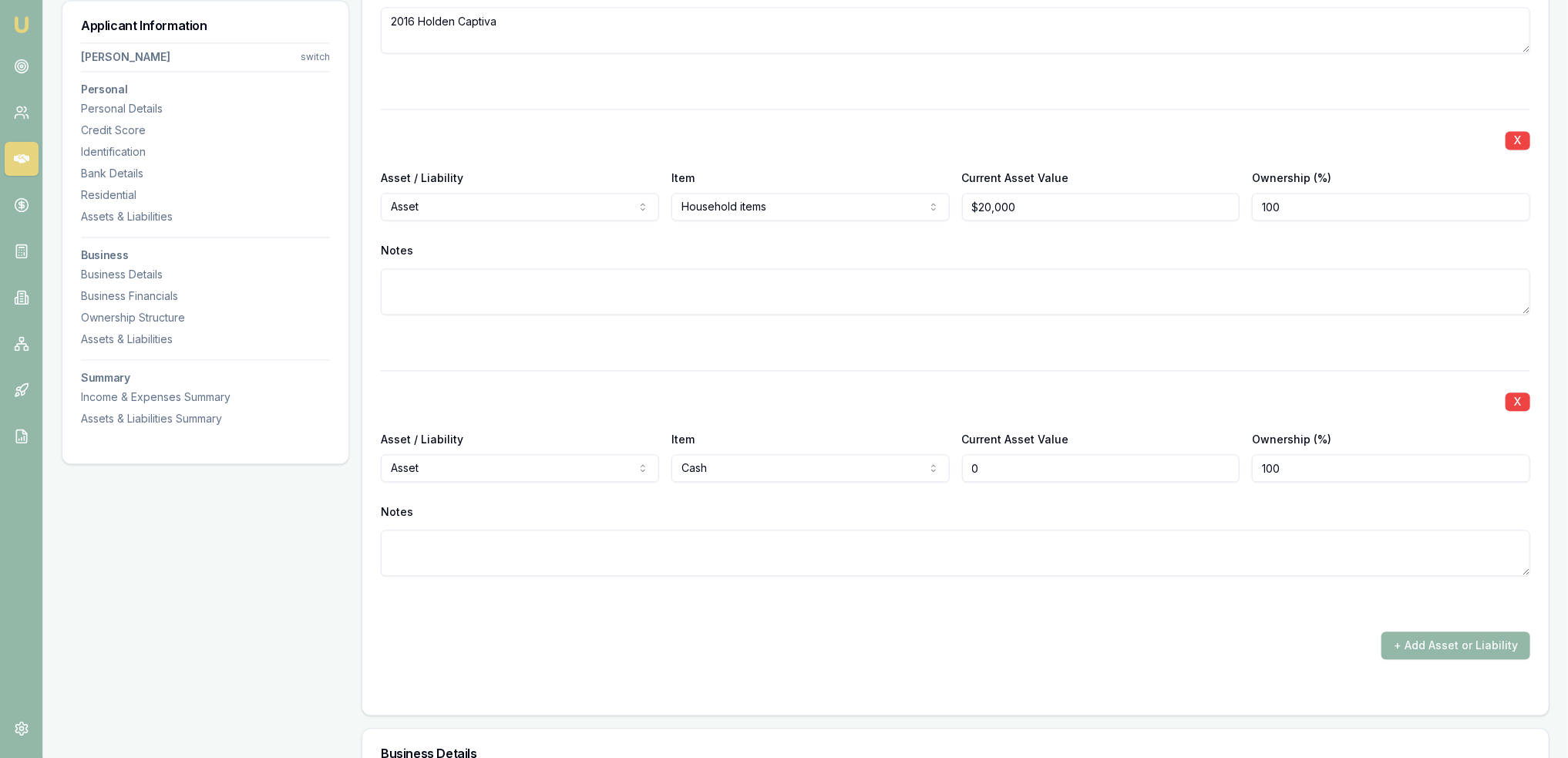
type input "$0"
click at [903, 545] on textarea at bounding box center [956, 553] width 1149 height 47
type textarea "Personal savings"
drag, startPoint x: 1024, startPoint y: 470, endPoint x: 865, endPoint y: 468, distance: 159.0
click at [884, 468] on div "Asset / Liability Asset Asset Liability Item Cash Home Car Boat Bike Caravan Ho…" at bounding box center [956, 455] width 1149 height 53
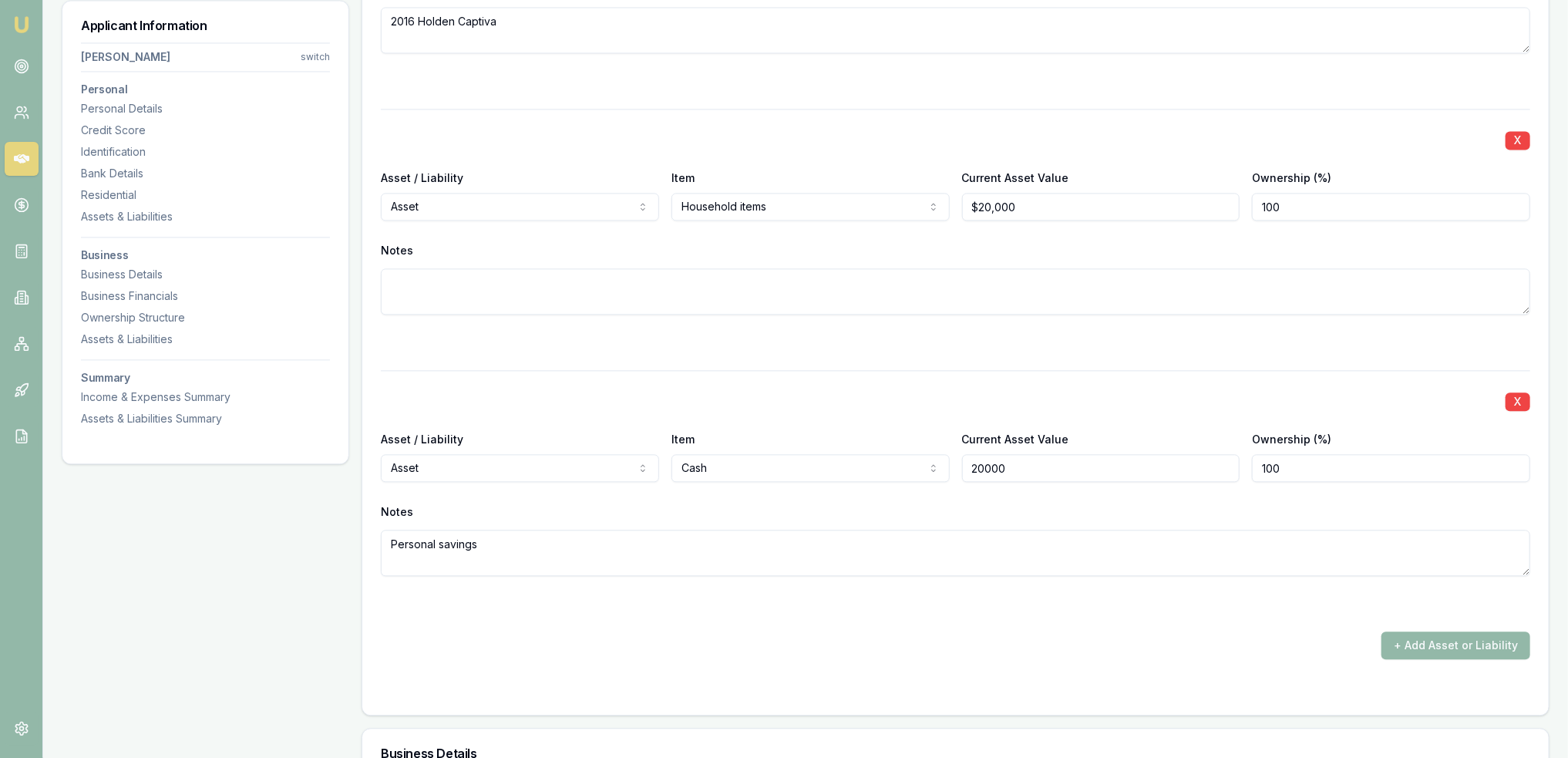
type input "$20,000"
click at [852, 501] on div "Notes" at bounding box center [956, 511] width 1149 height 23
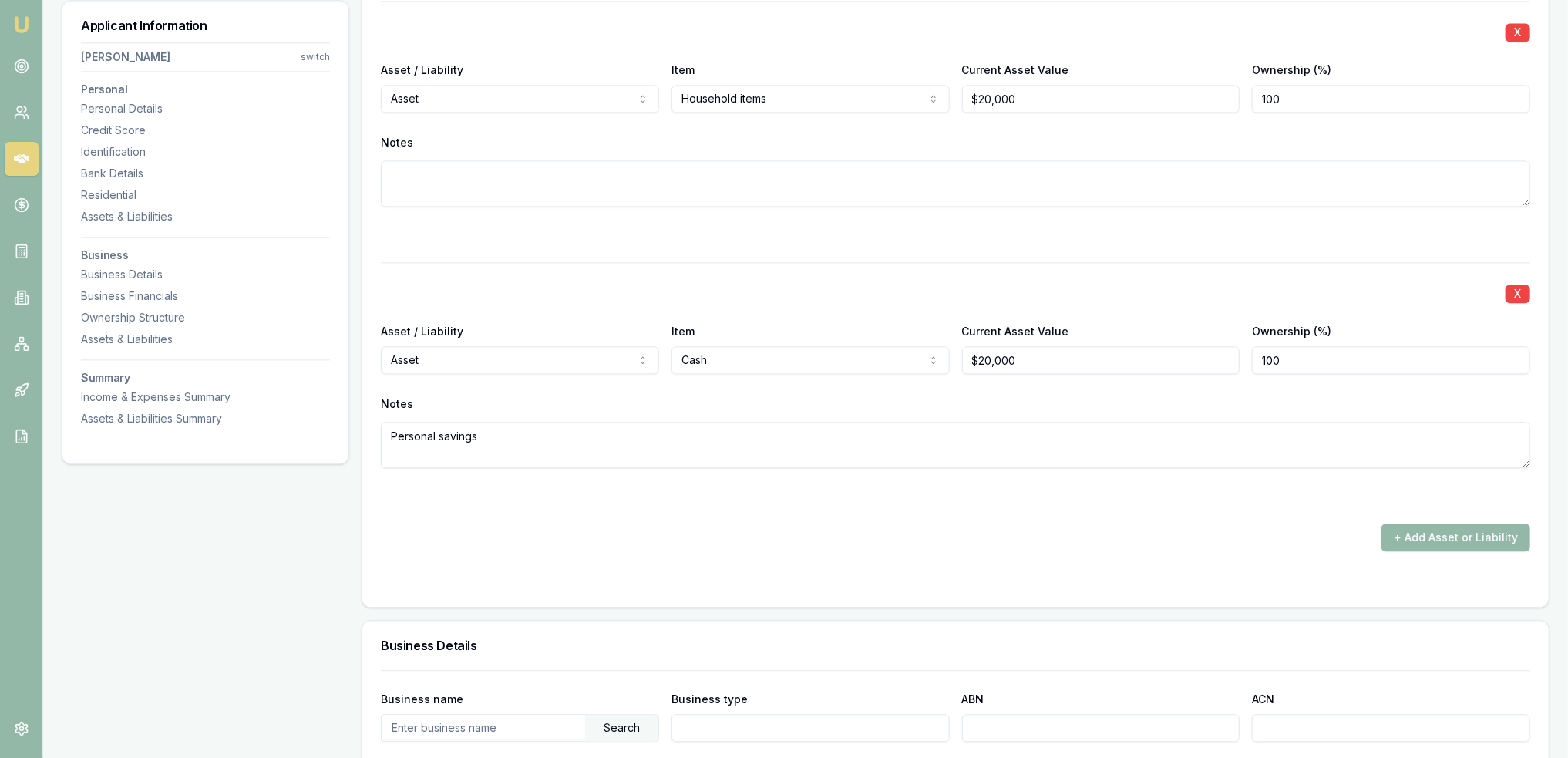
scroll to position [2261, 0]
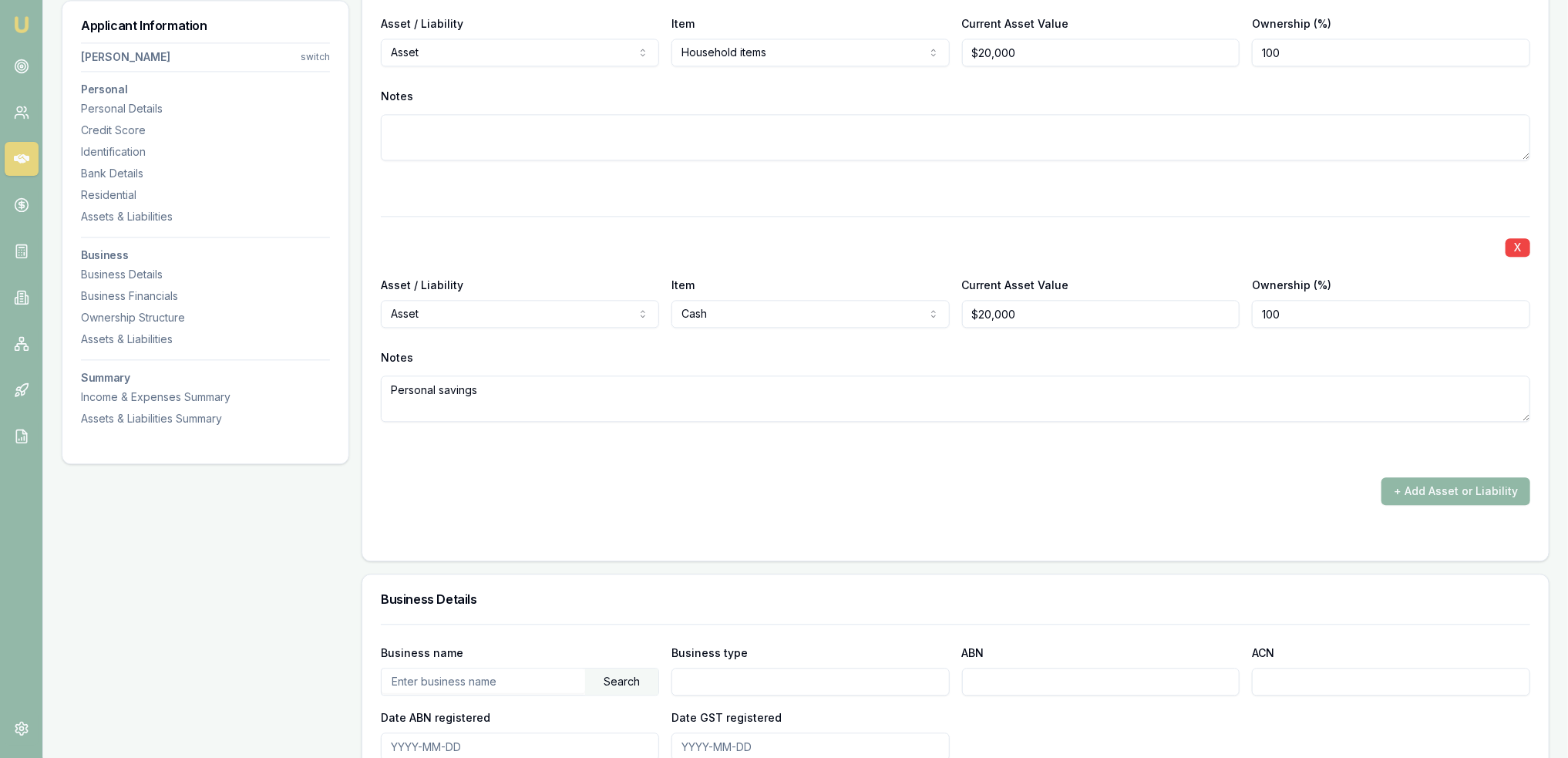
click at [1446, 491] on button "+ Add Asset or Liability" at bounding box center [1456, 491] width 149 height 28
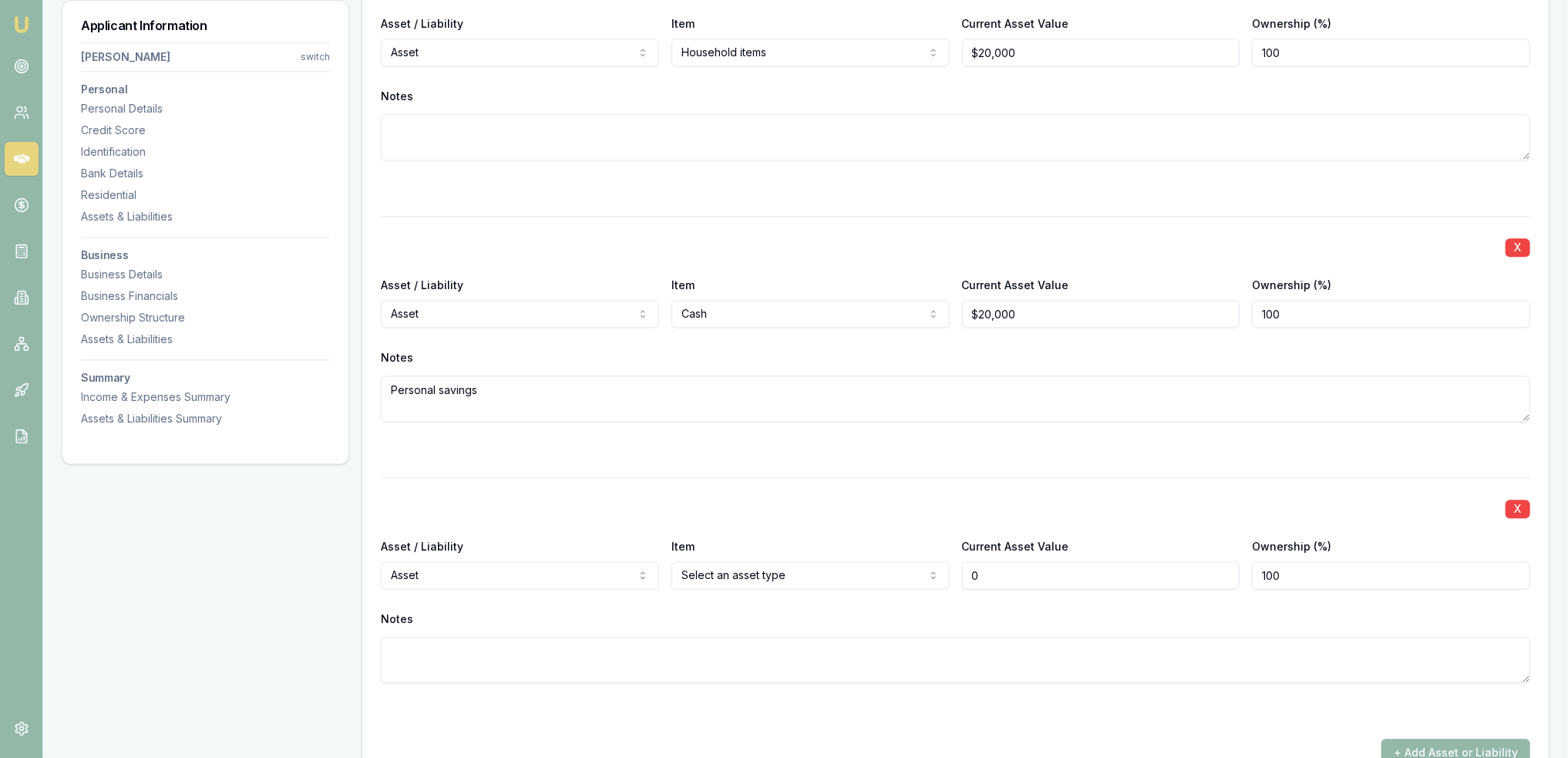
type input "$0"
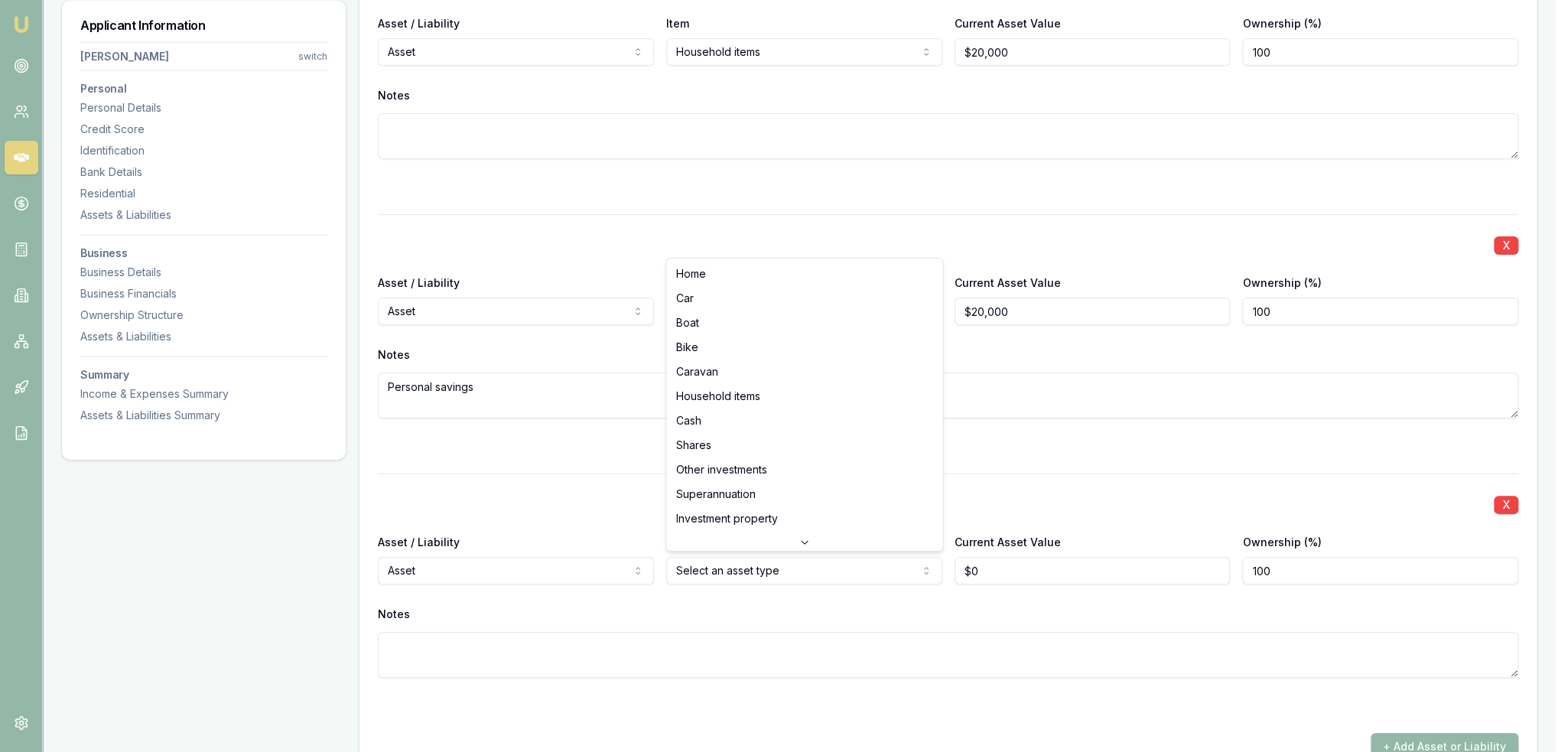
select select "SUPERANNUATION"
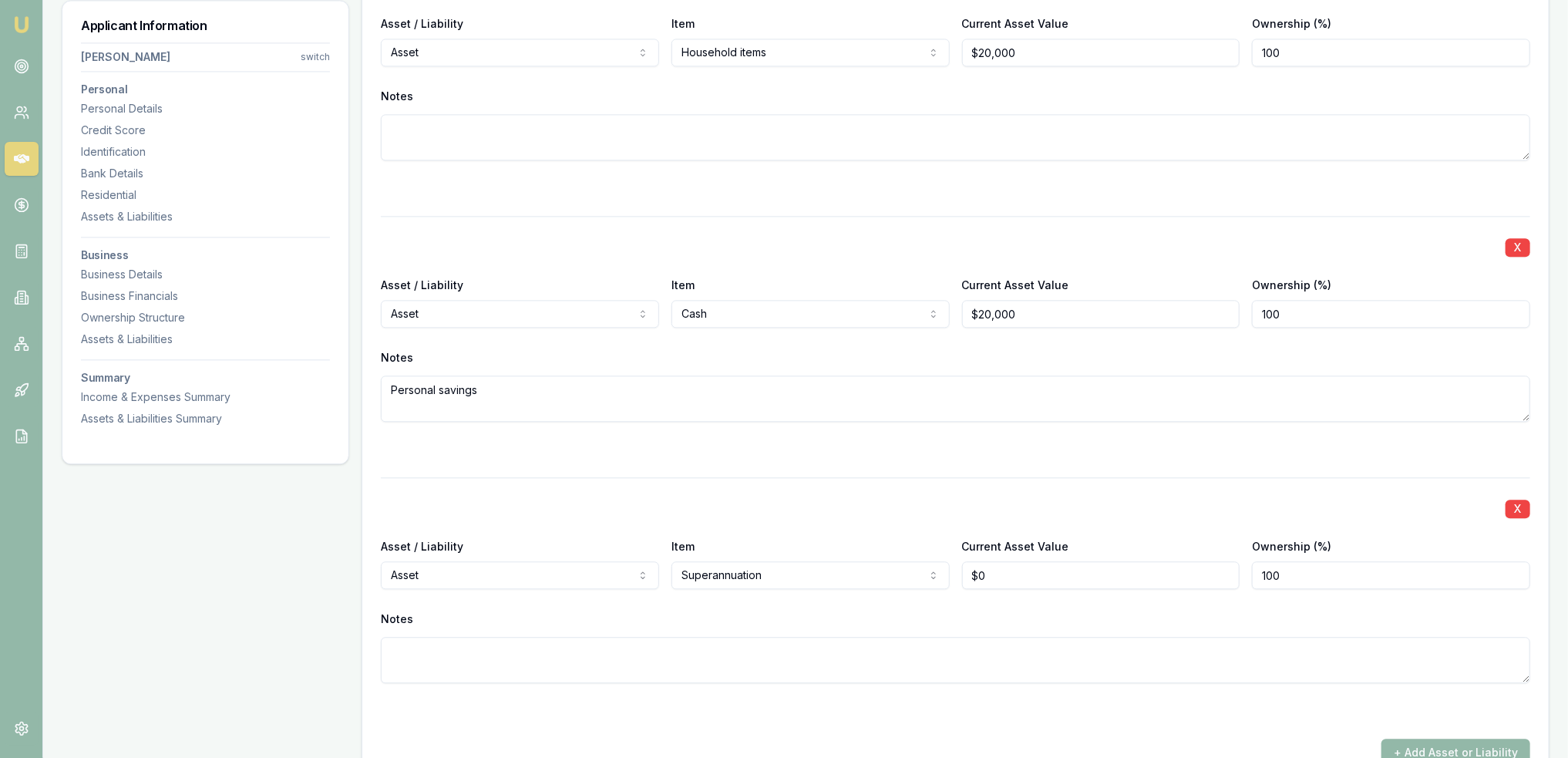
type input "0"
type input "$35,000"
click at [993, 695] on div "X Asset / Liability Asset Asset Liability Item Superannuation Home Car Boat Bik…" at bounding box center [956, 598] width 1149 height 243
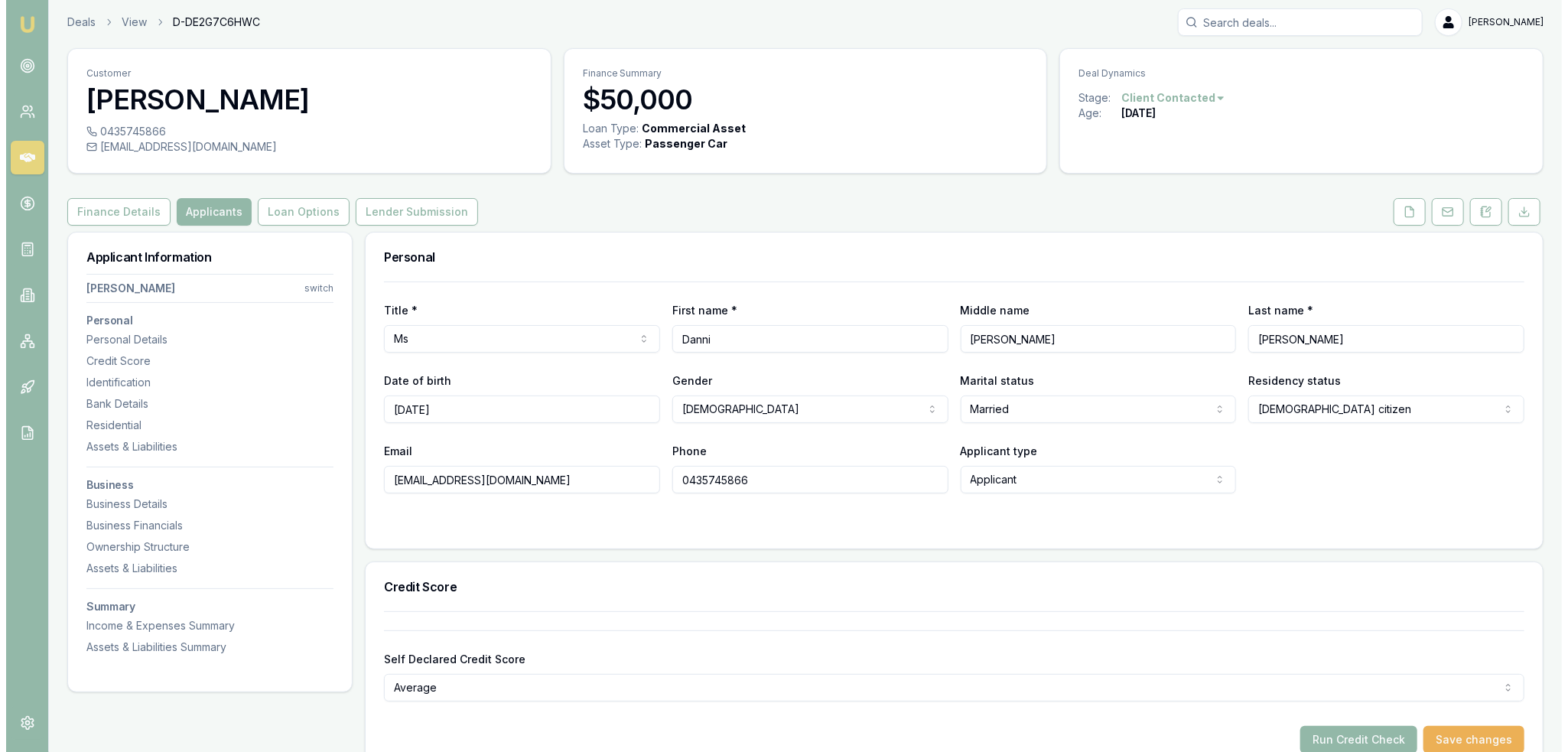
scroll to position [0, 0]
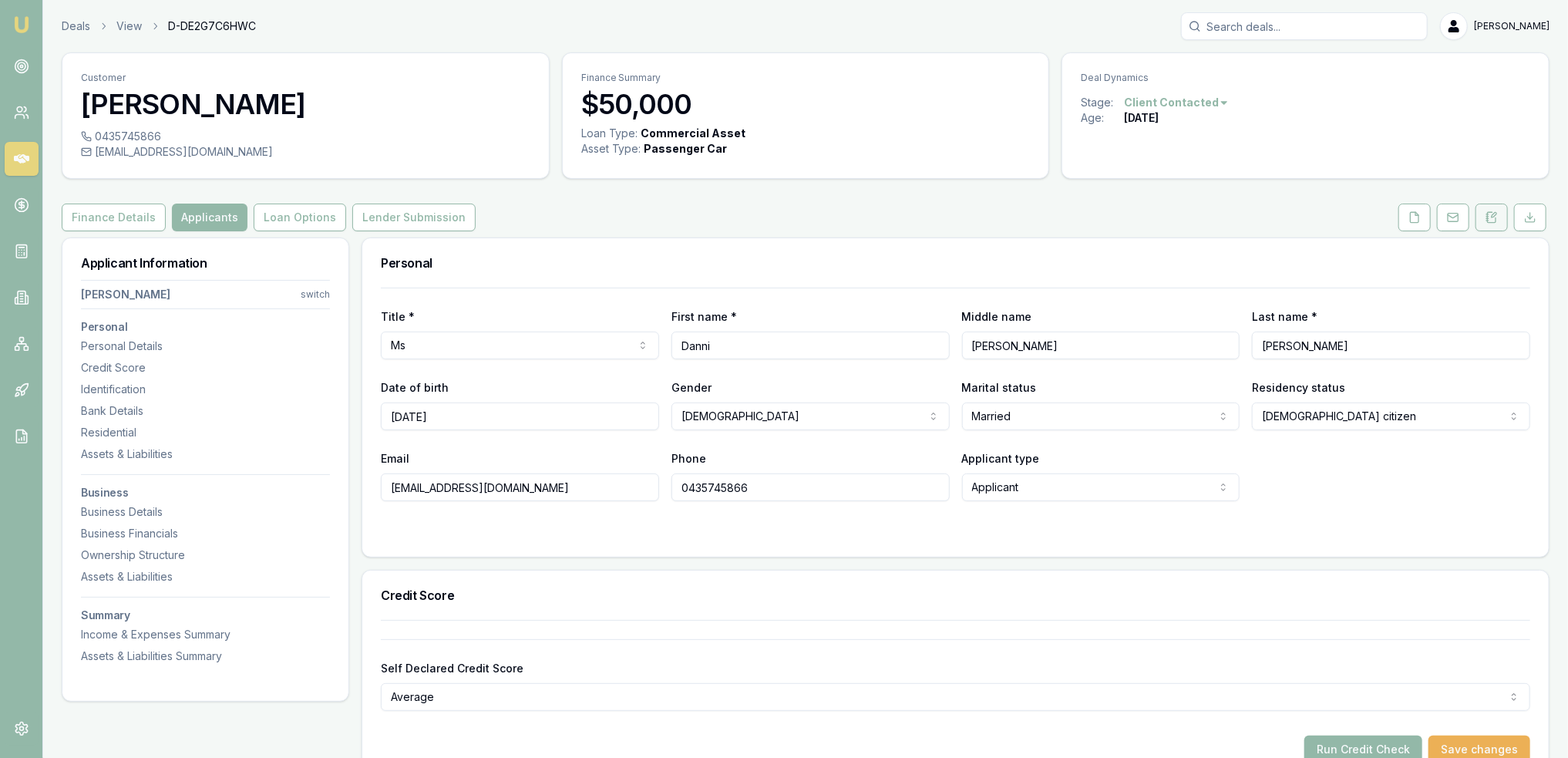
click at [1491, 212] on icon at bounding box center [1492, 217] width 9 height 10
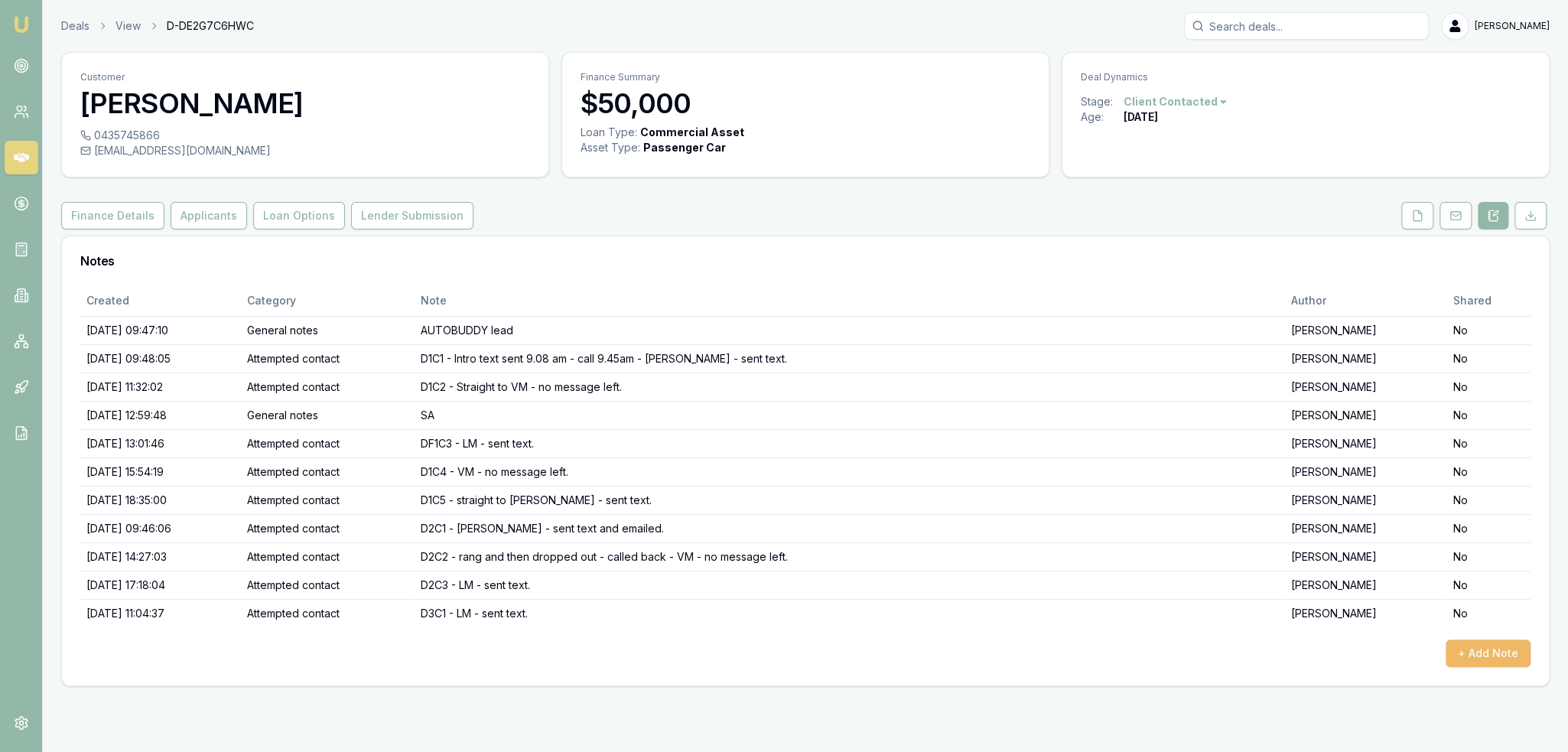
click at [1480, 645] on button "+ Add Note" at bounding box center [1487, 653] width 85 height 28
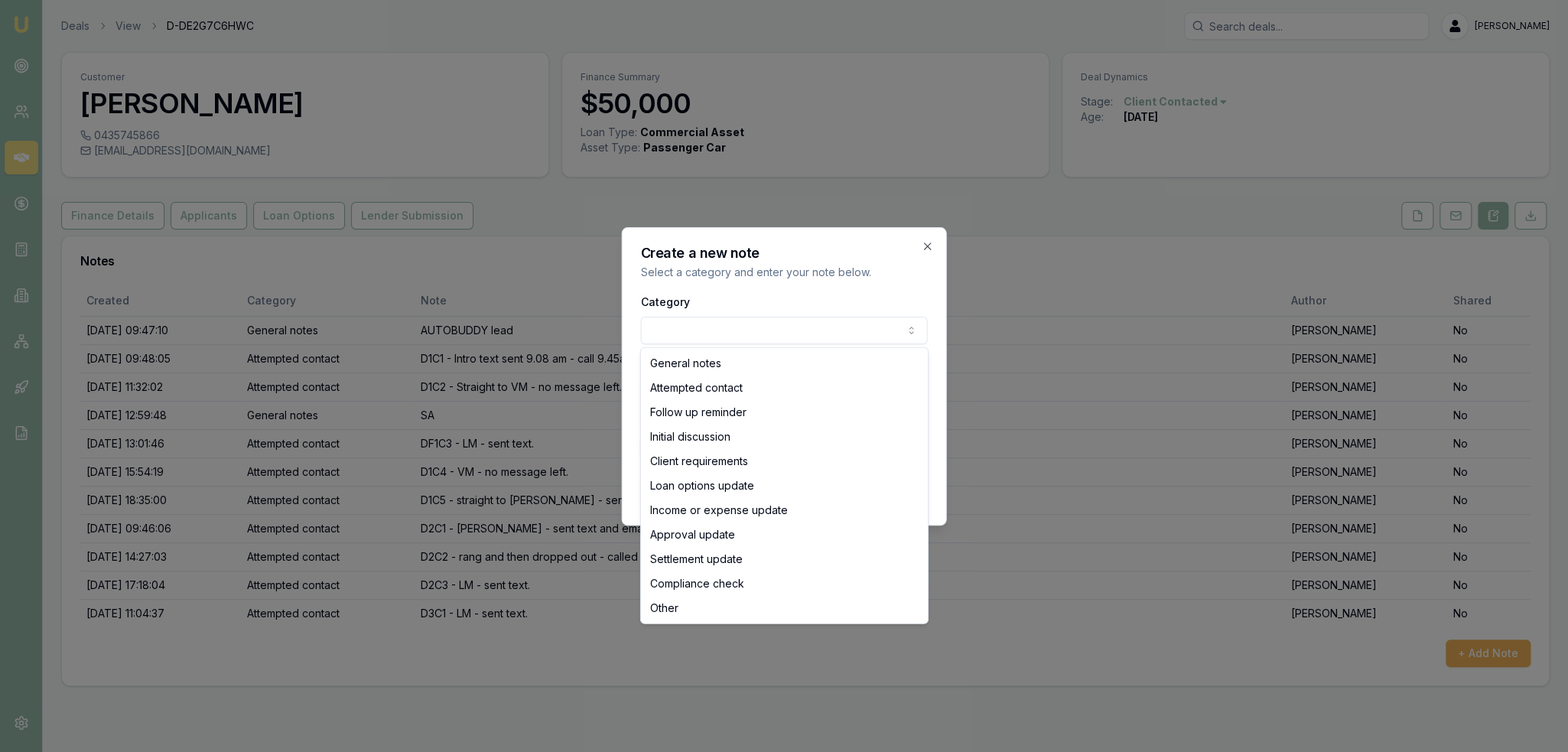
click at [876, 330] on body "Emu Broker Deals View D-DE2G7C6HWC Robyn Adams Toggle Menu Customer Danni Bella…" at bounding box center [784, 376] width 1568 height 752
select select "INITIAL_DISCUSSION"
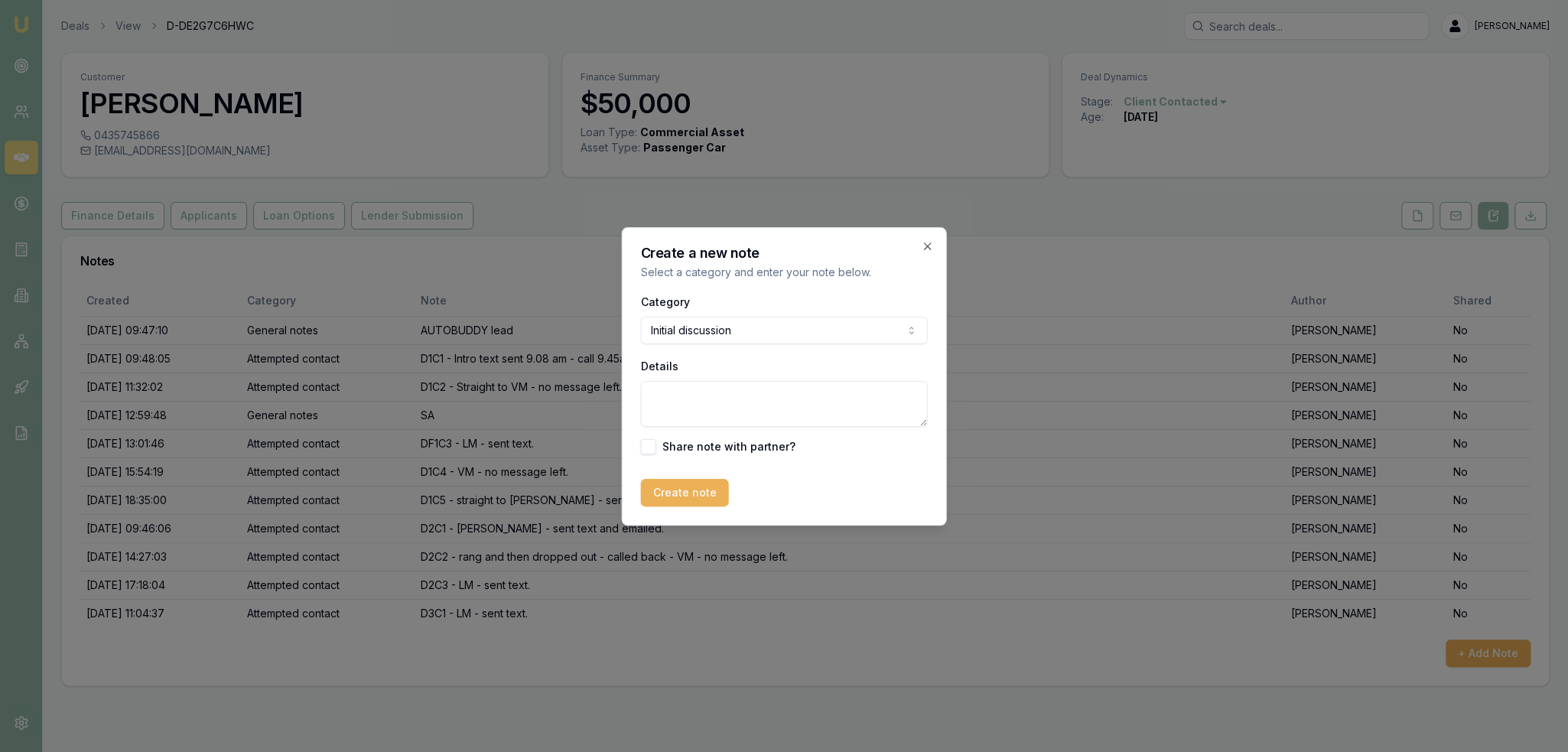
click at [718, 389] on textarea "Details" at bounding box center [784, 404] width 286 height 46
type textarea "l"
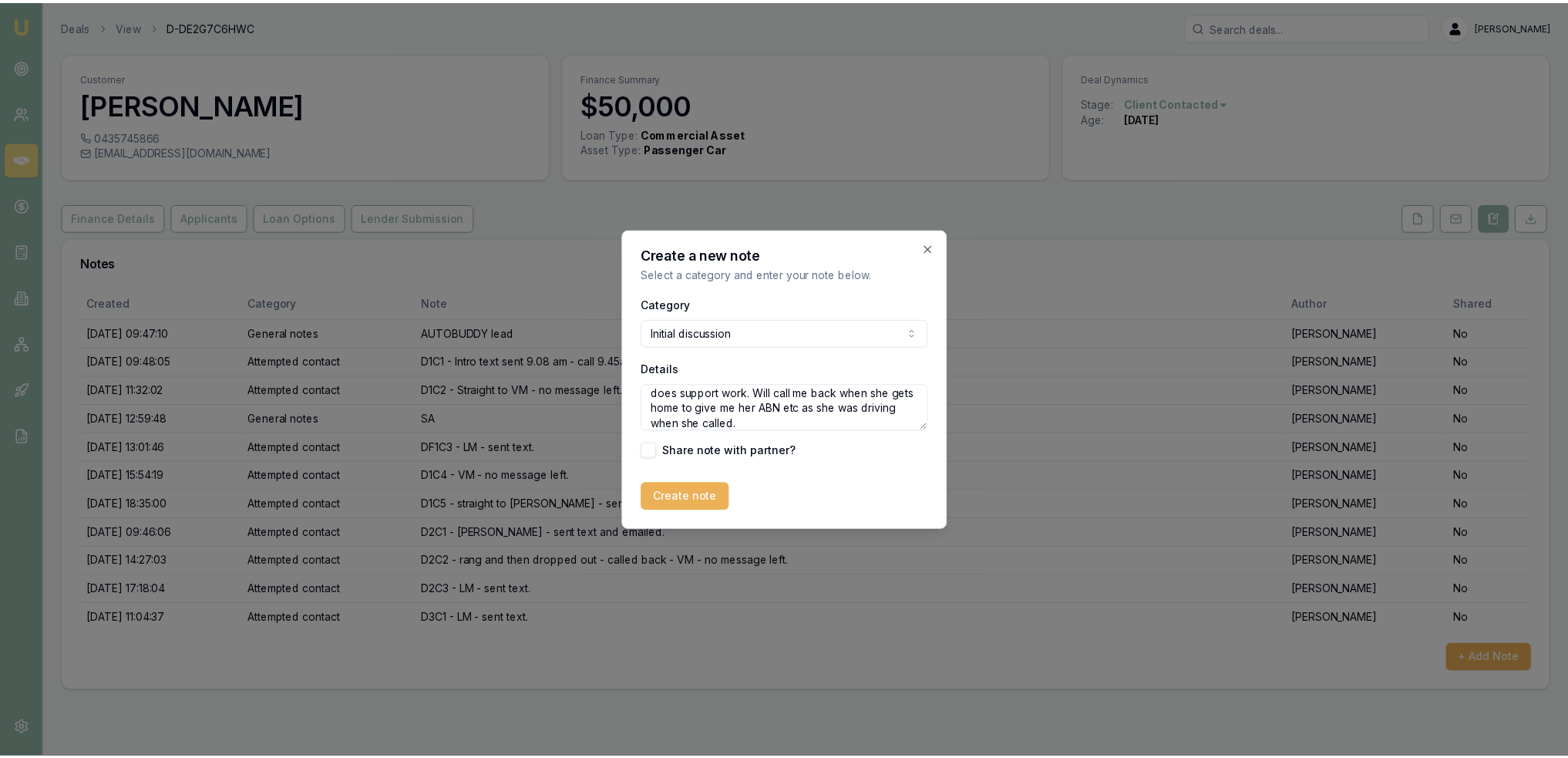
scroll to position [53, 0]
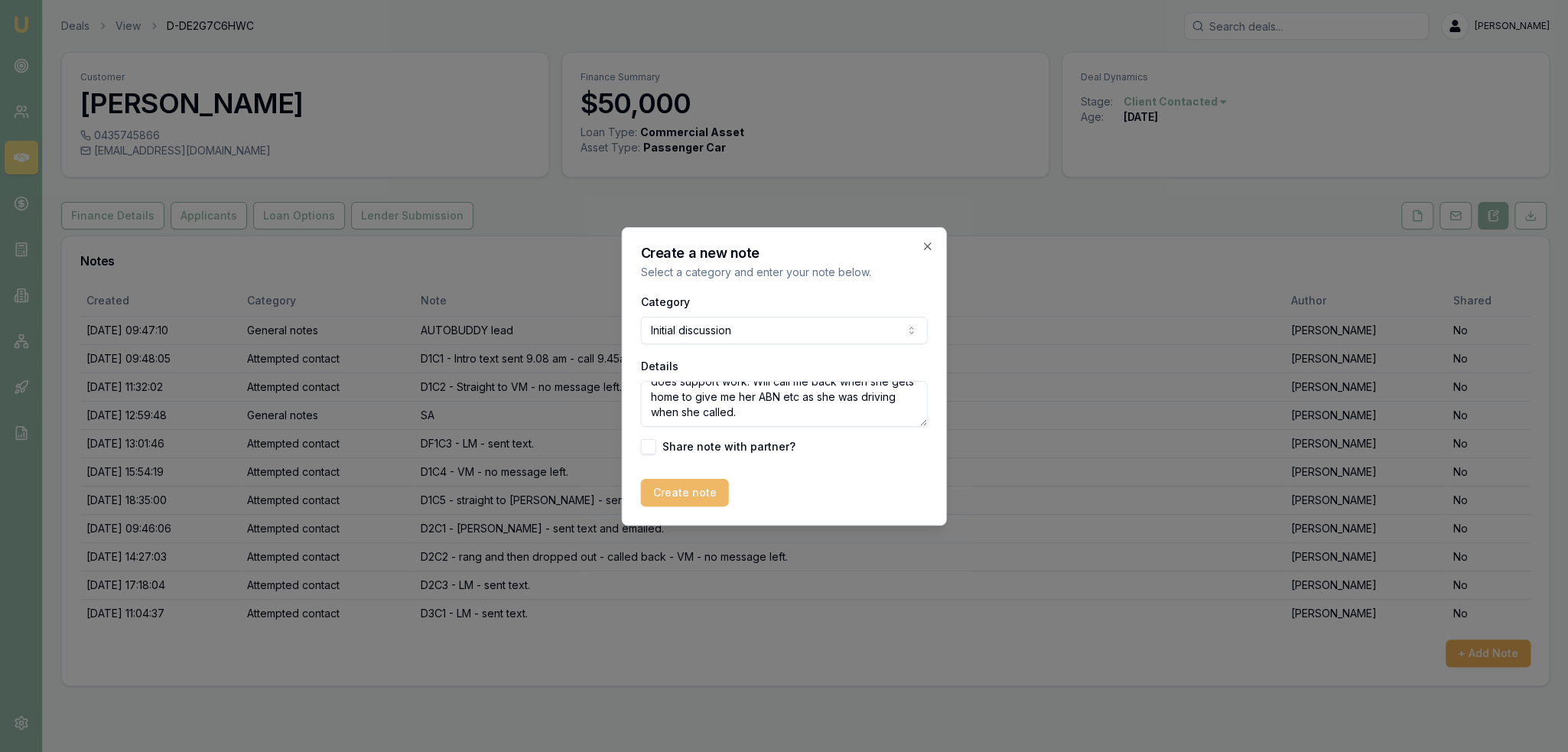
type textarea "Commercial - ABN + GST 08/24. Recently went sole trader to Pty Ltd. LWP. Wants …"
click at [691, 498] on button "Create note" at bounding box center [684, 492] width 88 height 28
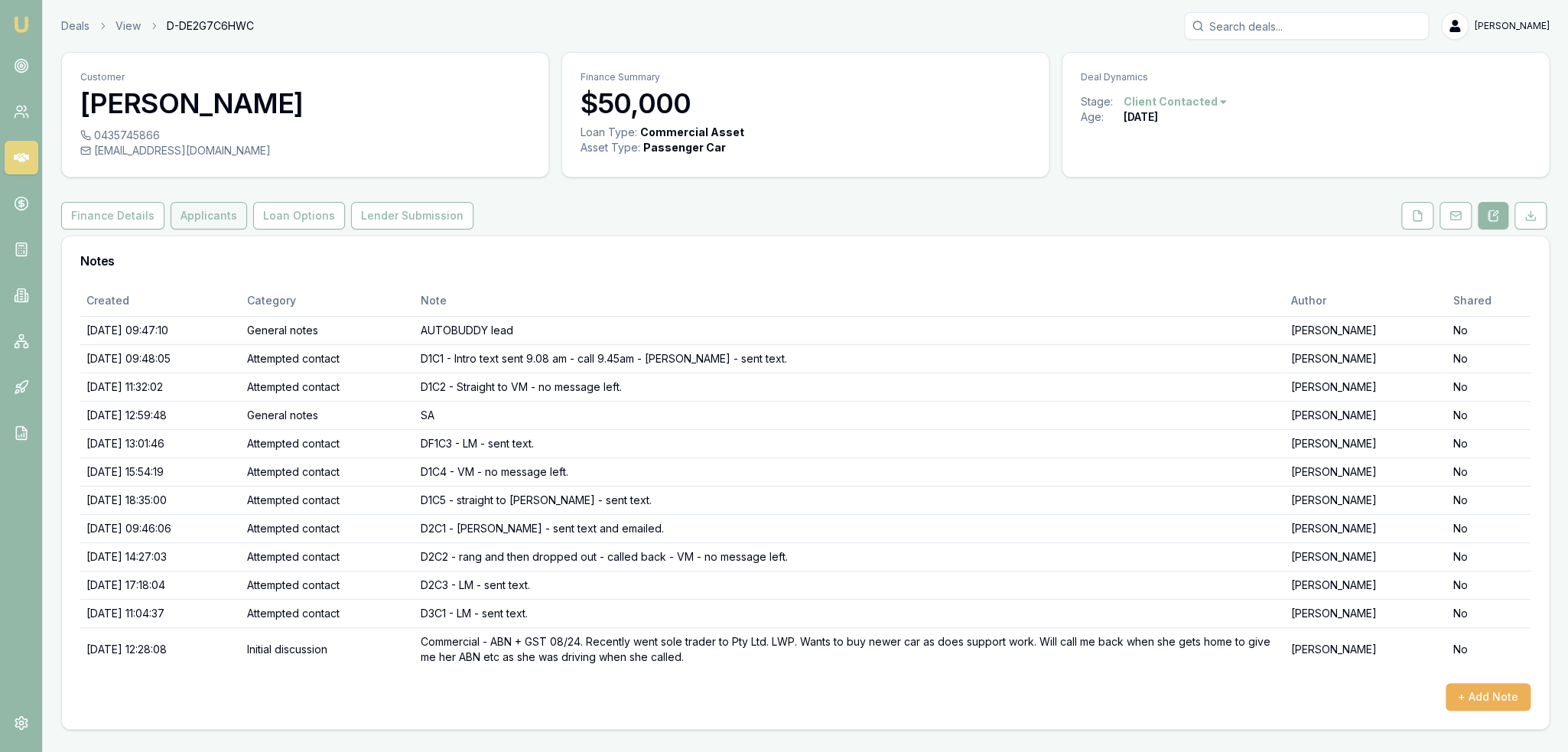
click at [198, 208] on button "Applicants" at bounding box center [209, 216] width 77 height 28
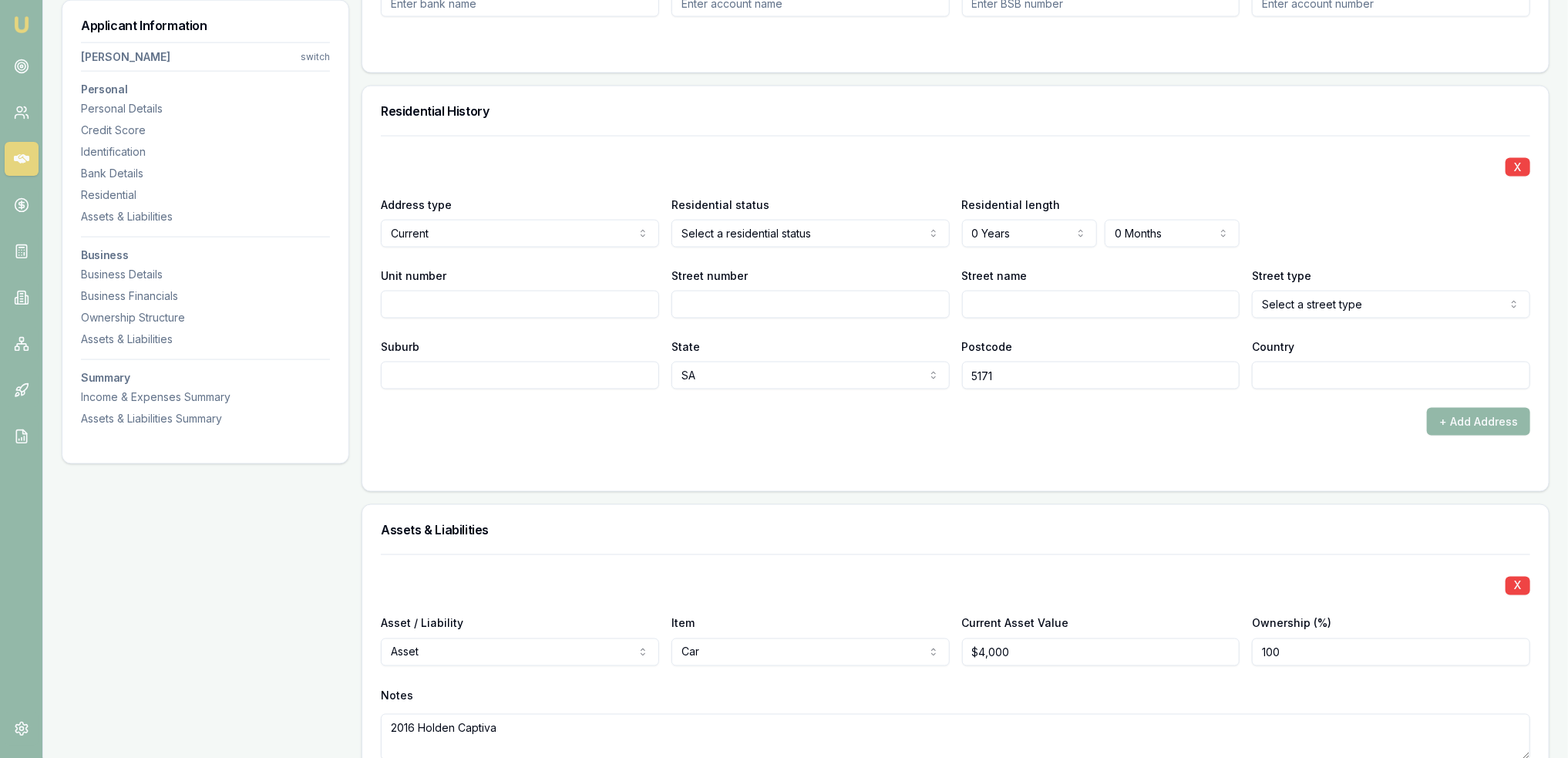
scroll to position [1464, 0]
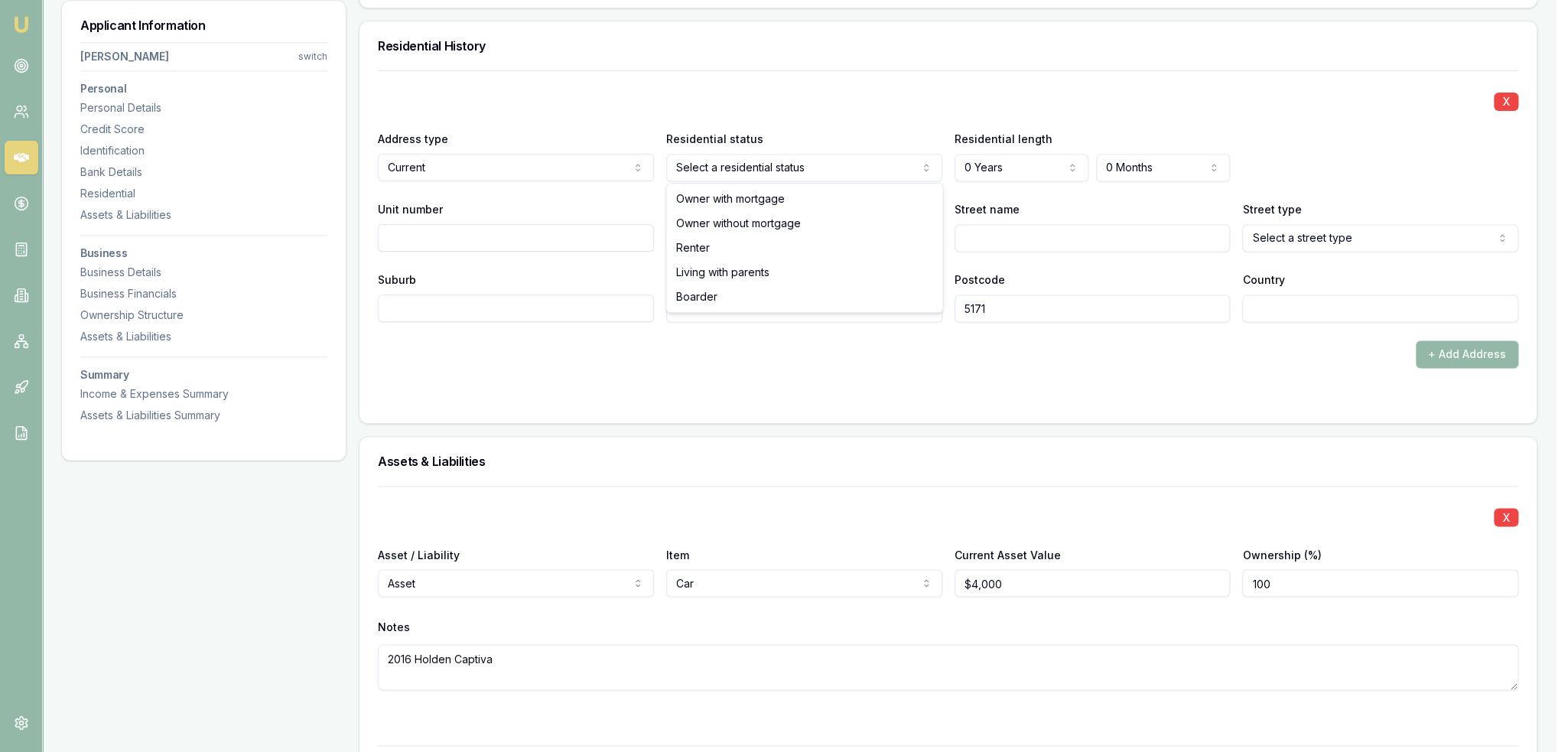
select select "LIVING_WITH_PARENTS"
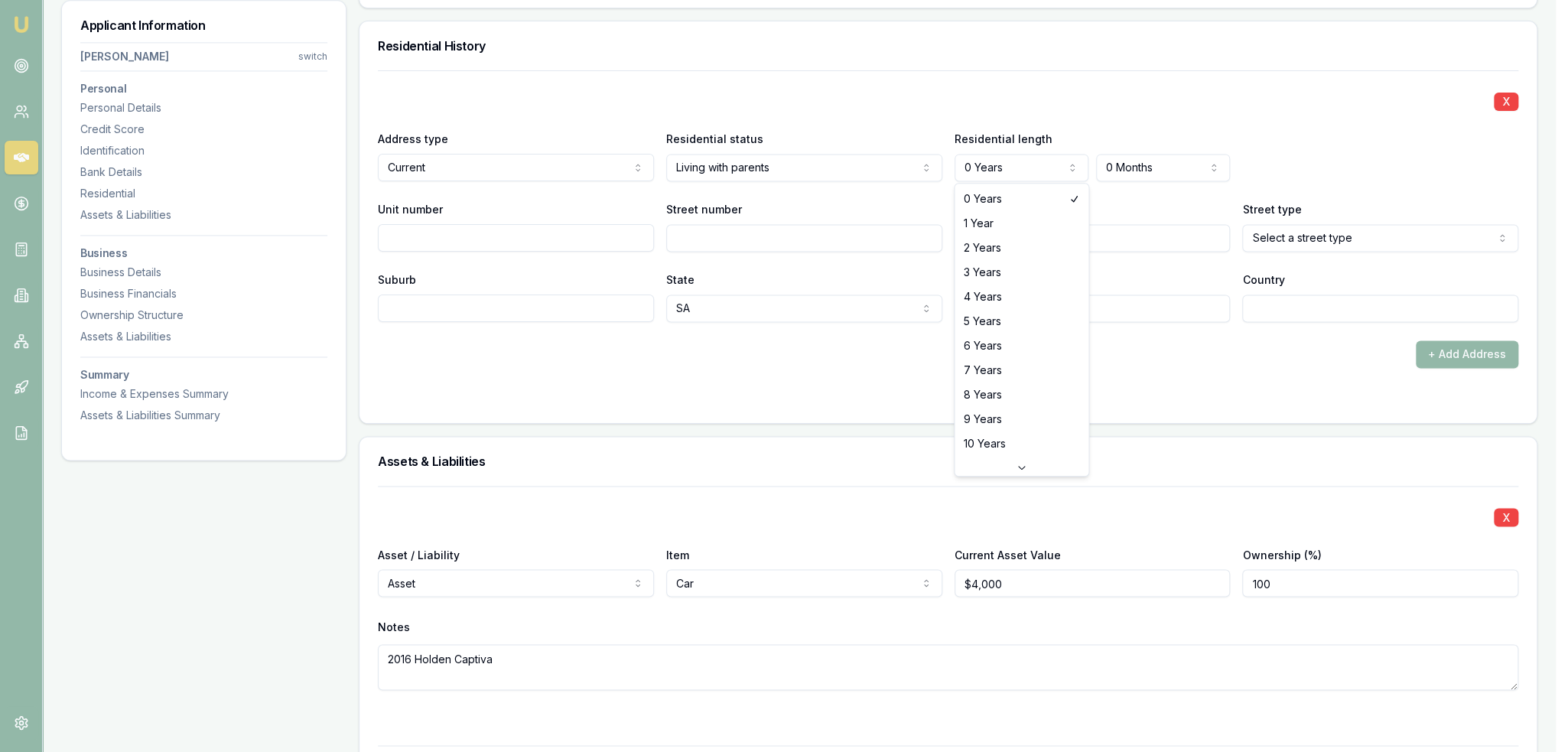
select select "3"
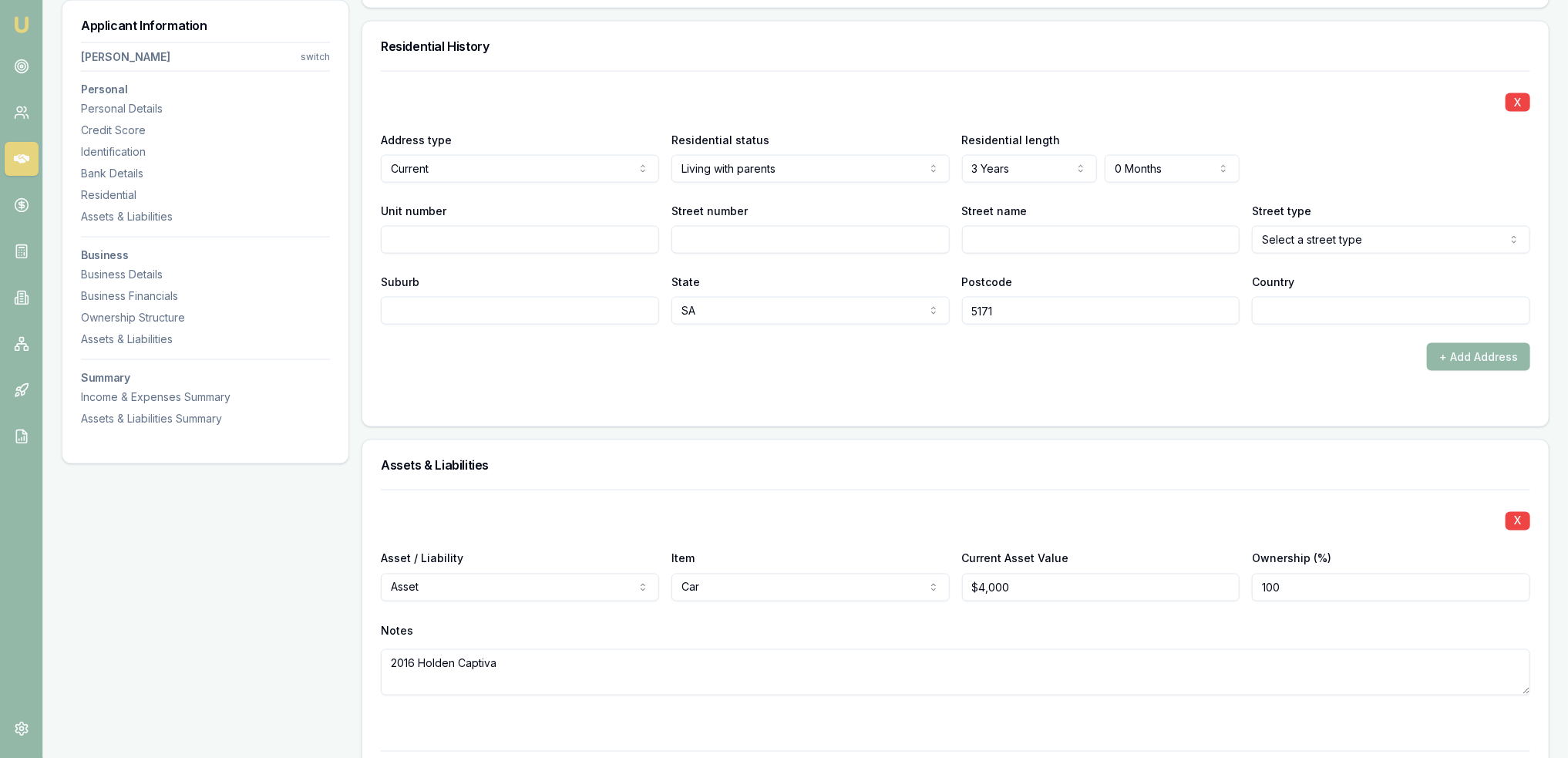
click at [707, 226] on input "Street number" at bounding box center [811, 240] width 278 height 28
type input "200"
type input "Schuller"
select select "Road"
click at [467, 306] on input "Suburb" at bounding box center [520, 311] width 278 height 28
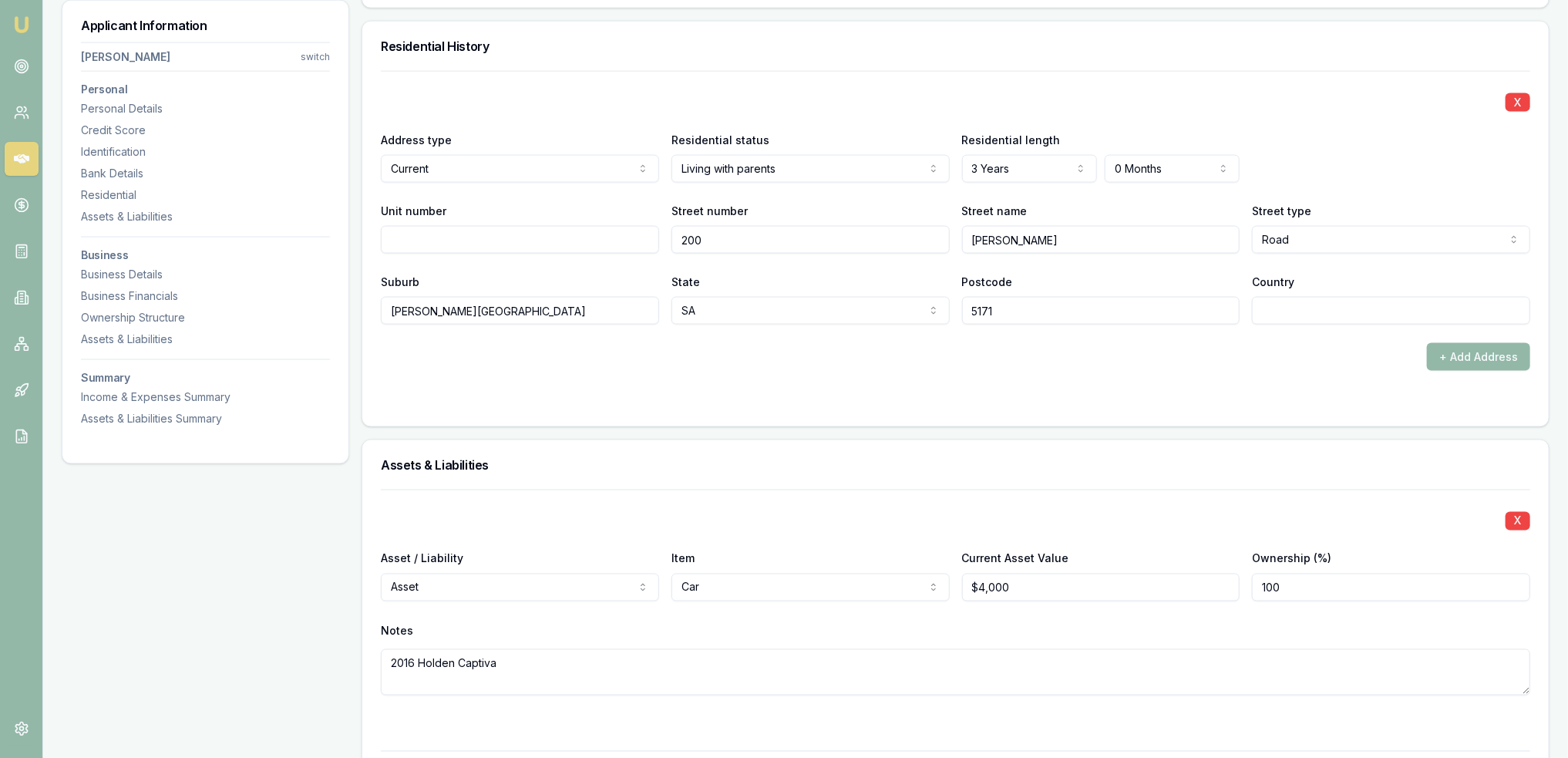
type input "Blewitt Springs"
click at [633, 366] on div "+ Add Address" at bounding box center [956, 357] width 1149 height 28
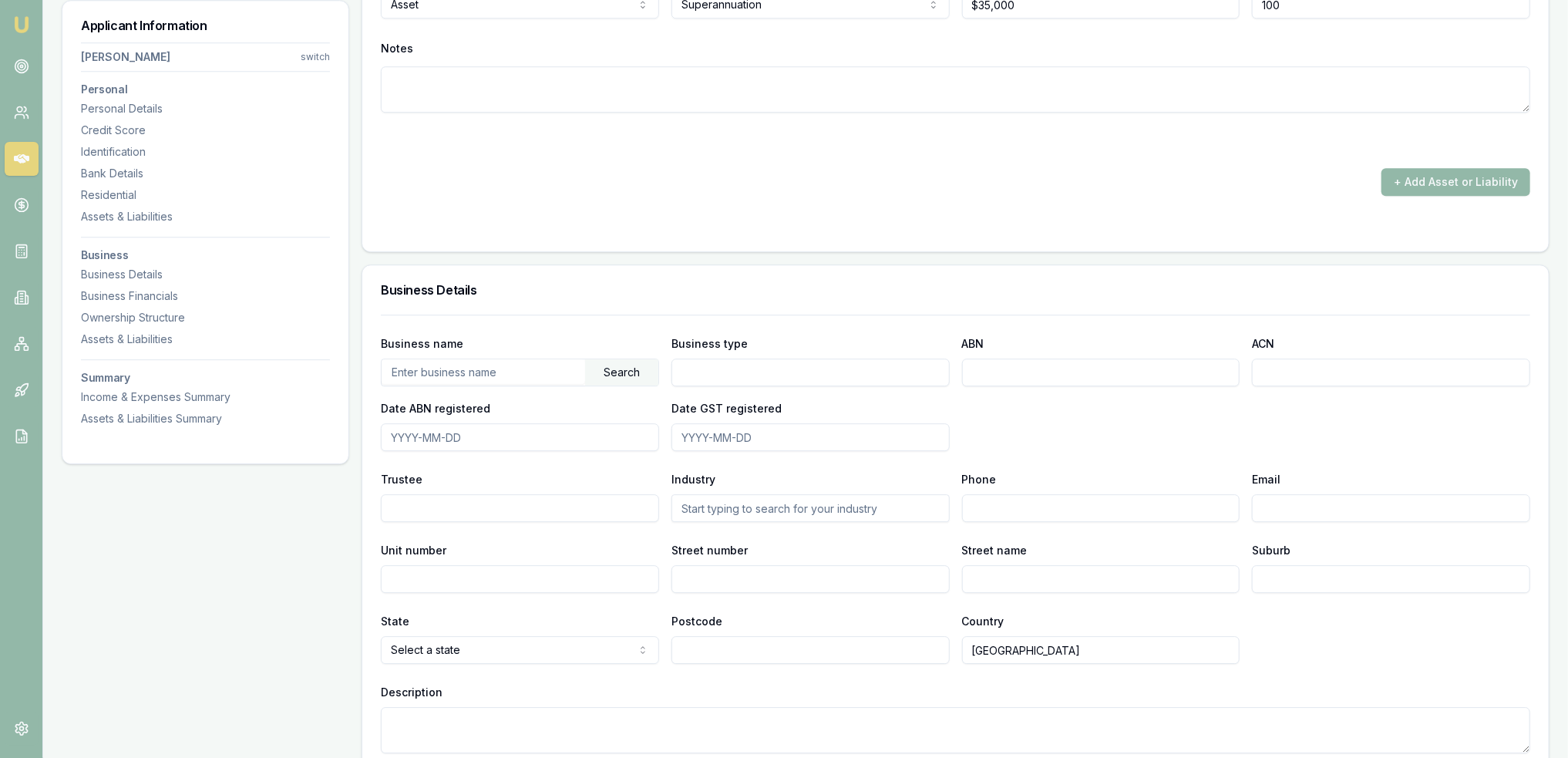
scroll to position [2812, 0]
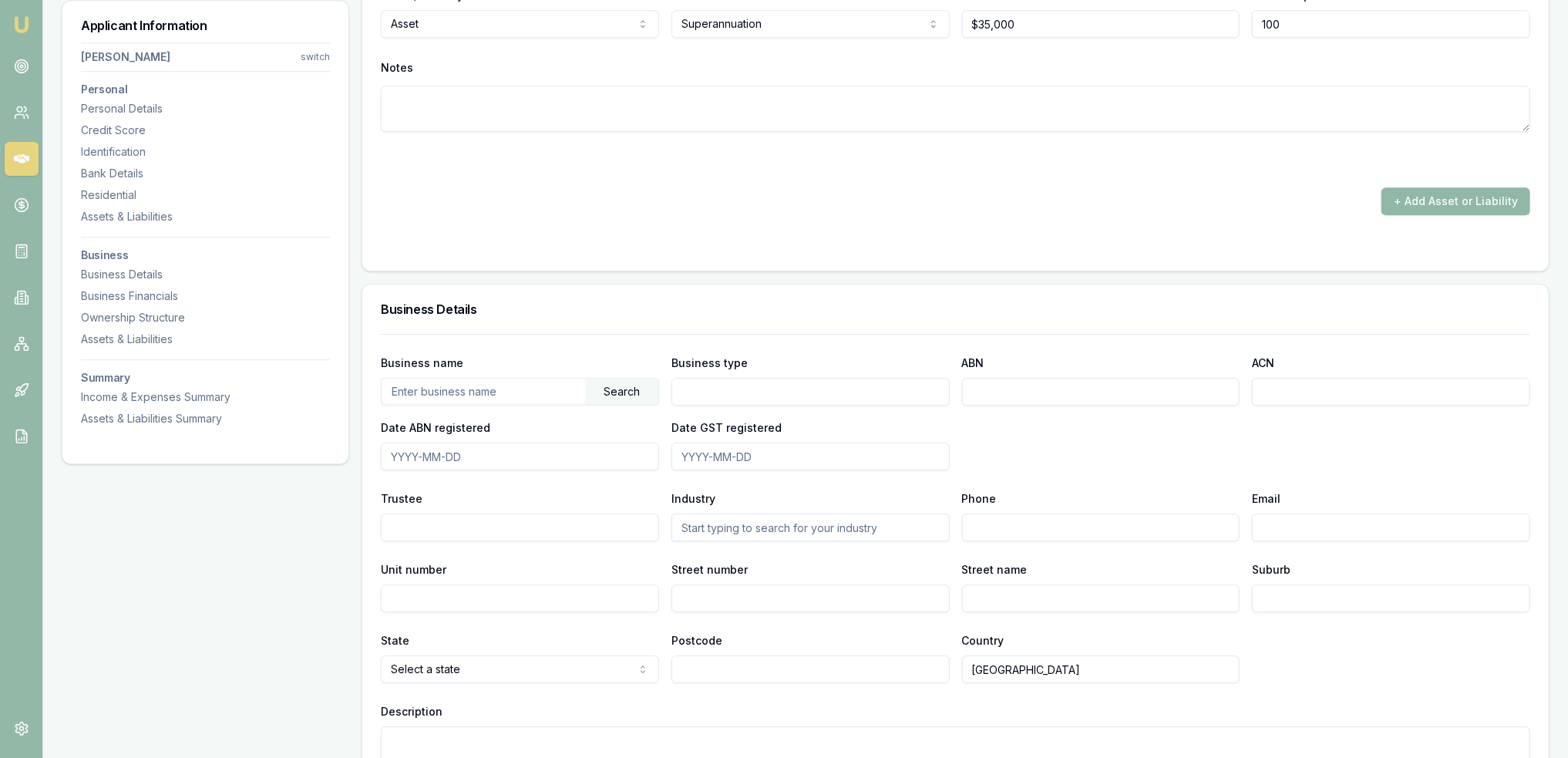
click at [1448, 209] on button "+ Add Asset or Liability" at bounding box center [1456, 201] width 149 height 28
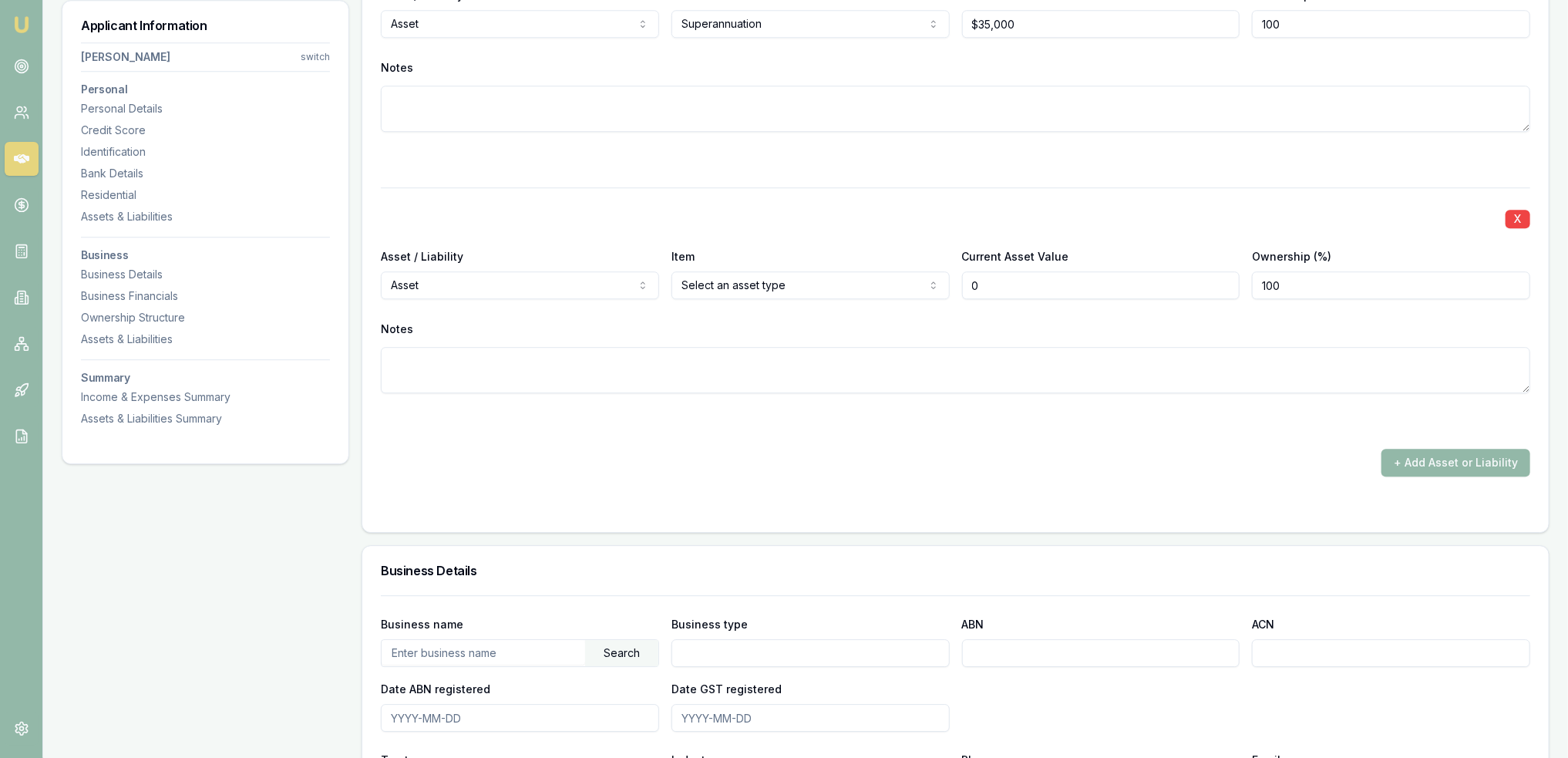
type input "$0"
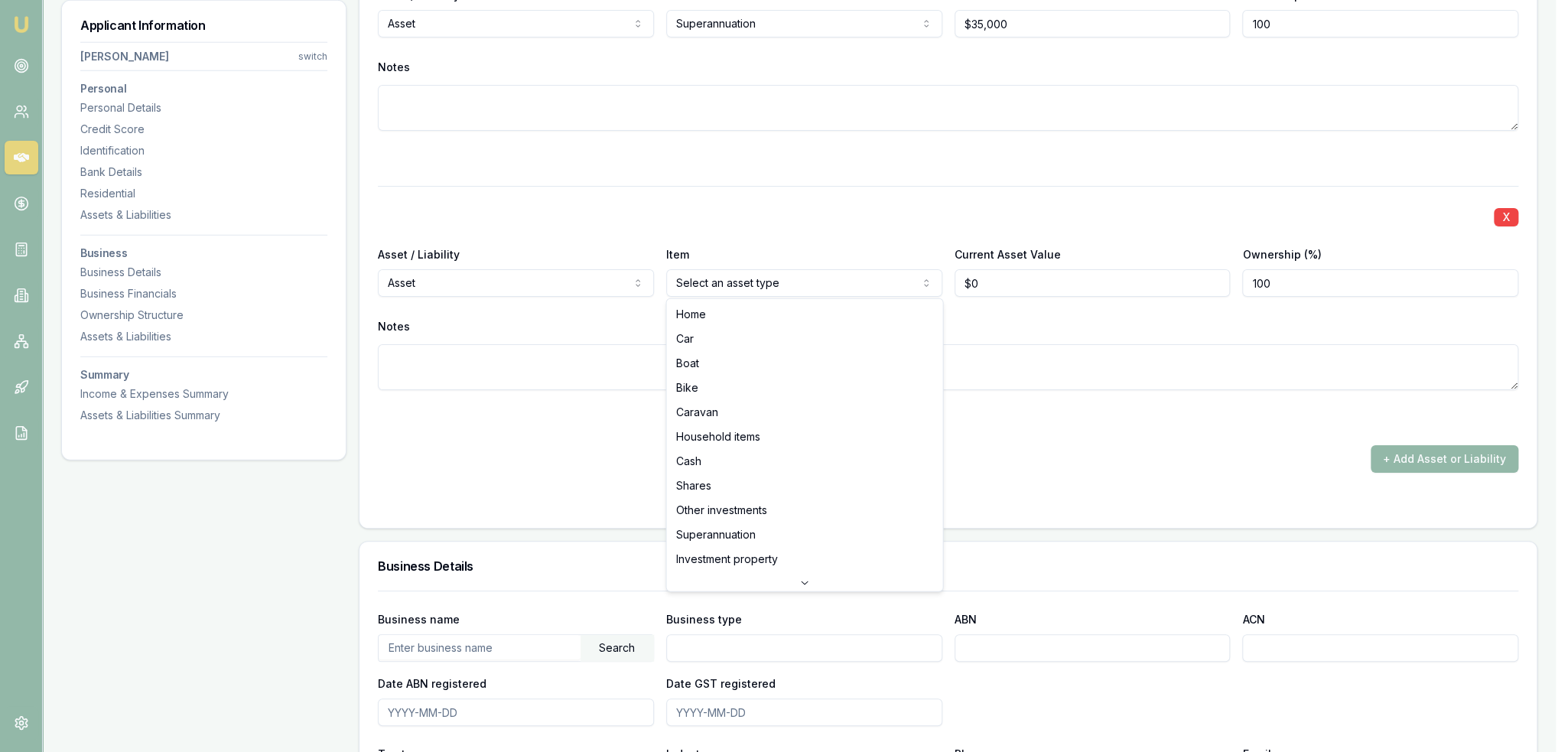
select select "CAR"
drag, startPoint x: 689, startPoint y: 339, endPoint x: 901, endPoint y: 310, distance: 214.0
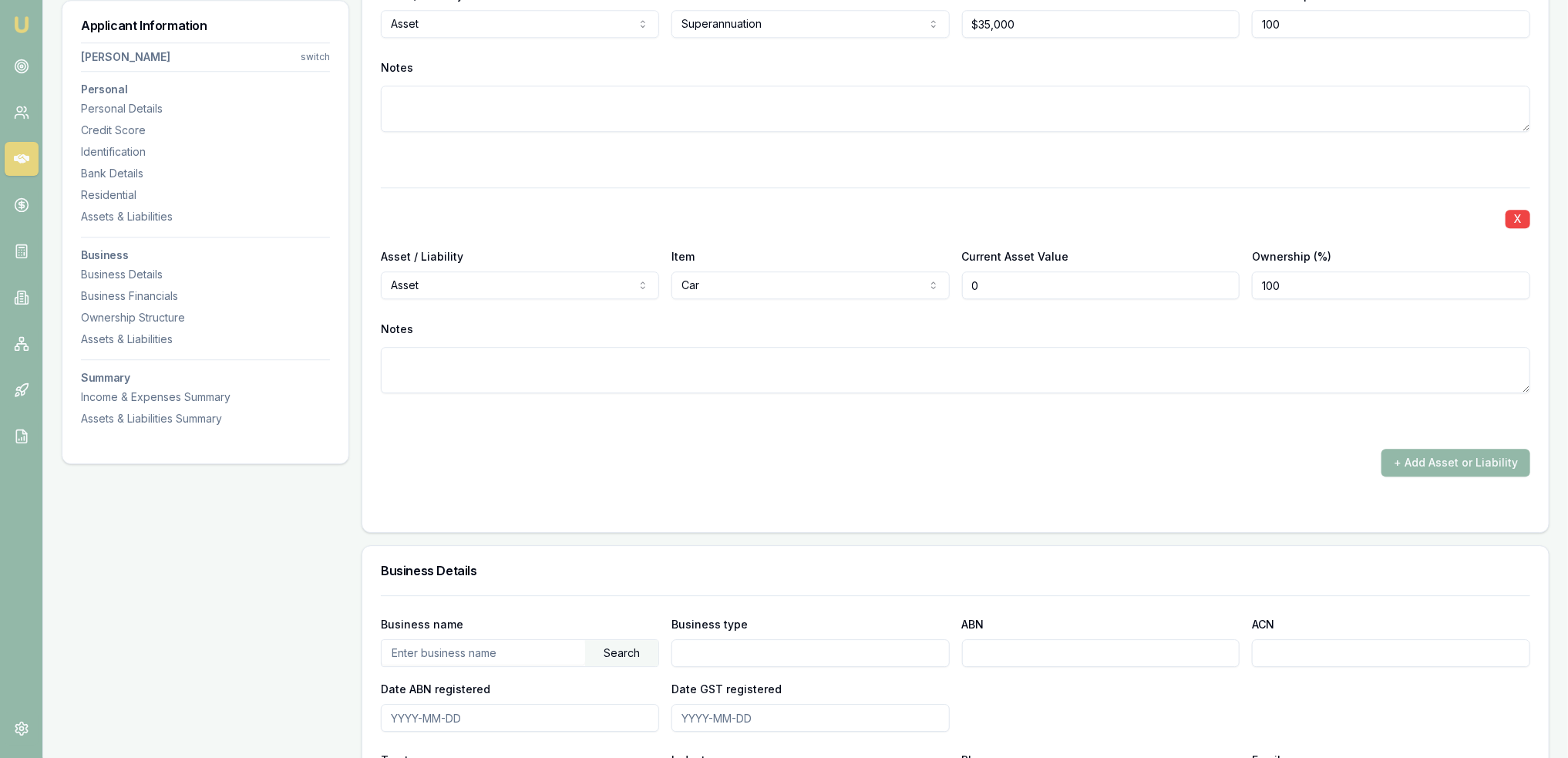
drag, startPoint x: 1020, startPoint y: 282, endPoint x: 846, endPoint y: 282, distance: 174.0
click at [846, 282] on div "Asset / Liability Asset Asset Liability Item Car Home Car Boat Bike Caravan Hou…" at bounding box center [956, 273] width 1149 height 53
type input "$200,000"
click at [912, 461] on div "+ Add Asset or Liability" at bounding box center [956, 462] width 1149 height 28
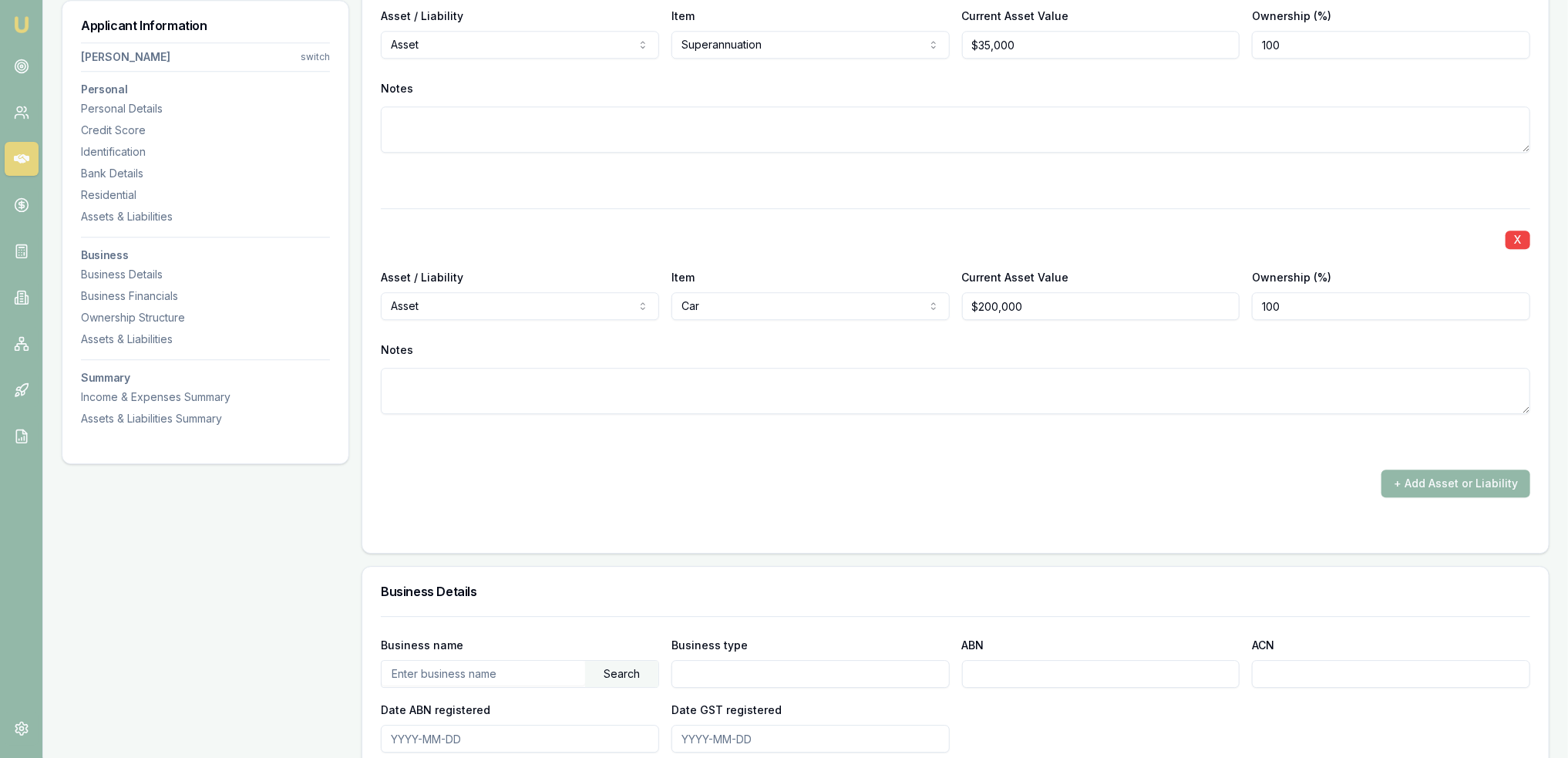
scroll to position [2803, 0]
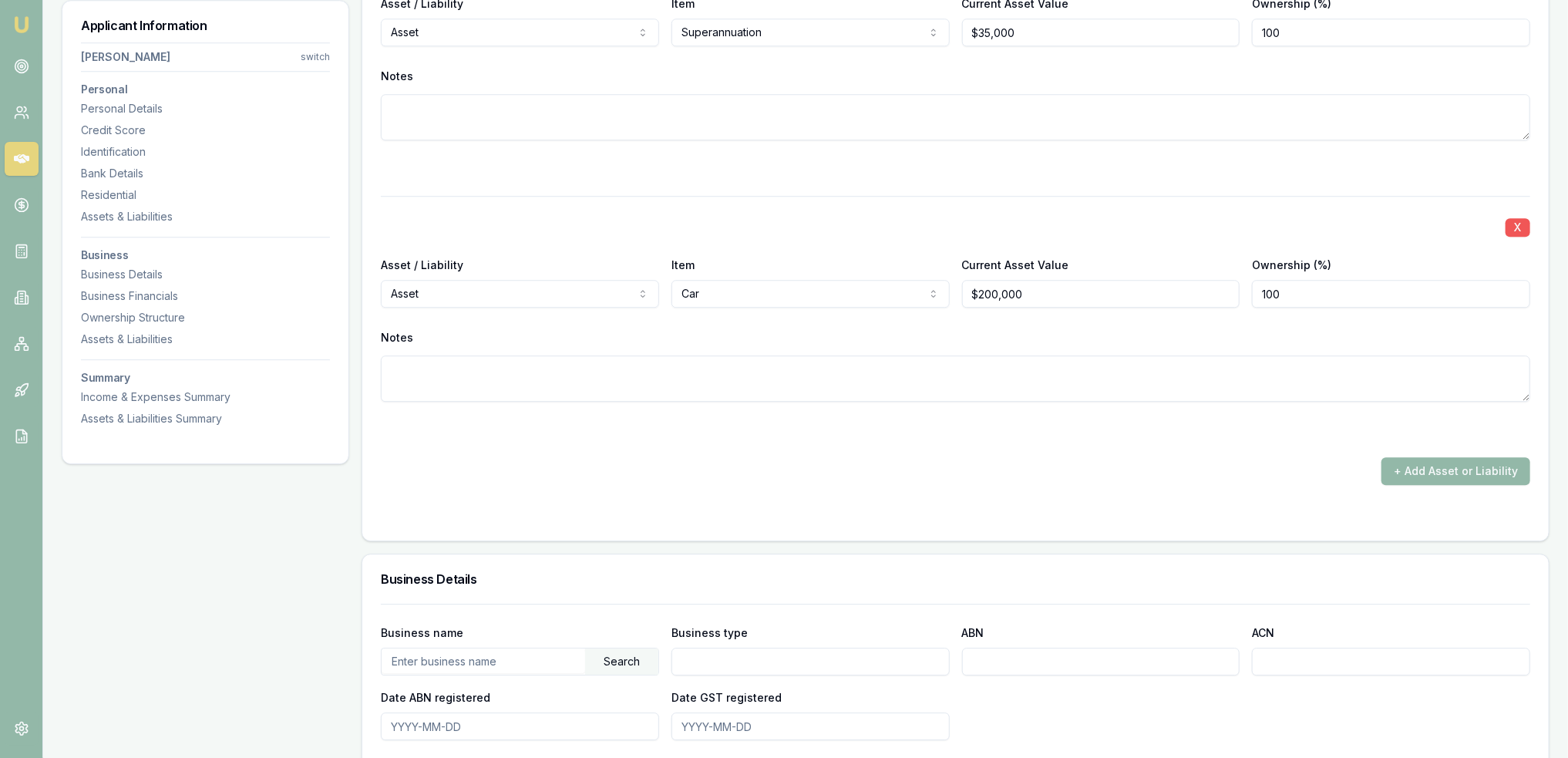
click at [1511, 225] on button "X" at bounding box center [1517, 227] width 25 height 19
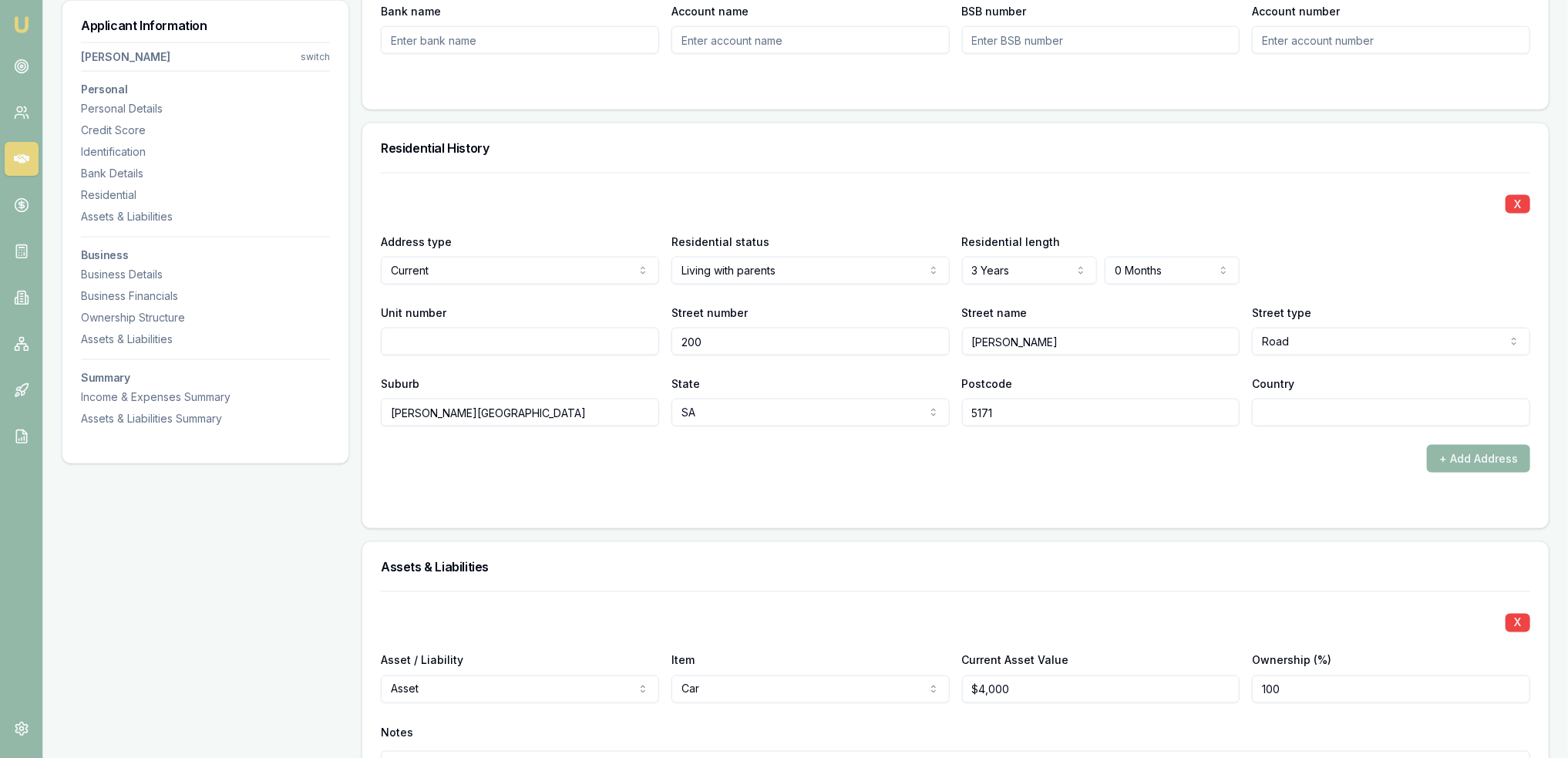
scroll to position [1375, 0]
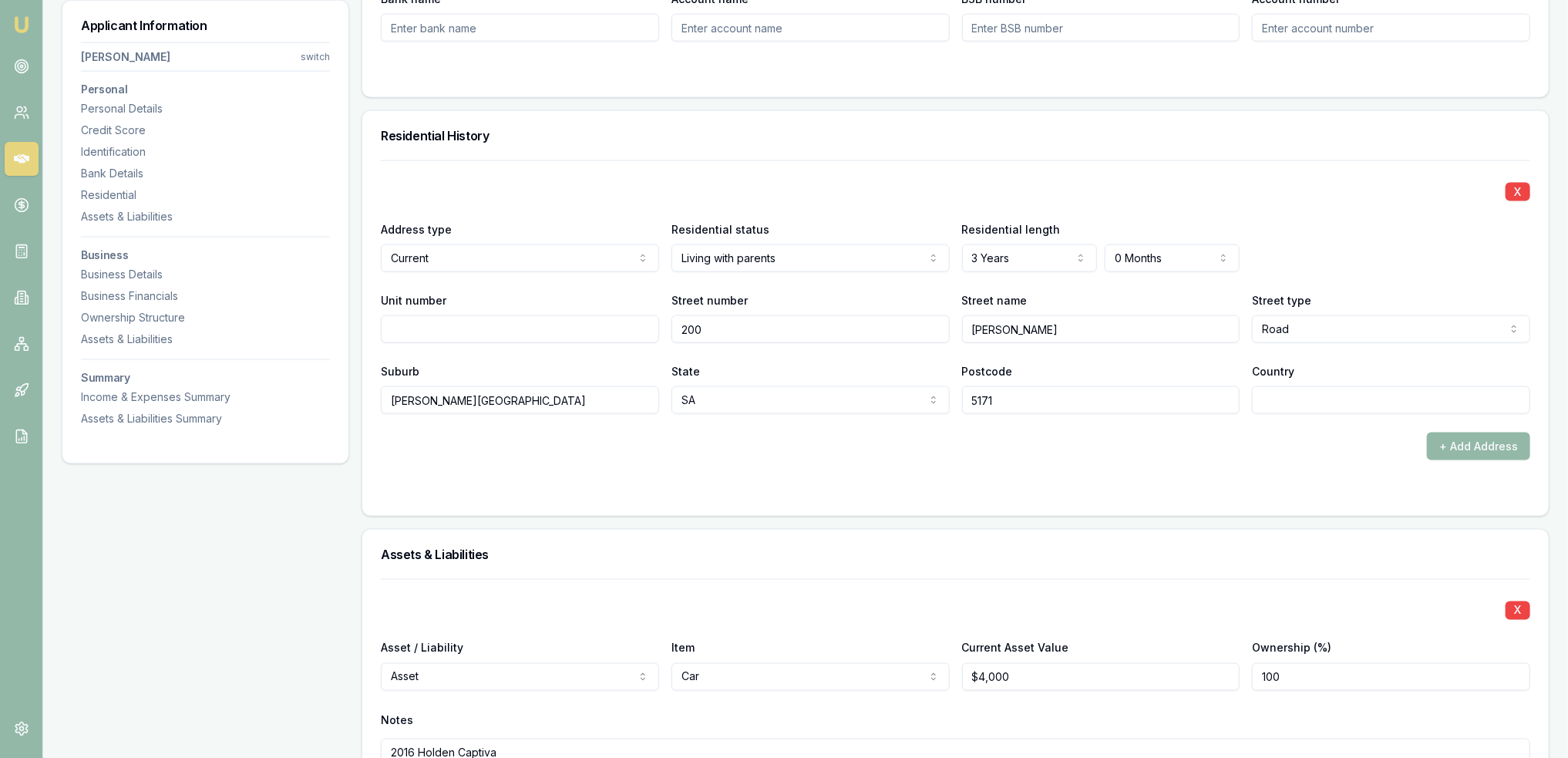
click at [1295, 399] on input "Country" at bounding box center [1391, 400] width 278 height 28
type input "AU"
click at [1270, 479] on form "X Address type Current Current Previous Residential status Living with parents …" at bounding box center [956, 328] width 1149 height 336
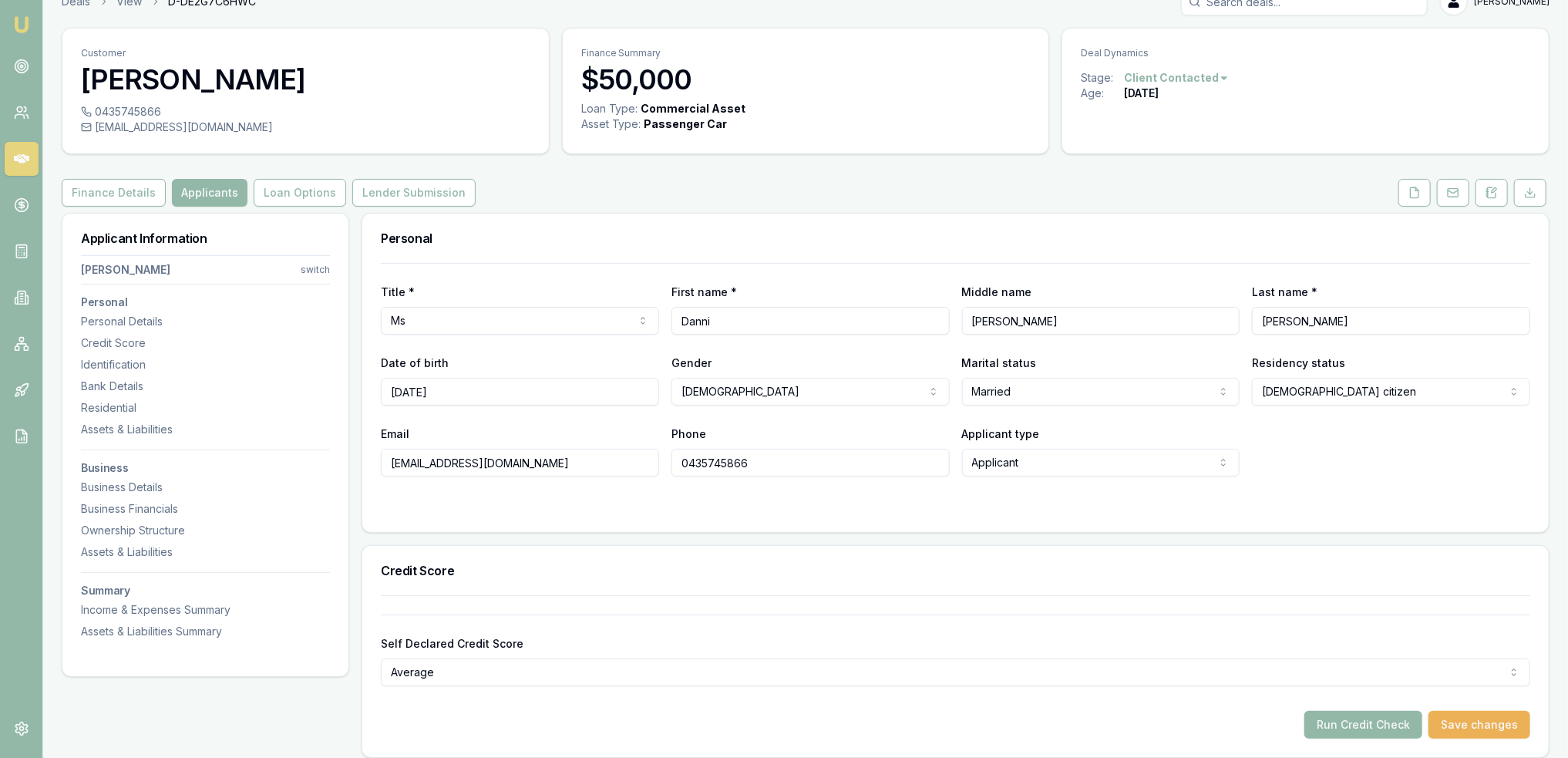
scroll to position [0, 0]
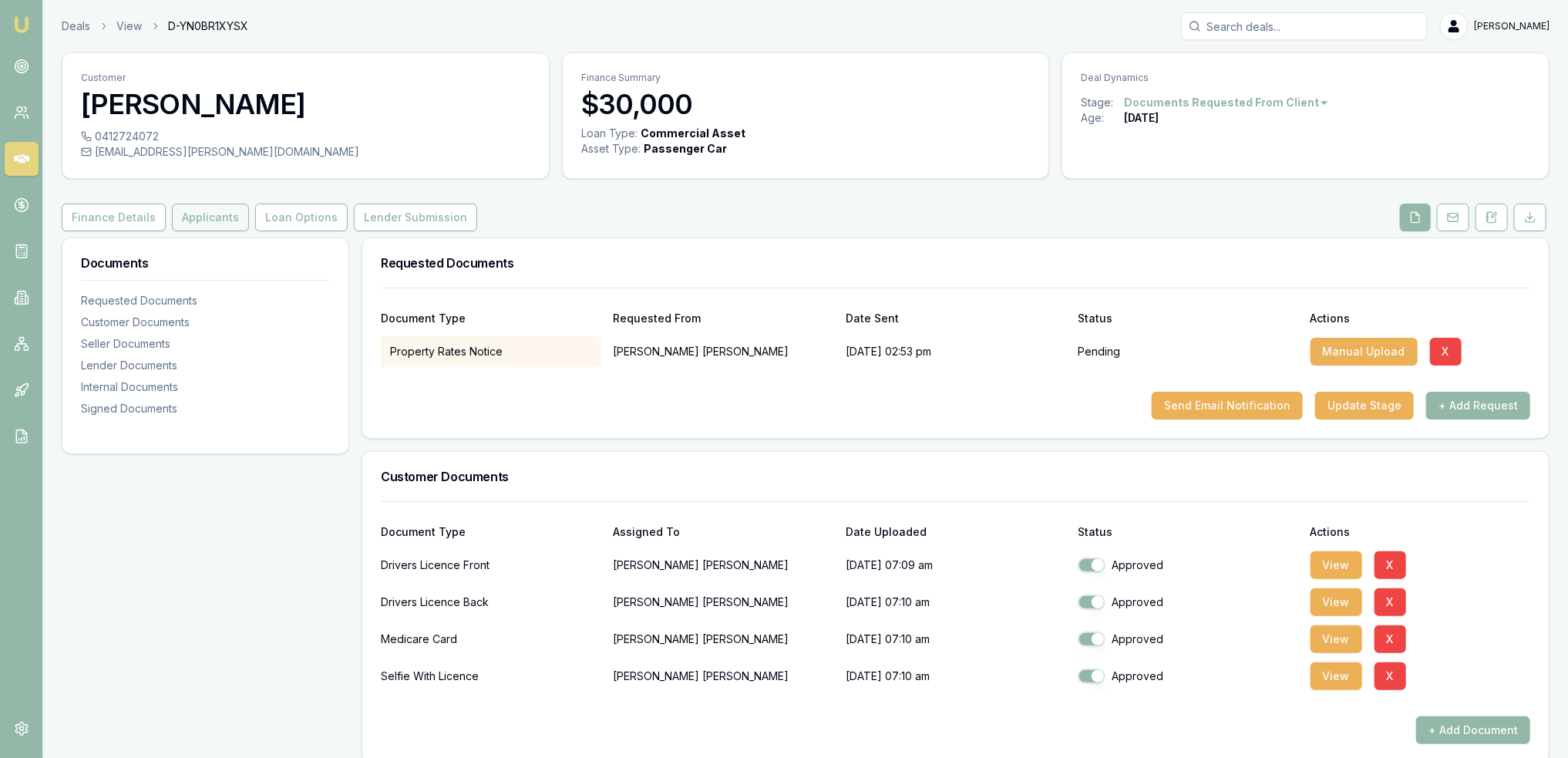
click at [198, 219] on button "Applicants" at bounding box center [210, 217] width 77 height 28
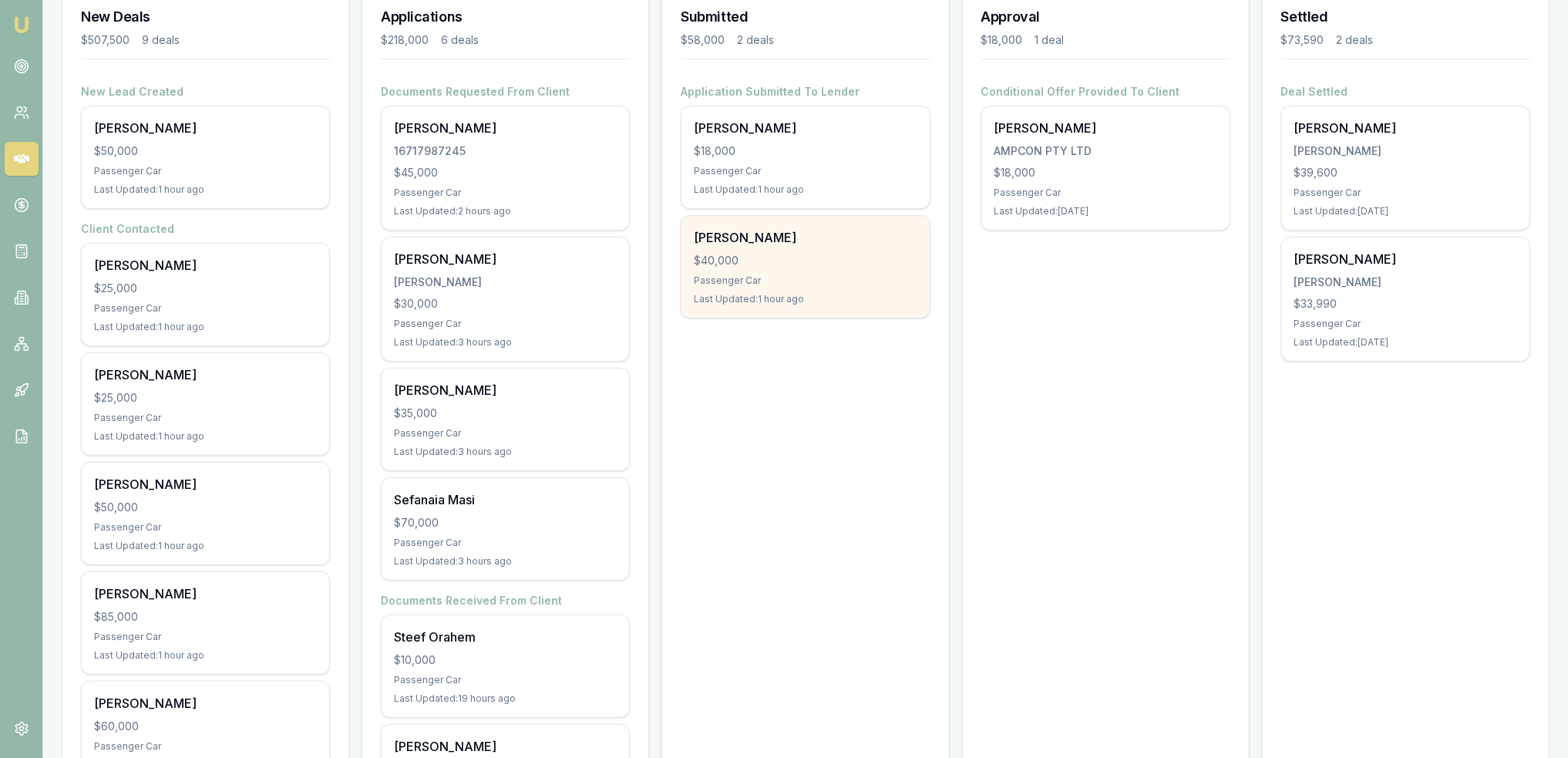
click at [780, 243] on div "[PERSON_NAME]" at bounding box center [805, 237] width 223 height 19
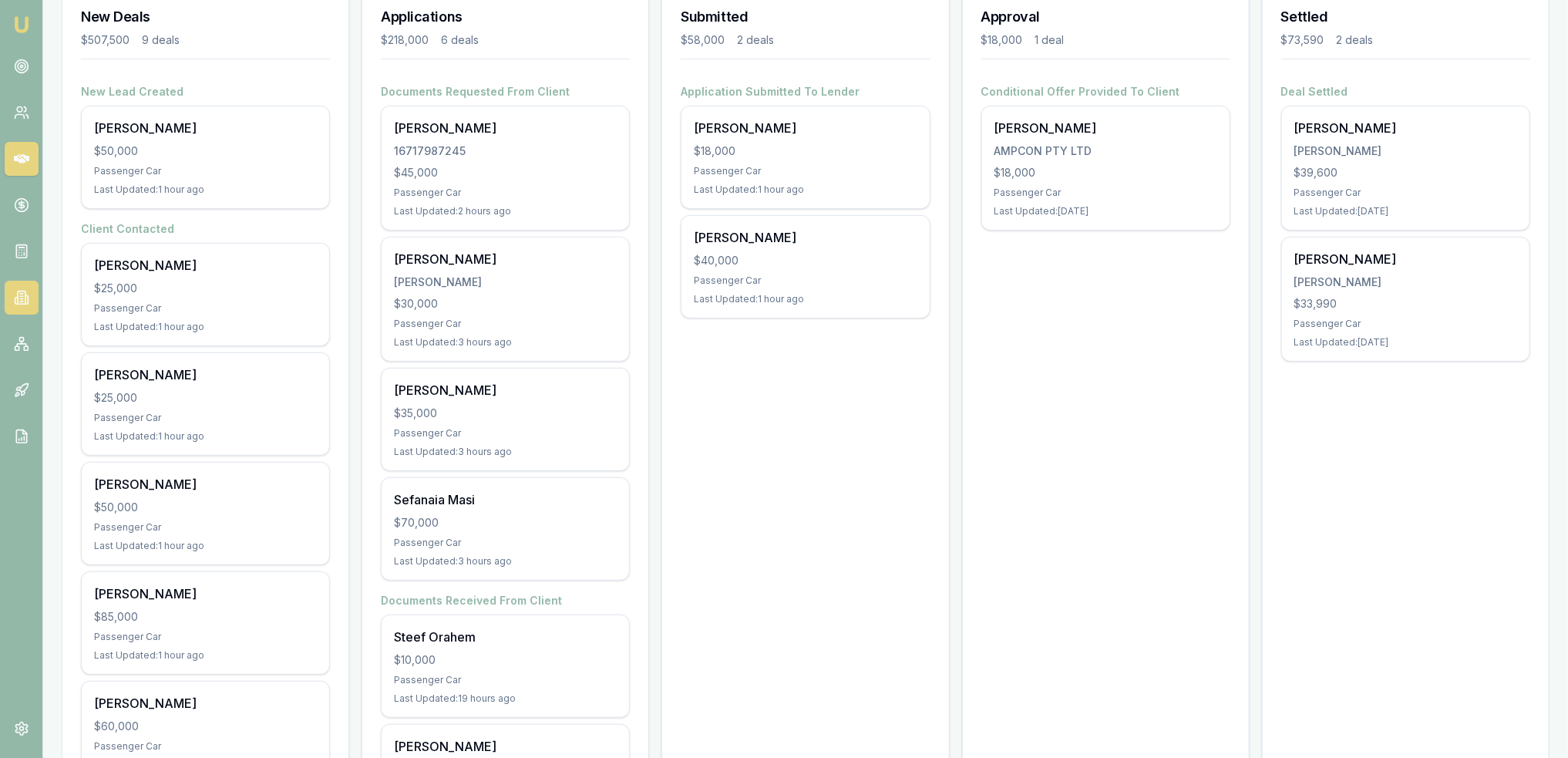
click at [18, 287] on link at bounding box center [22, 298] width 34 height 34
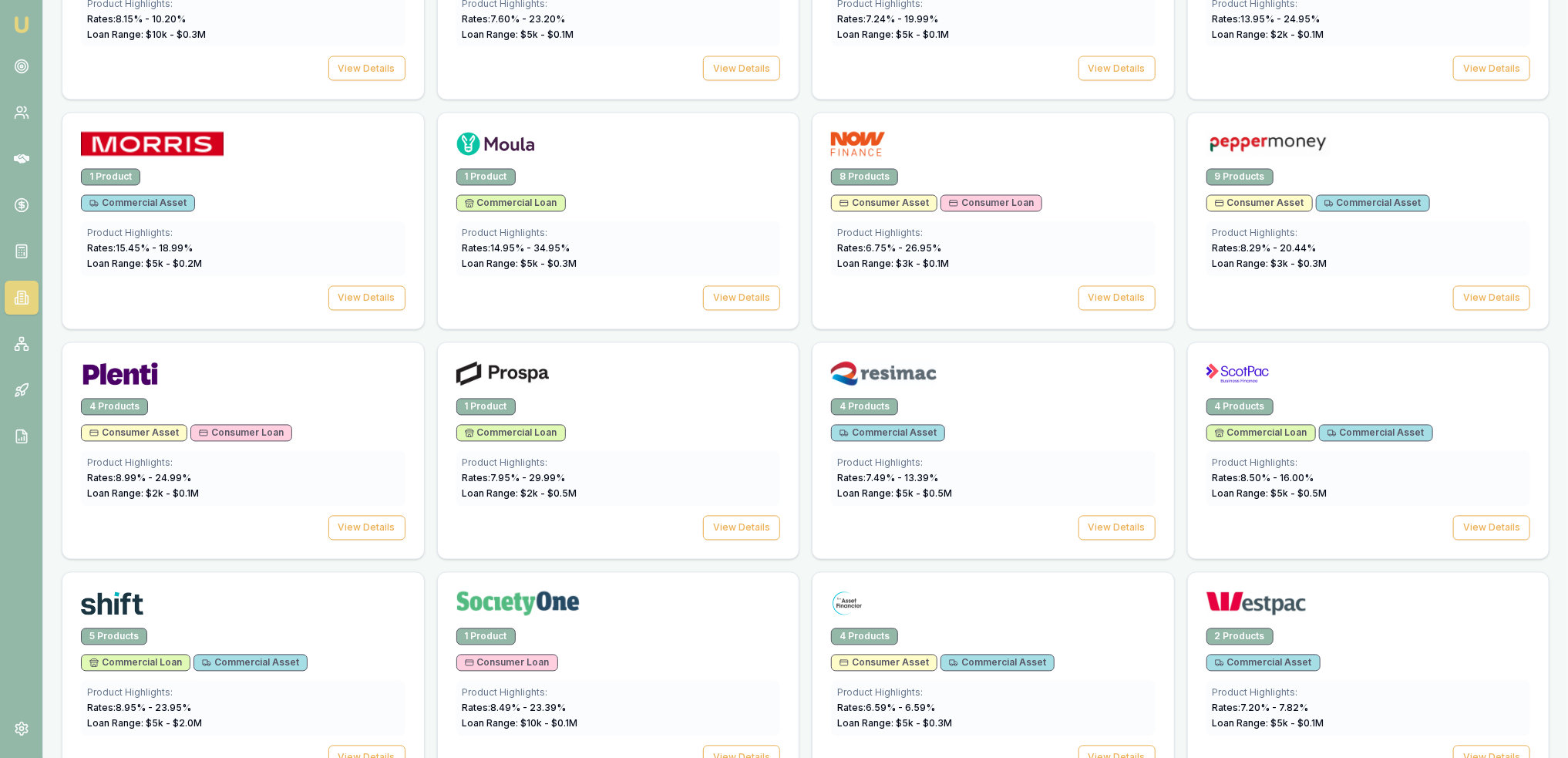
scroll to position [2112, 0]
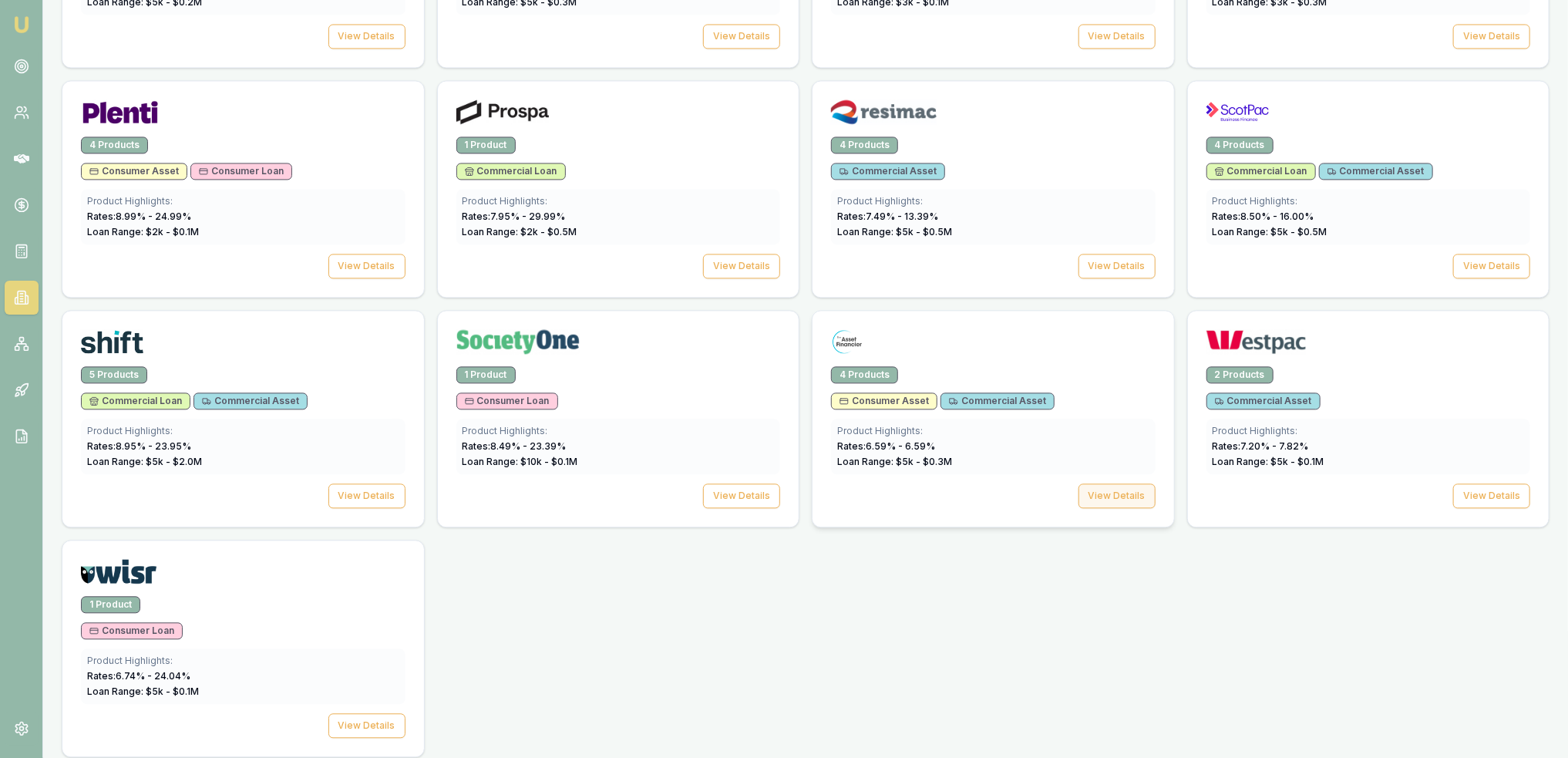
click at [1104, 483] on button "View Details" at bounding box center [1117, 495] width 77 height 25
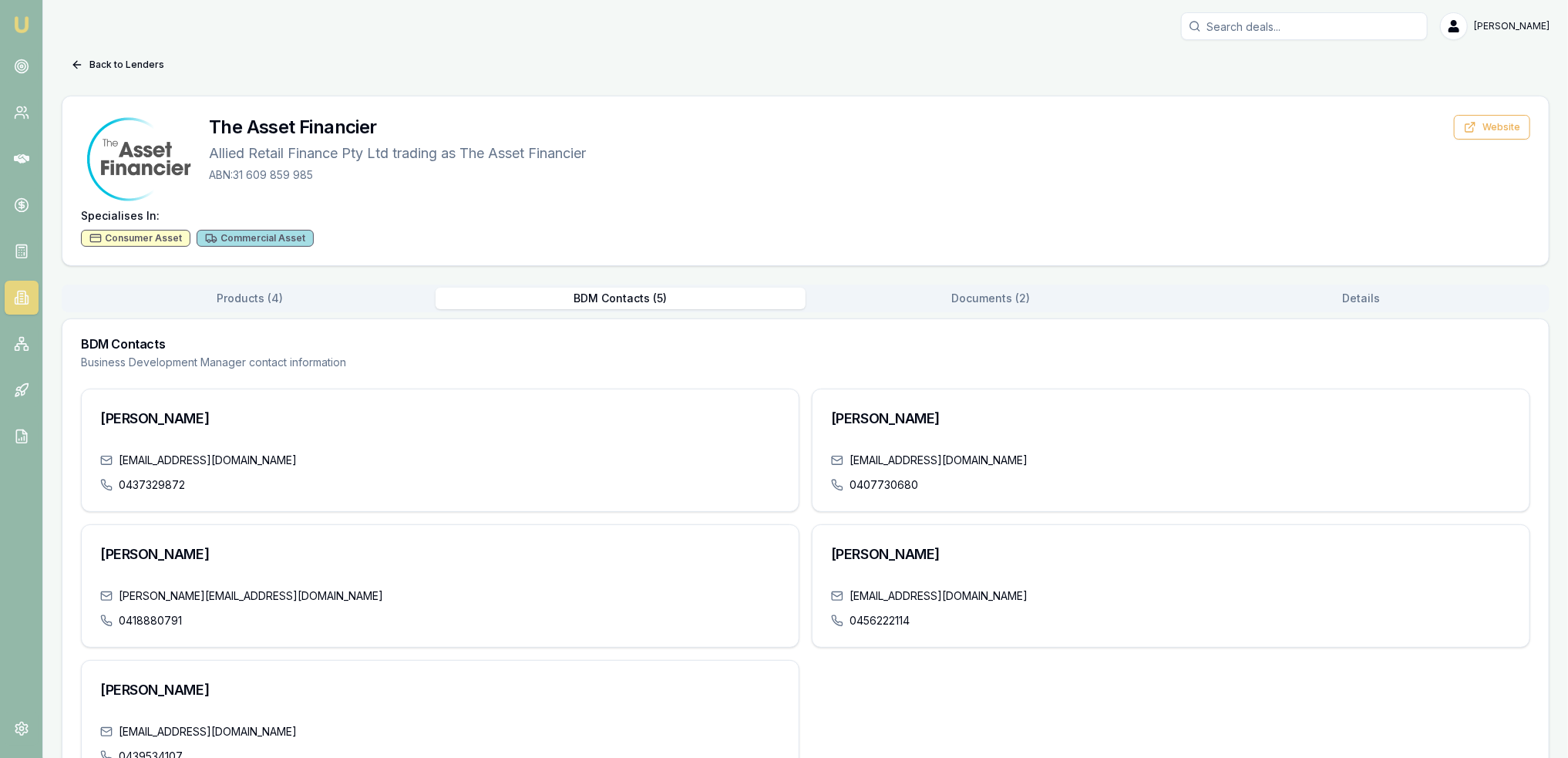
click at [606, 292] on button "BDM Contacts ( 5 )" at bounding box center [621, 299] width 371 height 22
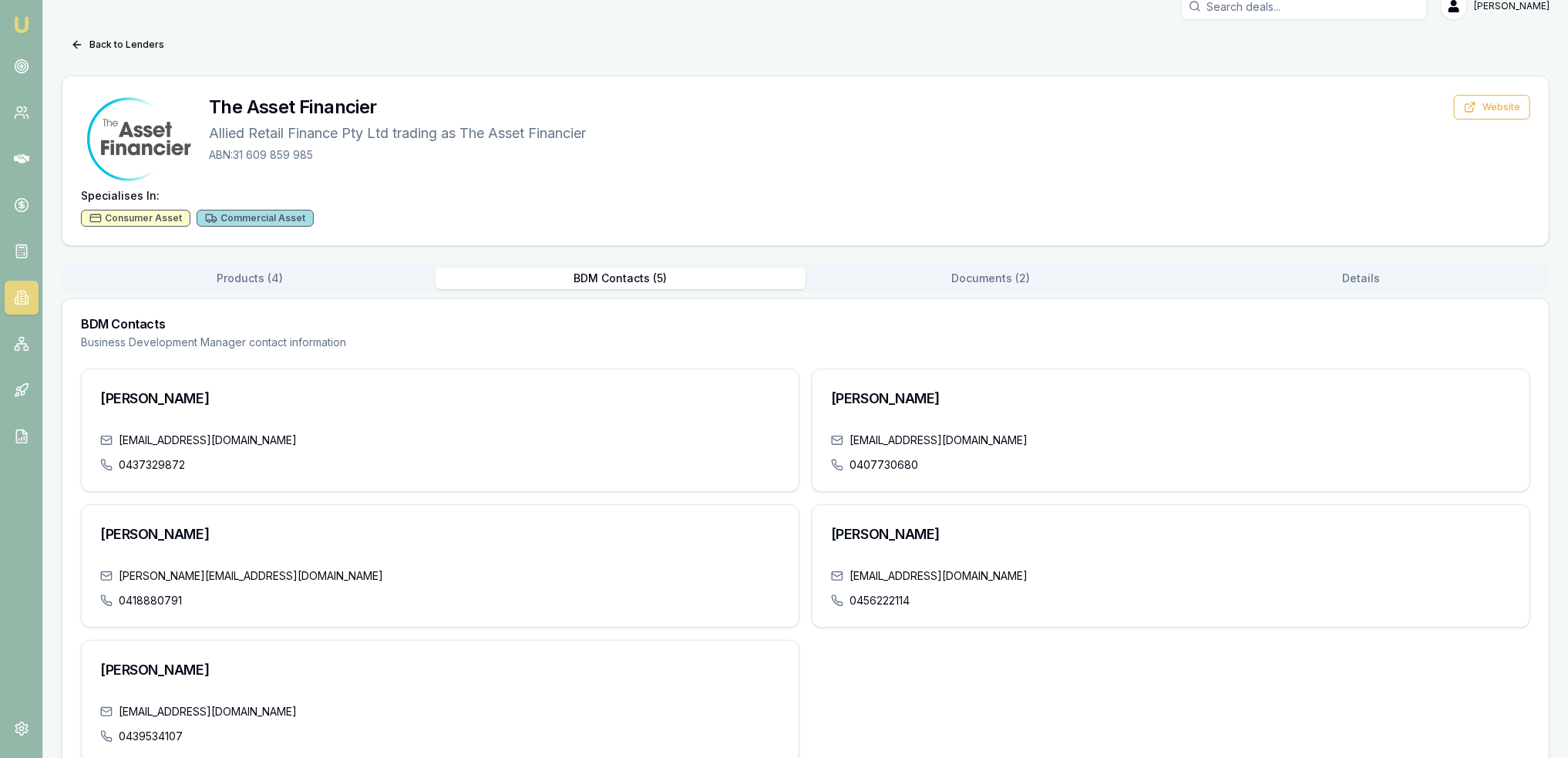
scroll to position [55, 0]
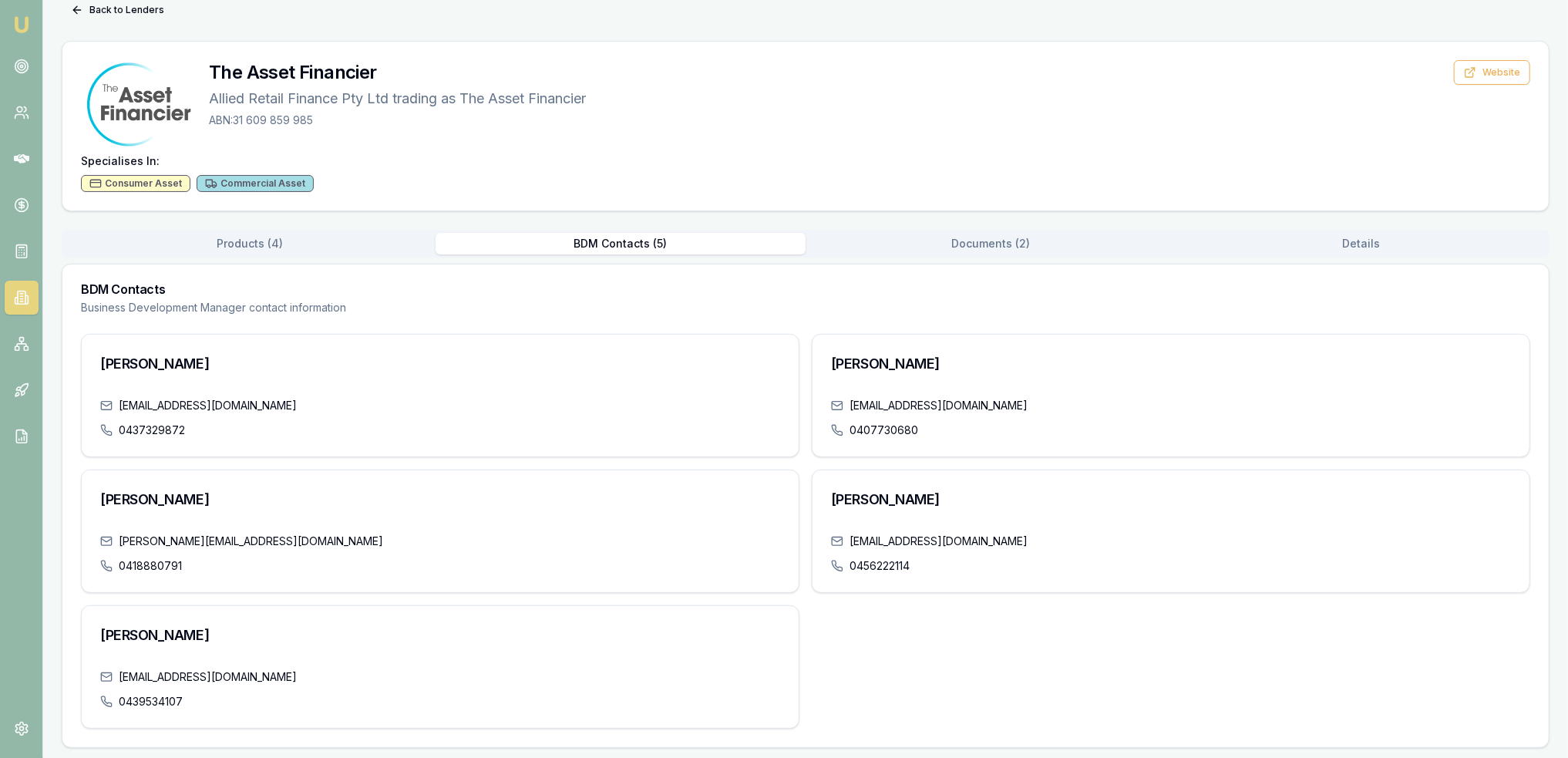
click at [18, 295] on icon at bounding box center [22, 298] width 8 height 13
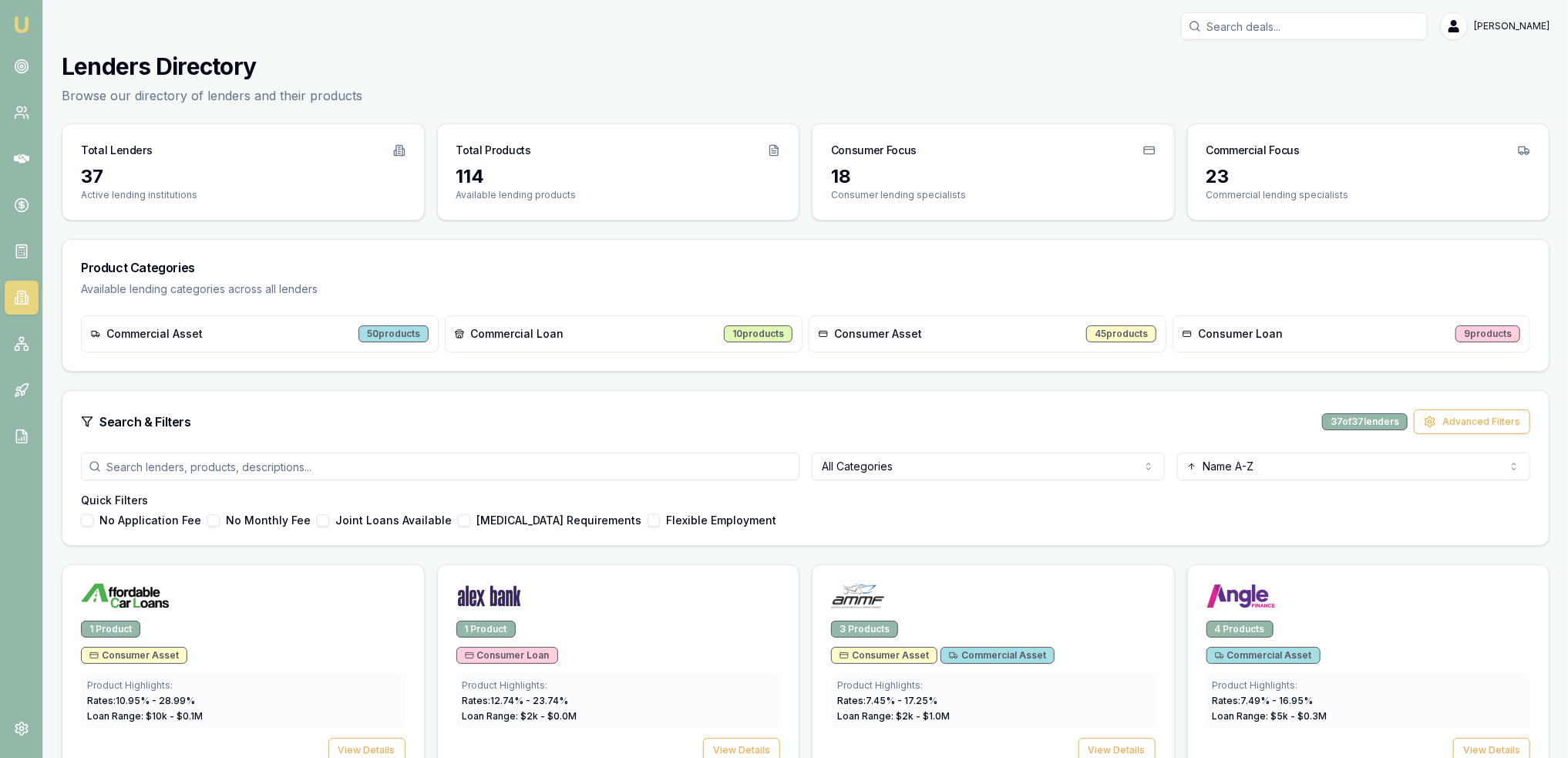
click at [884, 474] on html "Emu Broker [PERSON_NAME] Toggle Menu Lenders Directory Browse our directory of …" at bounding box center [784, 379] width 1568 height 758
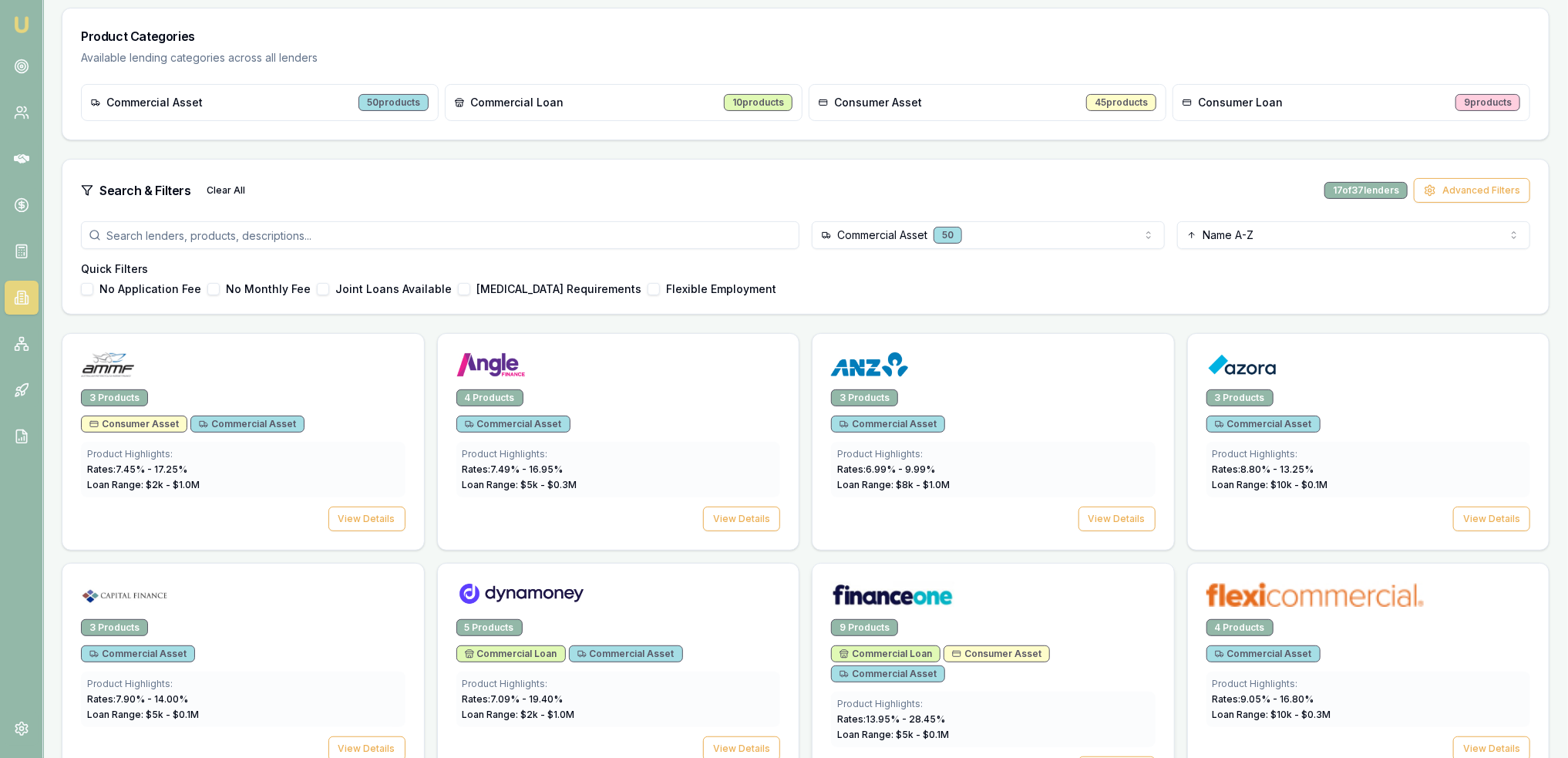
scroll to position [44, 0]
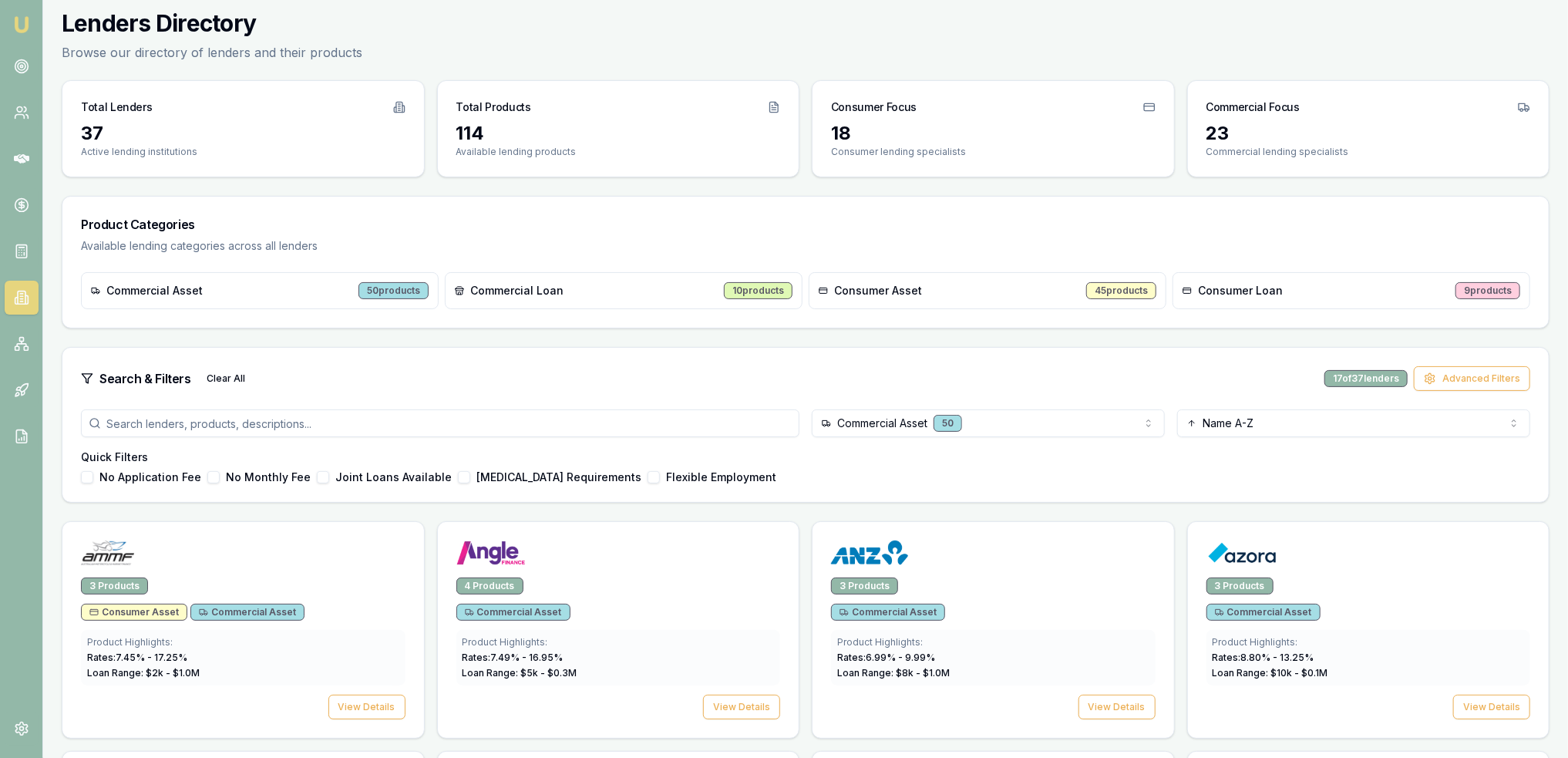
click at [1142, 421] on html "Emu Broker [PERSON_NAME] Toggle Menu Lenders Directory Browse our directory of …" at bounding box center [784, 335] width 1568 height 758
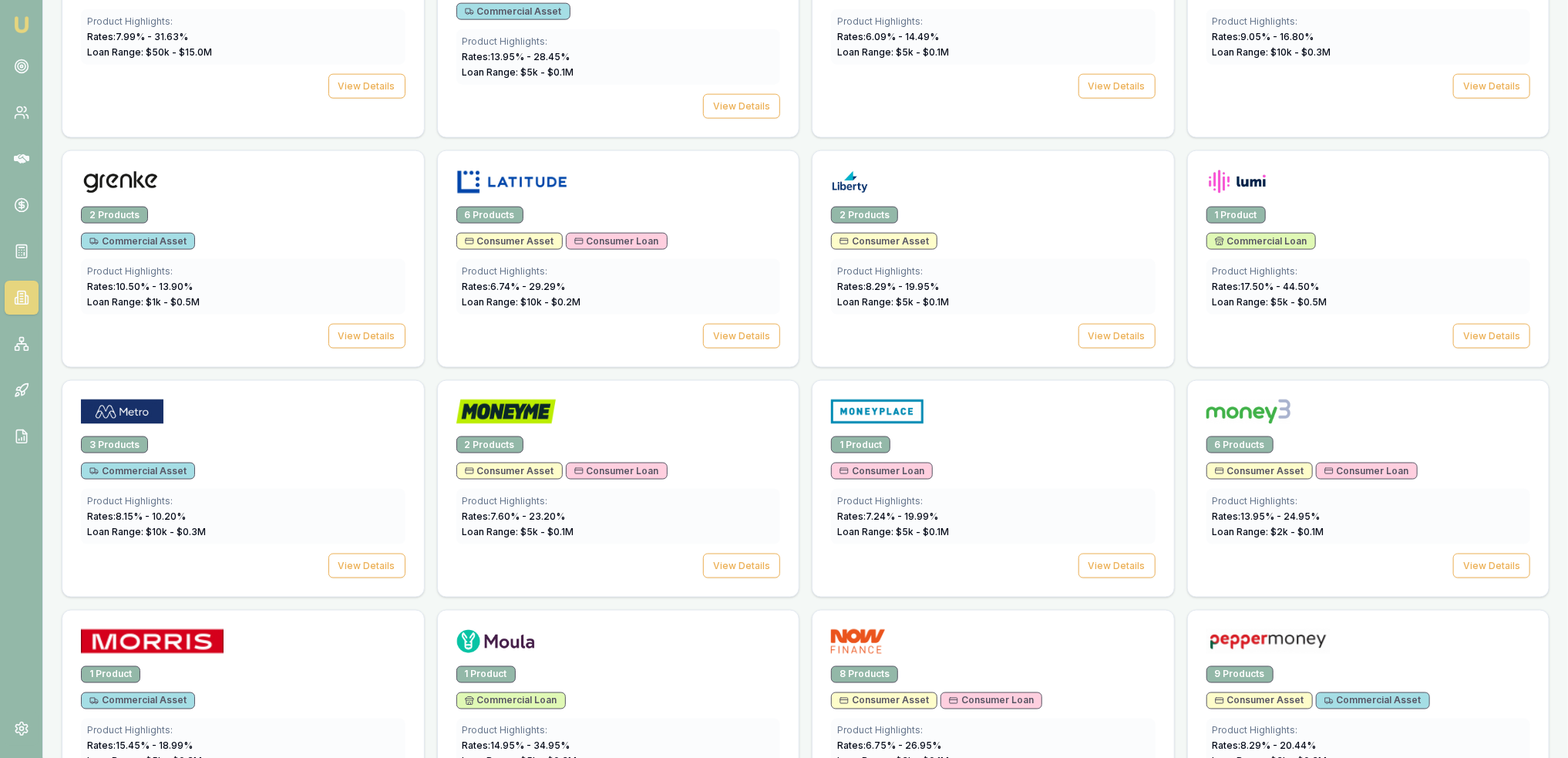
scroll to position [1353, 0]
click at [746, 553] on button "View Details" at bounding box center [741, 565] width 77 height 25
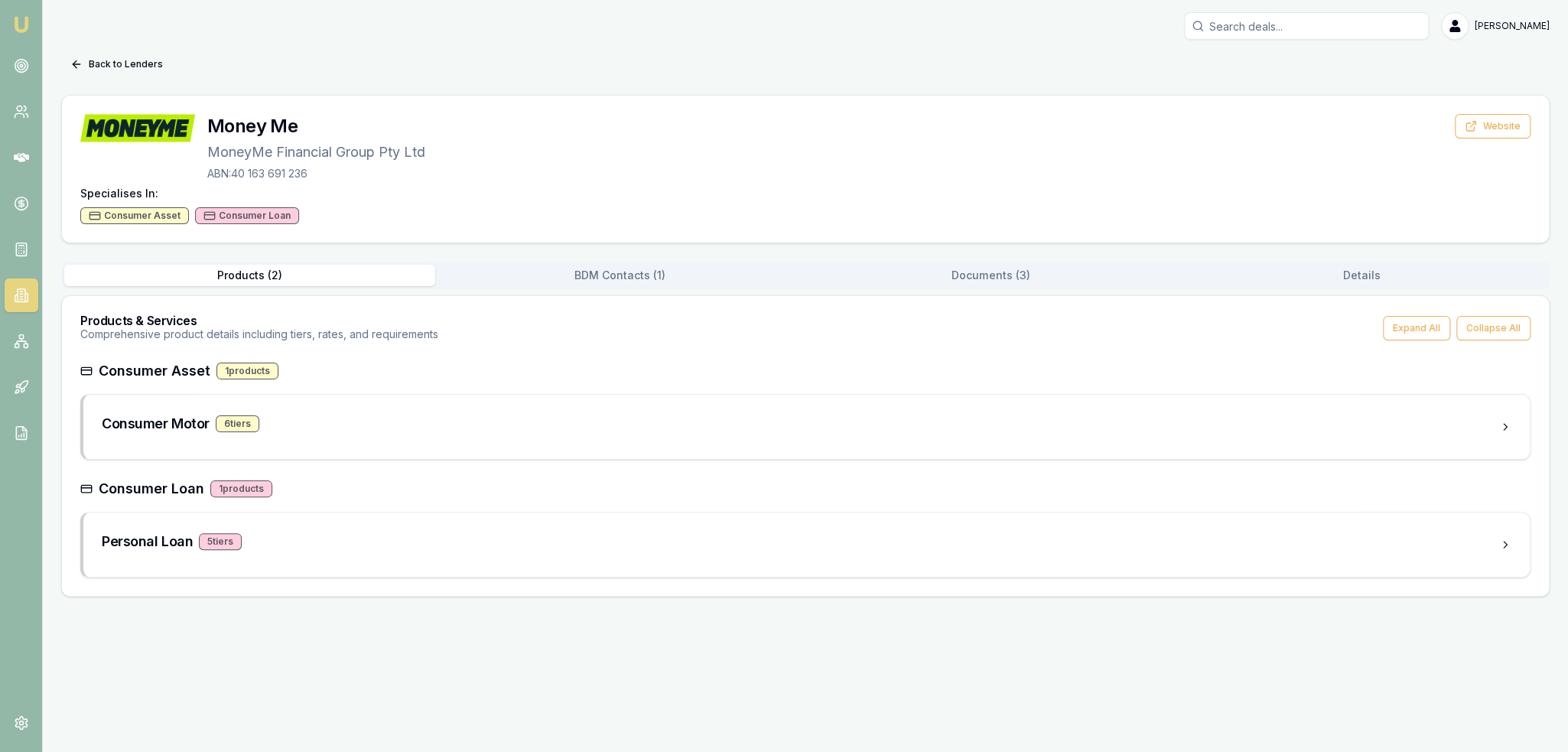
drag, startPoint x: 981, startPoint y: 276, endPoint x: 960, endPoint y: 287, distance: 23.7
click at [981, 275] on button "Documents ( 3 )" at bounding box center [990, 276] width 371 height 22
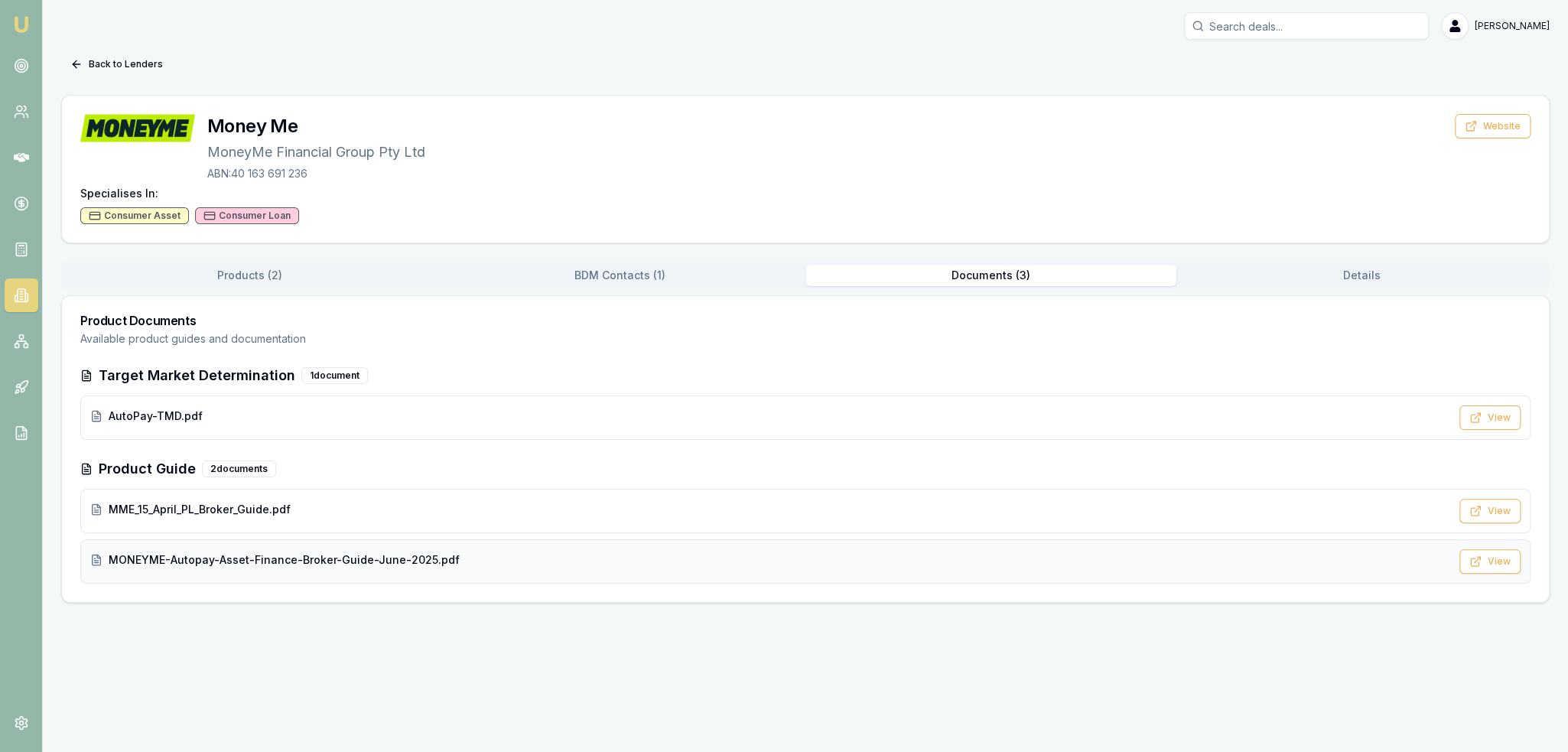
click at [201, 555] on span "MONEYME-Autopay-Asset-Finance-Broker-Guide-June-2025.pdf" at bounding box center [283, 560] width 351 height 16
drag, startPoint x: 22, startPoint y: 17, endPoint x: 29, endPoint y: 23, distance: 9.2
click at [22, 17] on img at bounding box center [21, 25] width 19 height 19
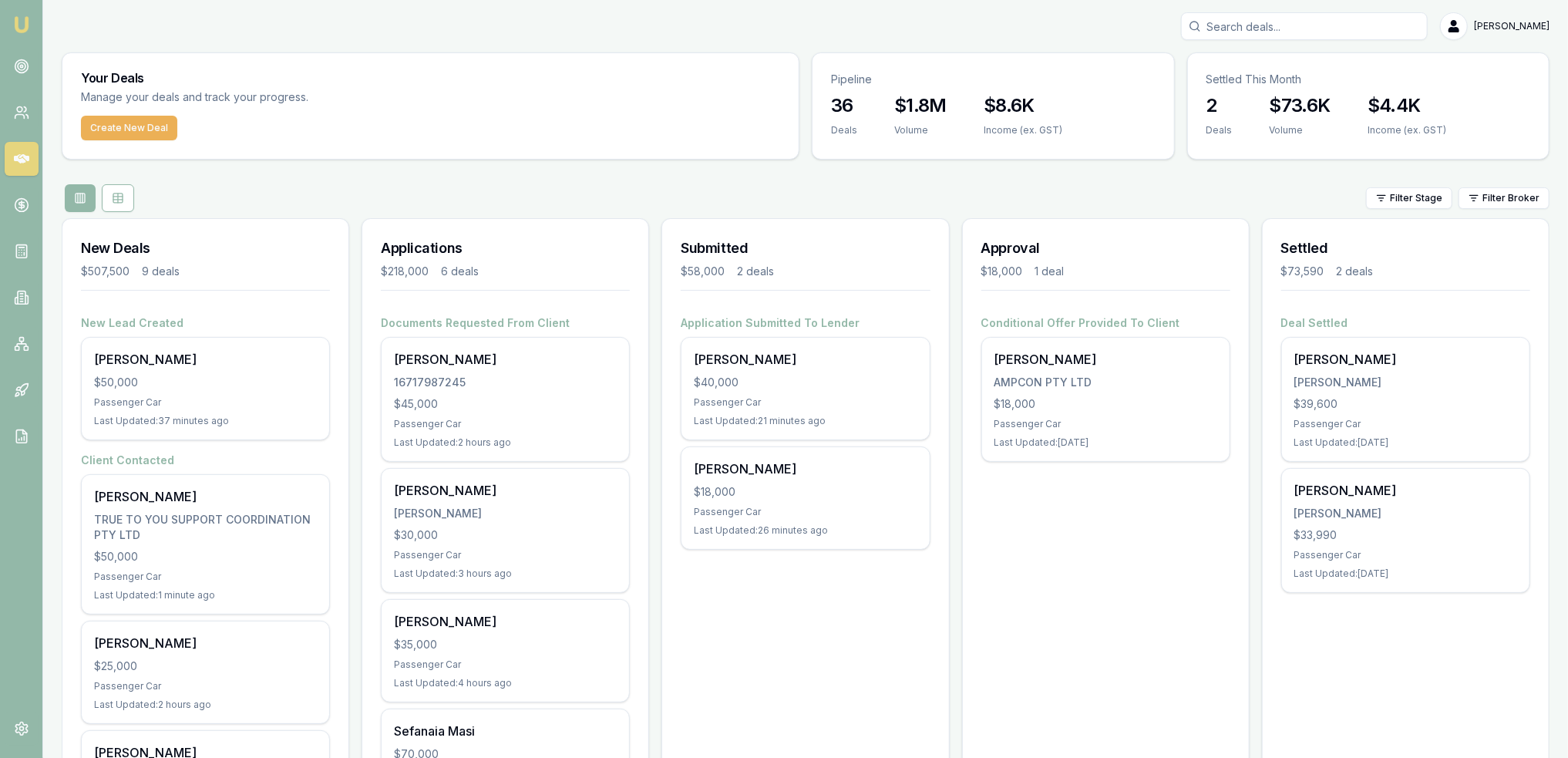
click at [28, 26] on img at bounding box center [21, 25] width 19 height 19
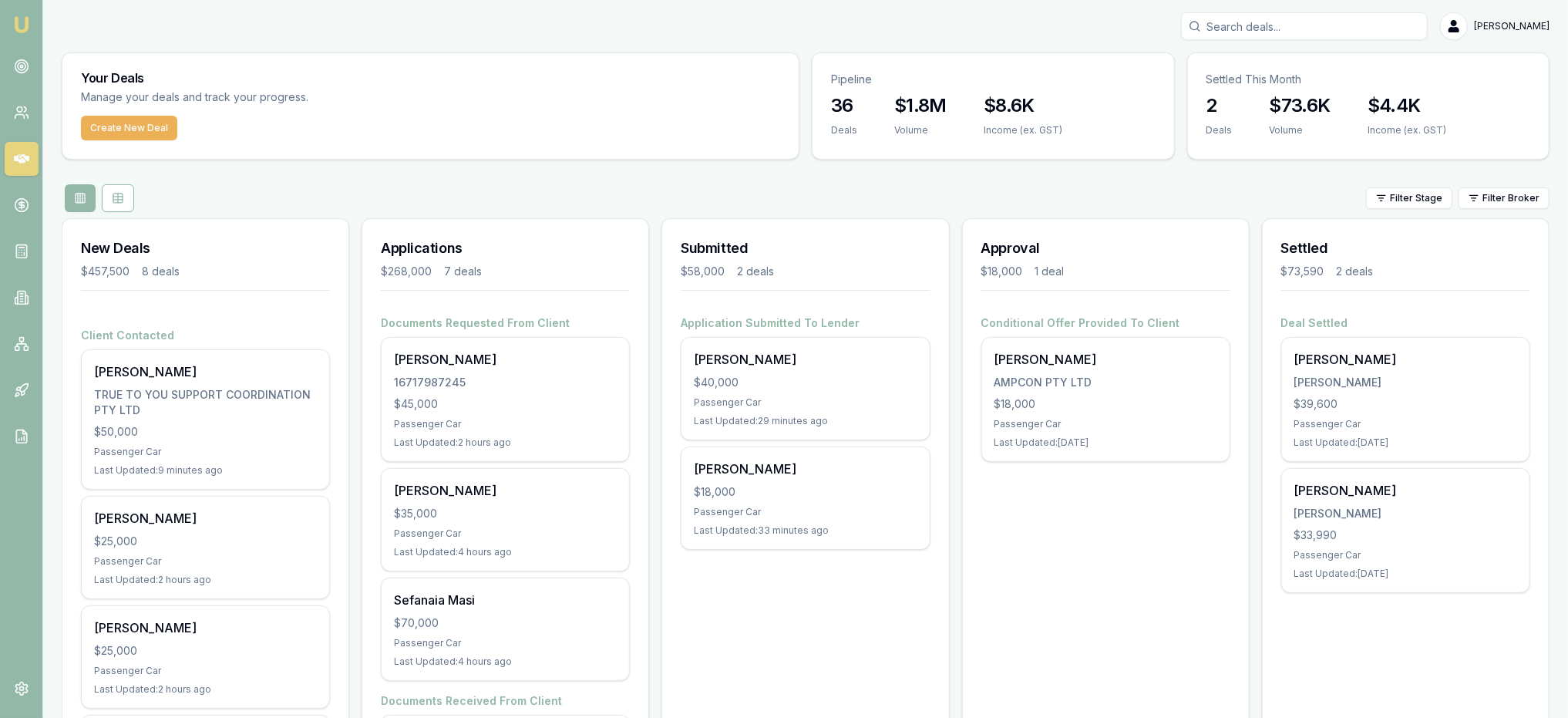
drag, startPoint x: 30, startPoint y: 15, endPoint x: 29, endPoint y: 23, distance: 8.1
click at [29, 16] on img at bounding box center [21, 25] width 19 height 19
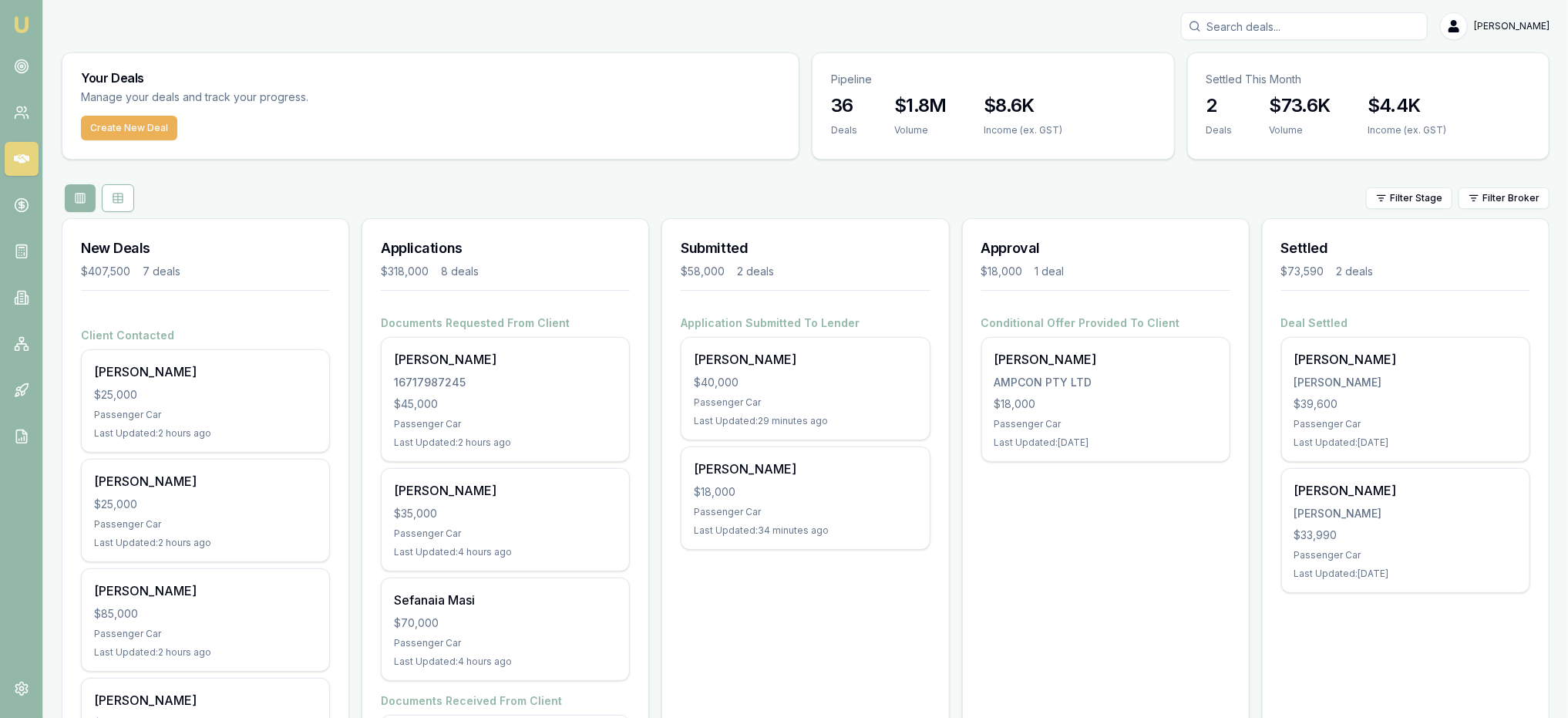
click at [1270, 28] on input "Search deals" at bounding box center [1304, 26] width 247 height 28
type input "[PERSON_NAME]"
click at [1268, 71] on p "[PERSON_NAME]" at bounding box center [1304, 68] width 233 height 16
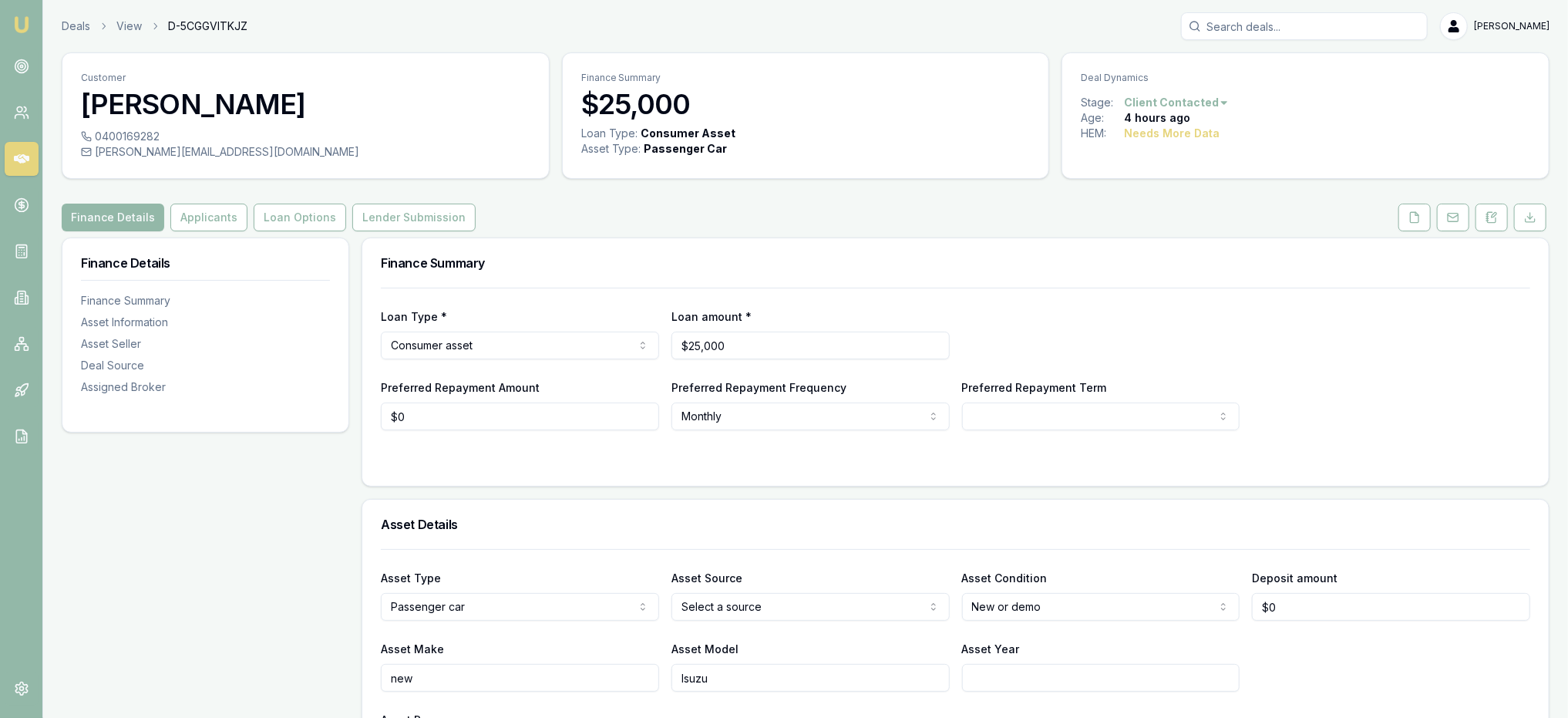
click at [12, 23] on img at bounding box center [21, 25] width 19 height 19
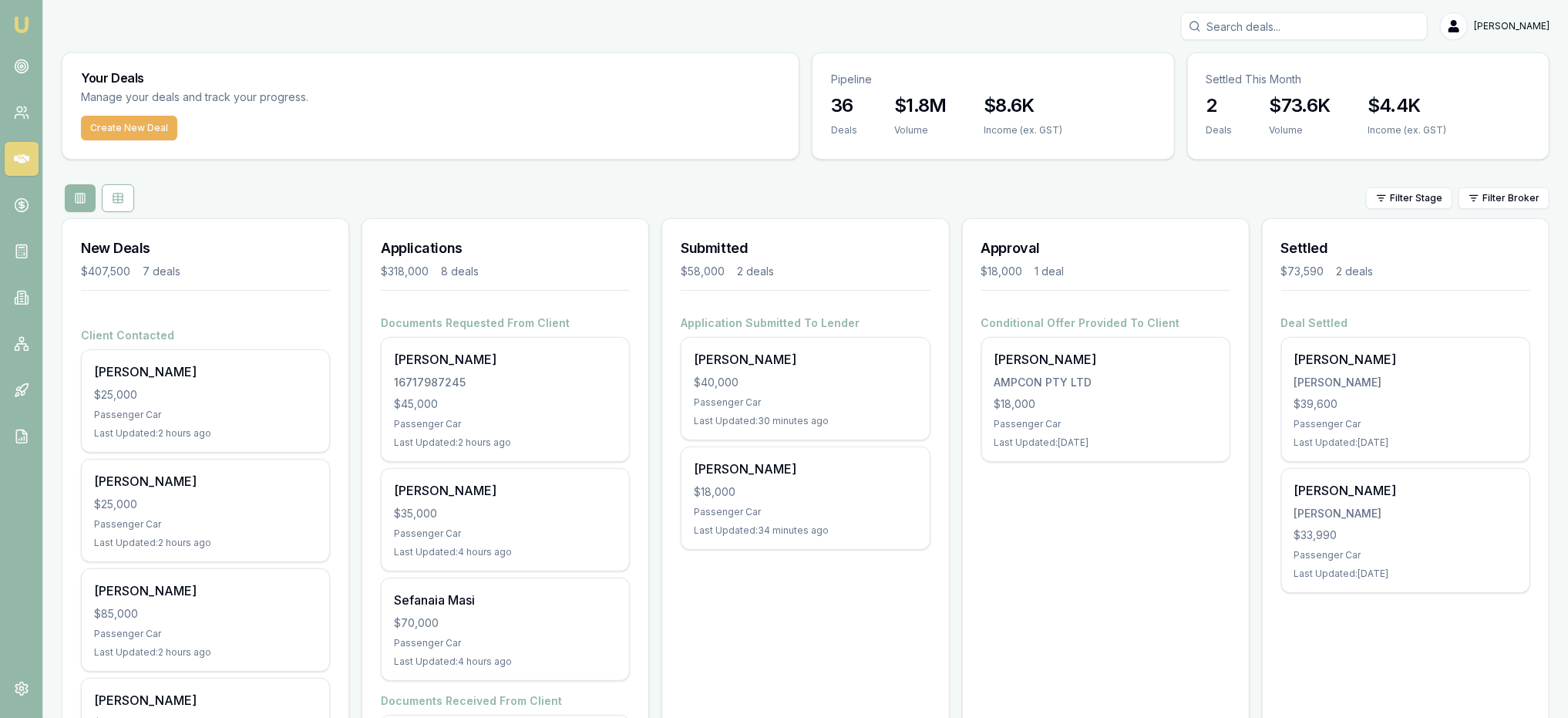
click at [1245, 21] on input "Search deals" at bounding box center [1304, 26] width 247 height 28
type input "[PERSON_NAME]"
click at [1237, 78] on p "0400169282" at bounding box center [1304, 82] width 233 height 16
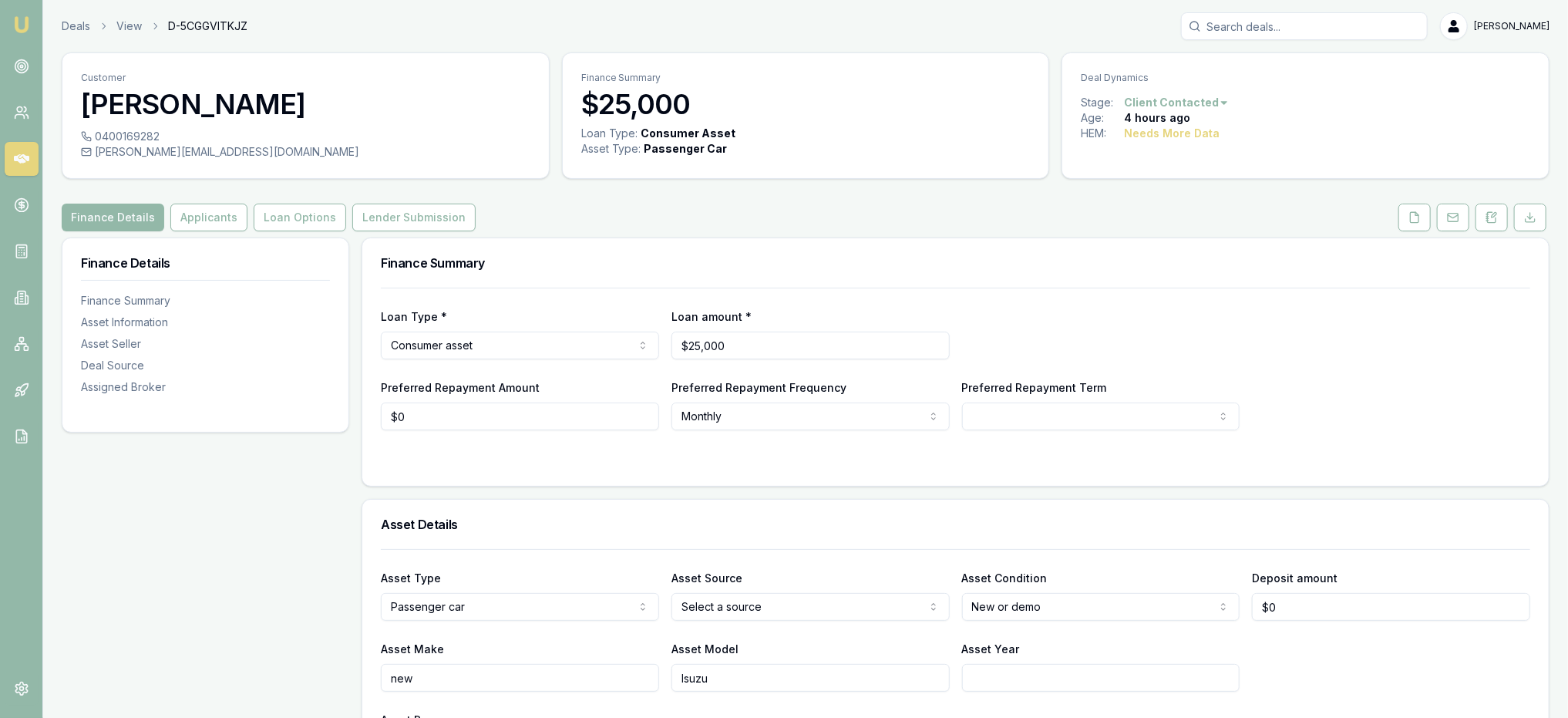
type input "0"
click at [461, 403] on input "0" at bounding box center [520, 417] width 278 height 28
type input "$3,000"
select select "84"
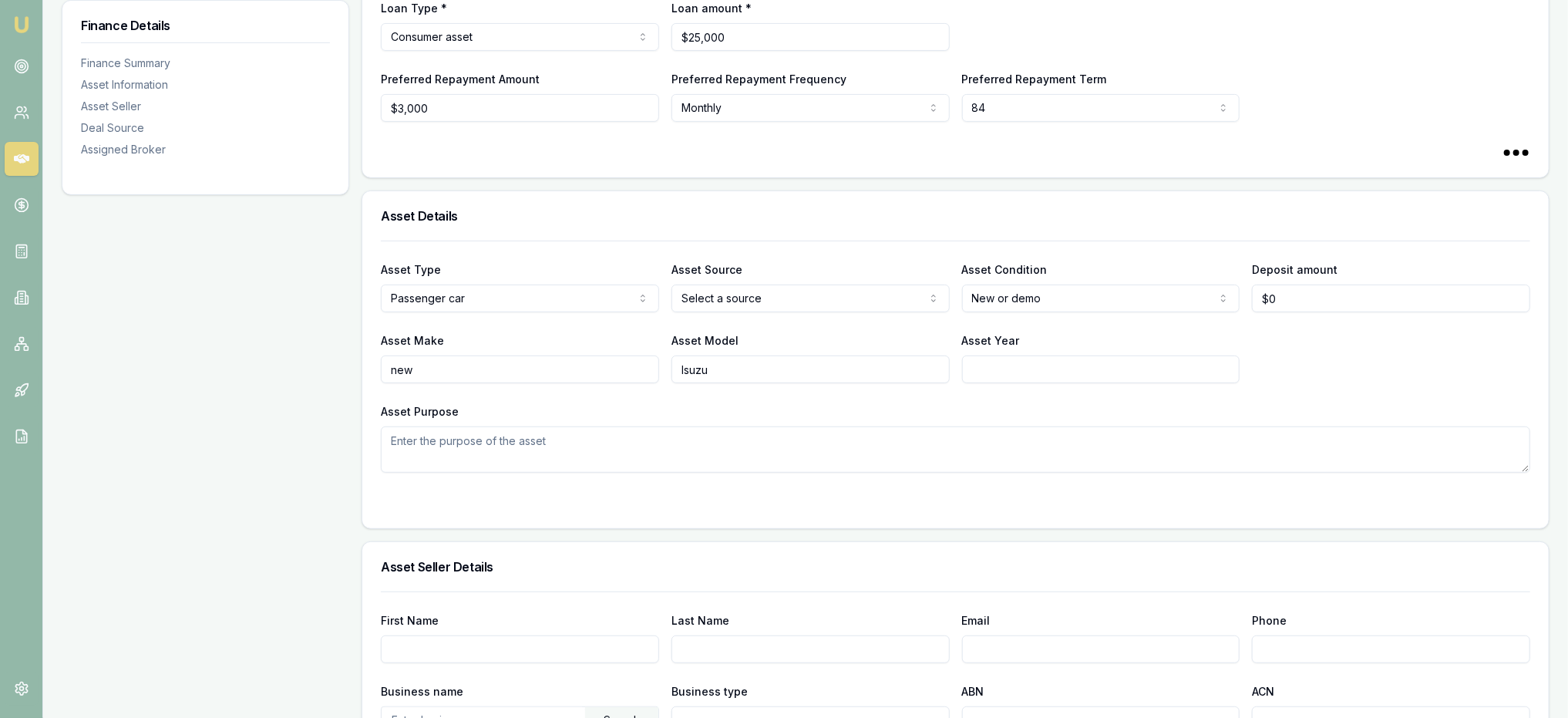
click at [814, 294] on html "Emu Broker Deals View D-5CGGVITKJZ [PERSON_NAME] Toggle Menu Customer [PERSON_N…" at bounding box center [784, 50] width 1568 height 718
click at [1009, 375] on input "Asset Year" at bounding box center [1102, 369] width 278 height 28
type input "2025"
click at [703, 475] on form "Asset Type Passenger car Passenger car Electric vehicle Light commercial Carava…" at bounding box center [956, 374] width 1149 height 269
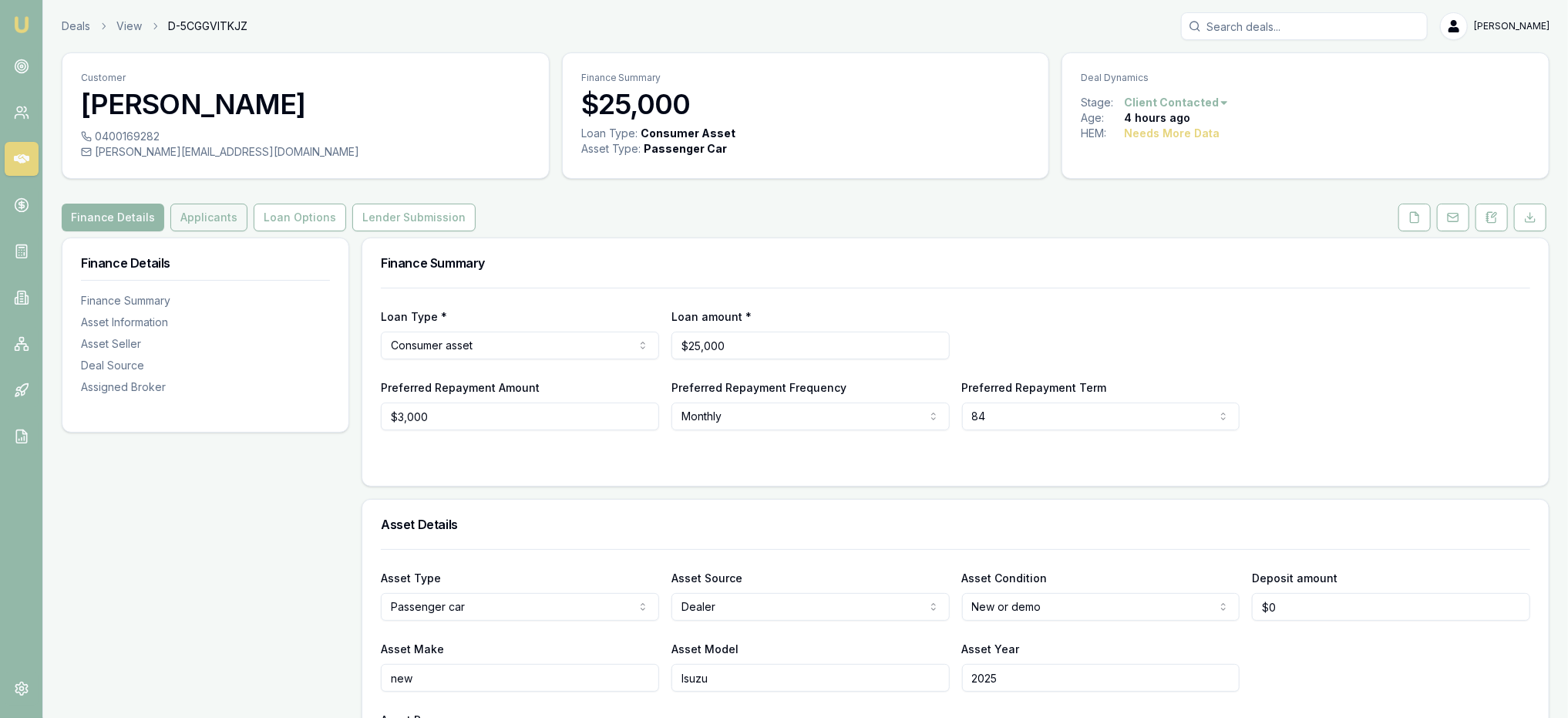
click at [199, 214] on button "Applicants" at bounding box center [209, 217] width 77 height 28
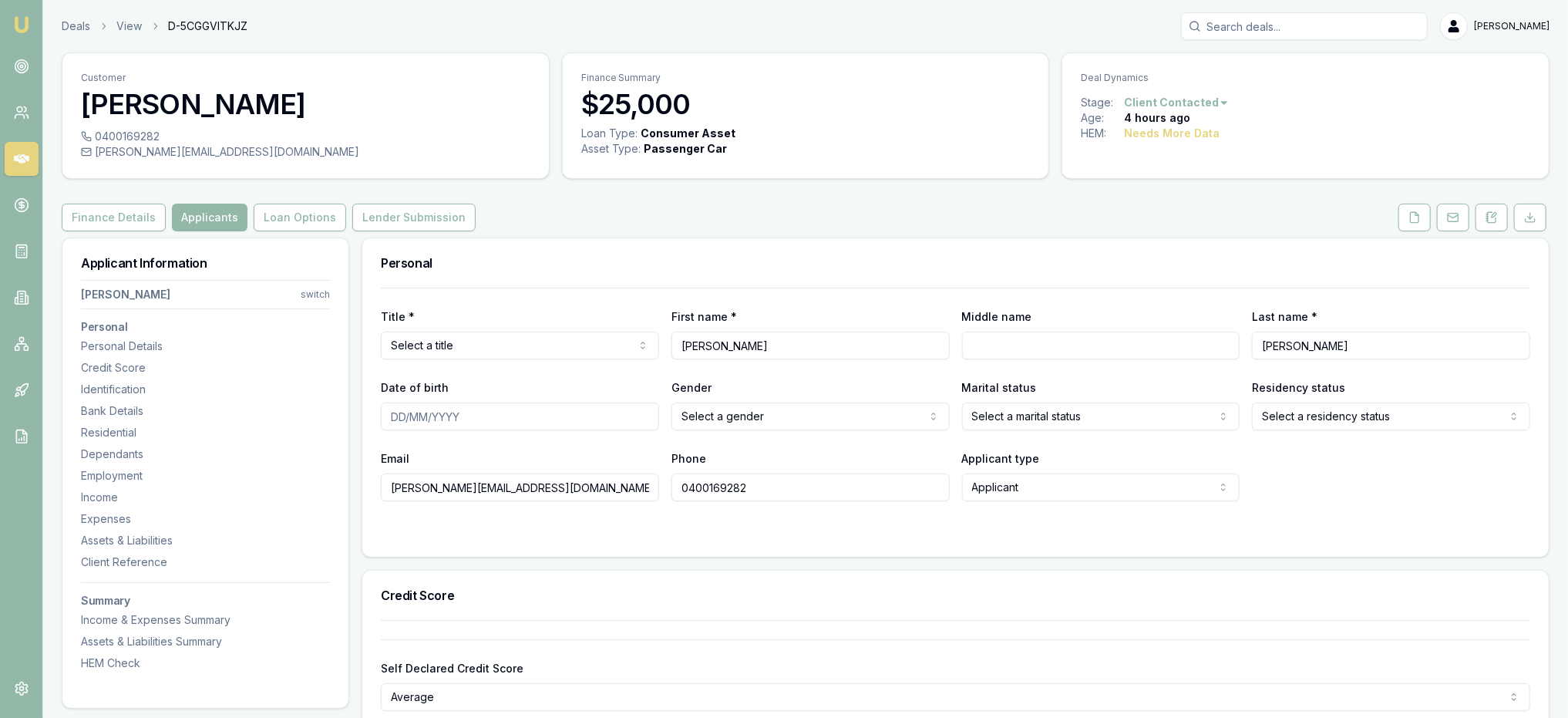
click at [491, 349] on html "Emu Broker Deals View D-5CGGVITKJZ [PERSON_NAME] Toggle Menu Customer [PERSON_N…" at bounding box center [784, 359] width 1568 height 718
click at [1009, 339] on input "Middle name" at bounding box center [1102, 346] width 278 height 28
type input "[PERSON_NAME]"
click at [444, 414] on input "Date of birth" at bounding box center [520, 417] width 278 height 28
type input "[DATE]"
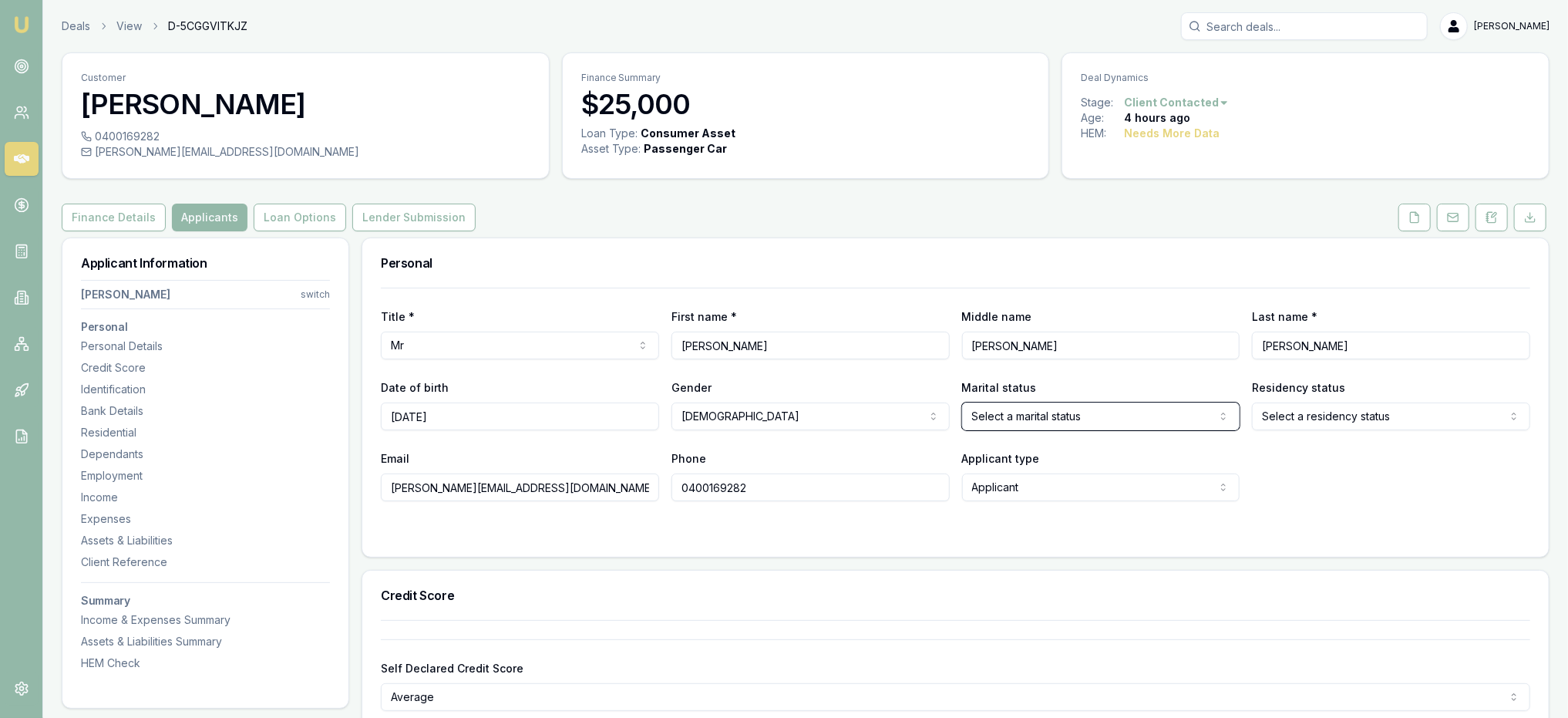
select select "MARRIED"
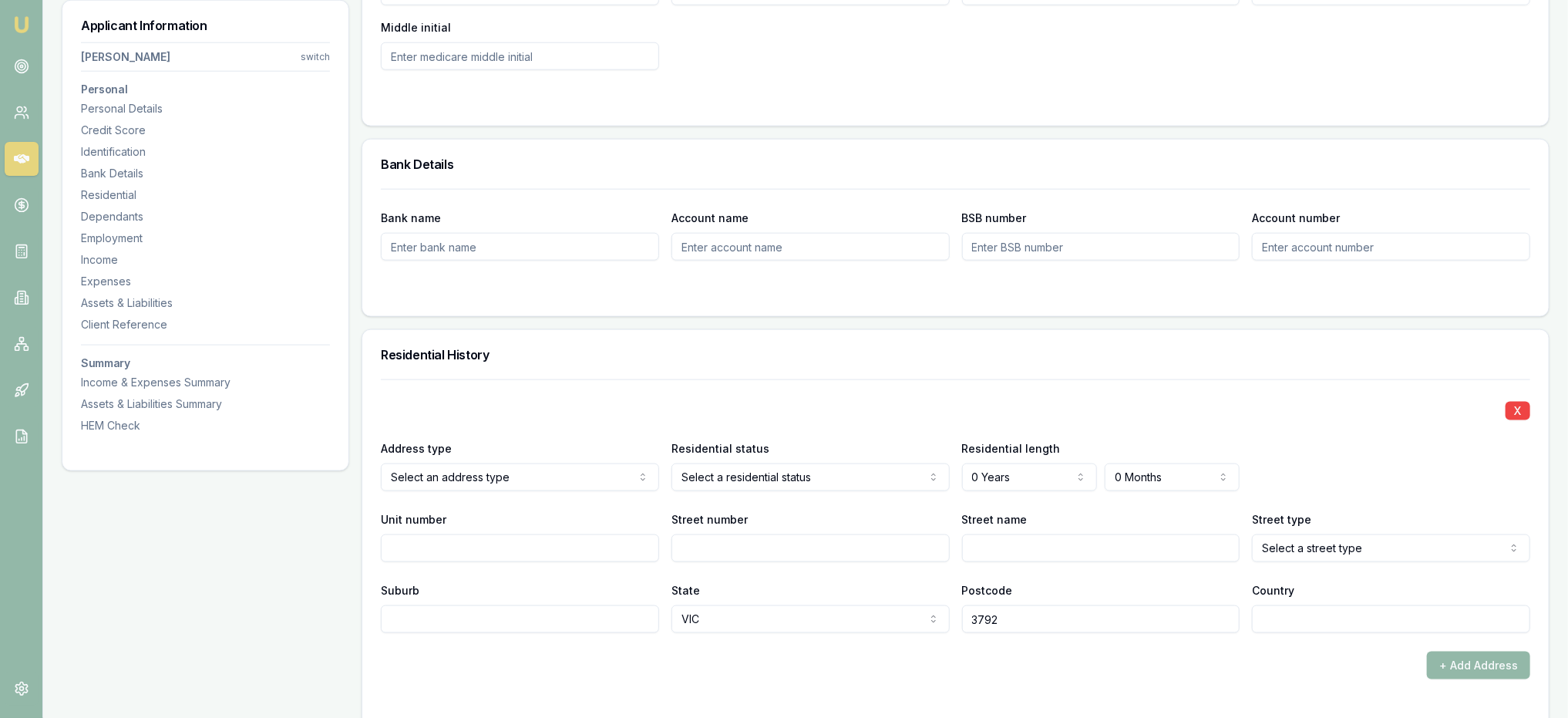
scroll to position [1161, 0]
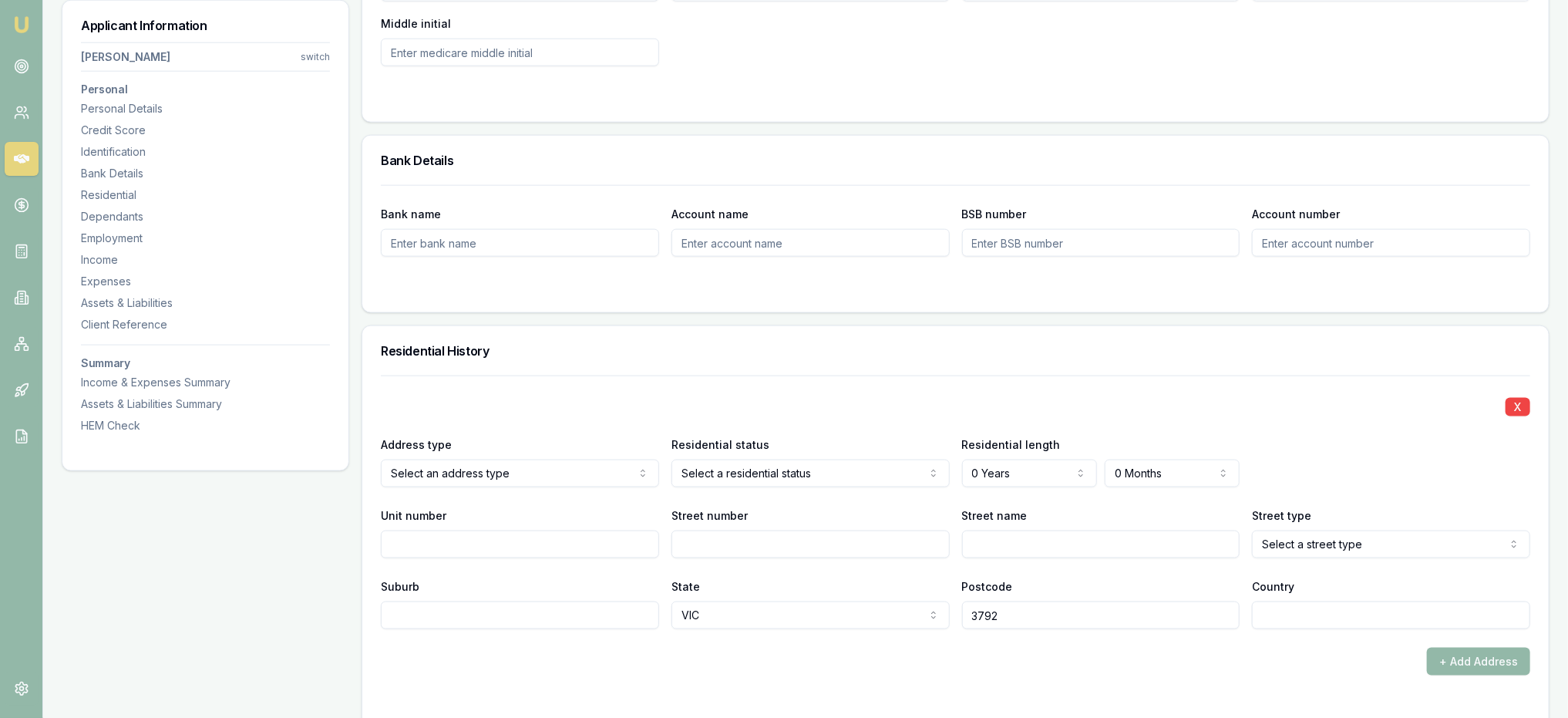
click at [732, 456] on div "Residential status Select a residential status Owner with mortgage Owner withou…" at bounding box center [811, 461] width 278 height 53
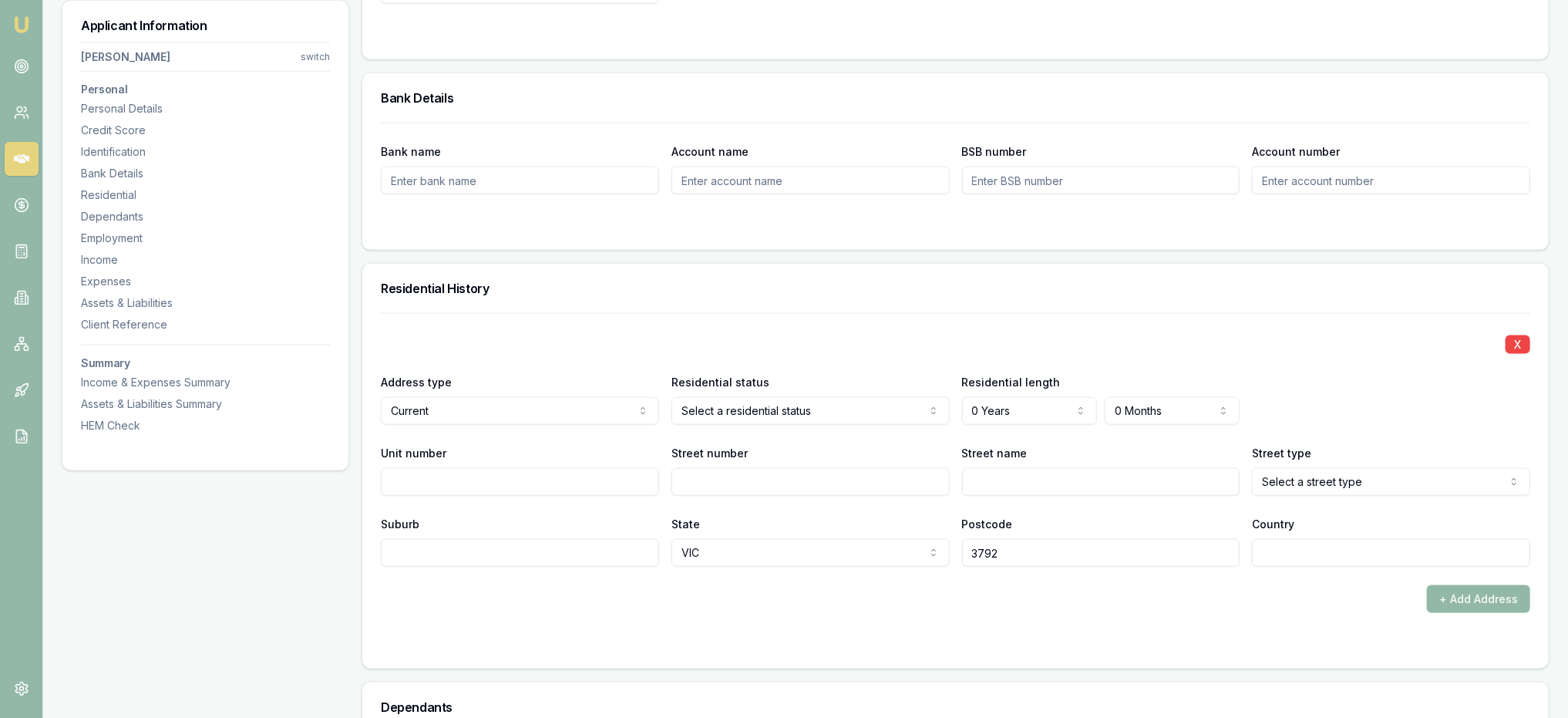
scroll to position [1316, 0]
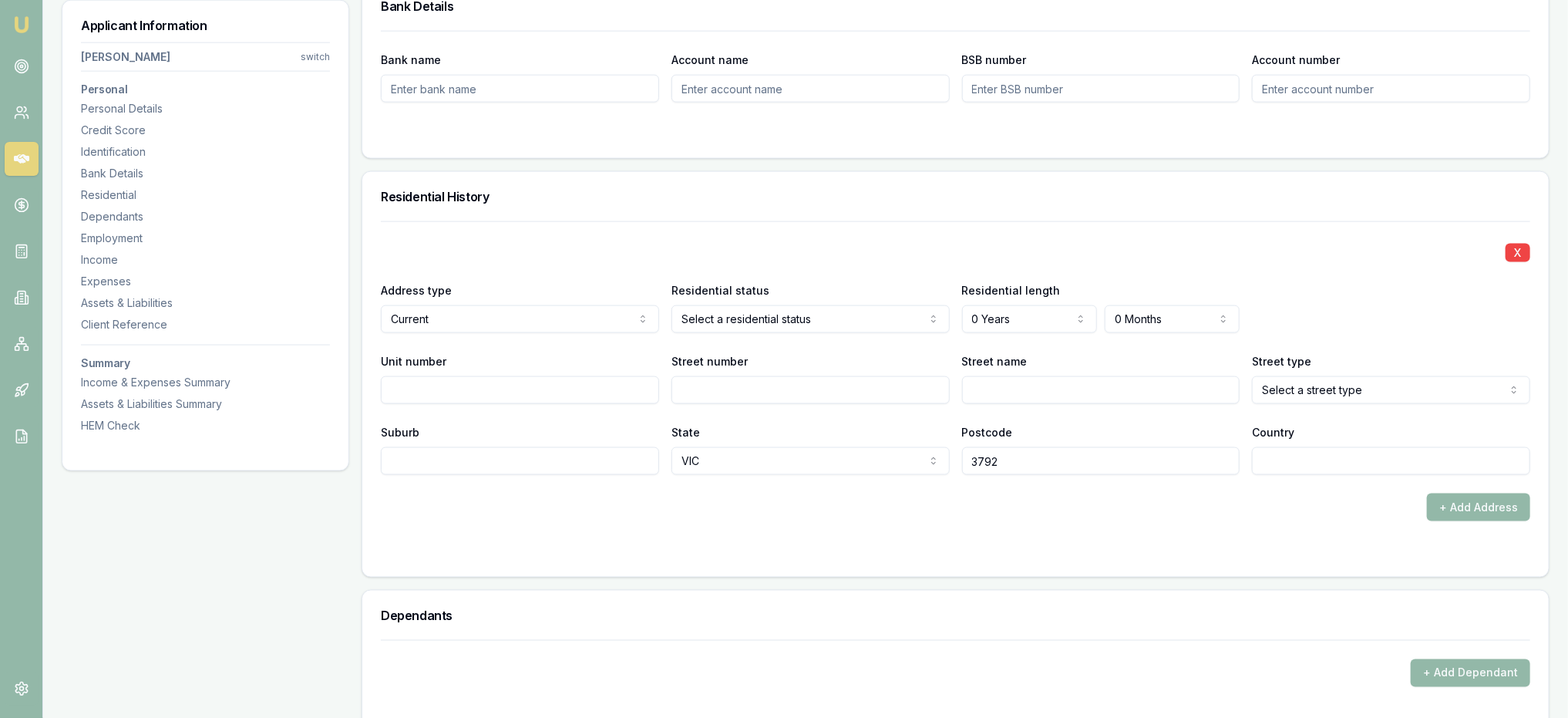
select select "CURRENT"
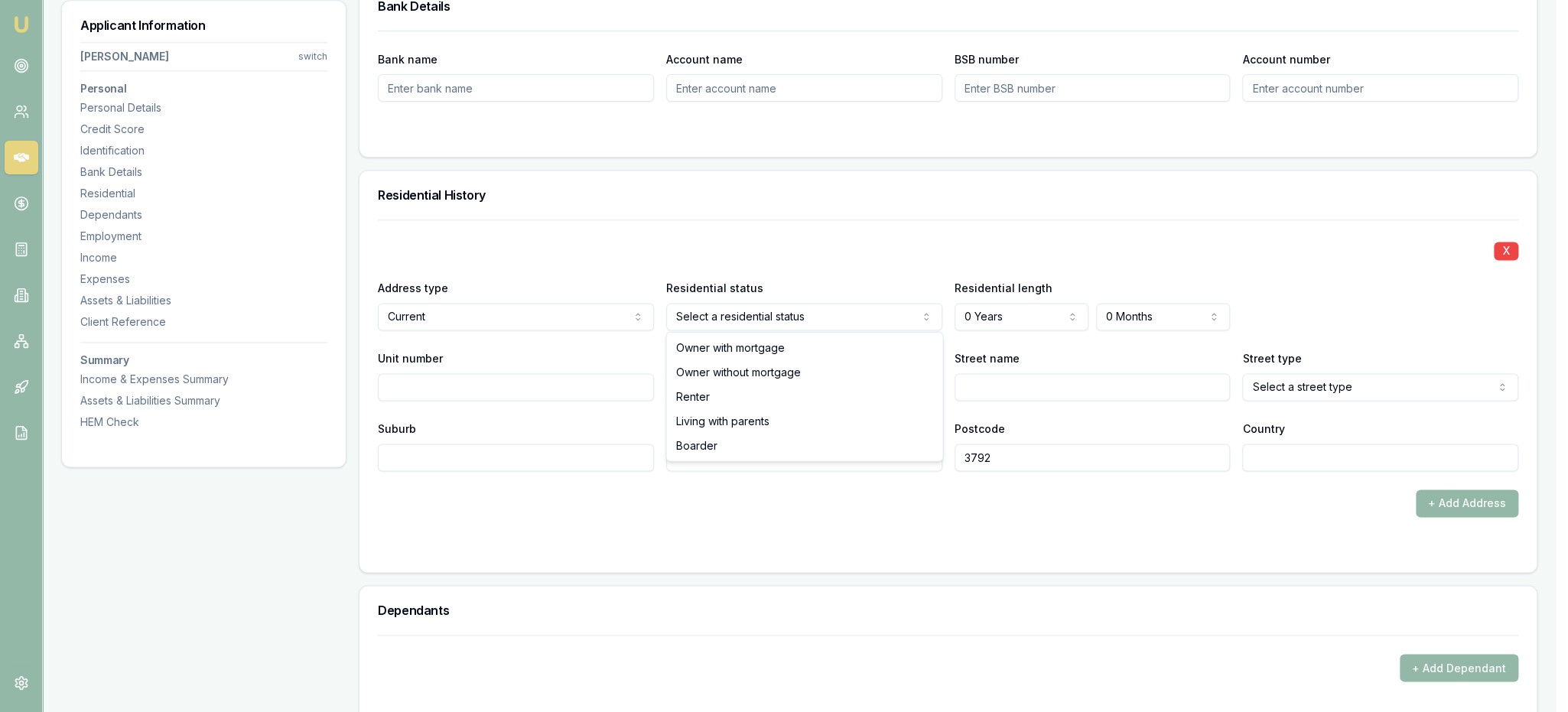
select select "LIVING_WITH_PARENTS"
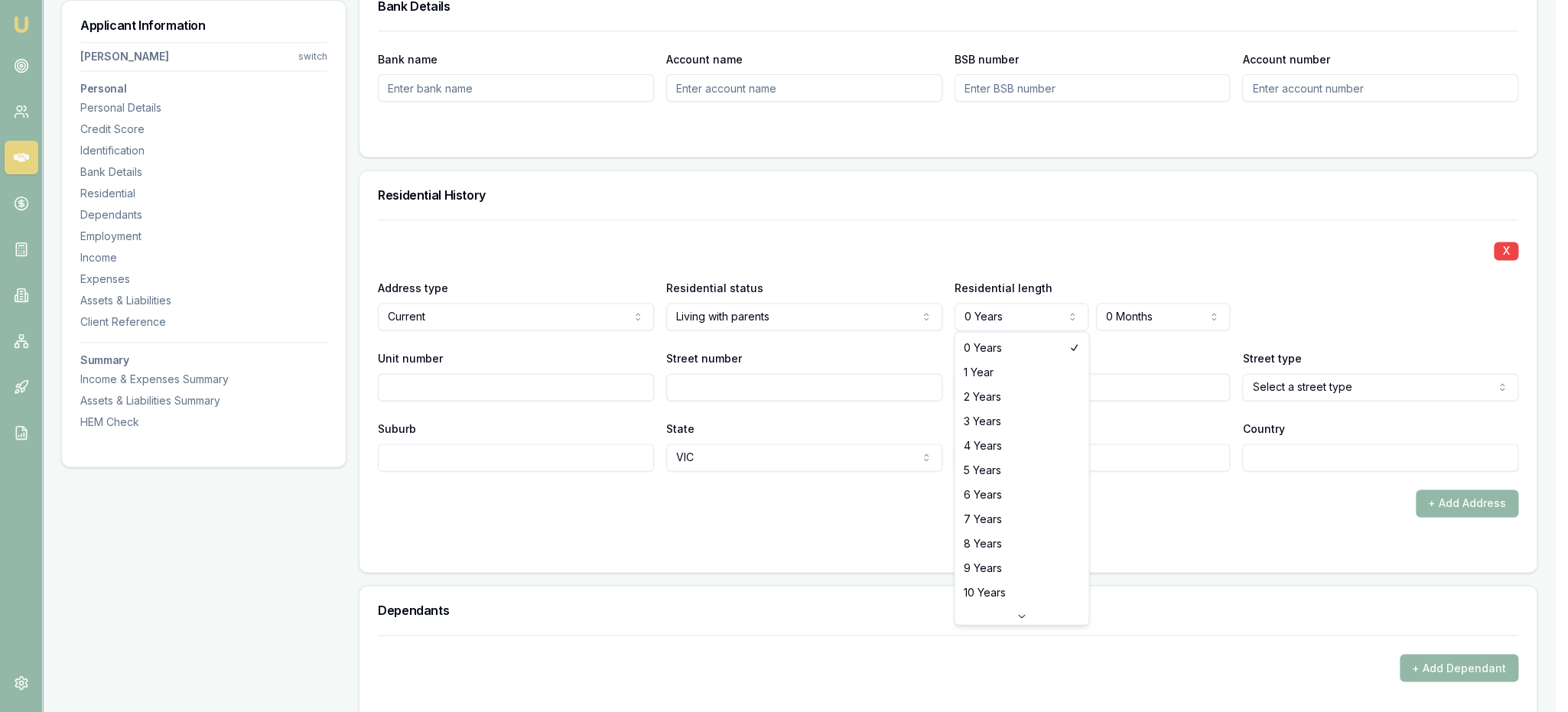
select select "7"
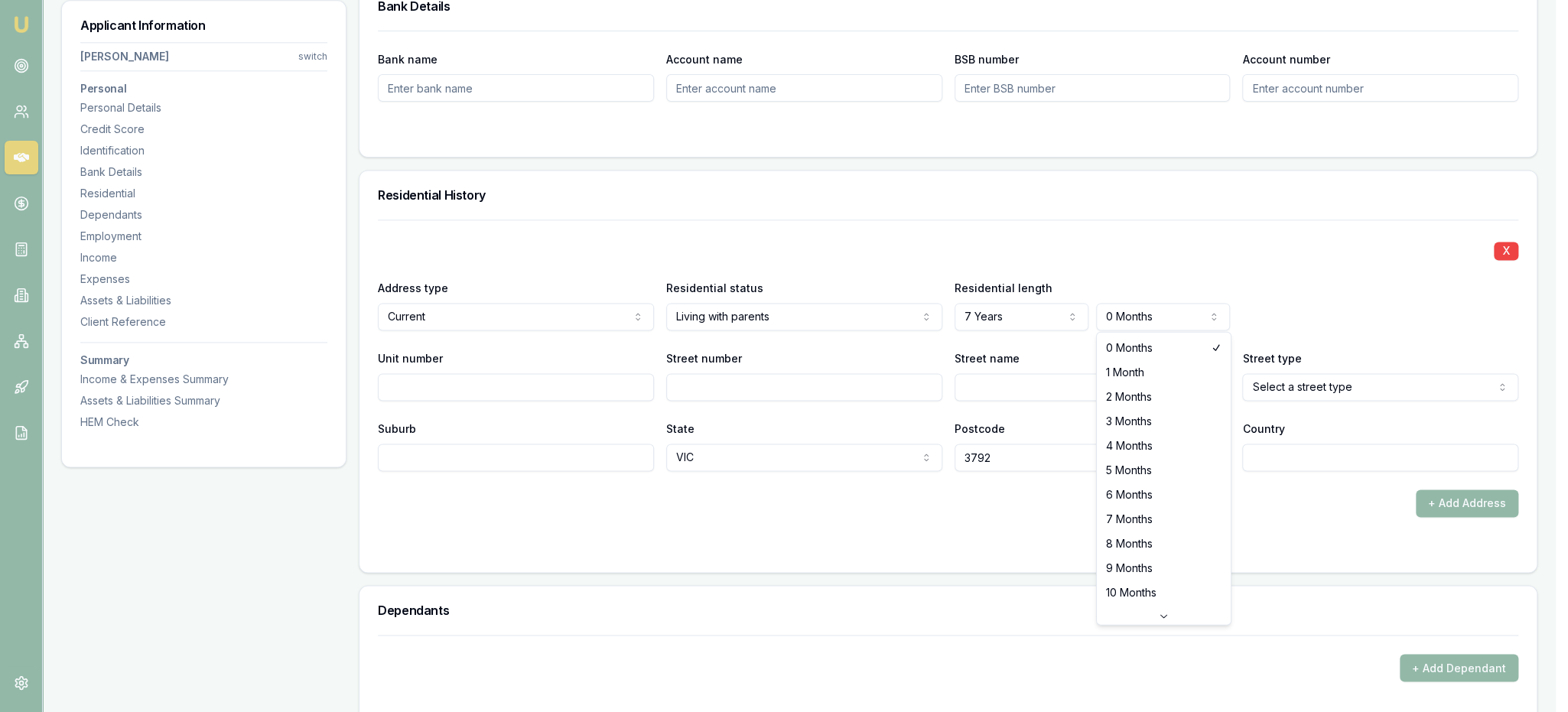
drag, startPoint x: 1128, startPoint y: 352, endPoint x: 880, endPoint y: 424, distance: 258.2
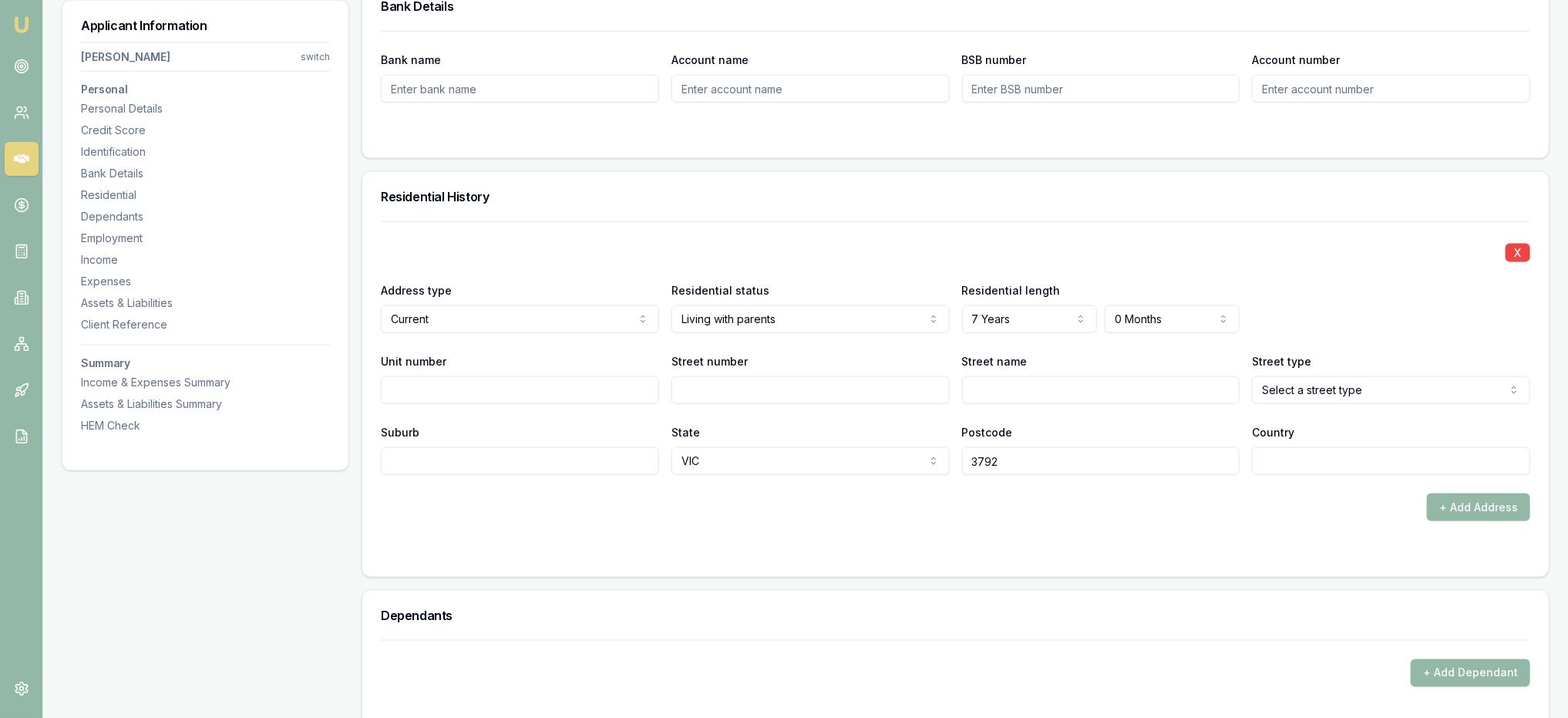
click at [758, 391] on input "Street number" at bounding box center [811, 390] width 278 height 28
type input "25"
type input "[PERSON_NAME]"
select select "Street"
type input "some place"
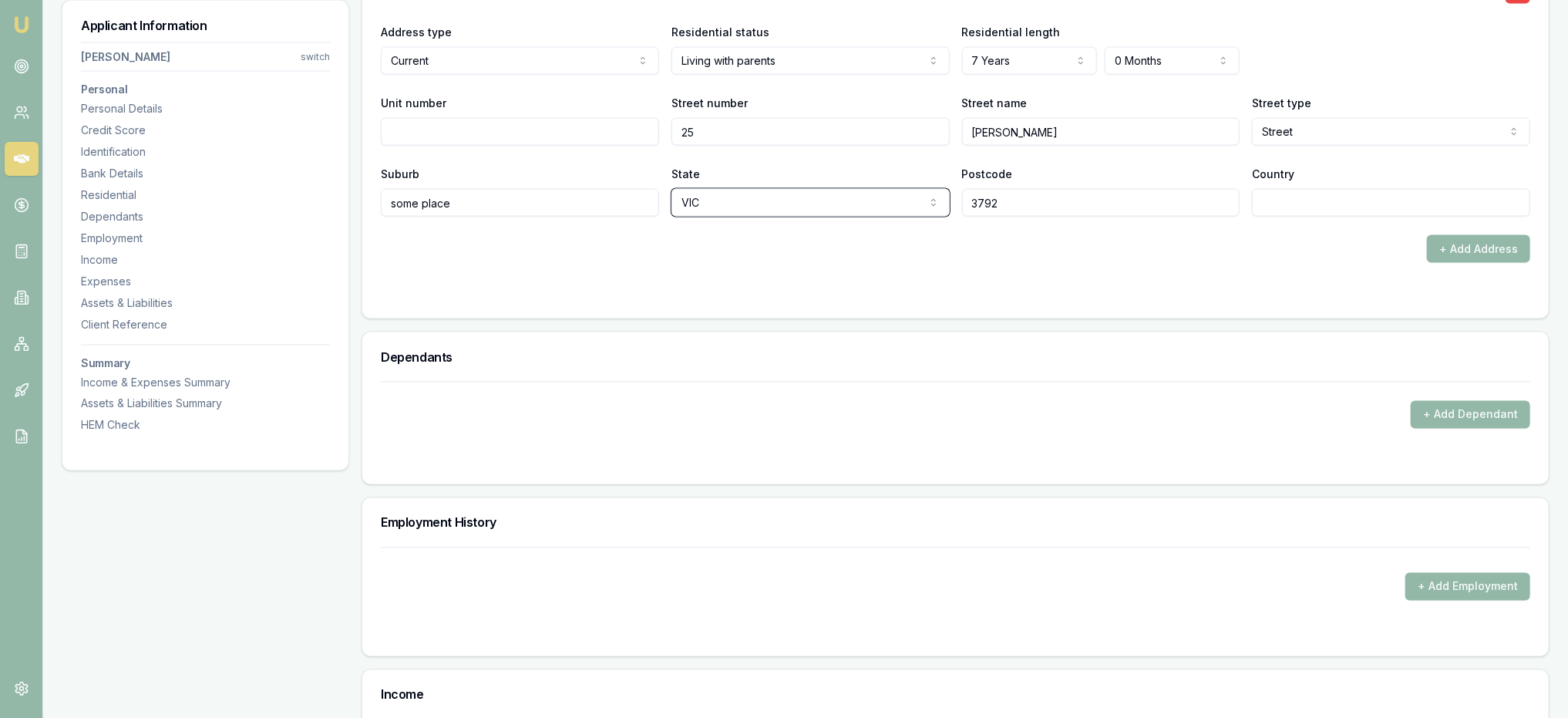
scroll to position [1624, 0]
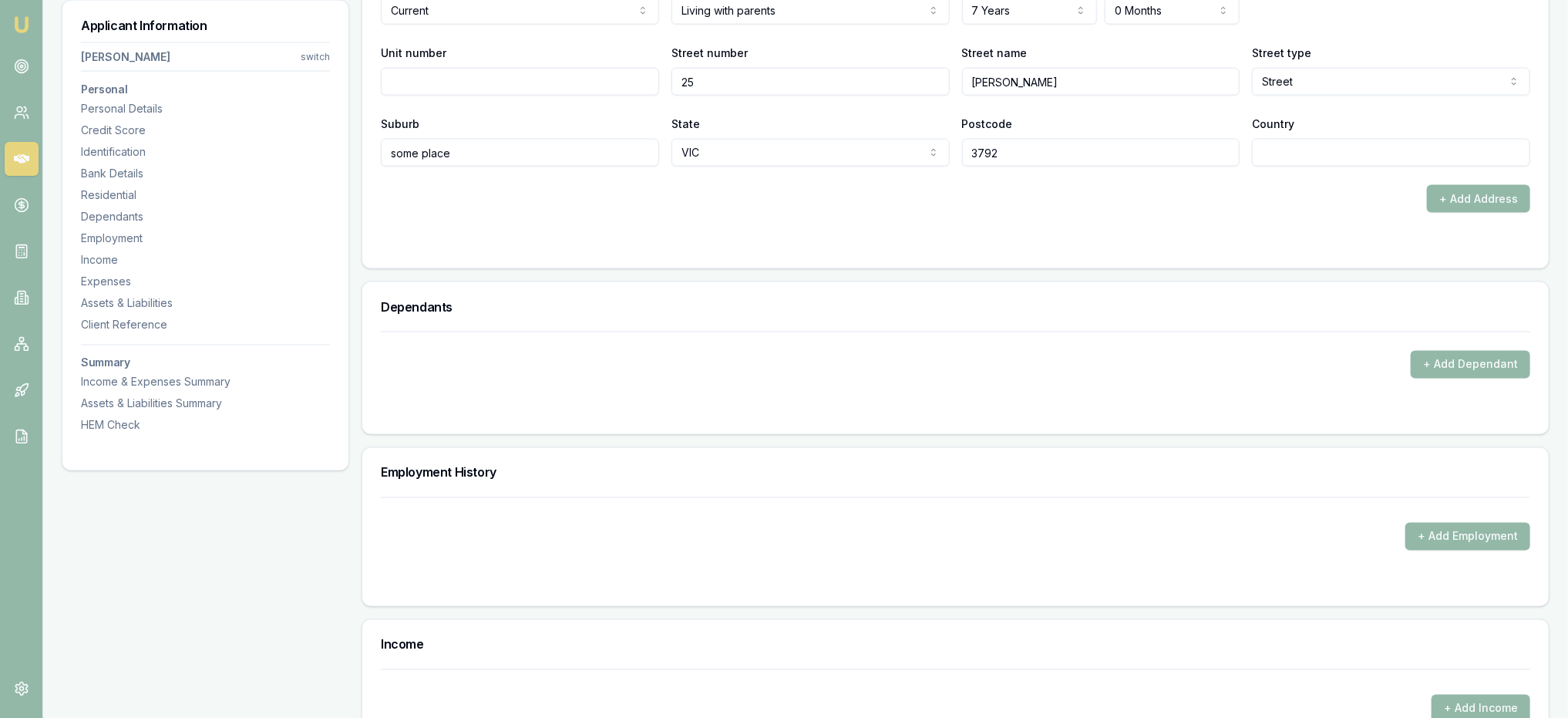
click at [1311, 155] on input "Country" at bounding box center [1391, 153] width 278 height 28
type input "AU"
click at [1451, 375] on button "+ Add Dependant" at bounding box center [1471, 364] width 119 height 28
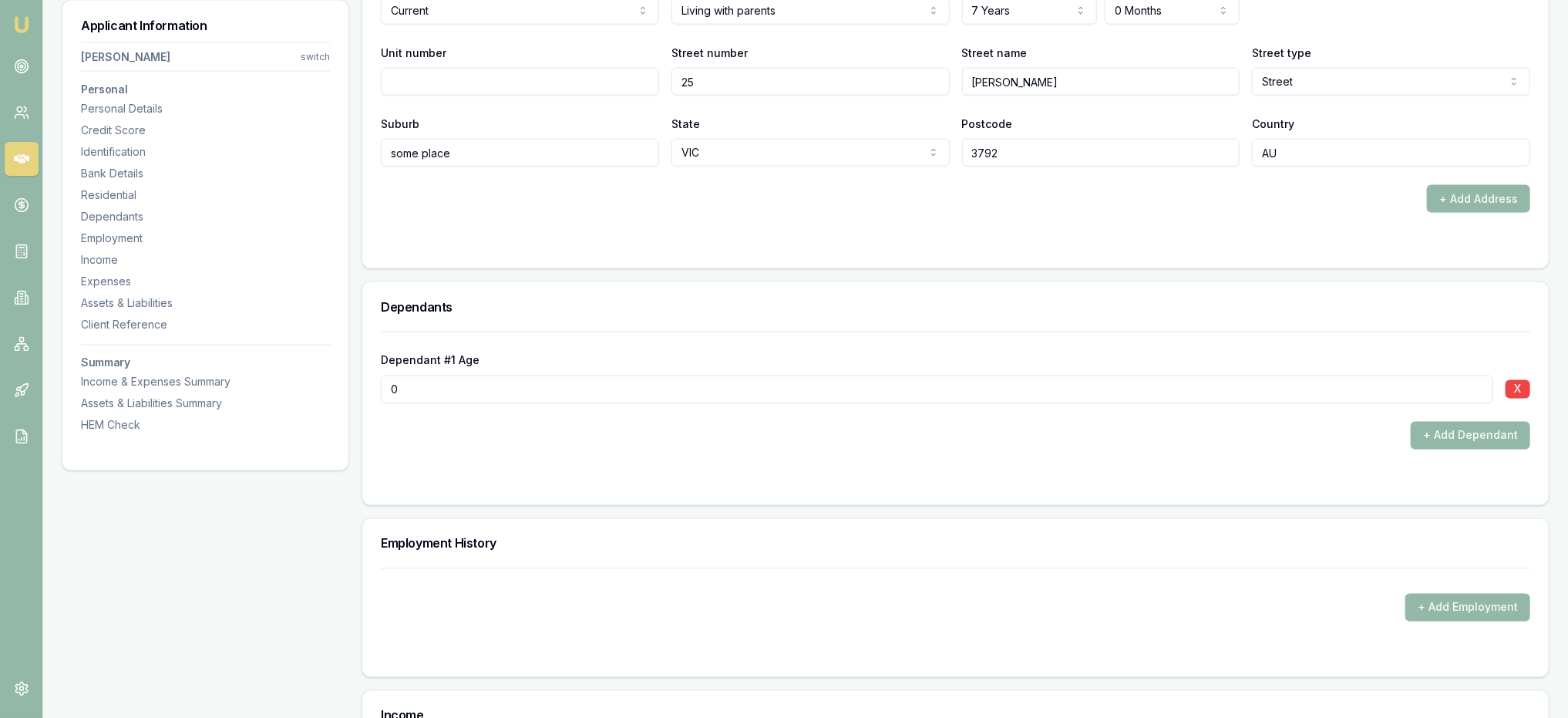
click at [435, 382] on input "0" at bounding box center [937, 389] width 1112 height 28
type input "01"
click at [821, 481] on div at bounding box center [956, 481] width 1149 height 12
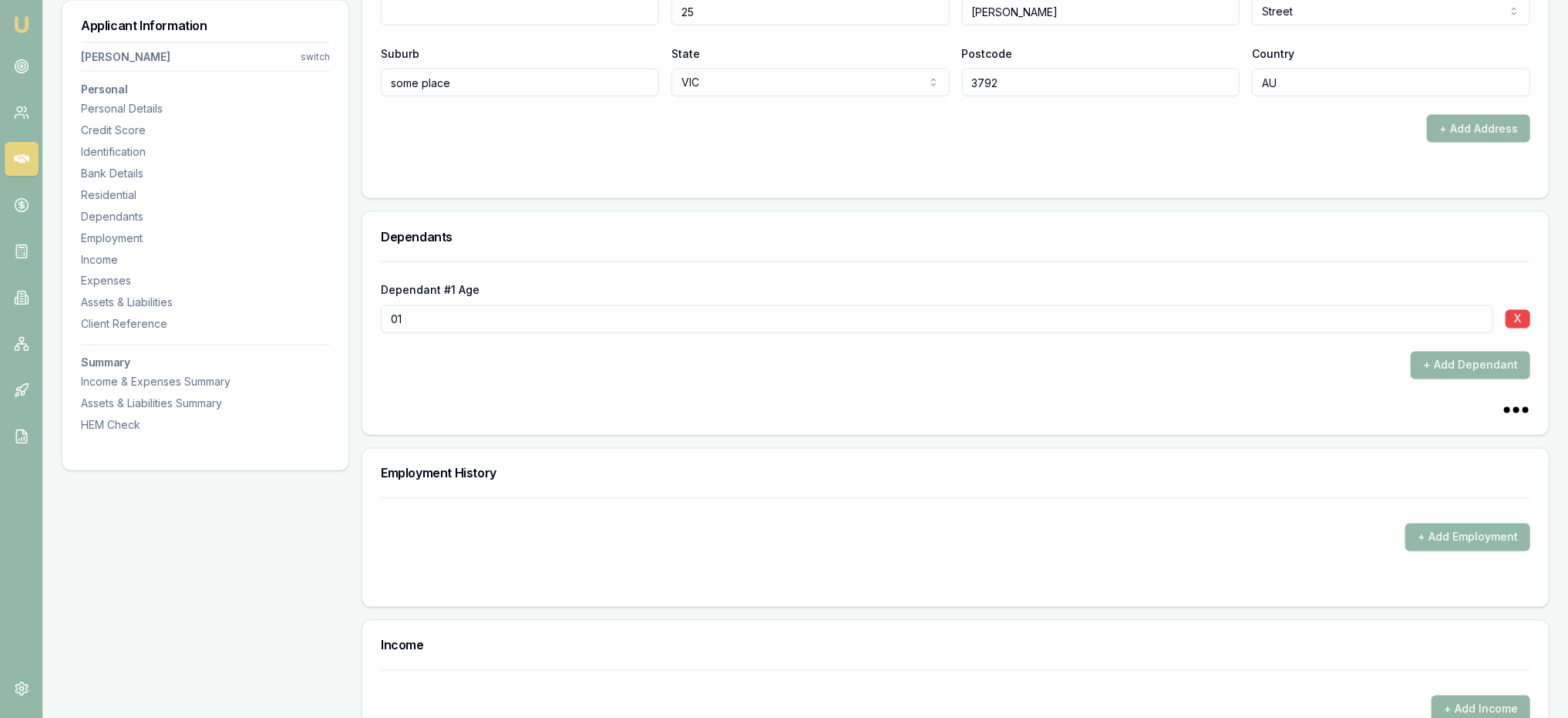
click at [1454, 499] on div "+ Add Employment" at bounding box center [956, 525] width 1149 height 54
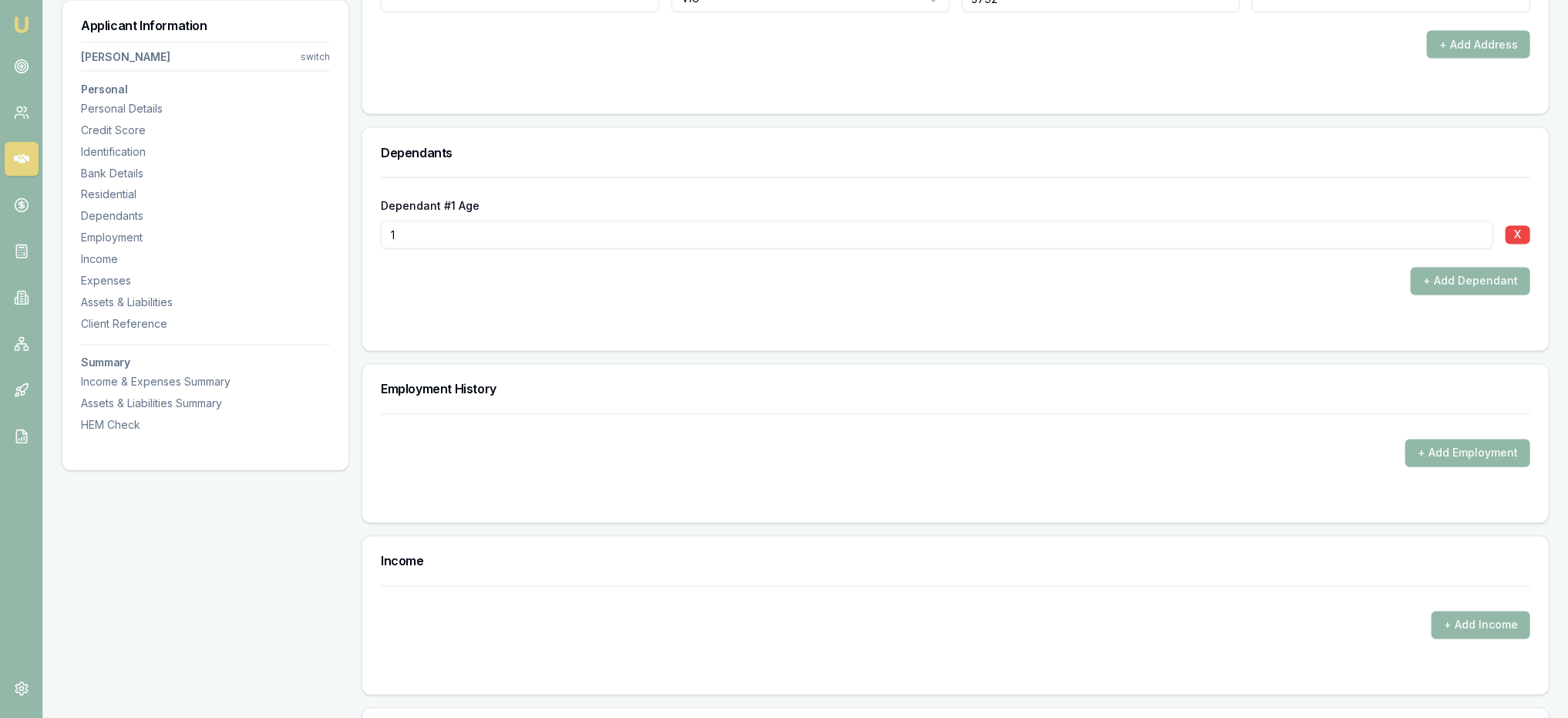
click at [1496, 453] on button "+ Add Employment" at bounding box center [1468, 454] width 125 height 28
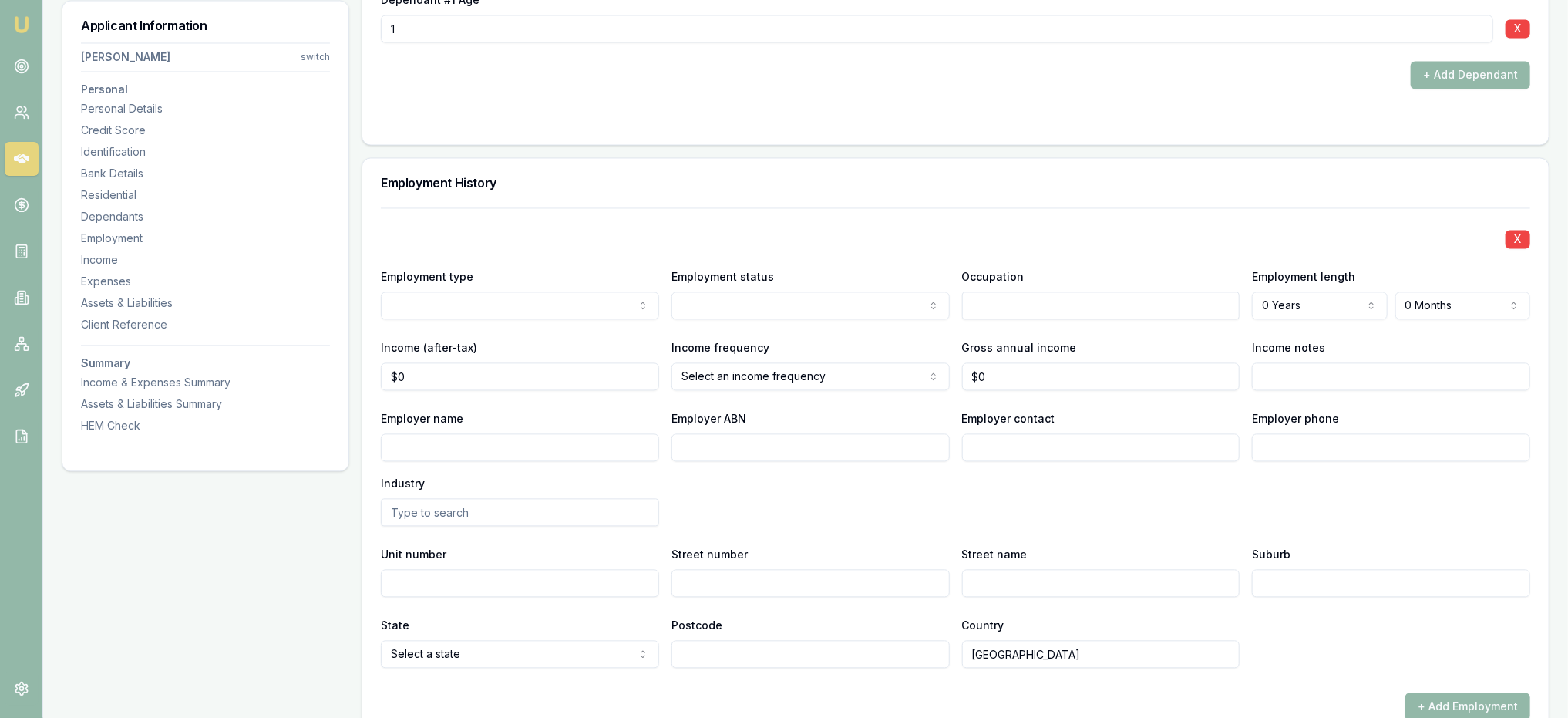
scroll to position [2086, 0]
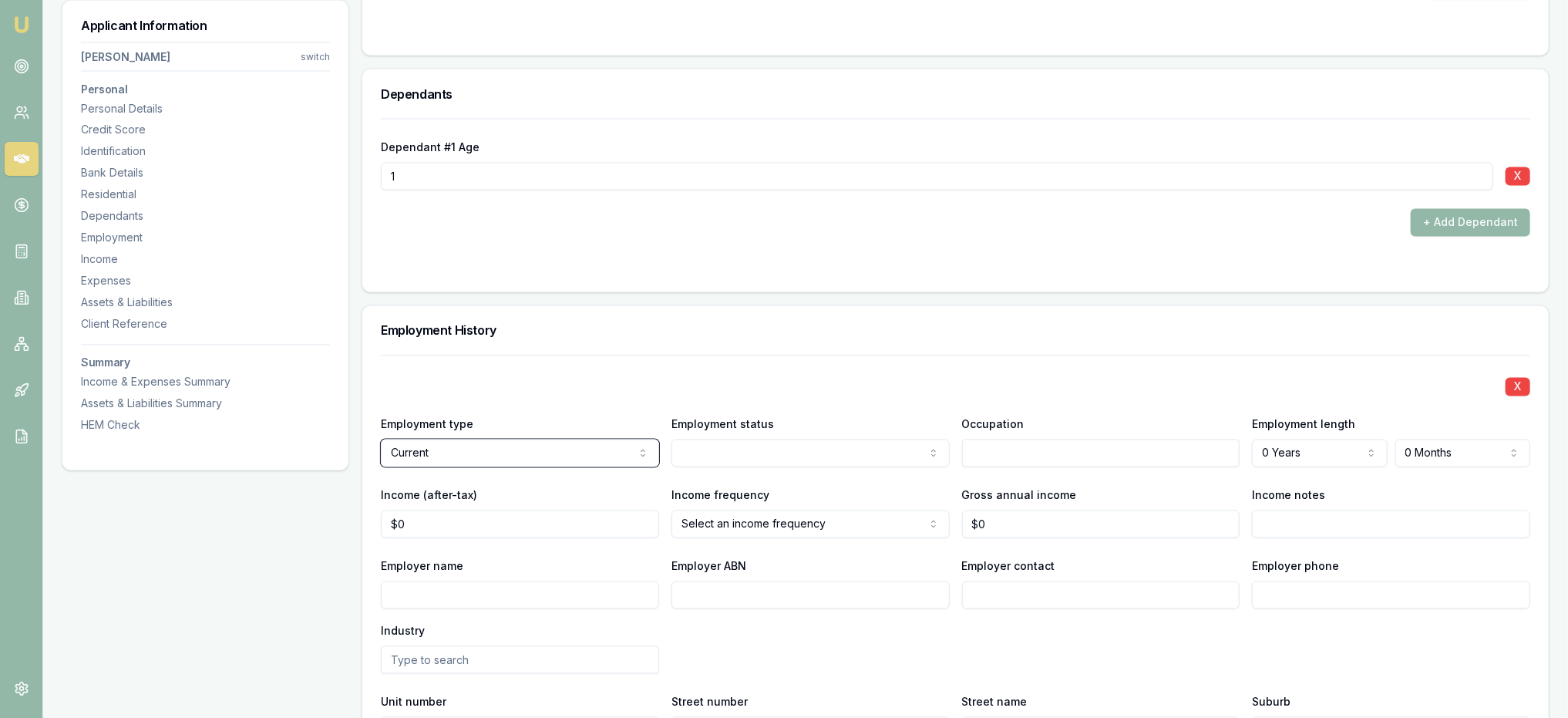
scroll to position [1855, 0]
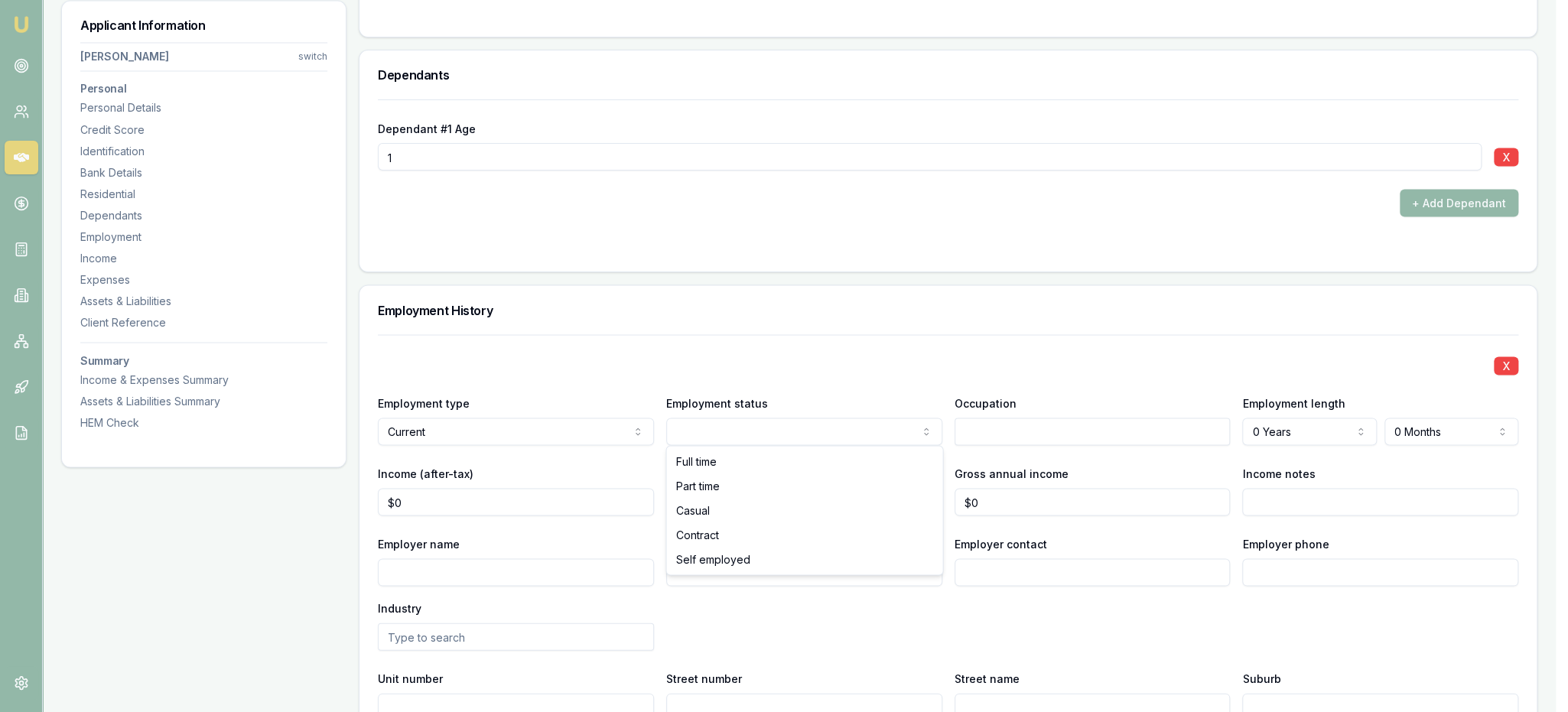
drag, startPoint x: 704, startPoint y: 458, endPoint x: 981, endPoint y: 447, distance: 277.2
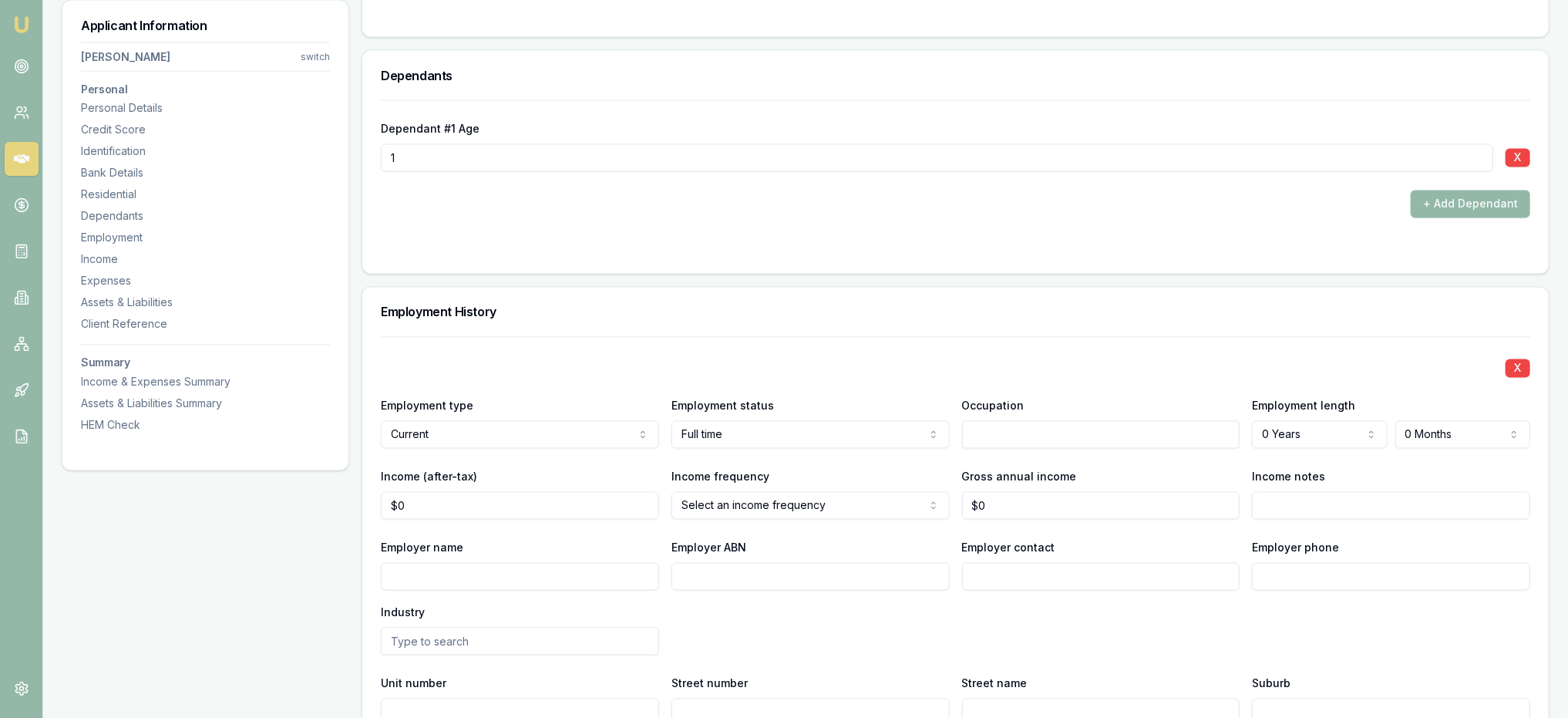
click at [1038, 430] on input "text" at bounding box center [1102, 435] width 278 height 28
type input "SAKES"
click at [1013, 434] on input "SAKES" at bounding box center [1102, 435] width 278 height 28
click at [862, 424] on div "Employment type Current Current Previous Employment status [DEMOGRAPHIC_DATA] […" at bounding box center [956, 422] width 1149 height 53
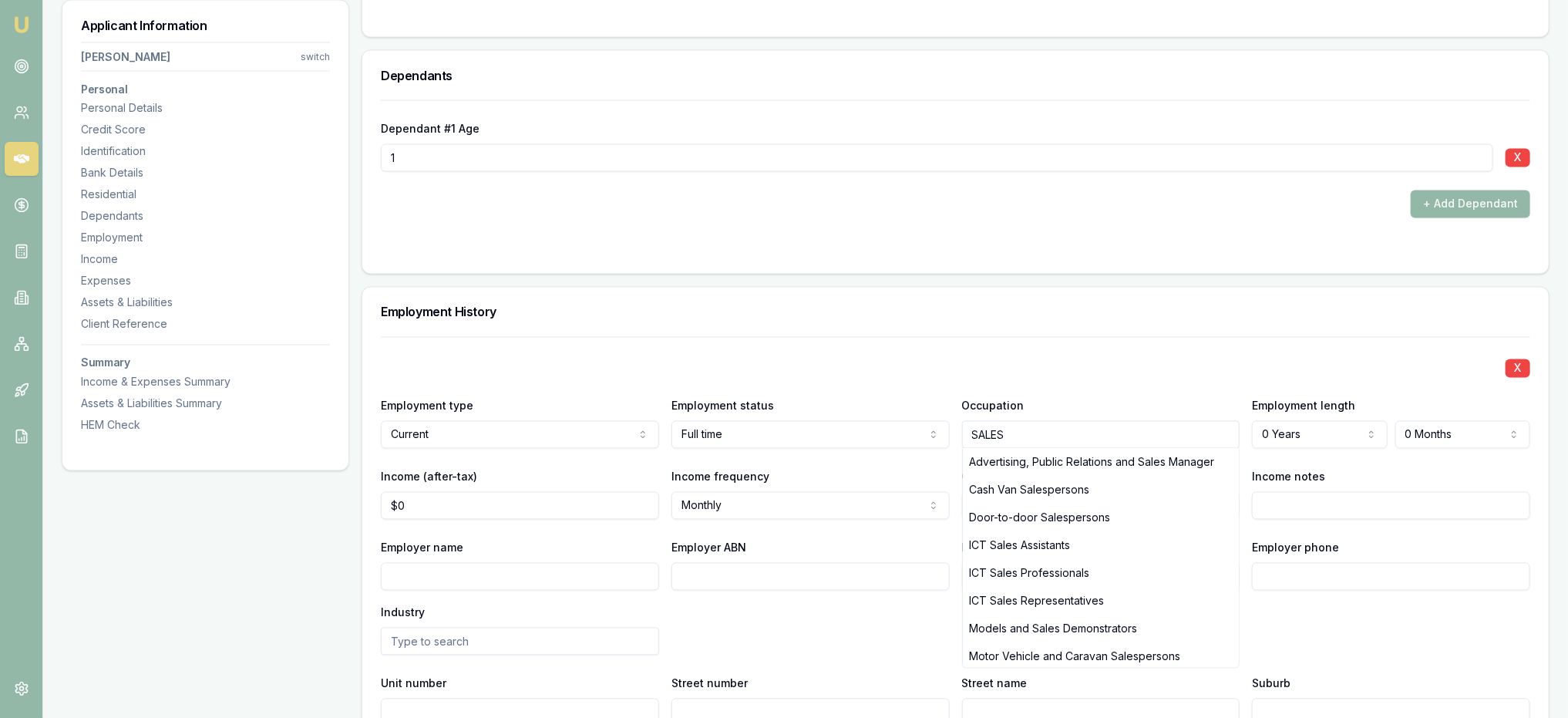
drag, startPoint x: 1061, startPoint y: 537, endPoint x: 1218, endPoint y: 517, distance: 158.3
click at [1062, 536] on div "ICT Sales Assistants" at bounding box center [1101, 546] width 277 height 28
type input "ICT Sales Assistants"
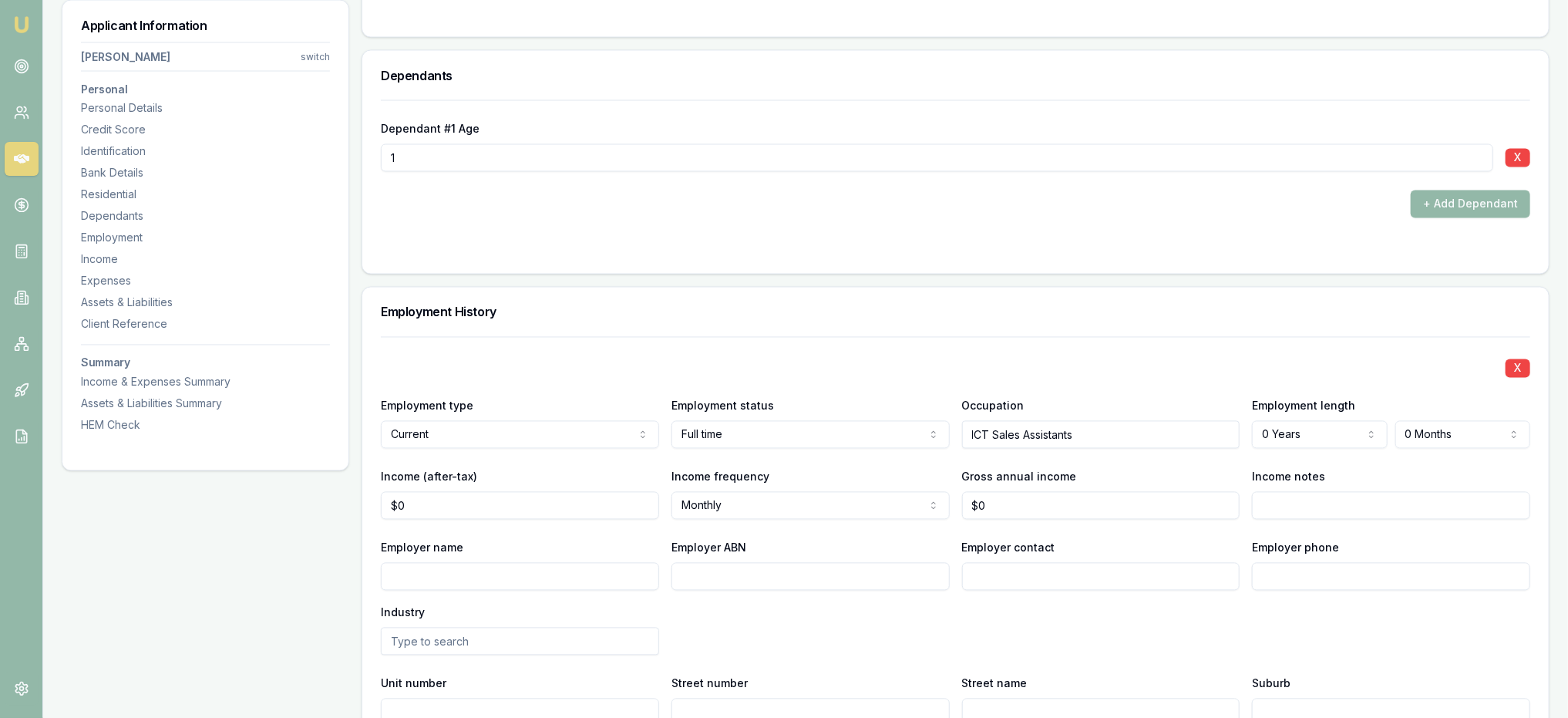
click at [1294, 299] on div "Employment History" at bounding box center [956, 313] width 1187 height 50
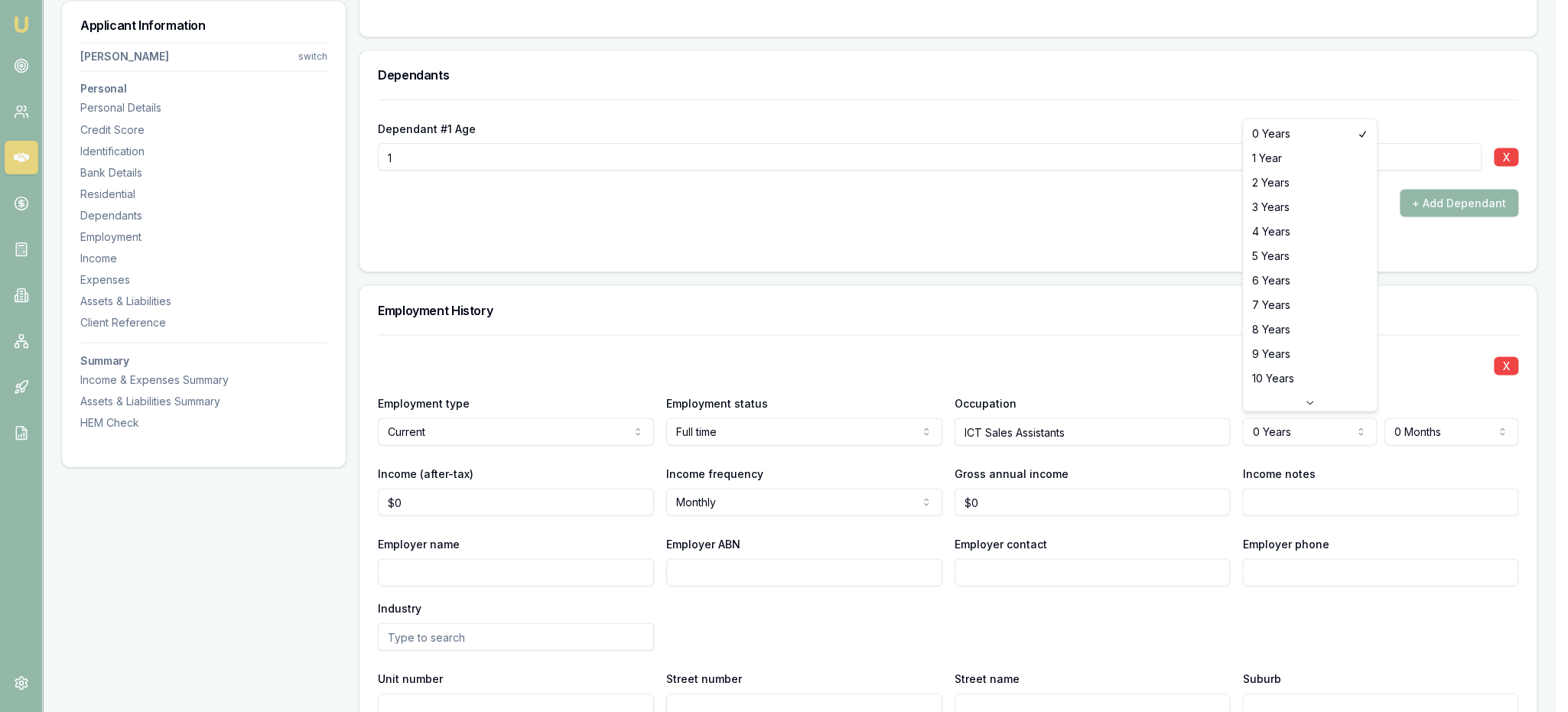
select select "2"
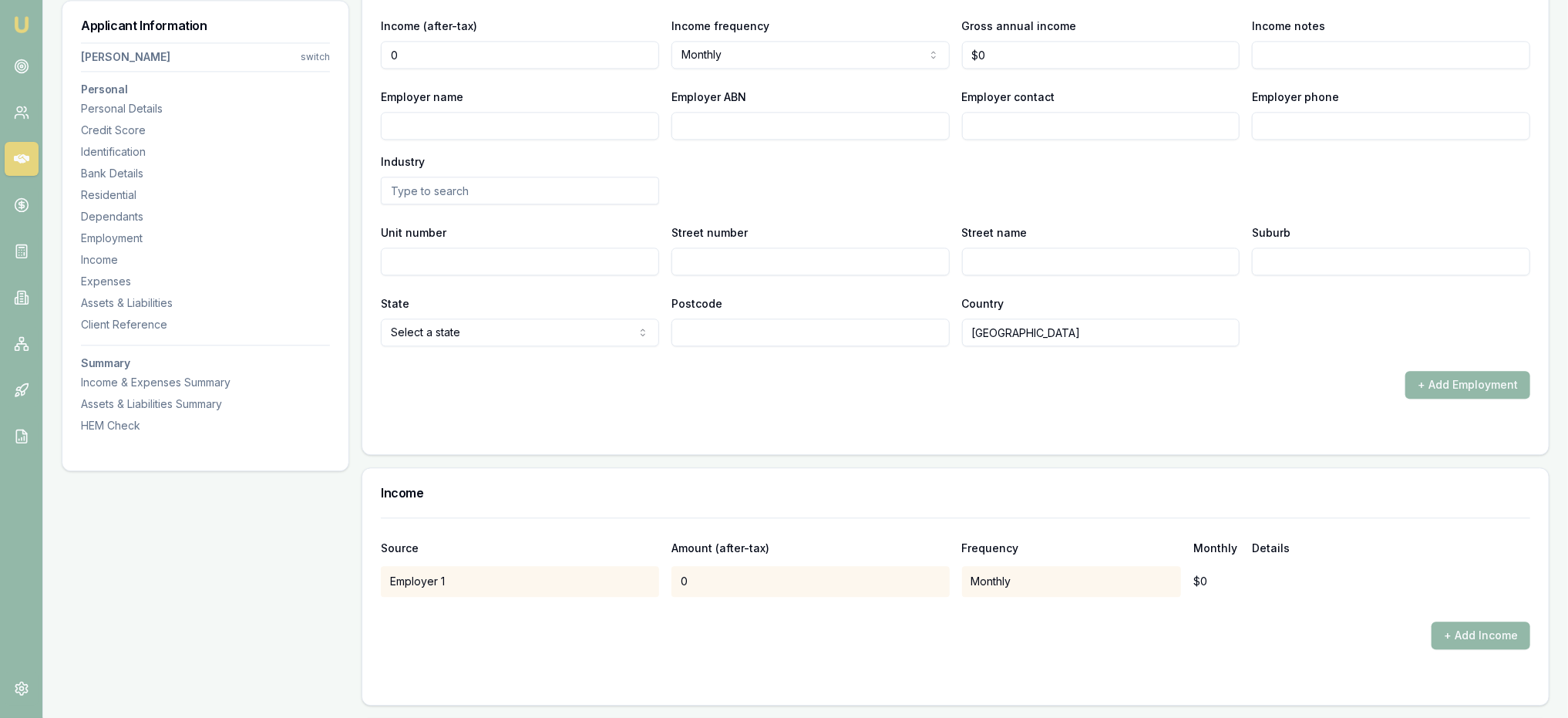
scroll to position [2241, 0]
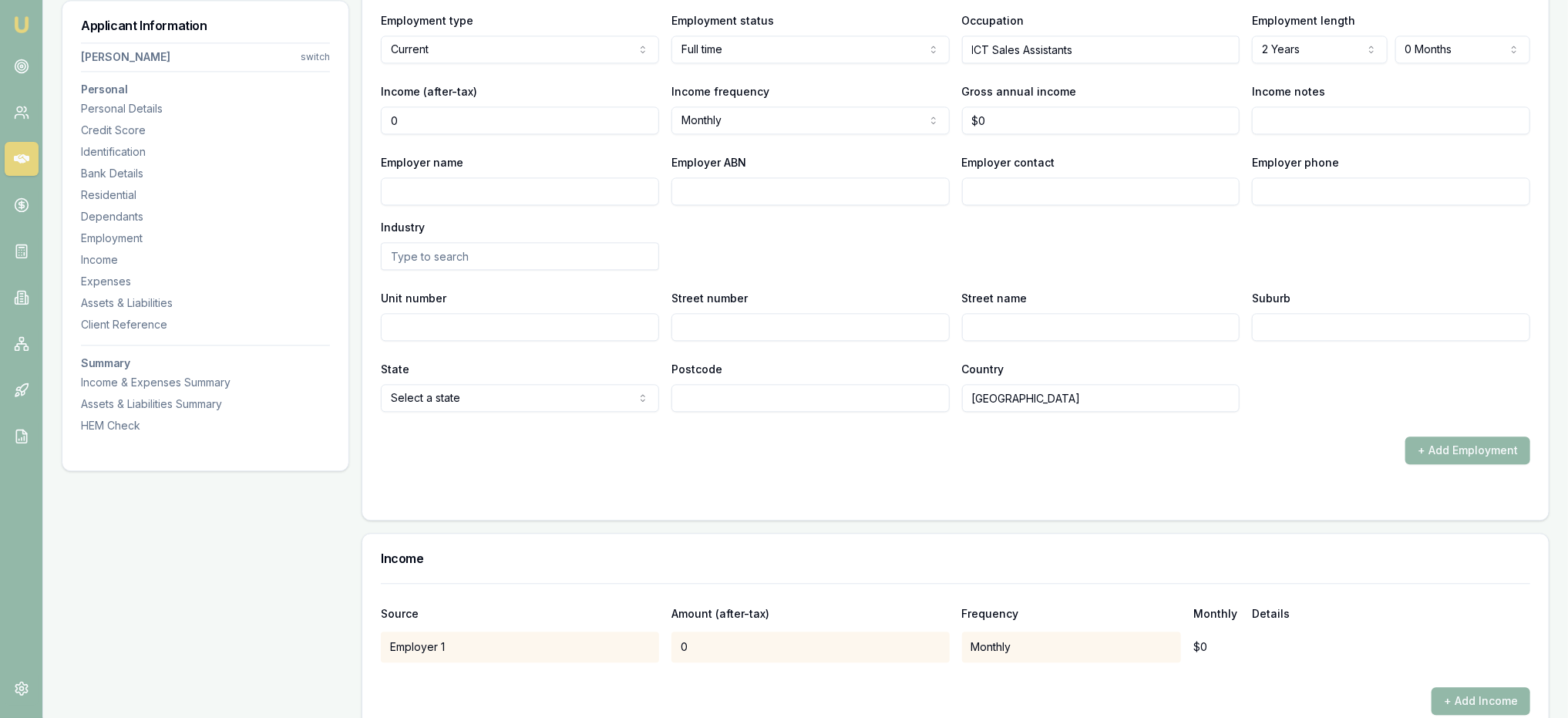
drag, startPoint x: 417, startPoint y: 115, endPoint x: 349, endPoint y: 114, distance: 68.0
type input "$1,000"
click at [624, 475] on form "X Employment type Current Current Previous Employment status Full time Full tim…" at bounding box center [956, 226] width 1149 height 550
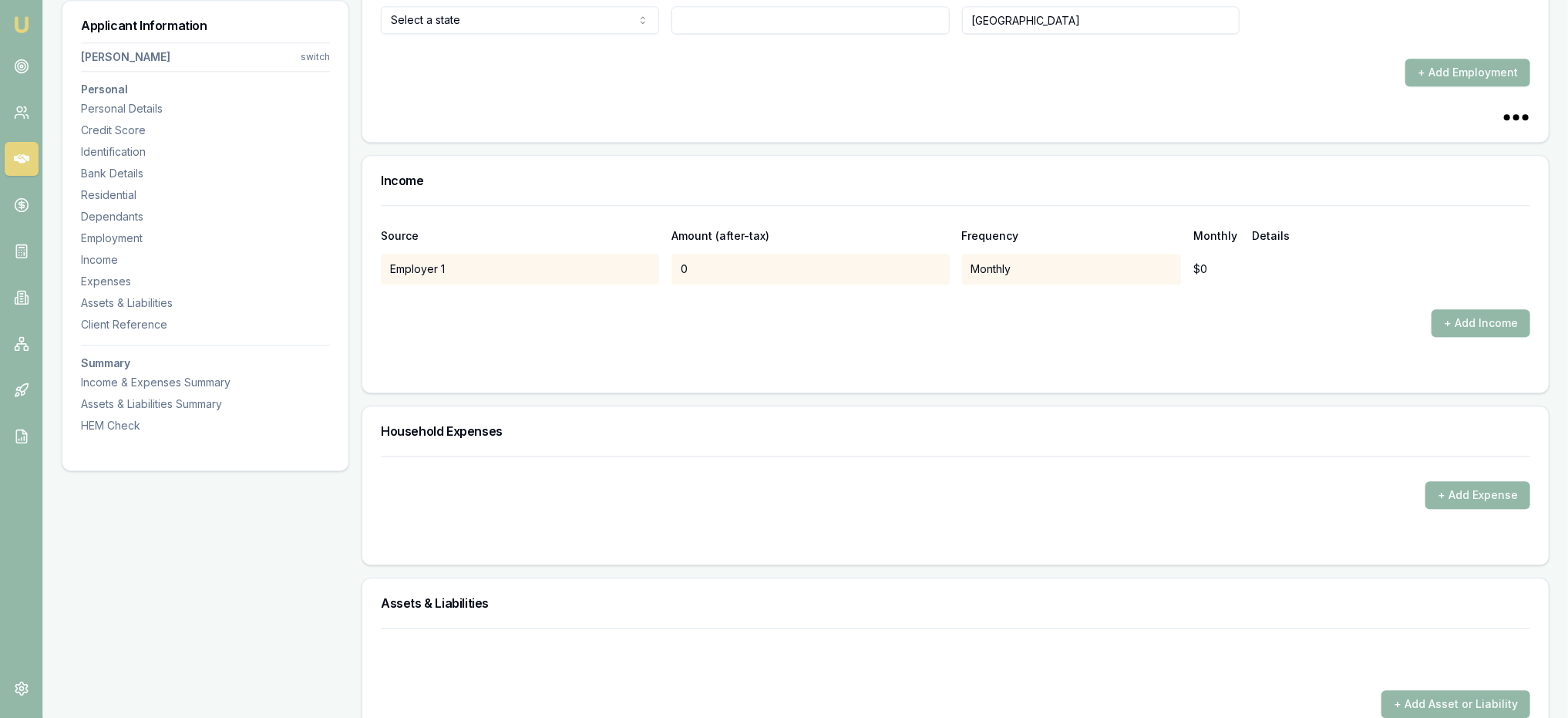
scroll to position [2858, 0]
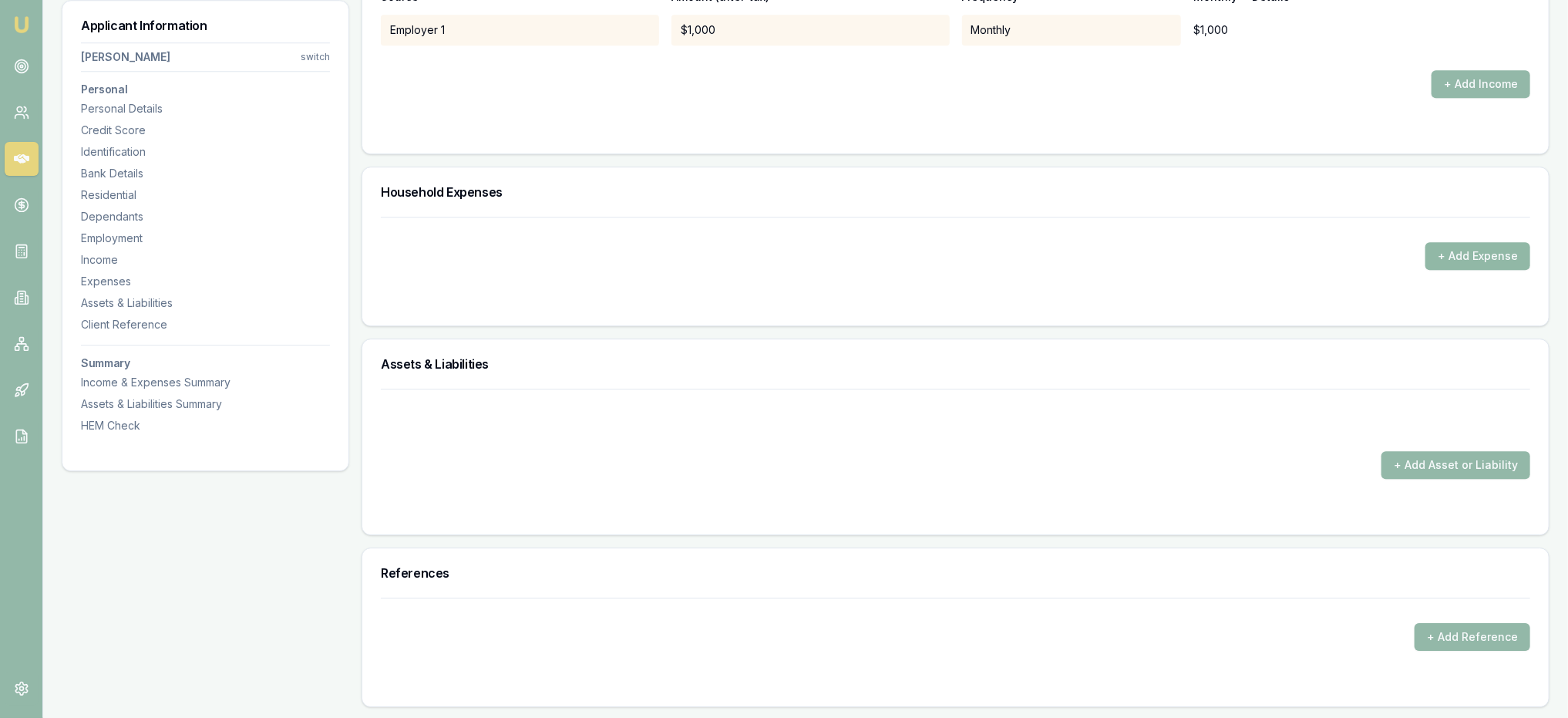
click at [1498, 254] on button "+ Add Expense" at bounding box center [1478, 256] width 105 height 28
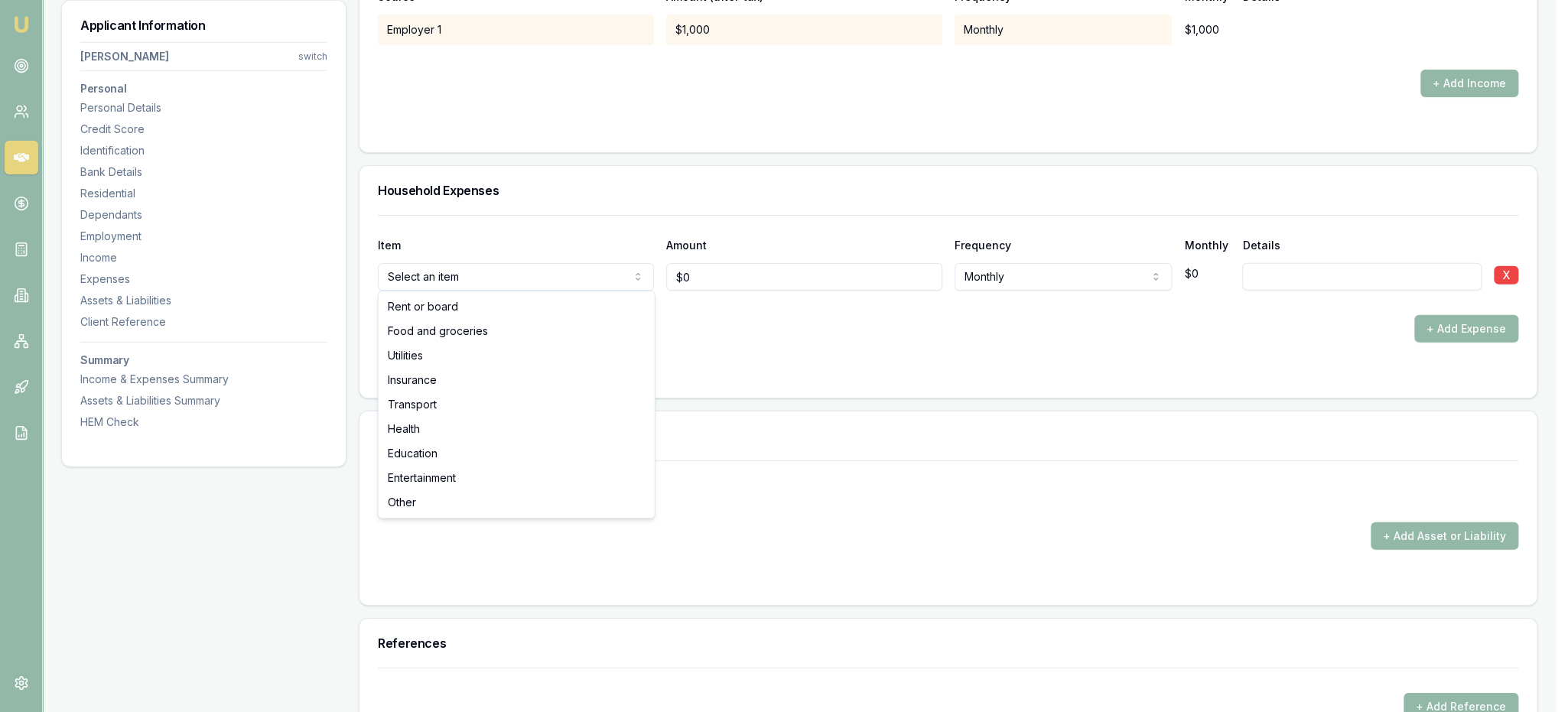
drag, startPoint x: 432, startPoint y: 303, endPoint x: 586, endPoint y: 310, distance: 154.2
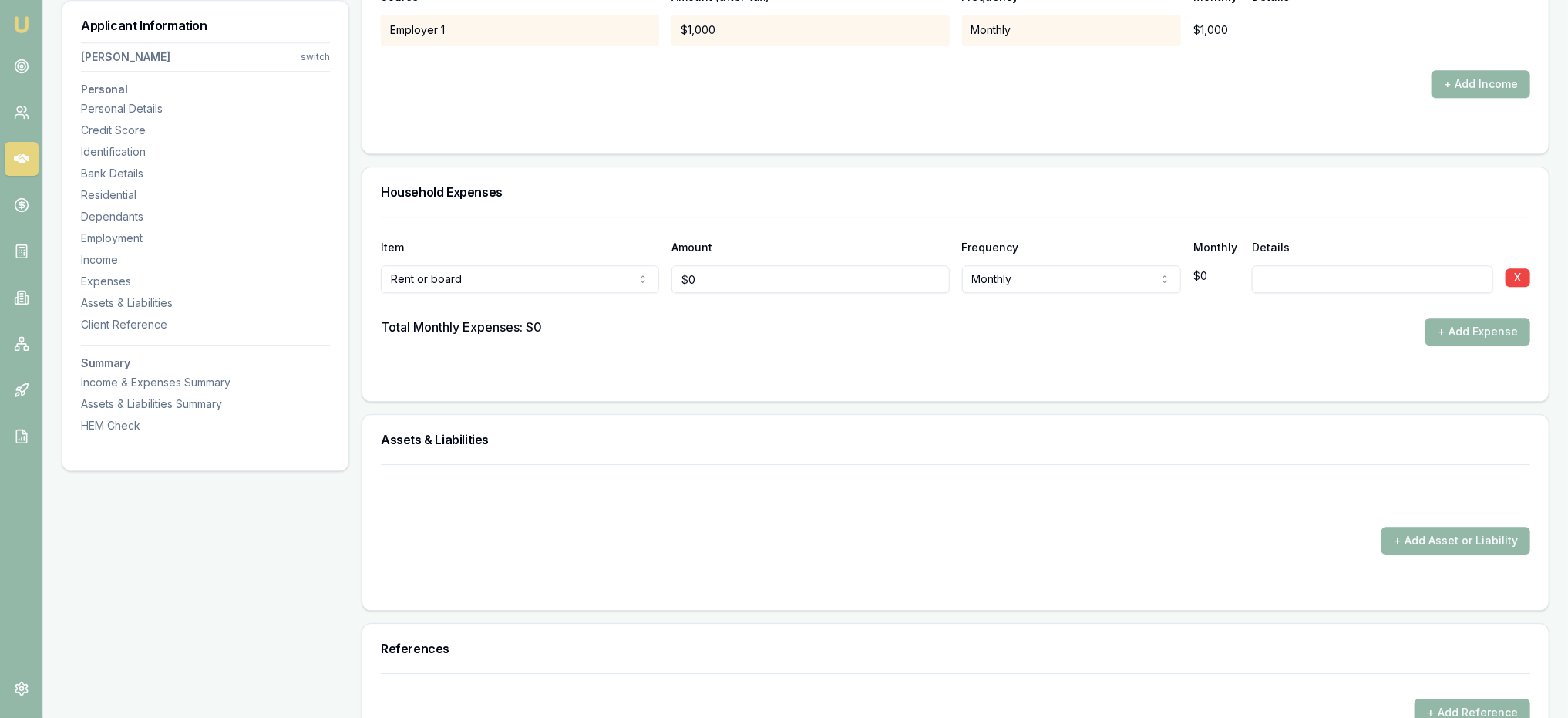
click at [569, 271] on div "Rent or board Rent or board Food and groceries Utilities Insurance Transport He…" at bounding box center [956, 276] width 1149 height 34
type input "$2,000"
drag, startPoint x: 558, startPoint y: 320, endPoint x: 574, endPoint y: 332, distance: 20.0
click at [560, 320] on div "Total Monthly Expenses: $0 + Add Expense" at bounding box center [956, 332] width 1149 height 28
click at [1474, 327] on button "+ Add Expense" at bounding box center [1478, 332] width 105 height 28
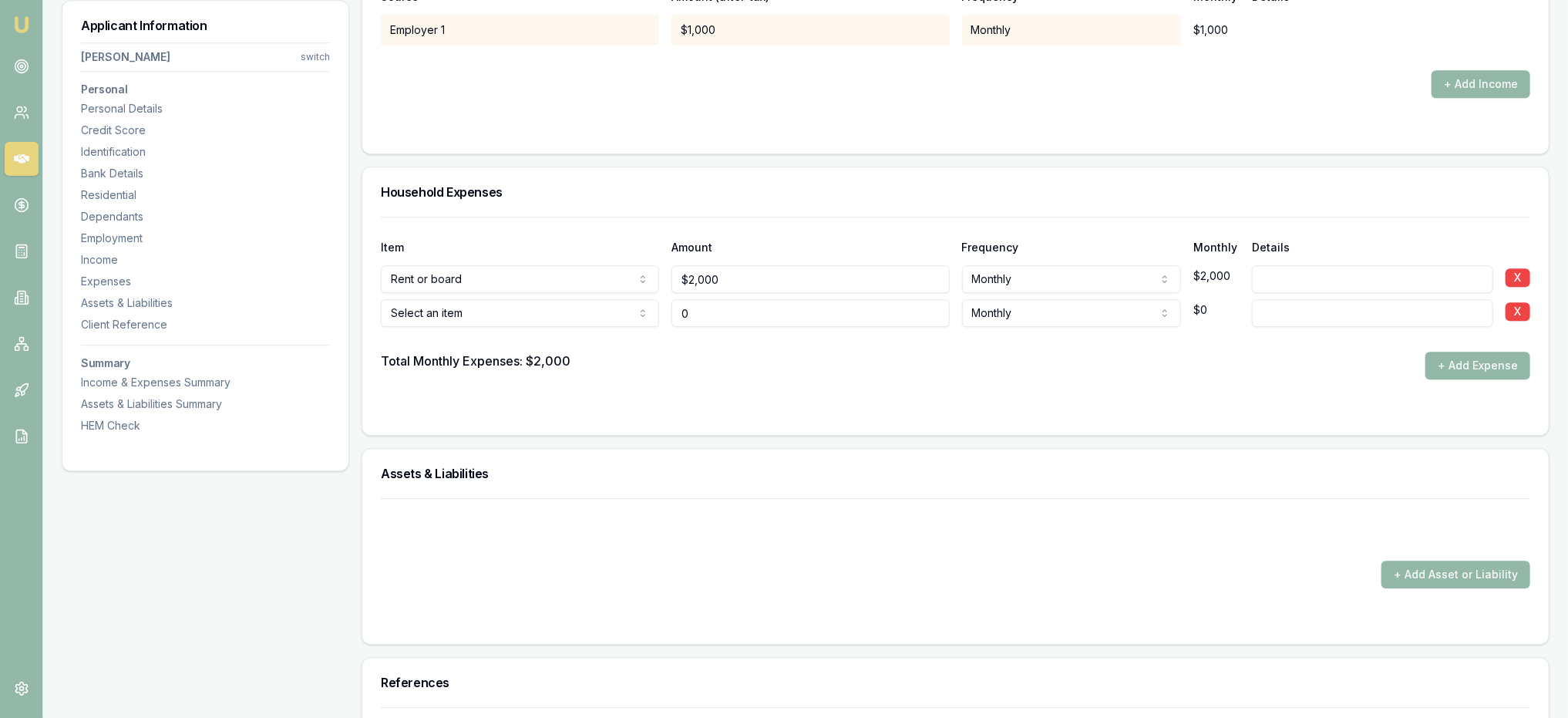
type input "$0"
click at [490, 323] on div "Item Amount Frequency Monthly Details Rent or board Rent or board Food and groc…" at bounding box center [956, 298] width 1149 height 163
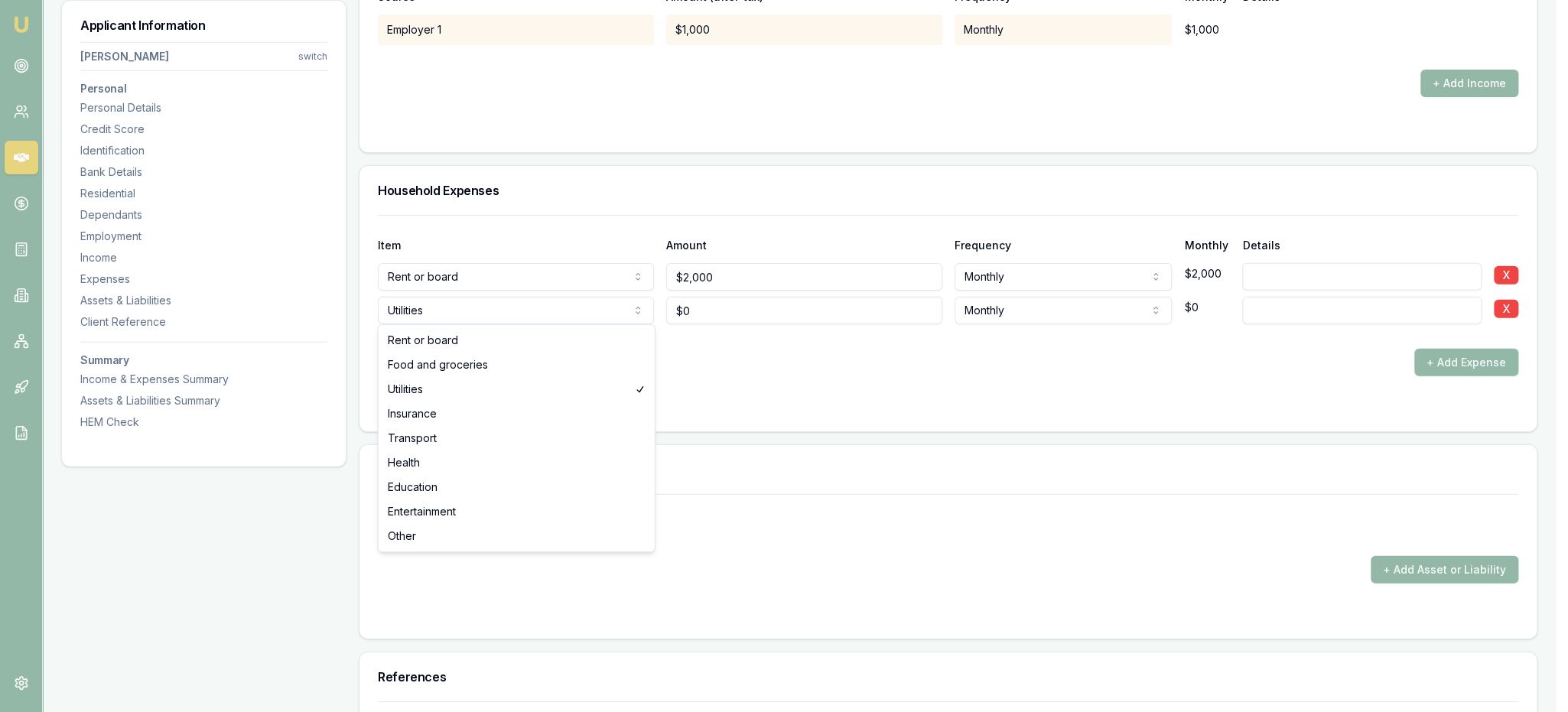
select select "FOOD_AND_GROCERIES"
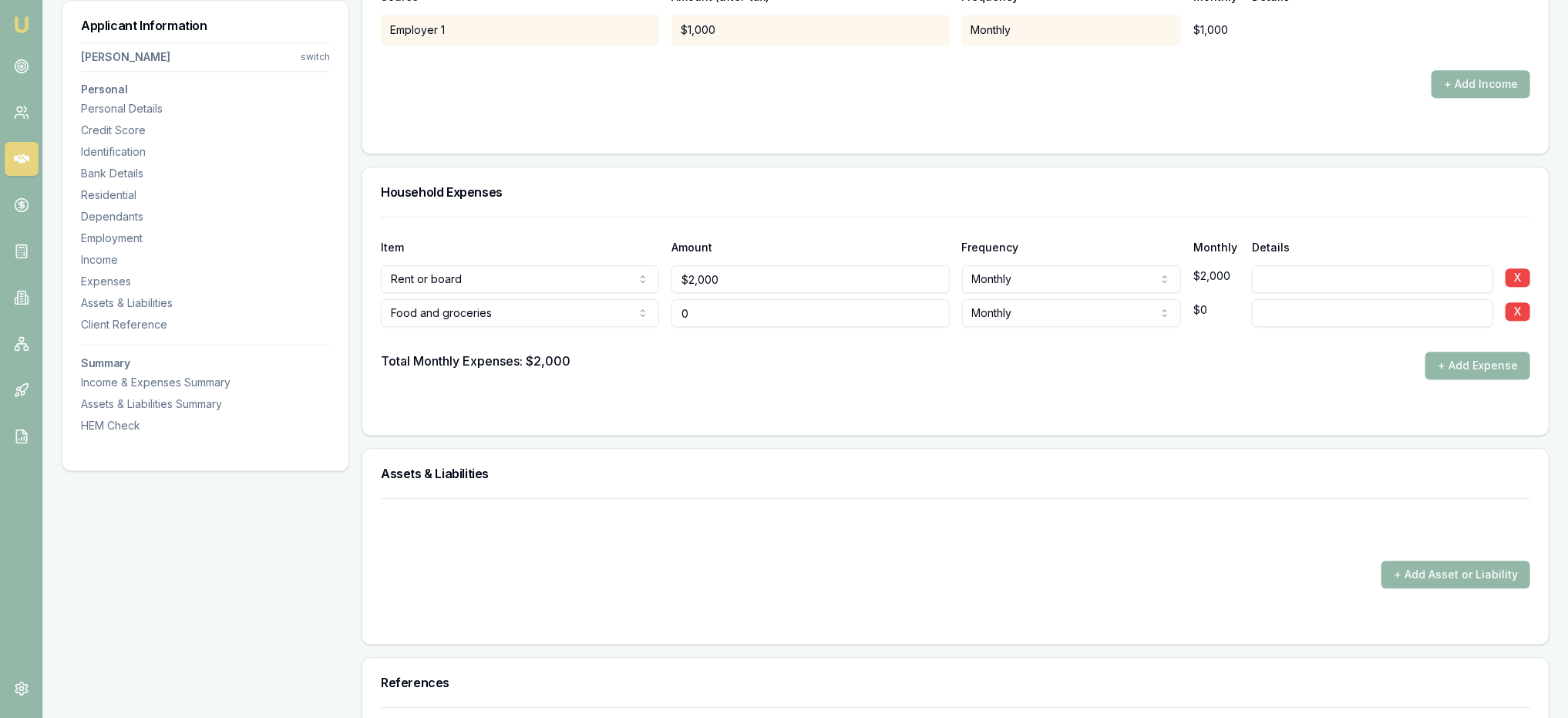
drag, startPoint x: 761, startPoint y: 305, endPoint x: 624, endPoint y: 305, distance: 137.0
click at [624, 305] on div "Food and groceries Rent or board Food and groceries Utilities Insurance Transpo…" at bounding box center [956, 310] width 1149 height 34
type input "$250"
select select "WEEKLY"
drag, startPoint x: 679, startPoint y: 378, endPoint x: 686, endPoint y: 382, distance: 8.1
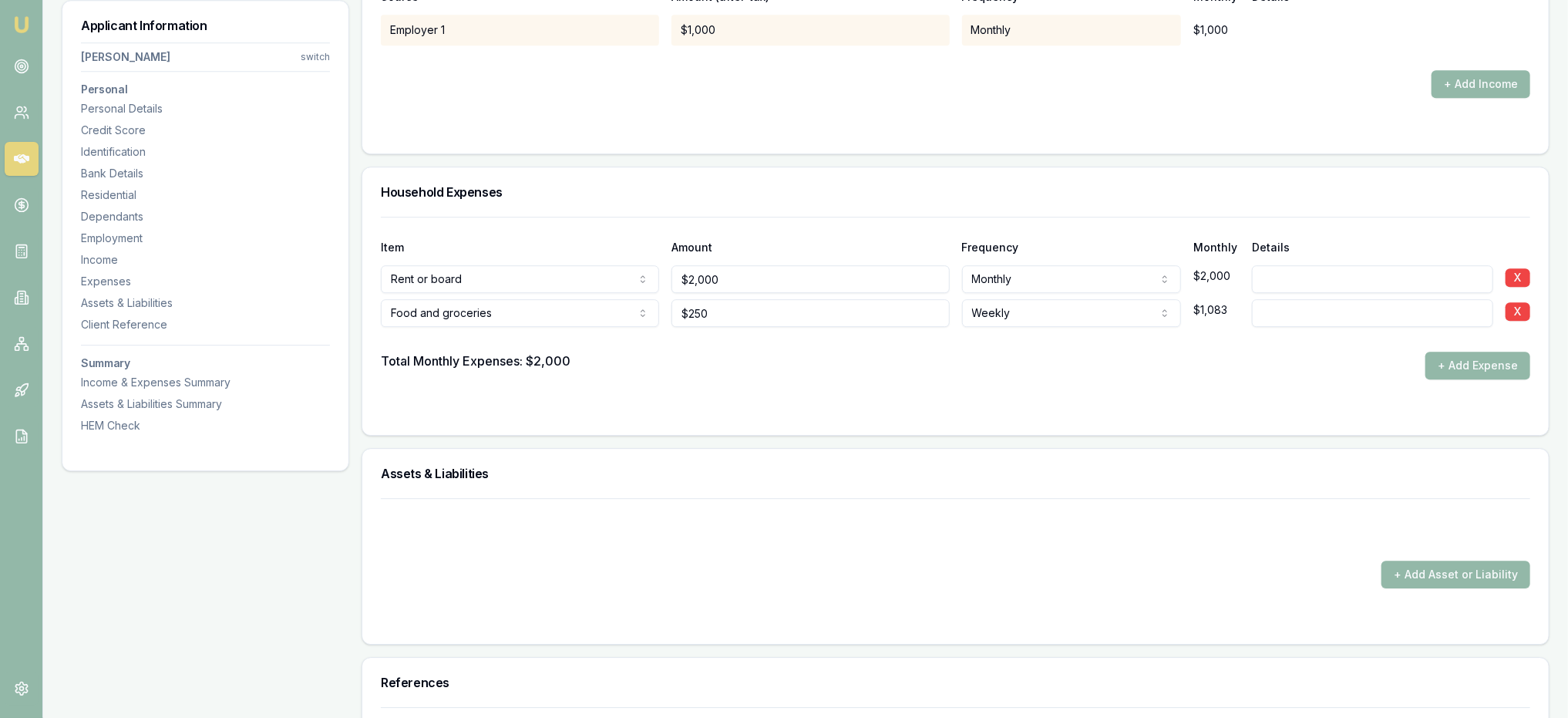
click at [683, 379] on form "Item Amount Frequency Monthly Details Rent or board Rent or board Food and groc…" at bounding box center [956, 316] width 1149 height 200
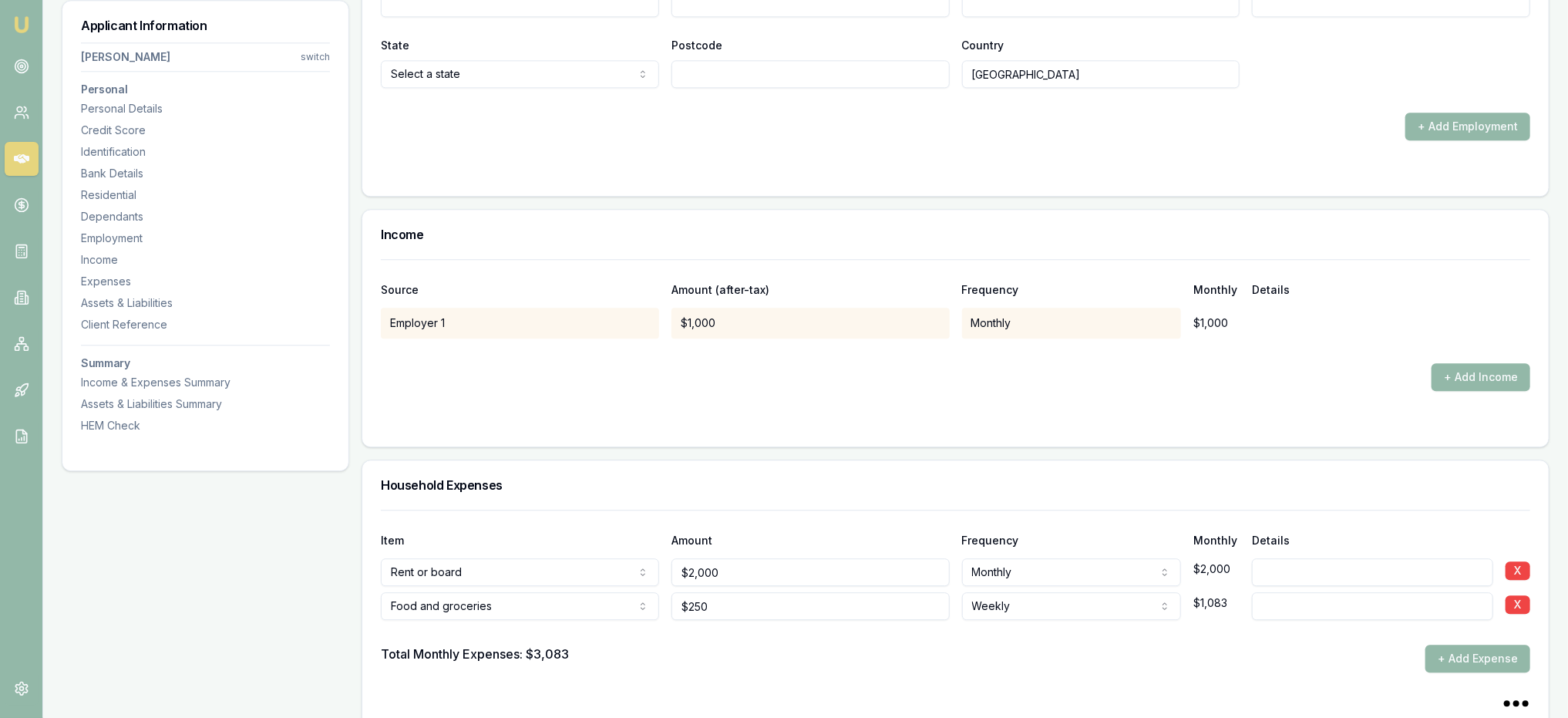
scroll to position [2473, 0]
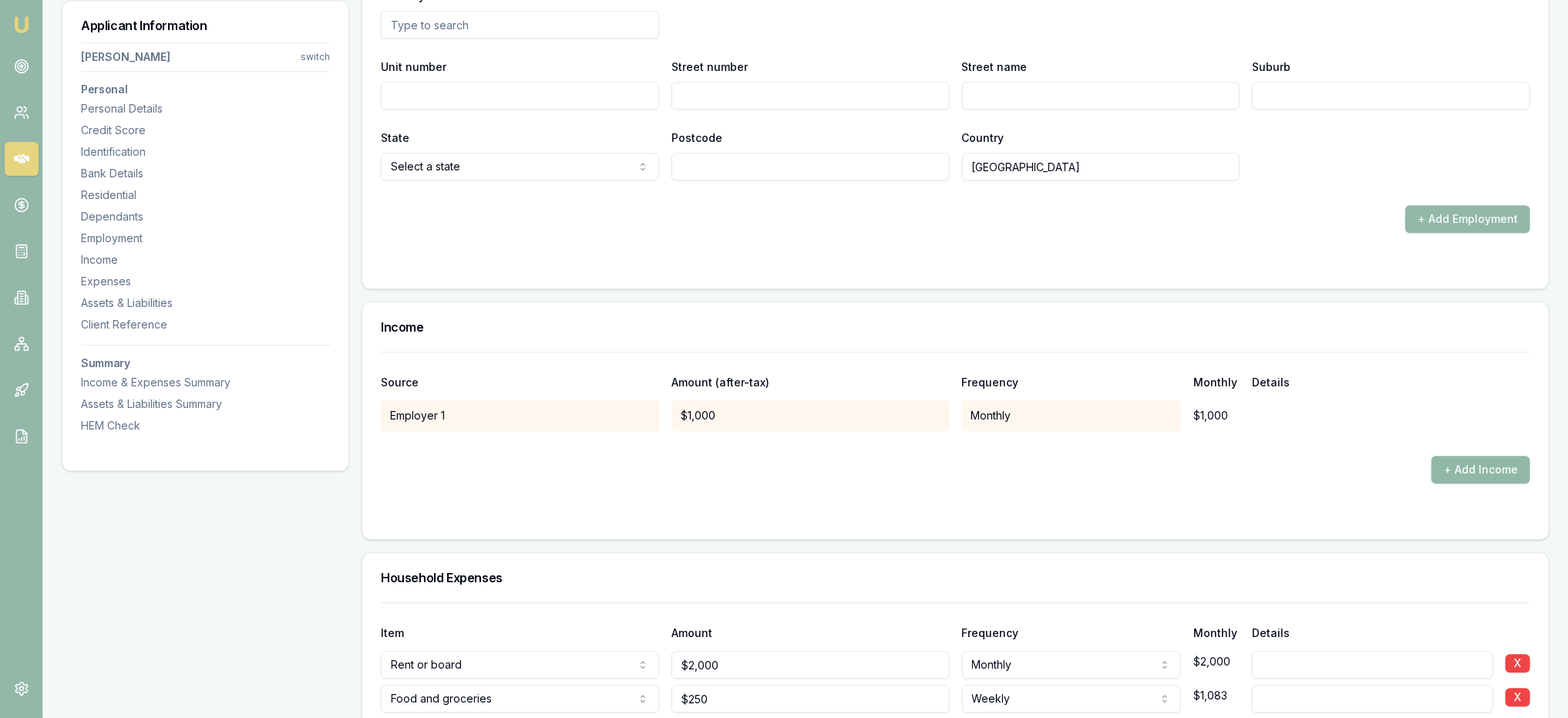
click at [1484, 467] on button "+ Add Income" at bounding box center [1481, 470] width 98 height 28
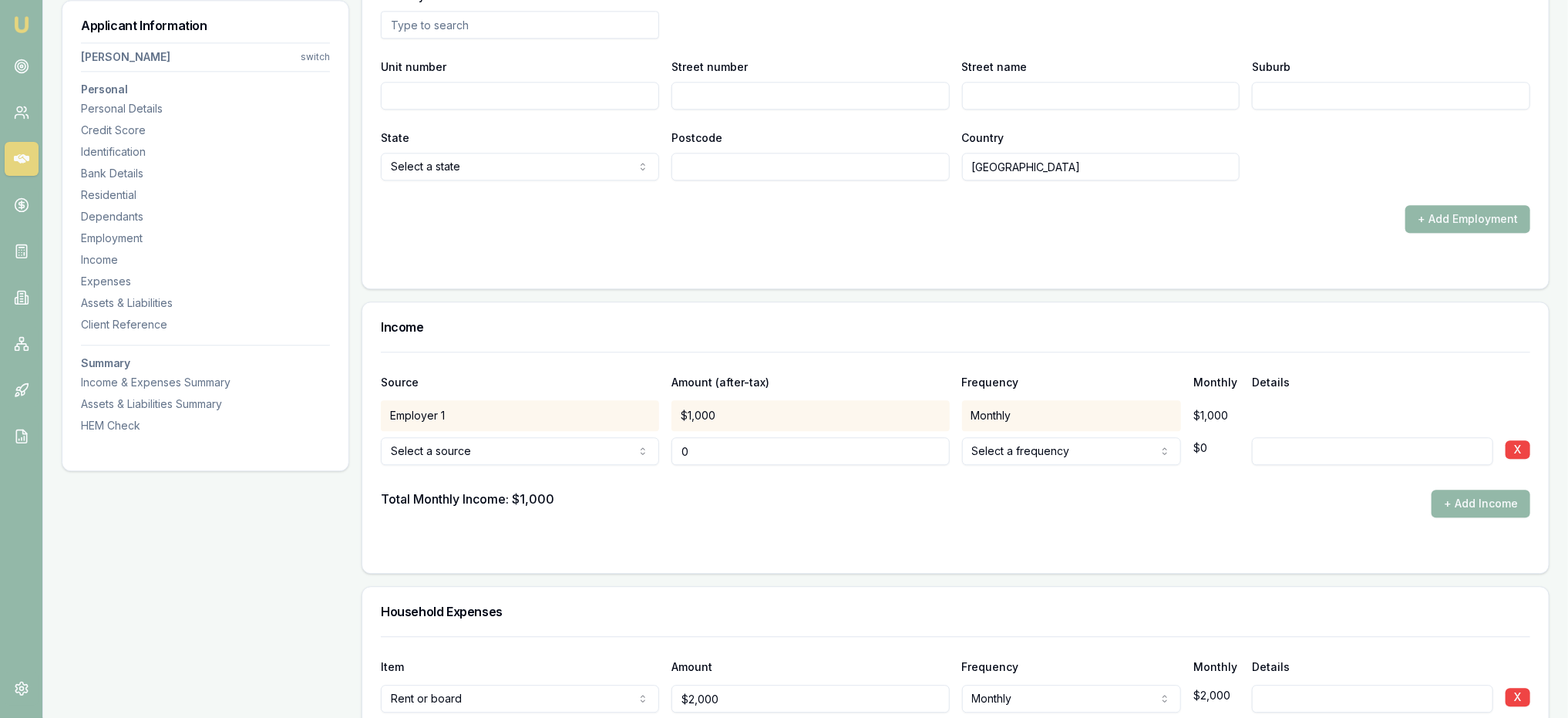
type input "$0"
click at [1325, 451] on input at bounding box center [1372, 451] width 241 height 28
type input "PARTNER ft"
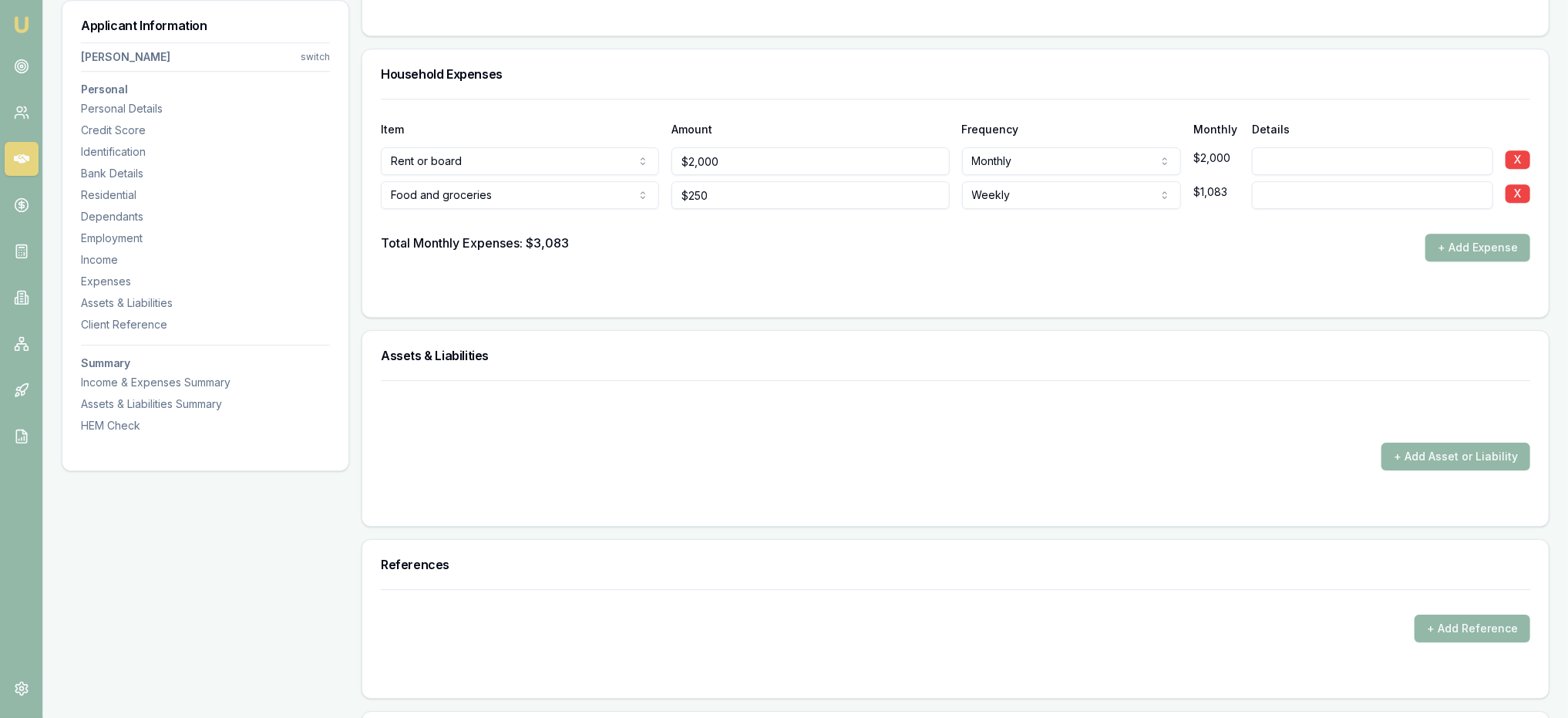
scroll to position [3013, 0]
drag, startPoint x: 865, startPoint y: 268, endPoint x: 857, endPoint y: 266, distance: 8.2
click at [861, 268] on form "Item Amount Frequency Monthly Details Rent or board Rent or board Food and groc…" at bounding box center [956, 196] width 1149 height 200
click at [1515, 231] on button "+ Add Expense" at bounding box center [1478, 245] width 105 height 28
click at [1485, 242] on button "+ Add Expense" at bounding box center [1478, 245] width 105 height 28
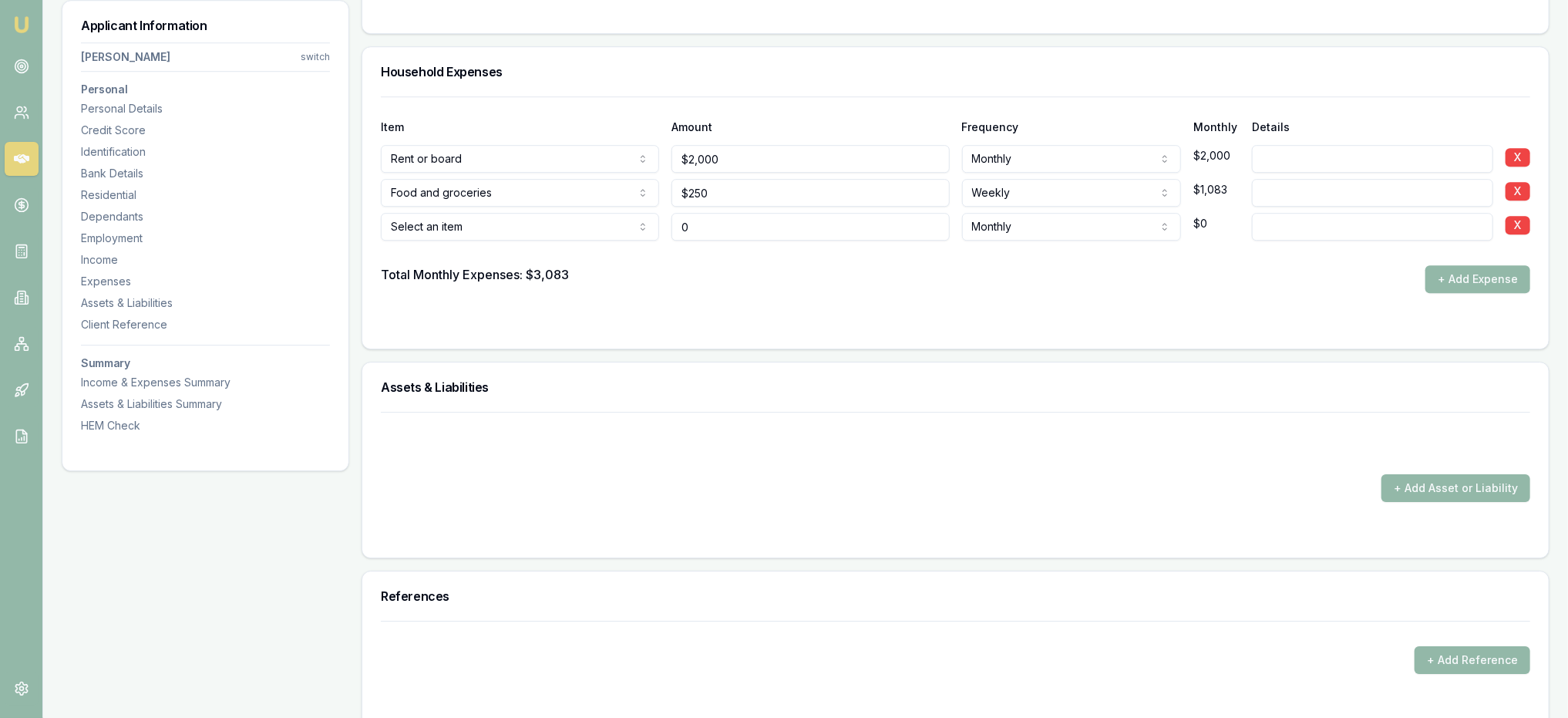
type input "$0"
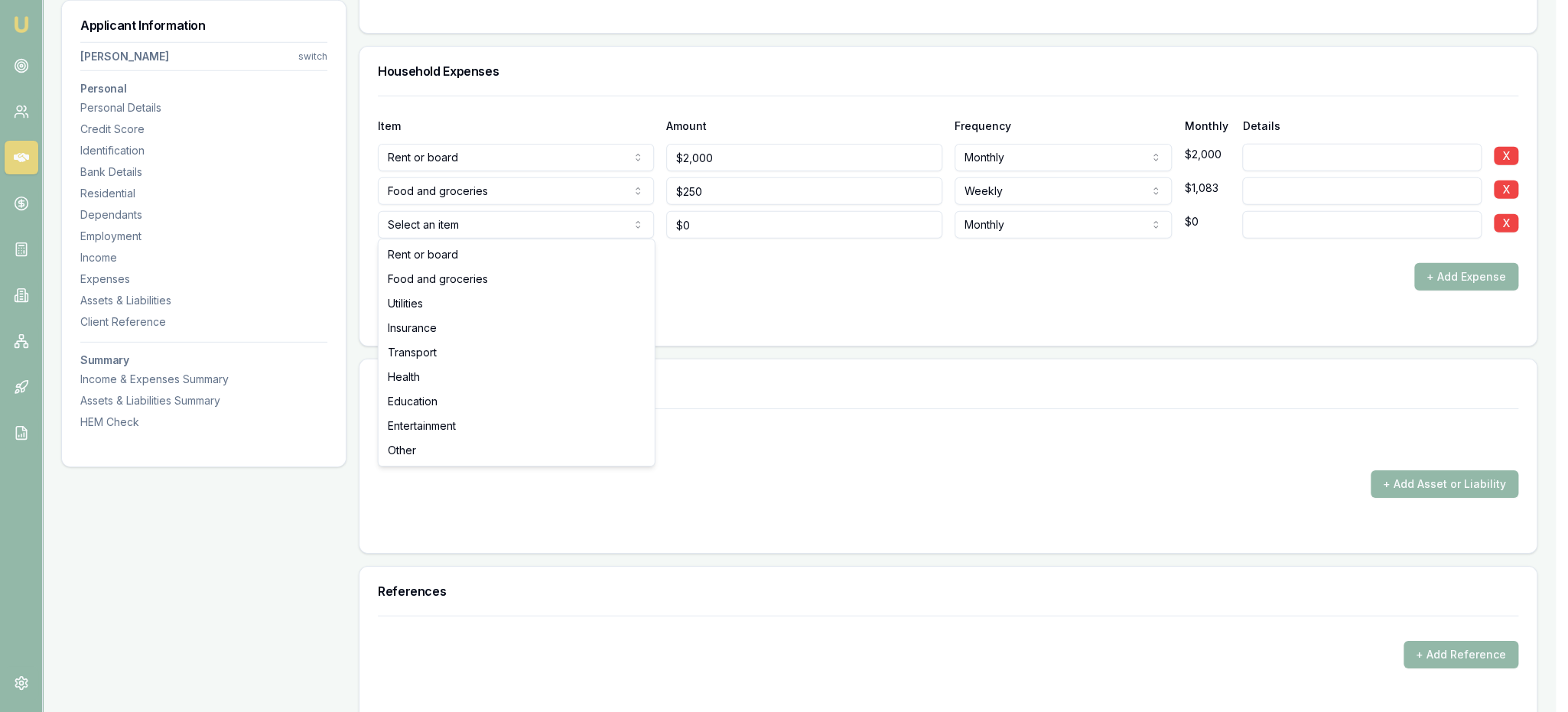
select select "UTILITIES"
drag, startPoint x: 422, startPoint y: 299, endPoint x: 582, endPoint y: 271, distance: 162.4
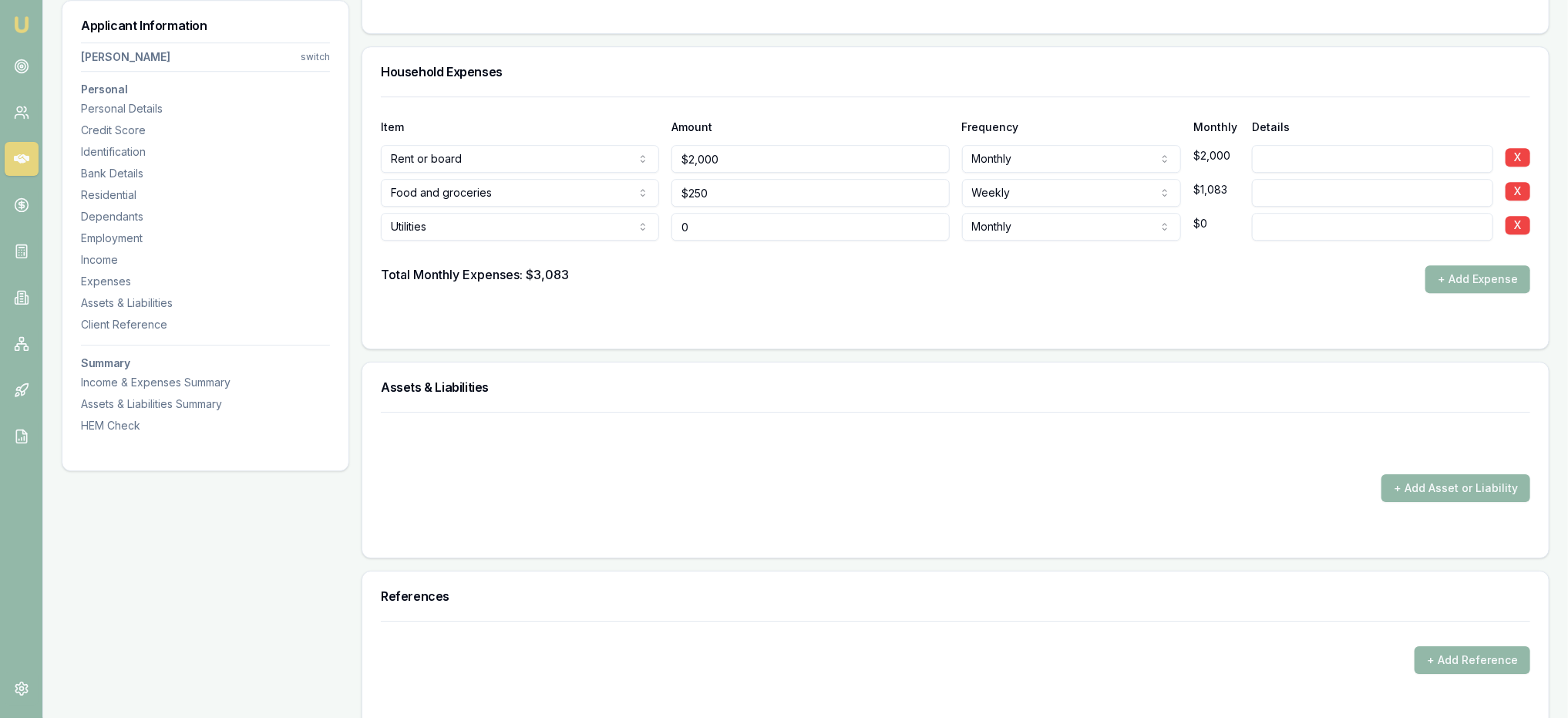
drag, startPoint x: 706, startPoint y: 221, endPoint x: 618, endPoint y: 220, distance: 88.0
click at [618, 220] on div "Utilities Rent or board Food and groceries Utilities Insurance Transport Health…" at bounding box center [956, 223] width 1149 height 34
type input "$100"
type input "Electricyt"
click at [1467, 274] on button "+ Add Expense" at bounding box center [1478, 279] width 105 height 28
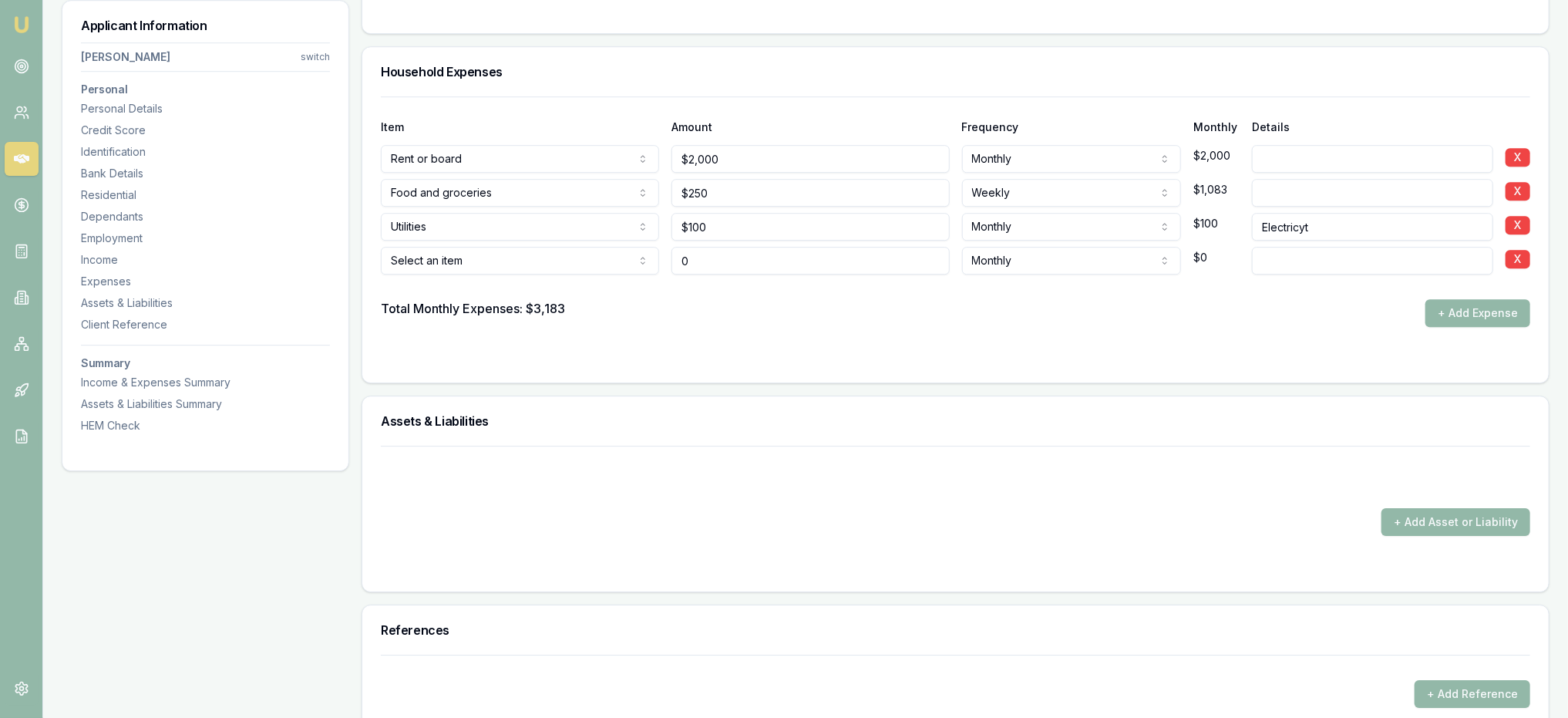
type input "$0"
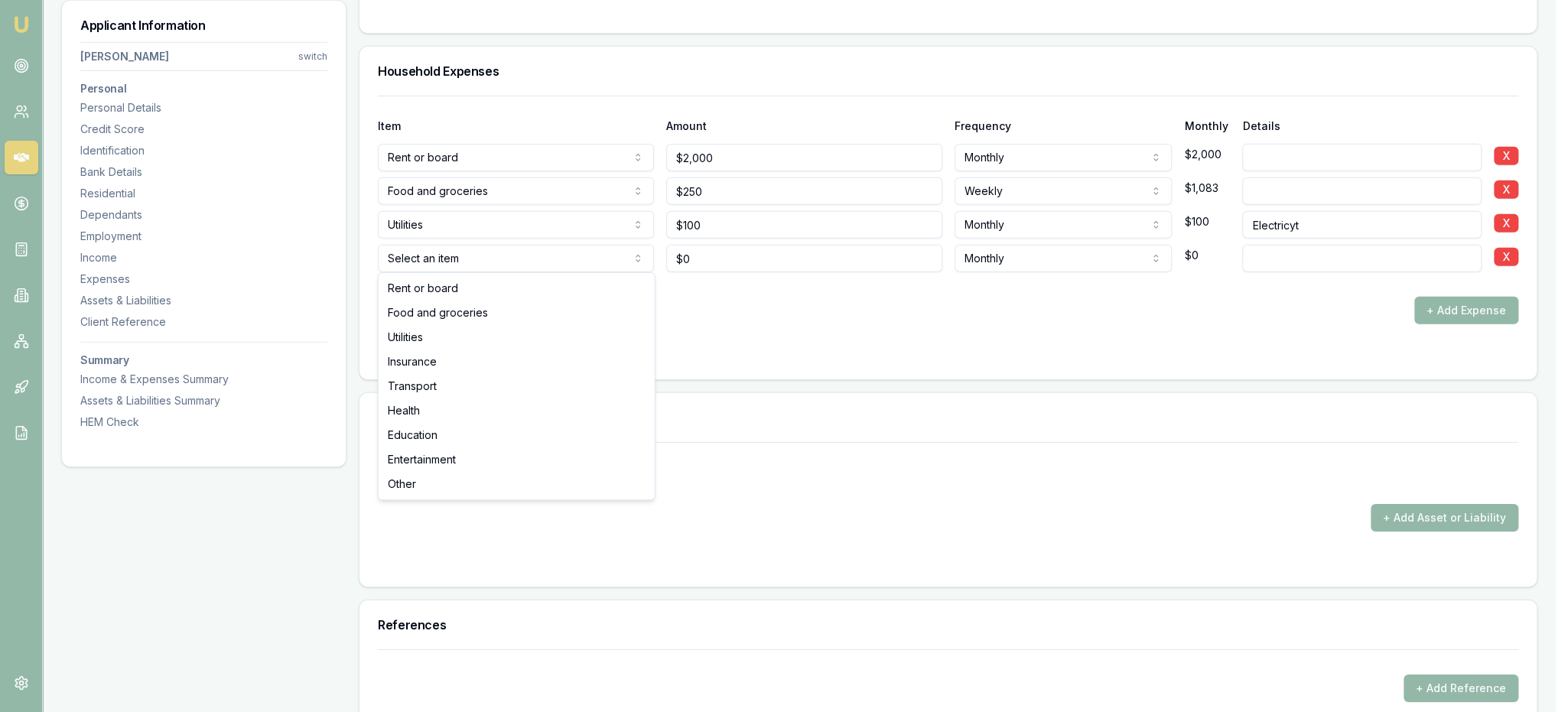
select select "UTILITIES"
drag, startPoint x: 424, startPoint y: 336, endPoint x: 974, endPoint y: 263, distance: 554.8
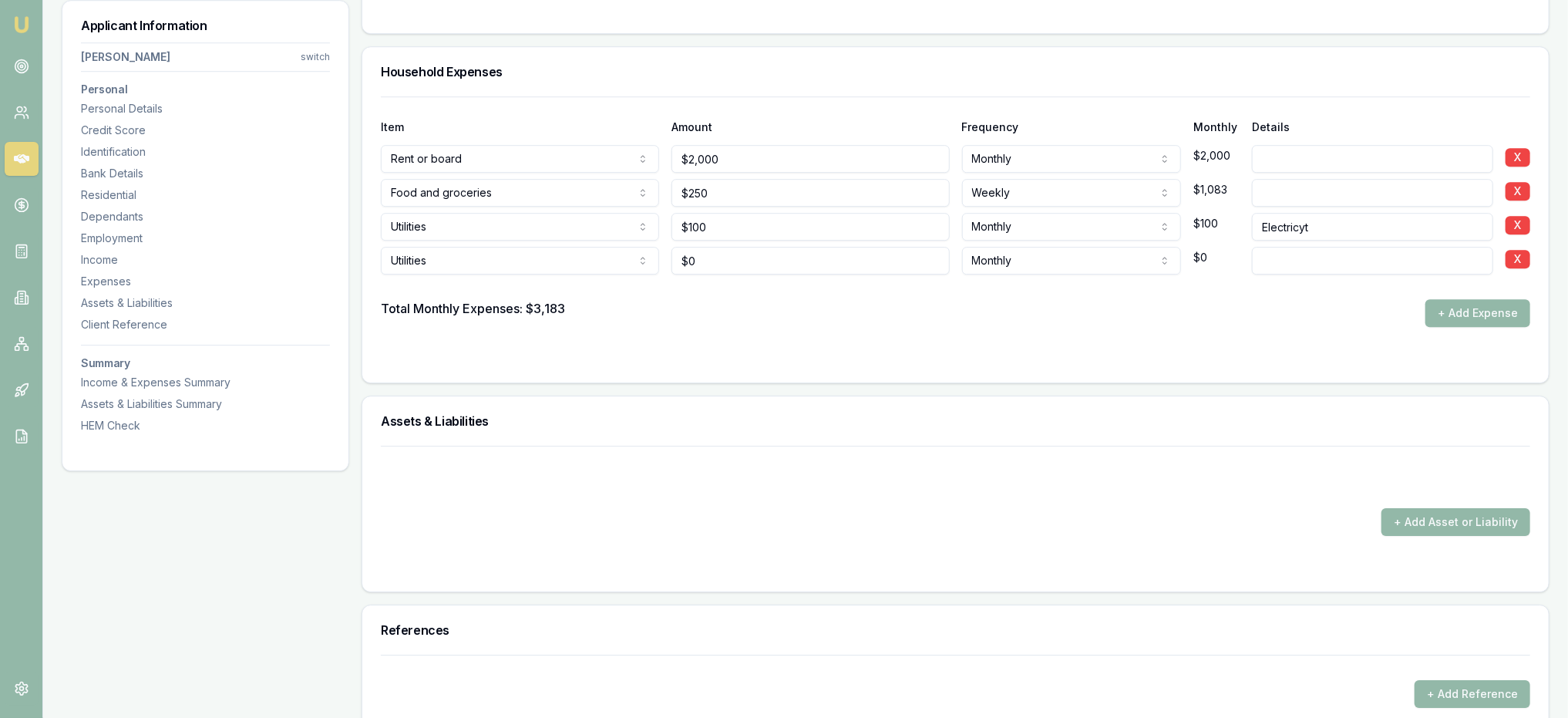
type input "0"
drag, startPoint x: 751, startPoint y: 264, endPoint x: 605, endPoint y: 260, distance: 146.1
click at [605, 260] on div "Utilities Rent or board Food and groceries Utilities Insurance Transport Health…" at bounding box center [956, 257] width 1149 height 34
type input "$50"
type input "Phones"
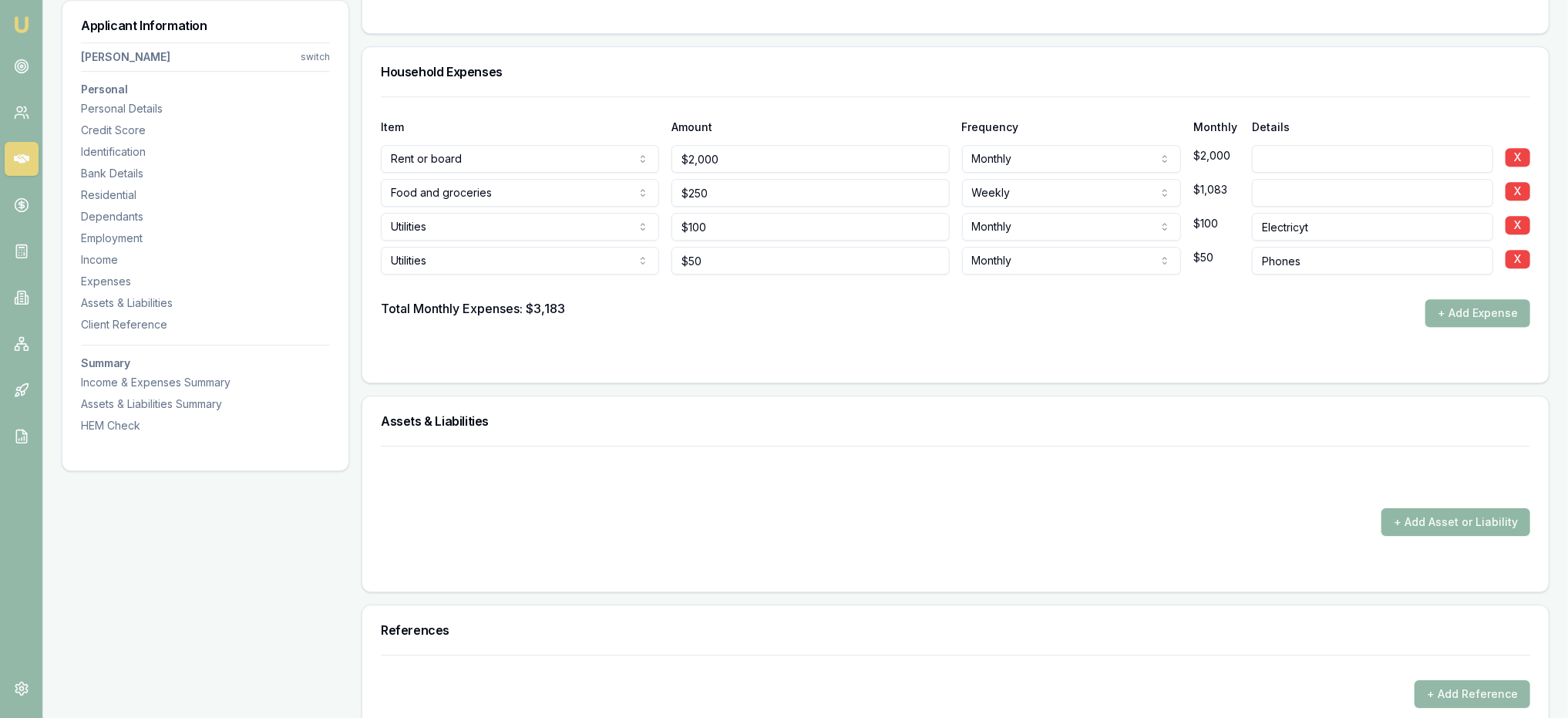
click at [1456, 517] on button "+ Add Asset or Liability" at bounding box center [1456, 522] width 149 height 28
click at [782, 538] on form "+ Add Asset or Liability" at bounding box center [956, 509] width 1149 height 127
click at [1443, 517] on button "+ Add Asset or Liability" at bounding box center [1456, 522] width 149 height 28
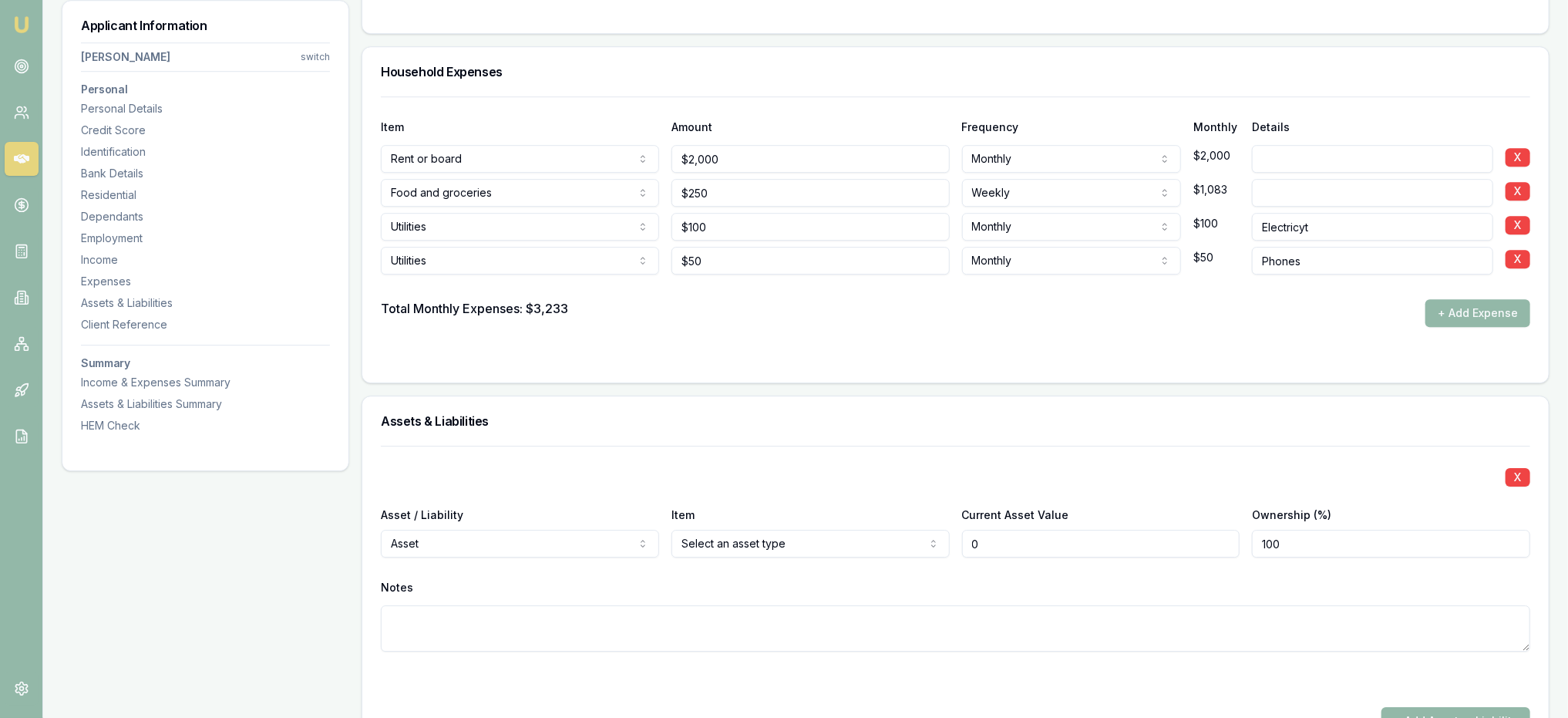
type input "$0"
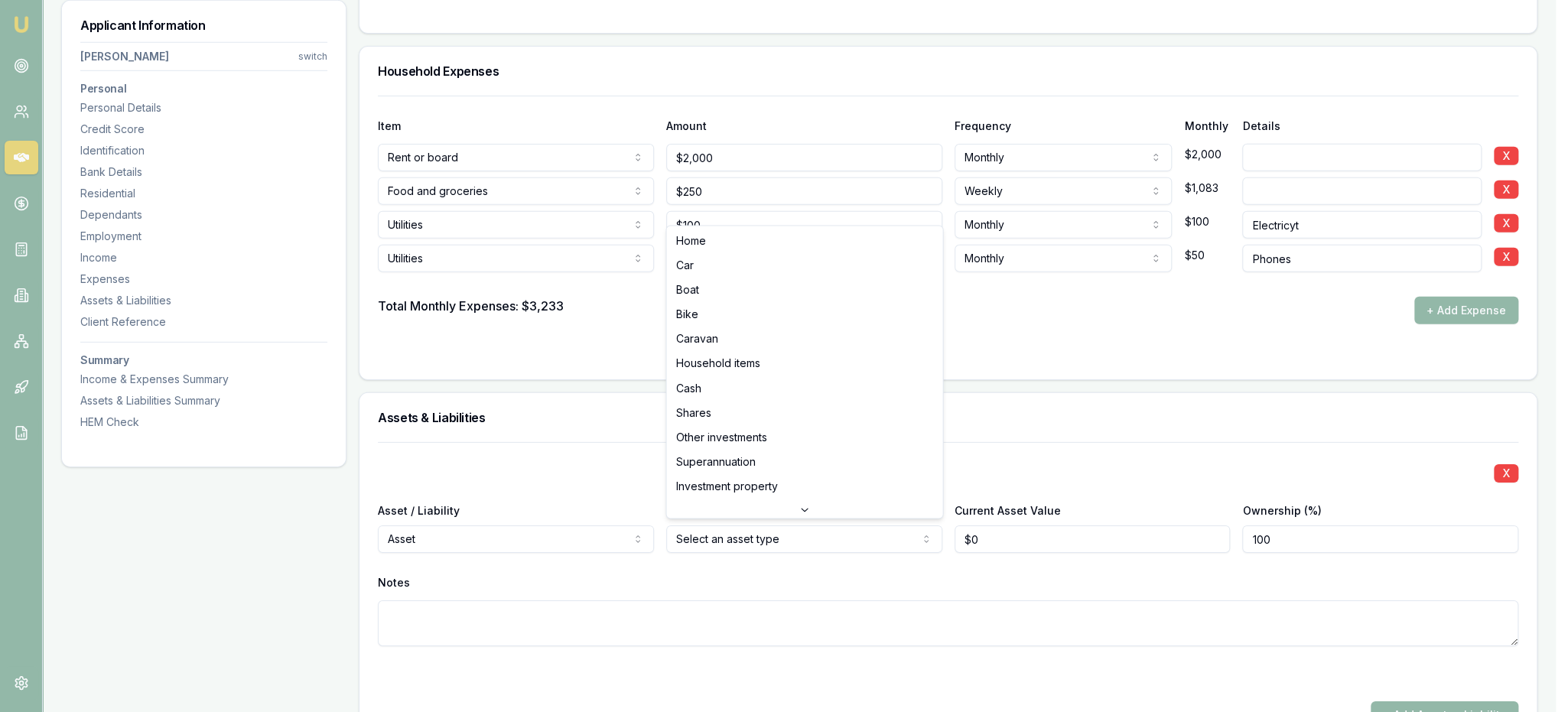
select select "CAR"
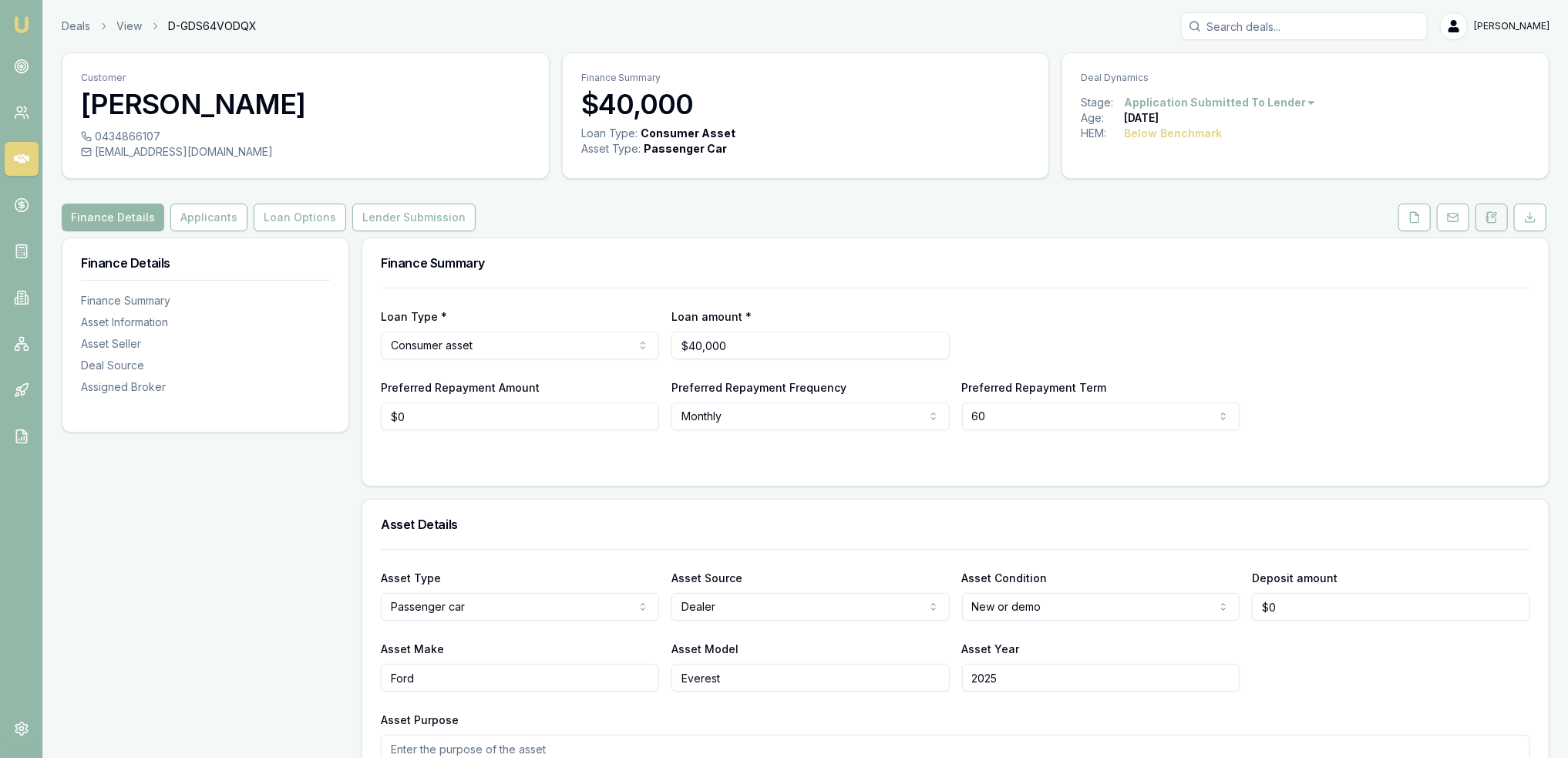
click at [1488, 211] on icon at bounding box center [1492, 217] width 12 height 12
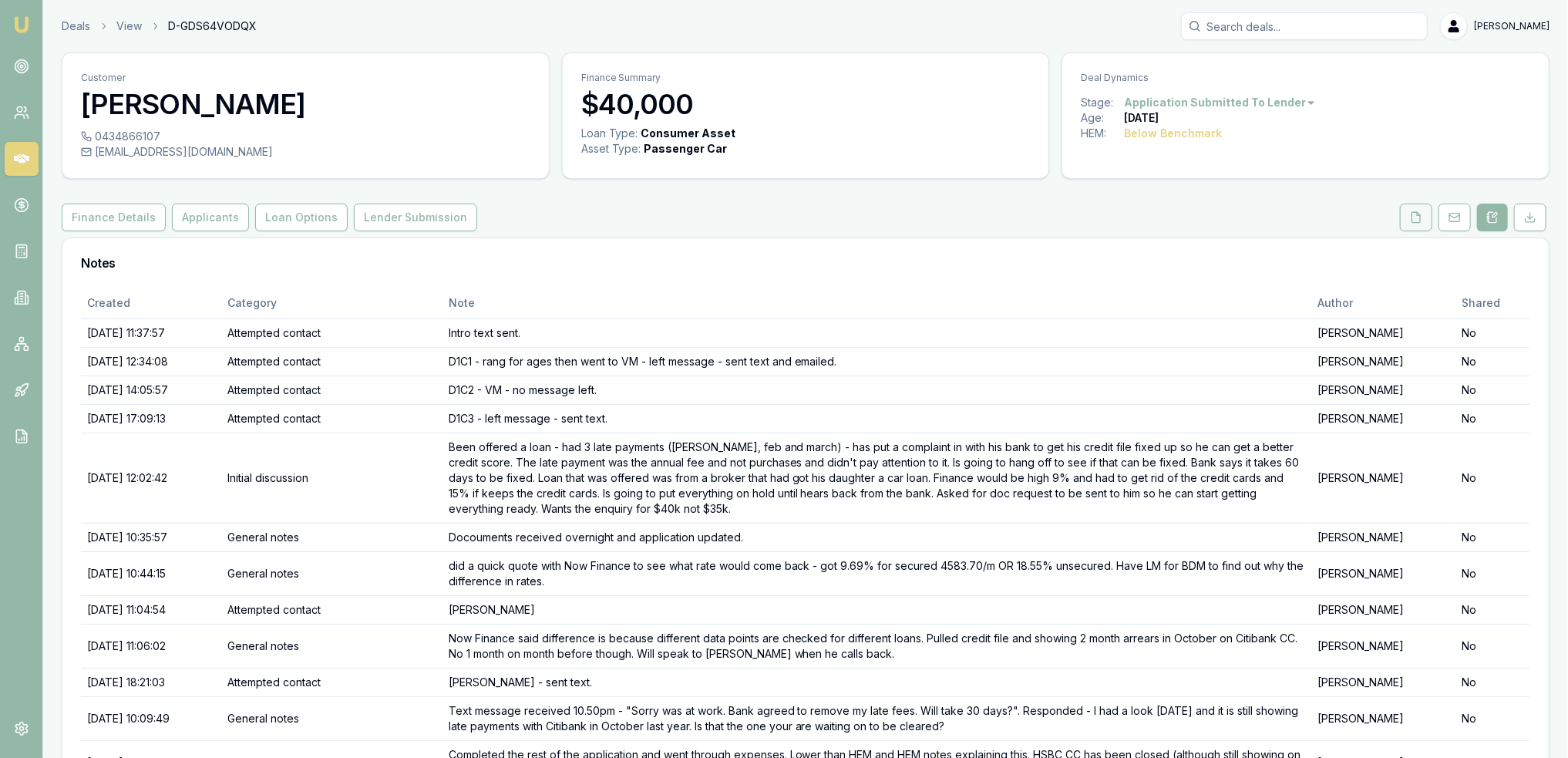
click at [1415, 223] on icon at bounding box center [1416, 217] width 12 height 12
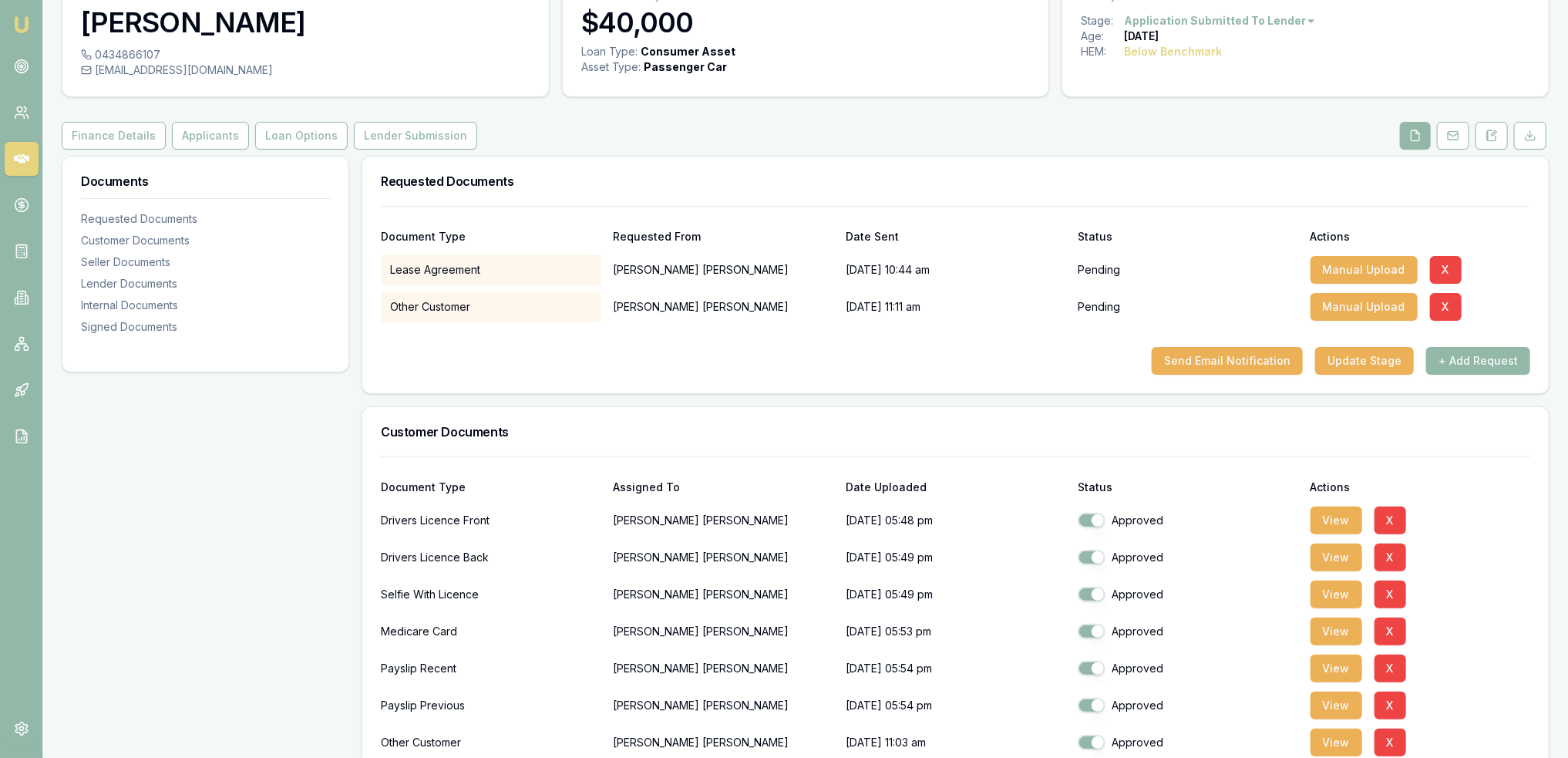
scroll to position [77, 0]
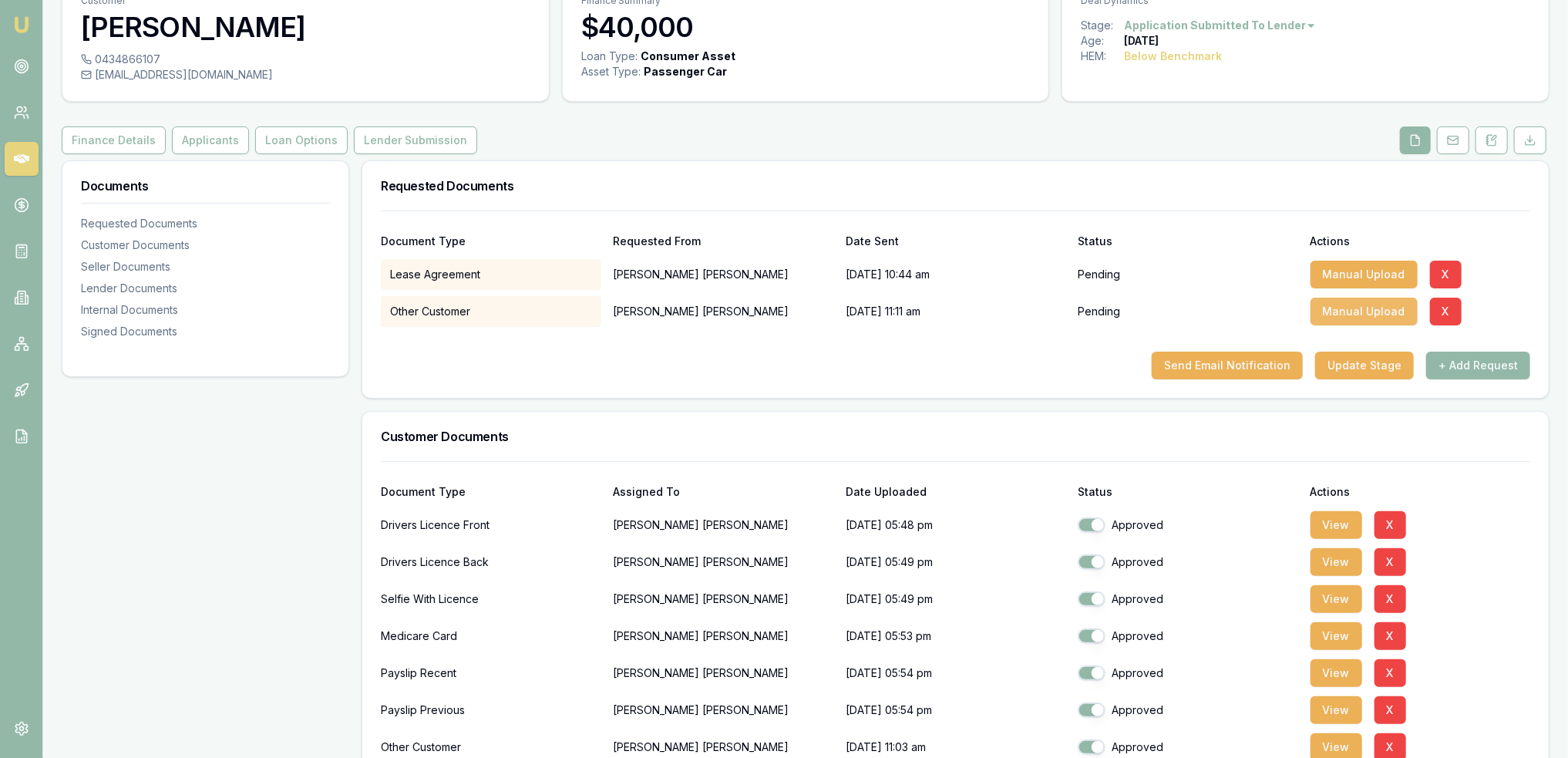
click at [1357, 317] on button "Manual Upload" at bounding box center [1365, 312] width 107 height 28
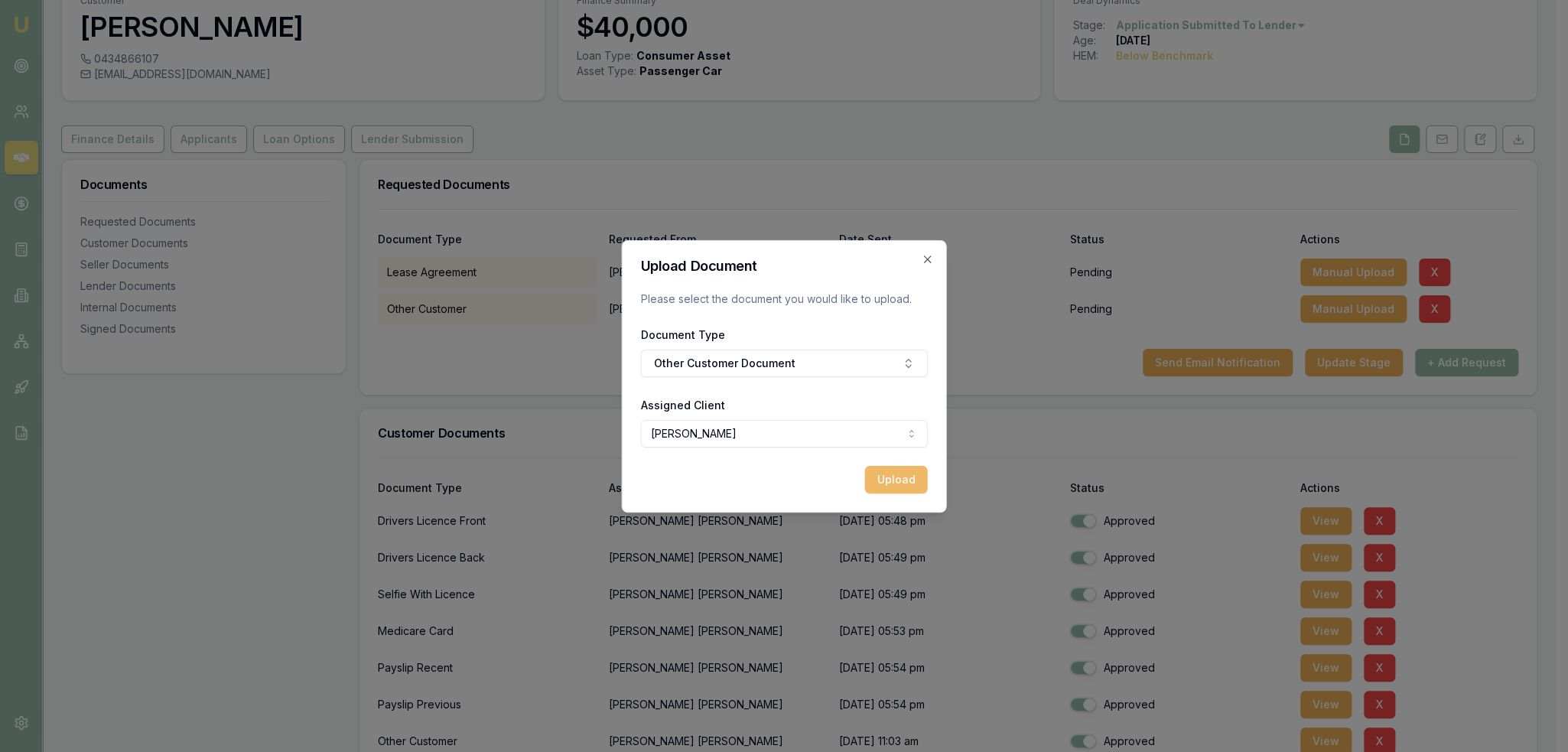
click at [911, 477] on button "Upload" at bounding box center [897, 479] width 63 height 28
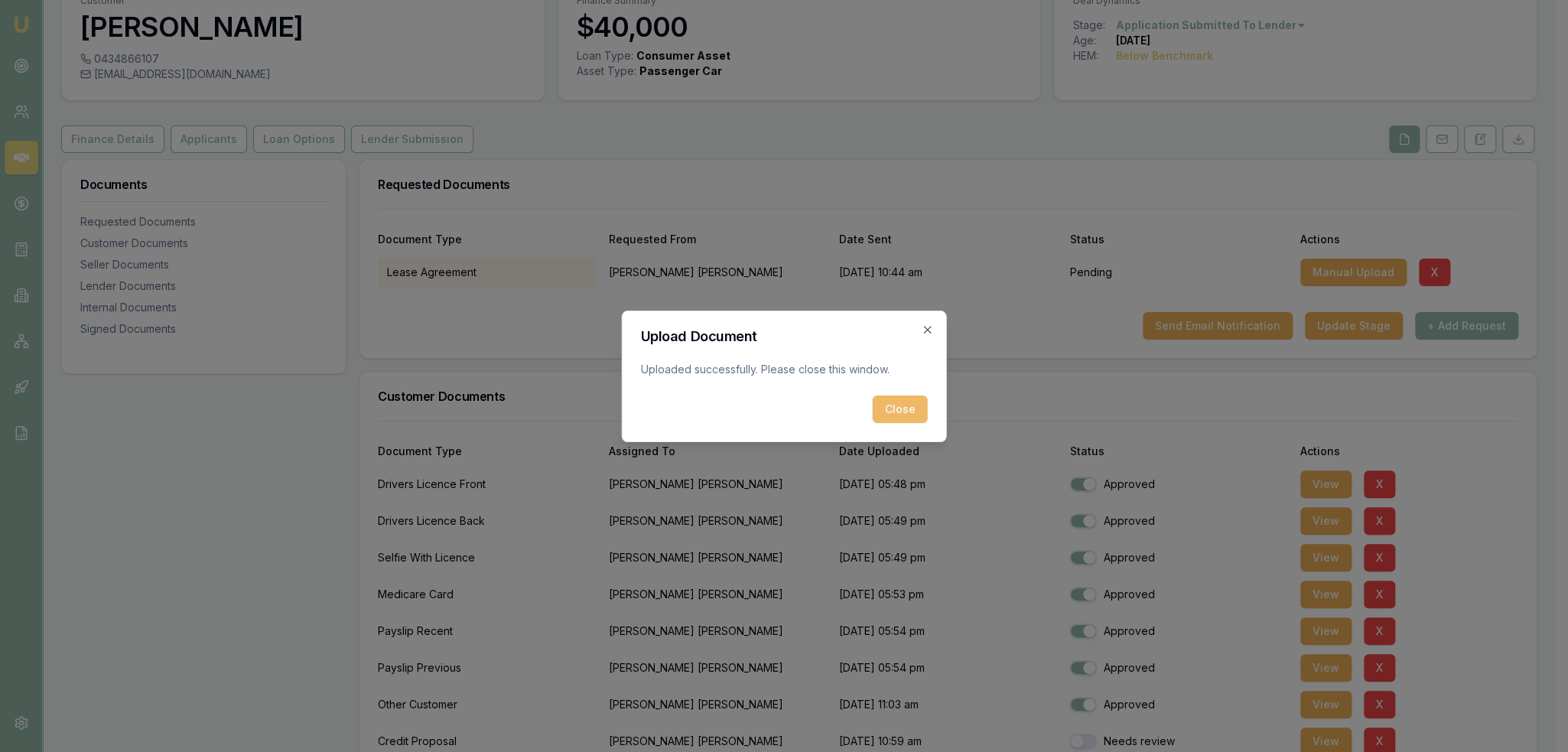
click at [909, 408] on button "Close" at bounding box center [900, 409] width 55 height 28
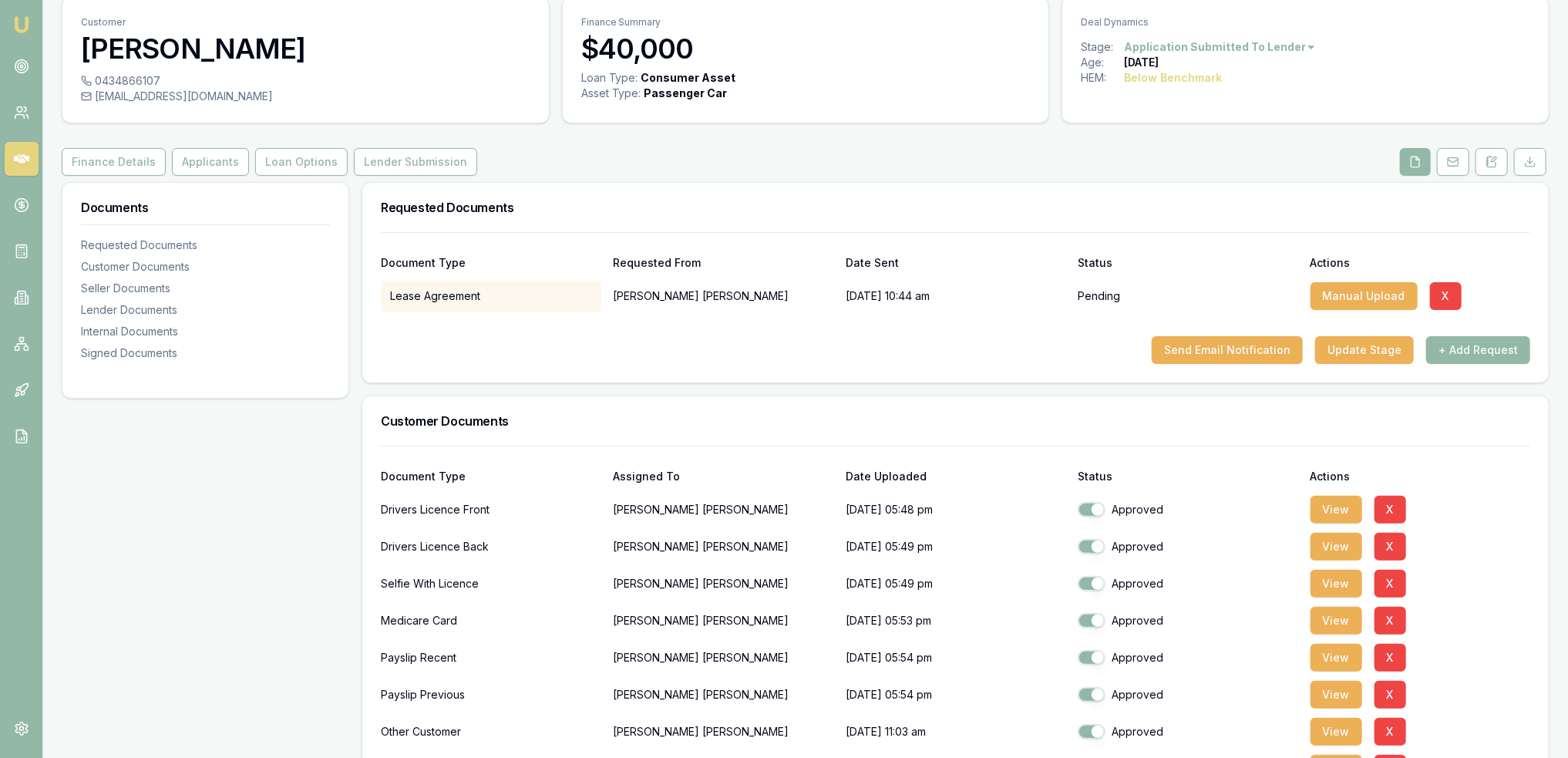
scroll to position [0, 0]
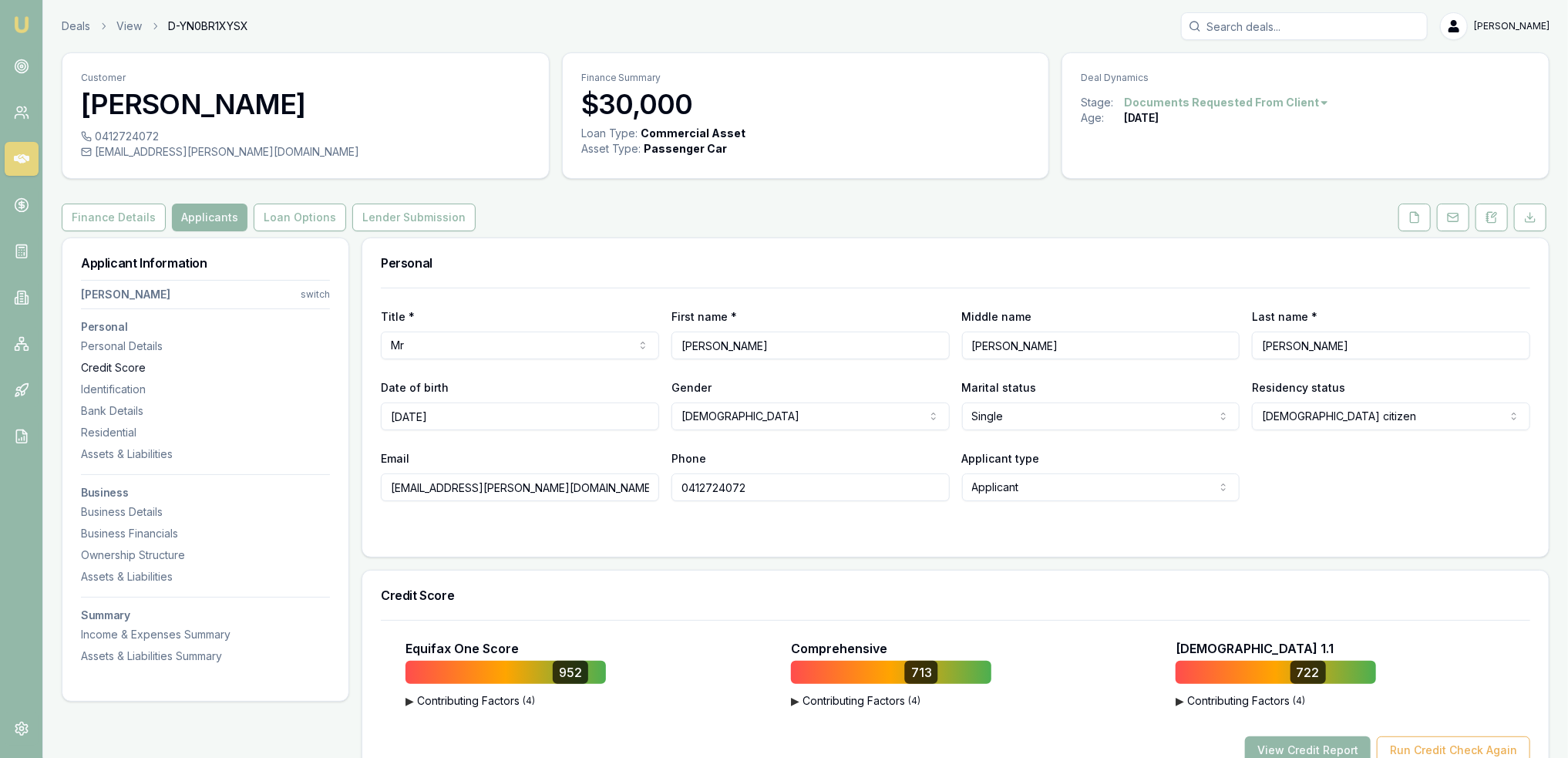
click at [119, 368] on div "Credit Score" at bounding box center [205, 368] width 249 height 16
click at [1412, 216] on icon at bounding box center [1414, 217] width 12 height 12
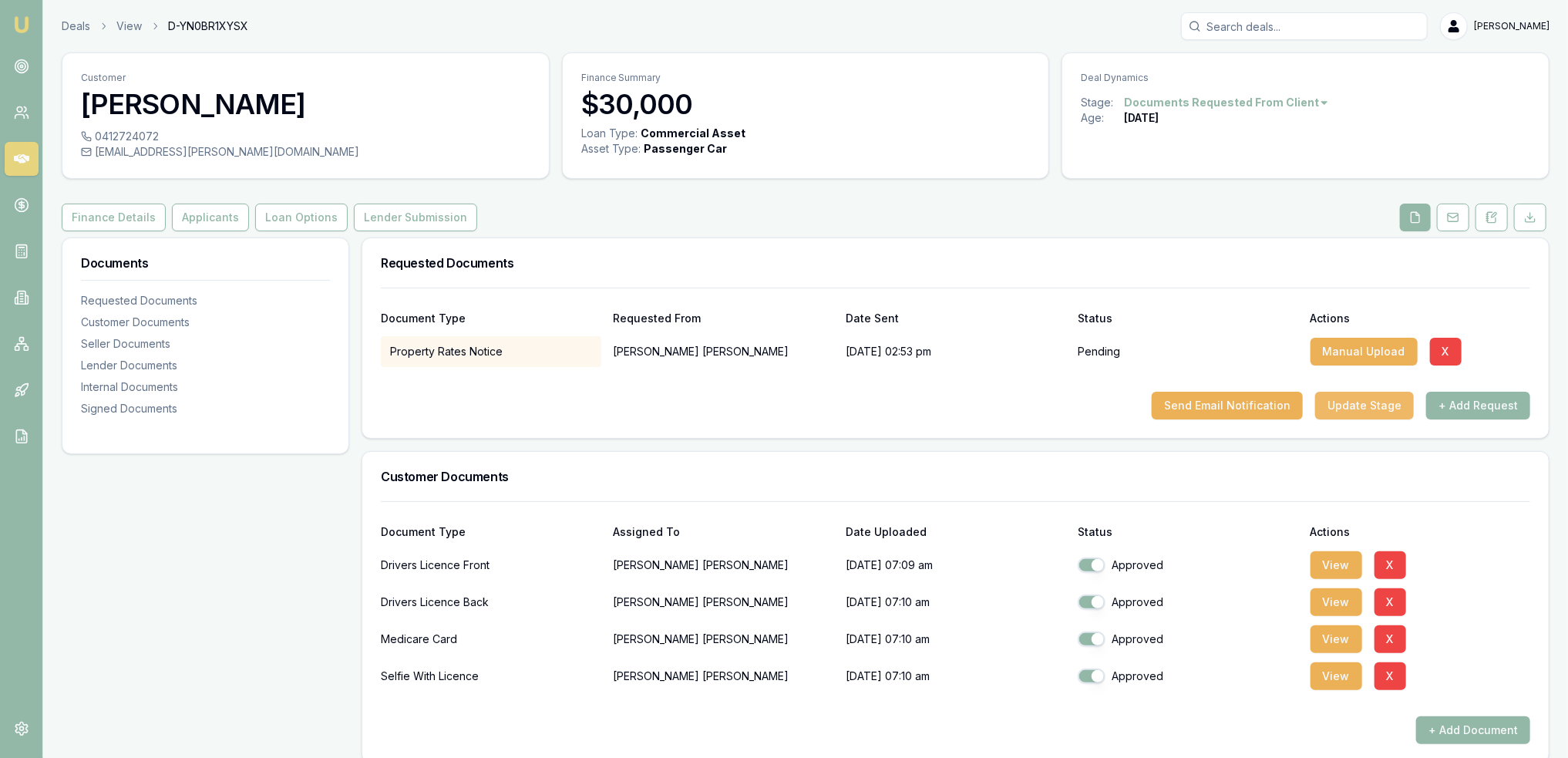
click at [1388, 406] on button "Update Stage" at bounding box center [1364, 406] width 98 height 28
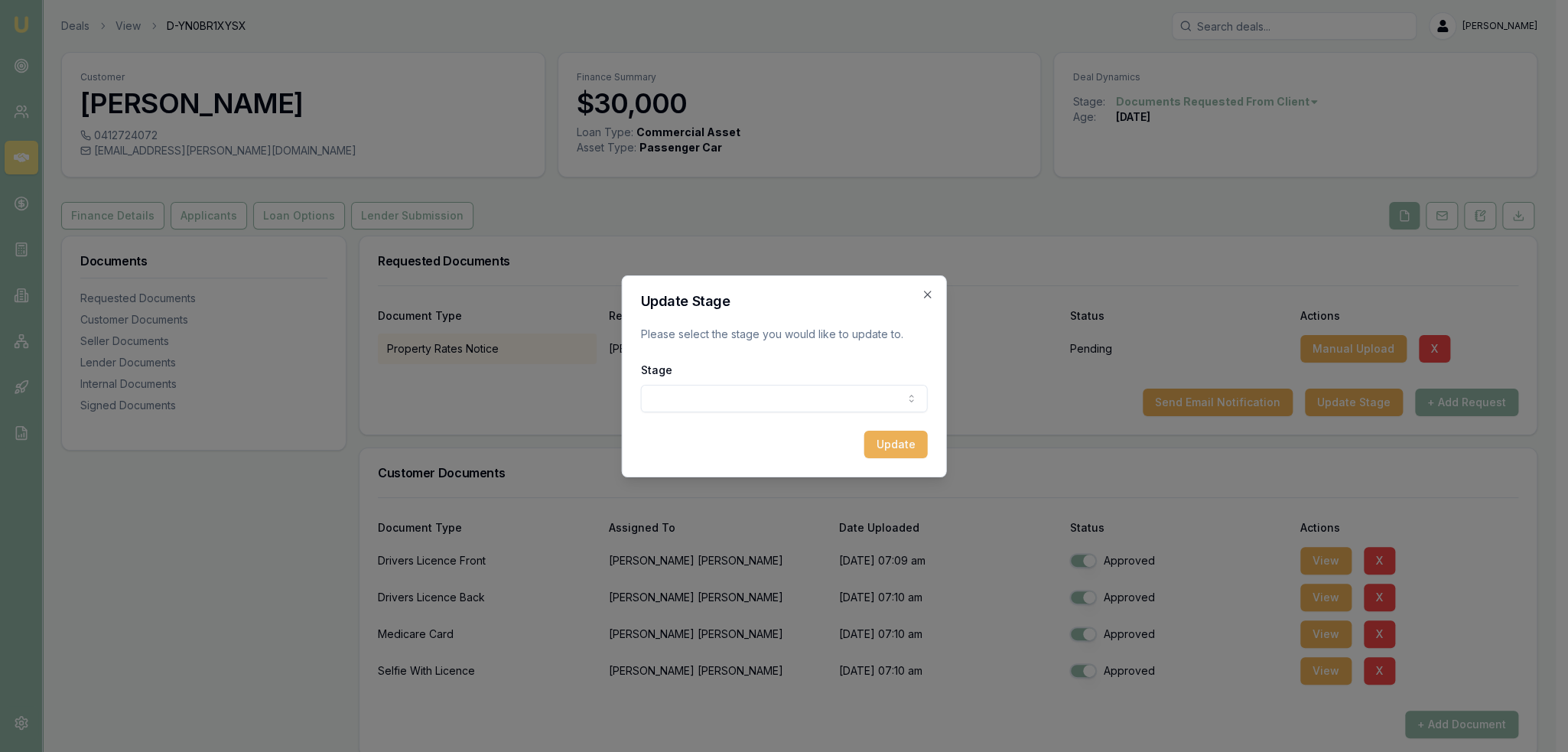
click at [828, 397] on body "Emu Broker Deals View D-YN0BR1XYSX [PERSON_NAME] Toggle Menu Customer [PERSON_N…" at bounding box center [778, 376] width 1555 height 752
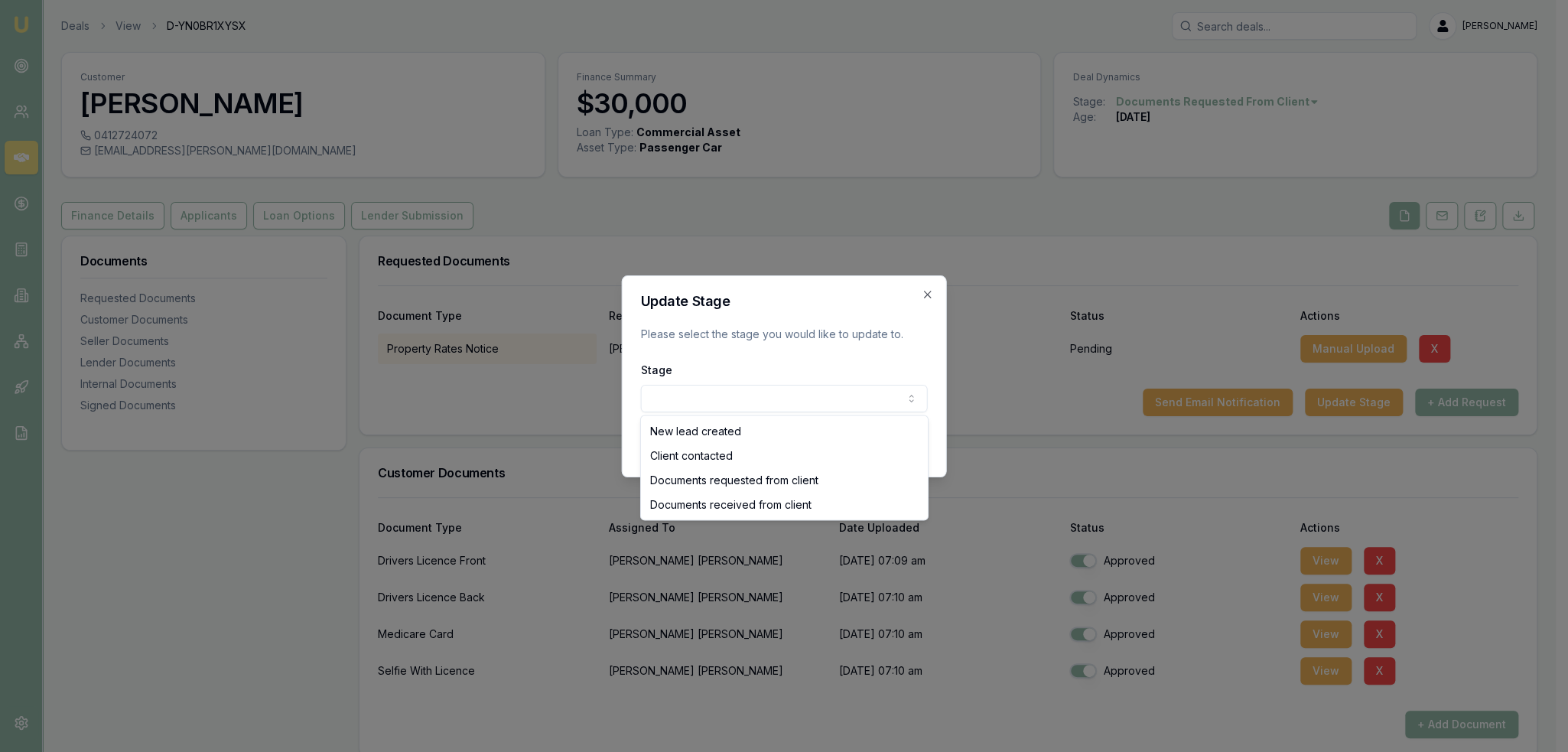
select select "DOCUMENTS_RECEIVED_FROM_CLIENT"
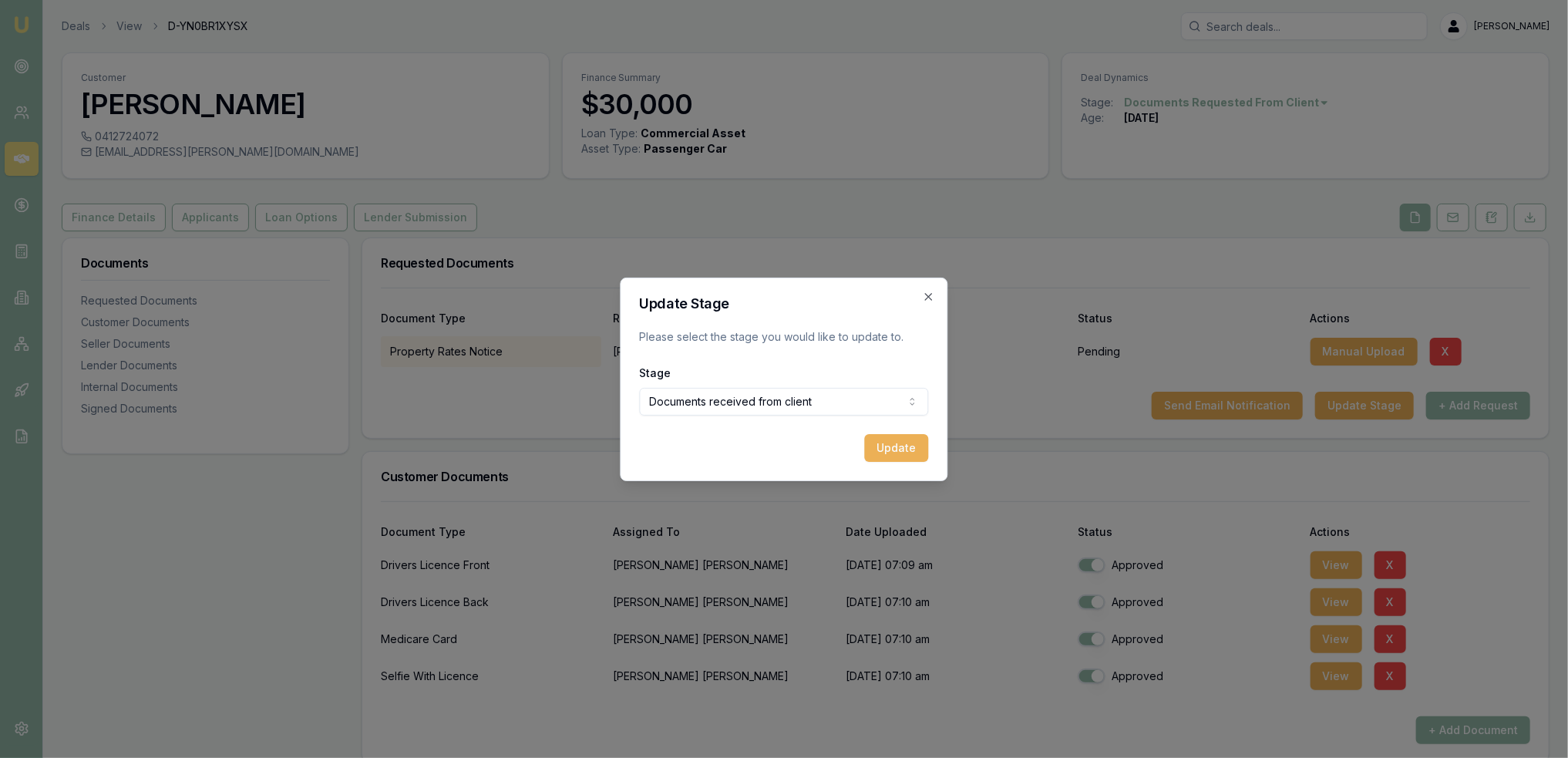
drag, startPoint x: 891, startPoint y: 443, endPoint x: 814, endPoint y: 447, distance: 77.1
click at [891, 443] on button "Update" at bounding box center [897, 447] width 64 height 28
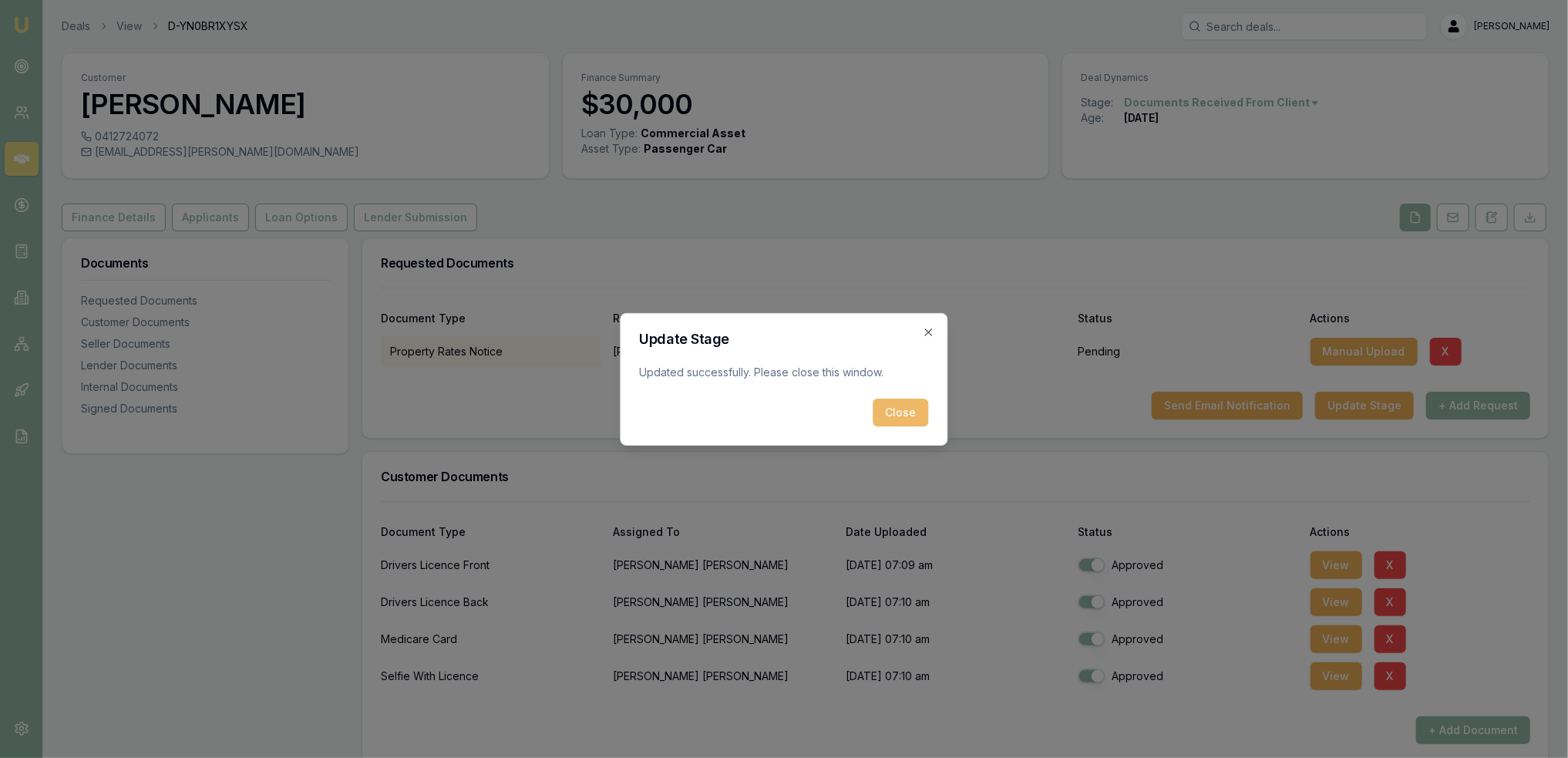
click at [903, 415] on button "Close" at bounding box center [901, 413] width 56 height 28
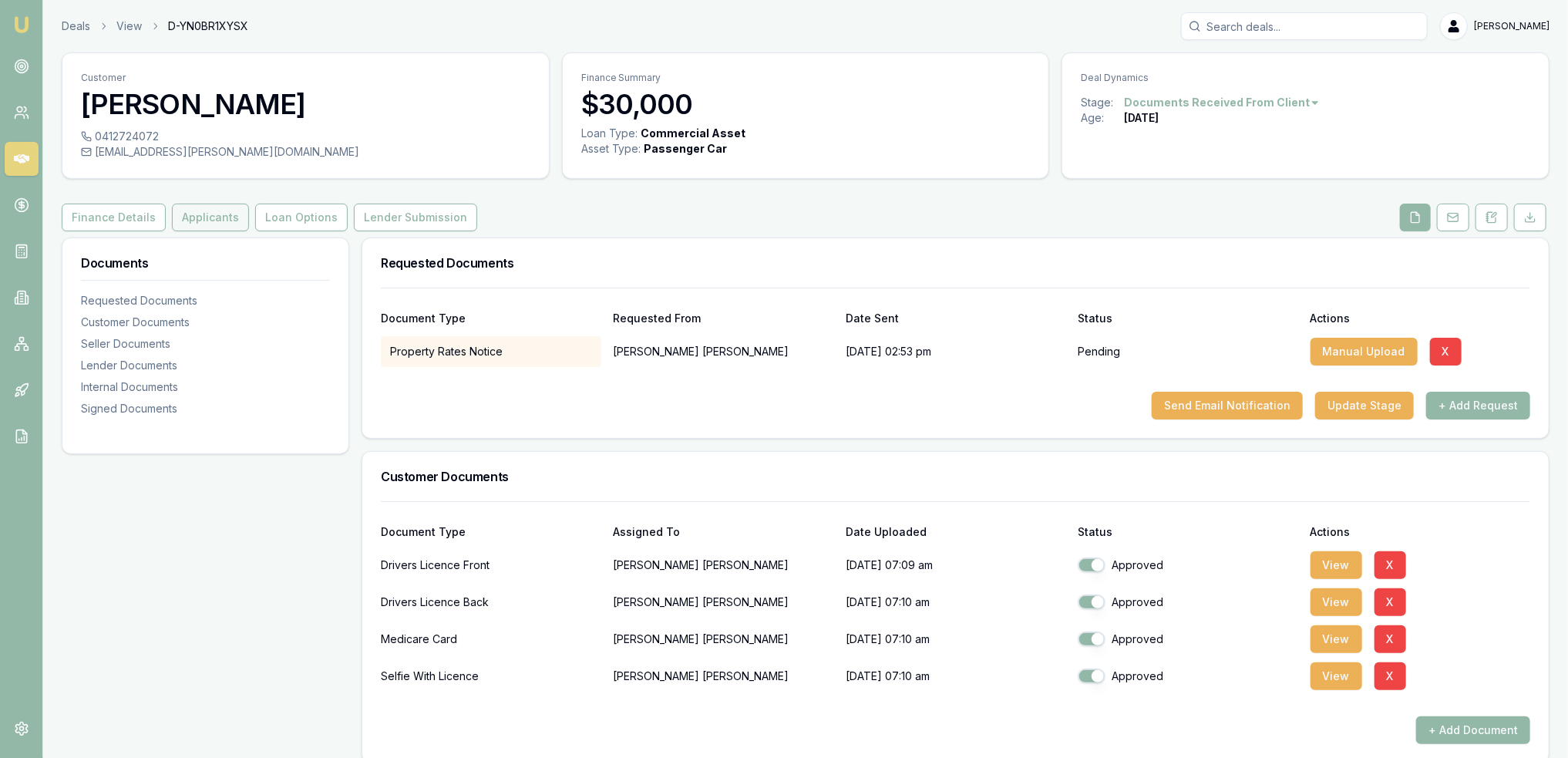
click at [216, 217] on button "Applicants" at bounding box center [210, 217] width 77 height 28
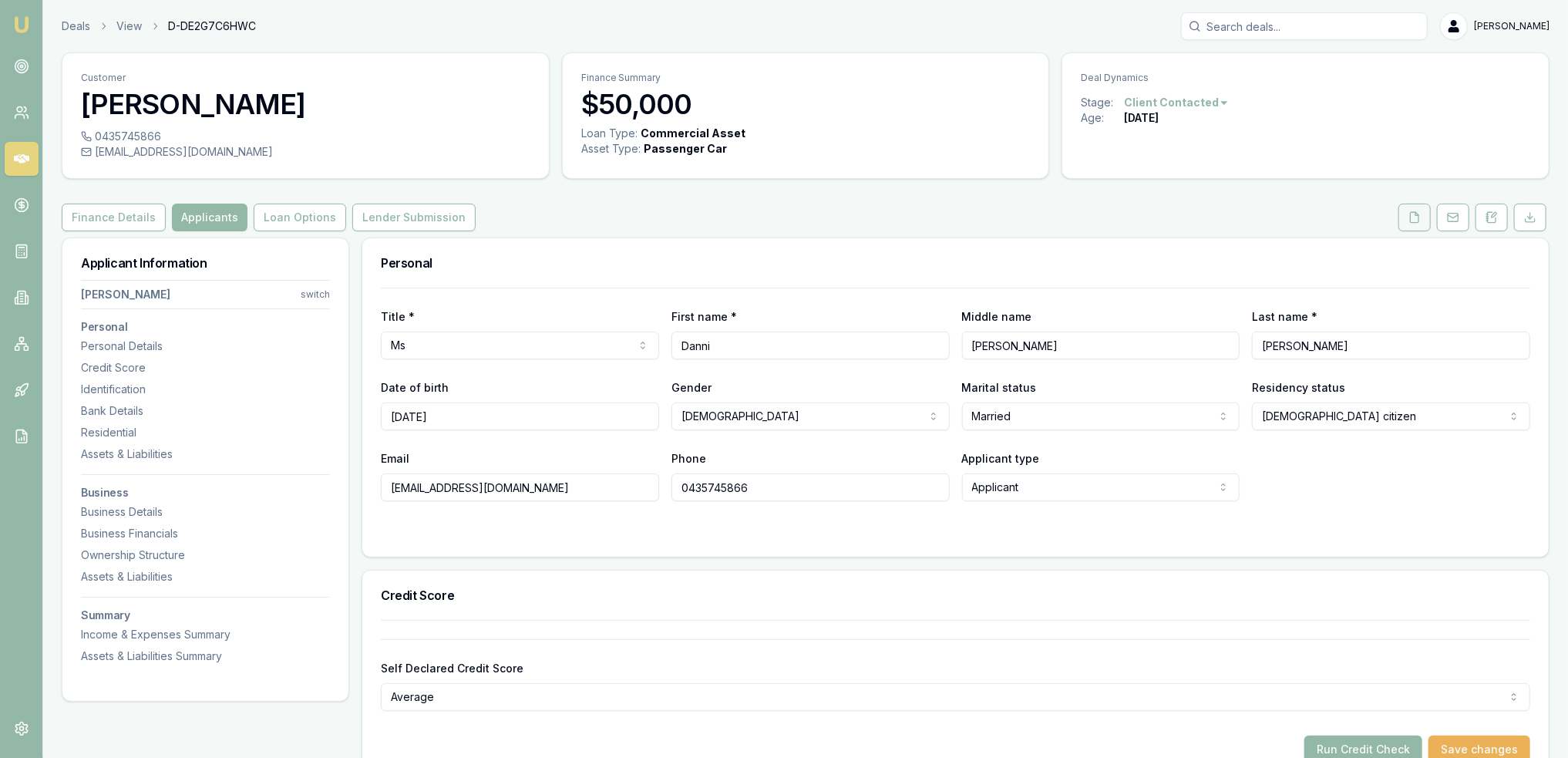
click at [1418, 219] on icon at bounding box center [1414, 217] width 12 height 12
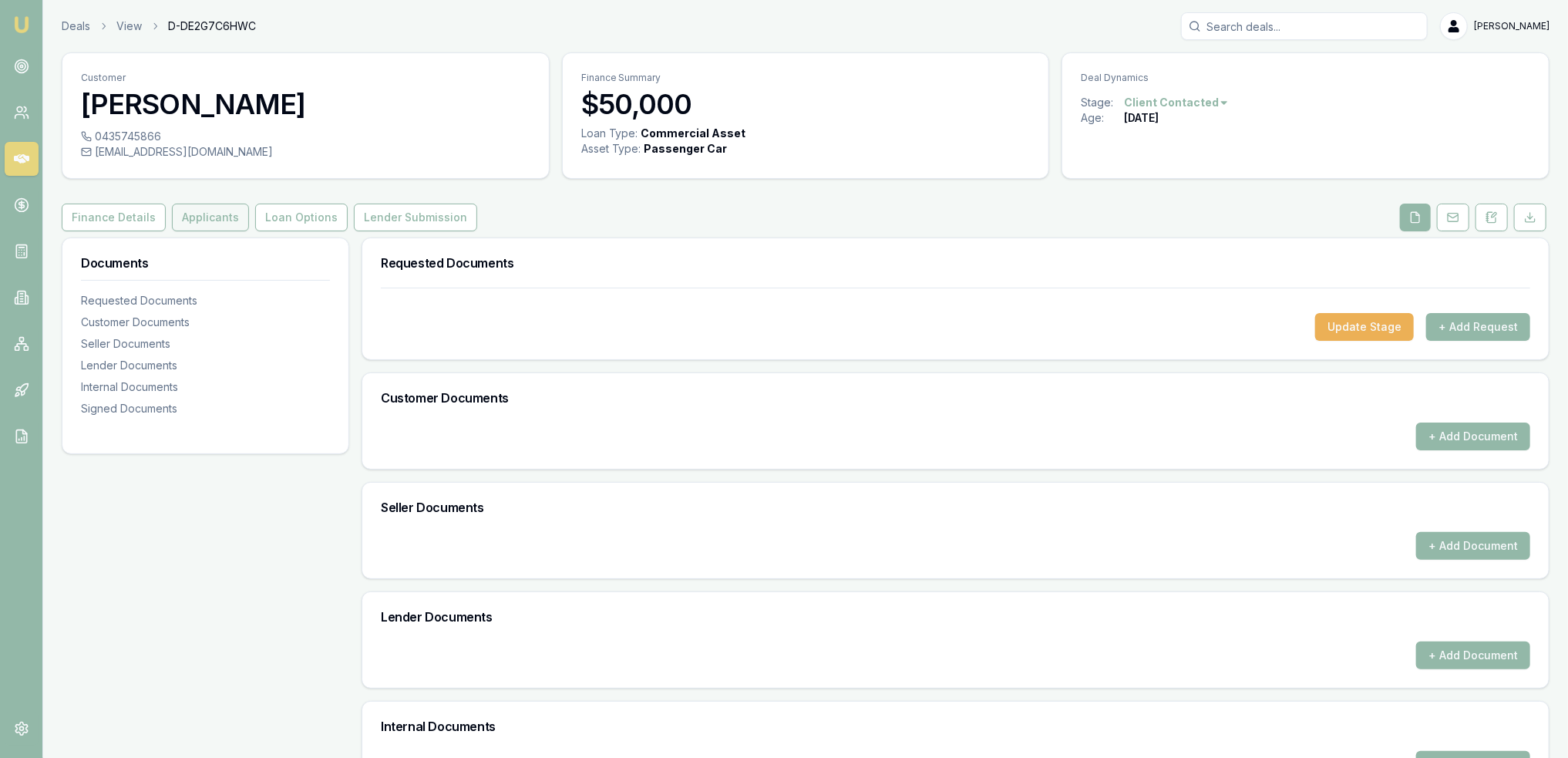
click at [212, 212] on button "Applicants" at bounding box center [210, 217] width 77 height 28
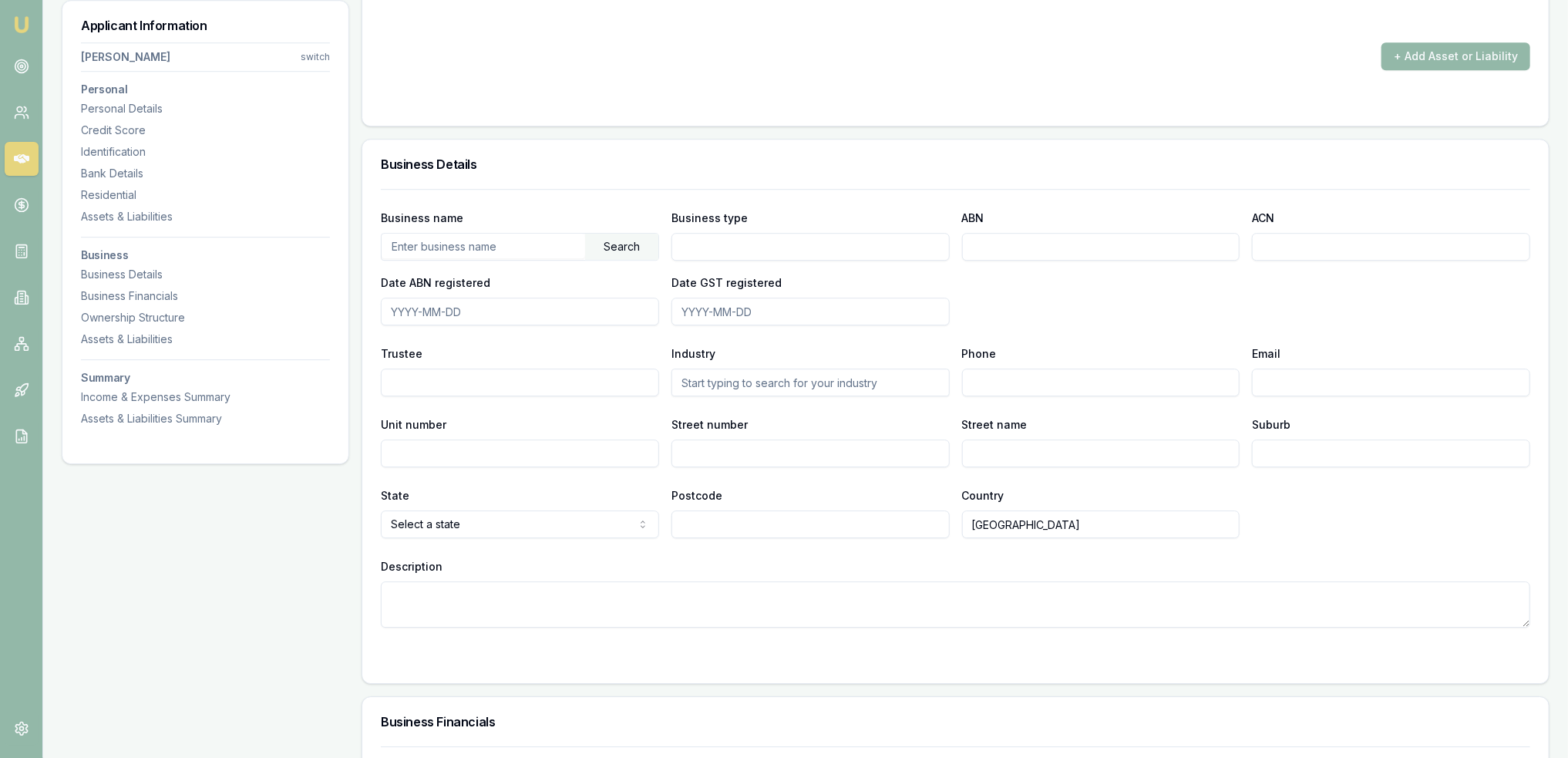
scroll to position [3006, 0]
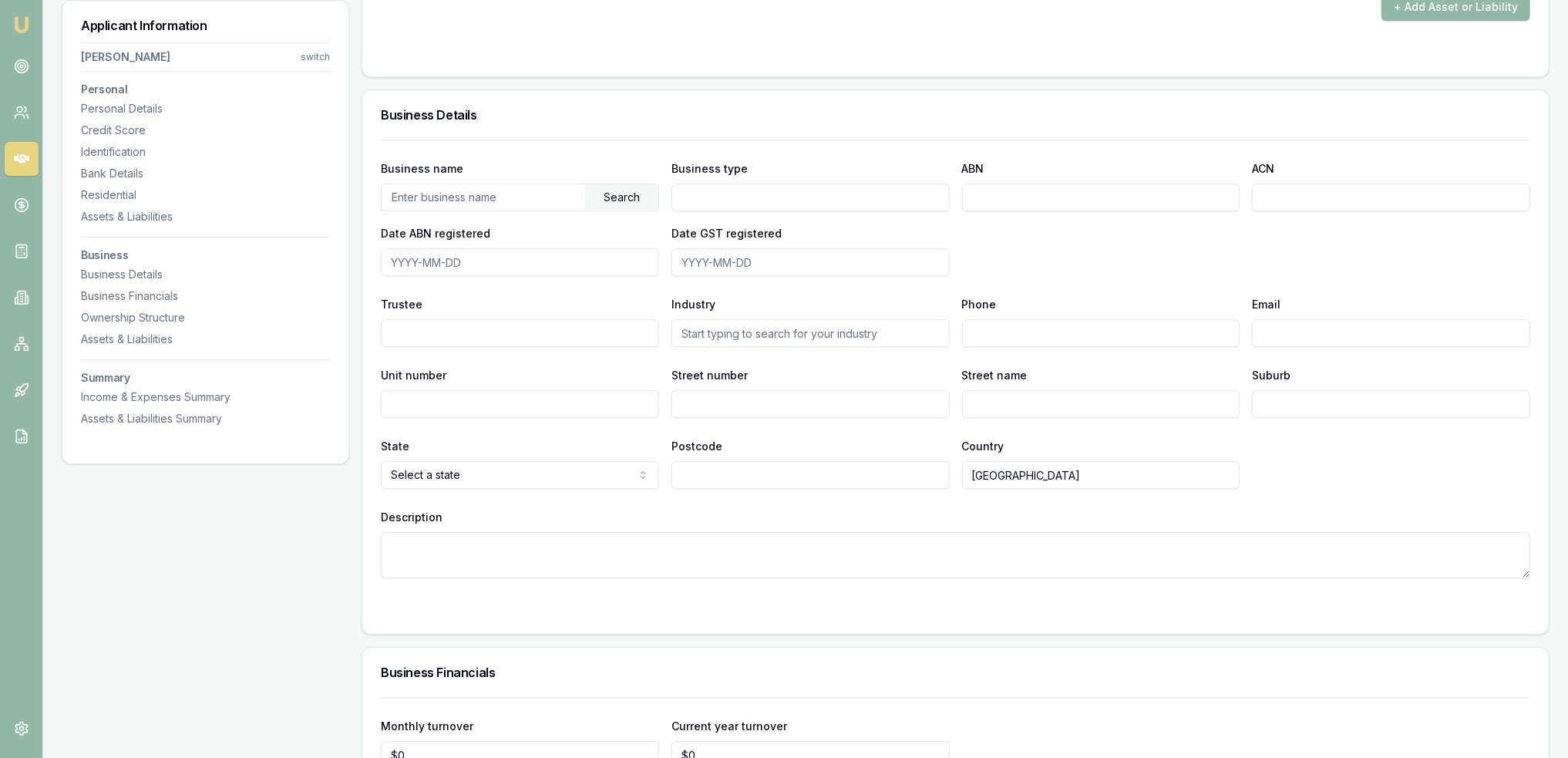
click at [573, 193] on input "text" at bounding box center [483, 196] width 203 height 25
click at [1033, 189] on input "ABN" at bounding box center [1102, 197] width 278 height 28
type input "77685258146"
click at [1134, 249] on div "Business name Search Business type ABN 77685258146 ACN Date ABN registered Date…" at bounding box center [956, 217] width 1149 height 117
drag, startPoint x: 1089, startPoint y: 195, endPoint x: 963, endPoint y: 199, distance: 126.1
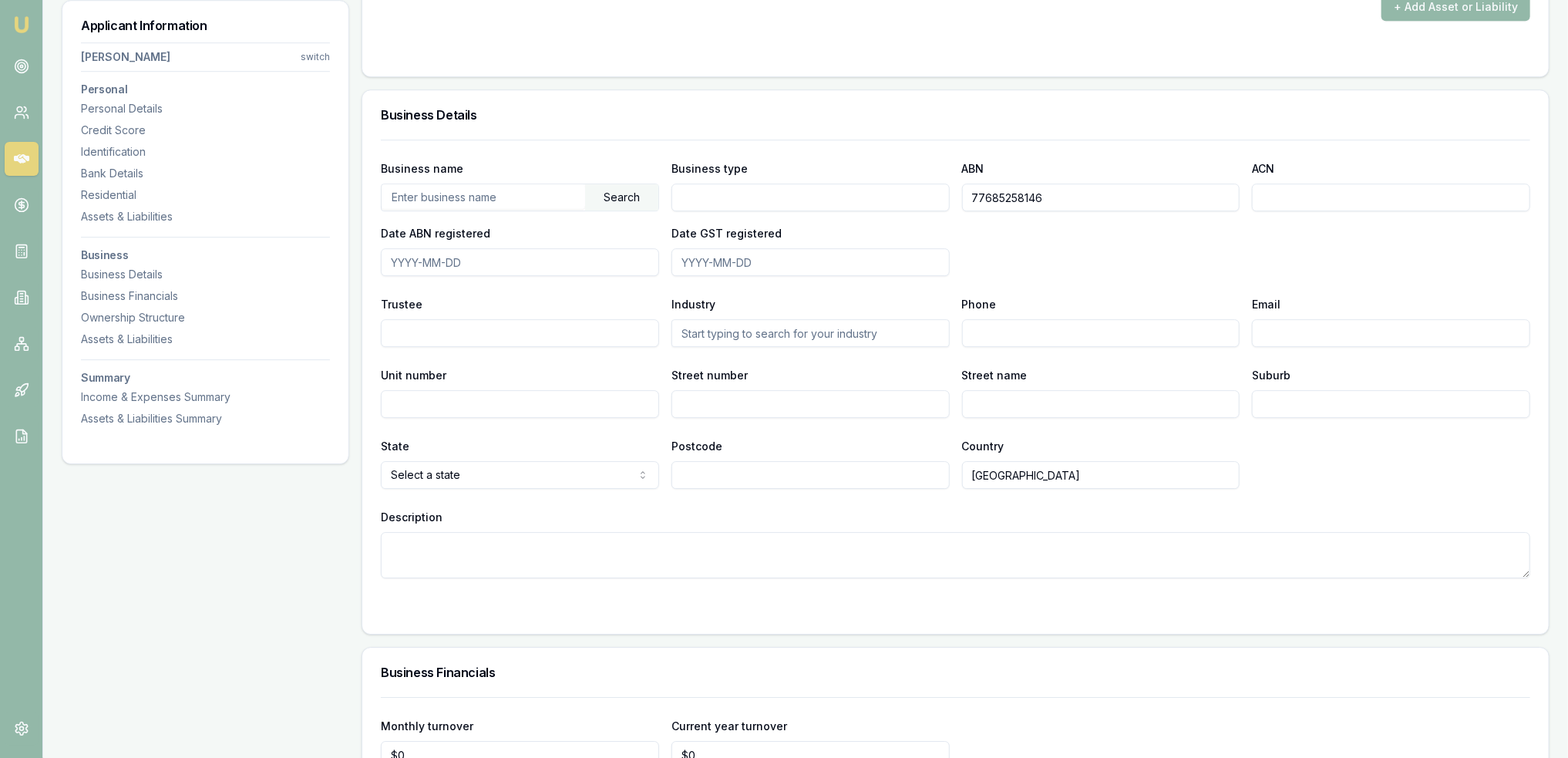
click at [963, 199] on input "77685258146" at bounding box center [1102, 197] width 278 height 28
click at [468, 199] on input "text" at bounding box center [483, 196] width 203 height 25
paste input "77685258146"
click at [636, 190] on div "Search" at bounding box center [622, 197] width 73 height 26
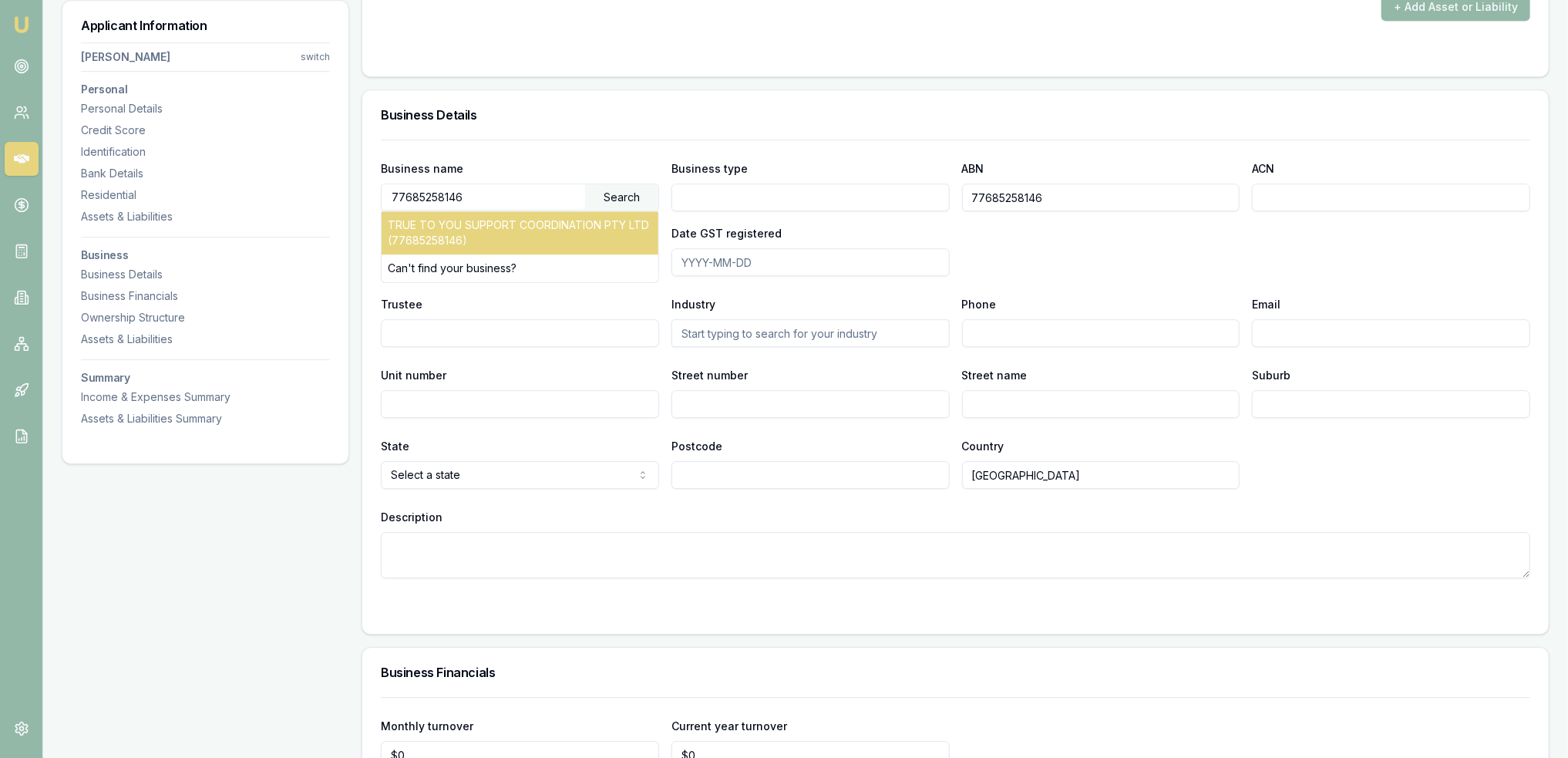
click at [516, 232] on div "TRUE TO YOU SUPPORT COORDINATION PTY LTD (77685258146)" at bounding box center [520, 233] width 277 height 44
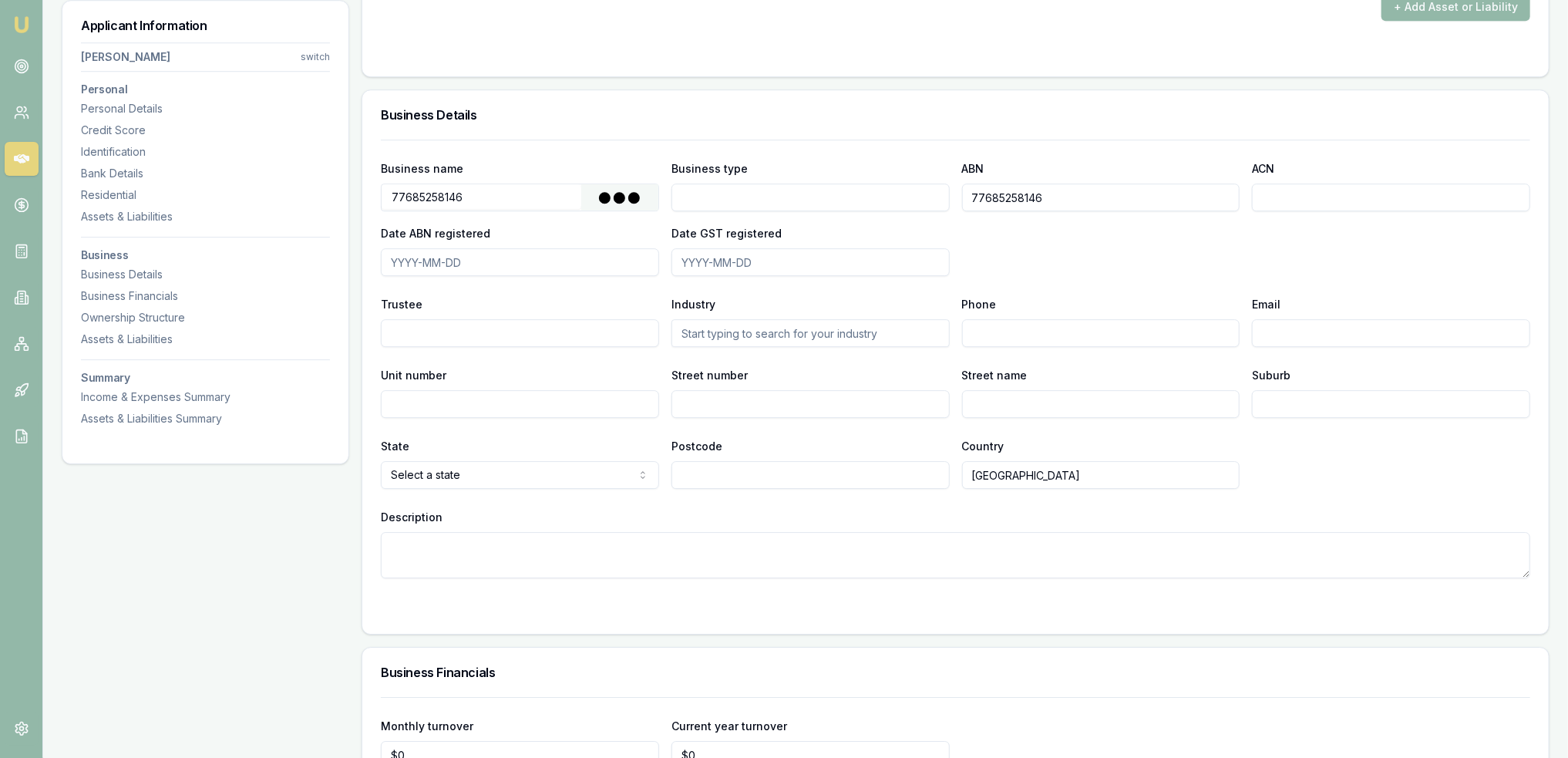
type input "TRUE TO YOU SUPPORT COORDINATION PTY LTD"
type input "Australian Private Company"
type input "685258146"
type input "2025-03-12"
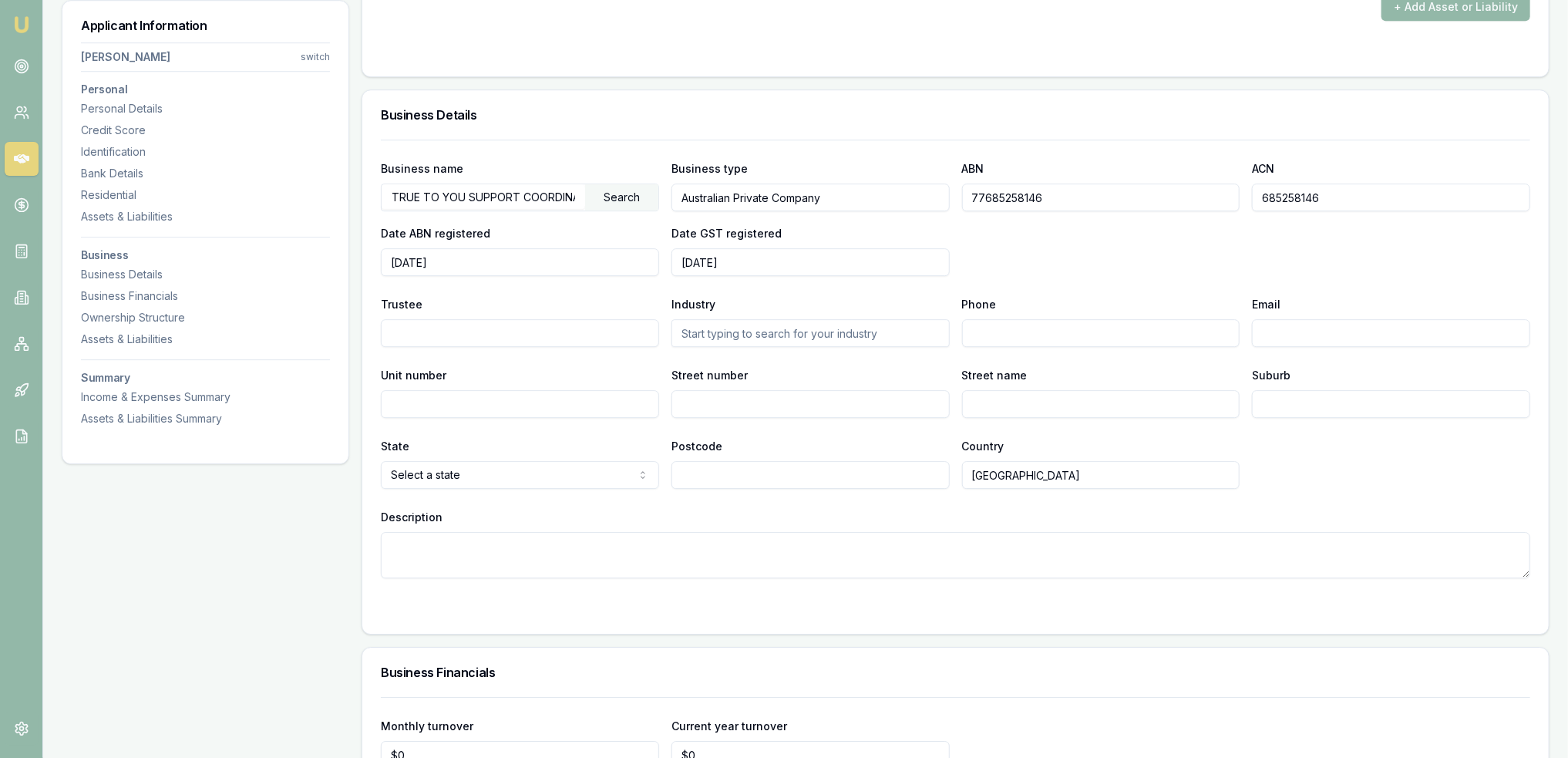
click at [762, 330] on input "text" at bounding box center [811, 333] width 278 height 28
type input "community"
drag, startPoint x: 686, startPoint y: 335, endPoint x: 672, endPoint y: 337, distance: 14.1
click at [672, 337] on input "community" at bounding box center [811, 333] width 278 height 28
type input "NDIS Support Co-ordination"
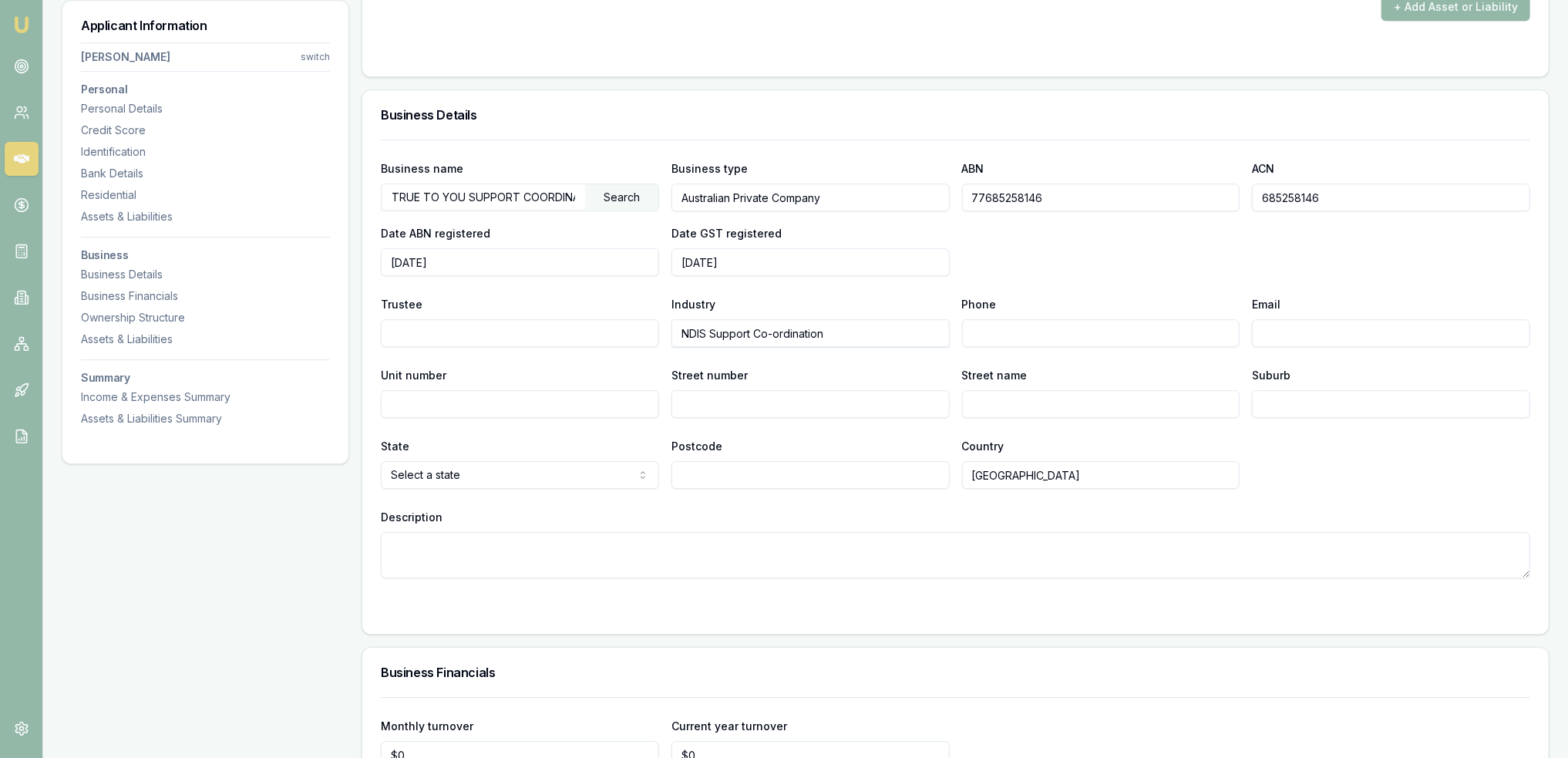
click at [657, 518] on div "Description" at bounding box center [956, 542] width 1149 height 70
click at [489, 568] on textarea "Description" at bounding box center [956, 555] width 1149 height 47
drag, startPoint x: 626, startPoint y: 543, endPoint x: 549, endPoint y: 544, distance: 77.0
click at [549, 544] on textarea "Previously - Sole trader ABN - 69728573120" at bounding box center [956, 555] width 1149 height 47
click at [679, 536] on textarea "Previously - Sole trader ABN - 69728573120" at bounding box center [956, 555] width 1149 height 47
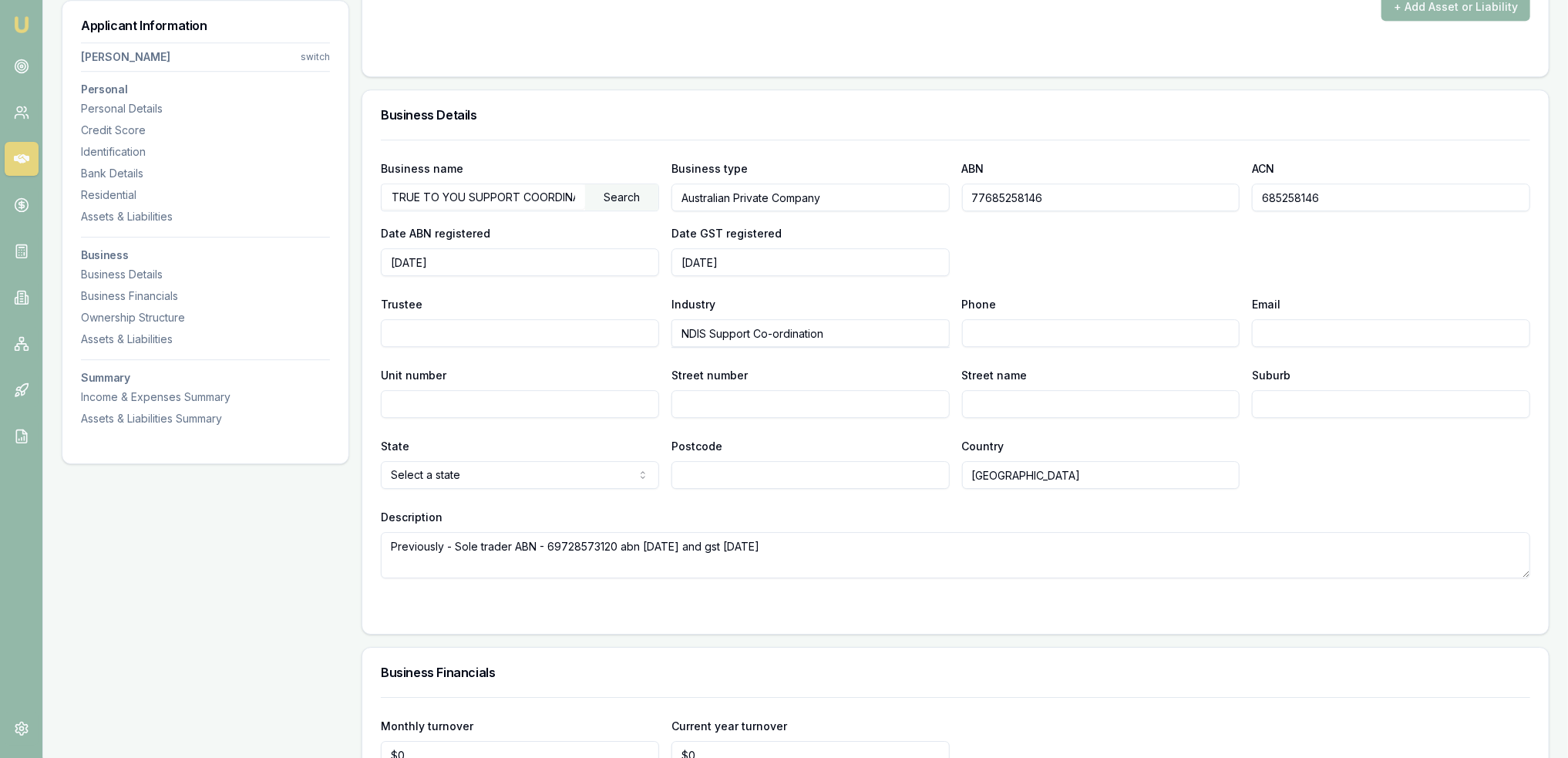
type textarea "Previously - Sole trader ABN - 69728573120 abn 3/7/24 and gst 1/8/24"
click at [719, 592] on form "Business name TRUE TO YOU SUPPORT COORDINATION PTY LTD Search Business type Aus…" at bounding box center [956, 377] width 1149 height 475
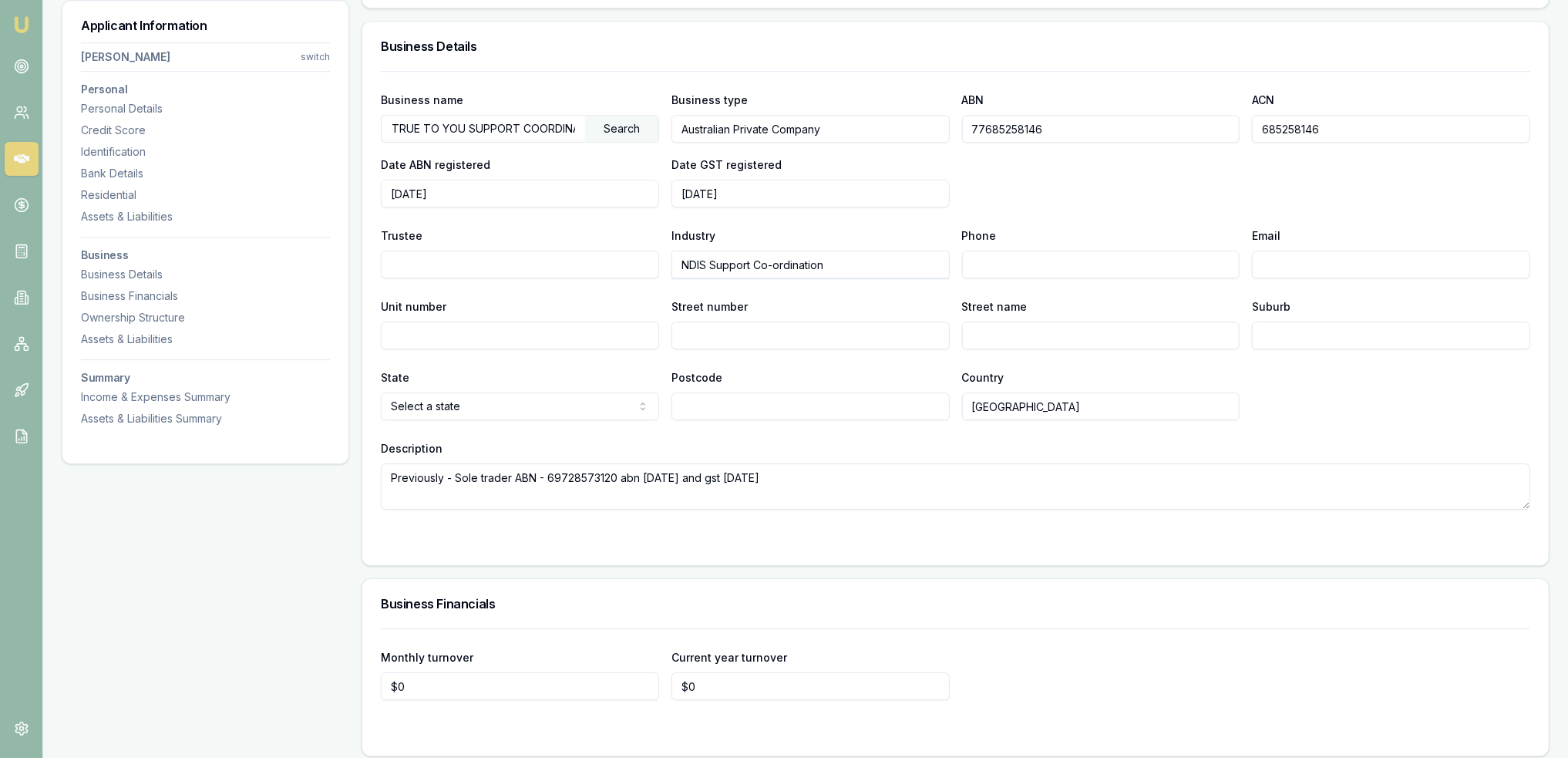
scroll to position [3314, 0]
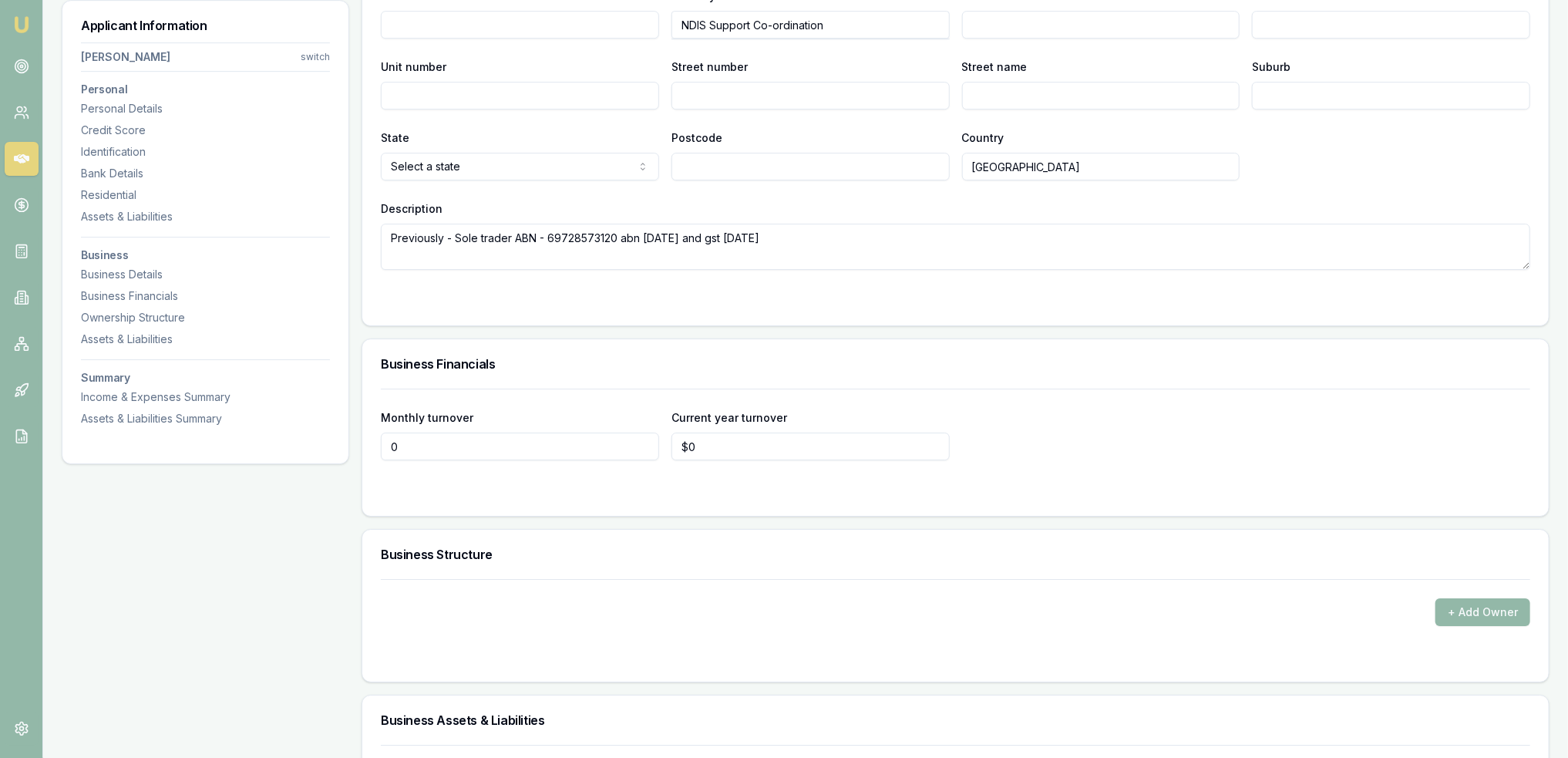
click at [400, 441] on input "0" at bounding box center [520, 446] width 278 height 28
type input "$0"
click at [539, 617] on div "+ Add Owner" at bounding box center [956, 612] width 1149 height 28
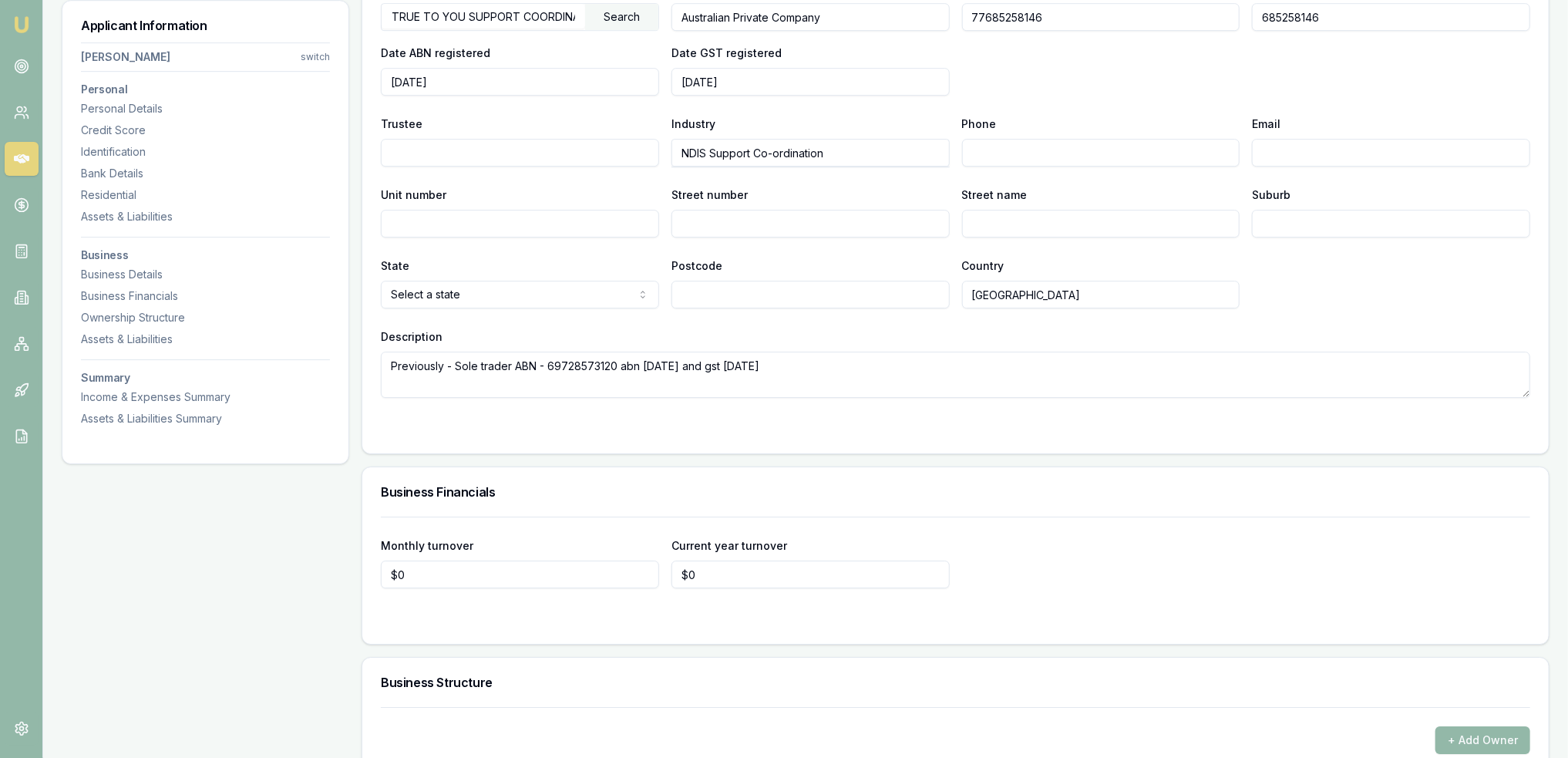
scroll to position [3237, 0]
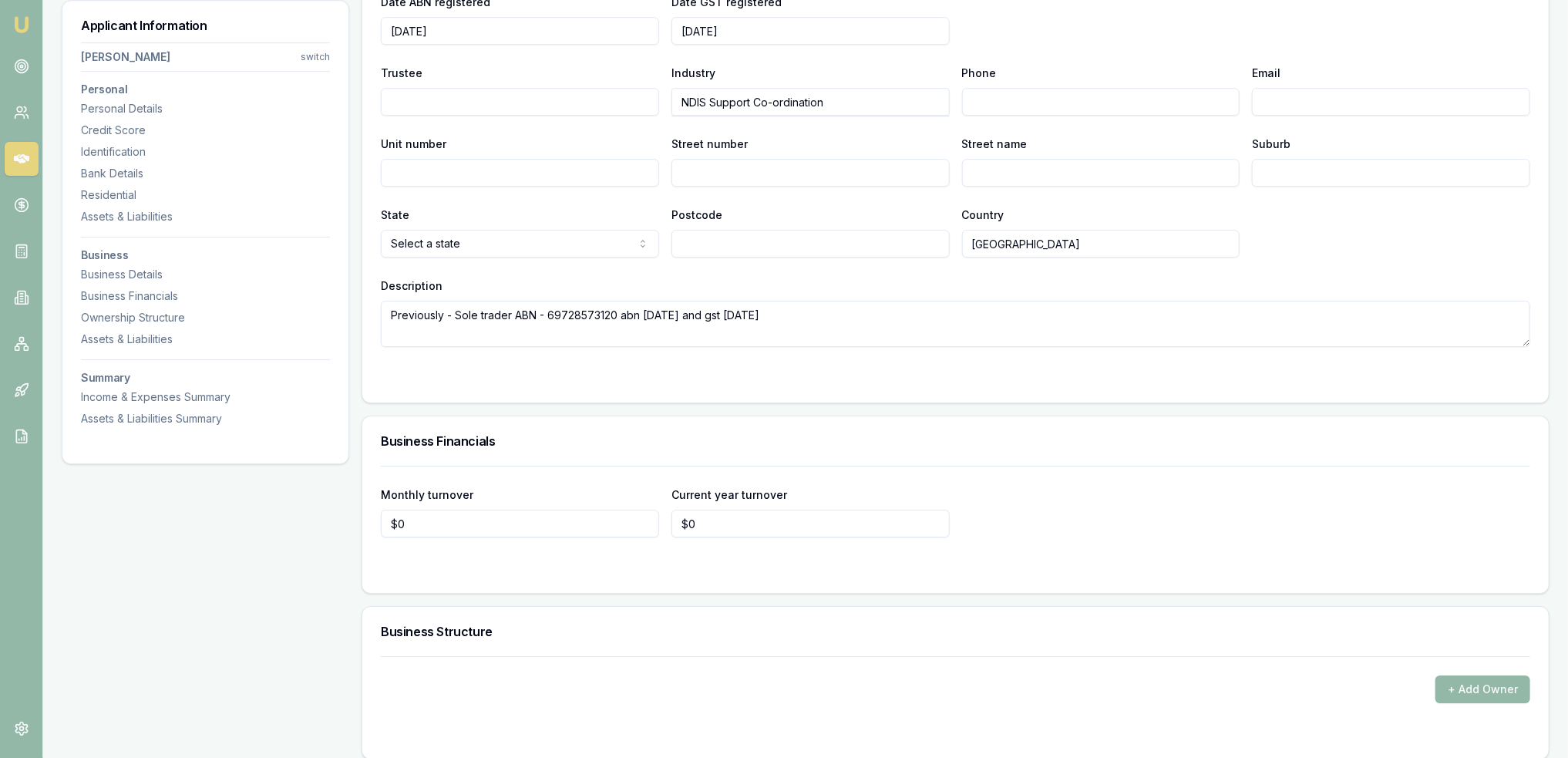
click at [637, 307] on textarea "Previously - Sole trader ABN - 69728573120 abn 3/7/24 and gst 1/8/24" at bounding box center [956, 323] width 1149 height 47
drag, startPoint x: 916, startPoint y: 325, endPoint x: 916, endPoint y: 316, distance: 9.0
click at [916, 325] on textarea "Previously - Sole trader ABN - 69728573120 ABN 3/7/24 and gst 1/8/24" at bounding box center [956, 323] width 1149 height 47
type textarea "Previously - Sole trader ABN - 69728573120 ABN 3/7/24 and gst 1/8/24 - Just fin…"
drag, startPoint x: 411, startPoint y: 517, endPoint x: 387, endPoint y: 523, distance: 24.7
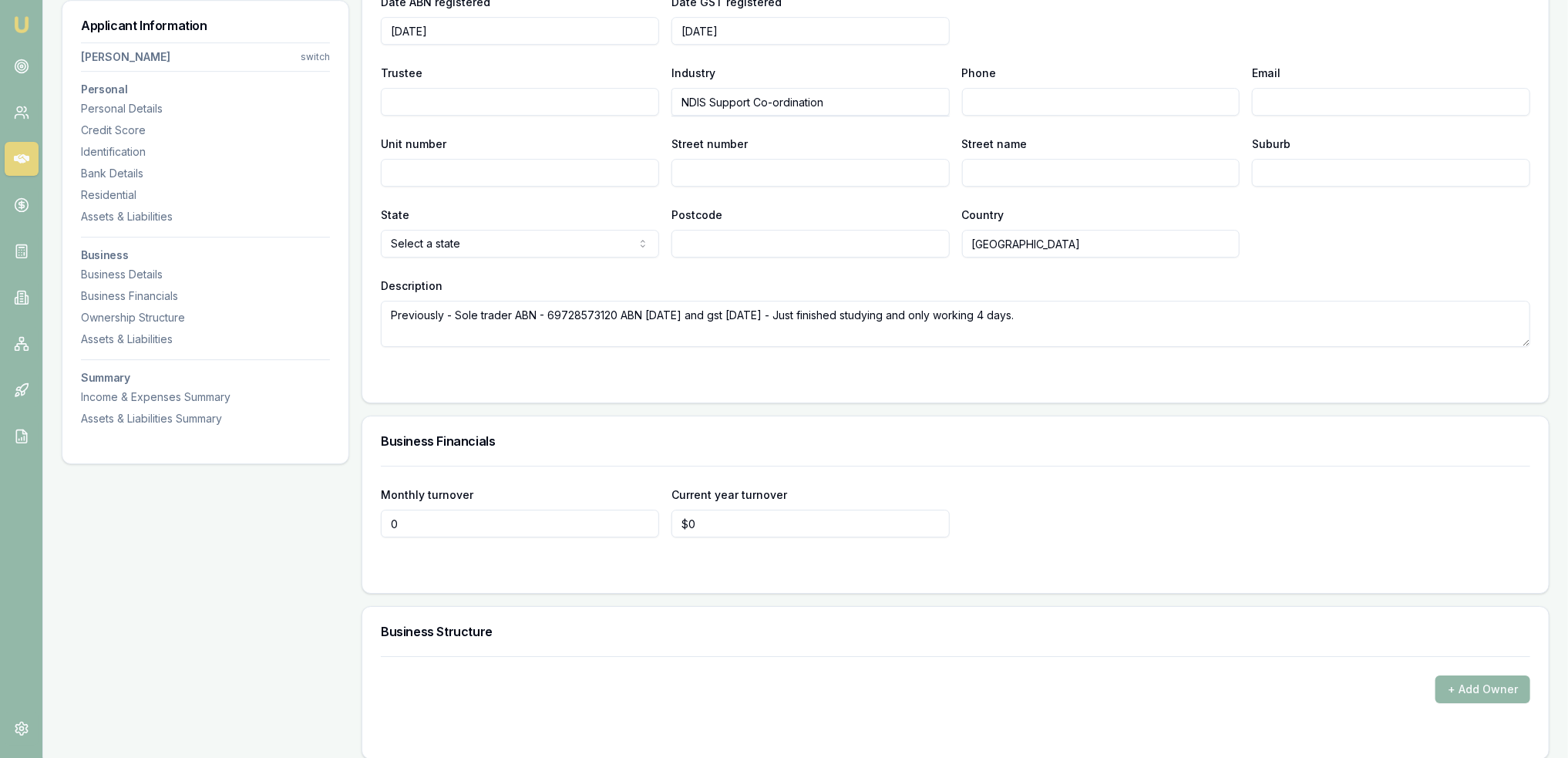
click at [387, 523] on input "0" at bounding box center [520, 524] width 278 height 28
drag, startPoint x: 448, startPoint y: 516, endPoint x: 379, endPoint y: 524, distance: 69.5
click at [389, 523] on input "8000" at bounding box center [520, 524] width 278 height 28
type input "$8,500"
click at [688, 580] on div "Monthly turnover $8,500 Current year turnover $0" at bounding box center [956, 529] width 1187 height 127
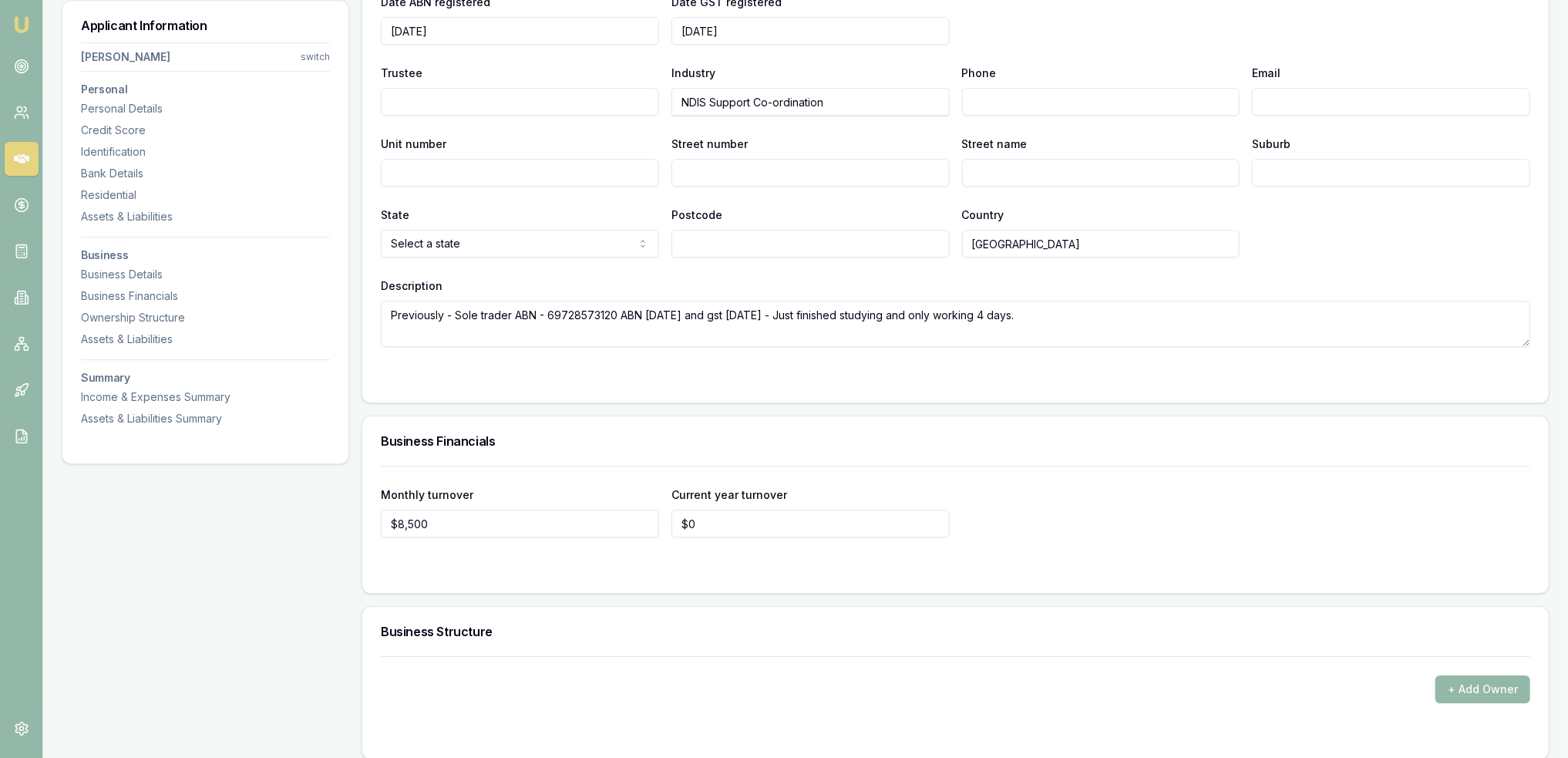
scroll to position [3469, 0]
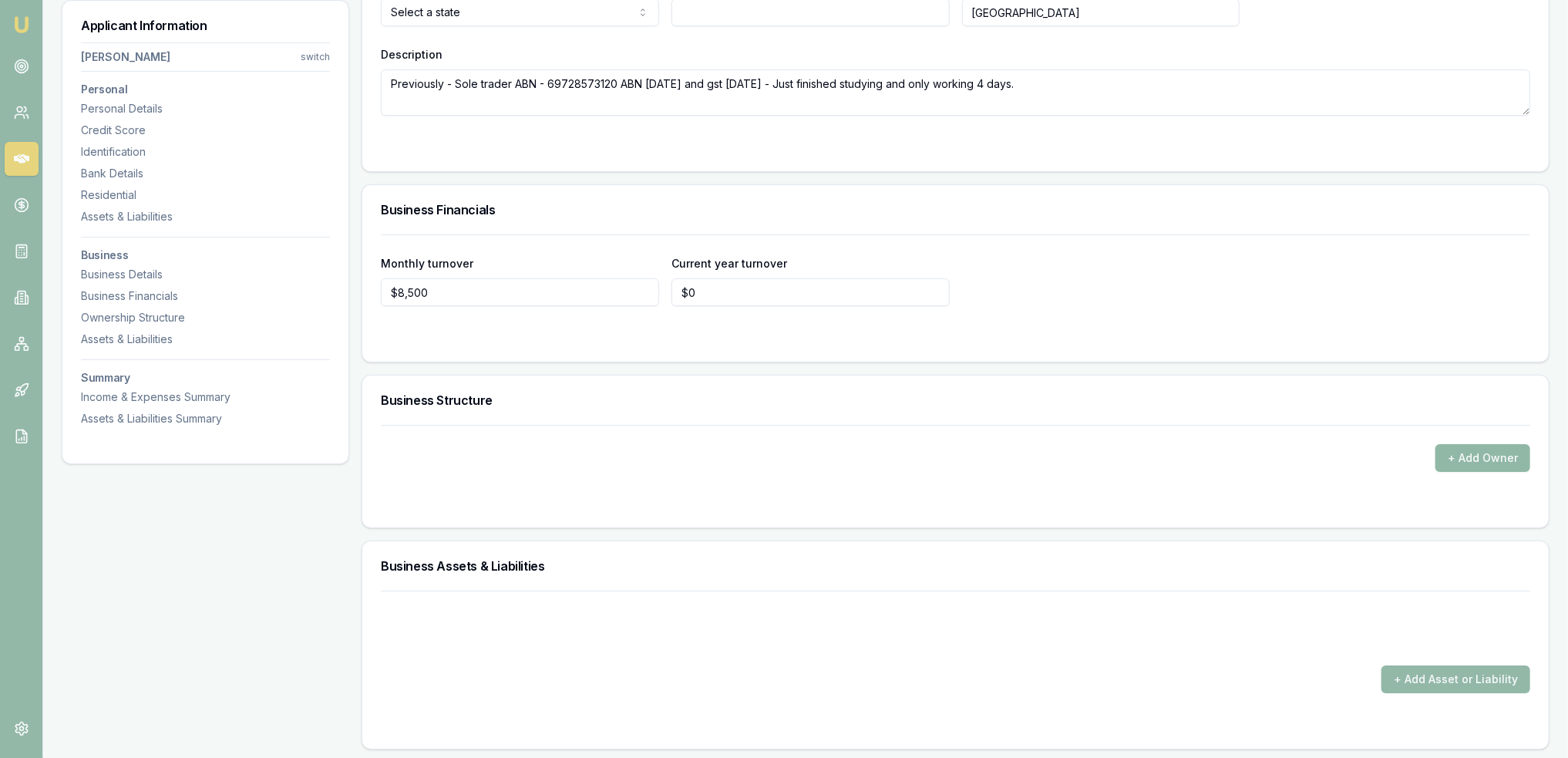
click at [1447, 446] on button "+ Add Owner" at bounding box center [1484, 457] width 95 height 28
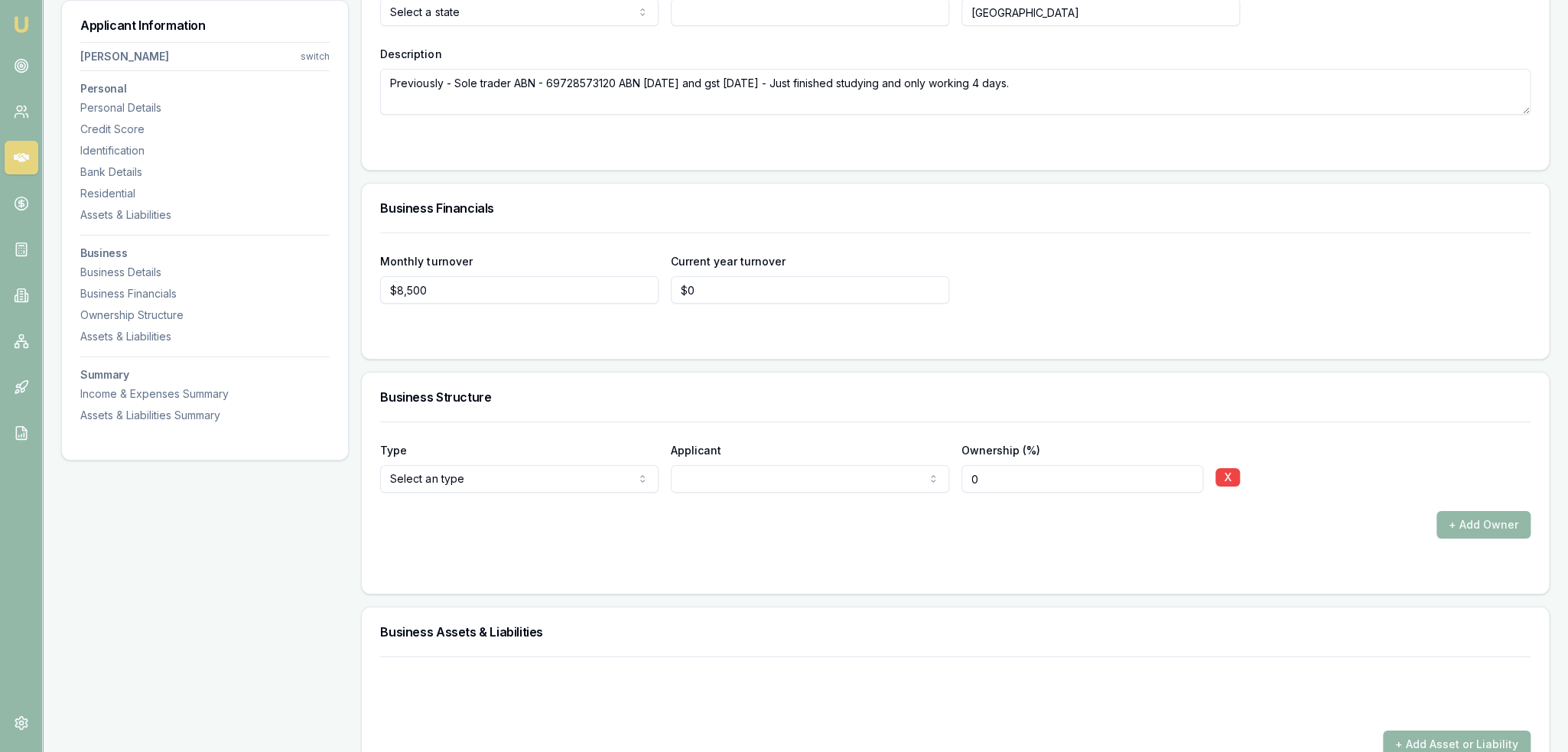
click at [728, 513] on div "+ Add Owner" at bounding box center [948, 525] width 1140 height 28
click at [988, 471] on input "0" at bounding box center [1074, 478] width 239 height 28
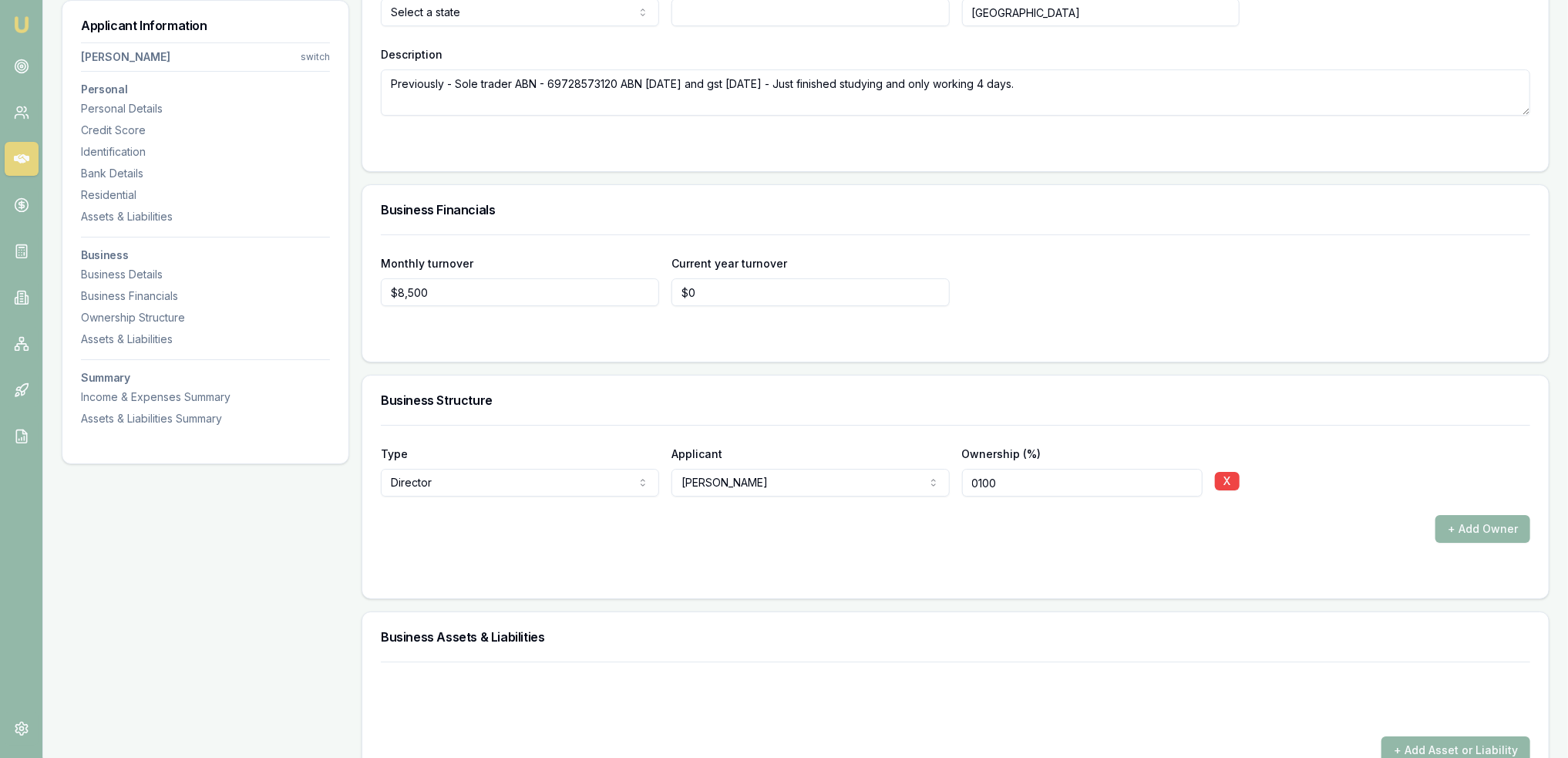
drag, startPoint x: 996, startPoint y: 475, endPoint x: 958, endPoint y: 473, distance: 38.1
click at [958, 473] on div "Type Director Director Shareholder Company Trust Other Applicant Danni Bellamy …" at bounding box center [956, 469] width 1149 height 53
type input "100"
click at [942, 536] on div "+ Add Owner" at bounding box center [956, 529] width 1149 height 28
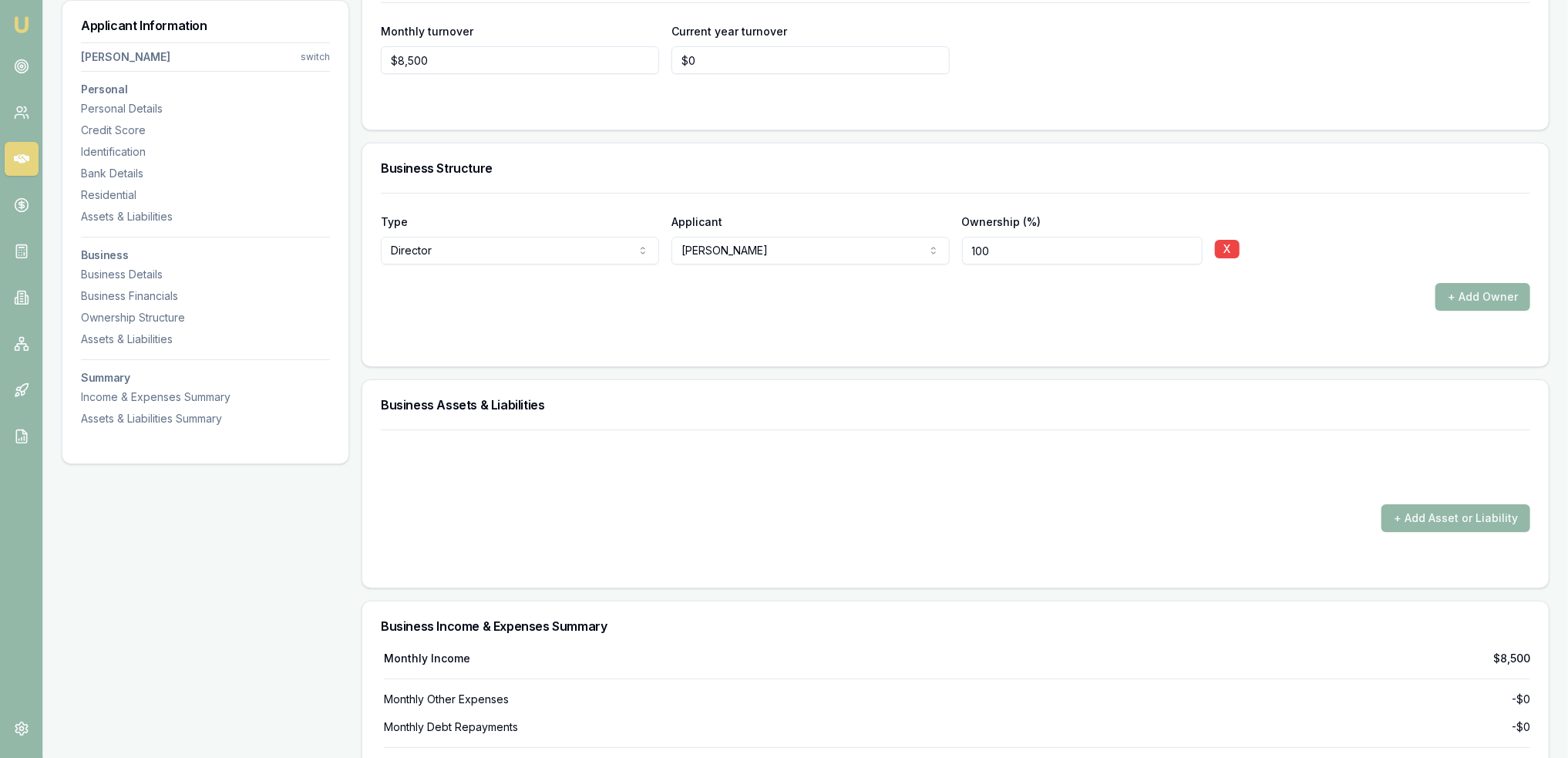
scroll to position [3705, 0]
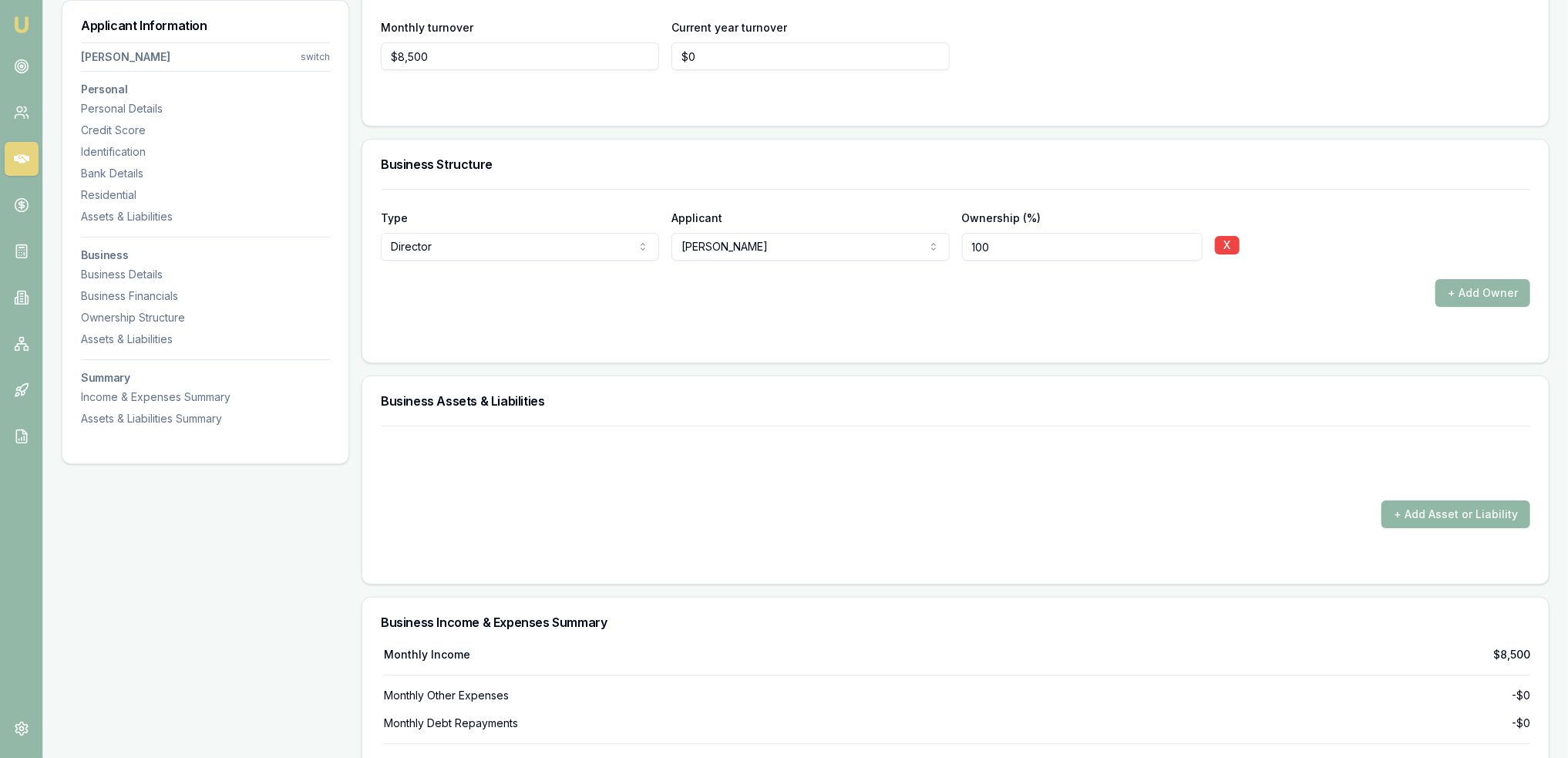
click at [1474, 520] on button "+ Add Asset or Liability" at bounding box center [1456, 514] width 149 height 28
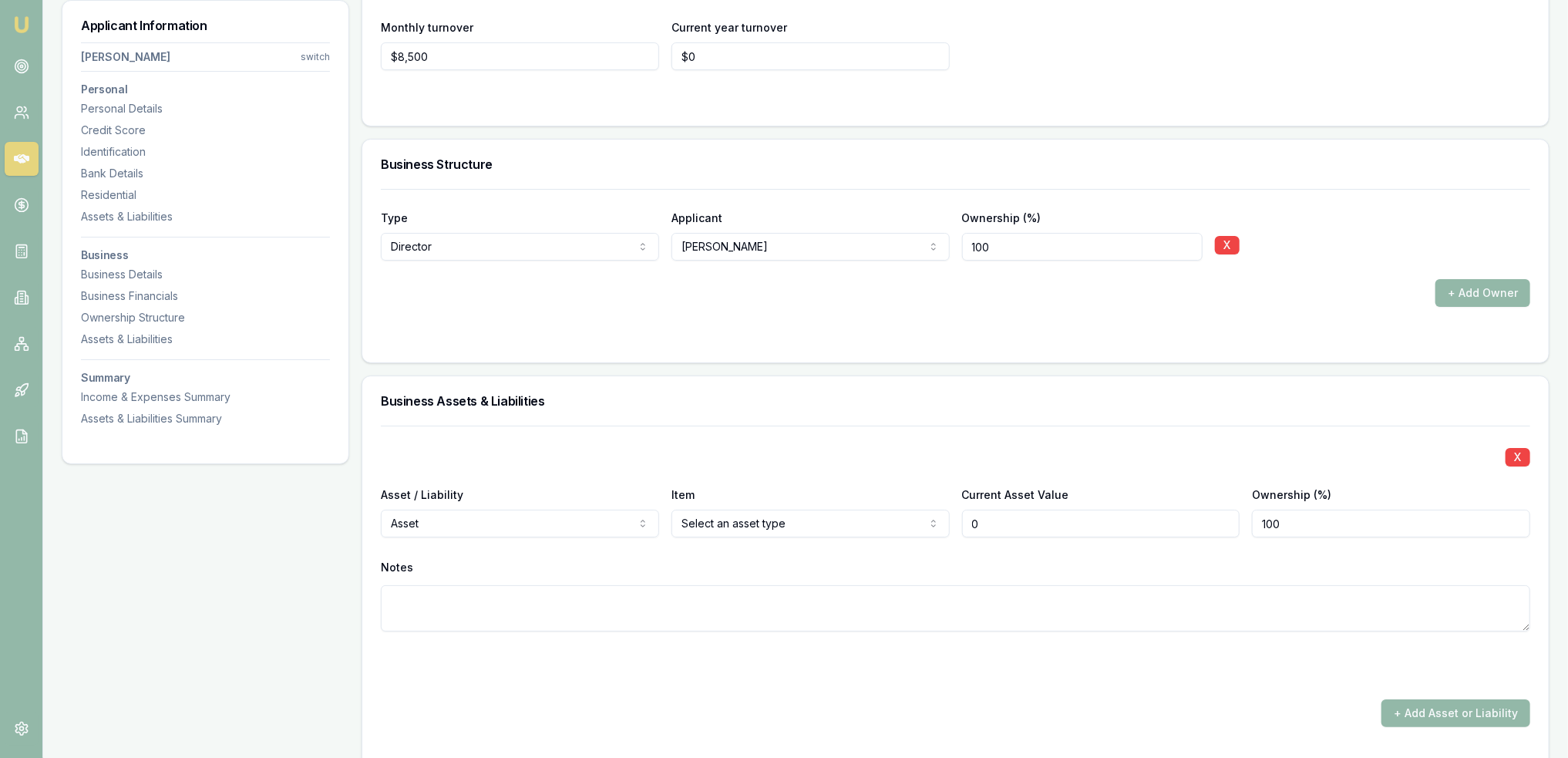
type input "$0"
type input "0"
click at [790, 600] on textarea at bounding box center [956, 608] width 1149 height 47
type textarea "Only been using since 1/7/24"
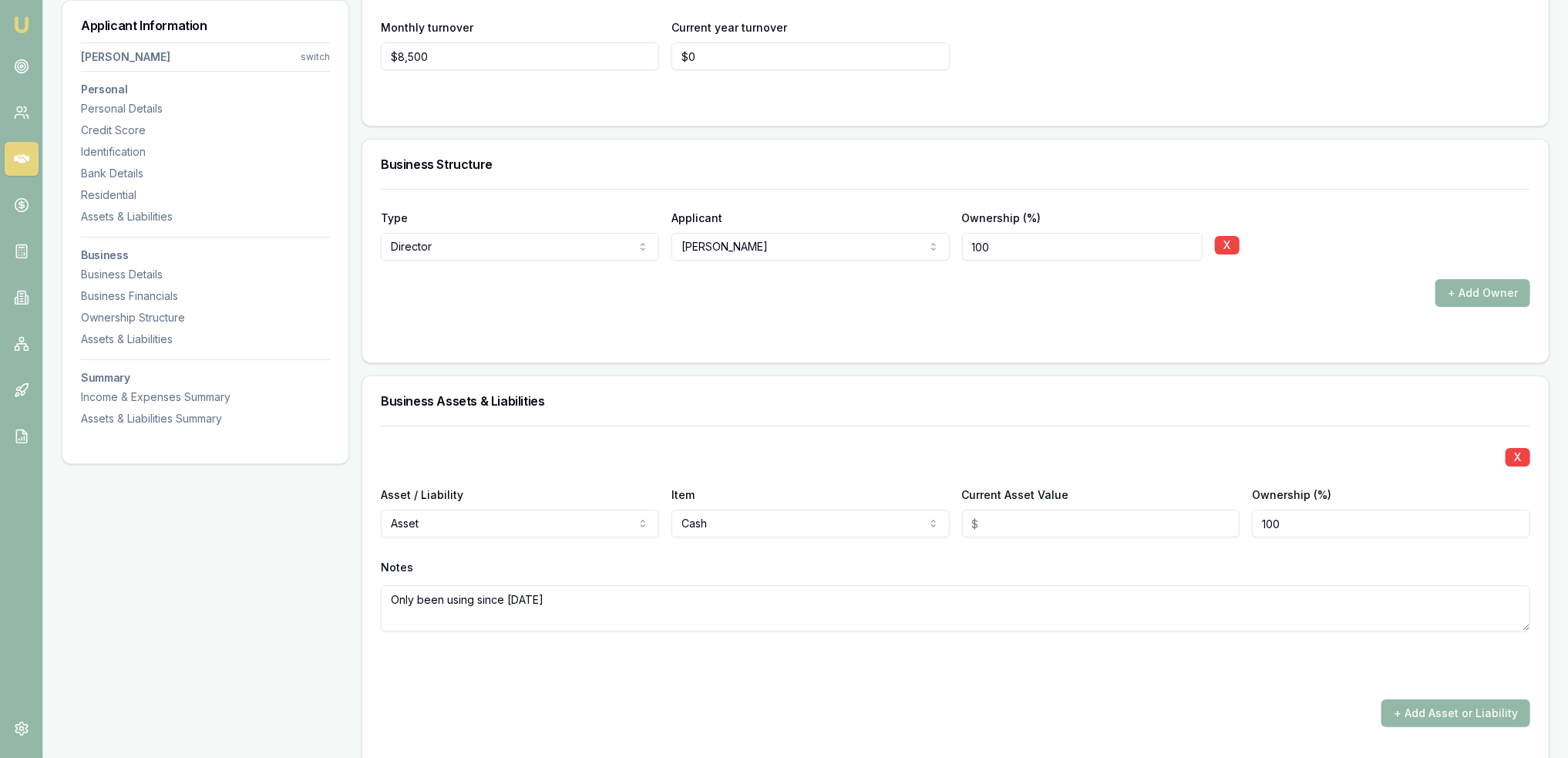
click at [1042, 511] on input "Current Asset Value" at bounding box center [1102, 524] width 278 height 28
drag, startPoint x: 1040, startPoint y: 511, endPoint x: 1005, endPoint y: 516, distance: 35.4
click at [1005, 516] on input "8000" at bounding box center [1102, 524] width 278 height 28
drag, startPoint x: 1005, startPoint y: 517, endPoint x: 917, endPoint y: 515, distance: 88.0
click at [917, 515] on div "Asset / Liability Asset Asset Liability Item Cash Cash Commercial property Comm…" at bounding box center [956, 511] width 1149 height 53
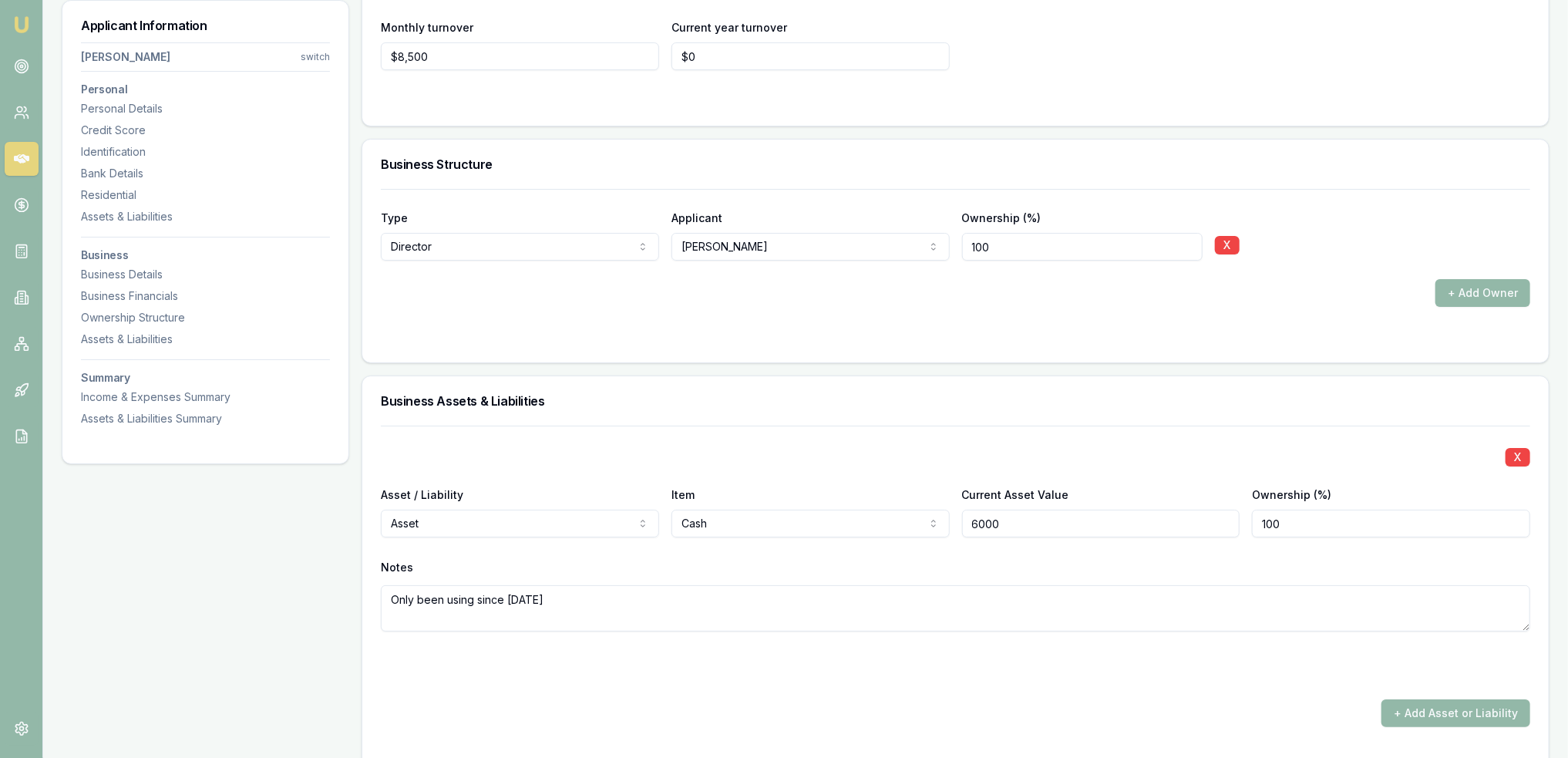
type input "$6,000"
click at [892, 577] on div "Notes Only been using since 1/7/24" at bounding box center [956, 593] width 1149 height 75
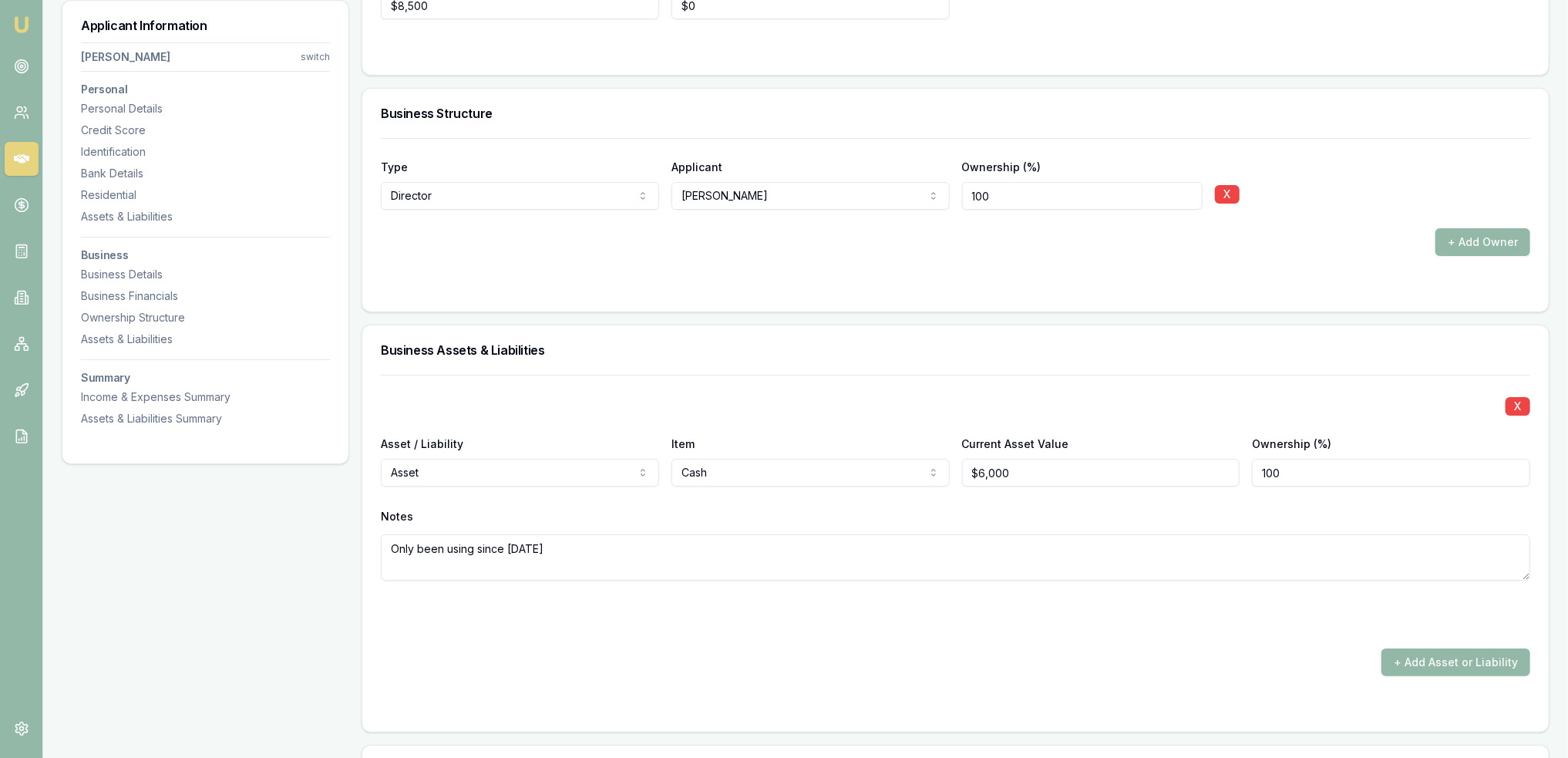
scroll to position [3781, 0]
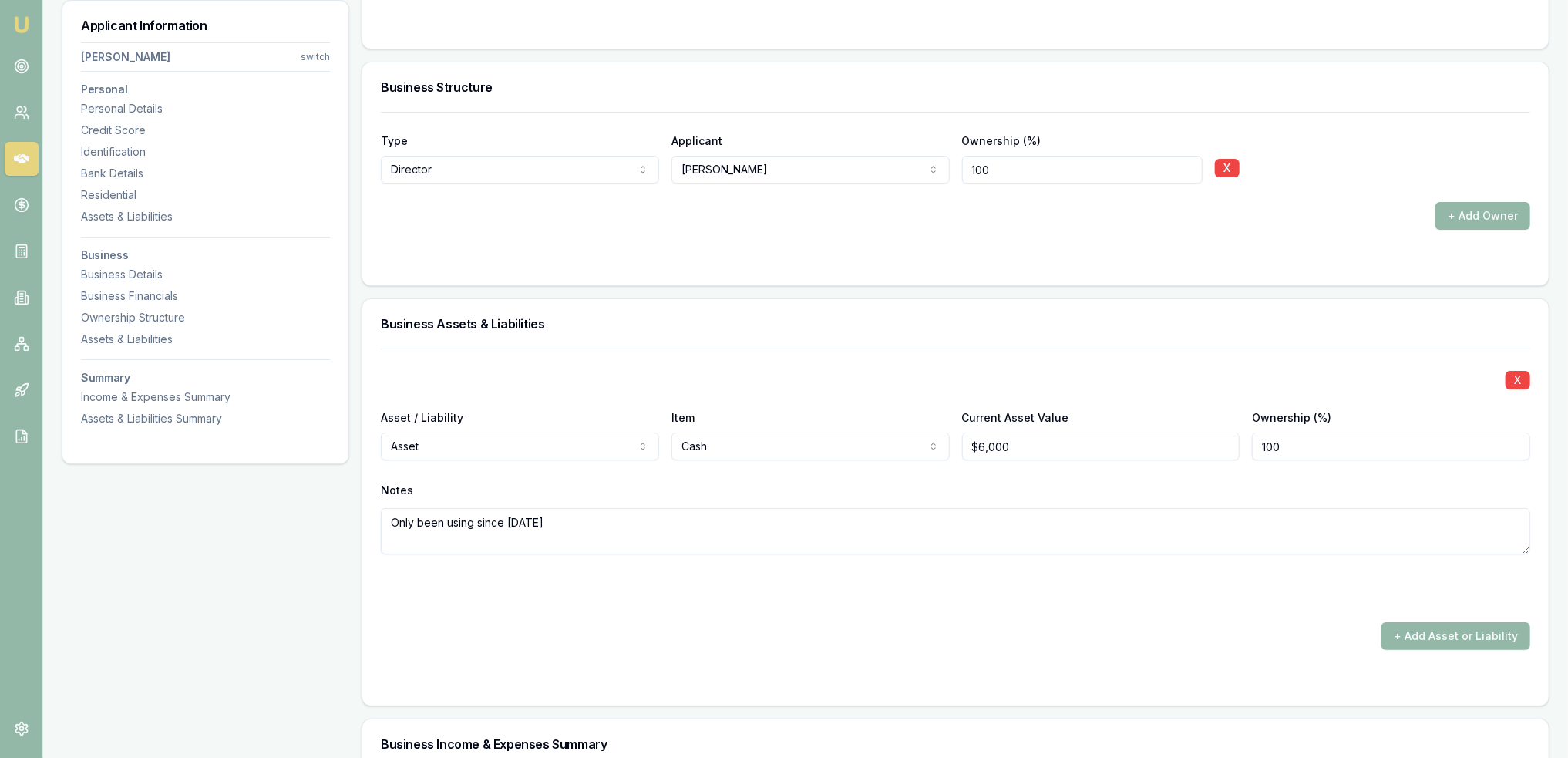
click at [549, 521] on textarea "Only been using since 1/7/24" at bounding box center [956, 531] width 1149 height 47
type textarea "Only been using since 1/7/24 - has 2 weeks of"
drag, startPoint x: 1027, startPoint y: 447, endPoint x: 903, endPoint y: 443, distance: 124.1
click at [903, 443] on div "Asset / Liability Asset Asset Liability Item Cash Cash Commercial property Comm…" at bounding box center [956, 434] width 1149 height 53
type input "$10,000"
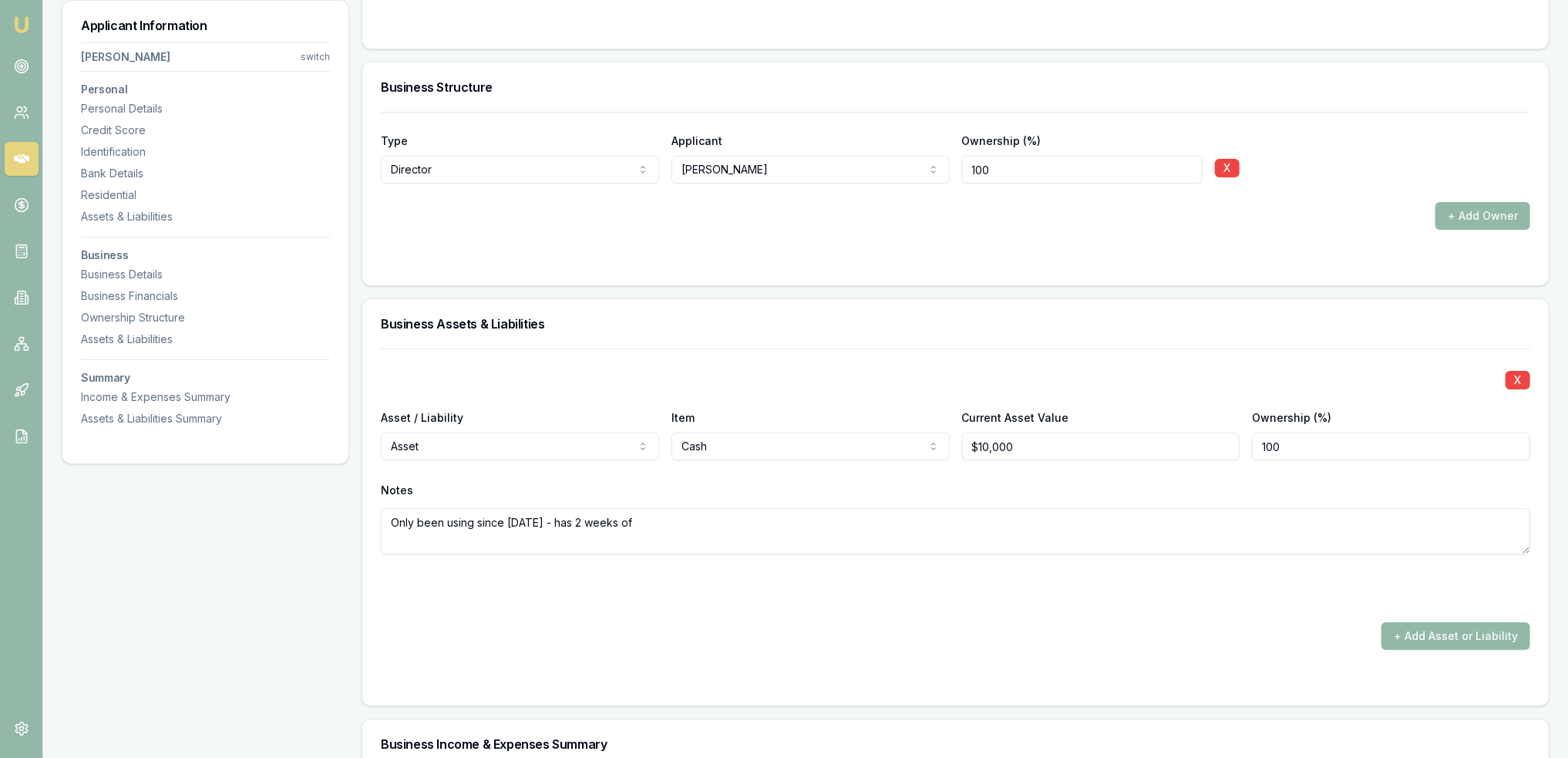
drag, startPoint x: 550, startPoint y: 517, endPoint x: 866, endPoint y: 525, distance: 316.1
click at [866, 525] on textarea "Only been using since 1/7/24 - has 2 weeks of" at bounding box center [956, 531] width 1149 height 47
type textarea "Only been using since 1/7/24"
click at [811, 585] on div at bounding box center [956, 584] width 1149 height 25
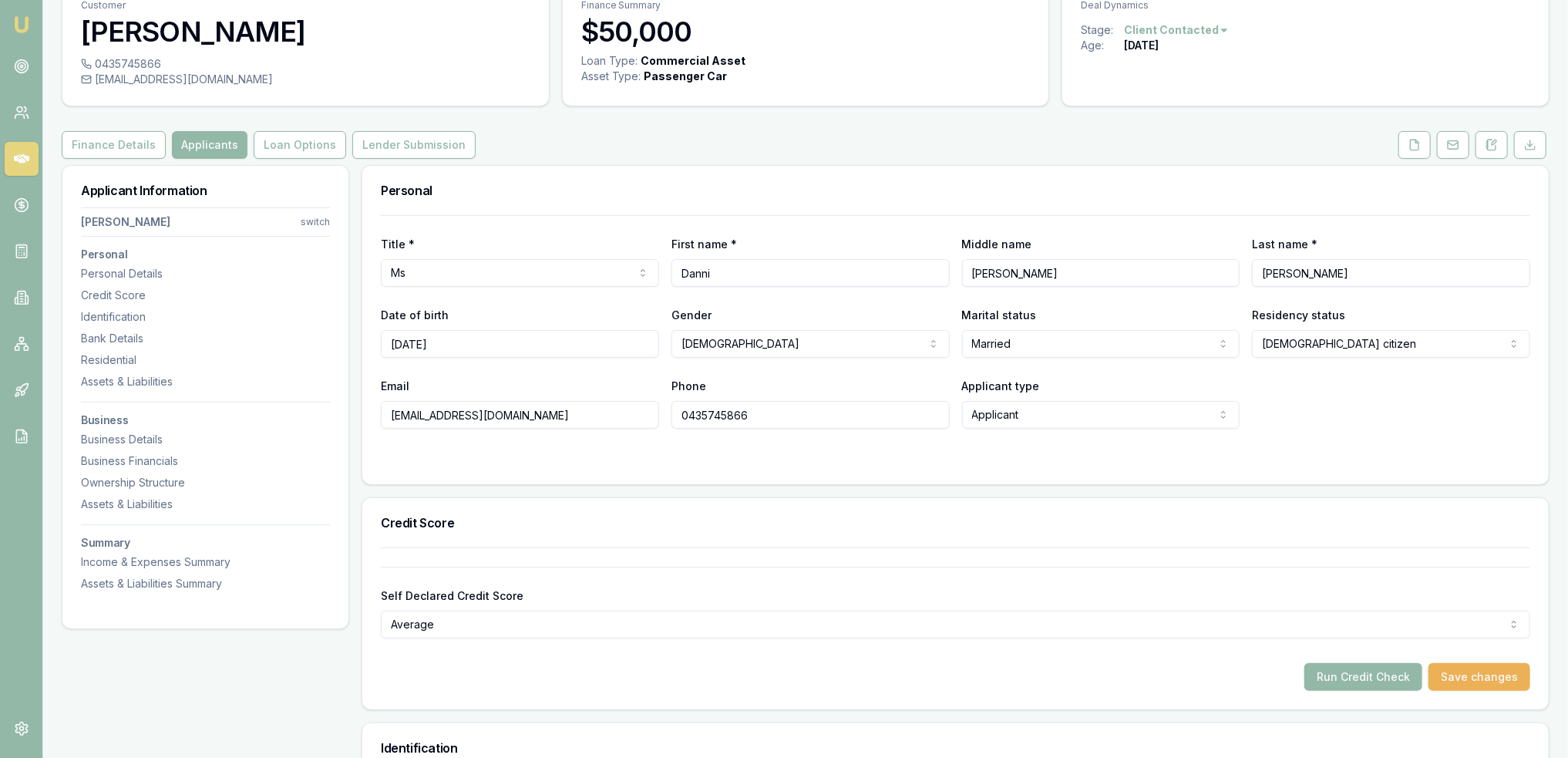
scroll to position [30, 0]
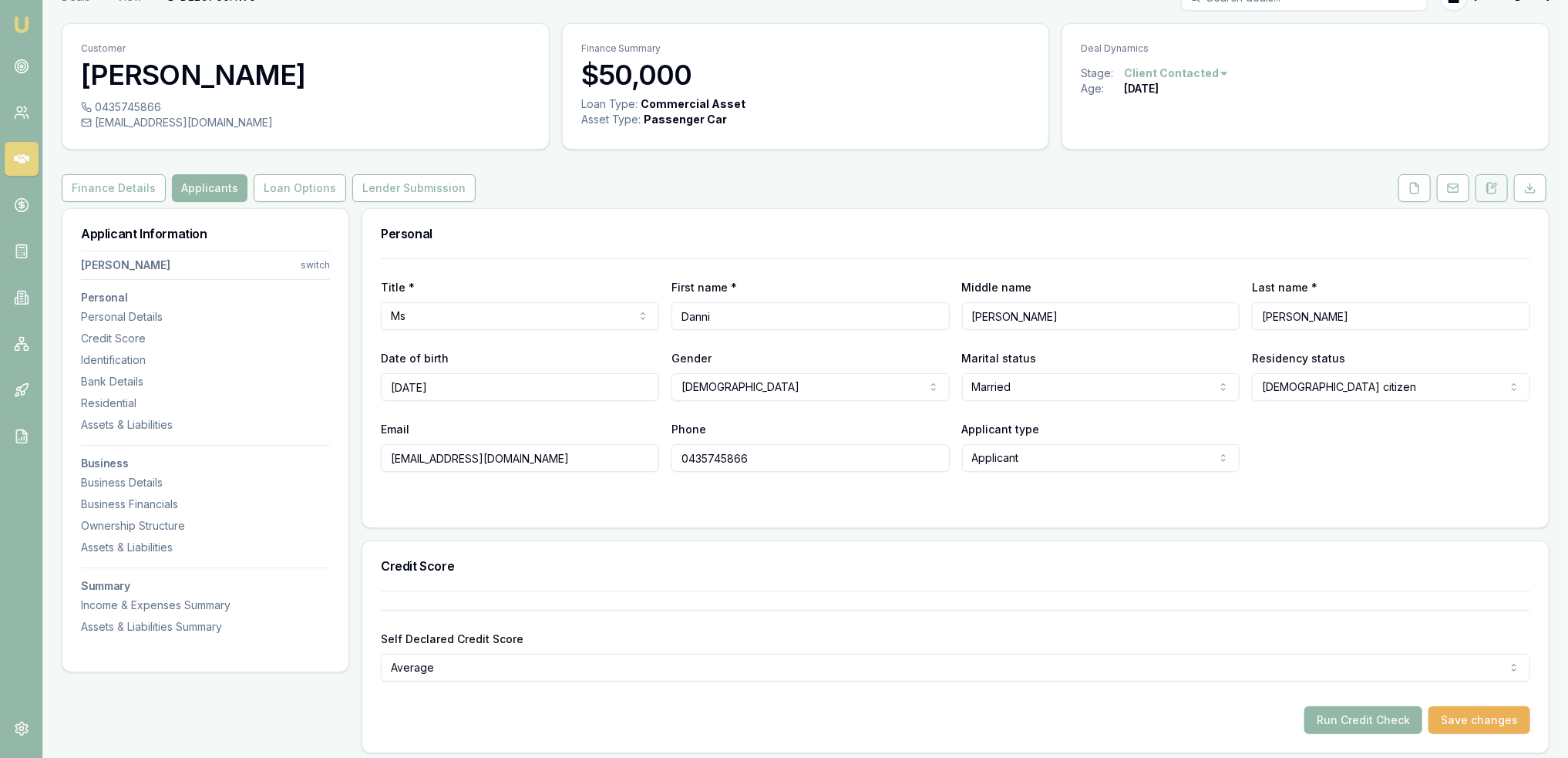
click at [1489, 195] on button at bounding box center [1492, 189] width 33 height 28
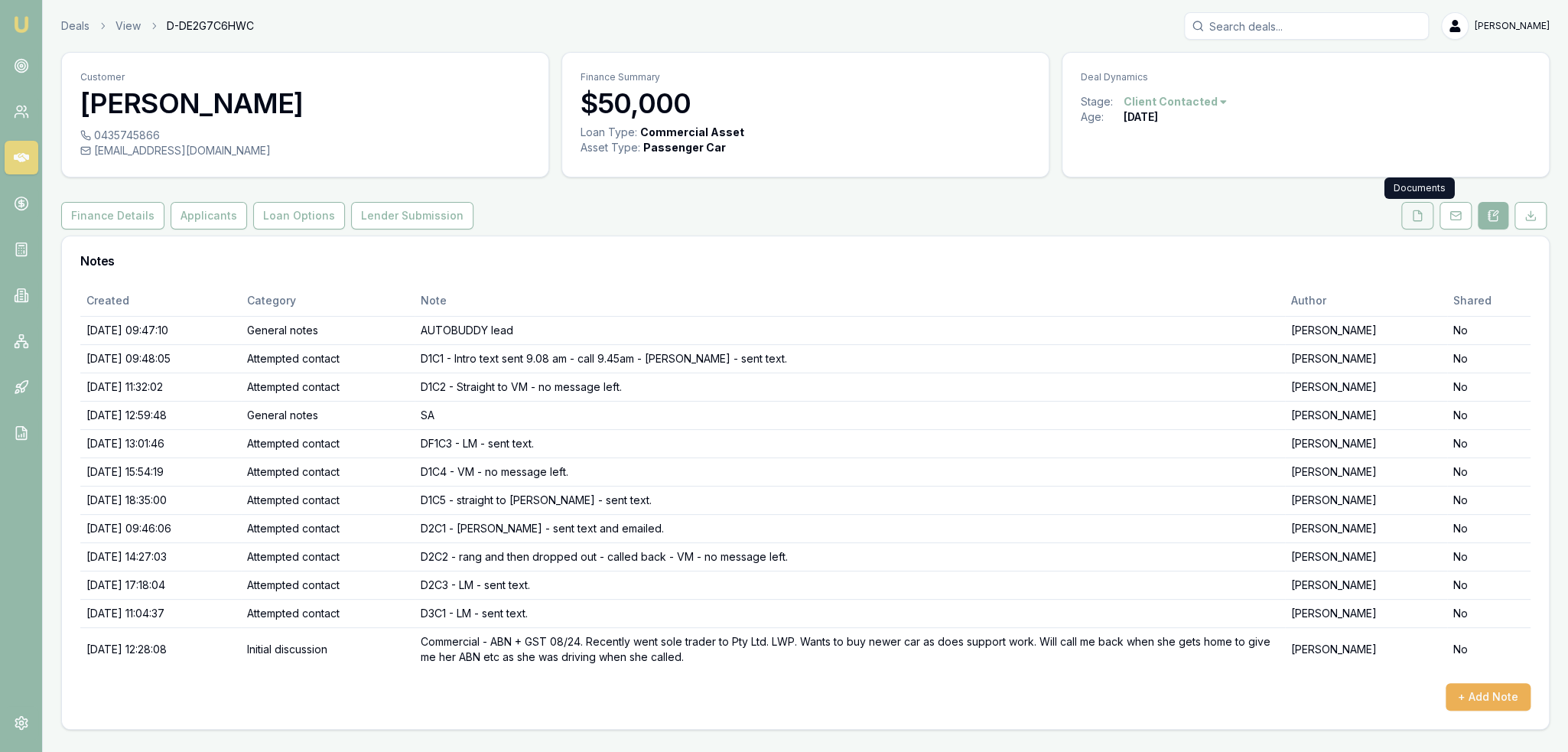
click at [1421, 212] on icon at bounding box center [1416, 216] width 12 height 12
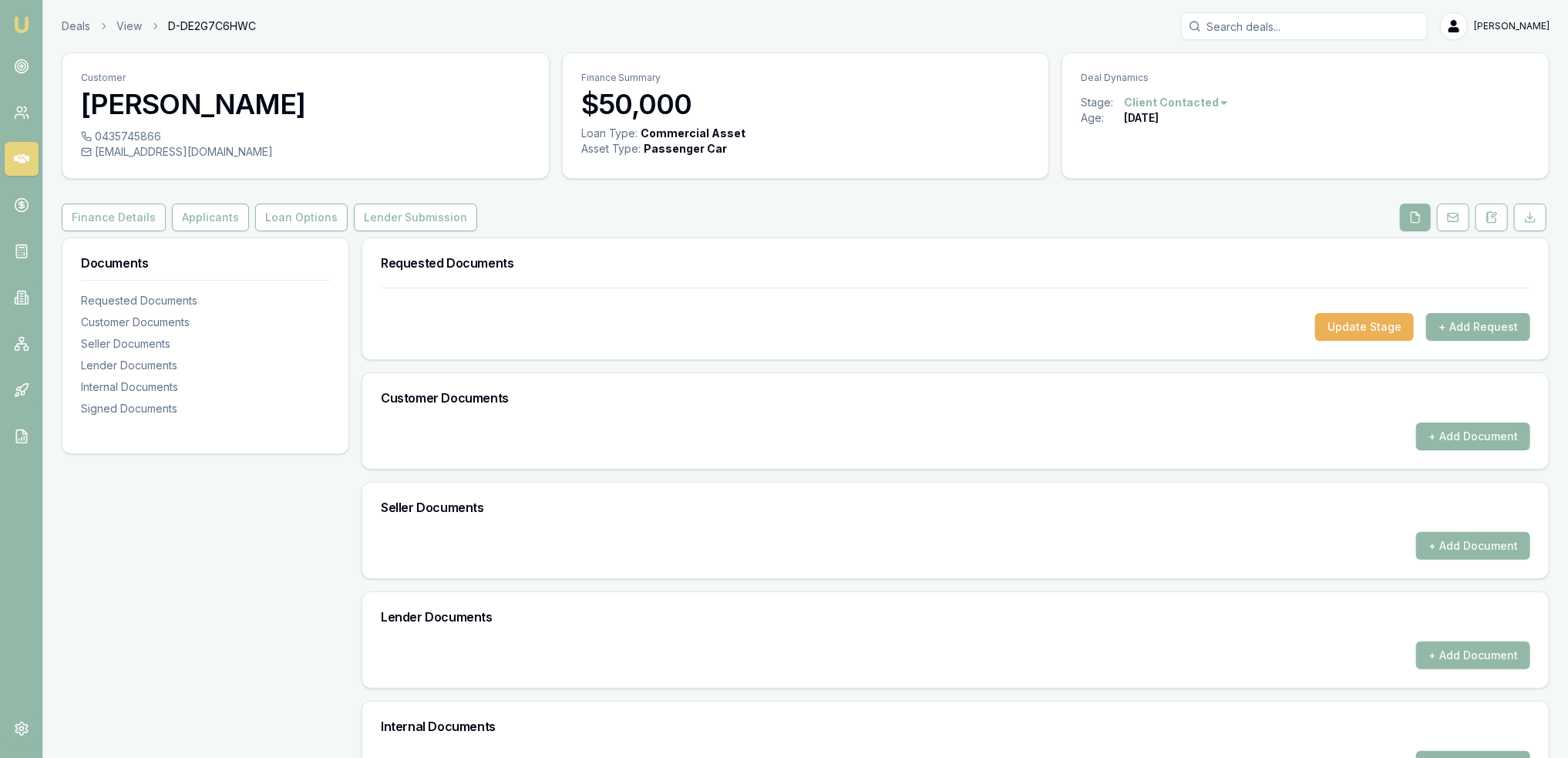
click at [1466, 328] on button "+ Add Request" at bounding box center [1478, 326] width 104 height 28
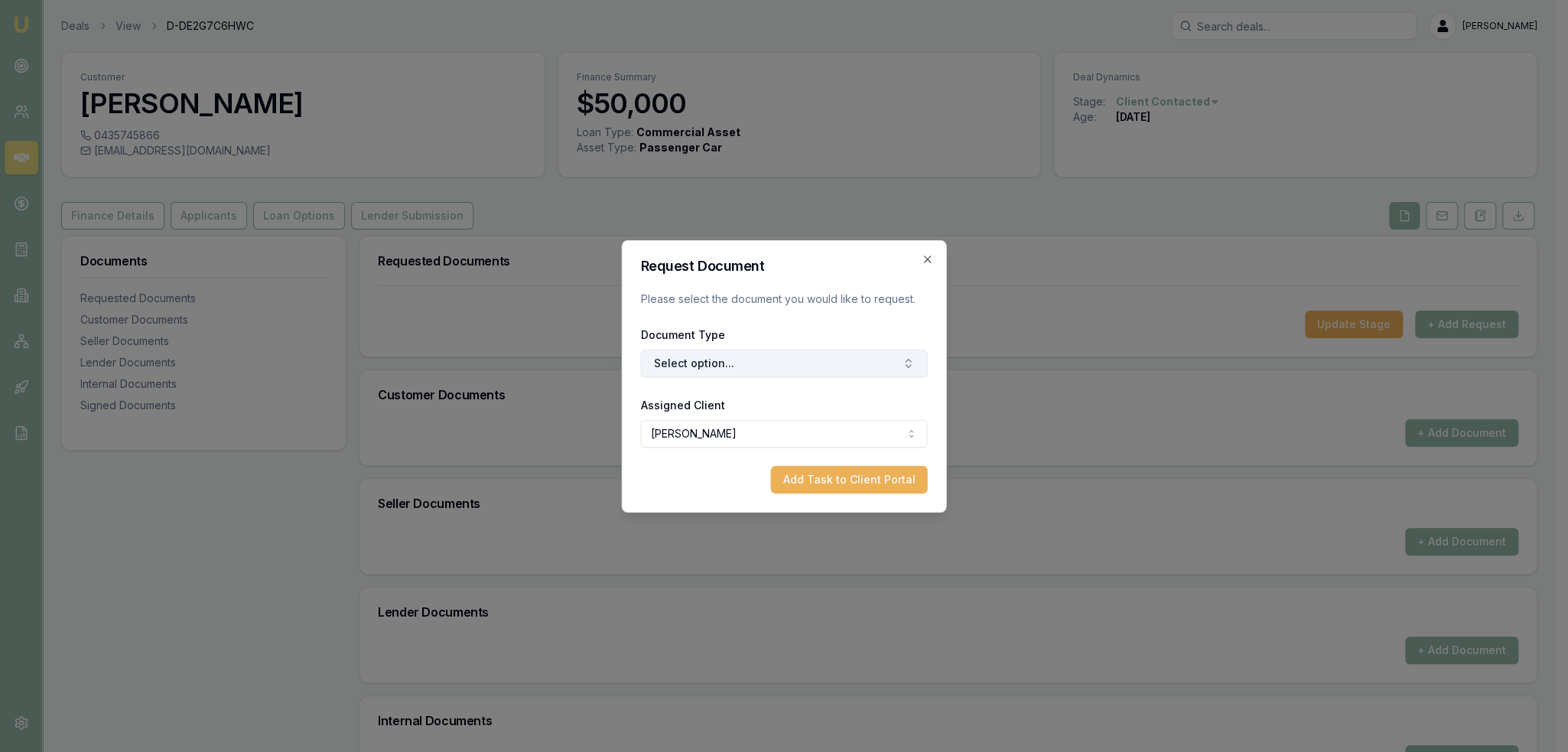
click at [715, 355] on button "Select option..." at bounding box center [784, 363] width 286 height 28
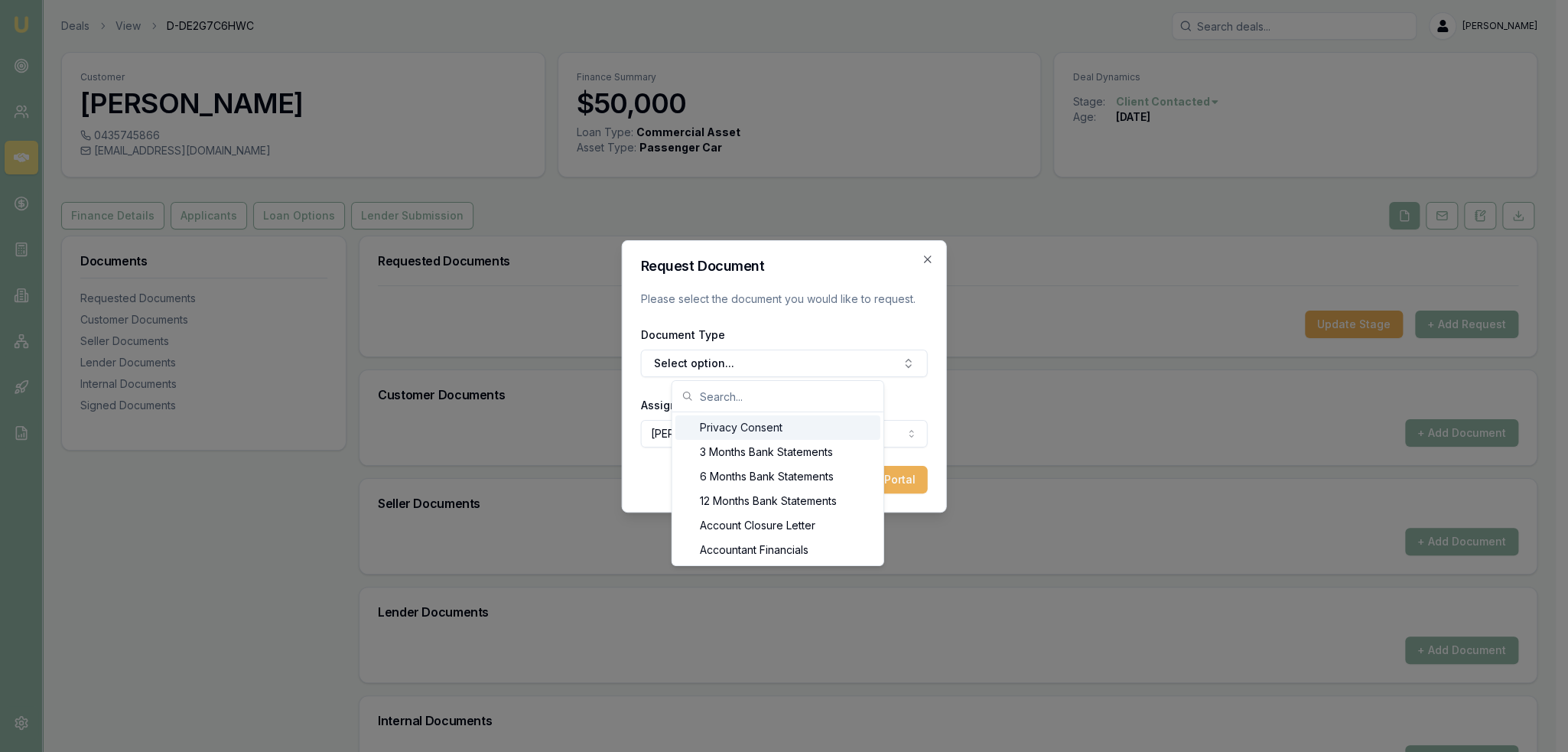
click at [715, 421] on div "Privacy Consent" at bounding box center [778, 427] width 205 height 25
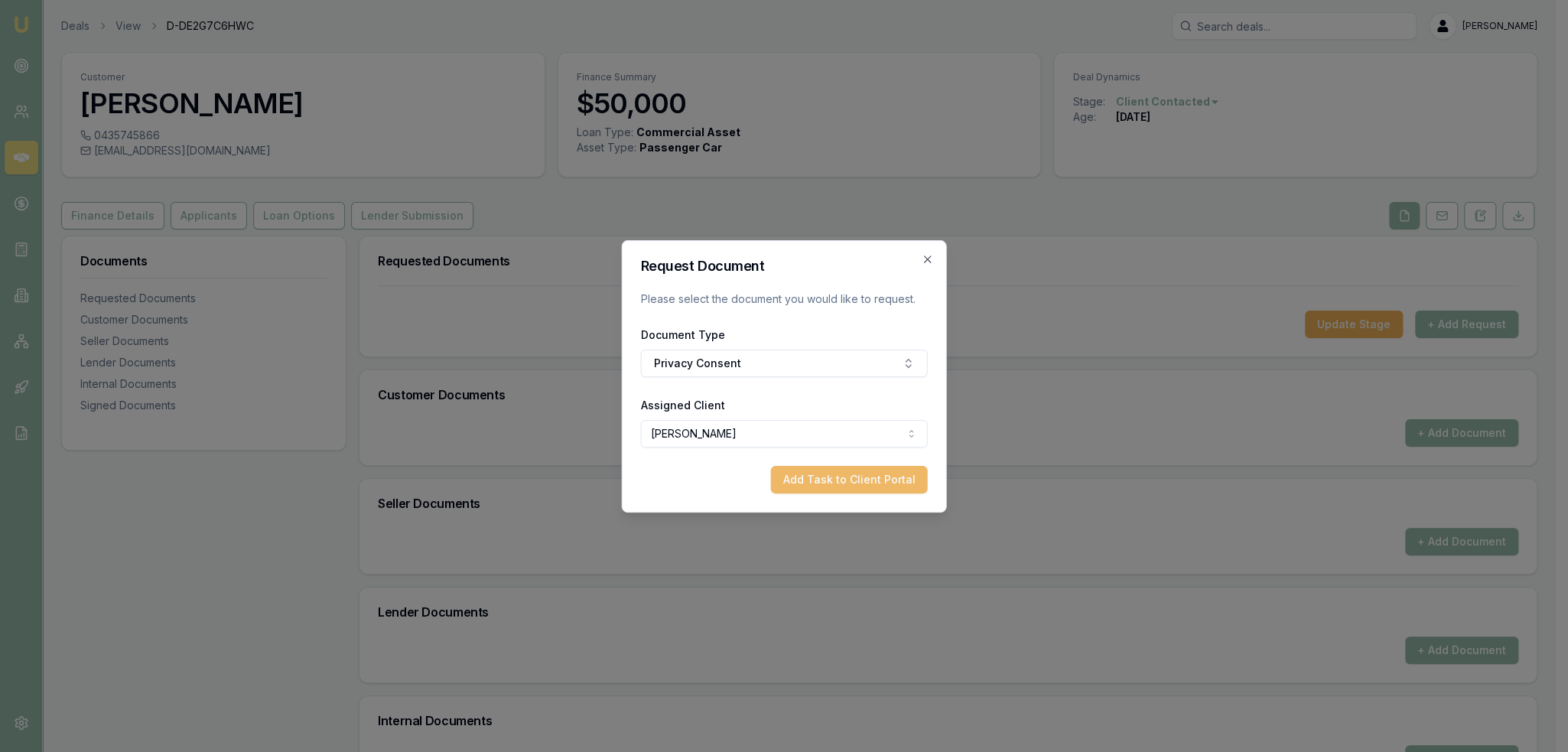
click at [810, 481] on button "Add Task to Client Portal" at bounding box center [848, 479] width 157 height 28
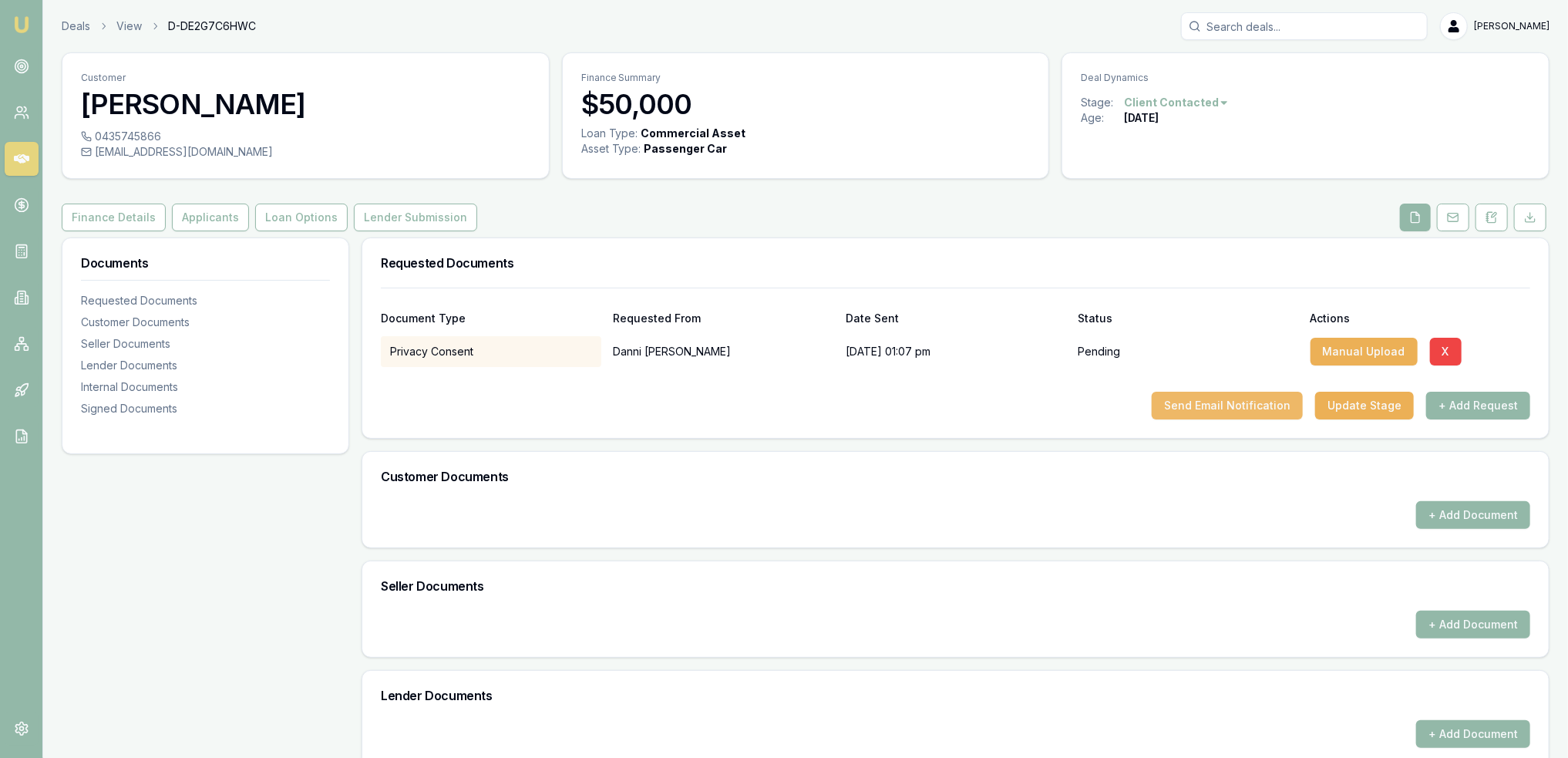
click at [1255, 410] on button "Send Email Notification" at bounding box center [1228, 406] width 151 height 28
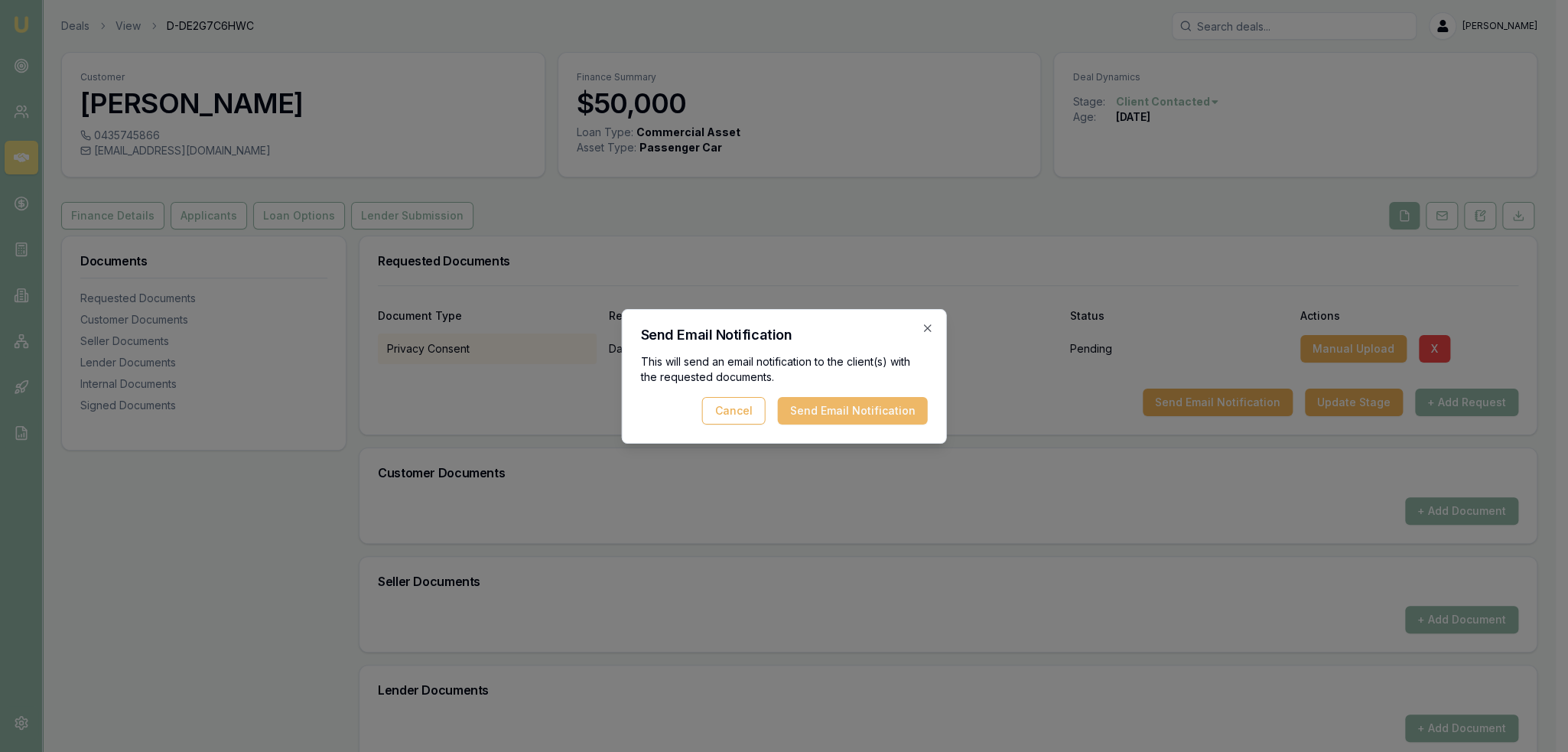
click at [865, 410] on button "Send Email Notification" at bounding box center [852, 410] width 150 height 28
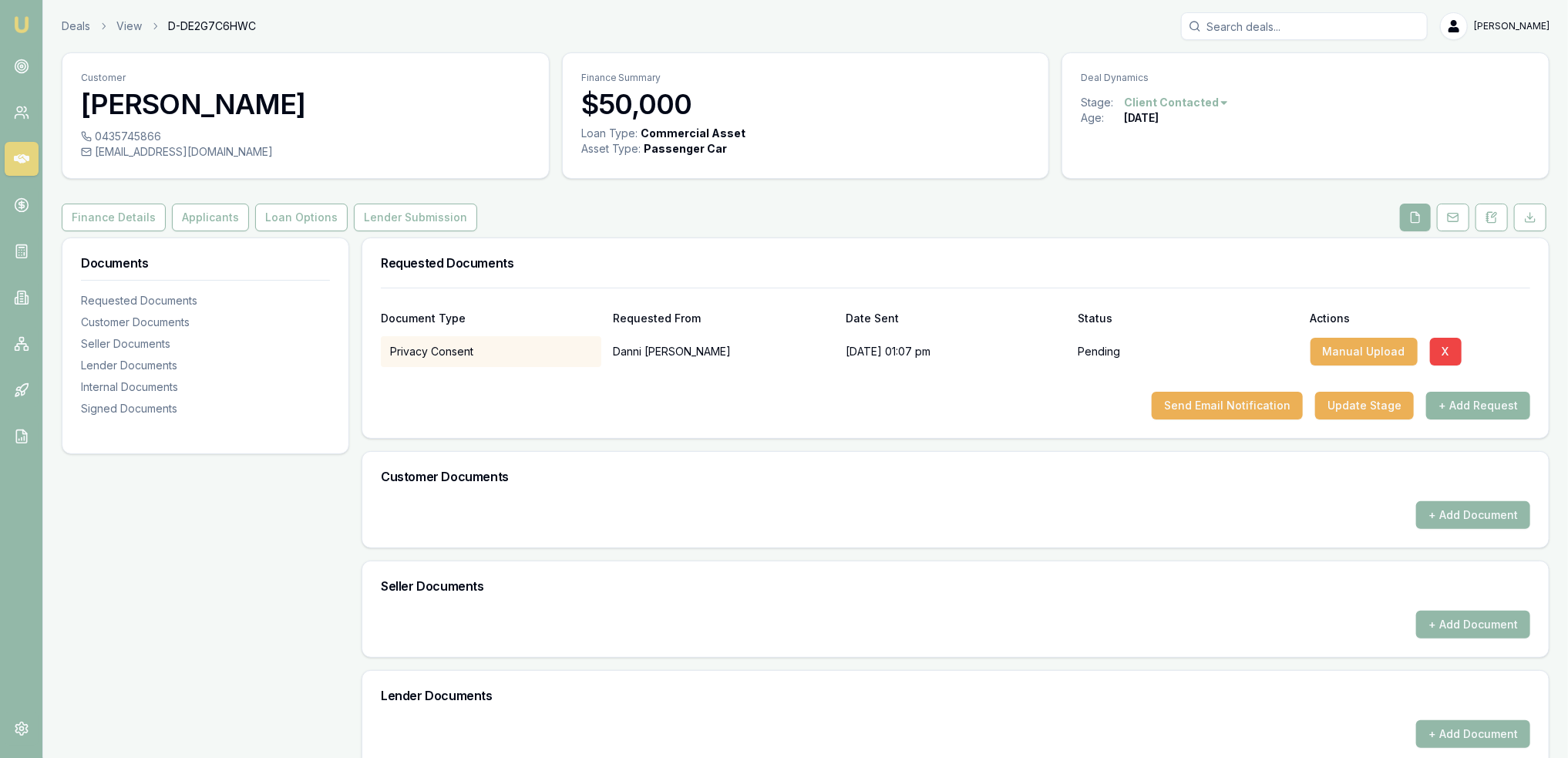
click at [1488, 406] on button "+ Add Request" at bounding box center [1478, 406] width 104 height 28
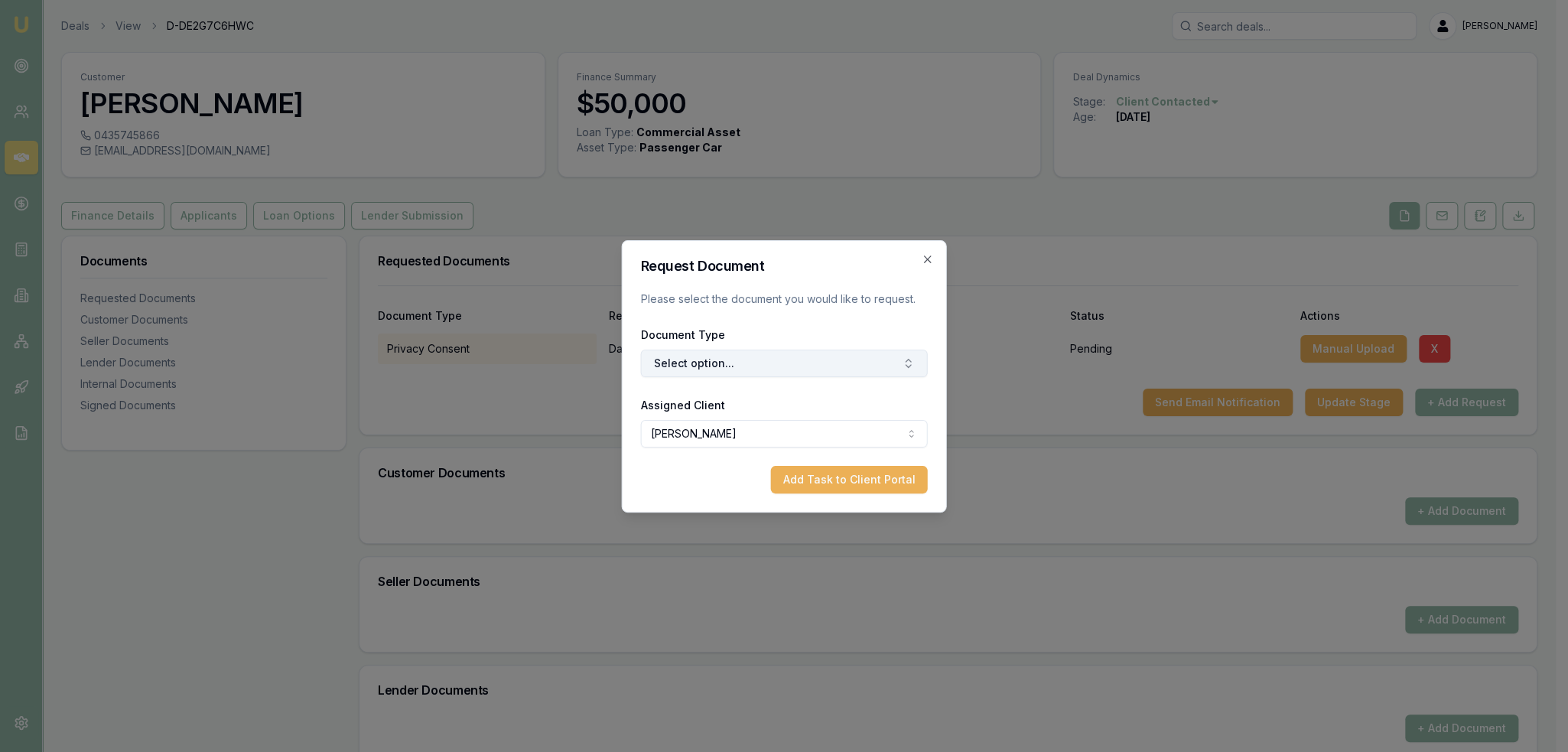
click at [783, 370] on button "Select option..." at bounding box center [784, 363] width 286 height 28
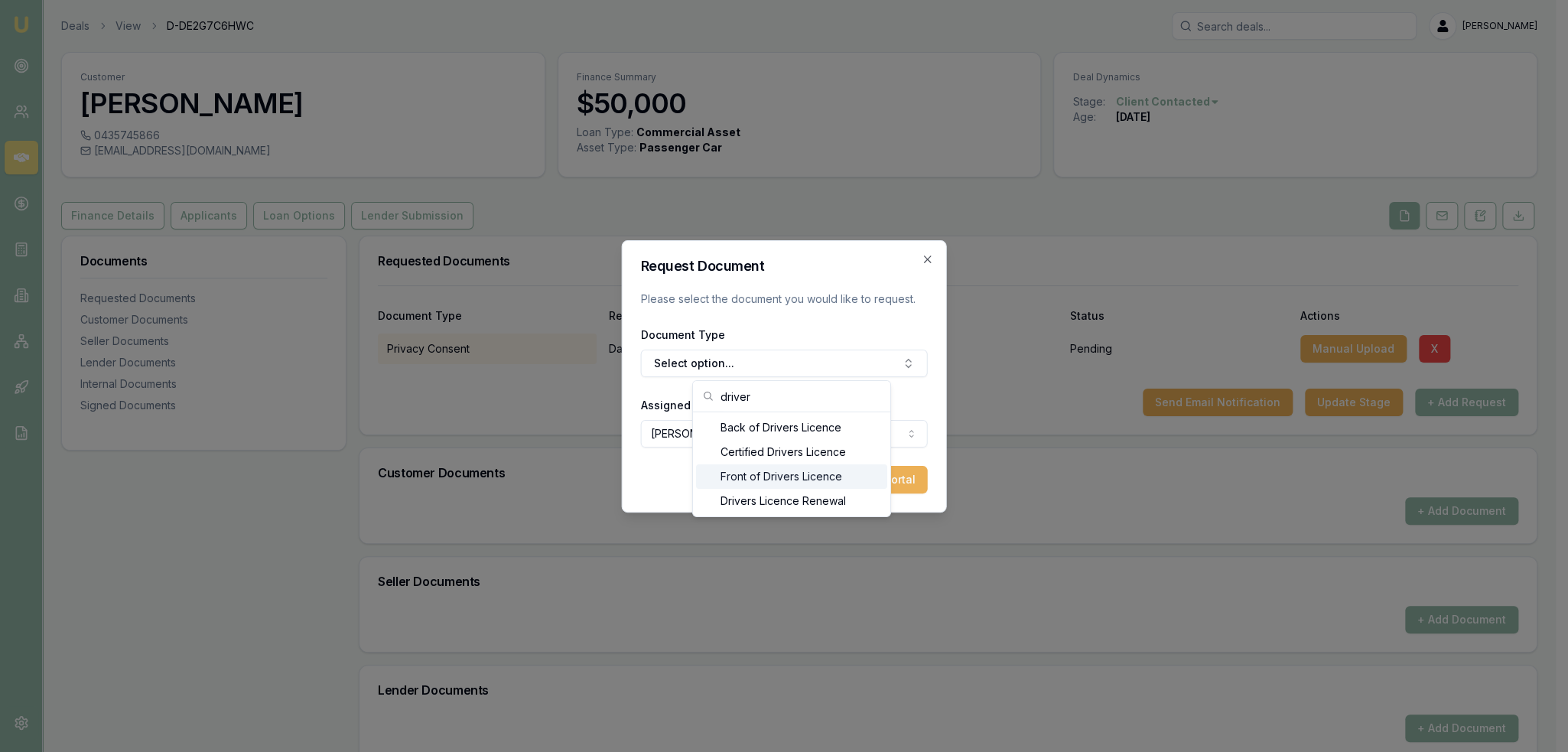
type input "driver"
click at [763, 482] on div "Front of Drivers Licence" at bounding box center [791, 476] width 191 height 25
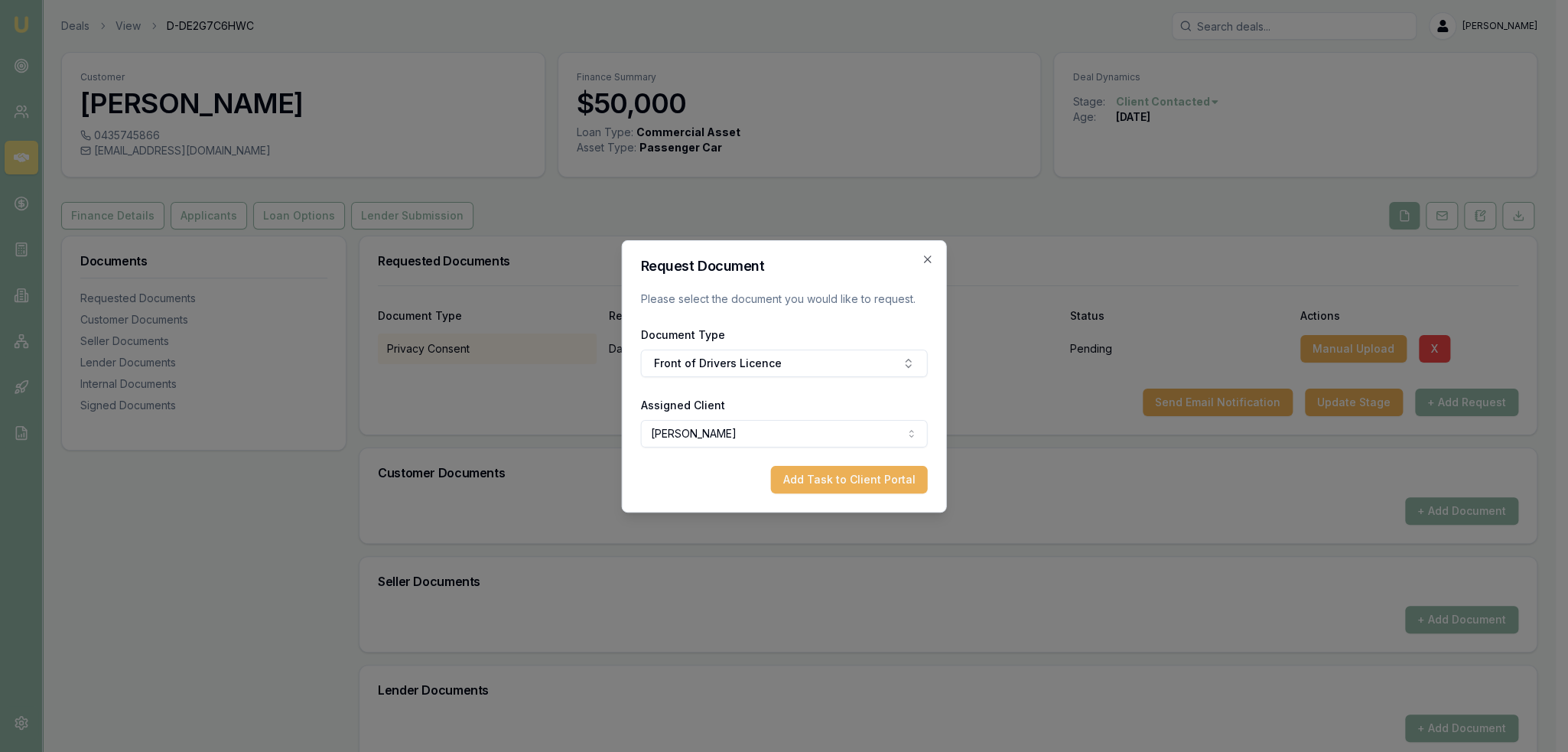
click at [862, 483] on button "Add Task to Client Portal" at bounding box center [848, 479] width 157 height 28
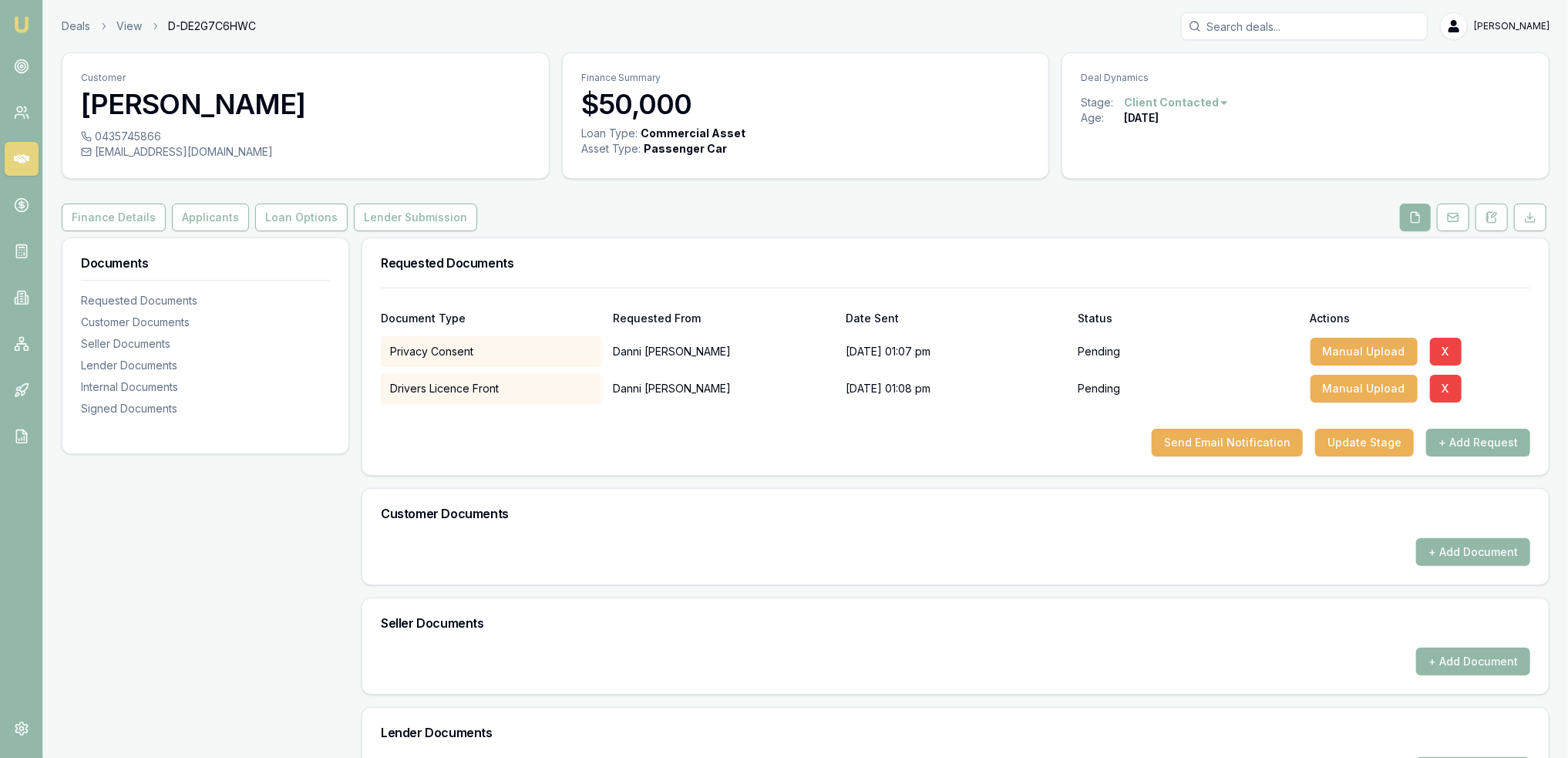
click at [1465, 438] on button "+ Add Request" at bounding box center [1478, 442] width 104 height 28
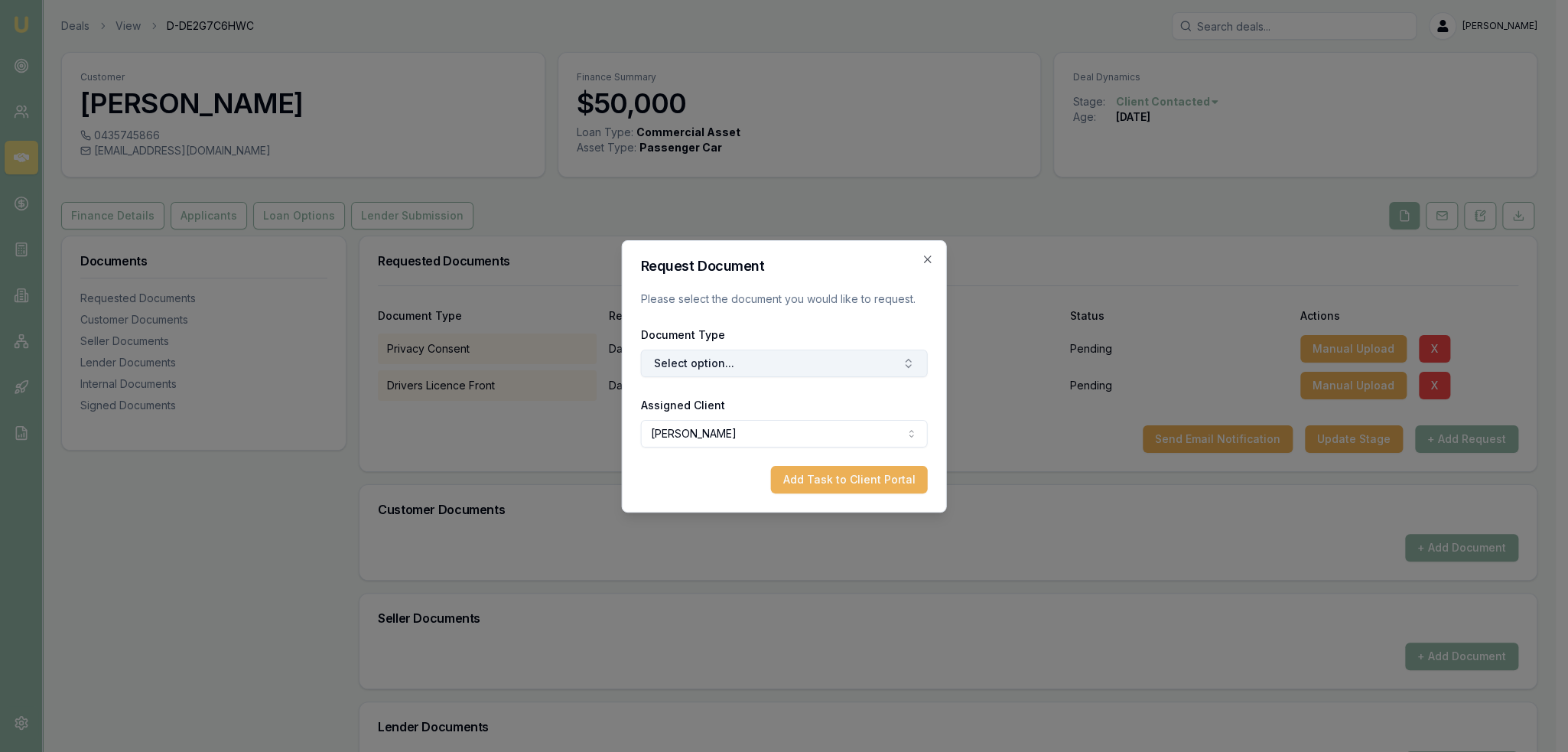
click at [730, 352] on button "Select option..." at bounding box center [784, 363] width 286 height 28
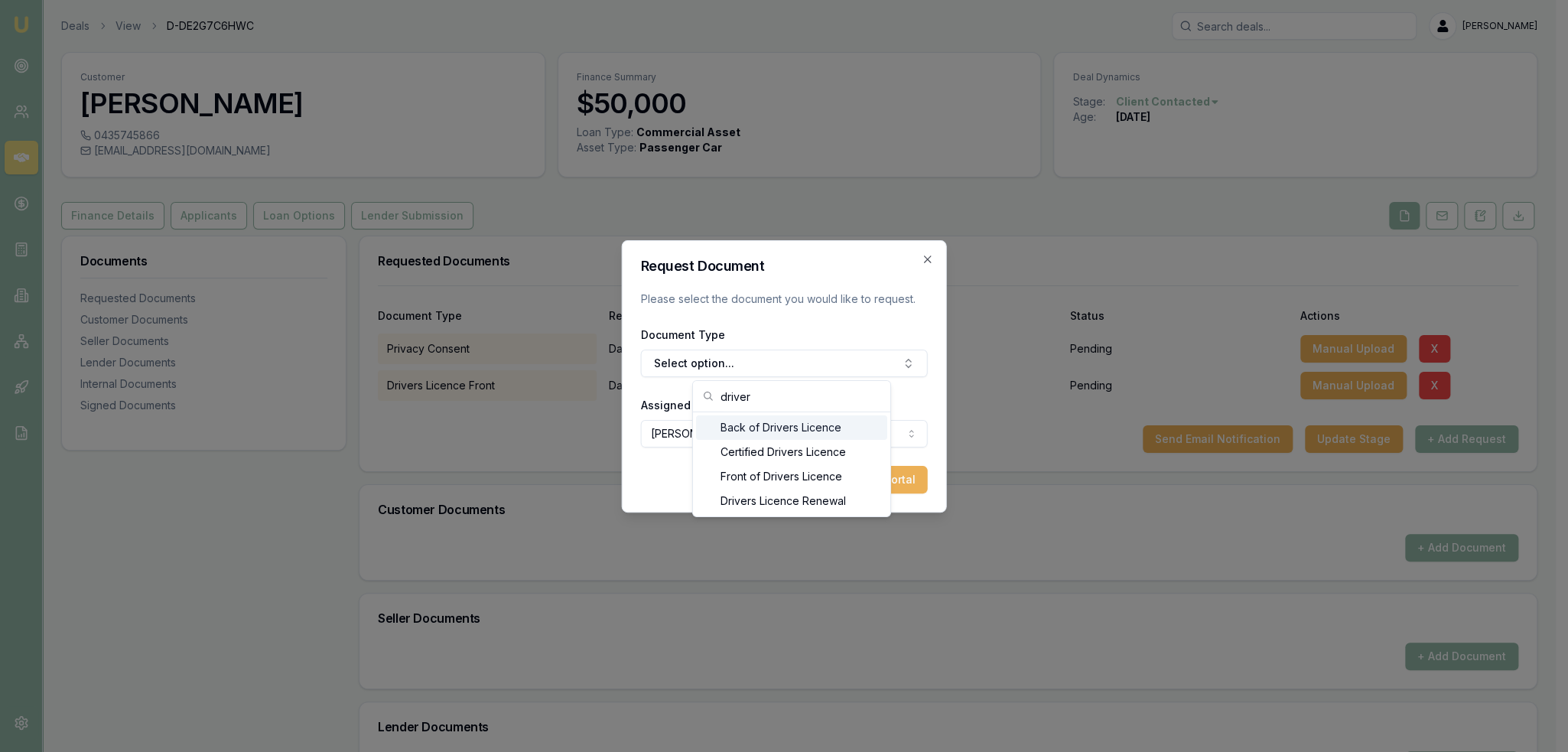
type input "driver"
click at [738, 423] on div "Back of Drivers Licence" at bounding box center [791, 427] width 191 height 25
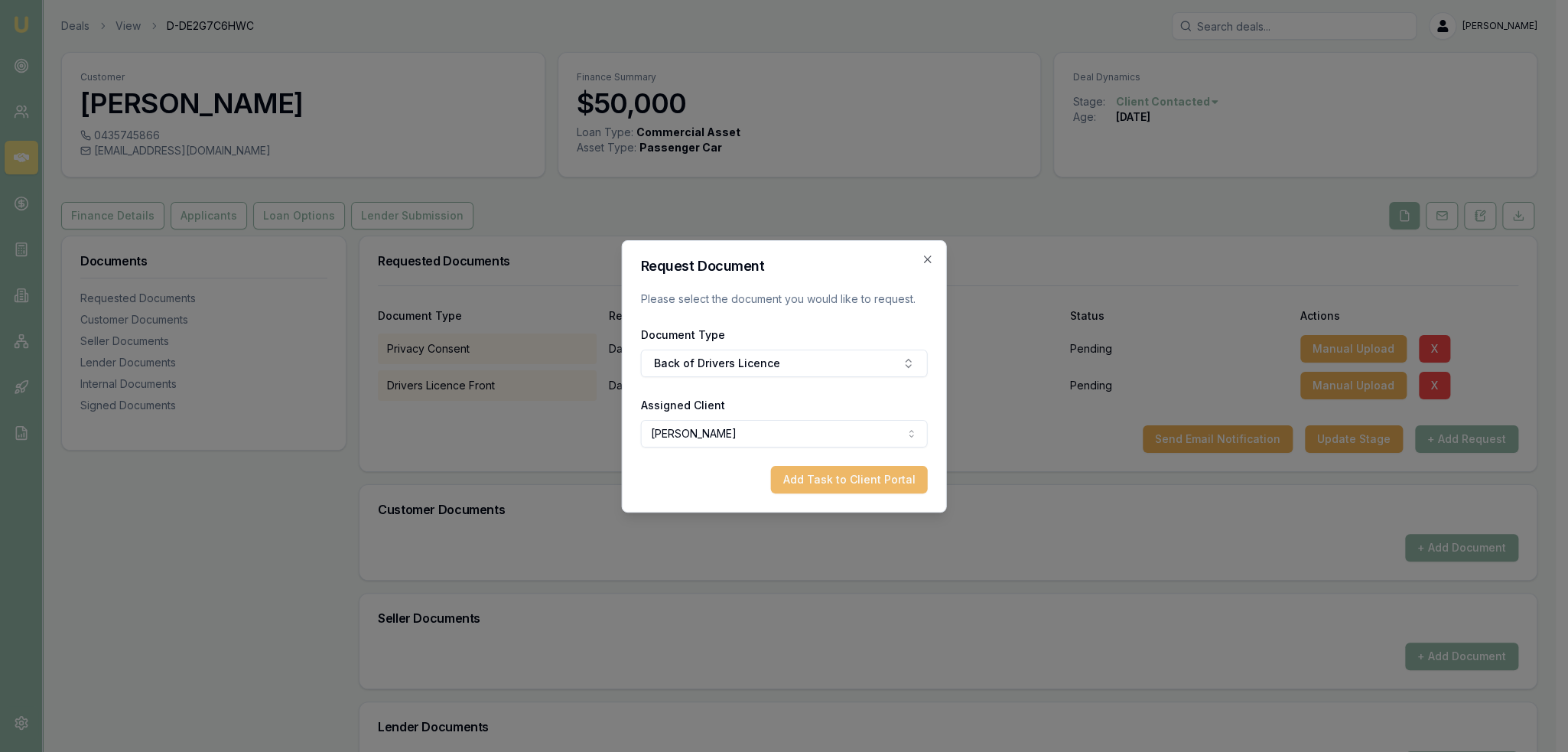
click at [835, 480] on button "Add Task to Client Portal" at bounding box center [848, 479] width 157 height 28
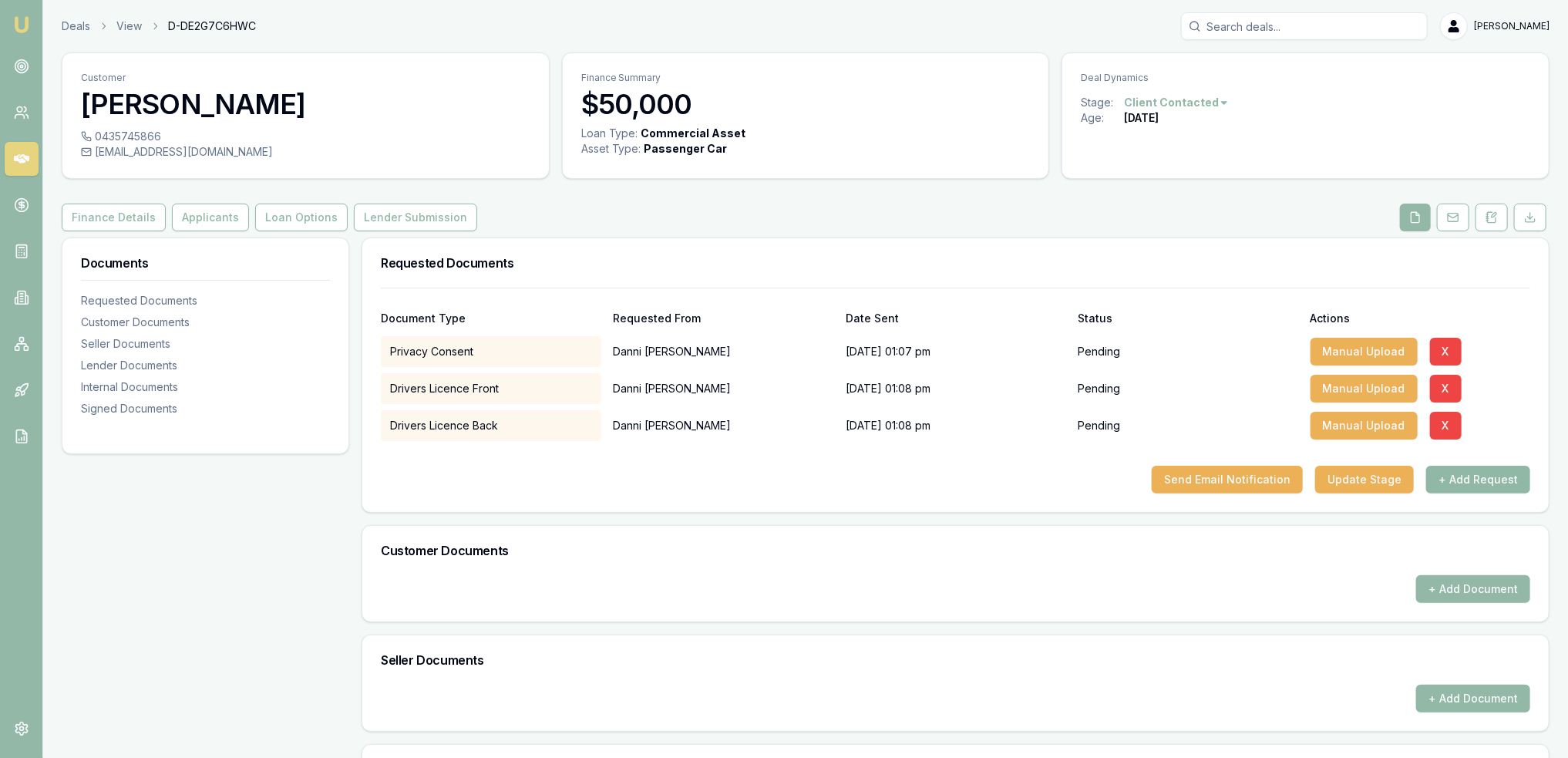
click at [1458, 475] on button "+ Add Request" at bounding box center [1478, 479] width 104 height 28
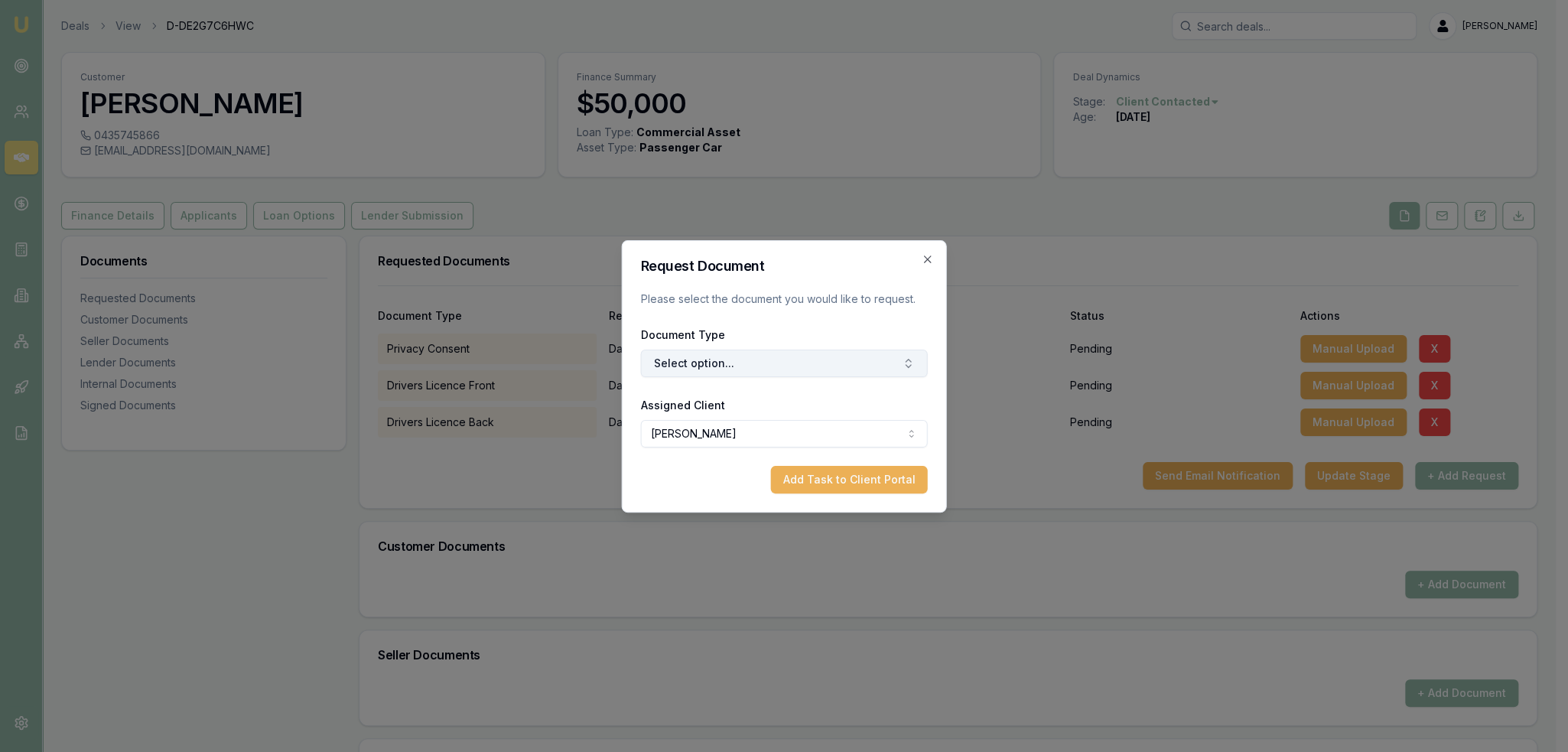
click at [670, 360] on button "Select option..." at bounding box center [784, 363] width 286 height 28
type input "medi"
click at [754, 423] on div "Medicare Card" at bounding box center [791, 427] width 191 height 25
click at [821, 479] on button "Add Task to Client Portal" at bounding box center [848, 479] width 157 height 28
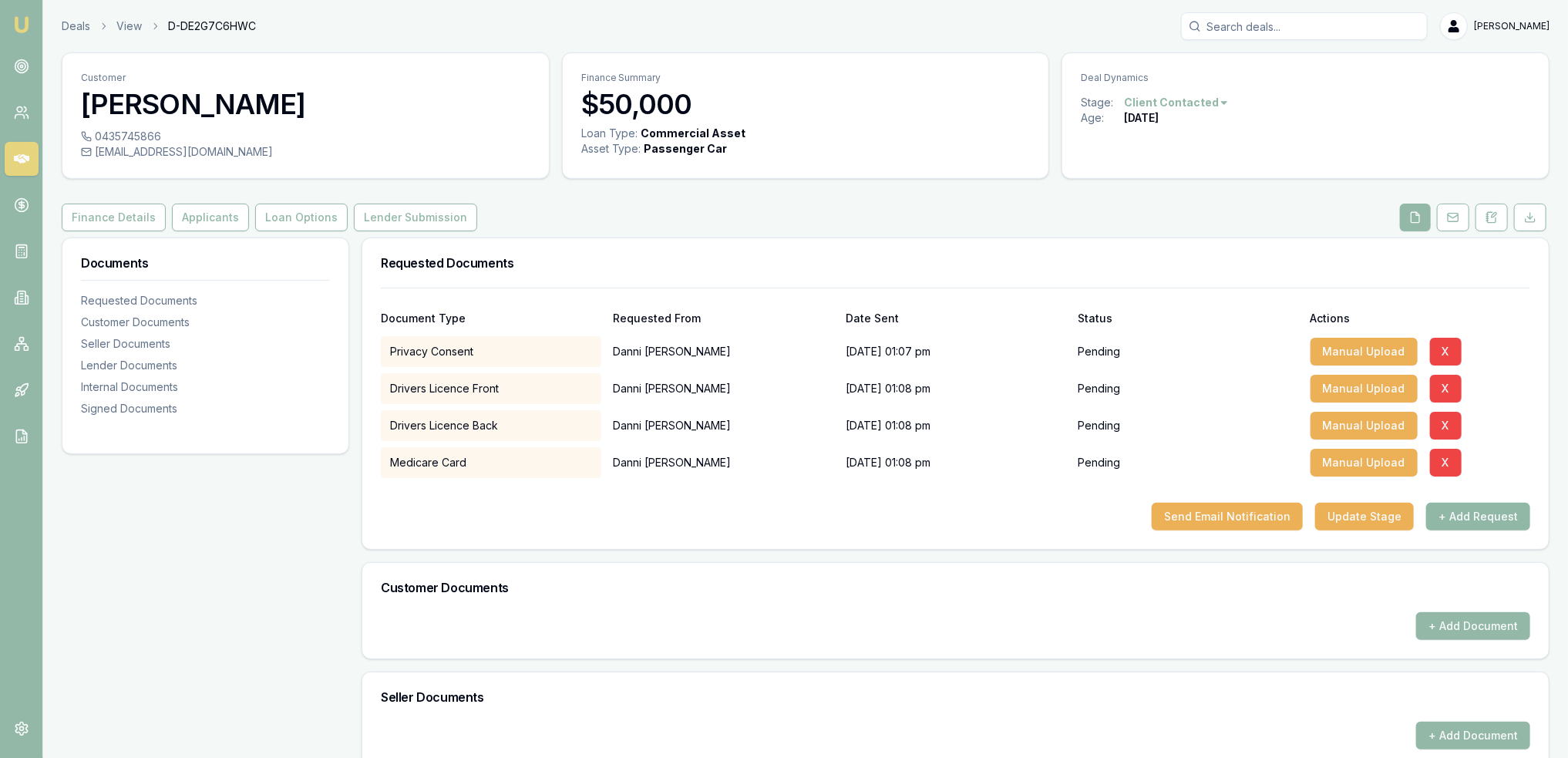
click at [1465, 507] on button "+ Add Request" at bounding box center [1478, 517] width 104 height 28
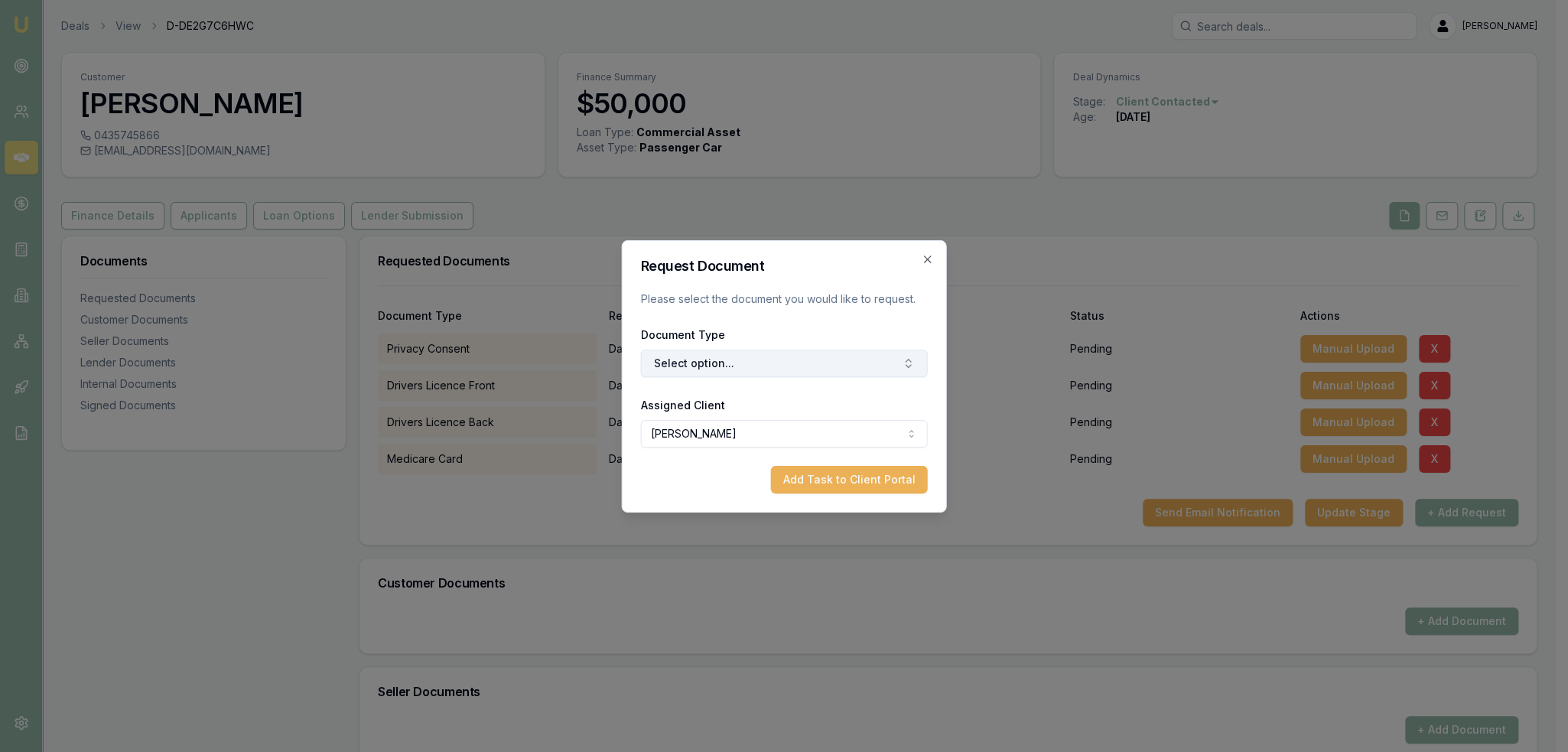
click at [790, 358] on button "Select option..." at bounding box center [784, 363] width 286 height 28
type input "selfie"
click at [791, 423] on div "Selfie with Licence" at bounding box center [791, 427] width 191 height 25
click at [835, 481] on button "Add Task to Client Portal" at bounding box center [848, 479] width 157 height 28
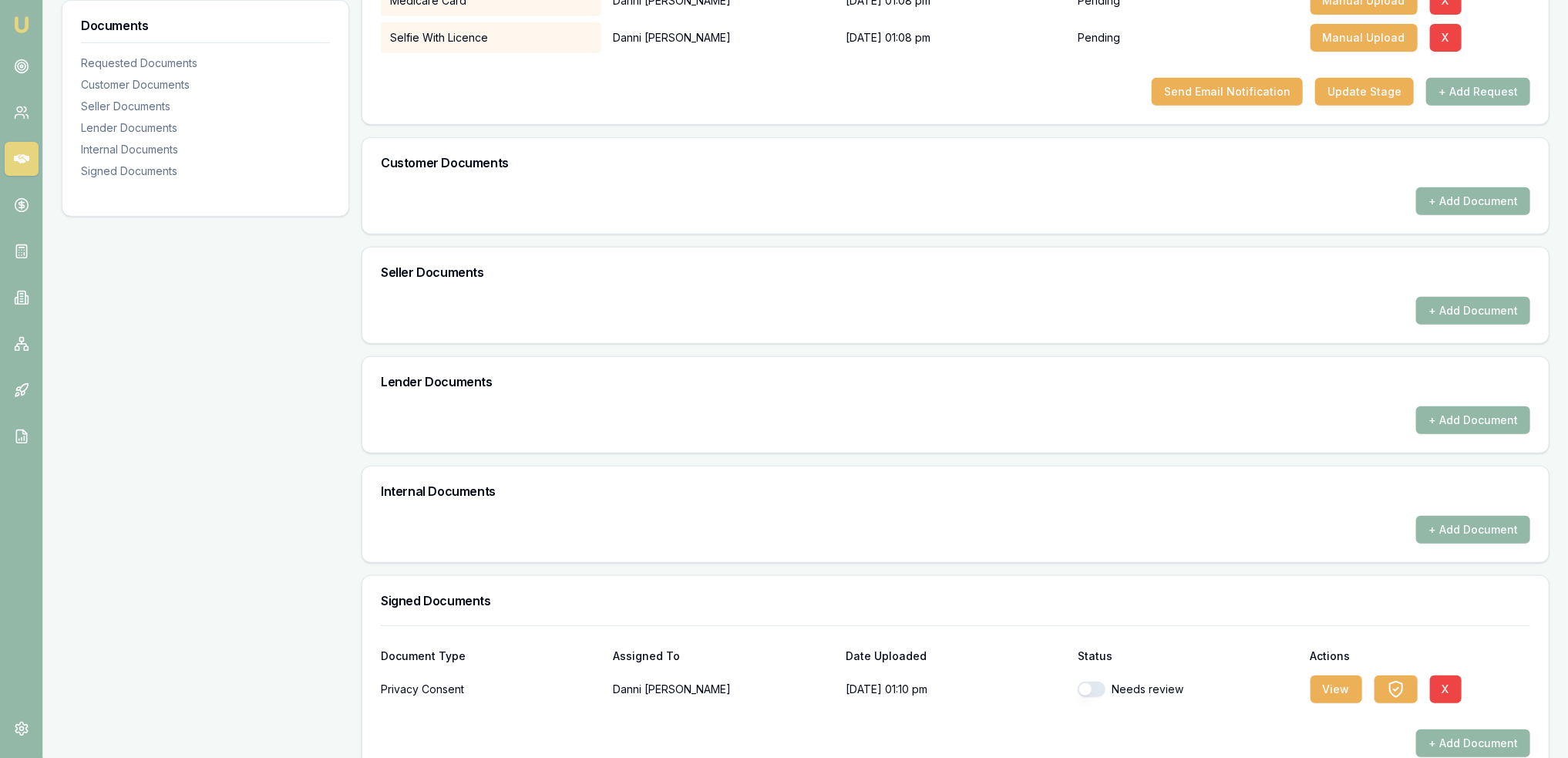
scroll to position [453, 0]
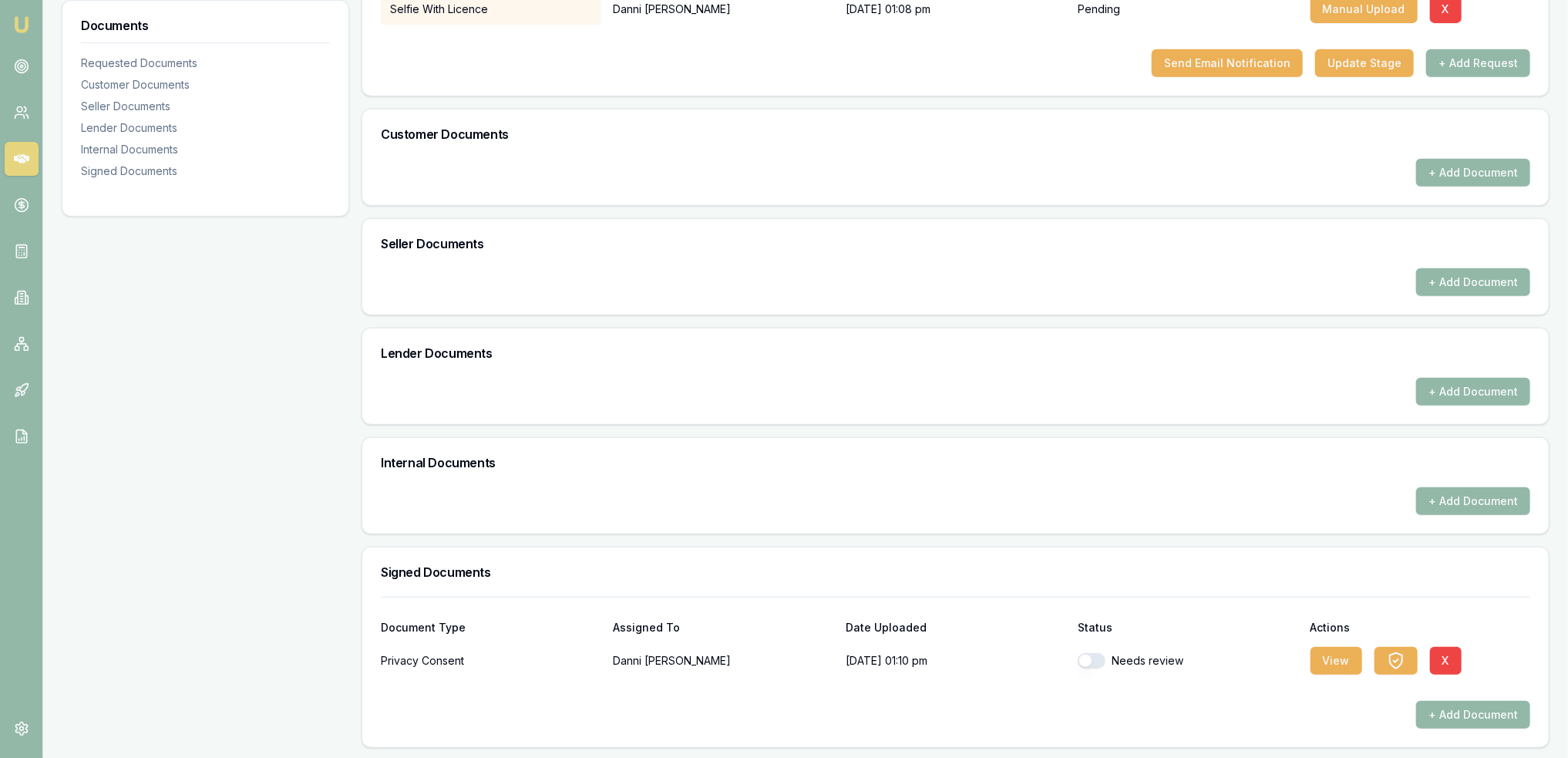
click at [1092, 657] on button "button" at bounding box center [1092, 661] width 28 height 16
checkbox input "true"
click at [1337, 653] on button "View" at bounding box center [1337, 661] width 52 height 28
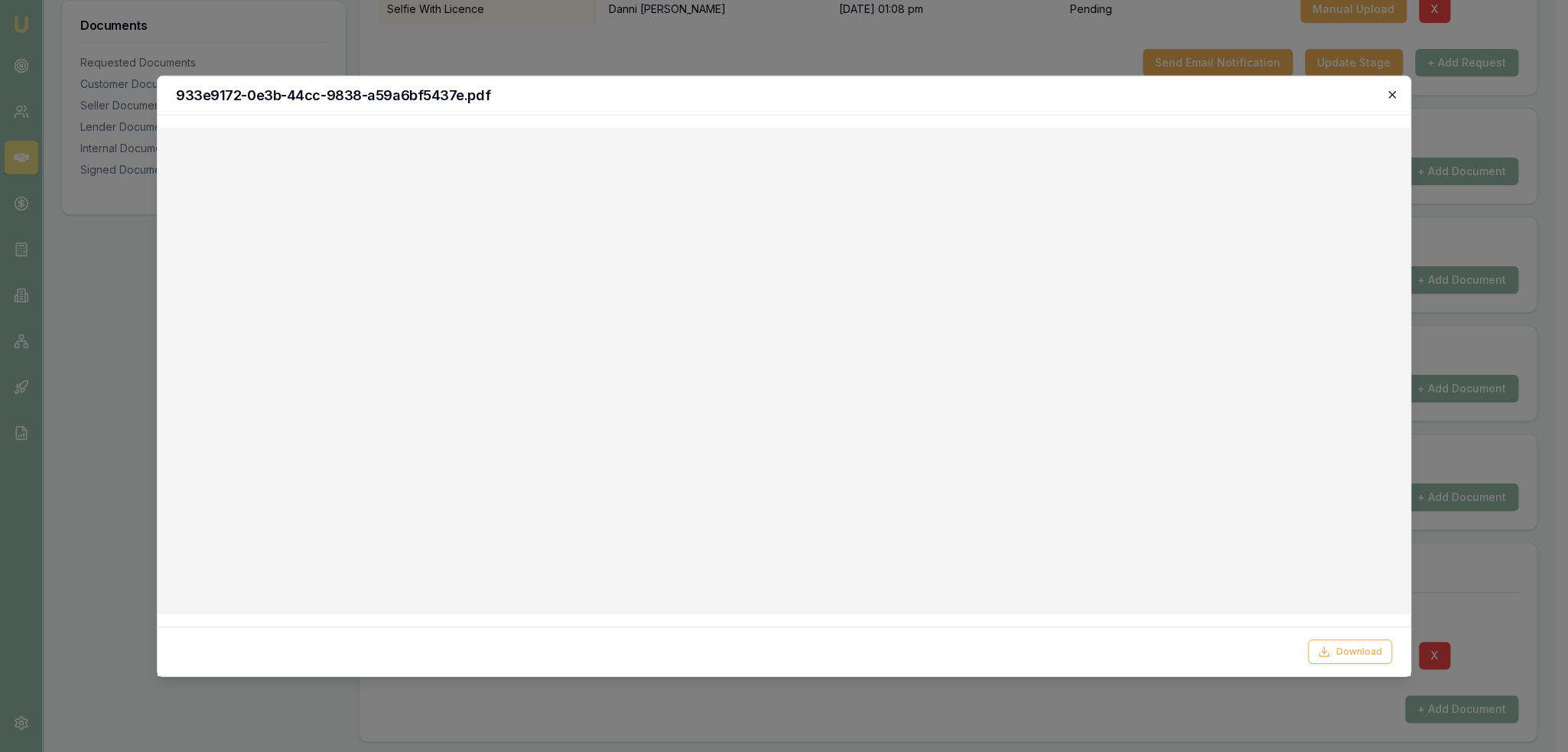
click at [1392, 94] on icon "button" at bounding box center [1391, 94] width 7 height 7
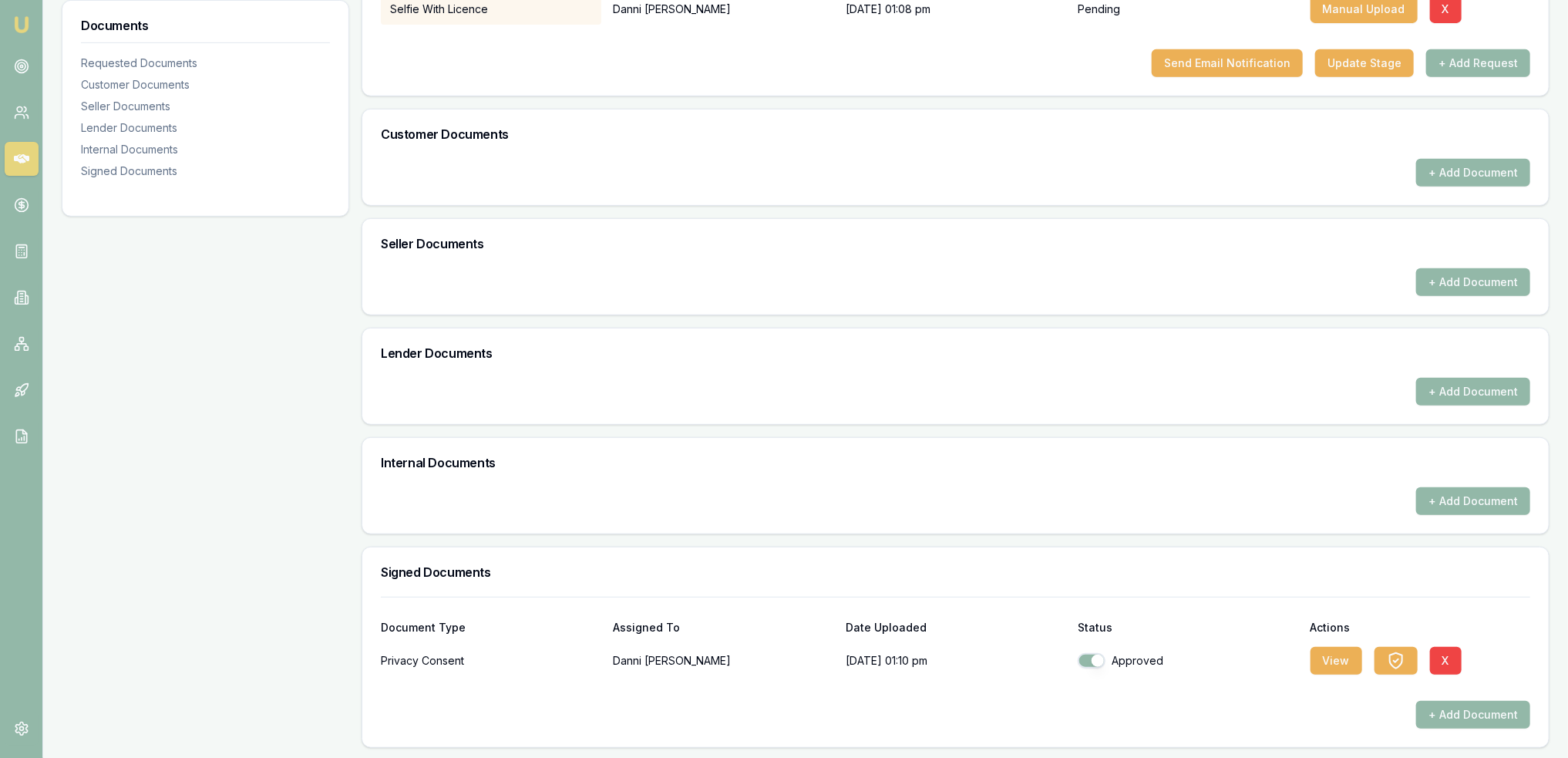
scroll to position [67, 0]
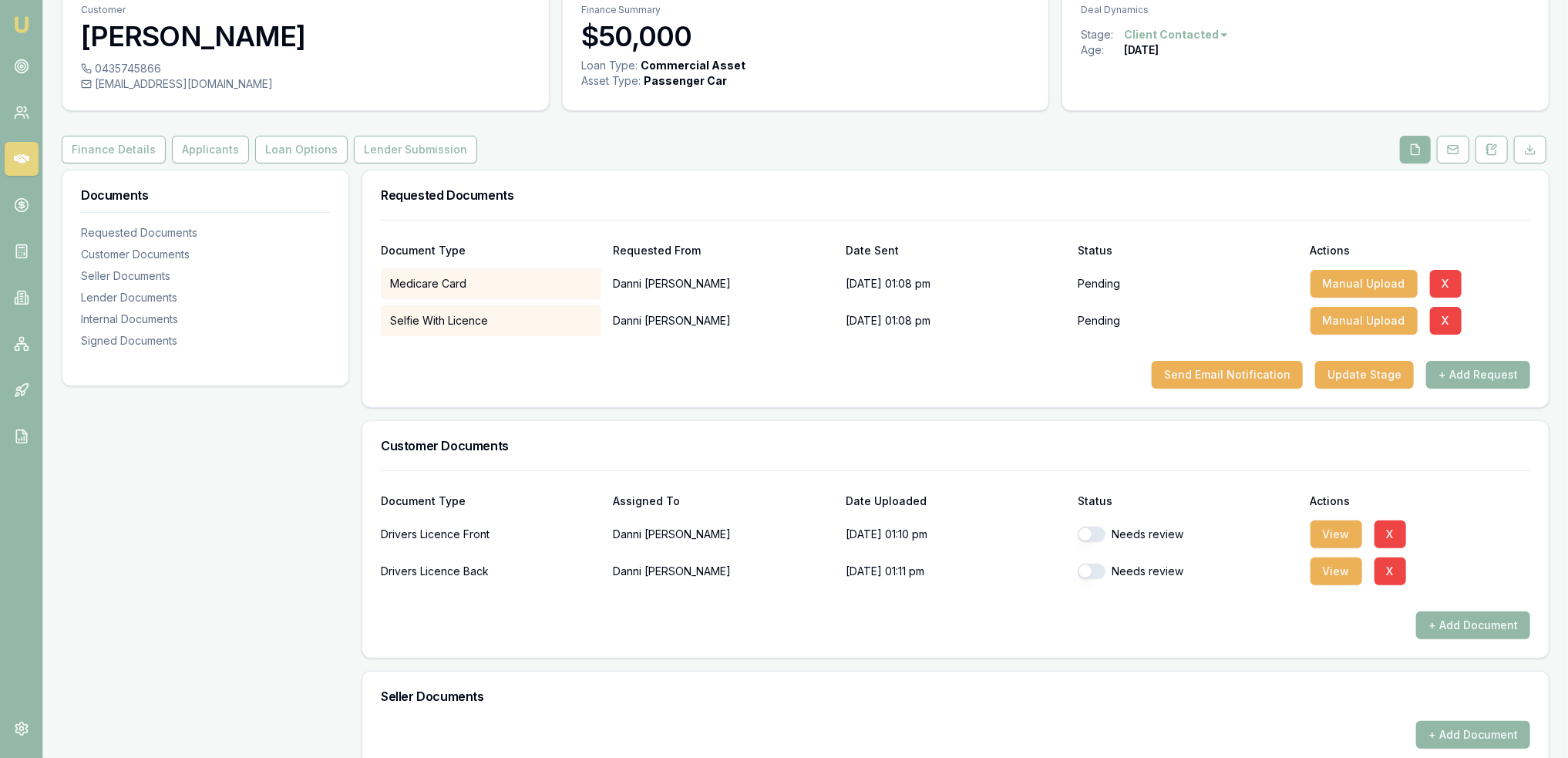
drag, startPoint x: 1090, startPoint y: 533, endPoint x: 1094, endPoint y: 558, distance: 25.3
click at [1090, 533] on button "button" at bounding box center [1092, 535] width 28 height 16
checkbox input "true"
click at [1090, 565] on button "button" at bounding box center [1092, 571] width 28 height 16
checkbox input "true"
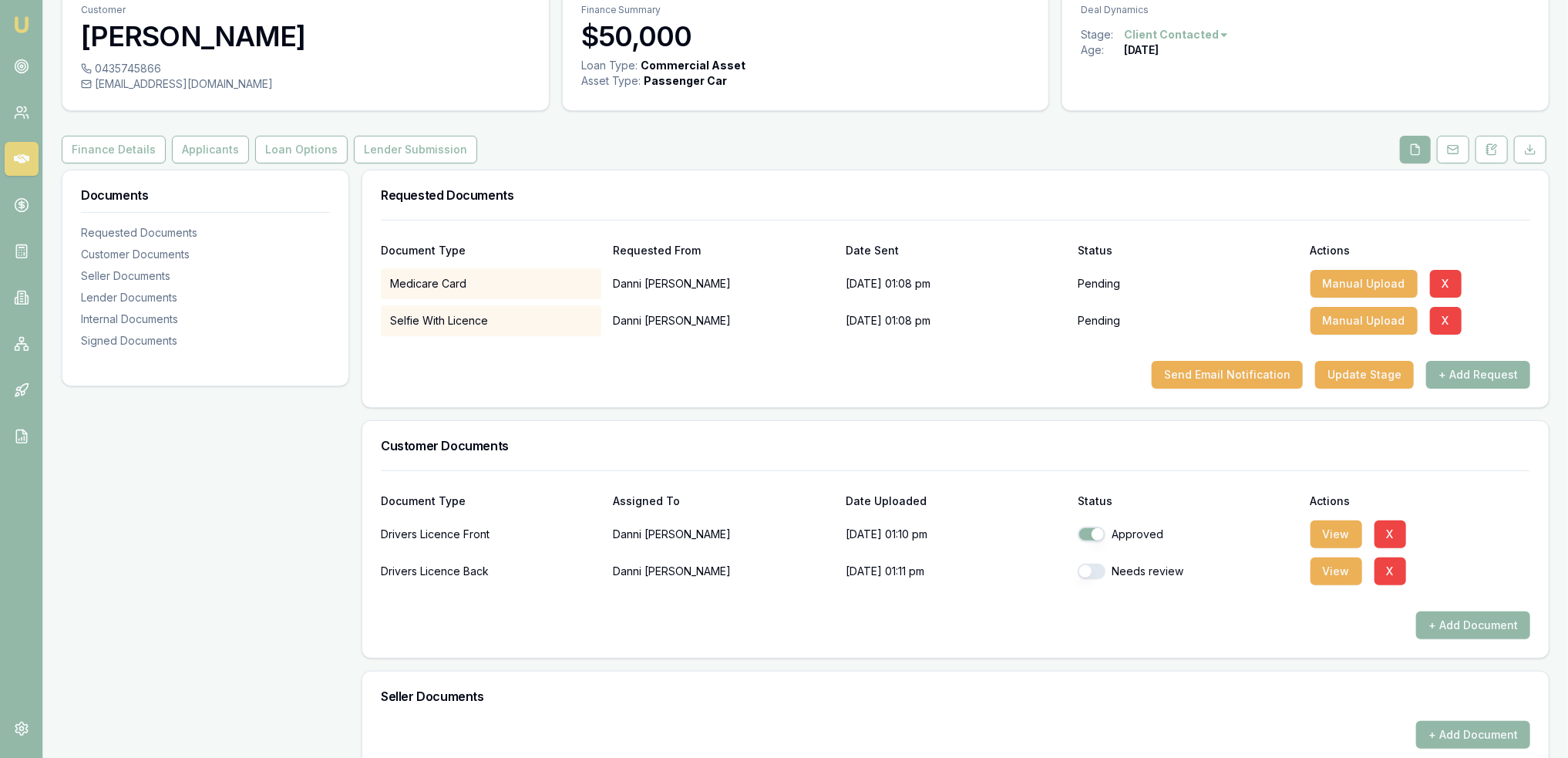
checkbox input "true"
click at [1334, 570] on button "View" at bounding box center [1337, 571] width 52 height 28
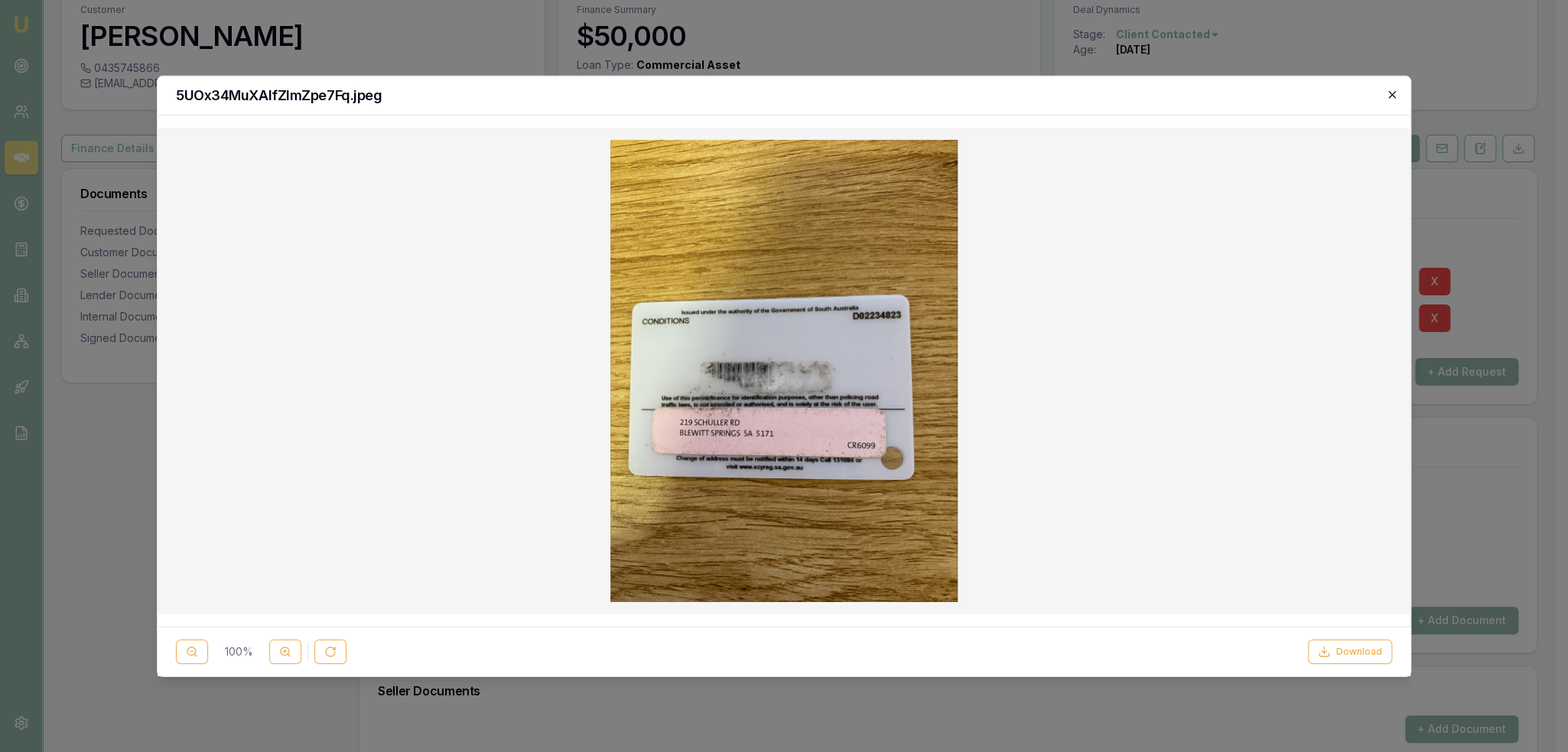
click at [1389, 94] on icon "button" at bounding box center [1392, 94] width 12 height 12
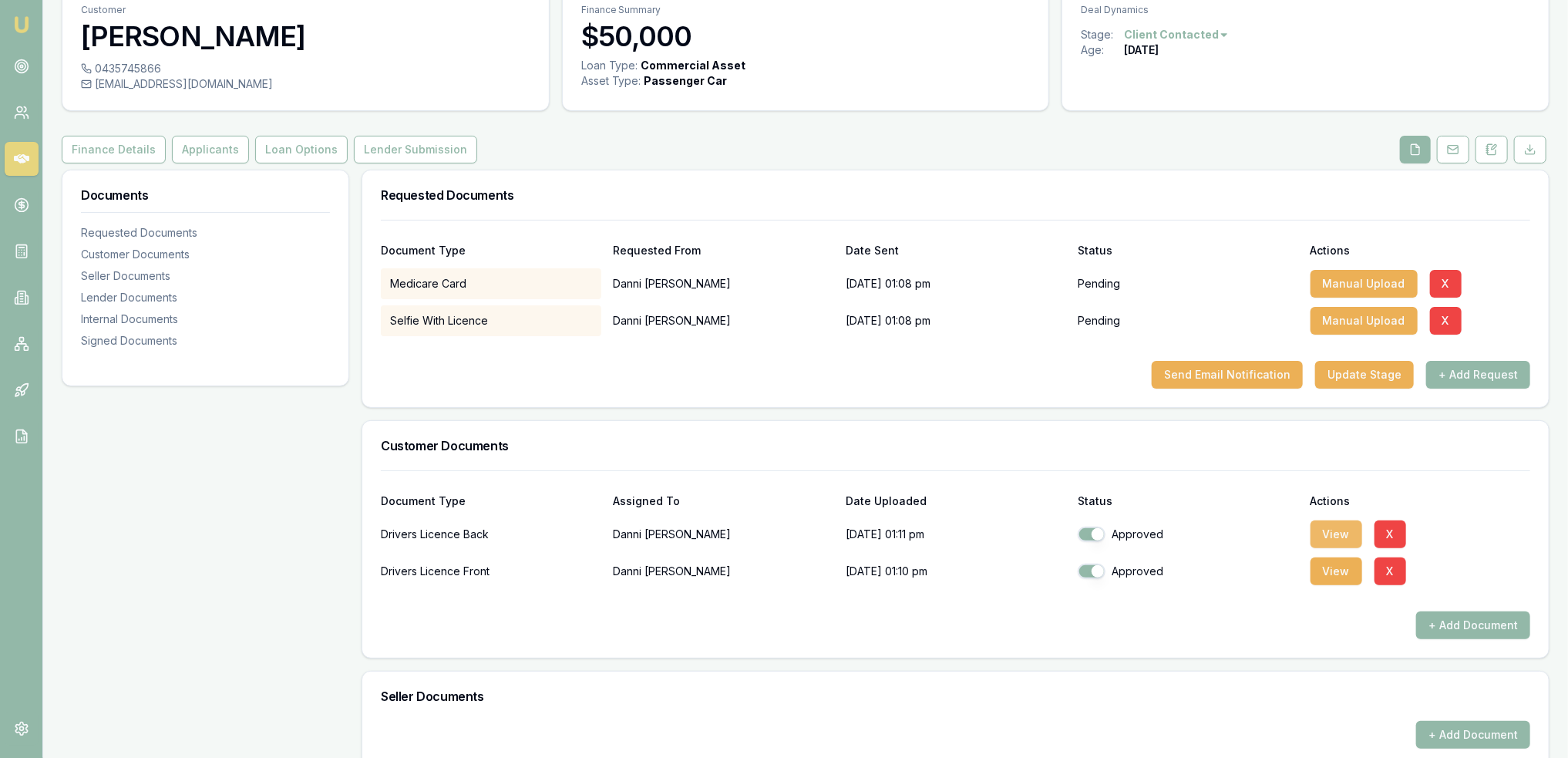
click at [1334, 527] on button "View" at bounding box center [1337, 534] width 52 height 28
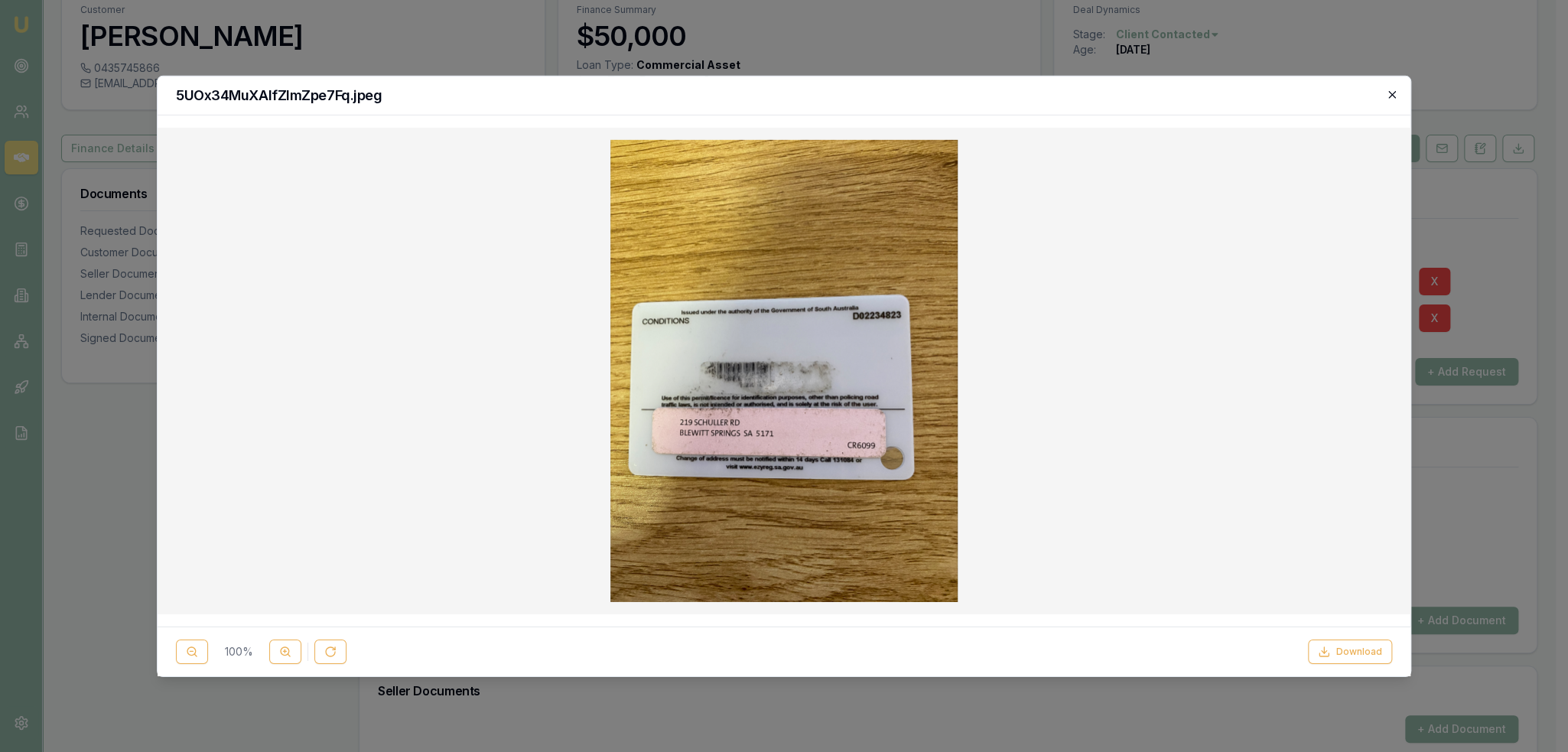
click at [1390, 90] on icon "button" at bounding box center [1392, 94] width 12 height 12
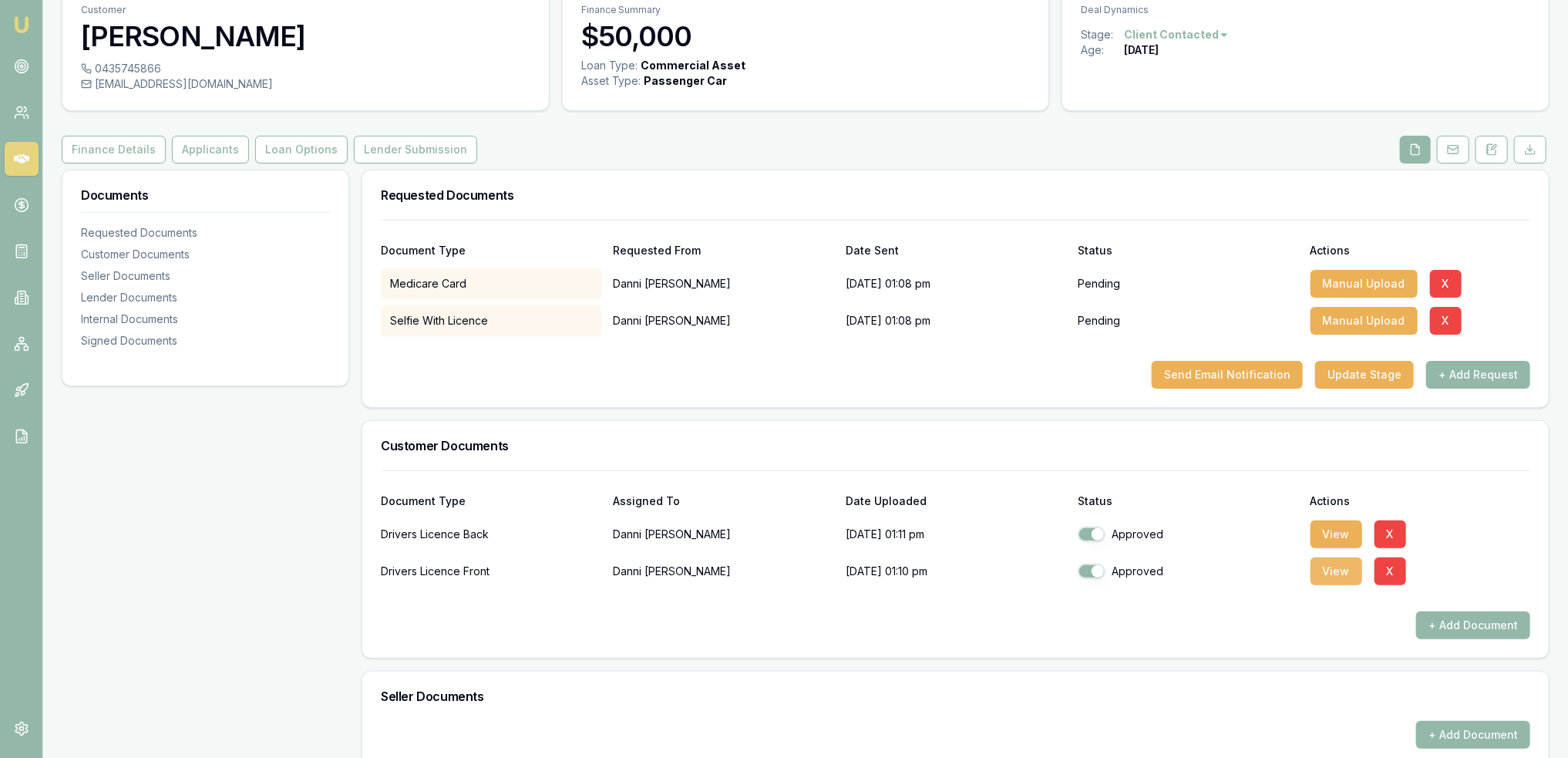
click at [1315, 570] on button "View" at bounding box center [1337, 571] width 52 height 28
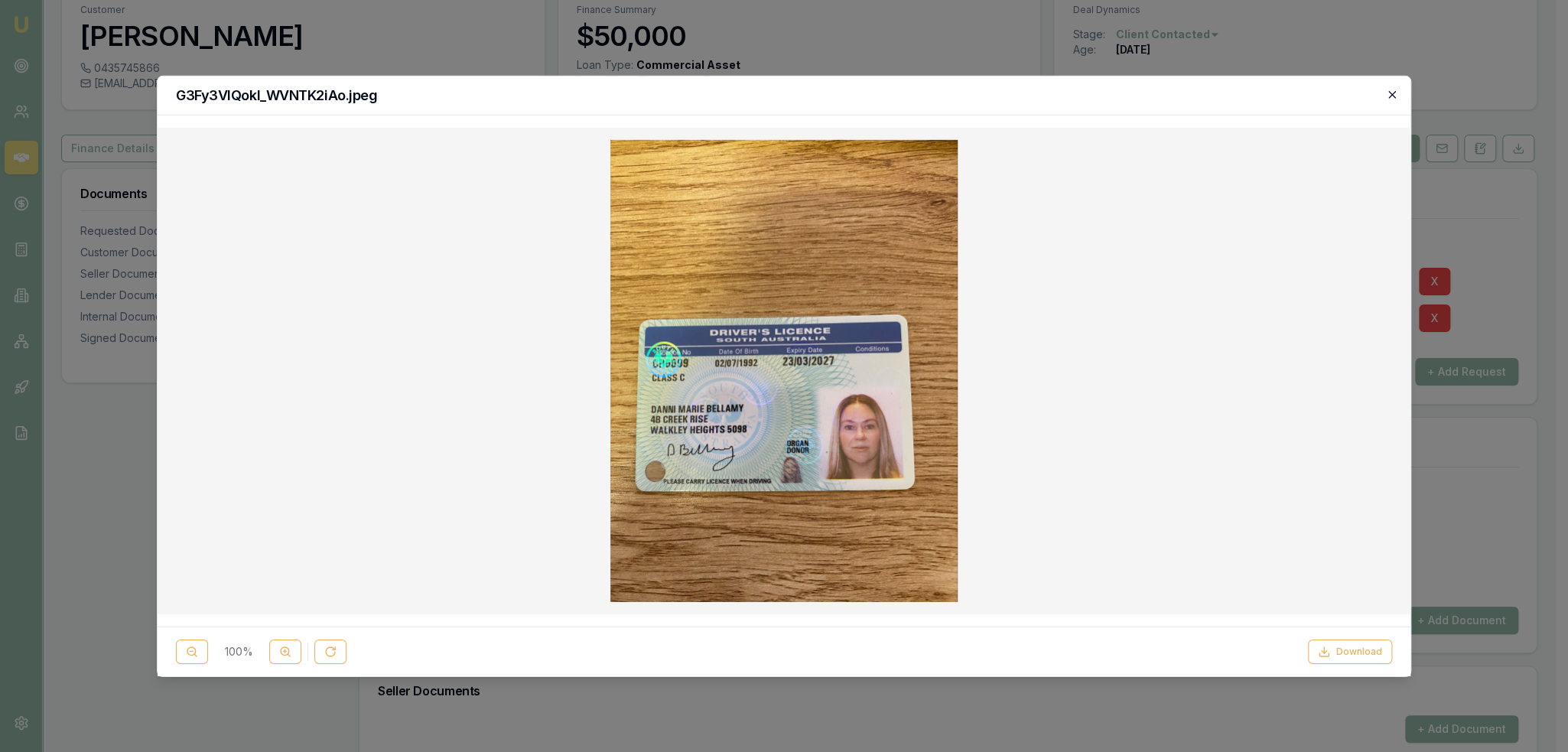
click at [1391, 92] on icon "button" at bounding box center [1392, 94] width 12 height 12
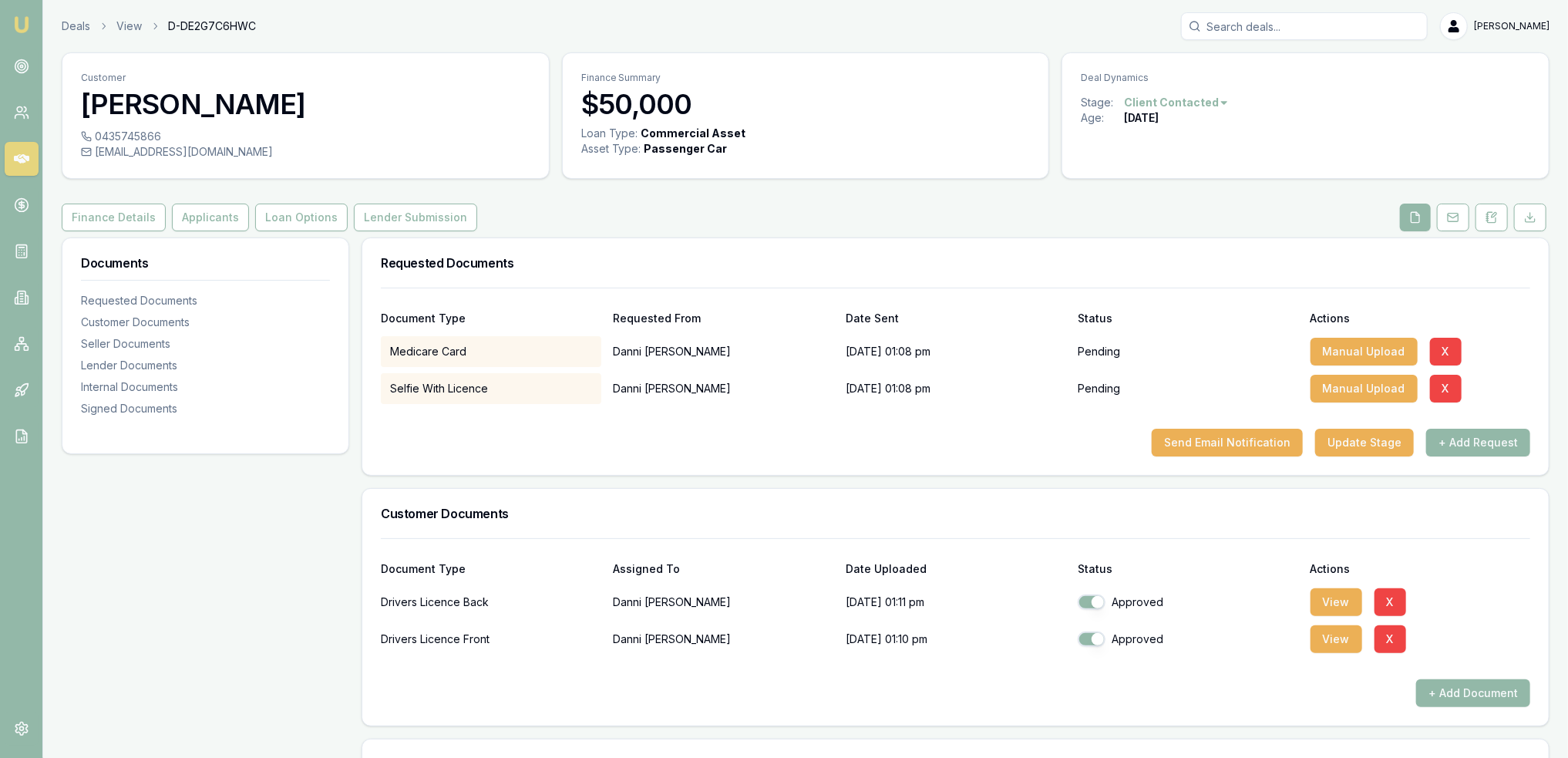
scroll to position [0, 0]
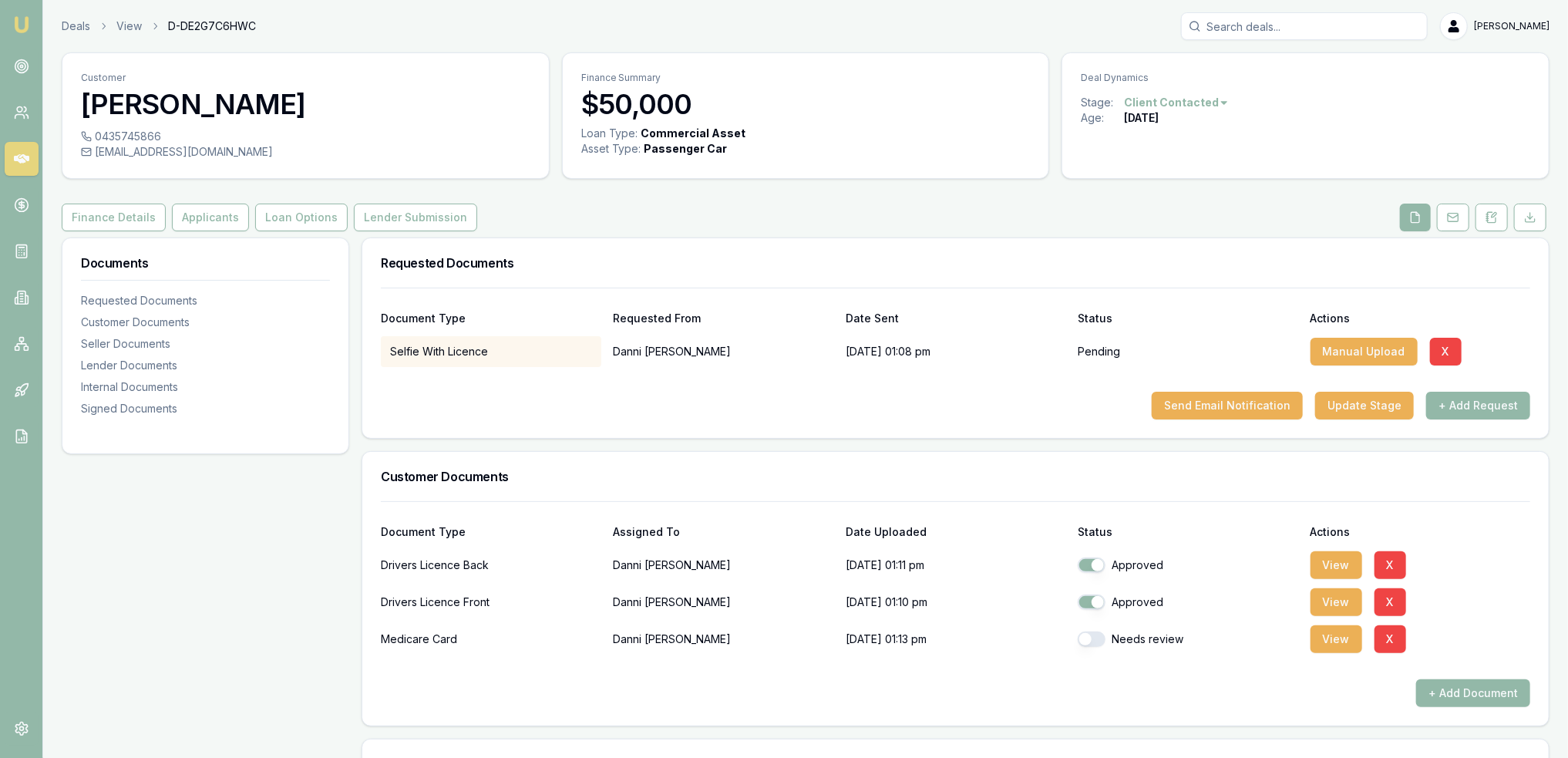
drag, startPoint x: 1090, startPoint y: 636, endPoint x: 1148, endPoint y: 648, distance: 59.2
click at [1090, 635] on button "button" at bounding box center [1092, 639] width 28 height 16
checkbox input "true"
click at [1335, 641] on button "View" at bounding box center [1337, 639] width 52 height 28
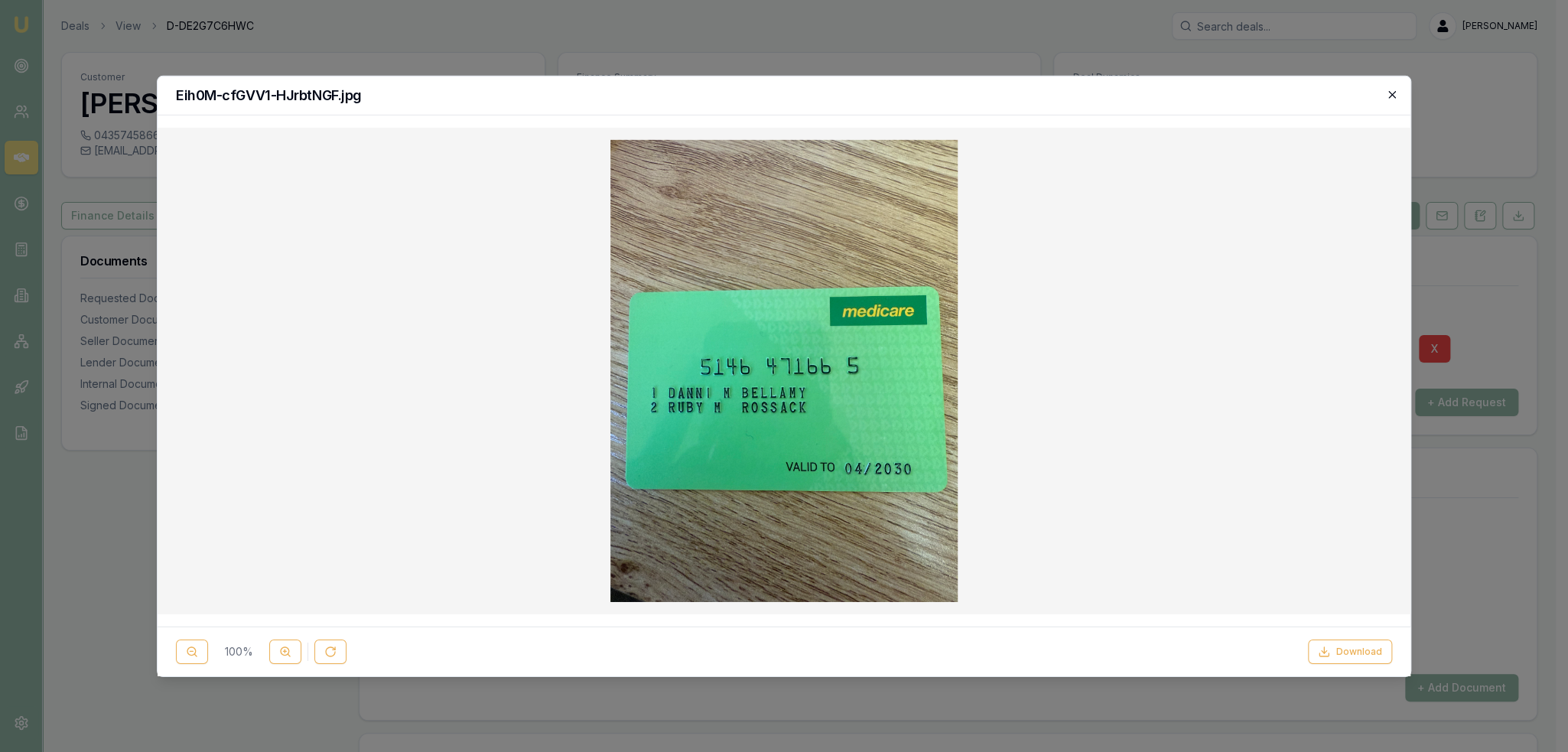
drag, startPoint x: 1392, startPoint y: 91, endPoint x: 1361, endPoint y: 118, distance: 41.1
click at [1392, 91] on icon "button" at bounding box center [1392, 94] width 12 height 12
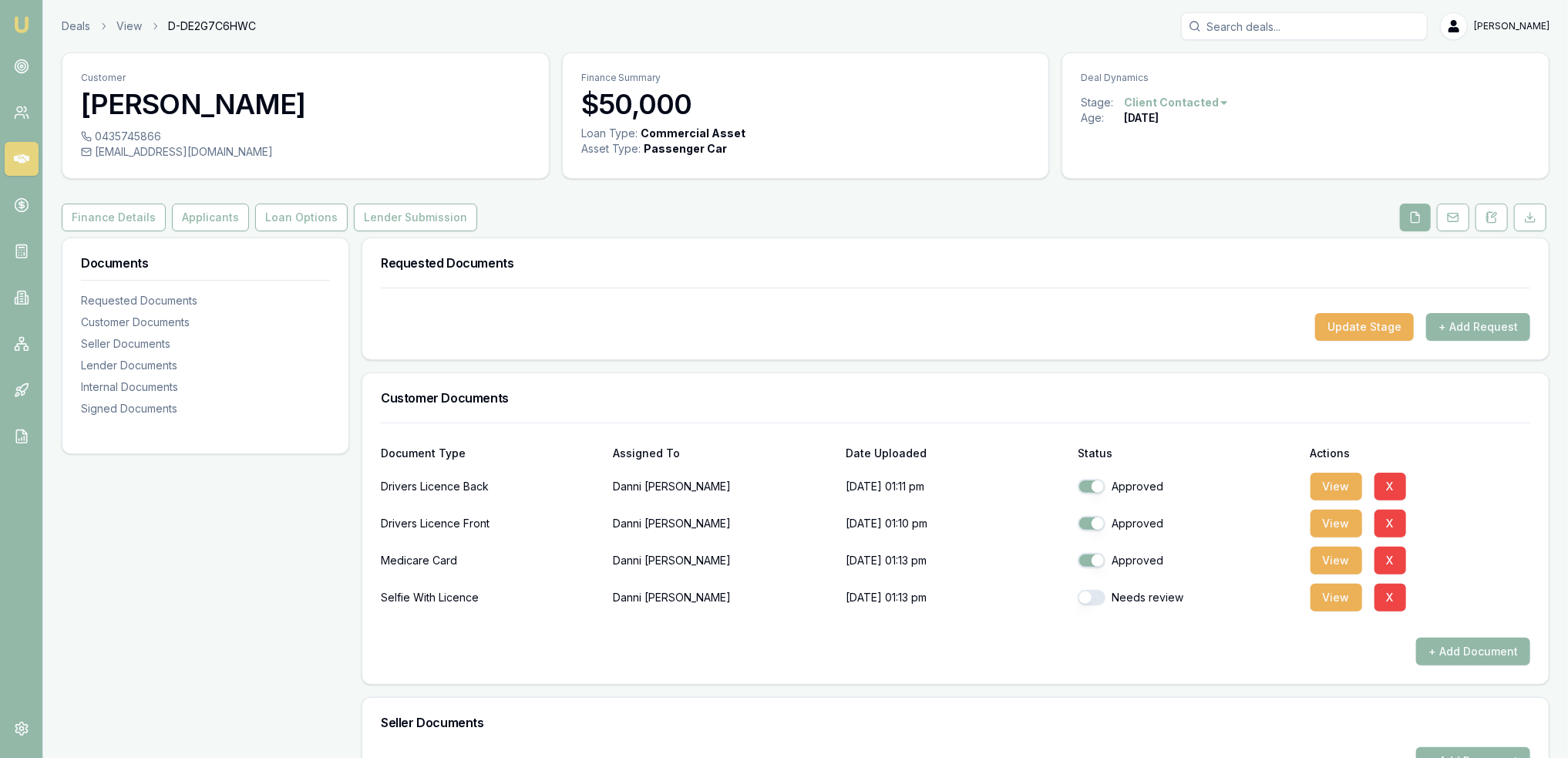
click at [1093, 595] on button "button" at bounding box center [1092, 597] width 28 height 16
checkbox input "true"
click at [1320, 594] on button "View" at bounding box center [1337, 597] width 52 height 28
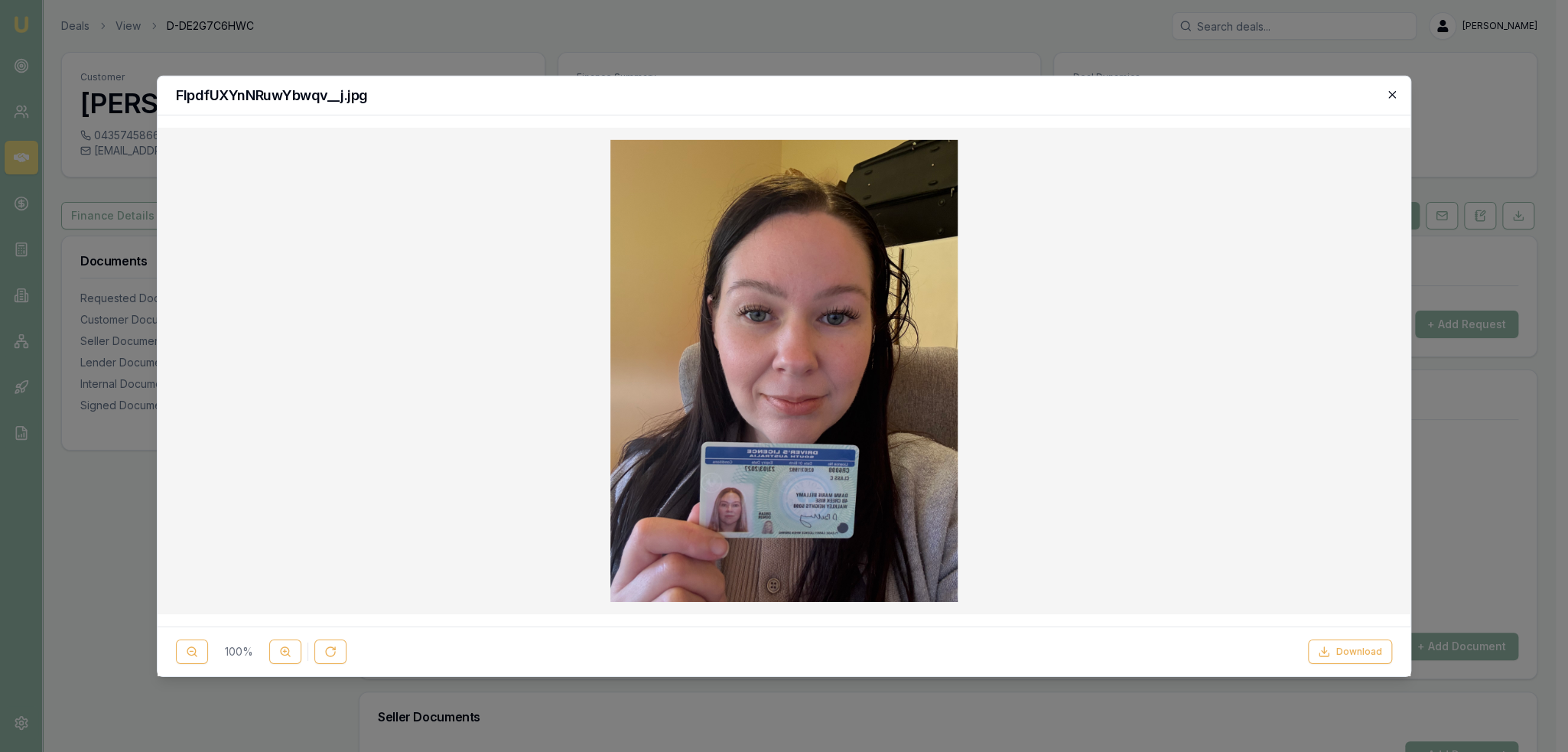
click at [1397, 89] on icon "button" at bounding box center [1392, 94] width 12 height 12
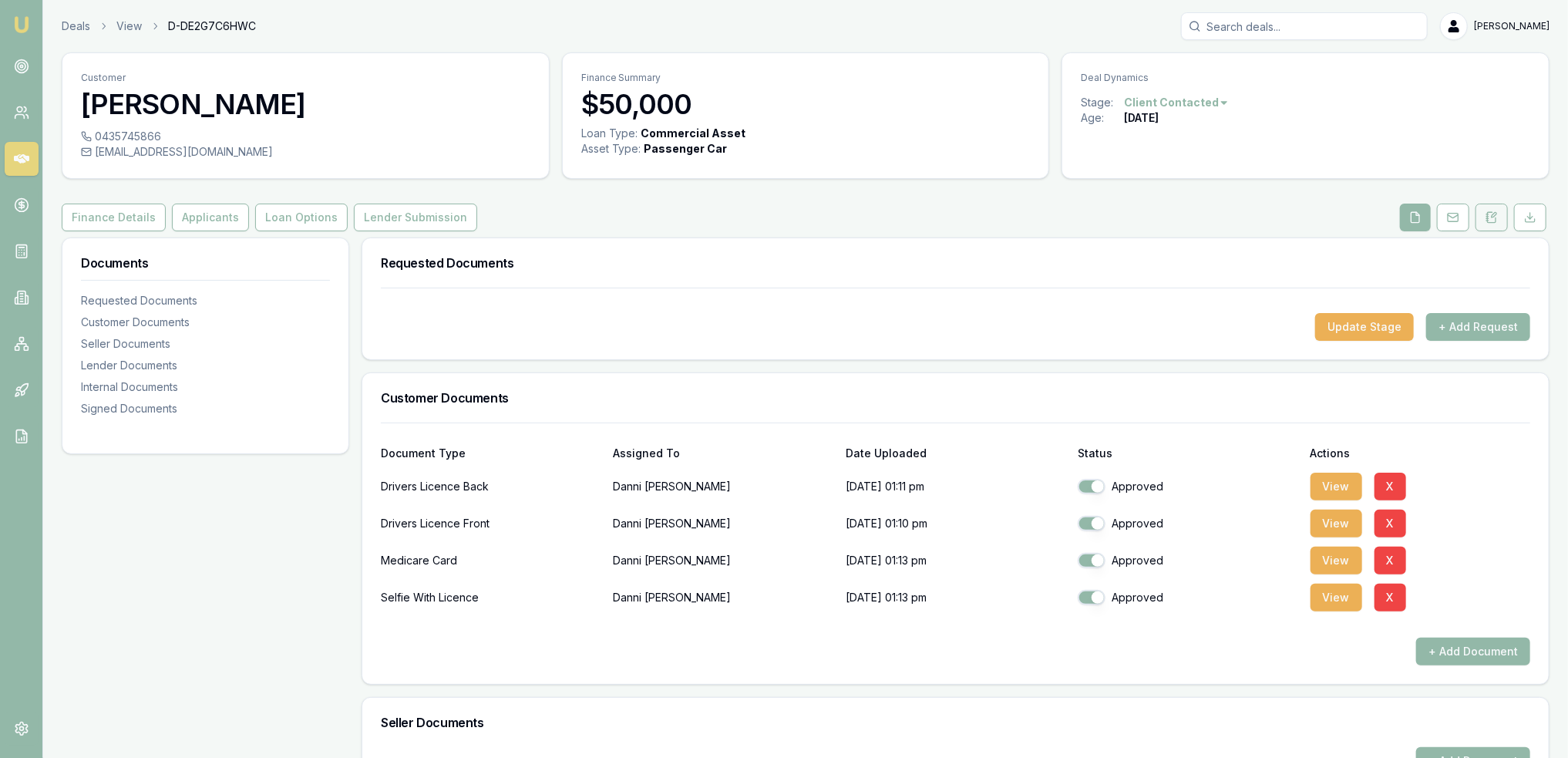
click at [1505, 219] on button at bounding box center [1492, 217] width 33 height 28
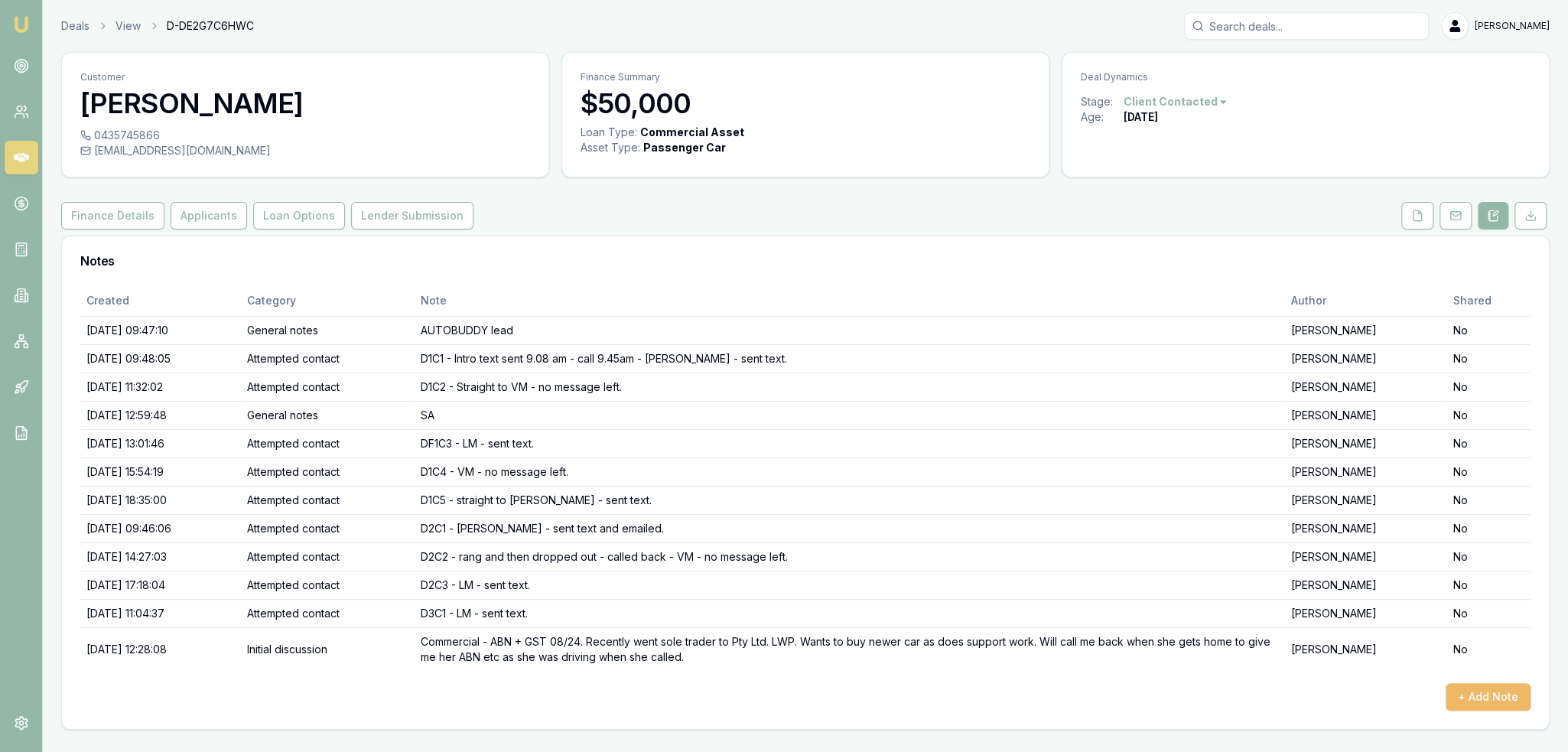
click at [1499, 697] on button "+ Add Note" at bounding box center [1487, 697] width 85 height 28
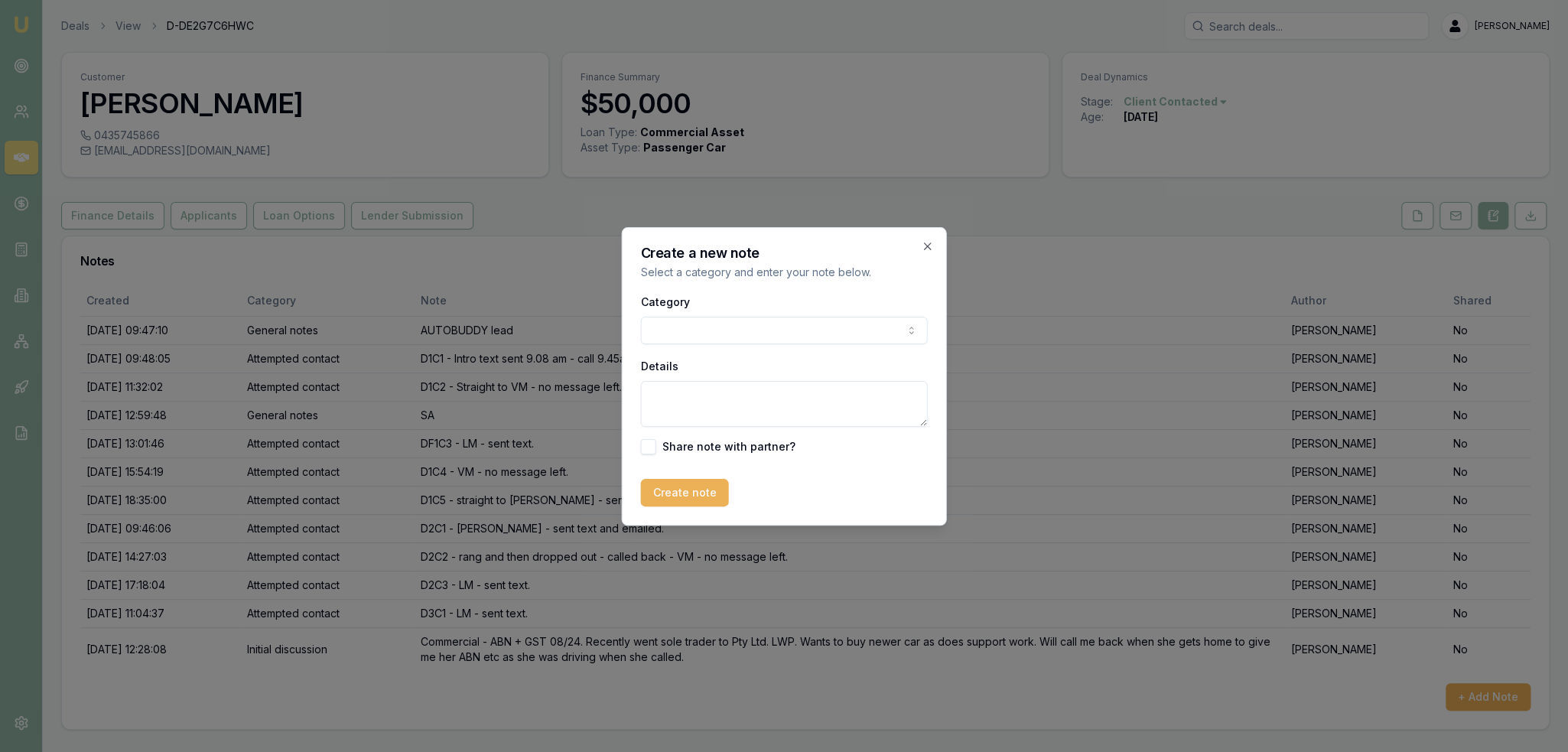
click at [771, 332] on body "Emu Broker Deals View D-DE2G7C6HWC Robyn Adams Toggle Menu Customer Danni Bella…" at bounding box center [784, 376] width 1568 height 752
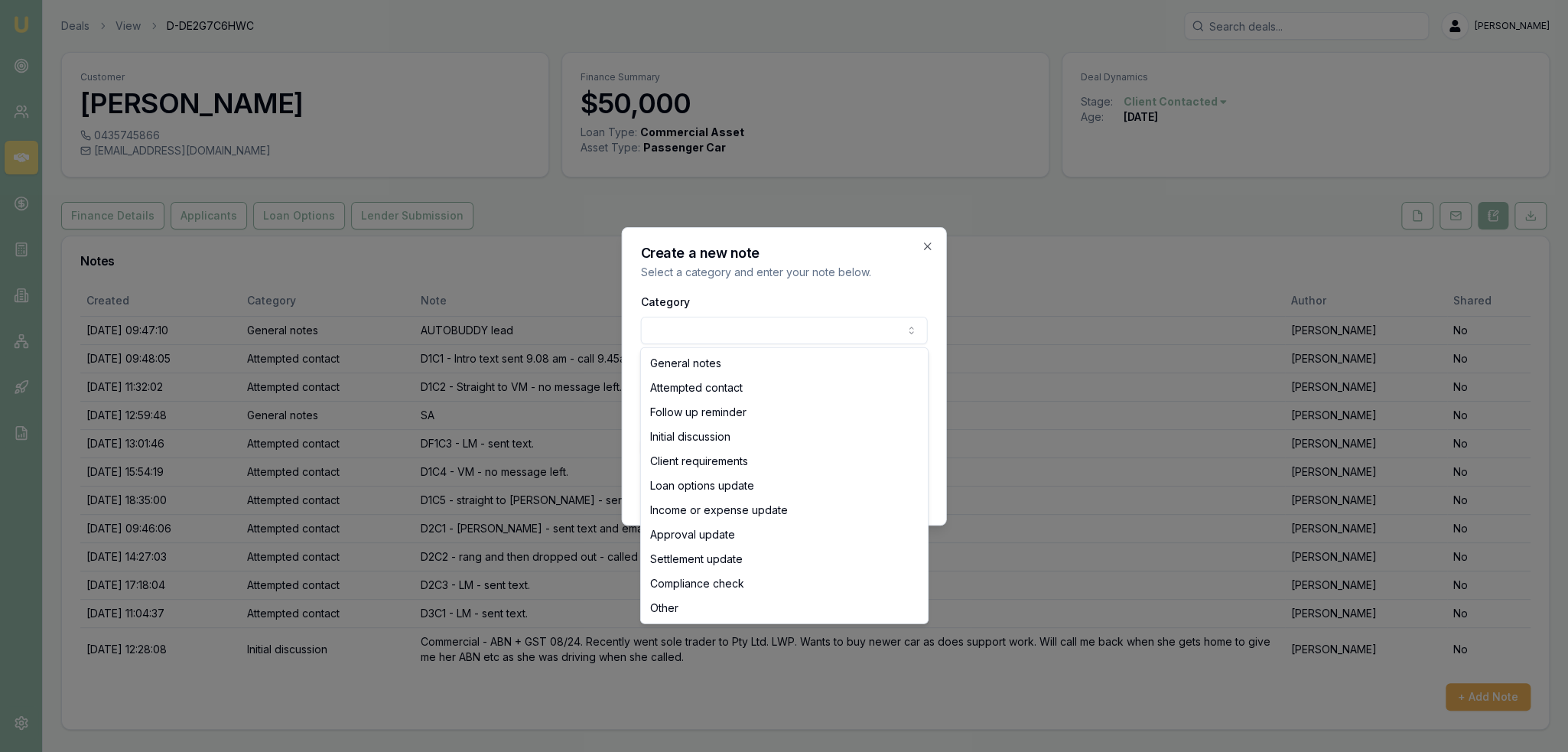
select select "INITIAL_DISCUSSION"
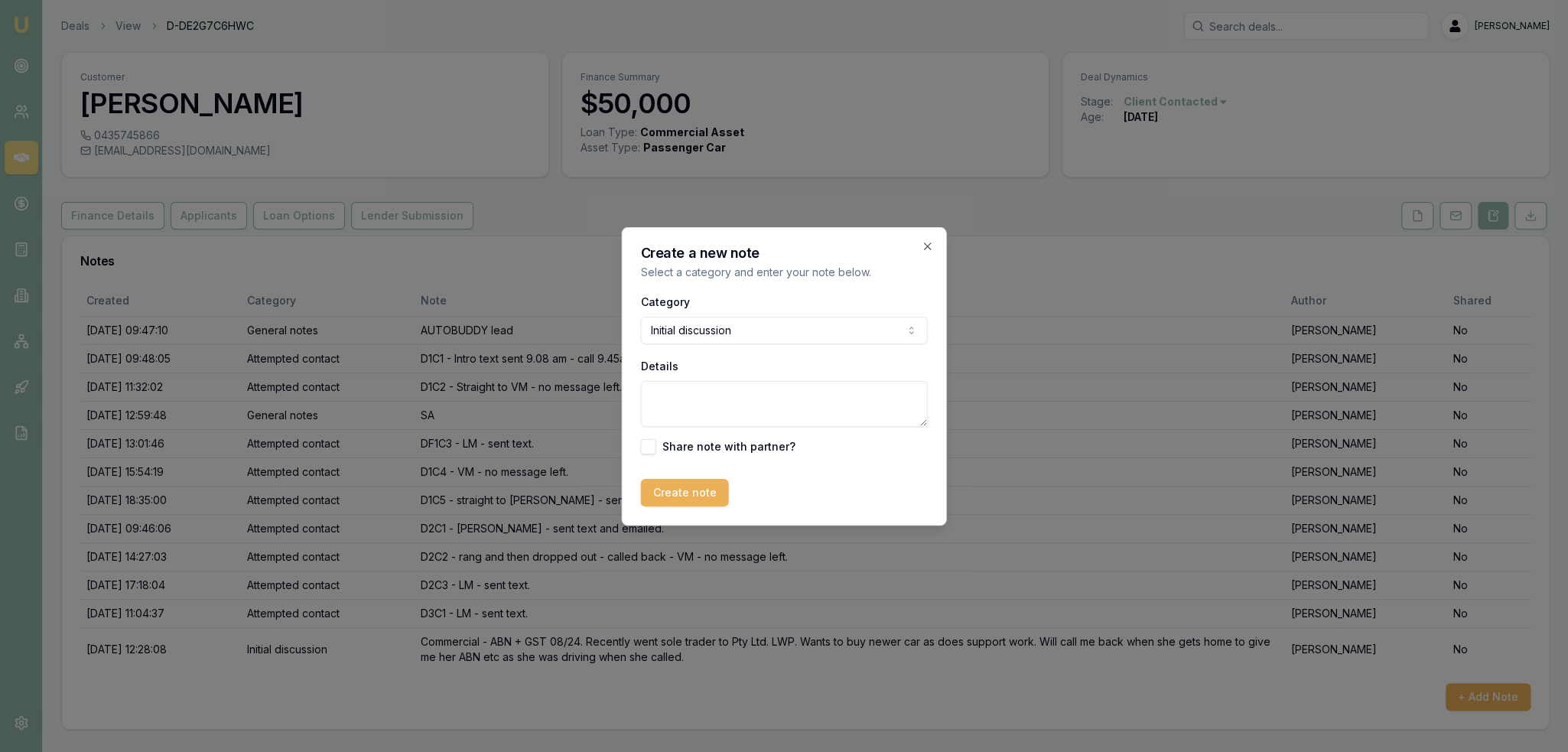
click at [718, 409] on textarea "Details" at bounding box center [784, 404] width 286 height 46
drag, startPoint x: 777, startPoint y: 396, endPoint x: 789, endPoint y: 407, distance: 16.3
click at [777, 396] on textarea "Updated details on appliction." at bounding box center [784, 404] width 286 height 46
click at [865, 392] on textarea "Updated details on application." at bounding box center [784, 404] width 286 height 46
click at [844, 400] on textarea "Updated details on application." at bounding box center [784, 404] width 286 height 46
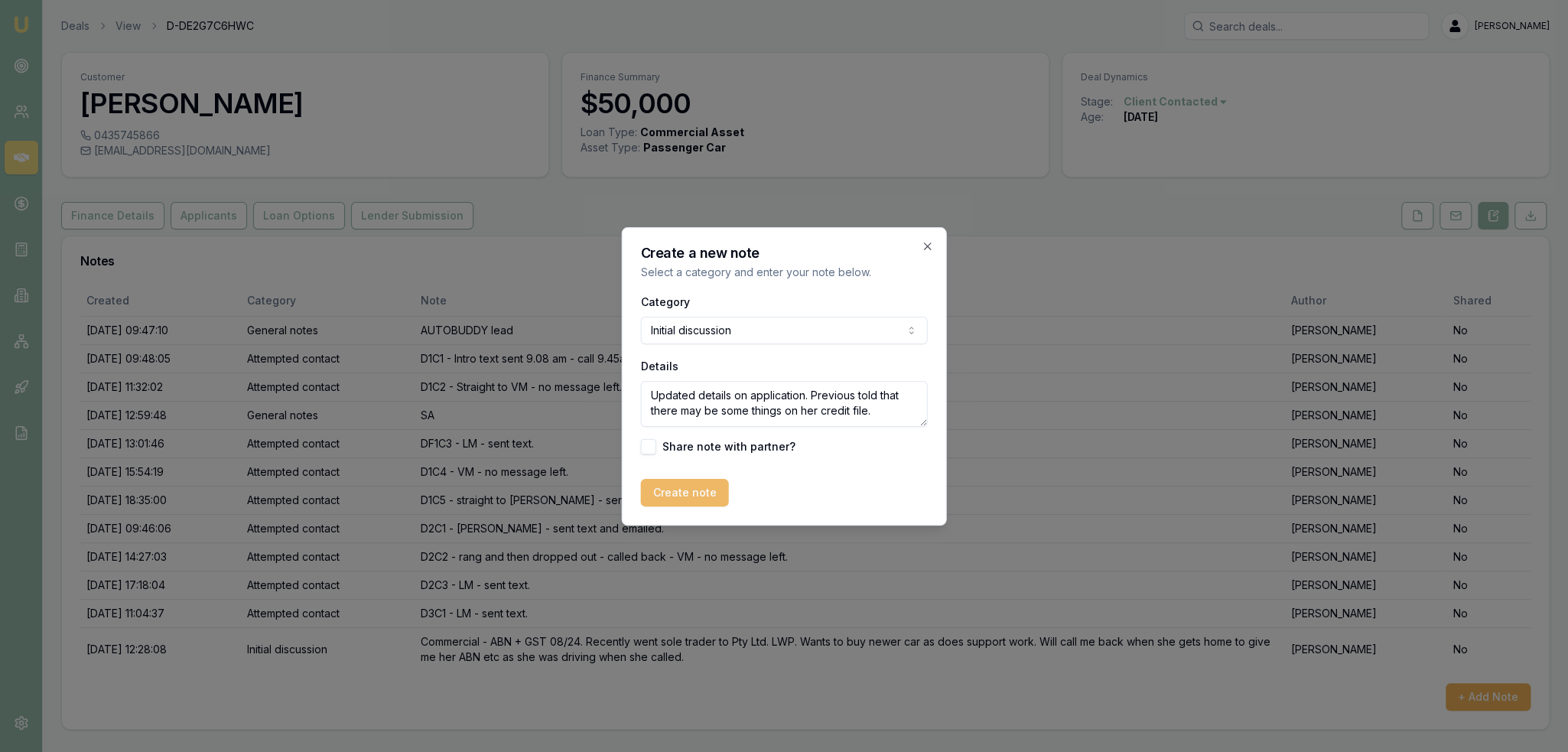
type textarea "Updated details on application. Previous told that there may be some things on …"
click at [710, 495] on button "Create note" at bounding box center [684, 492] width 88 height 28
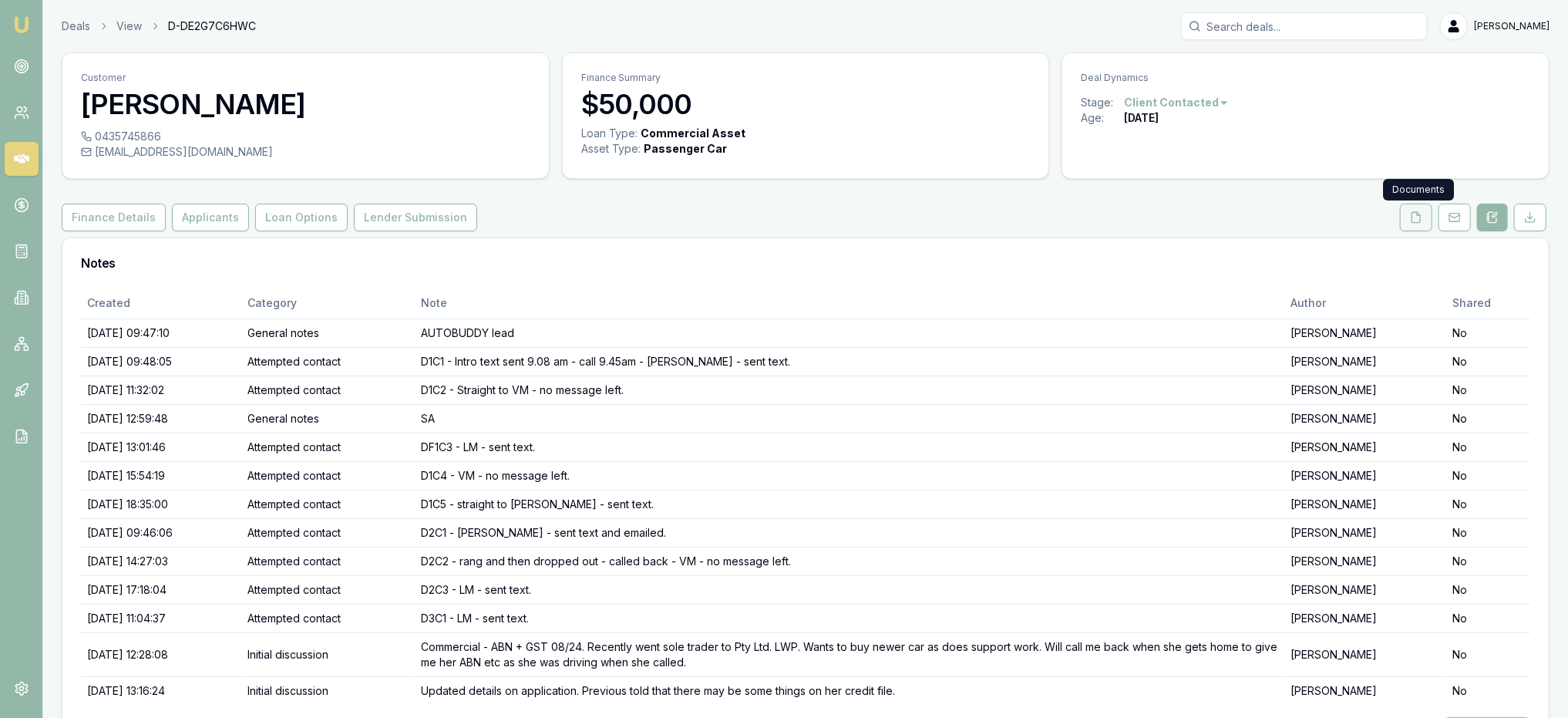
click at [1416, 219] on icon at bounding box center [1416, 217] width 12 height 12
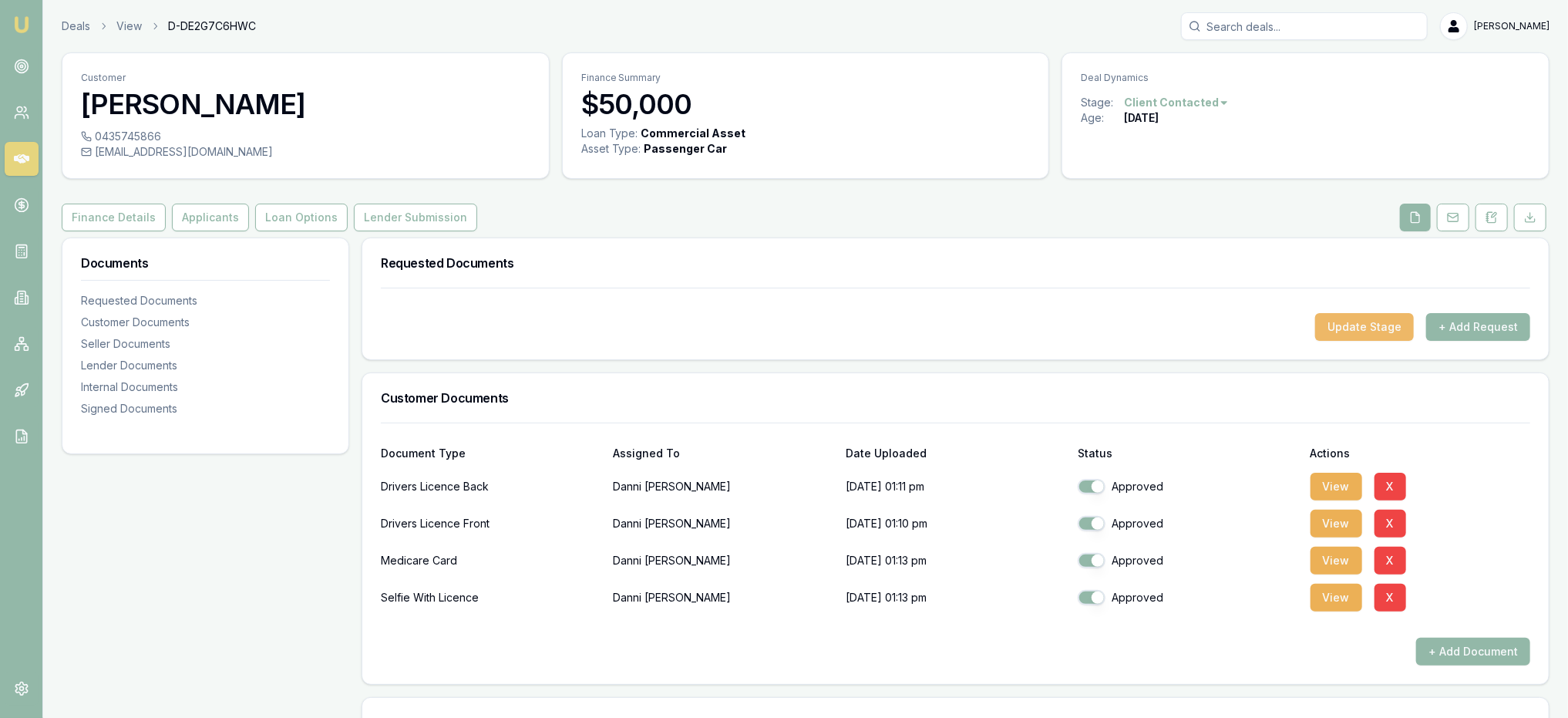
click at [1359, 326] on button "Update Stage" at bounding box center [1364, 327] width 98 height 28
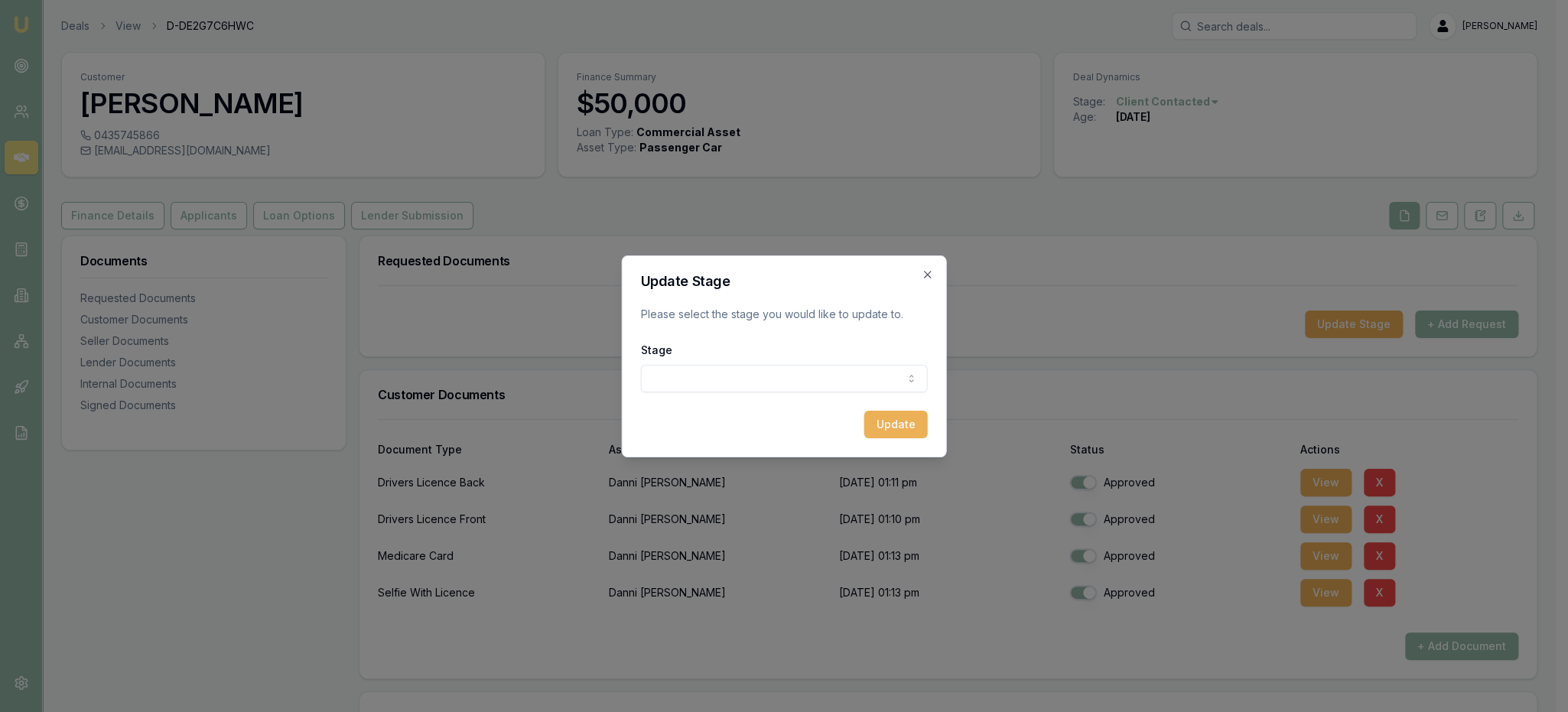
click at [763, 385] on body "Emu Broker Deals View D-DE2G7C6HWC Robyn Adams Toggle Menu Customer Danni Bella…" at bounding box center [778, 356] width 1555 height 712
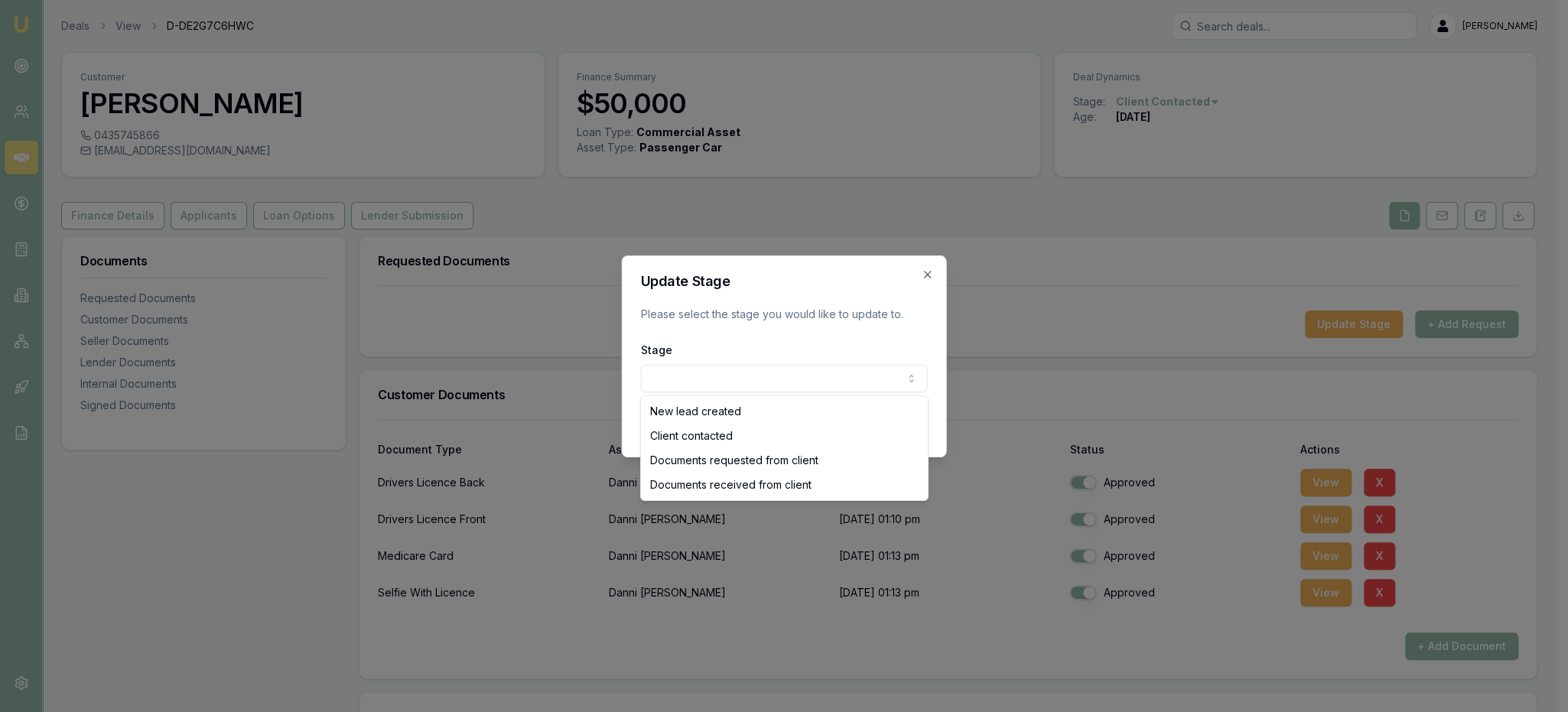
select select "DOCUMENTS_RECEIVED_FROM_CLIENT"
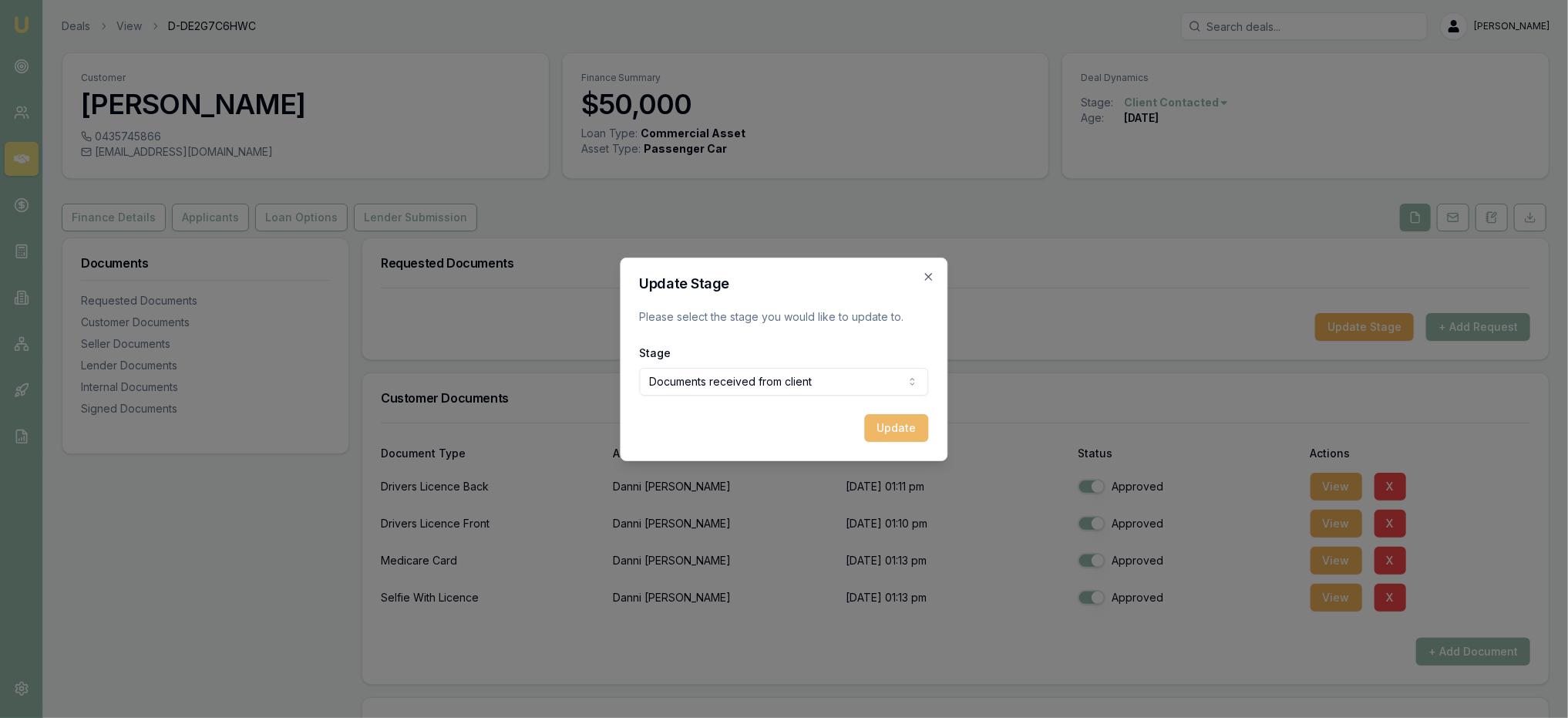
click at [890, 420] on button "Update" at bounding box center [897, 428] width 64 height 28
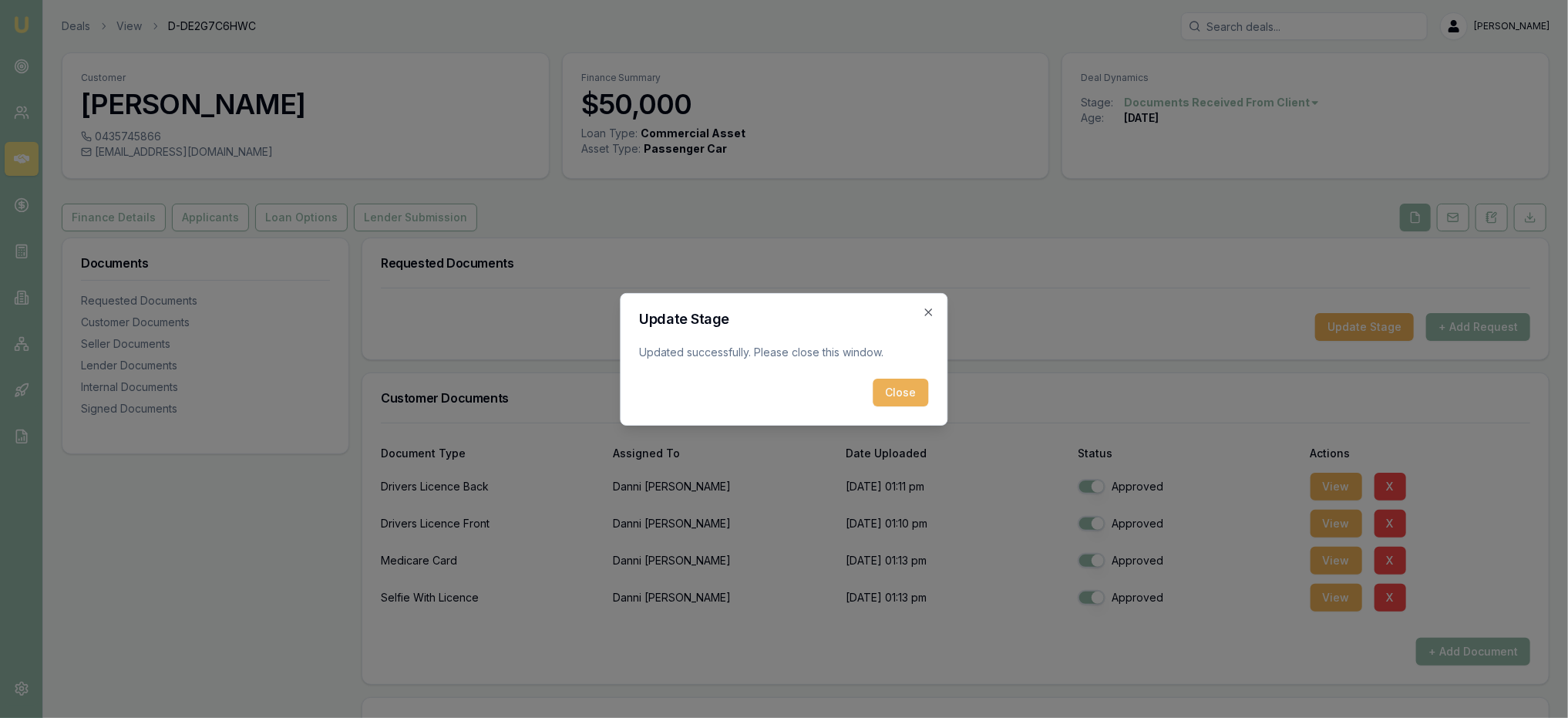
drag, startPoint x: 931, startPoint y: 313, endPoint x: 906, endPoint y: 286, distance: 36.8
click at [932, 313] on icon "button" at bounding box center [929, 312] width 12 height 12
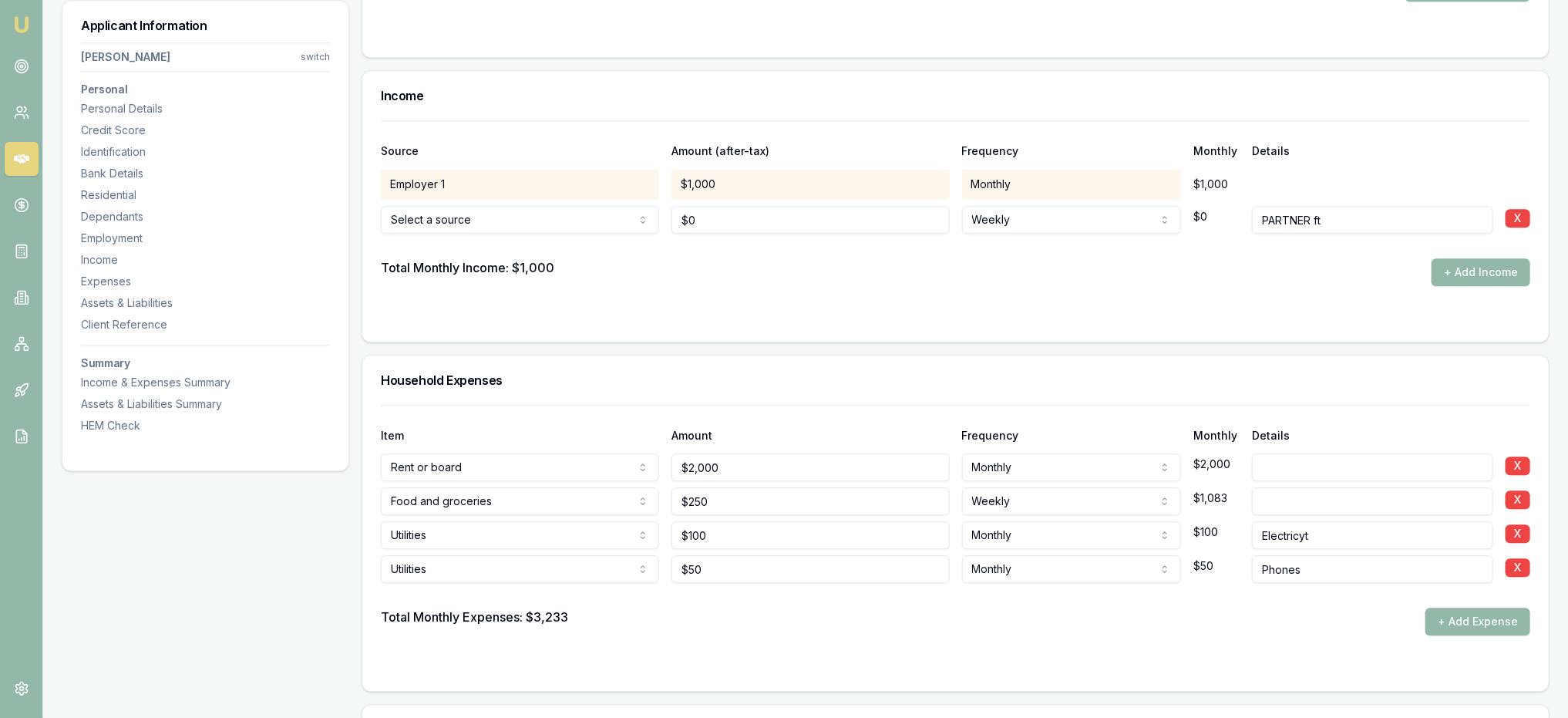
scroll to position [2782, 0]
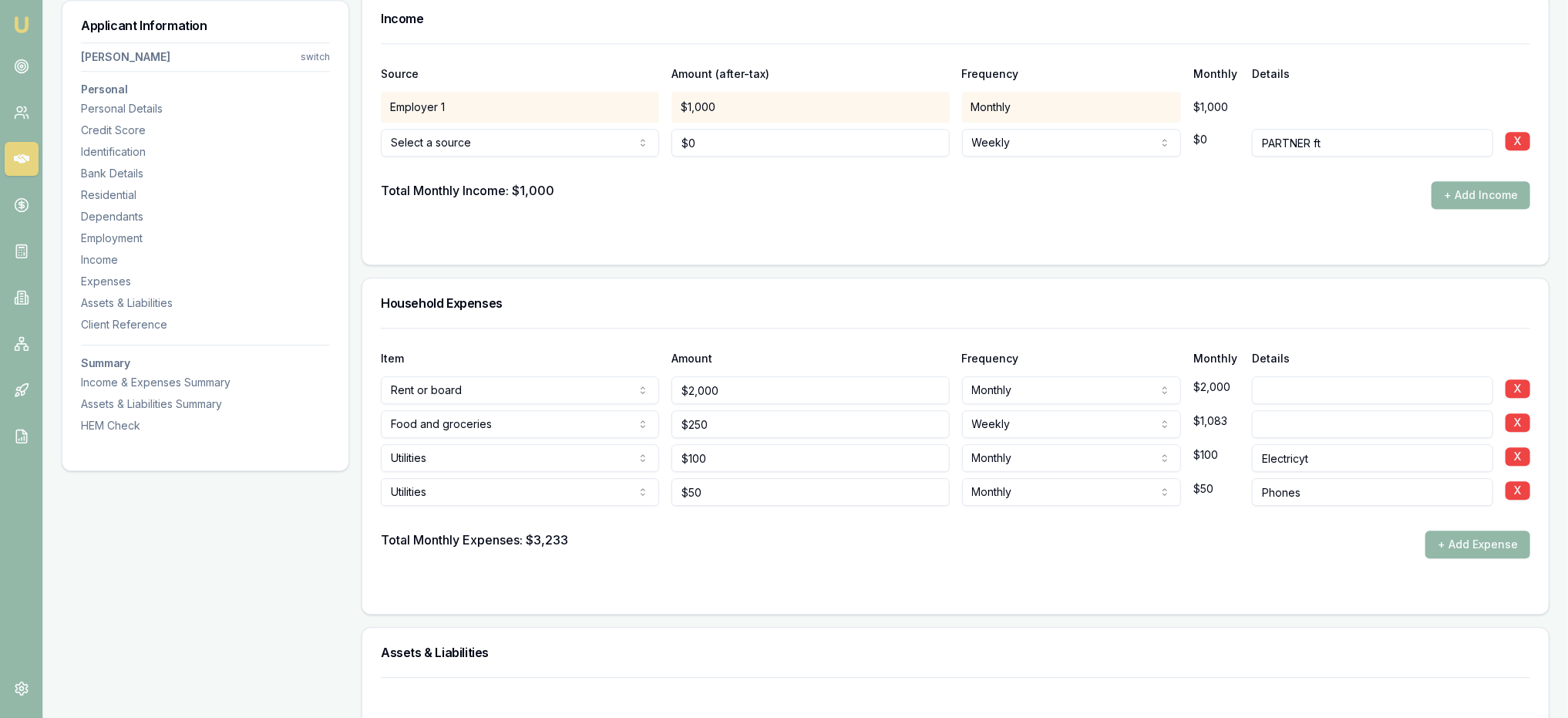
drag, startPoint x: 1477, startPoint y: 546, endPoint x: 773, endPoint y: 543, distance: 704.0
click at [1477, 545] on button "+ Add Expense" at bounding box center [1478, 544] width 105 height 28
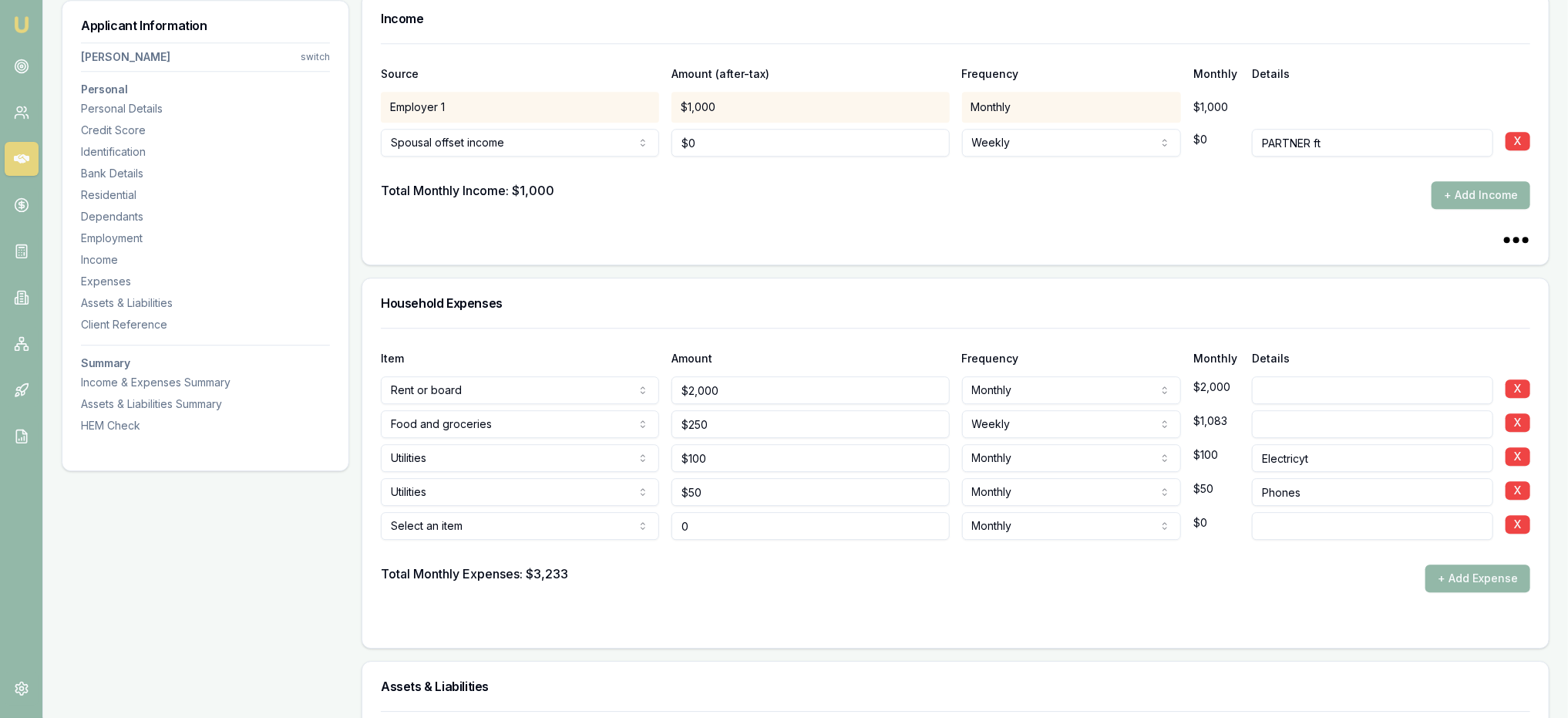
click at [552, 565] on div "Total Monthly Expenses: $3,233" at bounding box center [474, 579] width 188 height 28
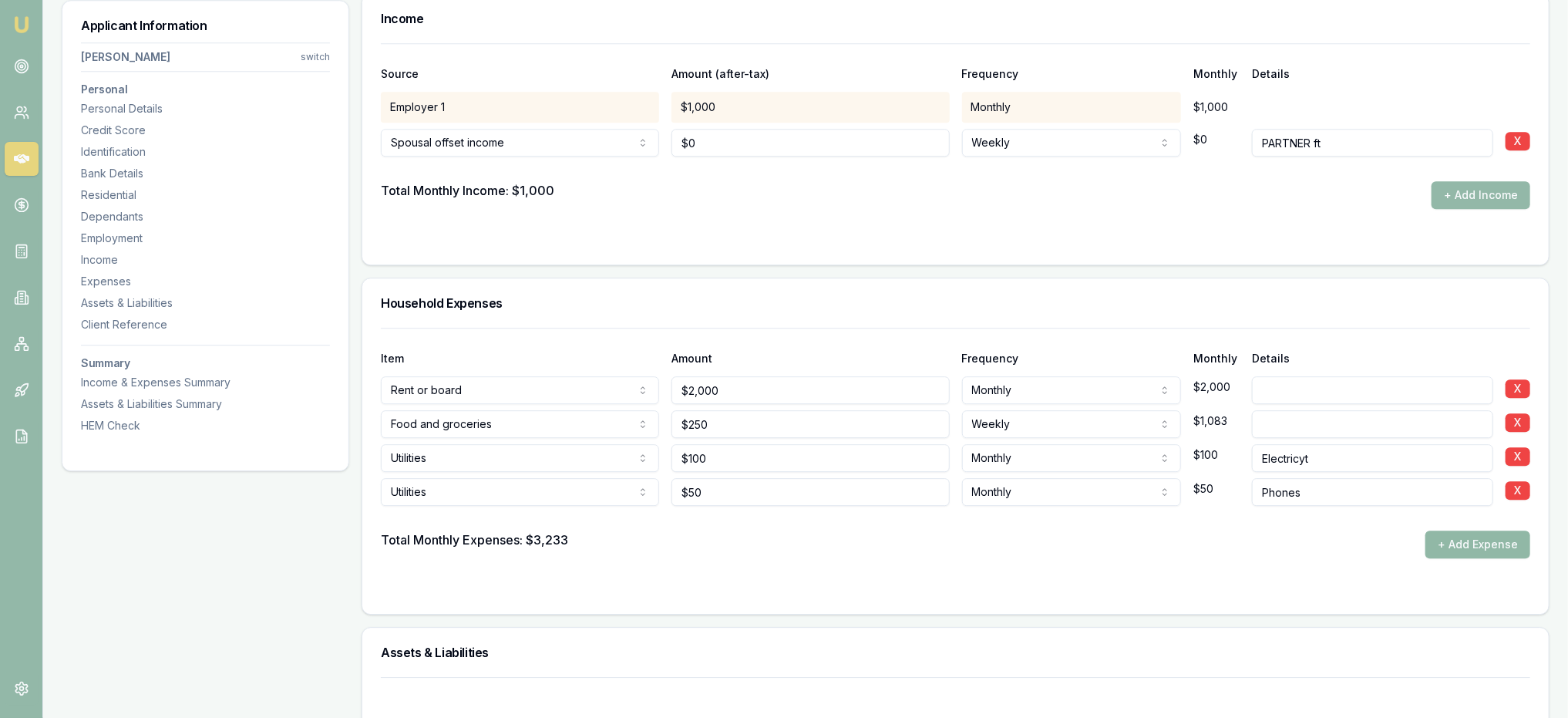
click at [1477, 541] on button "+ Add Expense" at bounding box center [1478, 544] width 105 height 28
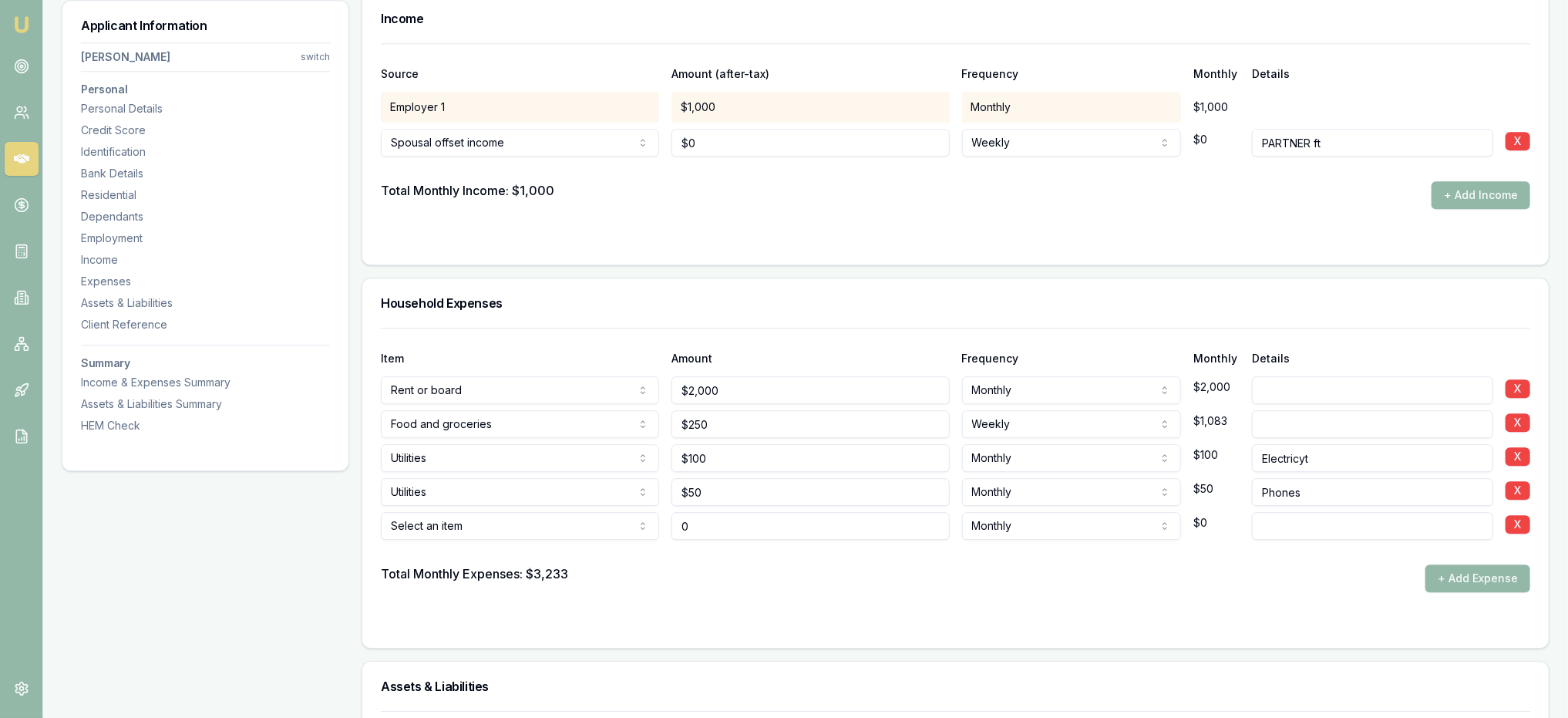
type input "$0"
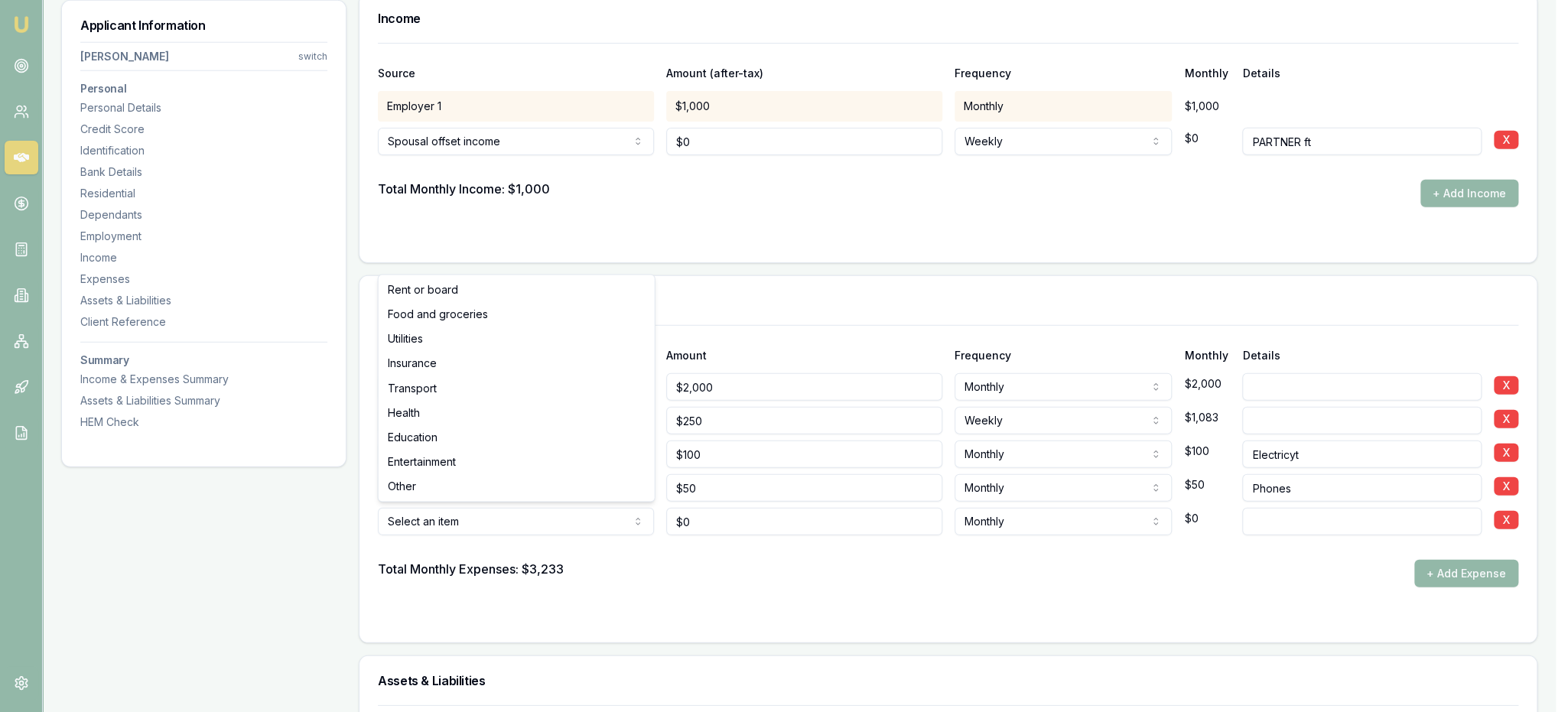
select select "UTILITIES"
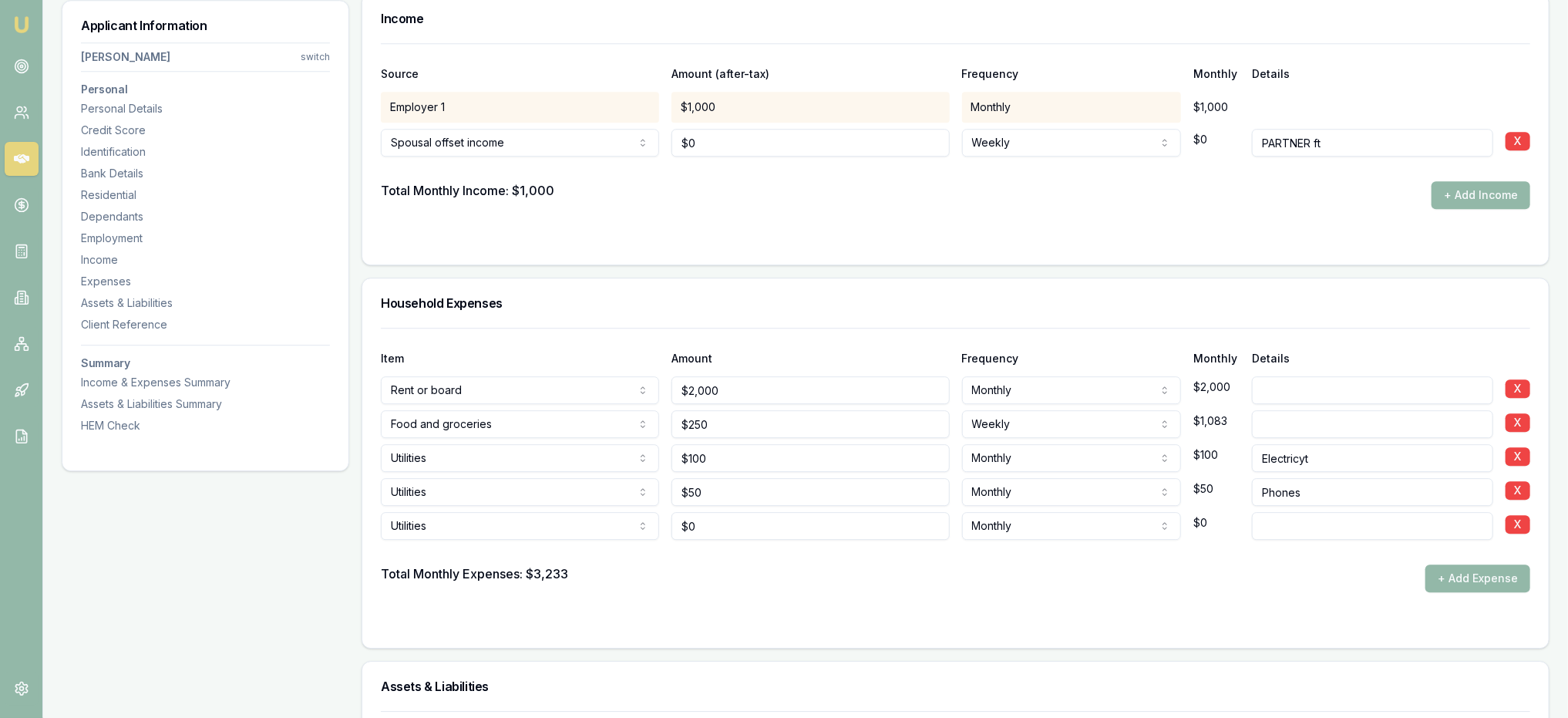
type input "0"
click at [735, 520] on input "0" at bounding box center [811, 526] width 278 height 28
type input "$100"
type input "streaming"
click at [1462, 582] on button "+ Add Expense" at bounding box center [1478, 579] width 105 height 28
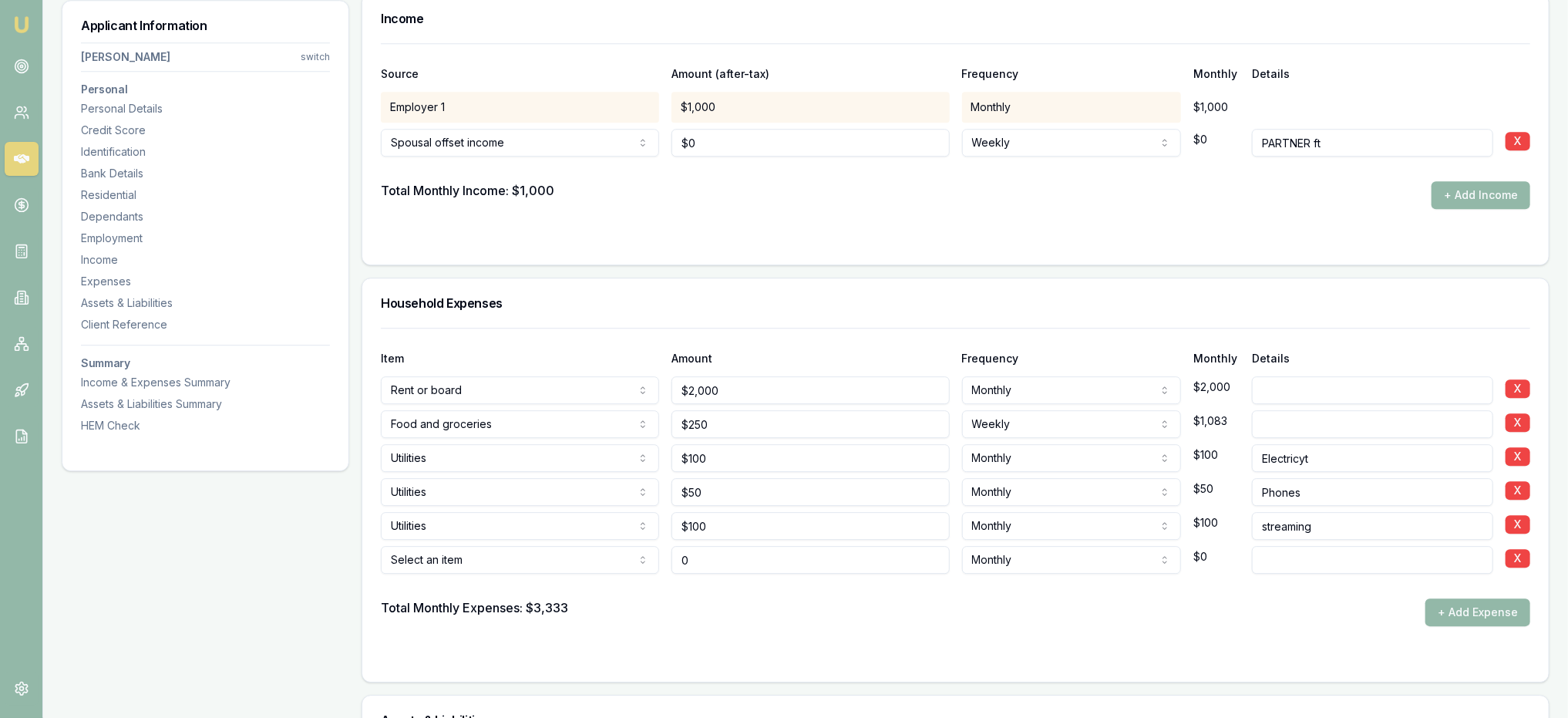
type input "$0"
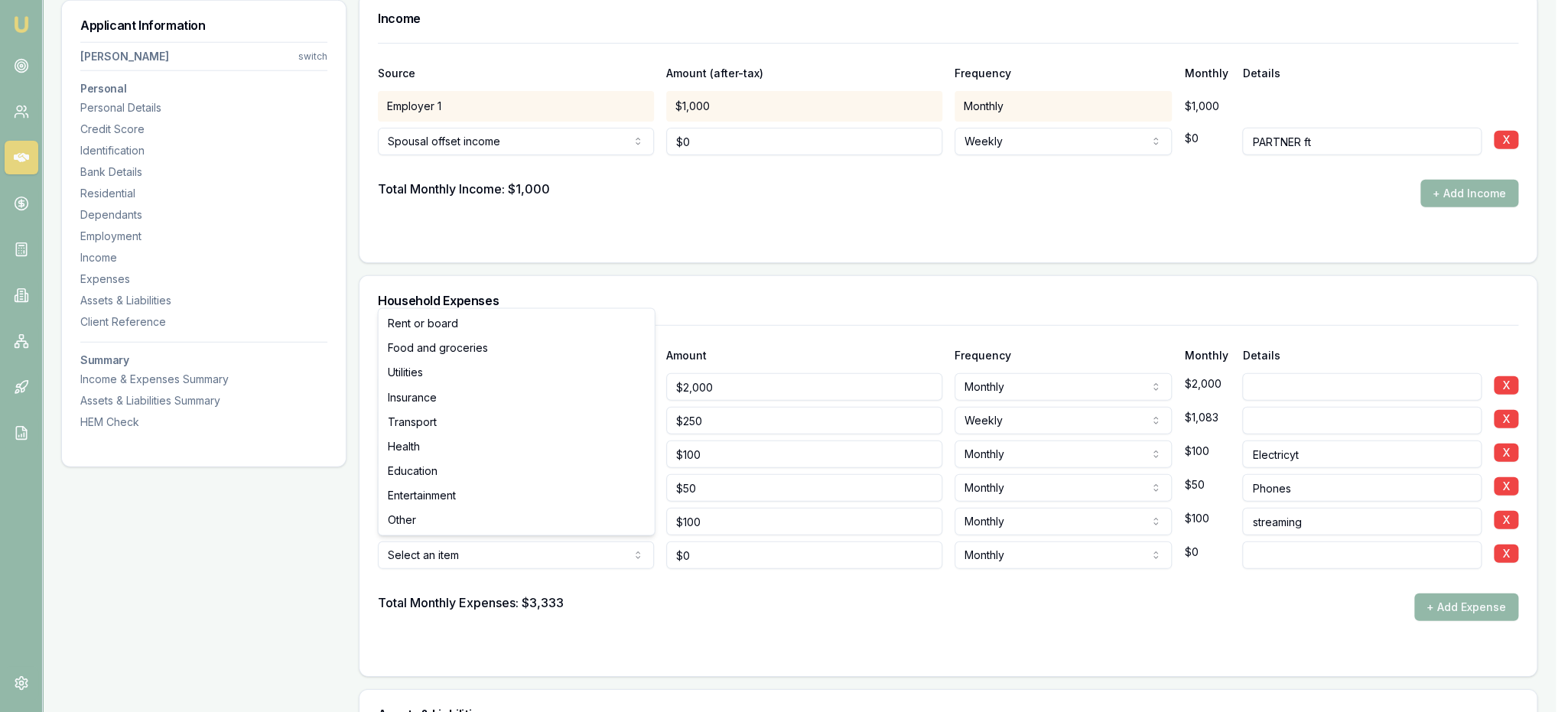
select select "TRANSPORT"
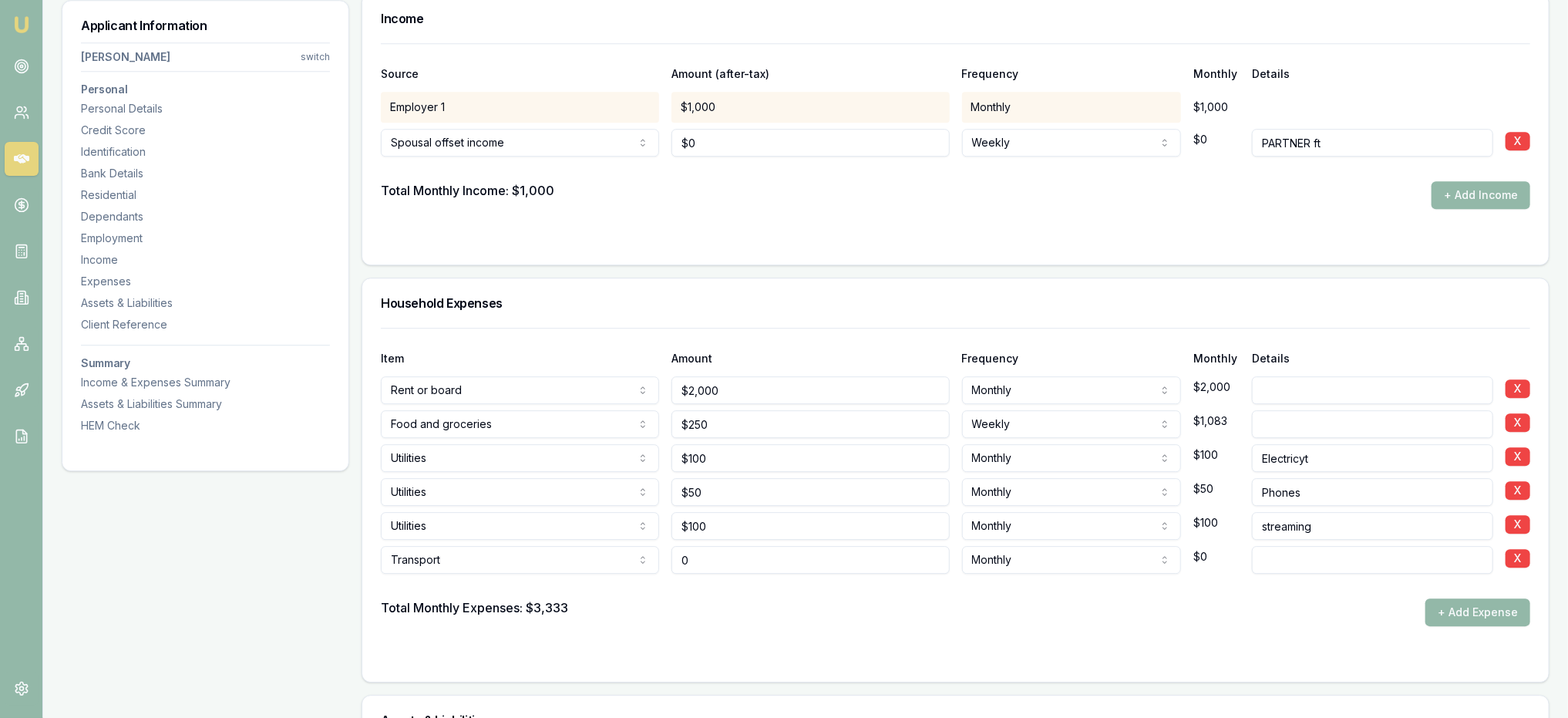
drag, startPoint x: 775, startPoint y: 562, endPoint x: 613, endPoint y: 557, distance: 162.1
click at [613, 557] on div "Transport Rent or board Food and groceries Utilities Insurance Transport Health…" at bounding box center [956, 557] width 1149 height 34
type input "$100"
type input "petrol"
drag, startPoint x: 776, startPoint y: 602, endPoint x: 786, endPoint y: 607, distance: 11.2
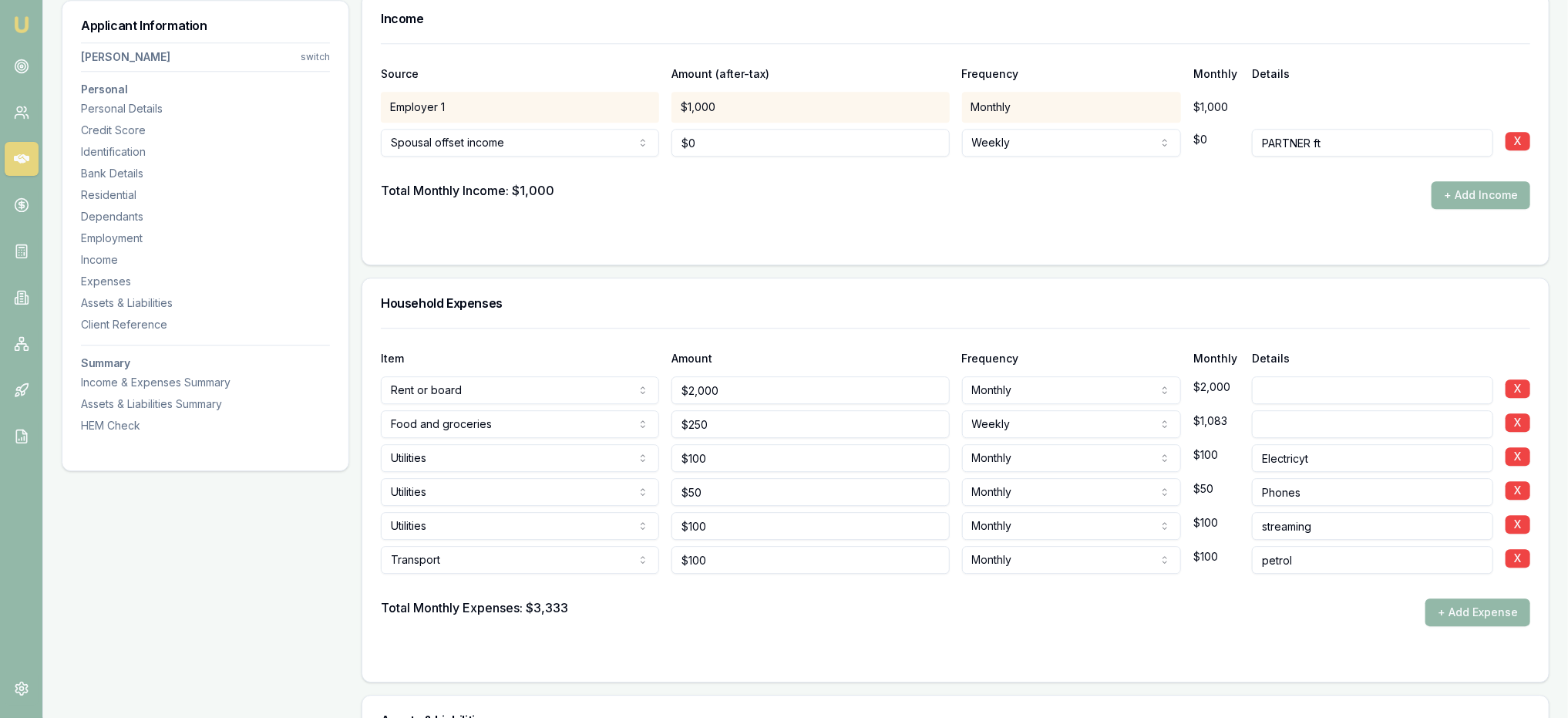
click at [778, 604] on div "Total Monthly Expenses: $3,333 + Add Expense" at bounding box center [956, 613] width 1149 height 28
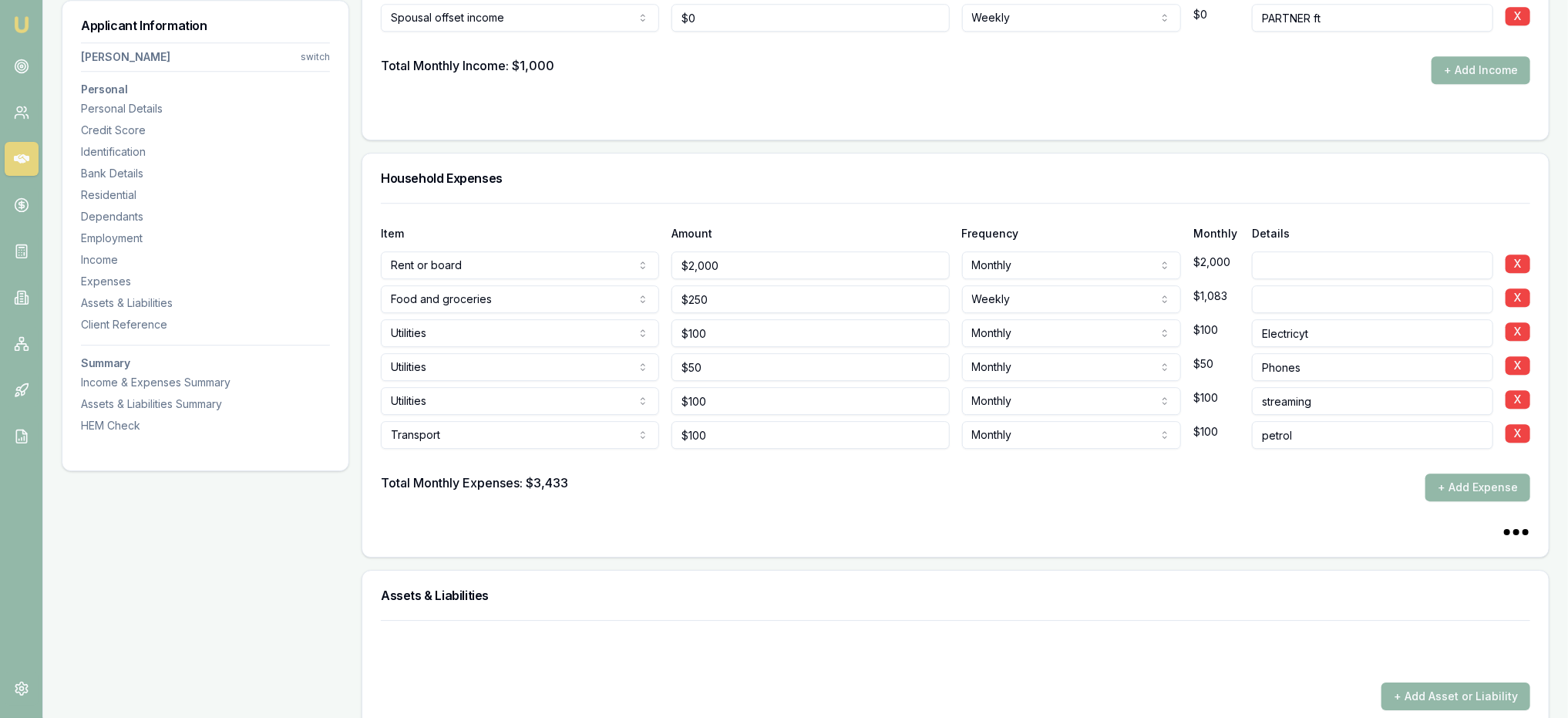
click at [1451, 621] on div "+ Add Asset or Liability" at bounding box center [956, 665] width 1149 height 90
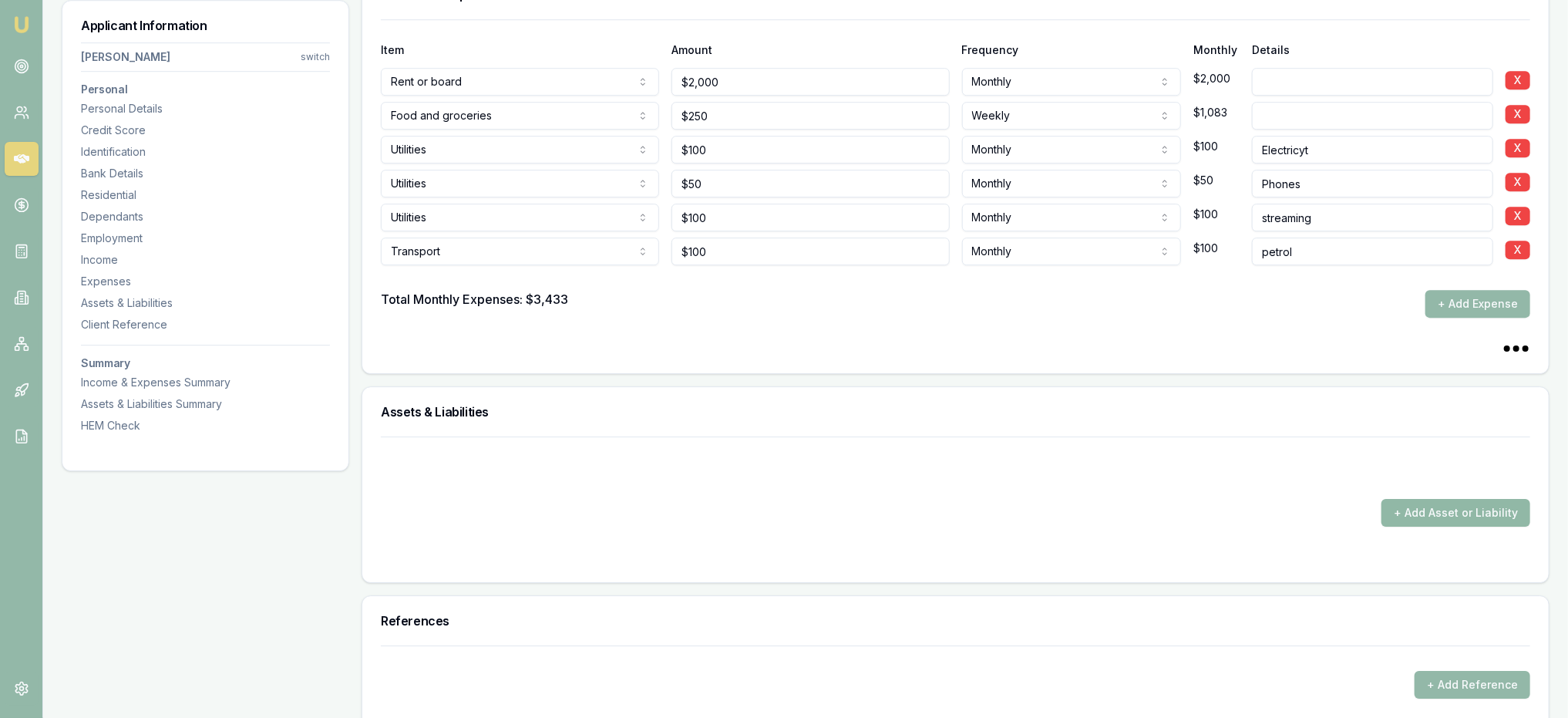
click at [1459, 520] on button "+ Add Asset or Liability" at bounding box center [1456, 513] width 149 height 28
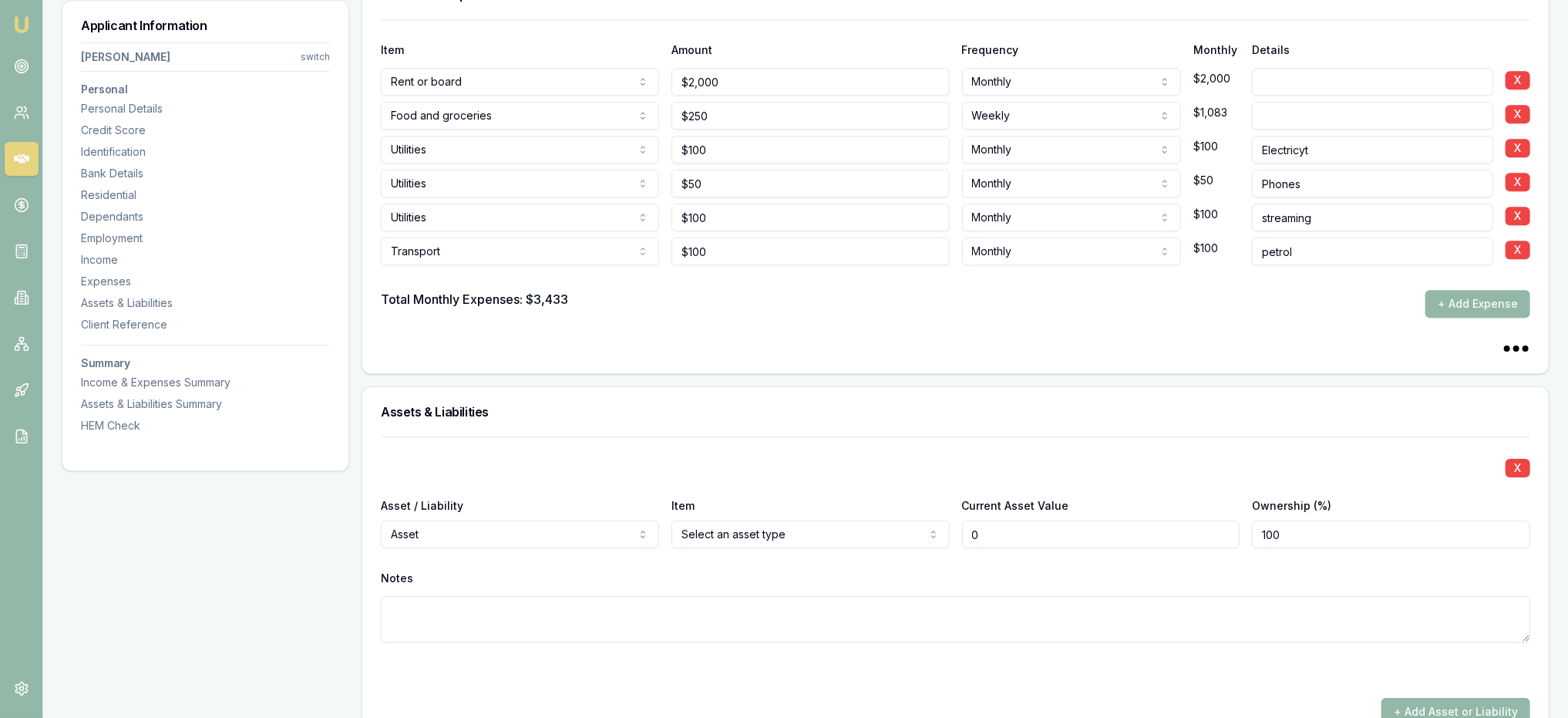
type input "$0"
click at [1449, 513] on div "Ownership (%) 100" at bounding box center [1391, 522] width 278 height 53
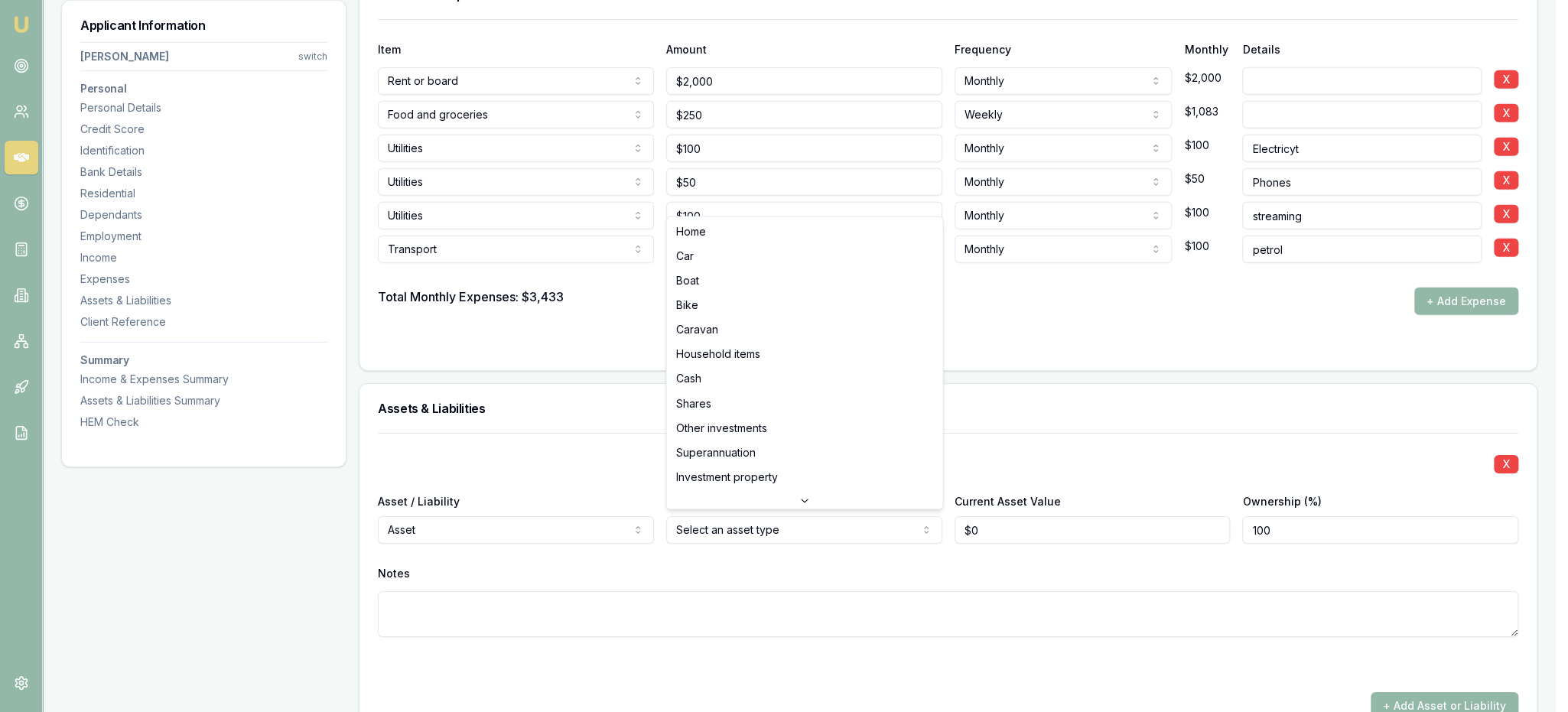
select select "CAR"
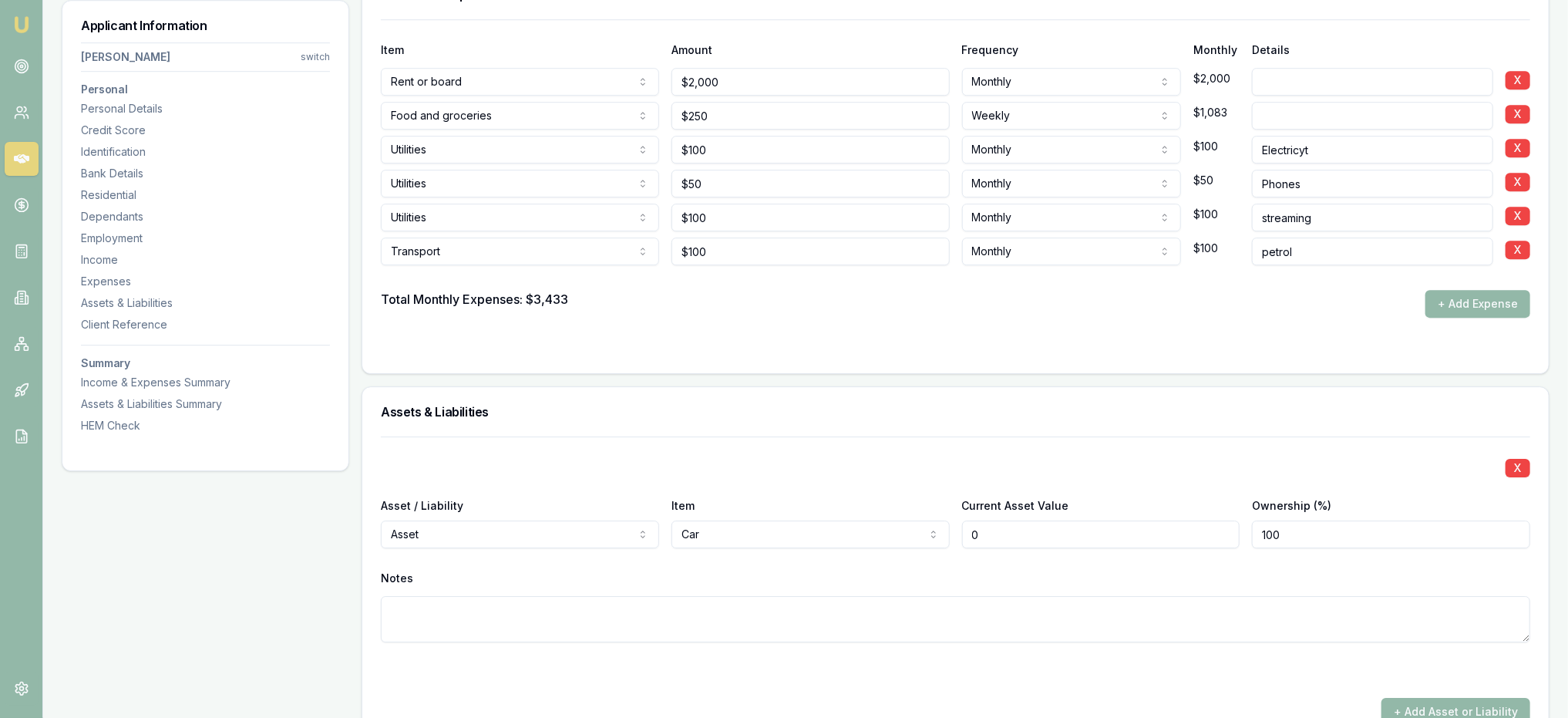
drag, startPoint x: 996, startPoint y: 535, endPoint x: 959, endPoint y: 530, distance: 37.3
click at [959, 532] on div "Asset / Liability Asset Asset Liability Item Car Home Car Boat Bike Caravan Hou…" at bounding box center [956, 522] width 1149 height 53
type input "$1,000"
click at [952, 555] on div "X Asset / Liability Asset Asset Liability Item Car Home Car Boat Bike Caravan H…" at bounding box center [956, 558] width 1149 height 243
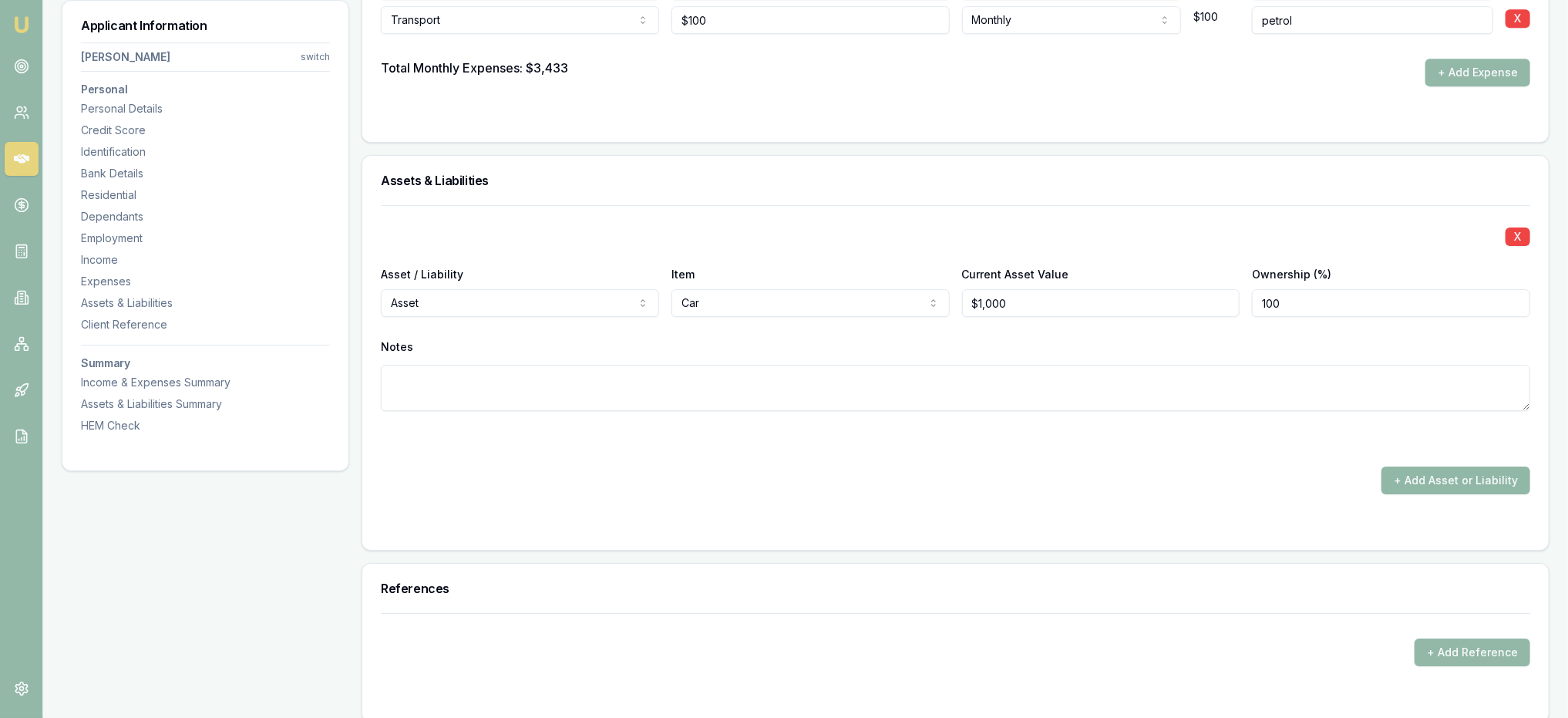
click at [1437, 471] on button "+ Add Asset or Liability" at bounding box center [1456, 481] width 149 height 28
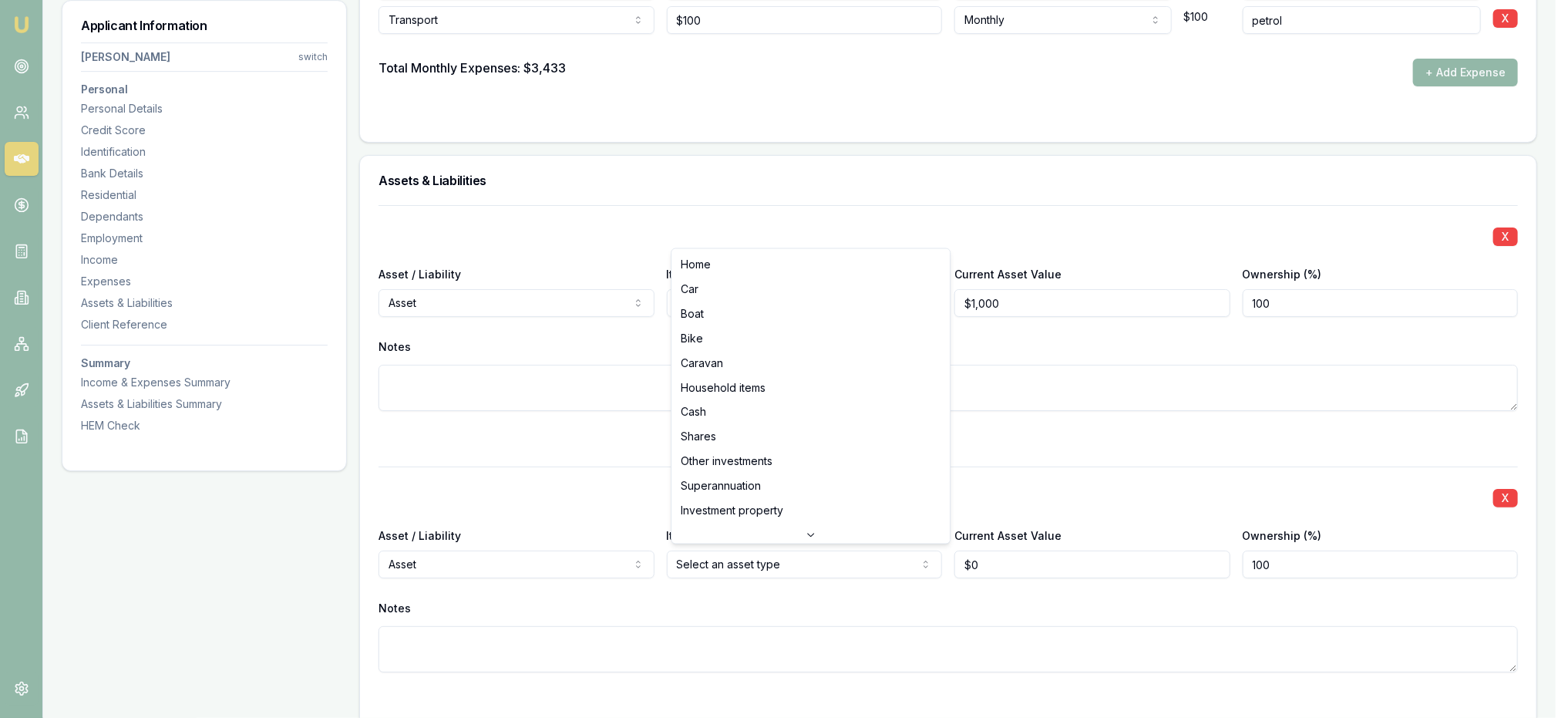
type input "$0"
select select "HOUSEHOLD_ITEMS"
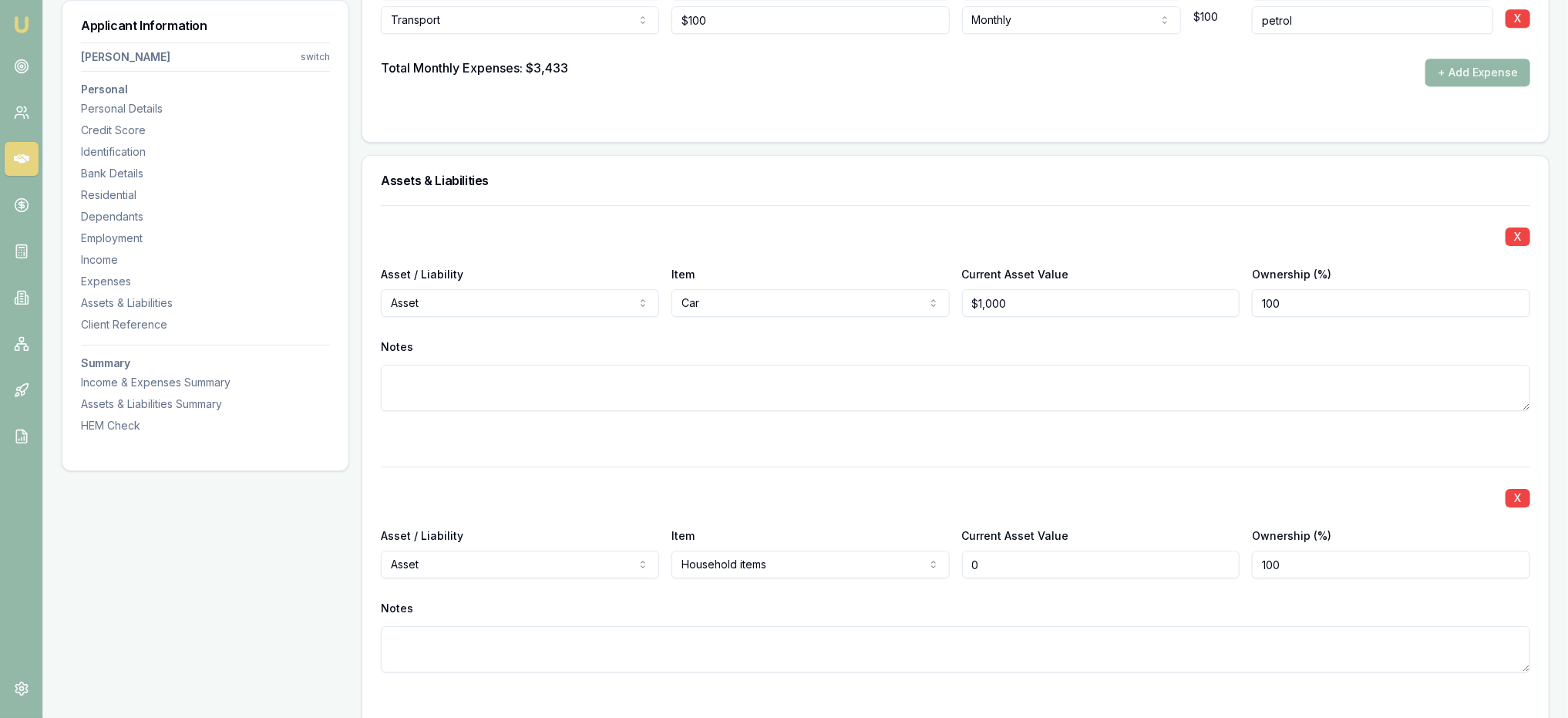
drag, startPoint x: 853, startPoint y: 561, endPoint x: 828, endPoint y: 561, distance: 25.0
click at [828, 561] on div "Asset / Liability Asset Asset Liability Item Household items Home Car Boat Bike…" at bounding box center [956, 552] width 1149 height 53
type input "$2,000"
click at [927, 602] on div "Notes" at bounding box center [956, 608] width 1149 height 23
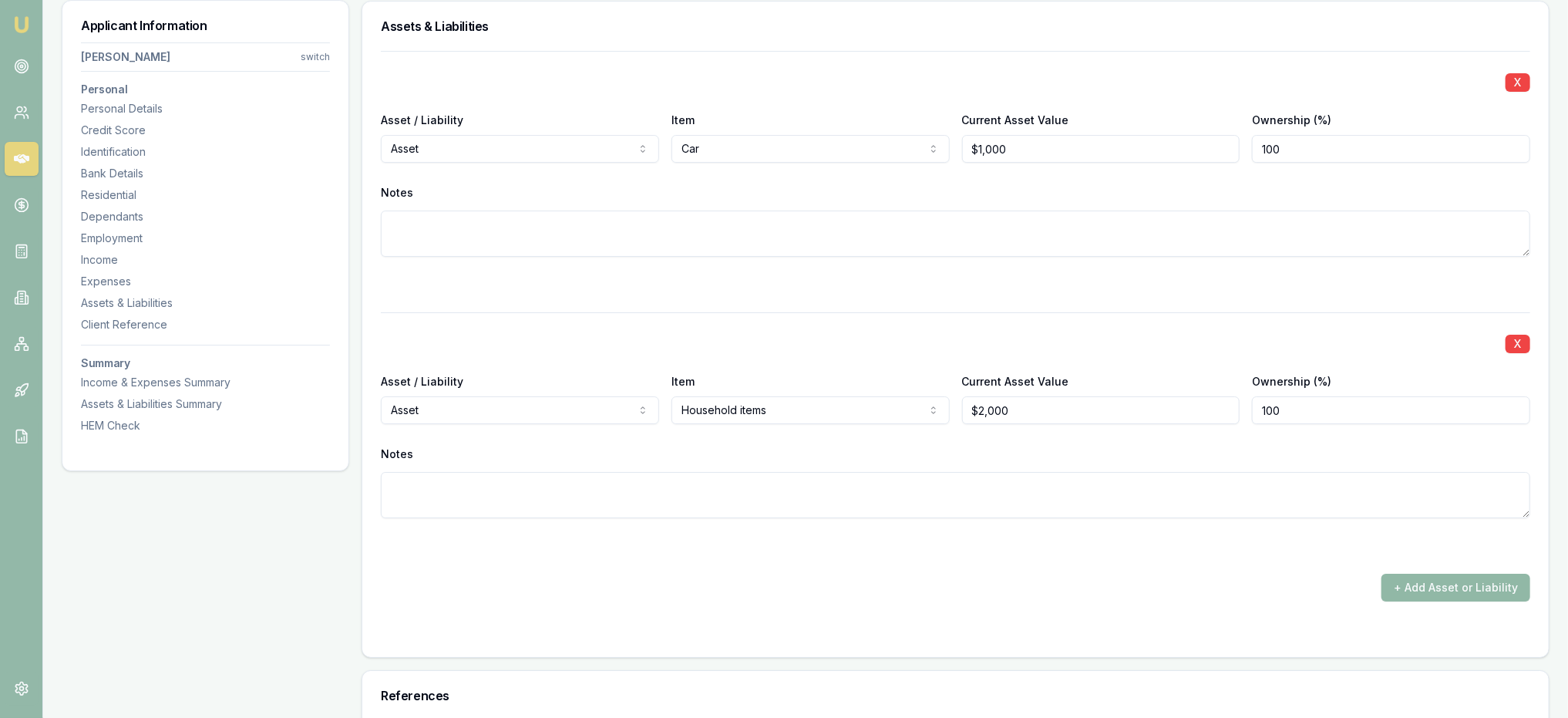
click at [1463, 588] on button "+ Add Asset or Liability" at bounding box center [1456, 588] width 149 height 28
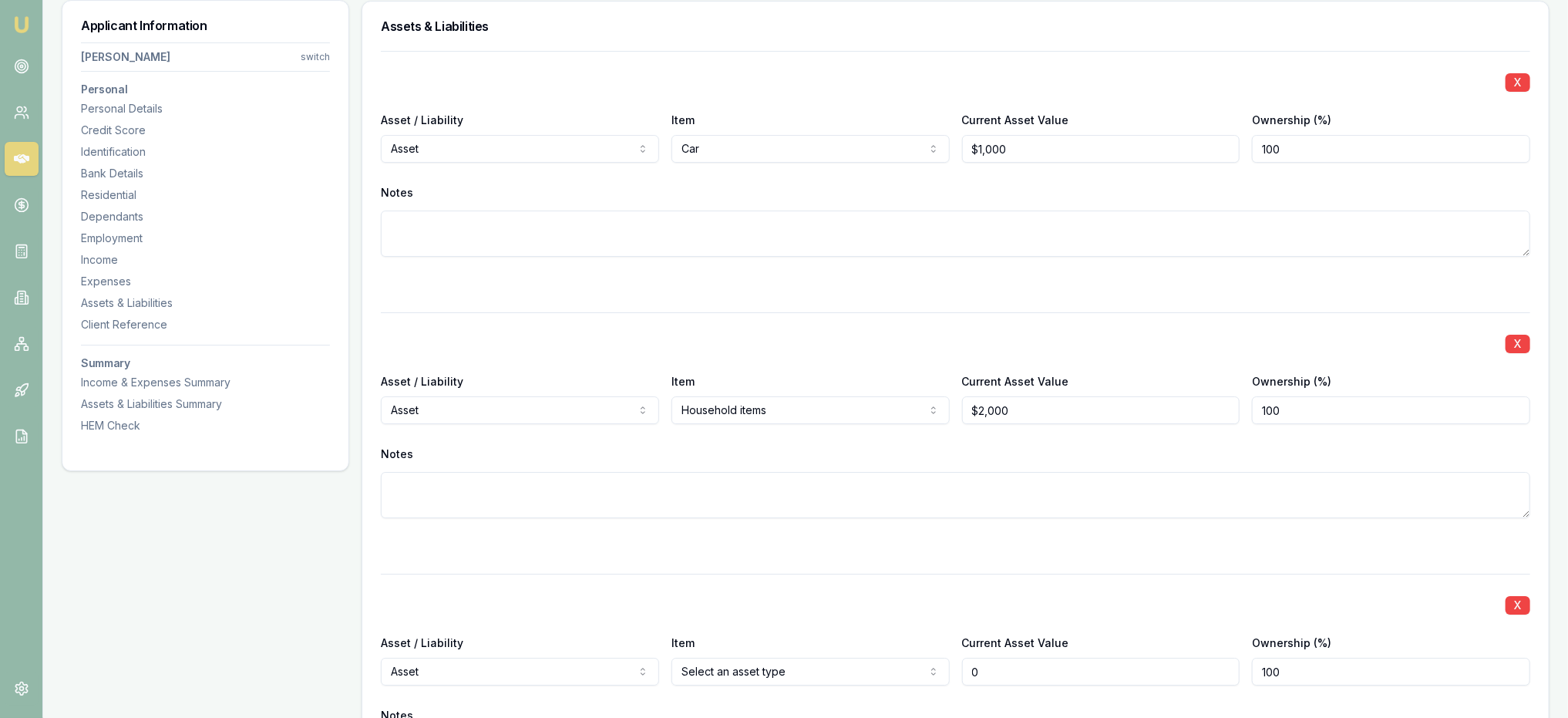
scroll to position [3784, 0]
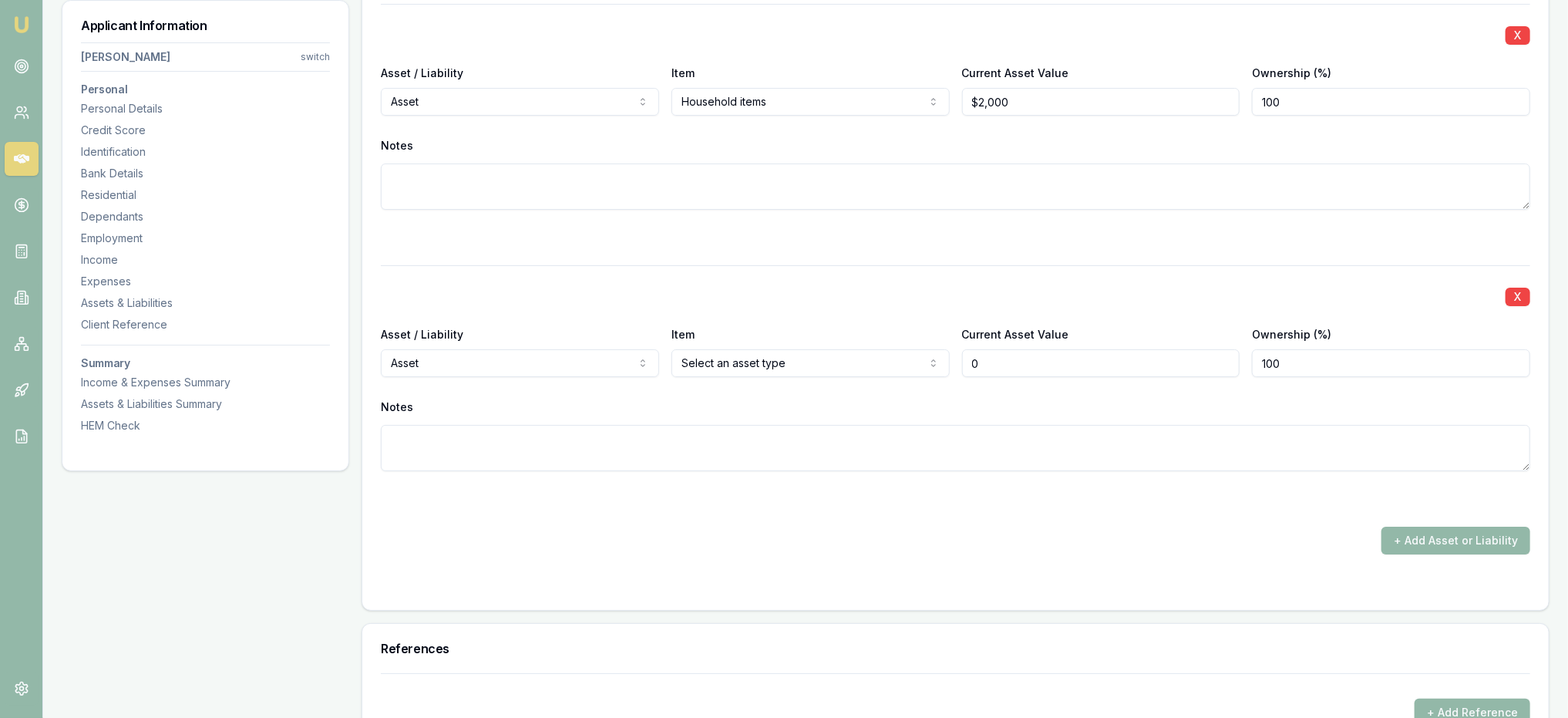
type input "$0"
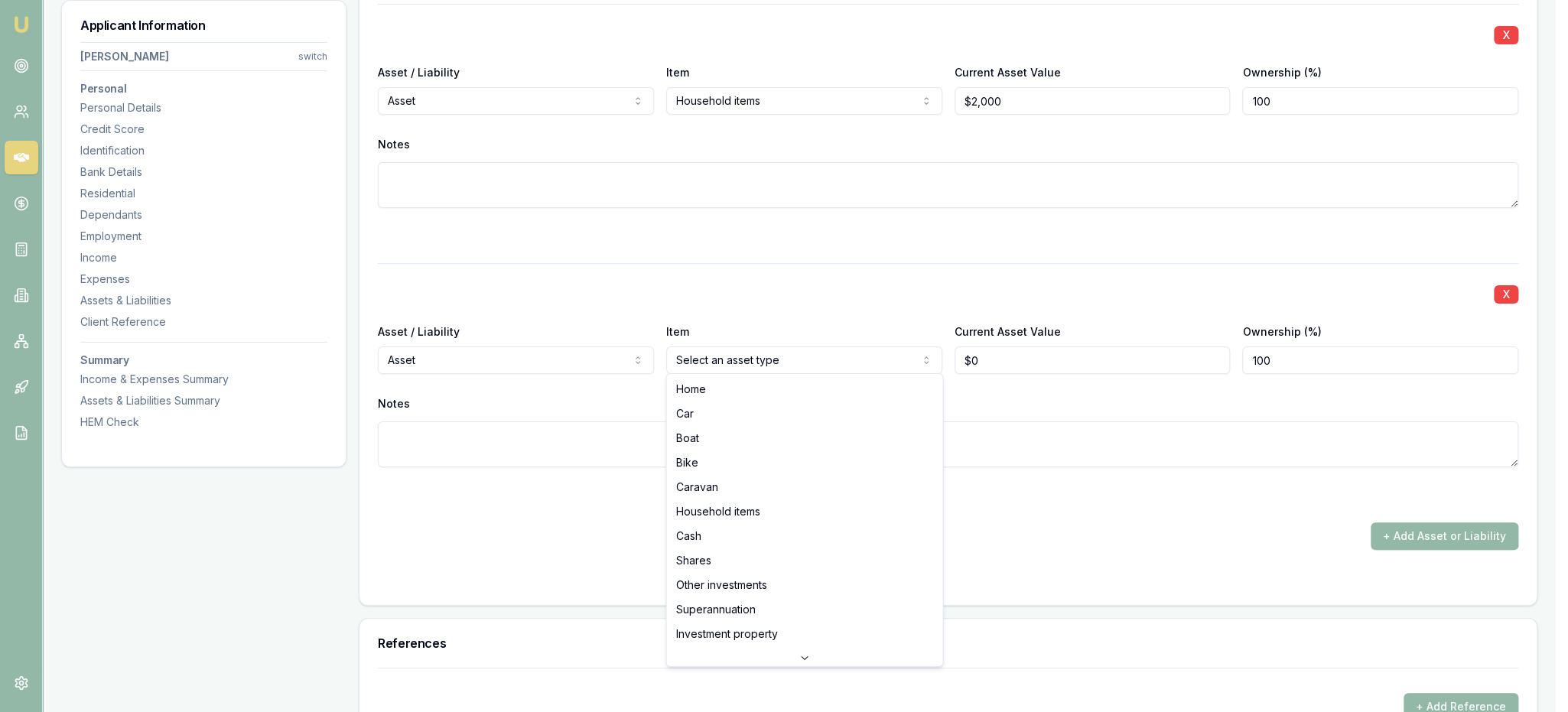
select select "SUPERANNUATION"
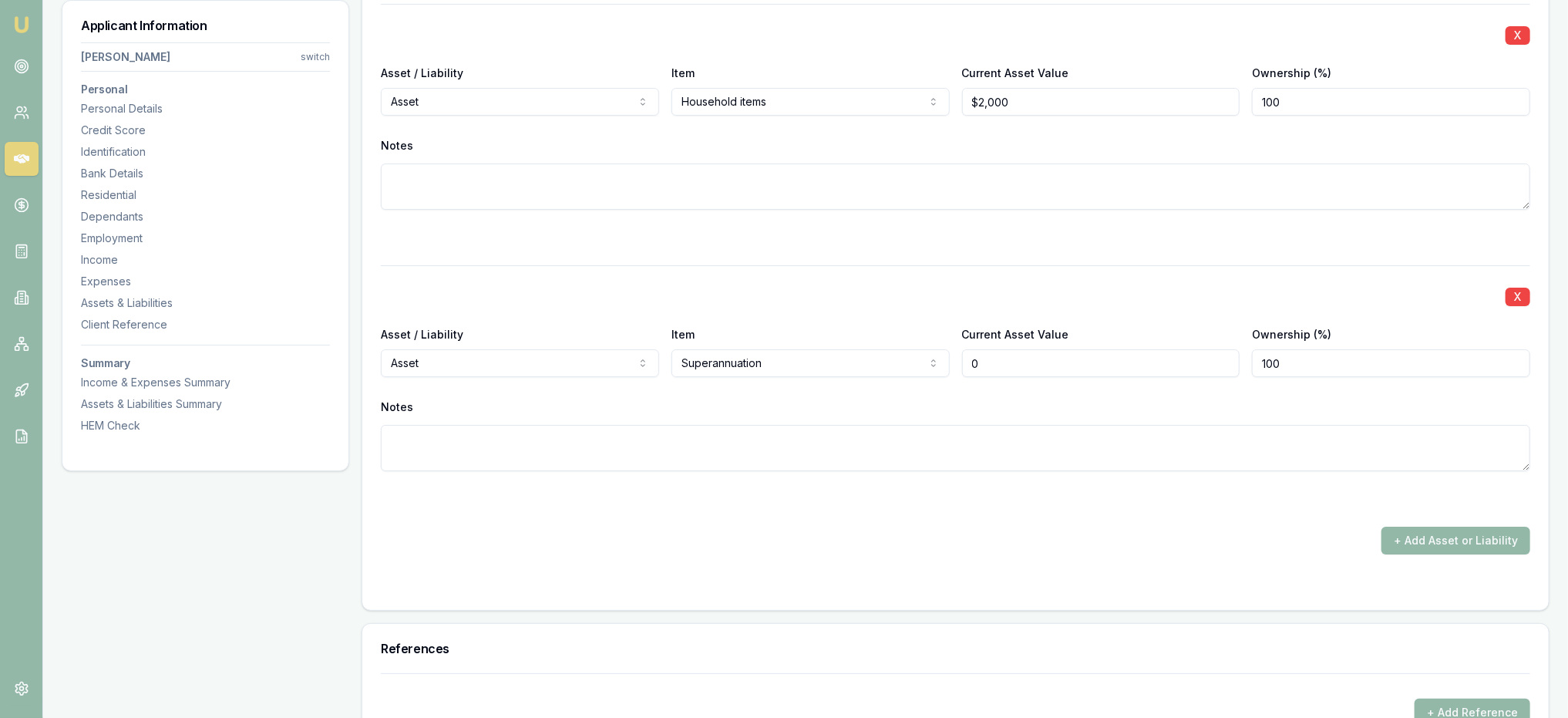
drag, startPoint x: 1003, startPoint y: 364, endPoint x: 921, endPoint y: 363, distance: 82.0
click at [921, 363] on div "Asset / Liability Asset Asset Liability Item Superannuation Home Car Boat Bike …" at bounding box center [956, 351] width 1149 height 53
type input "$250,000"
click at [1249, 545] on div "+ Add Asset or Liability" at bounding box center [956, 541] width 1149 height 28
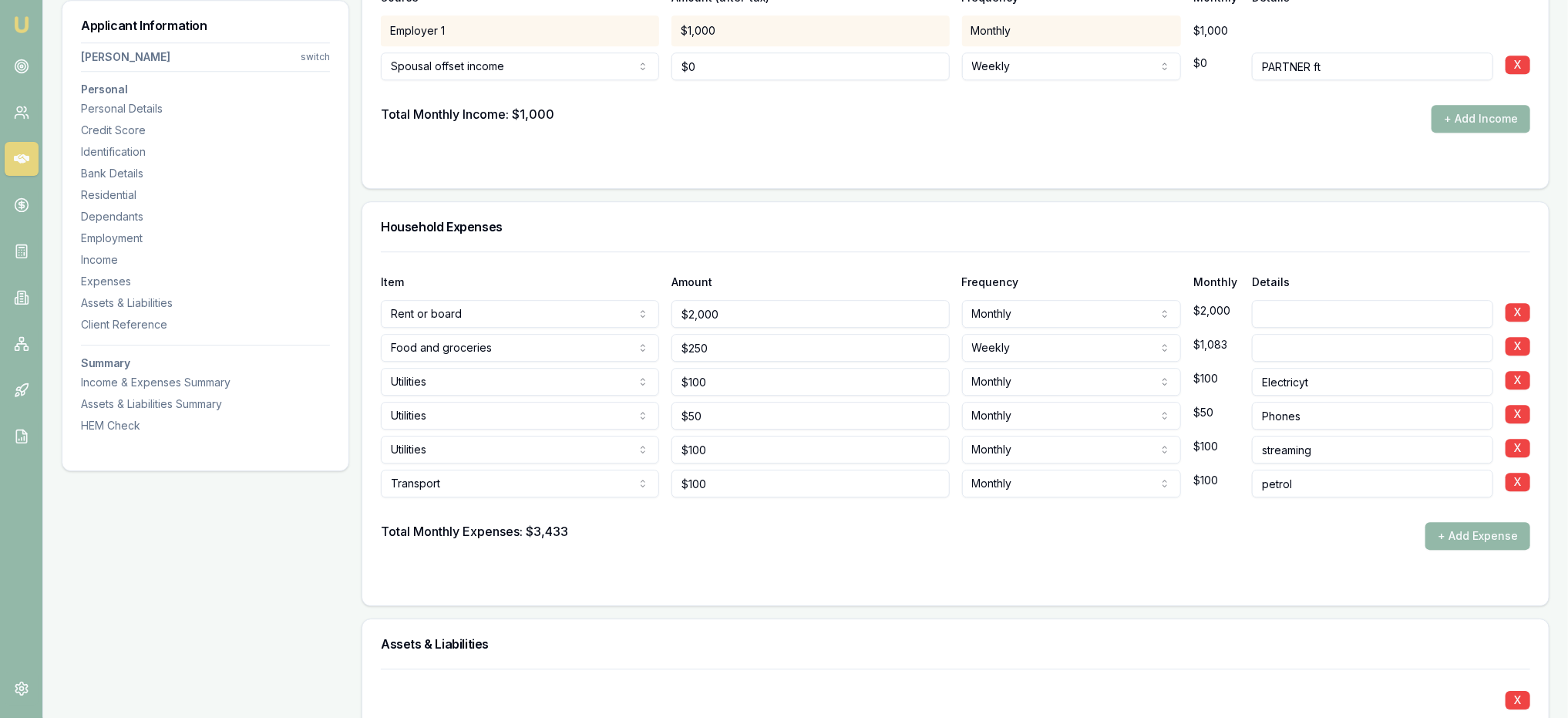
scroll to position [2858, 0]
click at [1470, 536] on button "+ Add Expense" at bounding box center [1478, 535] width 105 height 28
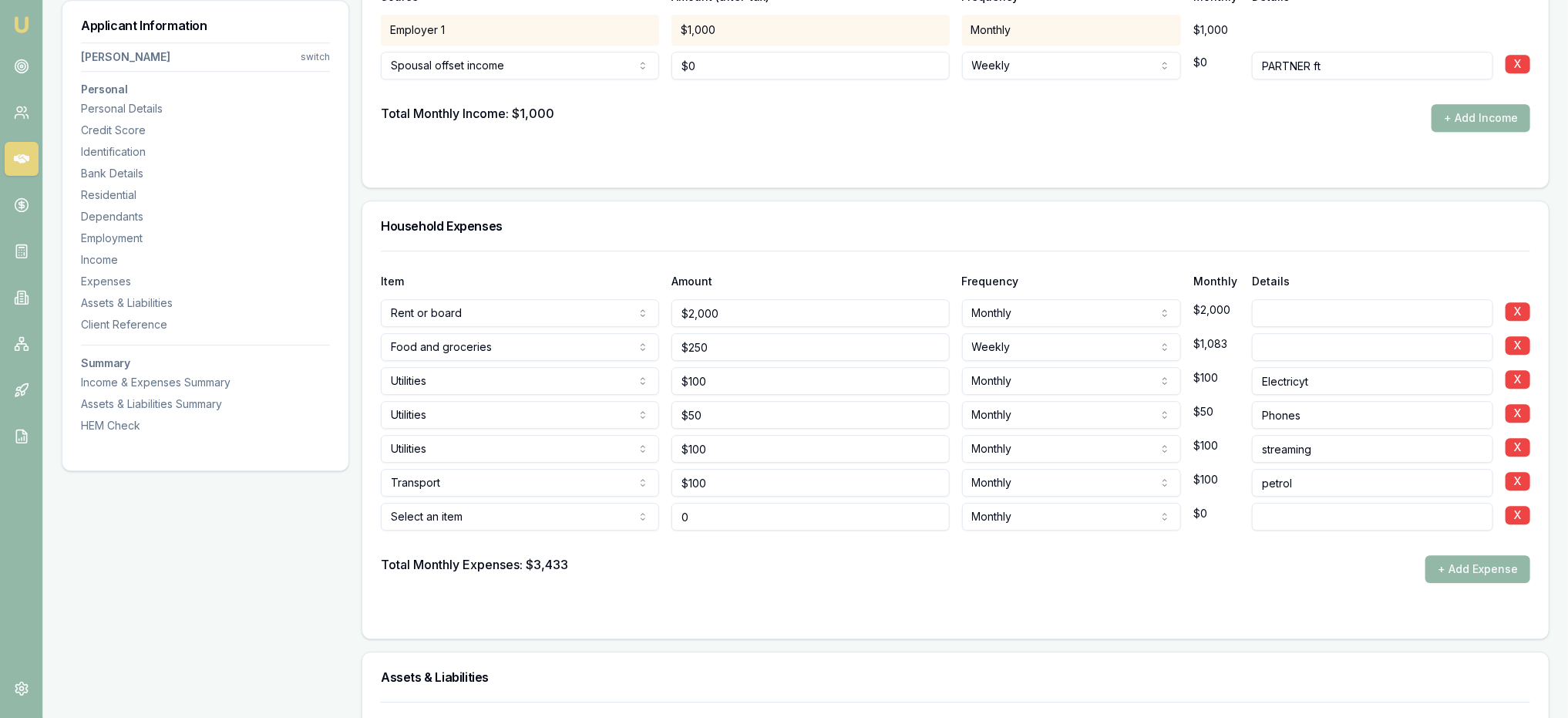
type input "$0"
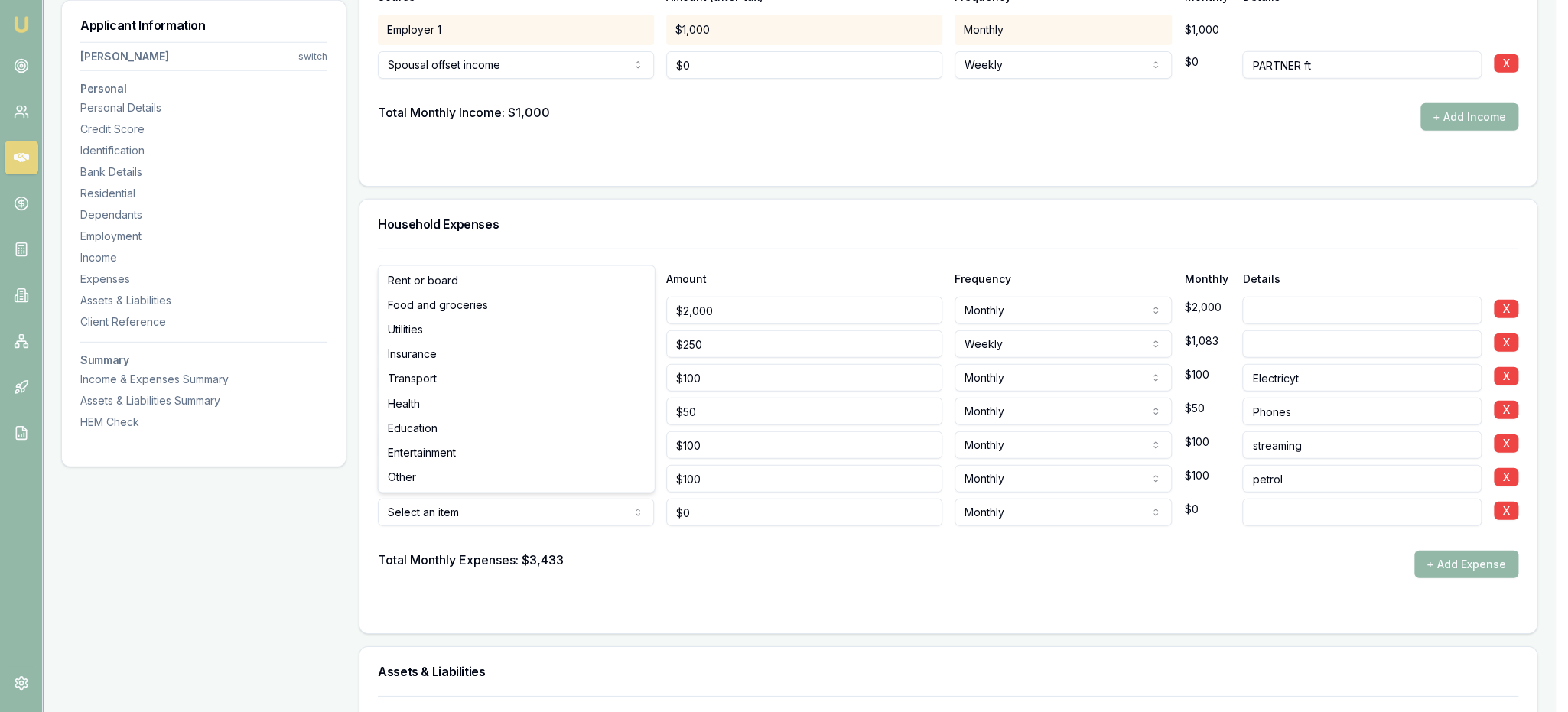
select select "UTILITIES"
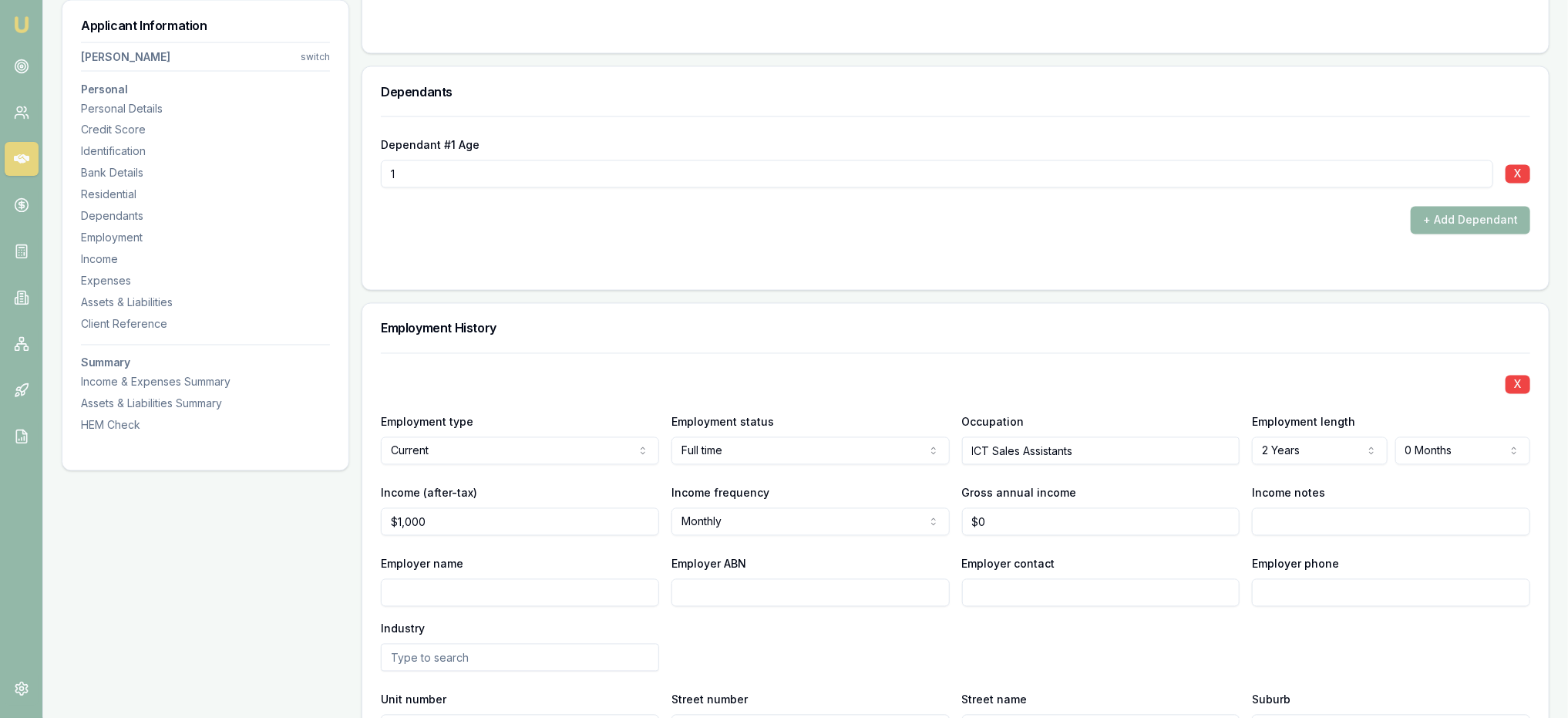
scroll to position [1933, 0]
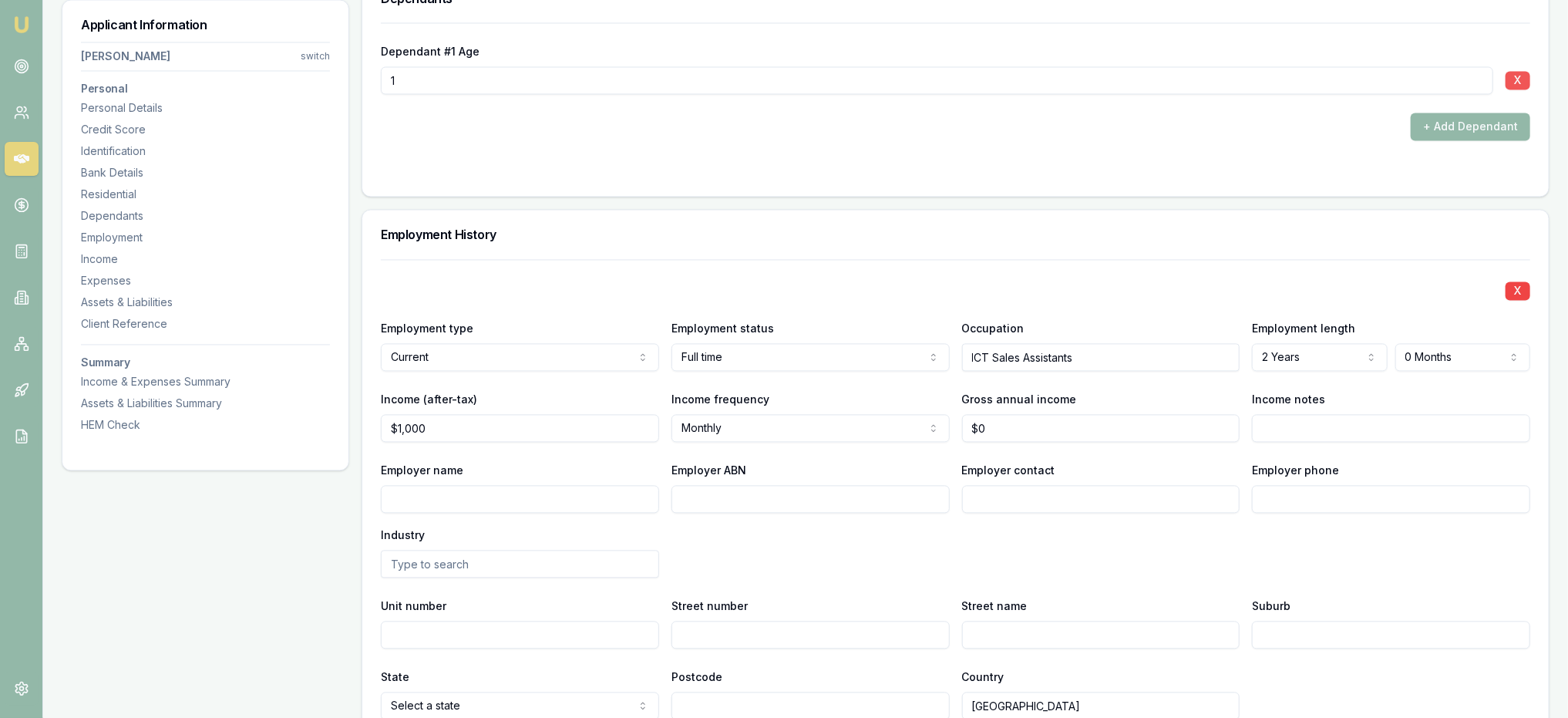
click at [1526, 79] on button "X" at bounding box center [1517, 80] width 25 height 19
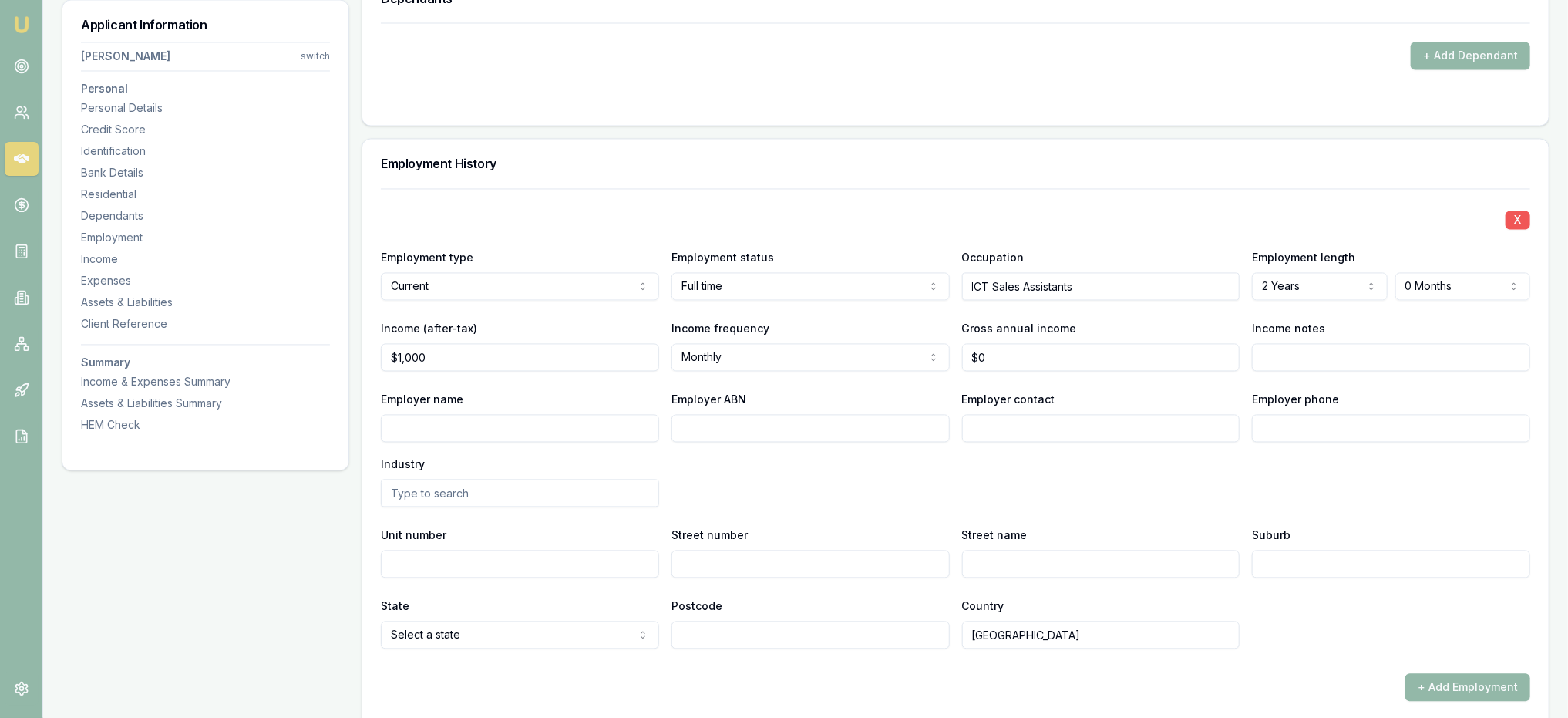
click at [1523, 212] on button "X" at bounding box center [1517, 220] width 25 height 19
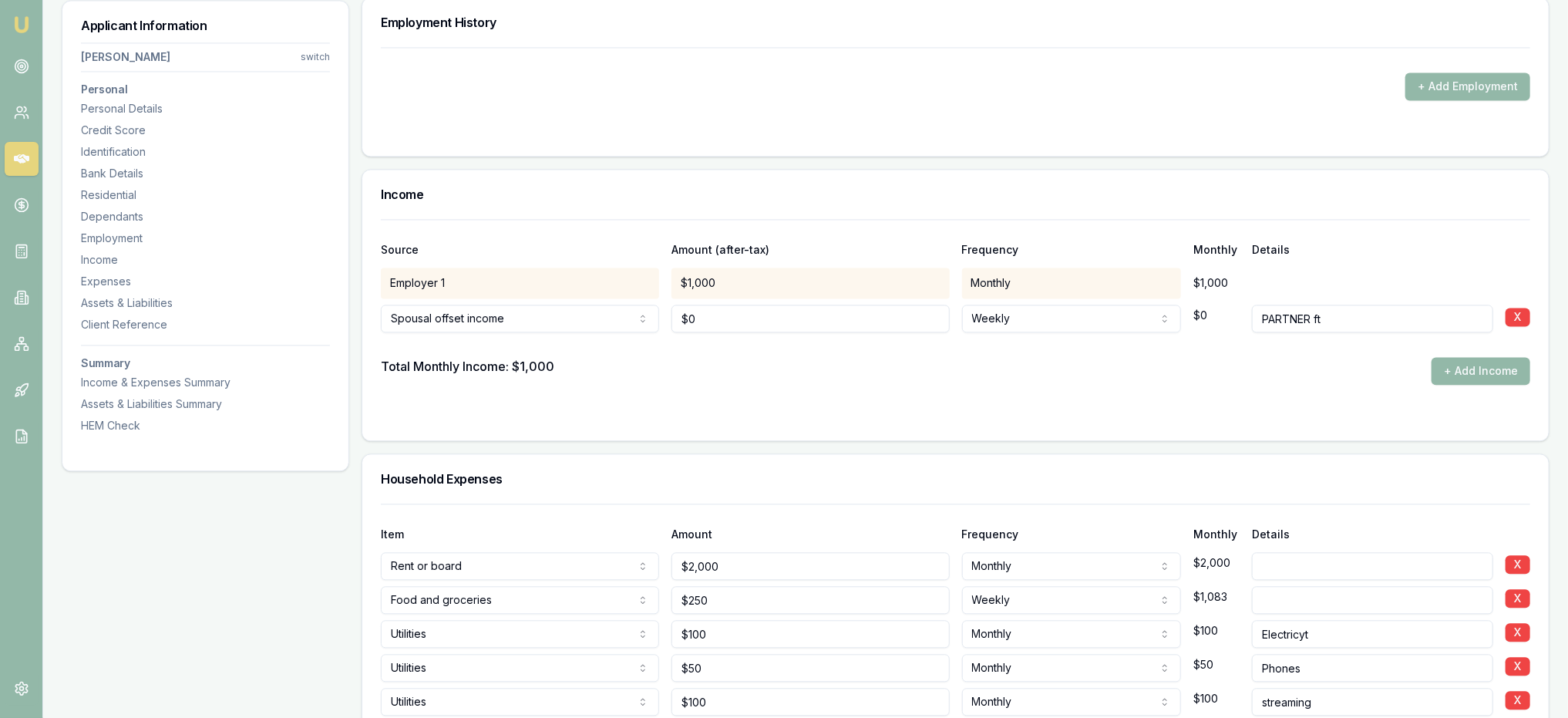
scroll to position [2164, 0]
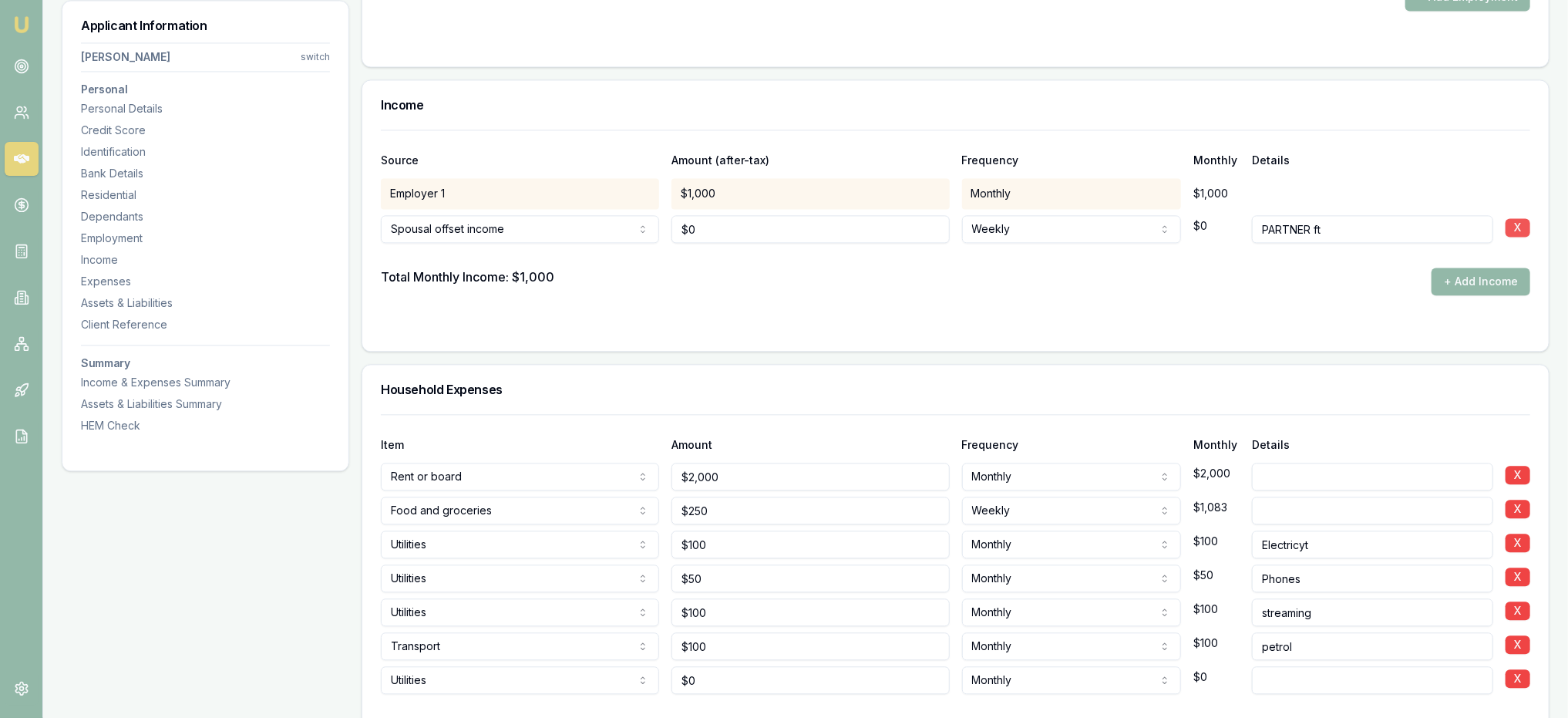
click at [1525, 221] on button "X" at bounding box center [1517, 227] width 25 height 19
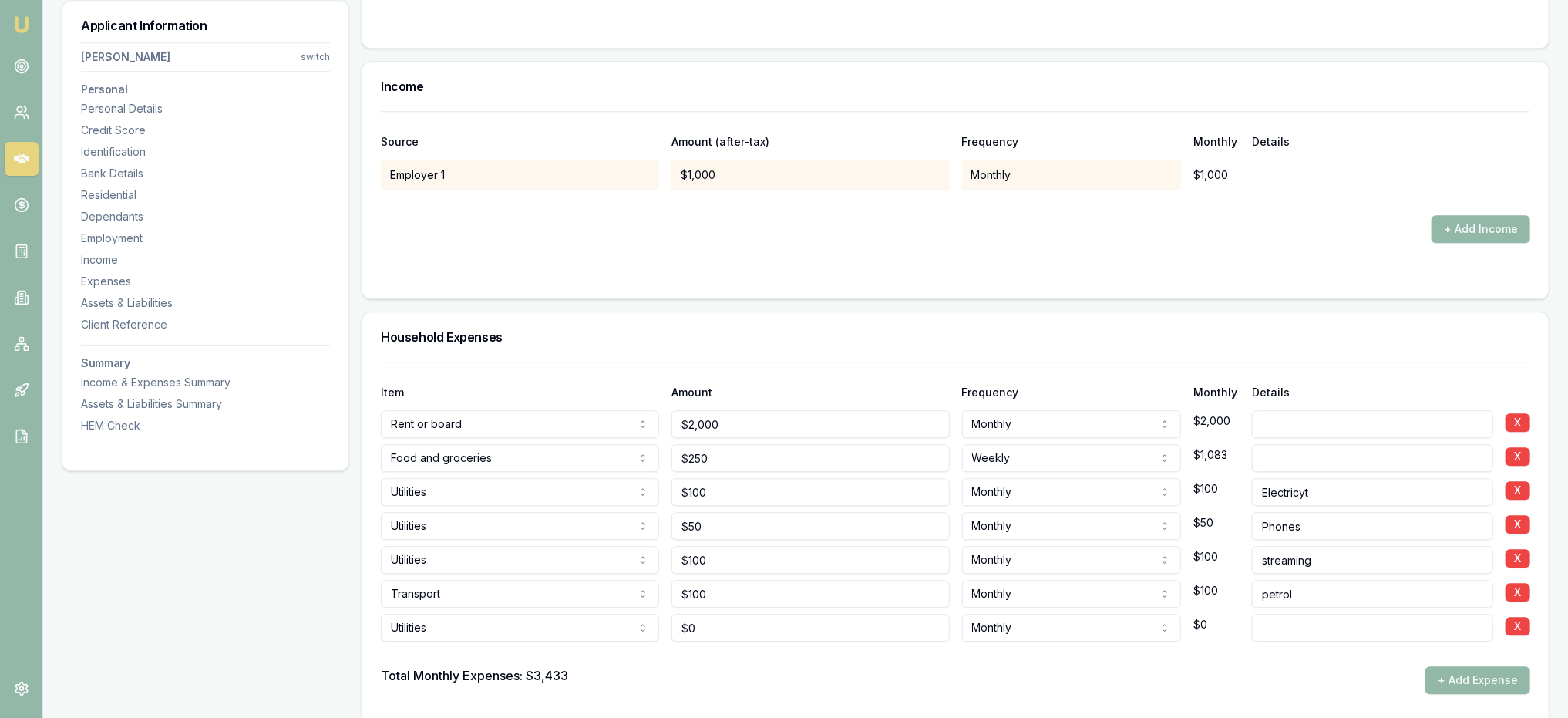
scroll to position [2782, 0]
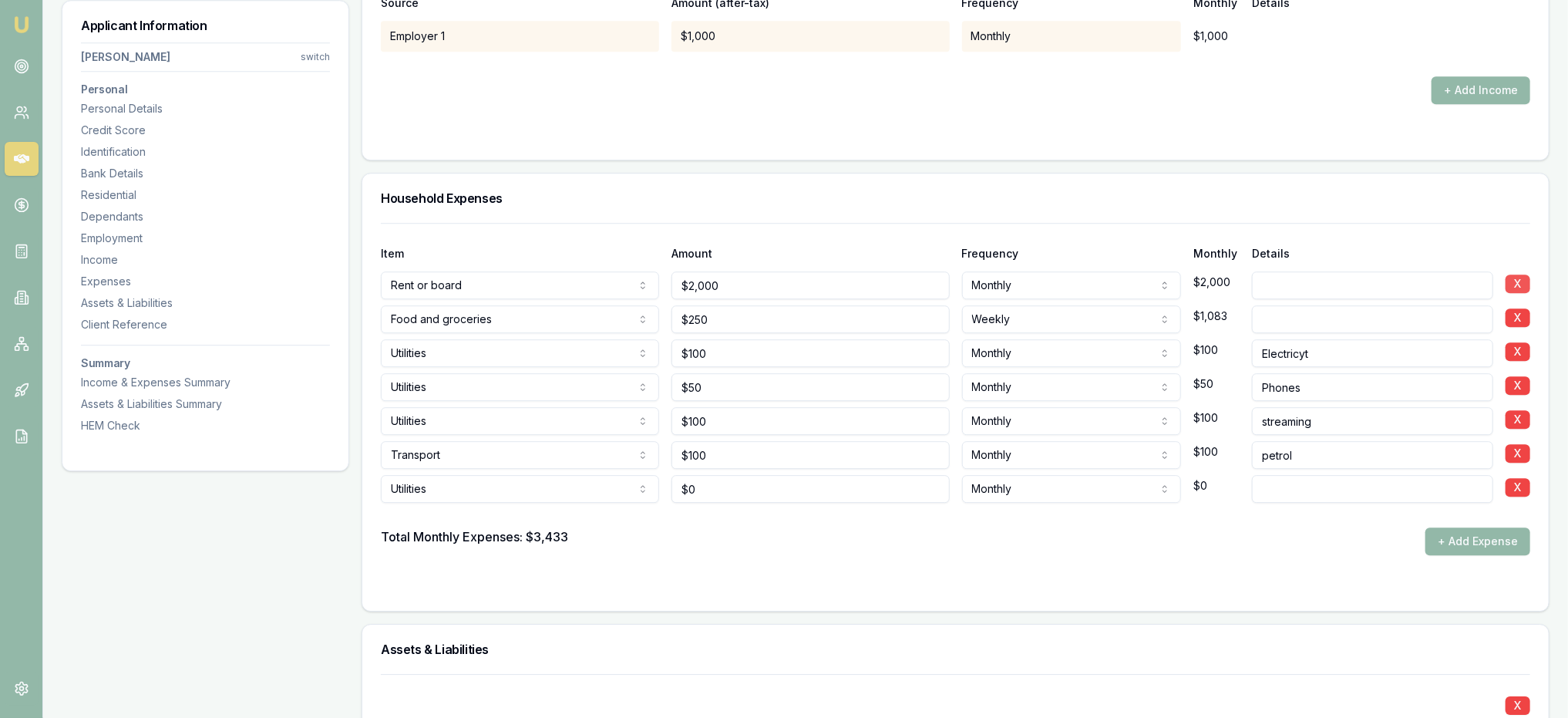
click at [1526, 280] on button "X" at bounding box center [1517, 284] width 25 height 19
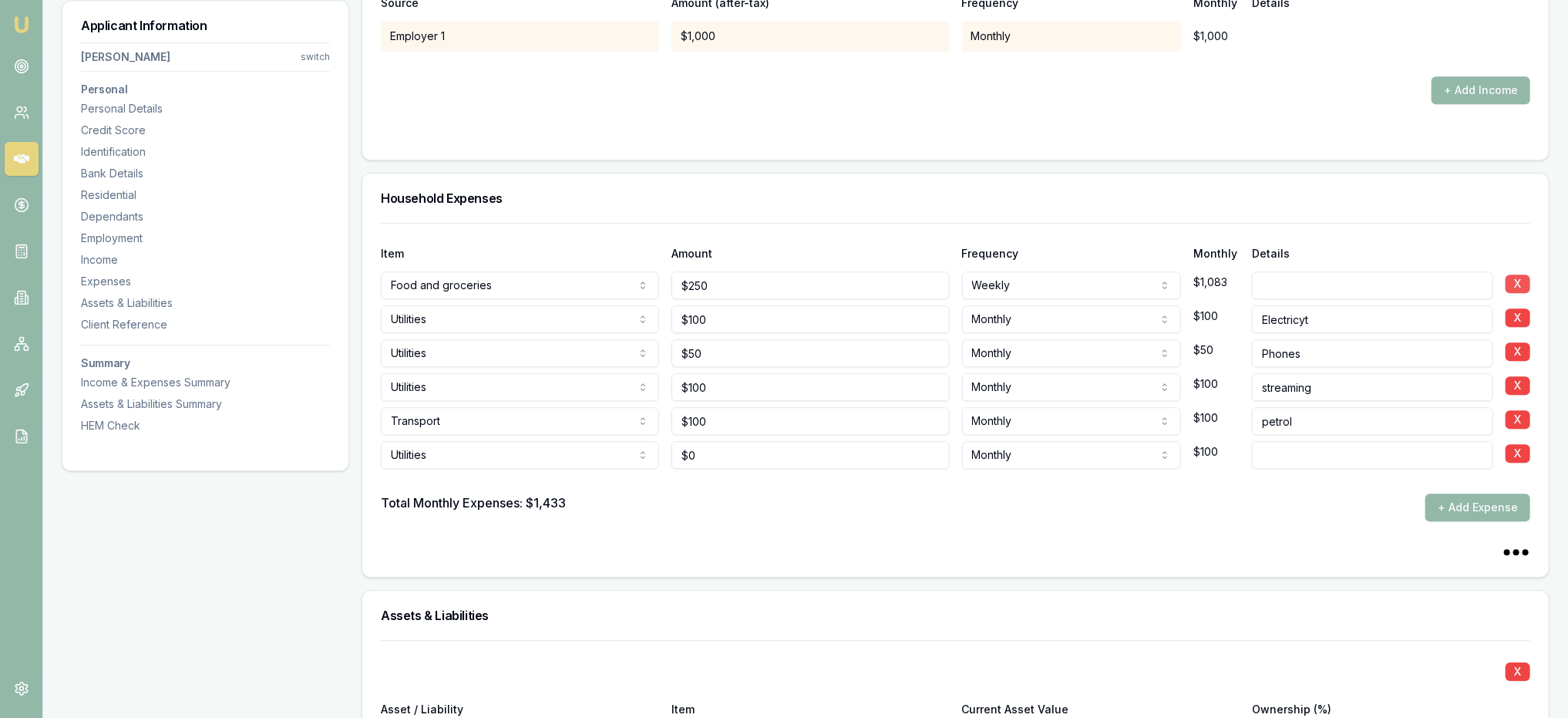
click at [1524, 279] on button "X" at bounding box center [1517, 284] width 25 height 19
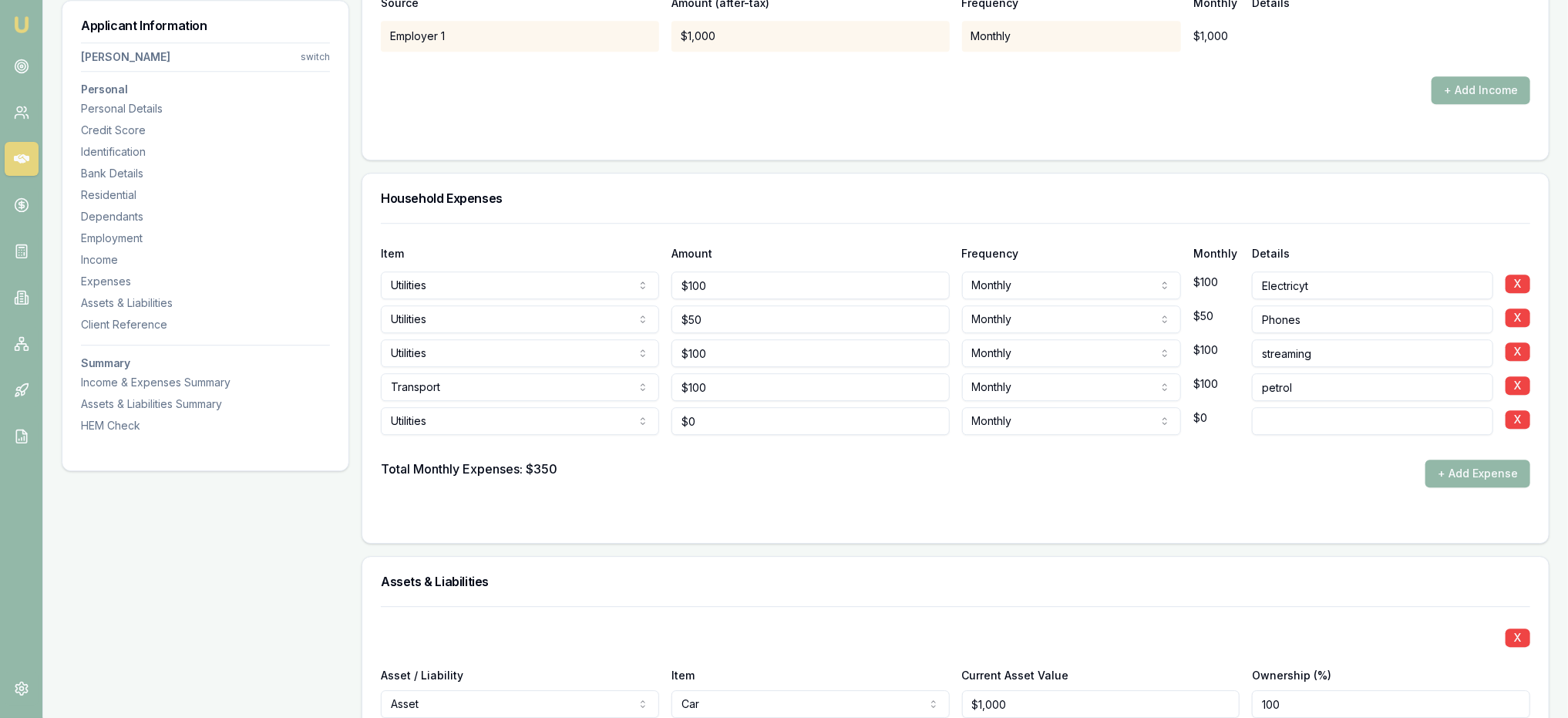
click at [1523, 279] on button "X" at bounding box center [1517, 284] width 25 height 19
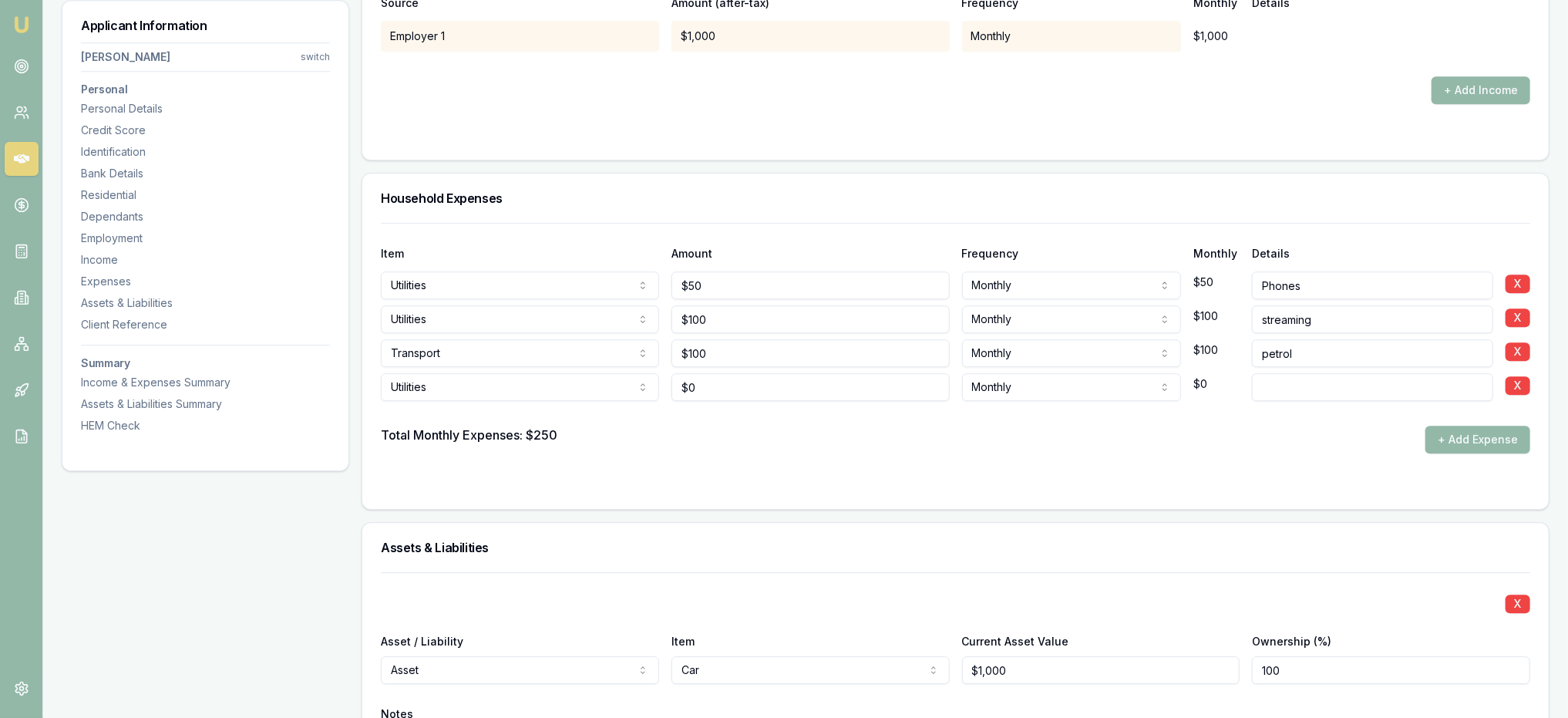
click at [1523, 279] on button "X" at bounding box center [1517, 284] width 25 height 19
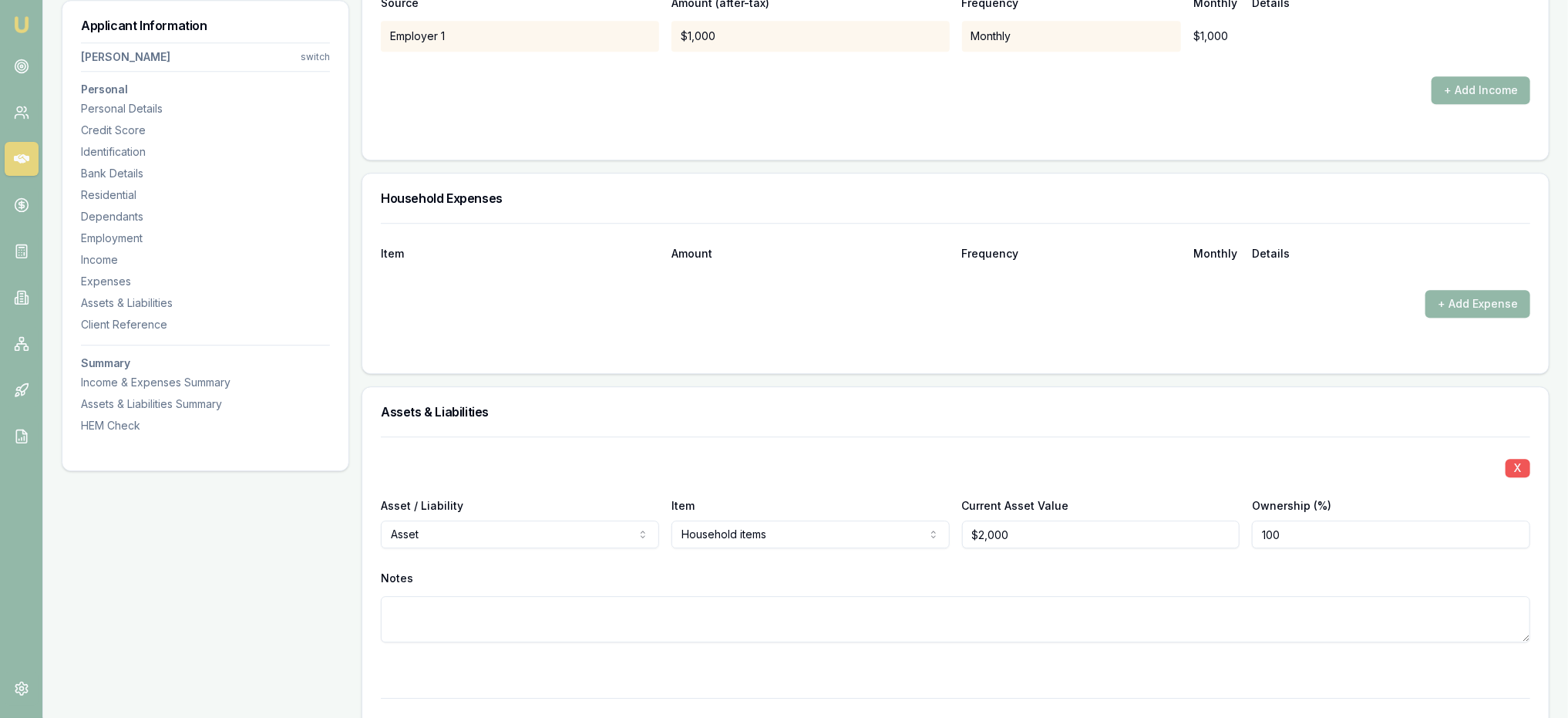
click at [1524, 467] on button "X" at bounding box center [1517, 468] width 25 height 19
click at [1517, 466] on button "X" at bounding box center [1517, 468] width 25 height 19
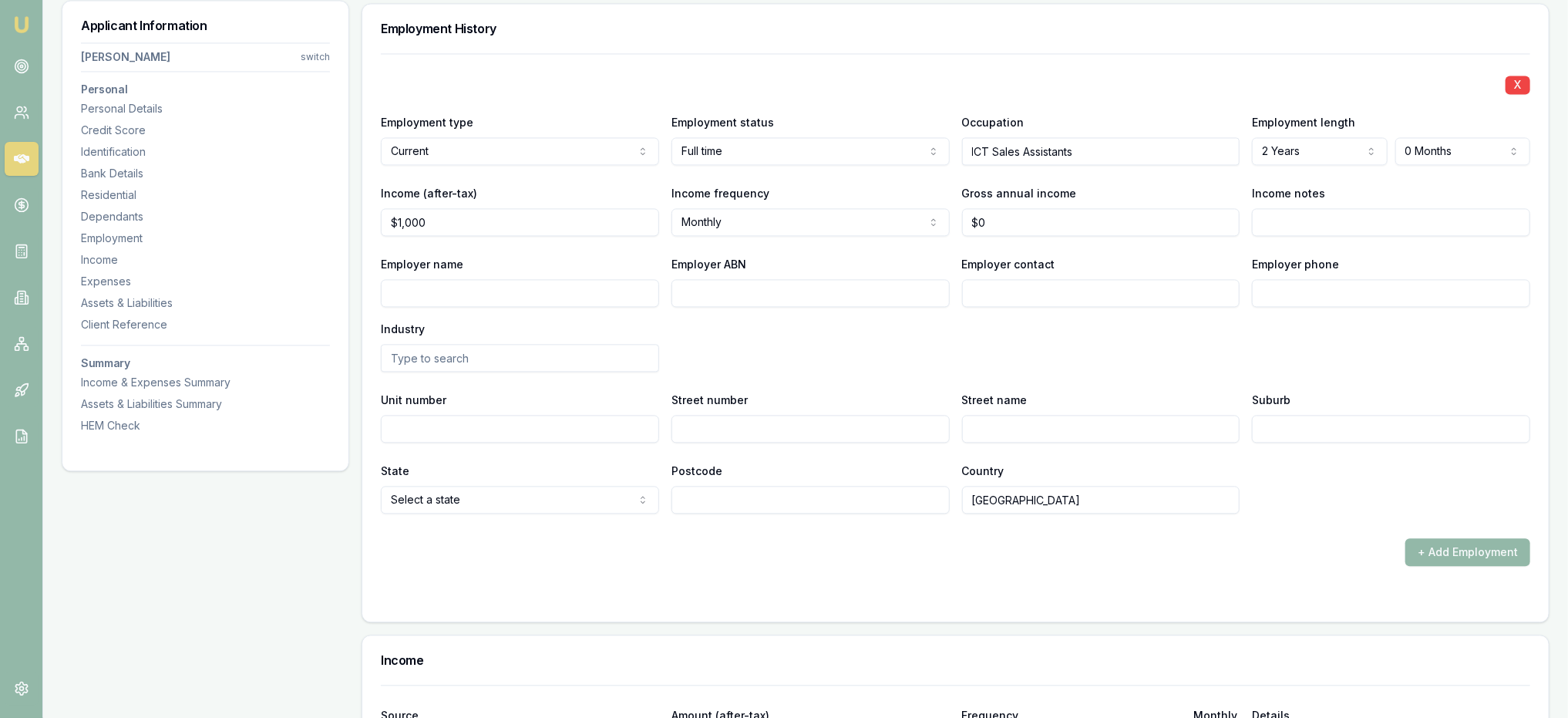
scroll to position [2010, 0]
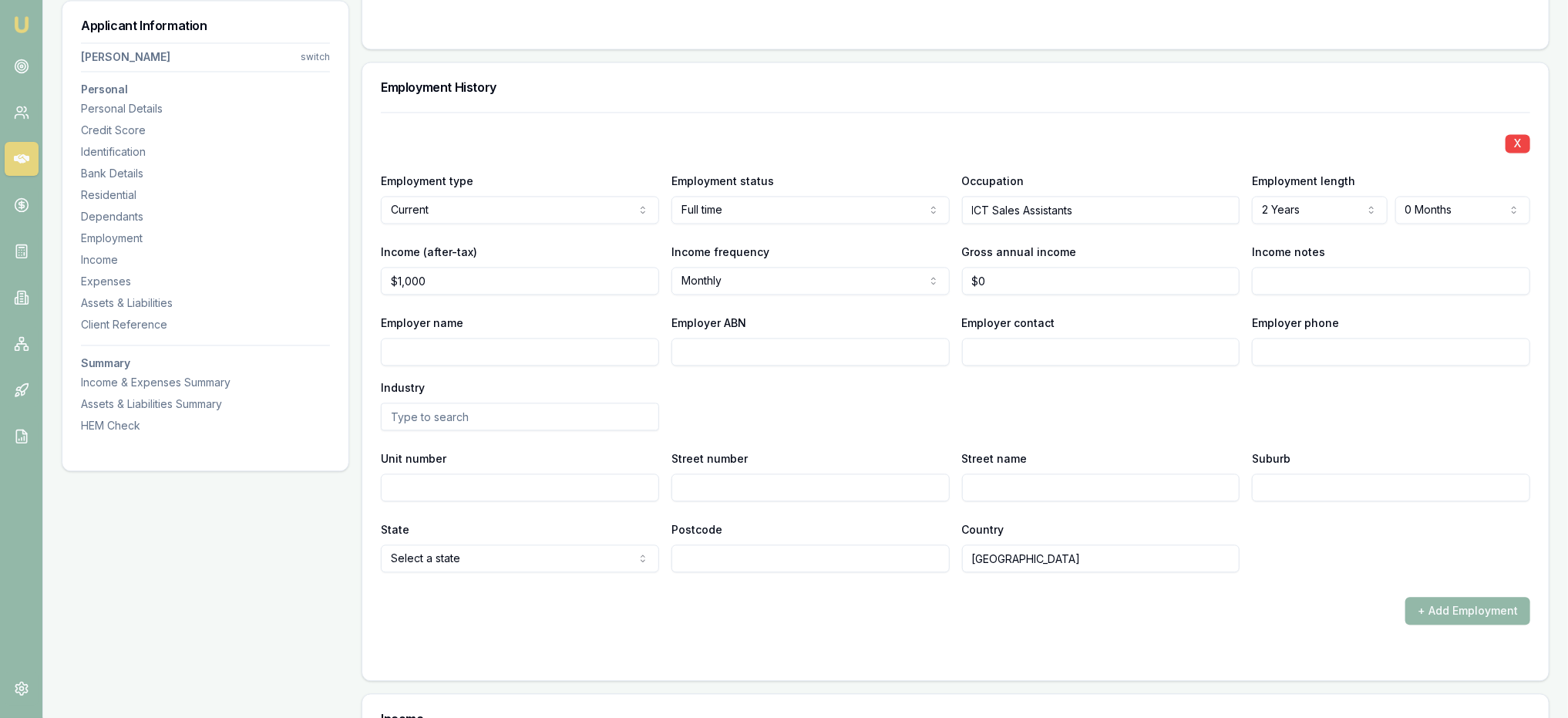
type input "1000"
drag, startPoint x: 457, startPoint y: 274, endPoint x: 321, endPoint y: 274, distance: 136.0
click at [321, 274] on div "Applicant Information Jay Rankin switch Personal Personal Details Credit Score …" at bounding box center [805, 173] width 1488 height 3889
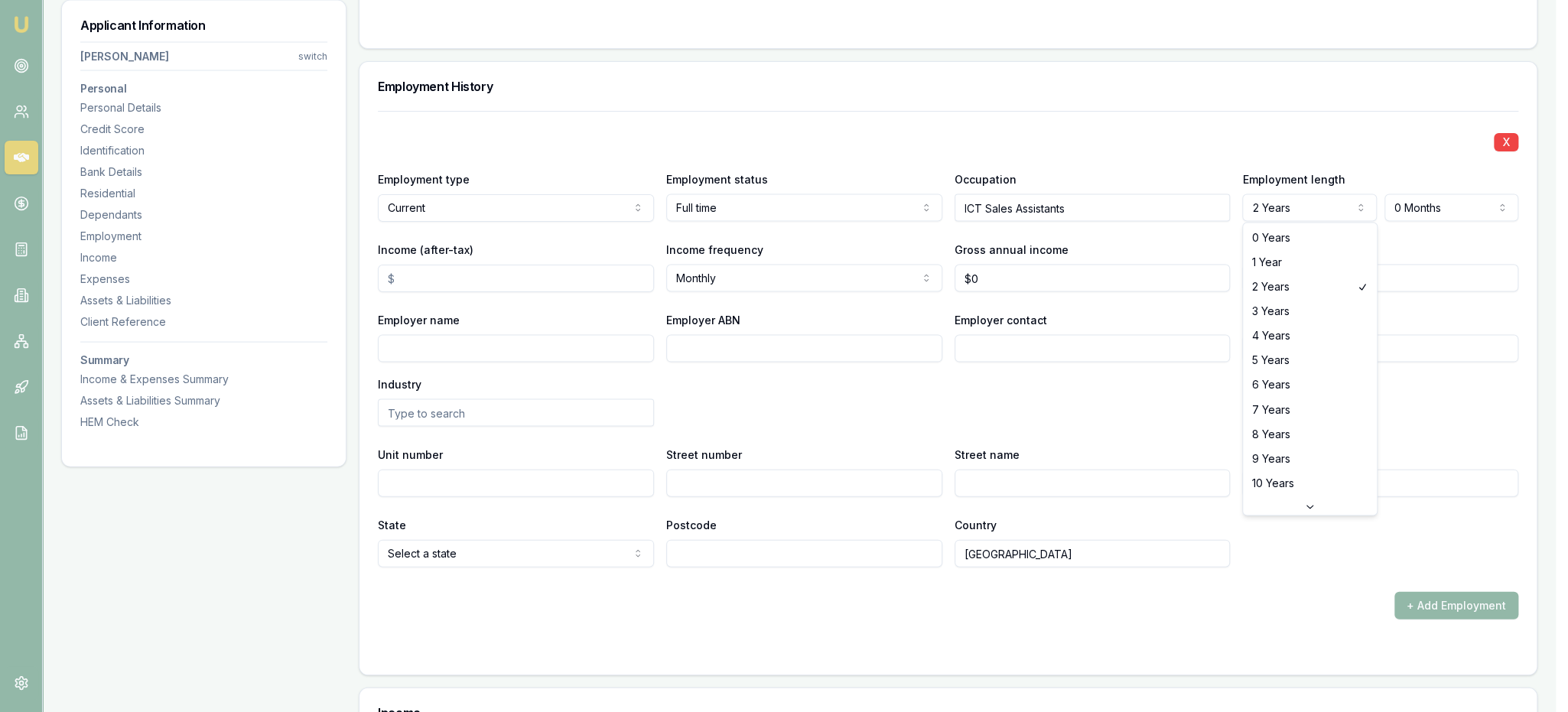
select select "0"
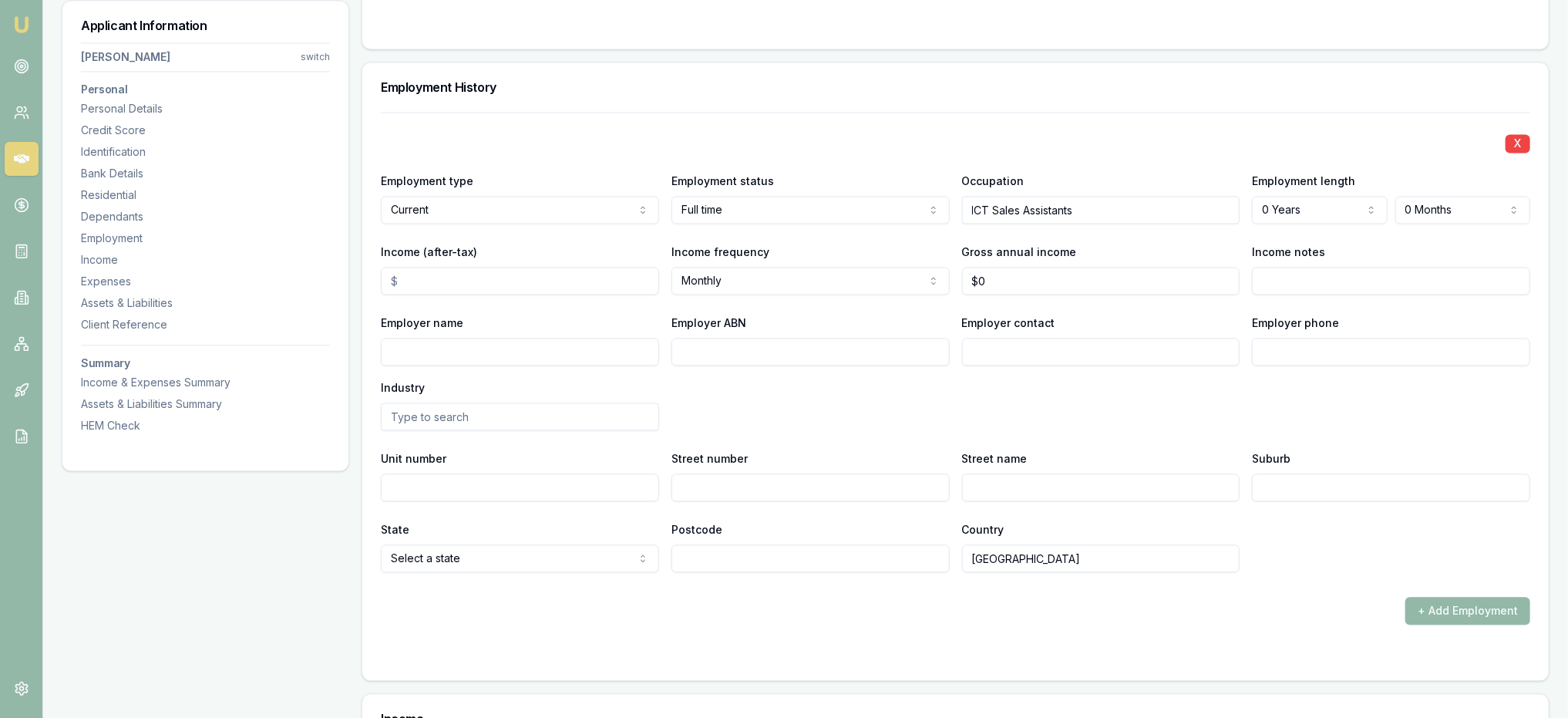
drag, startPoint x: 1122, startPoint y: 203, endPoint x: 803, endPoint y: 203, distance: 319.0
click at [803, 203] on div "Employment type Current Current Previous Employment status Full time Full time …" at bounding box center [956, 197] width 1149 height 53
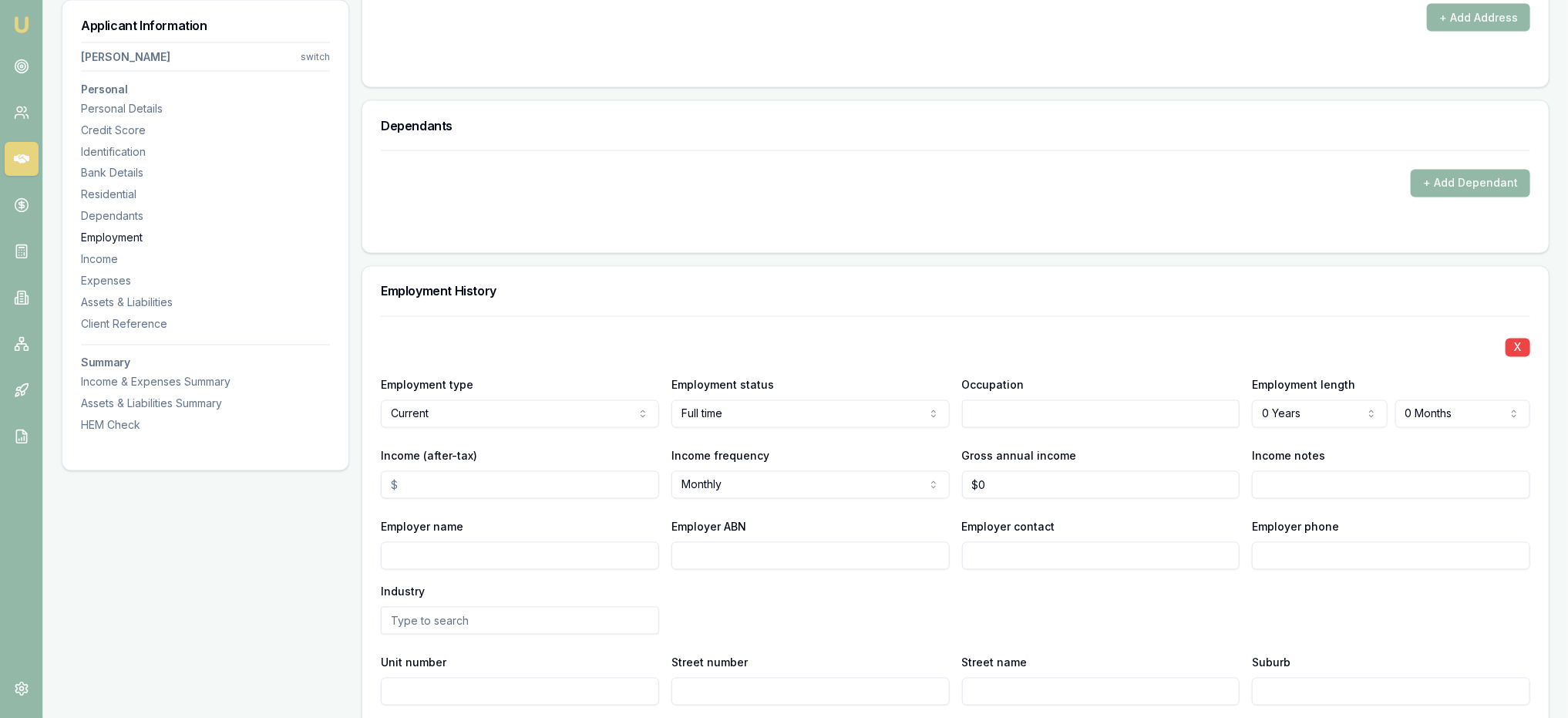
scroll to position [1624, 0]
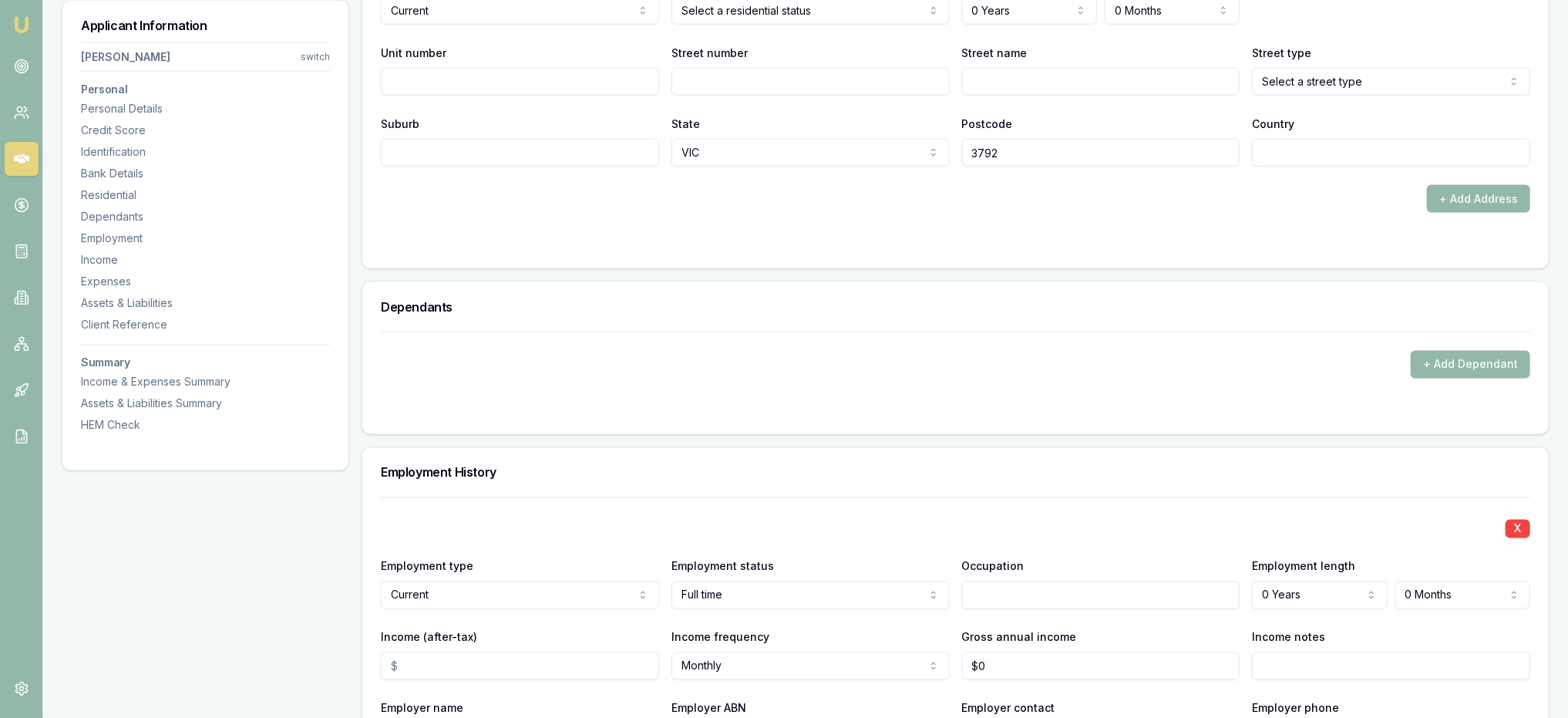
click at [22, 22] on img at bounding box center [21, 25] width 19 height 19
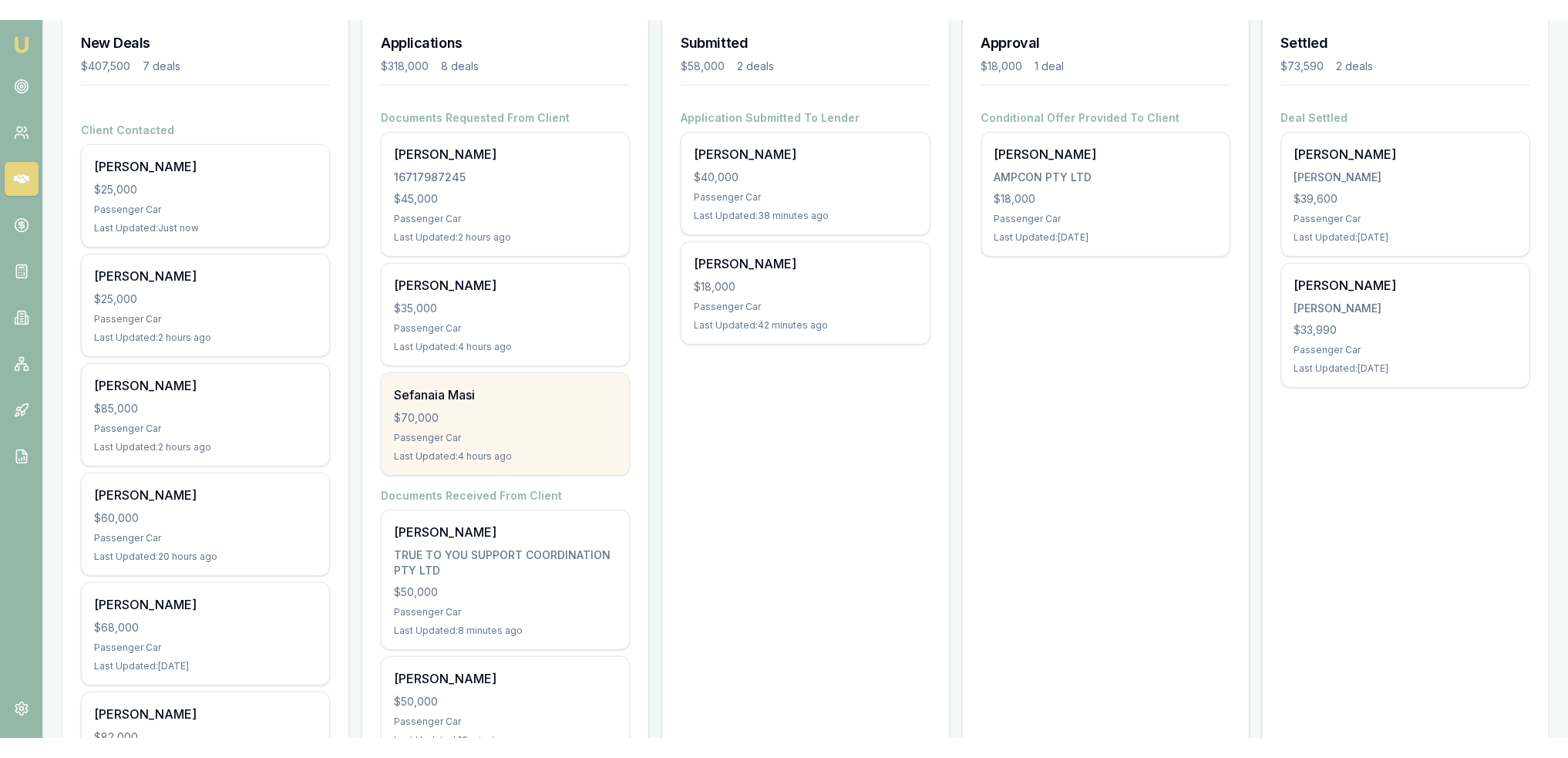
scroll to position [328, 0]
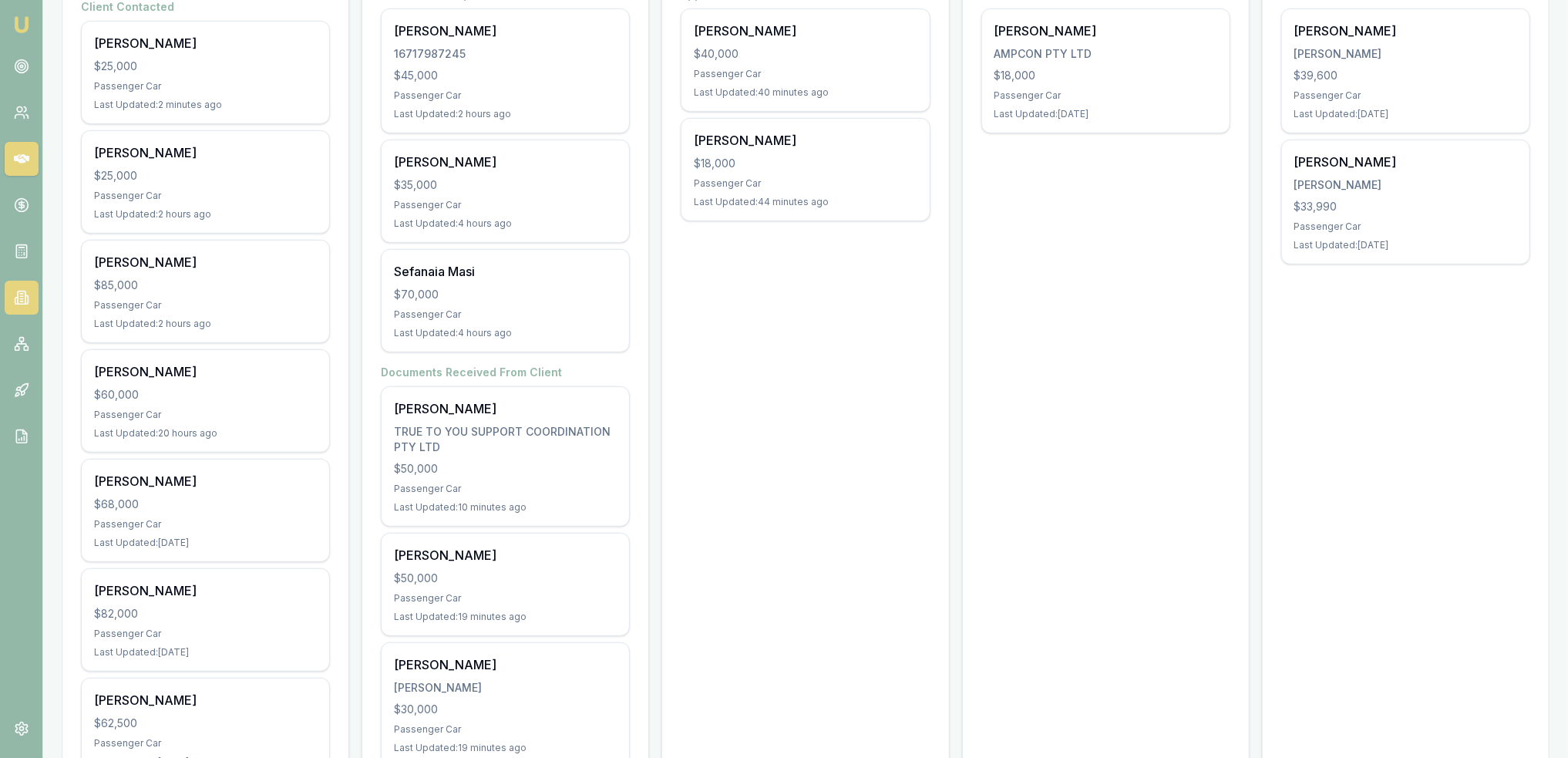
click at [12, 296] on link at bounding box center [22, 298] width 34 height 34
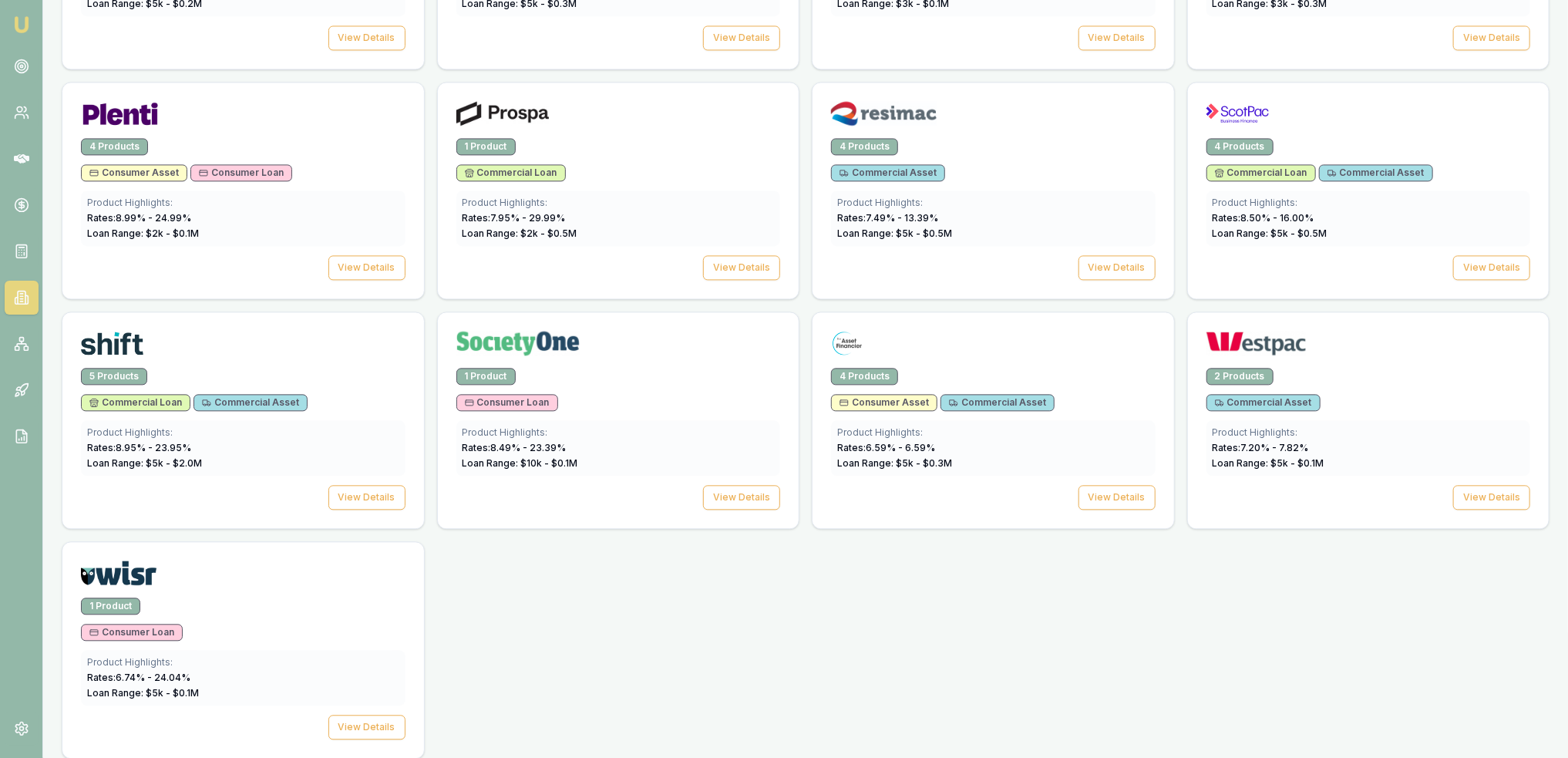
scroll to position [2112, 0]
click at [366, 243] on div "4 Products Consumer Asset Consumer Loan Product Highlights: Rates: 8.99 % - 24.…" at bounding box center [243, 217] width 361 height 161
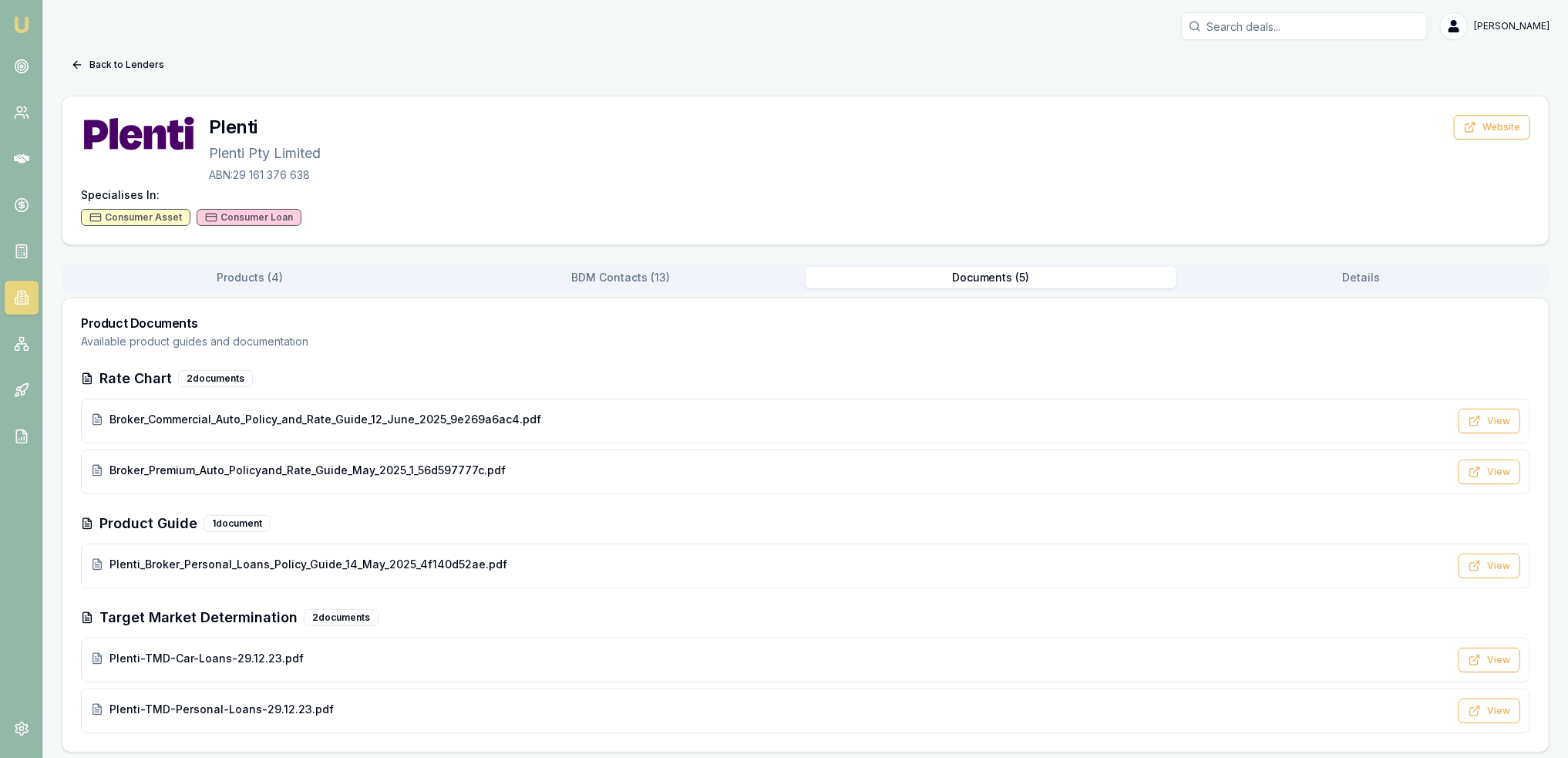
click at [971, 276] on button "Documents ( 5 )" at bounding box center [991, 278] width 371 height 22
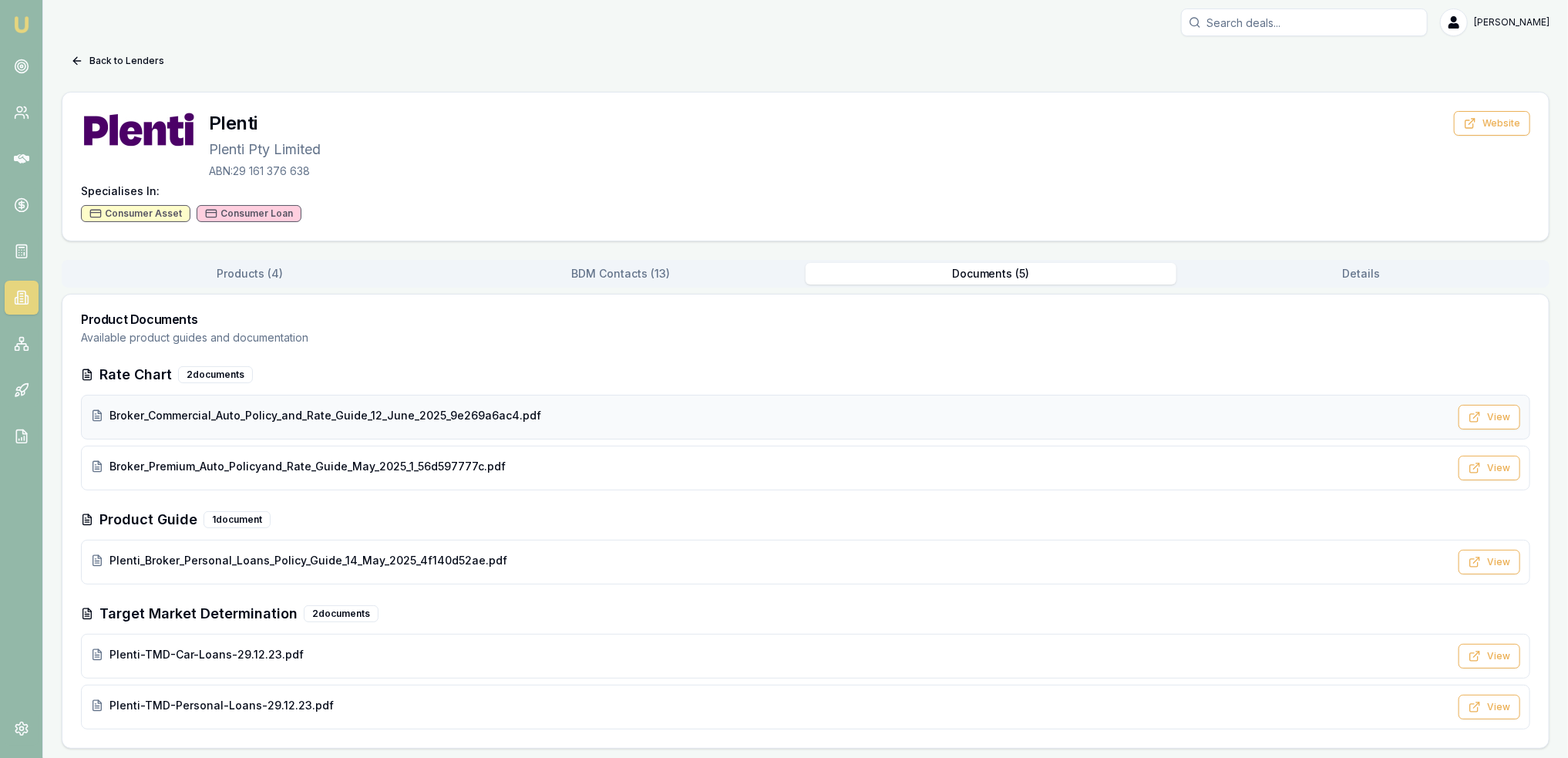
click at [206, 422] on div "Broker_Commercial_Auto_Policy_and_Rate_Guide_12_June_2025_9e269a6ac4.pdf" at bounding box center [770, 417] width 1359 height 19
click at [16, 26] on img at bounding box center [21, 25] width 19 height 19
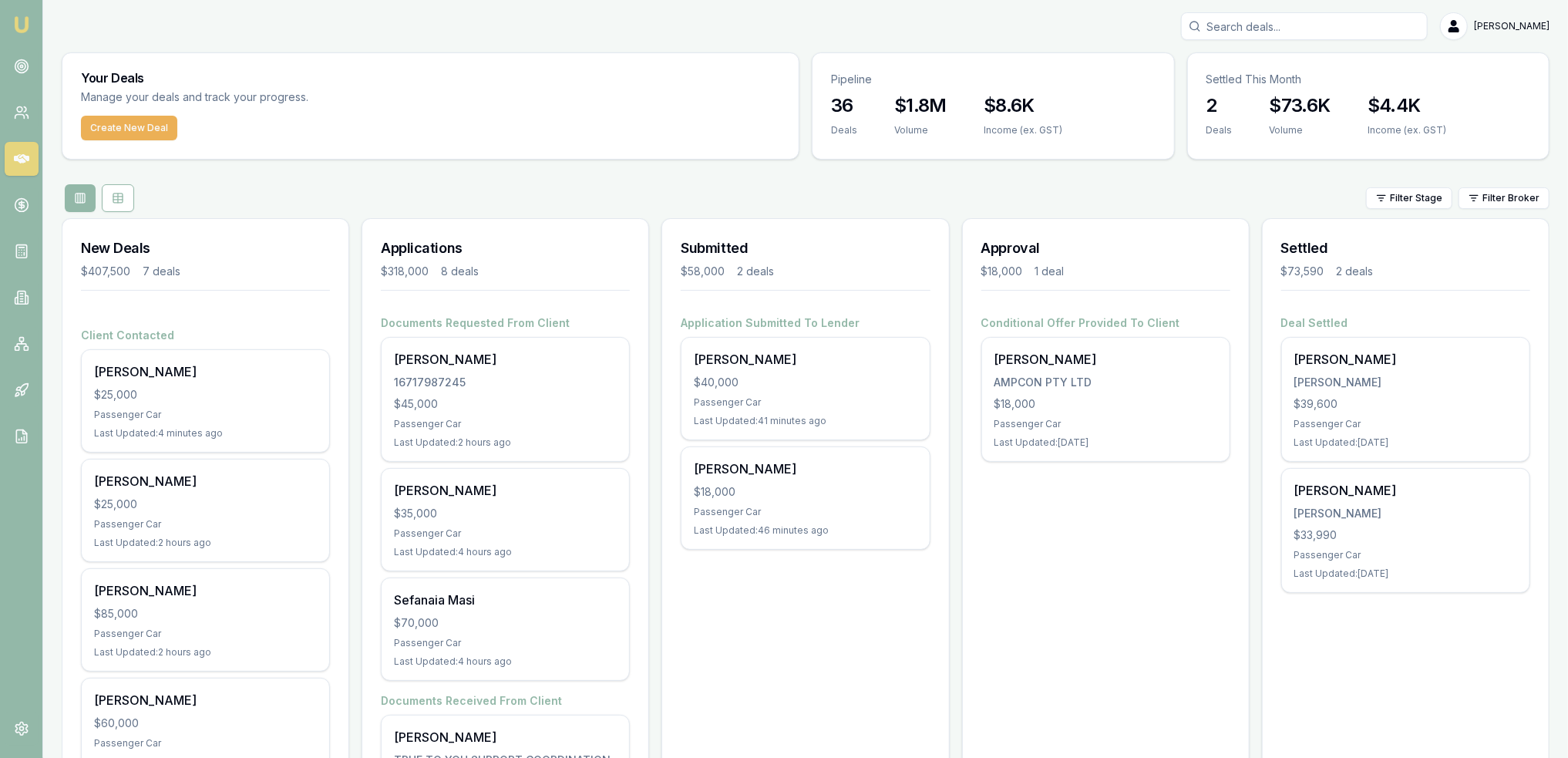
click at [1301, 30] on input "Search deals" at bounding box center [1304, 26] width 247 height 28
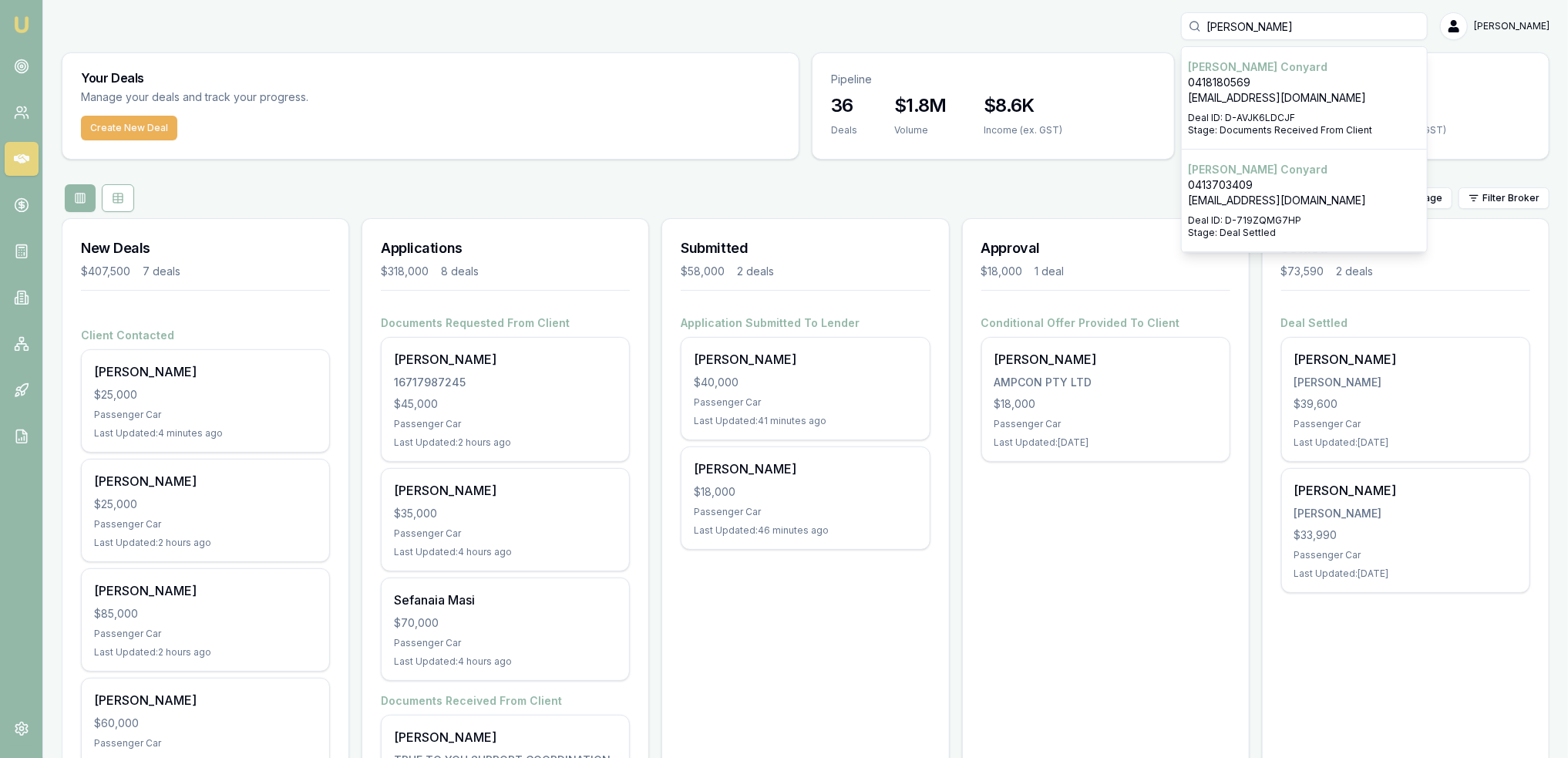
type input "jessie conyard"
click at [1249, 95] on p "established2010@hotmail.com" at bounding box center [1304, 98] width 233 height 16
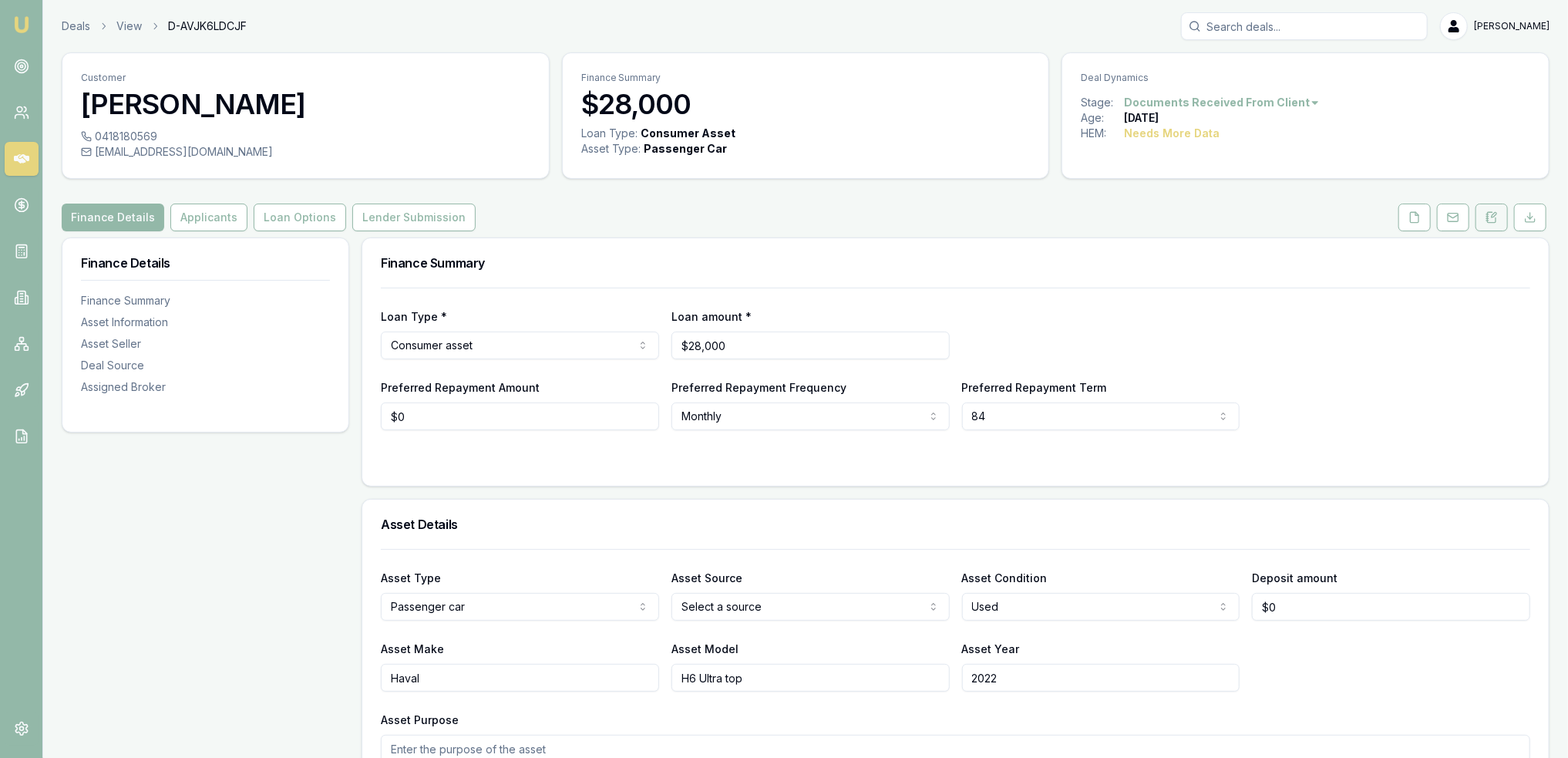
click at [1499, 218] on button at bounding box center [1492, 217] width 33 height 28
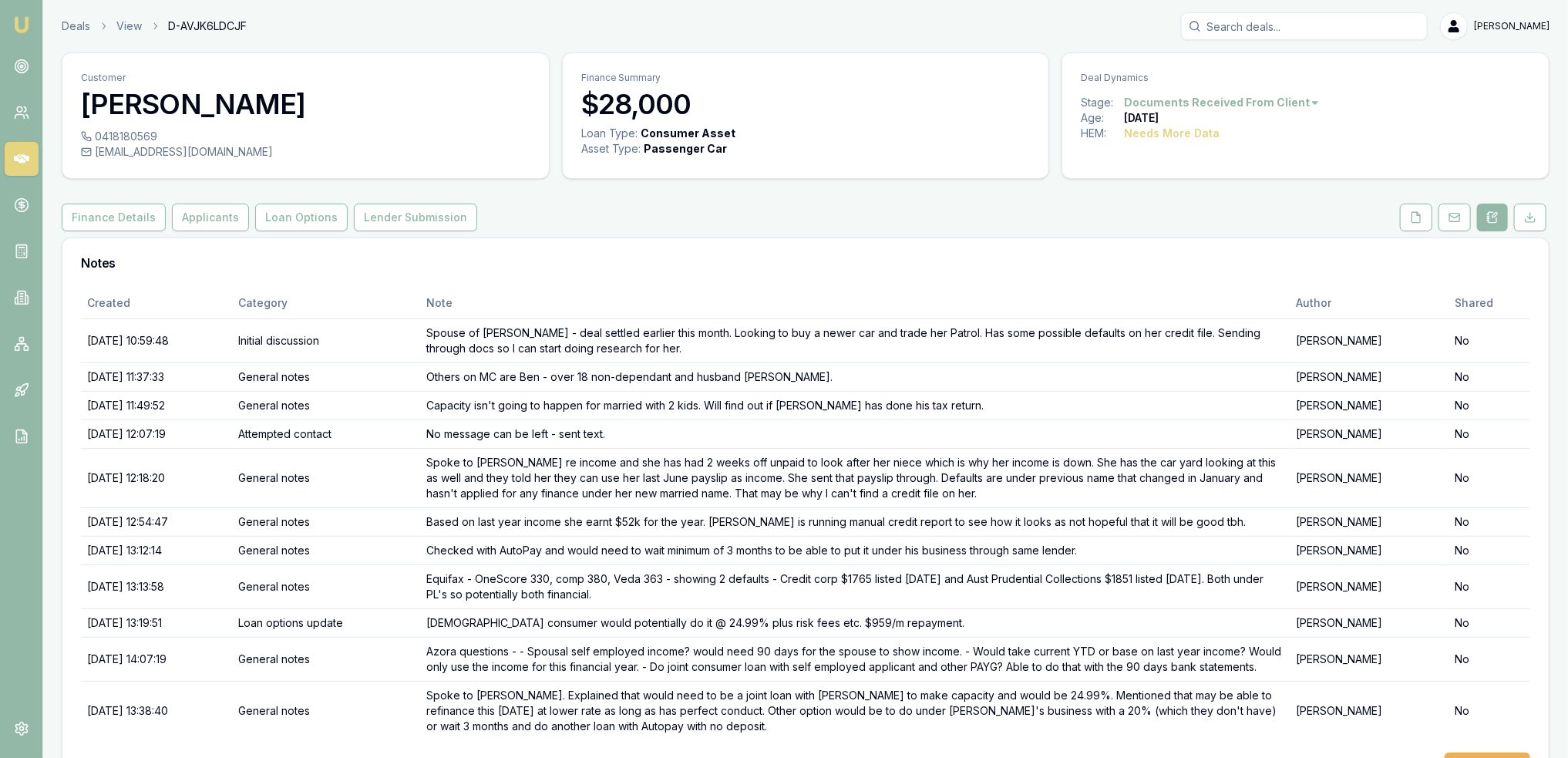
click at [19, 18] on img at bounding box center [21, 25] width 19 height 19
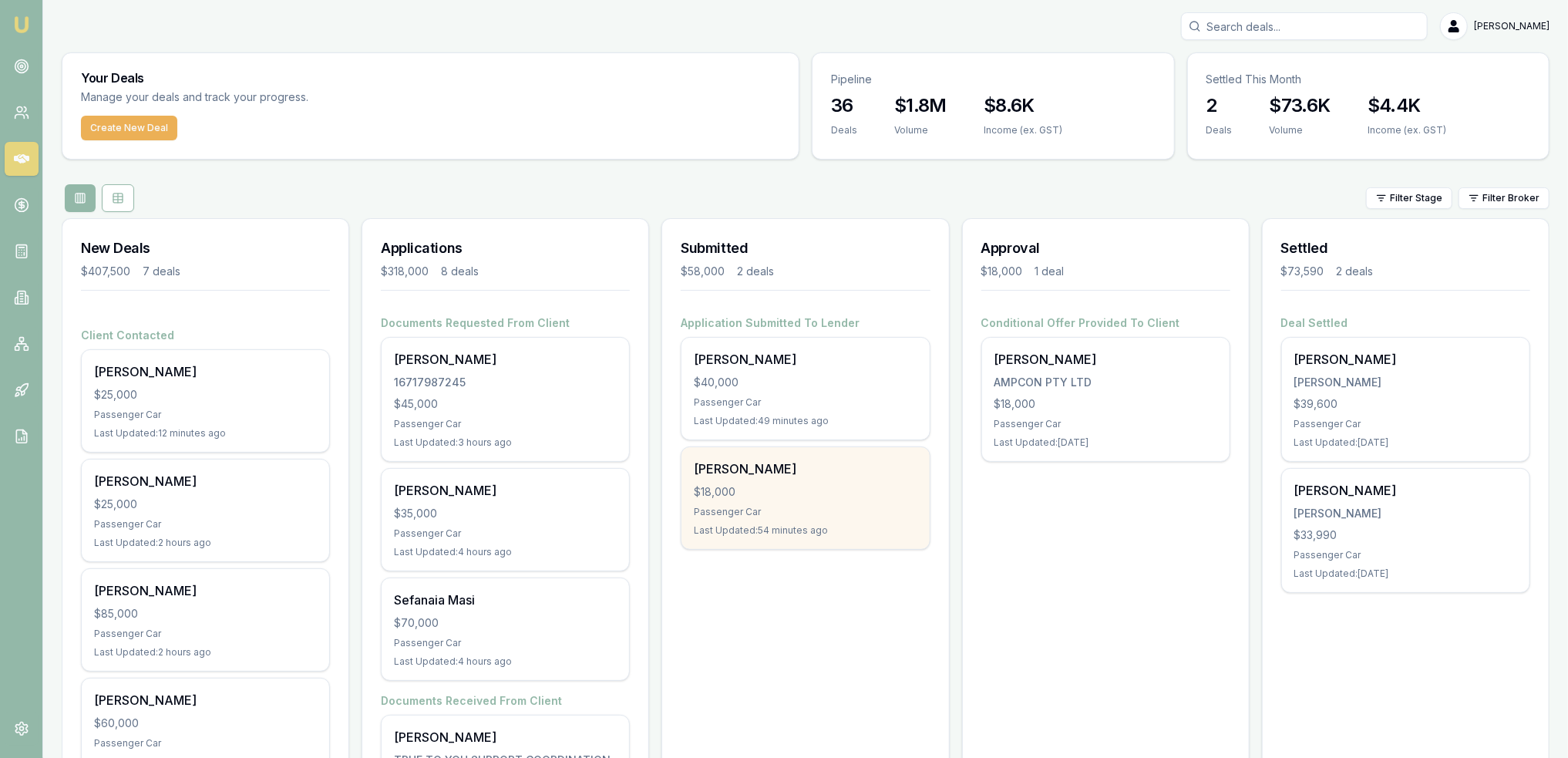
click at [799, 464] on div "[PERSON_NAME]" at bounding box center [805, 468] width 223 height 19
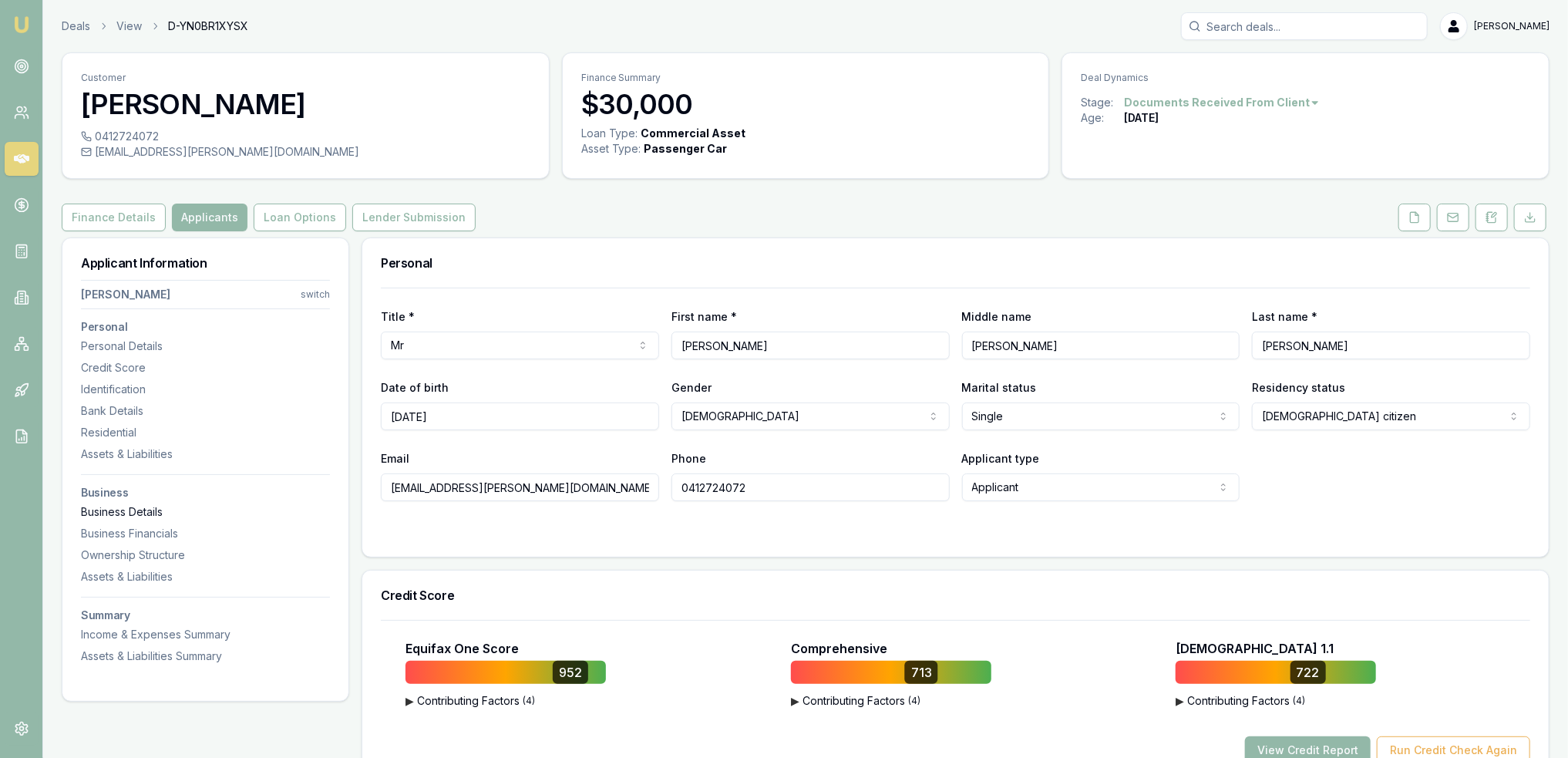
click at [144, 509] on div "Business Details" at bounding box center [205, 512] width 249 height 16
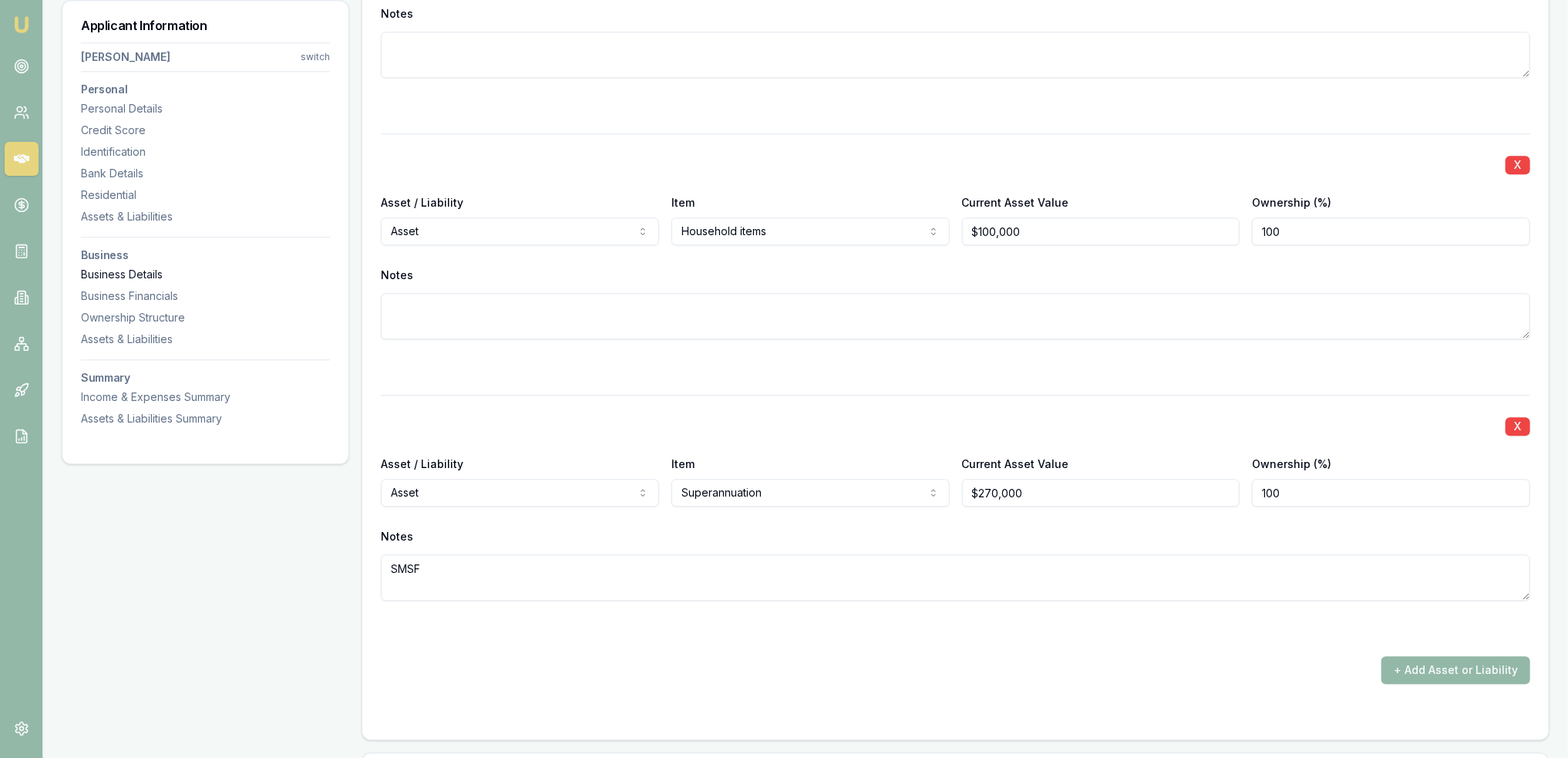
scroll to position [3235, 0]
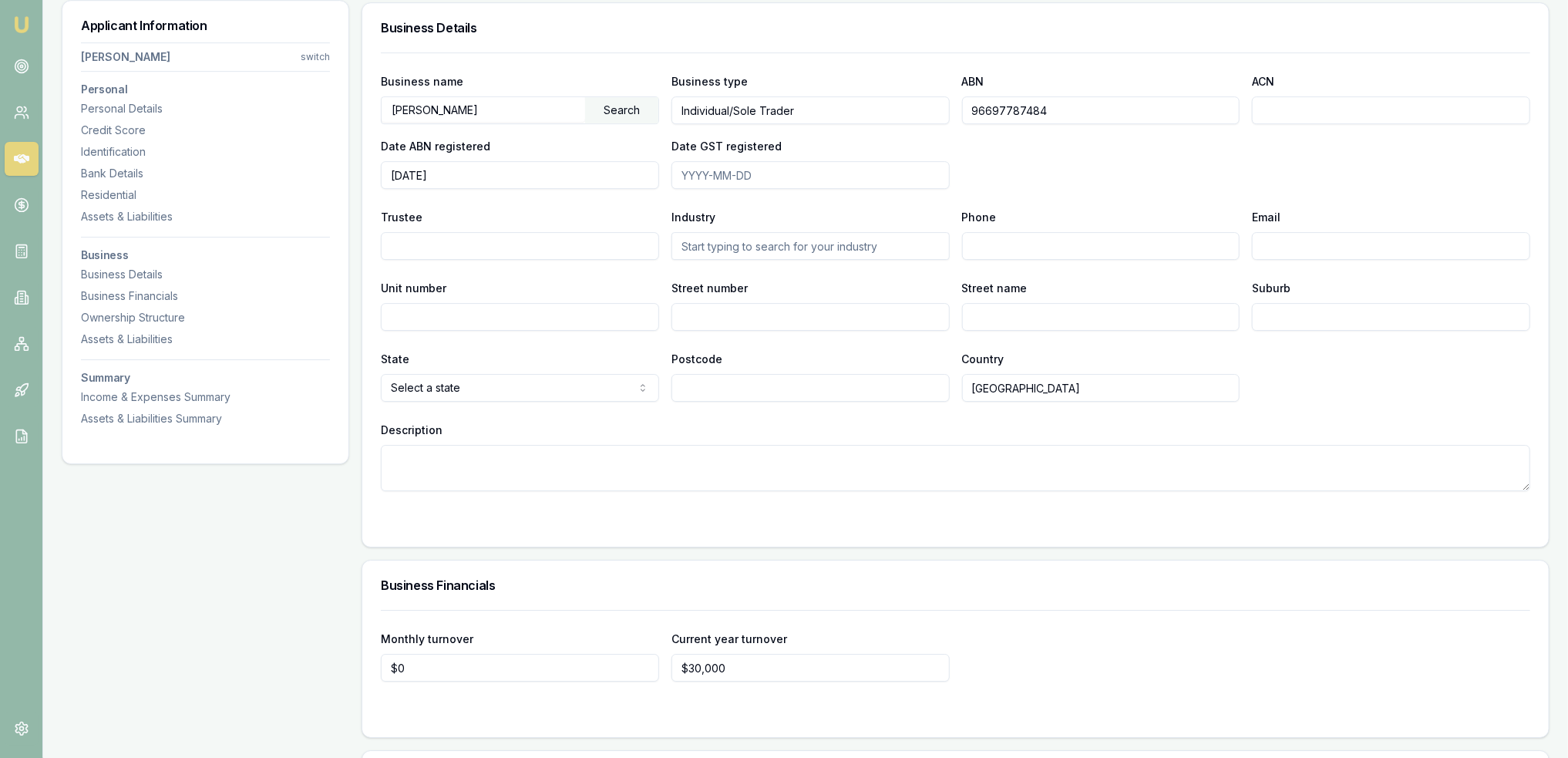
drag, startPoint x: 1086, startPoint y: 109, endPoint x: 956, endPoint y: 113, distance: 130.1
click at [956, 113] on div "Business name [PERSON_NAME] Search Business type Individual/Sole Trader ABN 966…" at bounding box center [956, 130] width 1149 height 117
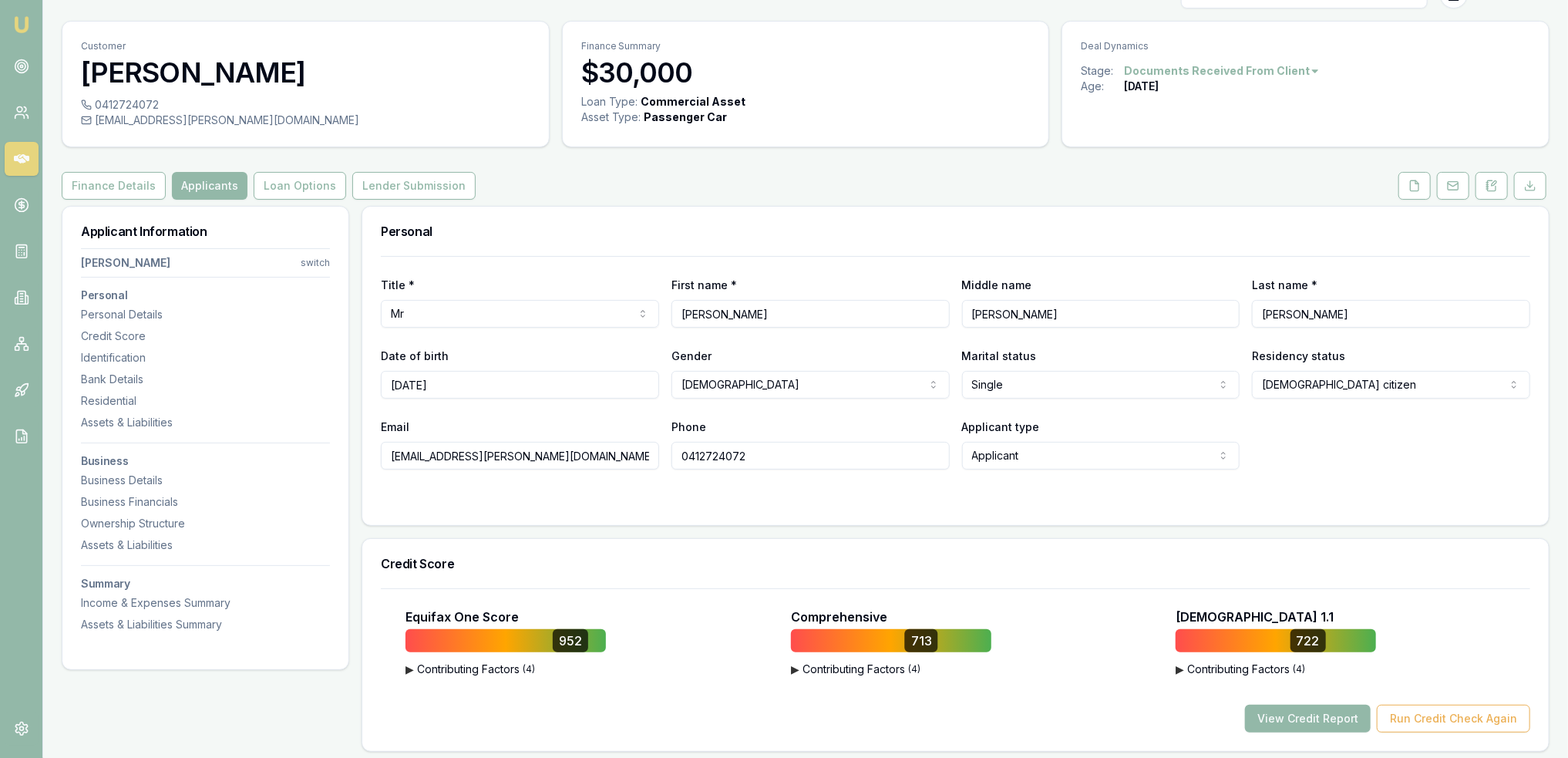
scroll to position [0, 0]
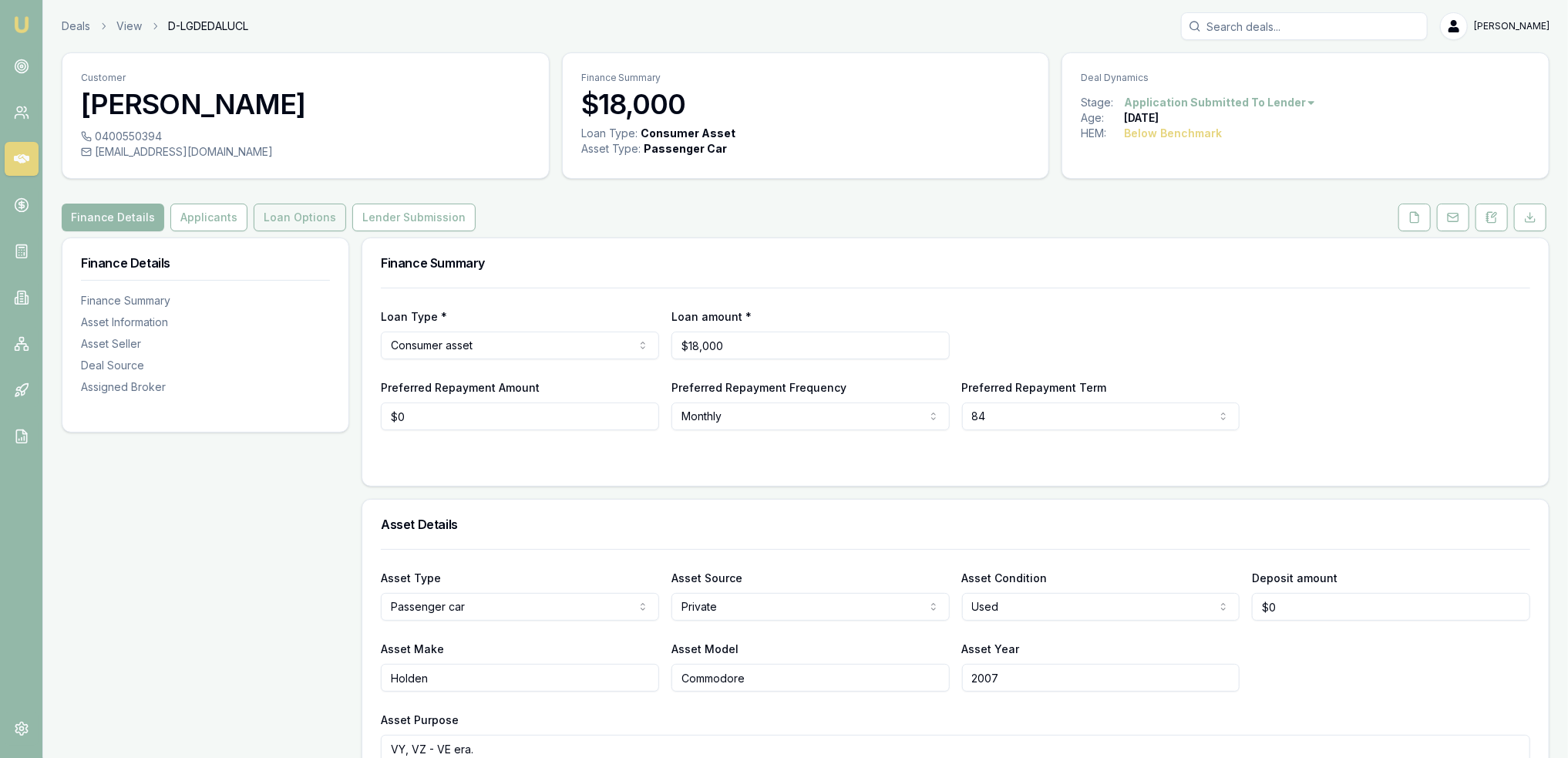
click at [275, 222] on button "Loan Options" at bounding box center [300, 217] width 92 height 28
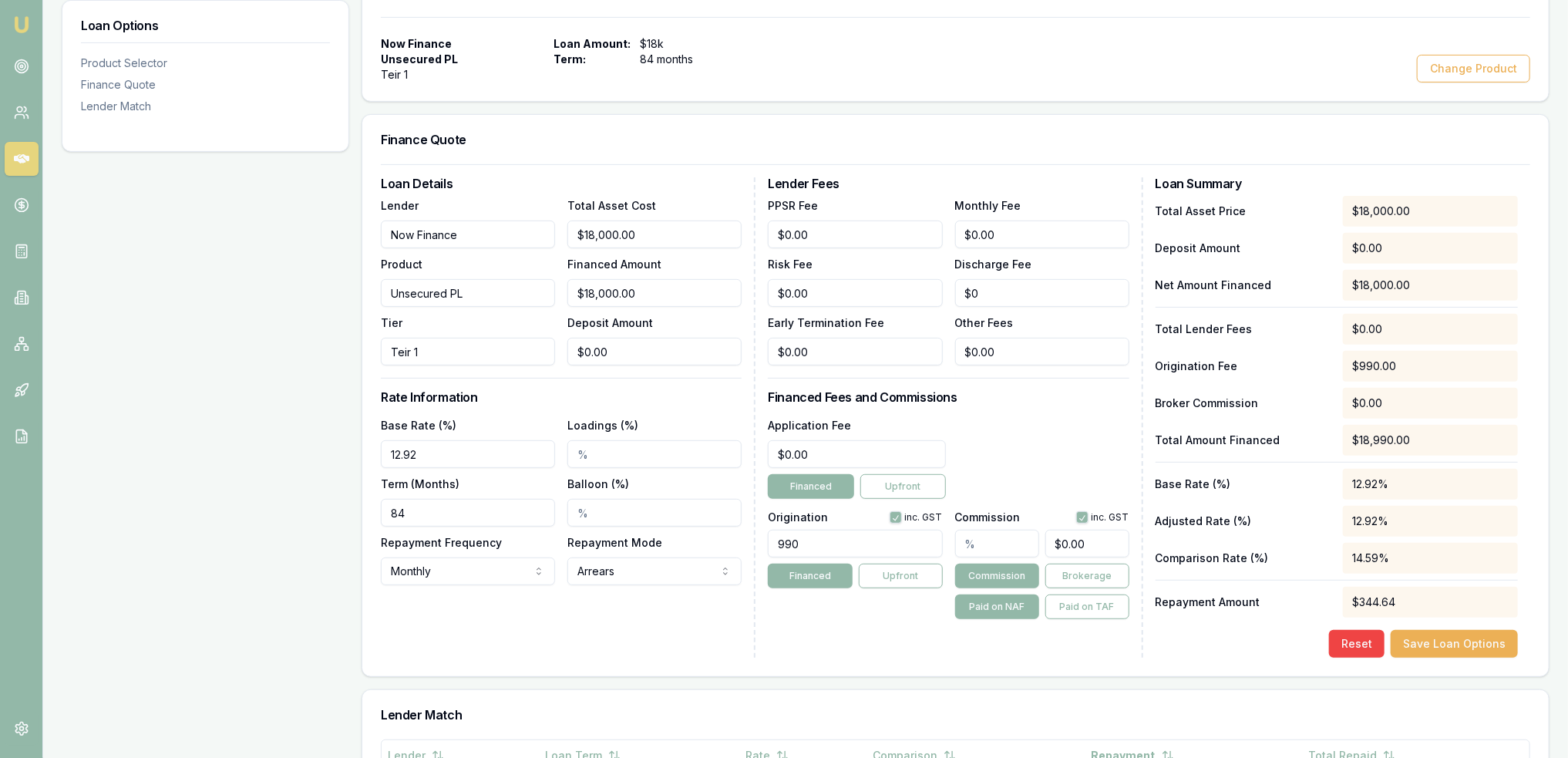
scroll to position [309, 0]
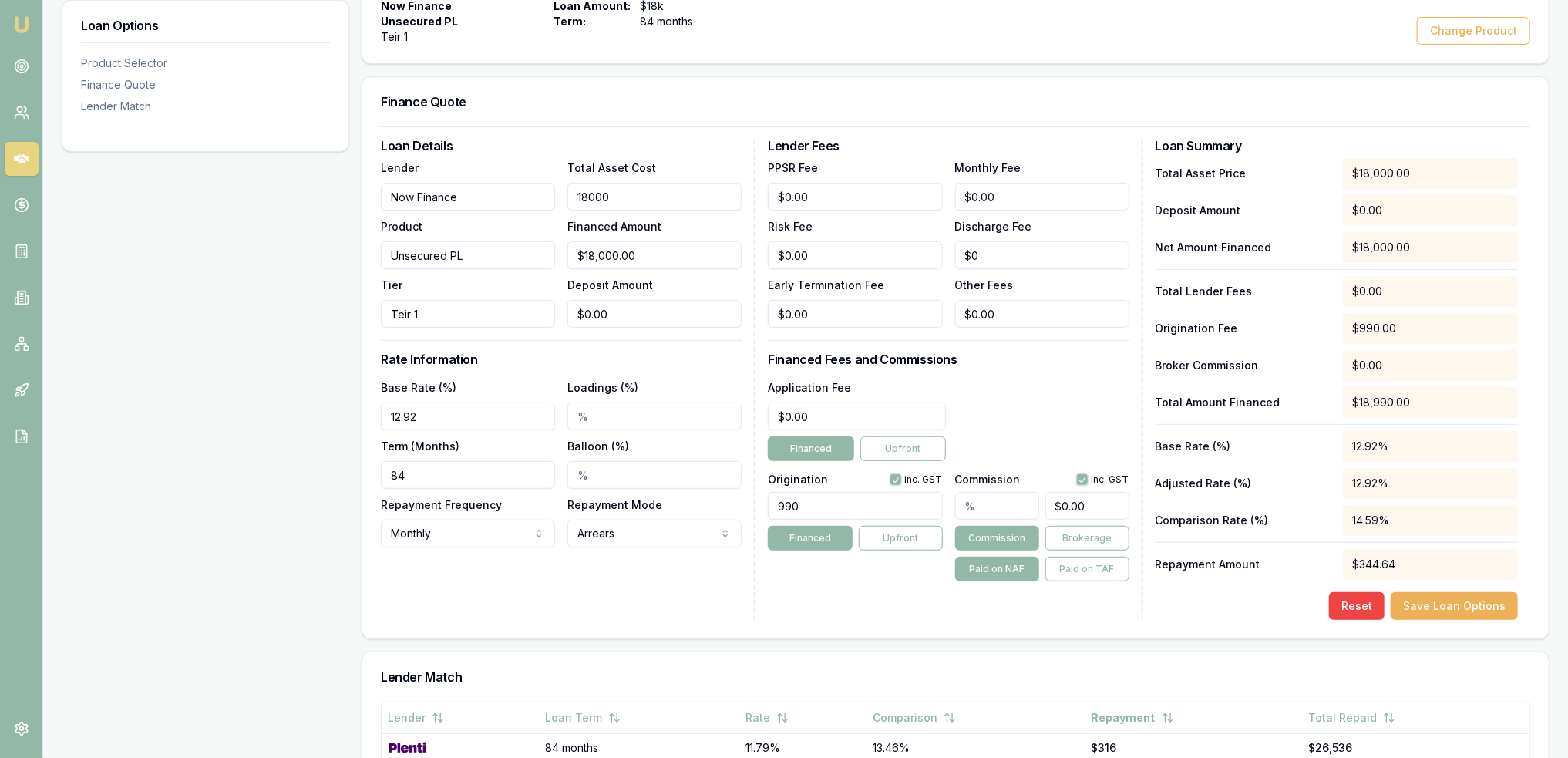
drag, startPoint x: 617, startPoint y: 191, endPoint x: 564, endPoint y: 190, distance: 53.0
click at [564, 190] on div "Lender Now Finance Product Unsecured PL Tier Teir 1 Total Asset Cost 18000 Fina…" at bounding box center [562, 242] width 361 height 170
type input "2"
type input "$2.00"
type input "23"
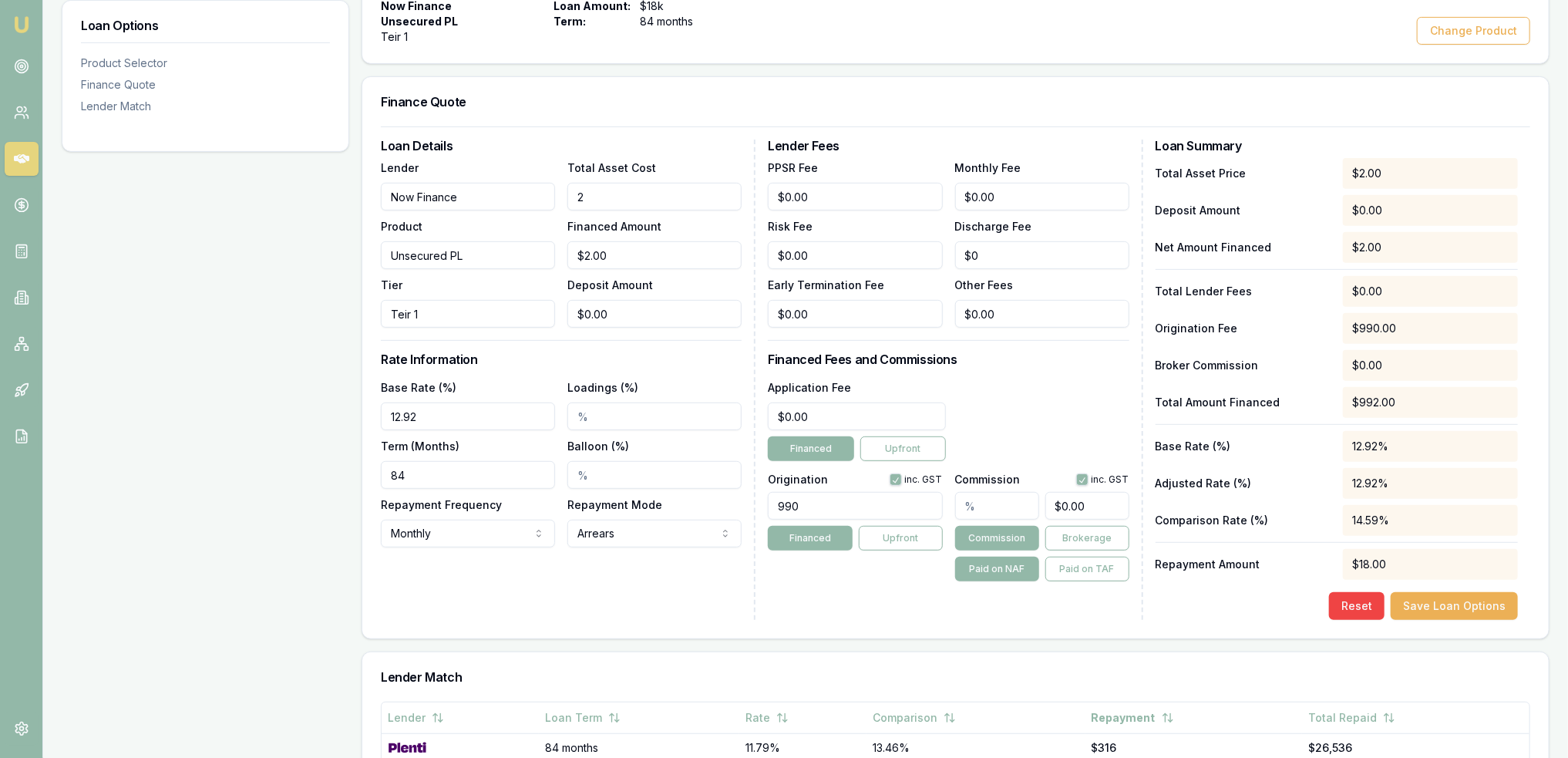
type input "$23.00"
type input "230"
type input "$230.00"
type input "2300"
type input "$2,300.00"
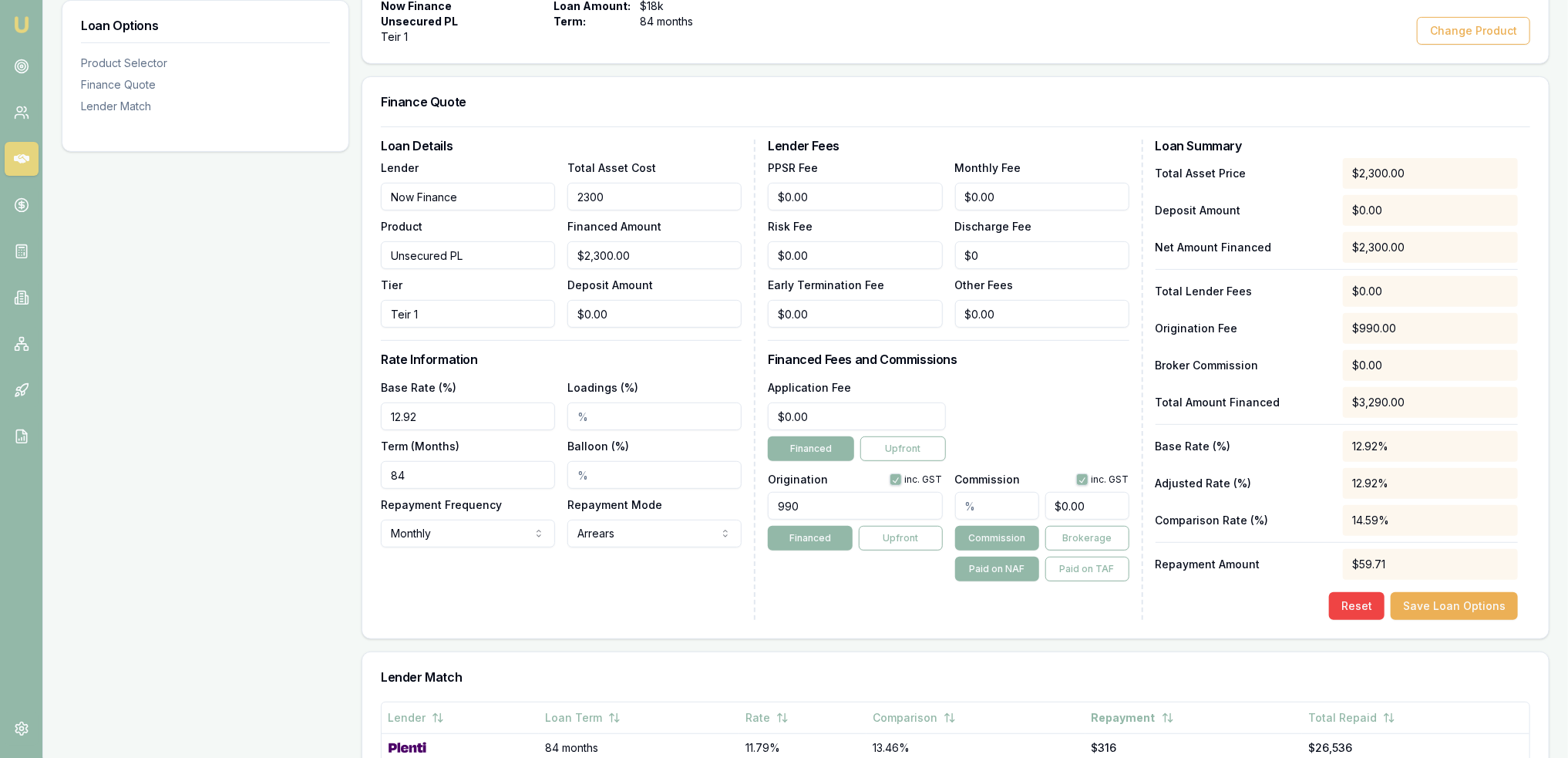
type input "23000"
type input "$23,000.00"
click at [678, 594] on div "Loan Details Lender Now Finance Product Unsecured PL Tier Teir 1 Total Asset Co…" at bounding box center [569, 380] width 375 height 480
drag, startPoint x: 660, startPoint y: 198, endPoint x: 518, endPoint y: 191, distance: 142.2
click at [518, 191] on div "Lender Now Finance Product Unsecured PL Tier Teir 1 Total Asset Cost 23000 Fina…" at bounding box center [562, 242] width 361 height 170
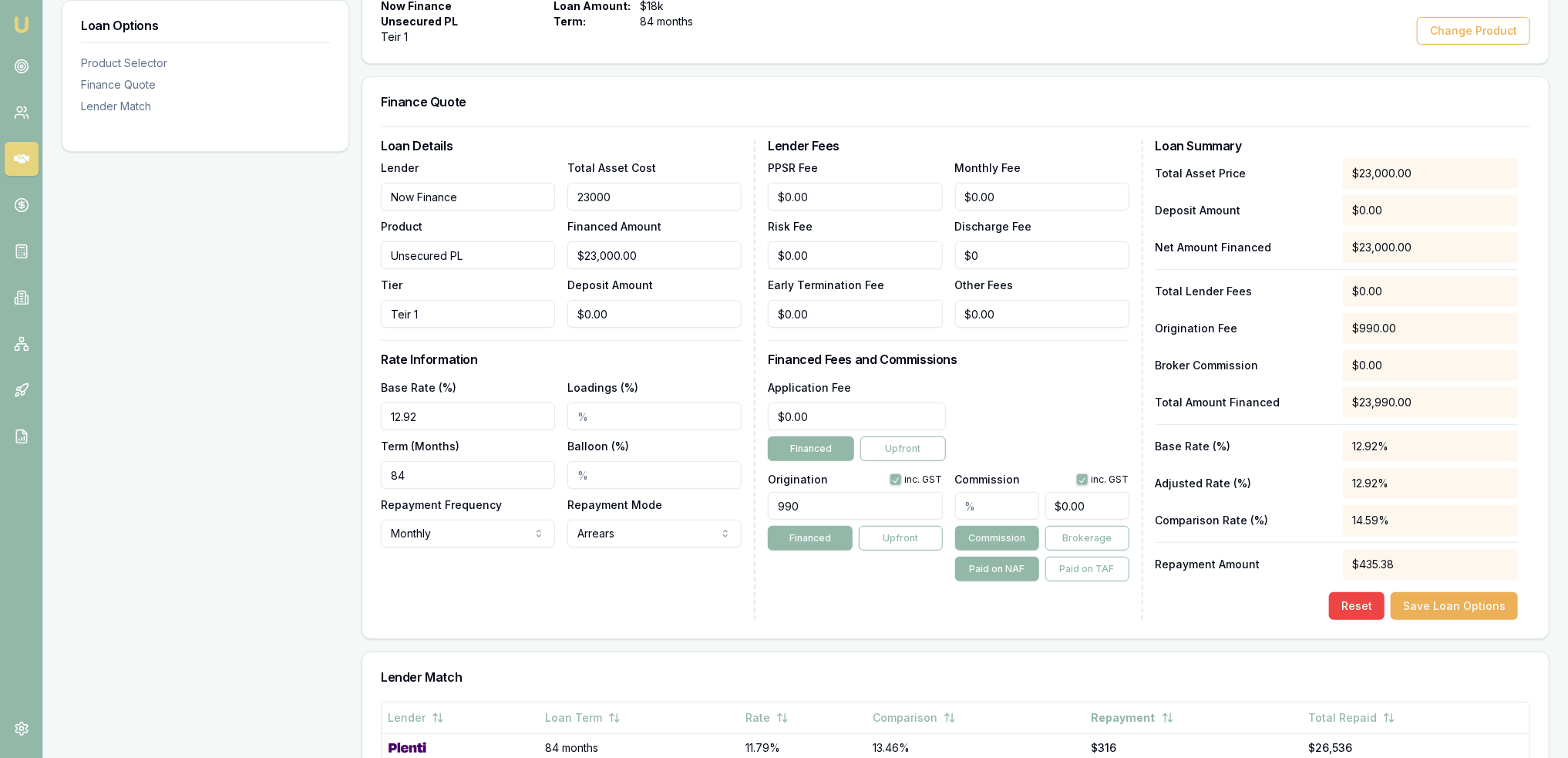
type input "1"
type input "$1.00"
type input "18"
type input "$18.00"
type input "180"
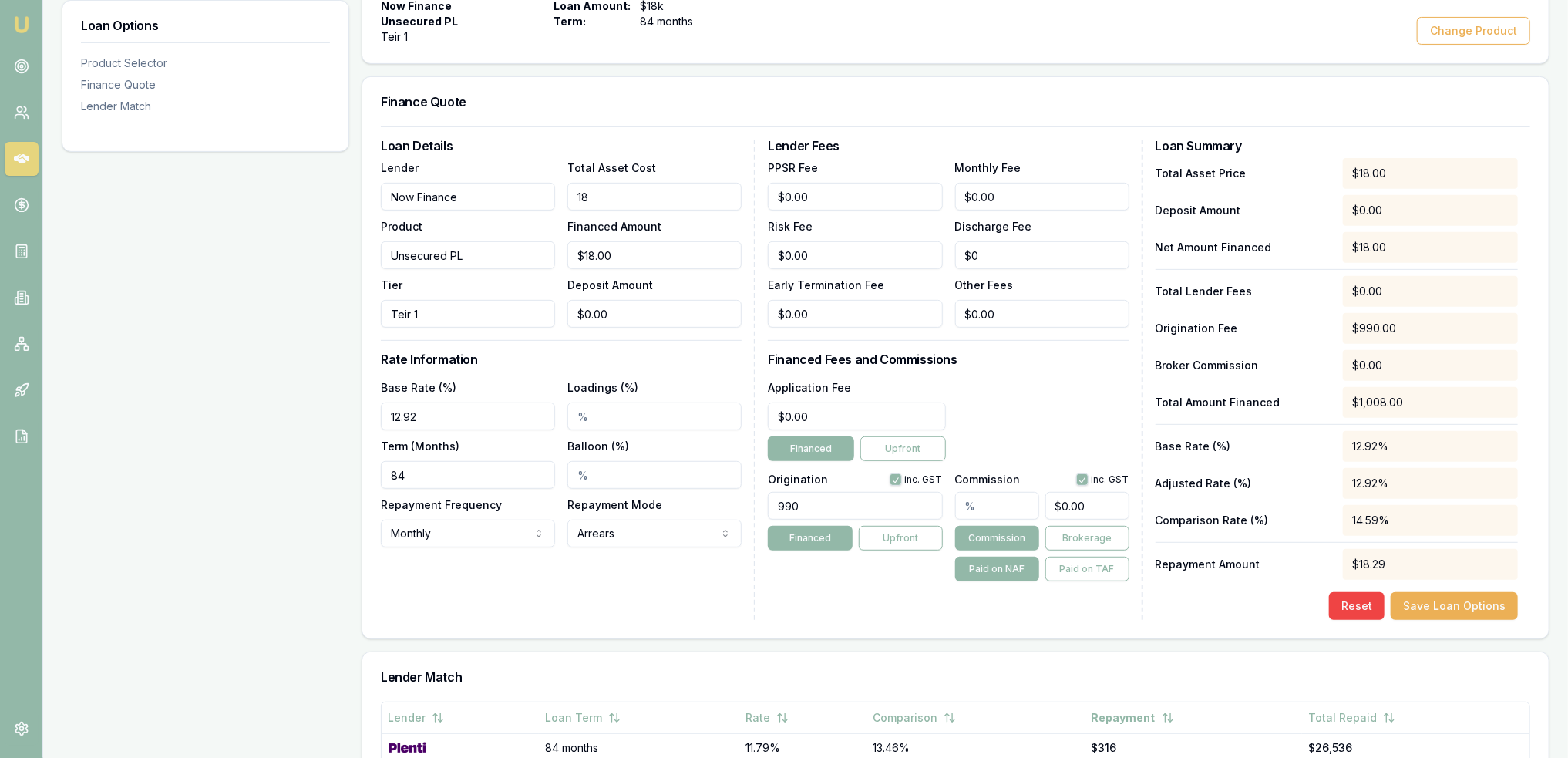
type input "$180.00"
type input "1800"
type input "$1,800.00"
type input "18000"
type input "$18,000.00"
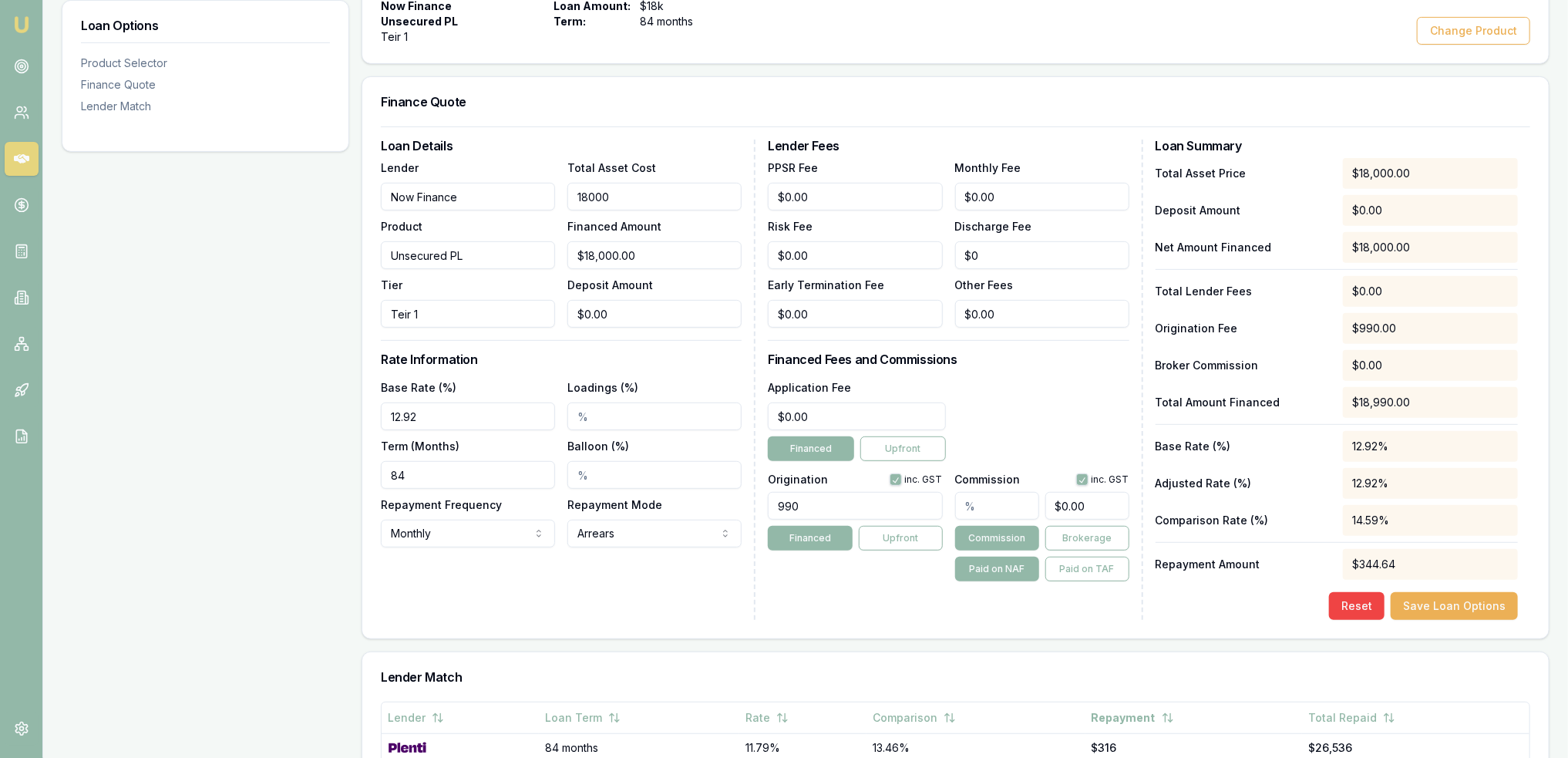
type input "$18,000.00"
click at [576, 592] on div "Loan Details Lender Now Finance Product Unsecured PL Tier Teir 1 Total Asset Co…" at bounding box center [569, 380] width 375 height 480
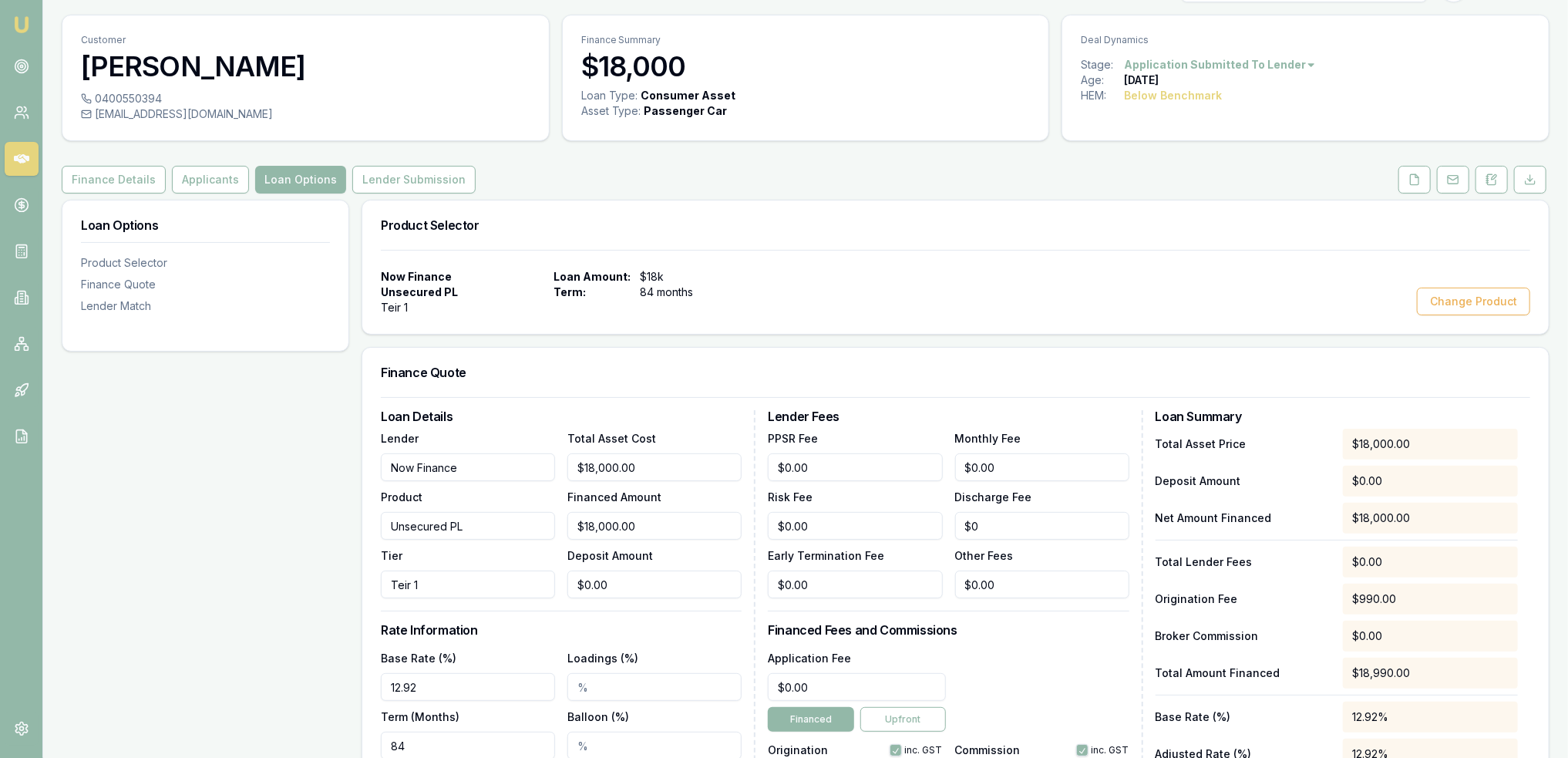
scroll to position [0, 0]
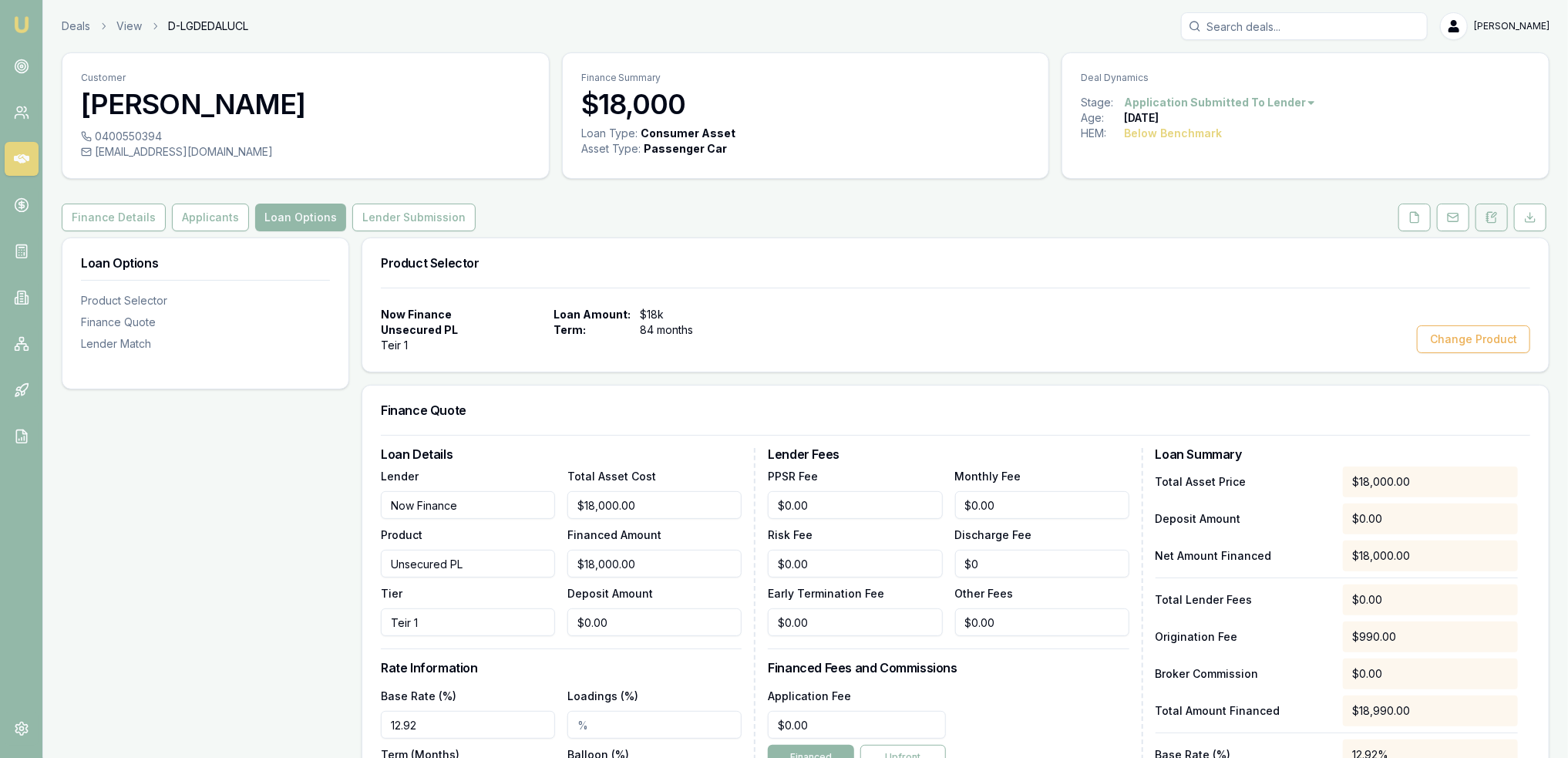
click at [1496, 212] on icon at bounding box center [1494, 214] width 5 height 5
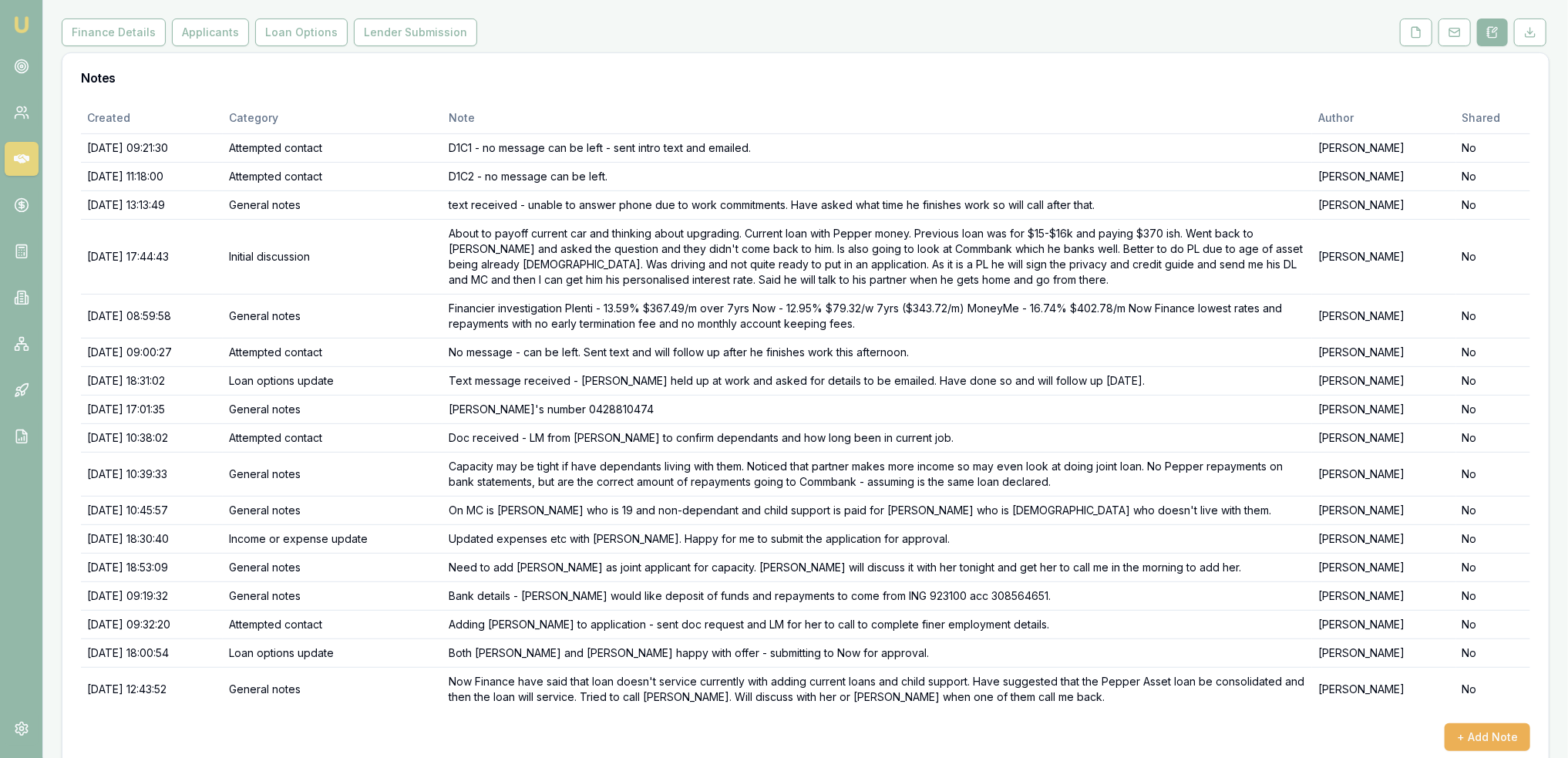
scroll to position [205, 0]
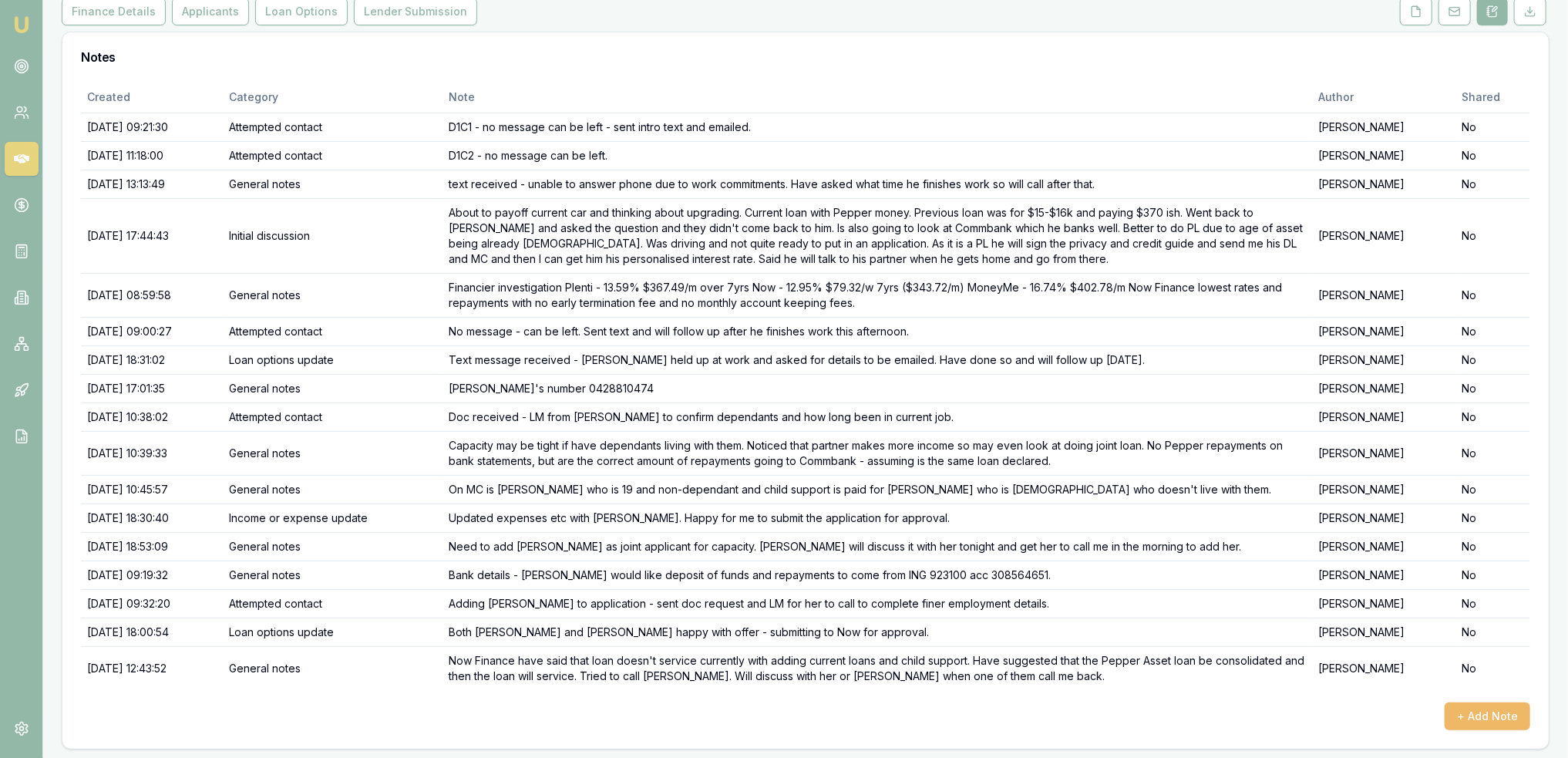
click at [1482, 707] on button "+ Add Note" at bounding box center [1488, 716] width 85 height 28
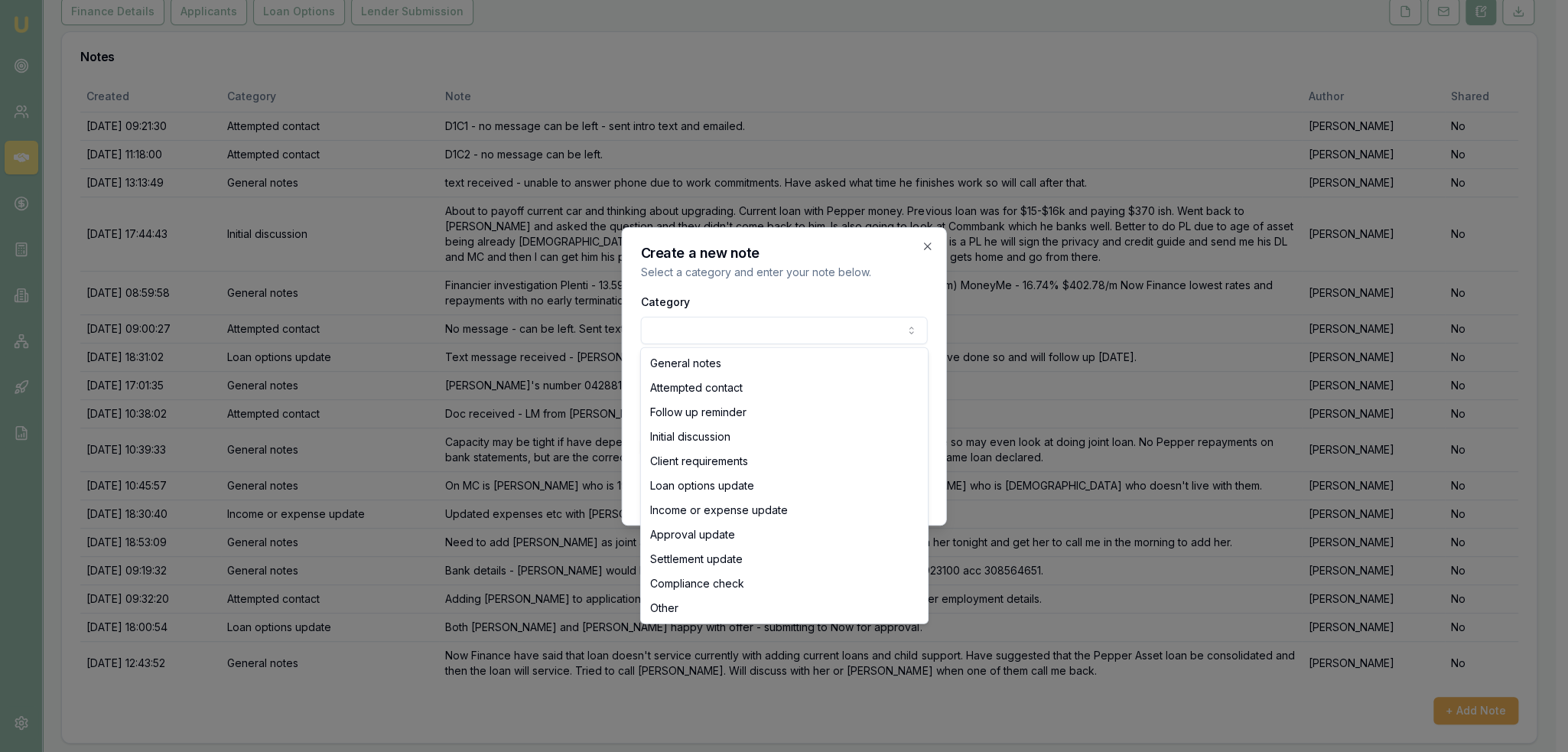
click at [759, 325] on body "Emu Broker Deals View D-LGDEDALUCL [PERSON_NAME] Toggle Menu Customer [PERSON_N…" at bounding box center [778, 172] width 1555 height 752
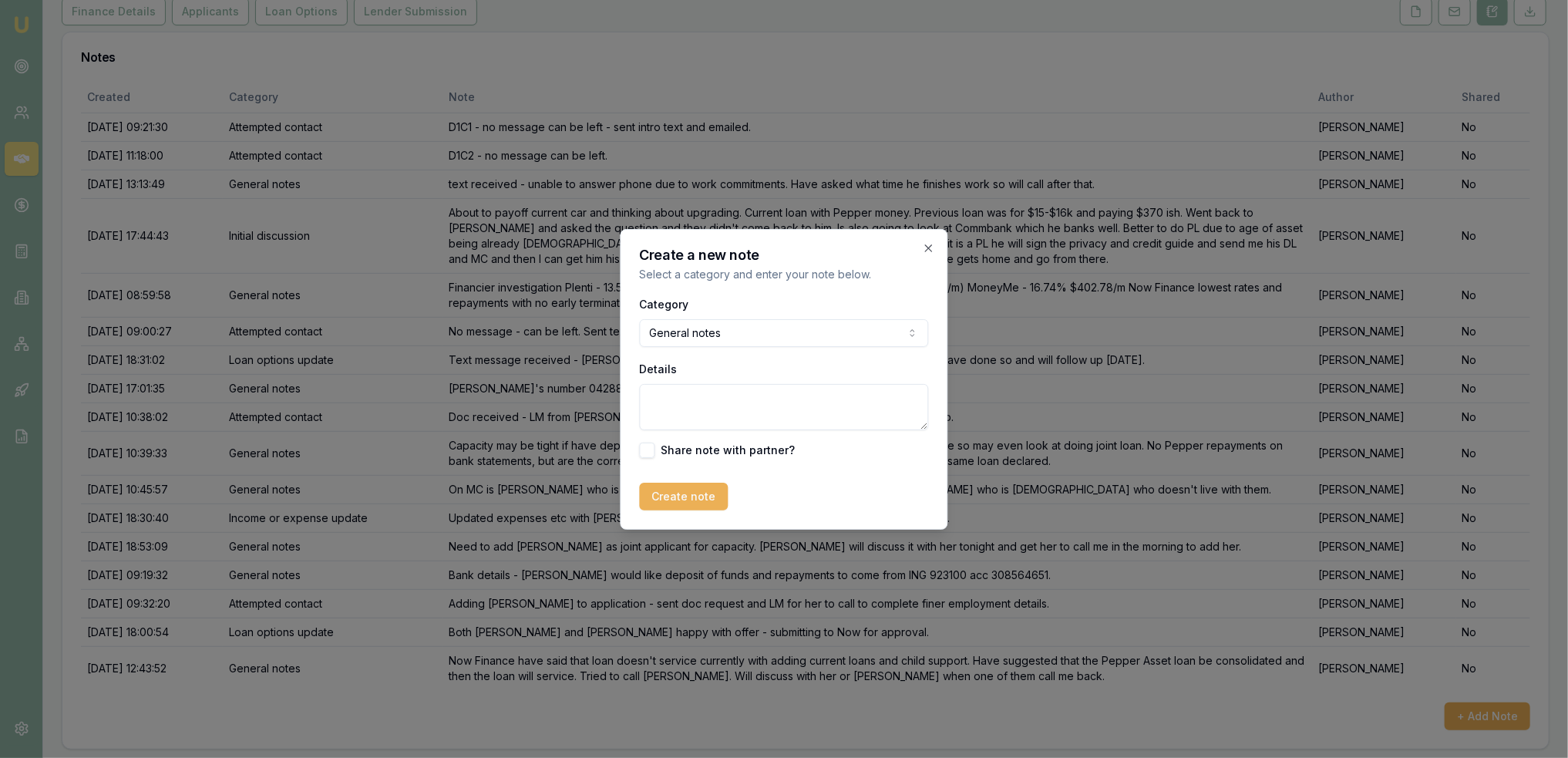
click at [724, 403] on textarea "Details" at bounding box center [784, 407] width 289 height 47
type textarea "Going to sell his car and pay out the Pepper loan so we can make capacity for t…"
drag, startPoint x: 688, startPoint y: 496, endPoint x: 1517, endPoint y: 231, distance: 870.3
click at [688, 494] on button "Create note" at bounding box center [684, 496] width 88 height 28
